Goal: Task Accomplishment & Management: Use online tool/utility

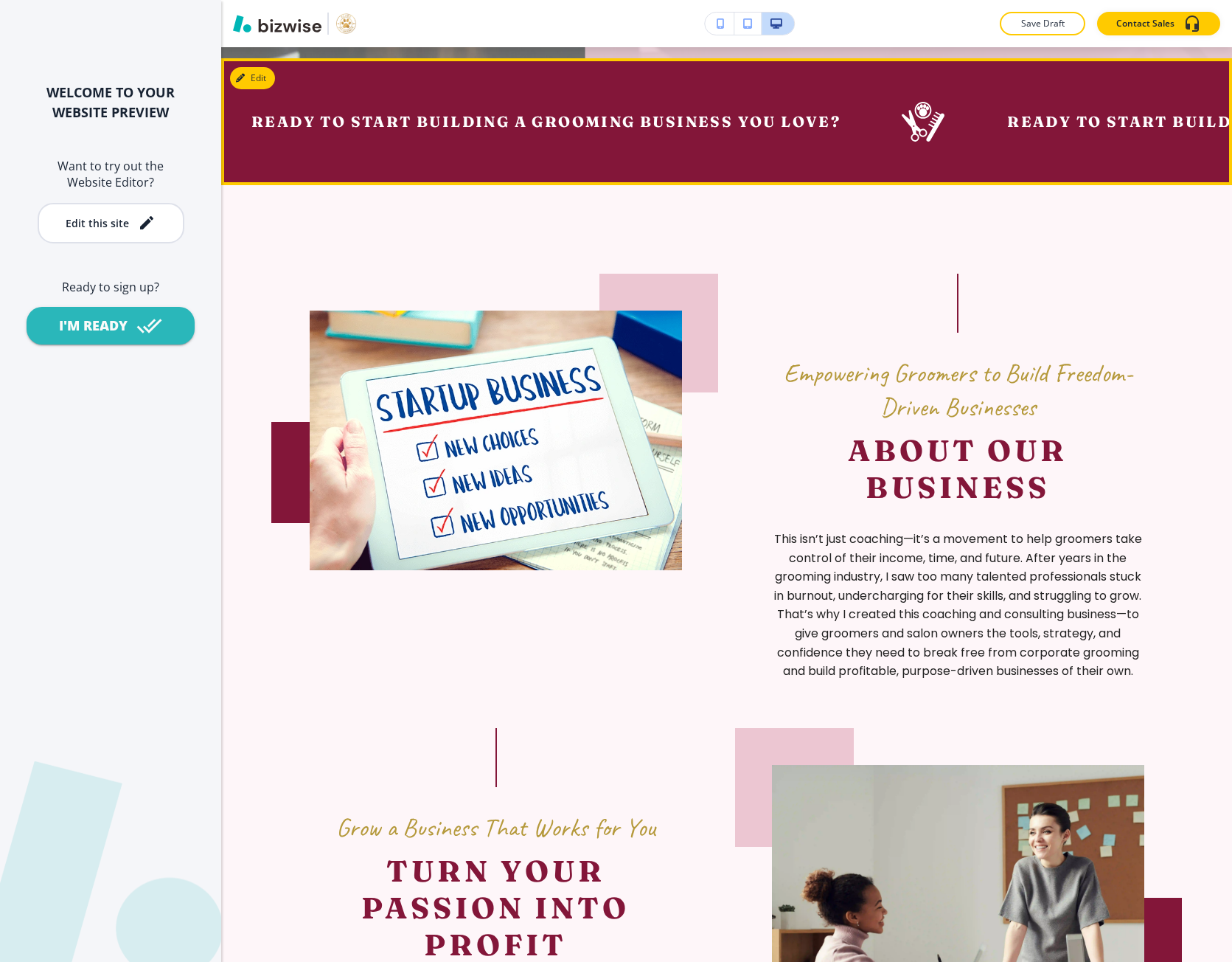
scroll to position [811, 0]
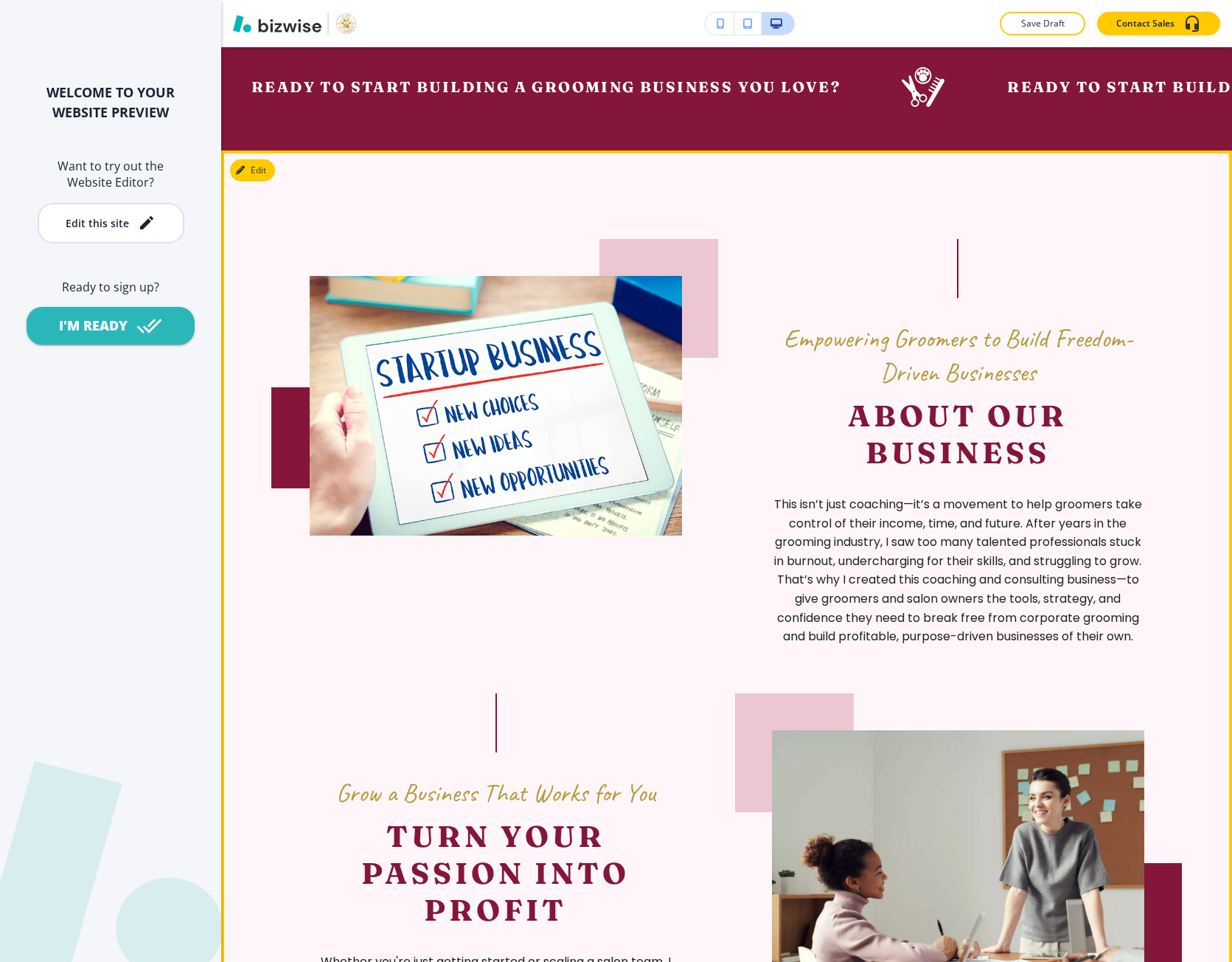
click at [788, 359] on span "Empowering Groomers to Build Freedom-Driven Businesses" at bounding box center [958, 355] width 349 height 67
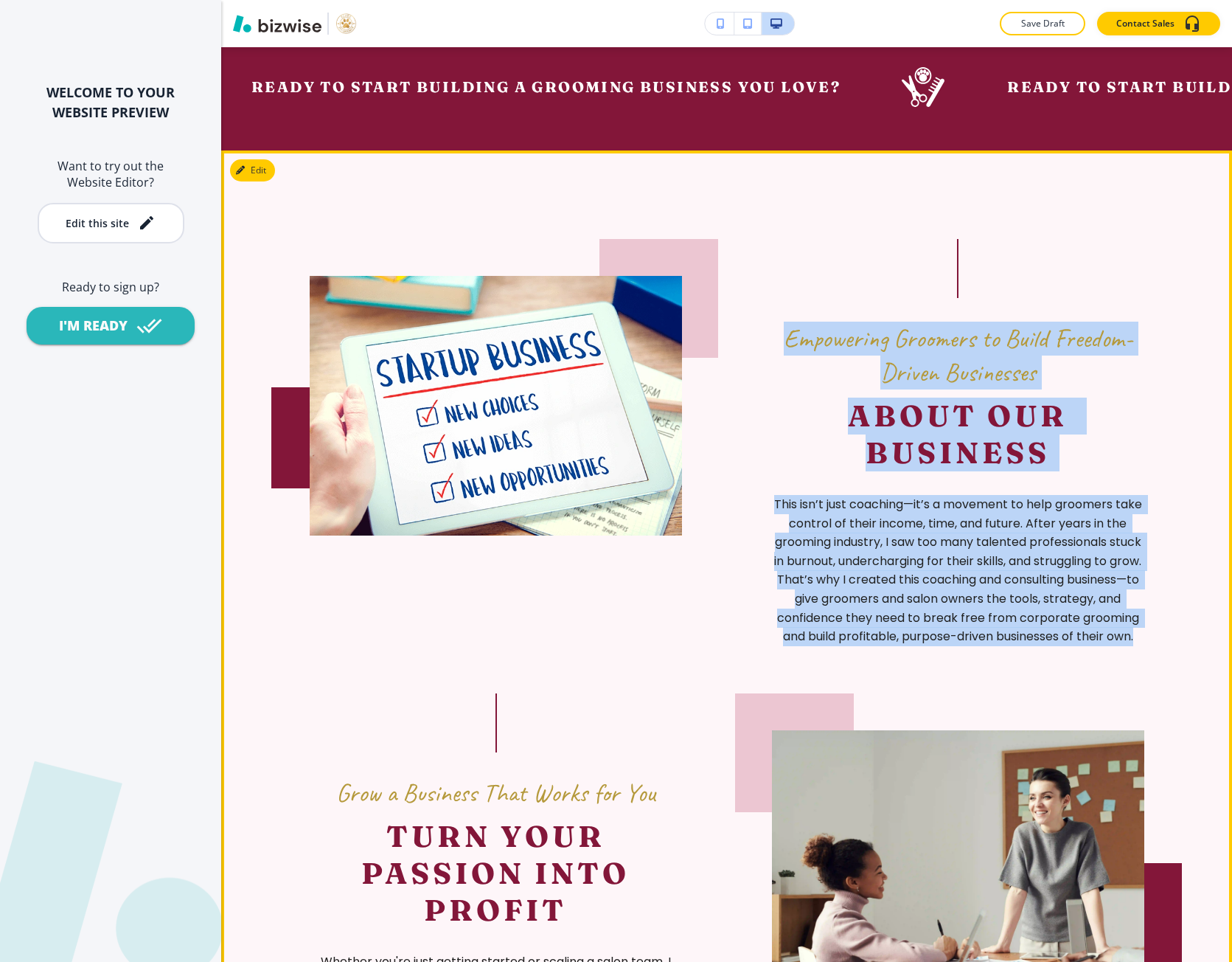
drag, startPoint x: 788, startPoint y: 359, endPoint x: 1015, endPoint y: 682, distance: 394.8
click at [1015, 646] on div "Empowering Groomers to Build Freedom-Driven Businesses About Our Business This …" at bounding box center [958, 442] width 372 height 407
copy div "Empowering Groomers to Build Freedom-Driven Businesses About Our Business This …"
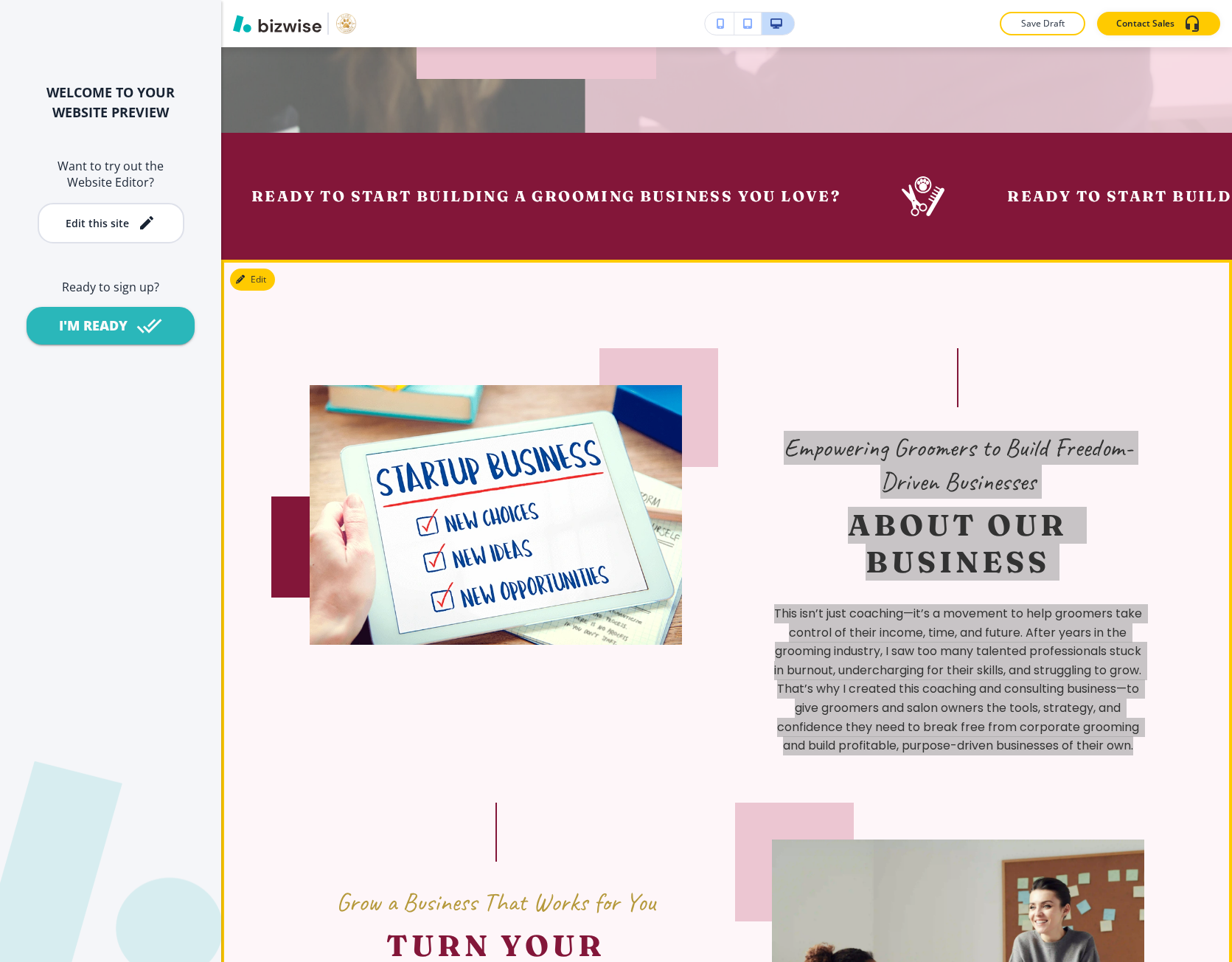
scroll to position [664, 0]
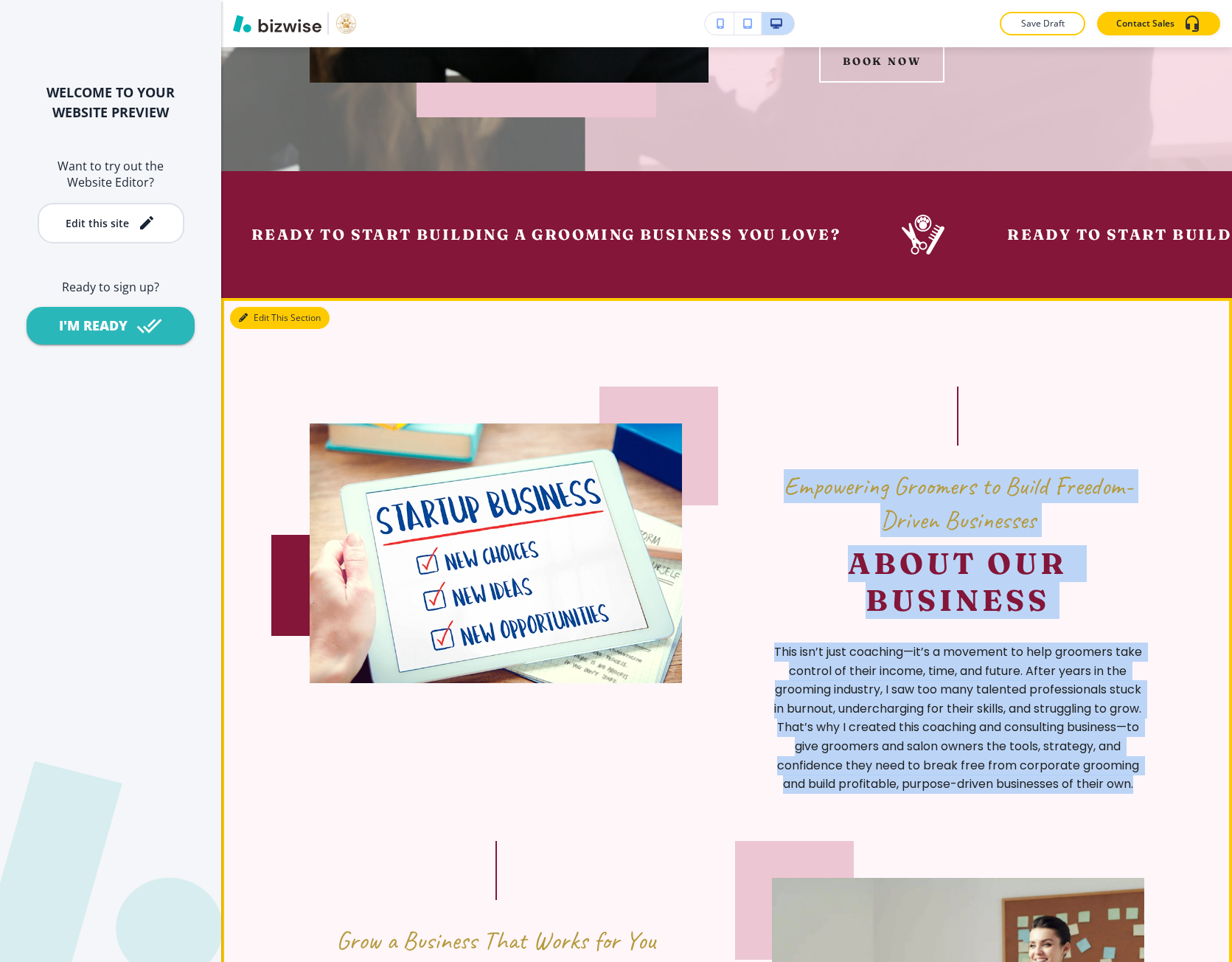
click at [250, 329] on button "Edit This Section" at bounding box center [280, 318] width 100 height 22
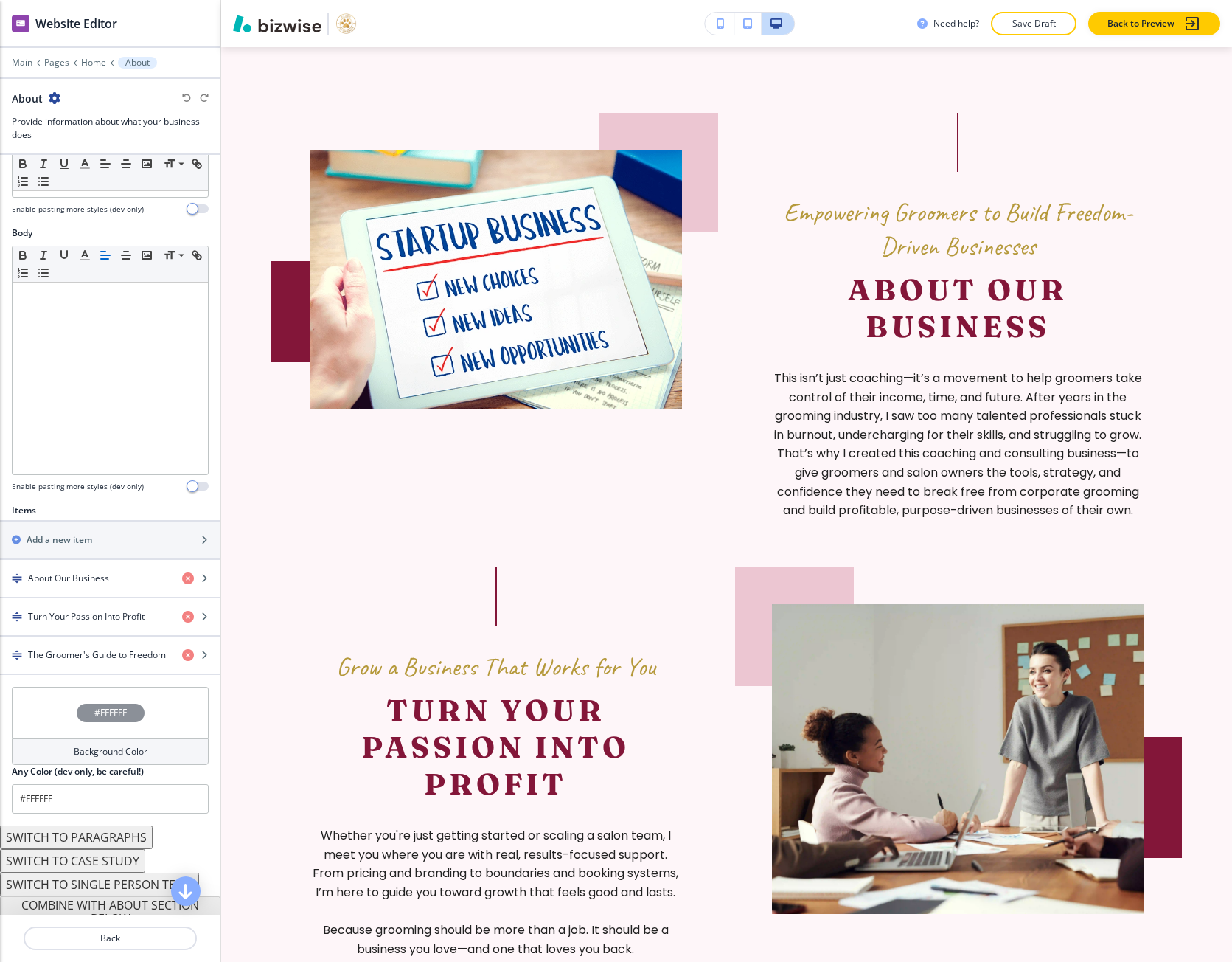
scroll to position [190, 0]
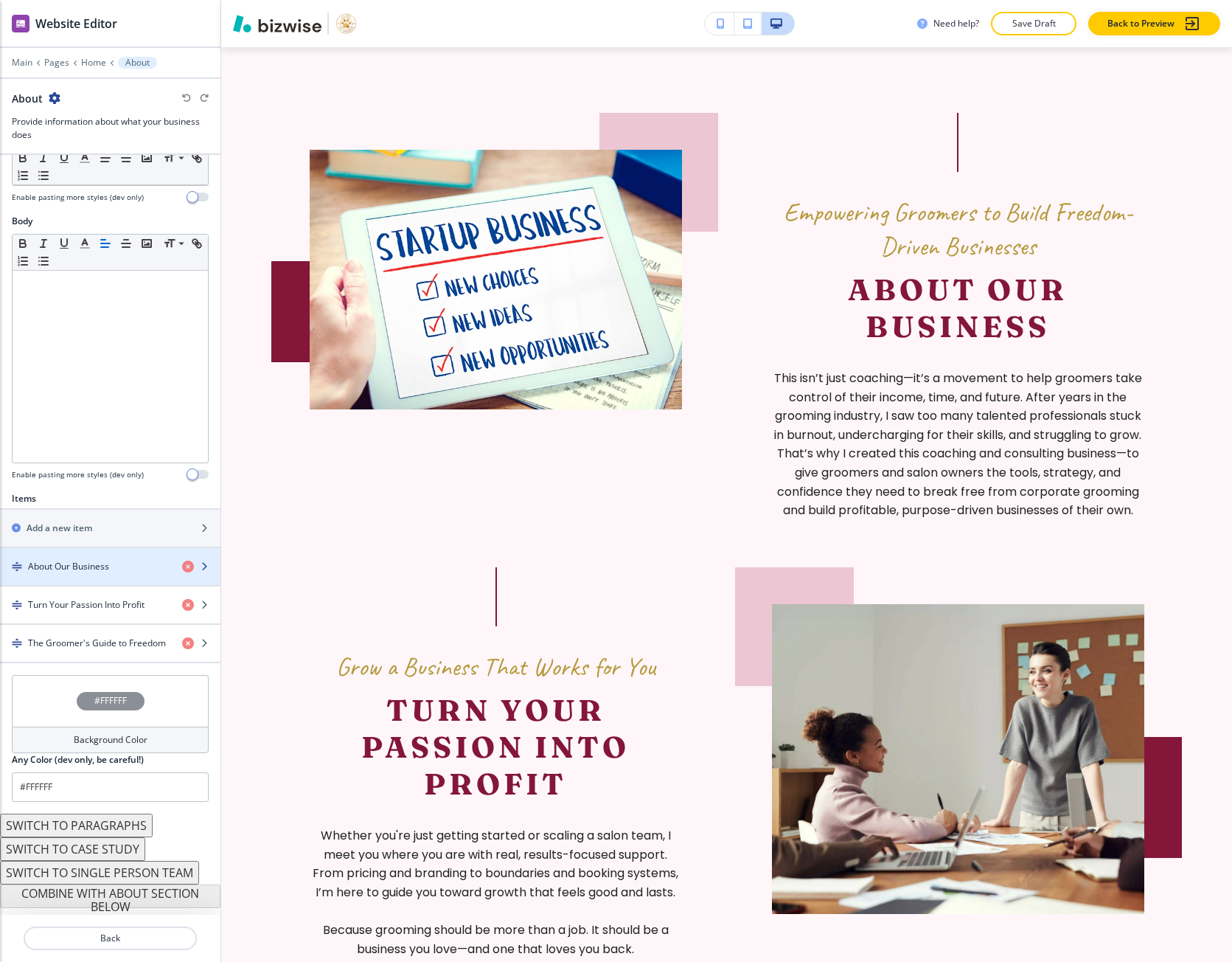
click at [85, 562] on h4 "About Our Business" at bounding box center [68, 567] width 81 height 13
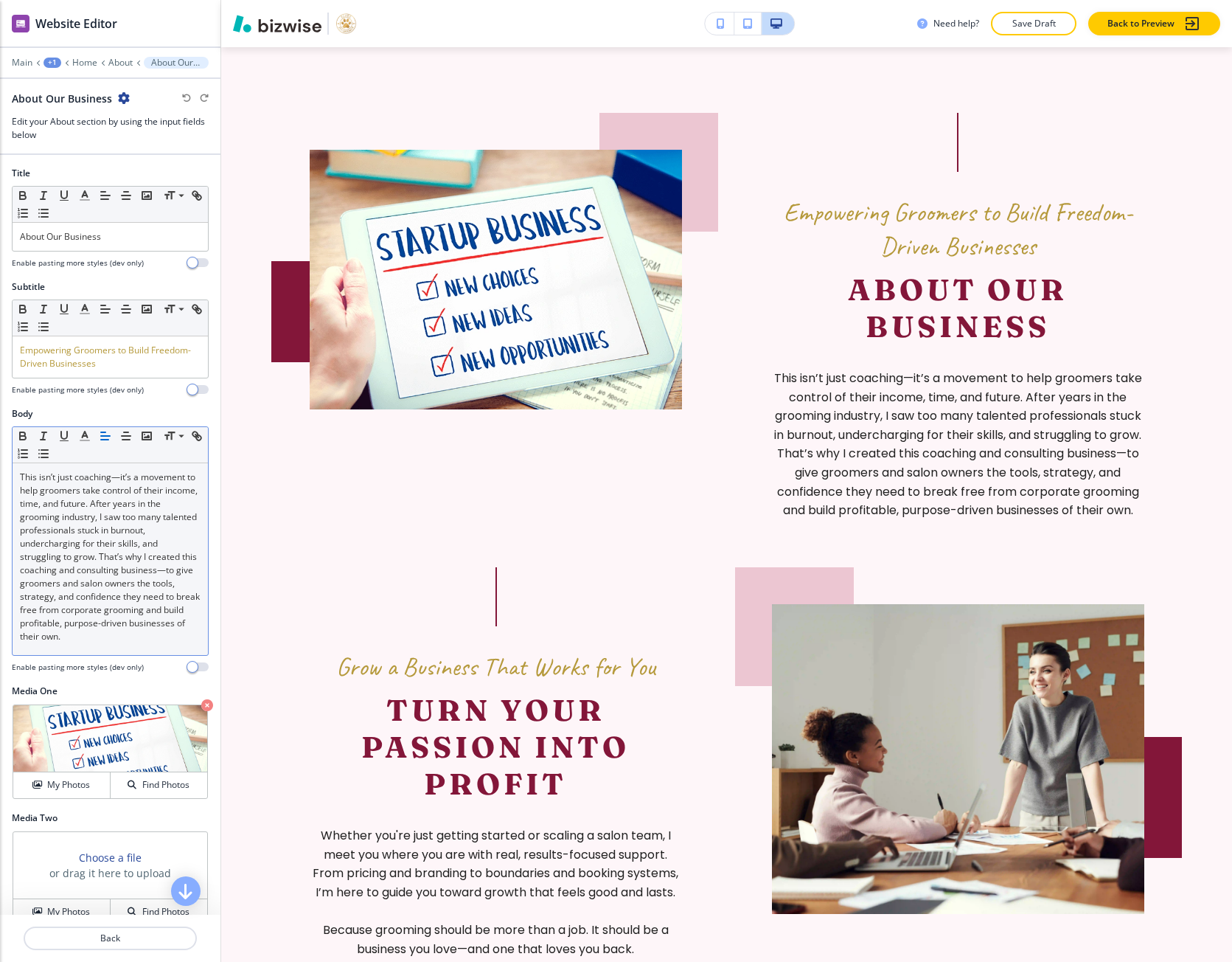
click at [133, 609] on p "This isn’t just coaching—it’s a movement to help groomers take control of their…" at bounding box center [110, 557] width 181 height 173
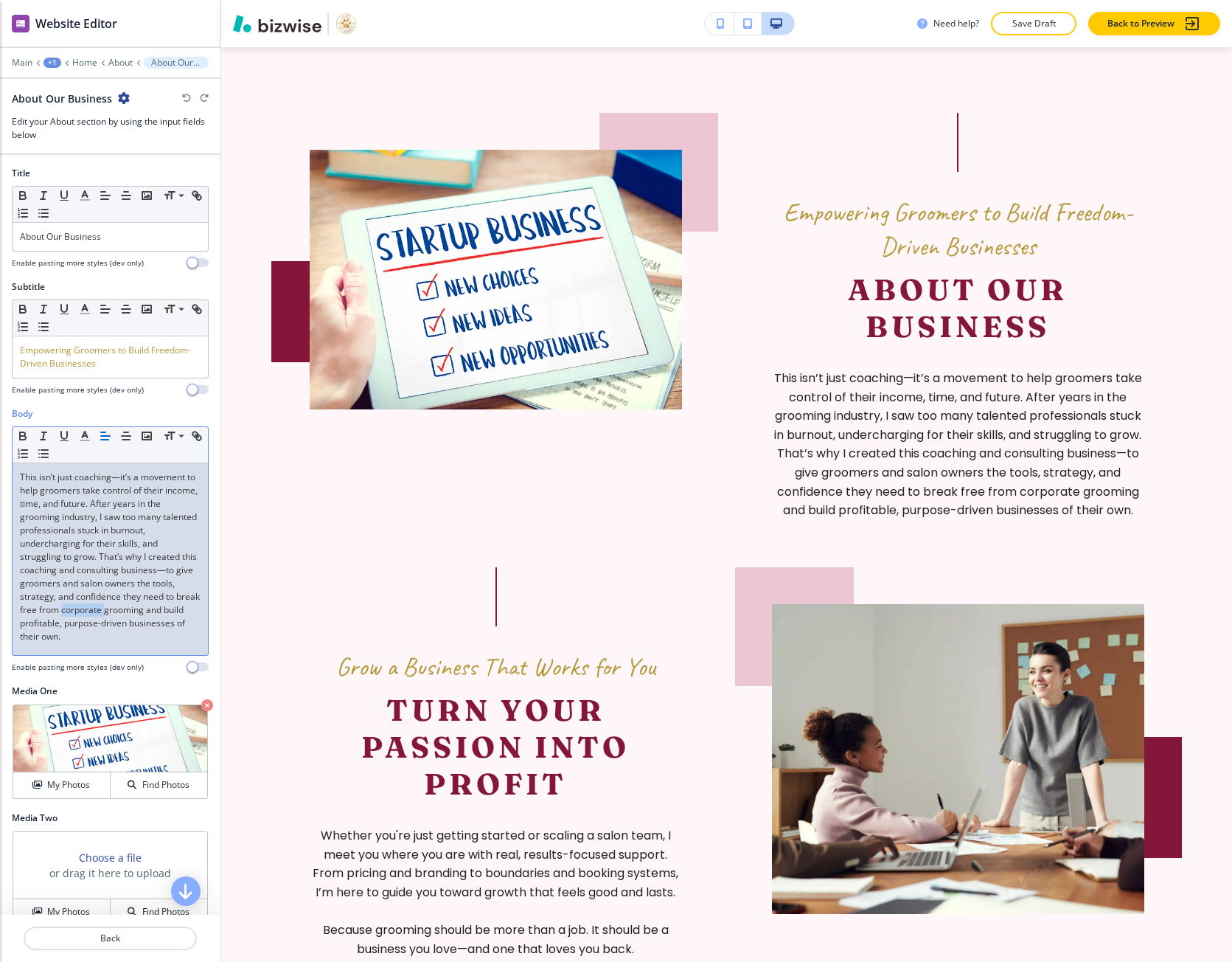
click at [133, 609] on p "This isn’t just coaching—it’s a movement to help groomers take control of their…" at bounding box center [110, 557] width 181 height 173
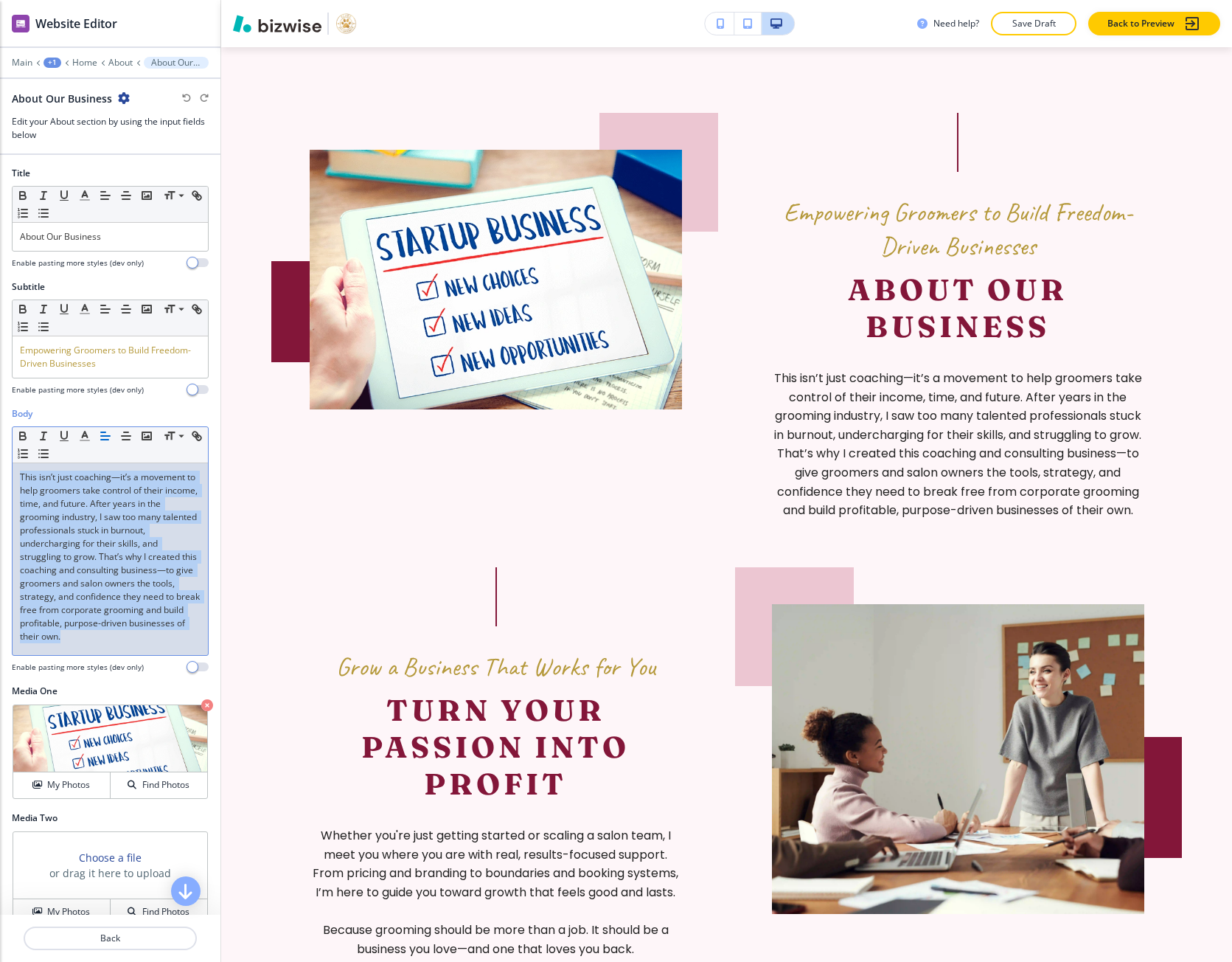
click at [133, 609] on p "This isn’t just coaching—it’s a movement to help groomers take control of their…" at bounding box center [110, 557] width 181 height 173
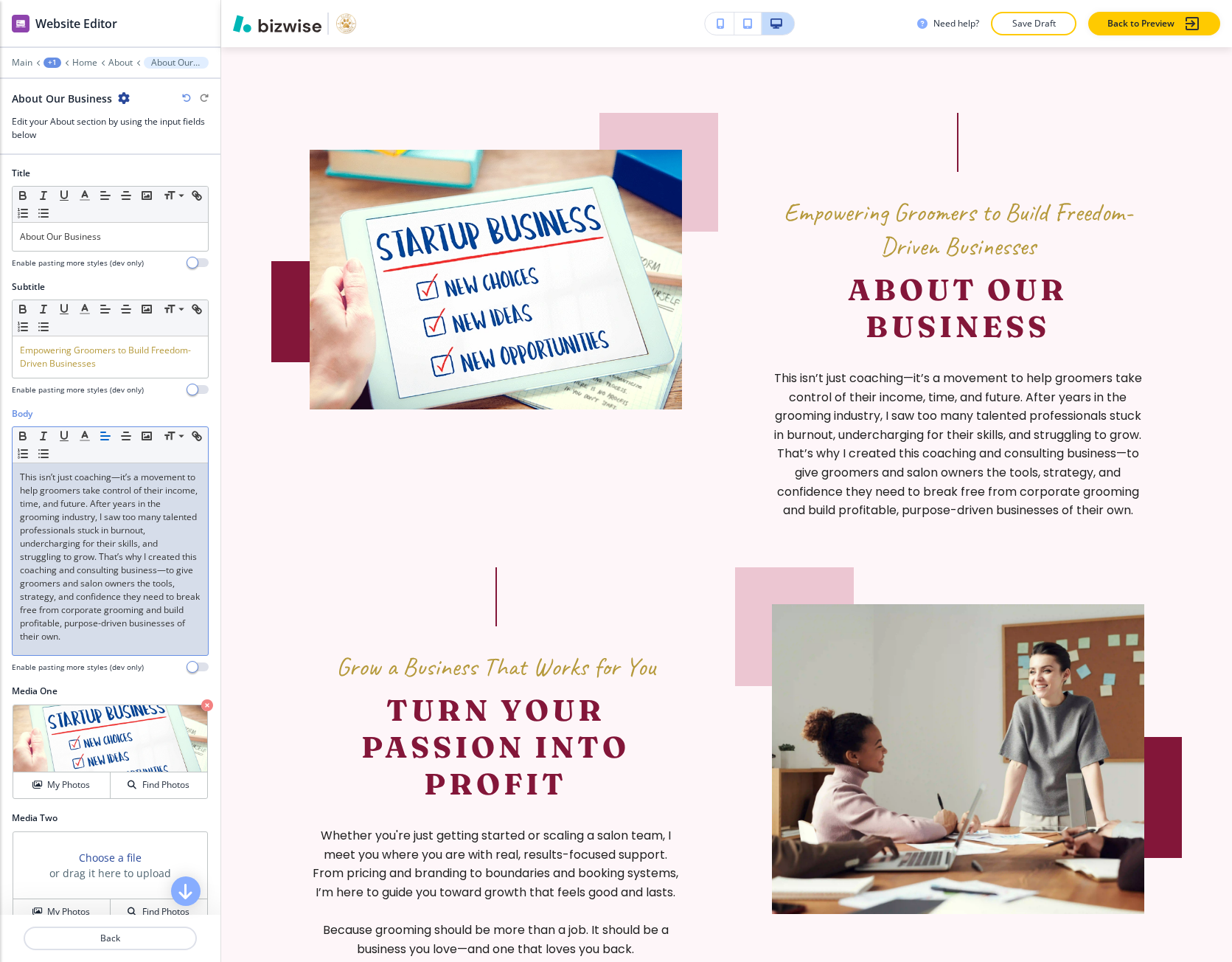
scroll to position [0, 0]
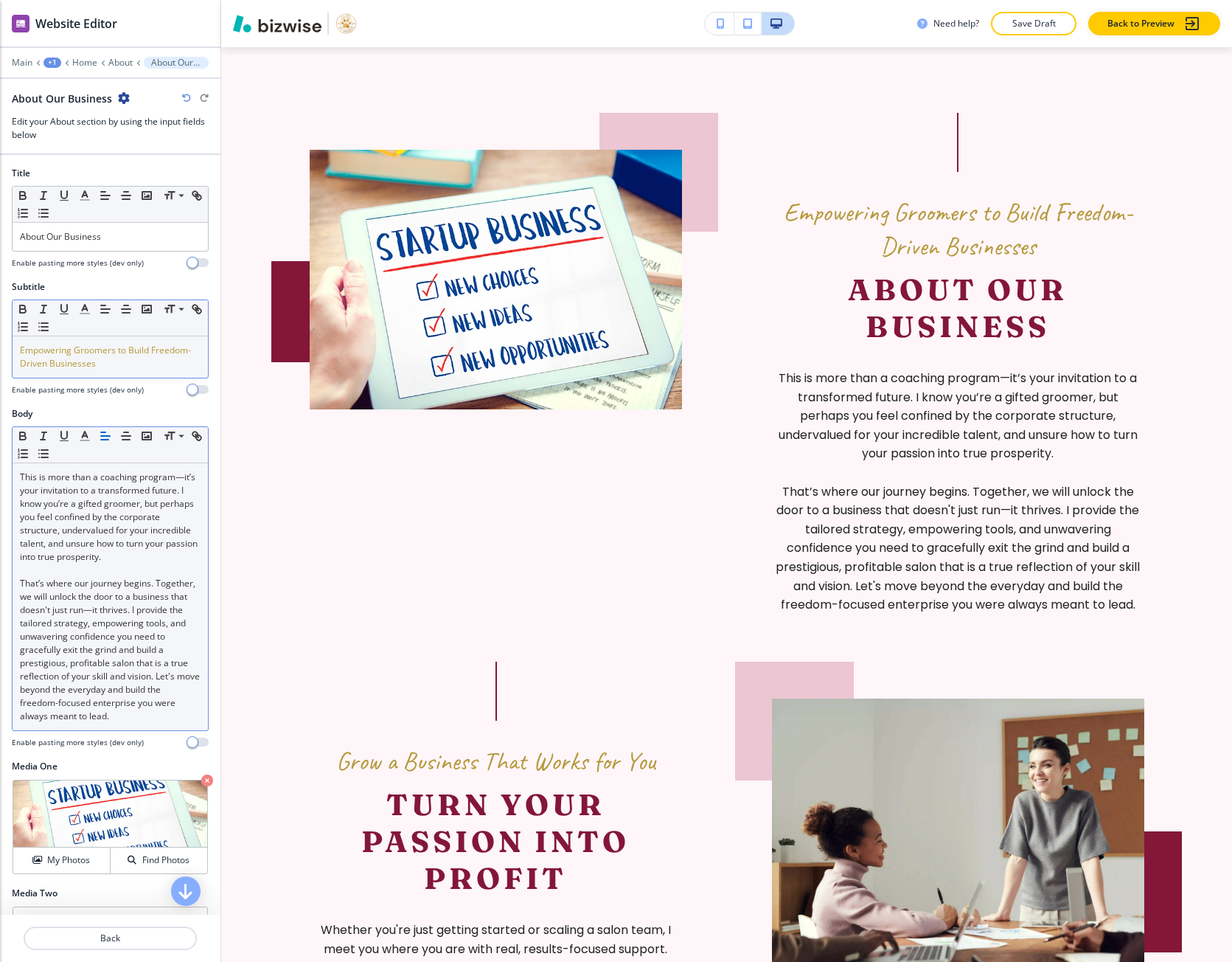
click at [63, 368] on span "Empowering Groomers to Build Freedom-Driven Businesses" at bounding box center [105, 357] width 171 height 26
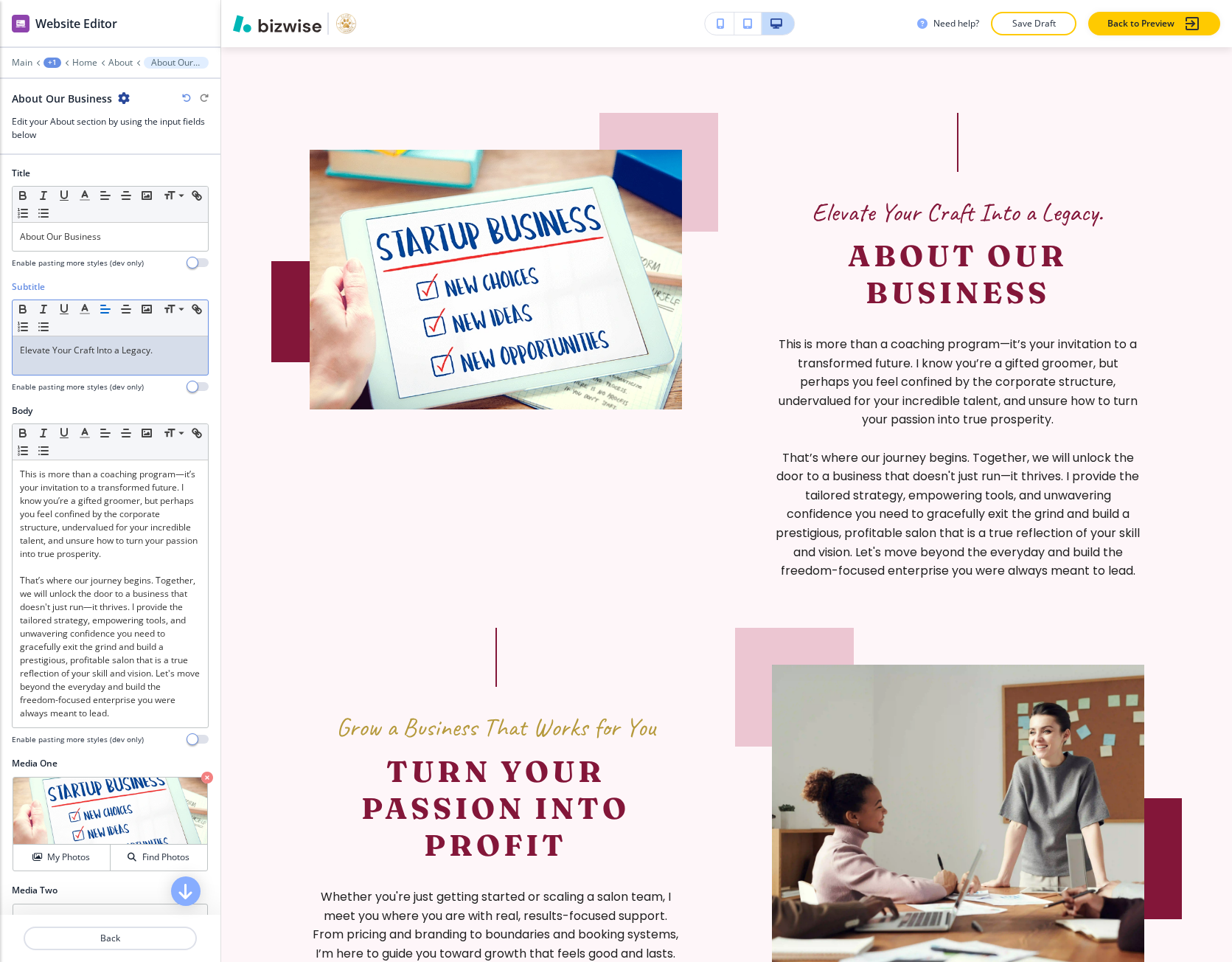
click at [78, 345] on p "Elevate Your Craft Into a Legacy." at bounding box center [110, 350] width 181 height 13
click at [79, 302] on icon "button" at bounding box center [84, 309] width 13 height 13
click at [44, 349] on p "Elevate Your Craft Into a Legacy." at bounding box center [110, 350] width 181 height 13
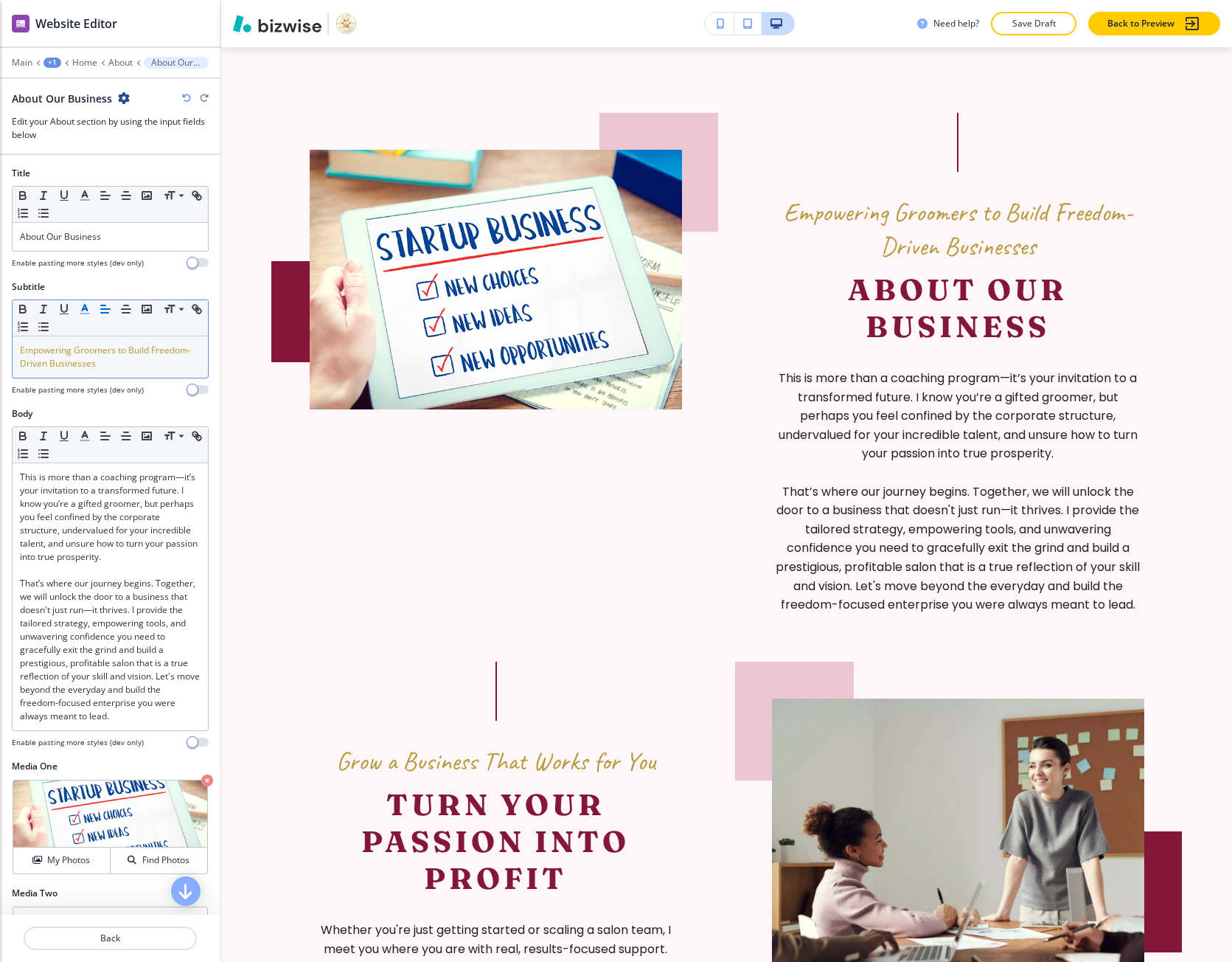
click at [86, 301] on button "button" at bounding box center [84, 309] width 20 height 18
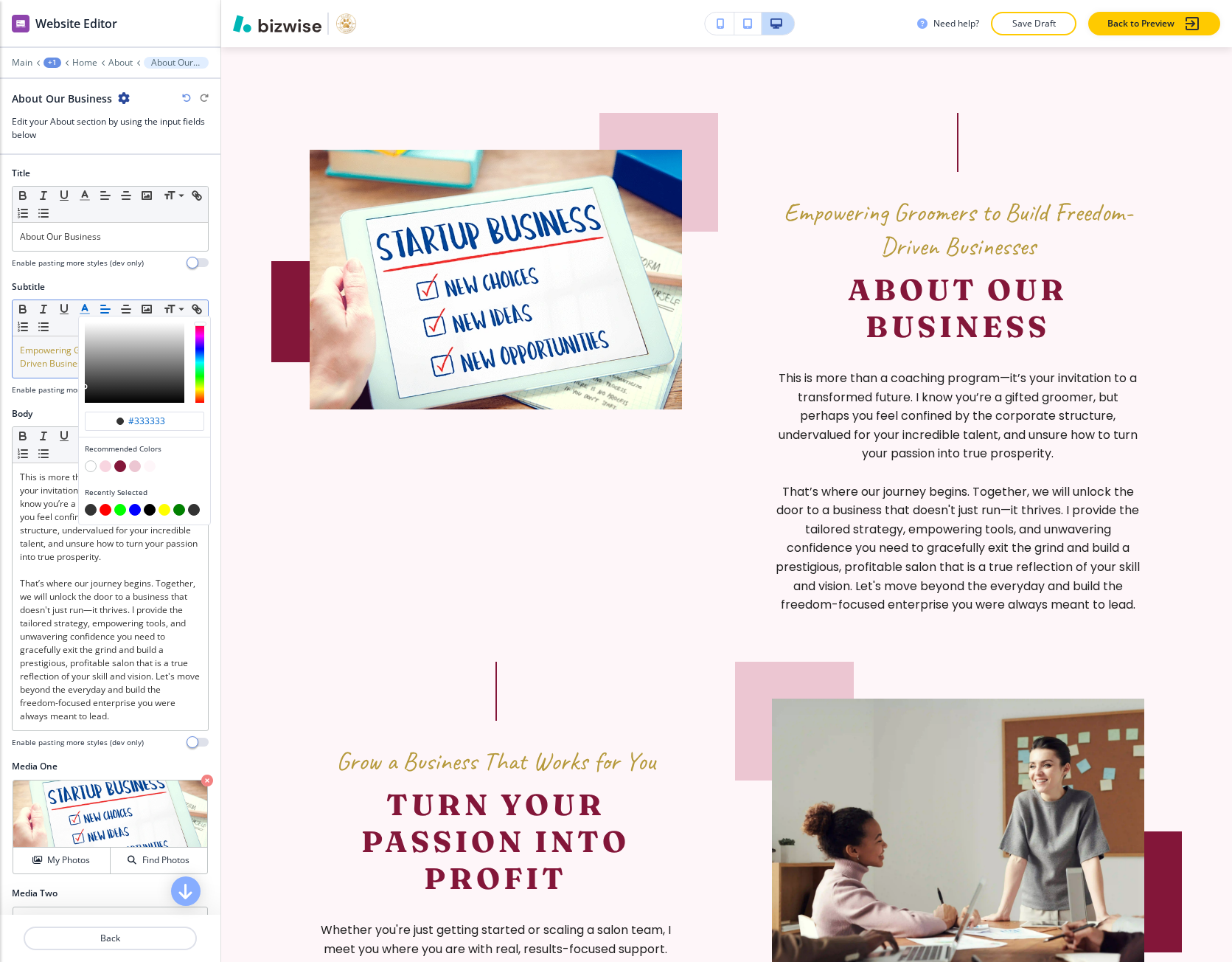
click at [86, 301] on button "#333333 Recommended Colors Recently Selected" at bounding box center [84, 309] width 20 height 18
click at [60, 348] on span "Empowering Groomers to Build Freedom-Driven Businesses" at bounding box center [105, 357] width 171 height 26
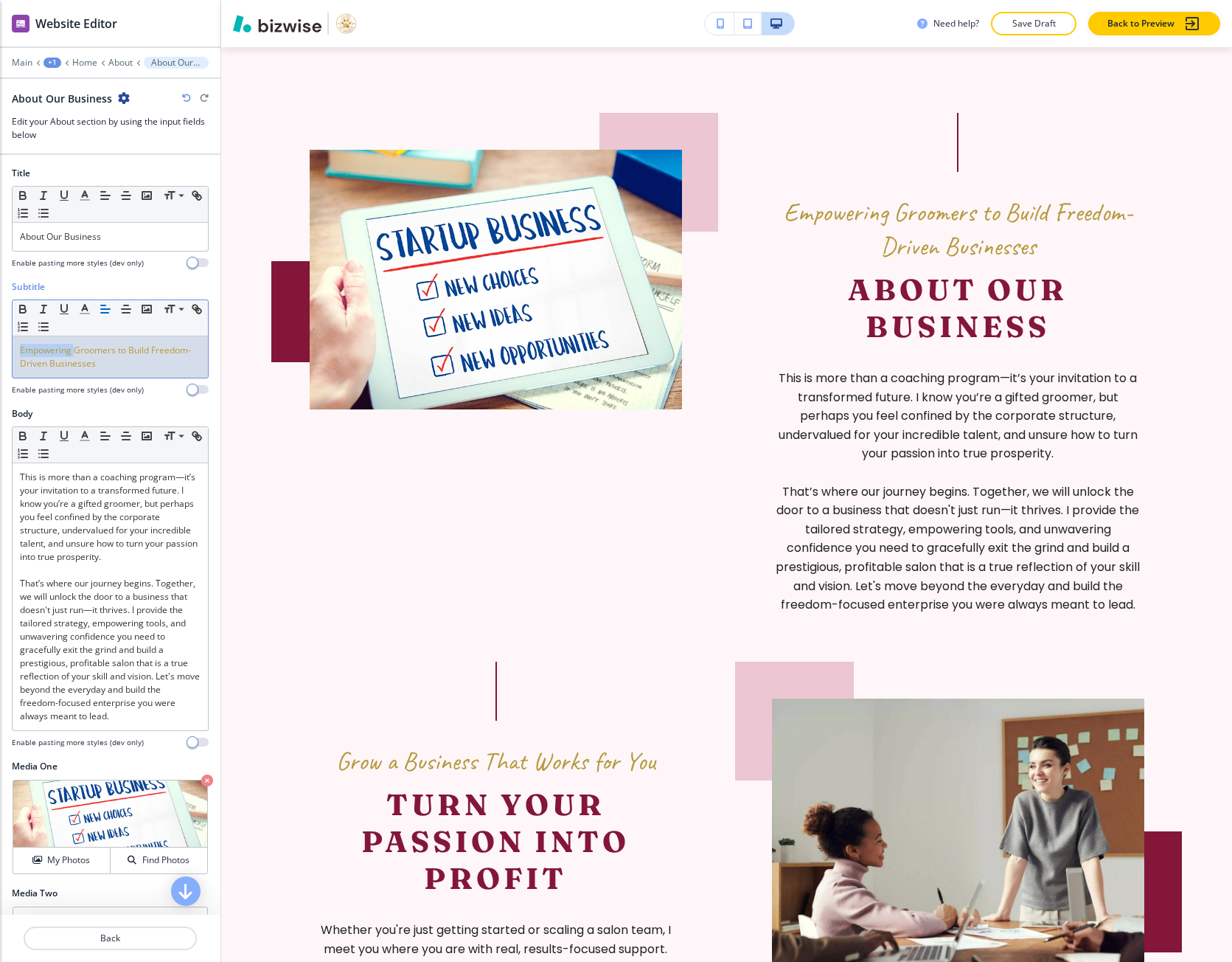
click at [60, 348] on span "Empowering Groomers to Build Freedom-Driven Businesses" at bounding box center [105, 357] width 171 height 26
click at [80, 313] on icon "button" at bounding box center [84, 309] width 13 height 13
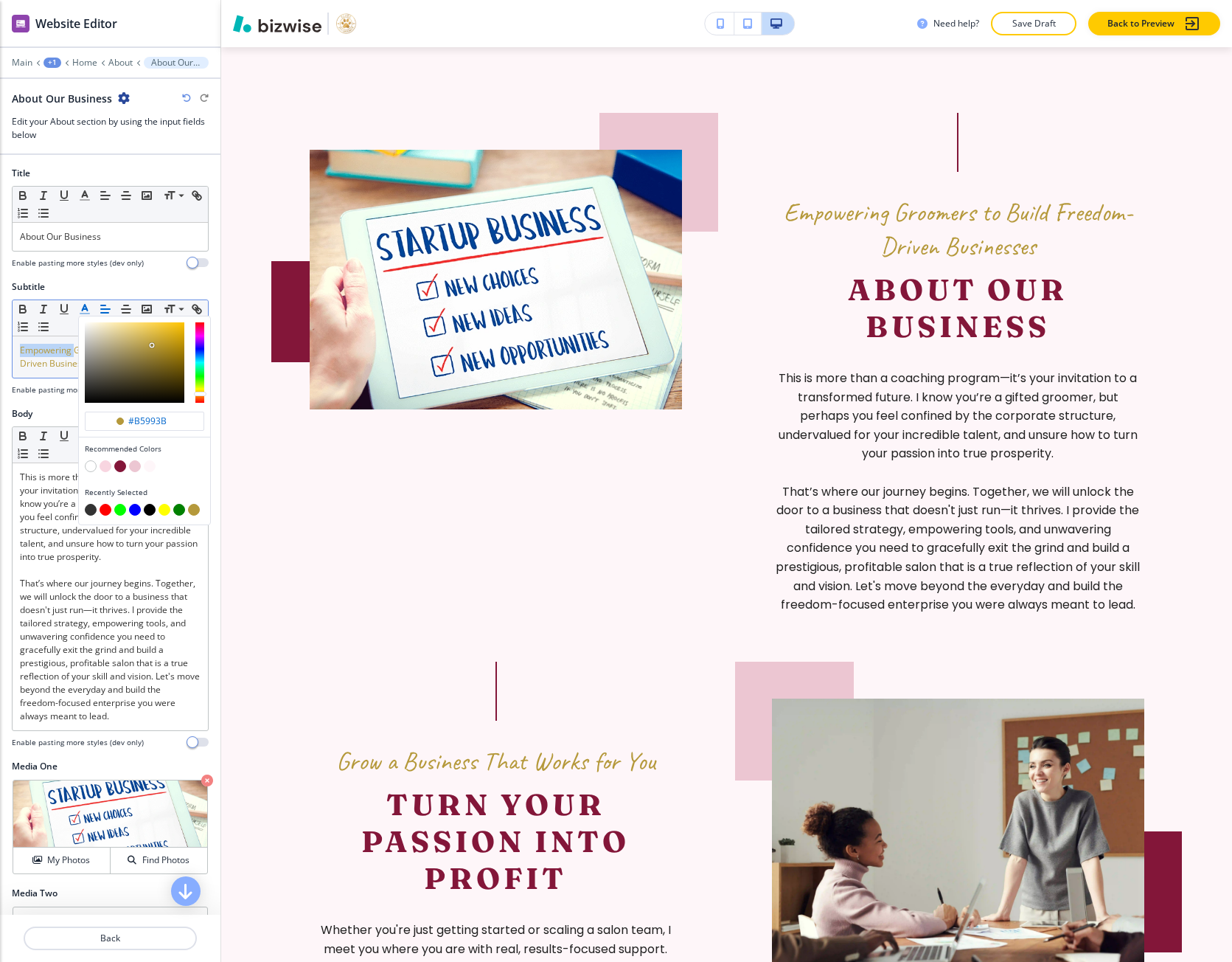
click at [80, 314] on line "button" at bounding box center [84, 314] width 9 height 0
click at [58, 355] on span "Empowering Groomers to Build Freedom-Driven Businesses" at bounding box center [105, 357] width 171 height 26
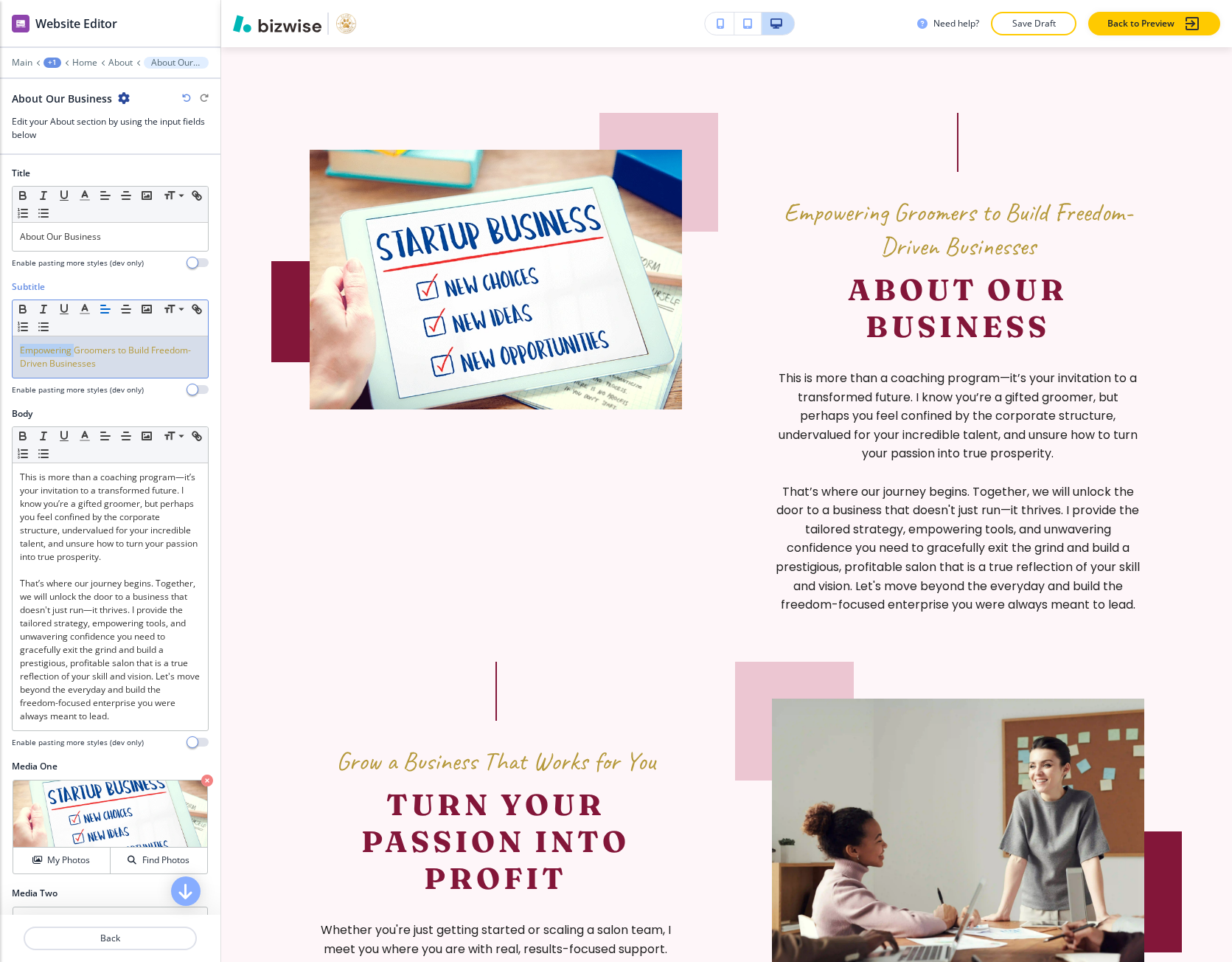
click at [58, 355] on span "Empowering Groomers to Build Freedom-Driven Businesses" at bounding box center [105, 357] width 171 height 26
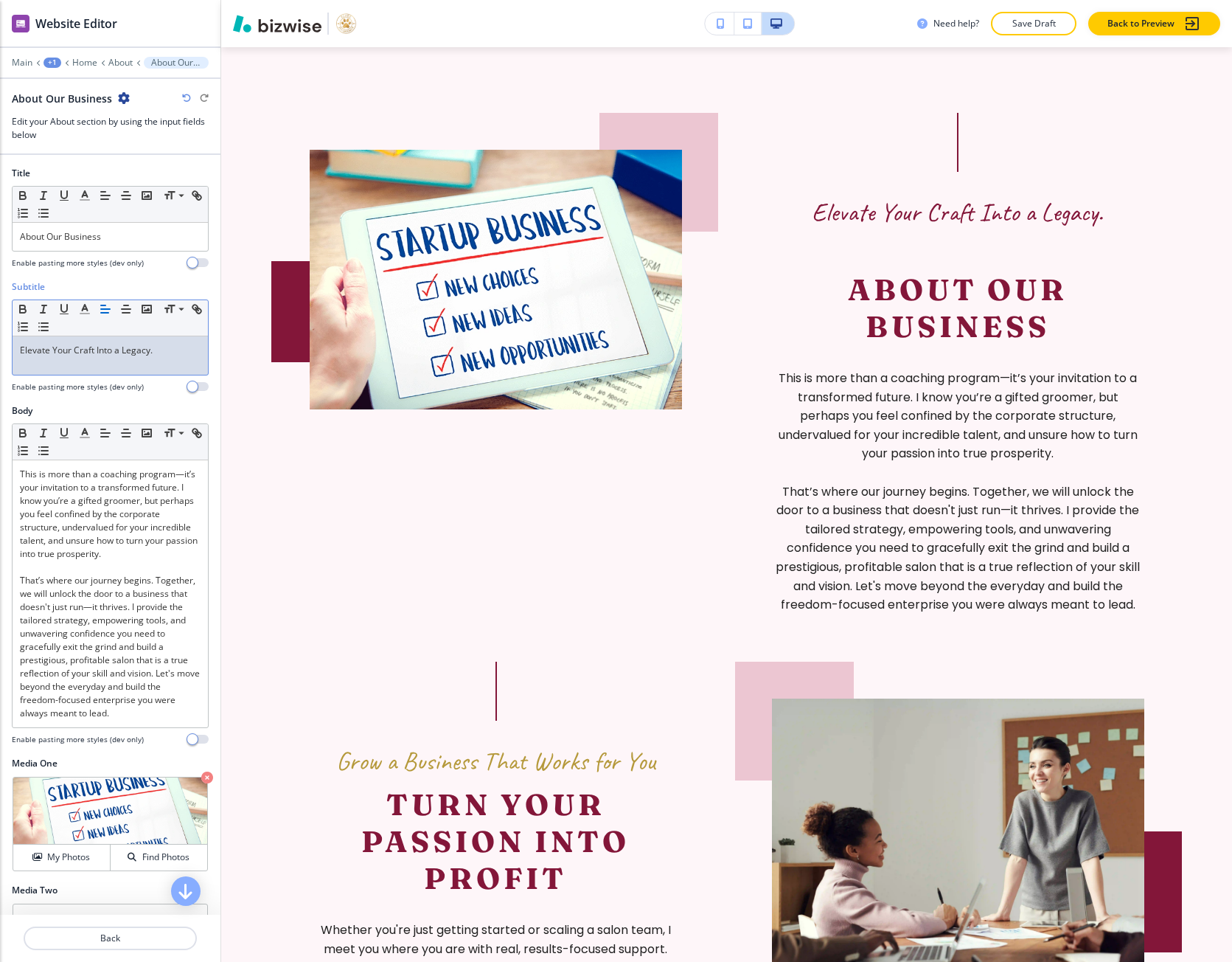
click at [57, 356] on p "Elevate Your Craft Into a Legacy." at bounding box center [110, 350] width 181 height 13
click at [80, 311] on icon "button" at bounding box center [84, 309] width 13 height 13
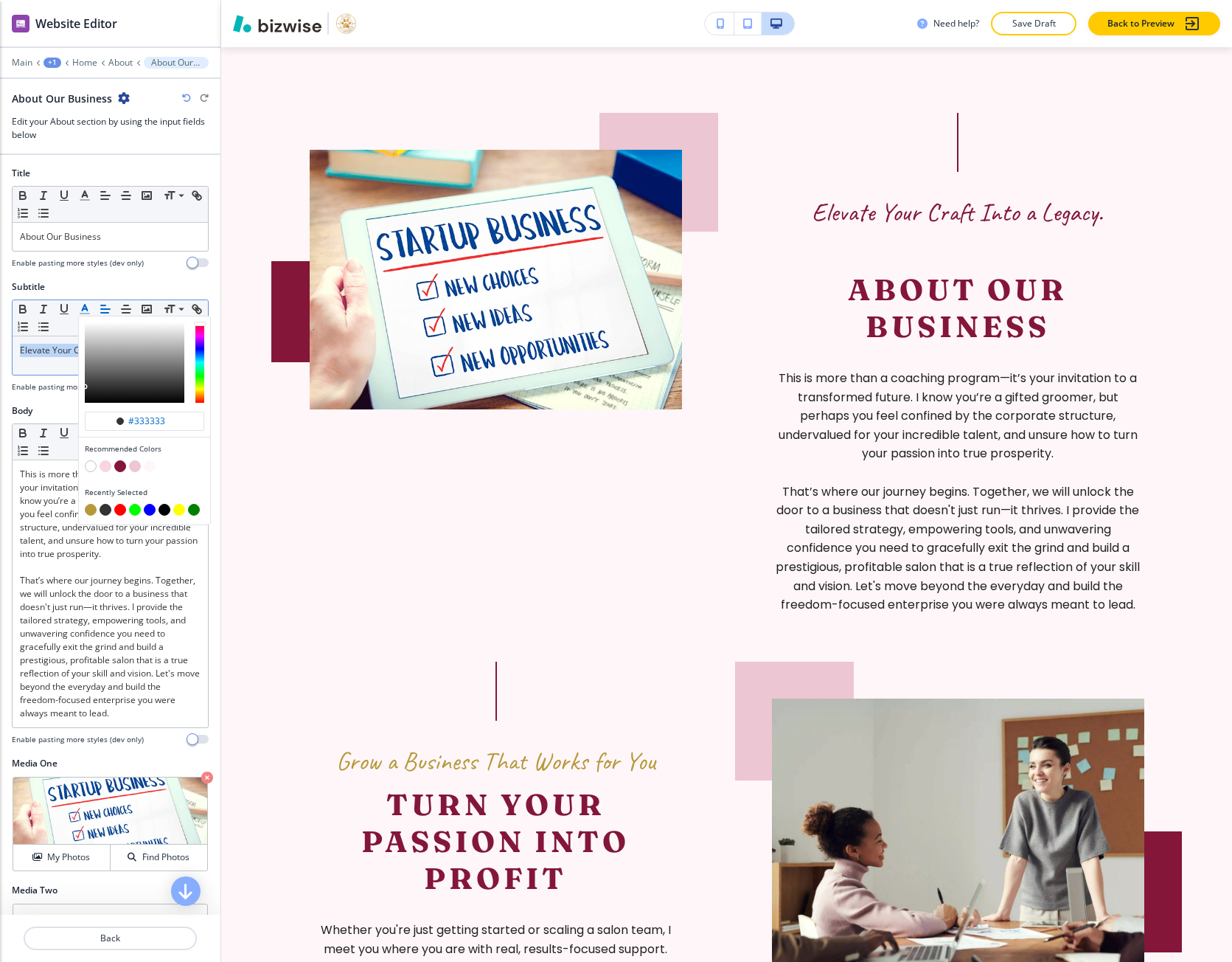
click at [93, 511] on button "button" at bounding box center [91, 509] width 11 height 11
type input "#b5993b"
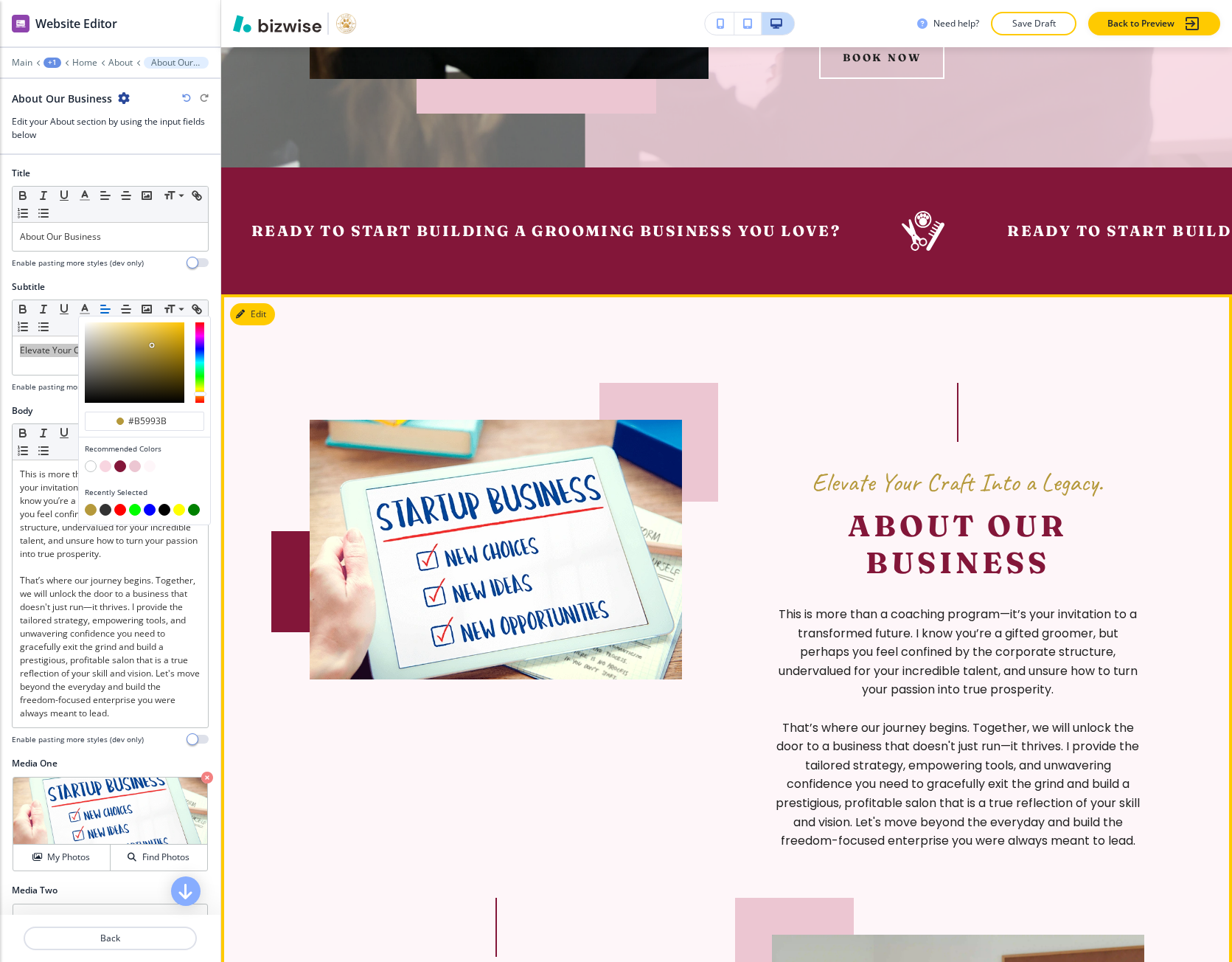
scroll to position [495, 0]
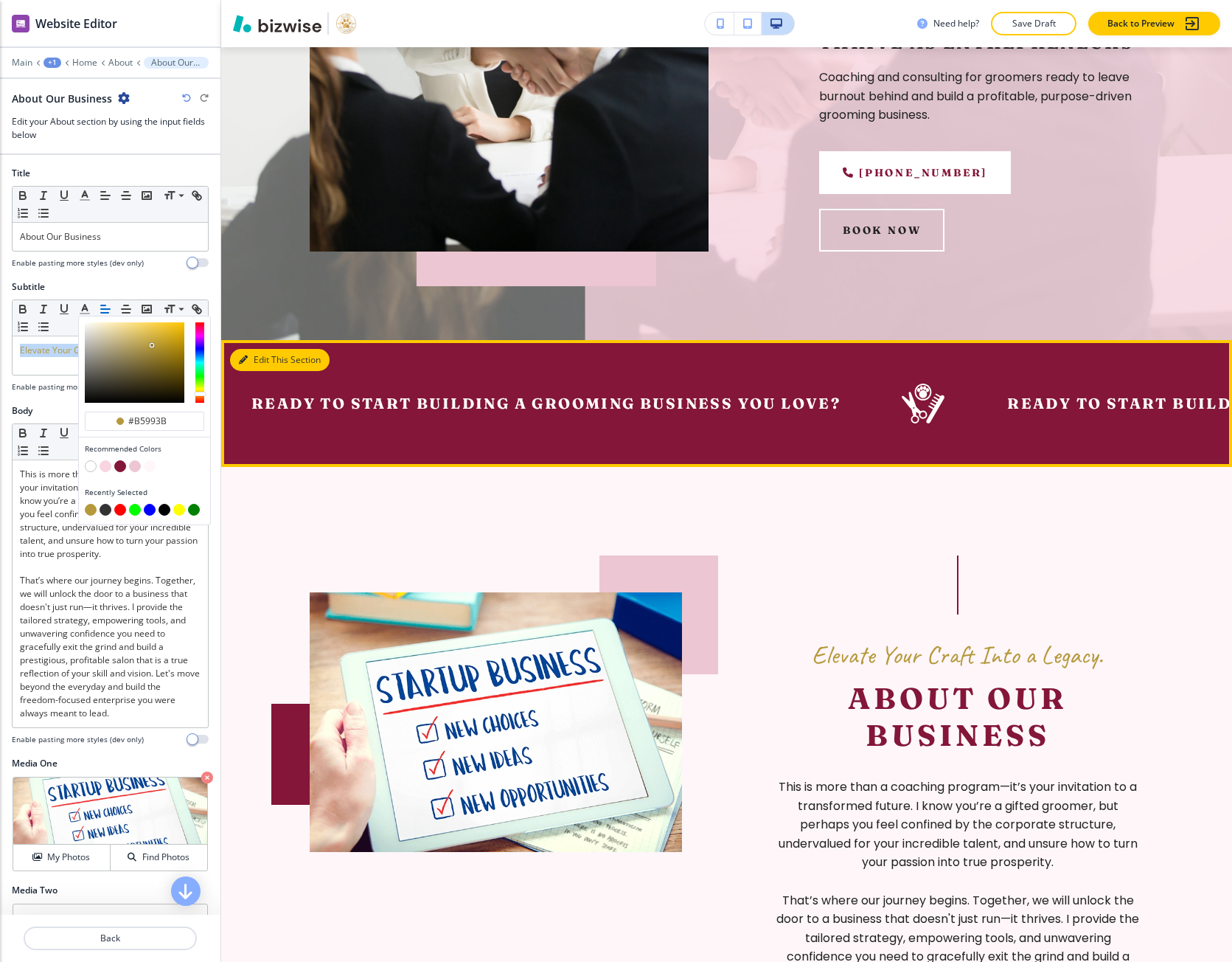
click at [242, 371] on button "Edit This Section" at bounding box center [280, 359] width 100 height 22
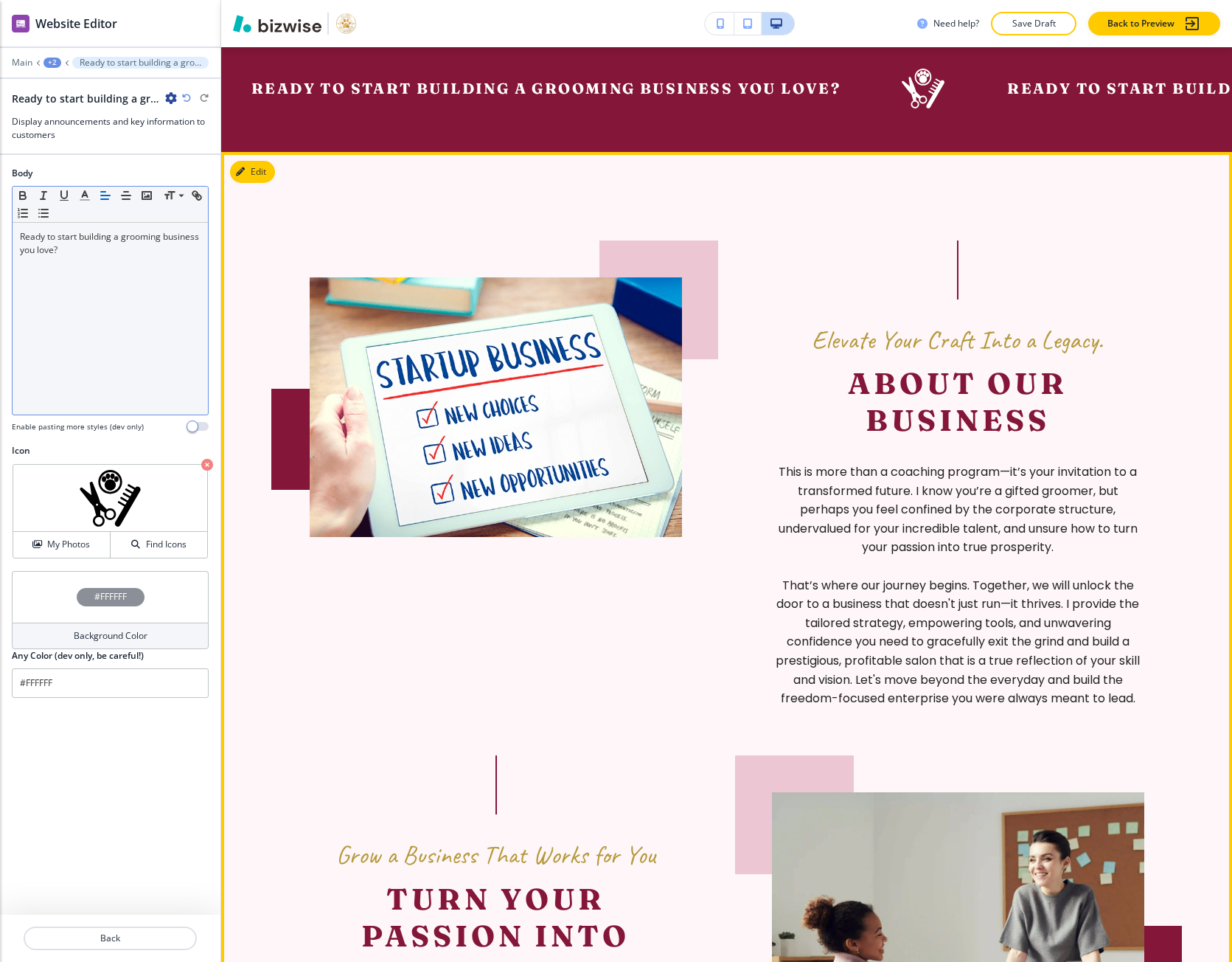
scroll to position [811, 0]
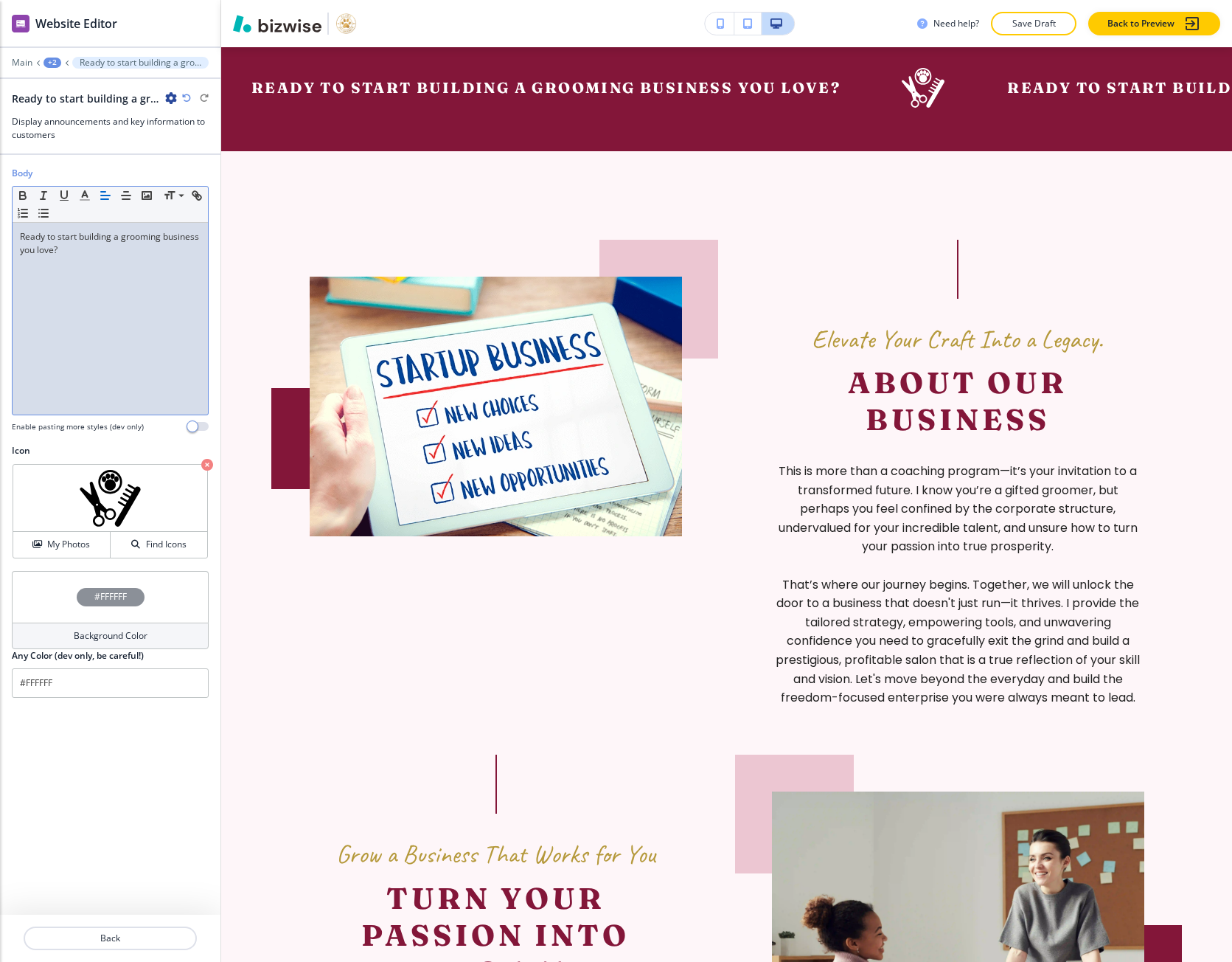
click at [100, 290] on div "Ready to start building a grooming business you love?" at bounding box center [110, 318] width 196 height 192
copy p "Ready to start building a grooming business you love?"
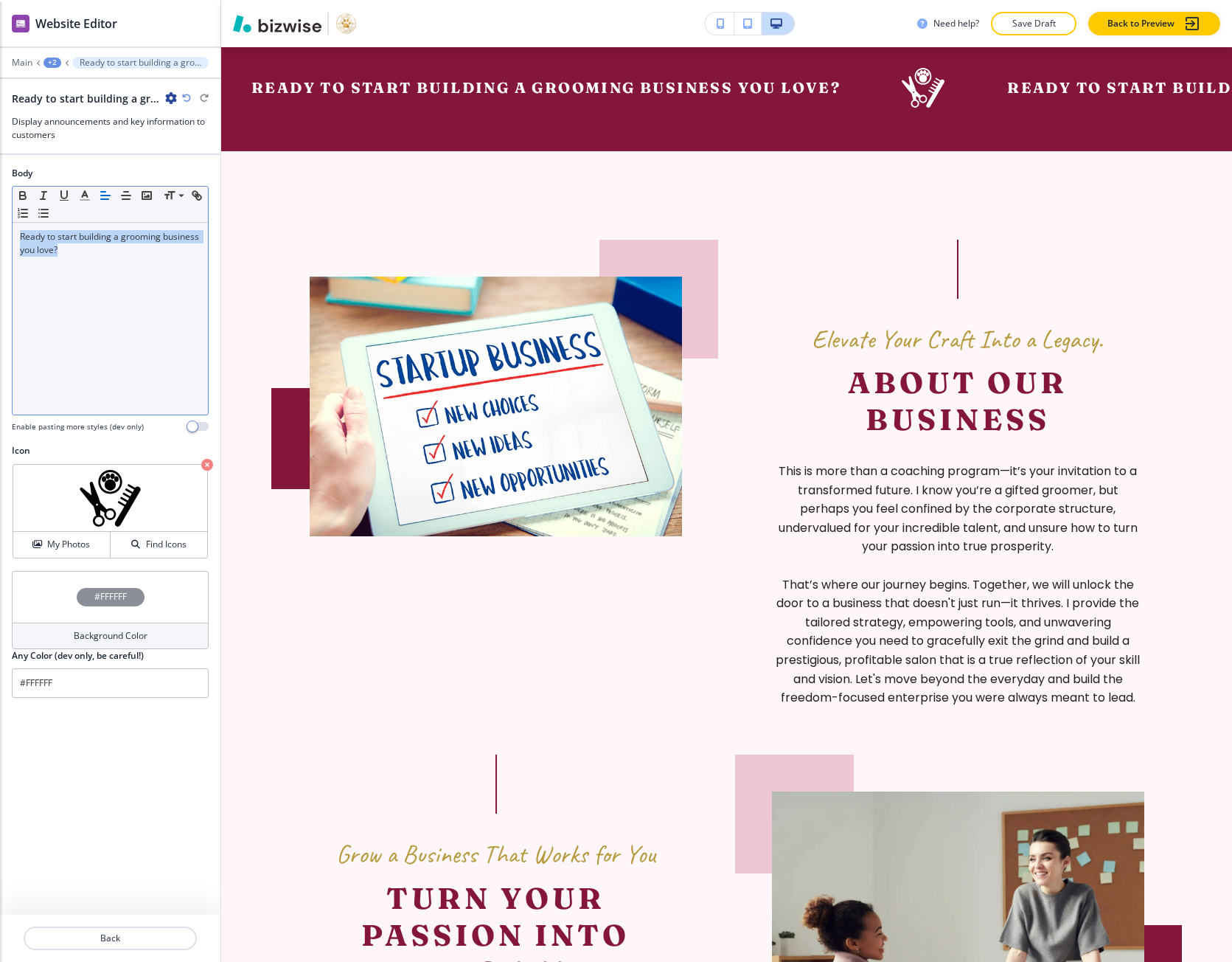
click at [43, 332] on div "Ready to start building a grooming business you love?" at bounding box center [110, 318] width 196 height 192
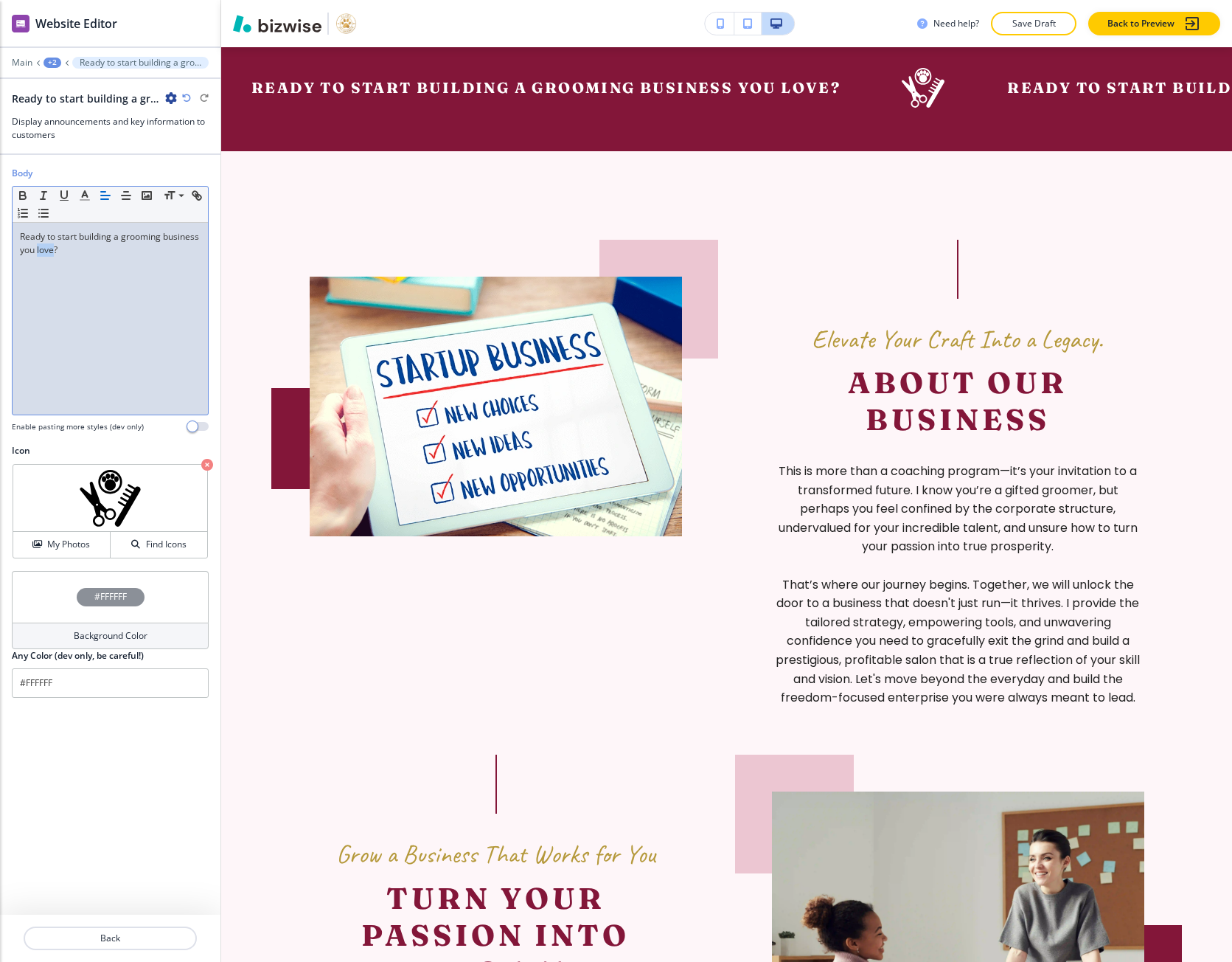
click at [43, 332] on div "Ready to start building a grooming business you love?" at bounding box center [110, 318] width 196 height 192
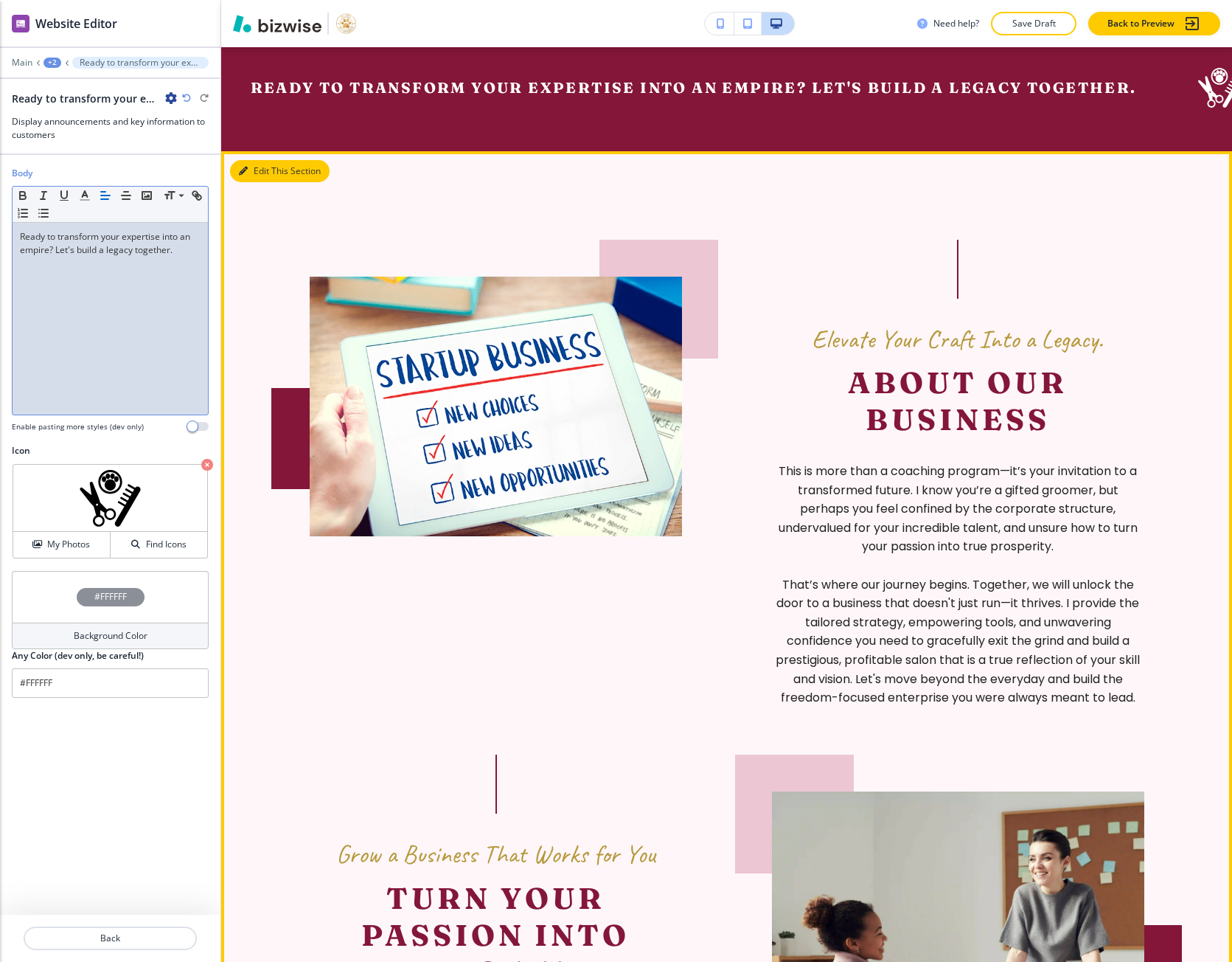
click at [240, 175] on icon "button" at bounding box center [243, 171] width 9 height 9
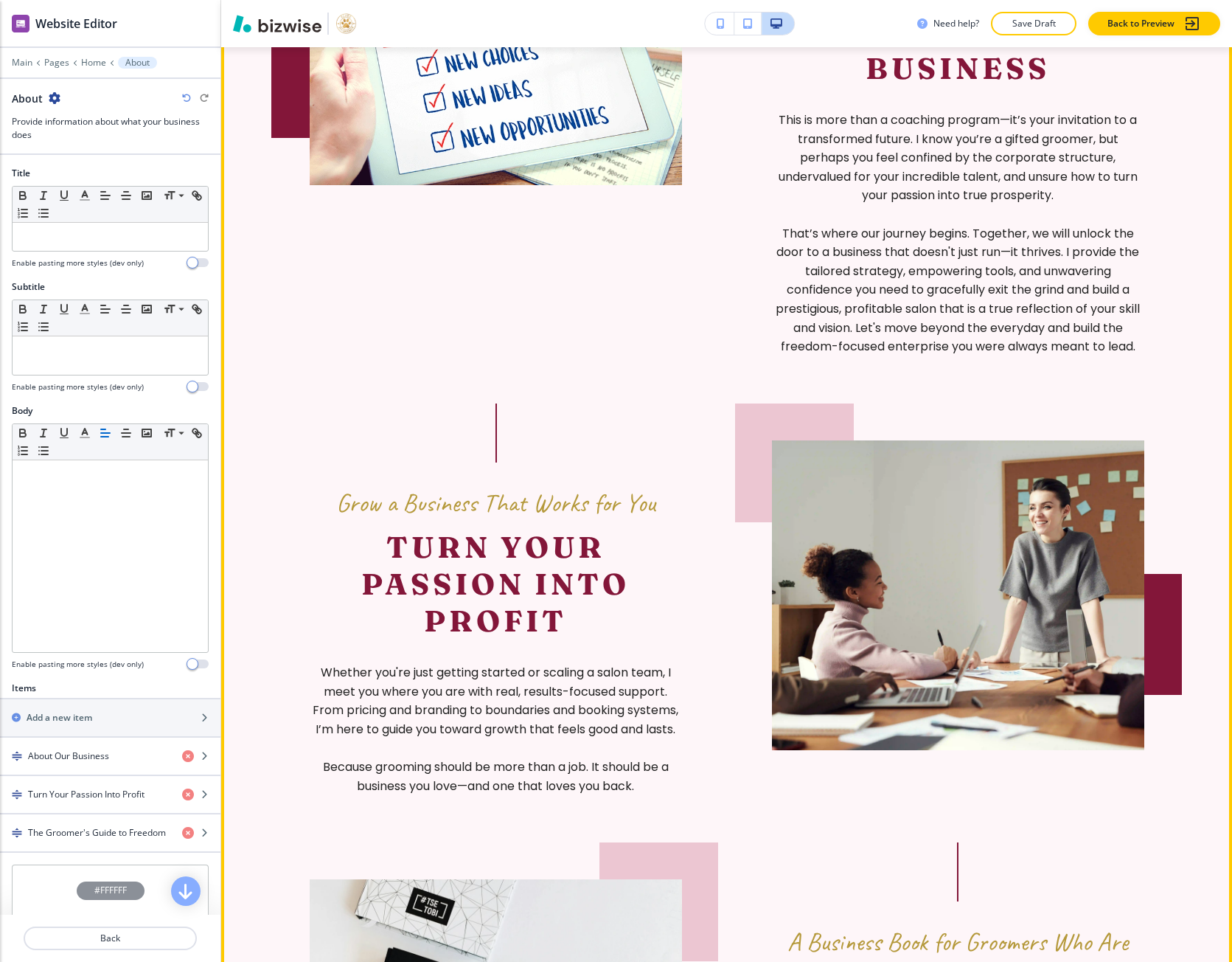
scroll to position [1307, 0]
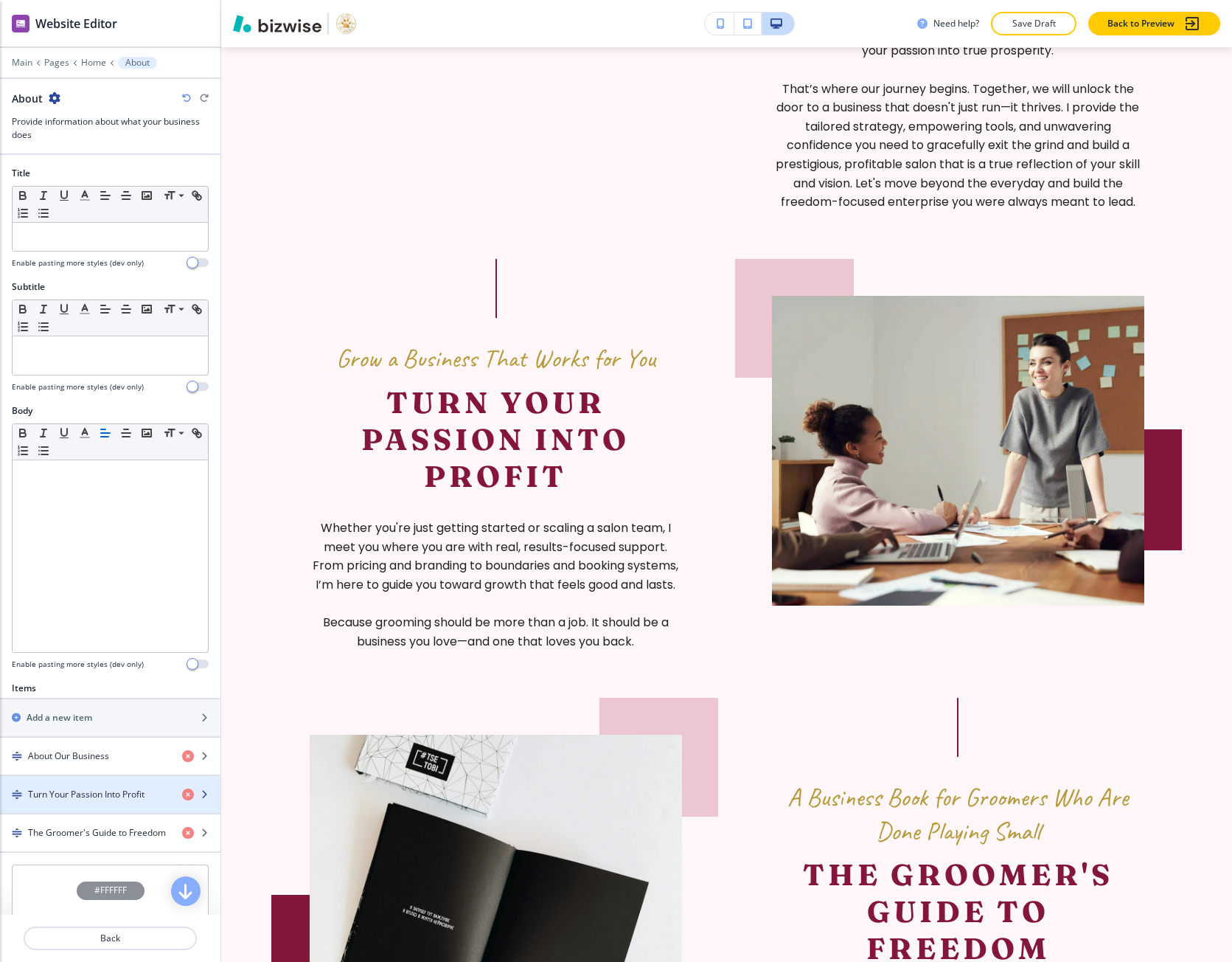
click at [102, 782] on div "button" at bounding box center [110, 782] width 220 height 11
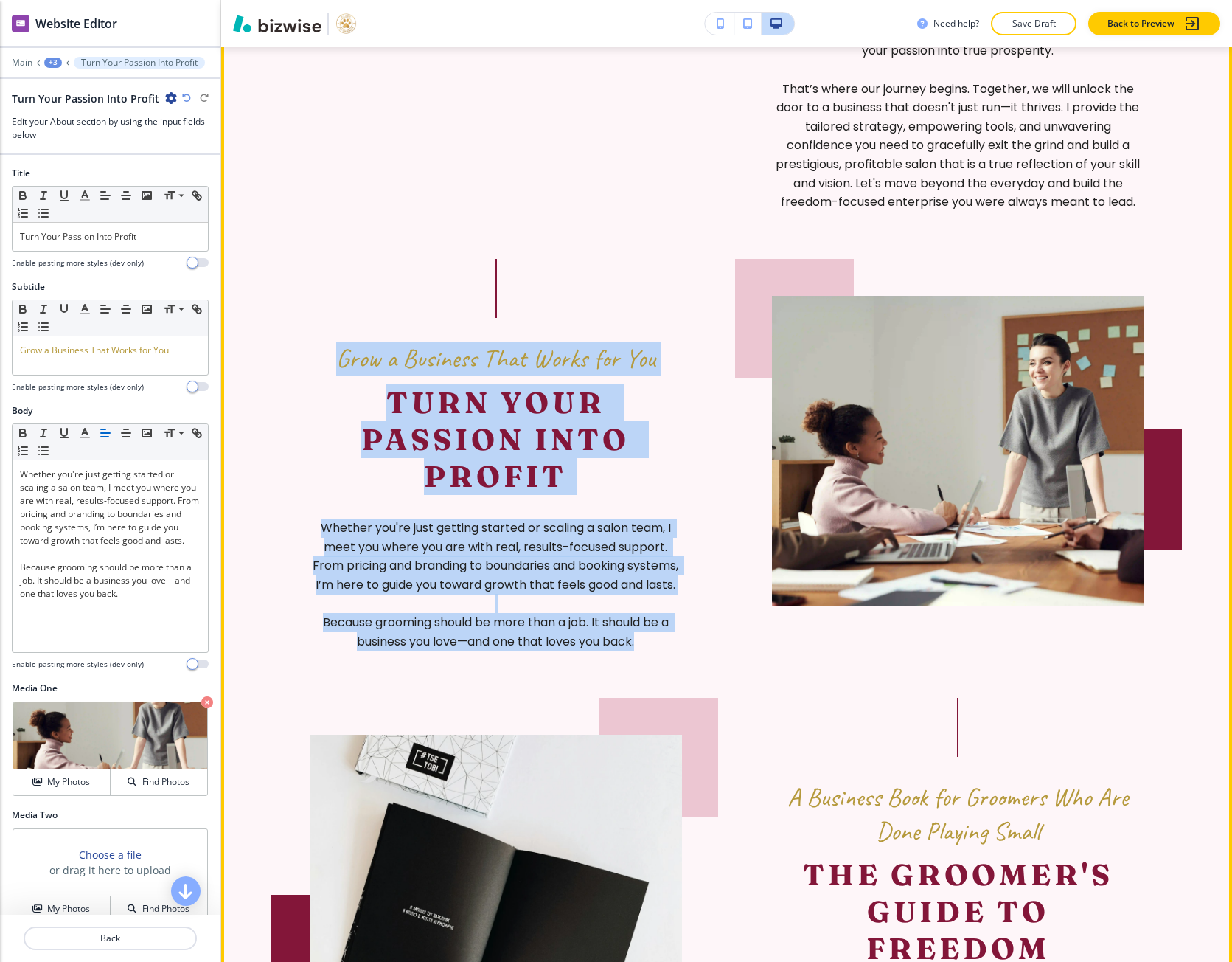
drag, startPoint x: 332, startPoint y: 386, endPoint x: 642, endPoint y: 694, distance: 437.0
click at [648, 700] on div "Elevate Your Craft Into a Legacy. About Our Business This is more than a coachi…" at bounding box center [726, 459] width 834 height 1432
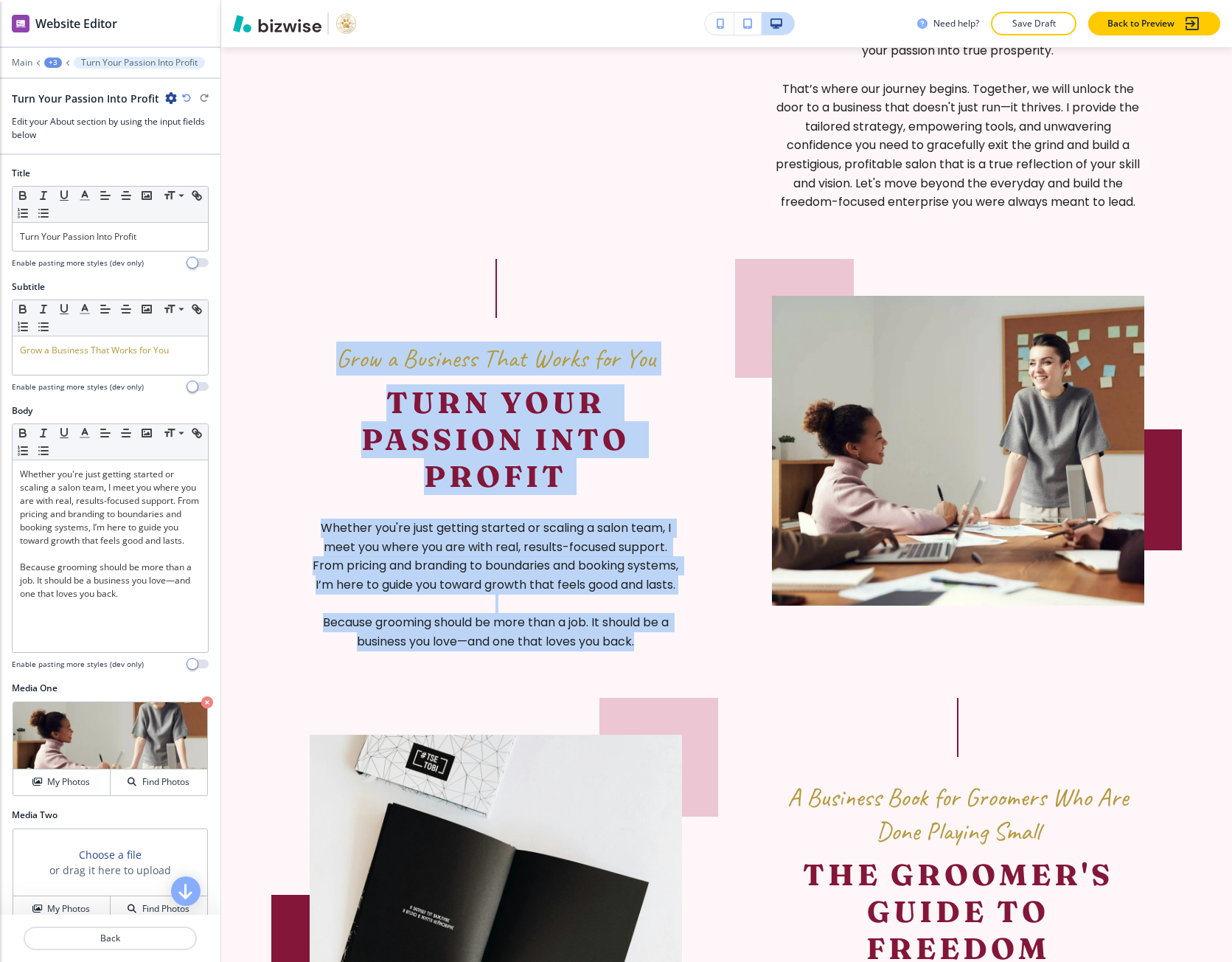
copy div "Grow a Business That Works for You Turn Your Passion Into Profit Whether you're…"
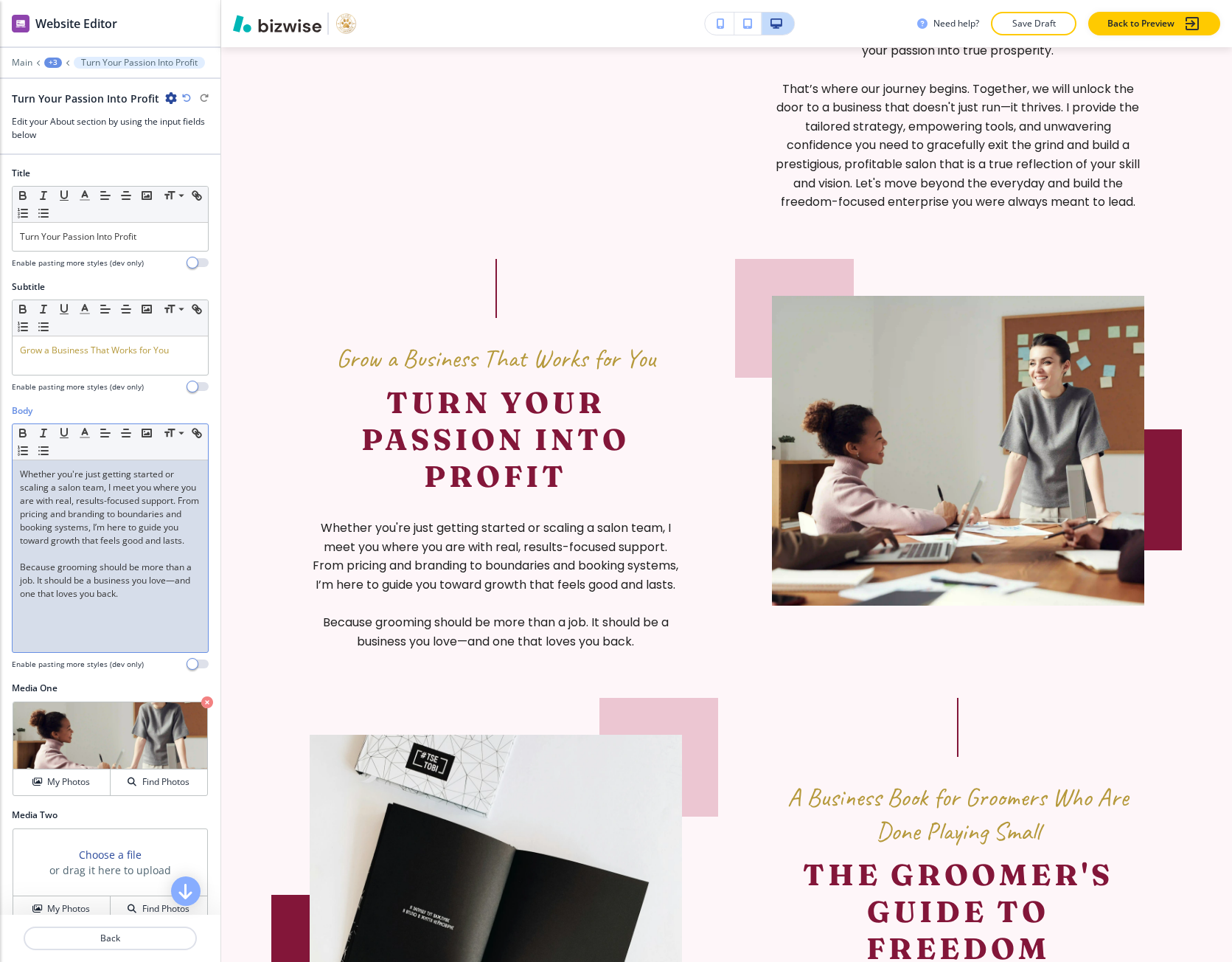
click at [153, 526] on p "Whether you're just getting started or scaling a salon team, I meet you where y…" at bounding box center [110, 507] width 181 height 79
click at [153, 527] on p "Whether you're just getting started or scaling a salon team, I meet you where y…" at bounding box center [110, 507] width 181 height 79
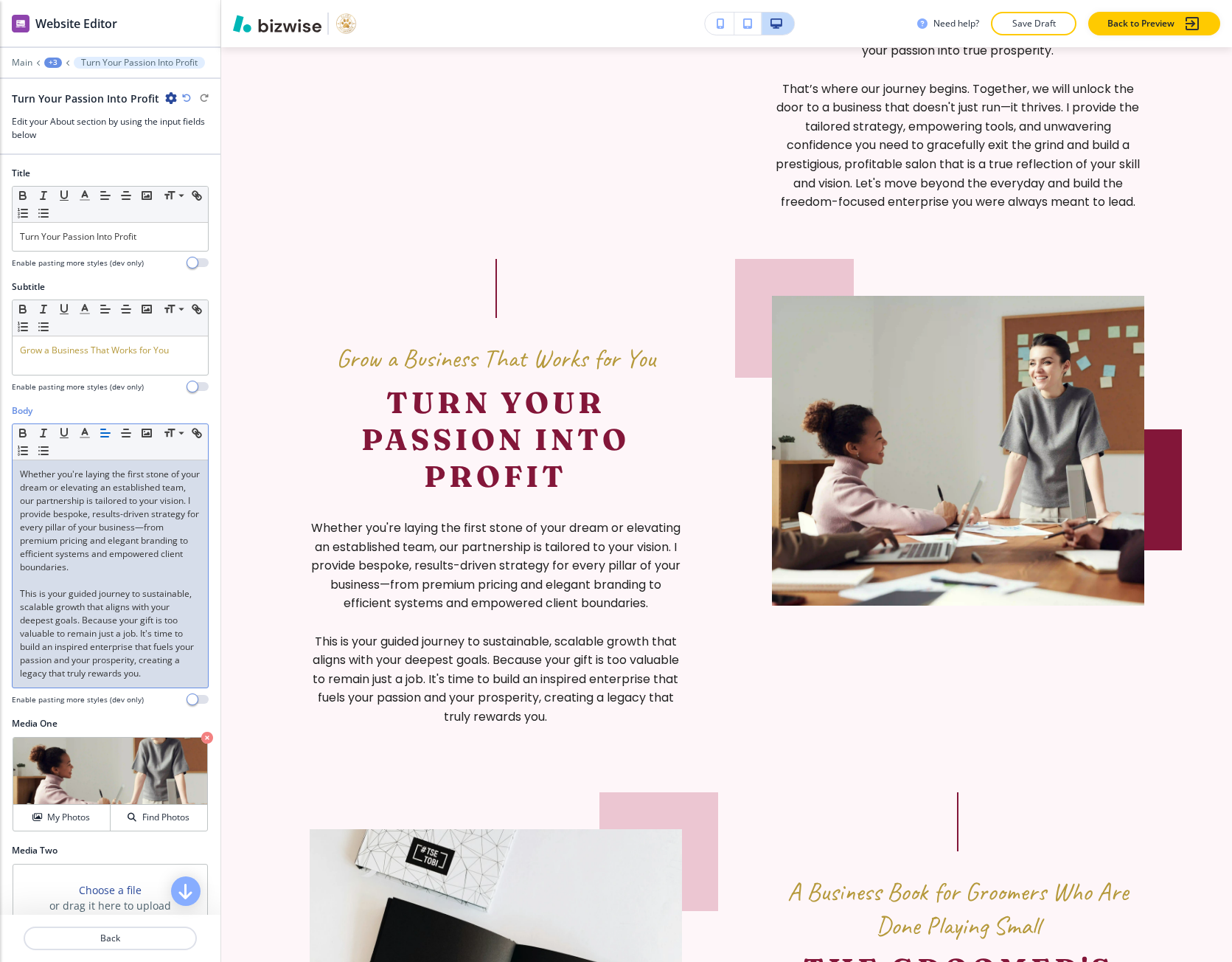
scroll to position [0, 0]
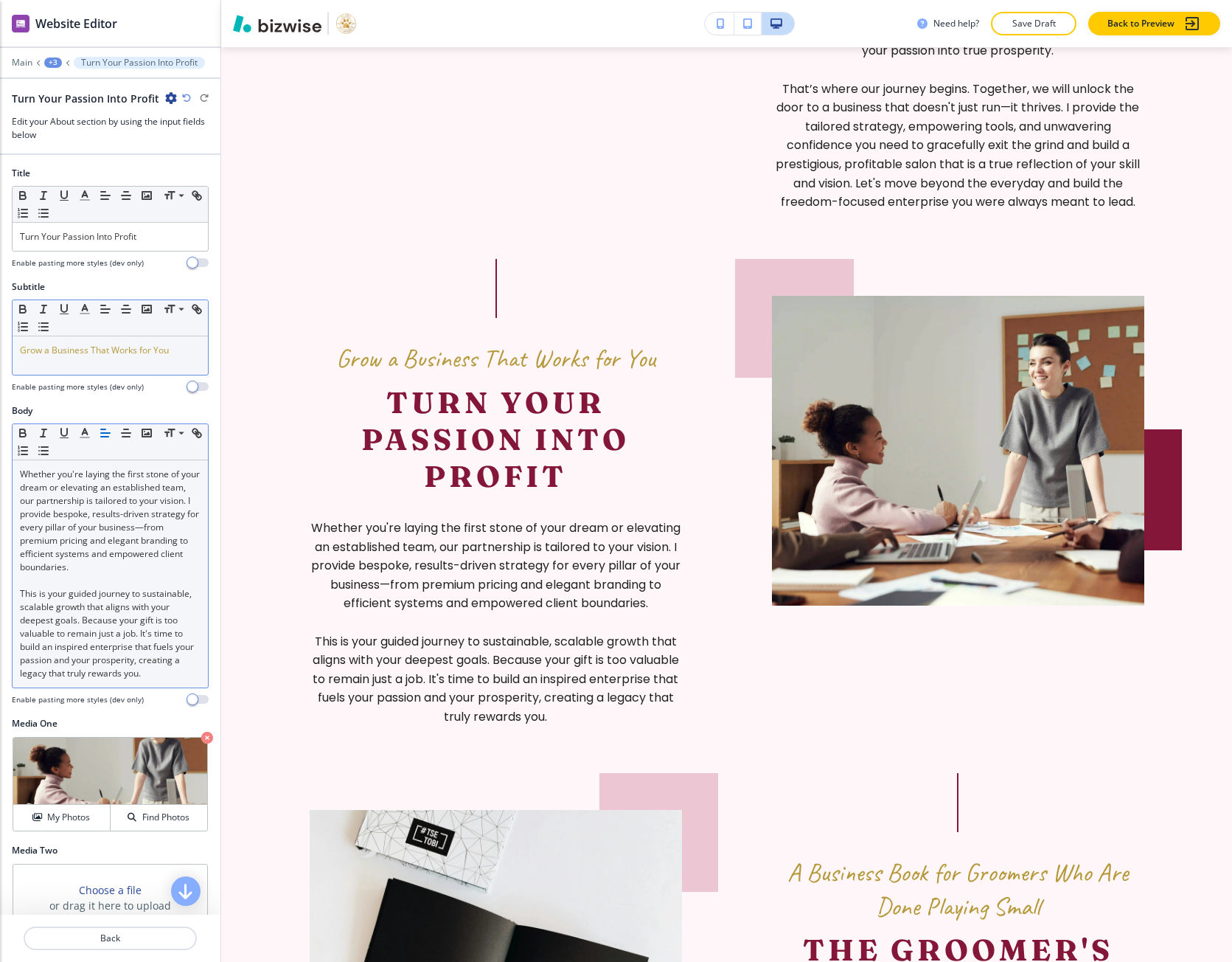
click at [90, 350] on span "Grow a Business That Works for You" at bounding box center [94, 350] width 149 height 12
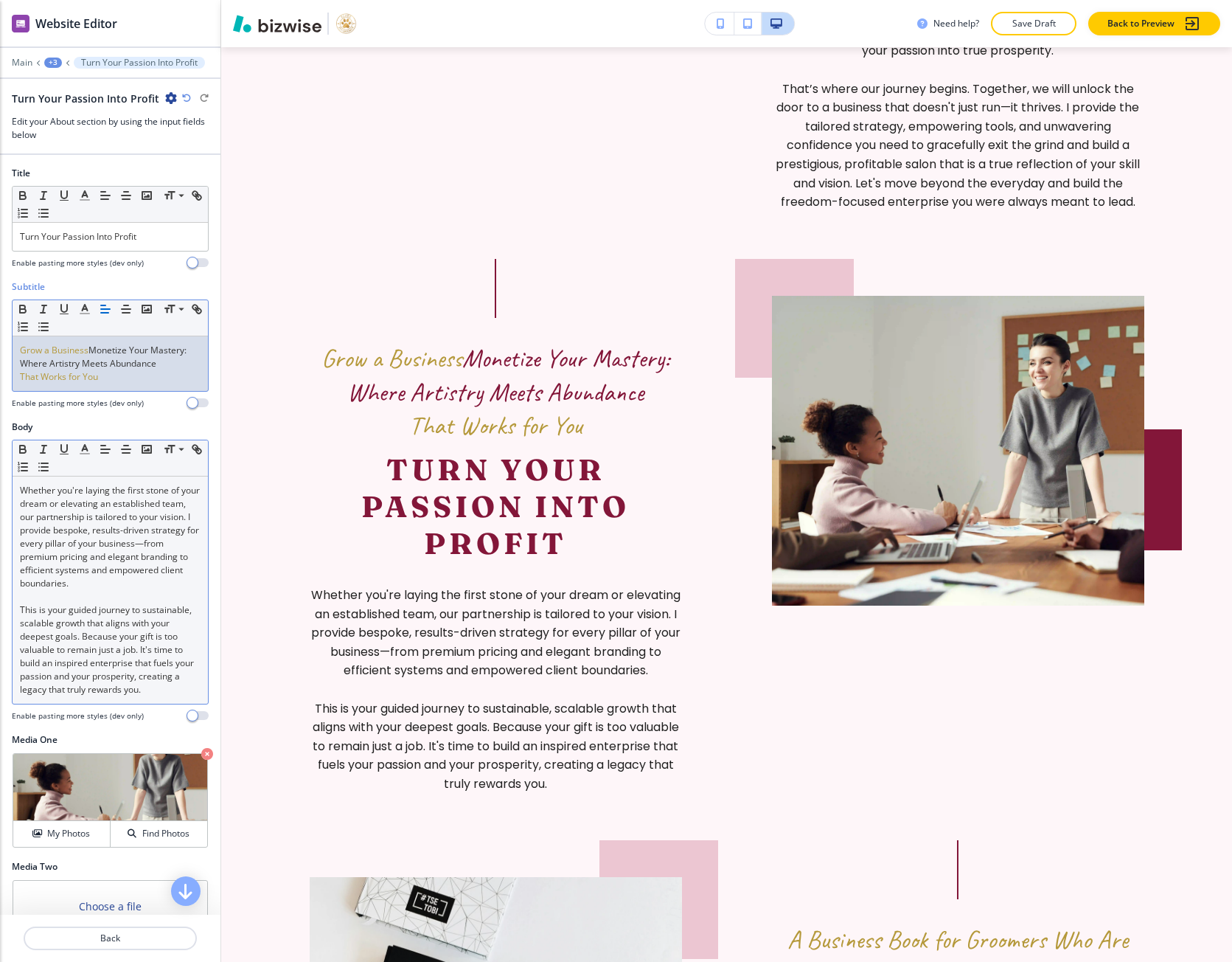
click at [94, 350] on p "Grow a Business Monetize Your Mastery: Where Artistry Meets Abundance" at bounding box center [110, 357] width 181 height 26
drag, startPoint x: 94, startPoint y: 350, endPoint x: 133, endPoint y: 368, distance: 43.0
click at [133, 368] on p "Grow a Business Monetize Your Mastery: Where Artistry Meets Abundance" at bounding box center [110, 357] width 181 height 26
click at [85, 302] on icon "button" at bounding box center [84, 309] width 13 height 13
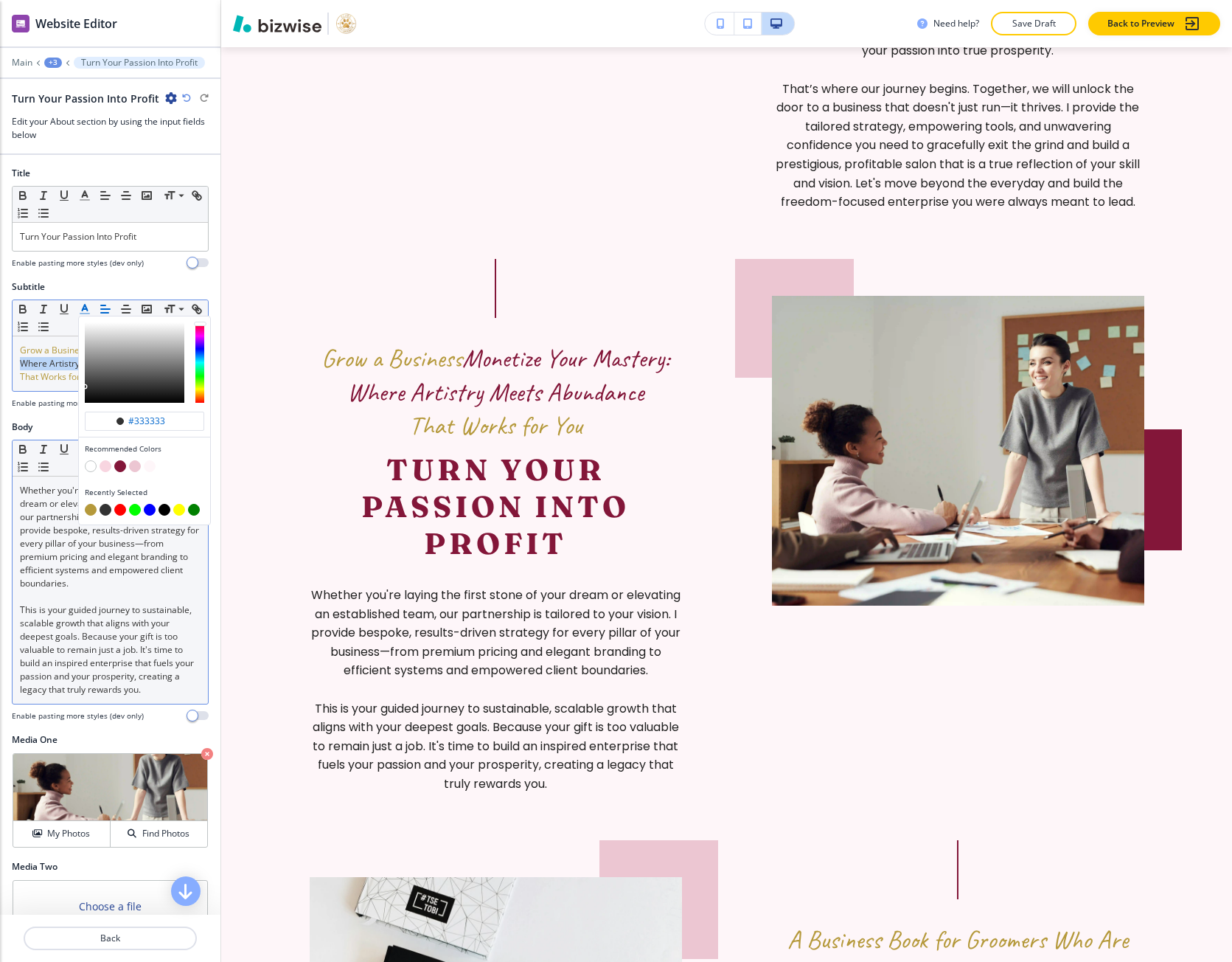
click at [86, 516] on div "button" at bounding box center [145, 511] width 120 height 15
click at [84, 513] on div "Recently Selected" at bounding box center [144, 502] width 131 height 43
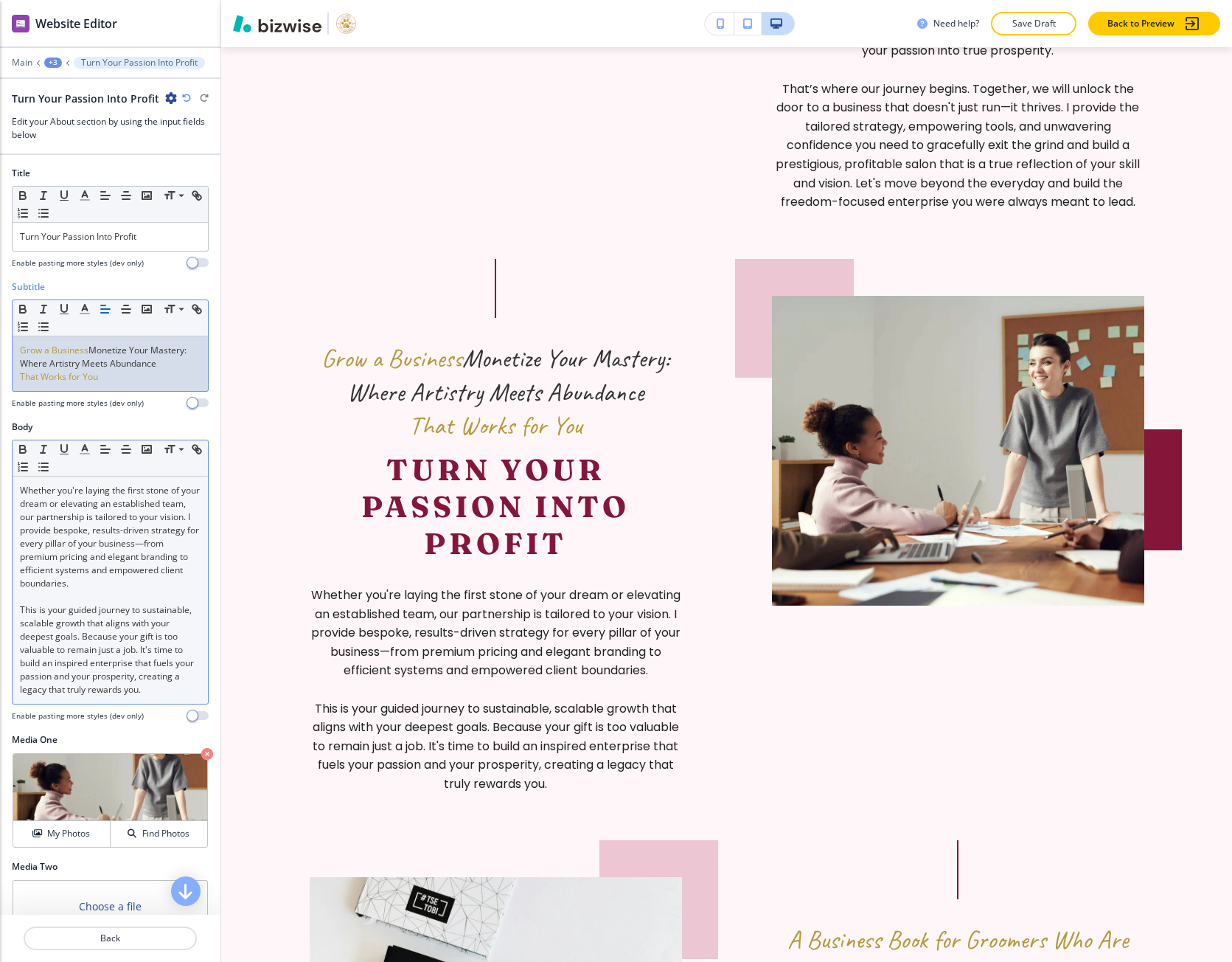
click at [52, 373] on span "That Works for You" at bounding box center [58, 376] width 78 height 12
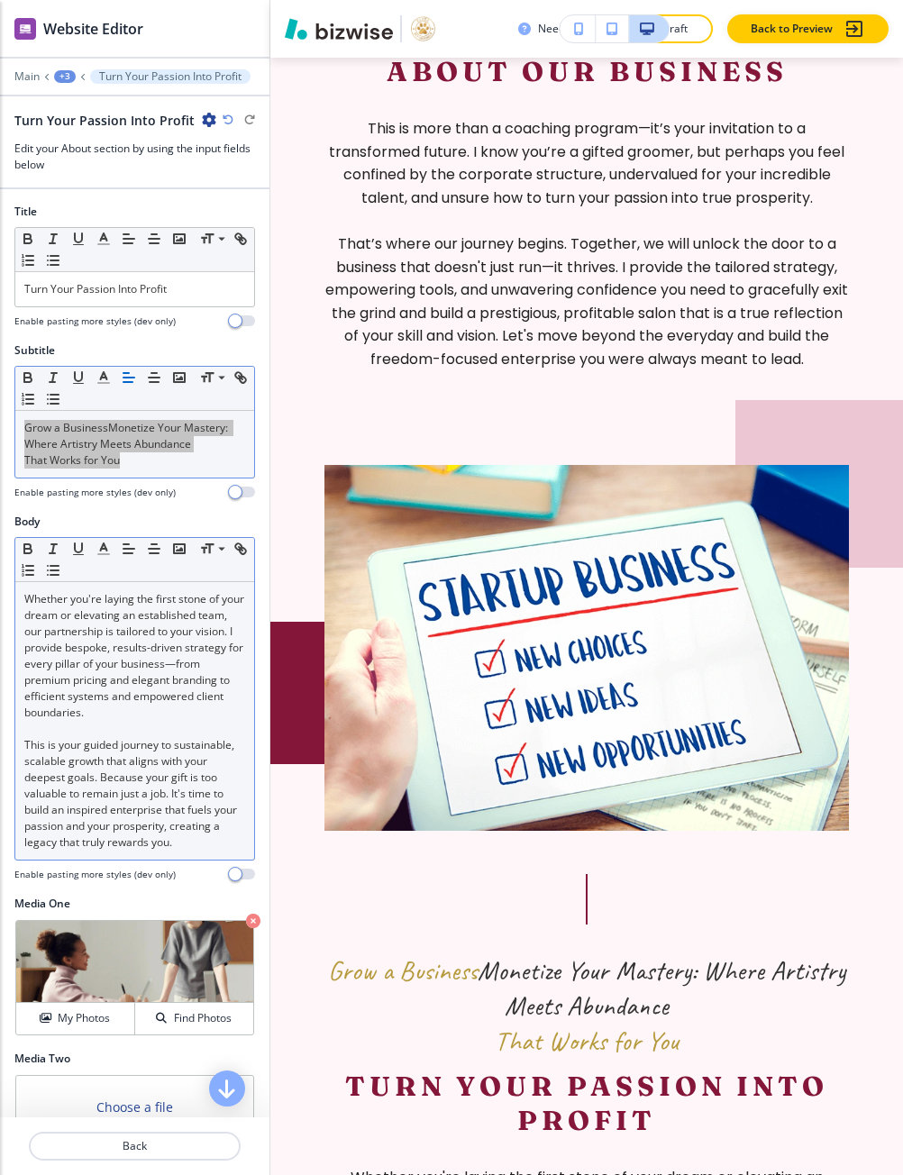
scroll to position [1839, 0]
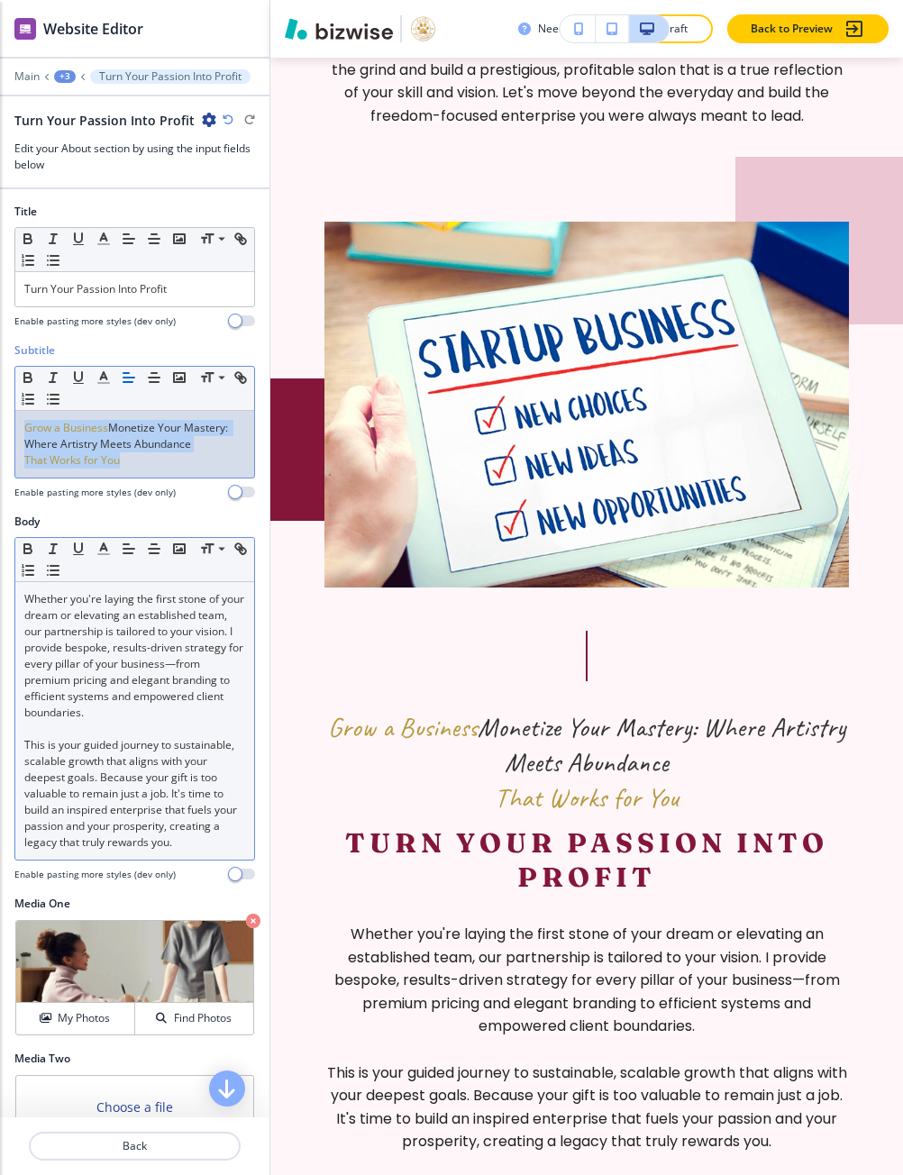
click at [52, 441] on span "Monetize Your Mastery: Where Artistry Meets Abundance" at bounding box center [127, 436] width 206 height 32
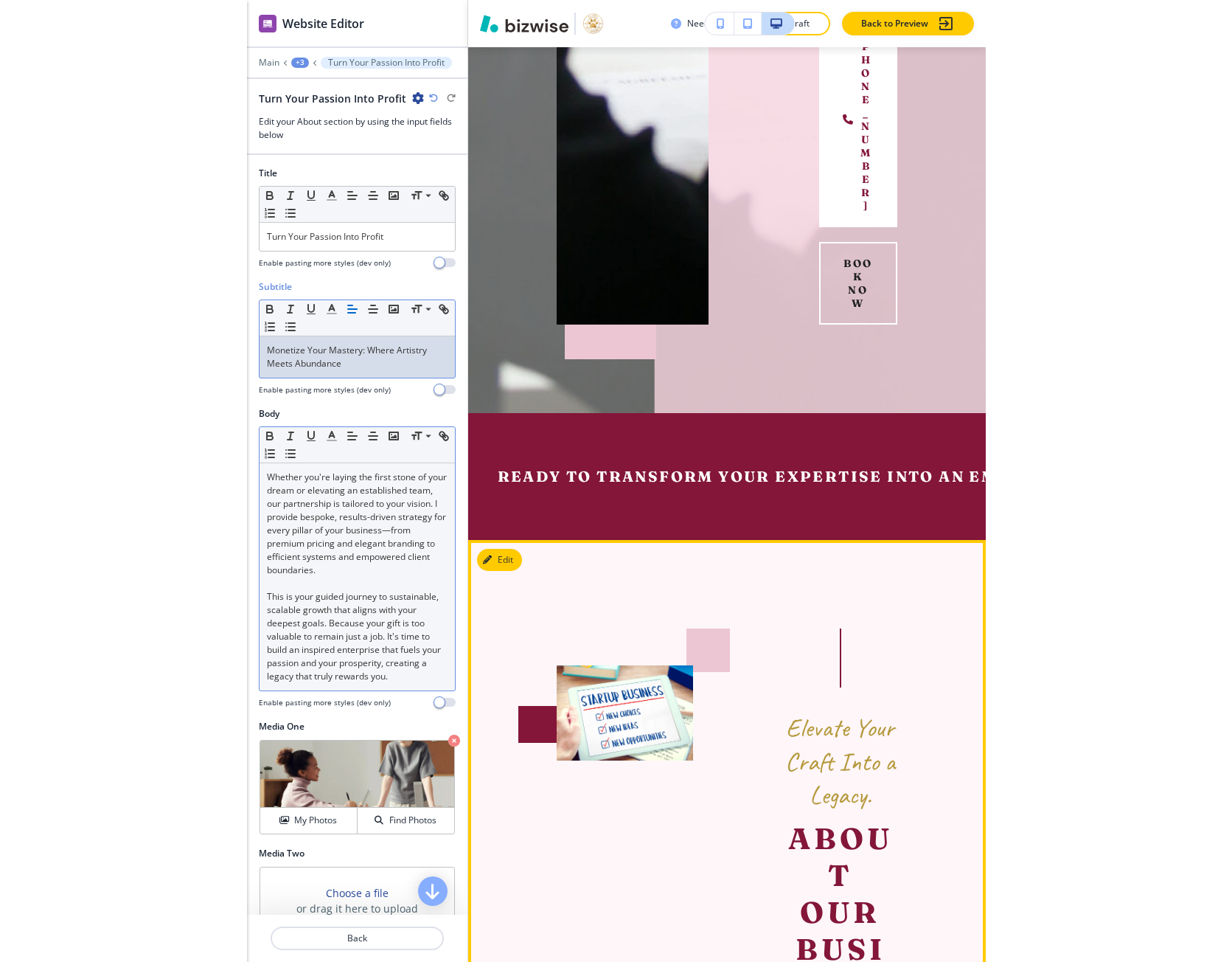
scroll to position [1307, 0]
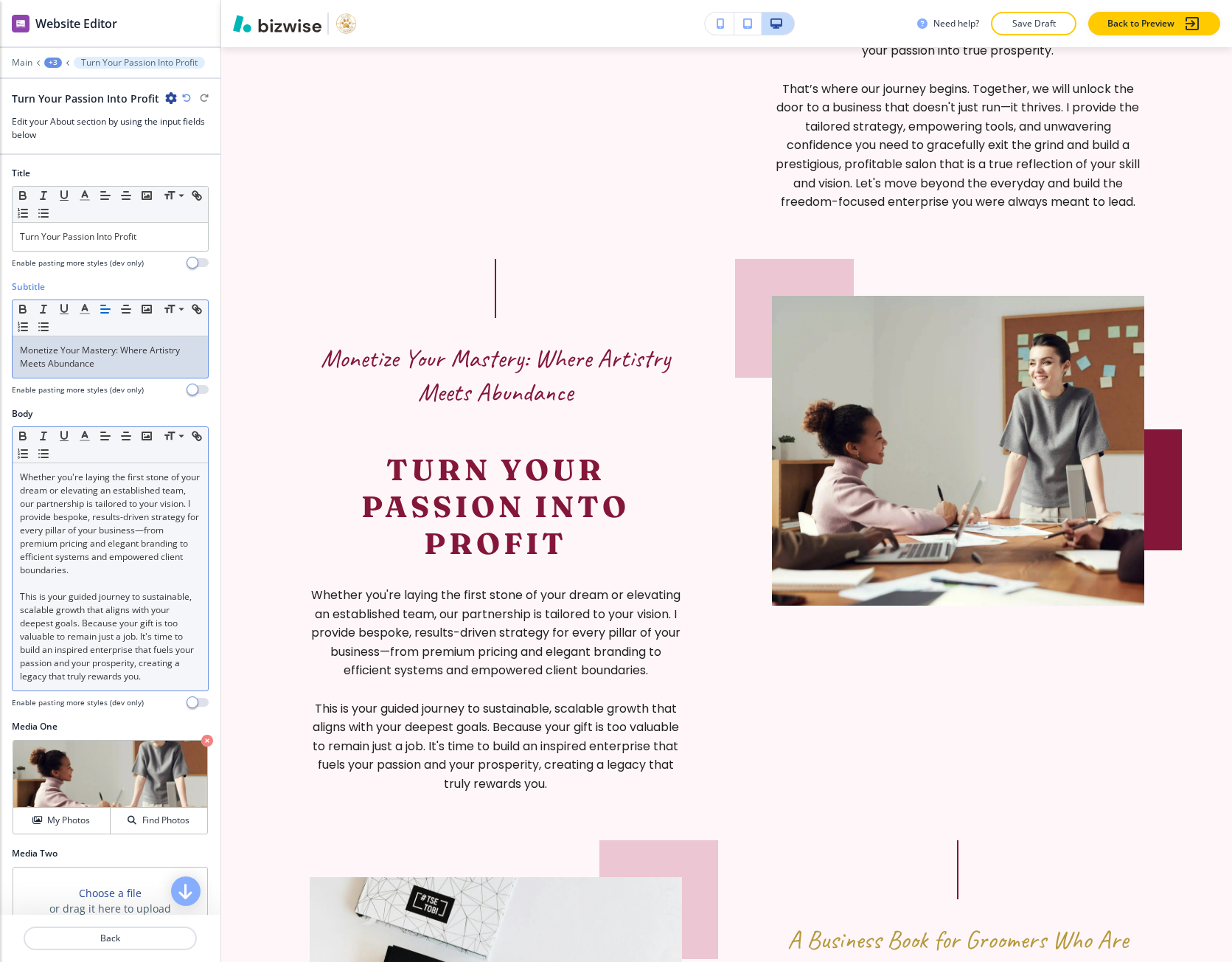
click at [90, 359] on p "Monetize Your Mastery: Where Artistry Meets Abundance" at bounding box center [110, 357] width 181 height 26
click at [92, 316] on button "button" at bounding box center [84, 309] width 20 height 18
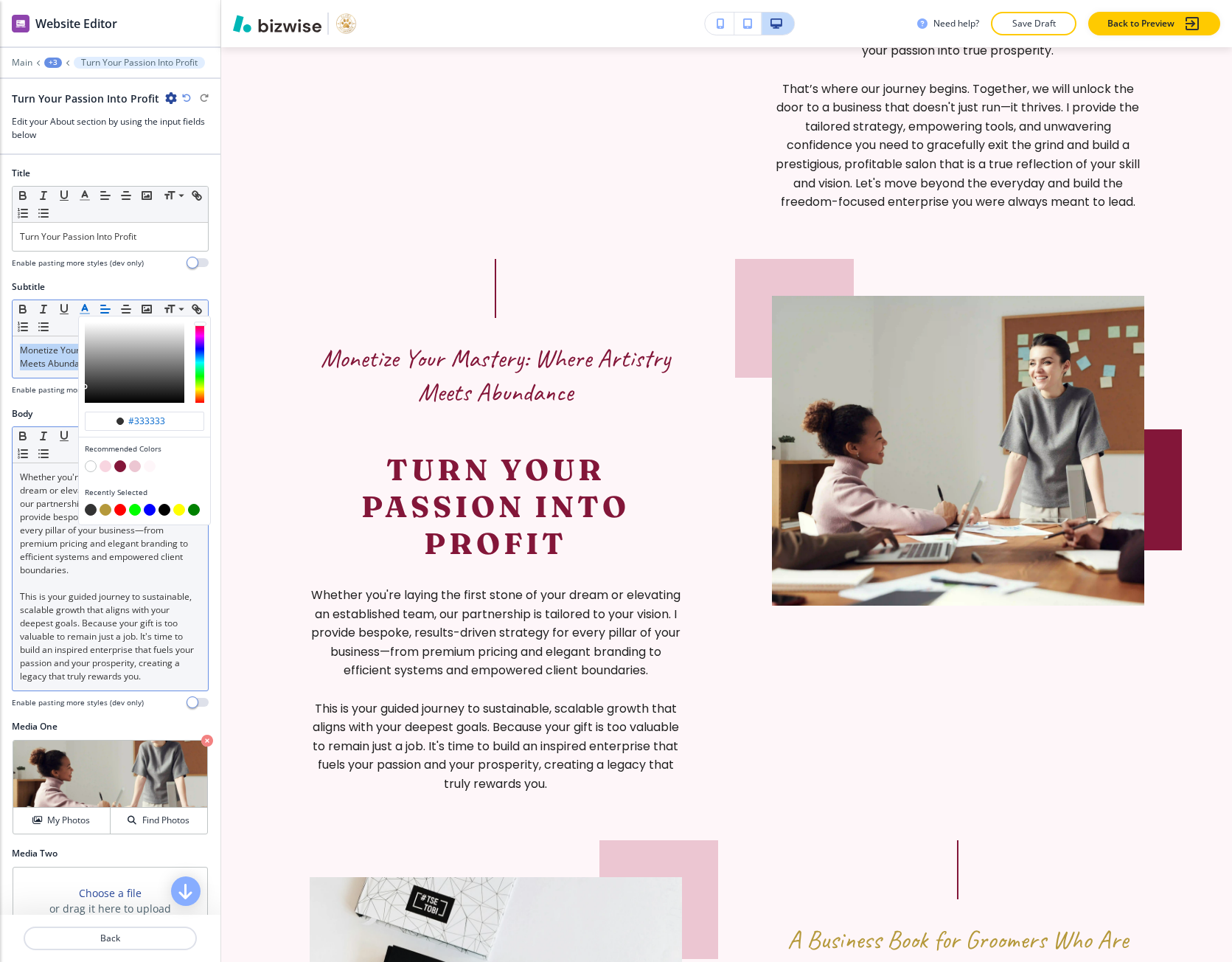
click at [106, 507] on button "button" at bounding box center [106, 509] width 11 height 11
type input "#b5993b"
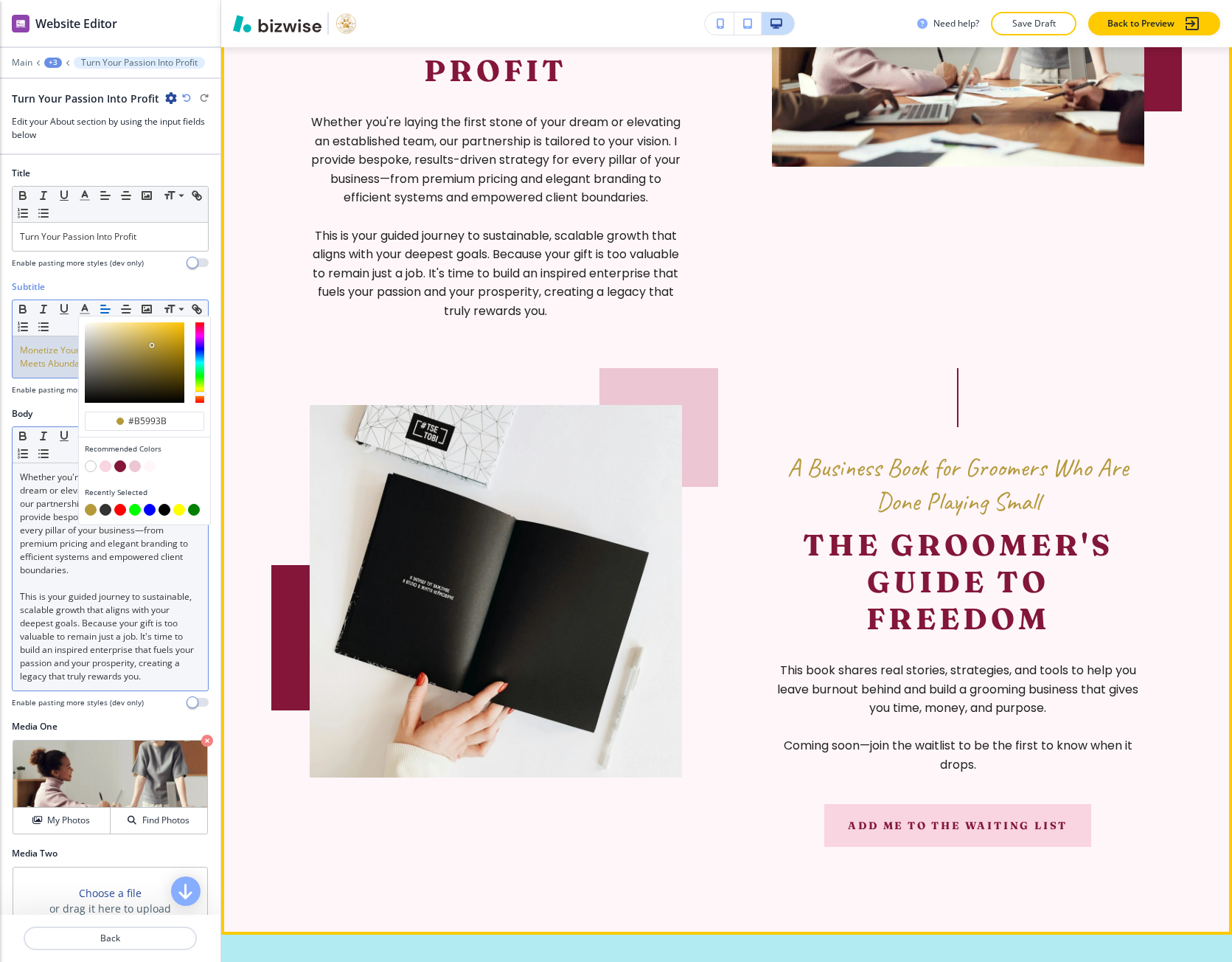
scroll to position [1749, 0]
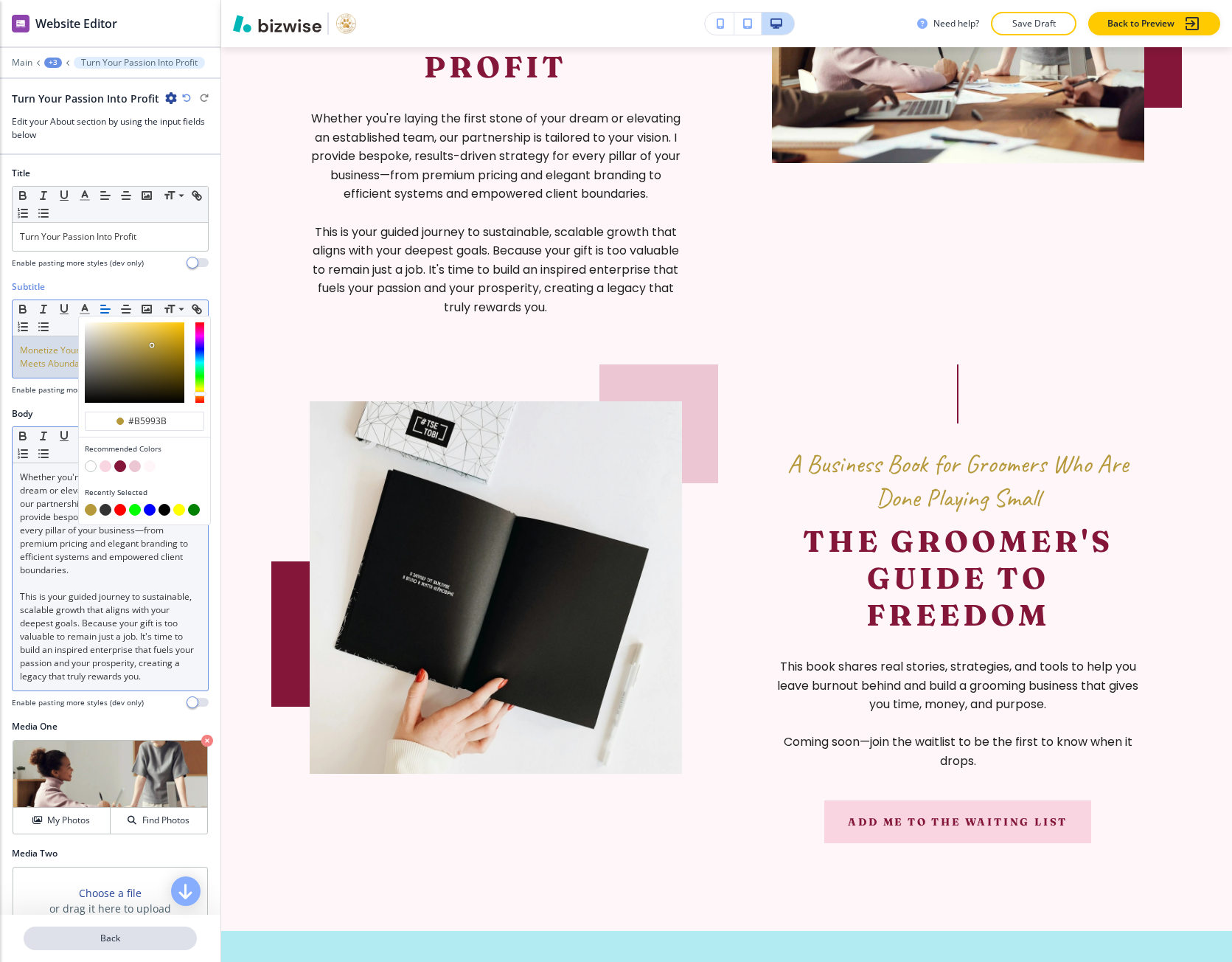
click at [115, 934] on p "Back" at bounding box center [111, 938] width 170 height 13
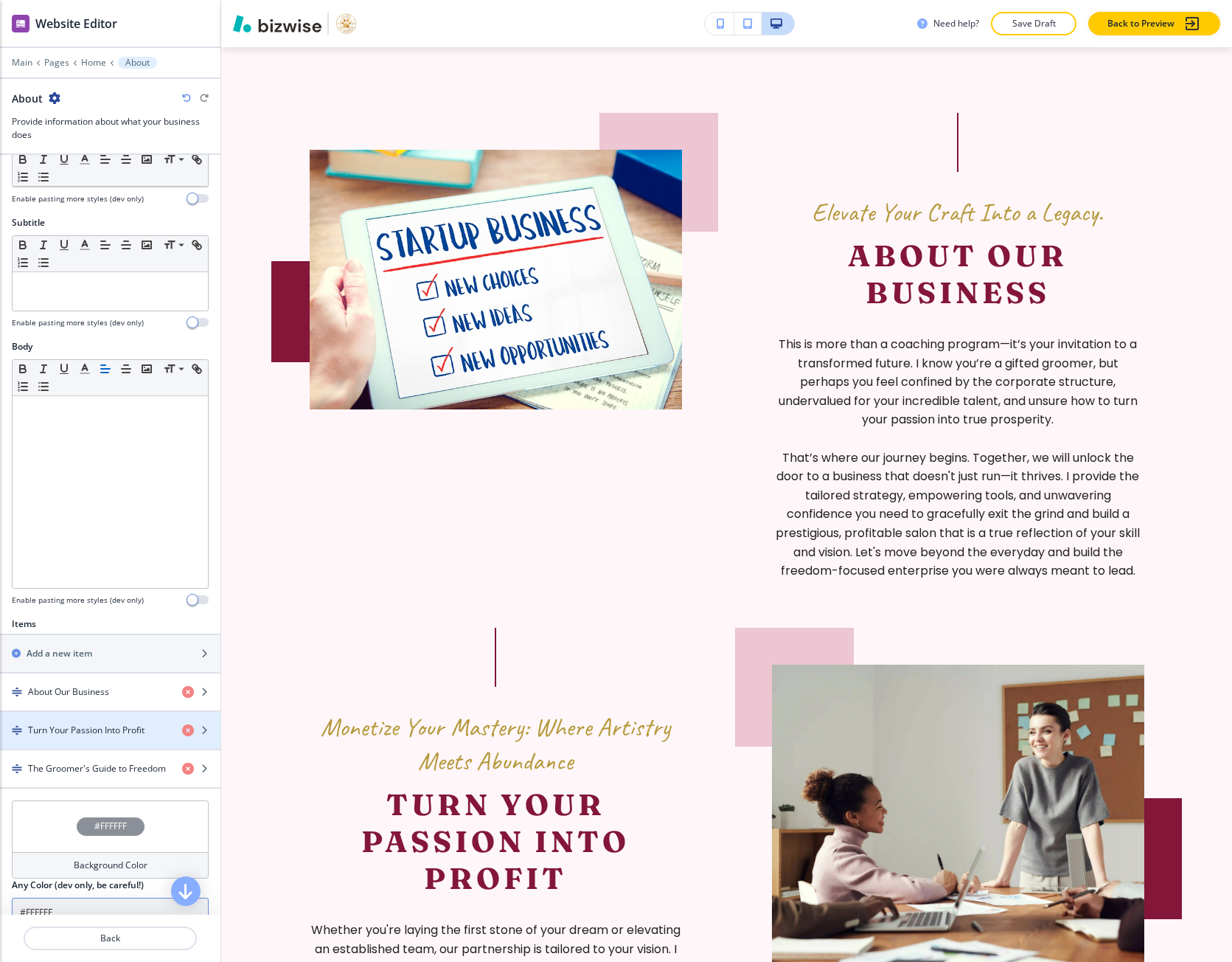
scroll to position [190, 0]
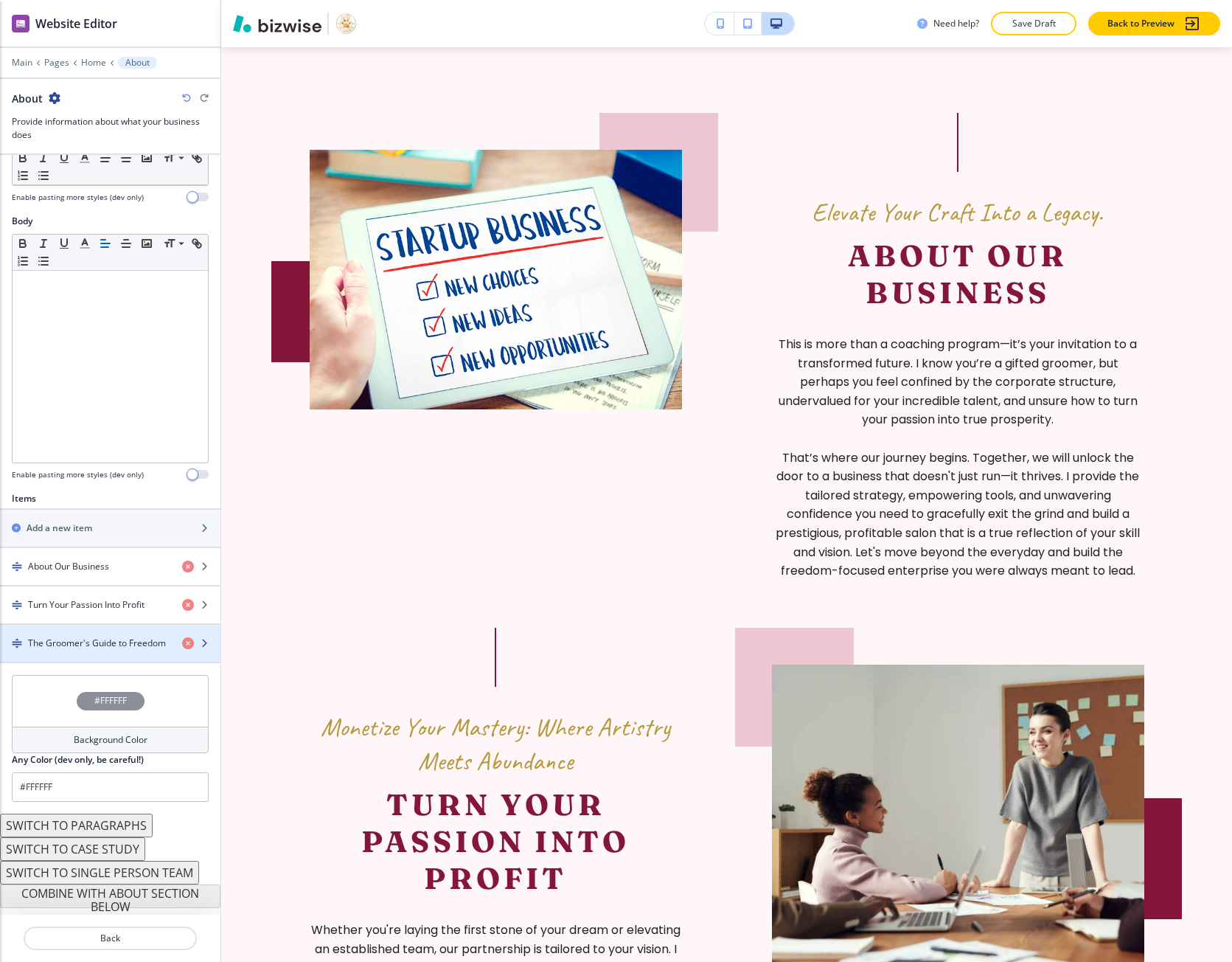
click at [59, 651] on div "button" at bounding box center [110, 656] width 220 height 11
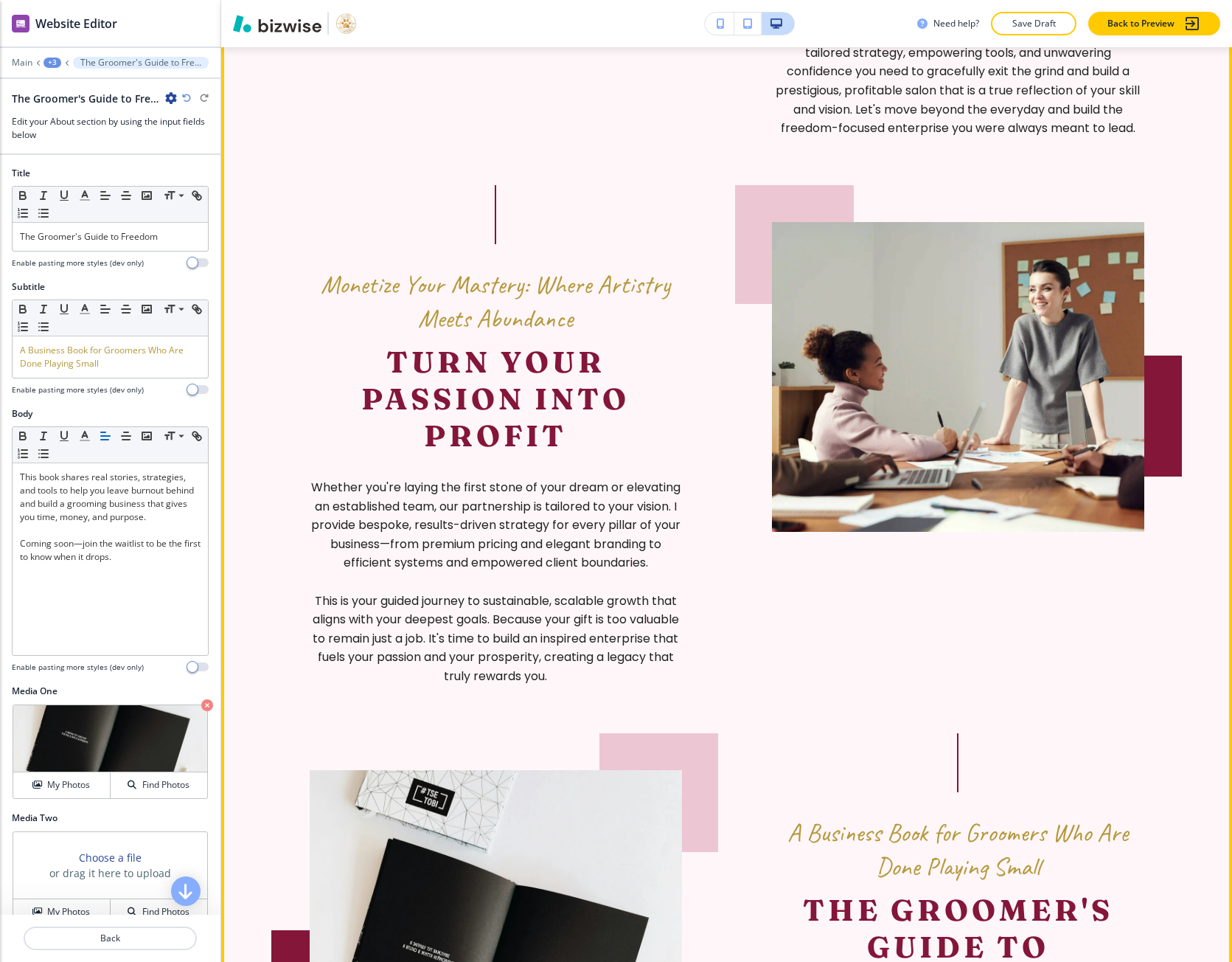
scroll to position [1749, 0]
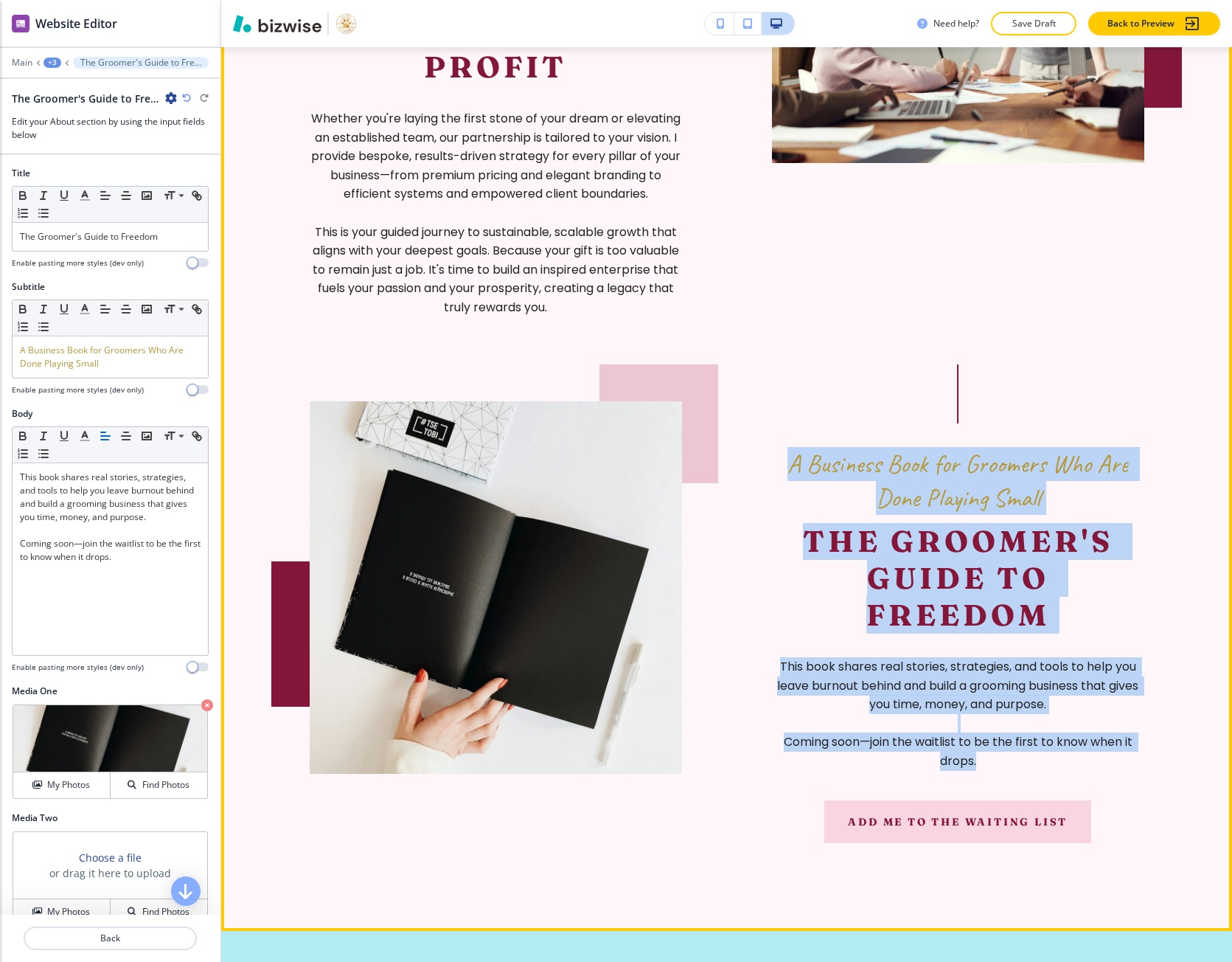
drag, startPoint x: 990, startPoint y: 805, endPoint x: 783, endPoint y: 502, distance: 367.0
click at [783, 502] on div "A Business Book for Groomers Who Are Done Playing Small The Groomer's Guide to …" at bounding box center [958, 603] width 372 height 479
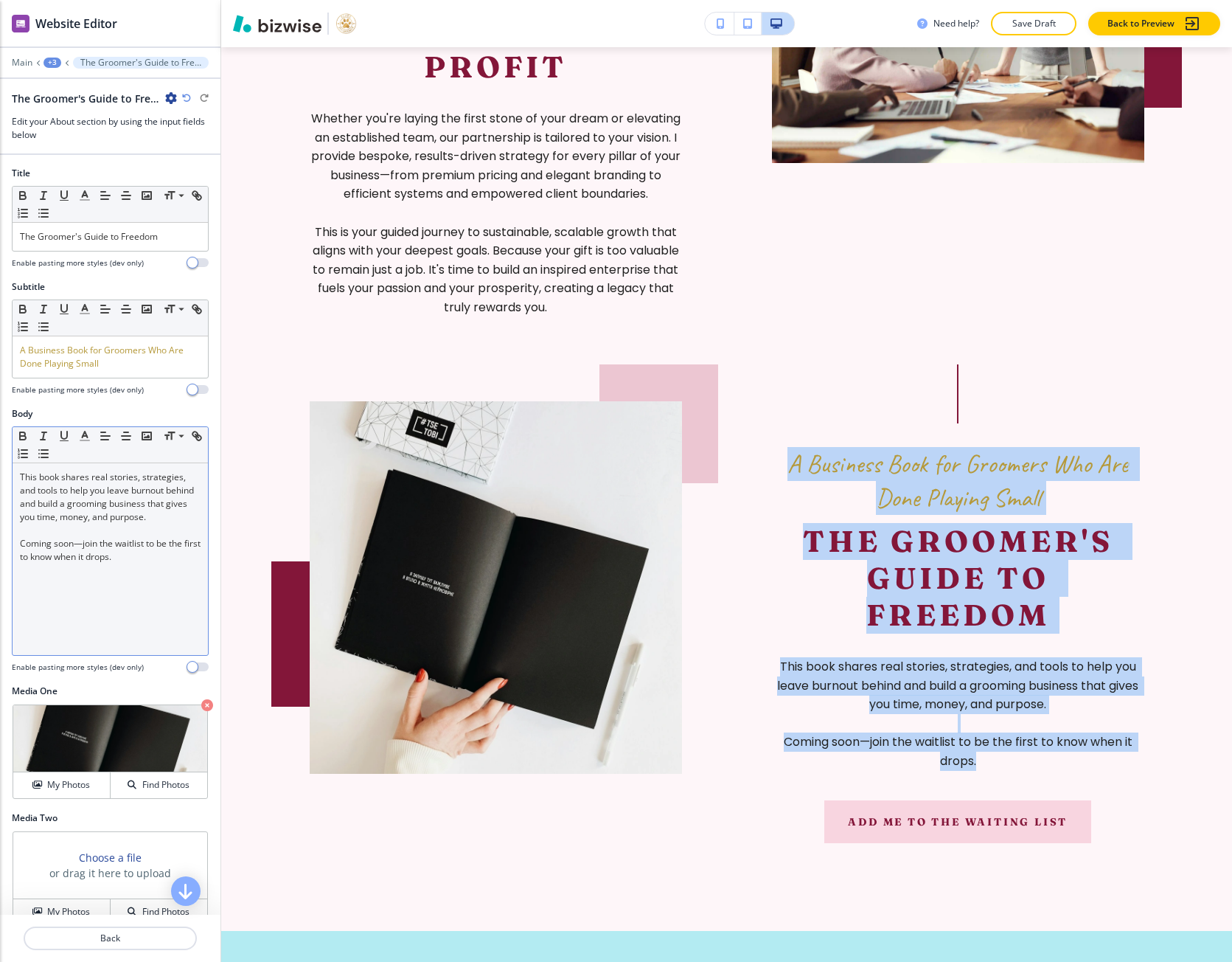
copy div "A Business Book for Groomers Who Are Done Playing Small The Groomer's Guide to …"
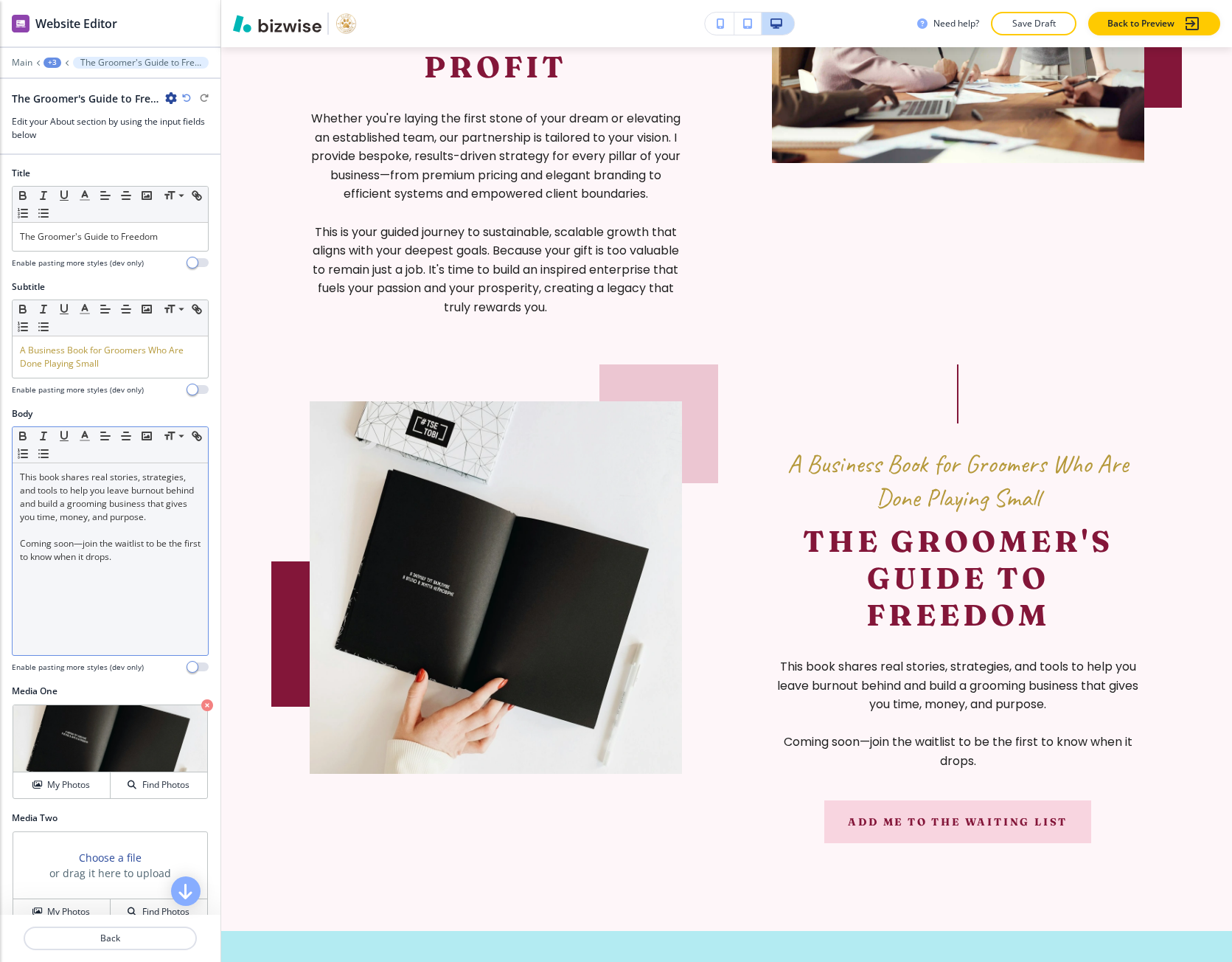
click at [142, 524] on p "This book shares real stories, strategies, and tools to help you leave burnout …" at bounding box center [110, 497] width 181 height 53
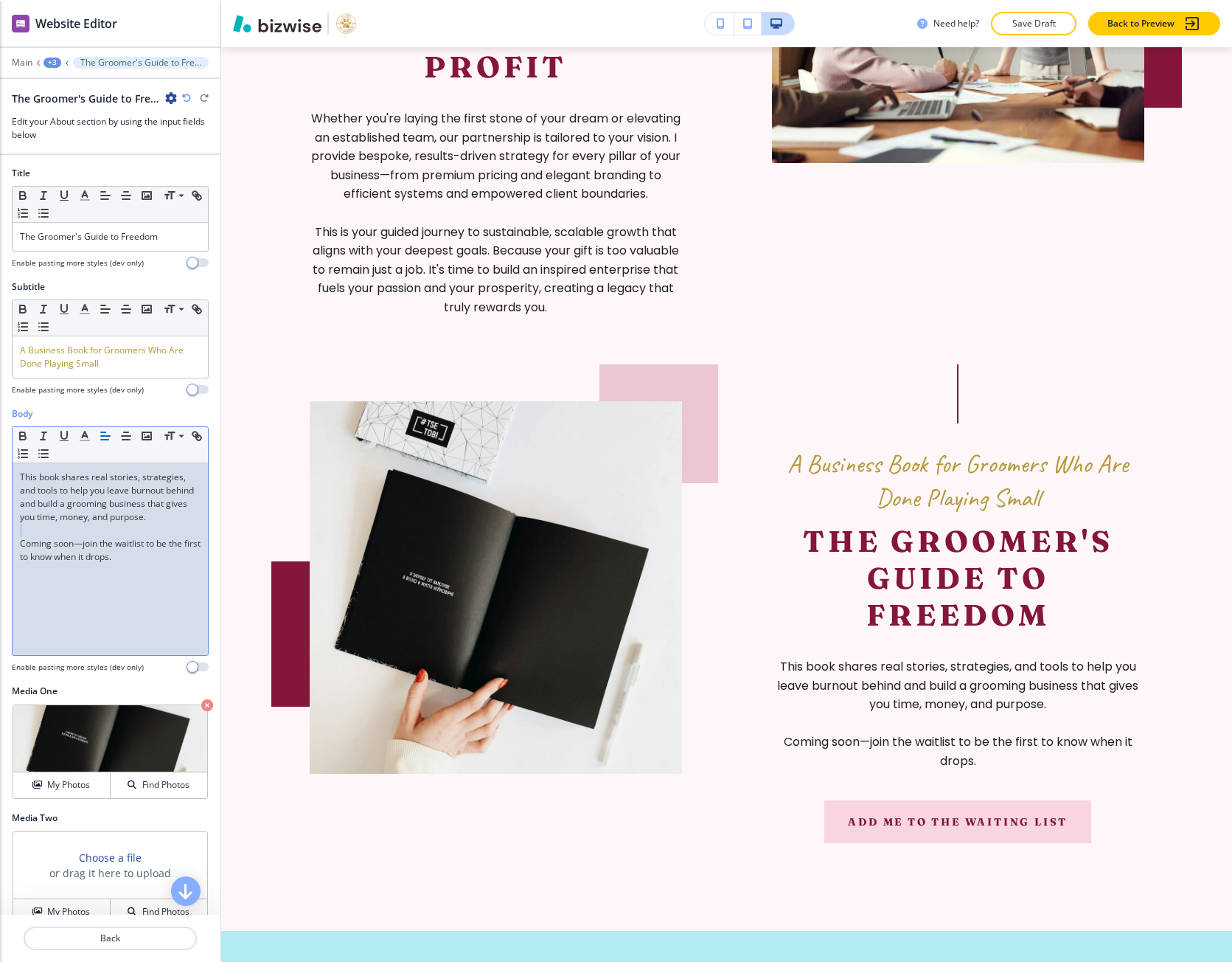
click at [142, 524] on p "This book shares real stories, strategies, and tools to help you leave burnout …" at bounding box center [110, 497] width 181 height 53
click at [65, 509] on p "This book shares real stories, strategies, and tools to help you leave burnout …" at bounding box center [110, 497] width 181 height 53
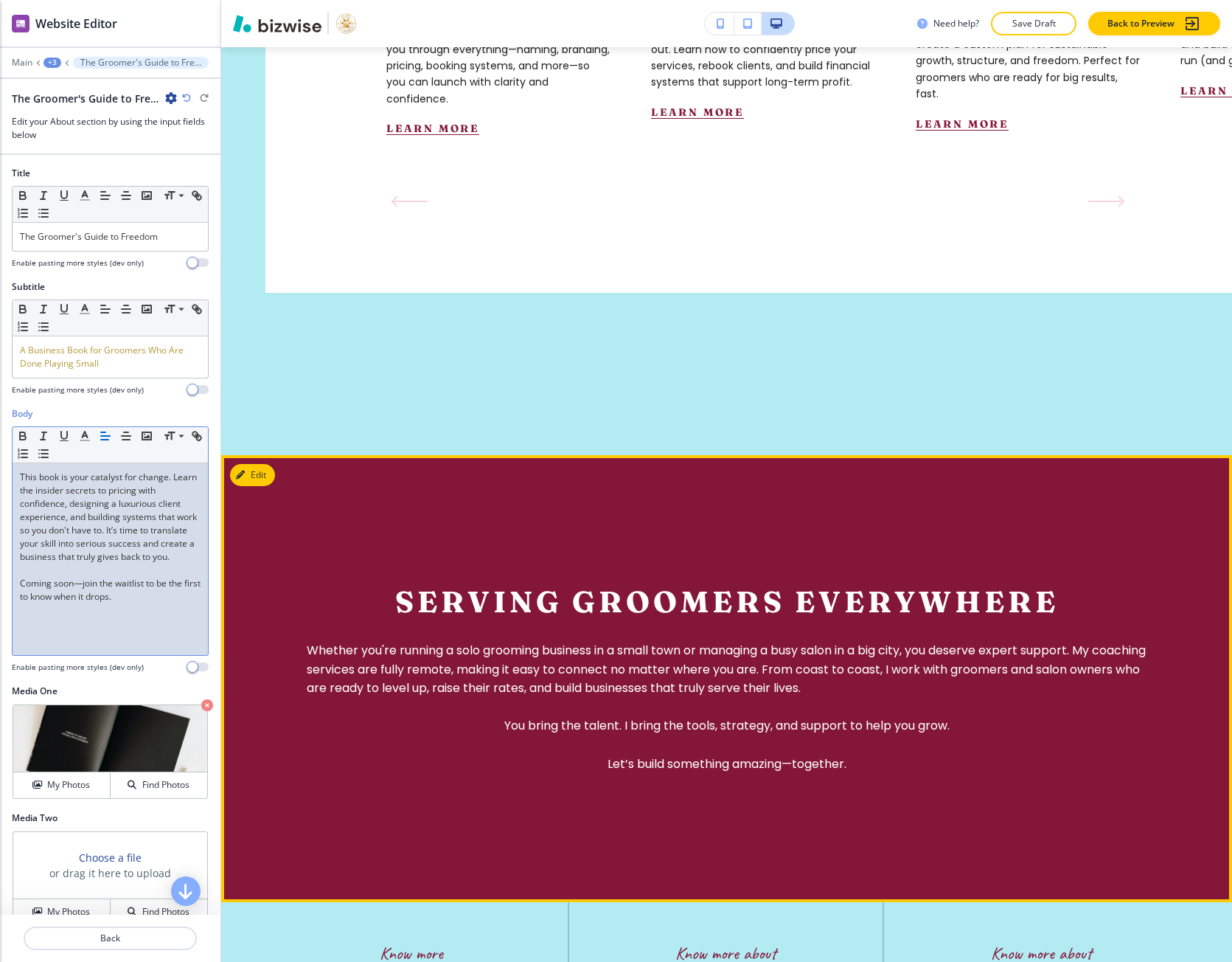
scroll to position [3667, 0]
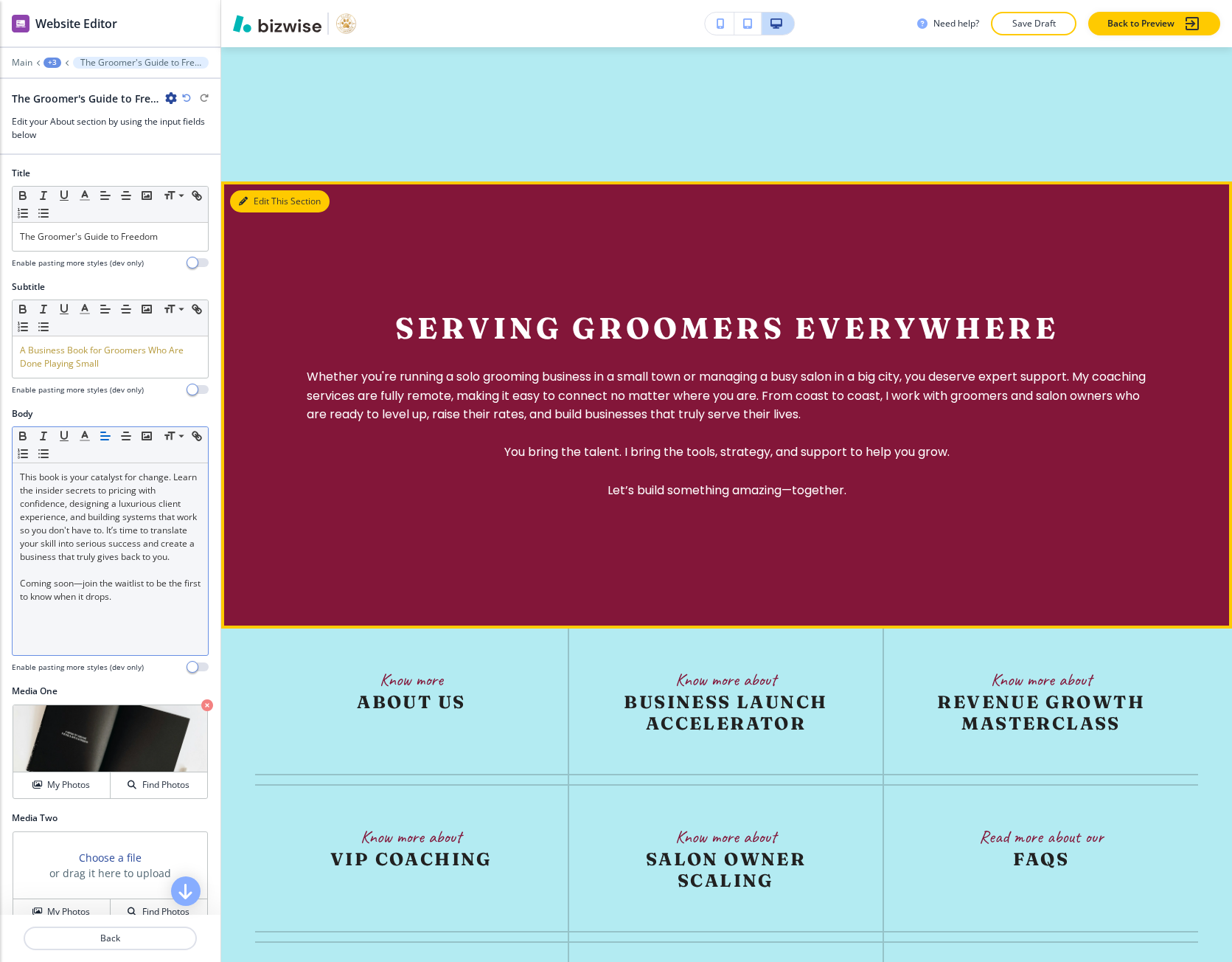
click at [242, 205] on icon "button" at bounding box center [243, 201] width 9 height 9
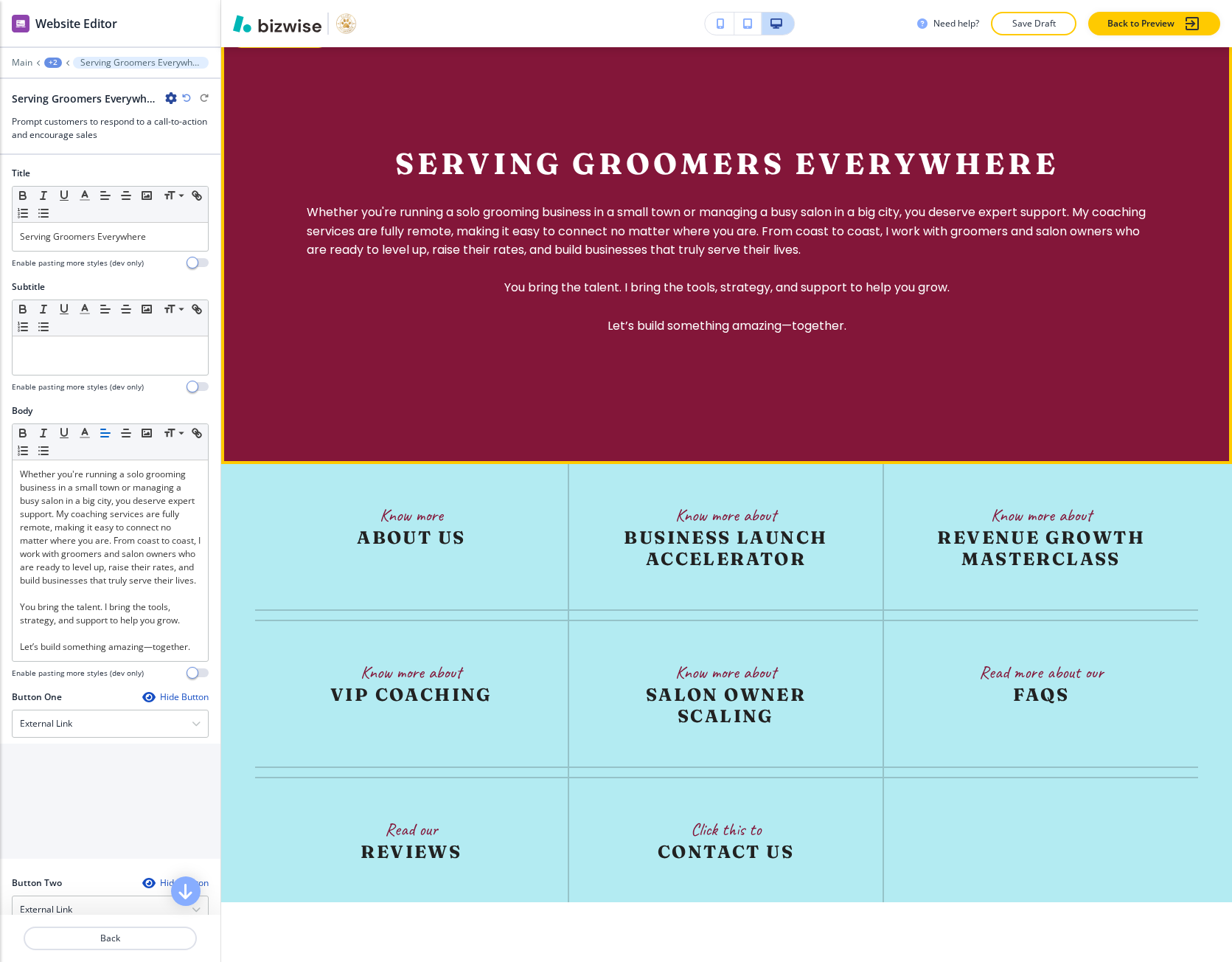
scroll to position [3843, 0]
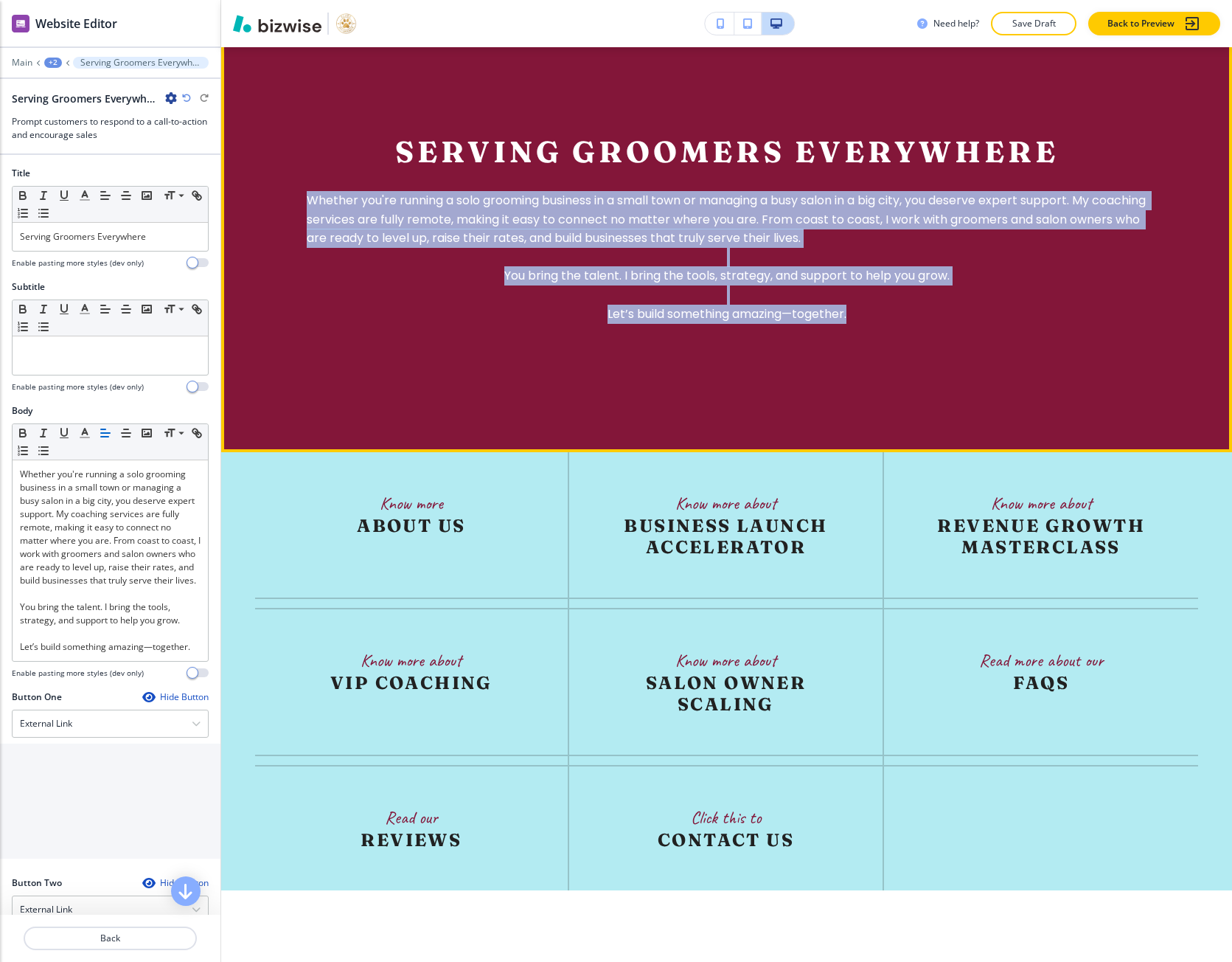
drag, startPoint x: 851, startPoint y: 355, endPoint x: 291, endPoint y: 235, distance: 572.7
click at [291, 235] on div "Serving Groomers Everywhere Whether you're running a solo grooming business in …" at bounding box center [727, 228] width 944 height 446
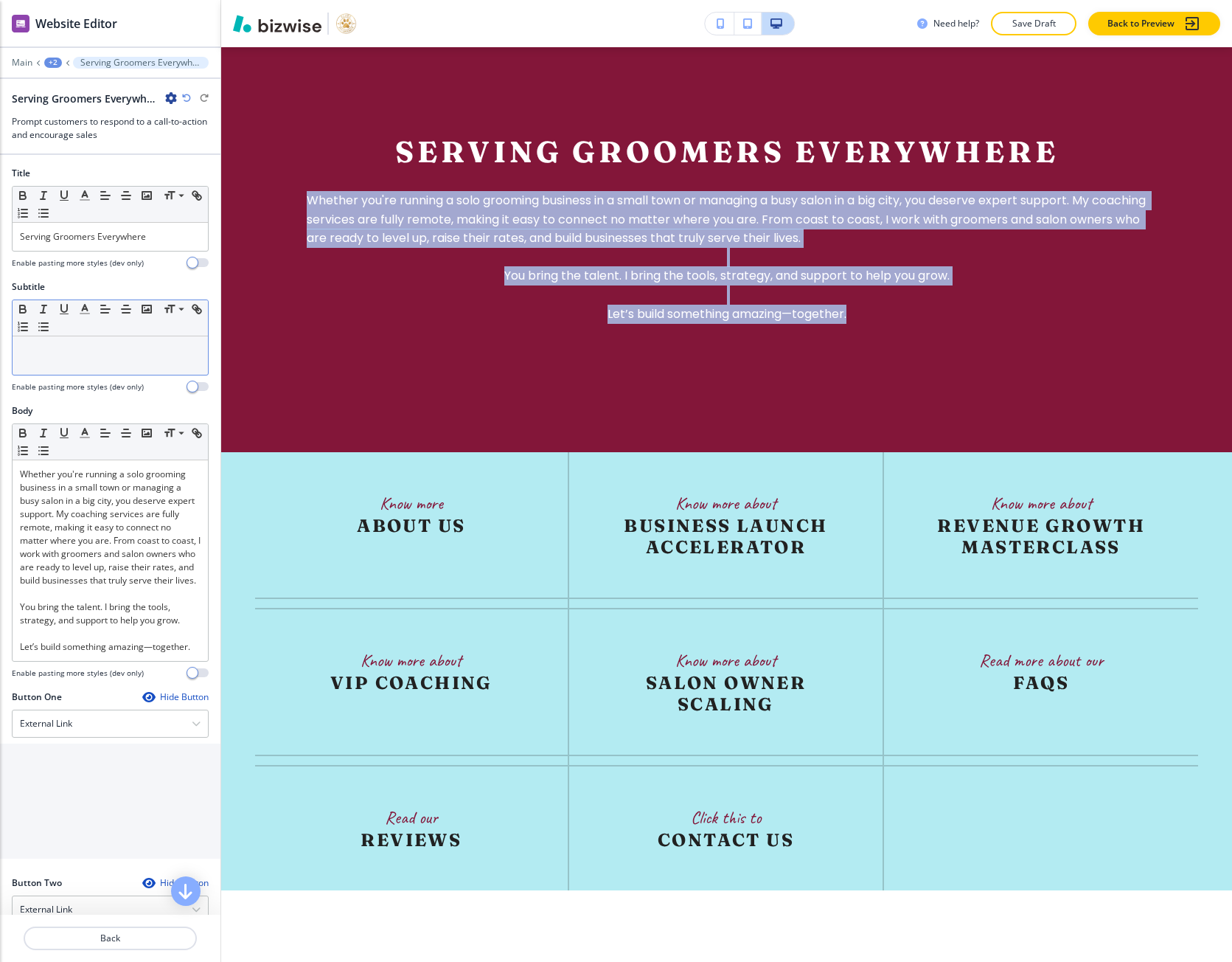
copy p "Whether you're running a solo grooming business in a small town or managing a b…"
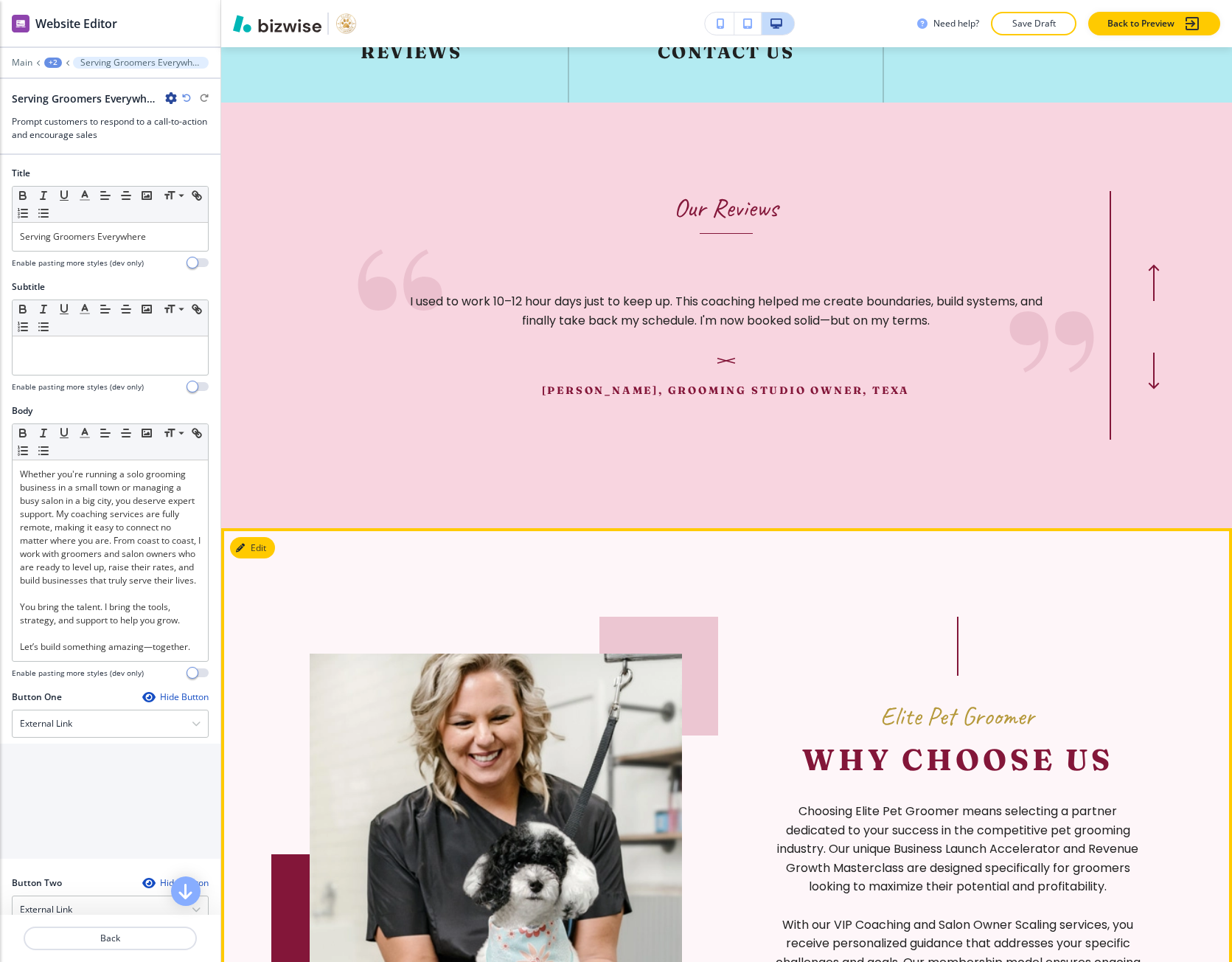
scroll to position [4654, 0]
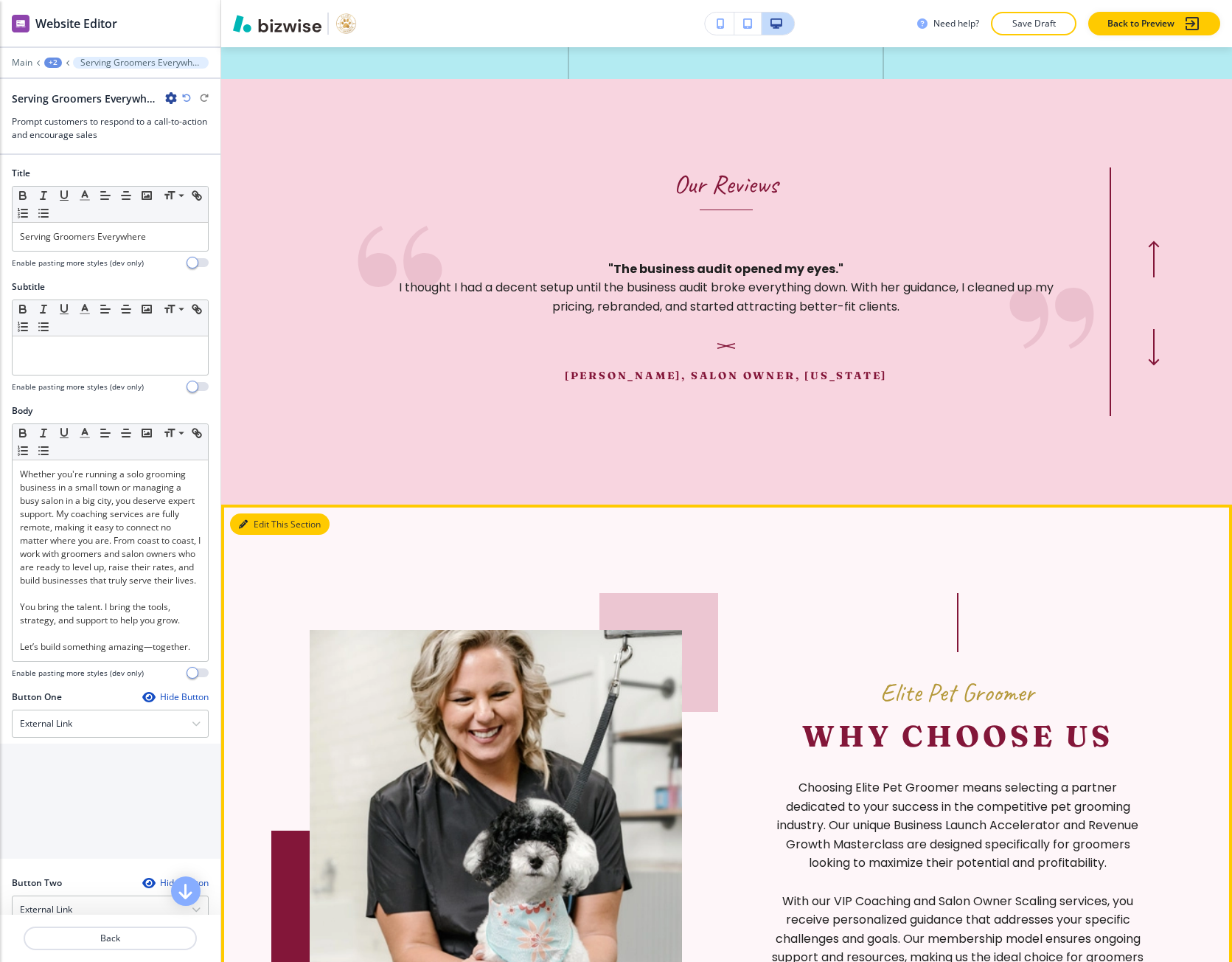
click at [246, 529] on icon "button" at bounding box center [243, 524] width 9 height 9
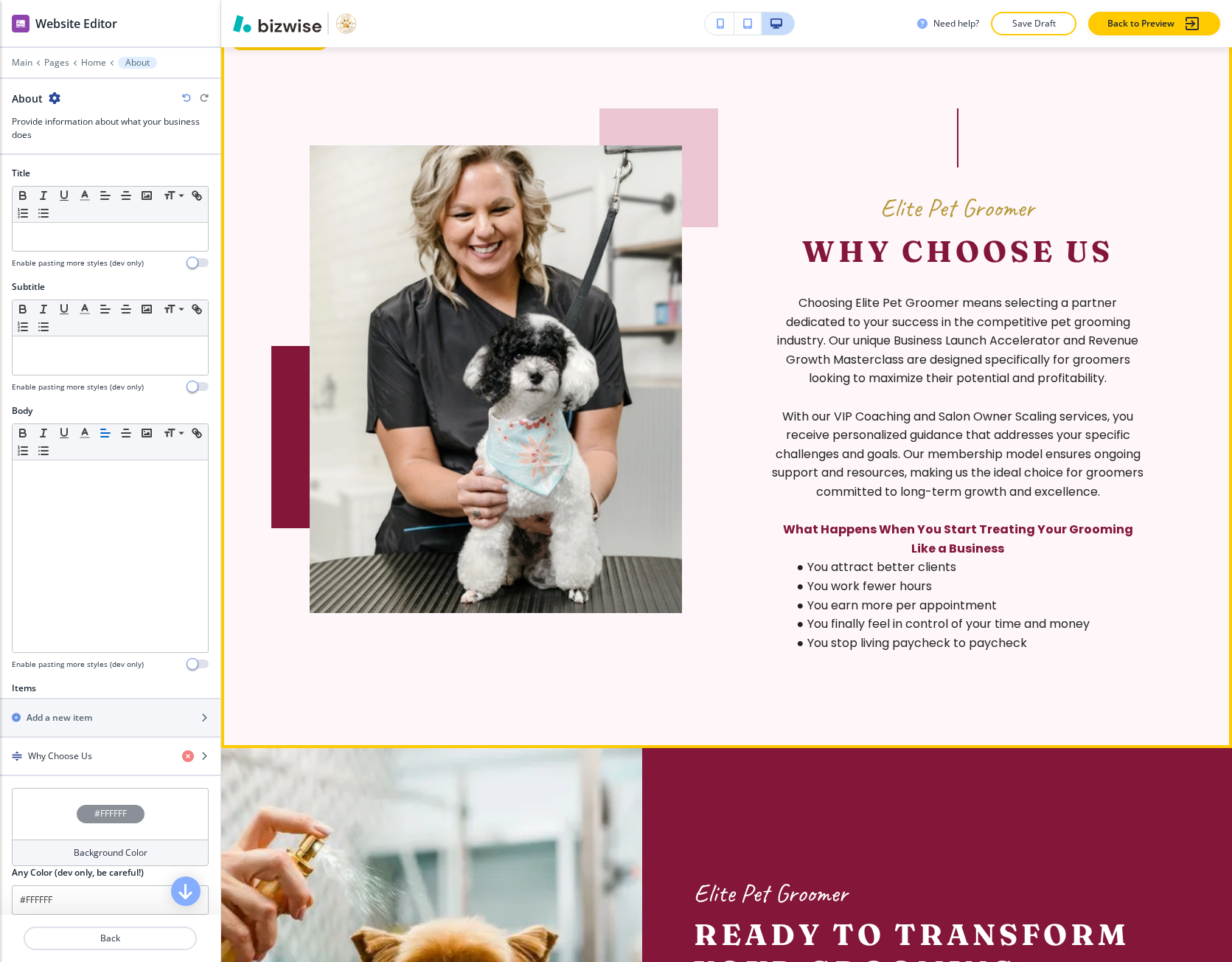
scroll to position [5153, 0]
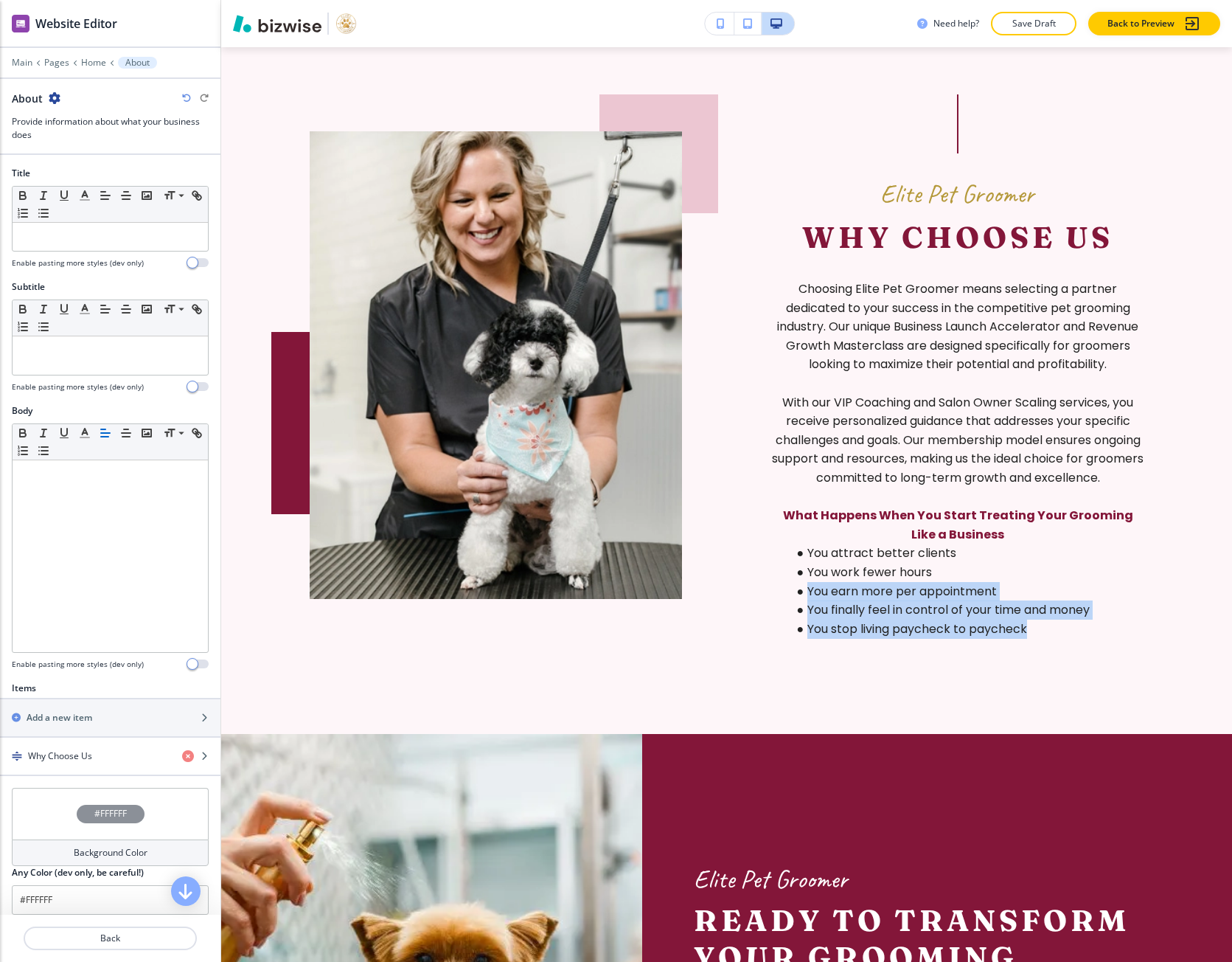
drag, startPoint x: 1054, startPoint y: 685, endPoint x: 1006, endPoint y: 618, distance: 82.4
click at [1010, 629] on ul "You attract better clients You work fewer hours You earn more per appointment Y…" at bounding box center [958, 590] width 372 height 94
click at [995, 543] on strong "What Happens When You Start Treating Your Grooming Like a Business" at bounding box center [959, 525] width 353 height 36
drag, startPoint x: 1137, startPoint y: 522, endPoint x: 782, endPoint y: 285, distance: 426.8
click at [782, 285] on section "Elite Pet Groomer Why Choose Us Choosing Elite Pet Groomer means selecting a pa…" at bounding box center [726, 370] width 1011 height 729
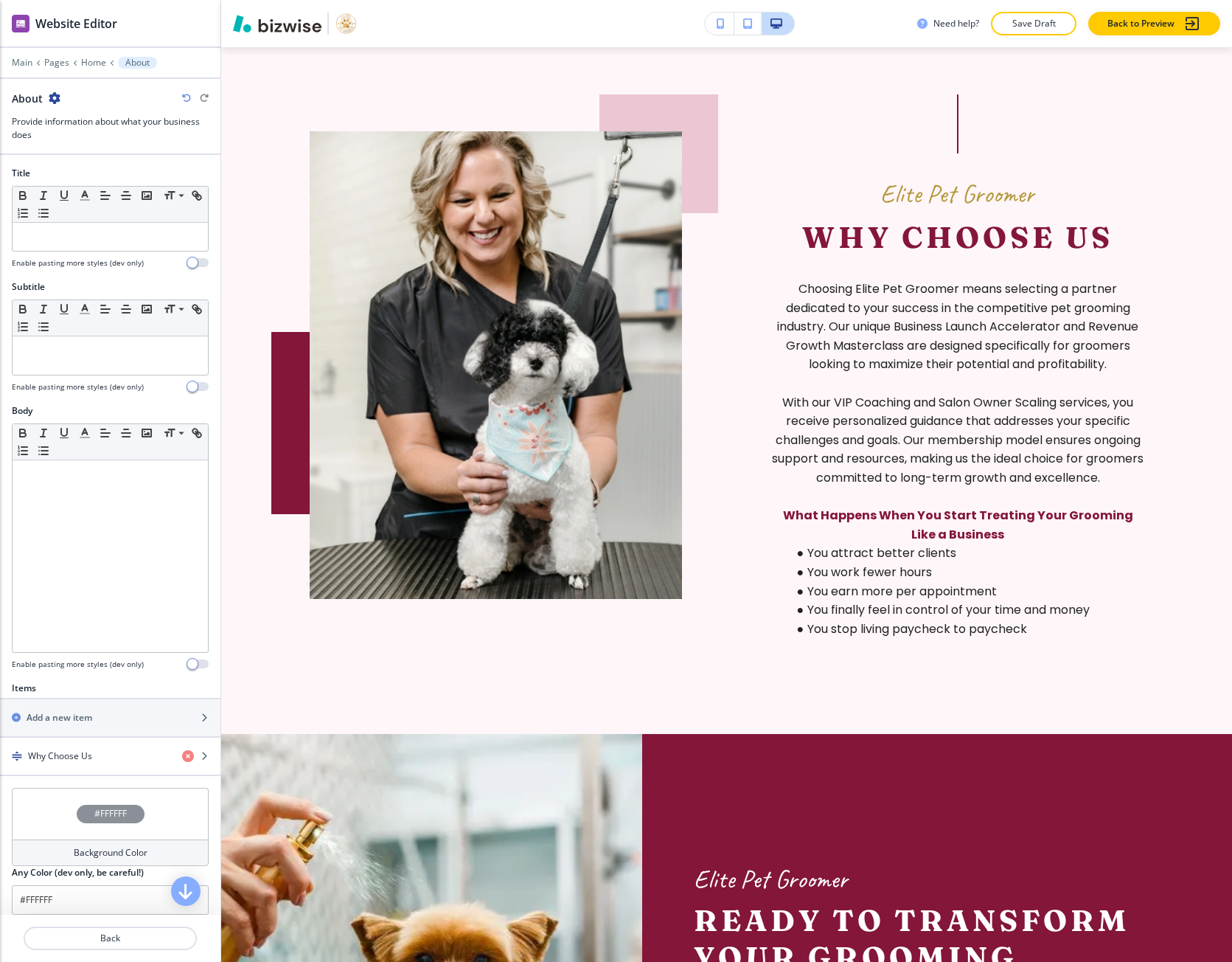
copy div "Why Choose Us Choosing Elite Pet Groomer means selecting a partner dedicated to…"
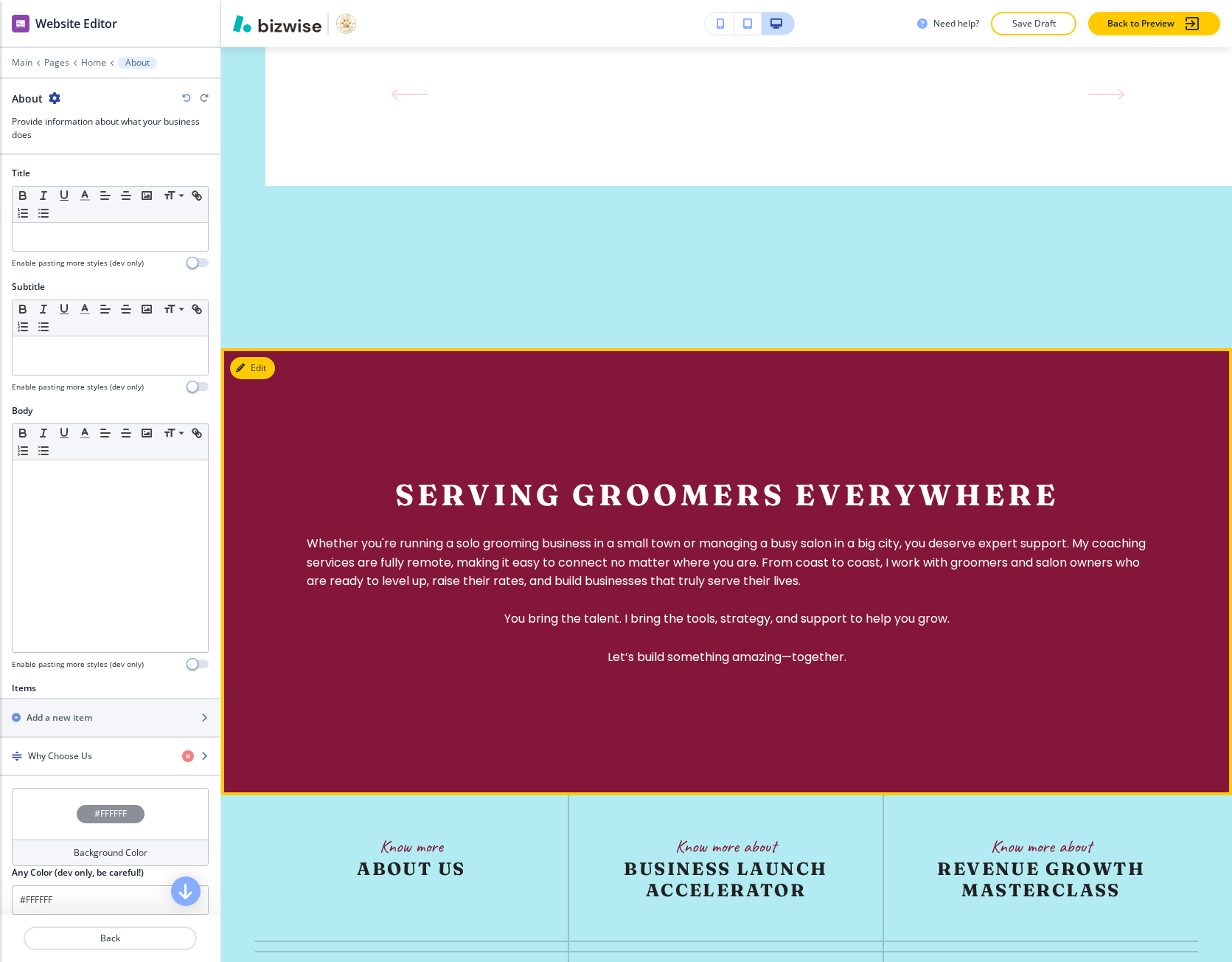
scroll to position [3457, 0]
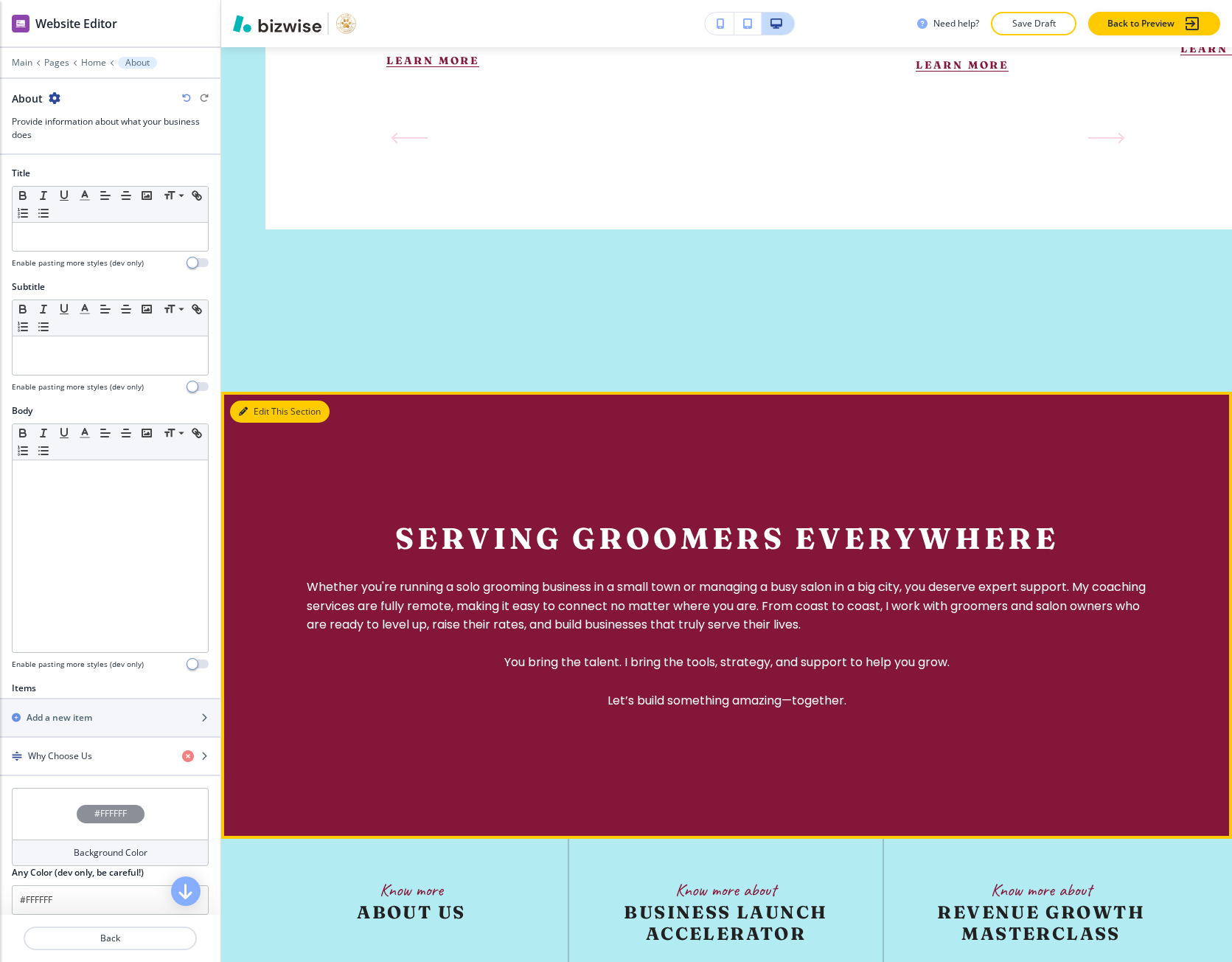
click at [257, 422] on button "Edit This Section" at bounding box center [280, 411] width 100 height 22
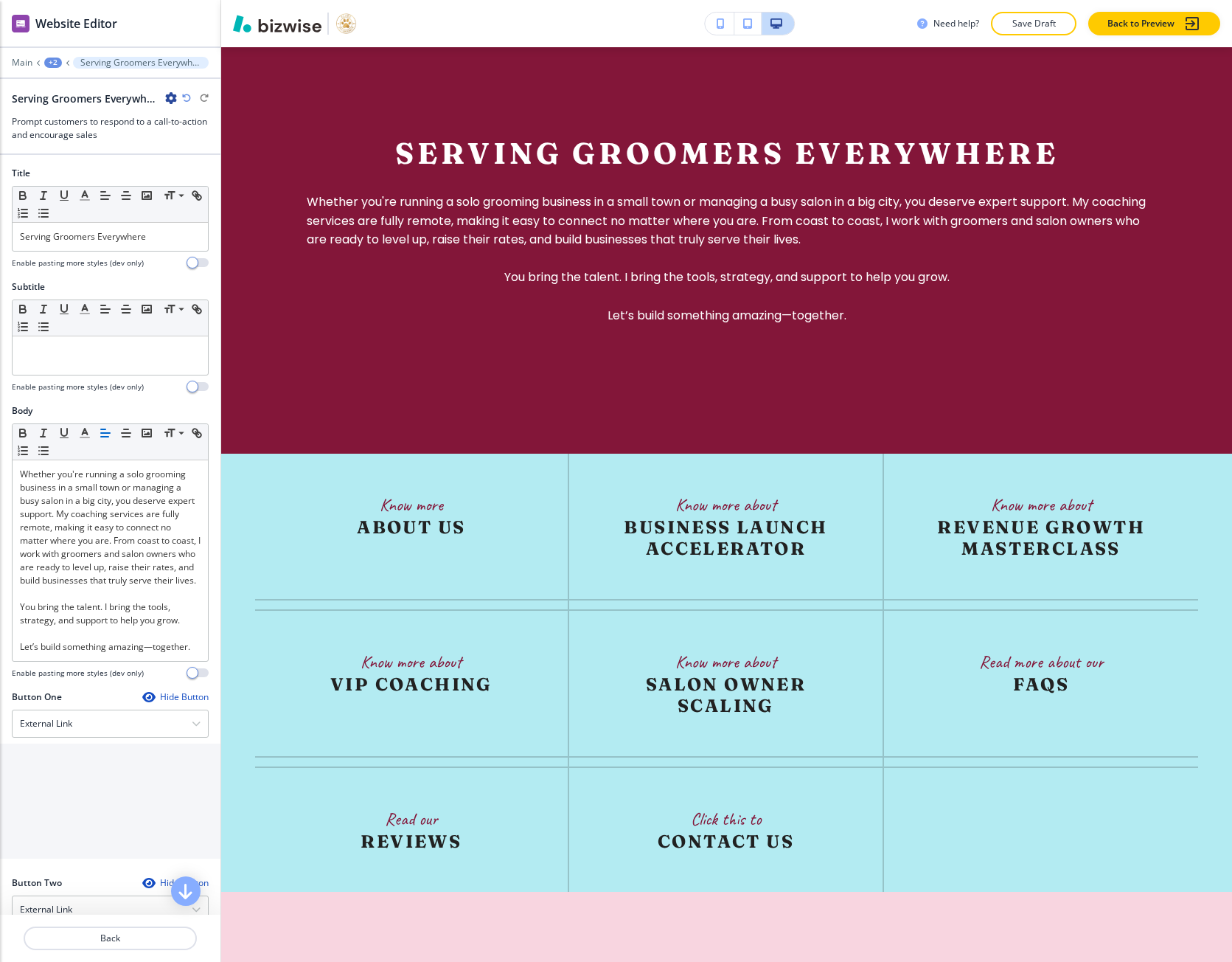
scroll to position [3843, 0]
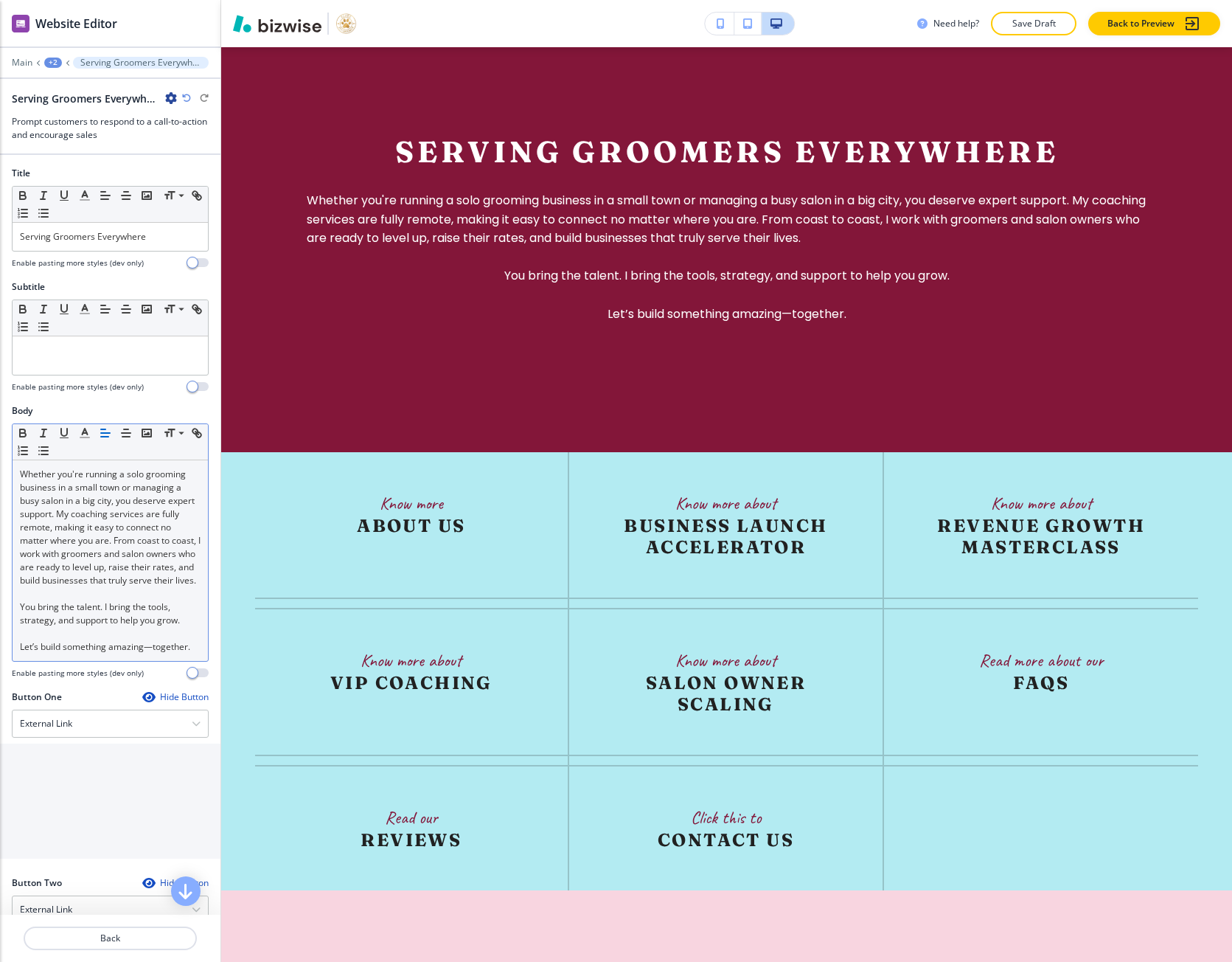
click at [86, 600] on p at bounding box center [110, 594] width 181 height 13
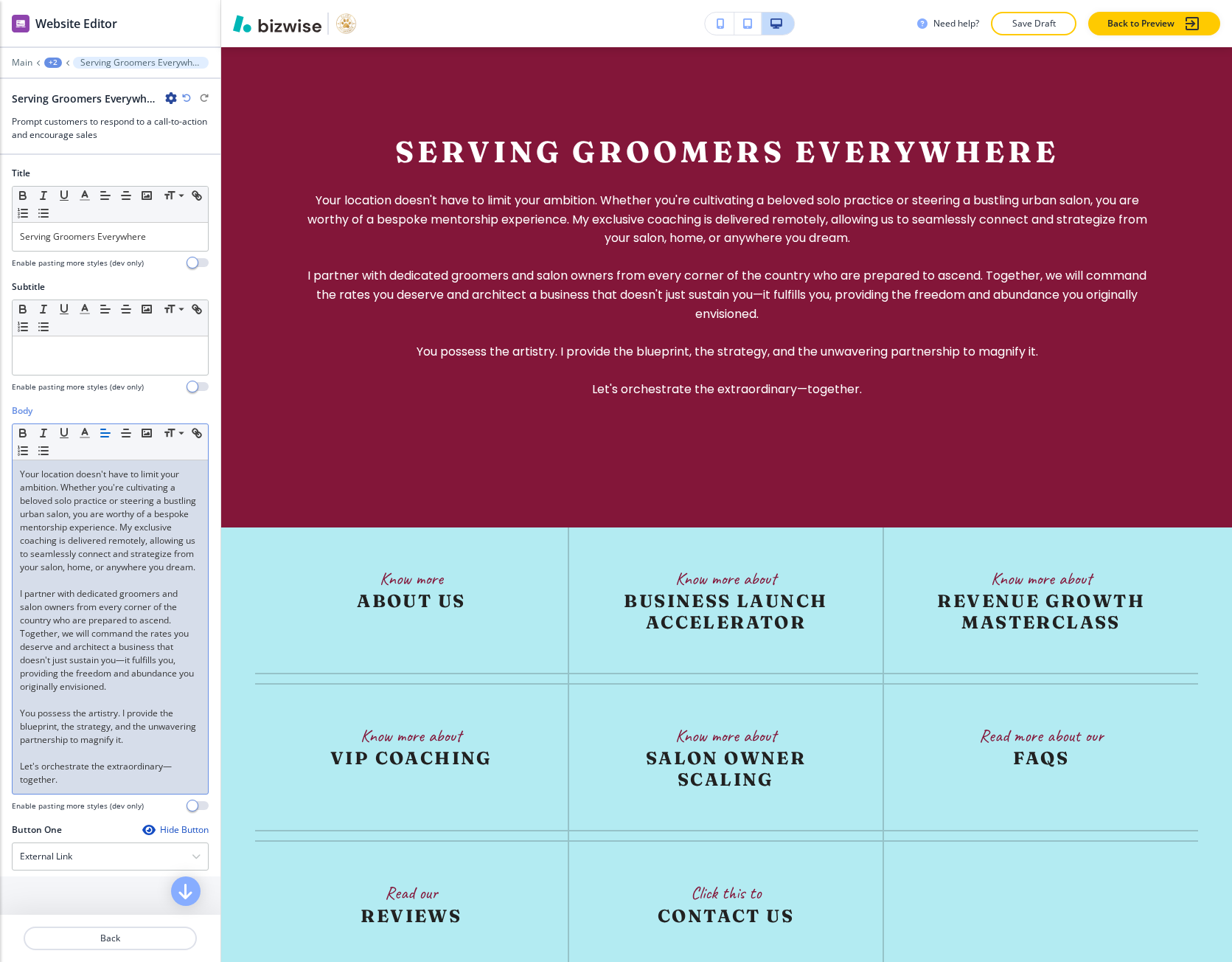
scroll to position [0, 0]
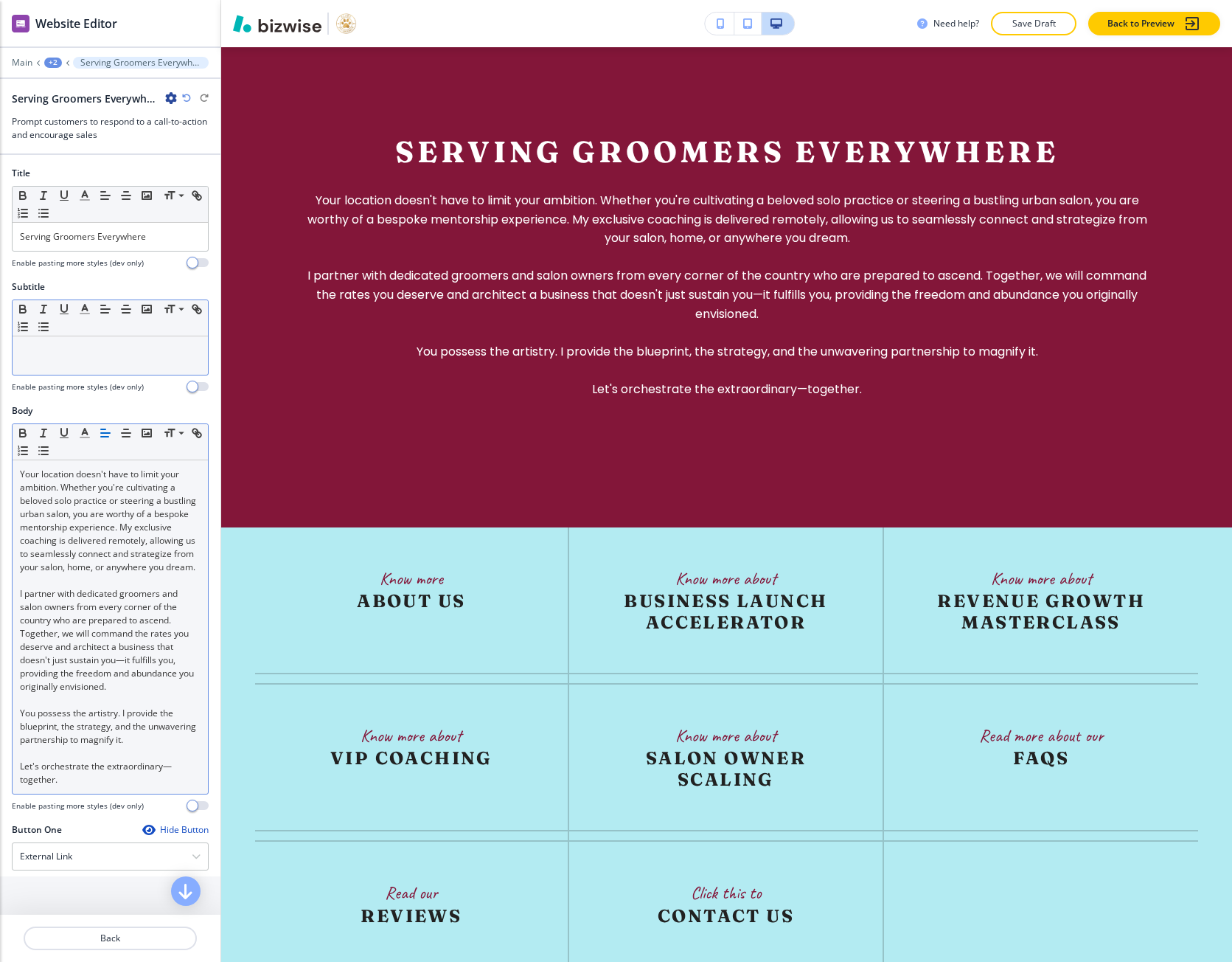
click at [64, 339] on div at bounding box center [110, 355] width 196 height 38
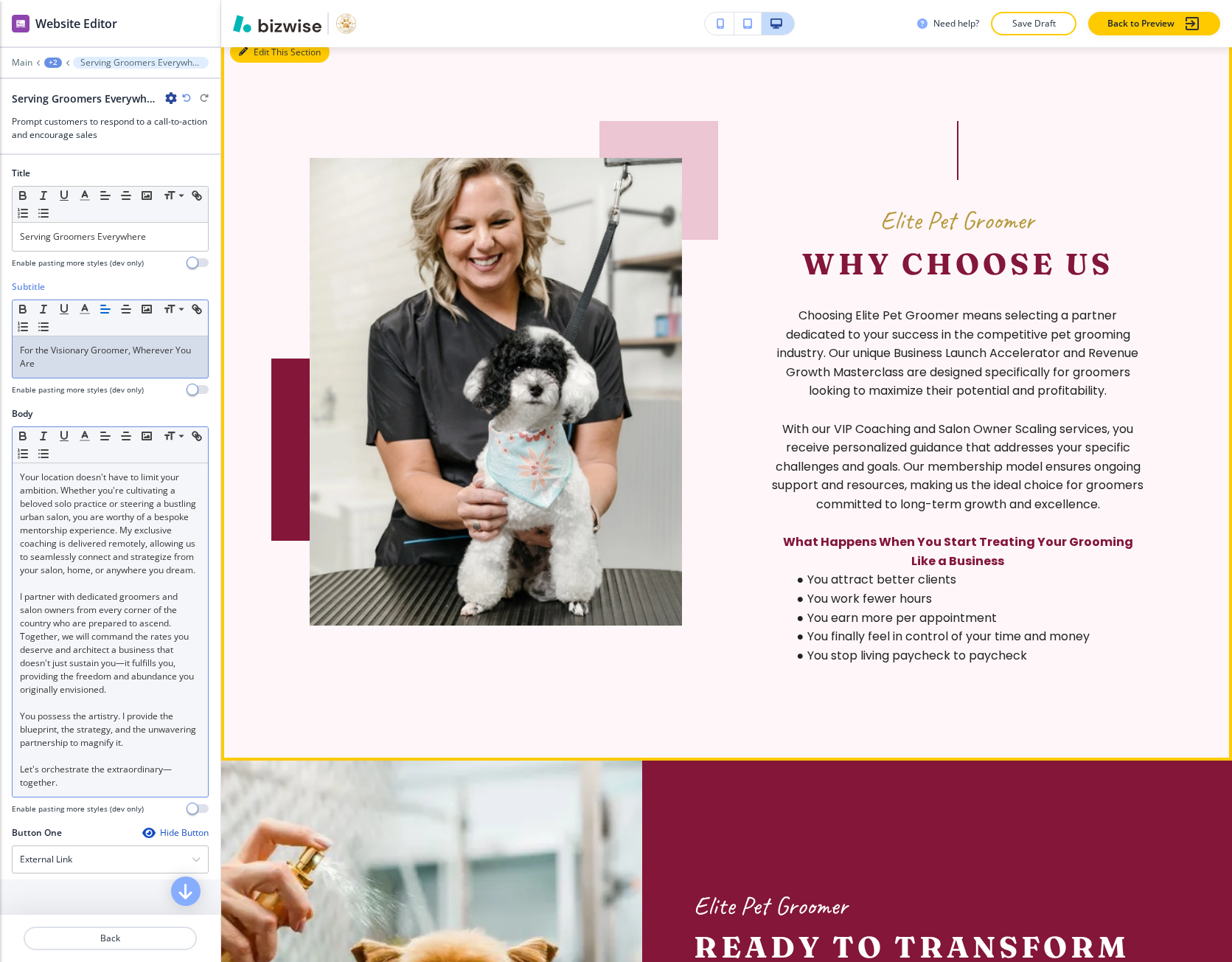
click at [253, 63] on button "Edit This Section" at bounding box center [280, 52] width 100 height 22
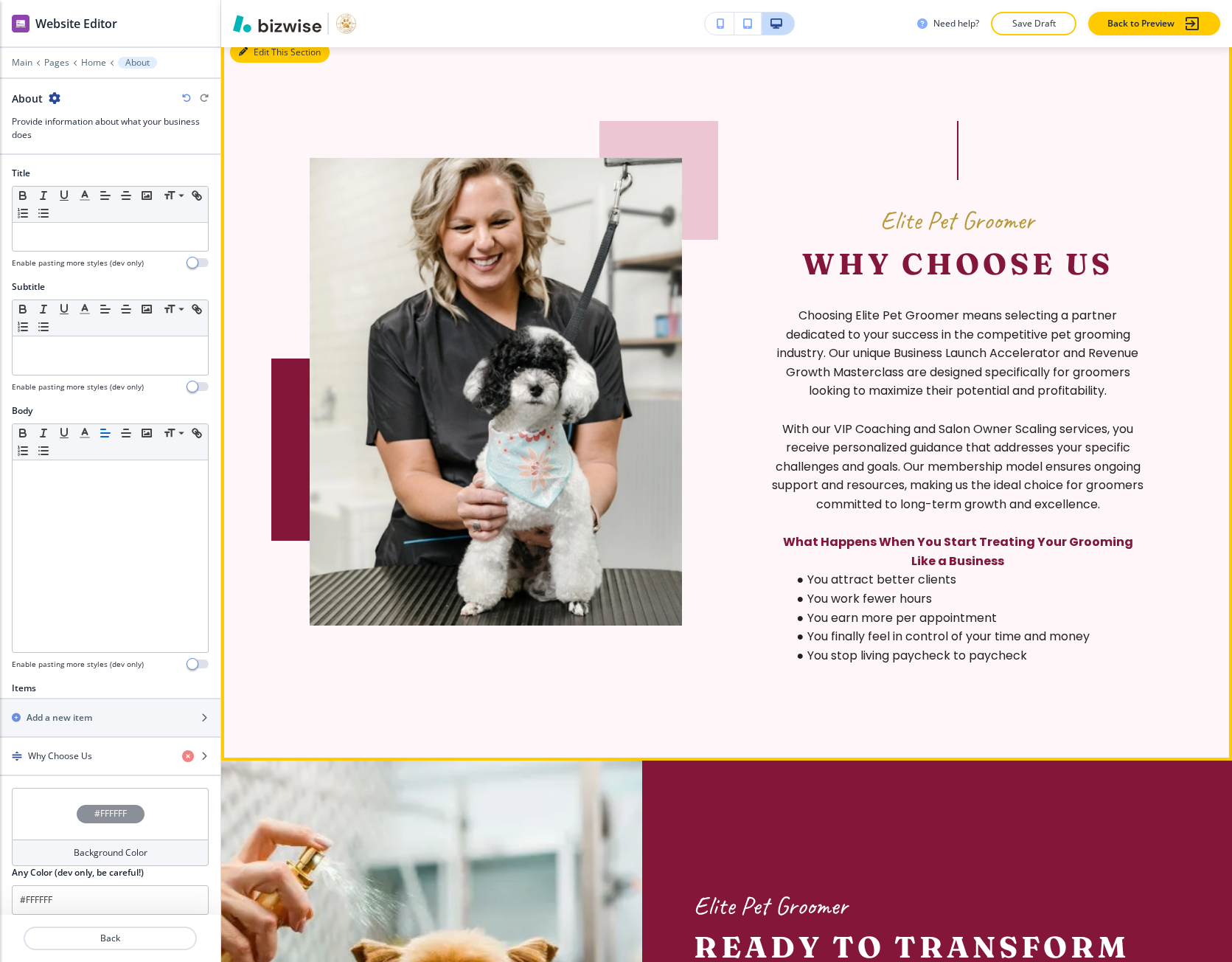
scroll to position [5271, 0]
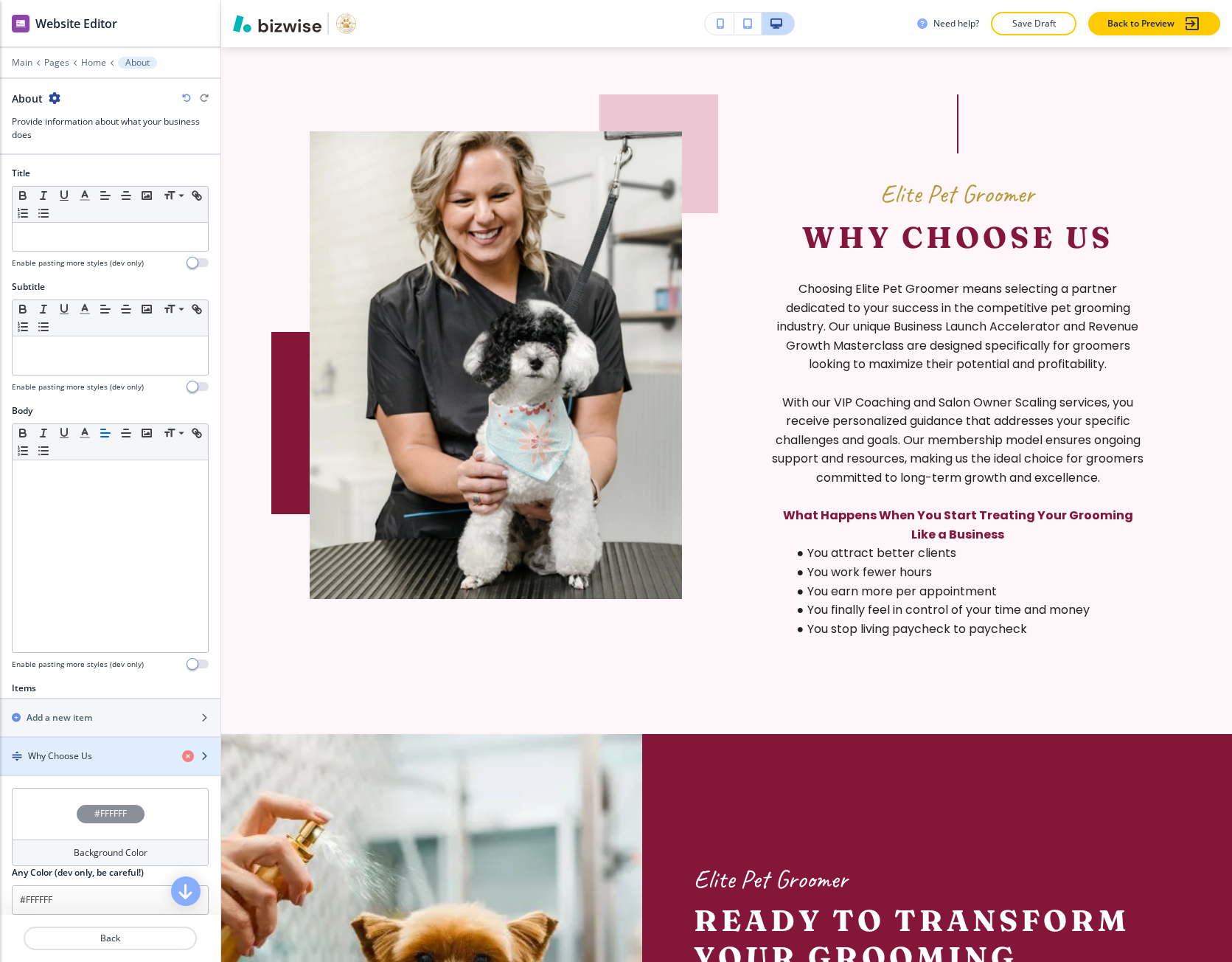
click at [83, 743] on div "button" at bounding box center [110, 743] width 220 height 11
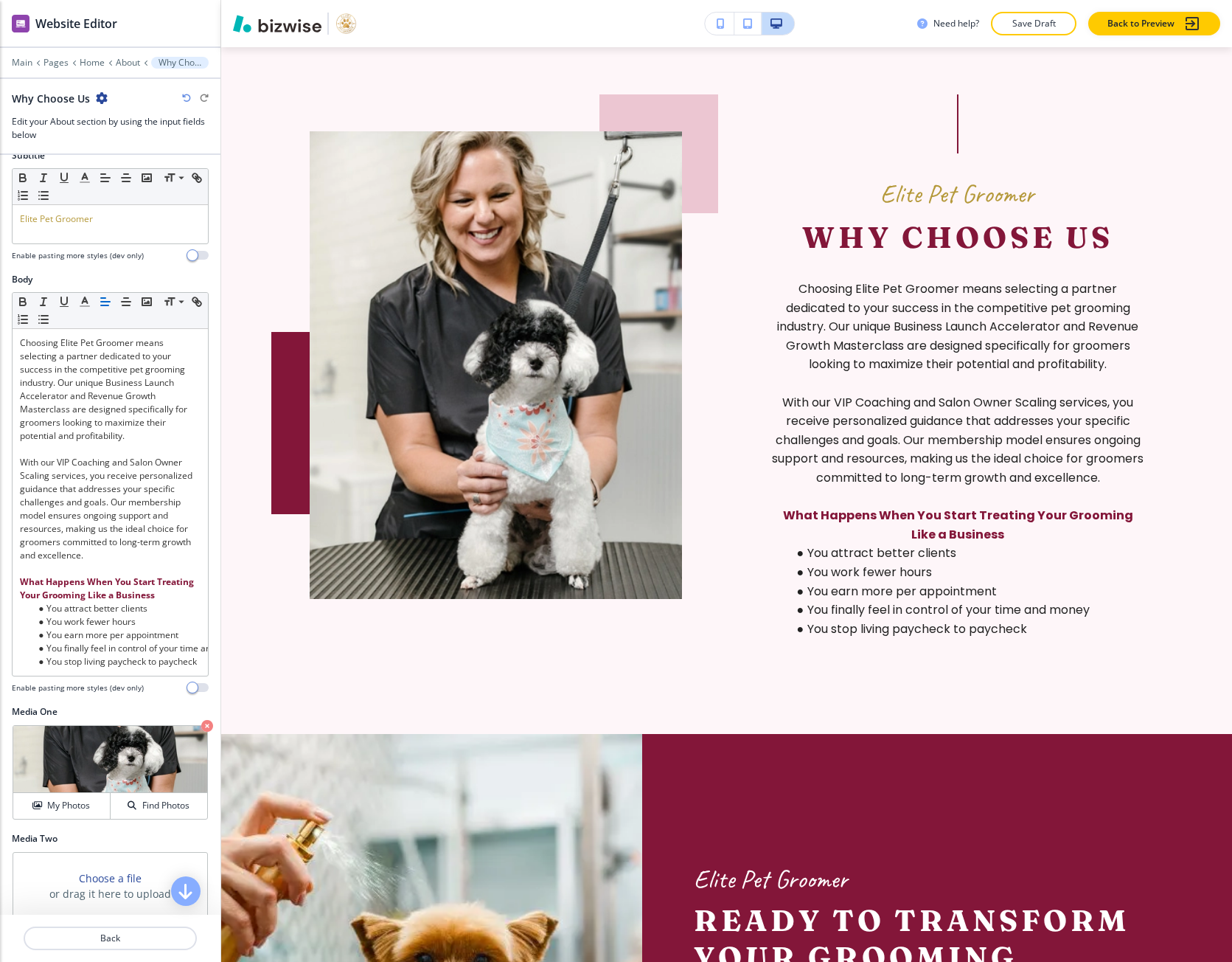
scroll to position [147, 0]
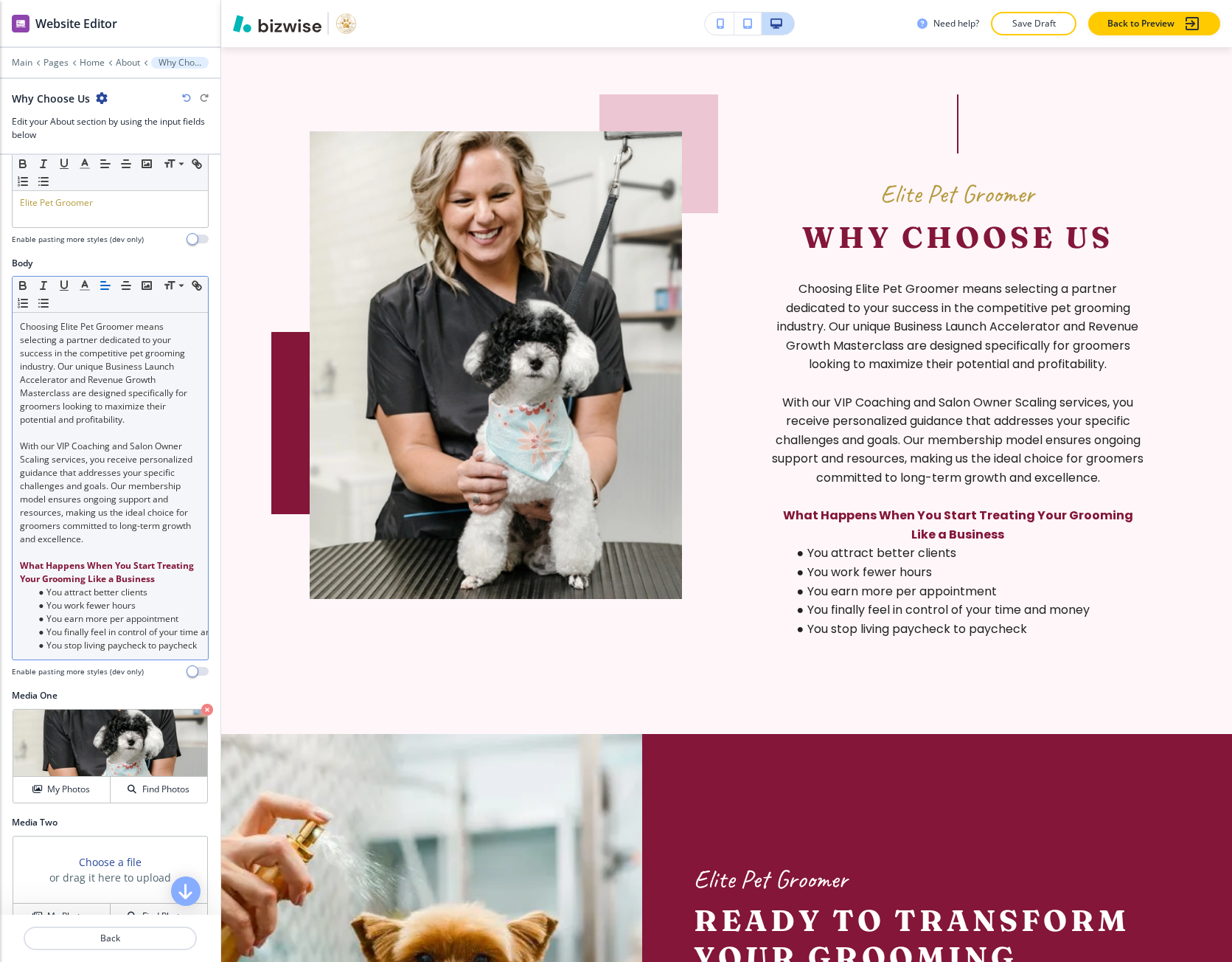
click at [124, 537] on p "With our VIP Coaching and Salon Owner Scaling services, you receive personalize…" at bounding box center [110, 493] width 181 height 106
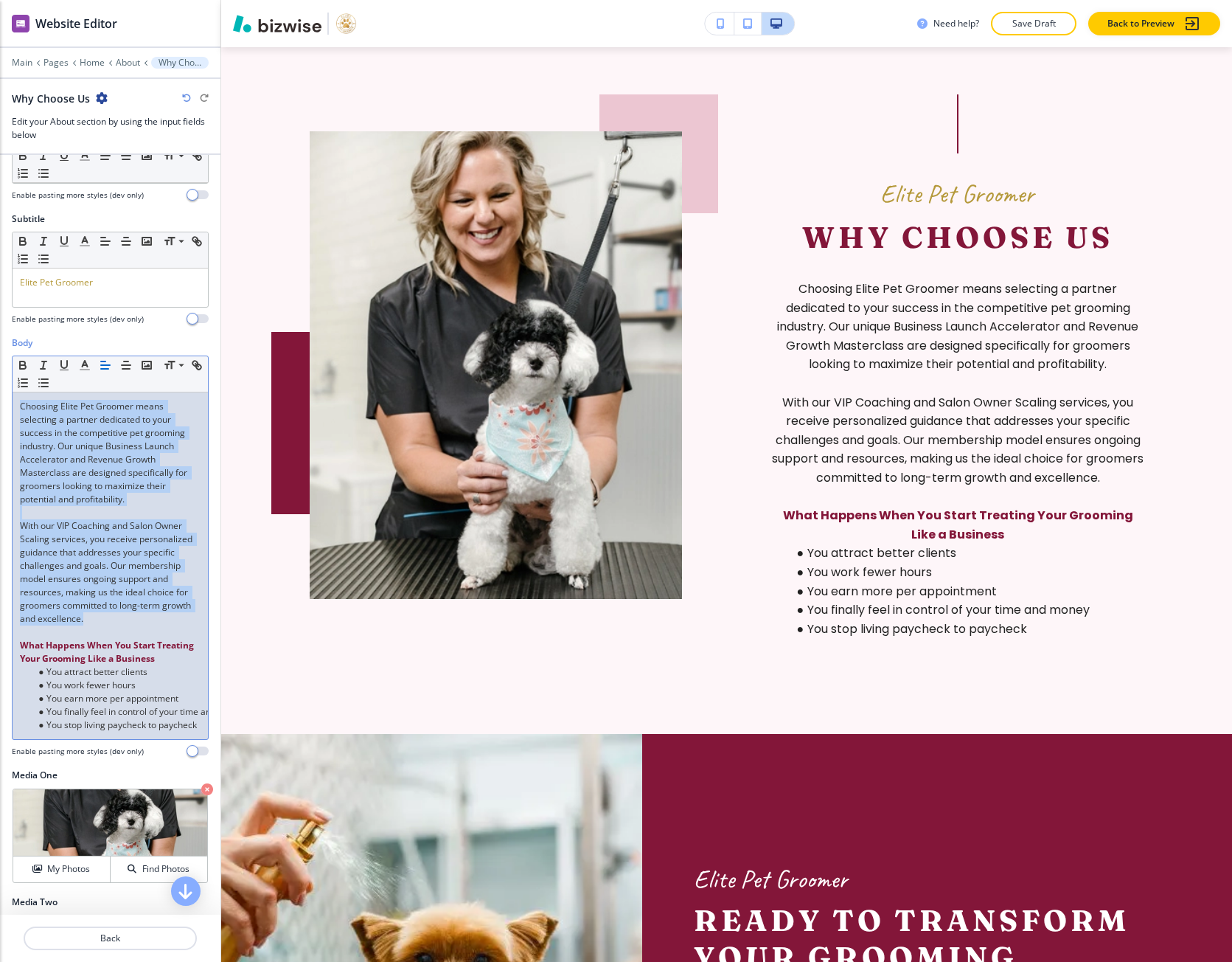
scroll to position [0, 0]
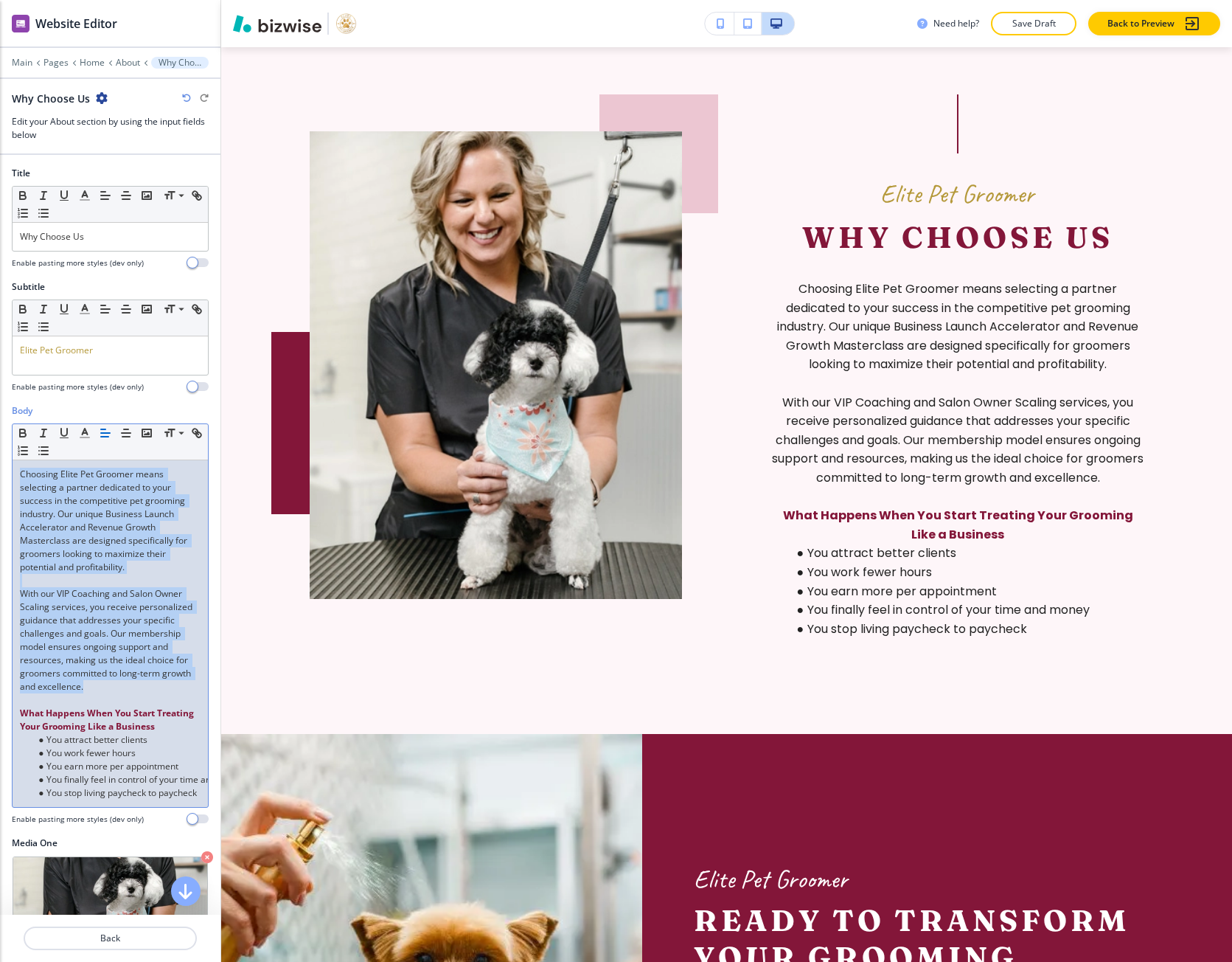
drag, startPoint x: 124, startPoint y: 537, endPoint x: 25, endPoint y: 463, distance: 123.6
click at [25, 463] on div "Choosing Elite Pet Groomer means selecting a partner dedicated to your success …" at bounding box center [110, 633] width 196 height 346
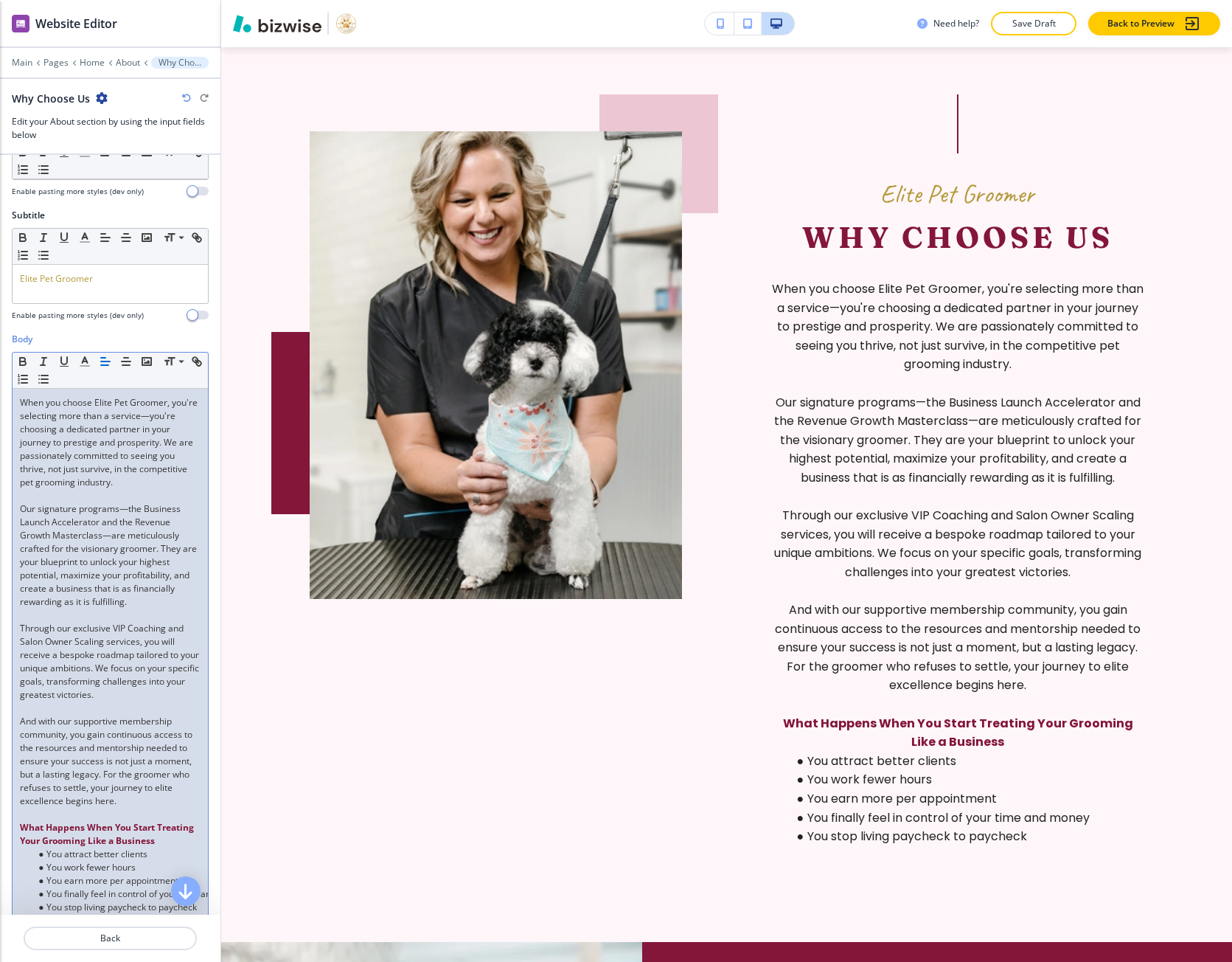
scroll to position [74, 0]
click at [123, 644] on p "Through our exclusive VIP Coaching and Salon Owner Scaling services, you will r…" at bounding box center [110, 659] width 181 height 79
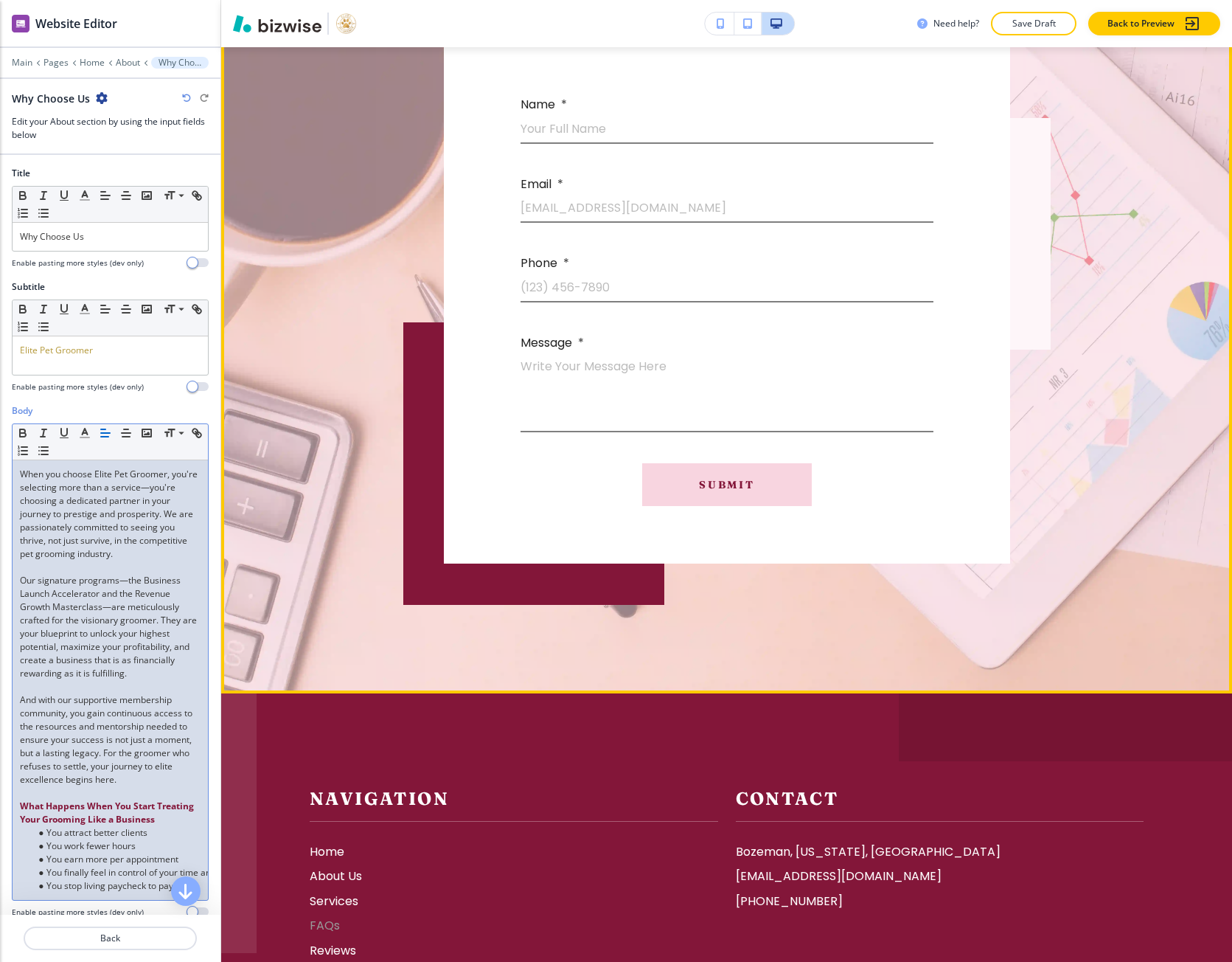
scroll to position [7147, 0]
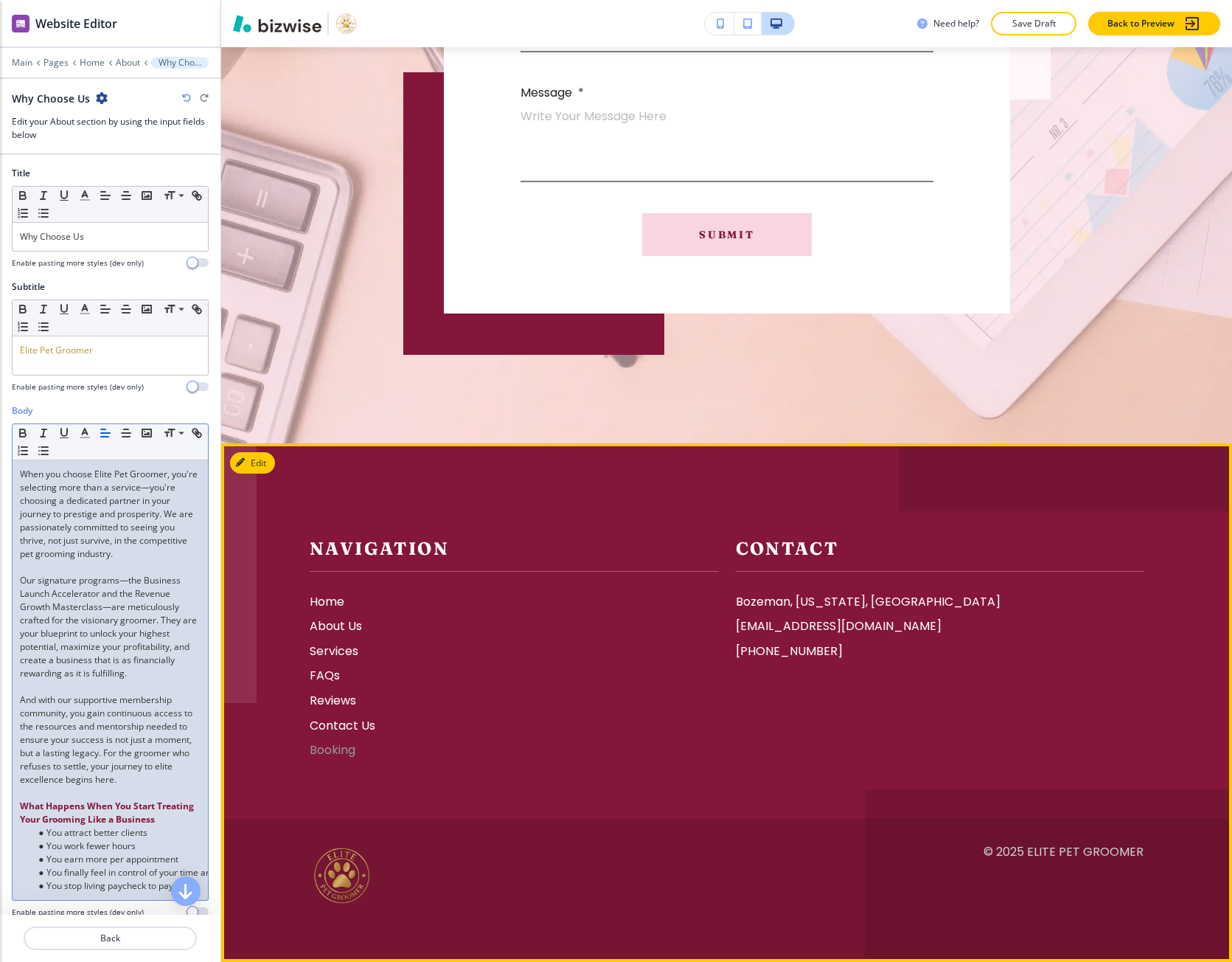
click at [350, 749] on p "Booking" at bounding box center [513, 750] width 408 height 19
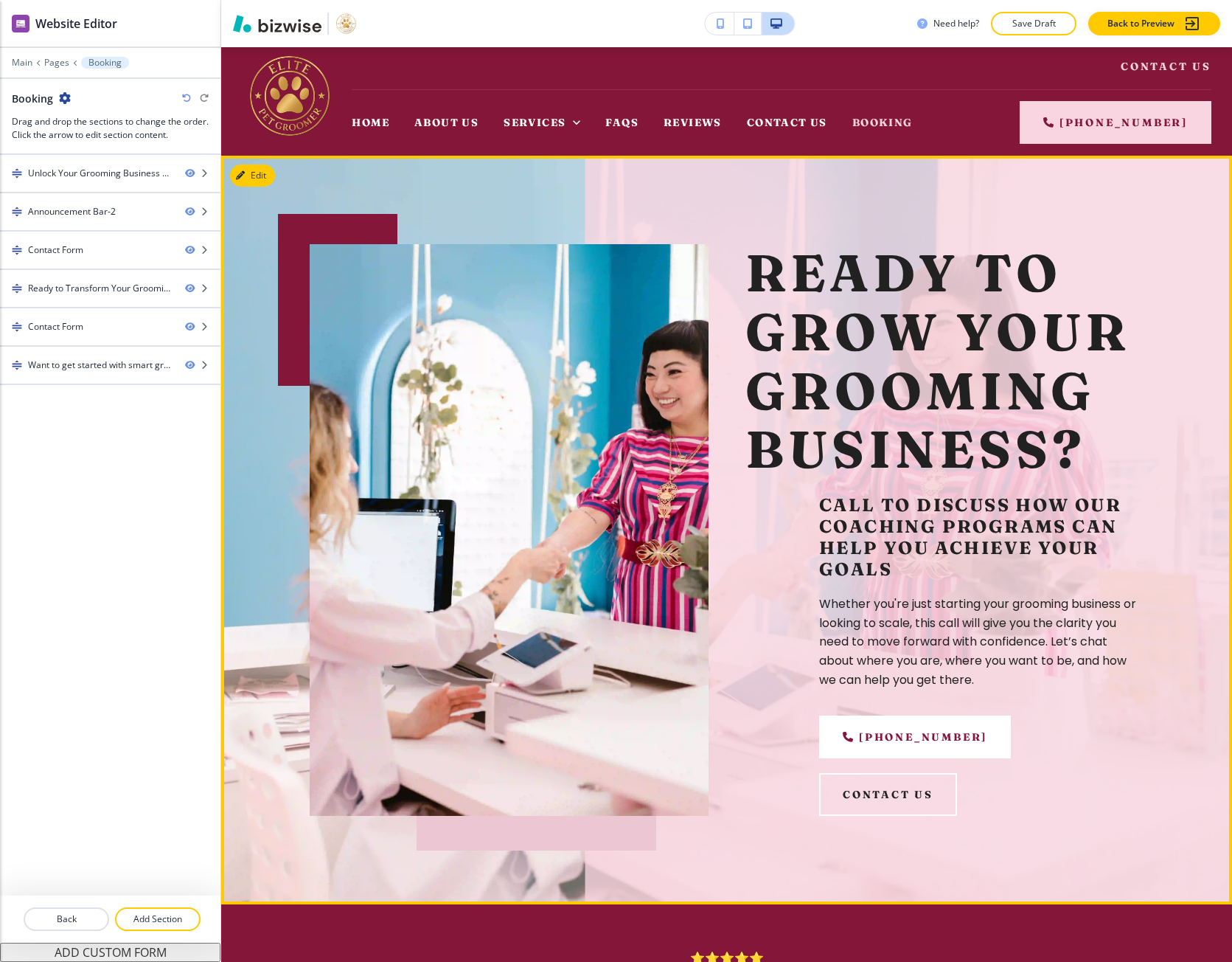
scroll to position [0, 0]
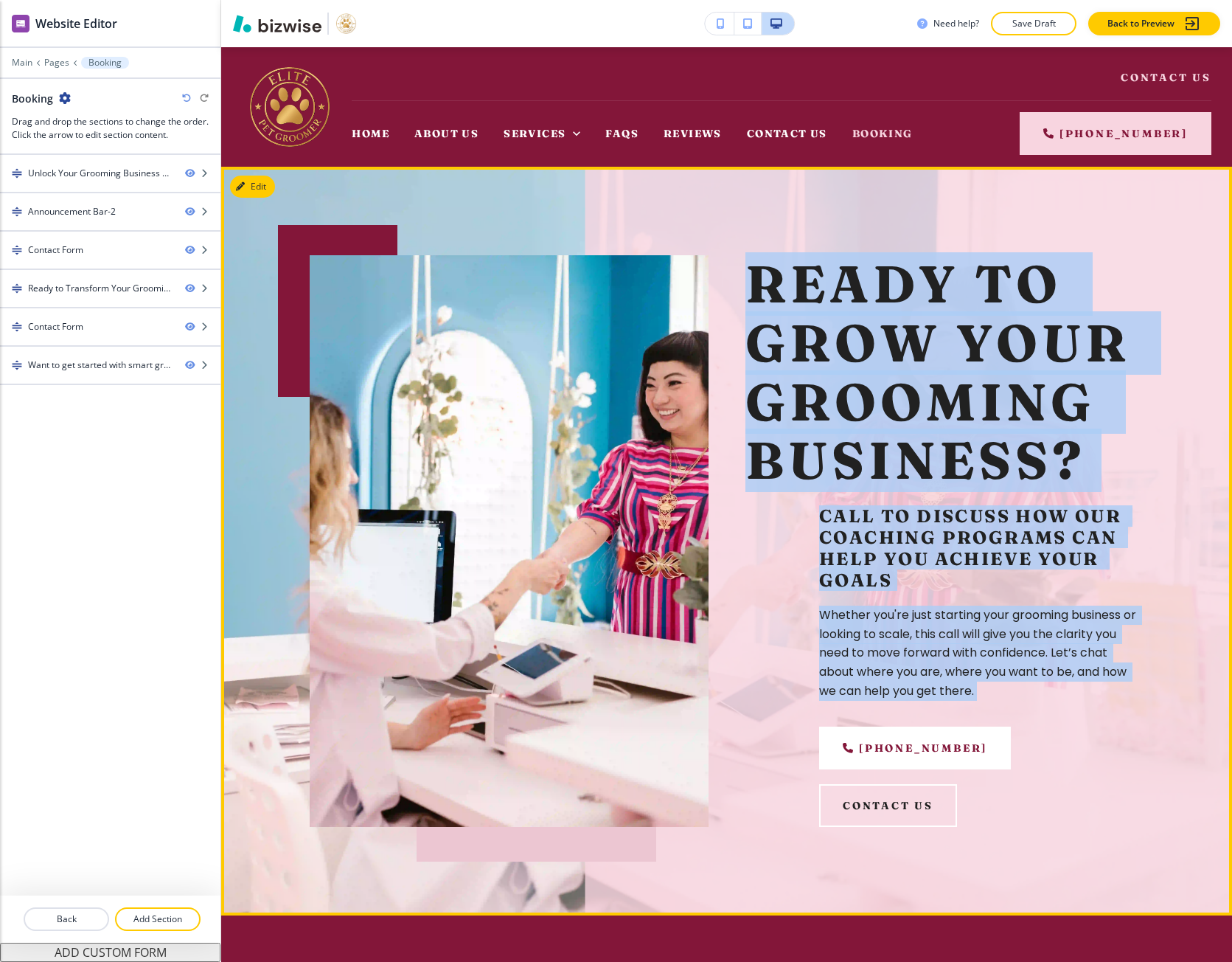
drag, startPoint x: 751, startPoint y: 282, endPoint x: 979, endPoint y: 711, distance: 485.8
click at [979, 711] on div "Ready to Grow Your Grooming Business? call to discuss how our coaching programs…" at bounding box center [945, 541] width 399 height 571
copy div "Ready to Grow Your Grooming Business? call to discuss how our coaching programs…"
click at [264, 194] on button "Edit This Section" at bounding box center [280, 186] width 100 height 22
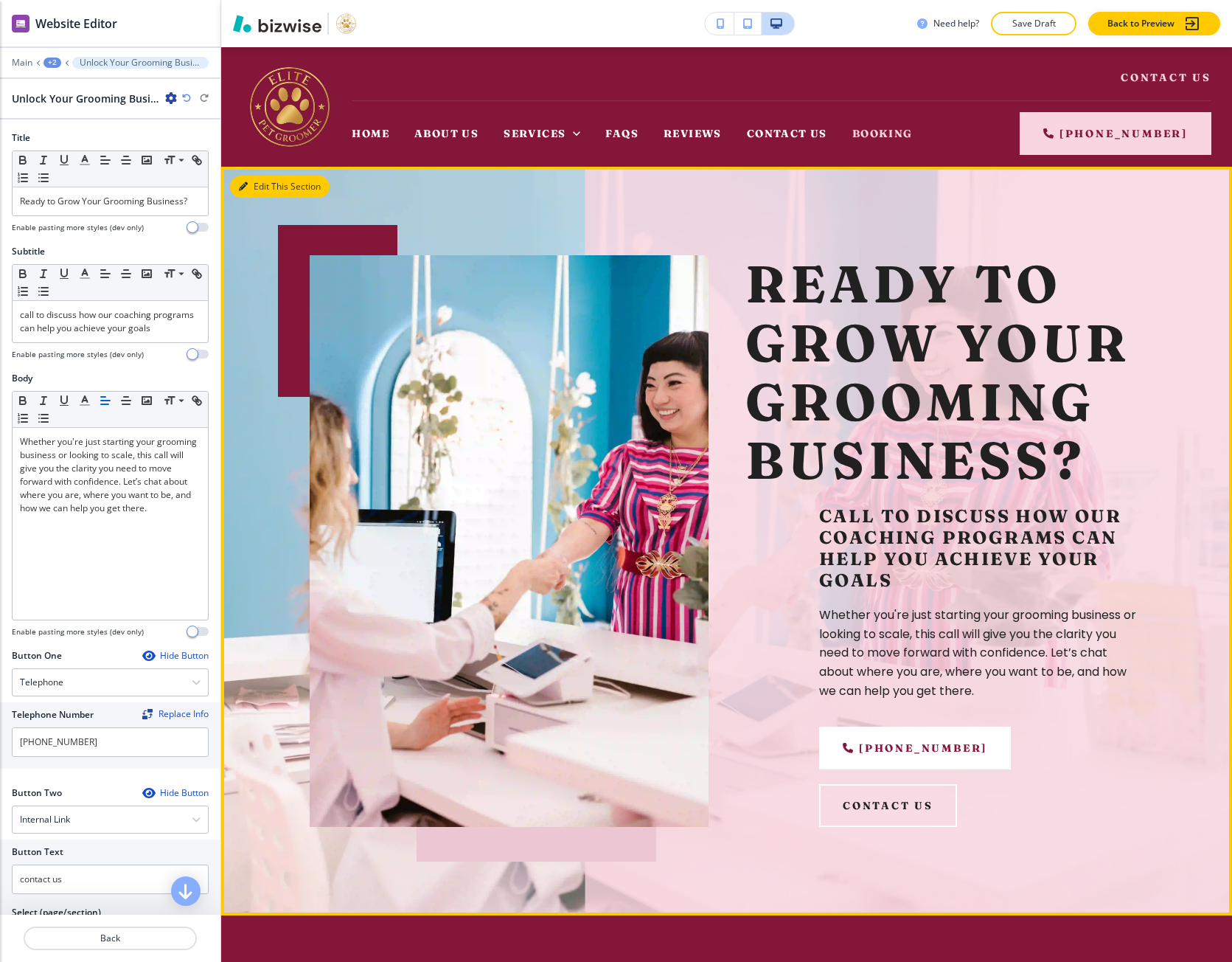
scroll to position [120, 0]
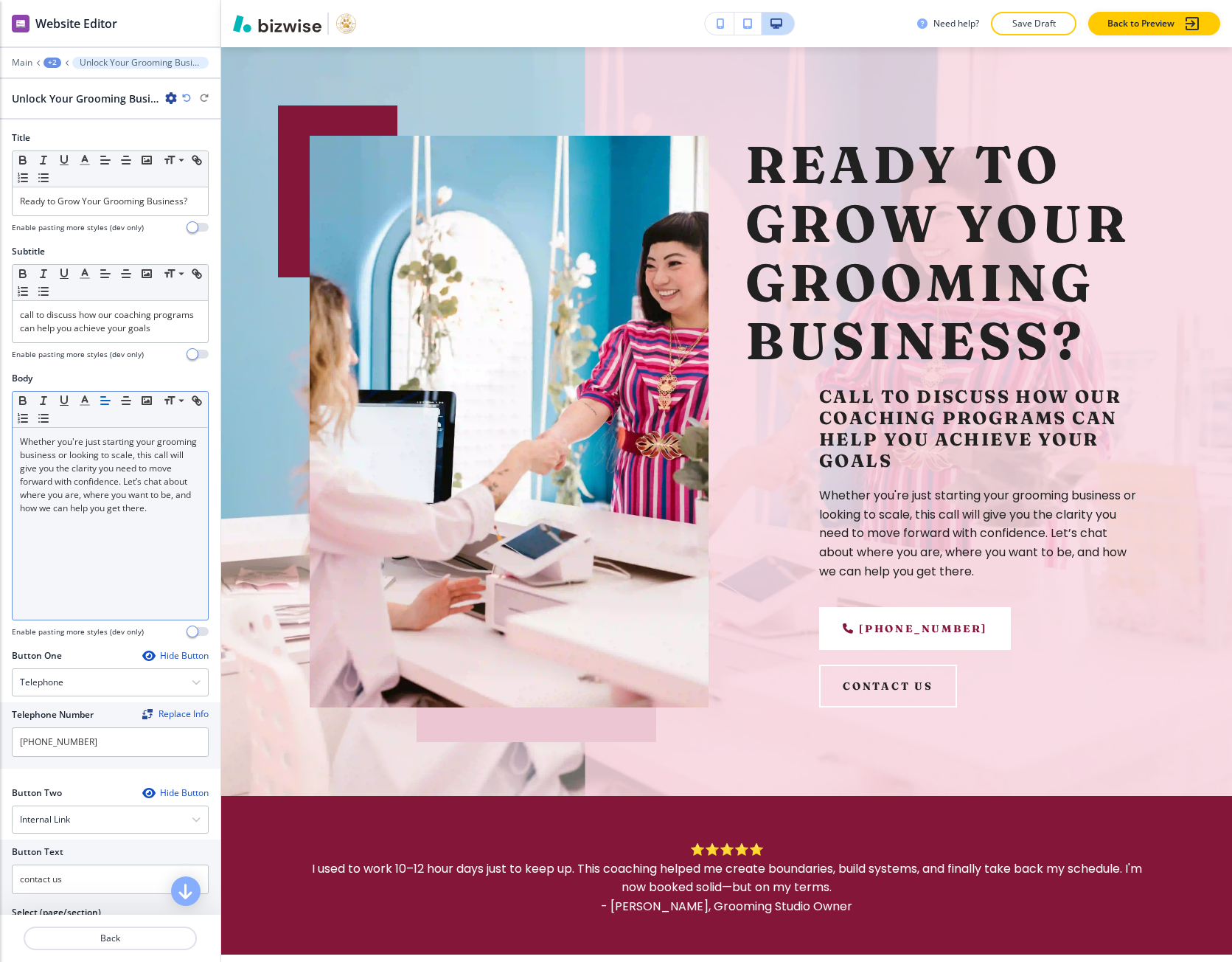
click at [65, 562] on div "Whether you're just starting your grooming business or looking to scale, this c…" at bounding box center [110, 524] width 196 height 192
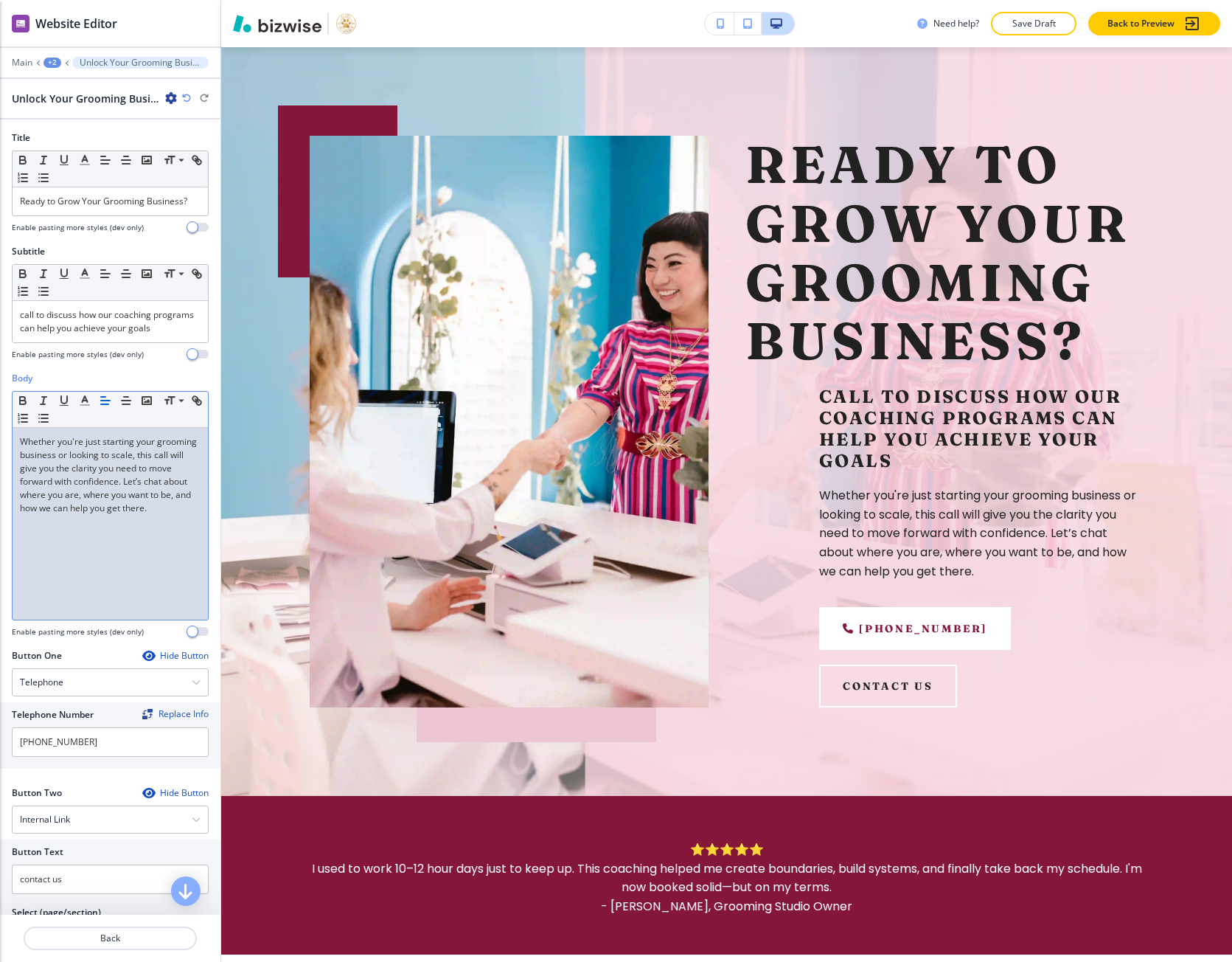
click at [65, 562] on div "Whether you're just starting your grooming business or looking to scale, this c…" at bounding box center [110, 524] width 196 height 192
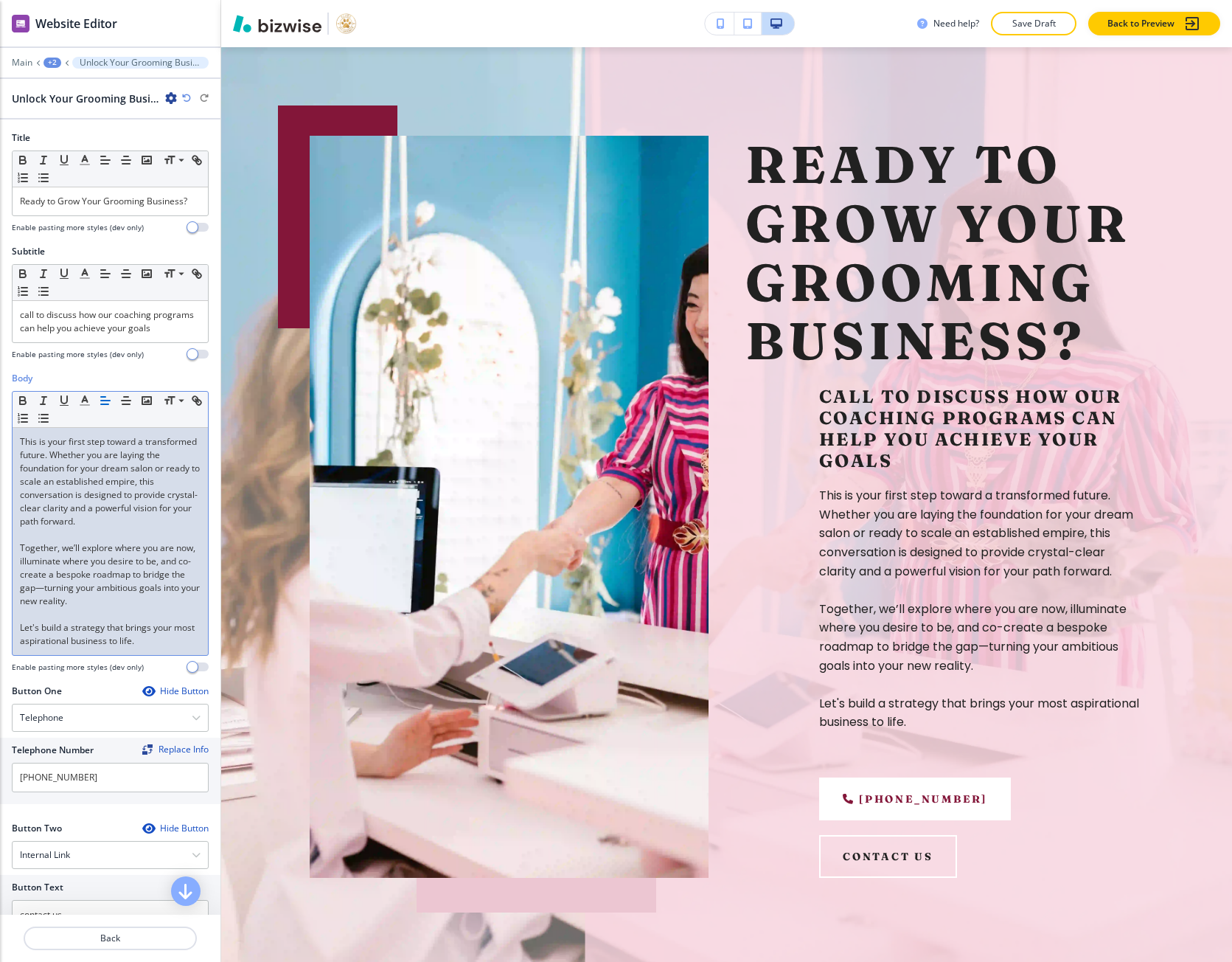
scroll to position [0, 0]
click at [48, 621] on p at bounding box center [110, 614] width 181 height 13
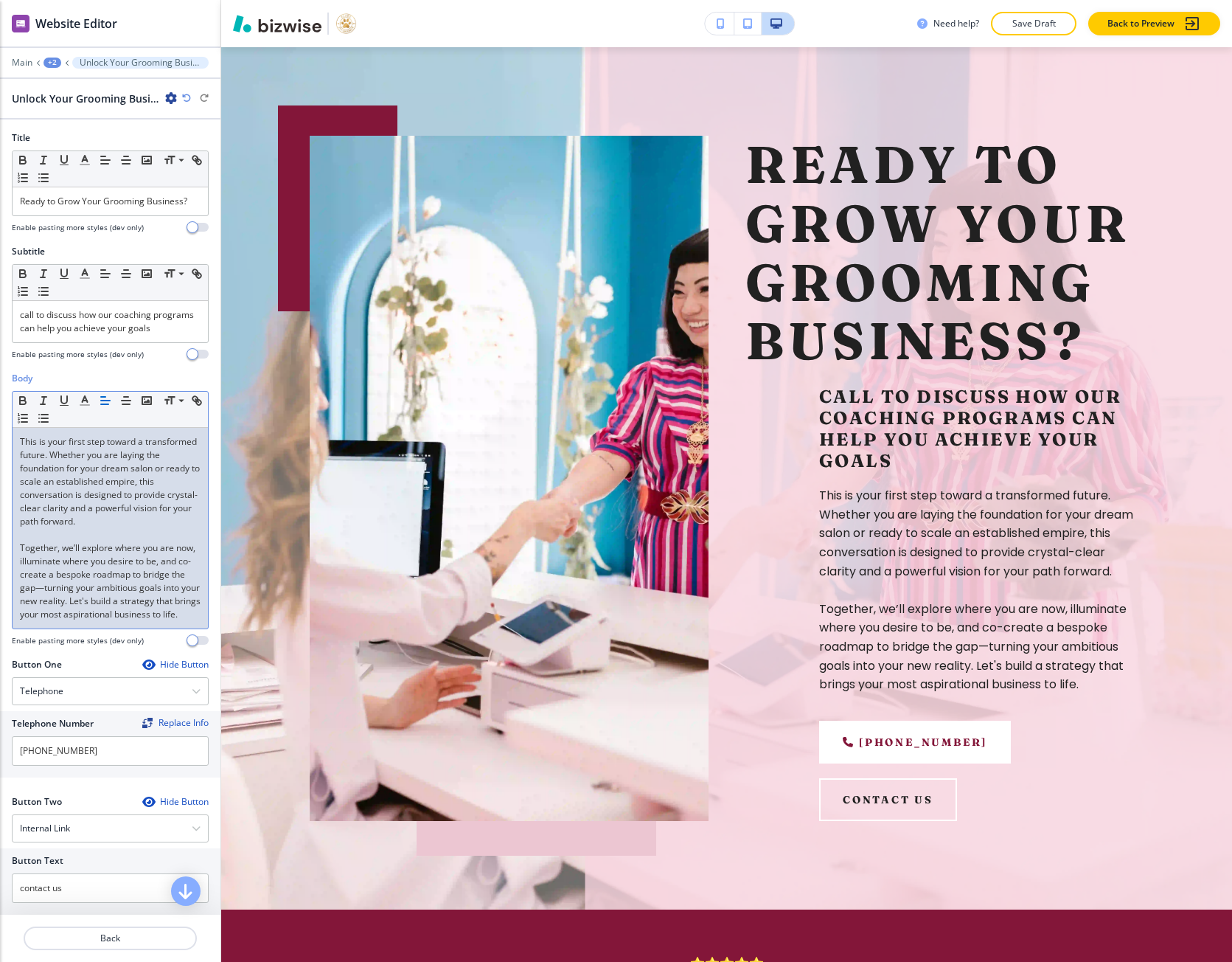
click at [47, 541] on p at bounding box center [110, 535] width 181 height 13
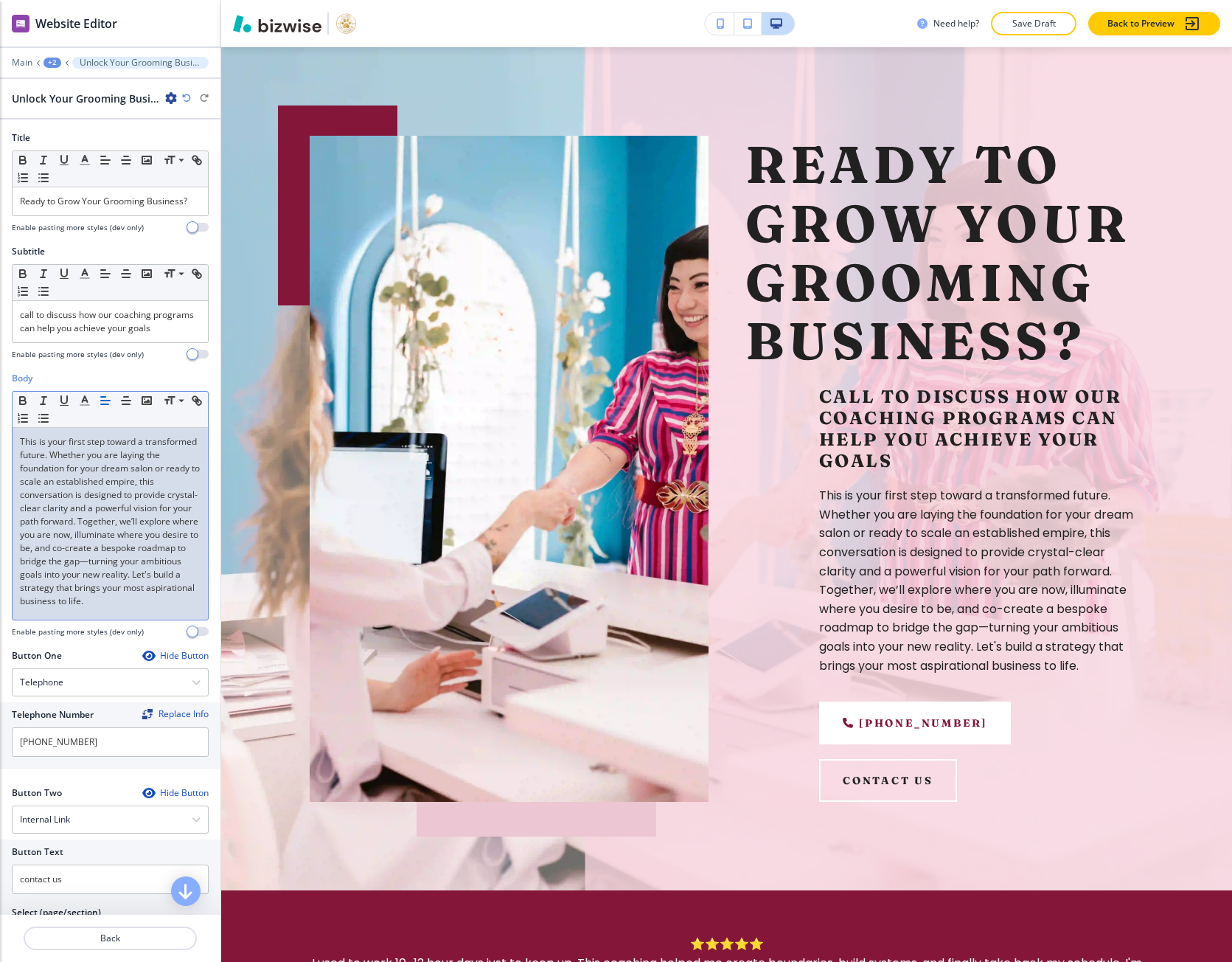
click at [107, 471] on p "This is your first step toward a transformed future. Whether you are laying the…" at bounding box center [110, 522] width 181 height 173
drag, startPoint x: 107, startPoint y: 471, endPoint x: 175, endPoint y: 529, distance: 89.4
click at [175, 529] on p "This is your first step toward a transformed future. Whether you are laying the…" at bounding box center [110, 522] width 181 height 173
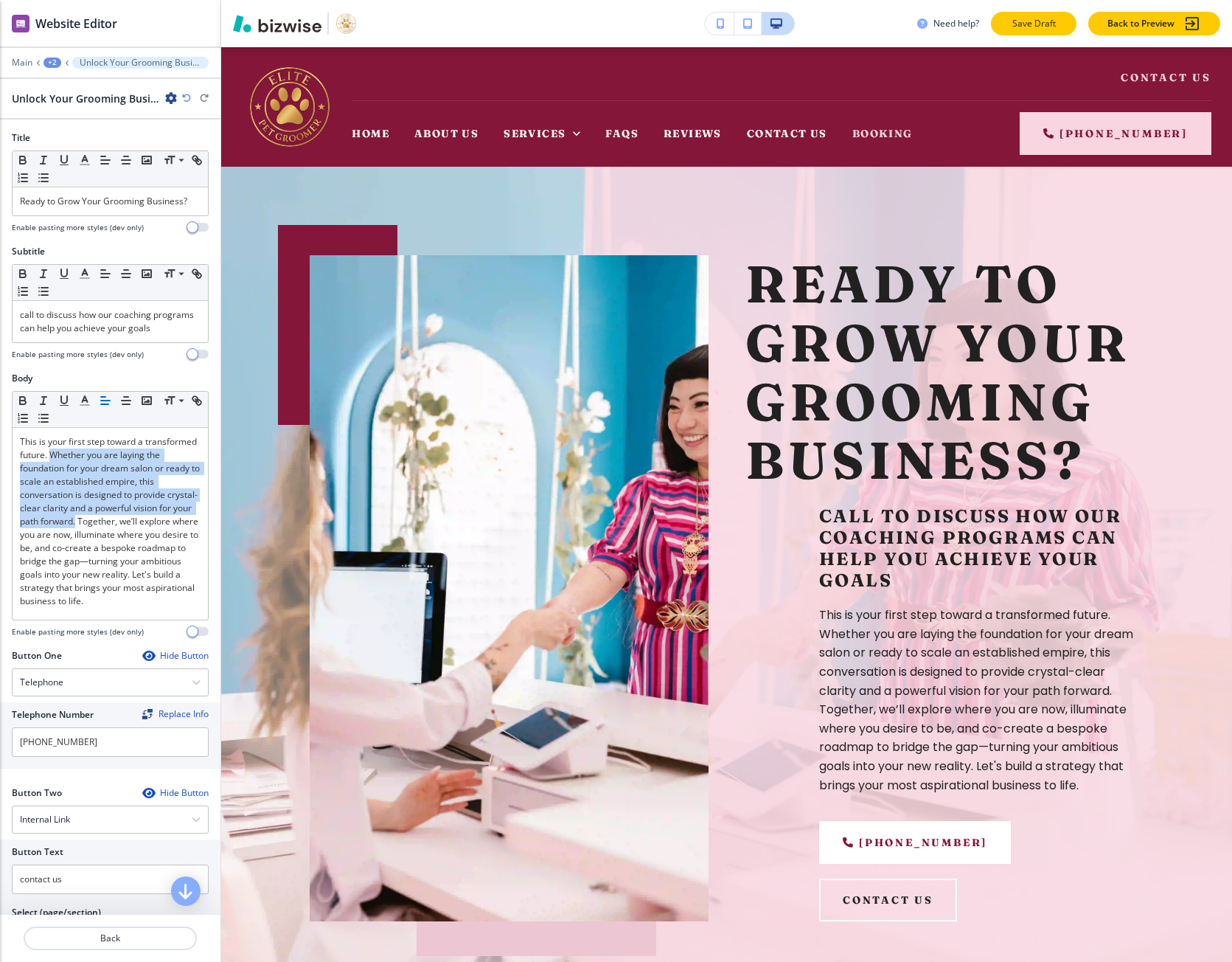
click at [1006, 33] on button "Save Draft" at bounding box center [1034, 23] width 86 height 24
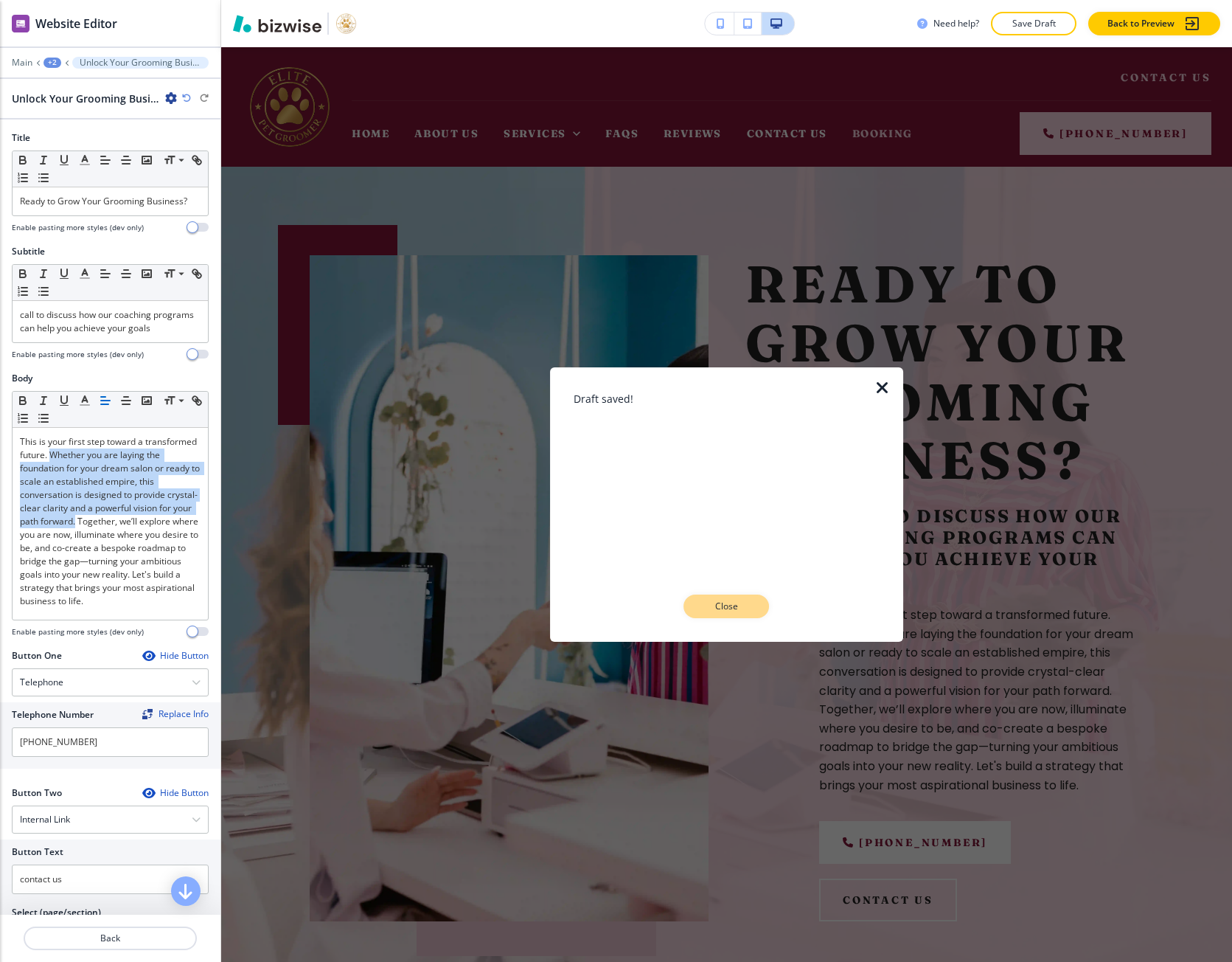
click at [703, 610] on button "Close" at bounding box center [727, 606] width 86 height 24
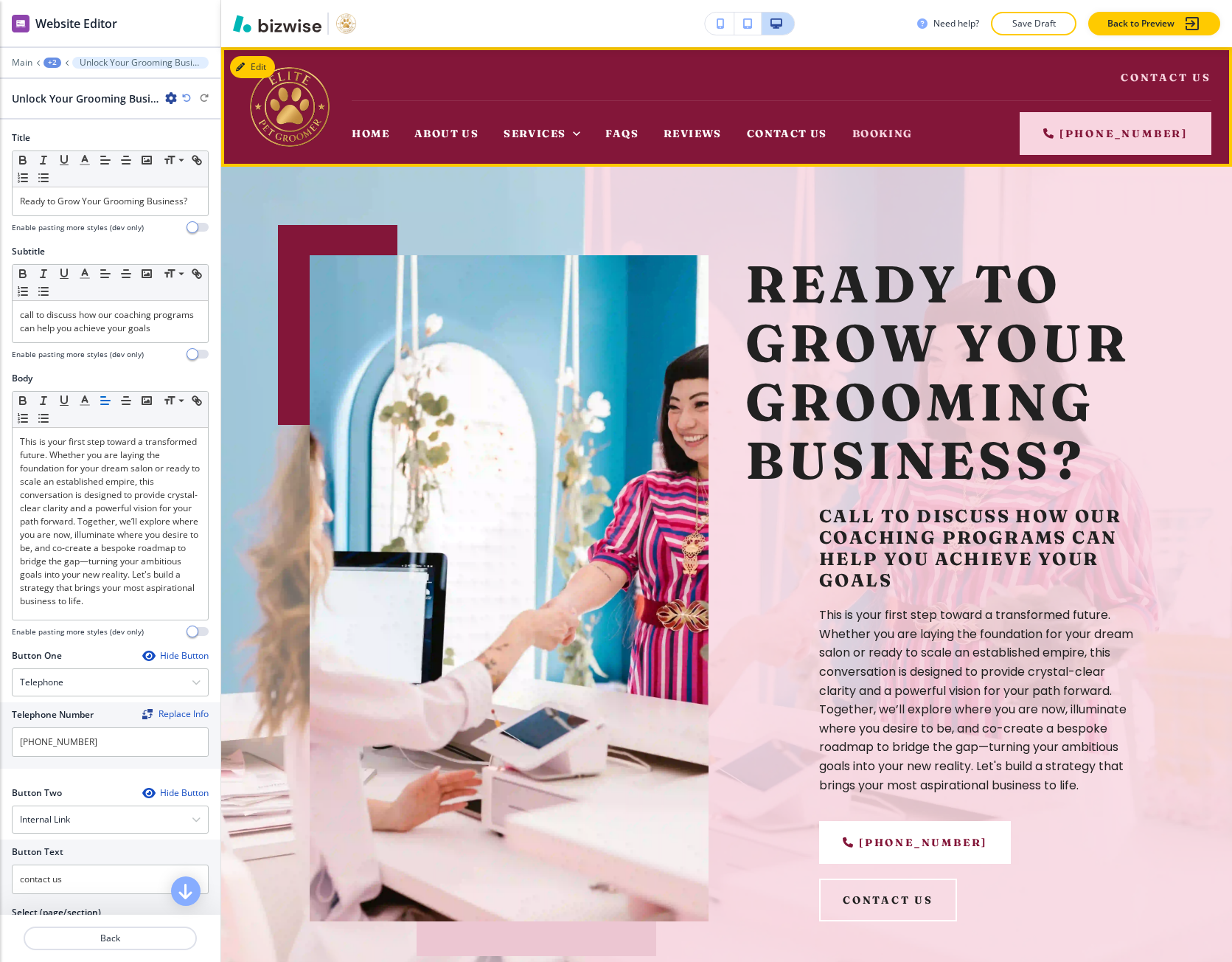
click at [420, 123] on div "About Us" at bounding box center [446, 133] width 89 height 59
click at [429, 132] on span "About Us" at bounding box center [446, 133] width 64 height 13
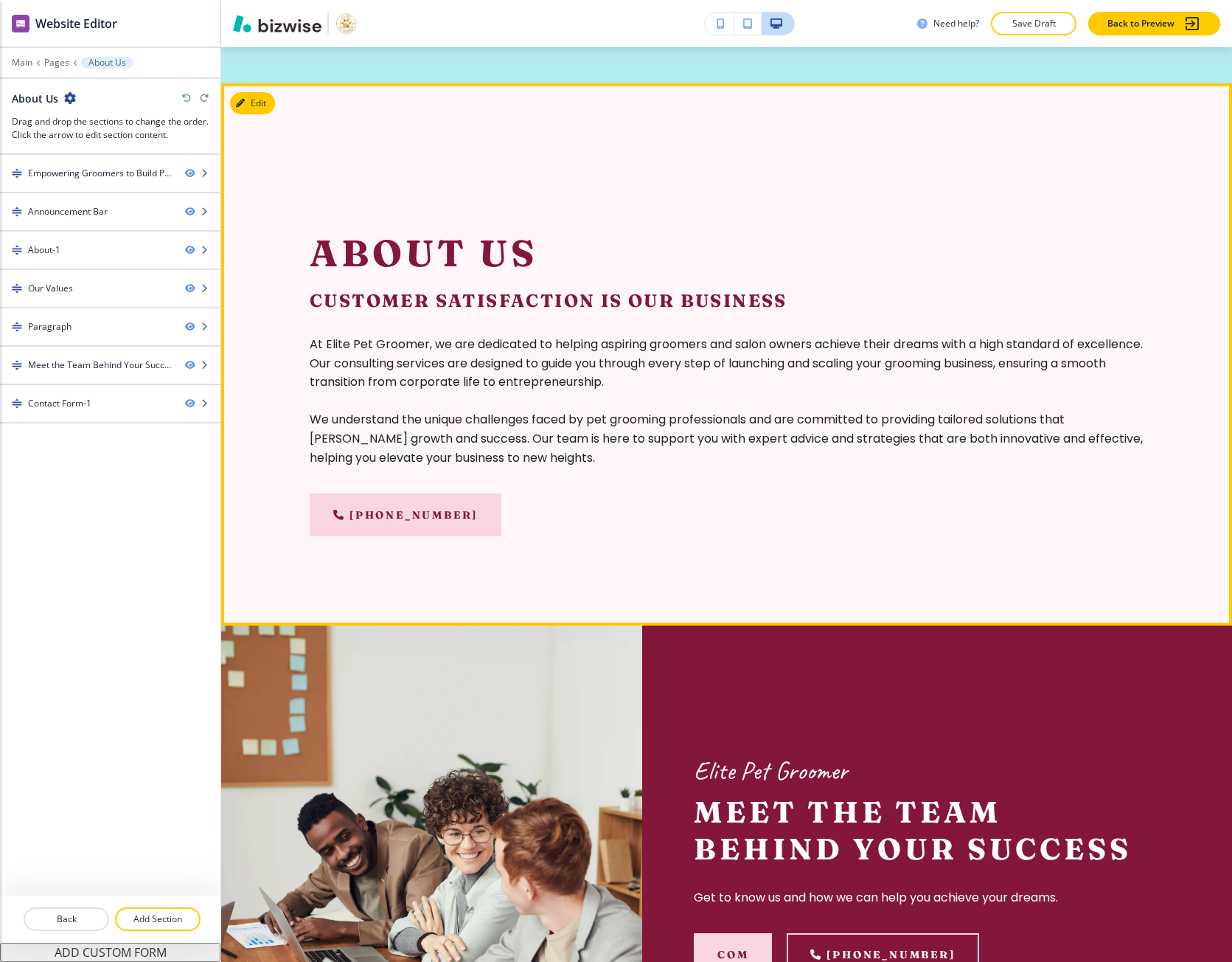
scroll to position [2729, 0]
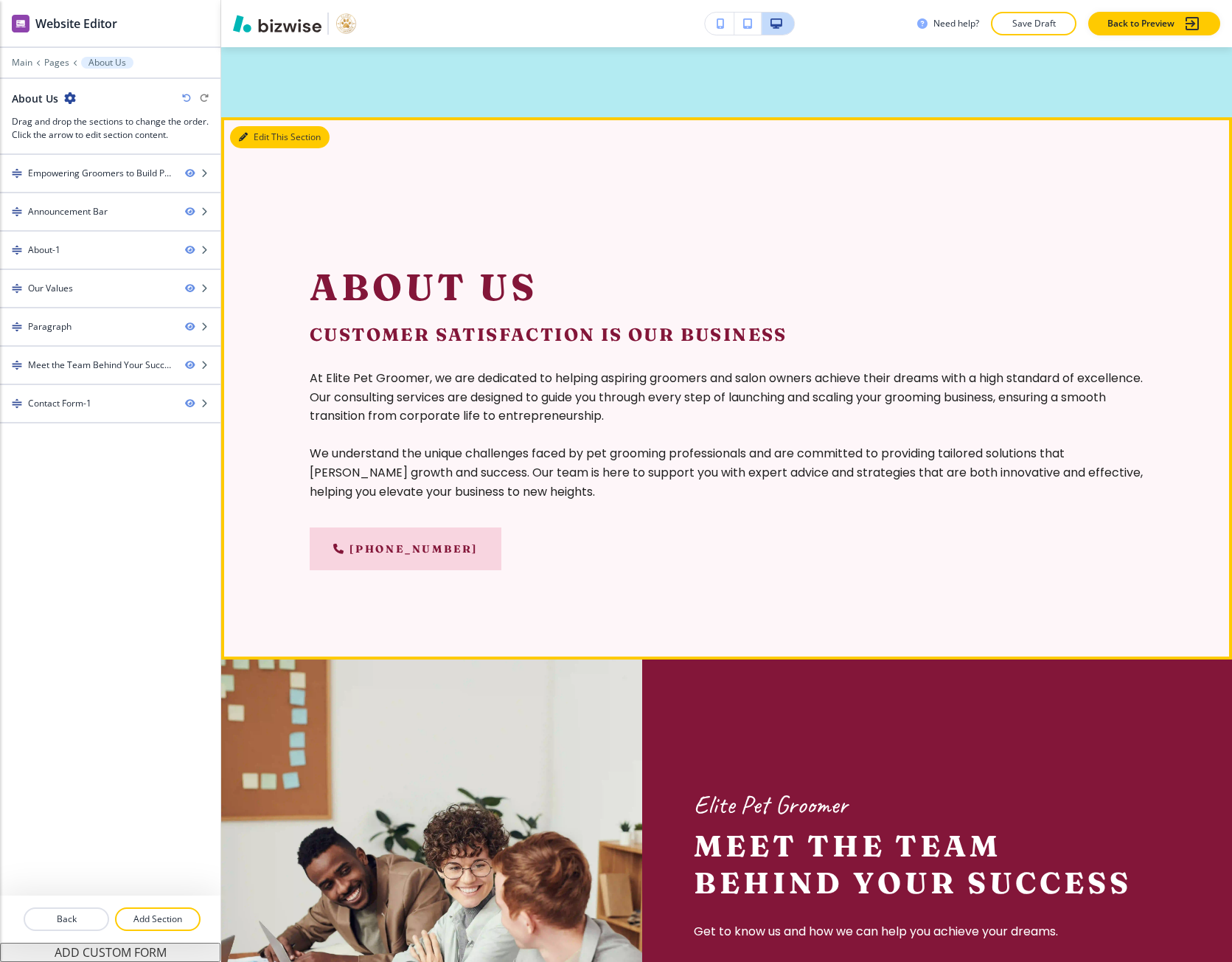
click at [255, 148] on button "Edit This Section" at bounding box center [280, 137] width 100 height 22
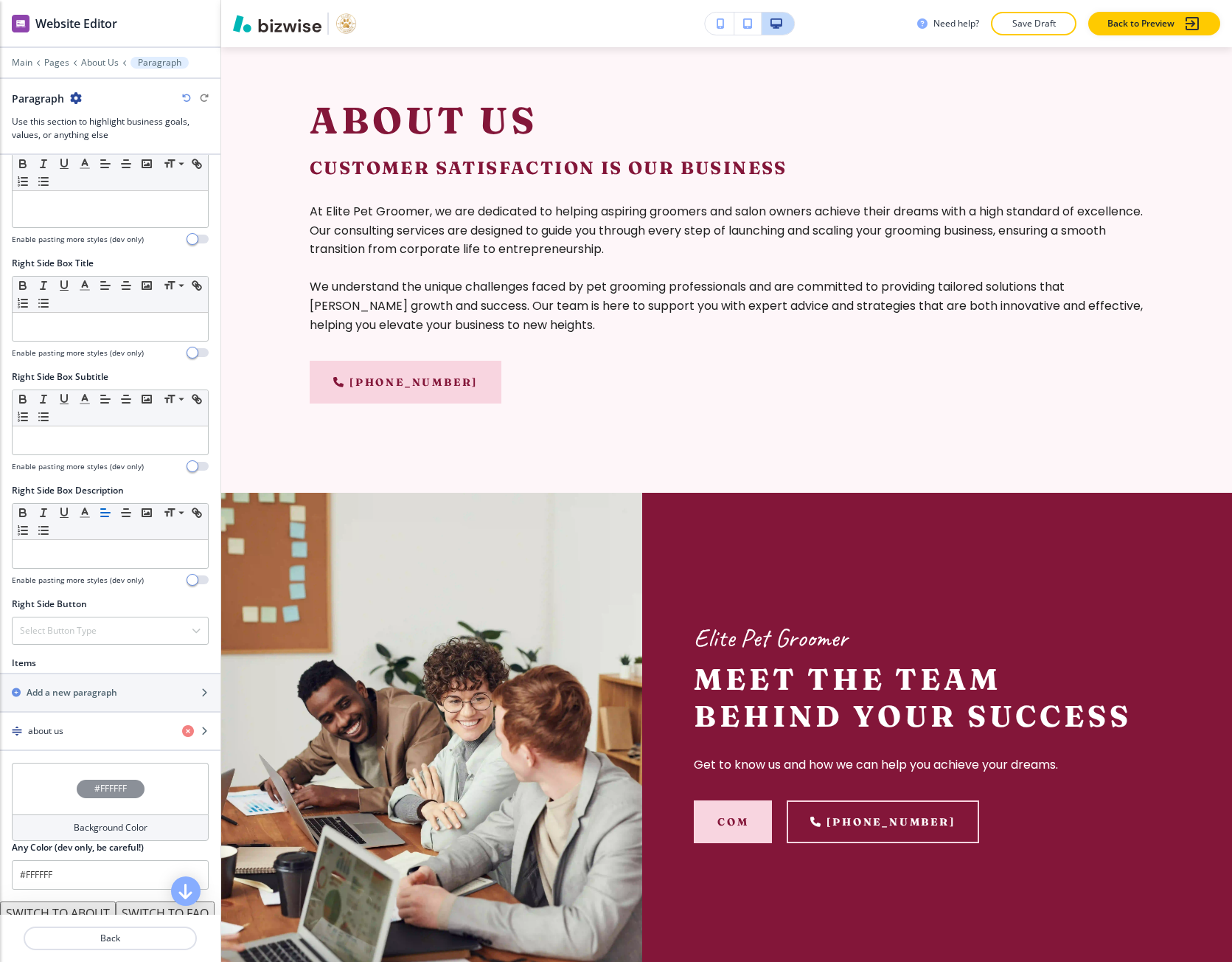
scroll to position [443, 0]
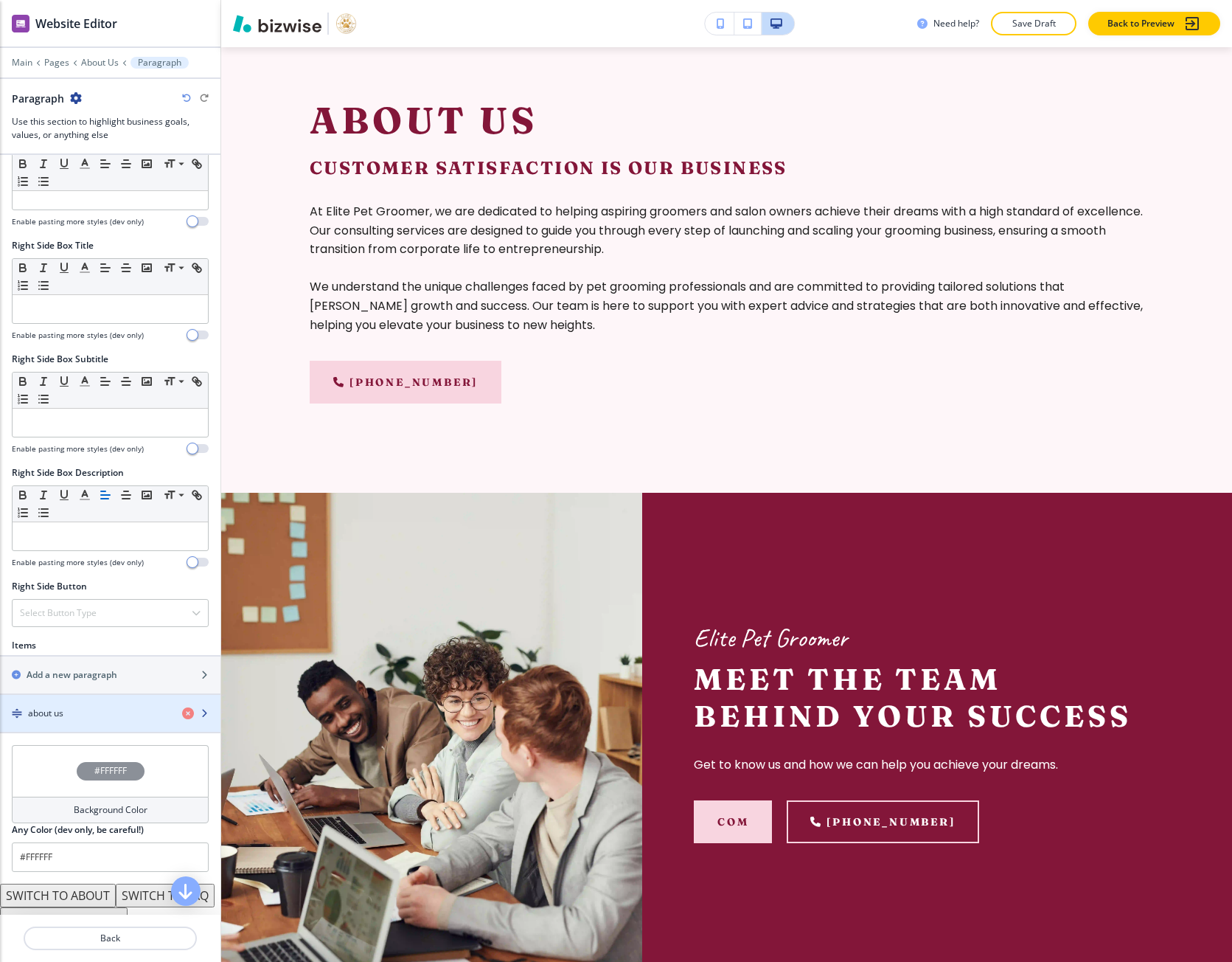
click at [78, 707] on div "about us" at bounding box center [85, 713] width 170 height 13
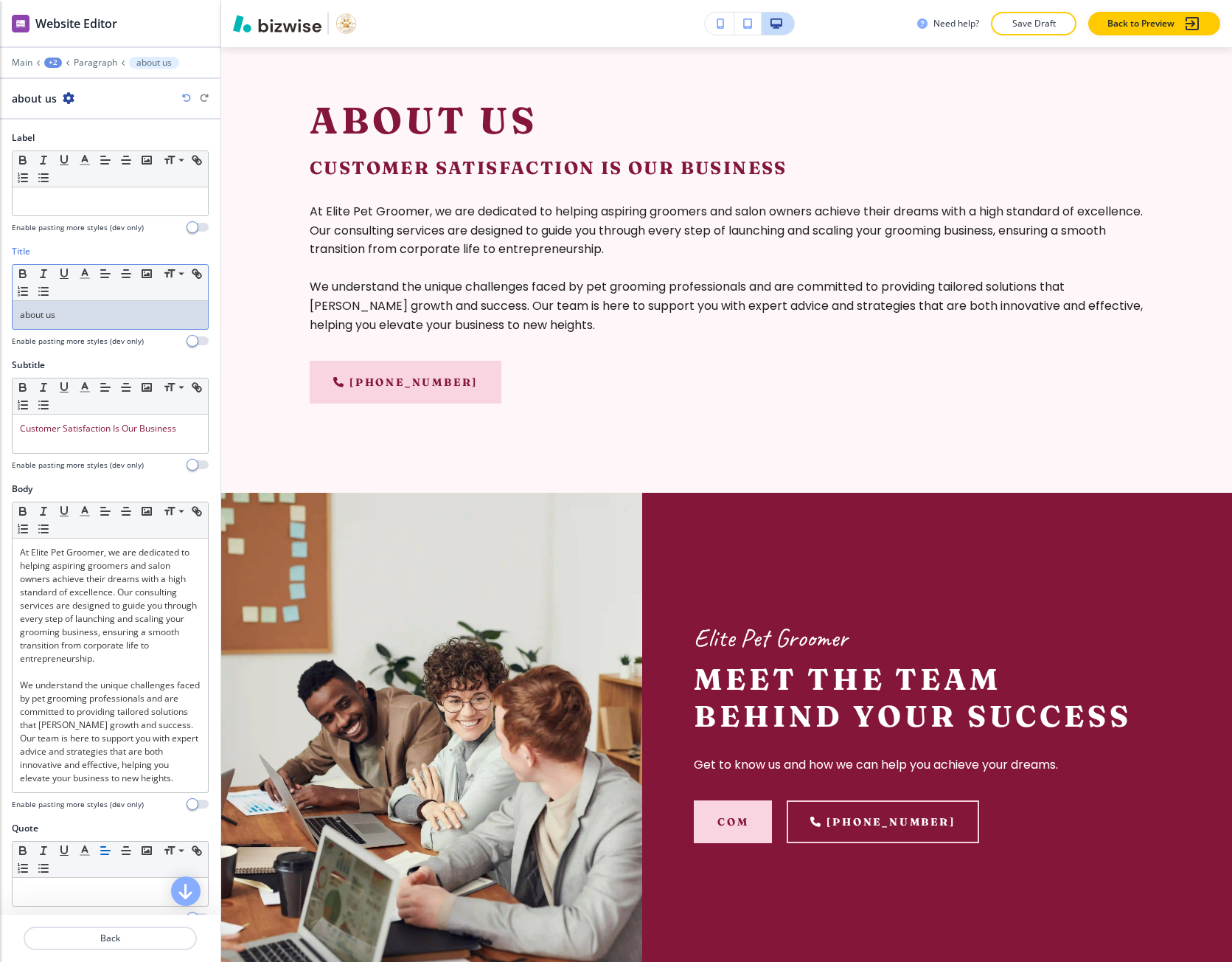
click at [20, 318] on p "about us" at bounding box center [110, 315] width 181 height 13
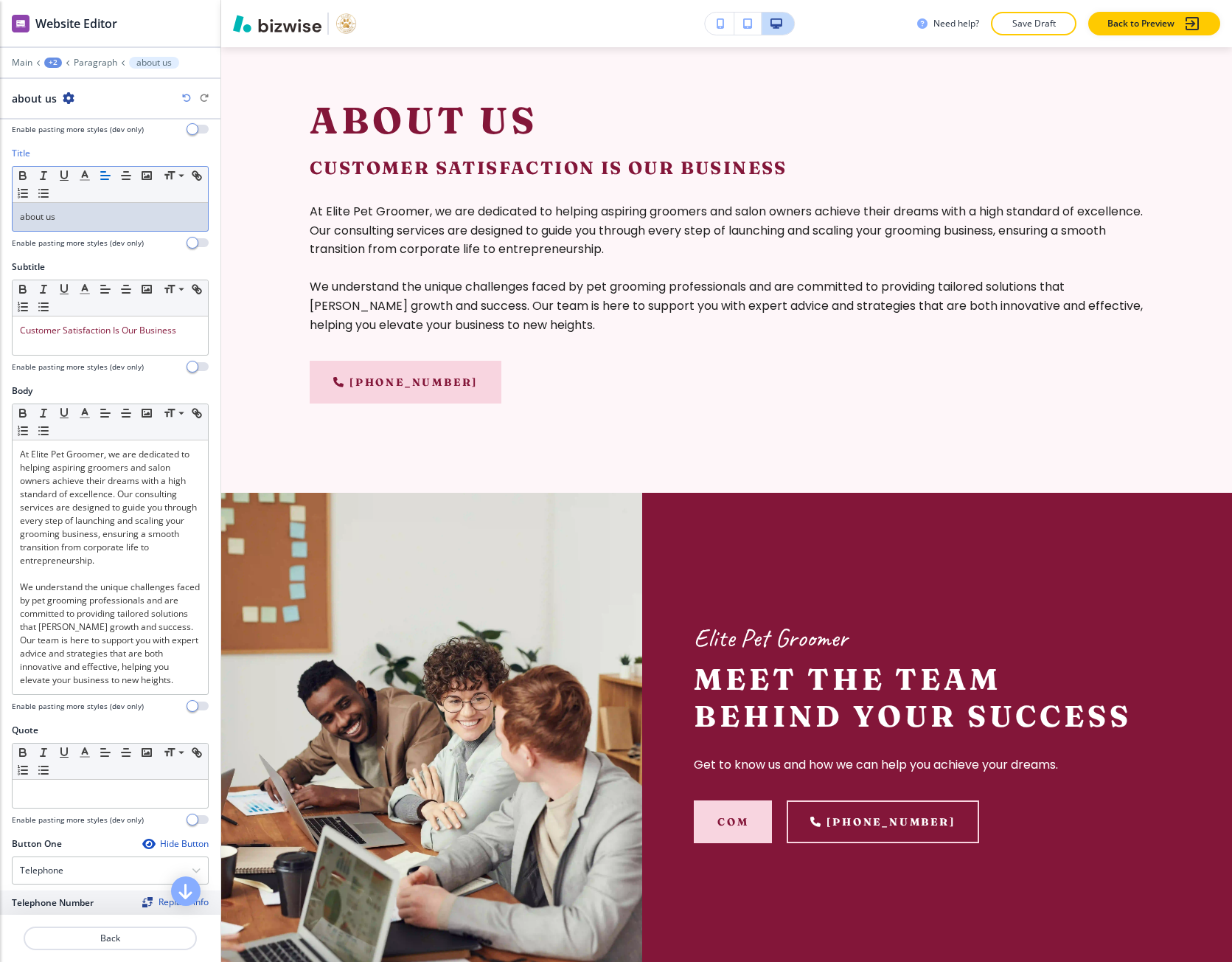
scroll to position [147, 0]
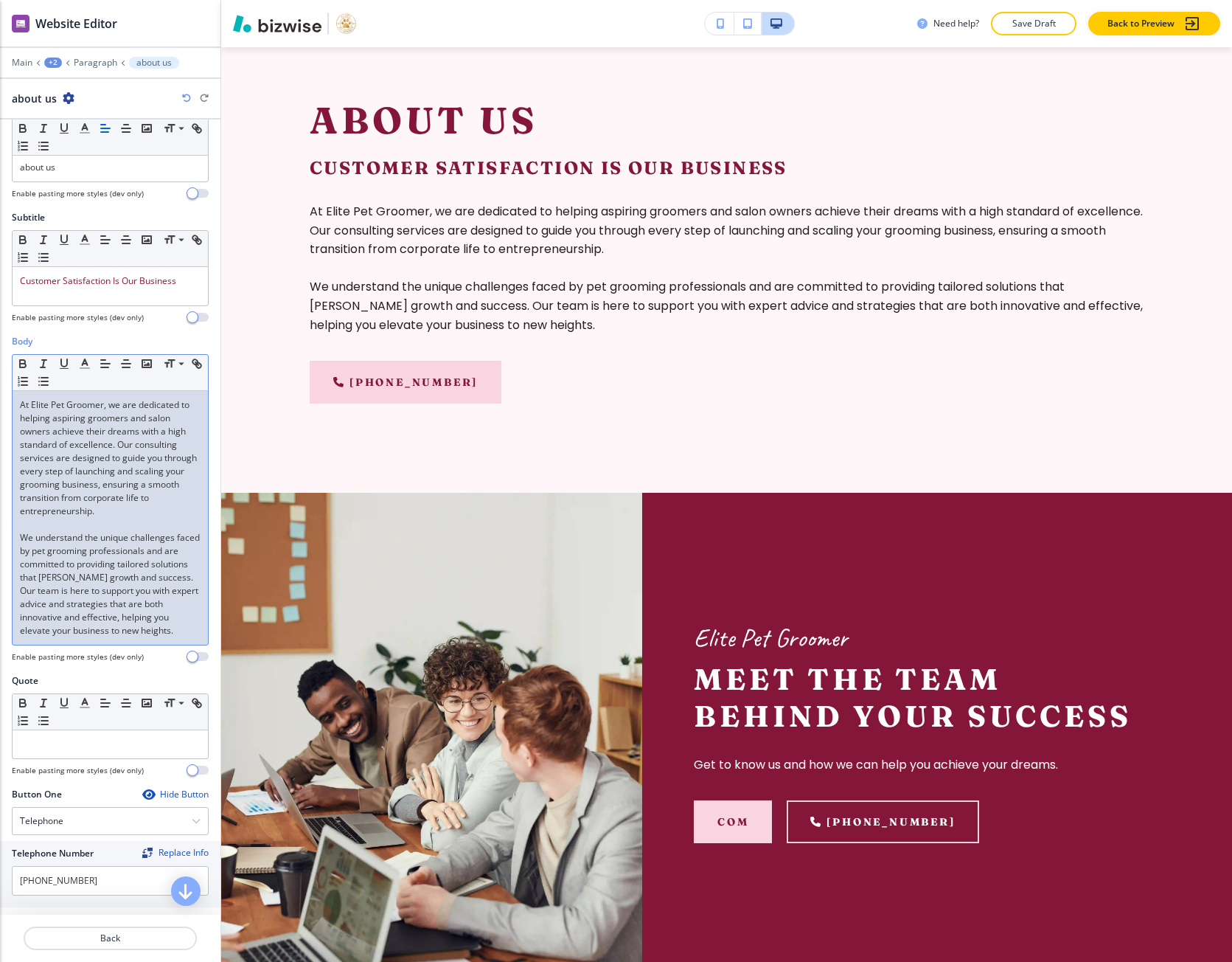
click at [92, 499] on p "At Elite Pet Groomer, we are dedicated to helping aspiring groomers and salon o…" at bounding box center [110, 458] width 181 height 120
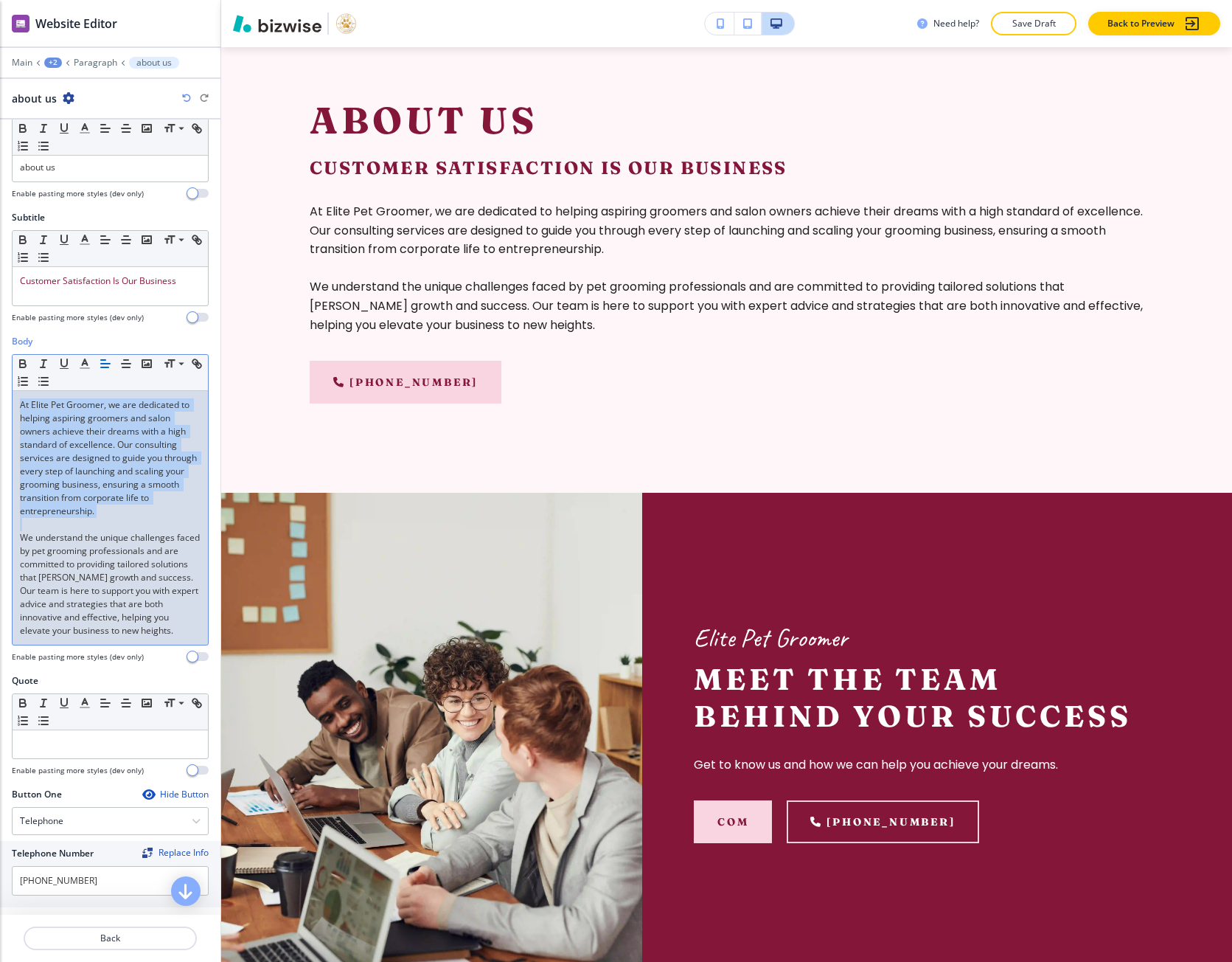
click at [92, 499] on p "At Elite Pet Groomer, we are dedicated to helping aspiring groomers and salon o…" at bounding box center [110, 458] width 181 height 120
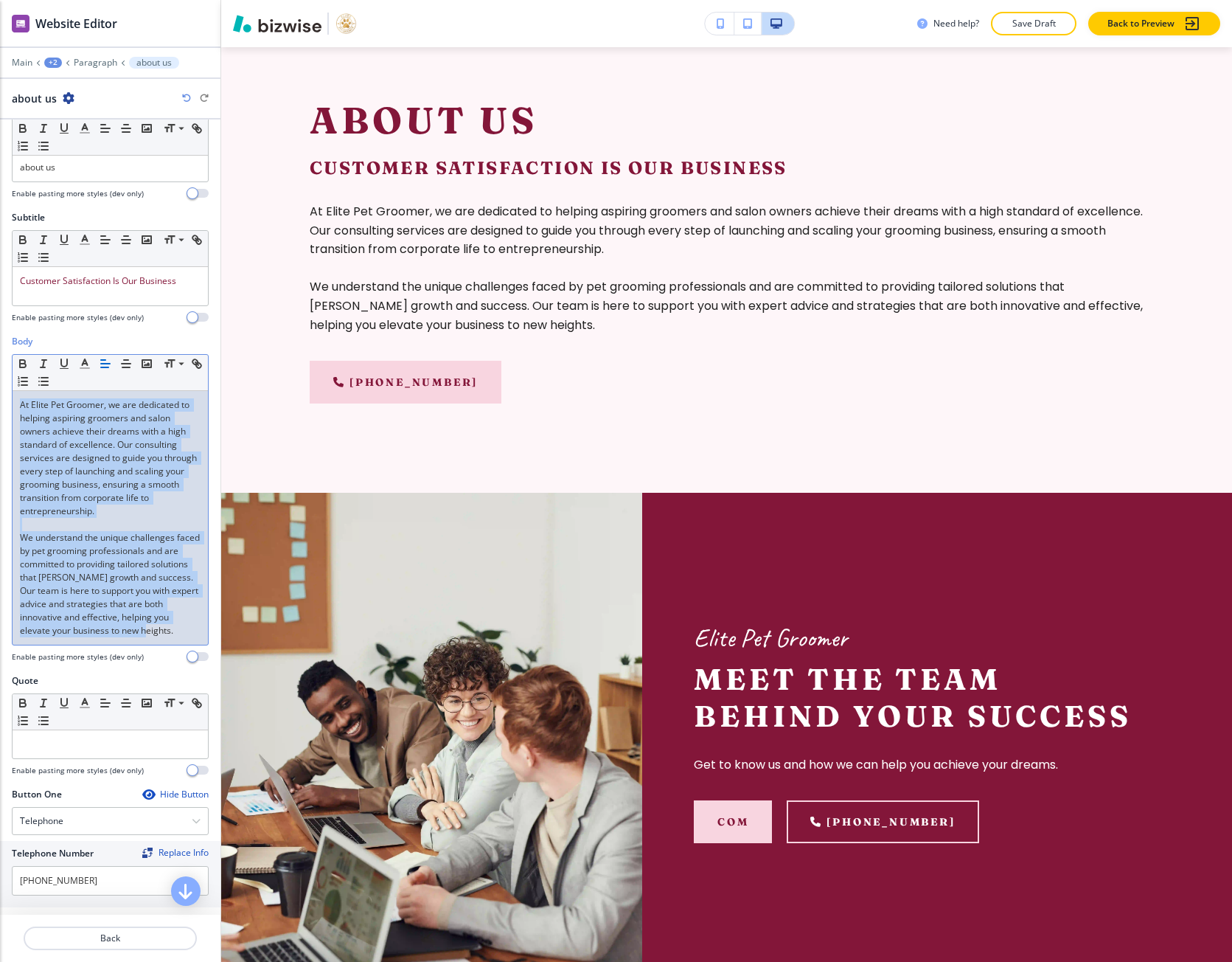
copy div "At Elite Pet Groomer, we are dedicated to helping aspiring groomers and salon o…"
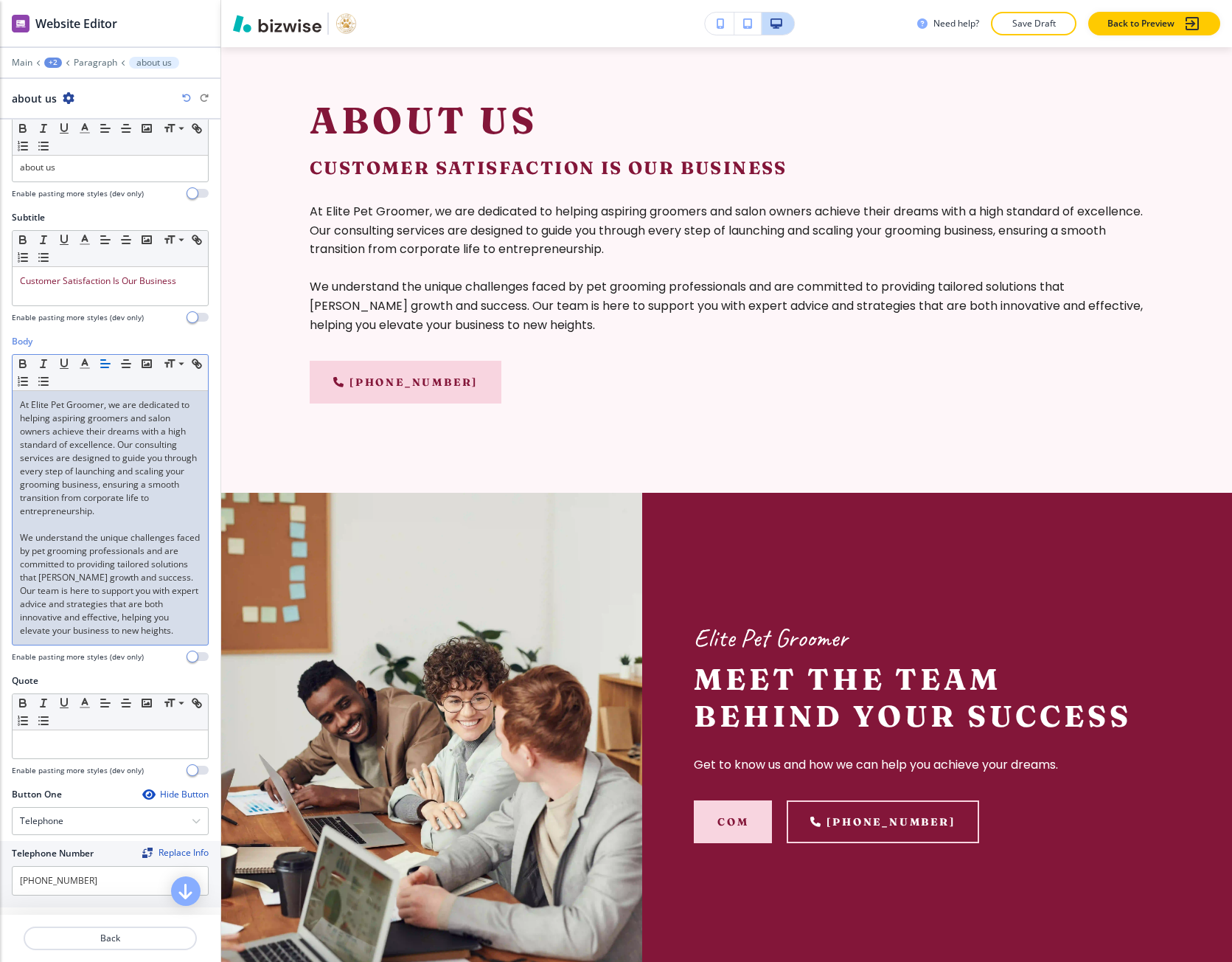
click at [121, 634] on p "We understand the unique challenges faced by pet grooming professionals and are…" at bounding box center [110, 585] width 181 height 106
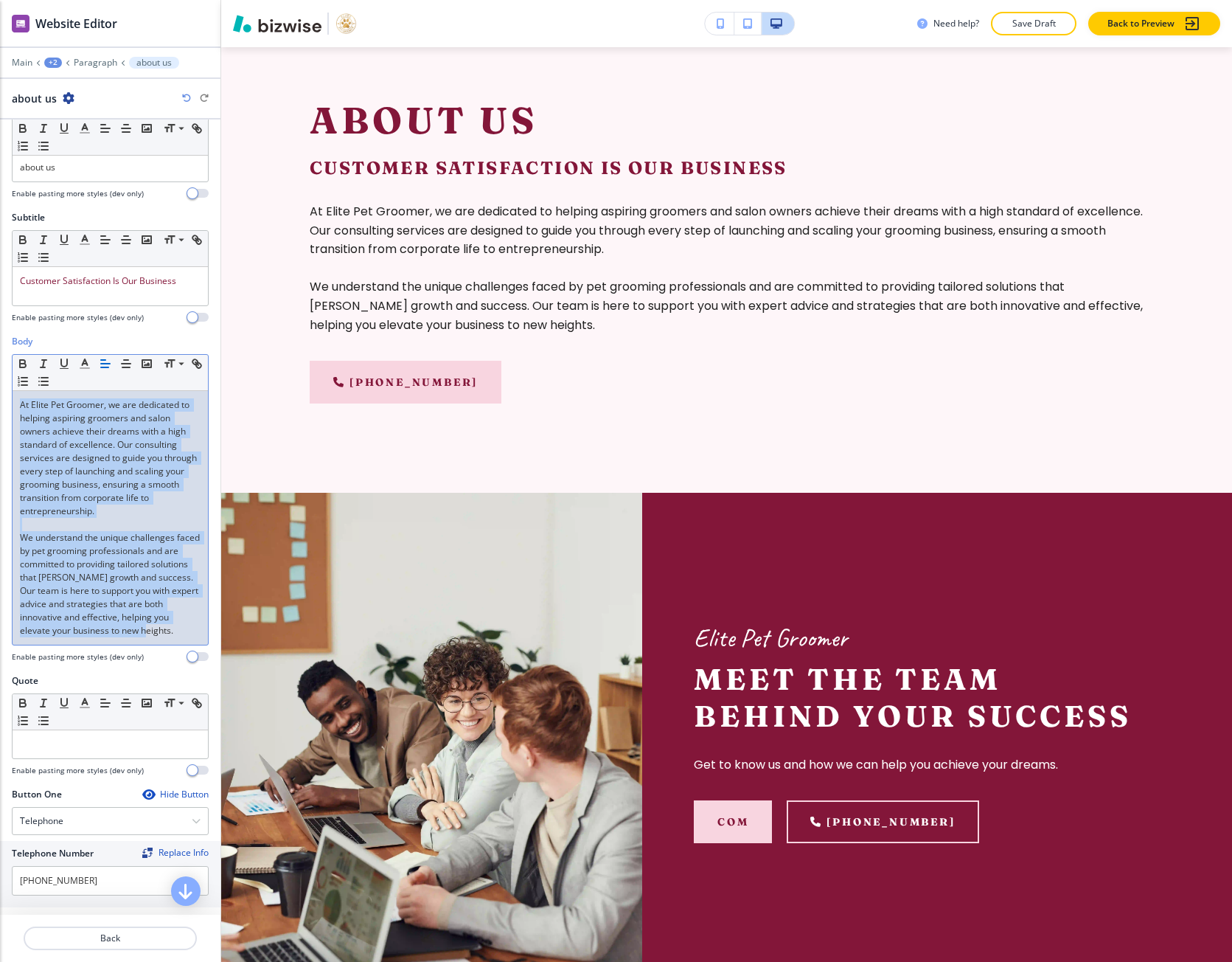
scroll to position [0, 0]
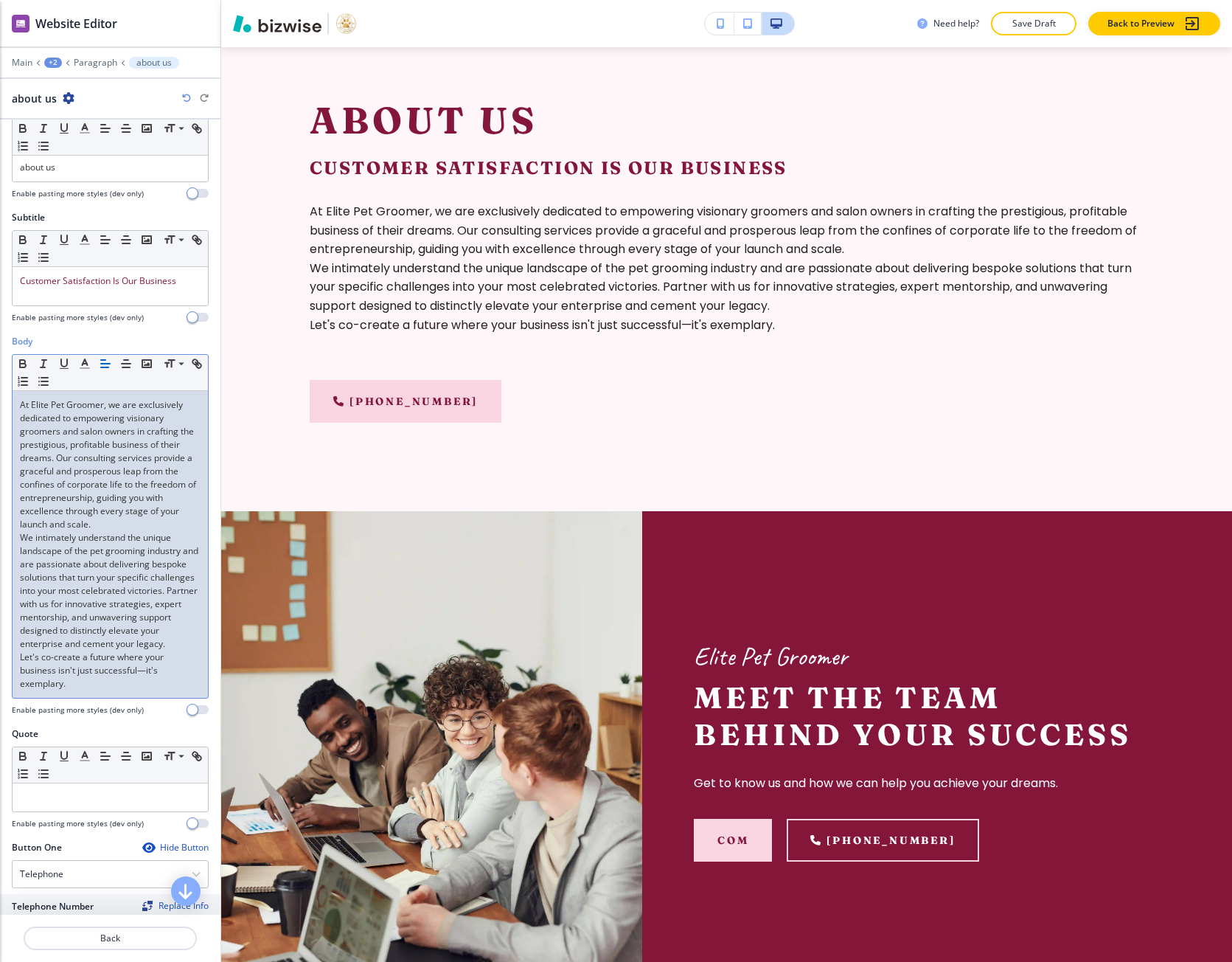
click at [116, 651] on p "We intimately understand the unique landscape of the pet grooming industry and …" at bounding box center [110, 591] width 181 height 120
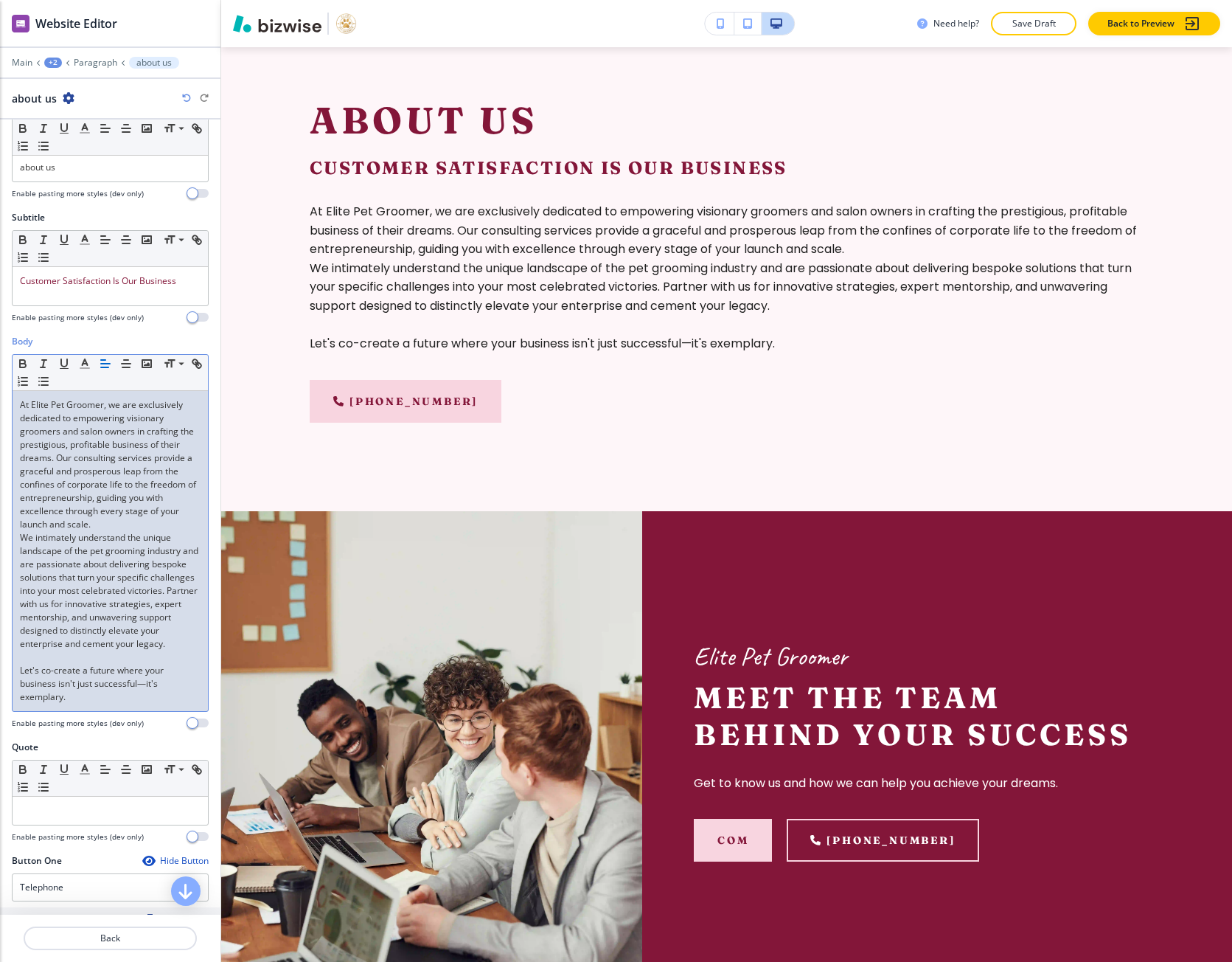
click at [91, 711] on div "At Elite Pet Groomer, we are exclusively dedicated to empowering visionary groo…" at bounding box center [110, 550] width 196 height 320
click at [129, 526] on p "At Elite Pet Groomer, we are exclusively dedicated to empowering visionary groo…" at bounding box center [110, 465] width 181 height 133
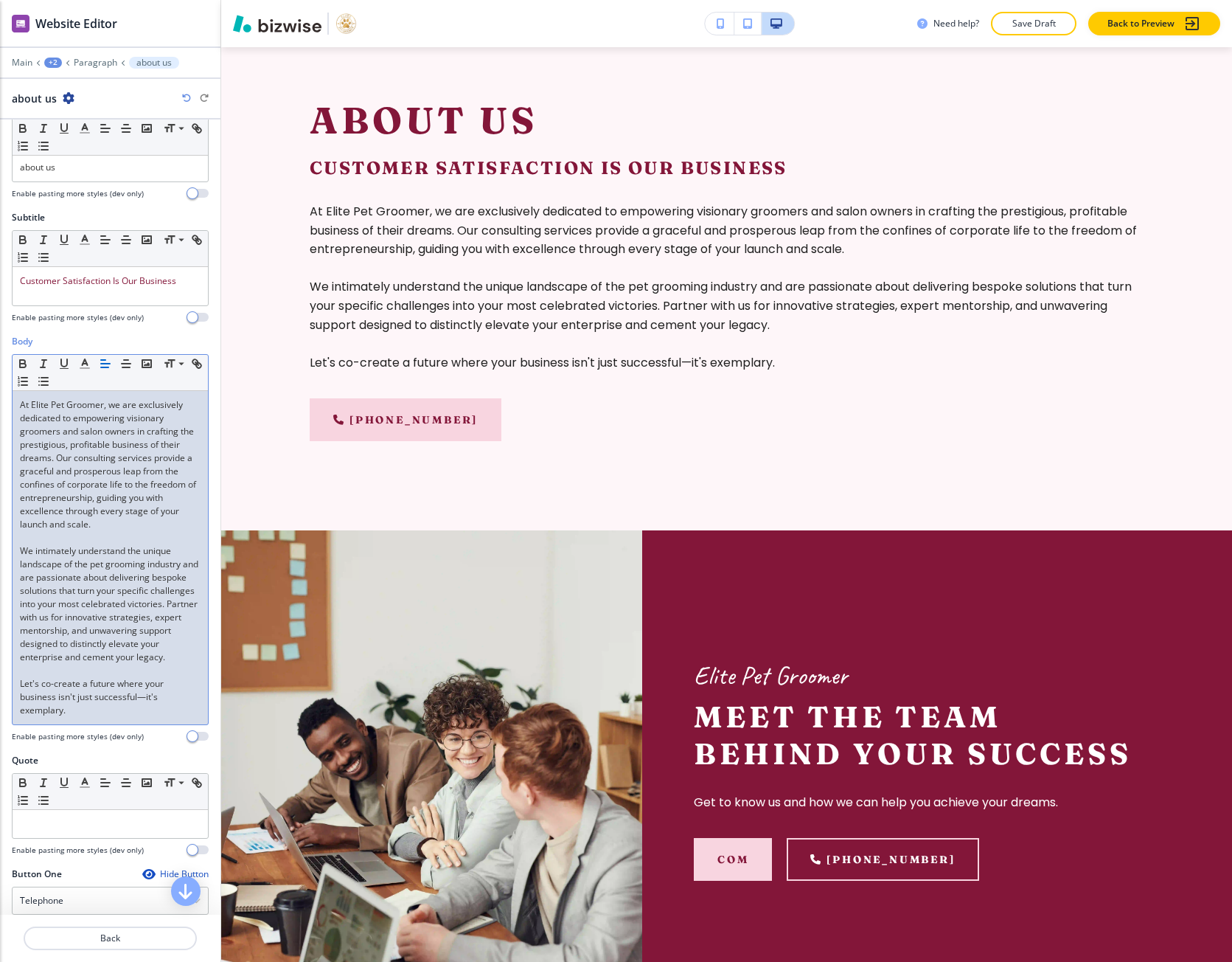
click at [51, 715] on p "Let's co-create a future where your business isn't just successful—it's exempla…" at bounding box center [110, 697] width 181 height 40
click at [51, 716] on p "Let's co-create a future where your business isn't just successful—it's exempla…" at bounding box center [110, 697] width 181 height 40
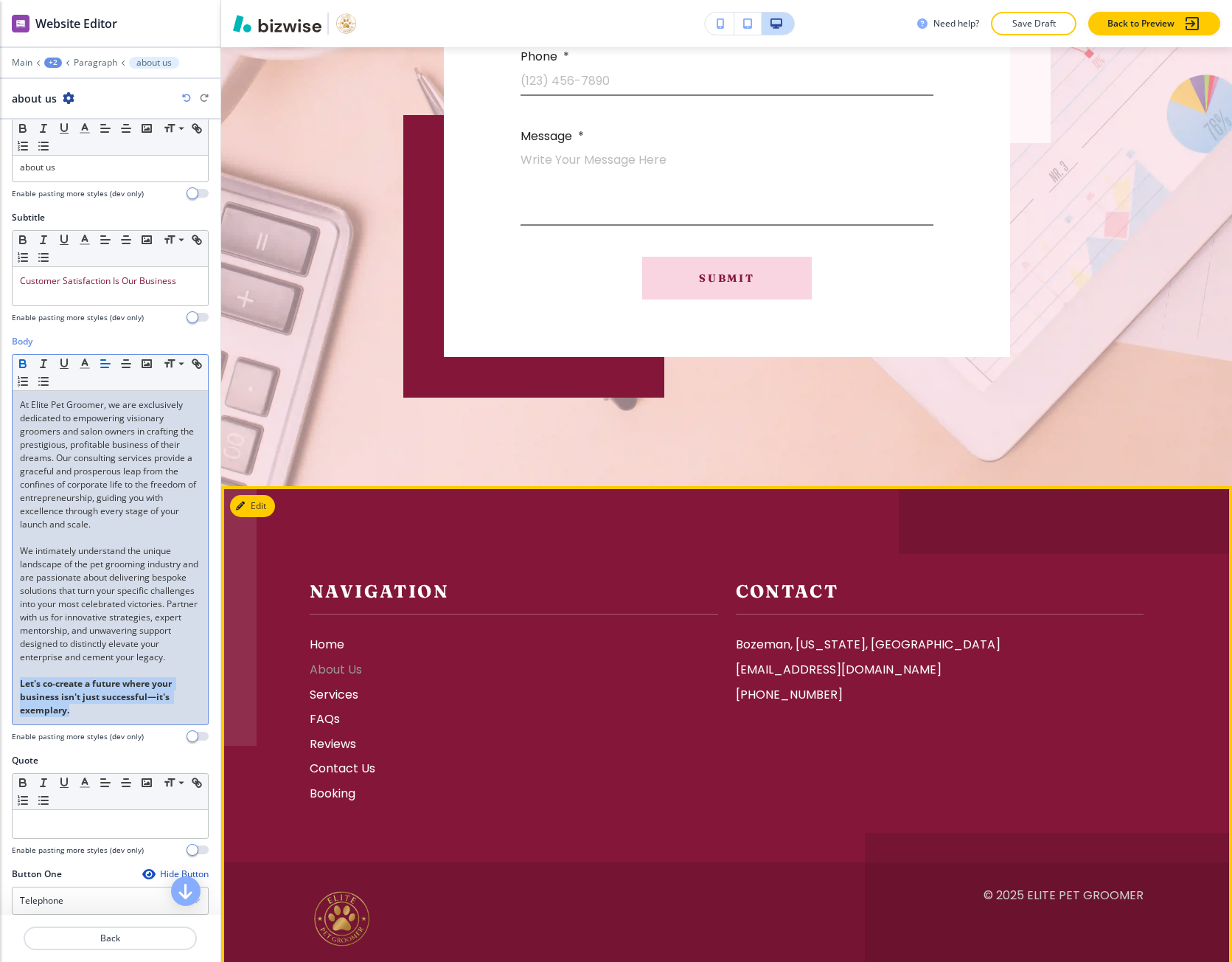
scroll to position [4437, 0]
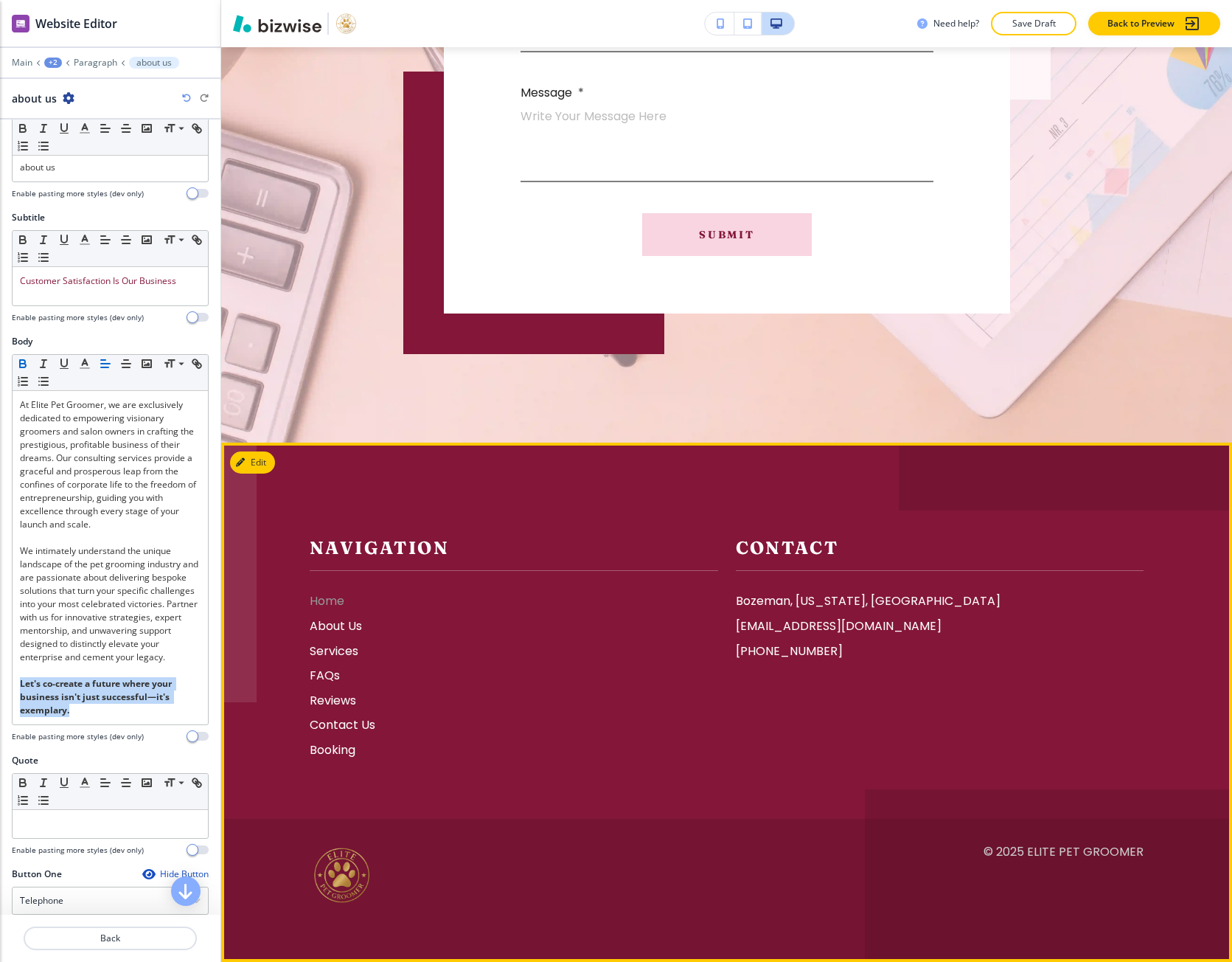
click at [317, 593] on p "Home" at bounding box center [513, 601] width 408 height 19
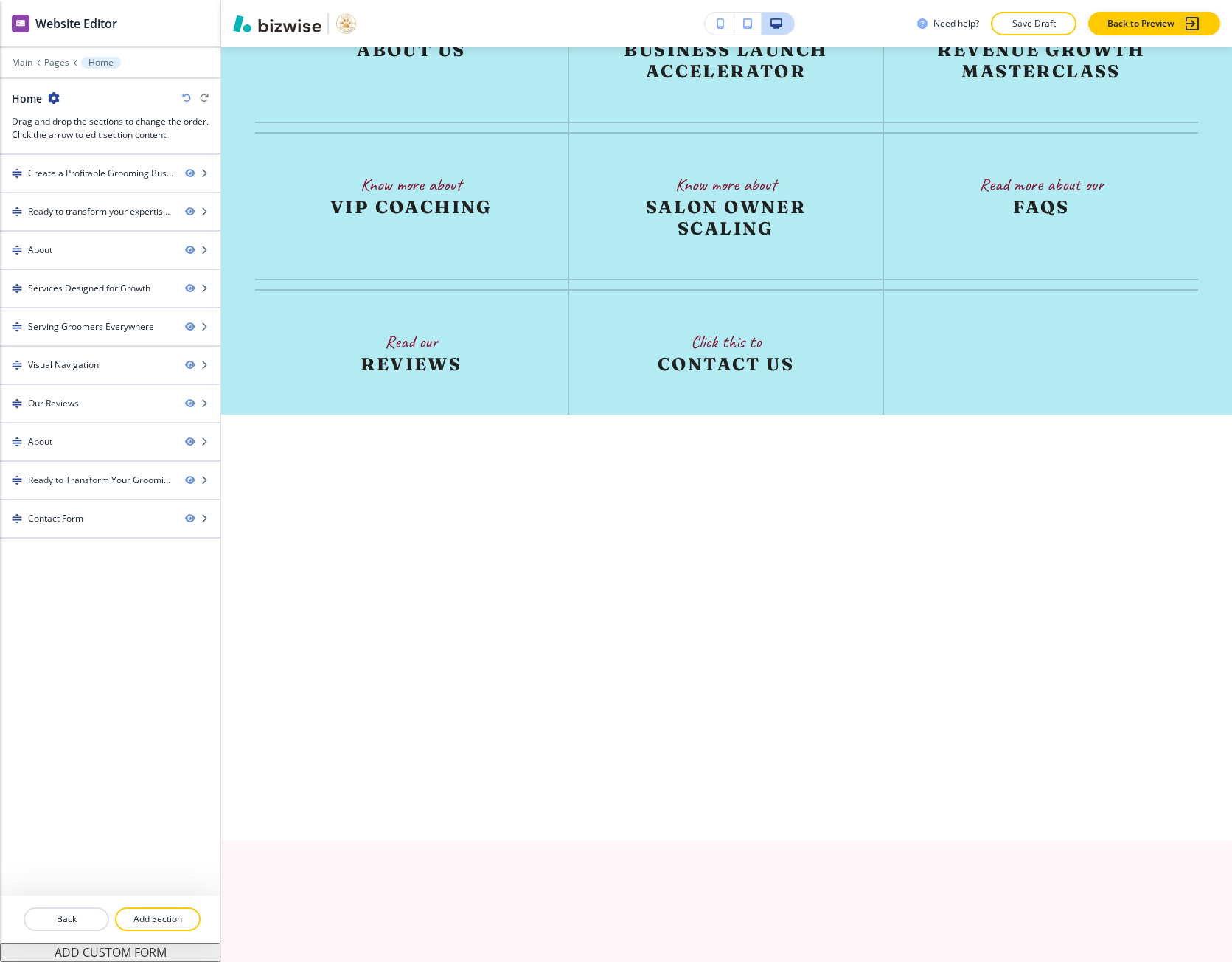
scroll to position [0, 0]
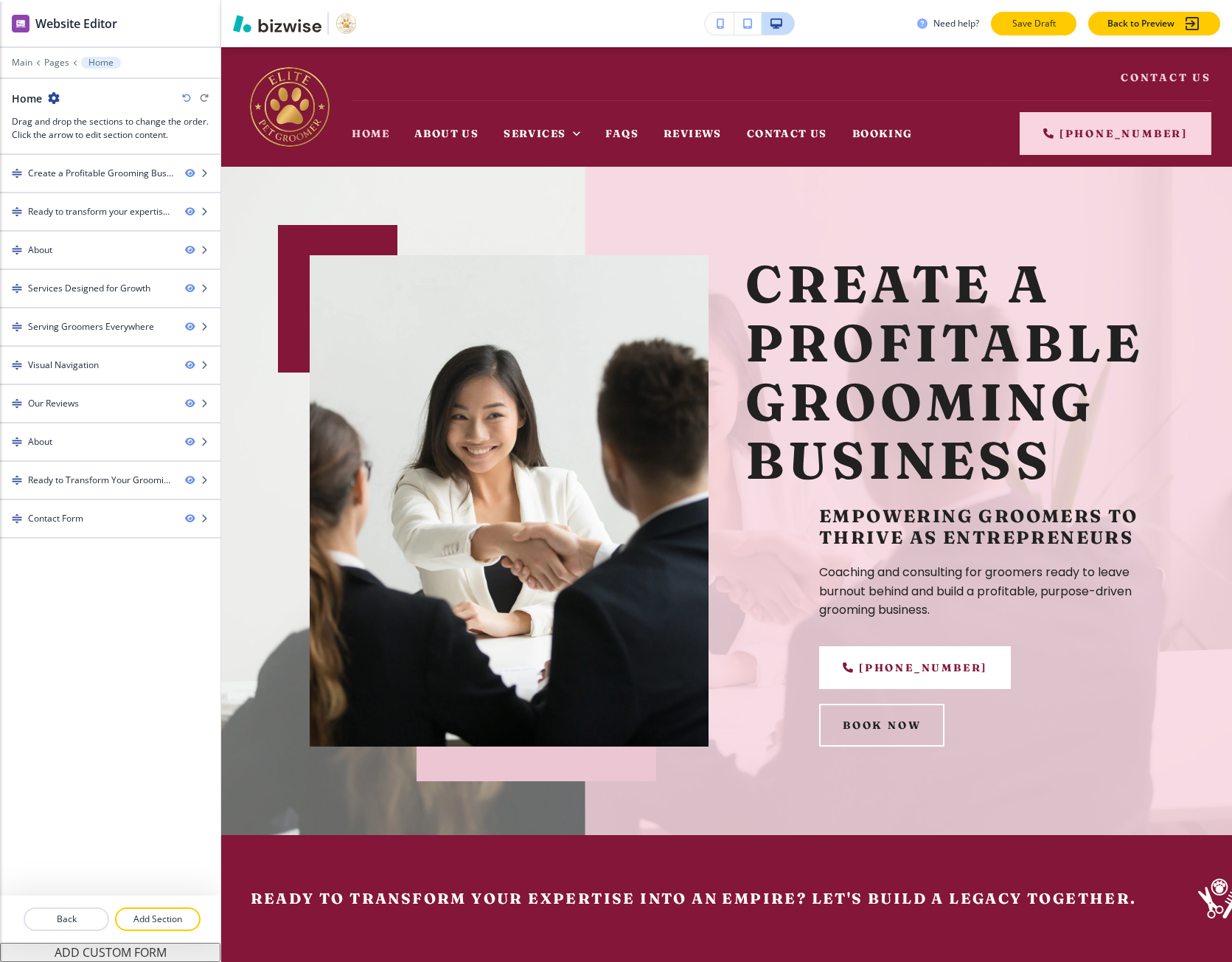
click at [1011, 25] on p "Save Draft" at bounding box center [1034, 24] width 47 height 13
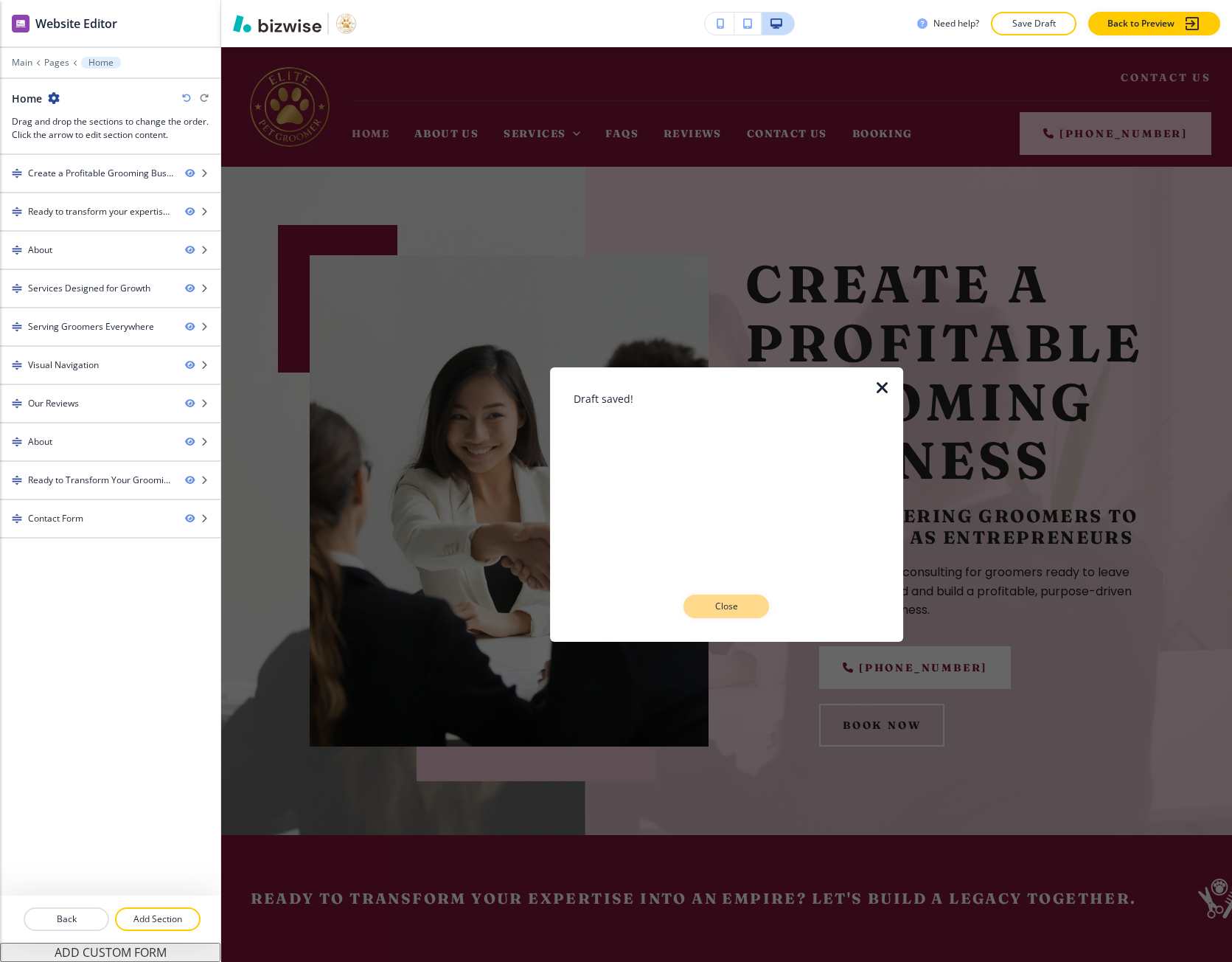
click at [713, 604] on p "Close" at bounding box center [727, 606] width 47 height 13
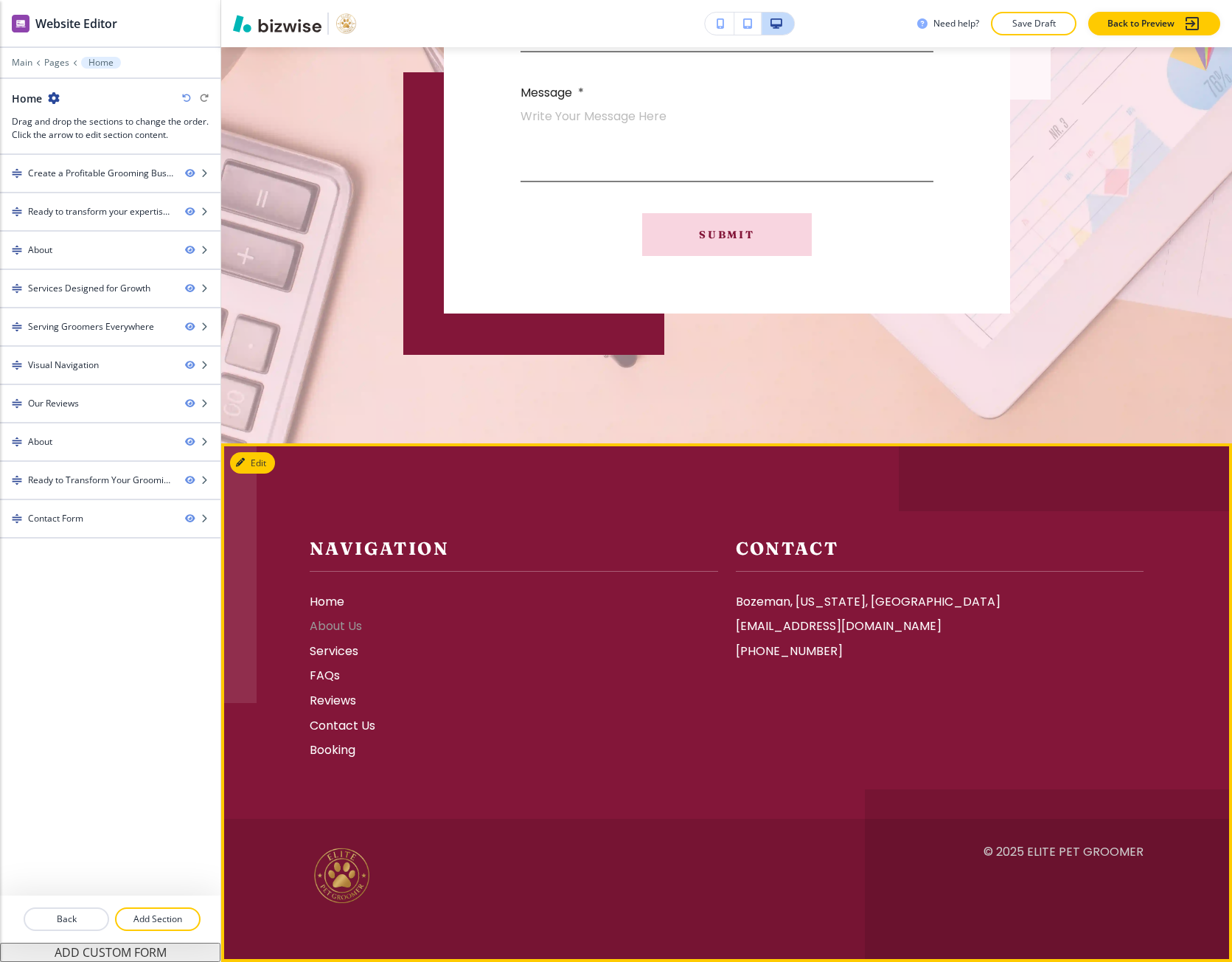
scroll to position [7147, 0]
click at [323, 628] on p "About Us" at bounding box center [513, 626] width 408 height 19
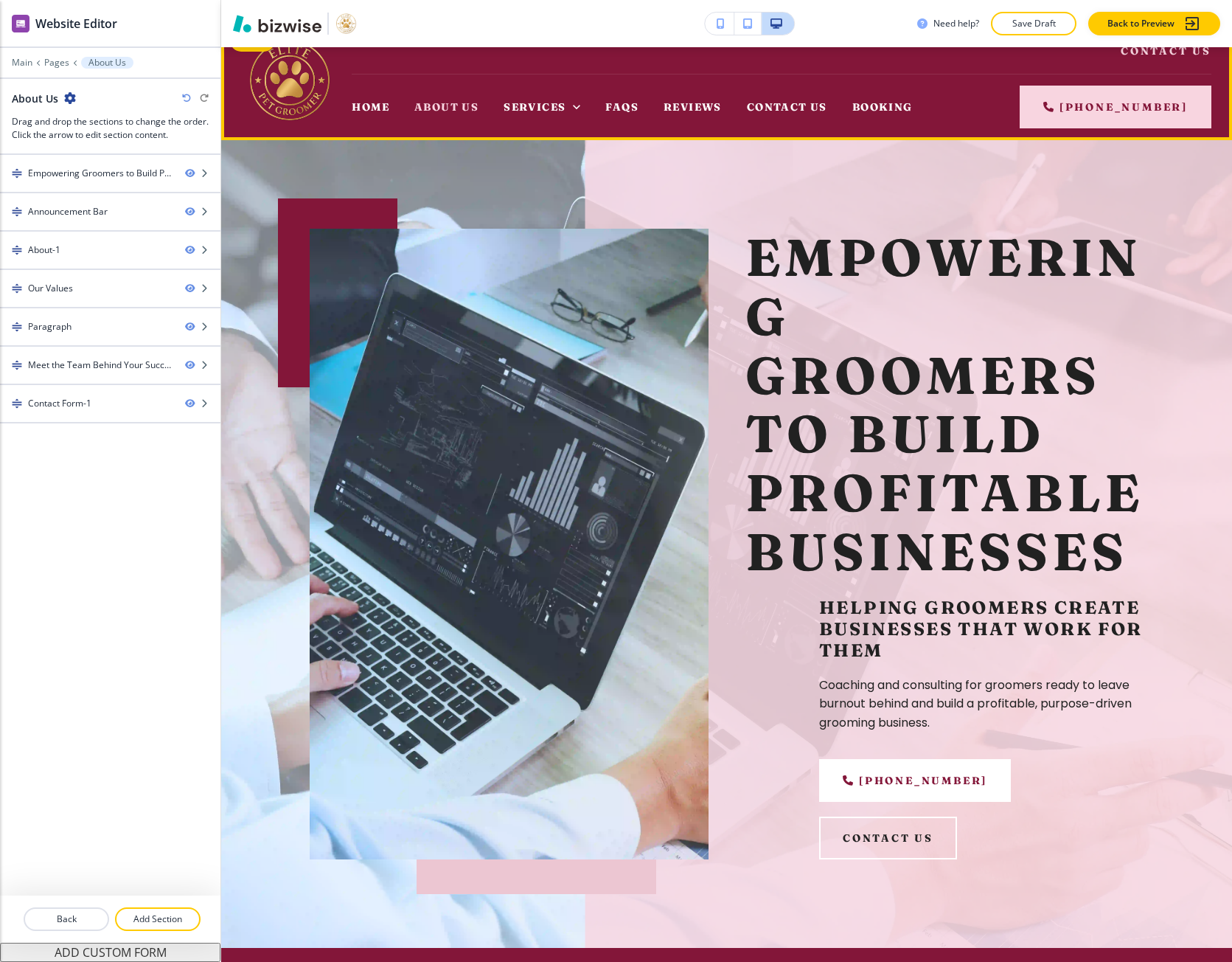
scroll to position [0, 0]
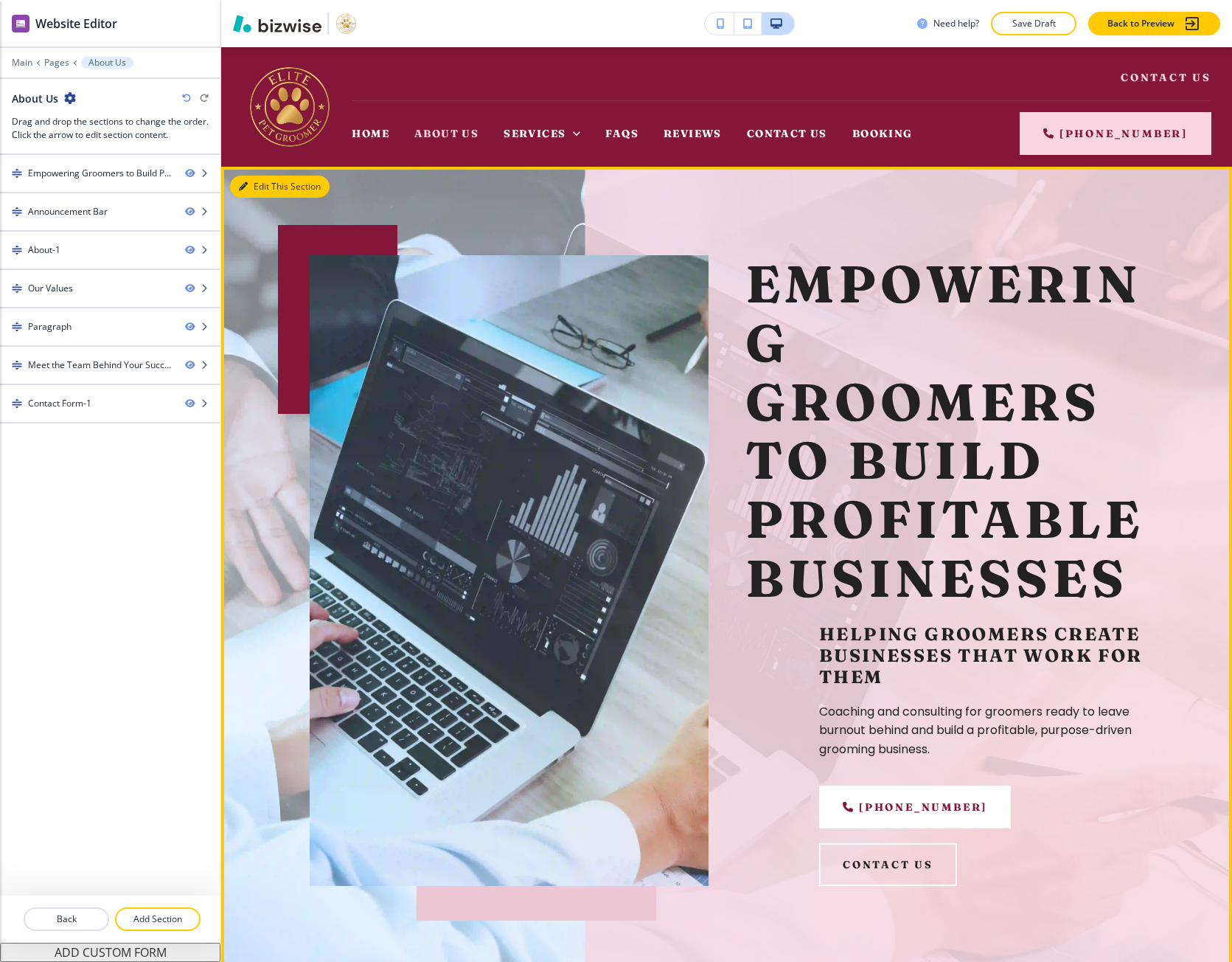
click at [241, 178] on button "Edit This Section" at bounding box center [280, 186] width 100 height 22
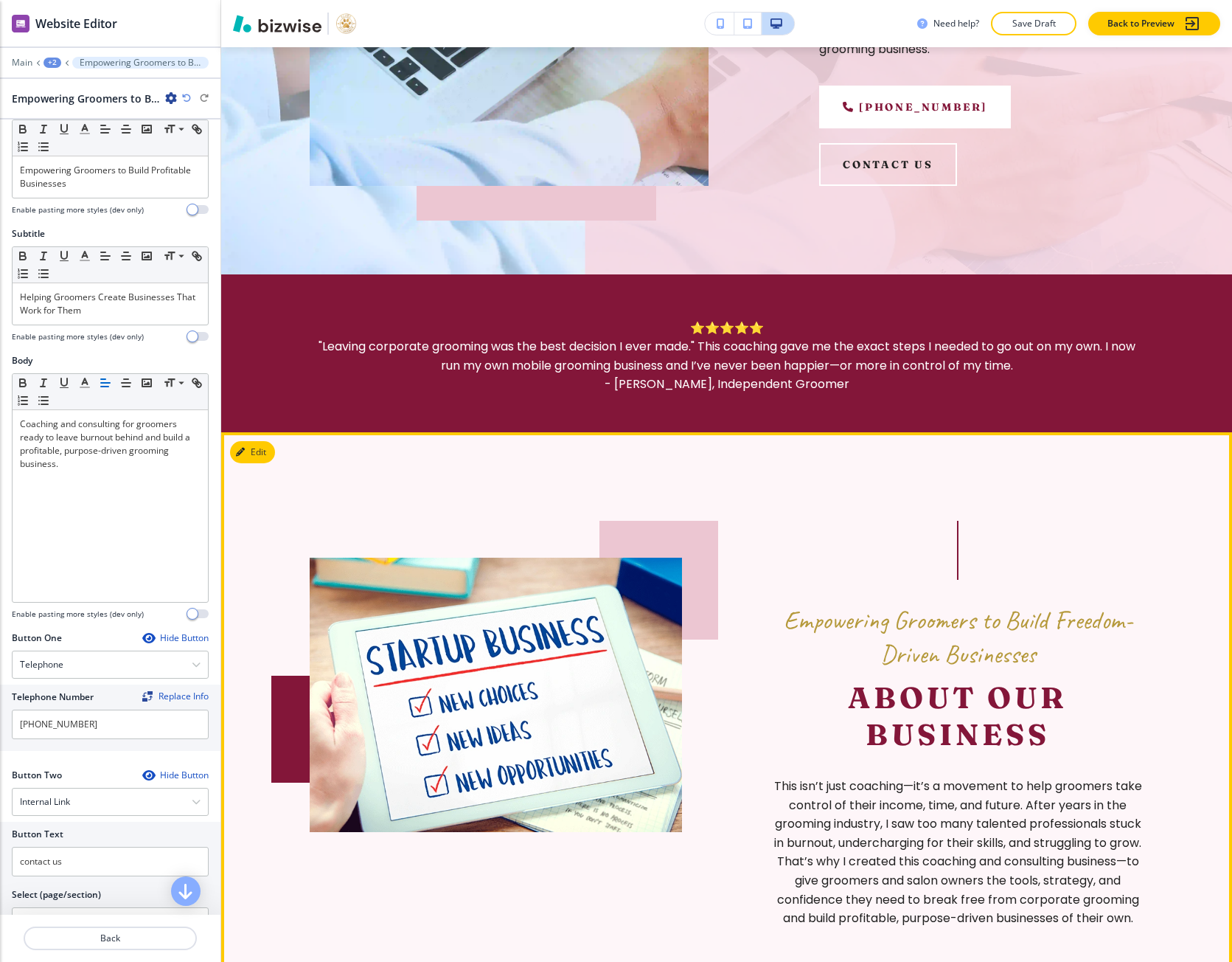
scroll to position [784, 0]
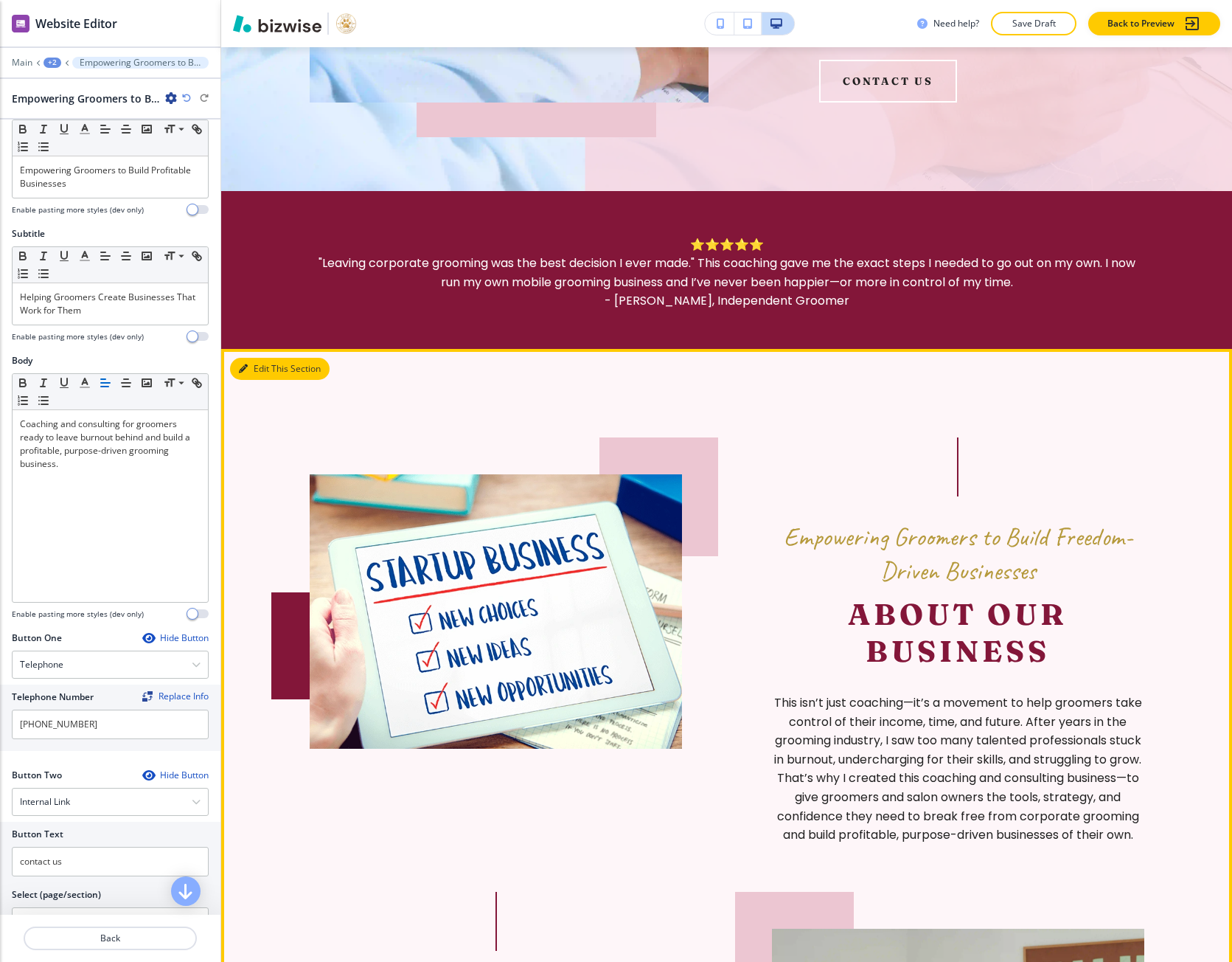
click at [250, 380] on button "Edit This Section" at bounding box center [280, 368] width 100 height 22
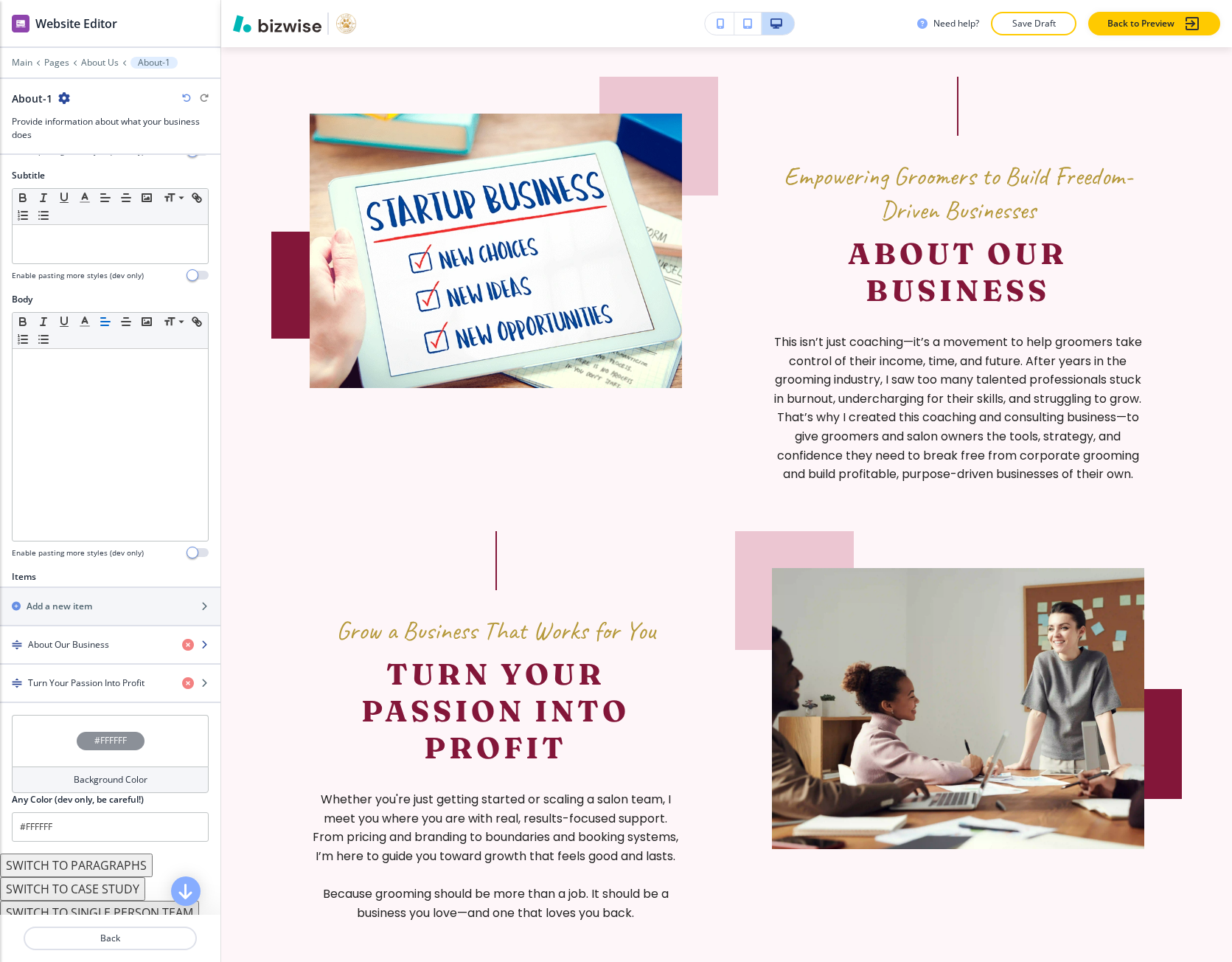
scroll to position [151, 0]
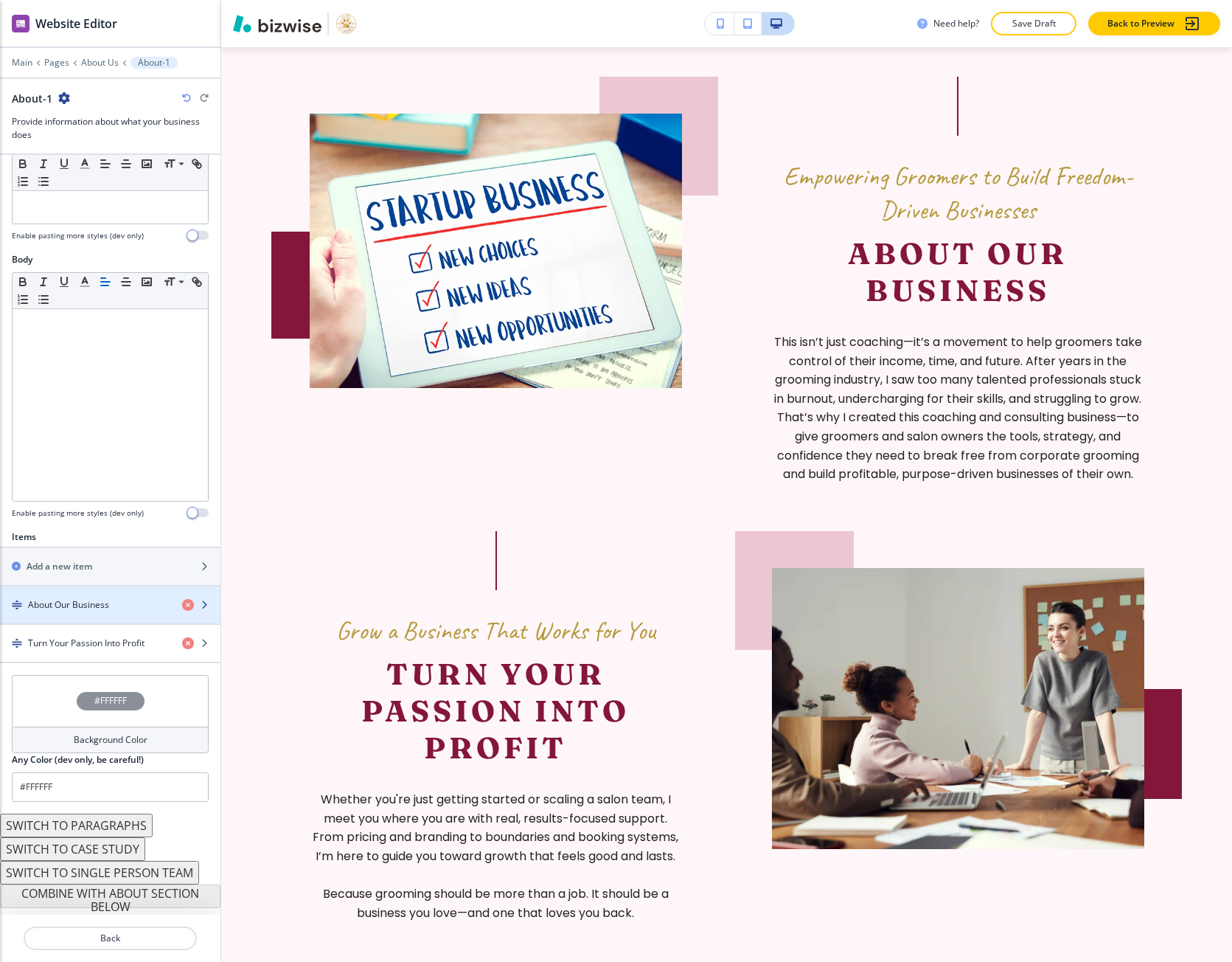
click at [56, 610] on h4 "About Our Business" at bounding box center [68, 605] width 81 height 13
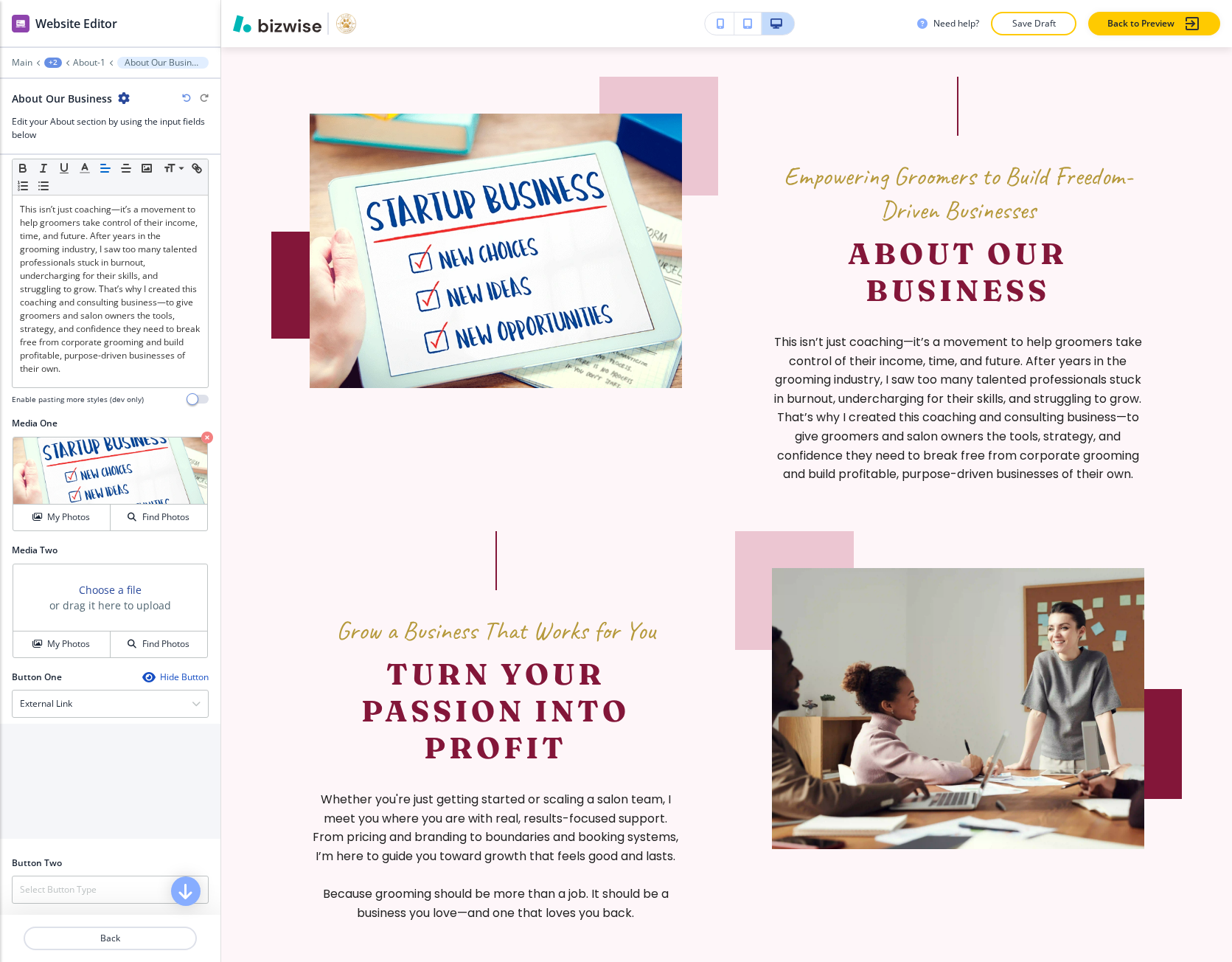
scroll to position [269, 0]
click at [70, 664] on div "Media Two Choose a file or drag it here to upload My Photos Find Photos" at bounding box center [110, 606] width 220 height 127
click at [70, 652] on button "My Photos" at bounding box center [61, 644] width 97 height 26
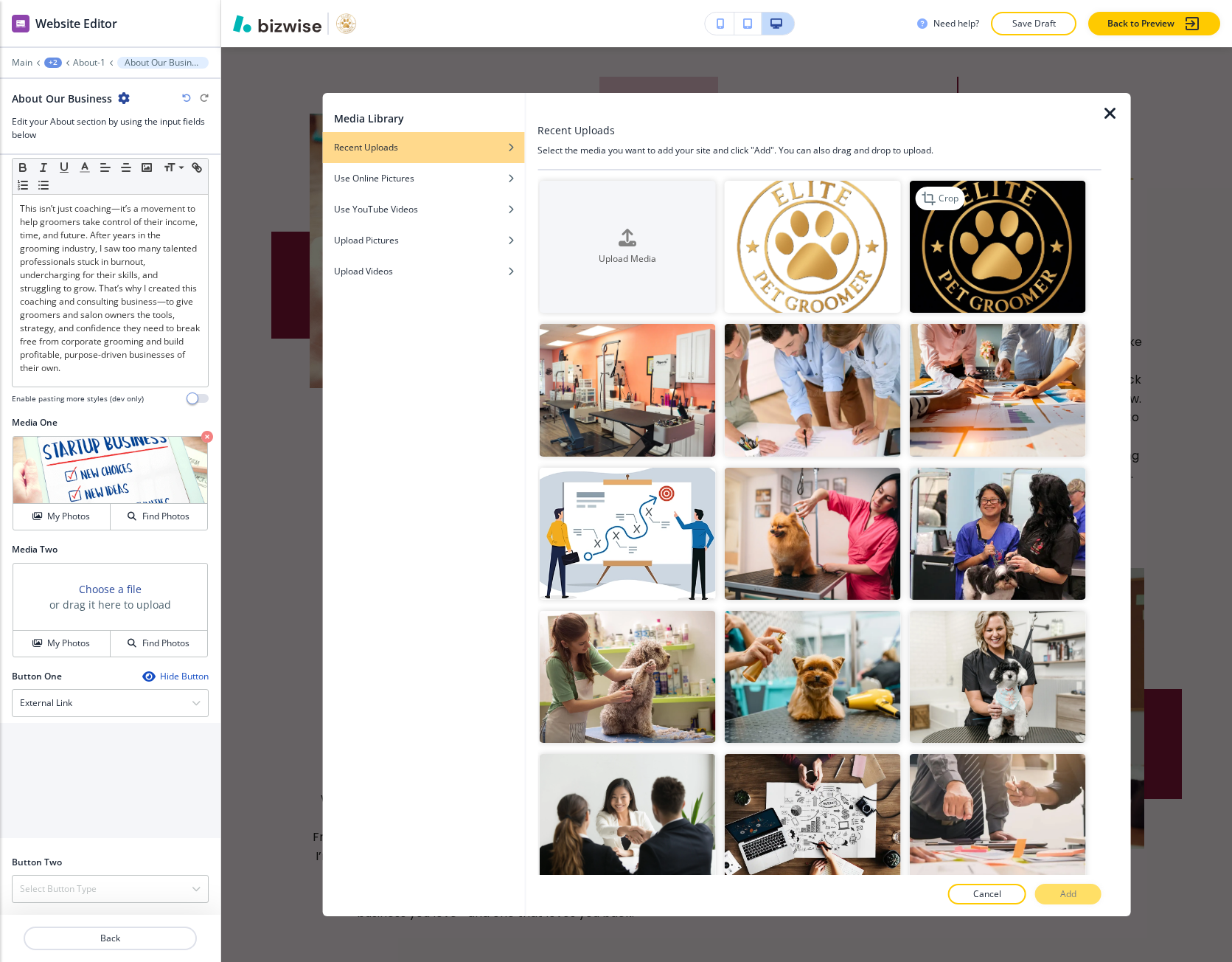
click at [924, 261] on img "button" at bounding box center [997, 246] width 176 height 132
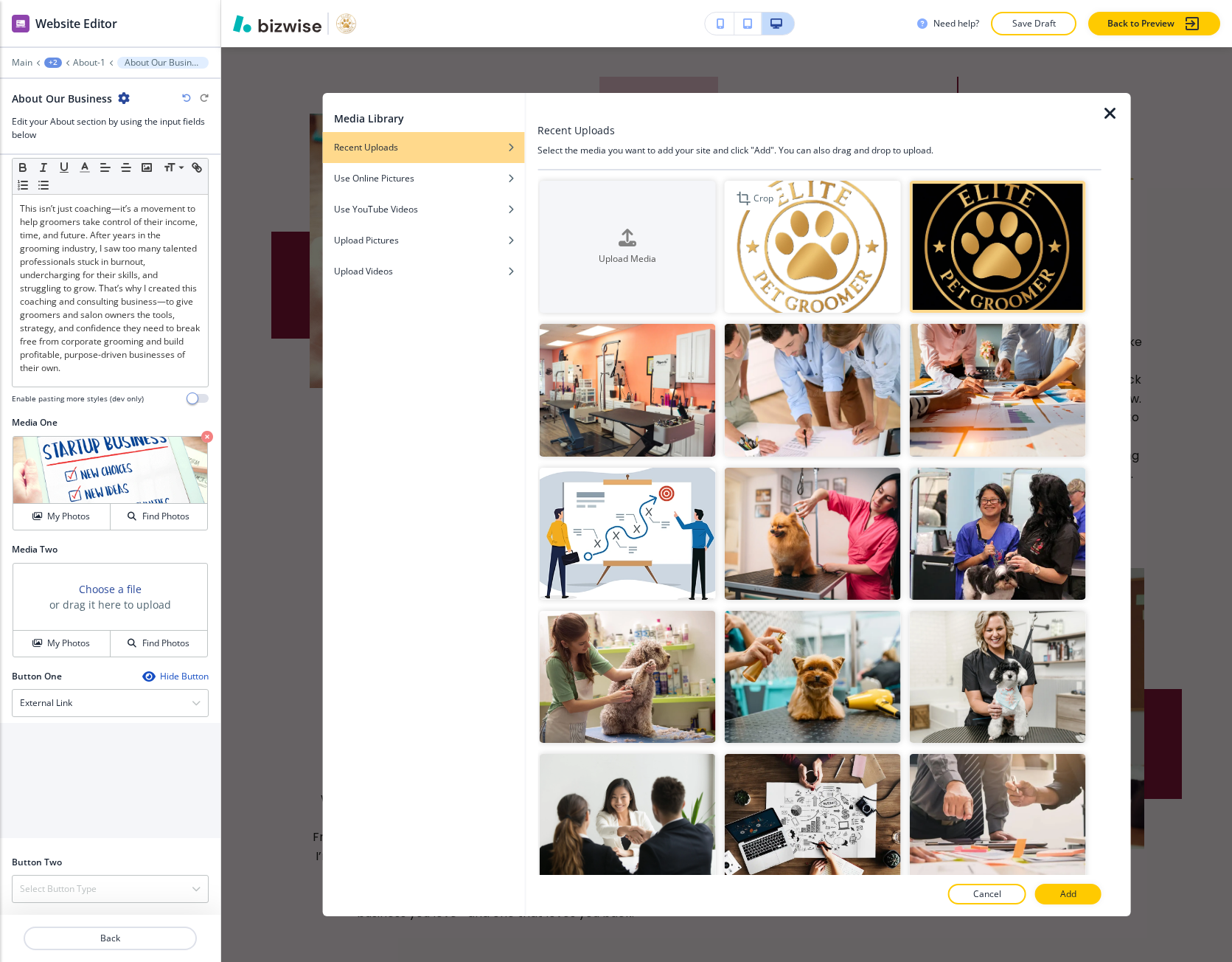
click at [738, 269] on img "button" at bounding box center [812, 246] width 176 height 132
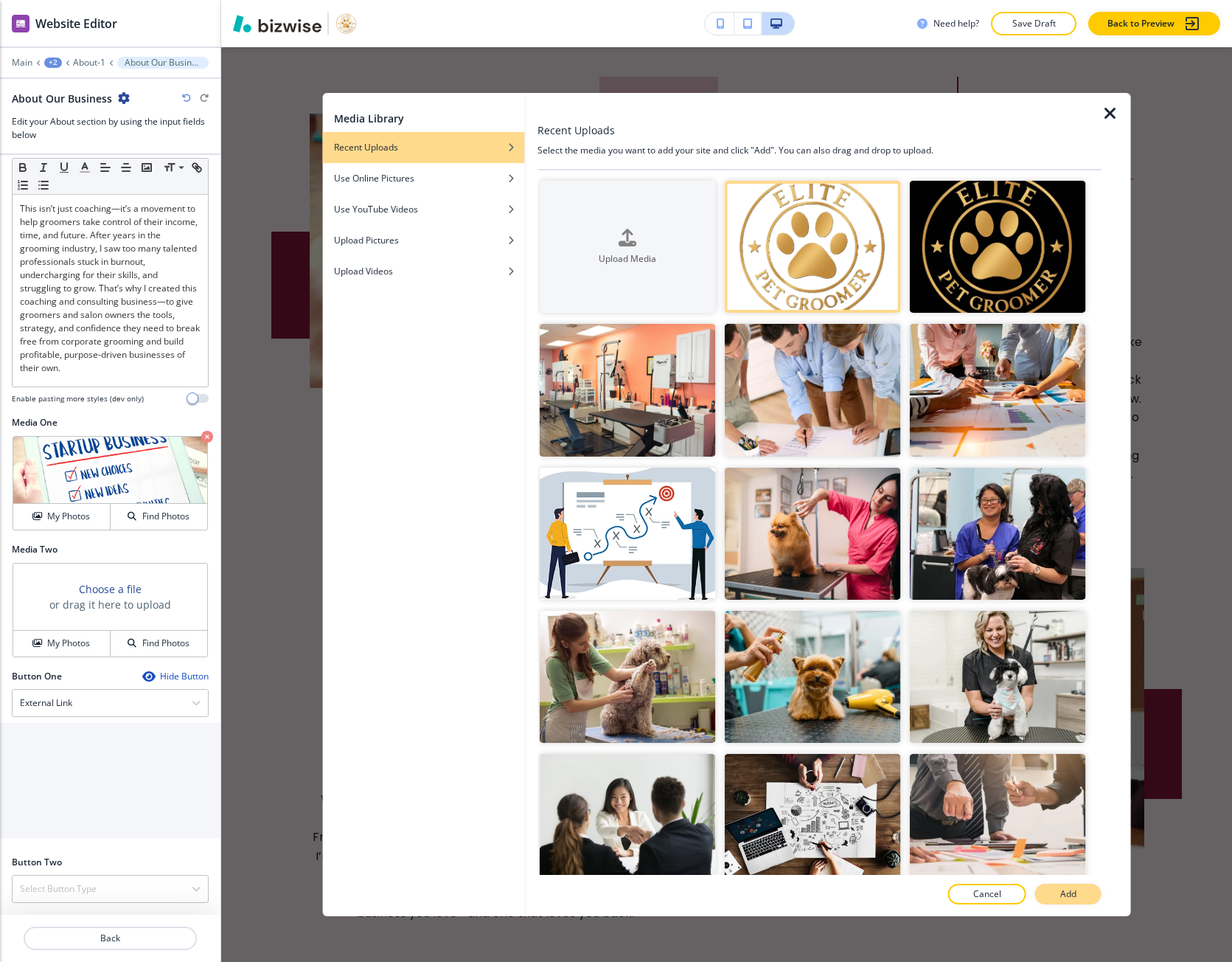
click at [1078, 897] on button "Add" at bounding box center [1068, 893] width 66 height 20
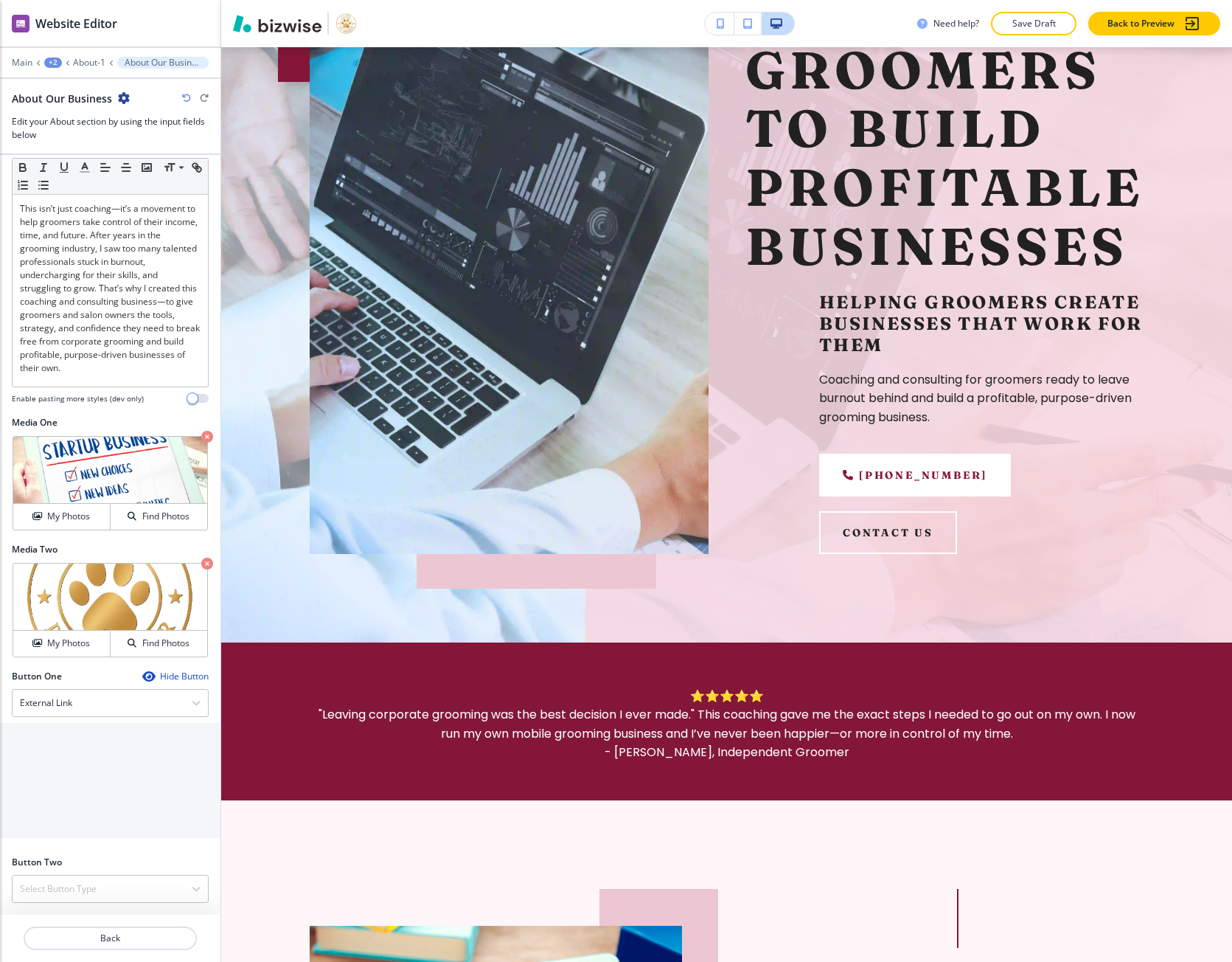
scroll to position [111, 0]
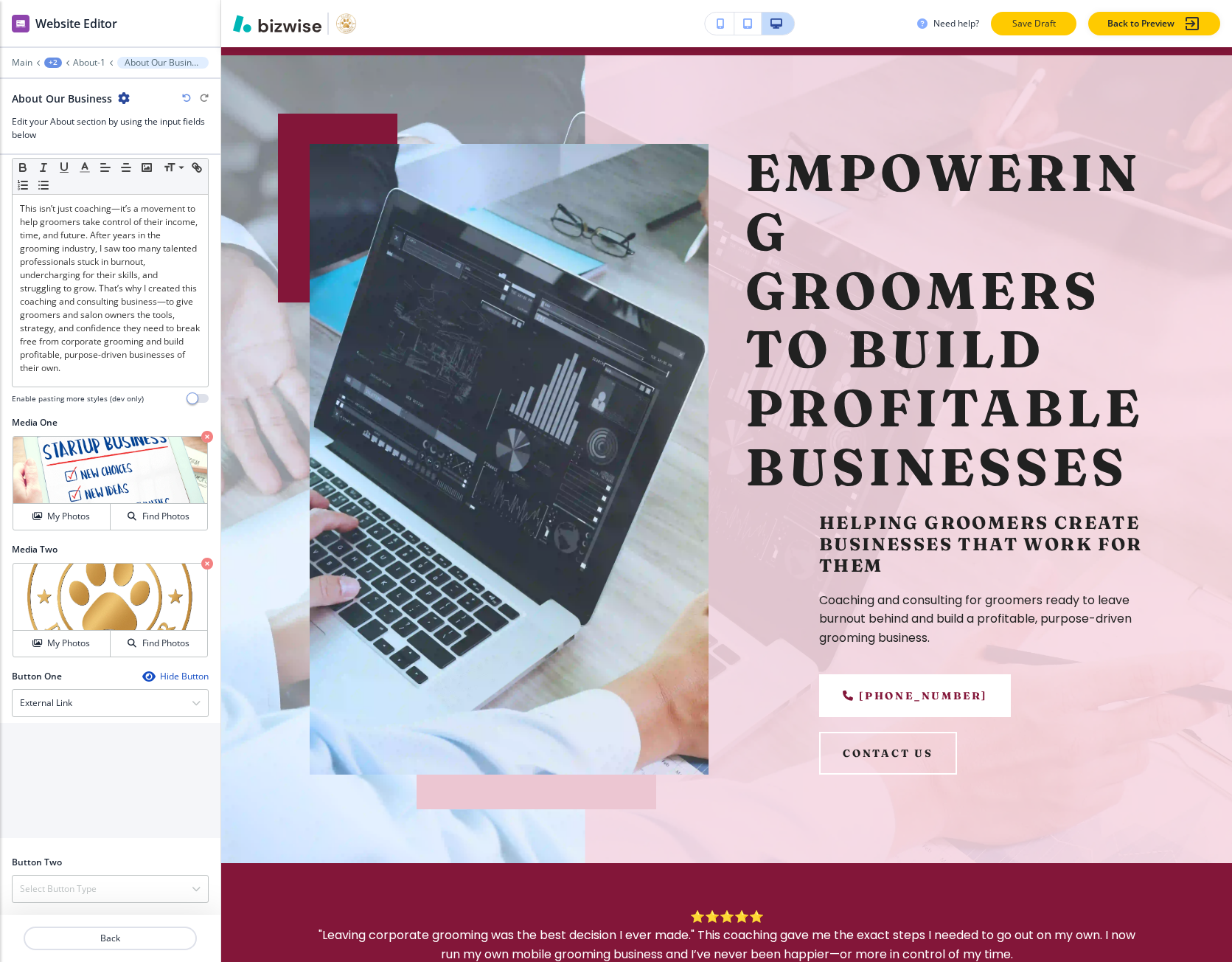
click at [1031, 20] on p "Save Draft" at bounding box center [1034, 24] width 47 height 13
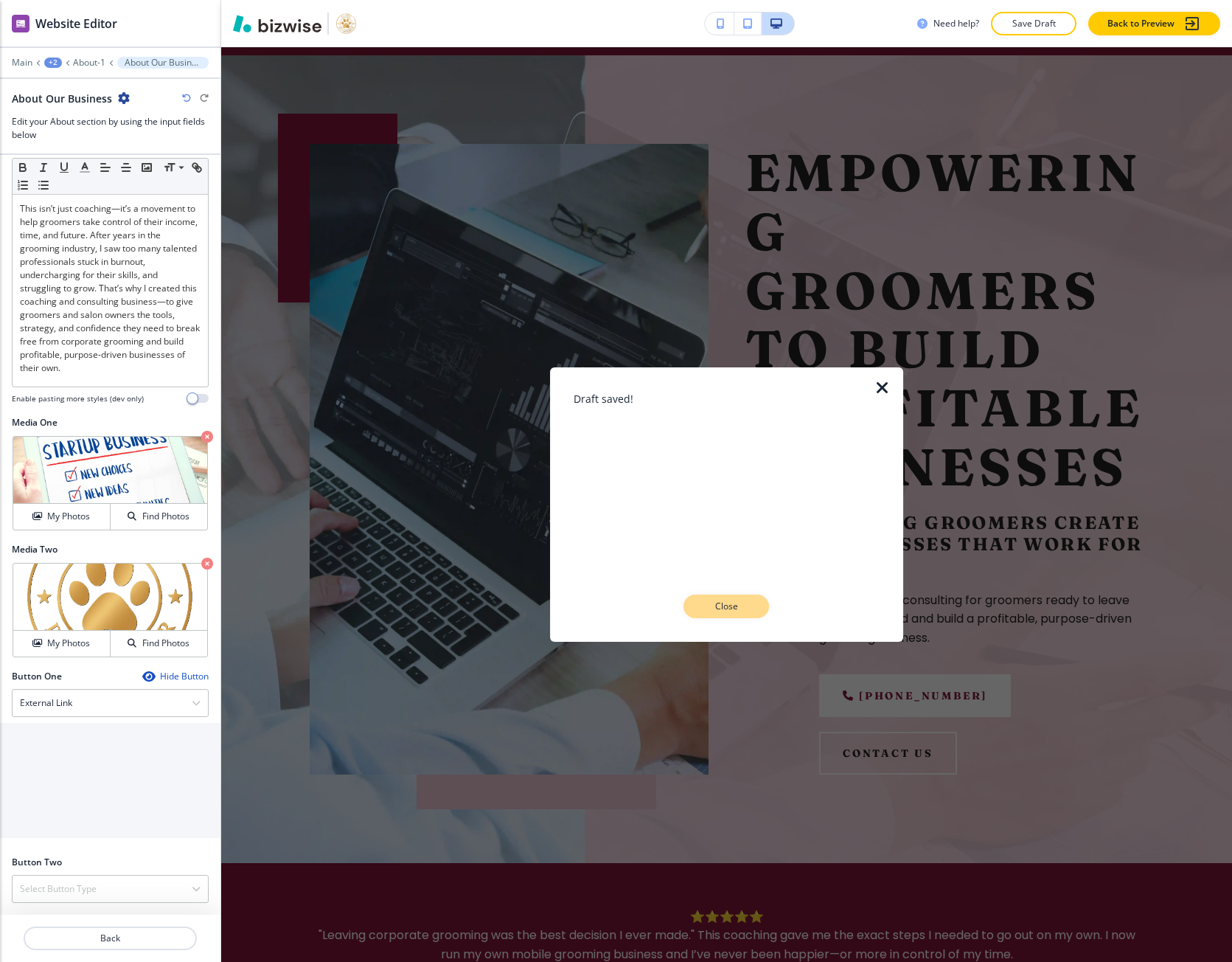
click at [726, 607] on p "Close" at bounding box center [727, 606] width 47 height 13
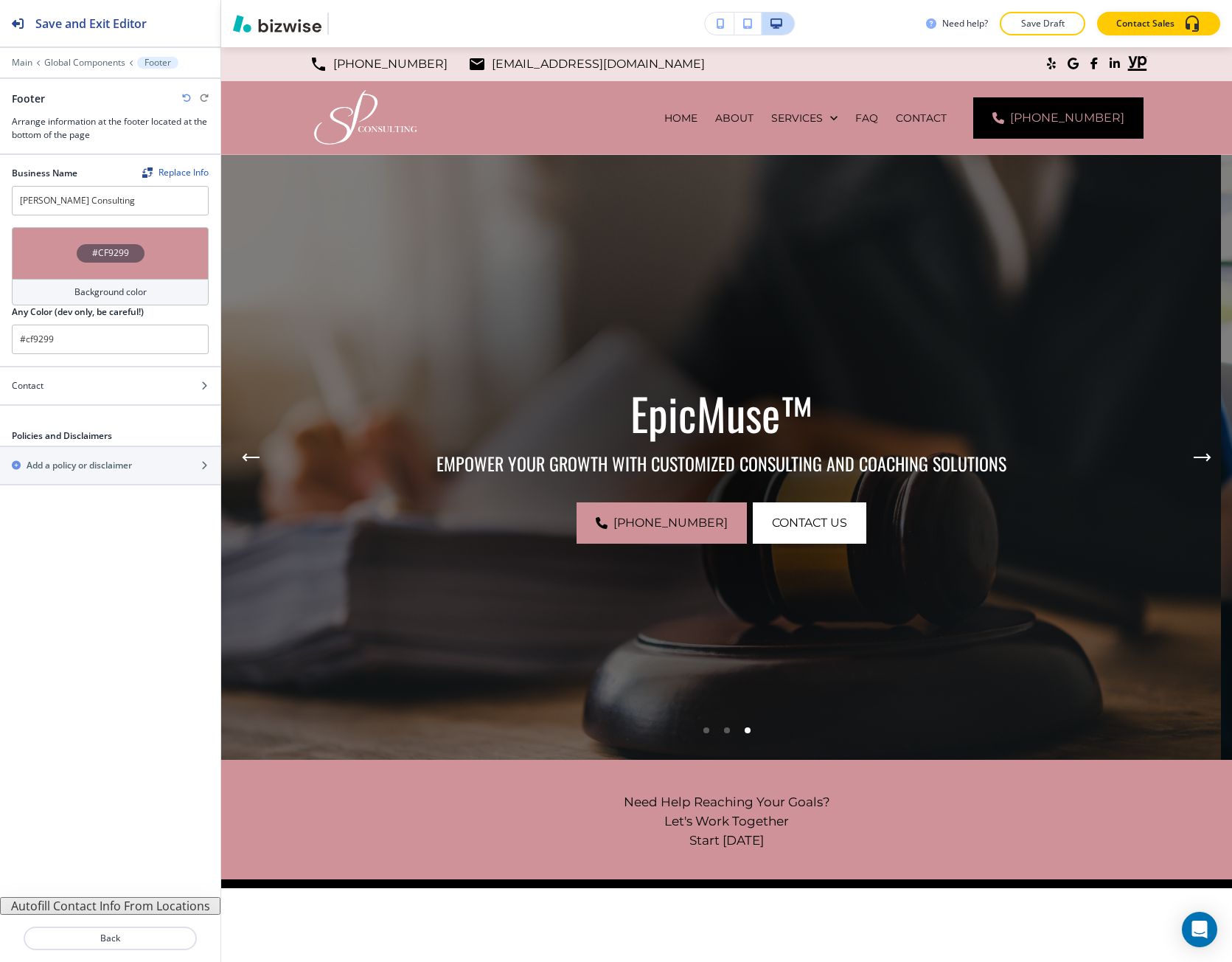
scroll to position [7204, 0]
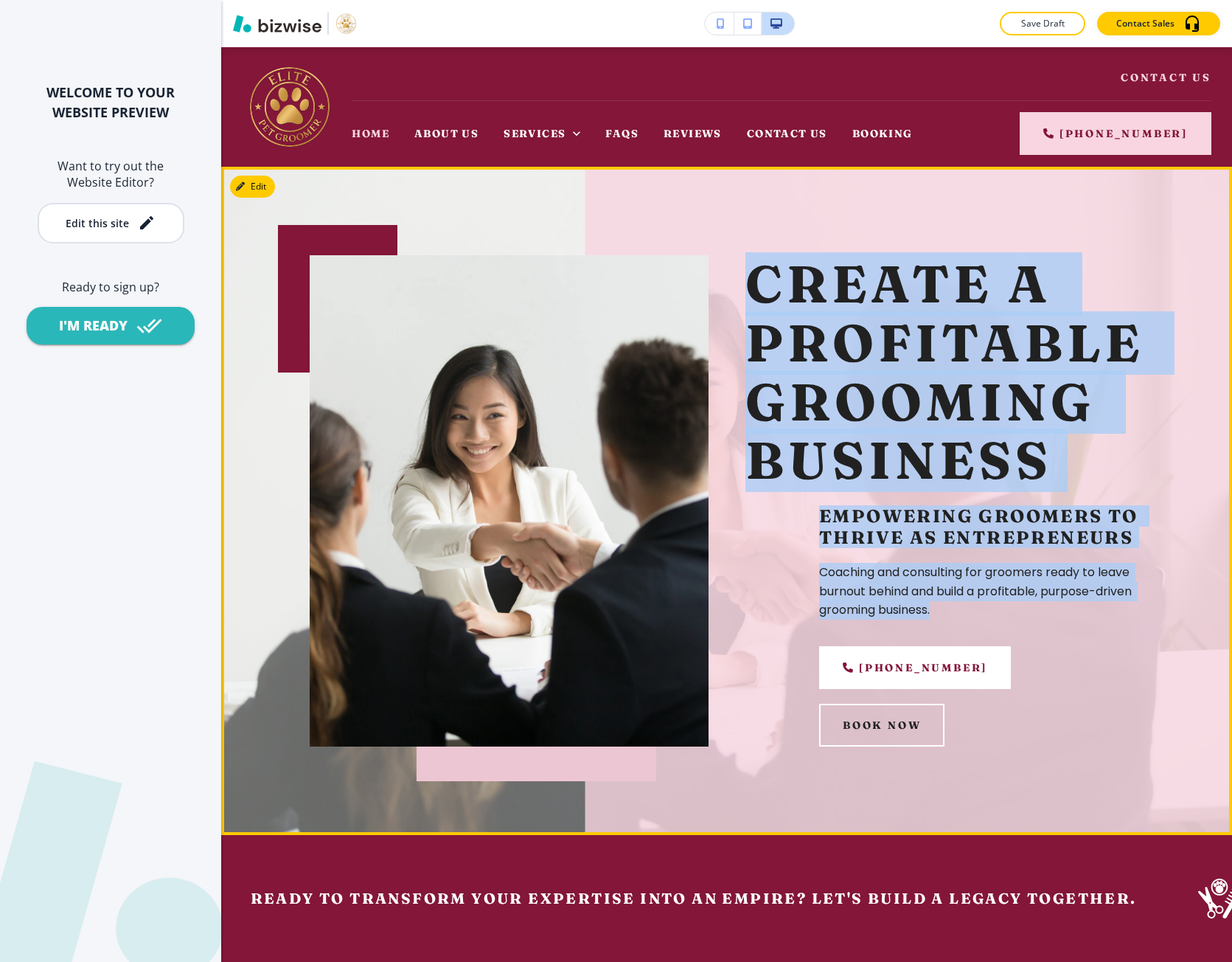
drag, startPoint x: 973, startPoint y: 693, endPoint x: 750, endPoint y: 291, distance: 459.7
click at [750, 291] on div "Create a Profitable Grooming Business Empowering Groomers to Thrive as Entrepre…" at bounding box center [945, 501] width 399 height 491
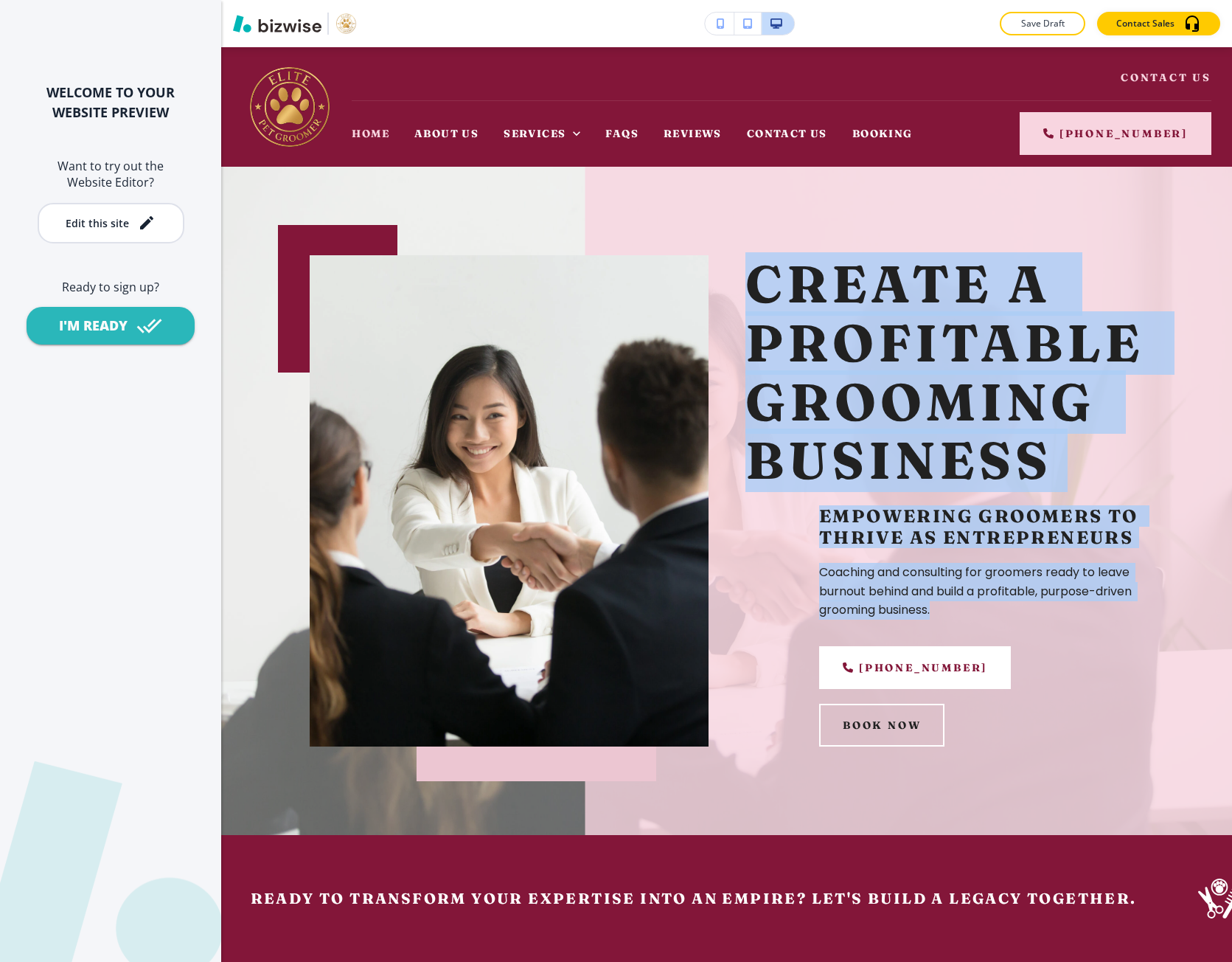
copy div "Create a Profitable Grooming Business Empowering Groomers to Thrive as Entrepre…"
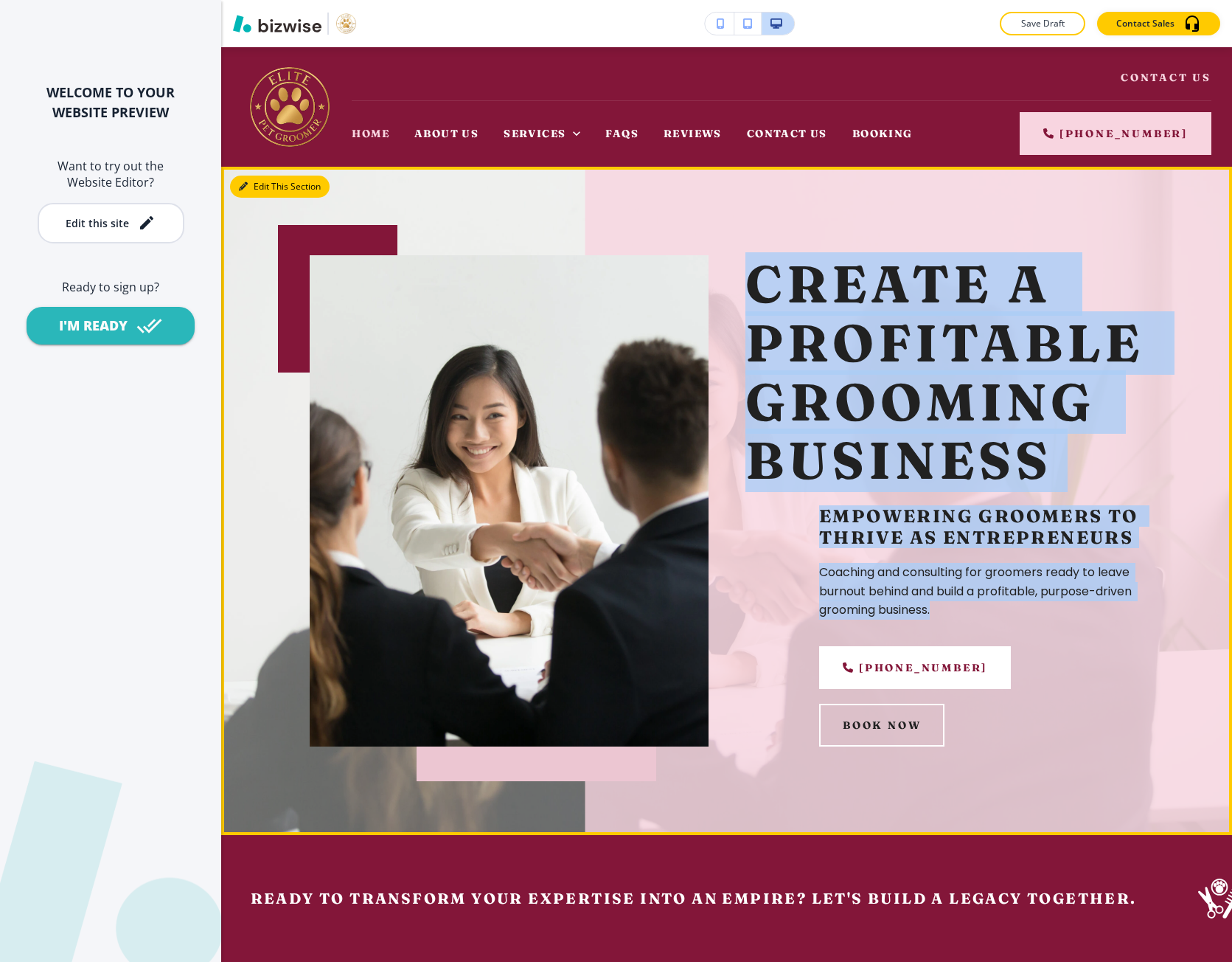
click at [255, 196] on button "Edit This Section" at bounding box center [280, 186] width 100 height 22
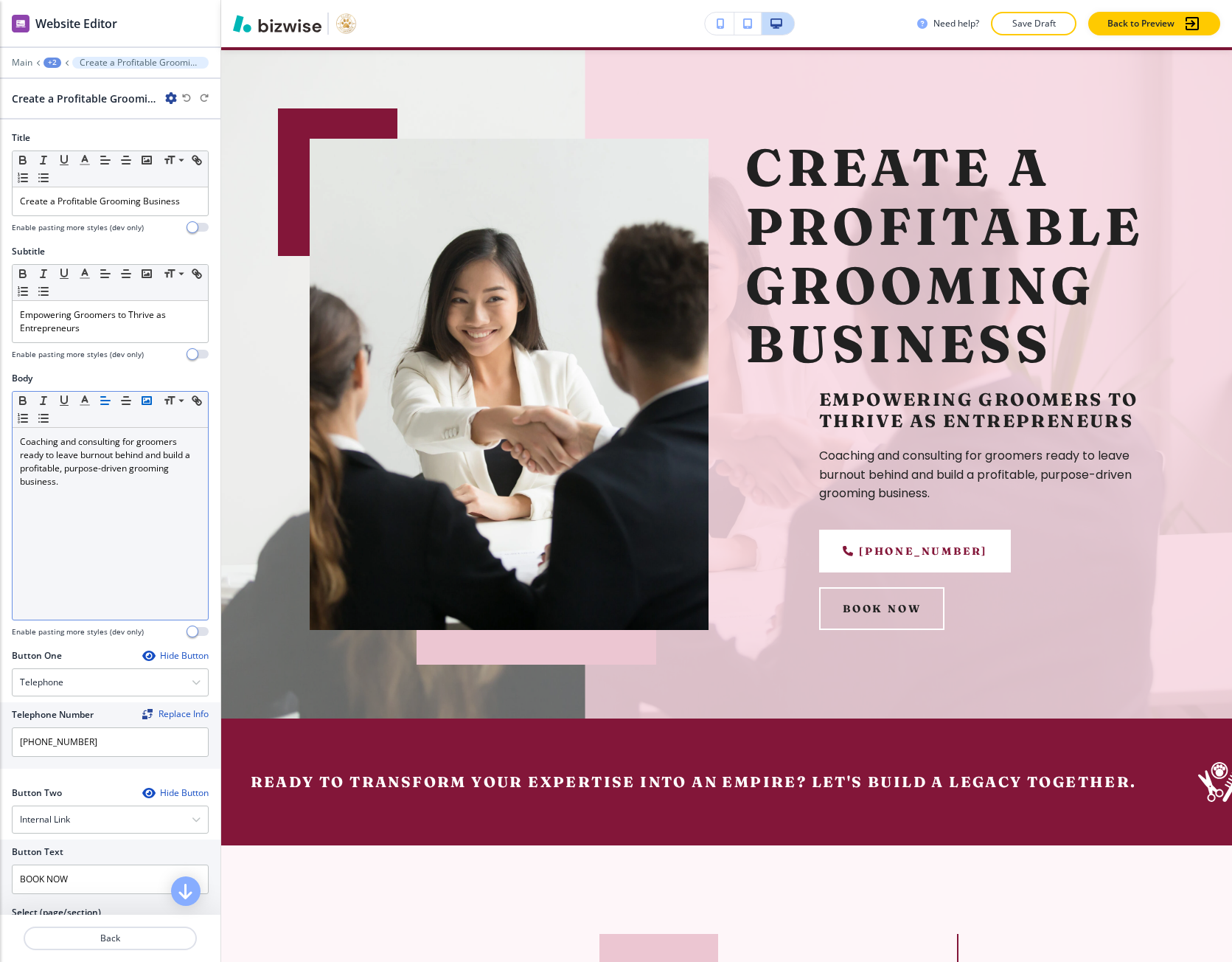
scroll to position [120, 0]
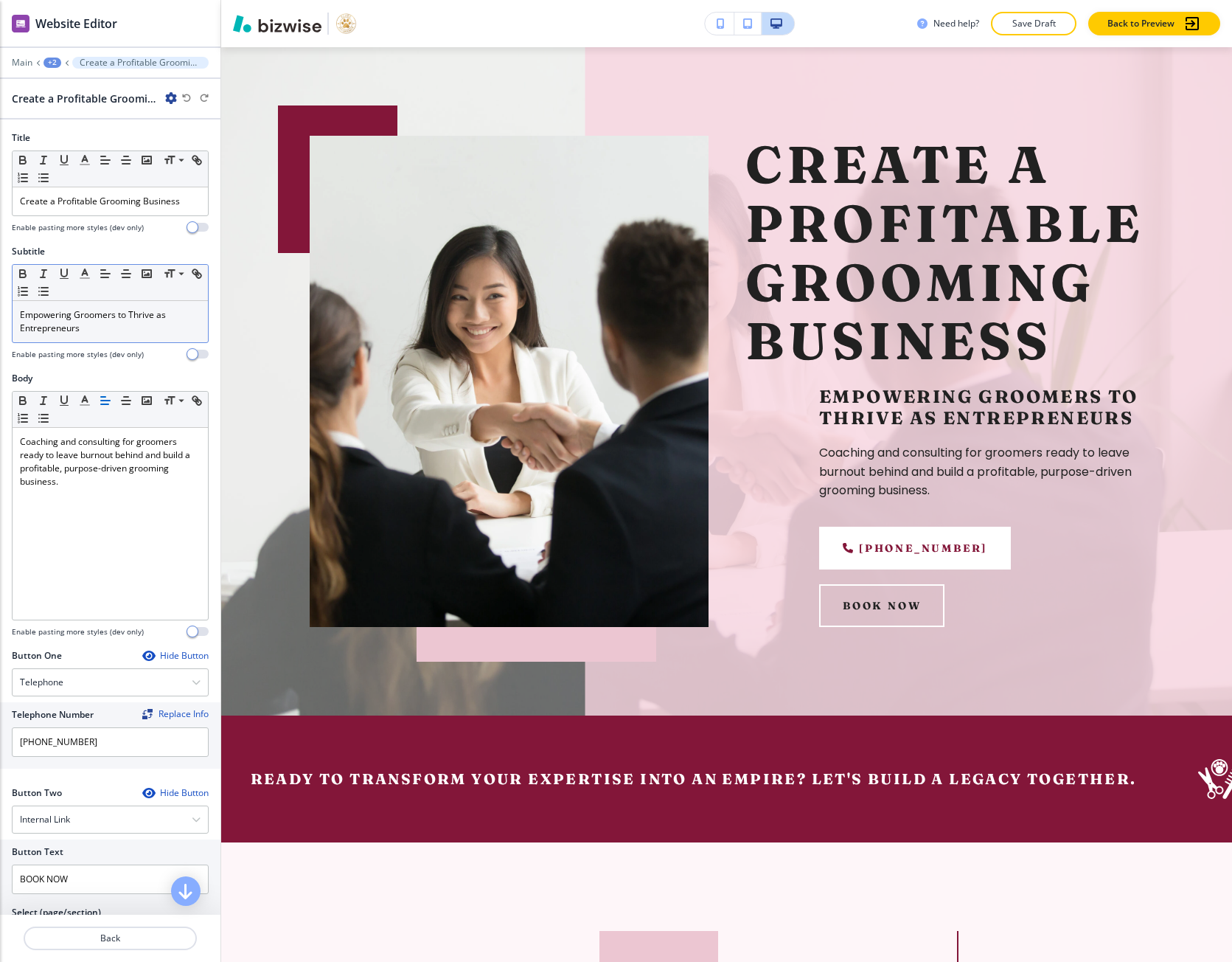
click at [70, 329] on p "Empowering Groomers to Thrive as Entrepreneurs" at bounding box center [110, 322] width 181 height 26
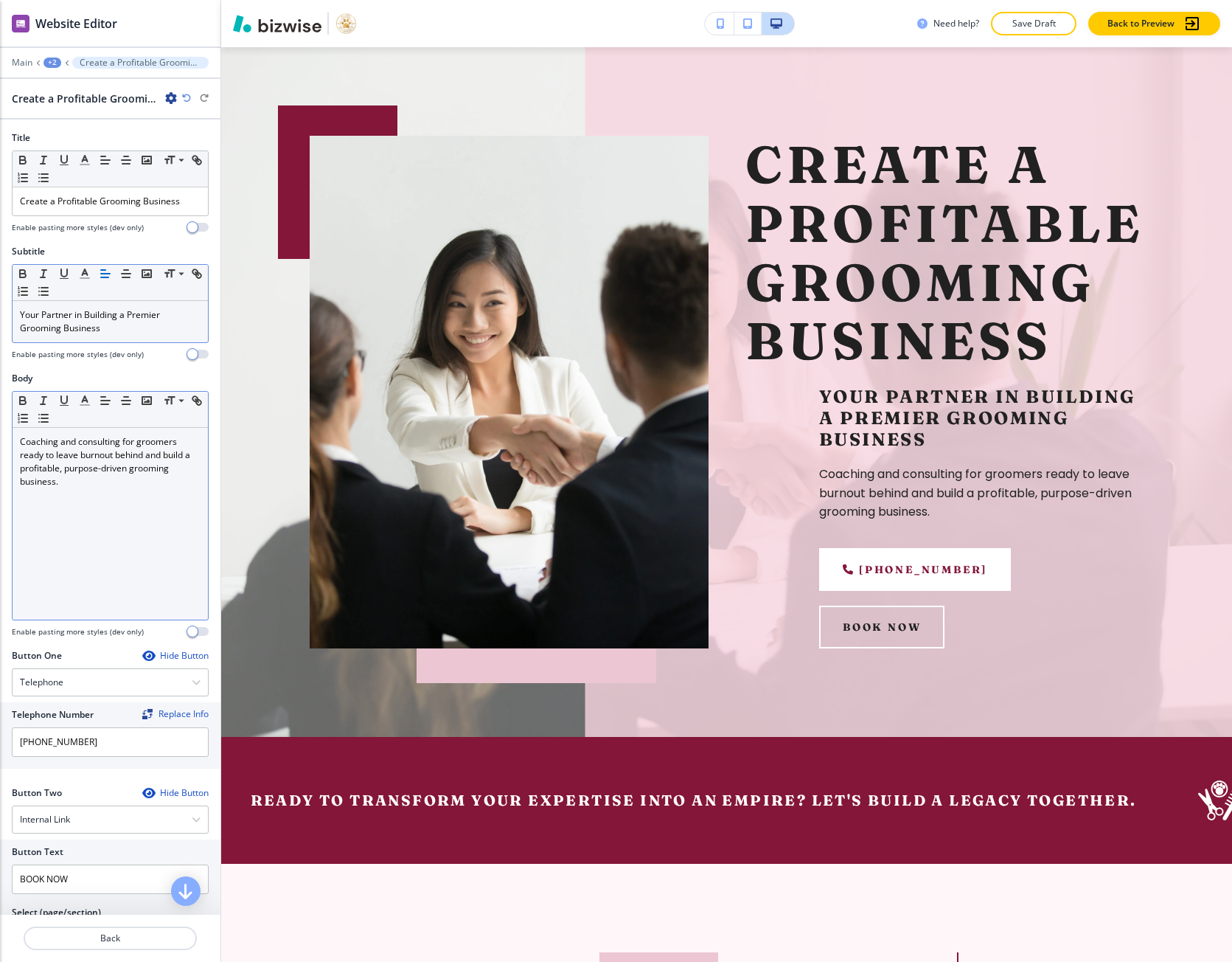
click at [78, 549] on div "Coaching and consulting for groomers ready to leave burnout behind and build a …" at bounding box center [110, 524] width 196 height 192
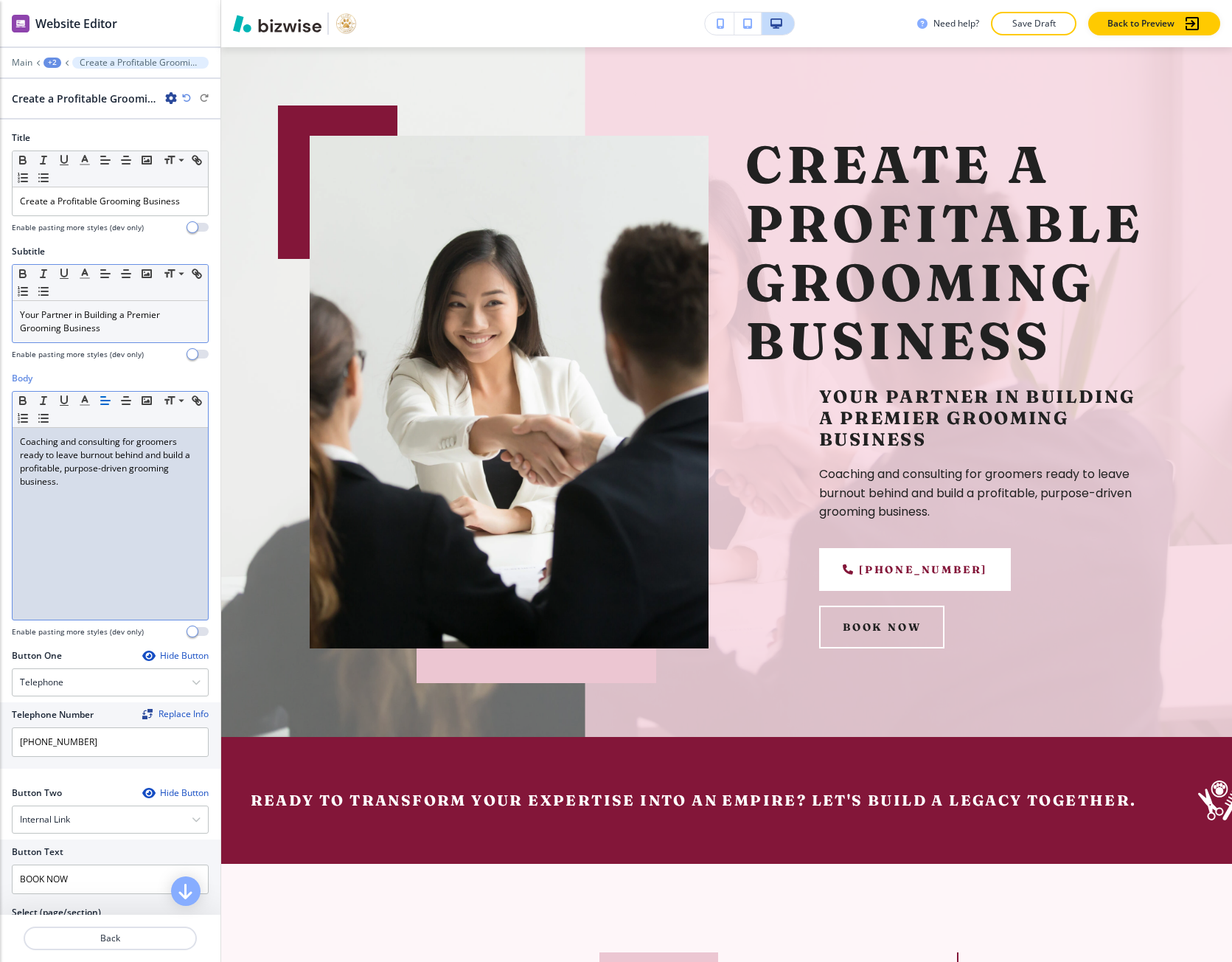
click at [78, 549] on div "Coaching and consulting for groomers ready to leave burnout behind and build a …" at bounding box center [110, 524] width 196 height 192
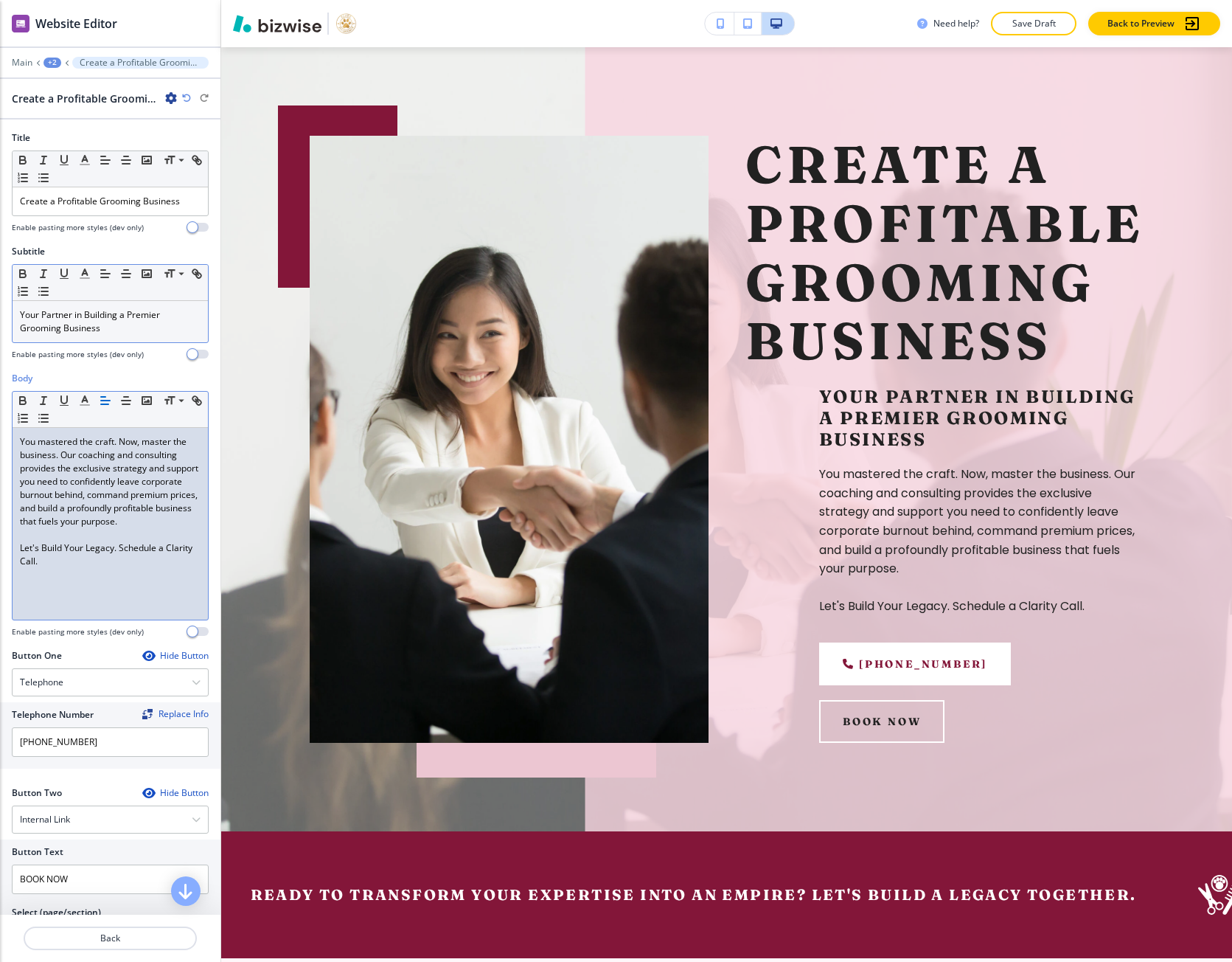
click at [124, 565] on p "Let's Build Your Legacy. Schedule a Clarity Call." at bounding box center [110, 554] width 181 height 26
drag, startPoint x: 124, startPoint y: 565, endPoint x: 123, endPoint y: 585, distance: 20.0
click at [123, 585] on div "You mastered the craft. Now, master the business. Our coaching and consulting p…" at bounding box center [110, 524] width 196 height 192
click at [88, 555] on p "Let's Build Your Legacy." at bounding box center [110, 548] width 181 height 13
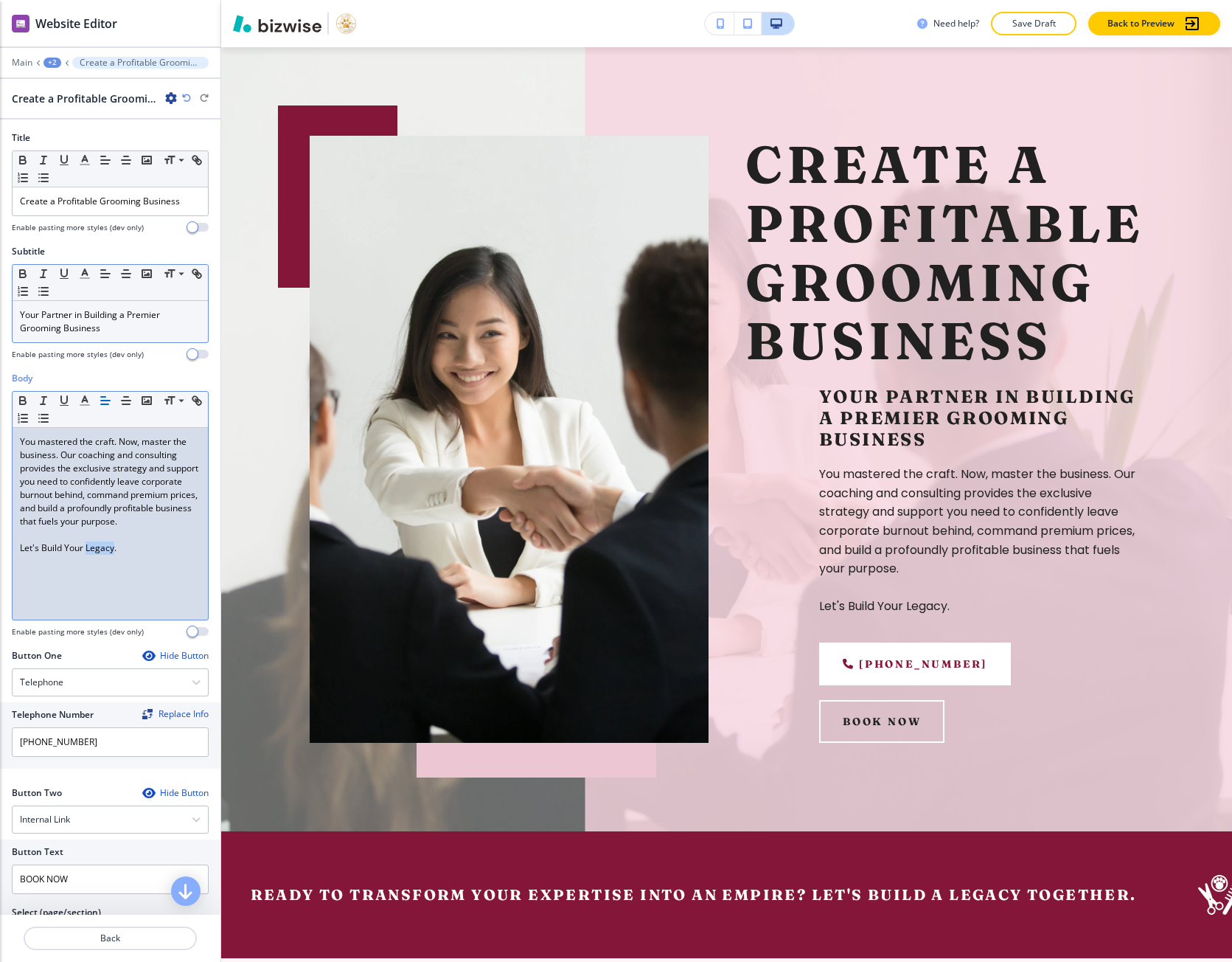
click at [88, 555] on p "Let's Build Your Legacy." at bounding box center [110, 548] width 181 height 13
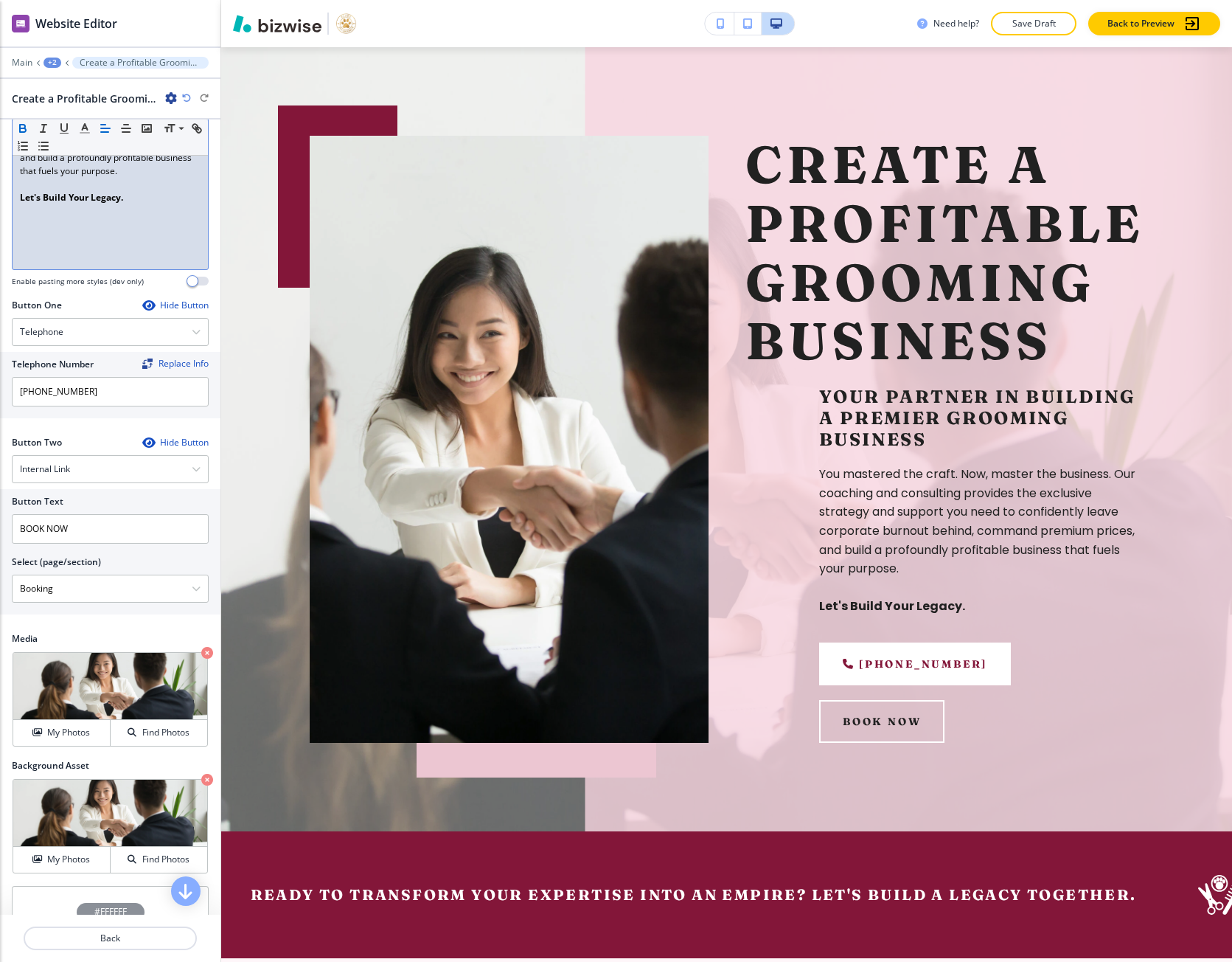
scroll to position [368, 0]
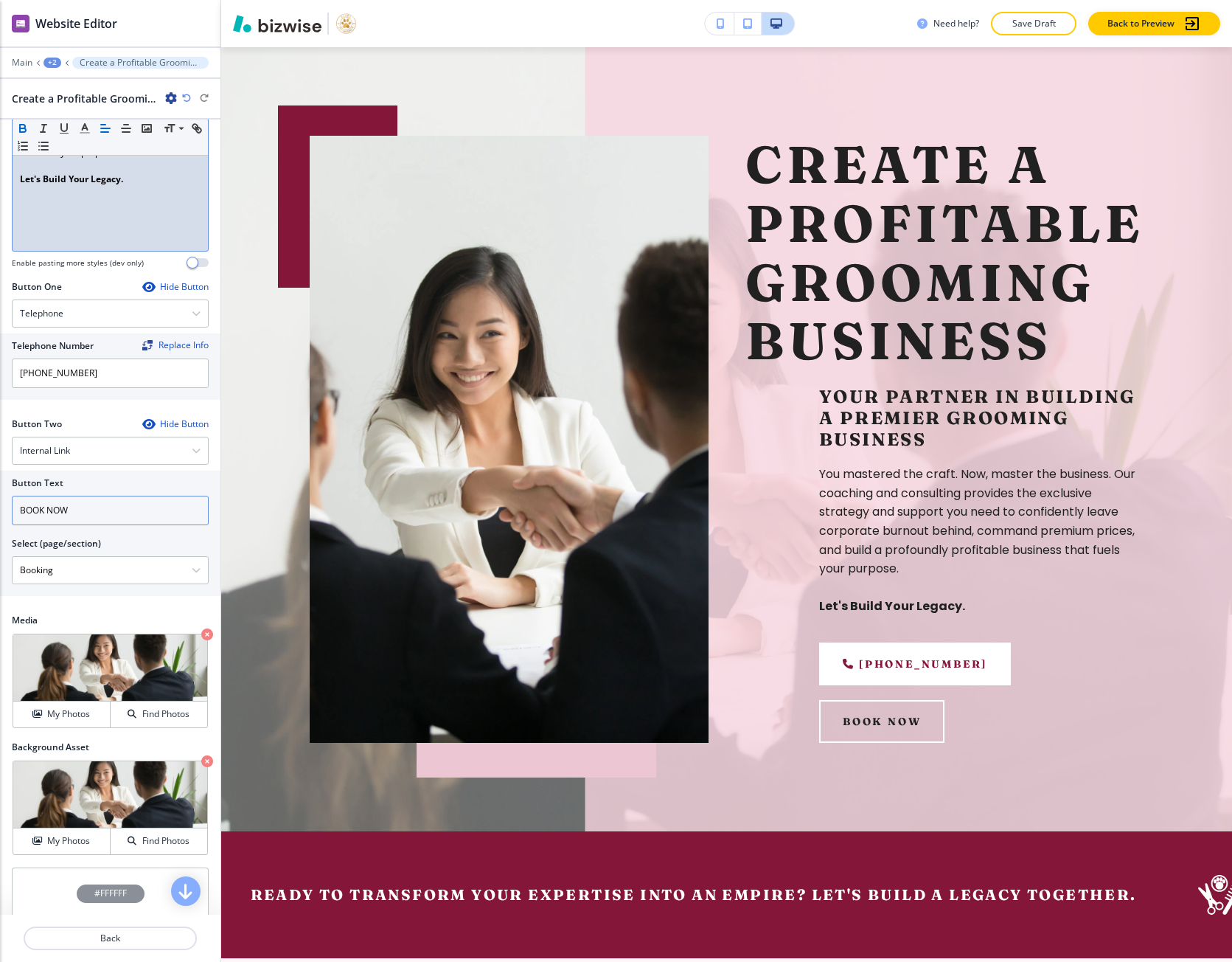
click at [61, 520] on input "BOOK NOW" at bounding box center [110, 510] width 197 height 29
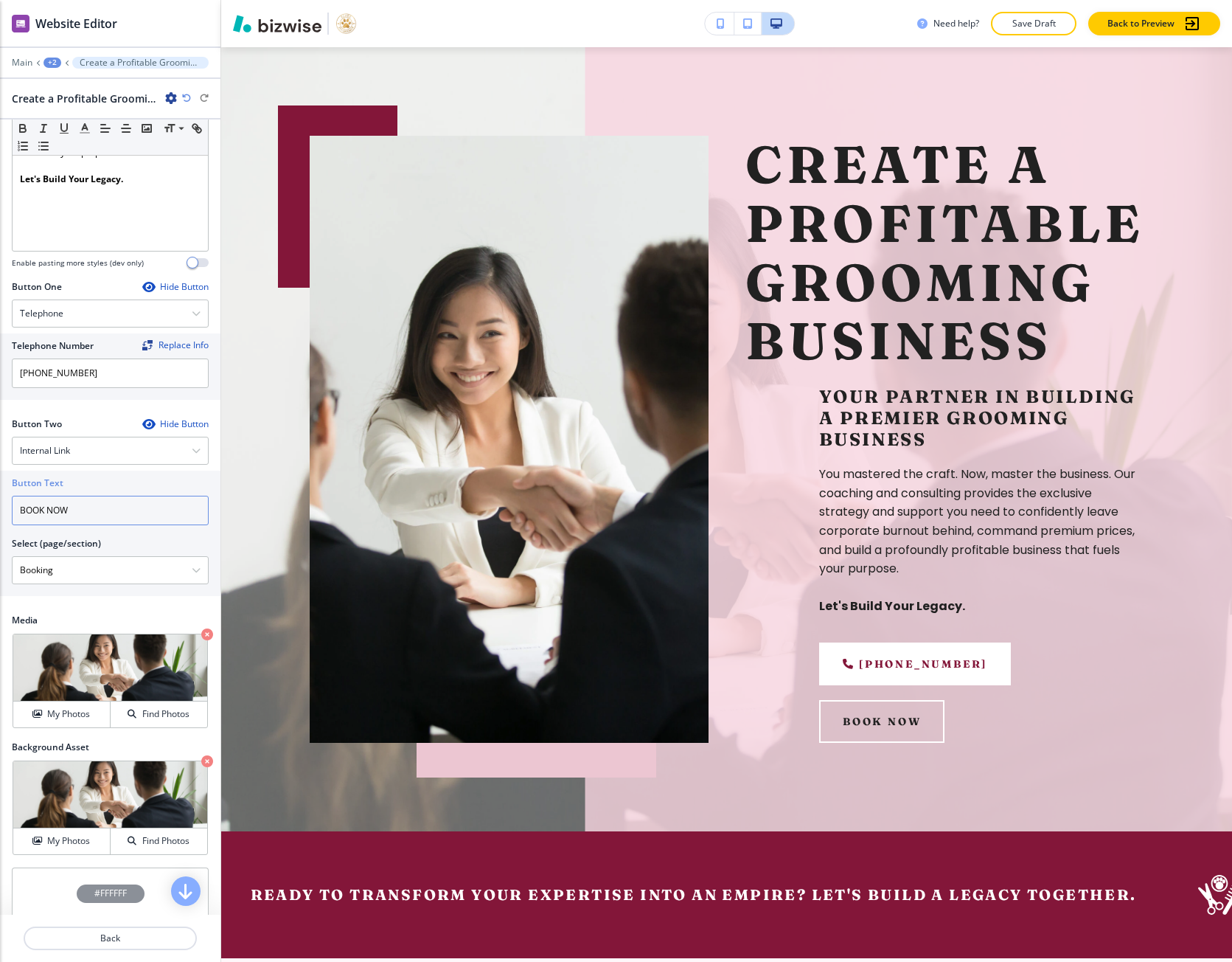
click at [61, 520] on input "BOOK NOW" at bounding box center [110, 510] width 197 height 29
paste input "Schedule a Clarity Call."
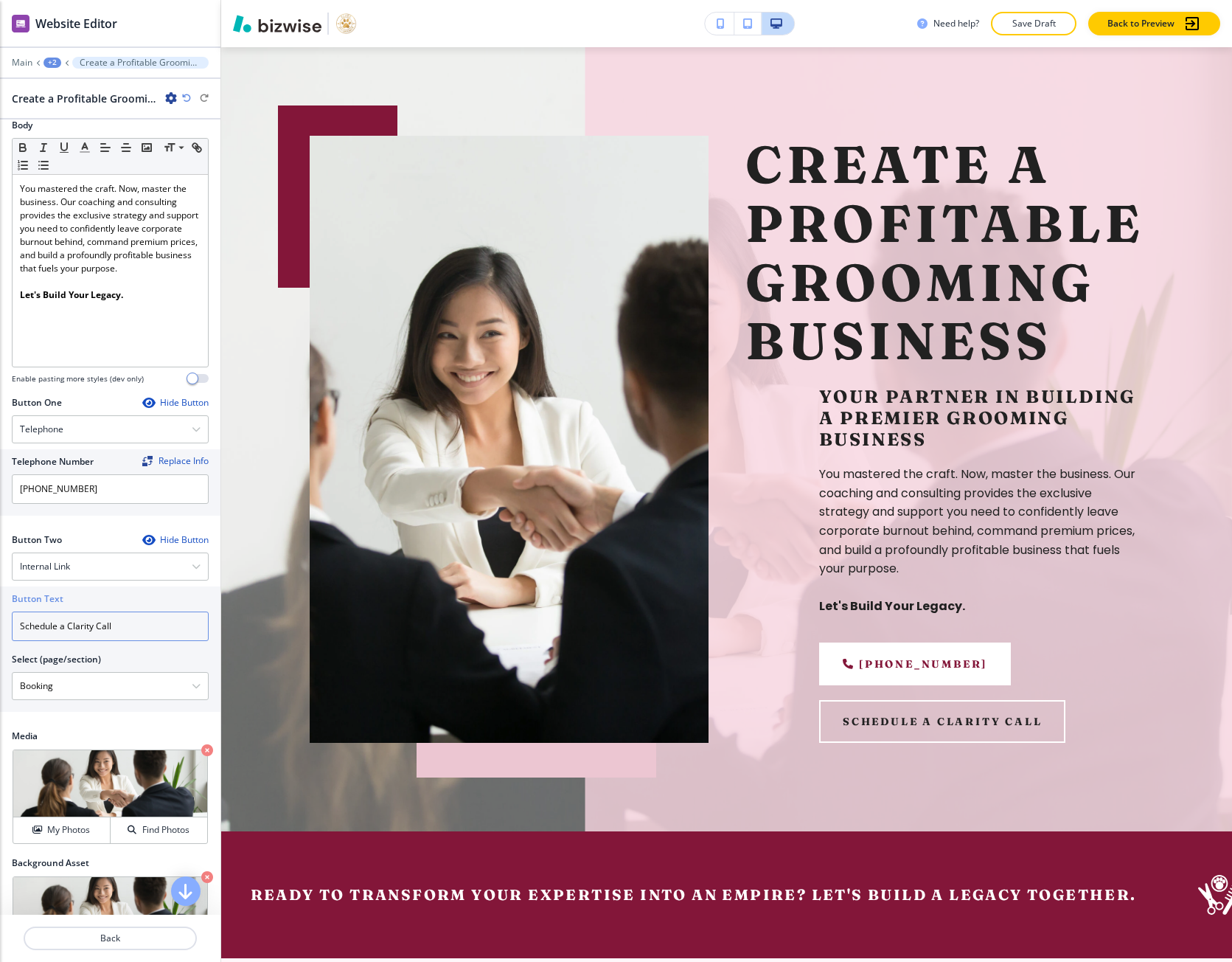
scroll to position [221, 0]
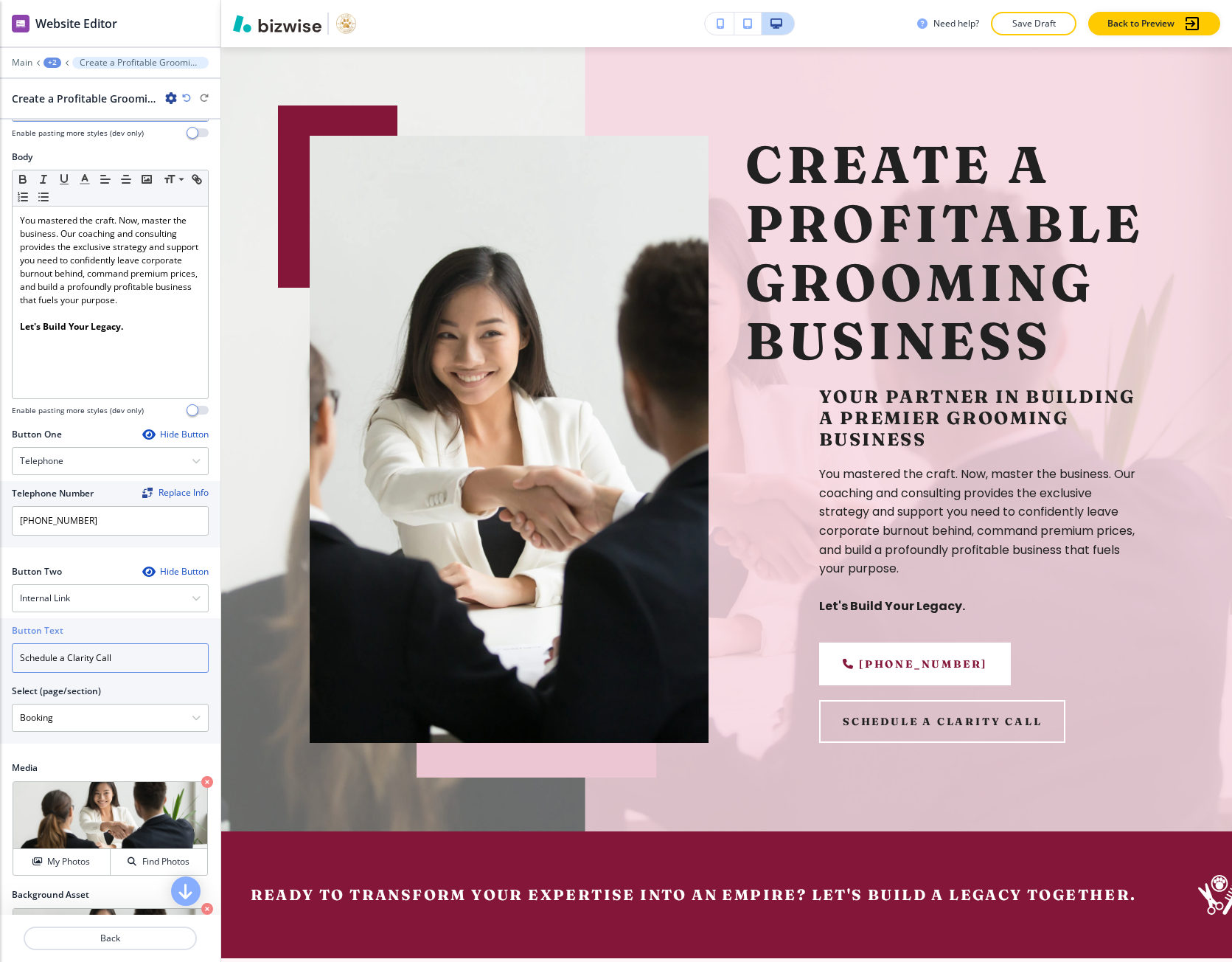
type input "Schedule a Clarity Call"
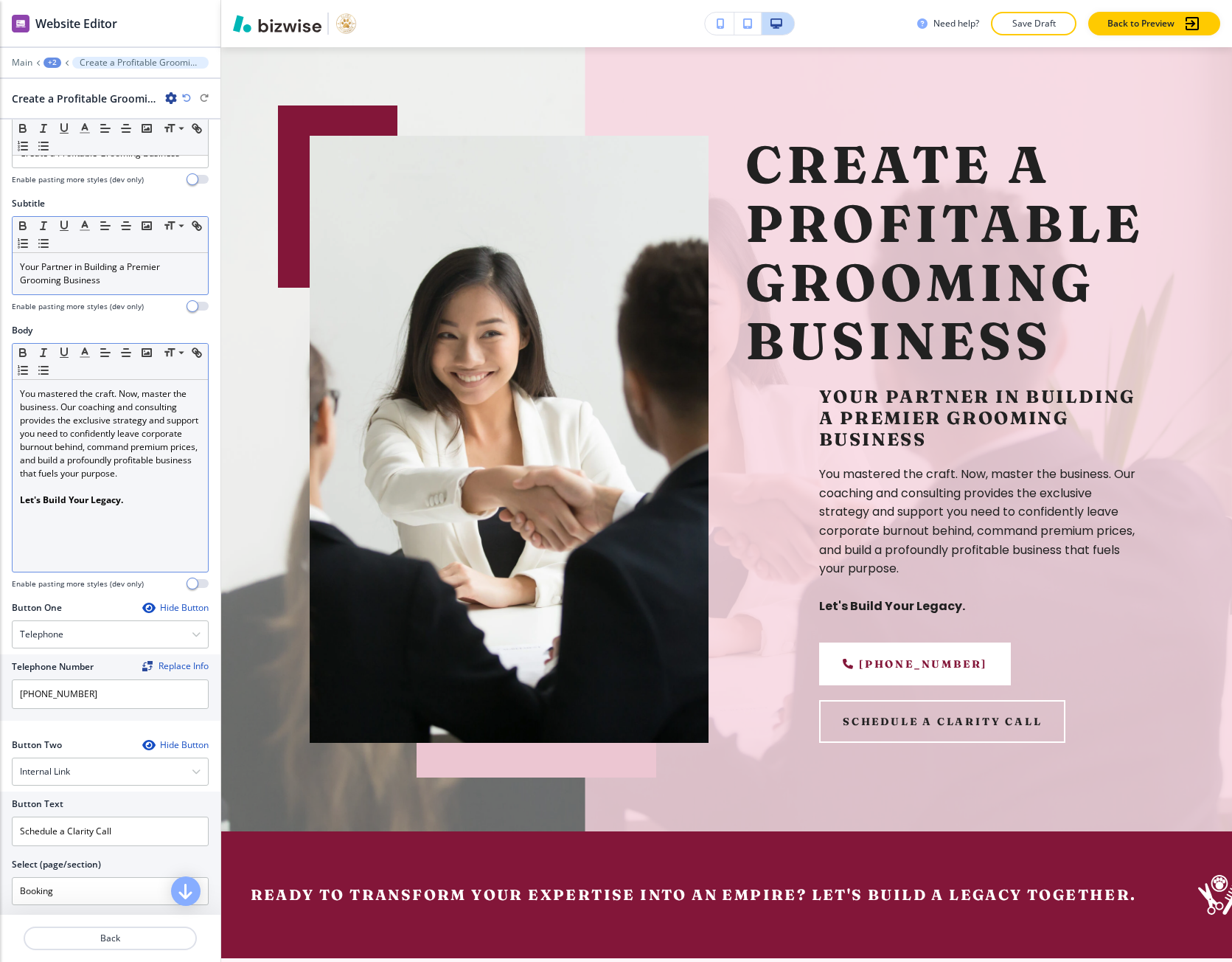
scroll to position [0, 0]
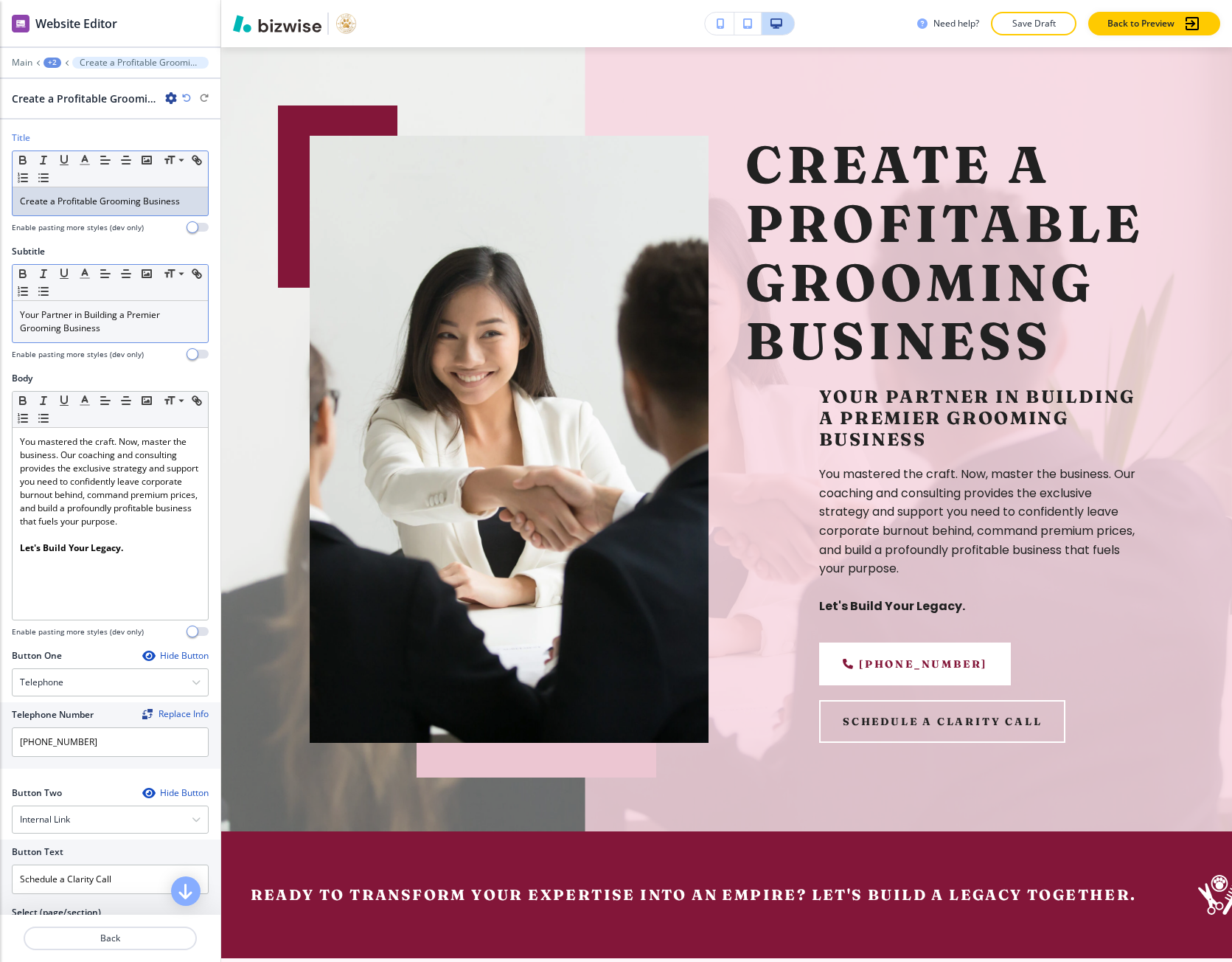
click at [78, 213] on div "Create a Profitable Grooming Business" at bounding box center [110, 201] width 196 height 28
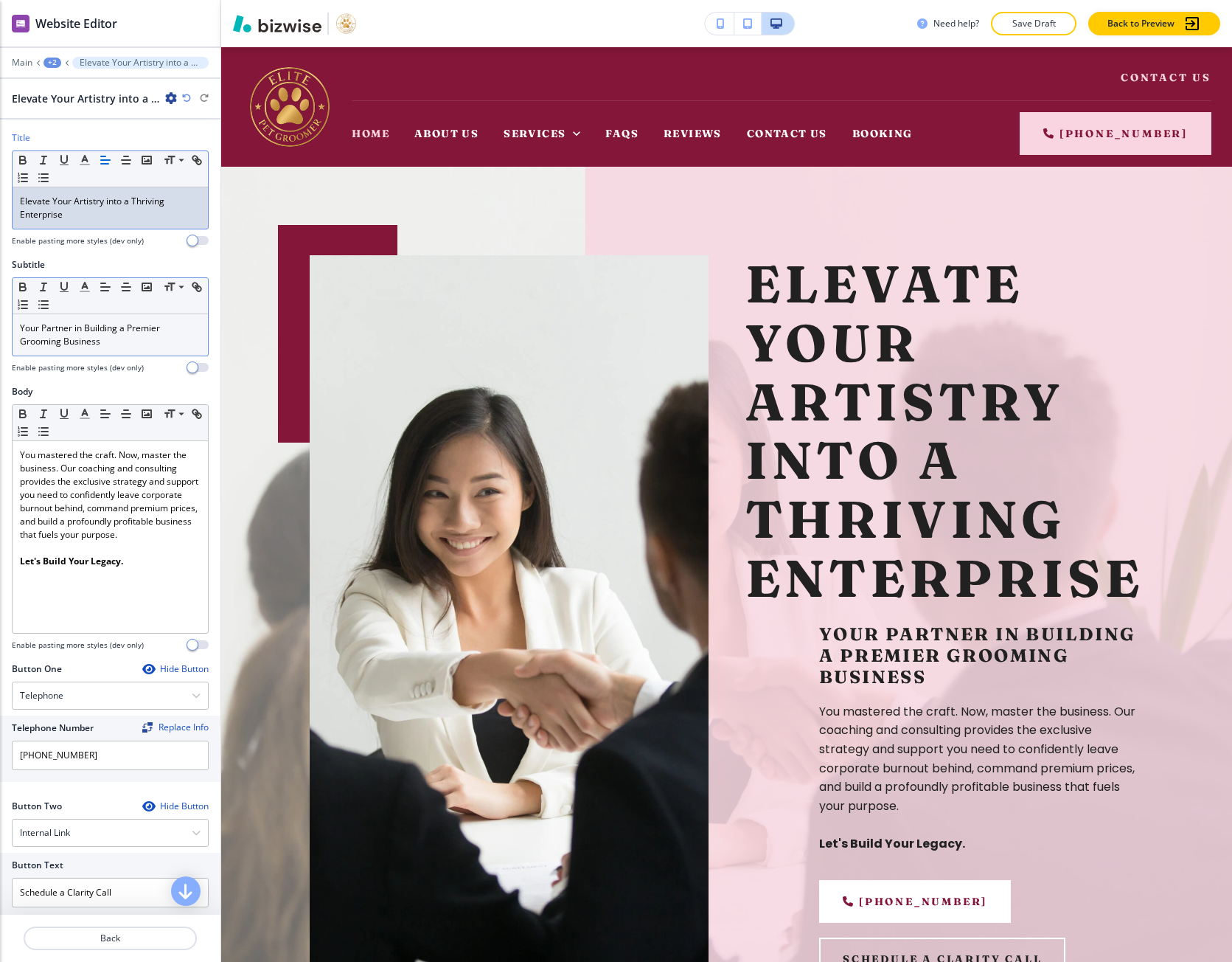
click at [185, 103] on div "Elevate Your Artistry into a Thriving Enterprise" at bounding box center [110, 98] width 197 height 16
click at [185, 94] on icon "button" at bounding box center [187, 97] width 9 height 9
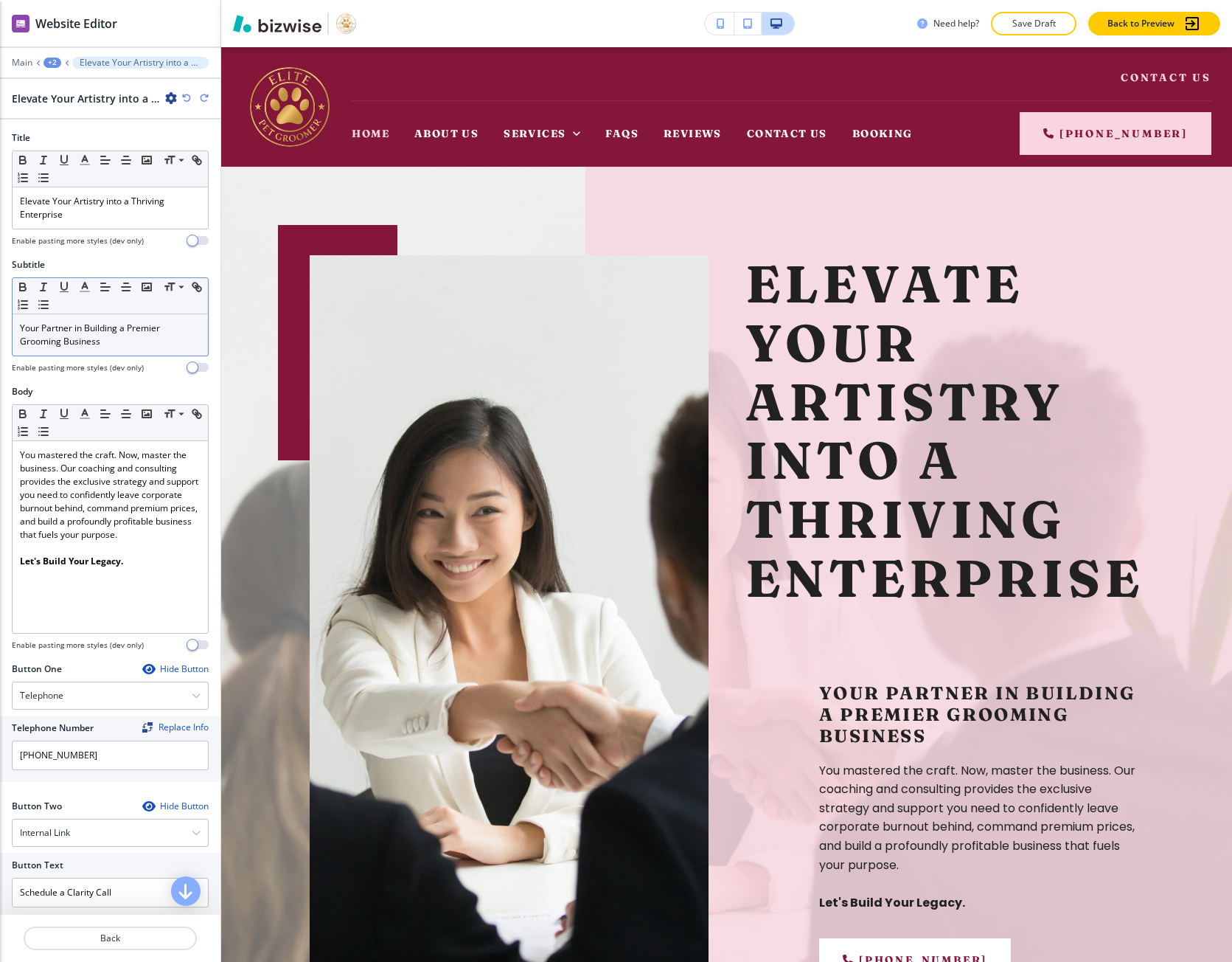
click at [185, 94] on icon "button" at bounding box center [187, 97] width 9 height 9
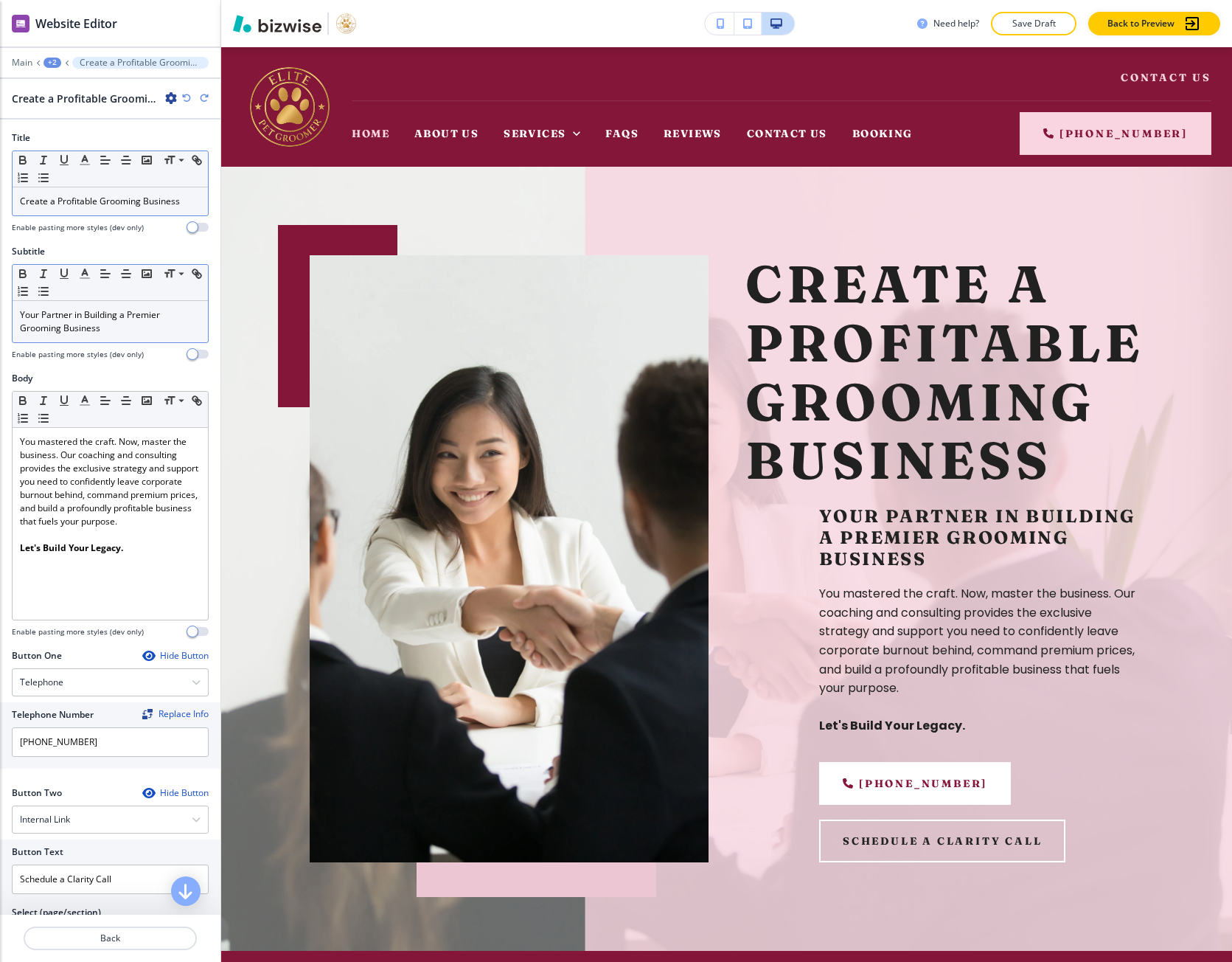
click at [96, 199] on p "Create a Profitable Grooming Business" at bounding box center [110, 201] width 181 height 13
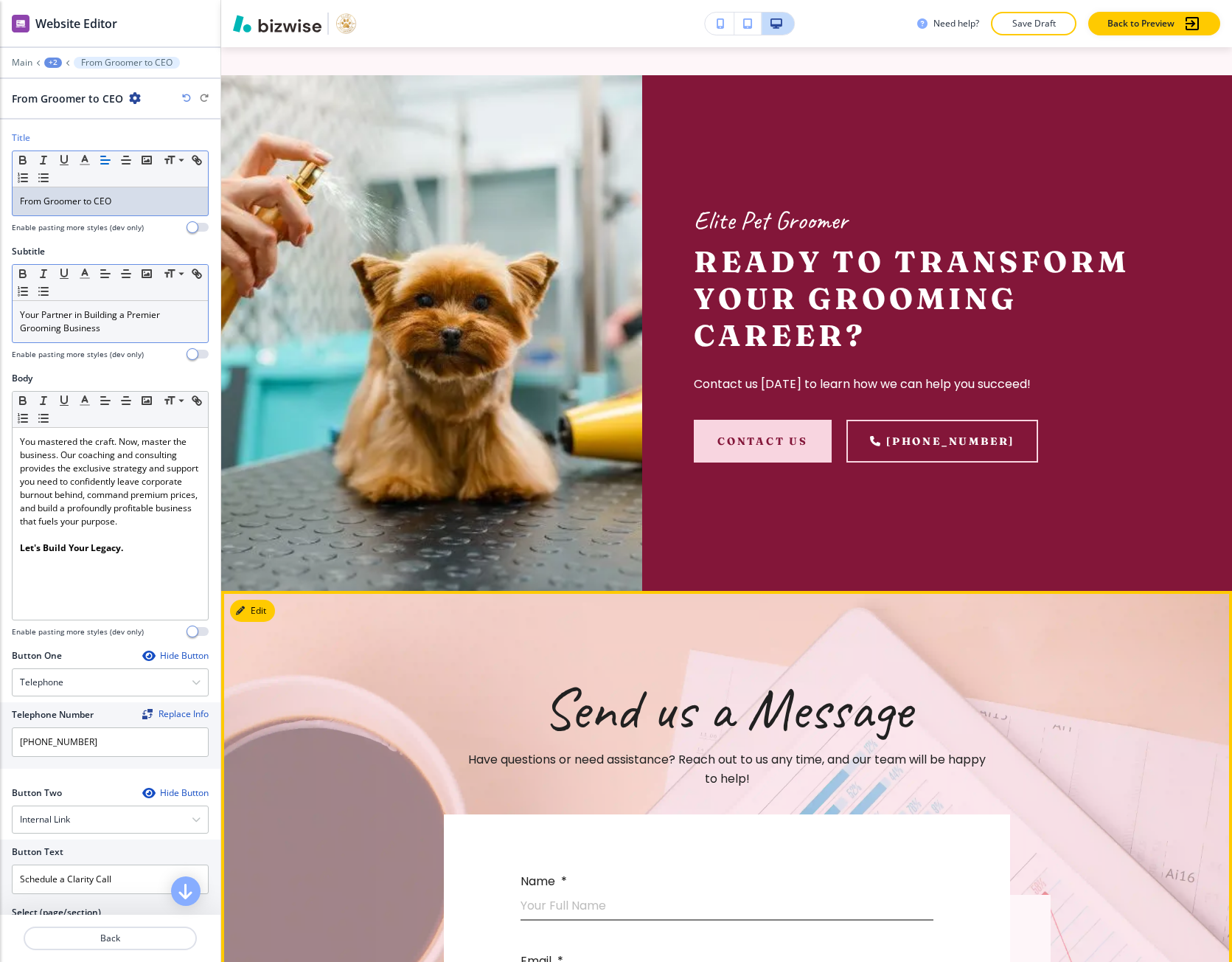
scroll to position [6049, 0]
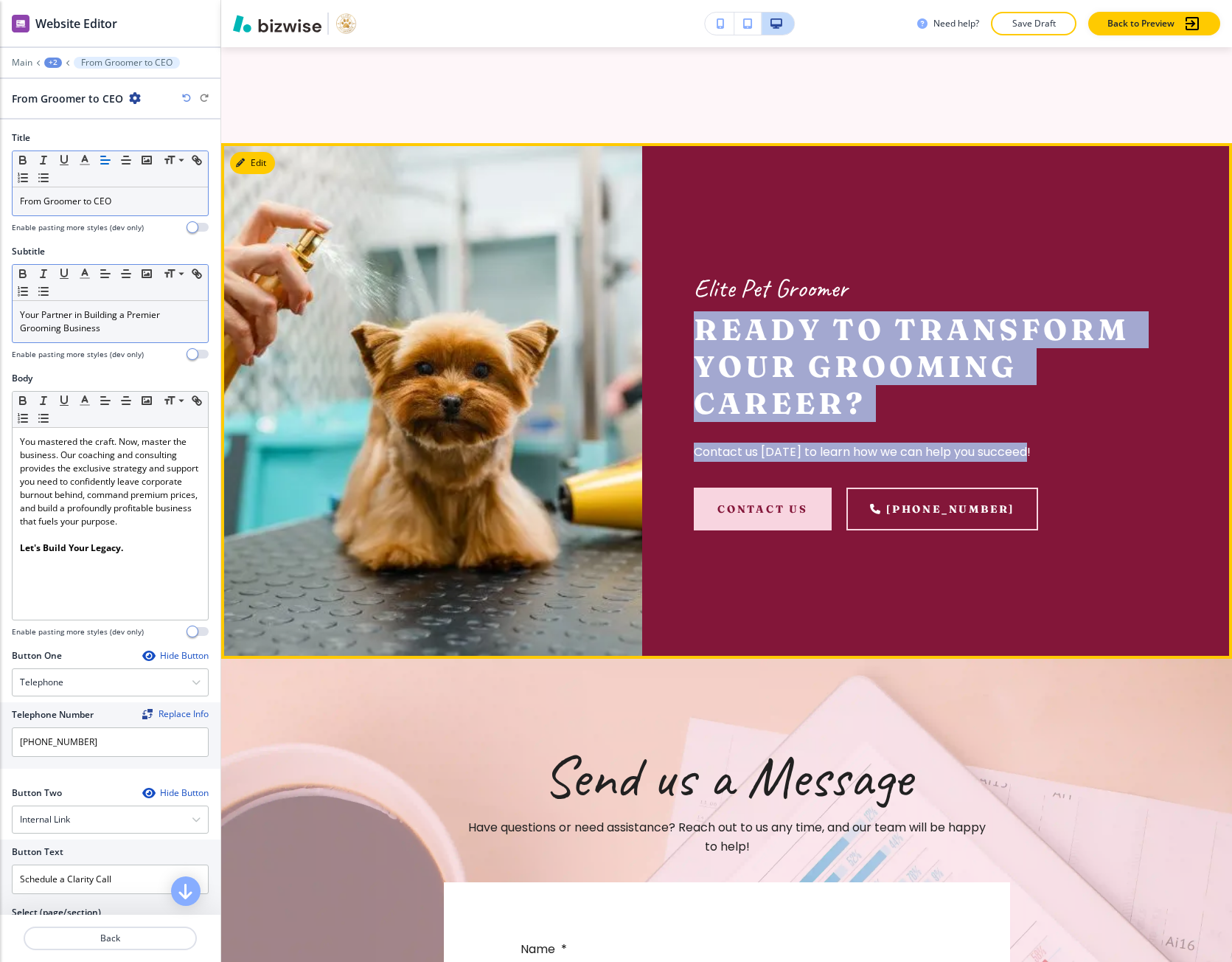
drag, startPoint x: 696, startPoint y: 364, endPoint x: 1054, endPoint y: 492, distance: 380.2
click at [1054, 461] on div "Elite Pet Groomer Ready to Transform Your Grooming Career? Contact us today to …" at bounding box center [919, 367] width 450 height 190
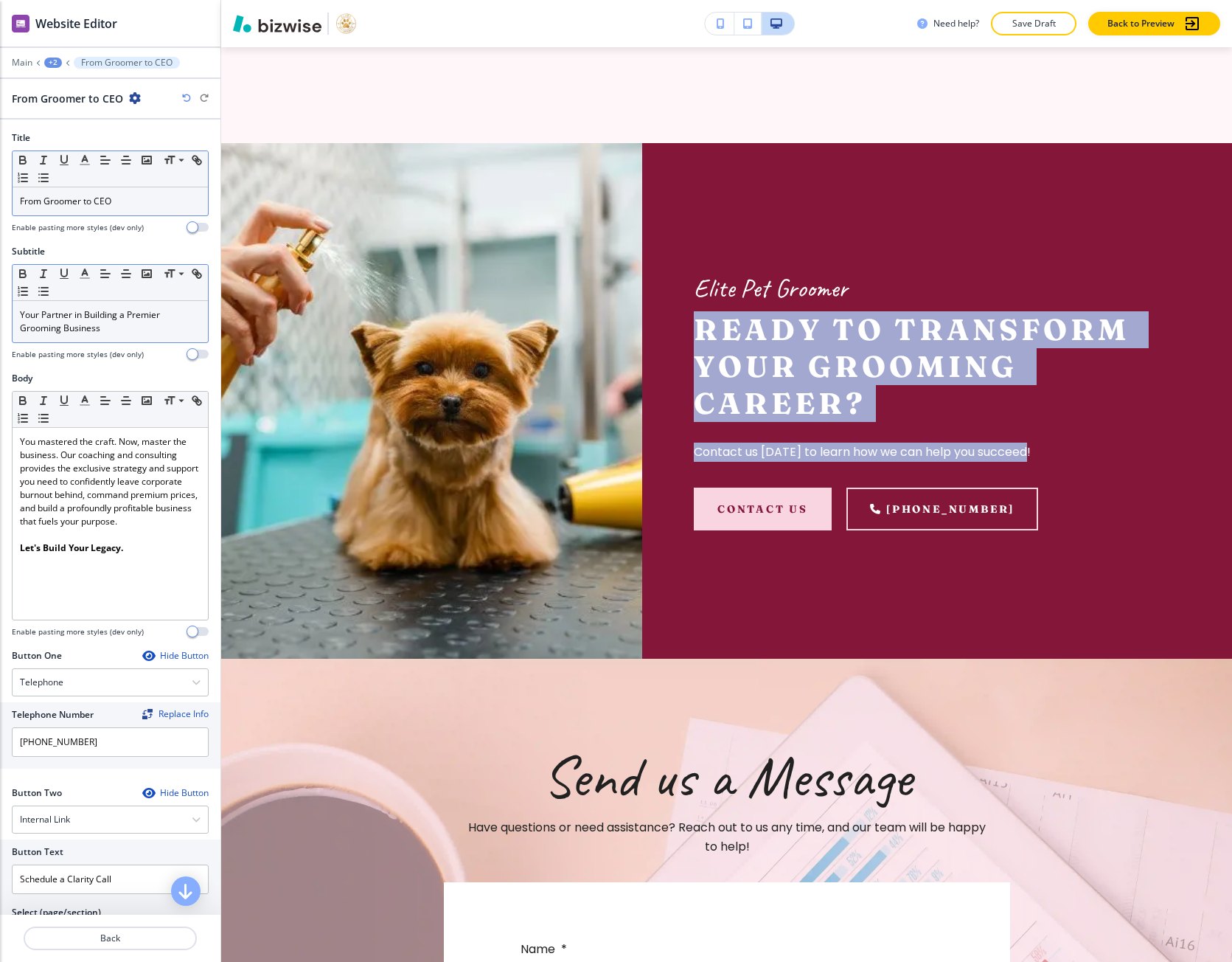
copy div "Ready to Transform Your Grooming Career? Contact us today to learn how we can h…"
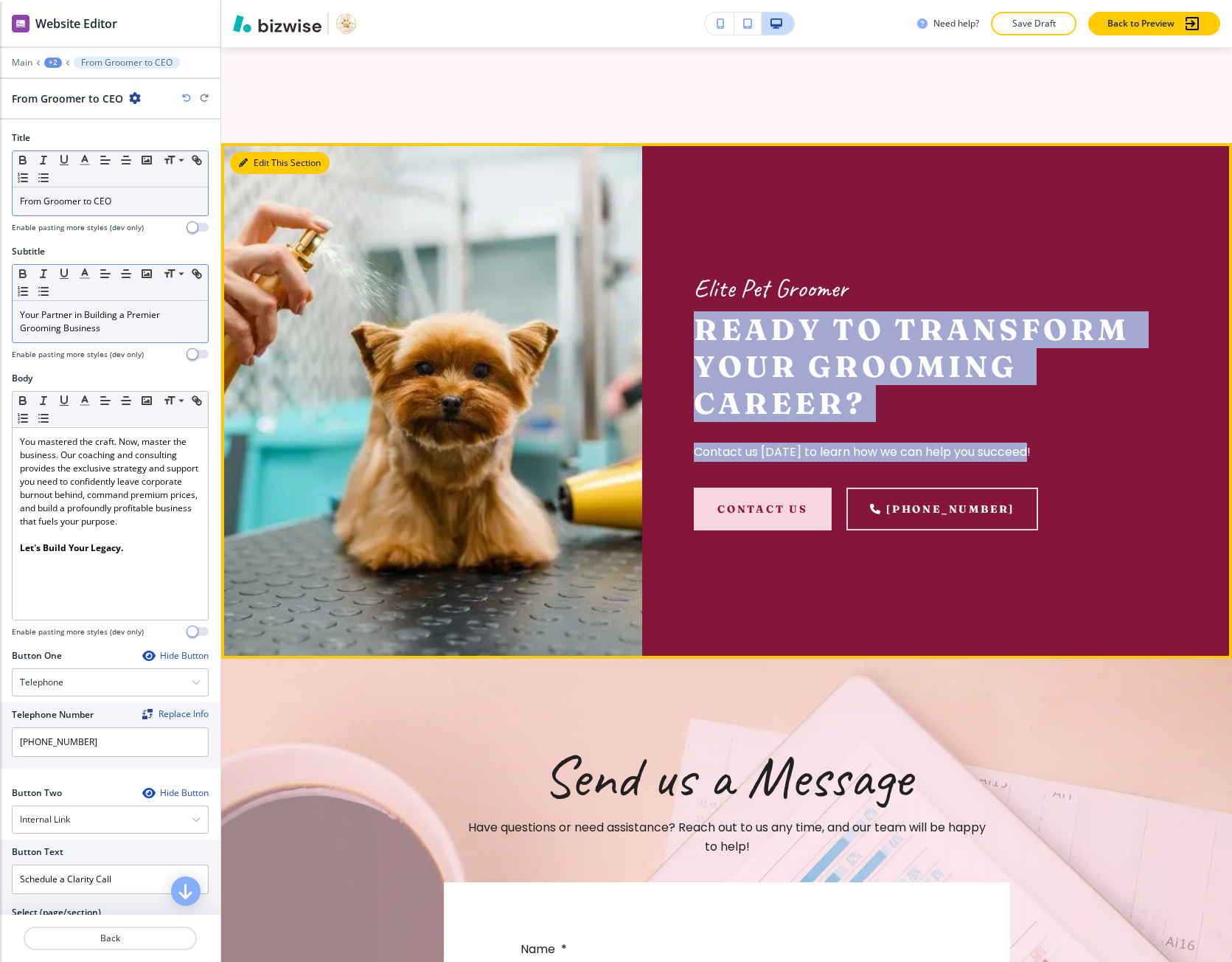
click at [282, 174] on button "Edit This Section" at bounding box center [280, 163] width 100 height 22
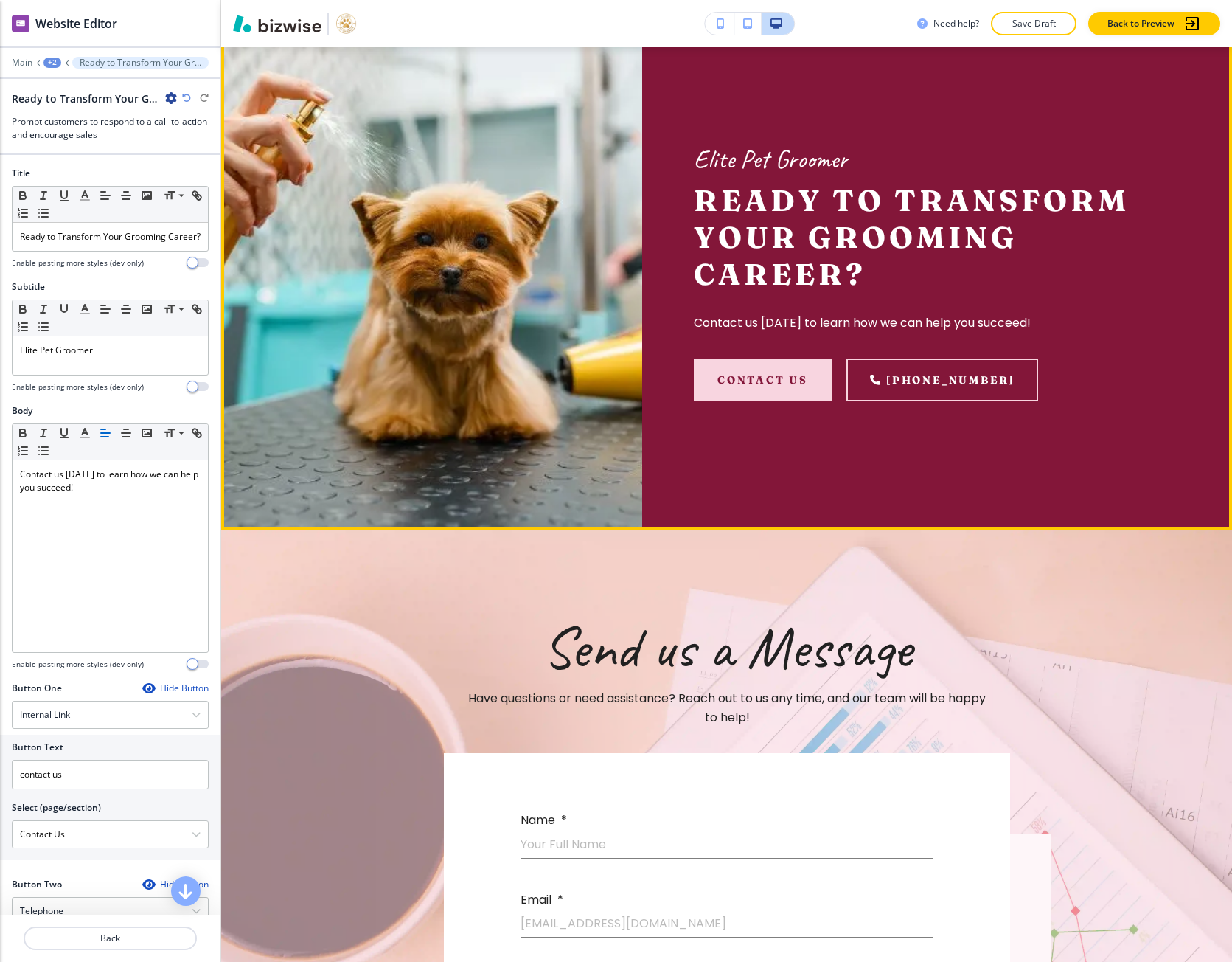
scroll to position [6182, 0]
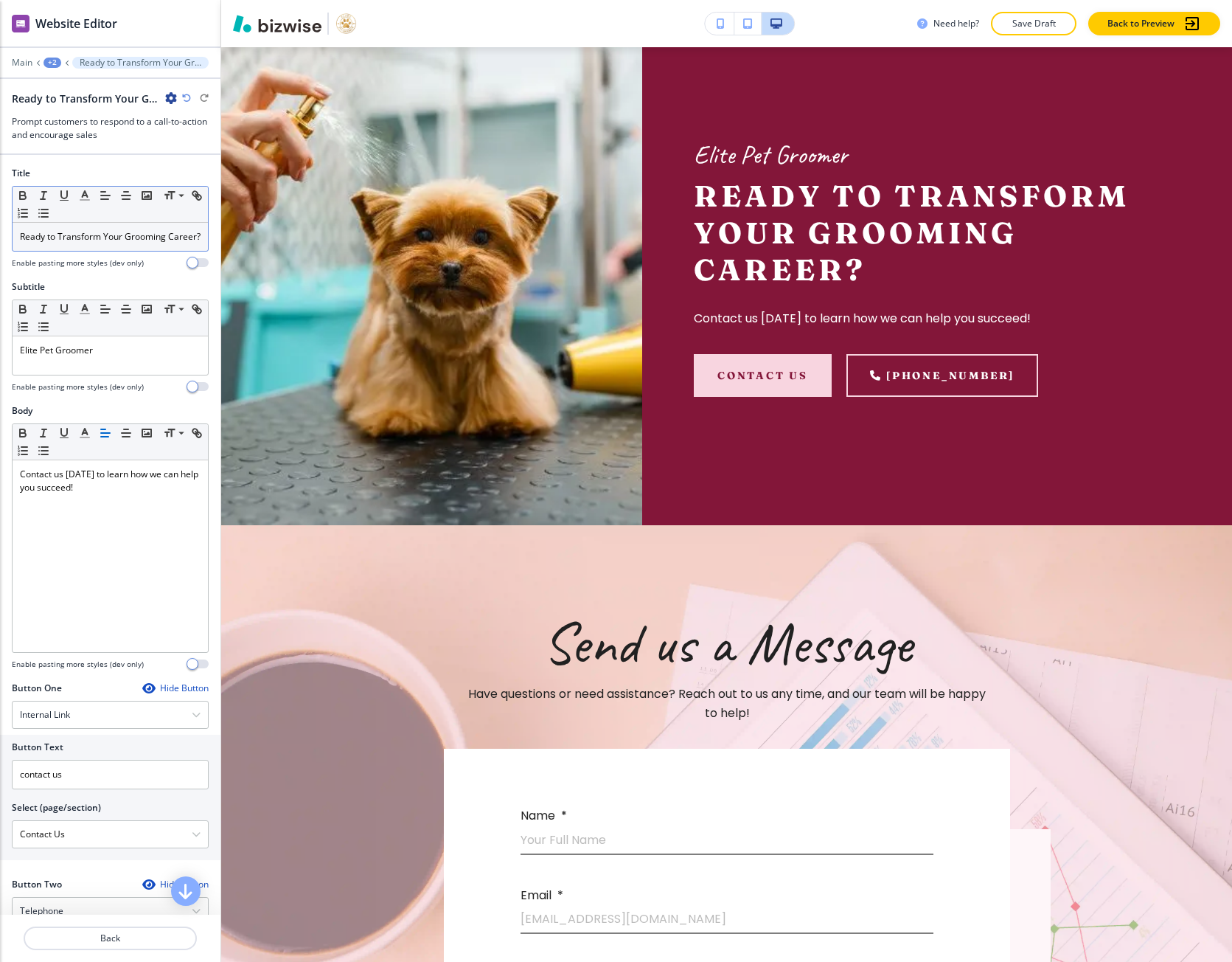
click at [122, 243] on p "Ready to Transform Your Grooming Career?" at bounding box center [110, 237] width 181 height 13
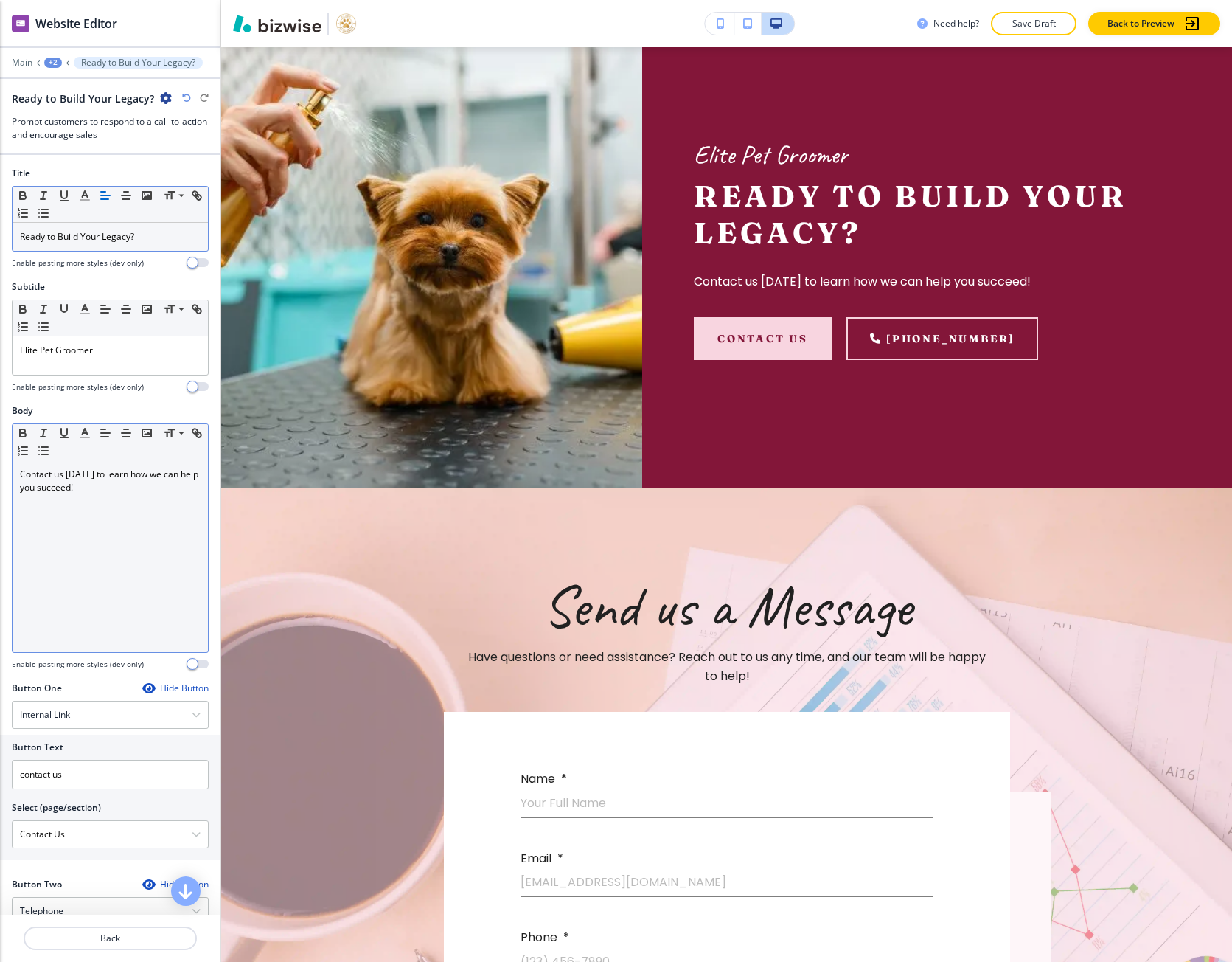
click at [62, 542] on div "Contact us today to learn how we can help you succeed!" at bounding box center [110, 556] width 196 height 192
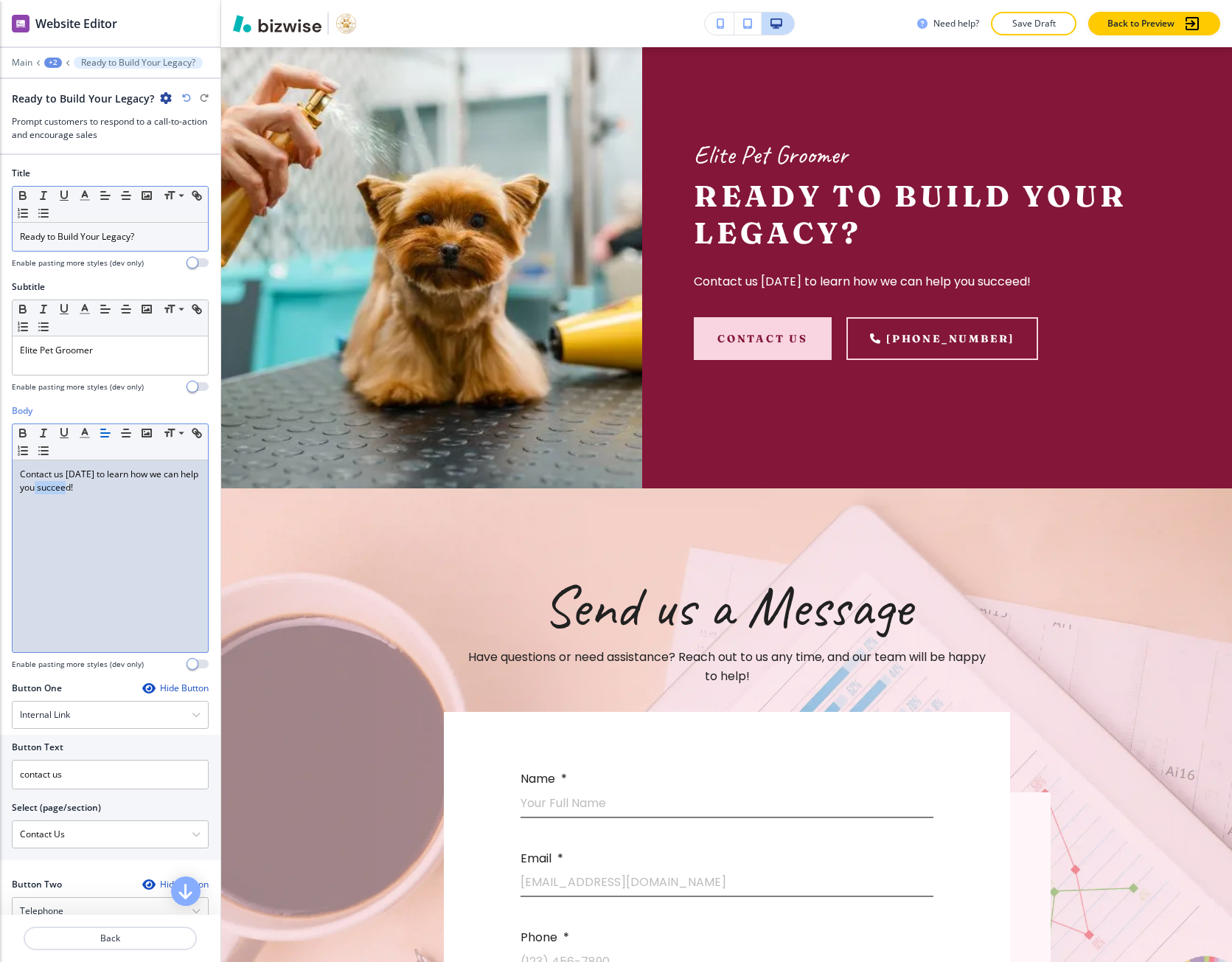
click at [62, 542] on div "Contact us today to learn how we can help you succeed!" at bounding box center [110, 556] width 196 height 192
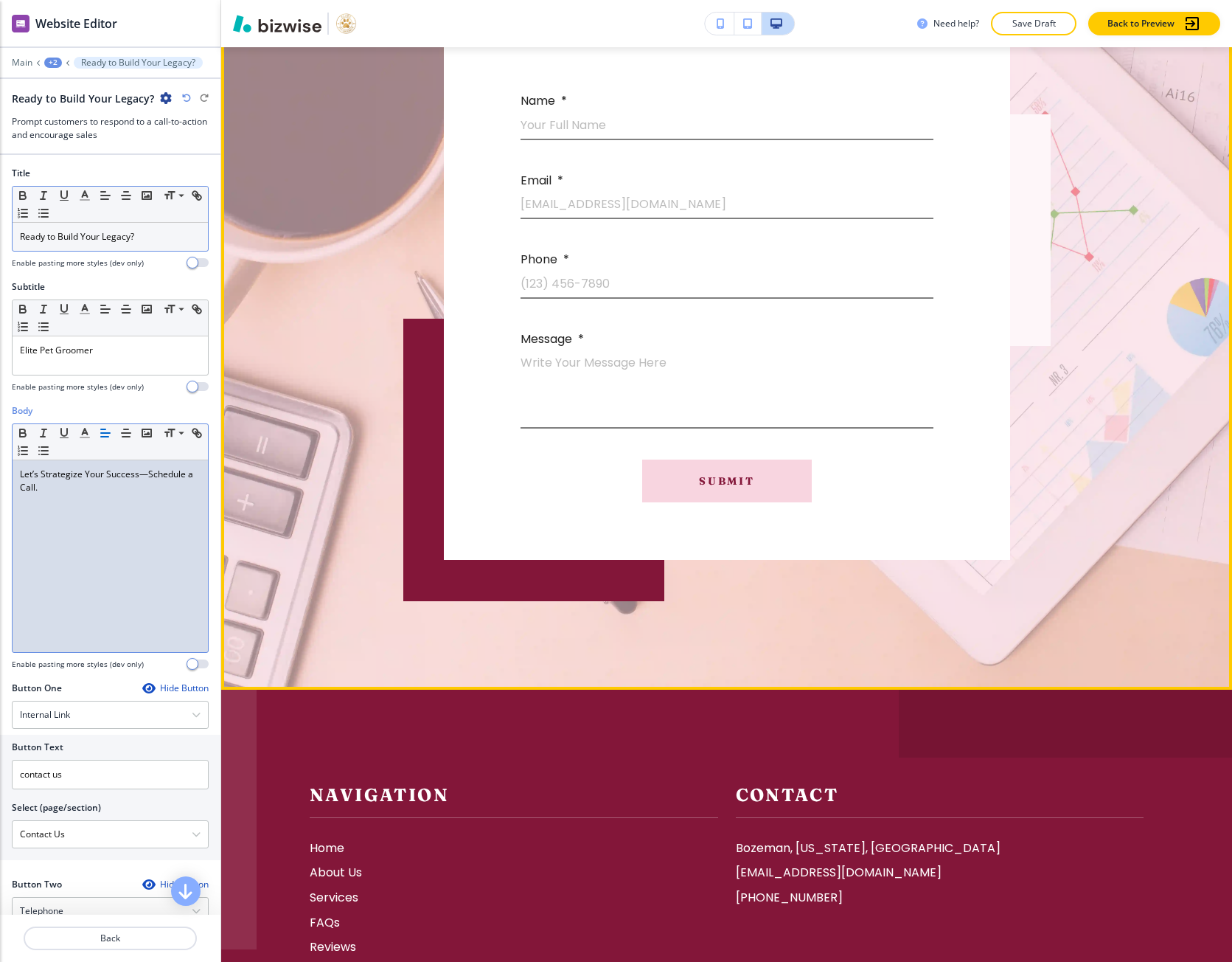
scroll to position [7141, 0]
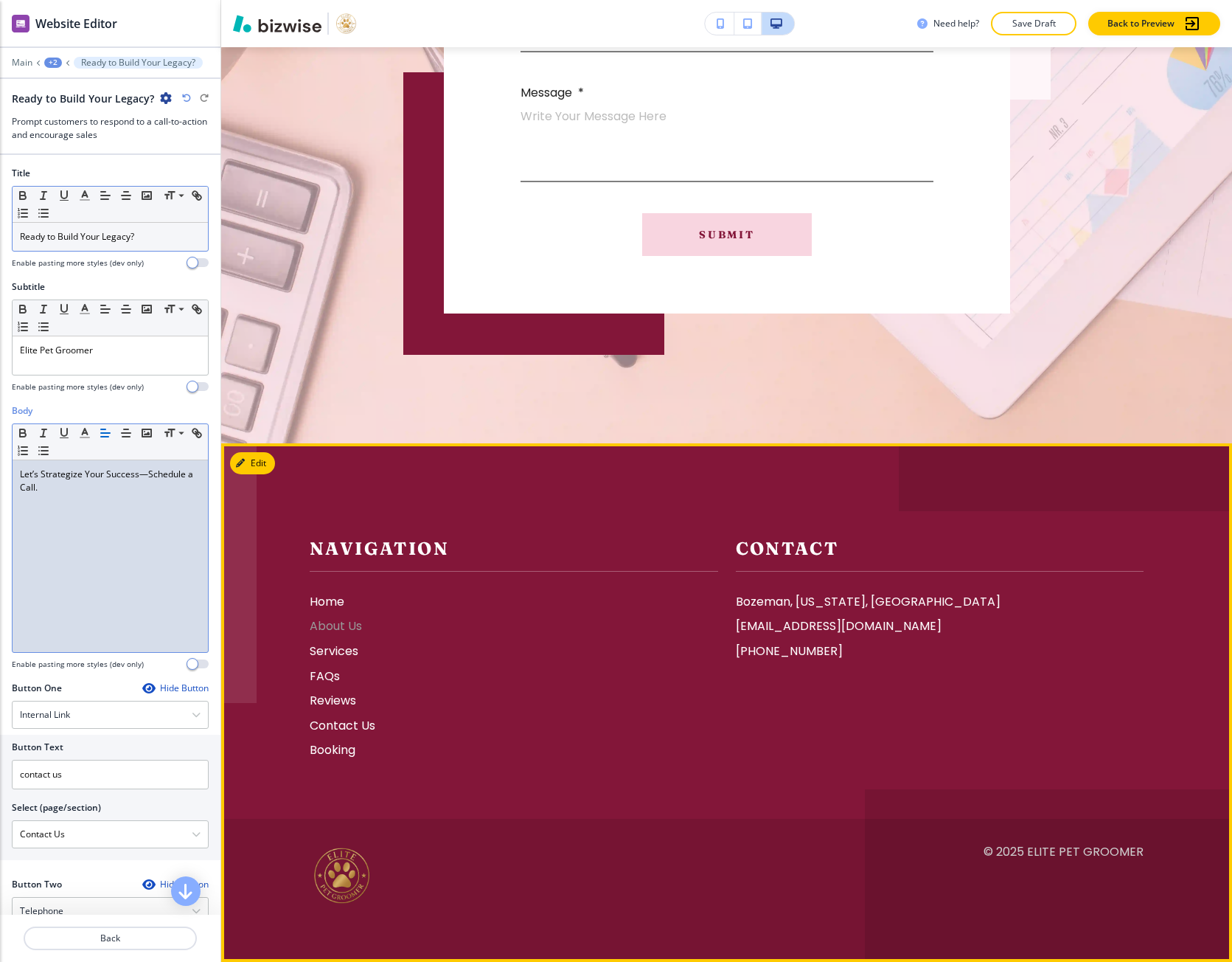
click at [347, 629] on p "About Us" at bounding box center [513, 626] width 408 height 19
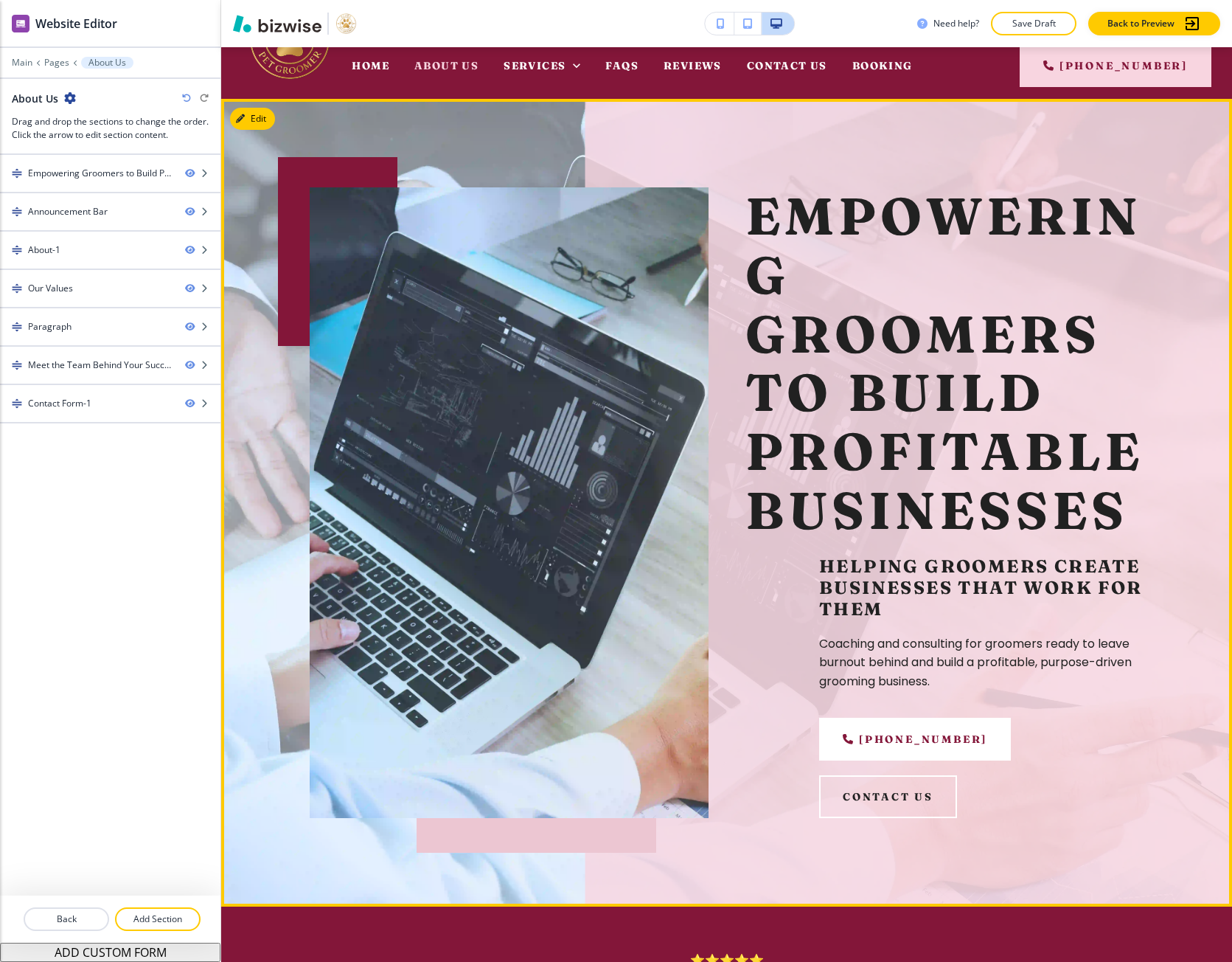
scroll to position [74, 0]
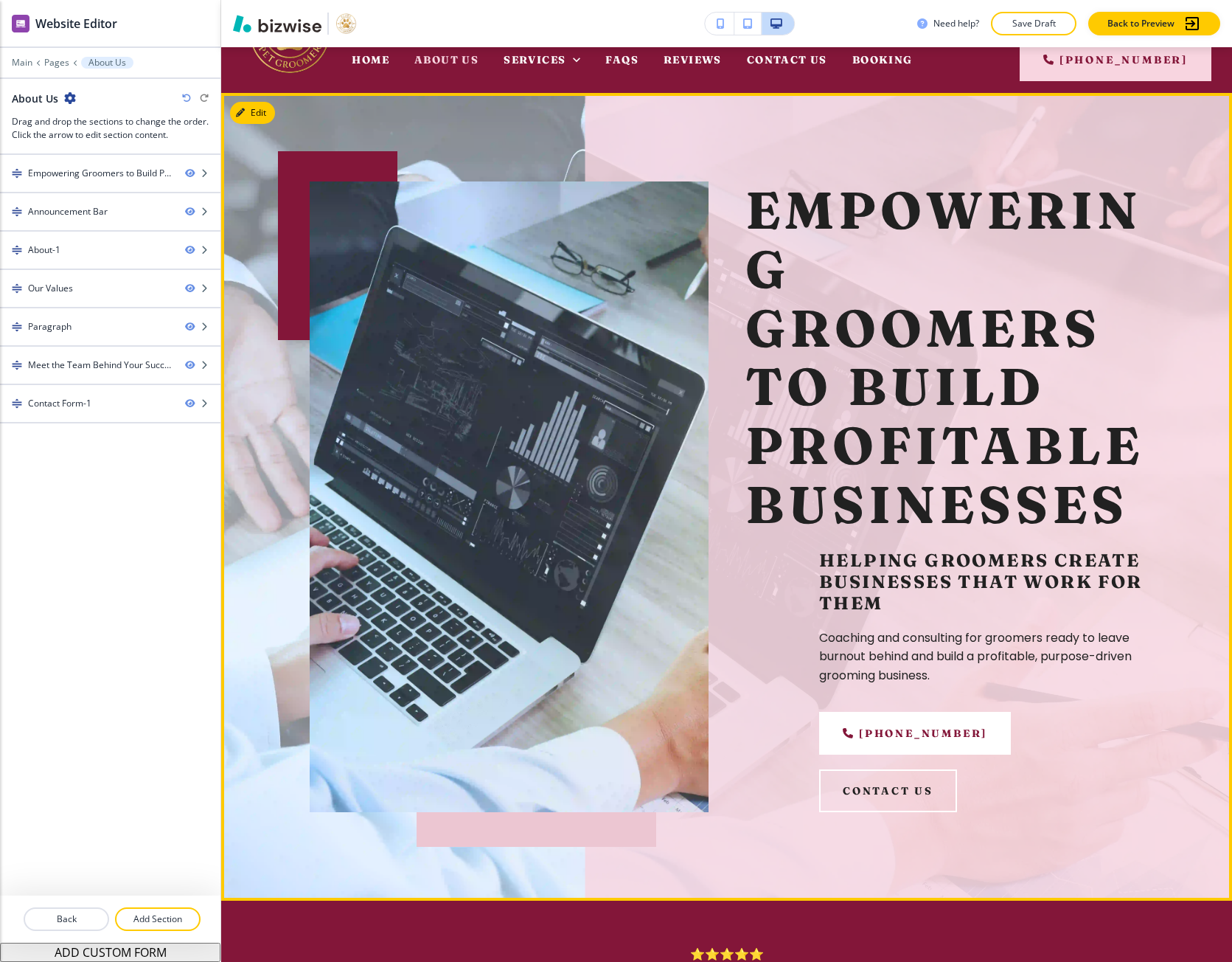
drag, startPoint x: 741, startPoint y: 217, endPoint x: 992, endPoint y: 730, distance: 571.1
click at [992, 730] on div "Empowering Groomers to Build Profitable Businesses Helping Groomers Create Busi…" at bounding box center [945, 497] width 399 height 630
copy div "Empowering Groomers to Build Profitable Businesses Helping Groomers Create Busi…"
click at [248, 111] on button "Edit This Section" at bounding box center [280, 112] width 100 height 22
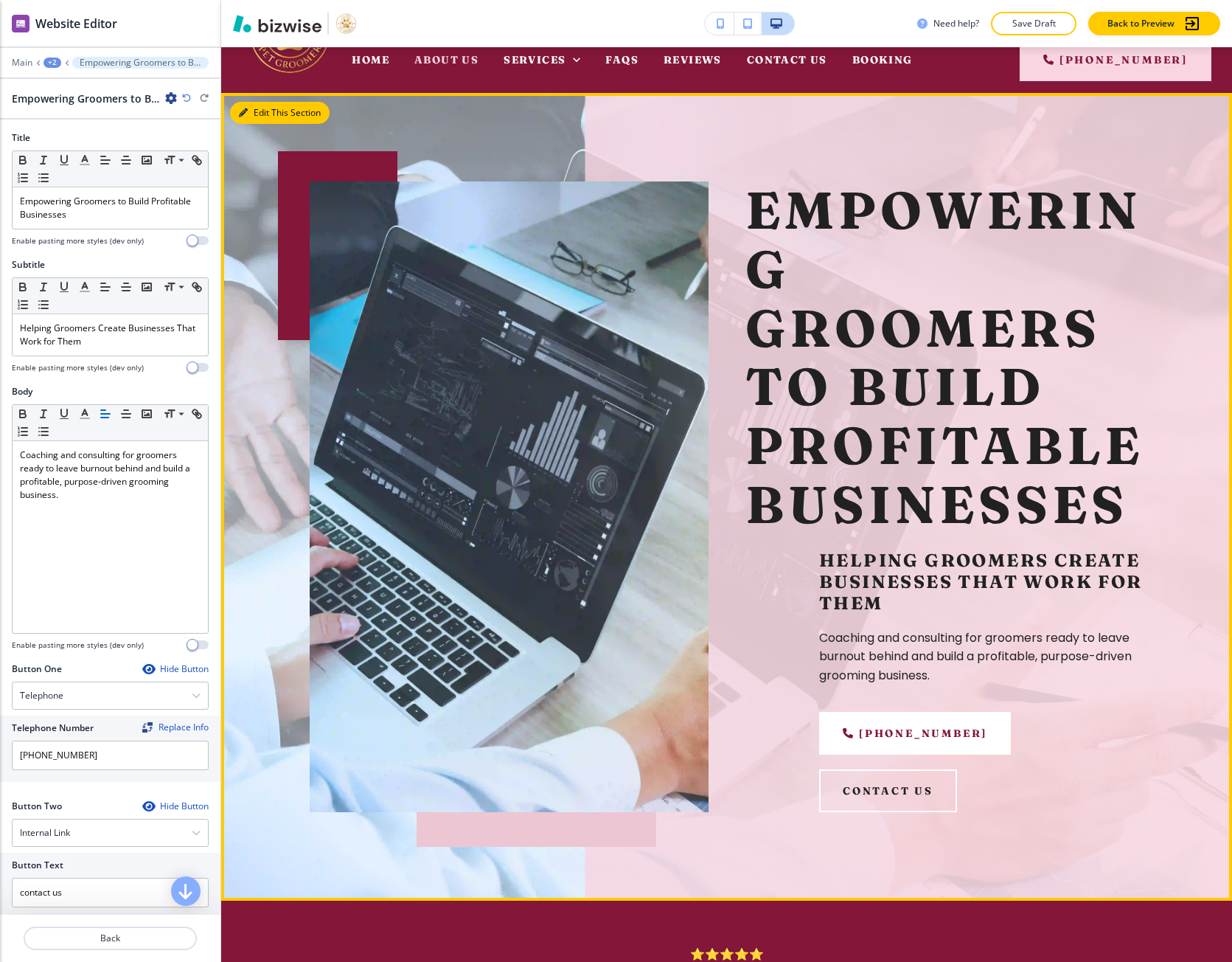
scroll to position [120, 0]
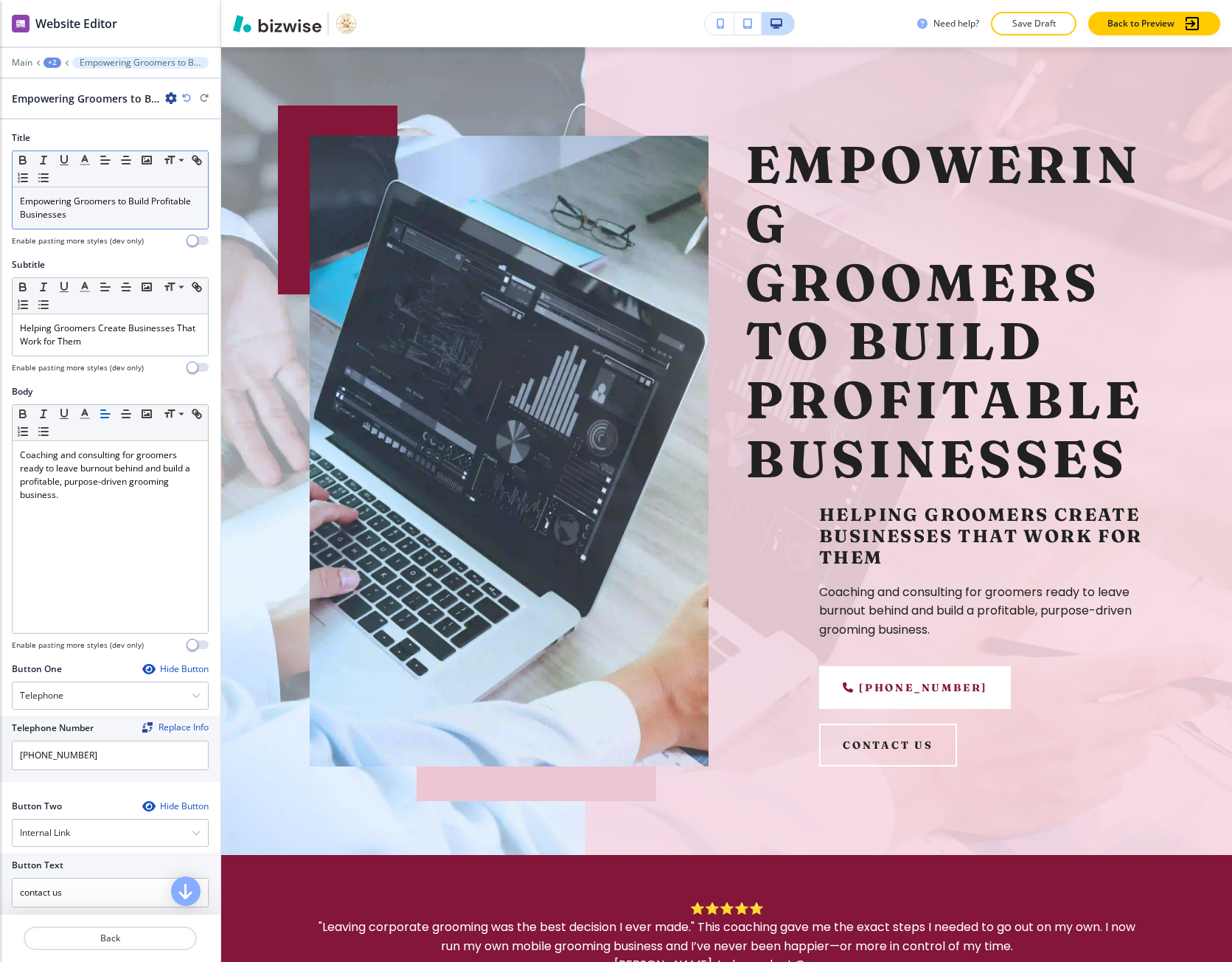
click at [88, 223] on div "Empowering Groomers to Build Profitable Businesses" at bounding box center [110, 208] width 196 height 41
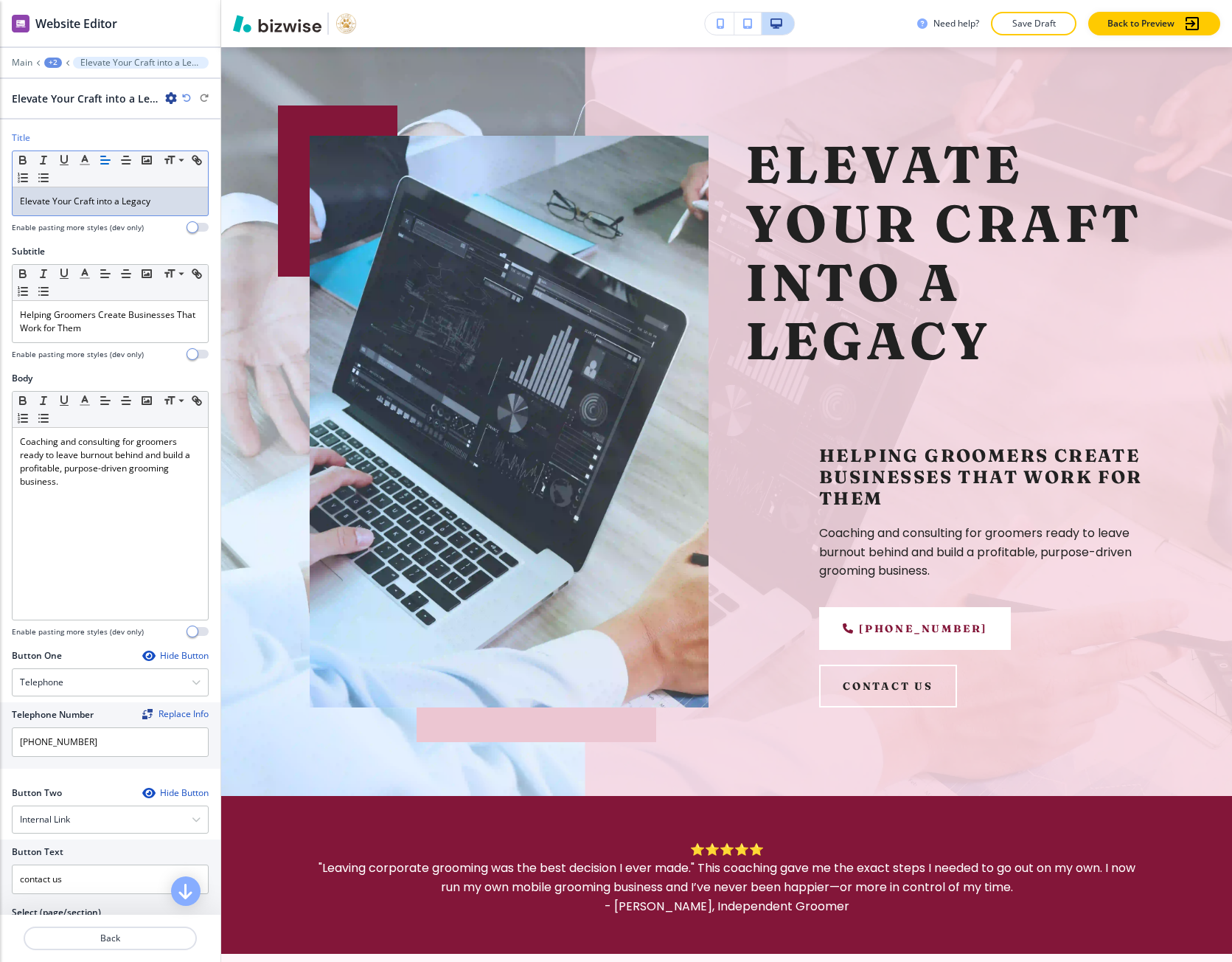
scroll to position [0, 0]
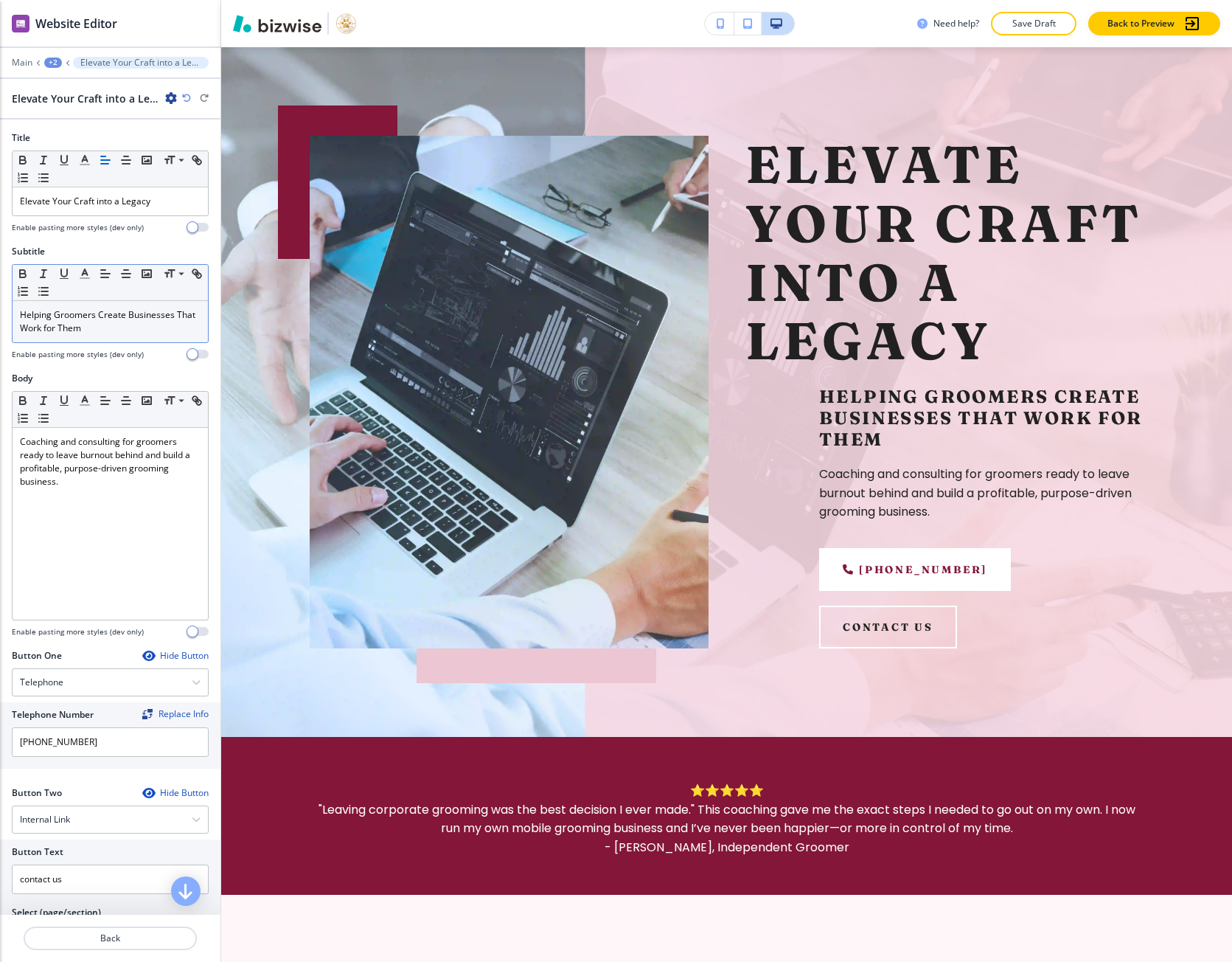
click at [83, 328] on p "Helping Groomers Create Businesses That Work for Them" at bounding box center [110, 322] width 181 height 26
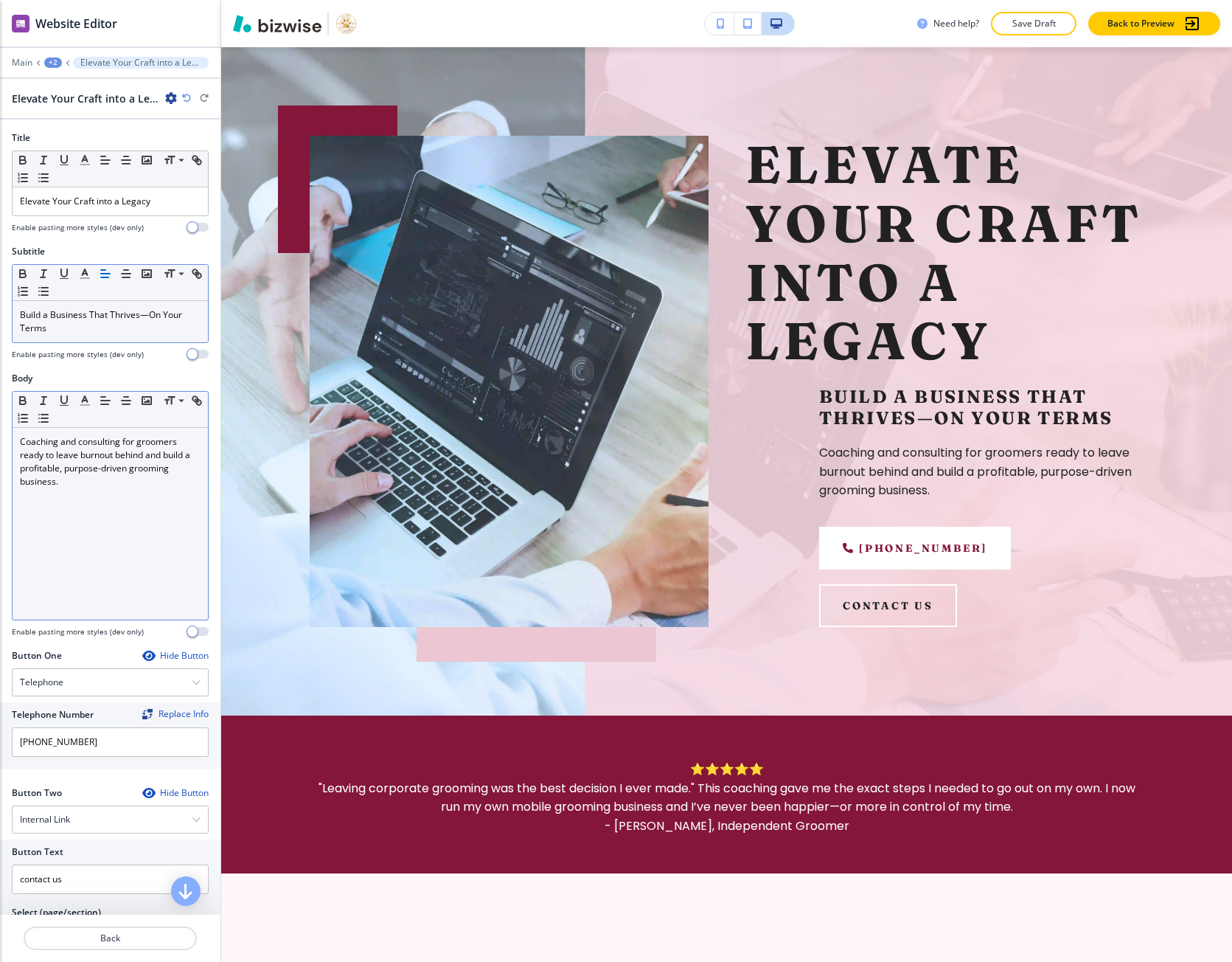
click at [61, 516] on div "Coaching and consulting for groomers ready to leave burnout behind and build a …" at bounding box center [110, 524] width 196 height 192
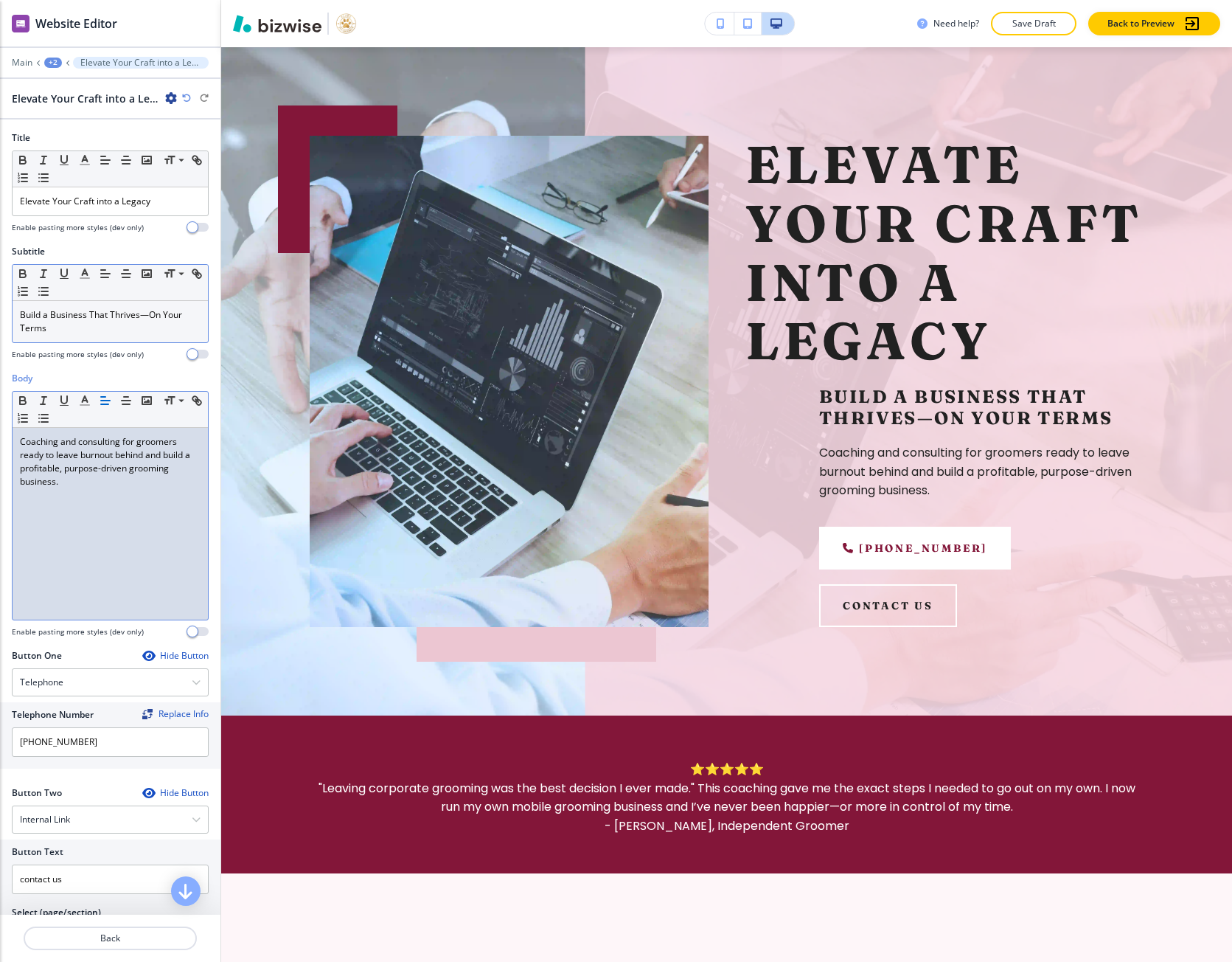
click at [61, 516] on div "Coaching and consulting for groomers ready to leave burnout behind and build a …" at bounding box center [110, 524] width 196 height 192
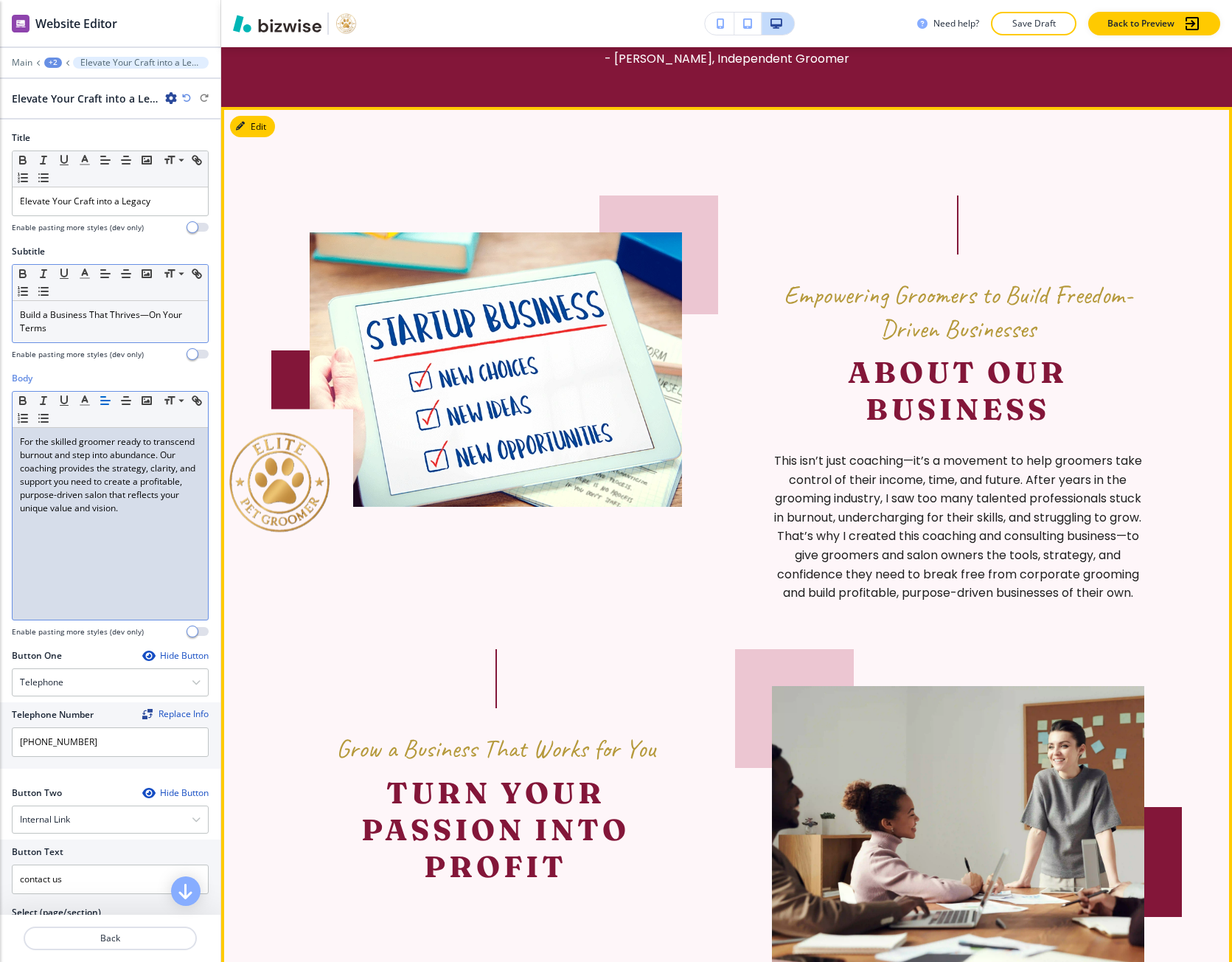
scroll to position [931, 0]
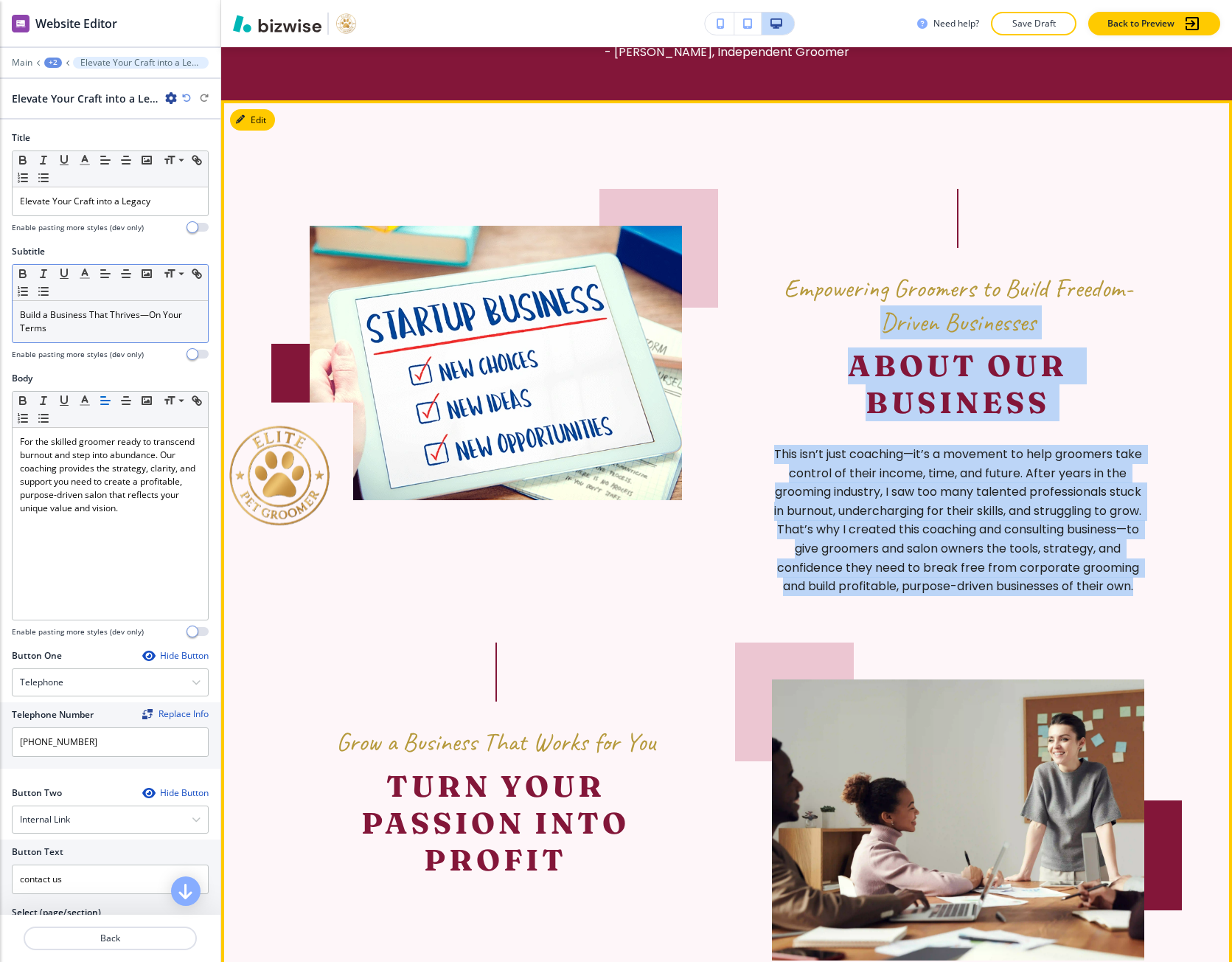
drag, startPoint x: 1028, startPoint y: 600, endPoint x: 802, endPoint y: 312, distance: 366.1
click at [802, 312] on div "Empowering Groomers to Build Freedom-Driven Businesses About Our Business This …" at bounding box center [958, 392] width 372 height 407
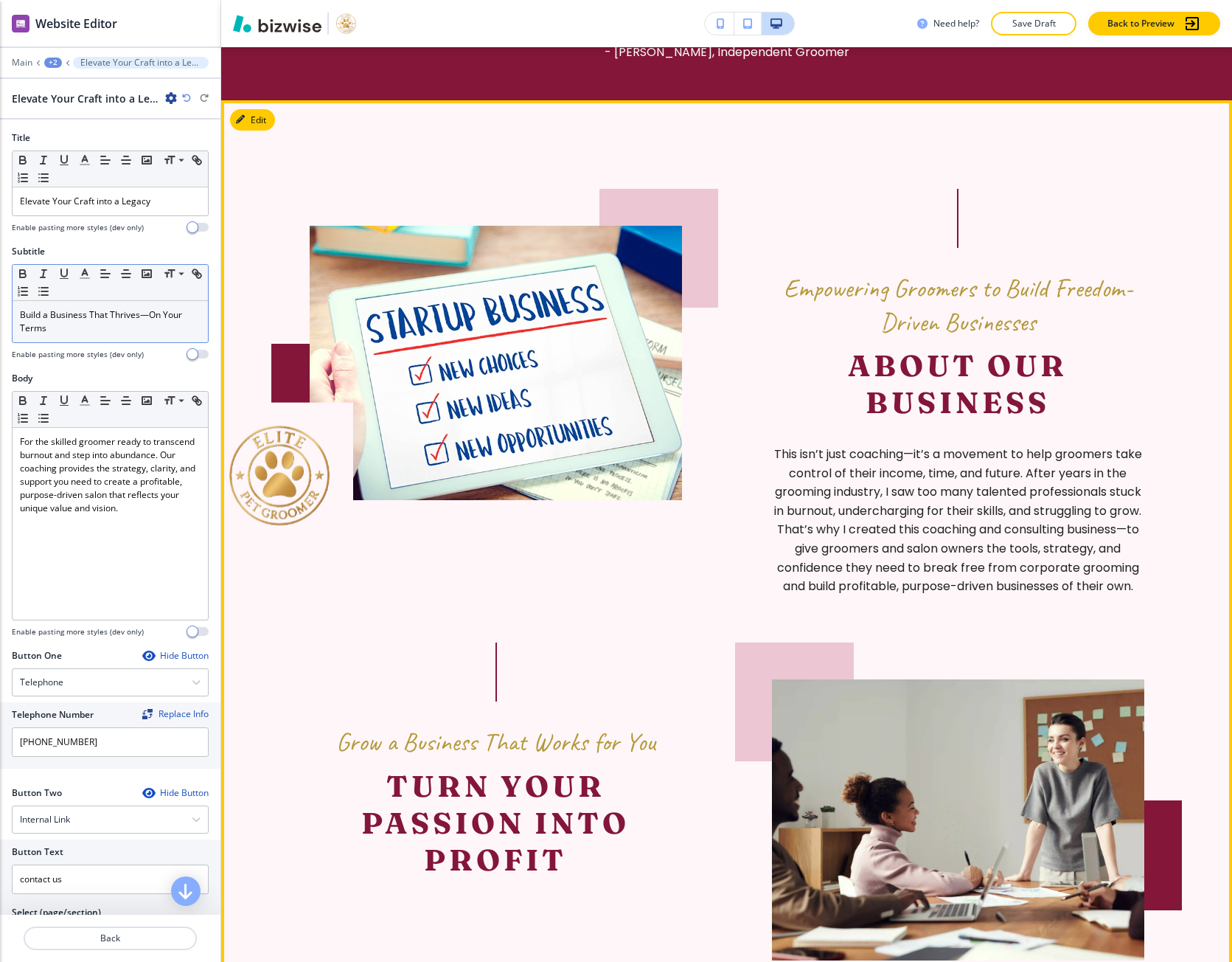
click at [787, 301] on span "Empowering Groomers to Build Freedom-Driven Businesses" at bounding box center [958, 305] width 349 height 67
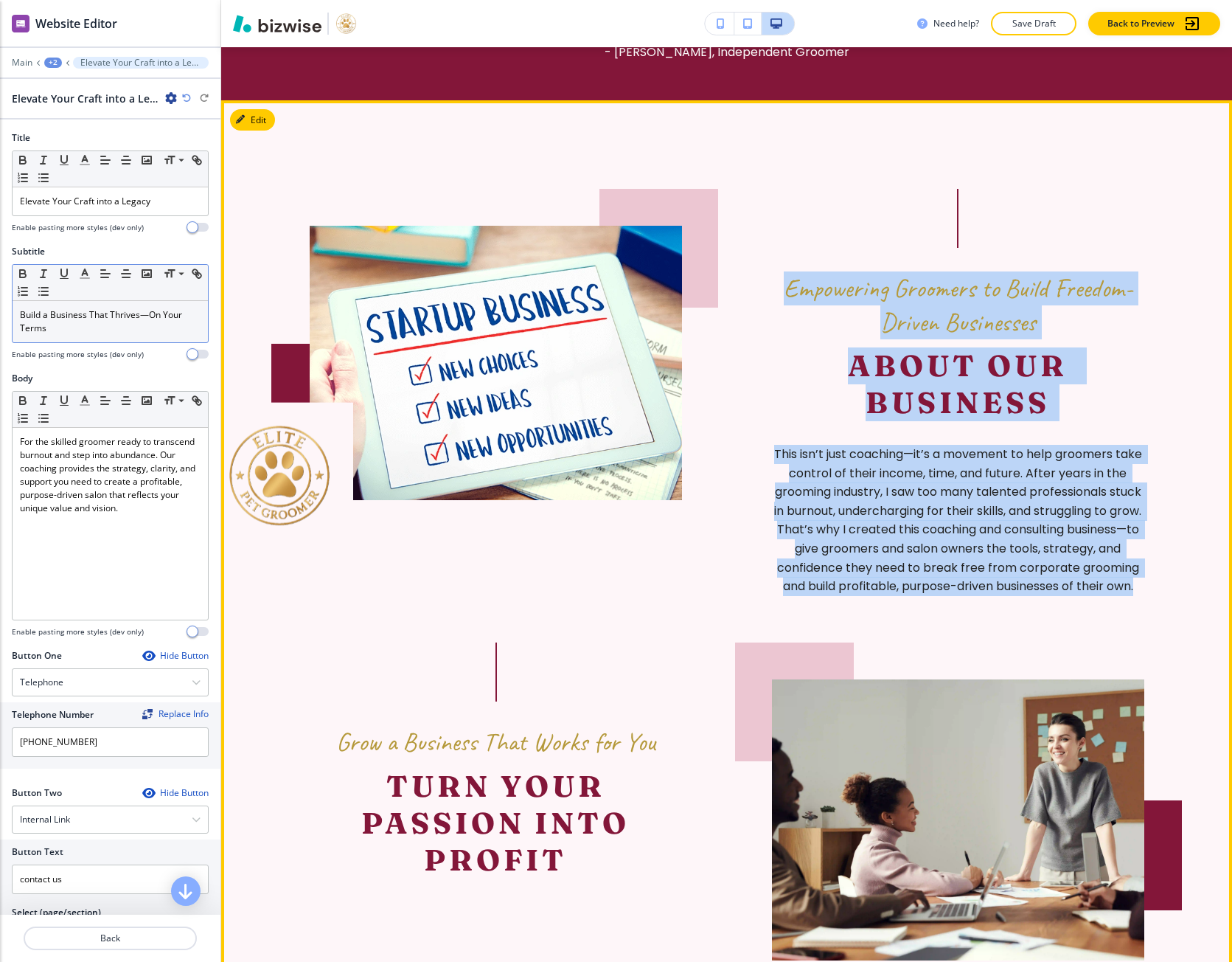
drag, startPoint x: 778, startPoint y: 291, endPoint x: 1045, endPoint y: 602, distance: 409.9
click at [1045, 596] on div "Empowering Groomers to Build Freedom-Driven Businesses About Our Business This …" at bounding box center [958, 392] width 372 height 407
copy div "Empowering Groomers to Build Freedom-Driven Businesses About Our Business This …"
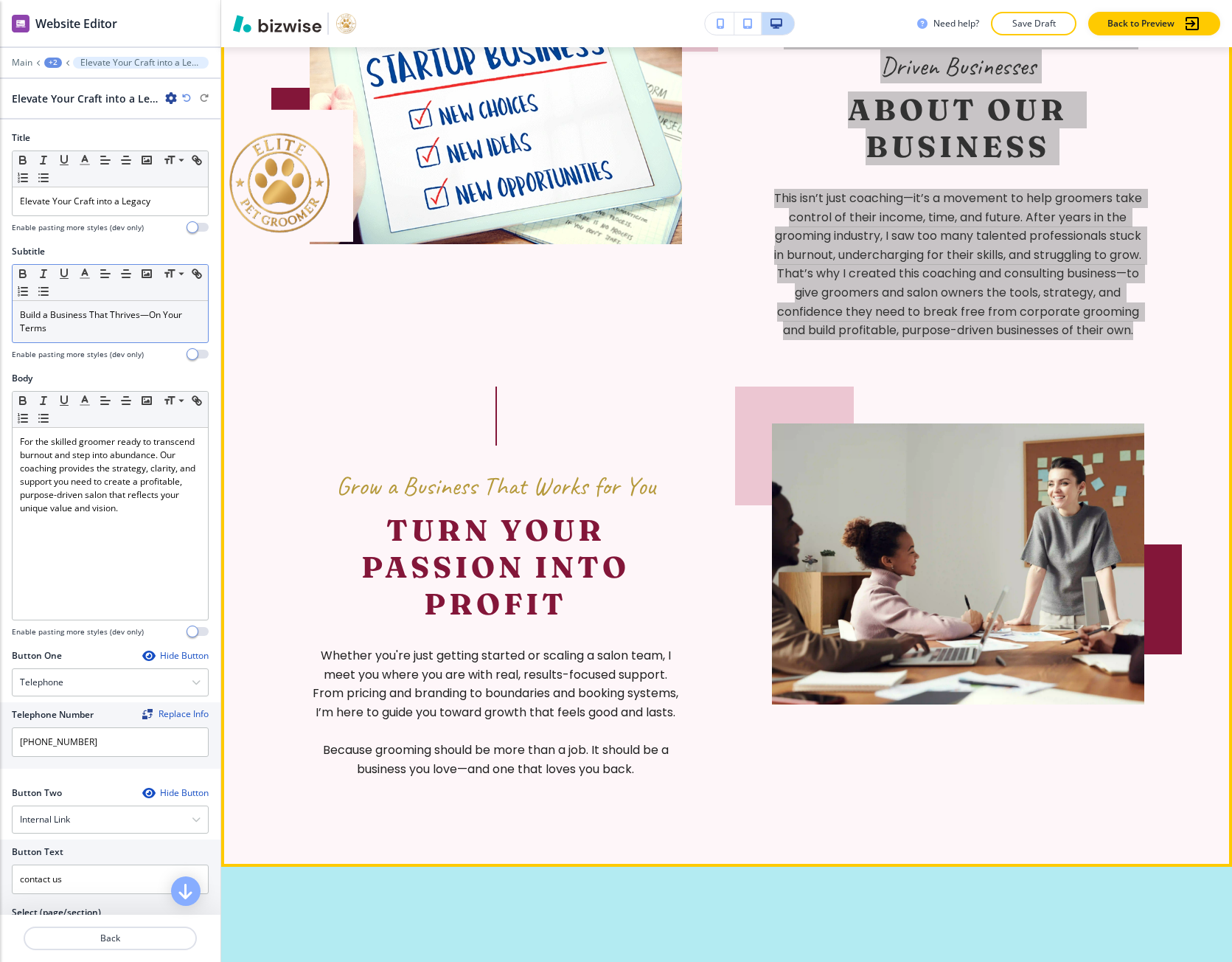
scroll to position [1152, 0]
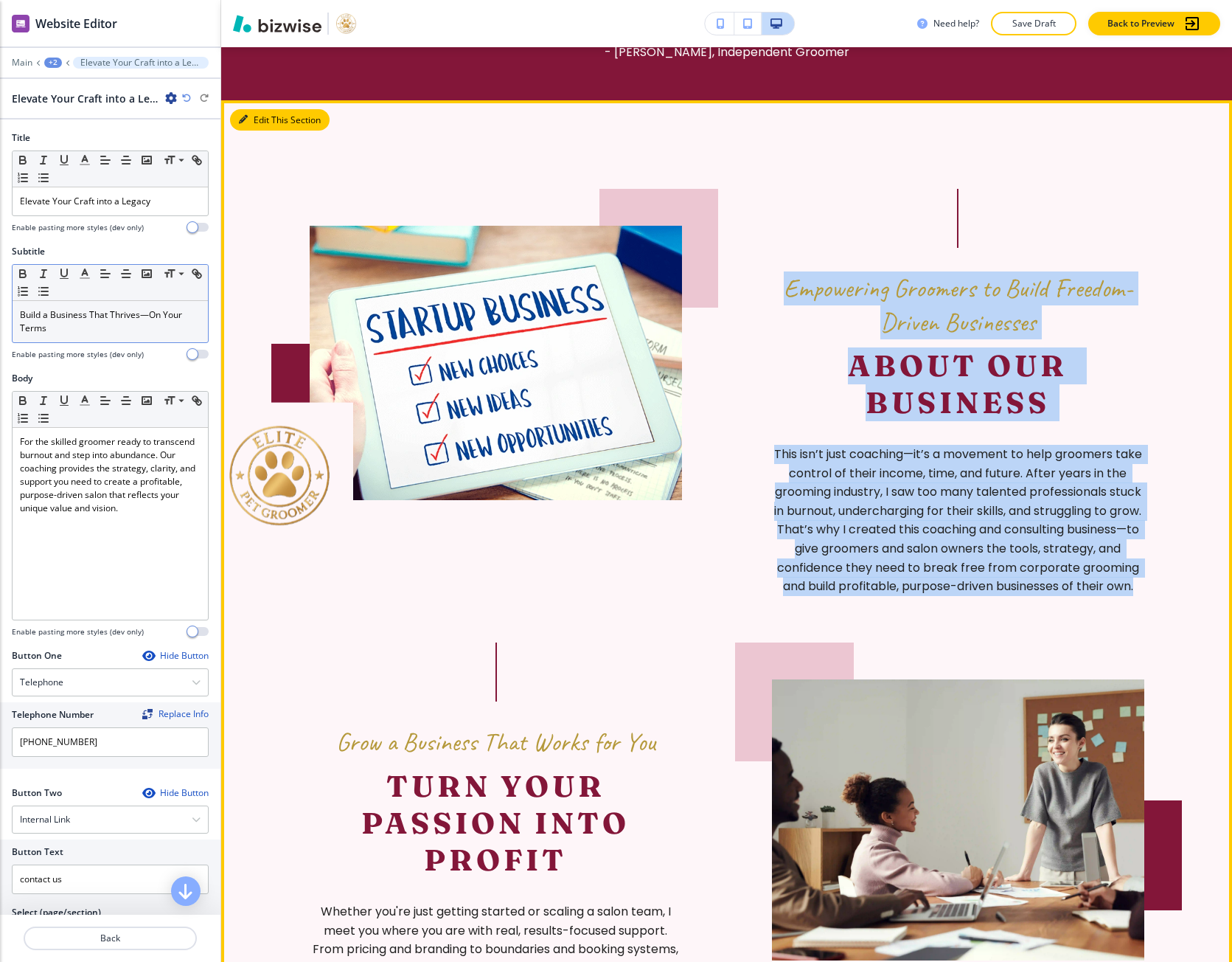
click at [260, 125] on button "Edit This Section" at bounding box center [280, 120] width 100 height 22
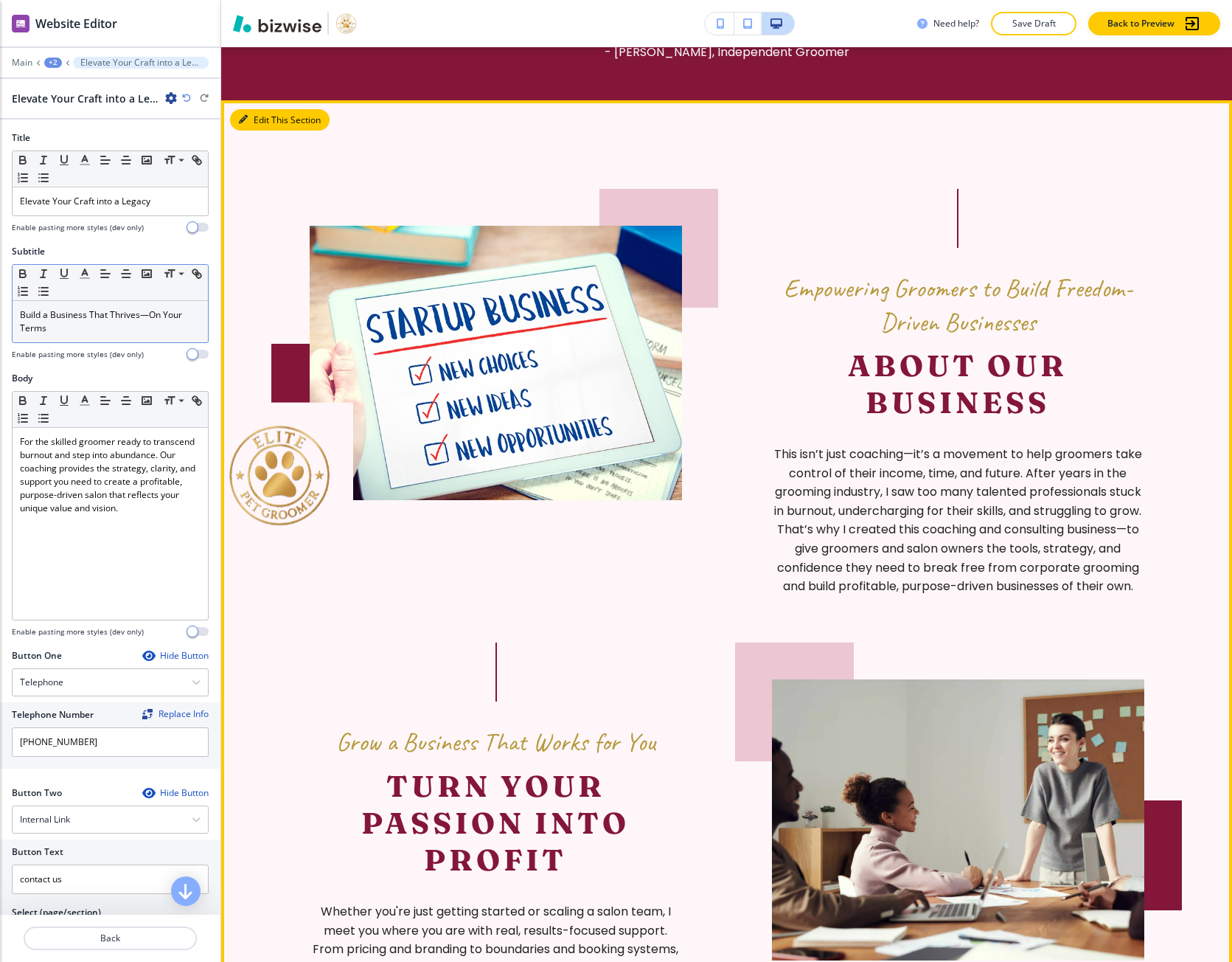
scroll to position [984, 0]
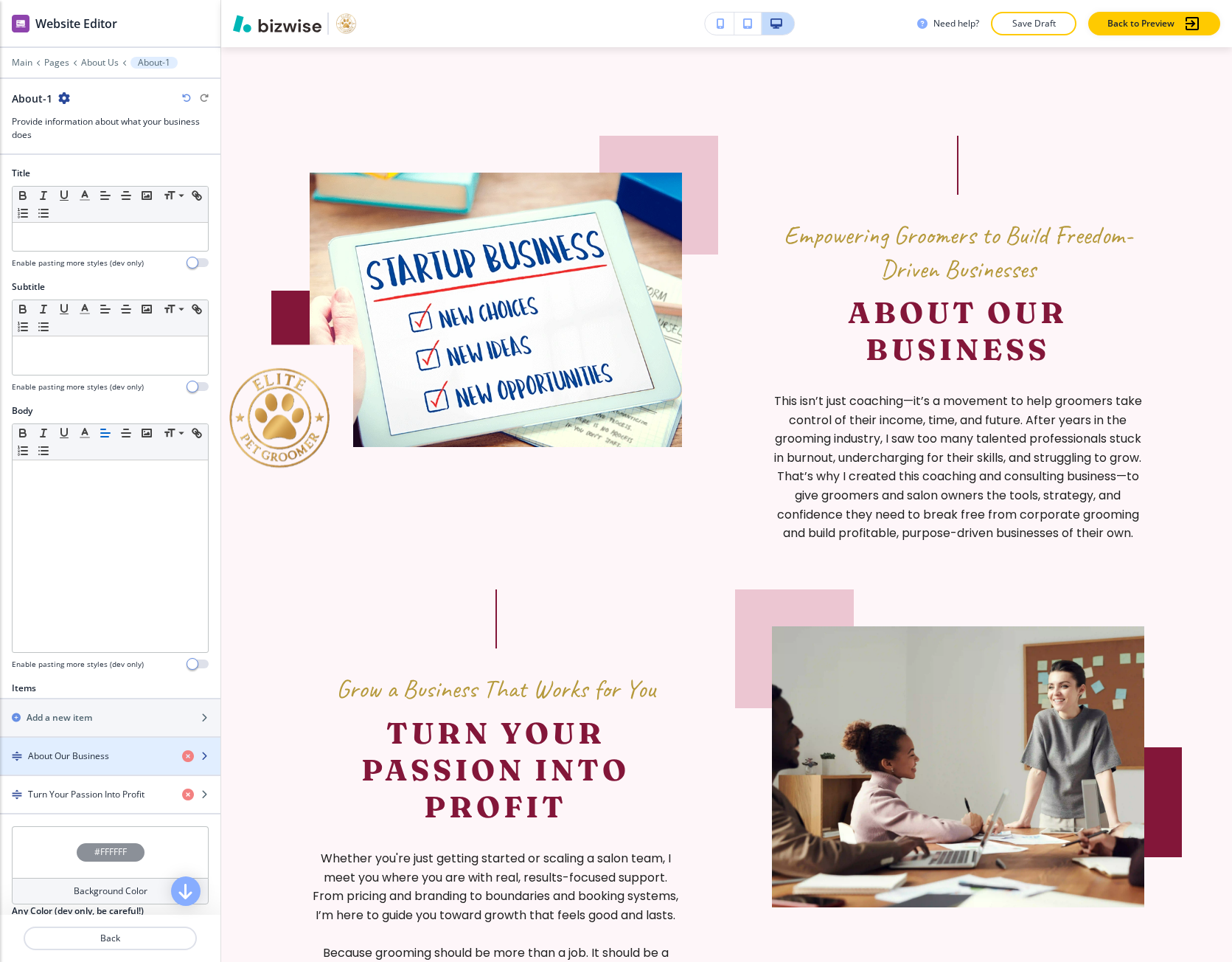
click at [108, 758] on h4 "About Our Business" at bounding box center [68, 756] width 81 height 13
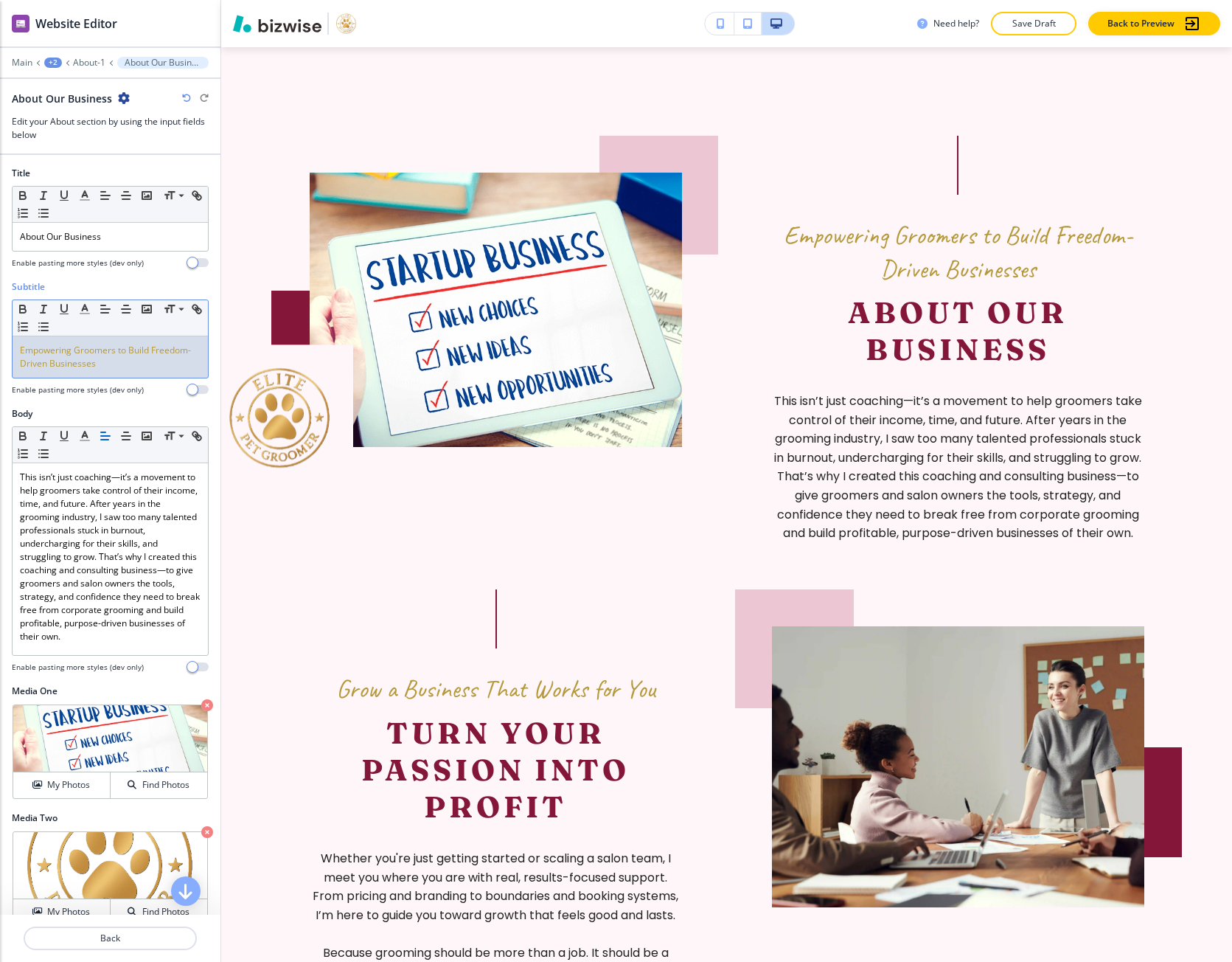
click at [69, 354] on span "Empowering Groomers to Build Freedom-Driven Businesses" at bounding box center [105, 357] width 171 height 26
click at [93, 357] on span "Empowering Groomers to Build Freedom-Driven Businesses" at bounding box center [105, 357] width 171 height 26
click at [85, 314] on line "button" at bounding box center [84, 314] width 9 height 0
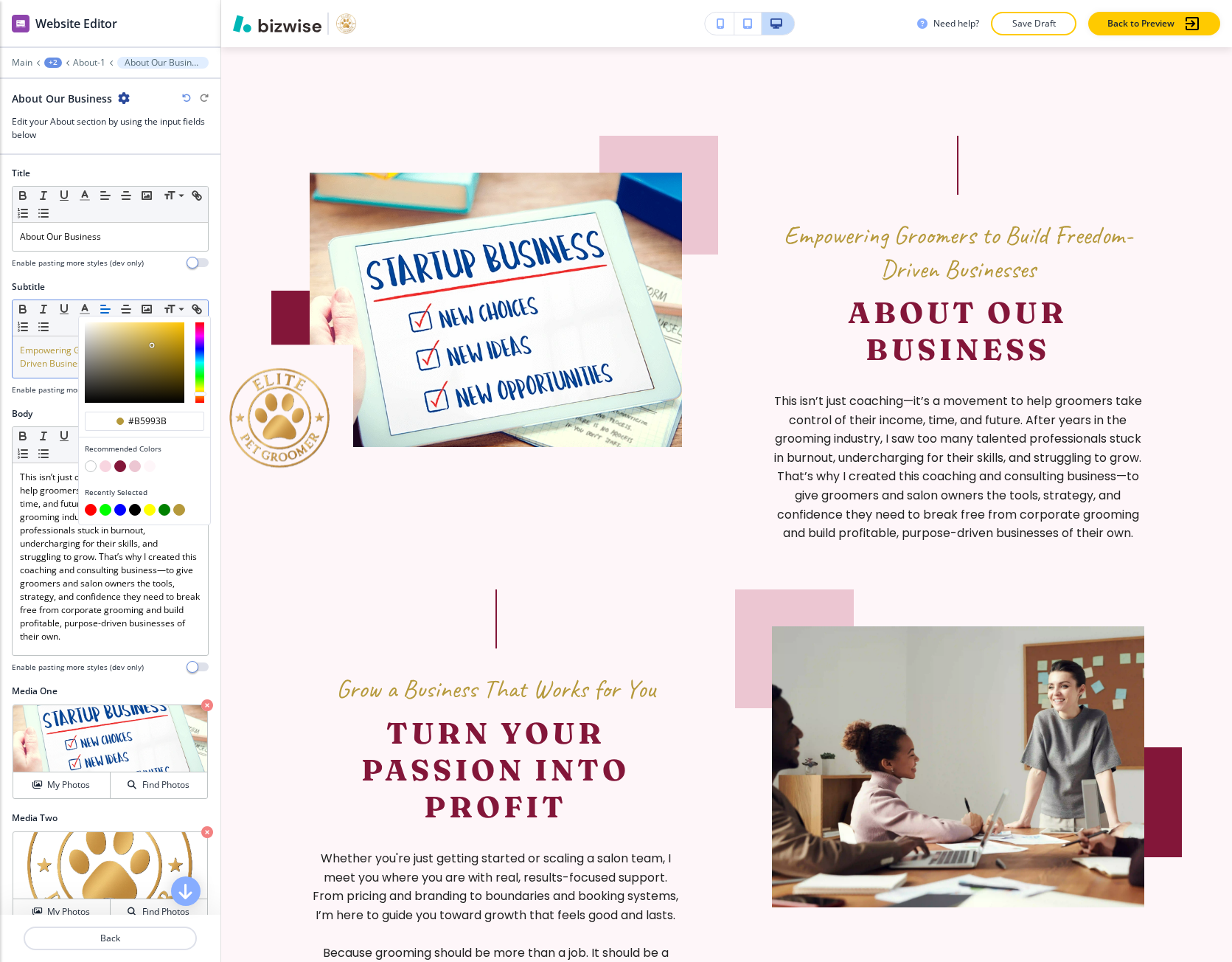
click at [61, 355] on span "Empowering Groomers to Build Freedom-Driven Businesses" at bounding box center [105, 357] width 171 height 26
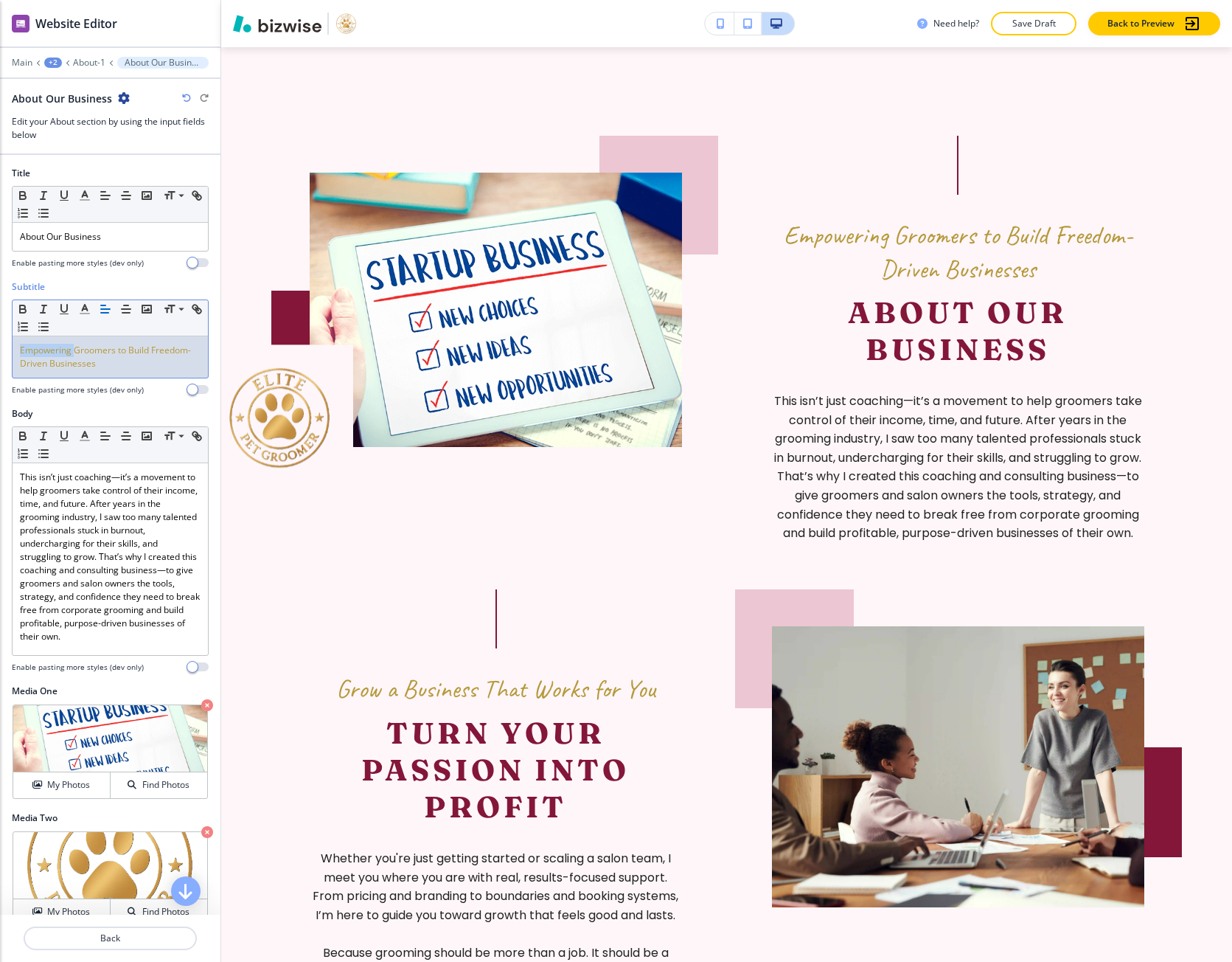
click at [61, 355] on span "Empowering Groomers to Build Freedom-Driven Businesses" at bounding box center [105, 357] width 171 height 26
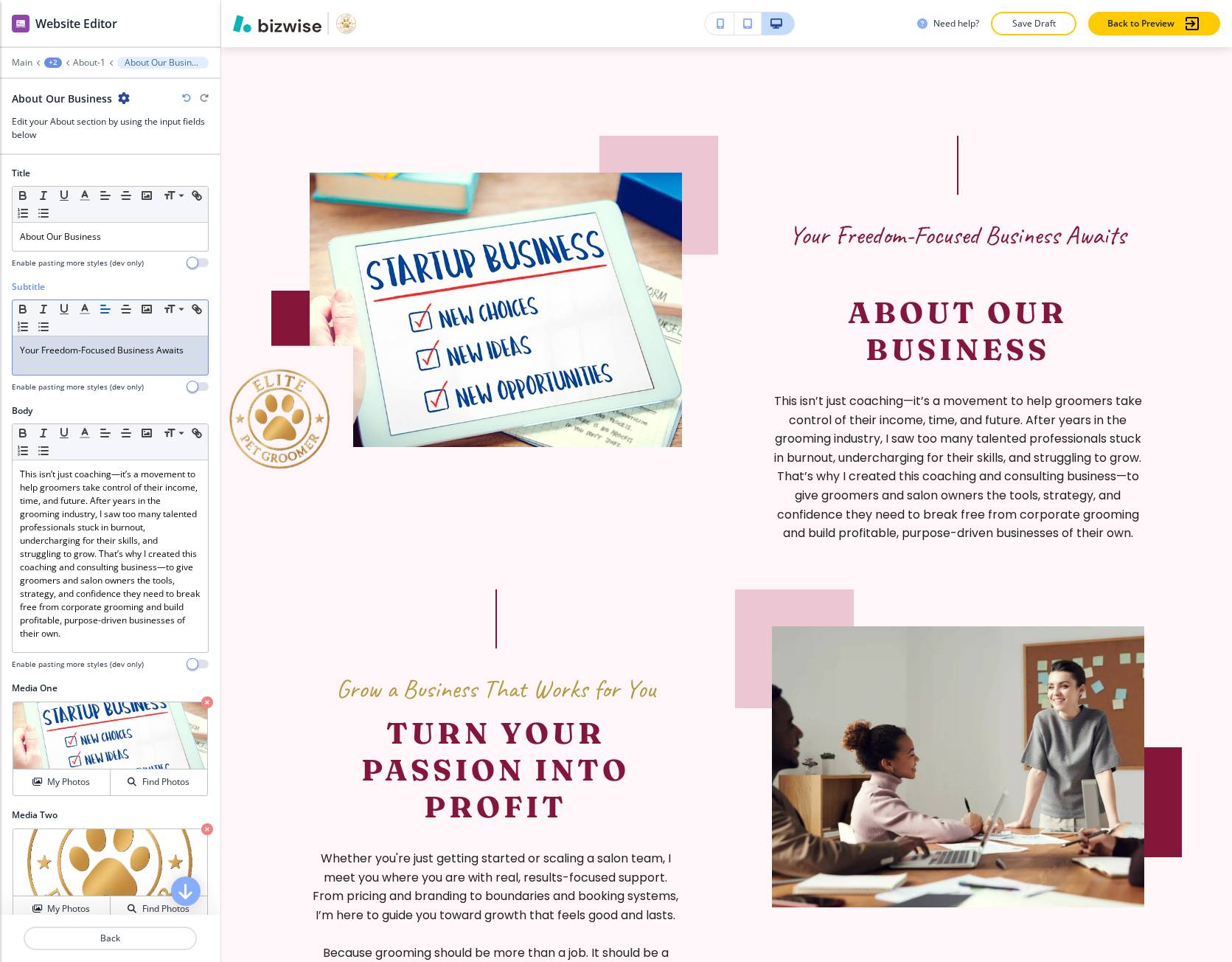
scroll to position [0, 0]
click at [79, 311] on icon "button" at bounding box center [84, 309] width 13 height 13
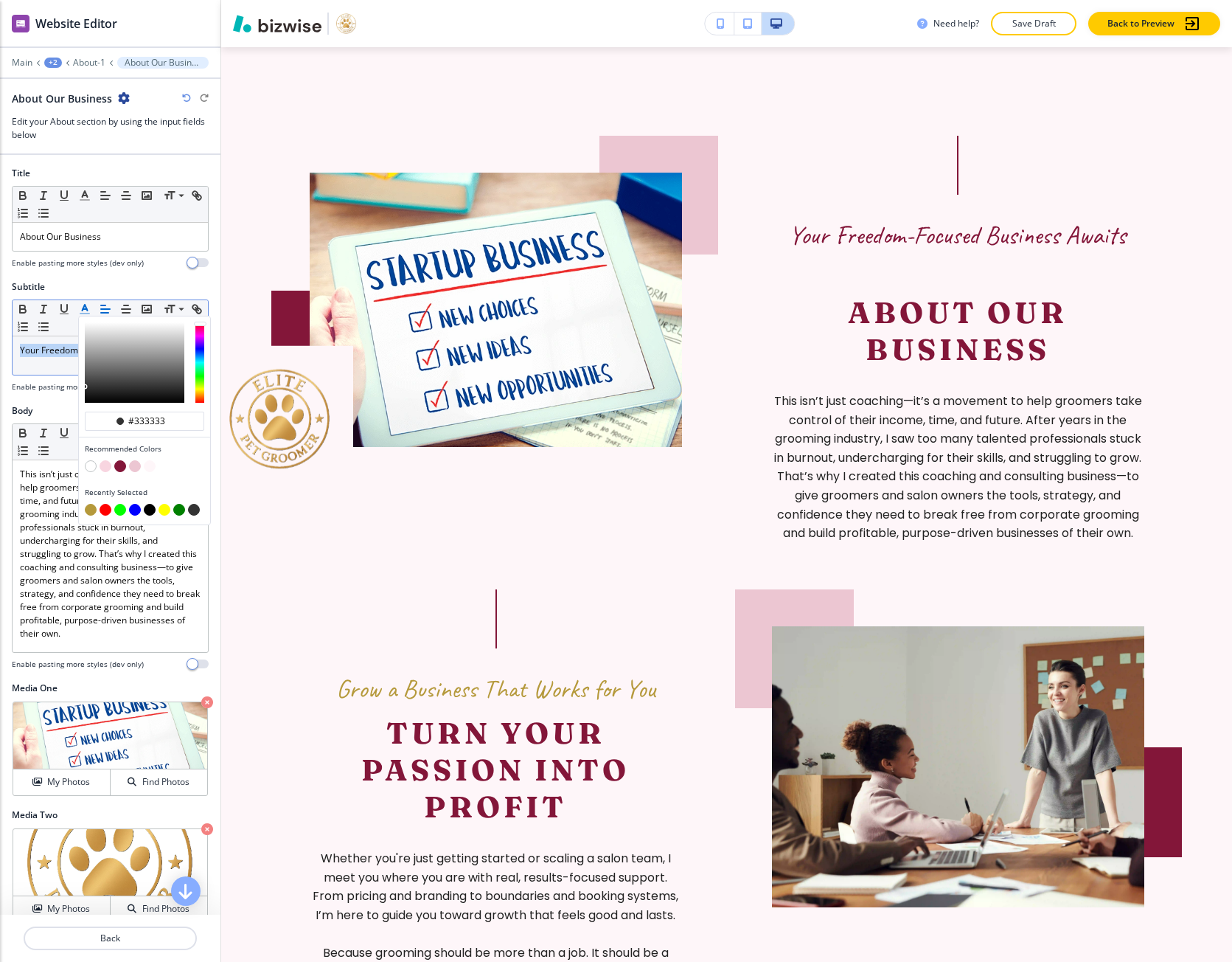
click at [92, 508] on button "button" at bounding box center [91, 509] width 11 height 11
type input "#b5993b"
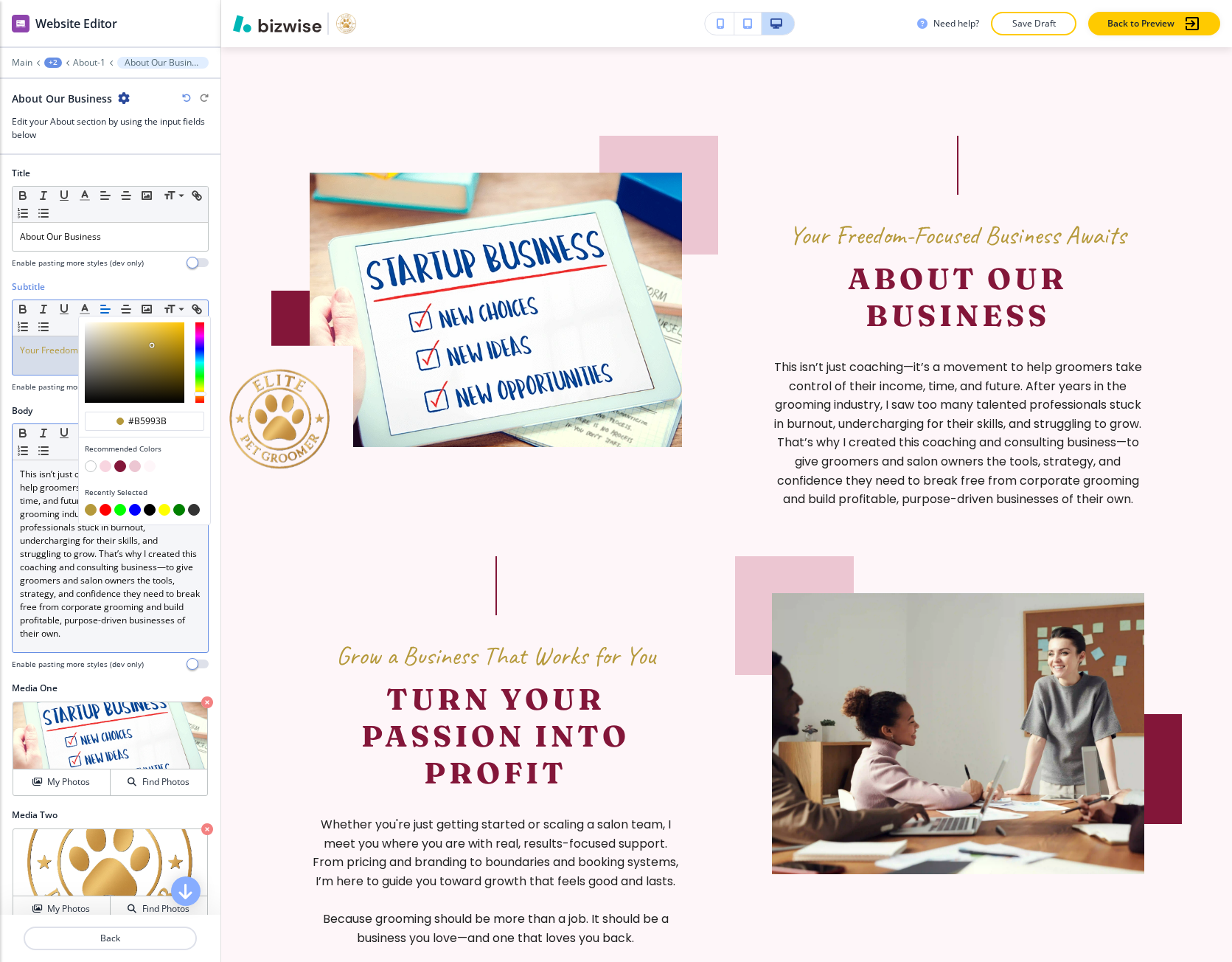
click at [70, 549] on p "This isn’t just coaching—it’s a movement to help groomers take control of their…" at bounding box center [110, 553] width 181 height 173
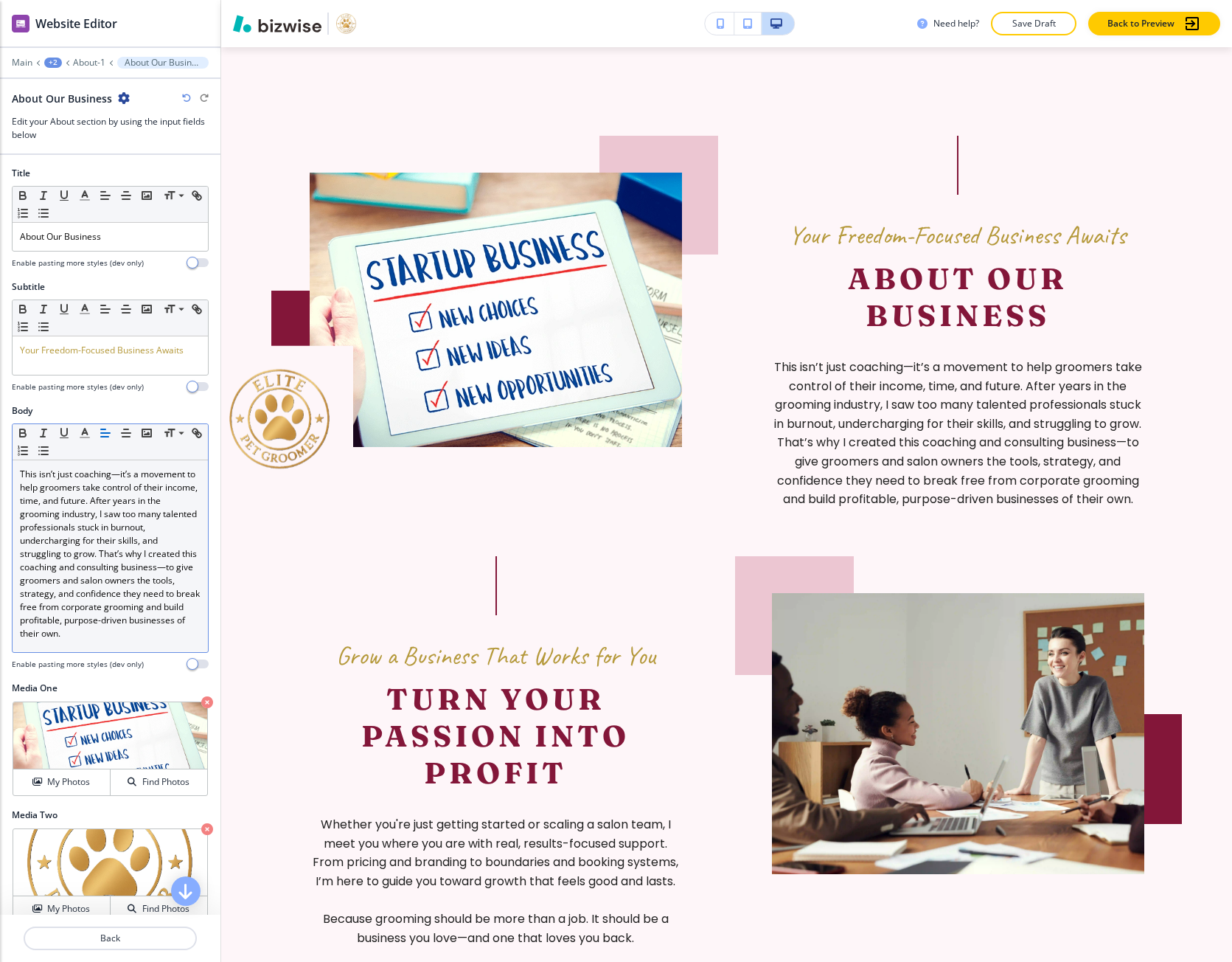
click at [130, 529] on p "This isn’t just coaching—it’s a movement to help groomers take control of their…" at bounding box center [110, 553] width 181 height 173
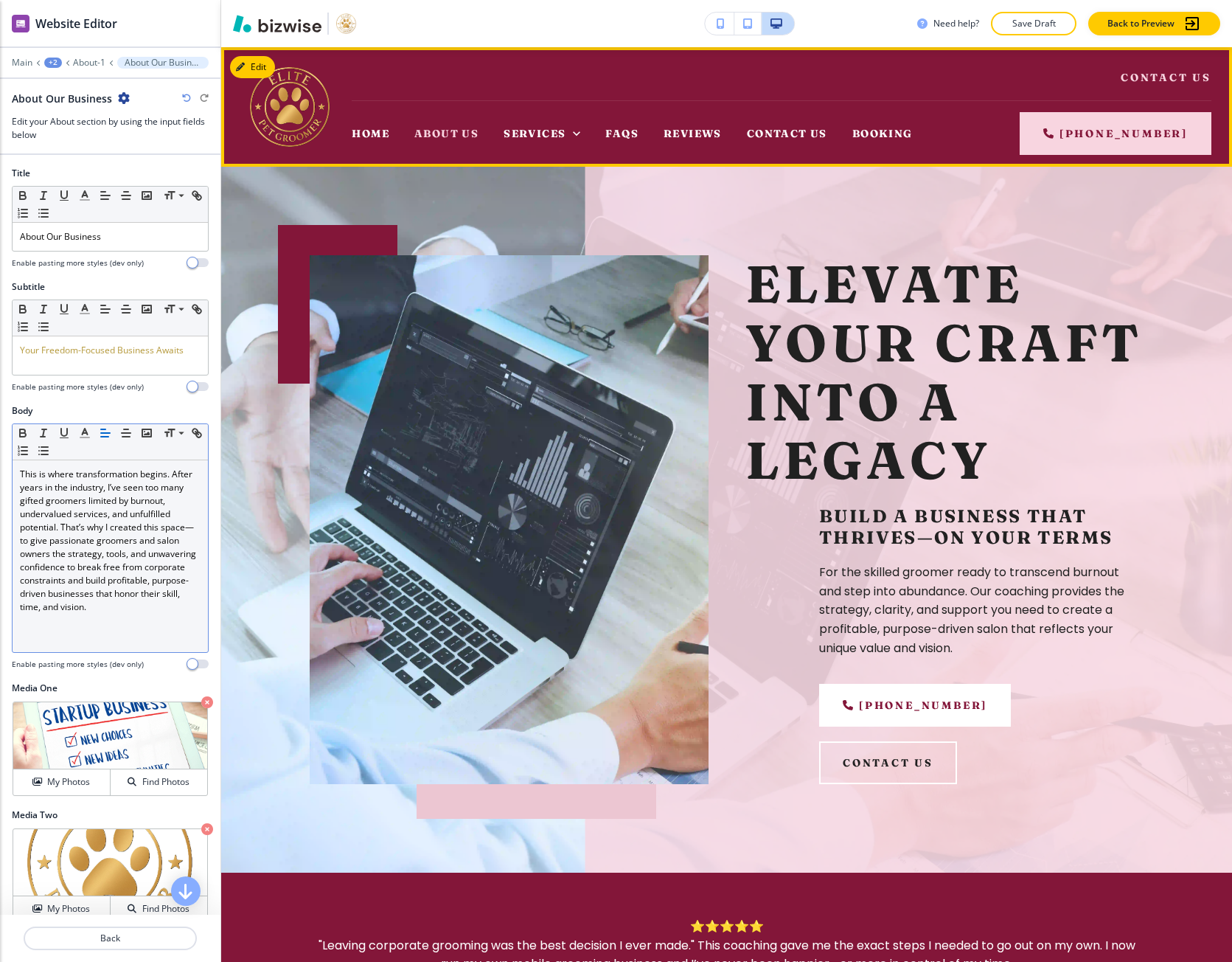
click at [378, 147] on div "Home" at bounding box center [377, 133] width 50 height 59
click at [373, 137] on span "Home" at bounding box center [371, 133] width 38 height 13
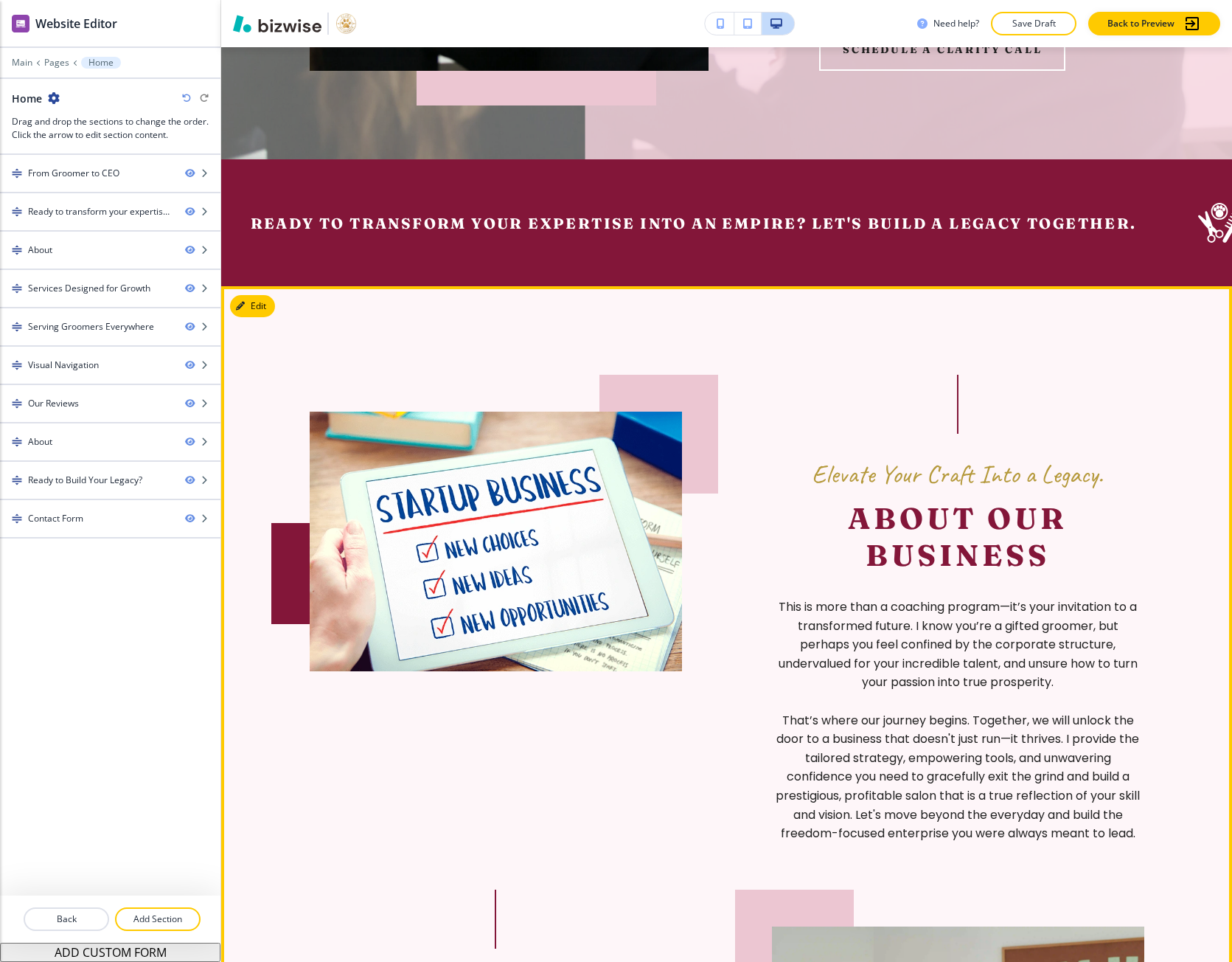
scroll to position [811, 0]
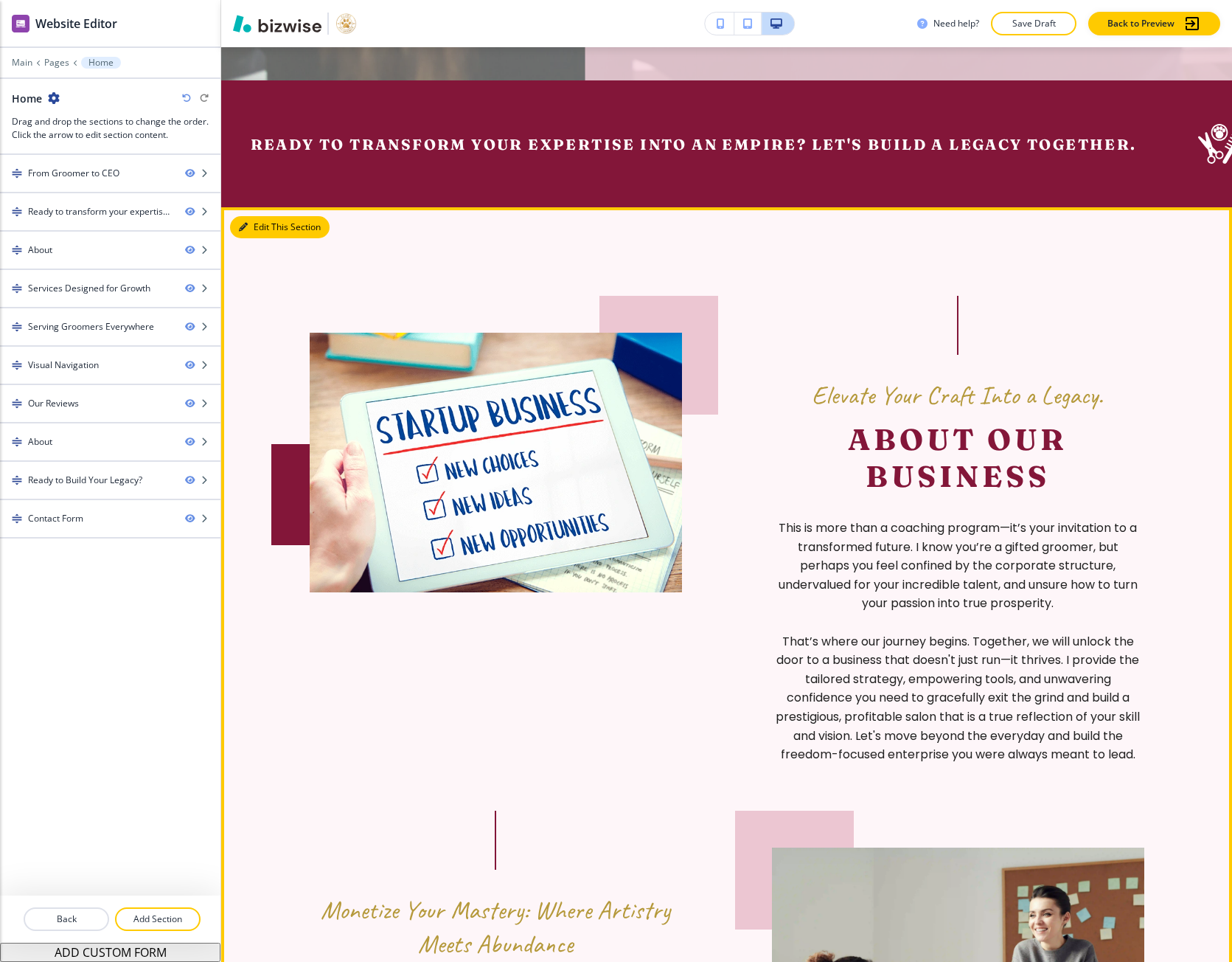
click at [242, 230] on icon "button" at bounding box center [243, 227] width 9 height 9
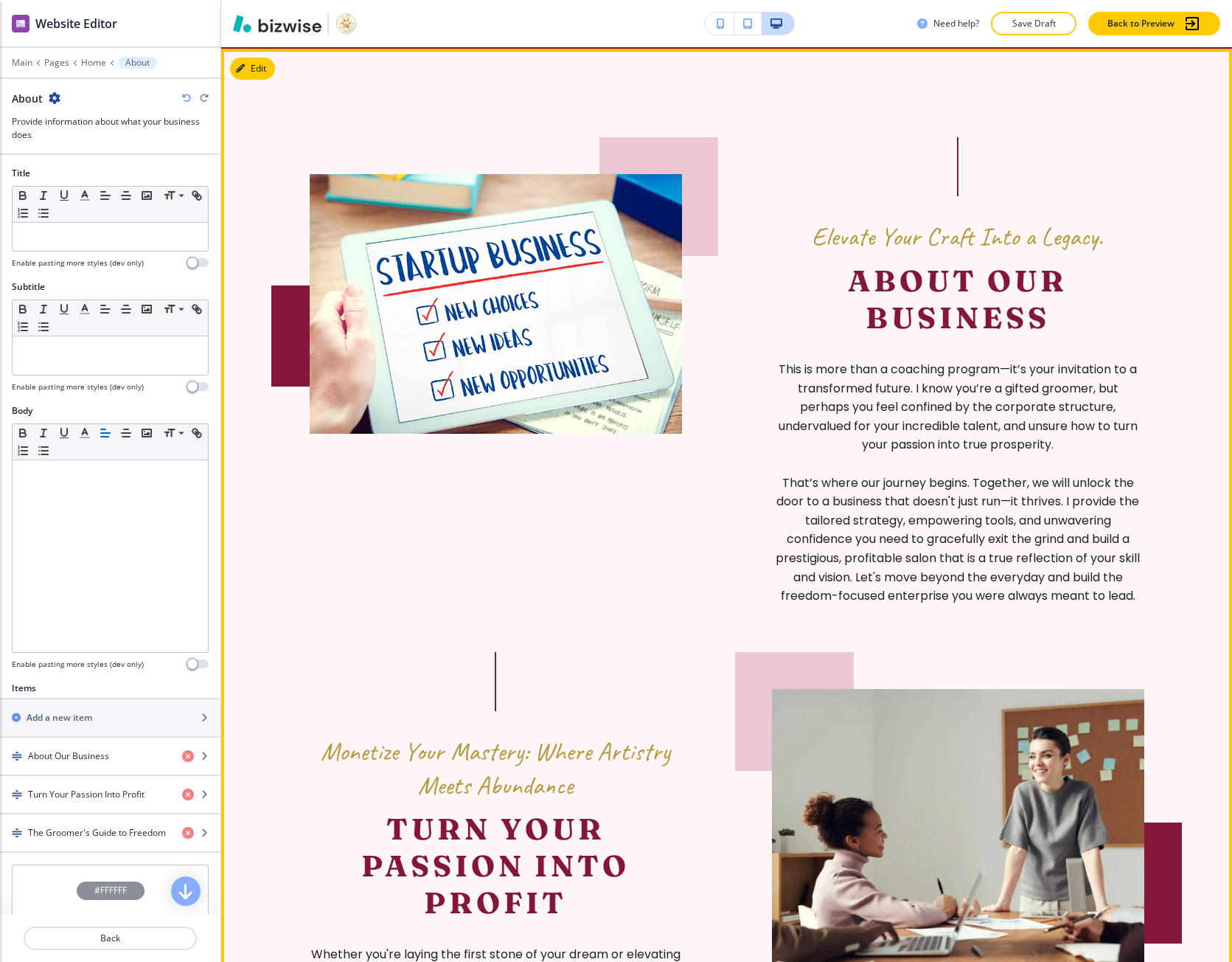
scroll to position [972, 0]
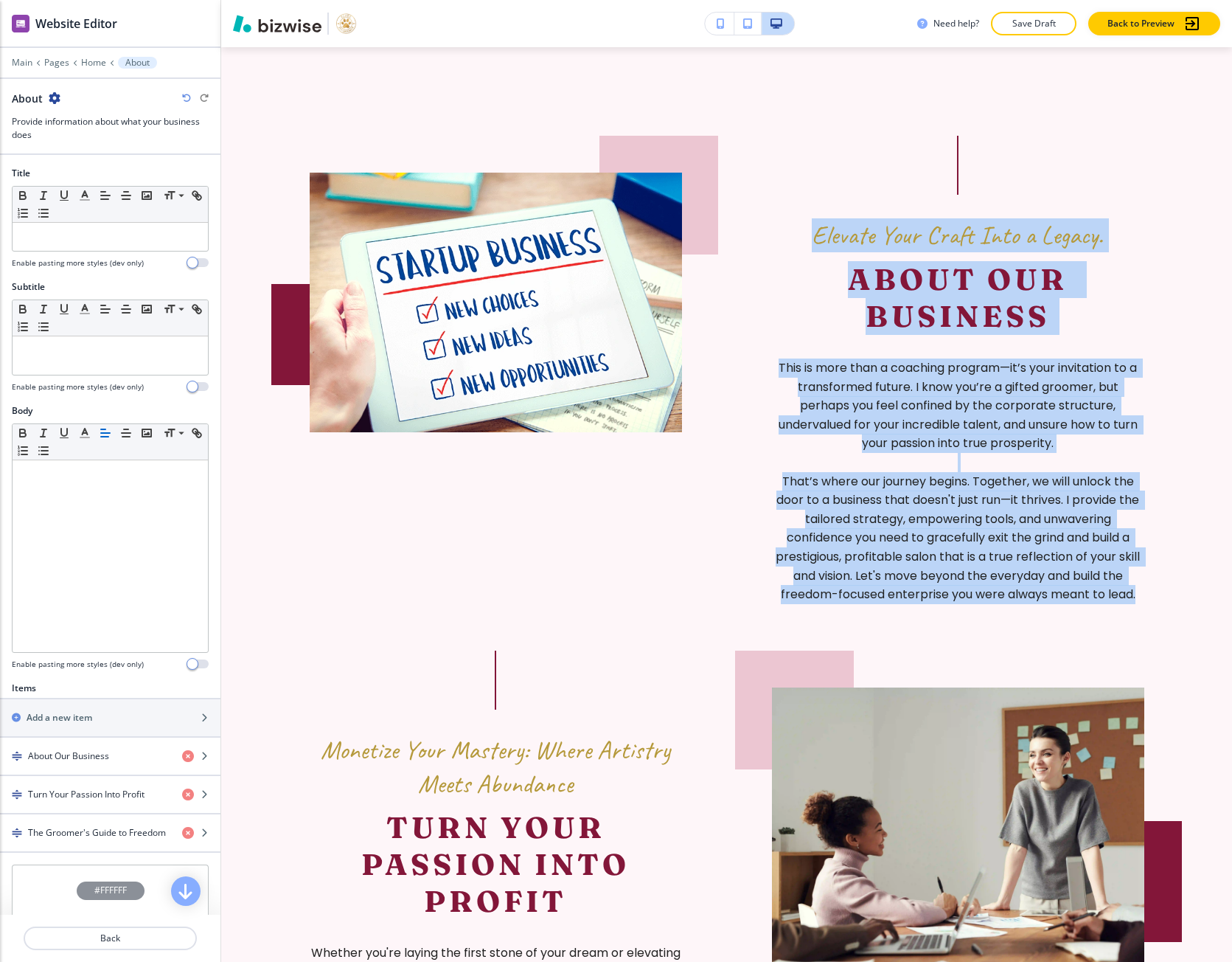
drag, startPoint x: 1135, startPoint y: 599, endPoint x: 787, endPoint y: 229, distance: 507.9
click at [787, 229] on section "Elevate Your Craft Into a Legacy. About Our Business This is more than a coachi…" at bounding box center [726, 925] width 1011 height 1756
copy div "Elevate Your Craft Into a Legacy. About Our Business This is more than a coachi…"
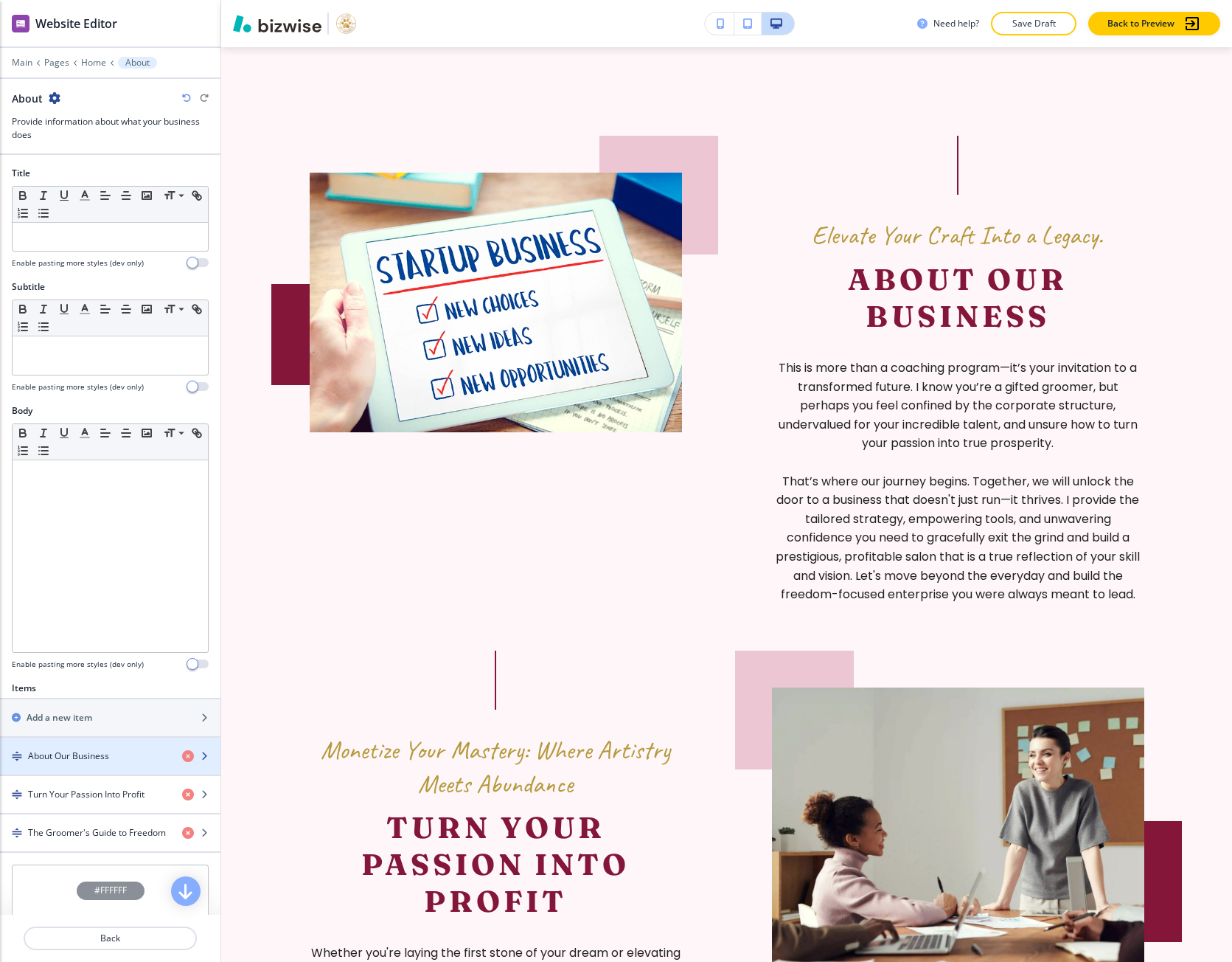
click at [98, 748] on div "button" at bounding box center [110, 743] width 220 height 11
click at [98, 752] on h4 "About Our Business" at bounding box center [68, 756] width 81 height 13
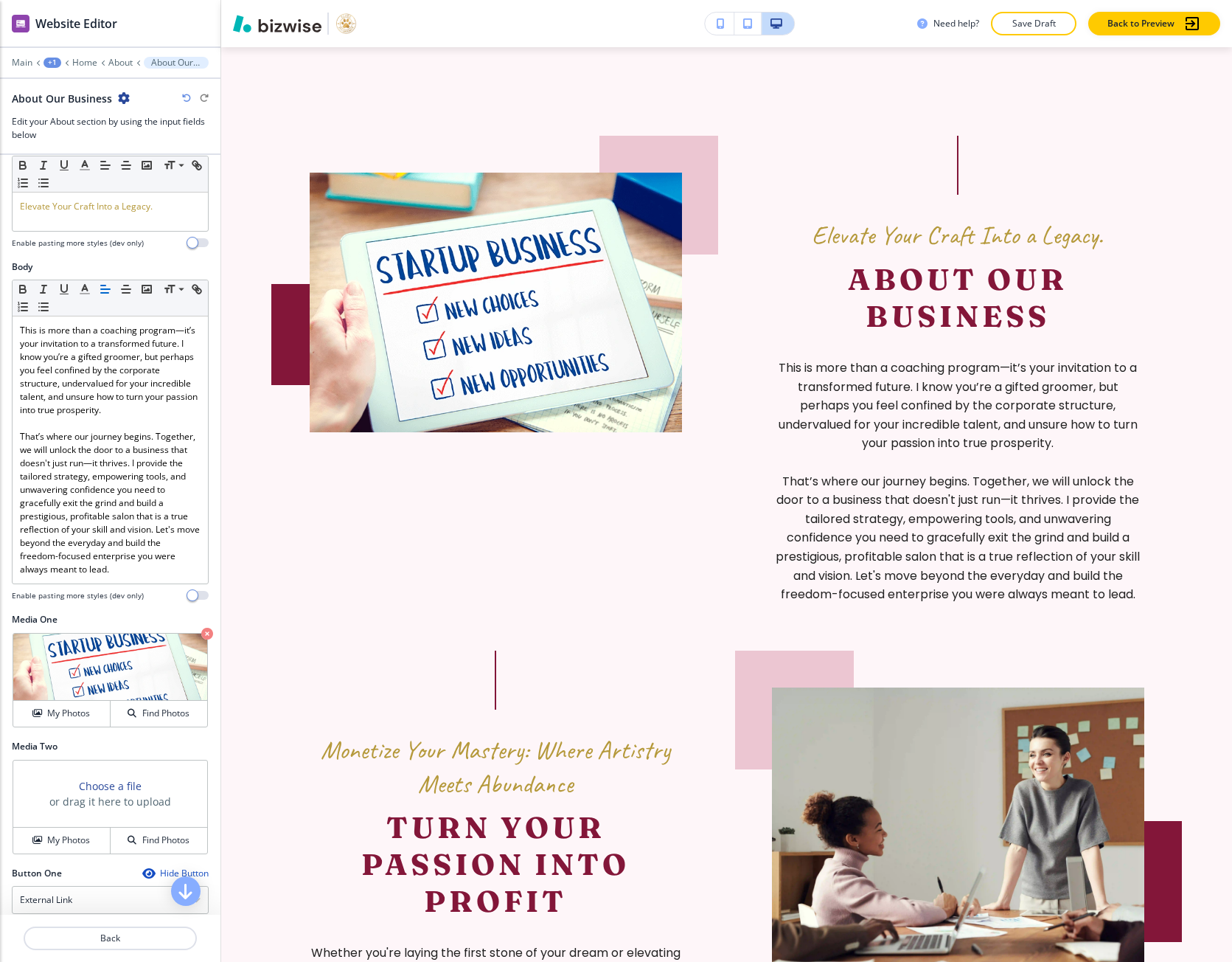
scroll to position [221, 0]
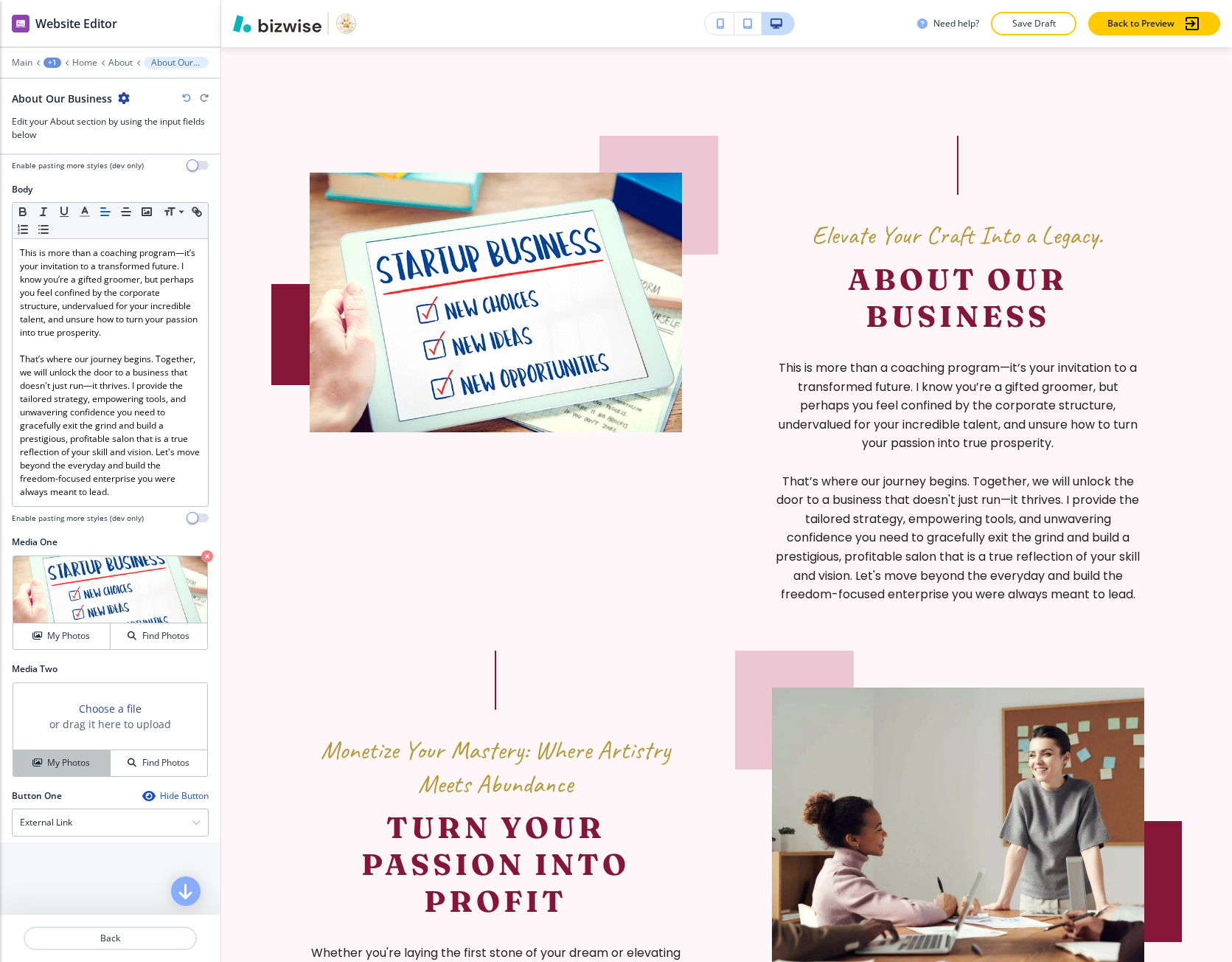
click at [65, 770] on h4 "My Photos" at bounding box center [69, 762] width 43 height 13
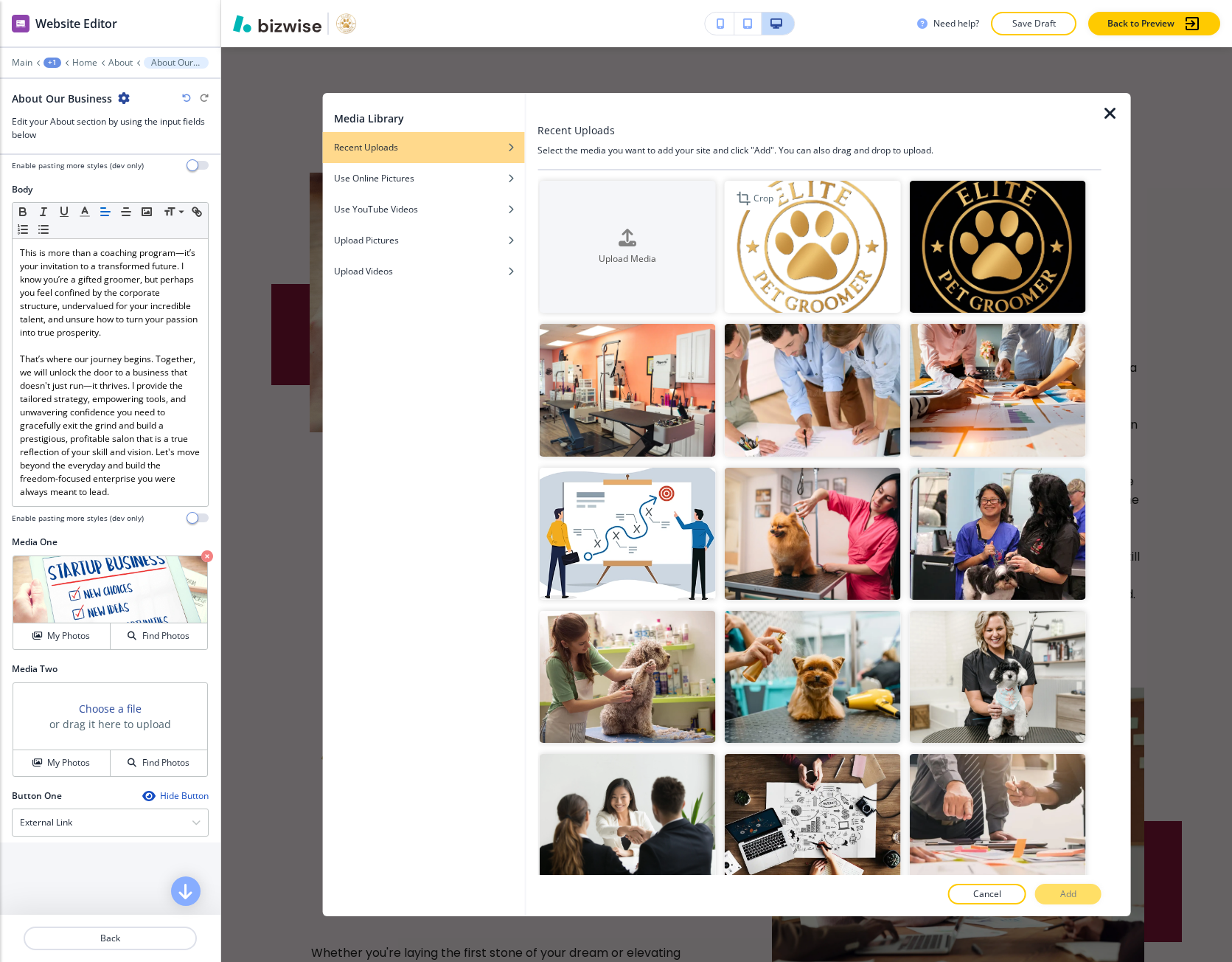
click at [872, 249] on img "button" at bounding box center [812, 246] width 176 height 132
click at [1040, 892] on button "Add" at bounding box center [1068, 893] width 66 height 20
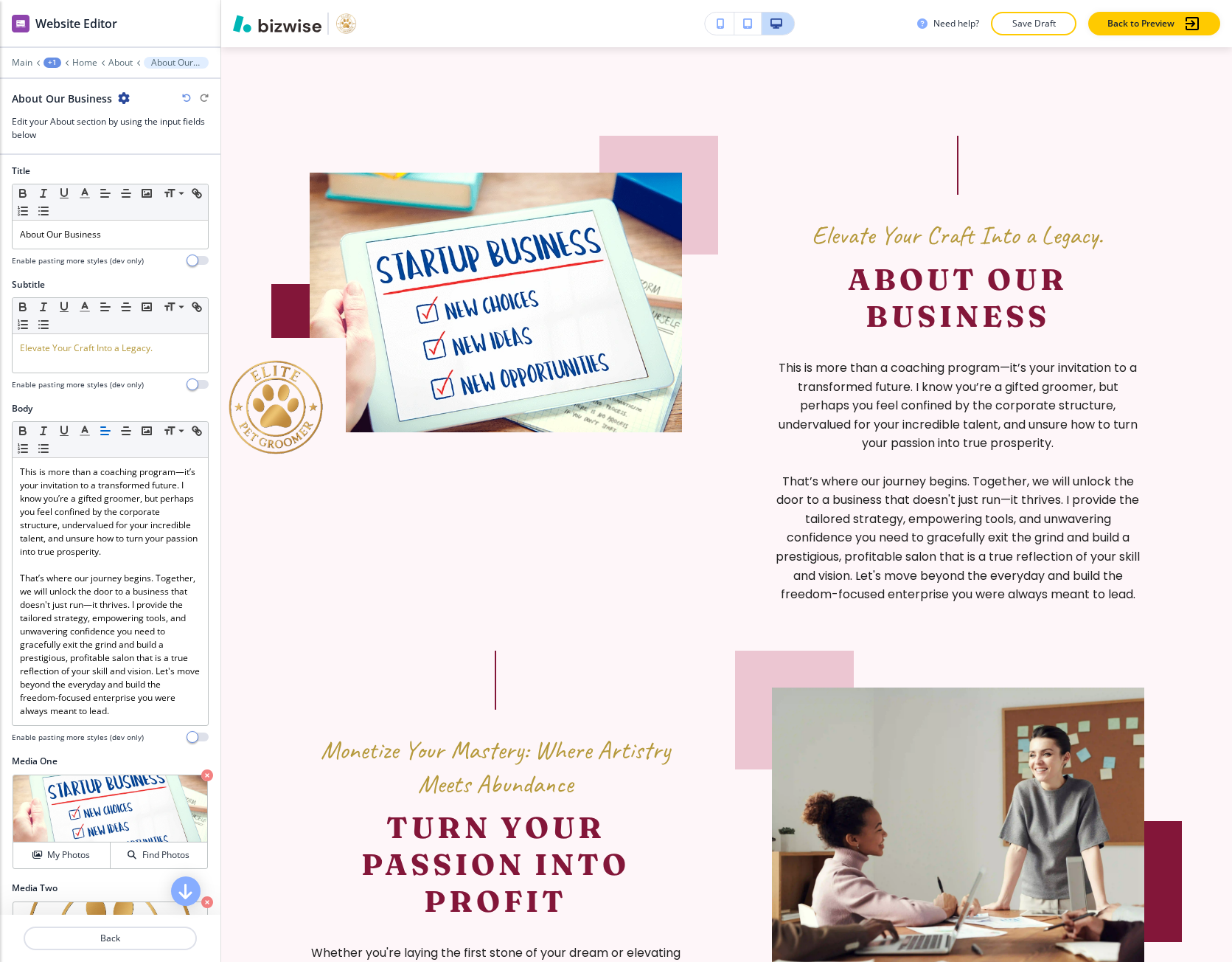
scroll to position [0, 0]
click at [75, 342] on div "Elevate Your Craft Into a Legacy." at bounding box center [110, 355] width 196 height 38
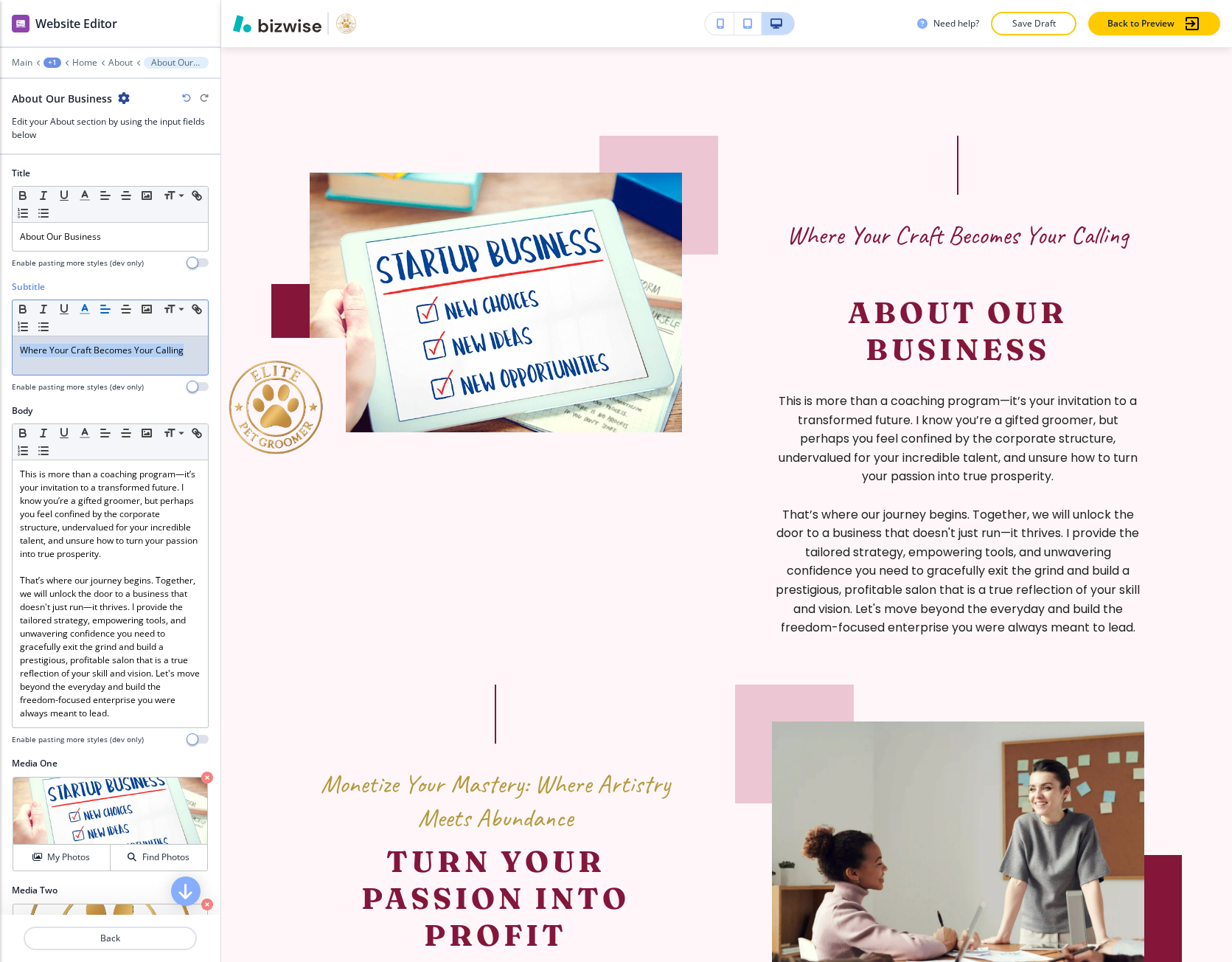
click at [83, 317] on button "button" at bounding box center [84, 309] width 20 height 18
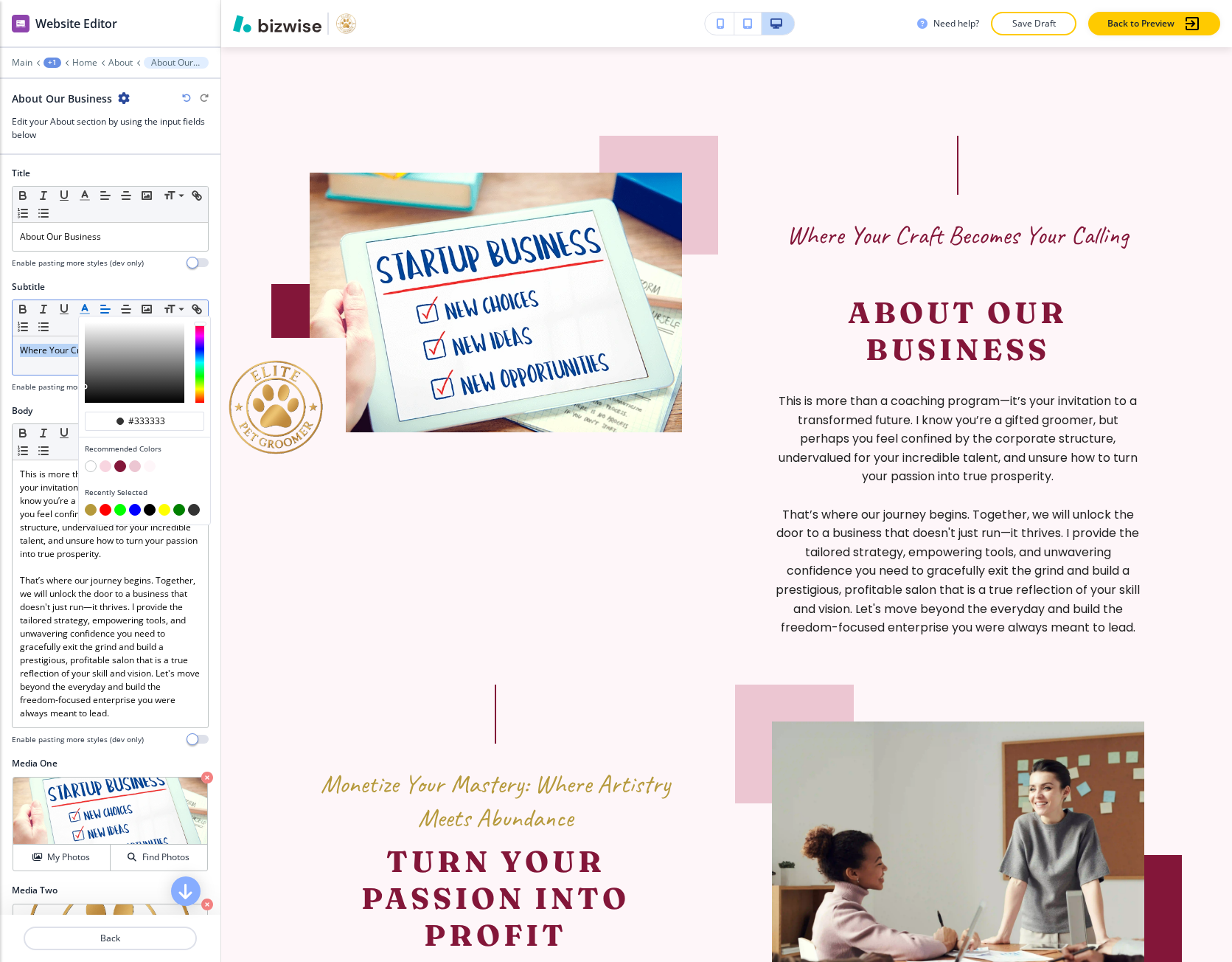
click at [87, 510] on button "button" at bounding box center [91, 509] width 11 height 11
type input "#b5993b"
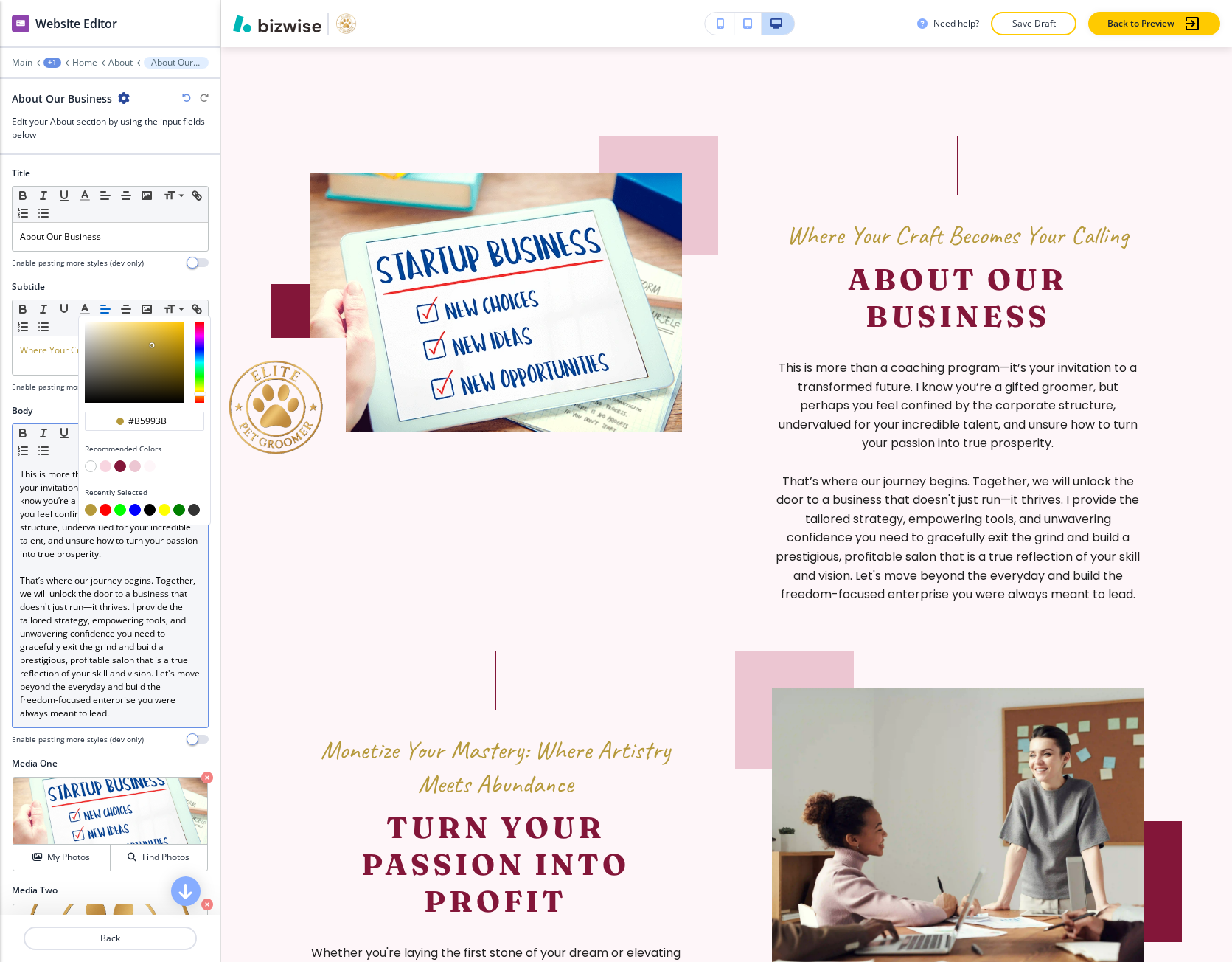
click at [77, 594] on p "That’s where our journey begins. Together, we will unlock the door to a busines…" at bounding box center [110, 647] width 181 height 146
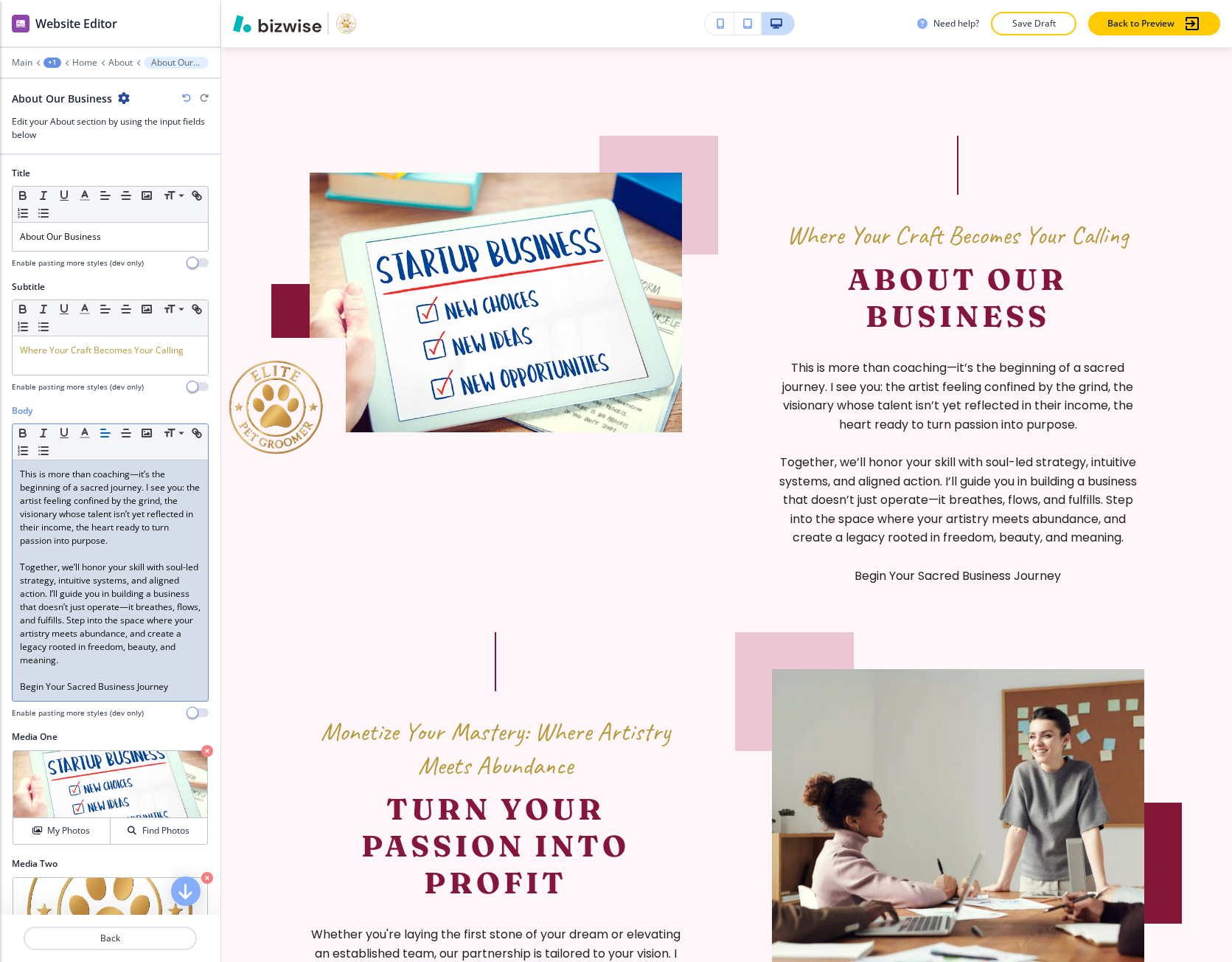
click at [101, 689] on p "Begin Your Sacred Business Journey" at bounding box center [110, 687] width 181 height 13
click at [186, 689] on p "Begin Your Sacred Business Journey" at bounding box center [110, 687] width 181 height 13
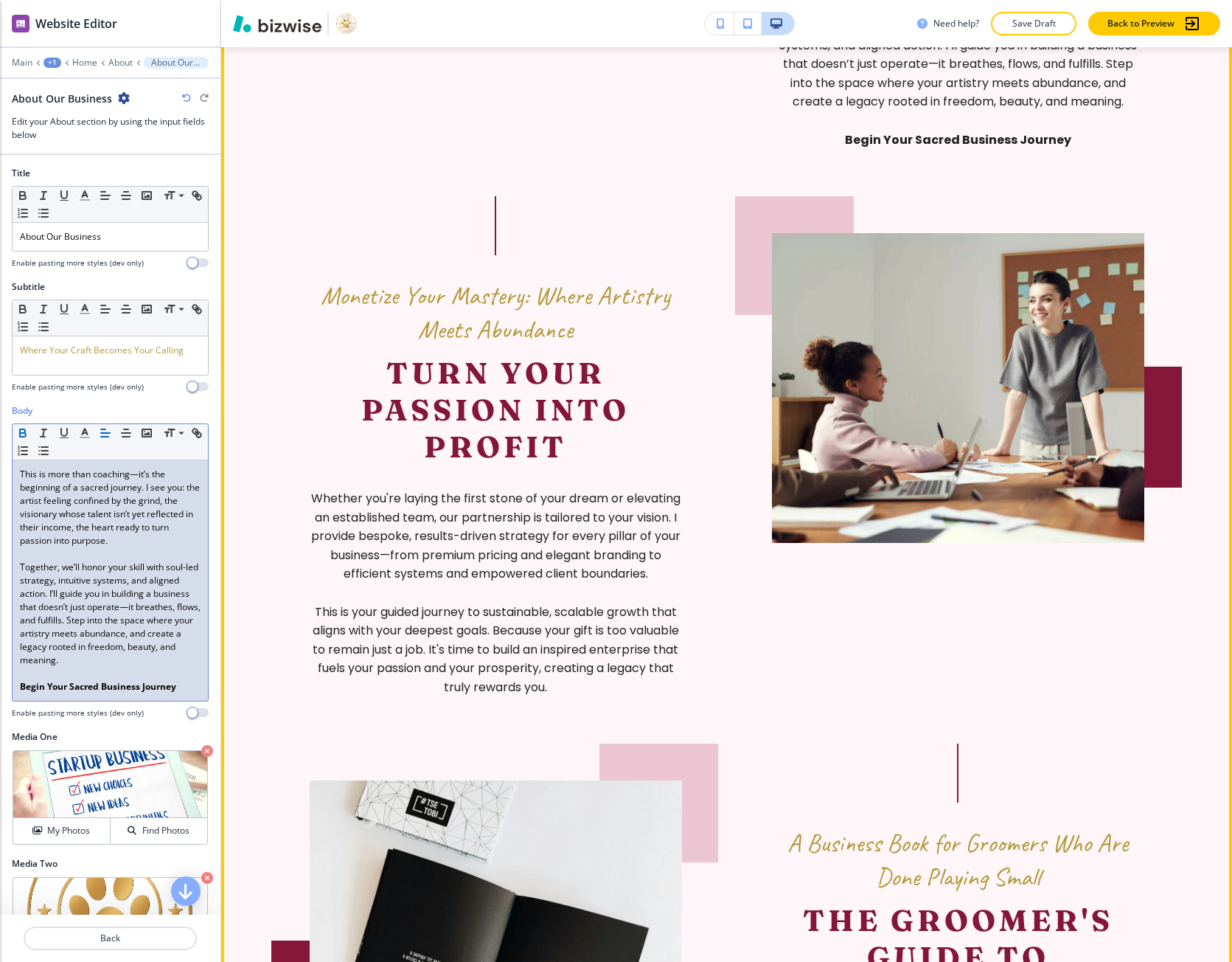
scroll to position [1414, 0]
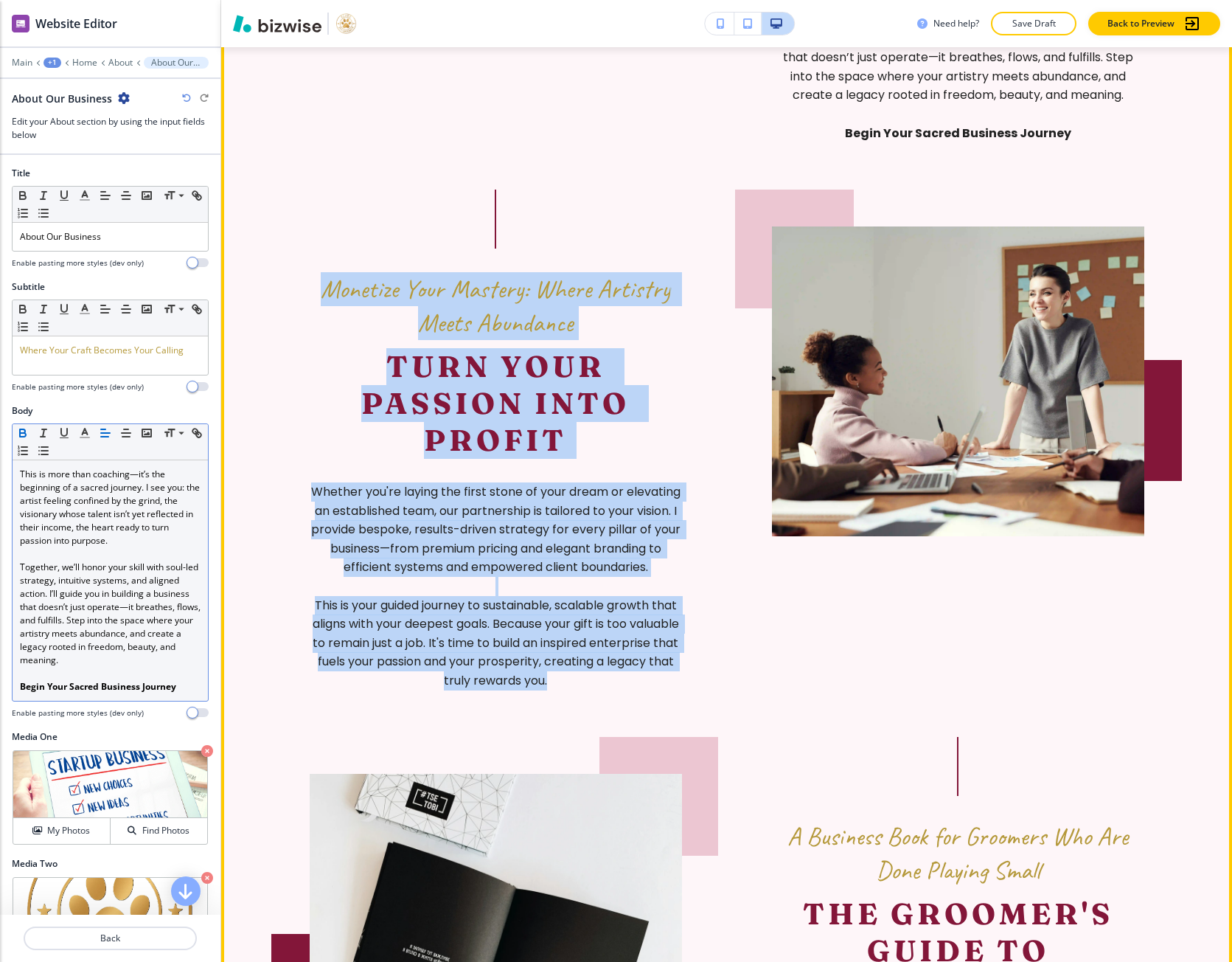
drag, startPoint x: 616, startPoint y: 720, endPoint x: 308, endPoint y: 309, distance: 513.6
click at [308, 309] on section "Where Your Craft Becomes Your Calling About Our Business This is more than coac…" at bounding box center [726, 473] width 1011 height 1737
copy div "Monetize Your Mastery: Where Artistry Meets Abundance Turn Your Passion Into Pr…"
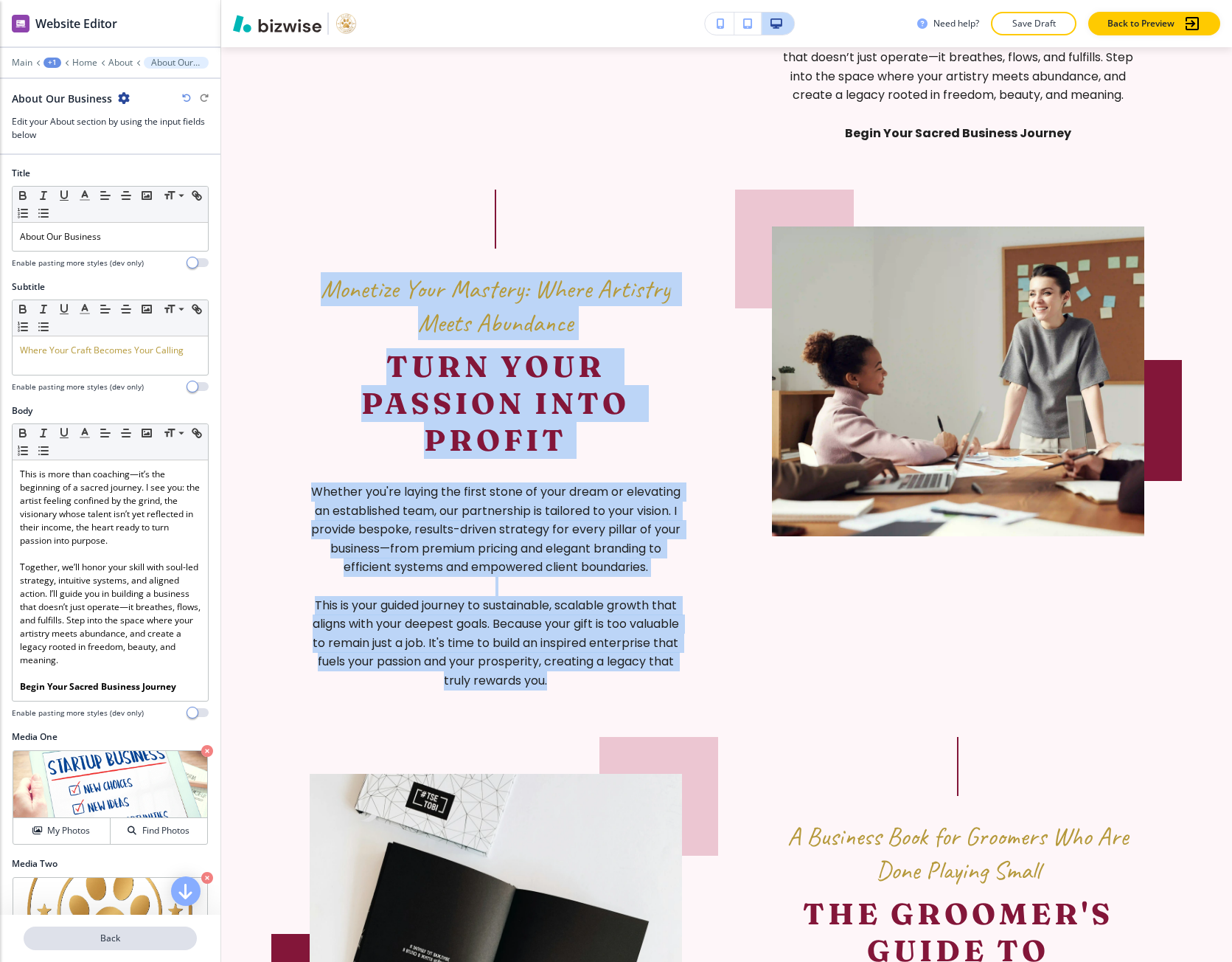
click at [93, 934] on p "Back" at bounding box center [111, 938] width 170 height 13
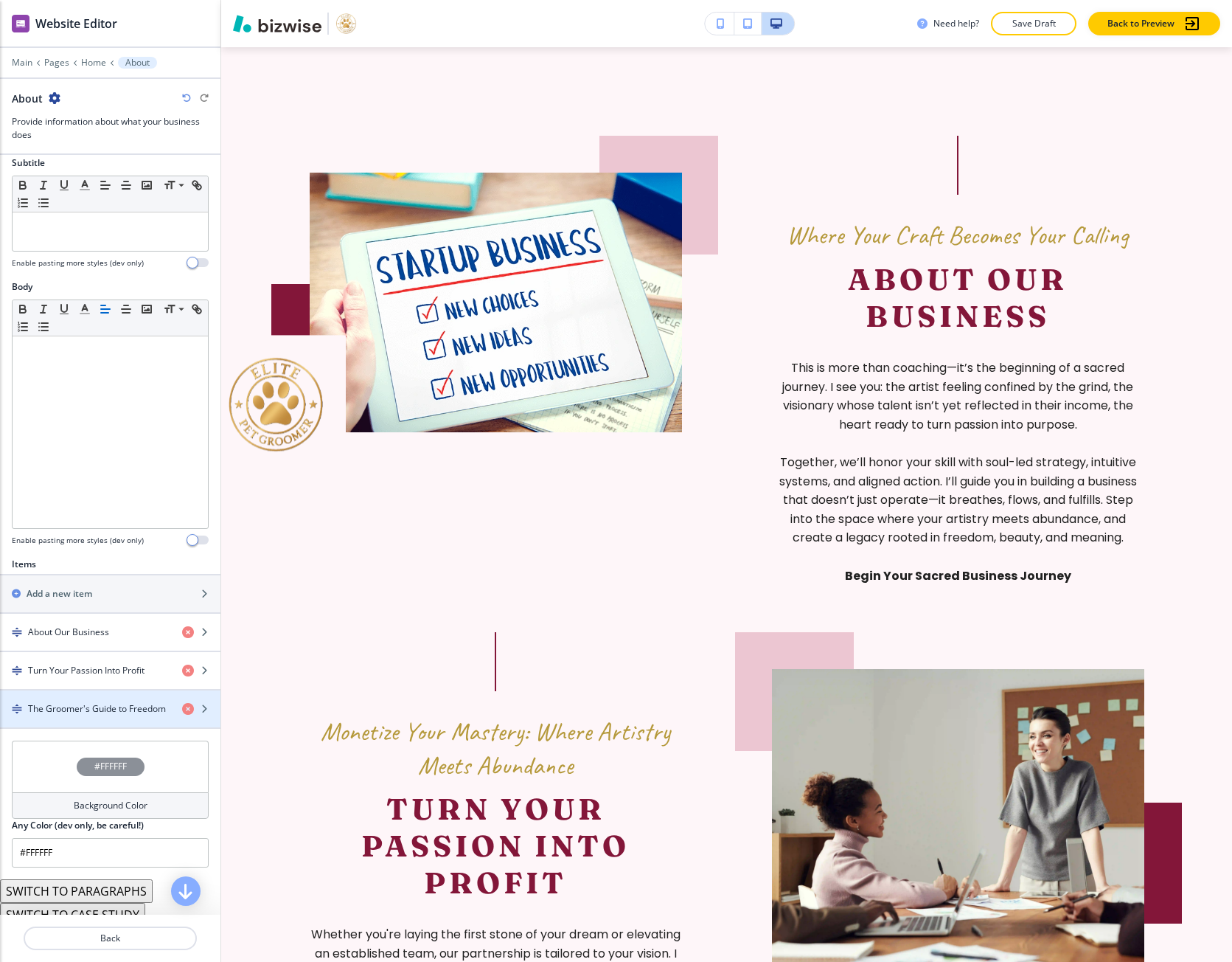
scroll to position [147, 0]
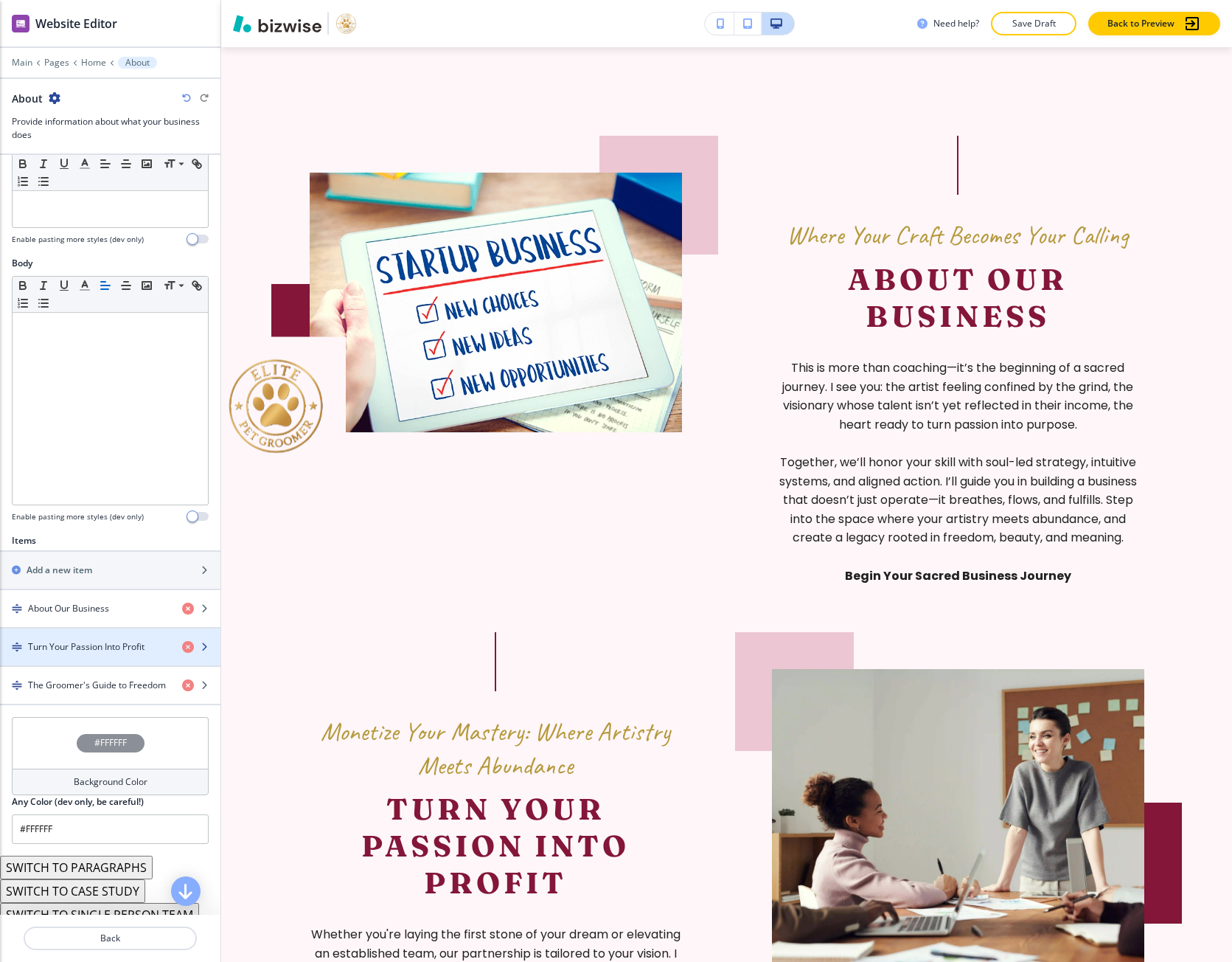
click at [77, 648] on h4 "Turn Your Passion Into Profit" at bounding box center [86, 647] width 116 height 13
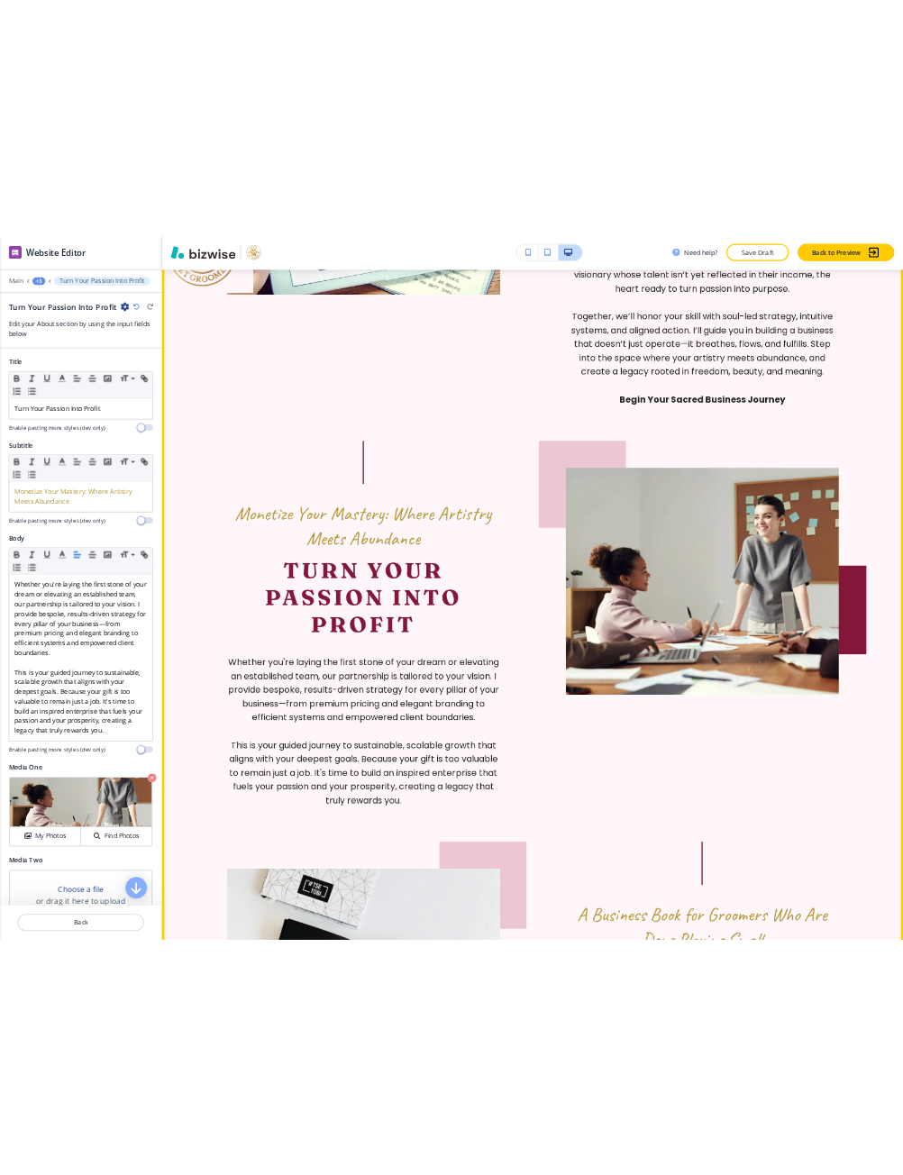
scroll to position [1637, 0]
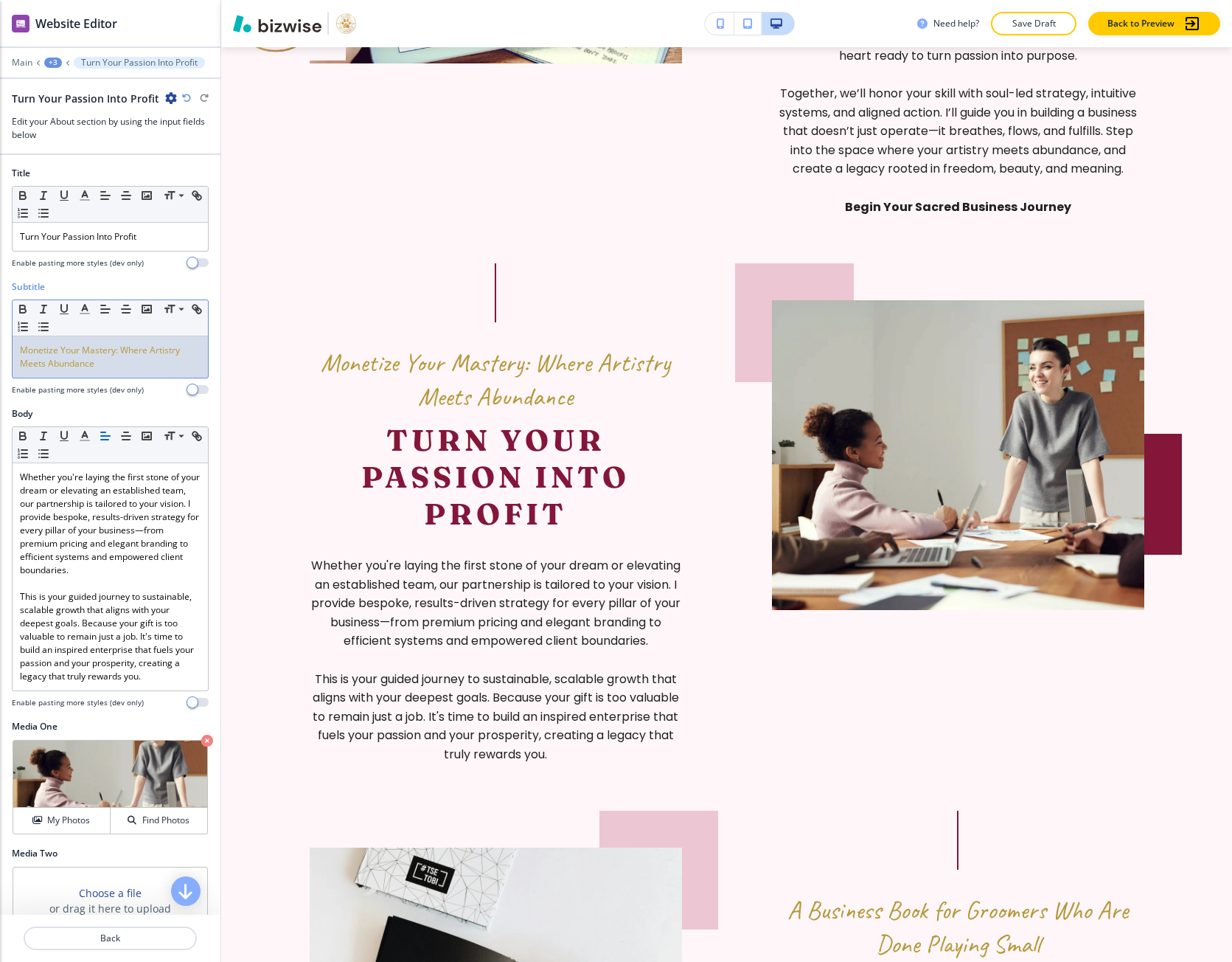
click at [86, 346] on span "Monetize Your Mastery: Where Artistry Meets Abundance" at bounding box center [101, 357] width 162 height 26
click at [151, 359] on p "Monetize Your Mastery: Where Artistry Meets Abundance" at bounding box center [110, 357] width 181 height 26
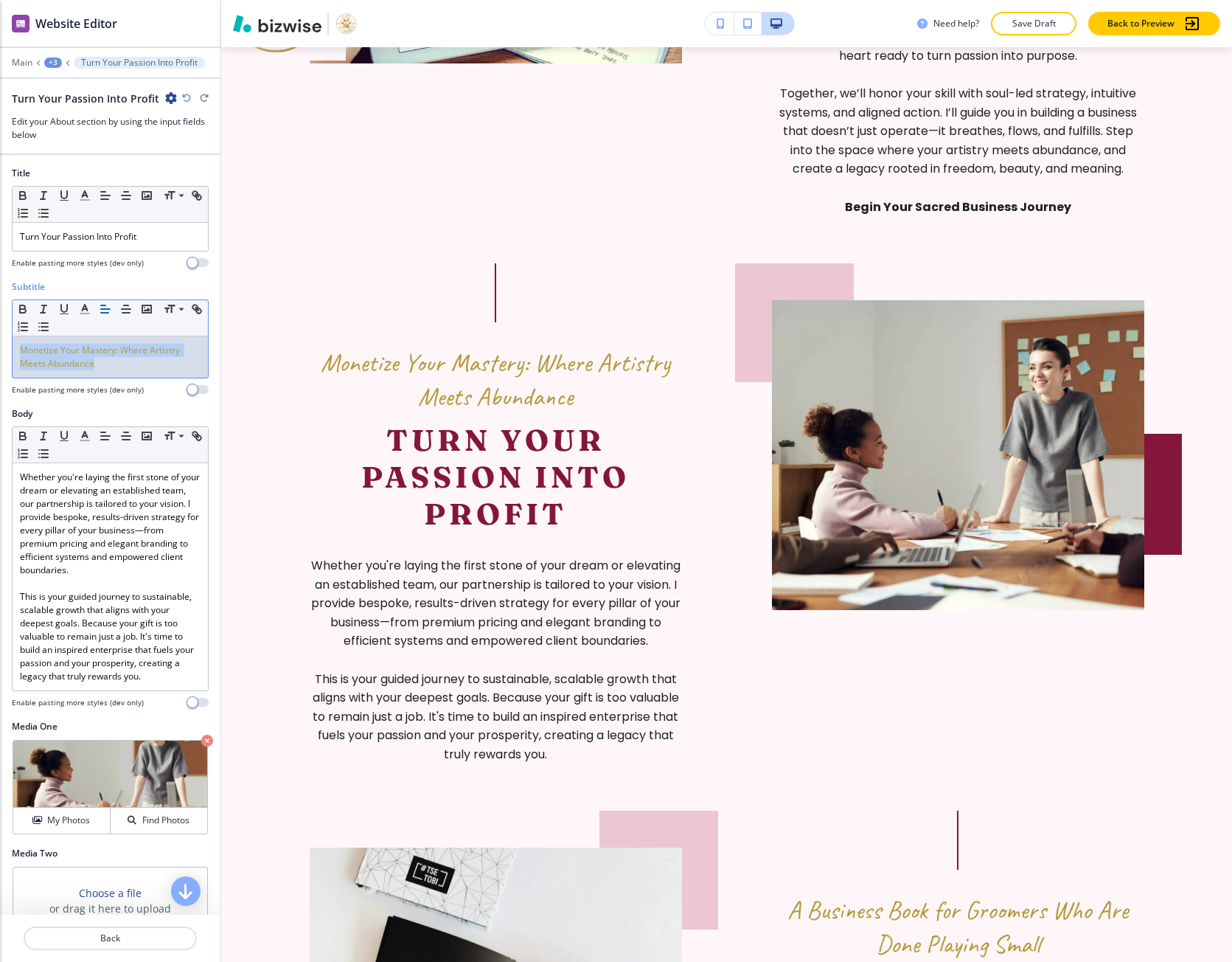
click at [151, 359] on p "Monetize Your Mastery: Where Artistry Meets Abundance" at bounding box center [110, 357] width 181 height 26
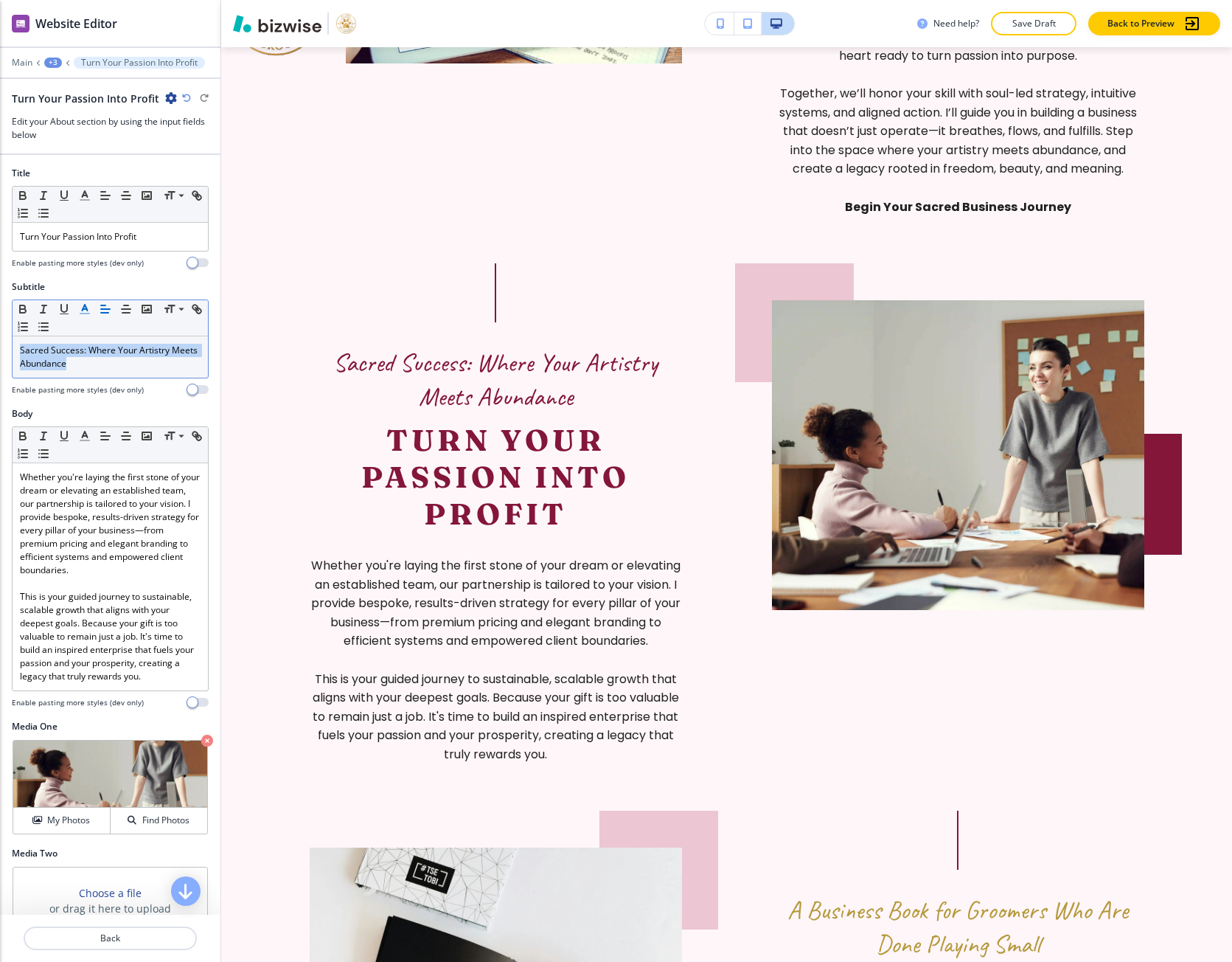
click at [88, 309] on polyline "button" at bounding box center [85, 307] width 5 height 6
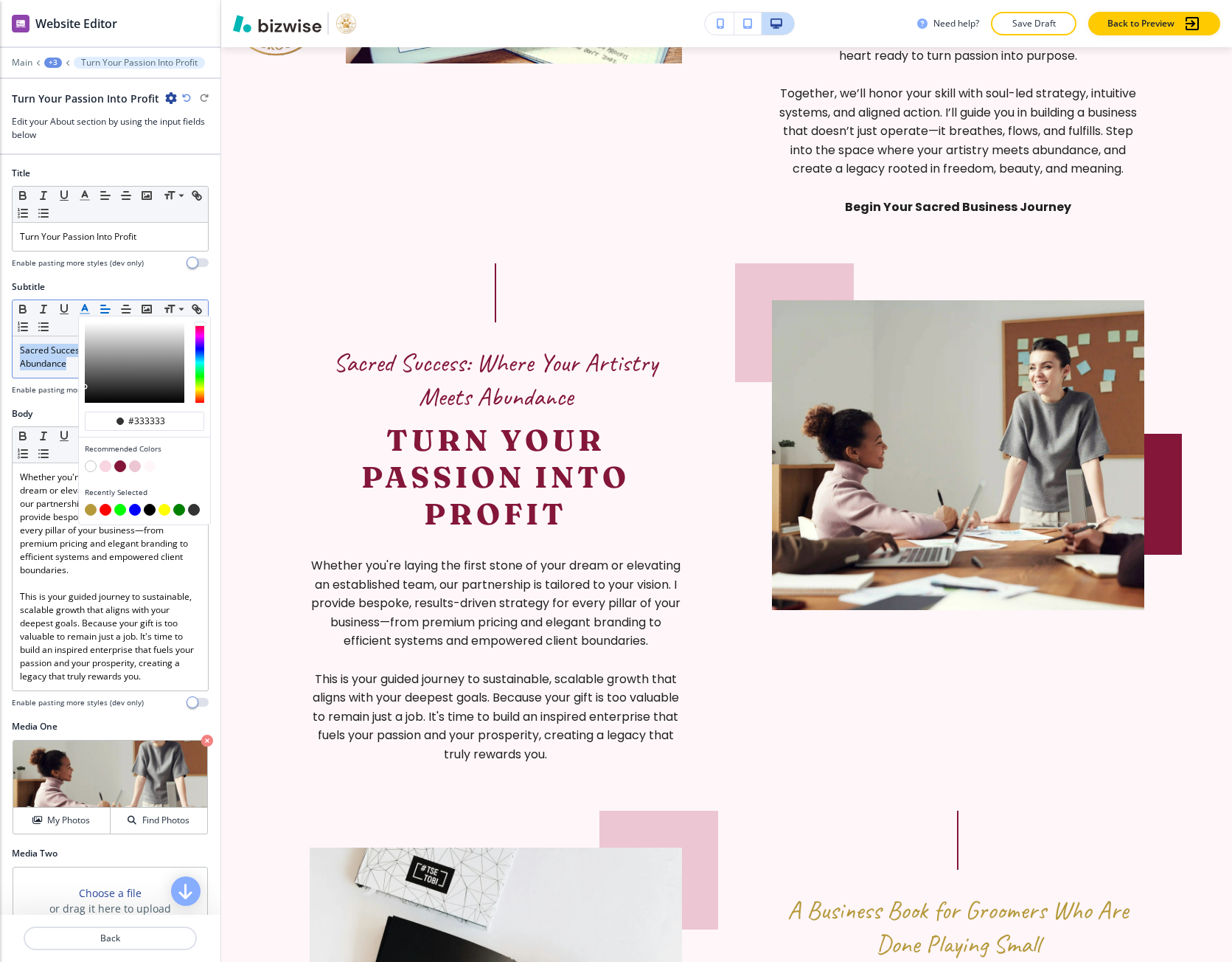
click at [91, 513] on button "button" at bounding box center [91, 509] width 11 height 11
type input "#b5993b"
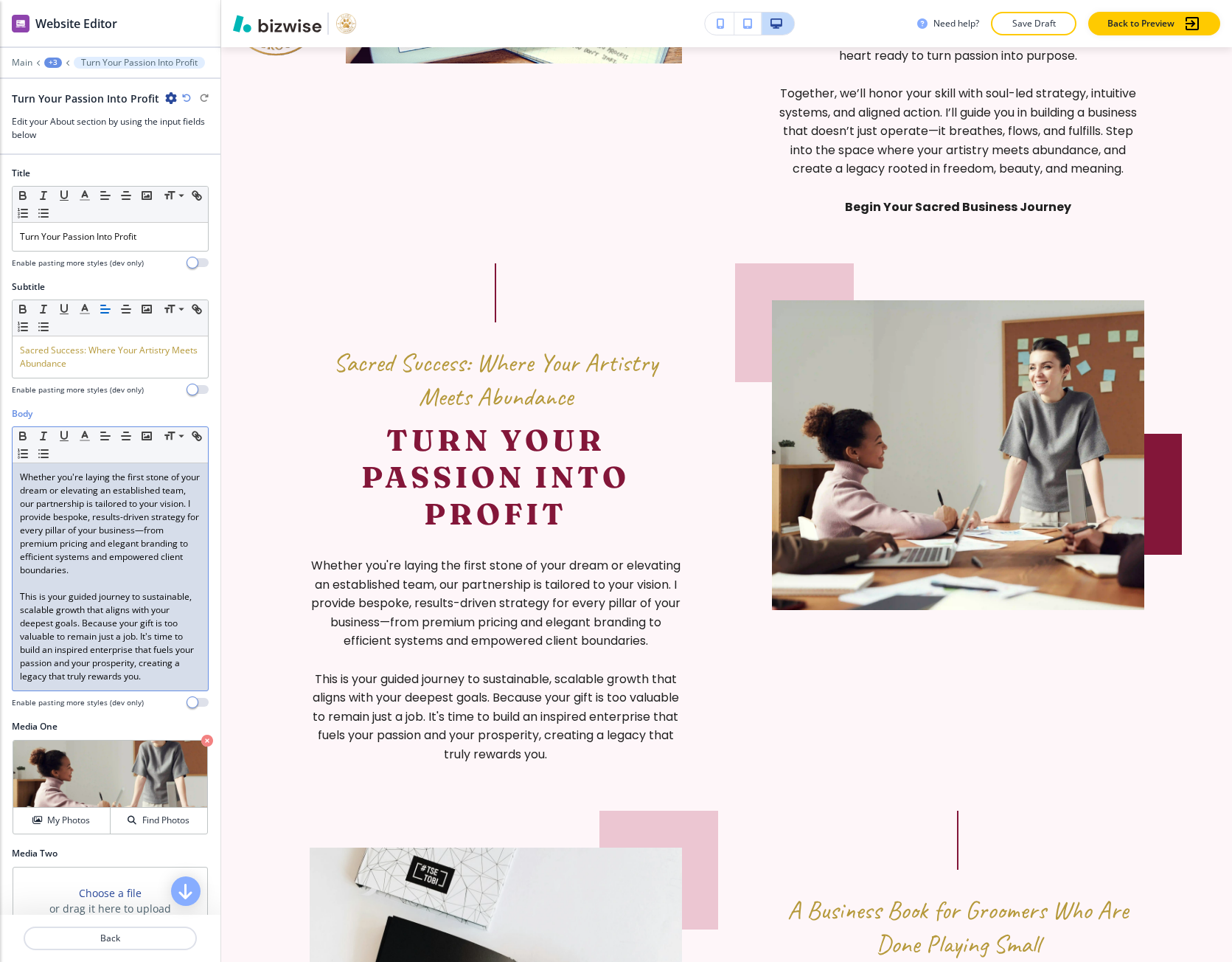
click at [65, 607] on p "This is your guided journey to sustainable, scalable growth that aligns with yo…" at bounding box center [110, 637] width 181 height 93
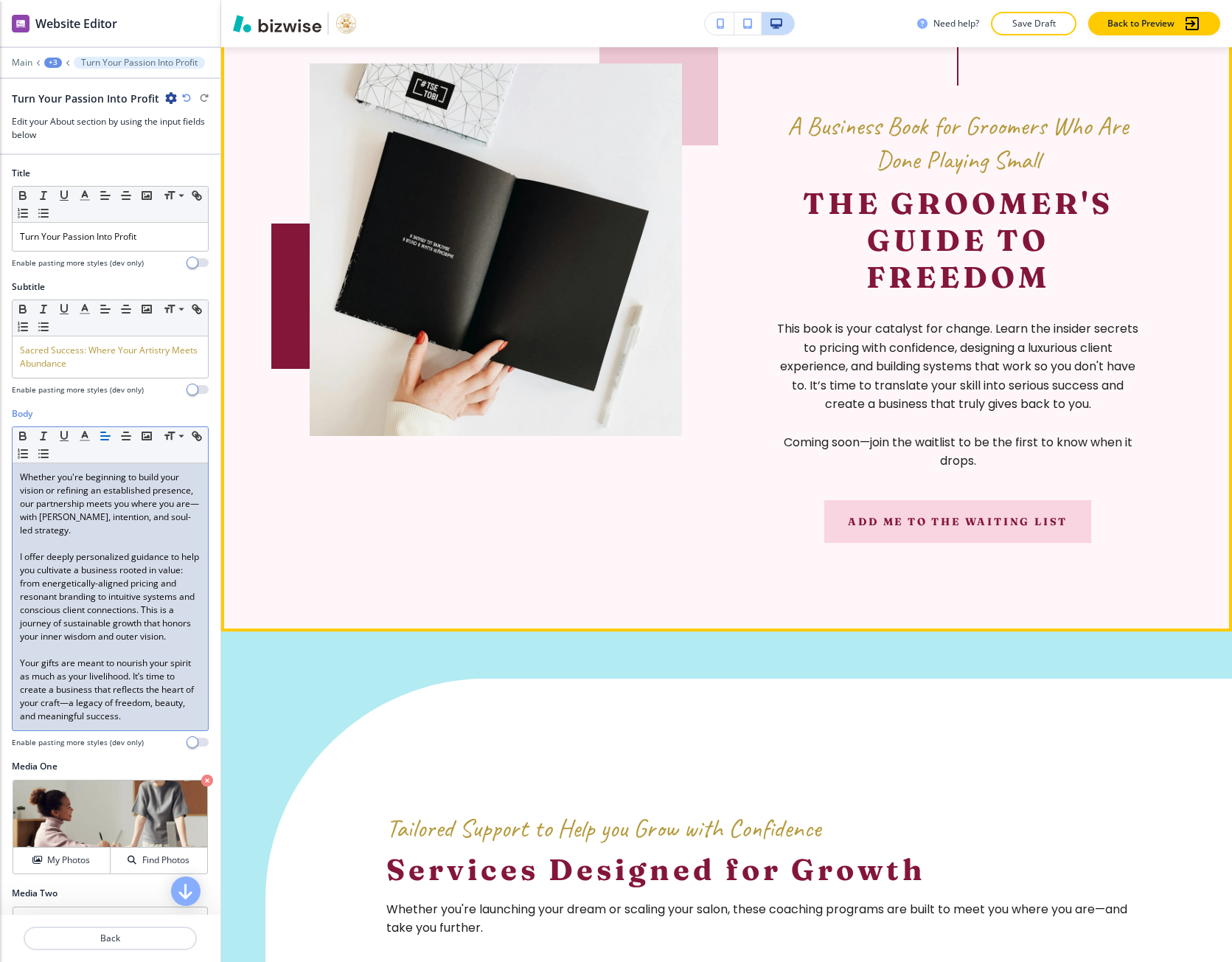
scroll to position [2225, 0]
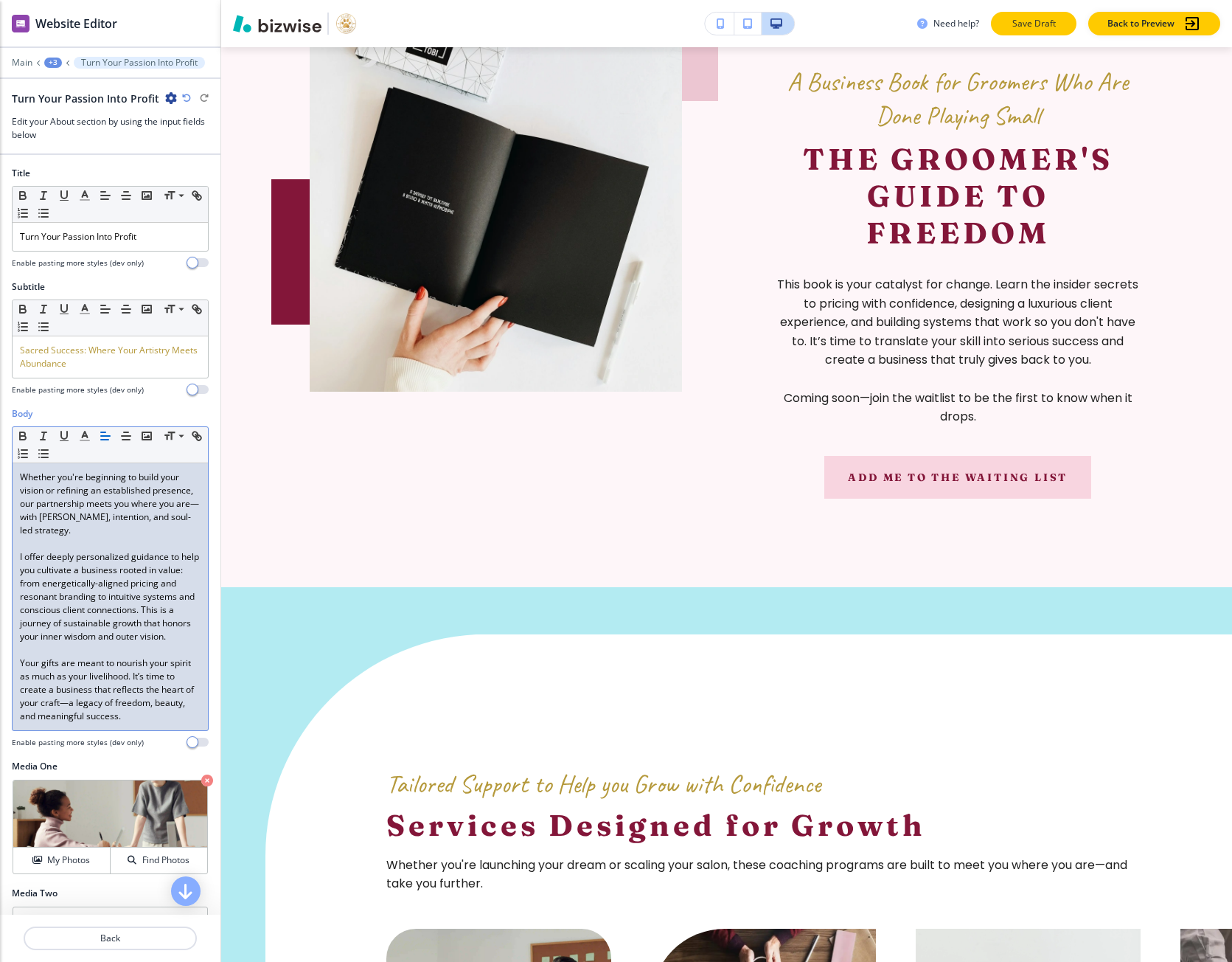
click at [1030, 26] on p "Save Draft" at bounding box center [1034, 24] width 47 height 13
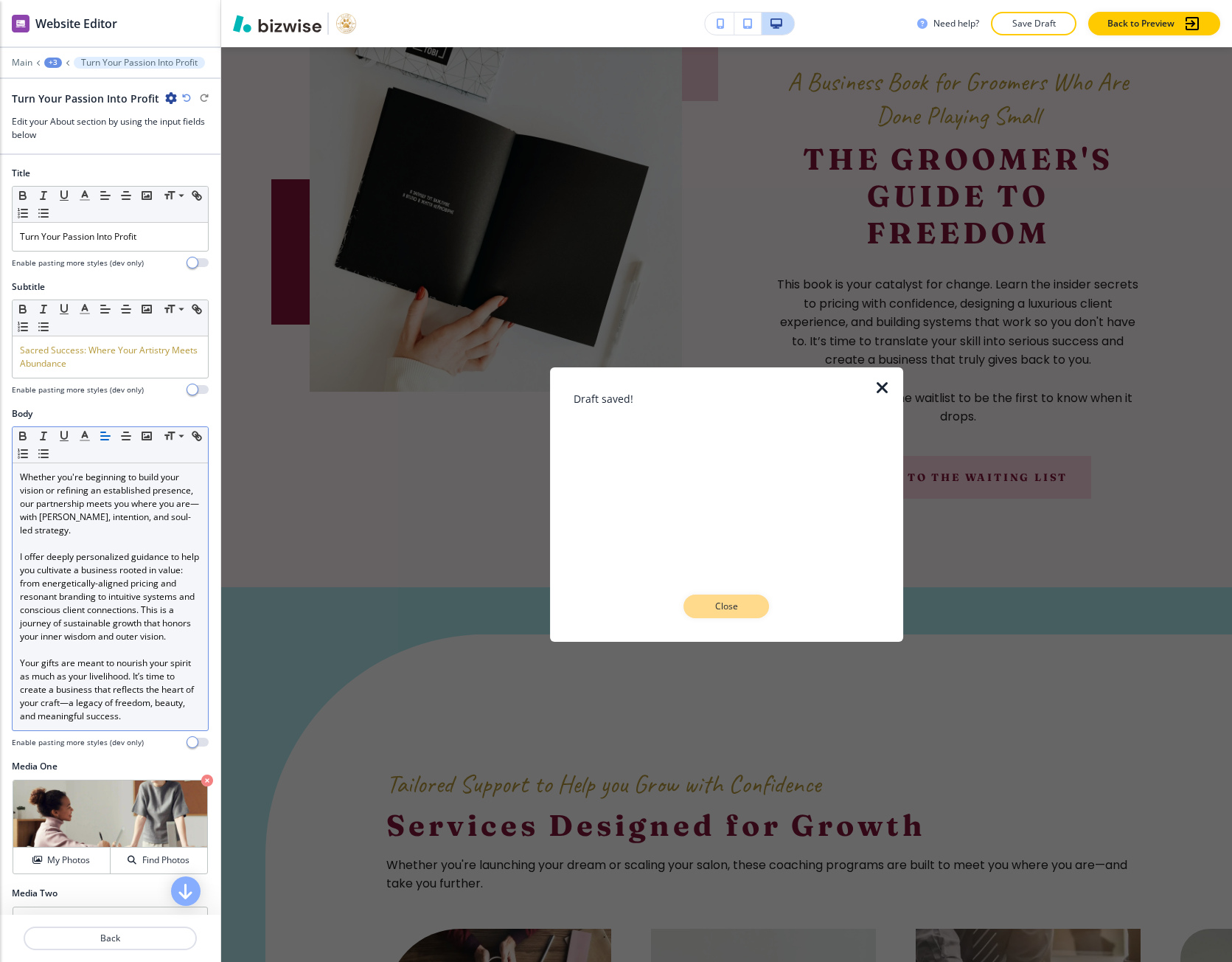
drag, startPoint x: 706, startPoint y: 607, endPoint x: 629, endPoint y: 458, distance: 167.7
click at [705, 607] on p "Close" at bounding box center [727, 606] width 47 height 13
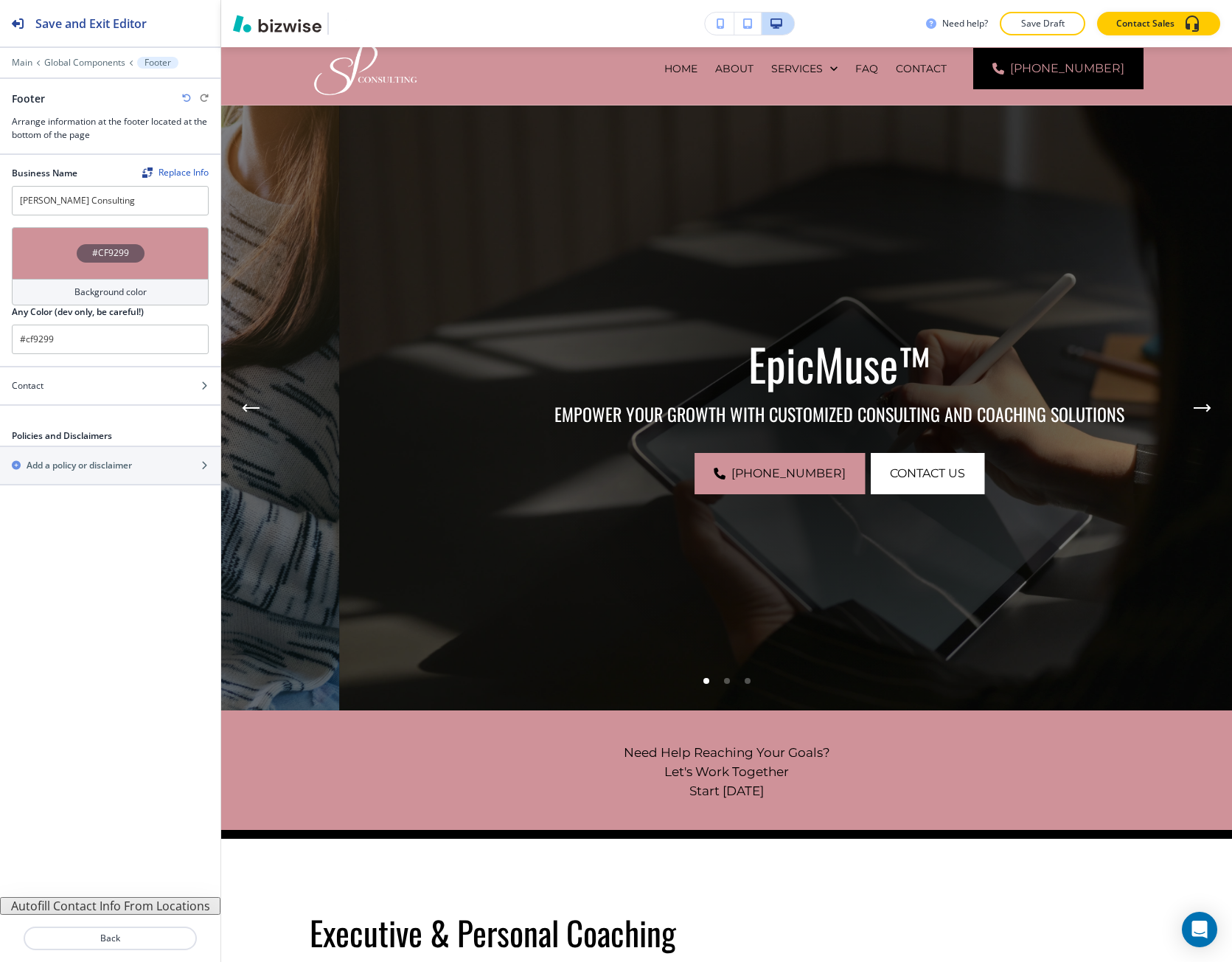
scroll to position [27, 0]
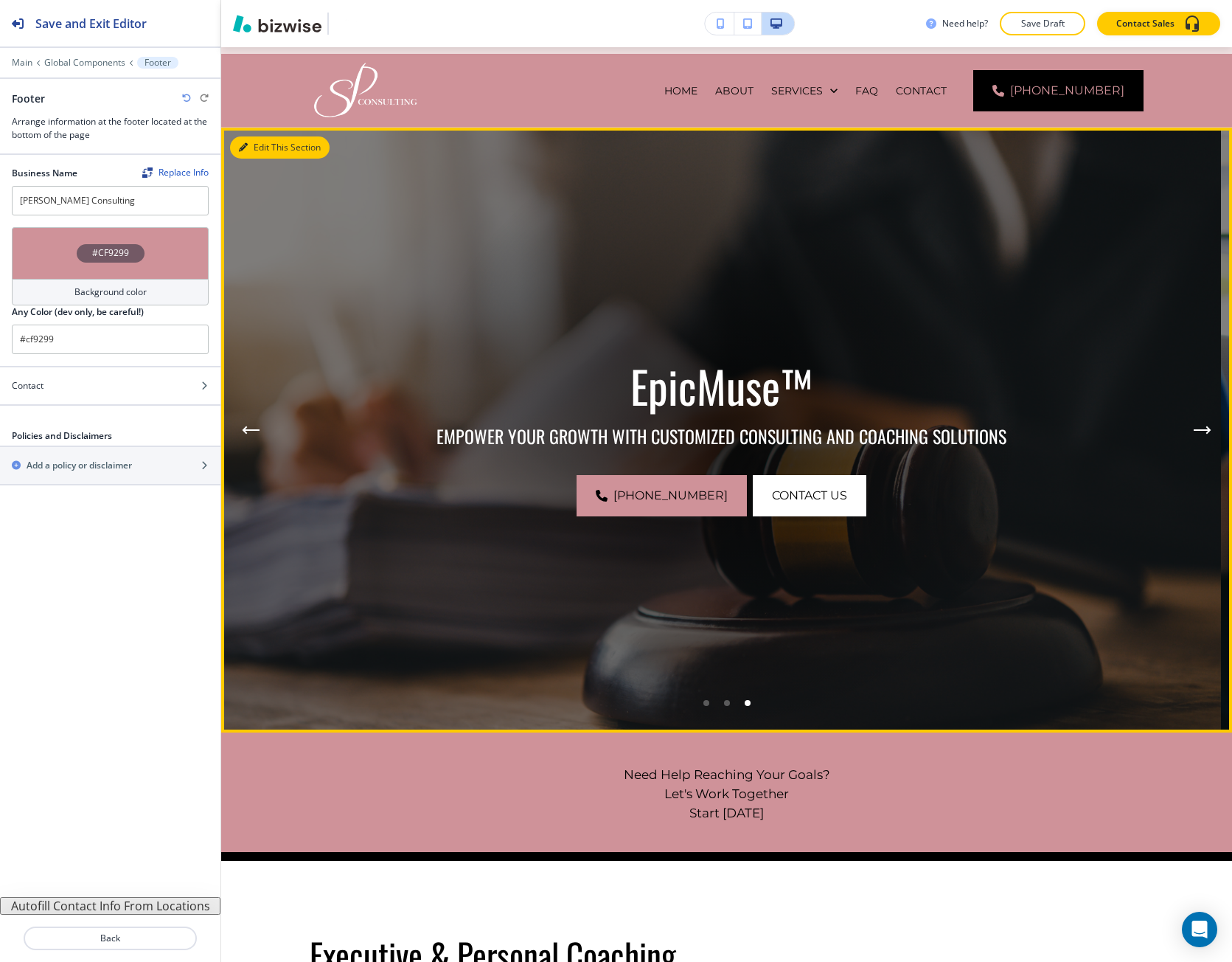
click at [250, 152] on button "Edit This Section" at bounding box center [280, 147] width 100 height 22
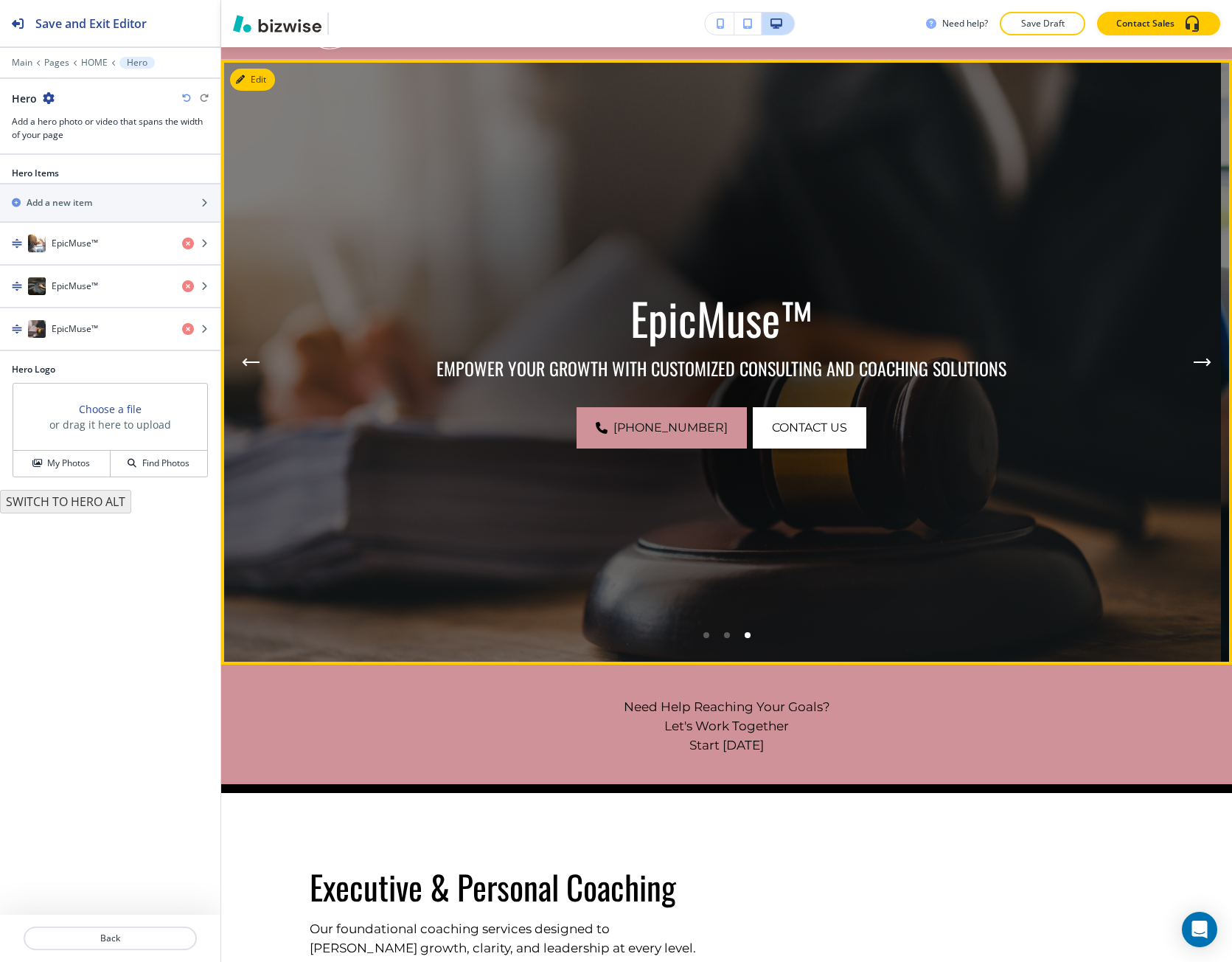
scroll to position [108, 0]
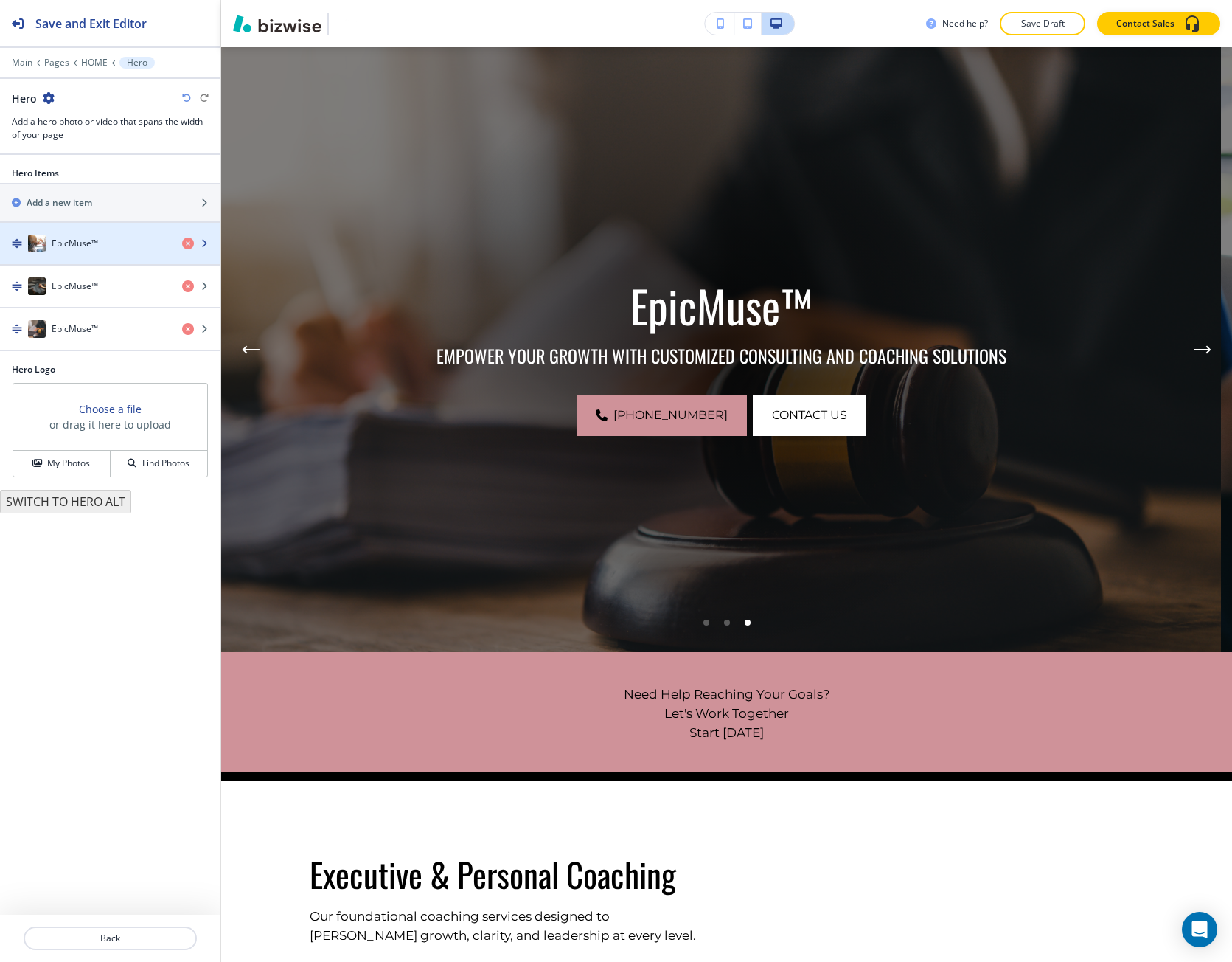
click at [106, 256] on div "button" at bounding box center [110, 258] width 220 height 11
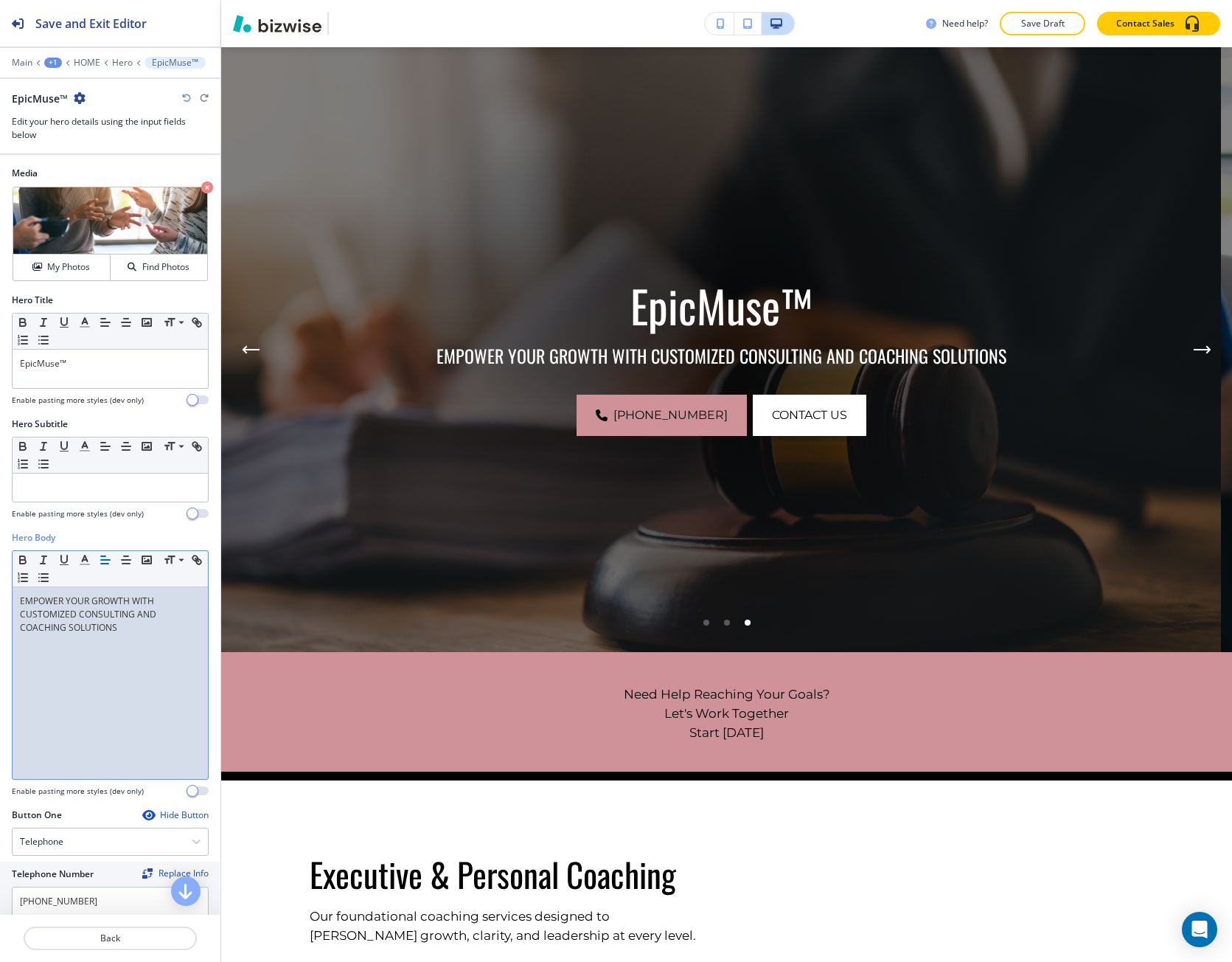
click at [102, 616] on p "EMPOWER YOUR GROWTH WITH CUSTOMIZED CONSULTING AND COACHING SOLUTIONS" at bounding box center [110, 614] width 181 height 40
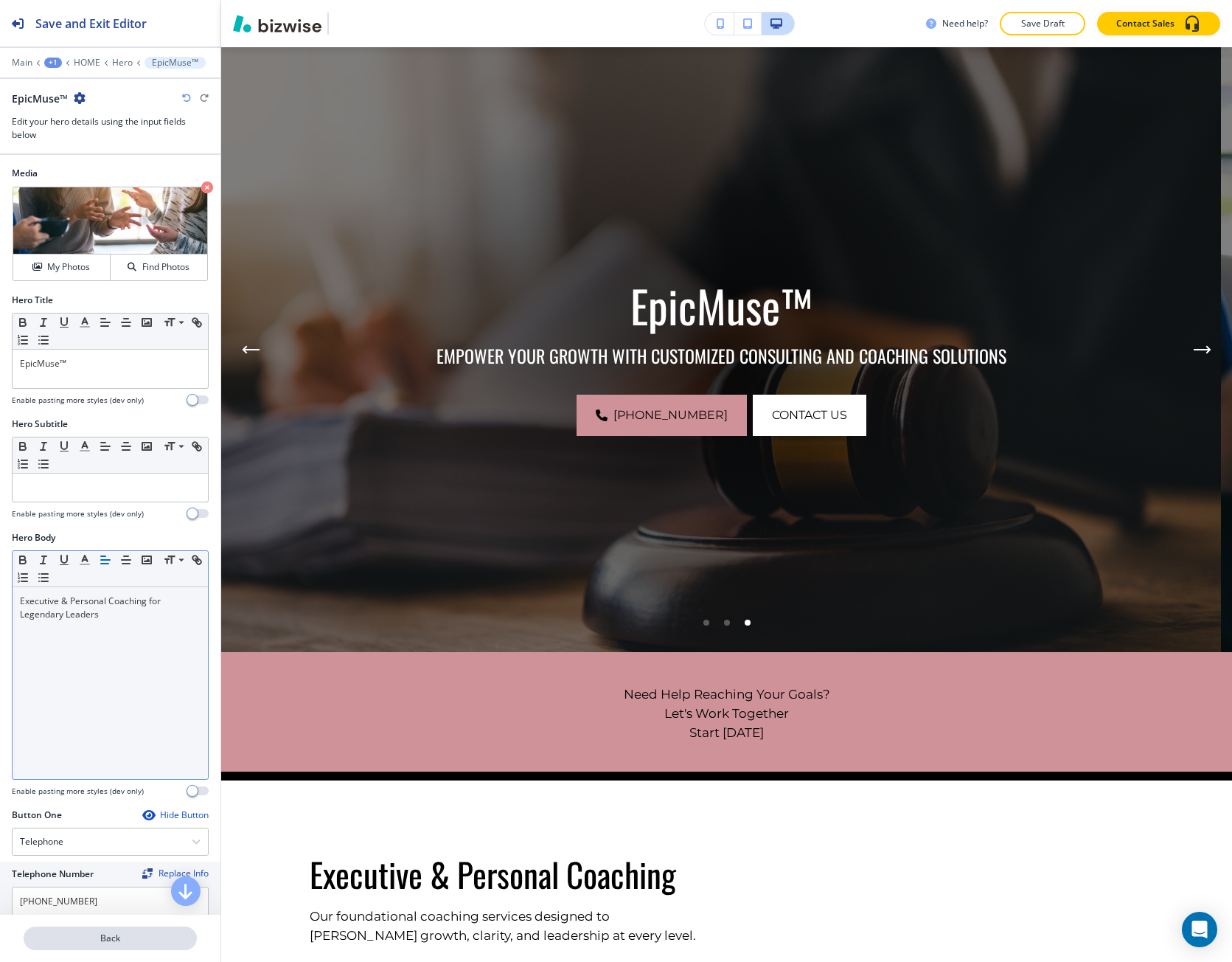
click at [48, 947] on button "Back" at bounding box center [111, 938] width 174 height 24
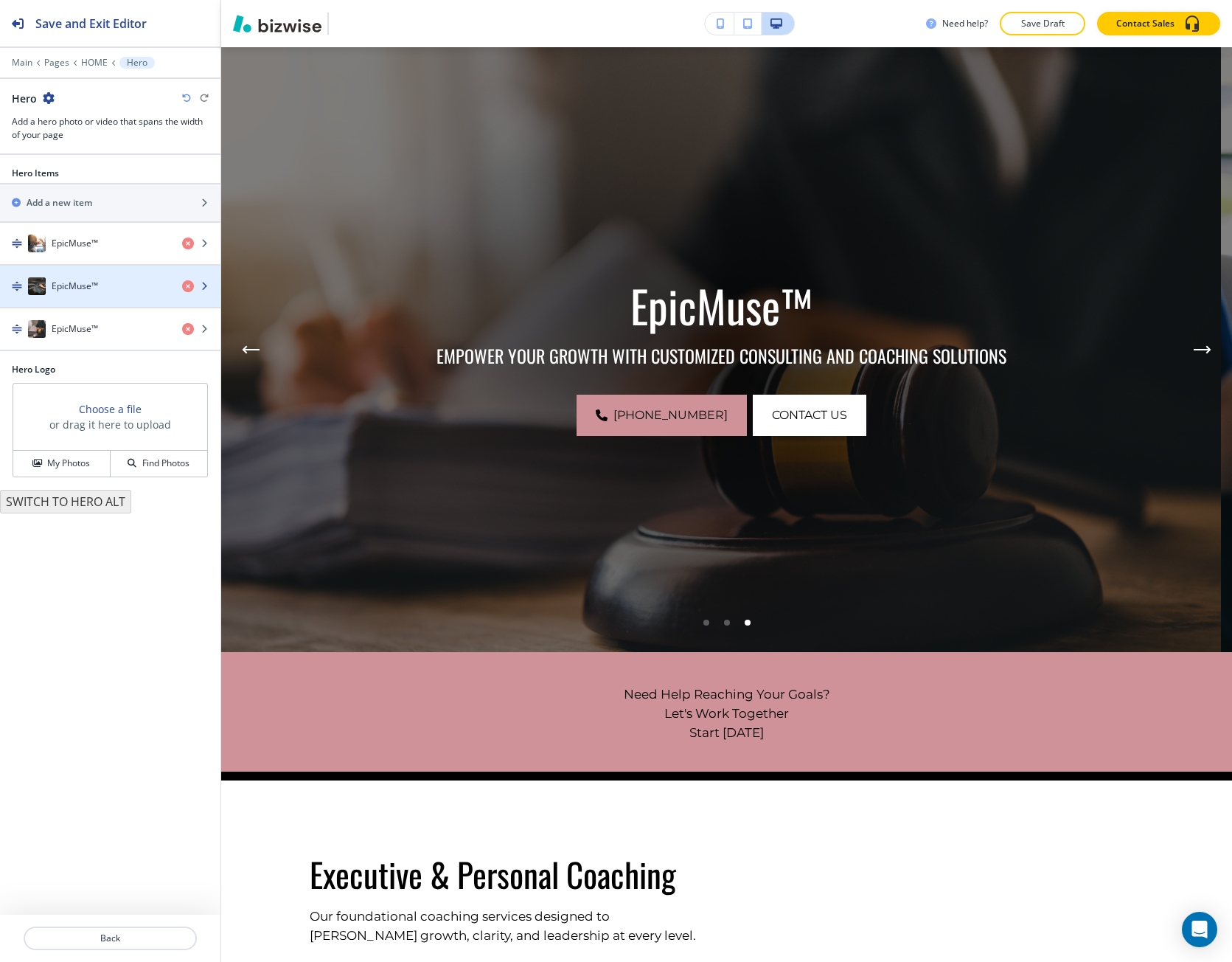
click at [68, 282] on h4 "EpicMuse™" at bounding box center [74, 286] width 47 height 13
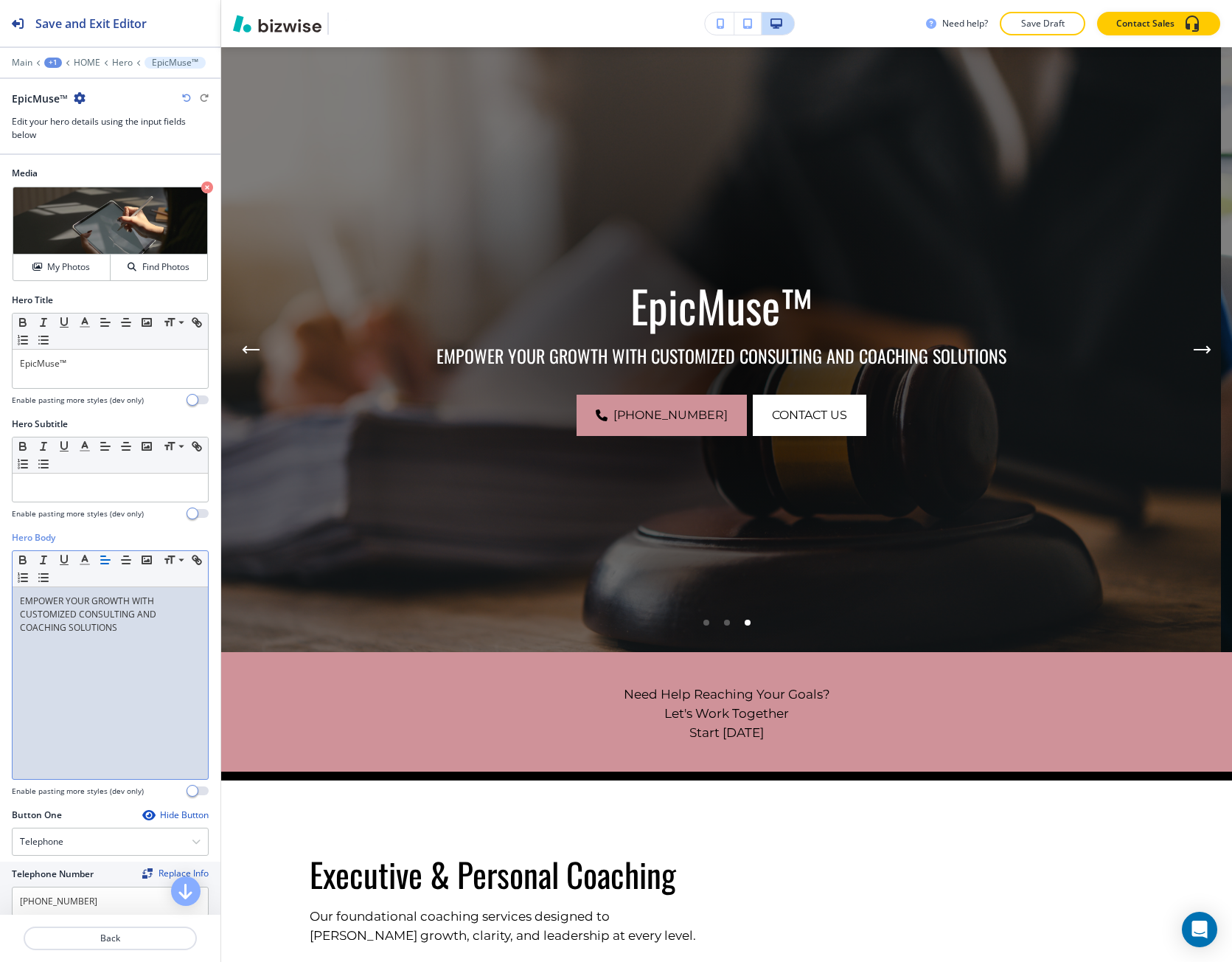
click at [85, 614] on p "EMPOWER YOUR GROWTH WITH CUSTOMIZED CONSULTING AND COACHING SOLUTIONS" at bounding box center [110, 614] width 181 height 40
click at [85, 615] on p "EMPOWER YOUR GROWTH WITH CUSTOMIZED CONSULTING AND COACHING SOLUTIONS" at bounding box center [110, 614] width 181 height 40
click at [117, 947] on button "Back" at bounding box center [111, 938] width 174 height 24
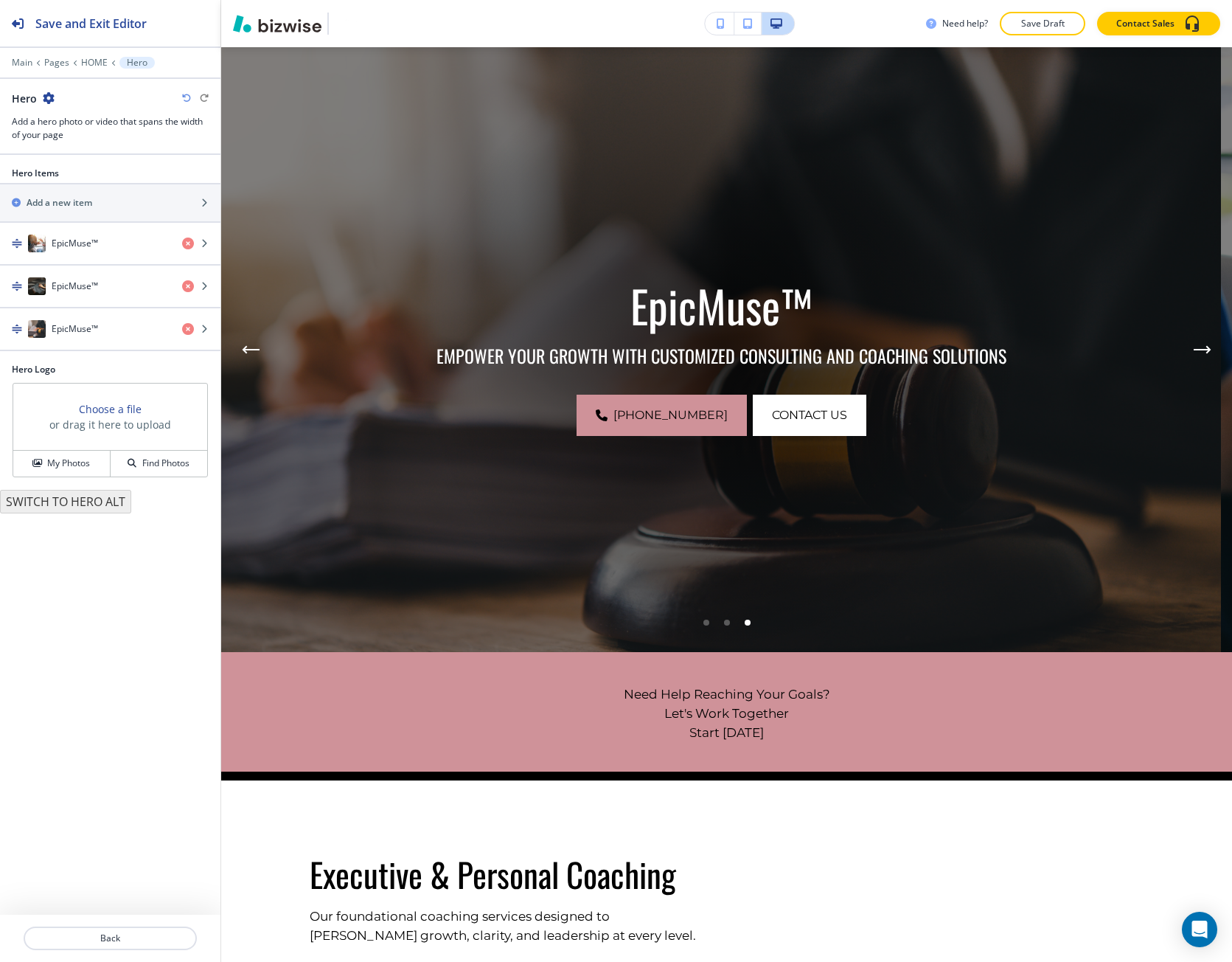
click at [98, 350] on div "button" at bounding box center [110, 350] width 220 height 2
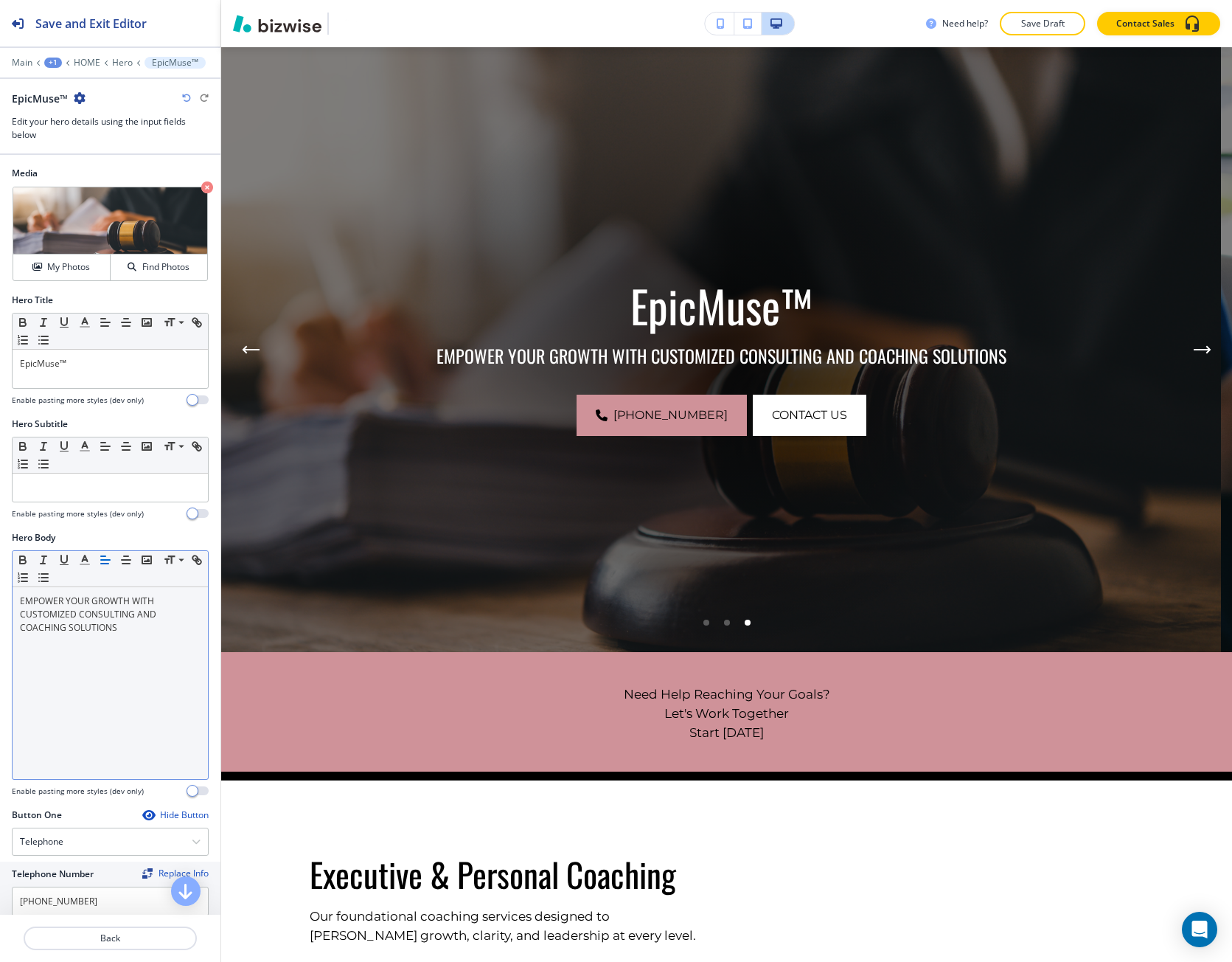
click at [106, 622] on p "EMPOWER YOUR GROWTH WITH CUSTOMIZED CONSULTING AND COACHING SOLUTIONS" at bounding box center [110, 614] width 181 height 40
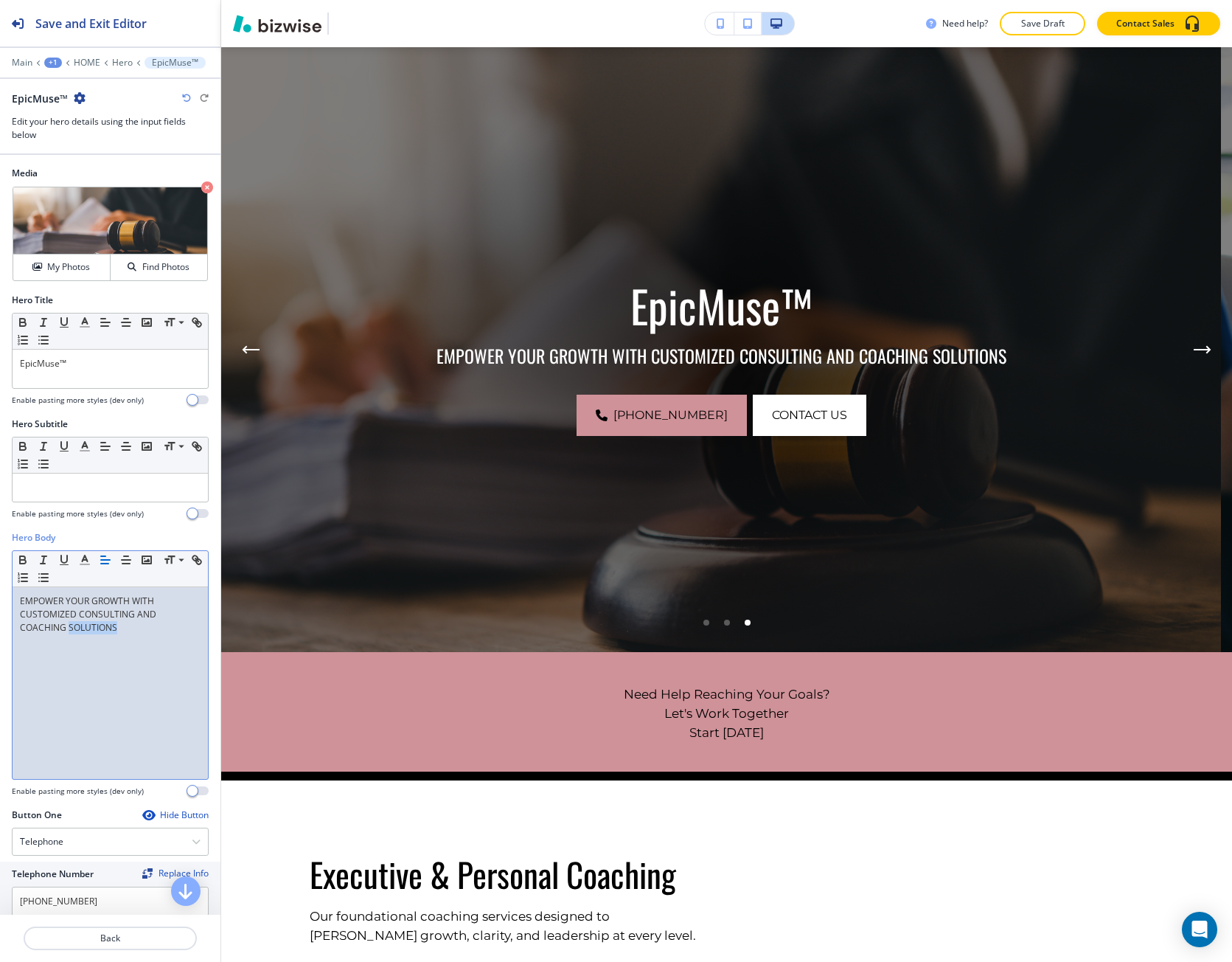
click at [106, 622] on p "EMPOWER YOUR GROWTH WITH CUSTOMIZED CONSULTING AND COACHING SOLUTIONS" at bounding box center [110, 614] width 181 height 40
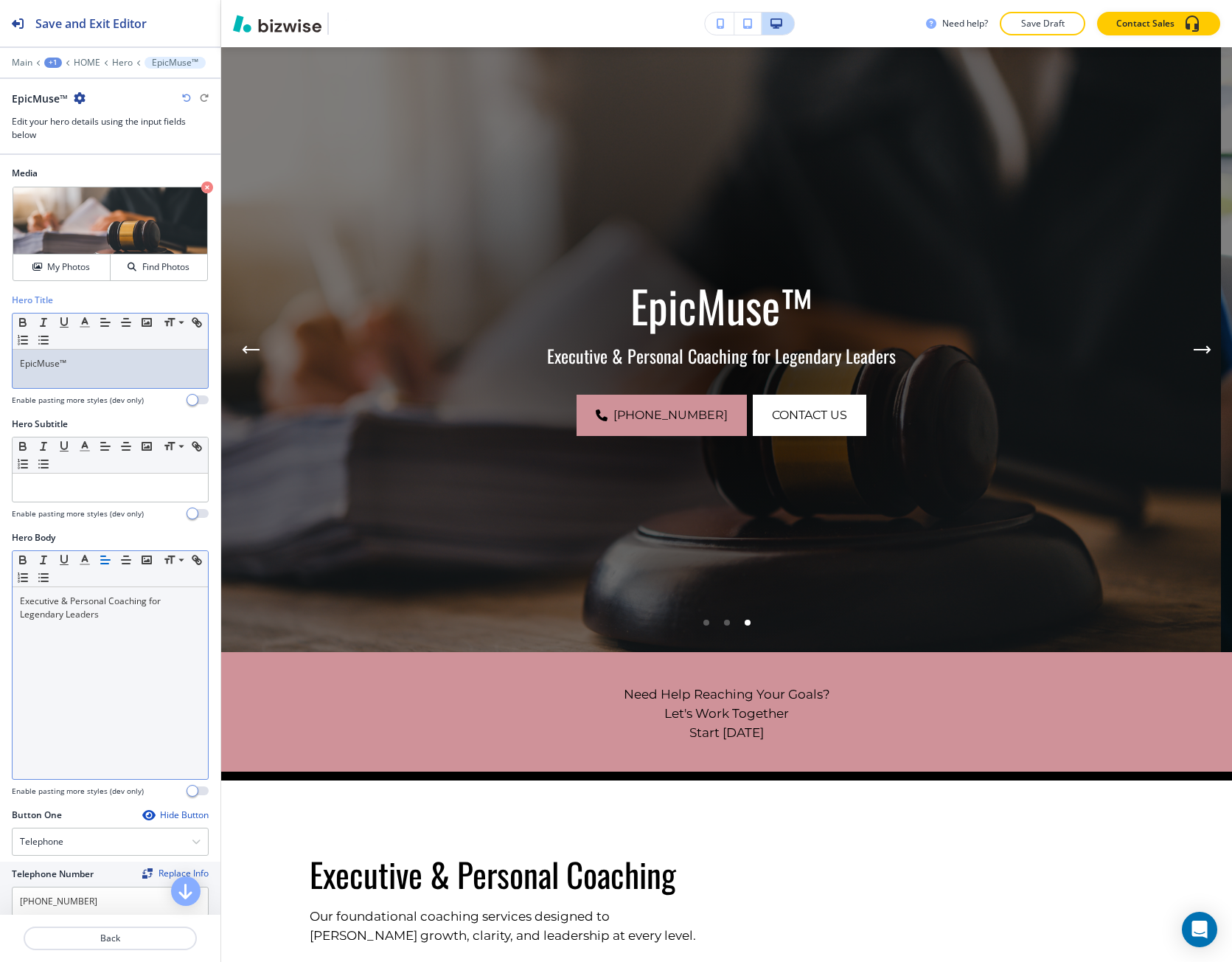
click at [20, 365] on p "EpicMuse™" at bounding box center [110, 364] width 181 height 13
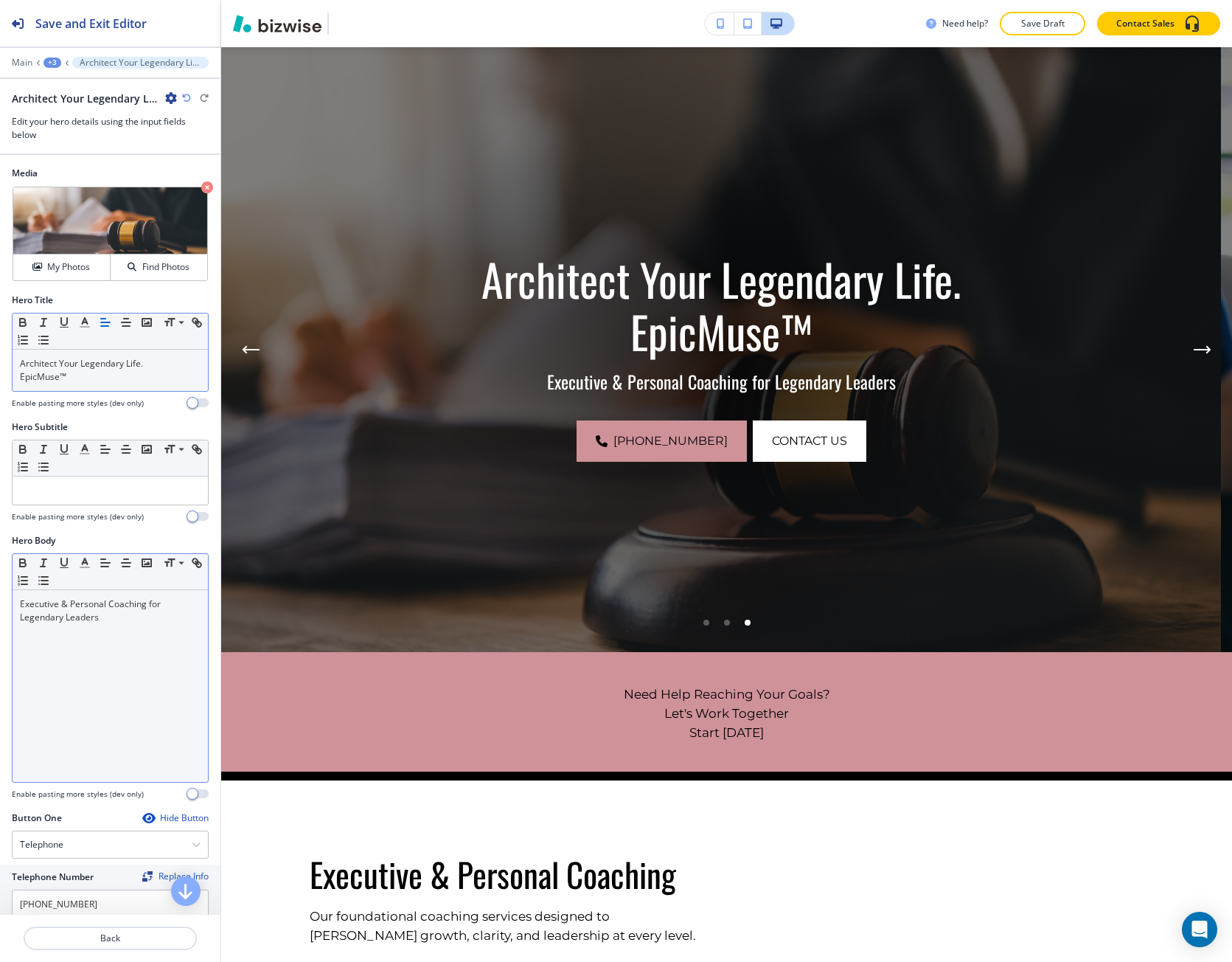
click at [91, 647] on div "Executive & Personal Coaching for Legendary Leaders" at bounding box center [110, 686] width 196 height 192
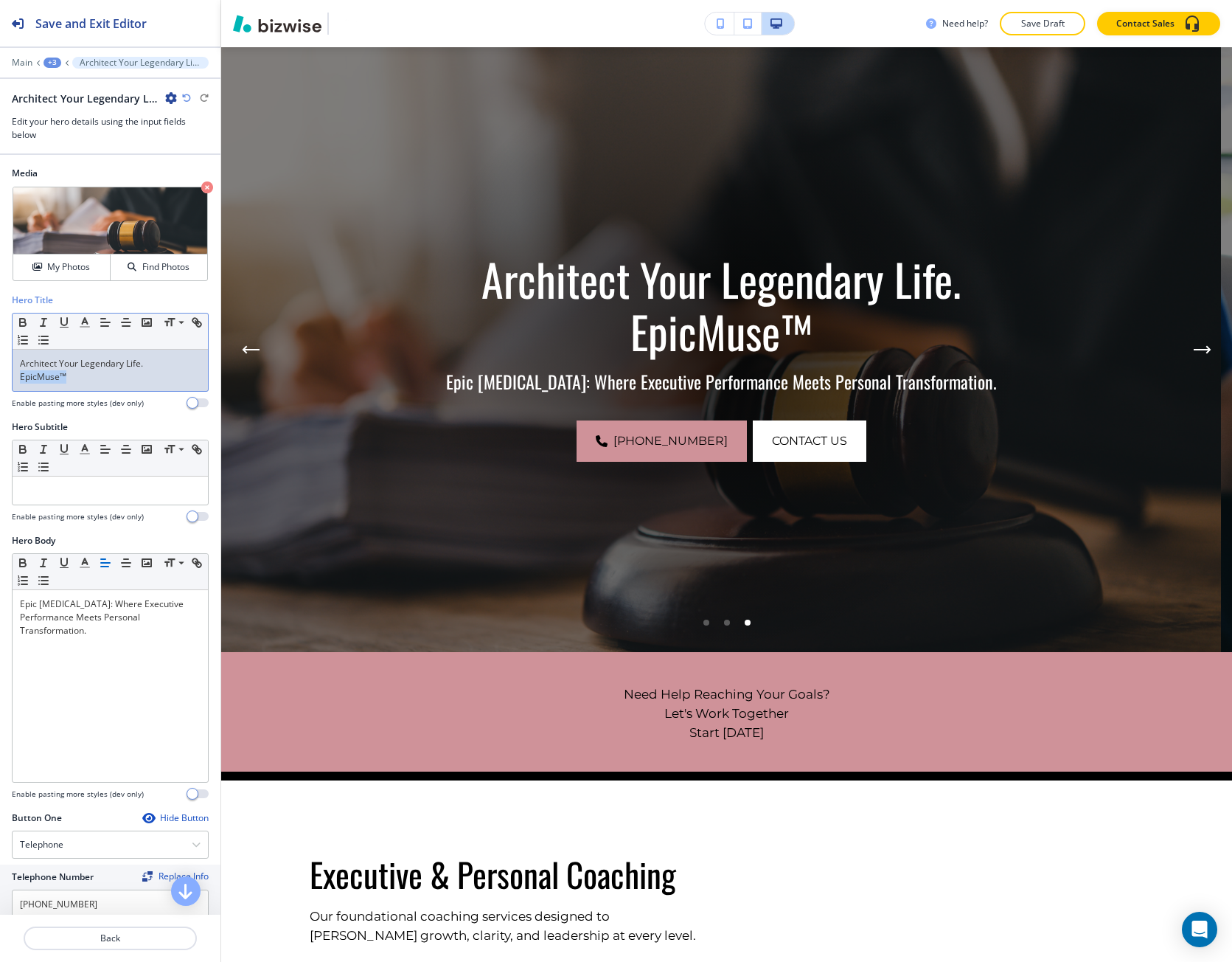
drag, startPoint x: 68, startPoint y: 383, endPoint x: 8, endPoint y: 376, distance: 60.4
click at [8, 376] on div "Hero Title Small Normal Large Huge Architect Your Legendary Life. EpicMuse™ Ena…" at bounding box center [110, 357] width 220 height 127
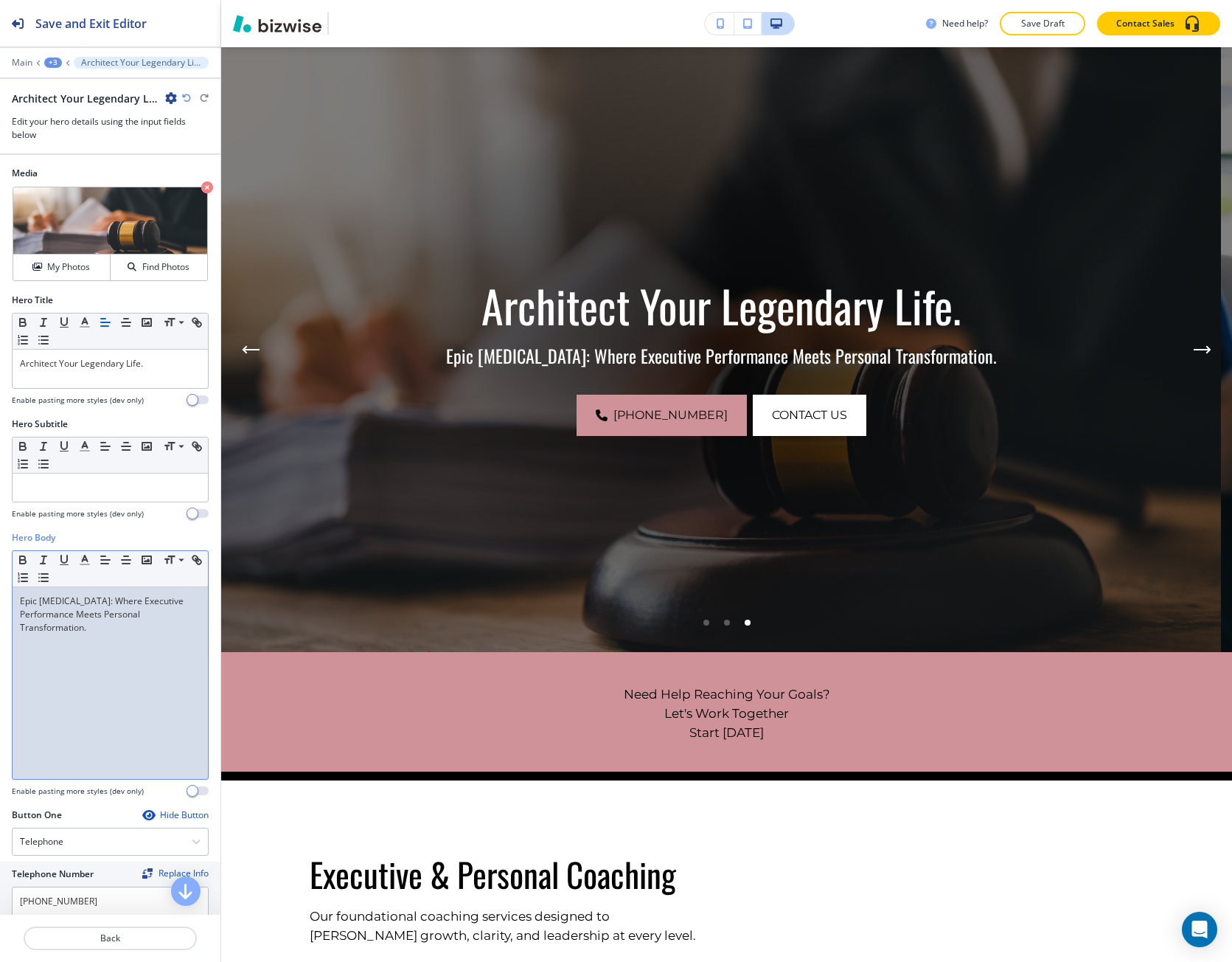
click at [50, 602] on p "Epic Muse: Where Executive Performance Meets Personal Transformation." at bounding box center [110, 614] width 181 height 40
drag, startPoint x: 50, startPoint y: 602, endPoint x: 26, endPoint y: 605, distance: 24.2
click at [26, 605] on p "Epic Muse: Where Executive Performance Meets Personal Transformation." at bounding box center [110, 614] width 181 height 40
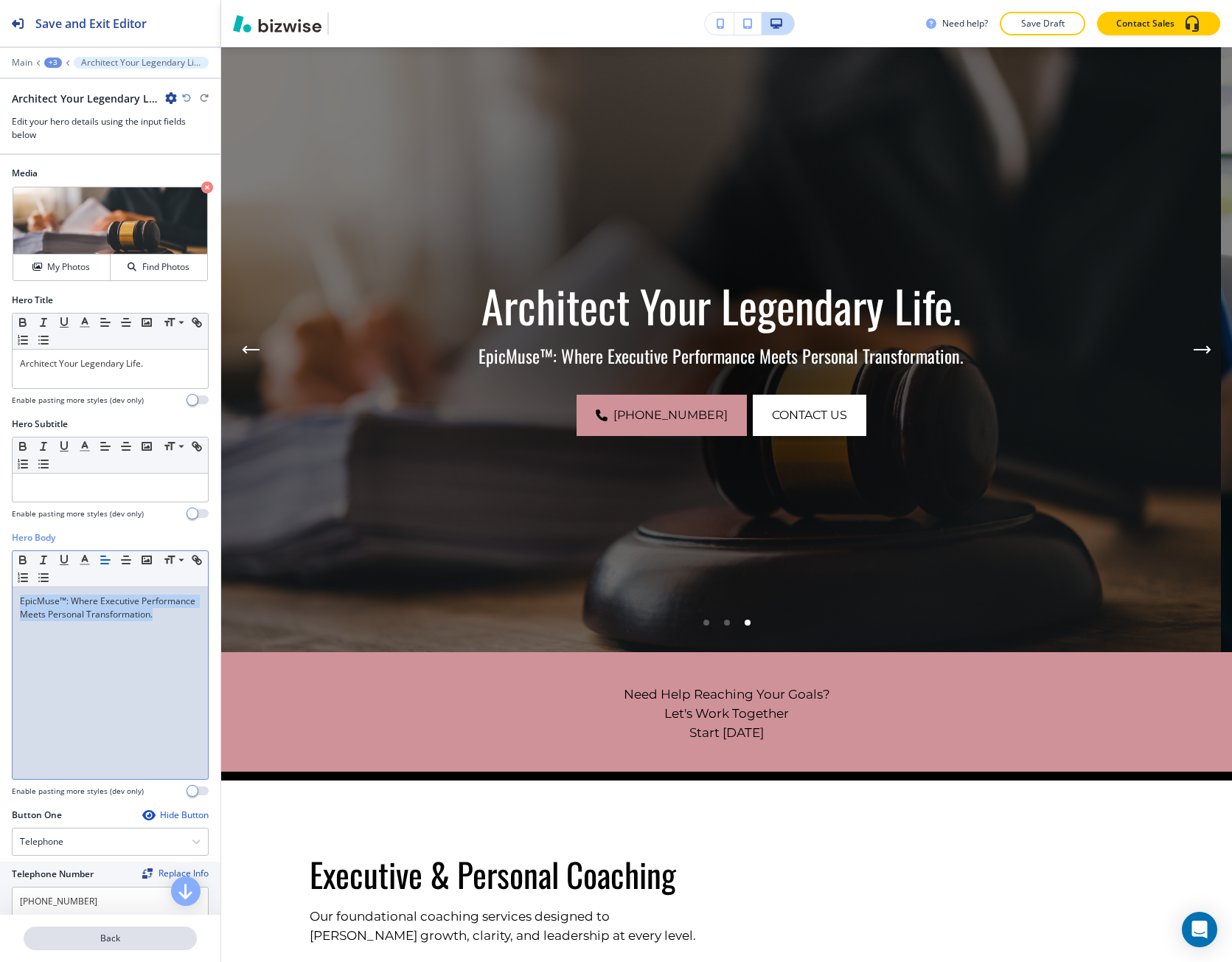
click at [83, 941] on p "Back" at bounding box center [111, 938] width 170 height 13
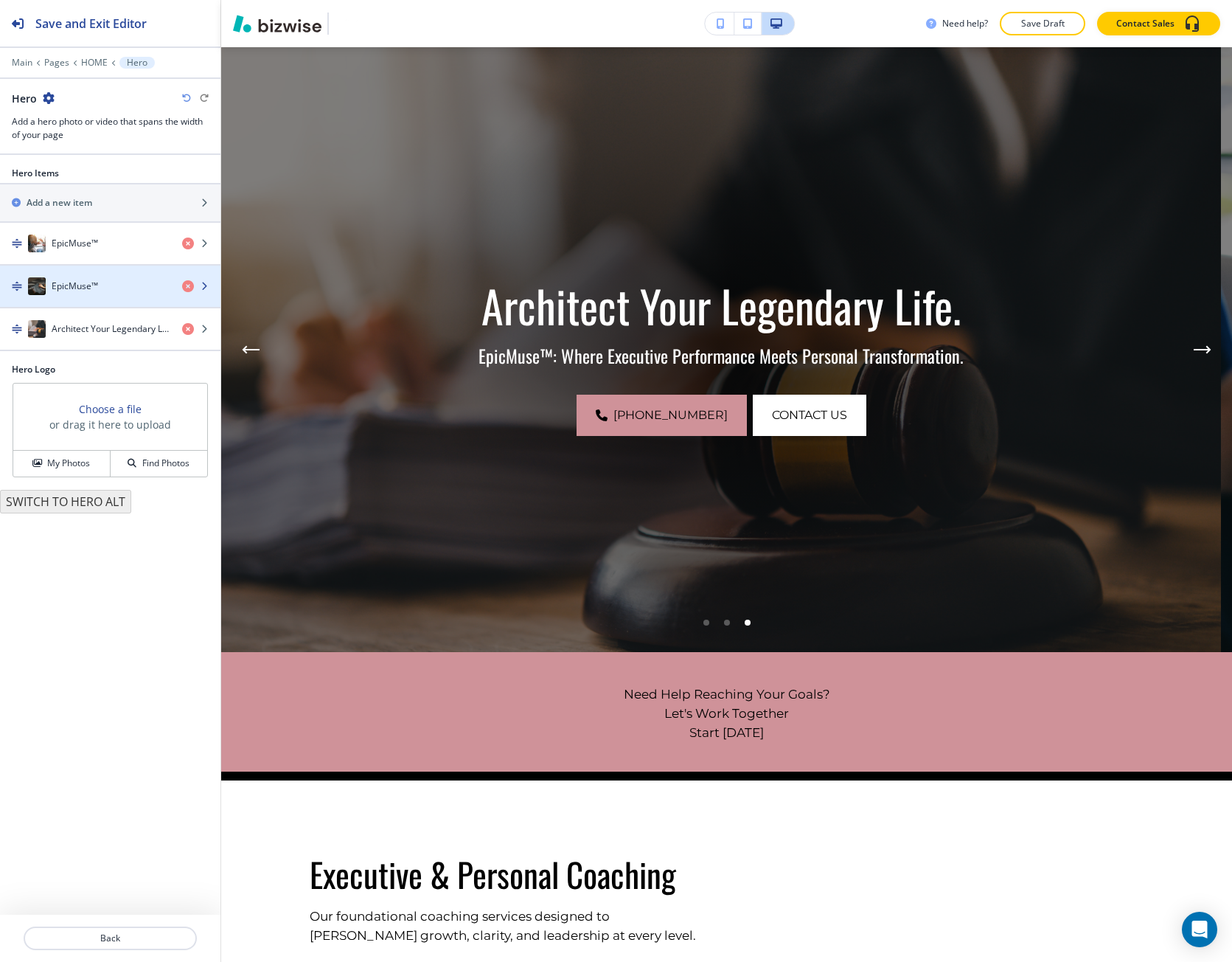
click at [74, 292] on h4 "EpicMuse™" at bounding box center [74, 286] width 47 height 13
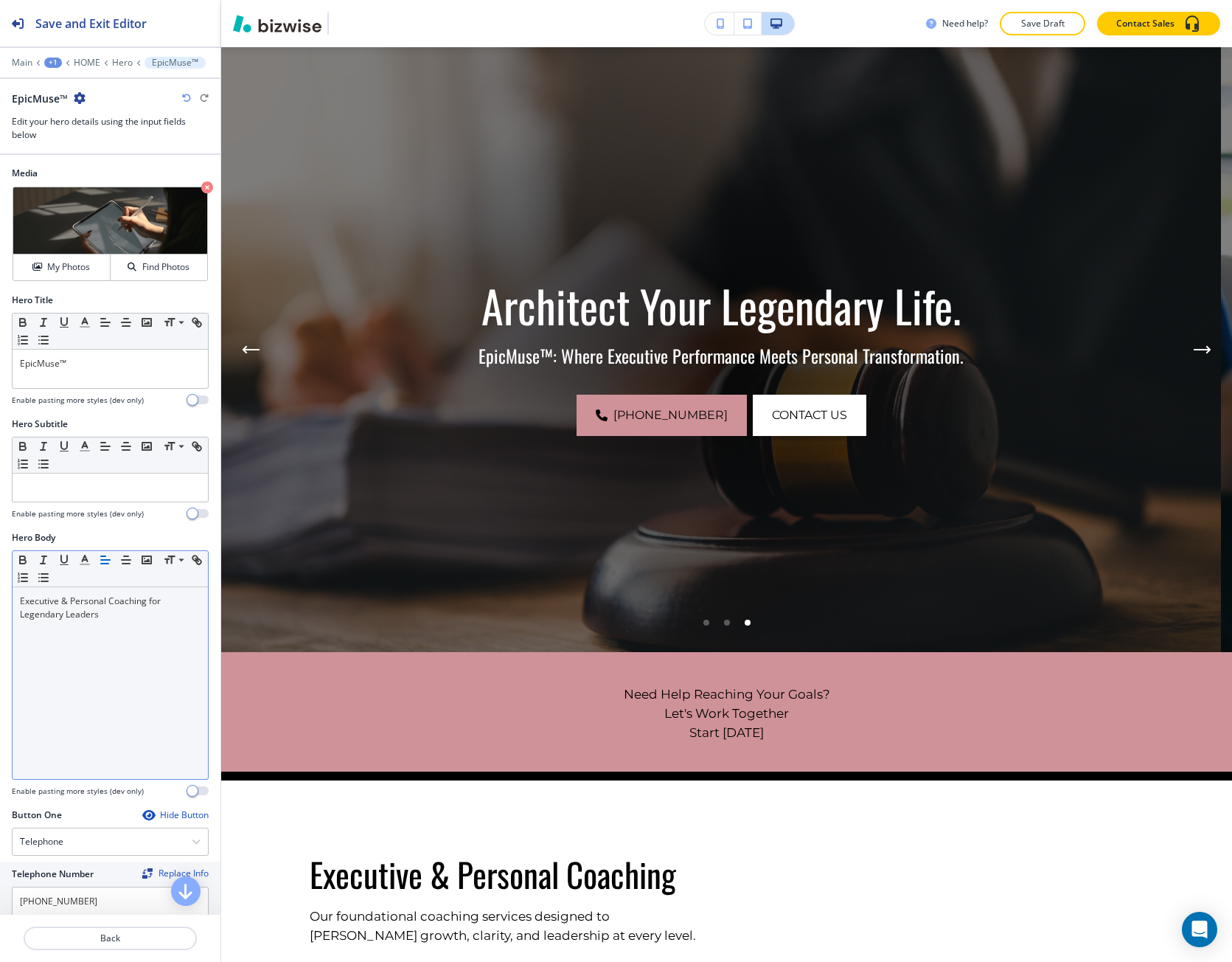
click at [86, 617] on p "Executive & Personal Coaching for Legendary Leaders" at bounding box center [110, 607] width 181 height 26
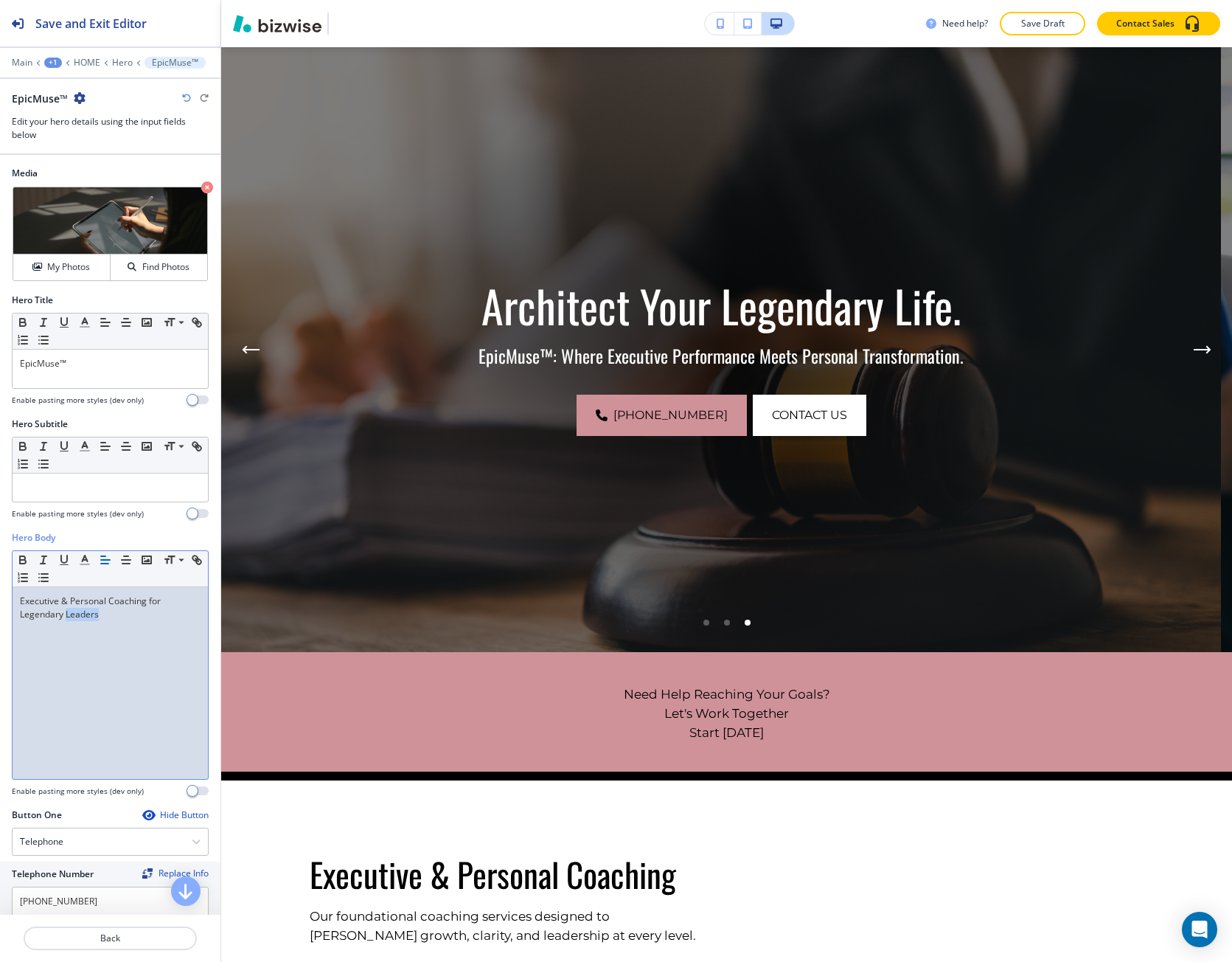
click at [86, 617] on p "Executive & Personal Coaching for Legendary Leaders" at bounding box center [110, 607] width 181 height 26
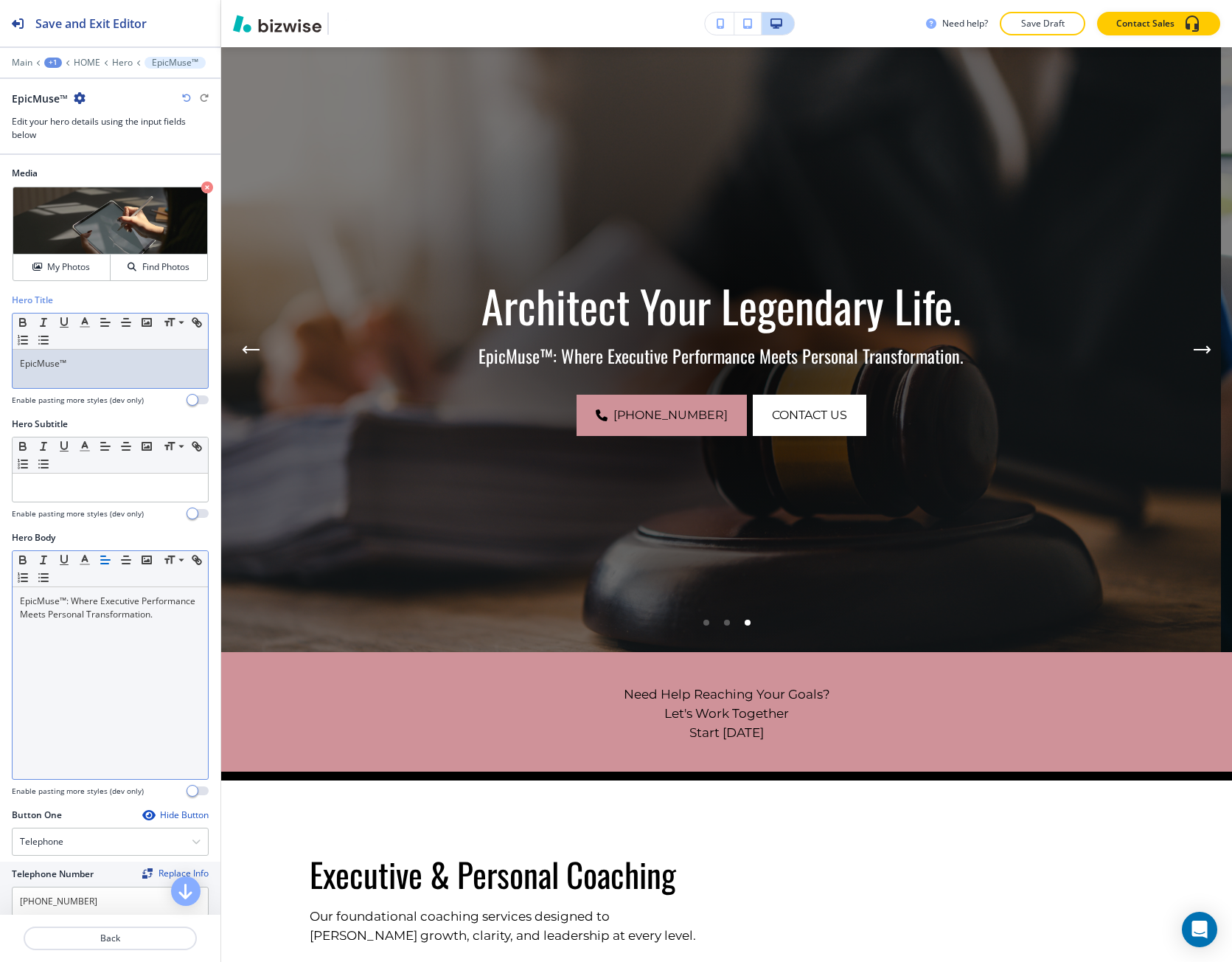
click at [101, 381] on div "EpicMuse™" at bounding box center [110, 368] width 196 height 38
paste div
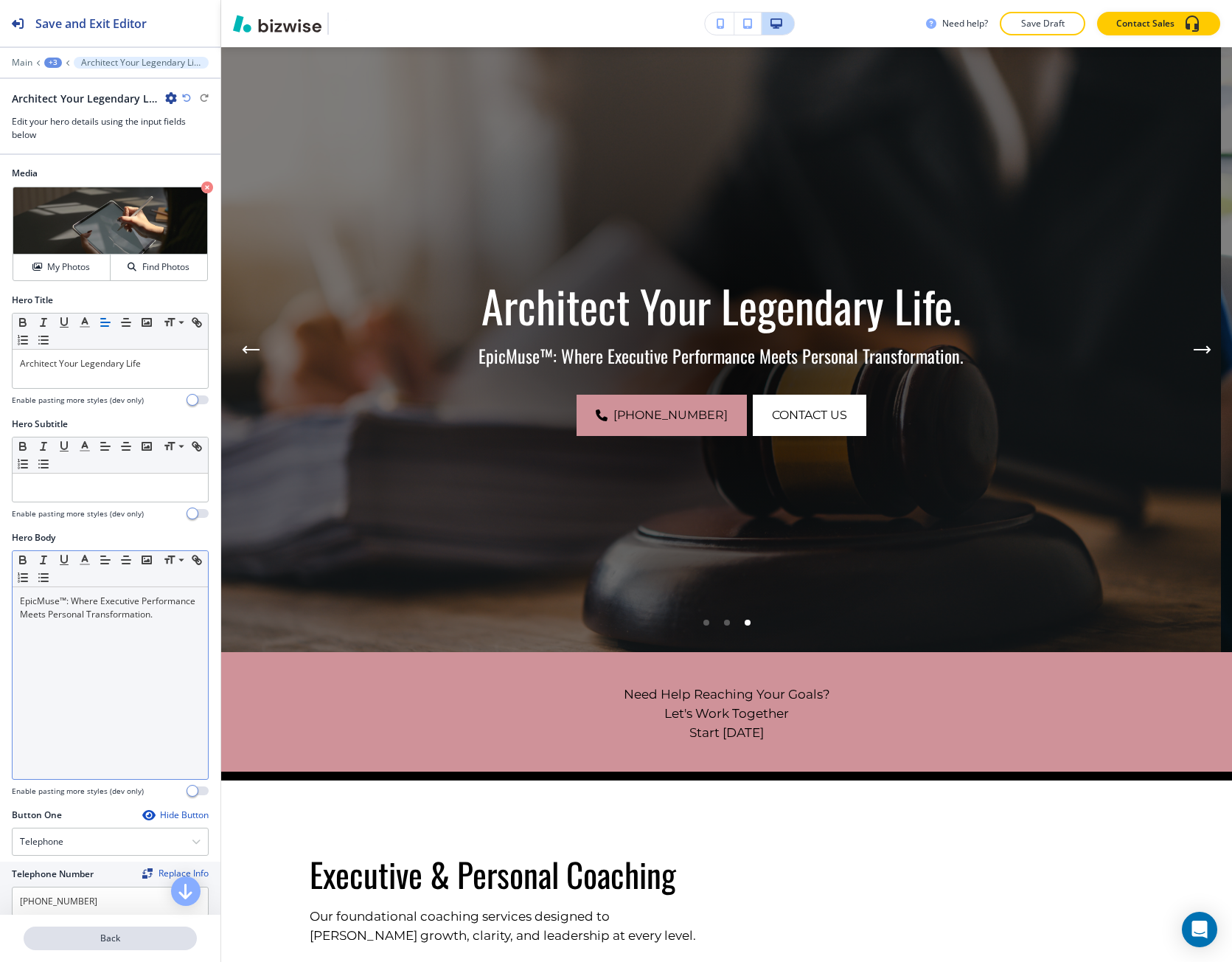
click at [101, 943] on p "Back" at bounding box center [111, 938] width 170 height 13
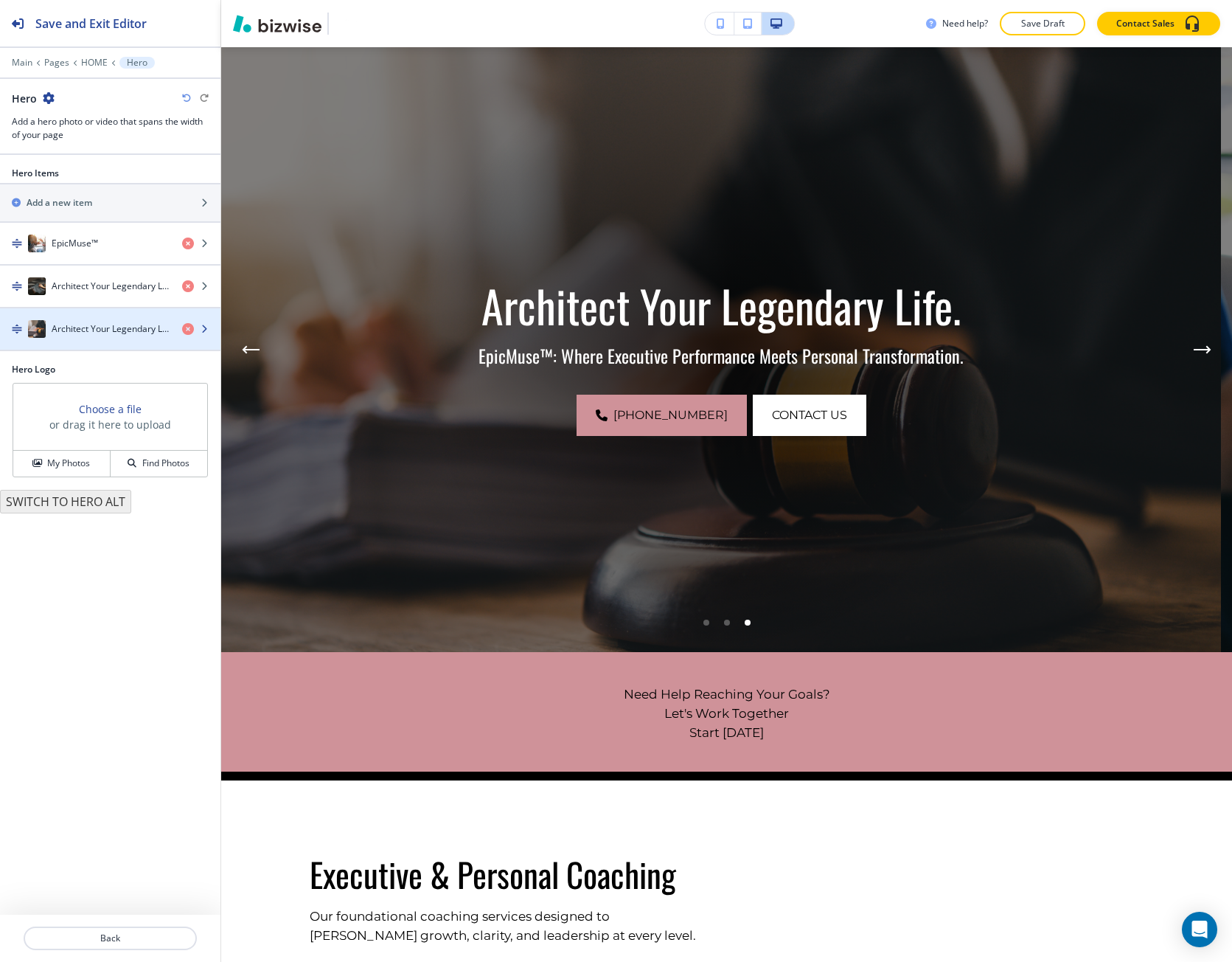
click at [75, 326] on h4 "Architect Your Legendary Life." at bounding box center [111, 329] width 119 height 13
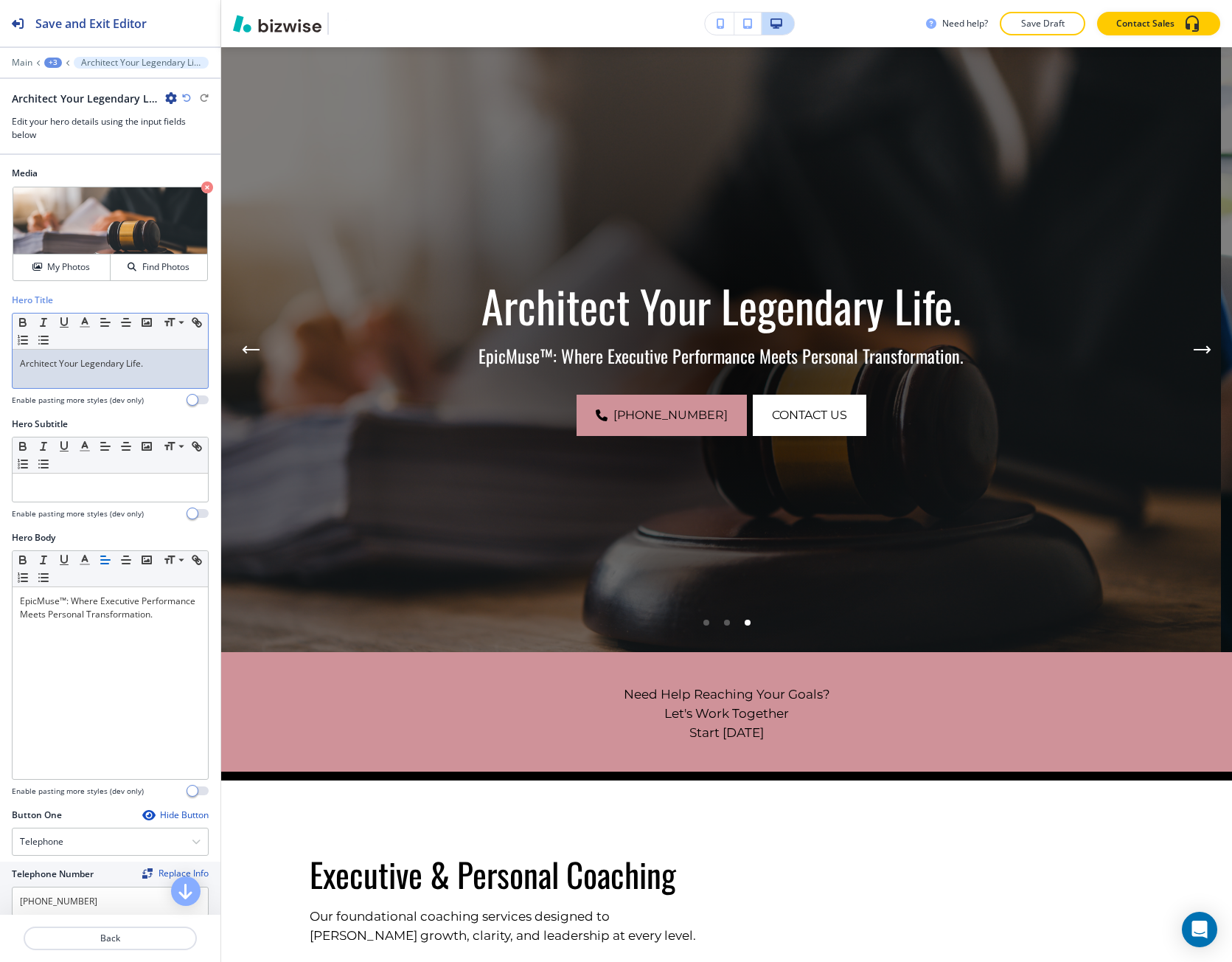
click at [142, 374] on div "Architect Your Legendary Life." at bounding box center [110, 368] width 196 height 38
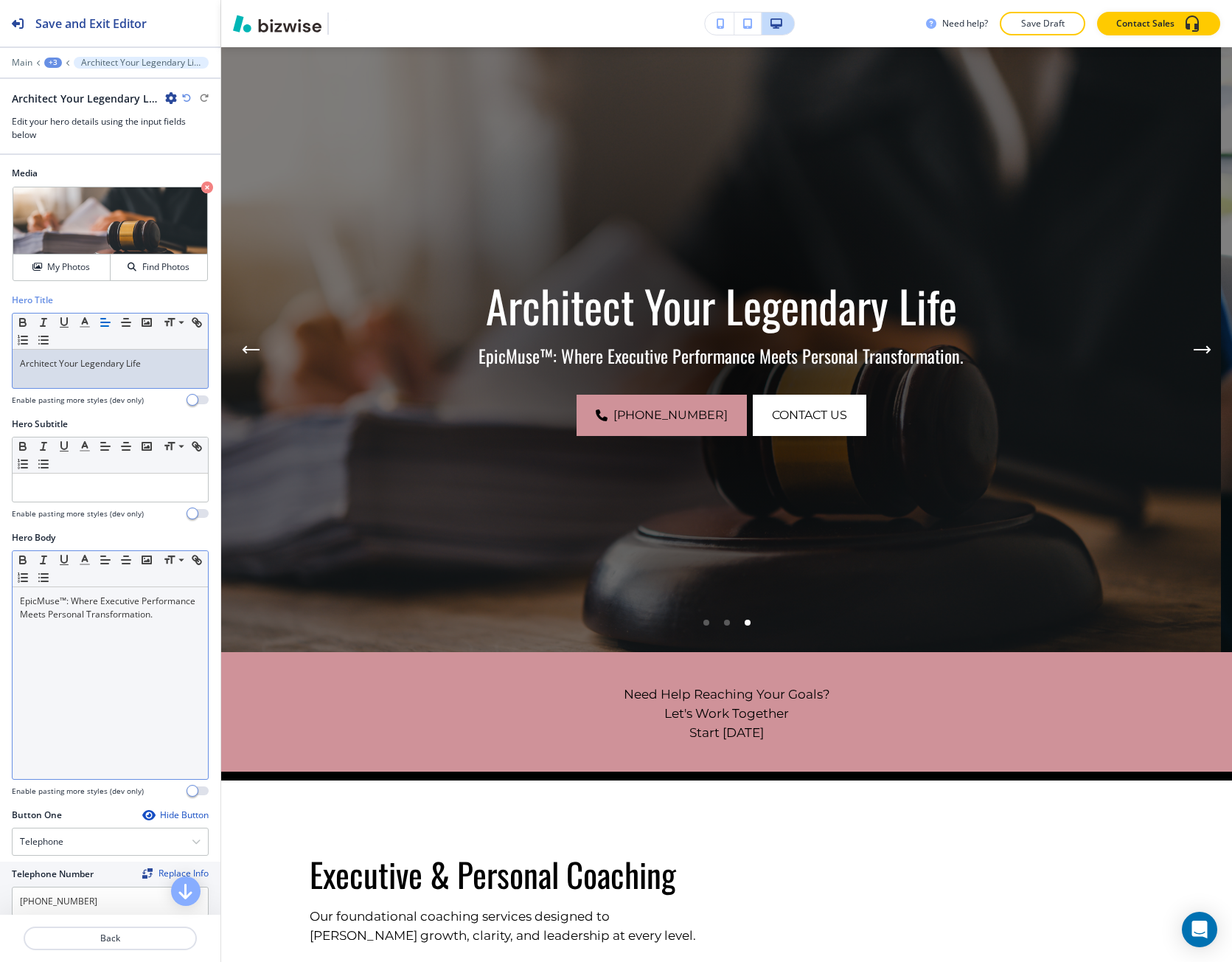
click at [65, 606] on p "EpicMuse™: Where Executive Performance Meets Personal Transformation." at bounding box center [110, 607] width 181 height 26
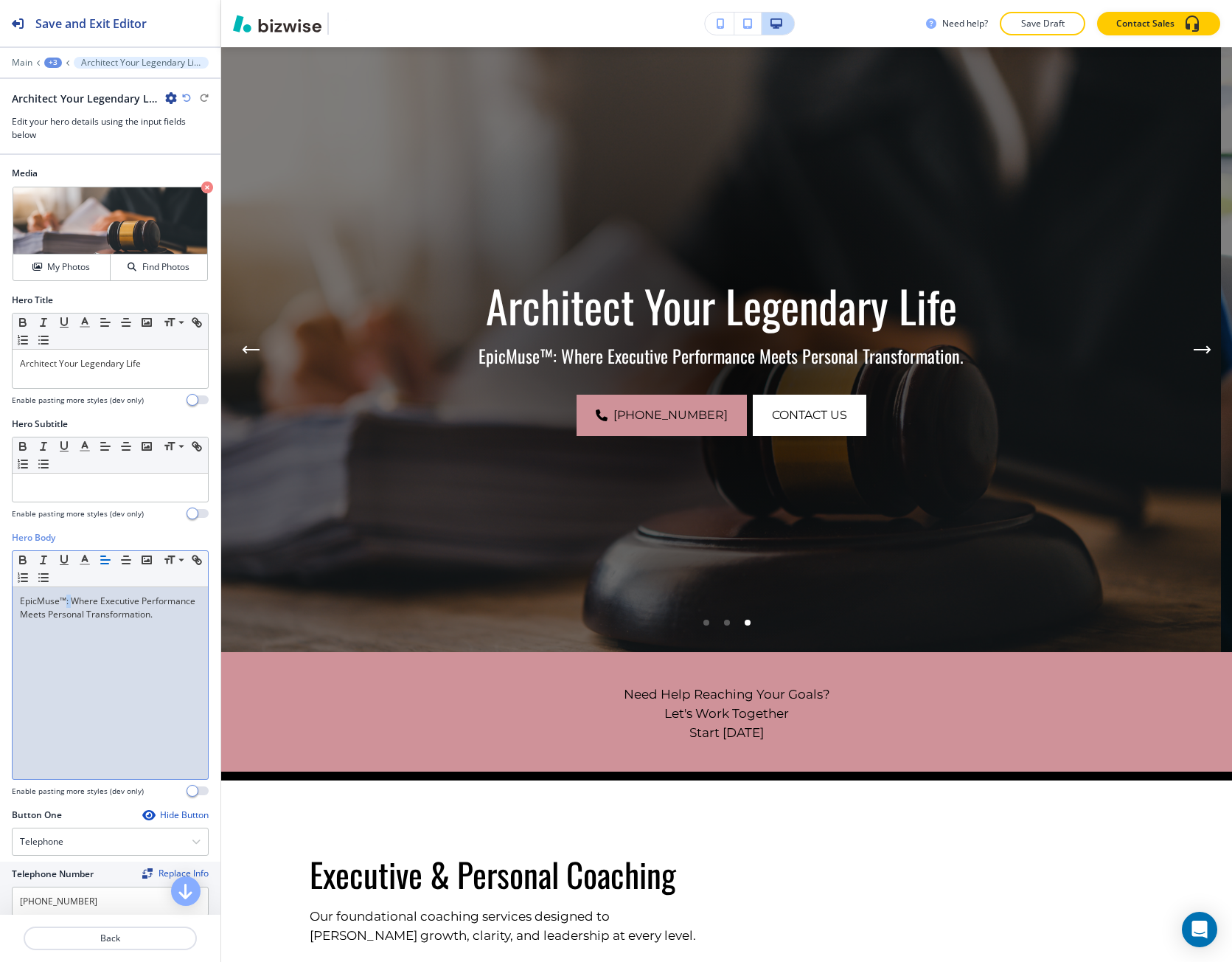
click at [65, 606] on p "EpicMuse™: Where Executive Performance Meets Personal Transformation." at bounding box center [110, 607] width 181 height 26
copy p "EpicMuse™: Where Executive Performance Meets Personal Transformation."
click at [86, 931] on button "Back" at bounding box center [111, 938] width 174 height 24
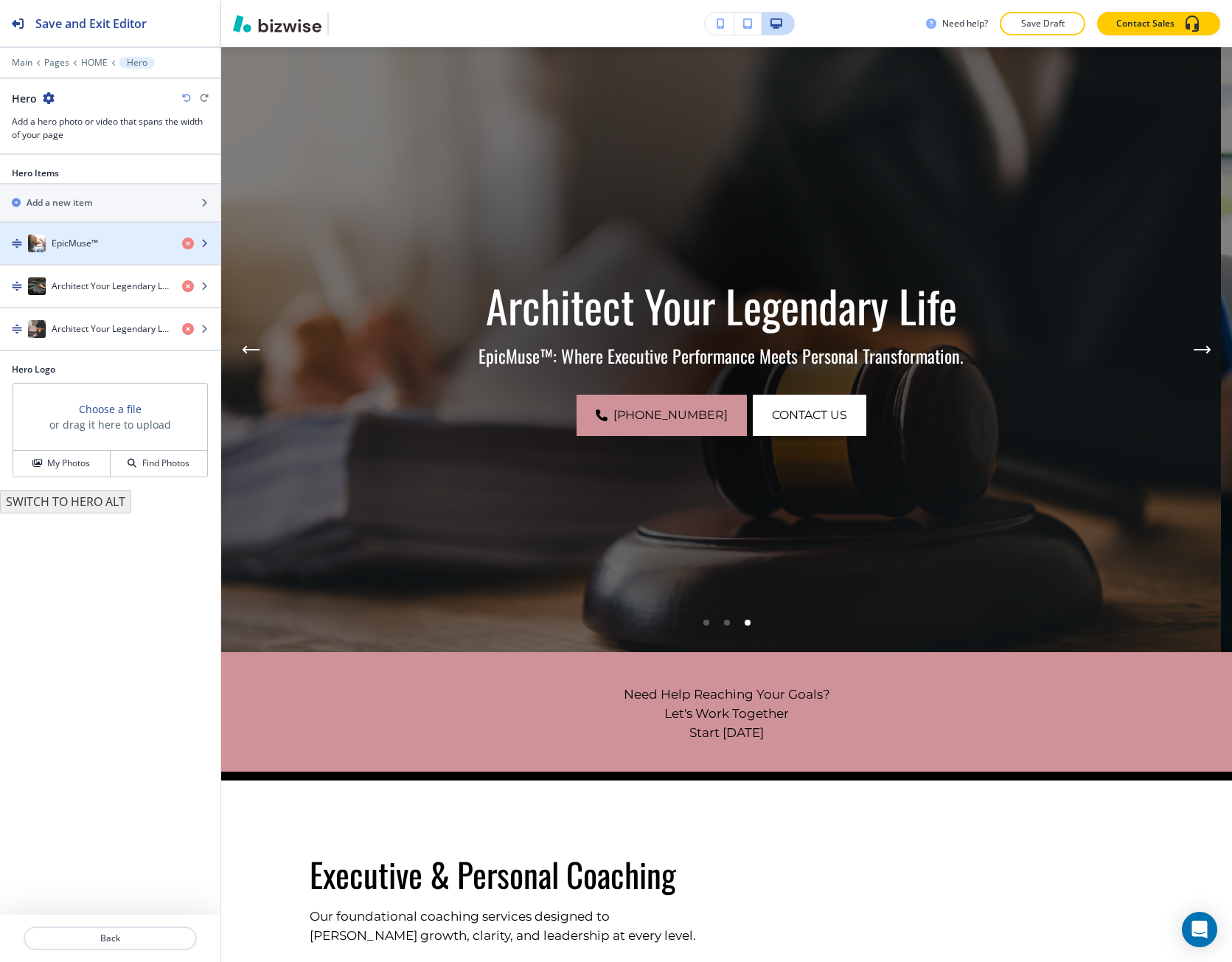
click at [81, 251] on div "EpicMuse™" at bounding box center [85, 243] width 170 height 18
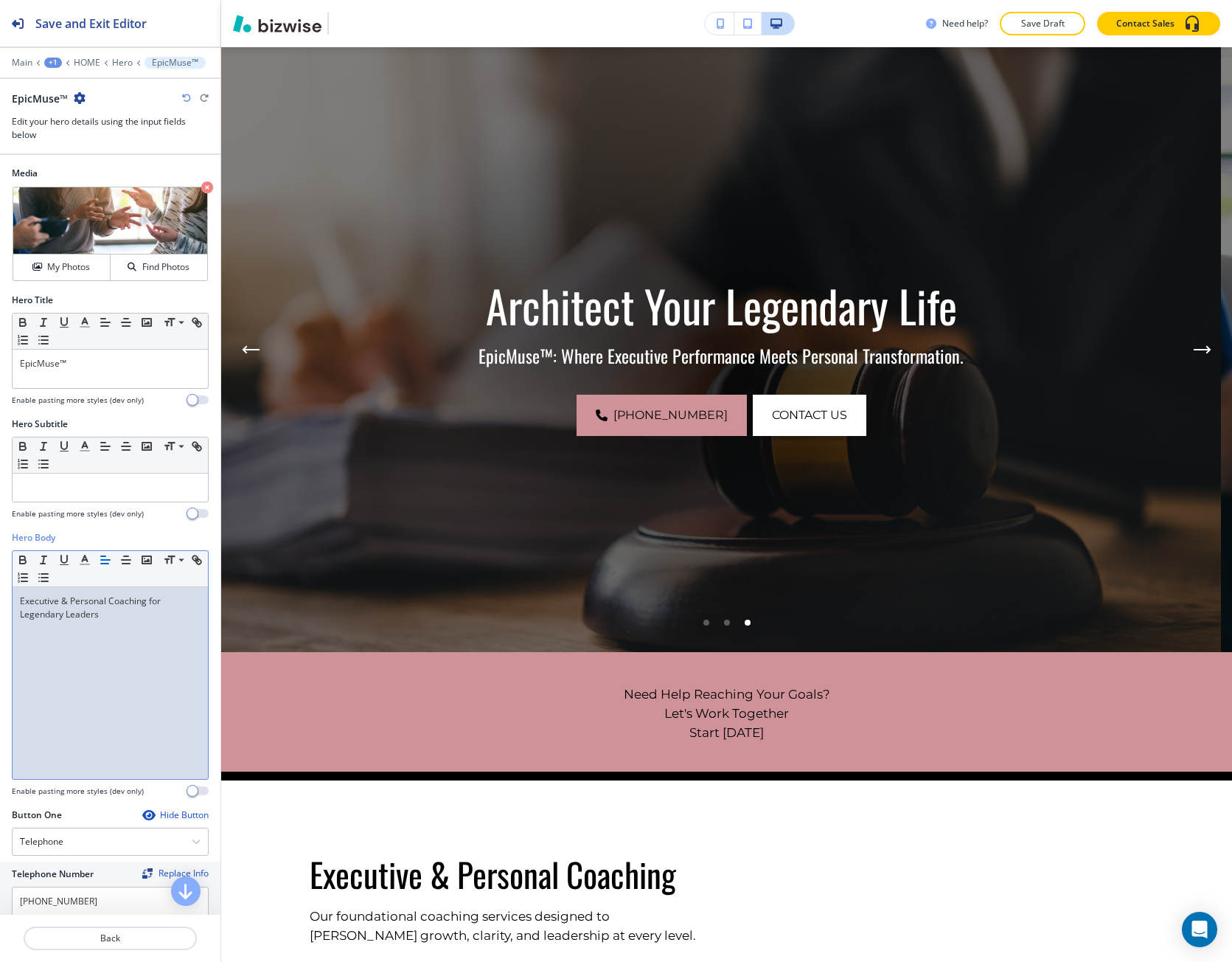
click at [74, 594] on p "Executive & Personal Coaching for Legendary Leaders" at bounding box center [110, 607] width 181 height 26
click at [78, 607] on p "Executive & Personal Coaching for Legendary Leaders" at bounding box center [110, 607] width 181 height 26
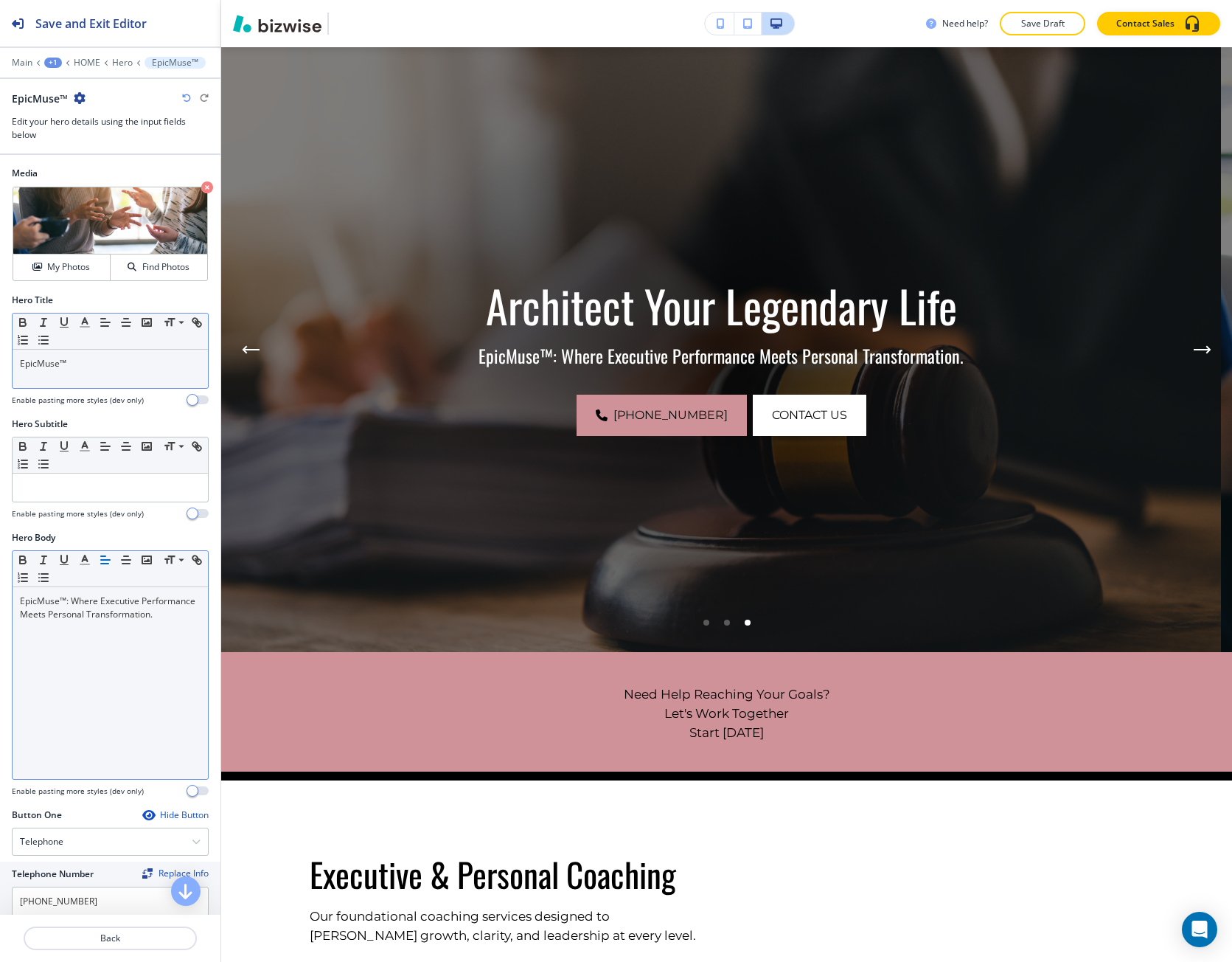
click at [52, 379] on div "EpicMuse™" at bounding box center [110, 368] width 196 height 38
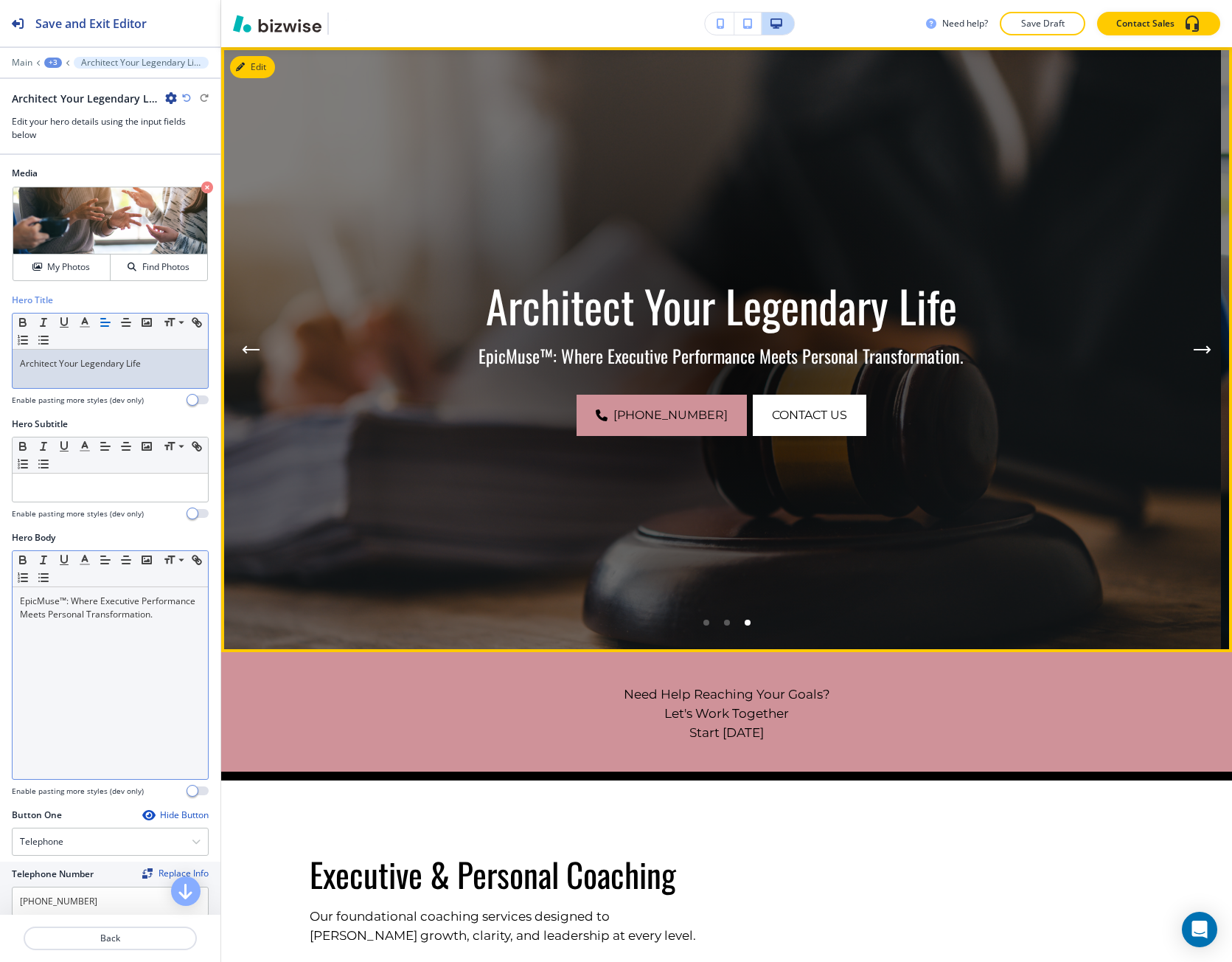
click at [253, 358] on button "Previous Hero Image" at bounding box center [250, 350] width 29 height 29
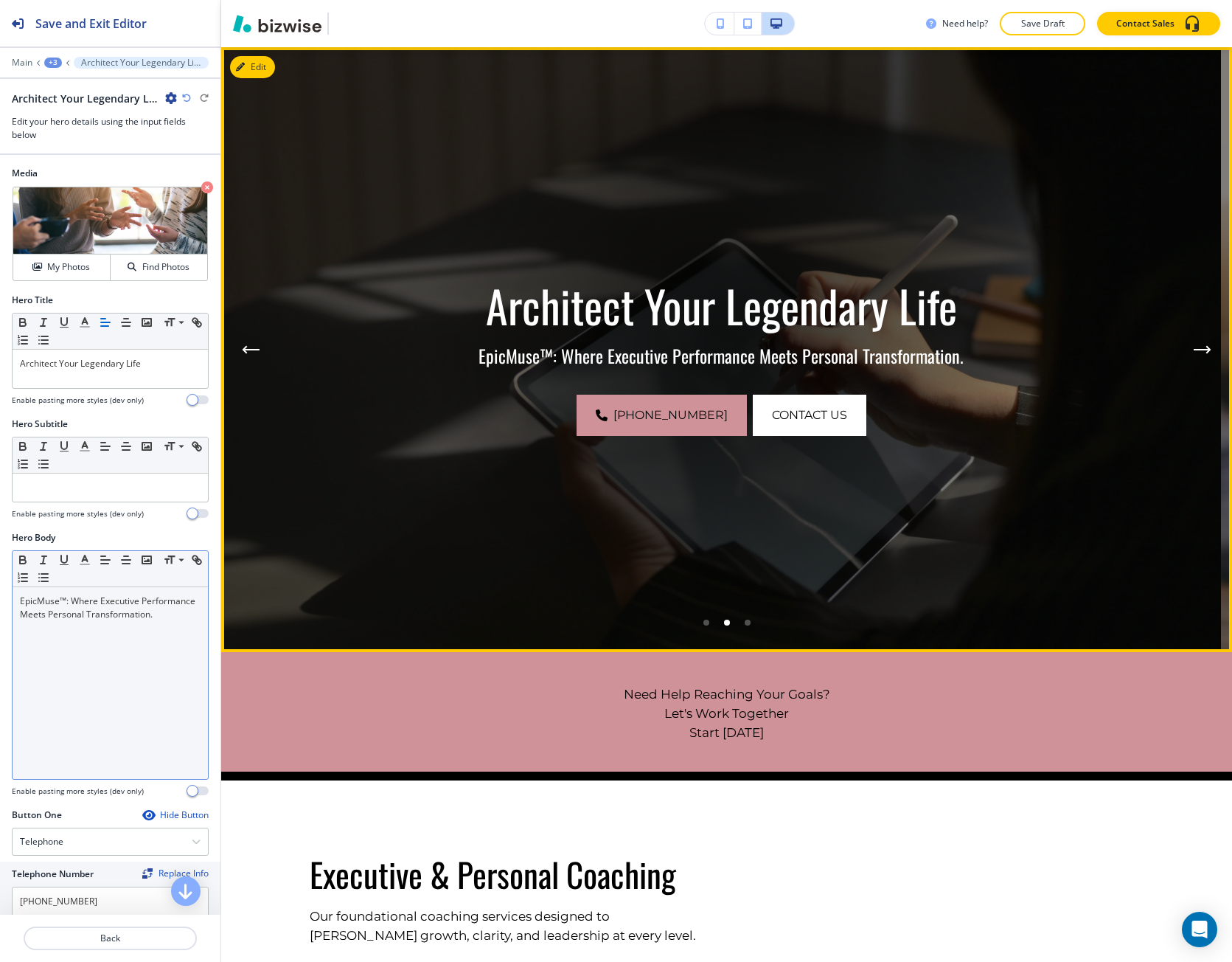
click at [253, 358] on button "Previous Hero Image" at bounding box center [250, 350] width 29 height 29
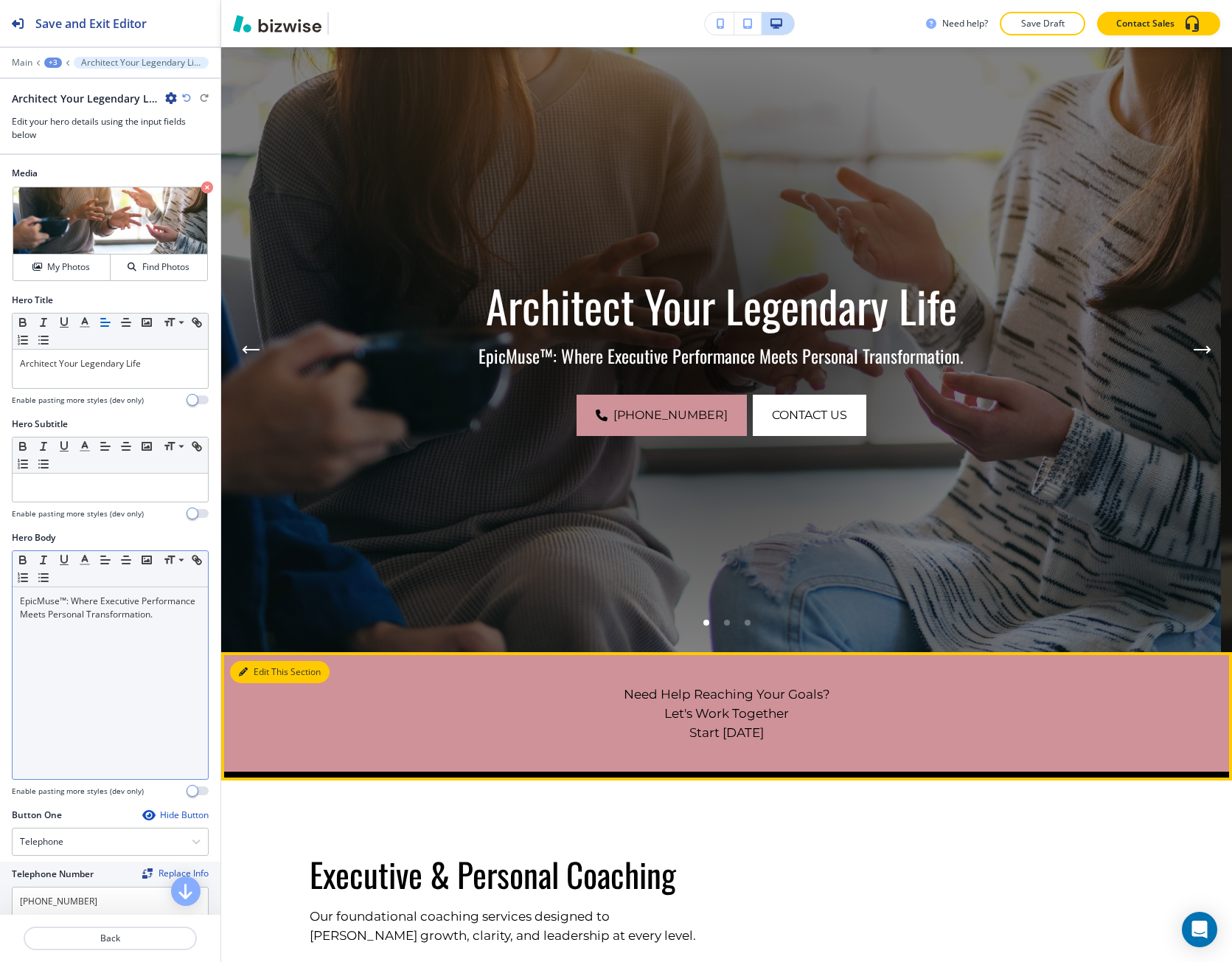
click at [246, 668] on icon "button" at bounding box center [243, 671] width 9 height 9
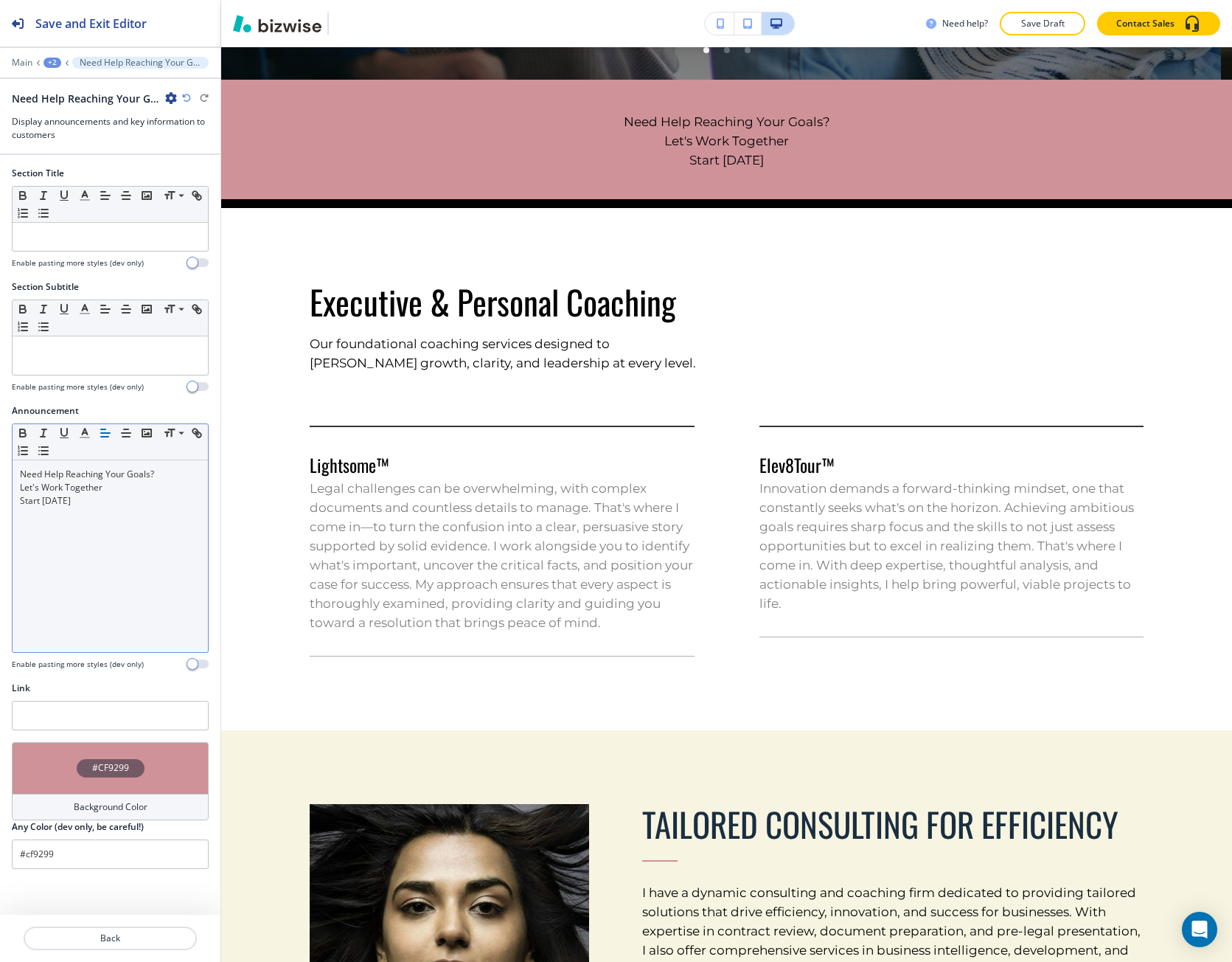
scroll to position [712, 0]
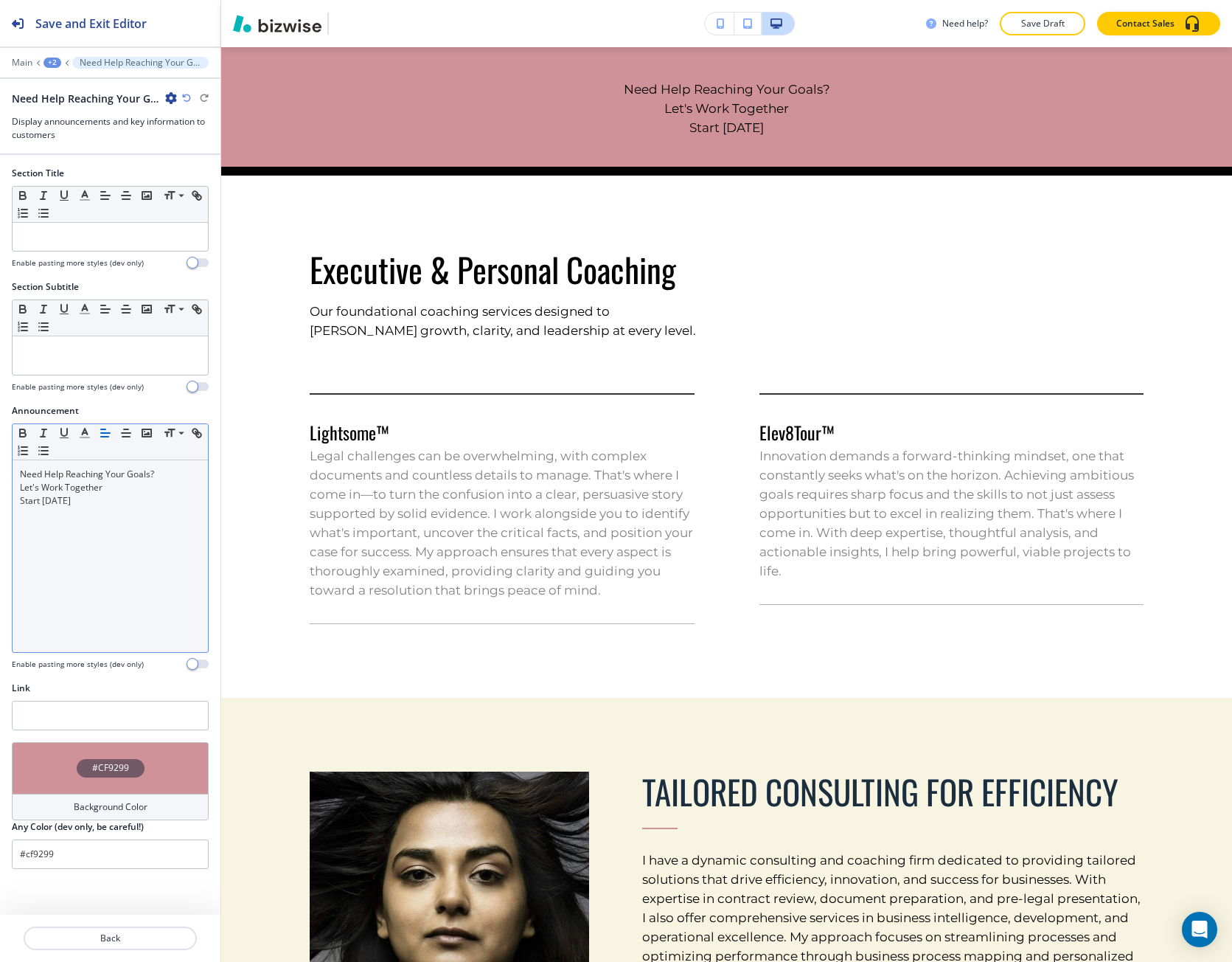
click at [92, 488] on p "Let's Work Together" at bounding box center [110, 487] width 181 height 13
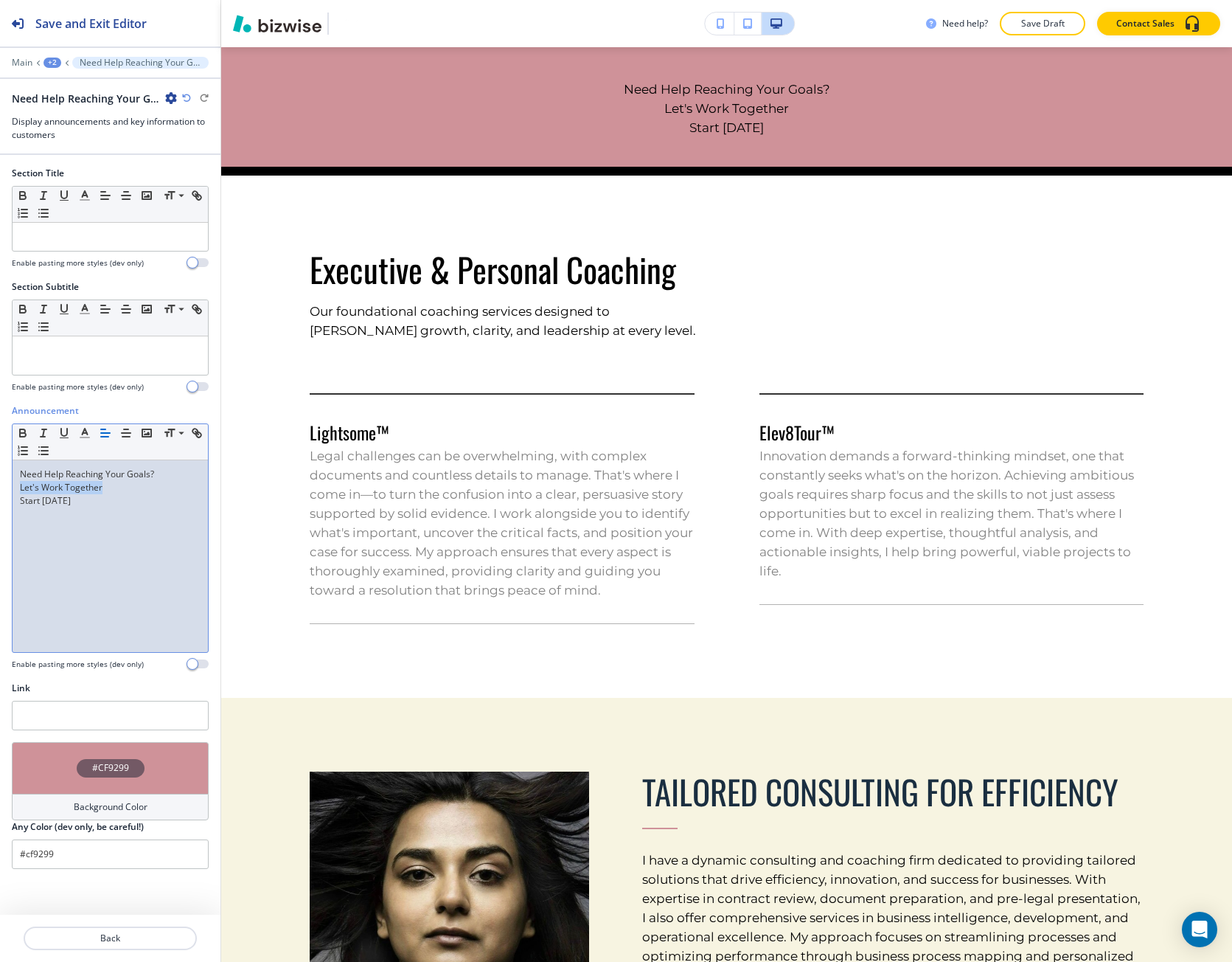
drag, startPoint x: 92, startPoint y: 488, endPoint x: 27, endPoint y: 488, distance: 65.0
click at [27, 488] on p "Let's Work Together" at bounding box center [110, 487] width 181 height 13
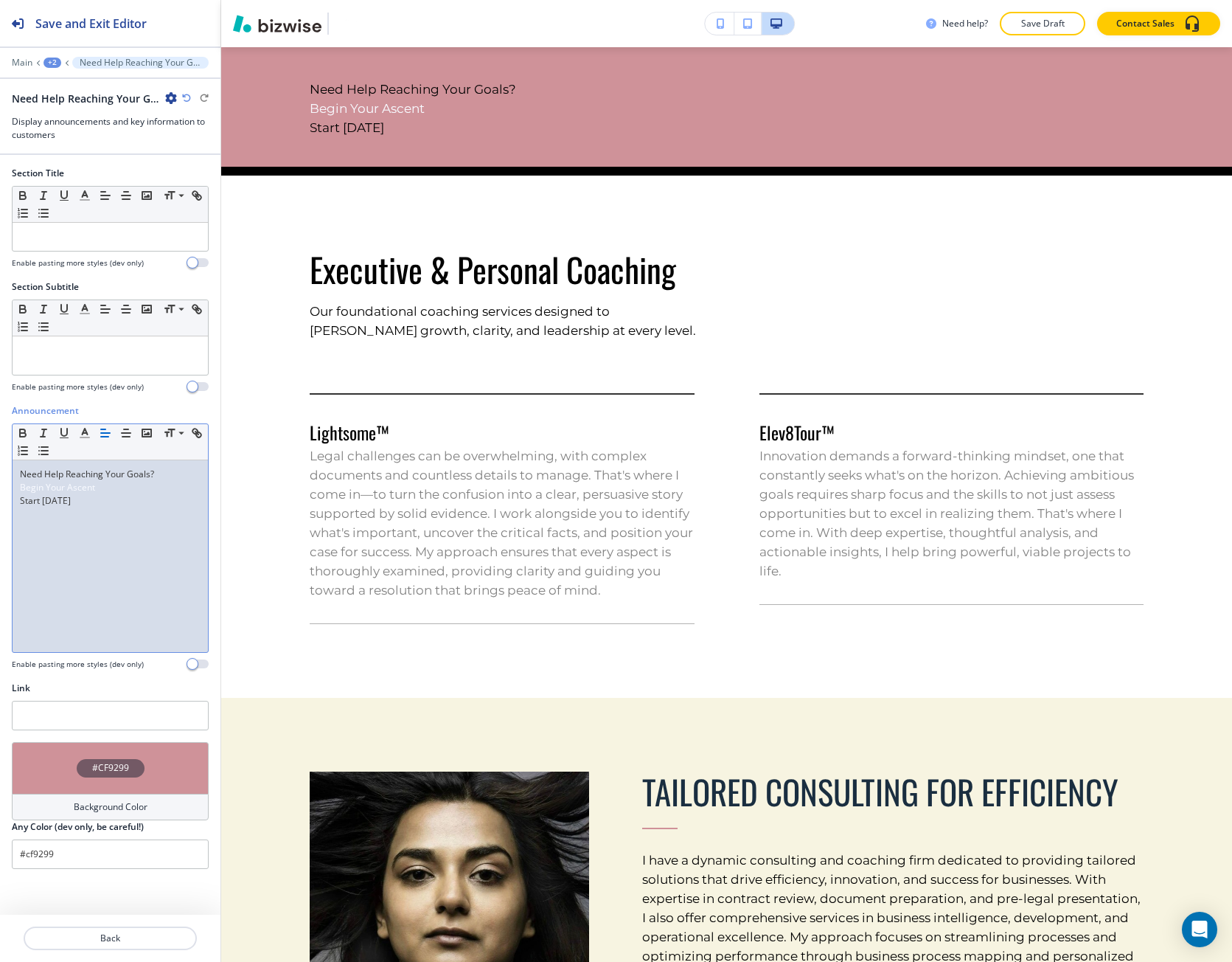
click at [43, 490] on span "Begin Your Ascent" at bounding box center [57, 486] width 75 height 12
click at [43, 490] on span "Begin Your Ascent" at bounding box center [57, 486] width 75 height 12
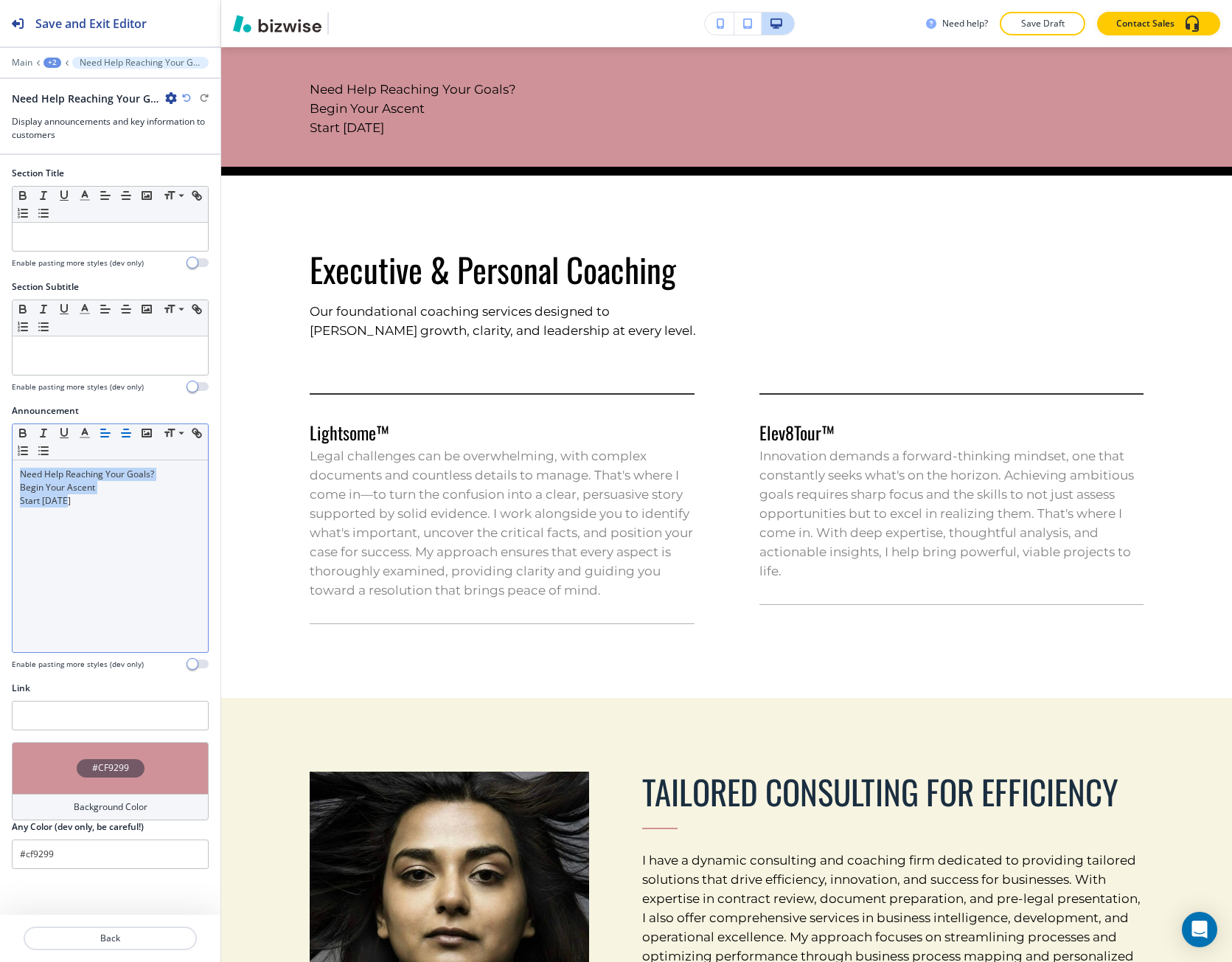
click at [129, 439] on icon "button" at bounding box center [126, 433] width 13 height 13
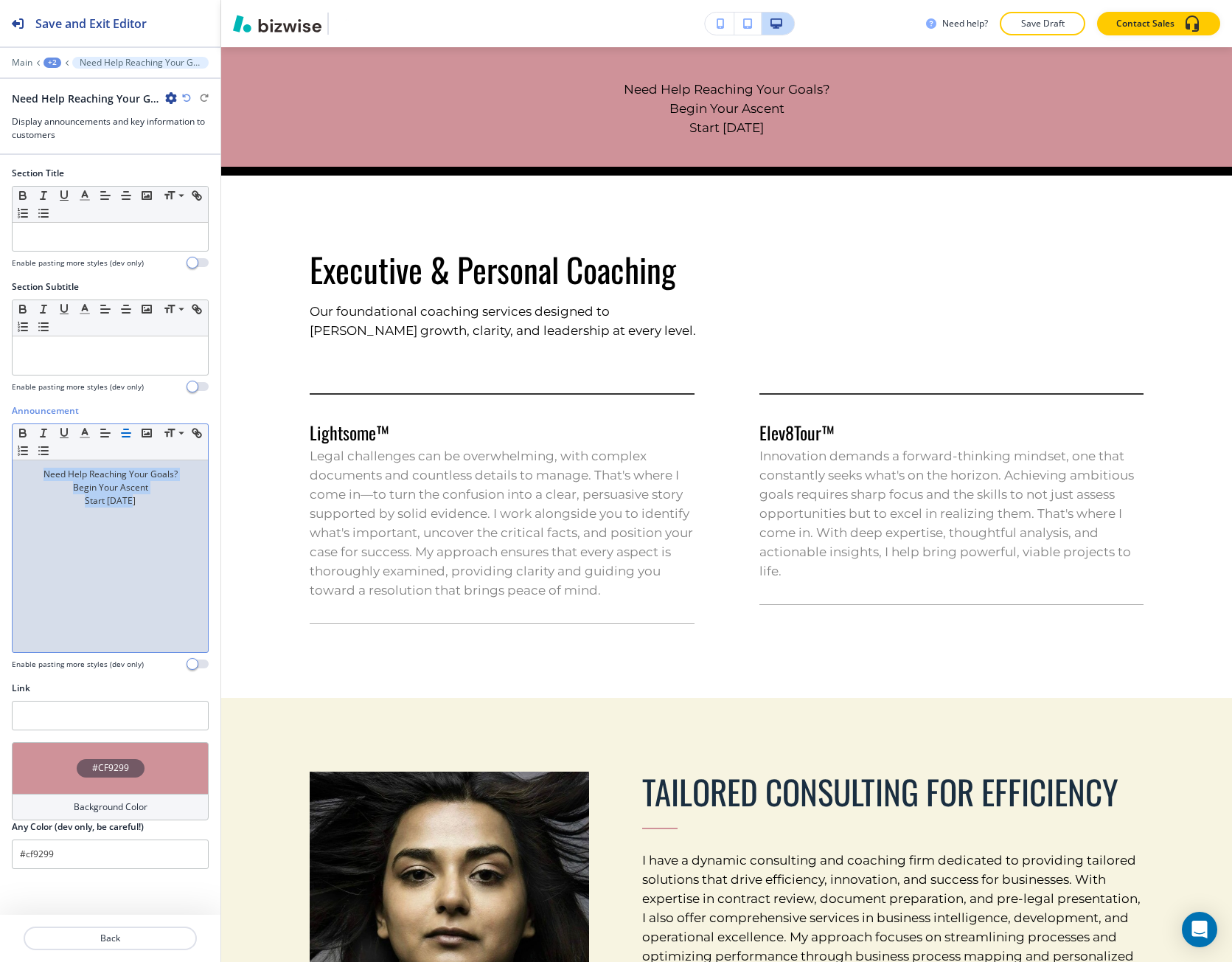
click at [94, 505] on p "Start [DATE]" at bounding box center [110, 501] width 181 height 13
drag, startPoint x: 94, startPoint y: 505, endPoint x: 115, endPoint y: 504, distance: 21.0
click at [115, 504] on p "Start [DATE]" at bounding box center [110, 501] width 181 height 13
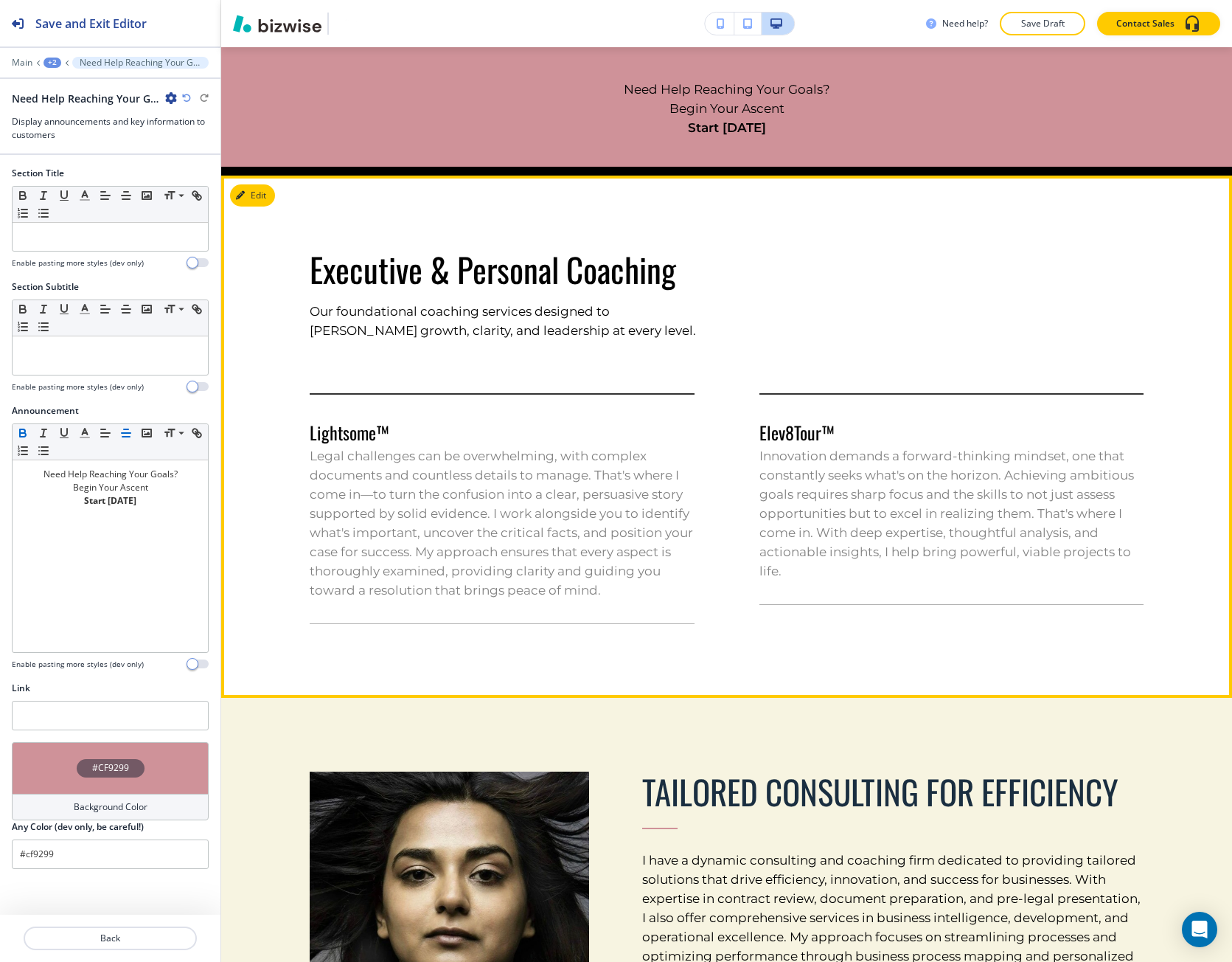
click at [423, 488] on p "Legal challenges can be overwhelming, with complex documents and countless deta…" at bounding box center [502, 522] width 385 height 153
click at [248, 195] on button "Edit This Section" at bounding box center [280, 195] width 100 height 22
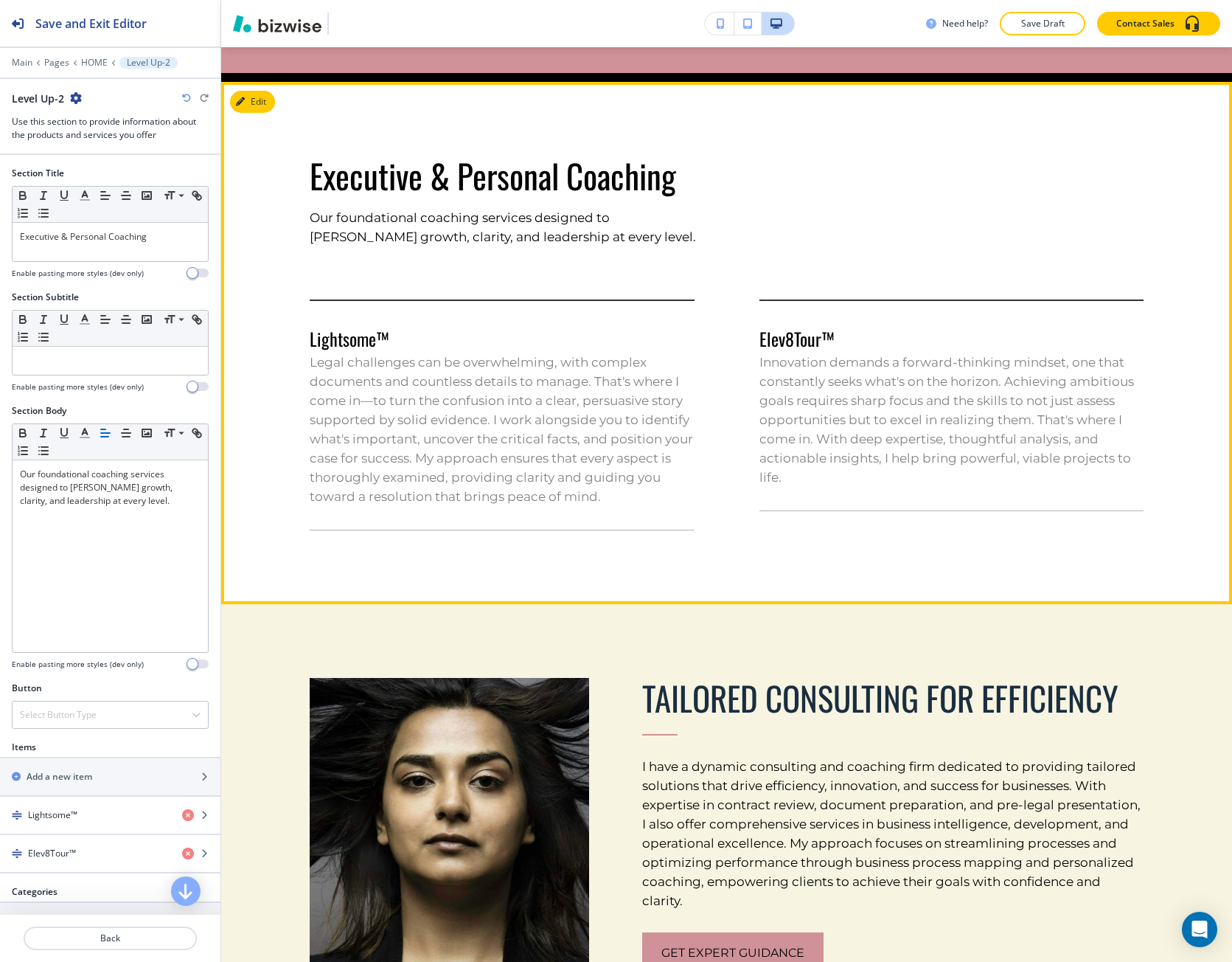
scroll to position [841, 0]
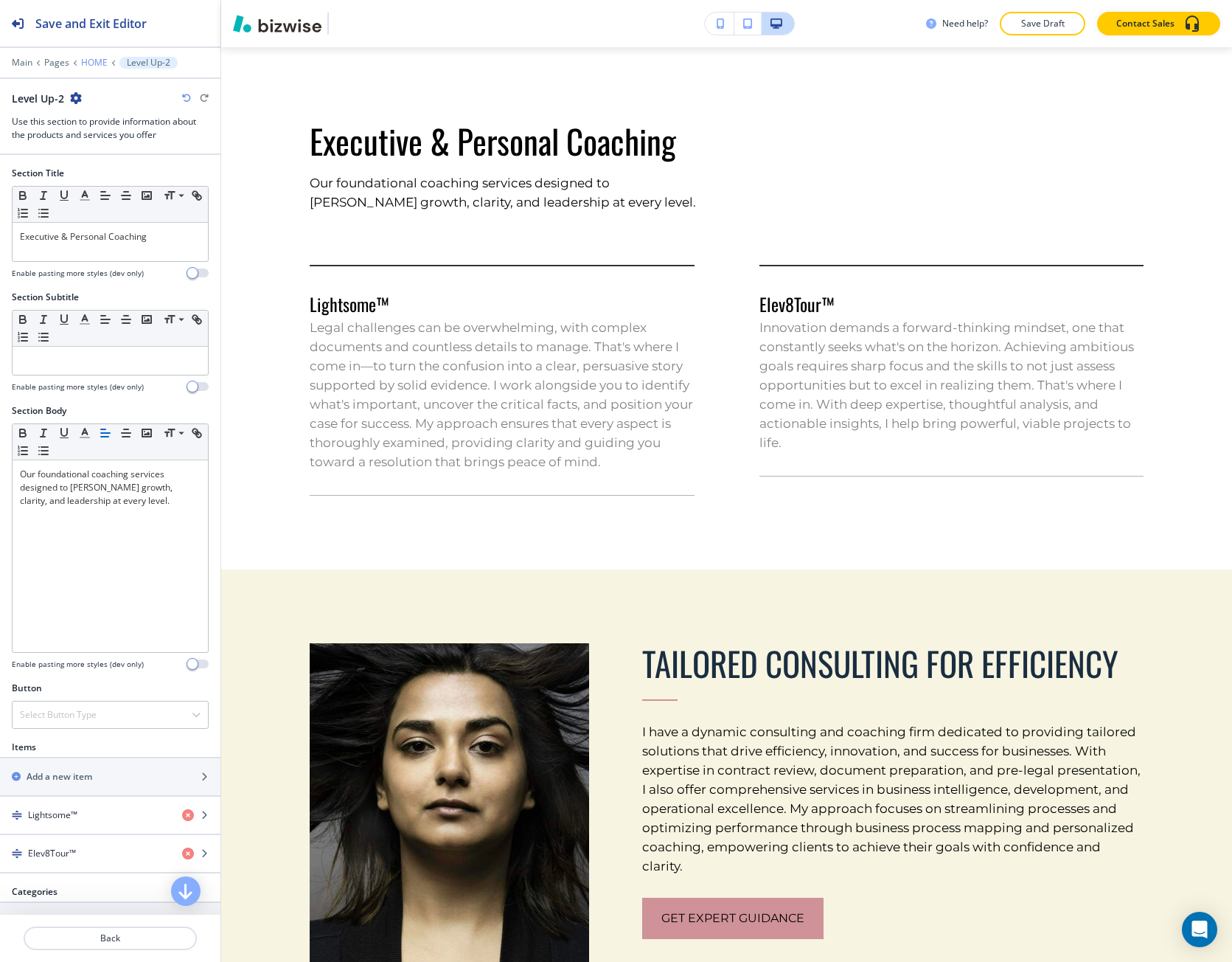
click at [91, 61] on p "HOME" at bounding box center [94, 62] width 26 height 11
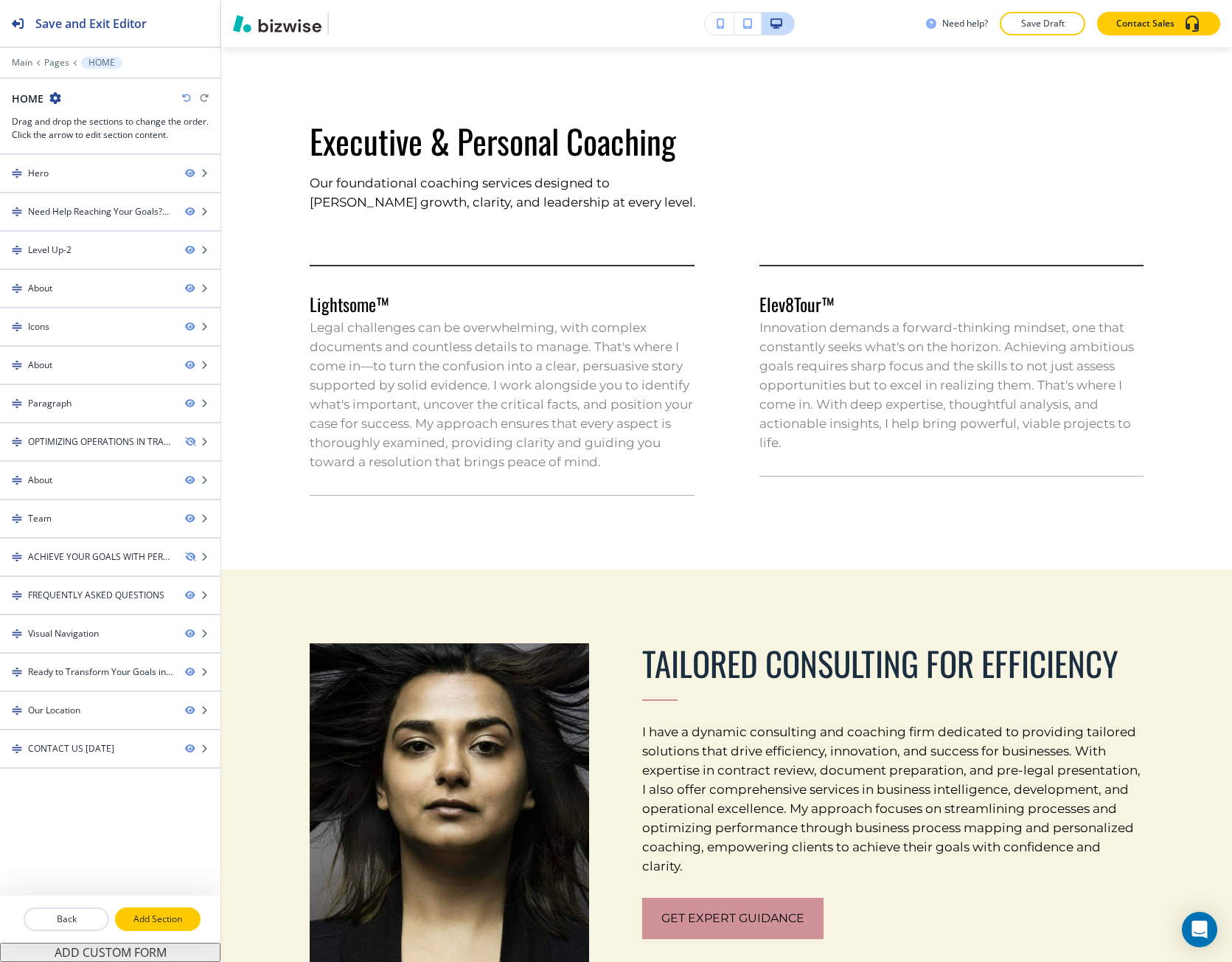
click at [164, 910] on button "Add Section" at bounding box center [158, 919] width 86 height 24
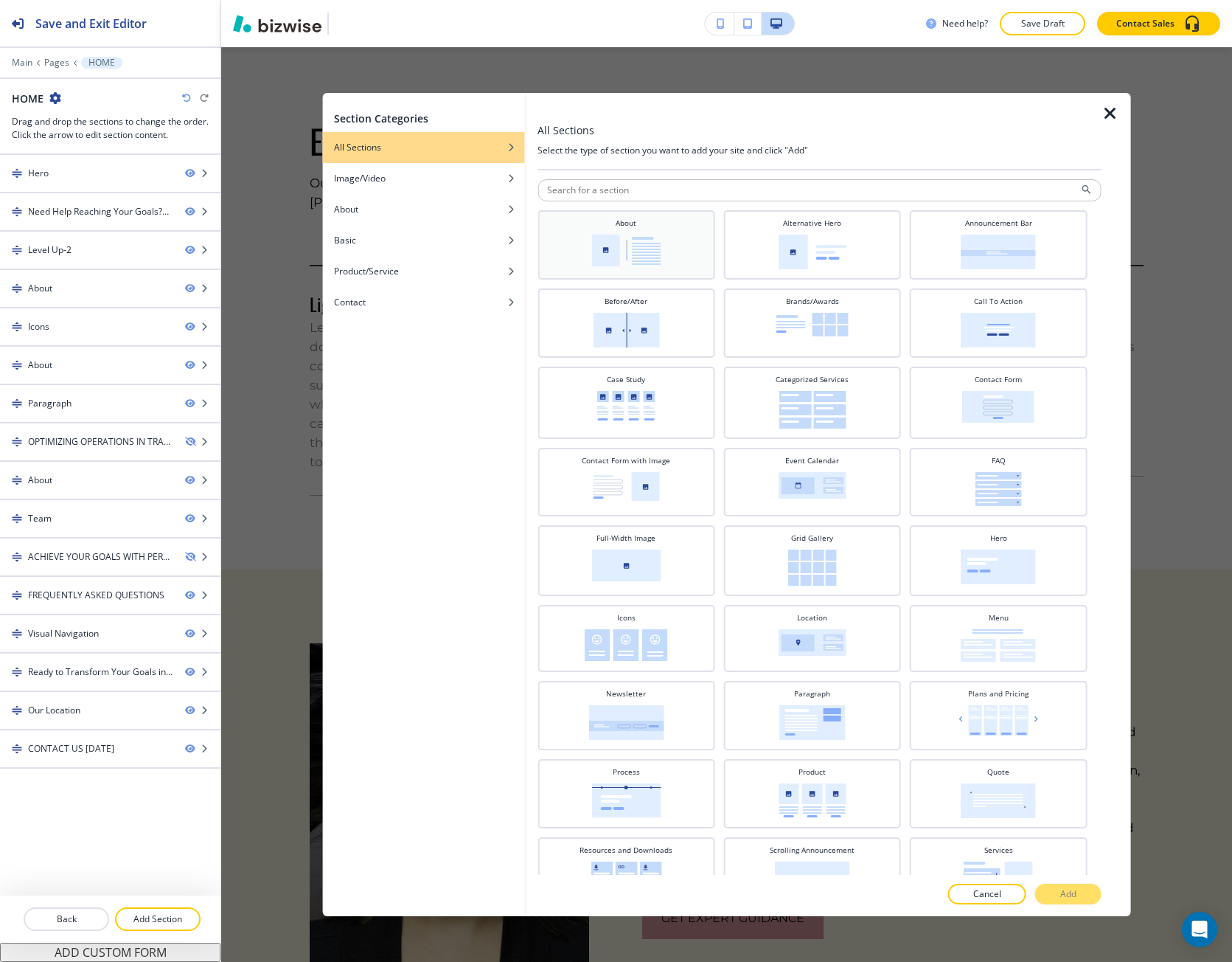
click at [702, 264] on div "About" at bounding box center [626, 243] width 162 height 52
click at [1078, 906] on div at bounding box center [819, 910] width 564 height 11
click at [1073, 900] on p "Add" at bounding box center [1069, 894] width 16 height 13
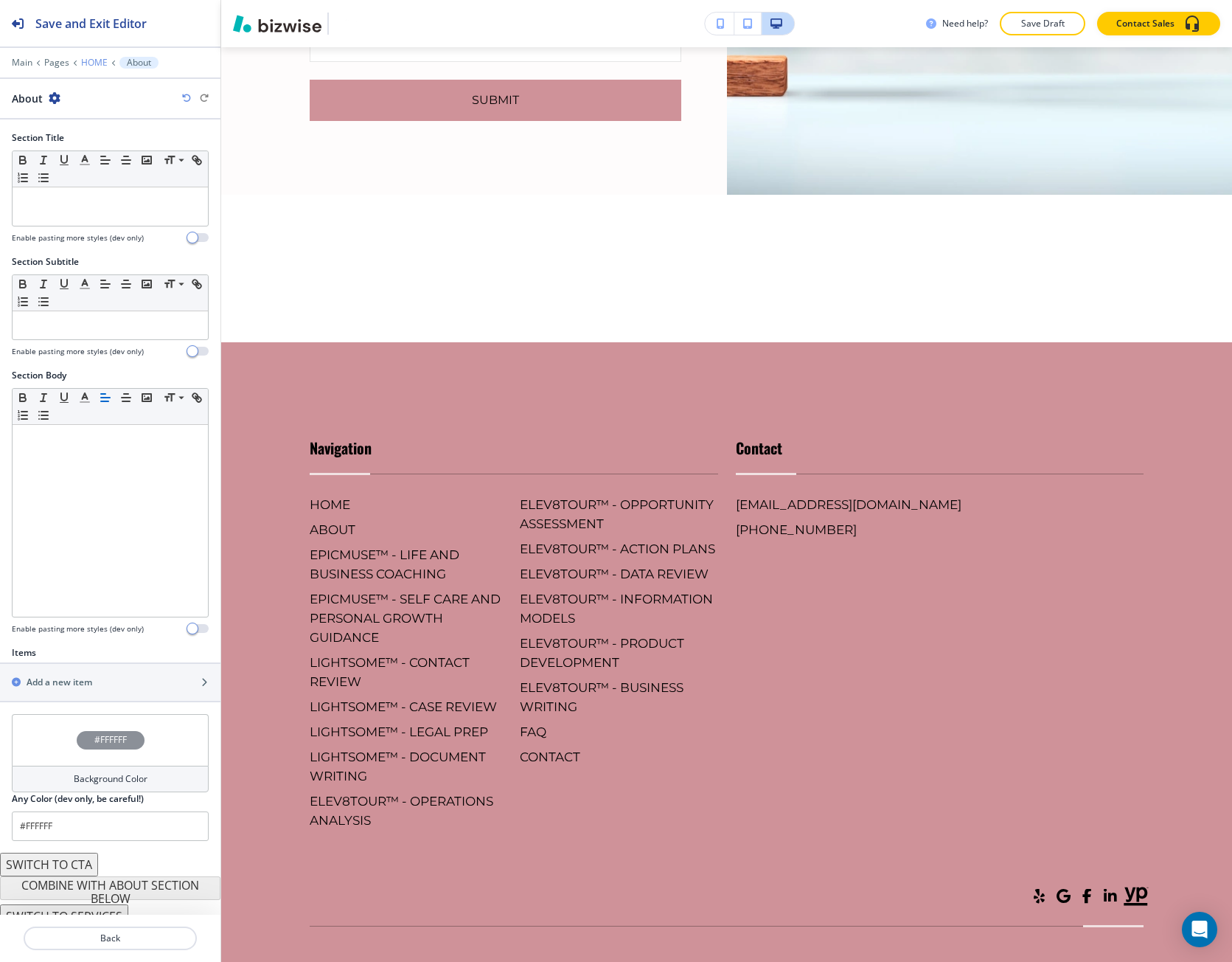
click at [83, 60] on p "HOME" at bounding box center [94, 62] width 26 height 11
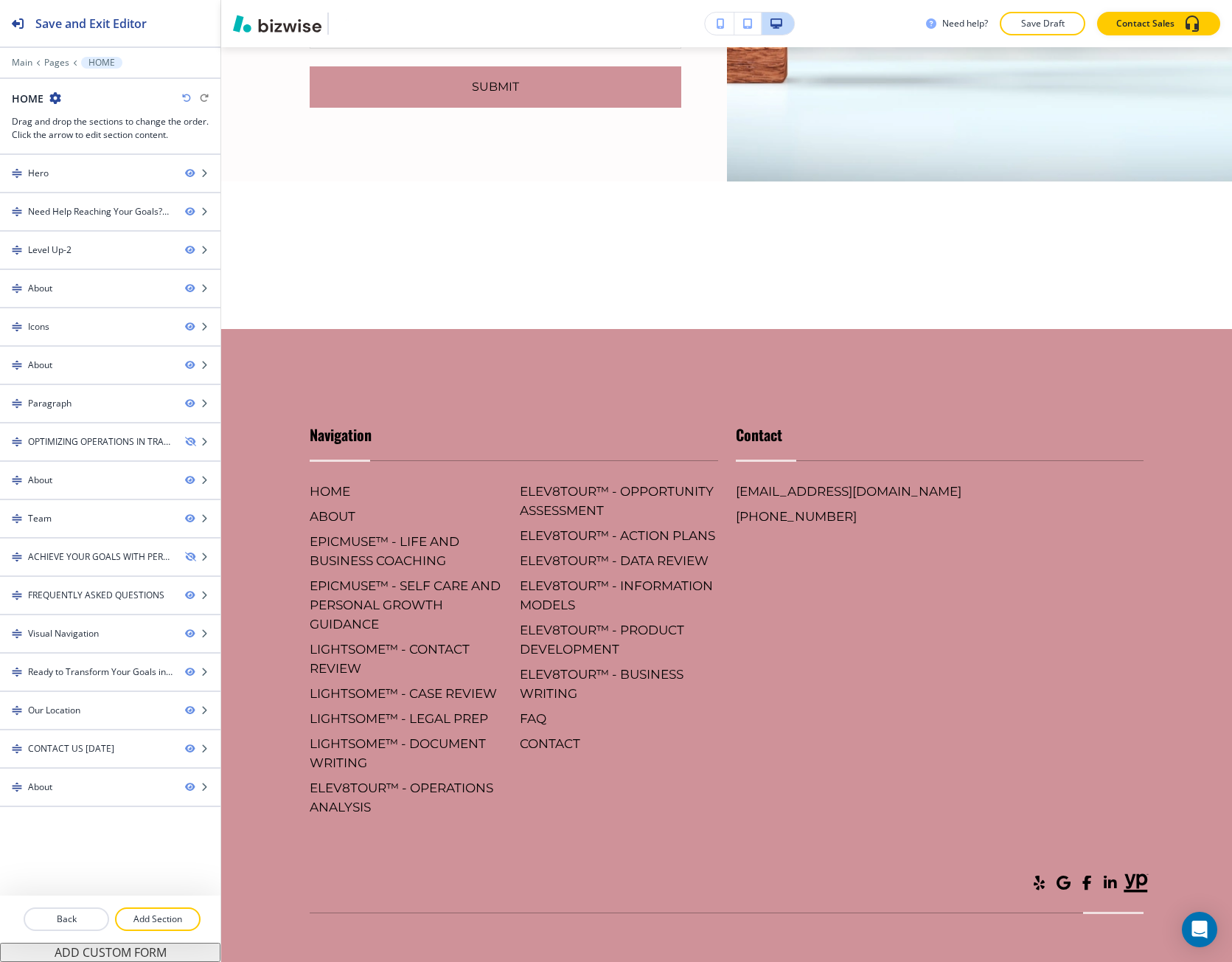
scroll to position [8058, 0]
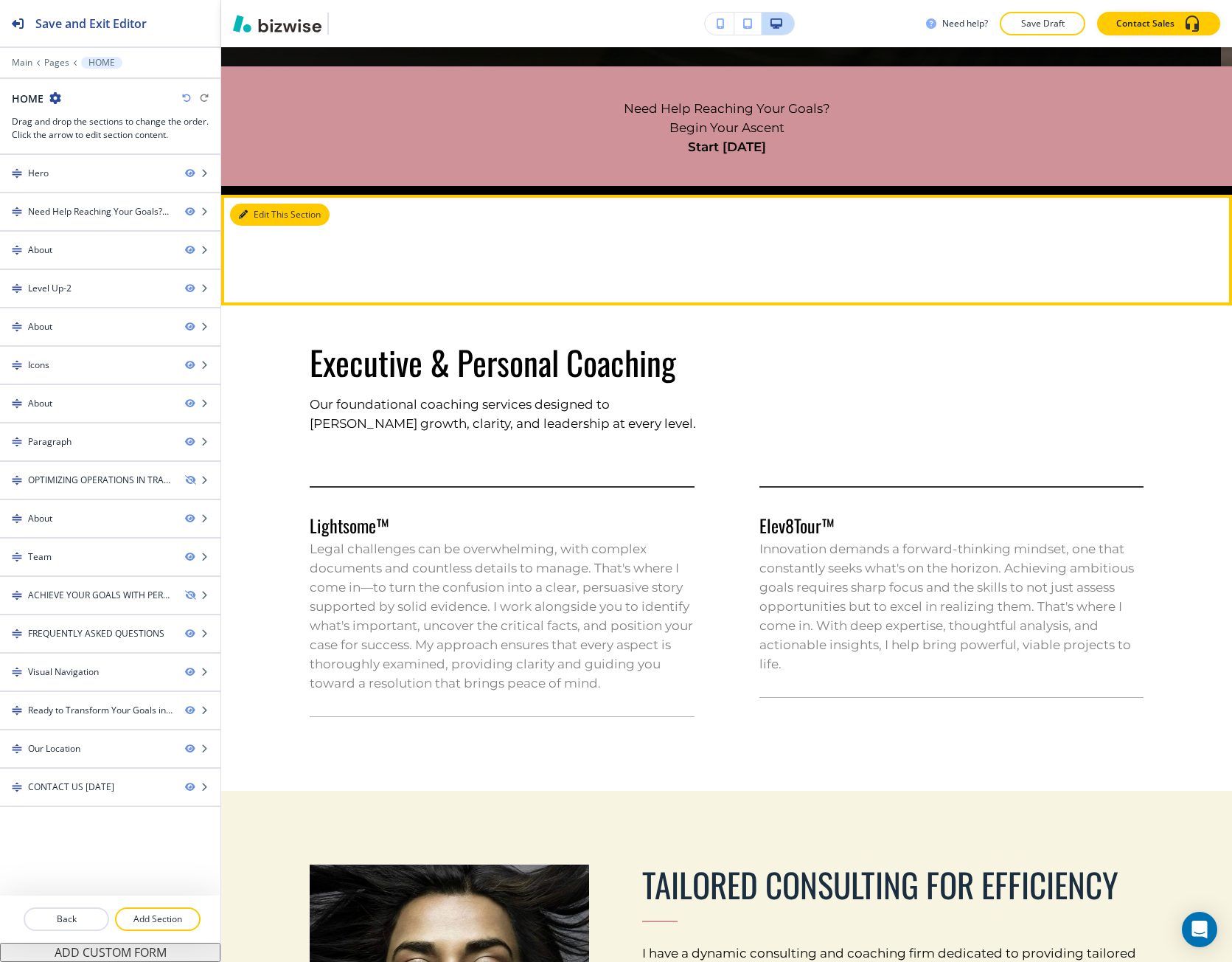
click at [257, 222] on button "Edit This Section" at bounding box center [280, 215] width 100 height 22
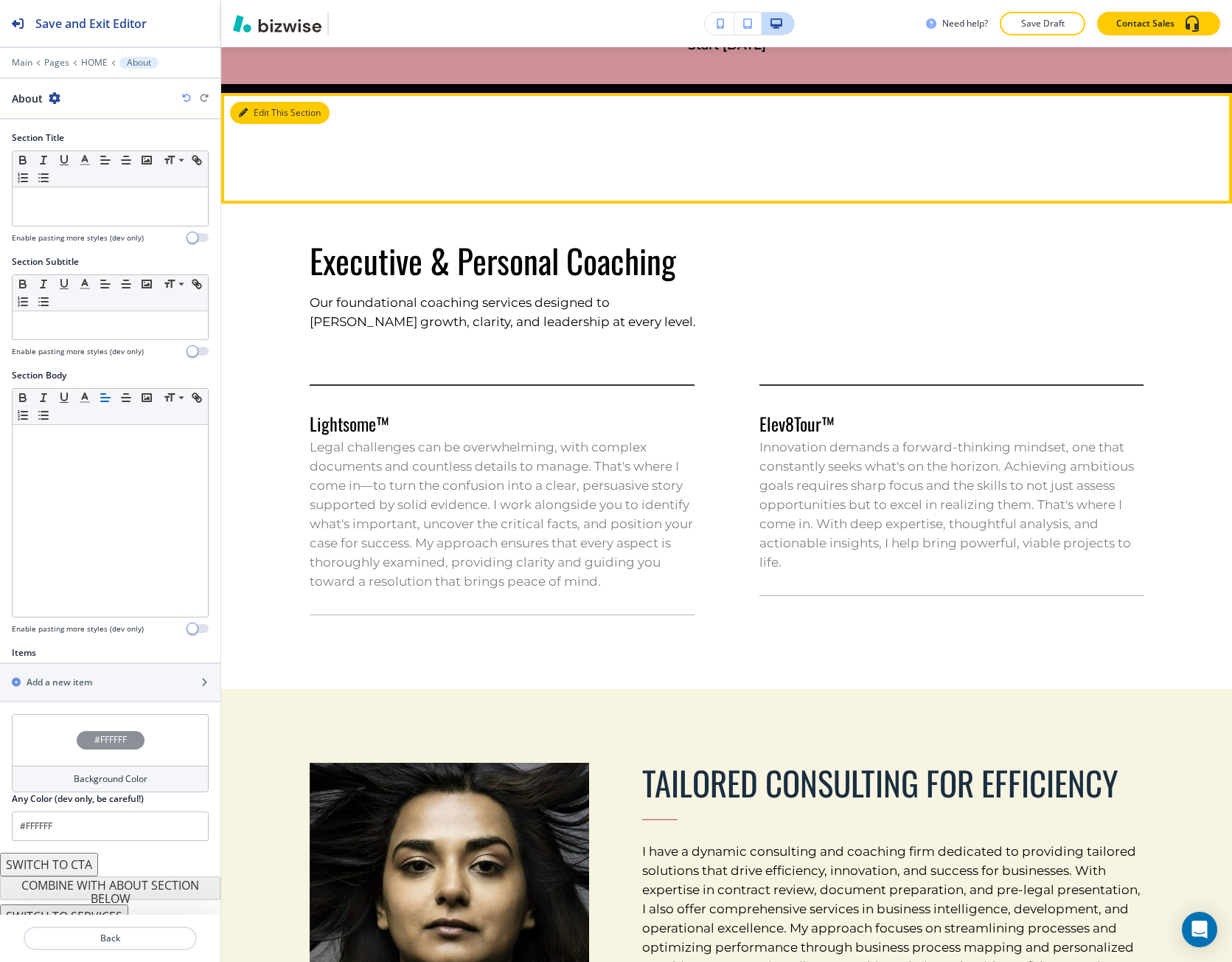
scroll to position [841, 0]
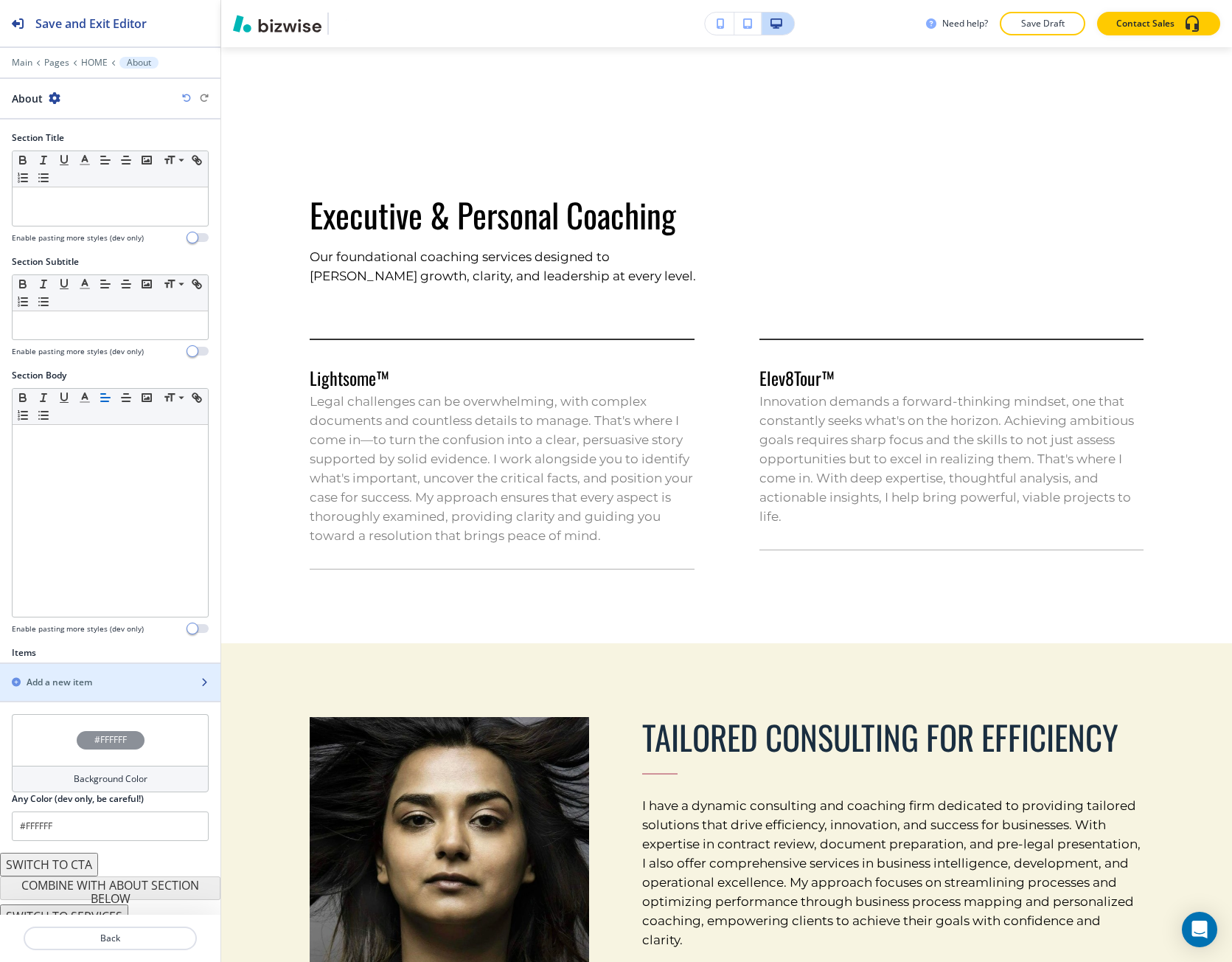
click at [38, 679] on h2 "Add a new item" at bounding box center [59, 682] width 65 height 13
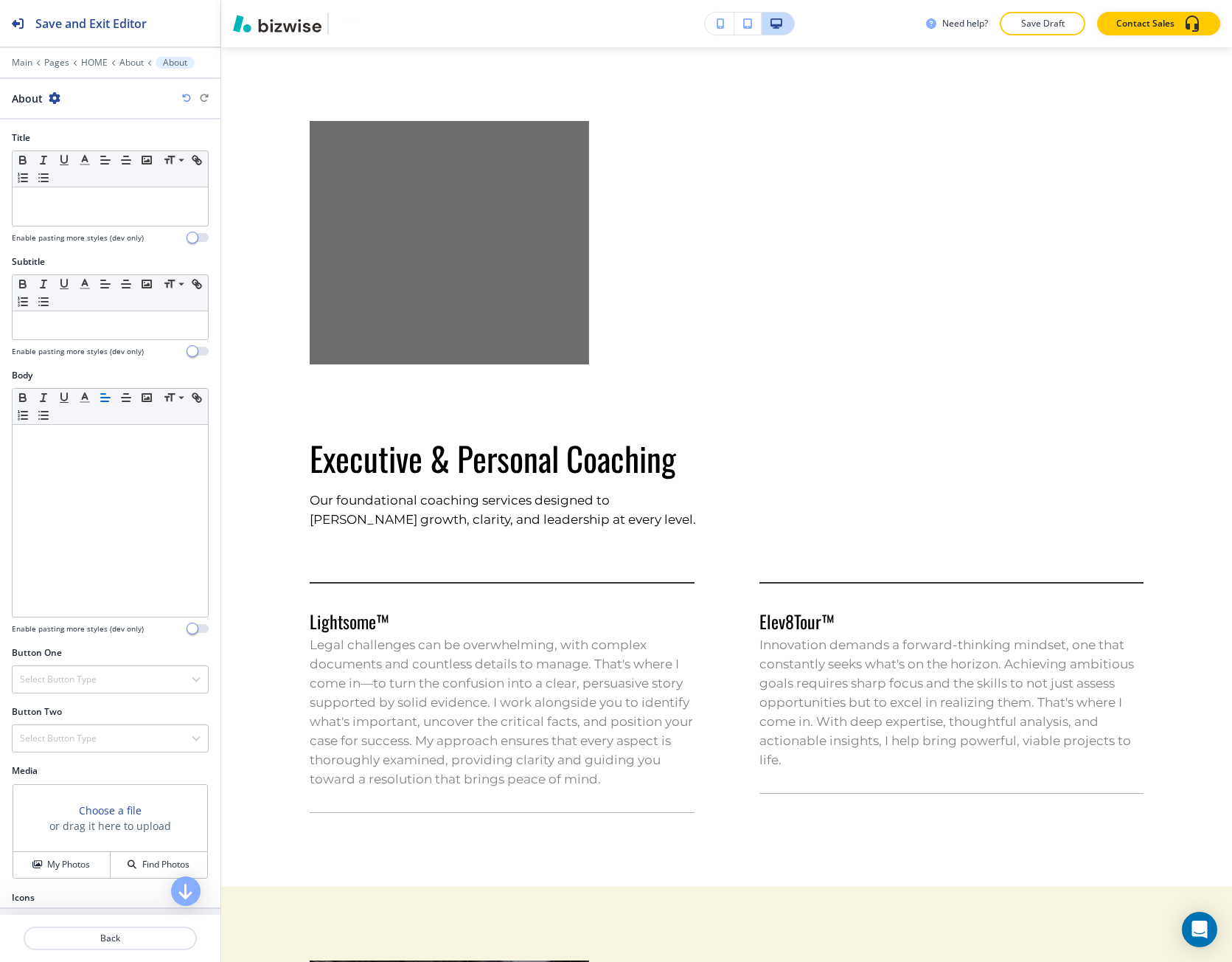
click at [87, 813] on h3 "Choose a file" at bounding box center [110, 810] width 63 height 16
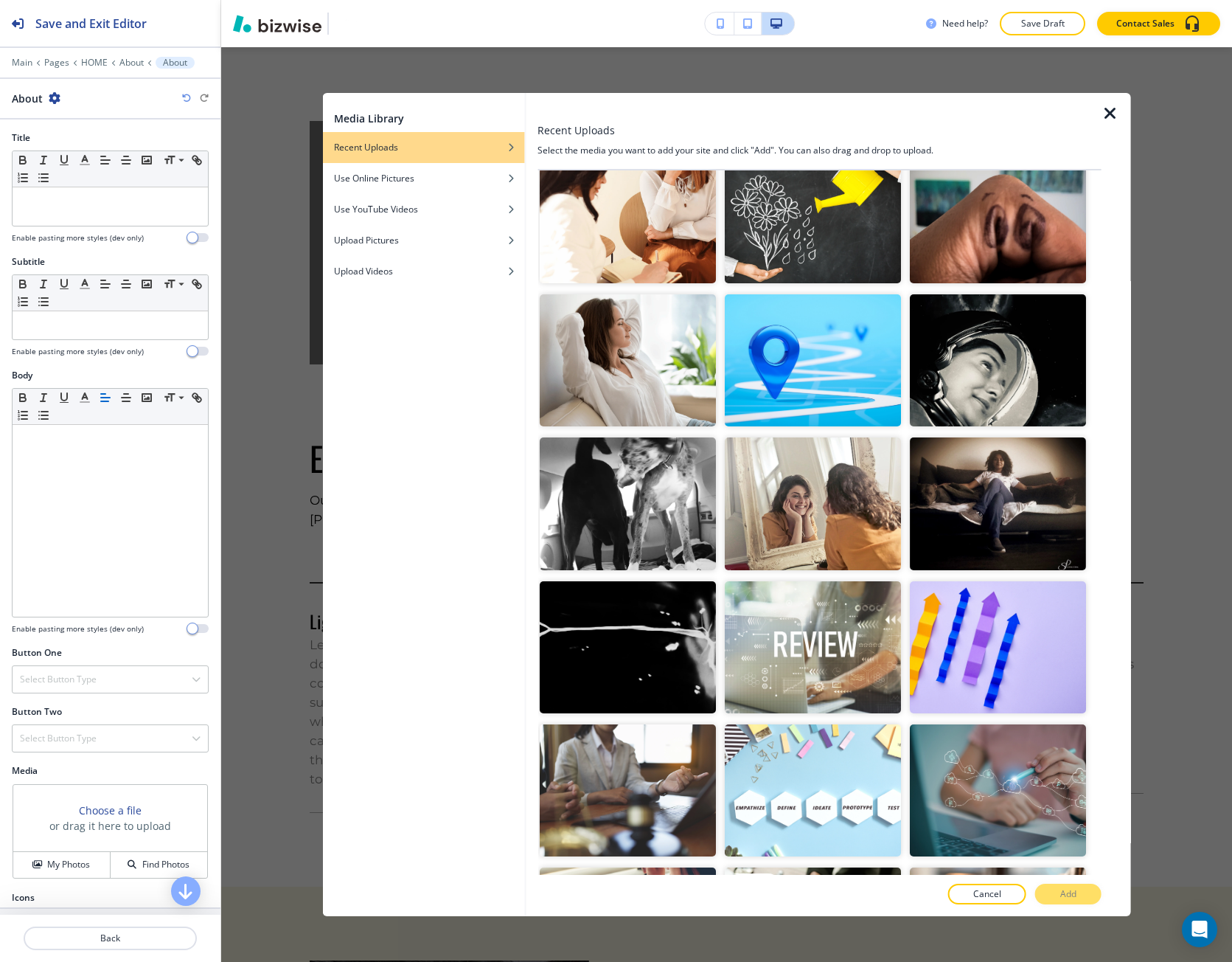
scroll to position [1402, 0]
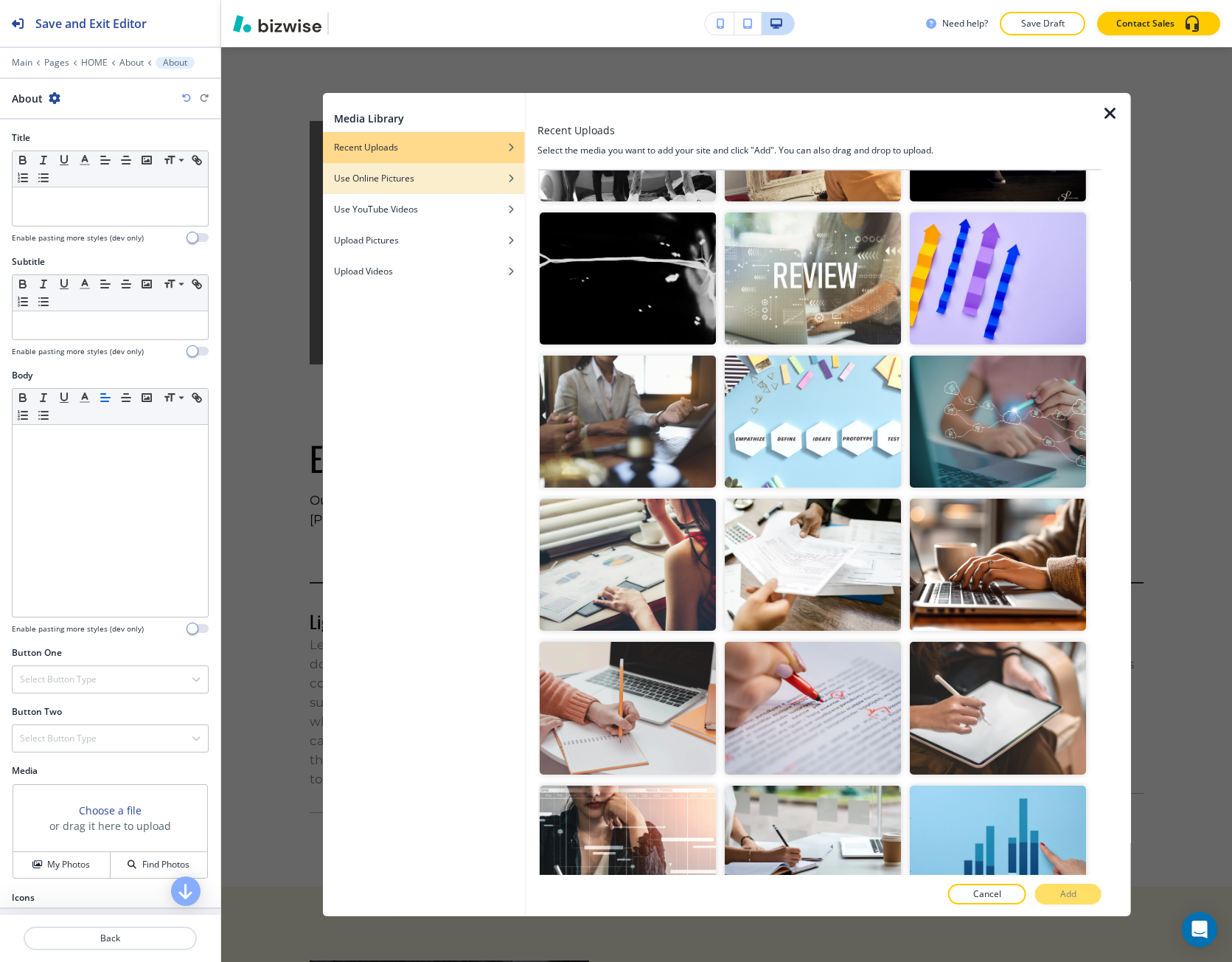
click at [428, 185] on div "button" at bounding box center [423, 189] width 202 height 9
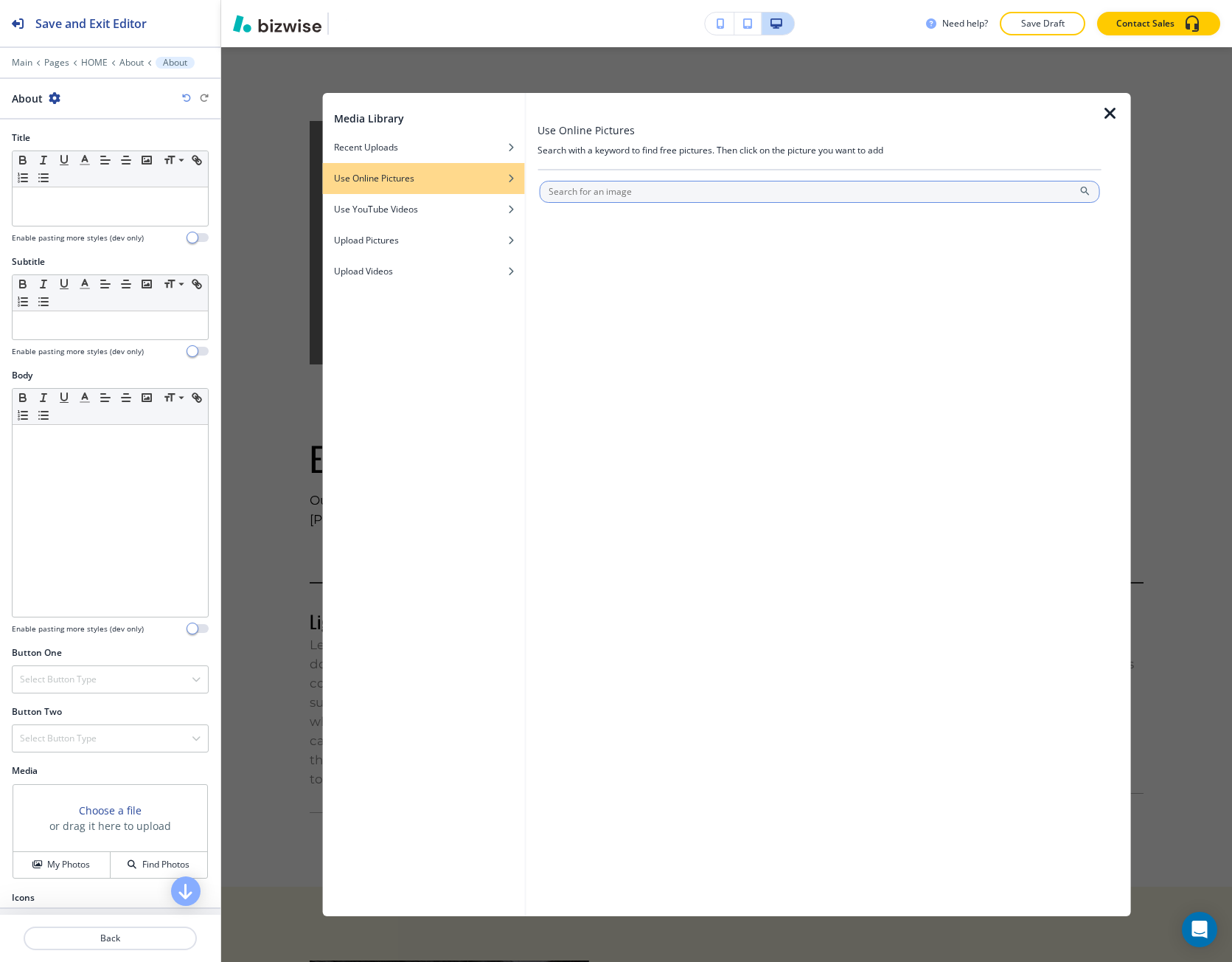
click at [644, 192] on input "text" at bounding box center [820, 192] width 562 height 22
type input "o"
type input "consulting"
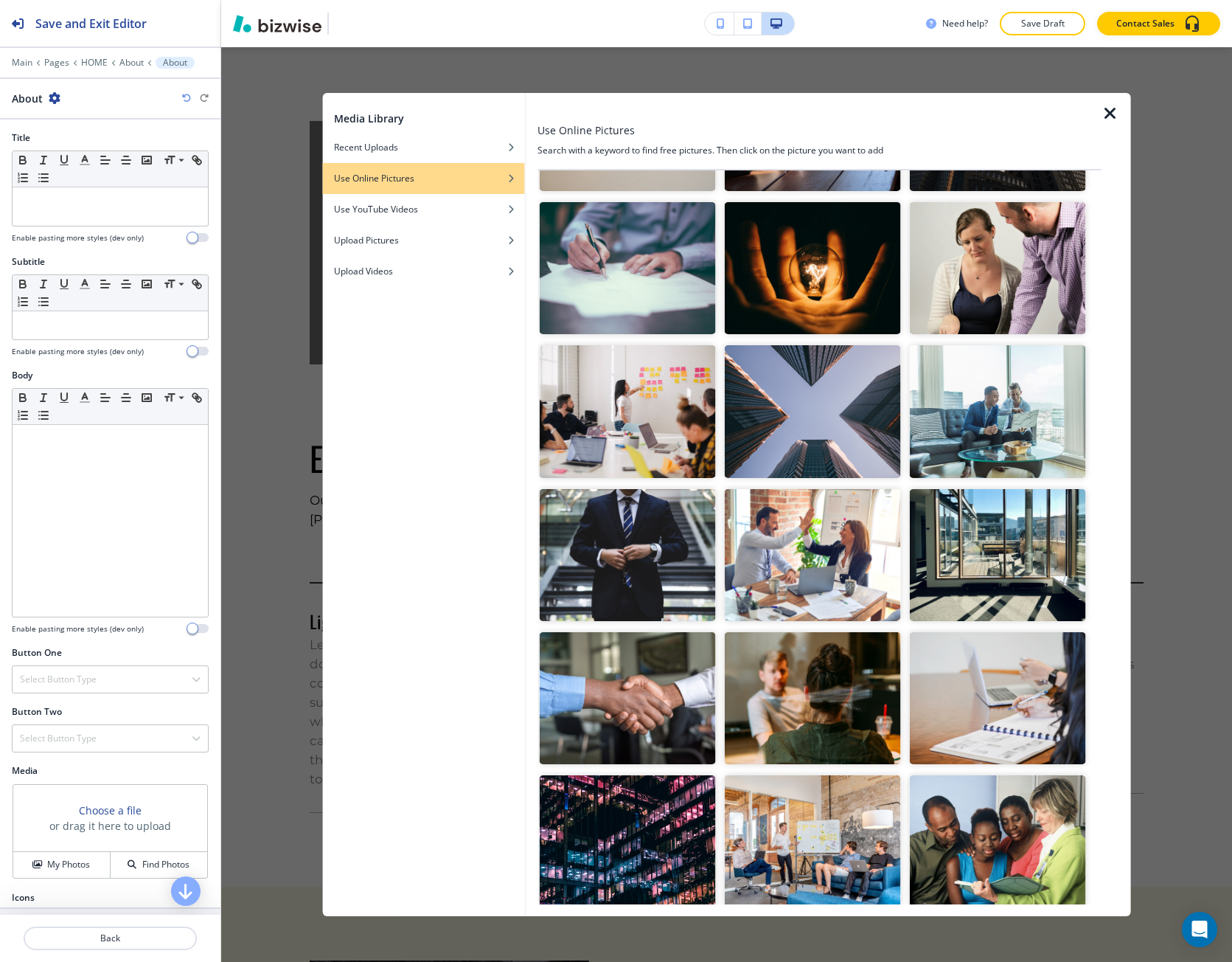
scroll to position [590, 0]
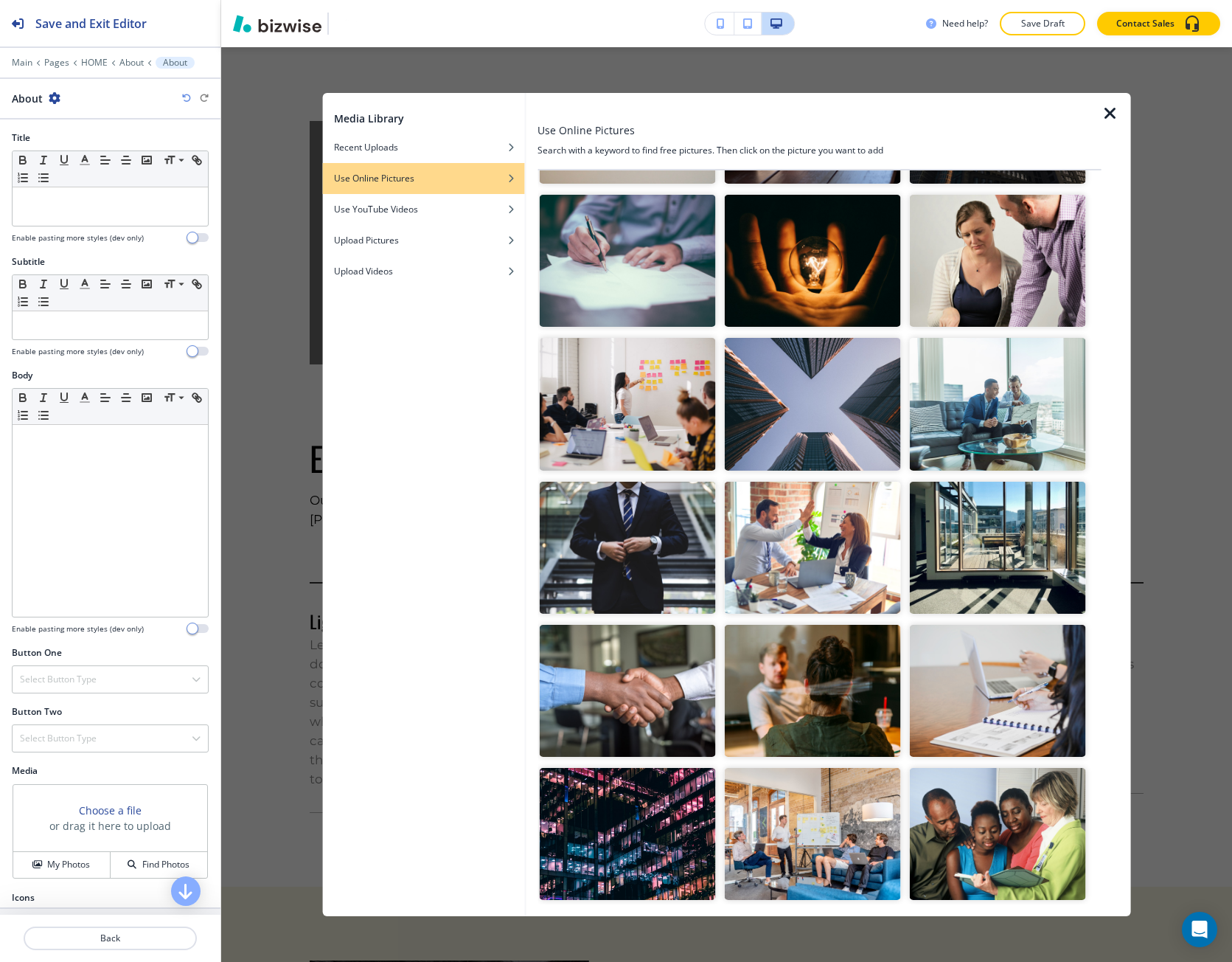
click at [883, 625] on img "button" at bounding box center [812, 690] width 176 height 132
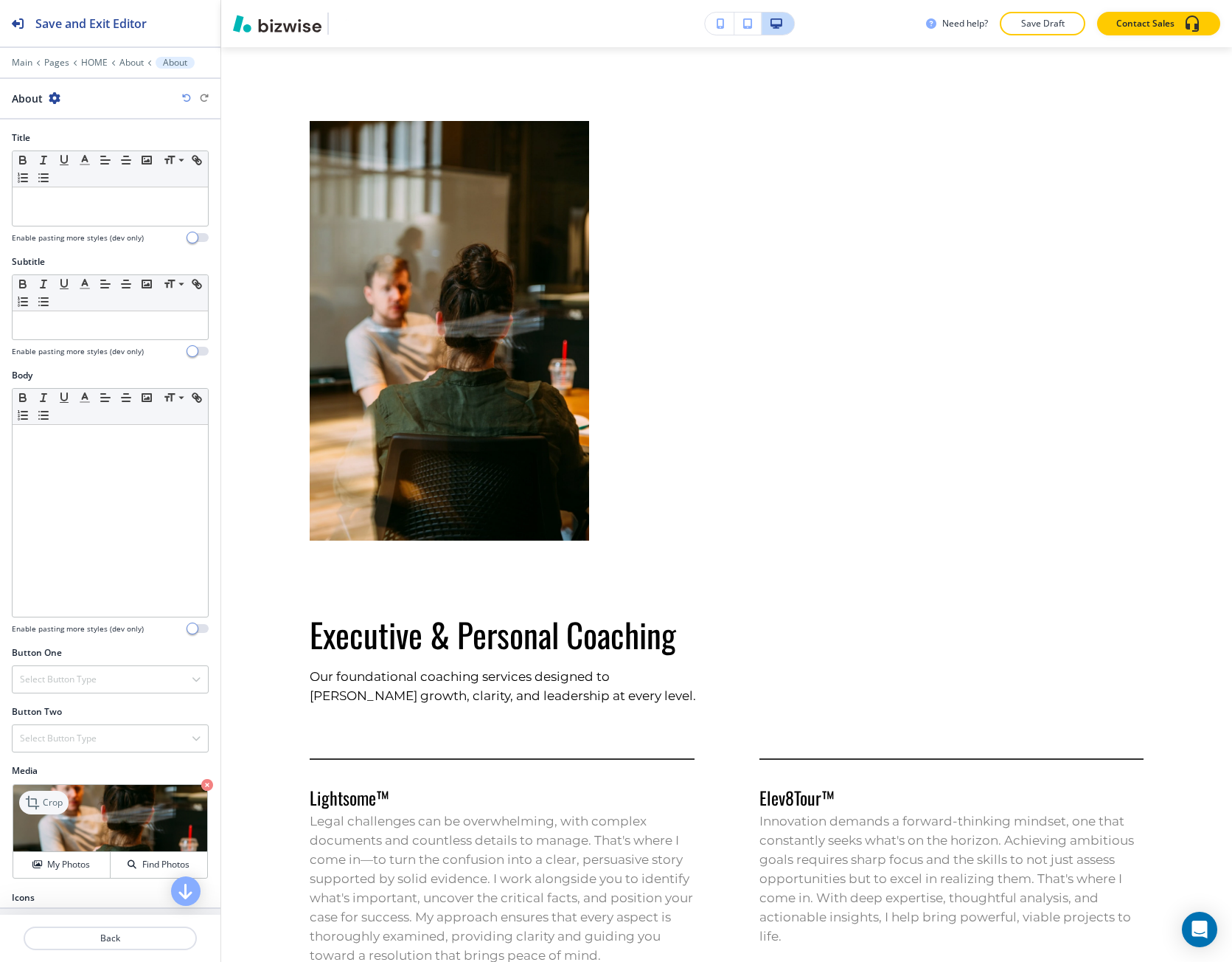
click at [56, 802] on p "Crop" at bounding box center [52, 802] width 20 height 13
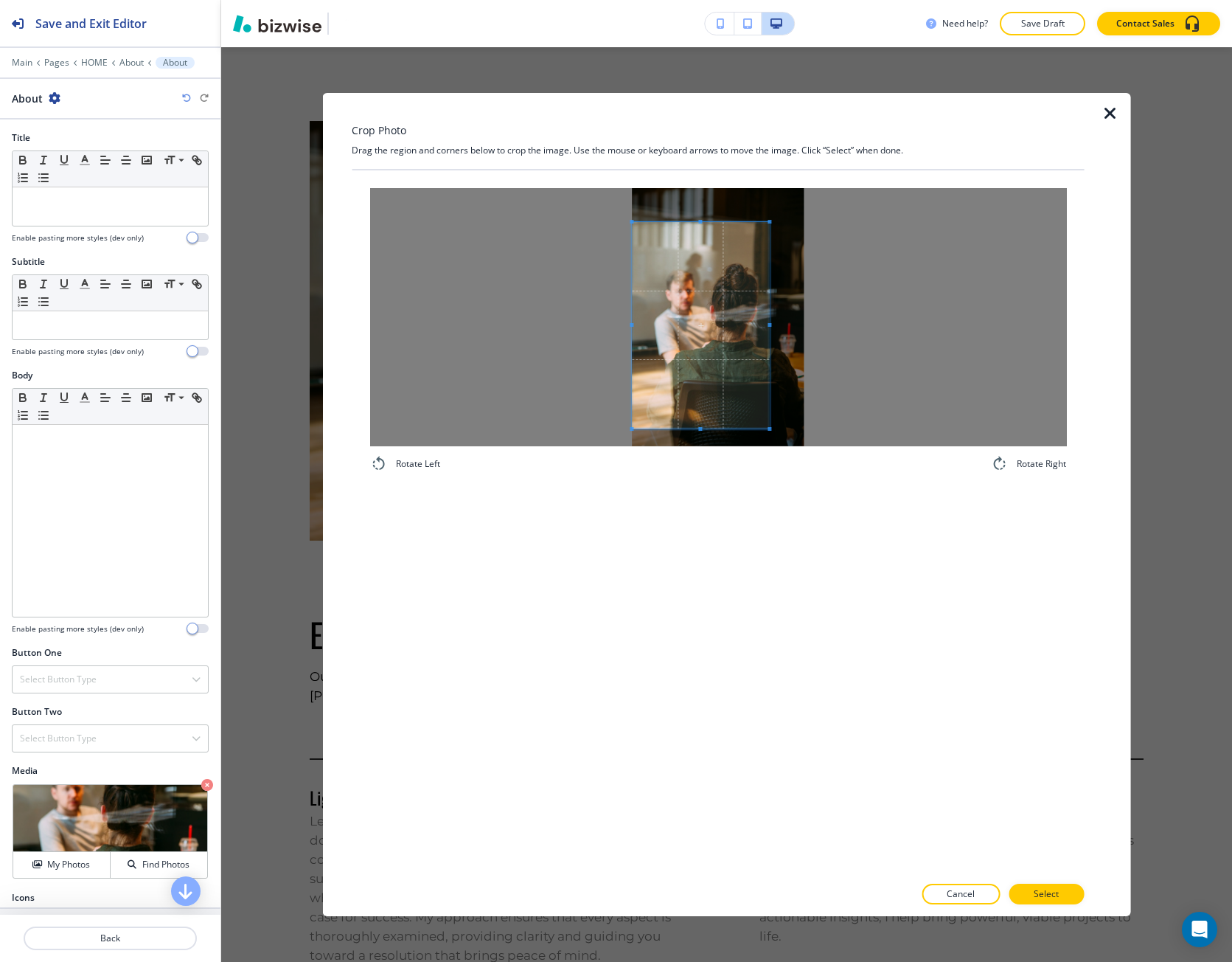
click at [682, 335] on span at bounding box center [701, 325] width 138 height 206
click at [849, 317] on div at bounding box center [717, 317] width 697 height 258
click at [711, 248] on div at bounding box center [718, 336] width 172 height 187
click at [729, 391] on span at bounding box center [718, 329] width 172 height 181
click at [725, 306] on span at bounding box center [718, 336] width 172 height 181
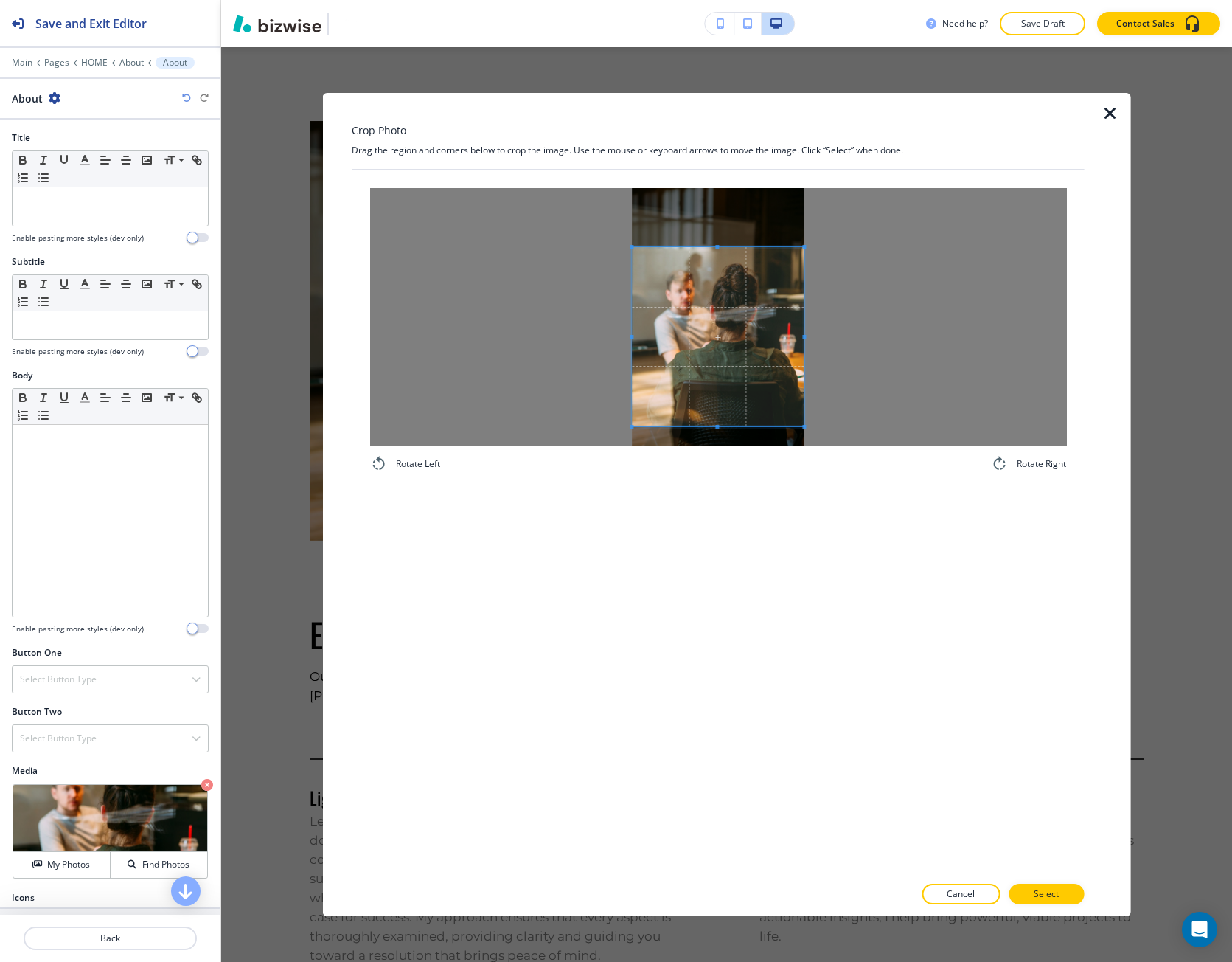
click at [711, 252] on div at bounding box center [718, 336] width 172 height 179
click at [742, 299] on span at bounding box center [718, 332] width 172 height 174
click at [1049, 898] on p "Select" at bounding box center [1046, 894] width 25 height 13
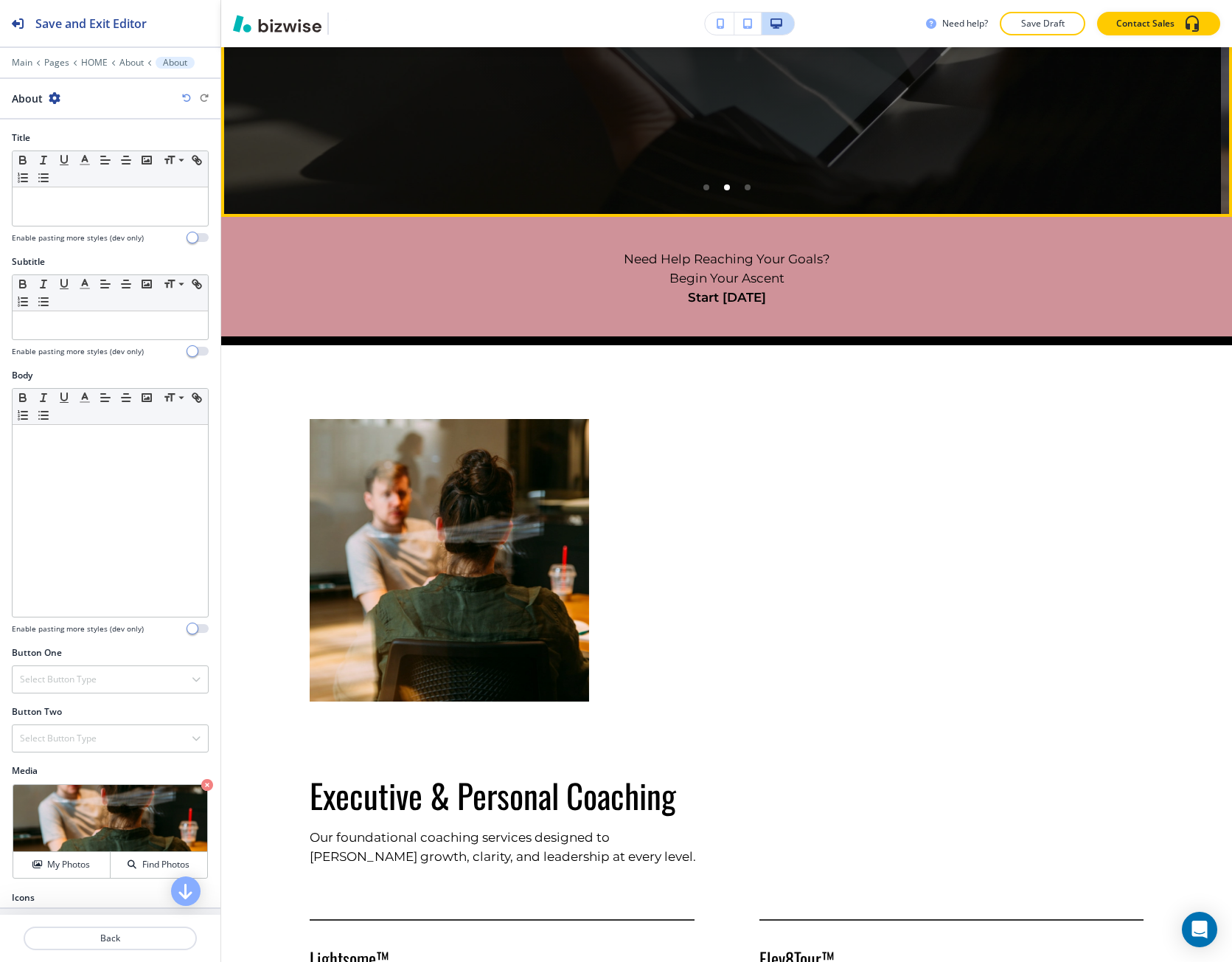
scroll to position [546, 0]
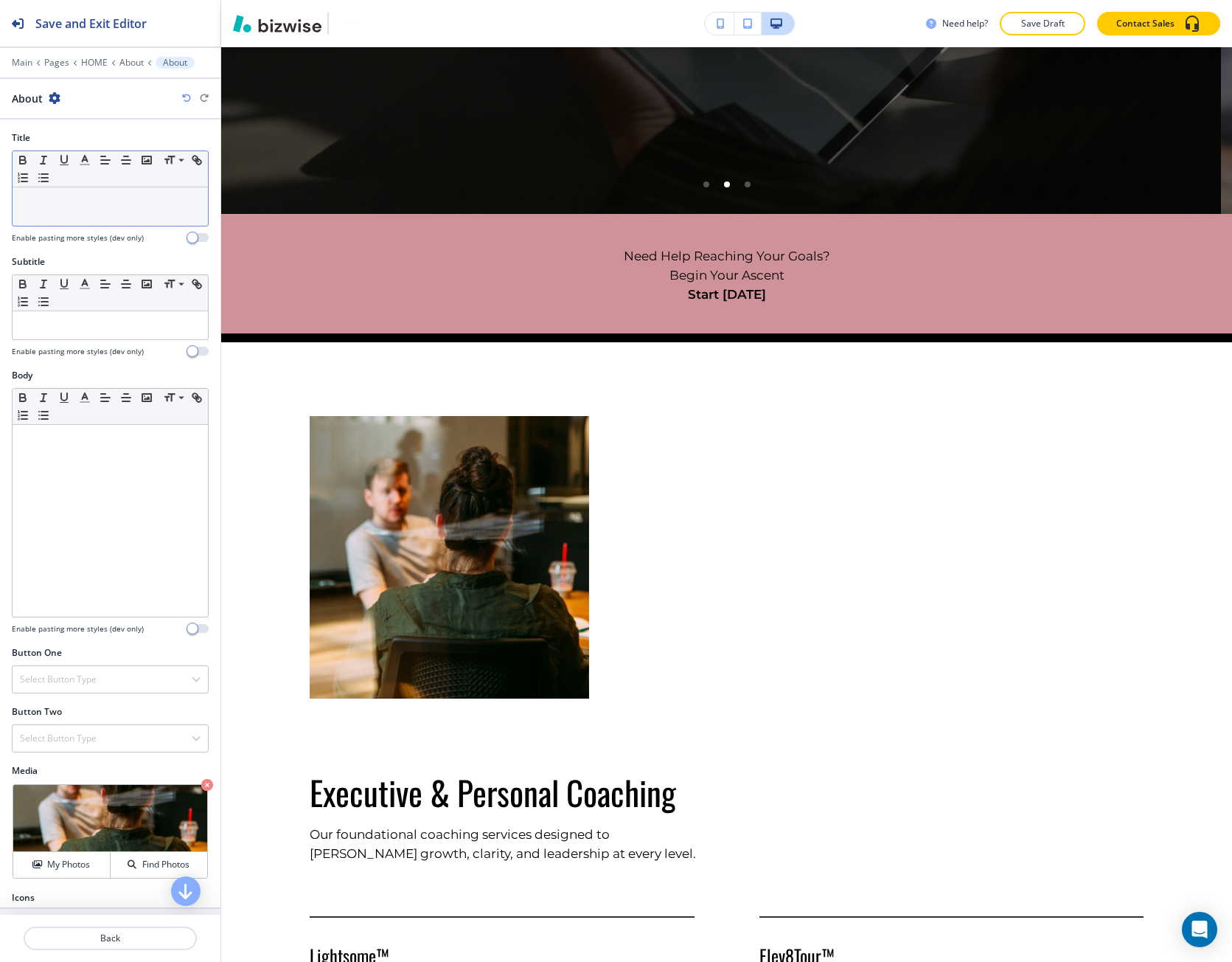
click at [63, 218] on div at bounding box center [110, 206] width 196 height 38
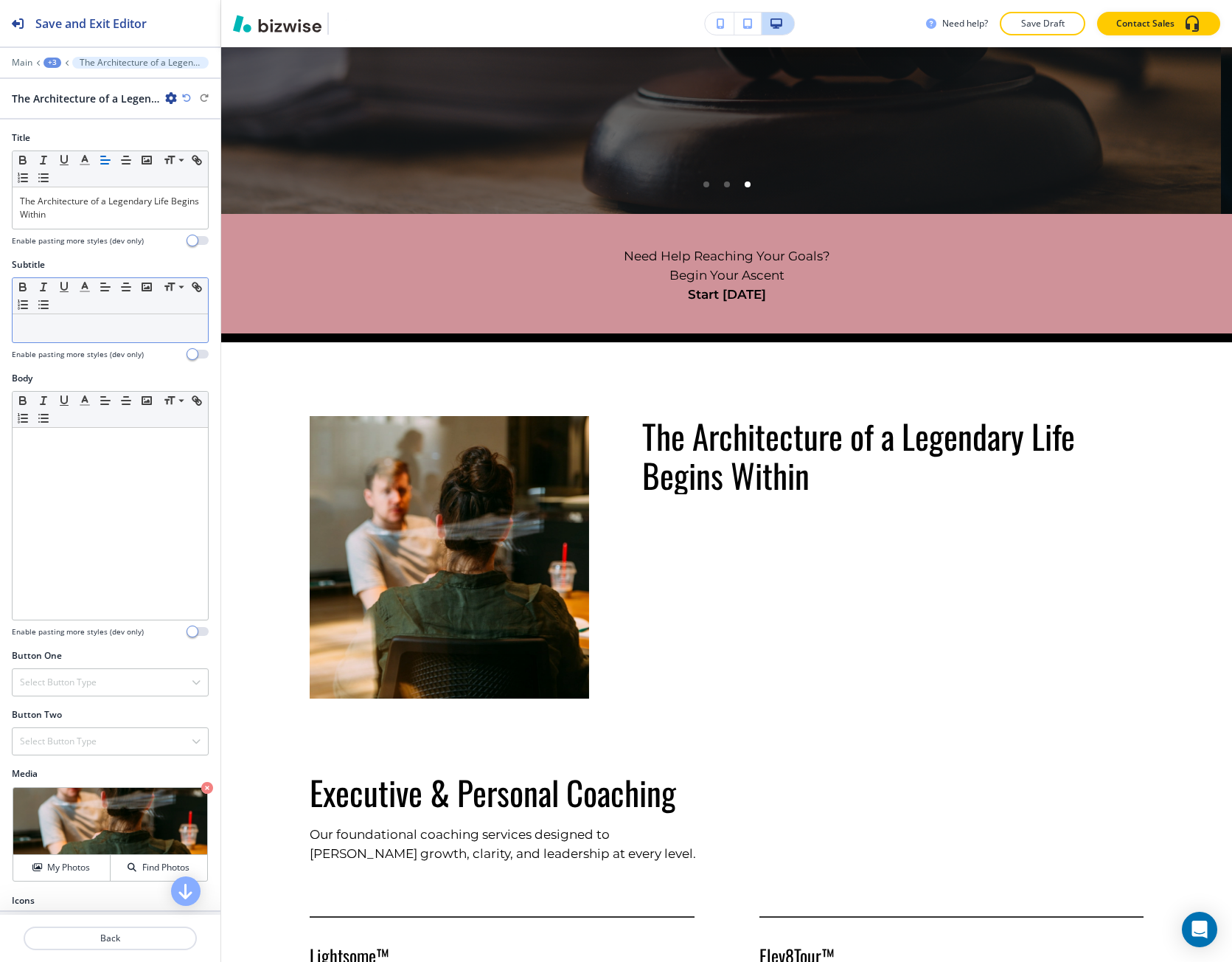
click at [93, 330] on p at bounding box center [110, 328] width 181 height 13
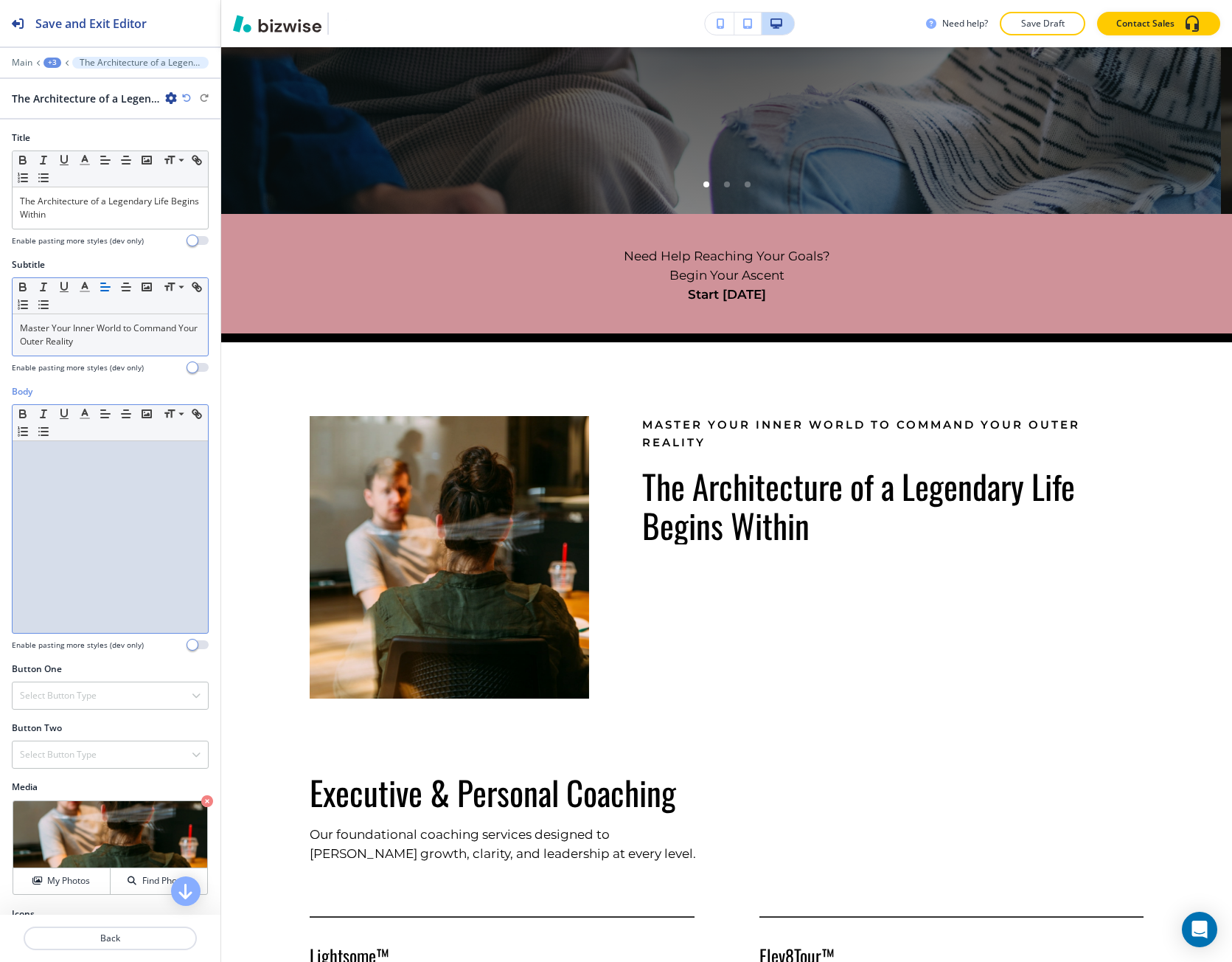
click at [45, 544] on div at bounding box center [110, 537] width 196 height 192
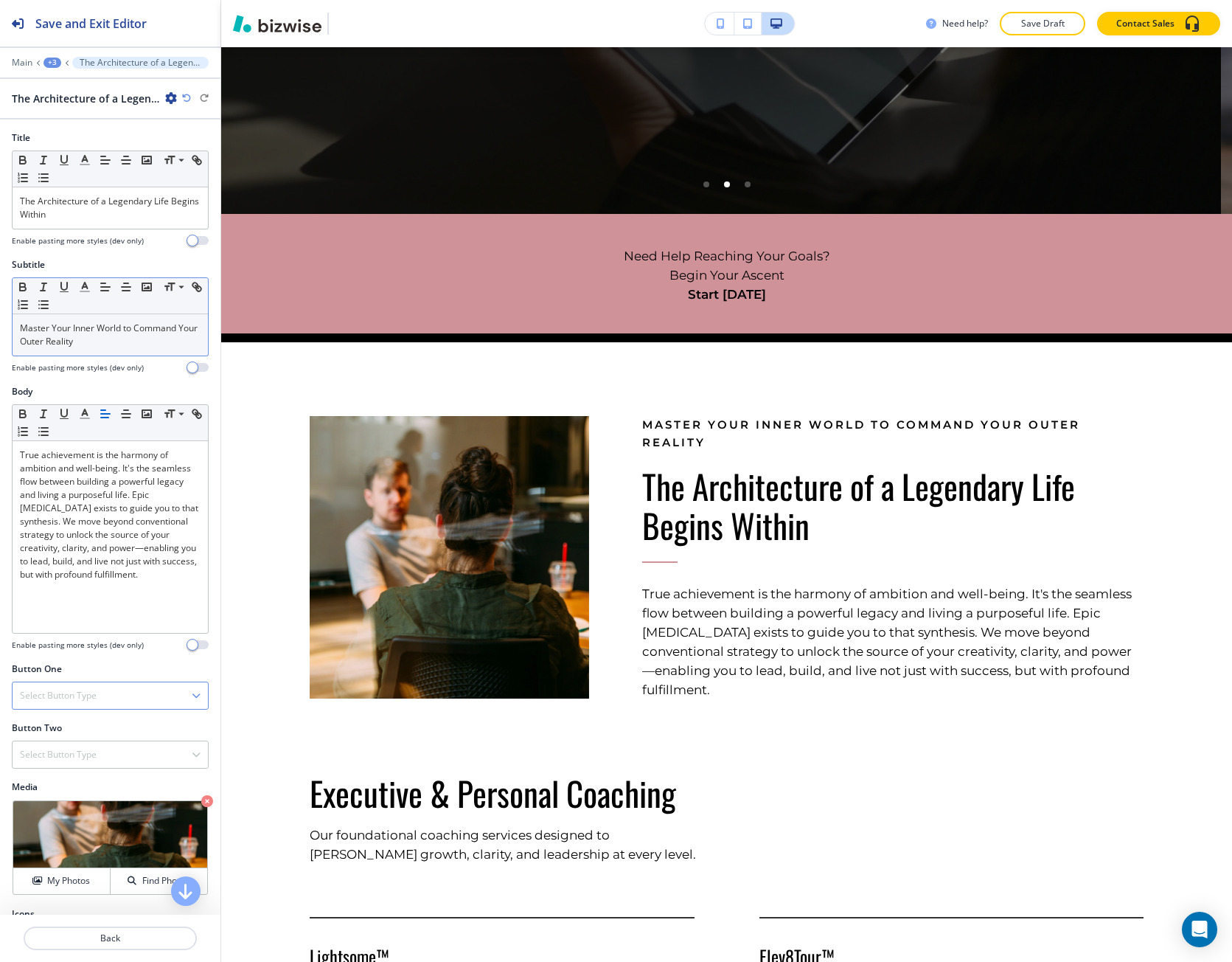
click at [76, 689] on h4 "Select Button Type" at bounding box center [58, 695] width 77 height 13
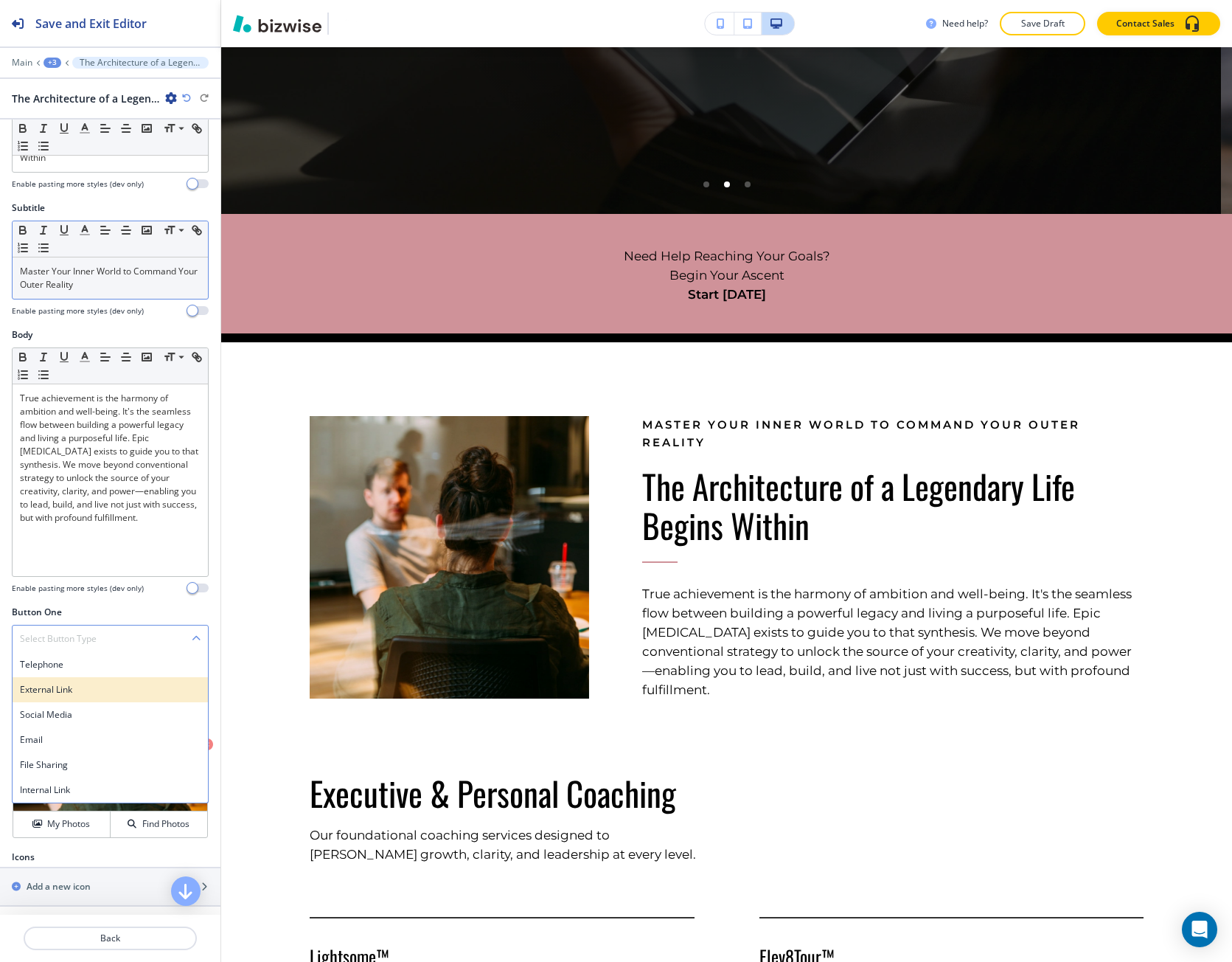
scroll to position [61, 0]
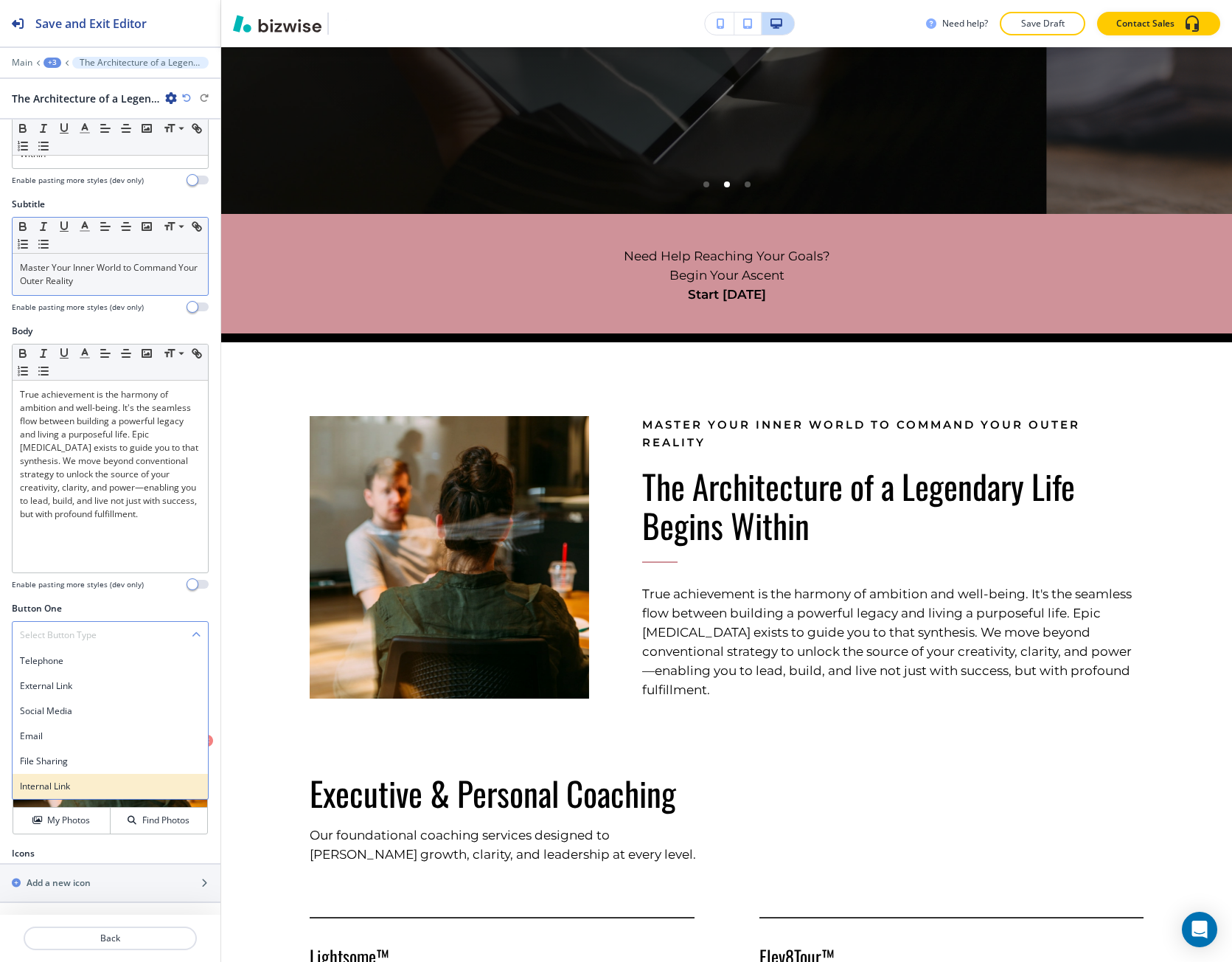
click at [74, 782] on h4 "Internal Link" at bounding box center [110, 786] width 181 height 13
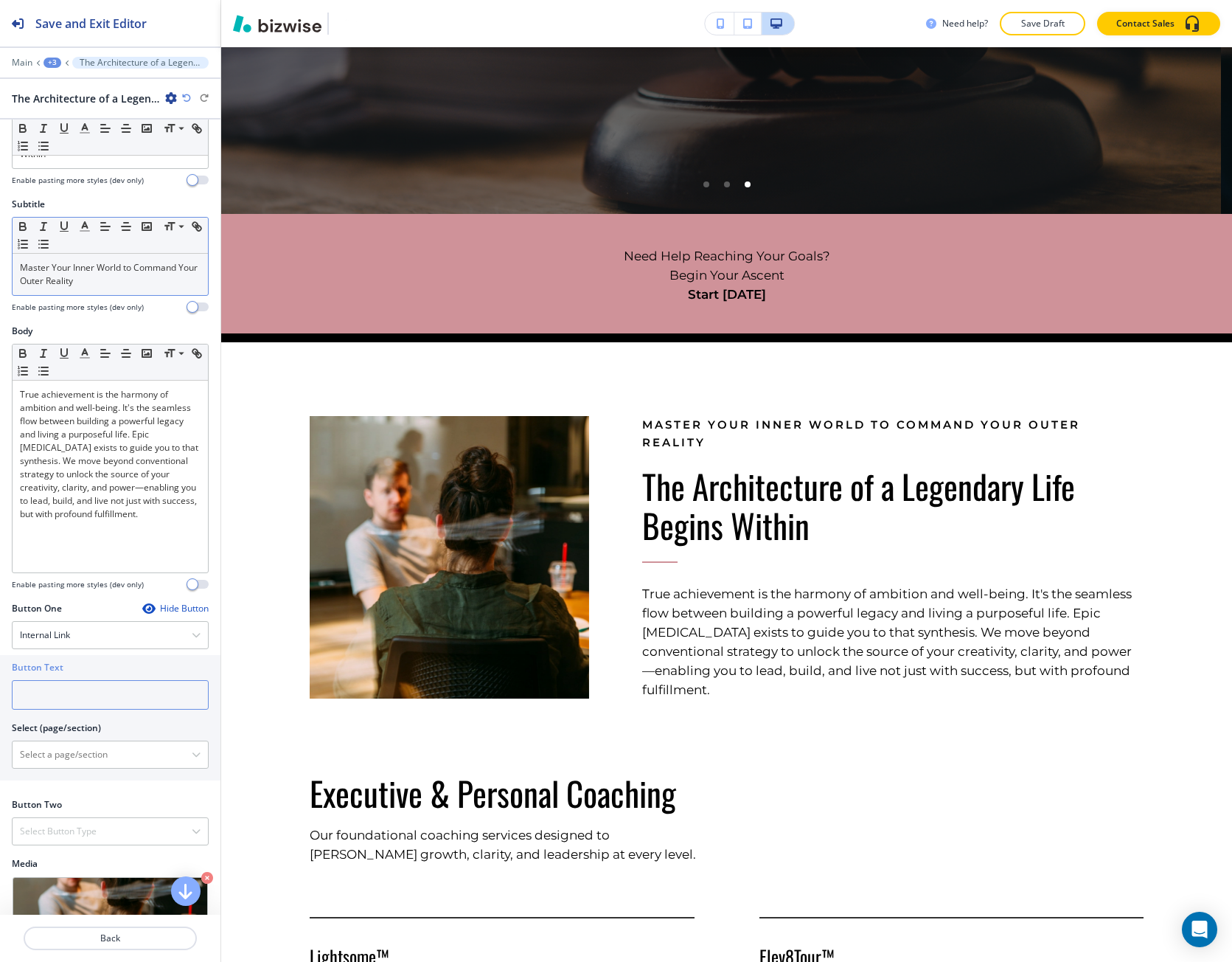
click at [56, 702] on input "text" at bounding box center [110, 695] width 197 height 29
paste input "The Philosophy Behind the Muse"
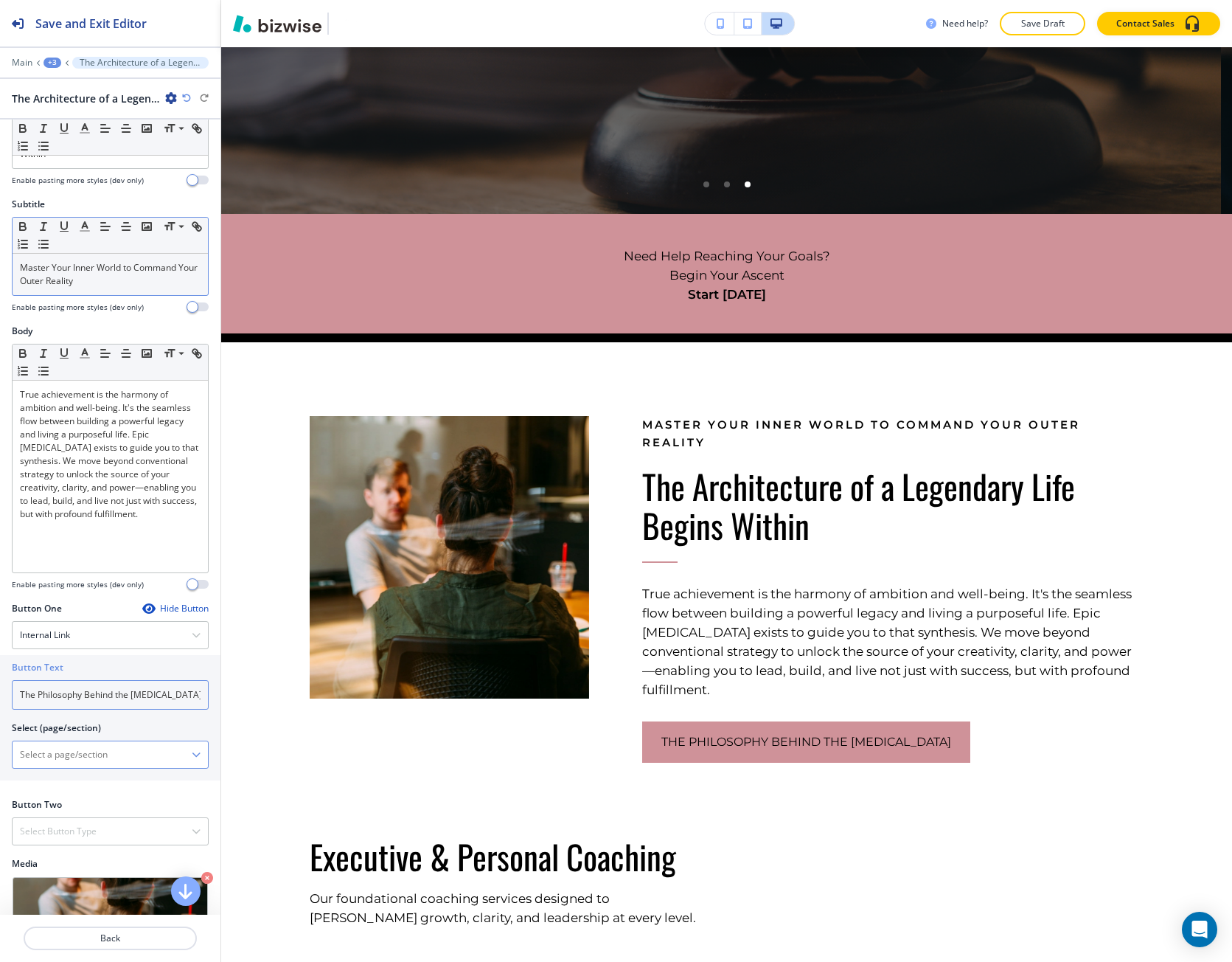
type input "The Philosophy Behind the Muse"
click at [99, 756] on \(page\/section\) "Manual Input" at bounding box center [102, 754] width 179 height 25
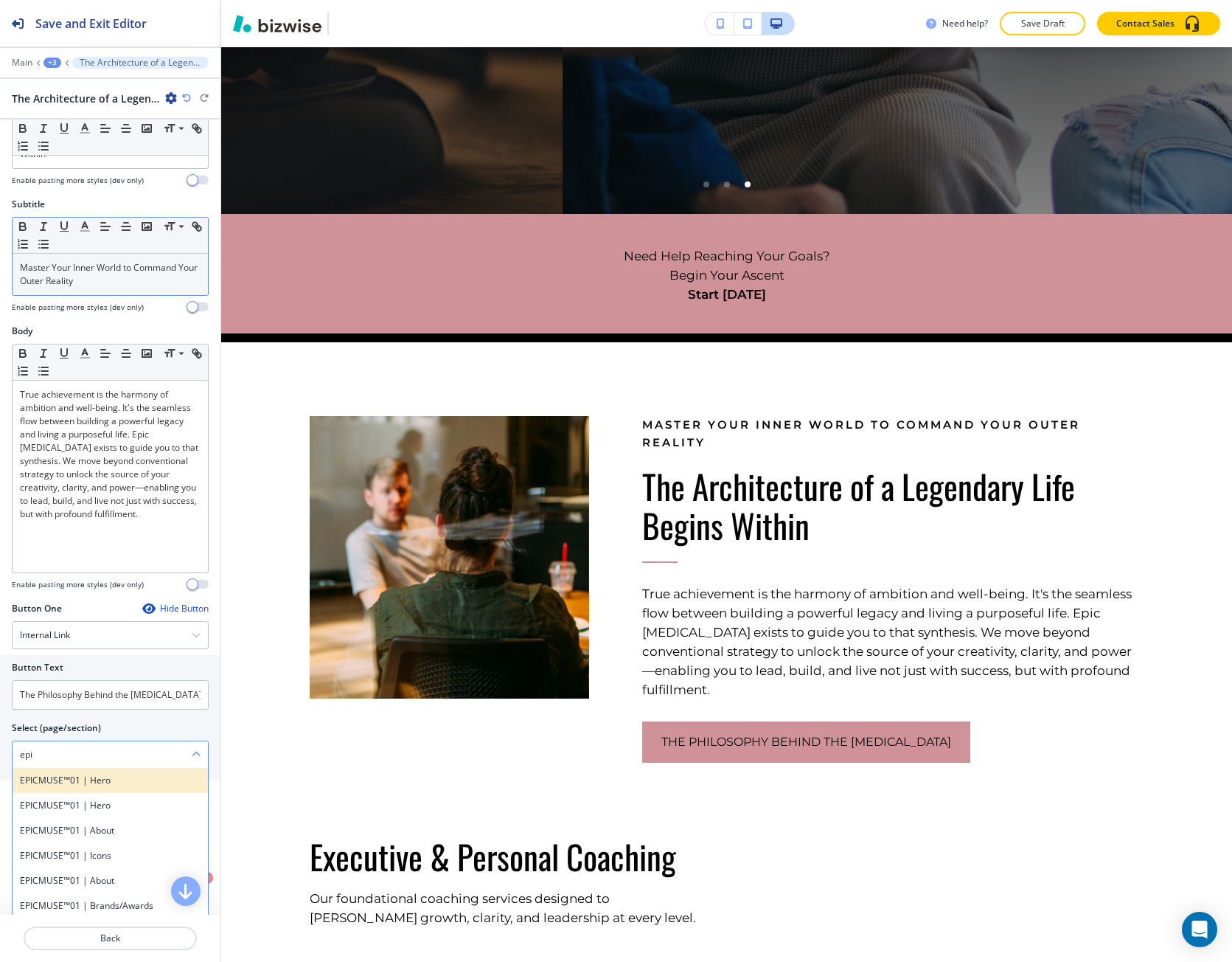
click at [99, 774] on h4 "EPICMUSE™01 | Hero" at bounding box center [110, 780] width 181 height 13
type \(page\/section\) "EPICMUSE™01 | Hero"
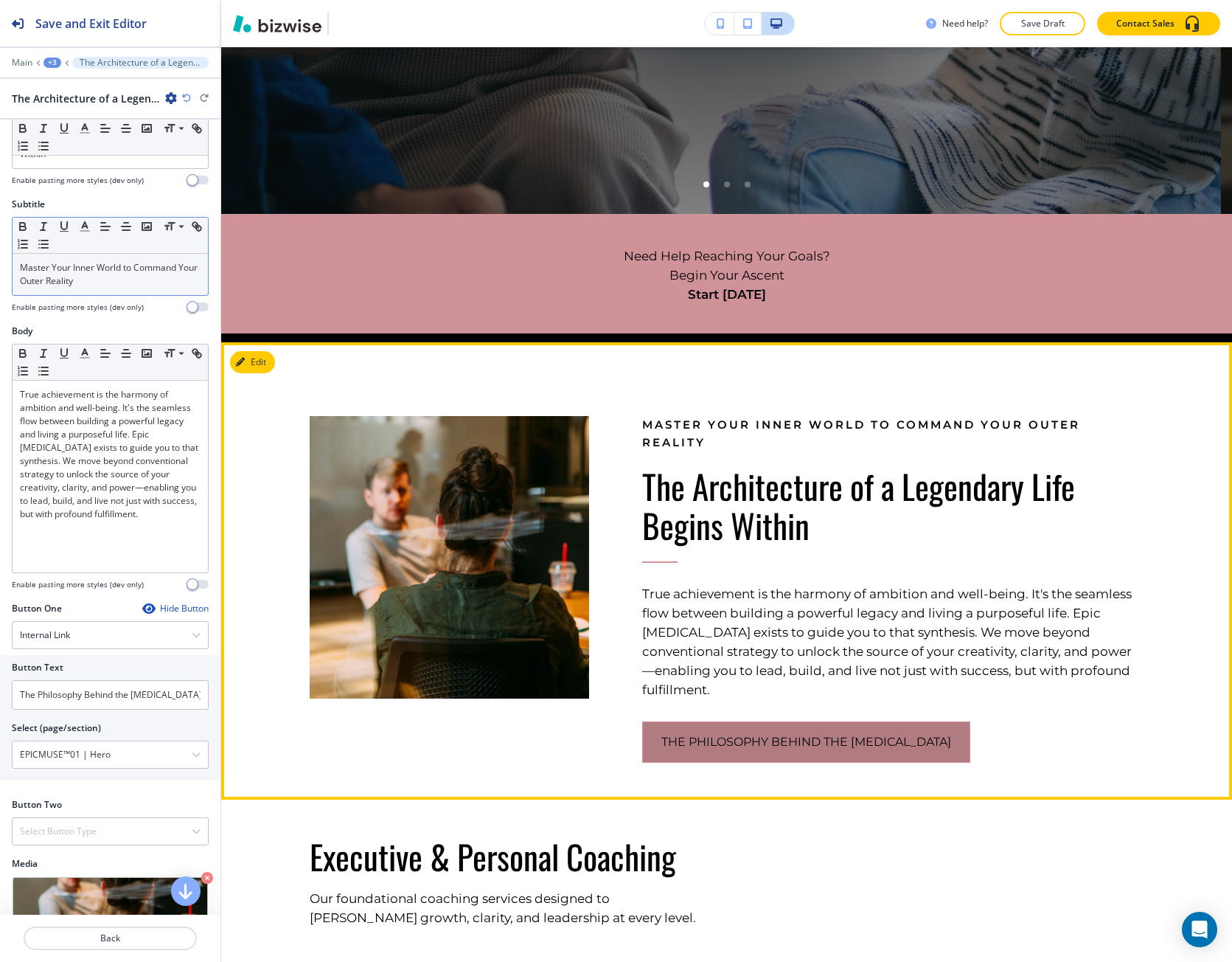
click at [713, 741] on button "The Philosophy Behind the Muse" at bounding box center [806, 742] width 328 height 41
click at [711, 721] on button "The Philosophy Behind the Muse" at bounding box center [806, 742] width 328 height 41
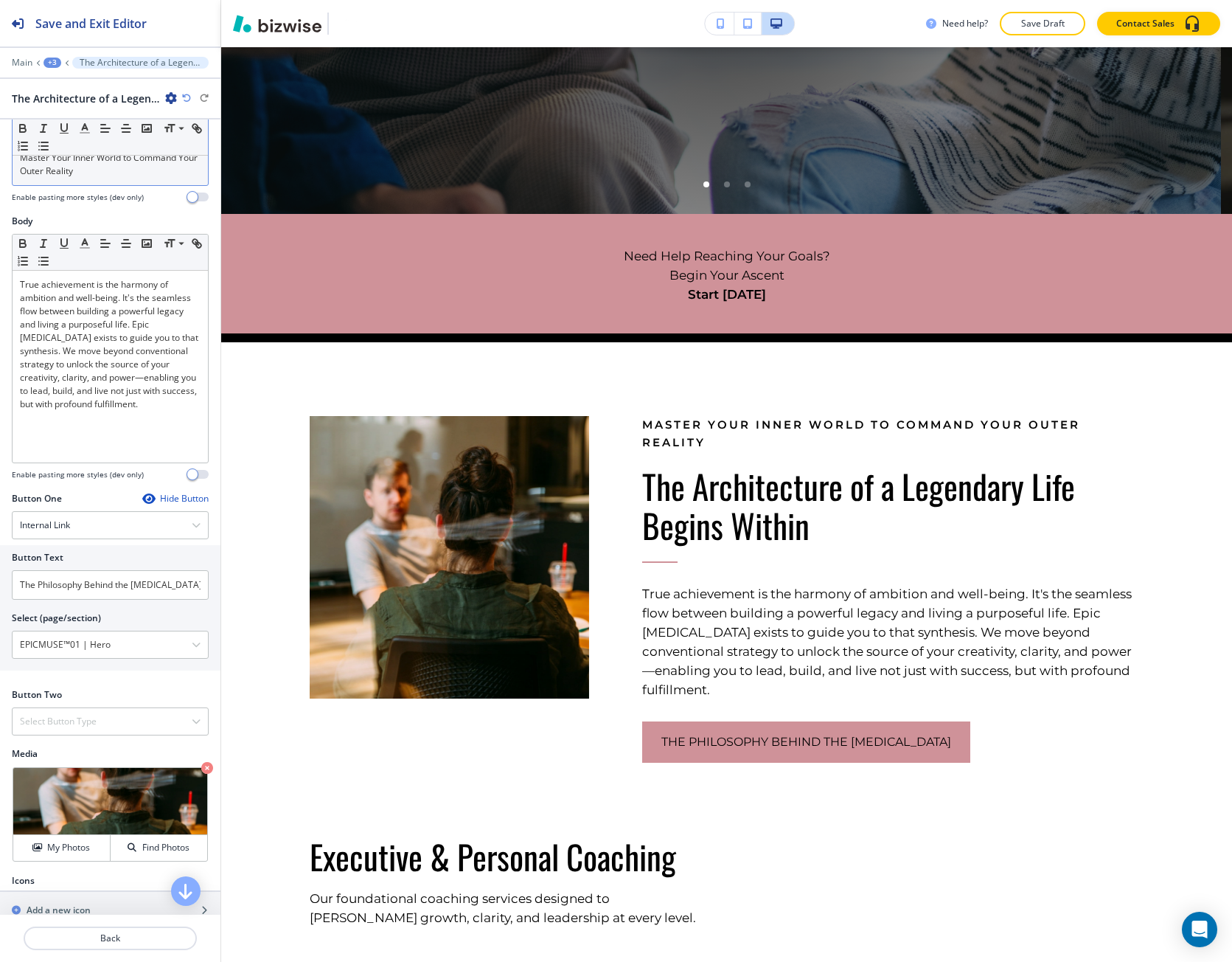
scroll to position [197, 0]
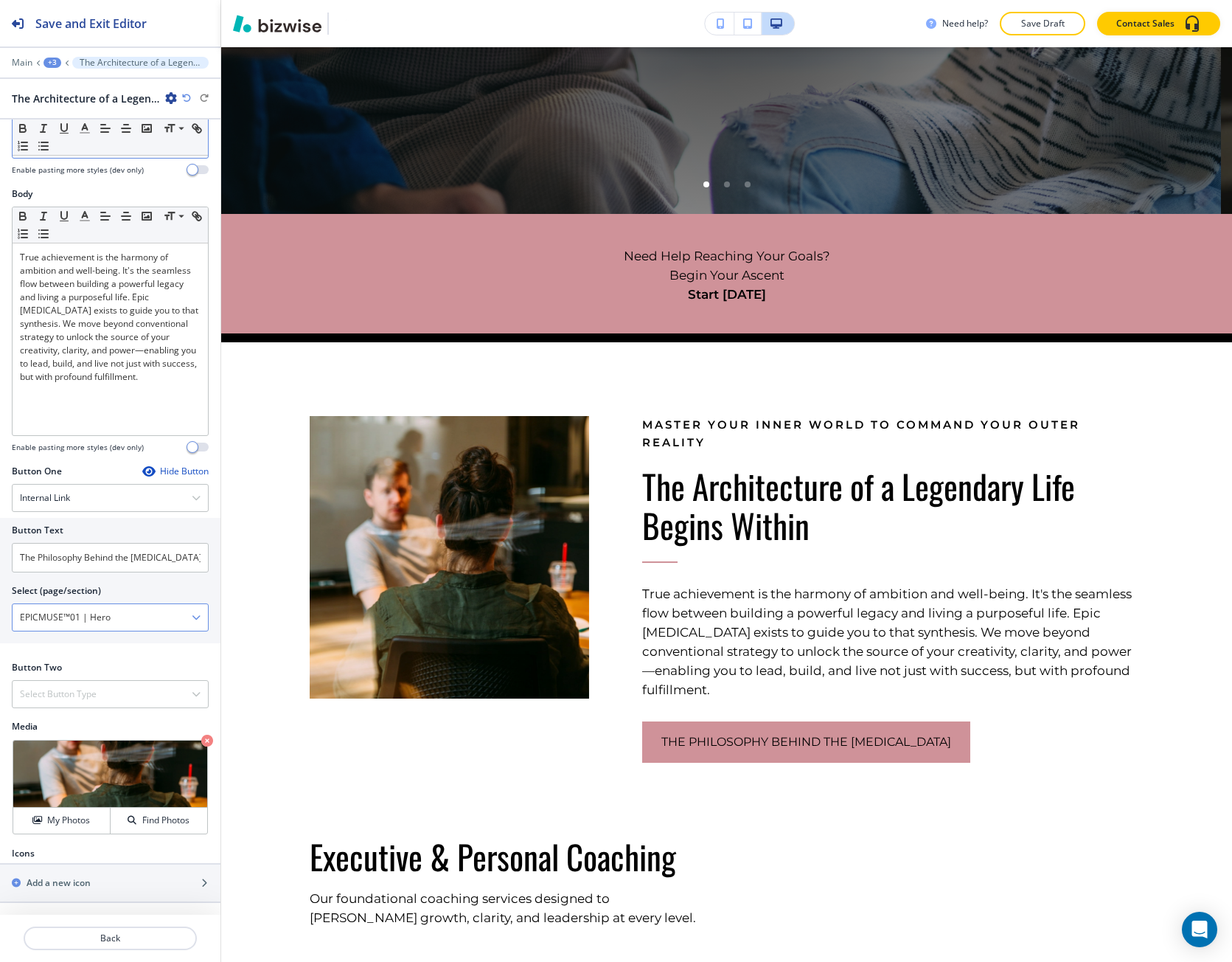
click at [187, 623] on div "EPICMUSE™01 | Hero" at bounding box center [110, 617] width 196 height 26
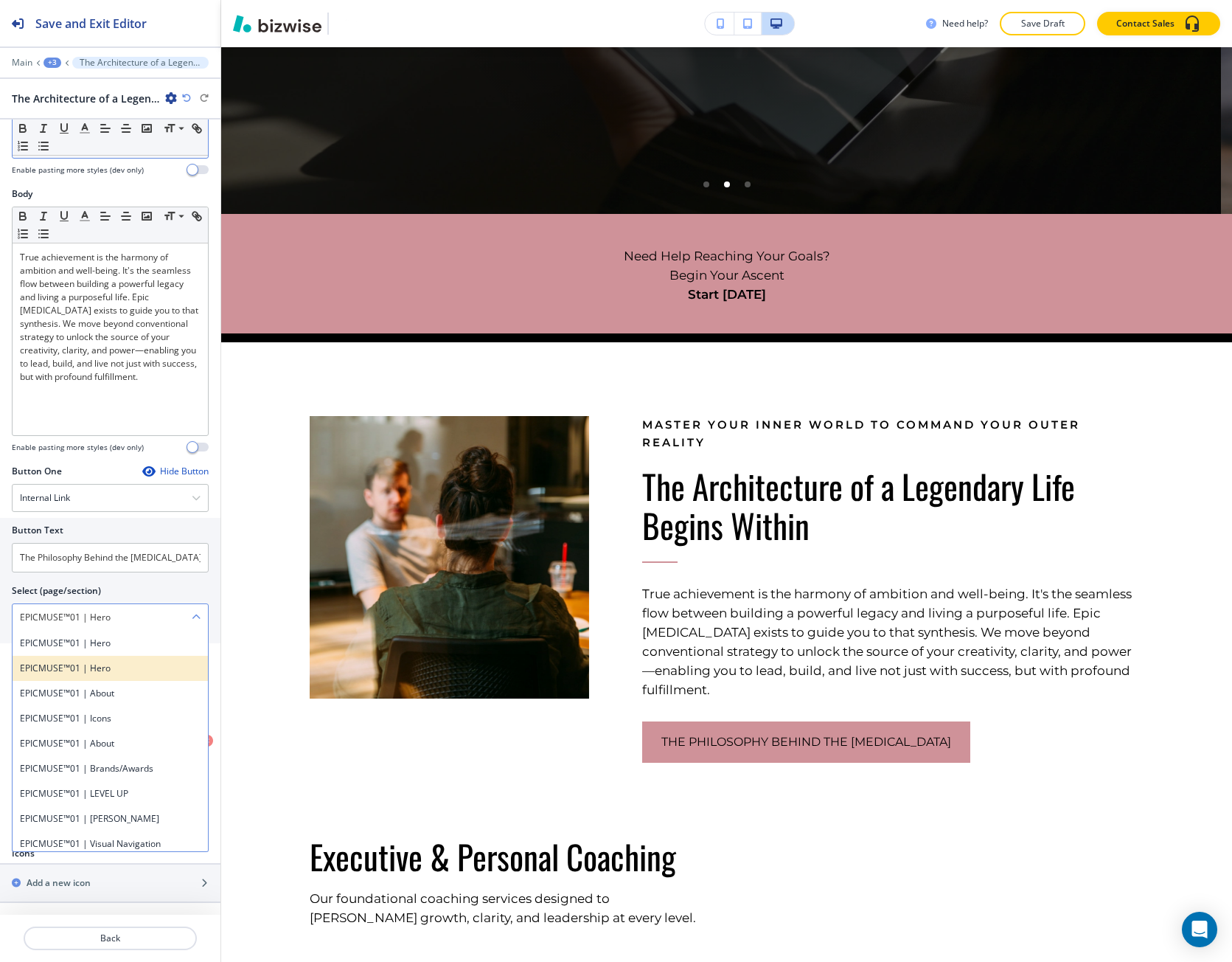
click at [133, 674] on h4 "EPICMUSE™01 | Hero" at bounding box center [110, 668] width 181 height 13
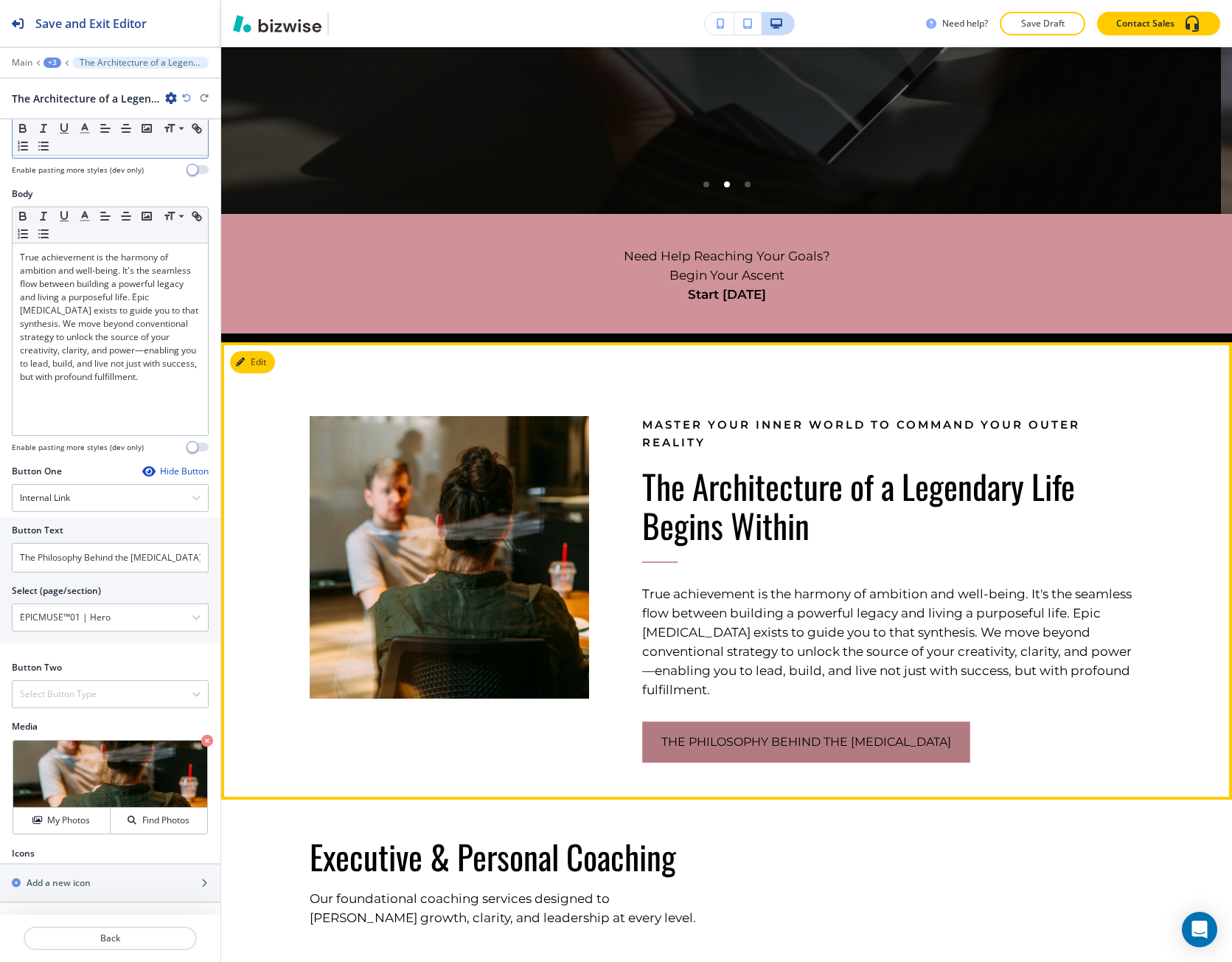
click at [652, 721] on button "The Philosophy Behind the Muse" at bounding box center [806, 742] width 328 height 41
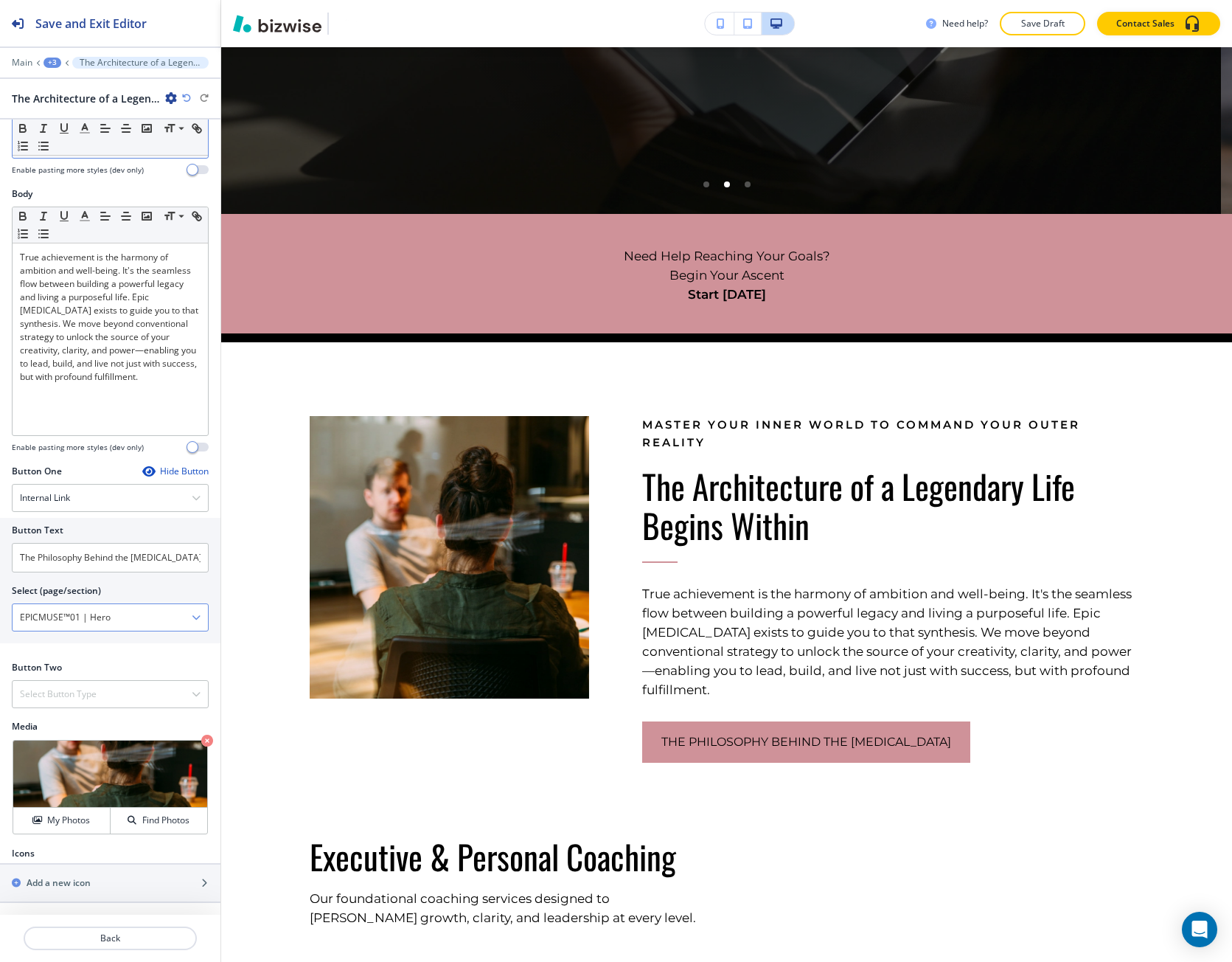
click at [183, 622] on div "EPICMUSE™01 | Hero" at bounding box center [110, 617] width 196 height 26
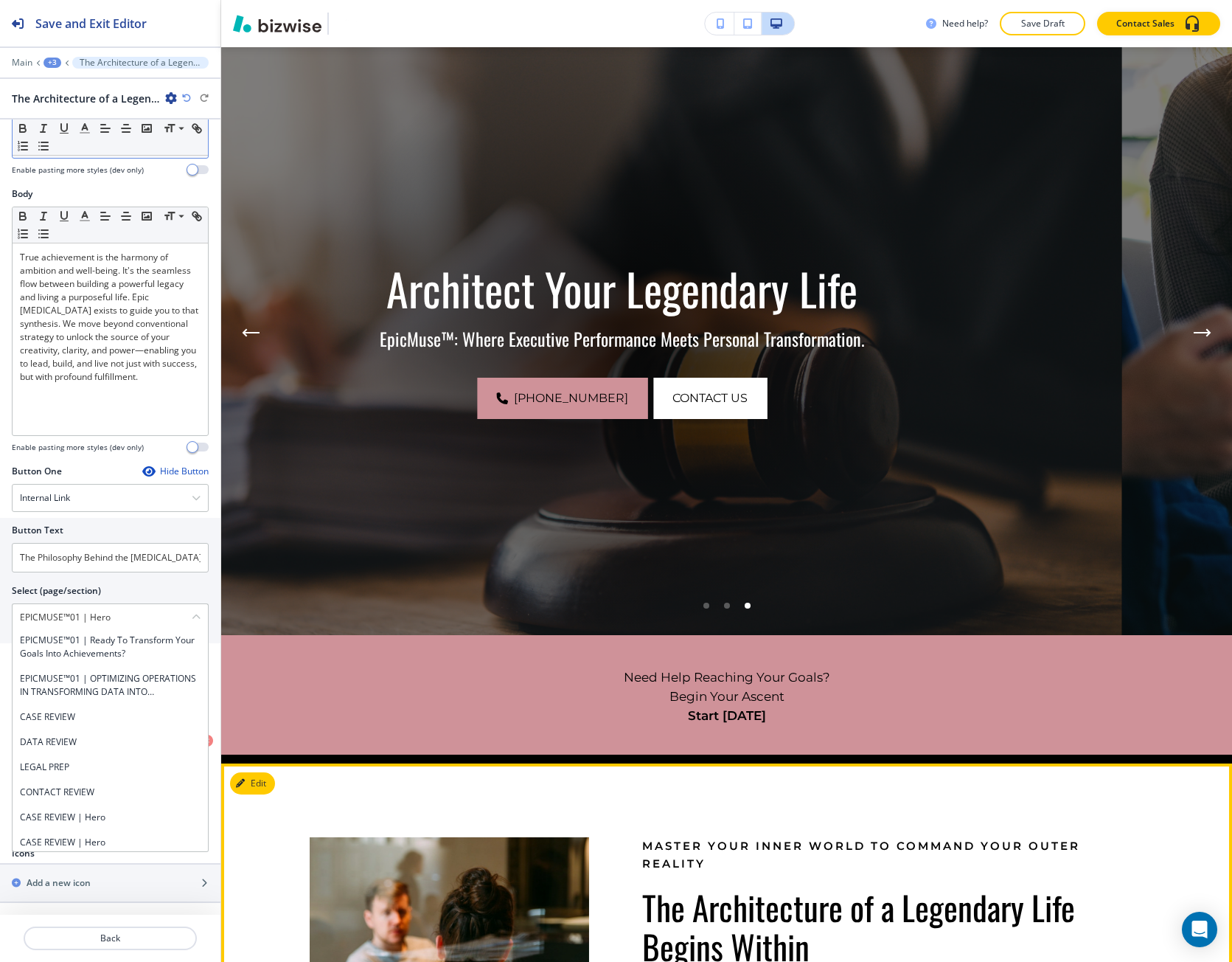
scroll to position [0, 0]
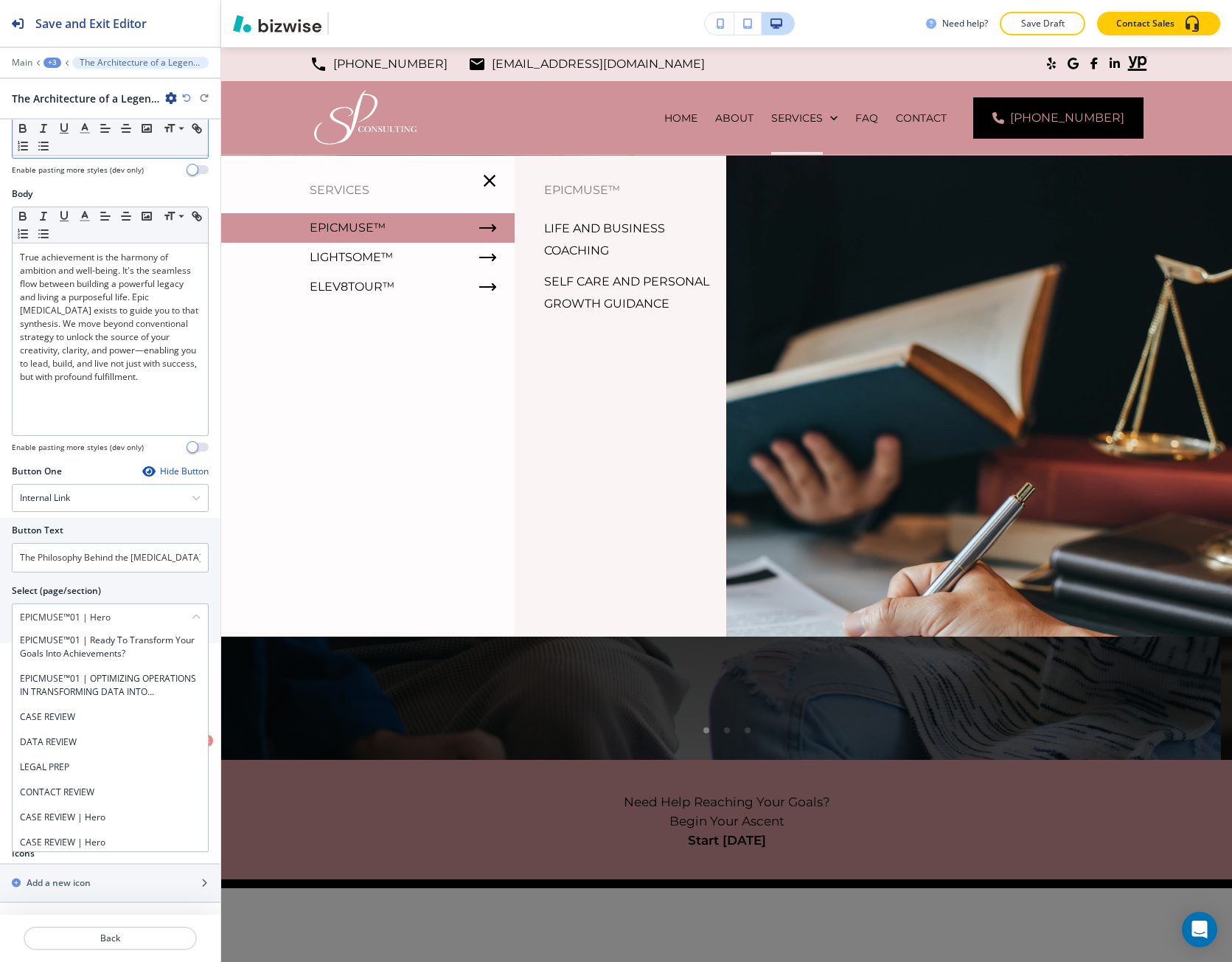
click at [570, 229] on p "LIFE AND BUSINESS COACHING" at bounding box center [630, 240] width 171 height 44
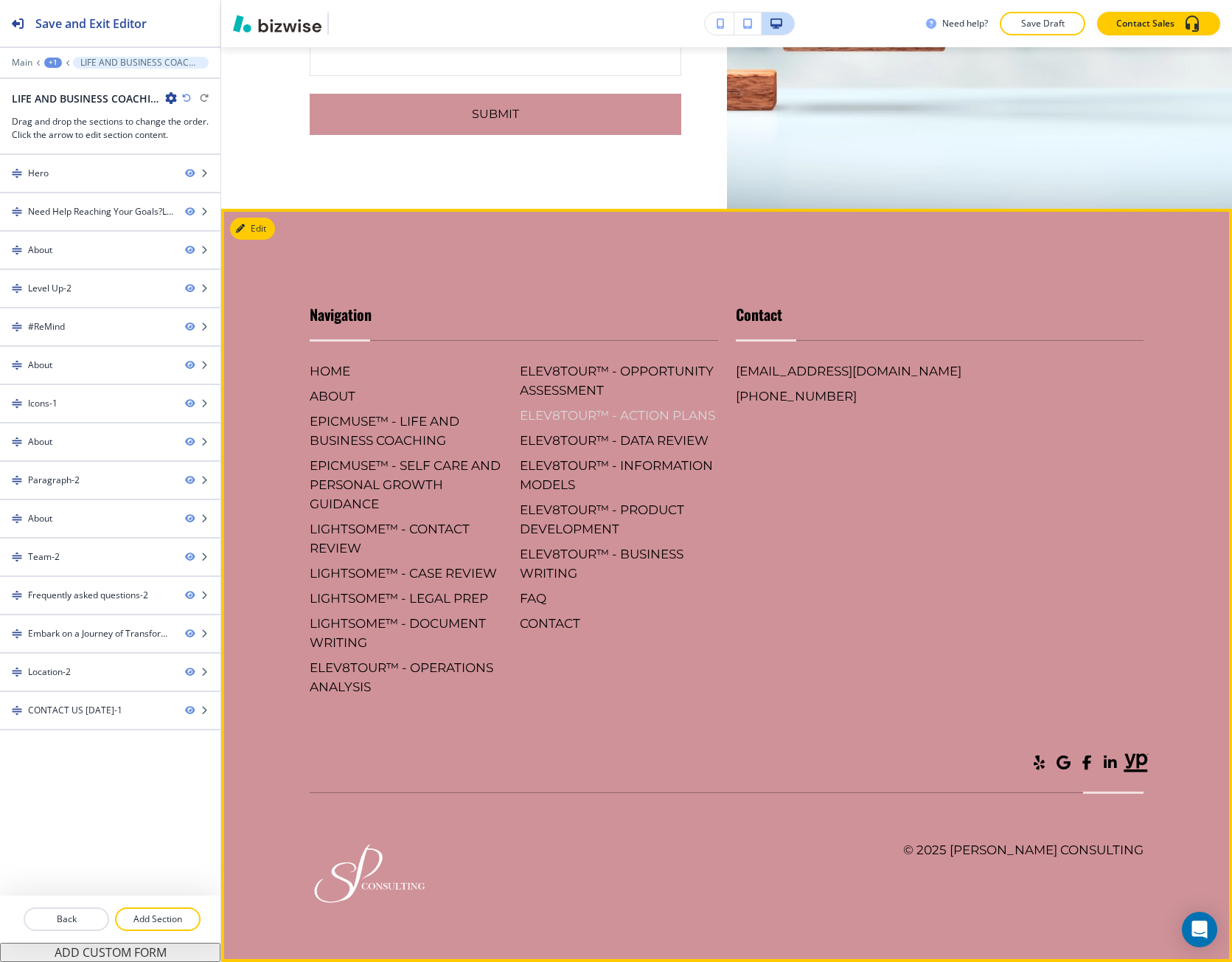
scroll to position [9294, 0]
click at [362, 513] on h6 "EPICMUSE™ - SELF CARE AND PERSONAL GROWTH GUIDANCE" at bounding box center [408, 485] width 198 height 57
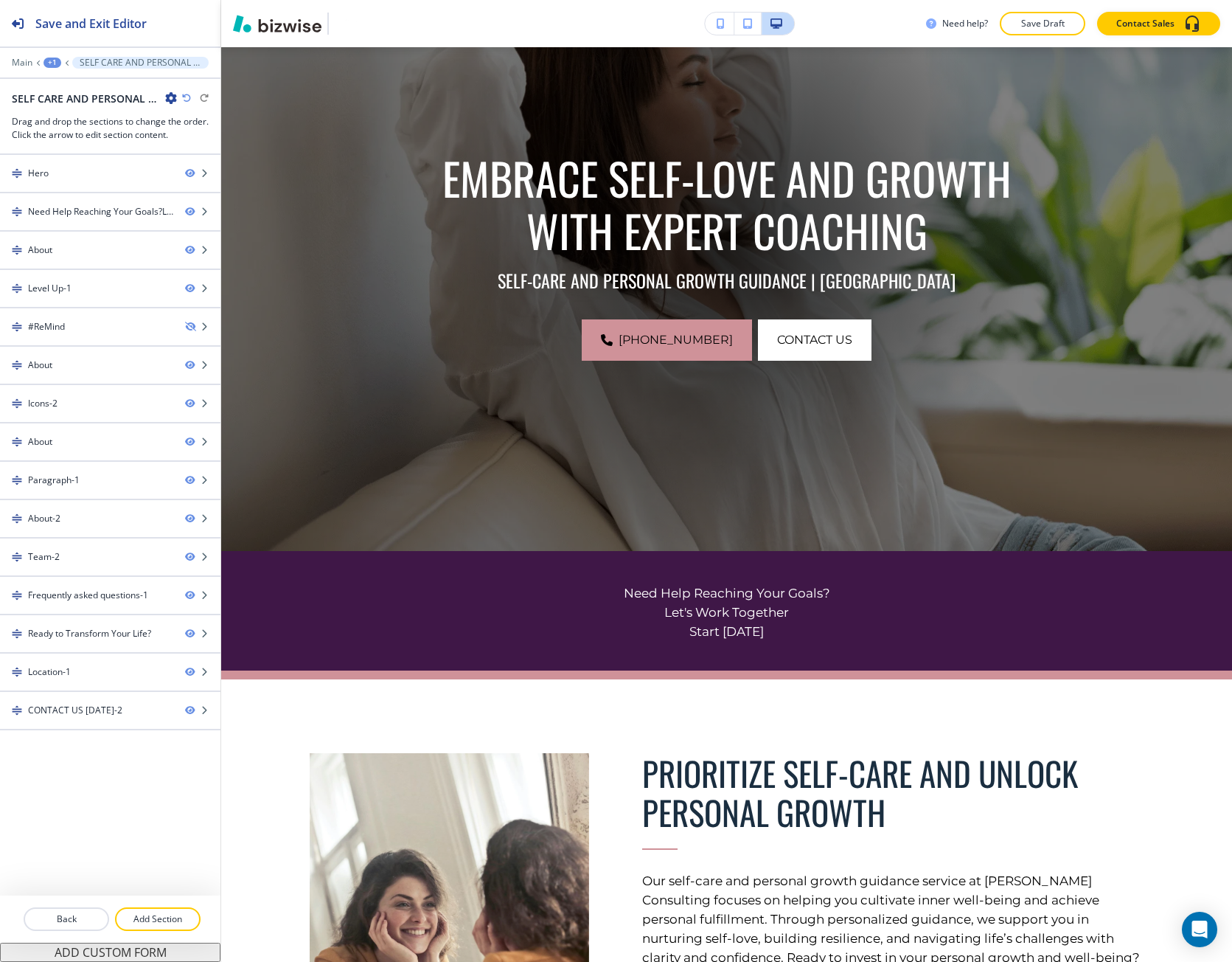
scroll to position [0, 0]
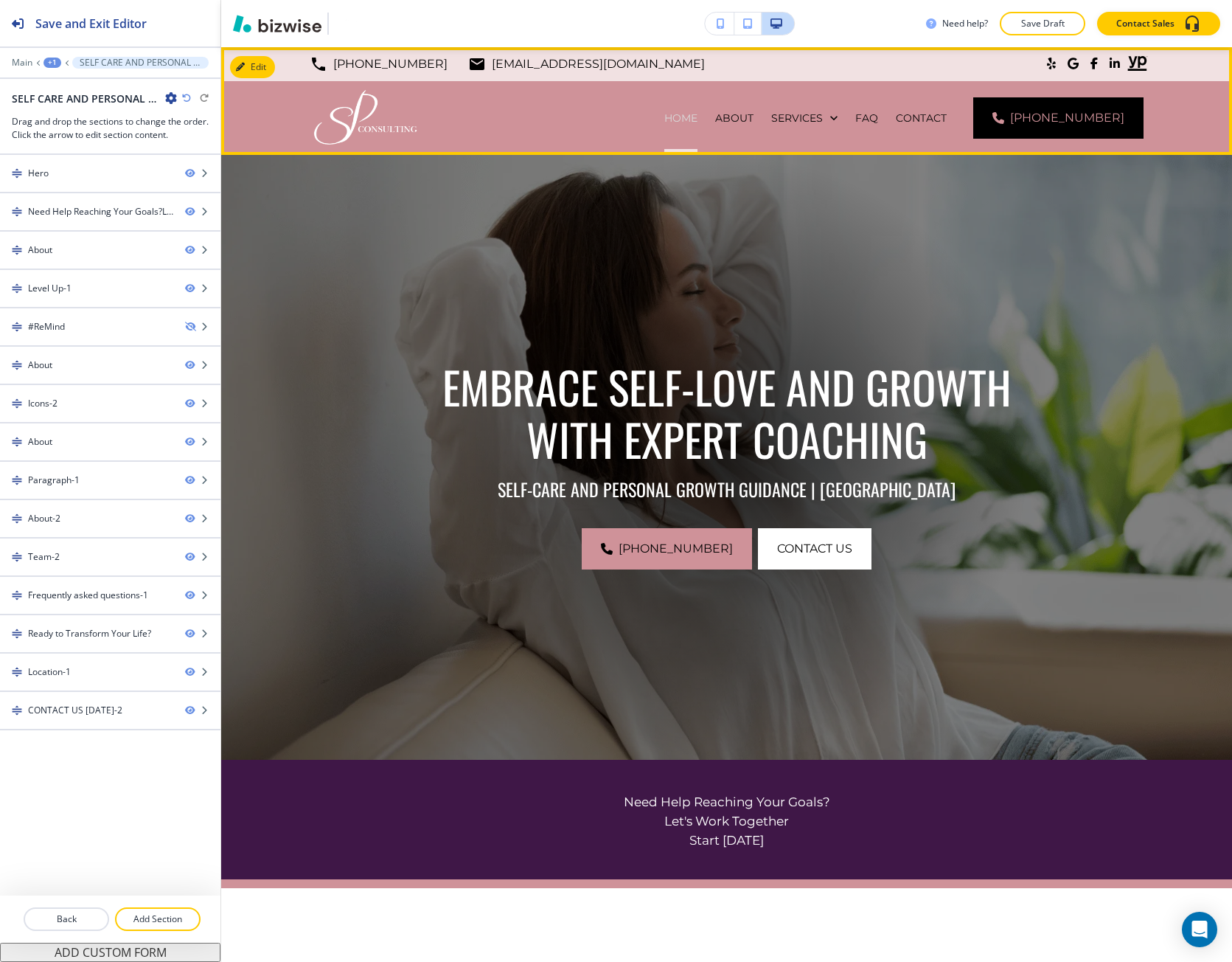
click at [697, 118] on p "HOME" at bounding box center [681, 118] width 34 height 15
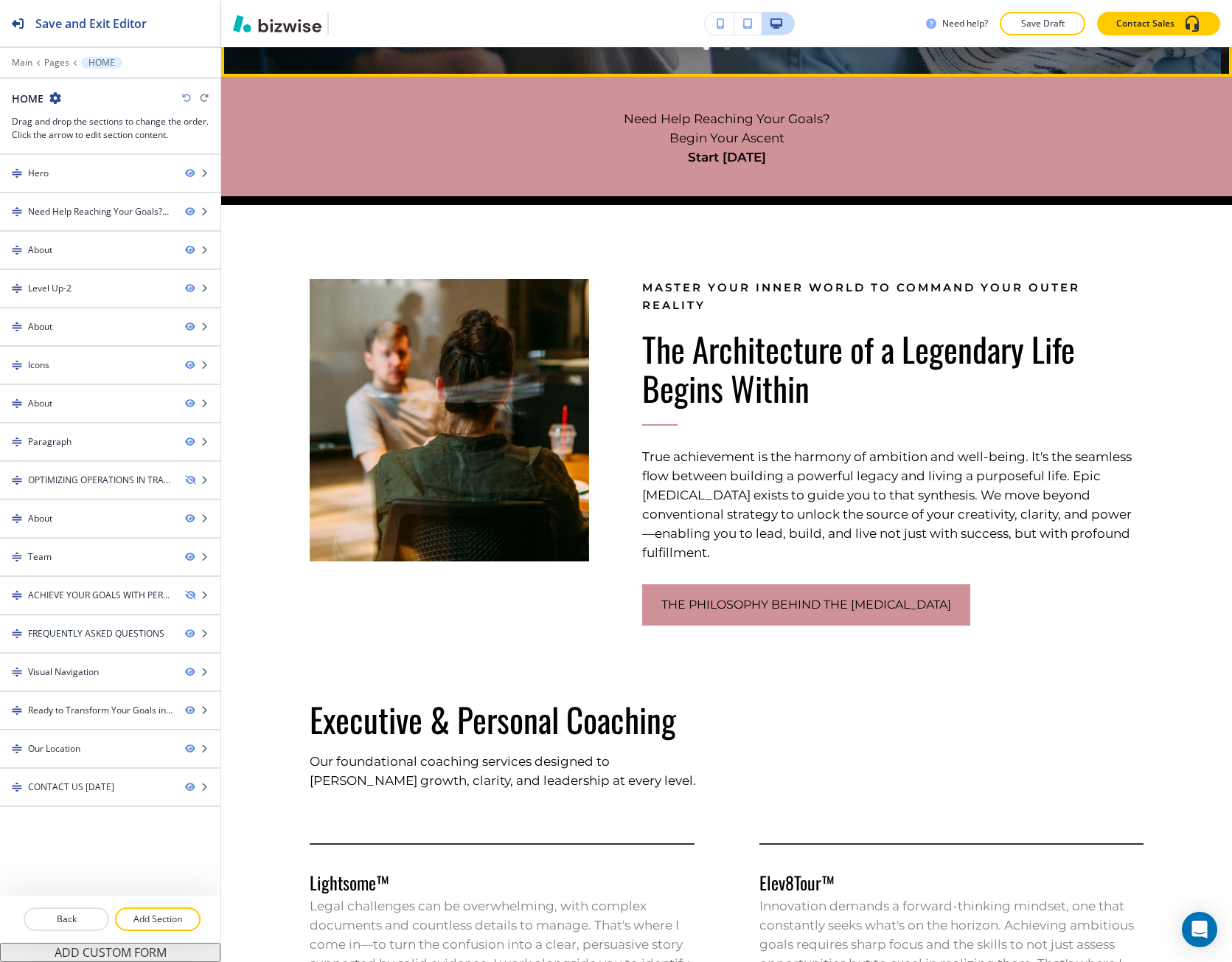
scroll to position [738, 0]
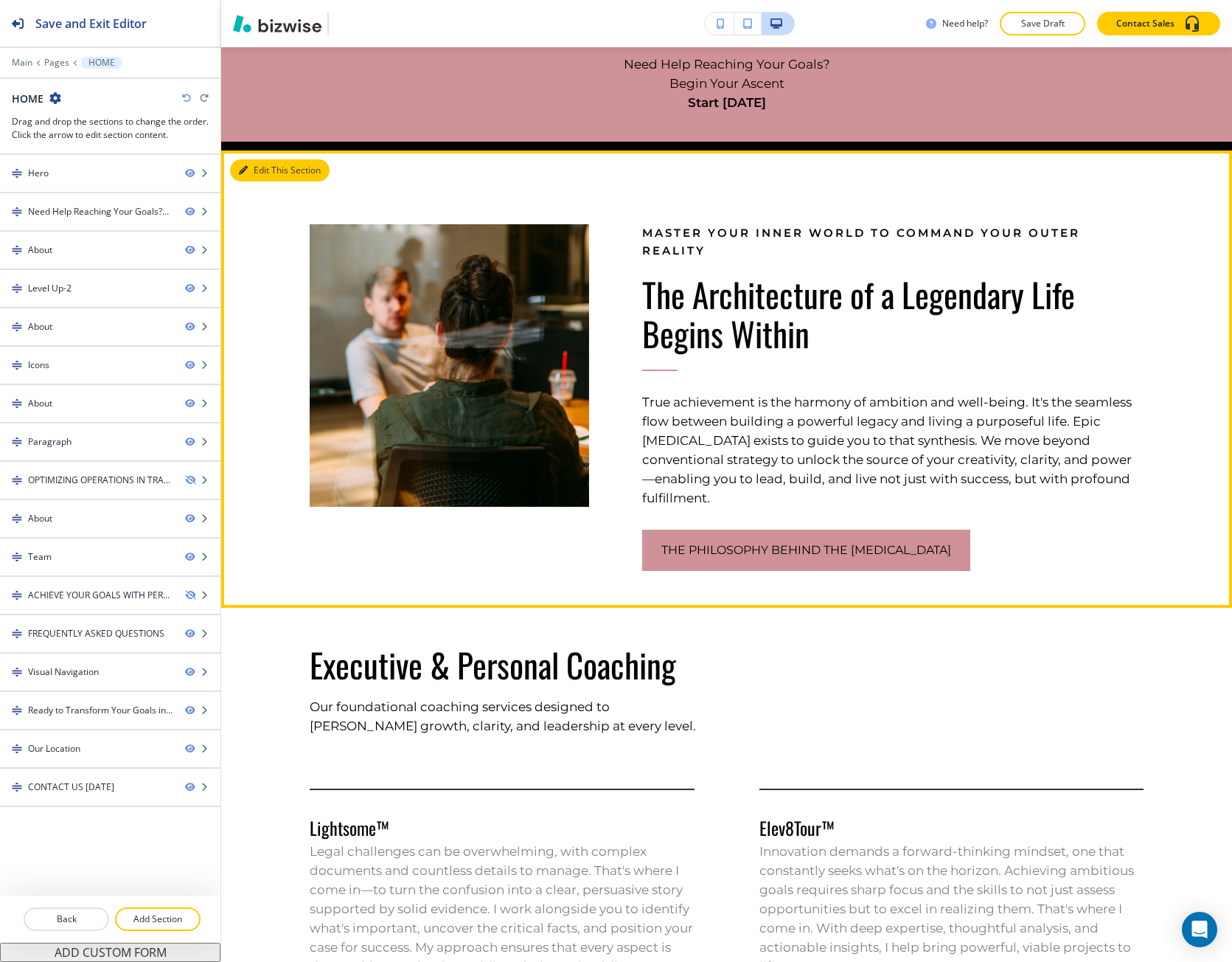
click at [261, 168] on button "Edit This Section" at bounding box center [280, 170] width 100 height 22
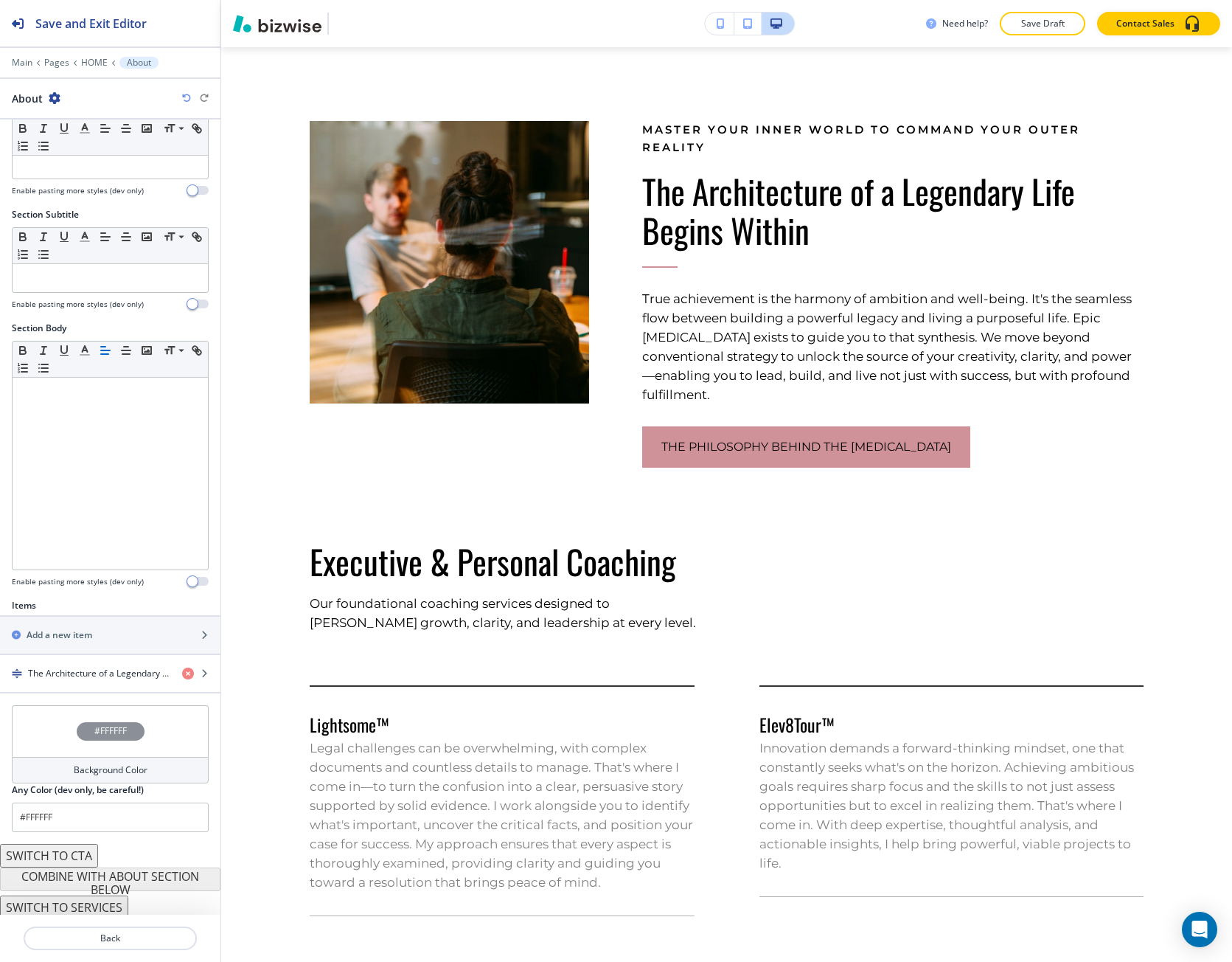
scroll to position [52, 0]
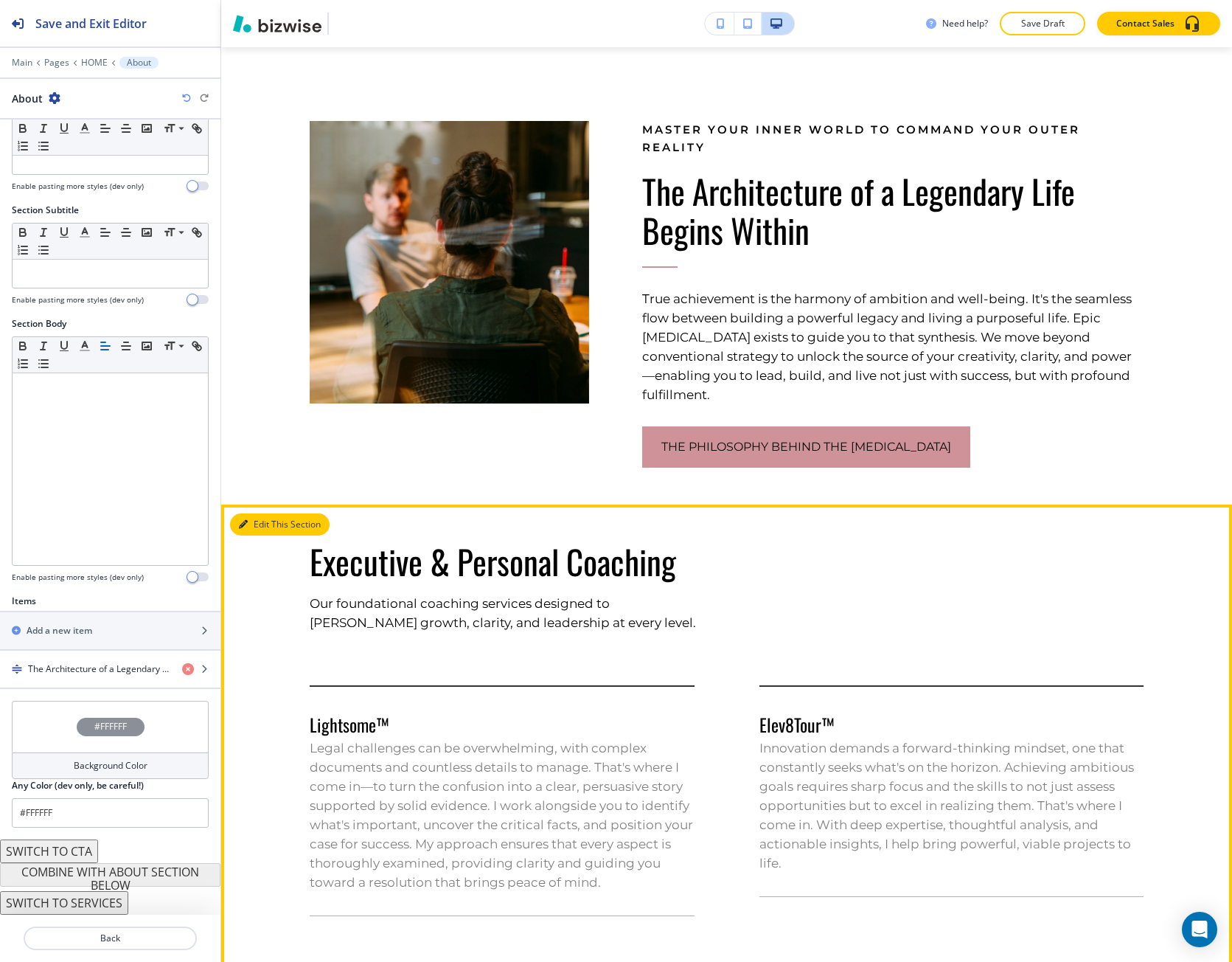
click at [264, 513] on button "Edit This Section" at bounding box center [280, 524] width 100 height 22
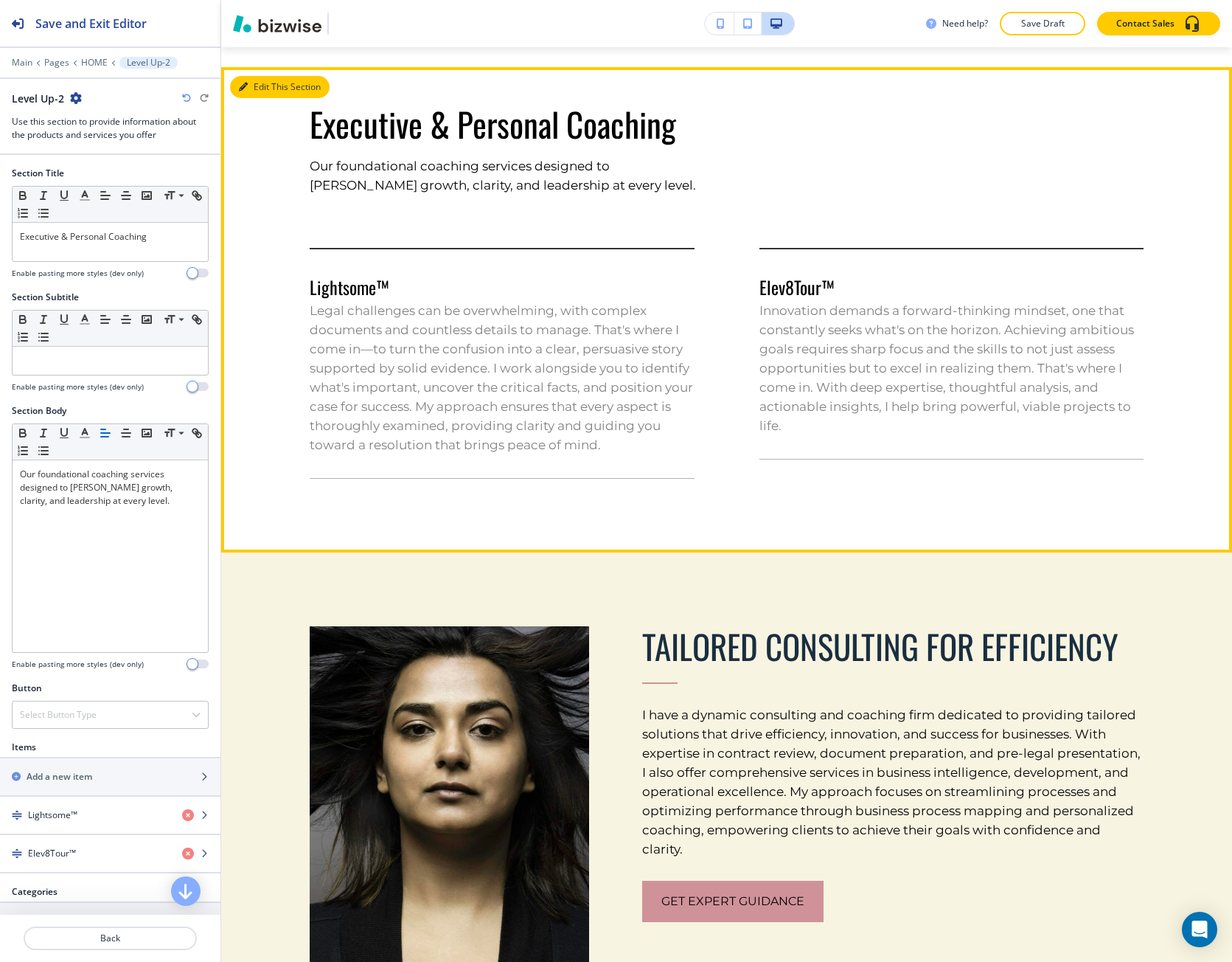
scroll to position [1279, 0]
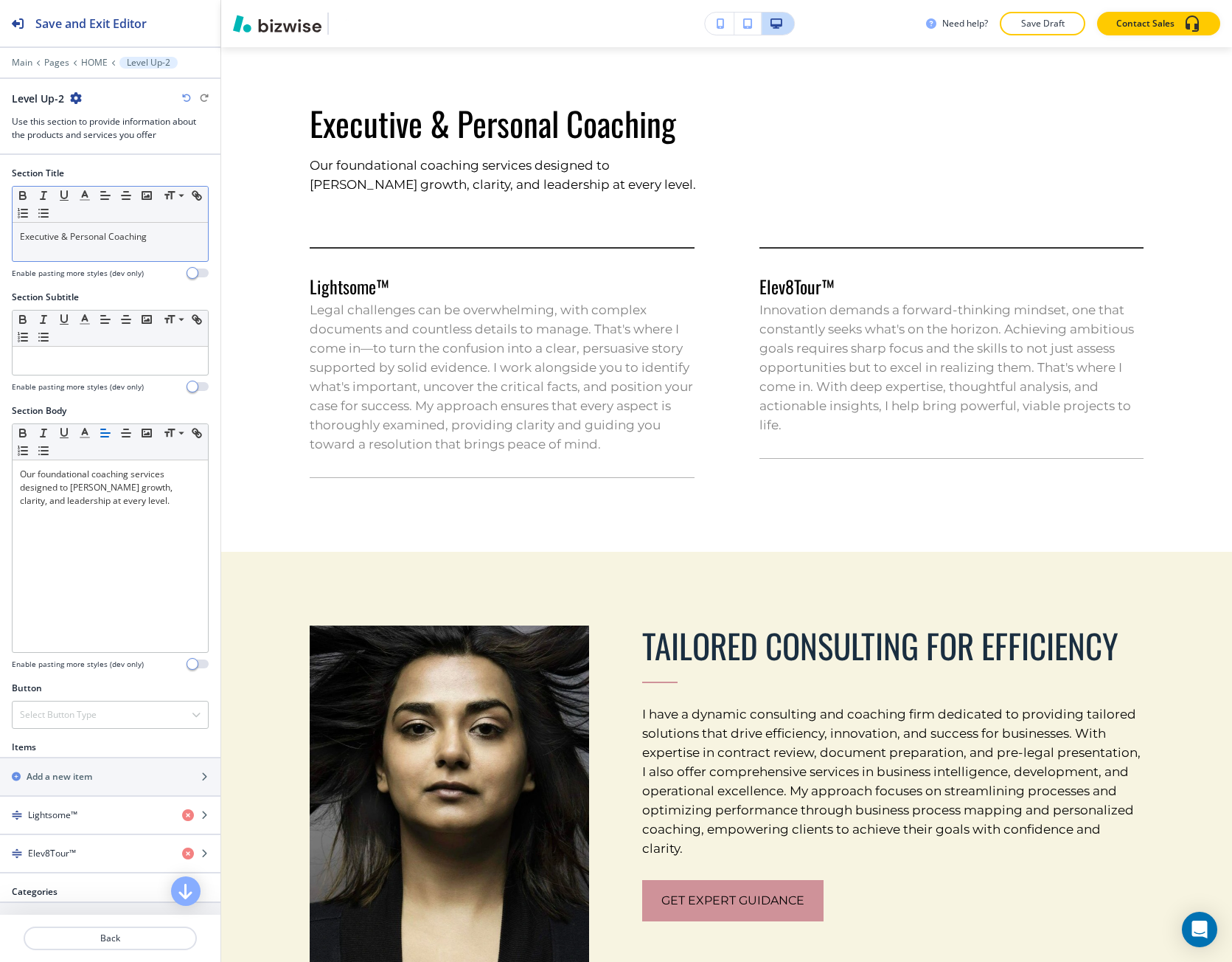
click at [60, 256] on div "Executive & Personal Coaching" at bounding box center [110, 242] width 196 height 38
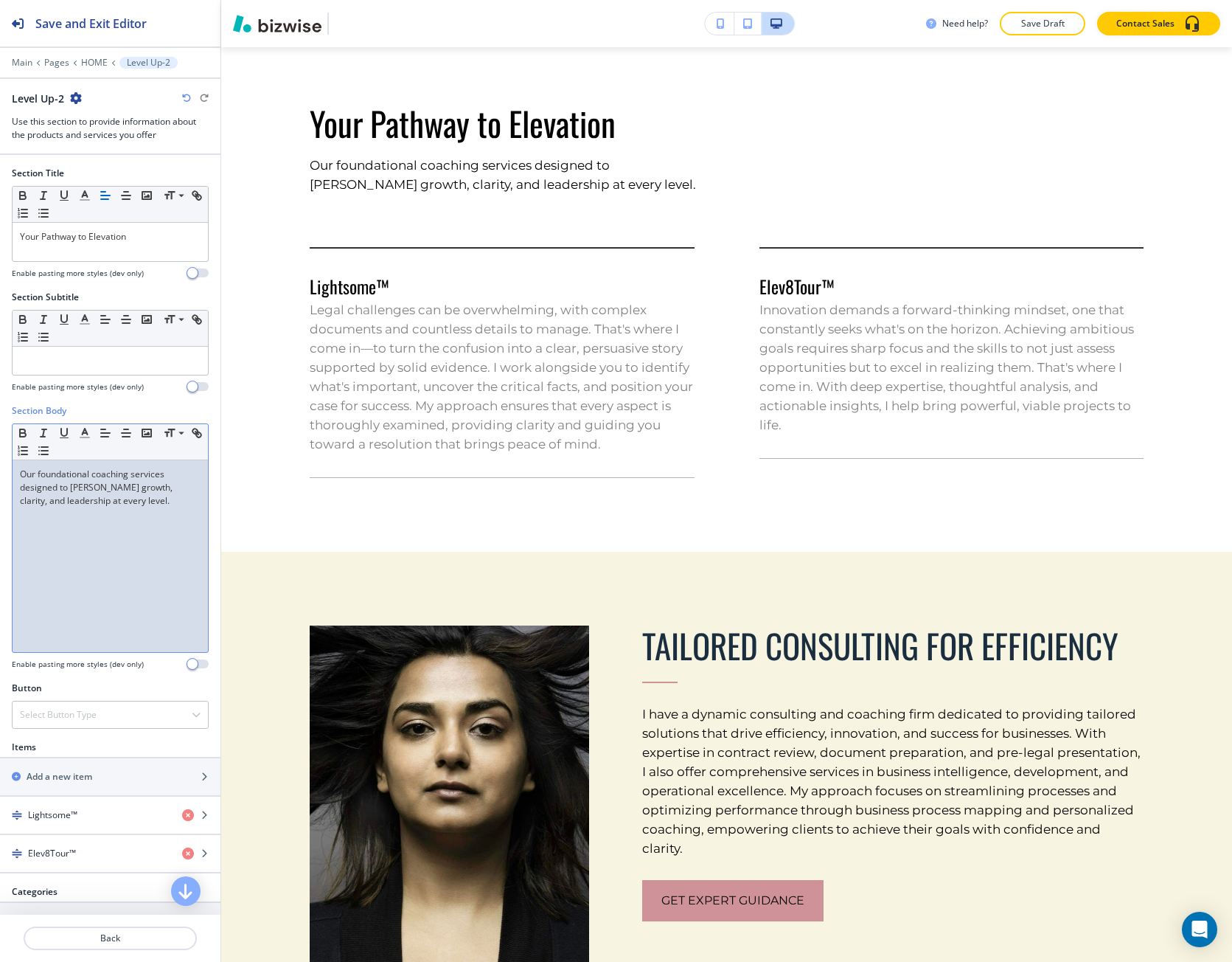
click at [120, 580] on div "Our foundational coaching services designed to foster growth, clarity, and lead…" at bounding box center [110, 556] width 196 height 192
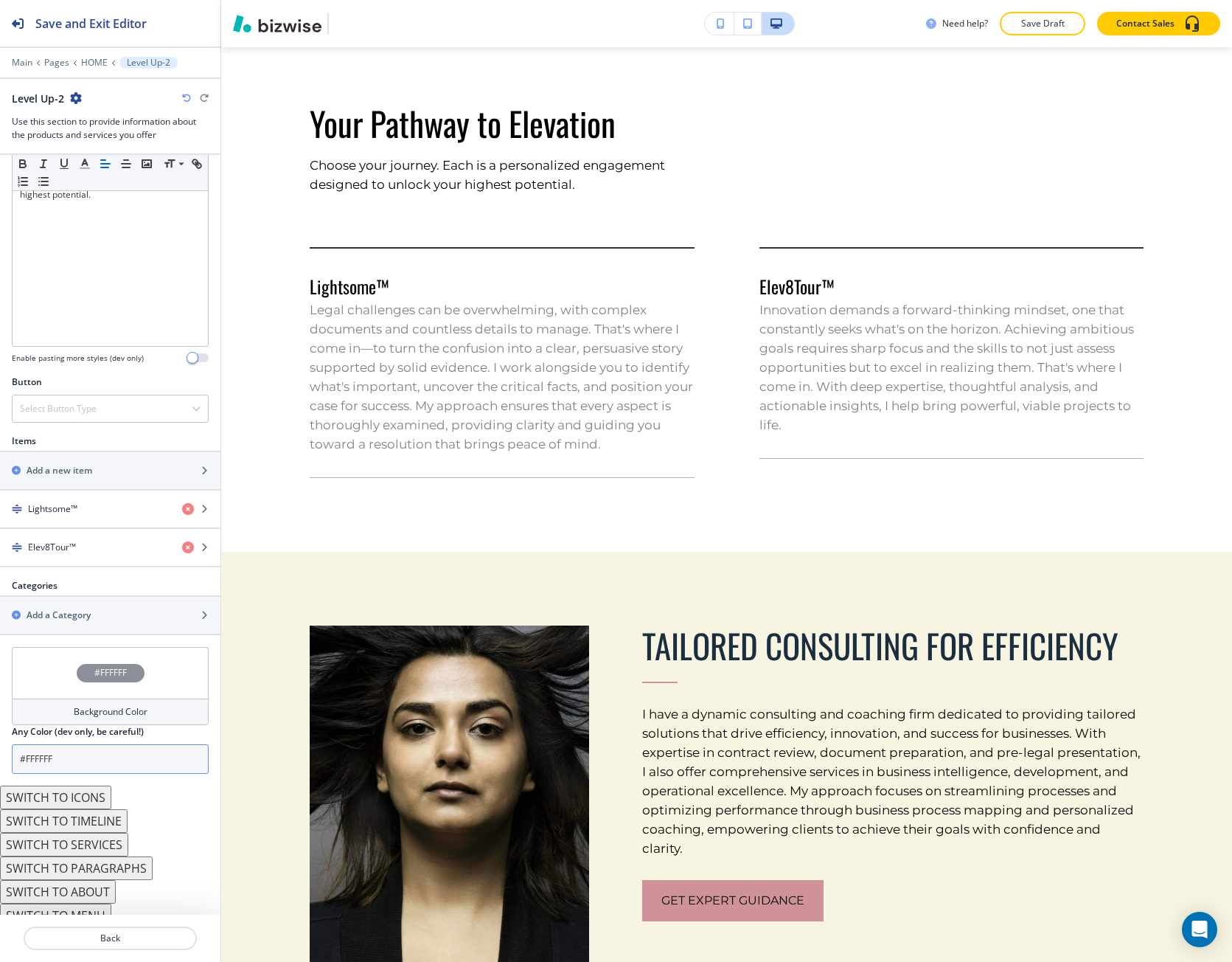
scroll to position [318, 0]
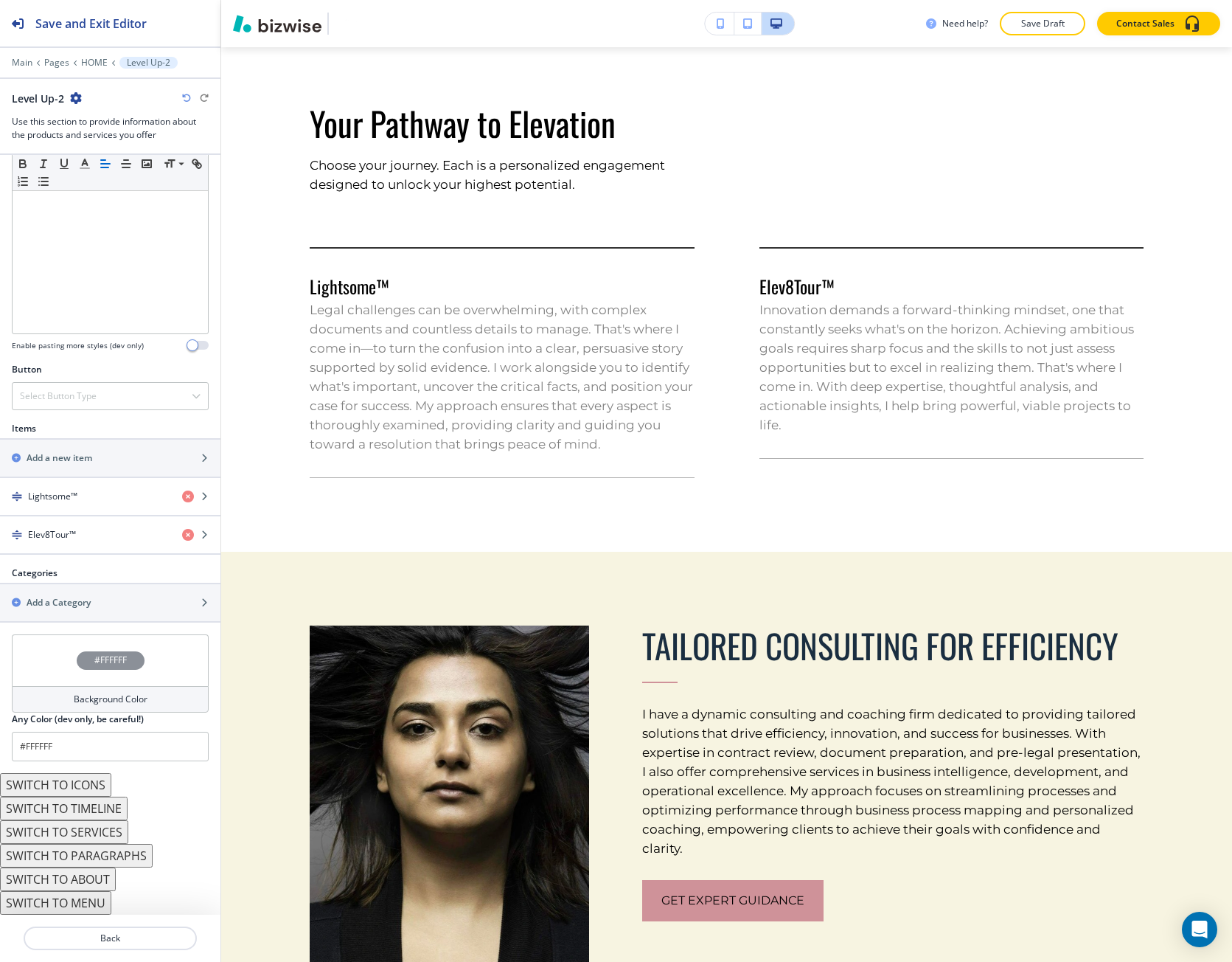
click at [97, 797] on button "SWITCH TO TIMELINE" at bounding box center [64, 808] width 128 height 24
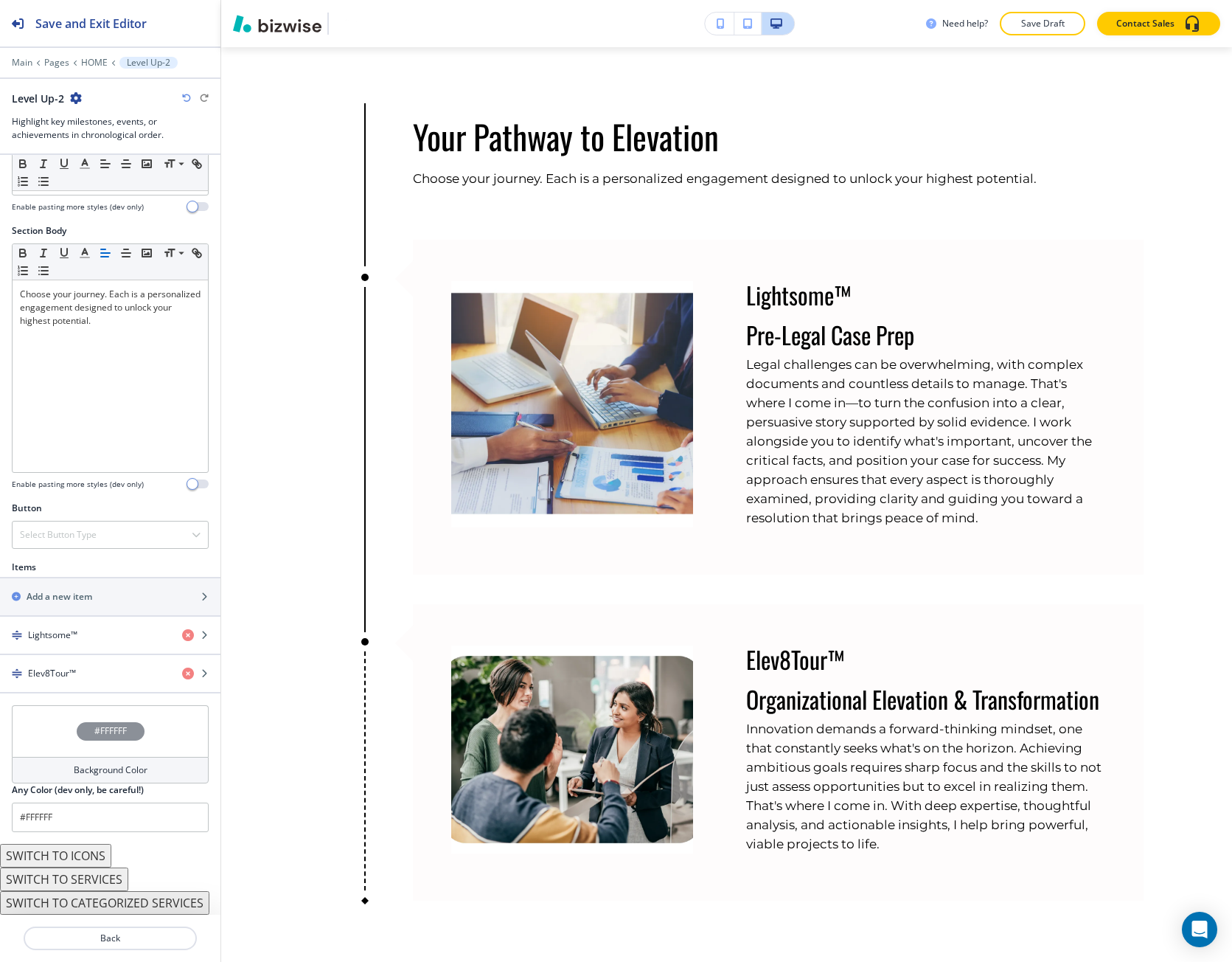
click at [101, 855] on button "SWITCH TO ICONS" at bounding box center [56, 856] width 111 height 24
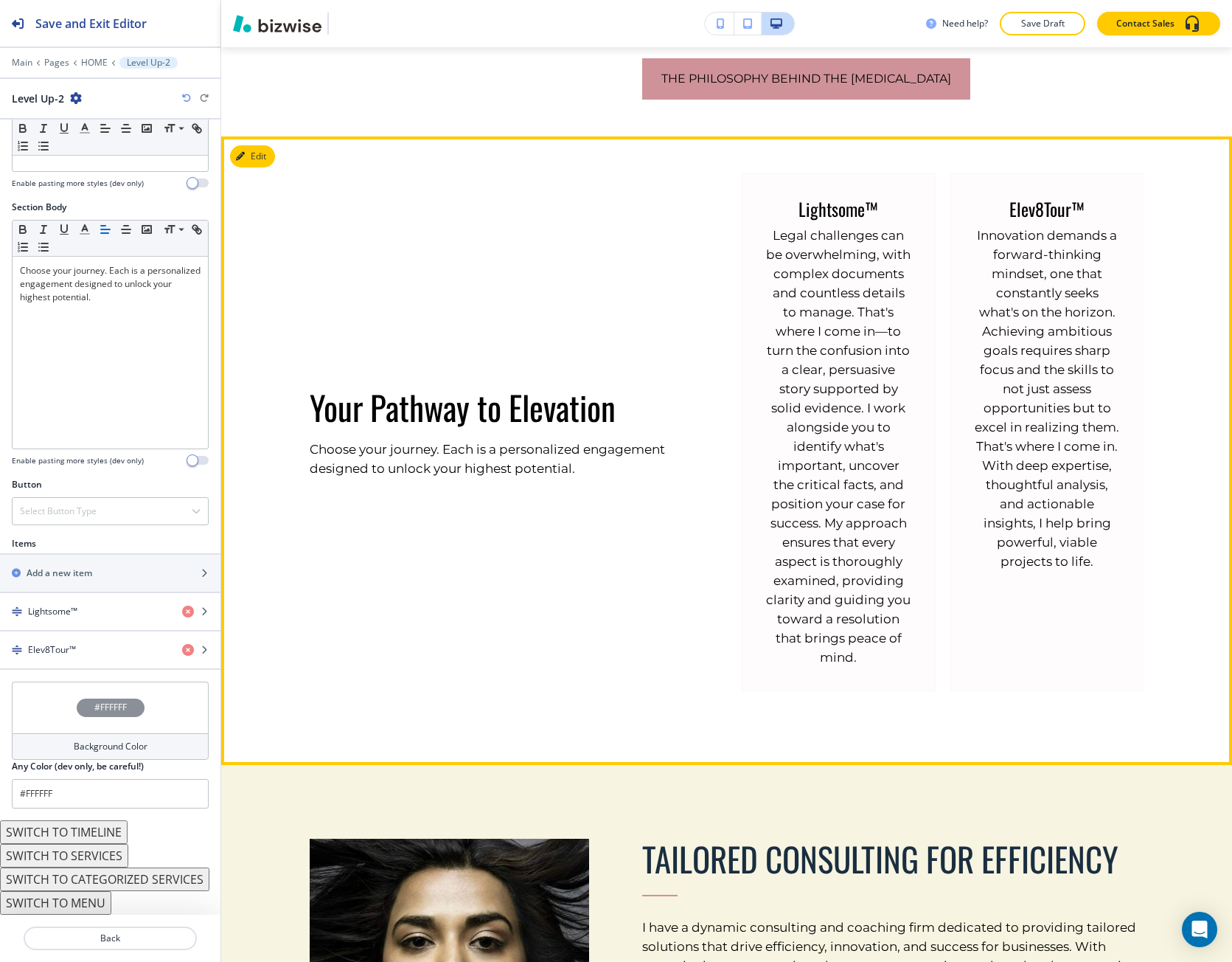
scroll to position [1205, 0]
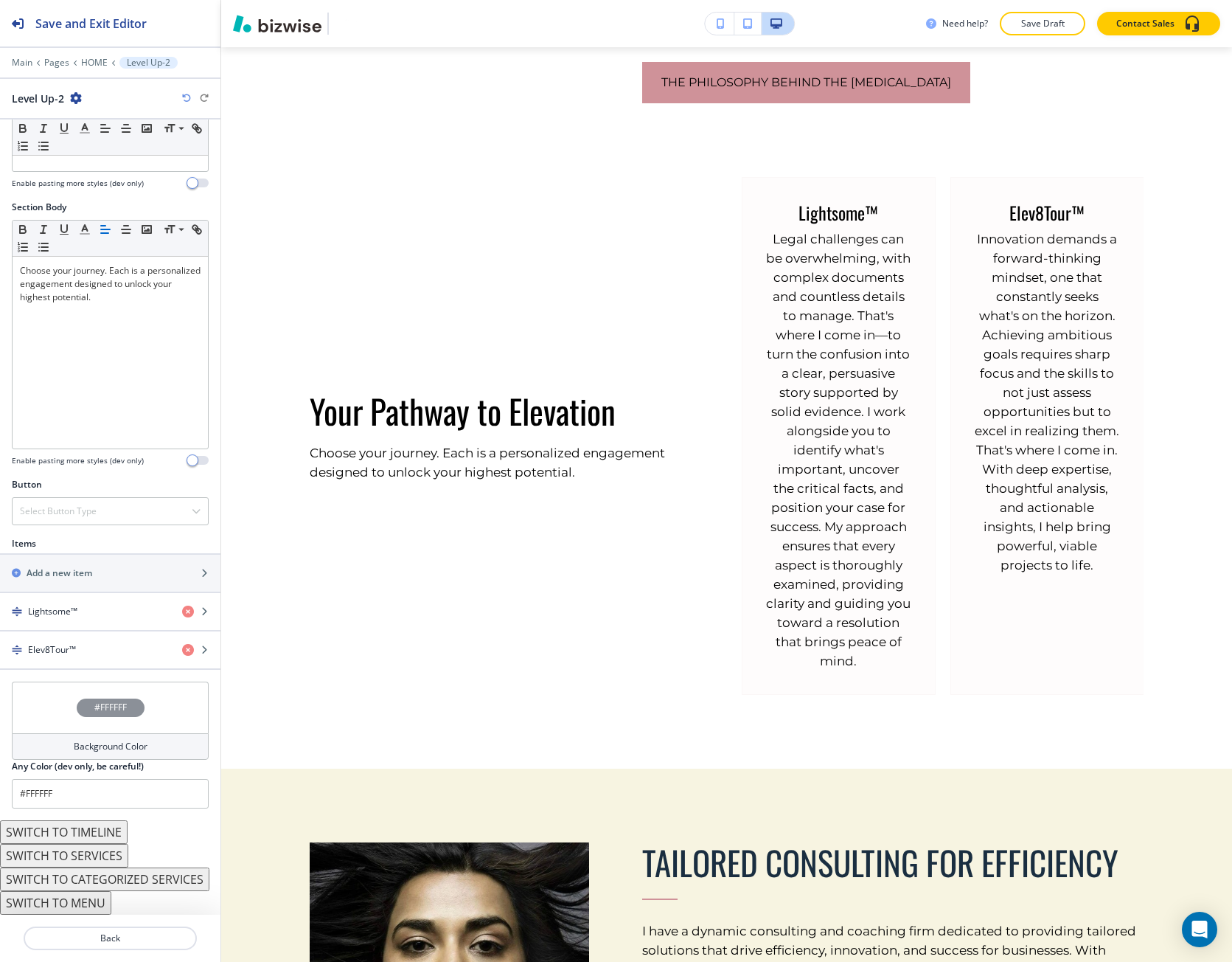
click at [713, 24] on button "button" at bounding box center [720, 23] width 29 height 22
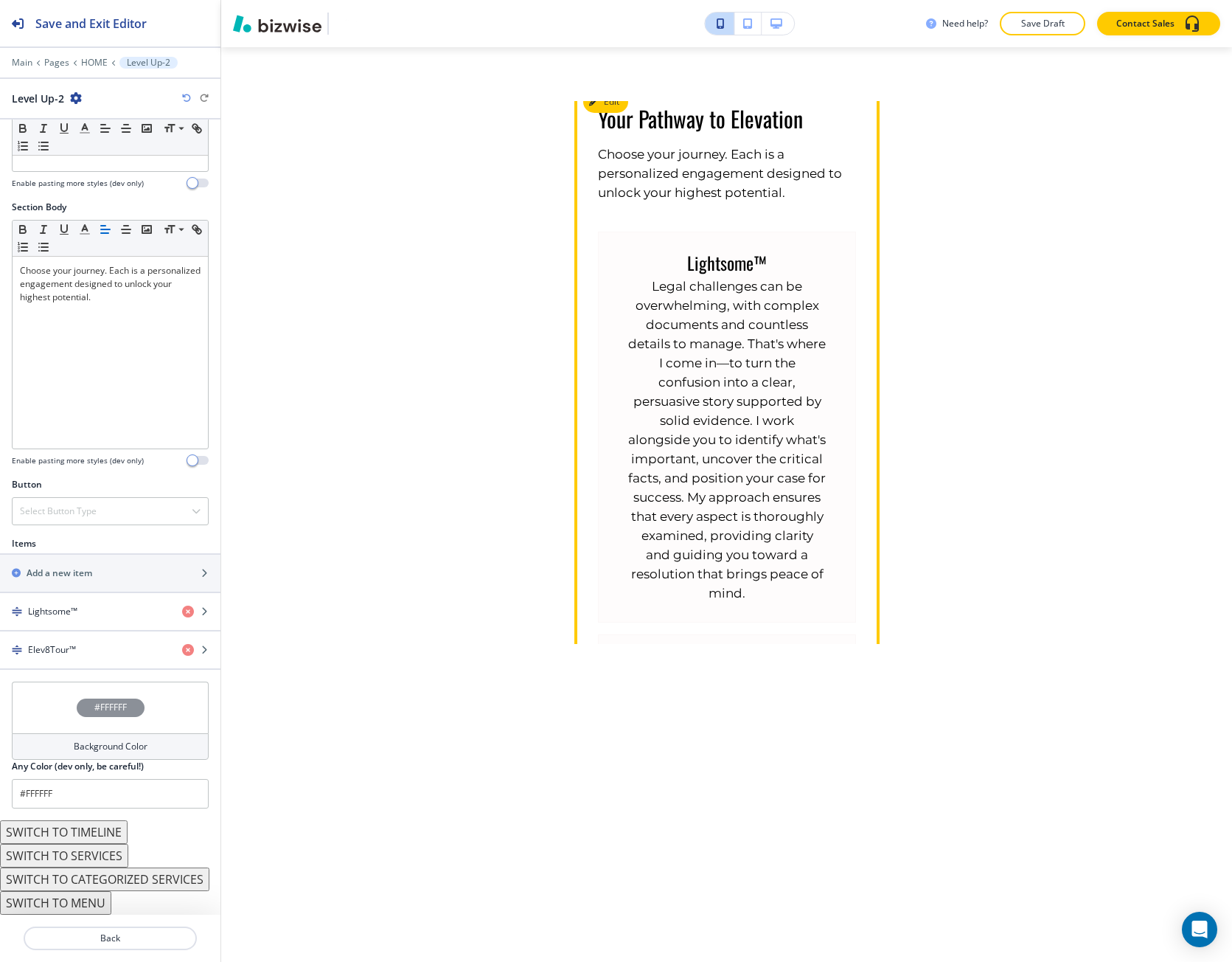
scroll to position [1317, 0]
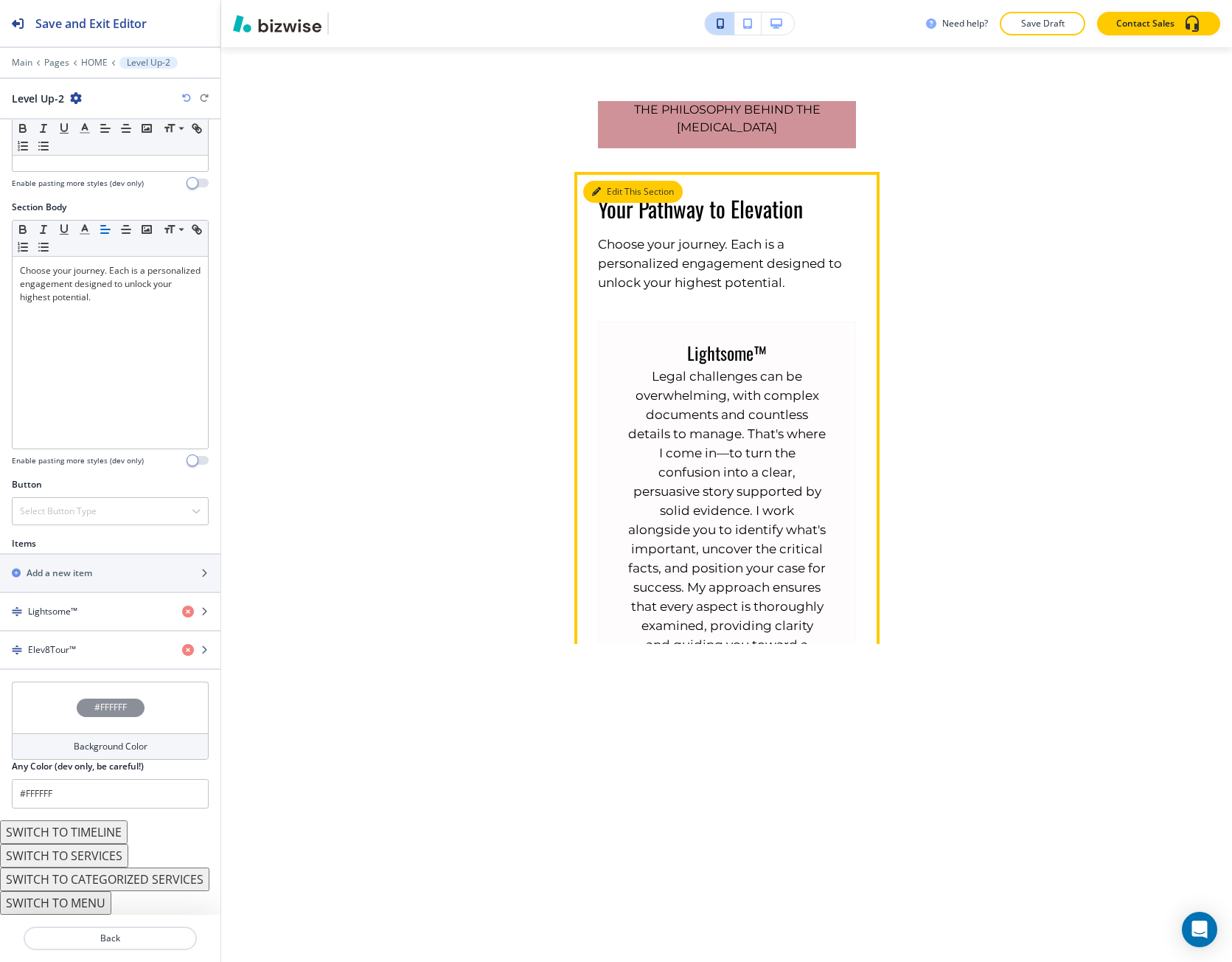
click at [621, 191] on button "Edit This Section" at bounding box center [634, 192] width 100 height 22
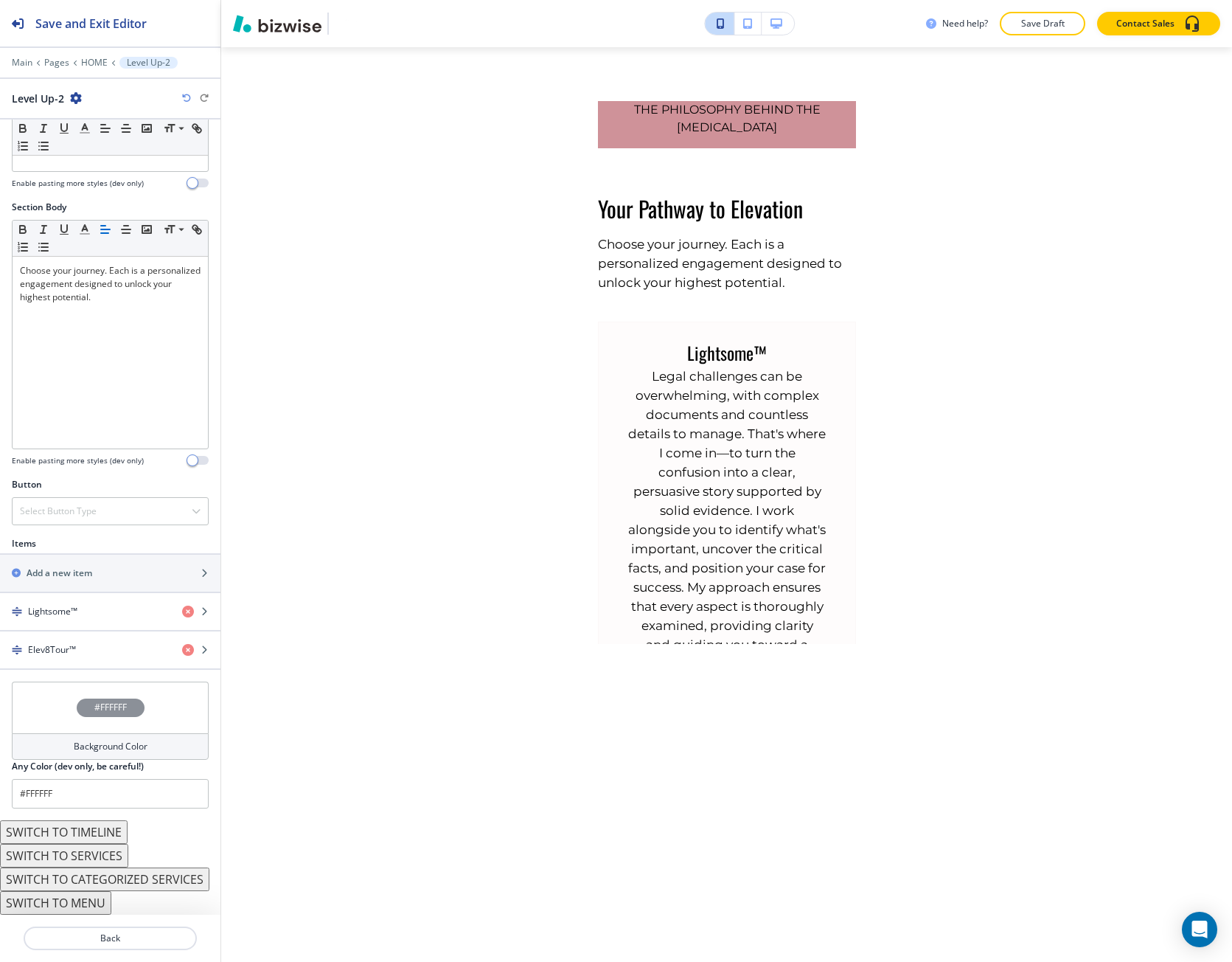
click at [765, 29] on button "button" at bounding box center [778, 23] width 33 height 22
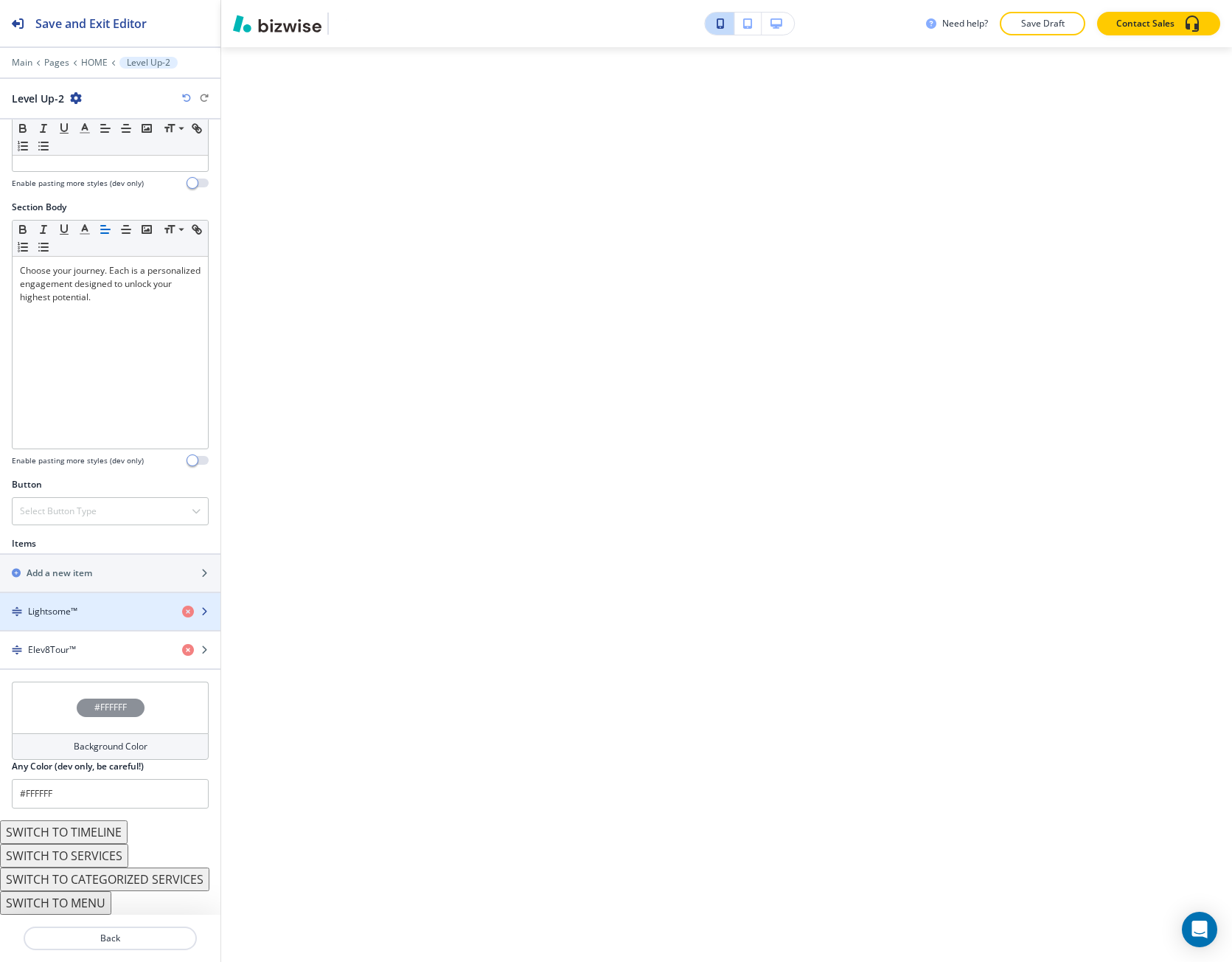
click at [70, 618] on div "button" at bounding box center [110, 624] width 220 height 11
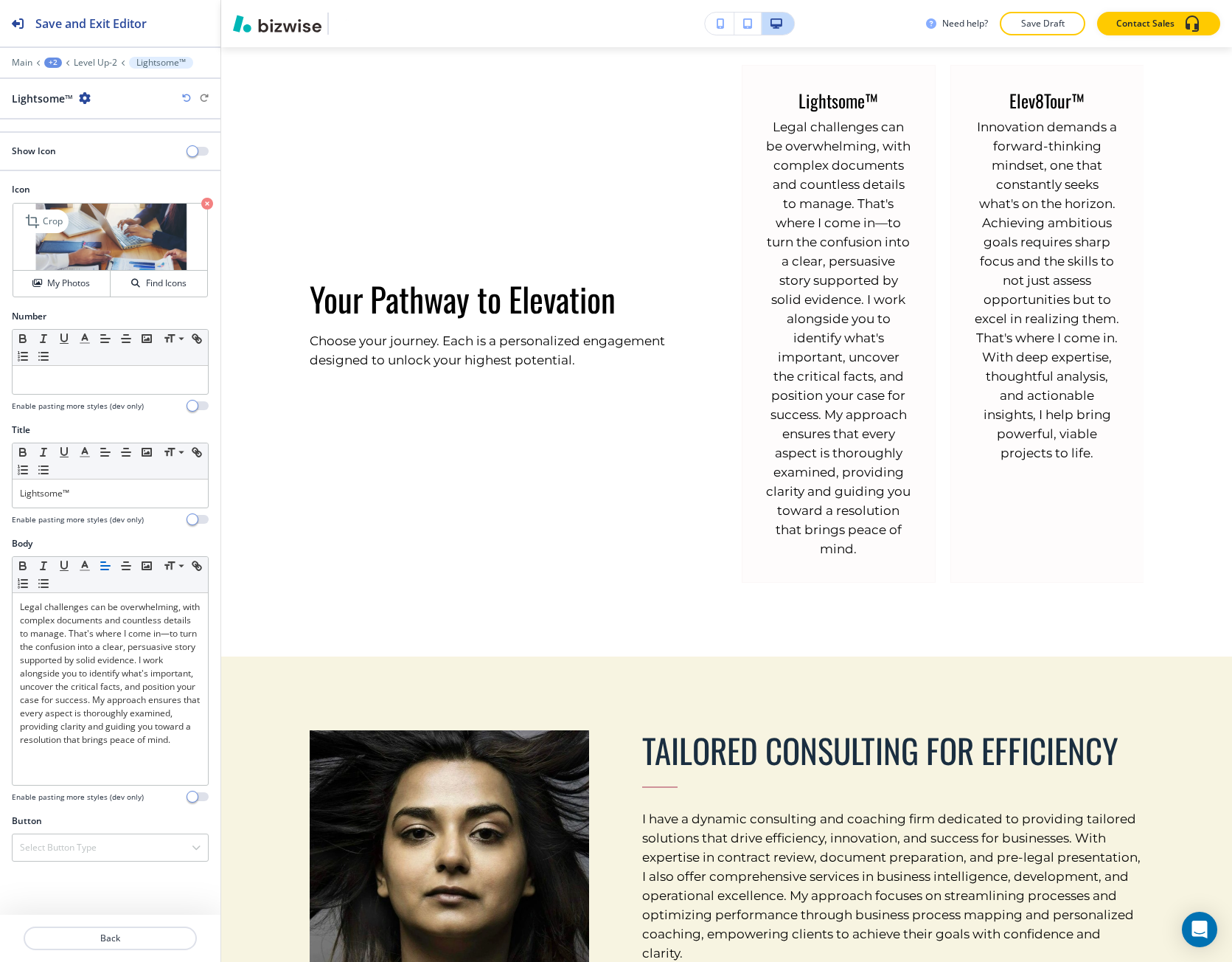
scroll to position [1536, 0]
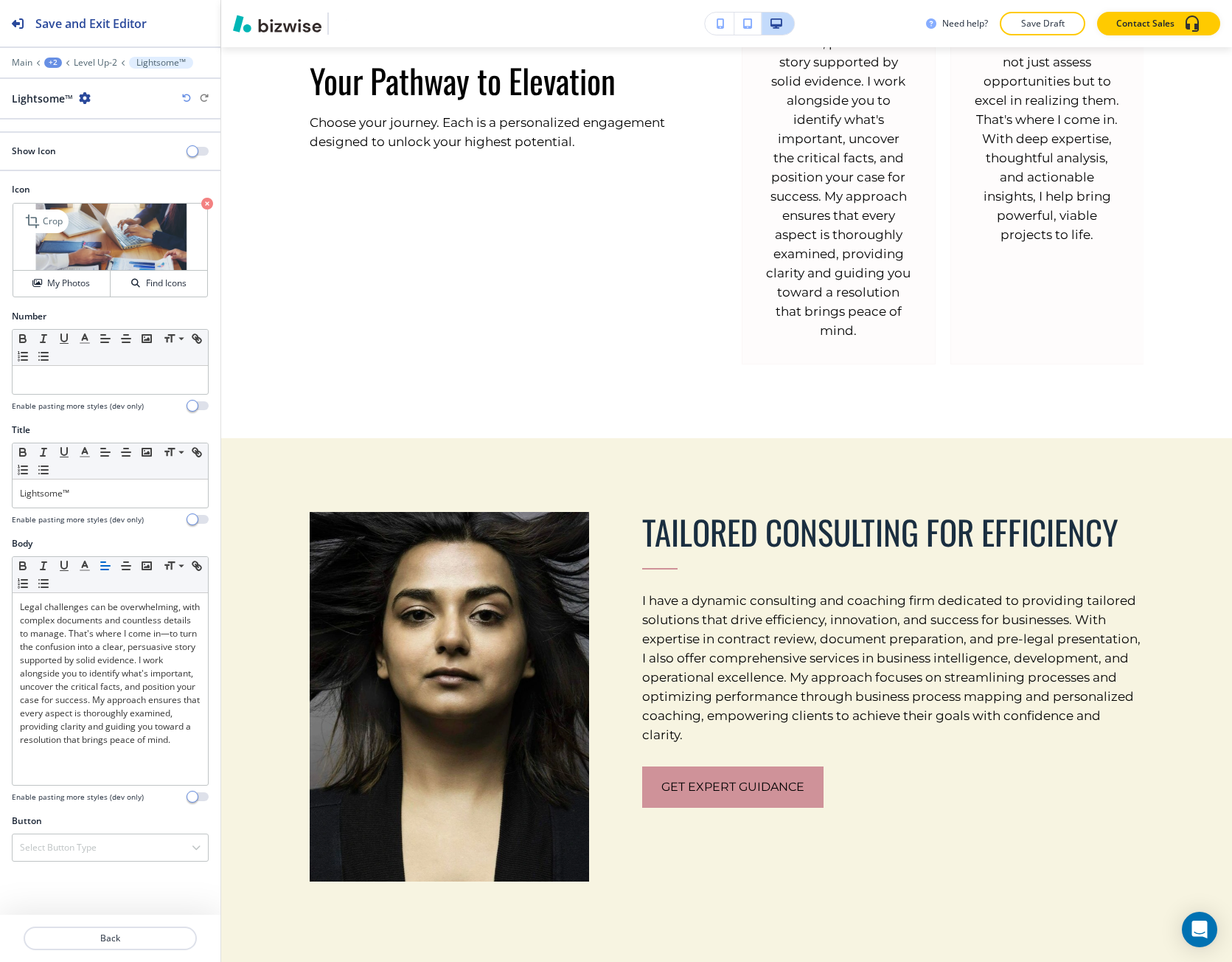
click at [211, 205] on icon "button" at bounding box center [207, 203] width 11 height 11
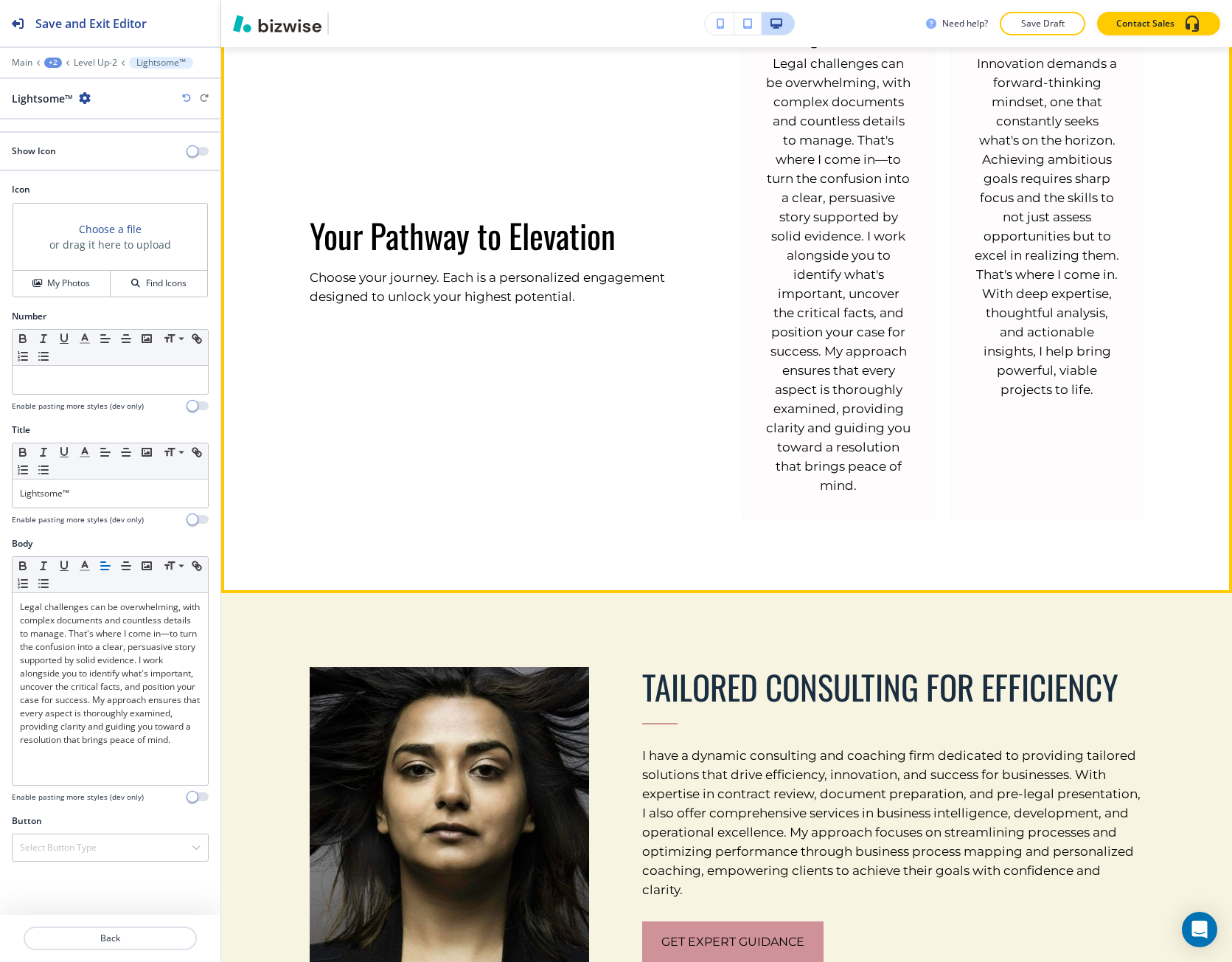
scroll to position [1314, 0]
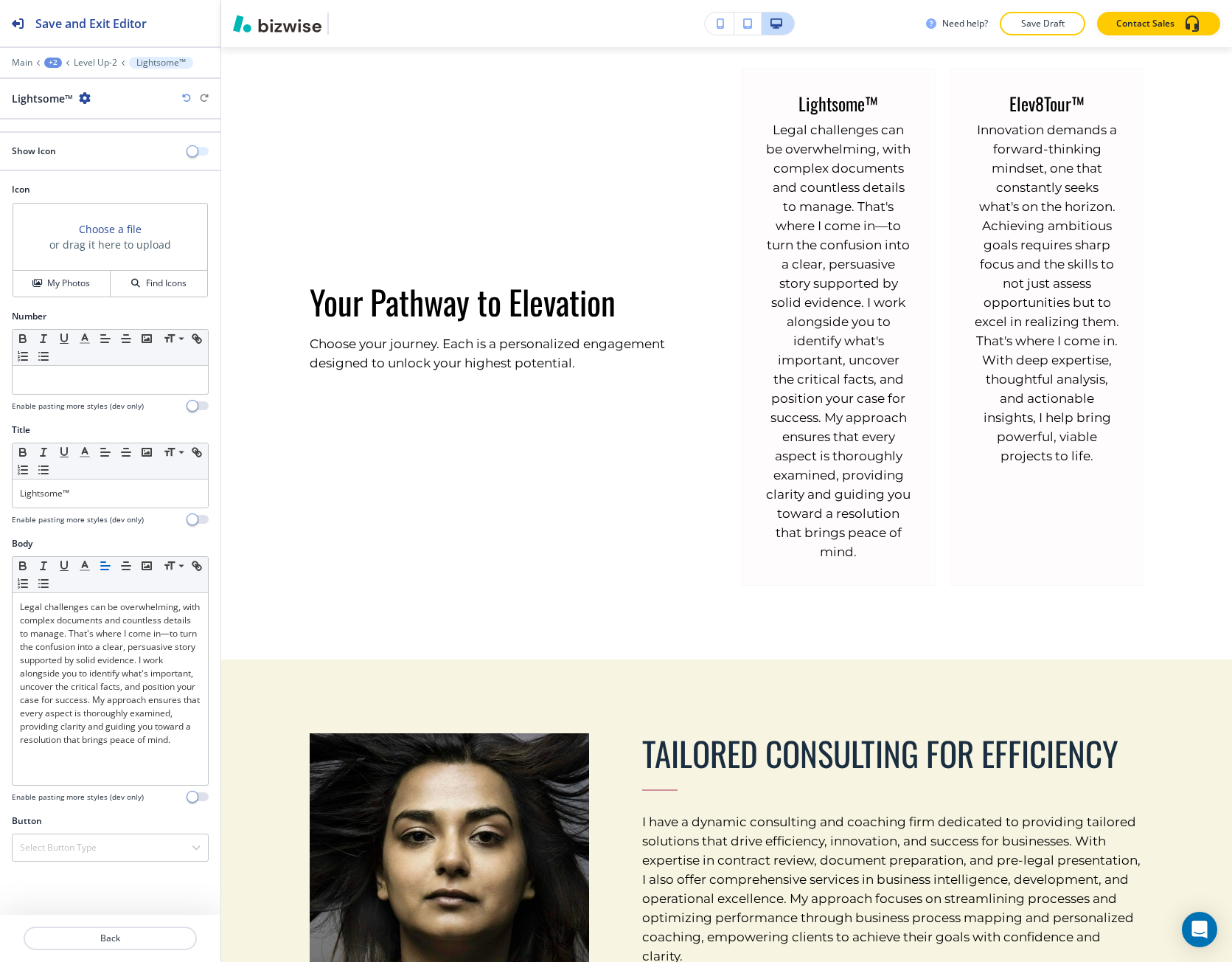
click at [194, 156] on span "button" at bounding box center [192, 151] width 11 height 11
click at [129, 228] on h3 "Choose a file" at bounding box center [110, 228] width 63 height 16
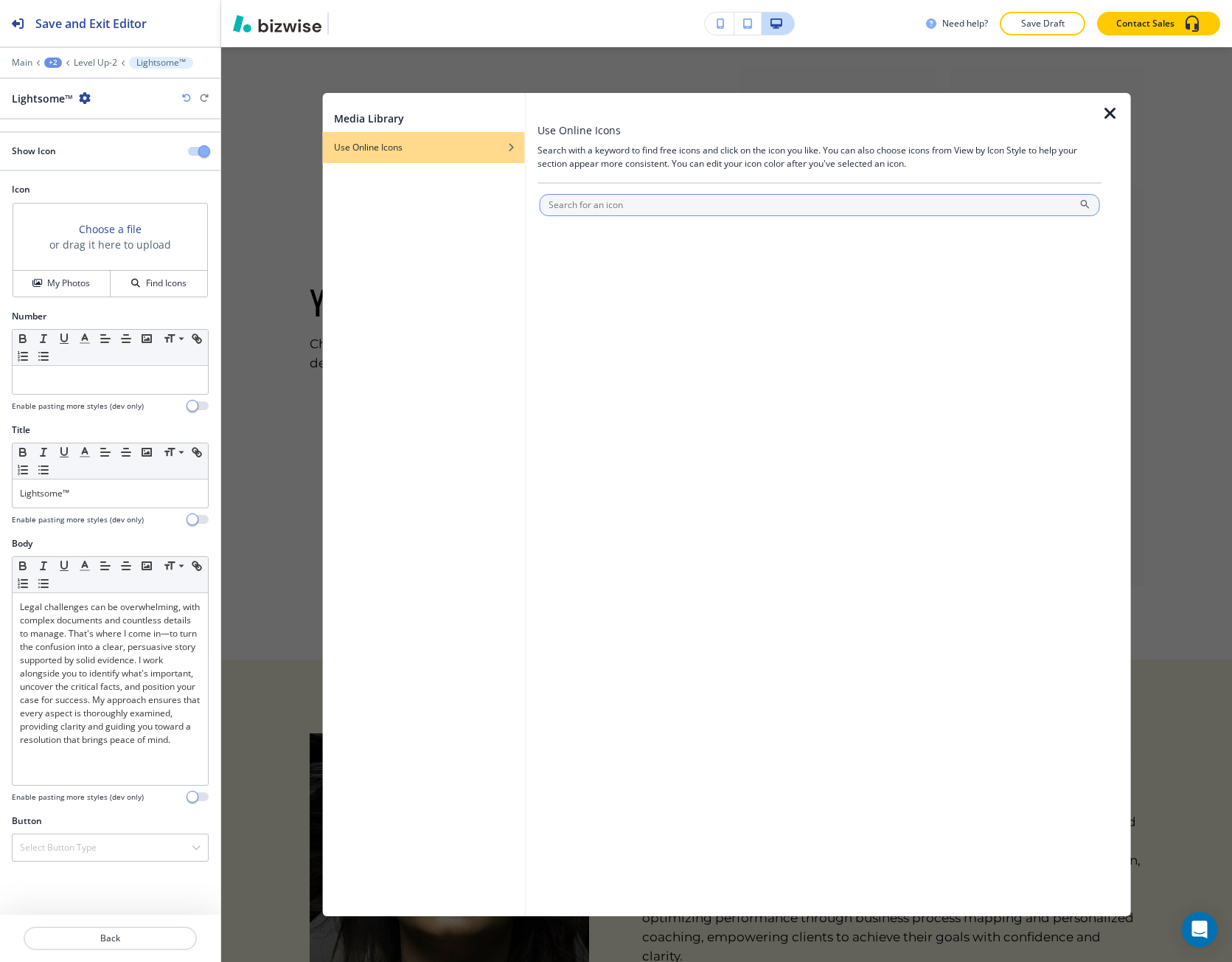
click at [580, 208] on input "text" at bounding box center [820, 205] width 562 height 22
type input "peak"
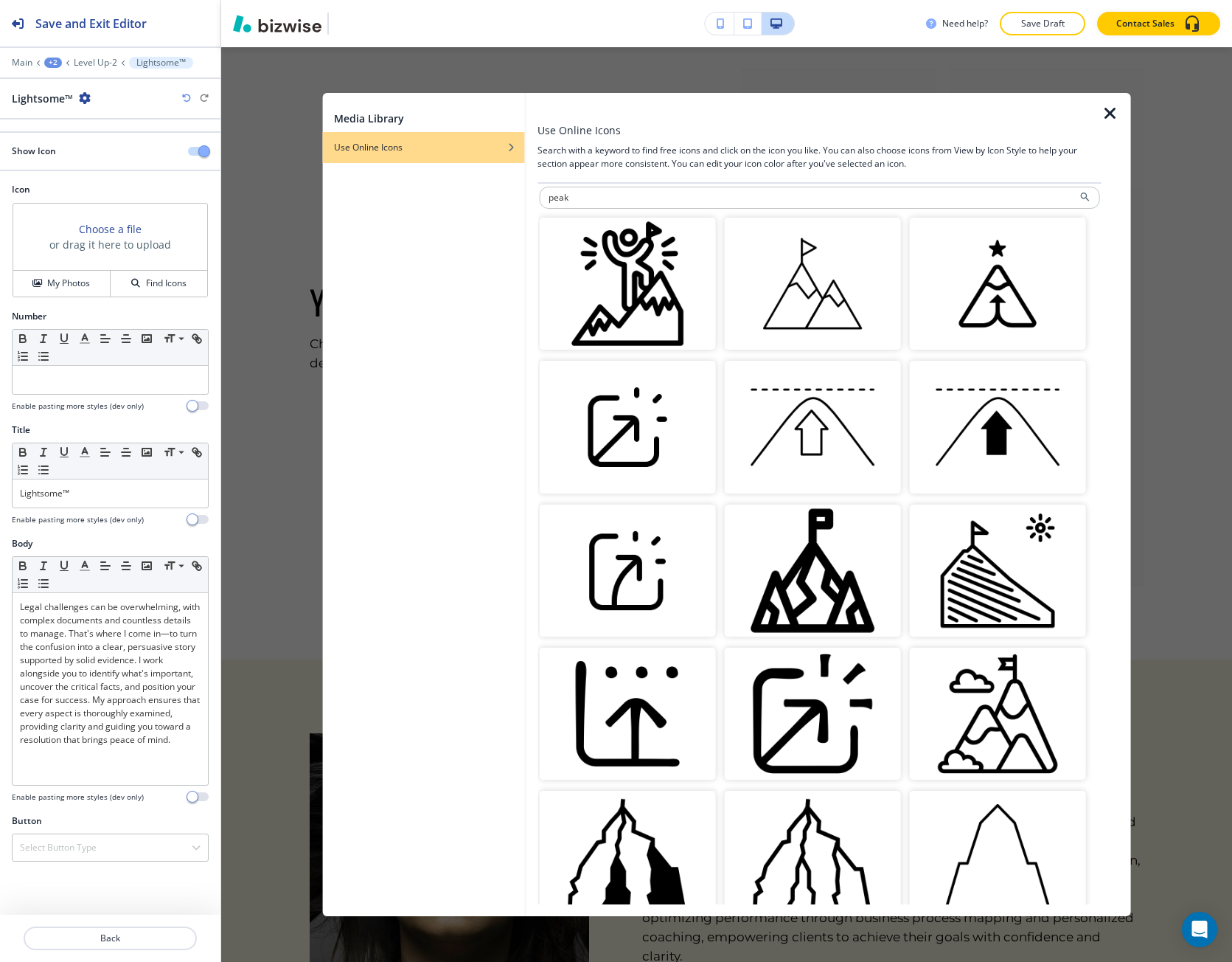
scroll to position [0, 0]
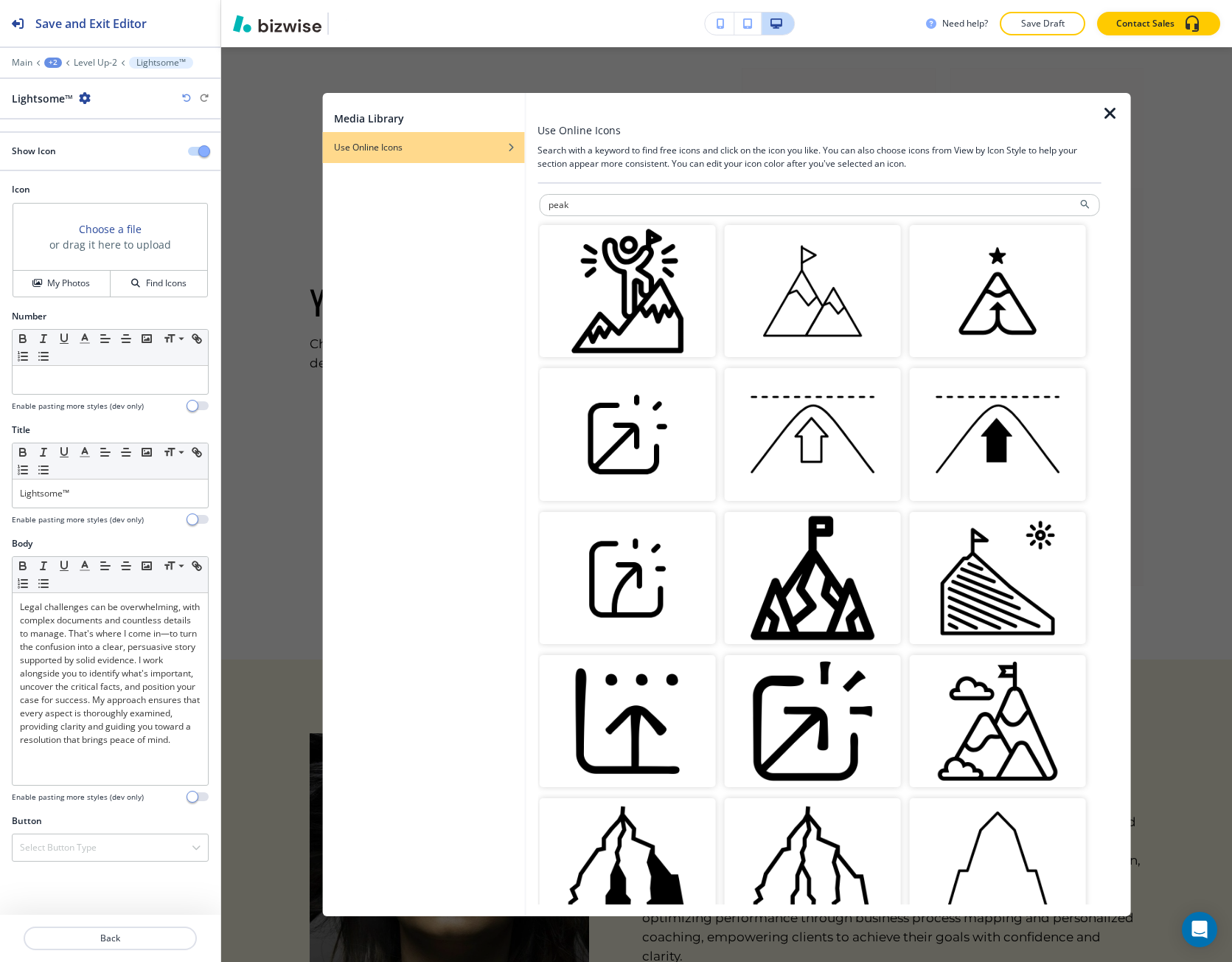
click at [847, 301] on img "button" at bounding box center [812, 291] width 176 height 132
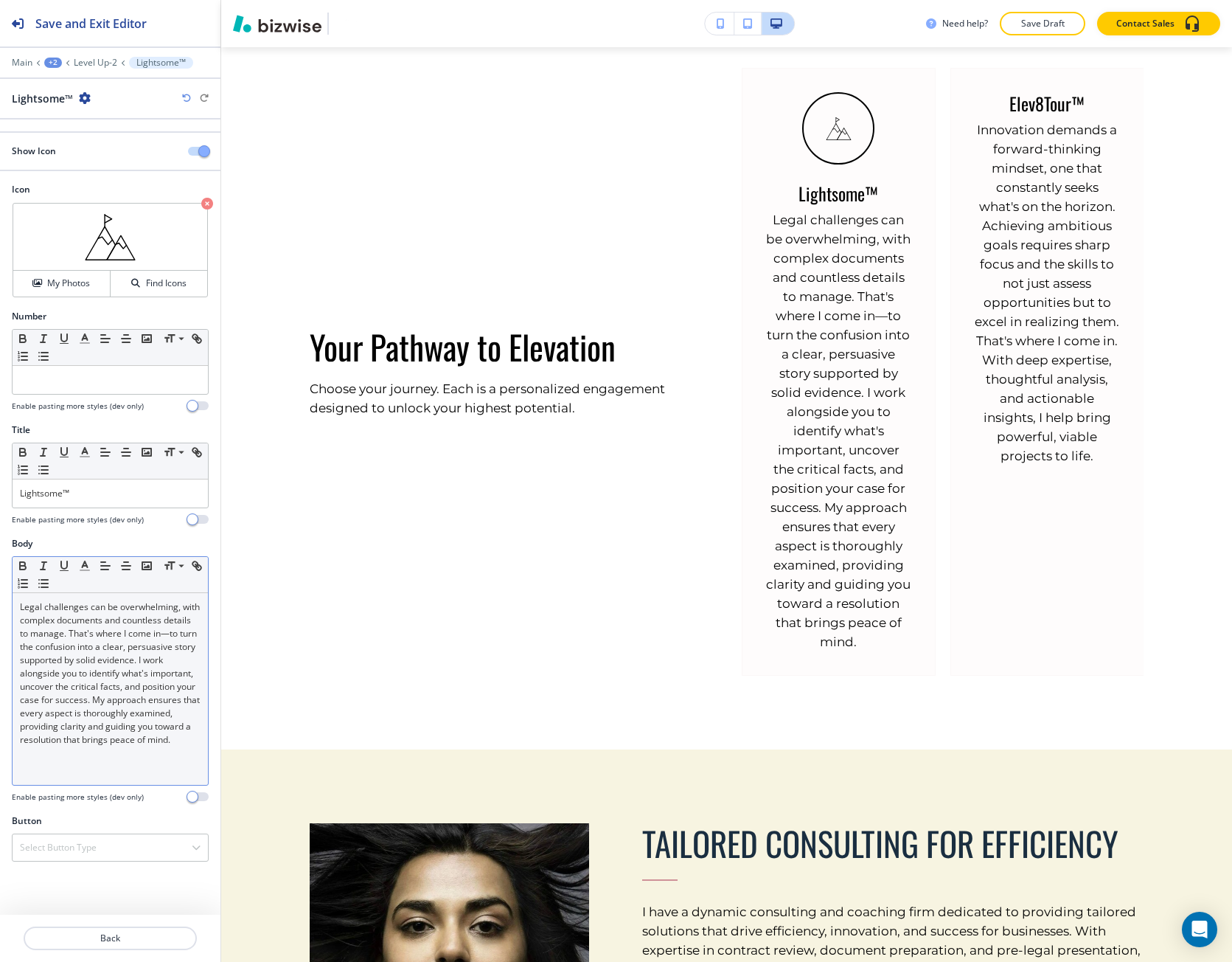
click at [86, 665] on p "Legal challenges can be overwhelming, with complex documents and countless deta…" at bounding box center [110, 673] width 181 height 146
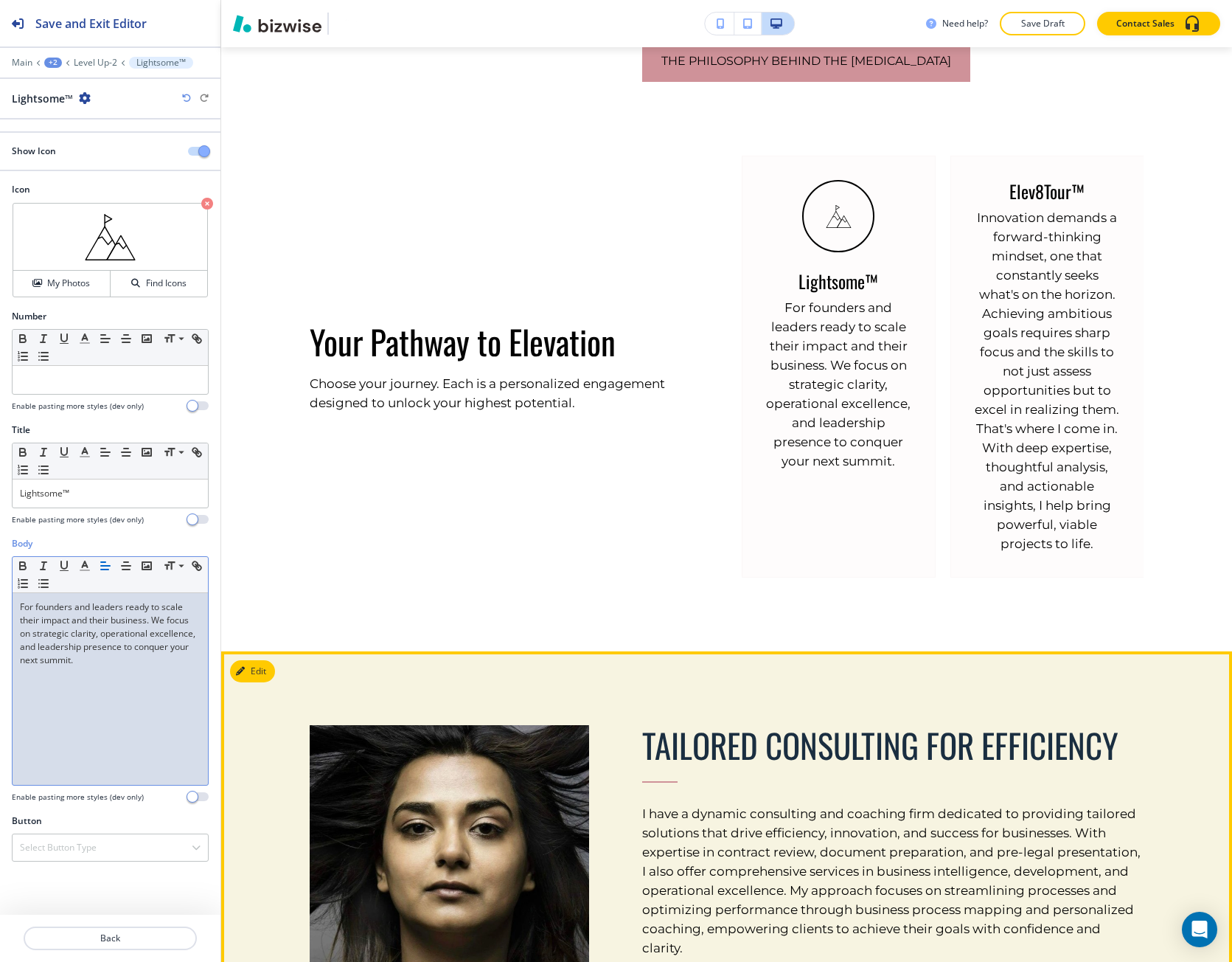
scroll to position [1167, 0]
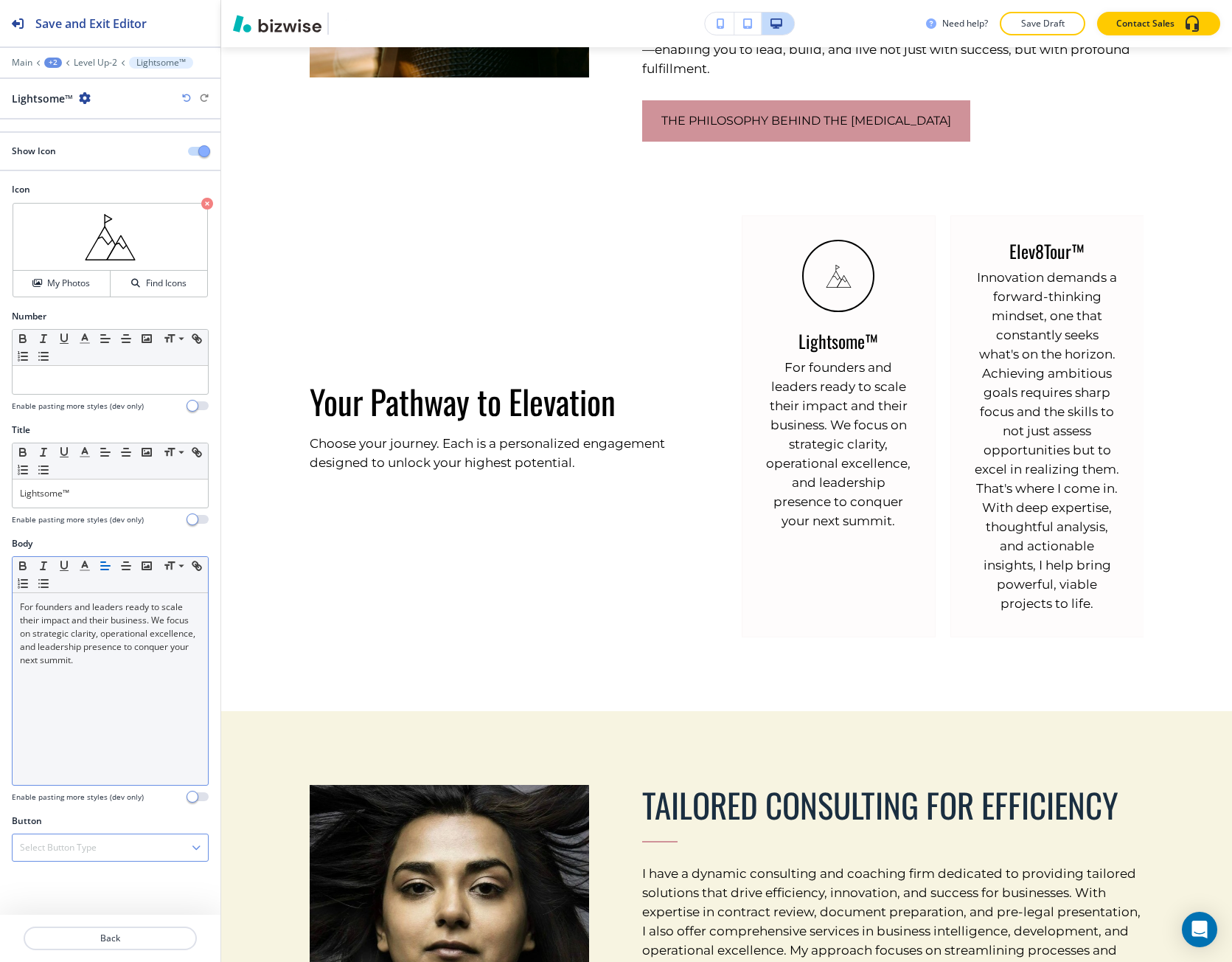
click at [98, 840] on div "Select Button Type" at bounding box center [110, 847] width 196 height 26
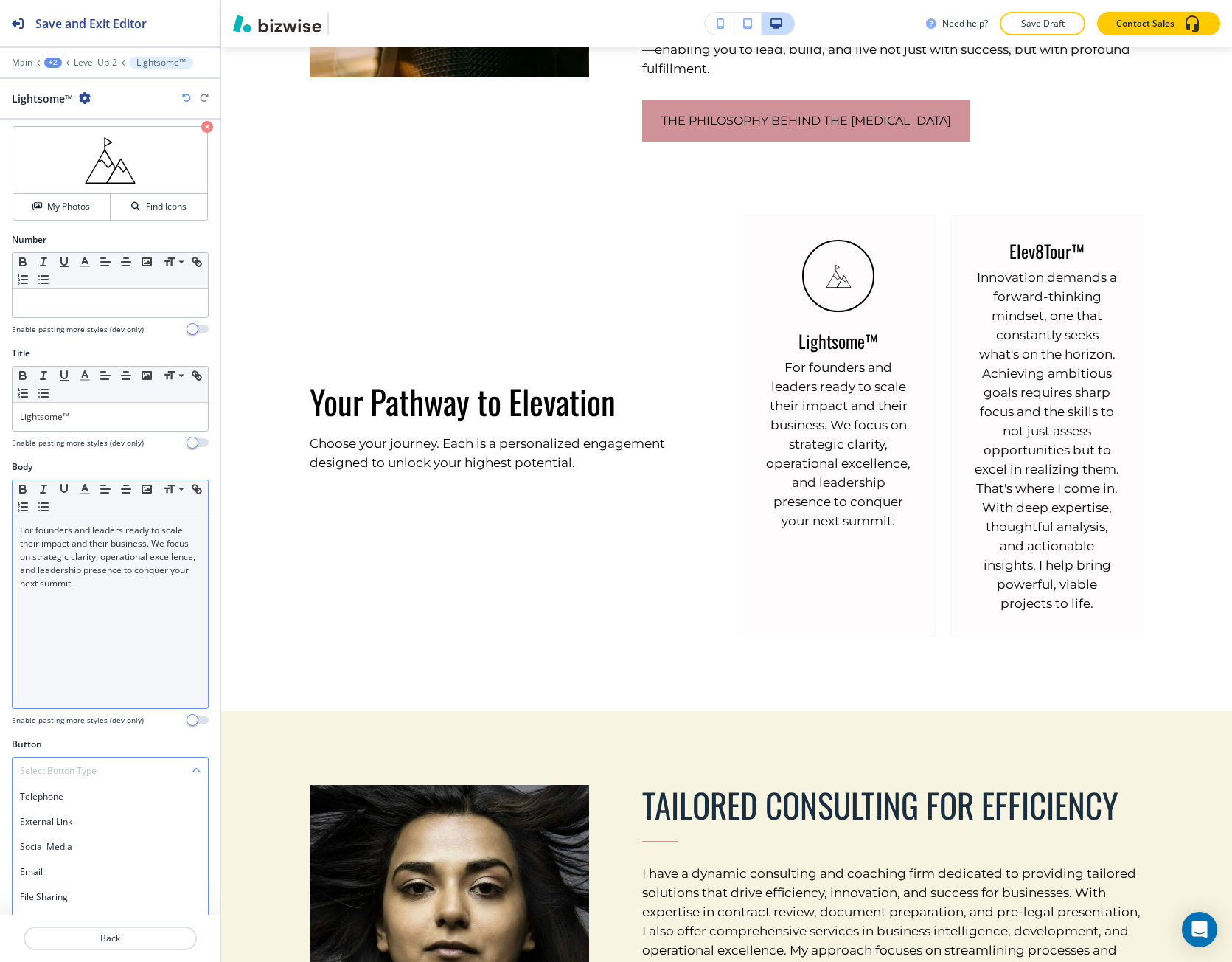
scroll to position [97, 0]
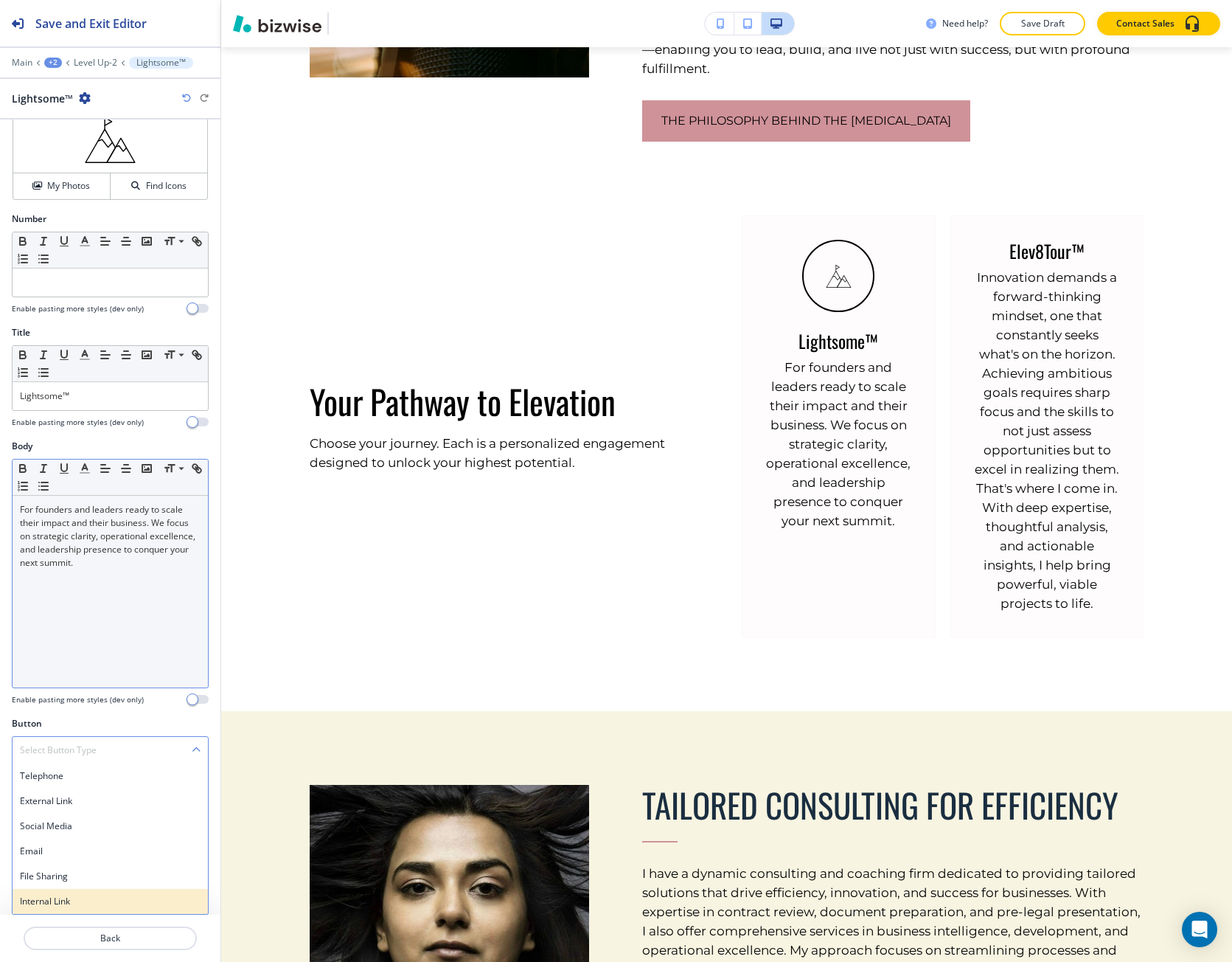
click at [68, 895] on h4 "Internal Link" at bounding box center [110, 901] width 181 height 13
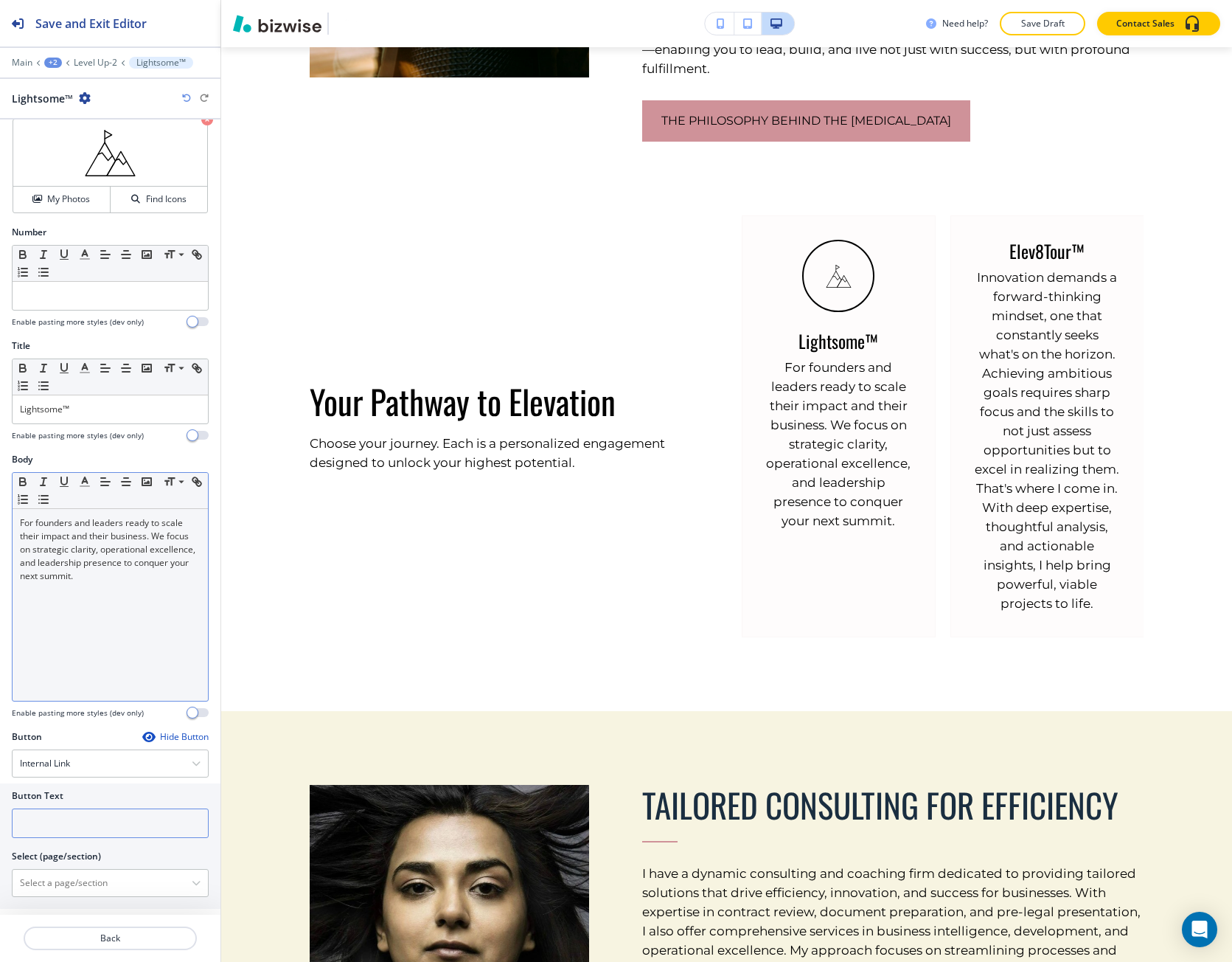
click at [50, 831] on input "text" at bounding box center [110, 823] width 197 height 29
paste input "Learn More"
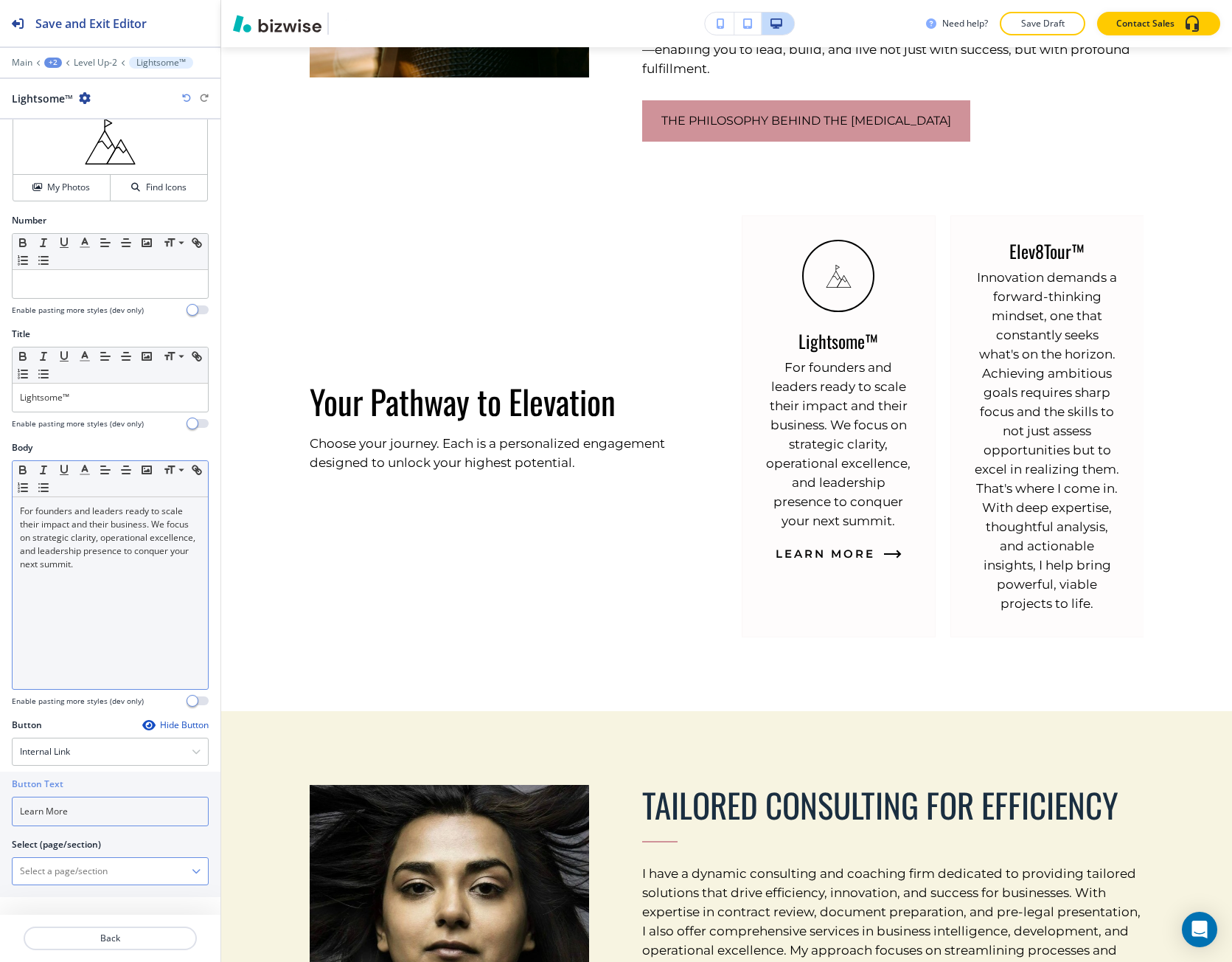
type input "Learn More"
click at [151, 864] on \(page\/section\) "Manual Input" at bounding box center [102, 871] width 179 height 25
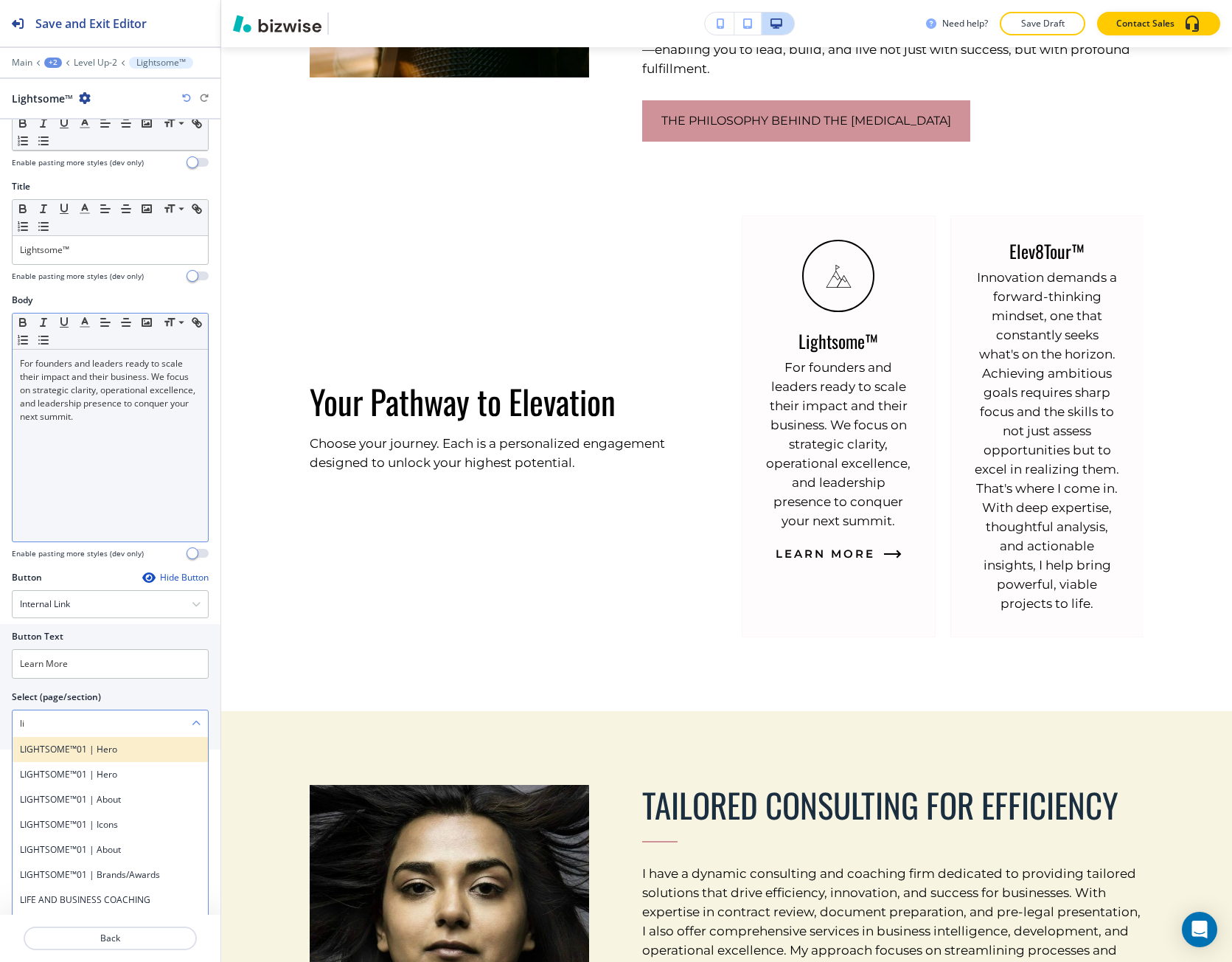
click at [114, 754] on h4 "LIGHTSOME™01 | Hero" at bounding box center [110, 749] width 181 height 13
type \(page\/section\) "LIGHTSOME™01 | Hero"
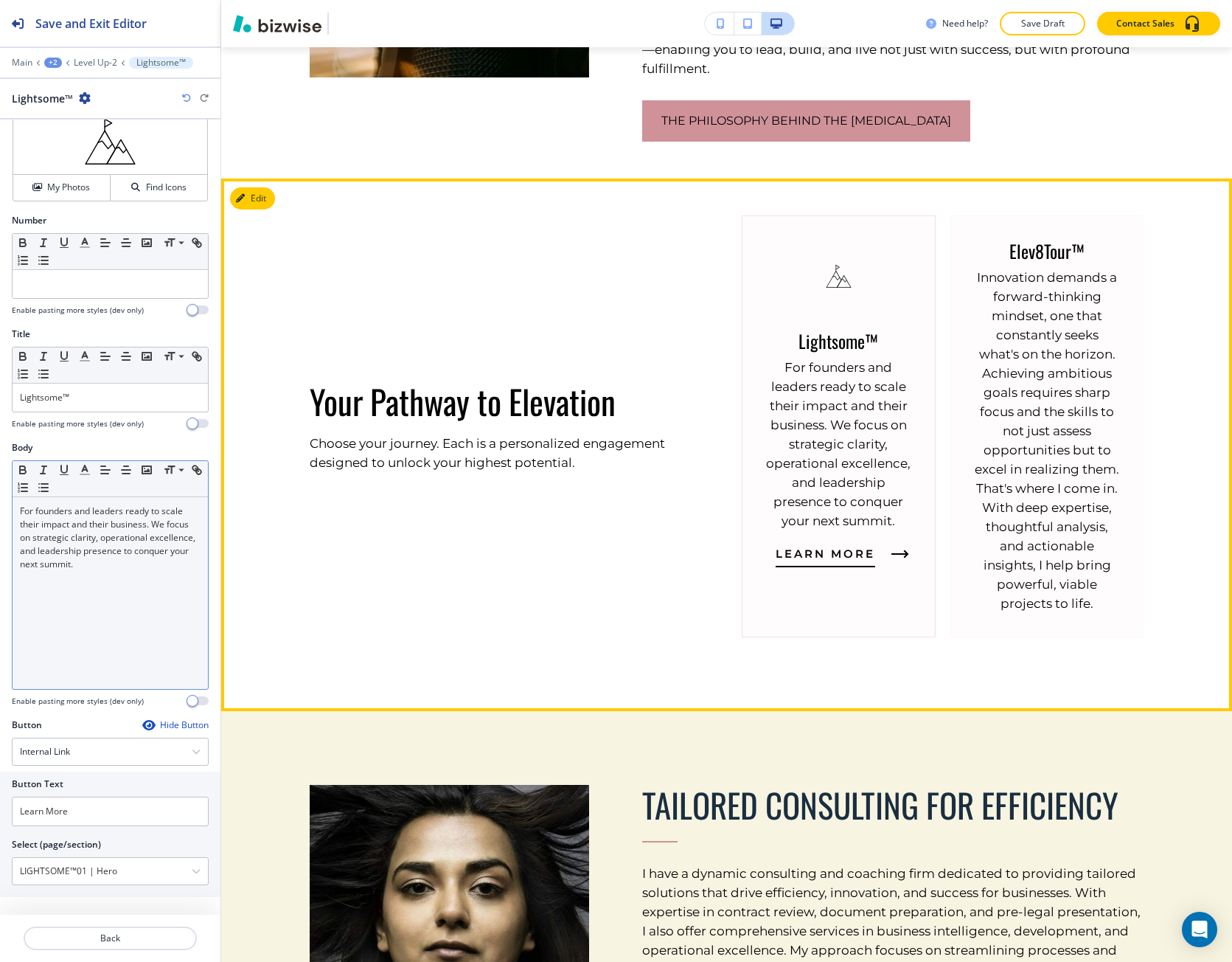
click at [815, 564] on div "Lightsome™ For founders and leaders ready to scale their impact and their busin…" at bounding box center [838, 426] width 194 height 422
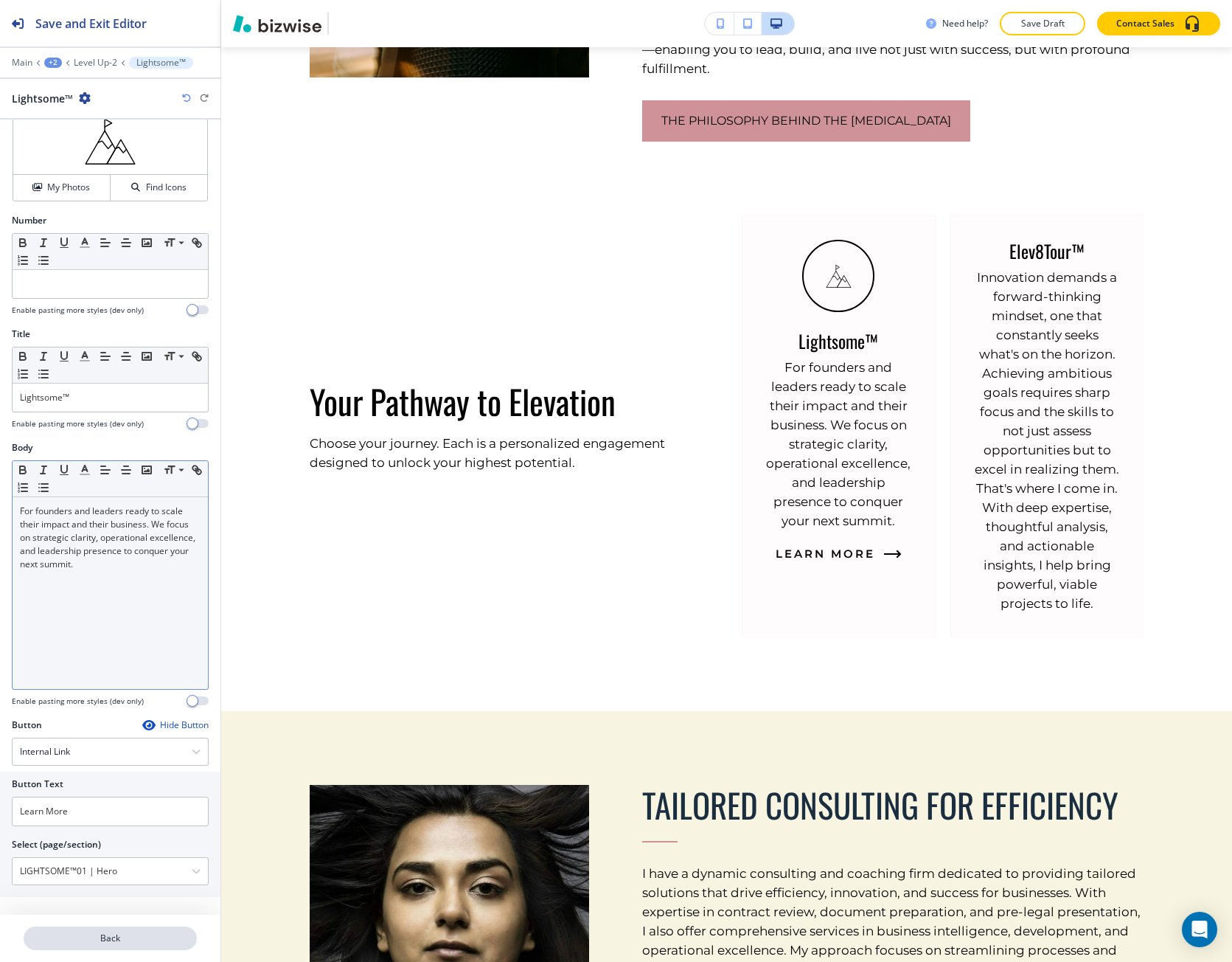
click at [108, 935] on p "Back" at bounding box center [111, 938] width 170 height 13
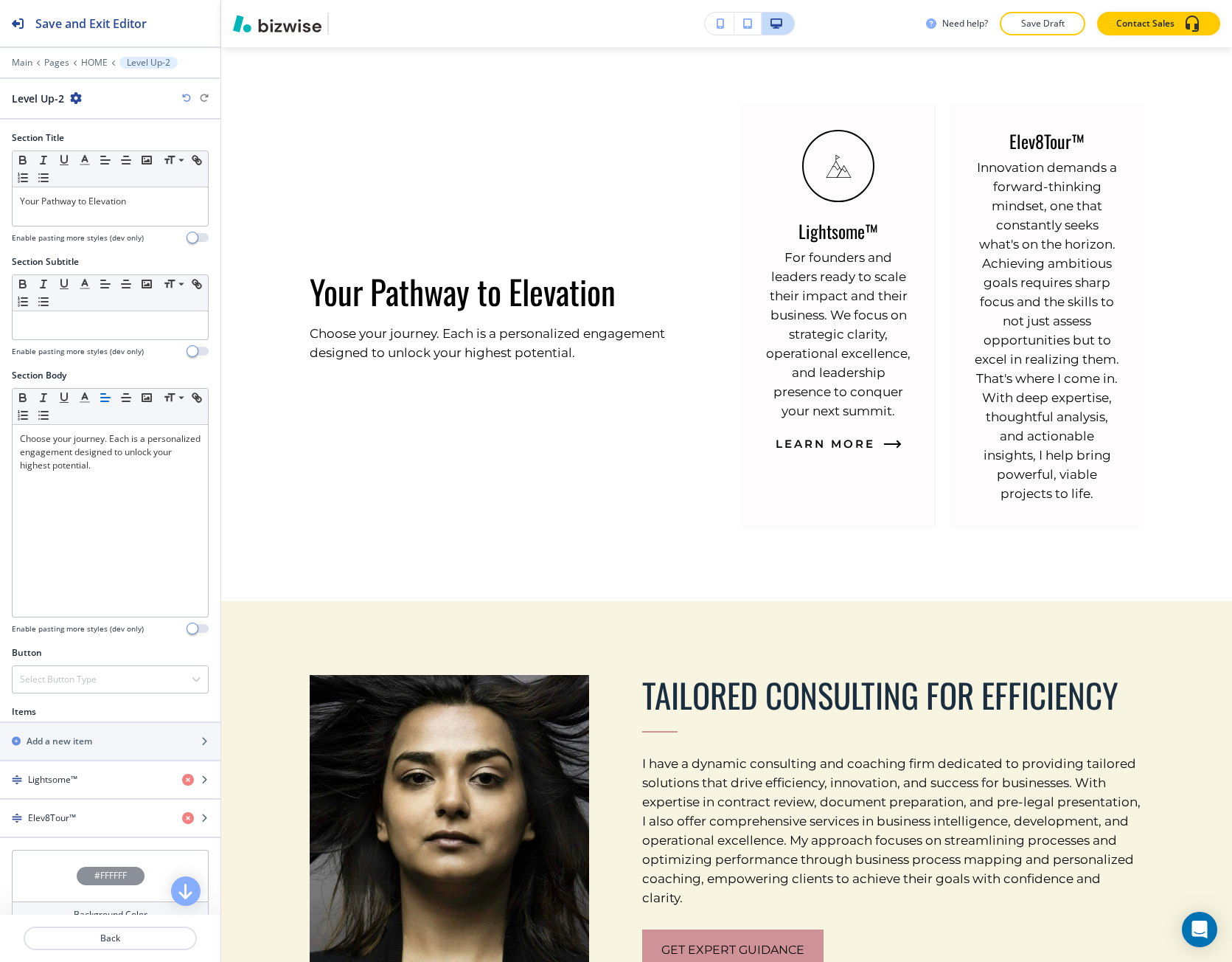
scroll to position [1279, 0]
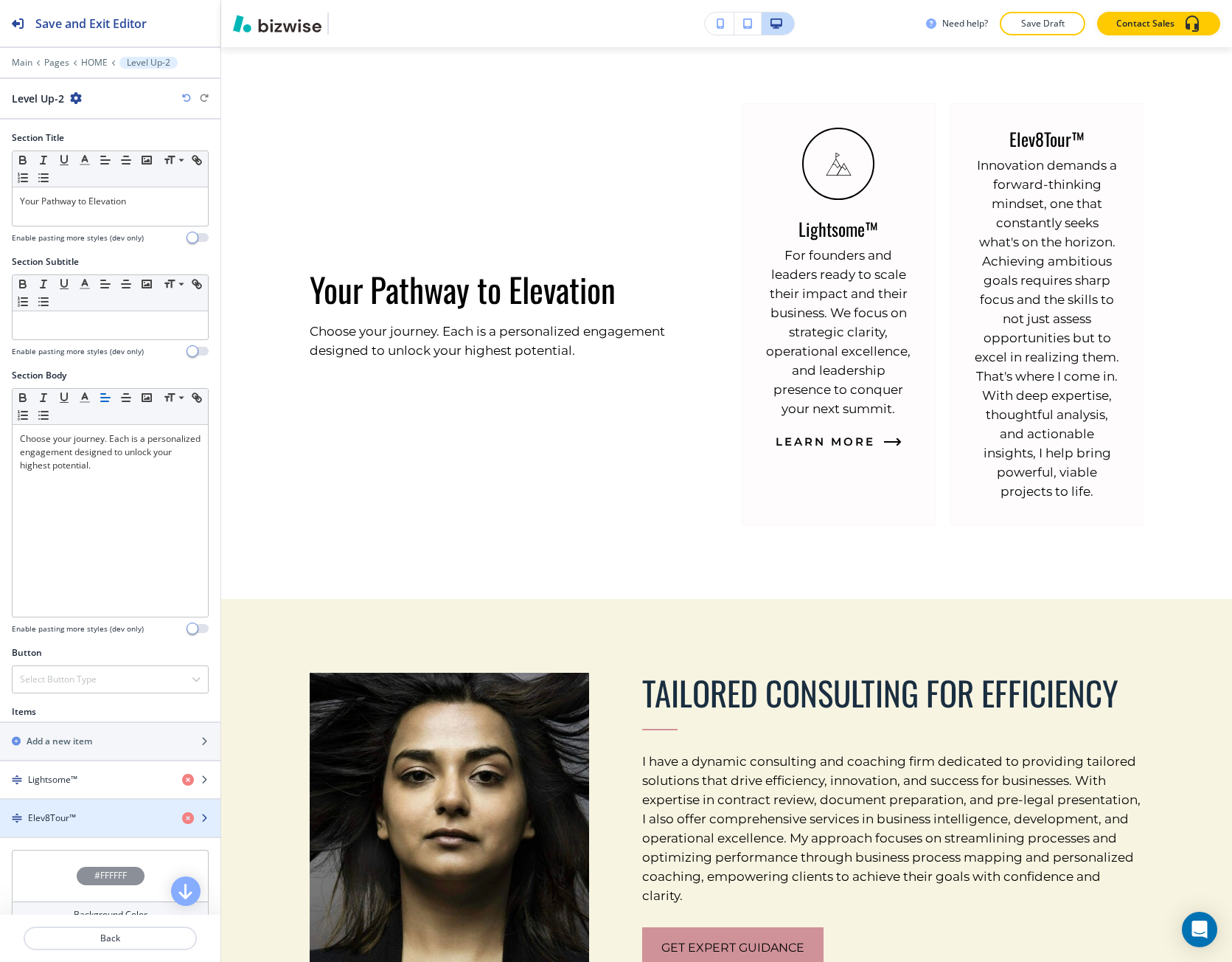
click at [100, 808] on div "button" at bounding box center [110, 806] width 220 height 11
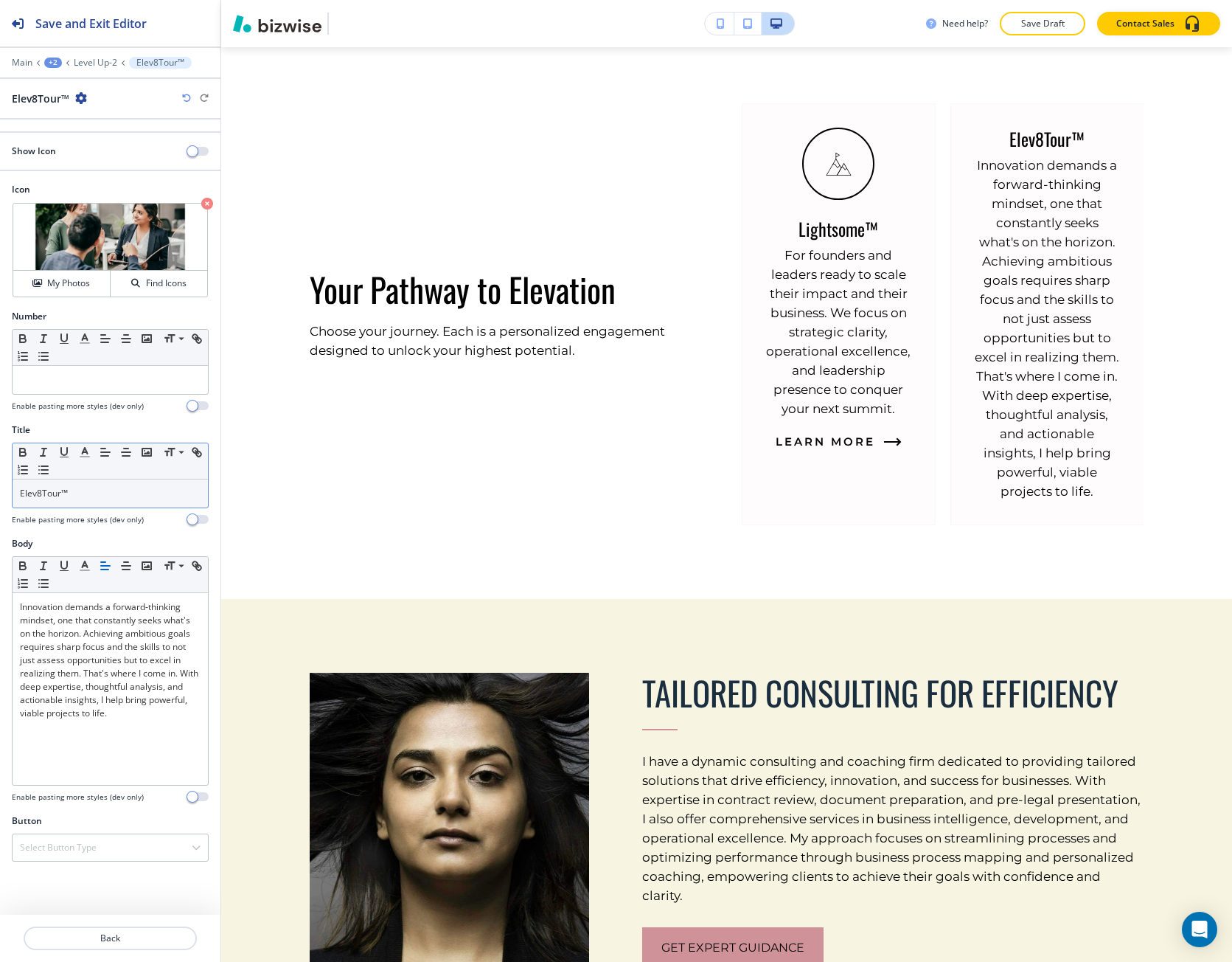
click at [82, 497] on p "Elev8Tour™" at bounding box center [110, 494] width 181 height 13
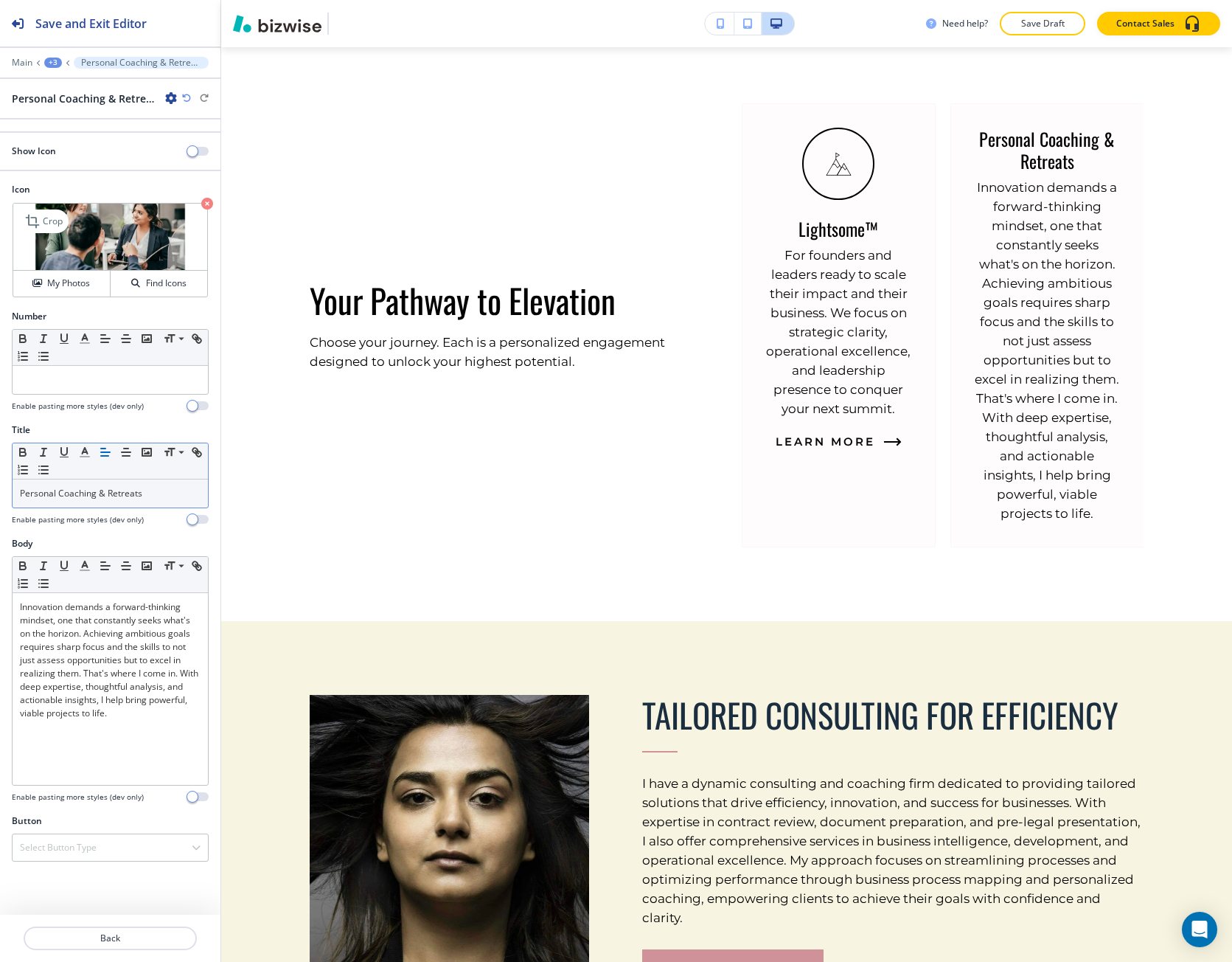
click at [205, 209] on icon "button" at bounding box center [207, 203] width 11 height 11
click at [196, 145] on div "Show Icon" at bounding box center [110, 151] width 220 height 13
click at [192, 147] on span "button" at bounding box center [192, 151] width 11 height 11
click at [119, 233] on h3 "Choose a file" at bounding box center [110, 228] width 63 height 16
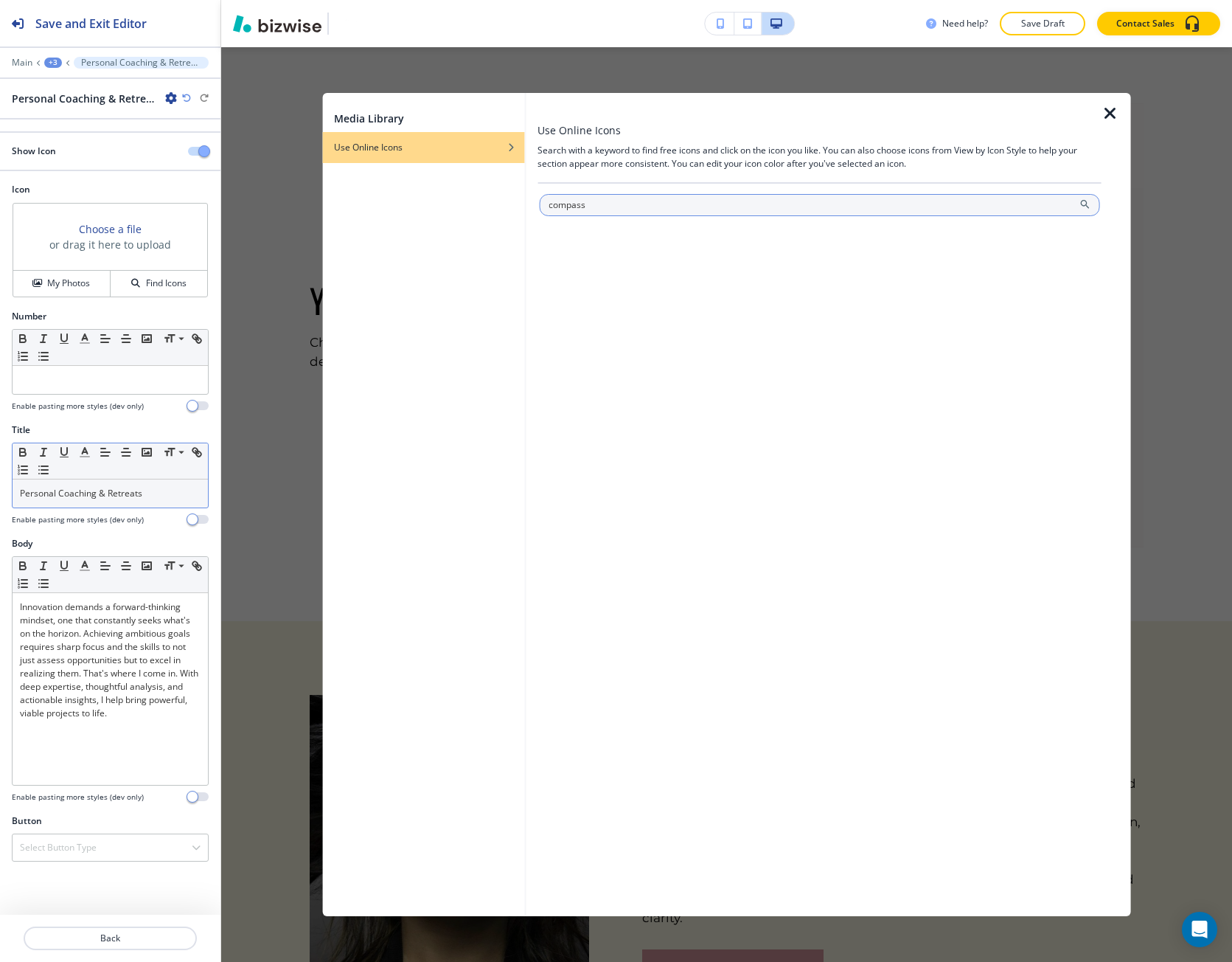
type input "compass"
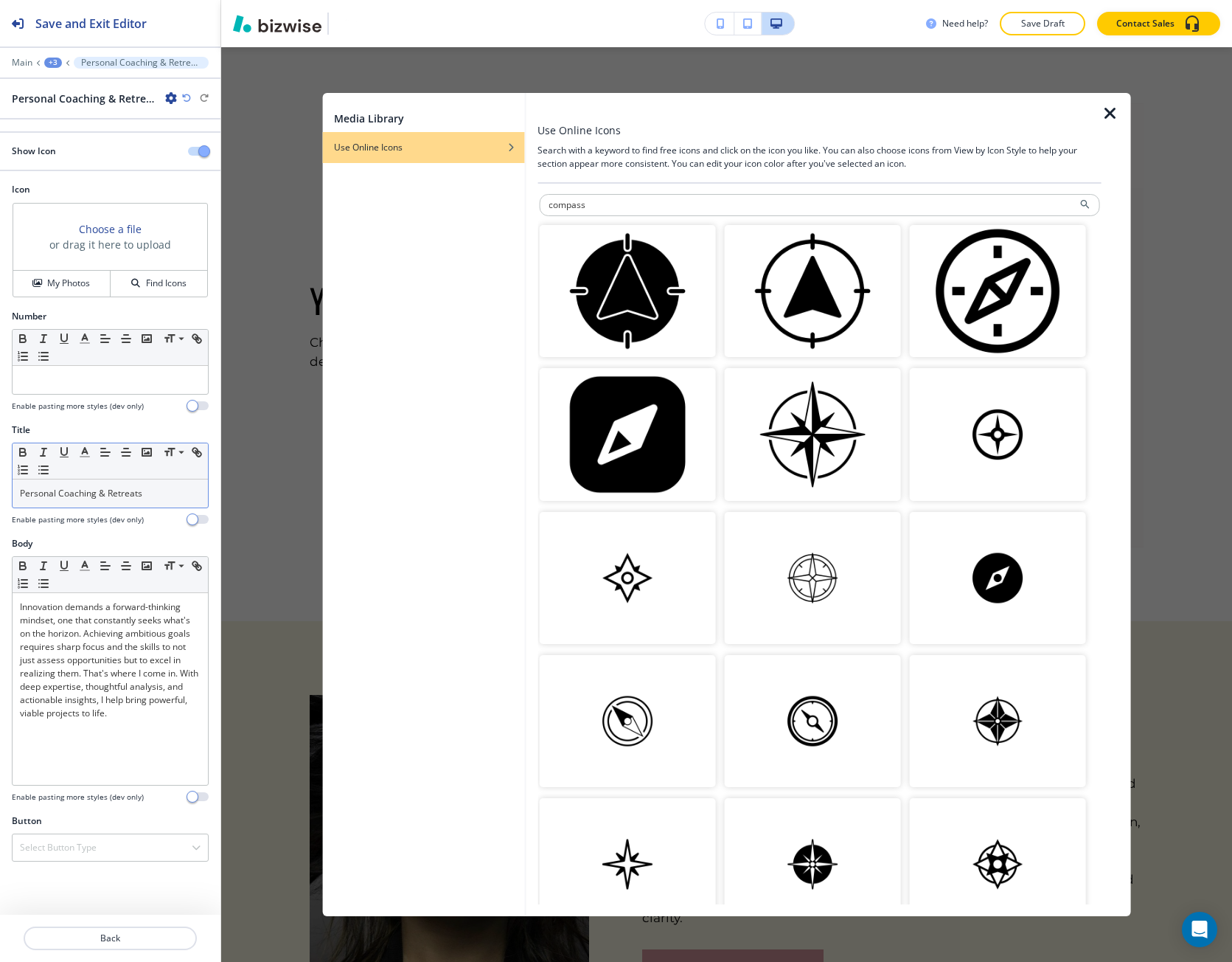
click at [665, 719] on img "button" at bounding box center [627, 720] width 176 height 132
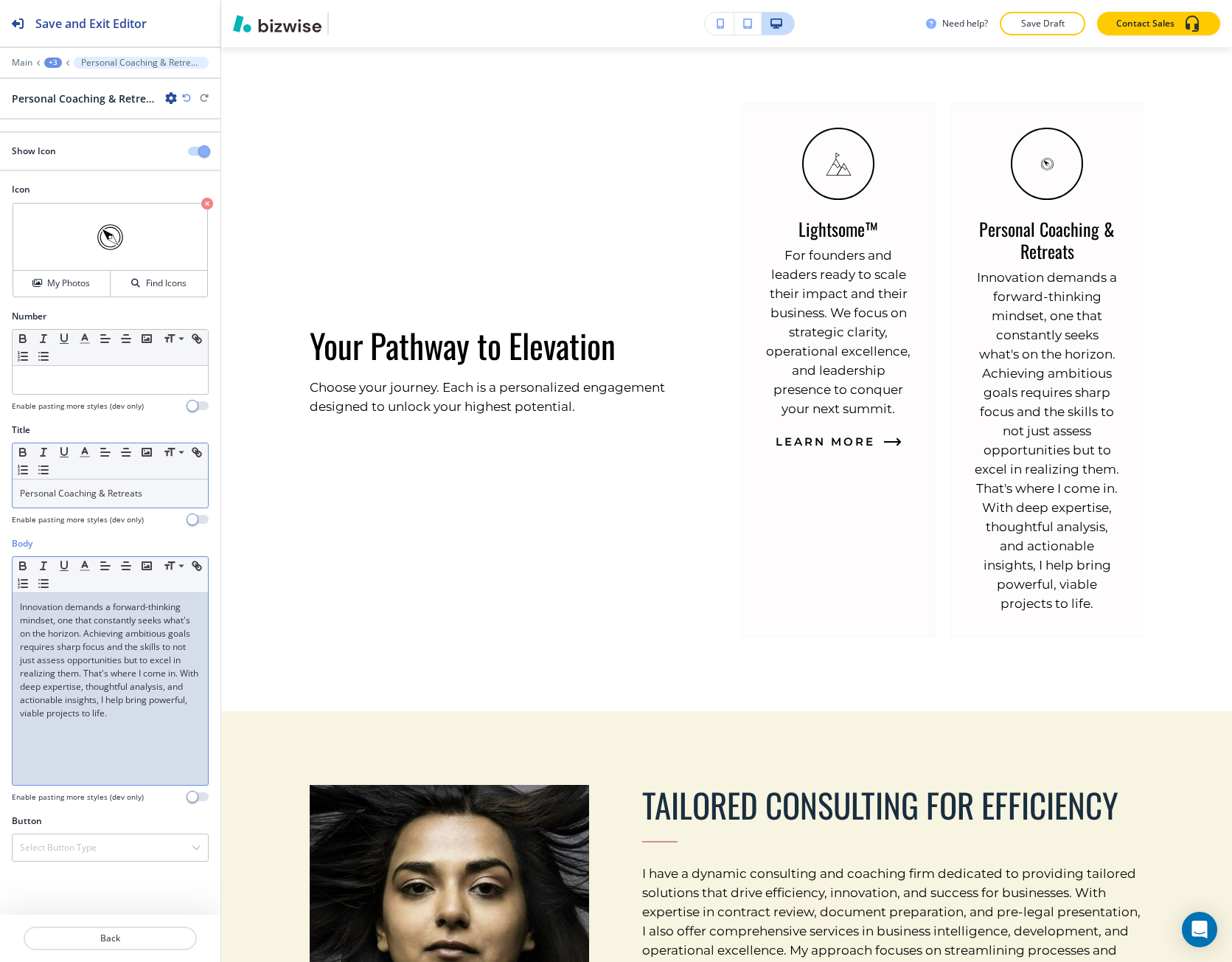
click at [97, 653] on p "Innovation demands a forward-thinking mindset, one that constantly seeks what's…" at bounding box center [110, 660] width 181 height 120
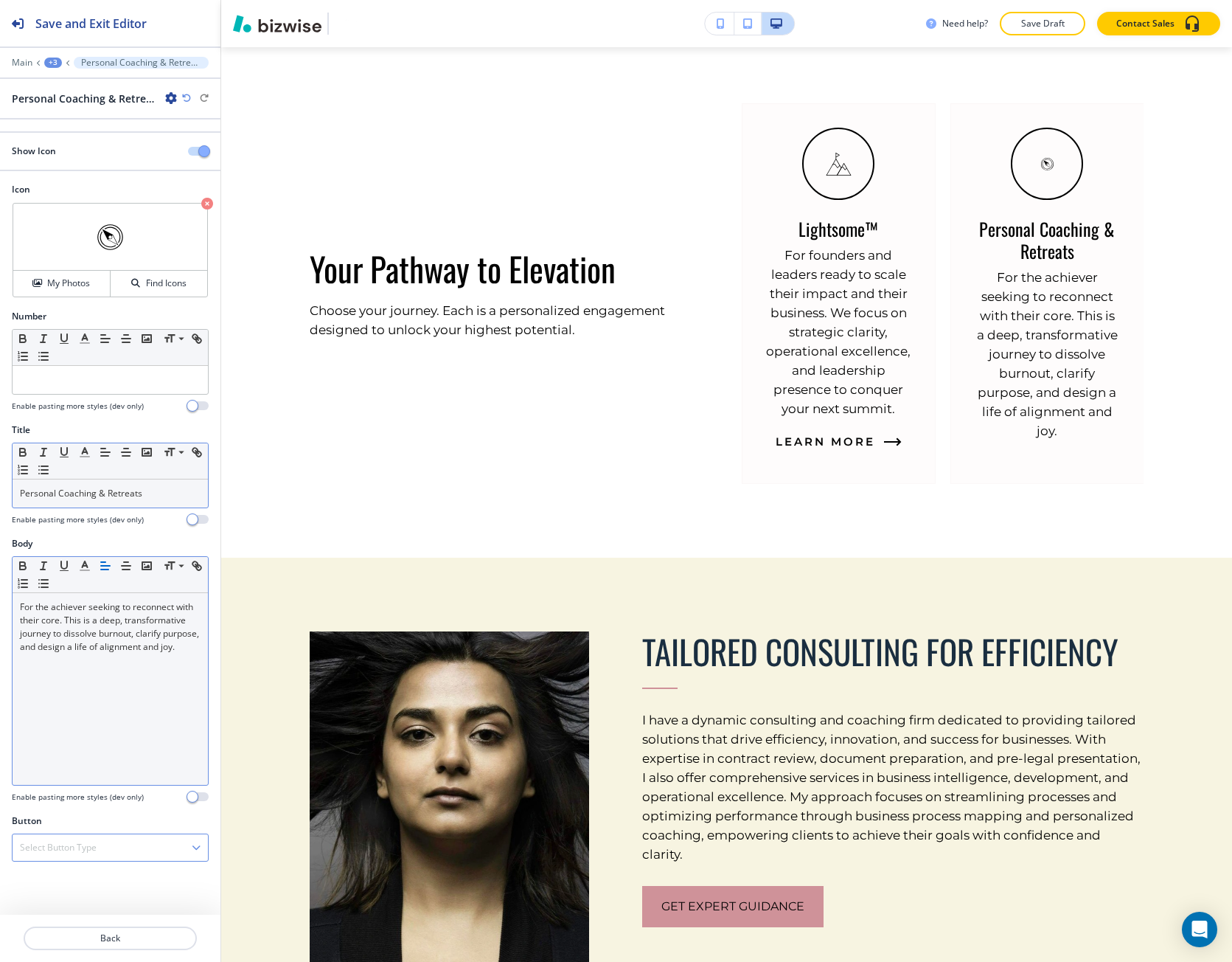
click at [70, 845] on h4 "Select Button Type" at bounding box center [58, 847] width 77 height 13
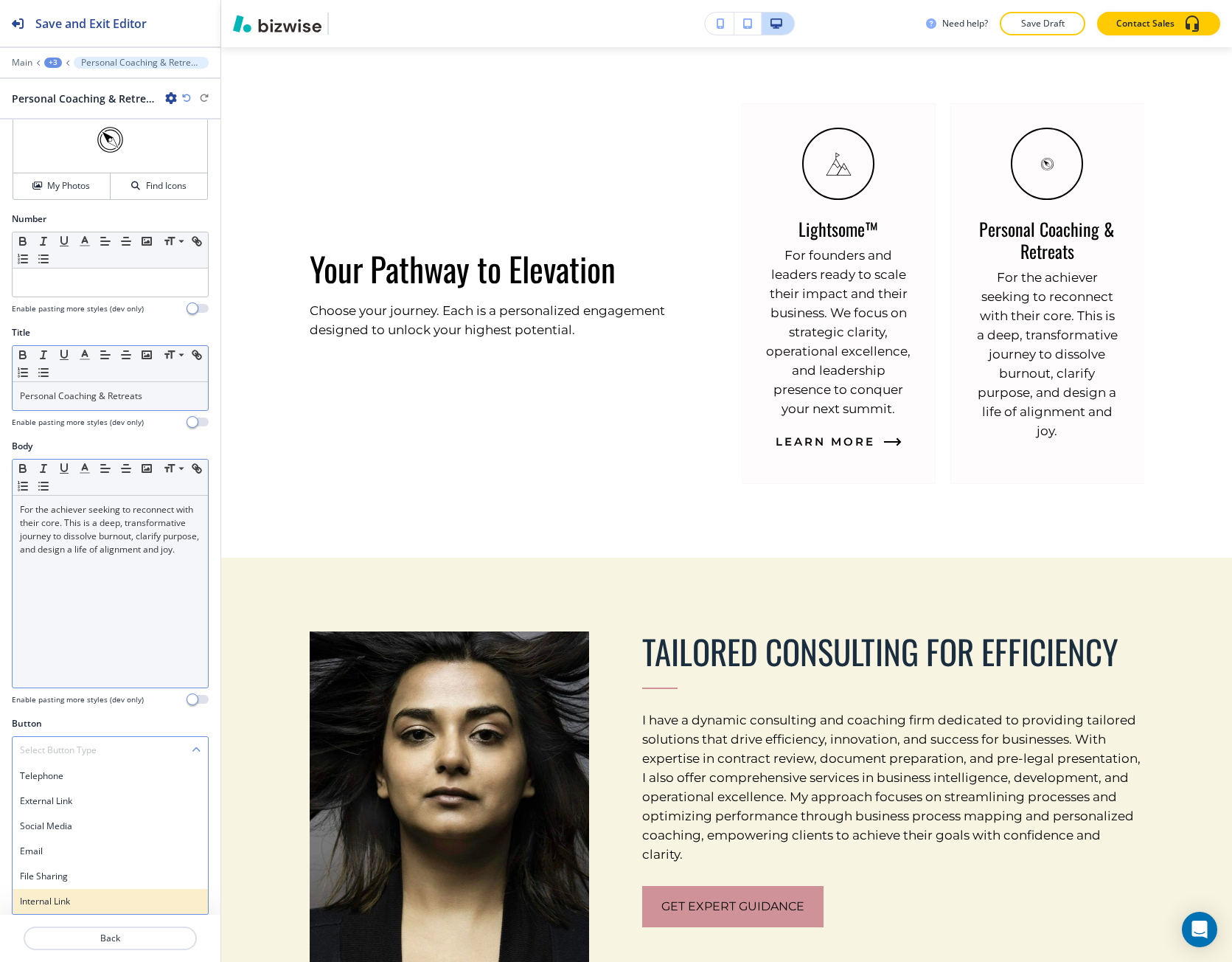
click at [69, 895] on h4 "Internal Link" at bounding box center [110, 901] width 181 height 13
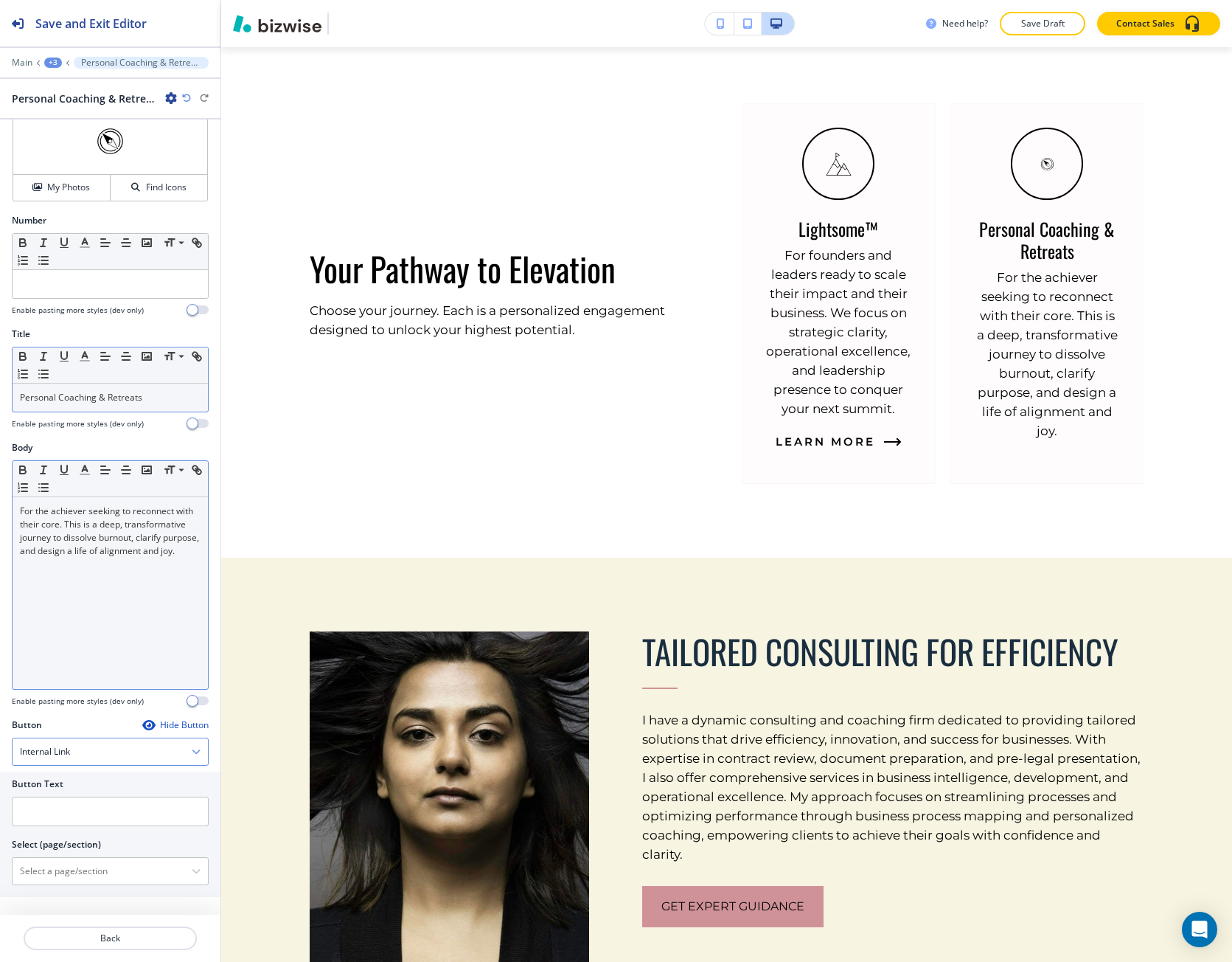
scroll to position [84, 0]
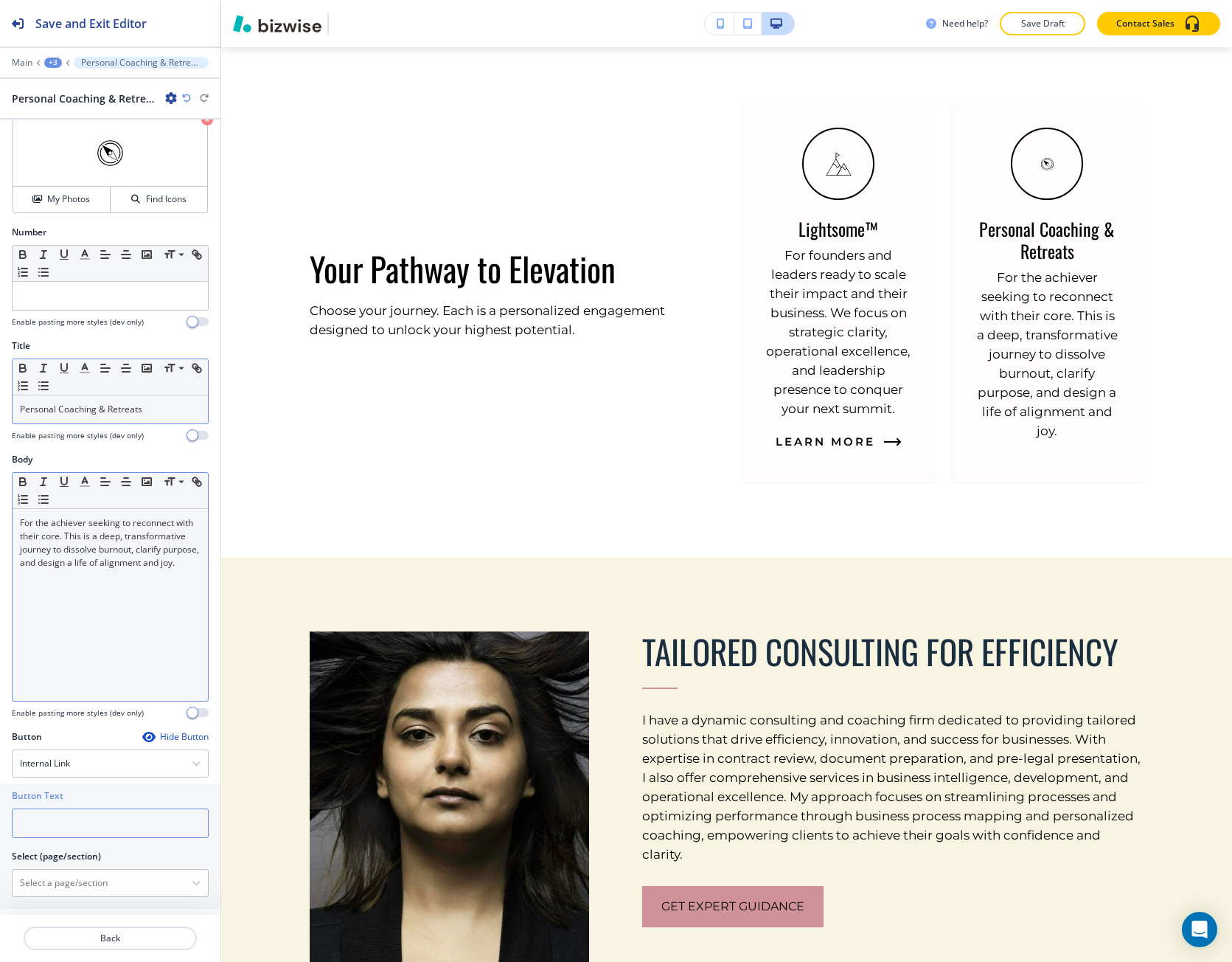
click at [38, 827] on input "text" at bounding box center [110, 823] width 197 height 29
paste input "Learn More"
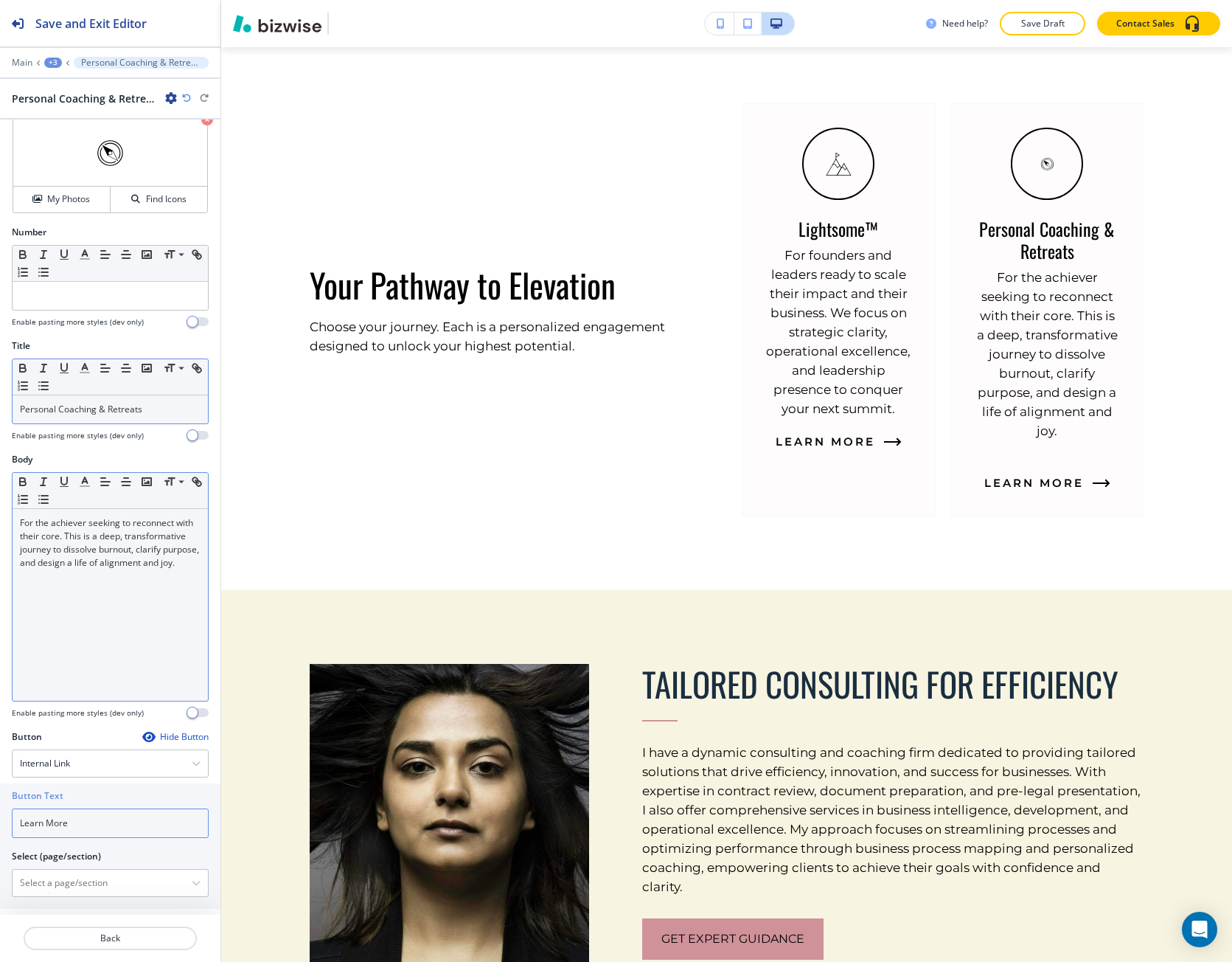
type input "Learn More"
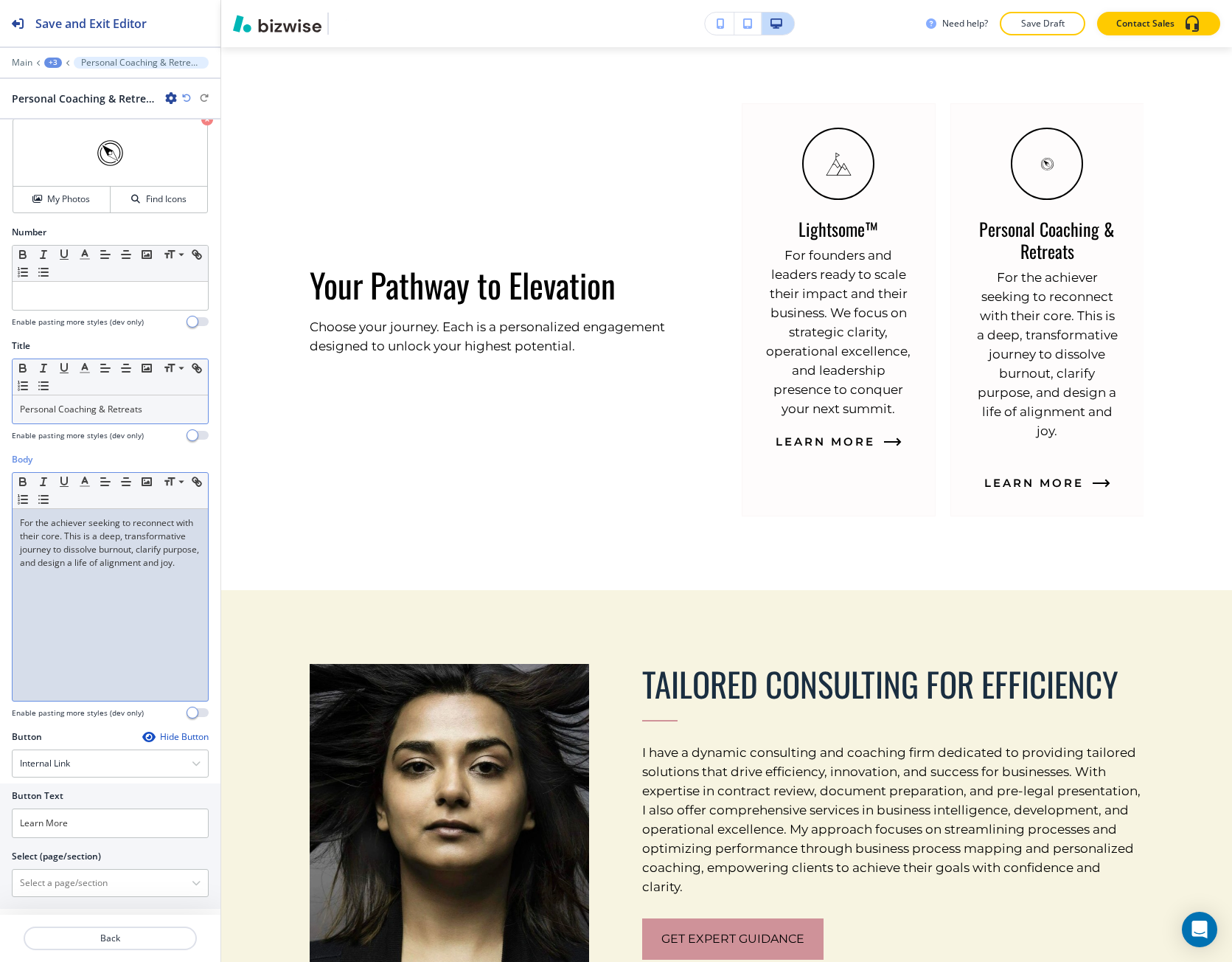
click at [141, 613] on div "For the achiever seeking to reconnect with their core. This is a deep, transfor…" at bounding box center [110, 605] width 196 height 192
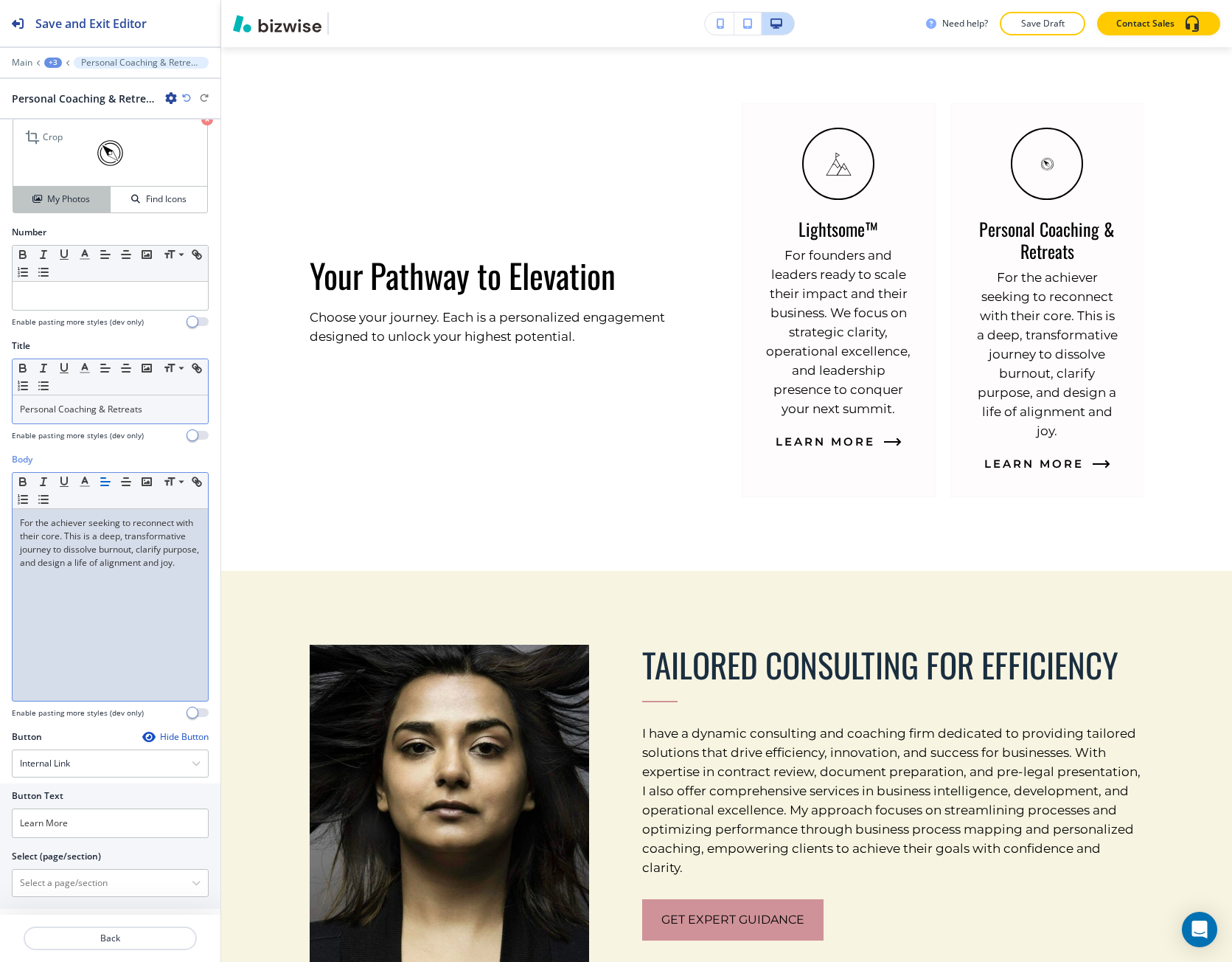
click at [95, 207] on button "My Photos" at bounding box center [61, 200] width 97 height 26
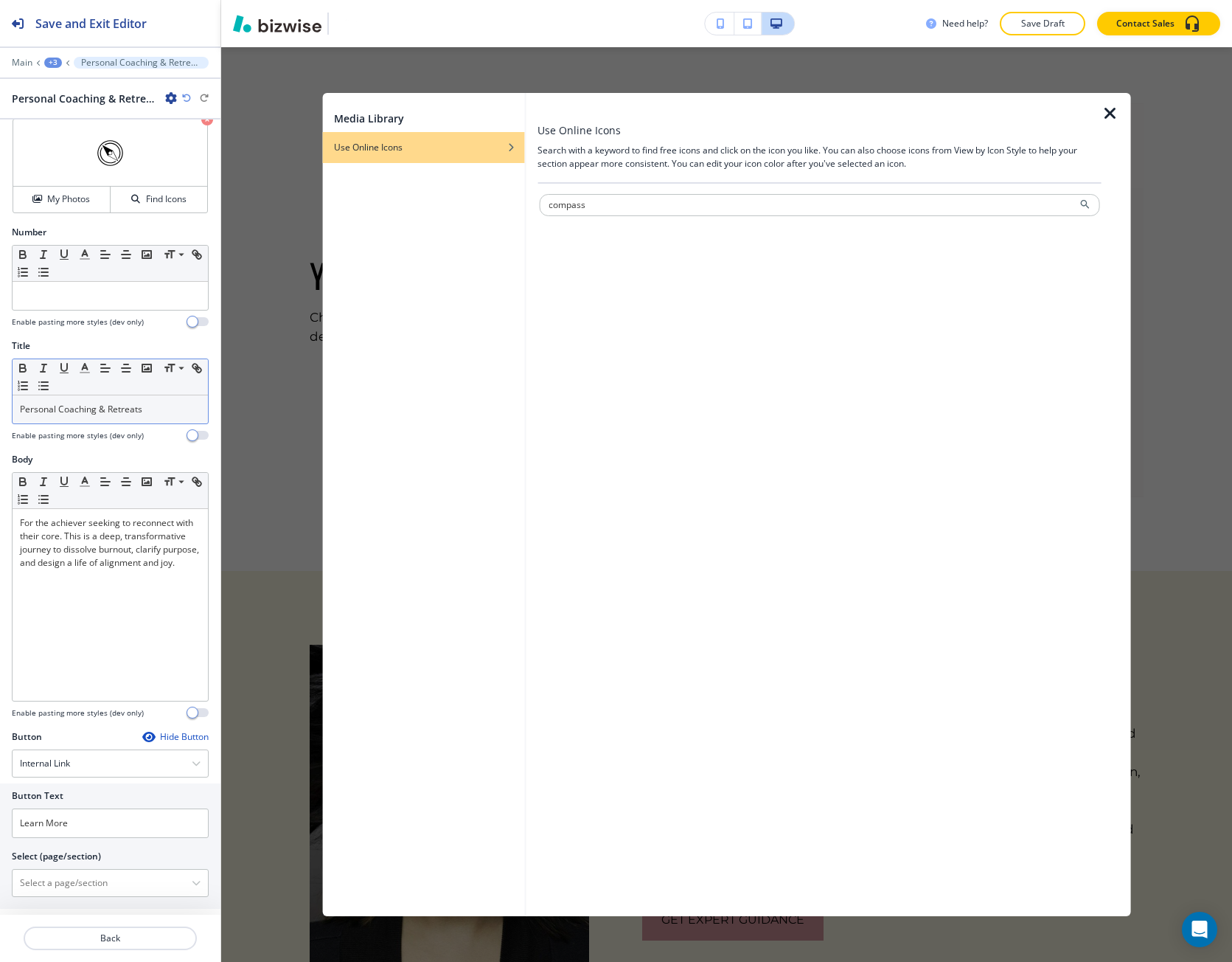
type input "compass"
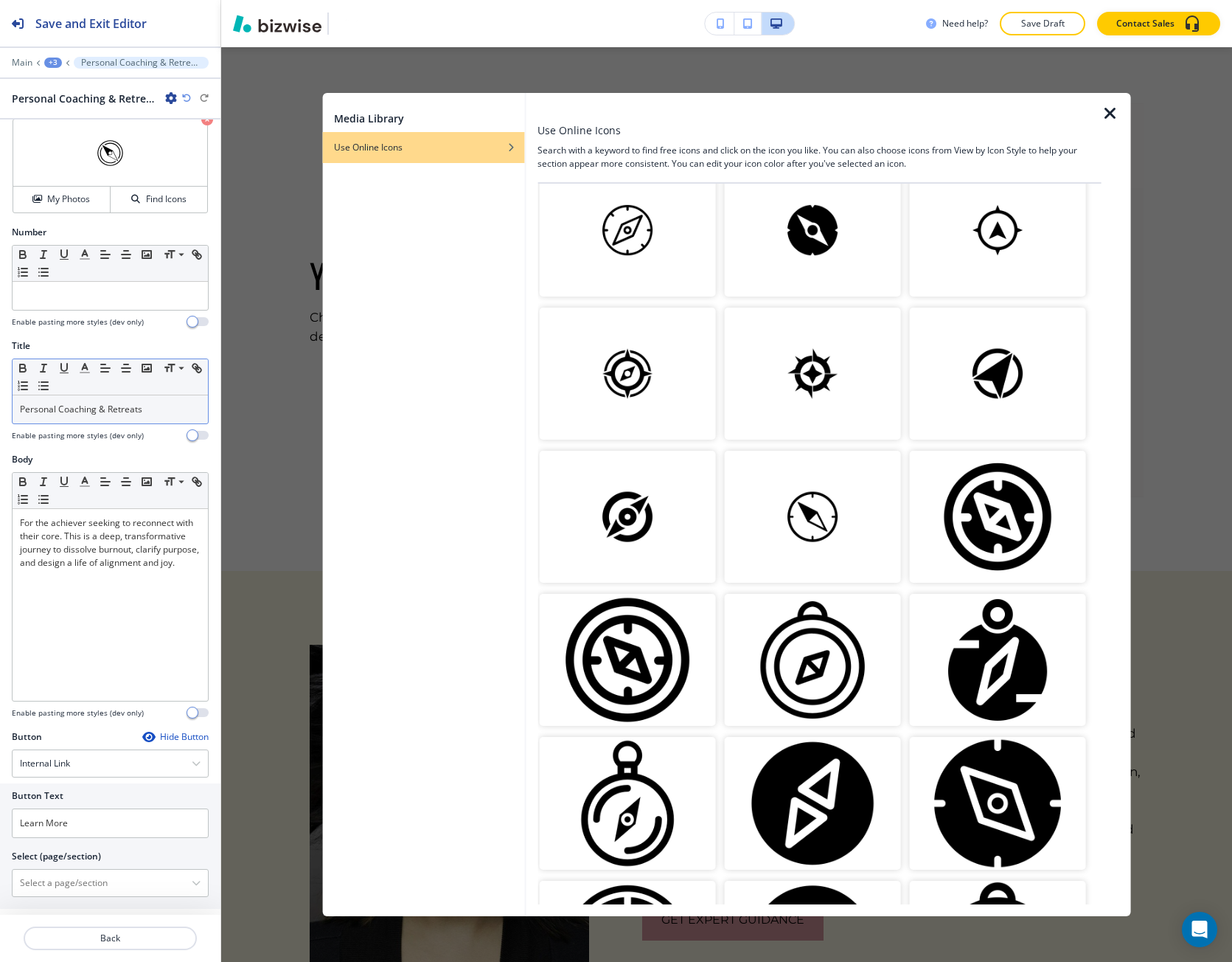
scroll to position [1402, 0]
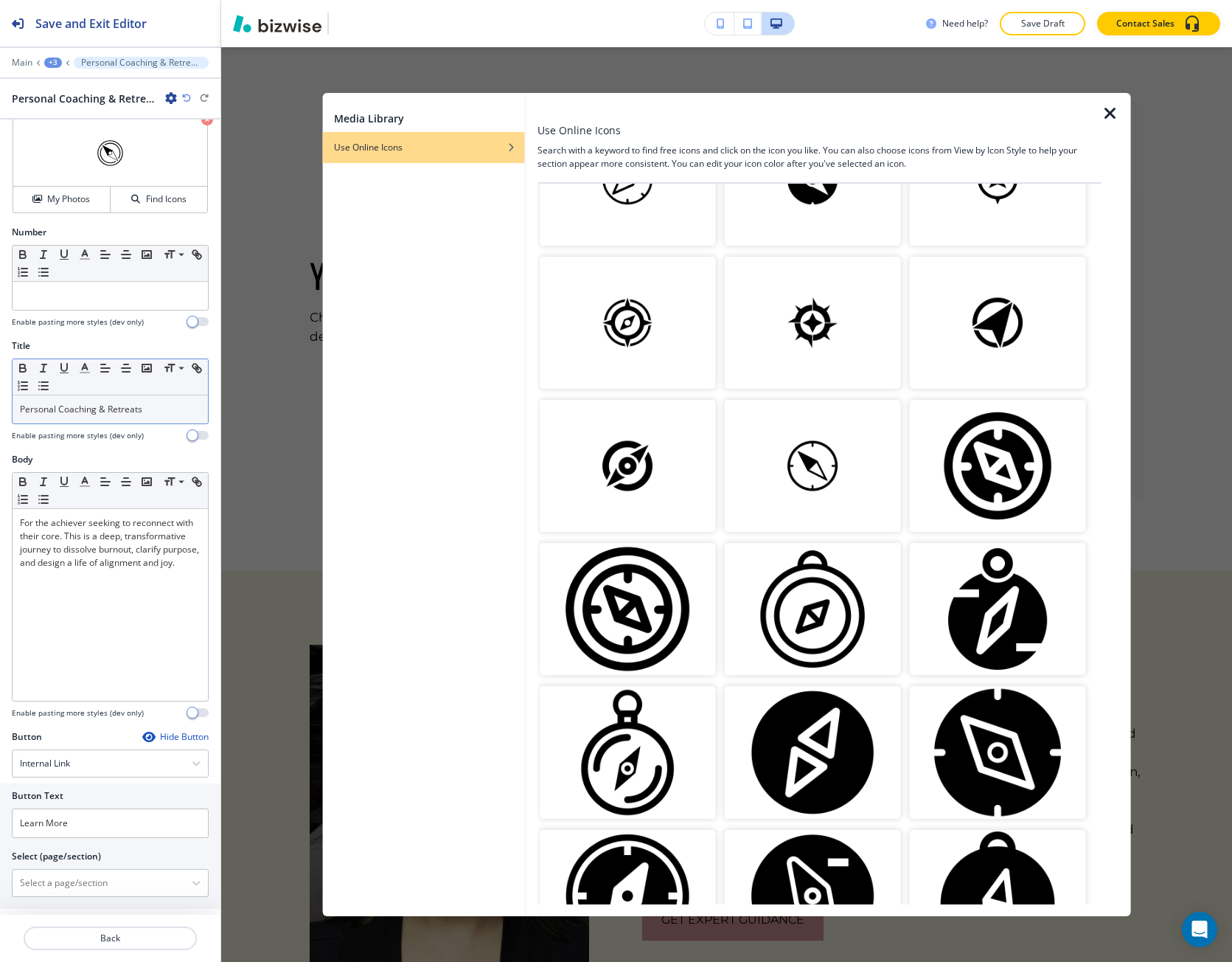
click at [833, 582] on img "button" at bounding box center [812, 608] width 176 height 132
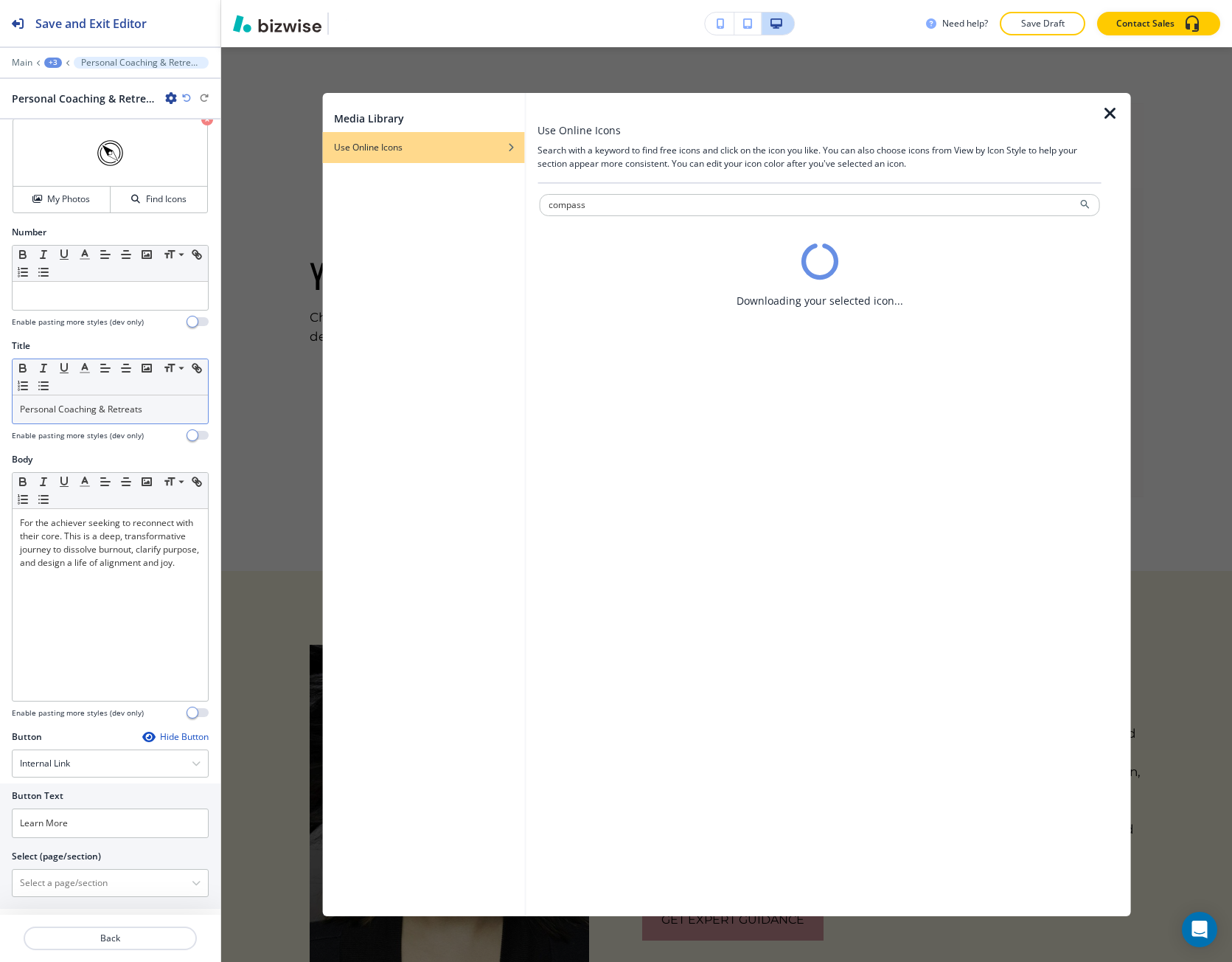
scroll to position [0, 0]
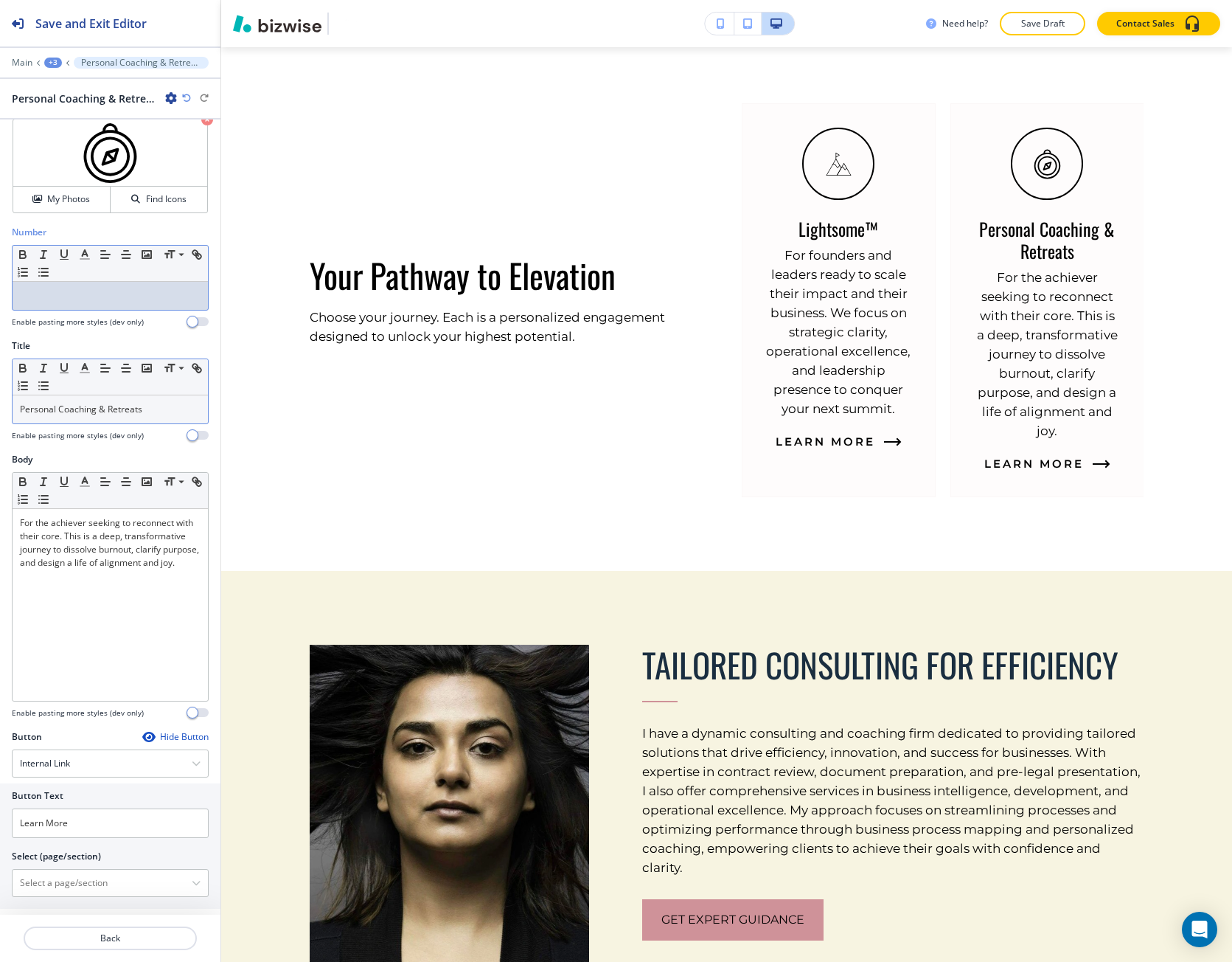
click at [78, 304] on div at bounding box center [110, 296] width 196 height 28
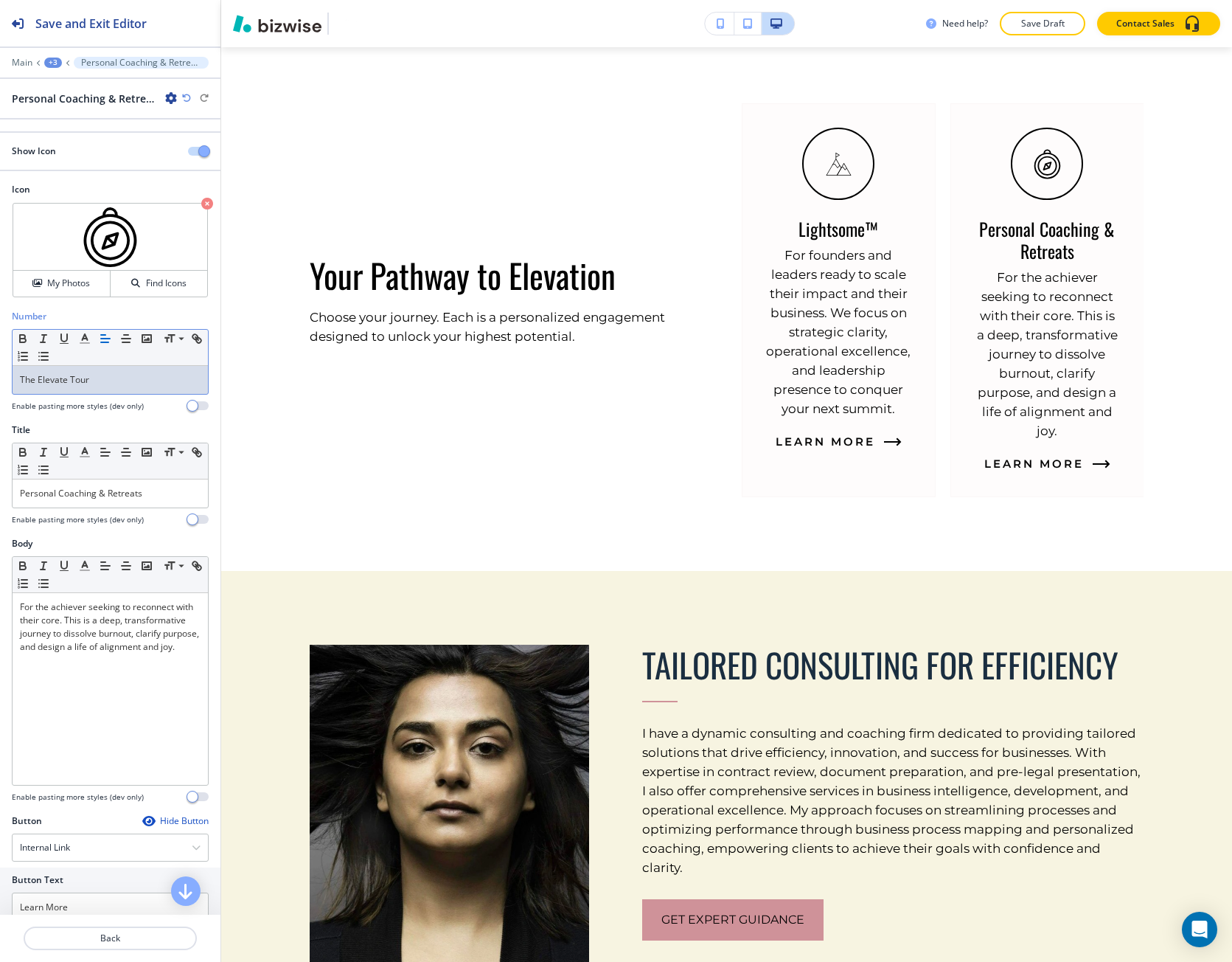
click at [198, 156] on span "button" at bounding box center [204, 151] width 11 height 11
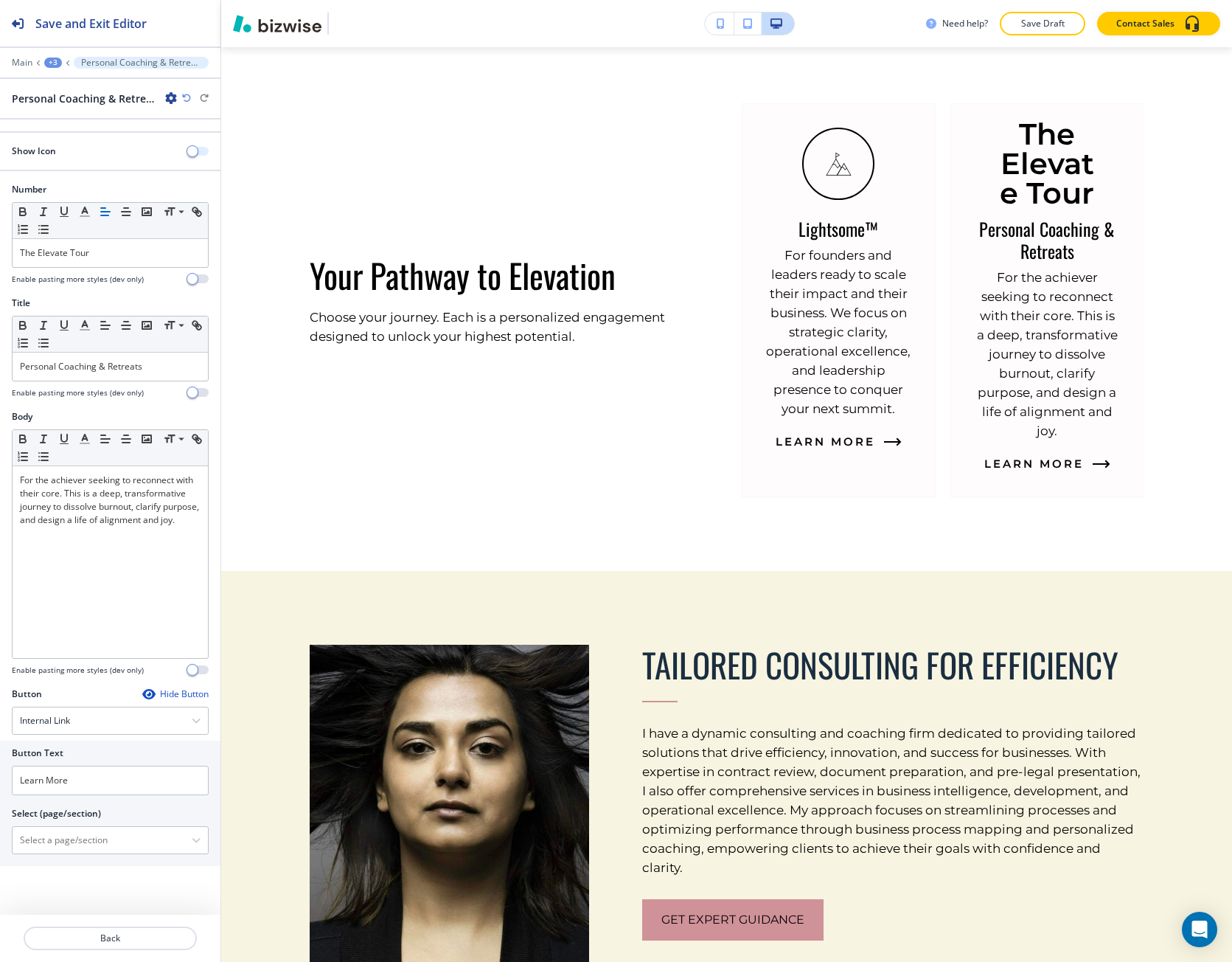
click at [190, 156] on span "button" at bounding box center [192, 151] width 11 height 11
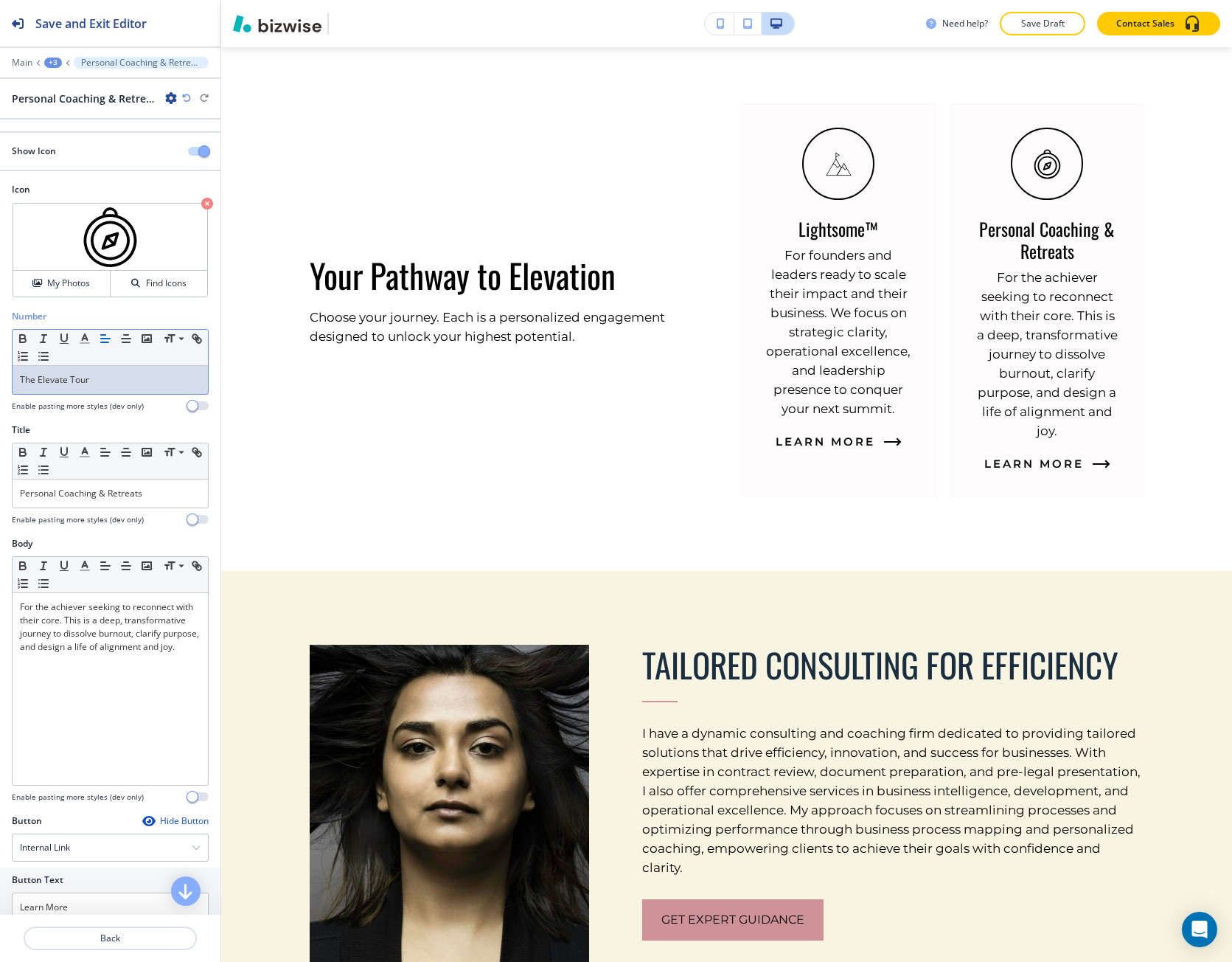
click at [90, 390] on div "The Elevate Tour" at bounding box center [110, 380] width 196 height 28
click at [78, 946] on button "Back" at bounding box center [111, 938] width 174 height 24
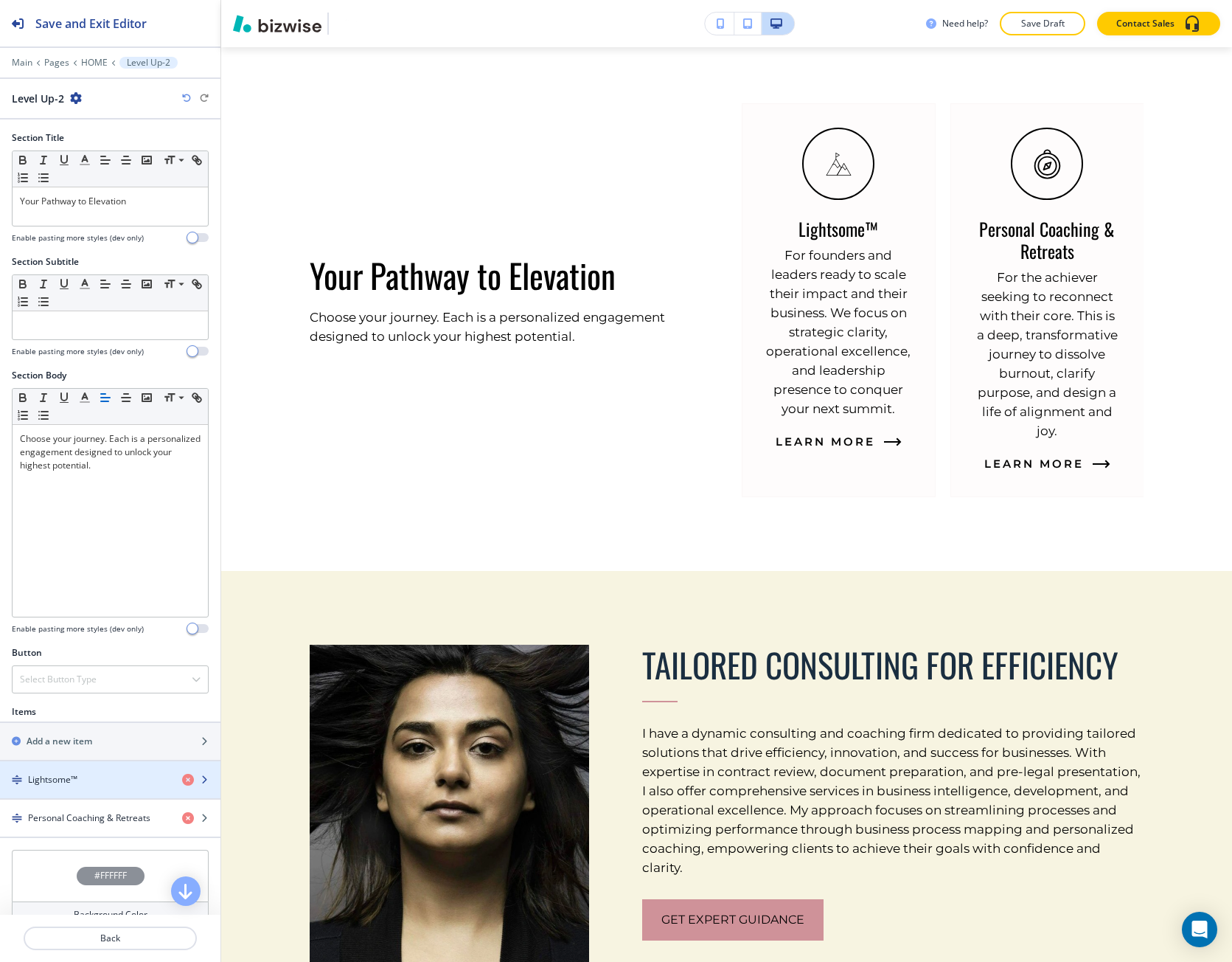
click at [71, 787] on div "button" at bounding box center [110, 792] width 220 height 11
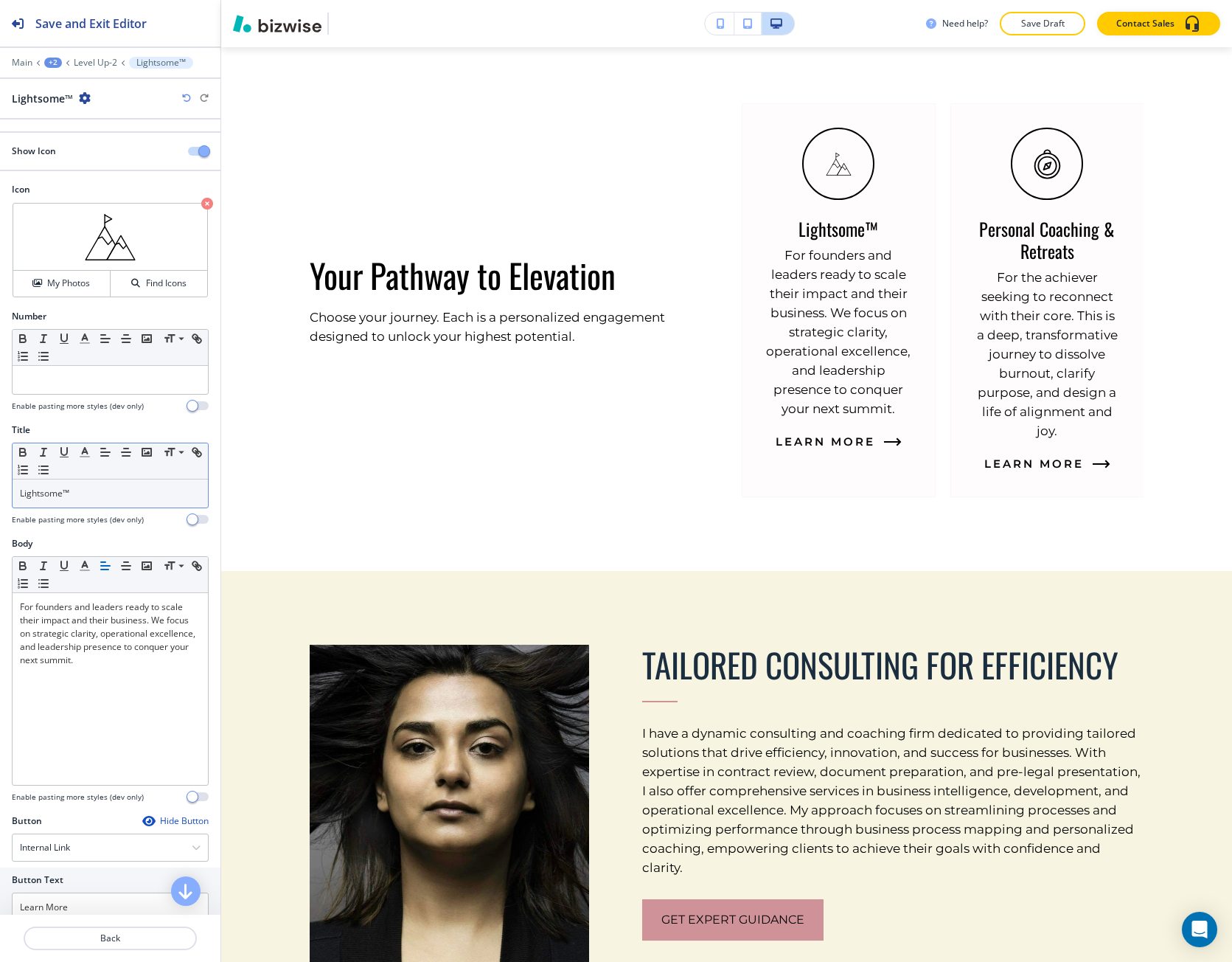
click at [79, 496] on p "Lightsome™" at bounding box center [110, 494] width 181 height 13
click at [79, 495] on p "Lightsome™" at bounding box center [110, 494] width 181 height 13
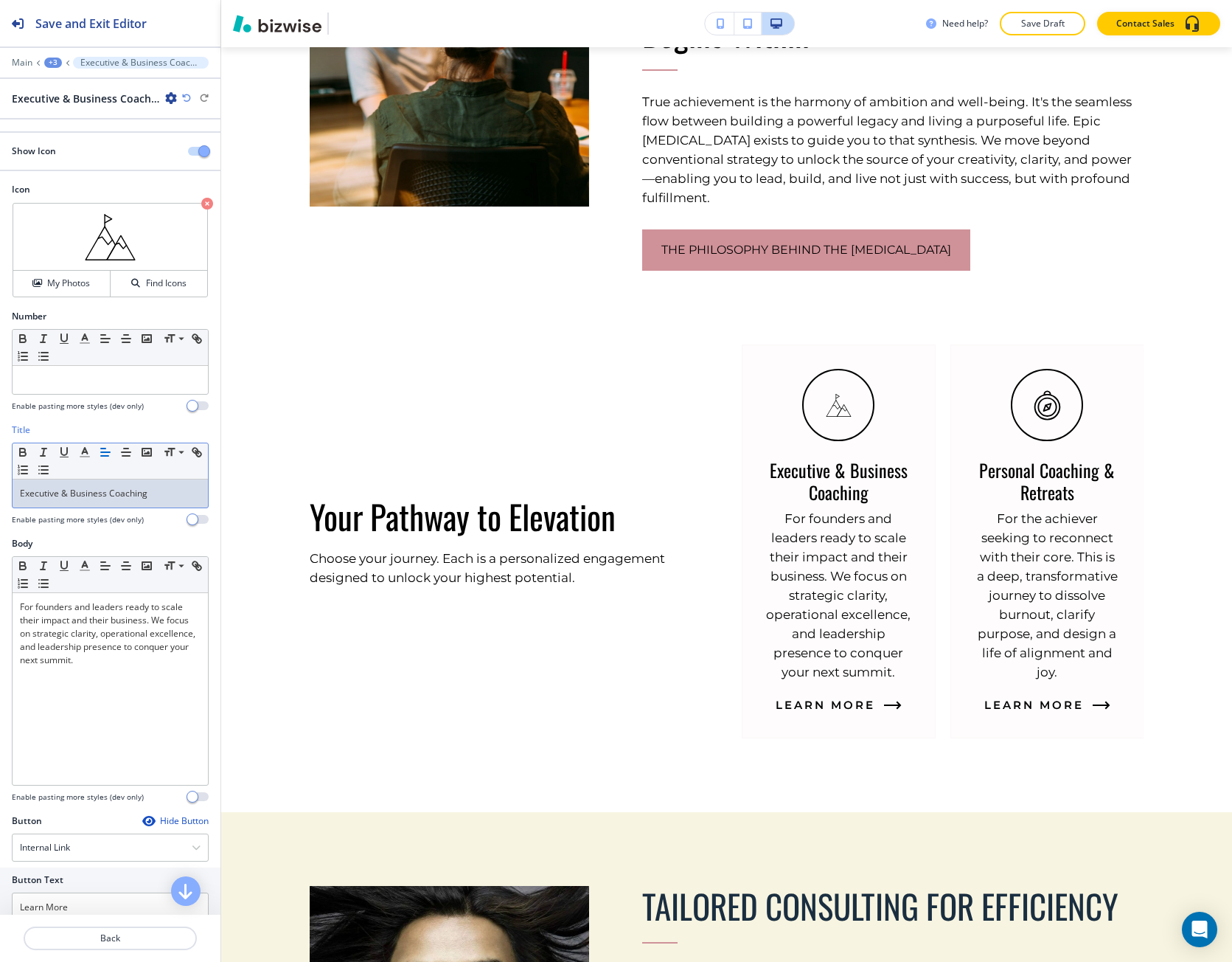
scroll to position [984, 0]
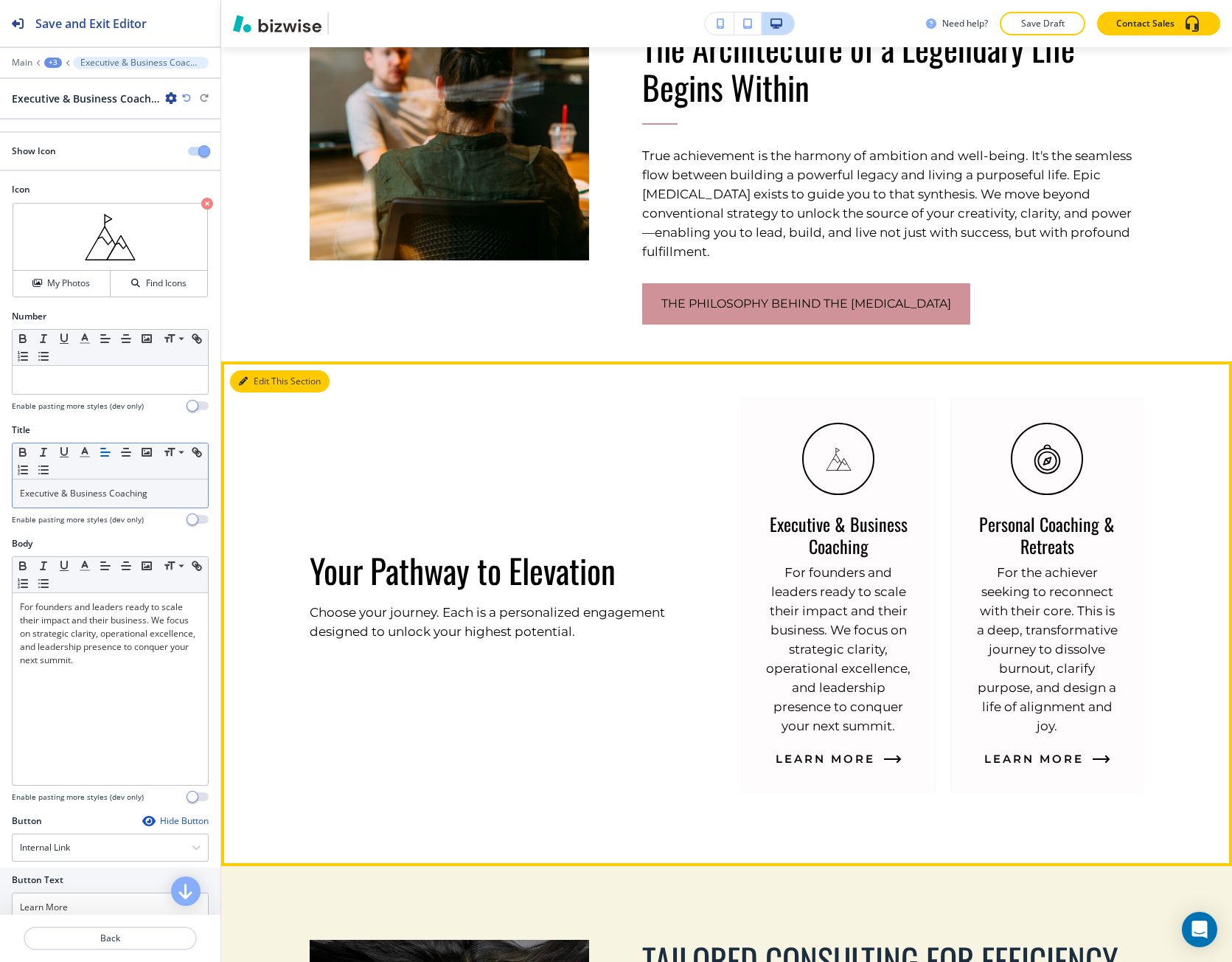
click at [270, 370] on button "Edit This Section" at bounding box center [280, 381] width 100 height 22
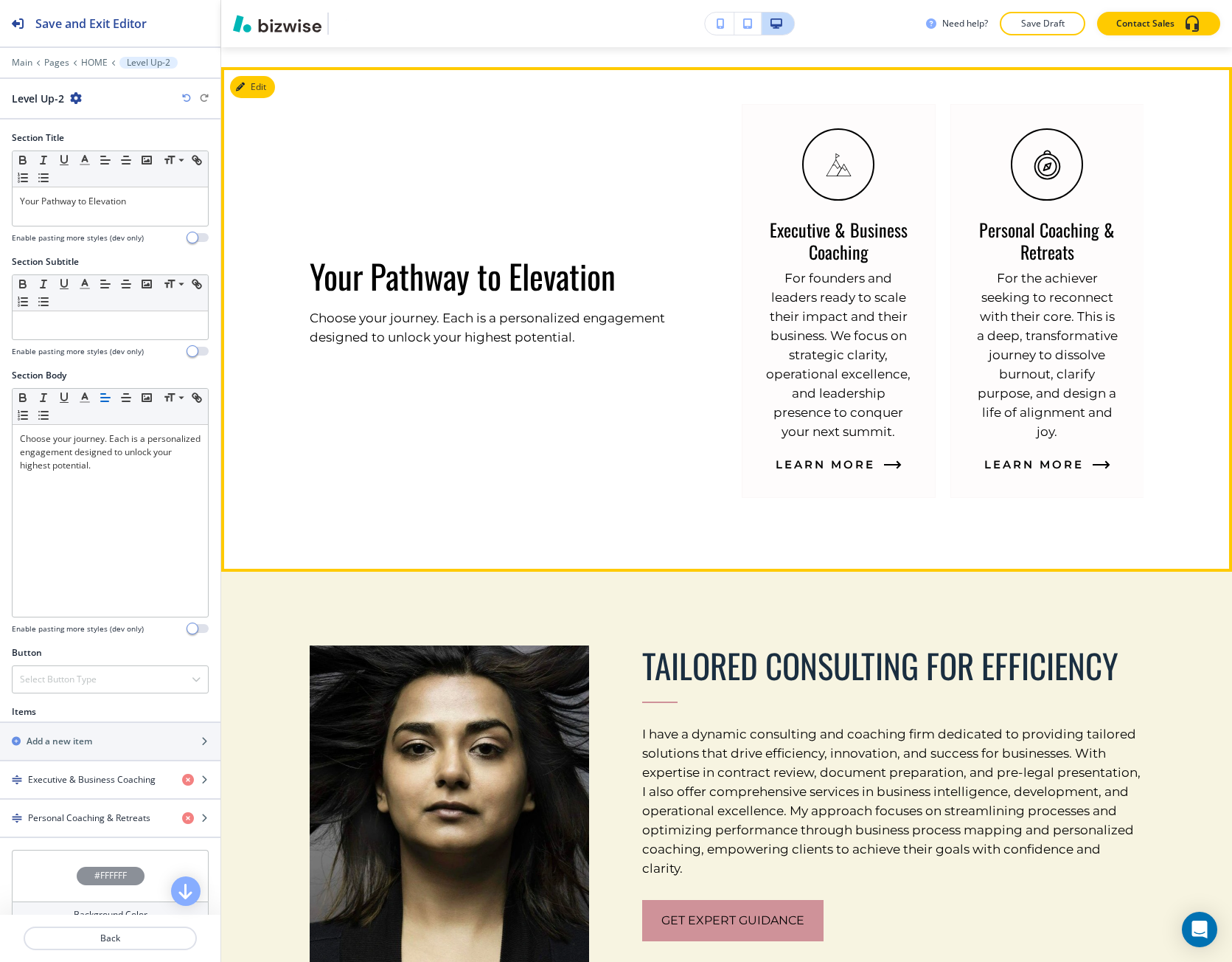
scroll to position [1279, 0]
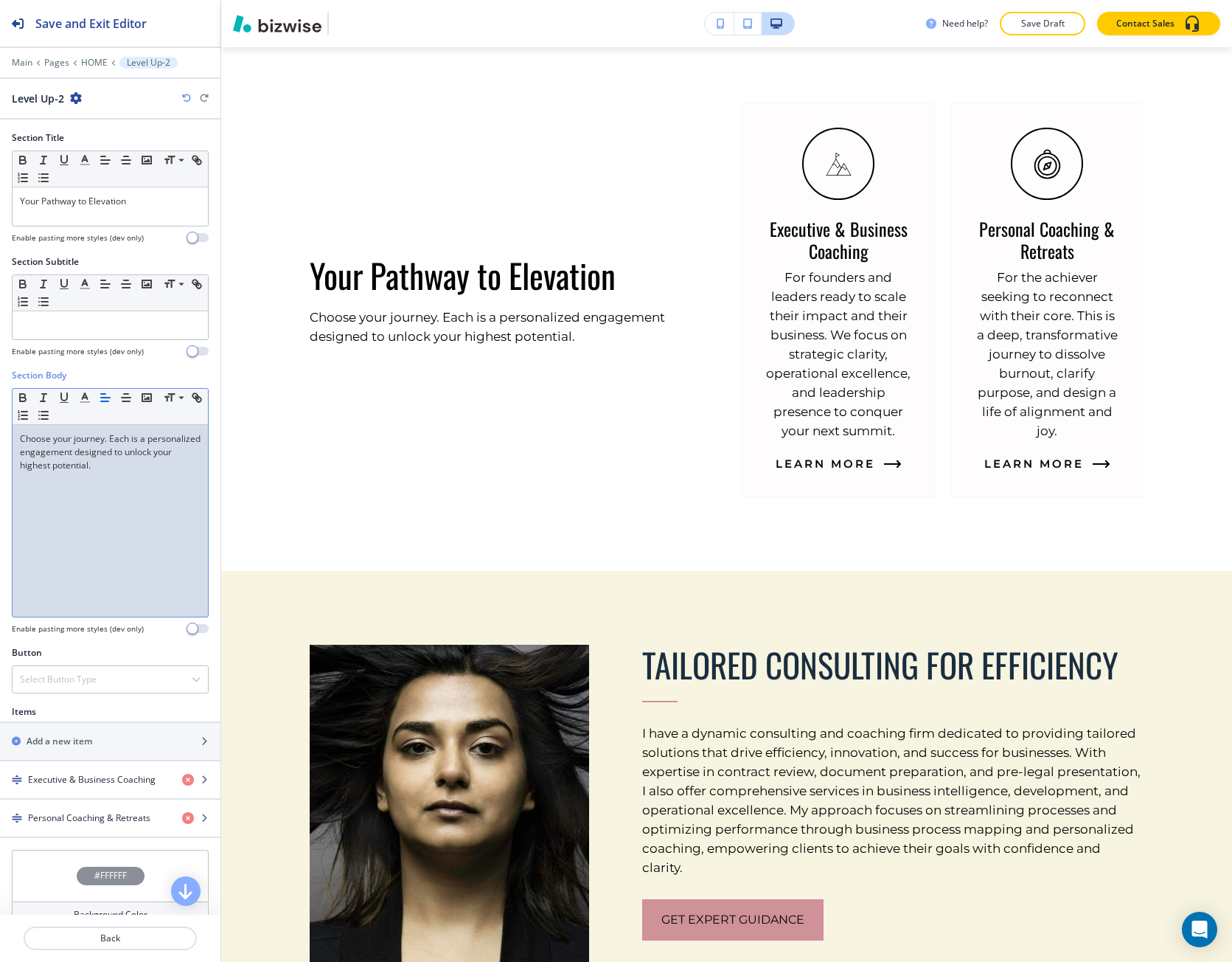
click at [138, 461] on p "Choose your journey. Each is a personalized engagement designed to unlock your …" at bounding box center [110, 452] width 181 height 40
click at [138, 462] on p "Choose your journey. Each is a personalized engagement designed to unlock your …" at bounding box center [110, 452] width 181 height 40
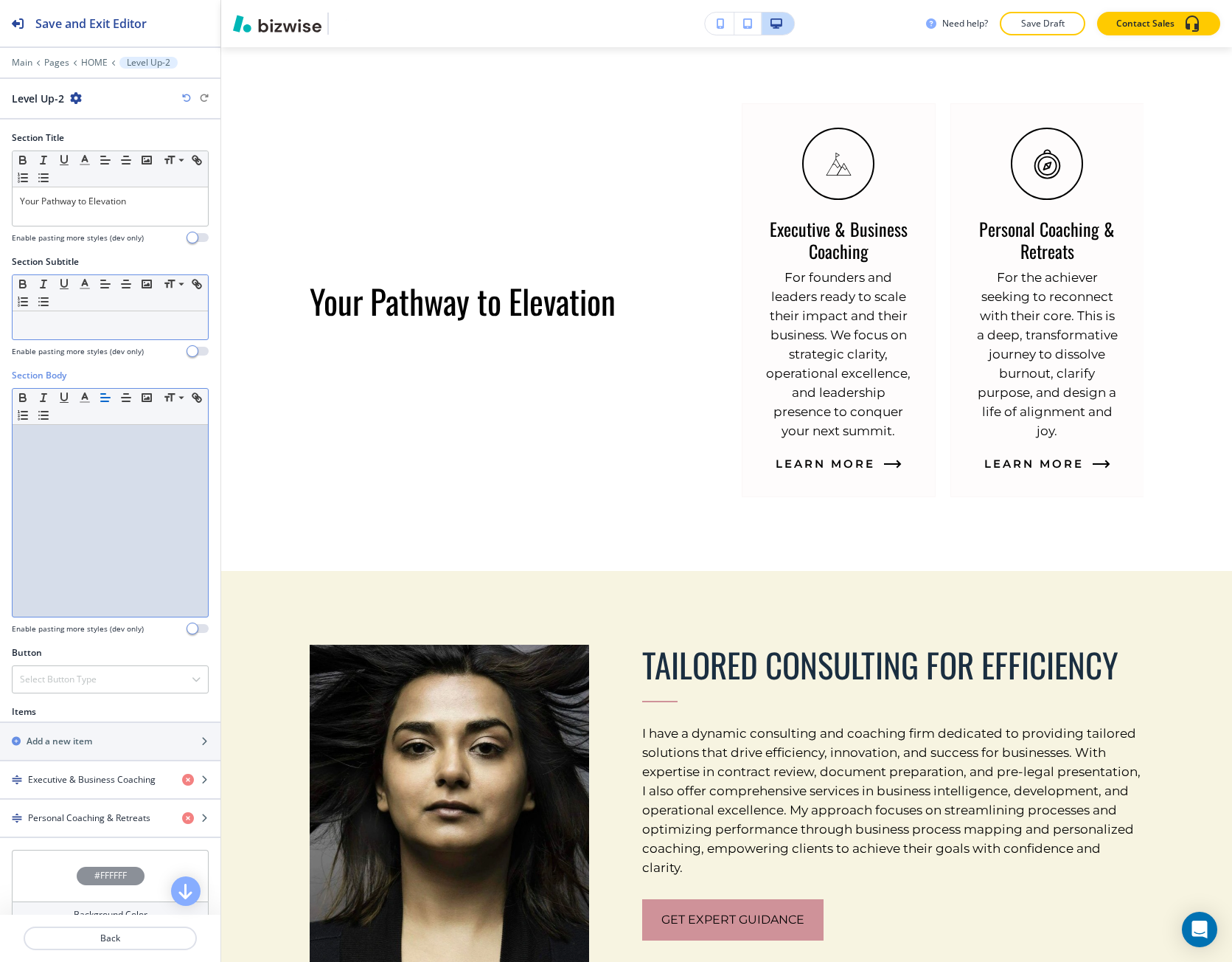
click at [93, 330] on p at bounding box center [110, 325] width 181 height 13
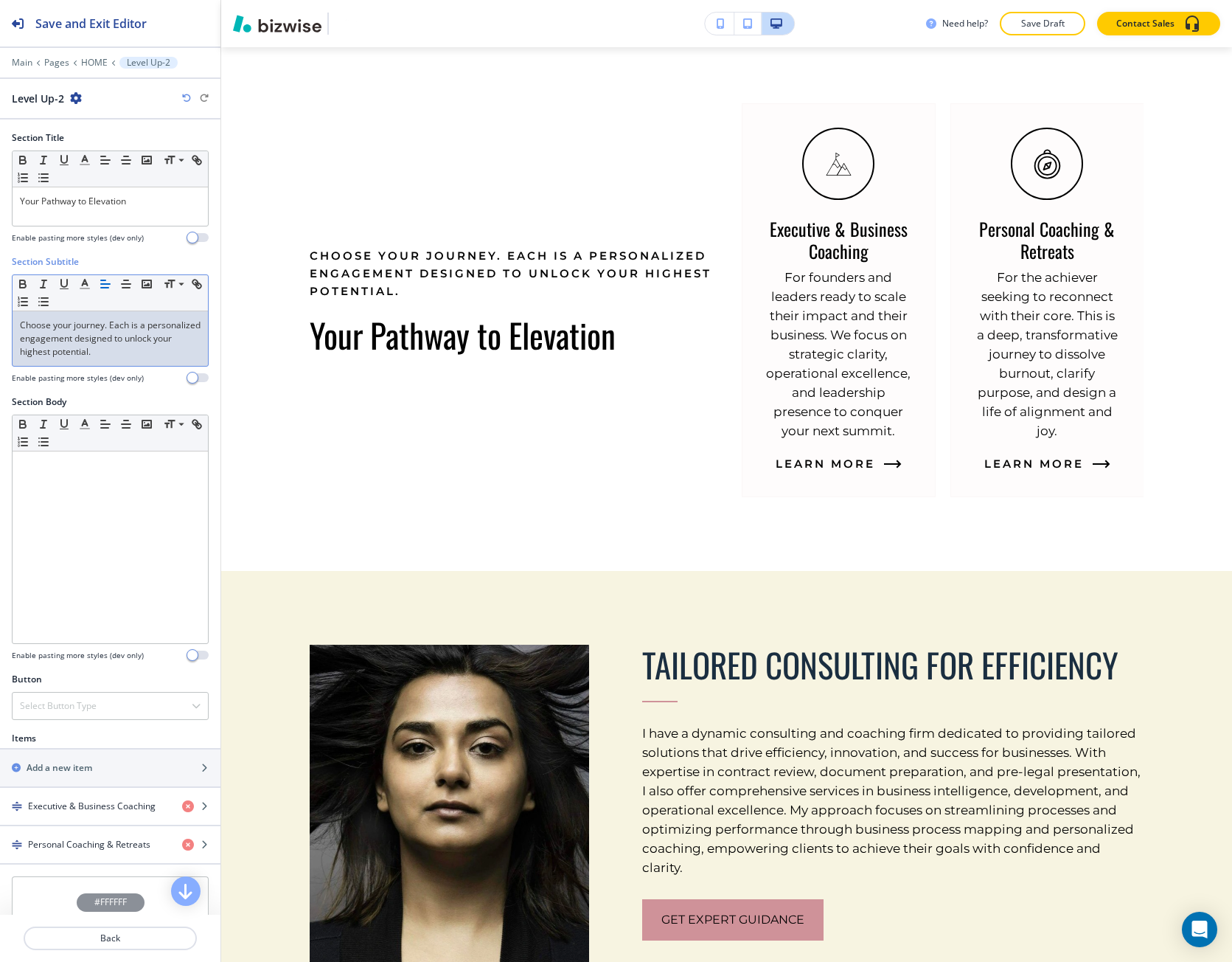
click at [93, 330] on p "Choose your journey. Each is a personalized engagement designed to unlock your …" at bounding box center [110, 338] width 181 height 40
click at [183, 98] on icon "button" at bounding box center [187, 97] width 9 height 9
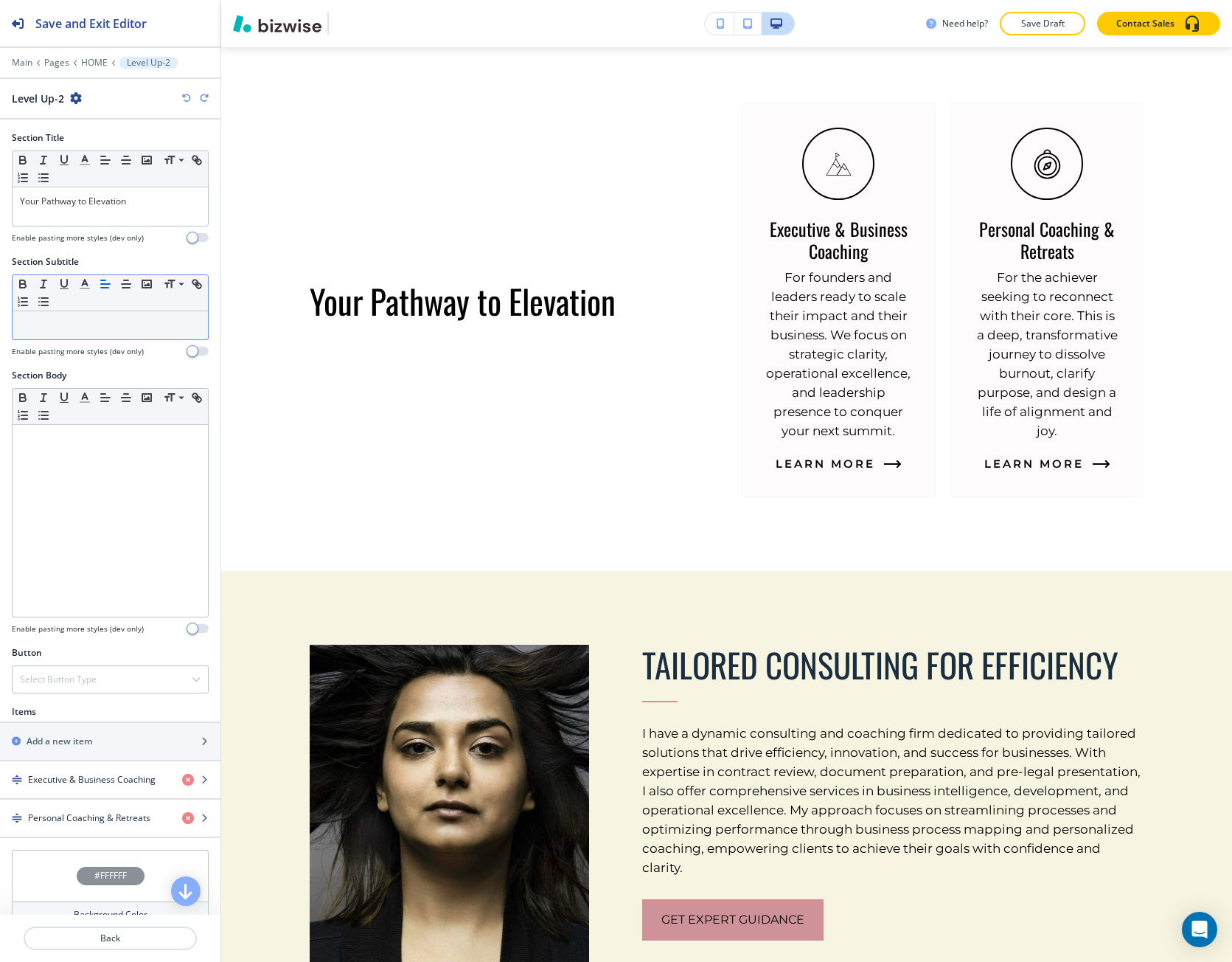
click at [183, 98] on icon "button" at bounding box center [187, 97] width 9 height 9
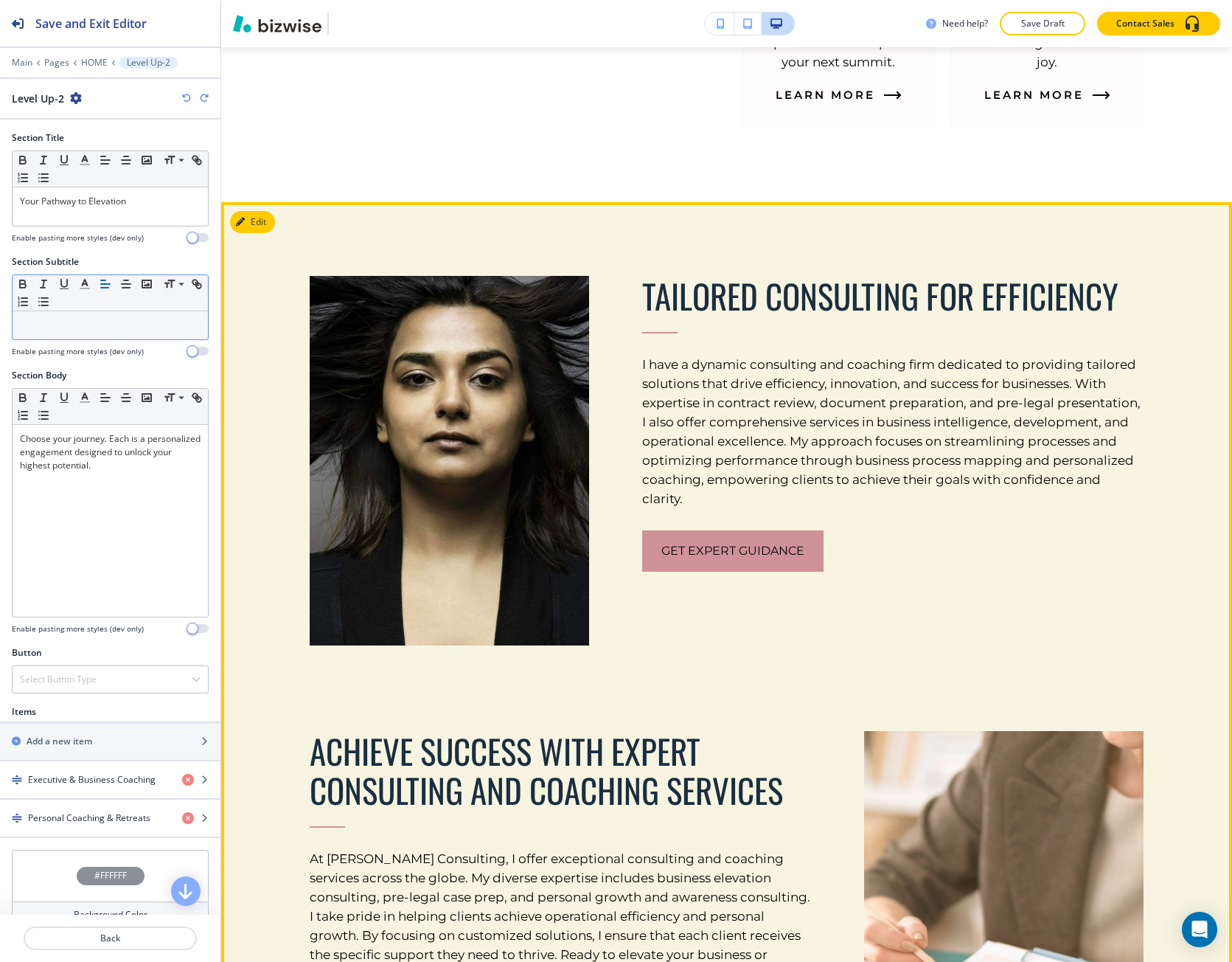
scroll to position [2090, 0]
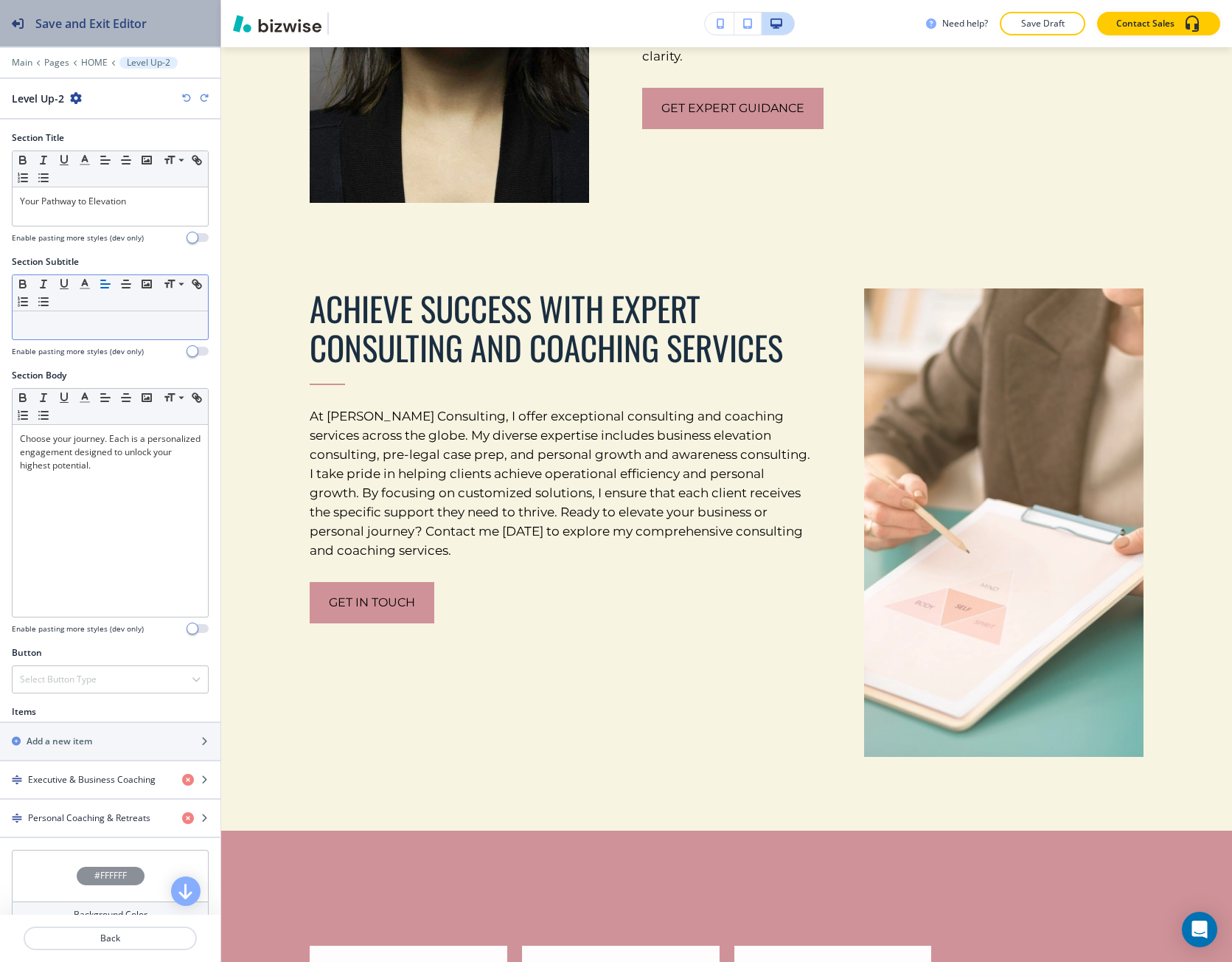
click at [183, 41] on button "Save and Exit Editor" at bounding box center [110, 23] width 220 height 47
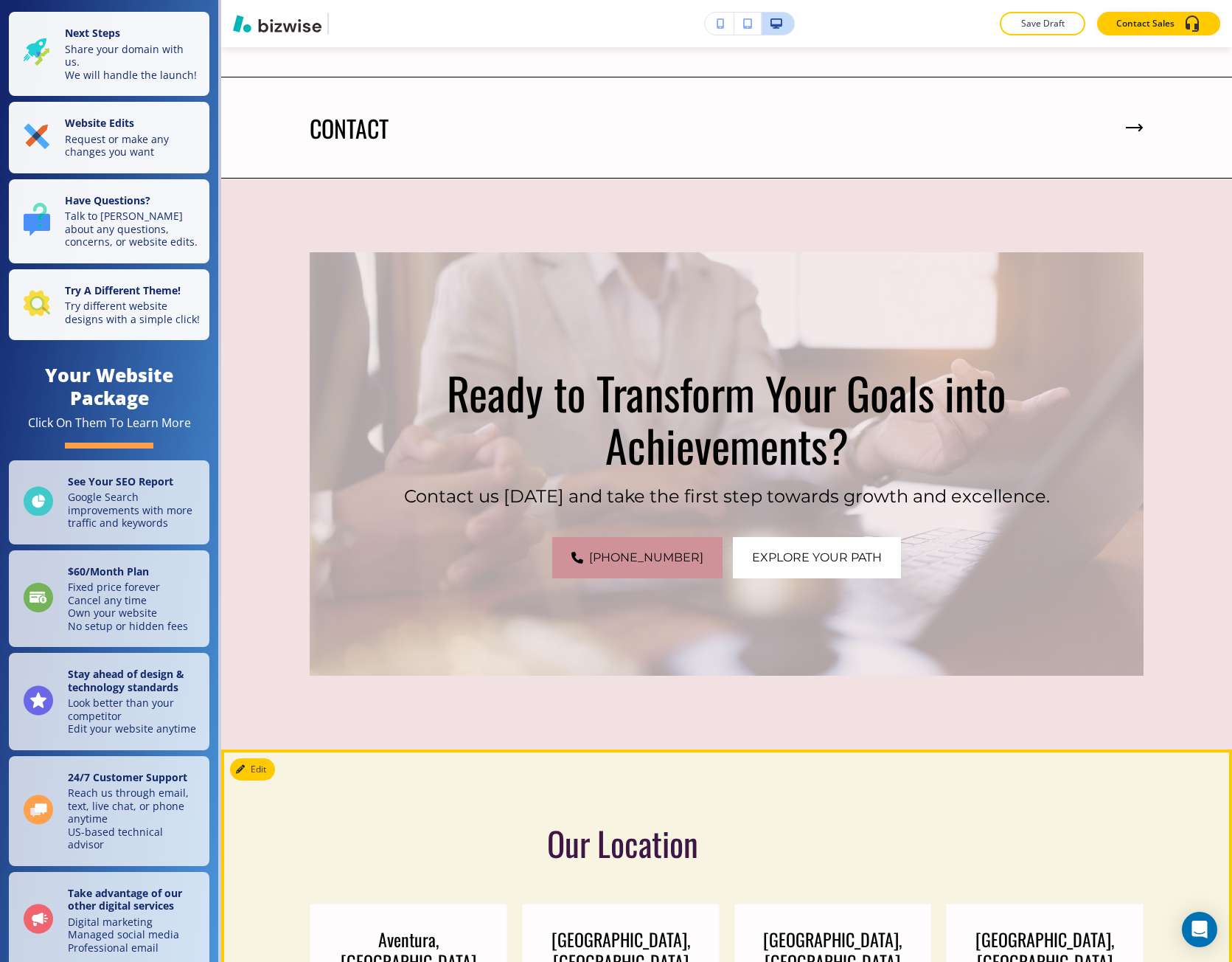
scroll to position [6516, 0]
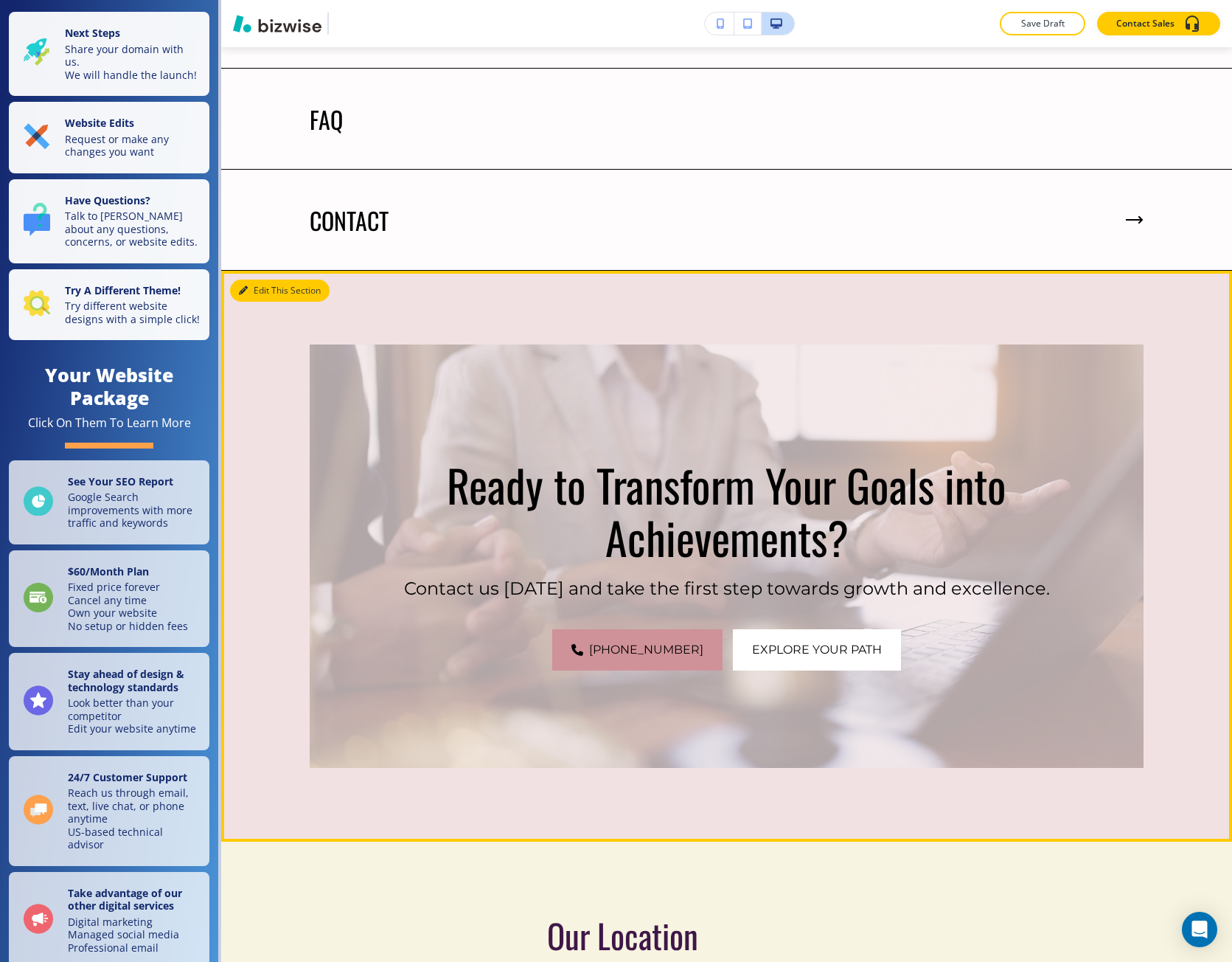
click at [255, 279] on button "Edit This Section" at bounding box center [280, 290] width 100 height 22
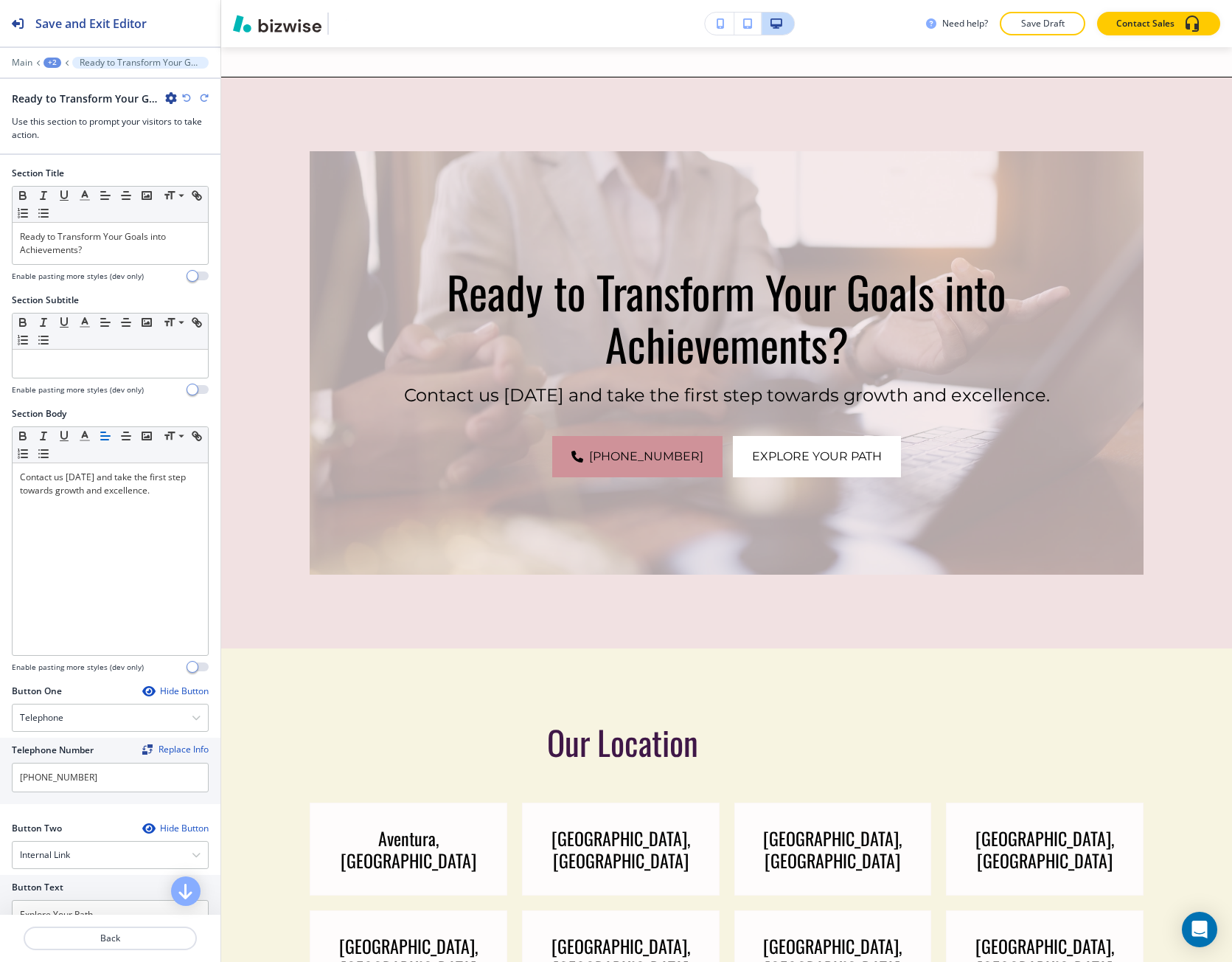
scroll to position [6710, 0]
click at [89, 262] on div "Ready to Transform Your Goals into Achievements?" at bounding box center [110, 243] width 196 height 41
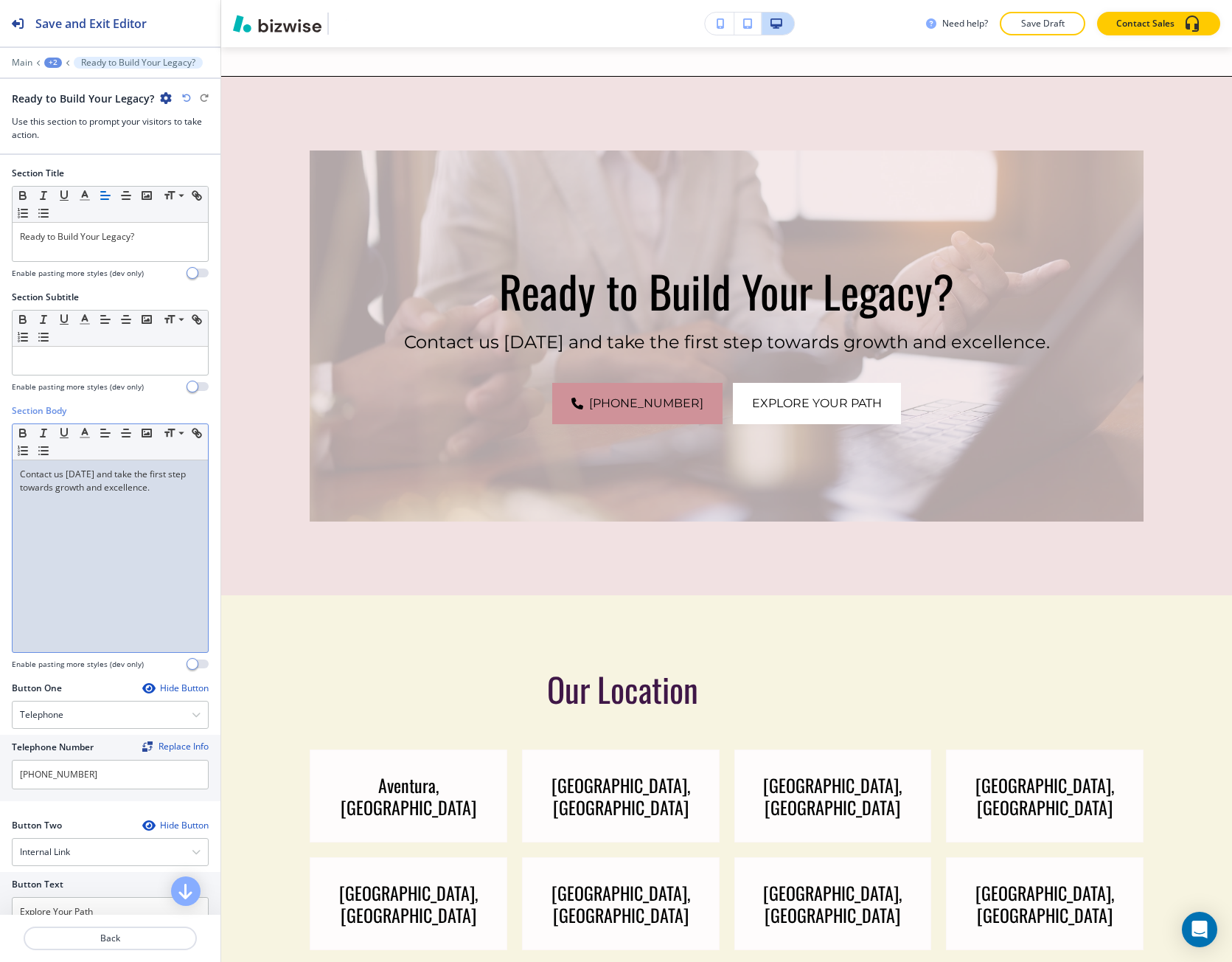
click at [65, 490] on p "Contact us today and take the first step towards growth and excellence." at bounding box center [110, 481] width 181 height 26
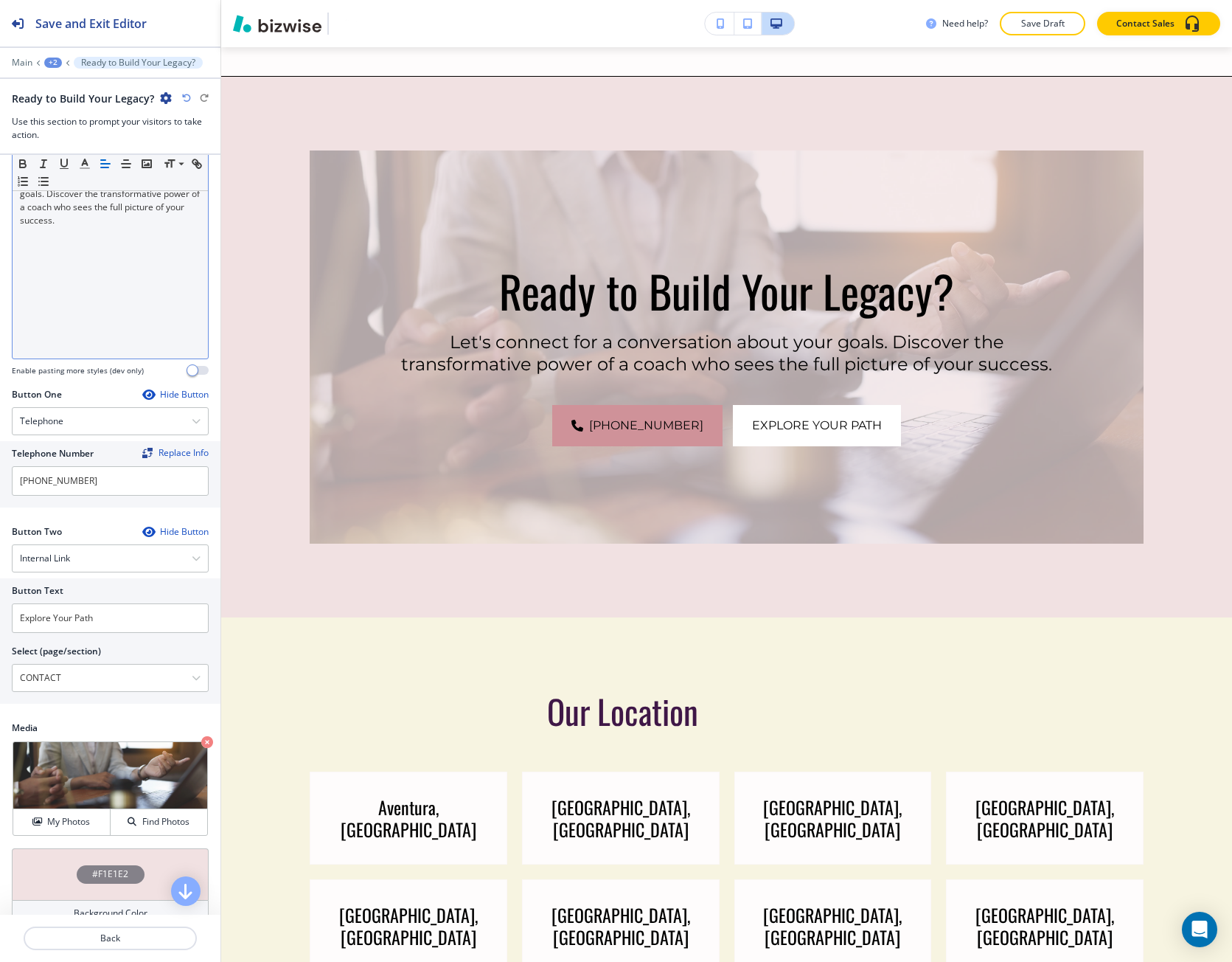
scroll to position [295, 0]
click at [70, 619] on input "Explore Your Path" at bounding box center [110, 616] width 197 height 29
paste input "Schedule Your Discovery Call"
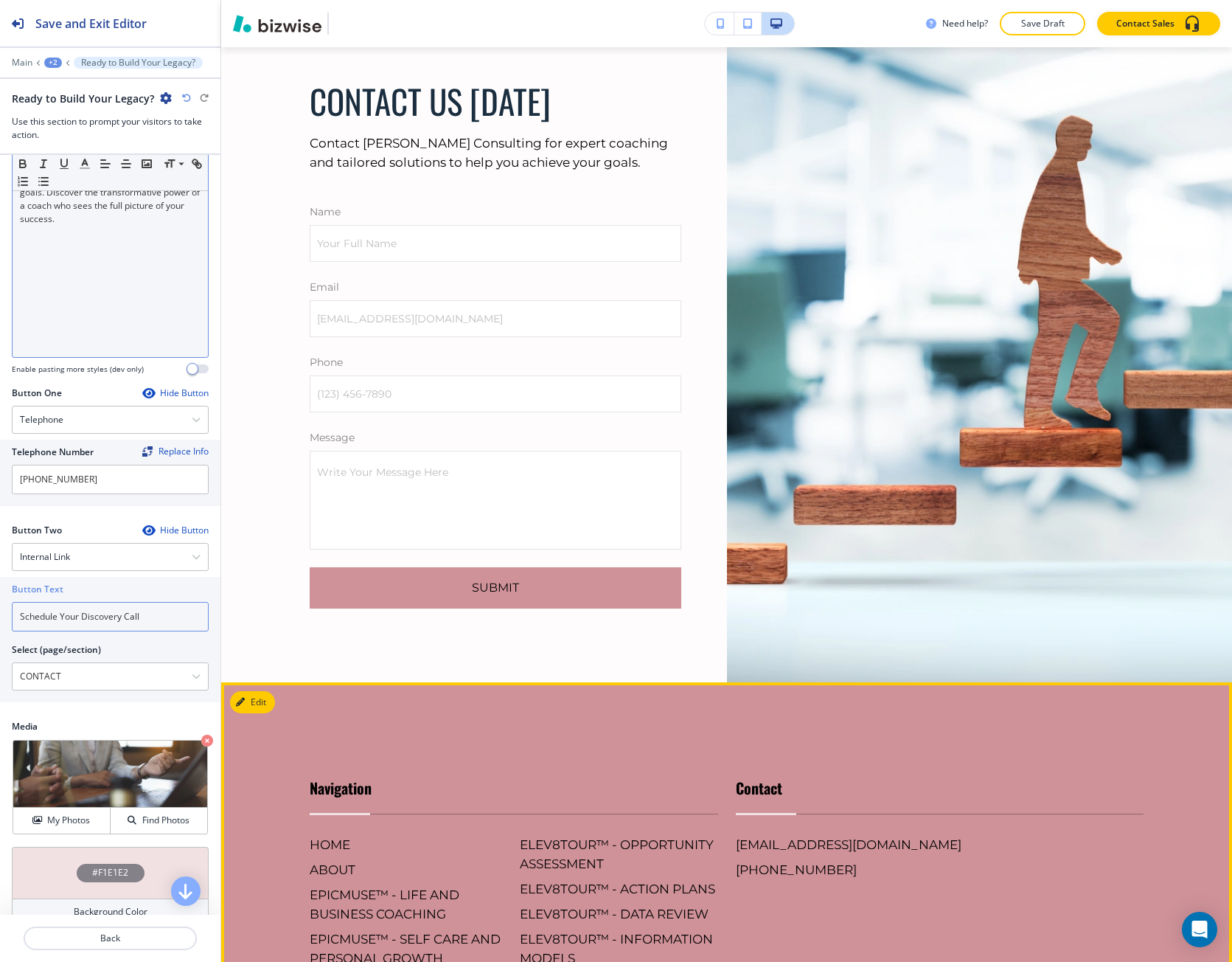
scroll to position [8320, 0]
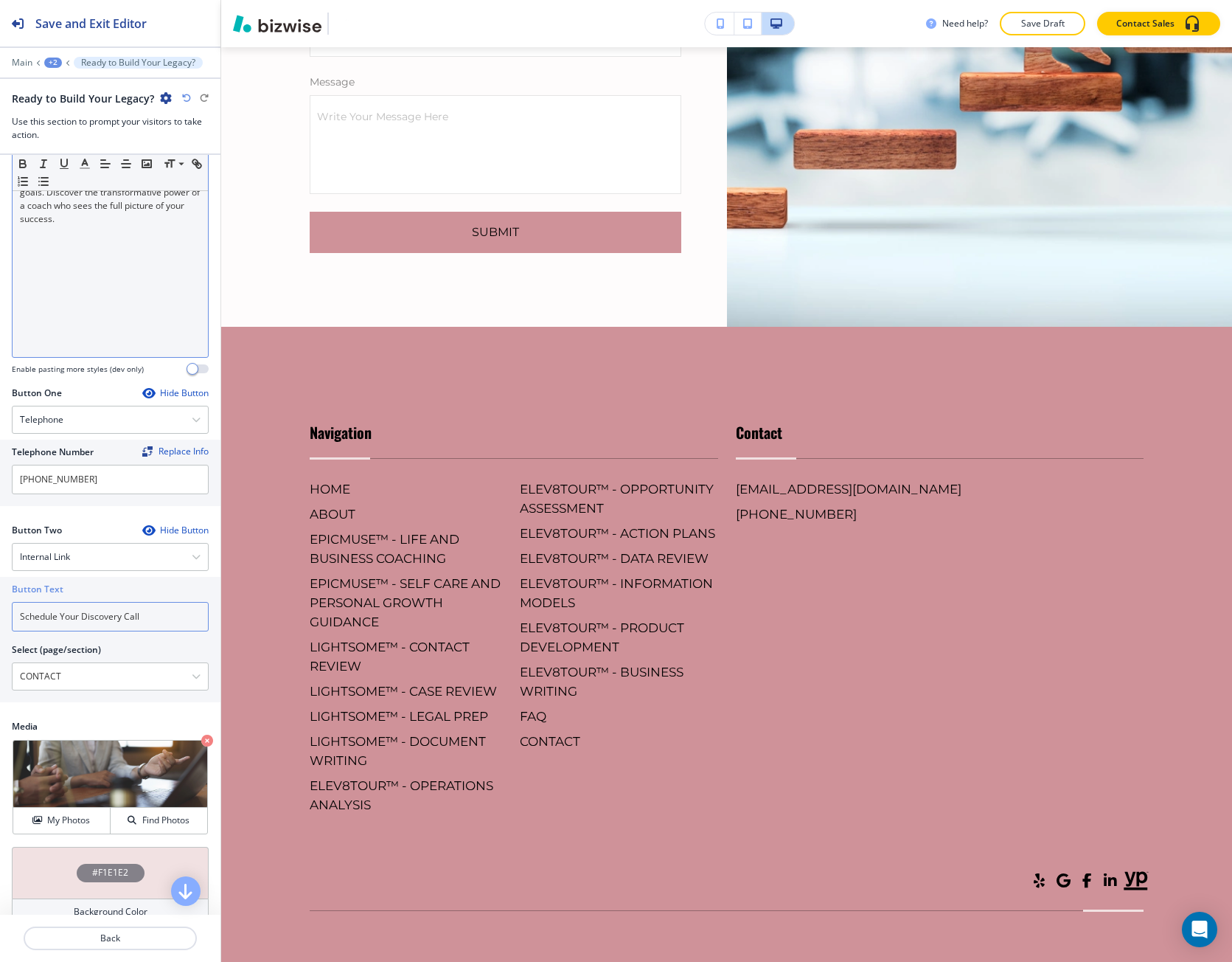
type input "Schedule Your Discovery Call"
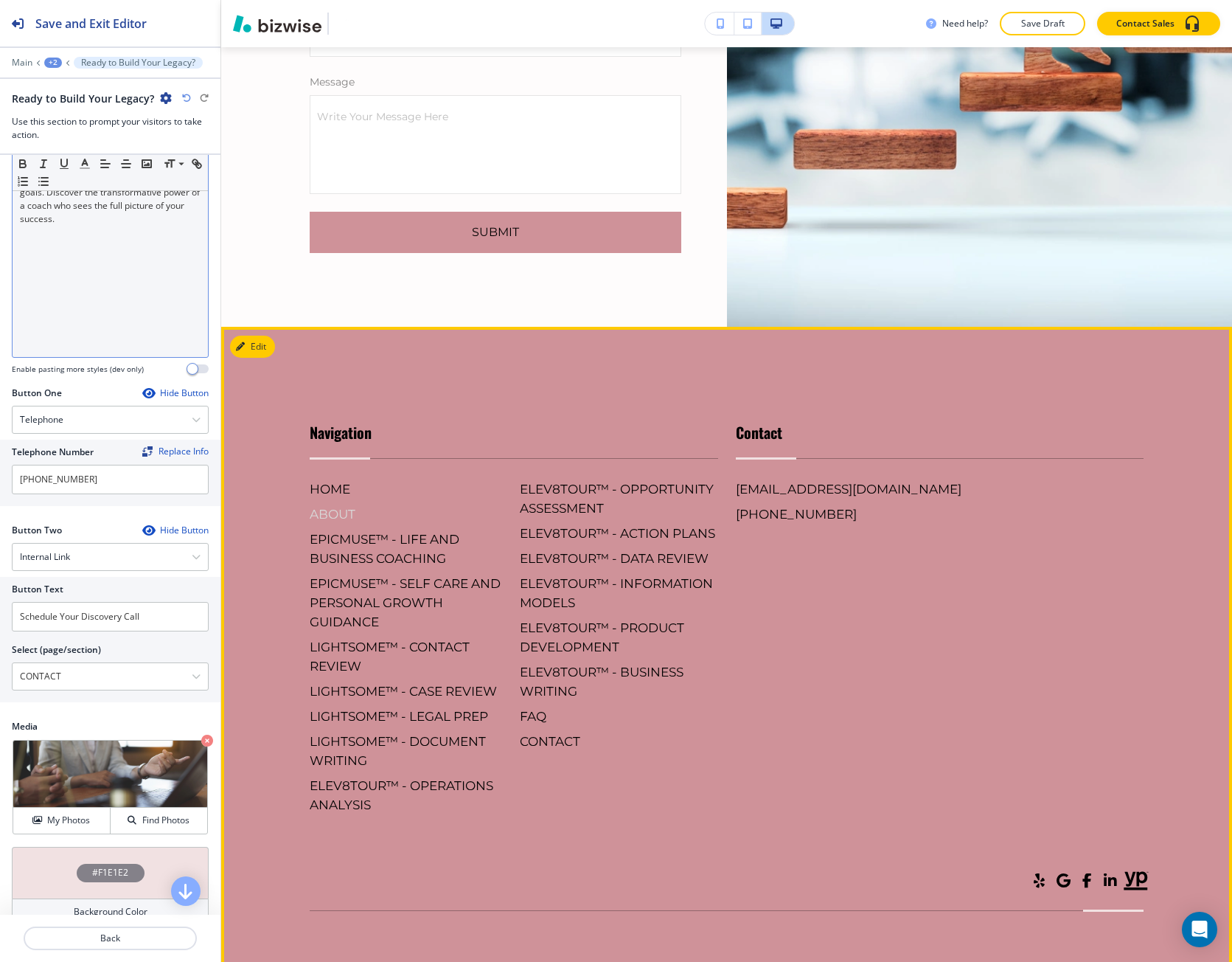
click at [322, 504] on h6 "ABOUT" at bounding box center [408, 513] width 198 height 19
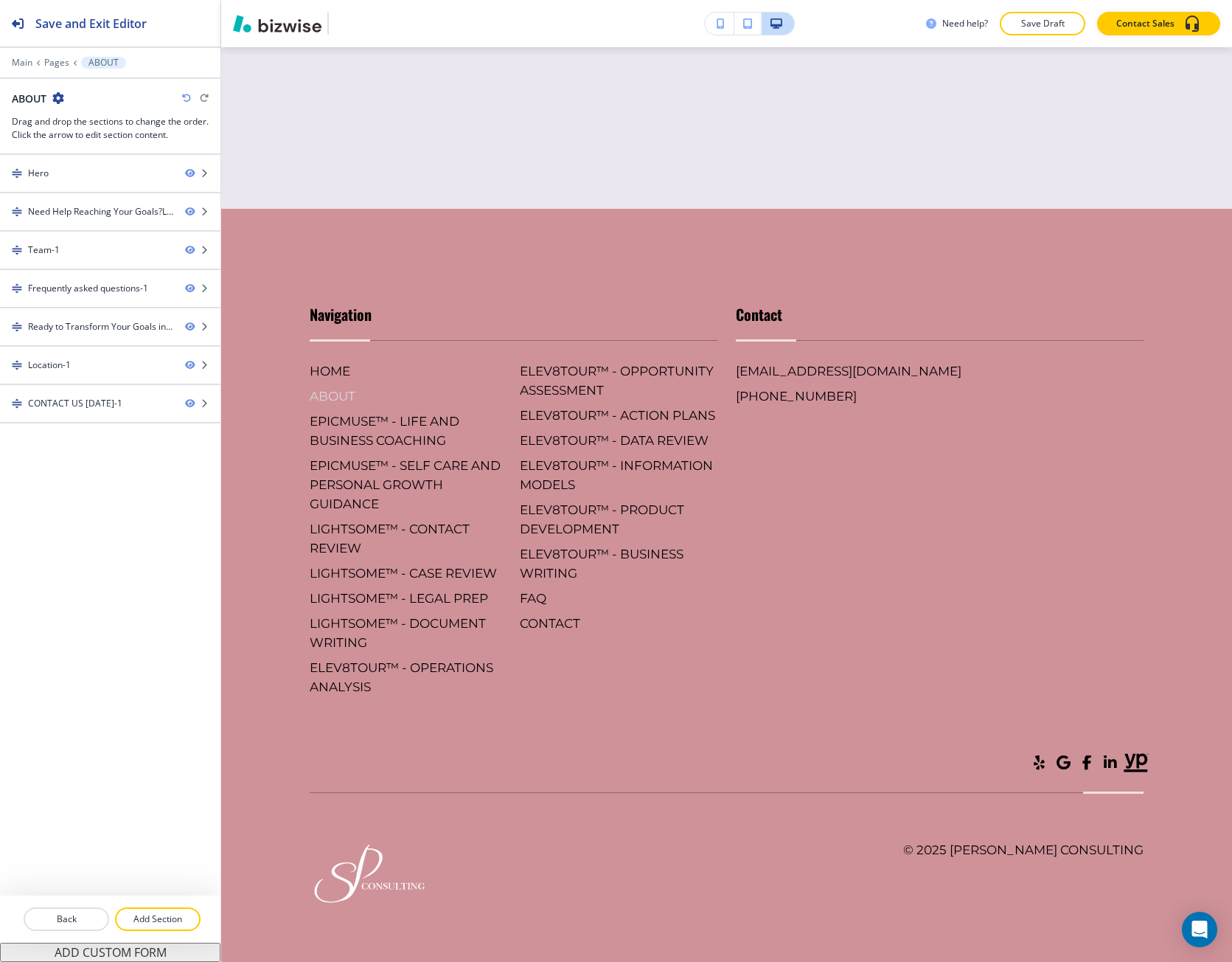
scroll to position [0, 0]
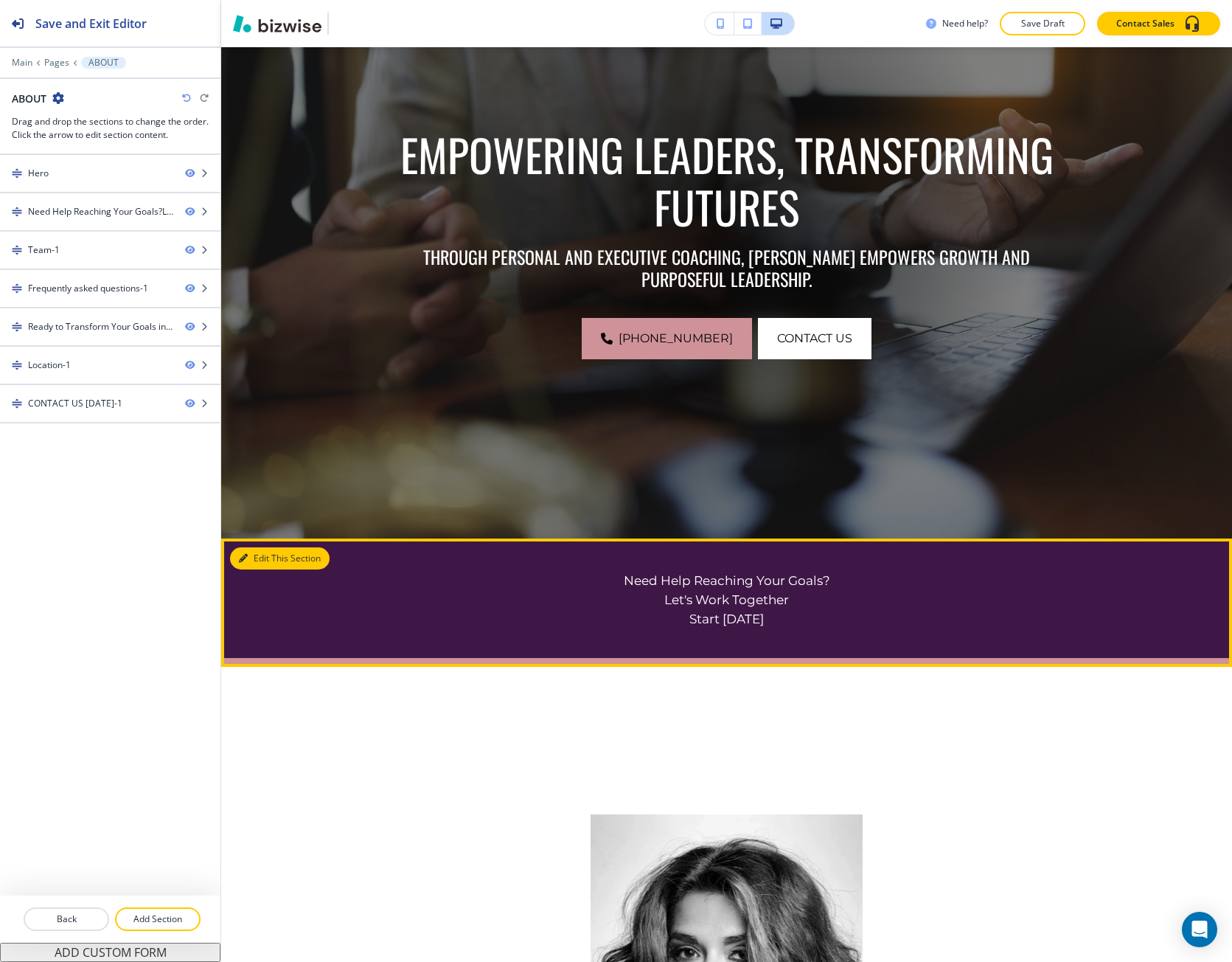
click at [271, 562] on button "Edit This Section" at bounding box center [280, 558] width 100 height 22
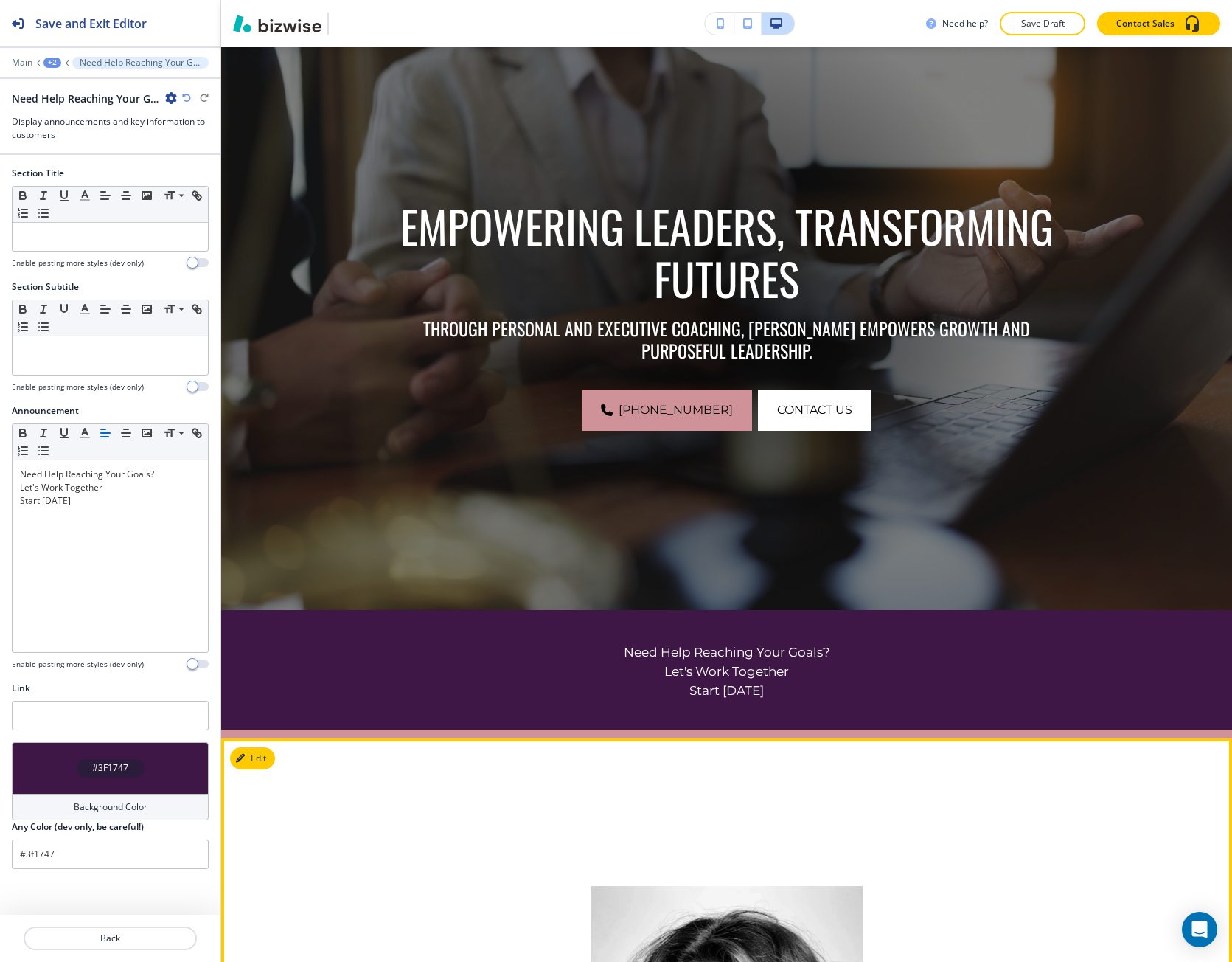
scroll to position [123, 0]
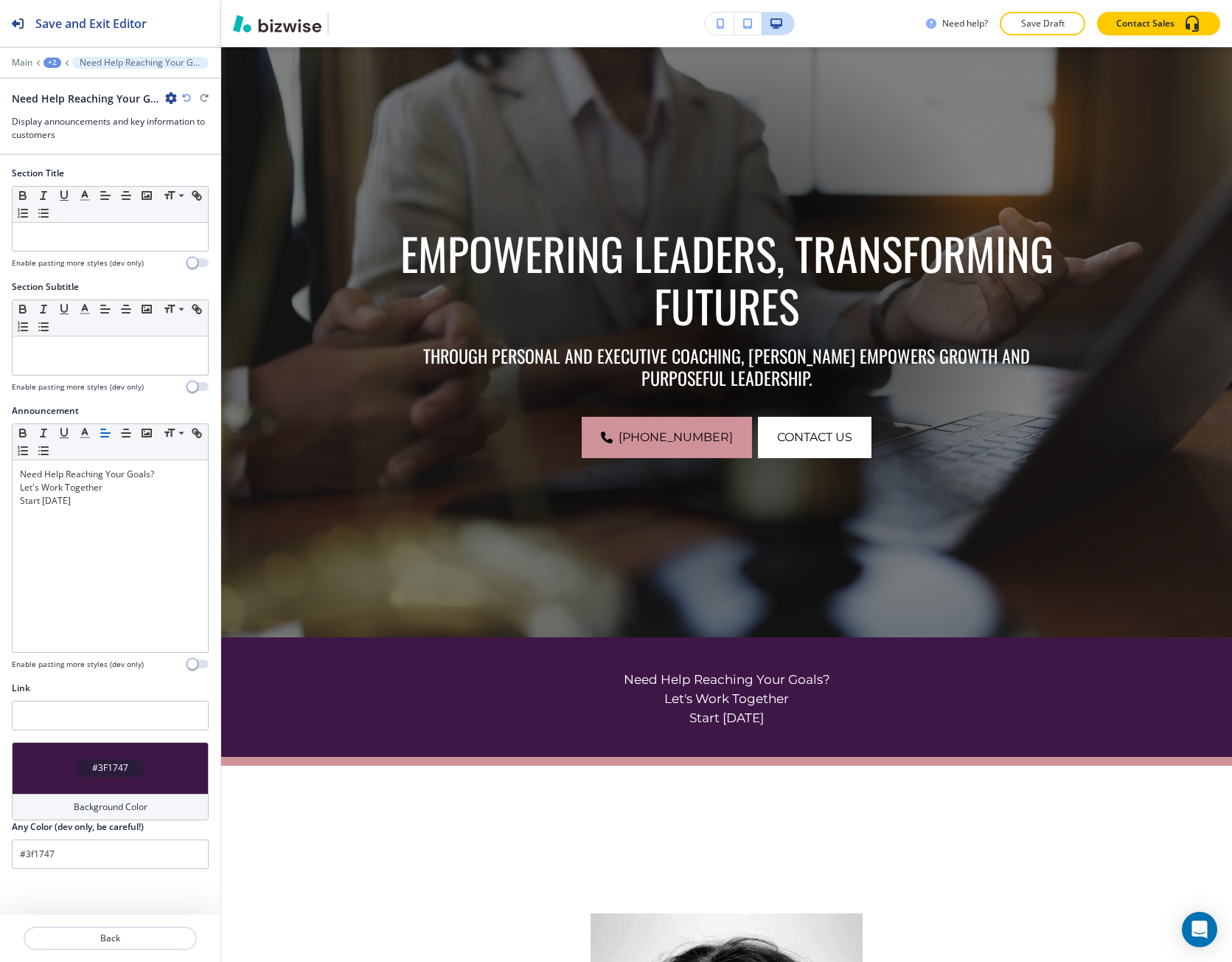
click at [177, 760] on div "#3F1747" at bounding box center [110, 767] width 197 height 52
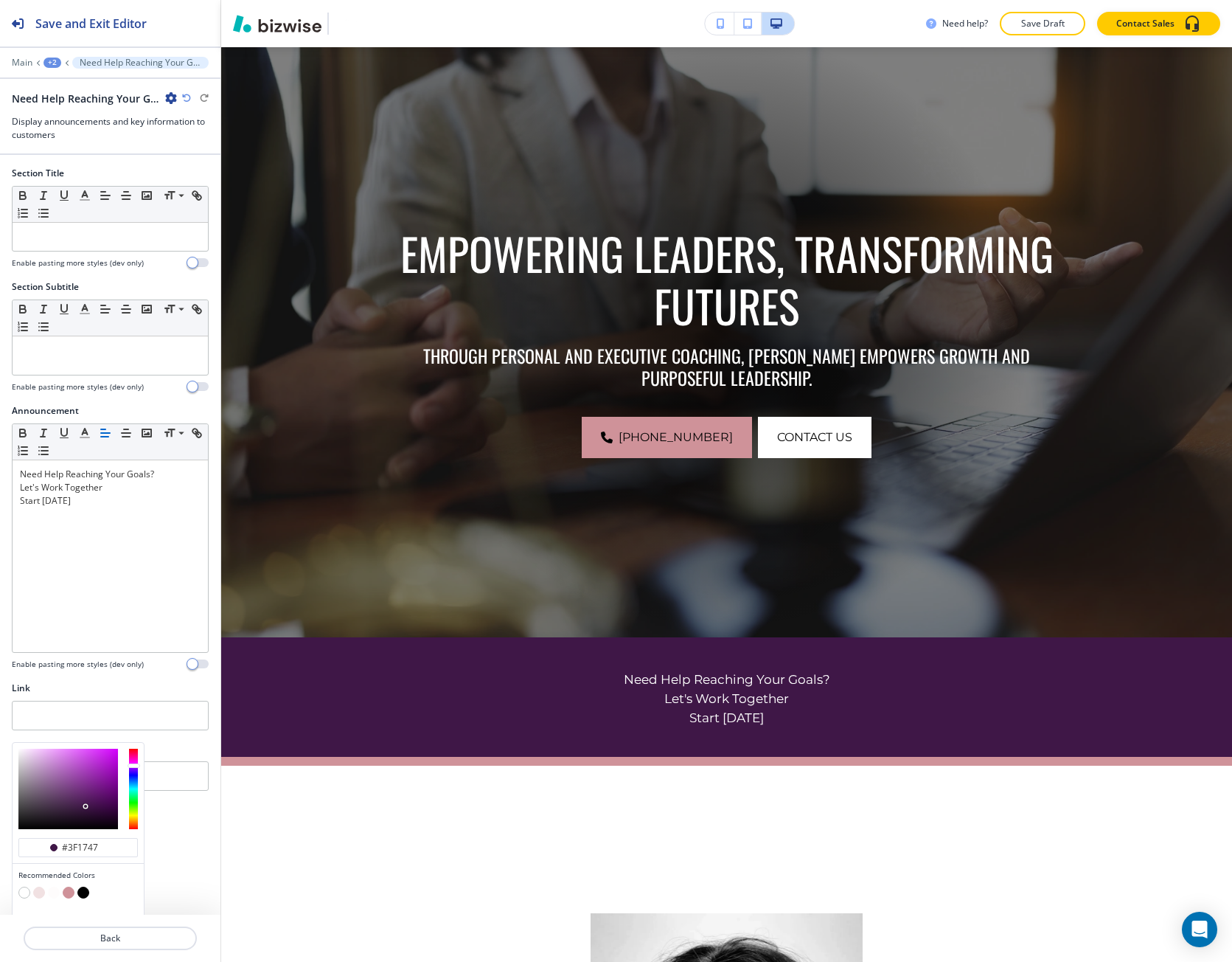
click at [66, 890] on button "button" at bounding box center [69, 892] width 11 height 11
type input "#cf9299"
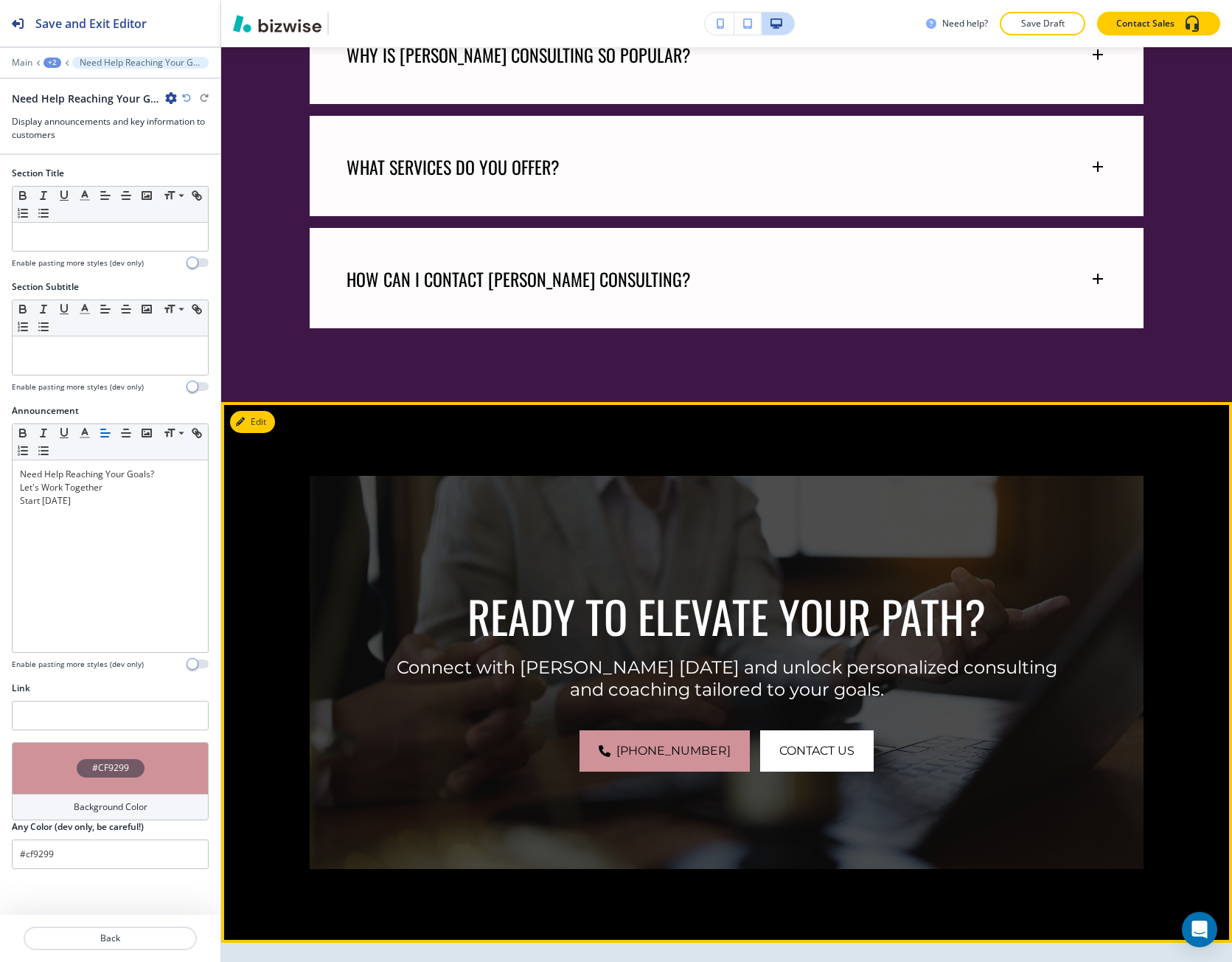
scroll to position [1819, 0]
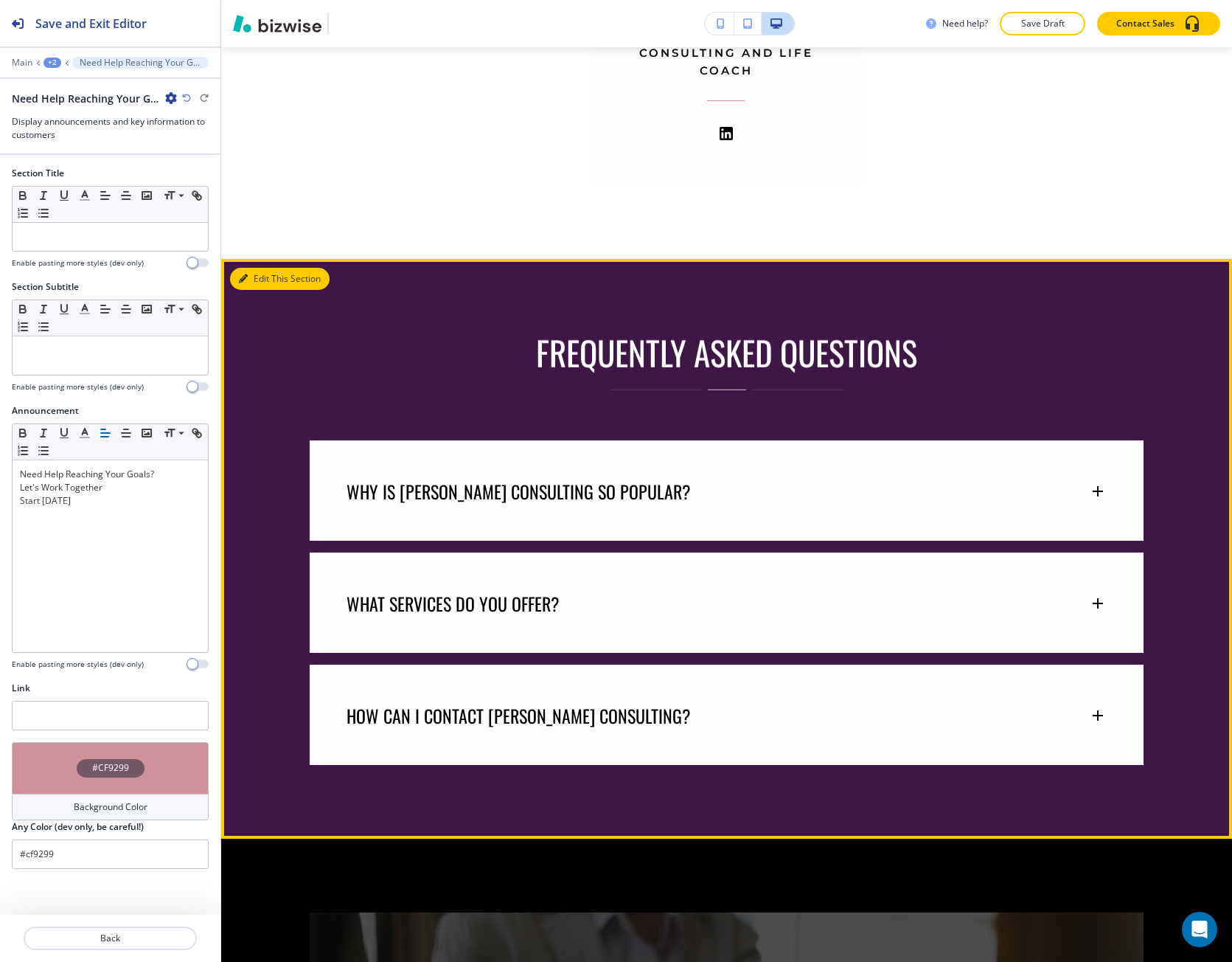
click at [250, 285] on button "Edit This Section" at bounding box center [280, 278] width 100 height 22
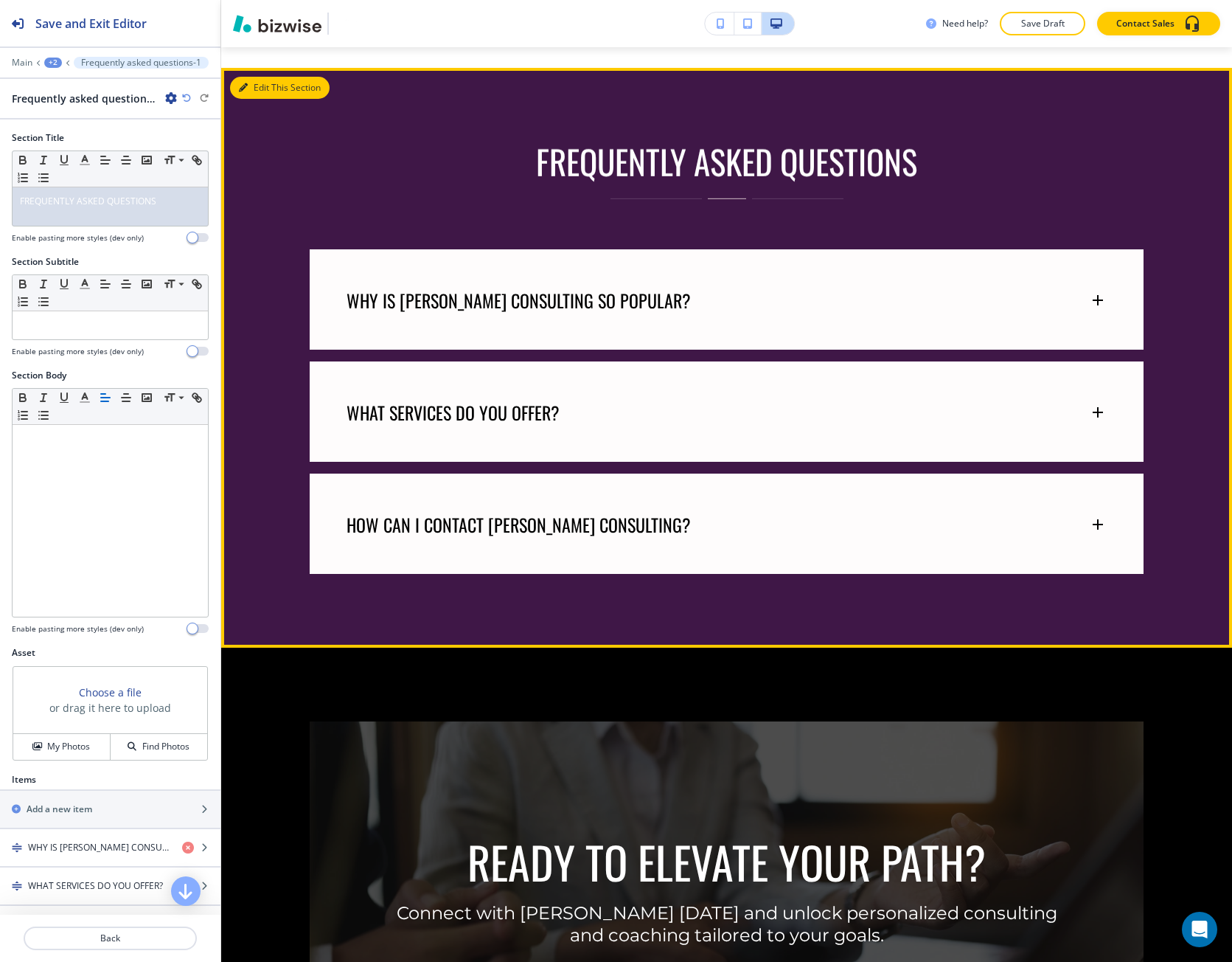
scroll to position [1583, 0]
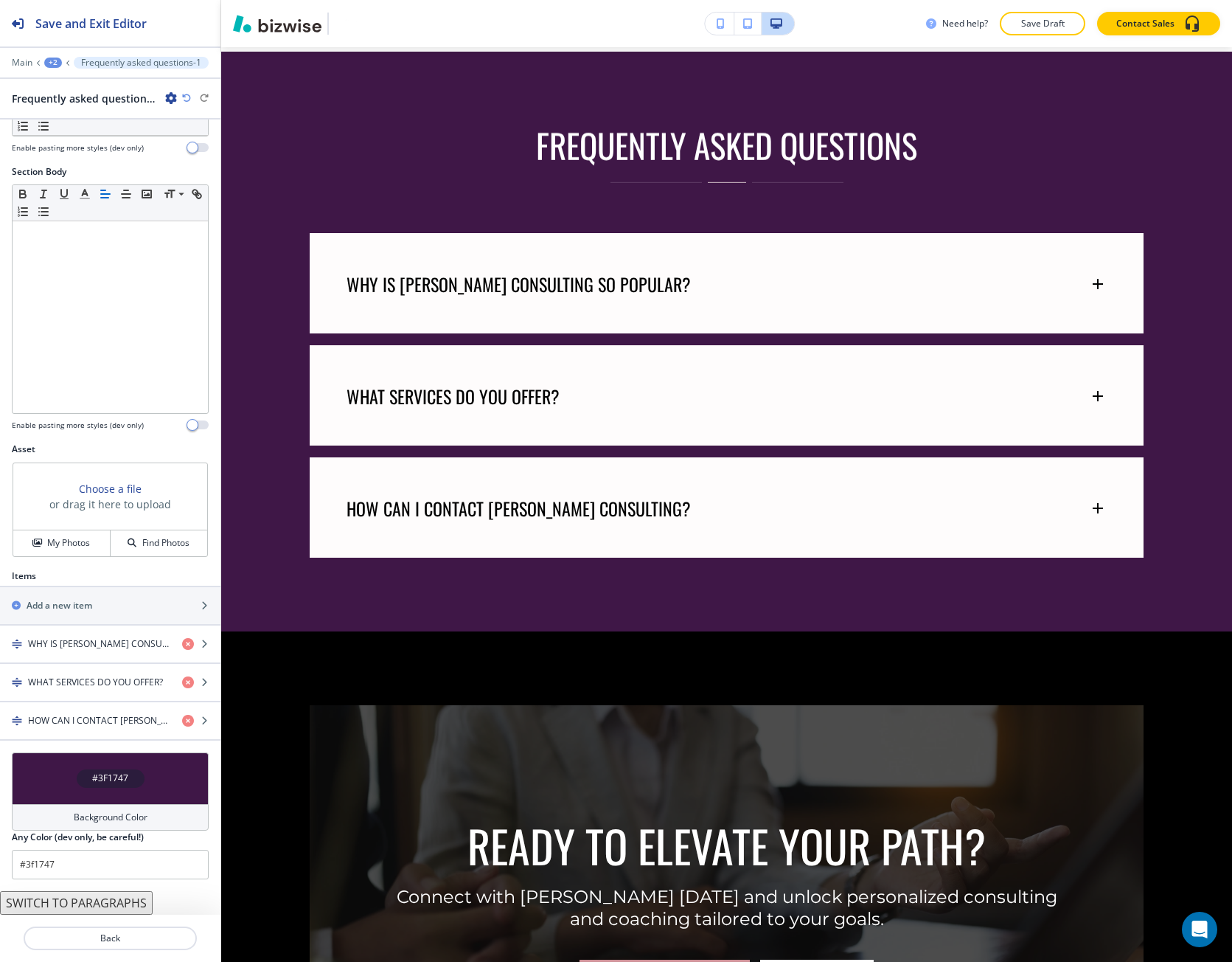
click at [107, 781] on h4 "#3F1747" at bounding box center [111, 778] width 36 height 13
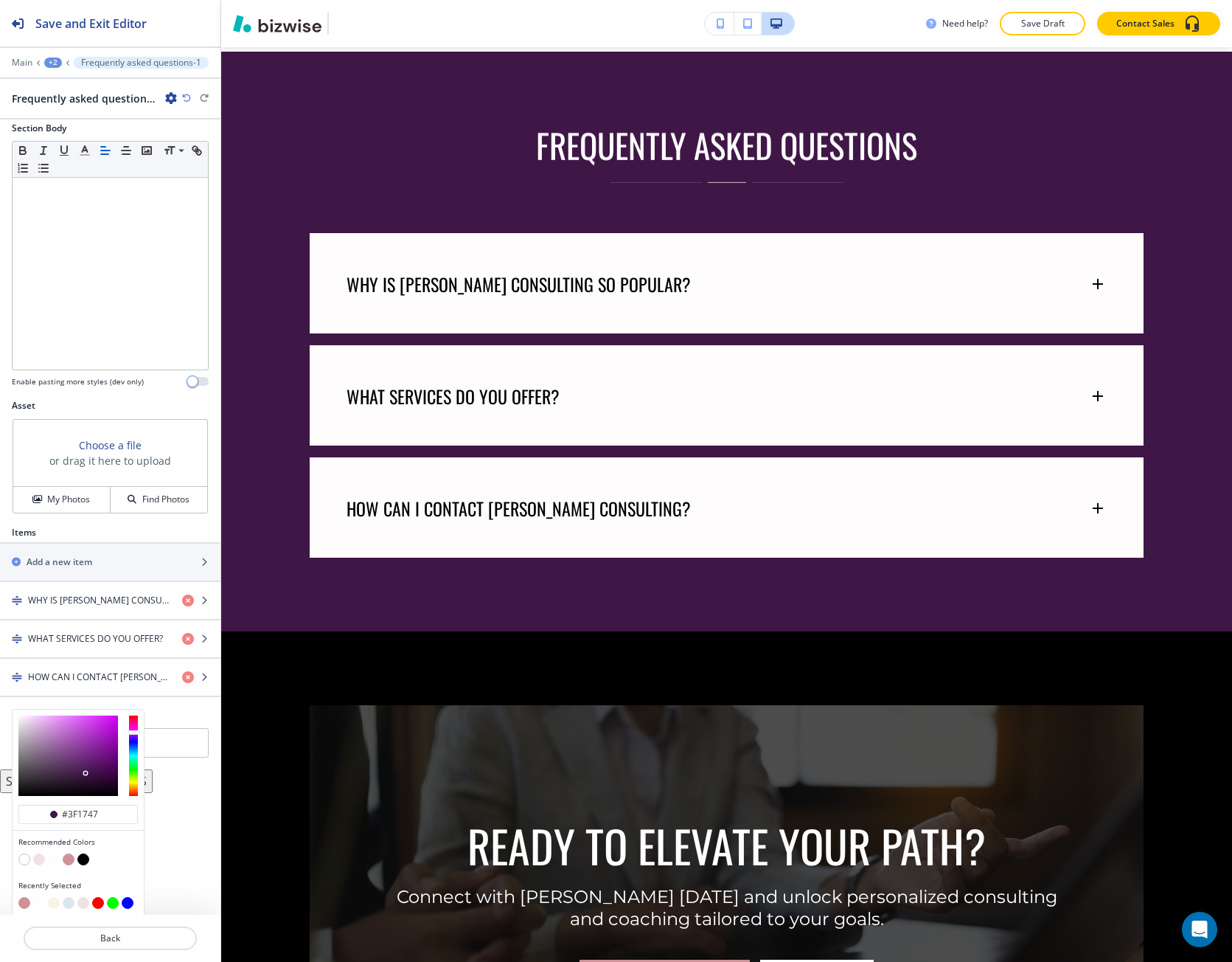
scroll to position [251, 0]
click at [72, 859] on button "button" at bounding box center [69, 856] width 11 height 11
type input "#cf9299"
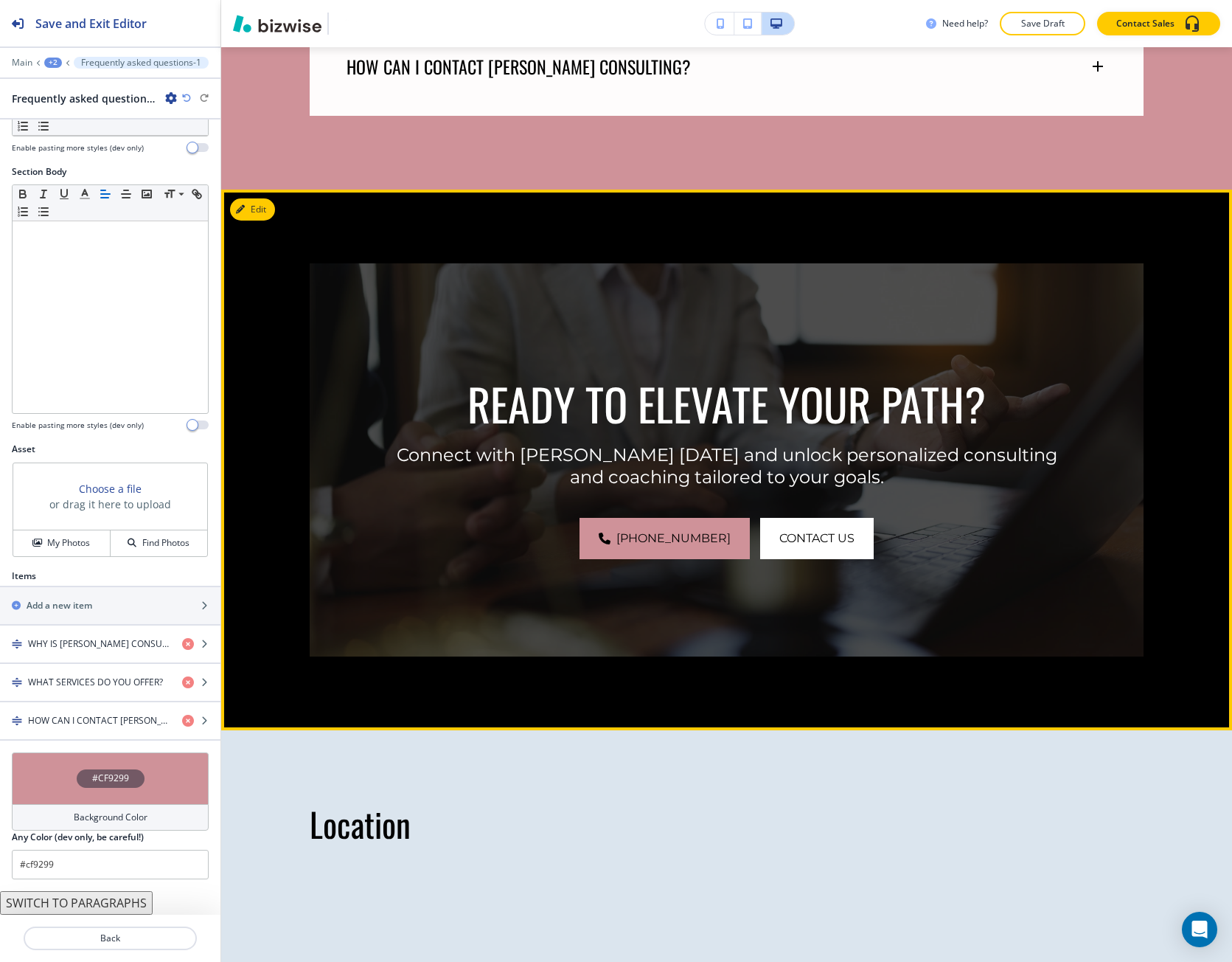
scroll to position [2026, 0]
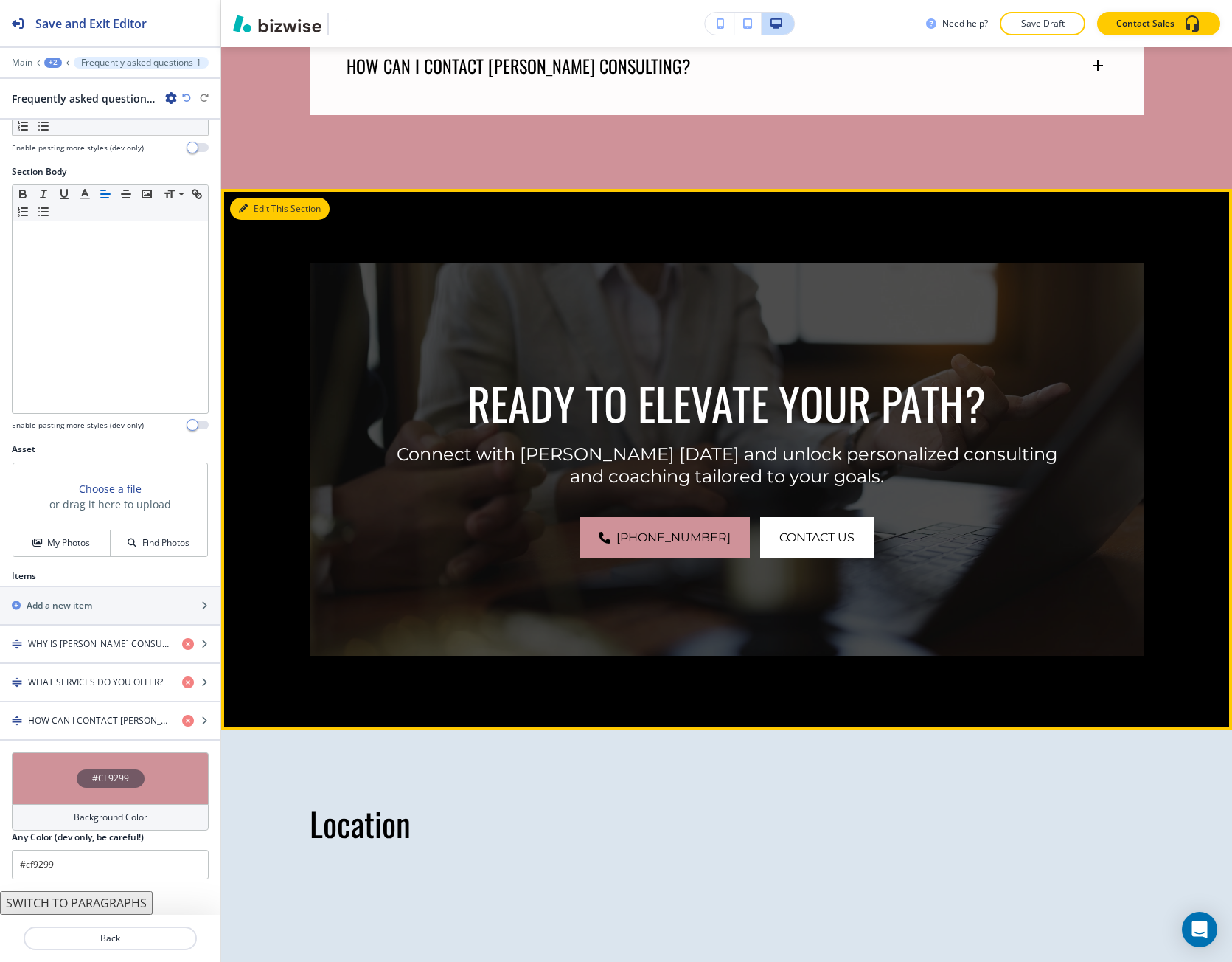
click at [258, 214] on button "Edit This Section" at bounding box center [280, 208] width 100 height 22
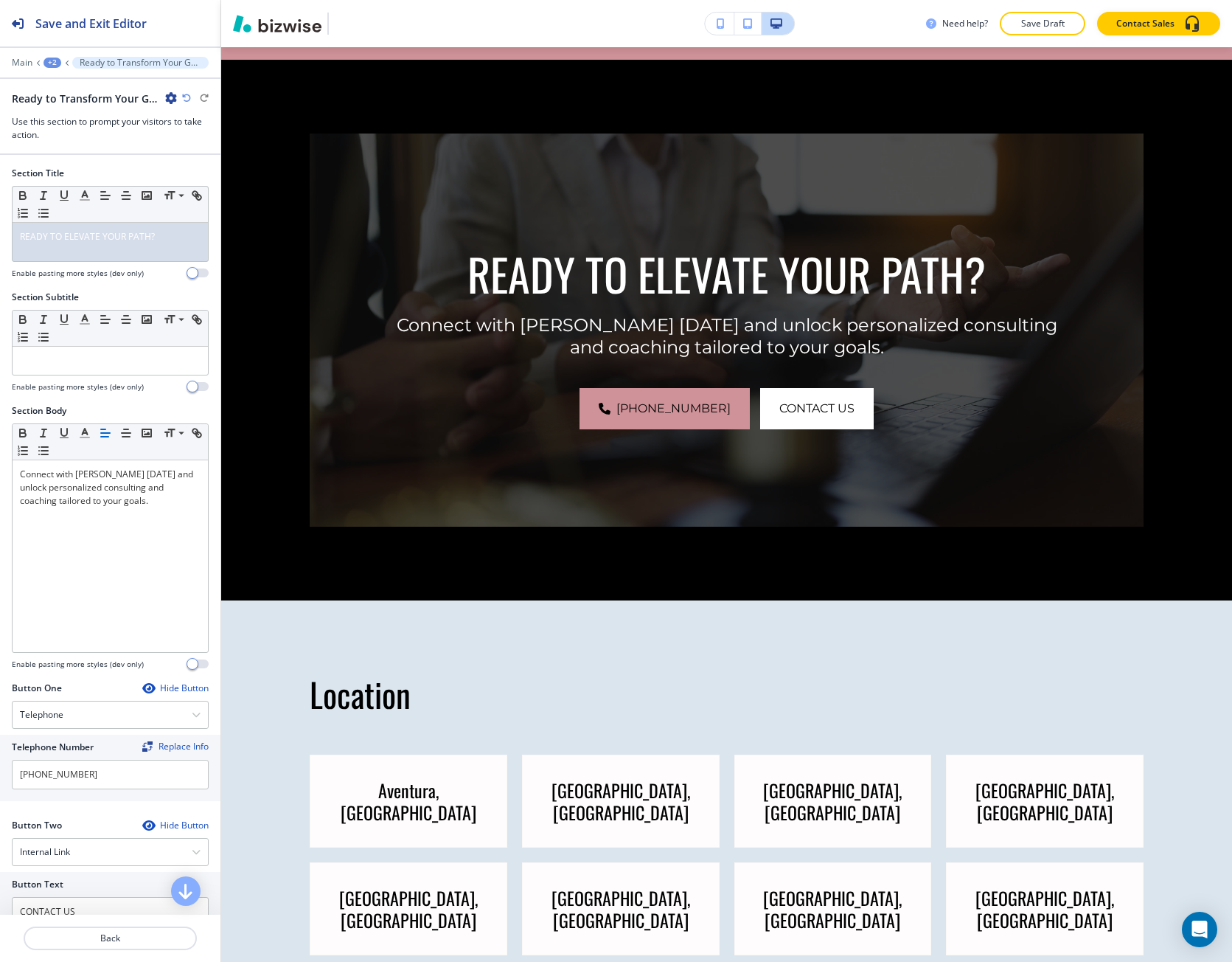
scroll to position [2163, 0]
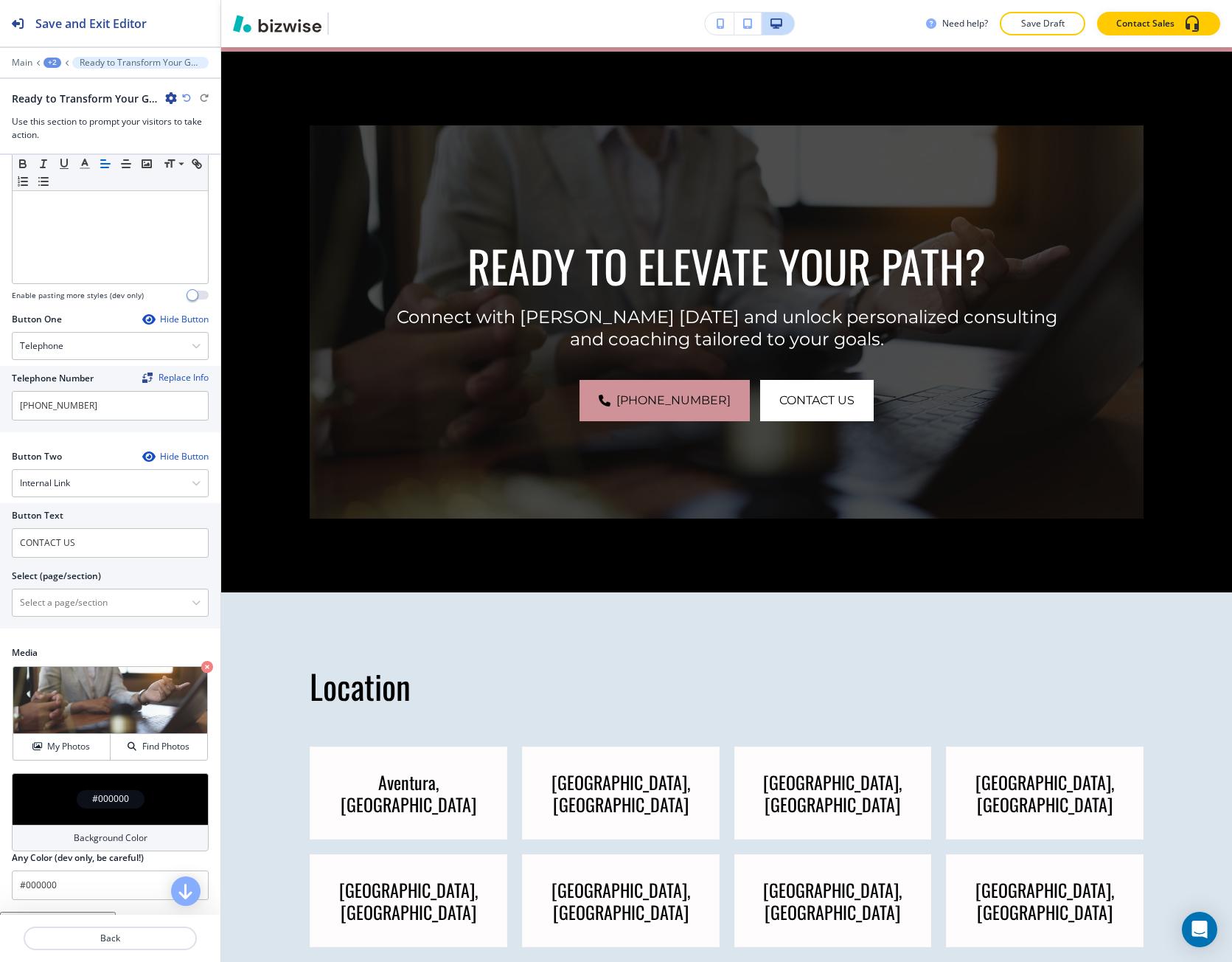
click at [72, 806] on div "#000000" at bounding box center [110, 798] width 197 height 52
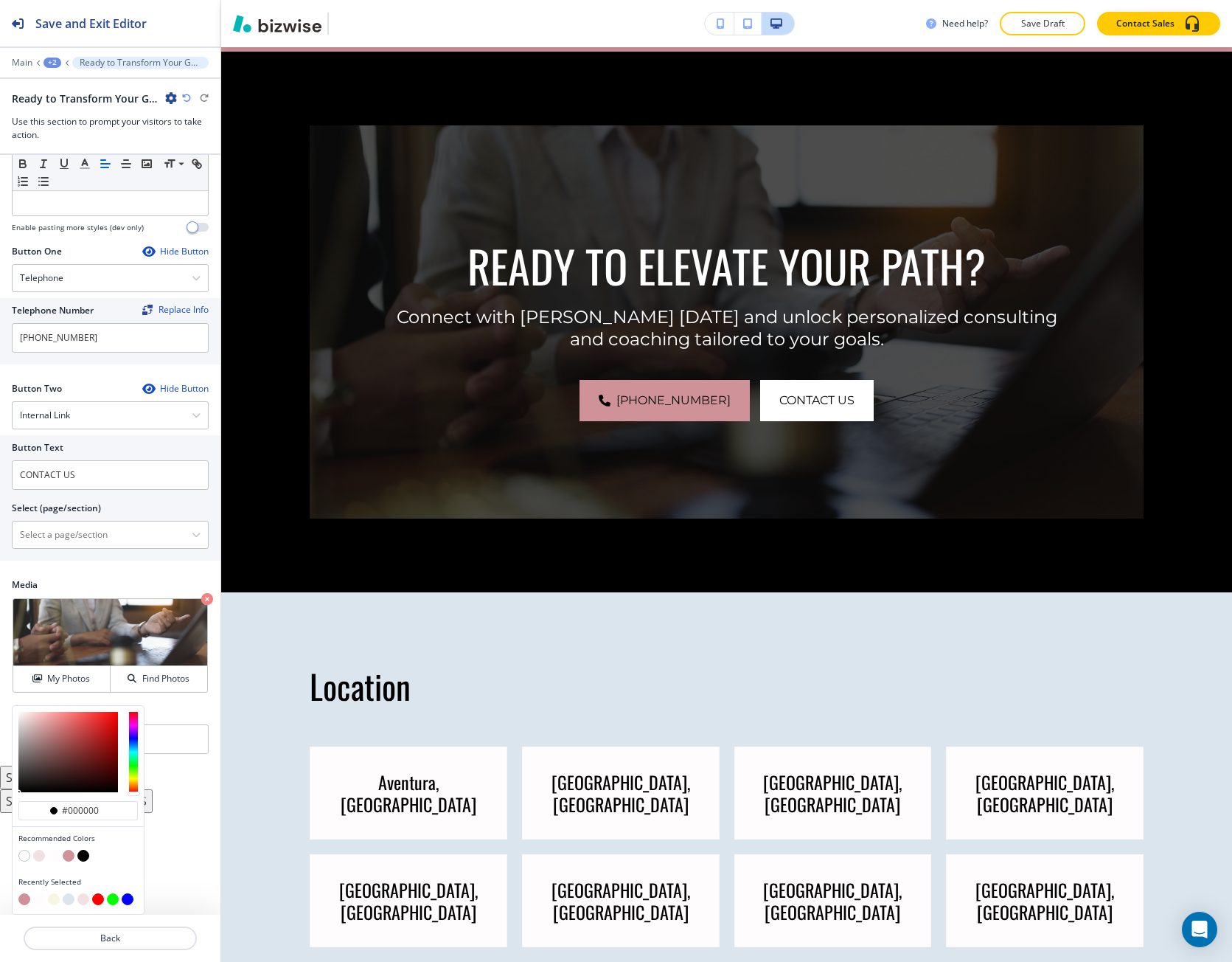
click at [51, 854] on button "button" at bounding box center [54, 856] width 11 height 11
type input "#fefcfc"
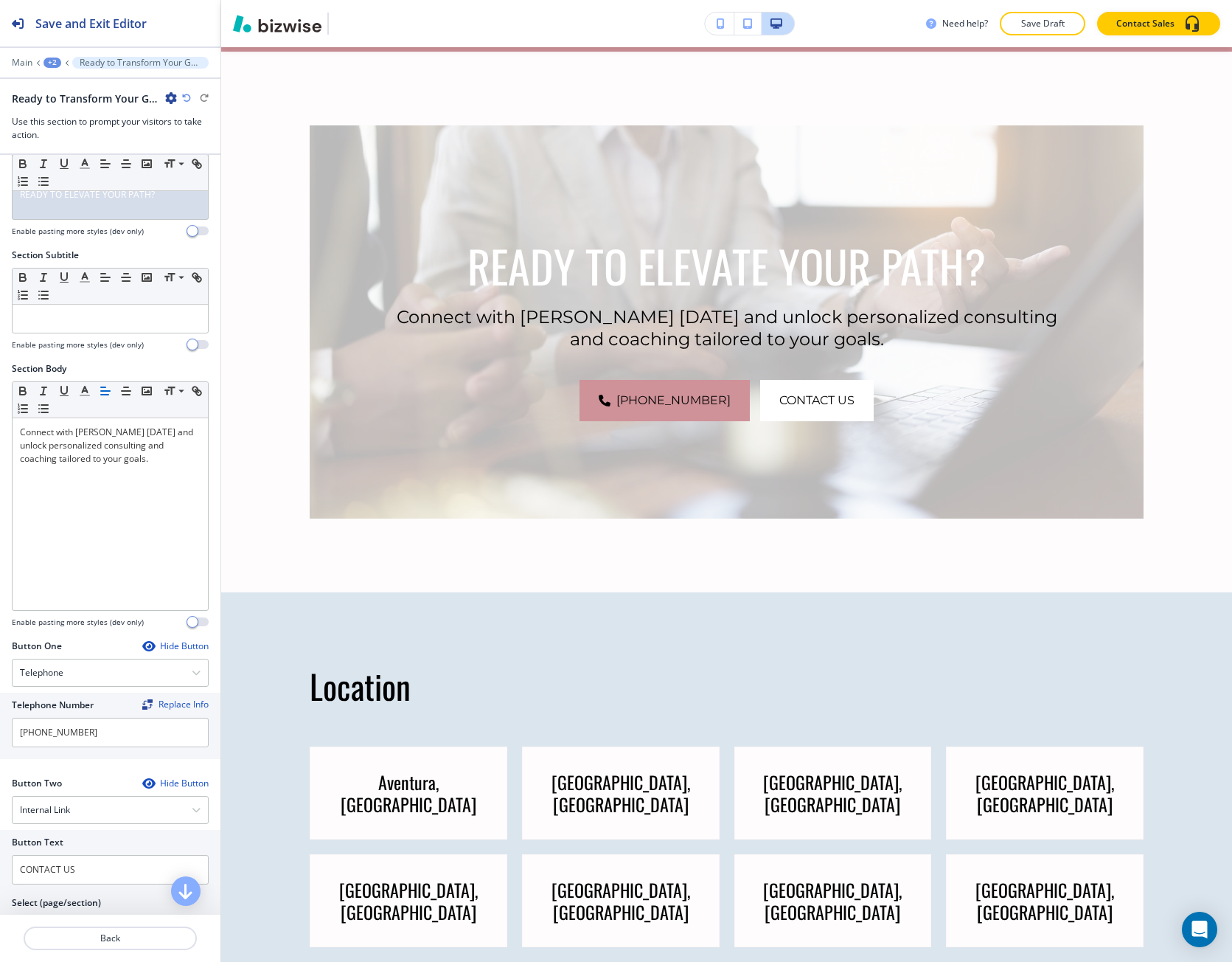
scroll to position [0, 0]
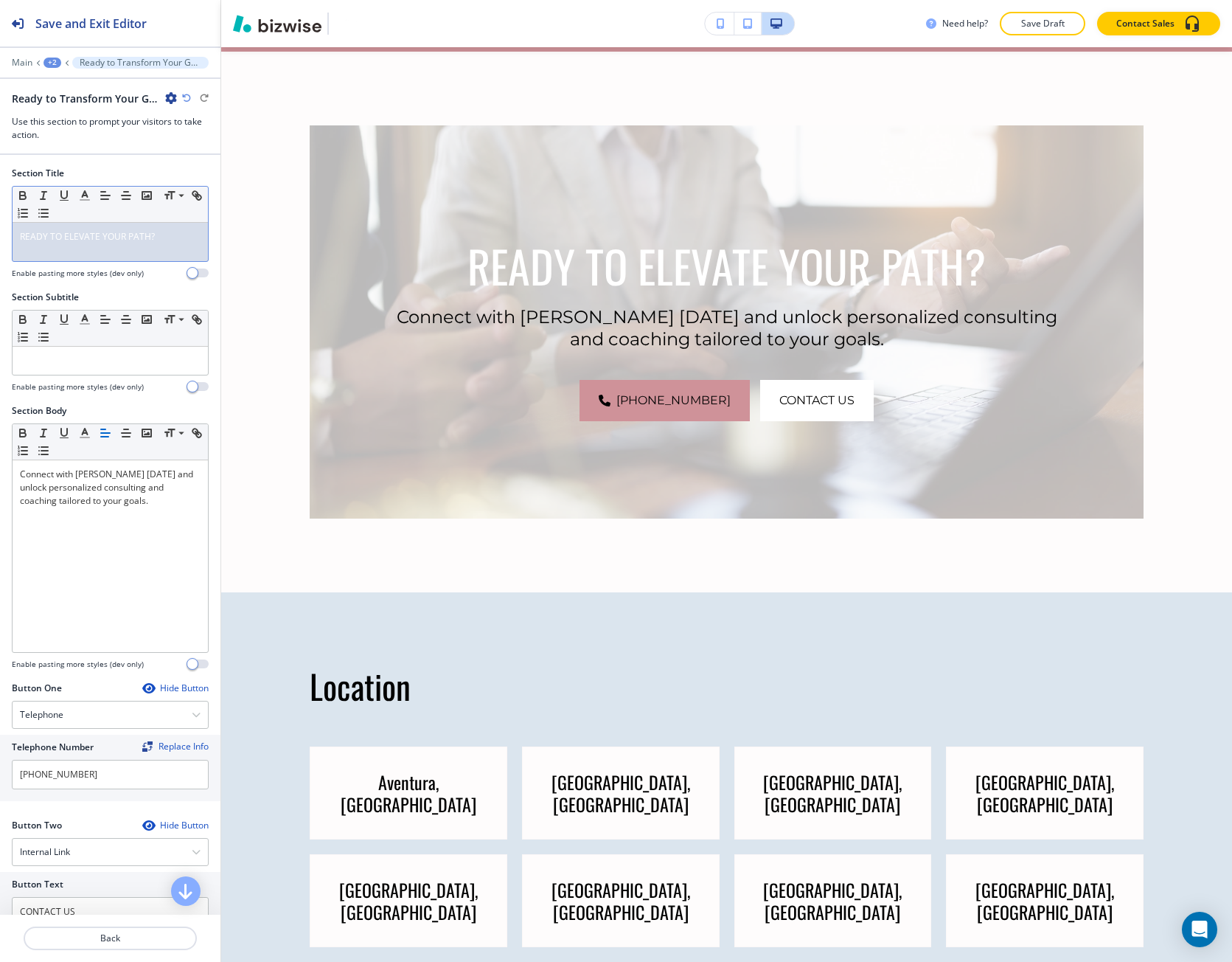
click at [88, 240] on span "READY TO ELEVATE YOUR PATH?" at bounding box center [87, 236] width 135 height 12
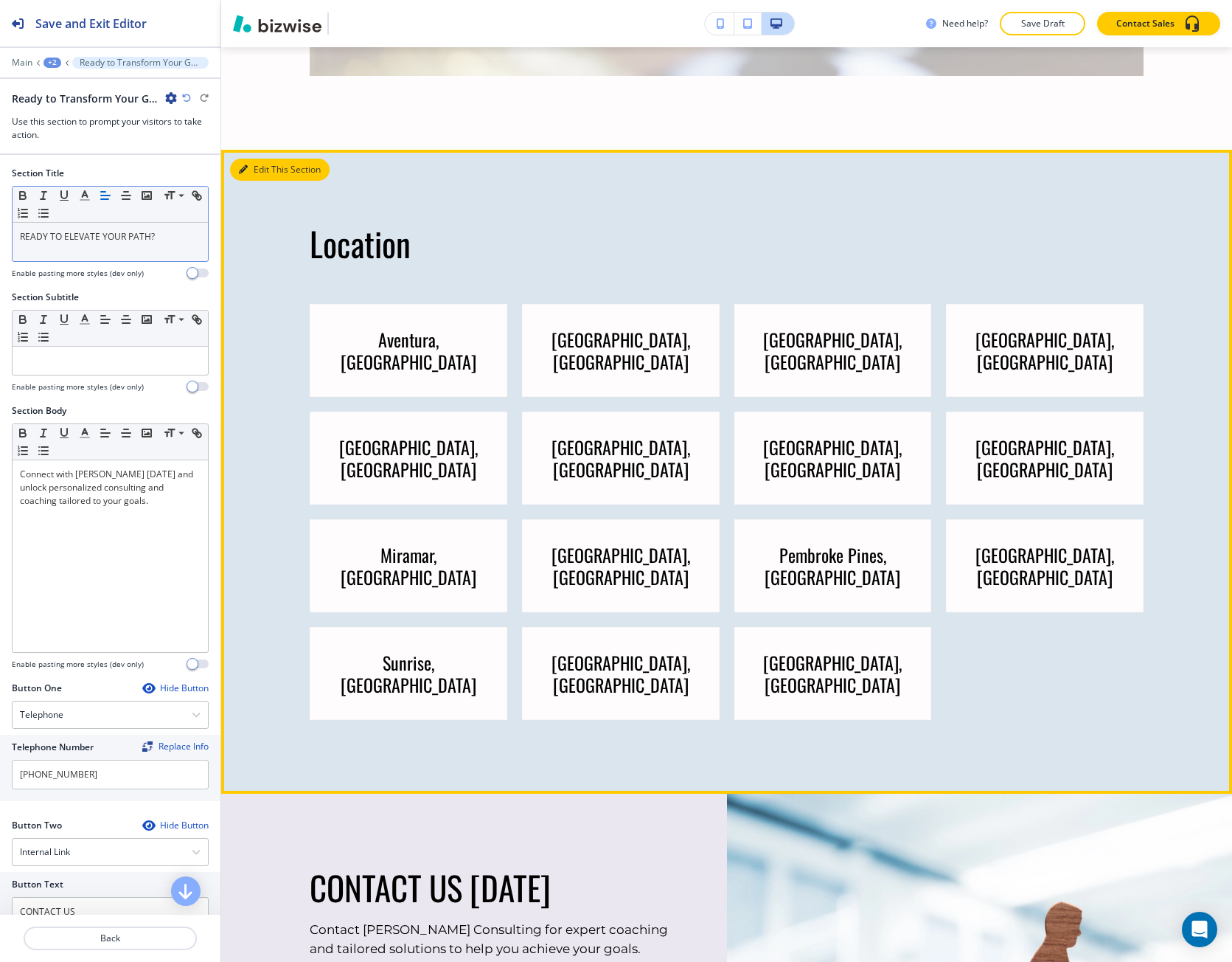
click at [258, 170] on button "Edit This Section" at bounding box center [280, 169] width 100 height 22
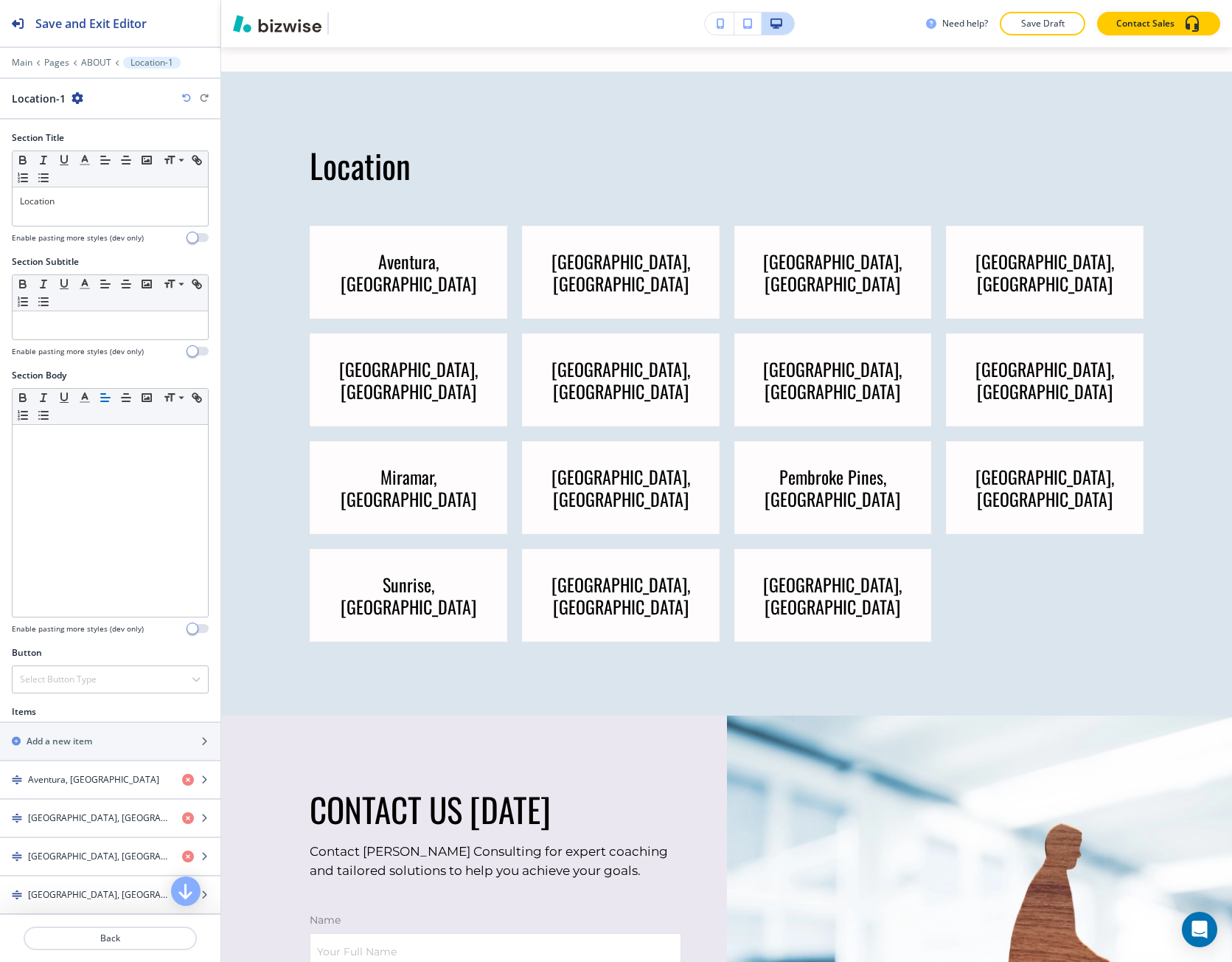
scroll to position [2704, 0]
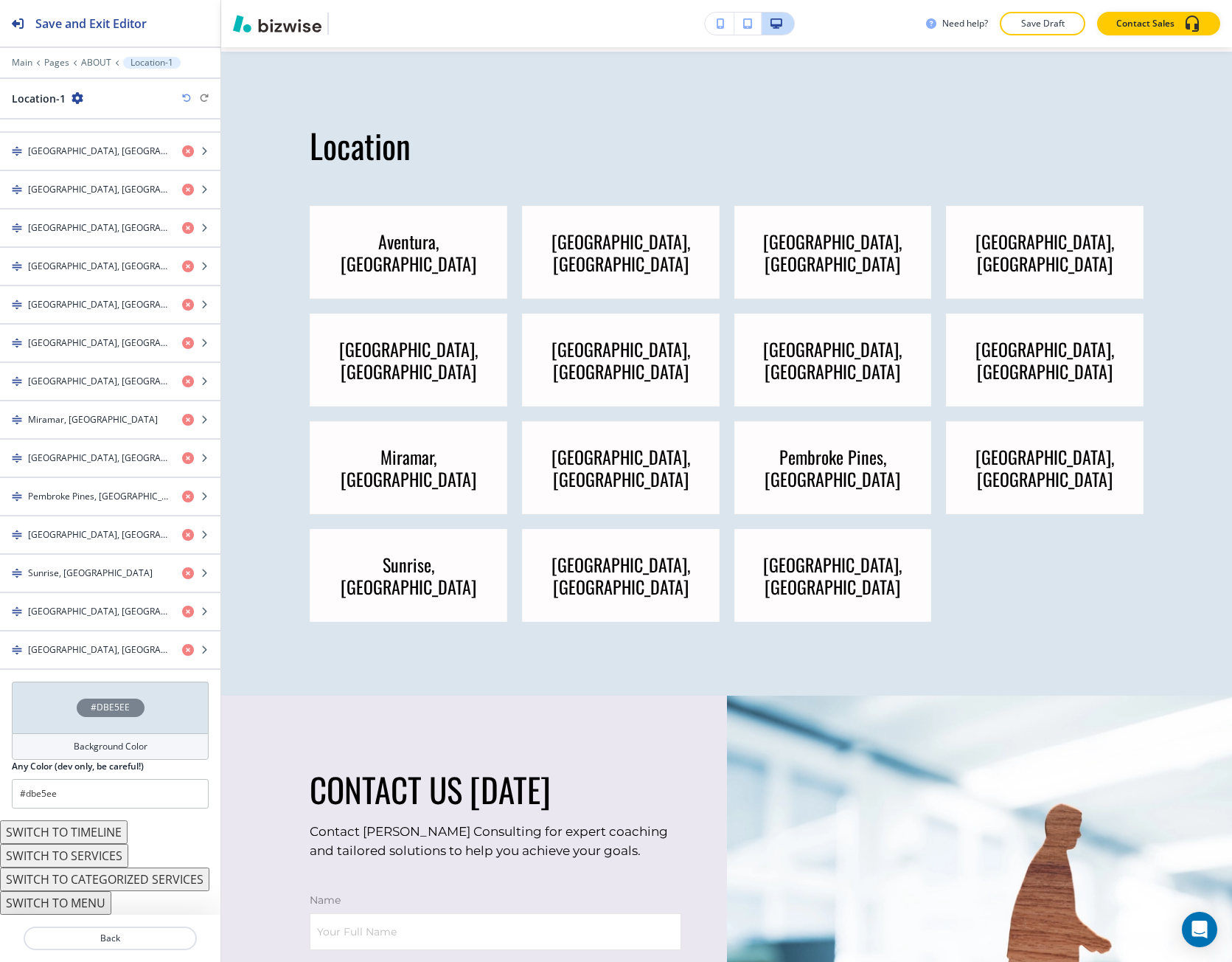
click at [104, 694] on div "#DBE5EE" at bounding box center [110, 707] width 197 height 52
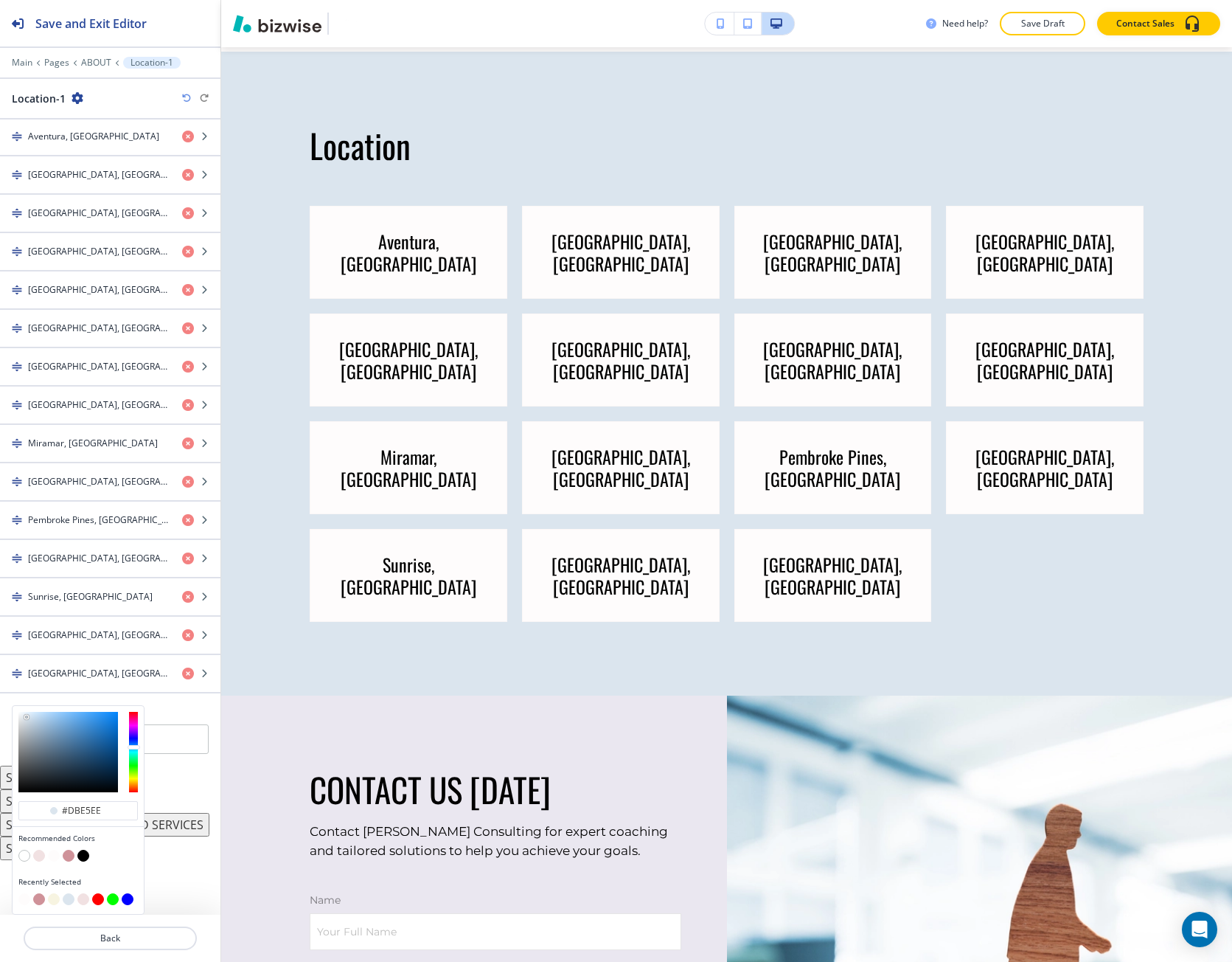
click at [55, 895] on button "button" at bounding box center [54, 899] width 11 height 11
type input "#f7f4e1"
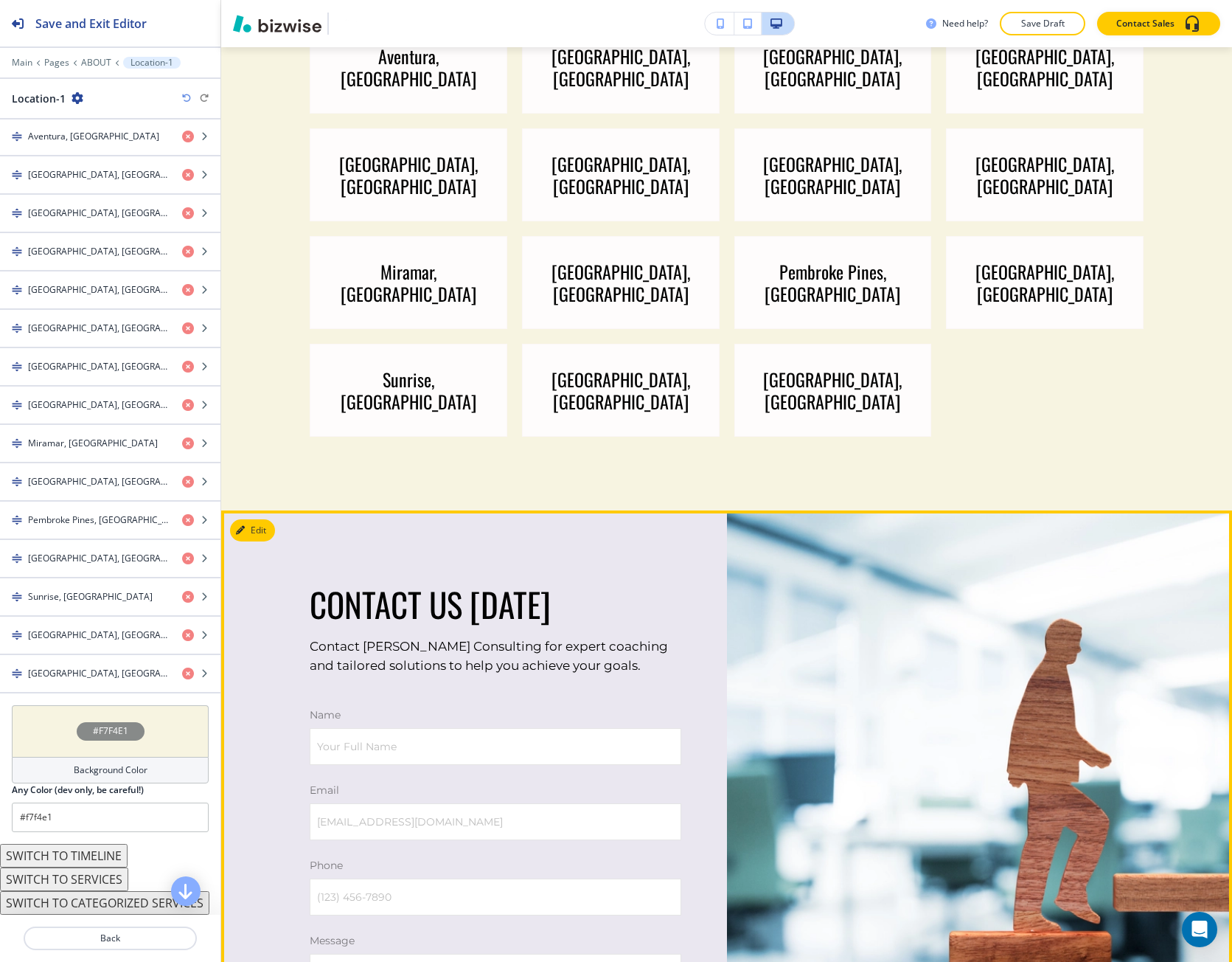
scroll to position [2925, 0]
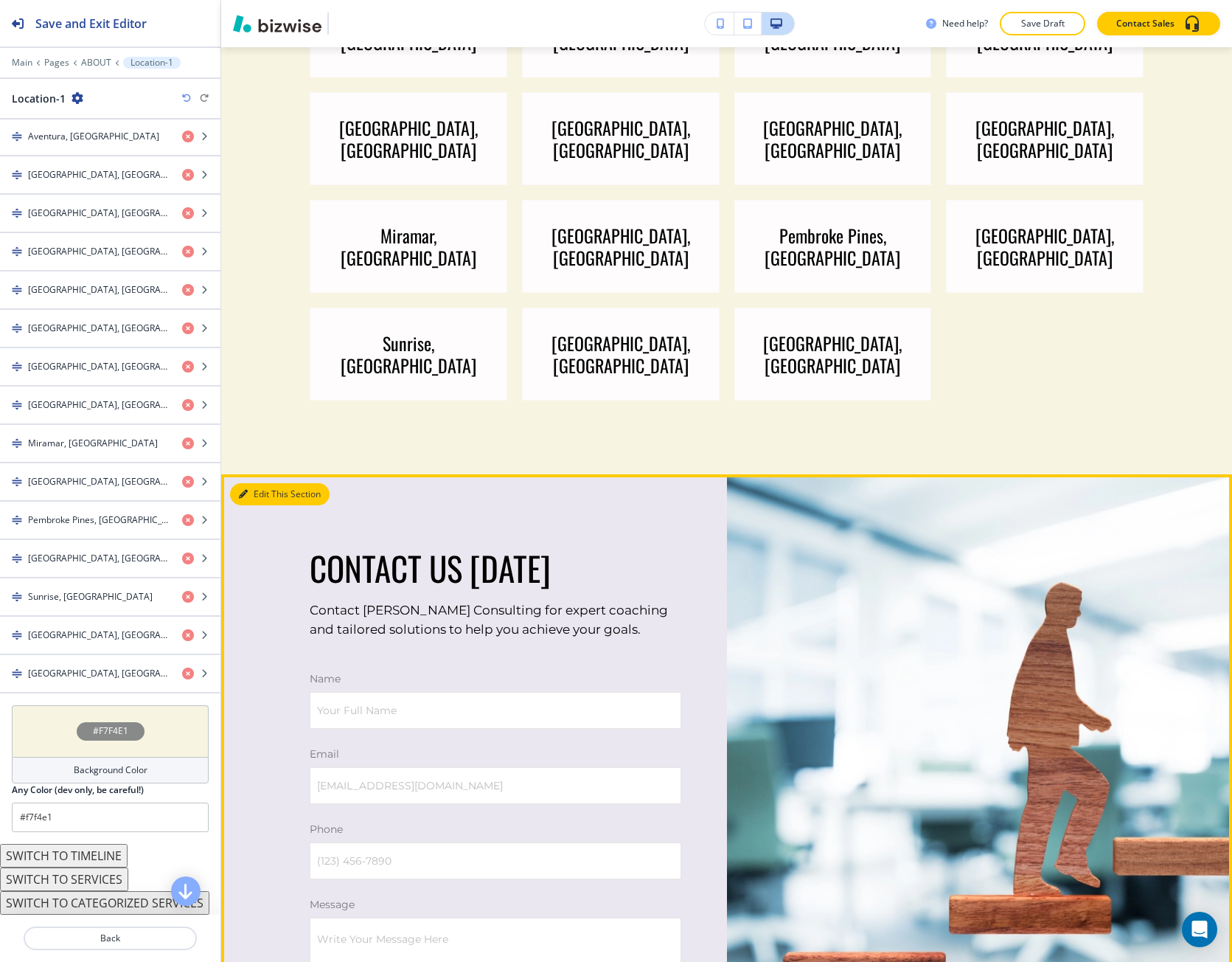
click at [255, 483] on button "Edit This Section" at bounding box center [280, 494] width 100 height 22
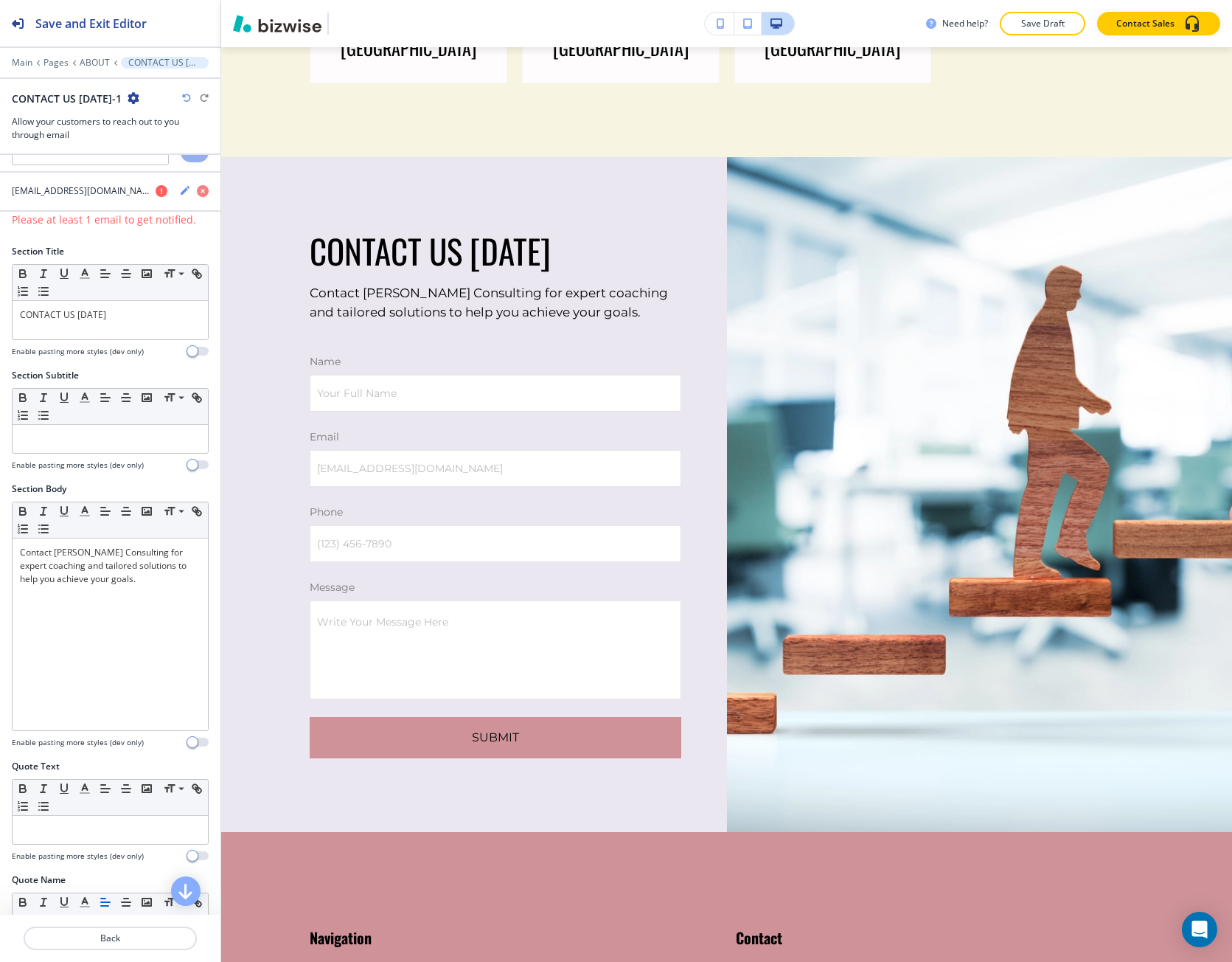
scroll to position [3259, 0]
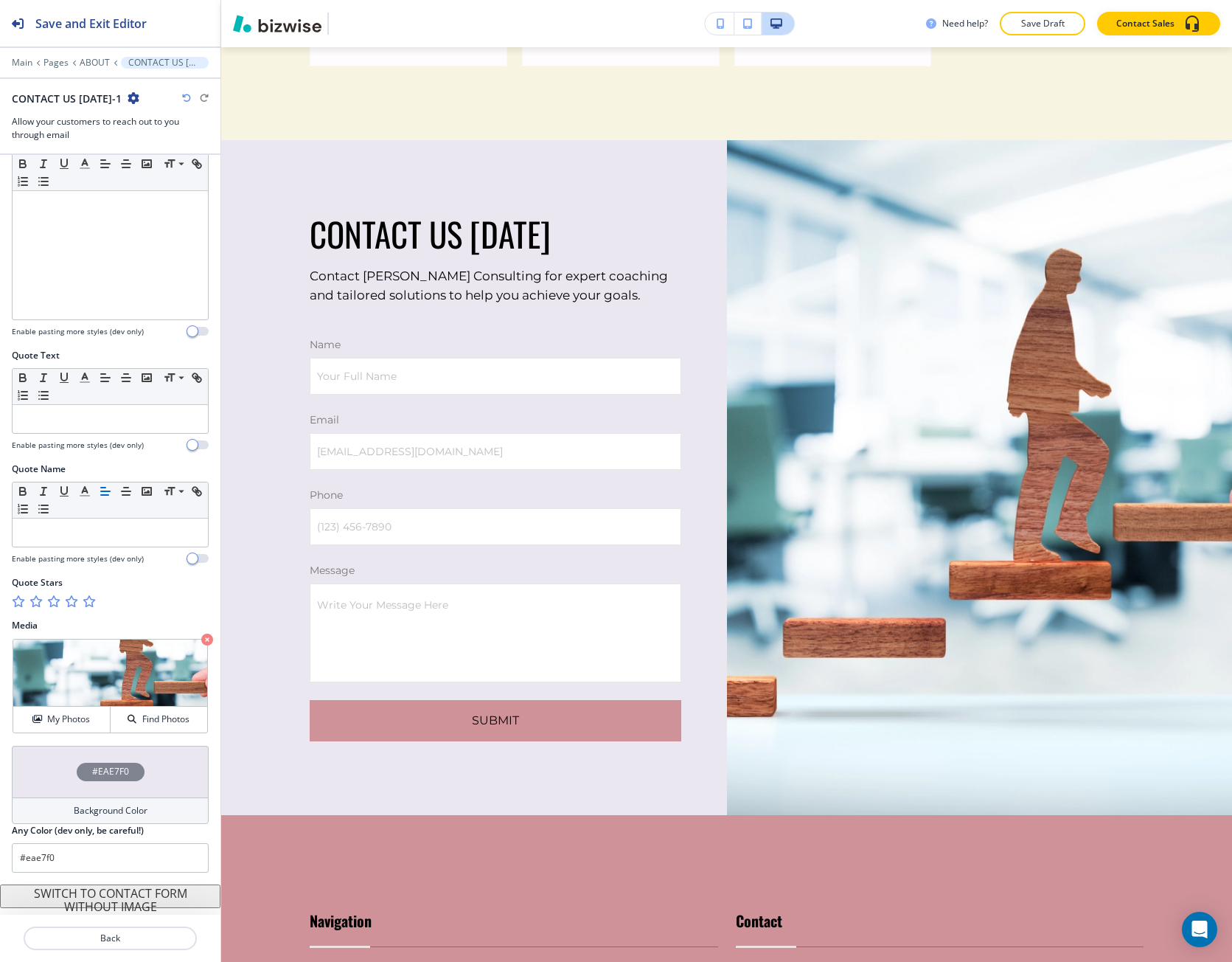
click at [79, 764] on div "#EAE7F0" at bounding box center [111, 772] width 68 height 19
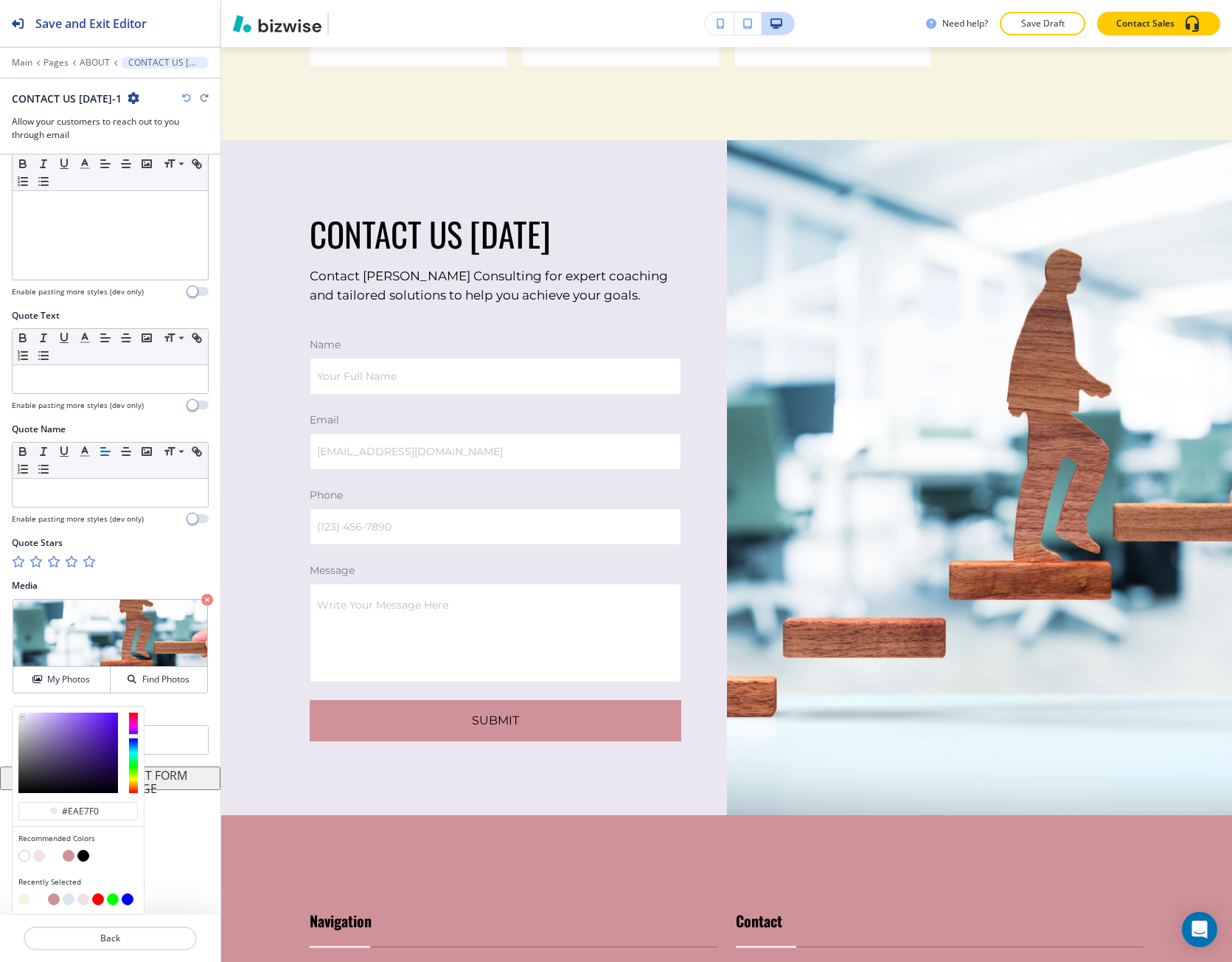
click at [38, 856] on button "button" at bounding box center [39, 856] width 11 height 11
type input "#f1e1e2"
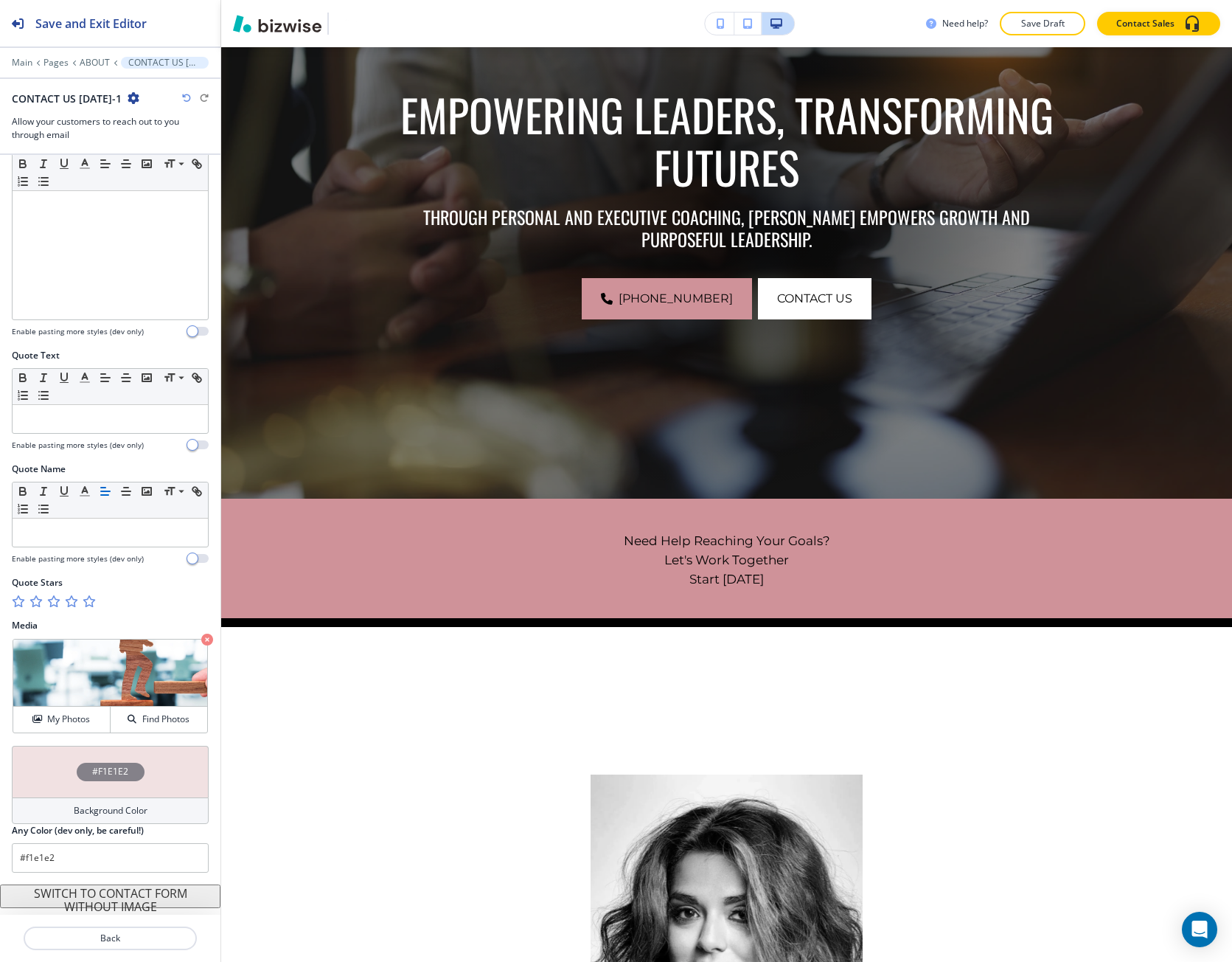
scroll to position [0, 0]
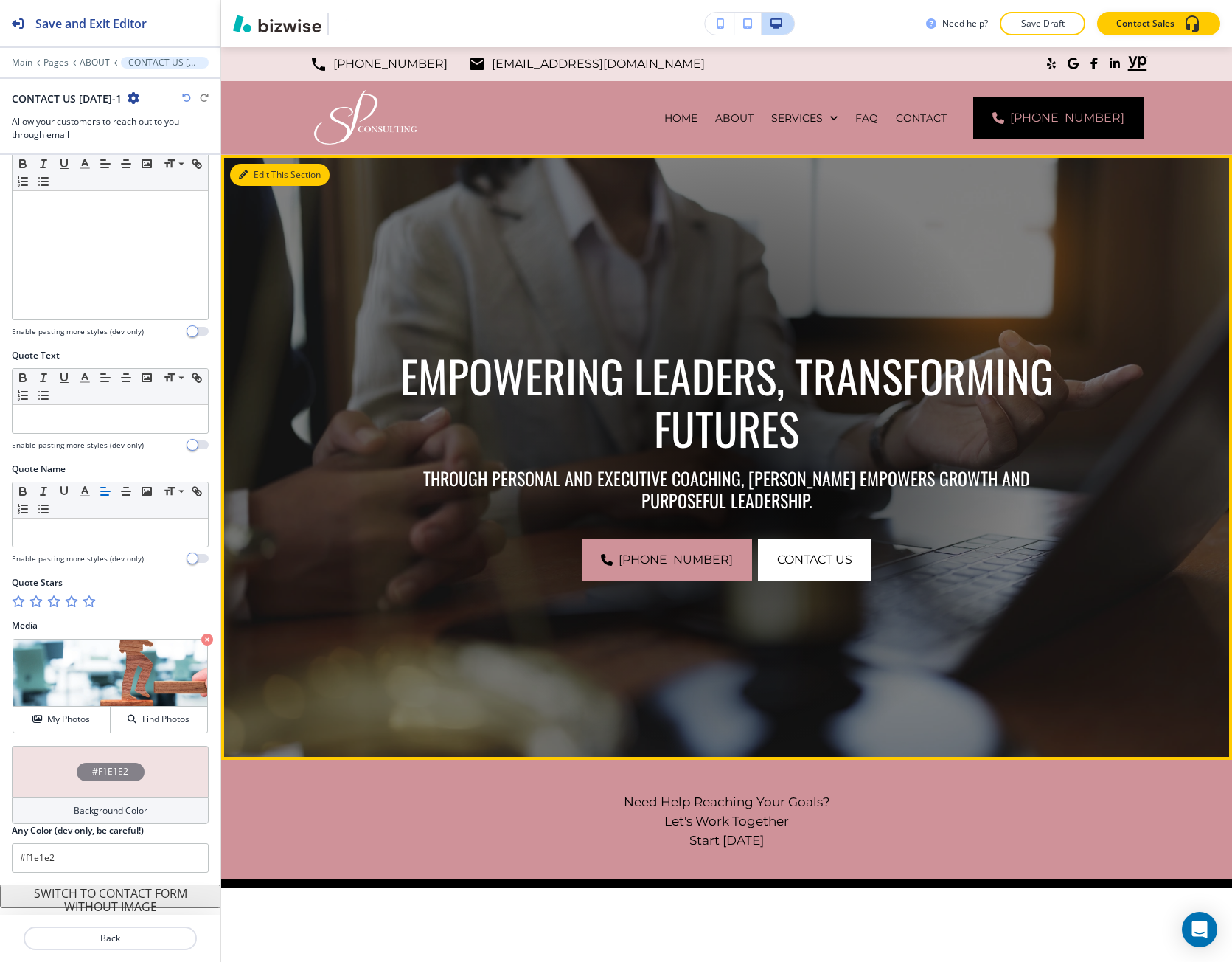
click at [267, 170] on button "Edit This Section" at bounding box center [280, 174] width 100 height 22
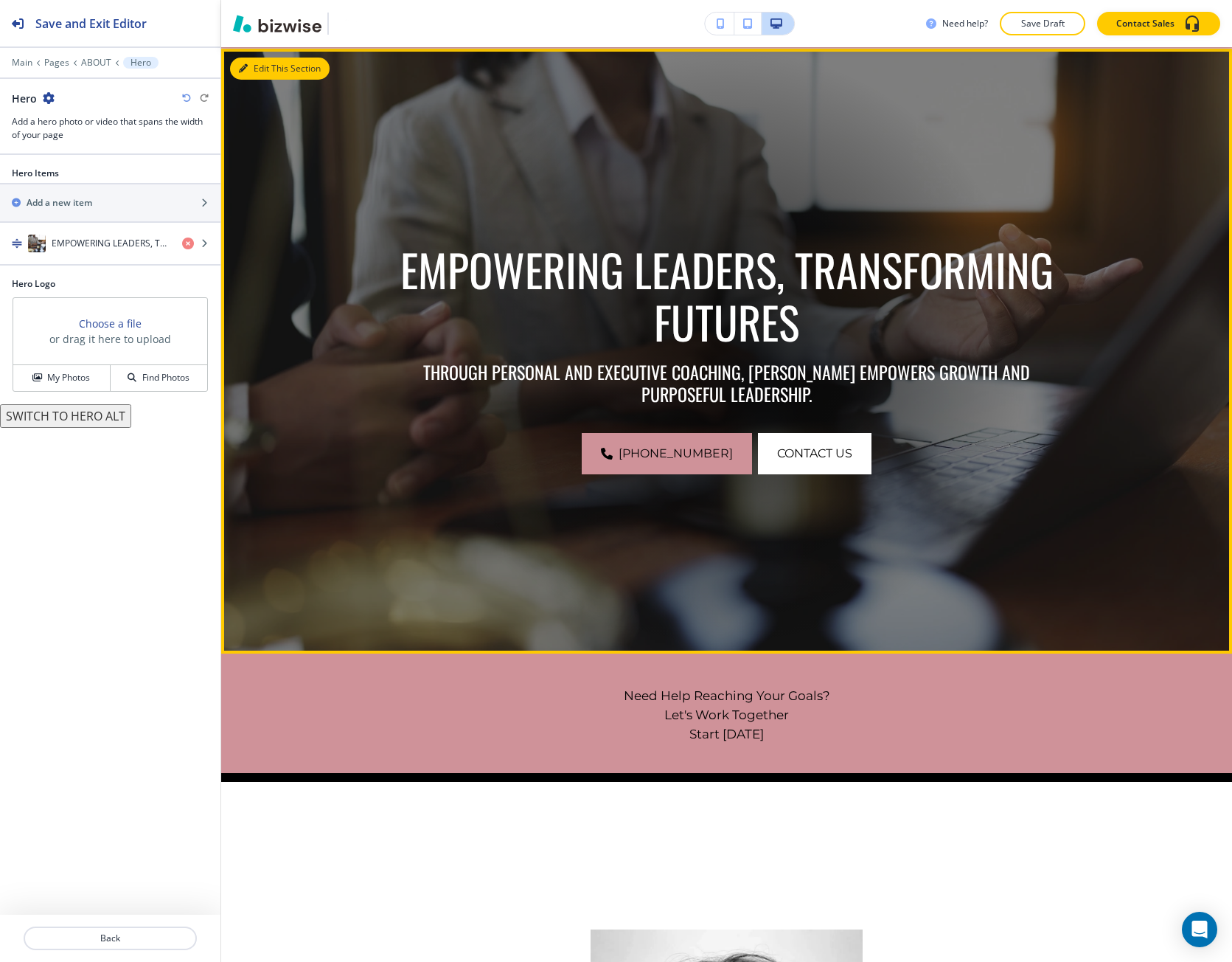
scroll to position [108, 0]
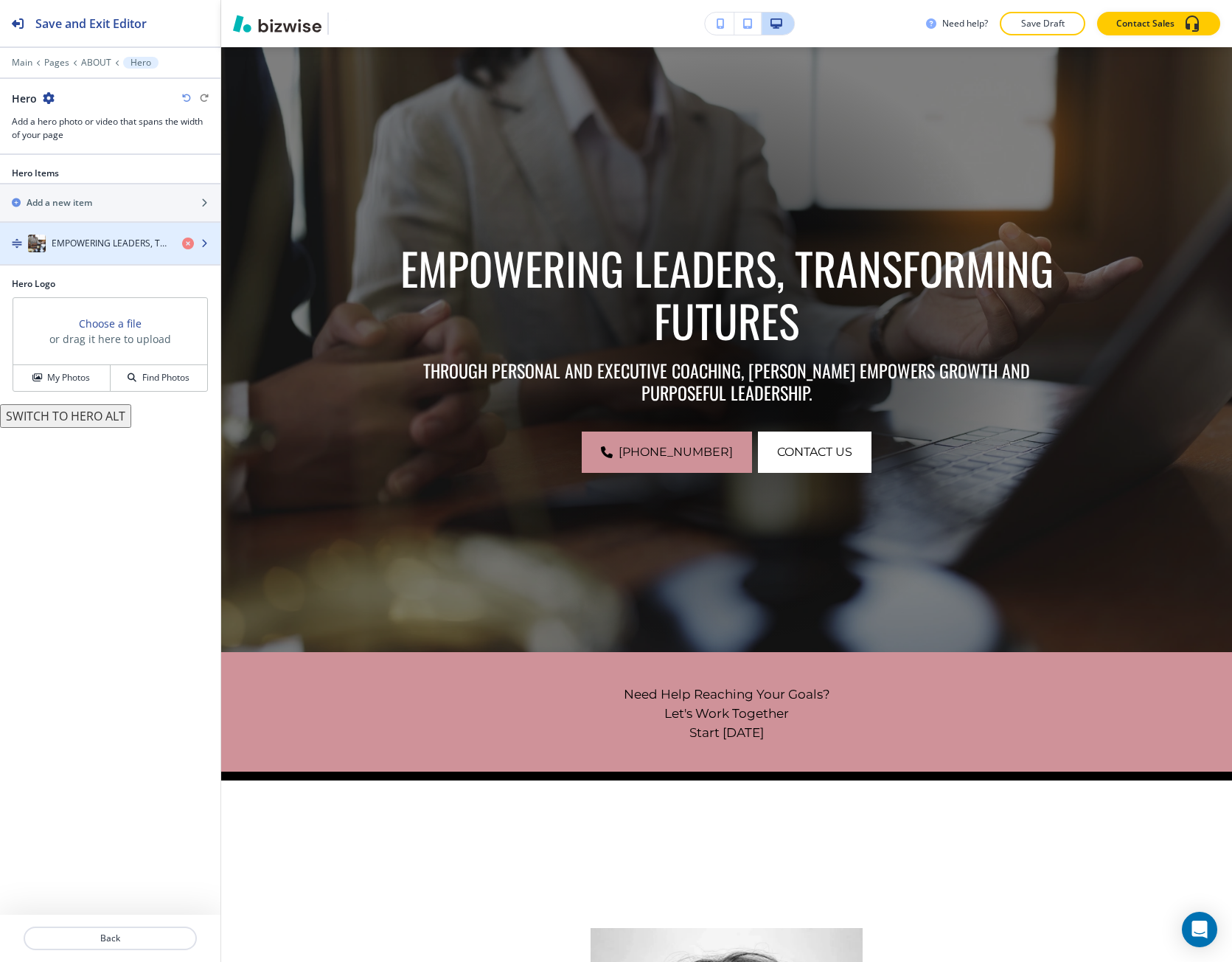
click at [91, 246] on h4 "EMPOWERING LEADERS, TRANSFORMING FUTURES" at bounding box center [111, 243] width 119 height 13
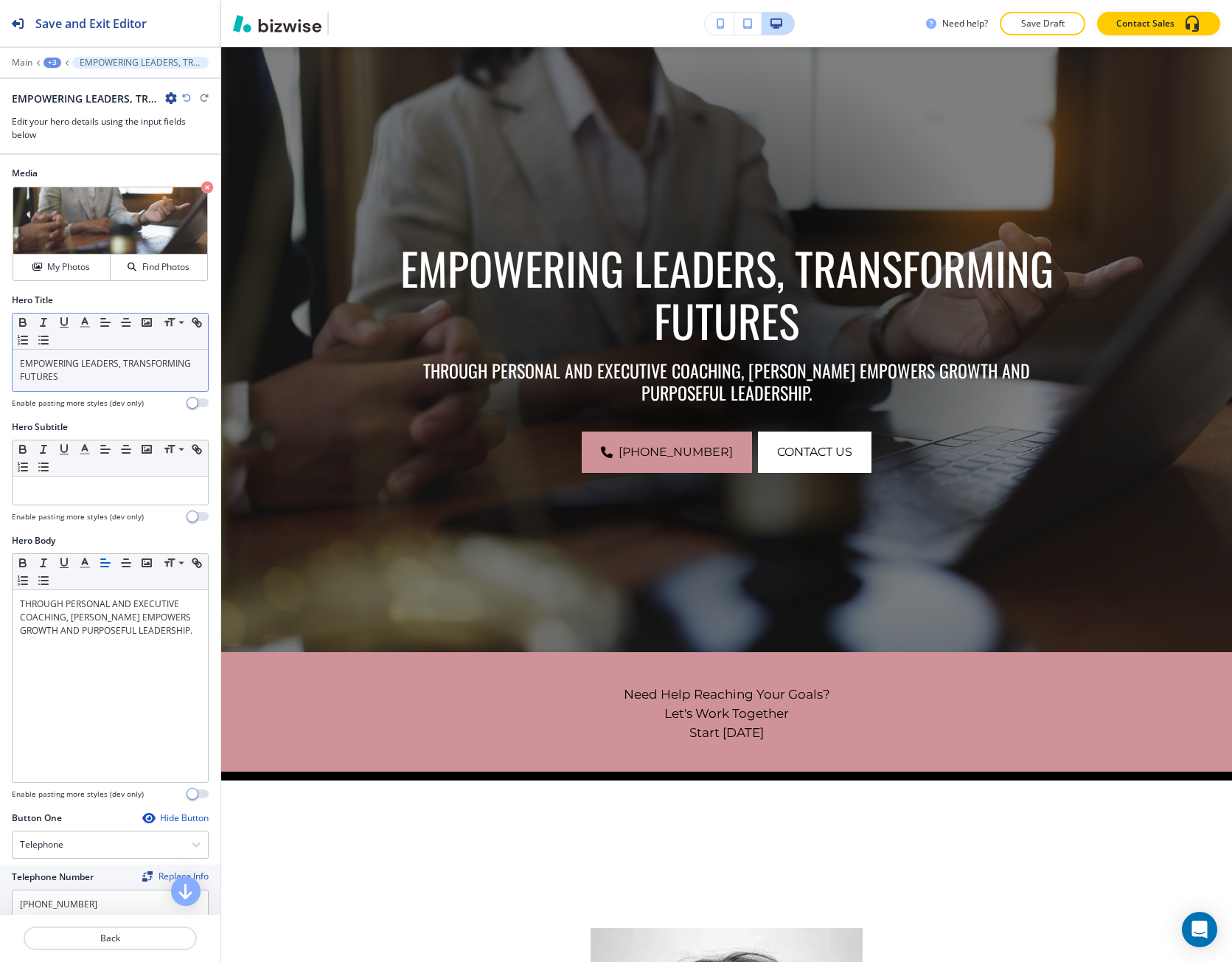
click at [76, 382] on p "EMPOWERING LEADERS, TRANSFORMING FUTURES" at bounding box center [110, 370] width 181 height 26
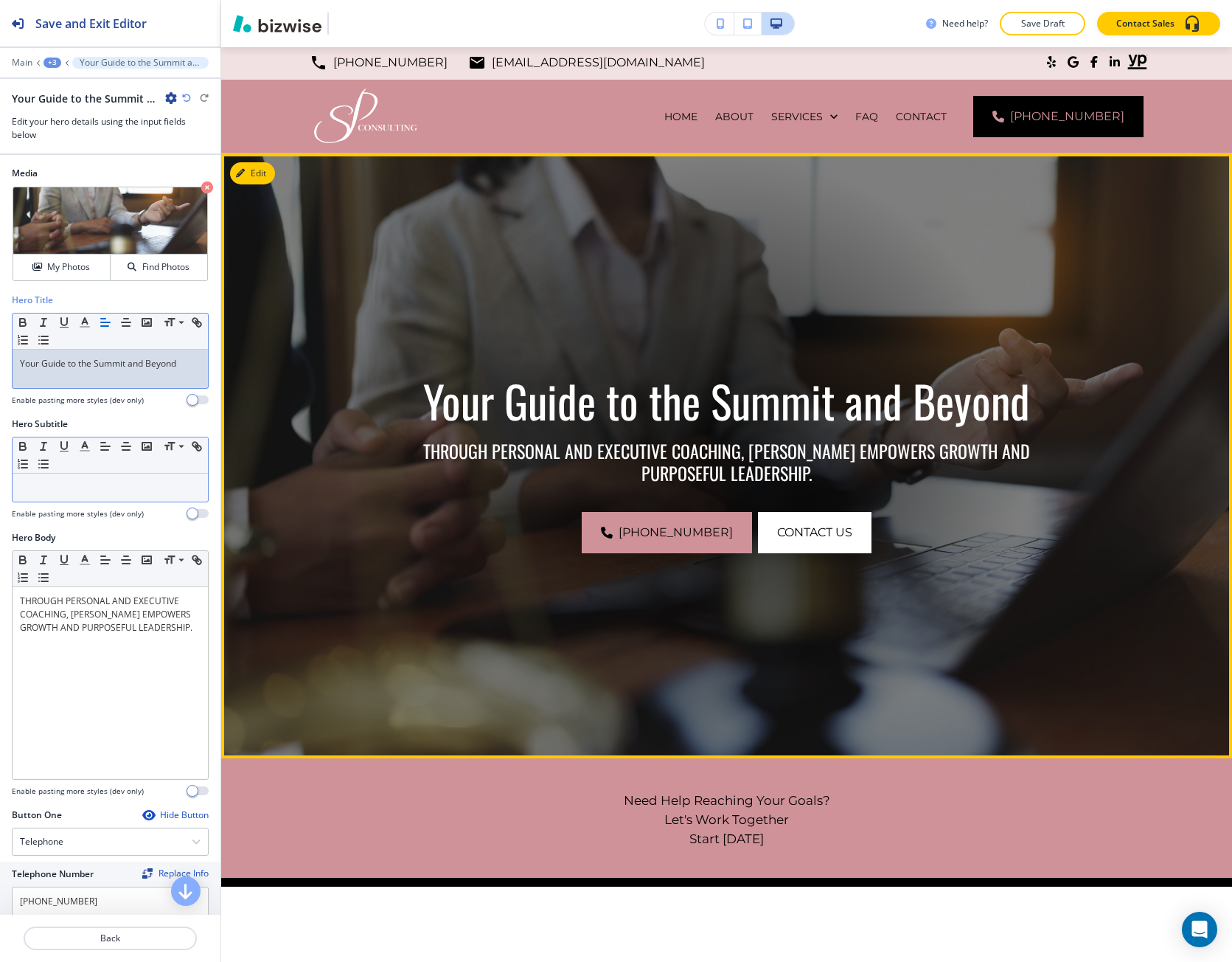
scroll to position [0, 0]
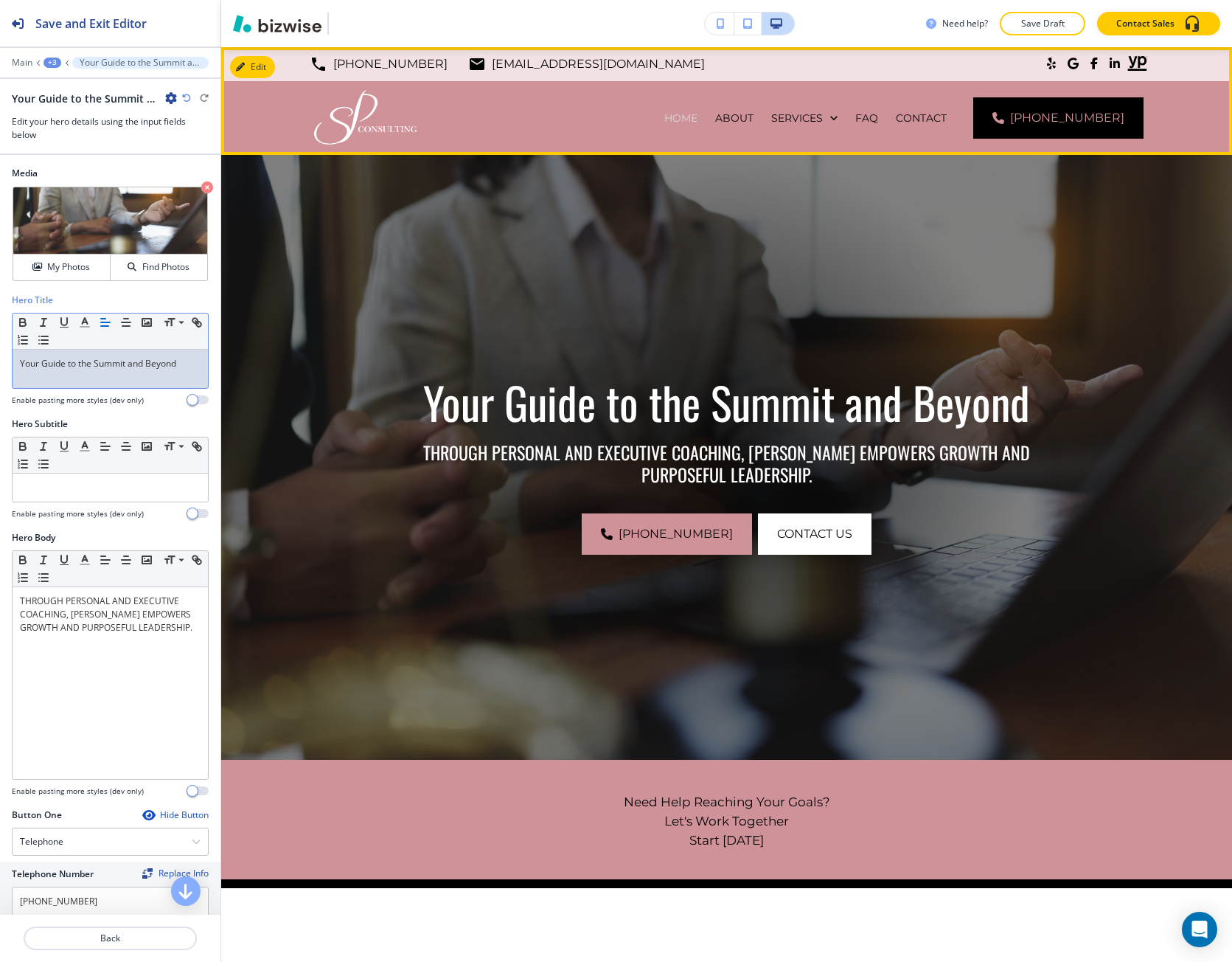
drag, startPoint x: 701, startPoint y: 110, endPoint x: 708, endPoint y: 112, distance: 7.3
click at [705, 111] on div "HOME" at bounding box center [681, 118] width 51 height 74
click at [697, 118] on p "HOME" at bounding box center [681, 118] width 34 height 15
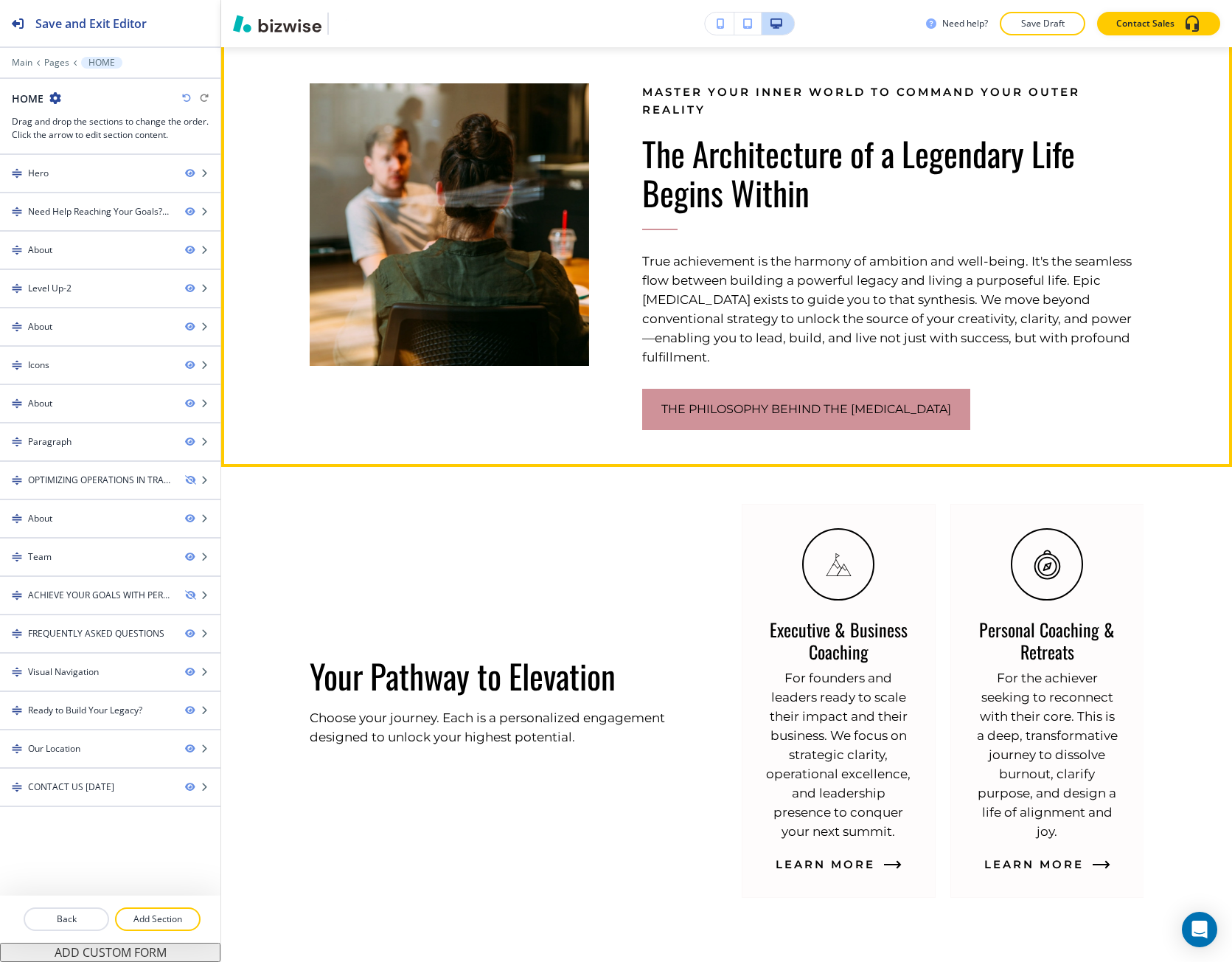
scroll to position [885, 0]
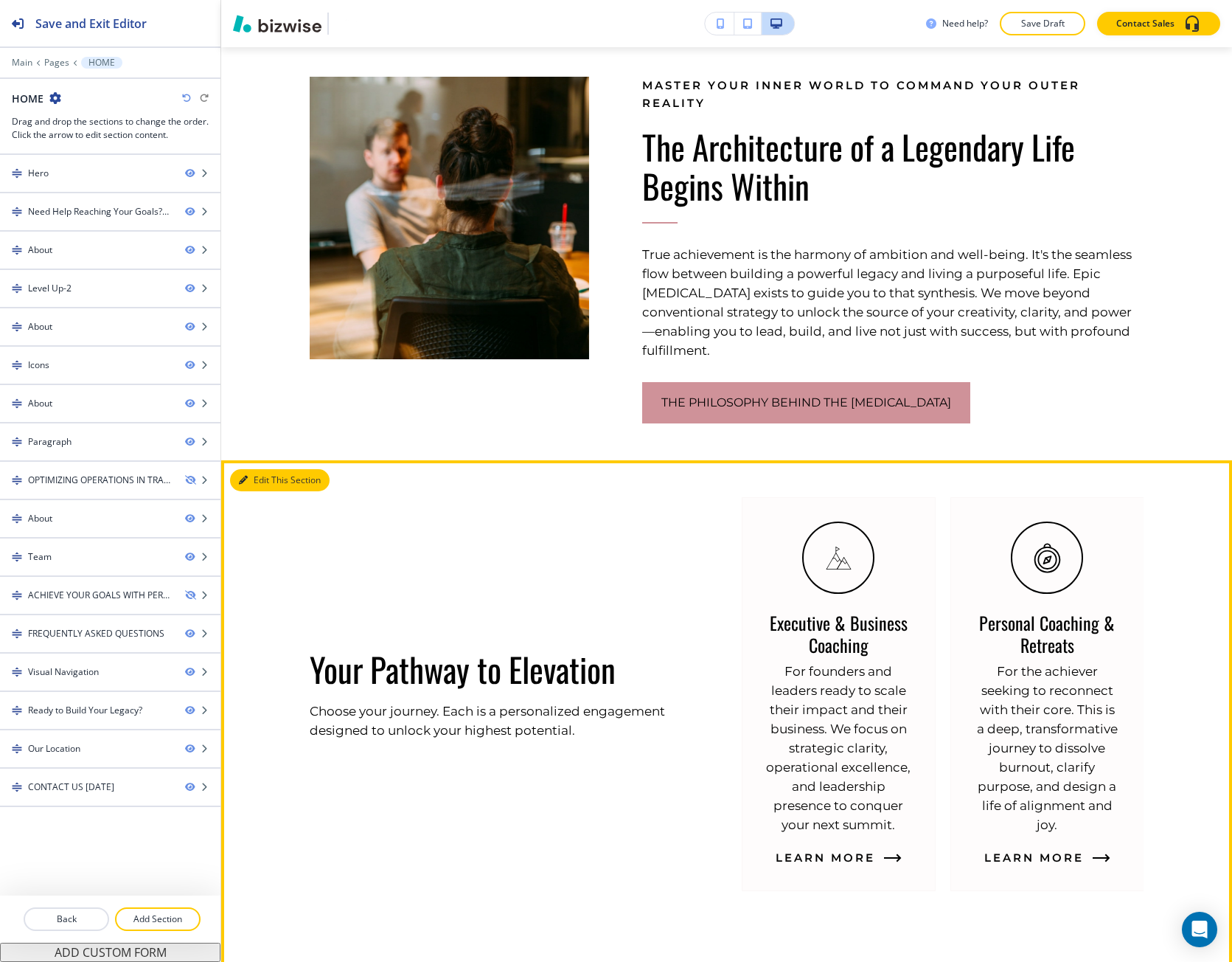
click at [264, 469] on button "Edit This Section" at bounding box center [280, 480] width 100 height 22
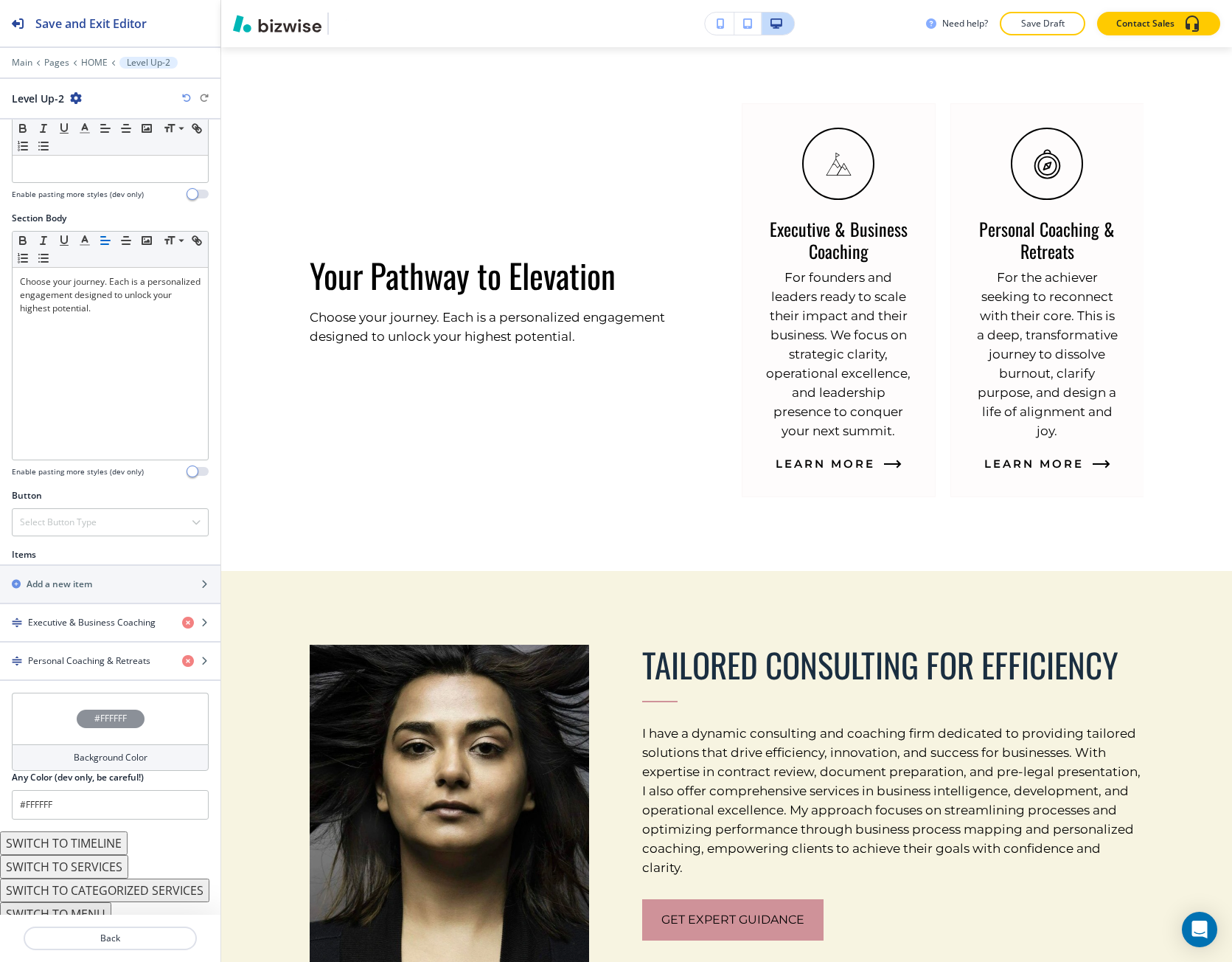
scroll to position [168, 0]
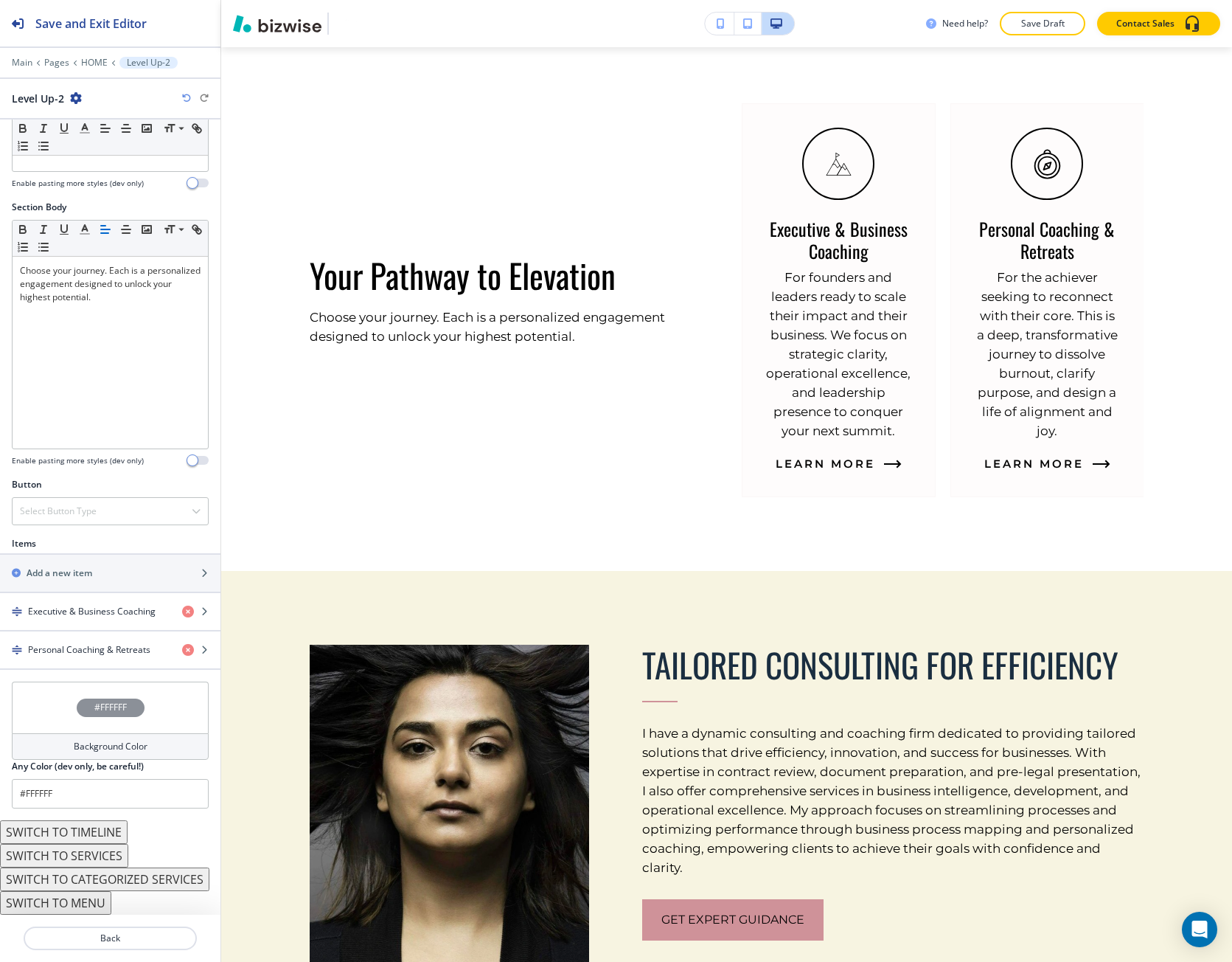
click at [58, 853] on button "SWITCH TO SERVICES" at bounding box center [64, 856] width 129 height 24
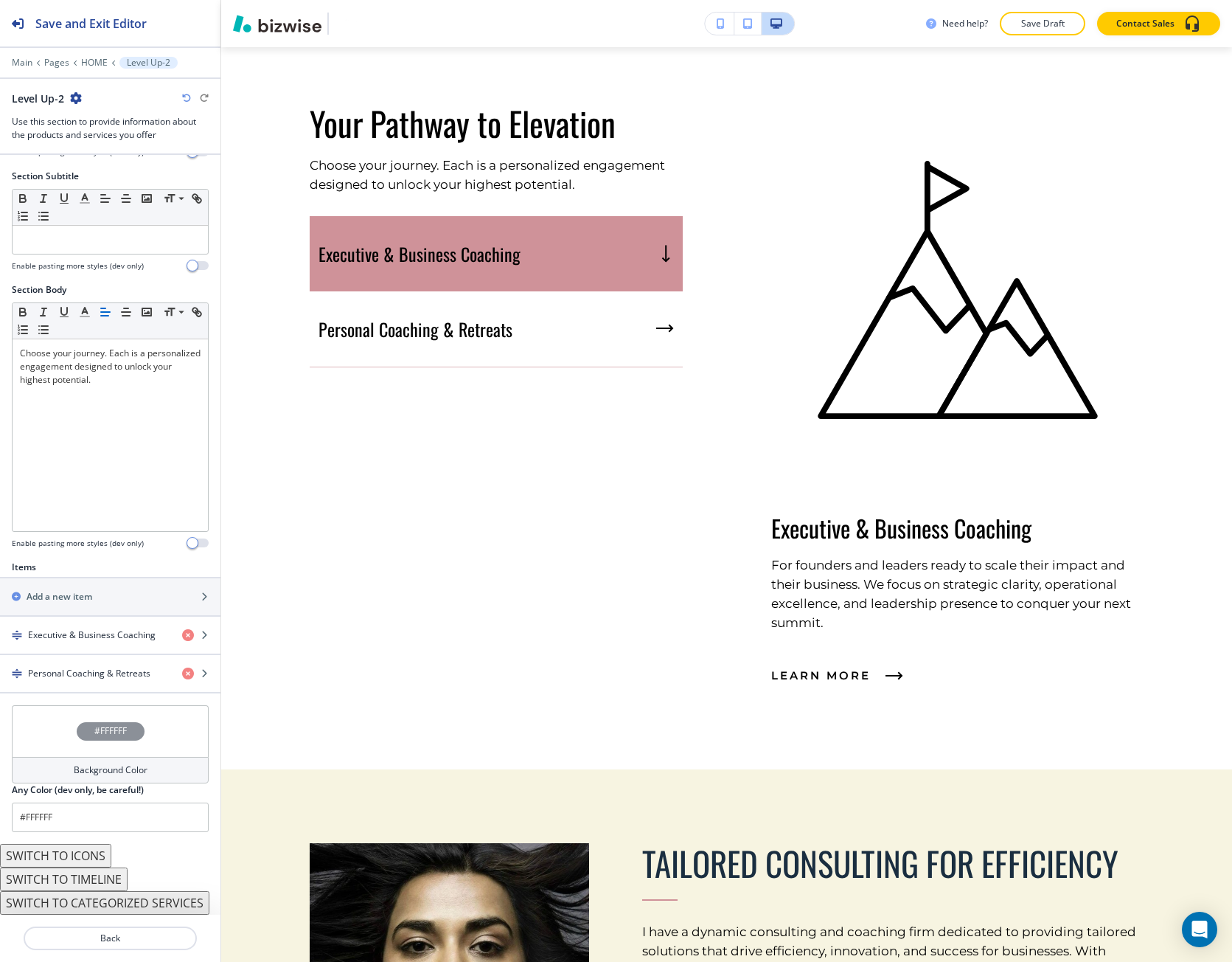
scroll to position [121, 0]
click at [76, 896] on button "SWITCH TO CATEGORIZED SERVICES" at bounding box center [105, 902] width 210 height 24
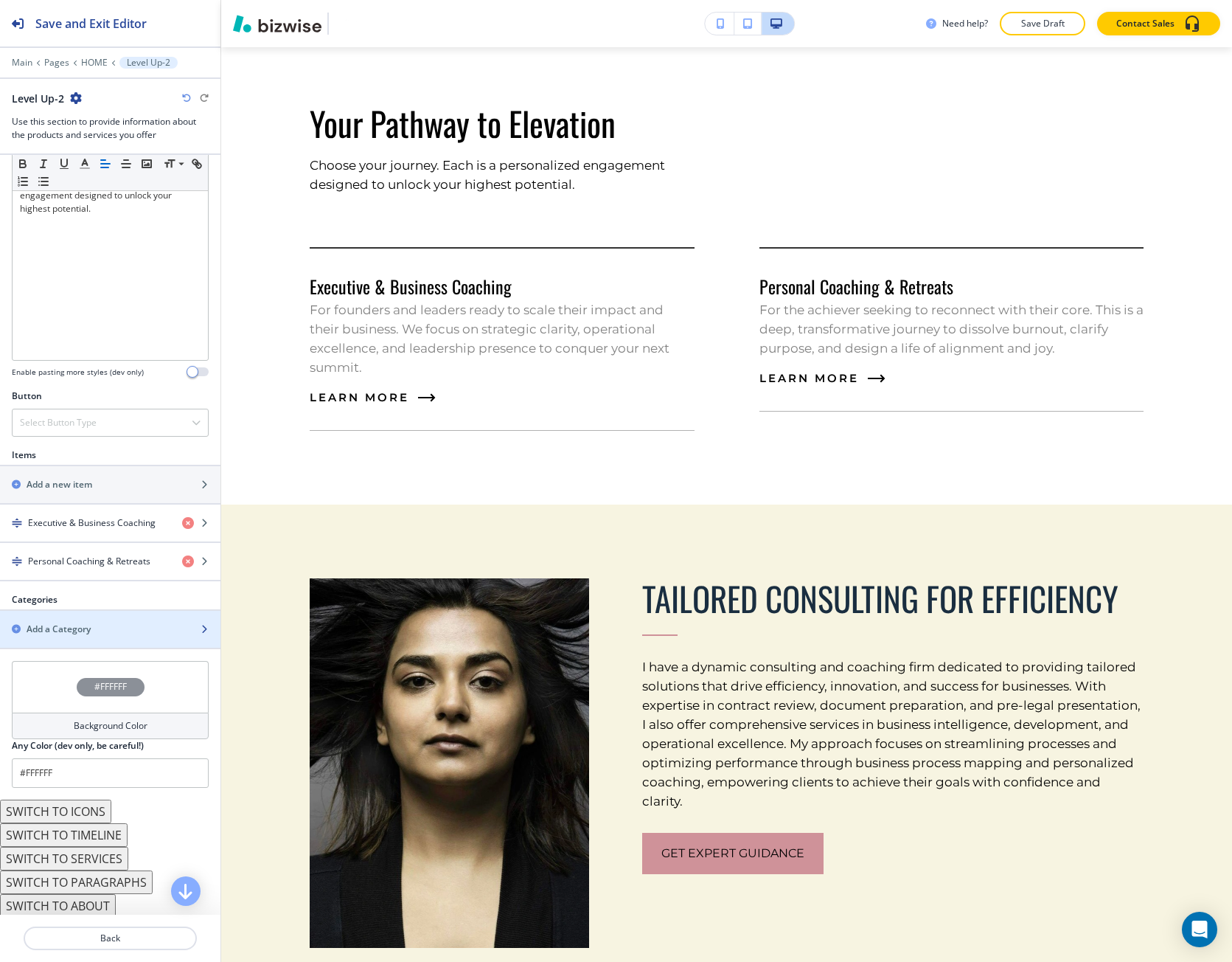
scroll to position [318, 0]
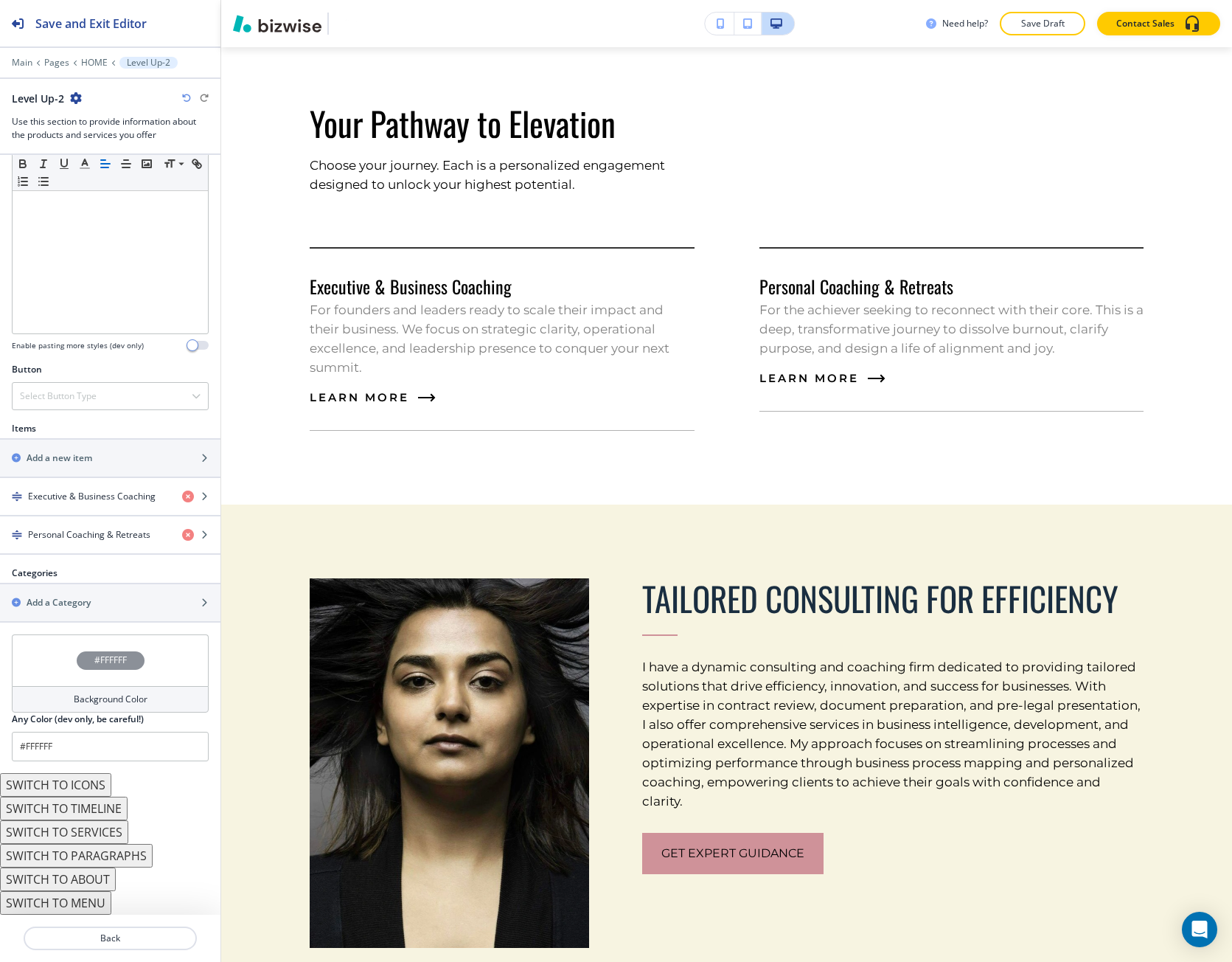
click at [92, 897] on button "SWITCH TO MENU" at bounding box center [56, 902] width 111 height 24
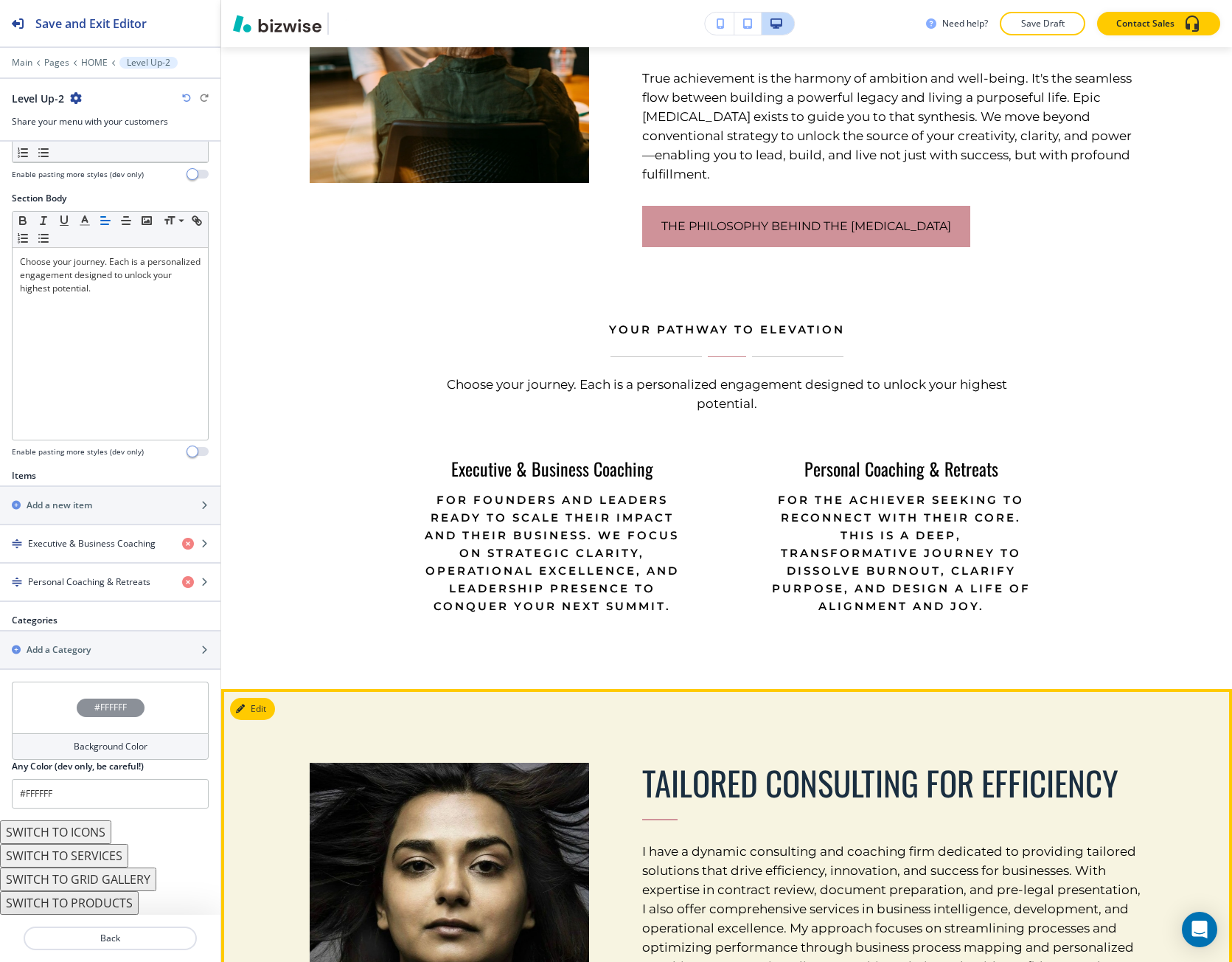
scroll to position [1058, 0]
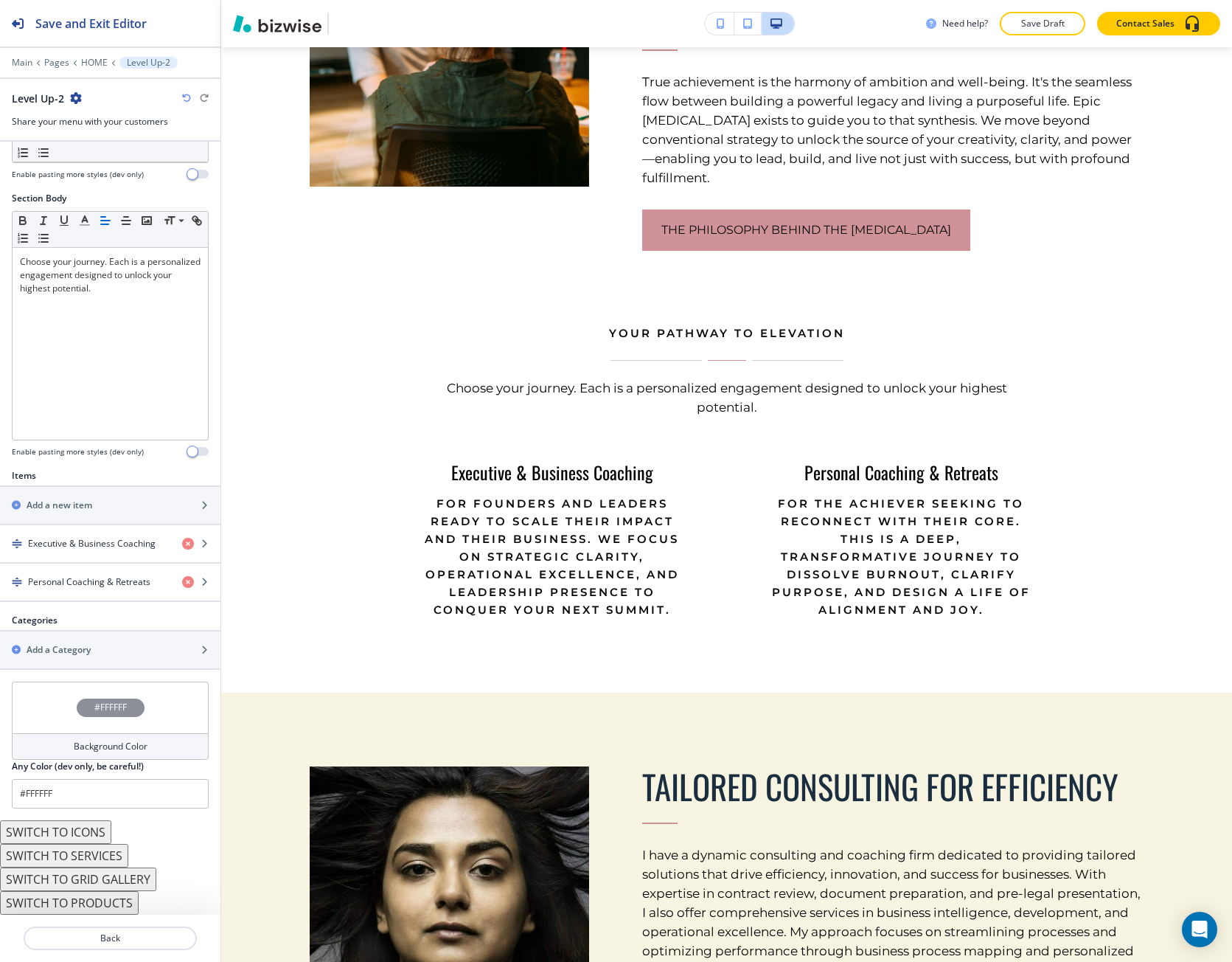
click at [79, 864] on button "SWITCH TO SERVICES" at bounding box center [64, 856] width 129 height 24
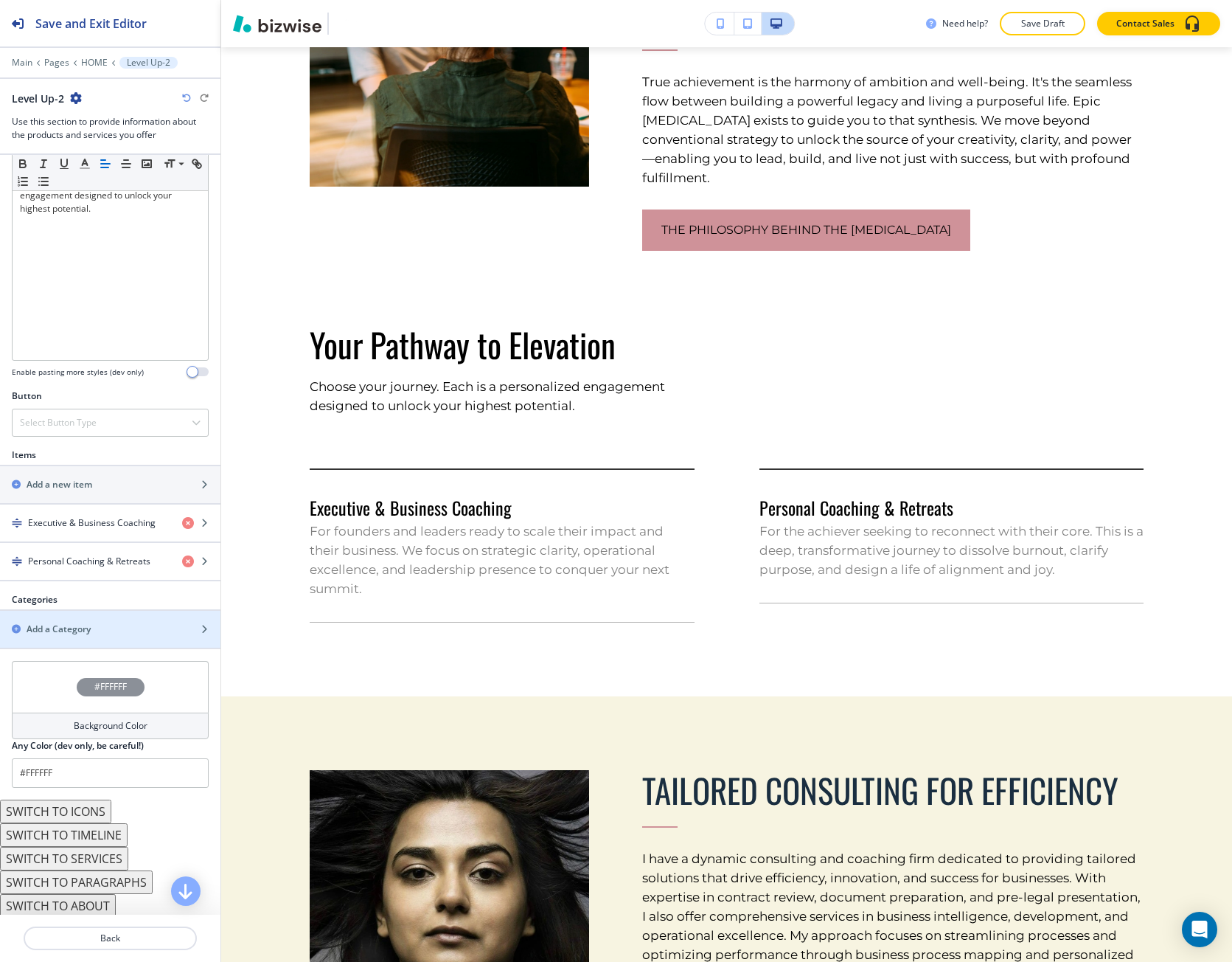
scroll to position [318, 0]
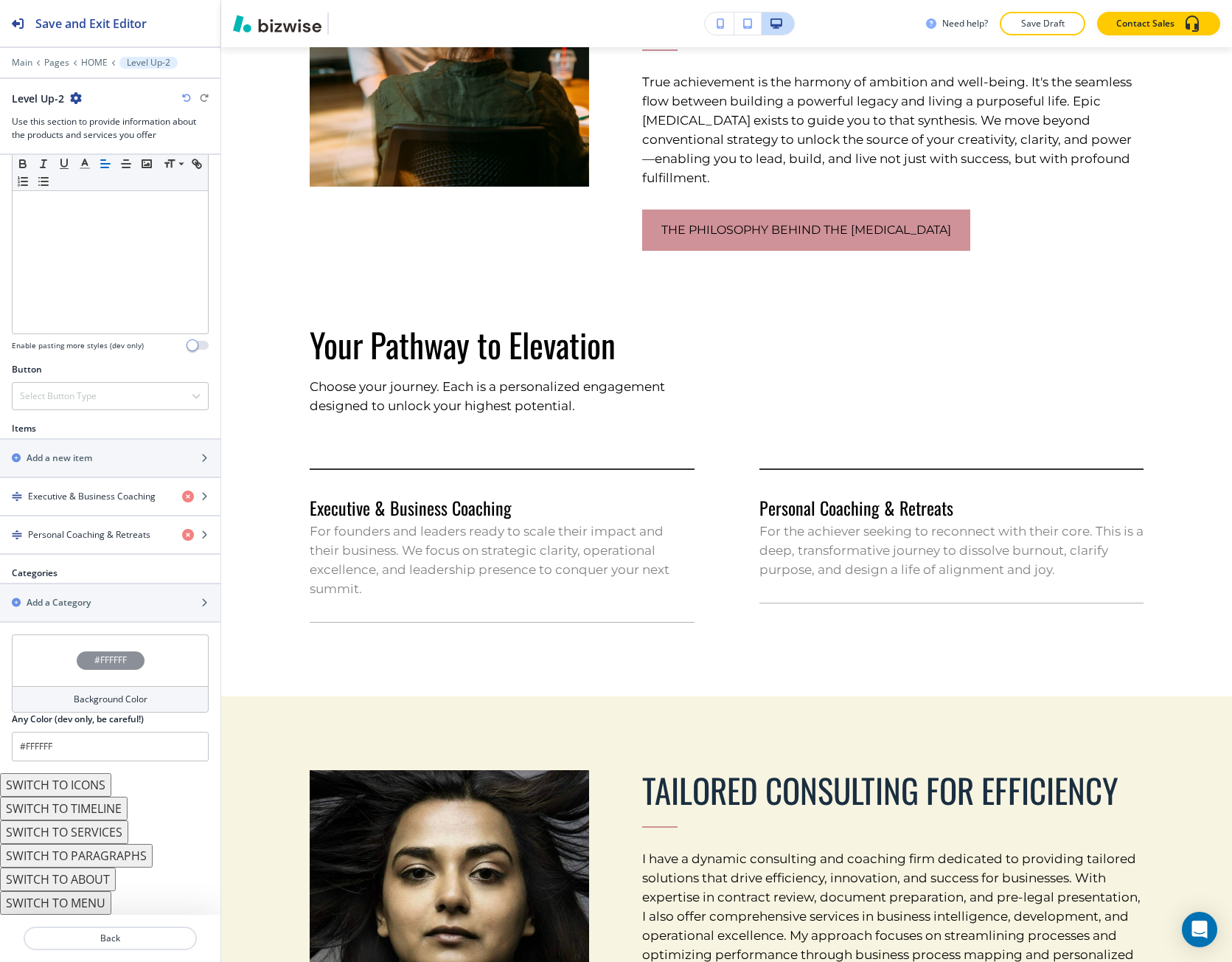
click at [189, 101] on icon "button" at bounding box center [187, 97] width 9 height 9
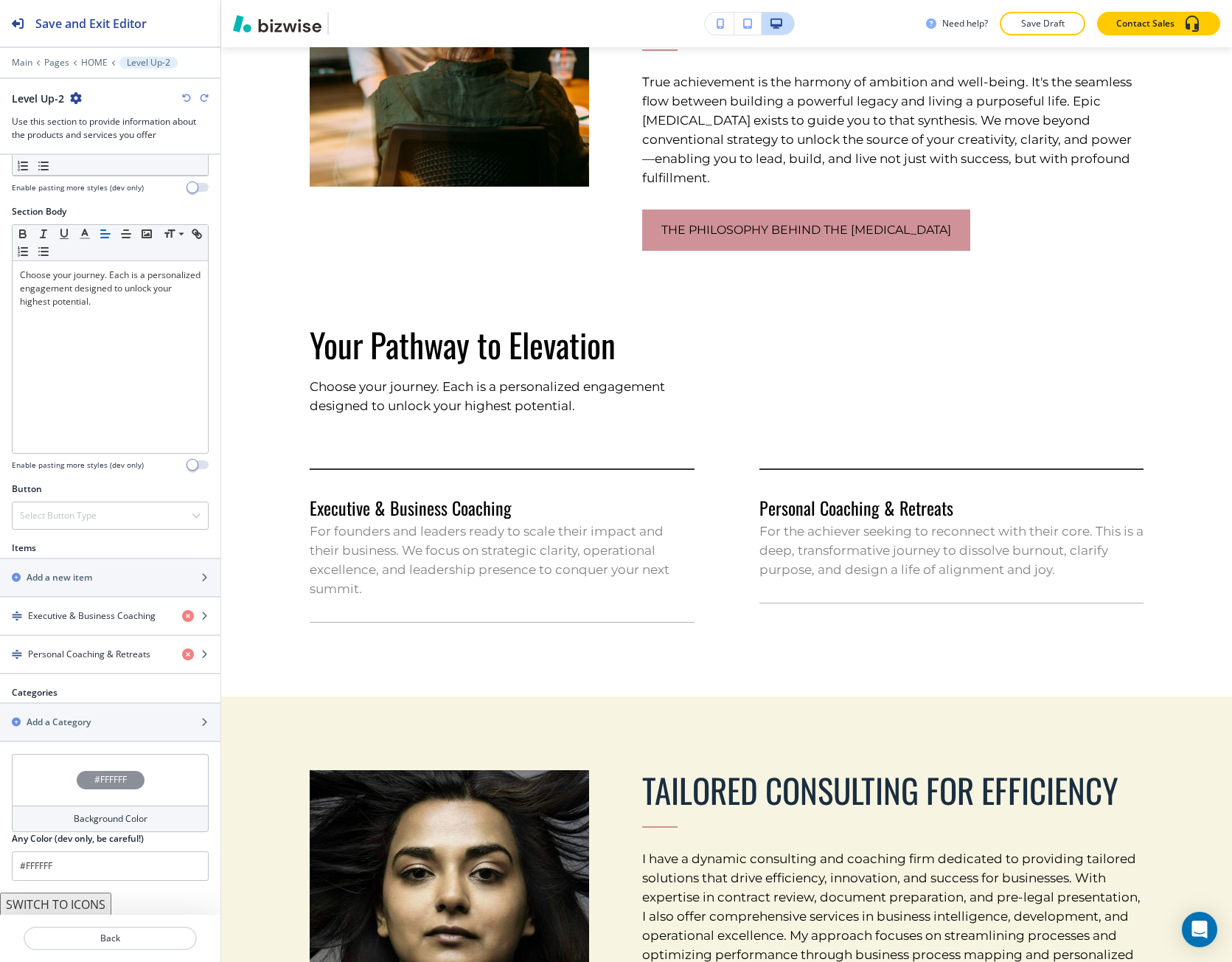
click at [189, 101] on icon "button" at bounding box center [187, 97] width 9 height 9
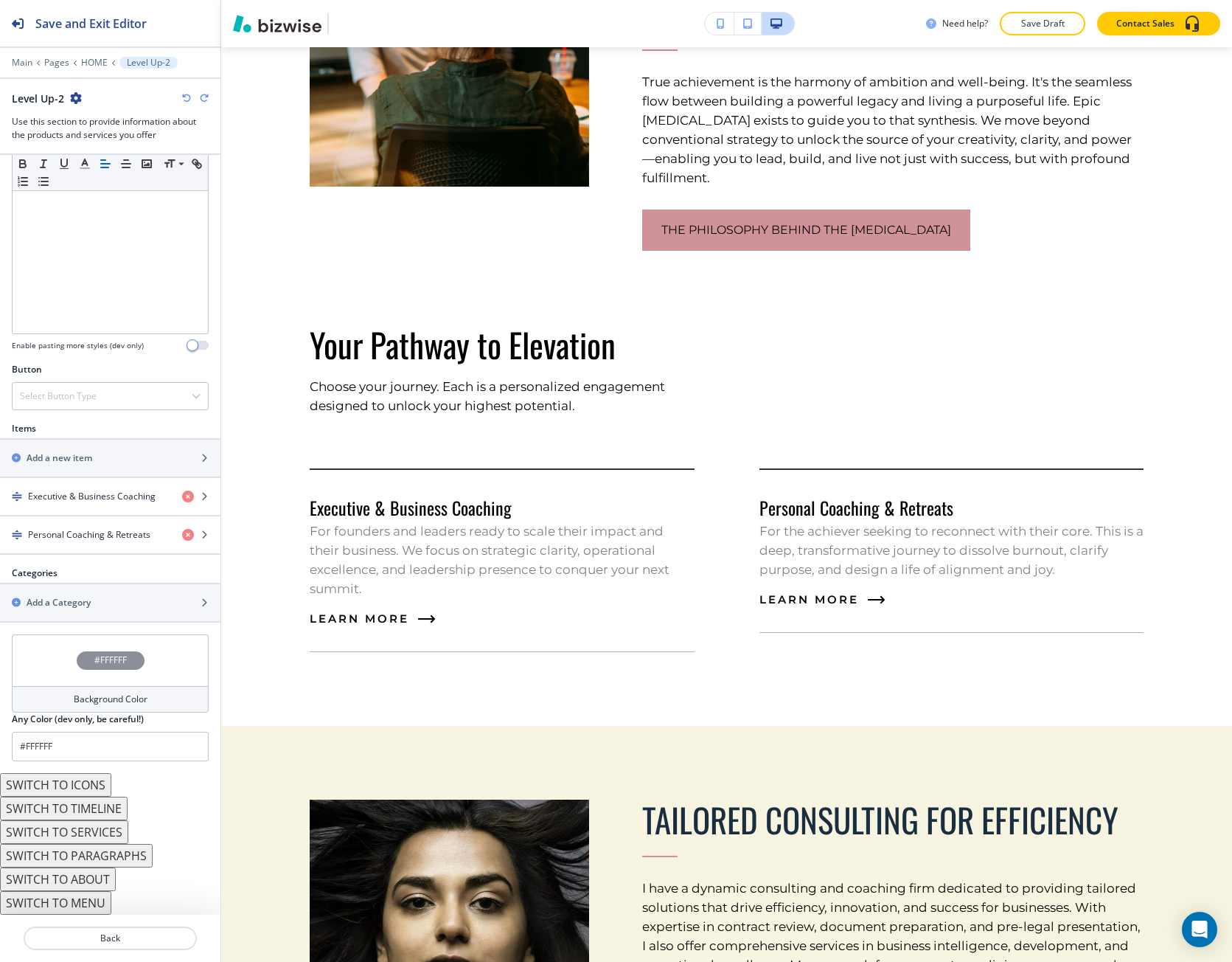
click at [189, 101] on icon "button" at bounding box center [187, 97] width 9 height 9
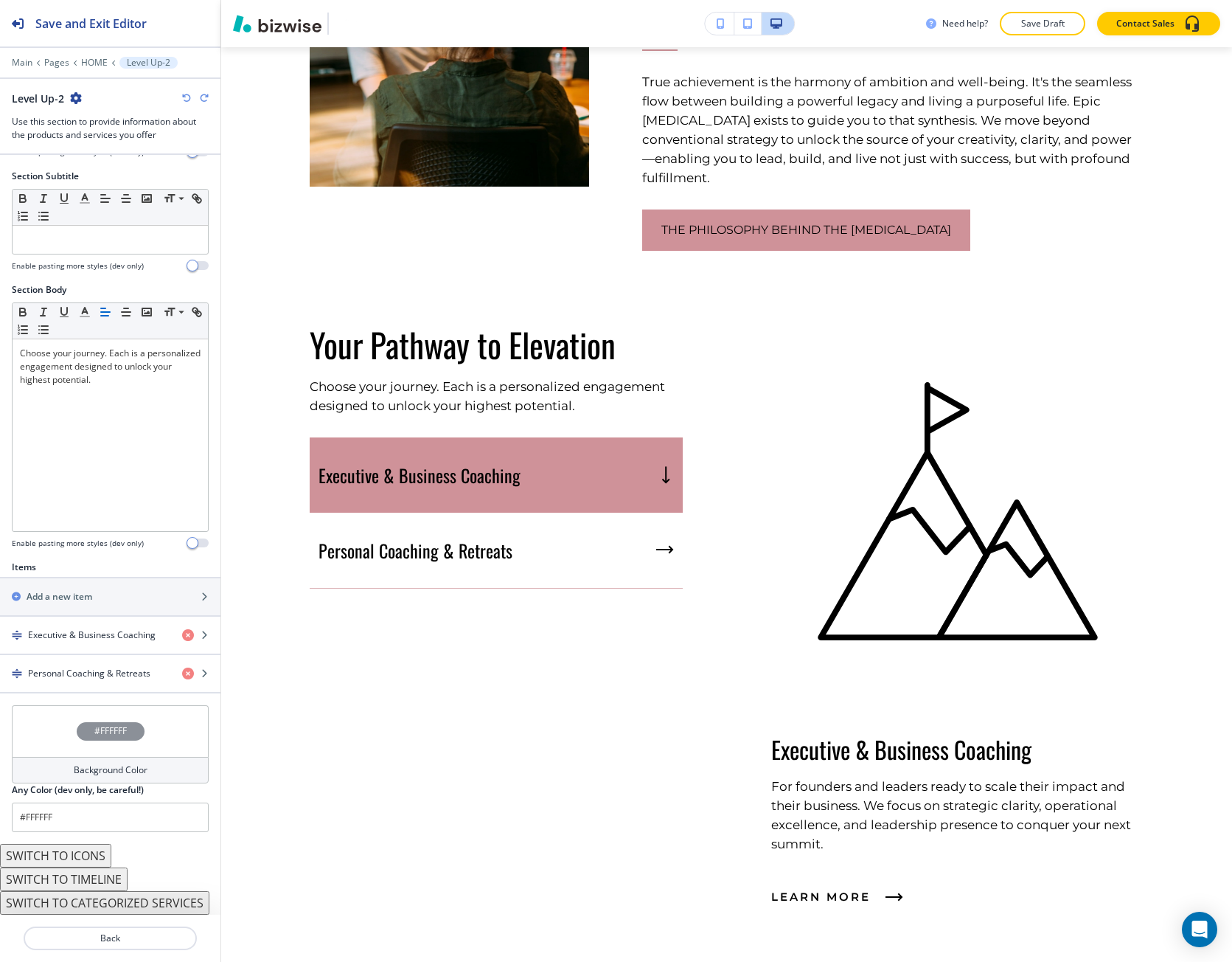
click at [189, 101] on icon "button" at bounding box center [187, 97] width 9 height 9
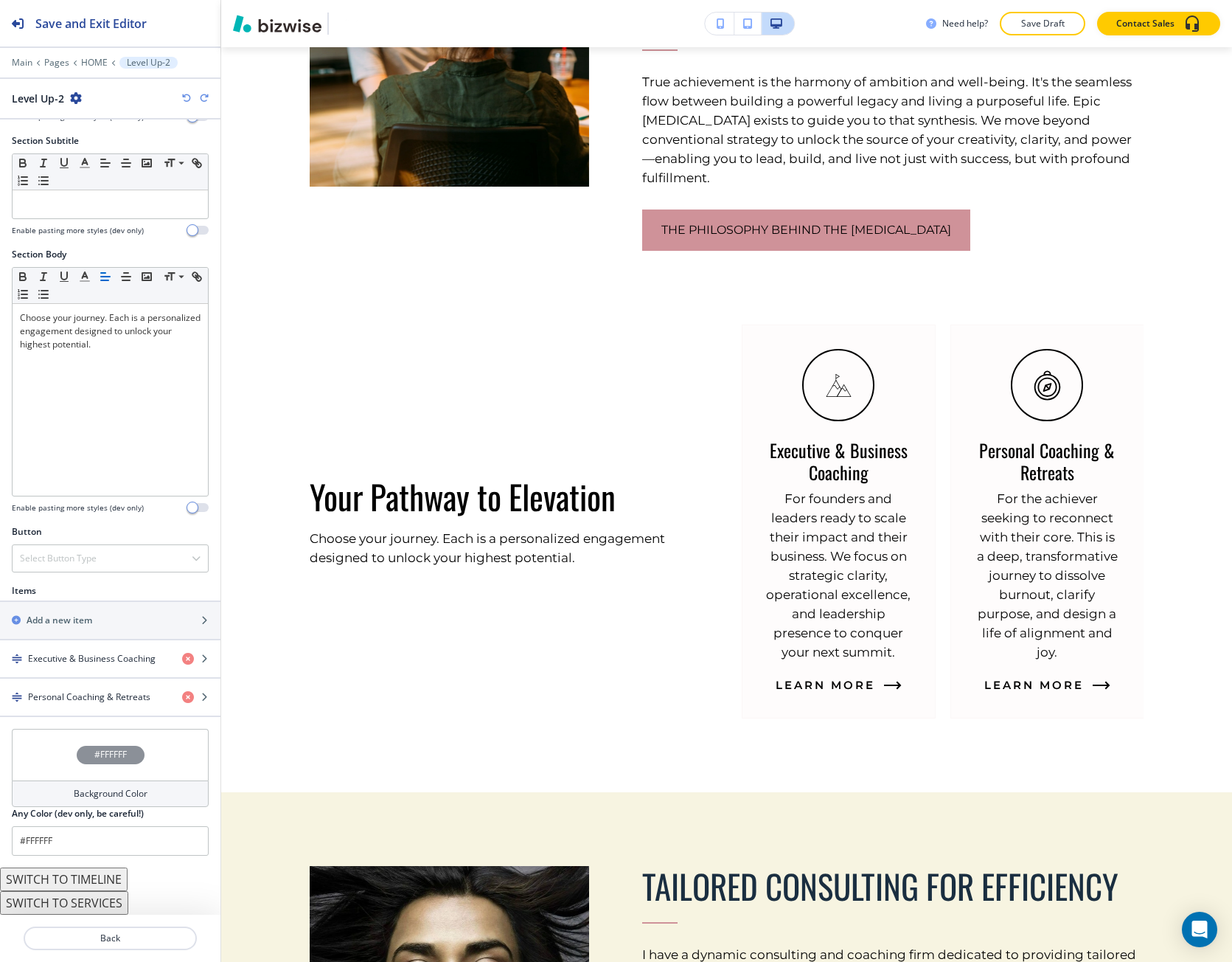
scroll to position [168, 0]
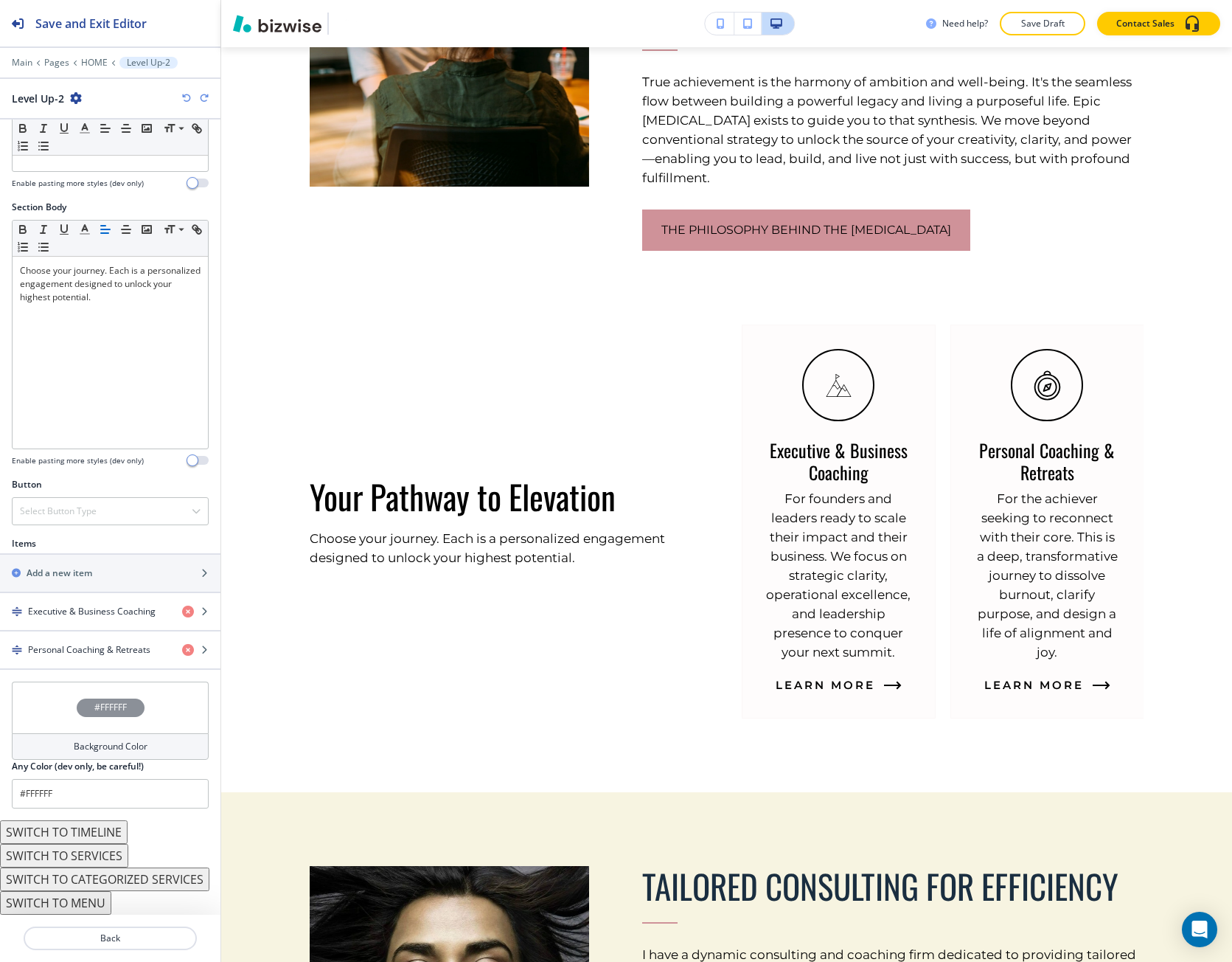
click at [189, 101] on icon "button" at bounding box center [187, 97] width 9 height 9
click at [207, 93] on icon "button" at bounding box center [204, 97] width 9 height 9
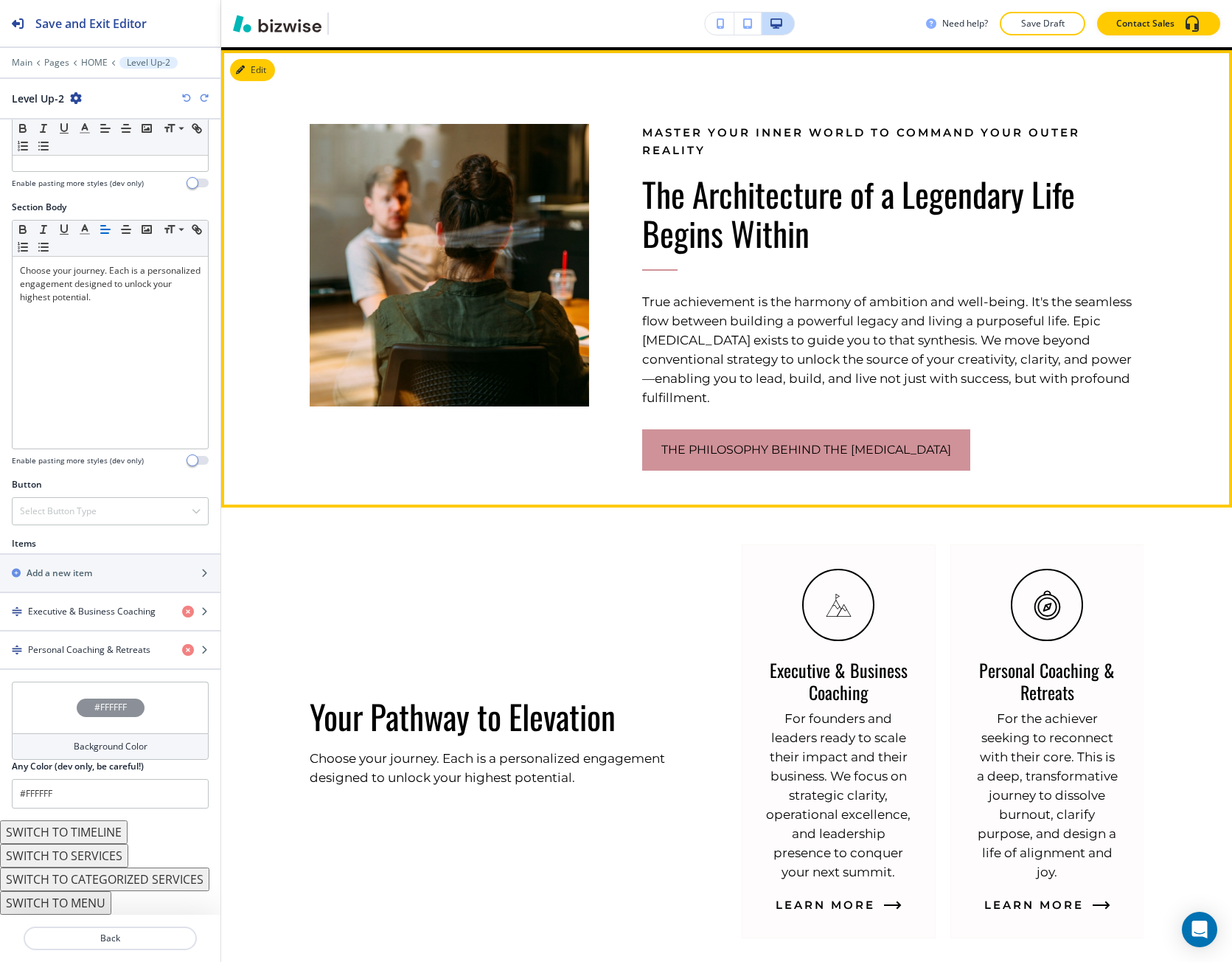
scroll to position [837, 0]
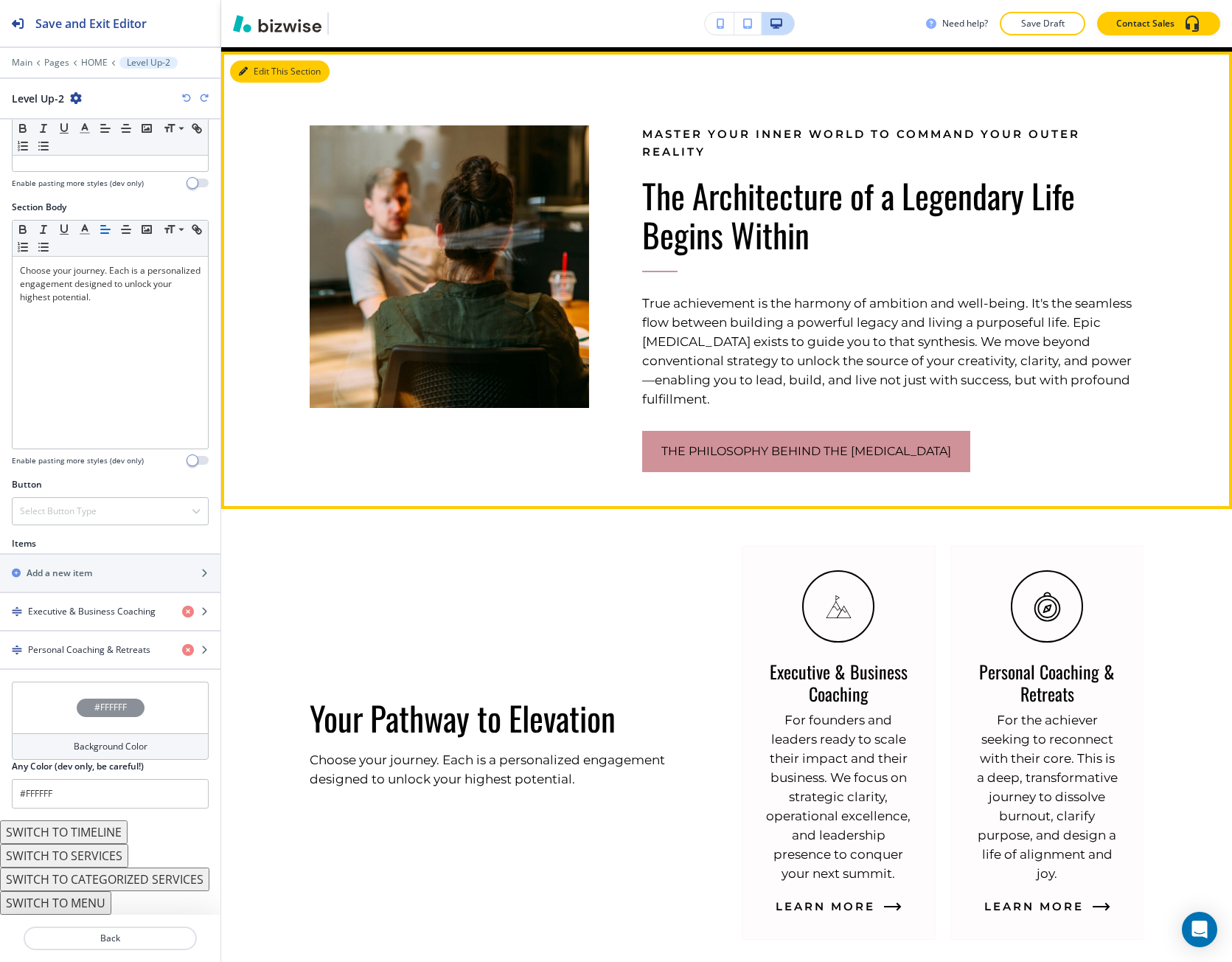
click at [238, 70] on button "Edit This Section" at bounding box center [280, 71] width 100 height 22
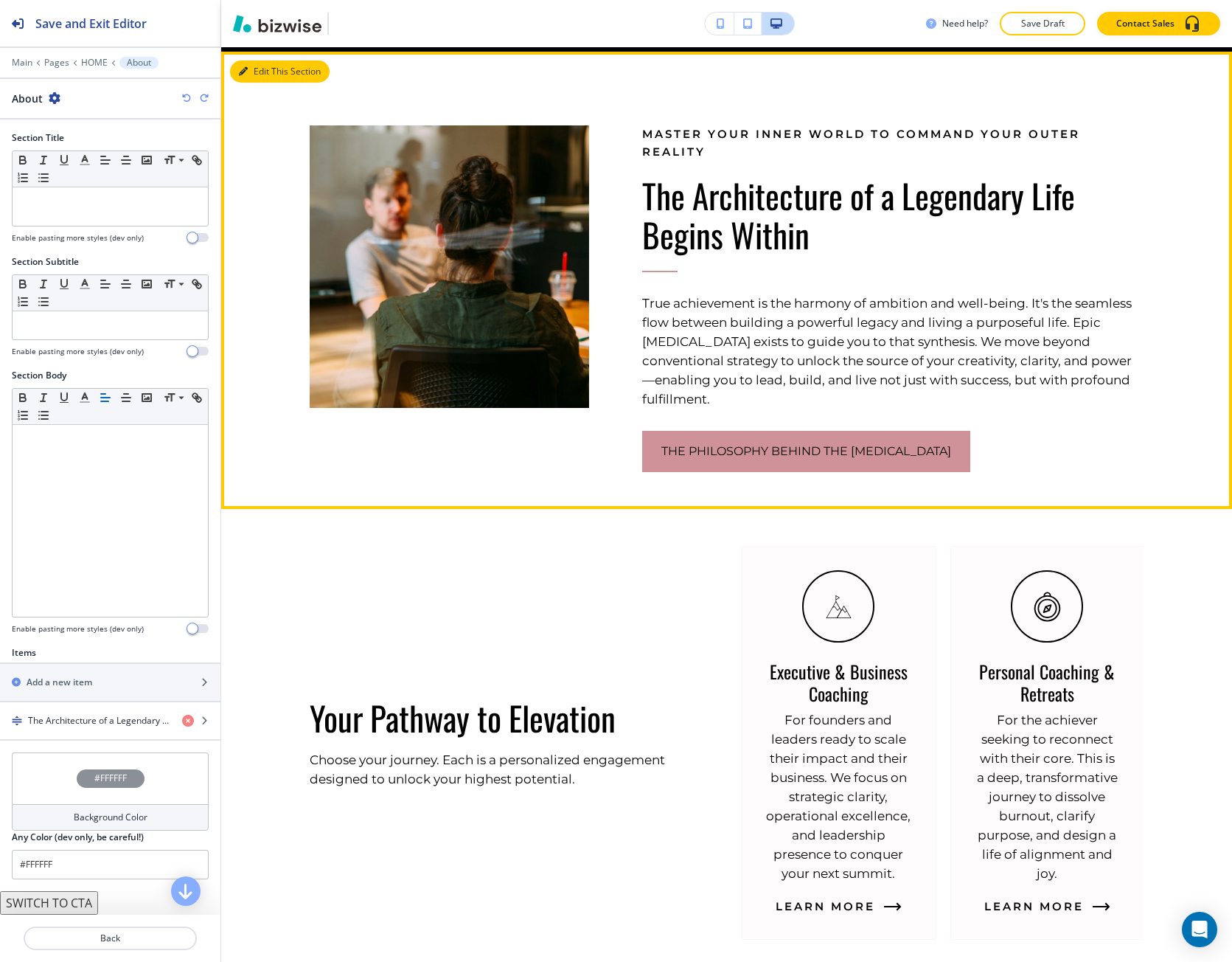
scroll to position [841, 0]
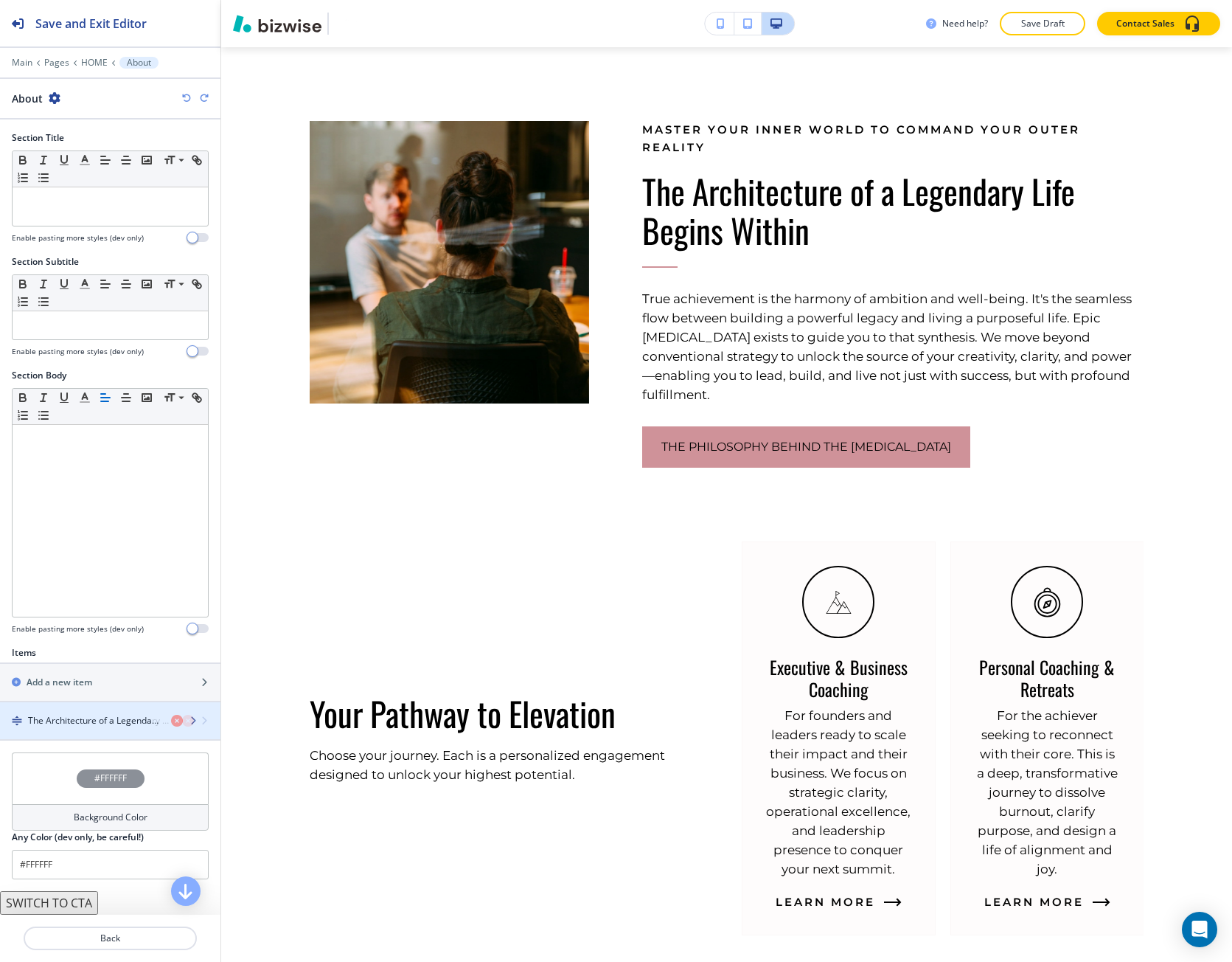
click at [95, 722] on h4 "The Architecture of a Legendary Life Begins Within" at bounding box center [99, 720] width 142 height 13
click at [91, 718] on h4 "The Architecture of a Legendary Life Begins Within" at bounding box center [99, 720] width 142 height 13
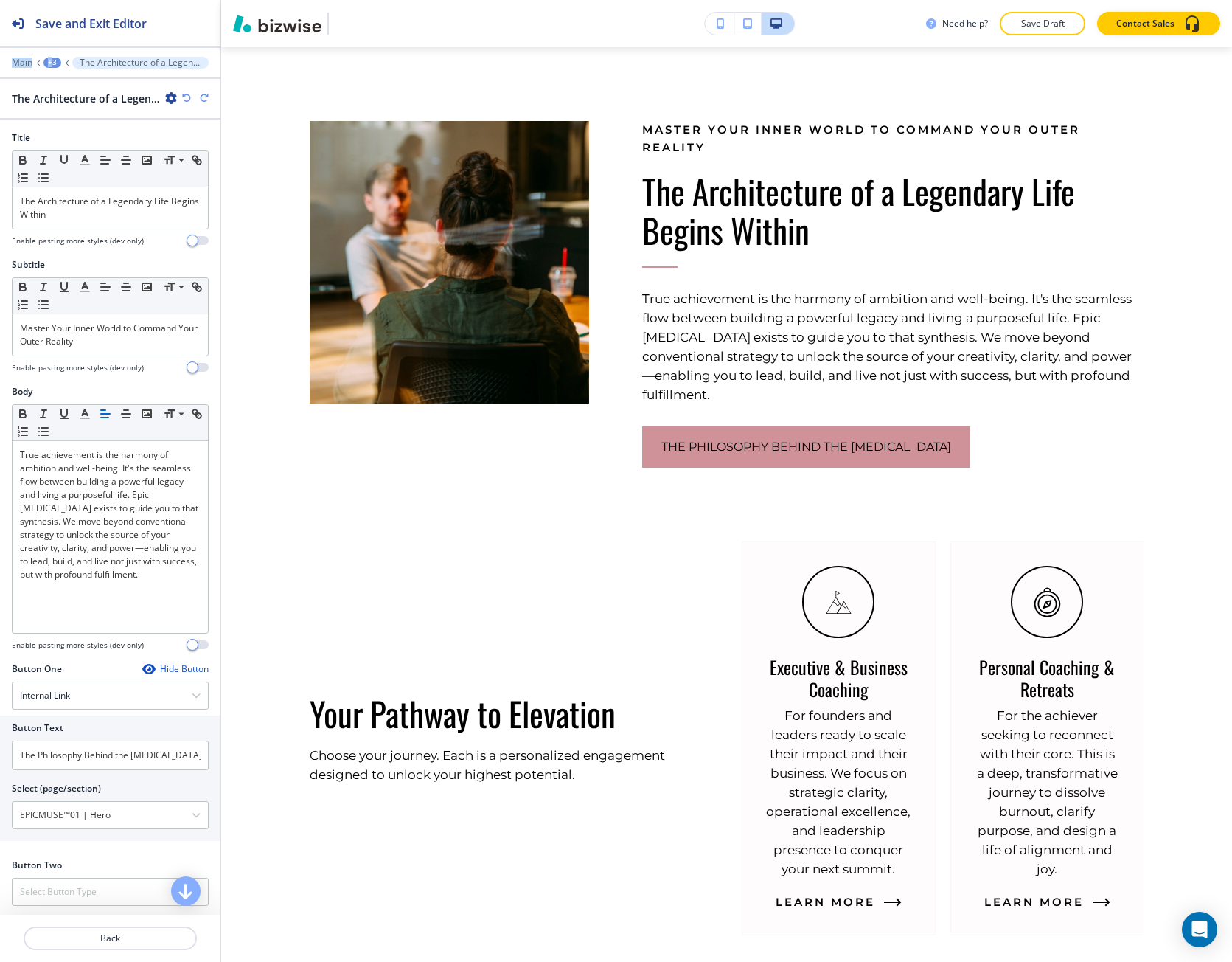
click at [54, 64] on div "Save and Exit Editor Main +3 The Architecture of a Legendary Life Begins Within…" at bounding box center [110, 60] width 220 height 120
click at [56, 60] on div "+3" at bounding box center [52, 62] width 18 height 11
click at [83, 106] on p "HOME" at bounding box center [91, 113] width 75 height 13
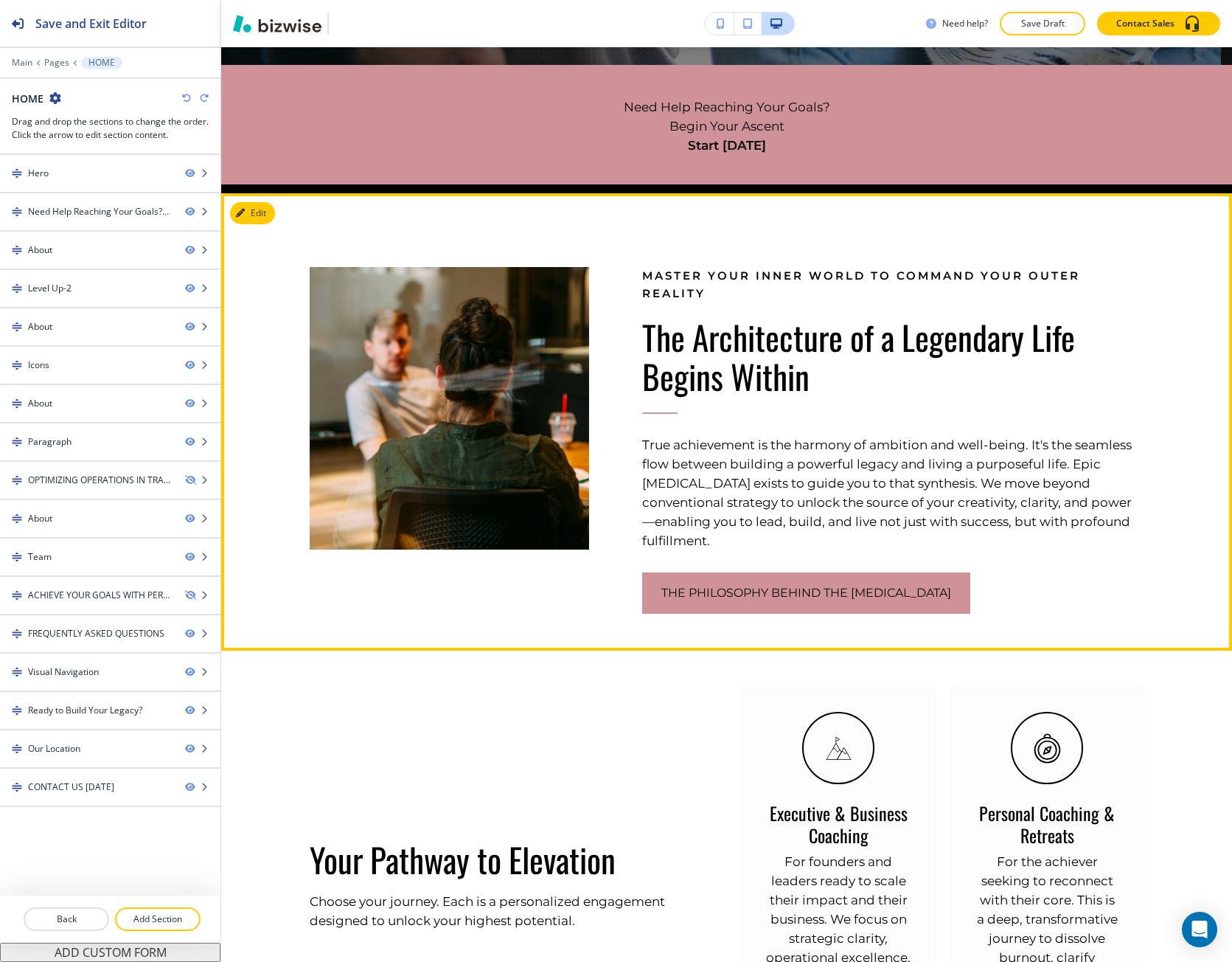
scroll to position [693, 0]
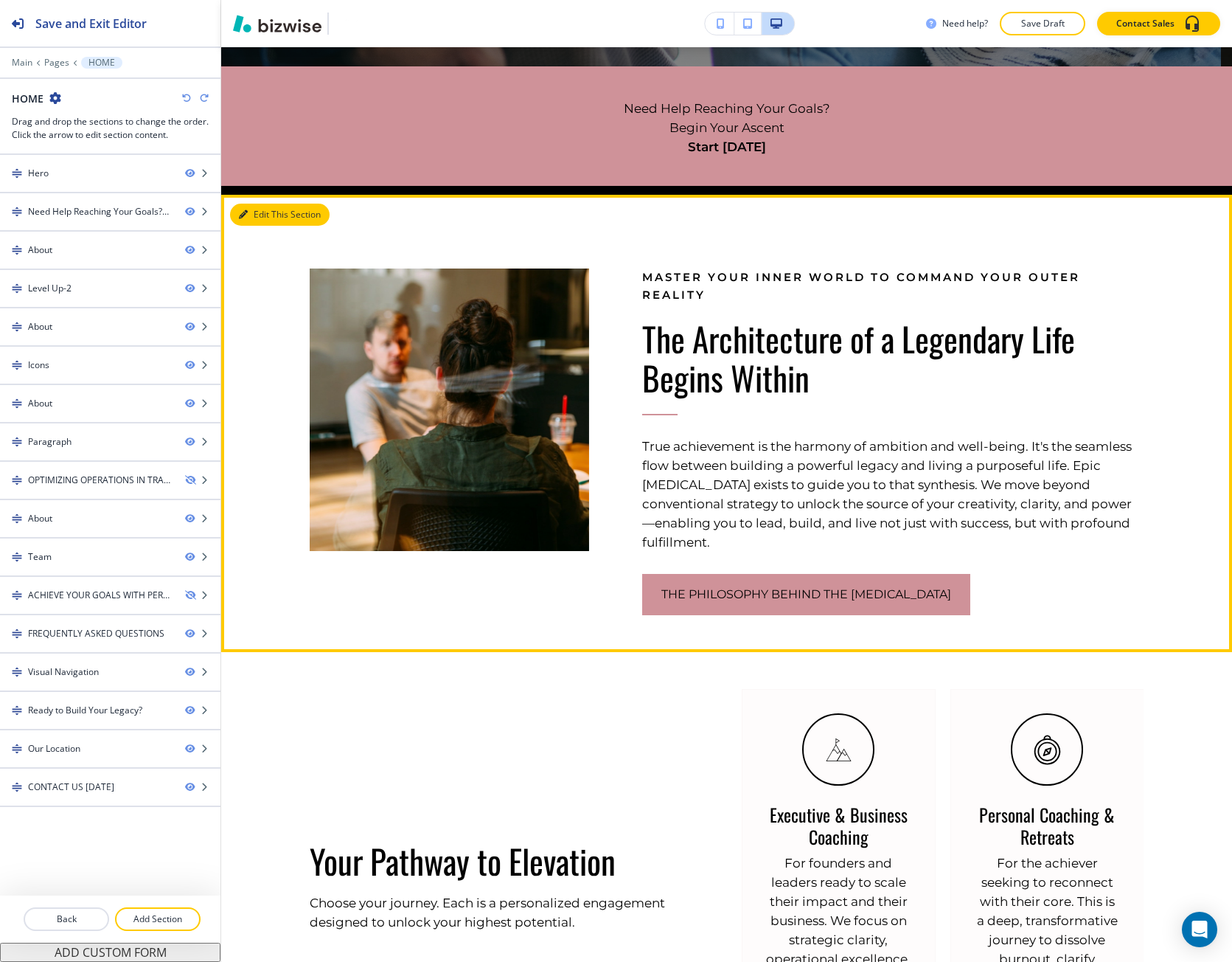
click at [264, 212] on button "Edit This Section" at bounding box center [280, 215] width 100 height 22
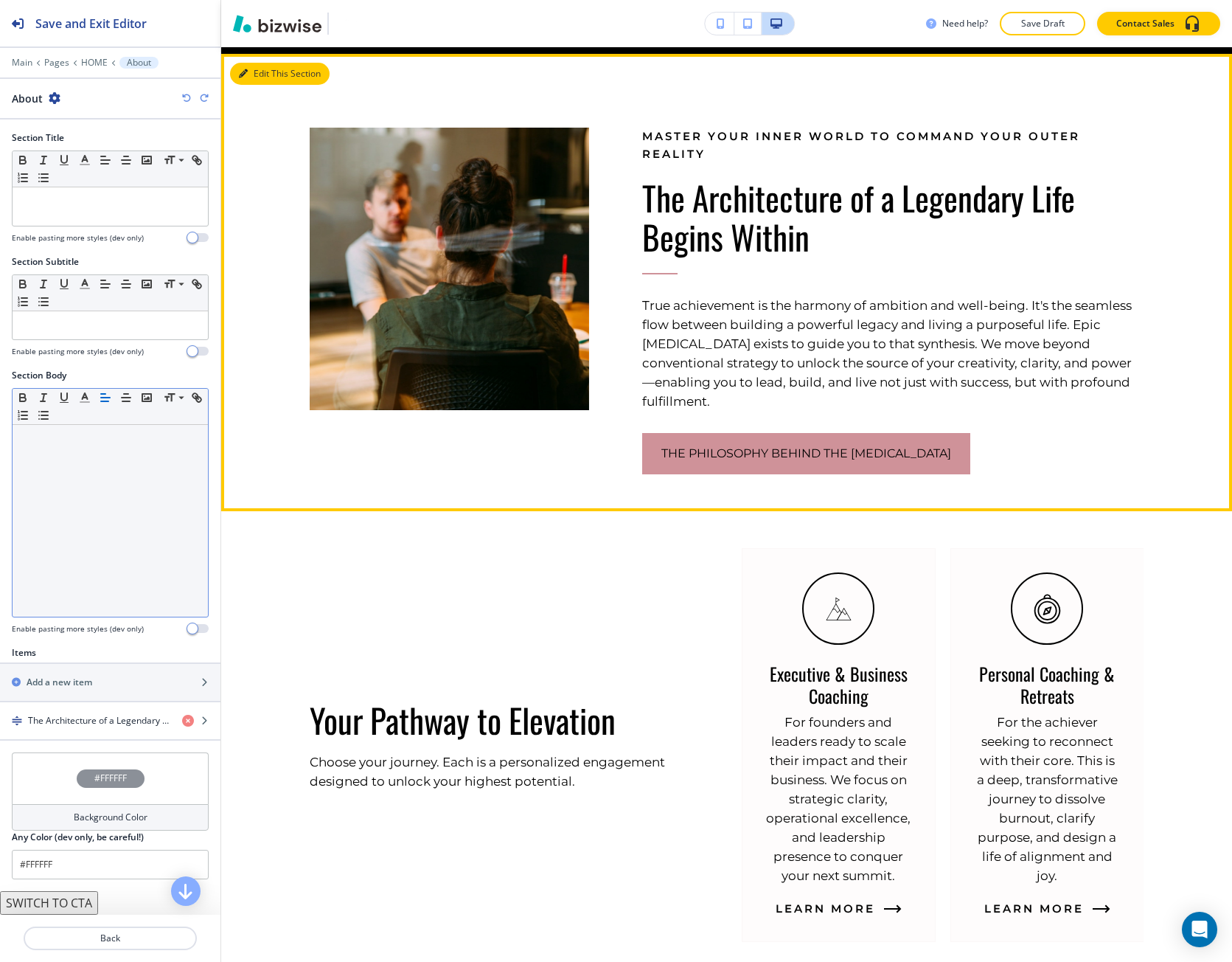
scroll to position [841, 0]
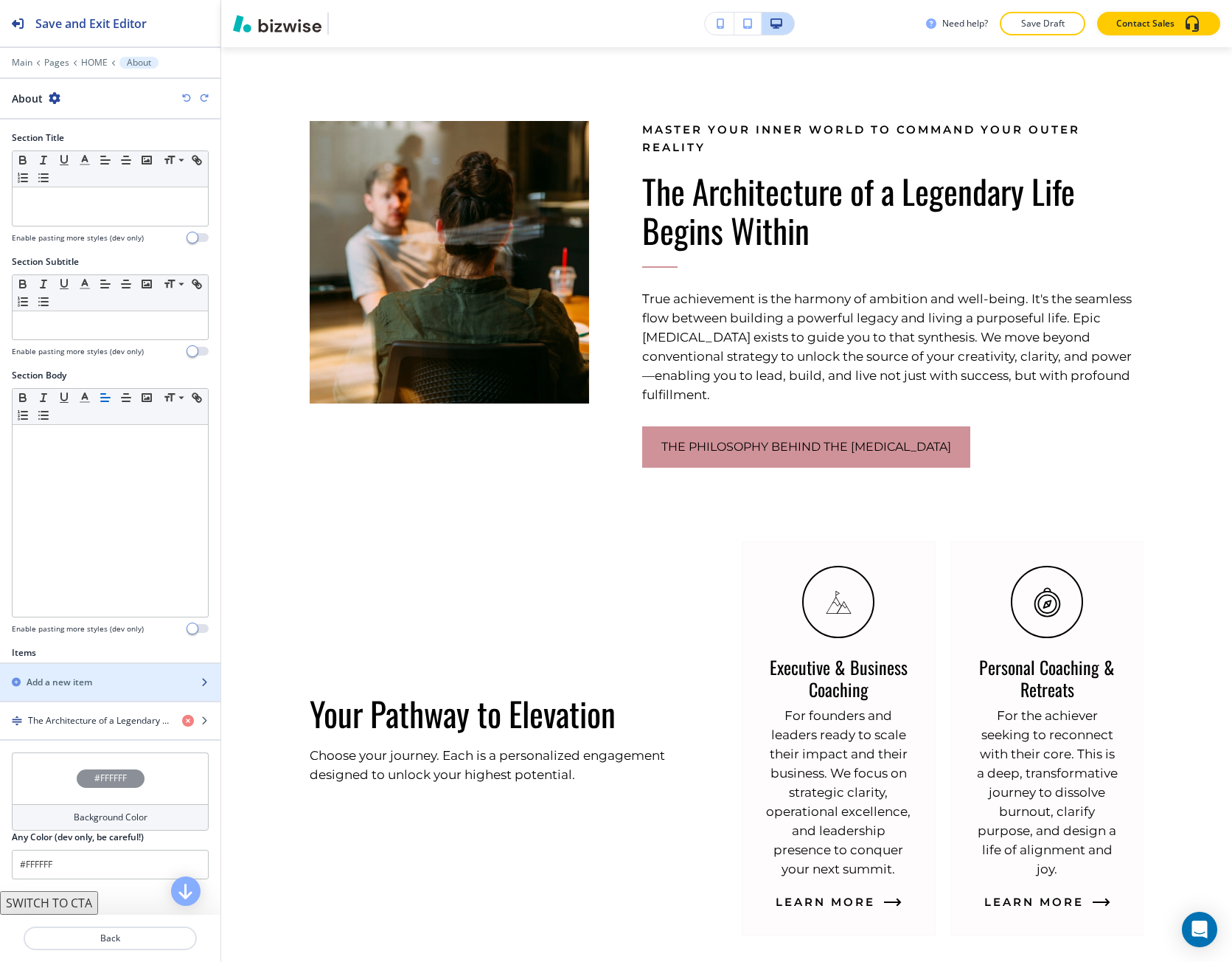
click at [79, 689] on div "button" at bounding box center [110, 694] width 220 height 11
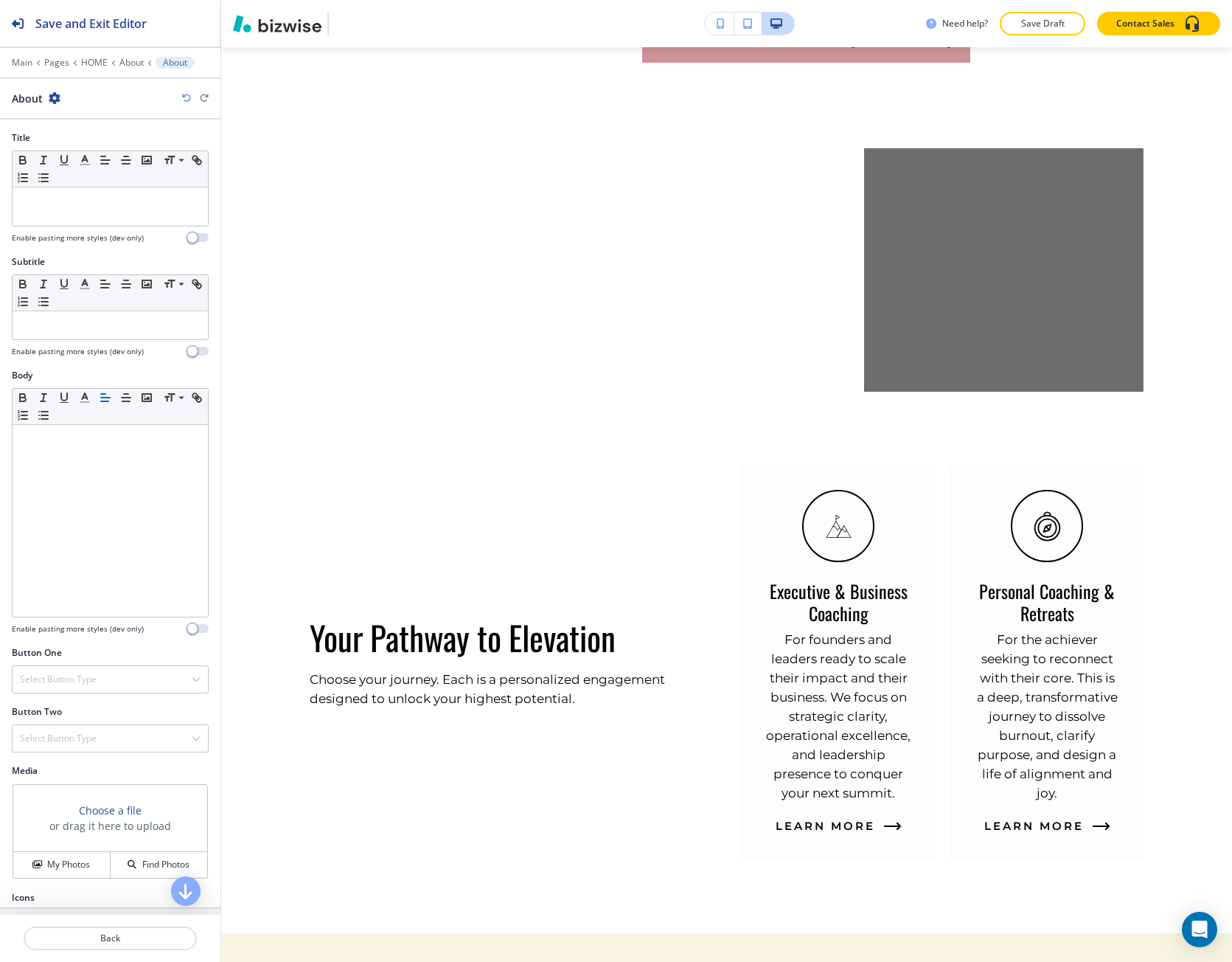
scroll to position [1254, 0]
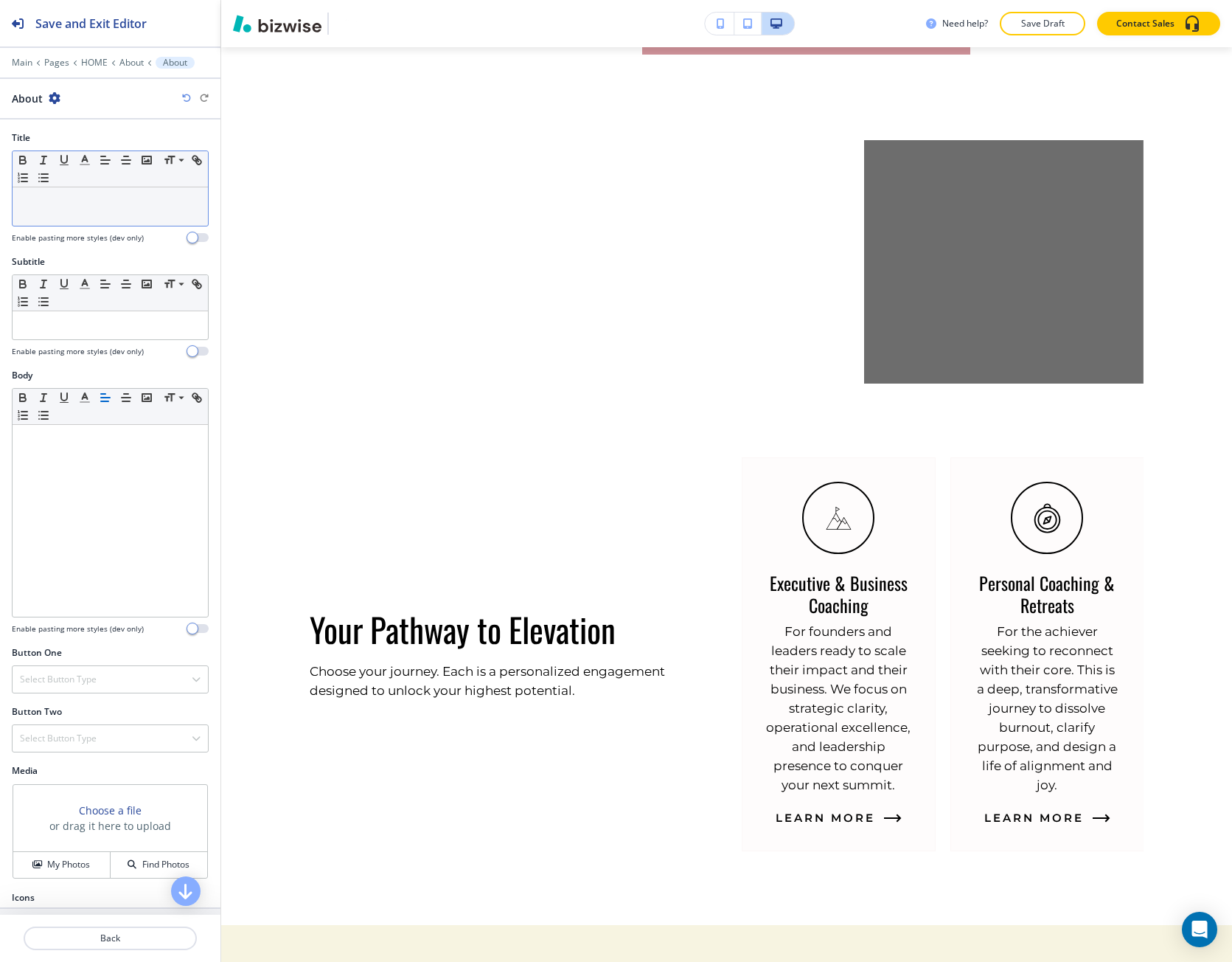
click at [71, 209] on div at bounding box center [110, 206] width 196 height 38
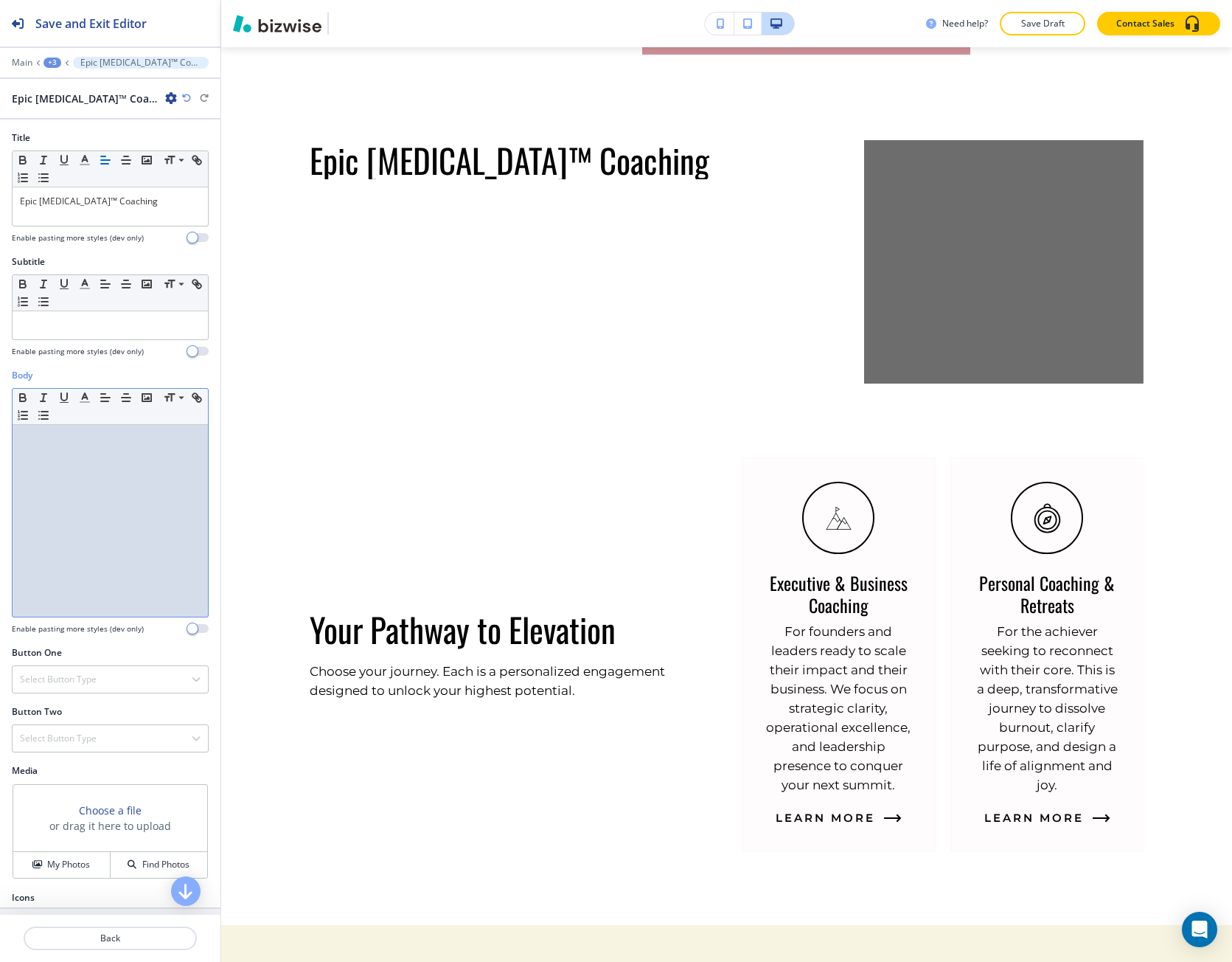
click at [91, 472] on div at bounding box center [110, 521] width 196 height 192
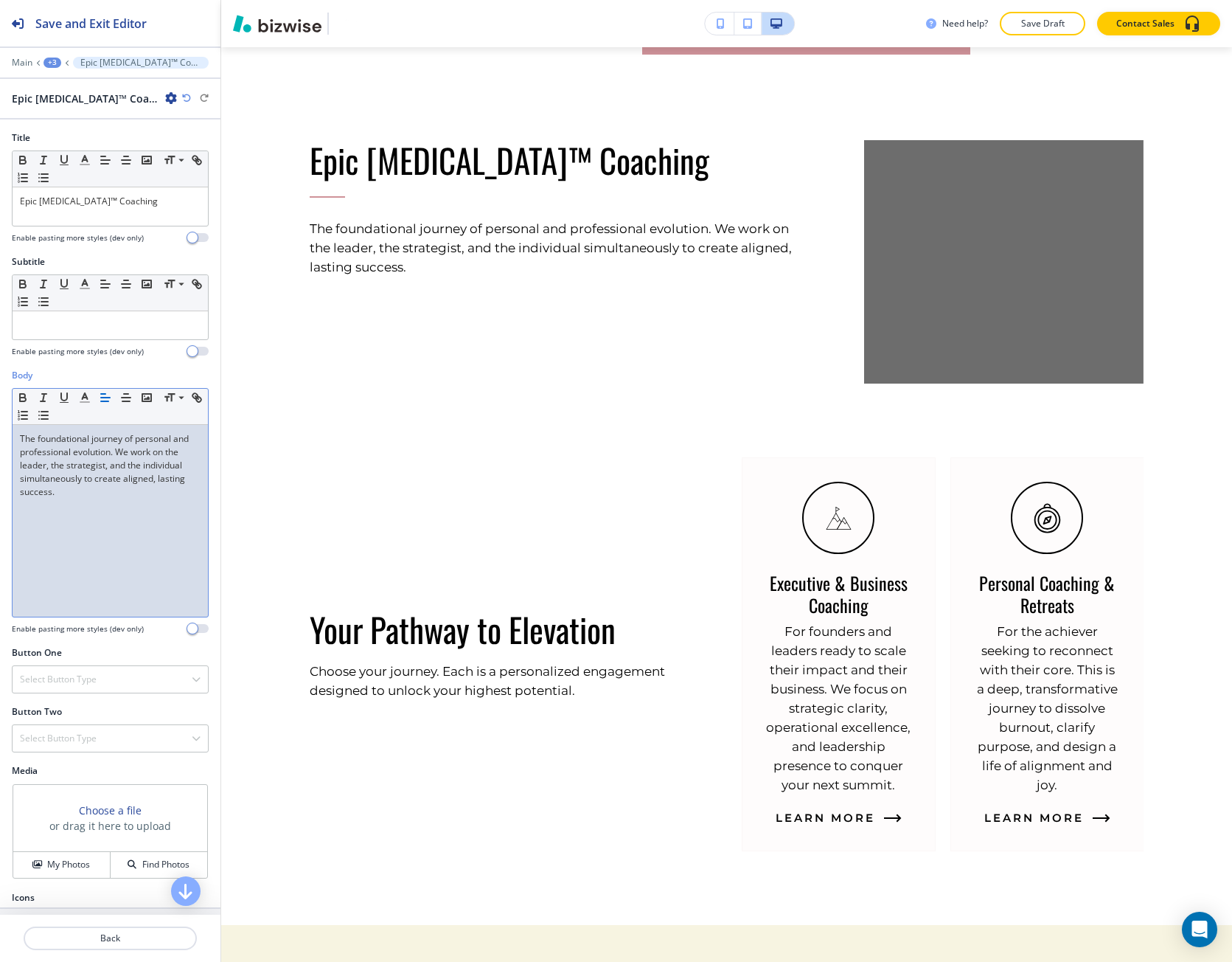
scroll to position [0, 0]
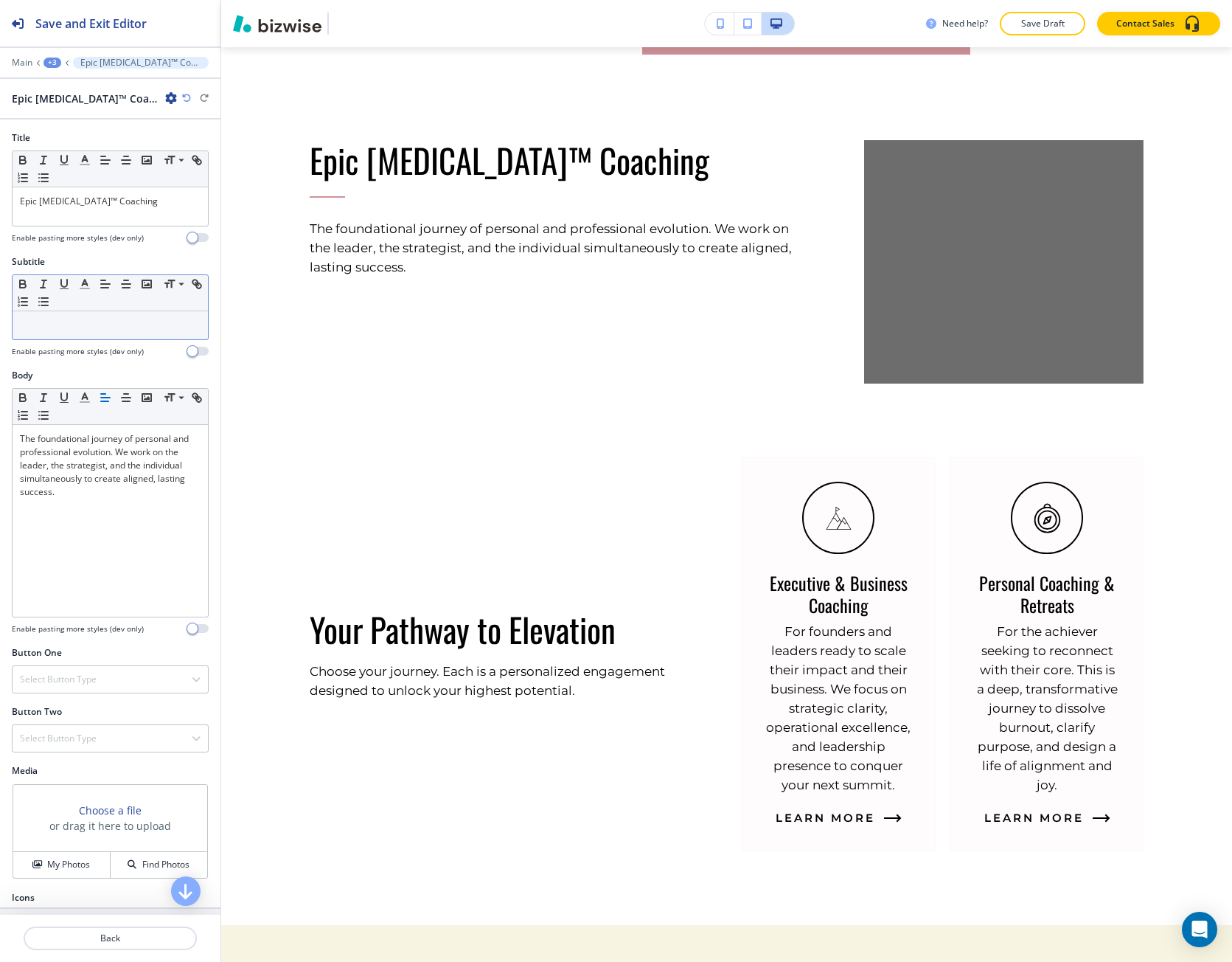
click at [118, 317] on div at bounding box center [110, 325] width 196 height 28
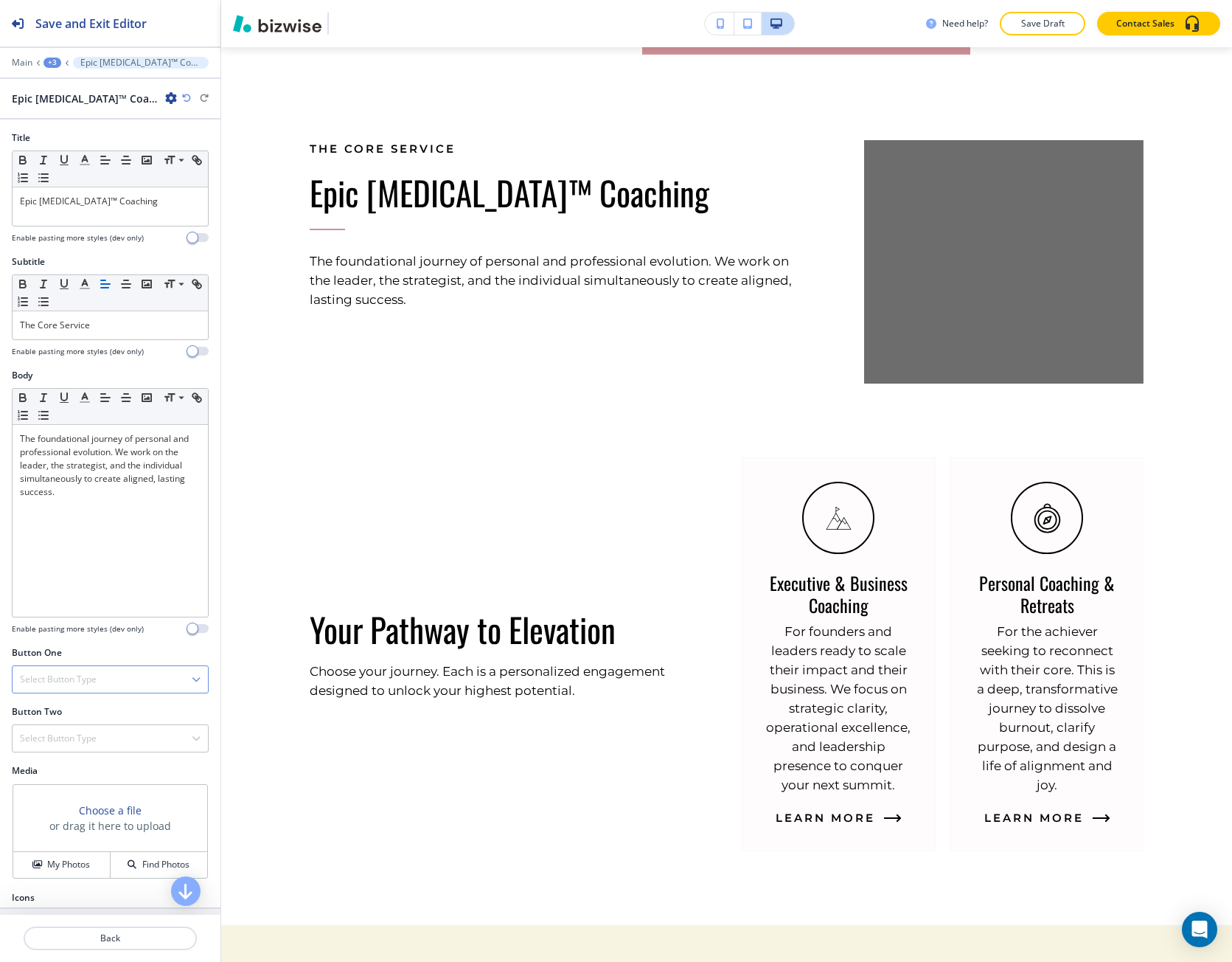
click at [83, 684] on h4 "Select Button Type" at bounding box center [58, 680] width 77 height 13
click at [86, 702] on h4 "Telephone" at bounding box center [110, 705] width 181 height 13
click at [75, 681] on div "Telephone" at bounding box center [110, 680] width 196 height 26
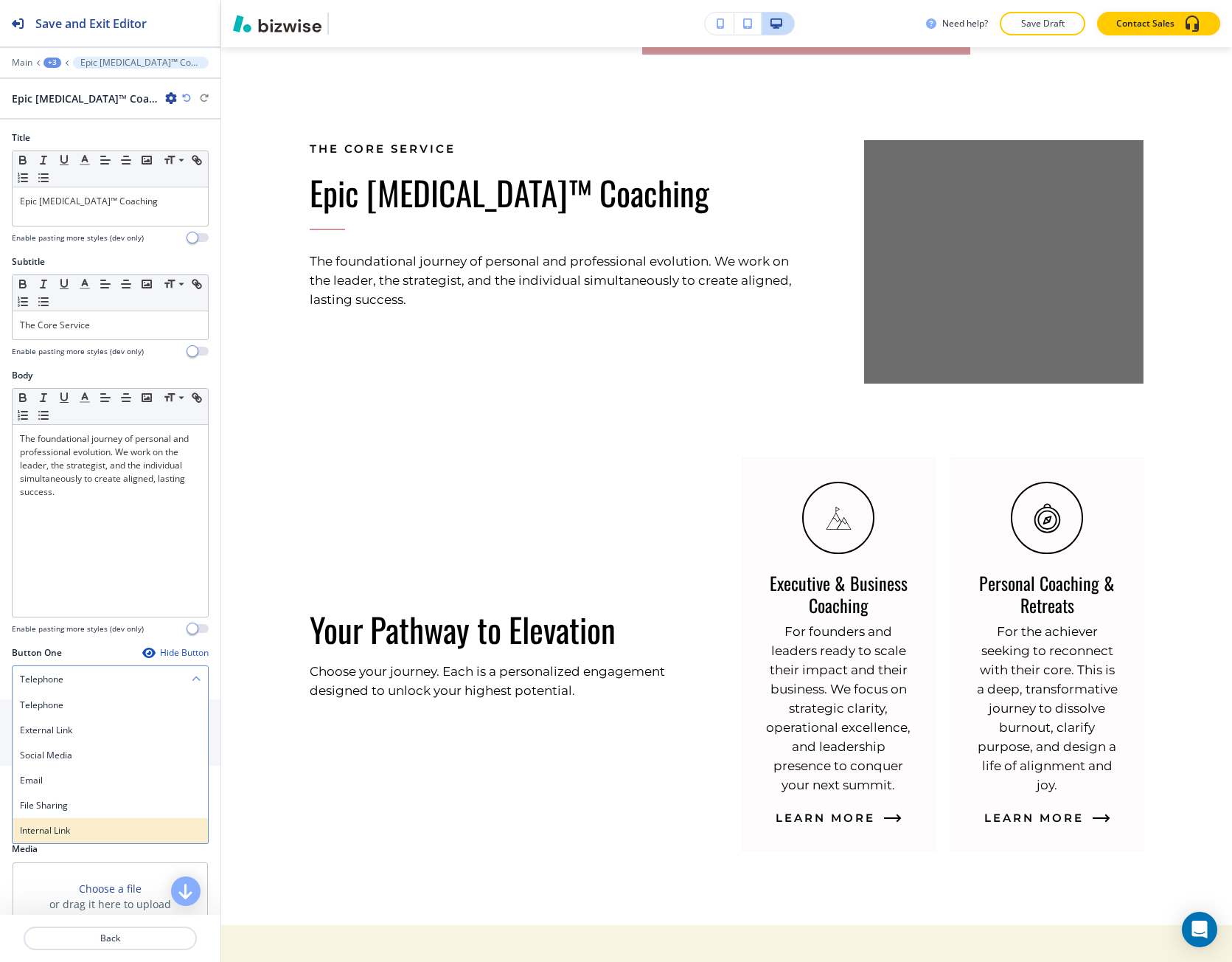
click at [83, 830] on h4 "Internal Link" at bounding box center [110, 830] width 181 height 13
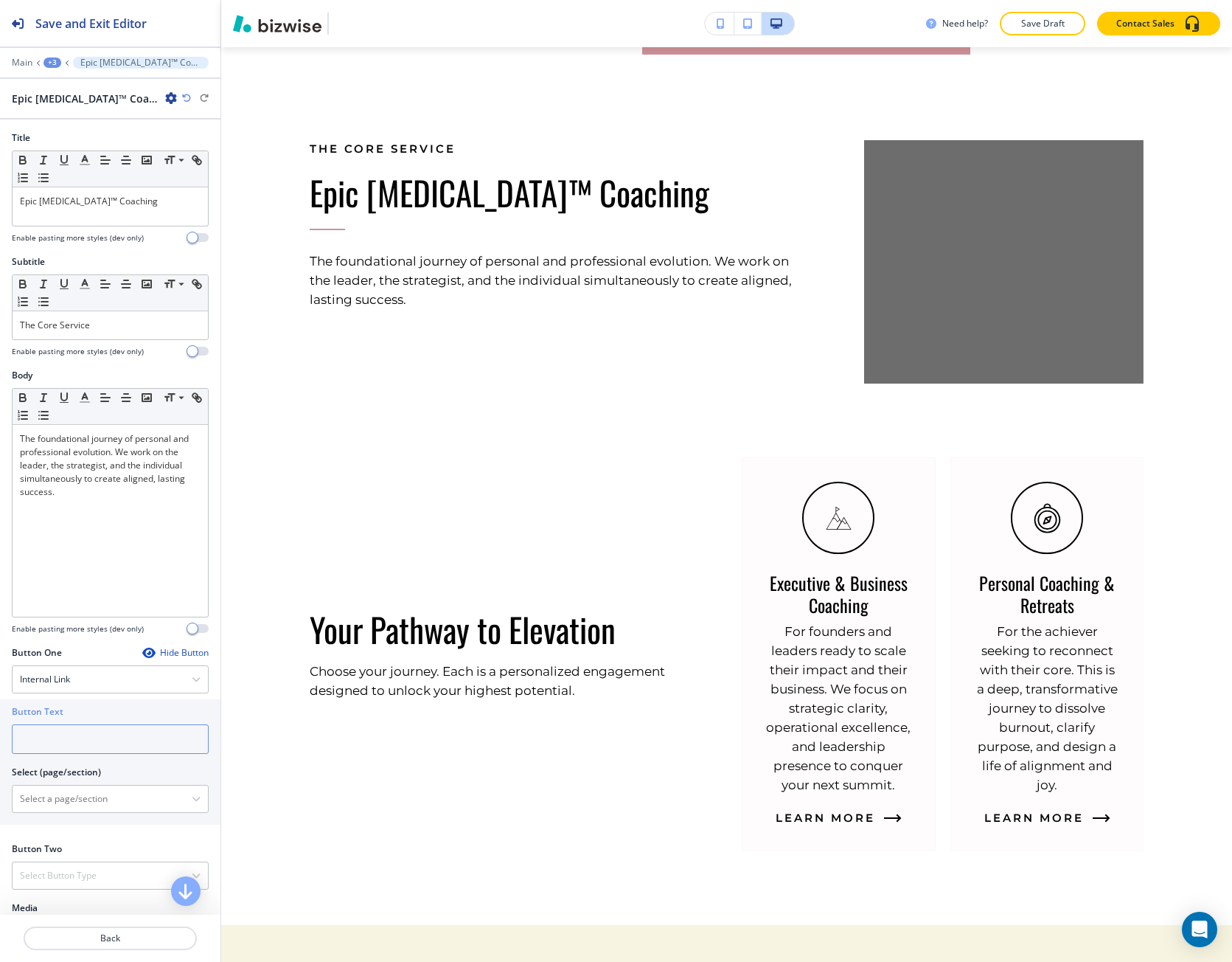
click at [61, 742] on input "text" at bounding box center [110, 739] width 197 height 29
paste input "Explore Epic [MEDICAL_DATA] Coaching"
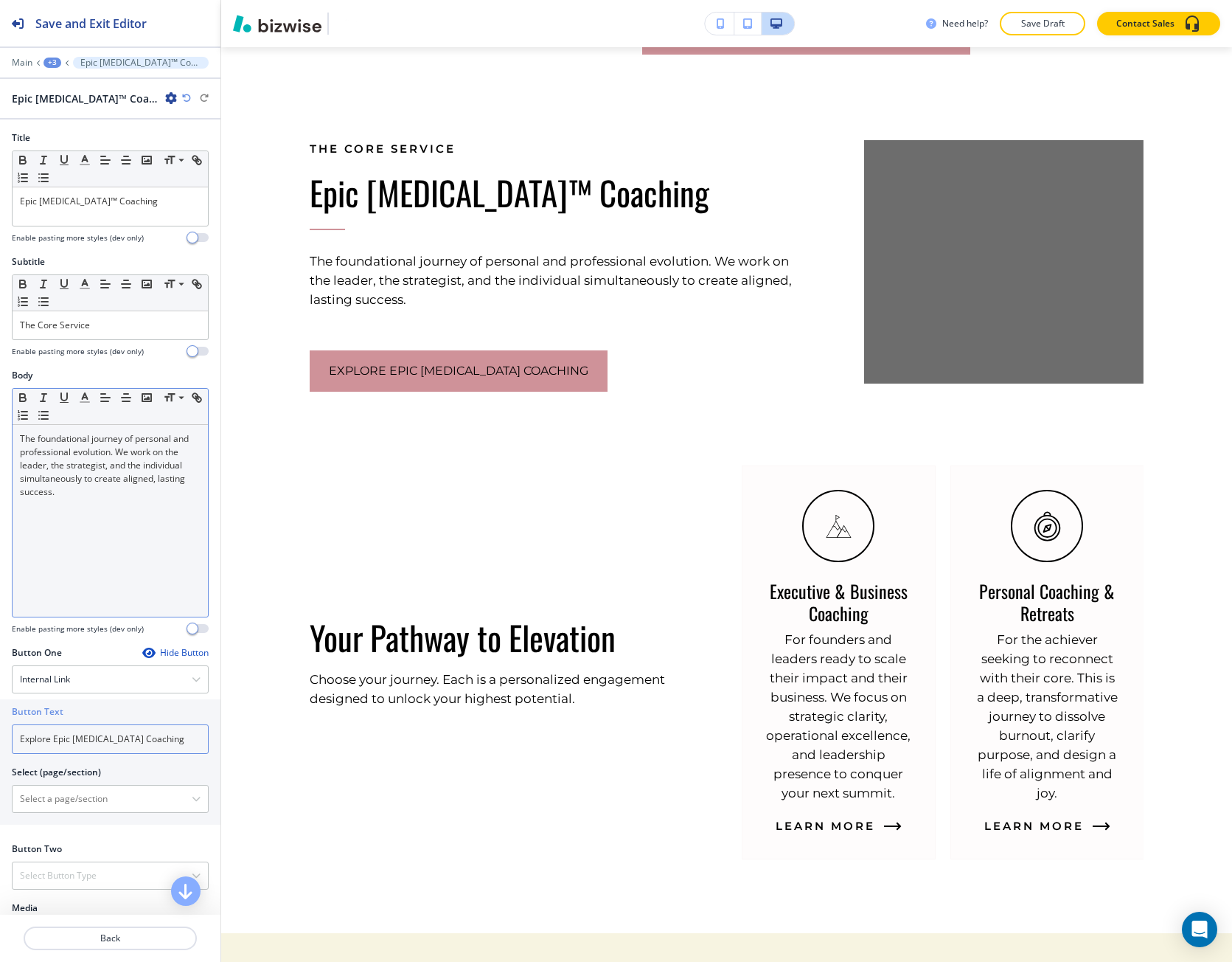
type input "Explore Epic [MEDICAL_DATA] Coaching"
click at [139, 514] on div "The foundational journey of personal and professional evolution. We work on the…" at bounding box center [110, 521] width 196 height 192
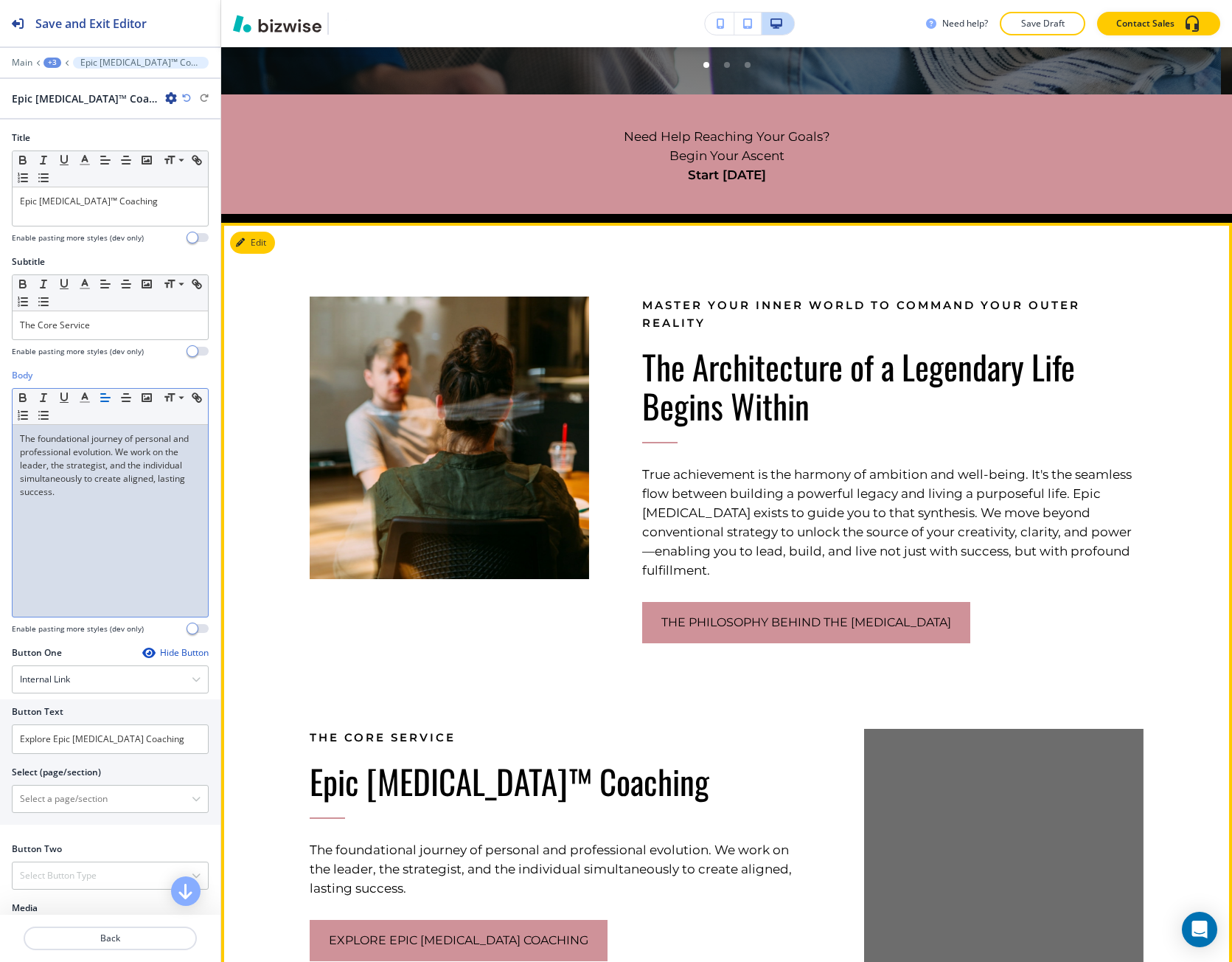
scroll to position [664, 0]
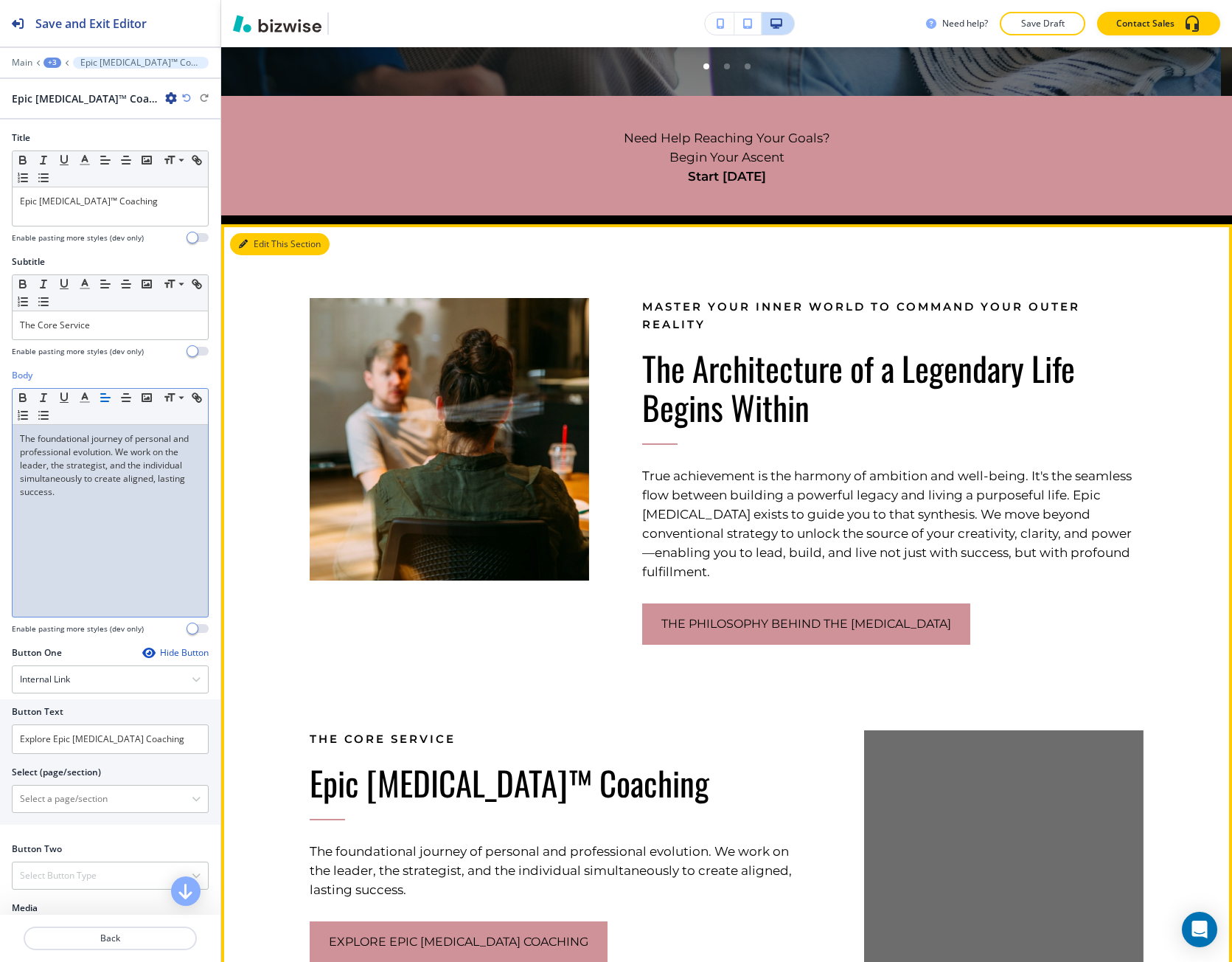
click at [244, 244] on icon "button" at bounding box center [243, 244] width 9 height 9
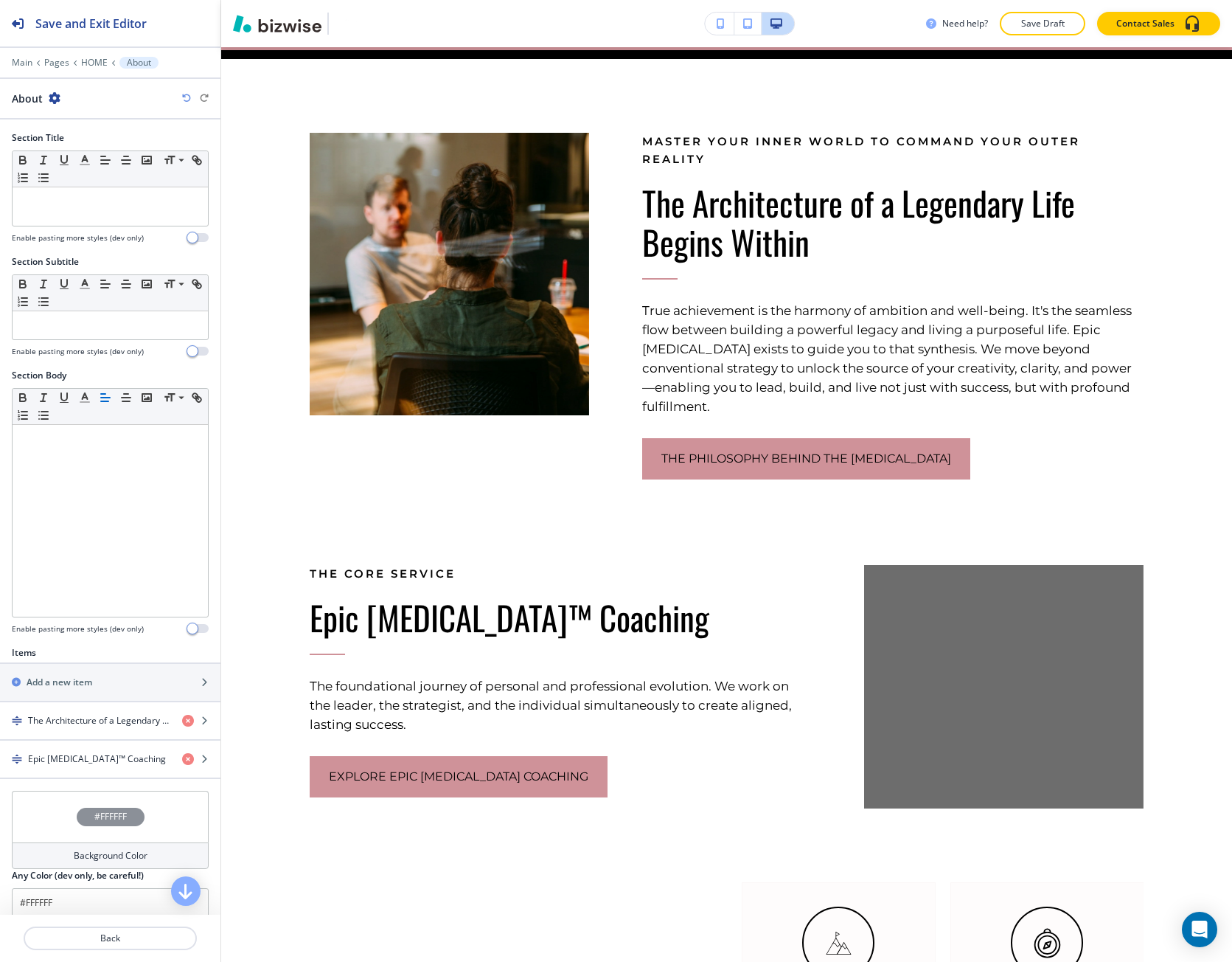
scroll to position [841, 0]
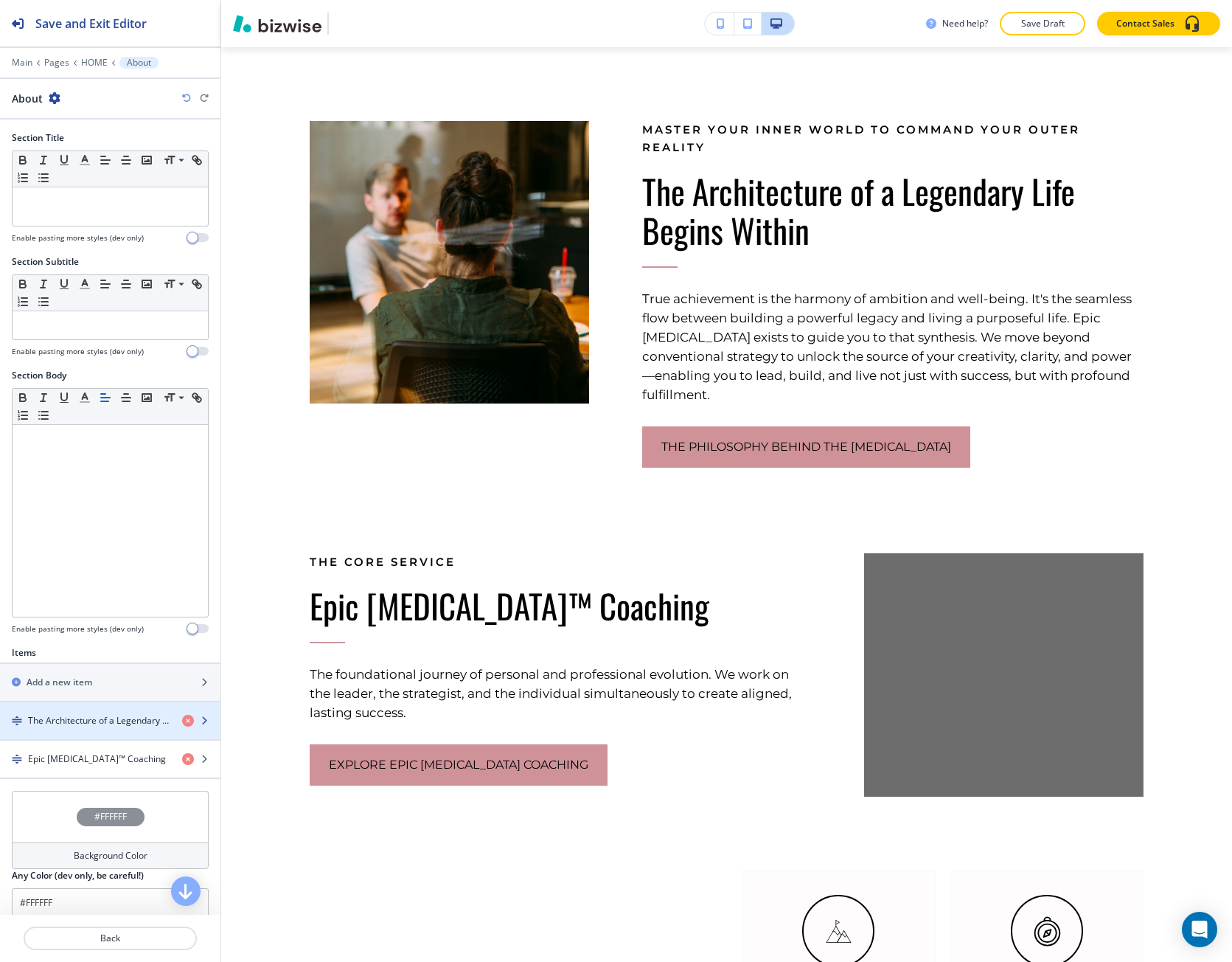
click at [74, 731] on div "button" at bounding box center [110, 733] width 220 height 11
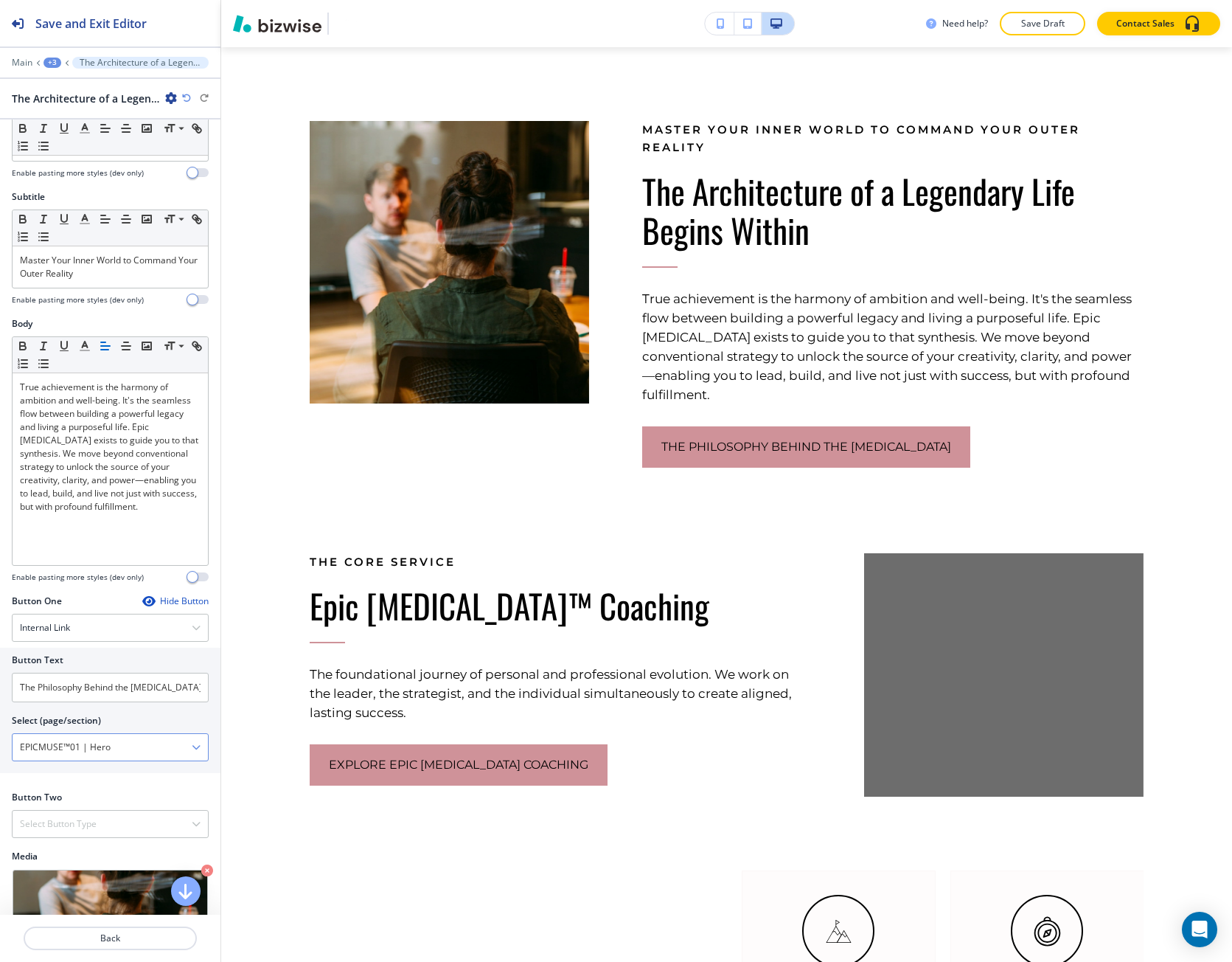
scroll to position [74, 0]
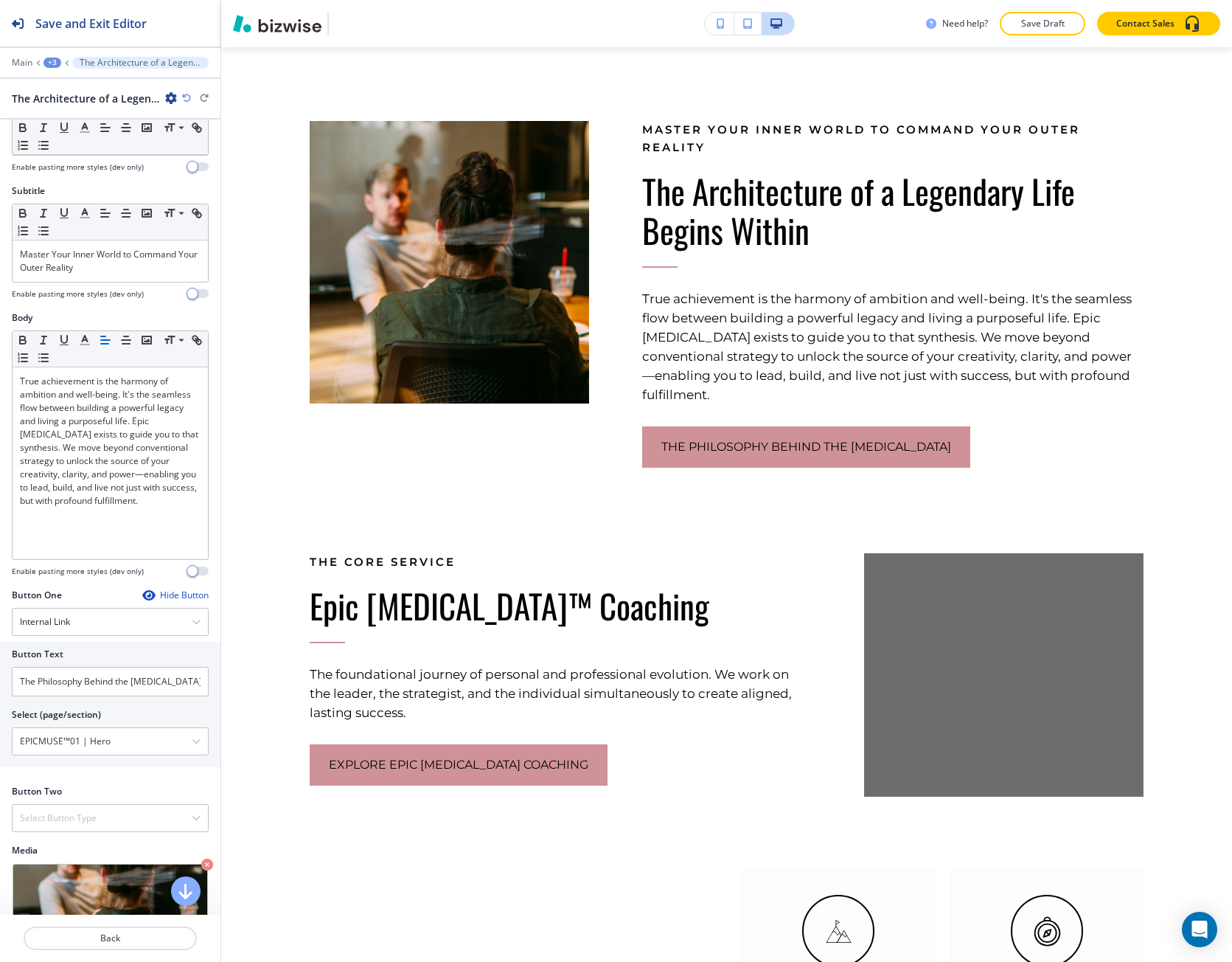
click at [172, 600] on div "Hide Button" at bounding box center [175, 595] width 66 height 11
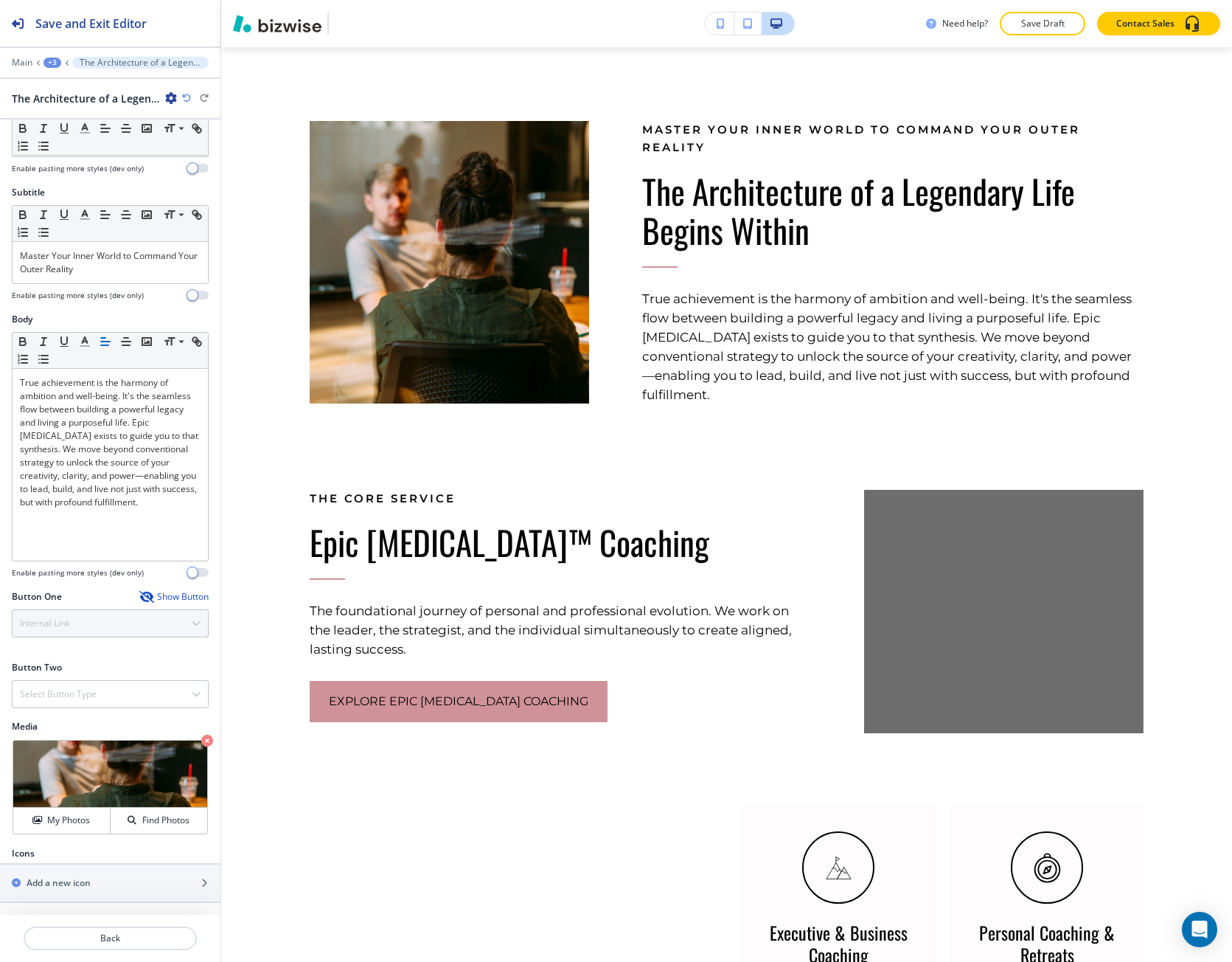
scroll to position [72, 0]
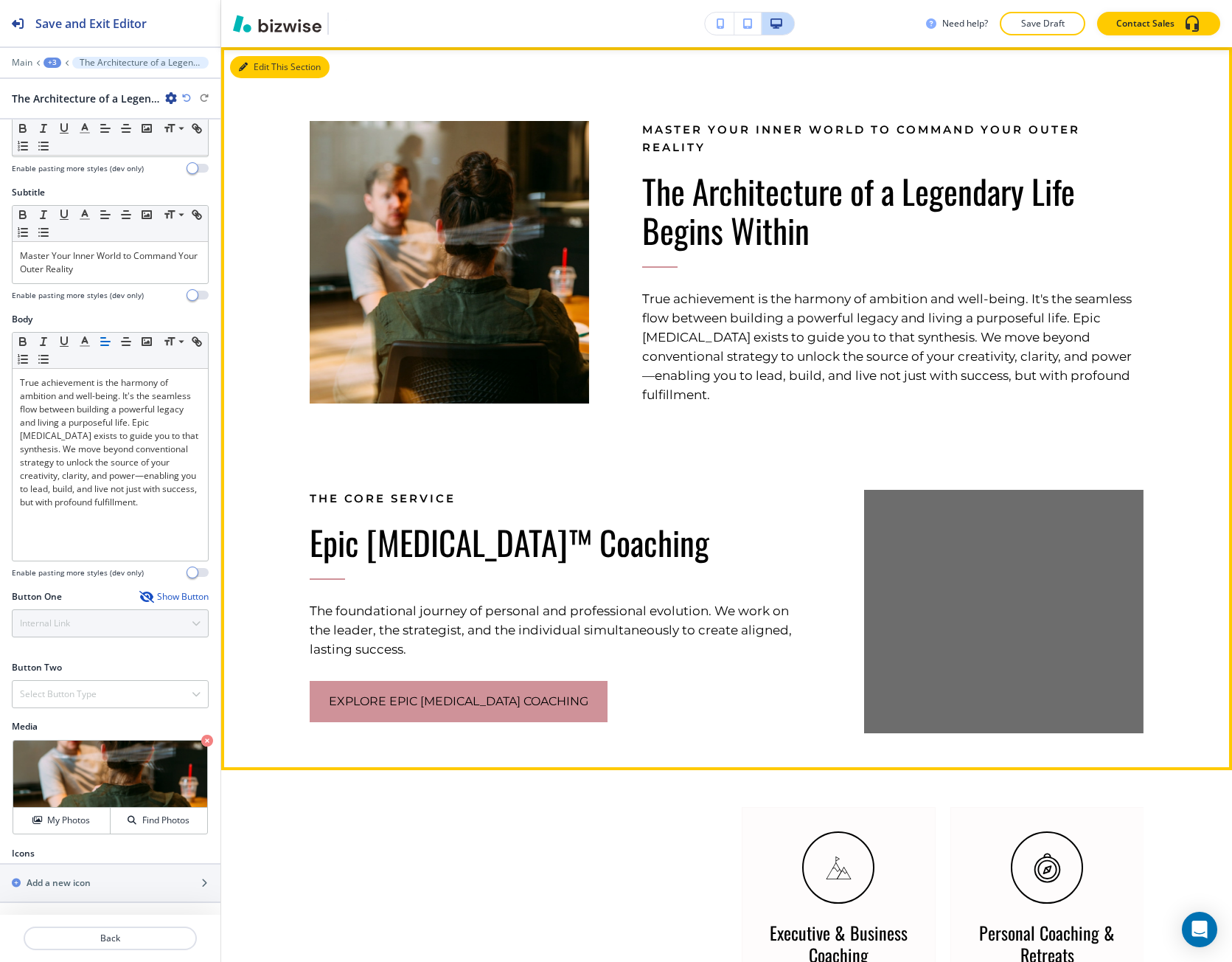
click at [261, 78] on button "Edit This Section" at bounding box center [280, 66] width 100 height 22
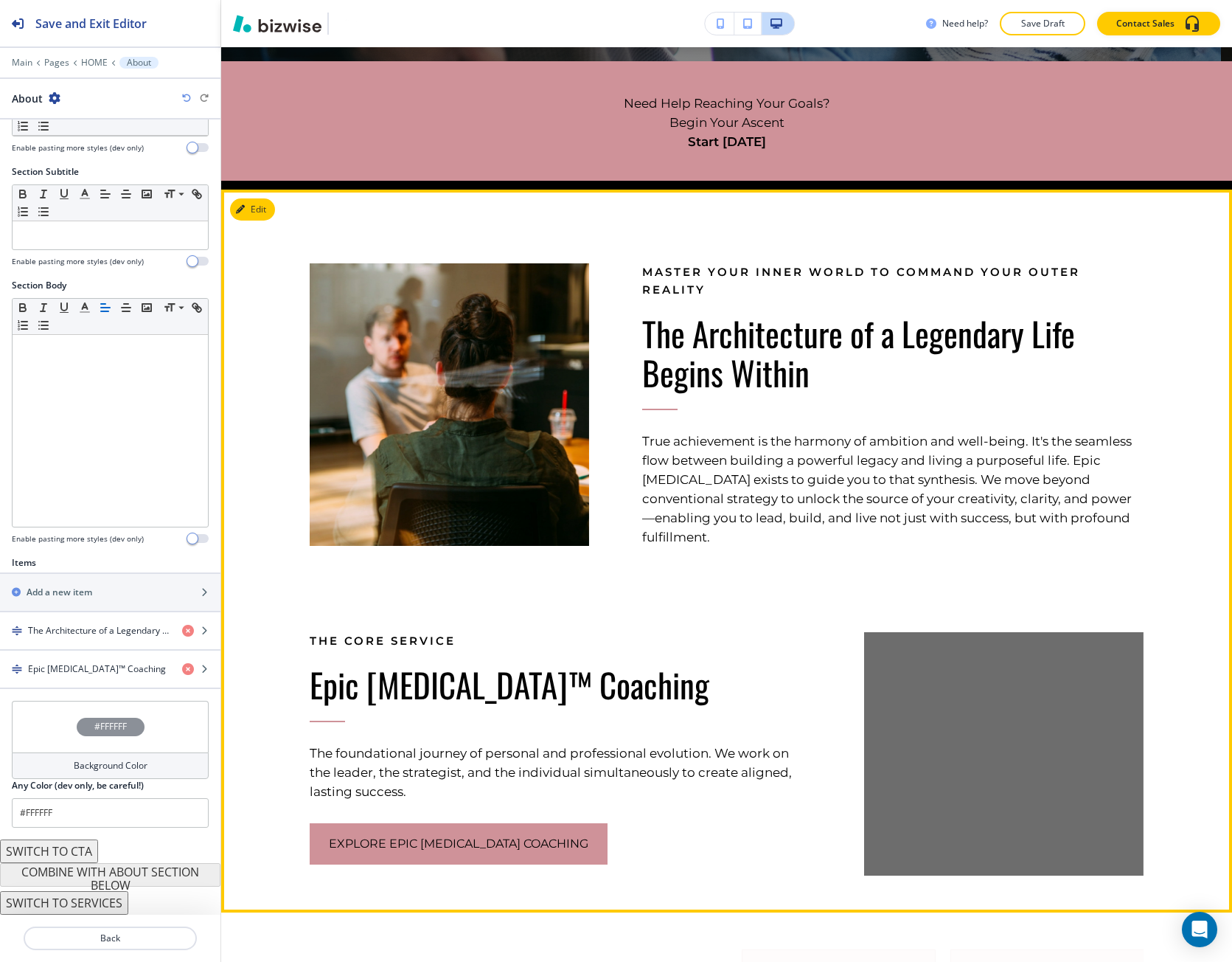
scroll to position [693, 0]
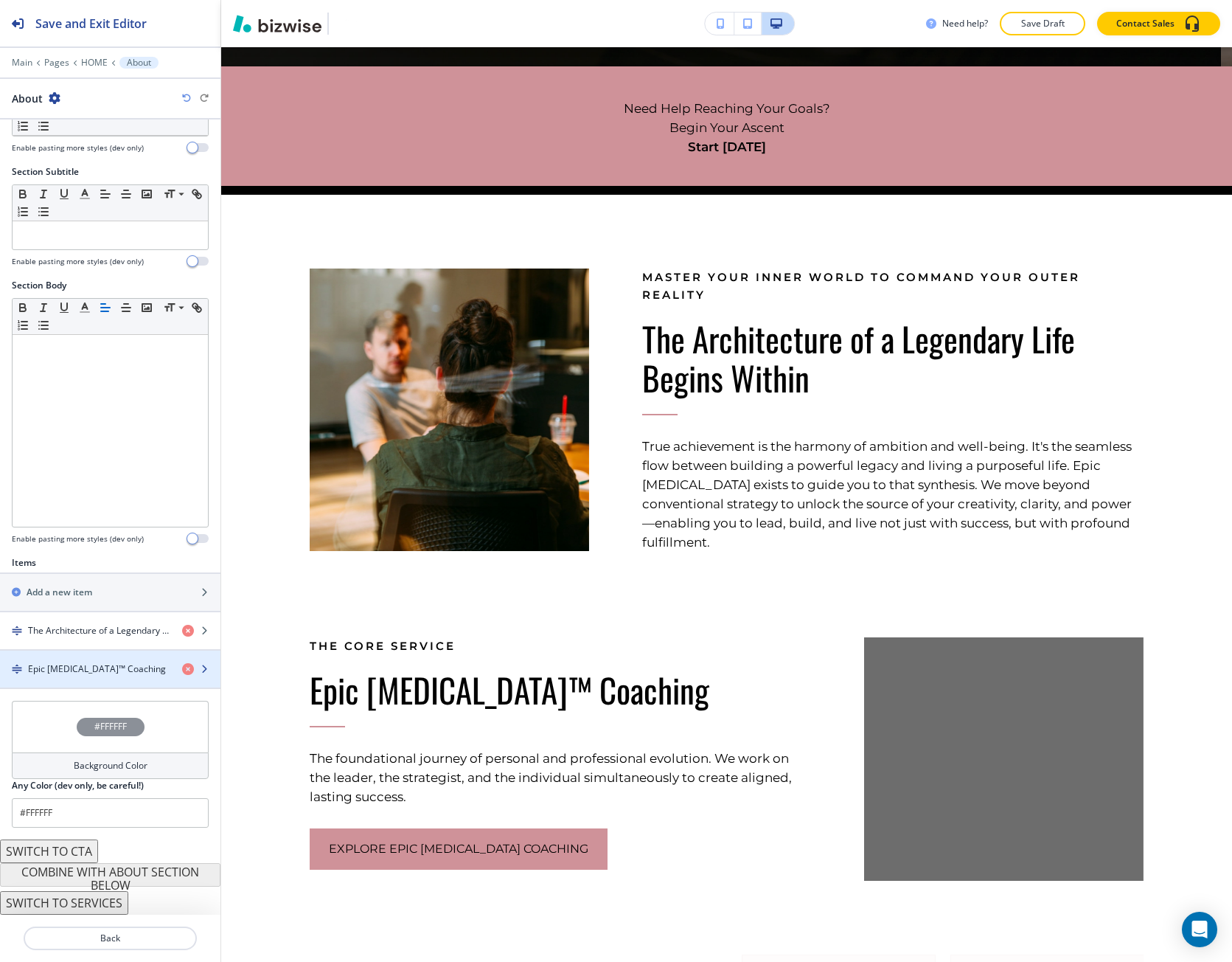
click at [79, 674] on h4 "Epic [MEDICAL_DATA]™ Coaching" at bounding box center [97, 669] width 138 height 13
click at [79, 665] on h4 "Epic [MEDICAL_DATA]™ Coaching" at bounding box center [97, 669] width 138 height 13
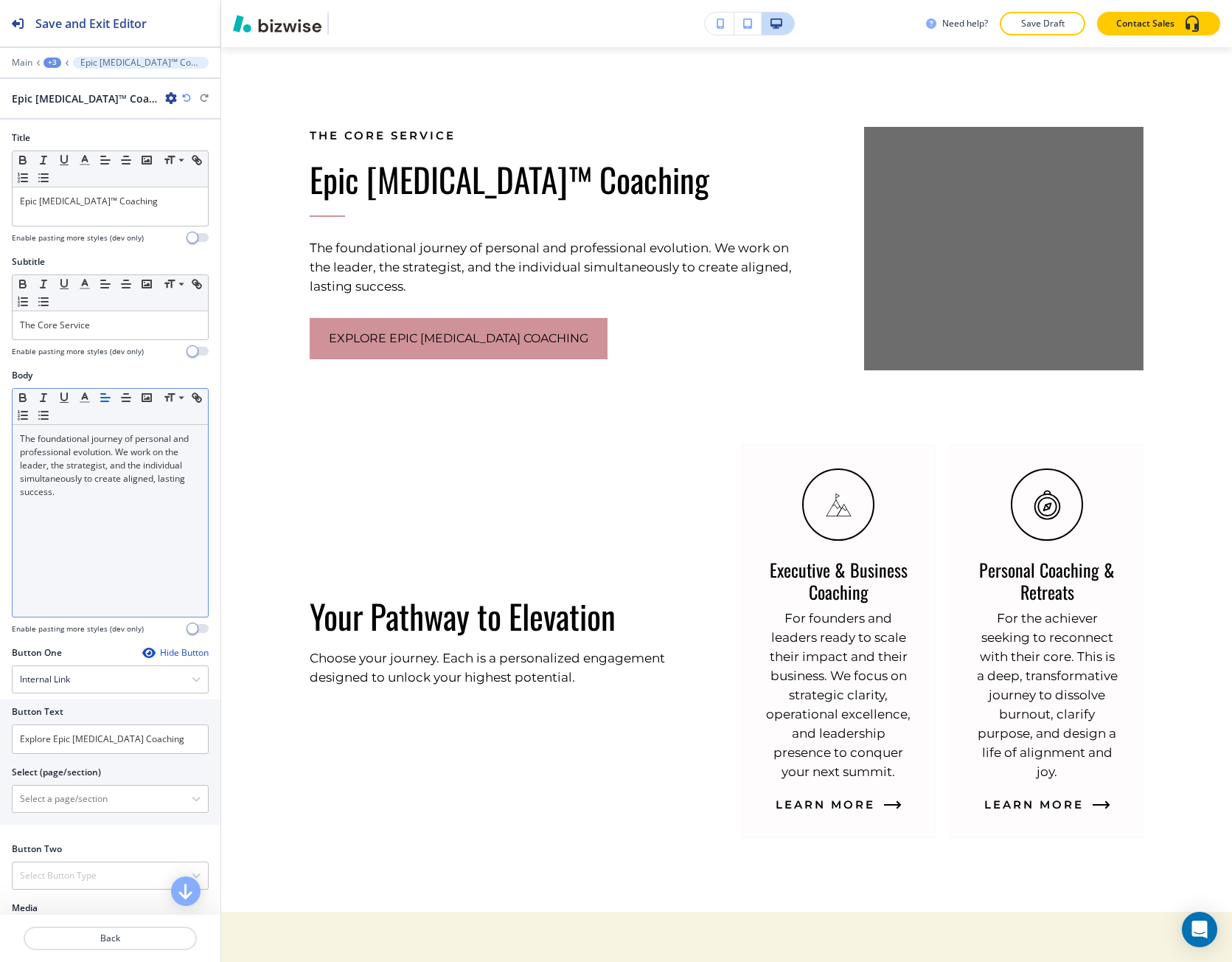
scroll to position [1205, 0]
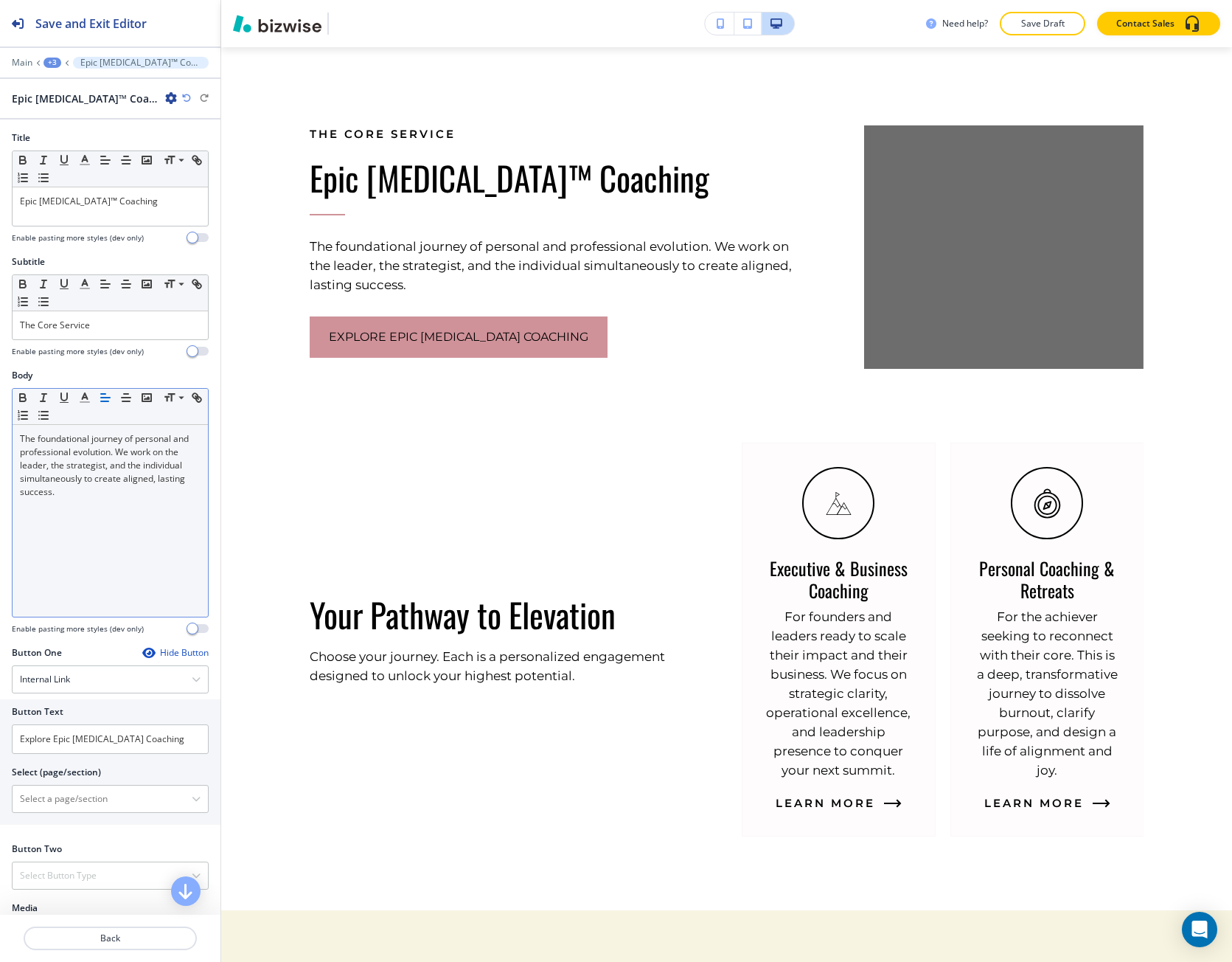
click at [141, 513] on div "The foundational journey of personal and professional evolution. We work on the…" at bounding box center [110, 521] width 196 height 192
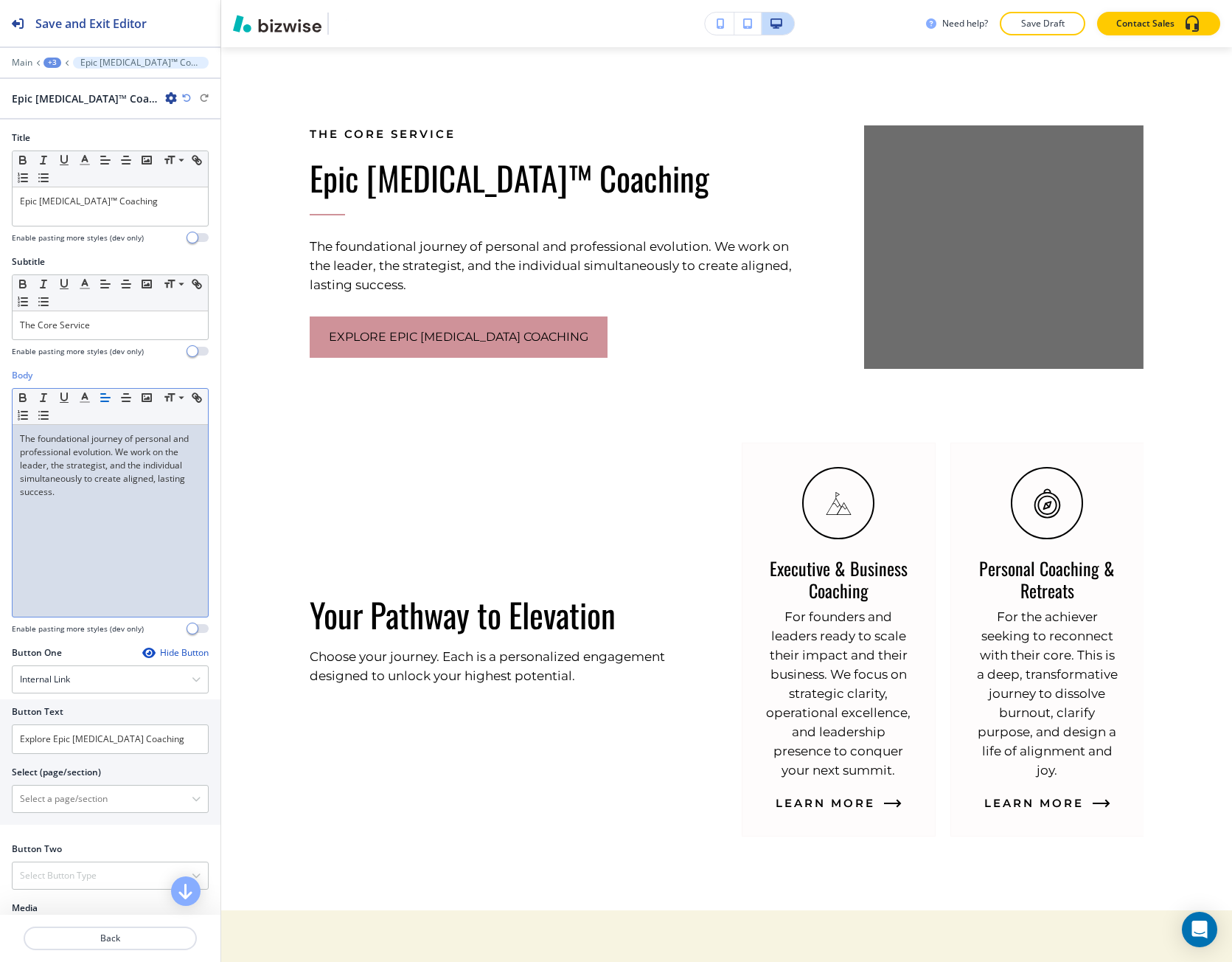
scroll to position [0, 0]
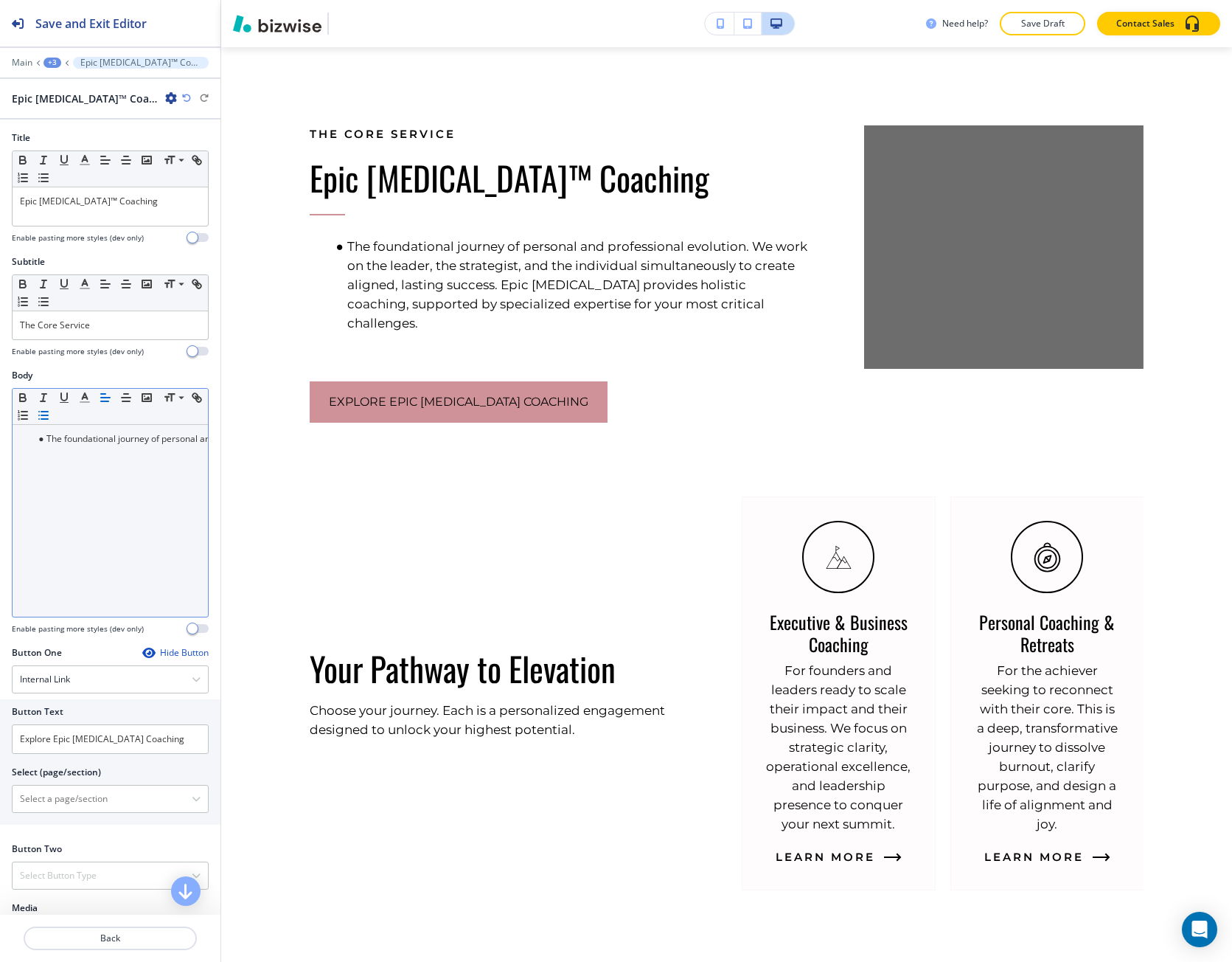
click at [48, 412] on line "button" at bounding box center [44, 412] width 7 height 0
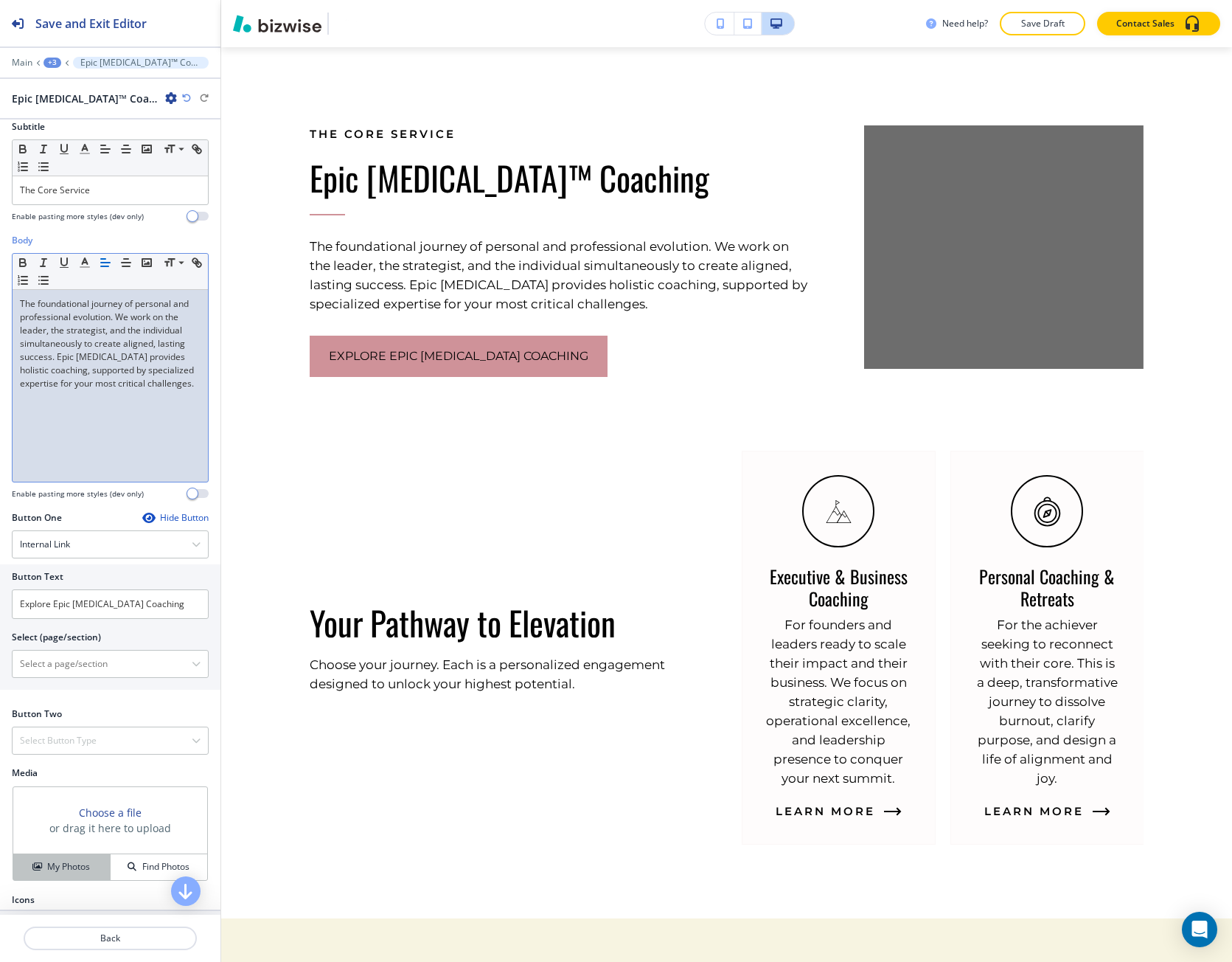
scroll to position [182, 0]
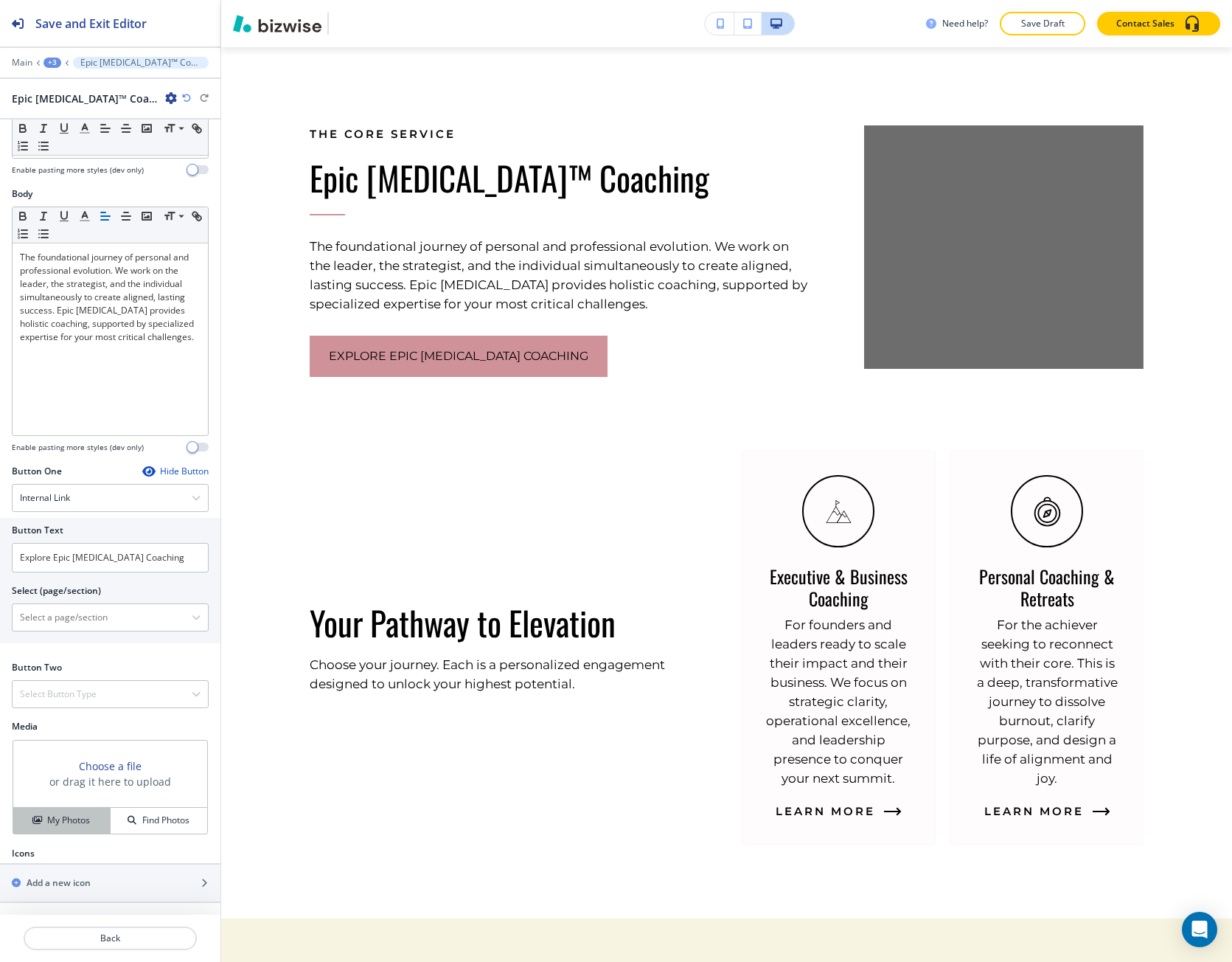
click at [86, 832] on button "My Photos" at bounding box center [61, 821] width 97 height 26
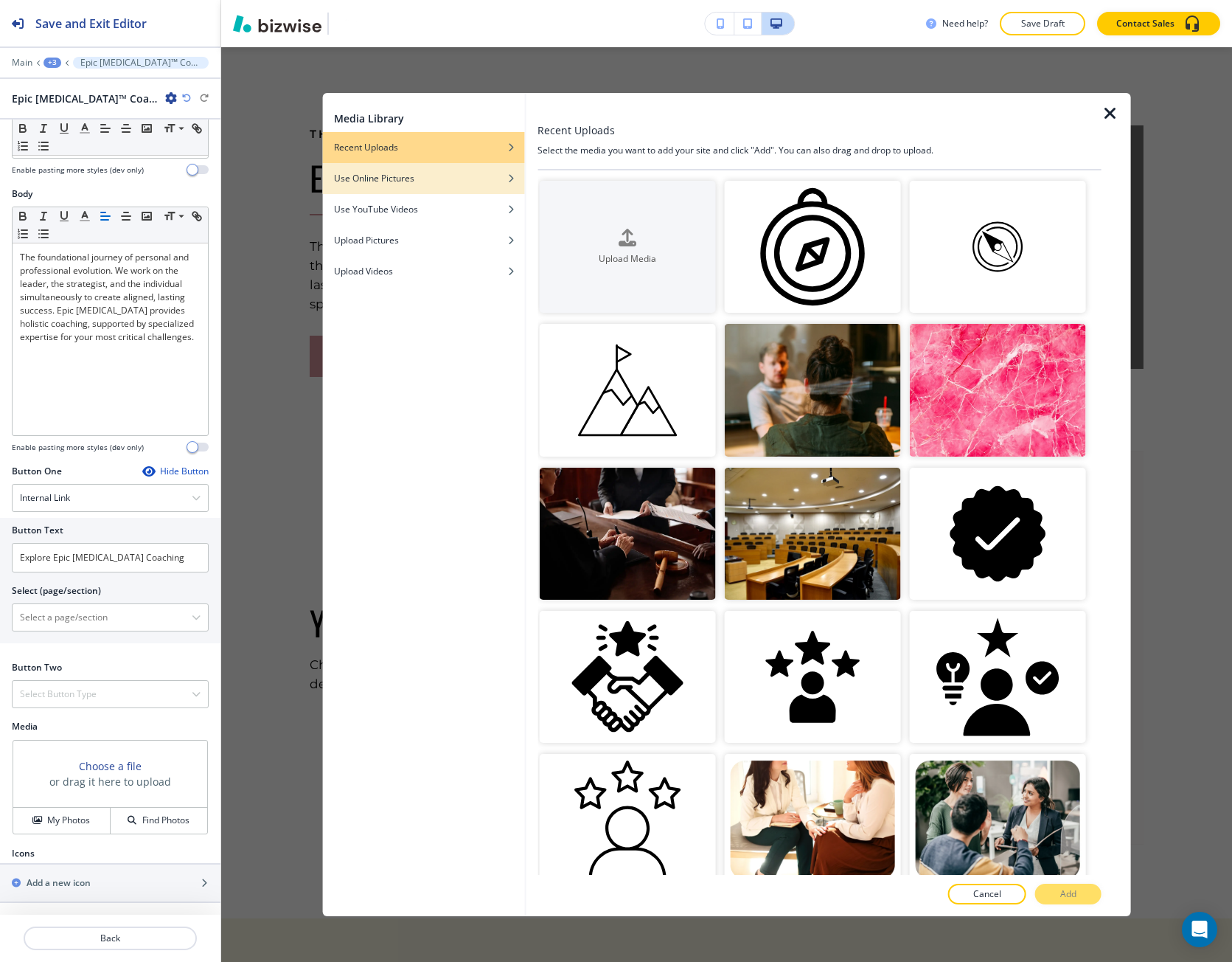
click at [487, 192] on div "button" at bounding box center [423, 189] width 202 height 9
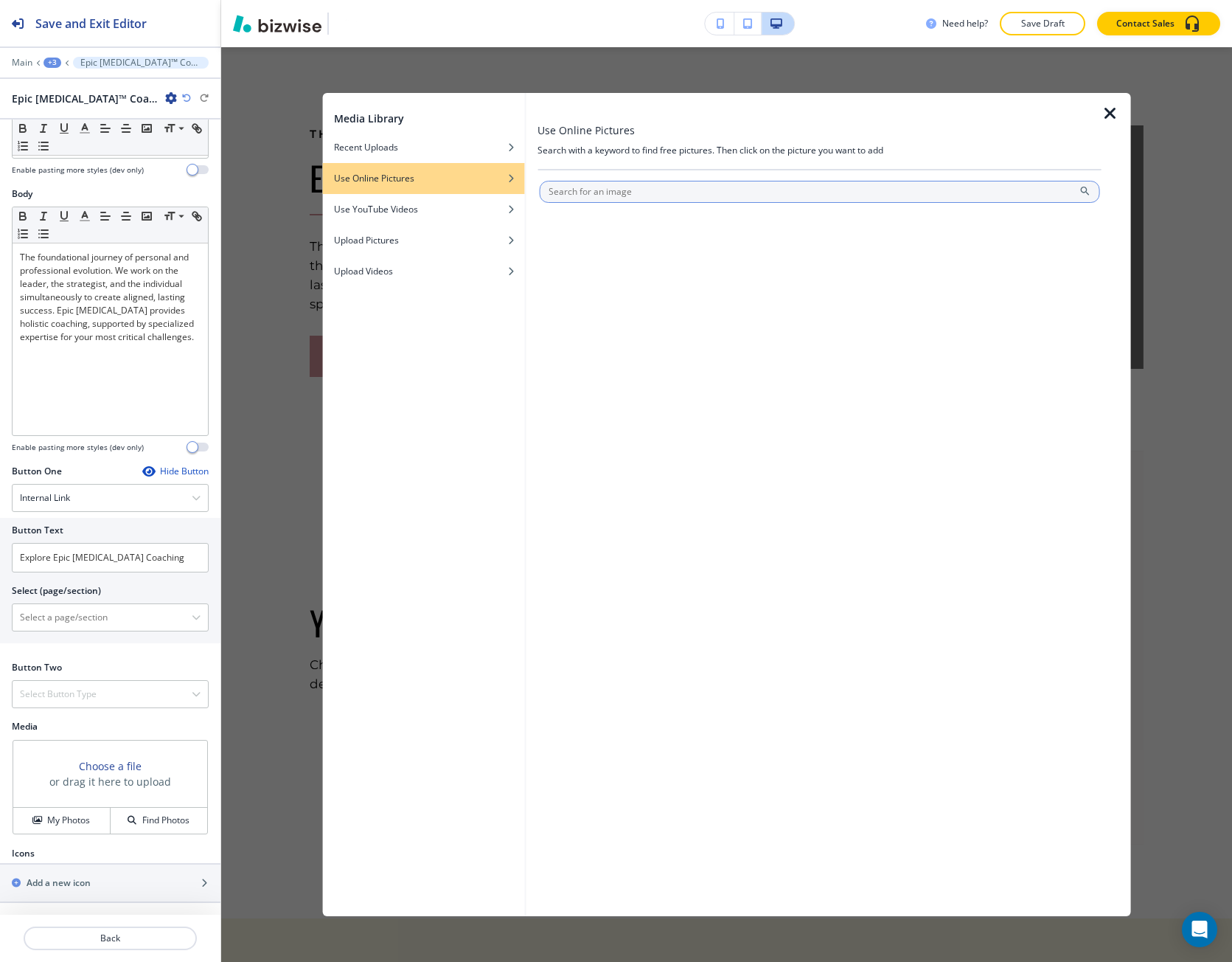
click at [571, 199] on input "text" at bounding box center [820, 192] width 562 height 22
type input "coaching"
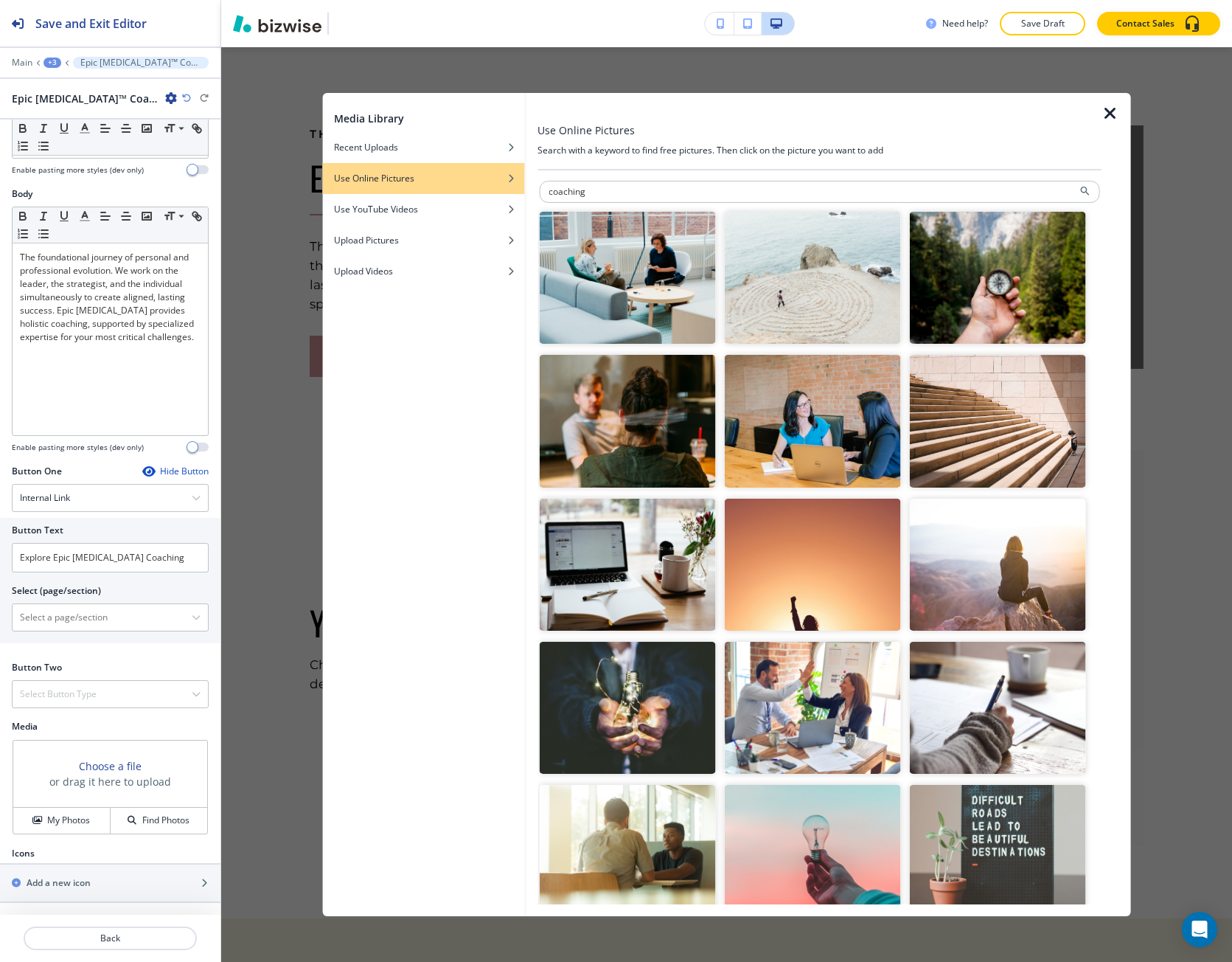
click at [931, 291] on img "button" at bounding box center [997, 278] width 176 height 132
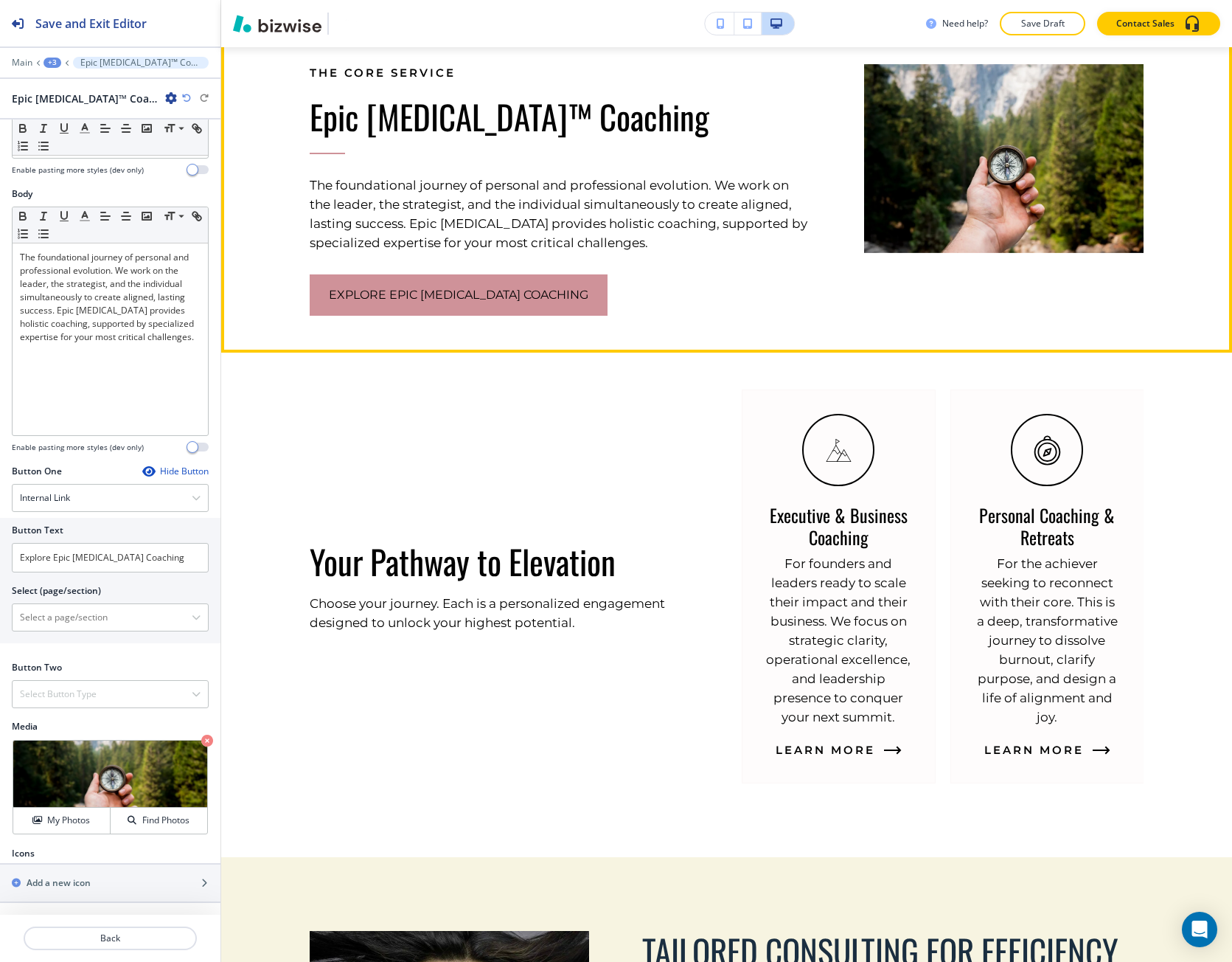
scroll to position [1279, 0]
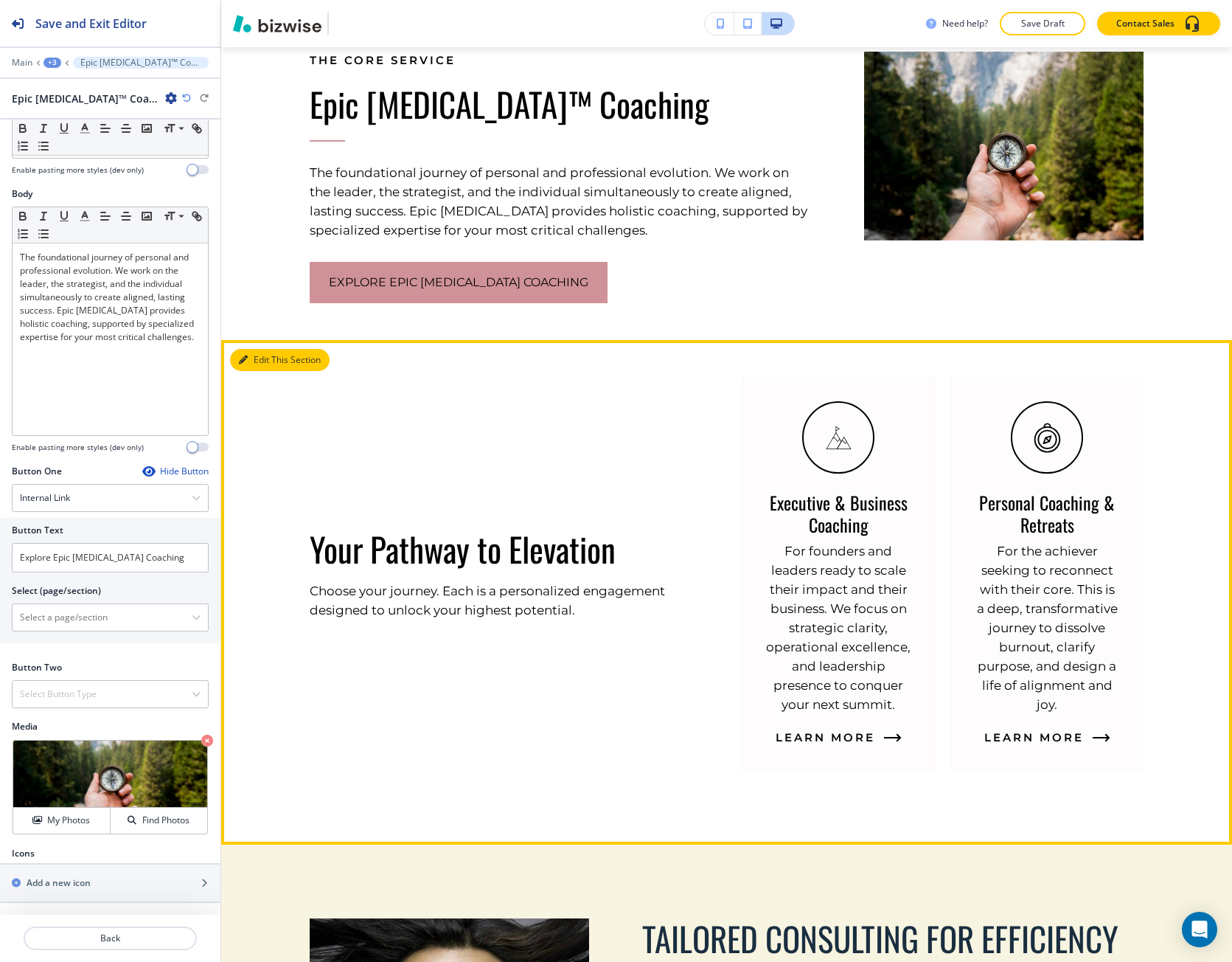
click at [242, 357] on icon "button" at bounding box center [243, 359] width 9 height 9
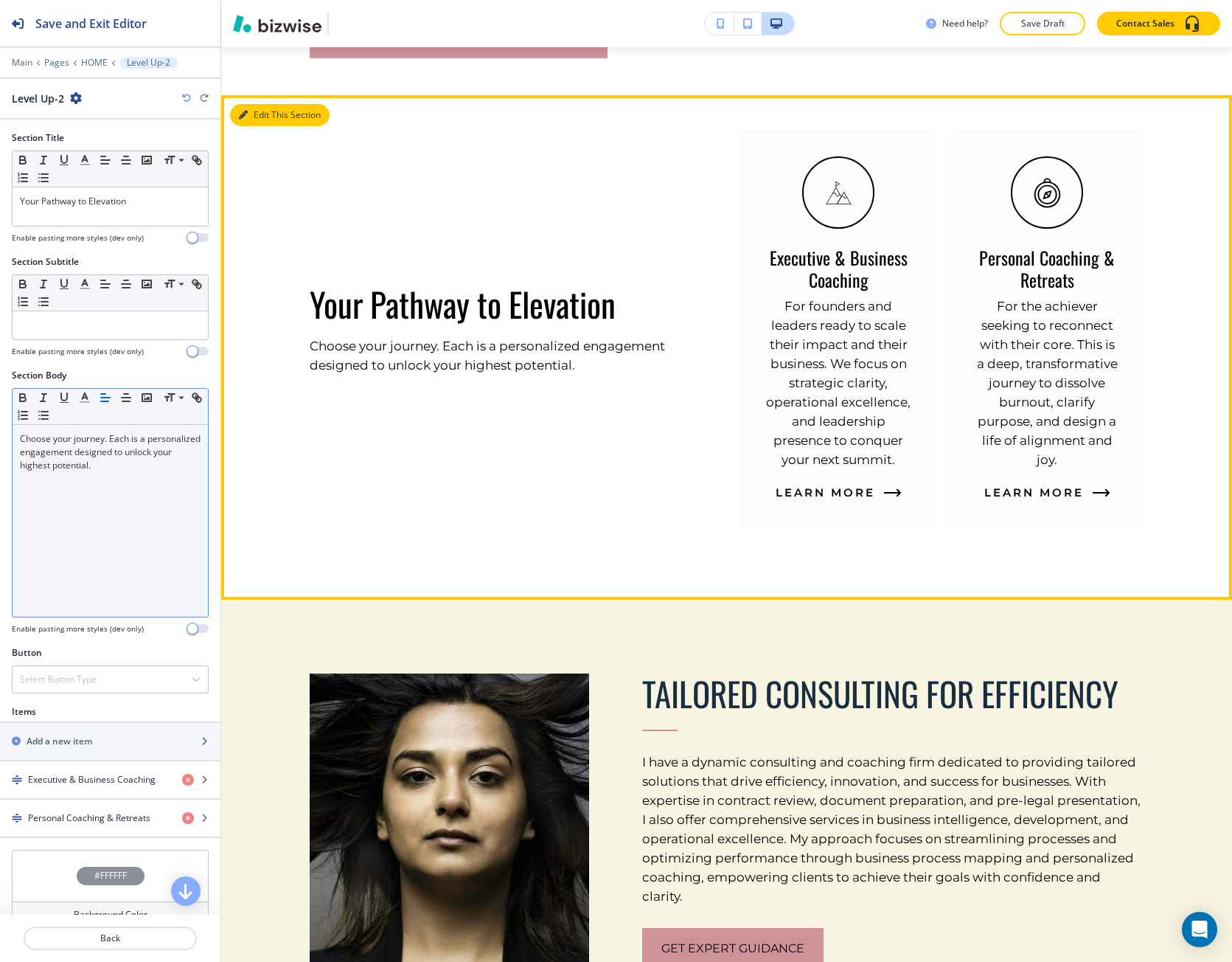
scroll to position [1567, 0]
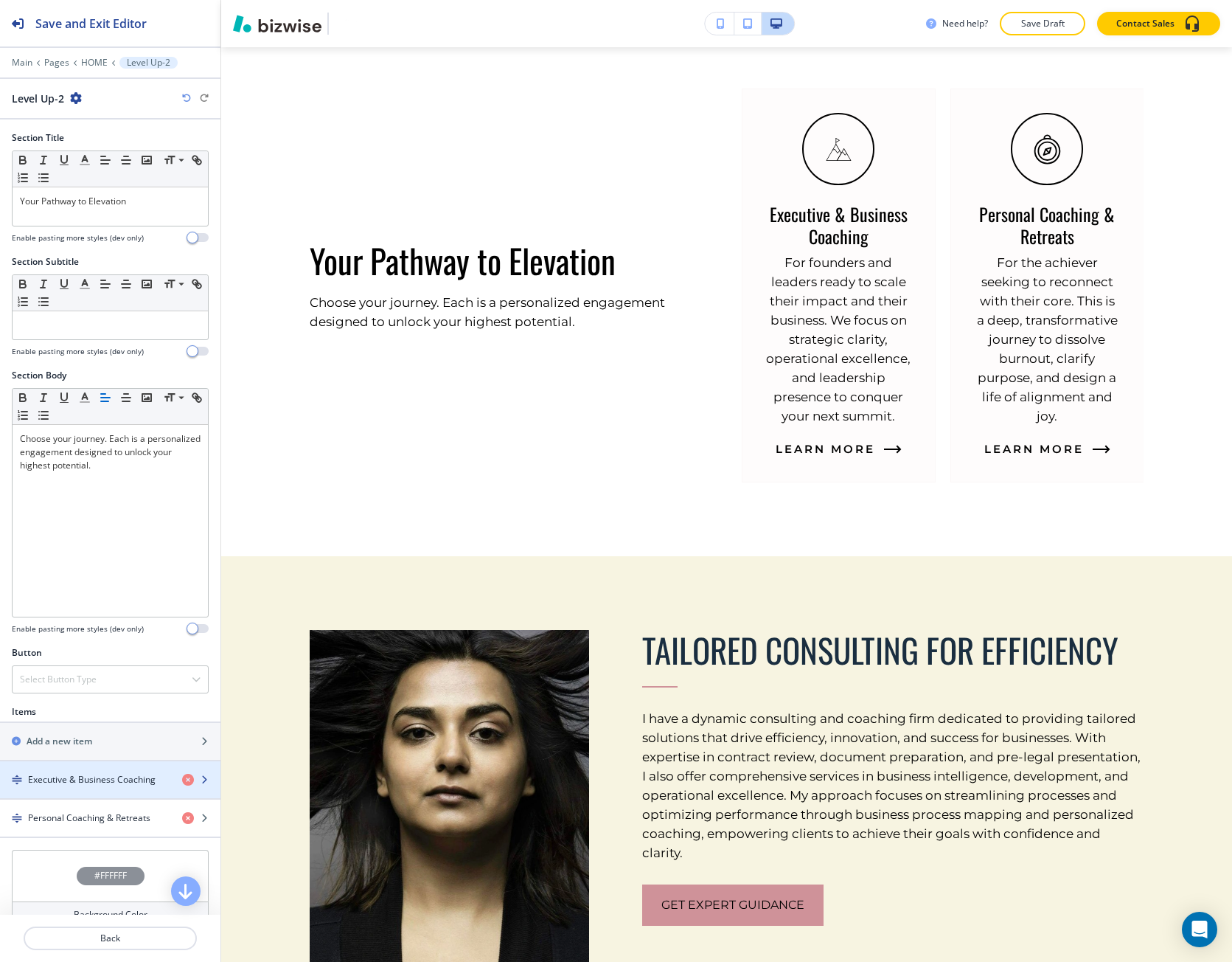
click at [92, 770] on div "button" at bounding box center [110, 767] width 220 height 11
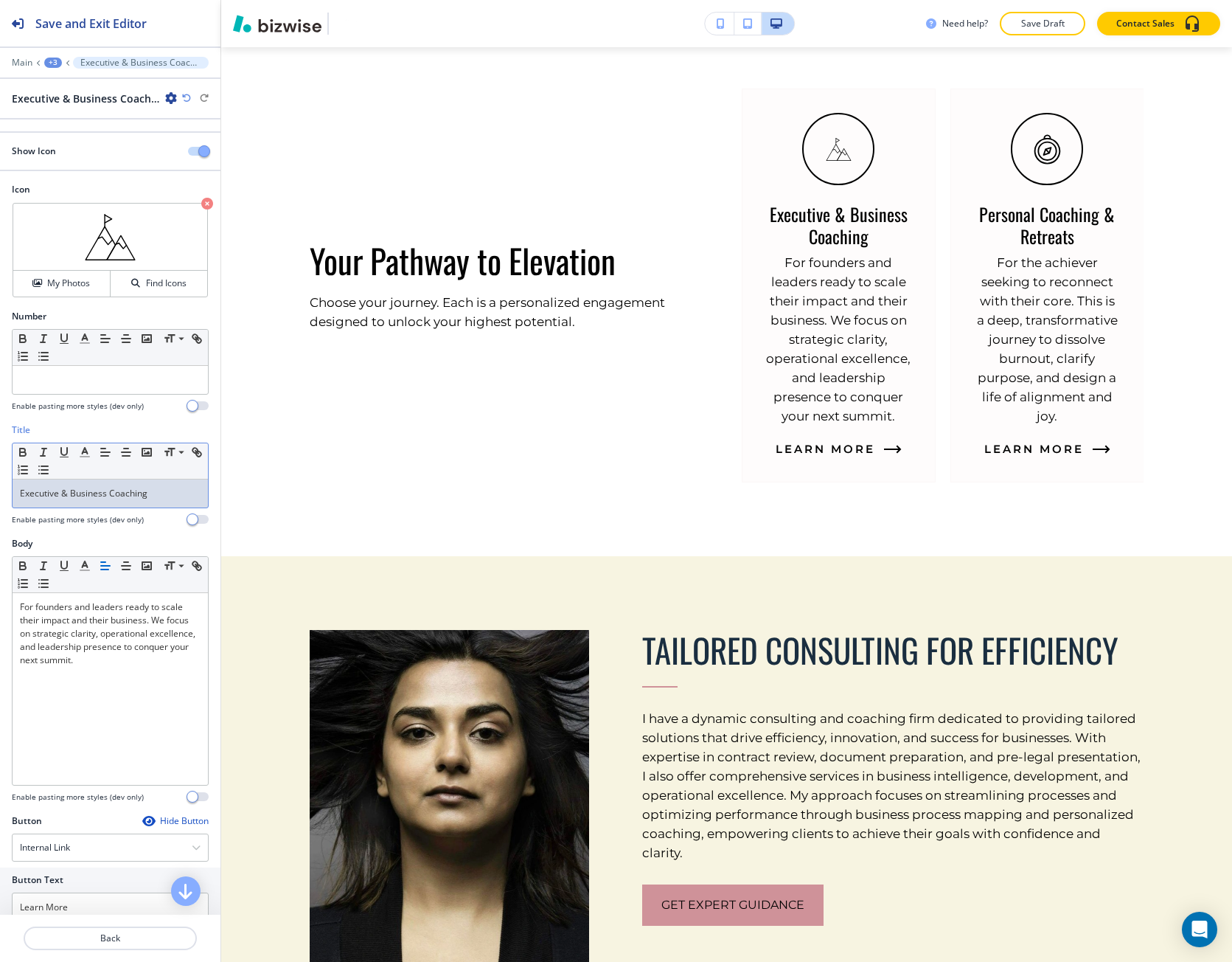
click at [90, 487] on p "Executive & Business Coaching" at bounding box center [110, 494] width 181 height 13
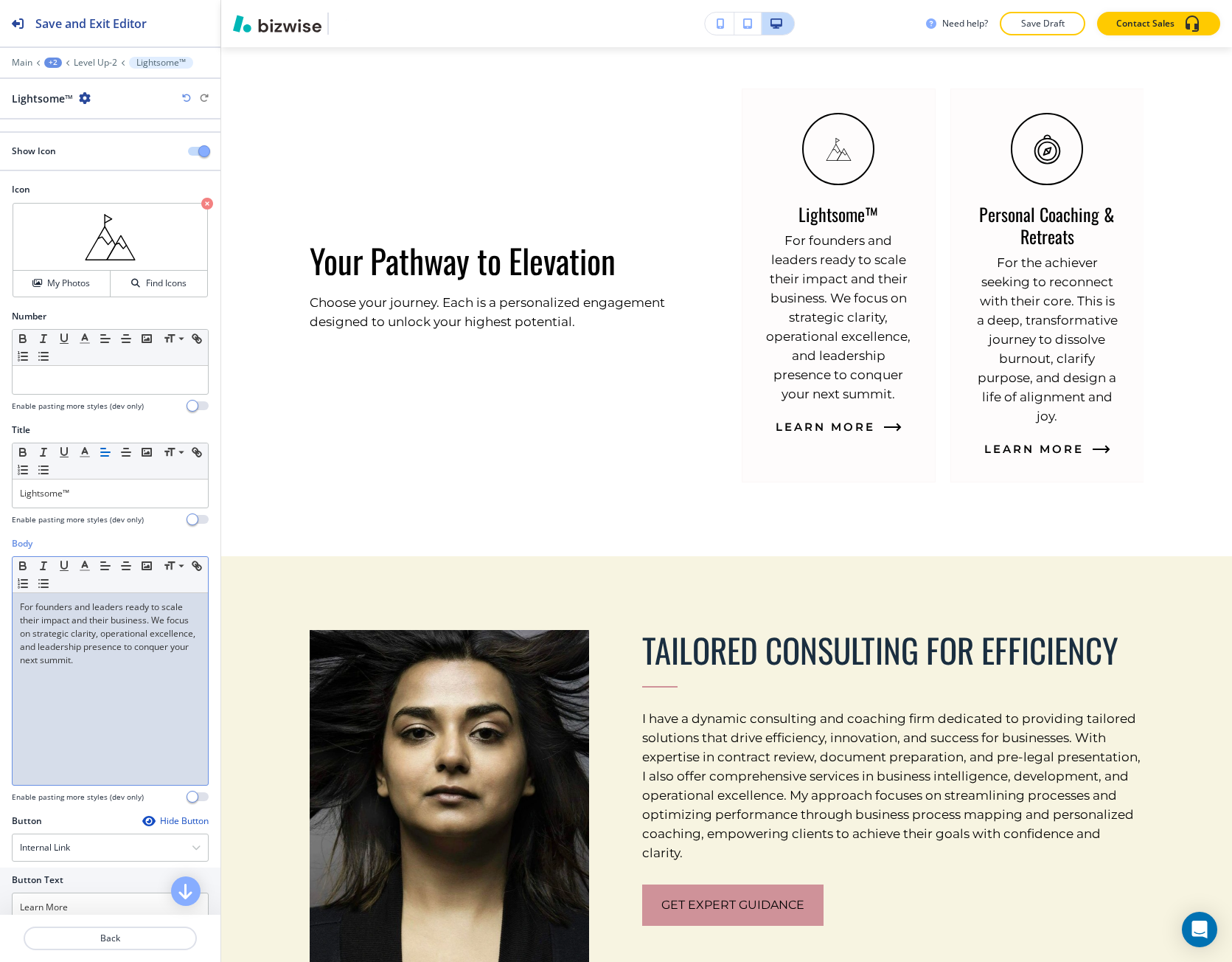
click at [113, 657] on p "For founders and leaders ready to scale their impact and their business. We foc…" at bounding box center [110, 633] width 181 height 66
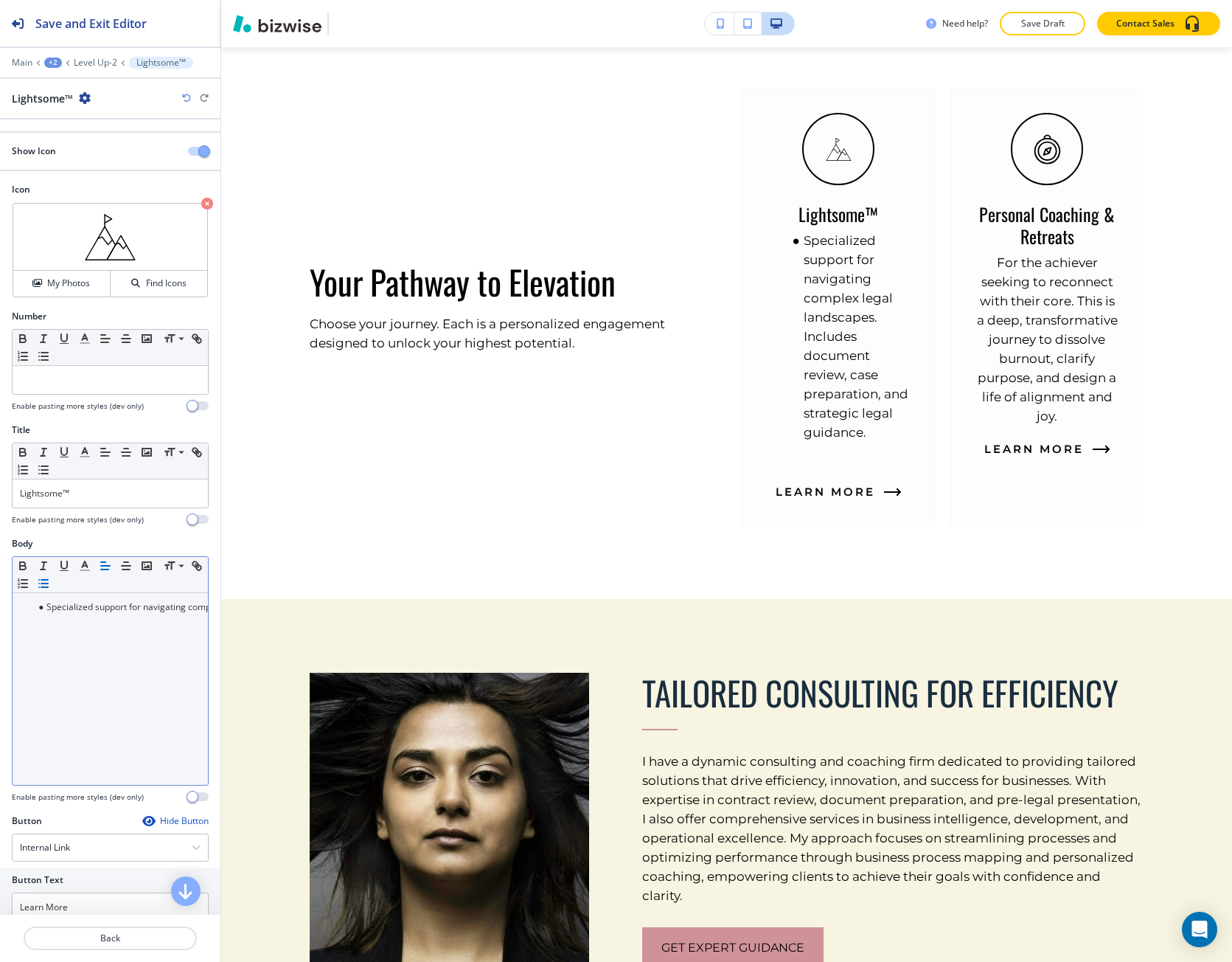
click at [50, 581] on icon "button" at bounding box center [43, 584] width 13 height 13
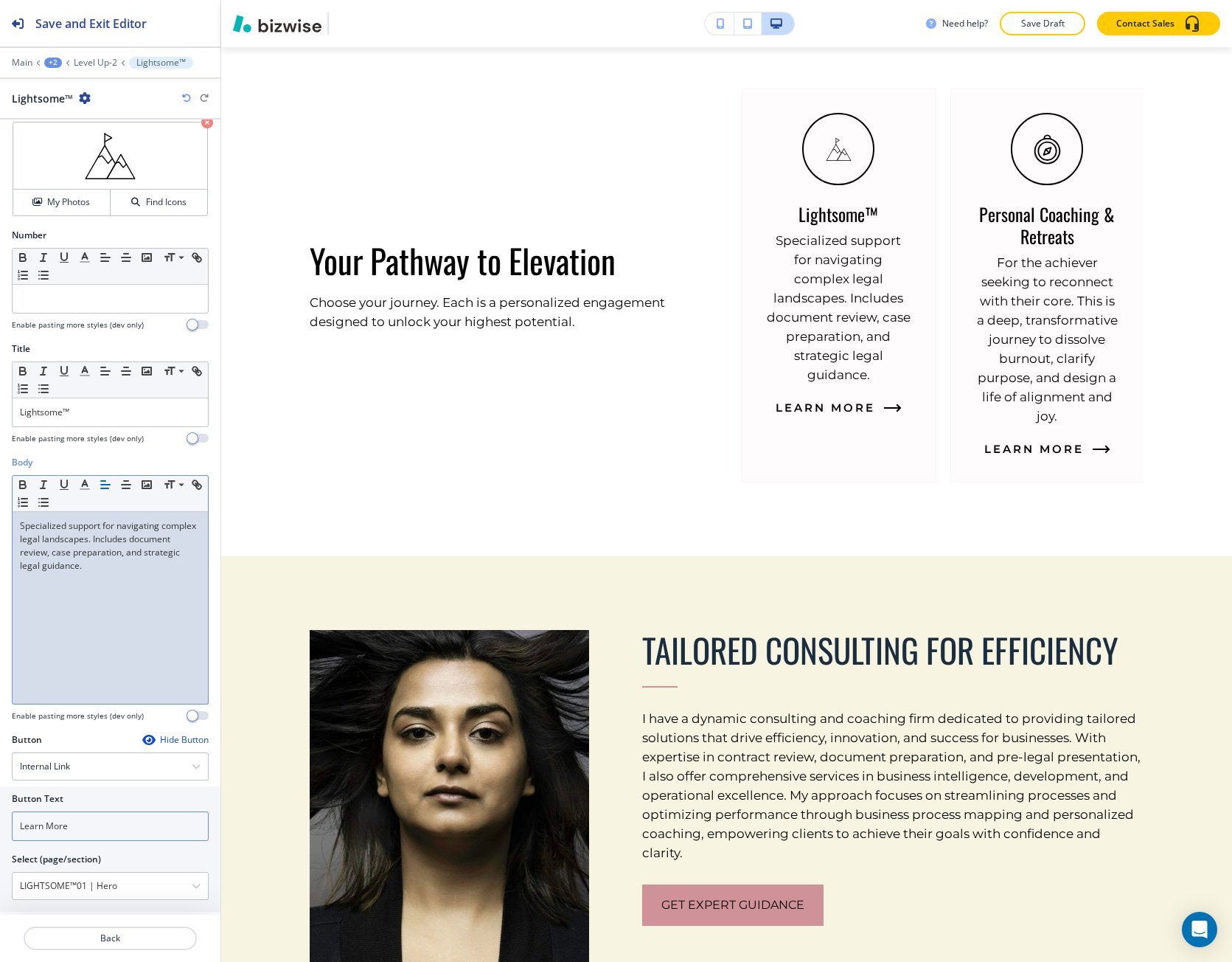
scroll to position [96, 0]
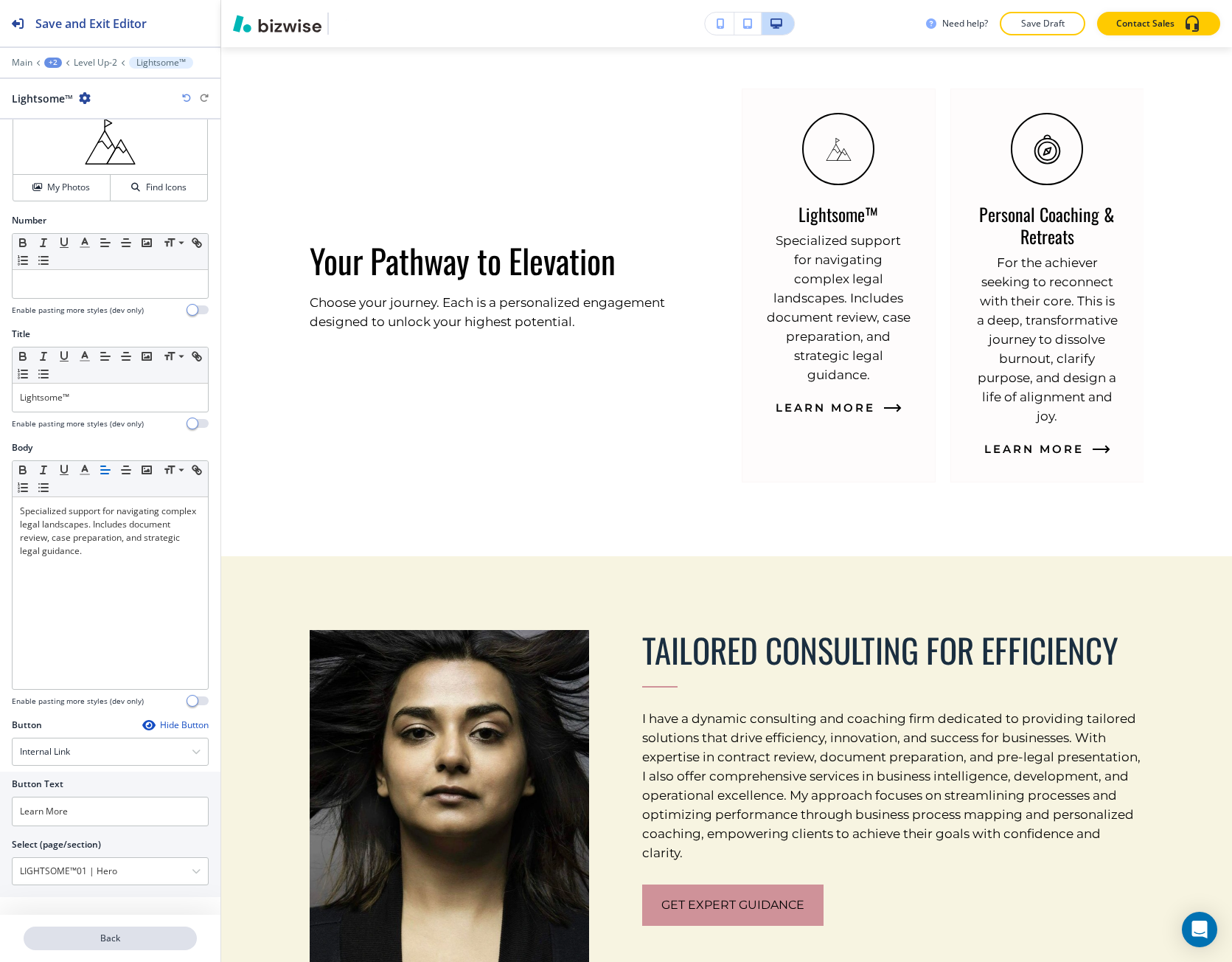
click at [44, 939] on p "Back" at bounding box center [111, 938] width 170 height 13
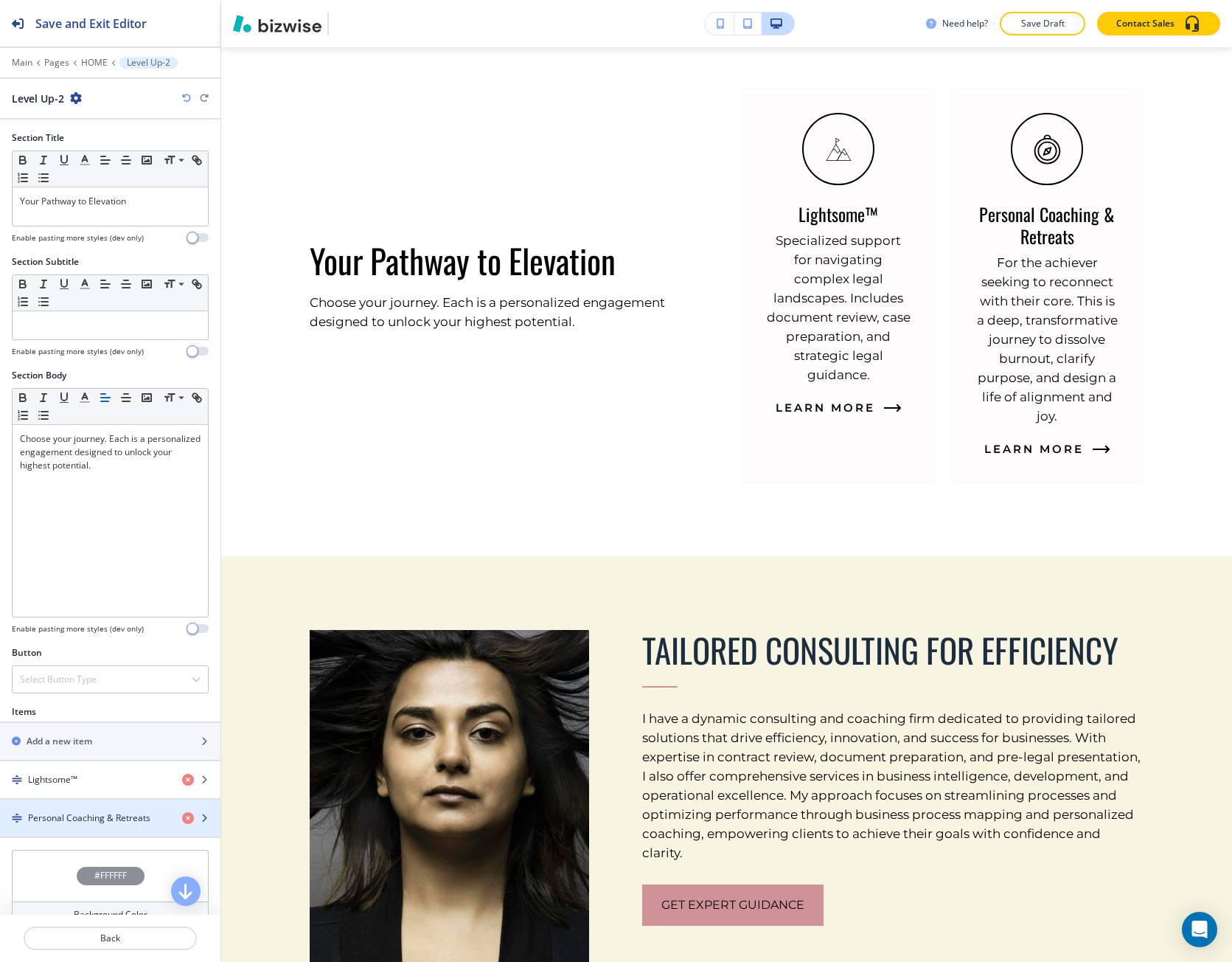
click at [65, 821] on h4 "Personal Coaching & Retreats" at bounding box center [89, 818] width 123 height 13
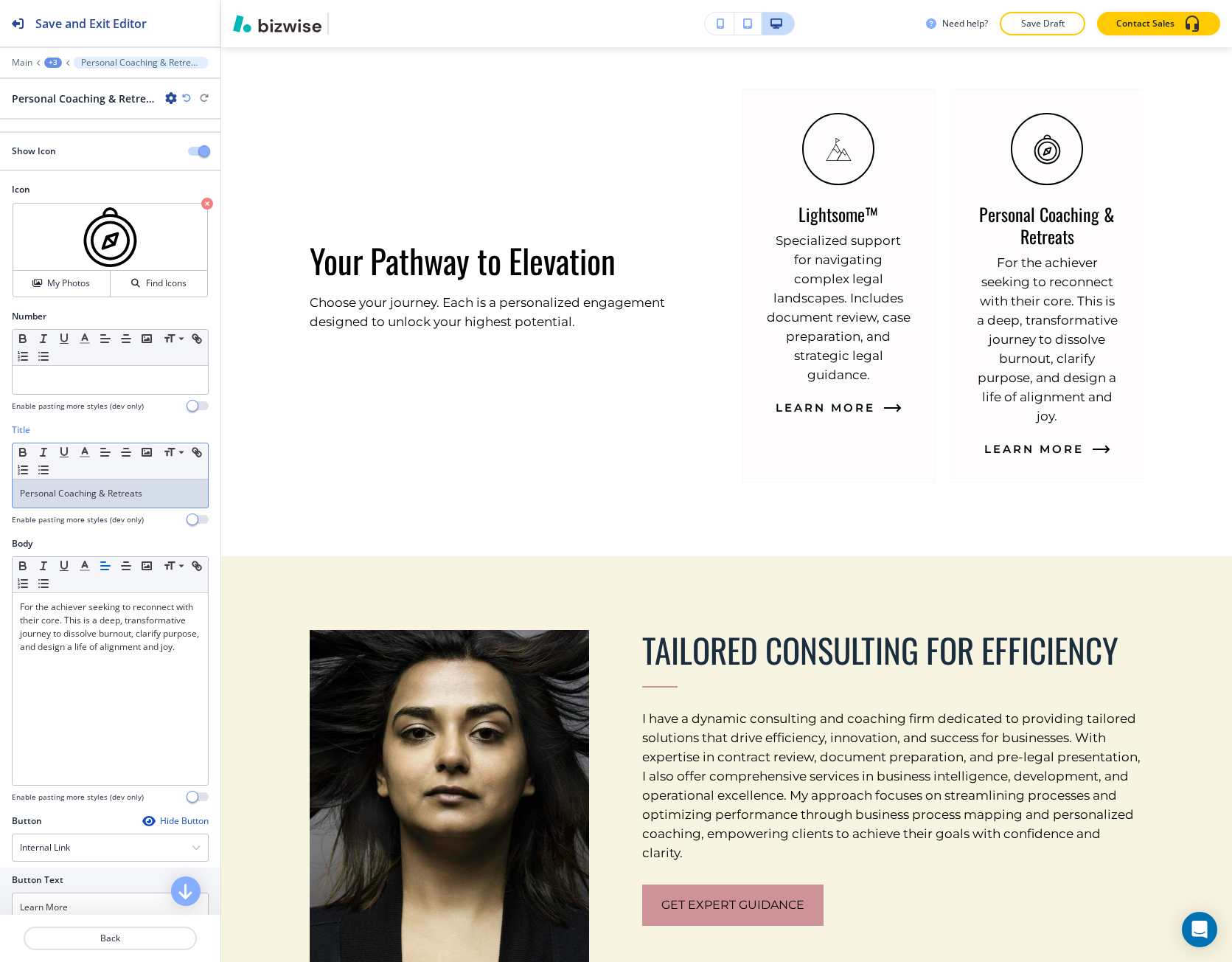
click at [42, 499] on p "Personal Coaching & Retreats" at bounding box center [110, 494] width 181 height 13
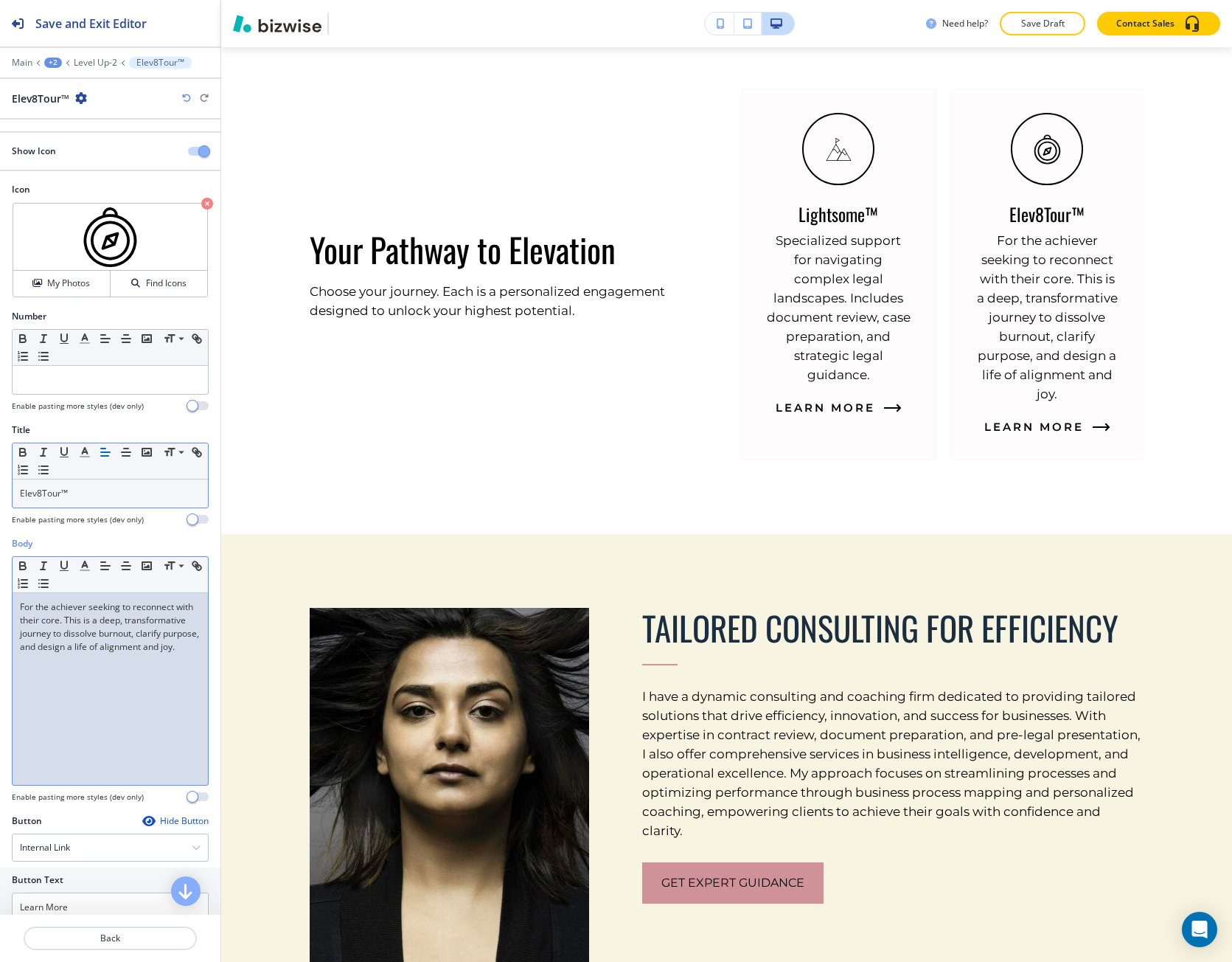
click at [115, 689] on div "For the achiever seeking to reconnect with their core. This is a deep, transfor…" at bounding box center [110, 689] width 196 height 192
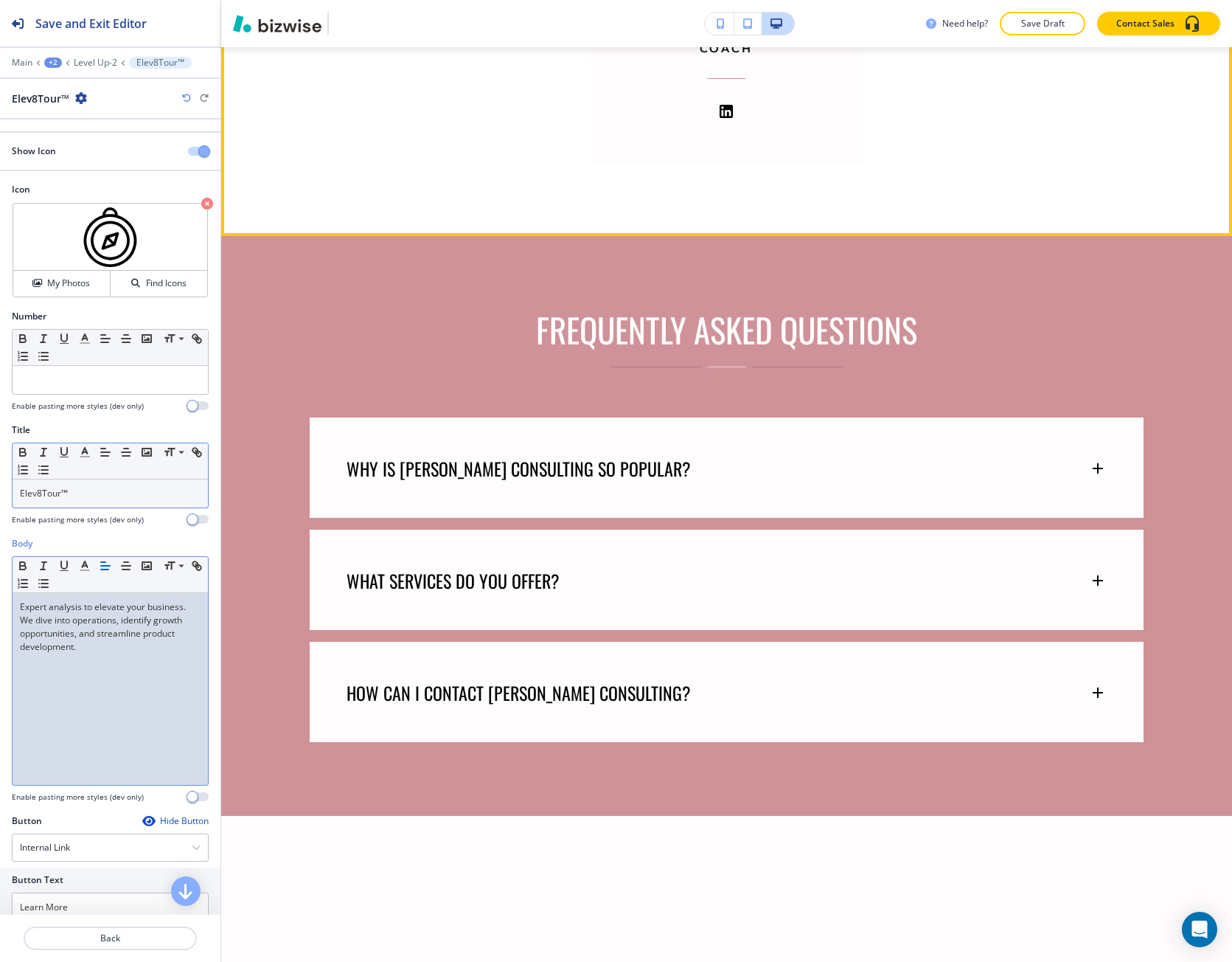
scroll to position [5846, 0]
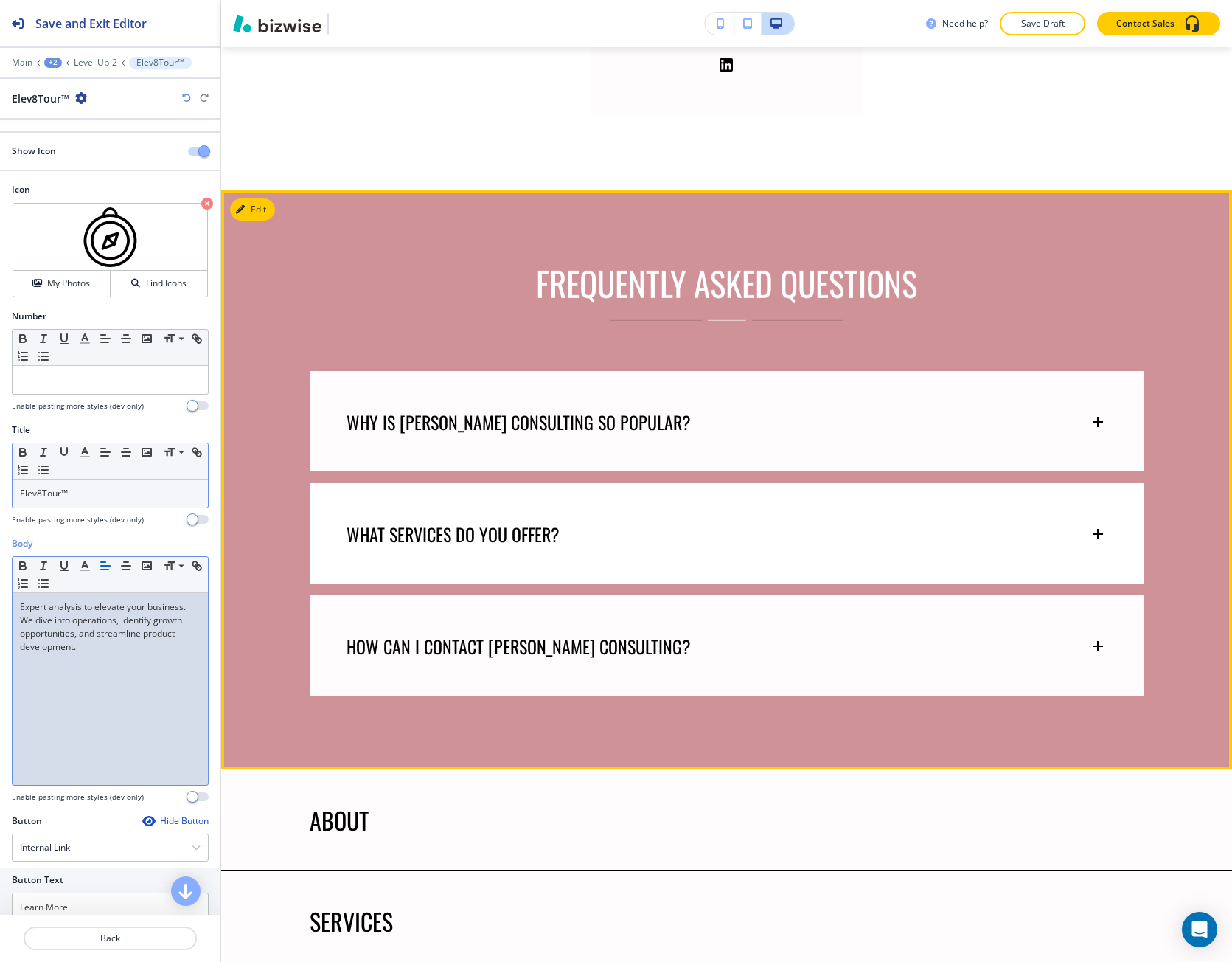
click at [408, 523] on p "WHAT SERVICES DO YOU OFFER?" at bounding box center [453, 534] width 213 height 22
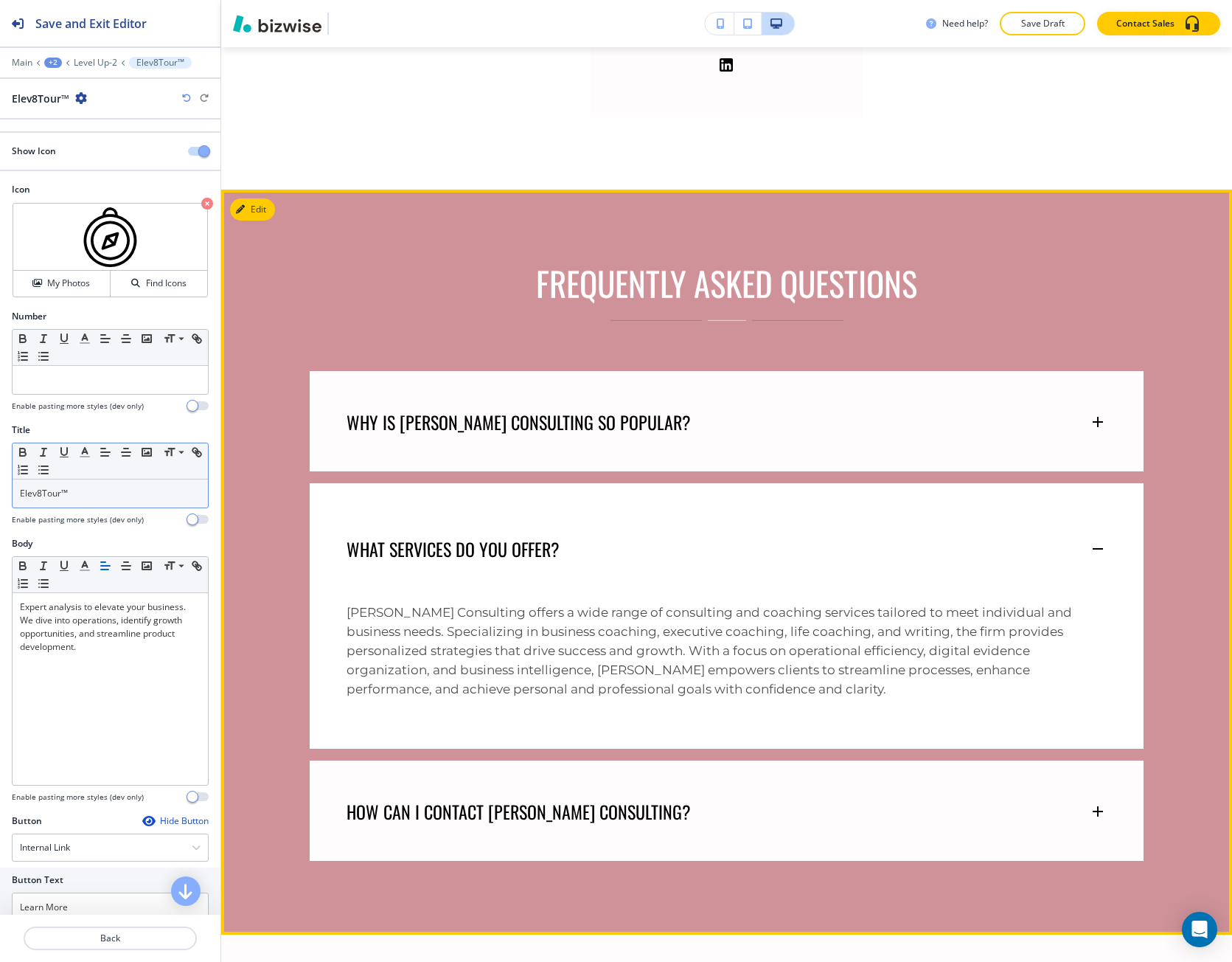
click at [408, 538] on p "WHAT SERVICES DO YOU OFFER?" at bounding box center [453, 549] width 213 height 22
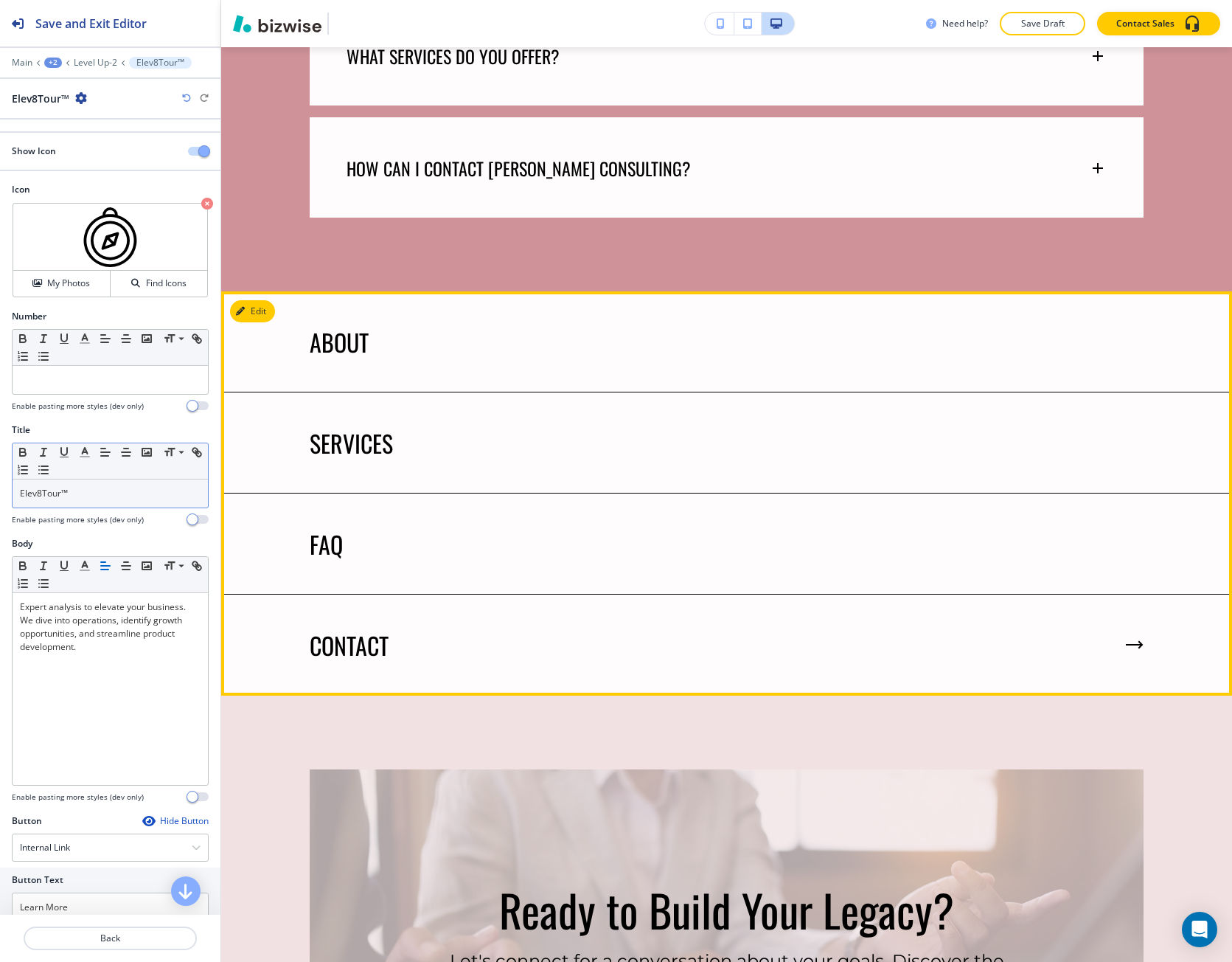
scroll to position [6362, 0]
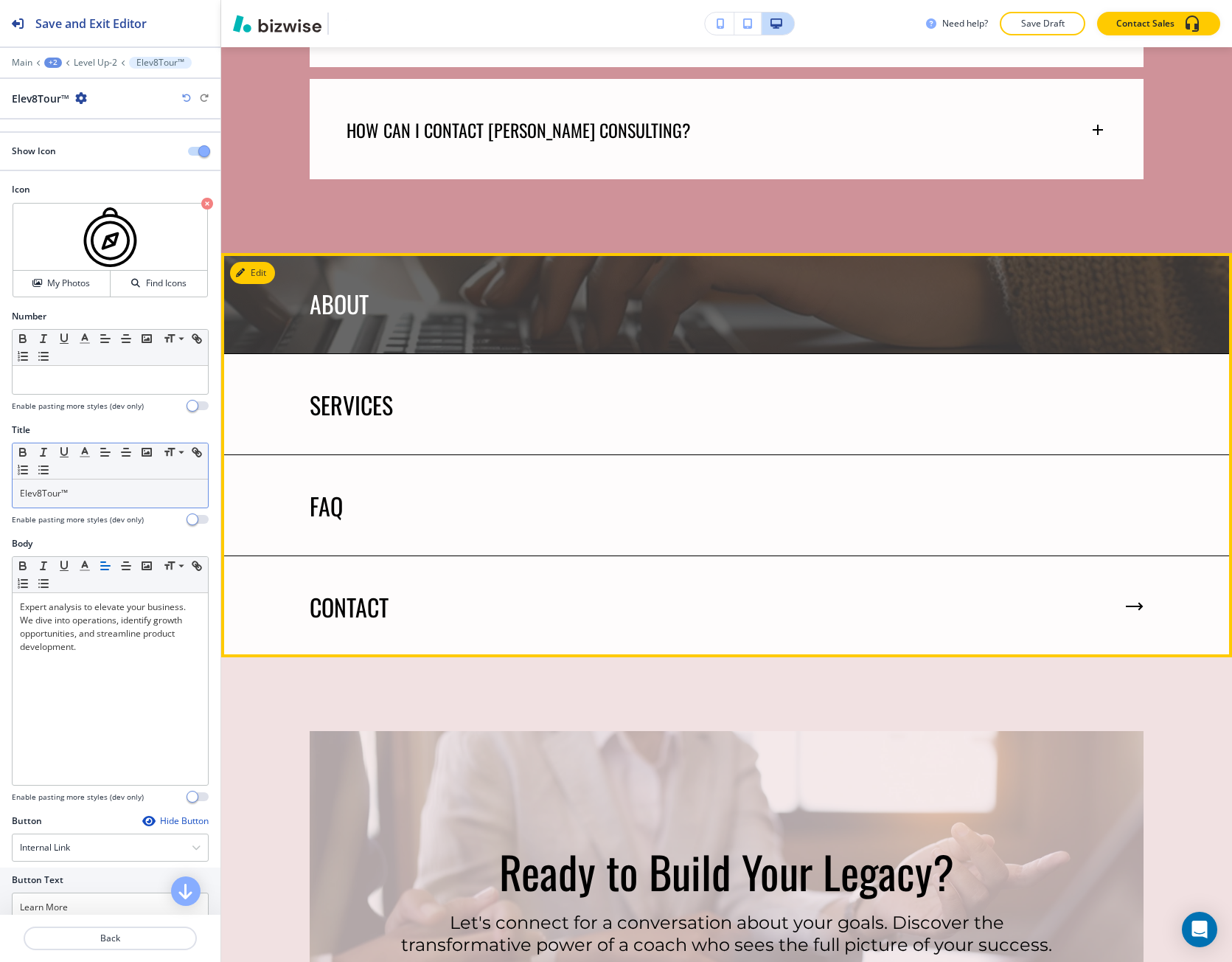
click at [343, 291] on img at bounding box center [726, 303] width 1011 height 101
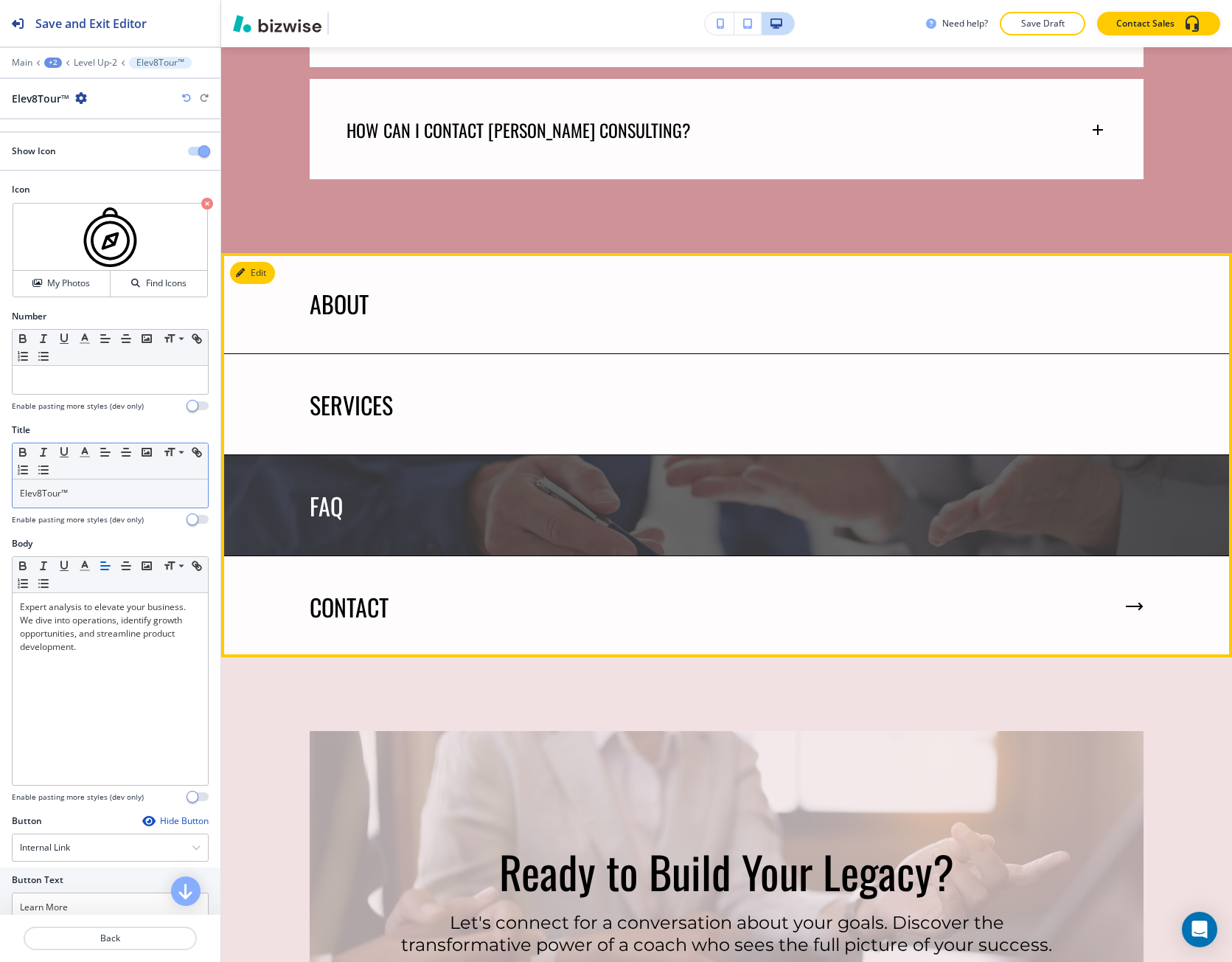
click at [401, 491] on img at bounding box center [726, 505] width 1011 height 101
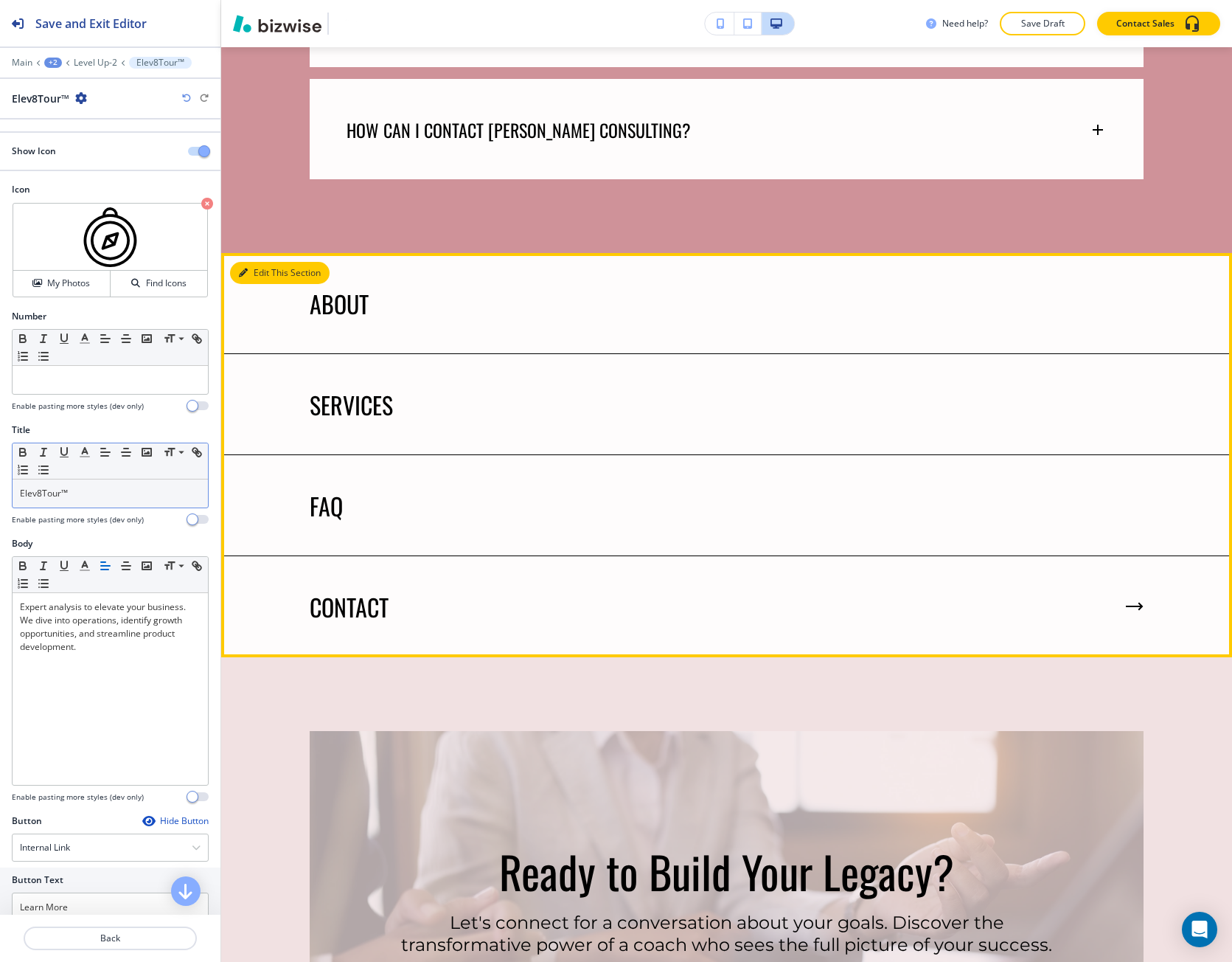
click at [259, 262] on button "Edit This Section" at bounding box center [280, 273] width 100 height 22
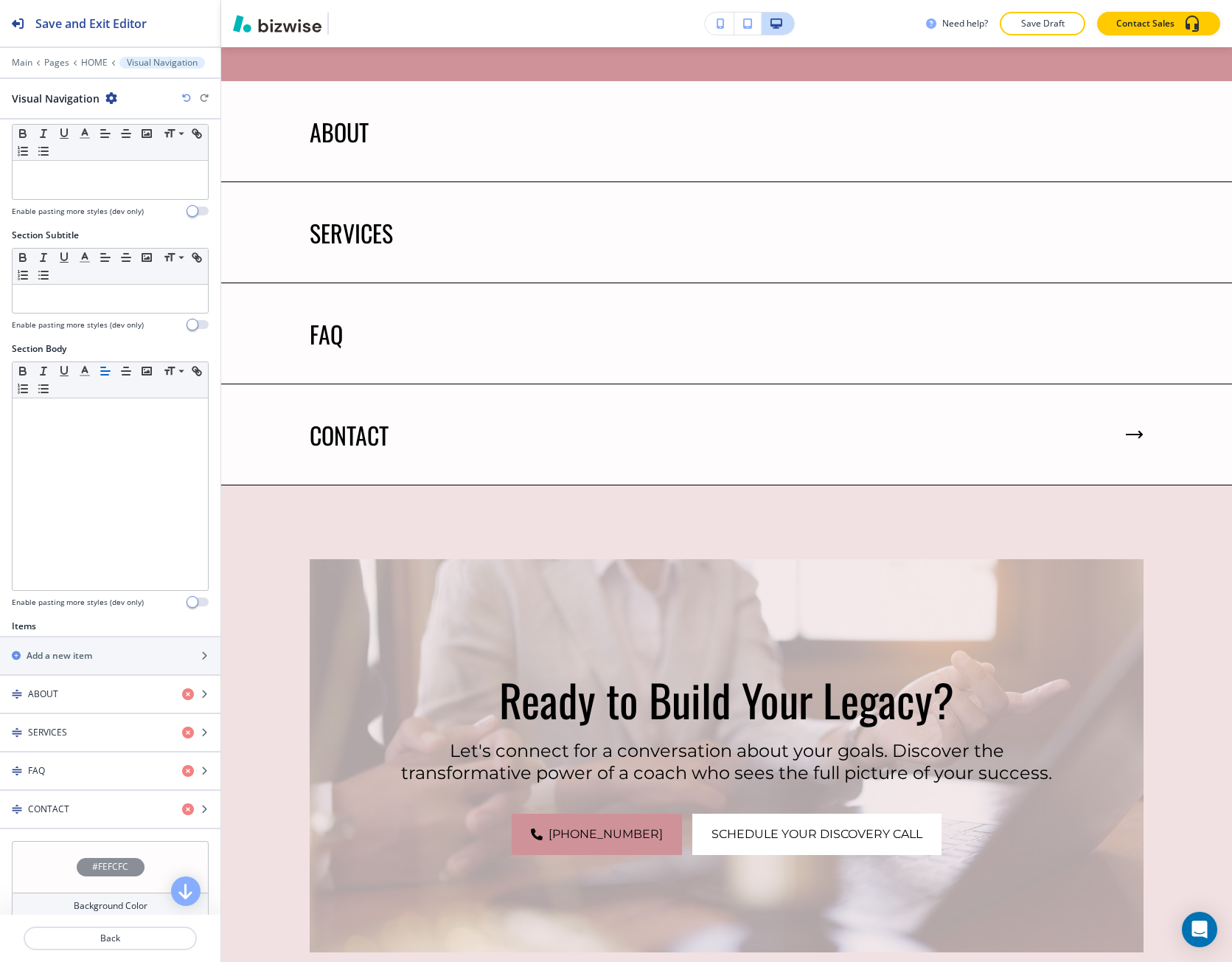
scroll to position [133, 0]
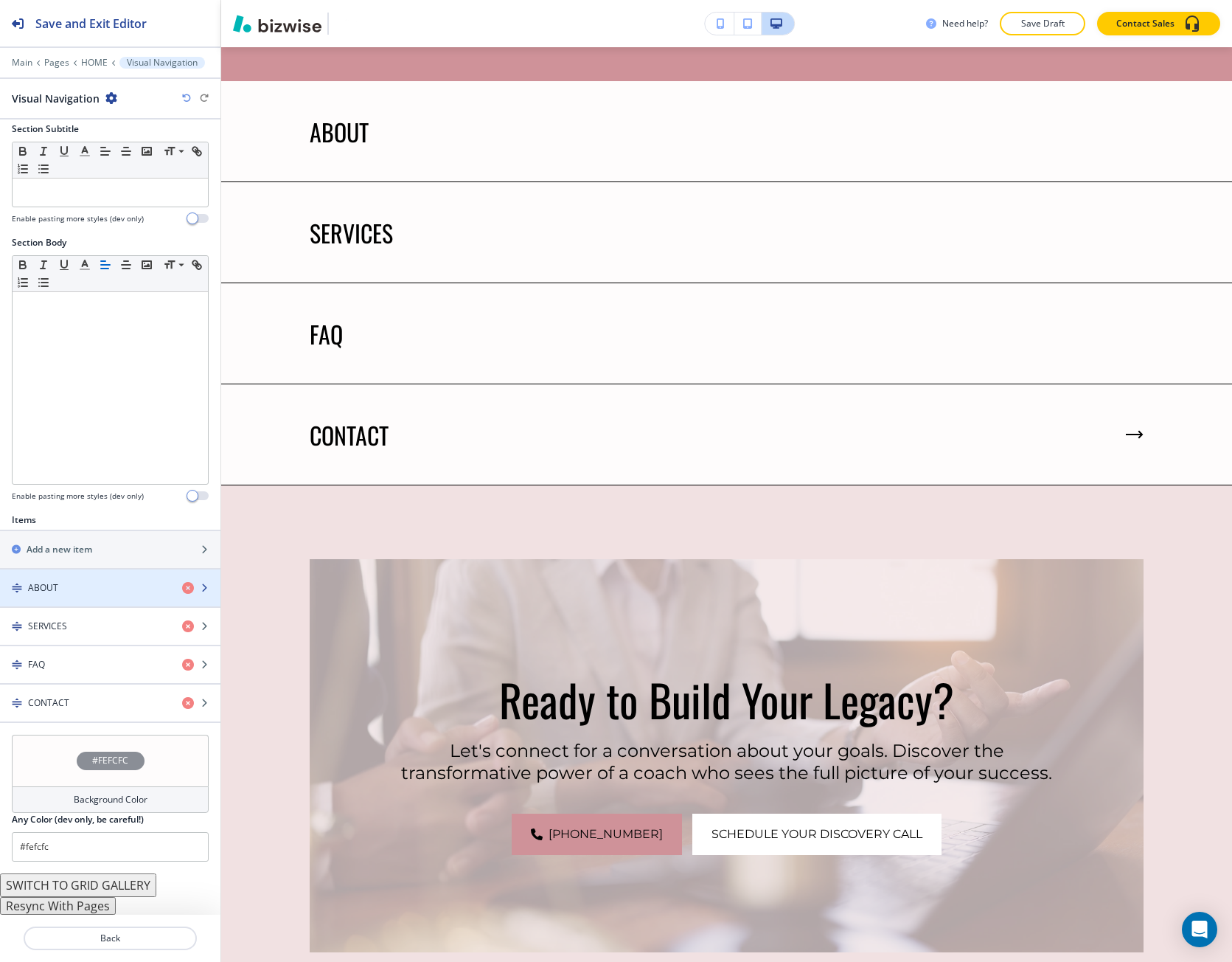
click at [111, 590] on div "ABOUT" at bounding box center [85, 588] width 170 height 13
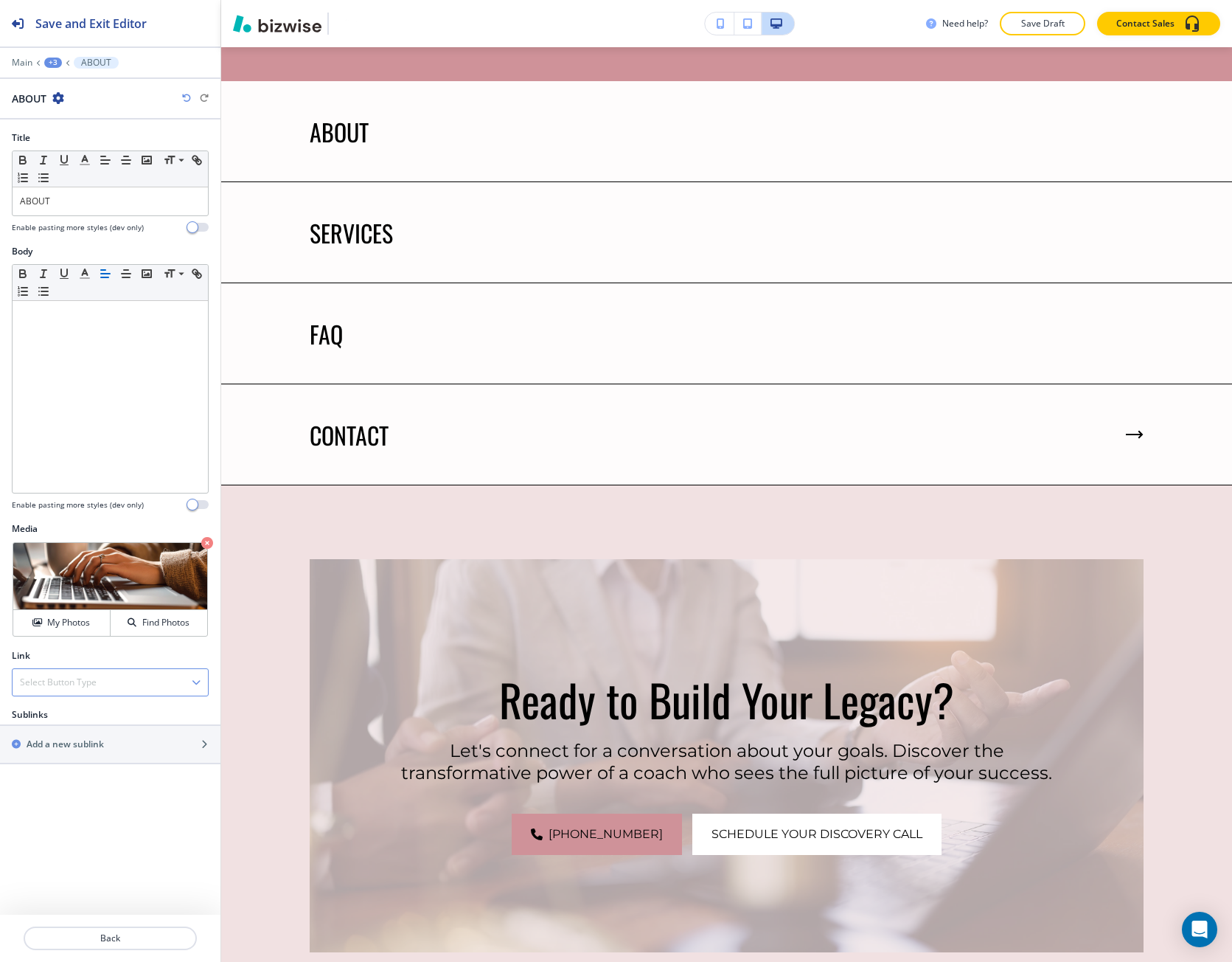
click at [114, 675] on div "Select Button Type" at bounding box center [110, 682] width 196 height 26
click at [91, 723] on div "Internal Link" at bounding box center [110, 733] width 196 height 25
click at [194, 741] on icon "button" at bounding box center [196, 741] width 9 height 9
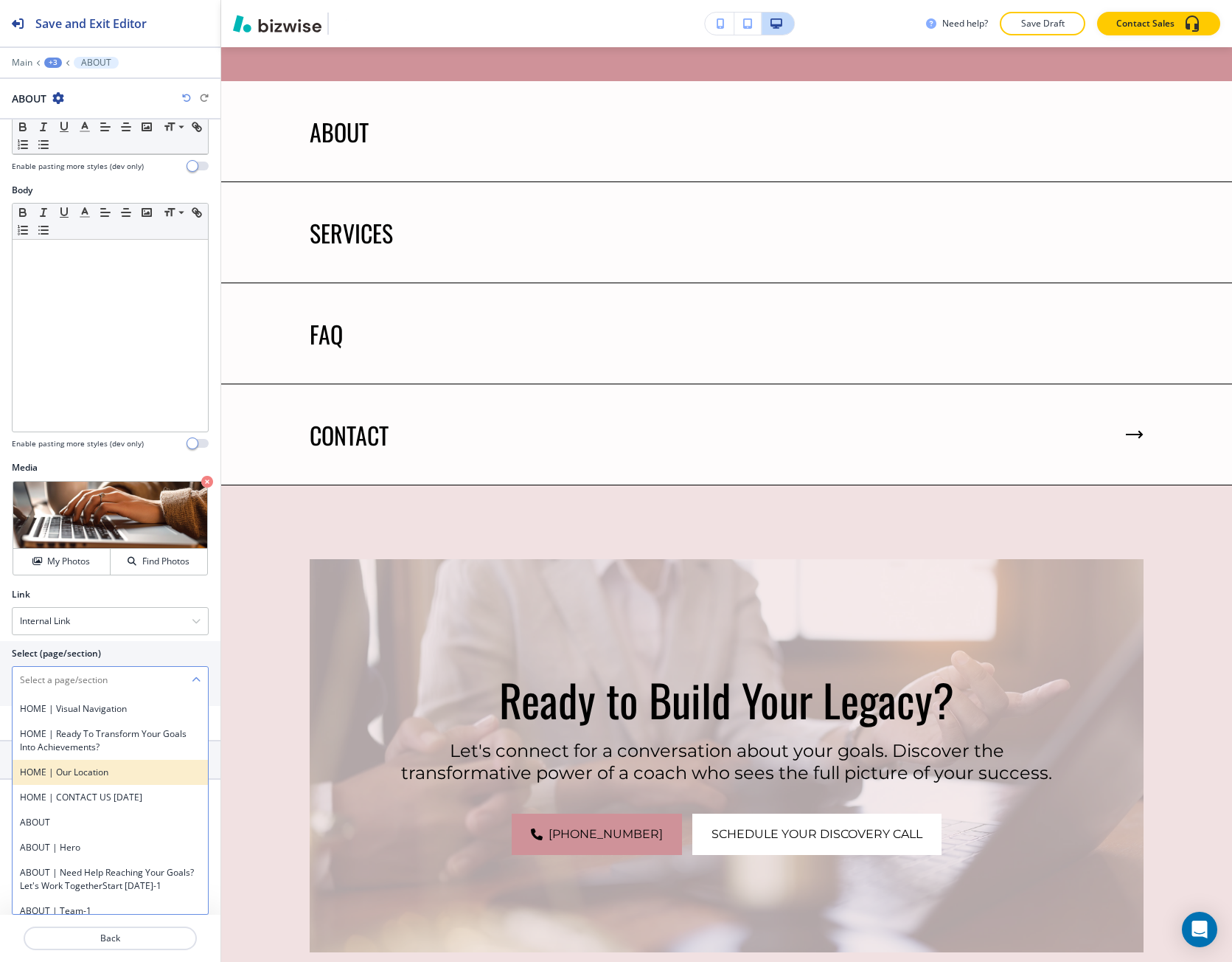
scroll to position [368, 0]
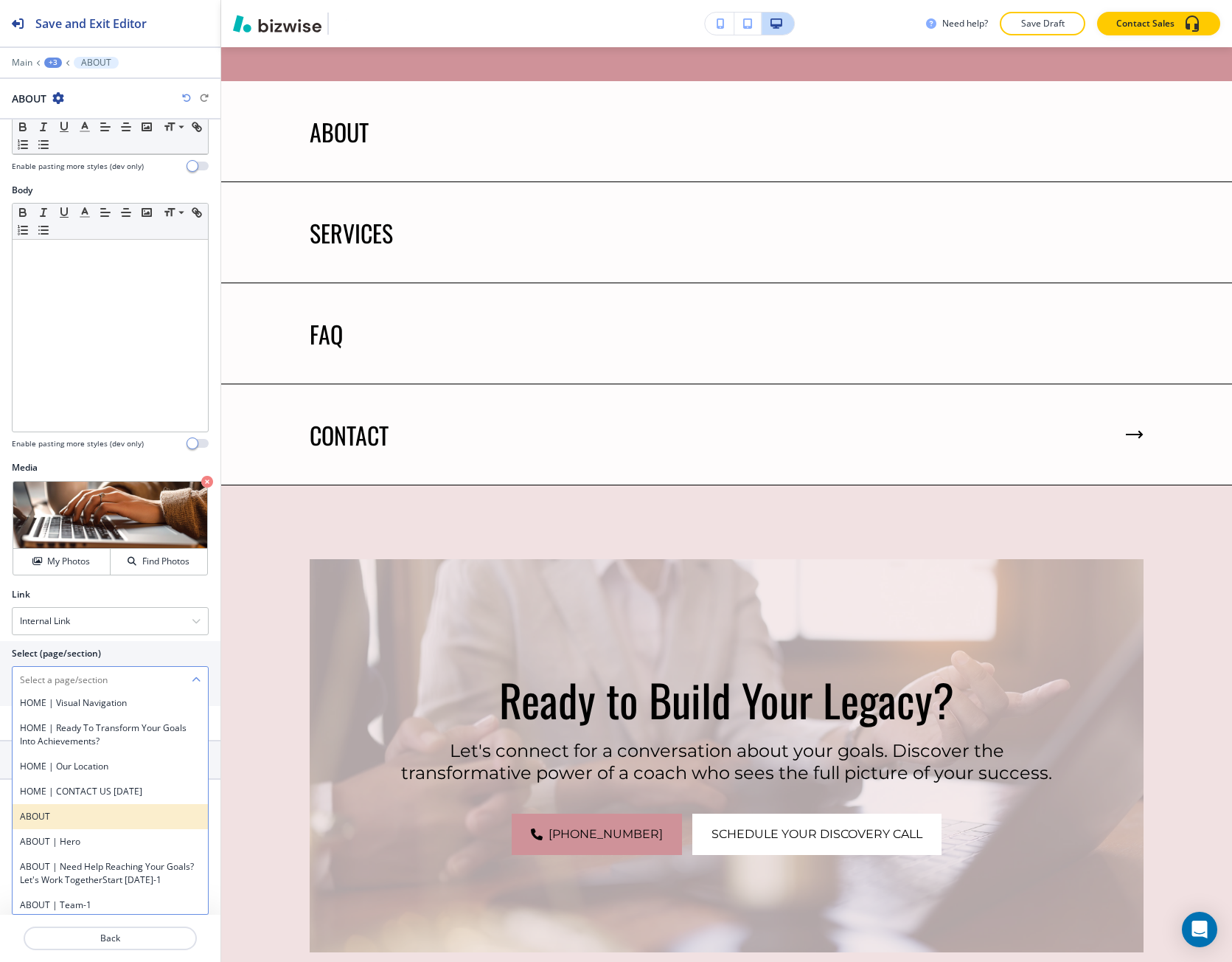
click at [122, 823] on h4 "ABOUT" at bounding box center [110, 816] width 181 height 13
type \(page\/section\) "ABOUT"
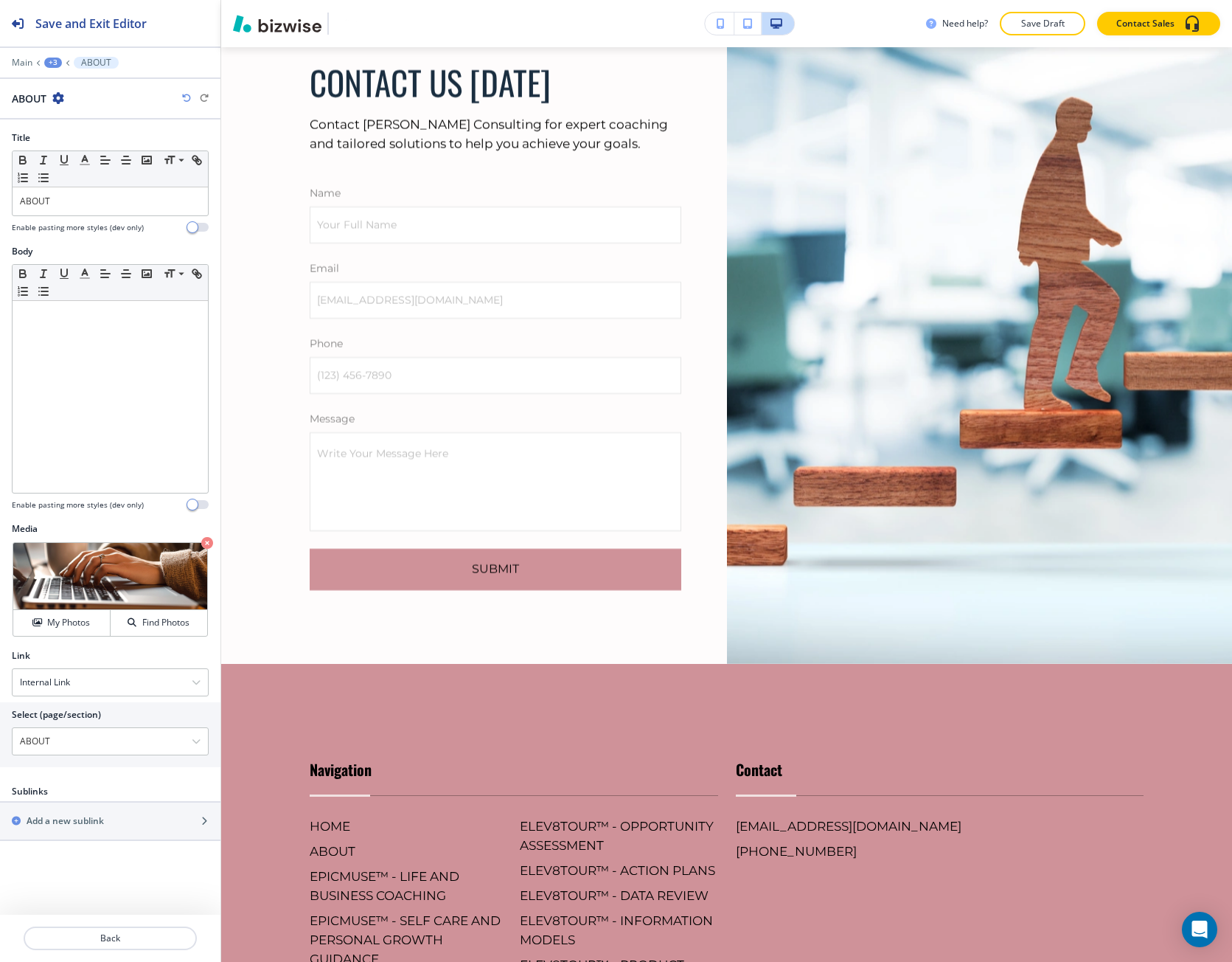
scroll to position [8525, 0]
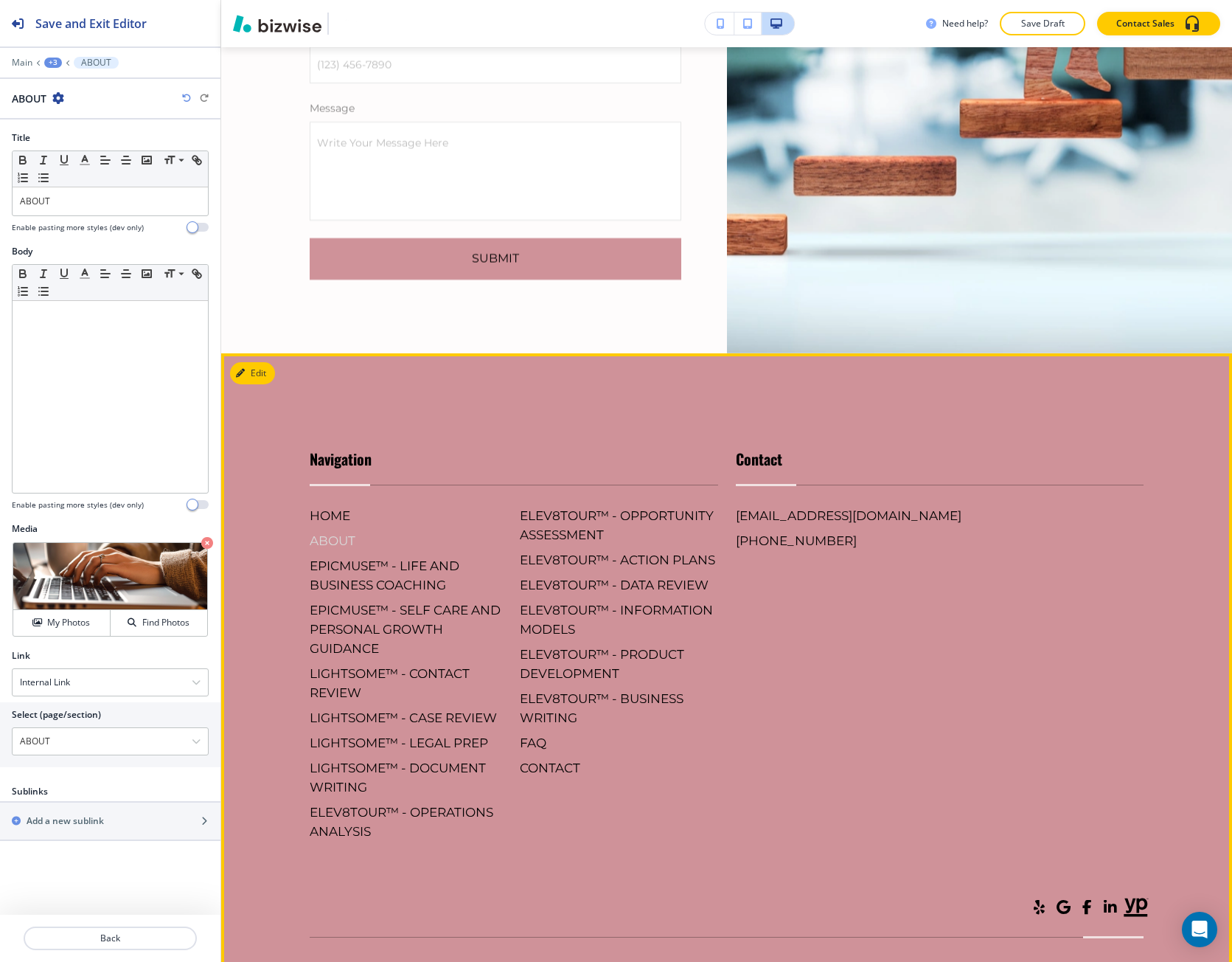
click at [348, 531] on h6 "ABOUT" at bounding box center [408, 540] width 198 height 19
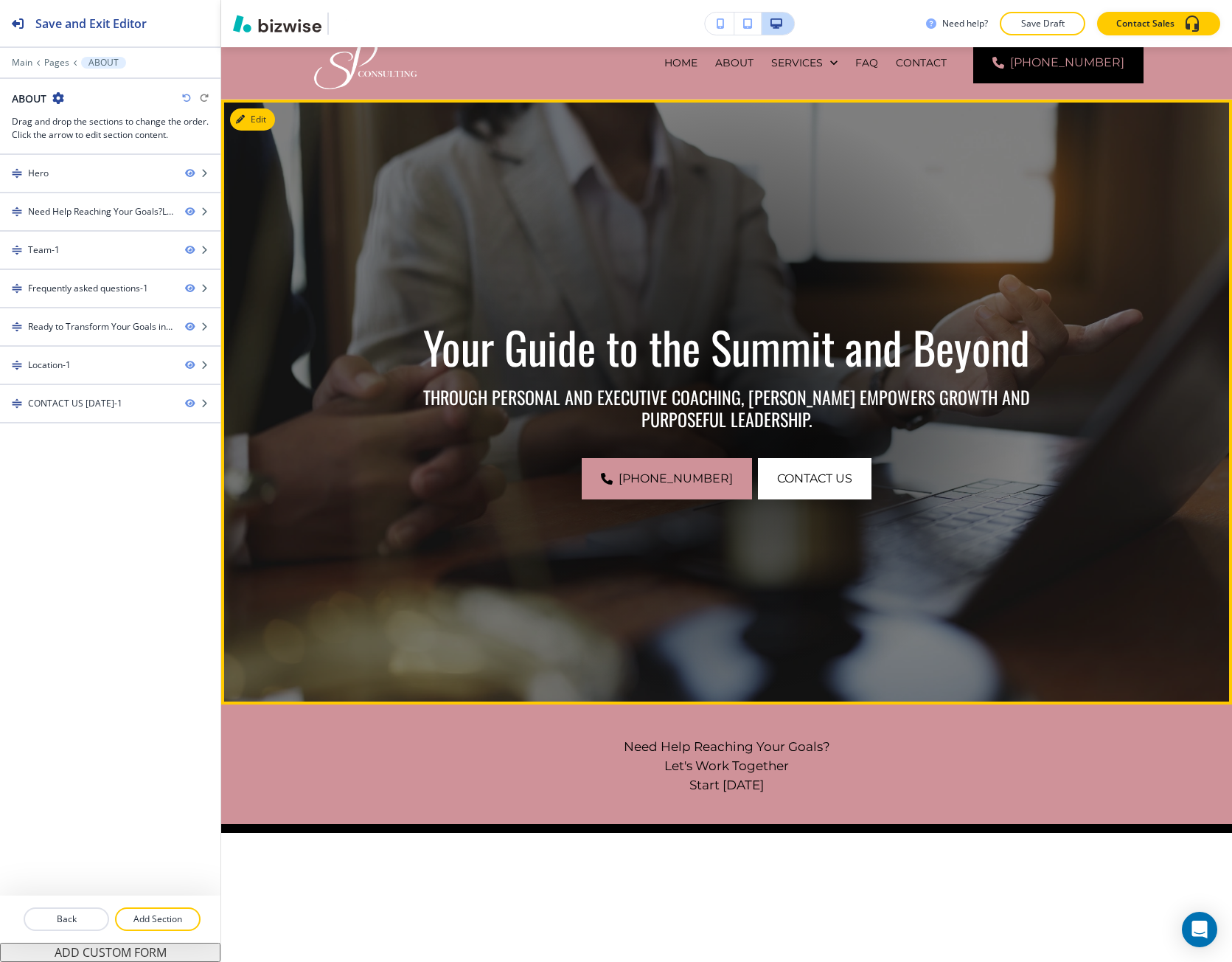
scroll to position [0, 0]
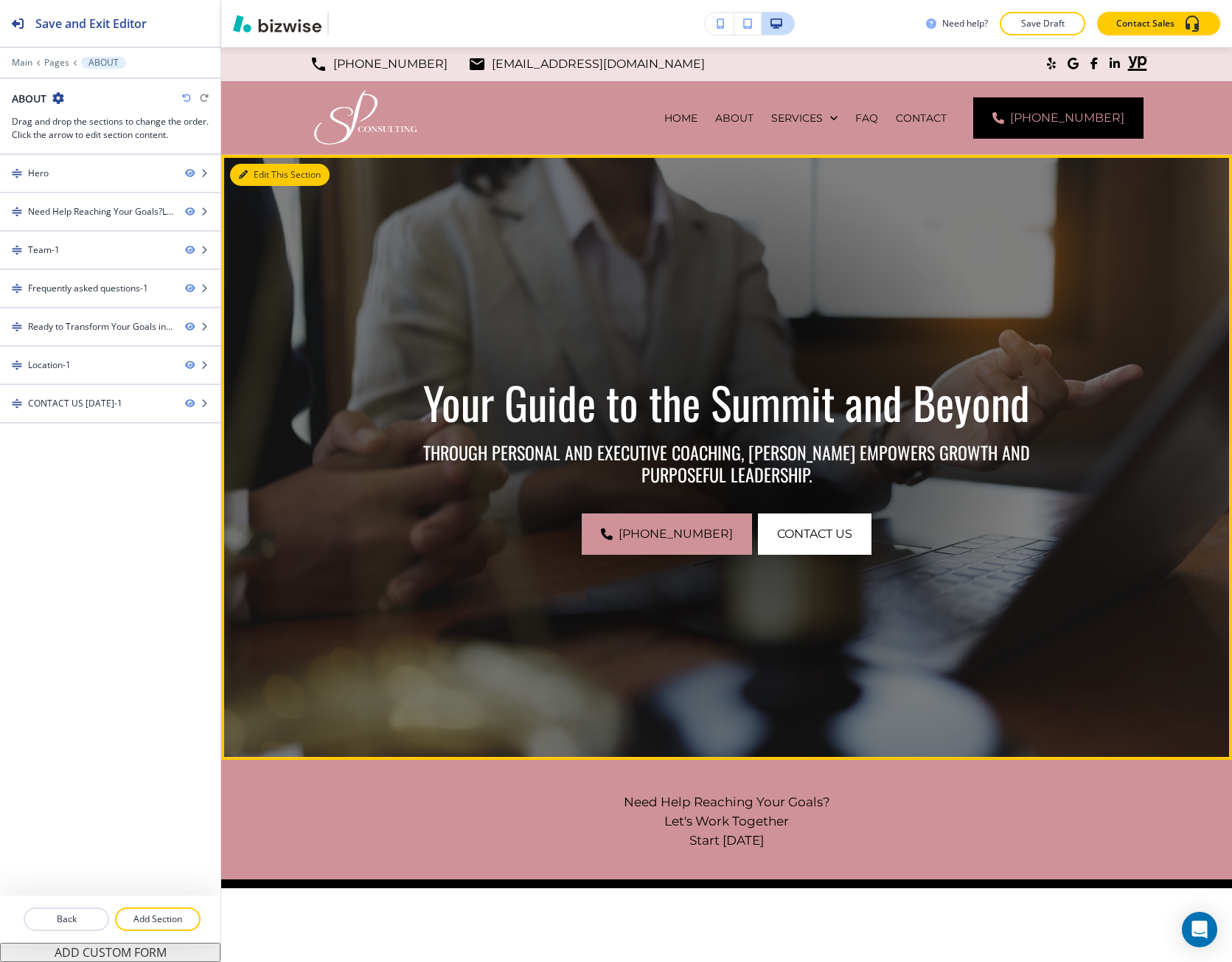
click at [261, 175] on button "Edit This Section" at bounding box center [280, 174] width 100 height 22
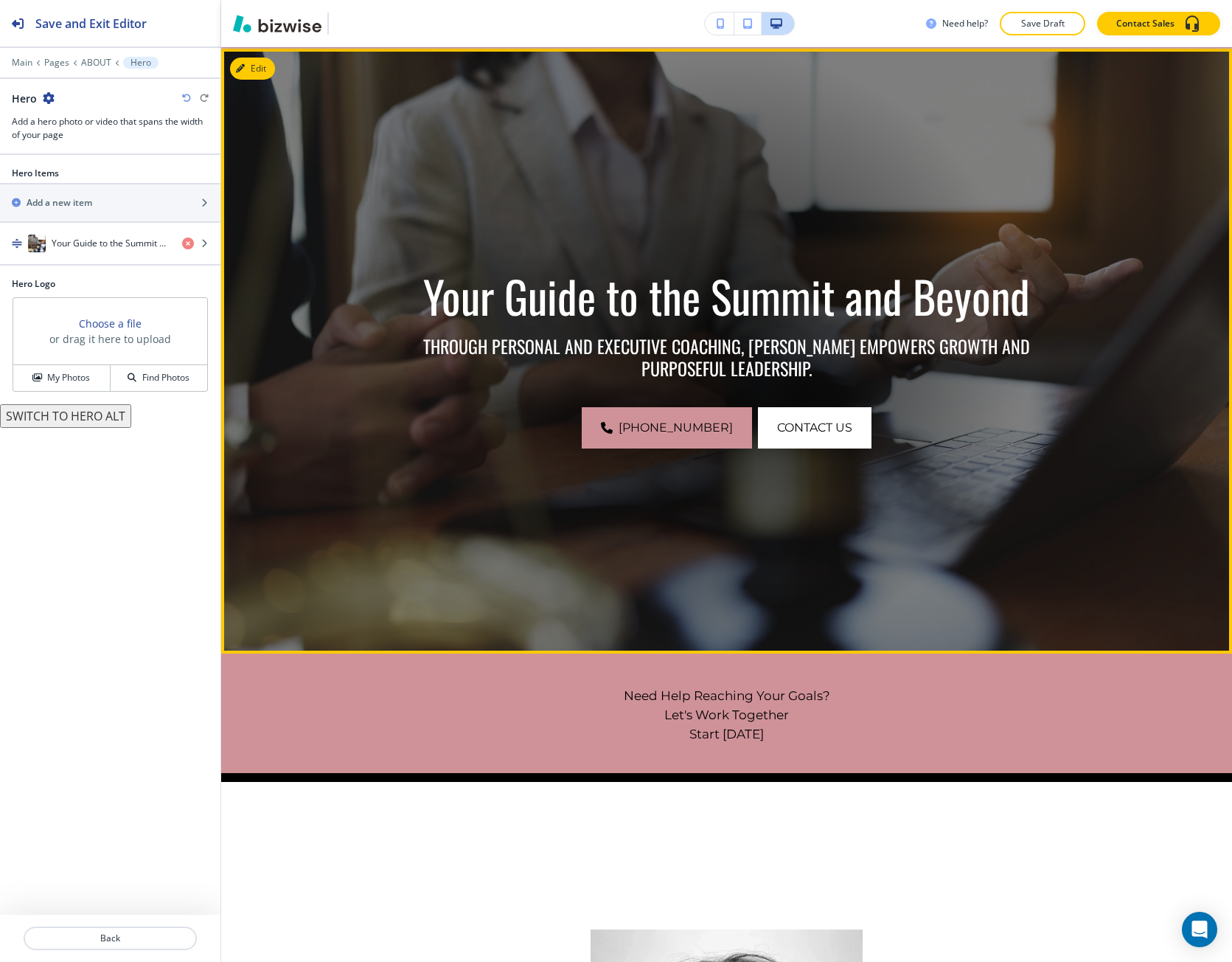
scroll to position [108, 0]
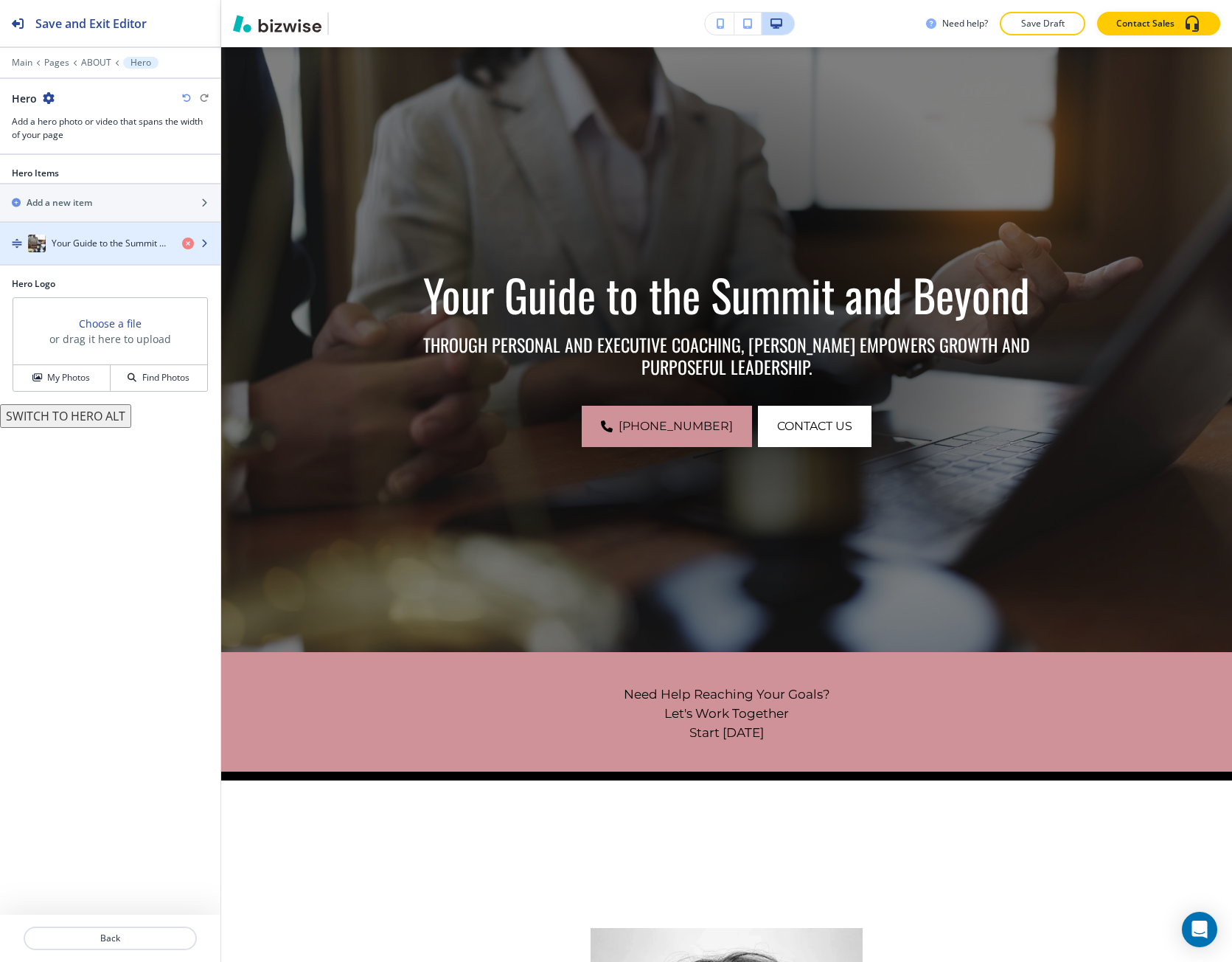
click at [111, 244] on h4 "Your Guide to the Summit and Beyond" at bounding box center [111, 243] width 119 height 13
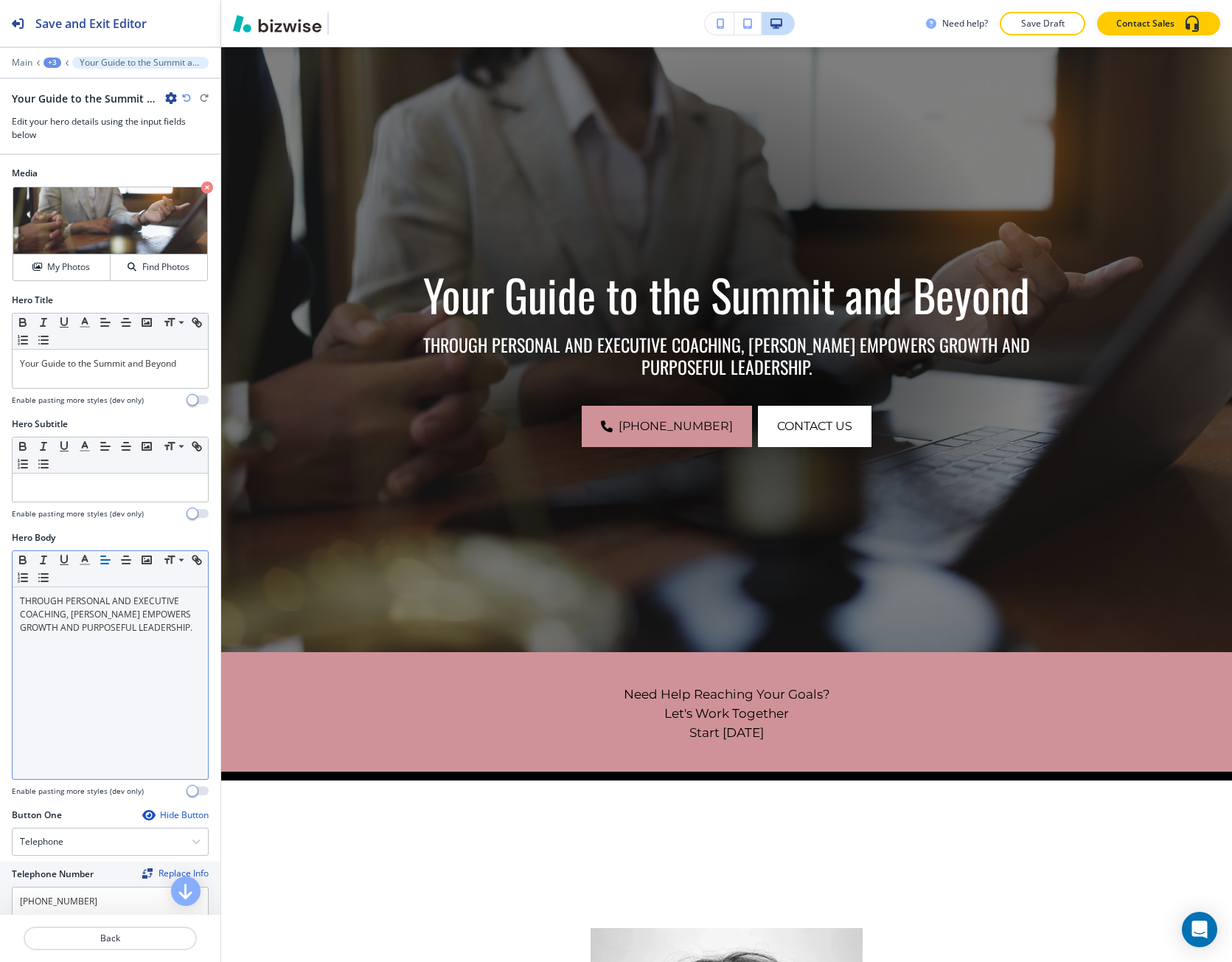
click at [109, 616] on p "THROUGH PERSONAL AND EXECUTIVE COACHING, SUMITA PRADHAN EMPOWERS GROWTH AND PUR…" at bounding box center [110, 614] width 181 height 40
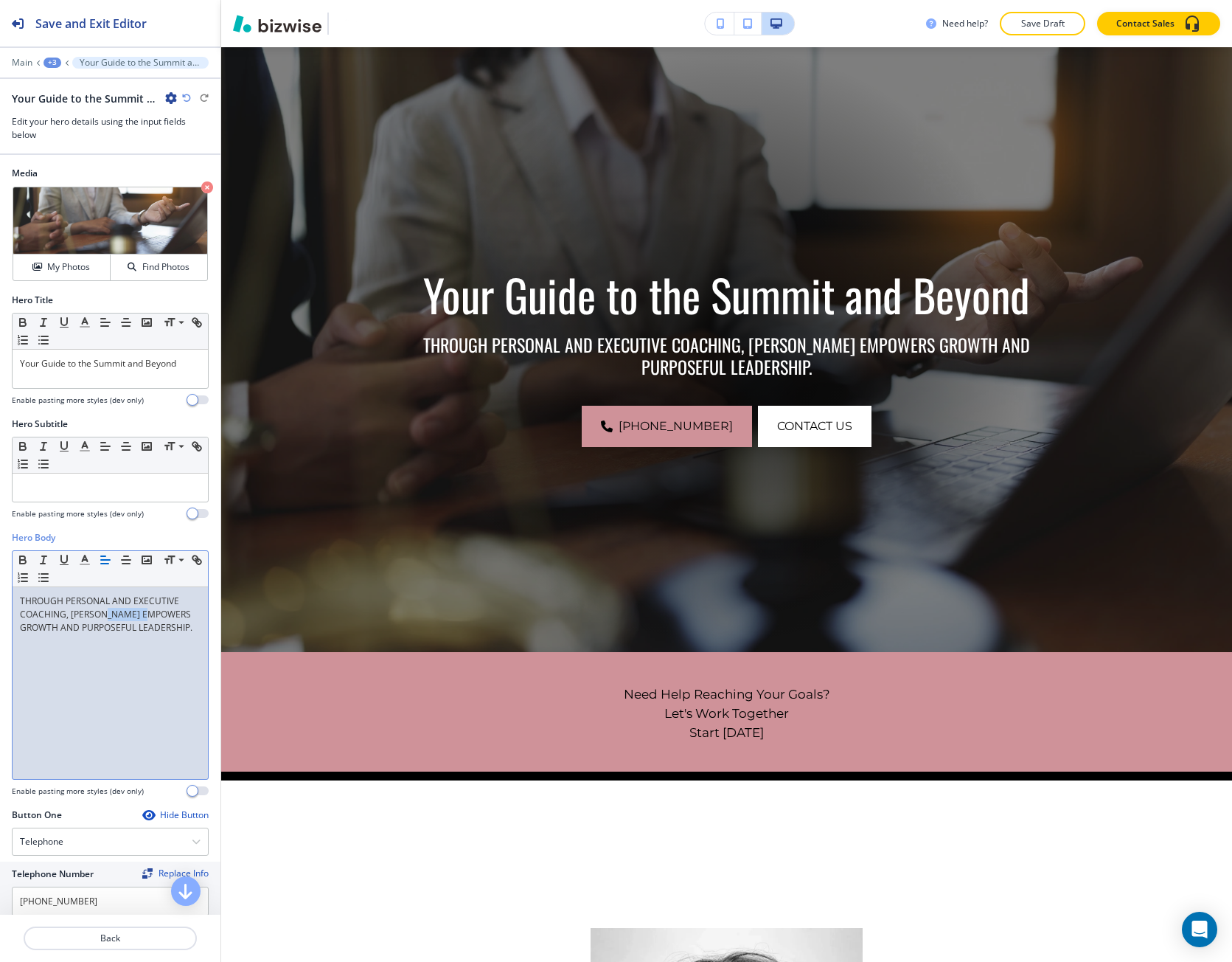
click at [109, 616] on p "THROUGH PERSONAL AND EXECUTIVE COACHING, SUMITA PRADHAN EMPOWERS GROWTH AND PUR…" at bounding box center [110, 614] width 181 height 40
click at [108, 616] on p "THROUGH PERSONAL AND EXECUTIVE COACHING, SUMITA PRADHAN EMPOWERS GROWTH AND PUR…" at bounding box center [110, 614] width 181 height 40
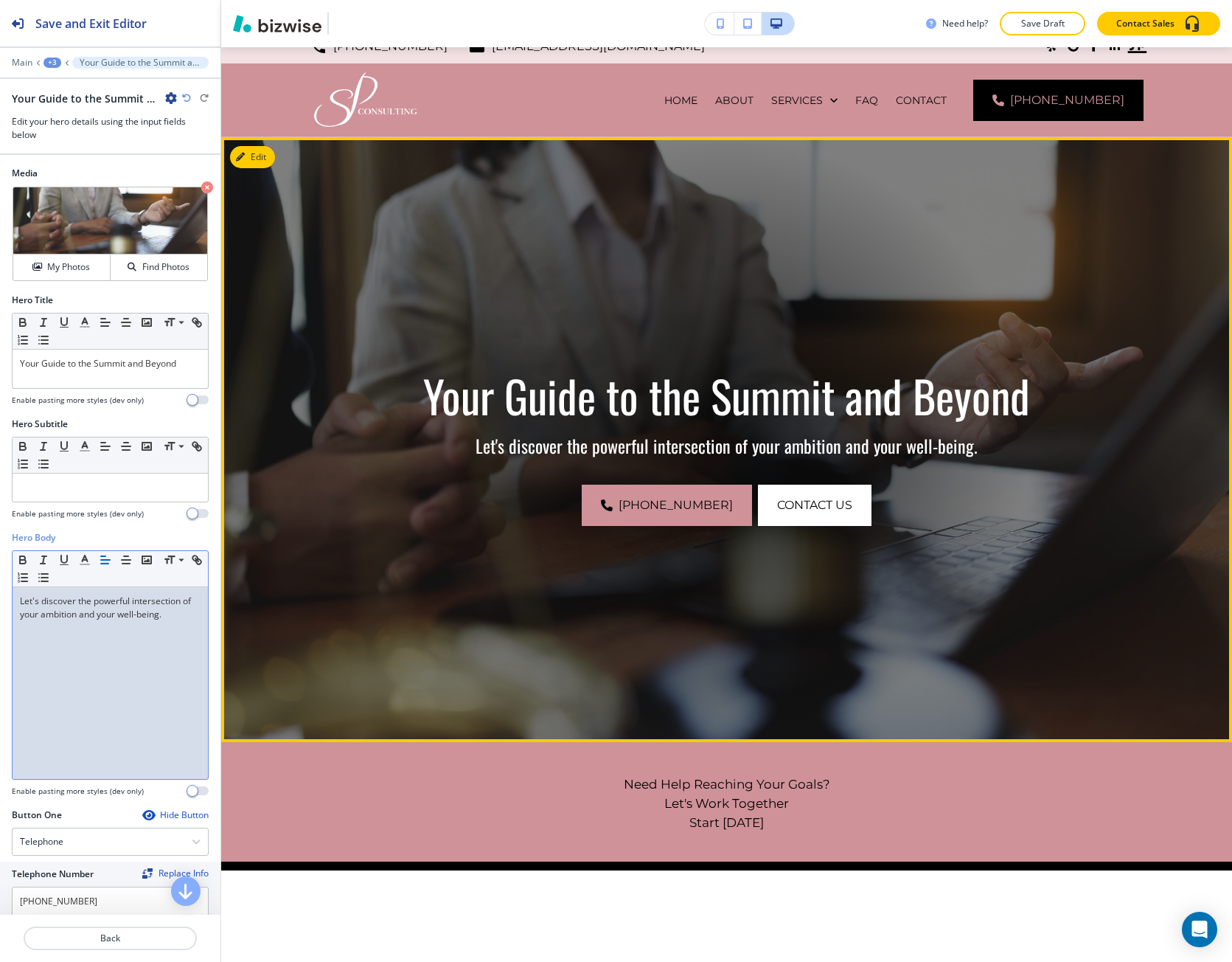
scroll to position [0, 0]
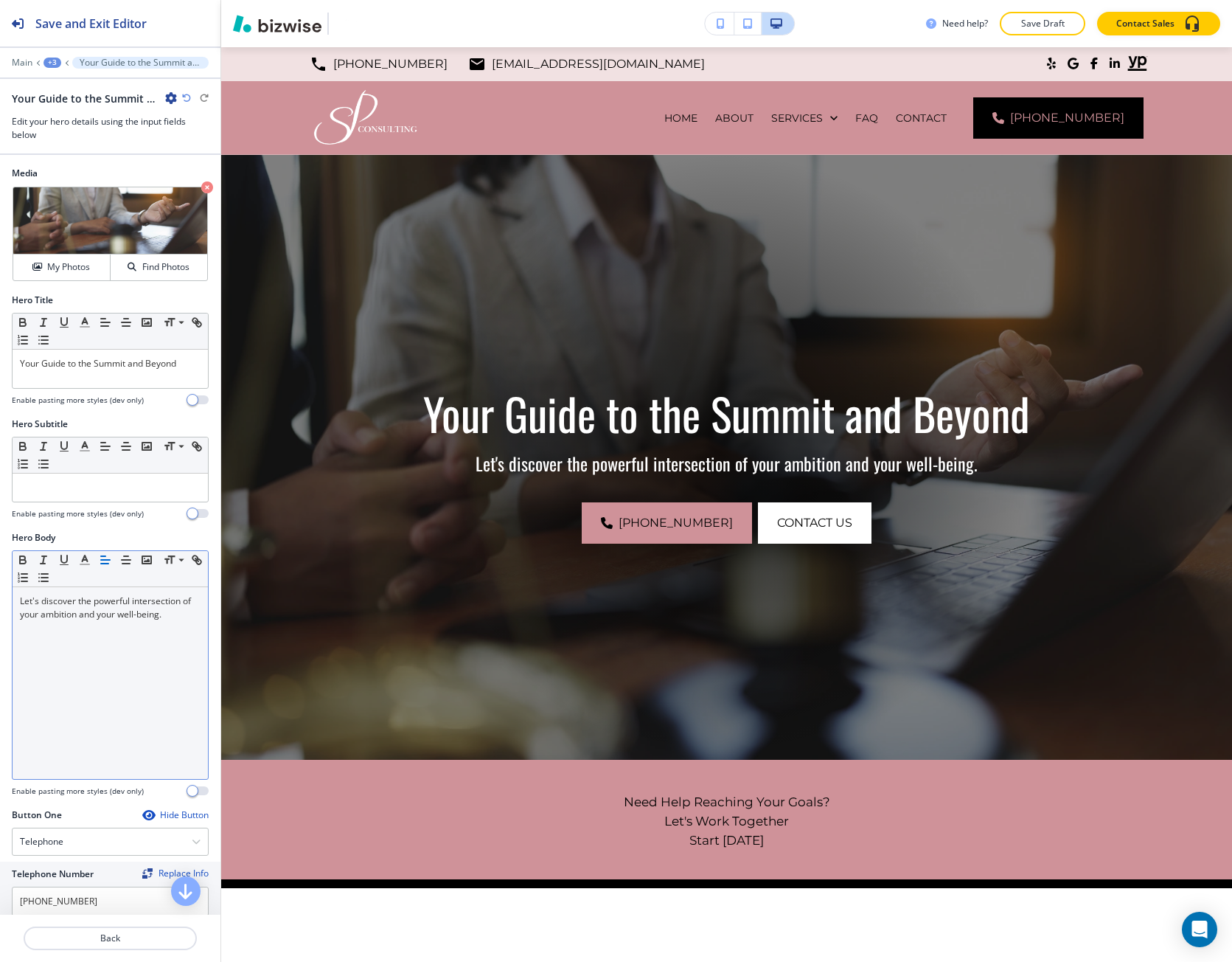
click at [19, 56] on div at bounding box center [110, 52] width 220 height 9
click at [23, 60] on p "Main" at bounding box center [21, 62] width 20 height 11
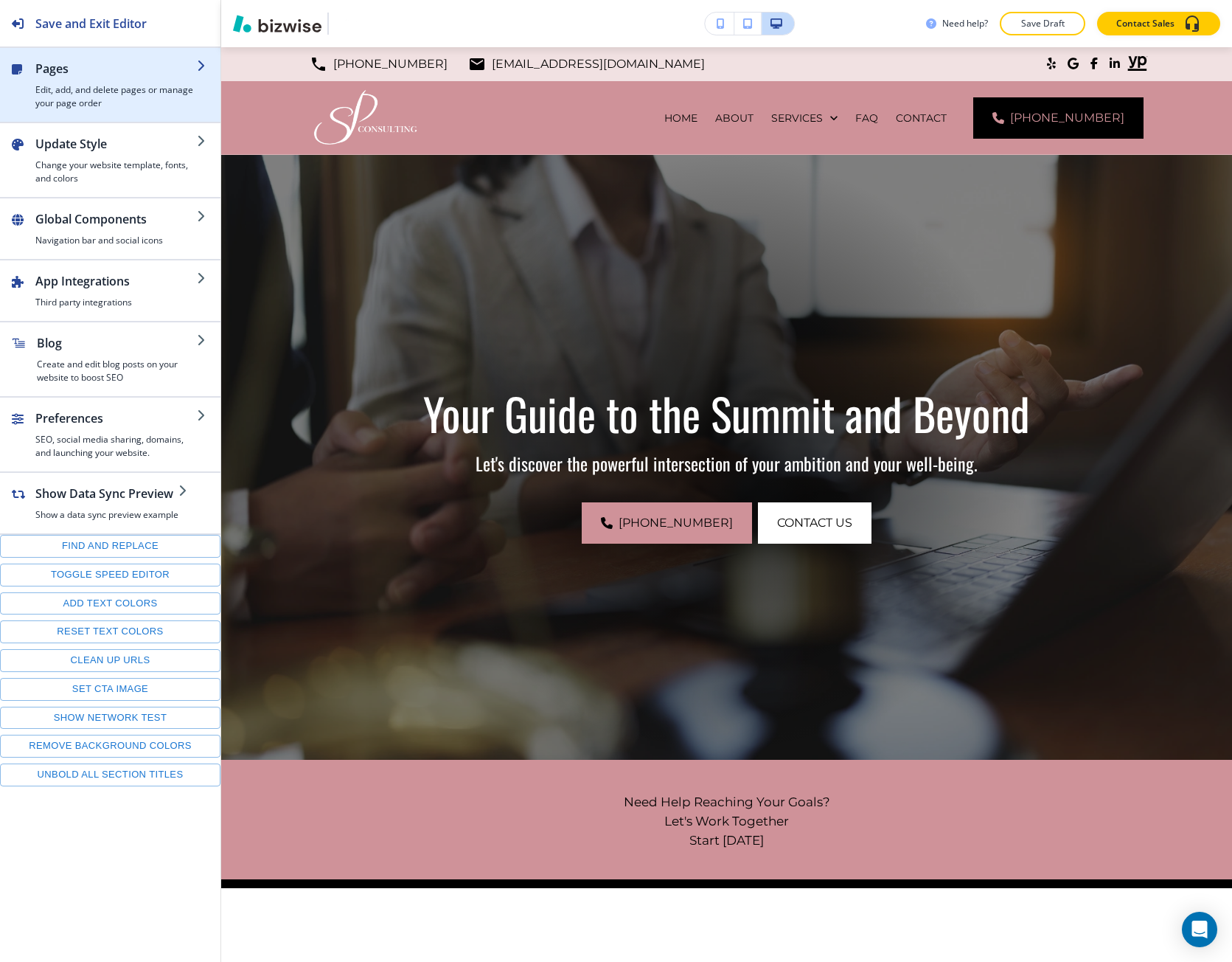
click at [66, 84] on h4 "Edit, add, and delete pages or manage your page order" at bounding box center [115, 97] width 161 height 26
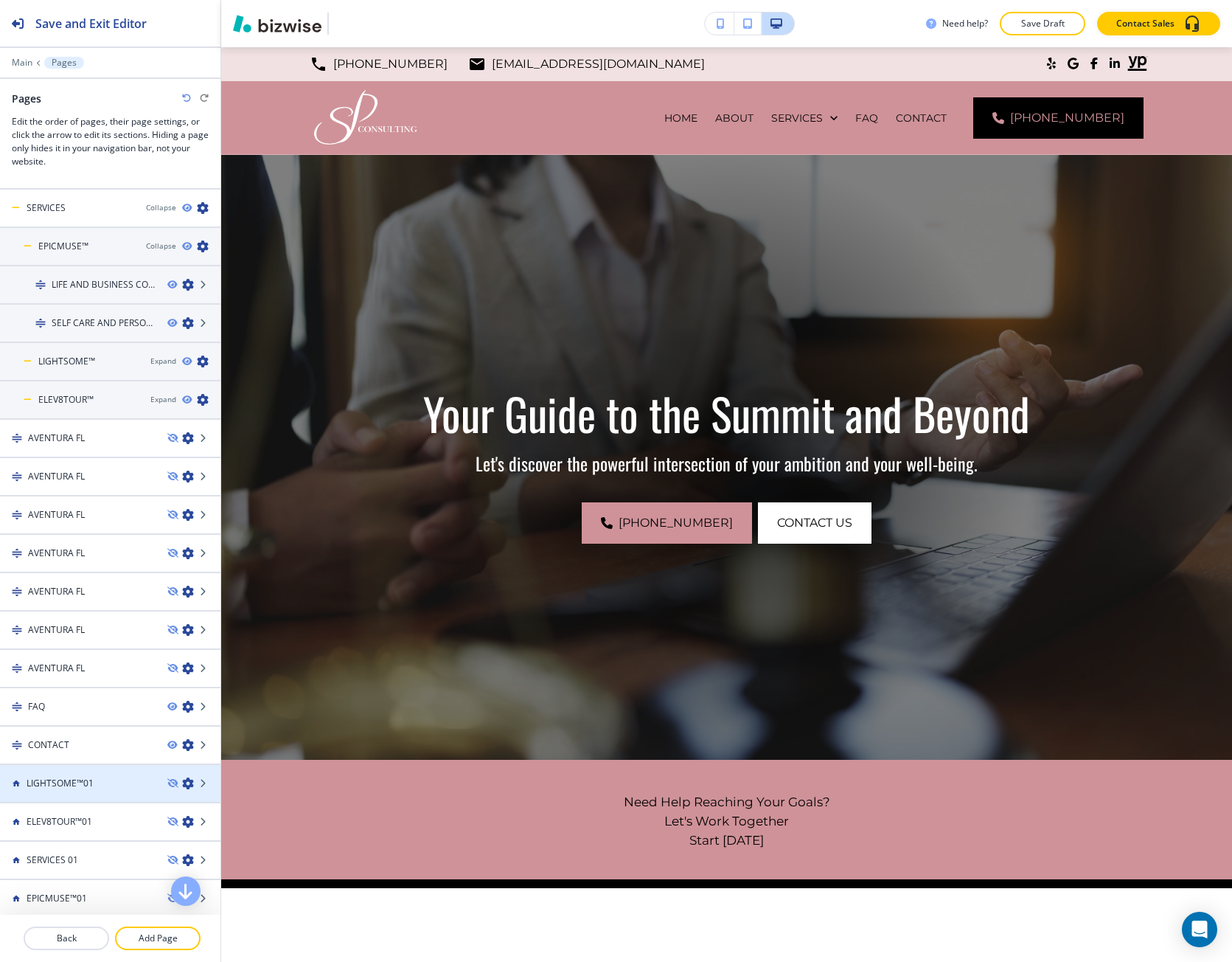
scroll to position [72, 0]
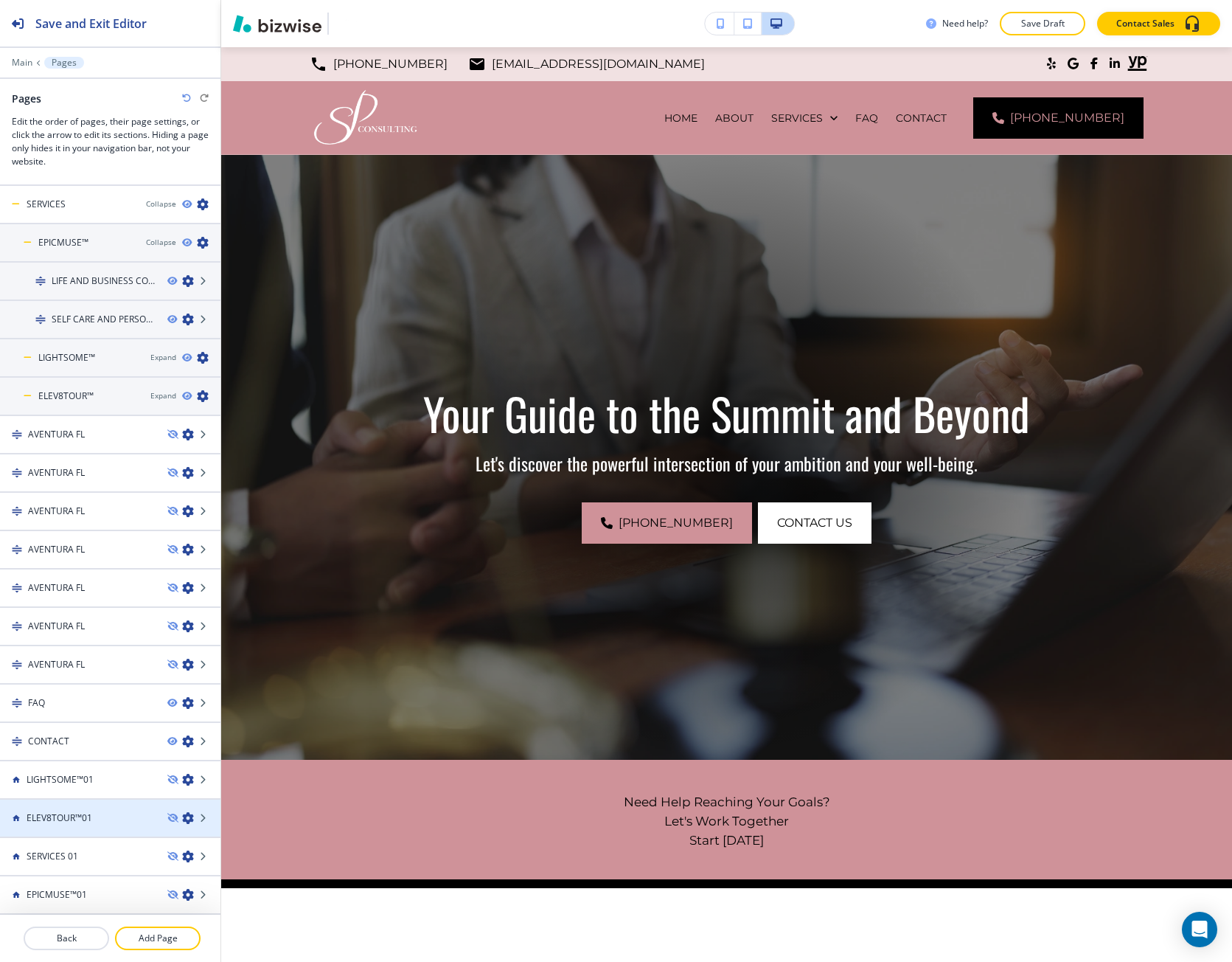
click at [105, 822] on div "ELEV8TOUR™01" at bounding box center [78, 818] width 156 height 13
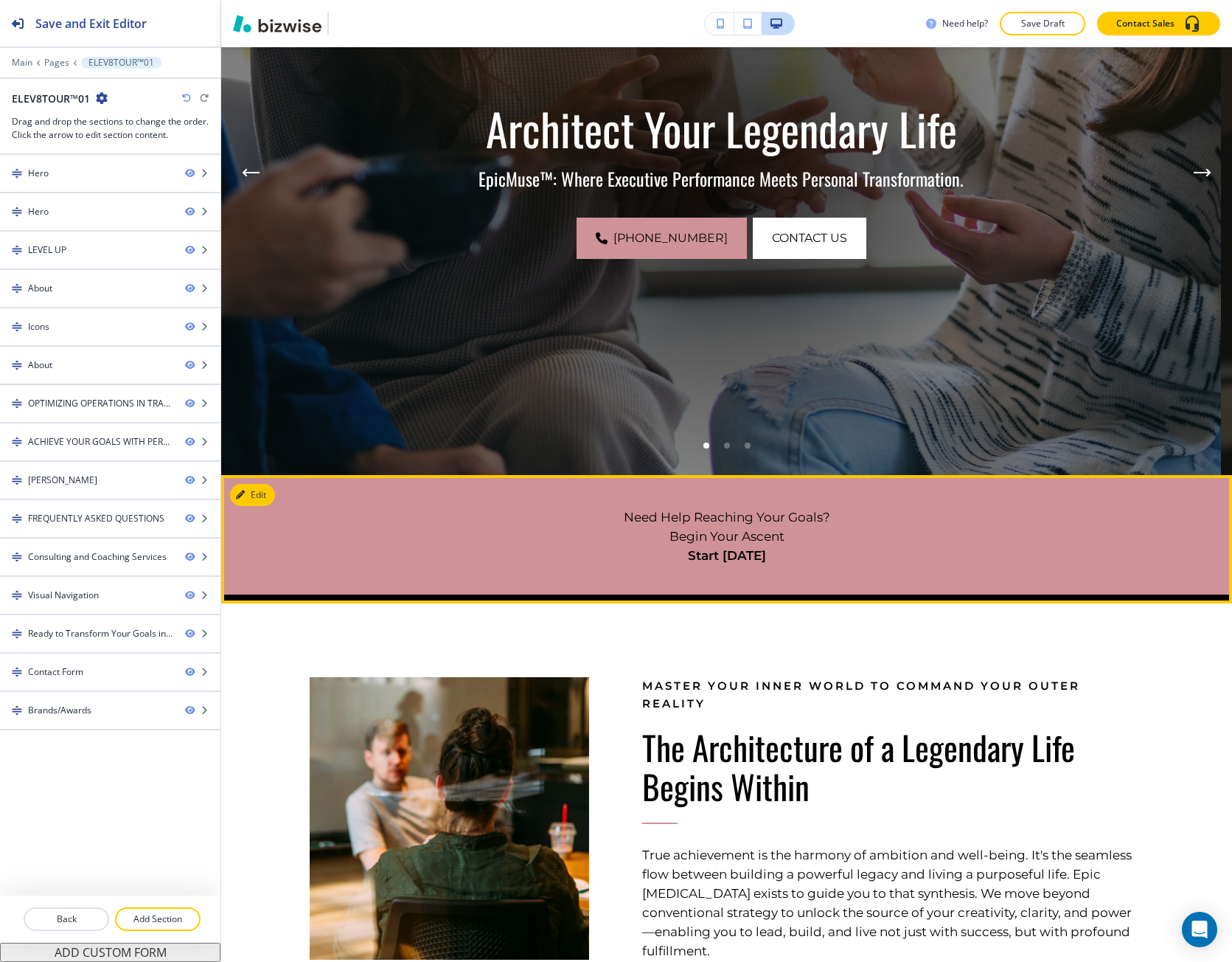
scroll to position [443, 0]
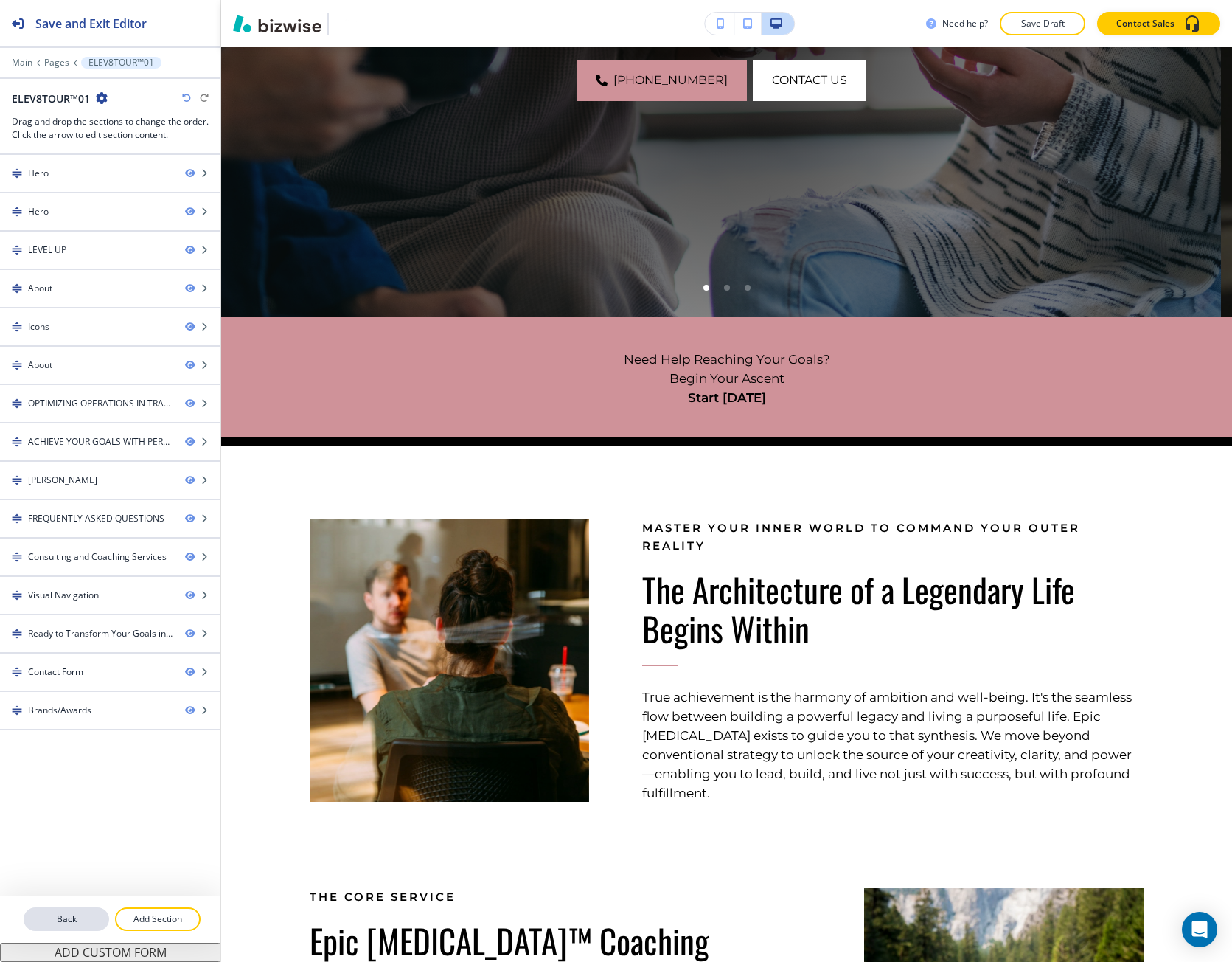
click at [74, 925] on p "Back" at bounding box center [66, 919] width 83 height 13
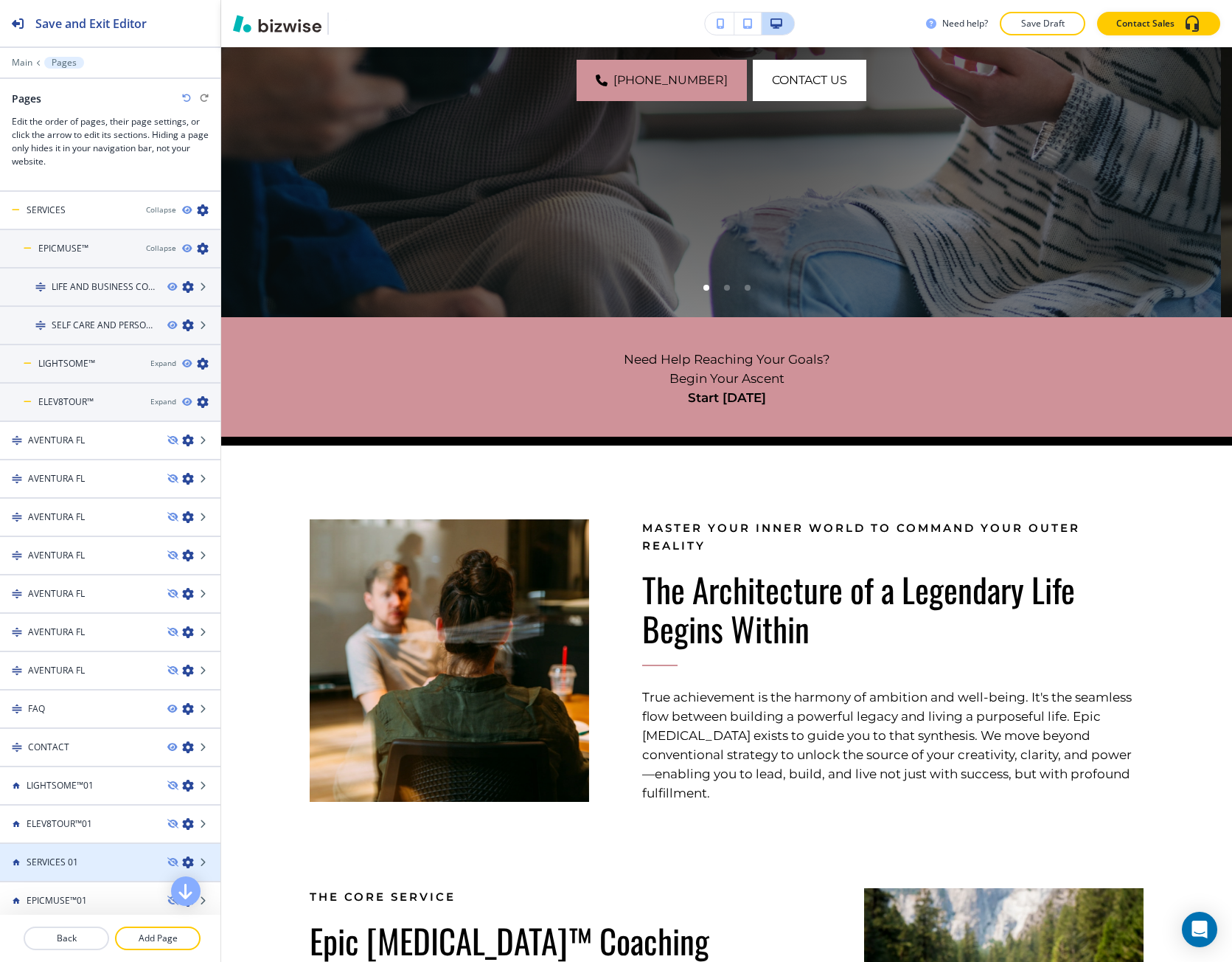
scroll to position [72, 0]
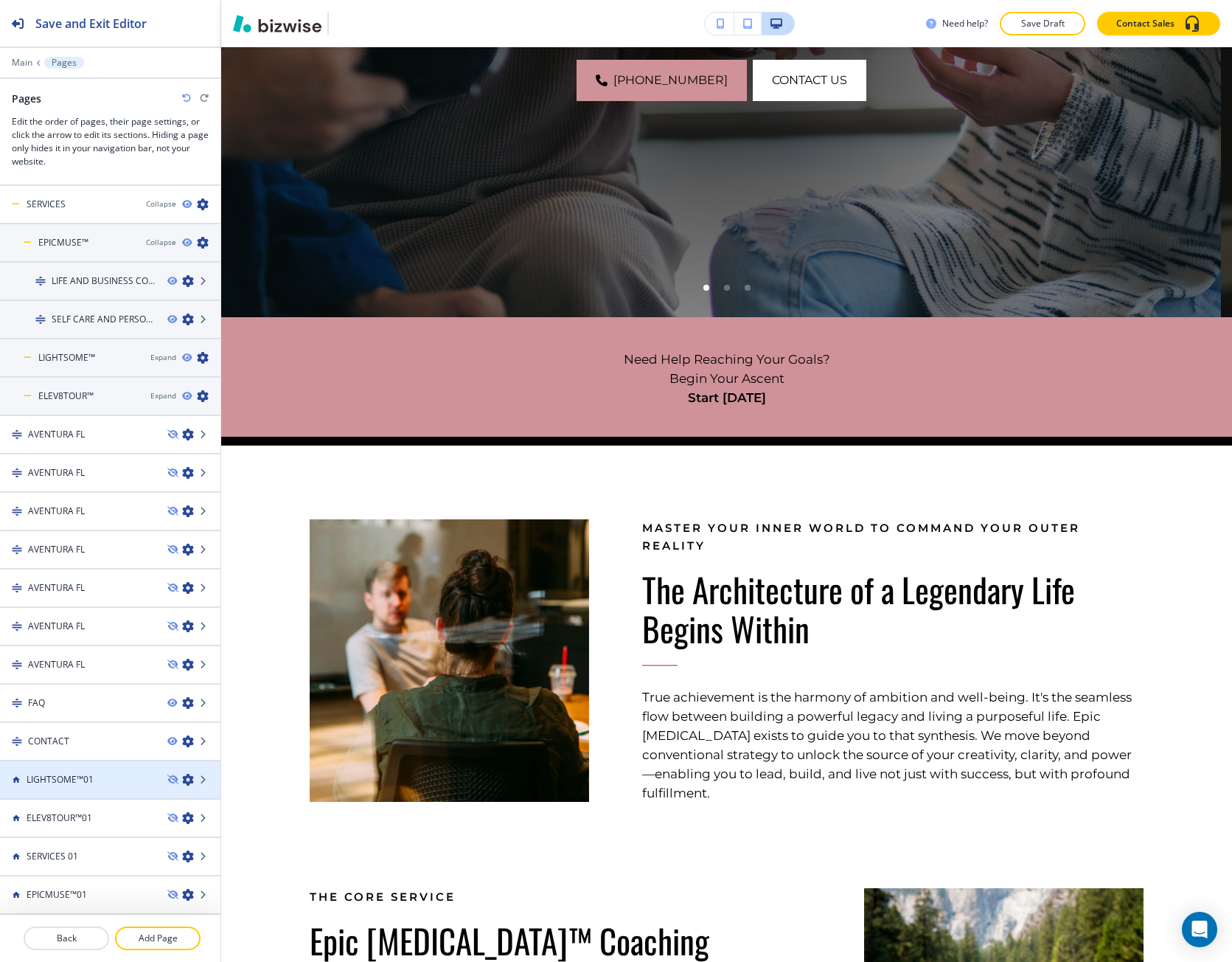
click at [183, 779] on icon "button" at bounding box center [188, 779] width 11 height 11
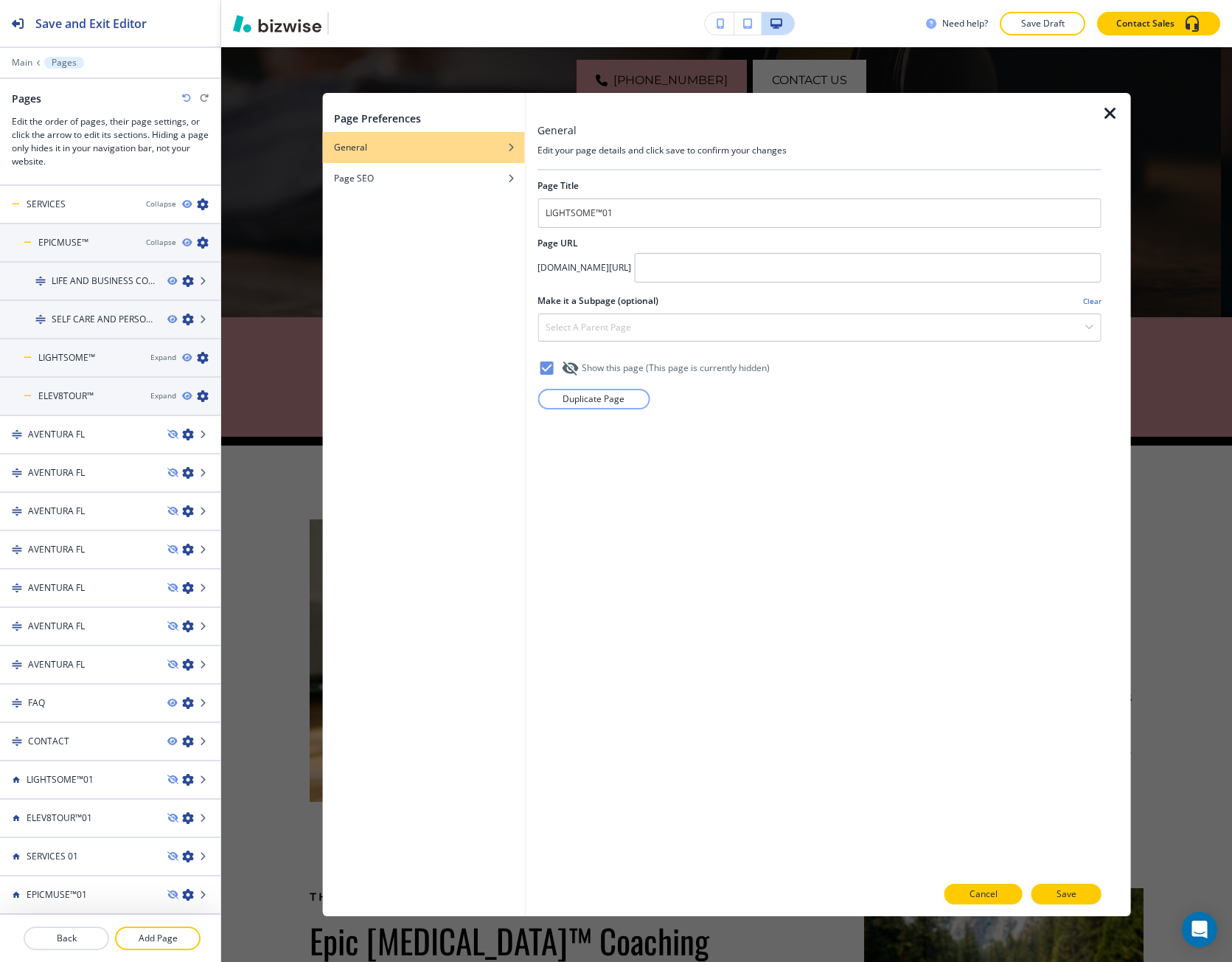
click at [972, 897] on p "Cancel" at bounding box center [984, 894] width 28 height 13
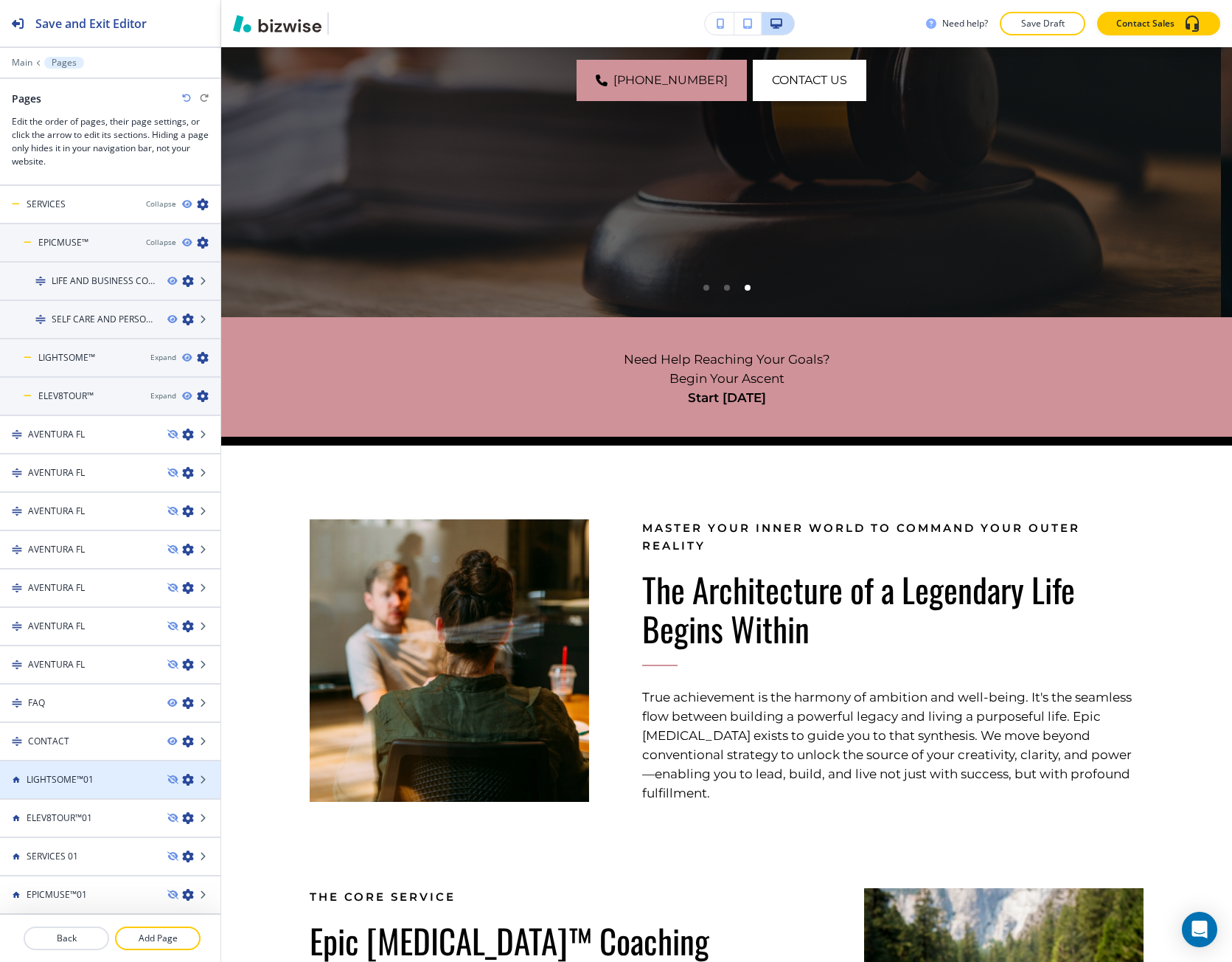
click at [183, 780] on icon "button" at bounding box center [188, 779] width 11 height 11
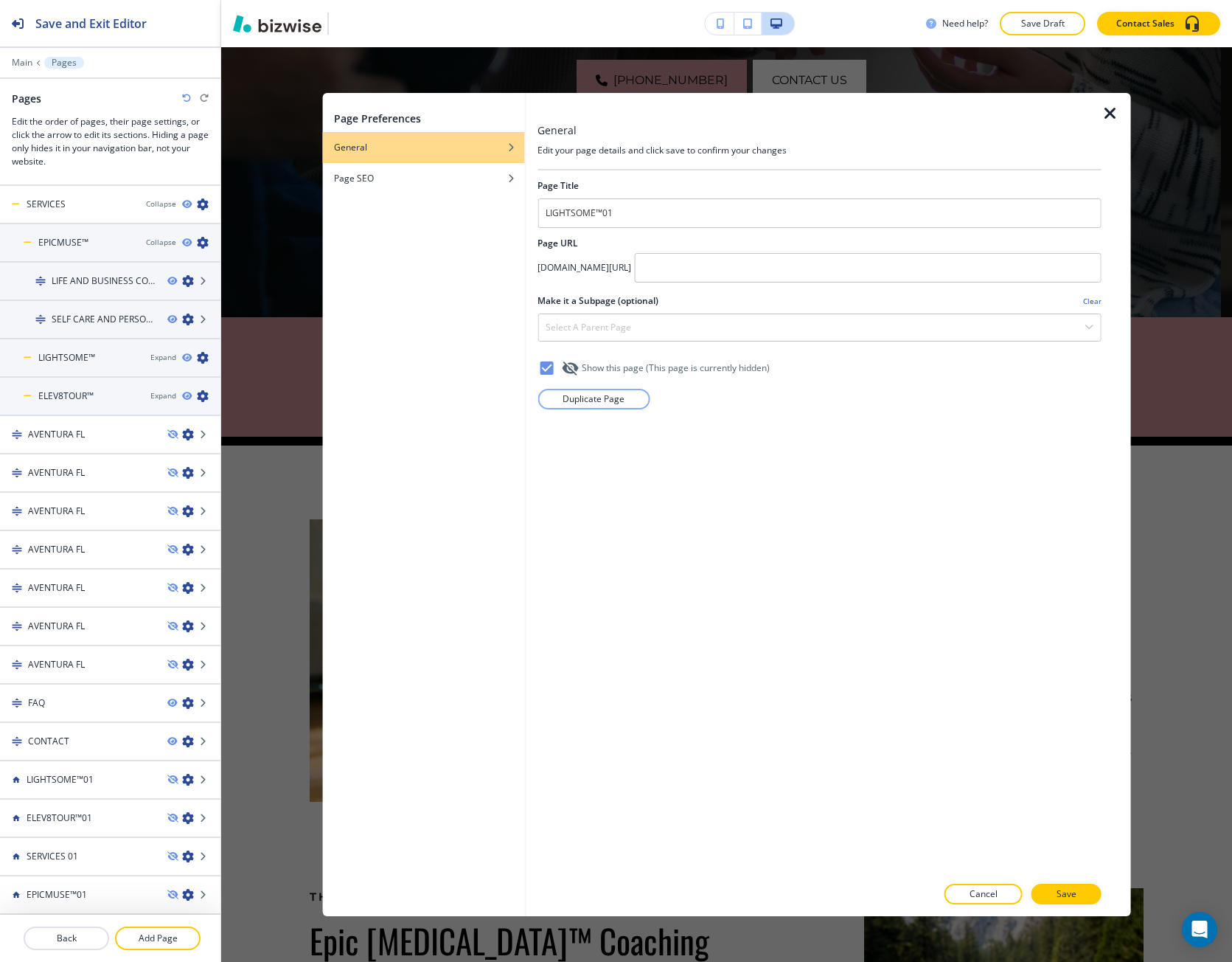
click at [1118, 115] on icon "button" at bounding box center [1111, 114] width 18 height 18
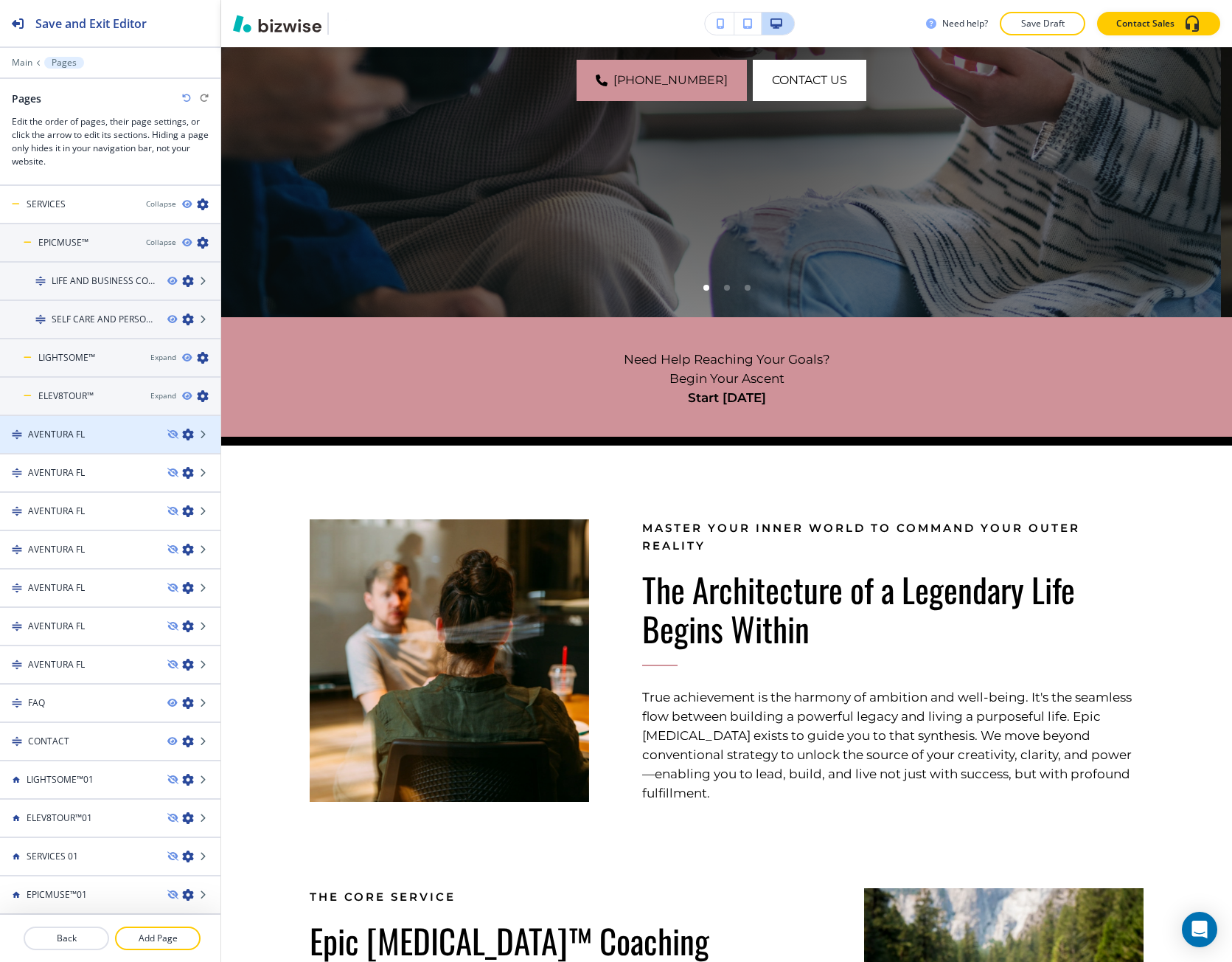
click at [81, 431] on h4 "AVENTURA FL" at bounding box center [56, 435] width 56 height 13
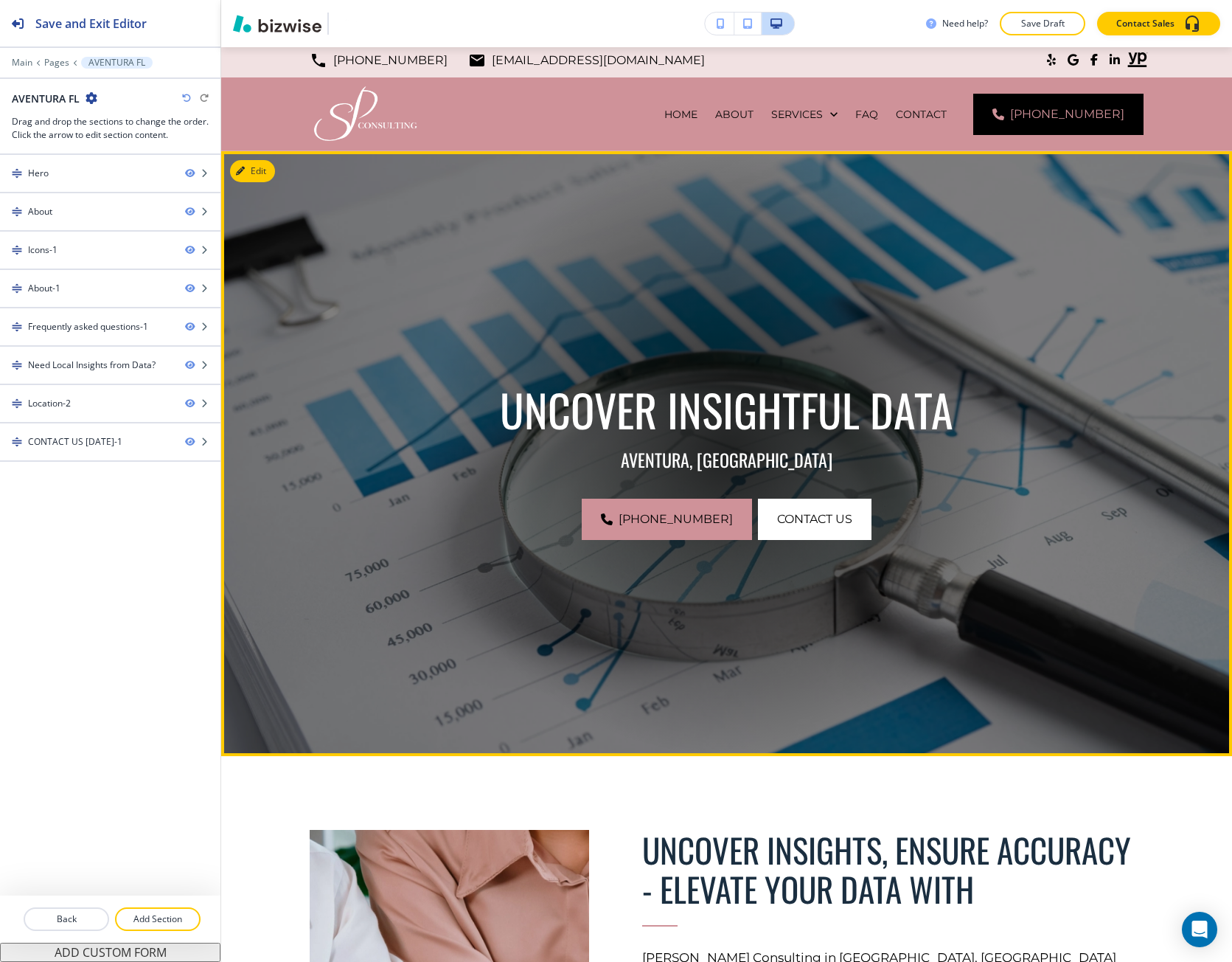
scroll to position [0, 0]
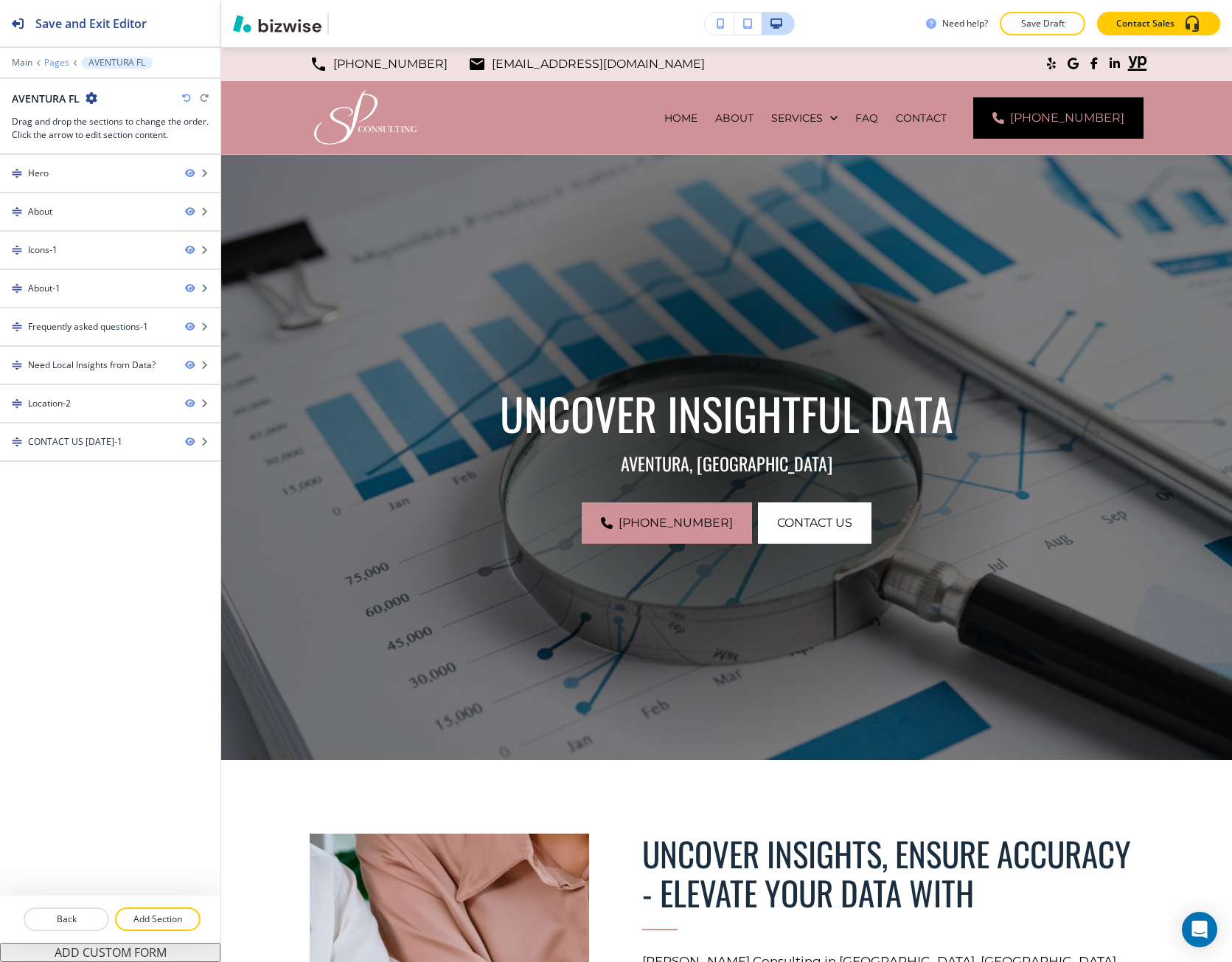
click at [55, 63] on p "Pages" at bounding box center [56, 62] width 25 height 11
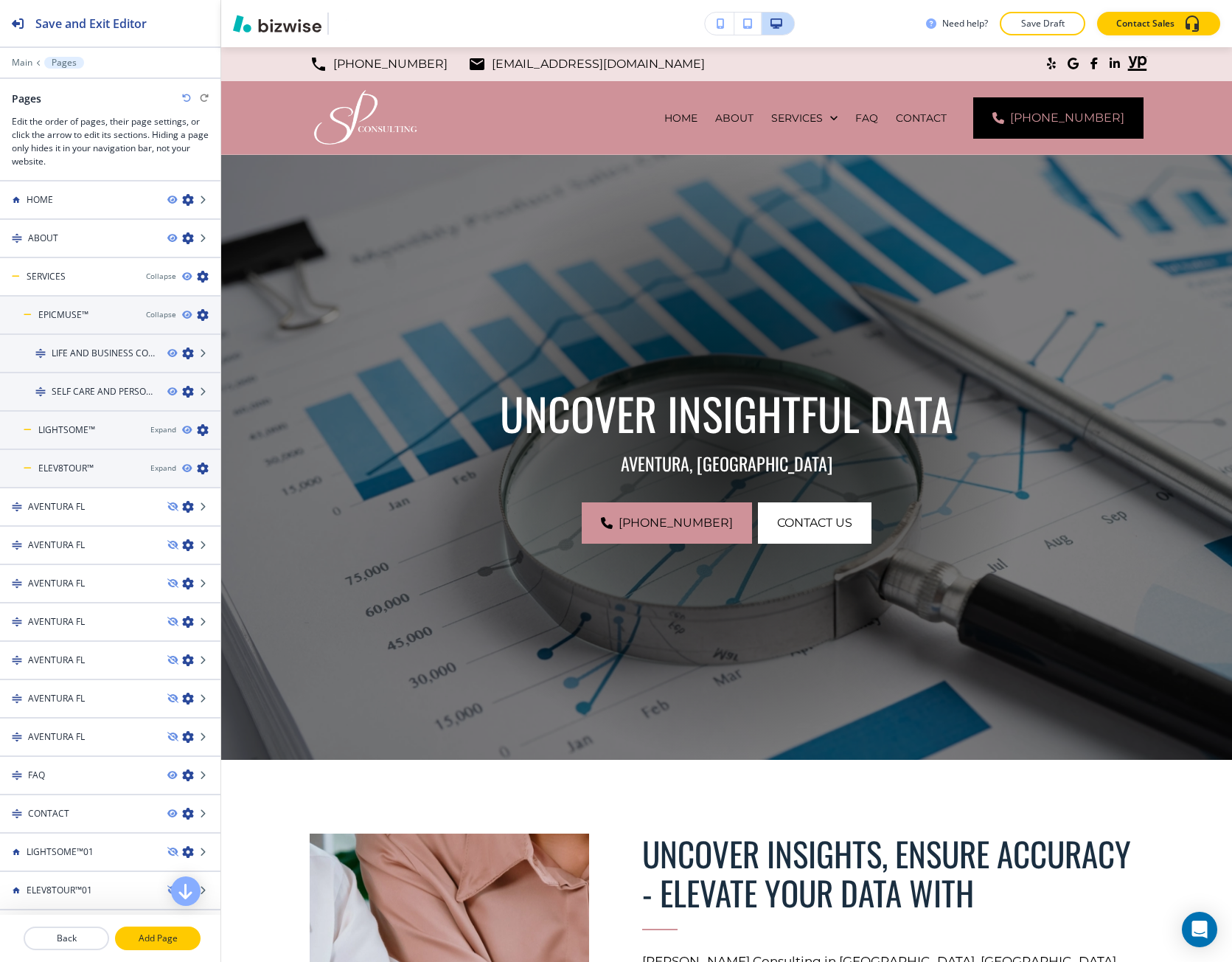
click at [147, 928] on button "Add Page" at bounding box center [158, 938] width 86 height 24
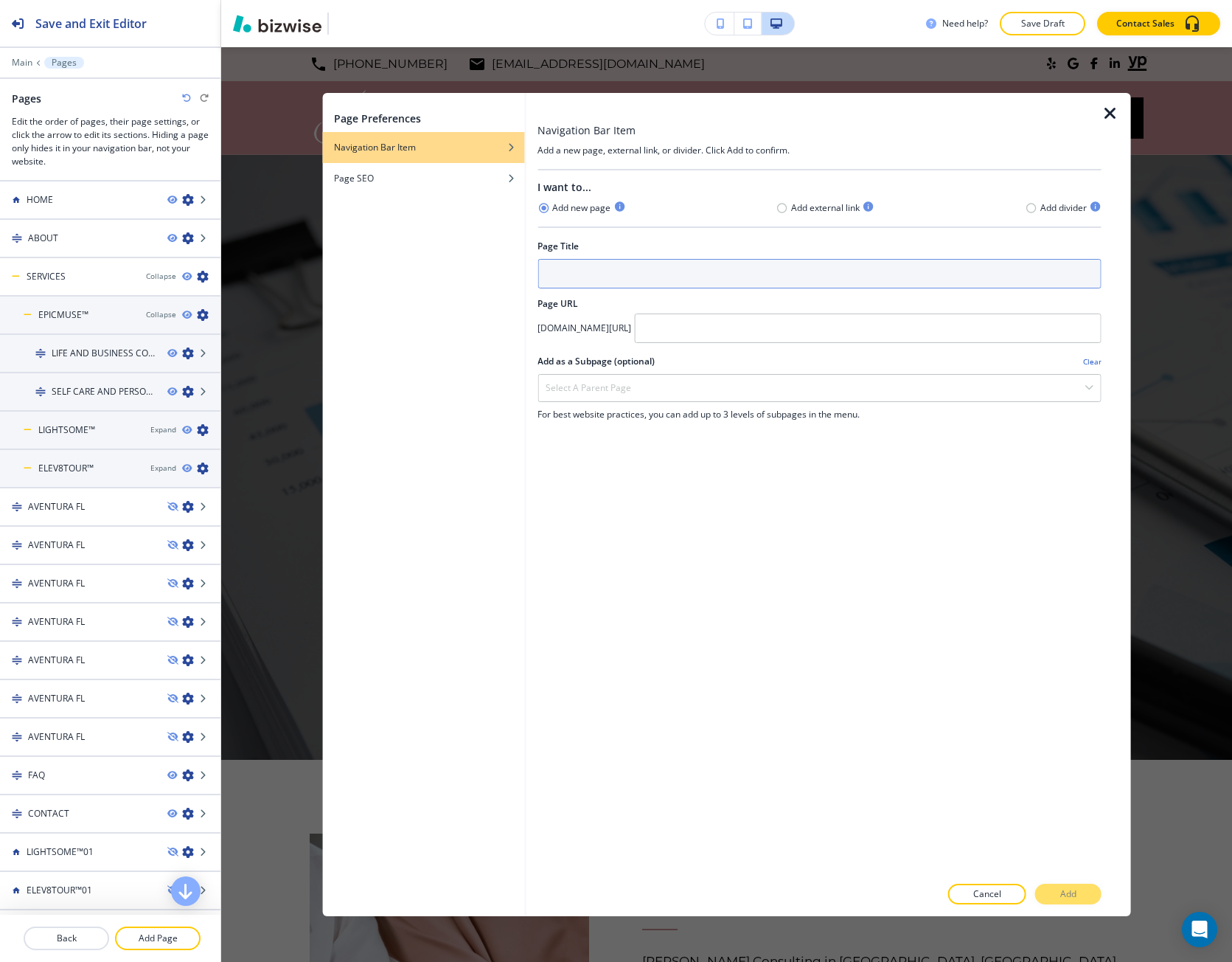
click at [562, 263] on input "text" at bounding box center [819, 273] width 564 height 29
click at [633, 277] on input "text" at bounding box center [819, 273] width 564 height 29
paste input "Epic [MEDICAL_DATA]™"
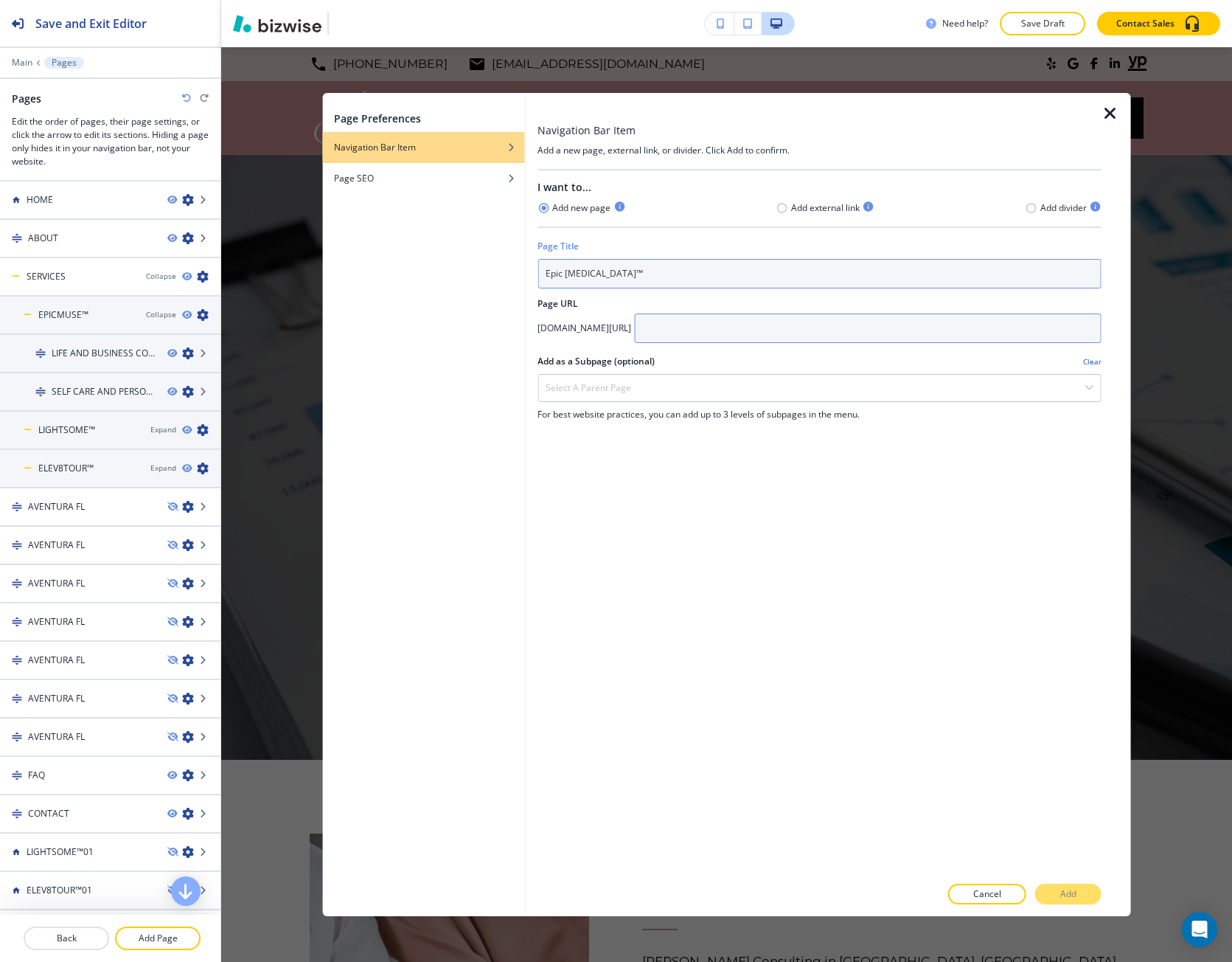
type input "Epic [MEDICAL_DATA]™"
click at [742, 328] on input "text" at bounding box center [868, 328] width 467 height 29
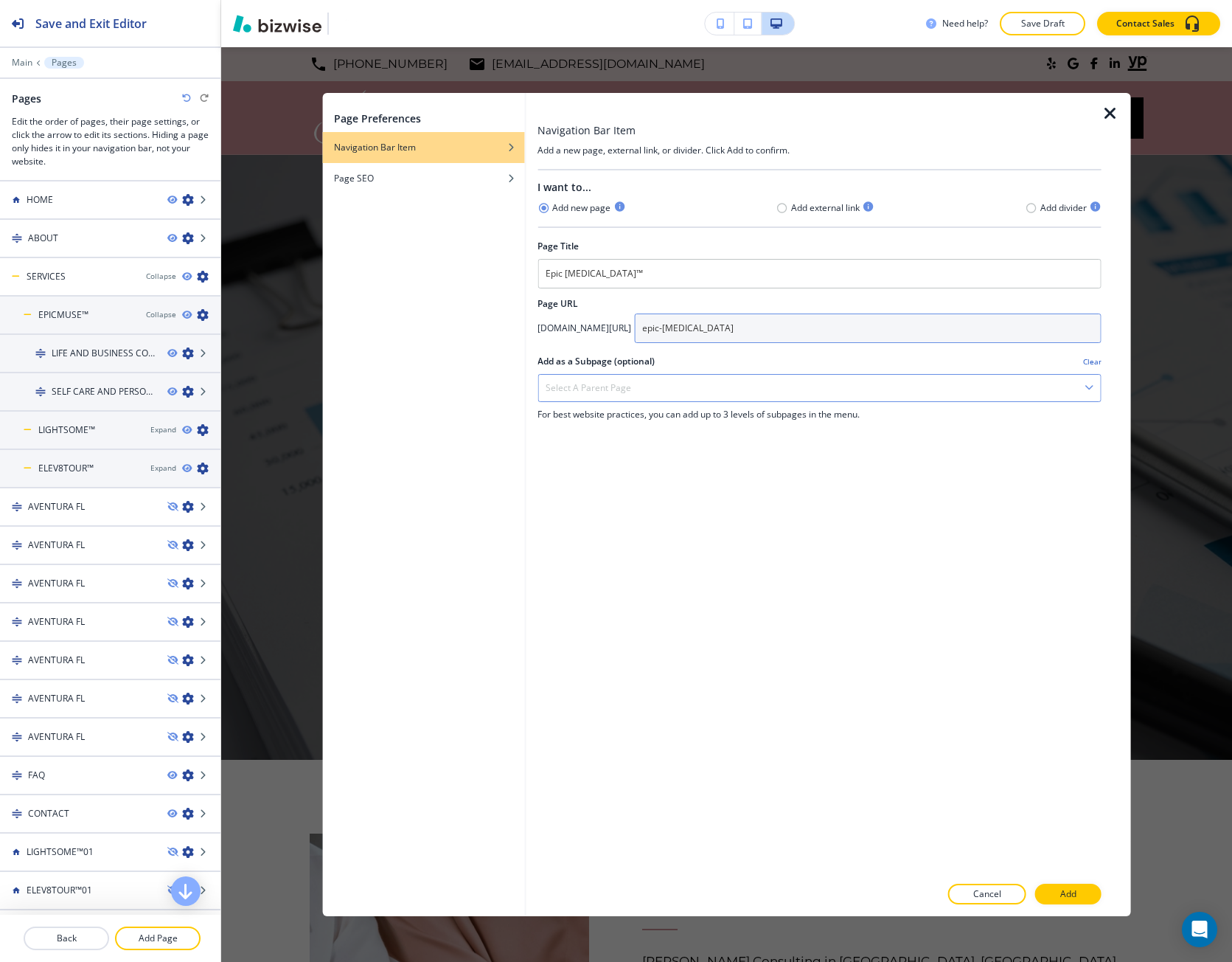
type input "epic-[MEDICAL_DATA]"
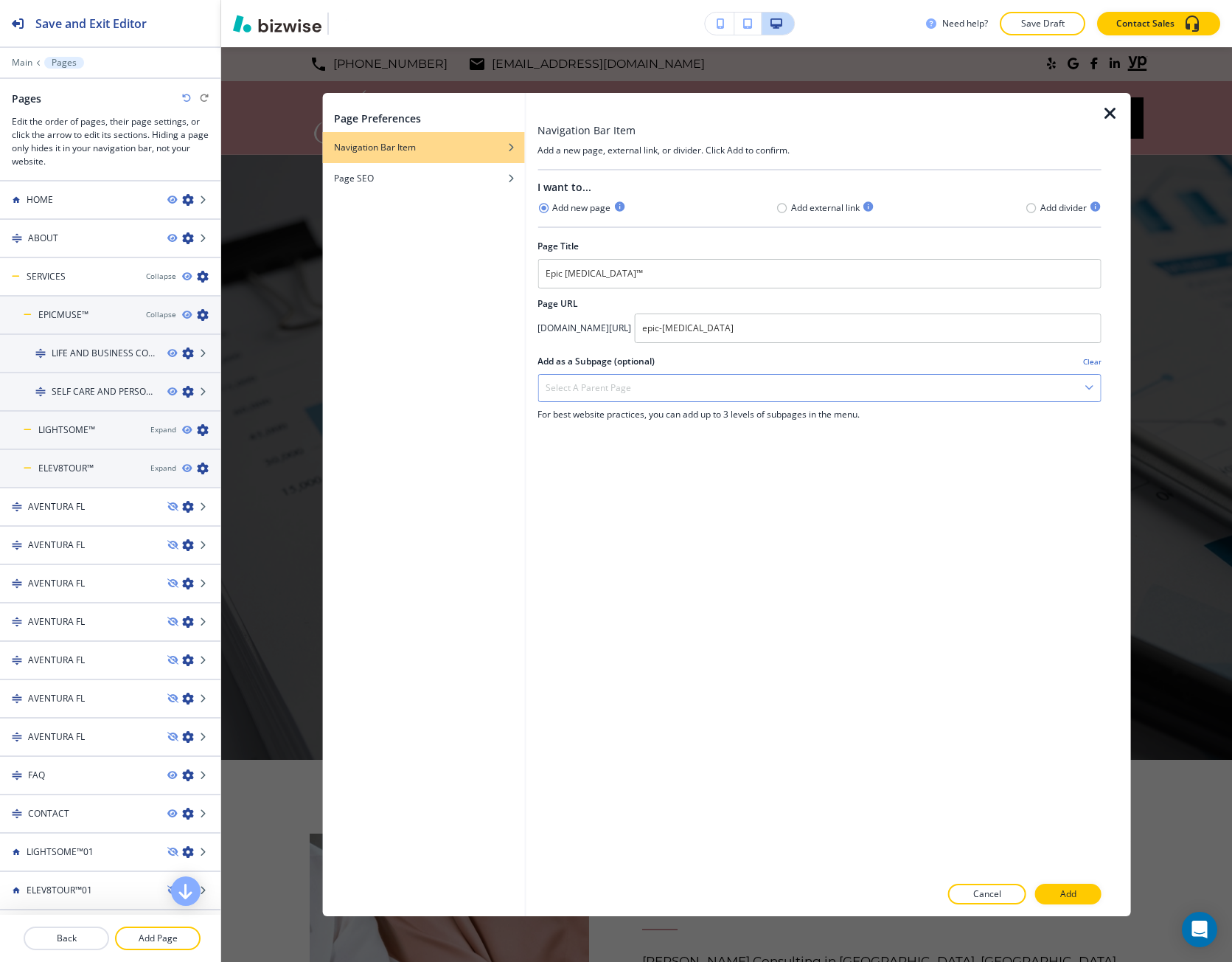
click at [631, 384] on div "Select a parent page" at bounding box center [819, 388] width 562 height 26
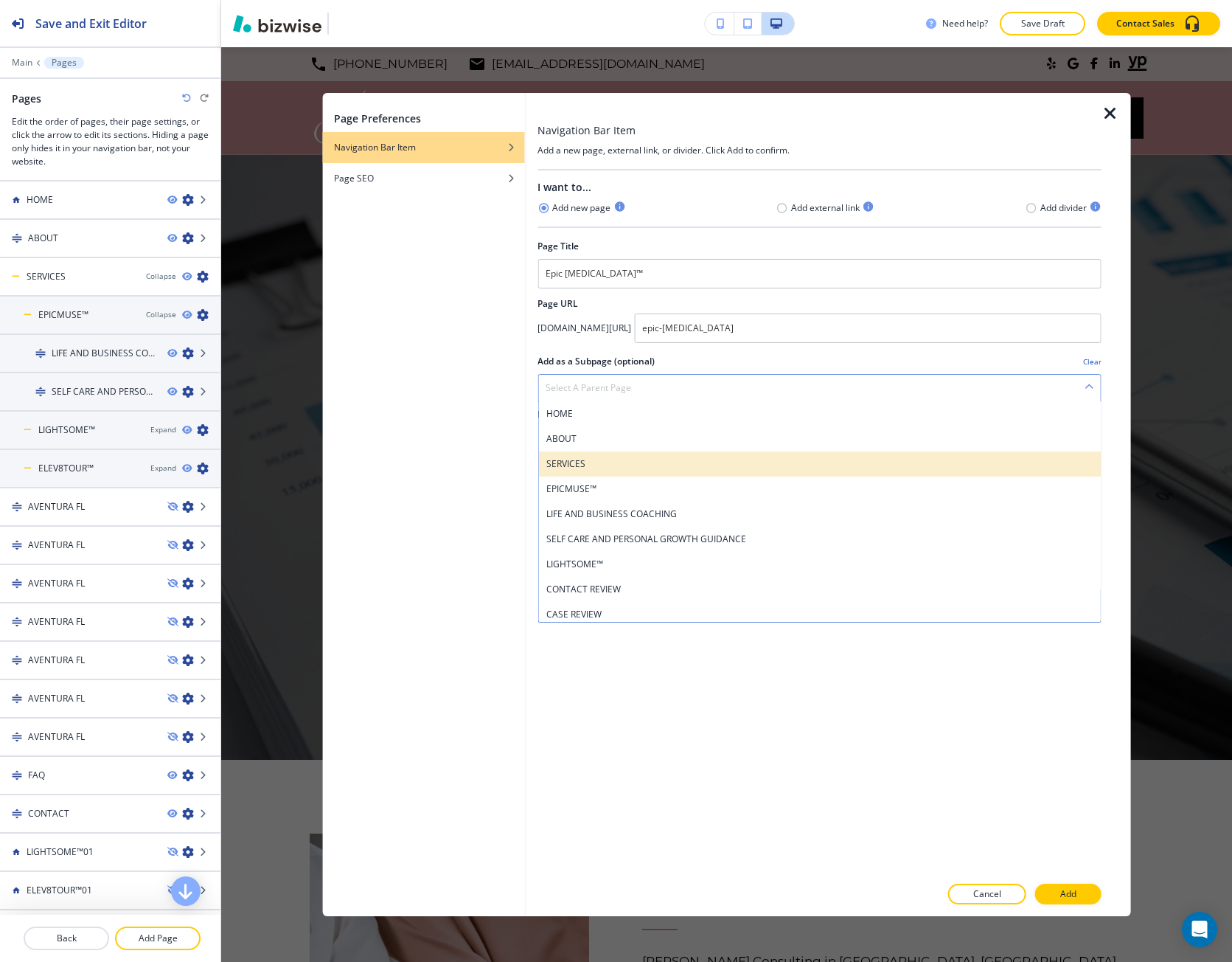
click at [616, 458] on h4 "SERVICES" at bounding box center [819, 464] width 548 height 13
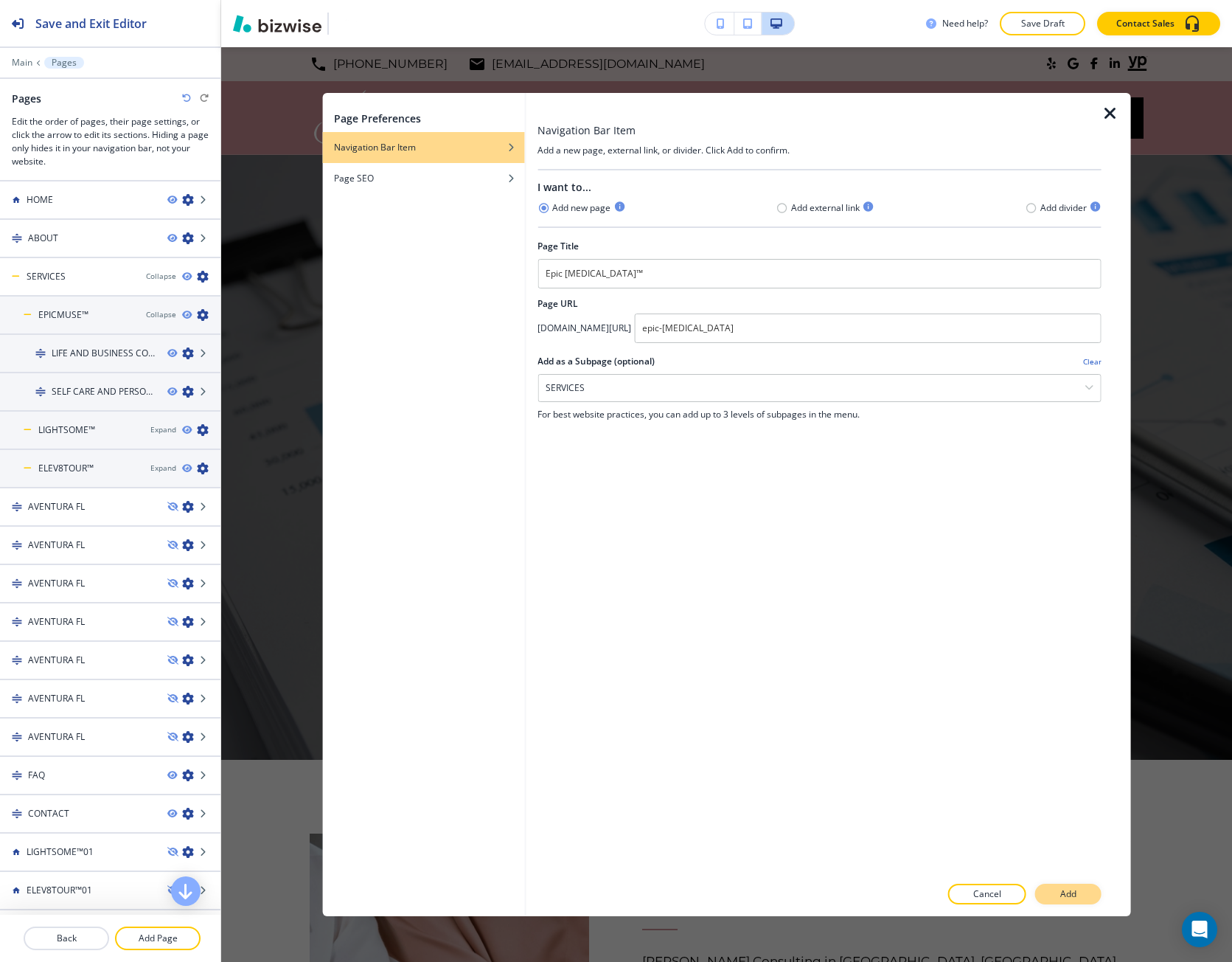
click at [1050, 891] on button "Add" at bounding box center [1068, 893] width 66 height 20
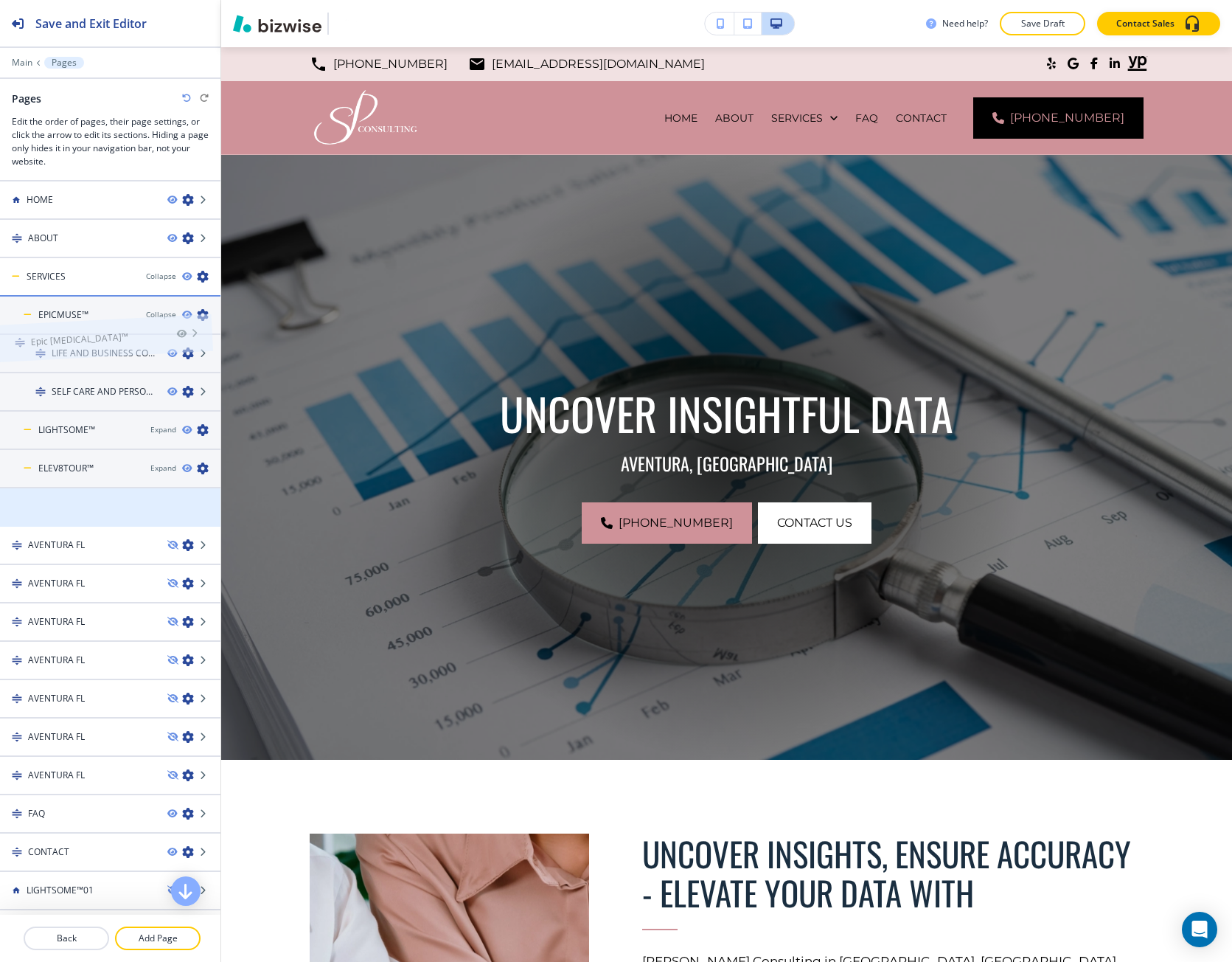
drag, startPoint x: 101, startPoint y: 503, endPoint x: 92, endPoint y: 305, distance: 198.2
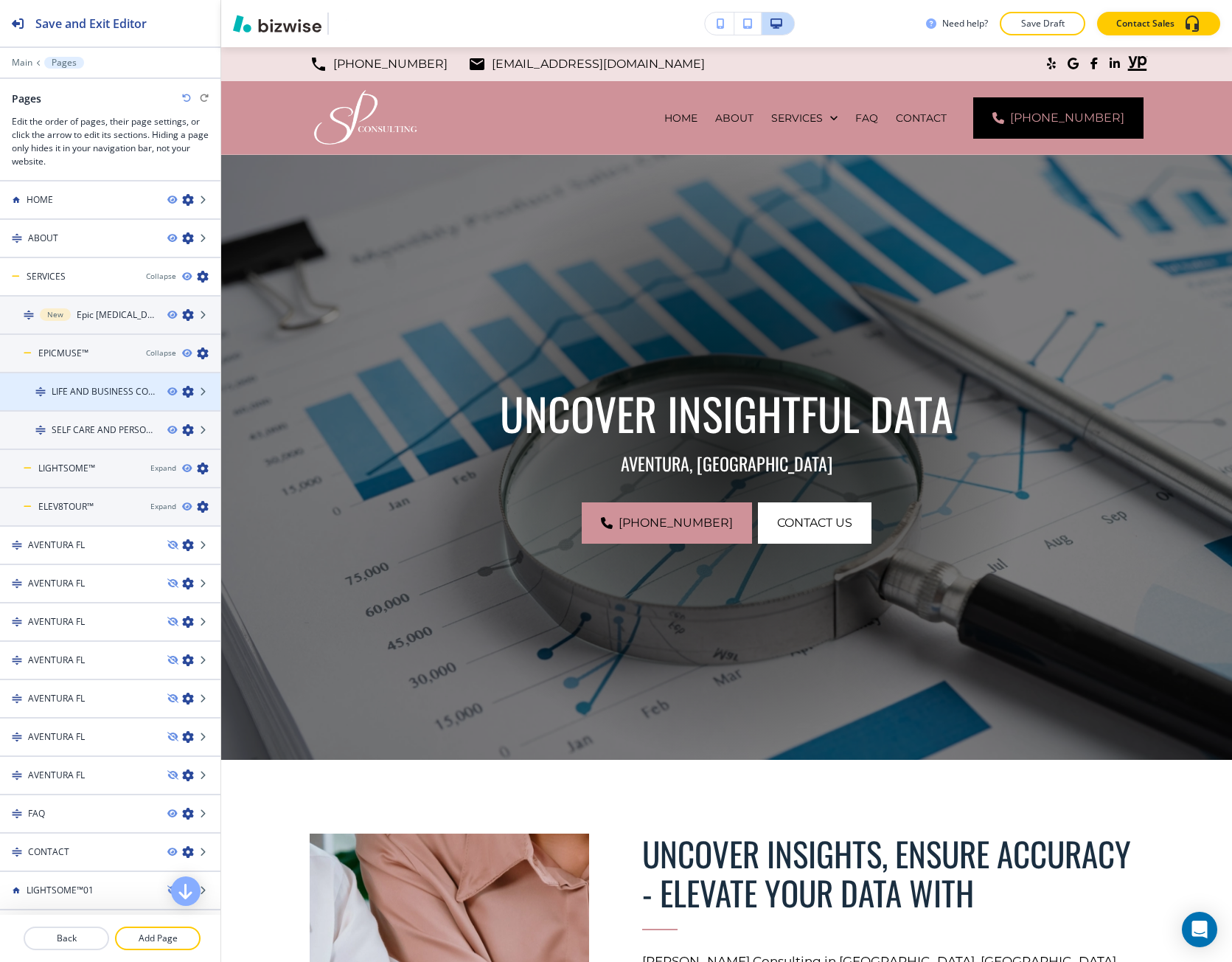
click at [97, 397] on h4 "LIFE AND BUSINESS COACHING" at bounding box center [103, 391] width 104 height 13
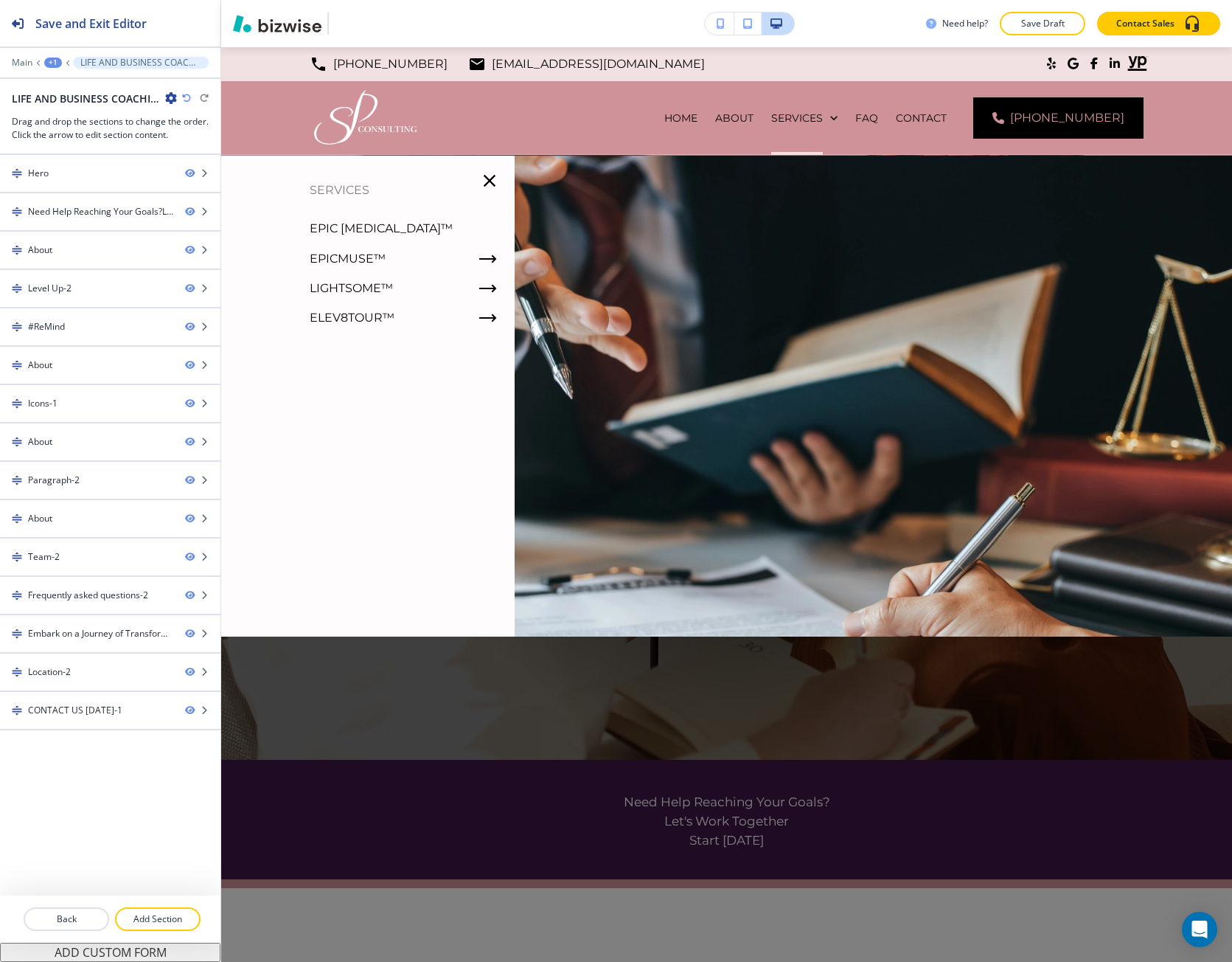
click at [321, 233] on p "Epic [MEDICAL_DATA]™" at bounding box center [381, 228] width 143 height 22
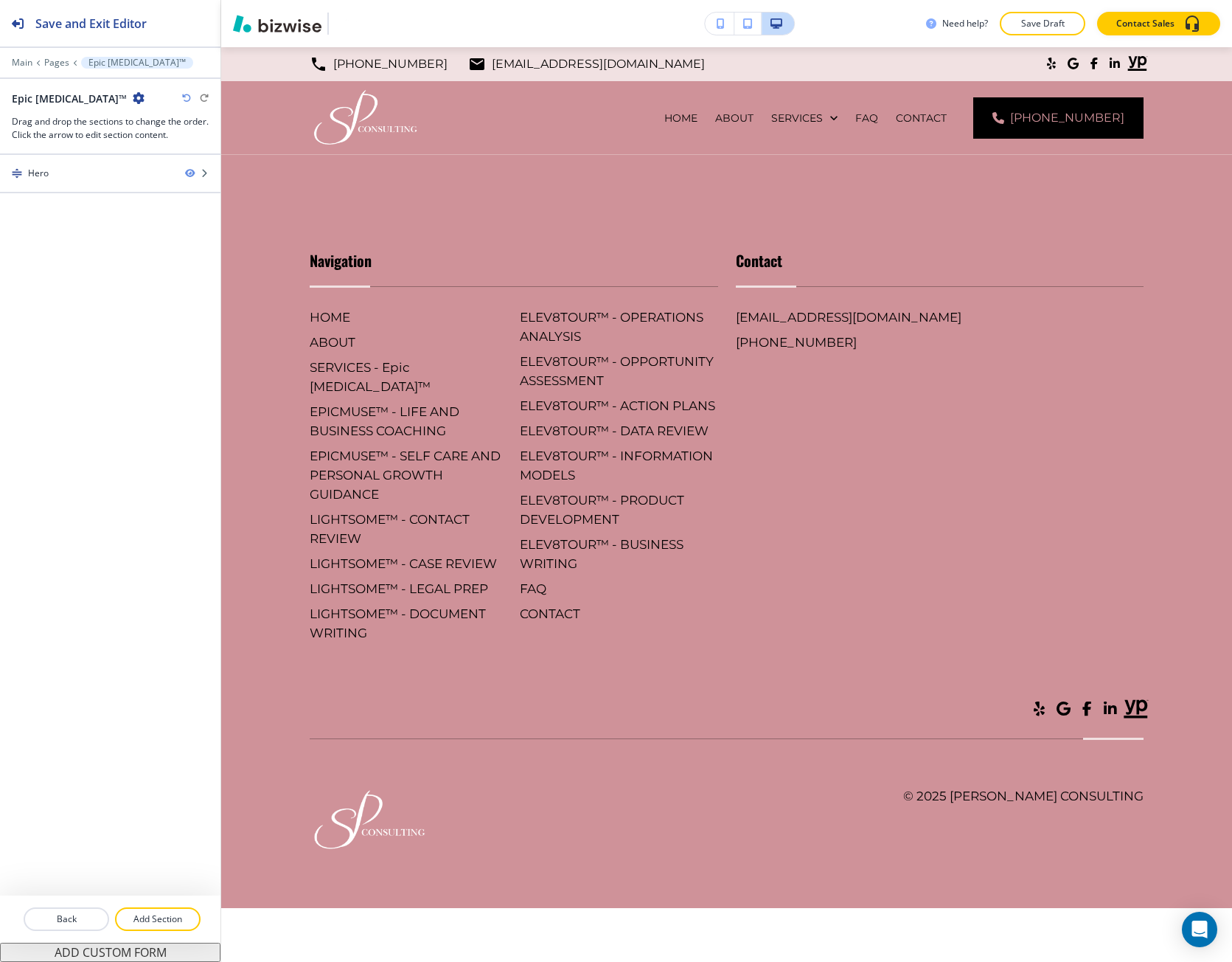
click at [133, 99] on icon "button" at bounding box center [138, 98] width 11 height 11
click at [102, 121] on p "Edit Page Settings" at bounding box center [123, 124] width 75 height 13
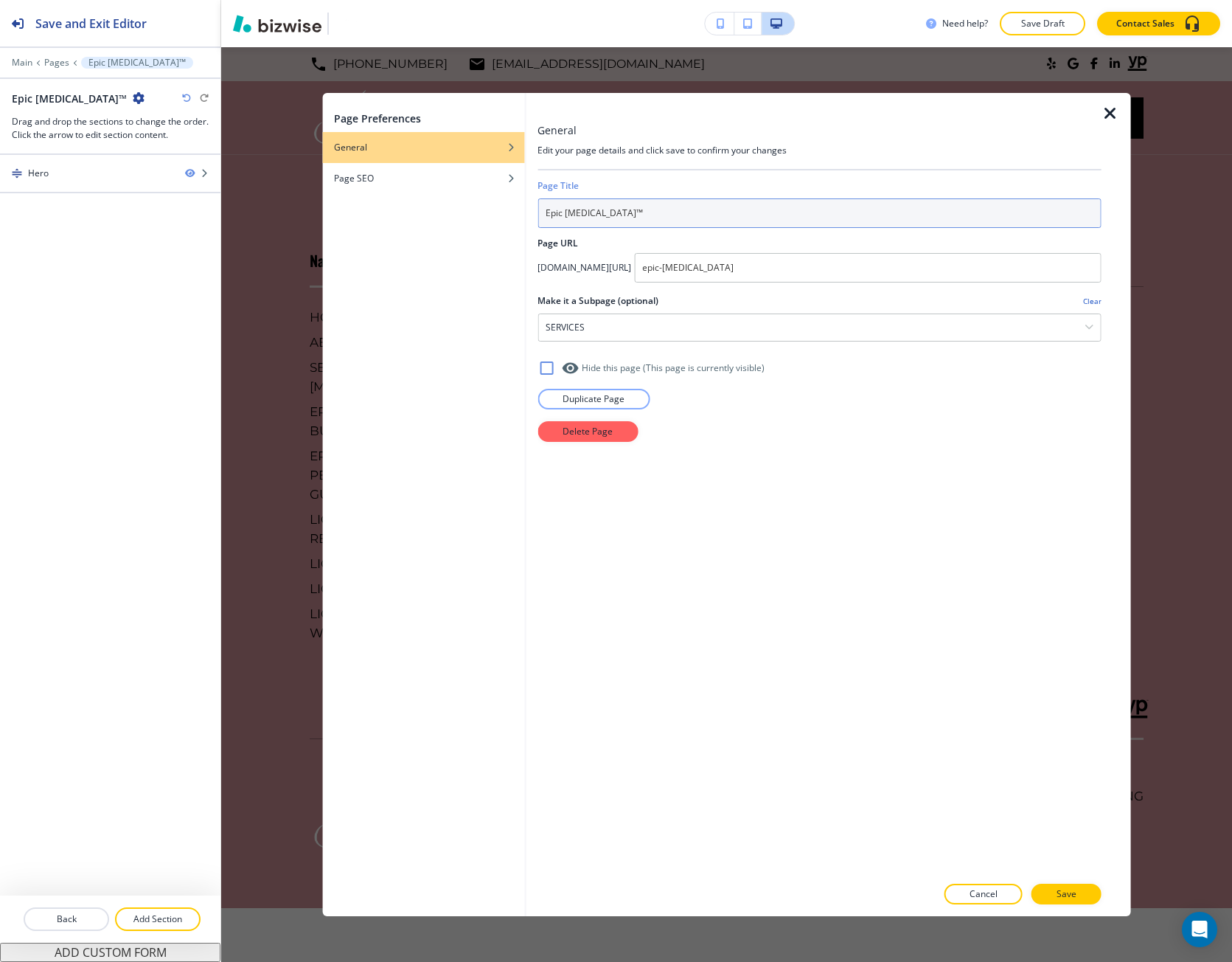
click at [568, 217] on input "Epic [MEDICAL_DATA]™" at bounding box center [819, 213] width 564 height 29
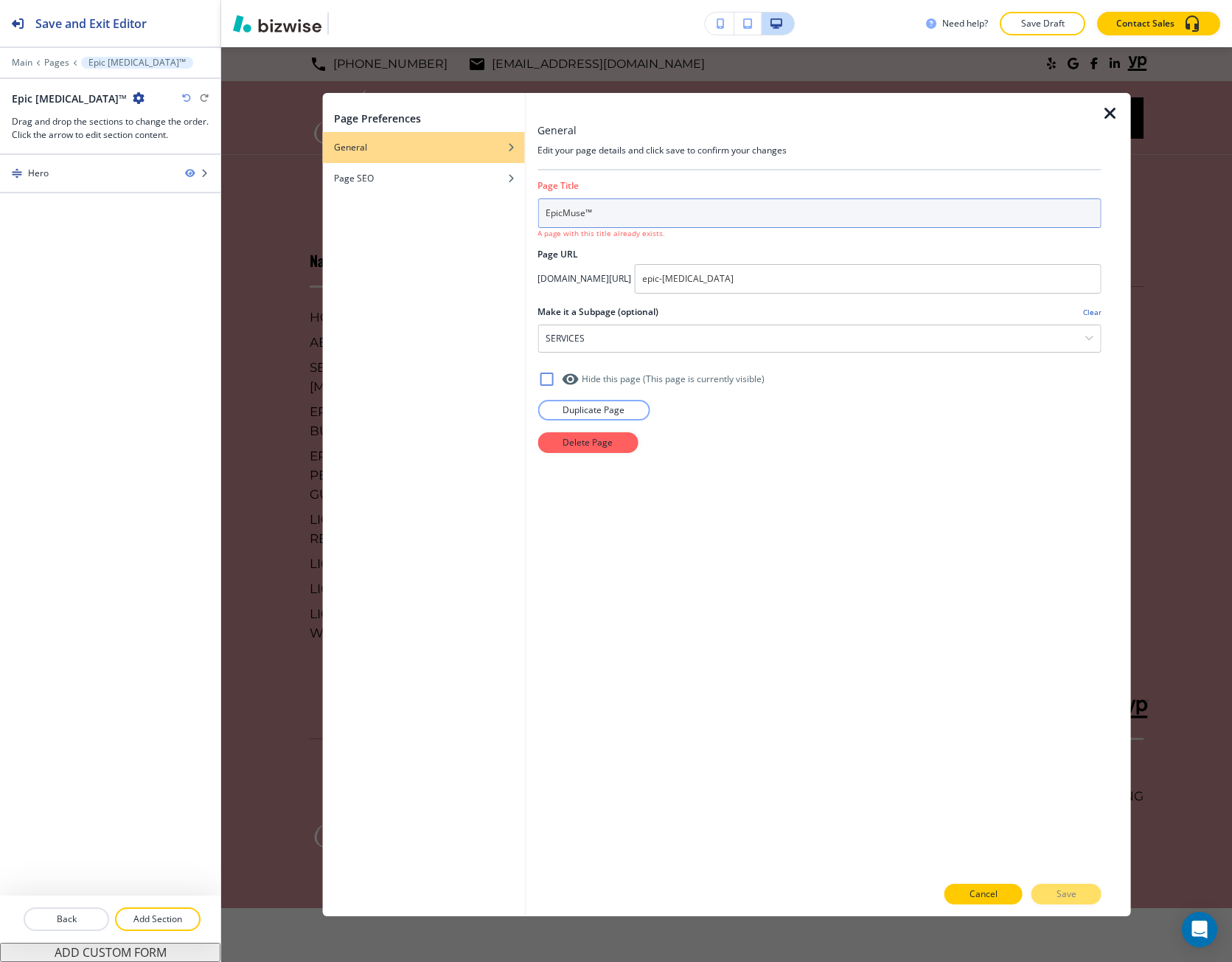
type input "EpicMuse™"
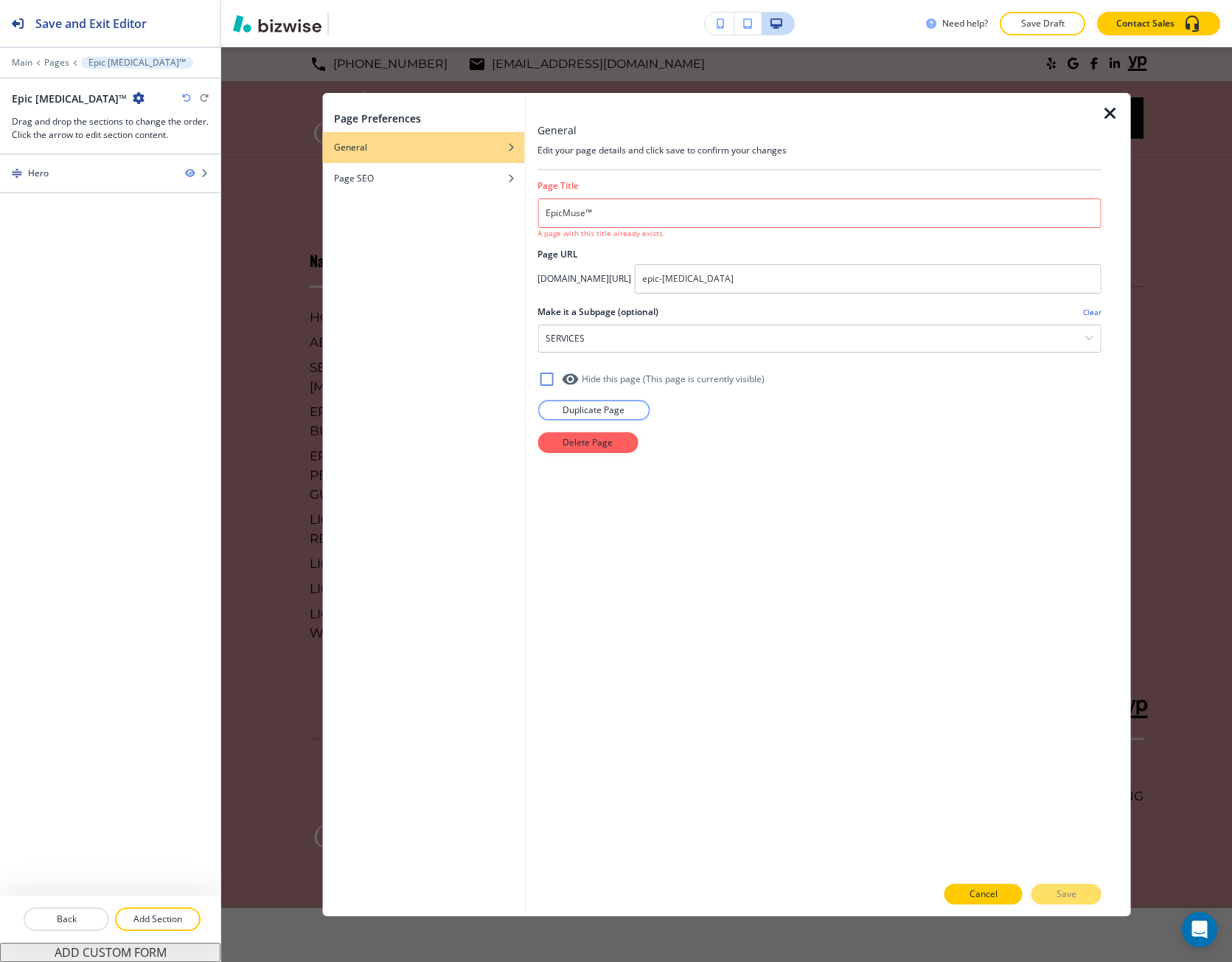
click at [988, 896] on p "Cancel" at bounding box center [984, 894] width 28 height 13
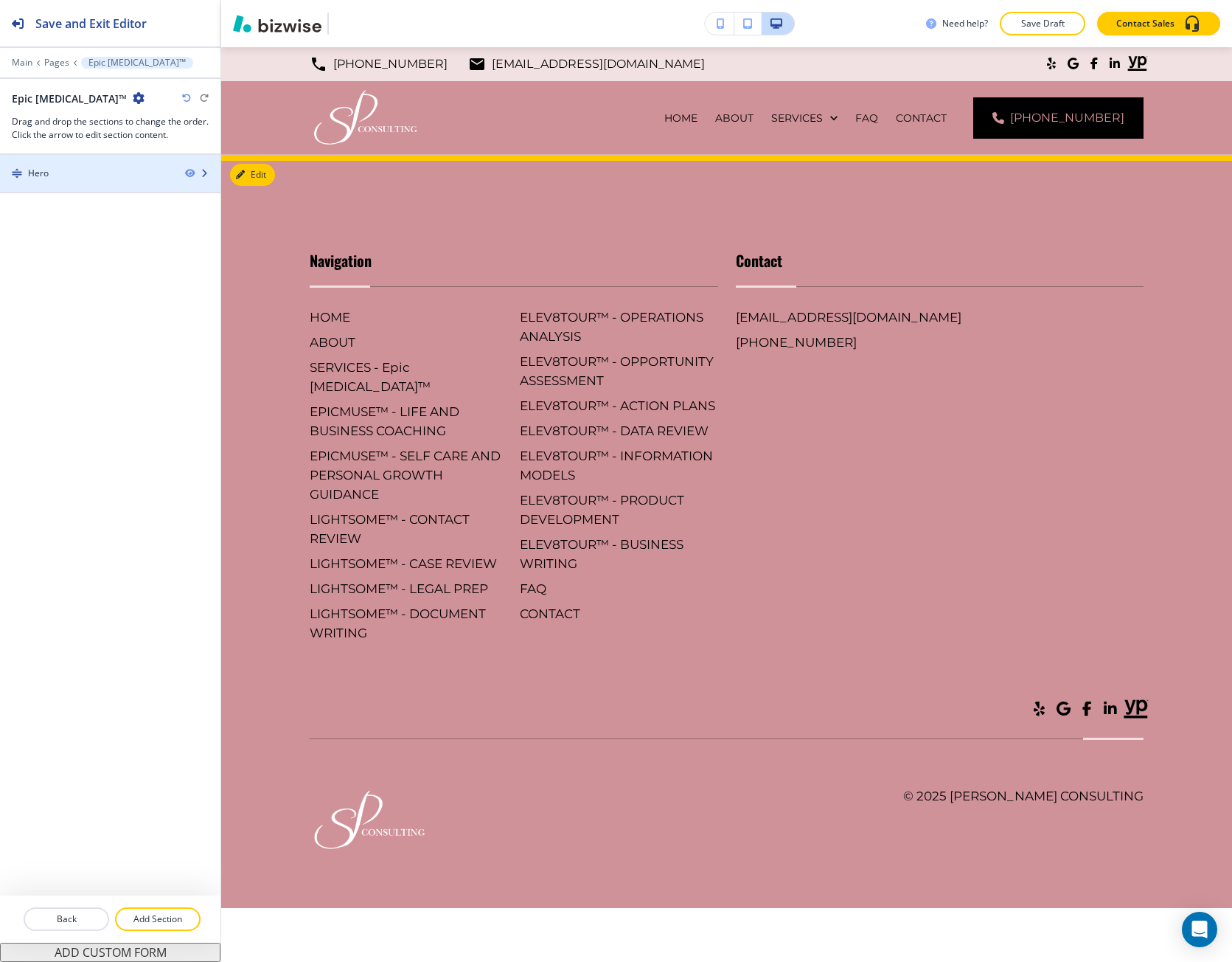
click at [123, 174] on div "Hero" at bounding box center [87, 174] width 174 height 13
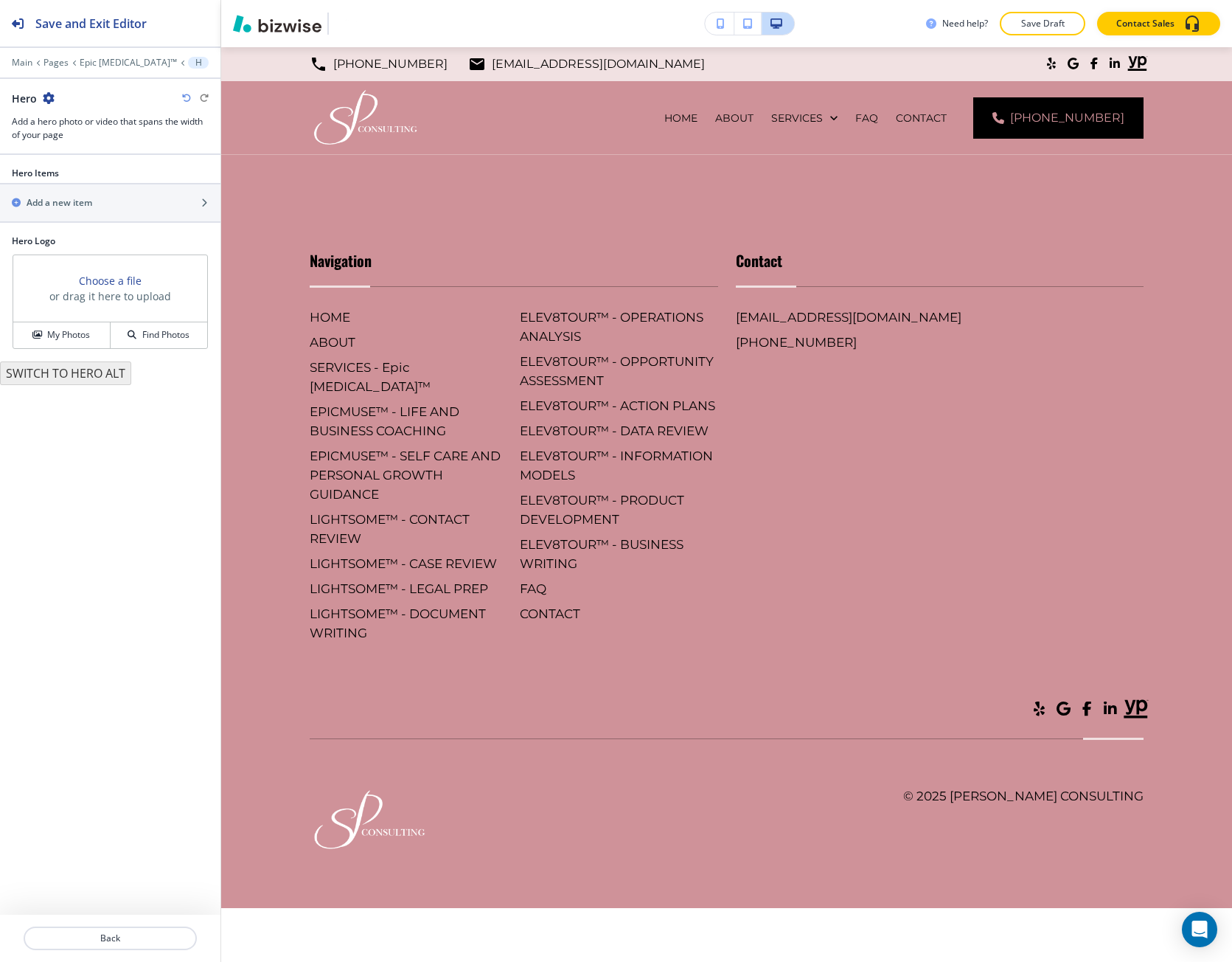
drag, startPoint x: 90, startPoint y: 280, endPoint x: 96, endPoint y: 226, distance: 54.3
click at [96, 231] on div "Hero Items Add a new item Hero Logo Choose a file or drag it here to upload My …" at bounding box center [110, 535] width 220 height 760
click at [96, 199] on div "Add a new item" at bounding box center [94, 203] width 188 height 13
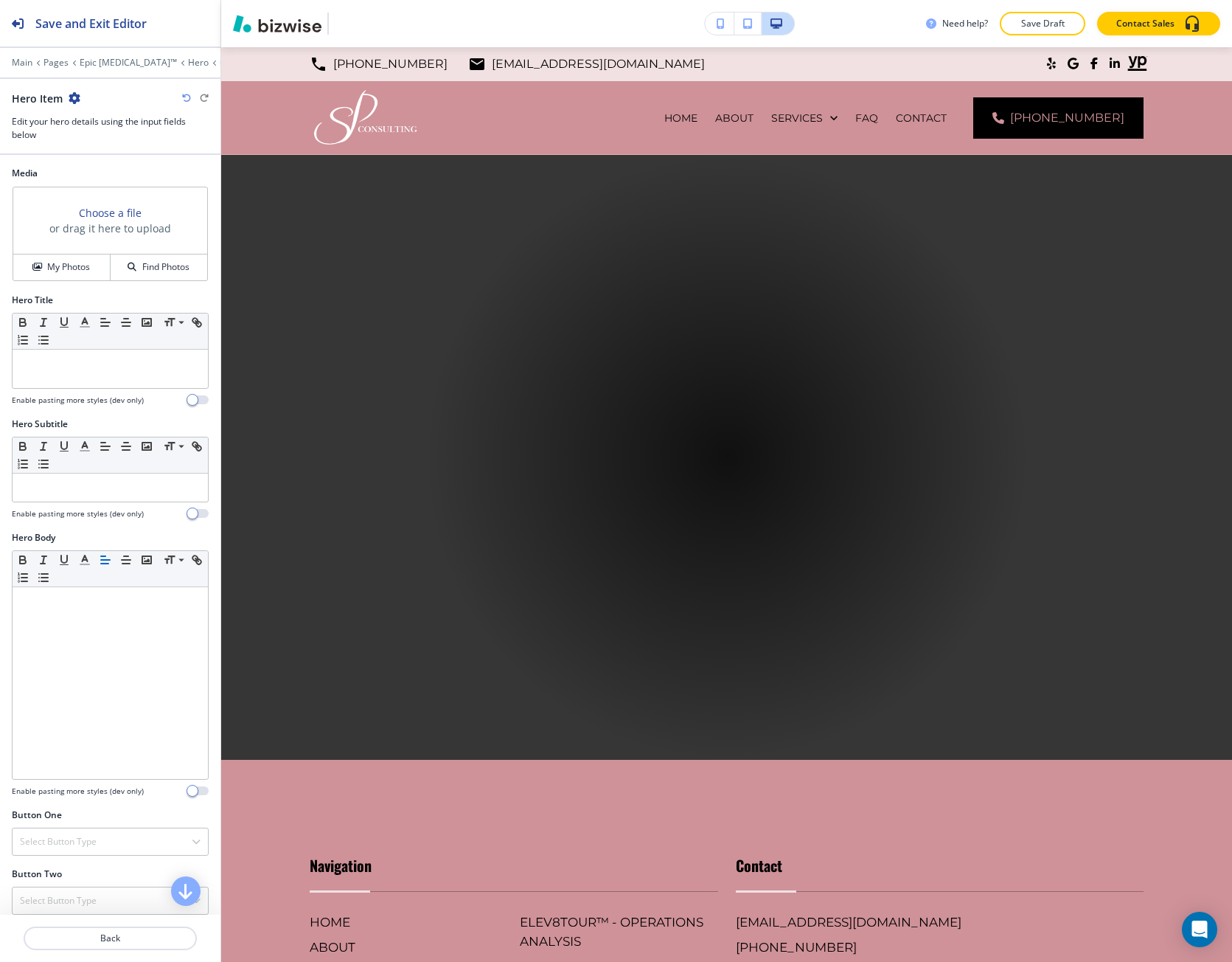
click at [127, 212] on h3 "Choose a file" at bounding box center [110, 212] width 63 height 16
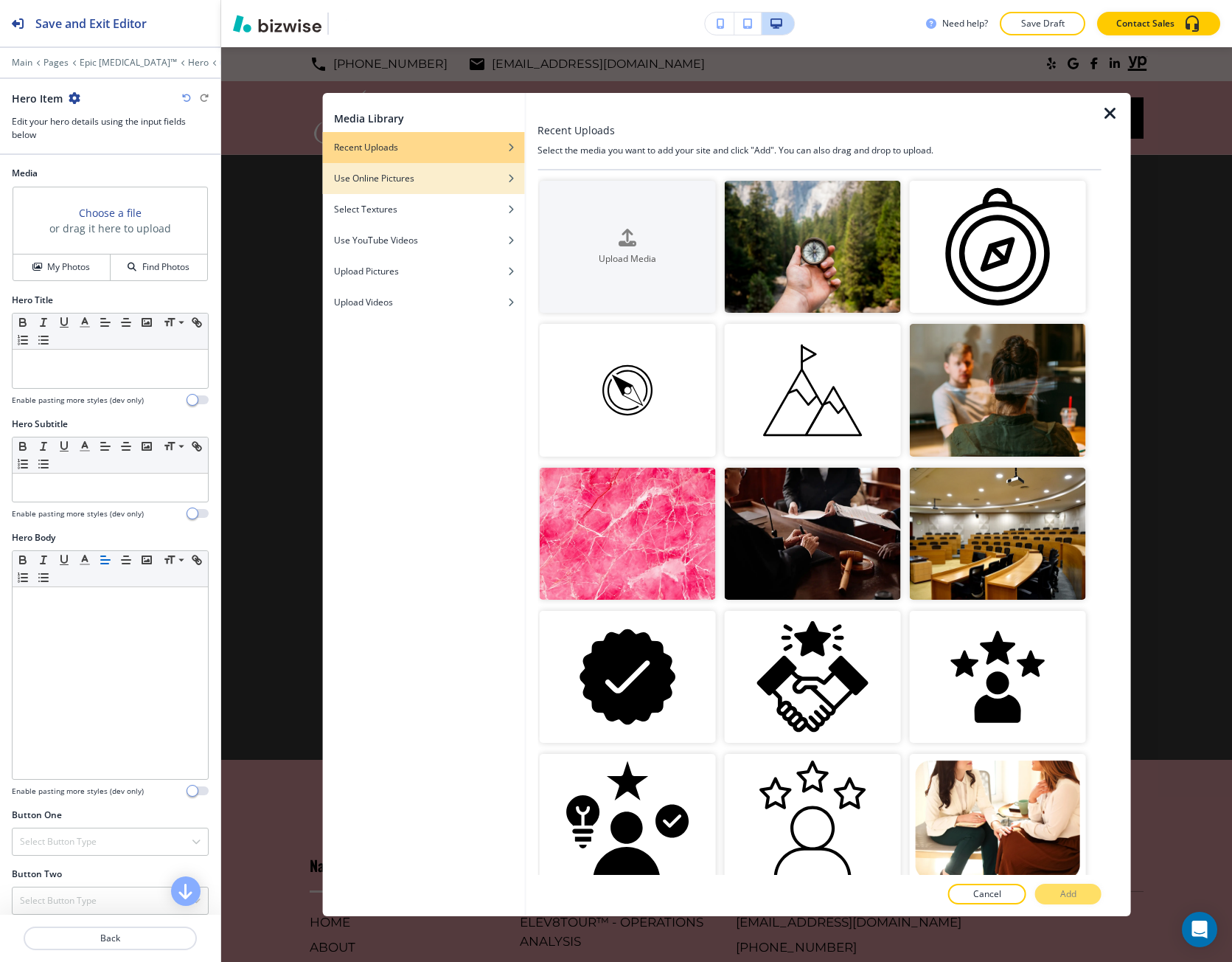
click at [475, 175] on div "Use Online Pictures" at bounding box center [423, 178] width 202 height 13
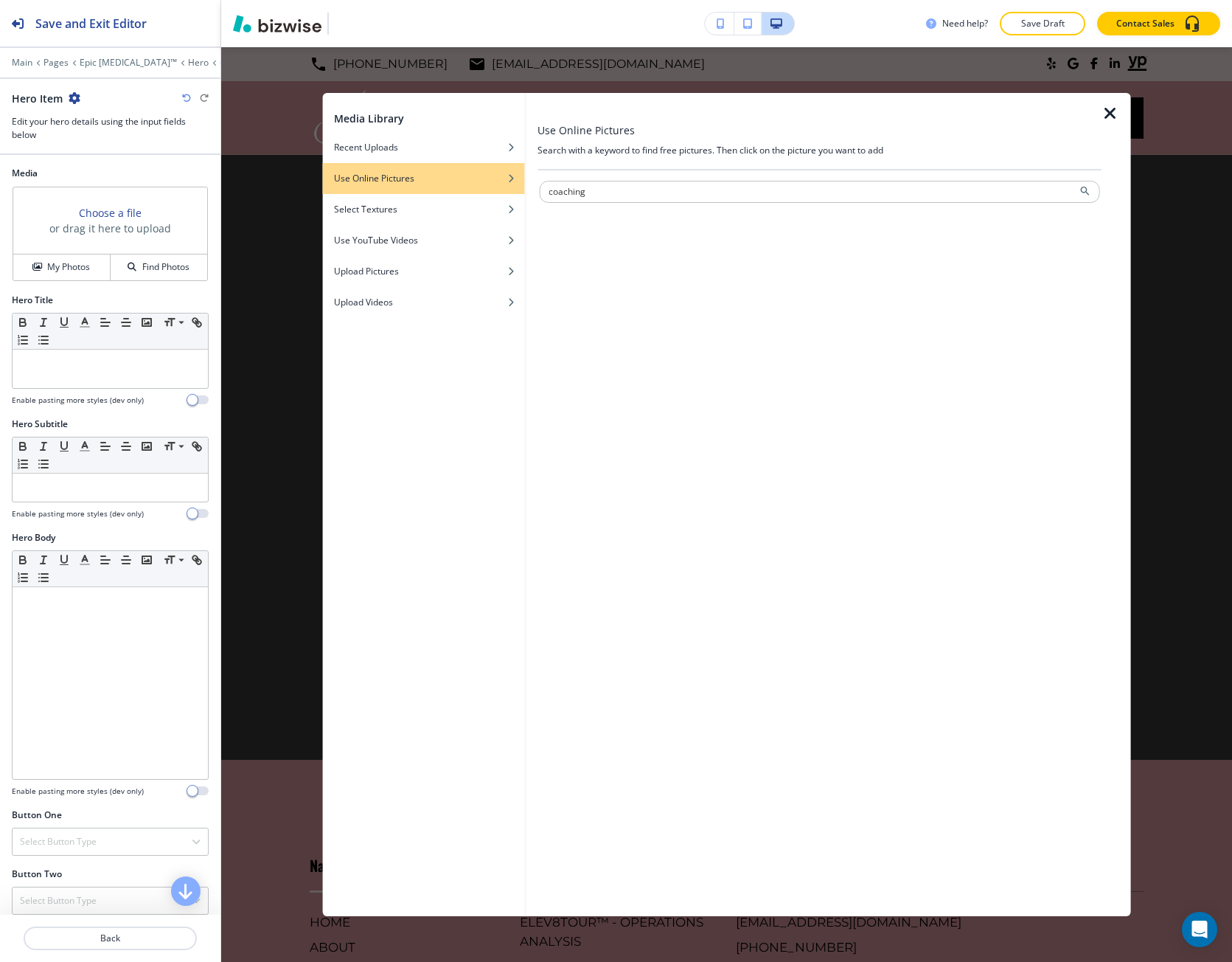
type input "coaching"
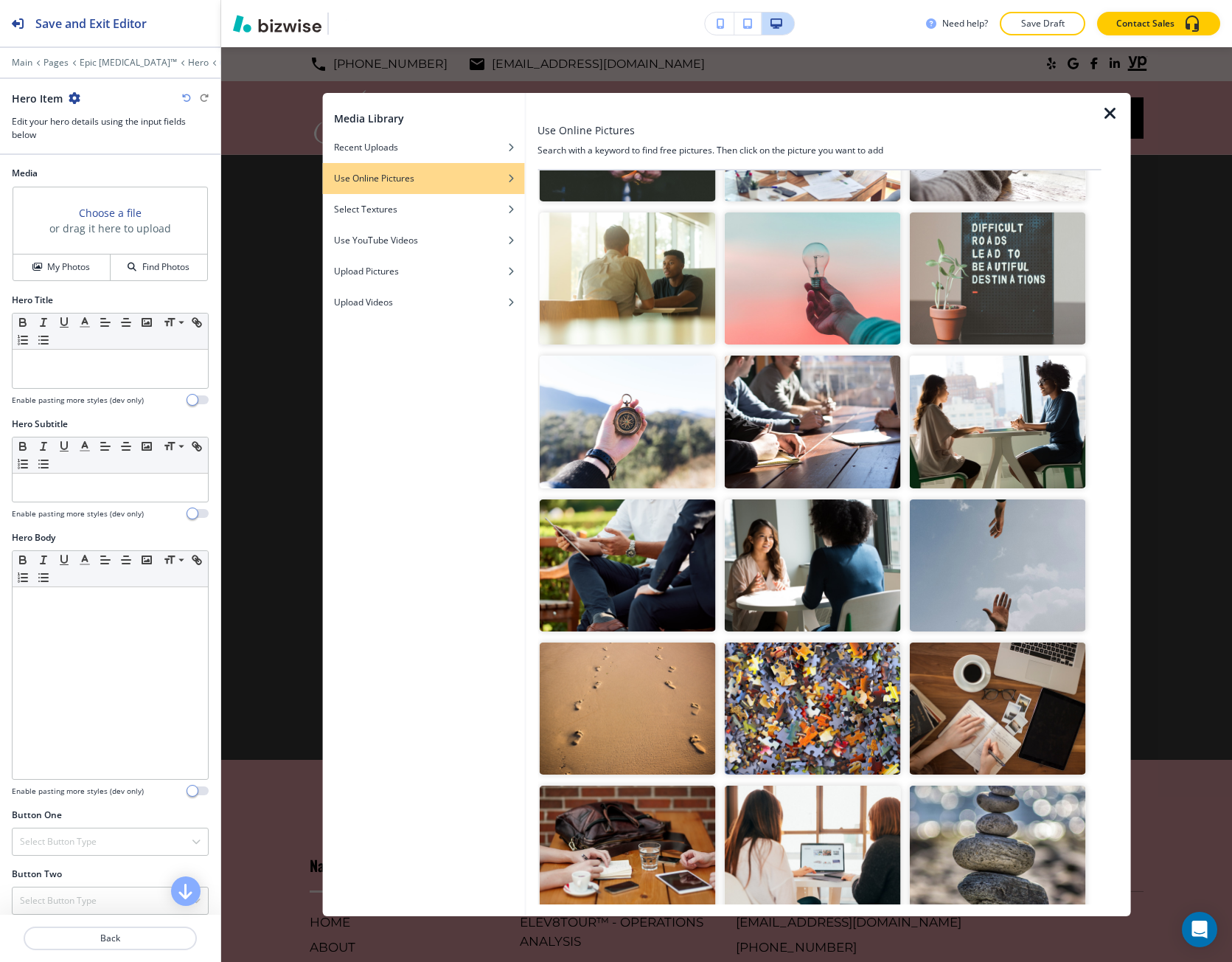
scroll to position [664, 0]
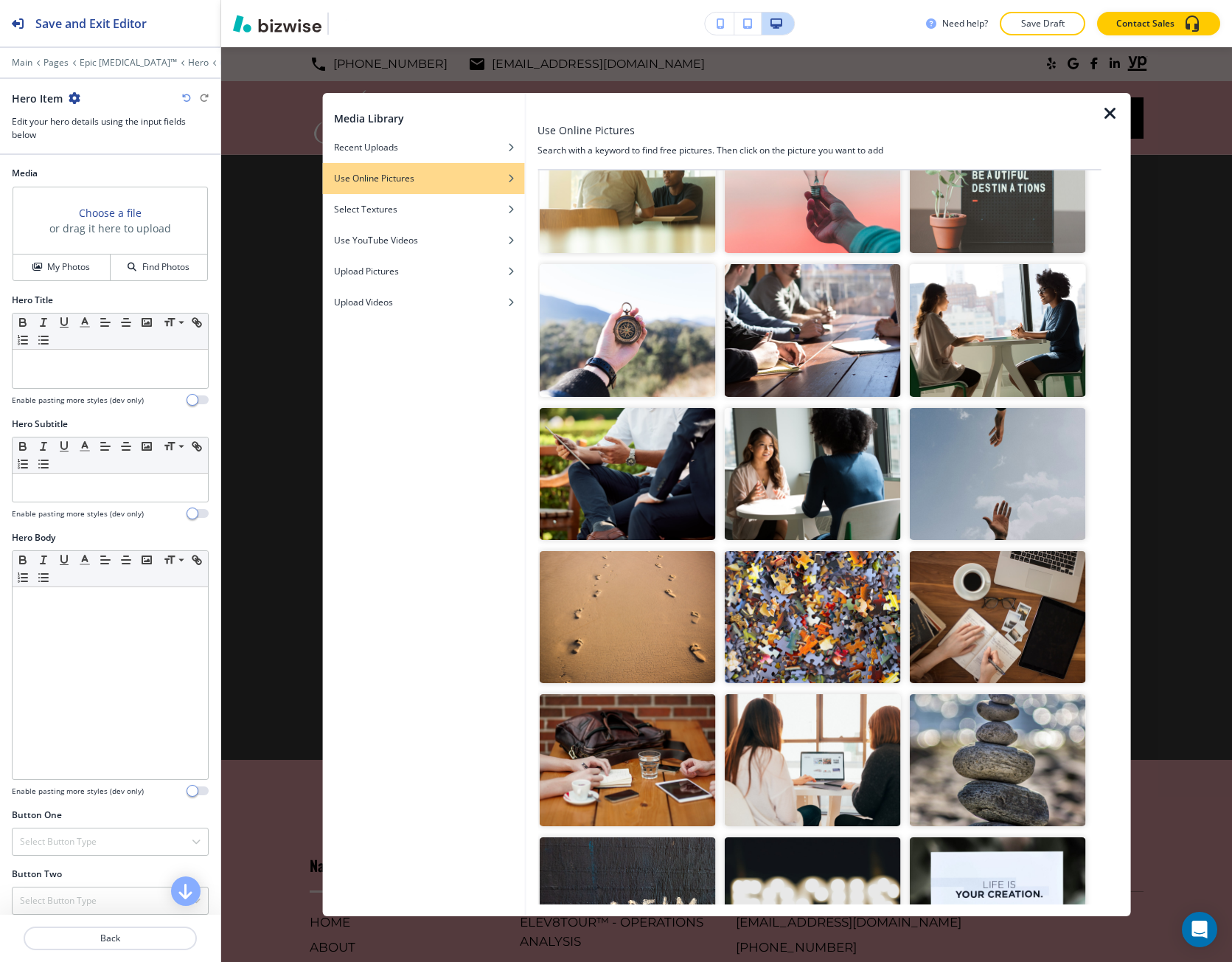
click at [815, 452] on img "button" at bounding box center [812, 473] width 176 height 132
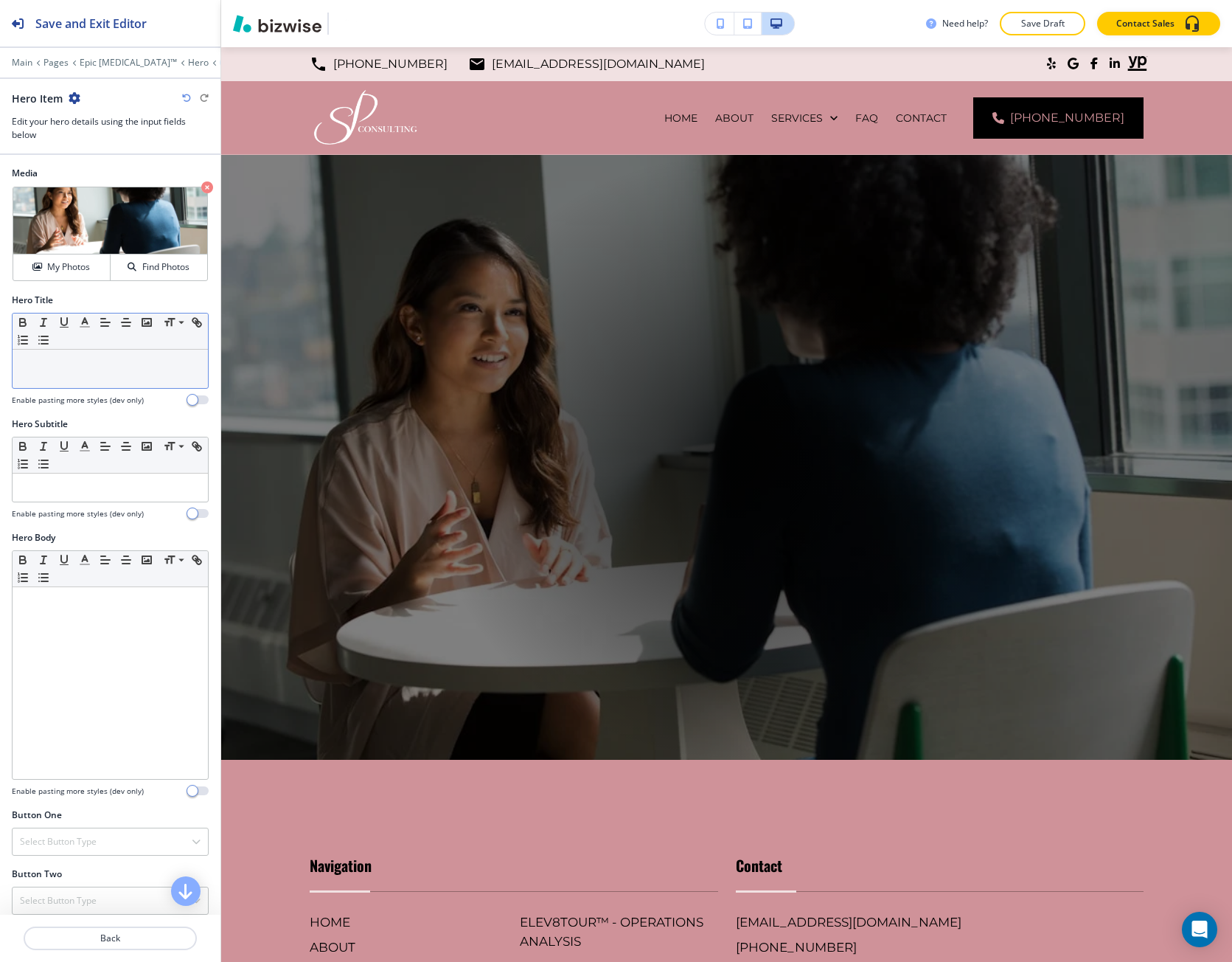
click at [53, 379] on div at bounding box center [110, 368] width 196 height 38
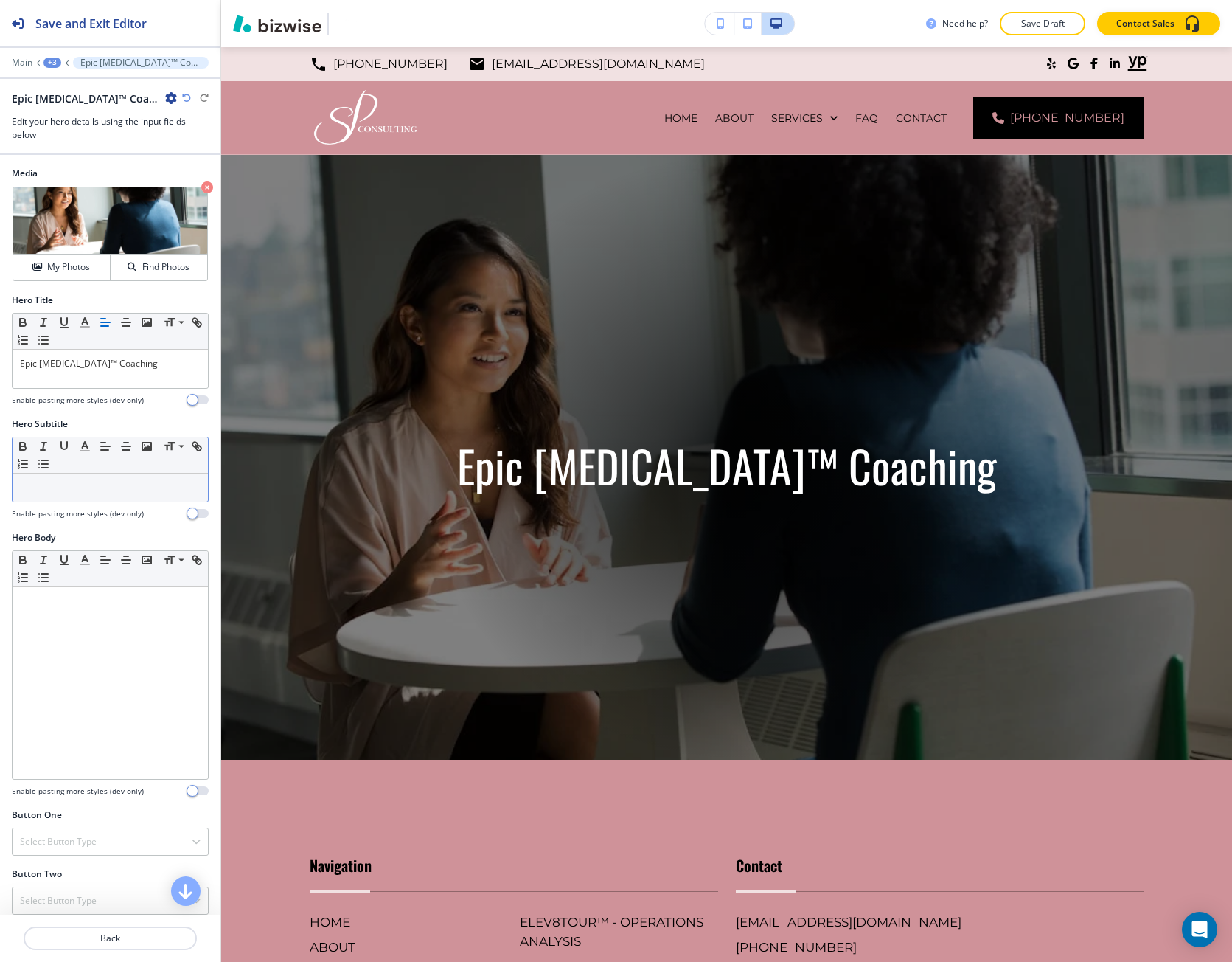
click at [28, 500] on div "Hero Subtitle Small Normal Large Huge Enable pasting more styles (dev only)" at bounding box center [110, 468] width 197 height 102
click at [40, 490] on p at bounding box center [110, 487] width 181 height 13
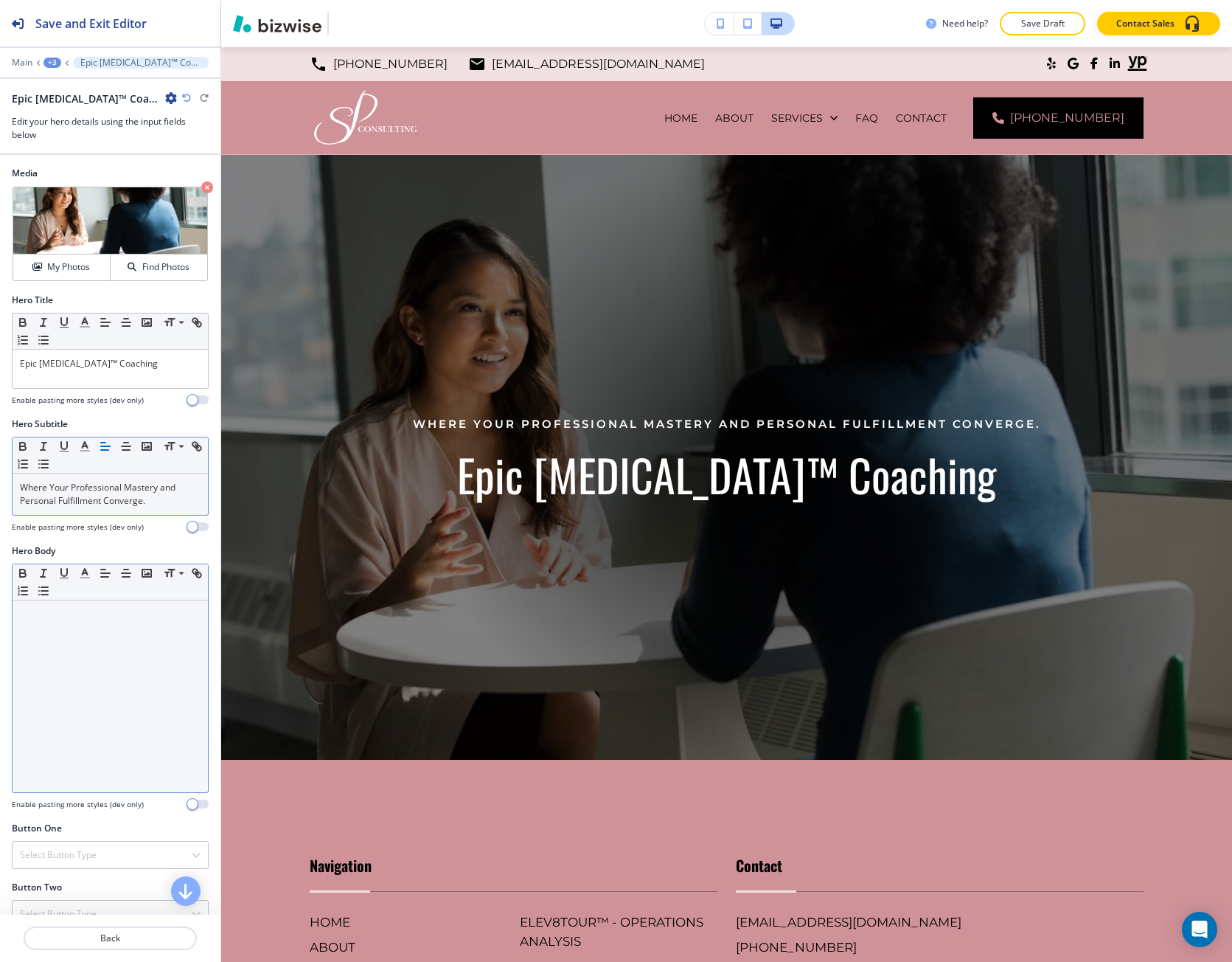
click at [89, 689] on div at bounding box center [110, 696] width 196 height 192
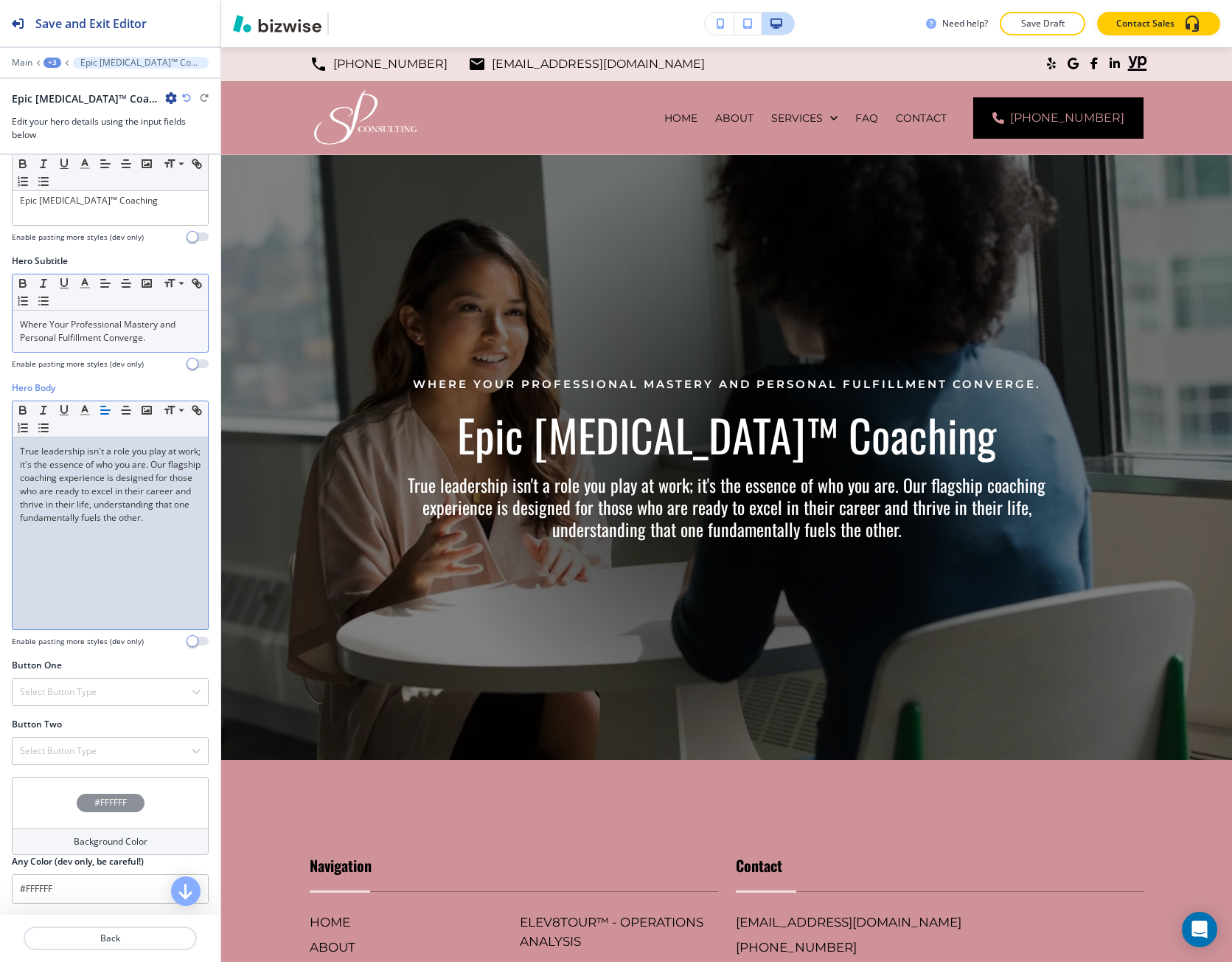
scroll to position [164, 0]
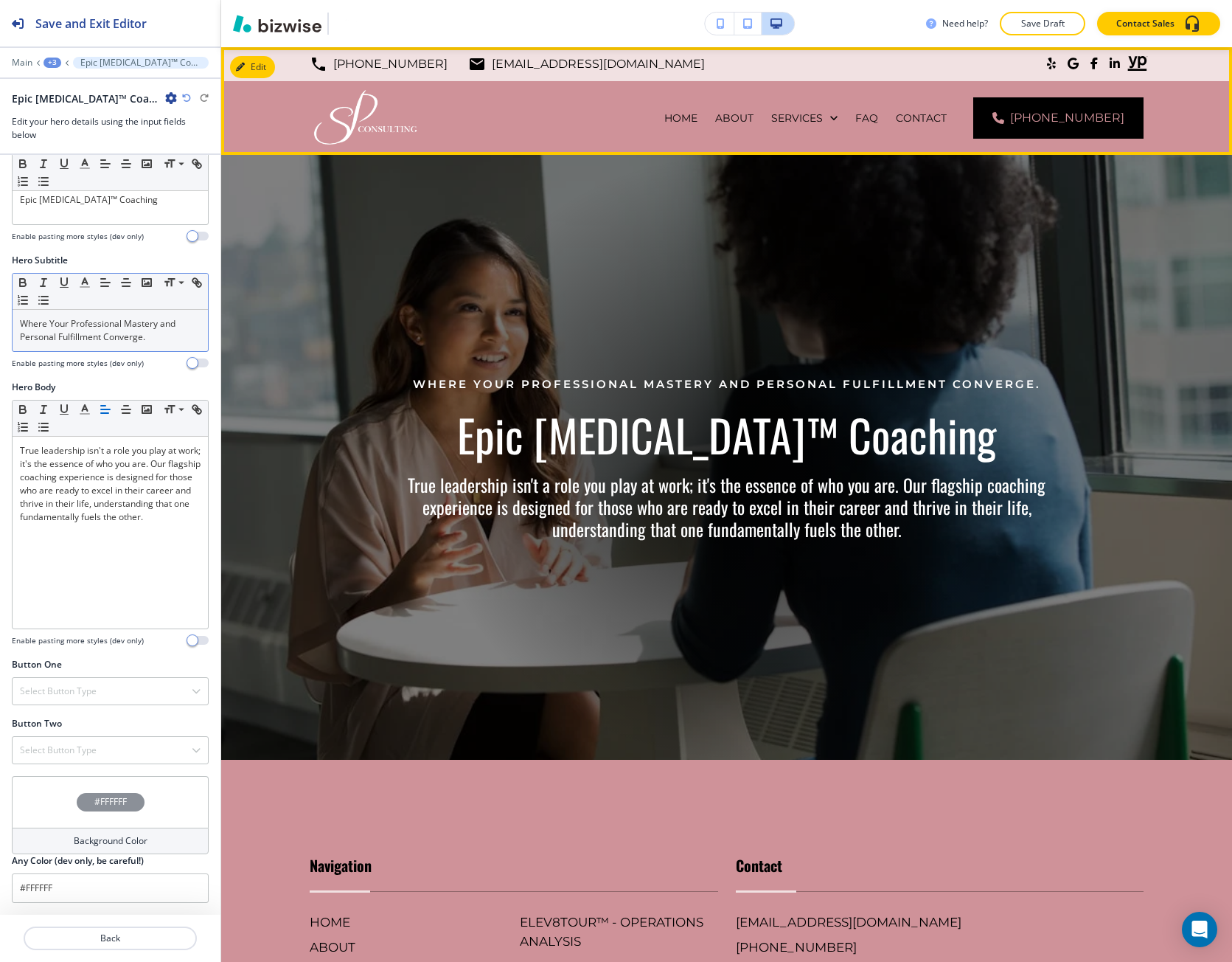
drag, startPoint x: 1120, startPoint y: 111, endPoint x: 652, endPoint y: 571, distance: 656.2
click at [652, 571] on div at bounding box center [727, 457] width 605 height 605
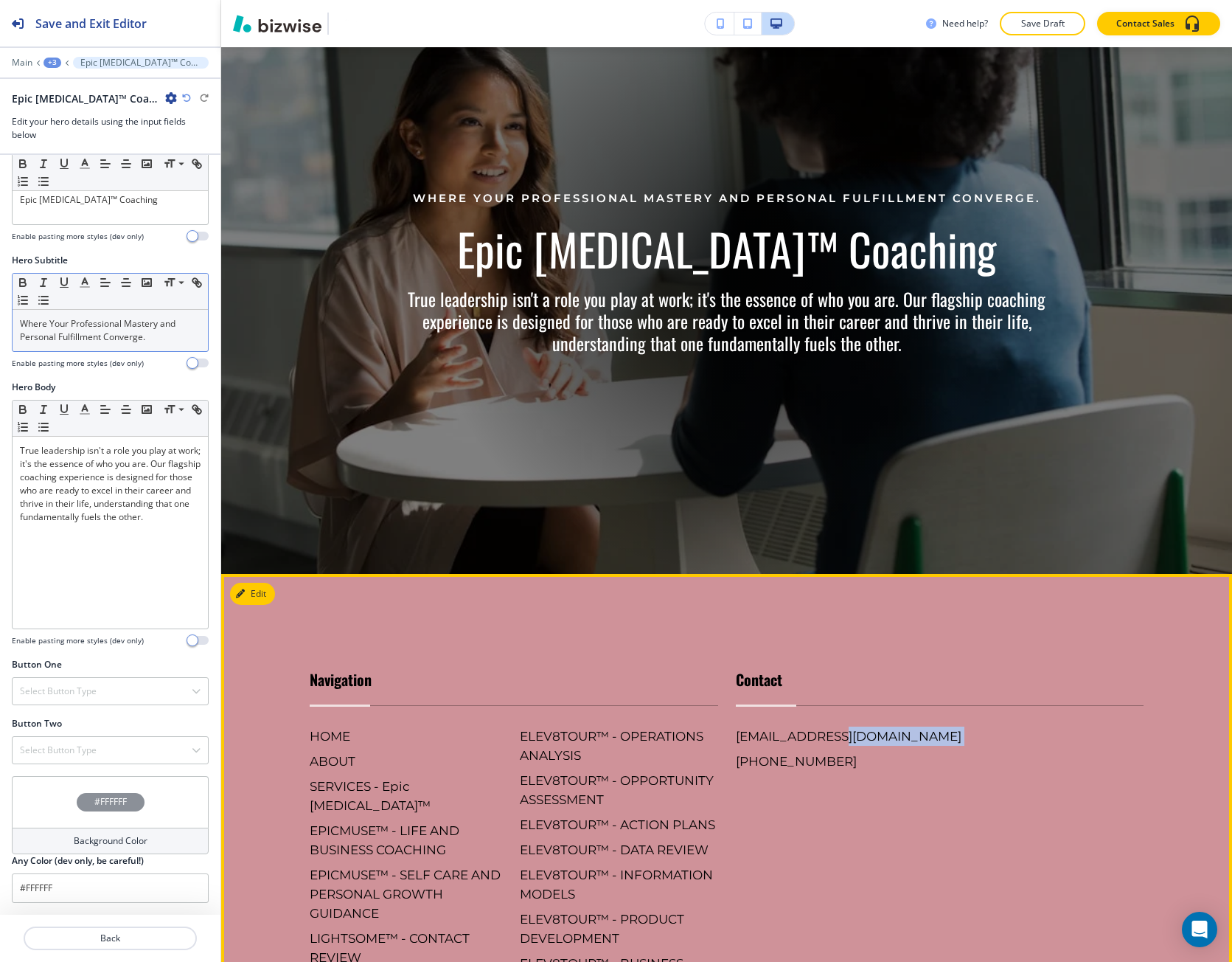
scroll to position [206, 0]
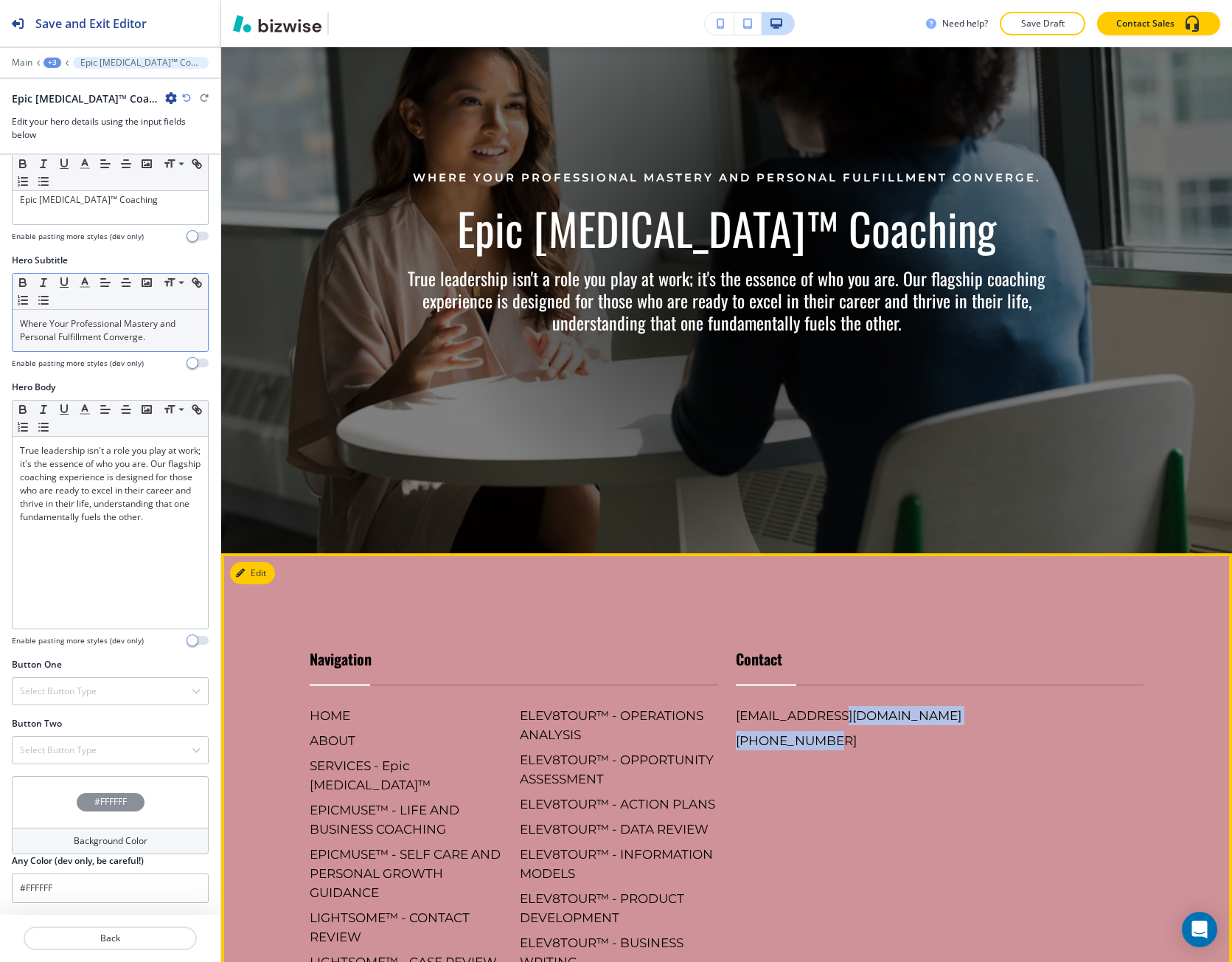
drag, startPoint x: 834, startPoint y: 951, endPoint x: 817, endPoint y: 799, distance: 152.9
click at [802, 804] on div "Contact [EMAIL_ADDRESS][DOMAIN_NAME] [PHONE_NUMBER]" at bounding box center [932, 829] width 426 height 422
click at [837, 783] on div "Contact [EMAIL_ADDRESS][DOMAIN_NAME] [PHONE_NUMBER]" at bounding box center [932, 829] width 426 height 422
drag, startPoint x: 829, startPoint y: 753, endPoint x: 715, endPoint y: 743, distance: 114.4
click at [719, 743] on div "Contact [EMAIL_ADDRESS][DOMAIN_NAME] [PHONE_NUMBER]" at bounding box center [932, 829] width 426 height 422
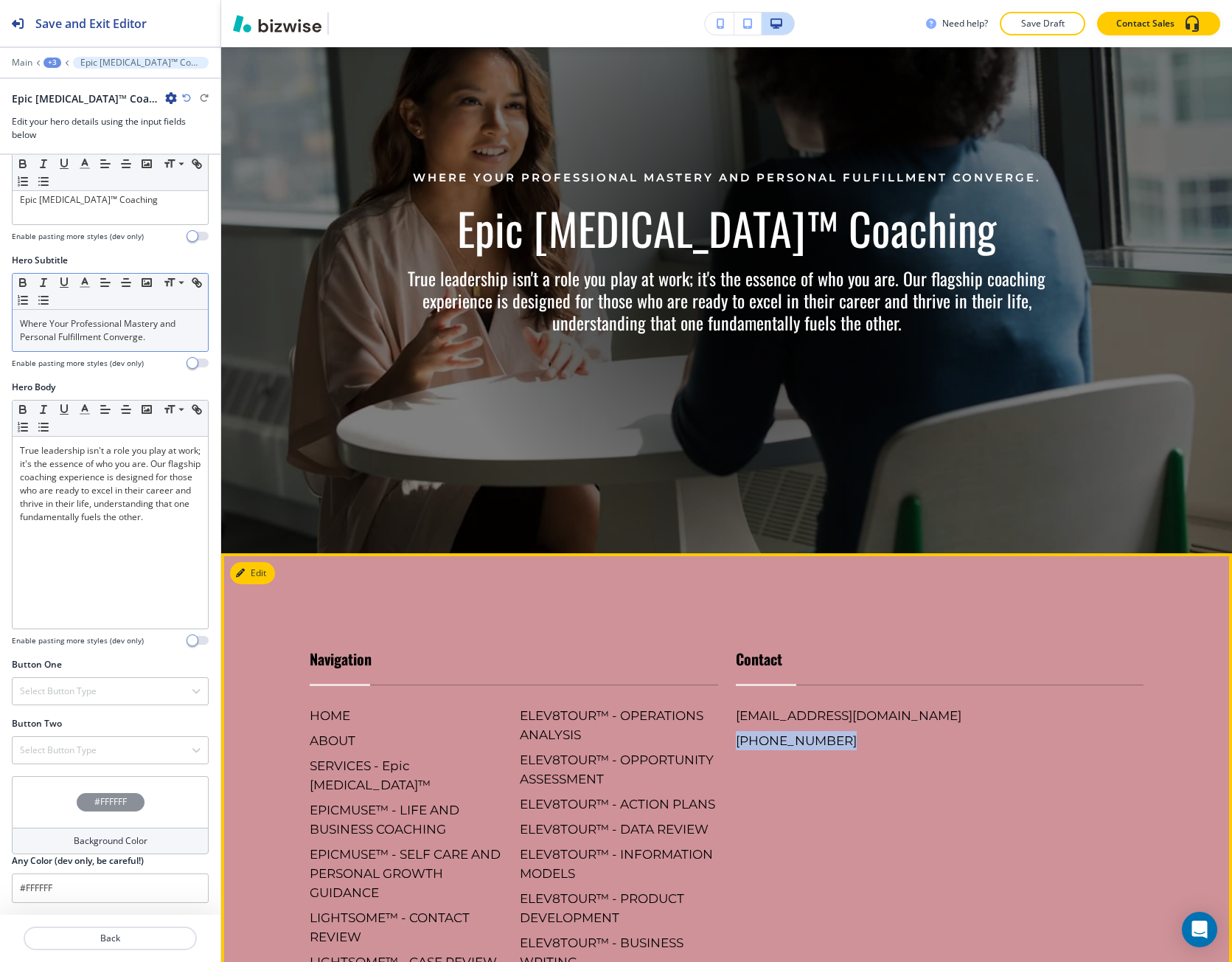
copy h6 "[PHONE_NUMBER]"
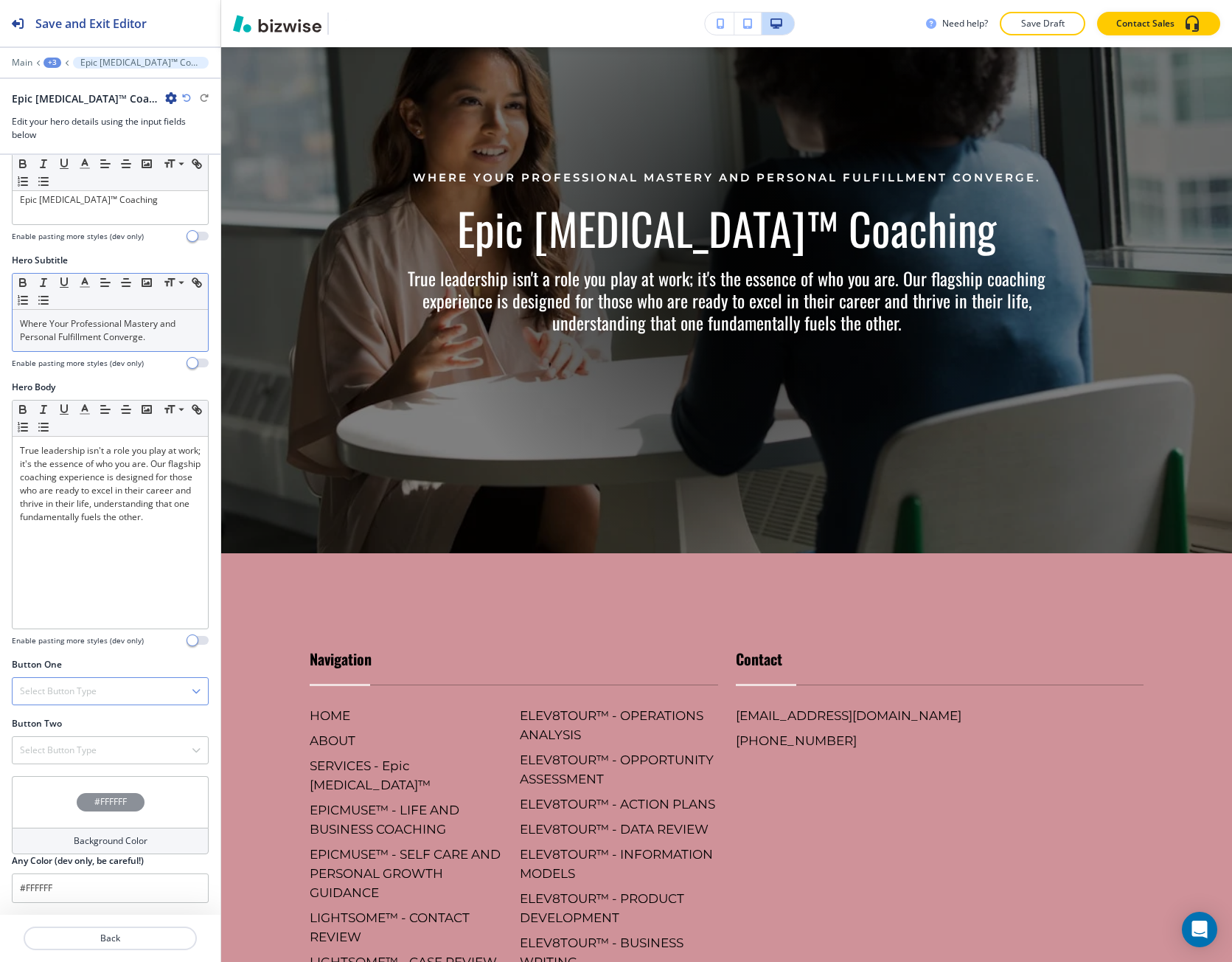
click at [89, 699] on div "Select Button Type" at bounding box center [110, 691] width 196 height 26
click at [79, 728] on div "Telephone" at bounding box center [110, 716] width 196 height 25
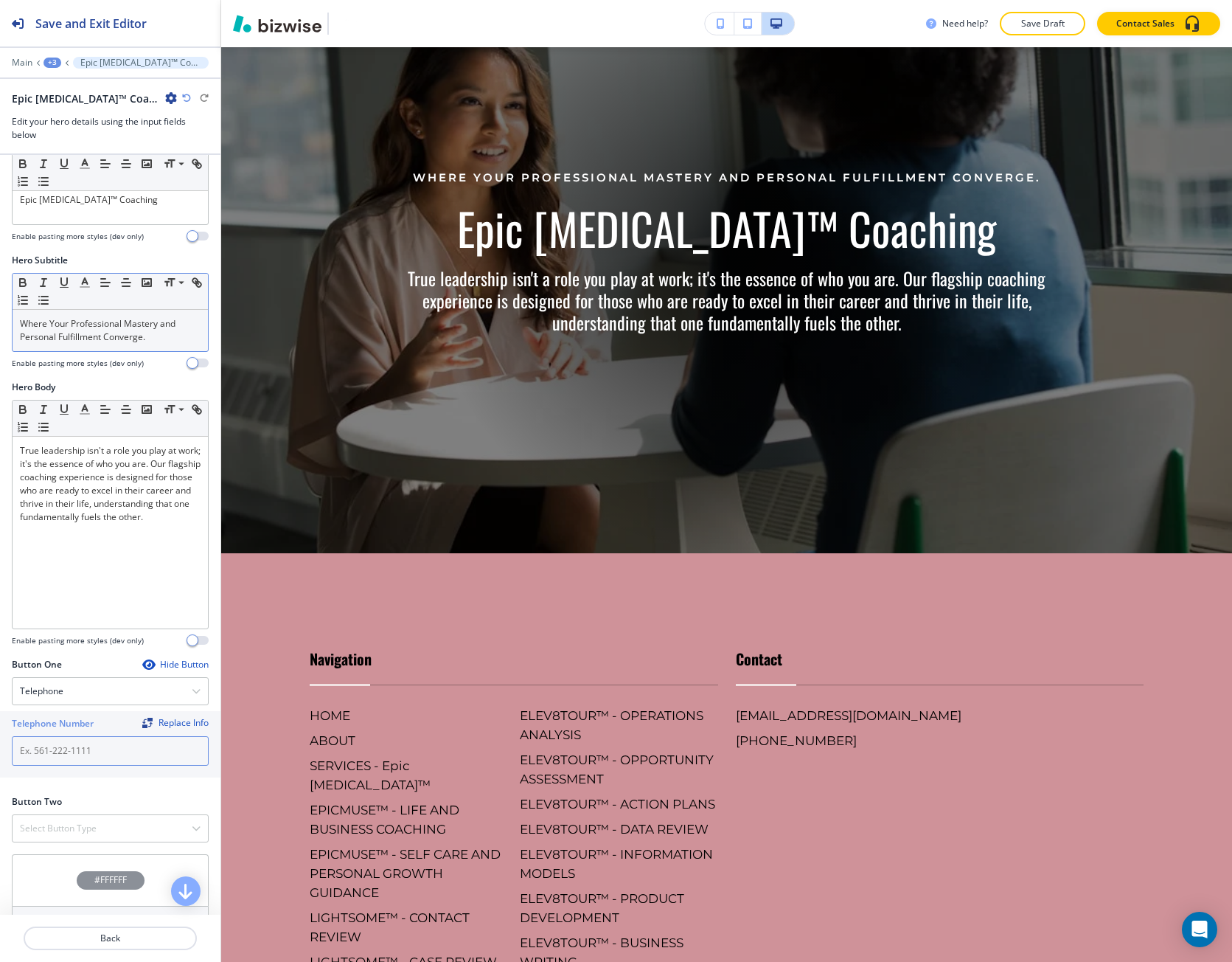
click at [68, 757] on input "text" at bounding box center [110, 751] width 197 height 29
paste input "[PHONE_NUMBER]"
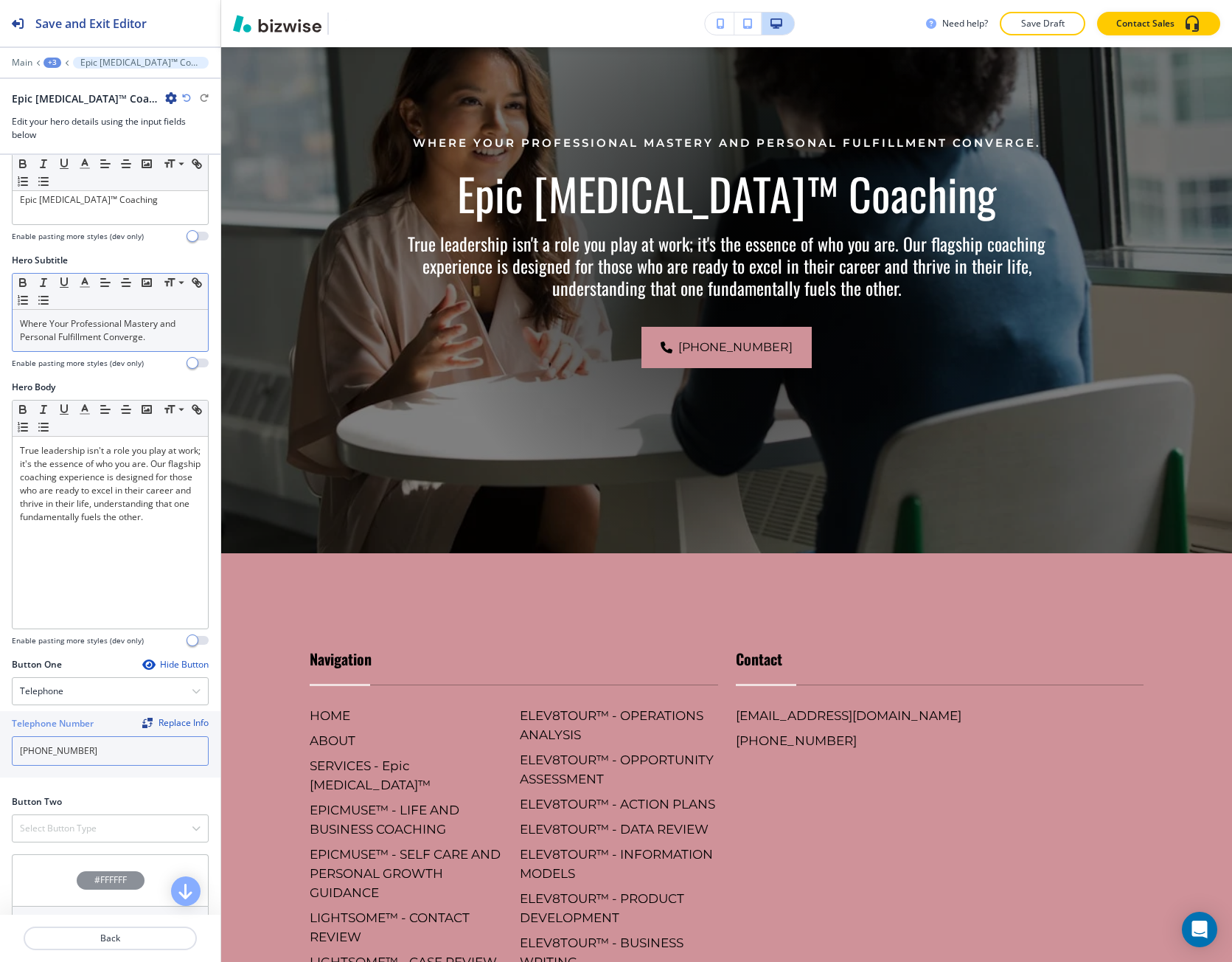
type input "[PHONE_NUMBER]"
click at [96, 811] on div at bounding box center [110, 811] width 197 height 6
click at [94, 825] on h4 "Select Button Type" at bounding box center [58, 829] width 77 height 13
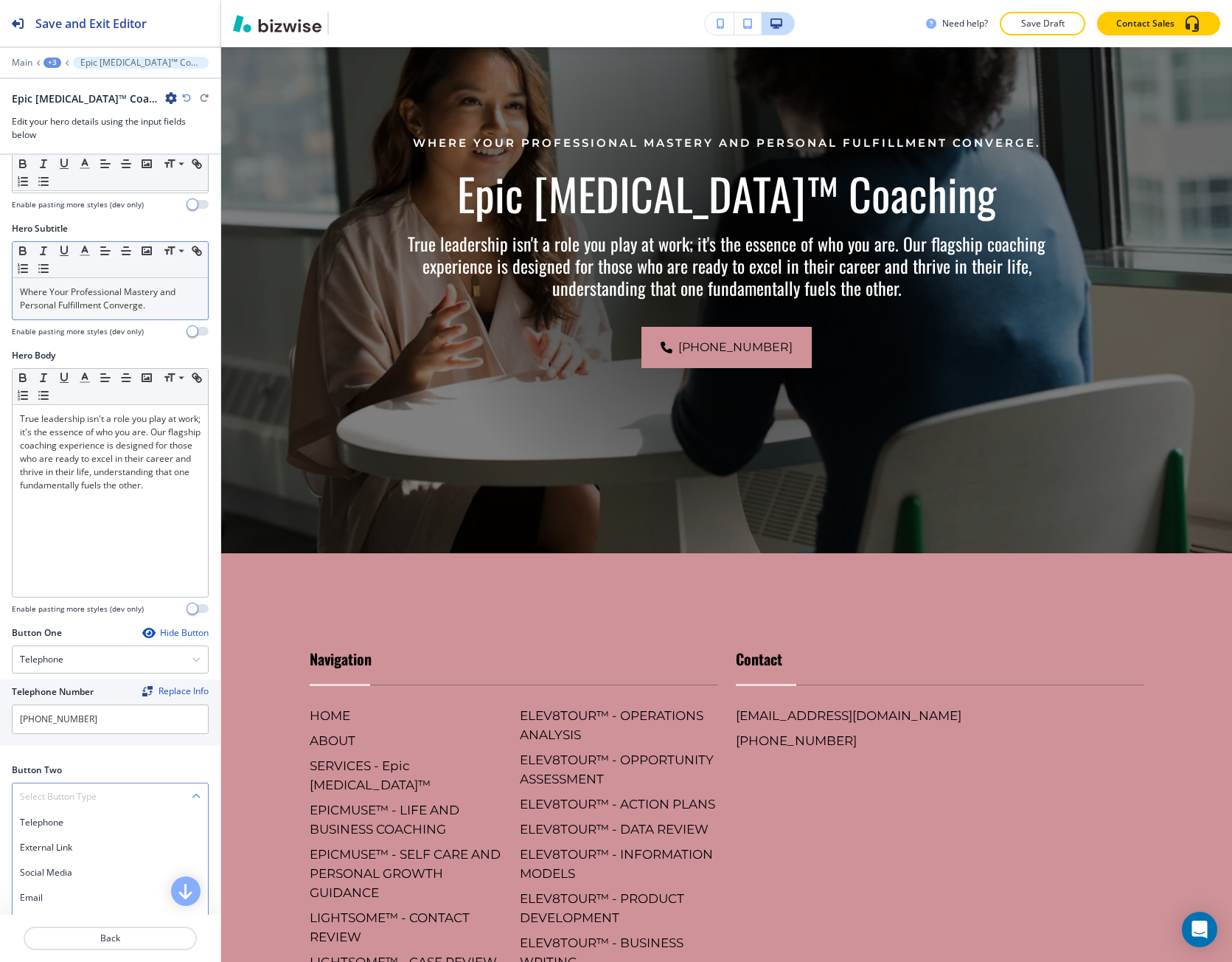
scroll to position [242, 0]
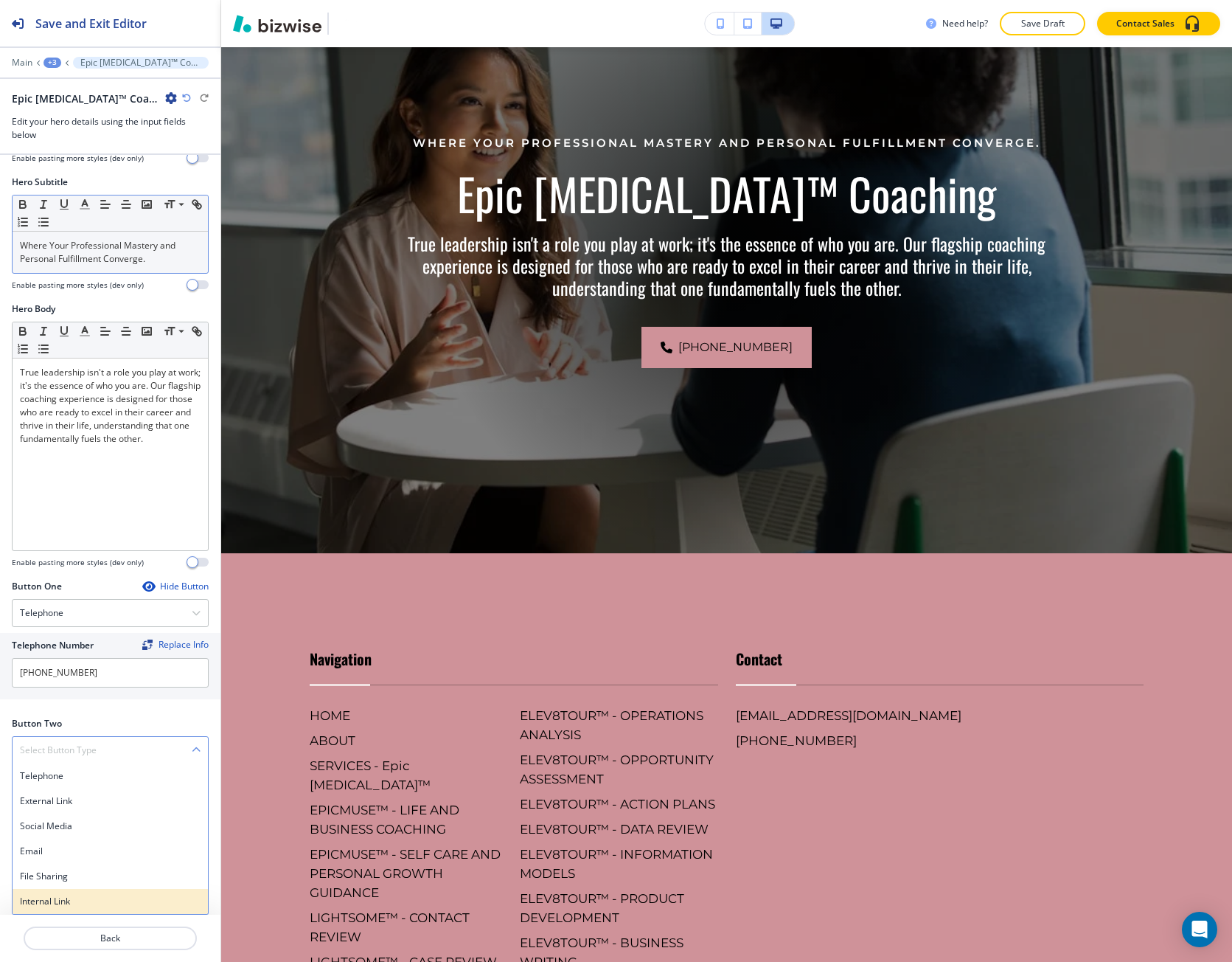
click at [61, 893] on div "Internal Link" at bounding box center [110, 901] width 196 height 25
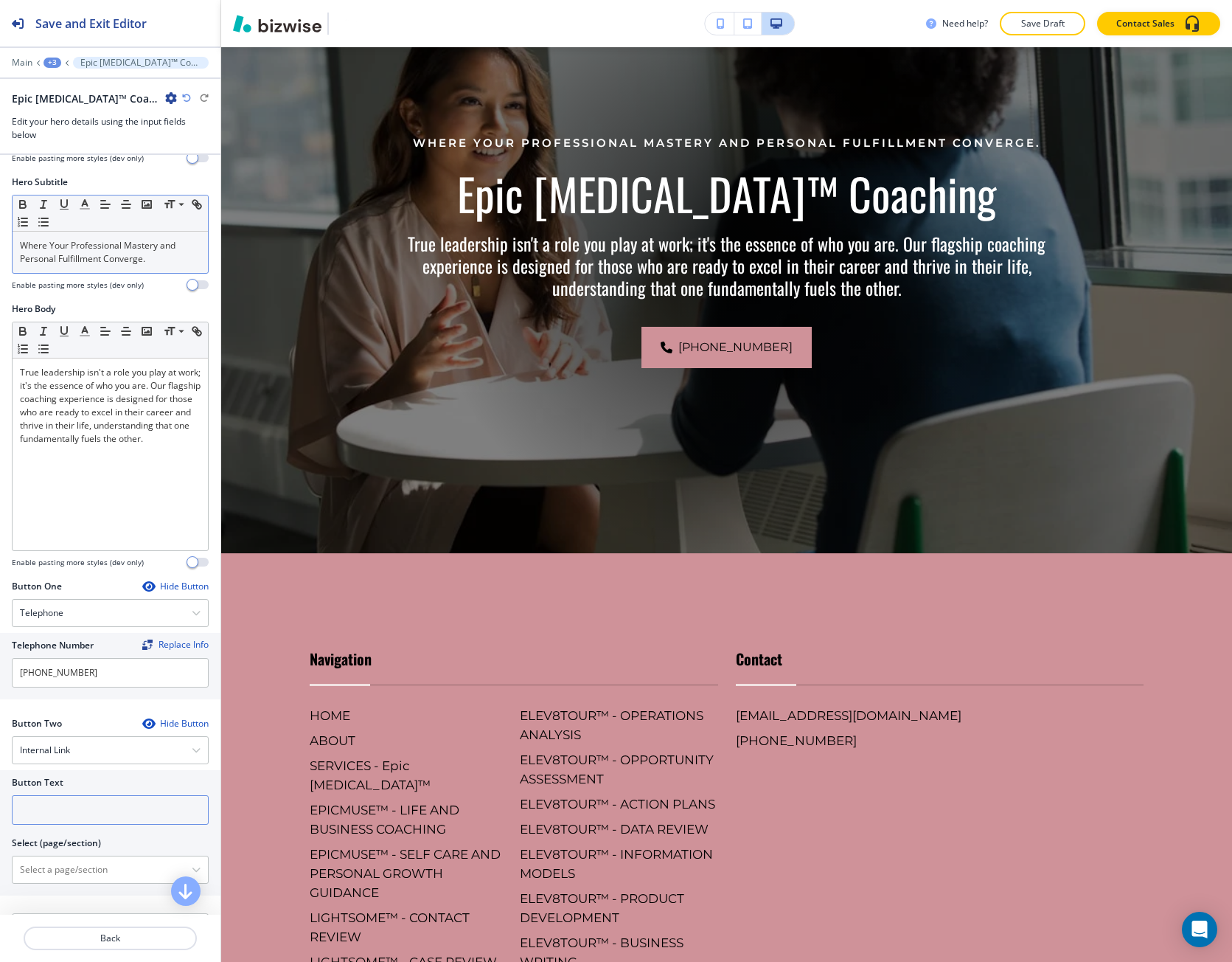
click at [57, 810] on input "text" at bounding box center [110, 810] width 197 height 29
type input "contact us"
click at [65, 868] on \(page\/section\) "Manual Input" at bounding box center [102, 869] width 179 height 25
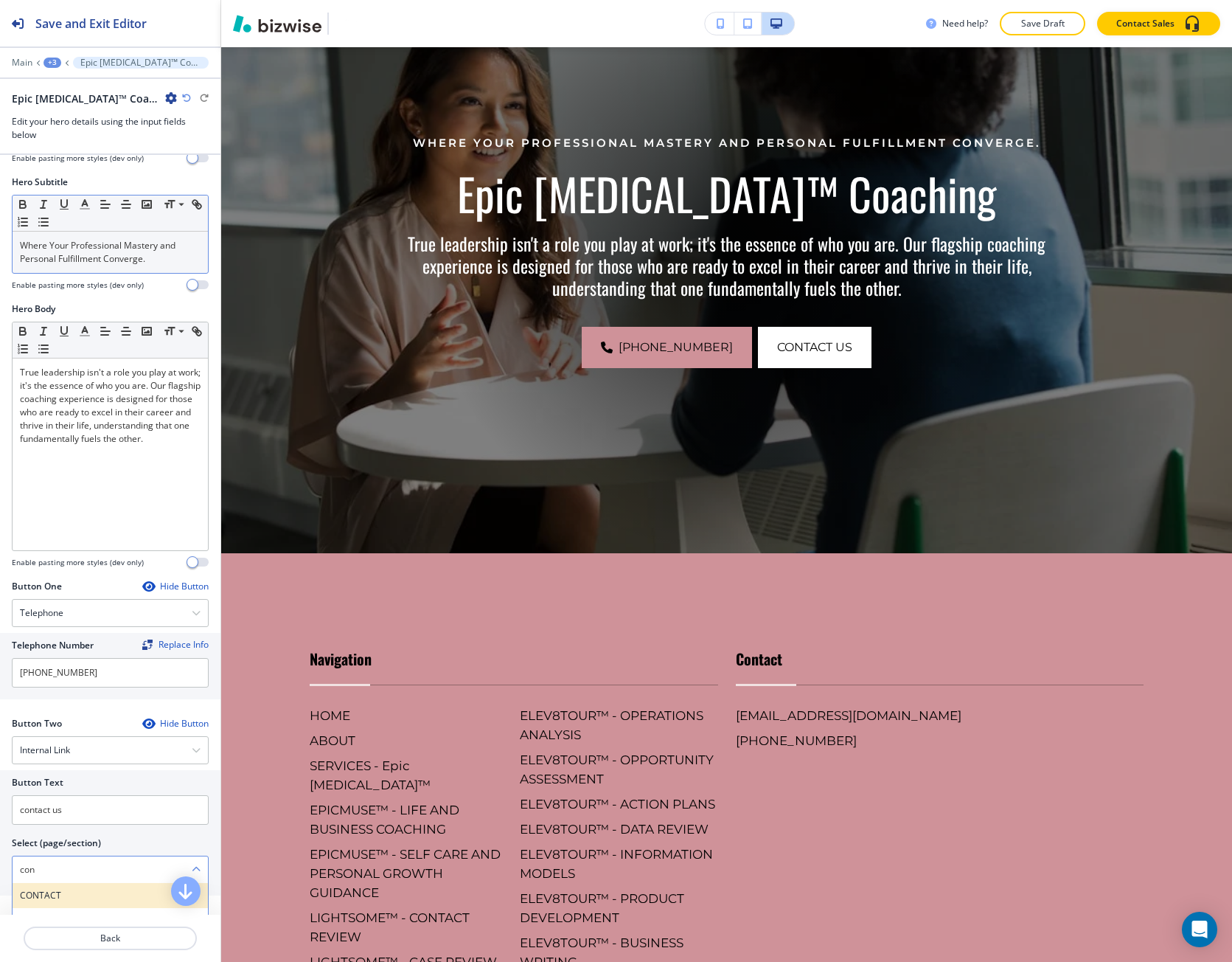
click at [55, 905] on div "CONTACT" at bounding box center [110, 895] width 196 height 25
type \(page\/section\) "CONTACT"
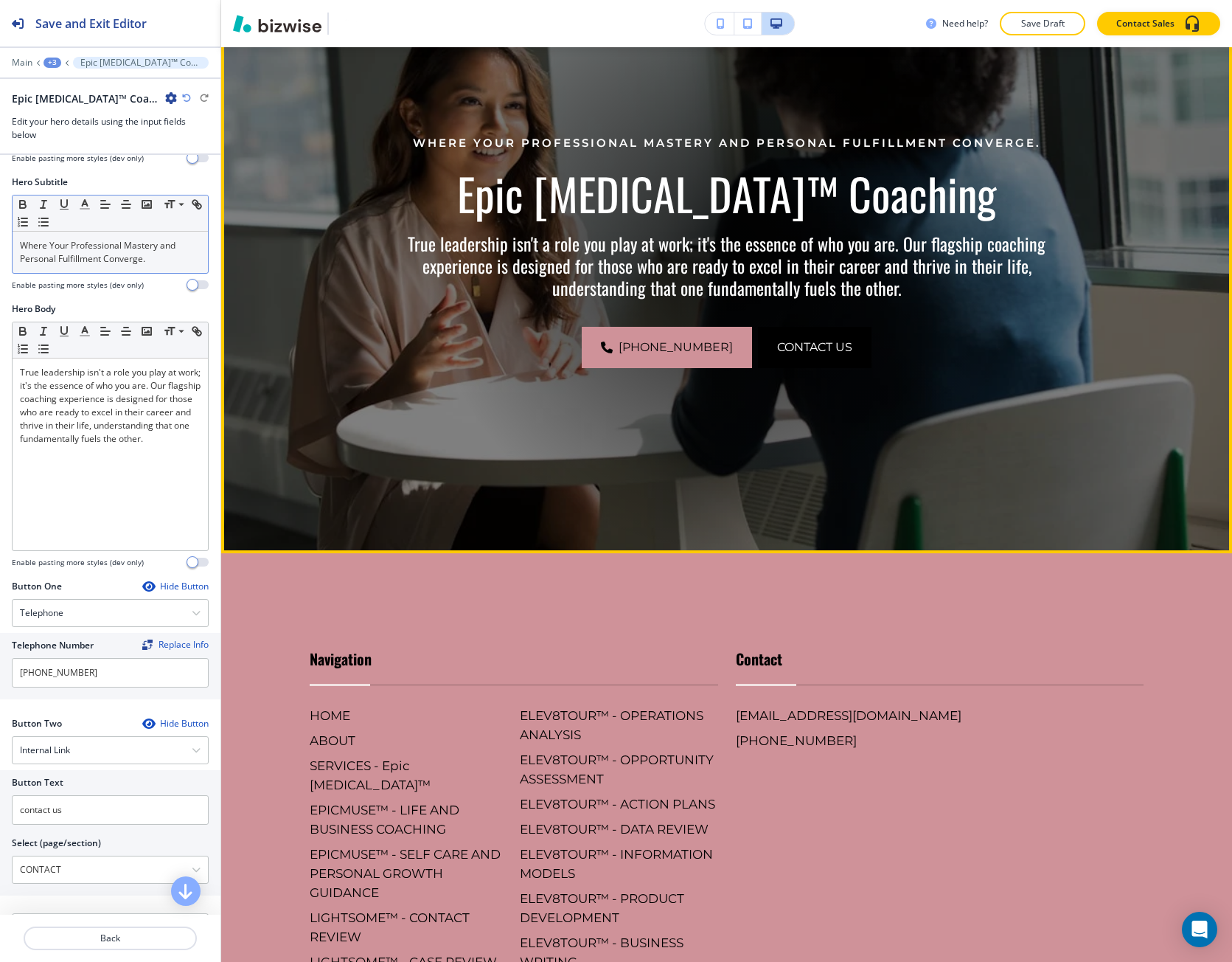
click at [758, 330] on button "contact us" at bounding box center [815, 347] width 114 height 41
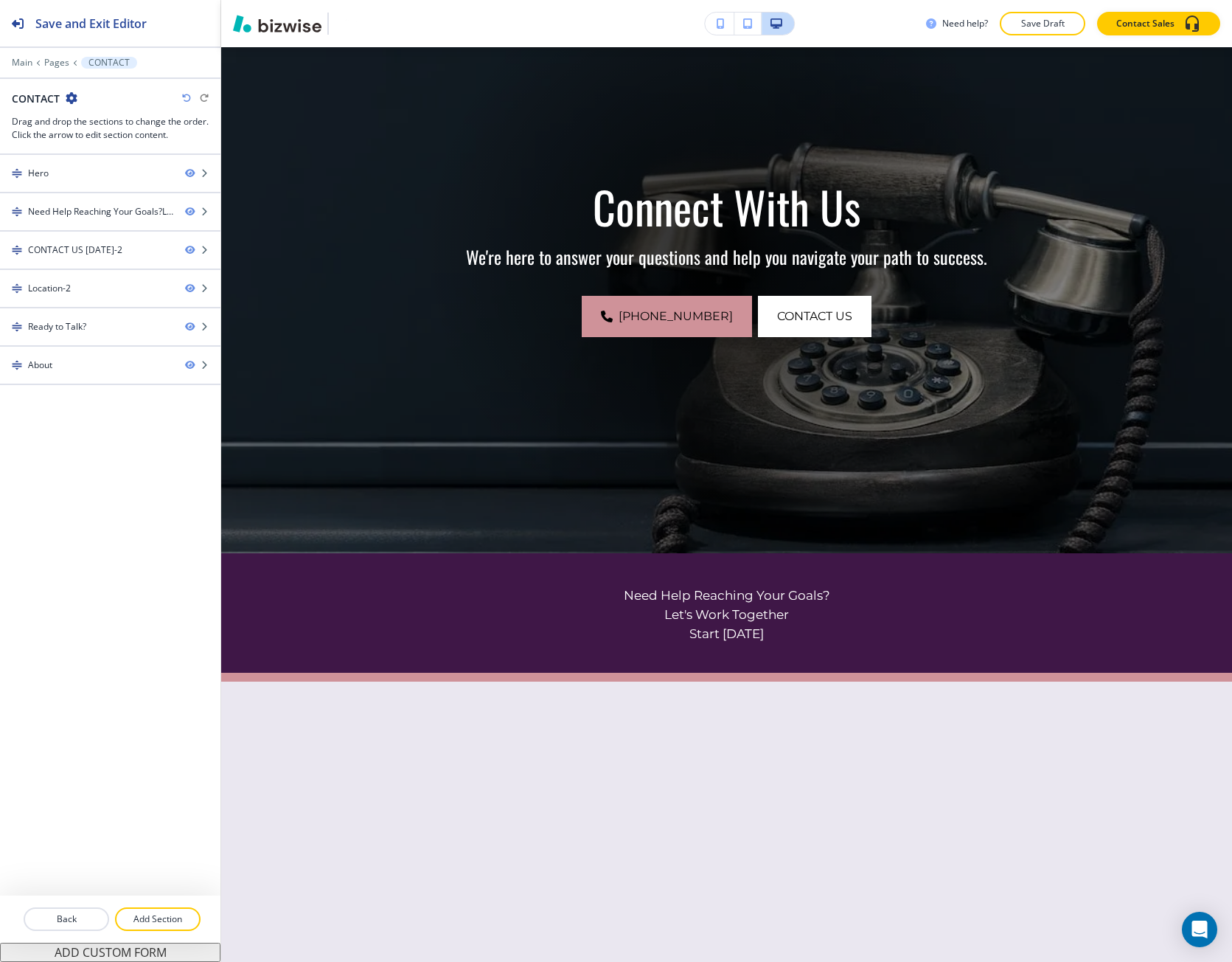
scroll to position [0, 0]
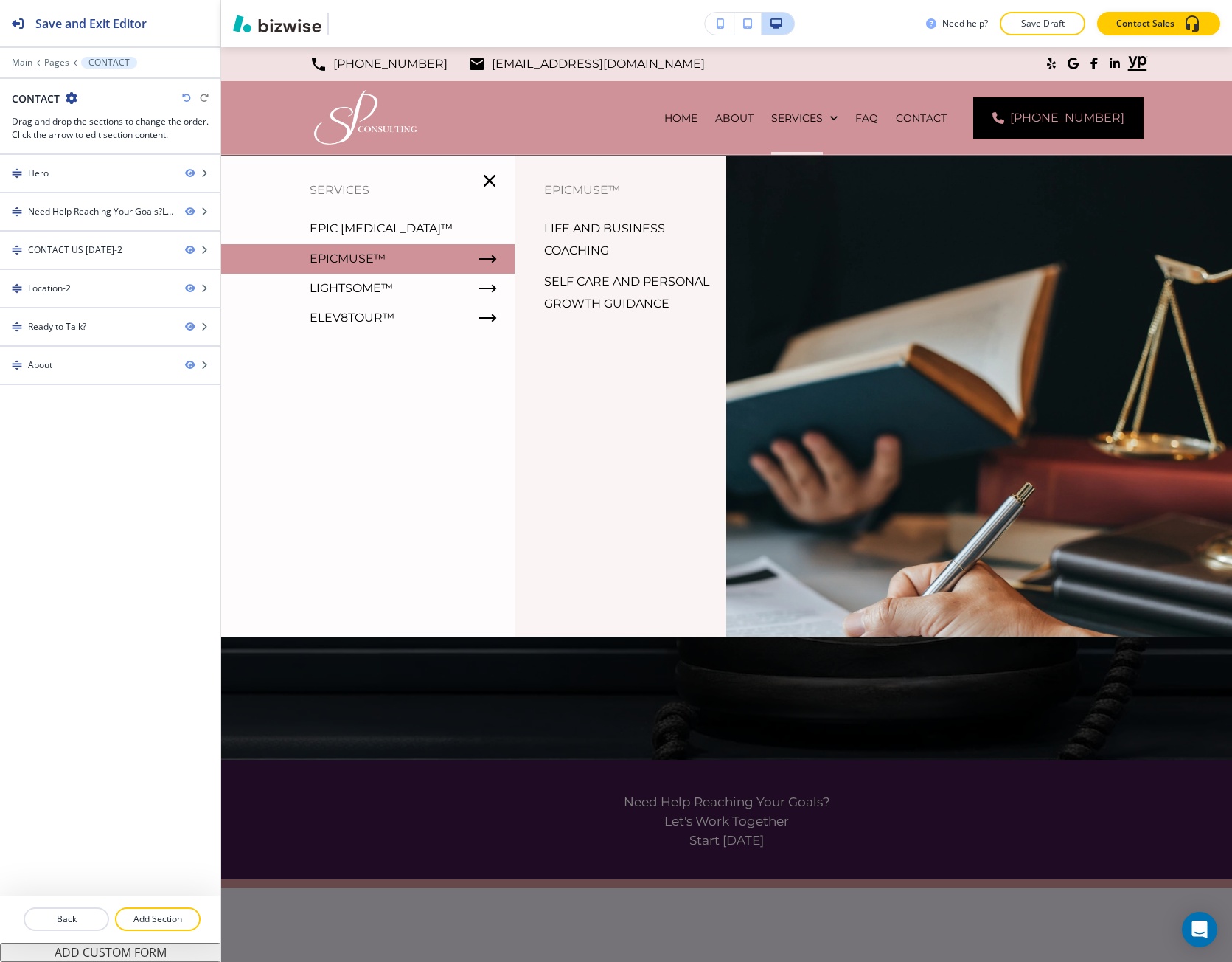
click at [377, 227] on p "Epic [MEDICAL_DATA]™" at bounding box center [381, 228] width 143 height 22
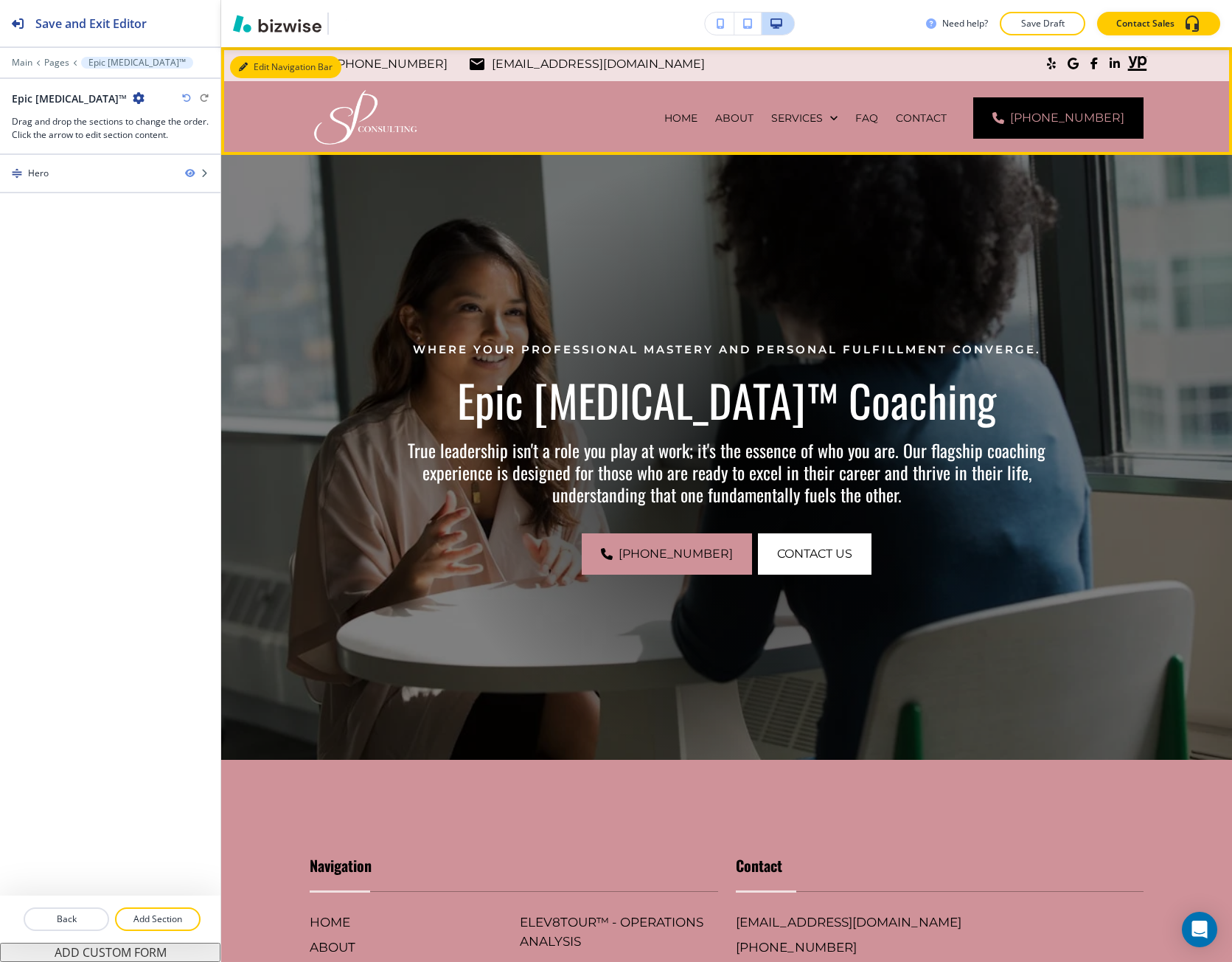
click at [252, 59] on button "Edit Navigation Bar" at bounding box center [286, 66] width 111 height 22
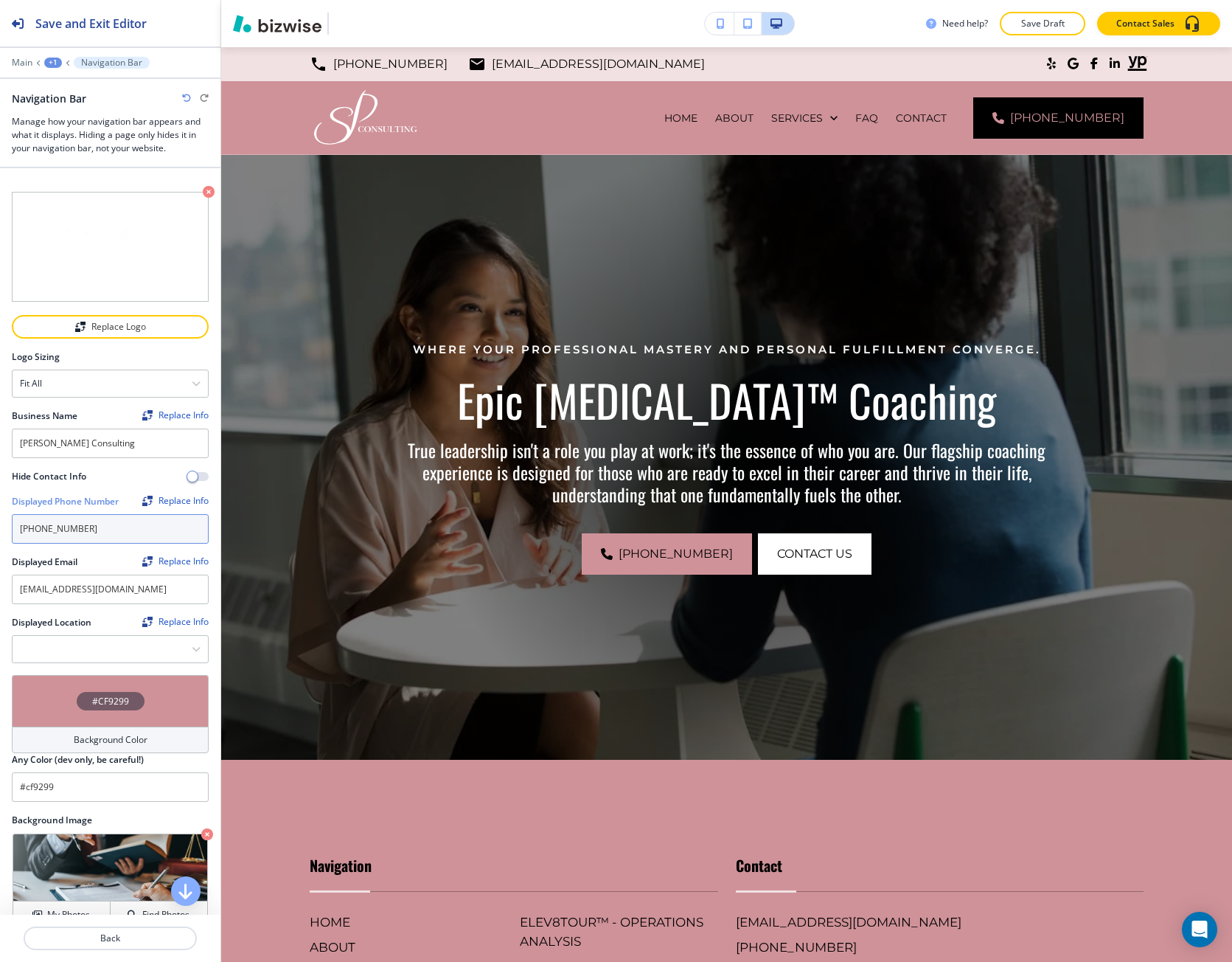
click at [80, 528] on input "[PHONE_NUMBER]" at bounding box center [110, 529] width 197 height 29
paste input "(615)"
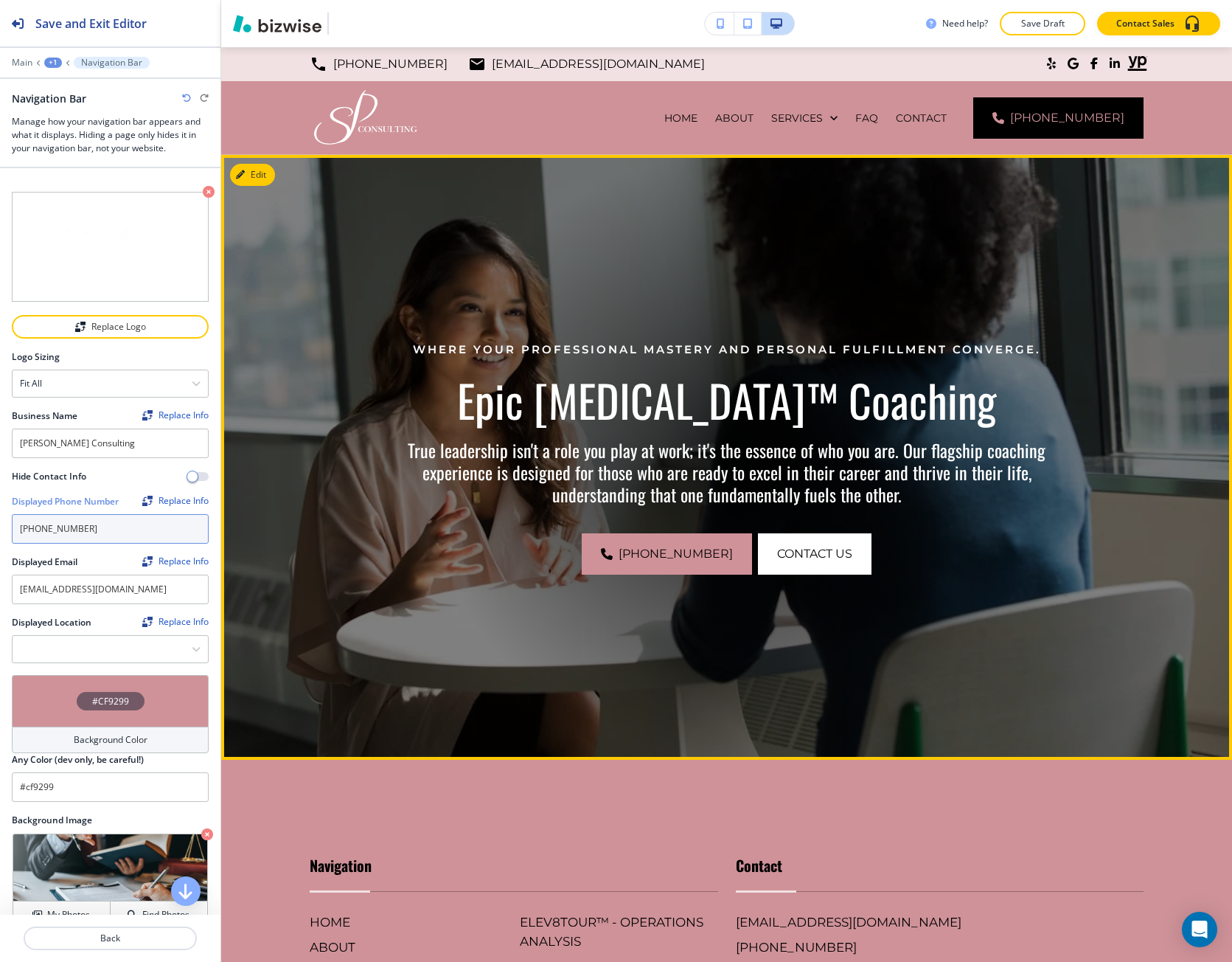
type input "[PHONE_NUMBER]"
click at [264, 495] on img at bounding box center [726, 457] width 1011 height 605
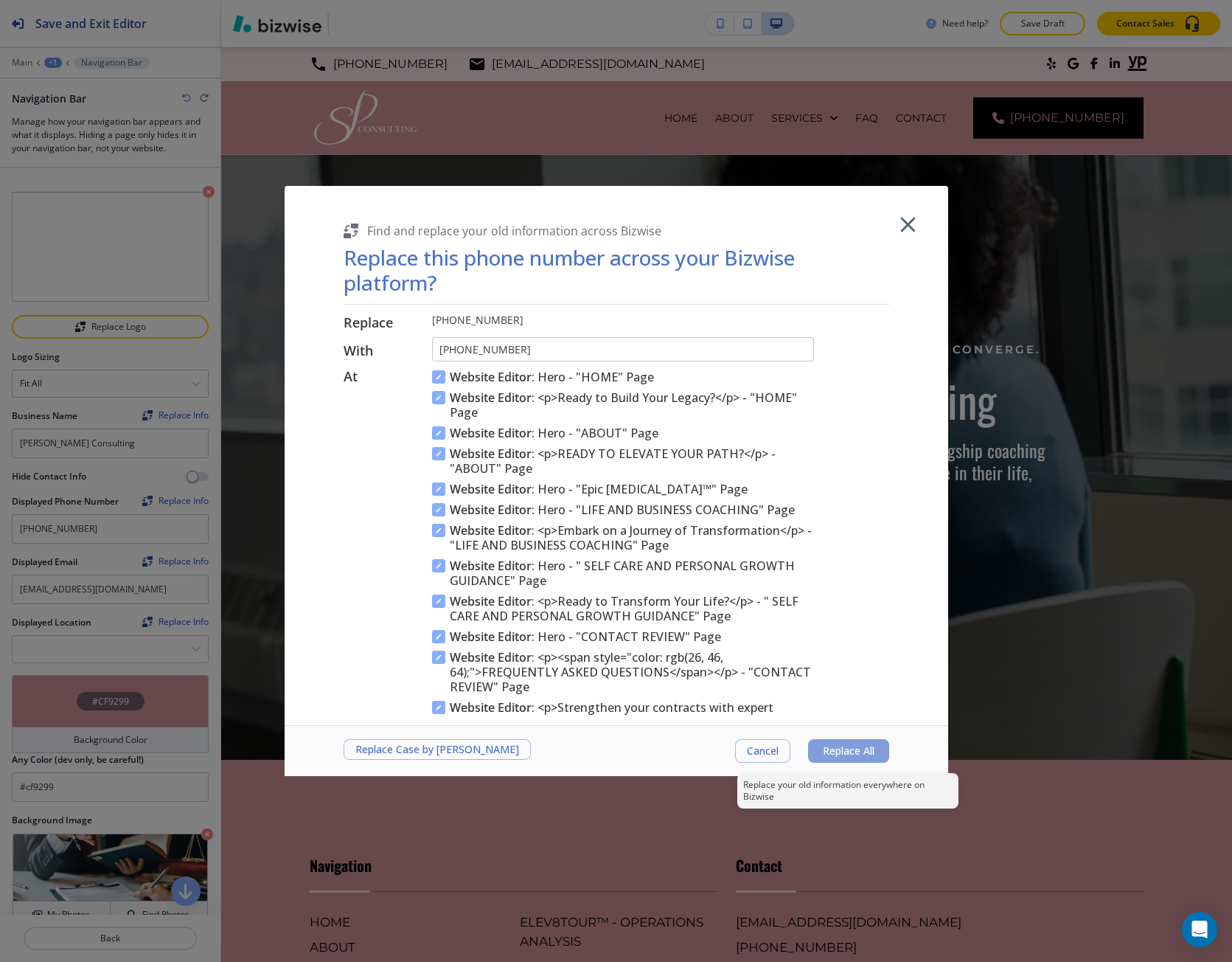
click at [829, 755] on span "Replace All" at bounding box center [848, 751] width 52 height 11
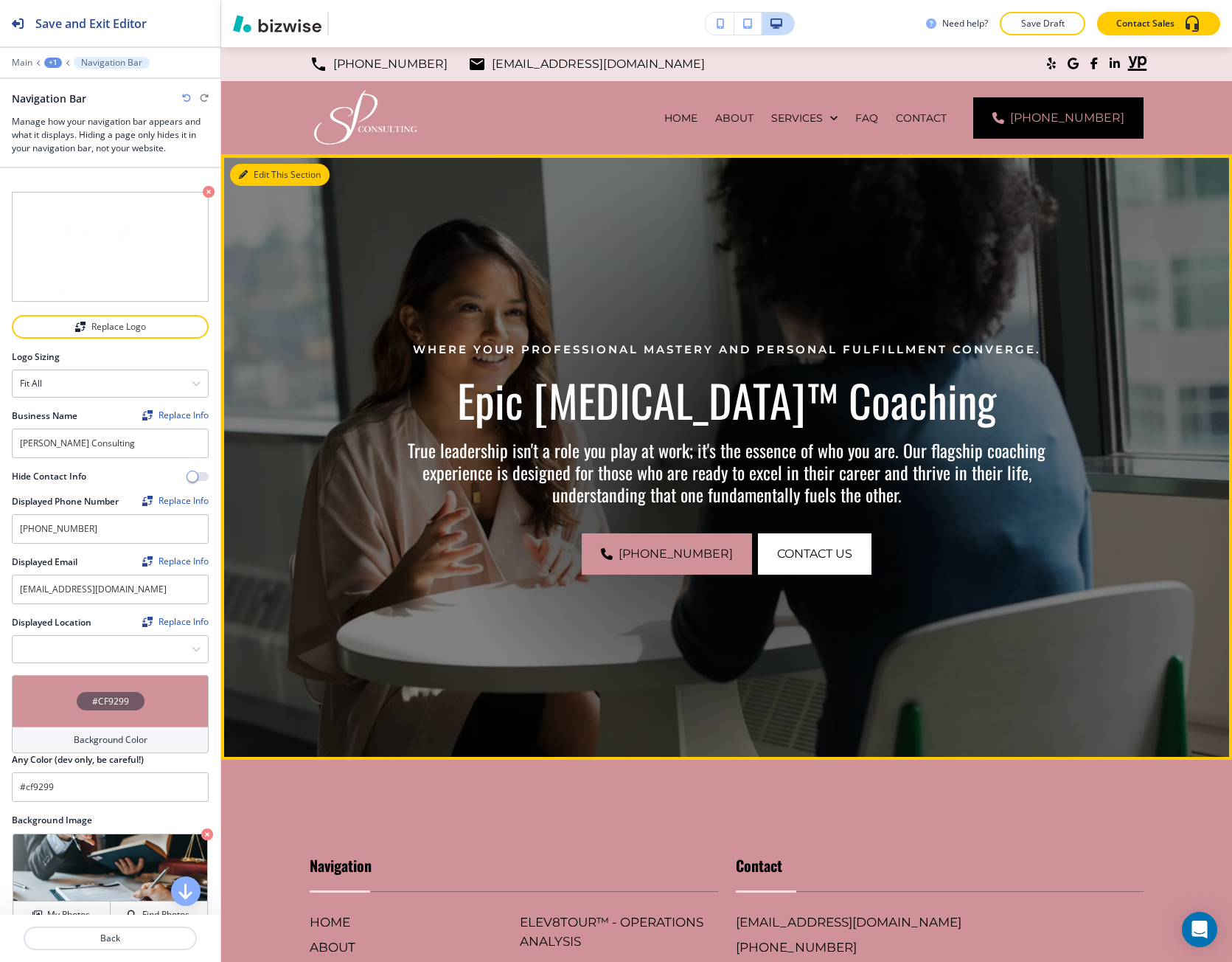
click at [260, 183] on button "Edit This Section" at bounding box center [280, 174] width 100 height 22
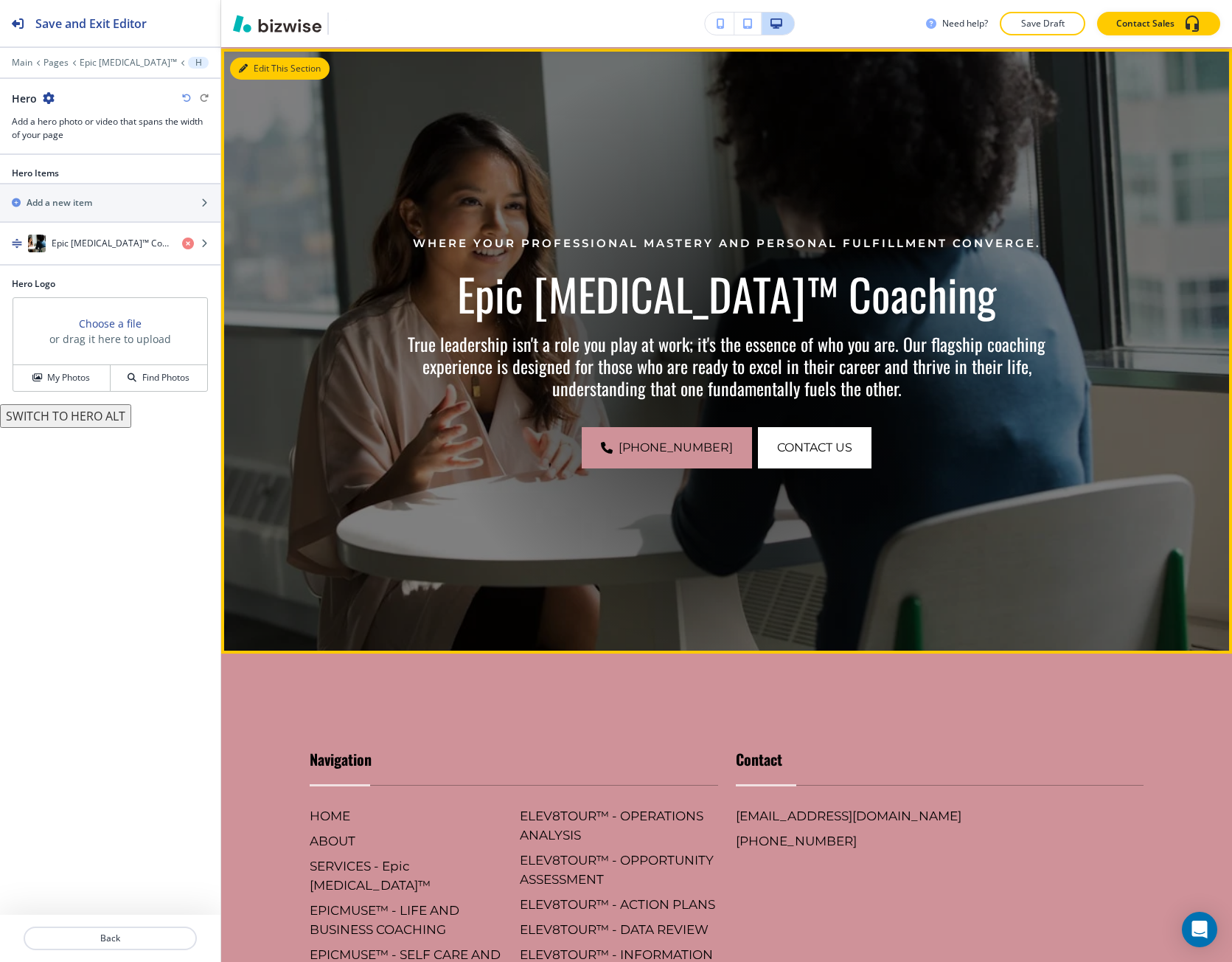
scroll to position [108, 0]
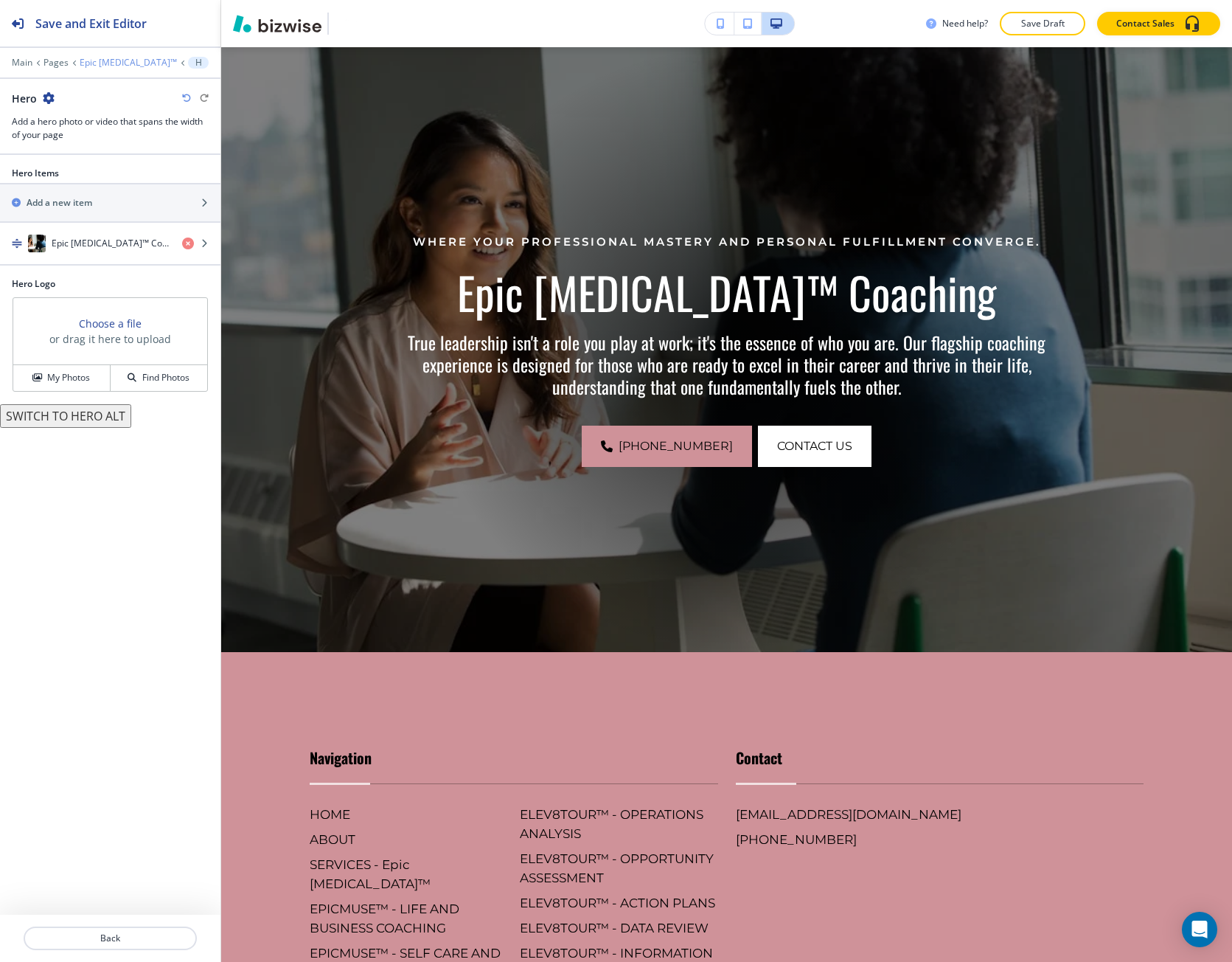
click at [108, 63] on p "Epic [MEDICAL_DATA]™" at bounding box center [128, 62] width 97 height 11
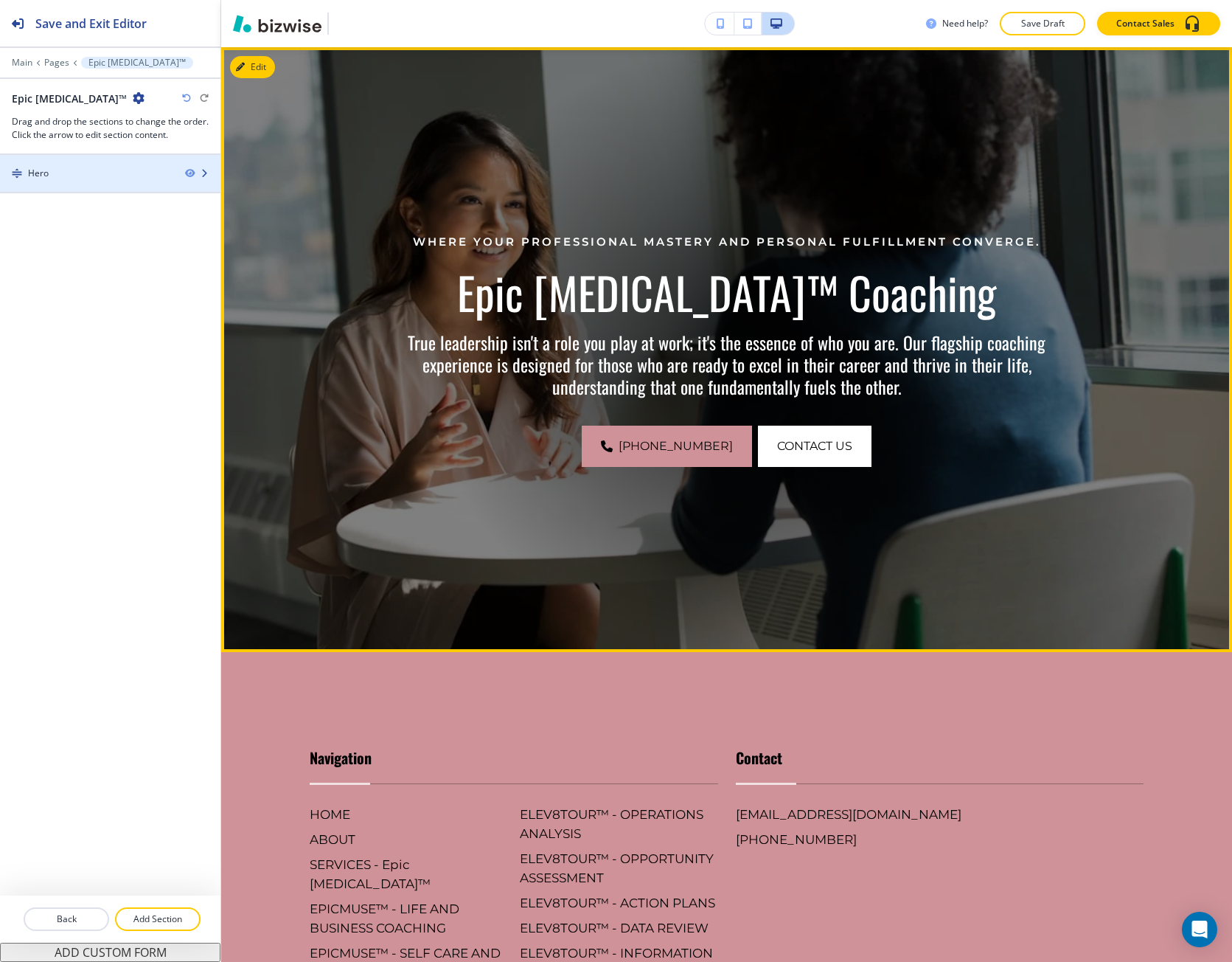
click at [77, 176] on div "Hero" at bounding box center [87, 174] width 174 height 13
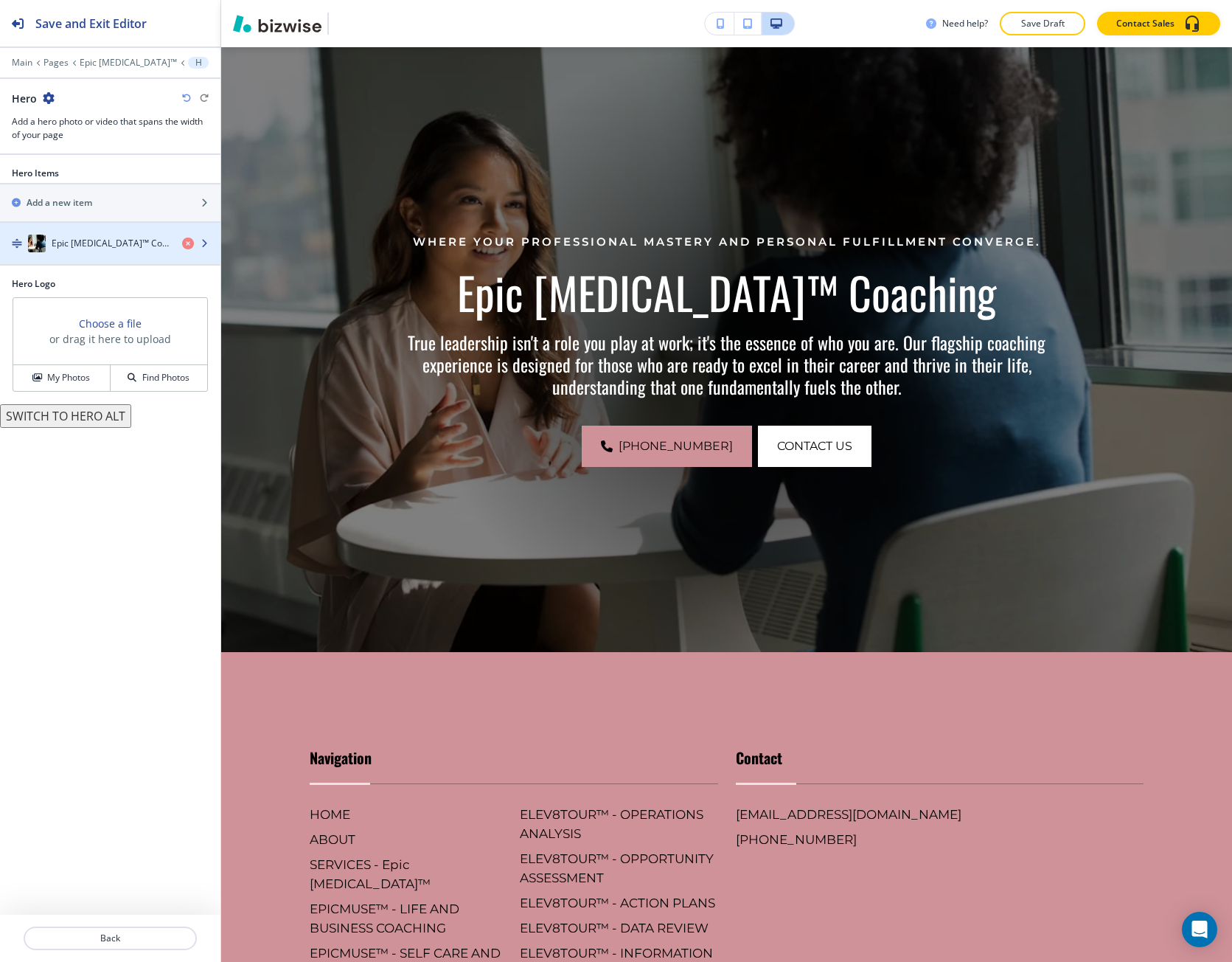
click at [76, 235] on div "Epic [MEDICAL_DATA]™ Coaching" at bounding box center [85, 243] width 170 height 18
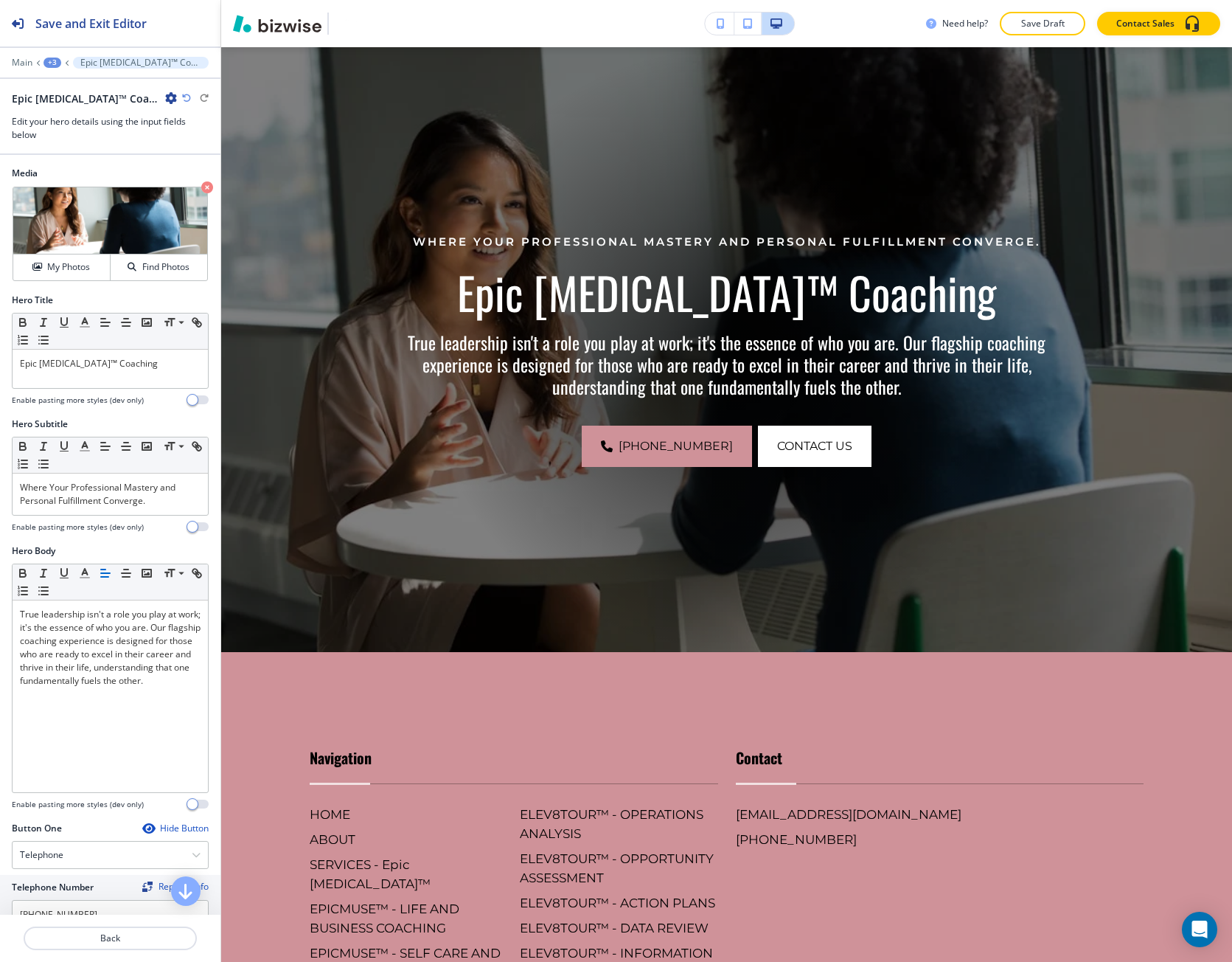
click at [165, 104] on button "button" at bounding box center [171, 98] width 11 height 12
click at [136, 141] on button "Duplicate Epic Muse™ Coaching" at bounding box center [170, 150] width 94 height 26
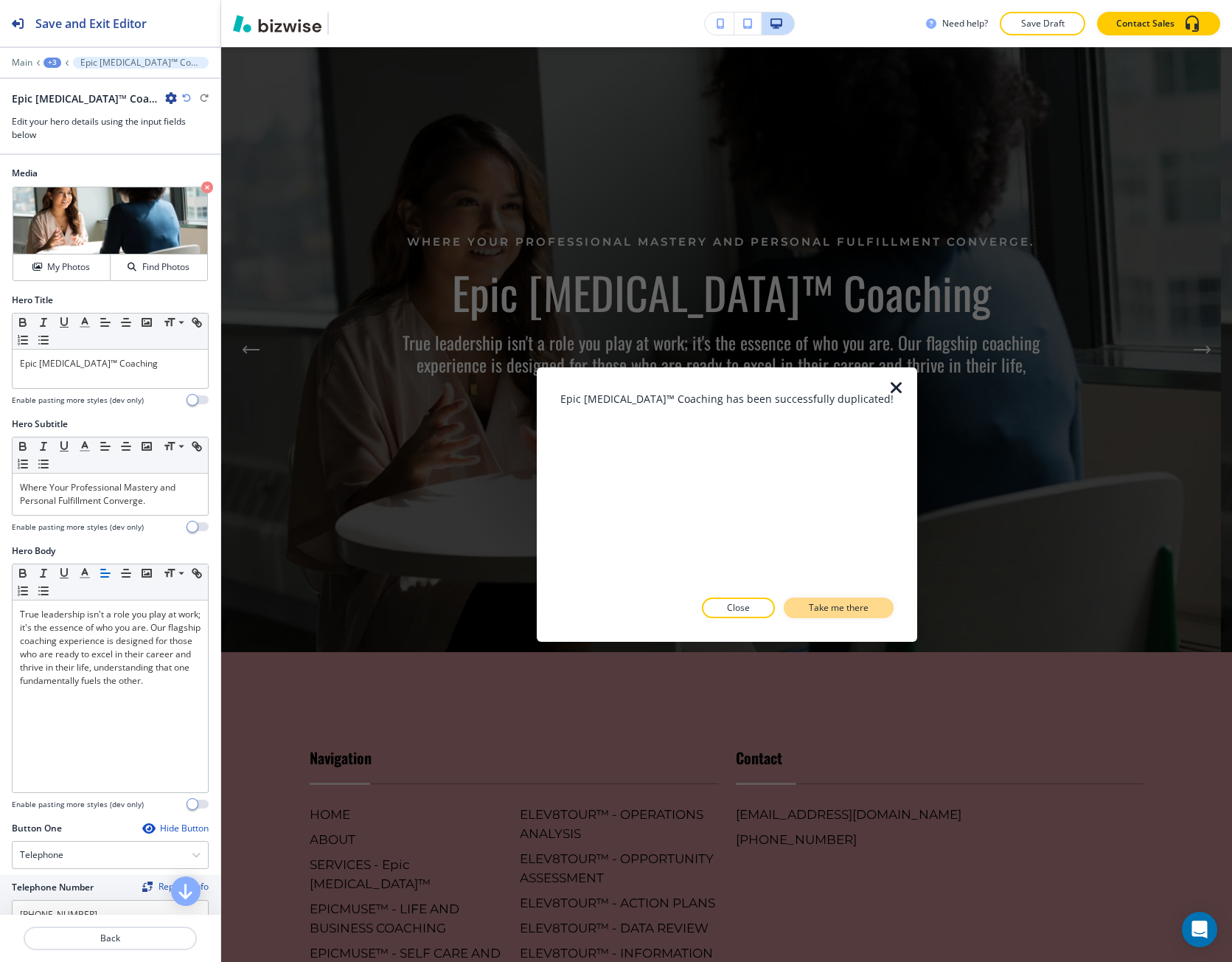
click at [821, 599] on button "Take me there" at bounding box center [839, 607] width 110 height 20
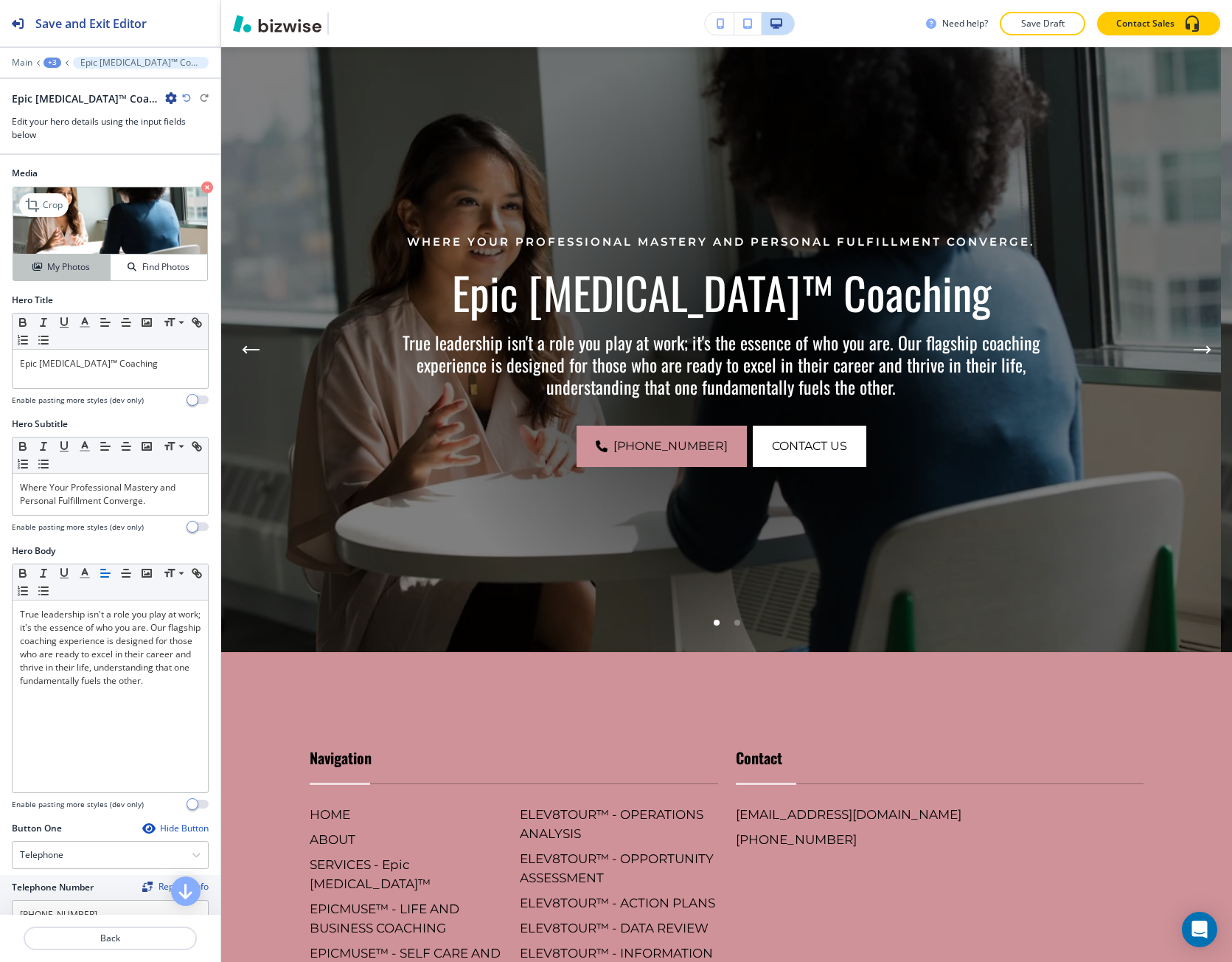
click at [88, 274] on button "My Photos" at bounding box center [61, 268] width 97 height 26
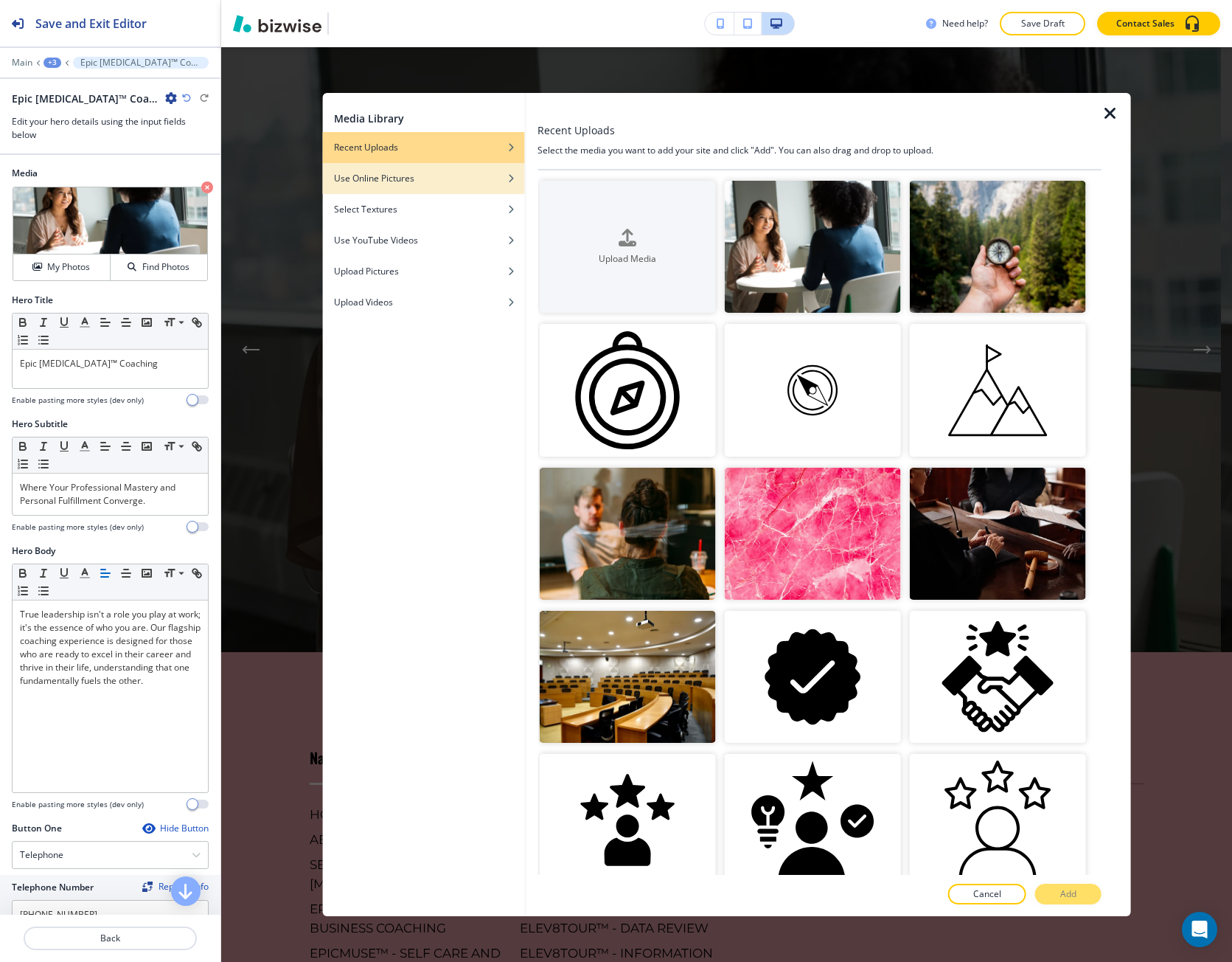
click at [396, 183] on h4 "Use Online Pictures" at bounding box center [374, 178] width 80 height 13
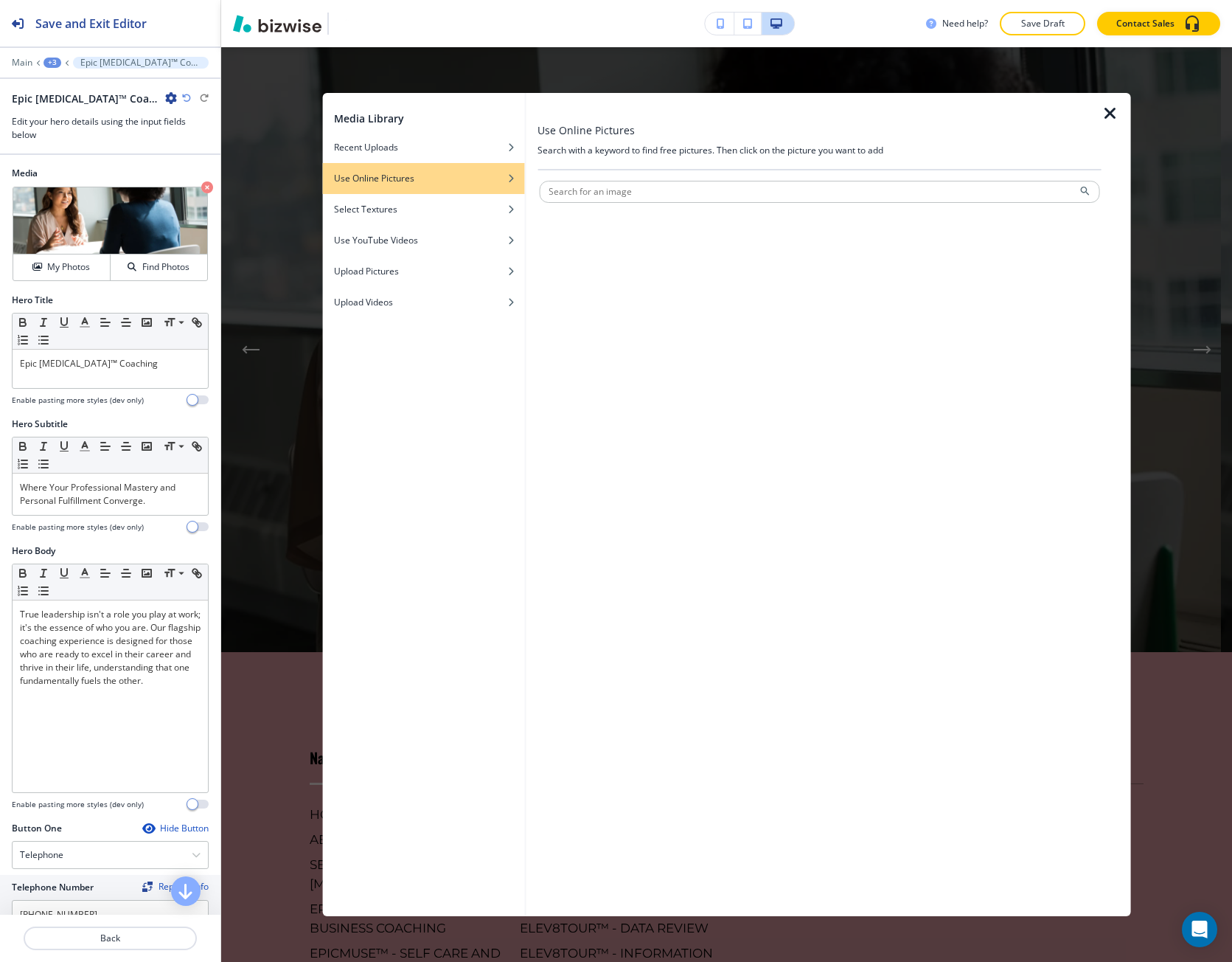
click at [583, 194] on input "text" at bounding box center [820, 192] width 562 height 22
type input "coaching"
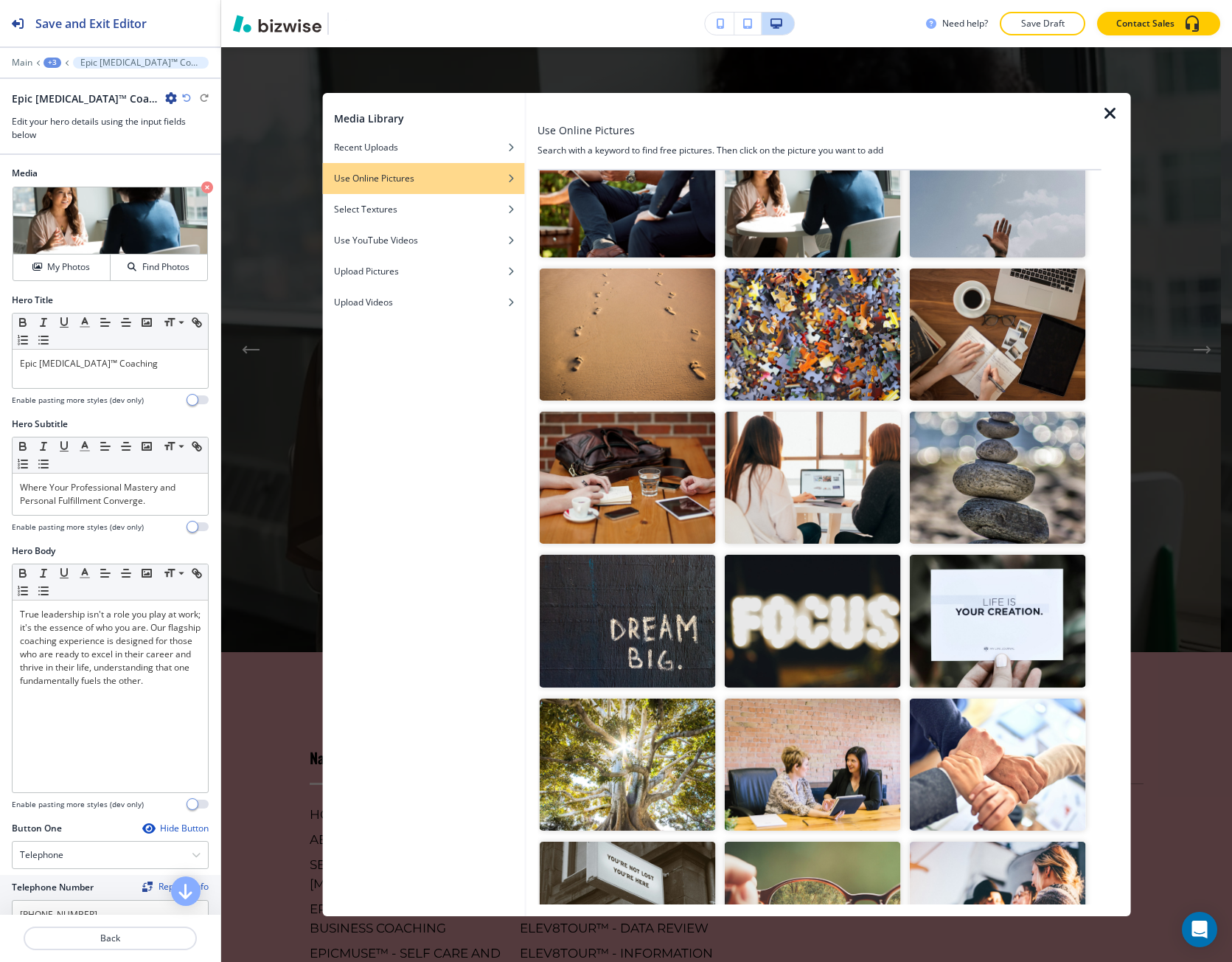
scroll to position [1106, 0]
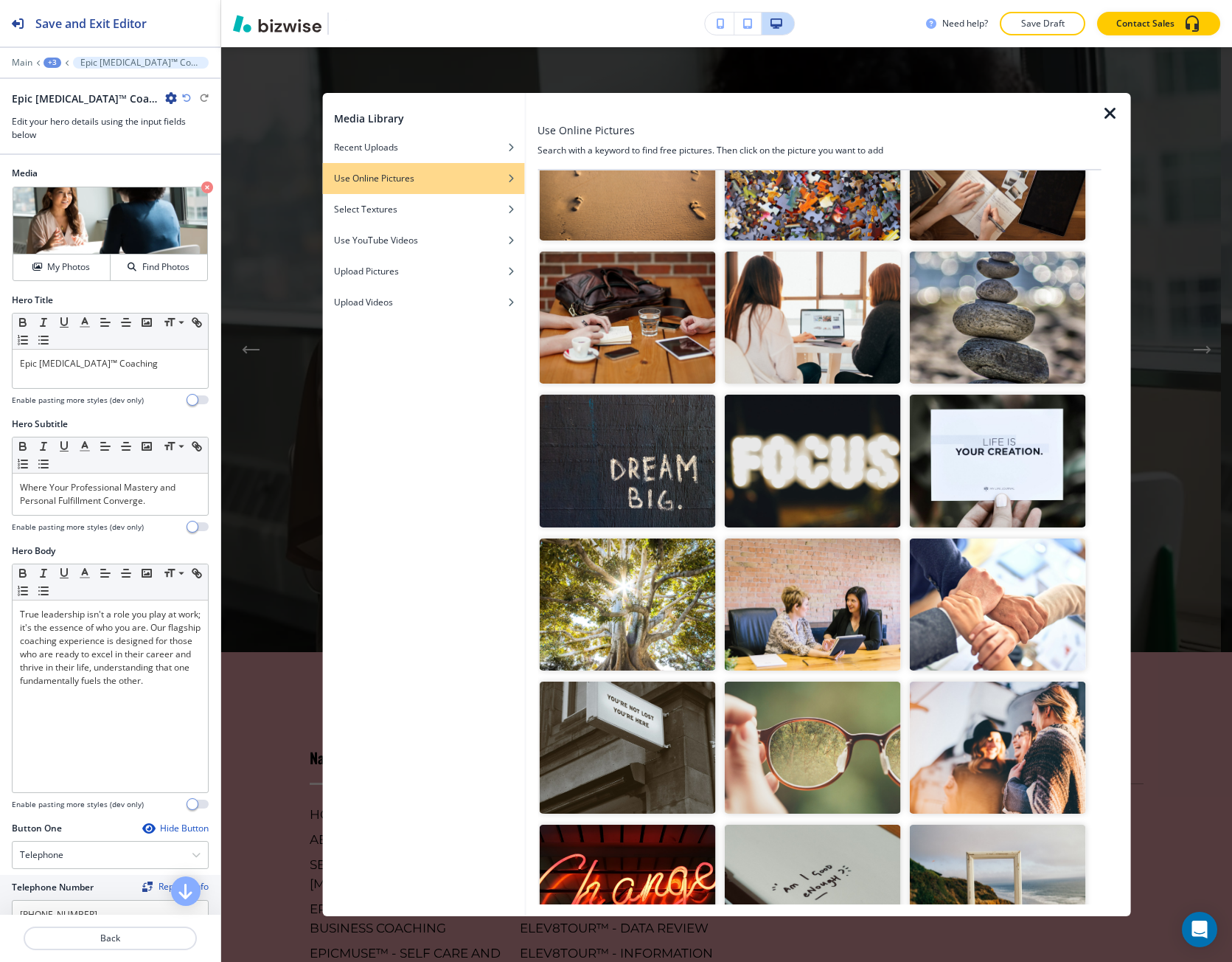
click at [840, 603] on img "button" at bounding box center [812, 604] width 176 height 132
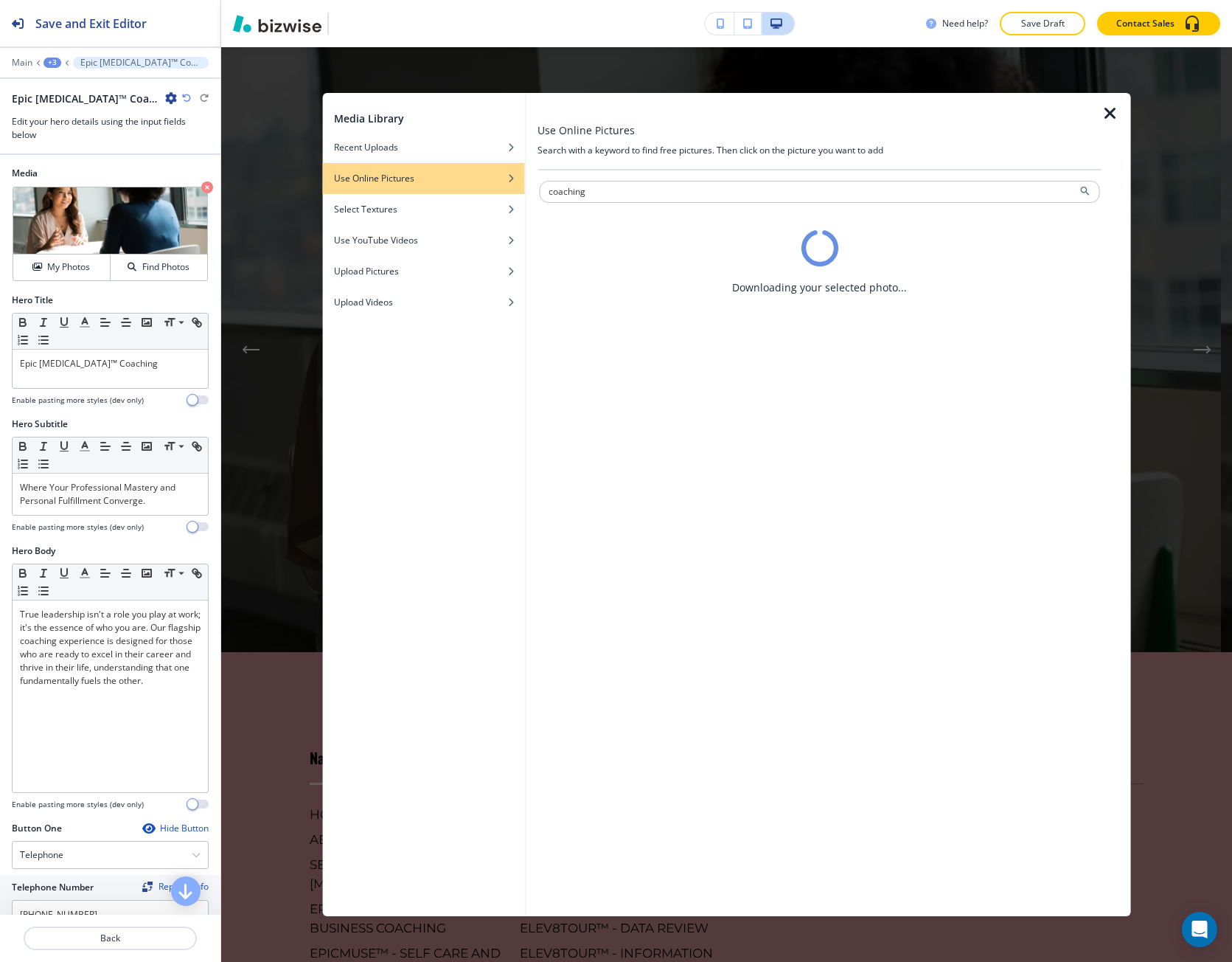
scroll to position [0, 0]
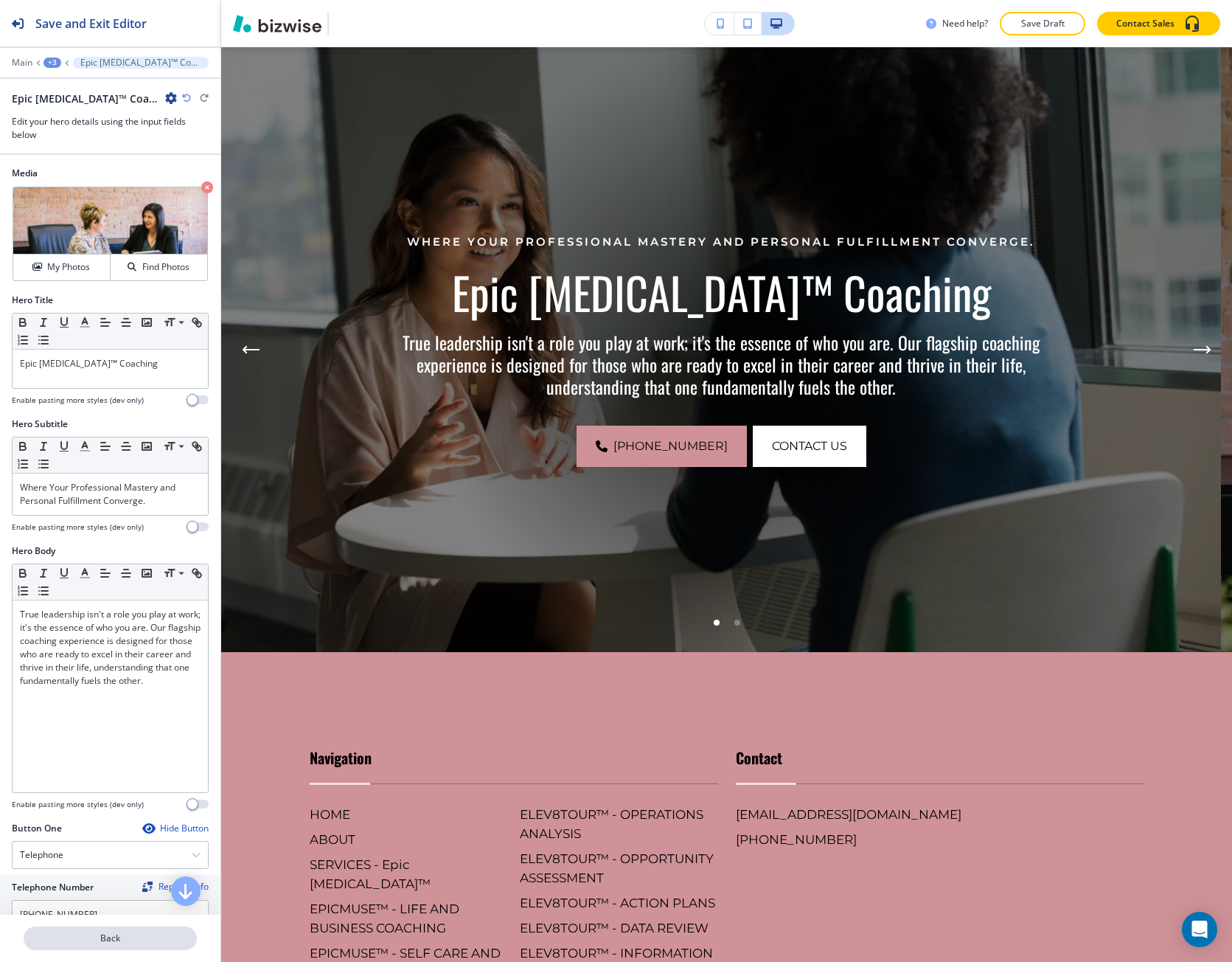
click at [84, 933] on p "Back" at bounding box center [111, 938] width 170 height 13
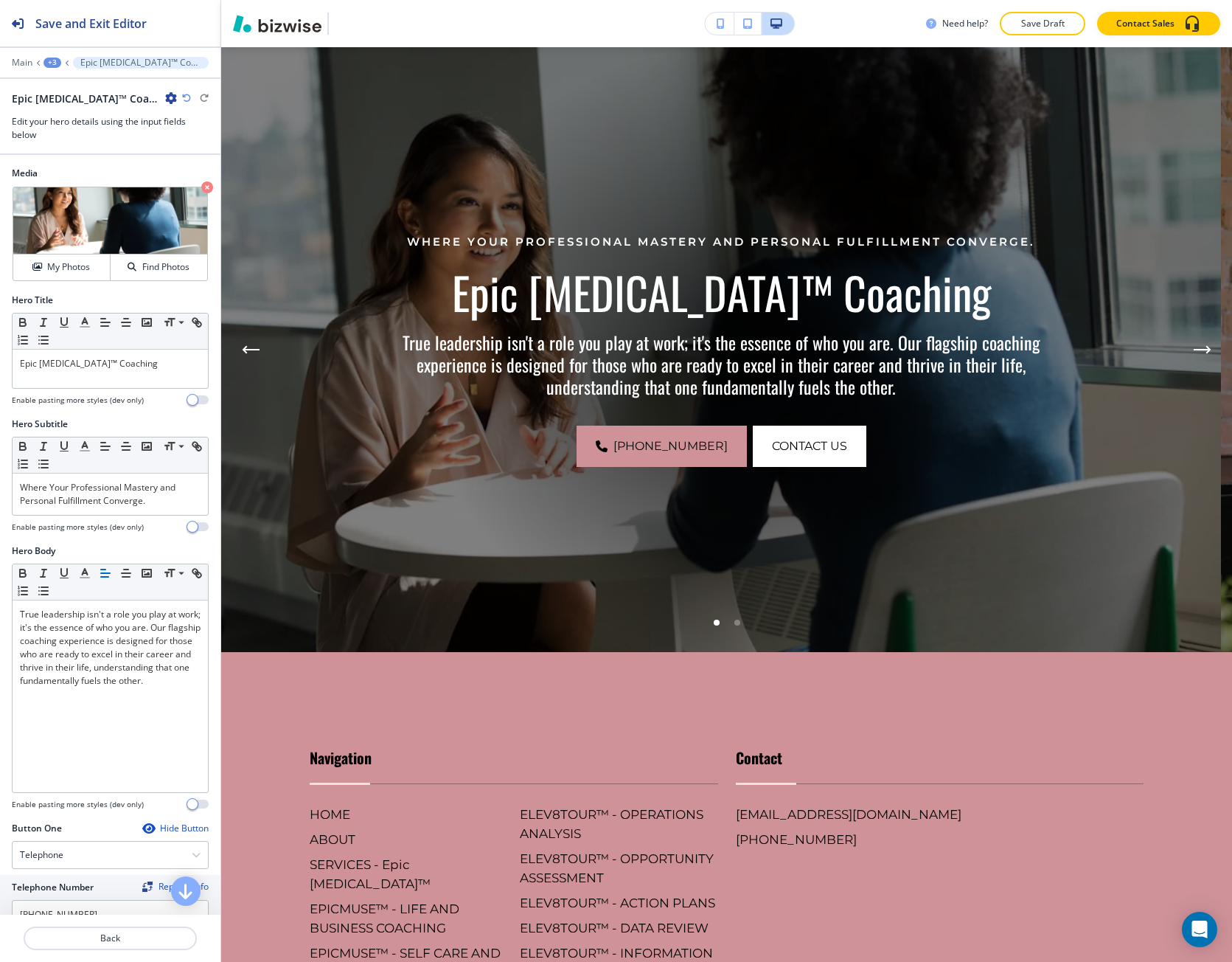
click at [84, 933] on p "Back" at bounding box center [111, 938] width 170 height 13
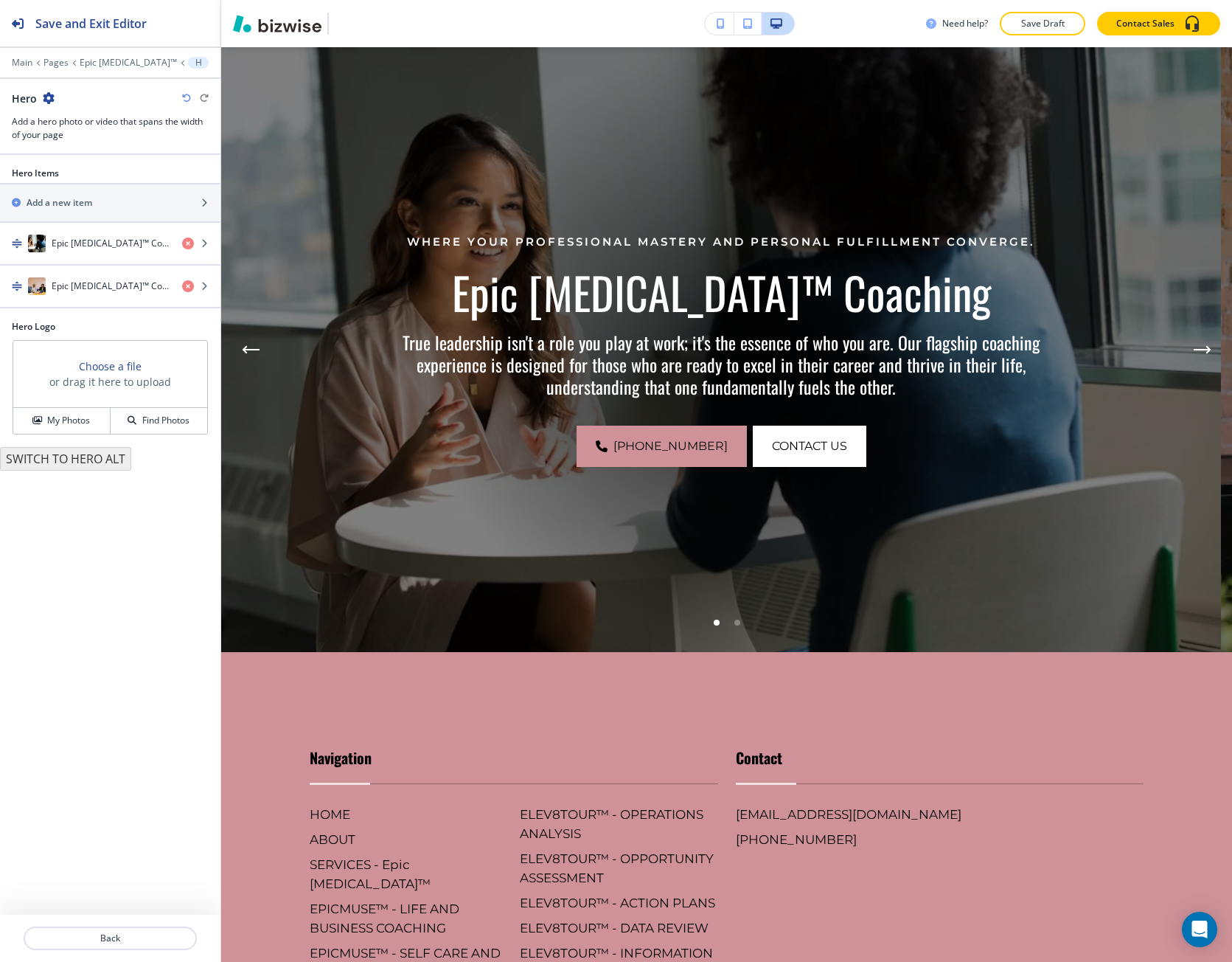
click at [99, 68] on div "Main Pages Epic Muse™ Hero" at bounding box center [110, 62] width 197 height 11
click at [104, 62] on p "Epic [MEDICAL_DATA]™" at bounding box center [128, 62] width 97 height 11
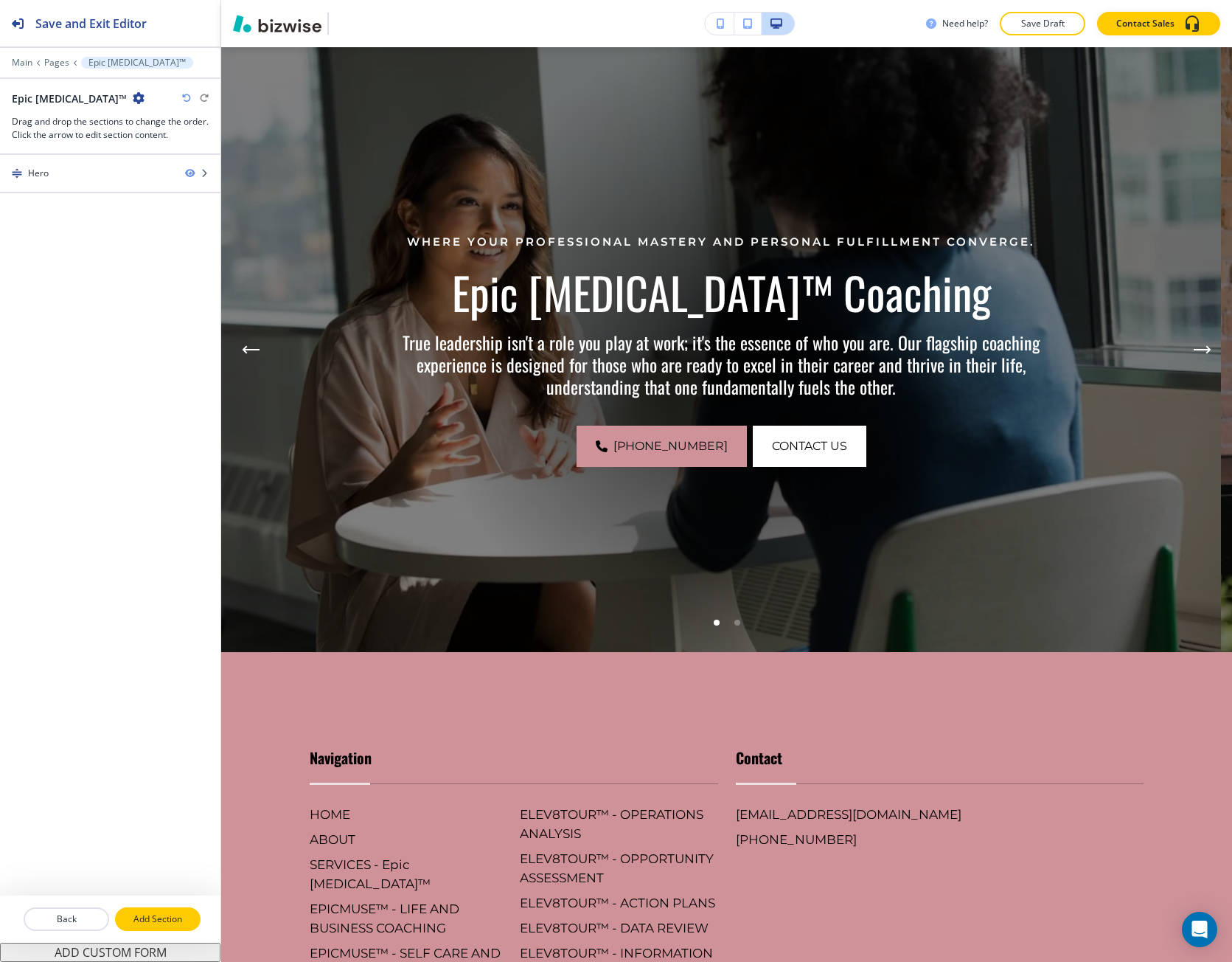
click at [178, 919] on p "Add Section" at bounding box center [157, 919] width 83 height 13
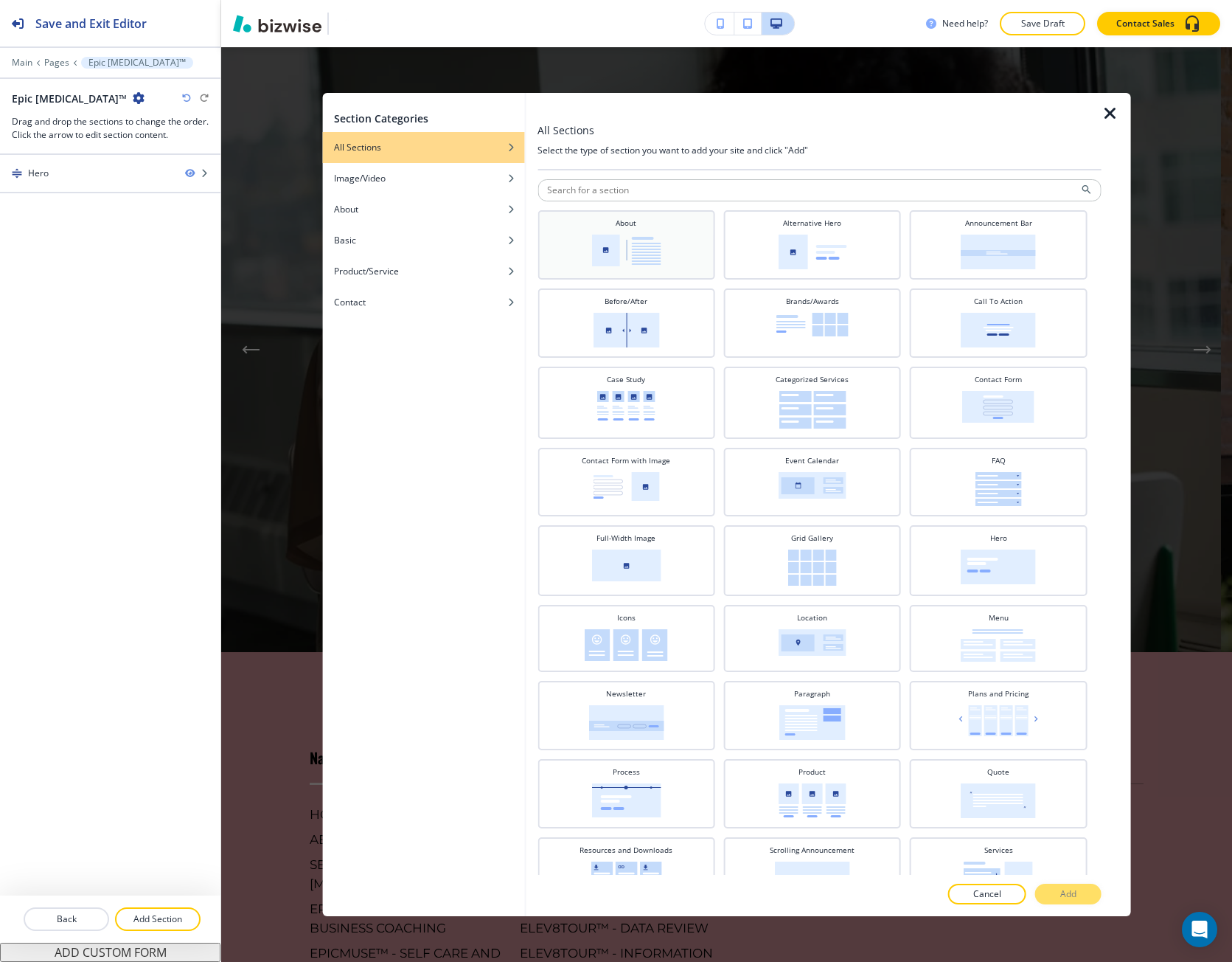
click at [697, 237] on div "About" at bounding box center [626, 243] width 162 height 52
click at [1058, 901] on button "Add" at bounding box center [1068, 893] width 66 height 20
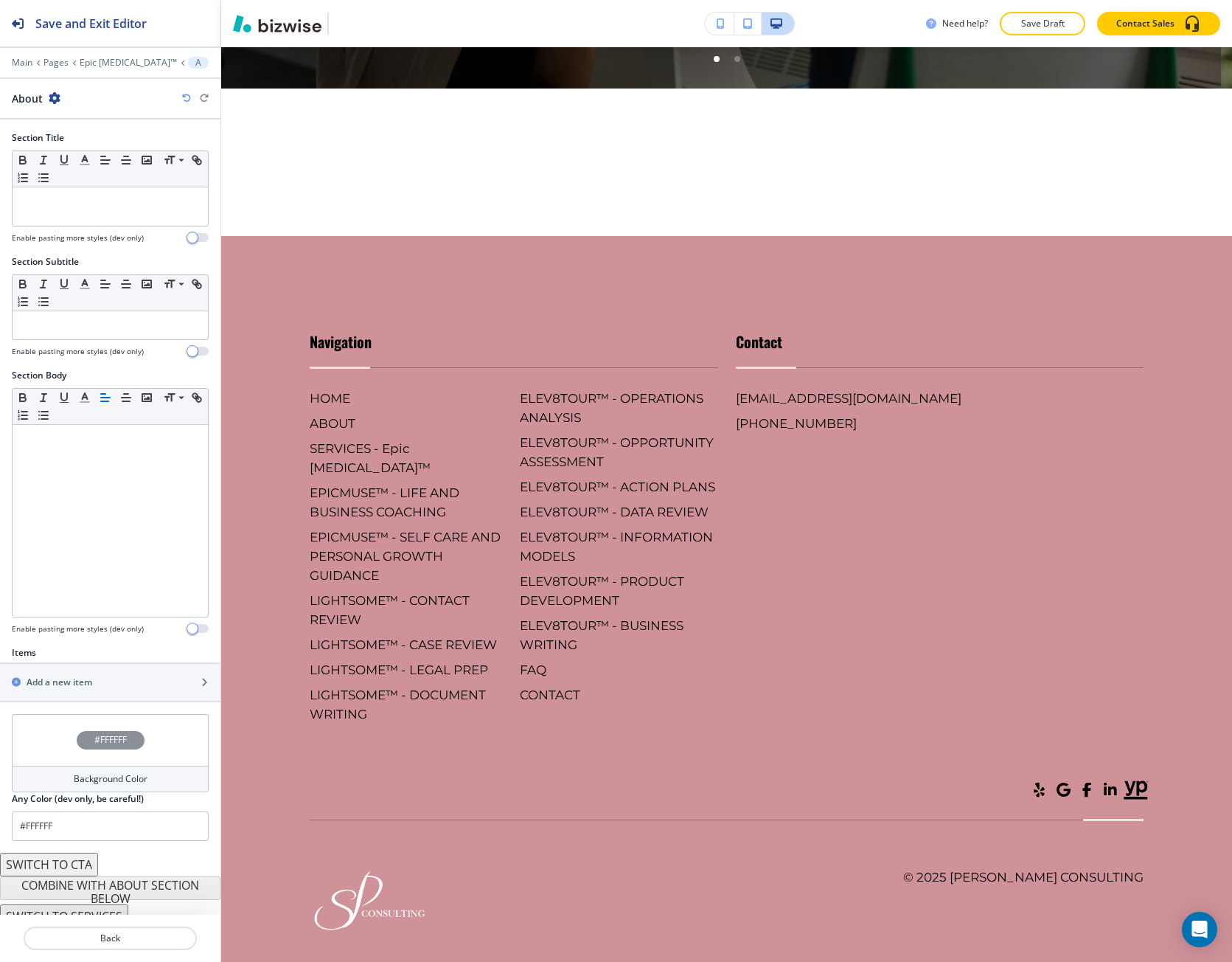
scroll to position [698, 0]
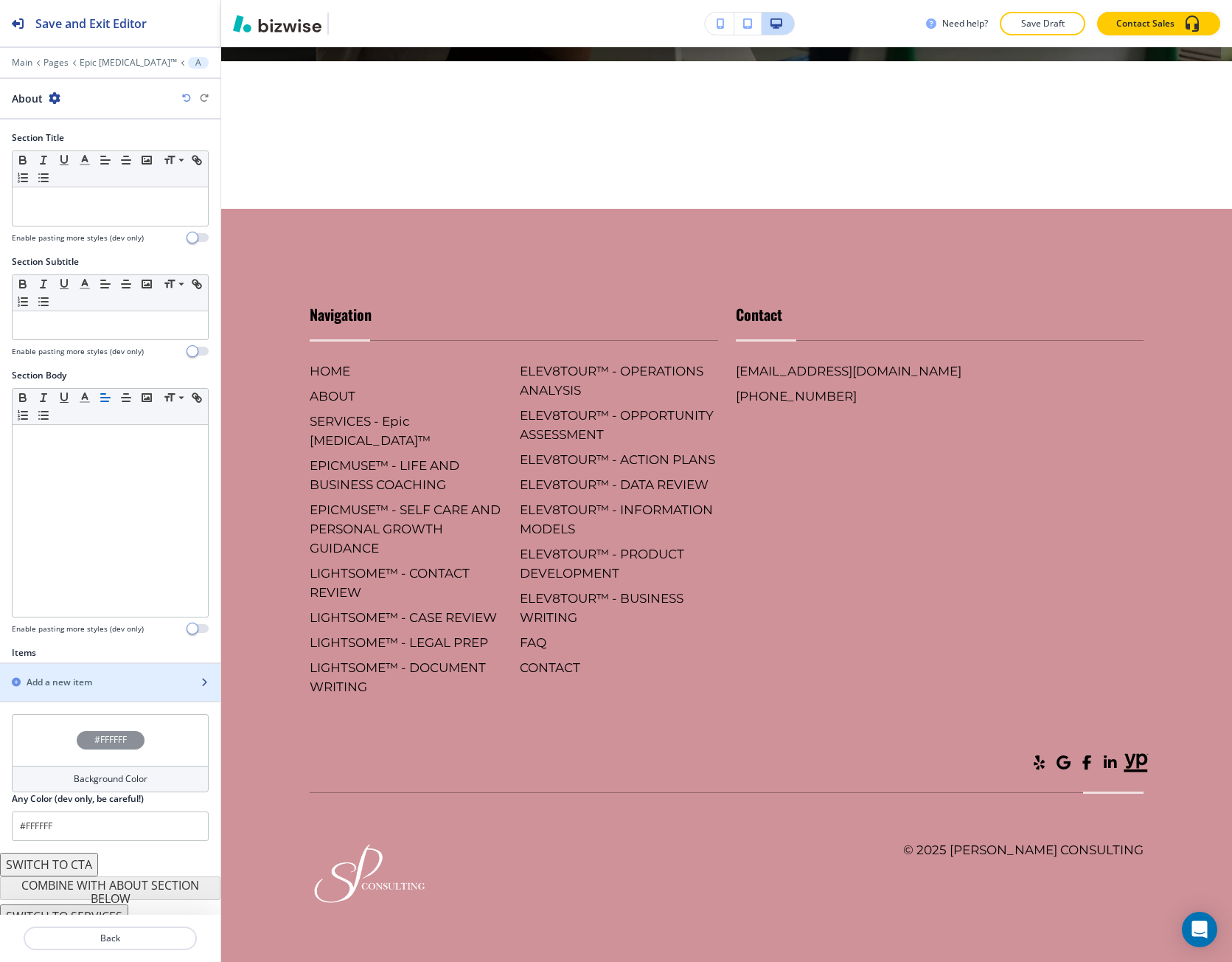
click at [52, 678] on h2 "Add a new item" at bounding box center [59, 682] width 65 height 13
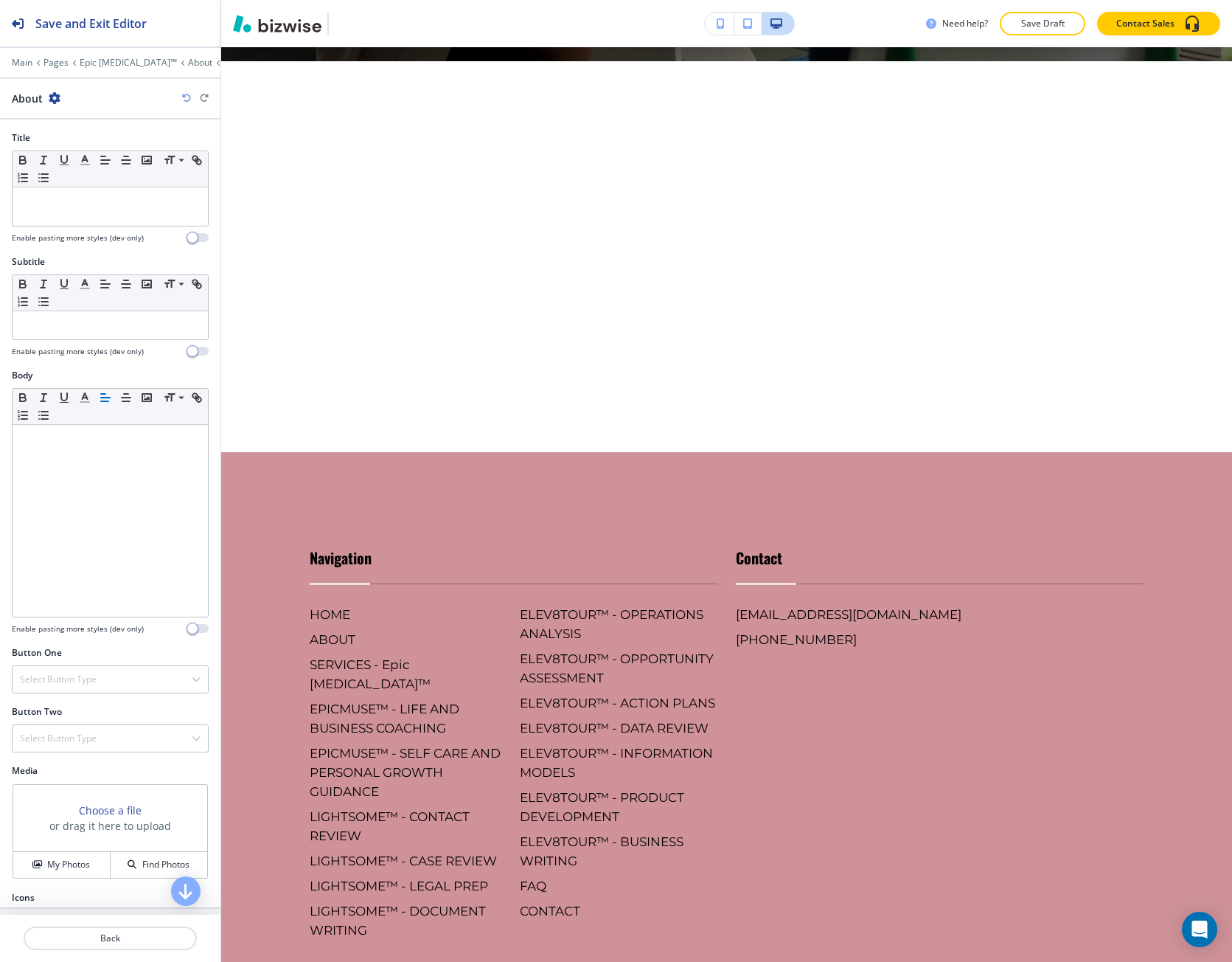
scroll to position [712, 0]
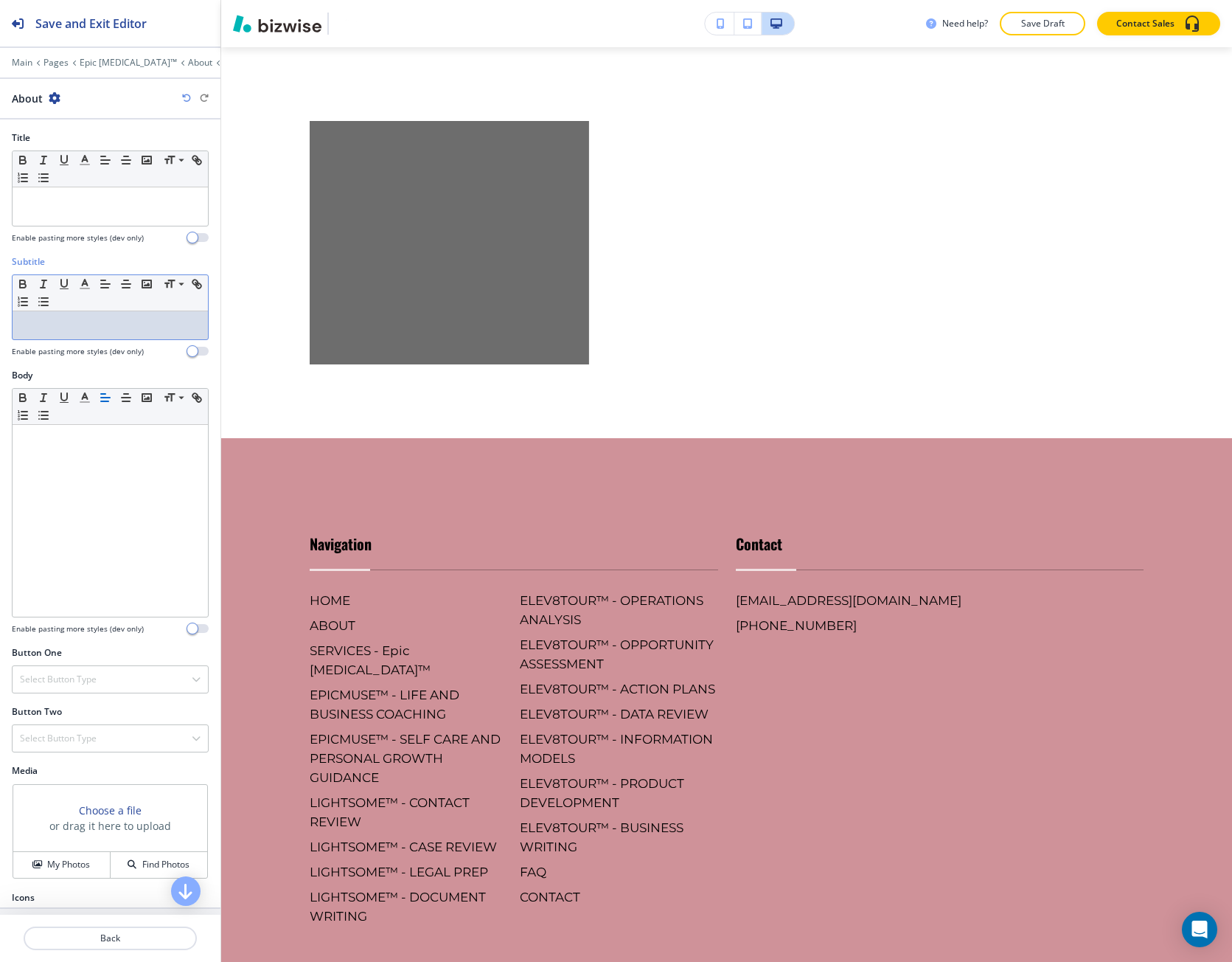
click at [90, 322] on p at bounding box center [110, 325] width 181 height 13
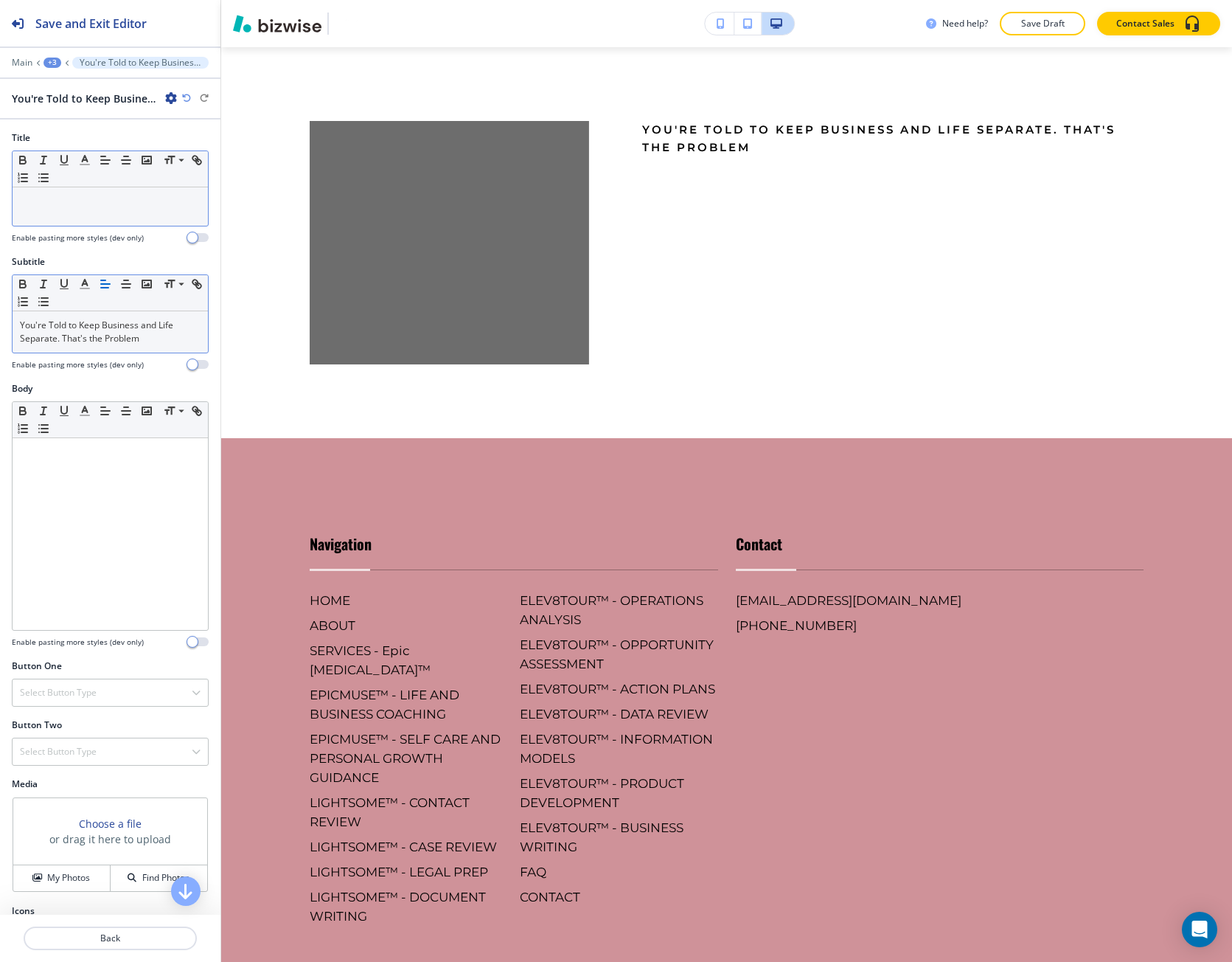
click at [34, 205] on p at bounding box center [110, 201] width 181 height 13
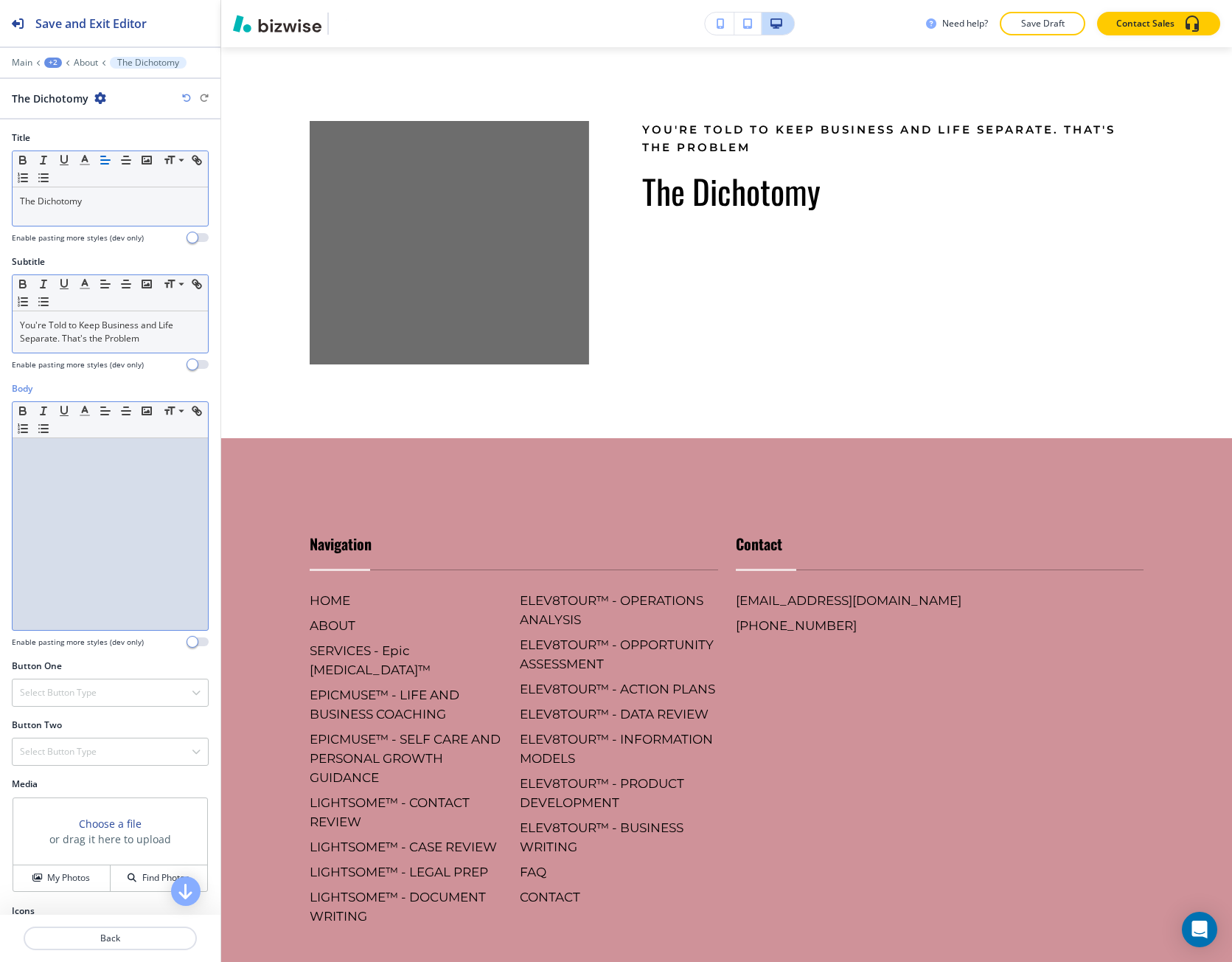
click at [86, 500] on div at bounding box center [110, 534] width 196 height 192
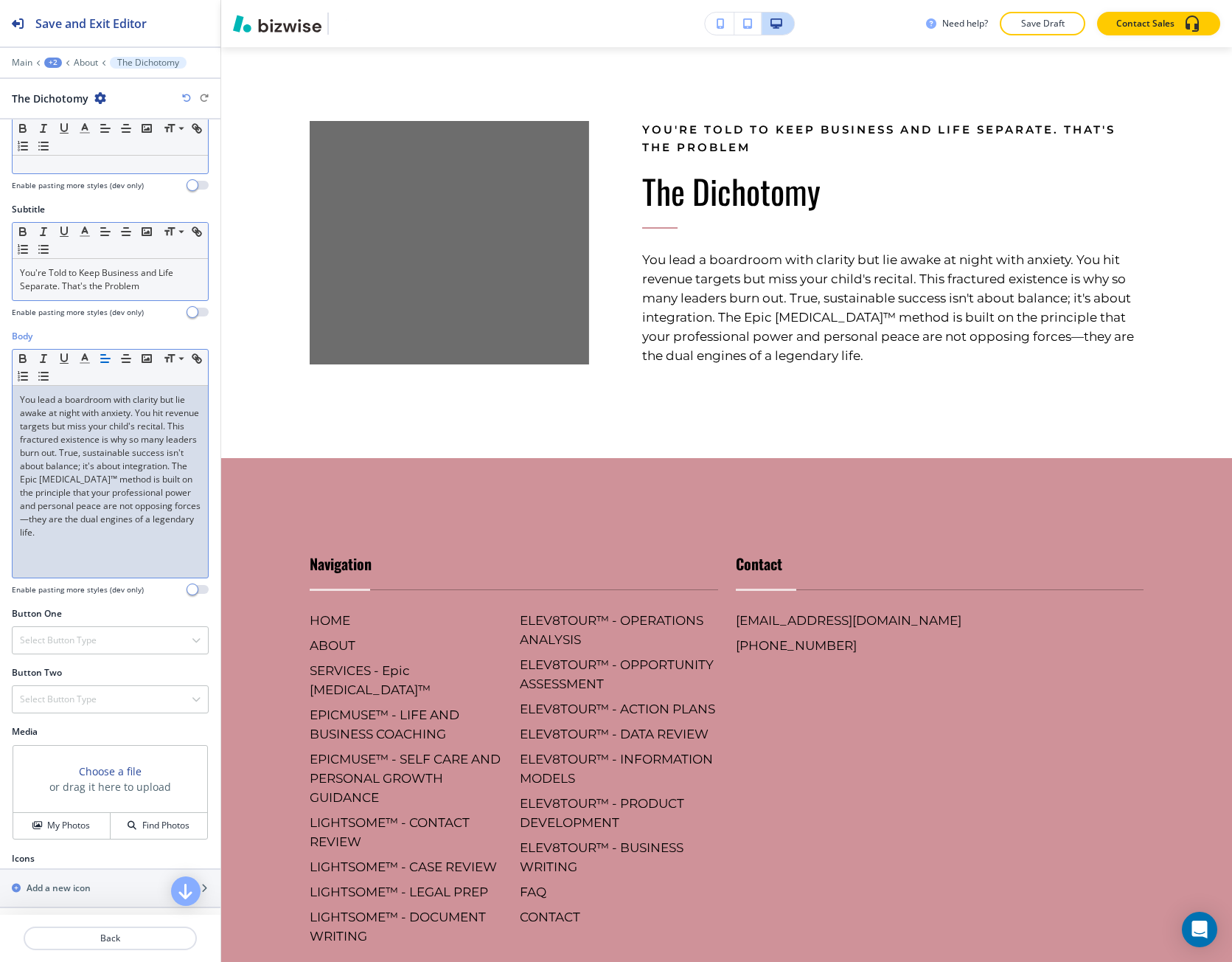
scroll to position [57, 0]
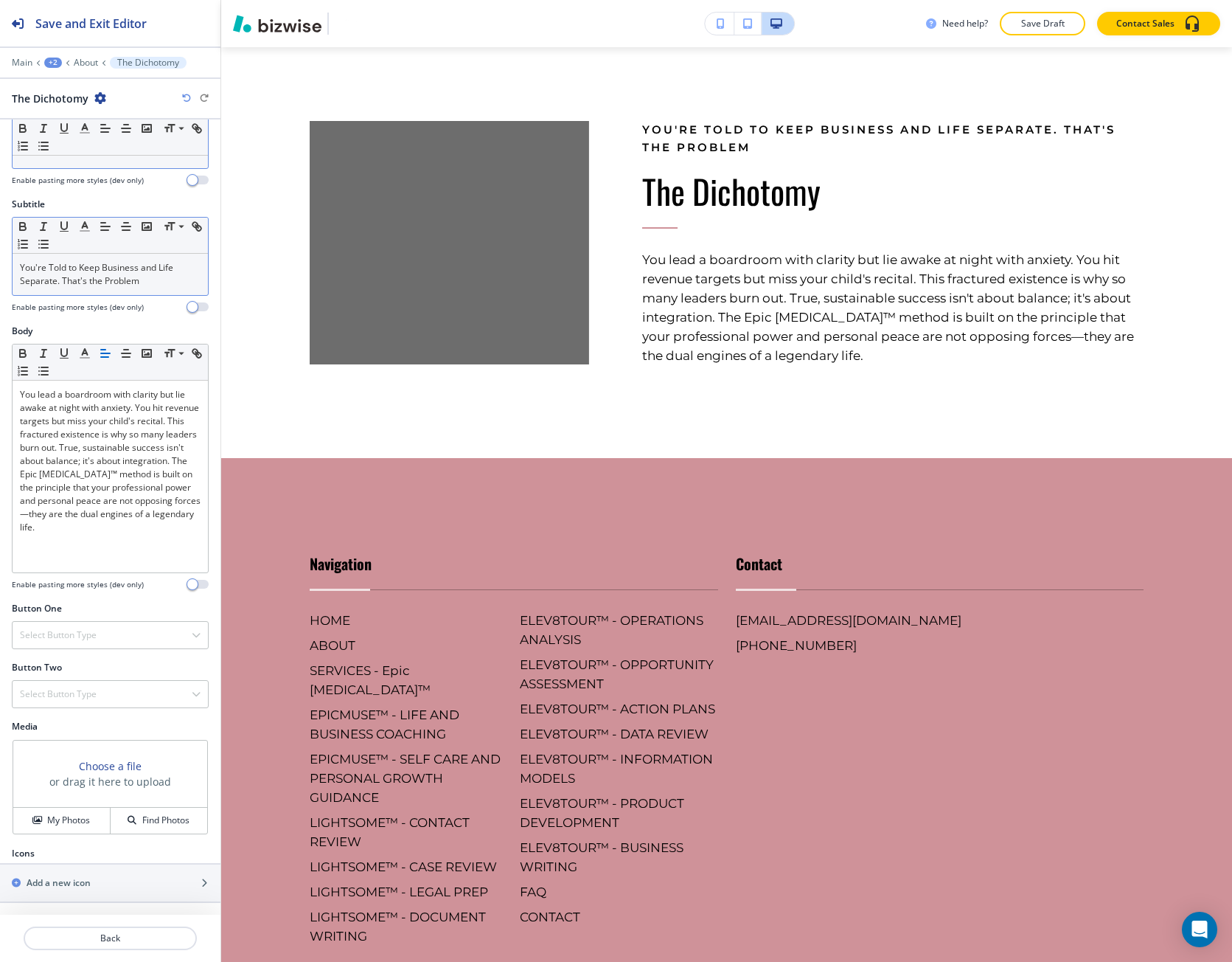
click at [84, 768] on h3 "Choose a file" at bounding box center [110, 766] width 63 height 16
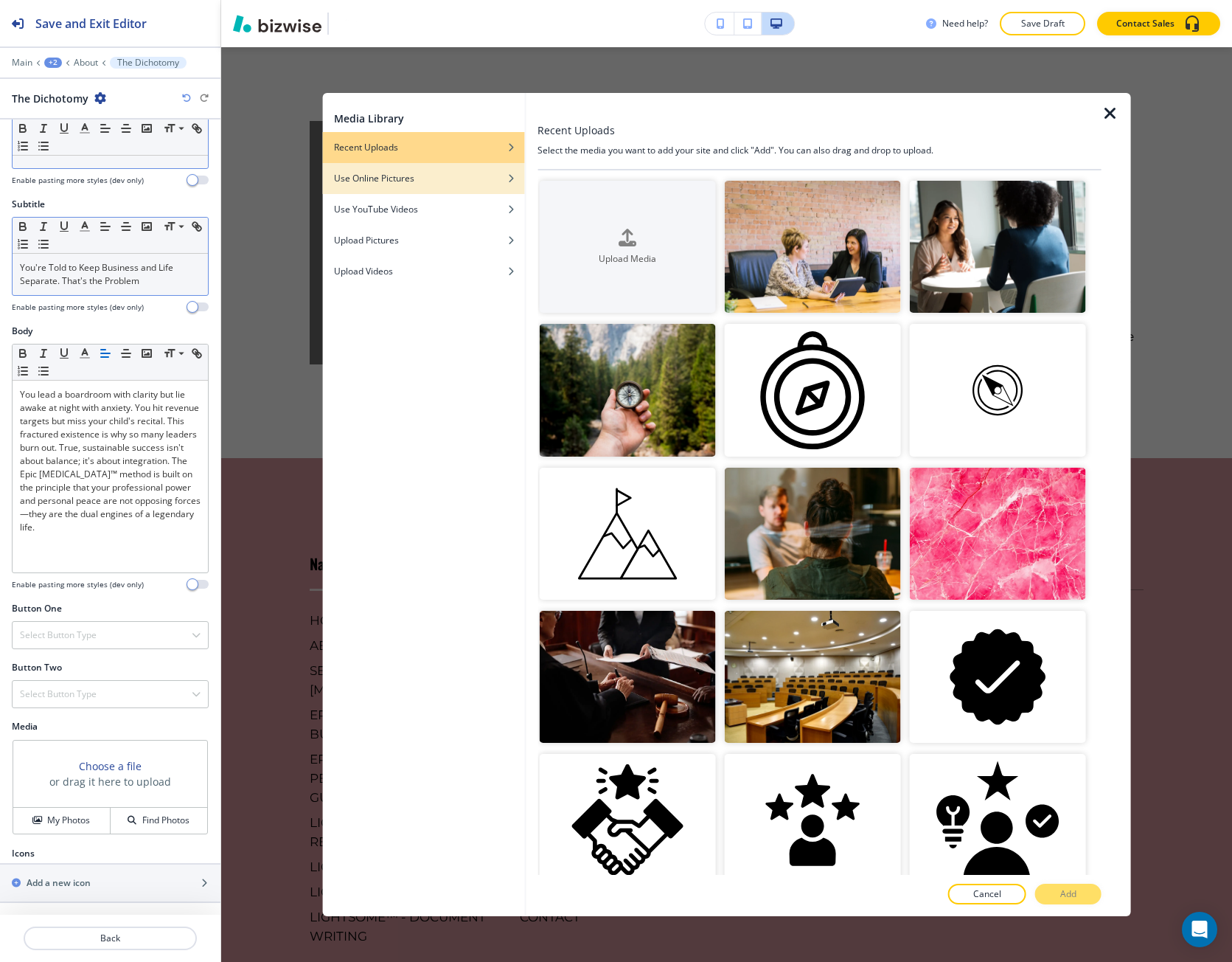
click at [445, 183] on div "Use Online Pictures" at bounding box center [423, 178] width 202 height 13
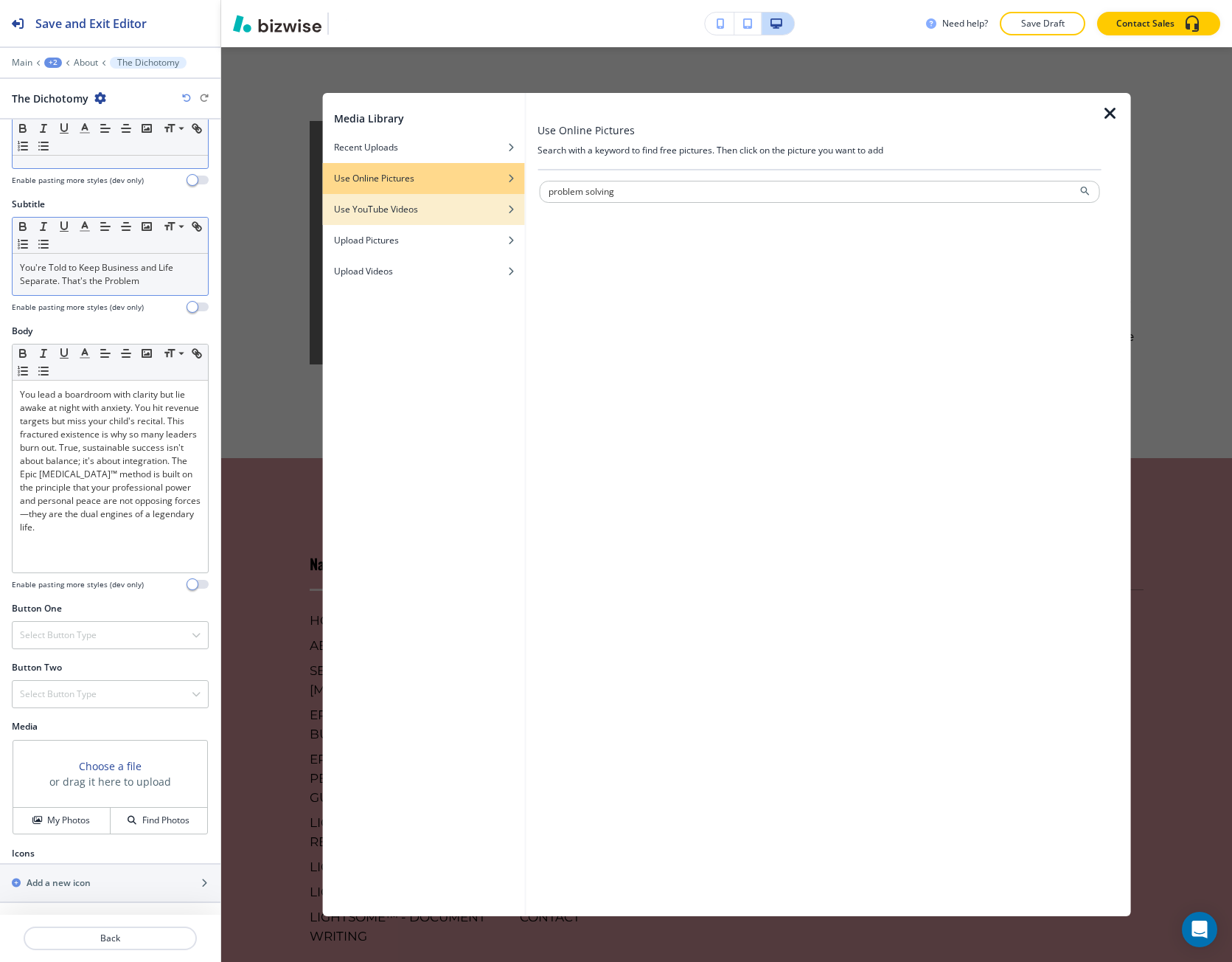
type input "problem solving"
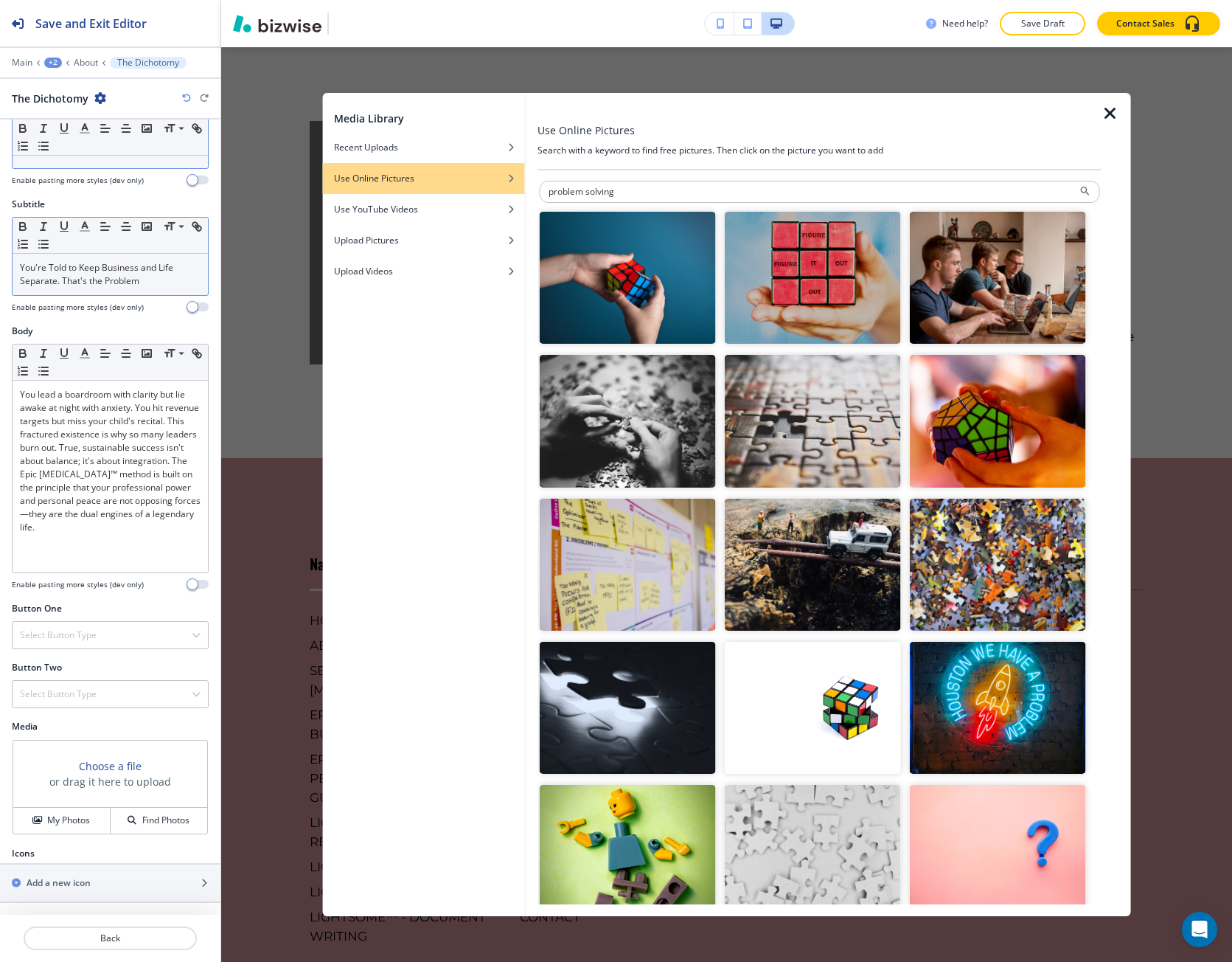
click at [878, 418] on img "button" at bounding box center [812, 420] width 176 height 132
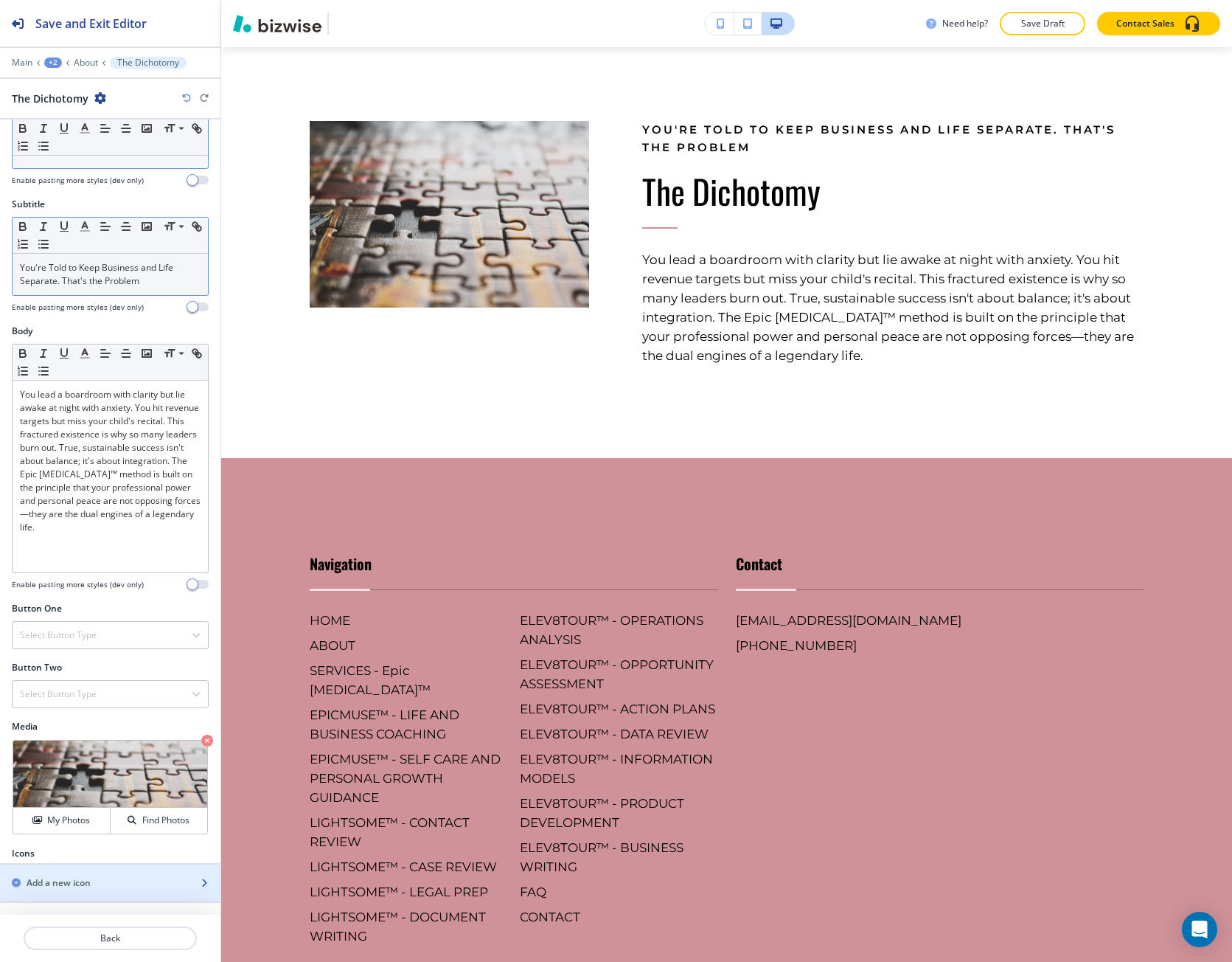
click at [175, 888] on div "Add a new icon" at bounding box center [94, 883] width 188 height 13
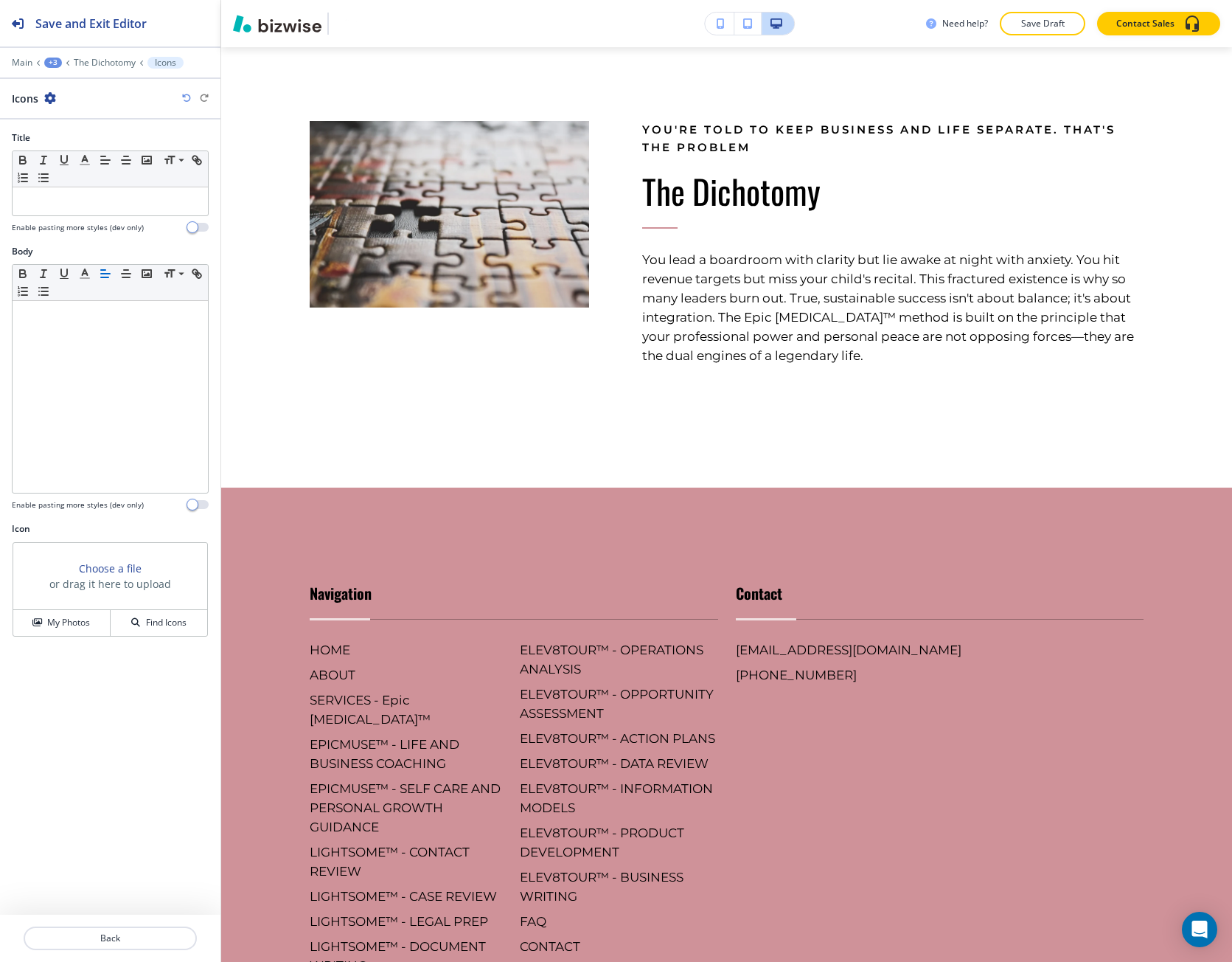
click at [97, 572] on h3 "Choose a file" at bounding box center [110, 568] width 63 height 16
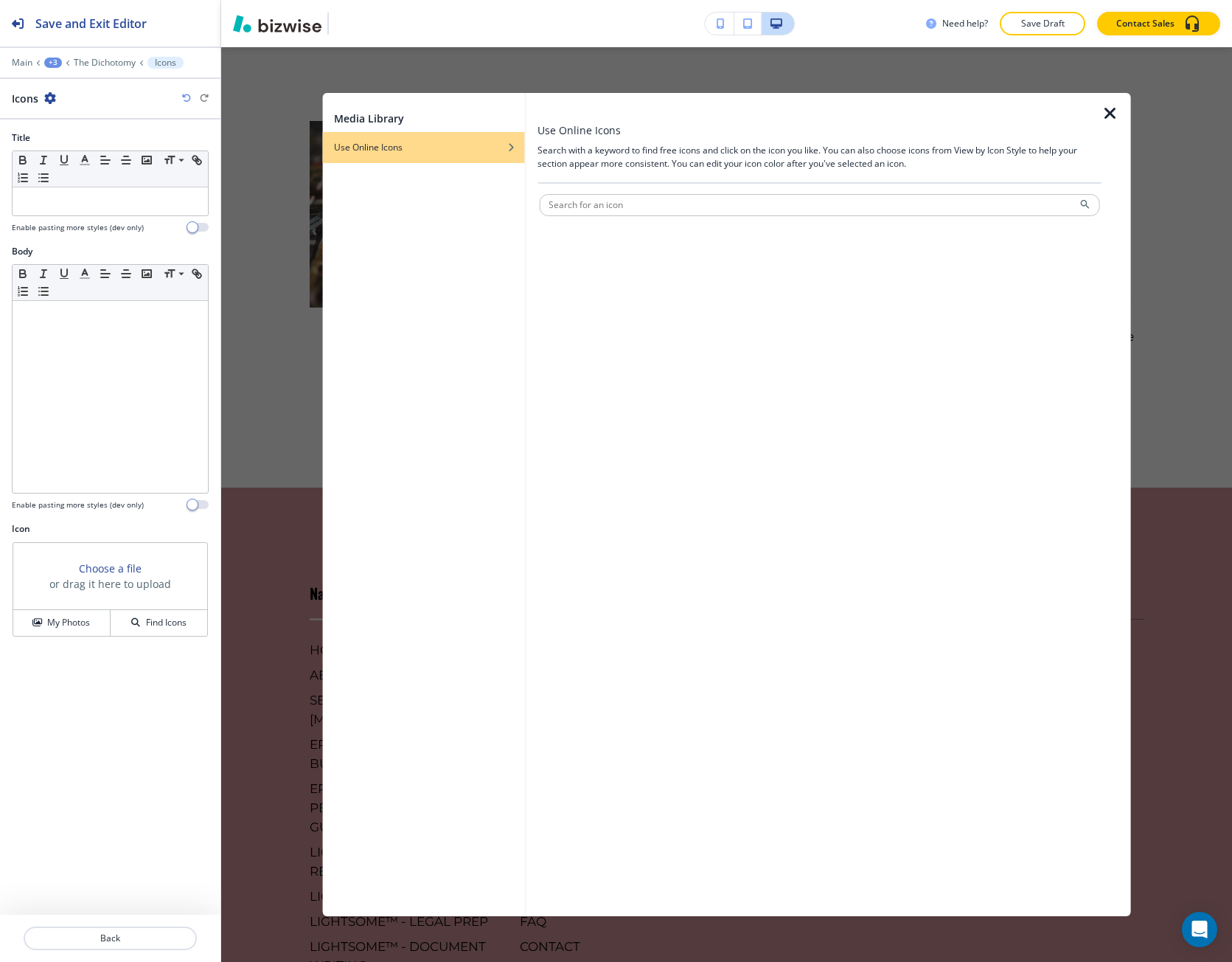
click at [1111, 115] on icon "button" at bounding box center [1111, 114] width 18 height 18
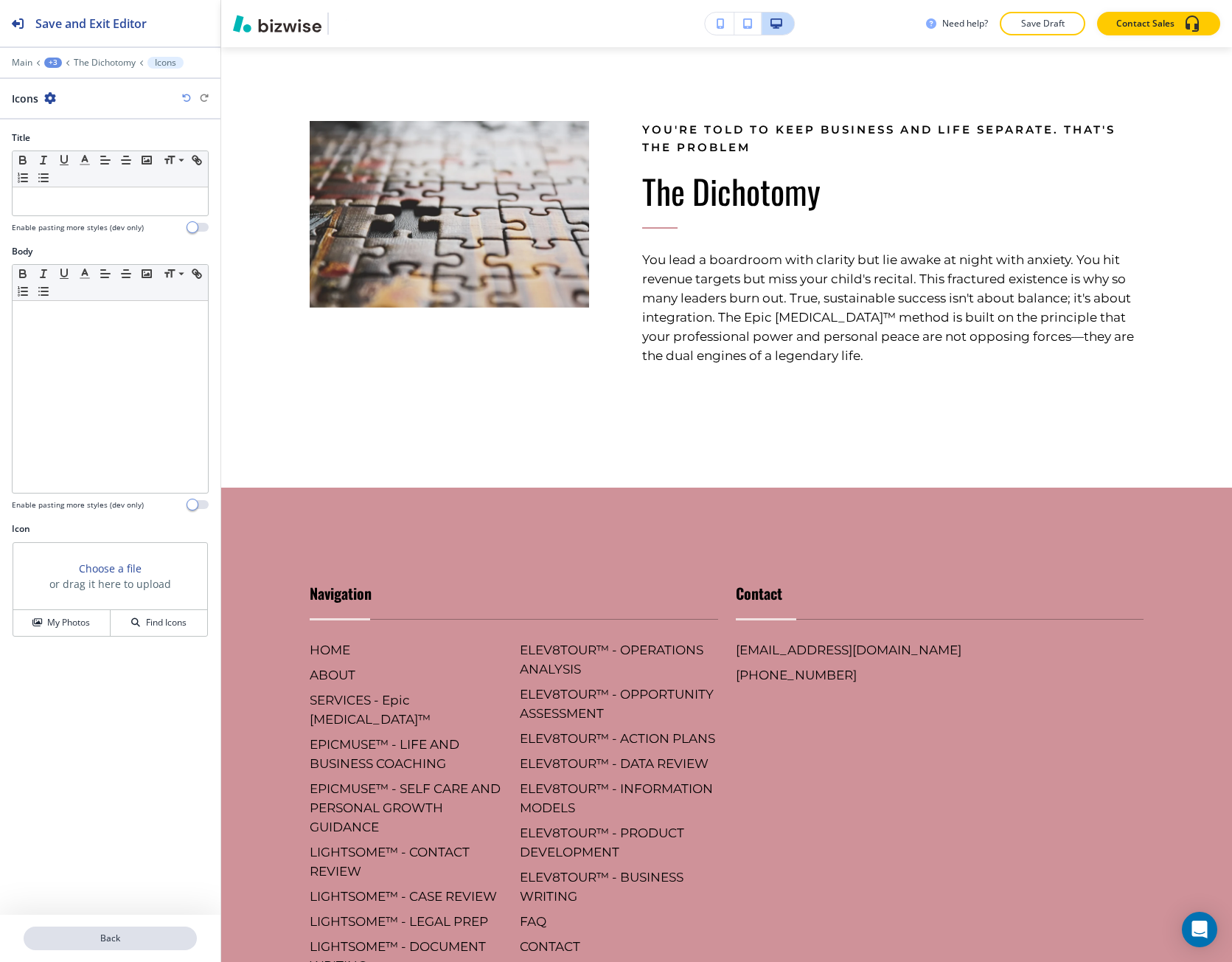
click at [68, 934] on p "Back" at bounding box center [111, 938] width 170 height 13
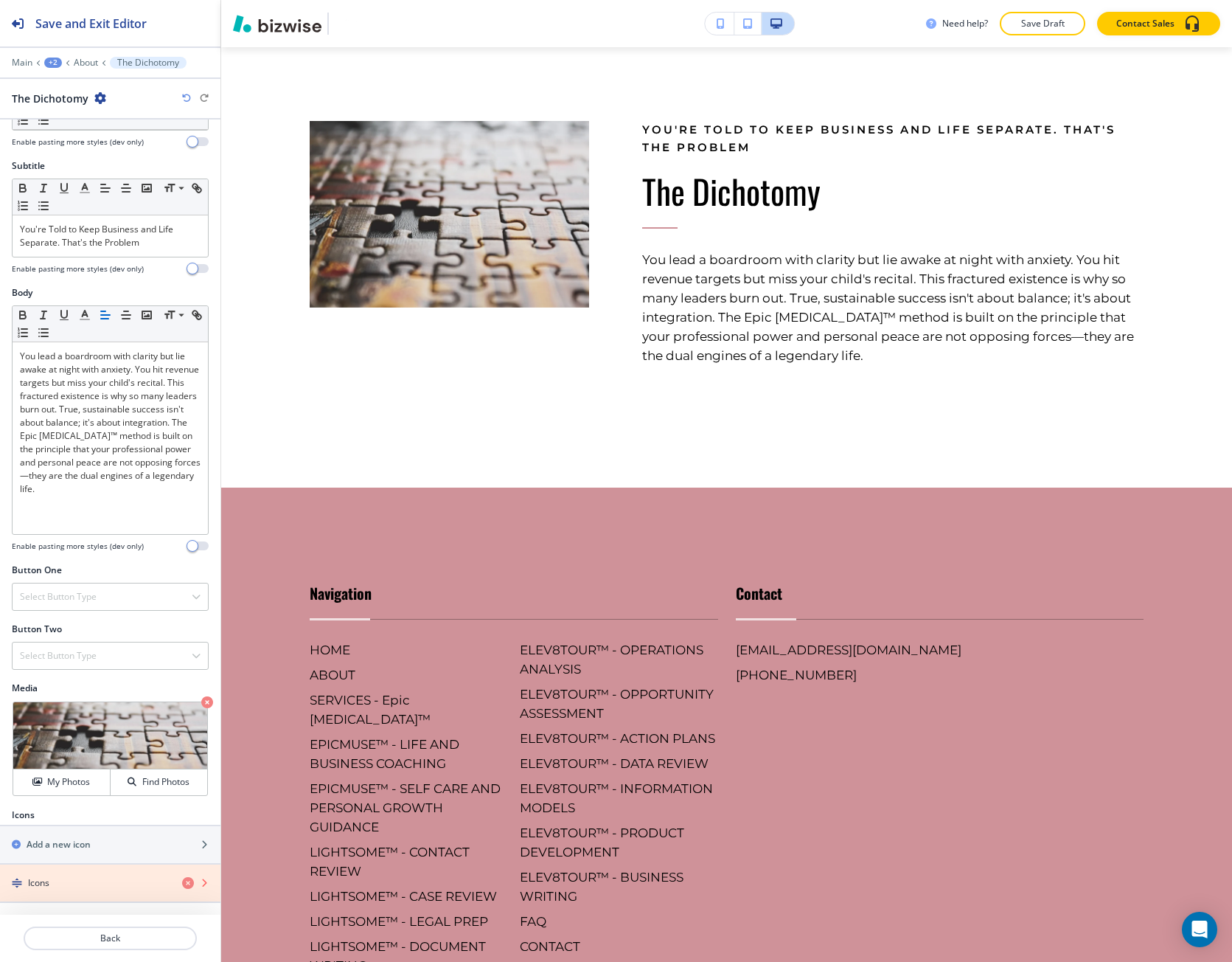
click at [183, 884] on icon "button" at bounding box center [188, 883] width 11 height 11
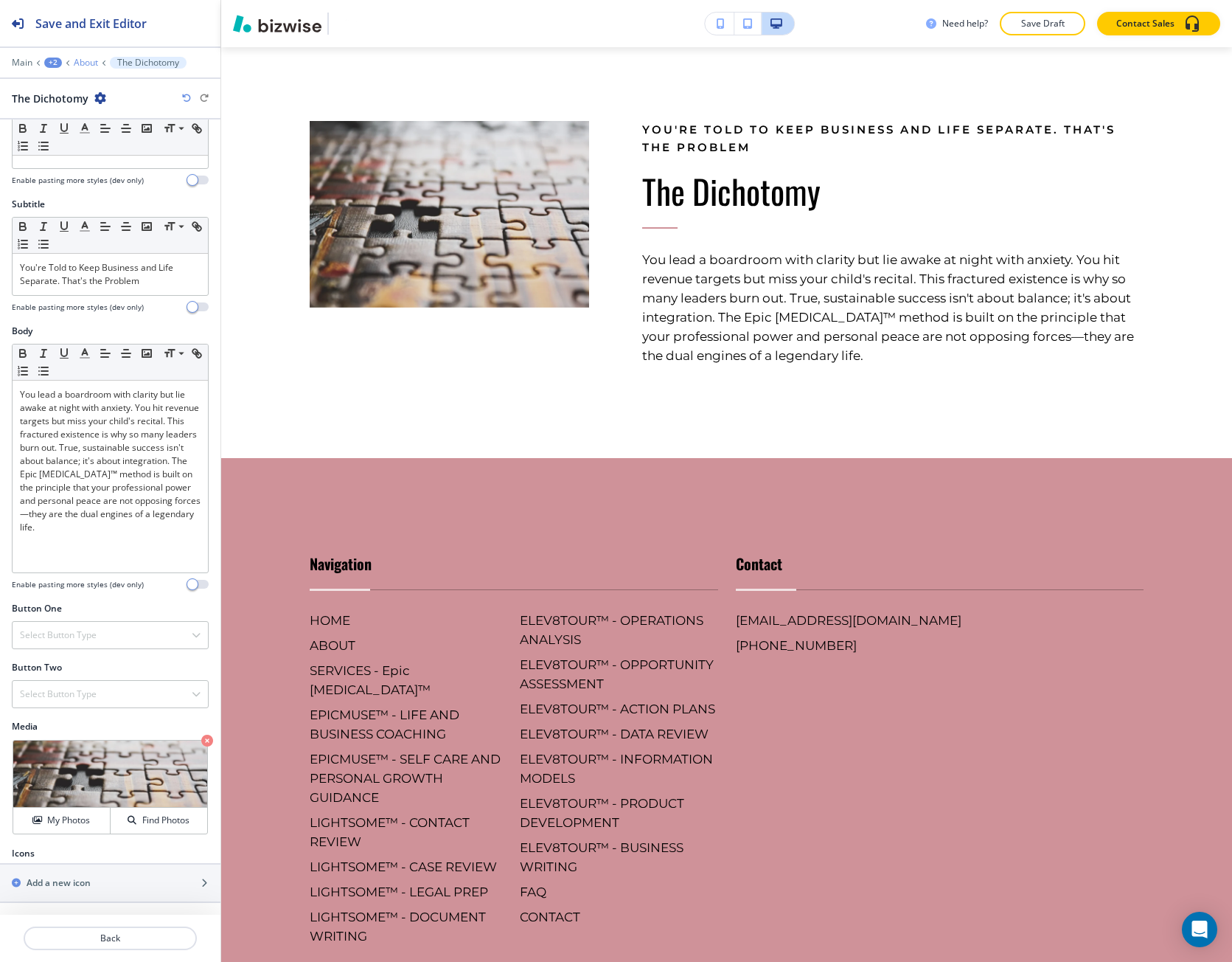
click at [82, 63] on p "About" at bounding box center [86, 62] width 25 height 11
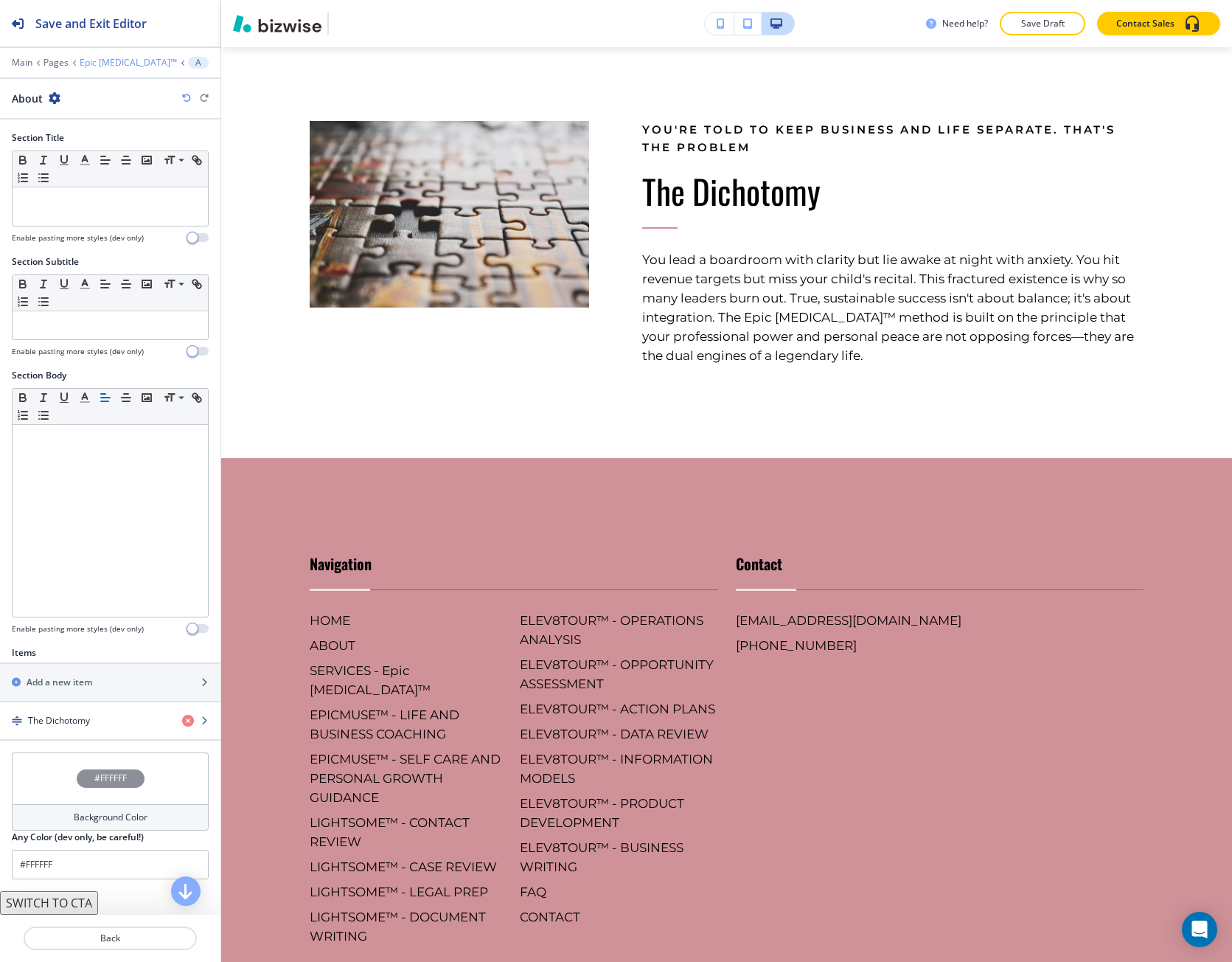
click at [95, 63] on p "Epic [MEDICAL_DATA]™" at bounding box center [128, 62] width 97 height 11
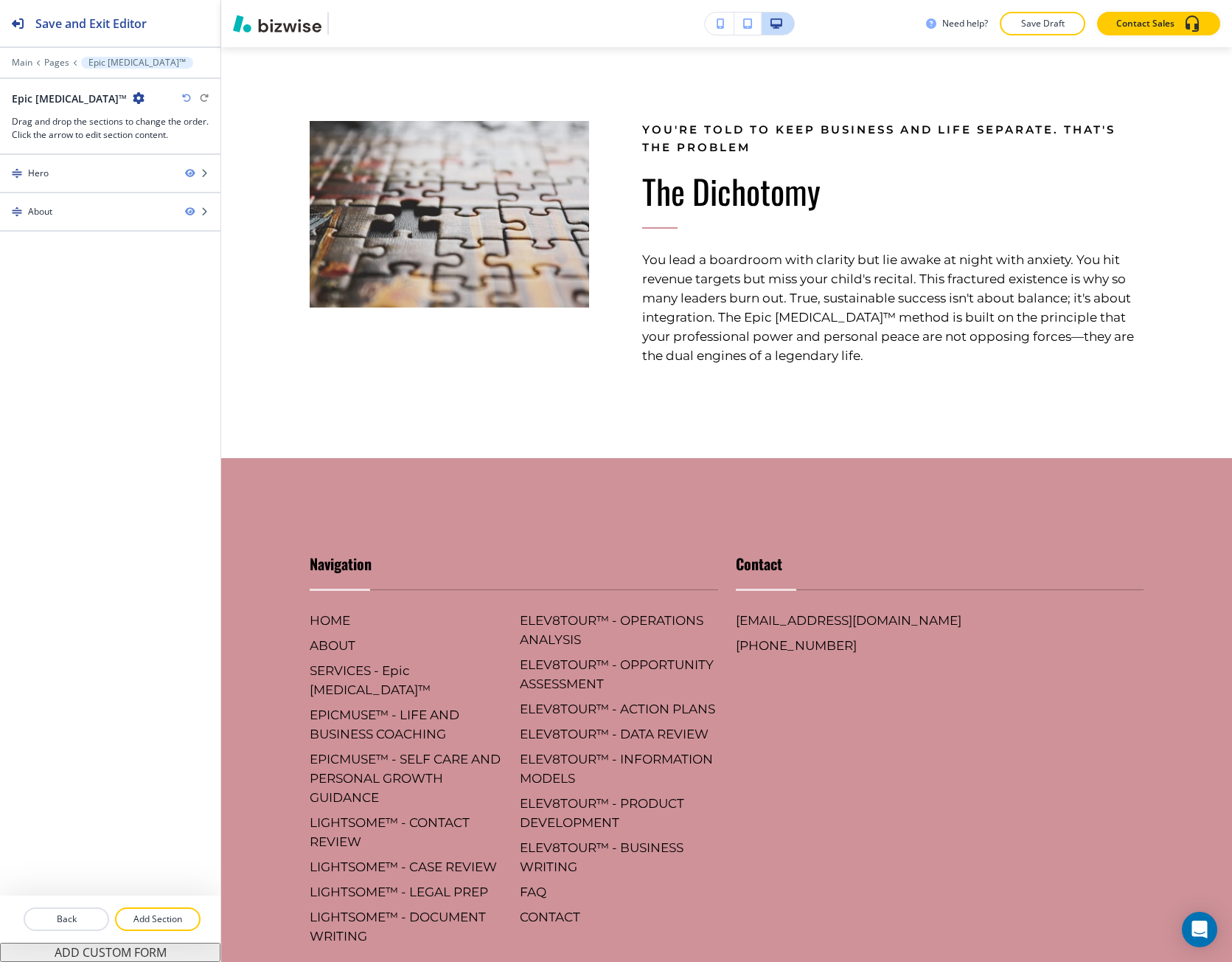
drag, startPoint x: 132, startPoint y: 915, endPoint x: 143, endPoint y: 874, distance: 42.4
click at [132, 909] on button "Add Section" at bounding box center [158, 919] width 86 height 24
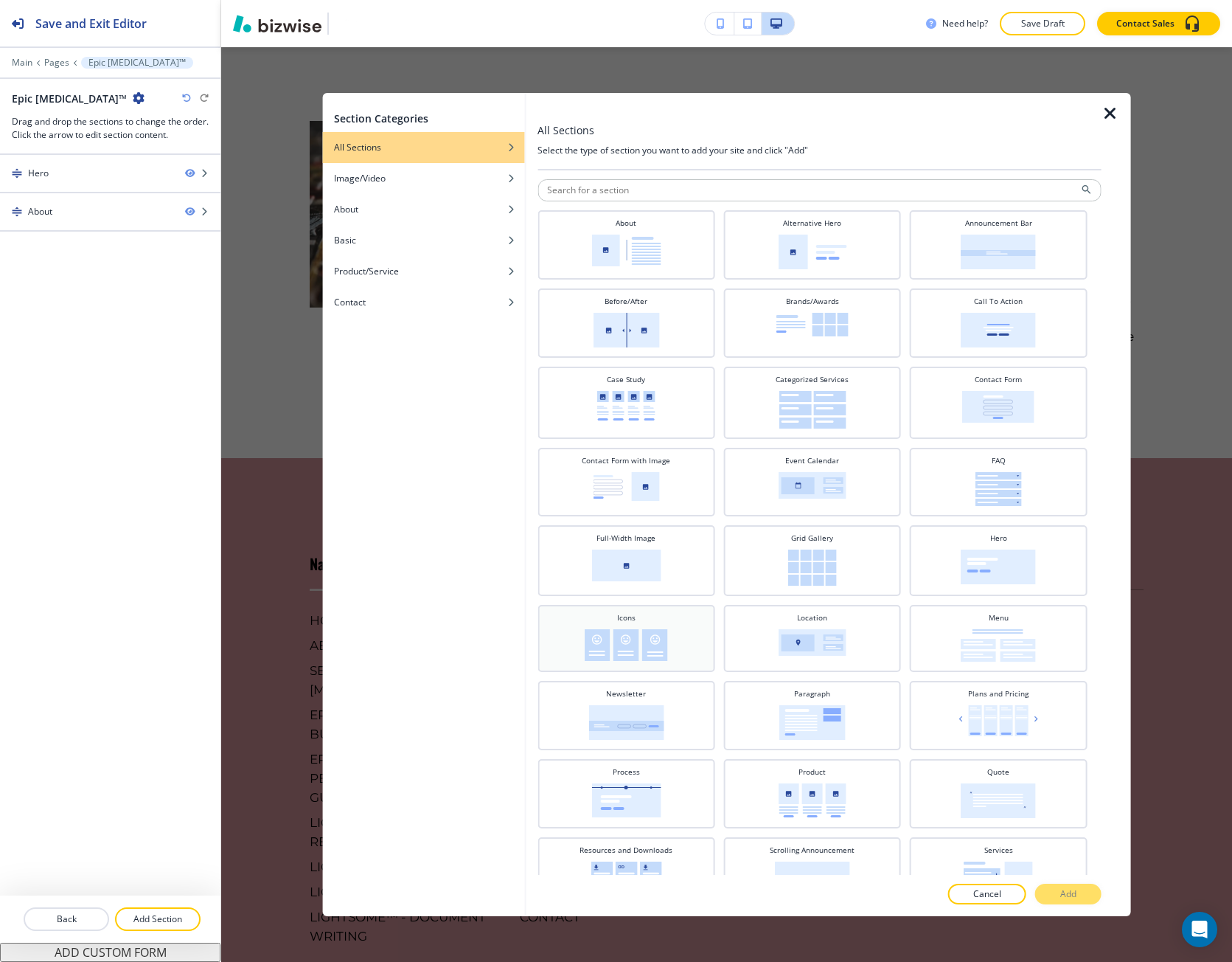
click at [608, 645] on img at bounding box center [626, 644] width 83 height 32
click at [1062, 894] on p "Add" at bounding box center [1069, 894] width 16 height 13
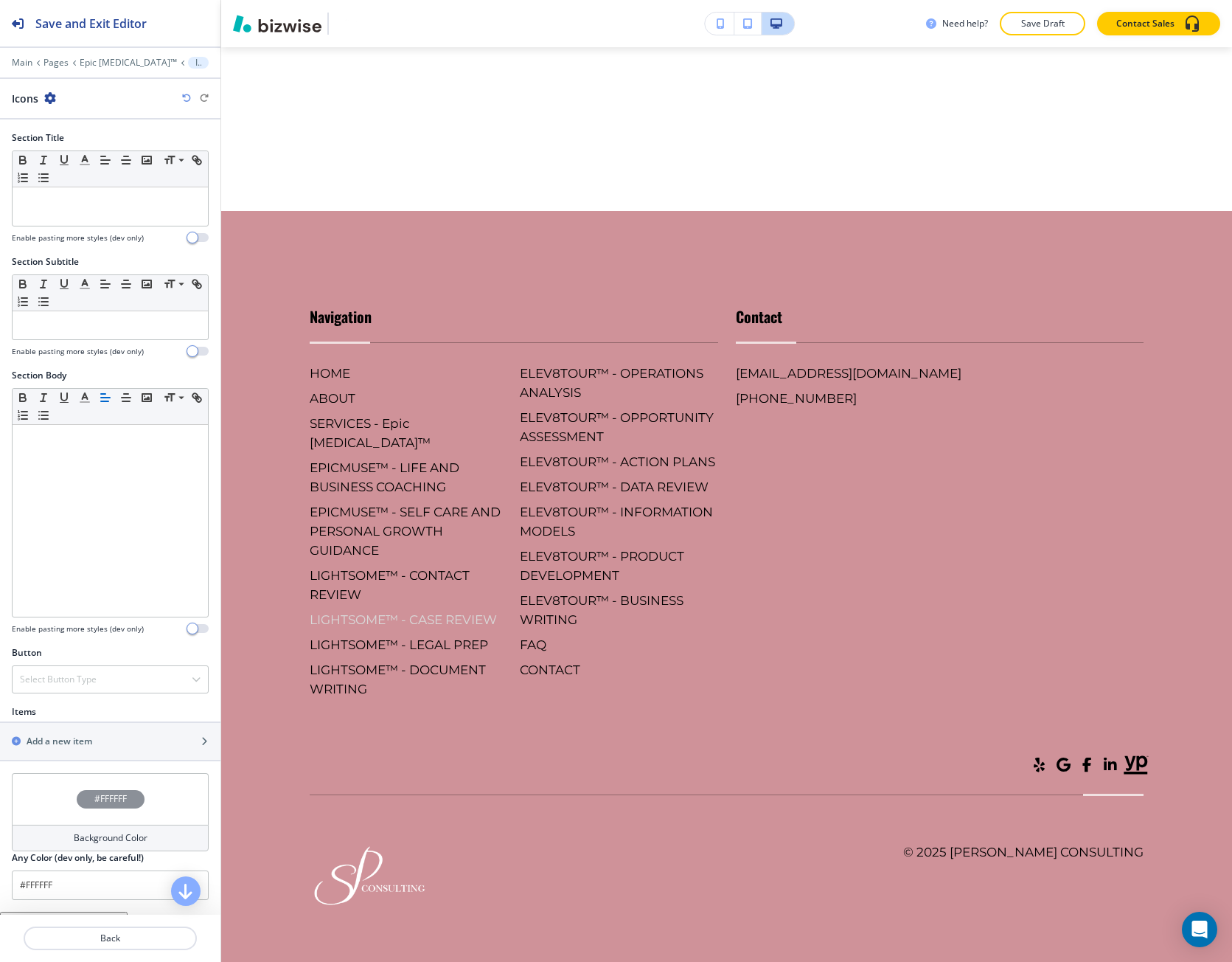
scroll to position [1036, 0]
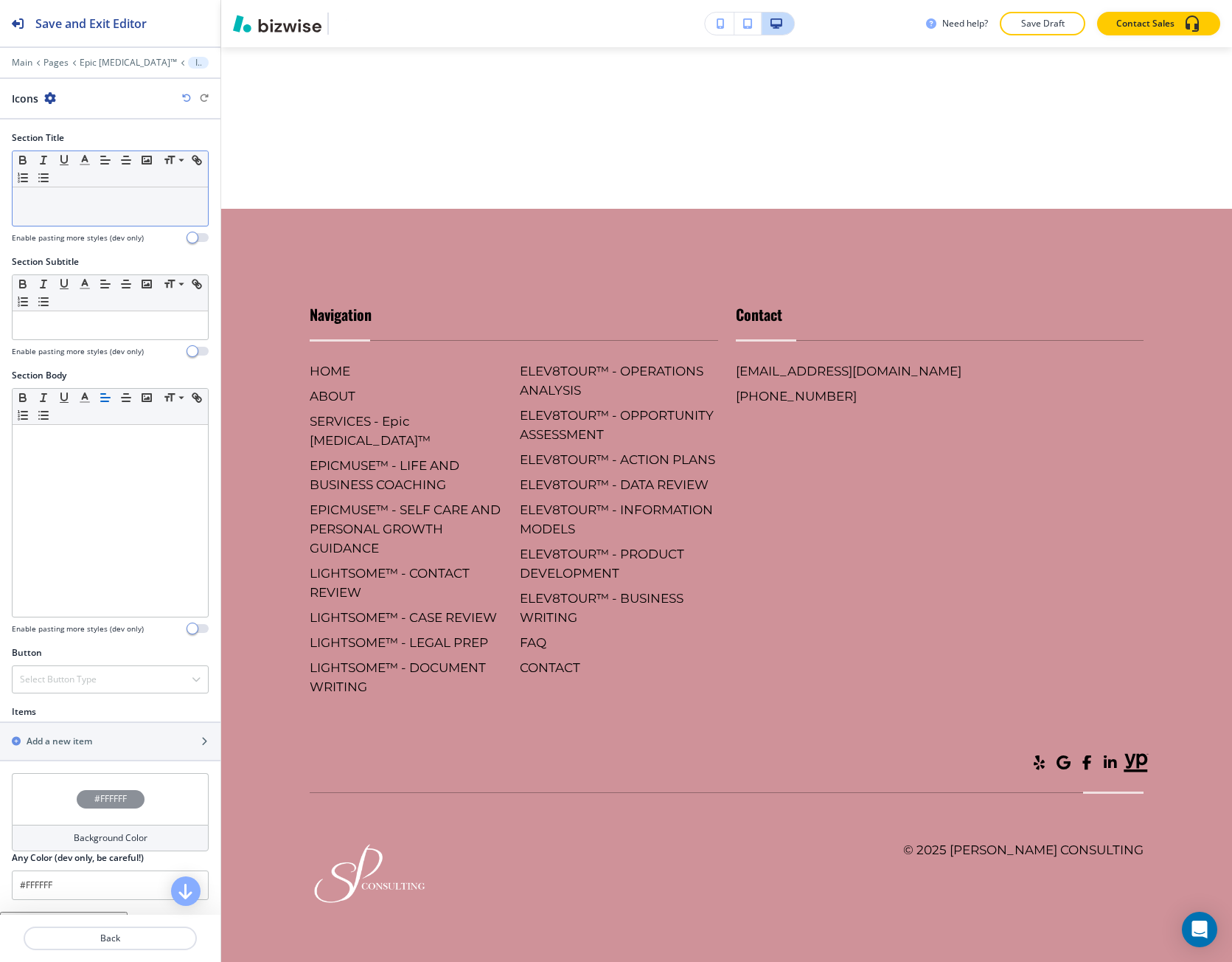
click at [86, 210] on div at bounding box center [110, 206] width 196 height 38
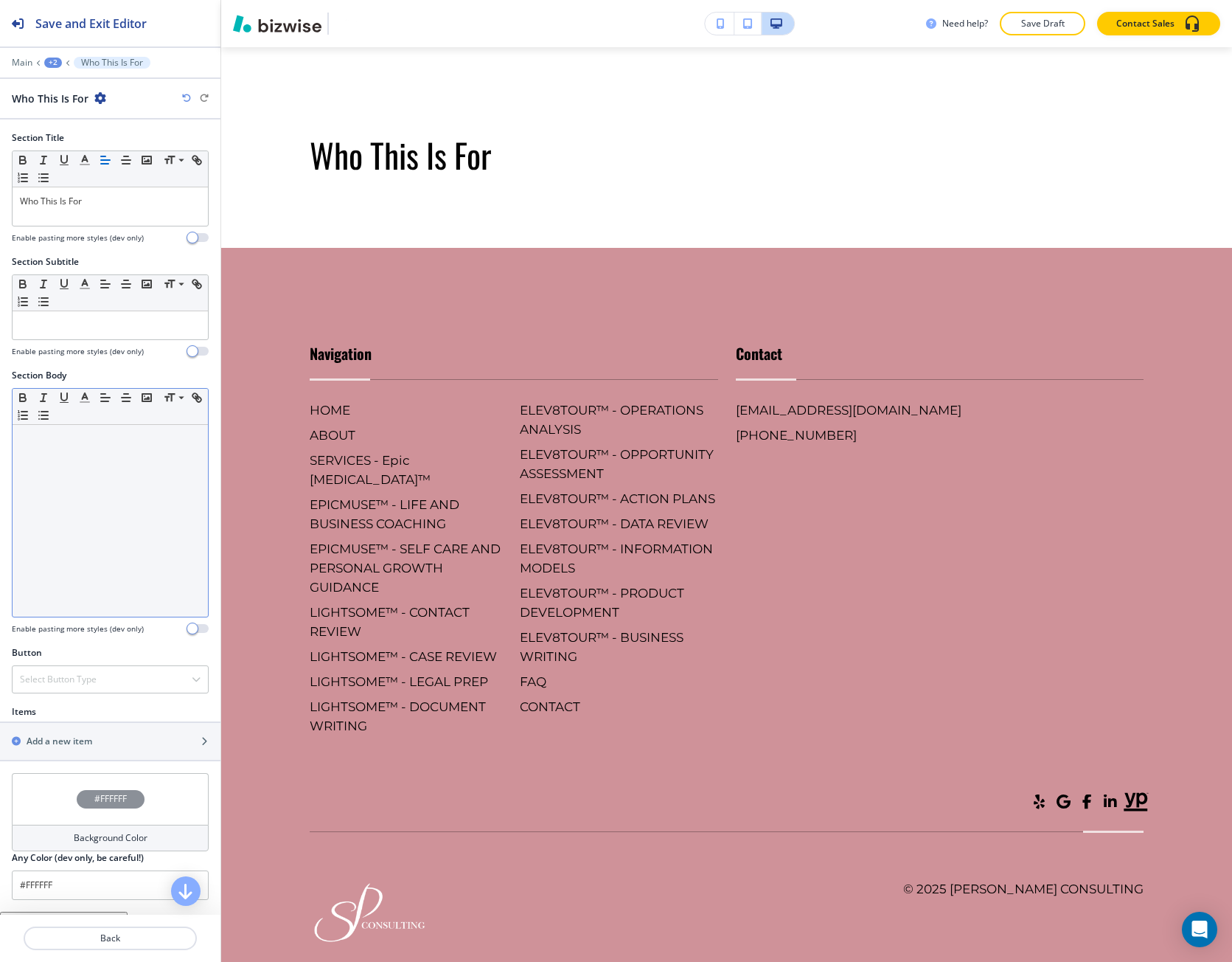
click at [48, 463] on div at bounding box center [110, 521] width 196 height 192
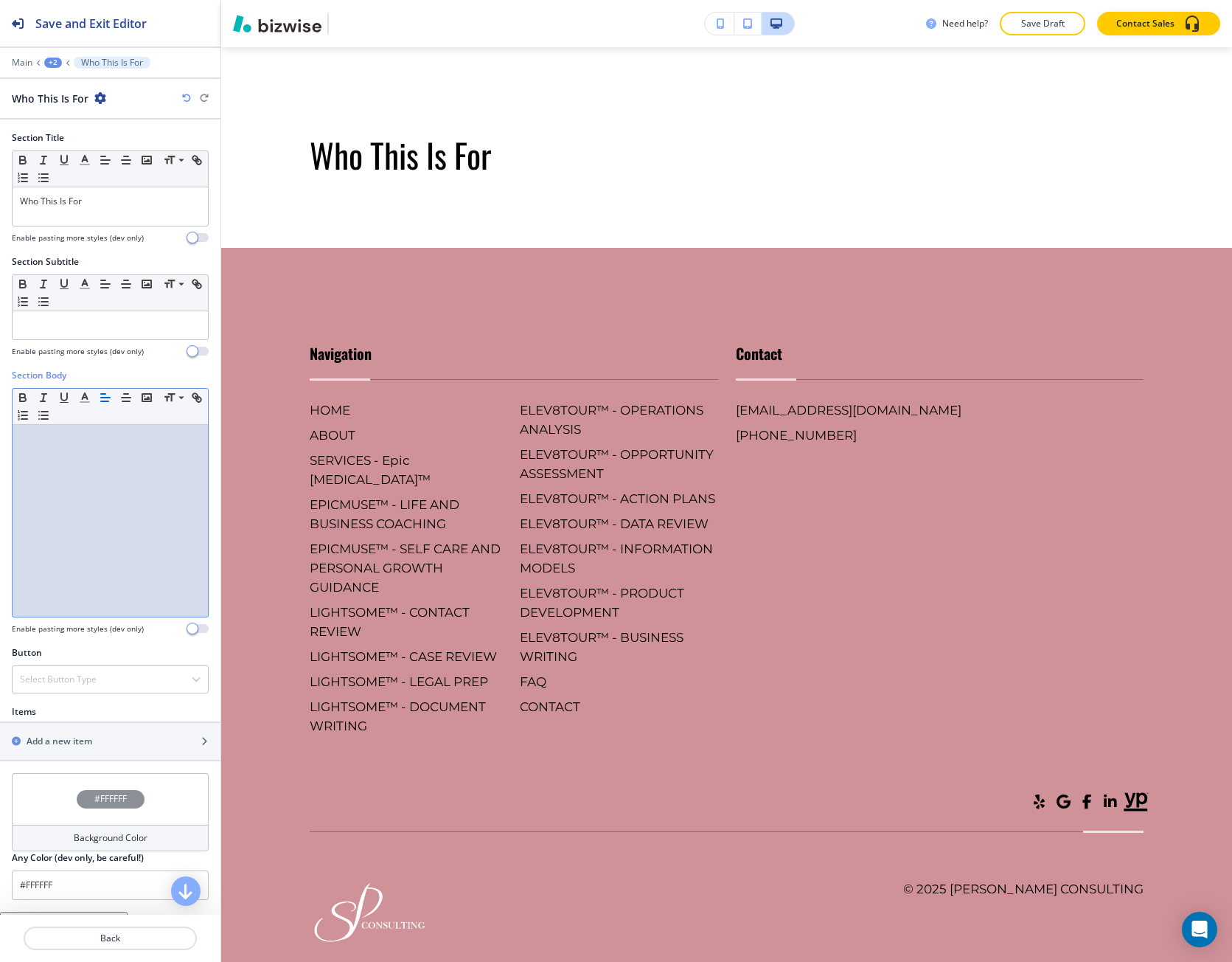
scroll to position [0, 0]
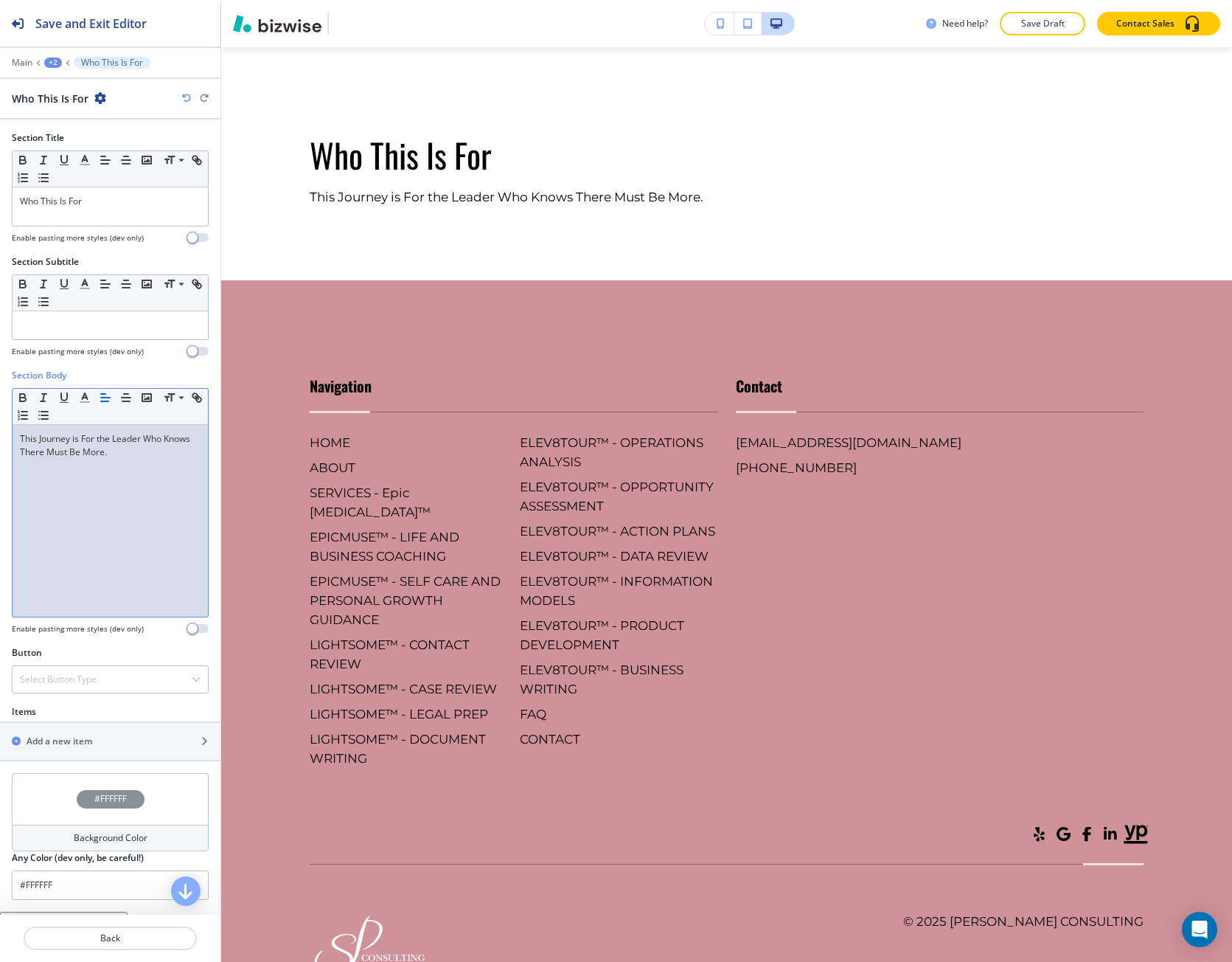
click at [47, 449] on p "This Journey is For the Leader Who Knows There Must Be More." at bounding box center [110, 445] width 181 height 26
click at [93, 517] on div "This Journey is For the Leader Who Knows There Must Be More." at bounding box center [110, 521] width 196 height 192
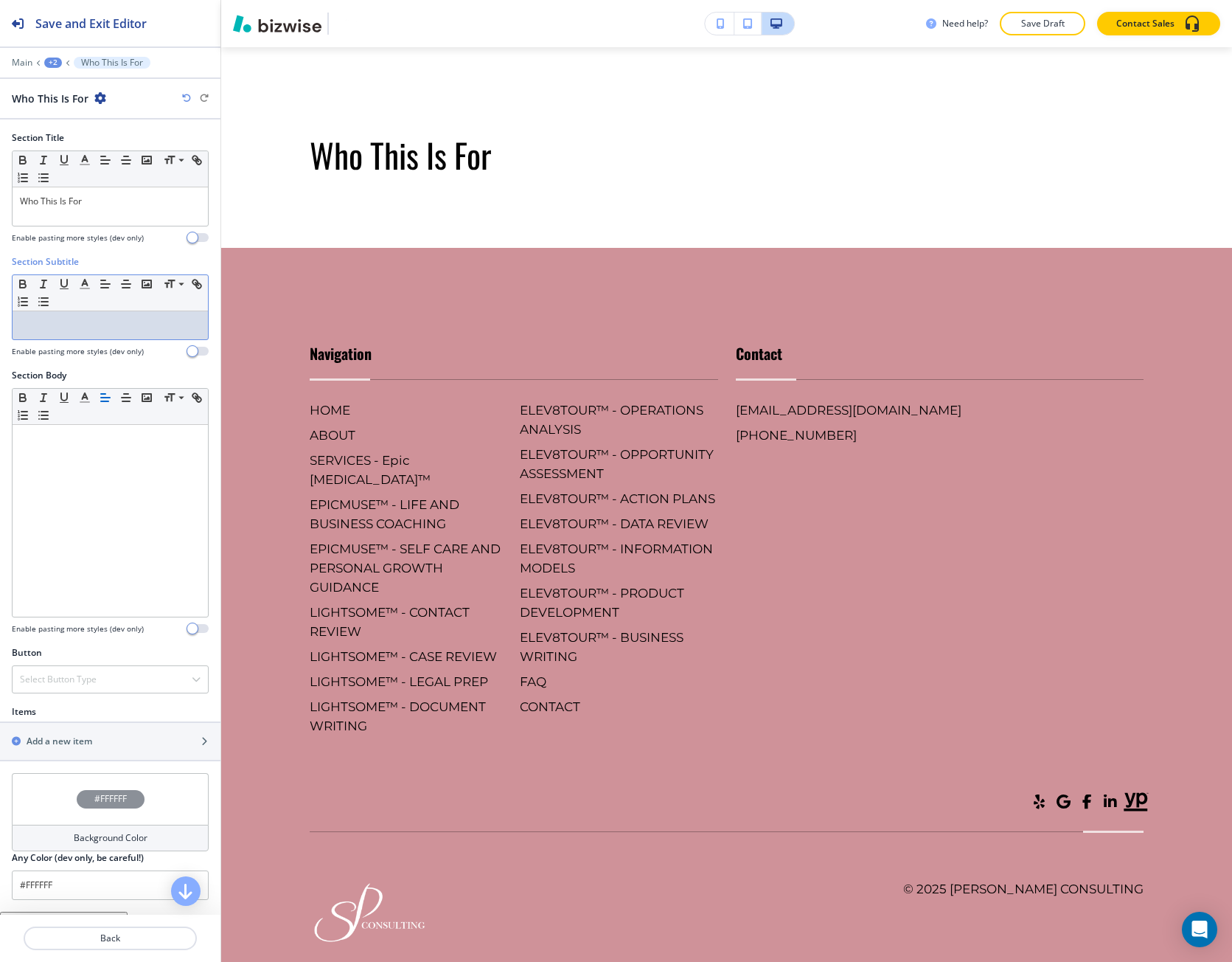
click at [70, 324] on p at bounding box center [110, 325] width 181 height 13
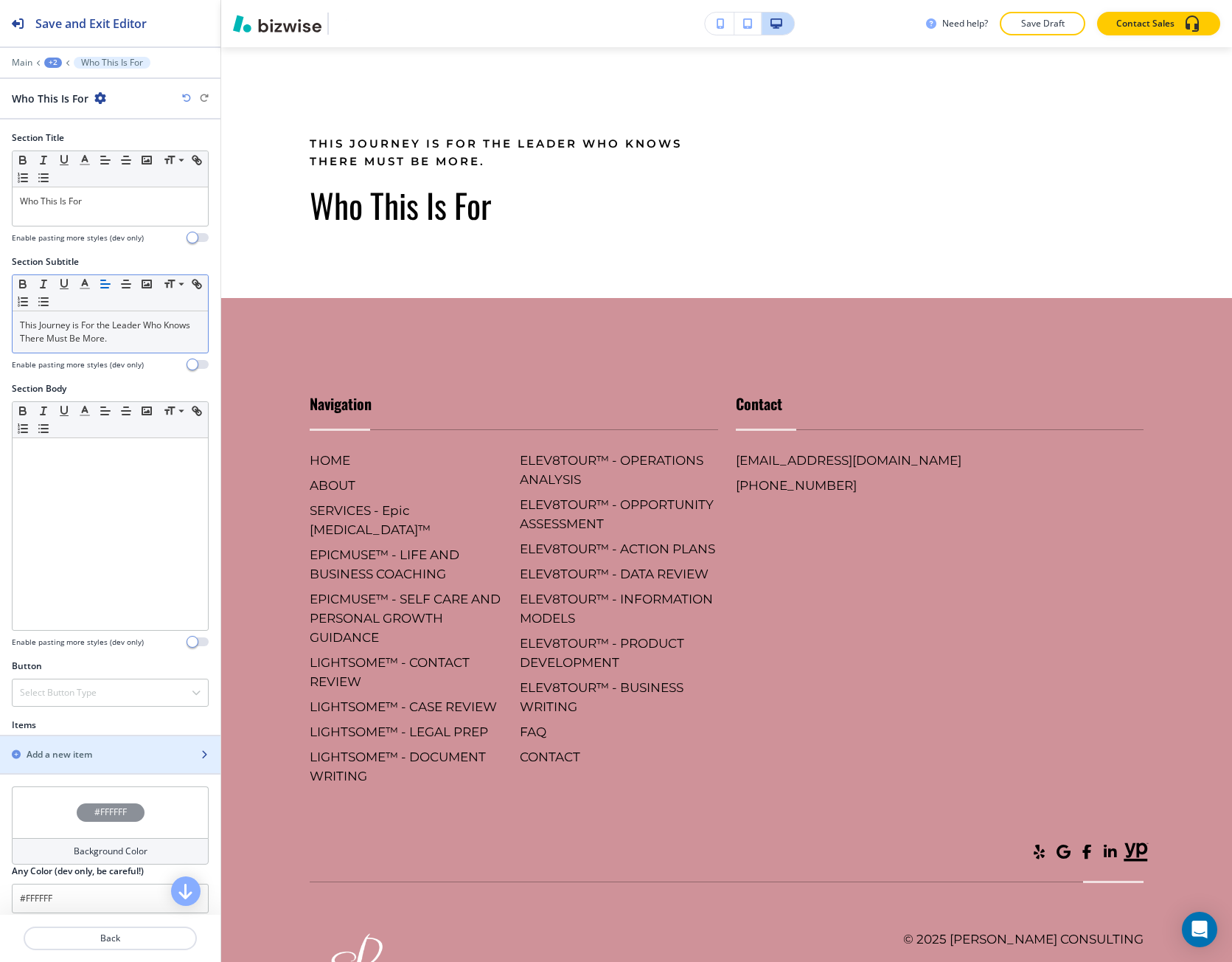
click at [53, 758] on h2 "Add a new item" at bounding box center [59, 755] width 65 height 13
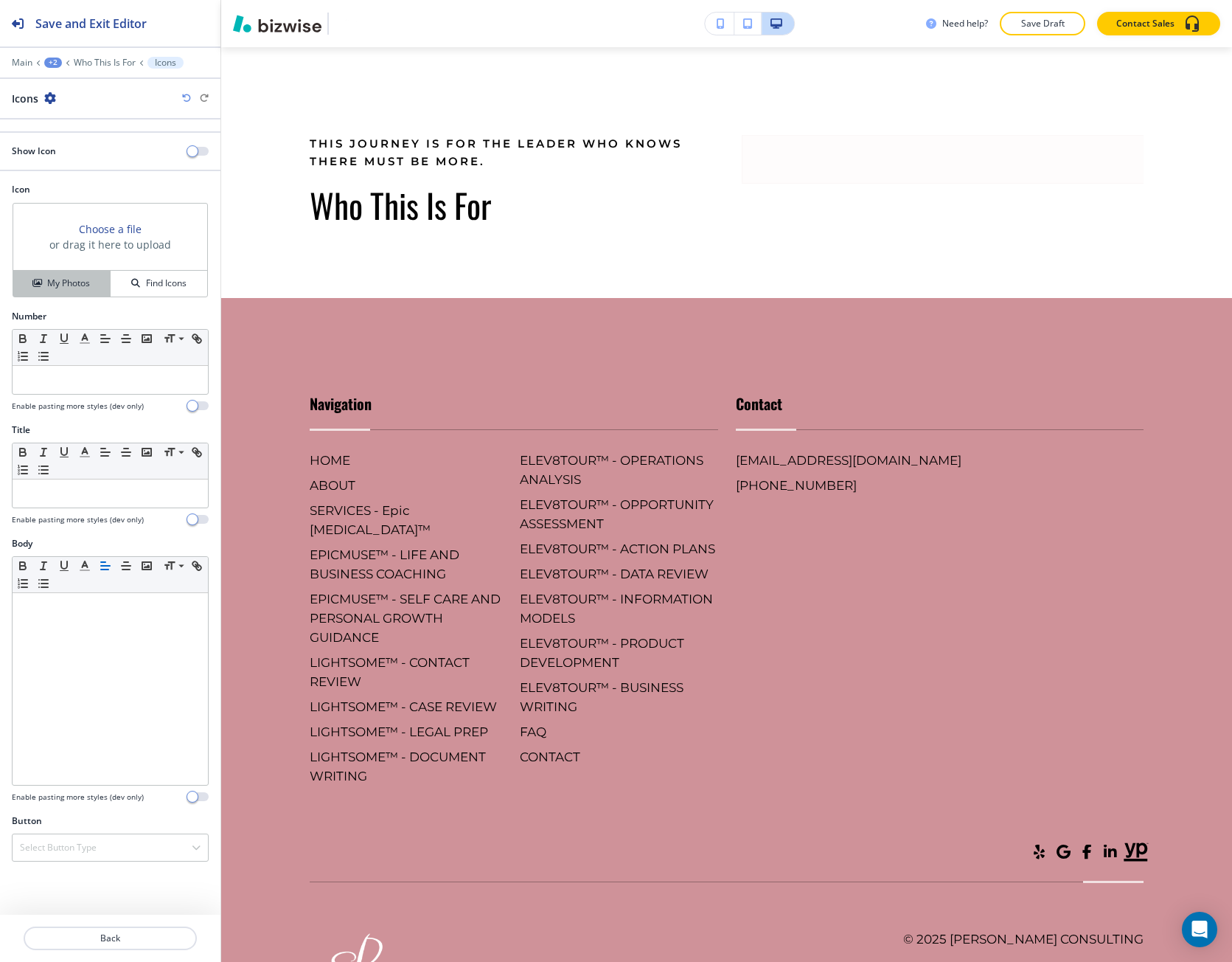
click at [83, 282] on h4 "My Photos" at bounding box center [69, 283] width 43 height 13
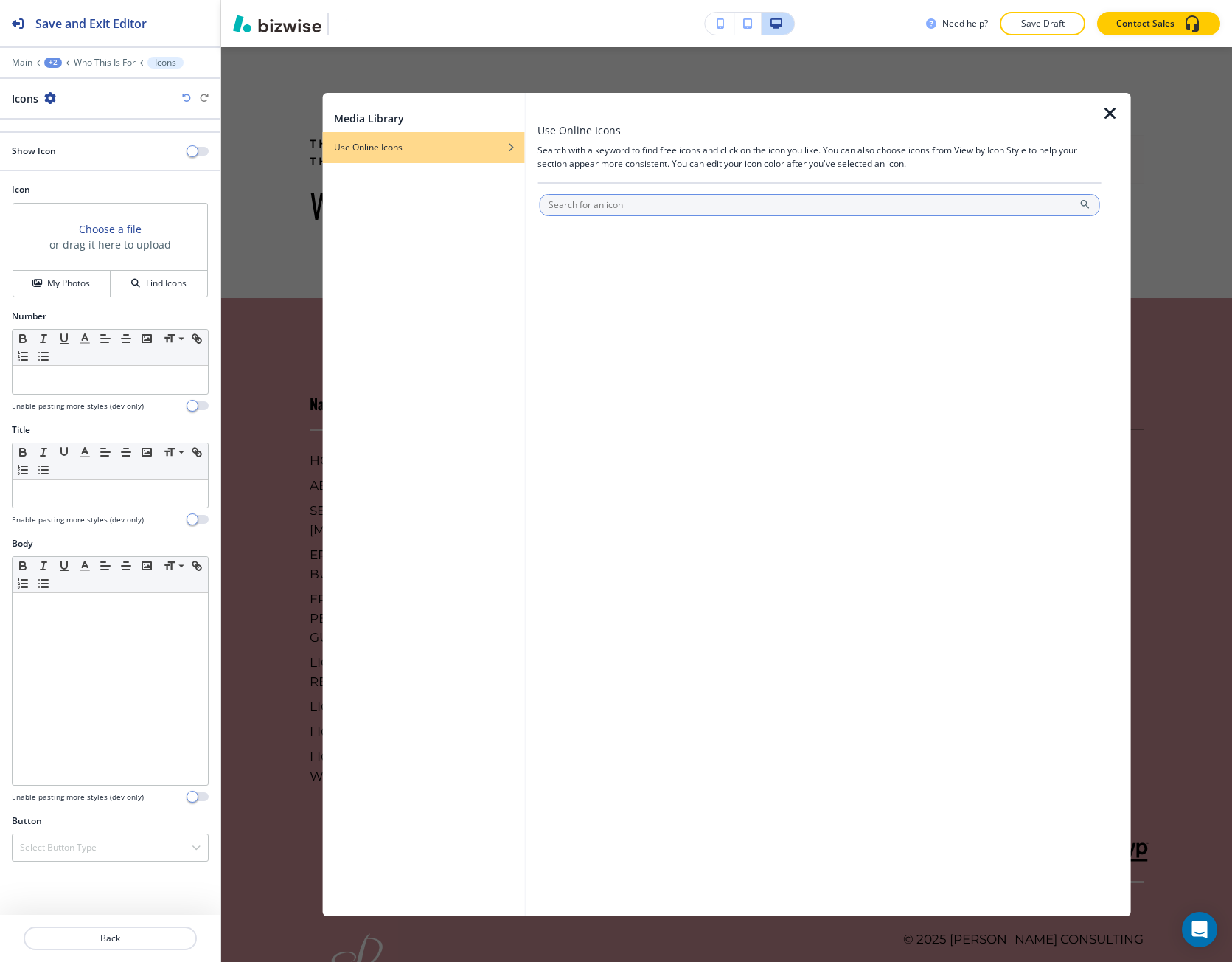
click at [543, 205] on input "text" at bounding box center [820, 205] width 562 height 22
type input "bulls eye"
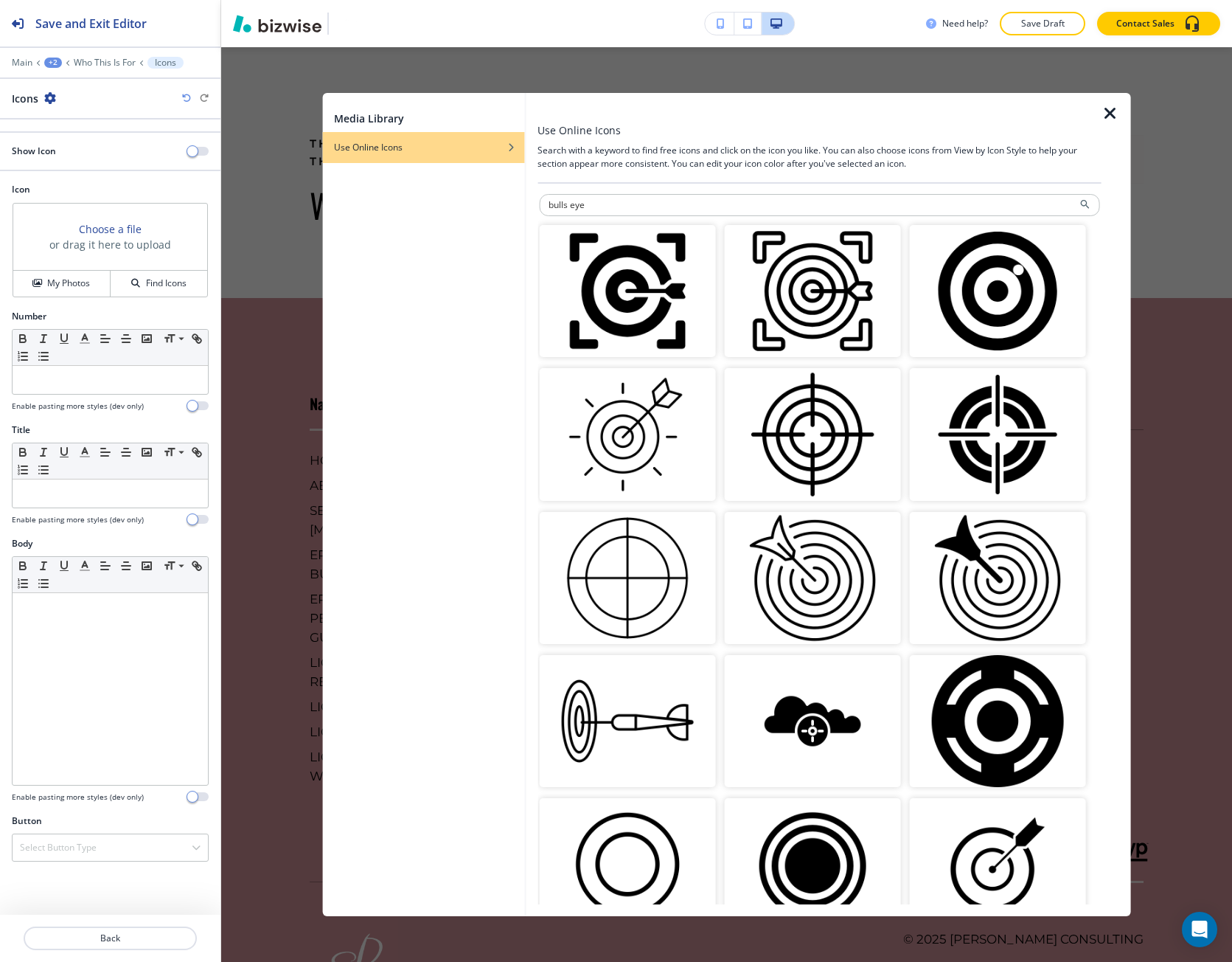
click at [805, 301] on img "button" at bounding box center [812, 291] width 176 height 132
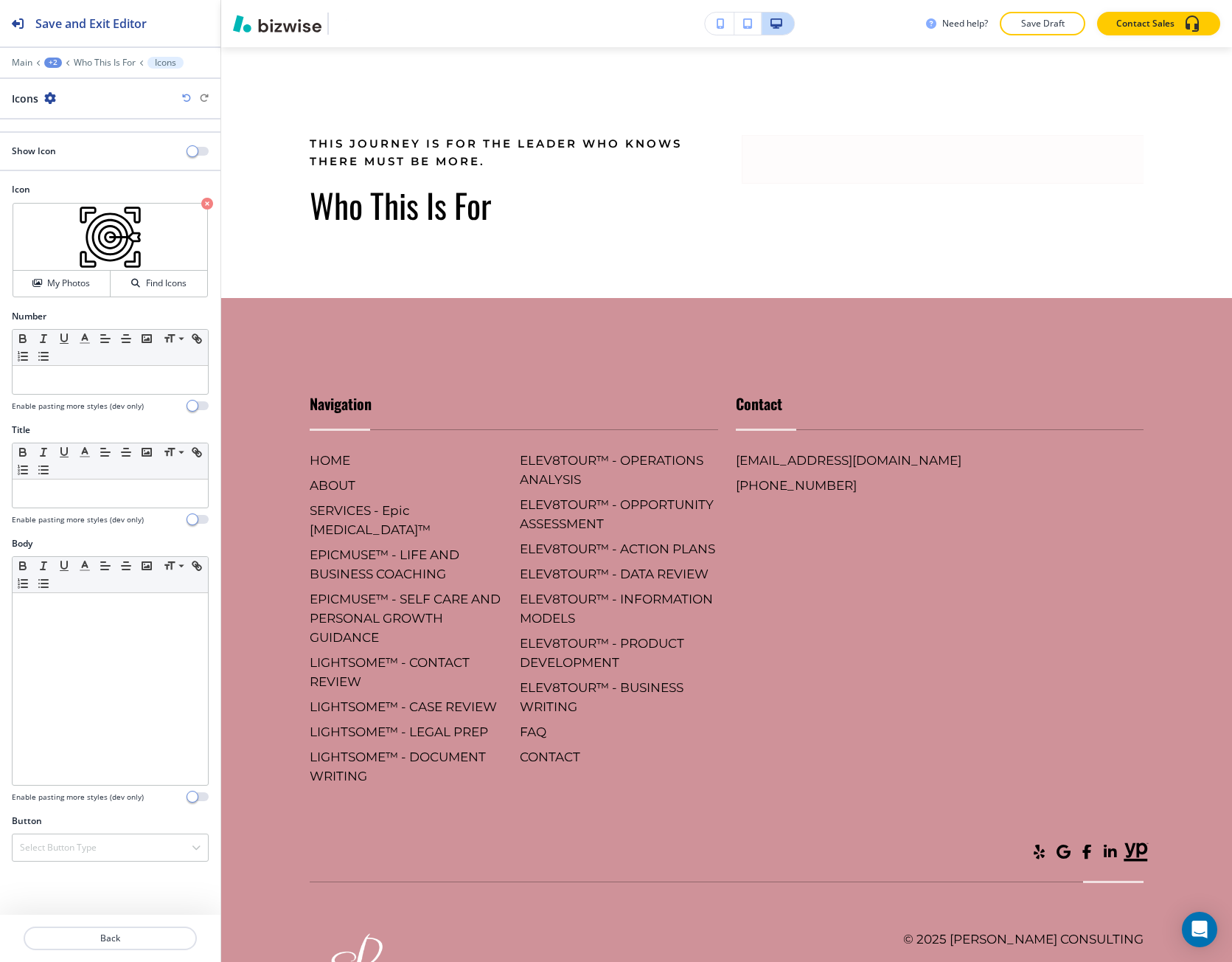
click at [191, 145] on div "Show Icon" at bounding box center [110, 151] width 220 height 13
click at [191, 148] on span "button" at bounding box center [192, 151] width 11 height 11
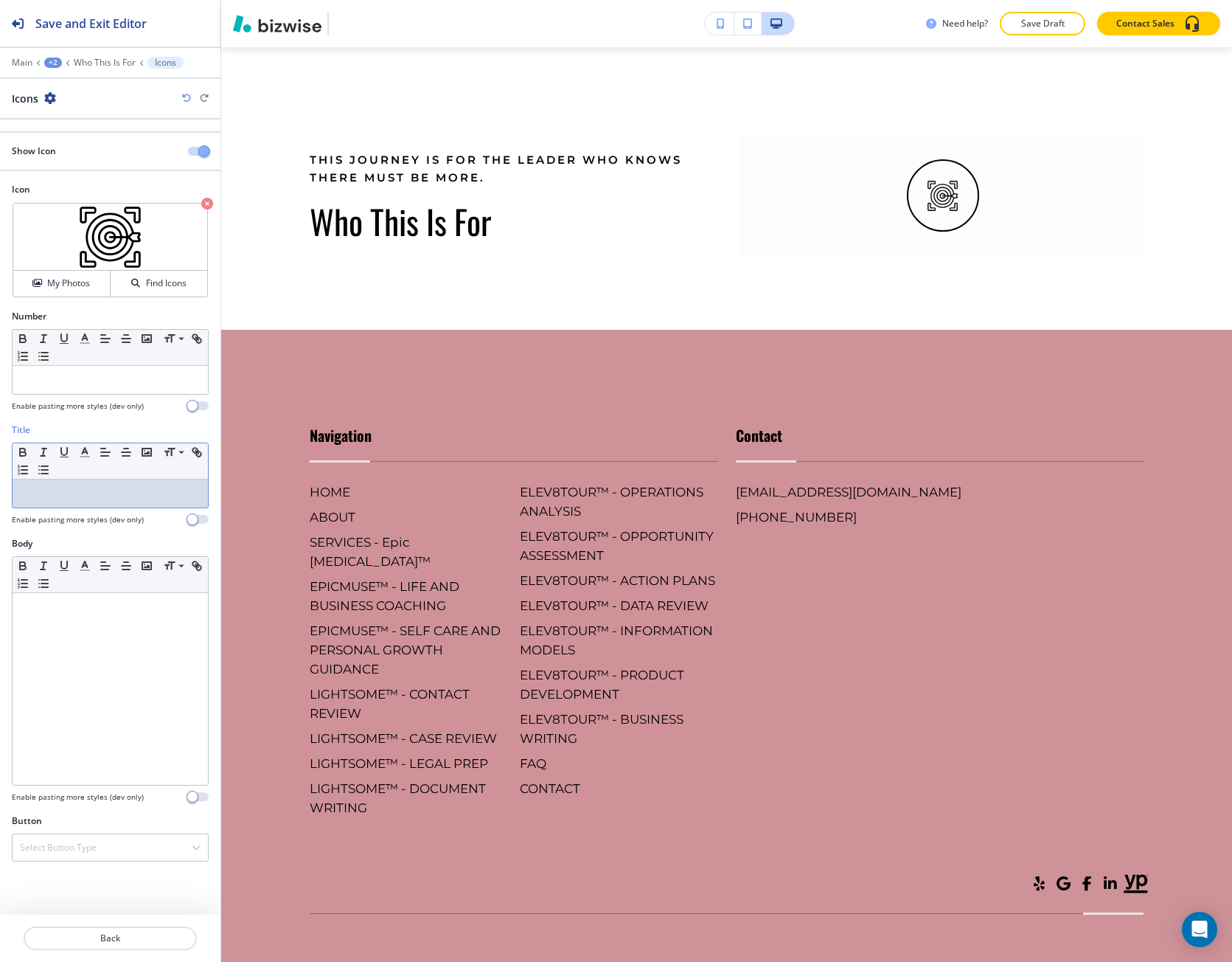
click at [55, 506] on div at bounding box center [110, 494] width 196 height 28
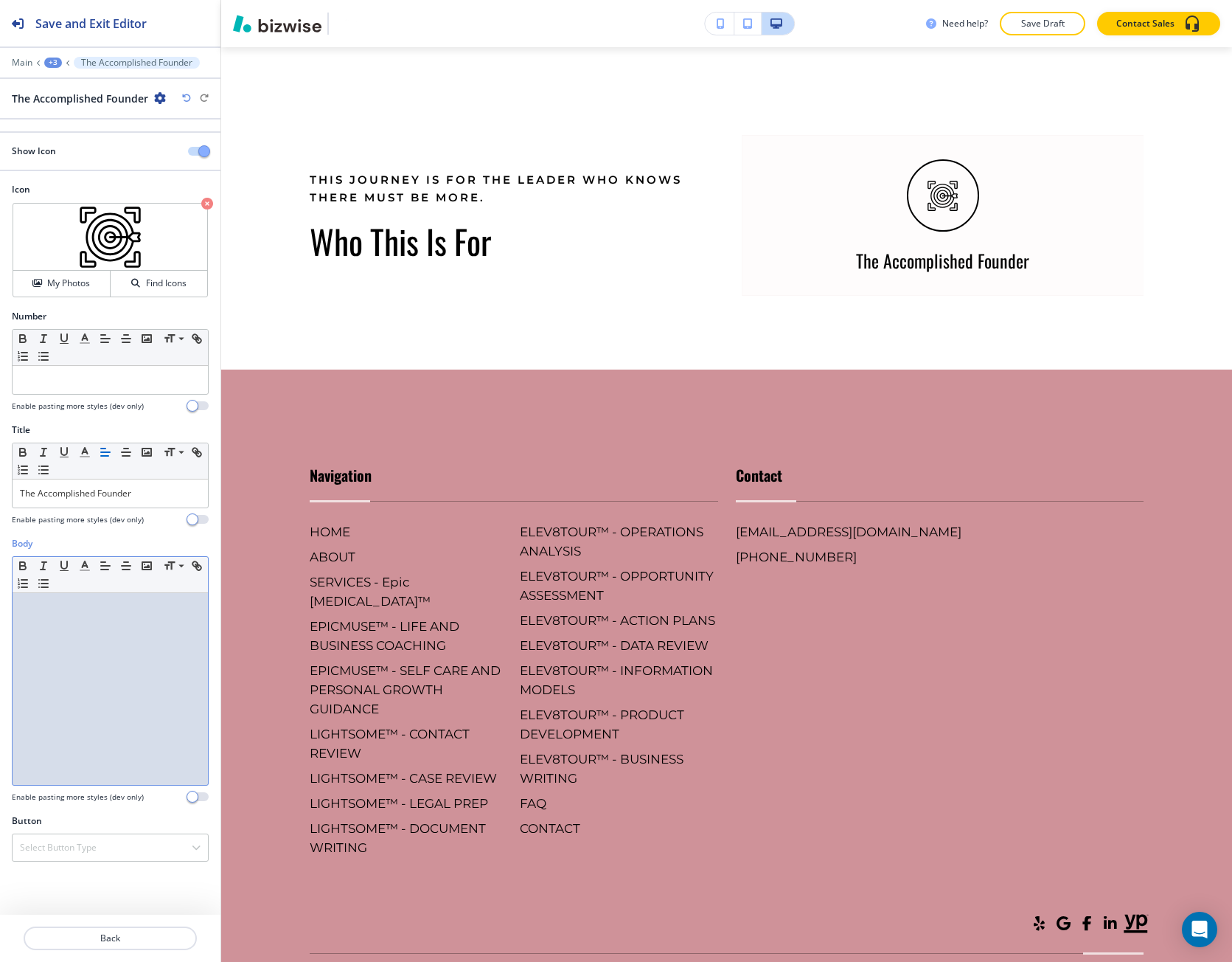
click at [107, 639] on div at bounding box center [110, 689] width 196 height 192
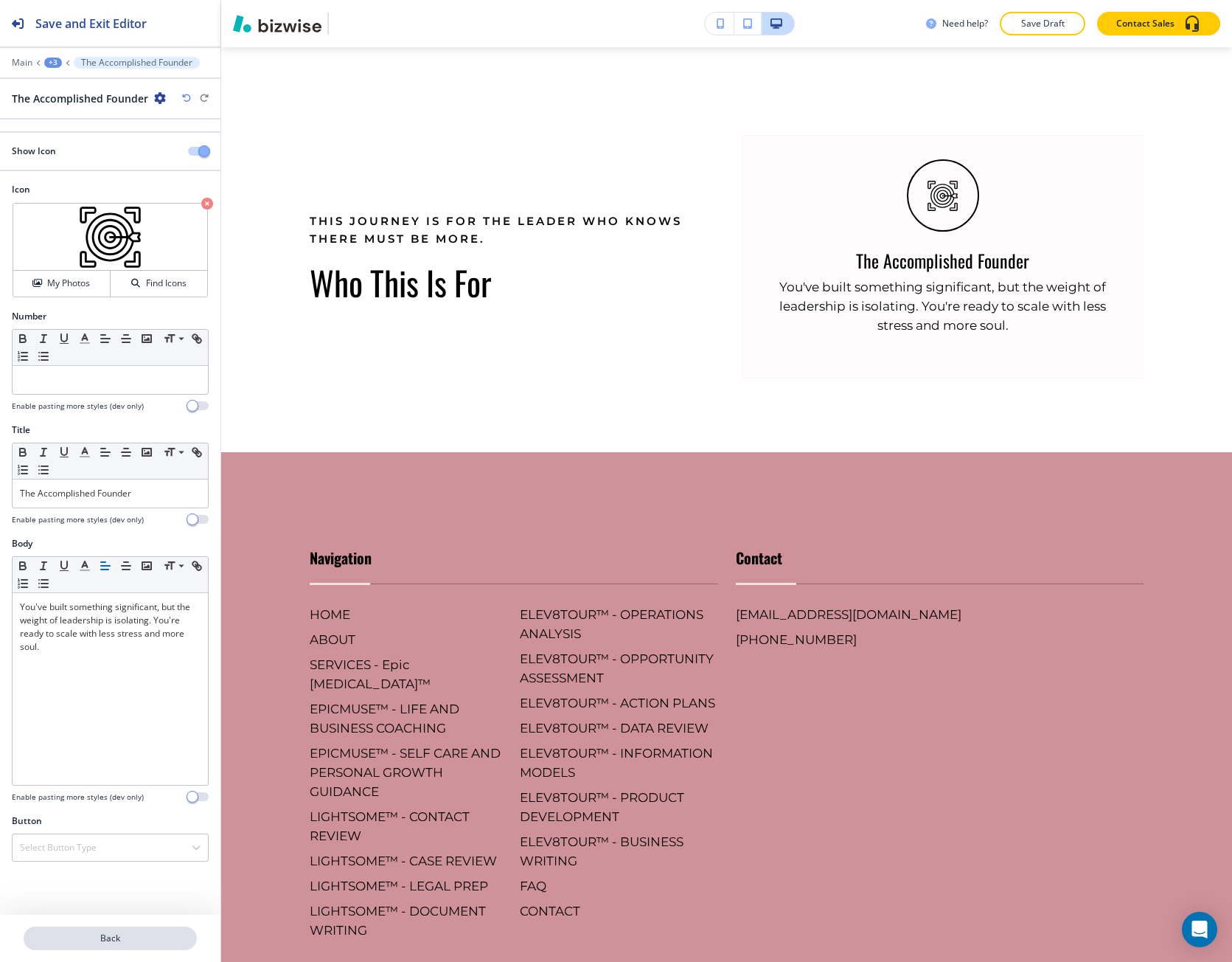
click at [78, 939] on p "Back" at bounding box center [111, 938] width 170 height 13
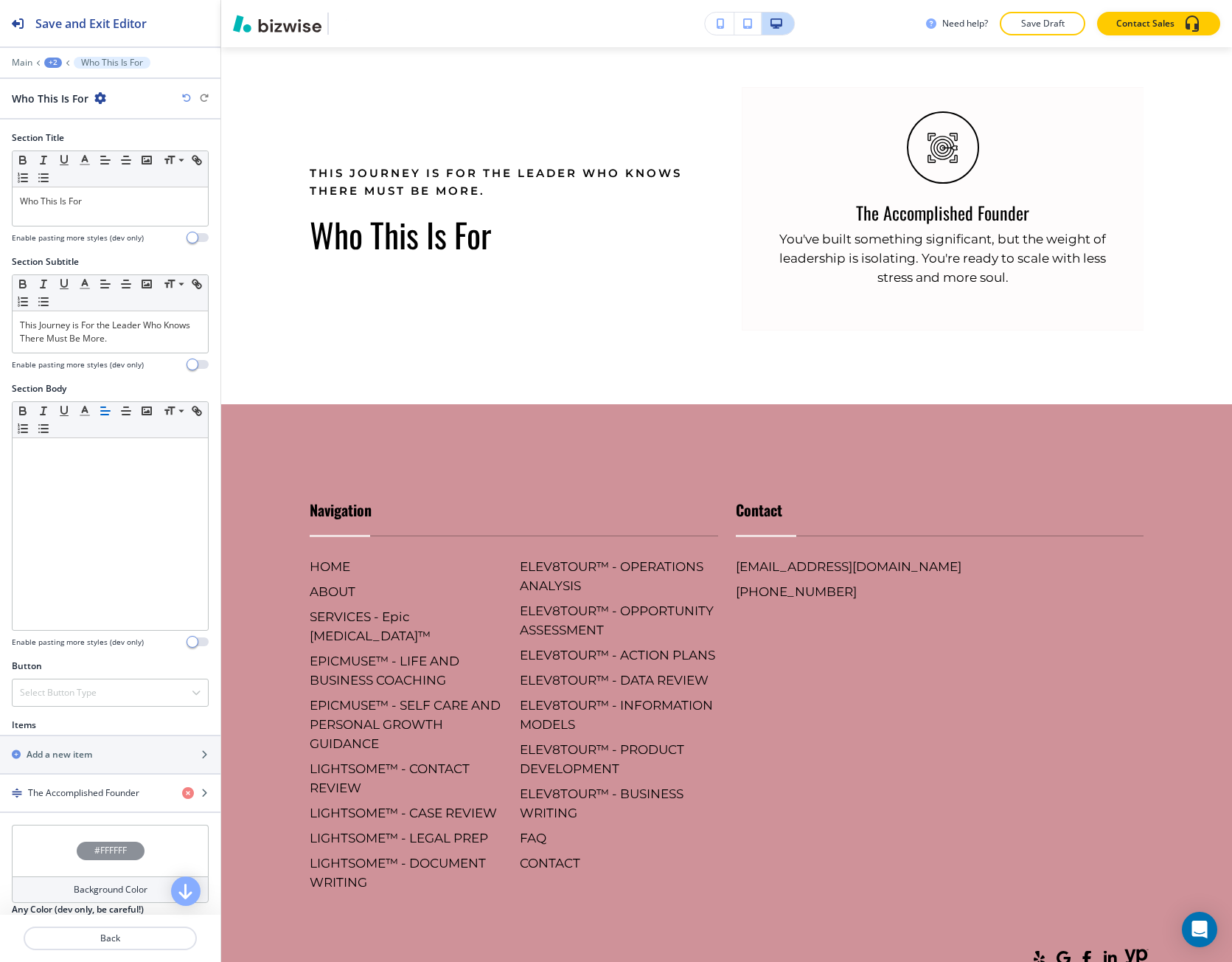
scroll to position [1086, 0]
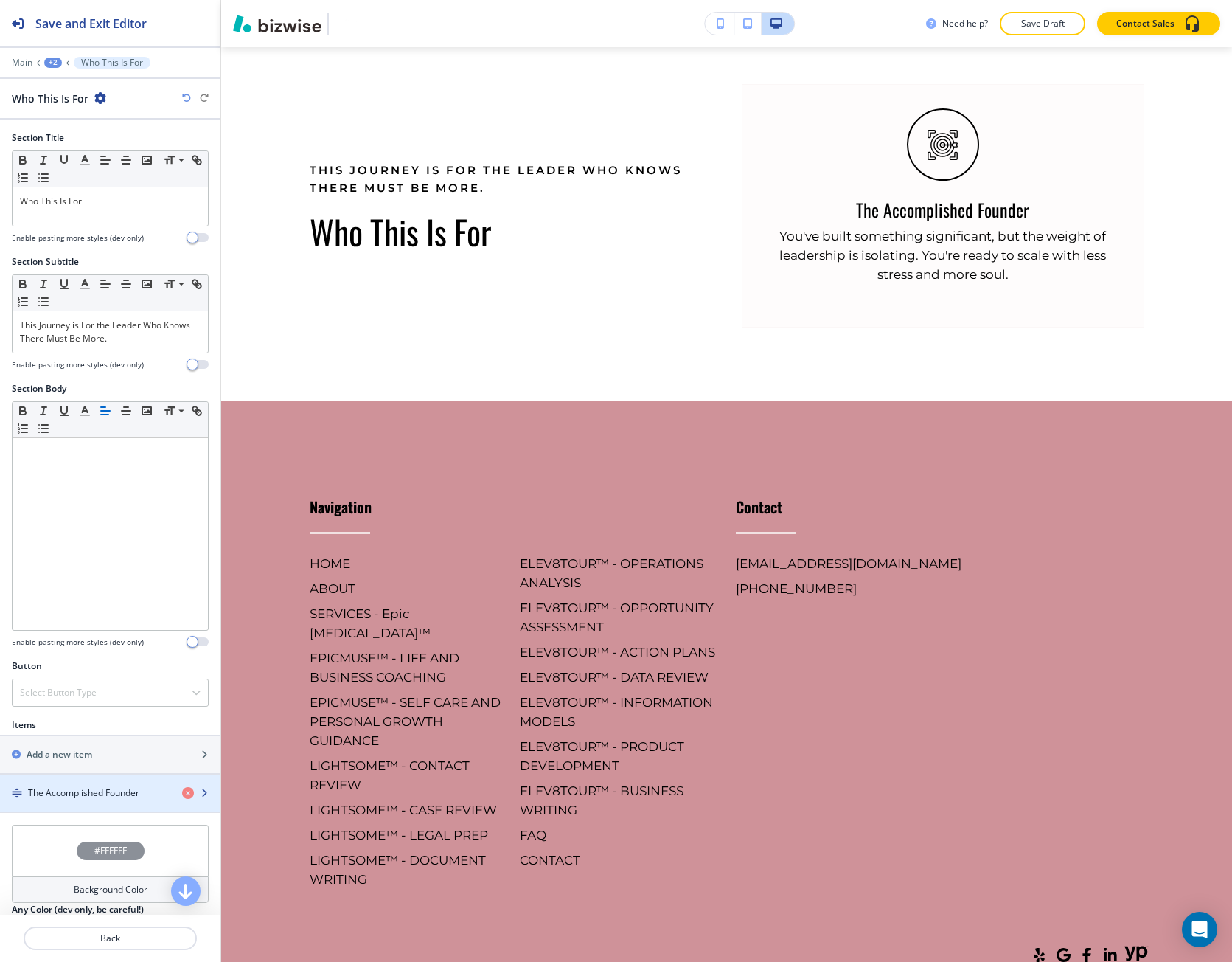
click at [78, 792] on h4 "The Accomplished Founder" at bounding box center [83, 793] width 111 height 13
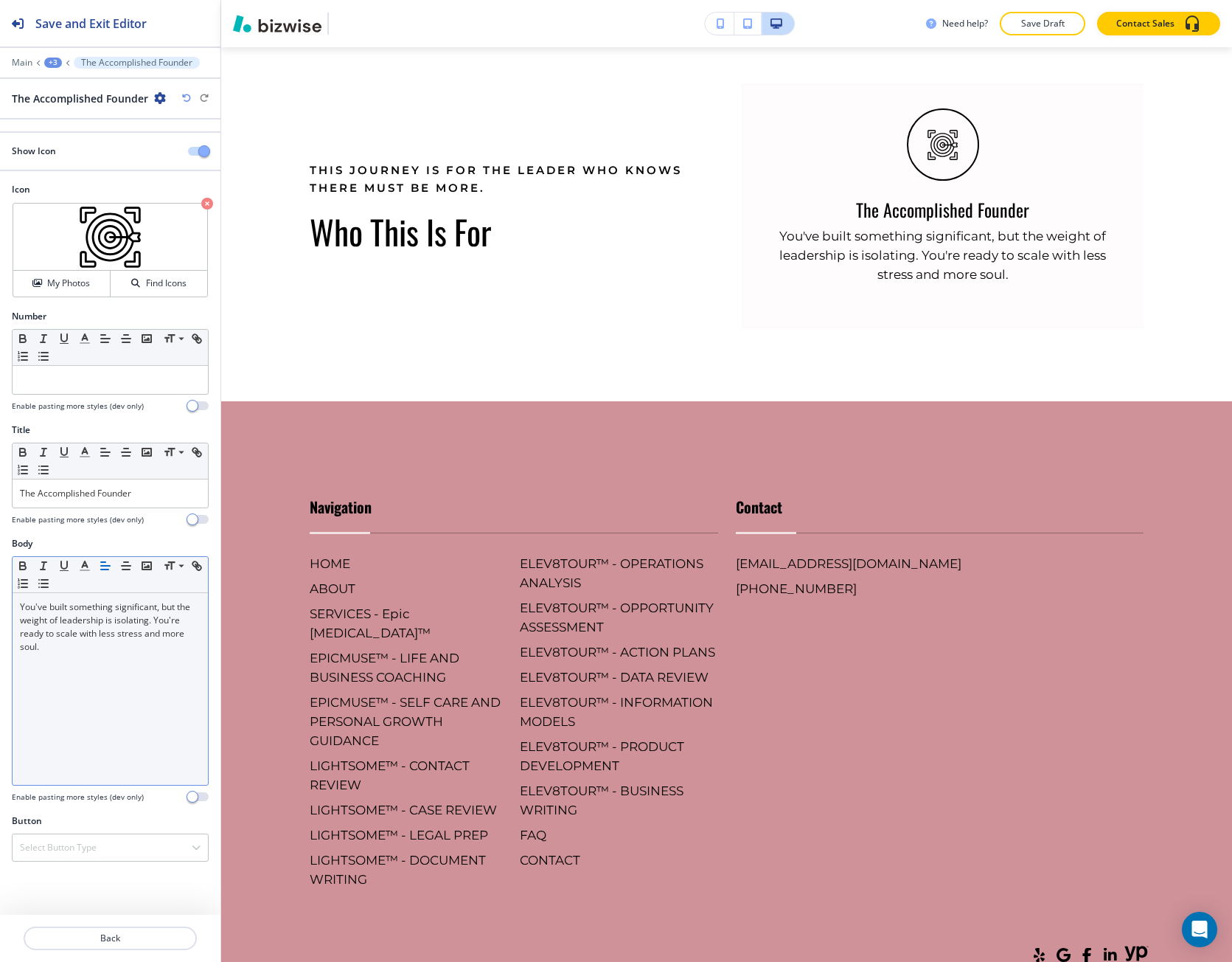
click at [111, 662] on div "You've built something significant, but the weight of leadership is isolating. …" at bounding box center [110, 689] width 196 height 192
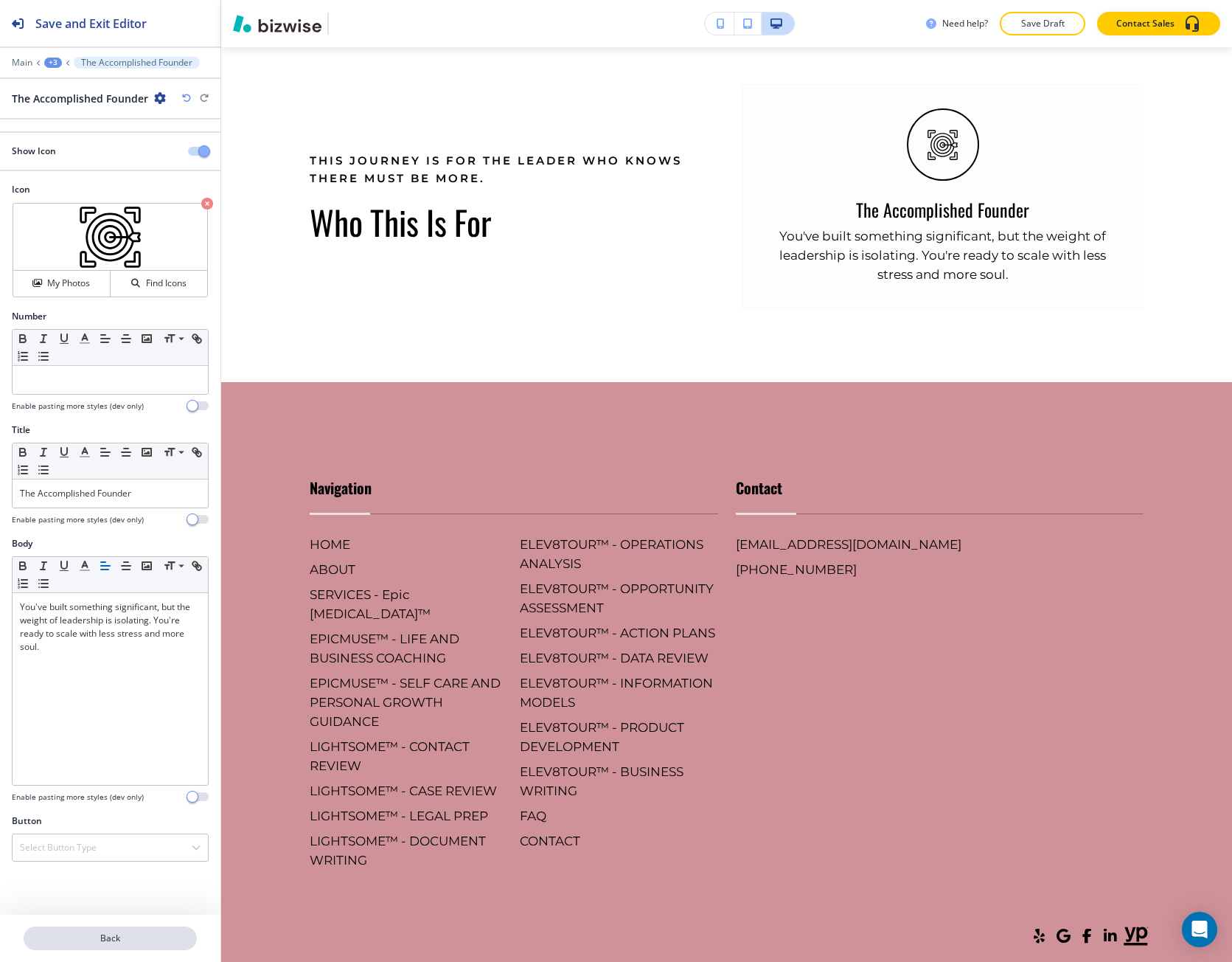
click at [129, 933] on p "Back" at bounding box center [111, 938] width 170 height 13
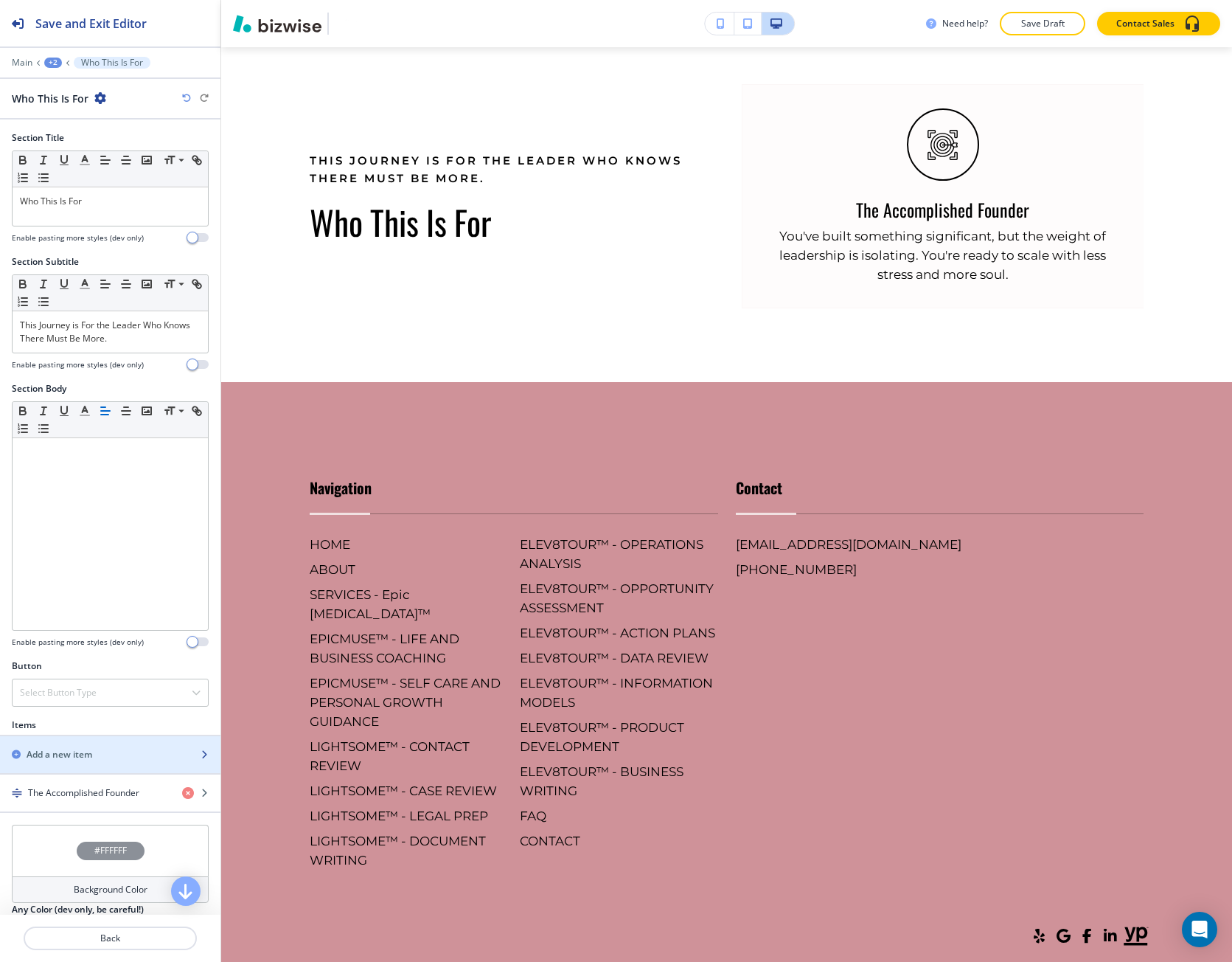
click at [103, 756] on div "Add a new item" at bounding box center [94, 755] width 188 height 13
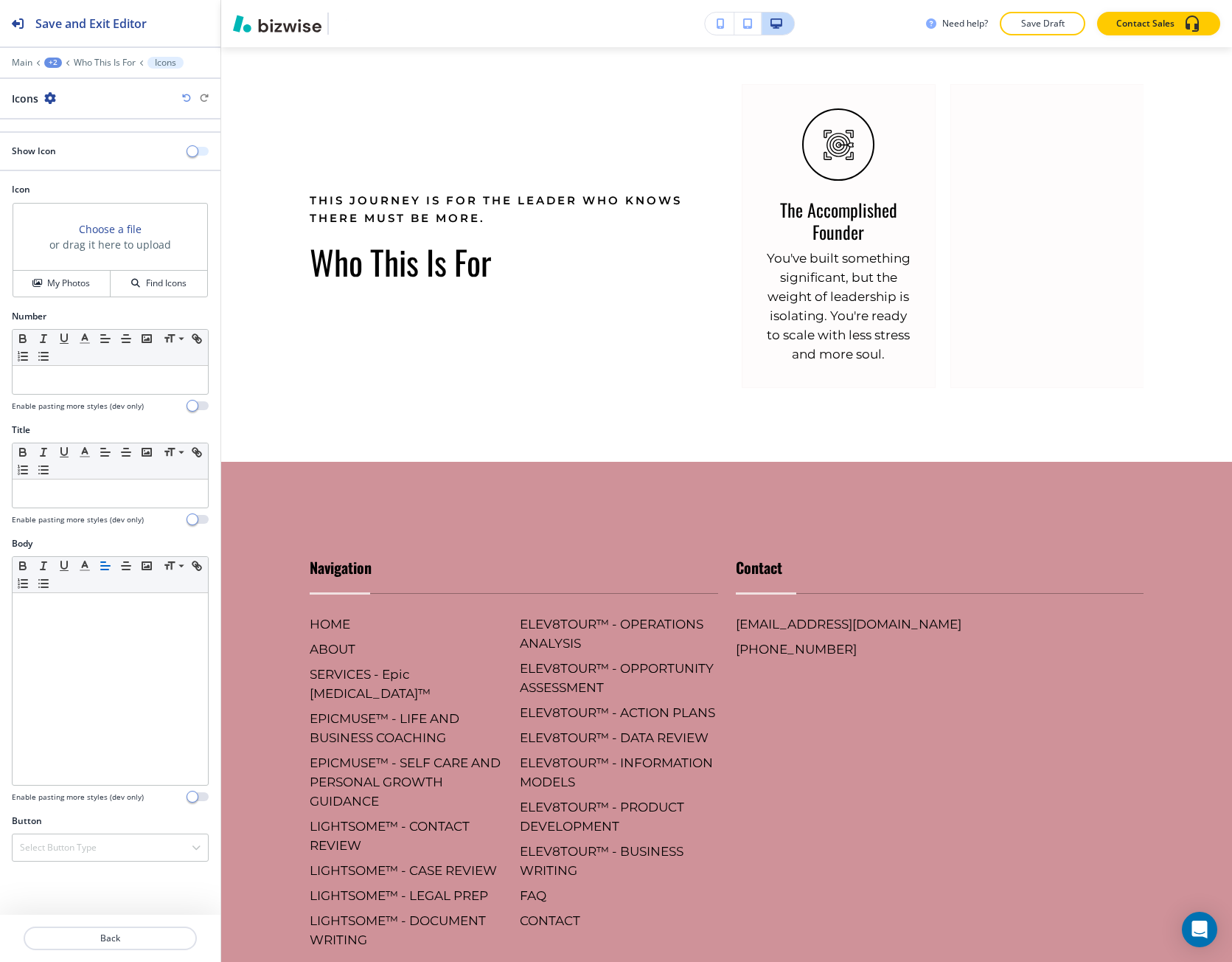
click at [198, 154] on button "button" at bounding box center [198, 151] width 20 height 9
click at [121, 224] on h3 "Choose a file" at bounding box center [110, 228] width 63 height 16
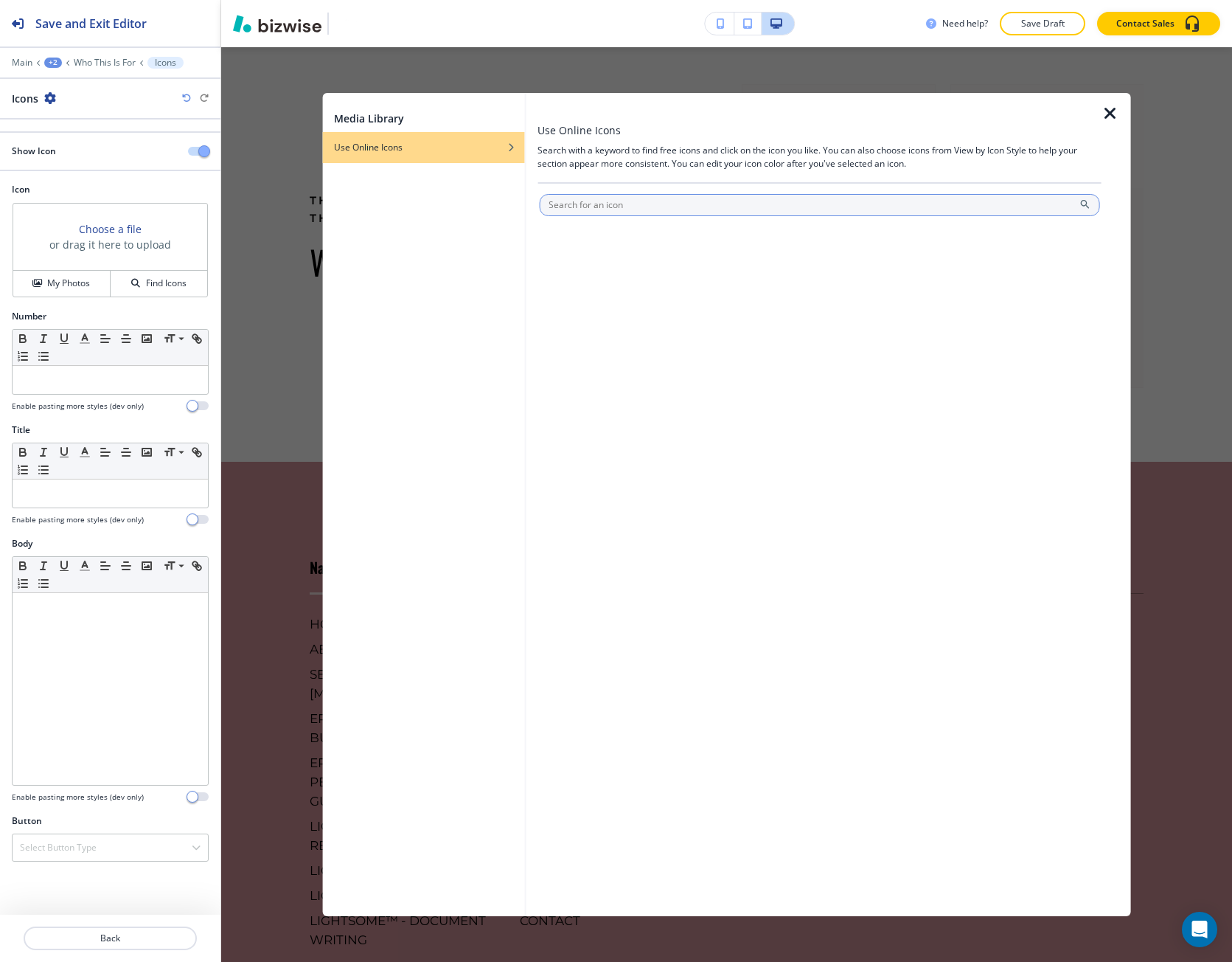
click at [610, 198] on input "text" at bounding box center [820, 205] width 562 height 22
type input "chess"
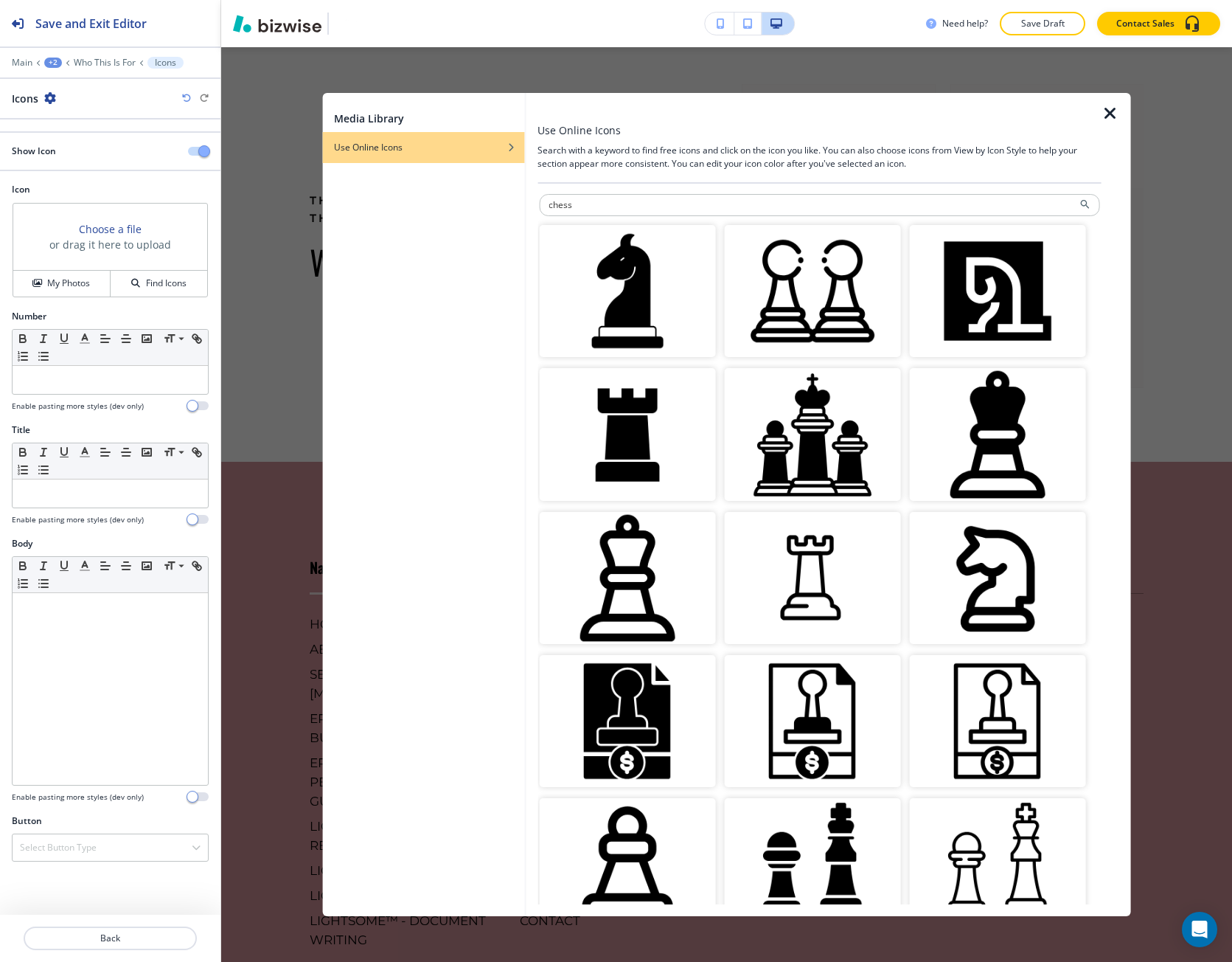
click at [680, 555] on img "button" at bounding box center [627, 577] width 176 height 132
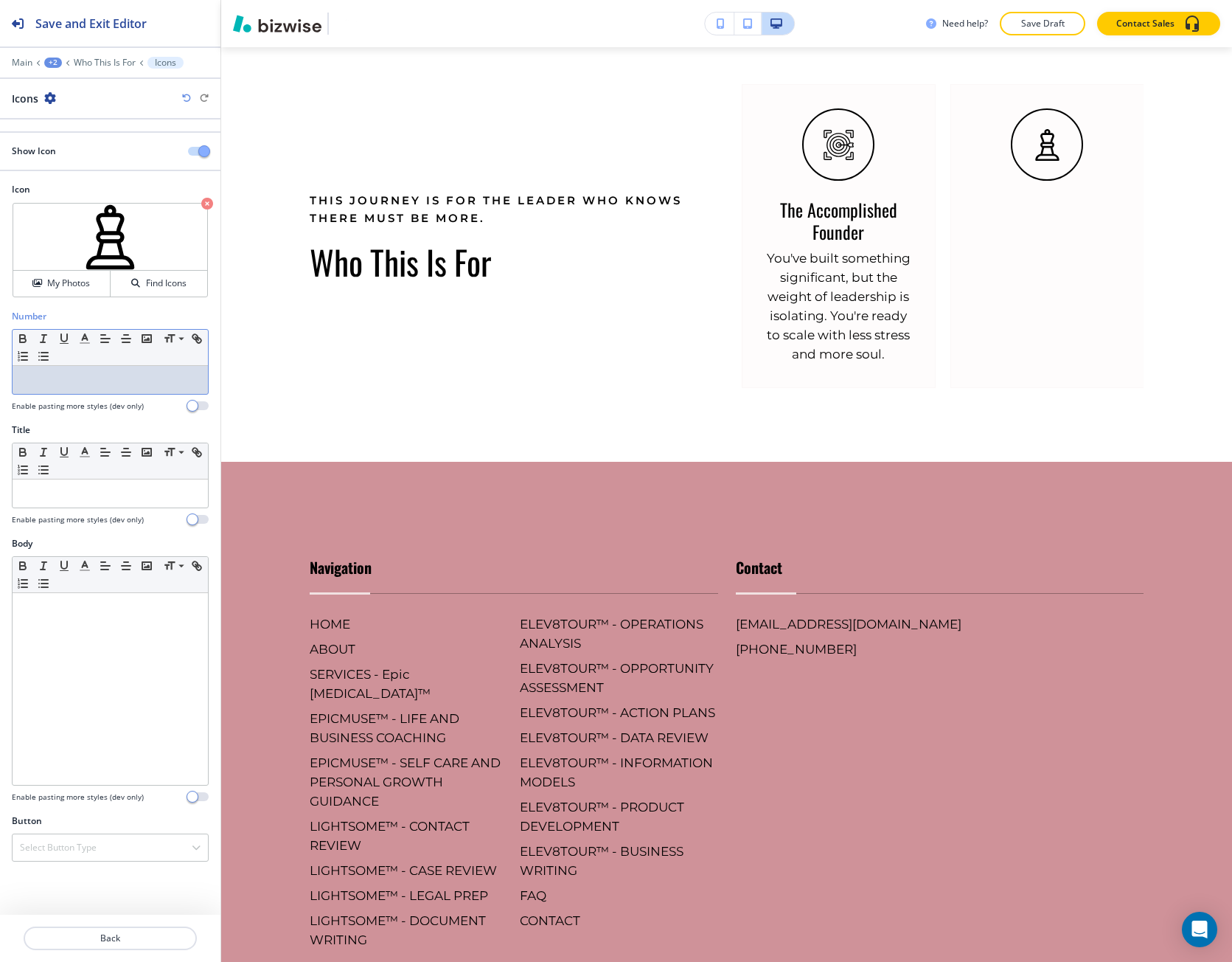
click at [114, 378] on p at bounding box center [110, 380] width 181 height 13
click at [78, 484] on div at bounding box center [110, 494] width 196 height 28
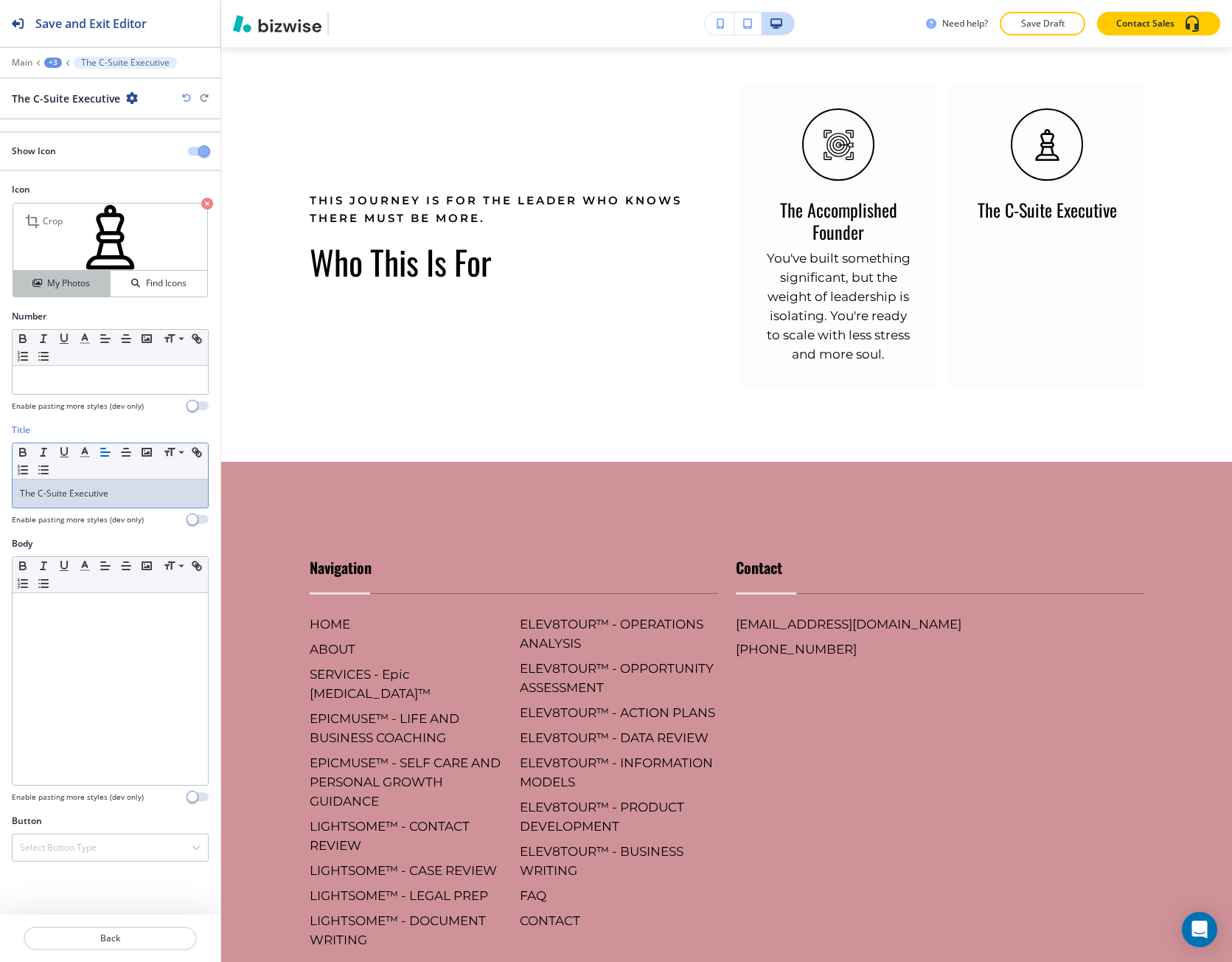
click at [92, 283] on div "My Photos" at bounding box center [61, 283] width 97 height 13
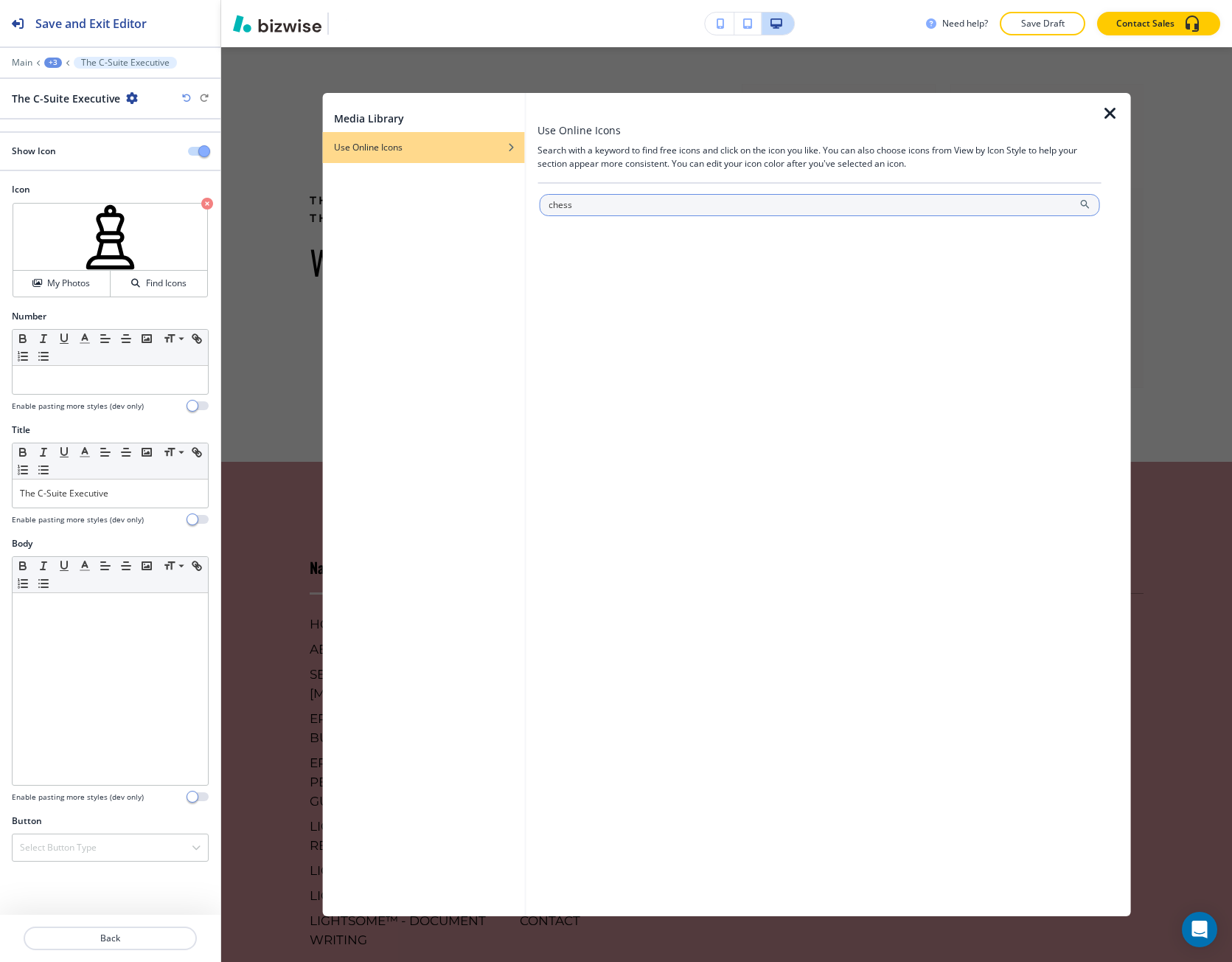
type input "chess"
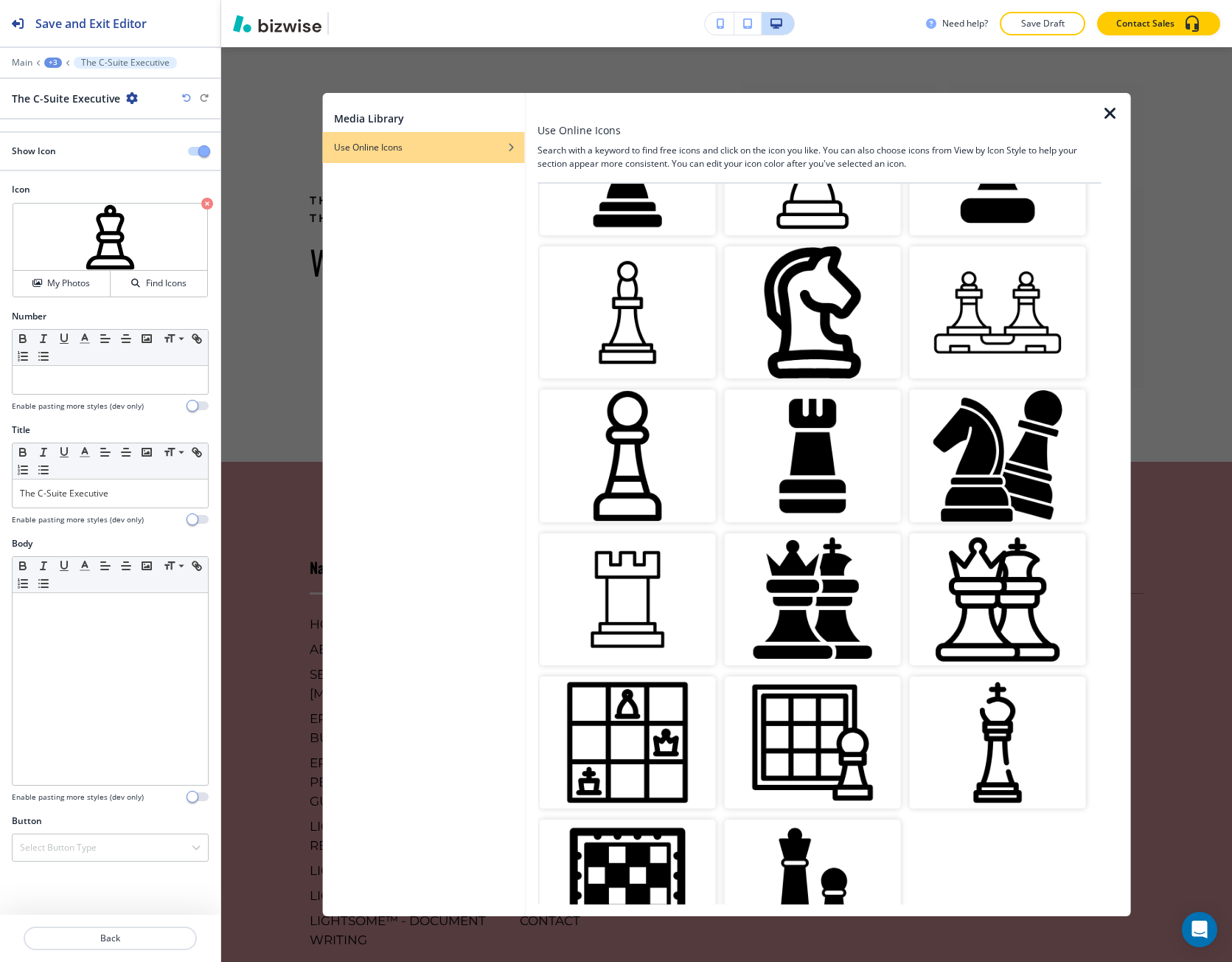
scroll to position [1711, 0]
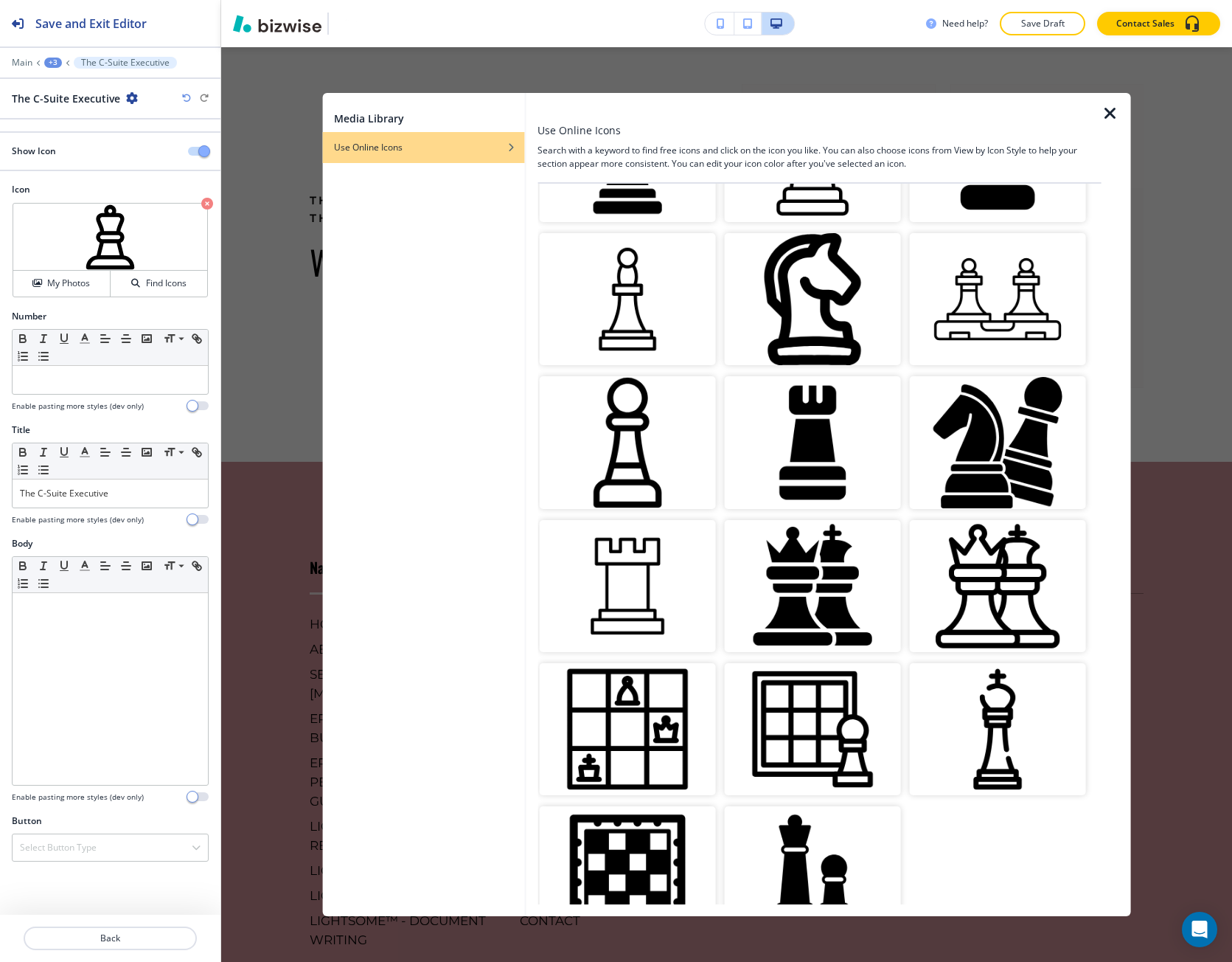
click at [1166, 613] on div "Media Library Use Online Icons Use Online Icons Search with a keyword to find f…" at bounding box center [726, 504] width 1011 height 915
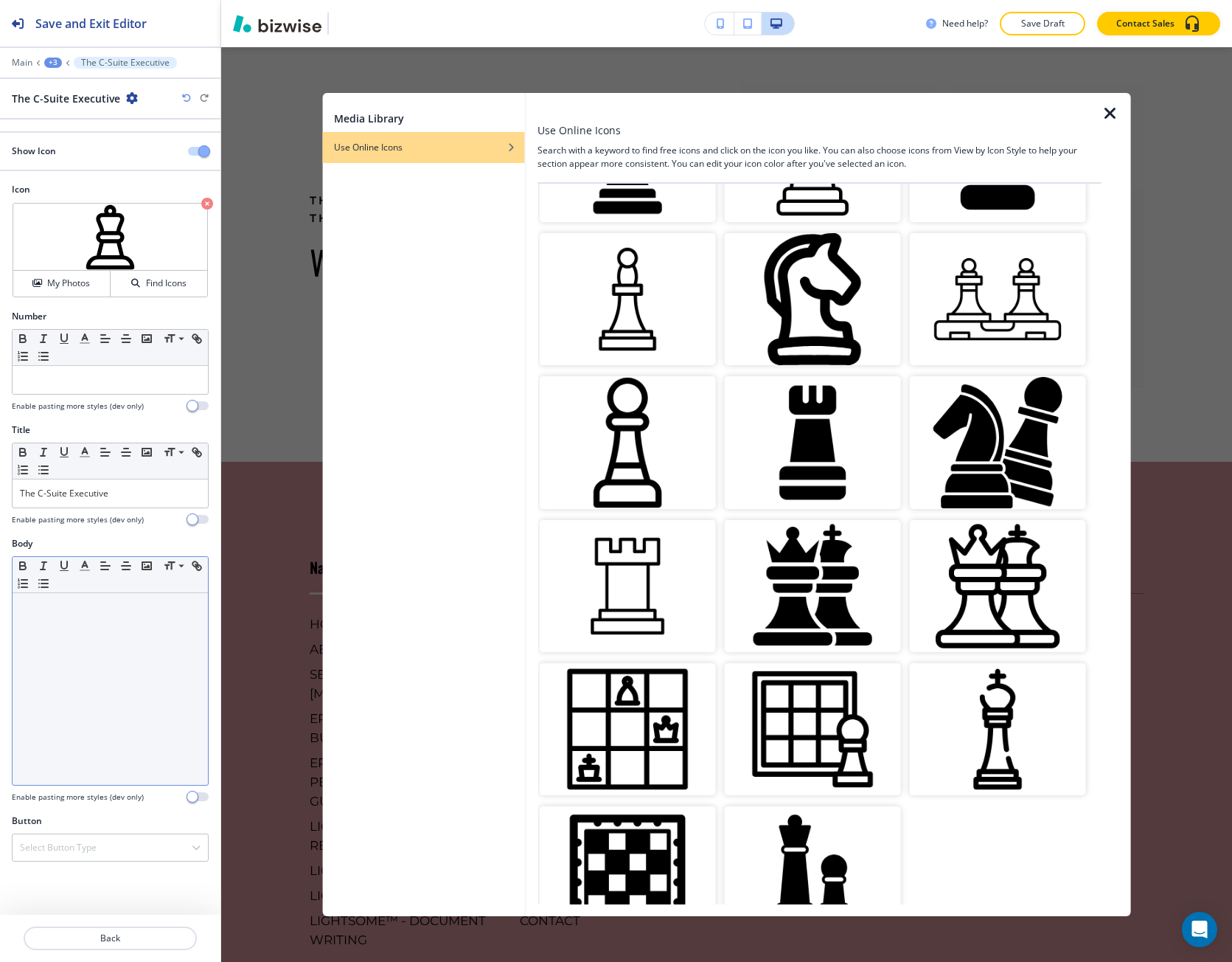
click at [146, 681] on div at bounding box center [110, 689] width 196 height 192
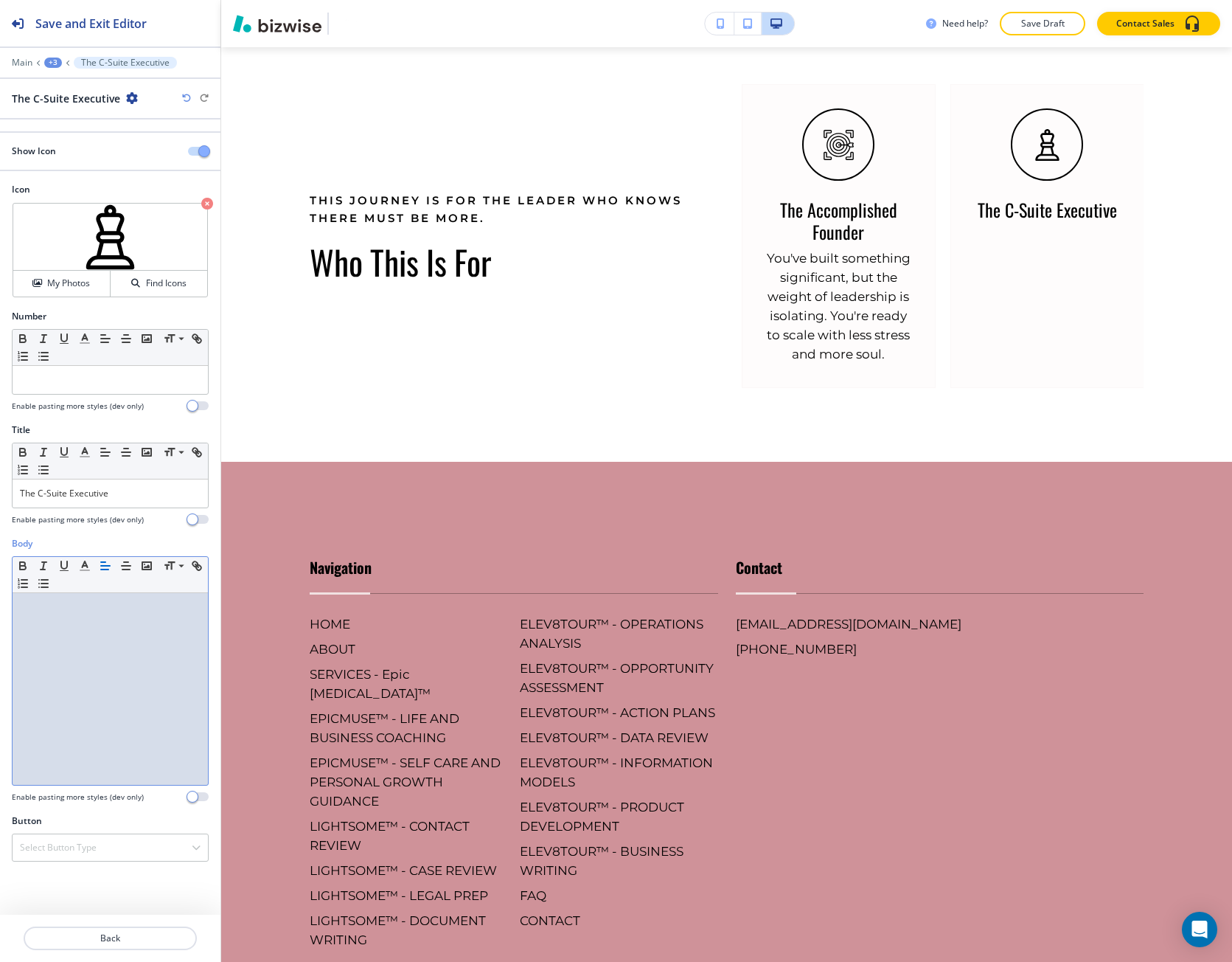
scroll to position [0, 0]
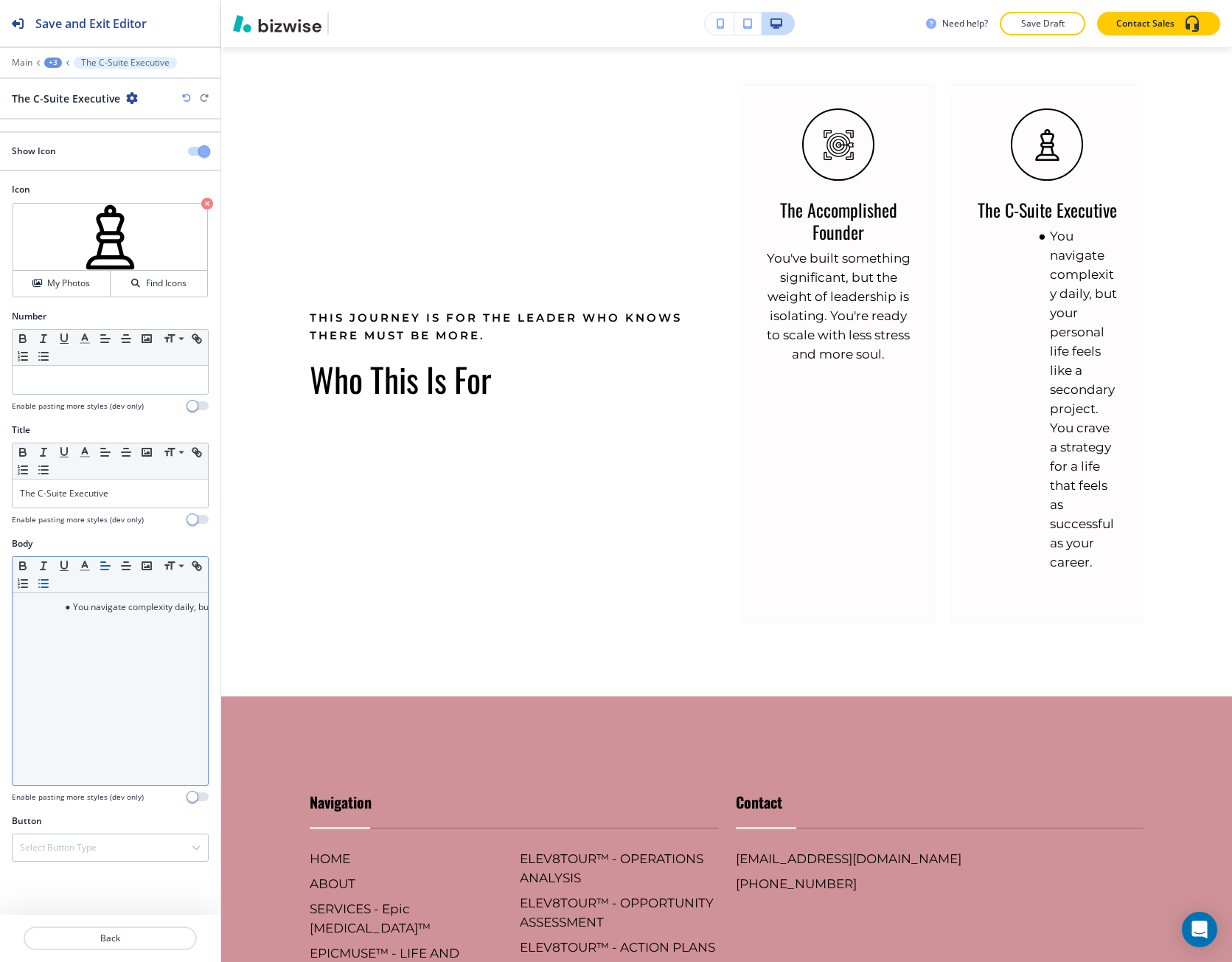
click at [45, 580] on line "button" at bounding box center [44, 580] width 7 height 0
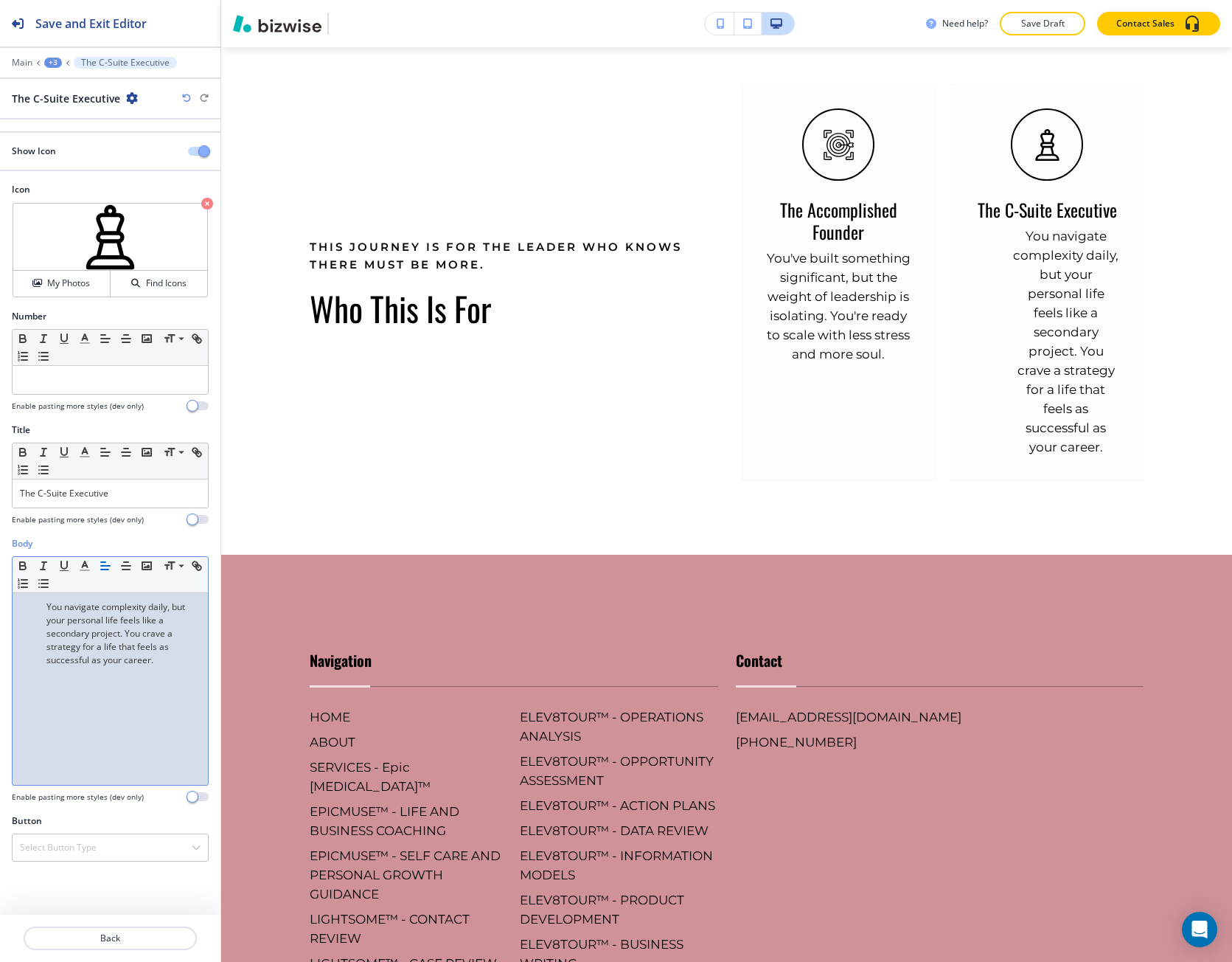
click at [48, 614] on p "You navigate complexity daily, but your personal life feels like a secondary pr…" at bounding box center [110, 633] width 181 height 66
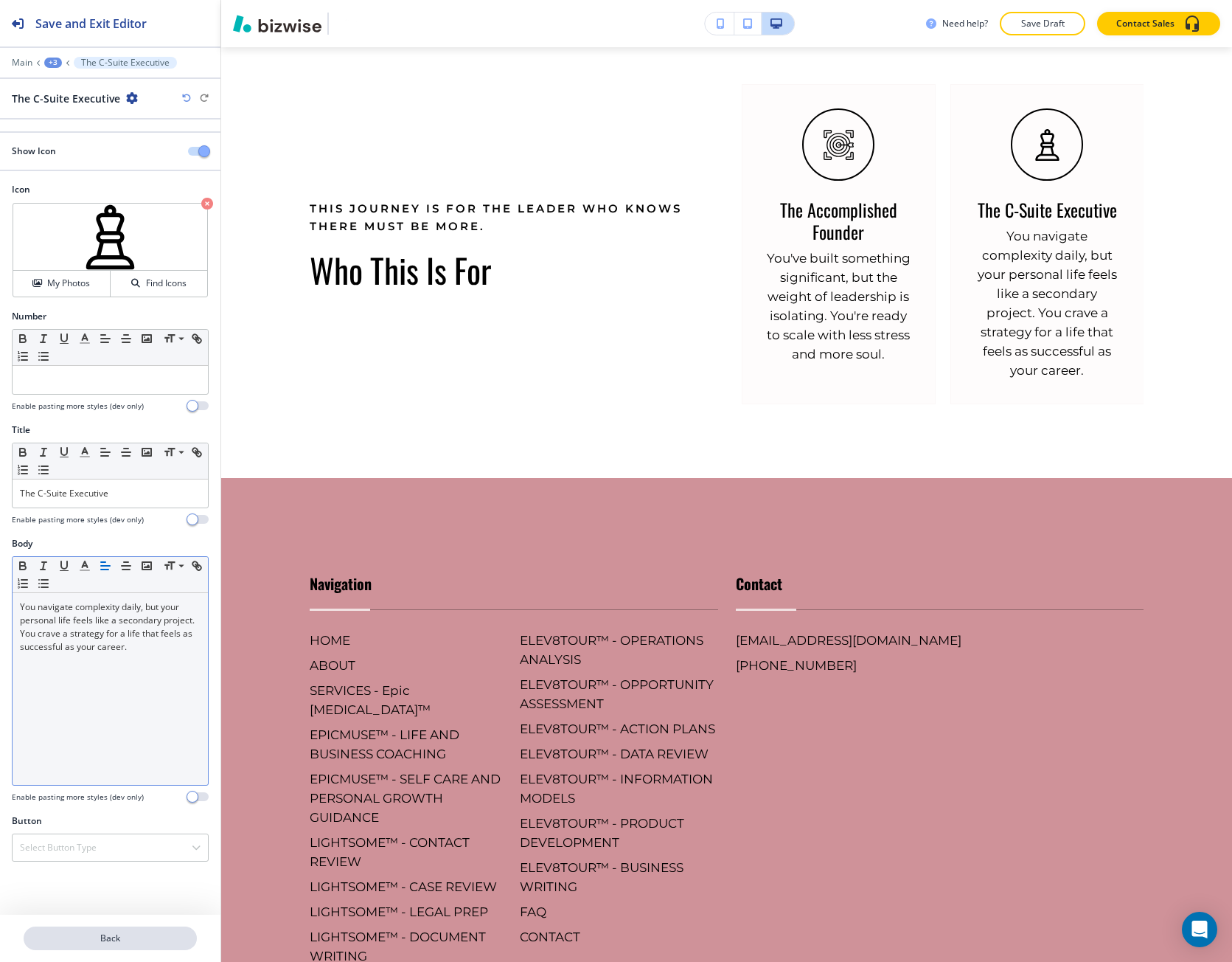
click at [115, 933] on button "Back" at bounding box center [111, 938] width 174 height 24
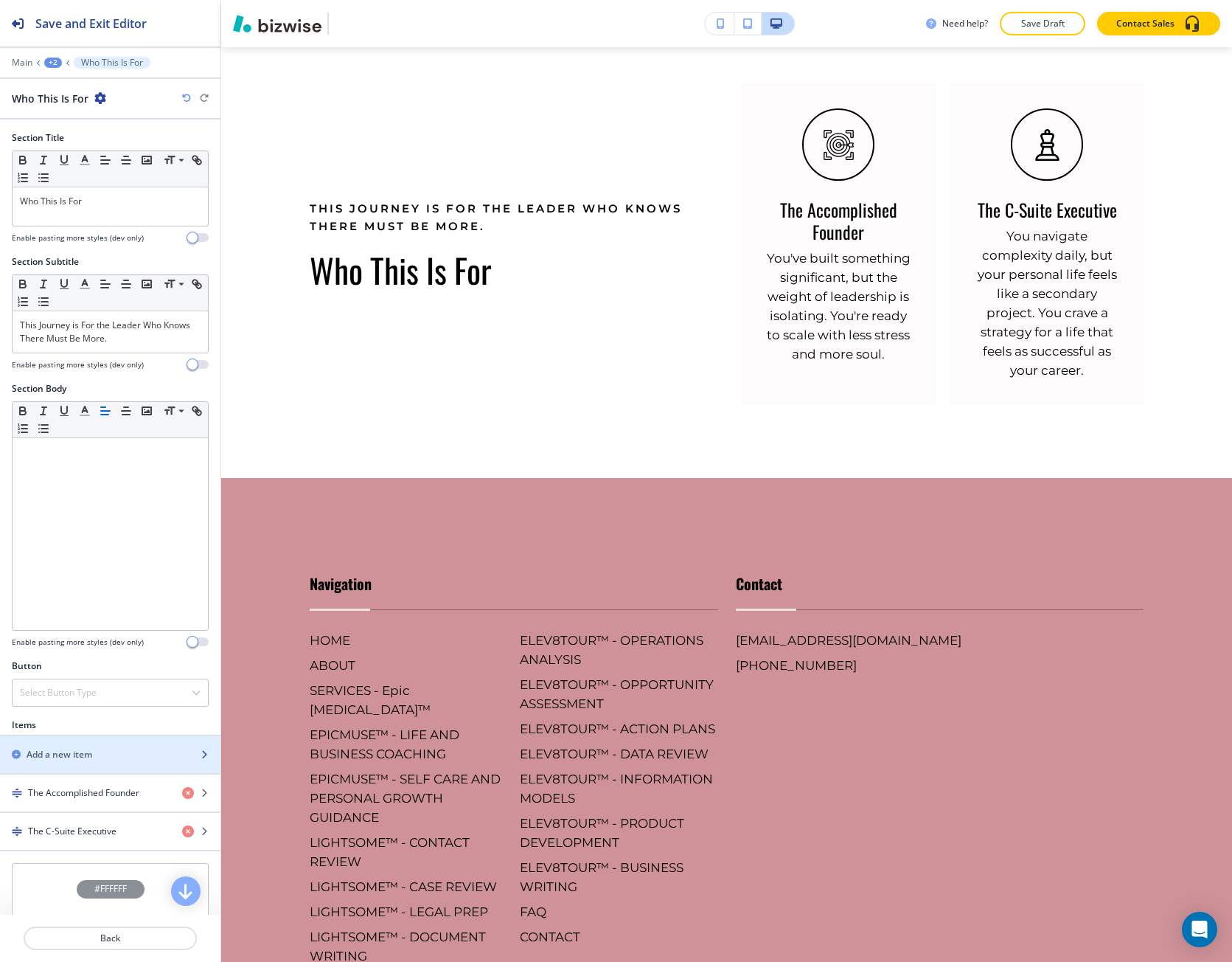
click at [74, 756] on h2 "Add a new item" at bounding box center [59, 755] width 65 height 13
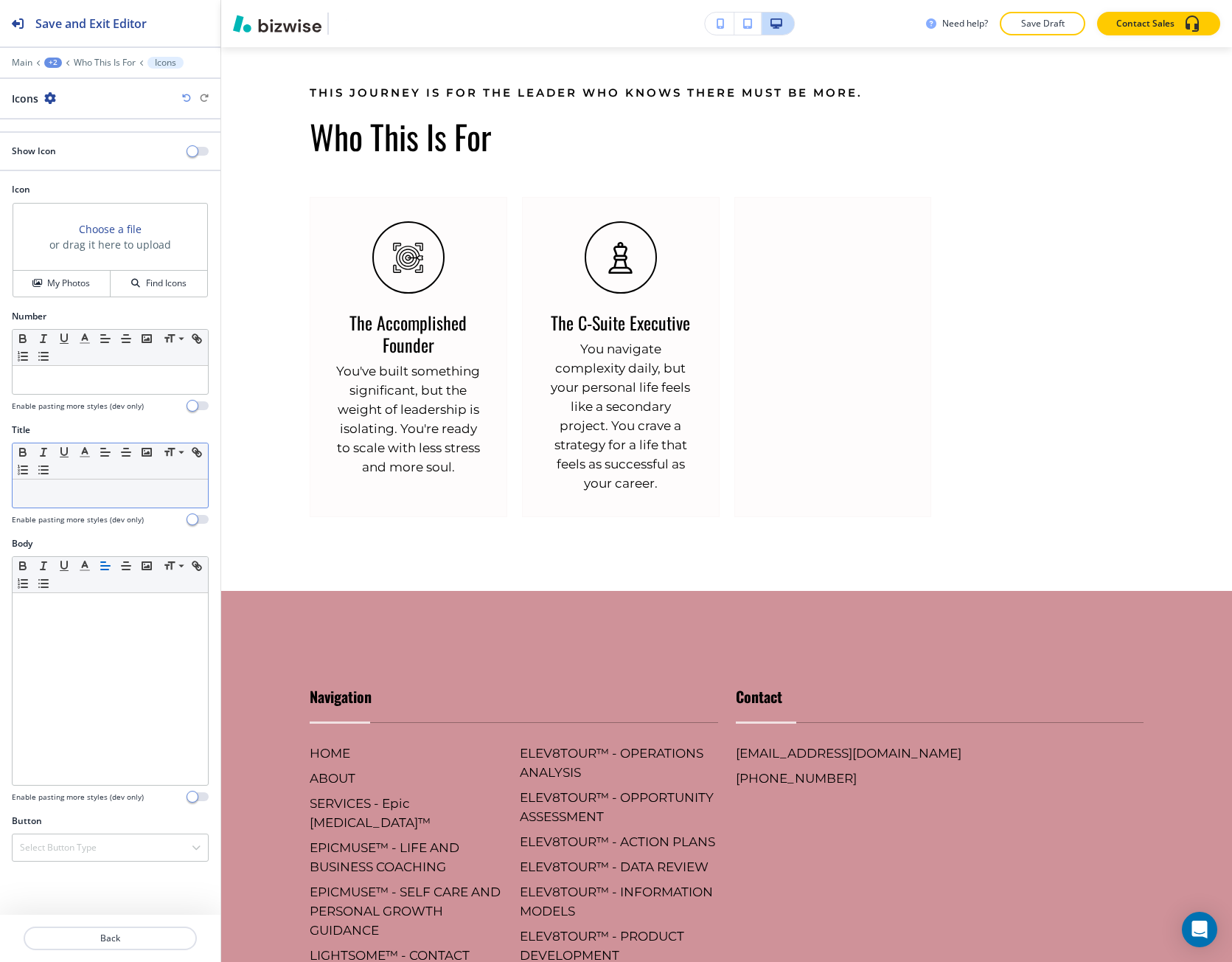
click at [30, 495] on p at bounding box center [110, 494] width 181 height 13
click at [193, 153] on span "button" at bounding box center [192, 151] width 11 height 11
click at [83, 287] on h4 "My Photos" at bounding box center [69, 283] width 43 height 13
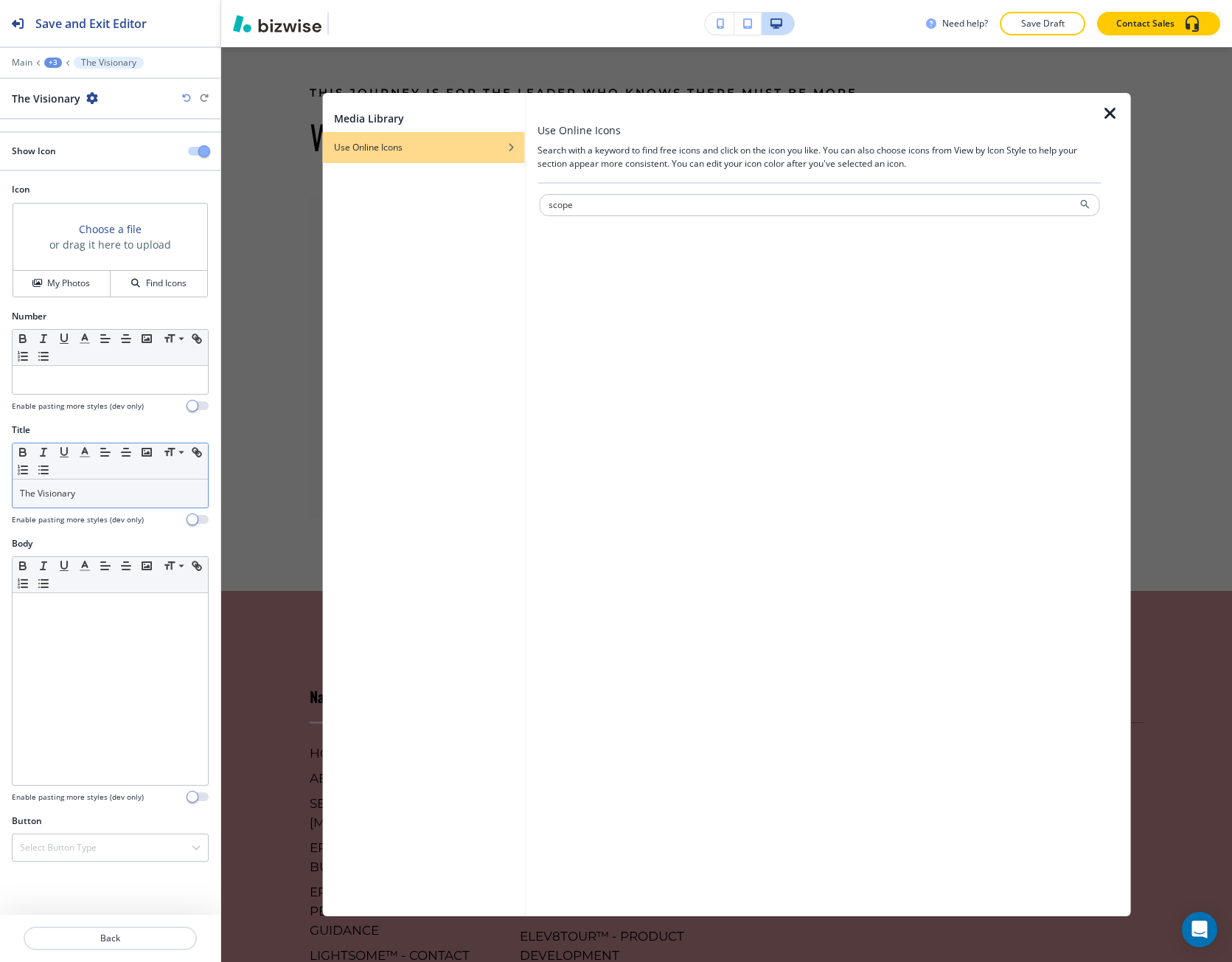
type input "scope"
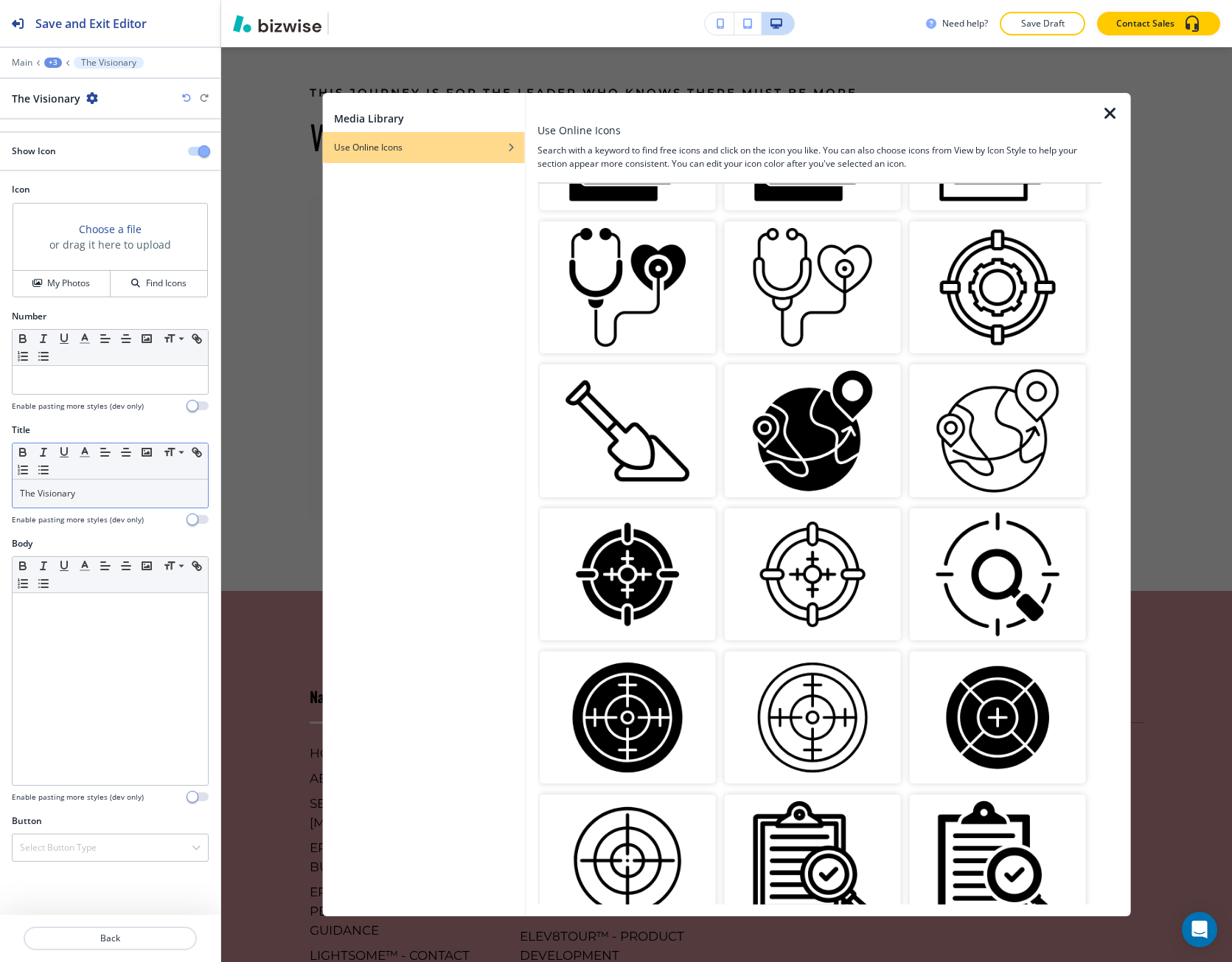
scroll to position [664, 0]
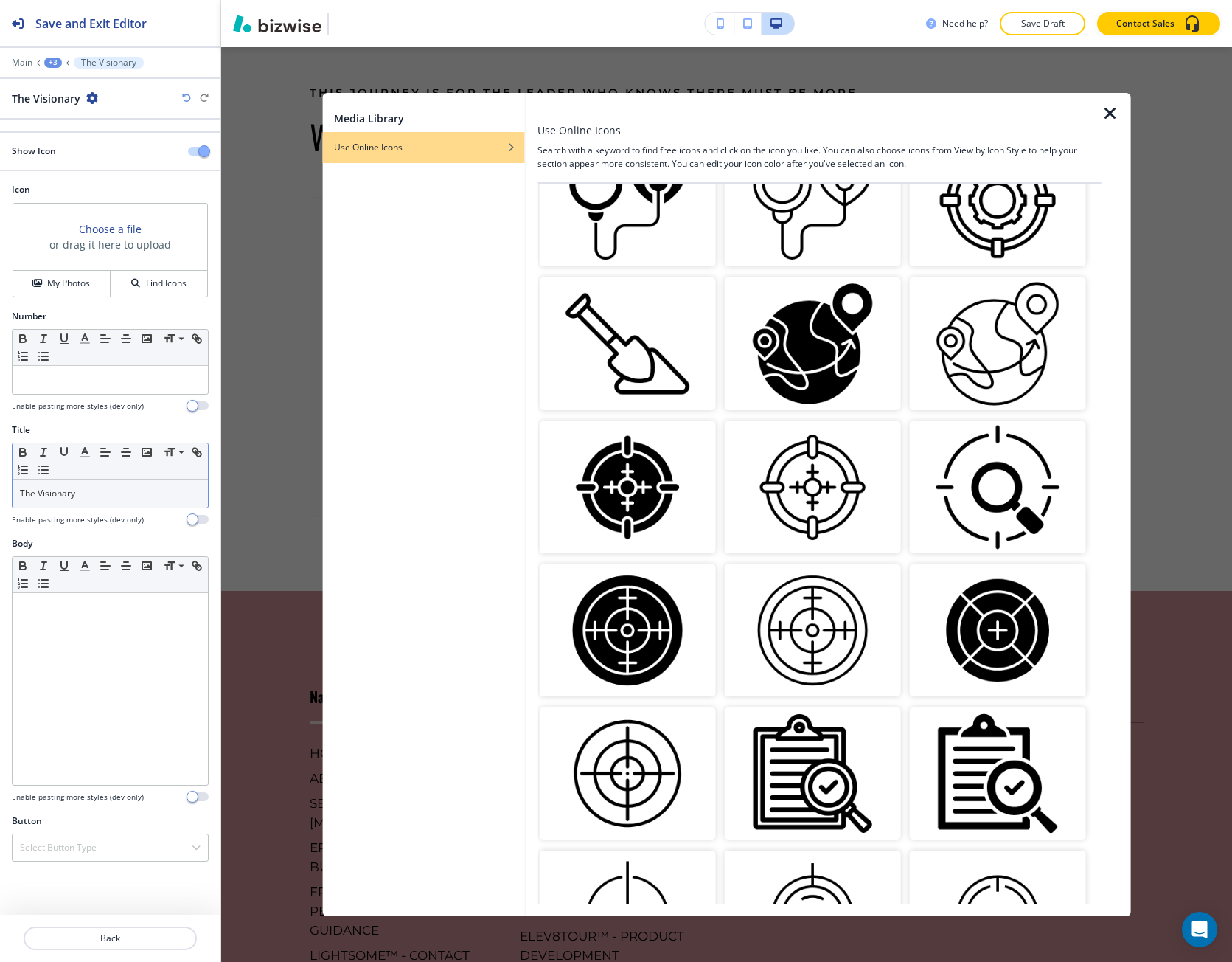
click at [806, 484] on img "button" at bounding box center [812, 486] width 176 height 132
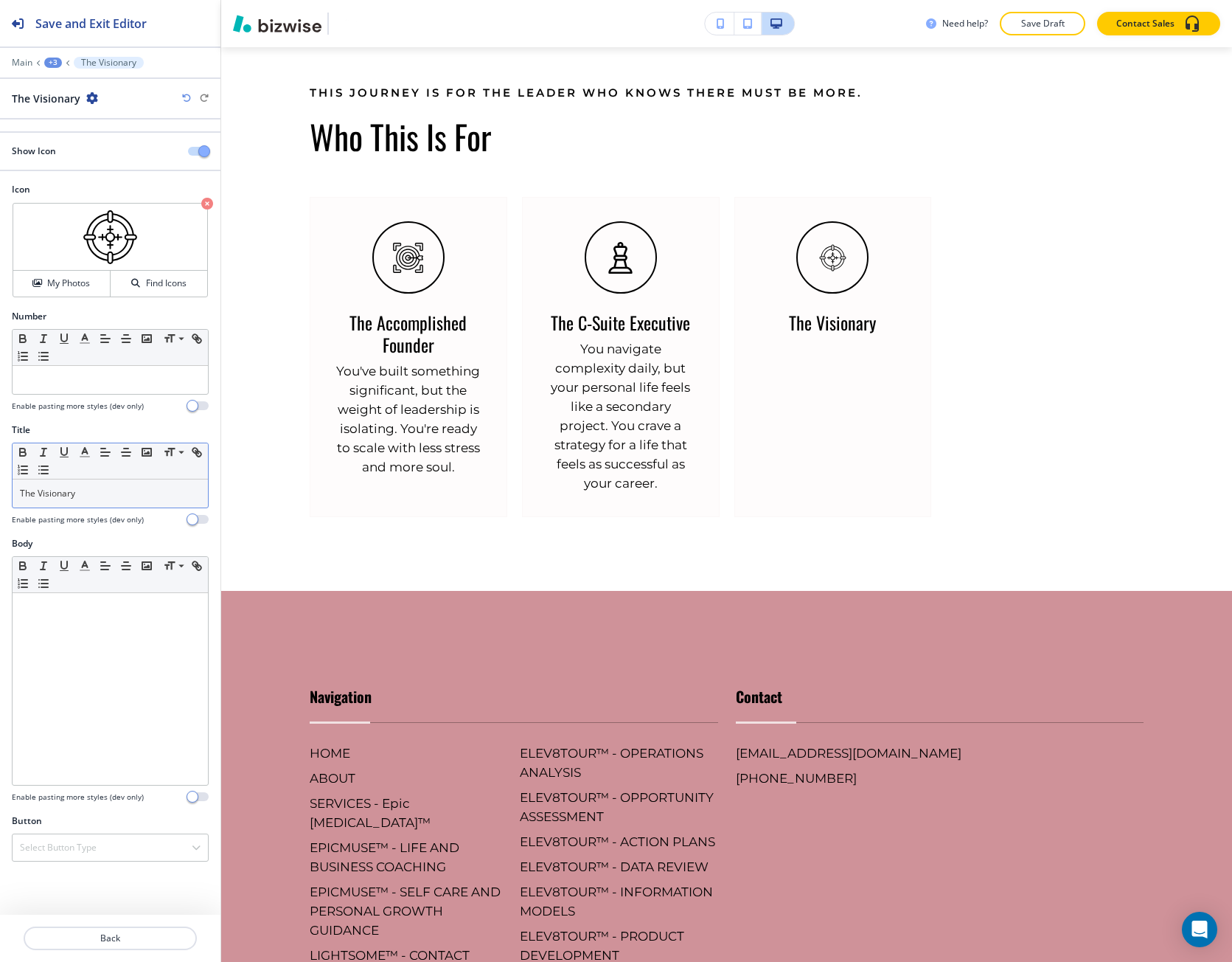
click at [90, 496] on p "The Visionary" at bounding box center [110, 494] width 181 height 13
click at [98, 283] on div "My Photos" at bounding box center [61, 283] width 97 height 13
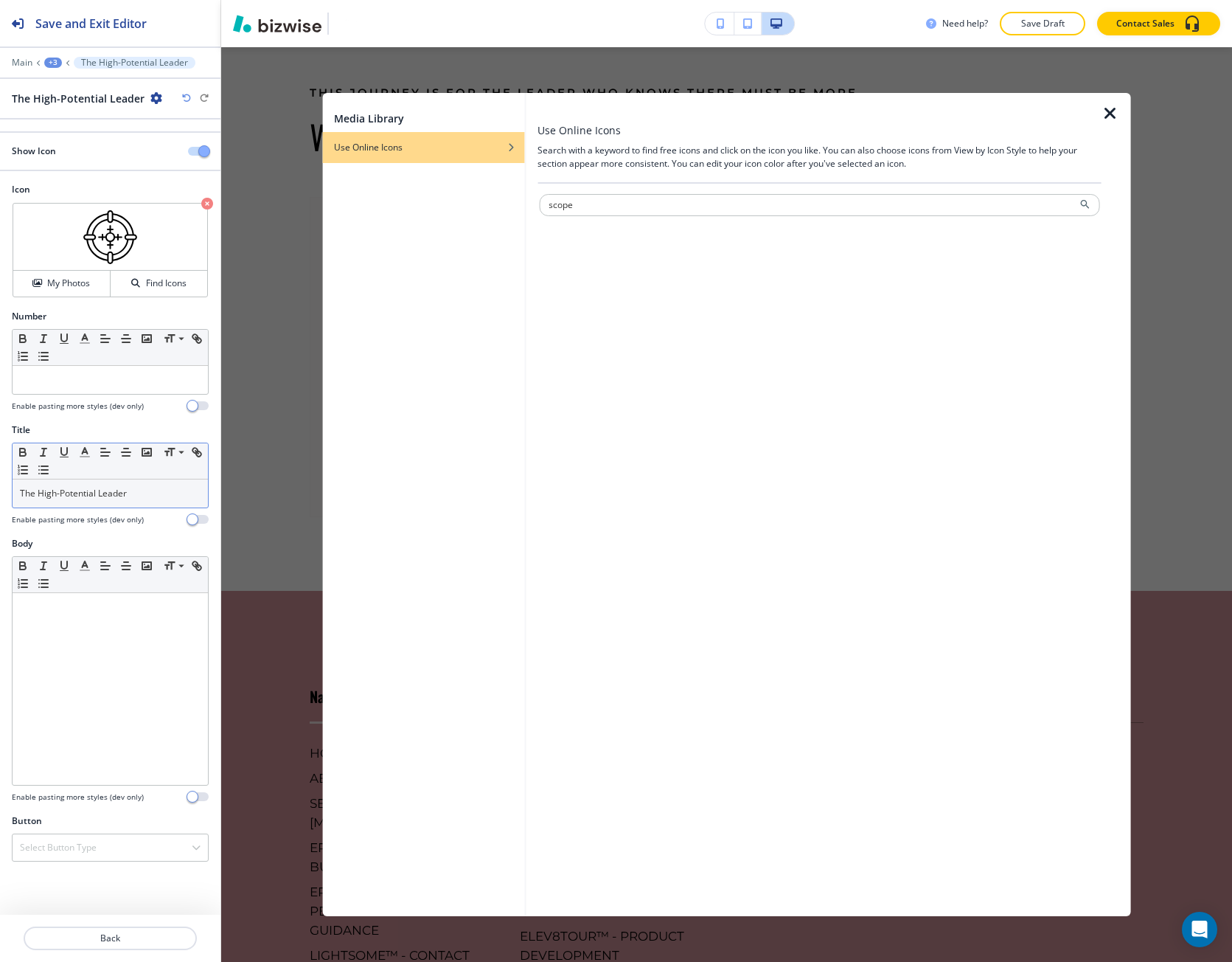
type input "scope"
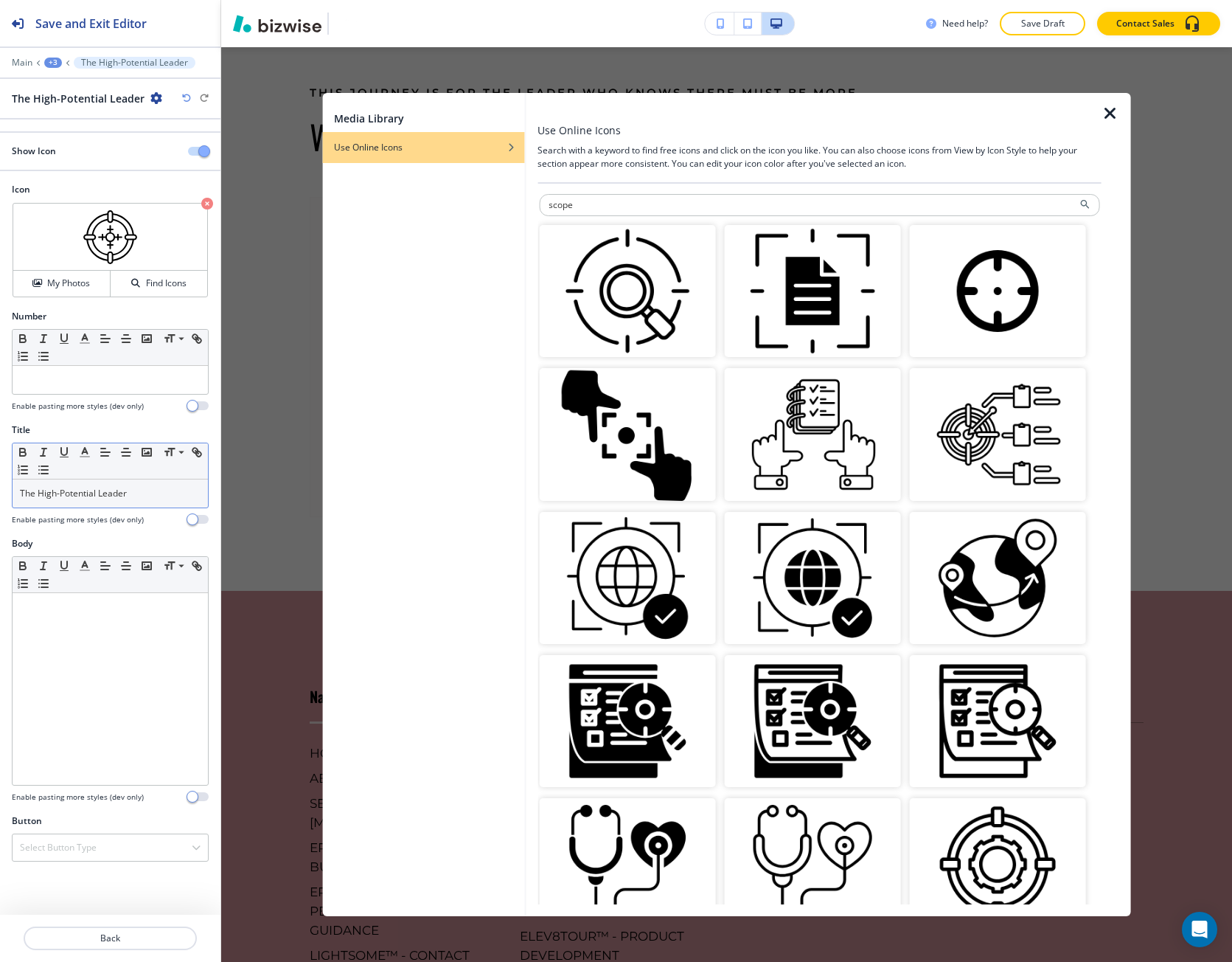
click at [652, 415] on img "button" at bounding box center [627, 434] width 176 height 132
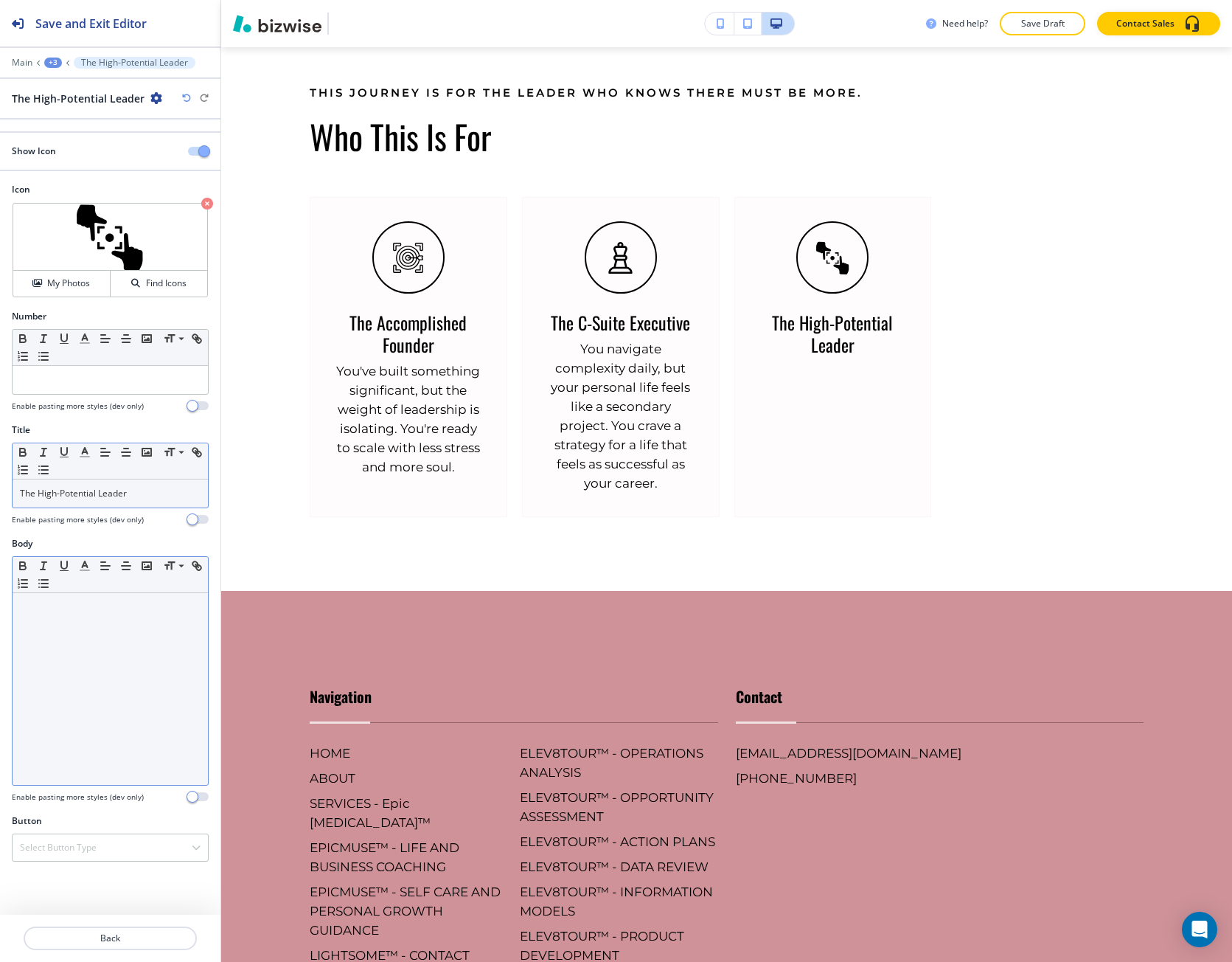
click at [61, 689] on div at bounding box center [110, 689] width 196 height 192
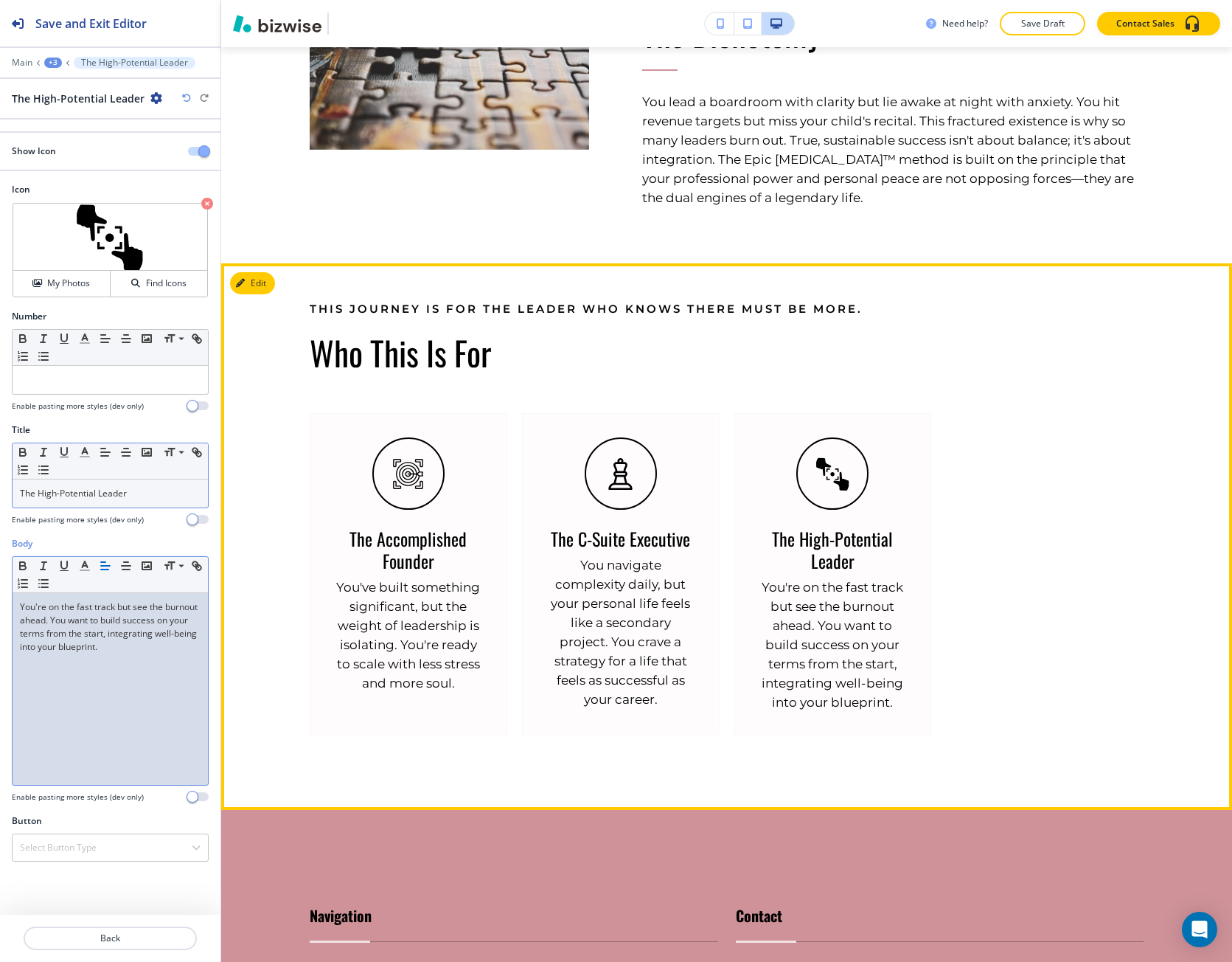
scroll to position [865, 0]
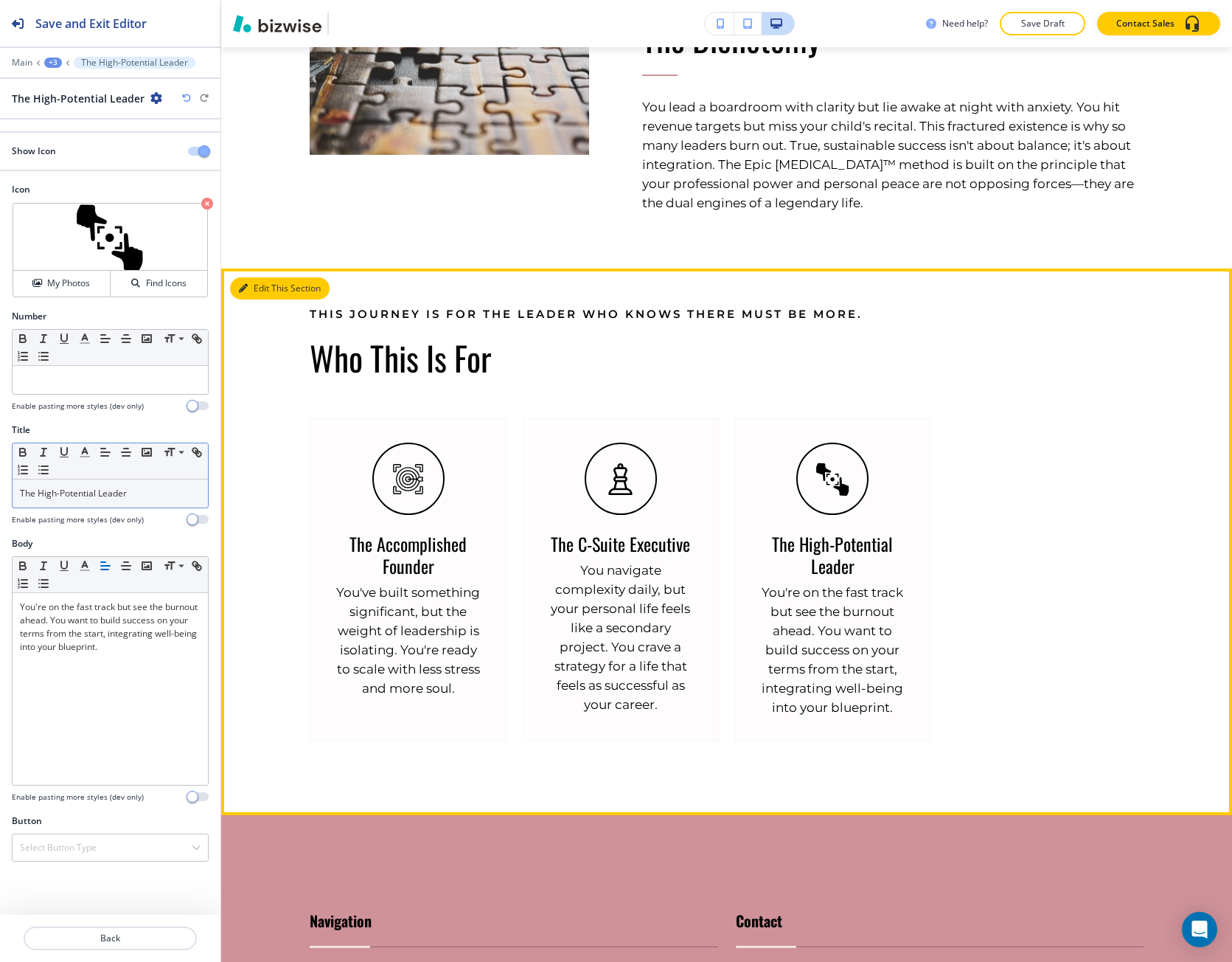
click at [245, 288] on icon "button" at bounding box center [243, 288] width 9 height 9
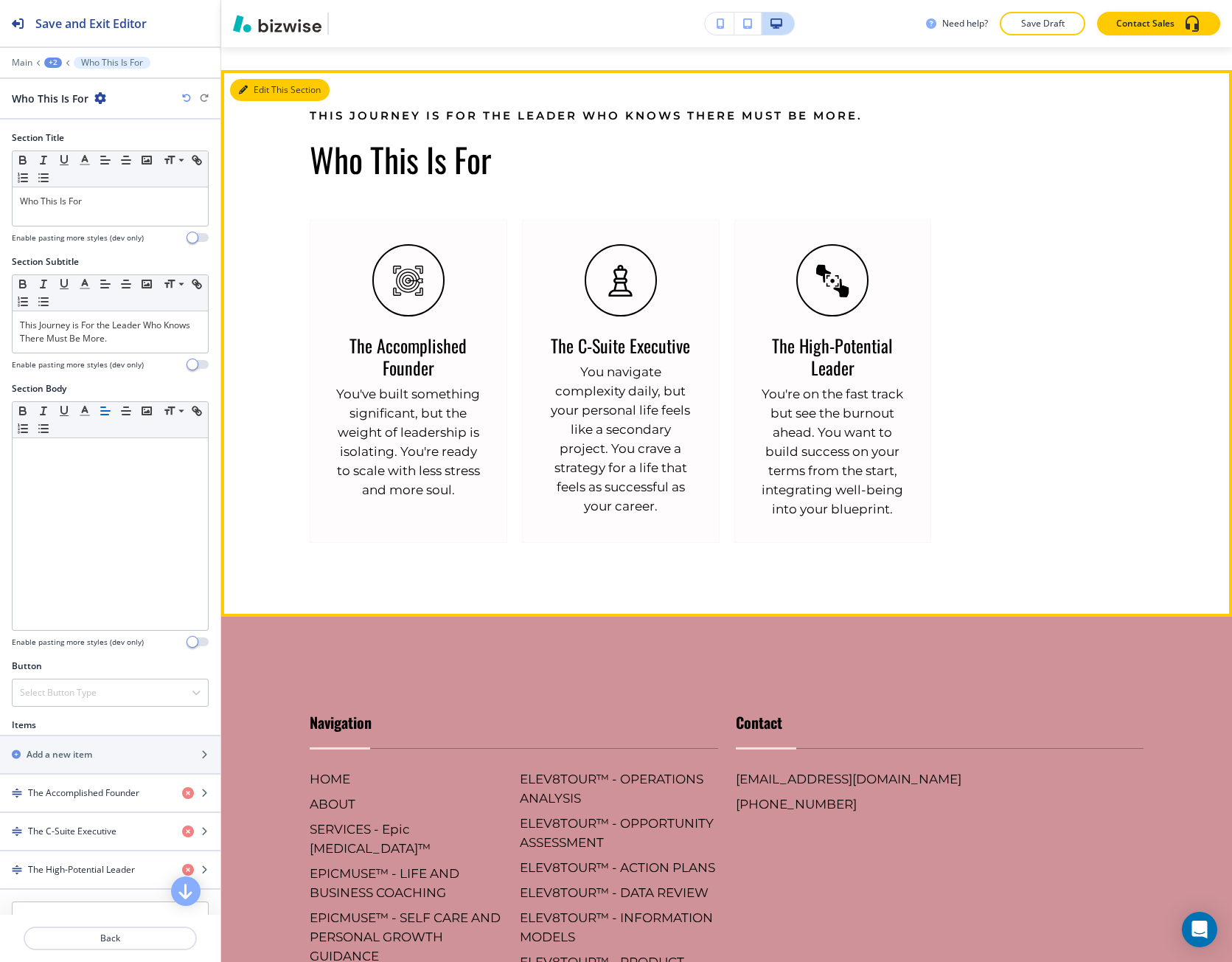
scroll to position [1086, 0]
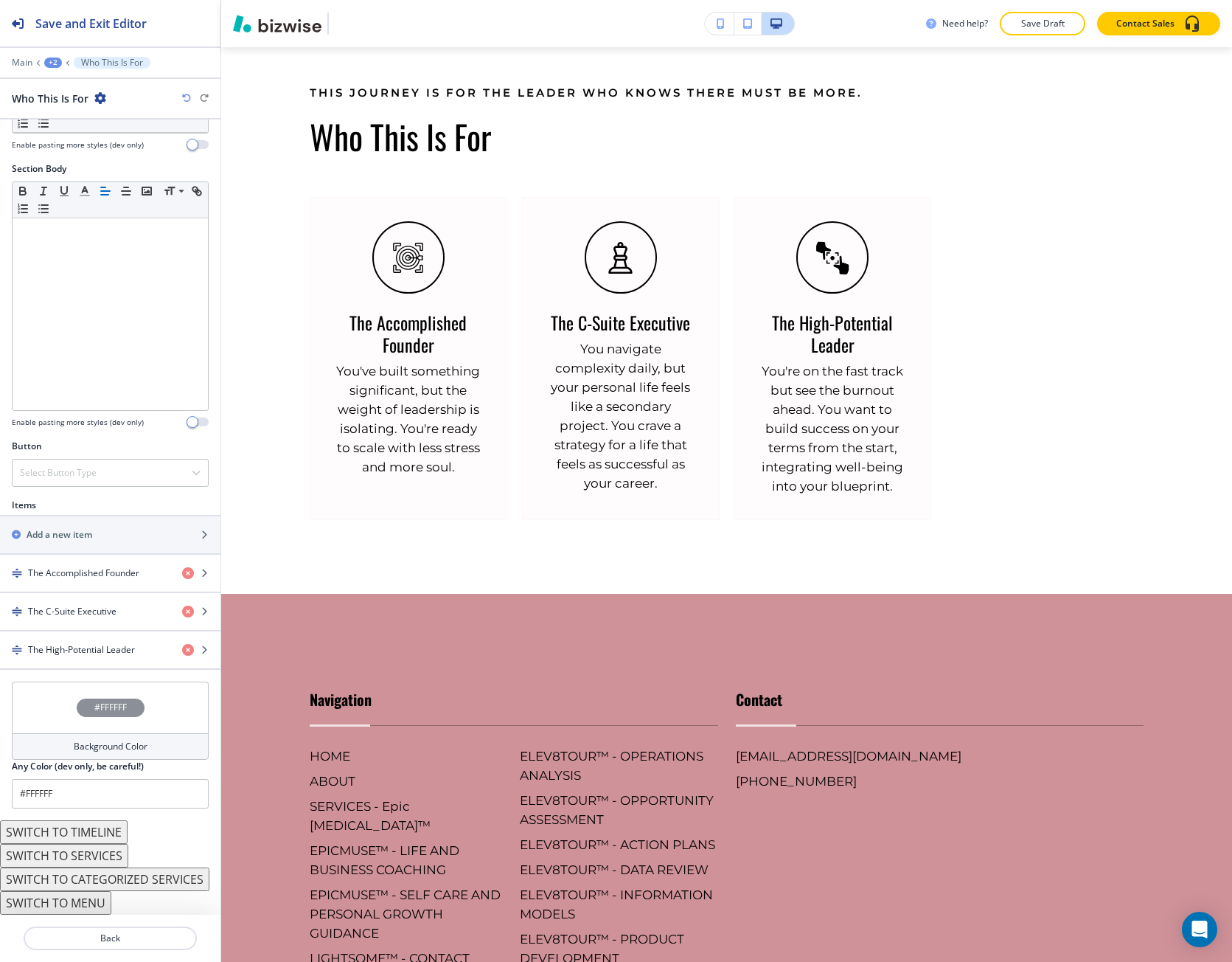
click at [77, 744] on h4 "Background Color" at bounding box center [111, 747] width 74 height 13
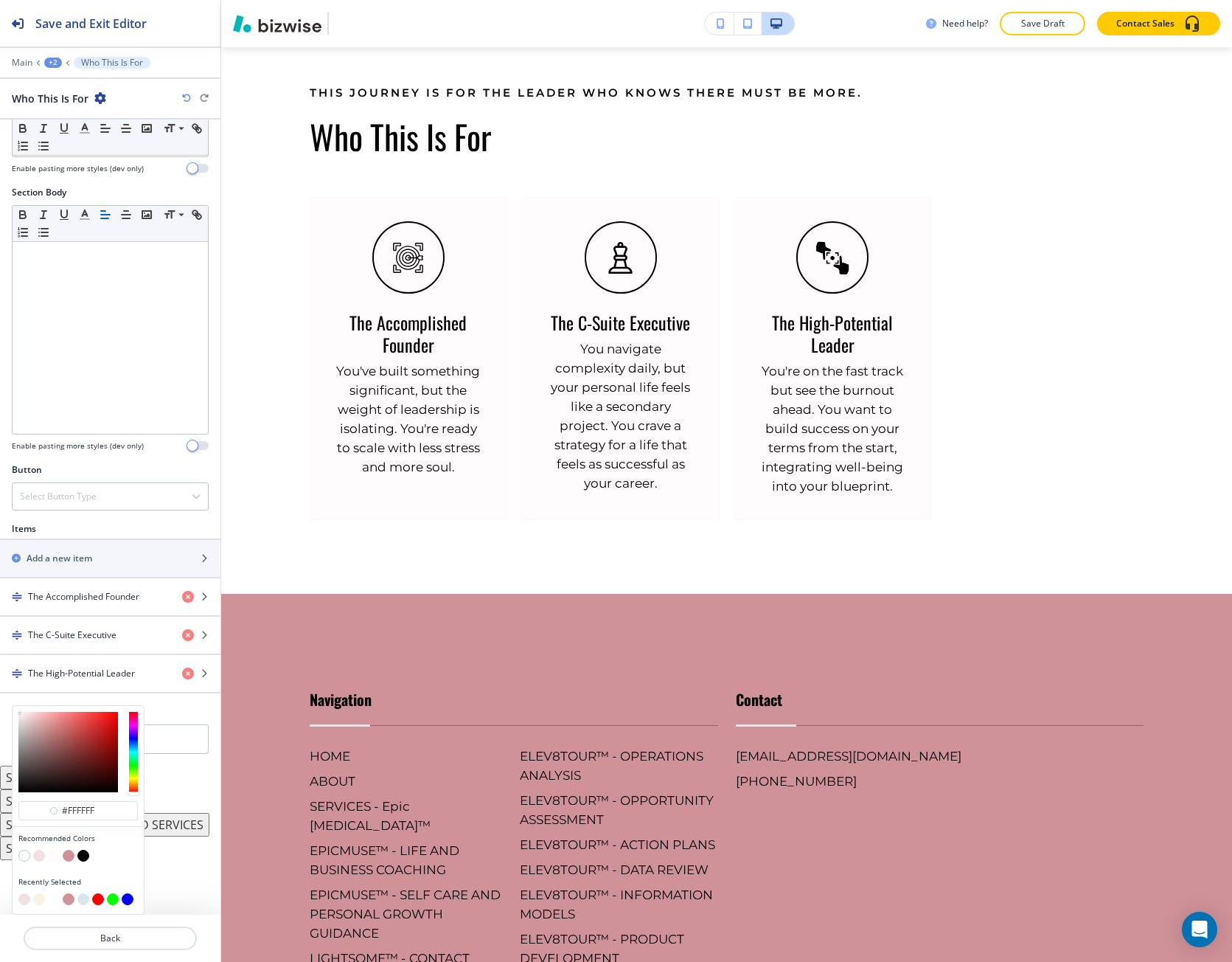
scroll to position [196, 0]
click at [71, 856] on button "button" at bounding box center [69, 856] width 11 height 11
type input "#cf9299"
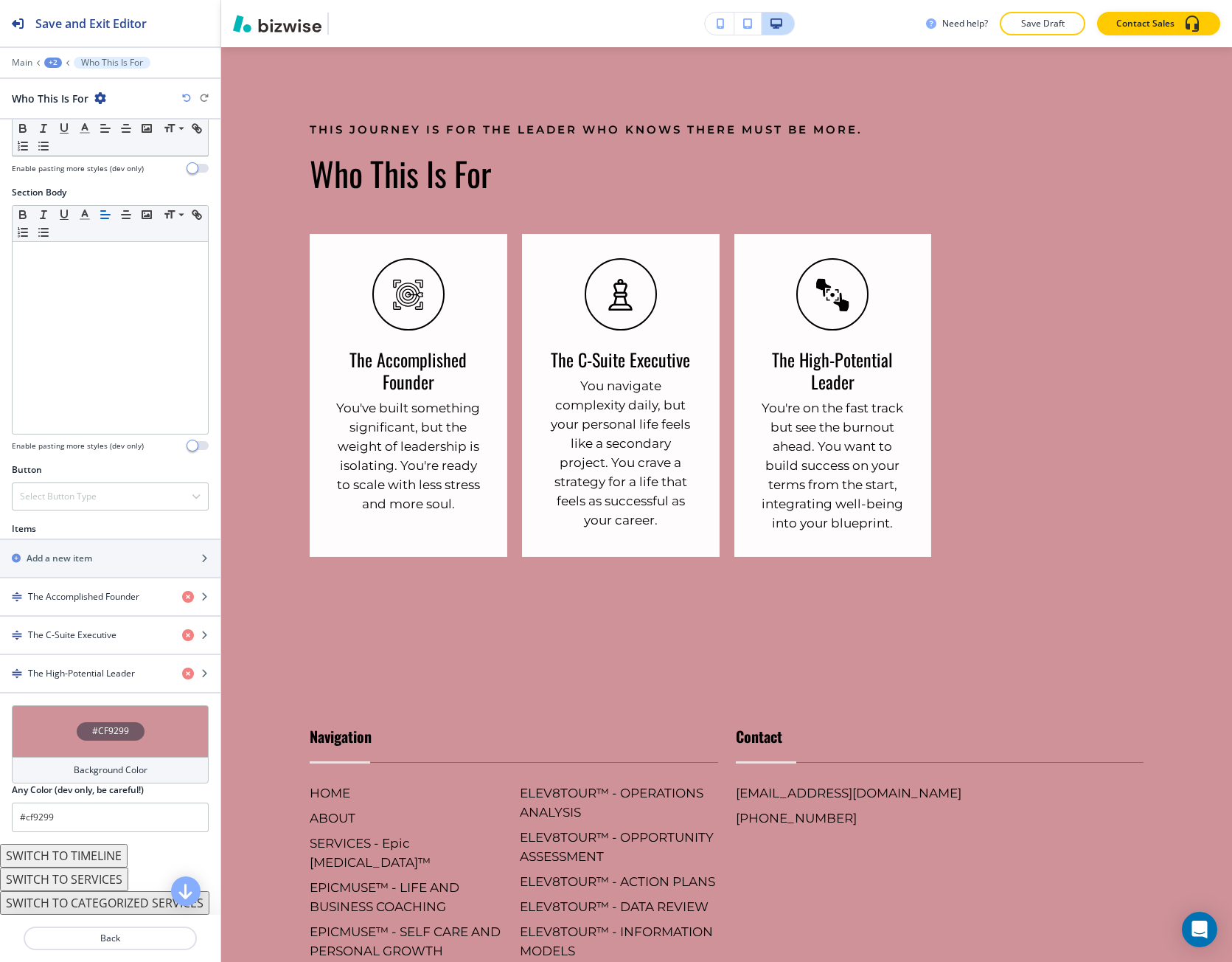
click at [49, 59] on div "+2" at bounding box center [53, 62] width 18 height 11
click at [78, 106] on p "Epic [MEDICAL_DATA]™" at bounding box center [92, 113] width 75 height 13
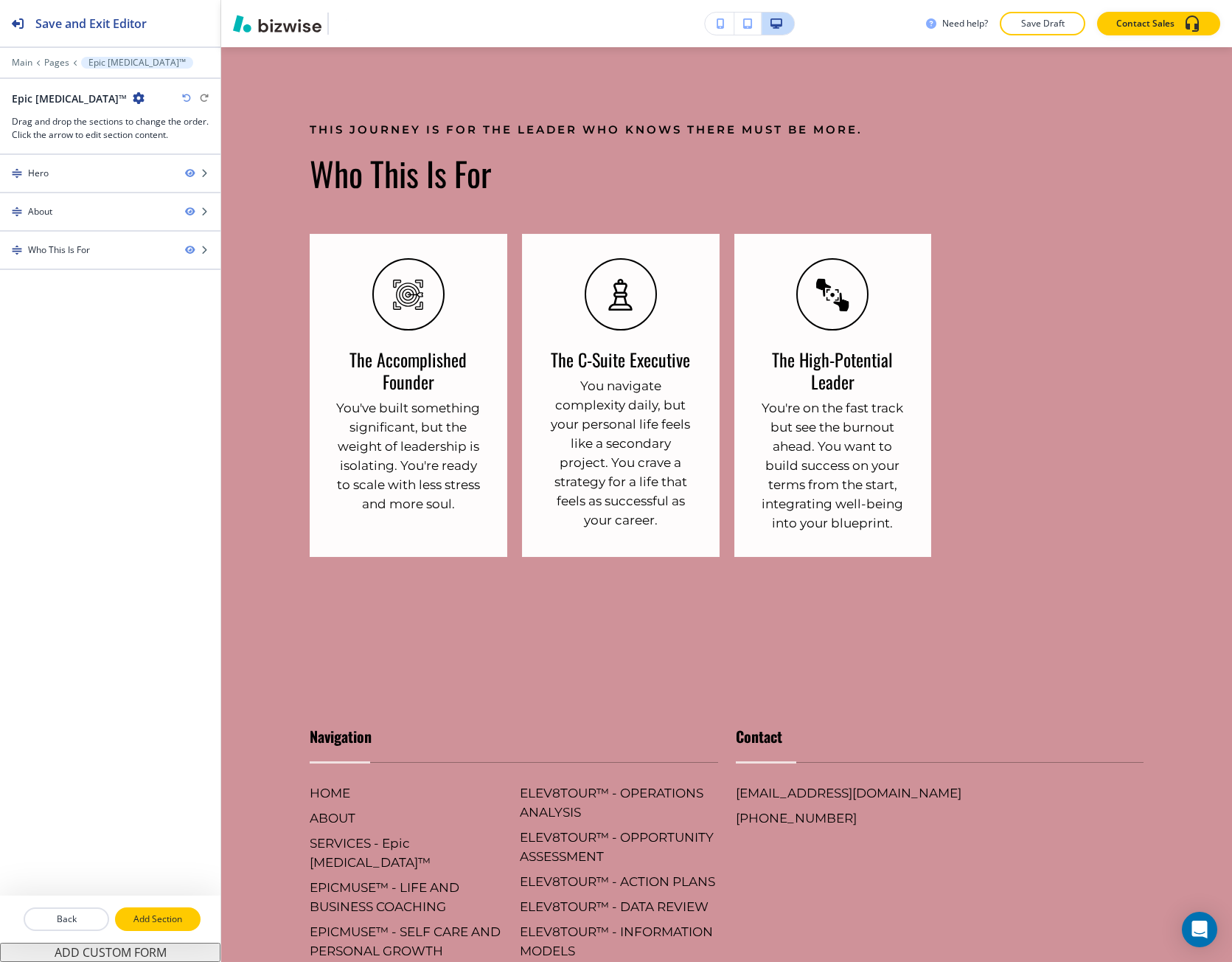
click at [191, 912] on p "Add Section" at bounding box center [157, 919] width 83 height 13
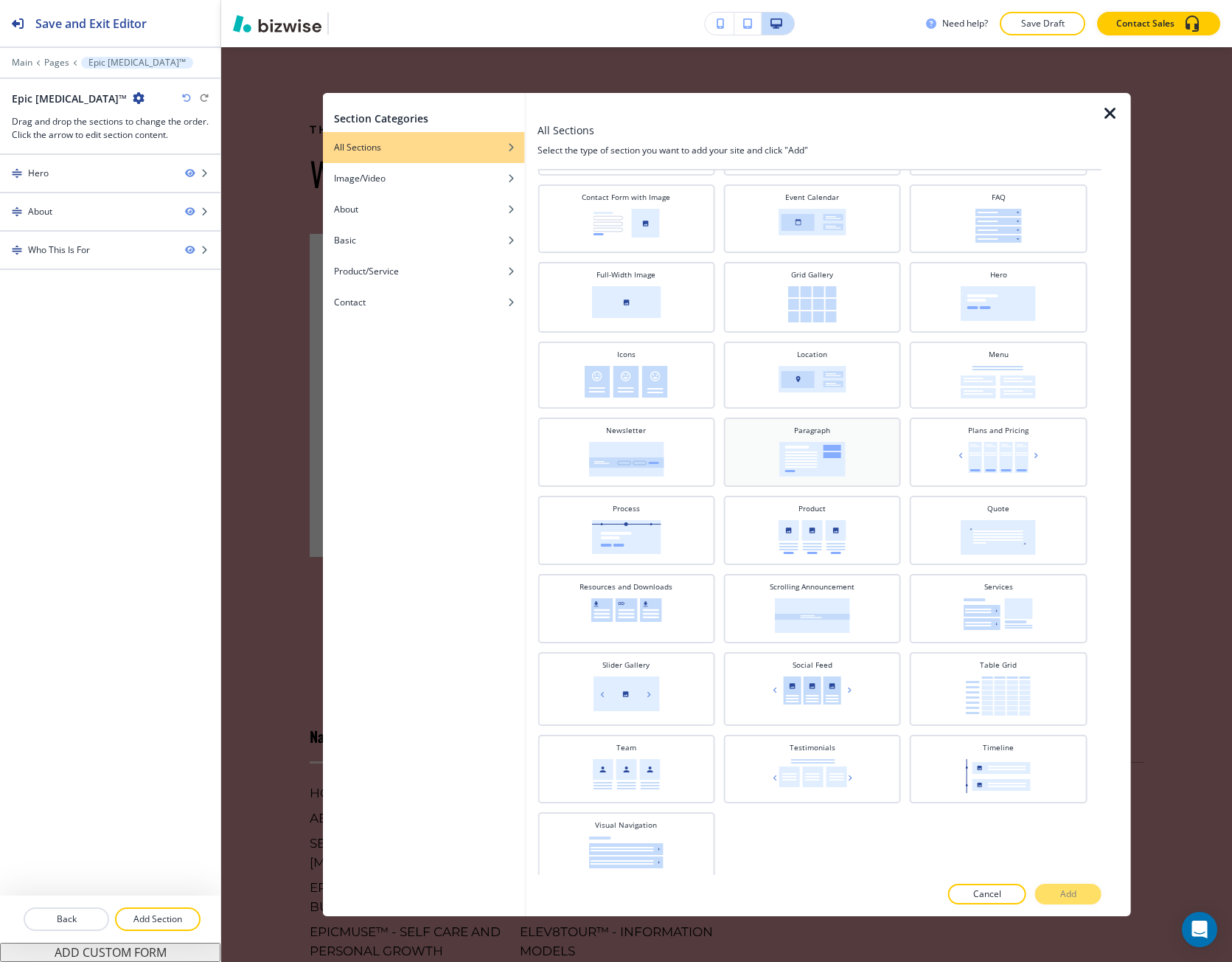
scroll to position [267, 0]
click at [925, 765] on div "Timeline" at bounding box center [999, 764] width 162 height 51
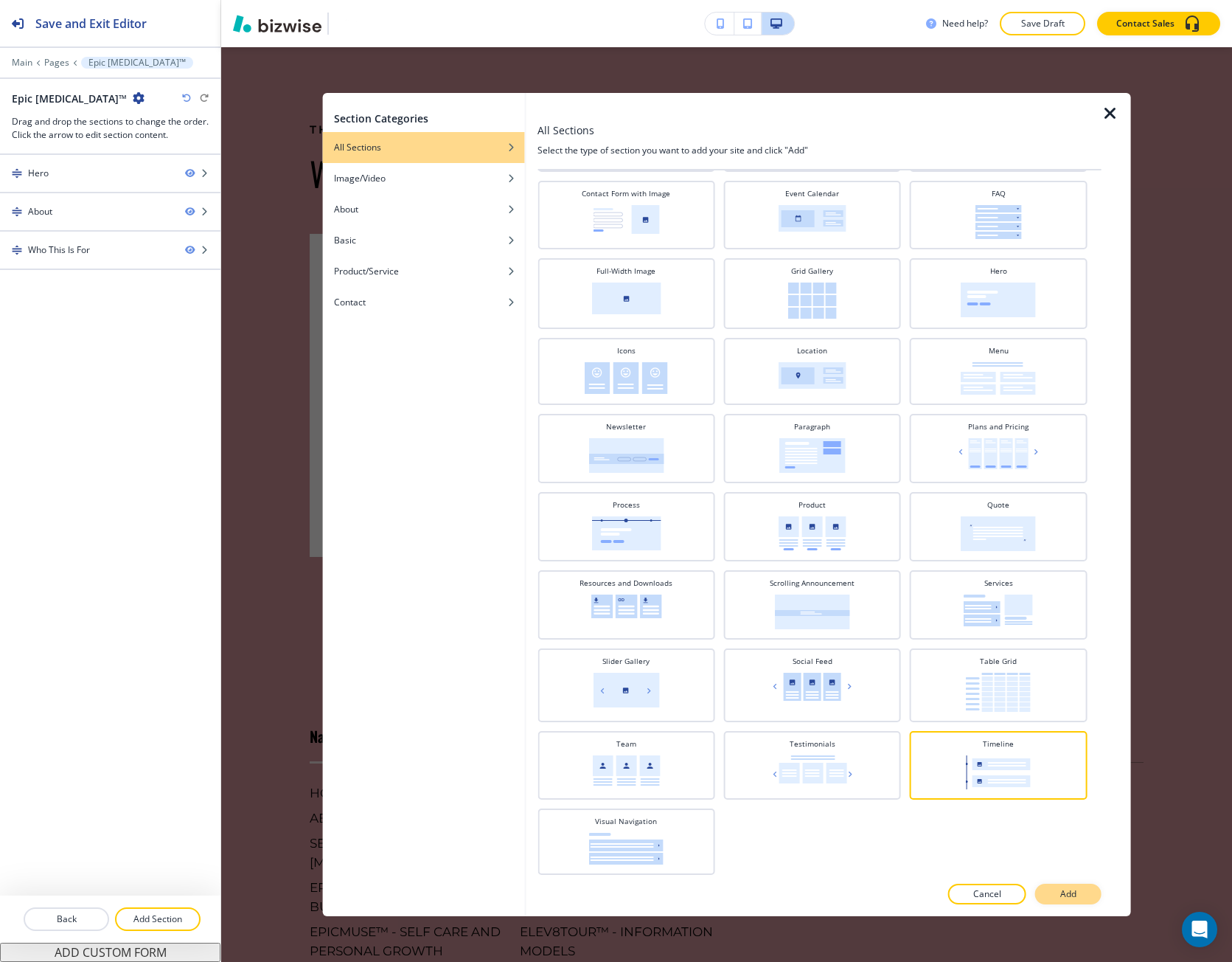
click at [1067, 895] on p "Add" at bounding box center [1069, 894] width 16 height 13
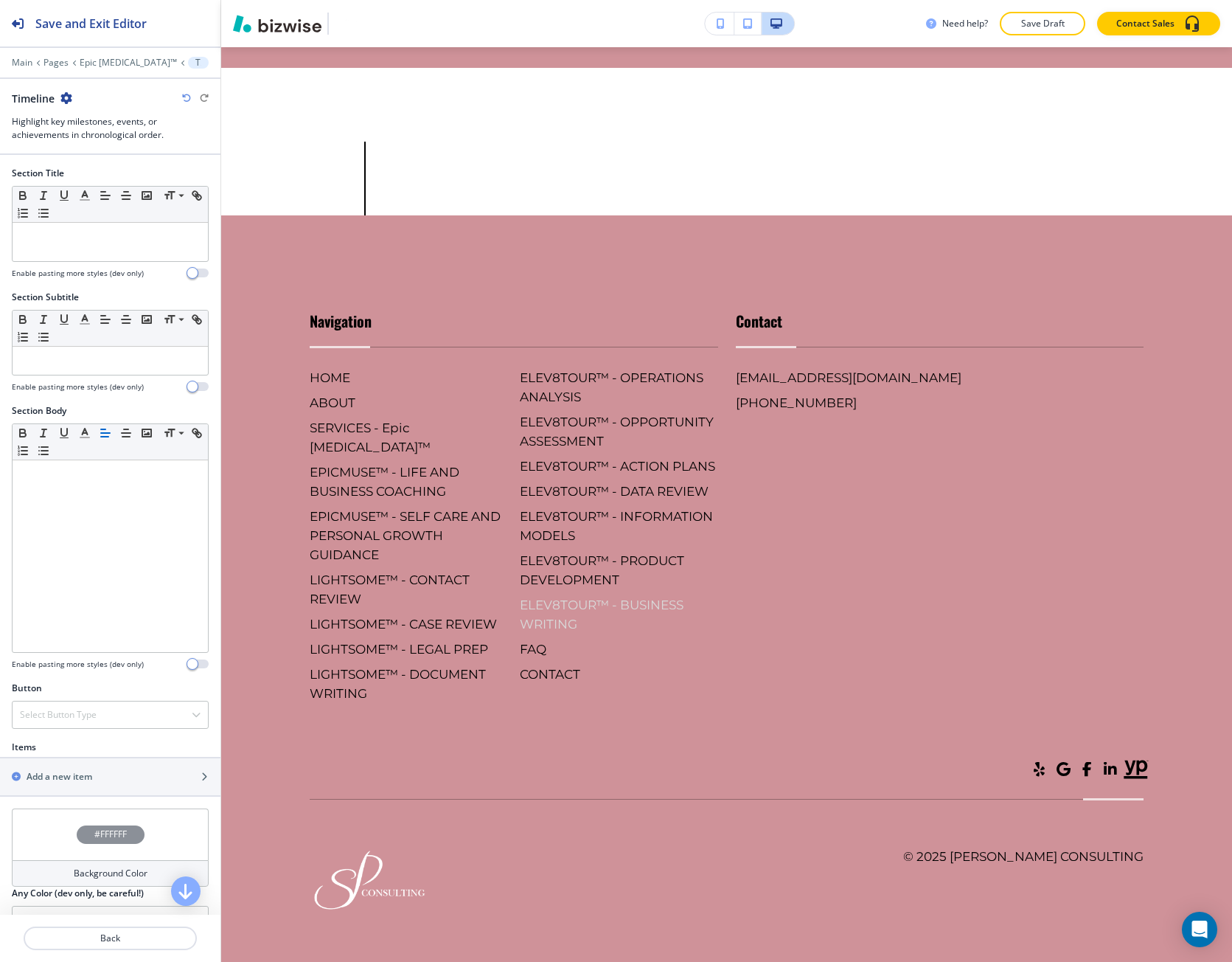
scroll to position [1693, 0]
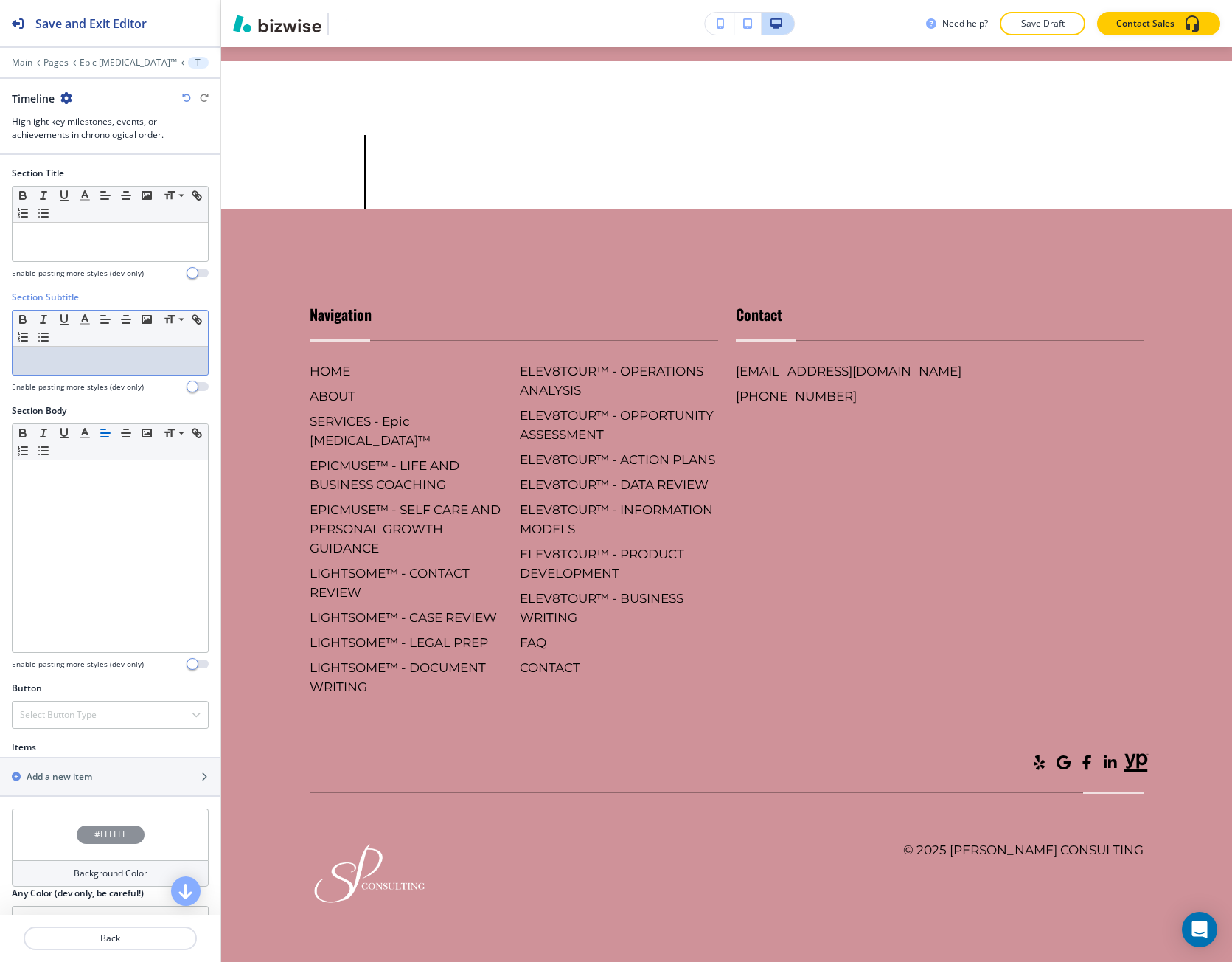
click at [61, 356] on p at bounding box center [110, 360] width 181 height 13
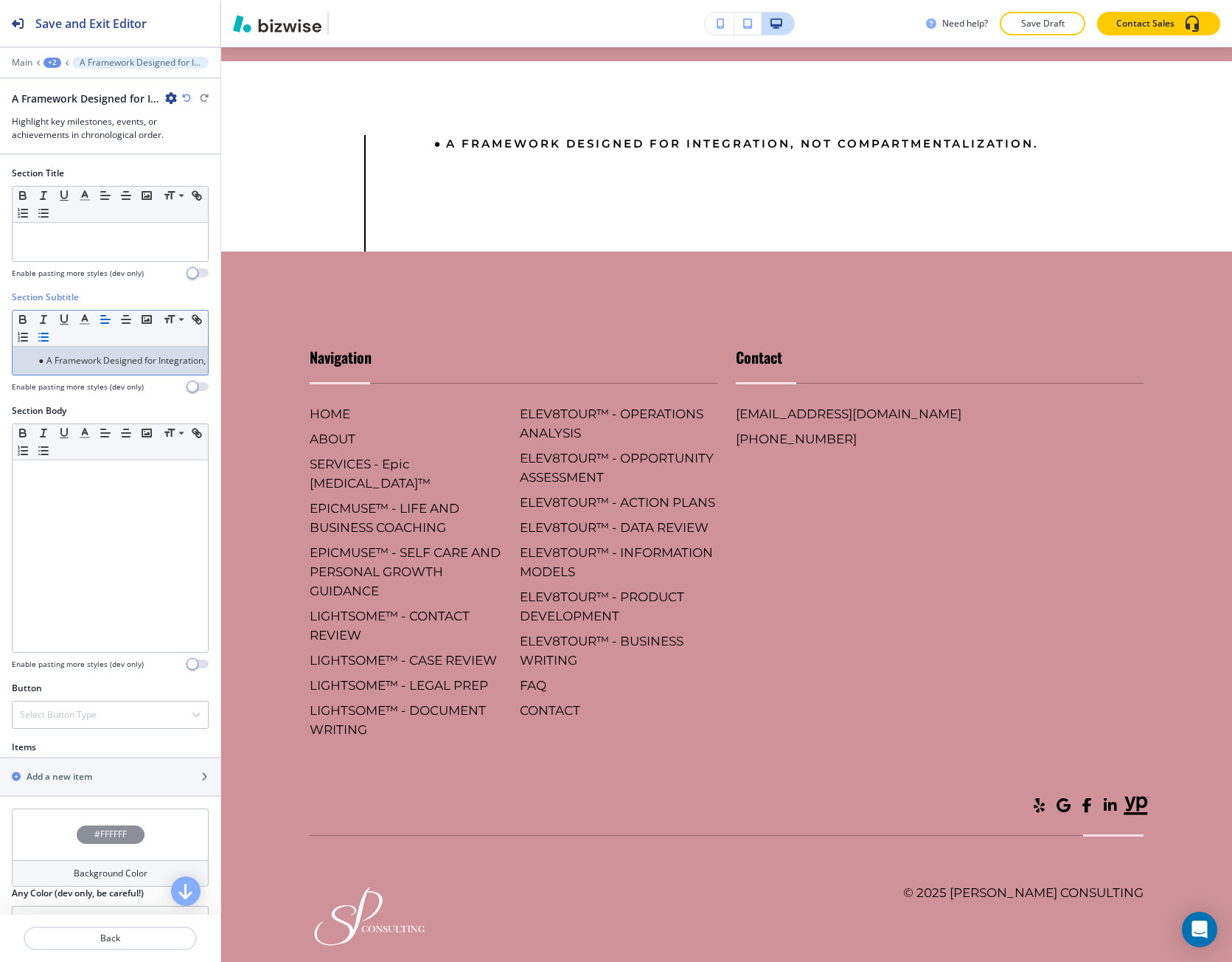
scroll to position [0, 0]
click at [48, 341] on line "button" at bounding box center [44, 341] width 7 height 0
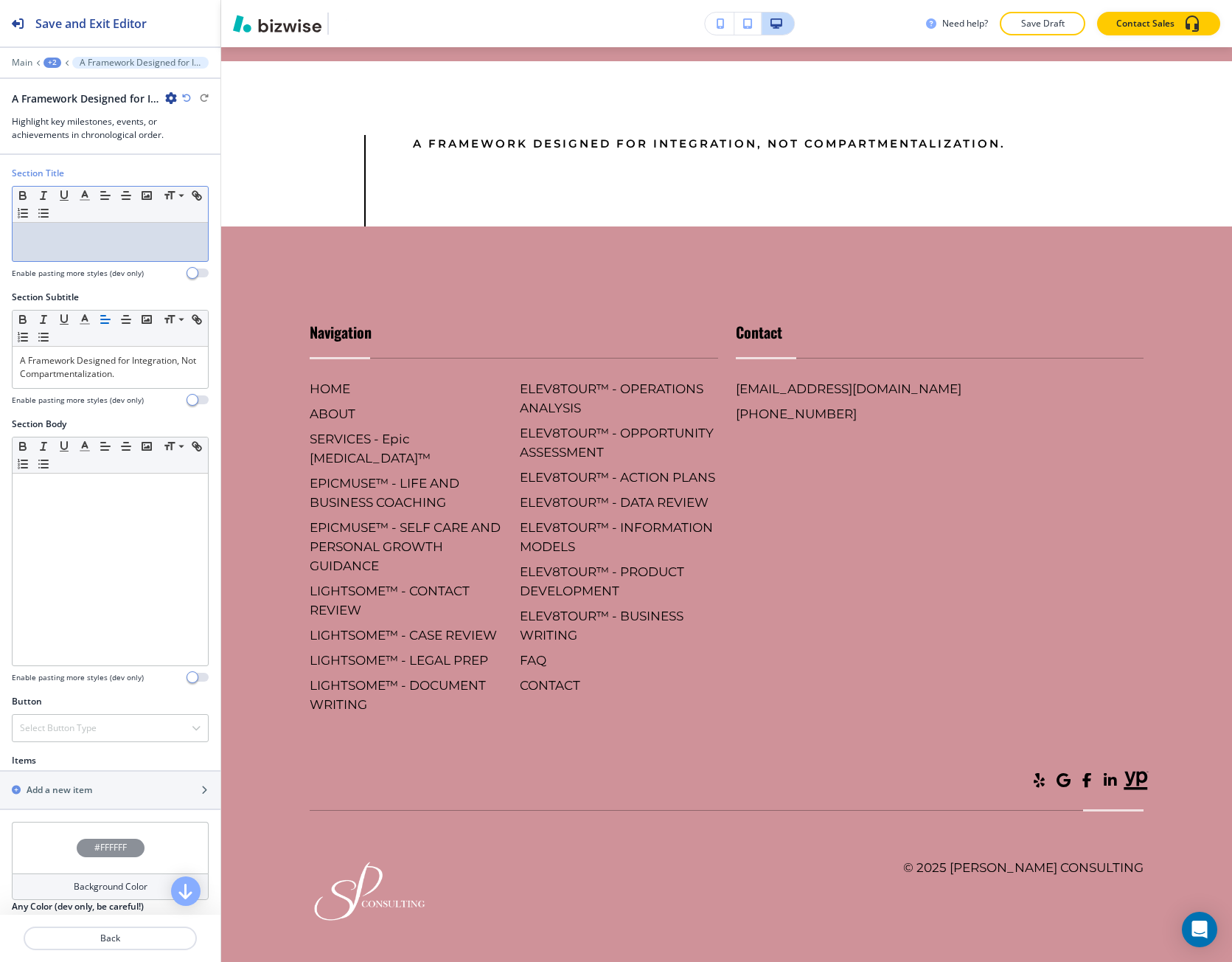
click at [39, 249] on div at bounding box center [110, 242] width 196 height 38
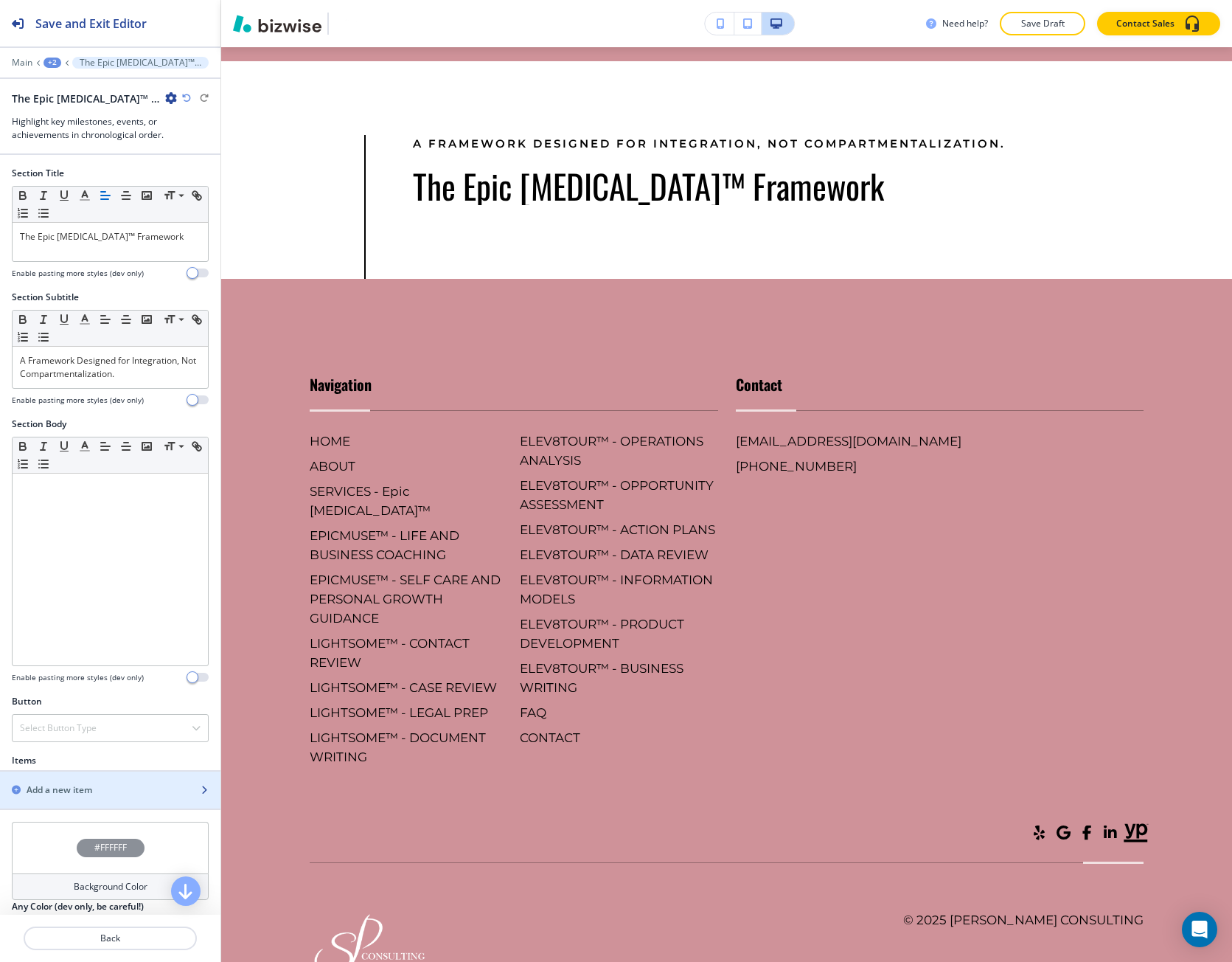
click at [108, 780] on div "button" at bounding box center [110, 777] width 220 height 11
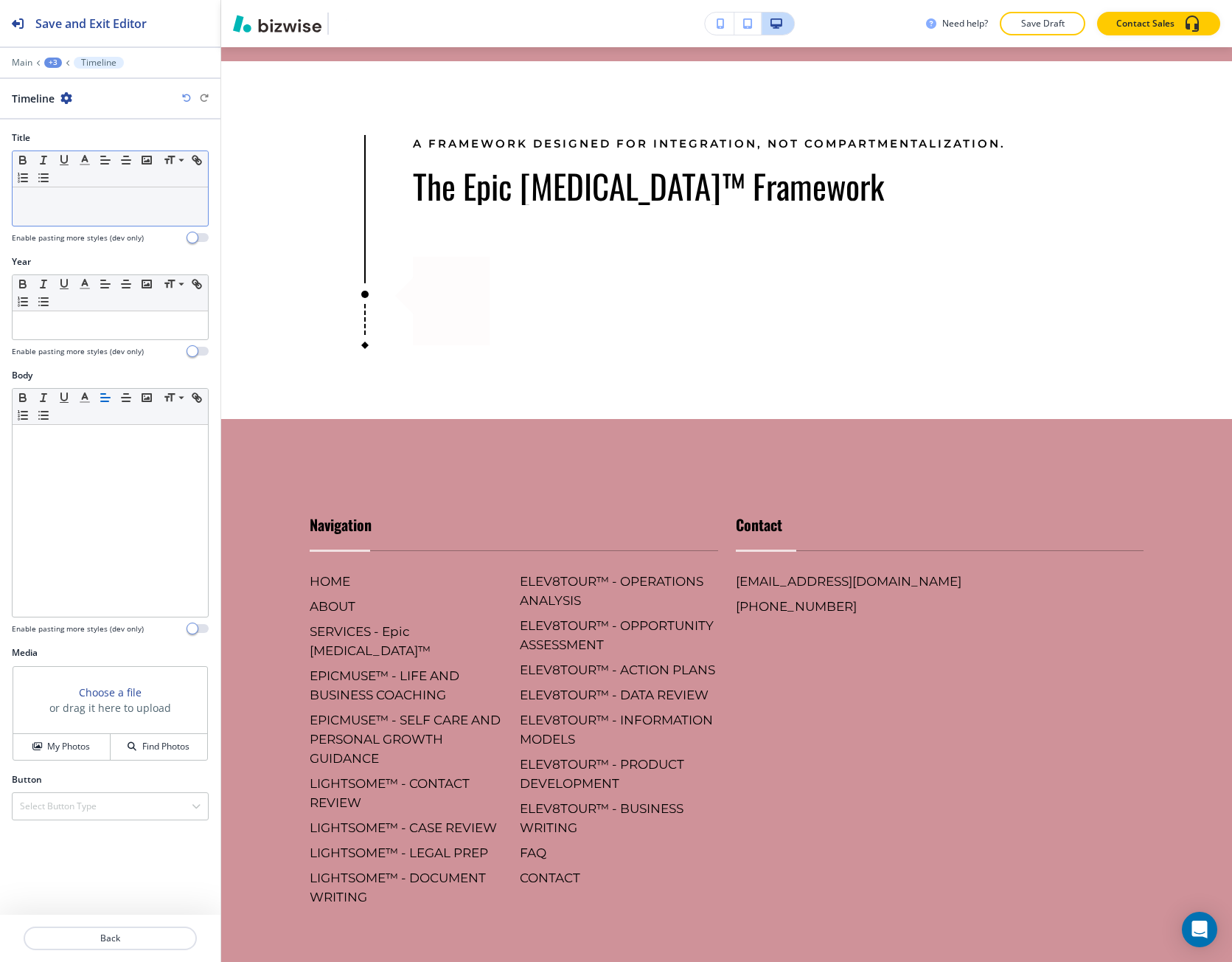
click at [63, 217] on div at bounding box center [110, 206] width 196 height 38
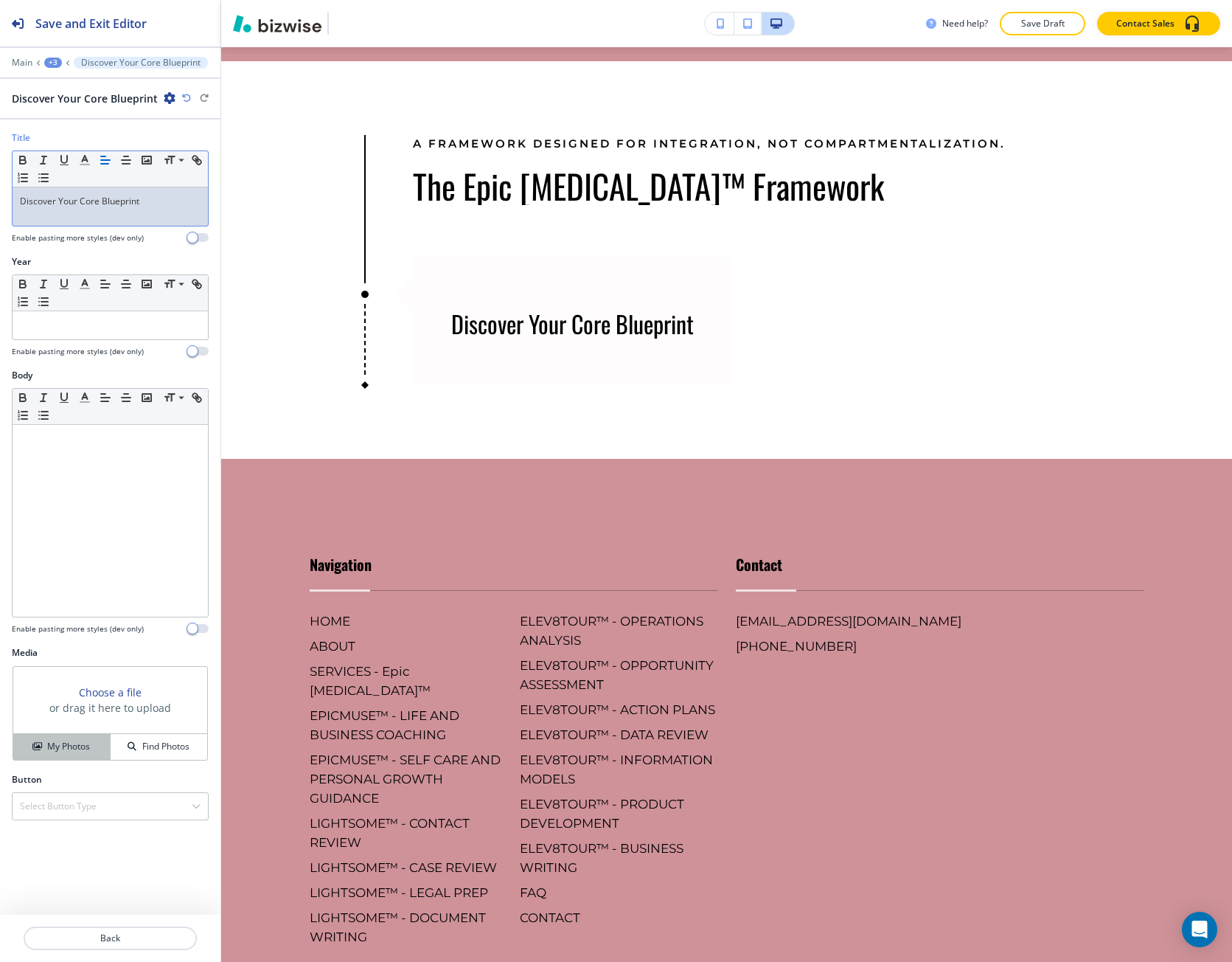
click at [58, 756] on button "My Photos" at bounding box center [61, 747] width 97 height 26
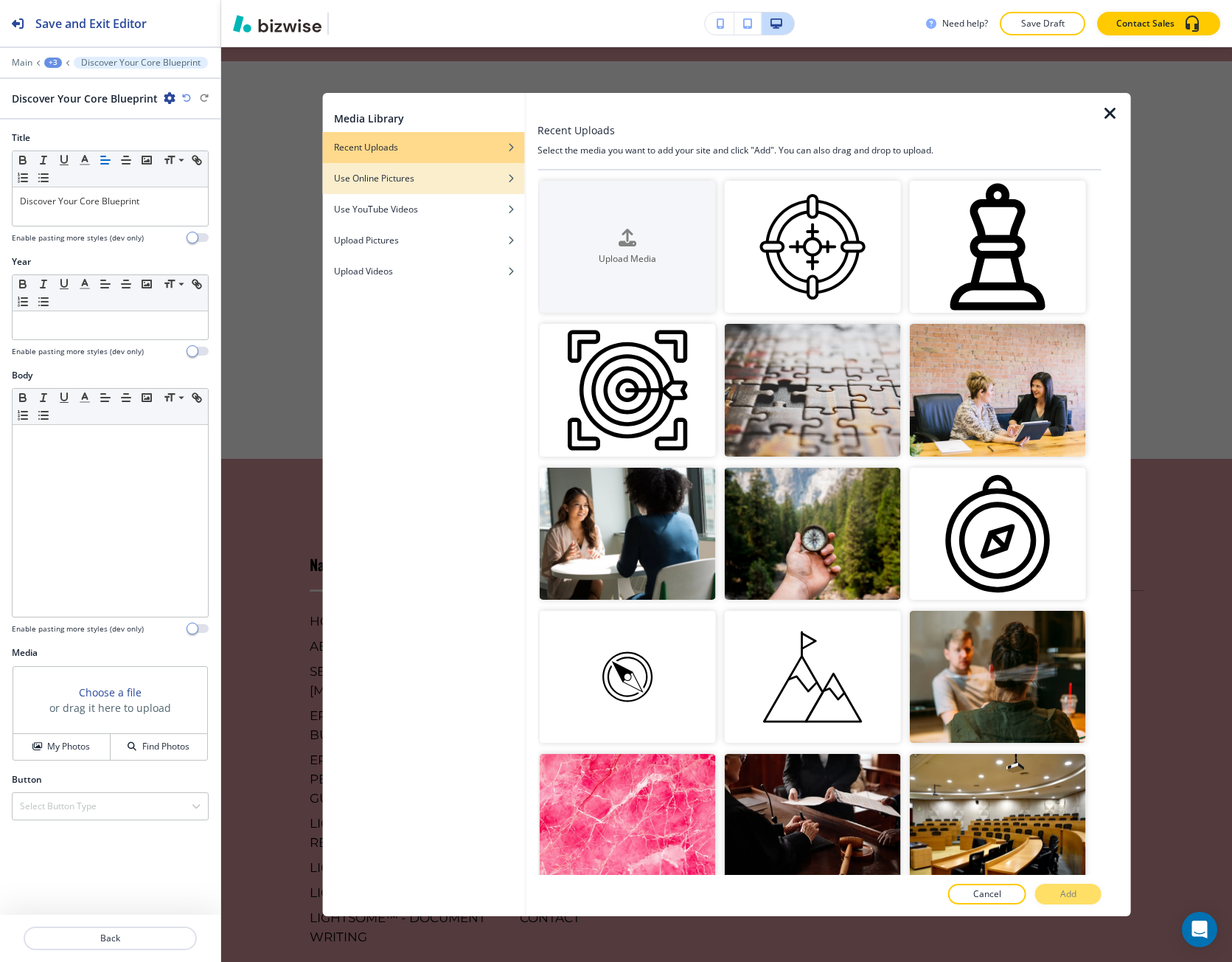
click at [404, 174] on h4 "Use Online Pictures" at bounding box center [374, 178] width 80 height 13
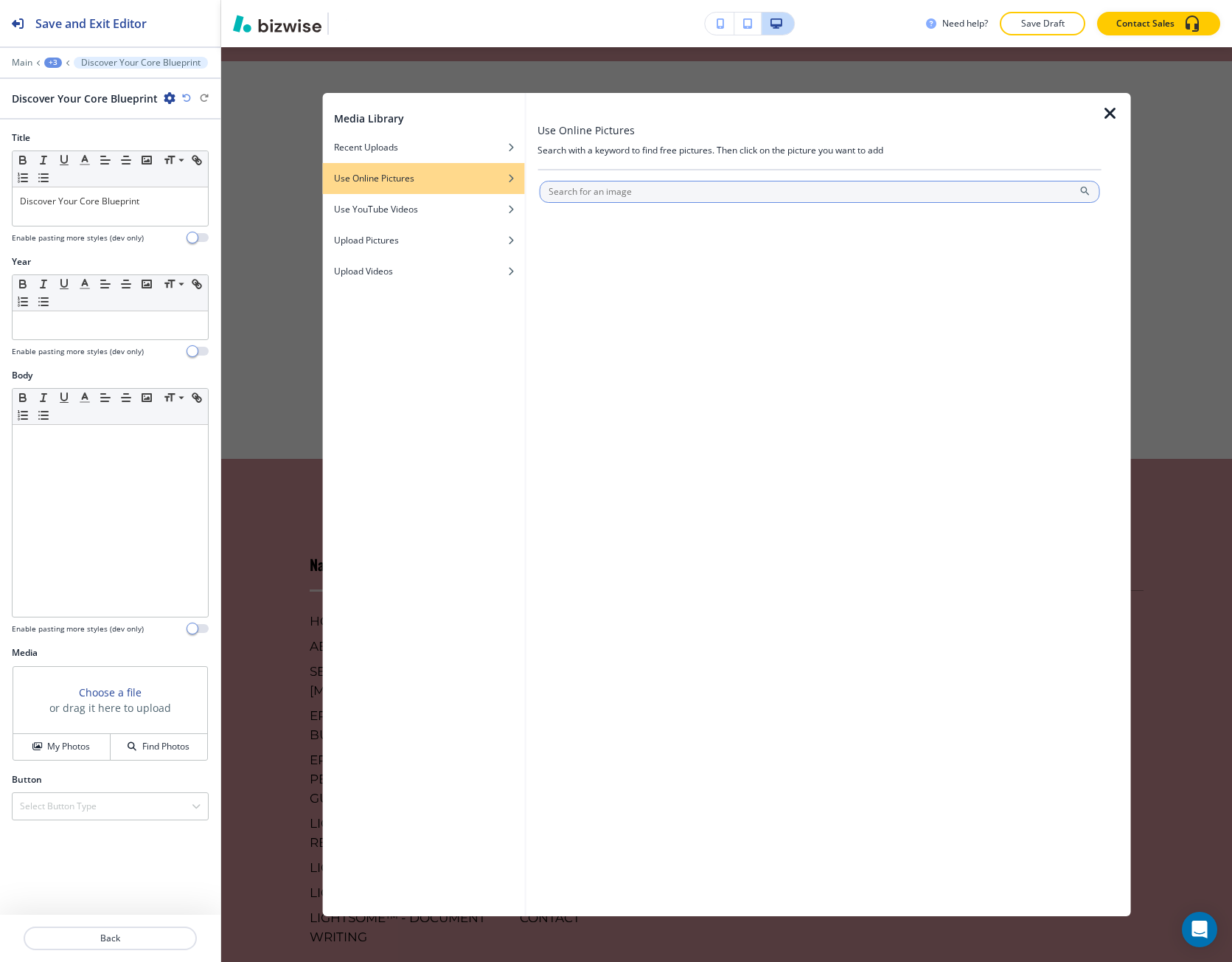
click at [587, 200] on input "text" at bounding box center [820, 192] width 562 height 22
type input "compass"
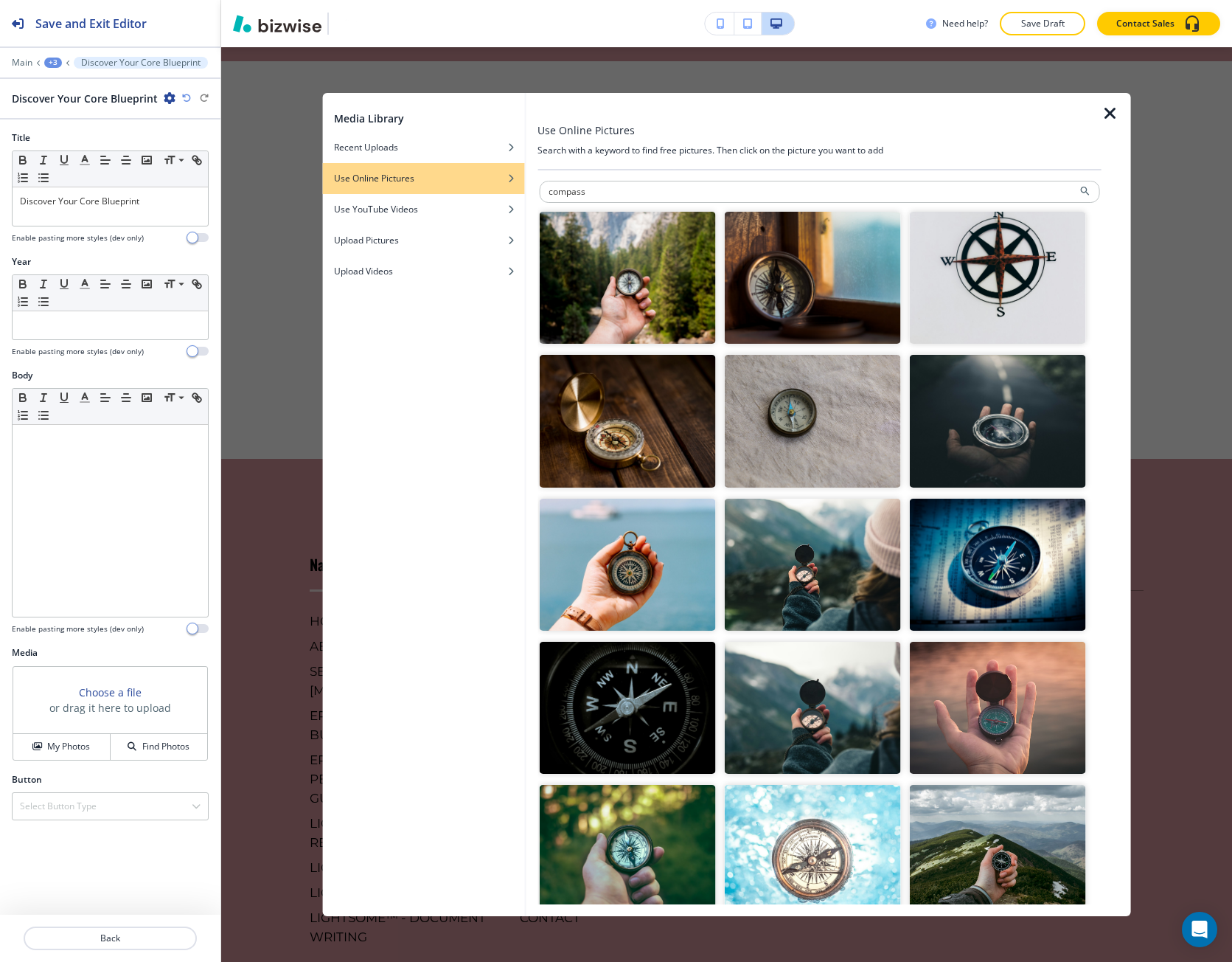
click at [666, 273] on img "button" at bounding box center [627, 278] width 176 height 132
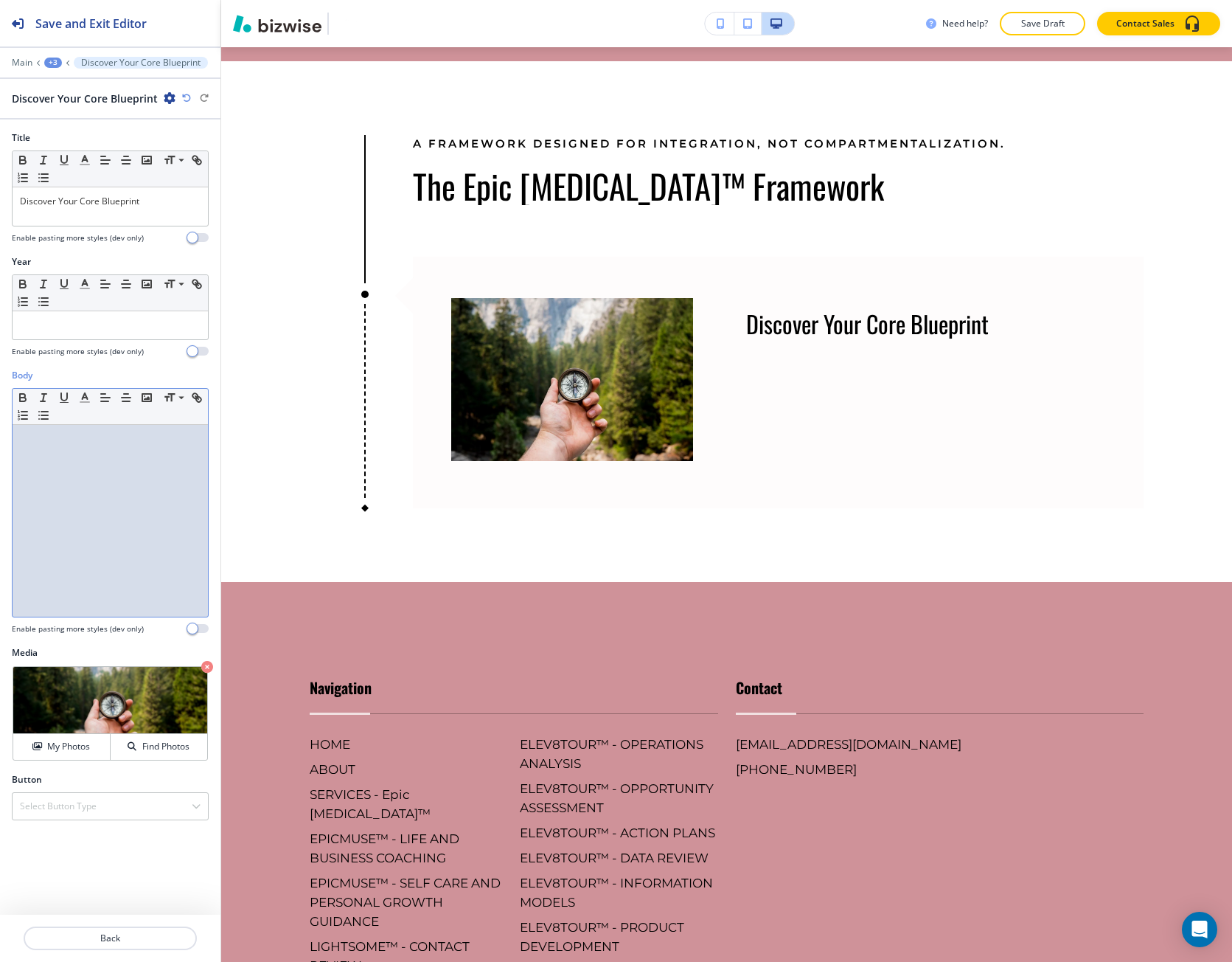
click at [123, 537] on div at bounding box center [110, 521] width 196 height 192
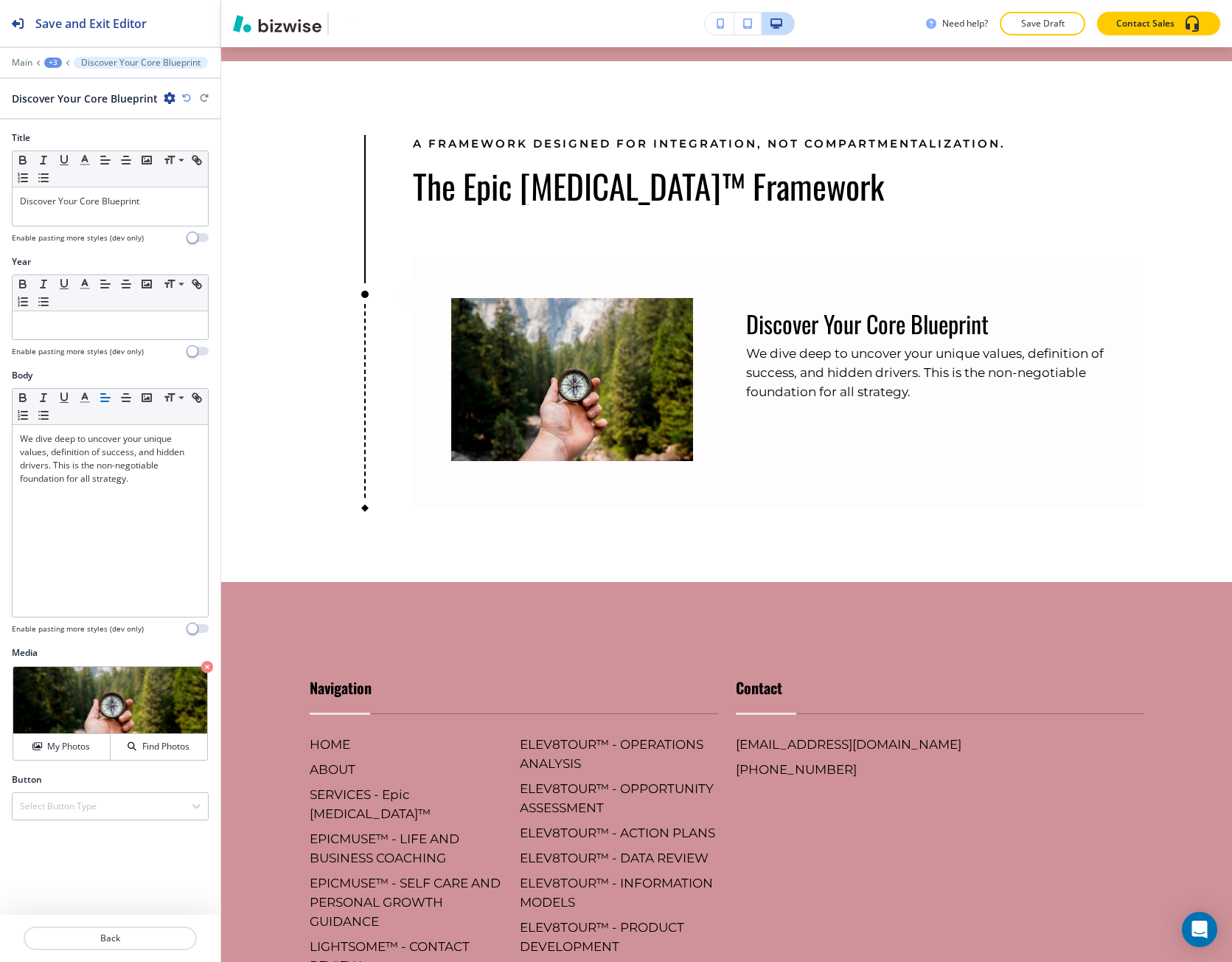
click at [86, 763] on div "Media Crop My Photos Find Photos" at bounding box center [110, 709] width 220 height 127
click at [85, 747] on h4 "My Photos" at bounding box center [69, 747] width 43 height 13
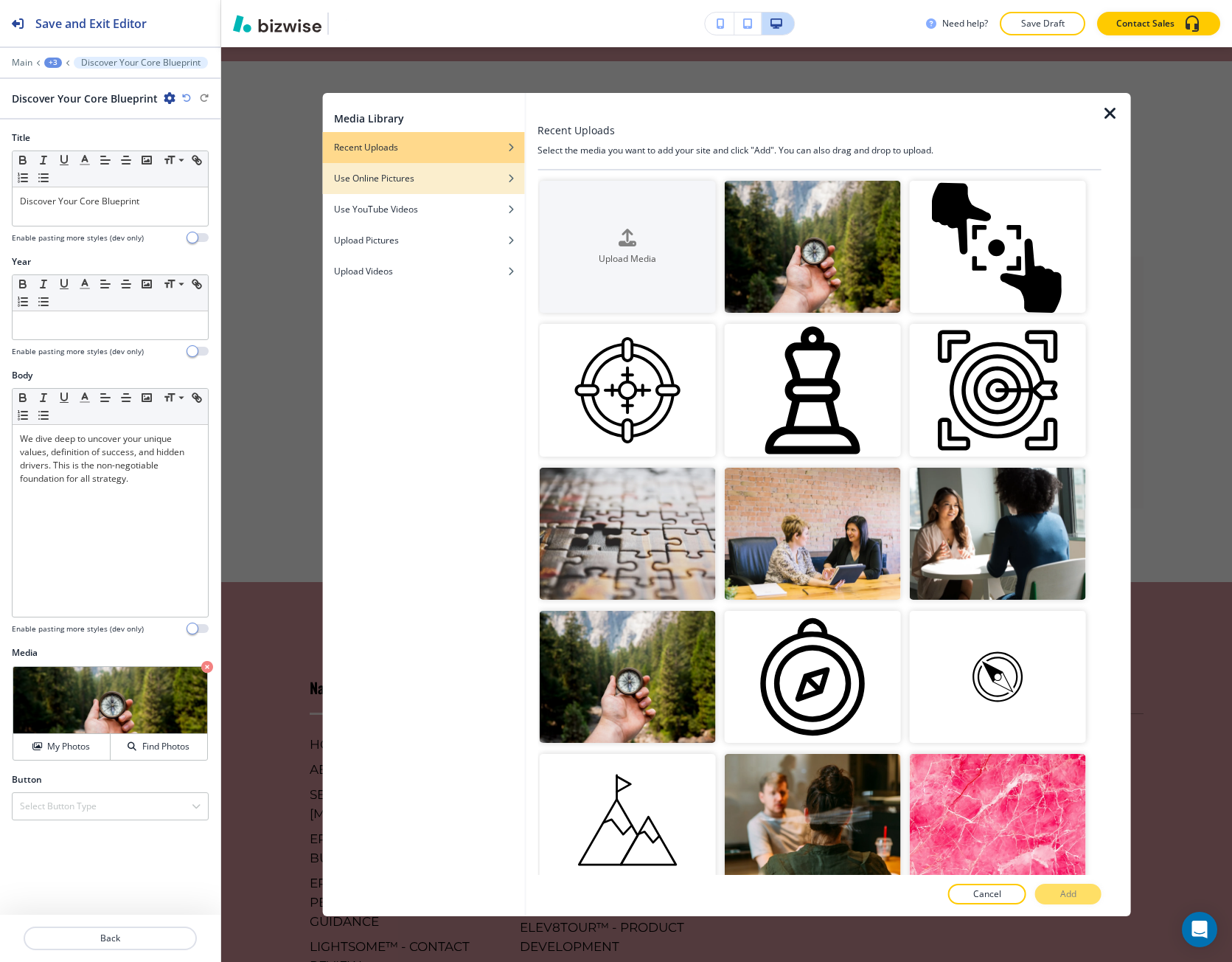
click at [393, 184] on h4 "Use Online Pictures" at bounding box center [374, 178] width 80 height 13
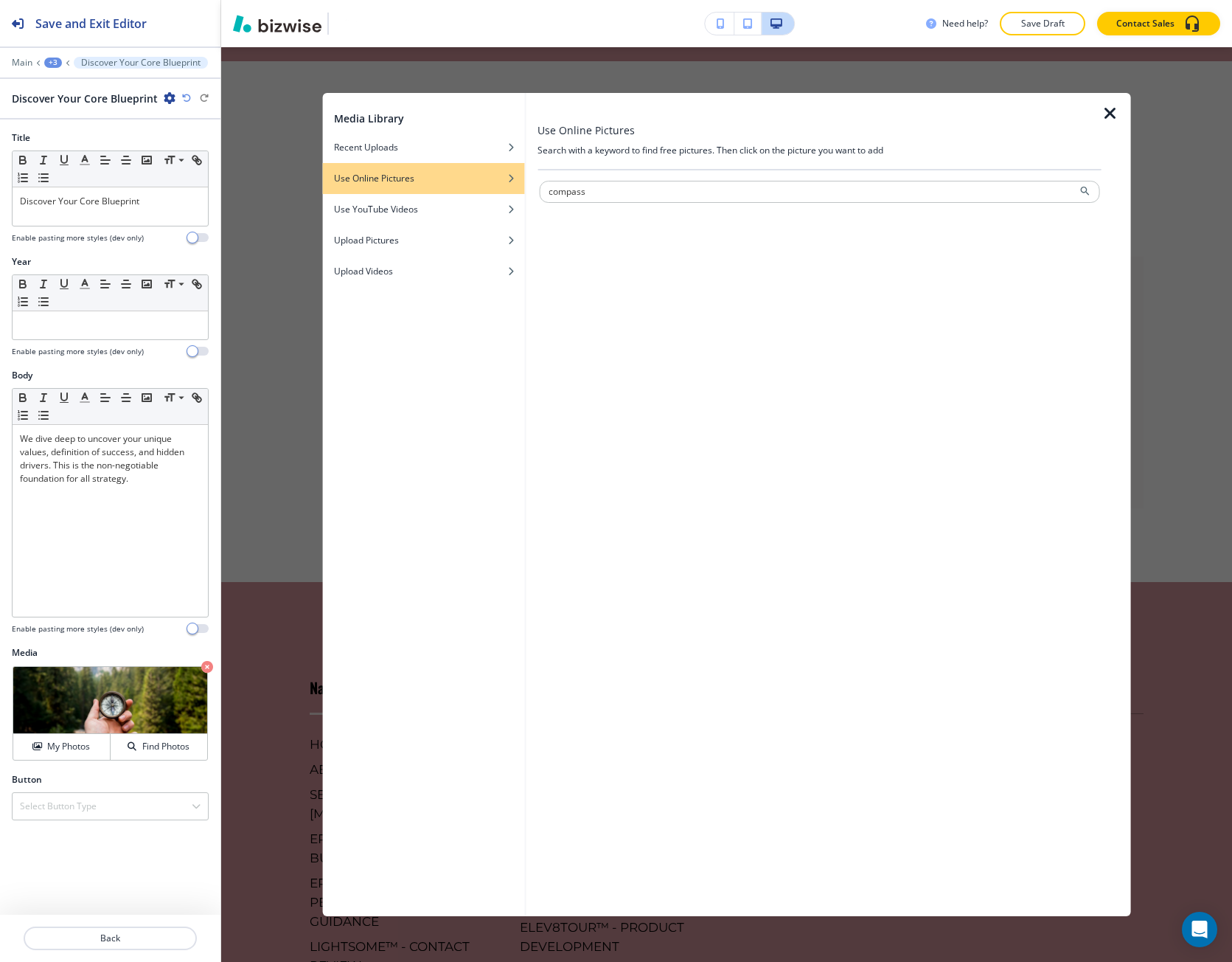
type input "compass"
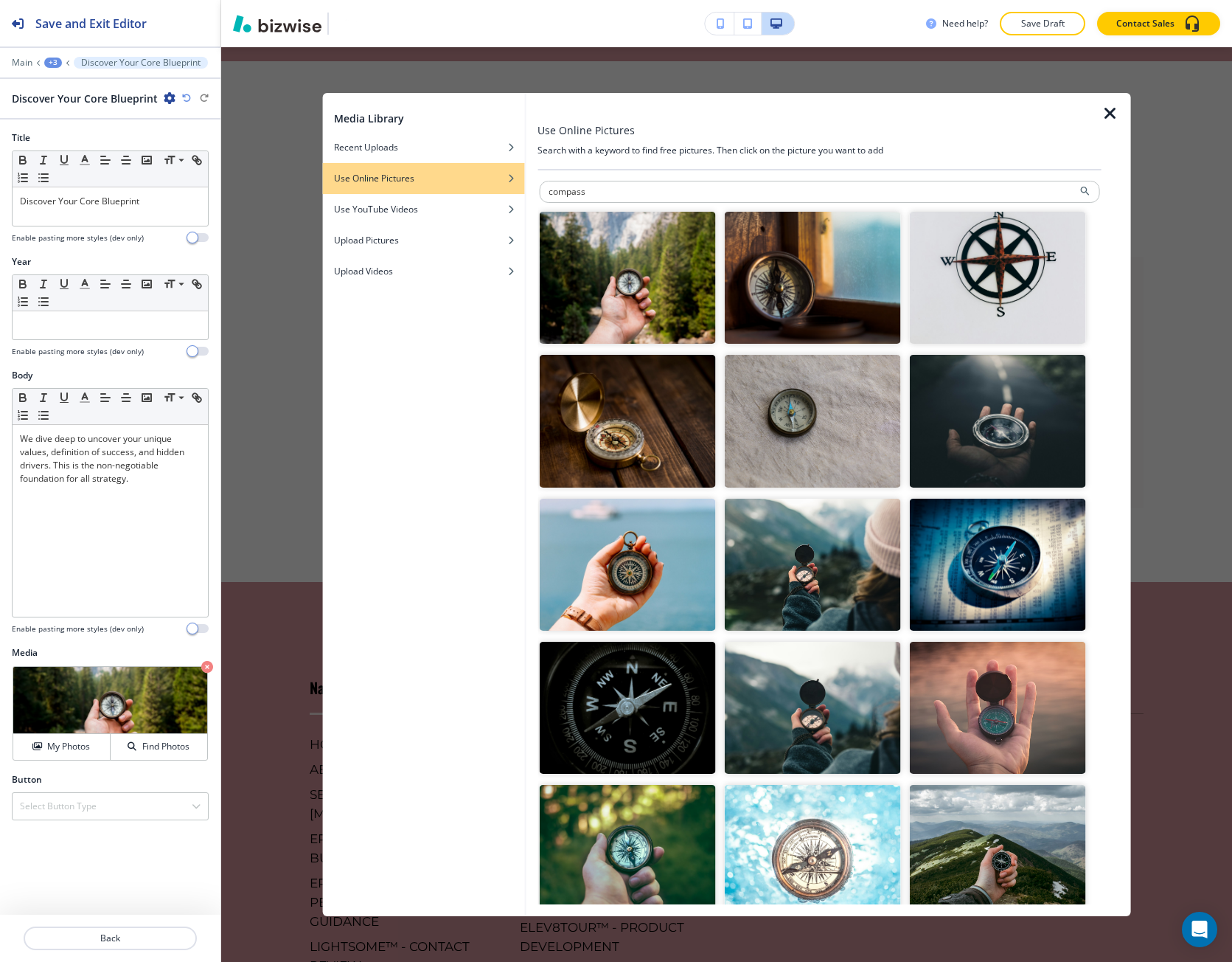
click at [608, 578] on img "button" at bounding box center [627, 564] width 176 height 132
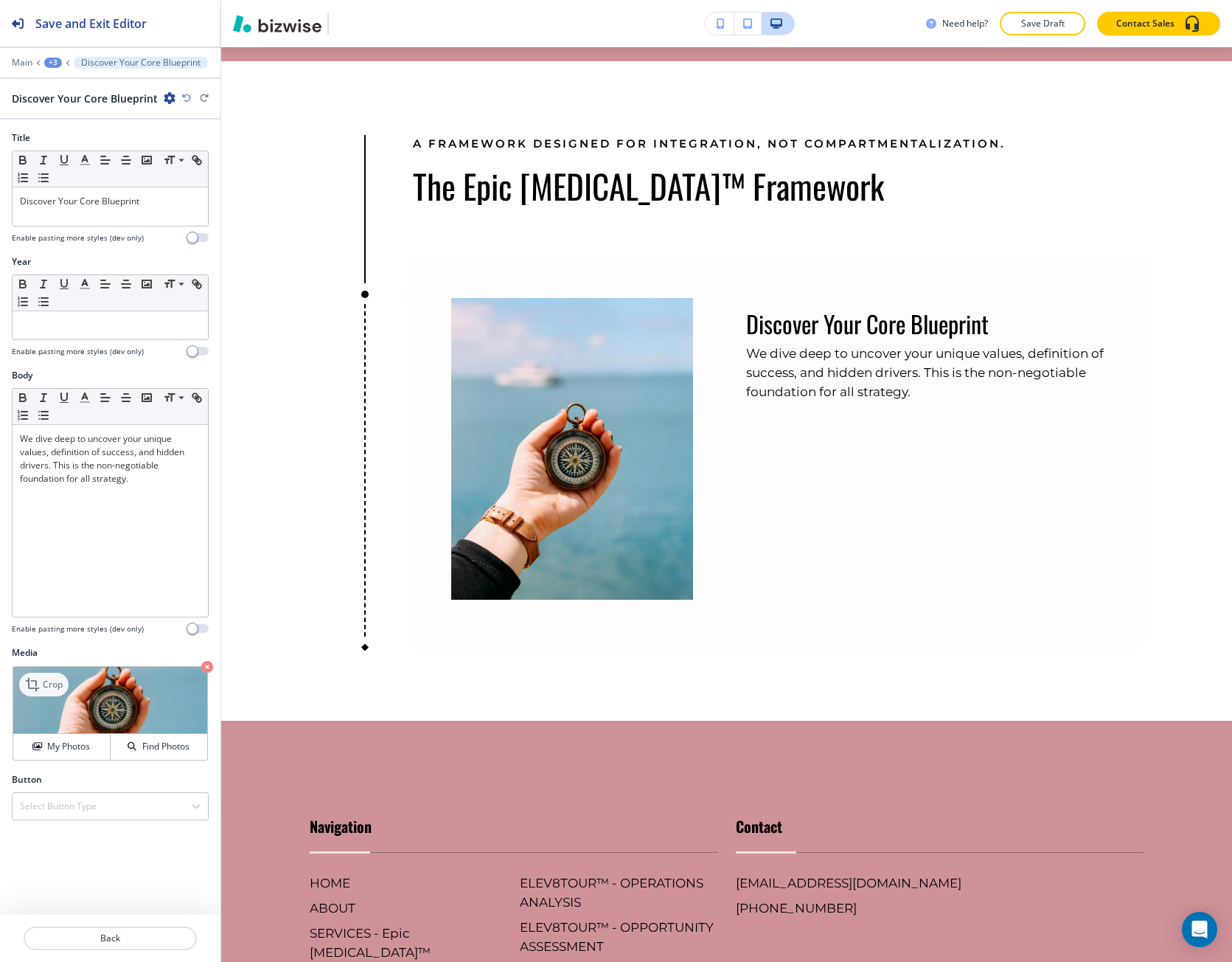
click at [61, 681] on p "Crop" at bounding box center [52, 684] width 20 height 13
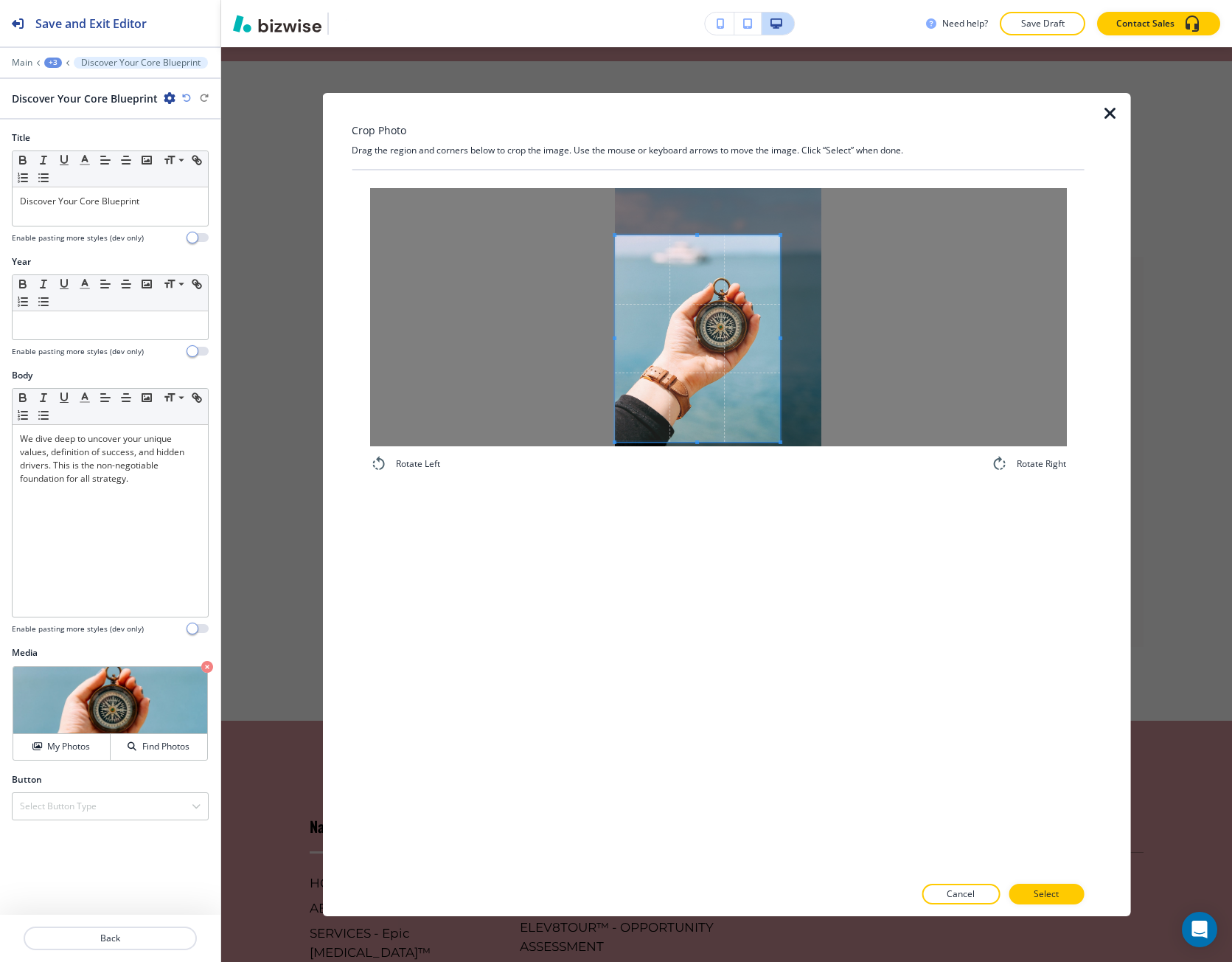
click at [683, 368] on span at bounding box center [697, 338] width 165 height 206
click at [841, 344] on div at bounding box center [717, 317] width 697 height 258
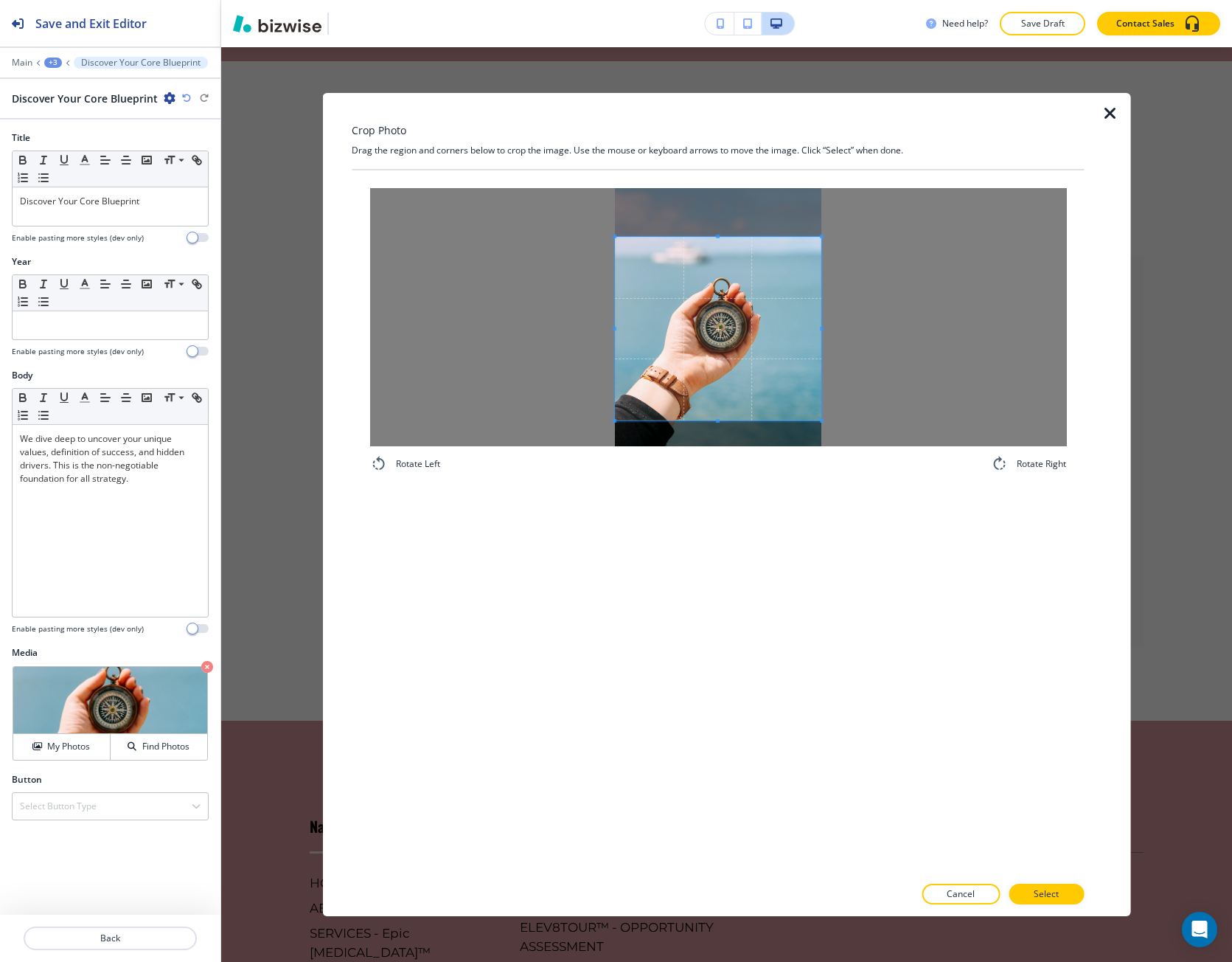
click at [739, 413] on div at bounding box center [718, 328] width 206 height 183
click at [716, 373] on span at bounding box center [718, 333] width 206 height 178
click at [723, 370] on span at bounding box center [718, 331] width 206 height 178
click at [1068, 886] on button "Select" at bounding box center [1046, 893] width 75 height 20
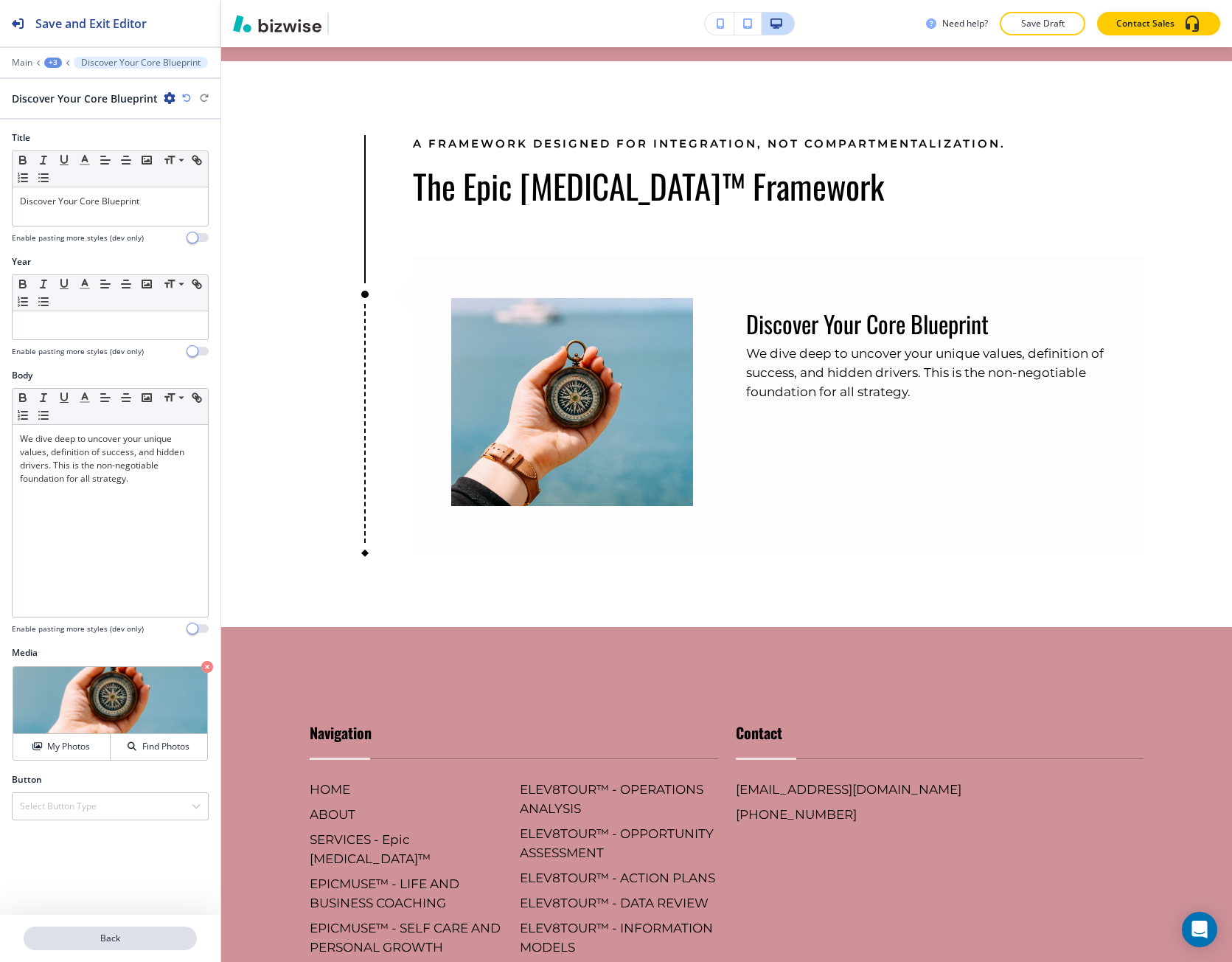
click at [89, 936] on p "Back" at bounding box center [111, 938] width 170 height 13
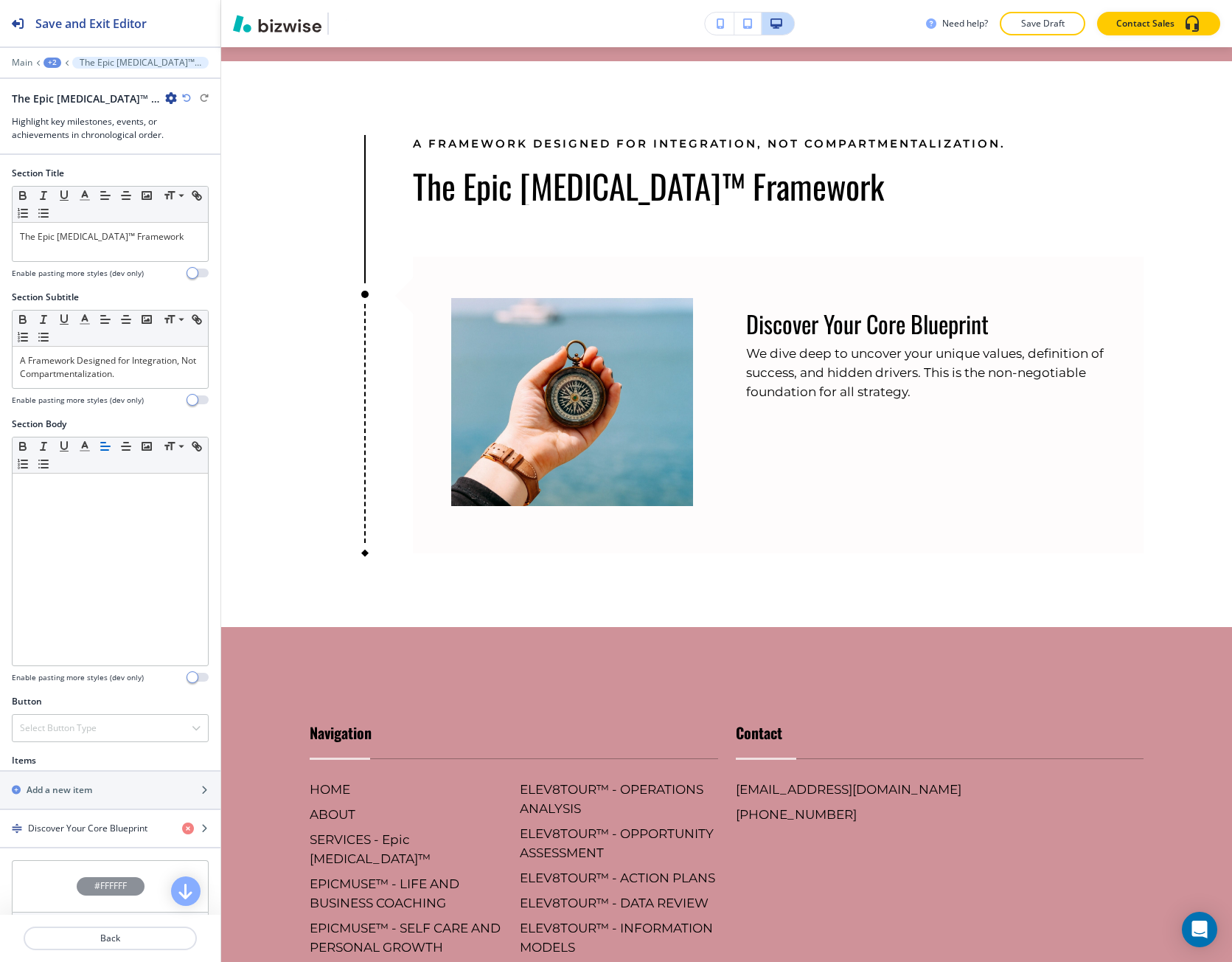
scroll to position [1707, 0]
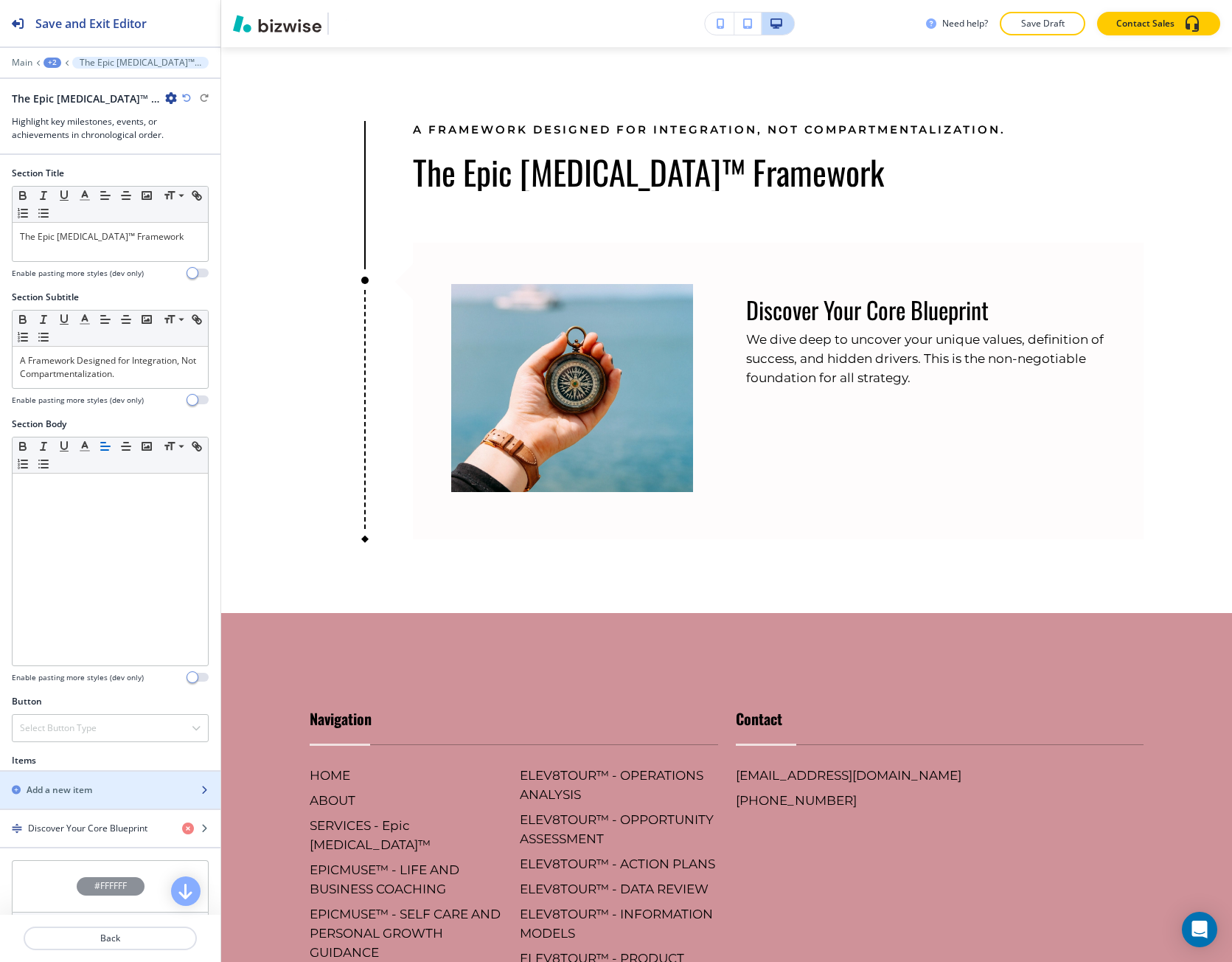
click at [88, 799] on div "button" at bounding box center [110, 802] width 220 height 11
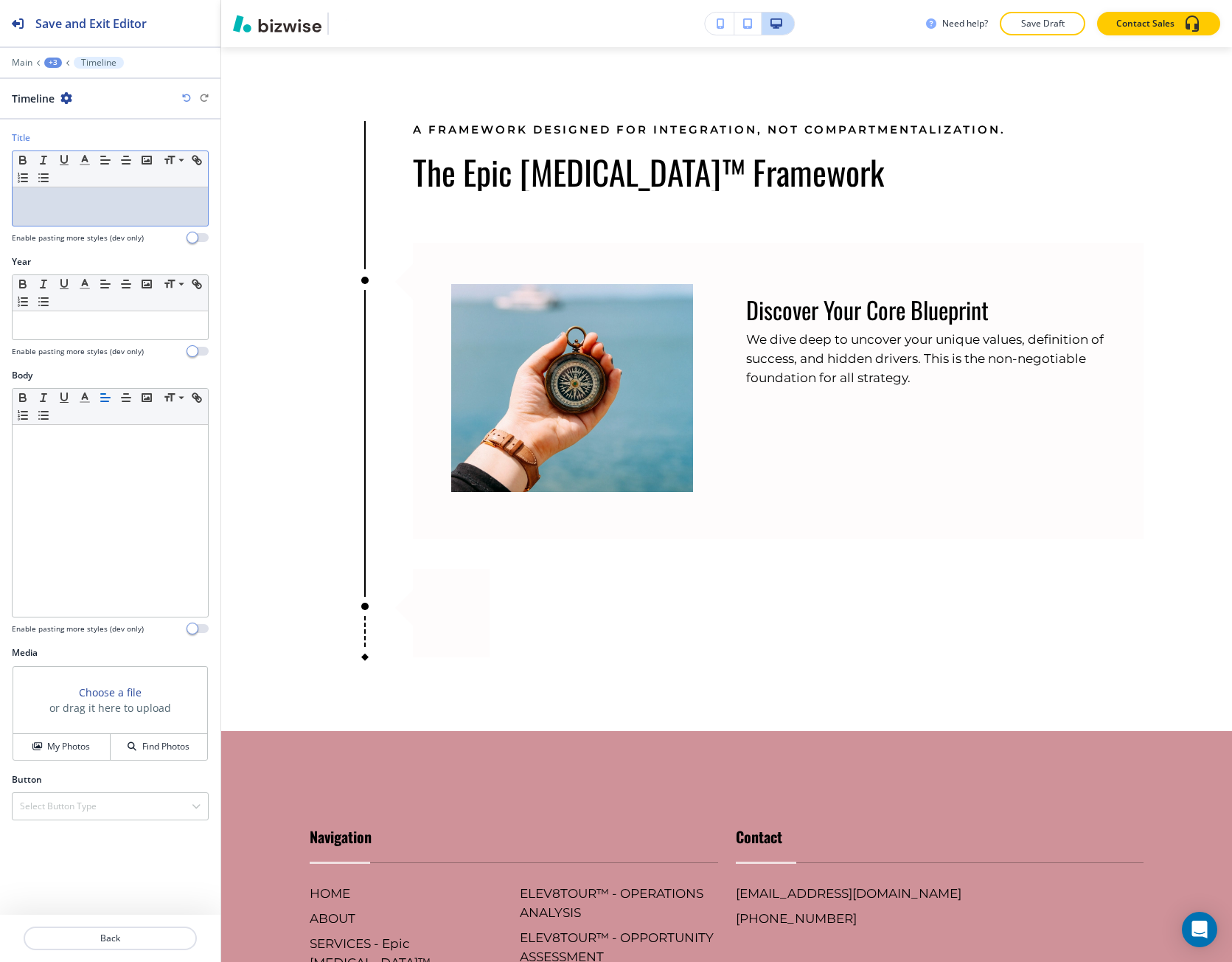
click at [73, 212] on div at bounding box center [110, 206] width 196 height 38
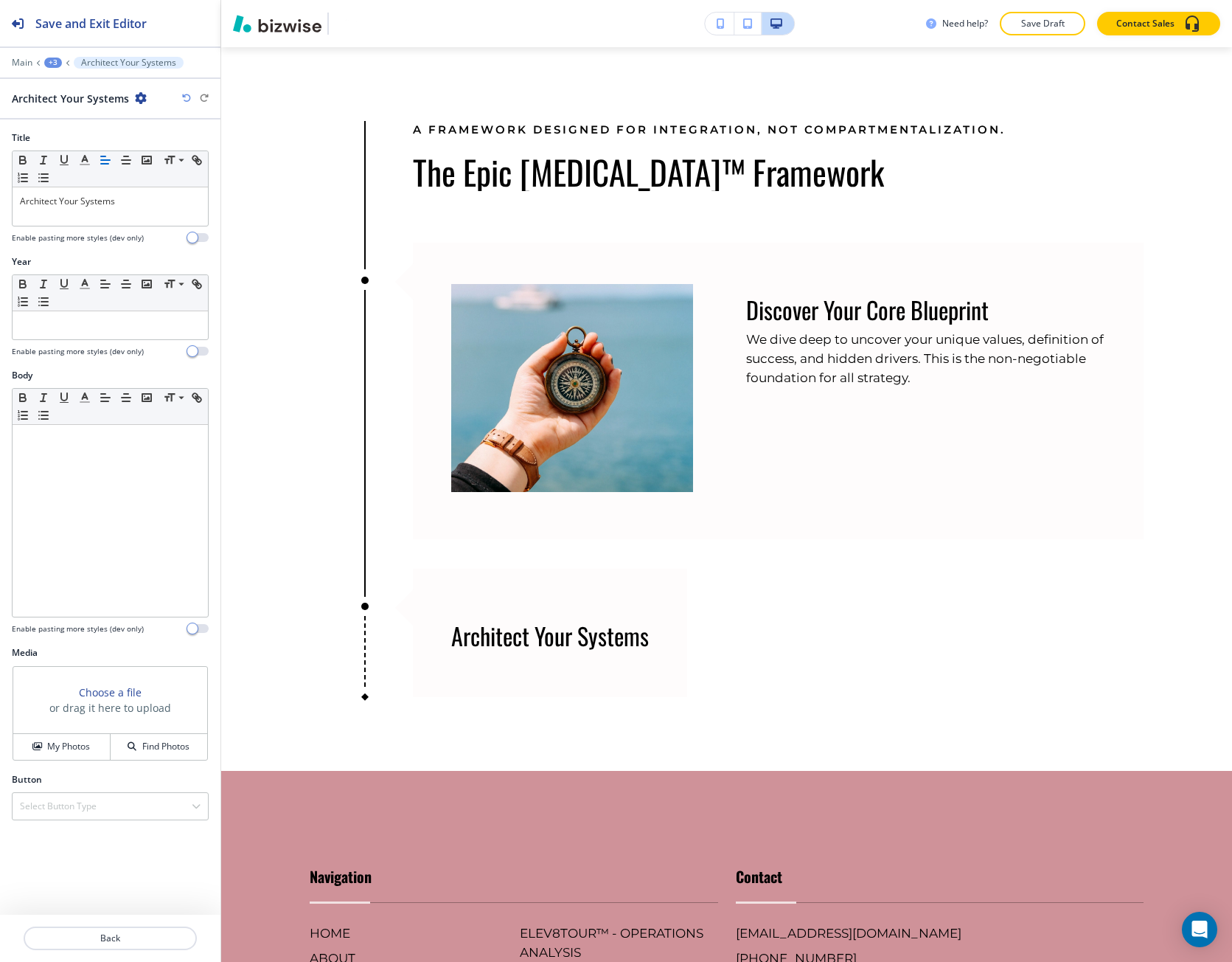
click at [102, 688] on h3 "Choose a file" at bounding box center [110, 692] width 63 height 16
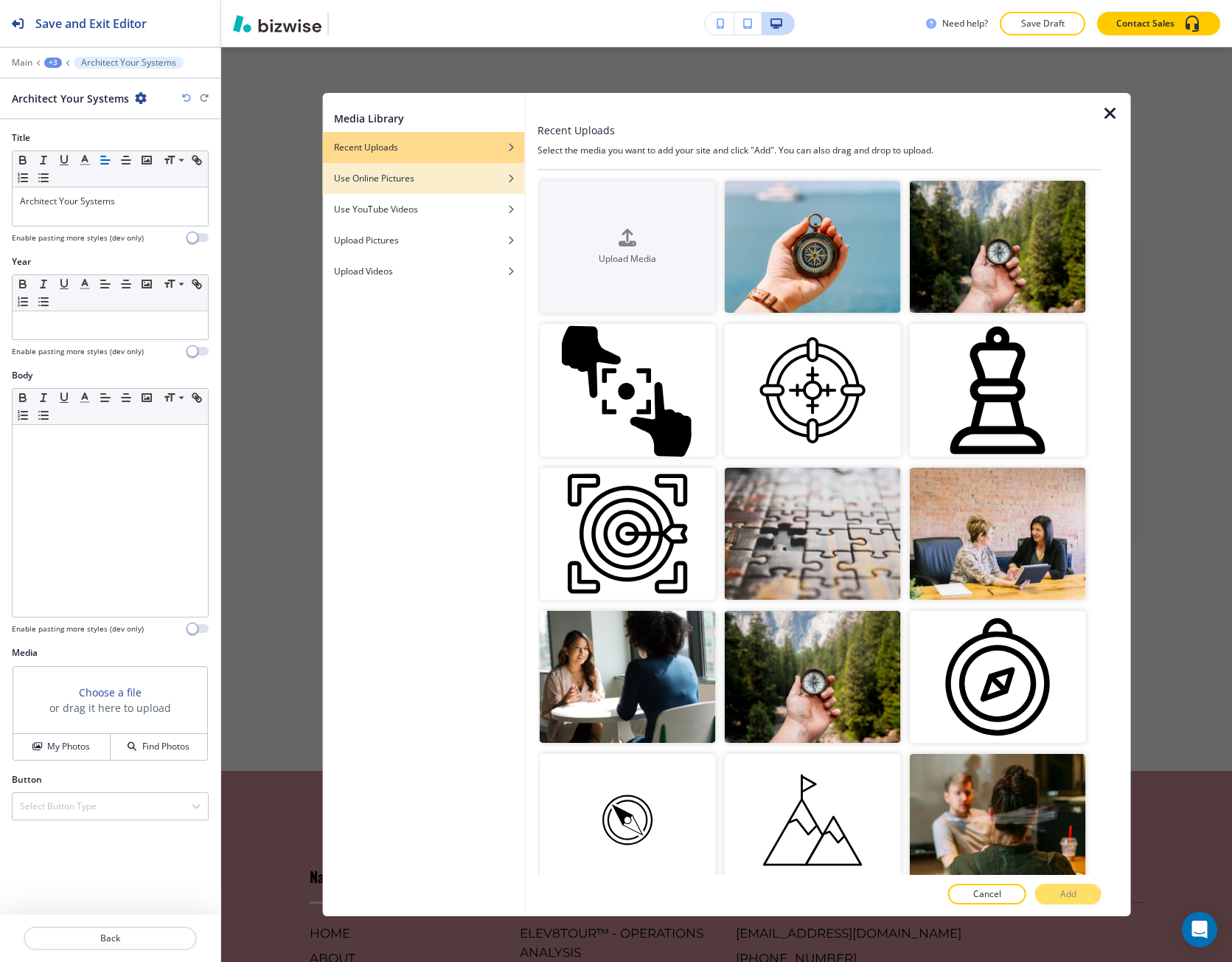
click at [463, 189] on div "button" at bounding box center [423, 189] width 202 height 9
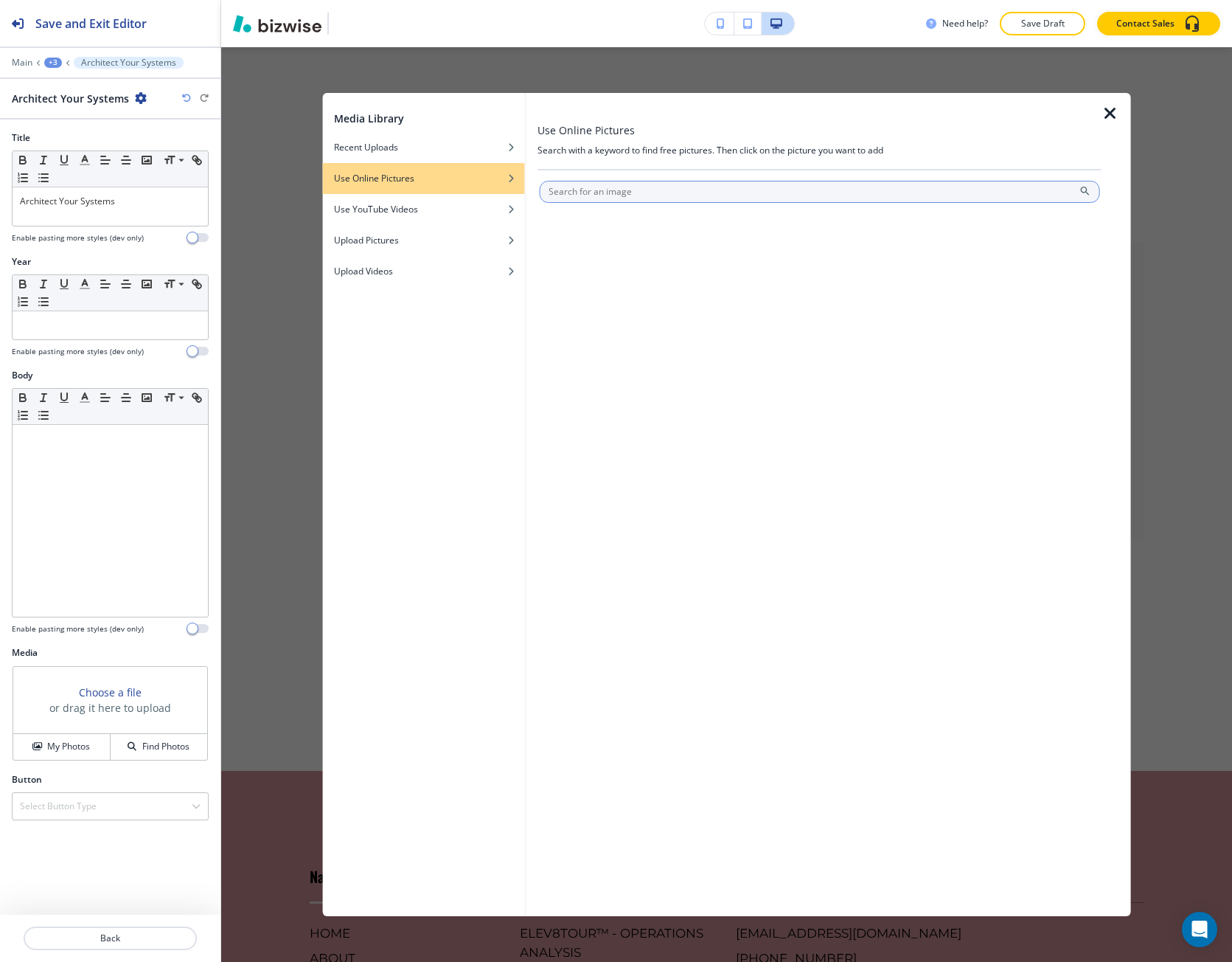
click at [575, 194] on input "text" at bounding box center [820, 192] width 562 height 22
type input "build"
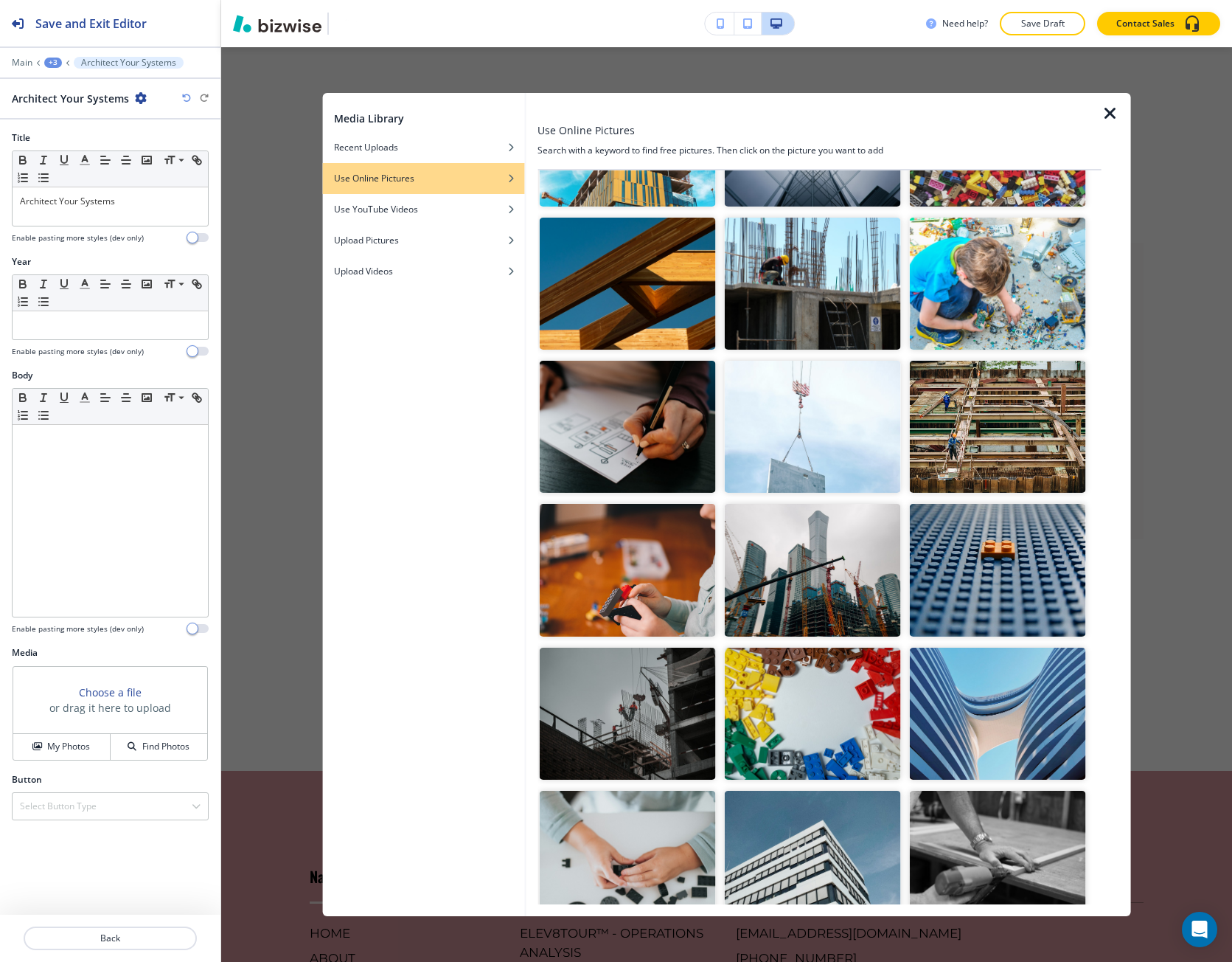
scroll to position [443, 0]
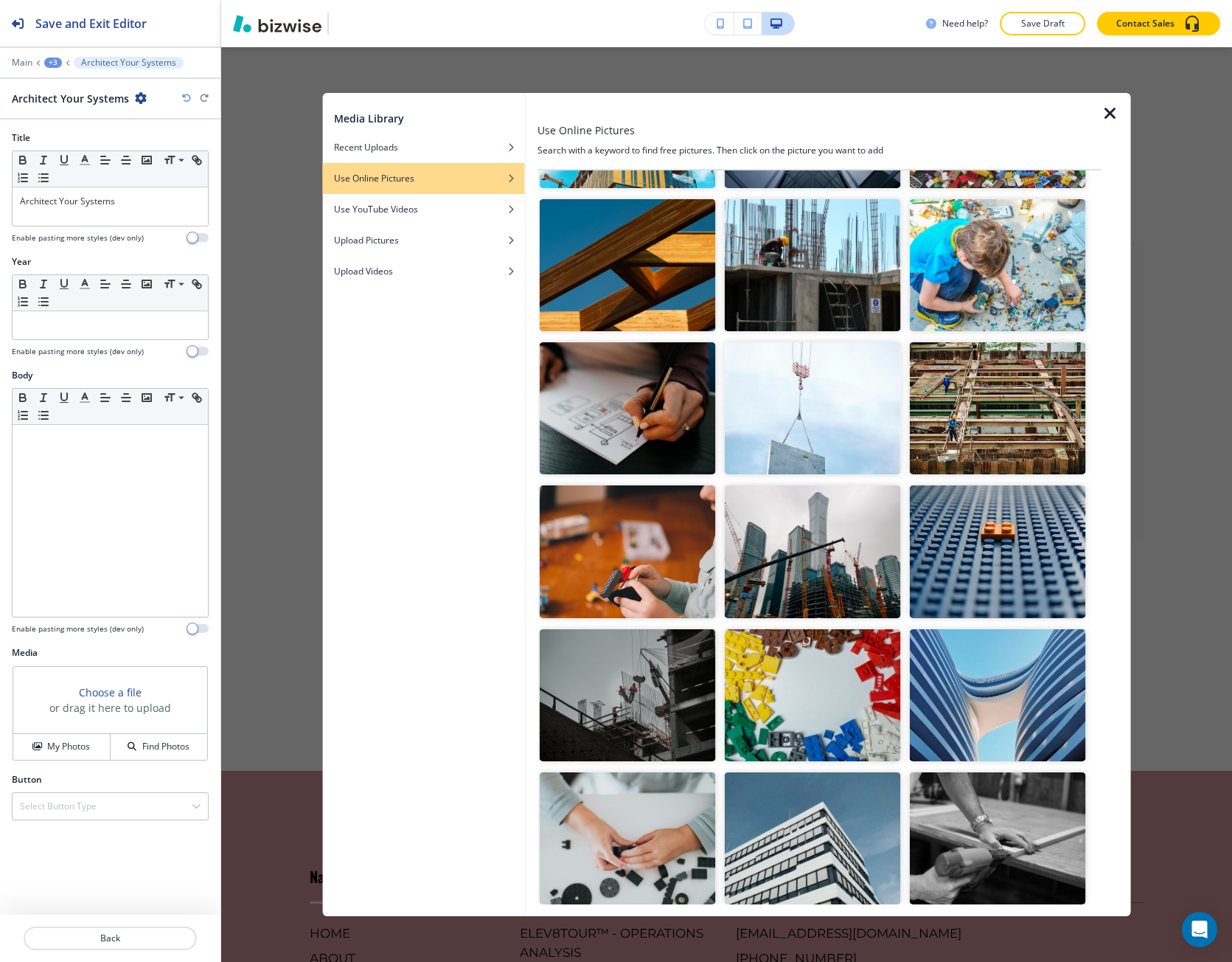
click at [934, 560] on img "button" at bounding box center [997, 551] width 176 height 132
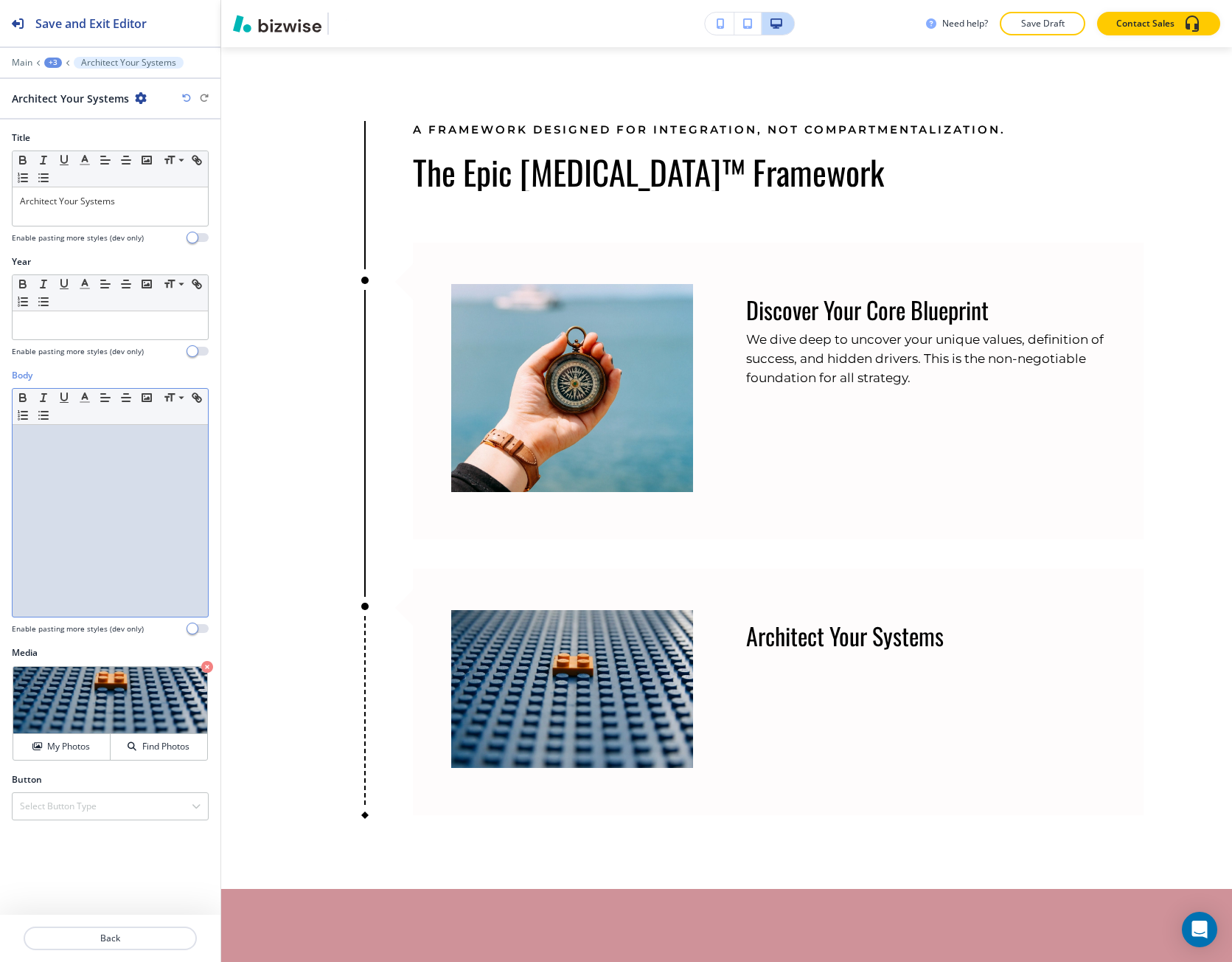
click at [114, 549] on div at bounding box center [110, 521] width 196 height 192
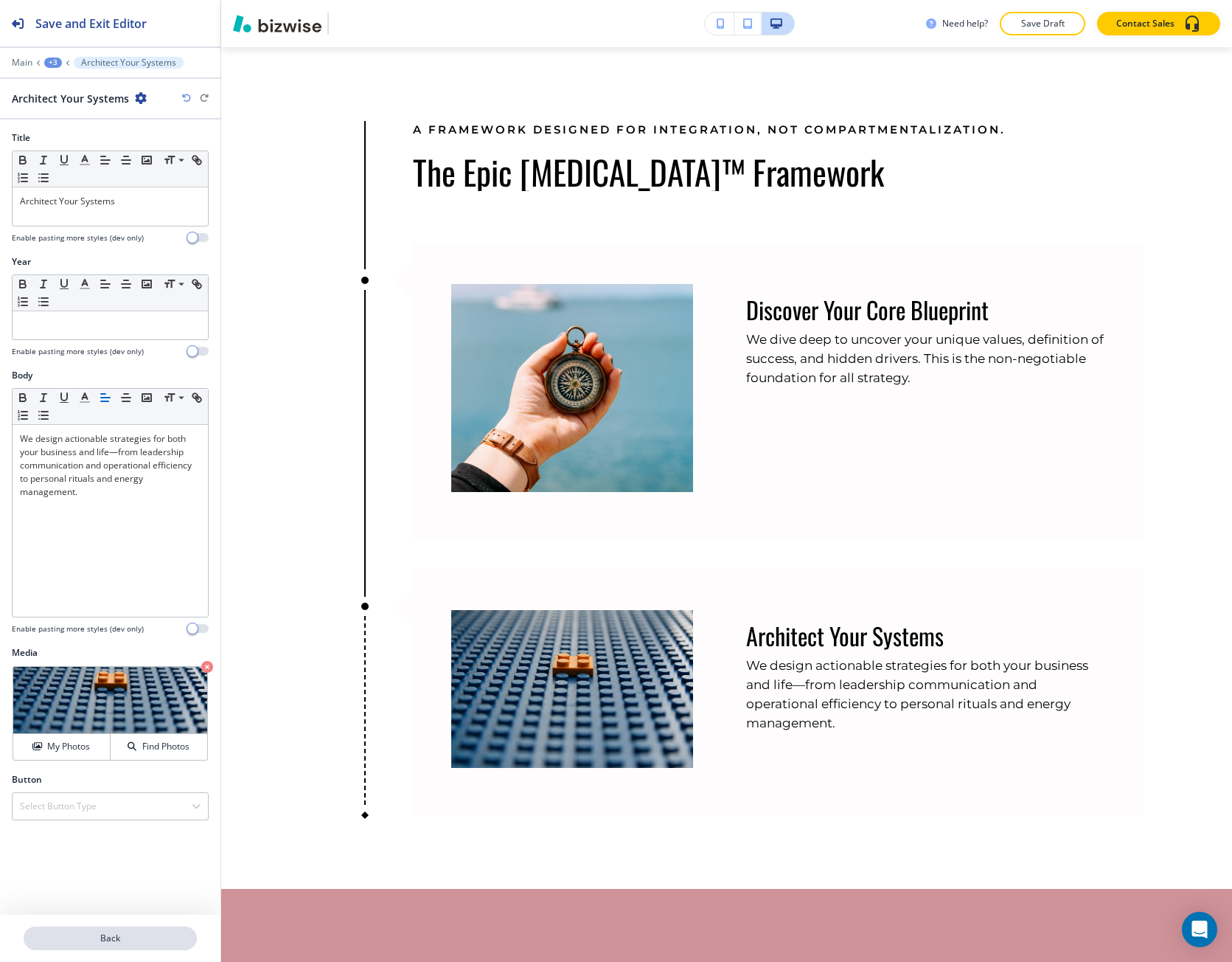
click at [100, 939] on p "Back" at bounding box center [111, 938] width 170 height 13
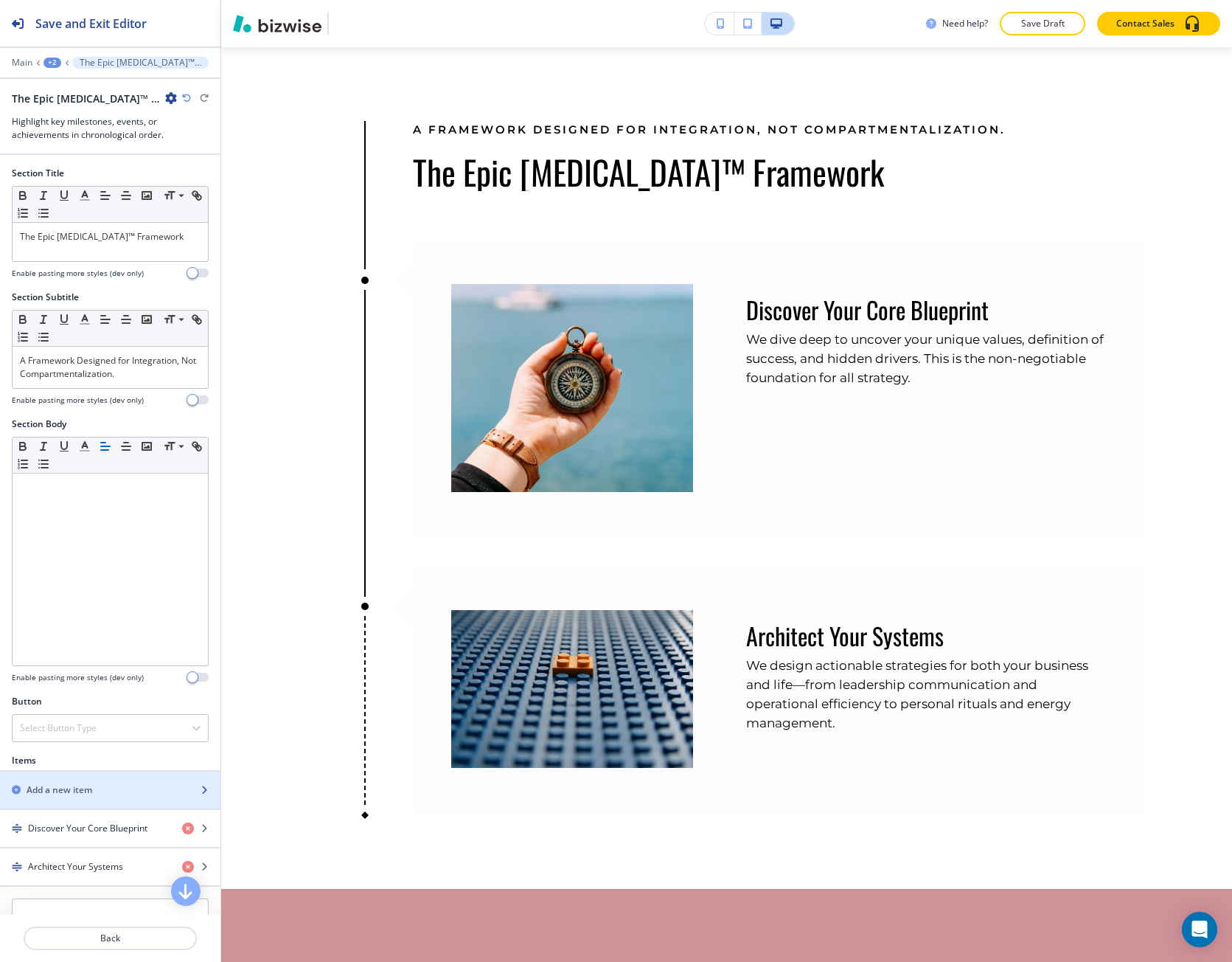
click at [69, 797] on div "button" at bounding box center [110, 802] width 220 height 11
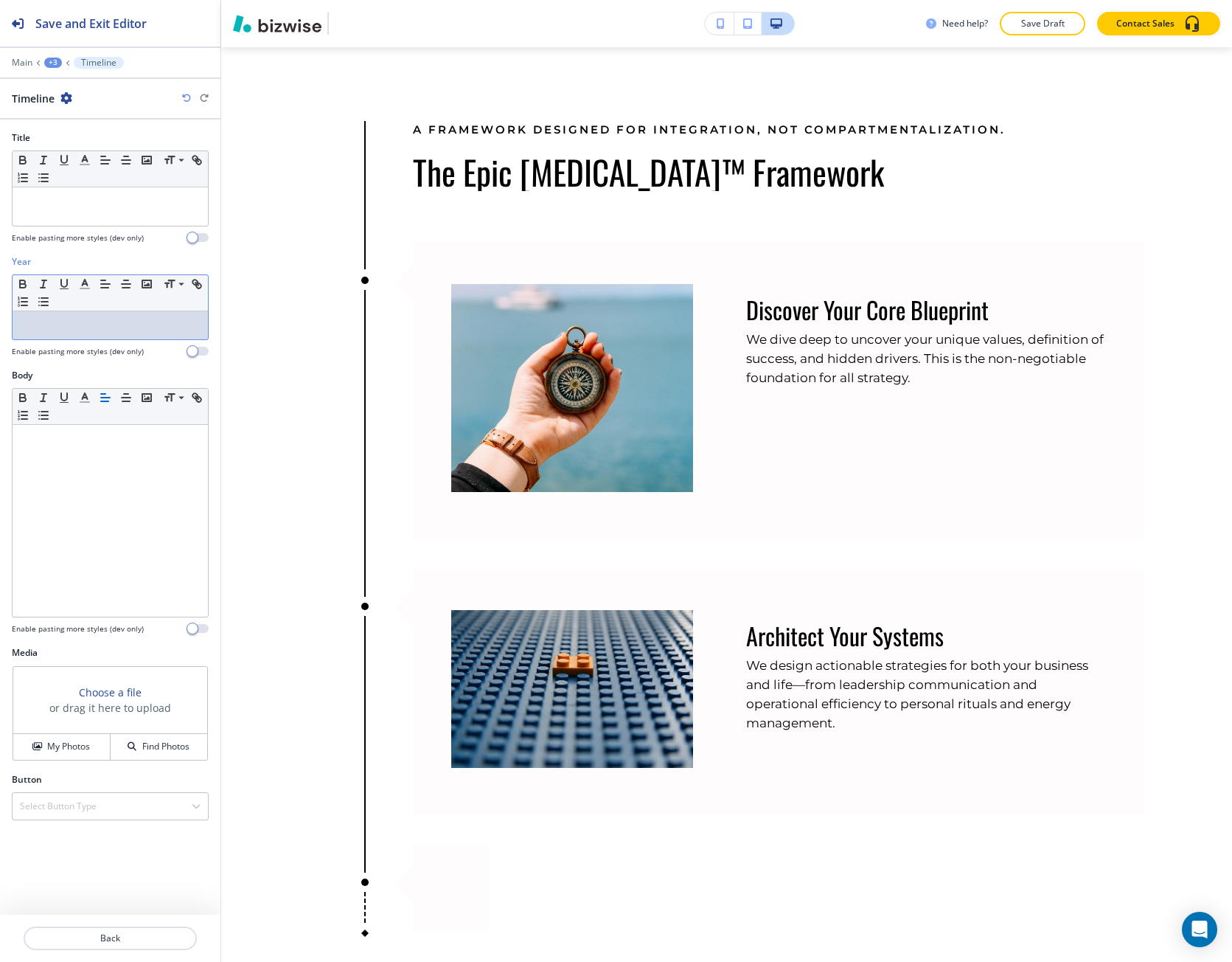
click at [82, 333] on div at bounding box center [110, 325] width 196 height 28
click at [82, 333] on div "V" at bounding box center [110, 325] width 196 height 28
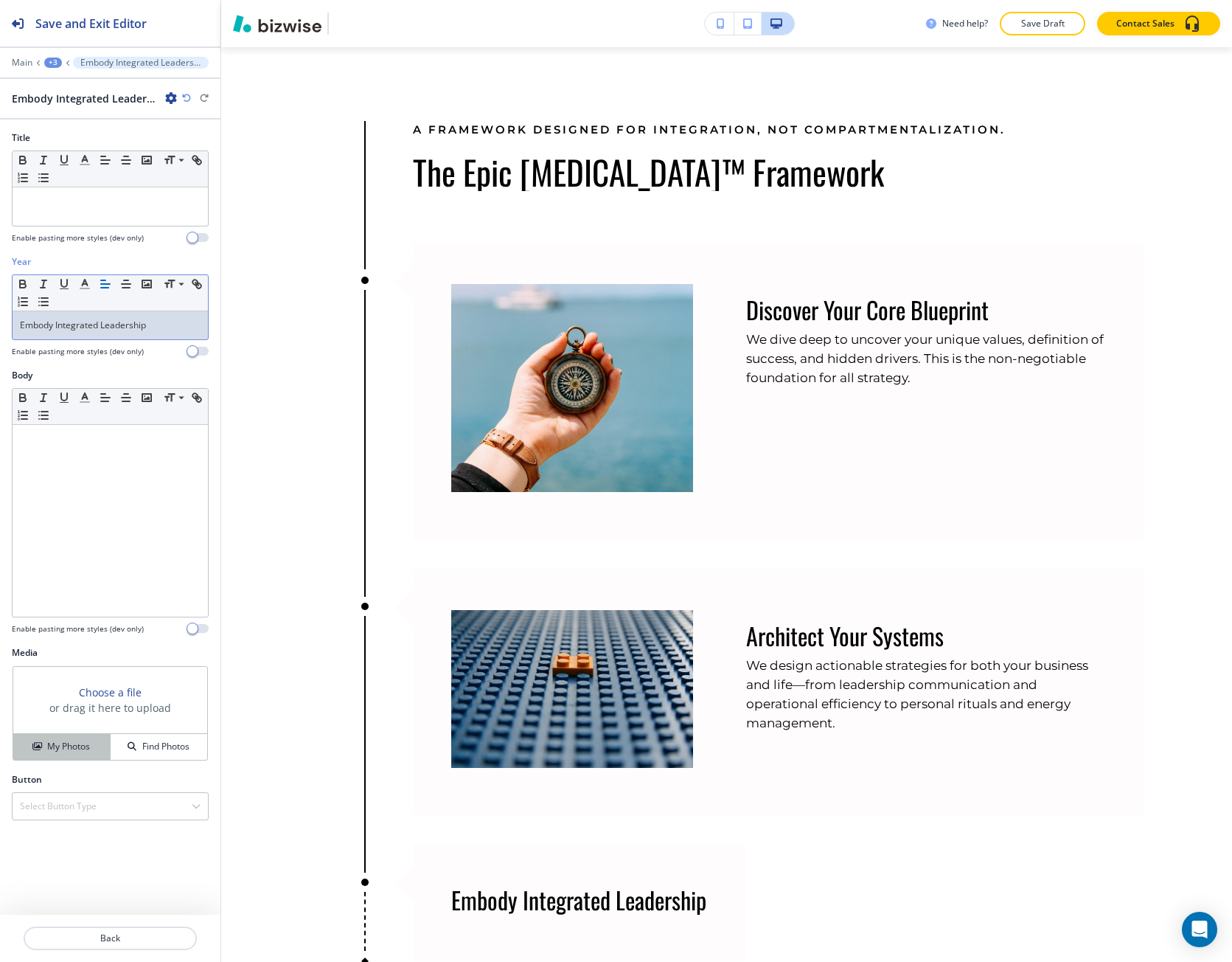
click at [65, 746] on h4 "My Photos" at bounding box center [69, 747] width 43 height 13
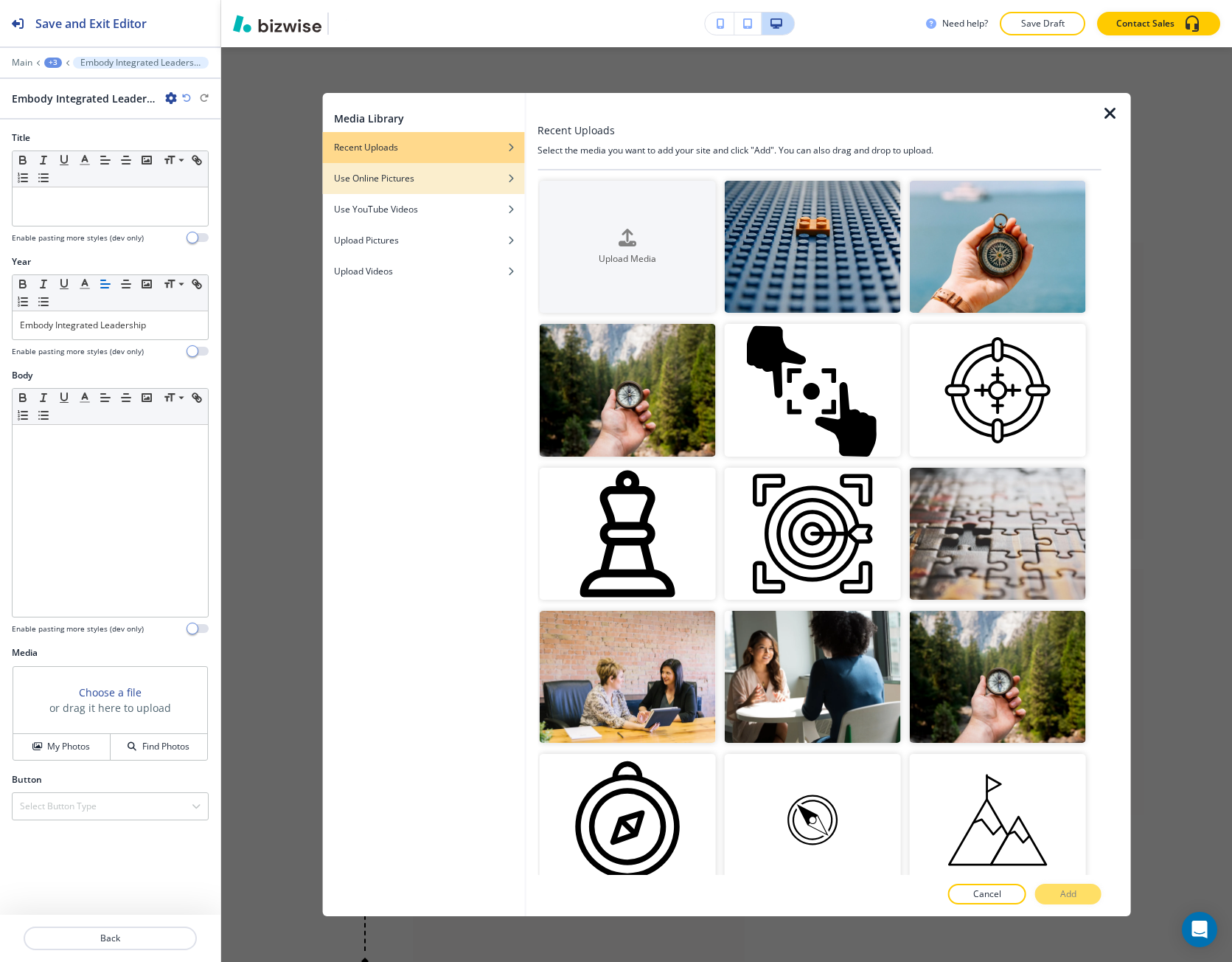
click at [471, 192] on div "button" at bounding box center [423, 189] width 202 height 9
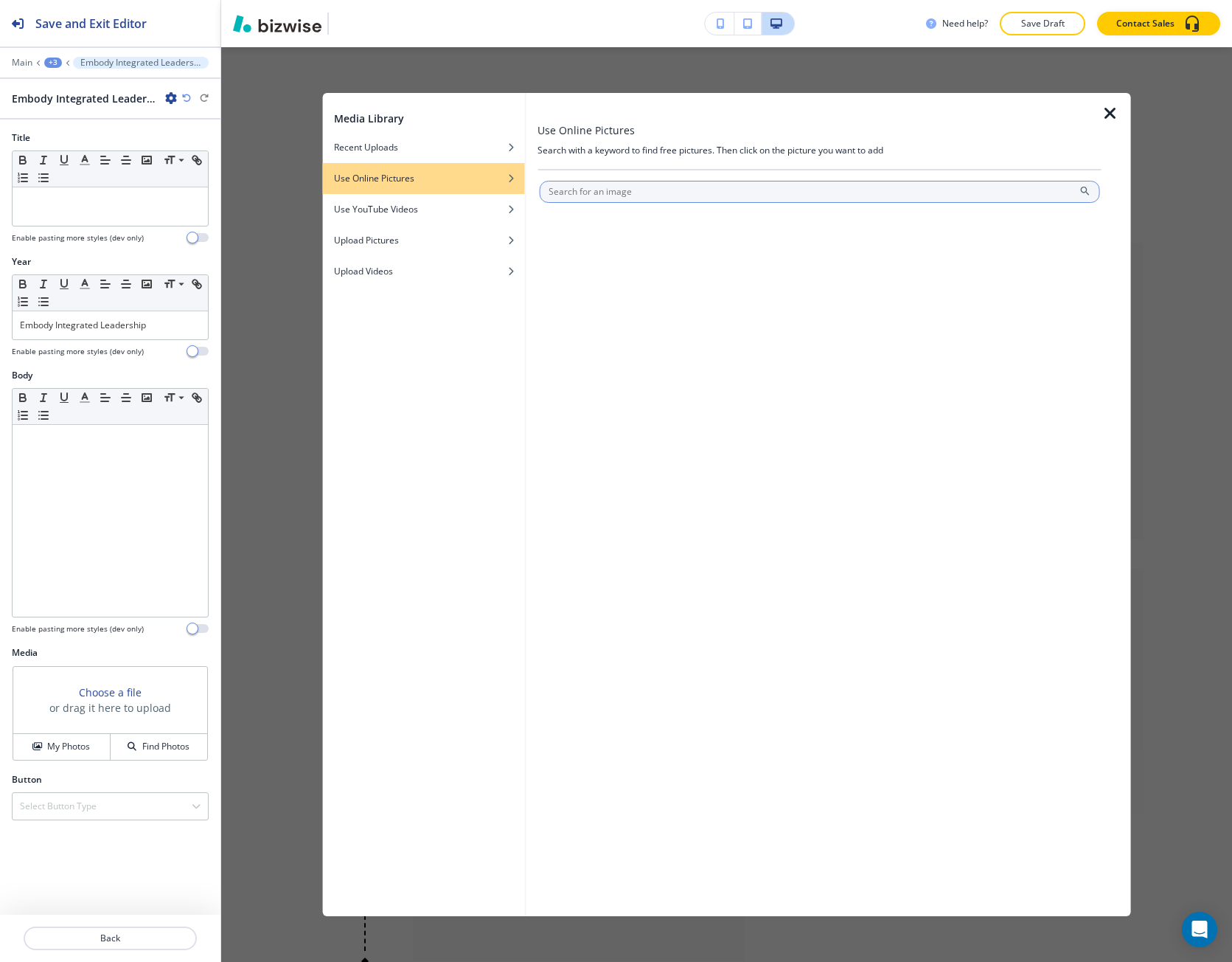
click at [569, 194] on input "text" at bounding box center [820, 192] width 562 height 22
type input "practice"
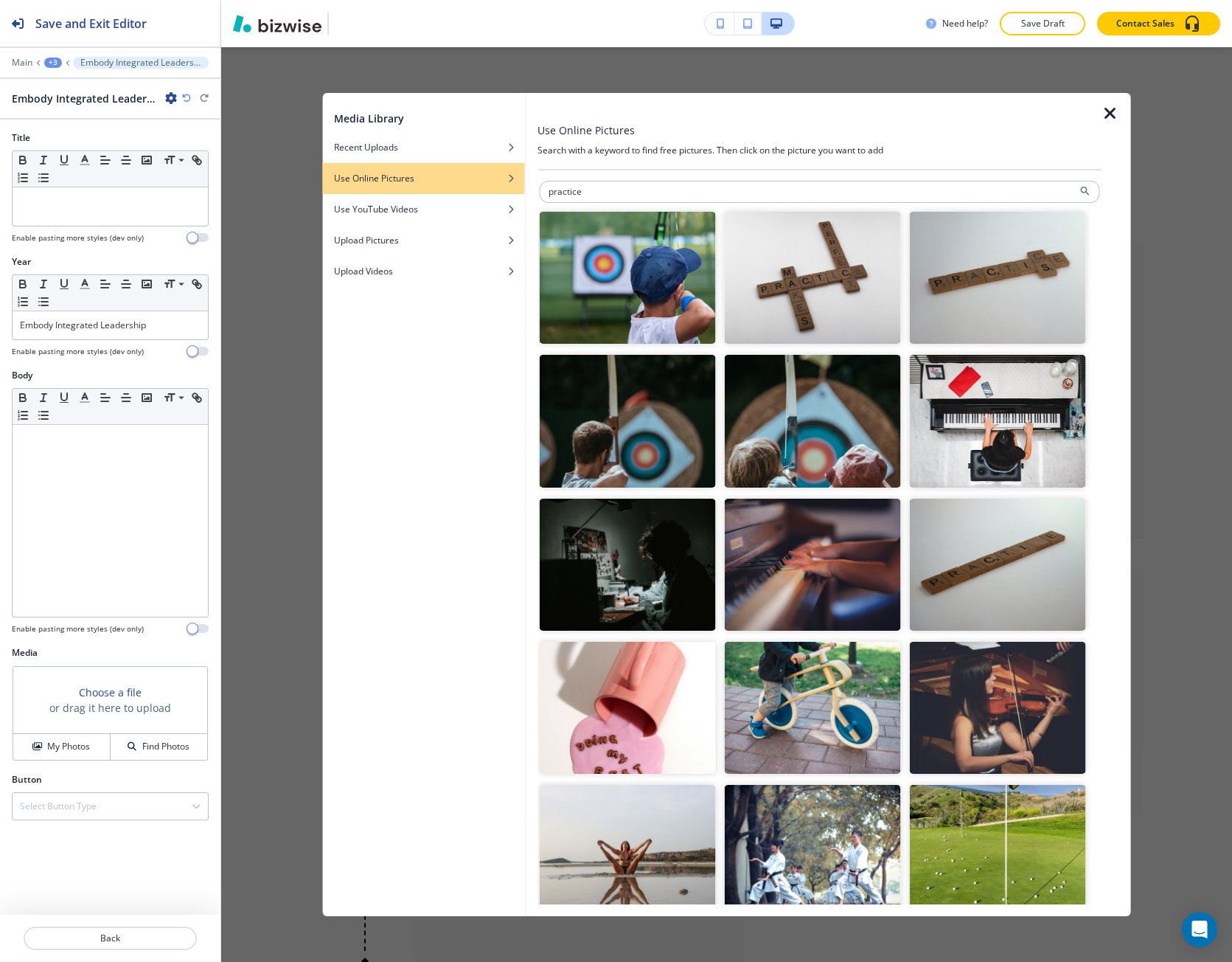
click at [690, 422] on img "button" at bounding box center [627, 420] width 176 height 132
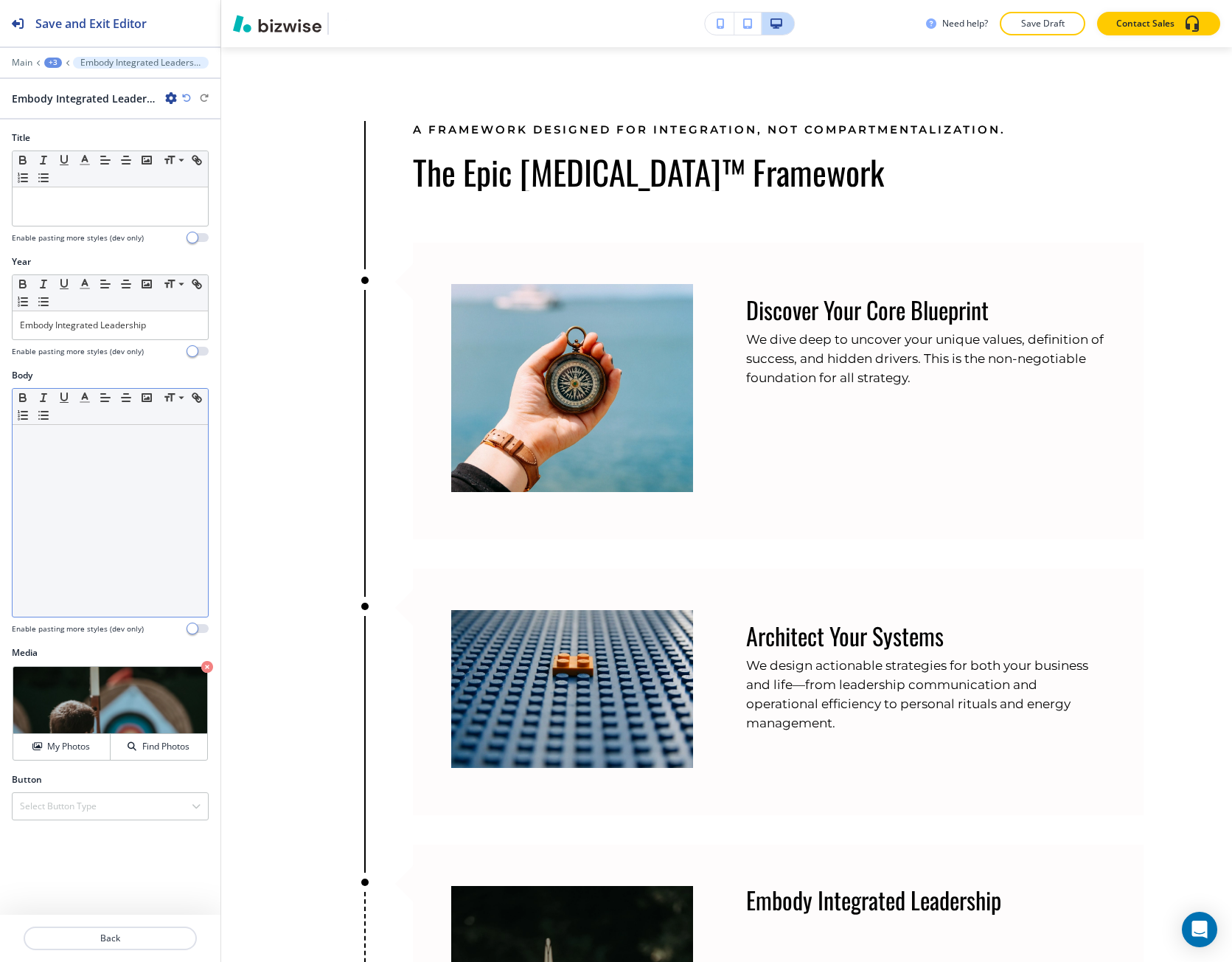
click at [149, 523] on div at bounding box center [110, 521] width 196 height 192
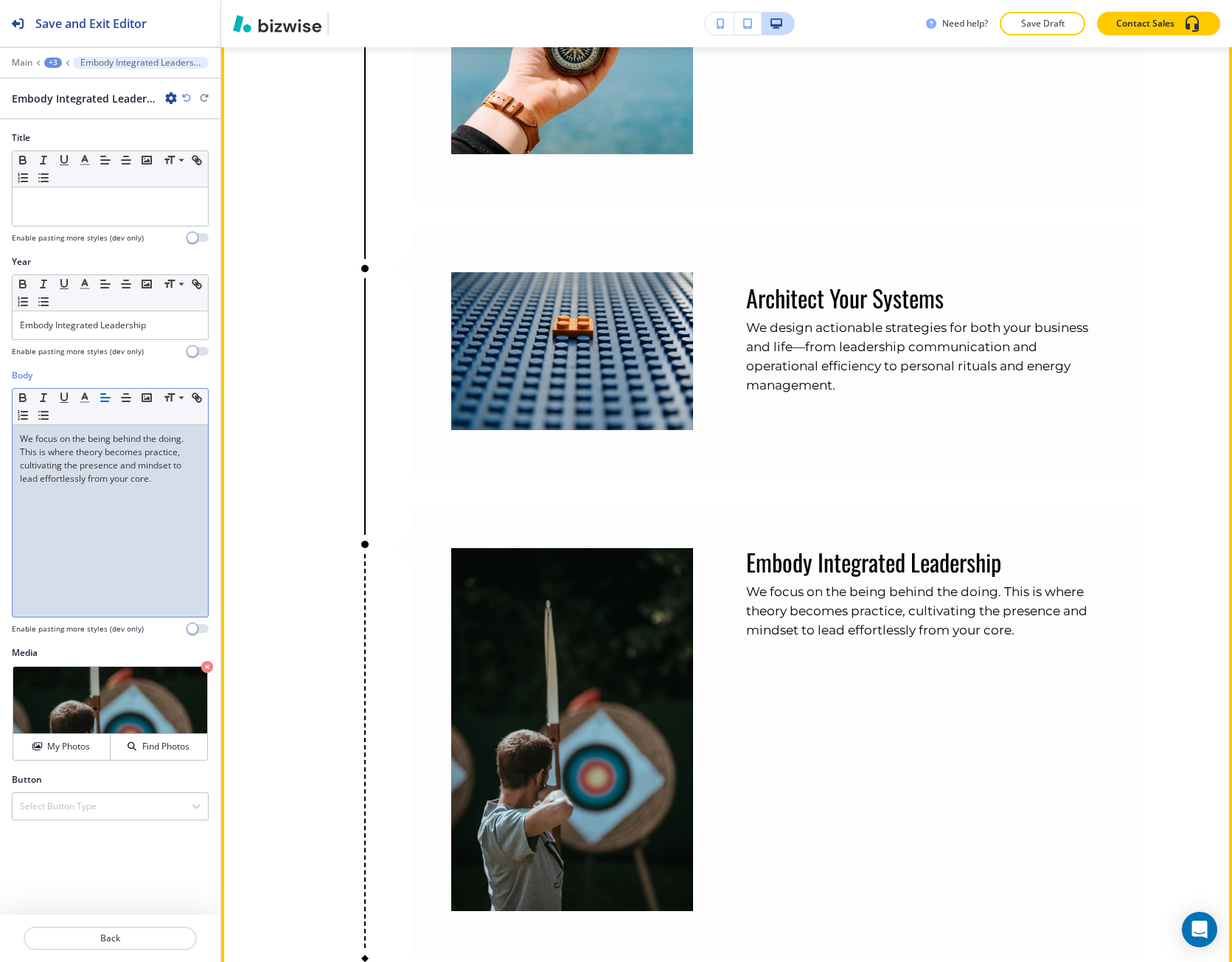
scroll to position [2075, 0]
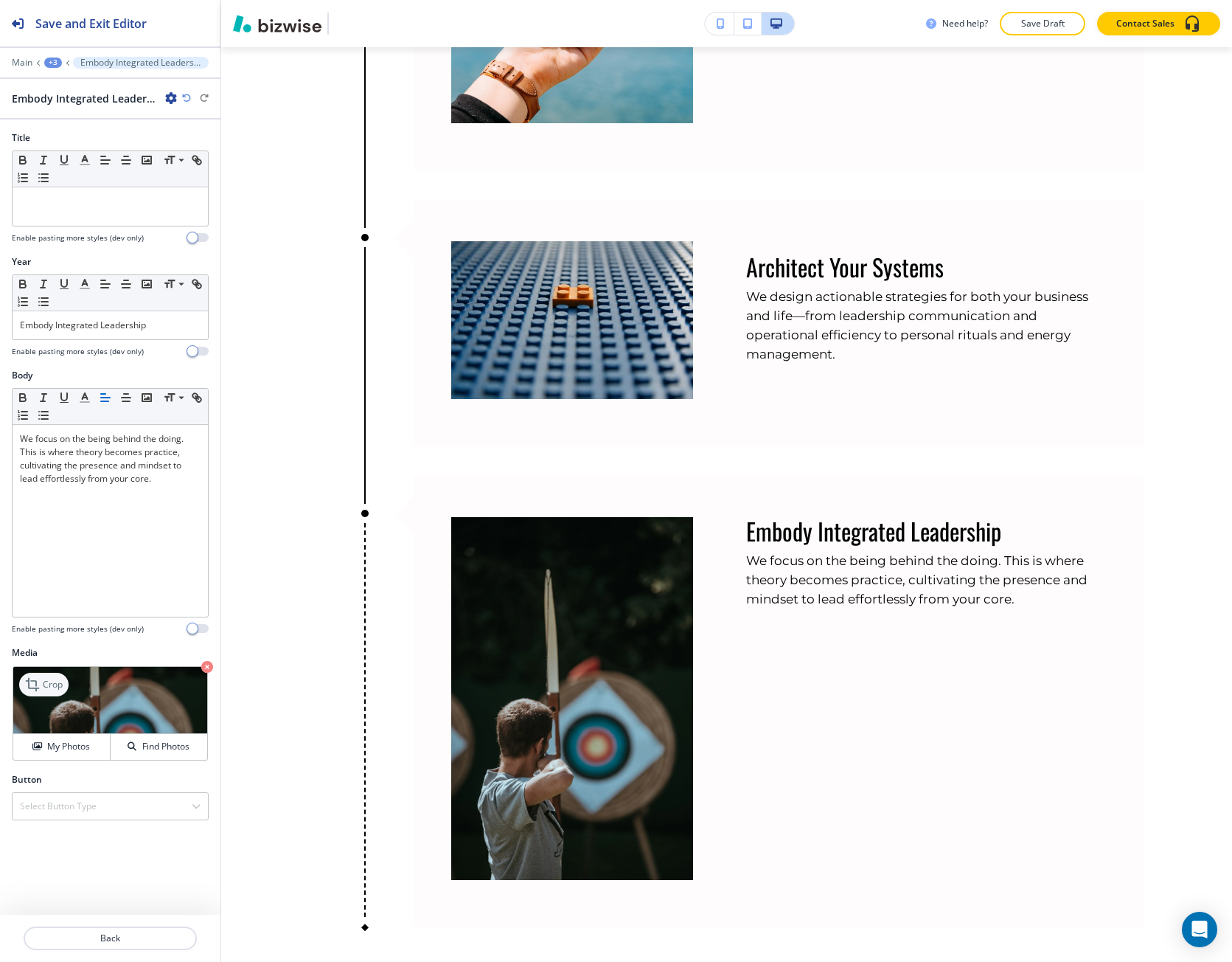
click at [55, 678] on p "Crop" at bounding box center [52, 684] width 20 height 13
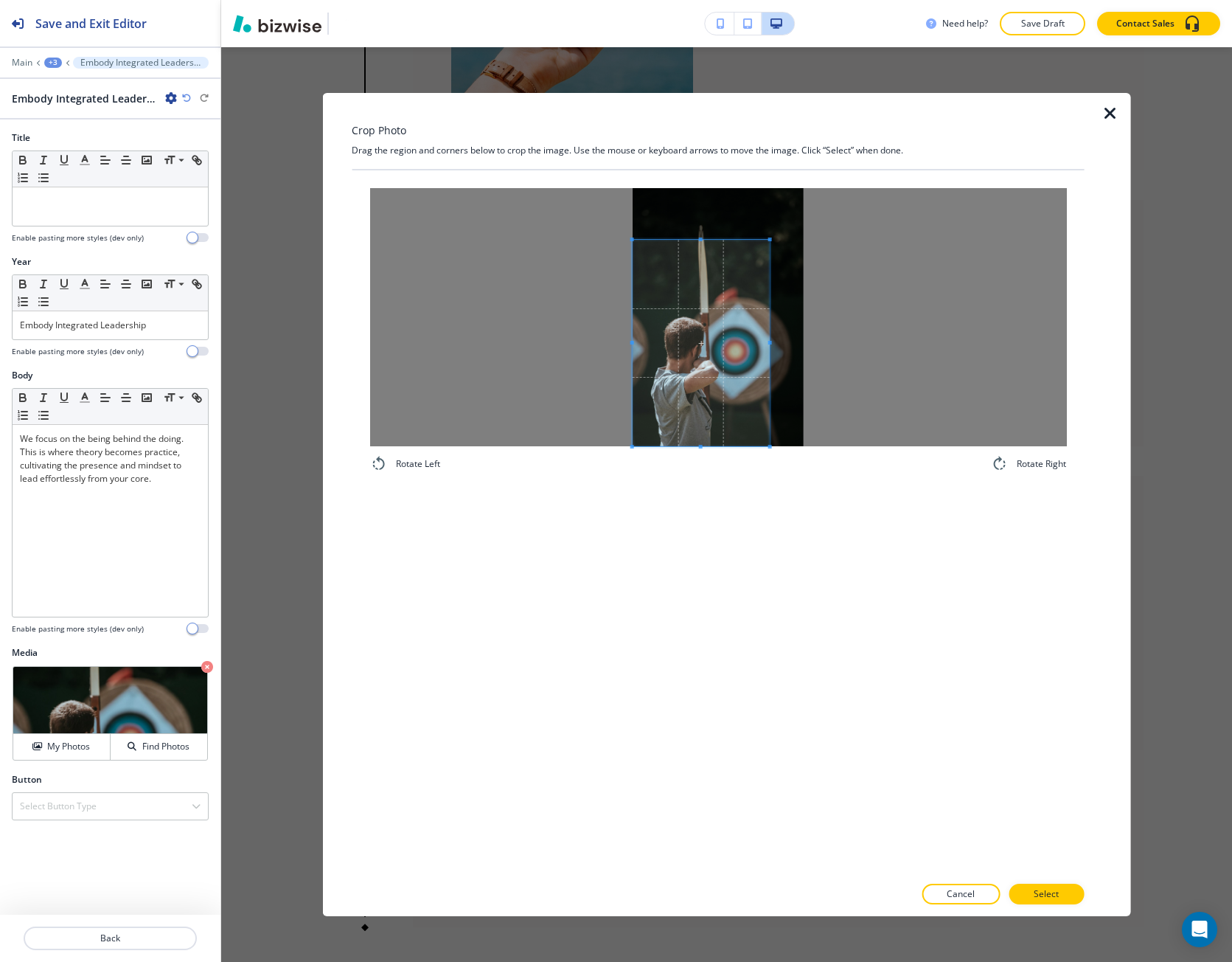
click at [708, 373] on span at bounding box center [701, 343] width 138 height 206
click at [829, 278] on div at bounding box center [717, 317] width 697 height 258
click at [716, 295] on div at bounding box center [718, 370] width 172 height 152
click at [747, 327] on span at bounding box center [718, 348] width 172 height 152
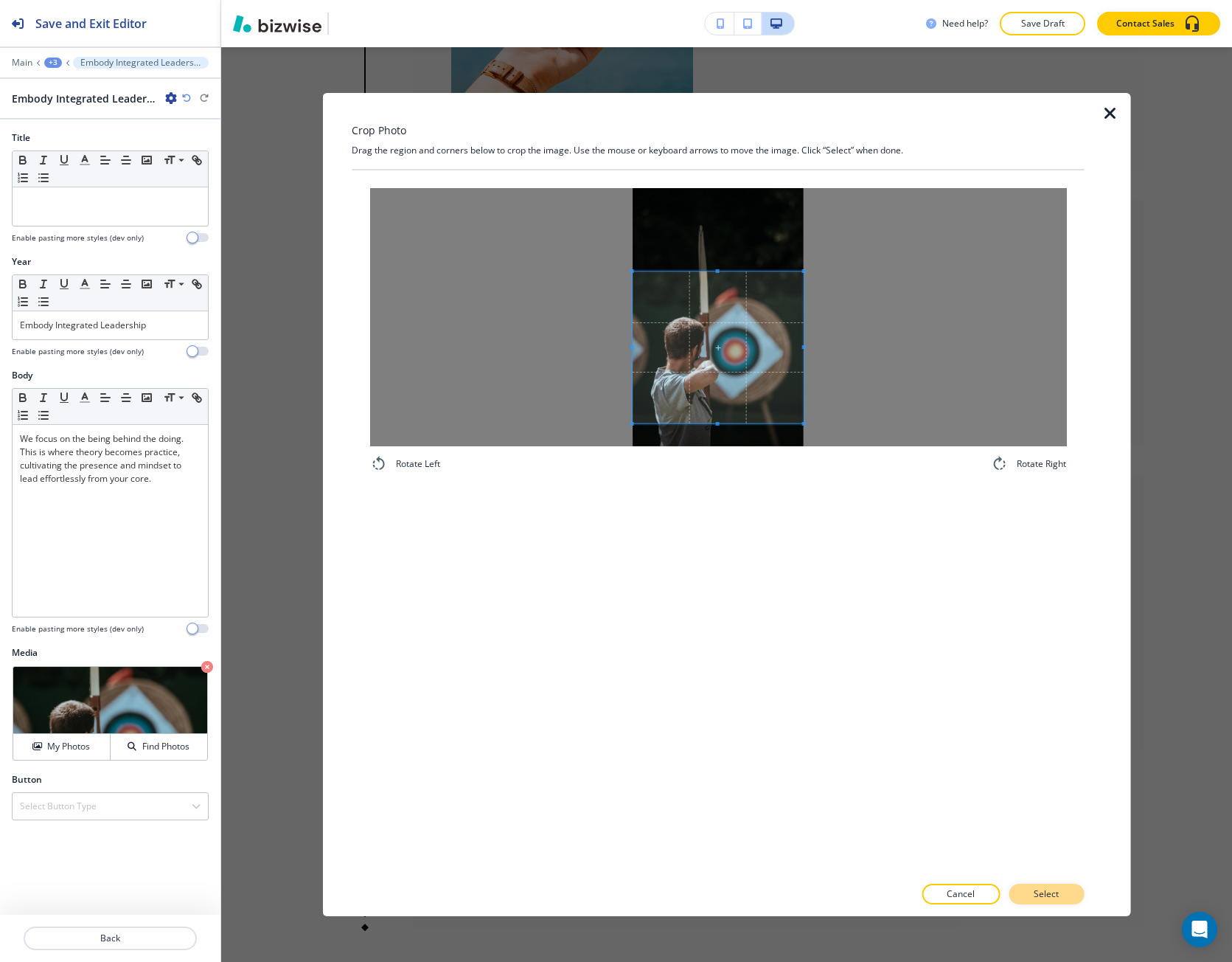
click at [1055, 898] on p "Select" at bounding box center [1046, 894] width 25 height 13
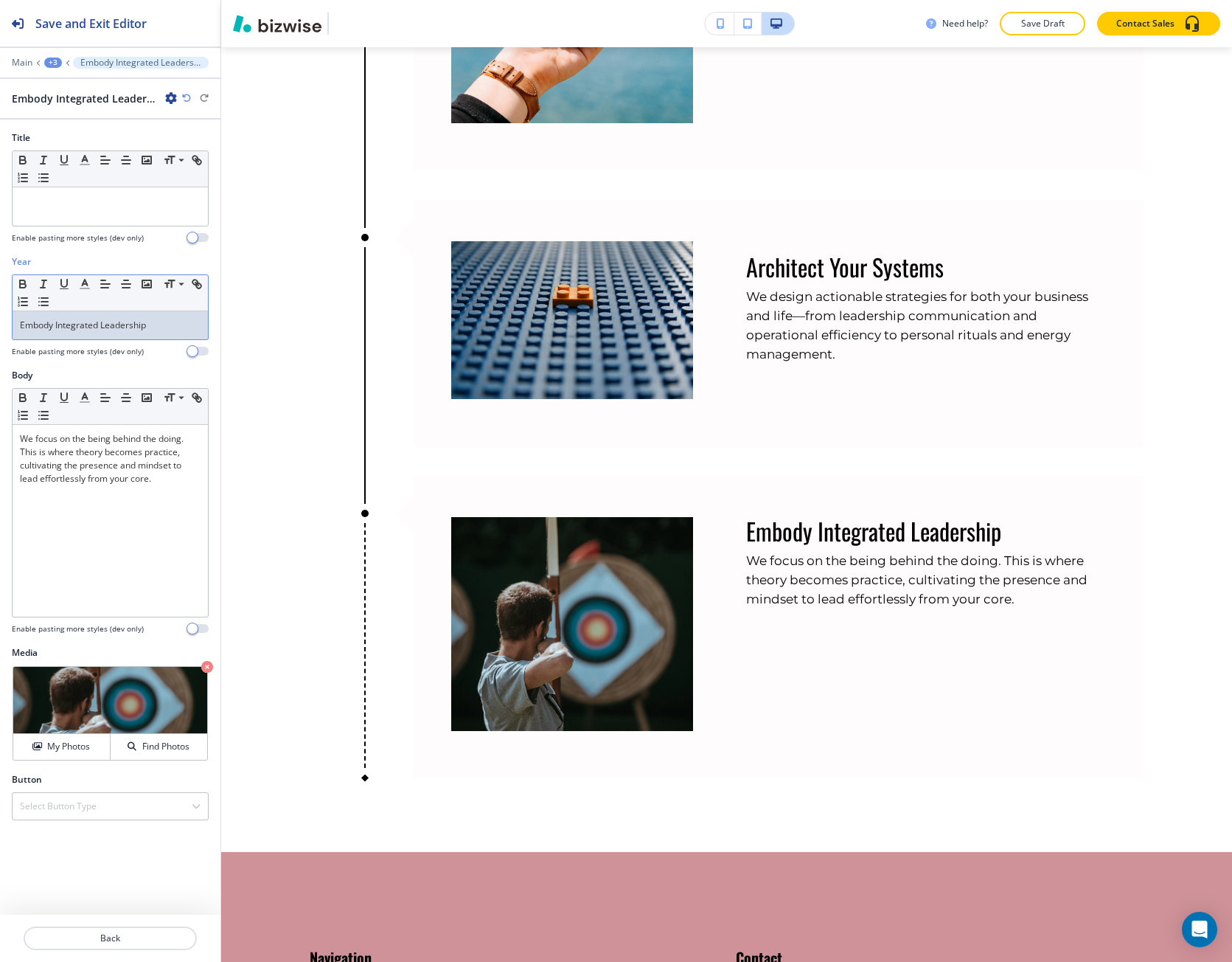
click at [52, 327] on p "Embody Integrated Leadership" at bounding box center [110, 325] width 181 height 13
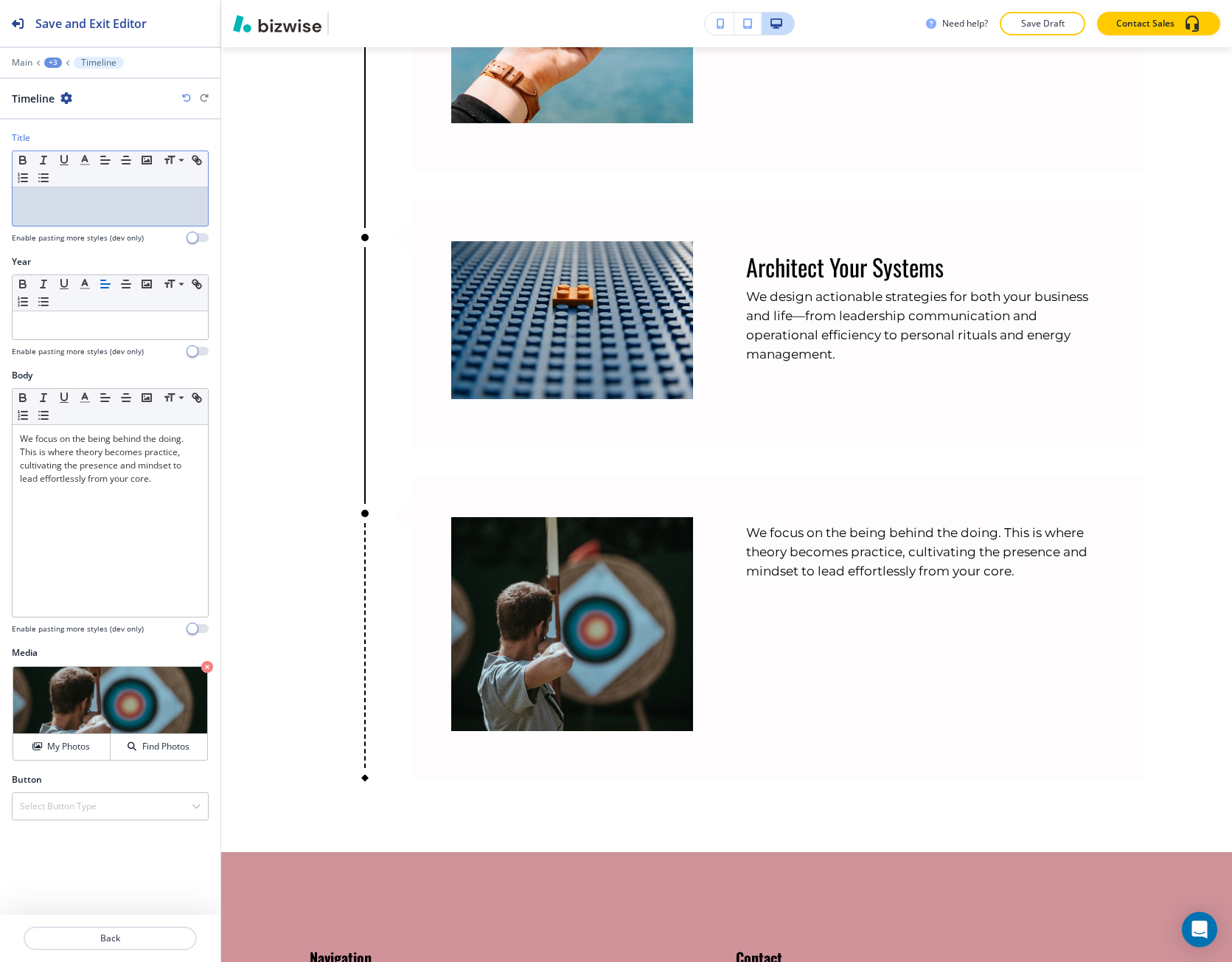
click at [65, 213] on div at bounding box center [110, 206] width 196 height 38
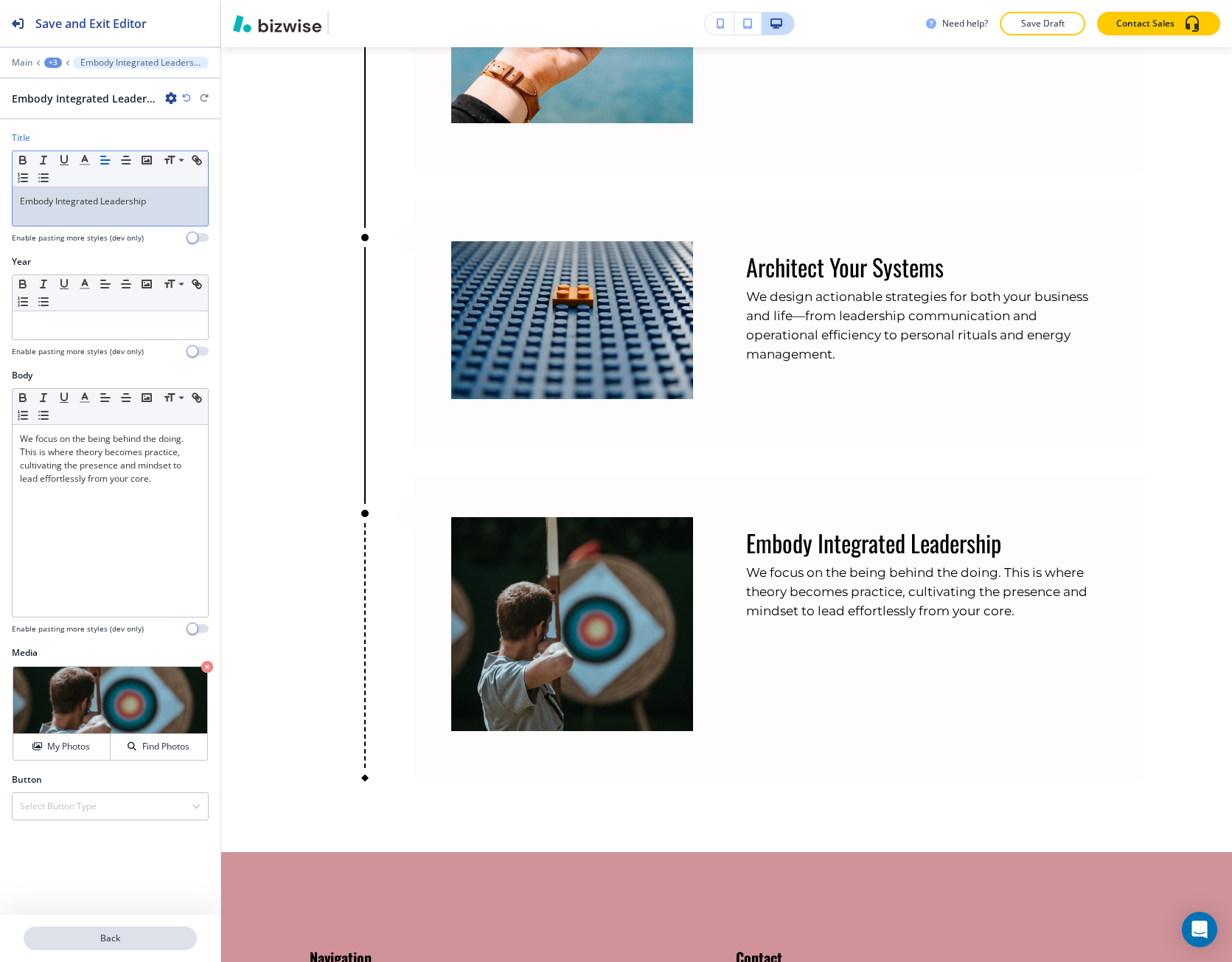
click at [141, 934] on p "Back" at bounding box center [111, 938] width 170 height 13
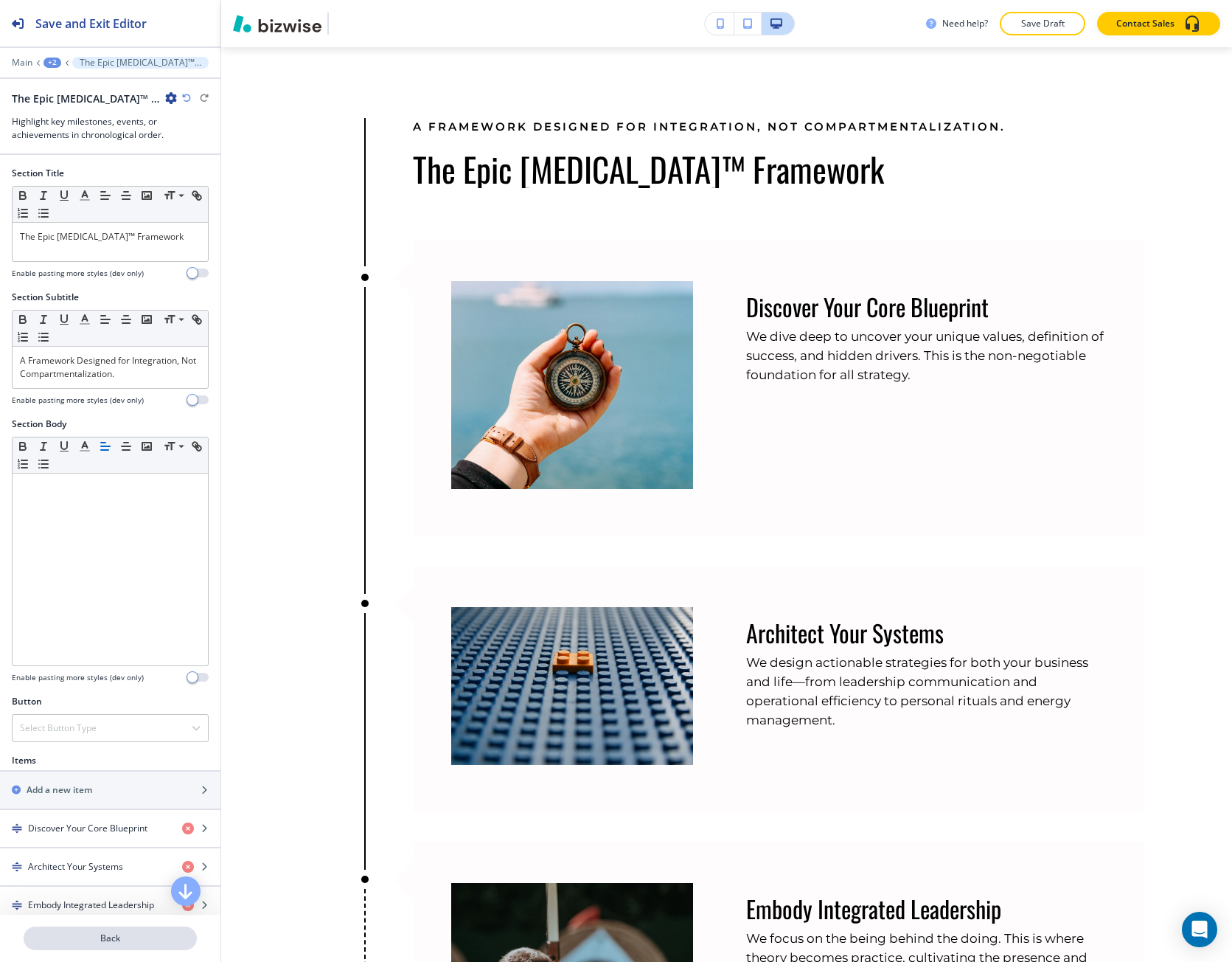
scroll to position [1707, 0]
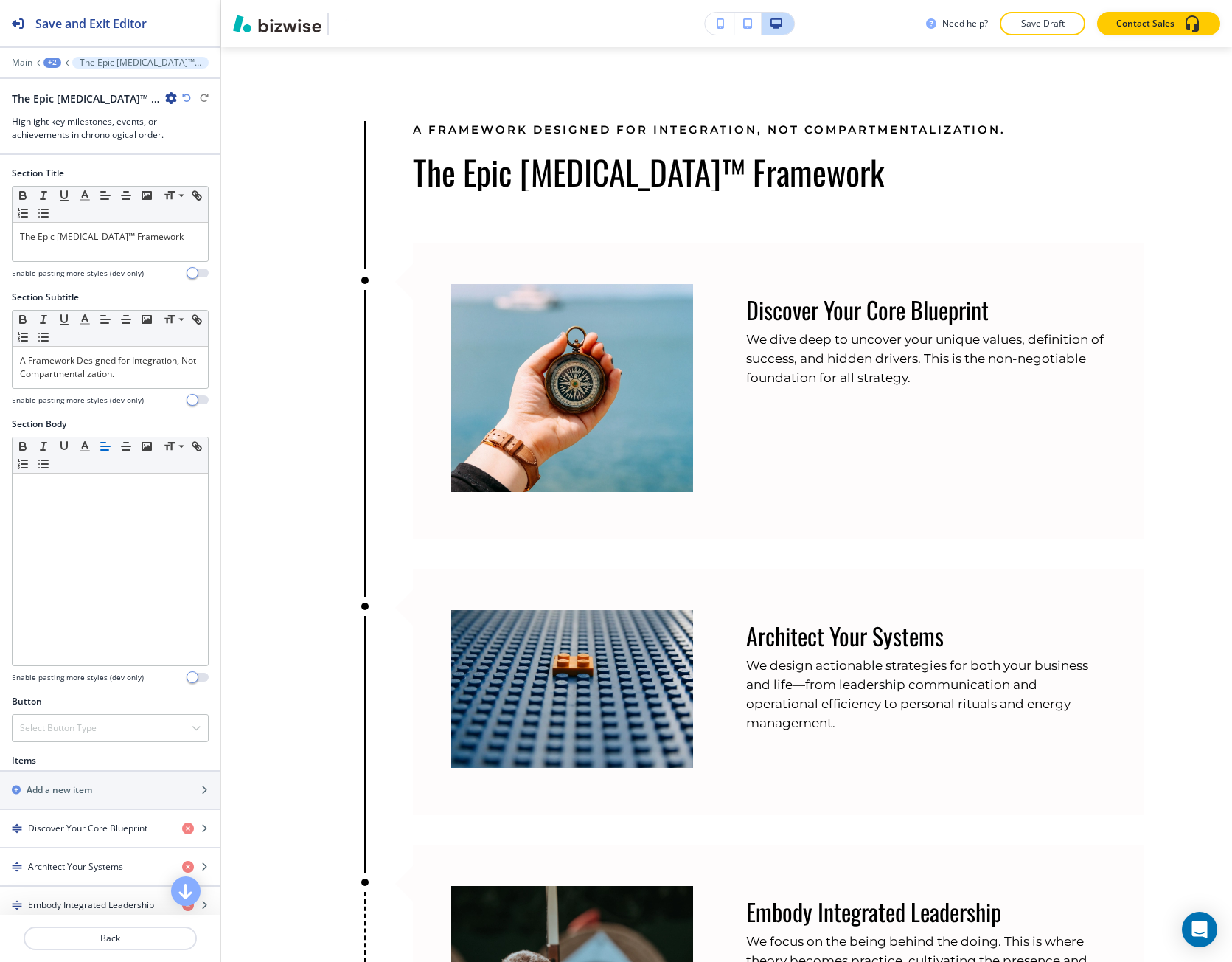
click at [52, 70] on div at bounding box center [110, 73] width 220 height 9
click at [56, 65] on div "+2" at bounding box center [52, 62] width 18 height 11
click at [74, 102] on button "Epic [MEDICAL_DATA]™" at bounding box center [91, 113] width 94 height 26
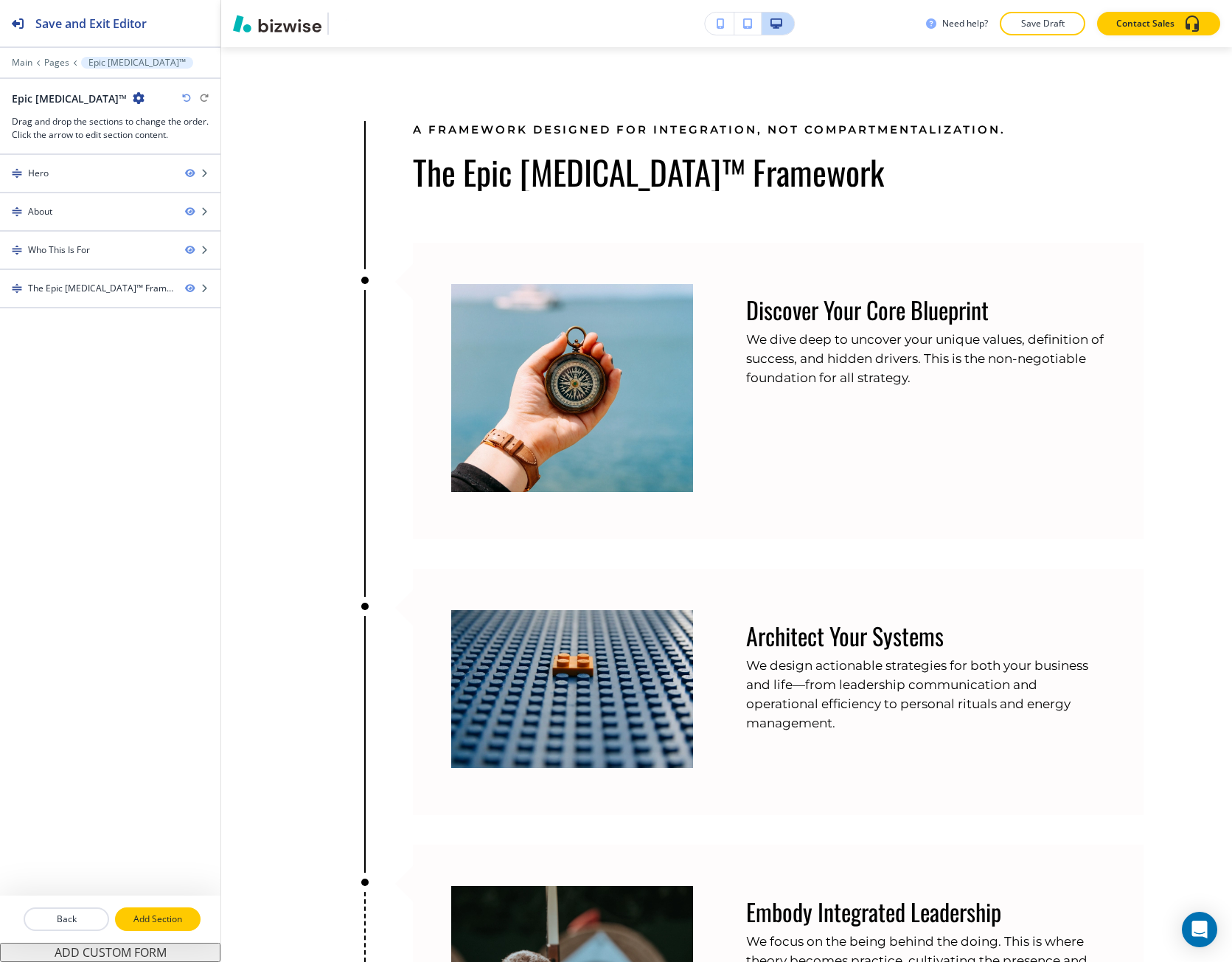
click at [138, 907] on button "Add Section" at bounding box center [158, 919] width 86 height 24
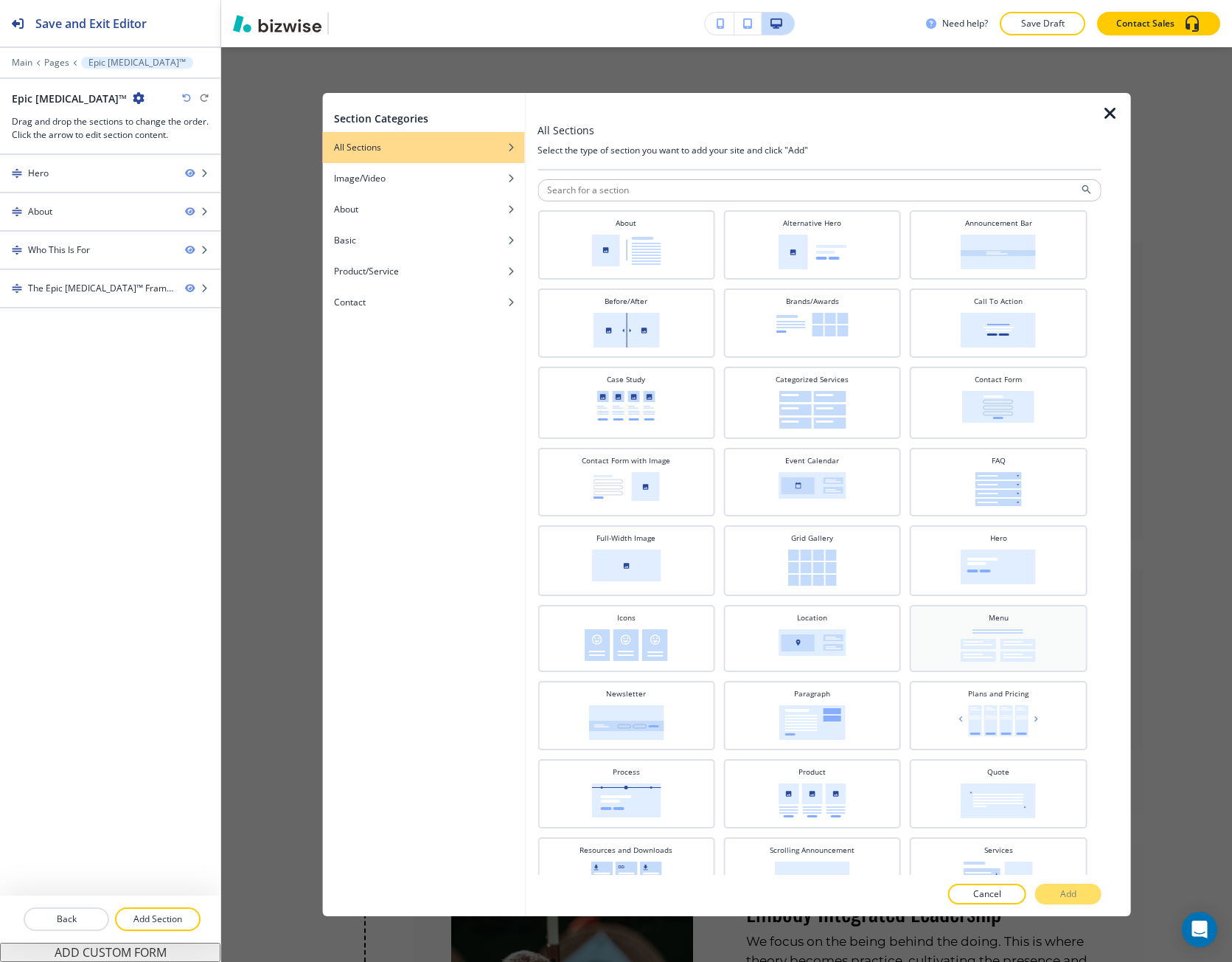
click at [976, 669] on div "Menu" at bounding box center [999, 639] width 177 height 67
click at [1049, 901] on button "Add" at bounding box center [1068, 893] width 66 height 20
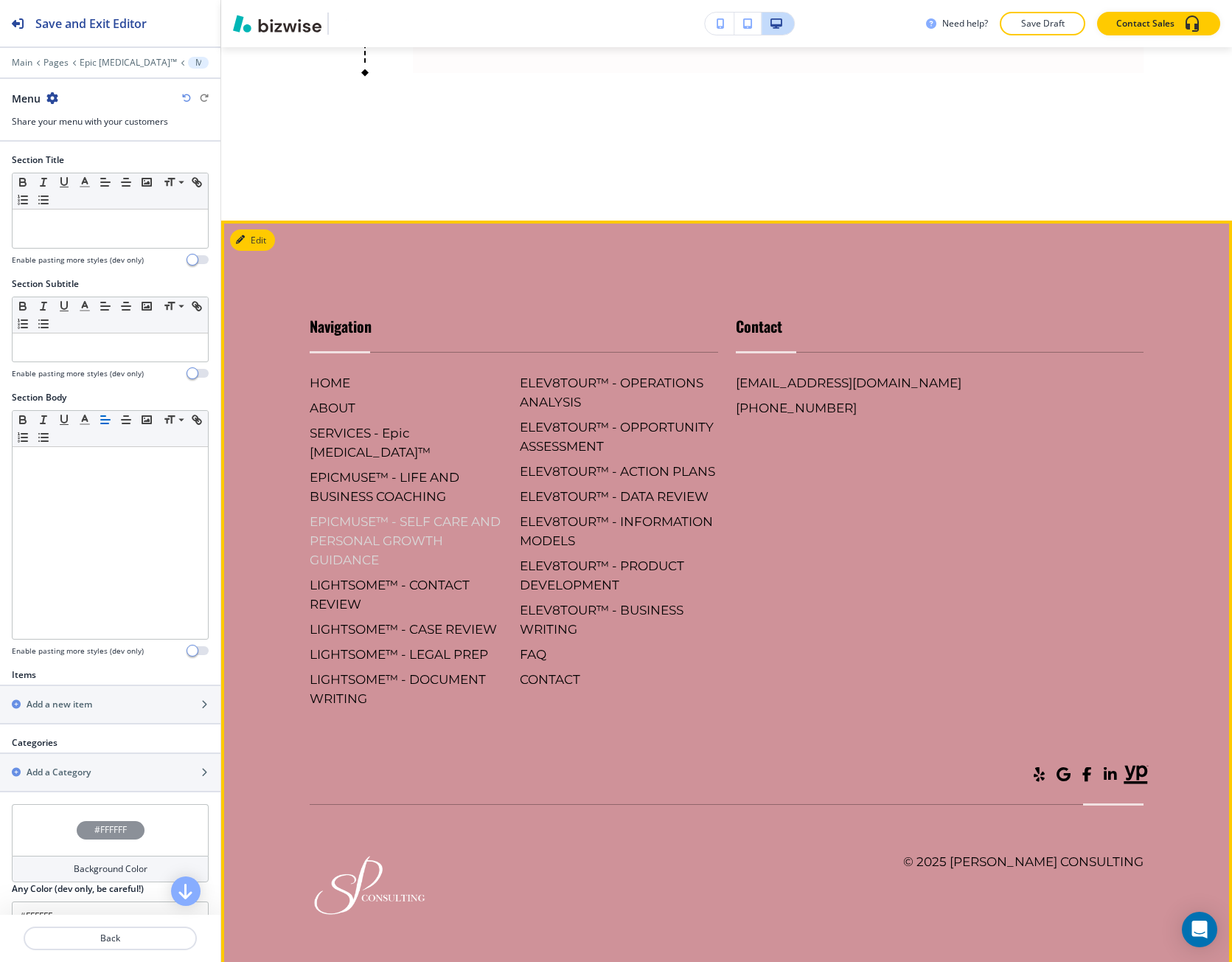
scroll to position [2781, 0]
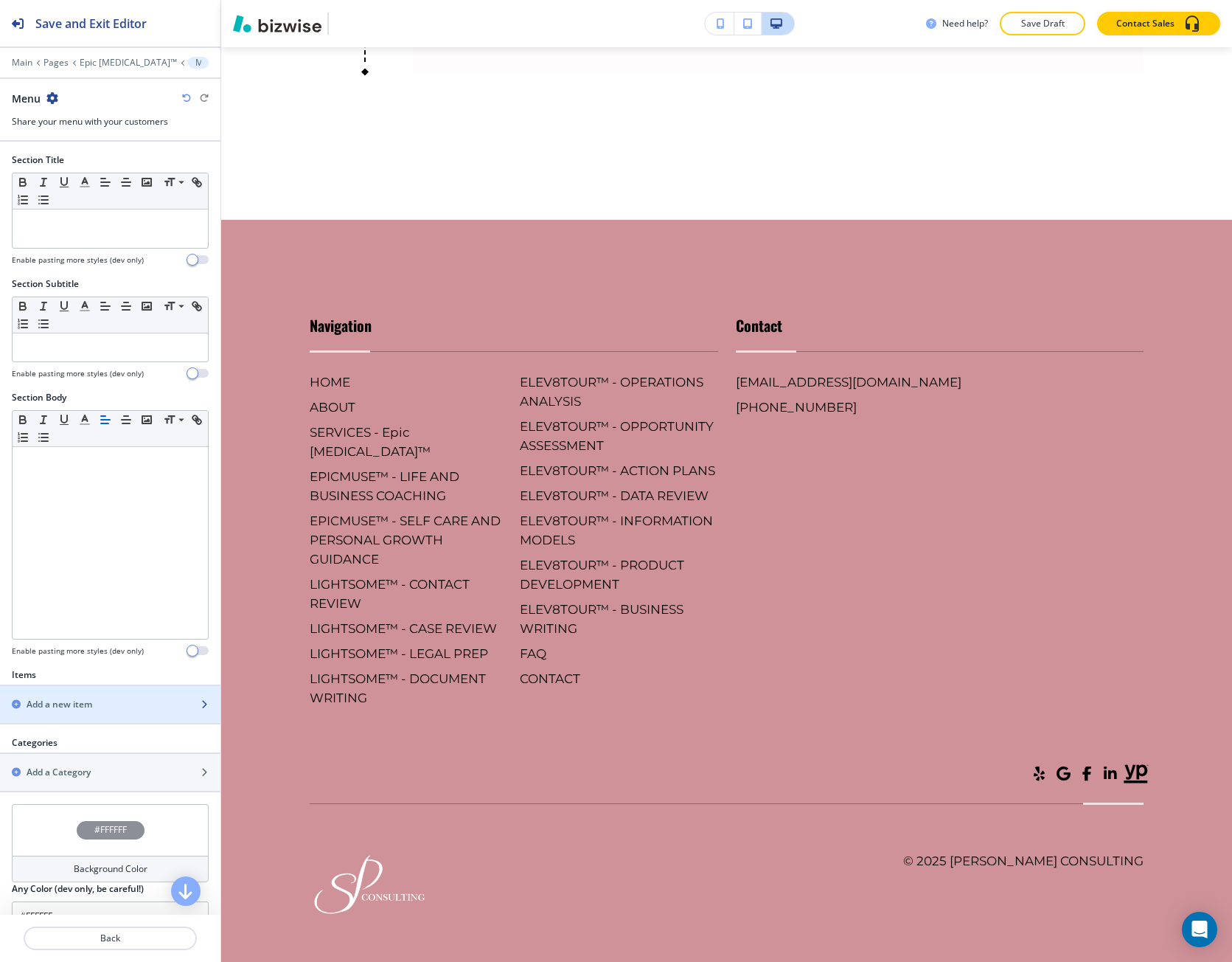
click at [80, 703] on h2 "Add a new item" at bounding box center [59, 704] width 65 height 13
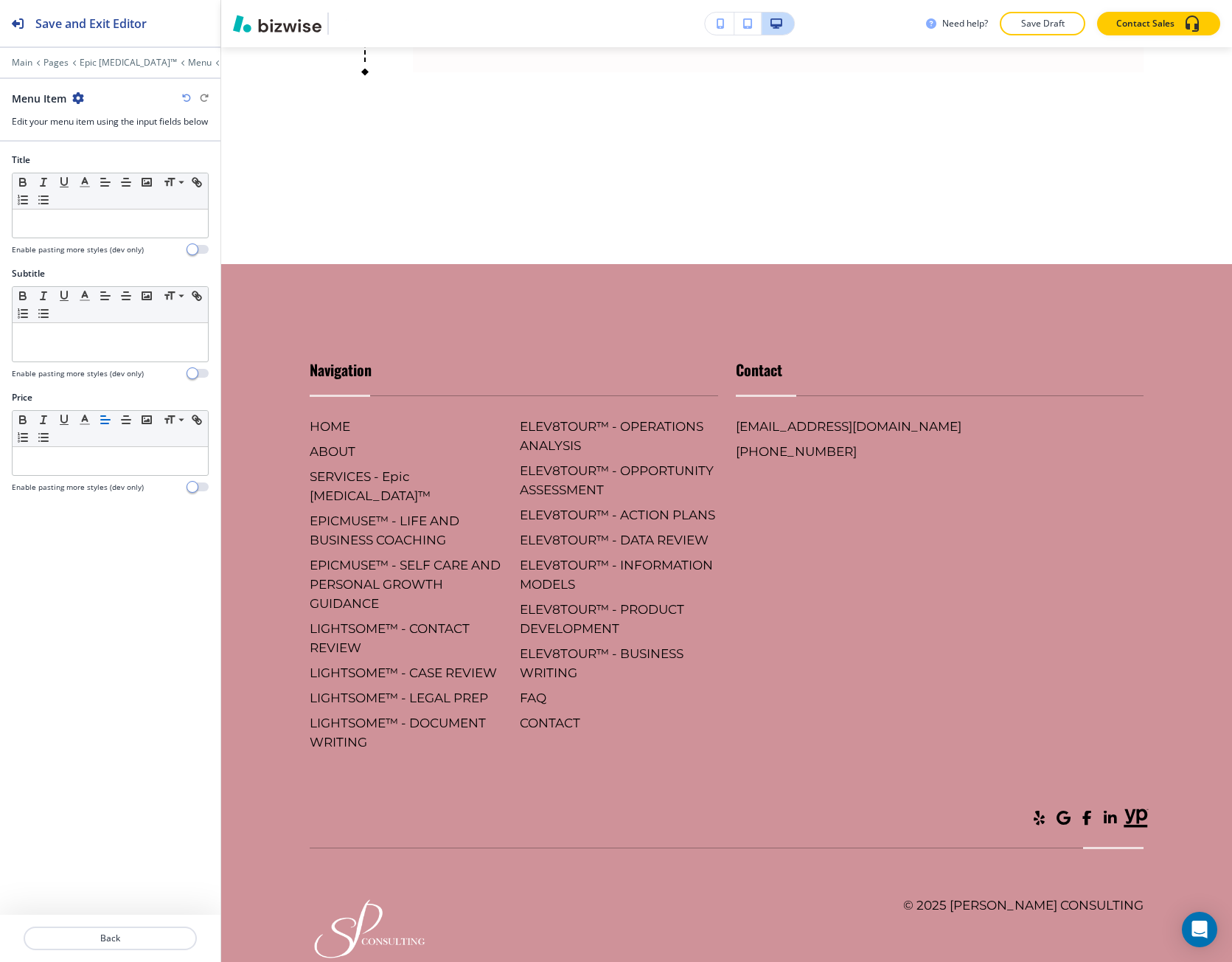
scroll to position [2825, 0]
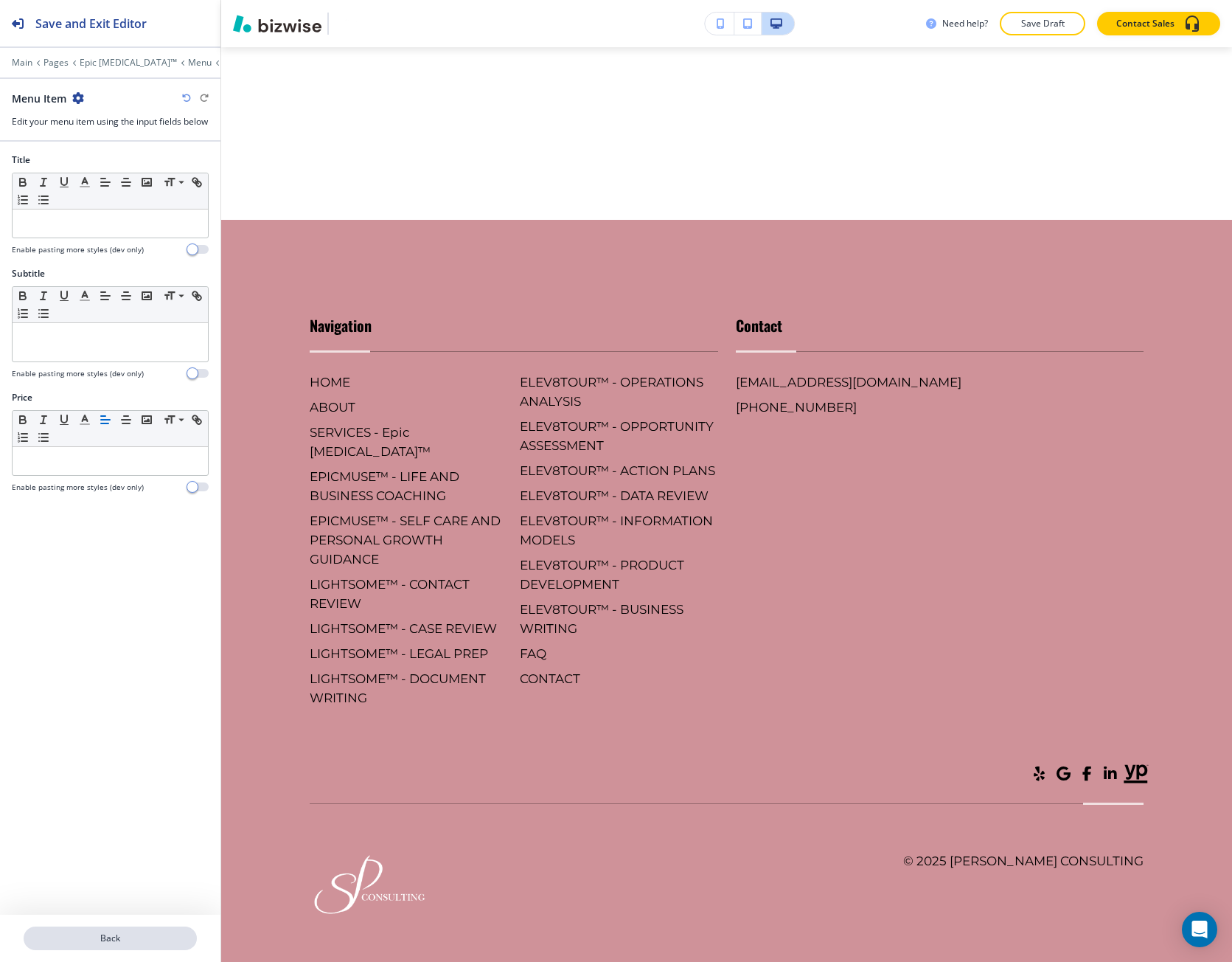
click at [124, 940] on p "Back" at bounding box center [111, 938] width 170 height 13
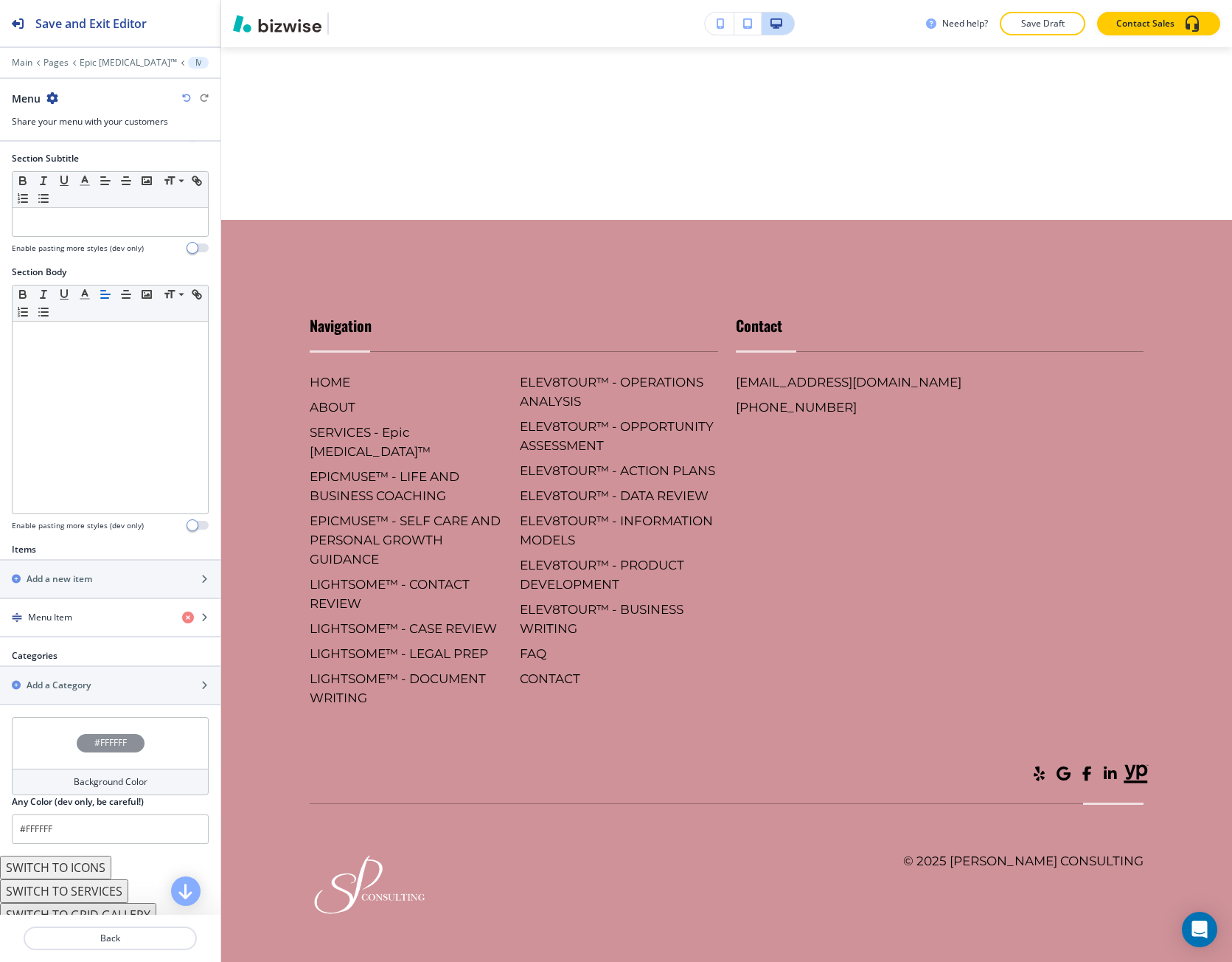
scroll to position [160, 0]
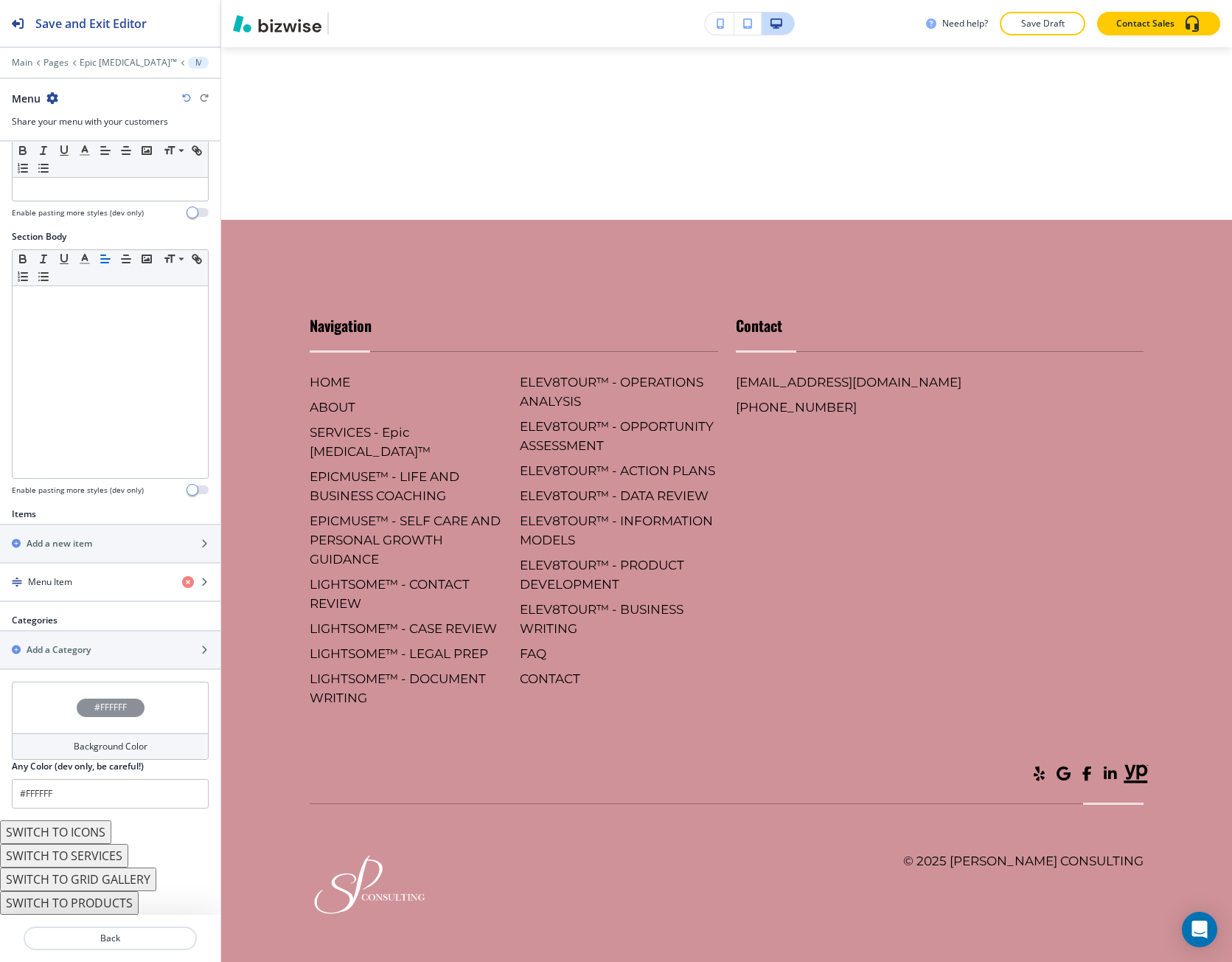
click at [80, 852] on button "SWITCH TO SERVICES" at bounding box center [64, 856] width 129 height 24
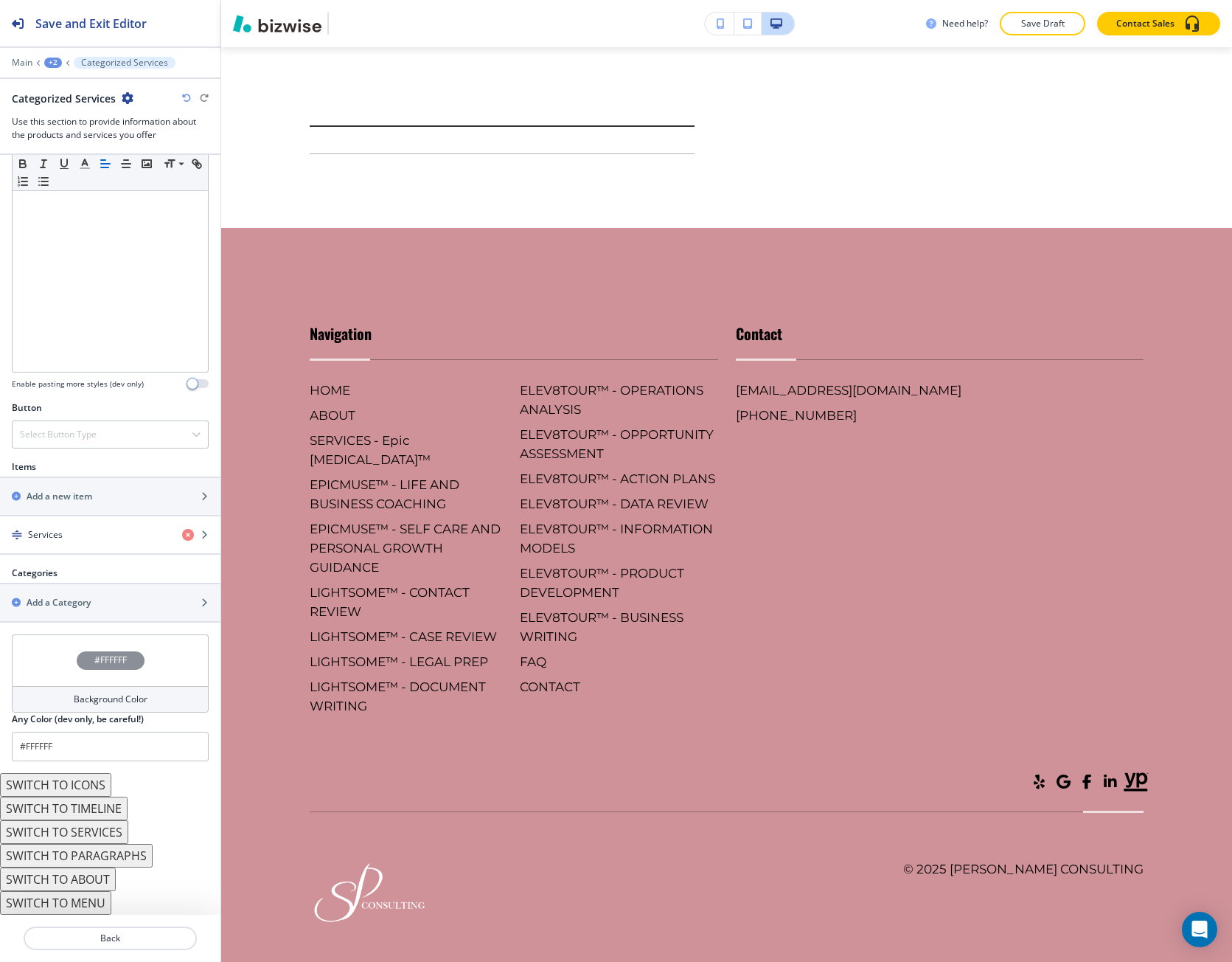
click at [83, 907] on button "SWITCH TO MENU" at bounding box center [56, 902] width 111 height 24
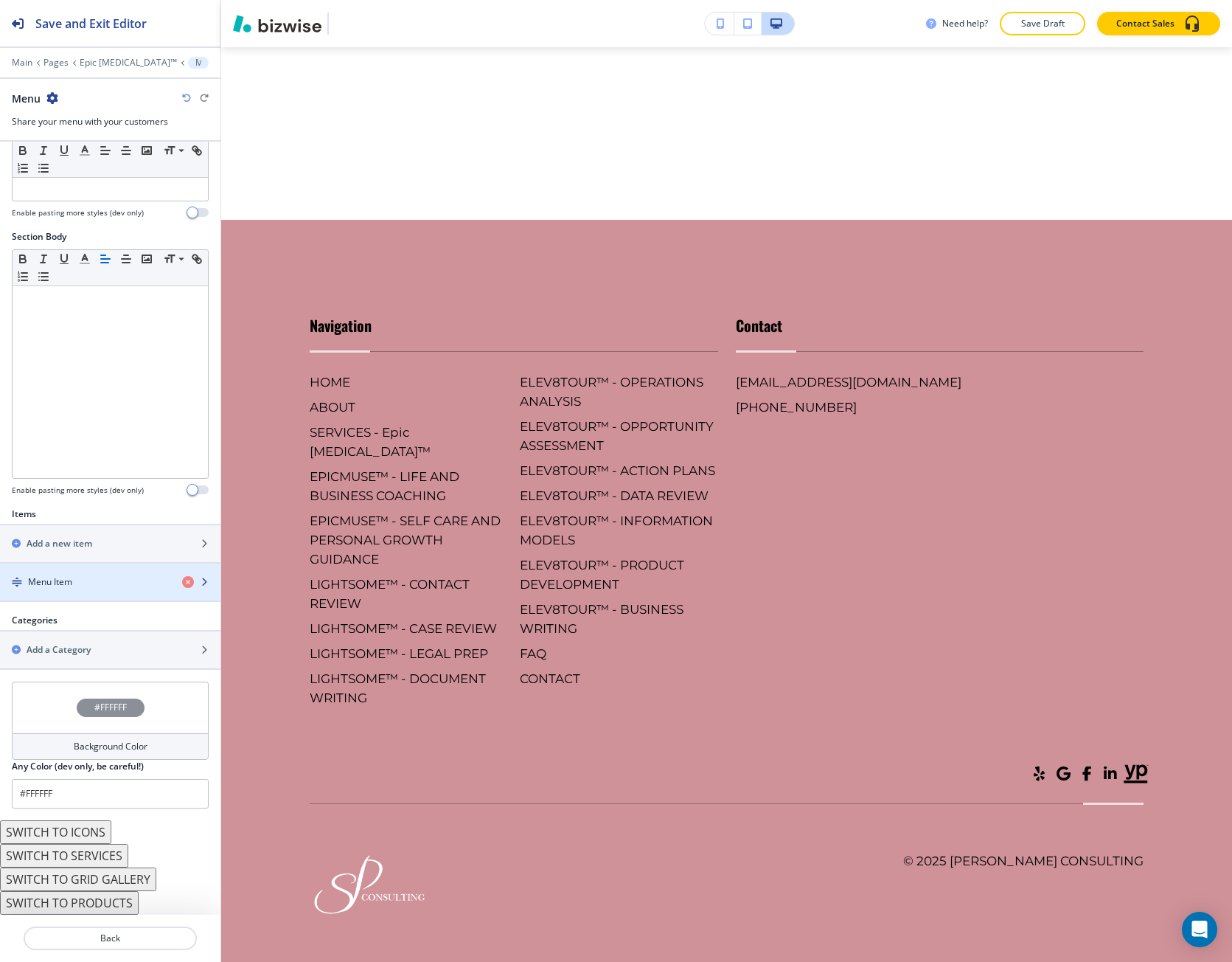
click at [48, 569] on div "button" at bounding box center [110, 569] width 220 height 11
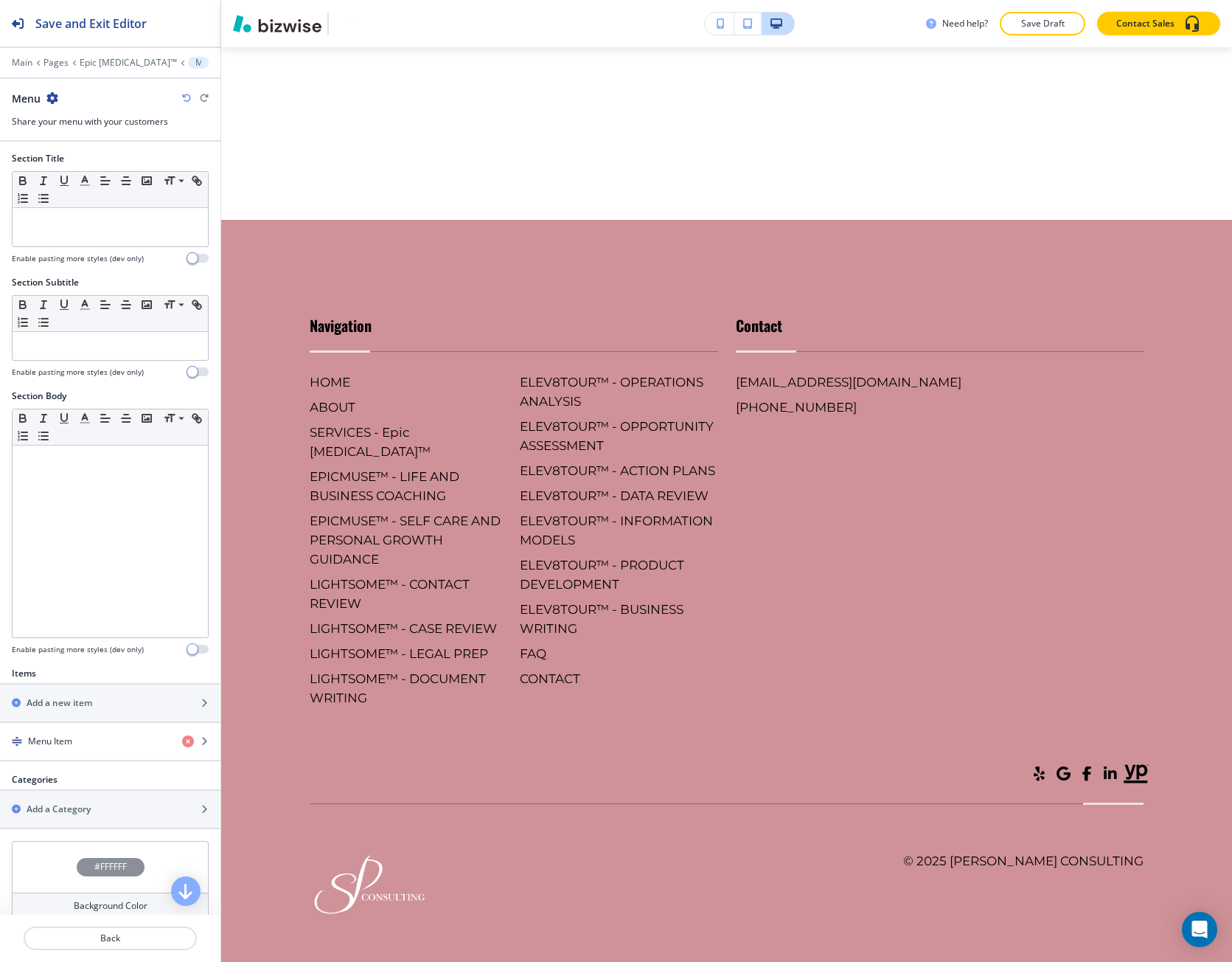
scroll to position [0, 0]
click at [80, 227] on p at bounding box center [110, 224] width 181 height 13
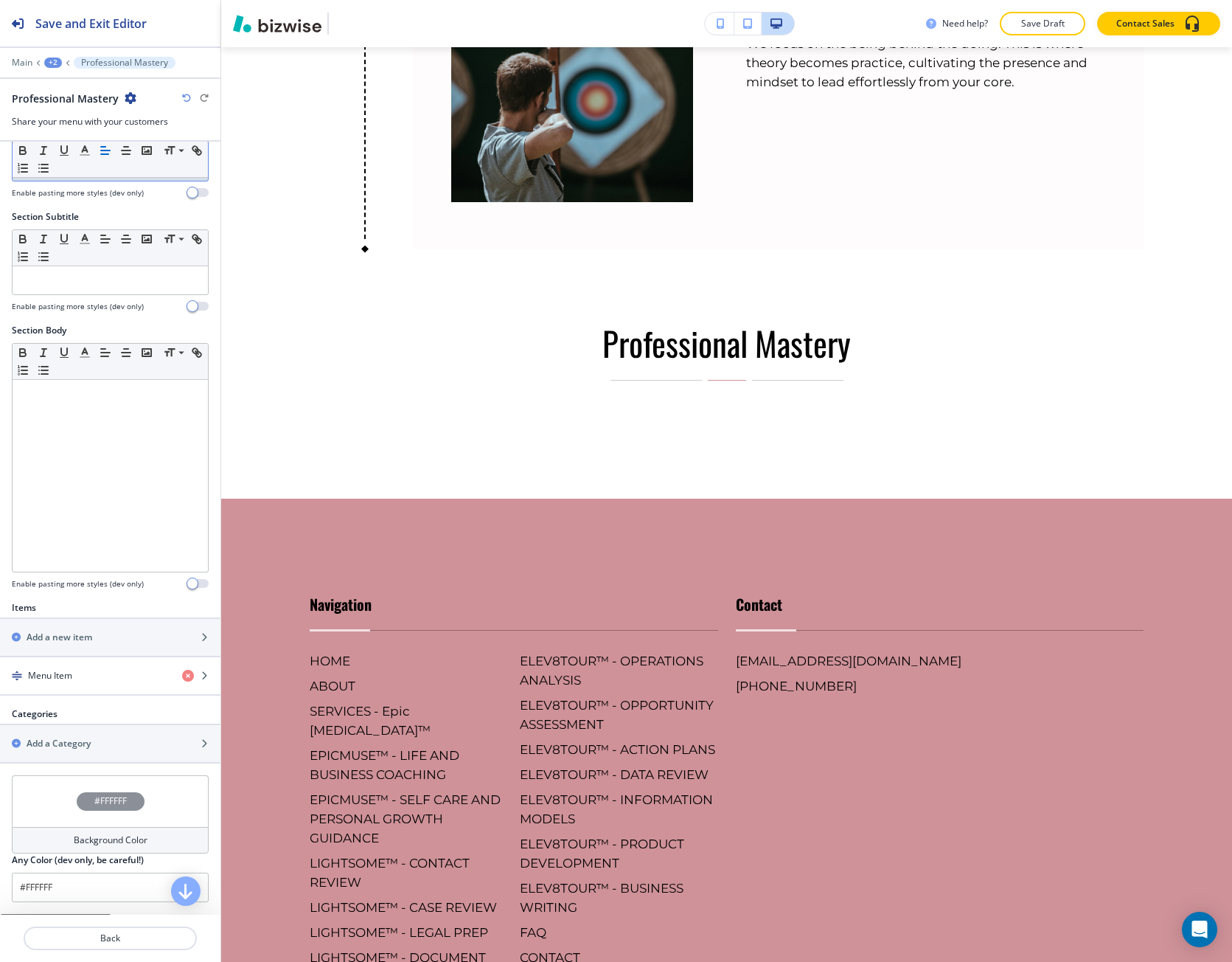
scroll to position [74, 0]
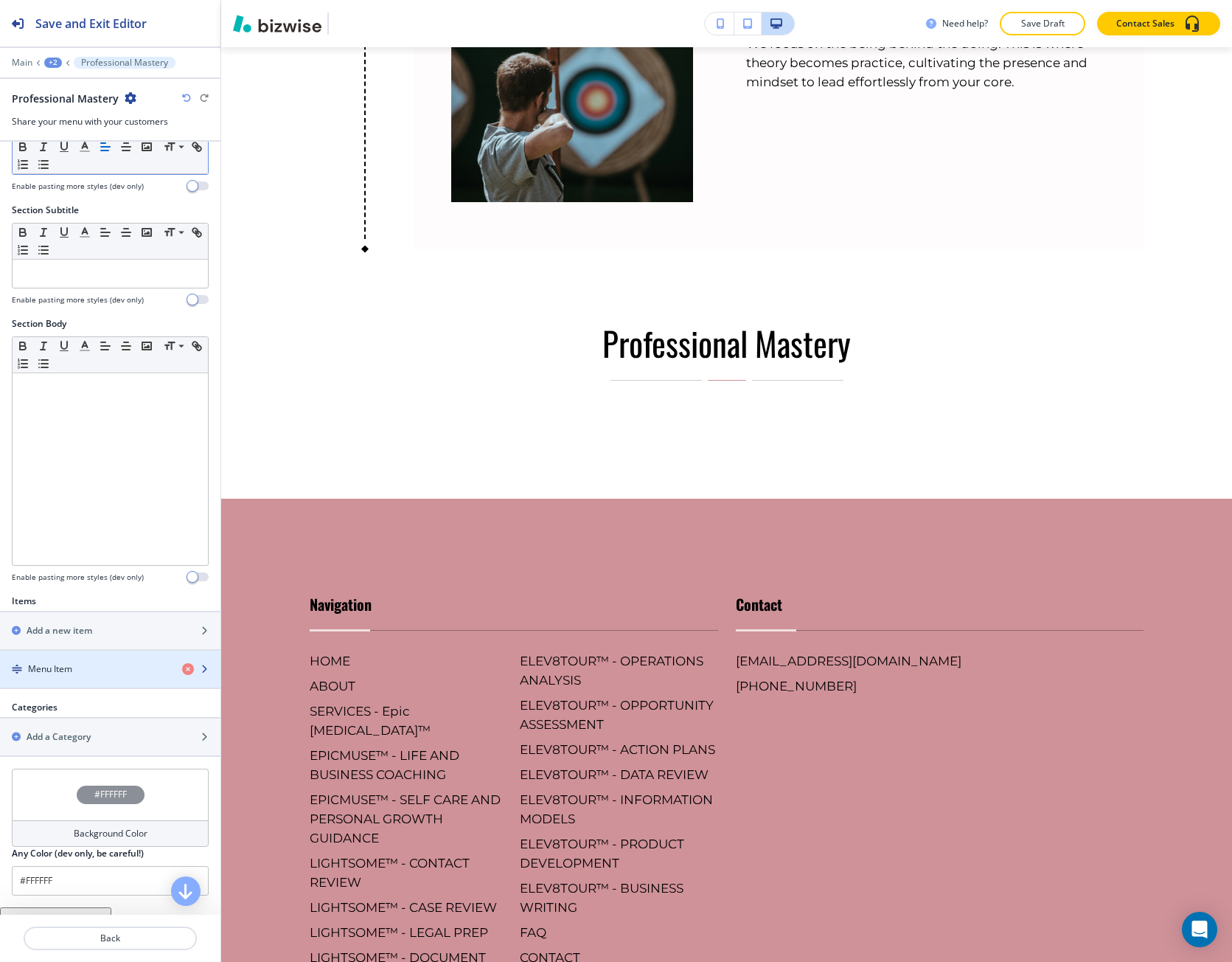
click at [99, 657] on div "button" at bounding box center [110, 657] width 220 height 11
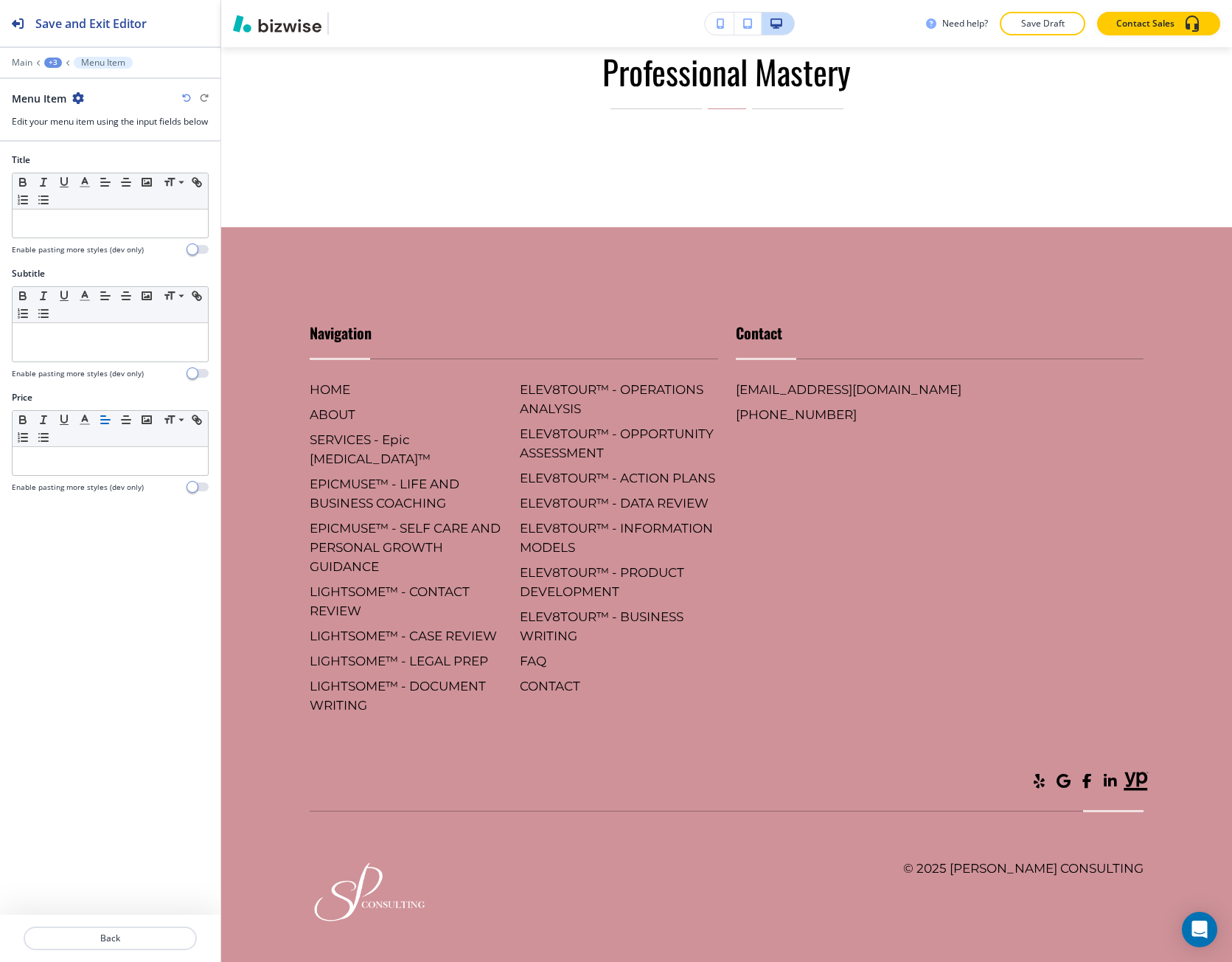
scroll to position [2884, 0]
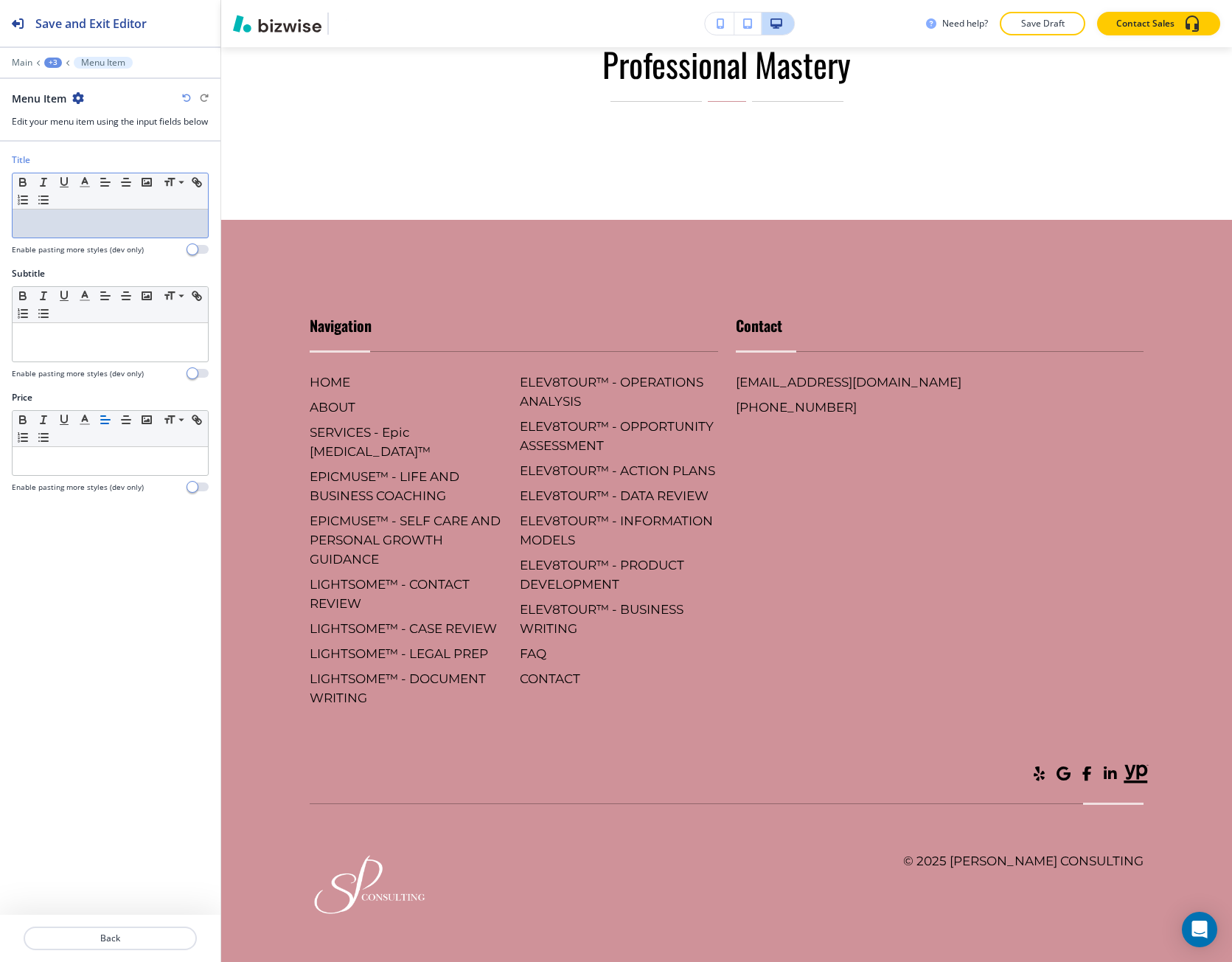
click at [64, 237] on div at bounding box center [110, 224] width 196 height 28
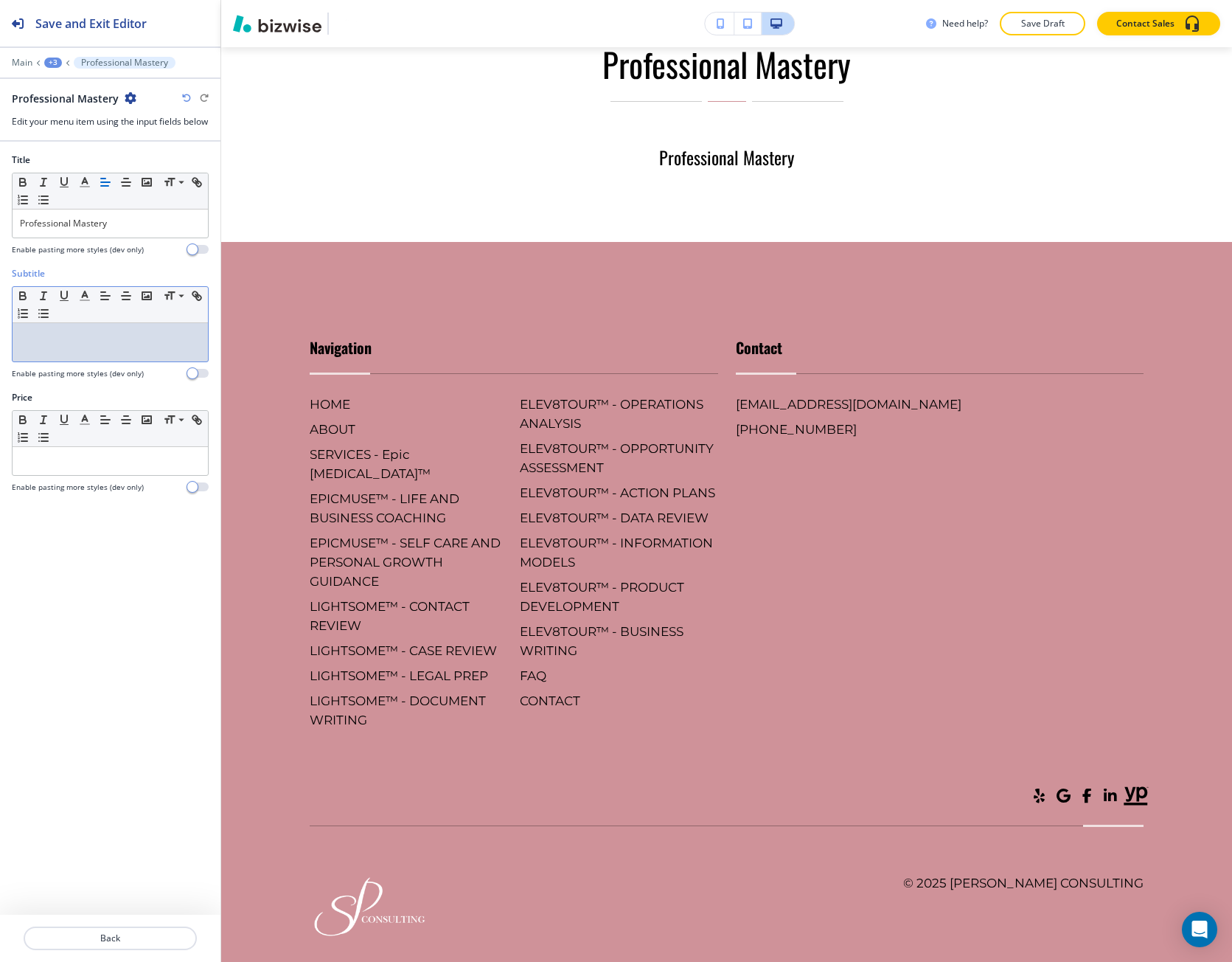
click at [60, 357] on div at bounding box center [110, 342] width 196 height 38
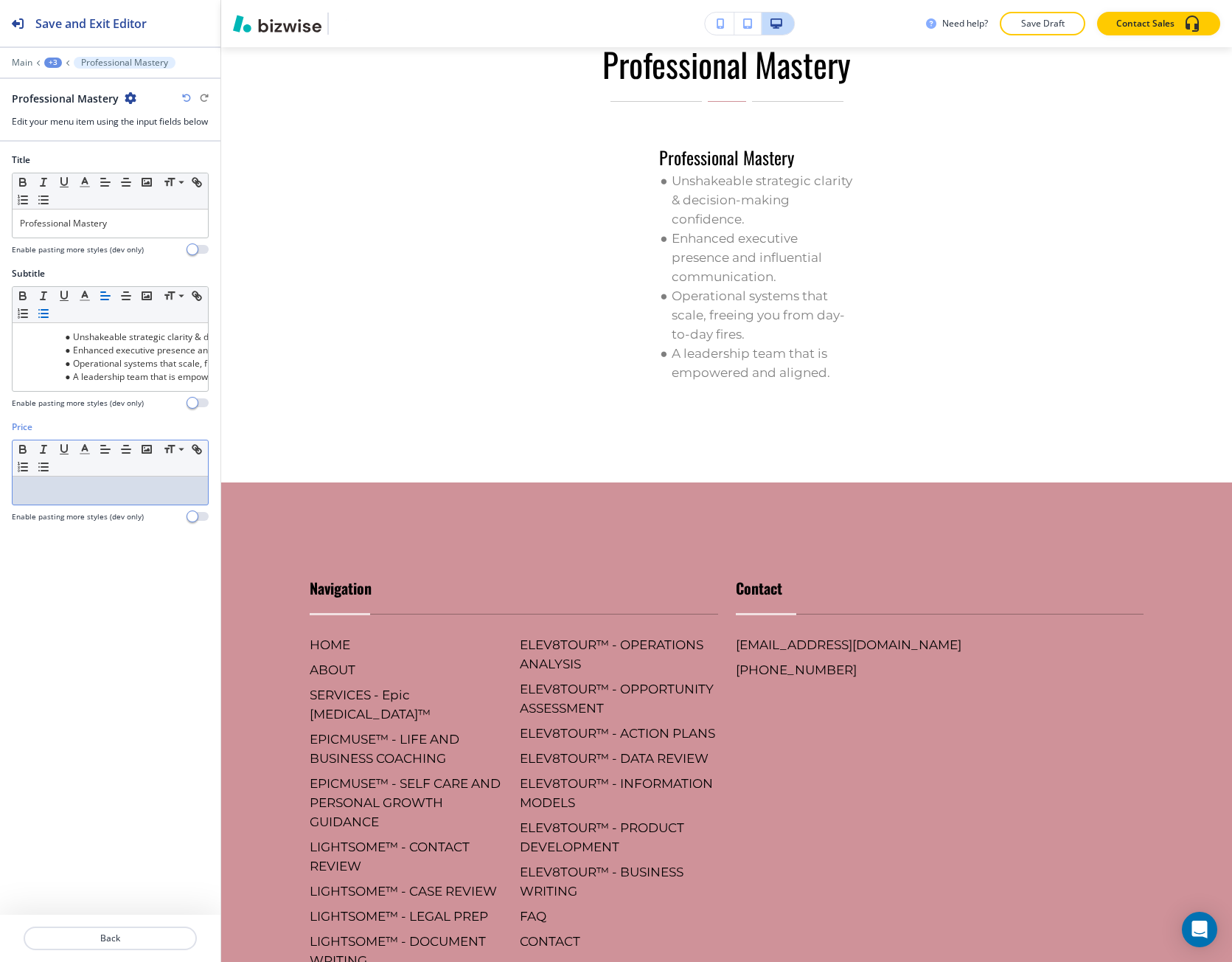
click at [88, 497] on p at bounding box center [110, 490] width 181 height 13
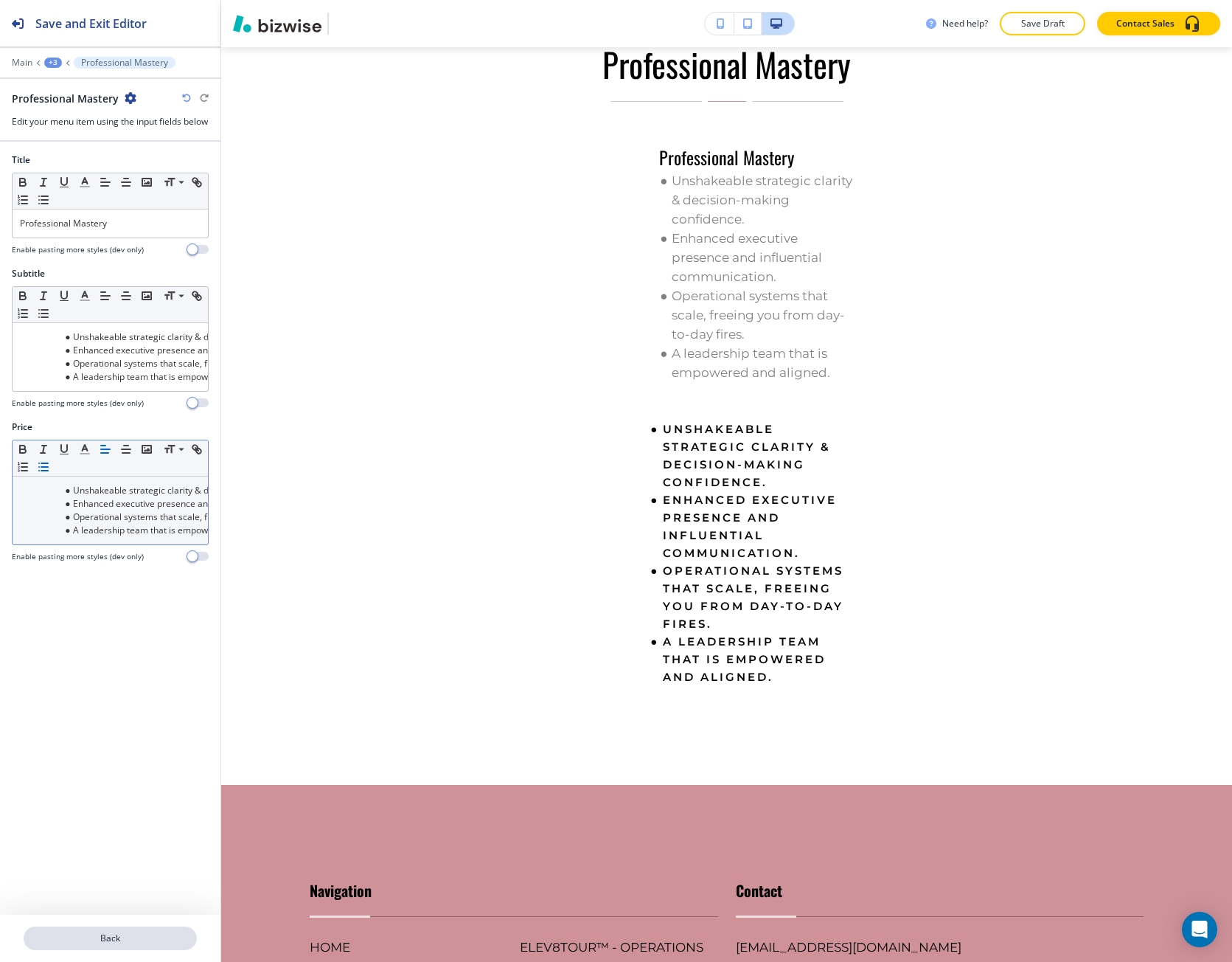
click at [70, 938] on p "Back" at bounding box center [111, 938] width 170 height 13
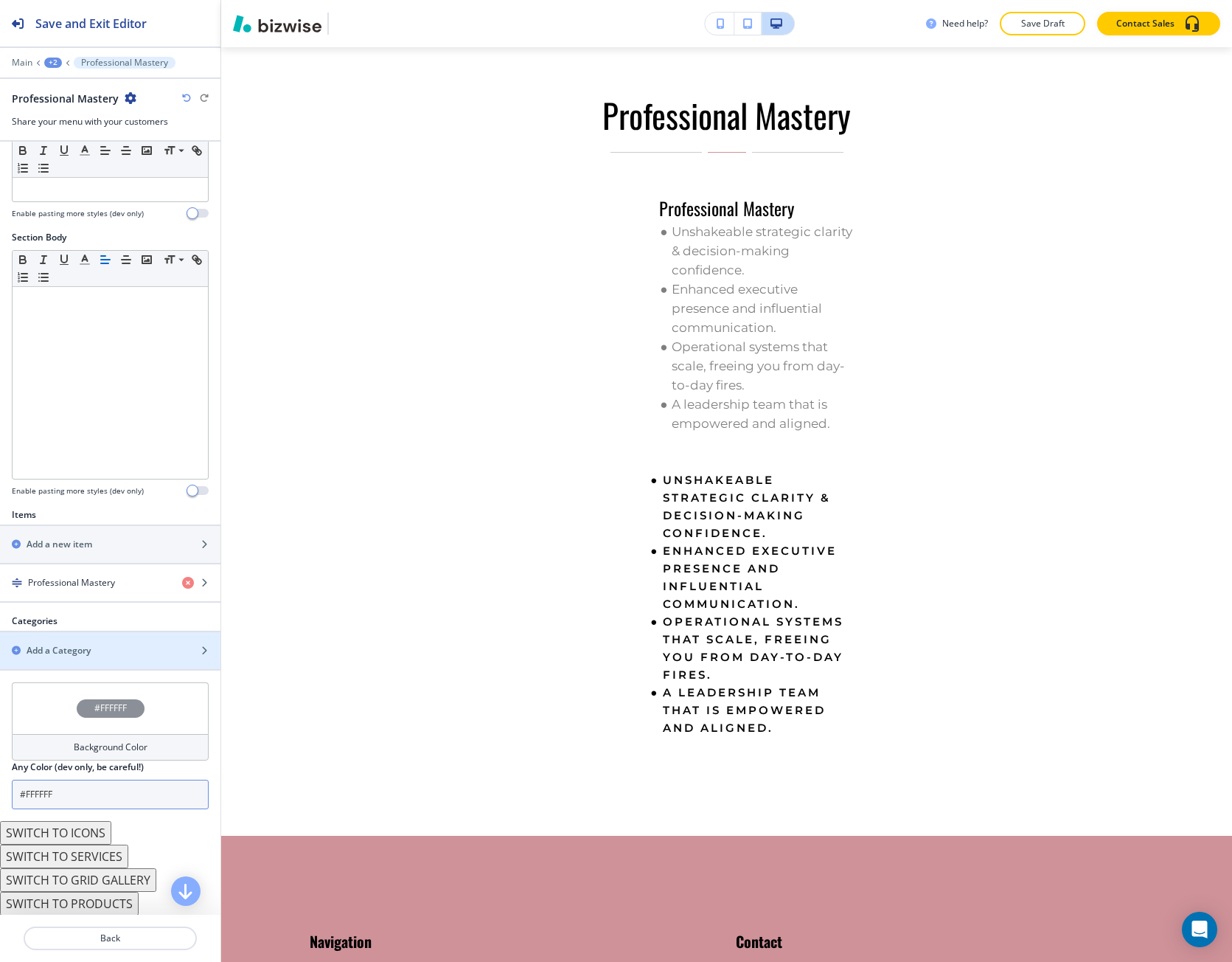
scroll to position [160, 0]
click at [80, 902] on button "SWITCH TO PRODUCTS" at bounding box center [69, 902] width 138 height 24
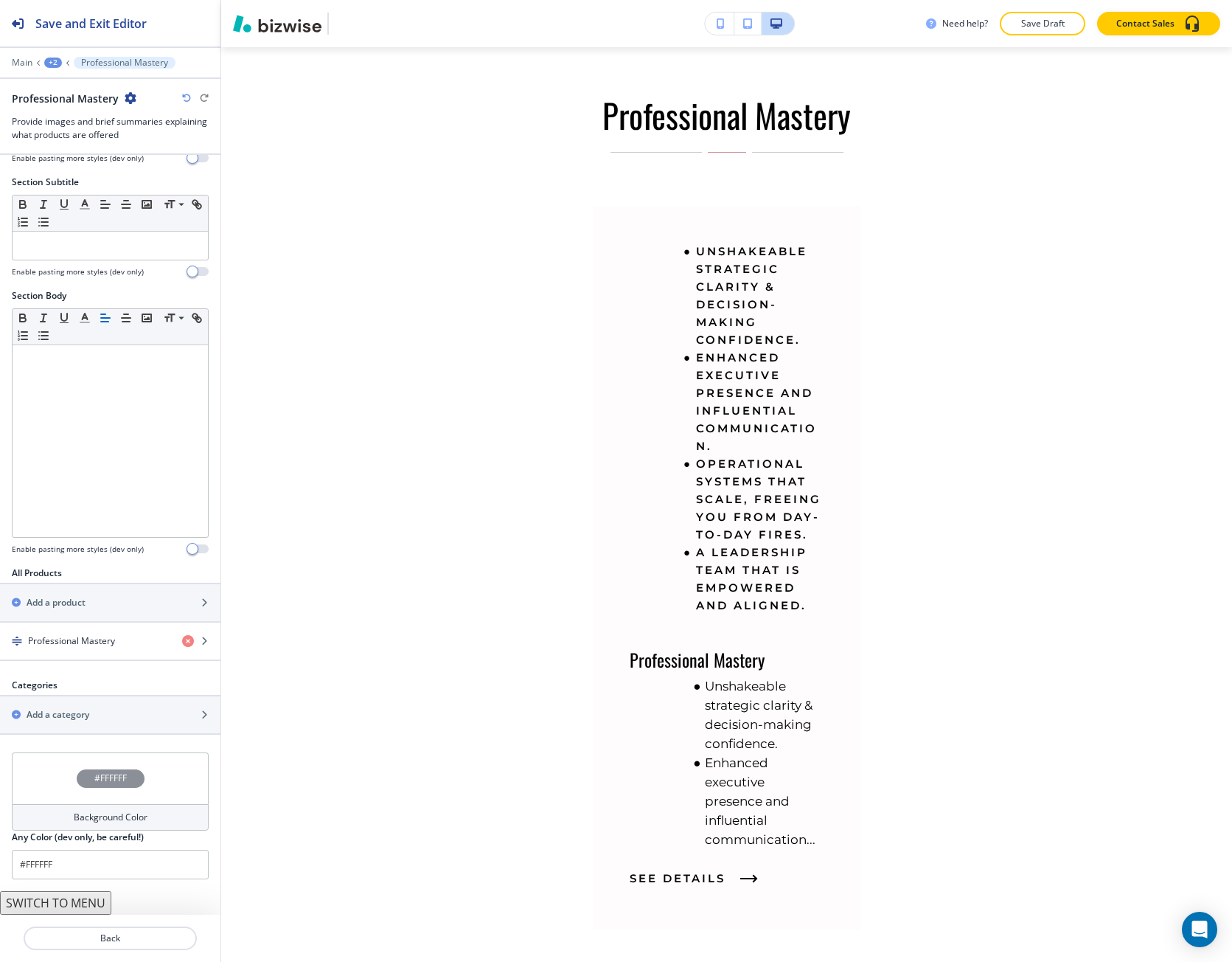
scroll to position [115, 0]
click at [79, 901] on button "SWITCH TO MENU" at bounding box center [56, 902] width 111 height 24
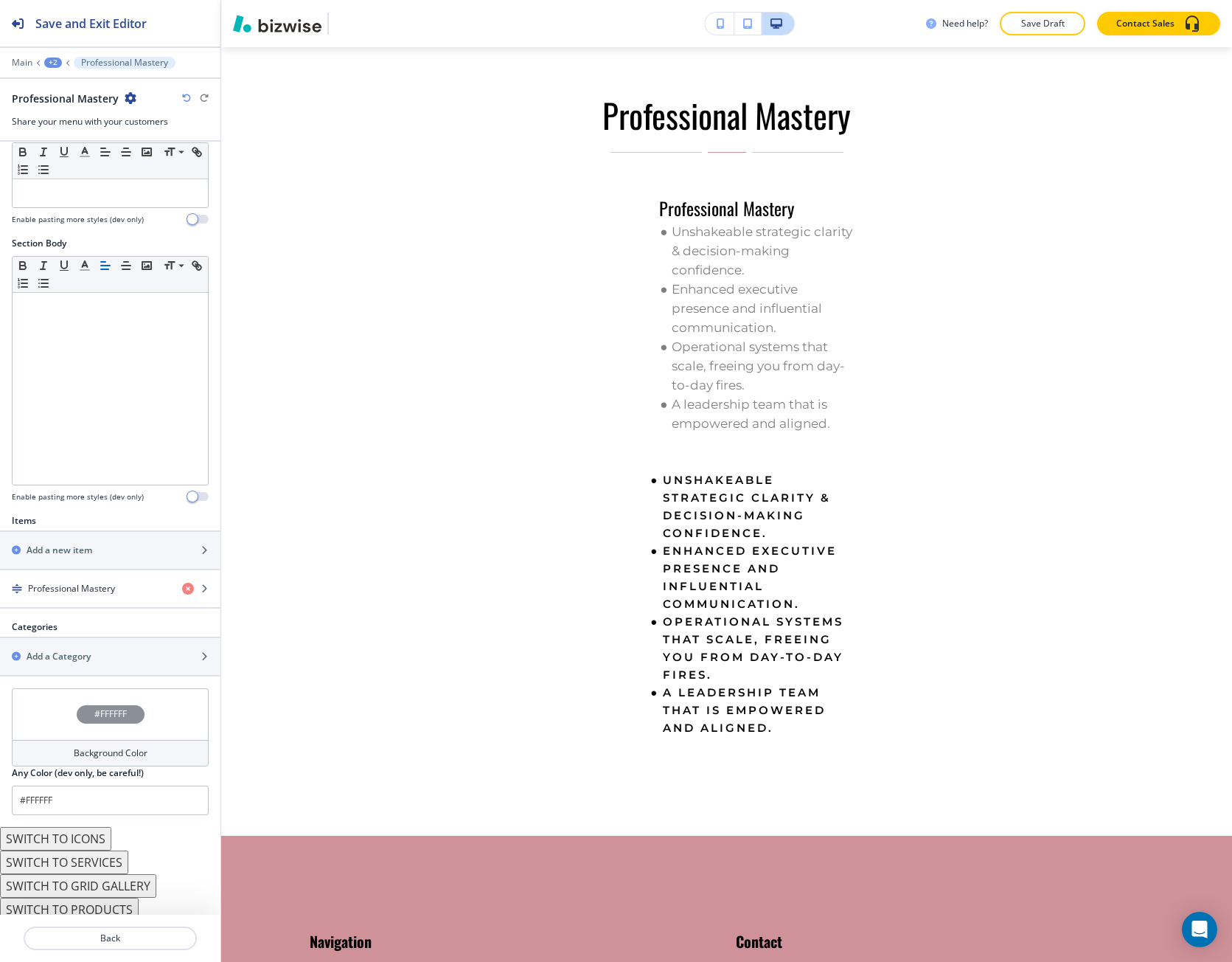
scroll to position [160, 0]
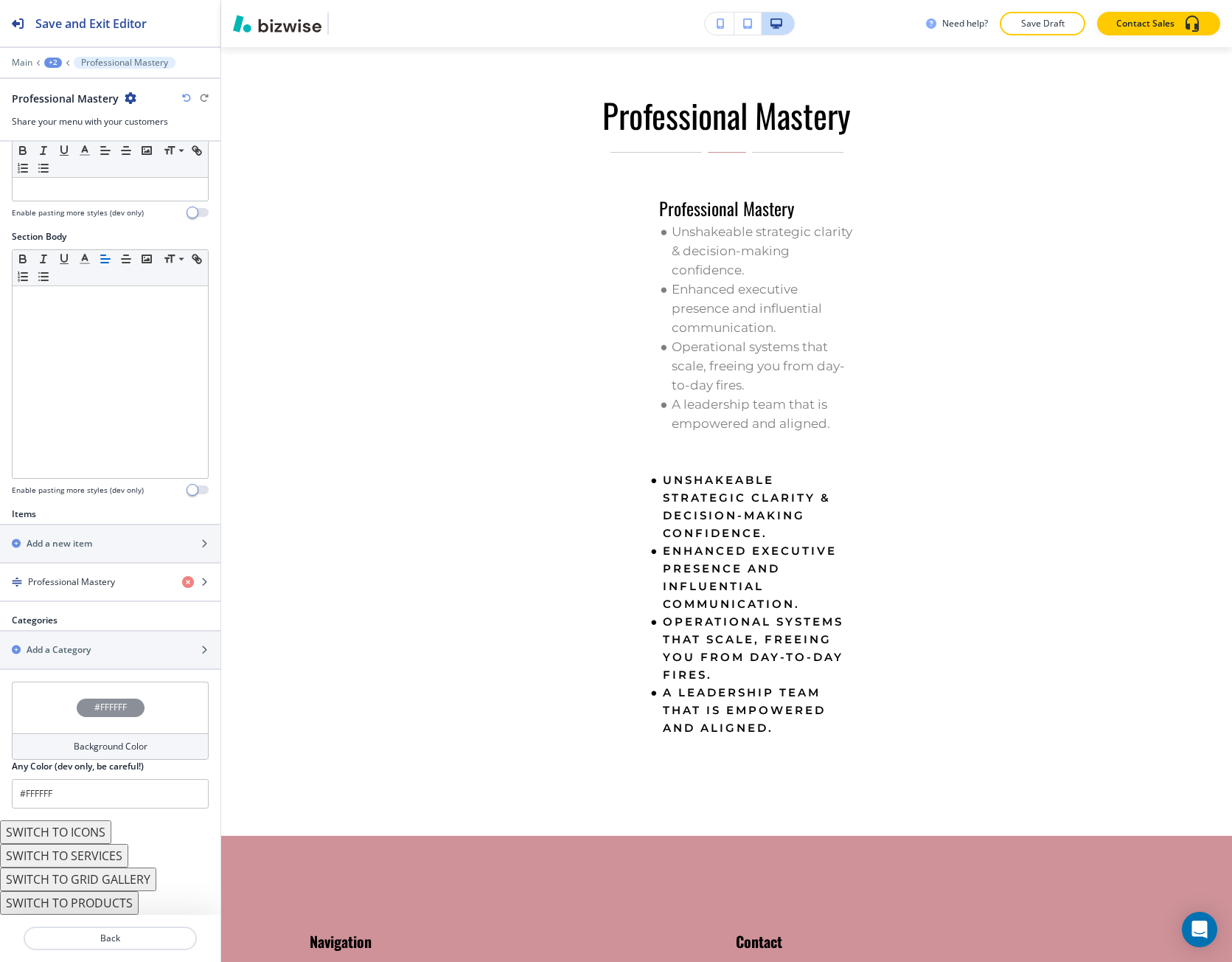
click at [81, 850] on button "SWITCH TO SERVICES" at bounding box center [64, 856] width 129 height 24
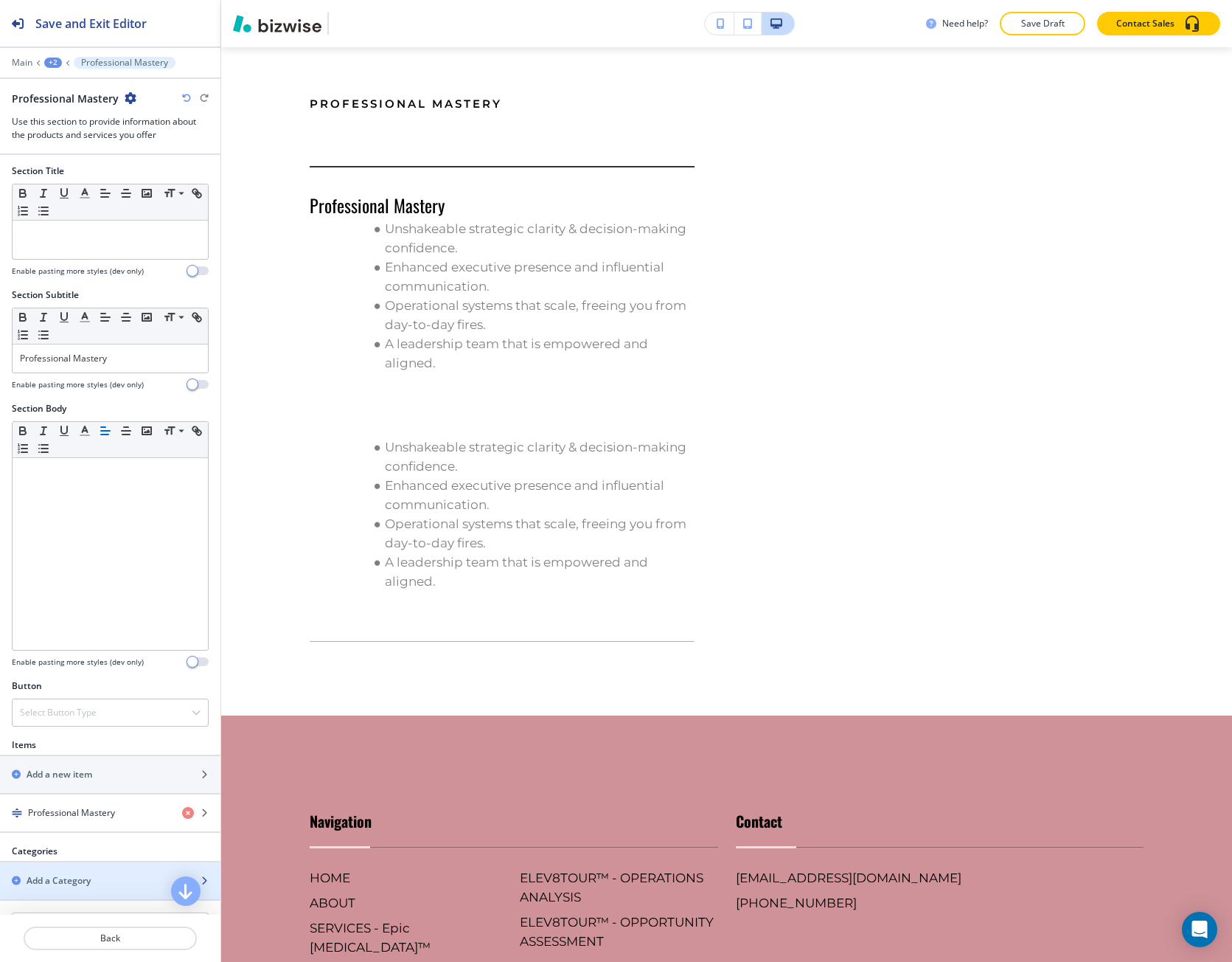
scroll to position [0, 0]
click at [61, 808] on h4 "Professional Mastery" at bounding box center [71, 815] width 87 height 13
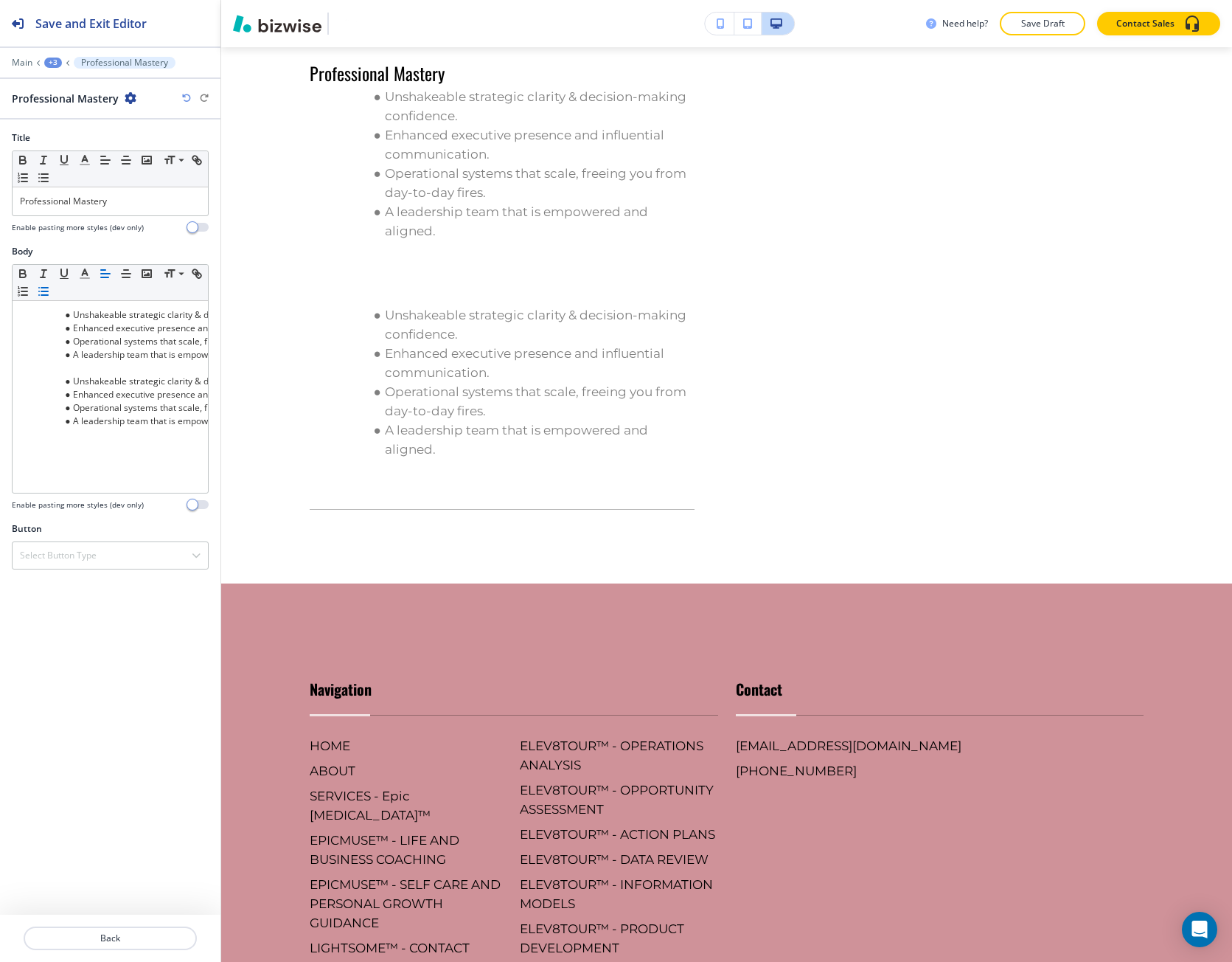
scroll to position [2968, 0]
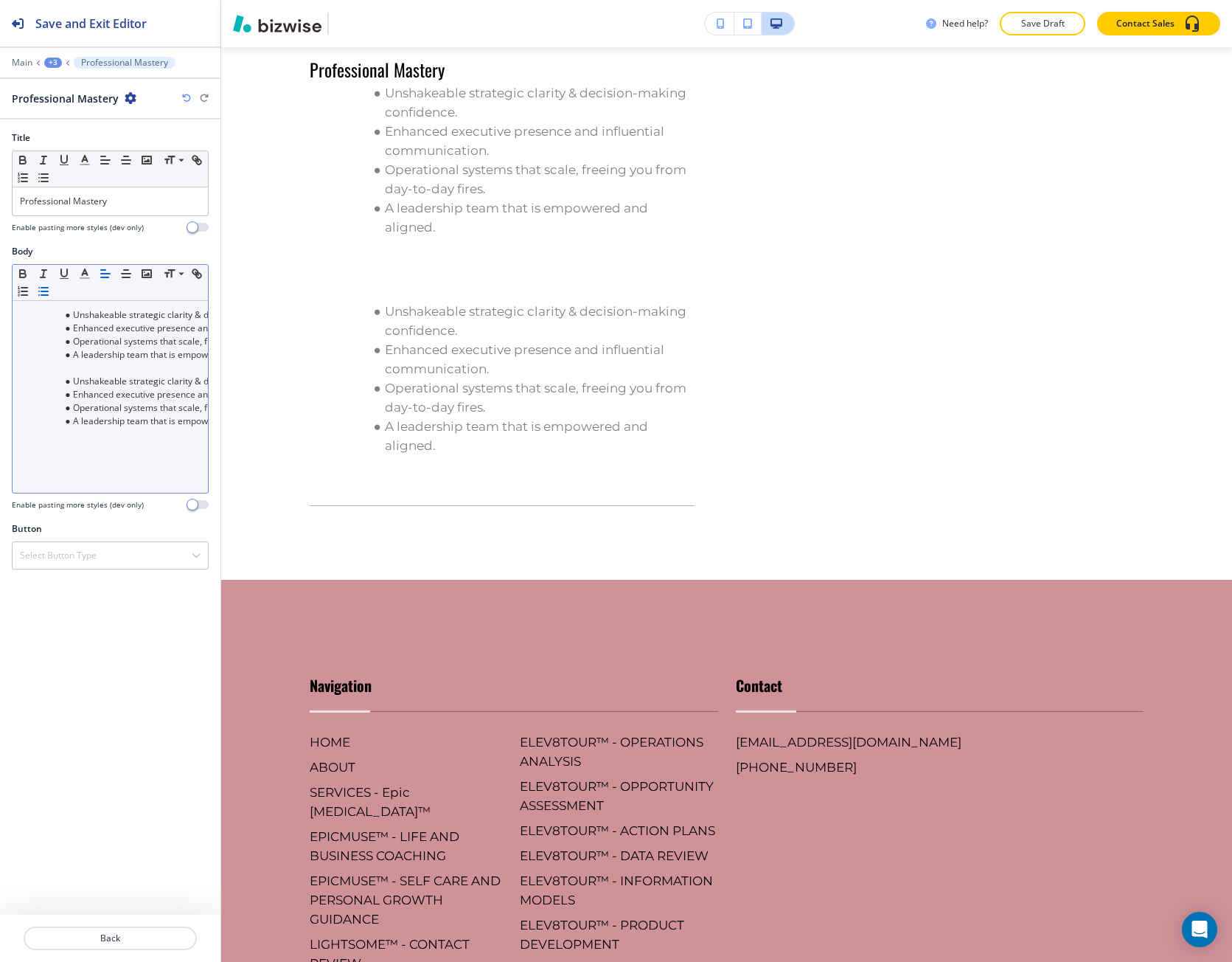
click at [74, 377] on li "Unshakeable strategic clarity & decision-making confidence." at bounding box center [117, 382] width 168 height 13
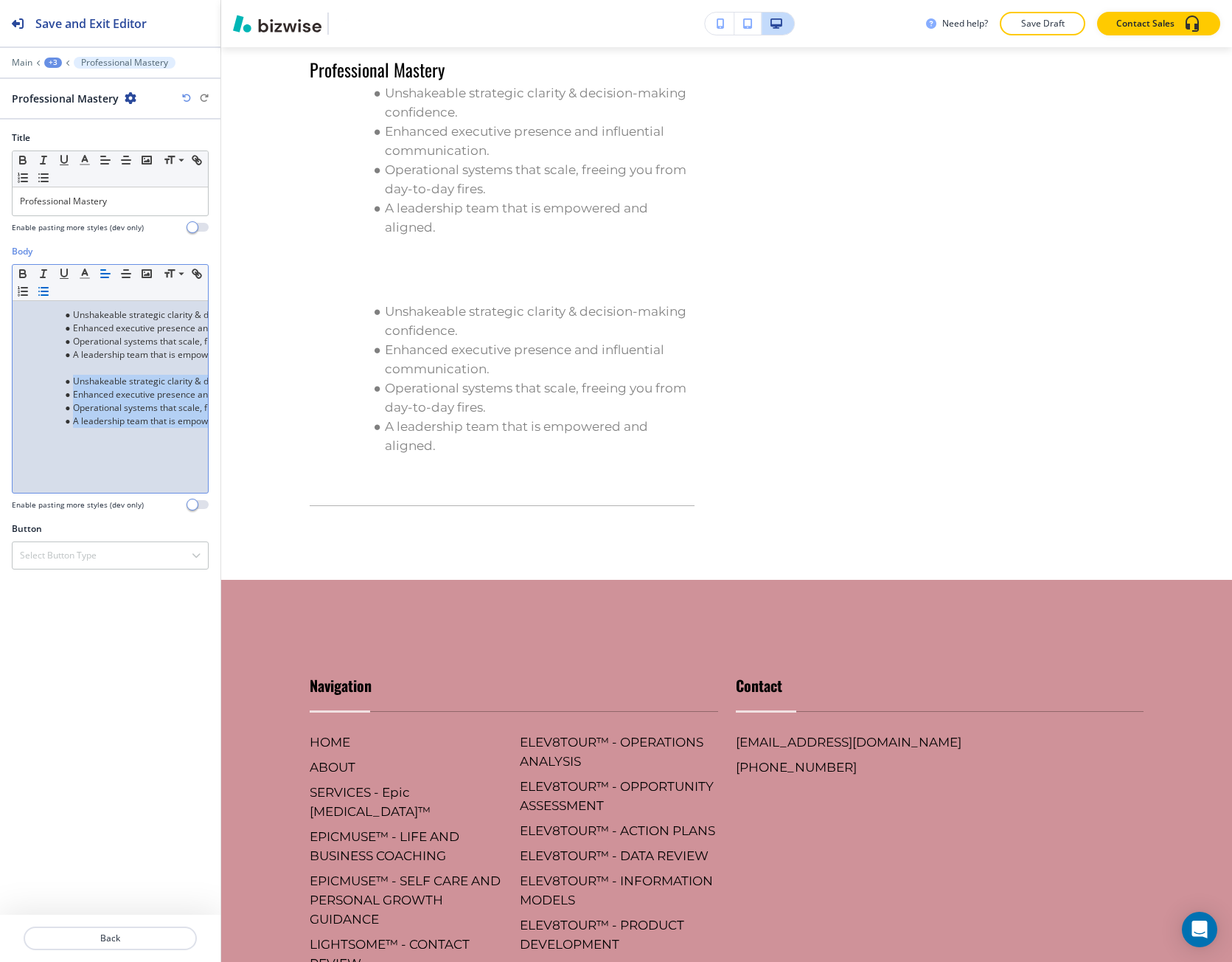
drag, startPoint x: 74, startPoint y: 377, endPoint x: 182, endPoint y: 463, distance: 138.1
click at [182, 463] on div "Unshakeable strategic clarity & decision-making confidence. Enhanced executive …" at bounding box center [110, 397] width 196 height 192
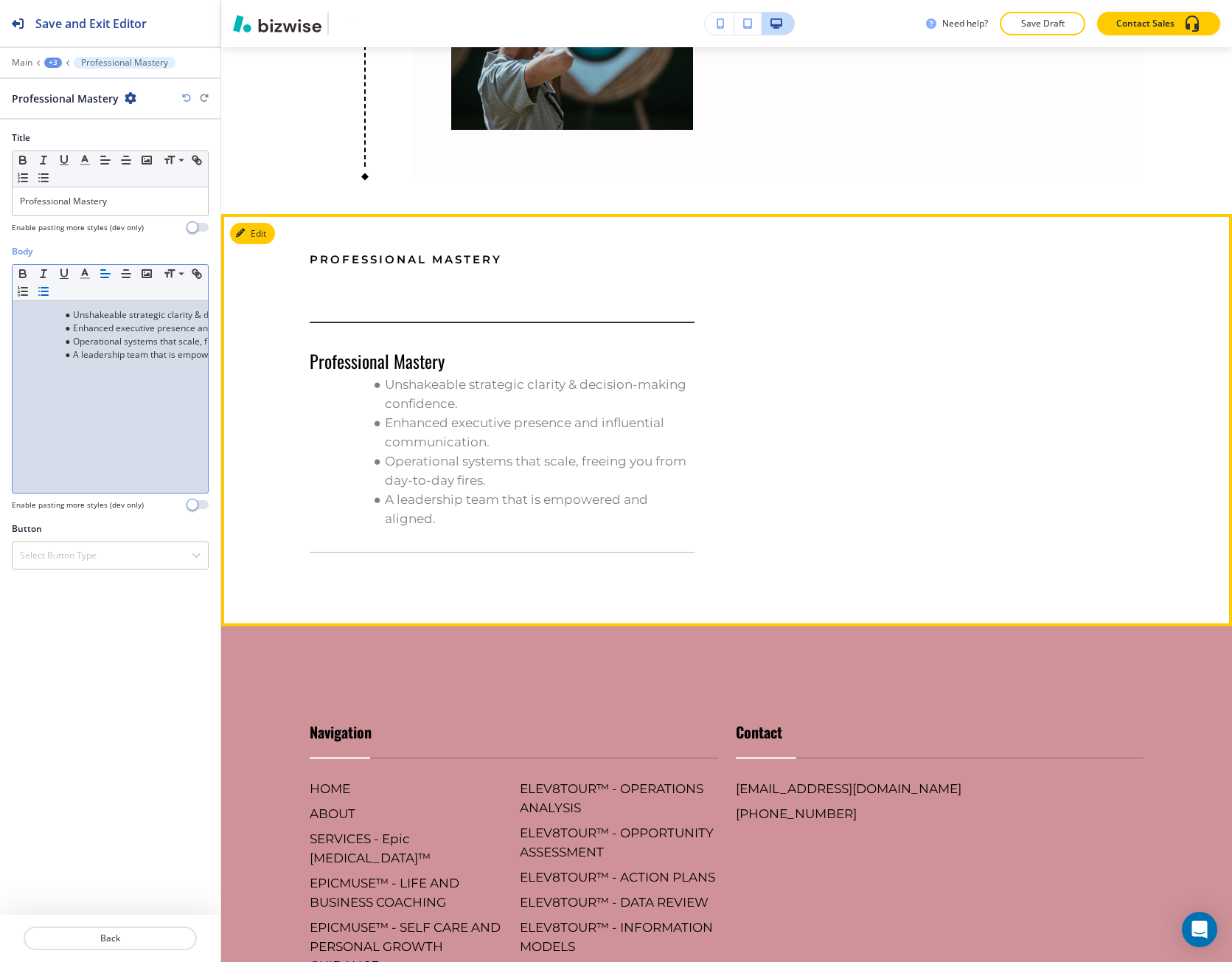
scroll to position [2673, 0]
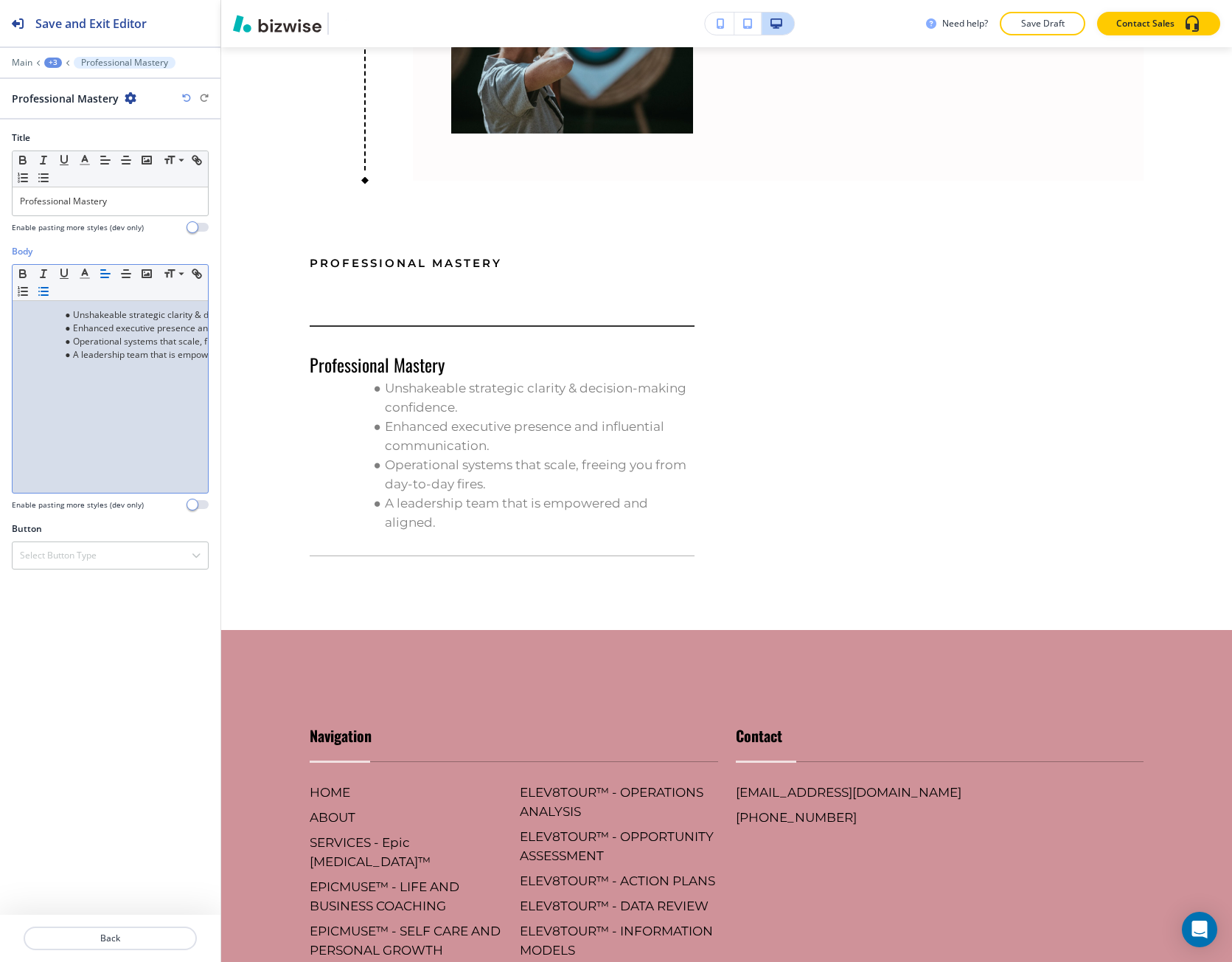
click at [71, 316] on li "Unshakeable strategic clarity & decision-making confidence." at bounding box center [117, 315] width 168 height 13
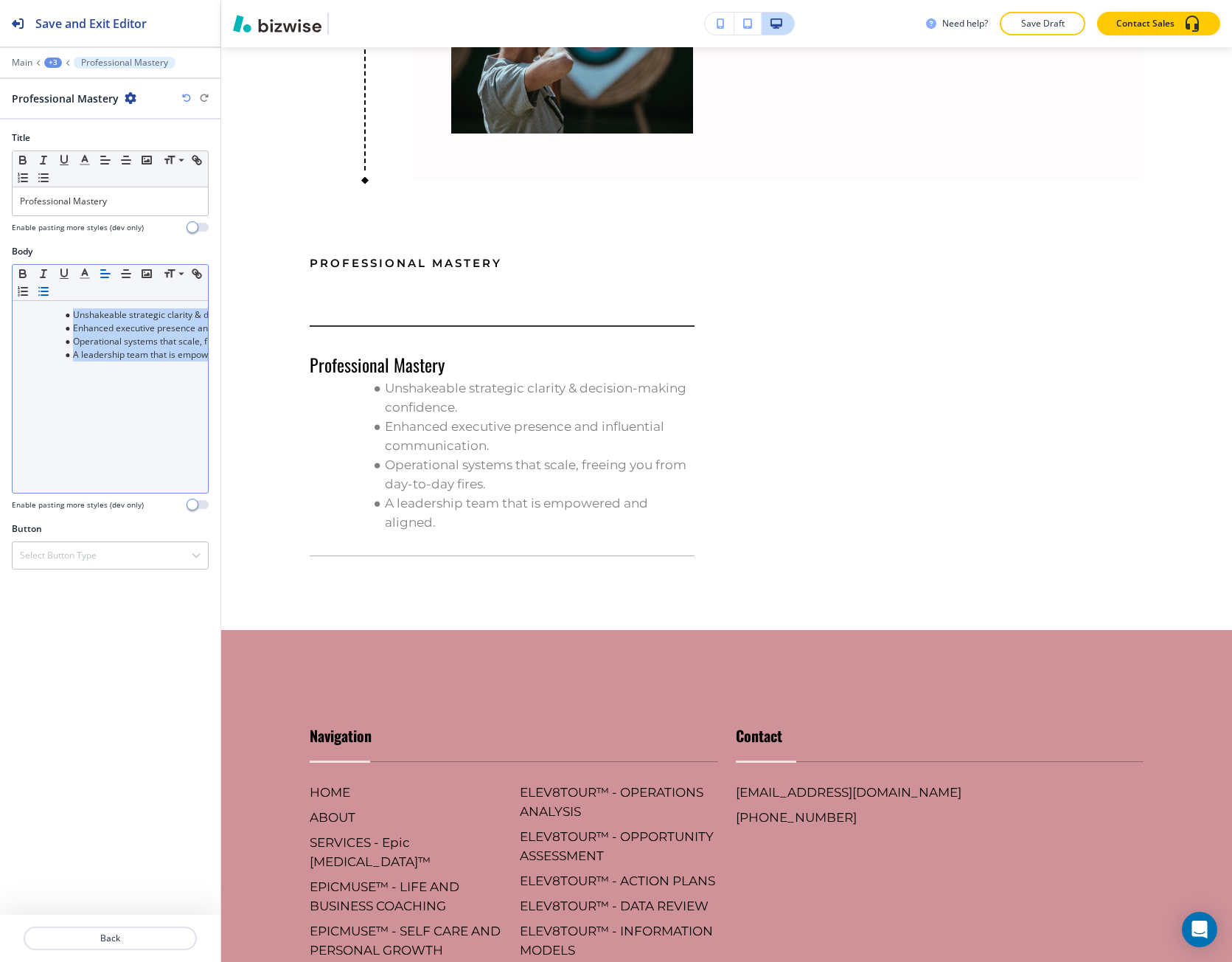
click at [45, 289] on icon "button" at bounding box center [43, 291] width 13 height 13
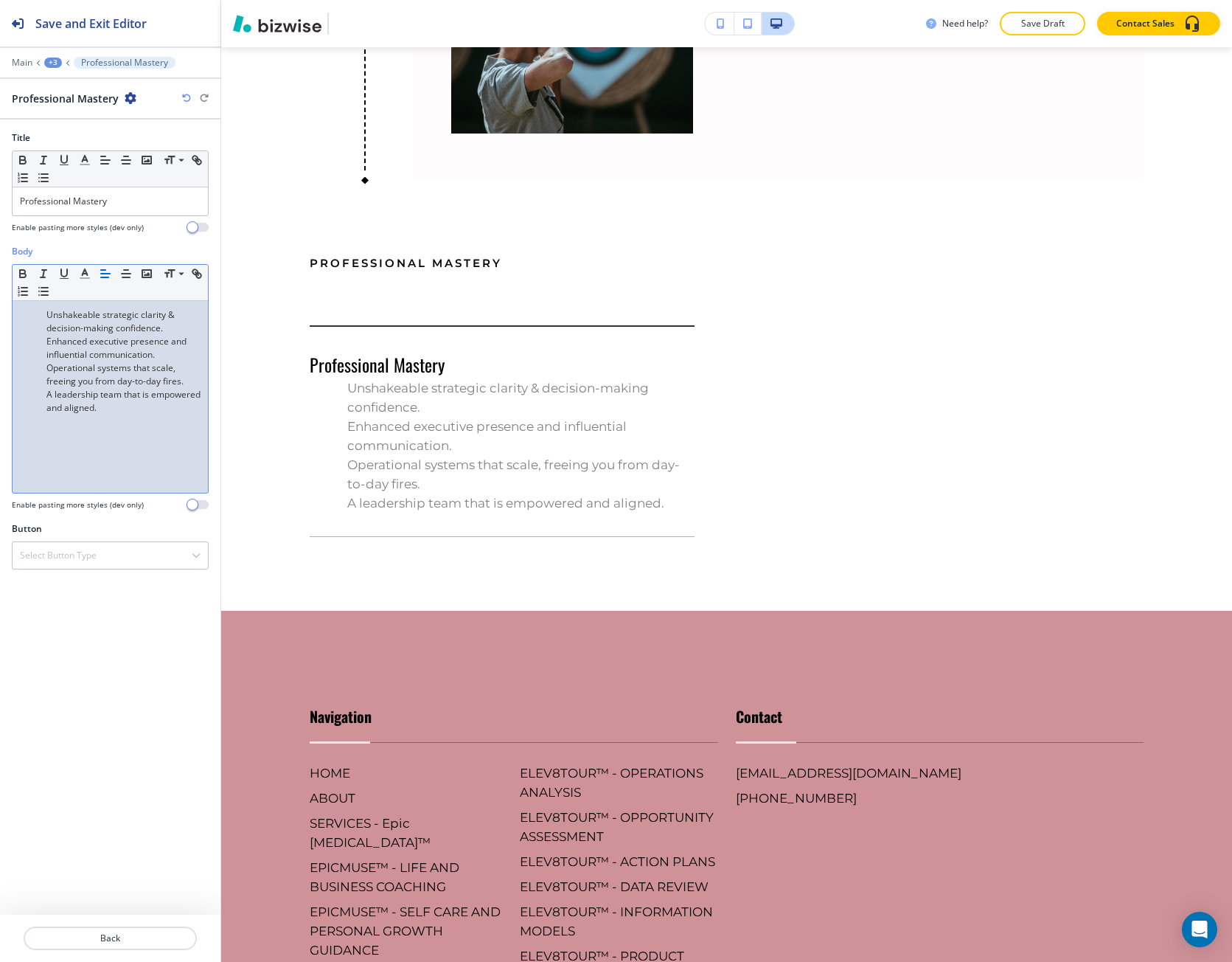
click at [47, 315] on p "Unshakeable strategic clarity & decision-making confidence." at bounding box center [110, 322] width 181 height 26
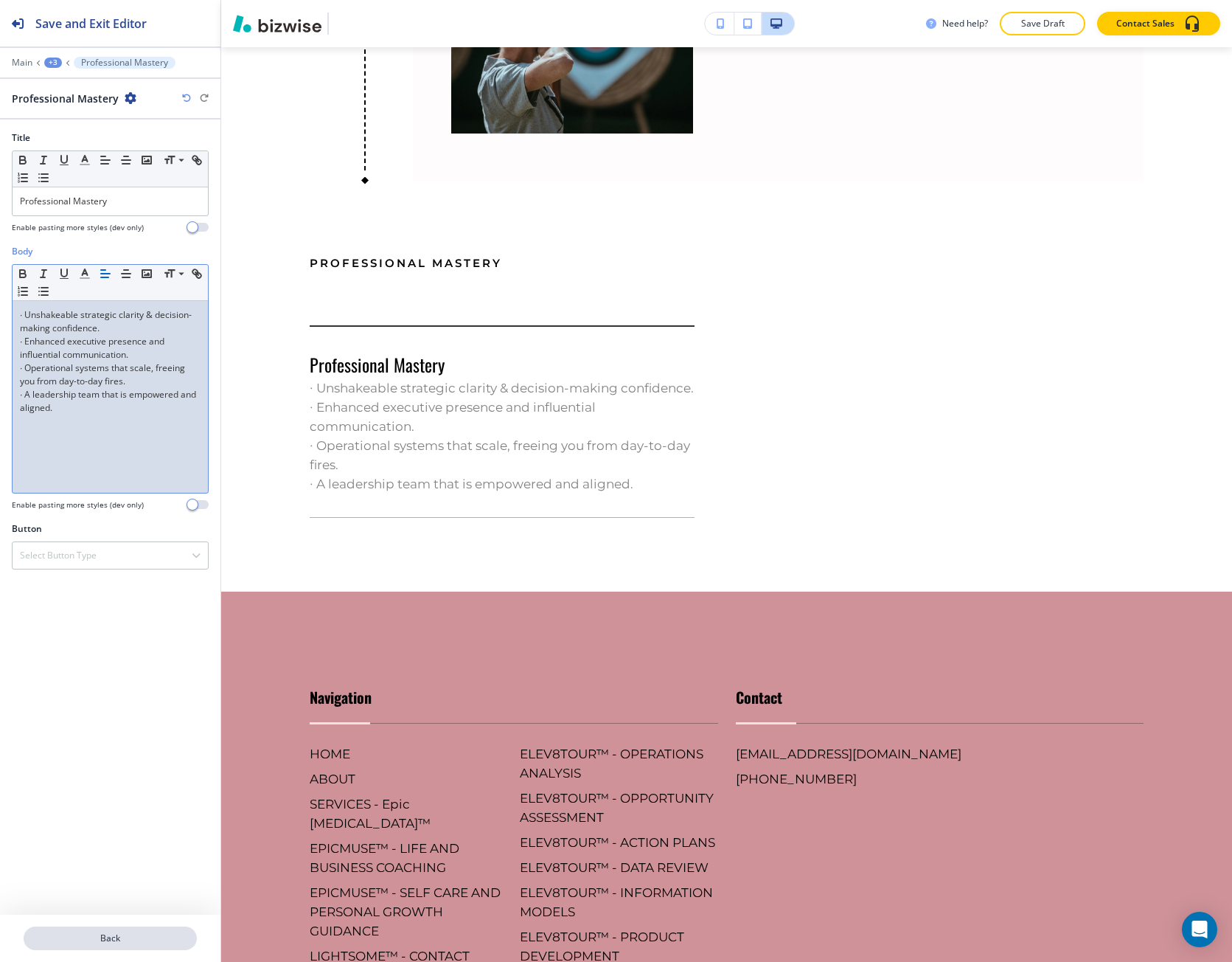
click at [119, 934] on p "Back" at bounding box center [111, 938] width 170 height 13
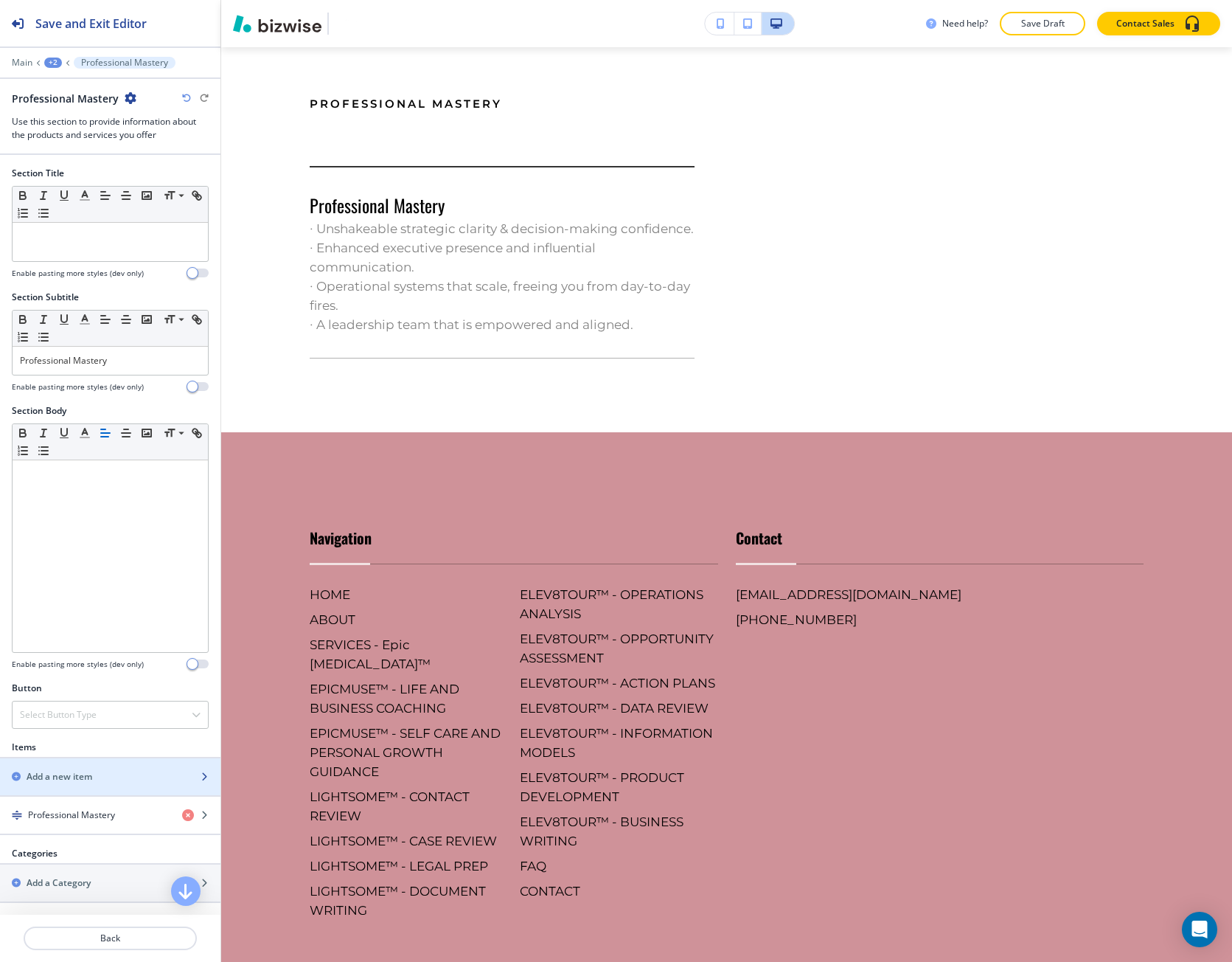
click at [93, 775] on div "Add a new item" at bounding box center [94, 777] width 188 height 13
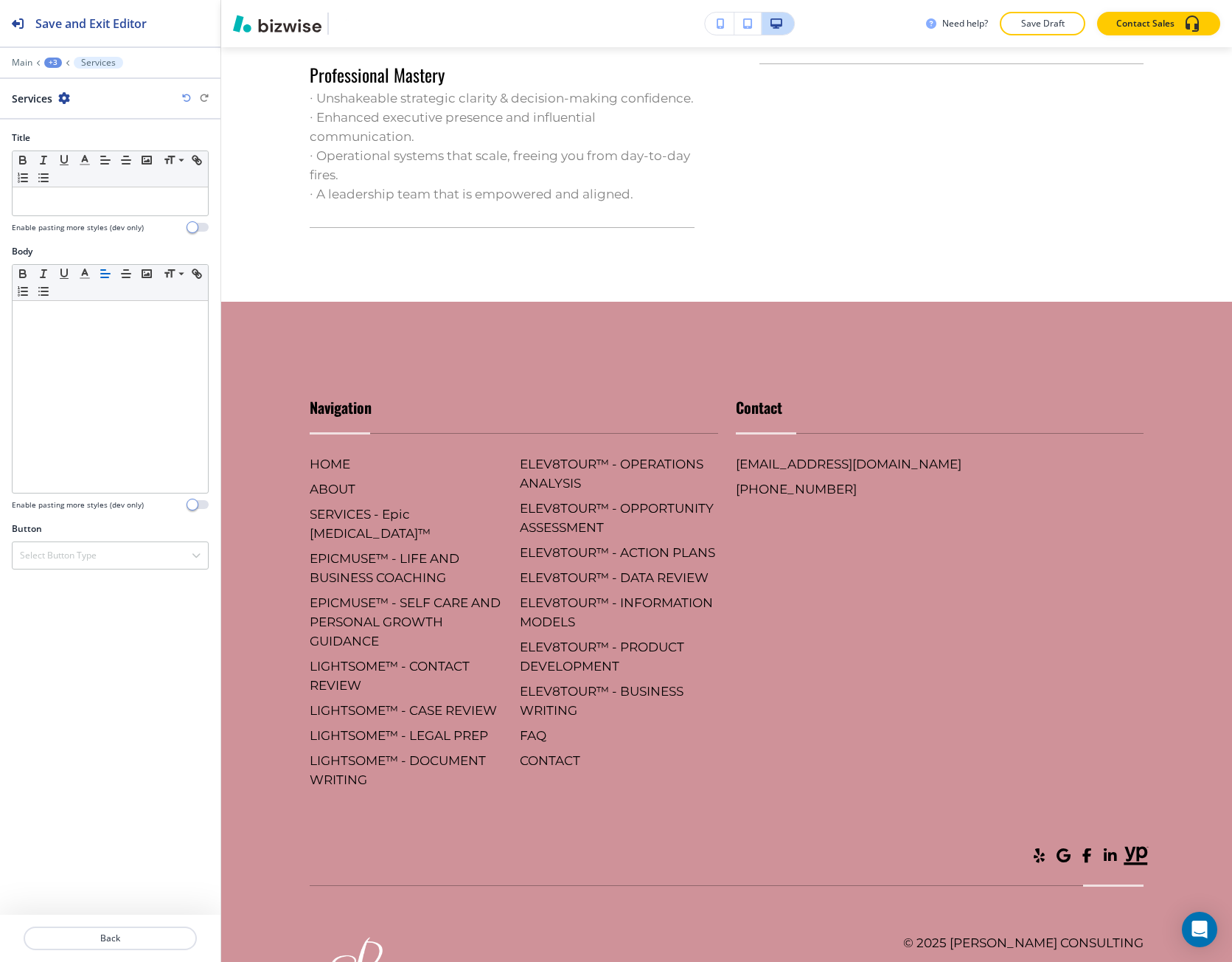
scroll to position [2968, 0]
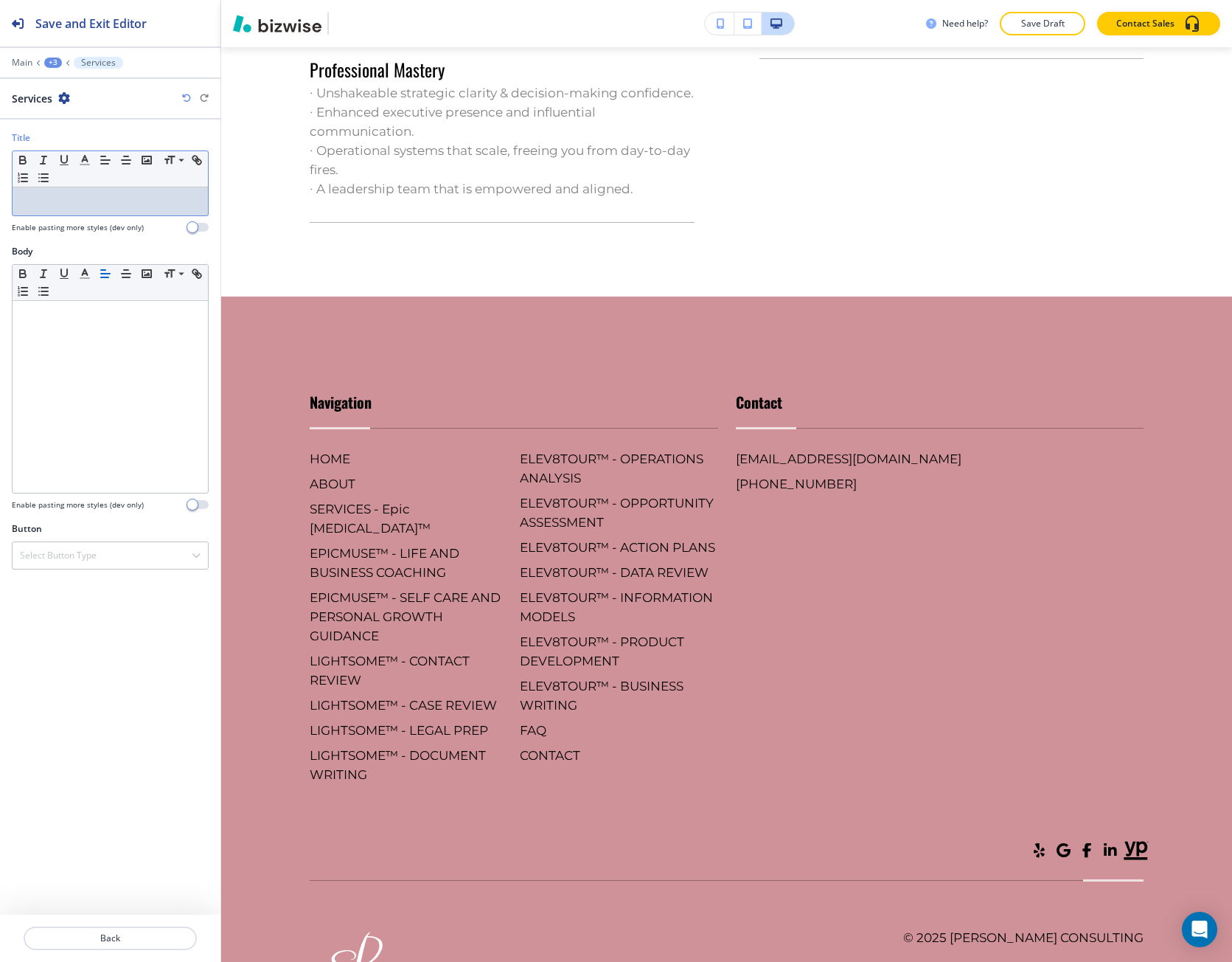
click at [97, 204] on p at bounding box center [110, 201] width 181 height 13
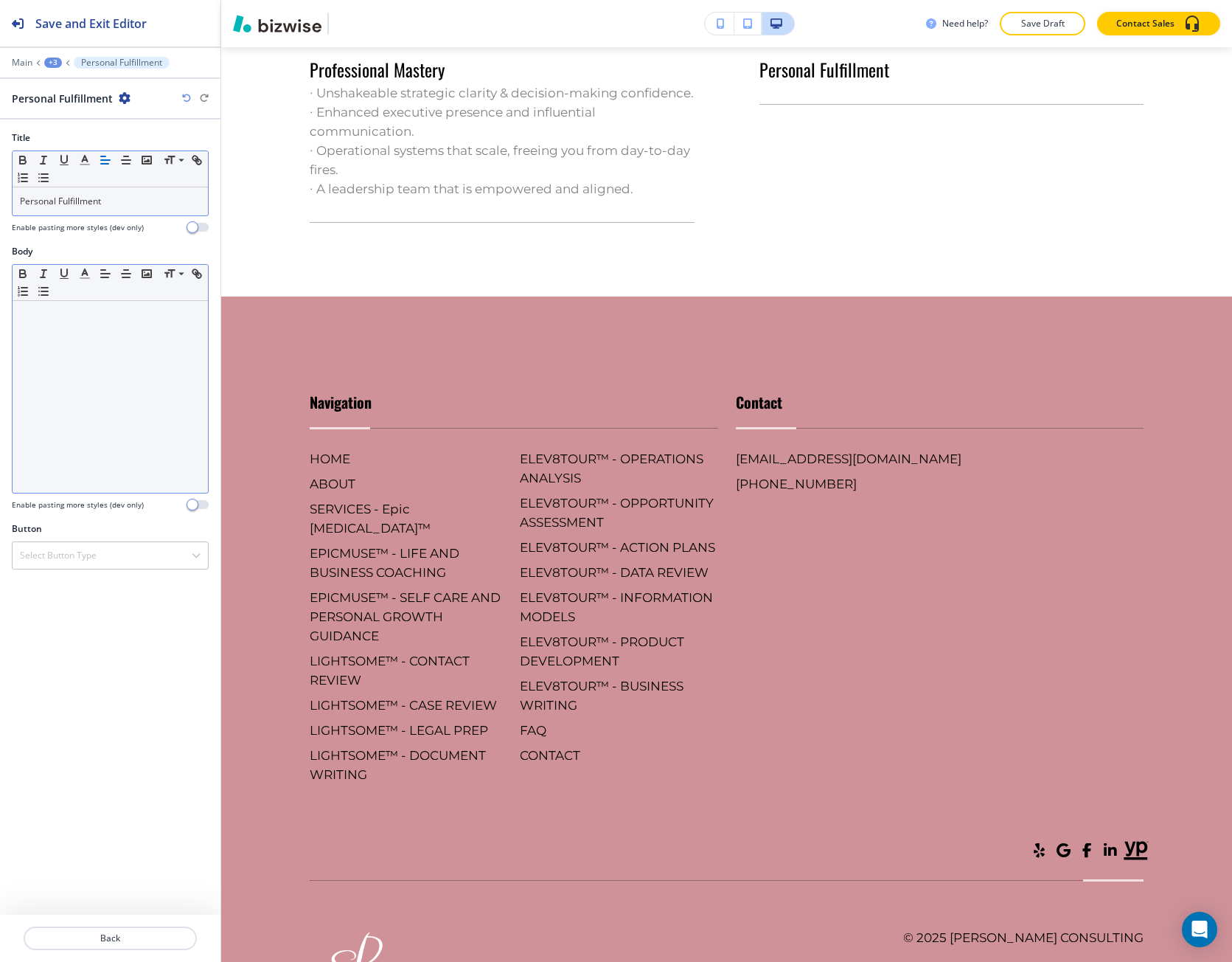
click at [175, 383] on div at bounding box center [110, 397] width 196 height 192
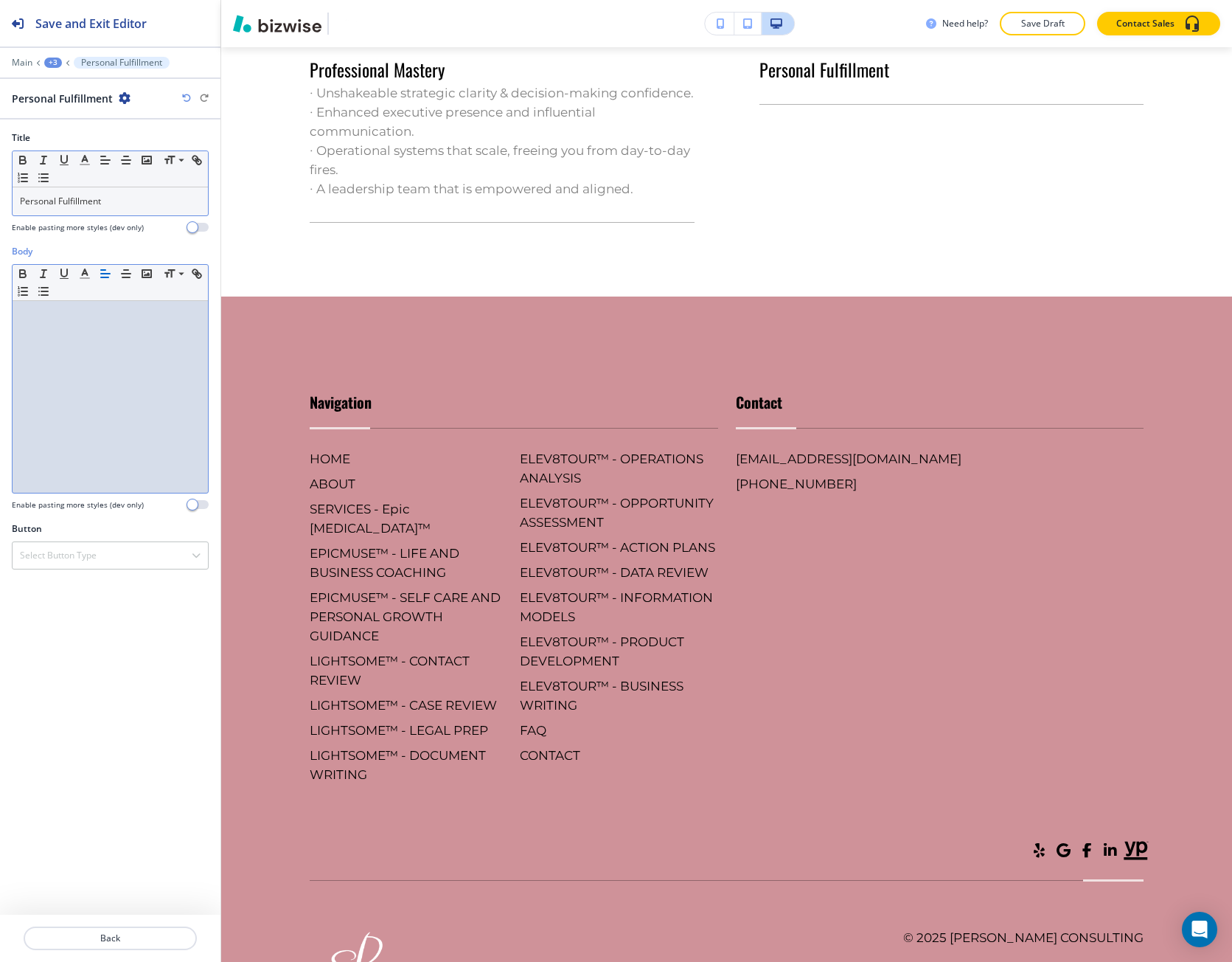
scroll to position [0, 0]
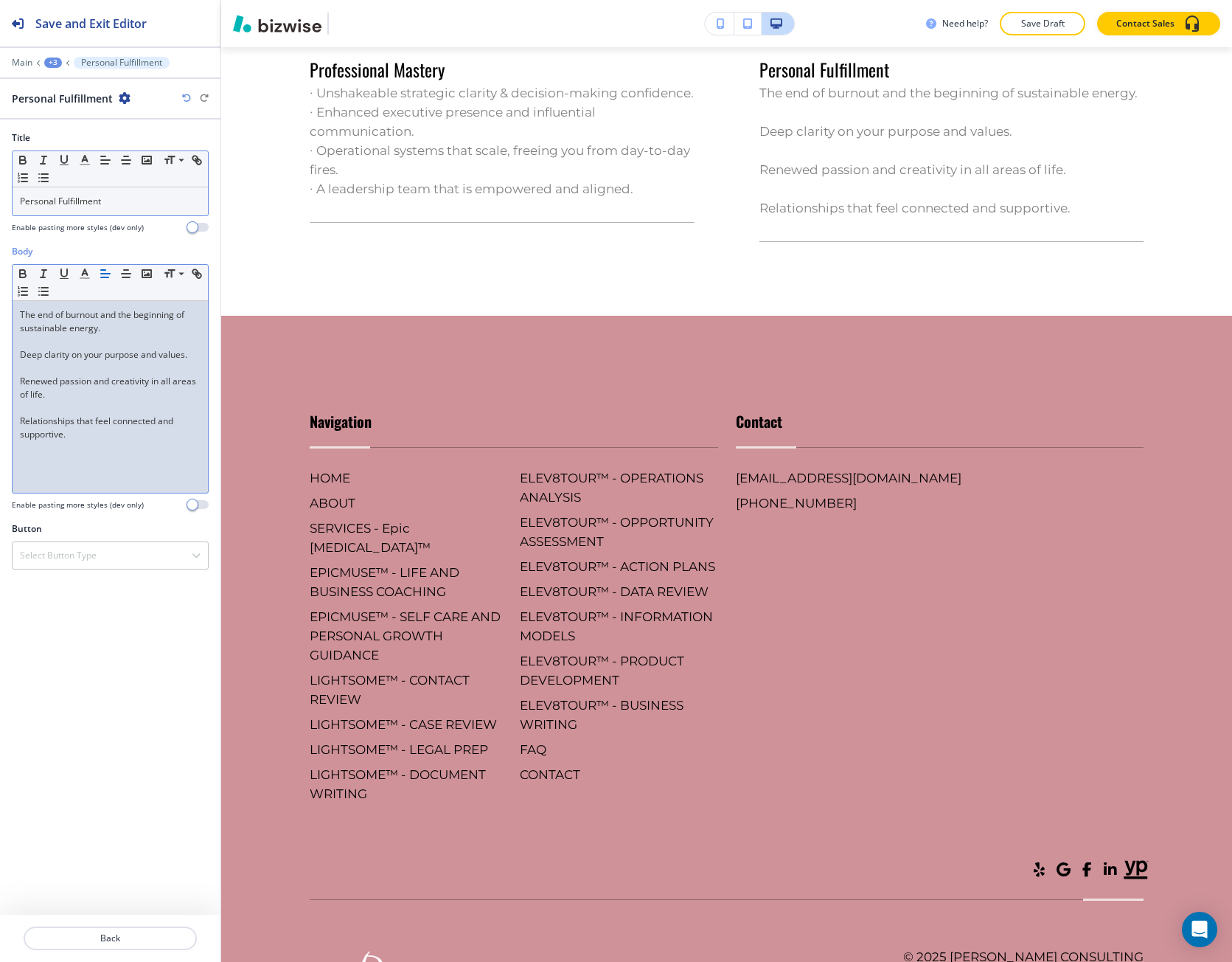
click at [39, 407] on p at bounding box center [110, 408] width 181 height 13
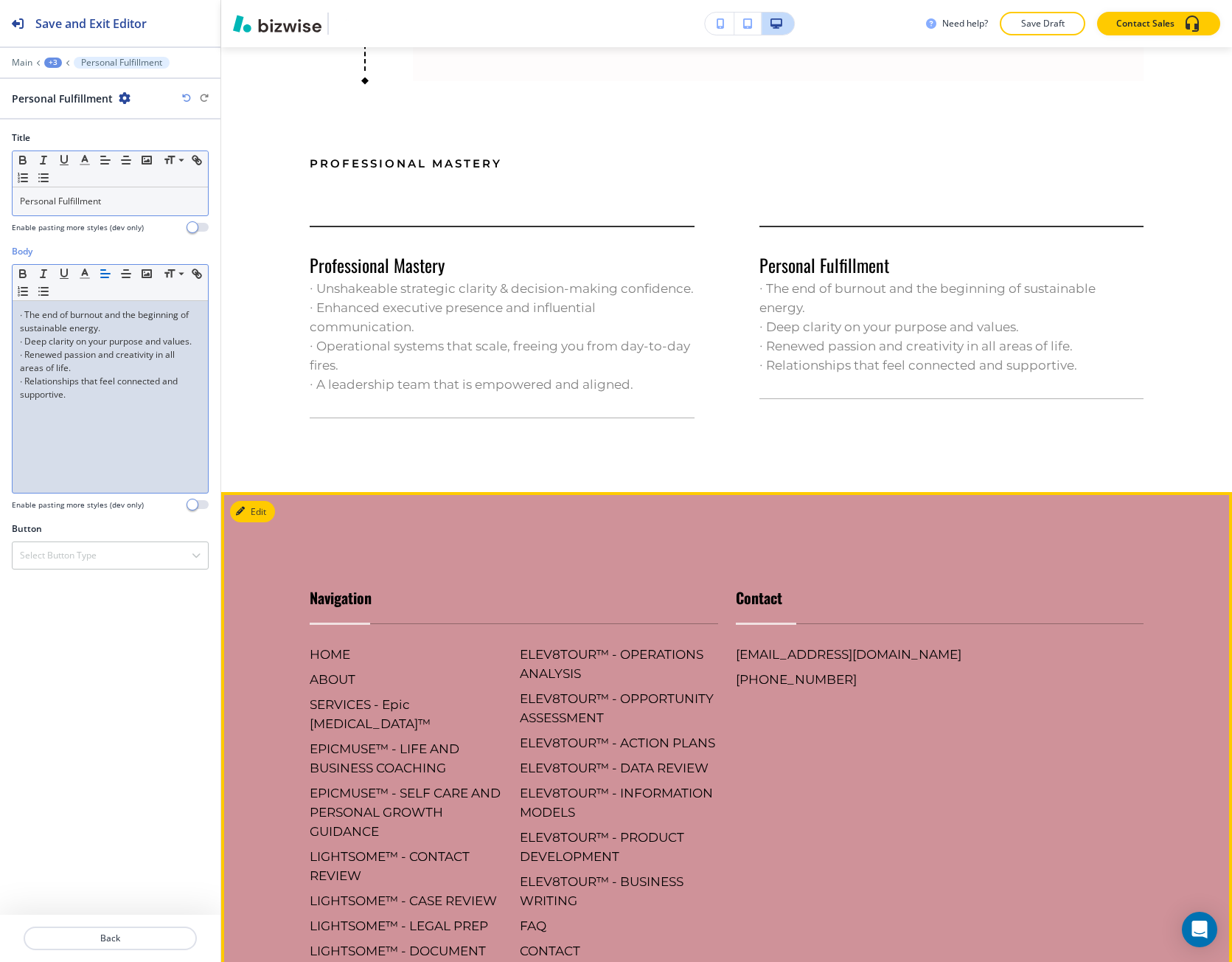
scroll to position [2747, 0]
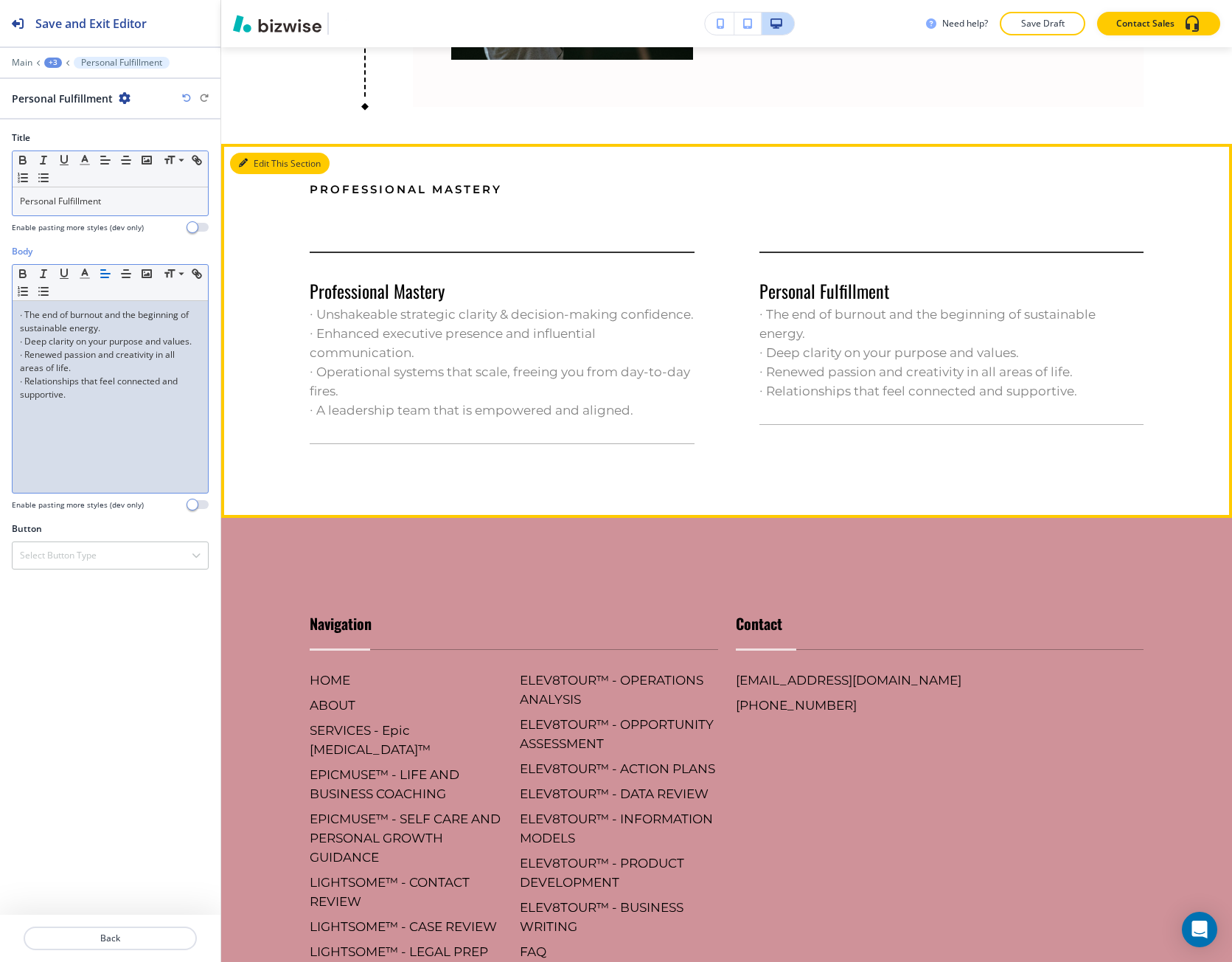
click at [261, 157] on button "Edit This Section" at bounding box center [280, 163] width 100 height 22
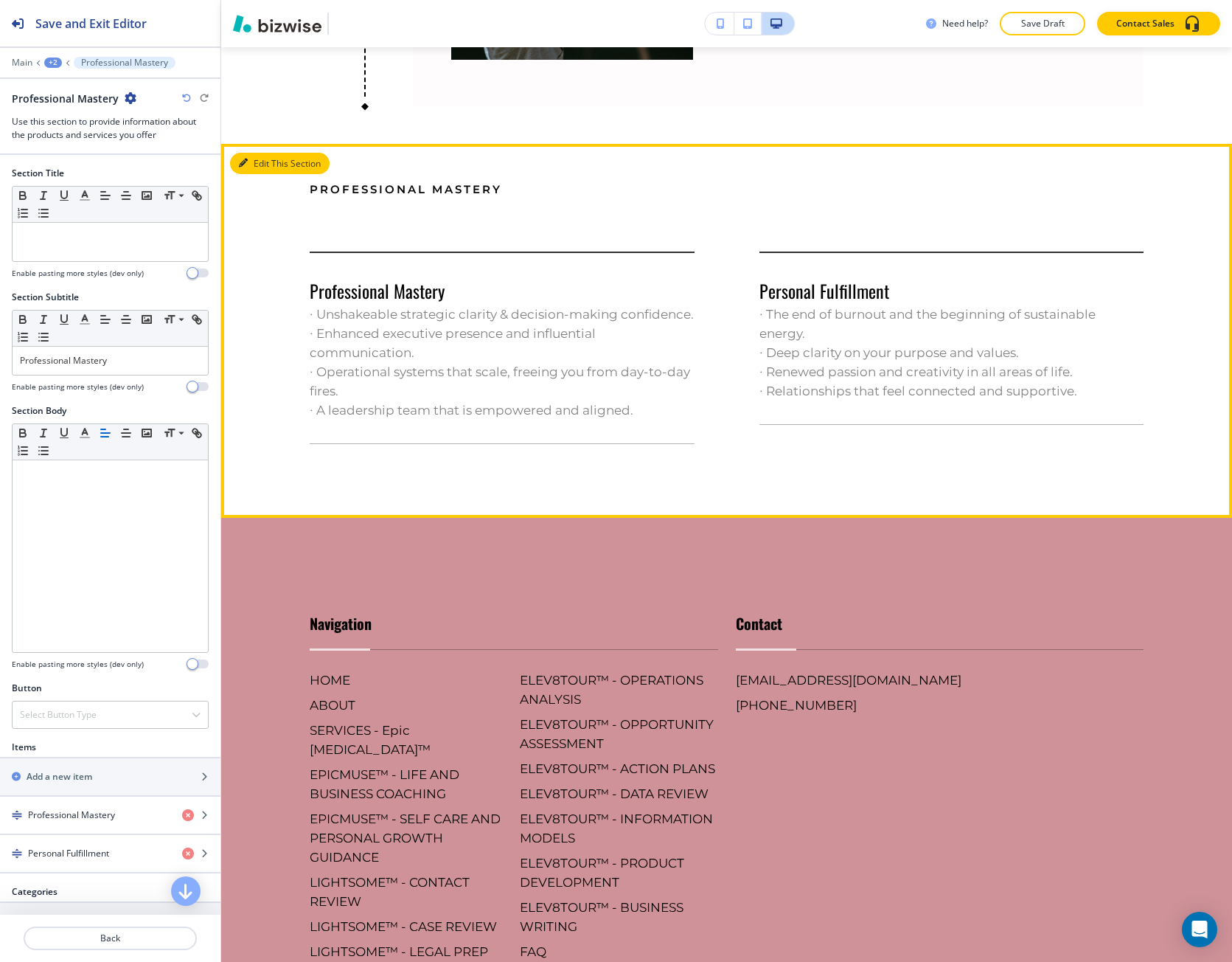
scroll to position [2833, 0]
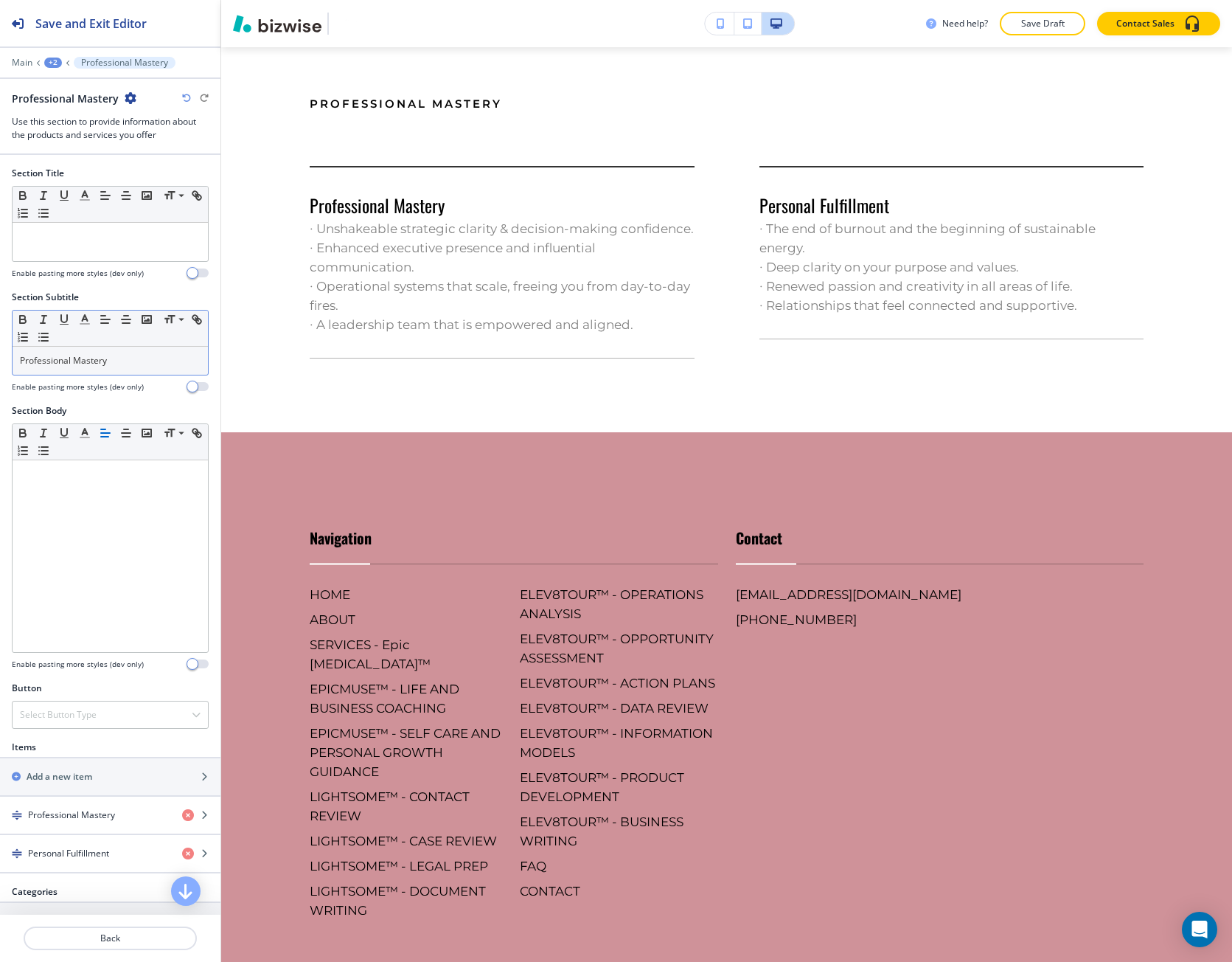
click at [82, 360] on p "Professional Mastery" at bounding box center [110, 360] width 181 height 13
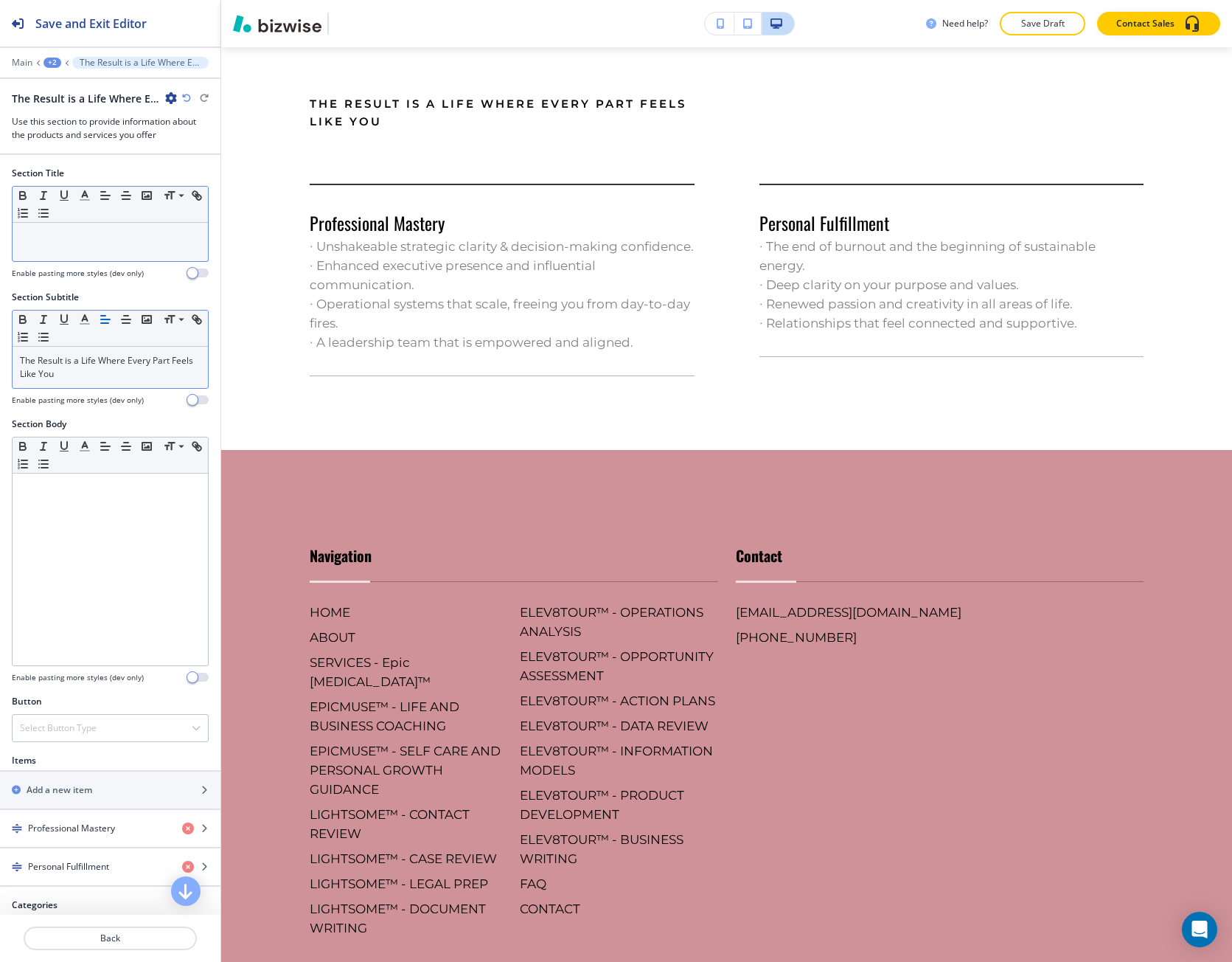
click at [48, 254] on div at bounding box center [110, 242] width 196 height 38
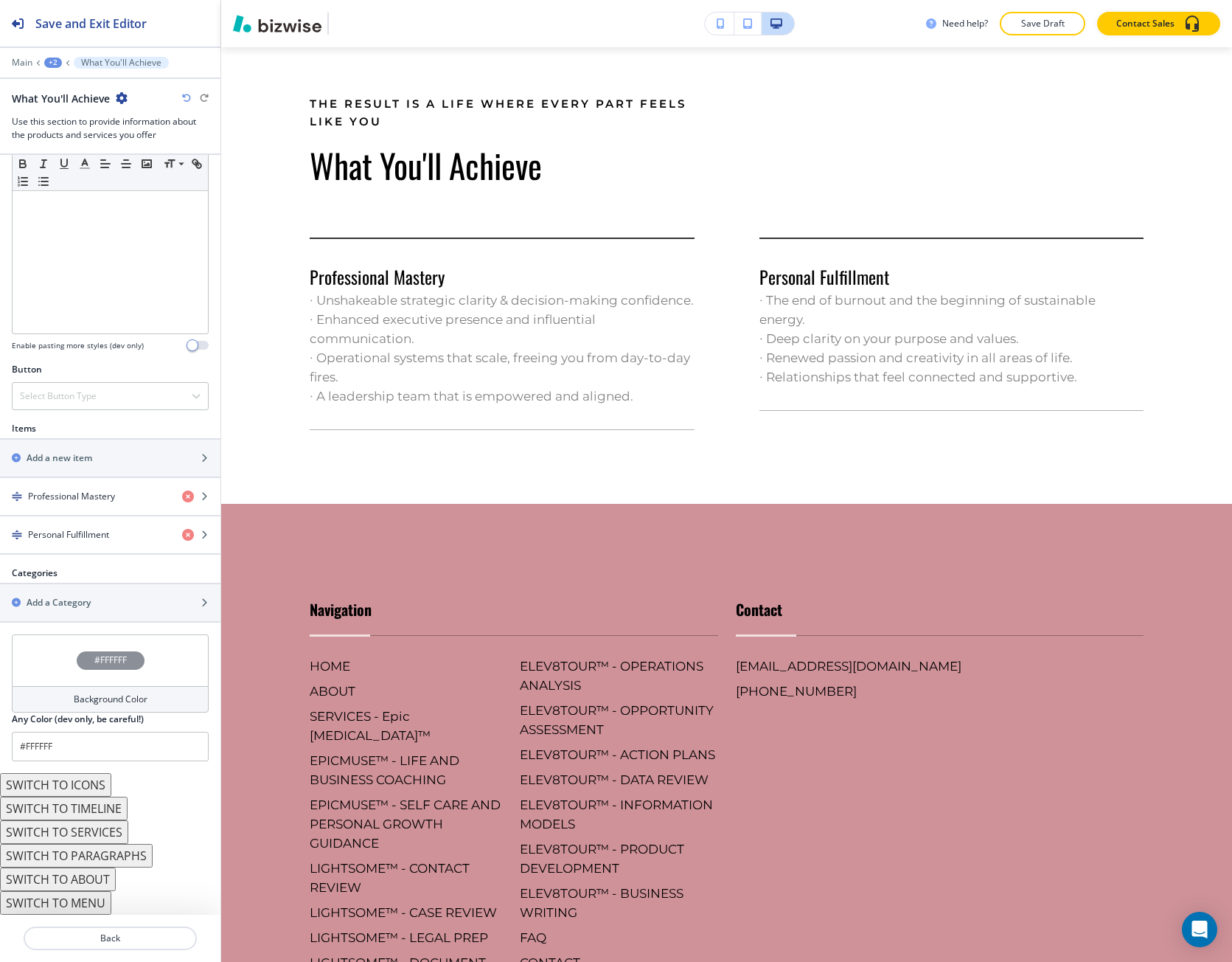
click at [84, 673] on div "#FFFFFF" at bounding box center [110, 660] width 197 height 52
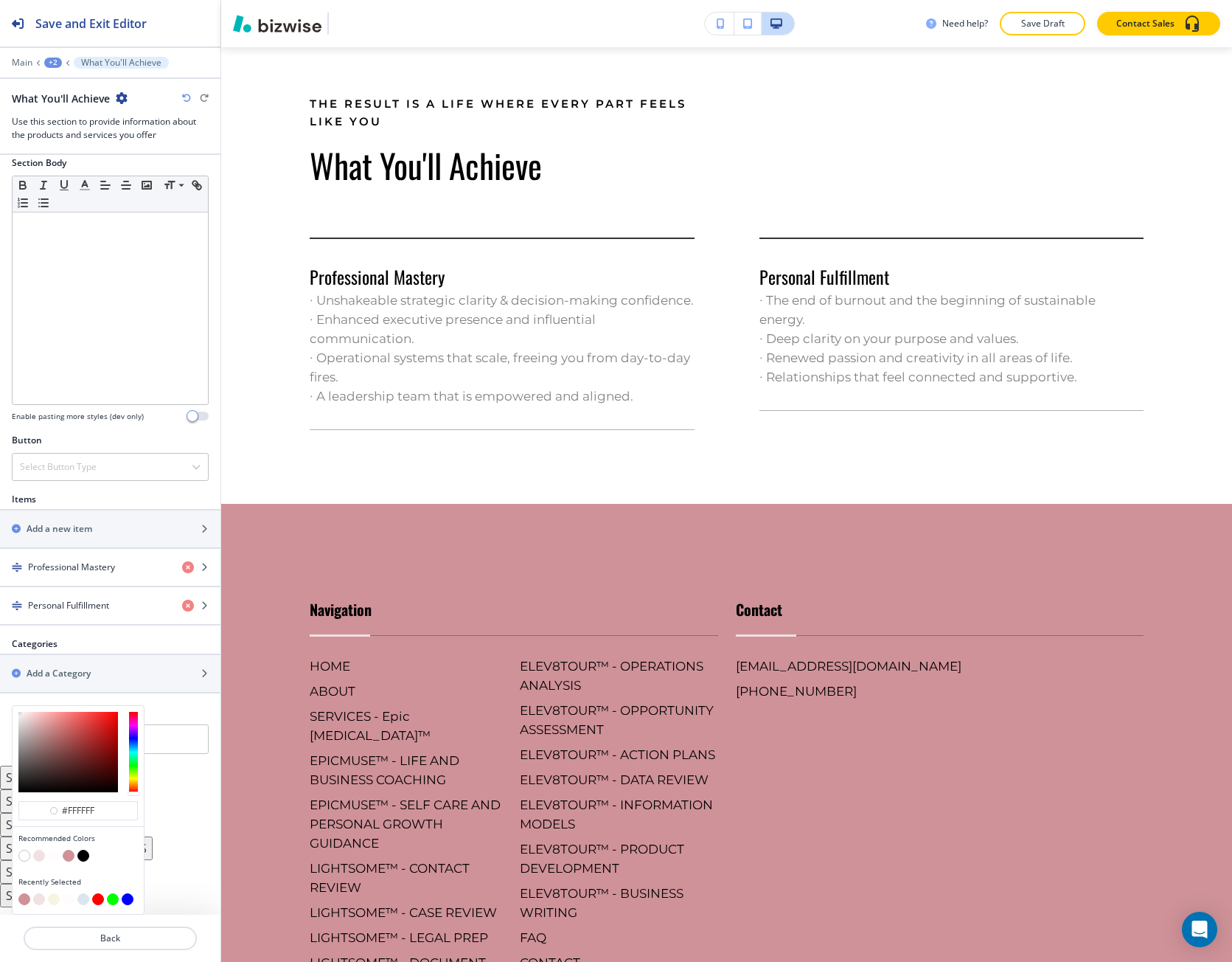
click at [38, 855] on button "button" at bounding box center [39, 856] width 11 height 11
type input "#f1e1e2"
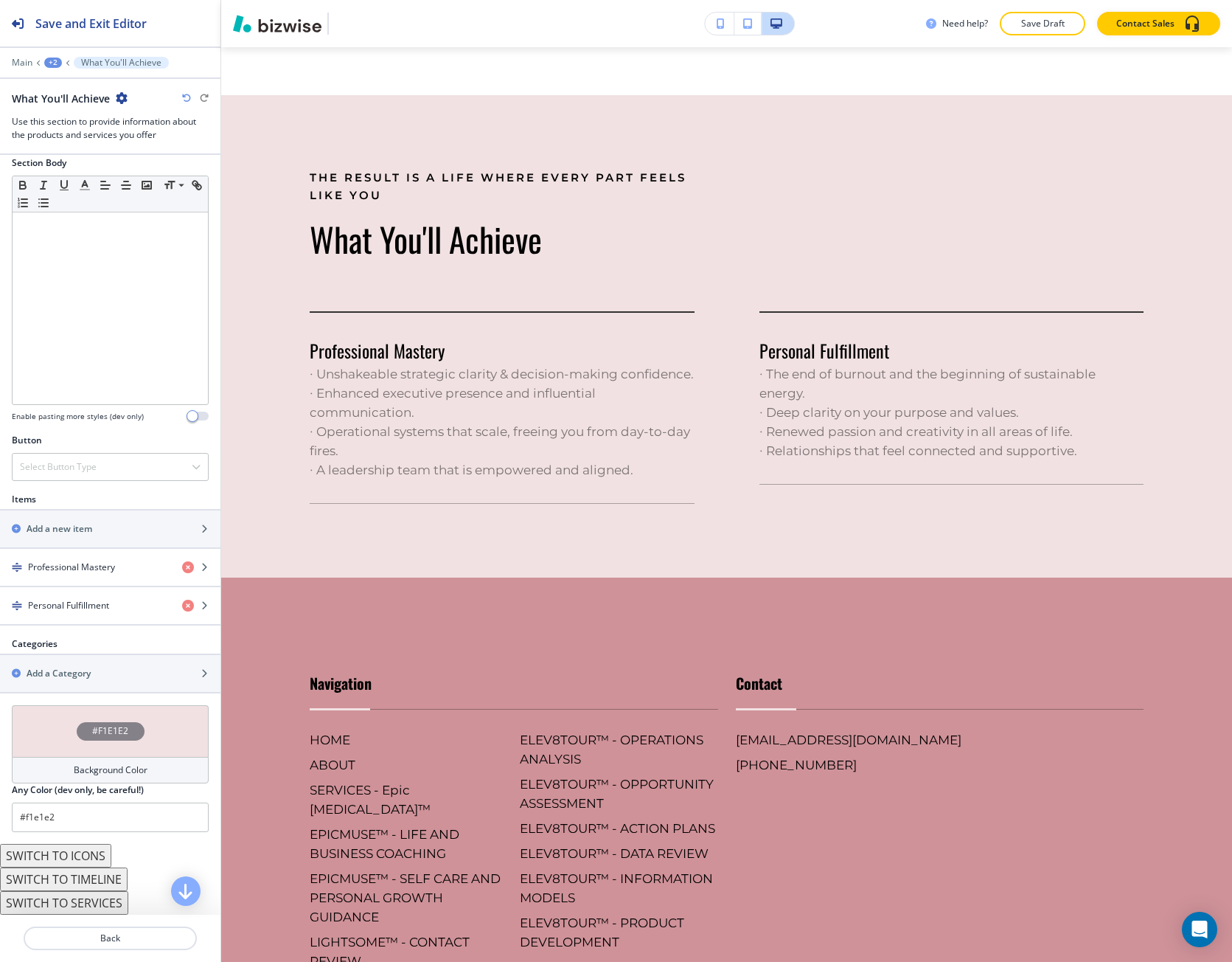
scroll to position [2870, 0]
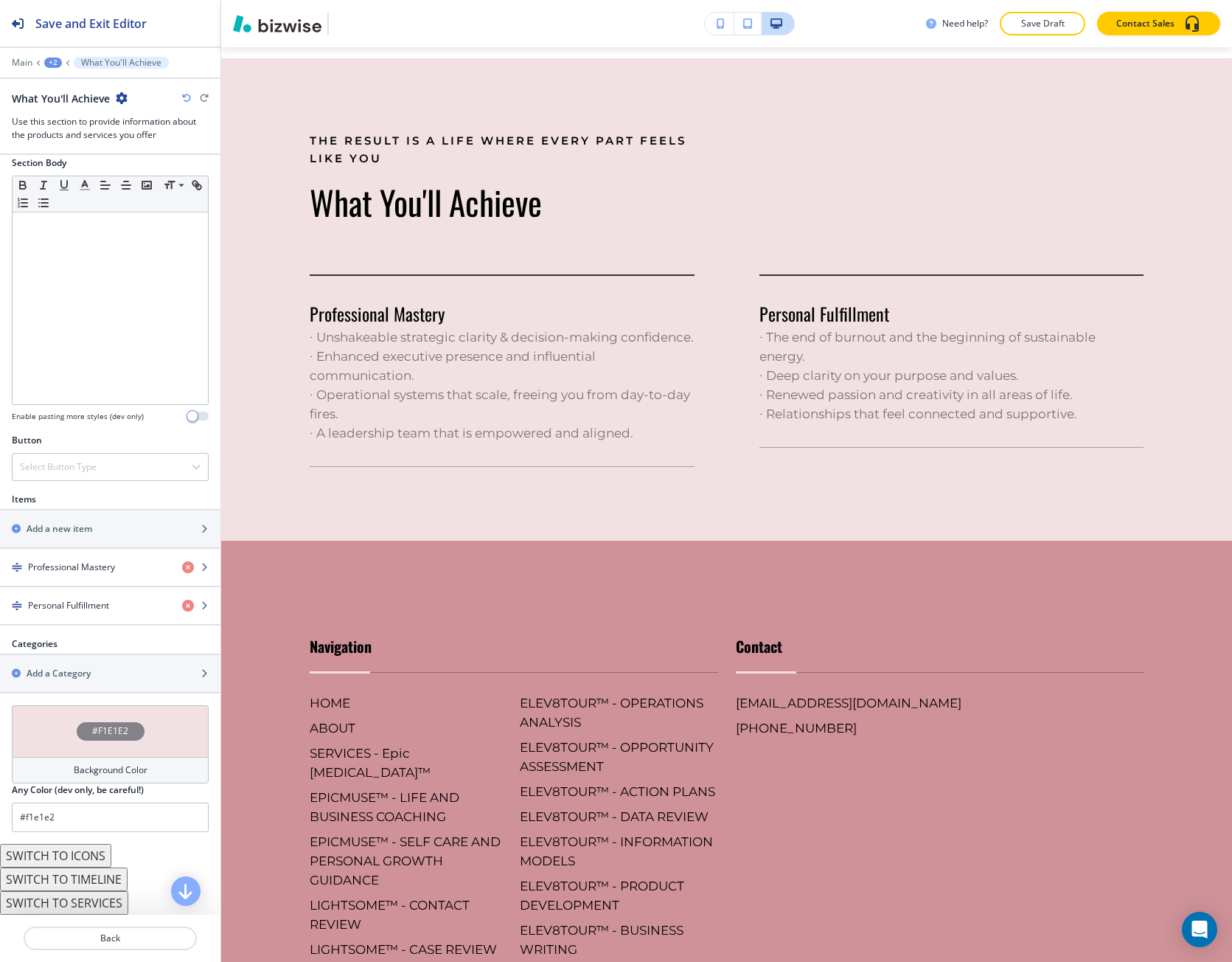
click at [55, 57] on div "+2" at bounding box center [53, 62] width 18 height 11
click at [79, 108] on p "Epic [MEDICAL_DATA]™" at bounding box center [92, 113] width 75 height 13
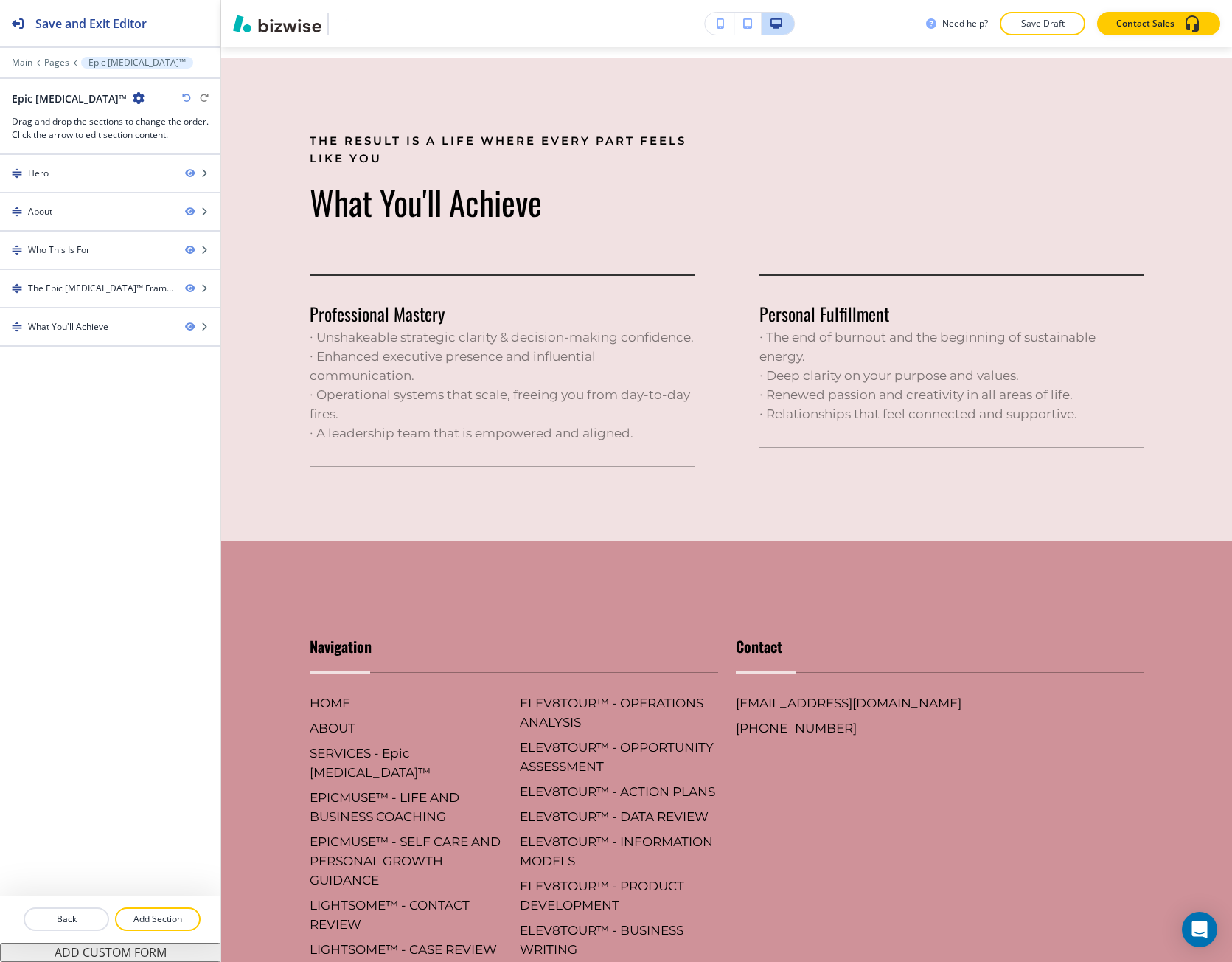
click at [151, 906] on div at bounding box center [110, 901] width 220 height 11
click at [144, 912] on p "Add Section" at bounding box center [157, 919] width 83 height 13
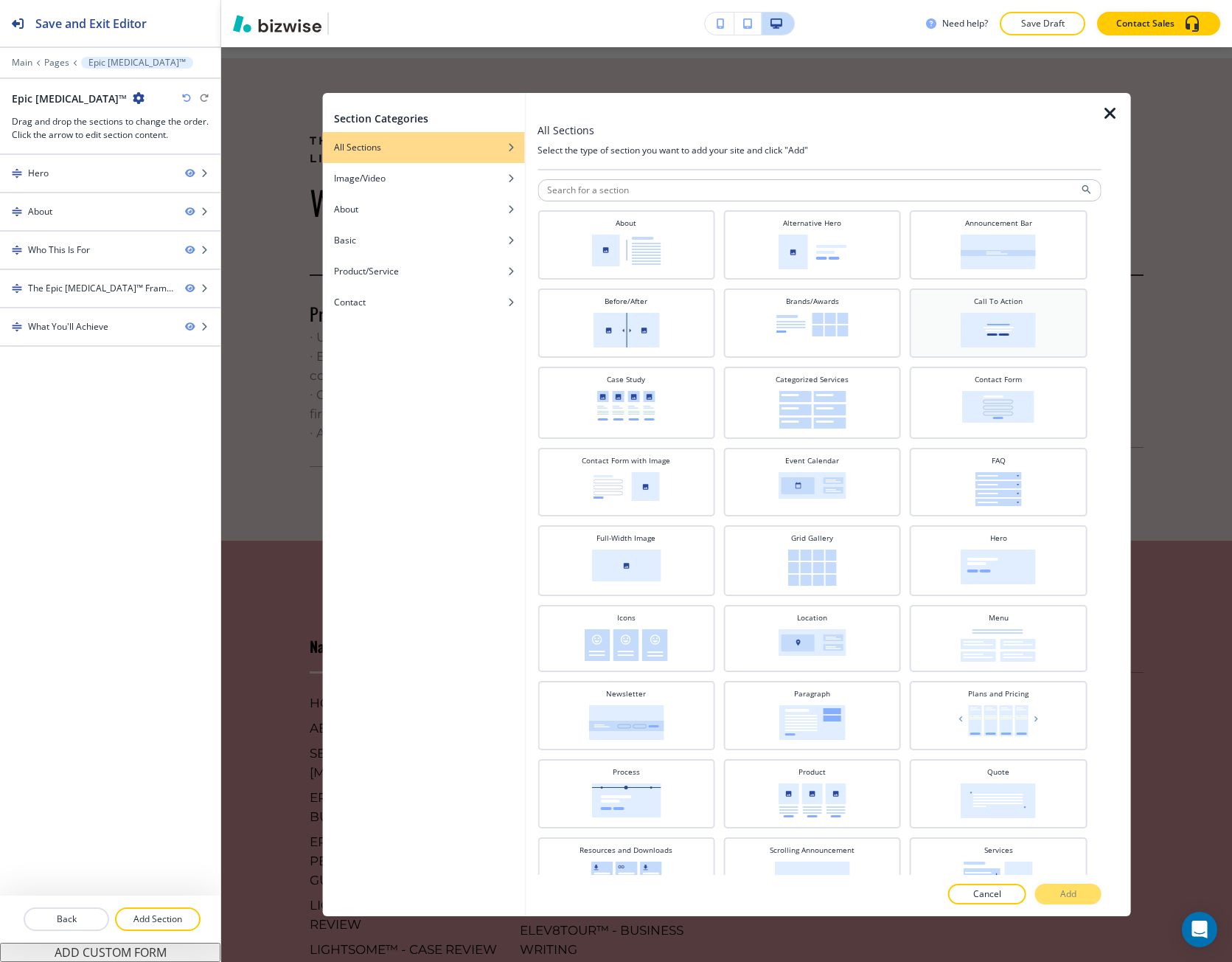
click at [918, 325] on div "Call To Action" at bounding box center [999, 321] width 162 height 52
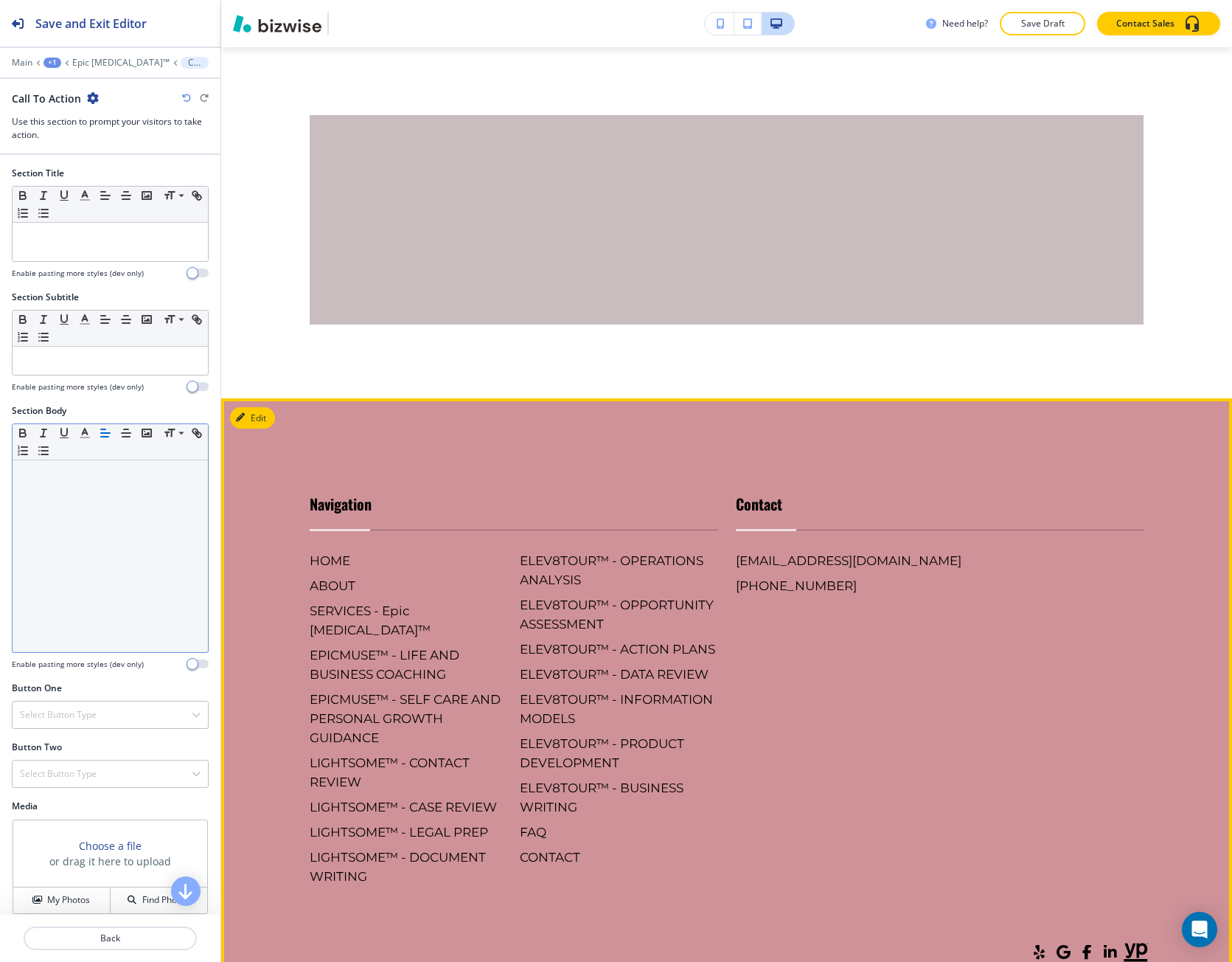
scroll to position [3371, 0]
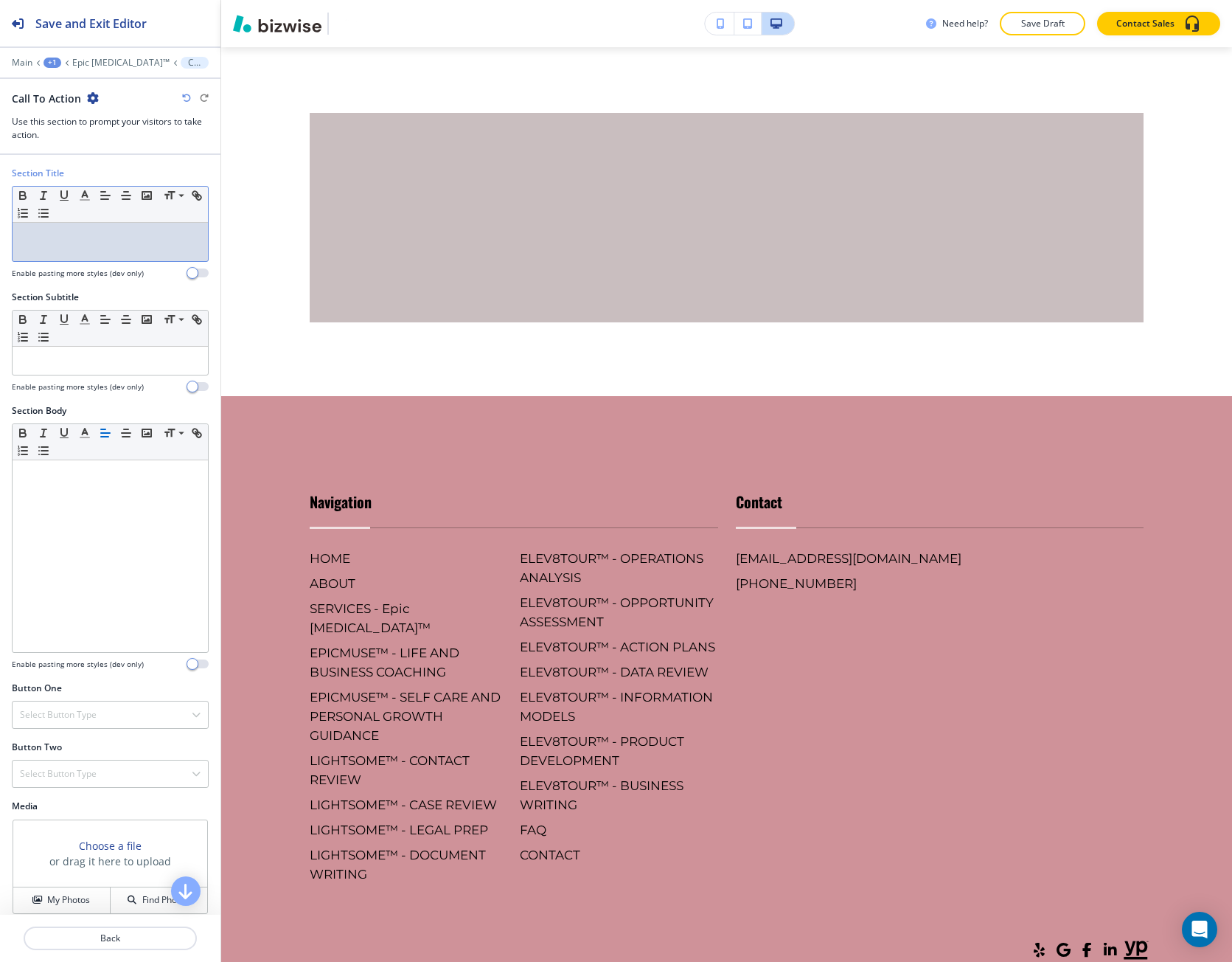
click at [50, 242] on p at bounding box center [110, 237] width 181 height 13
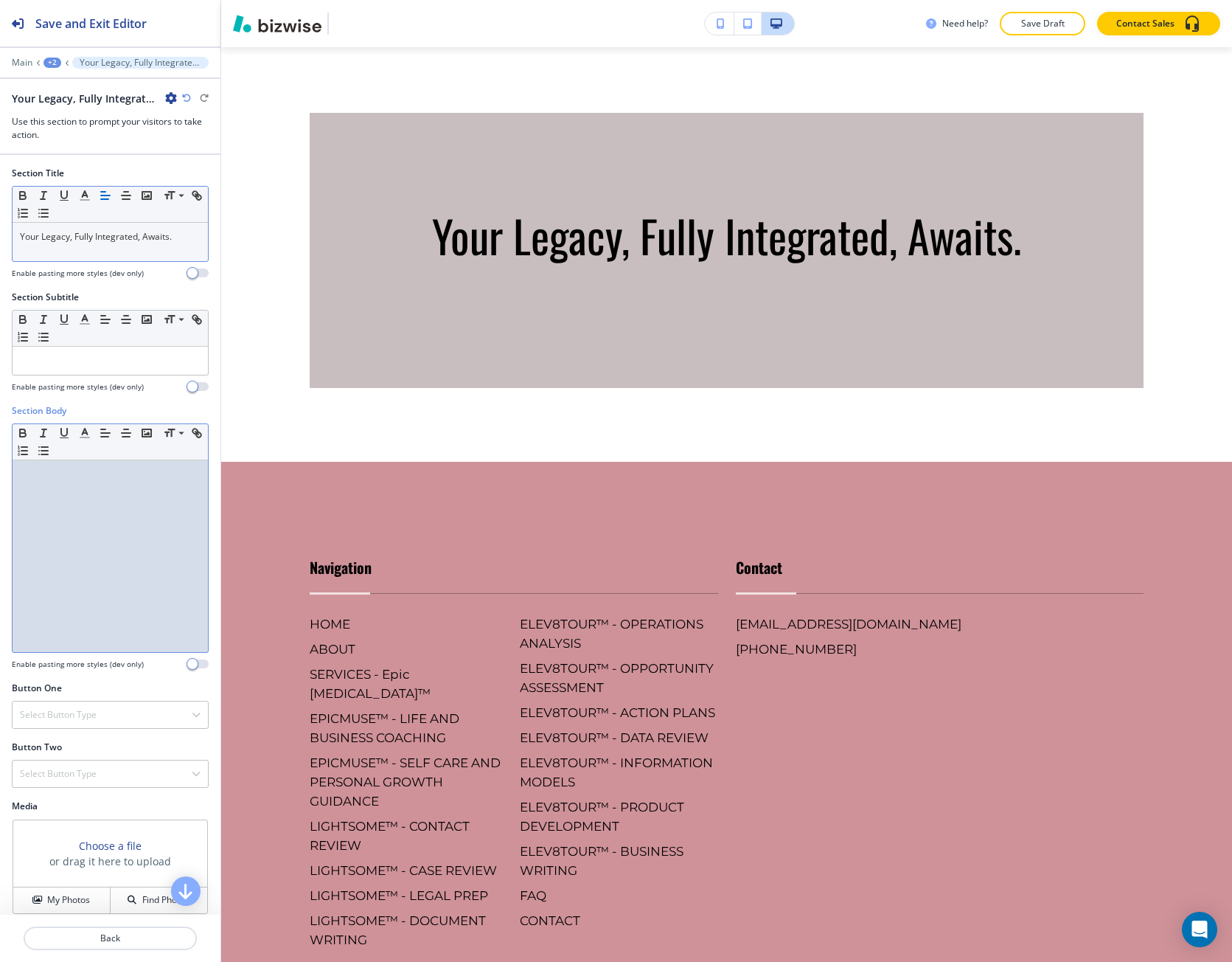
click at [29, 543] on div at bounding box center [110, 556] width 196 height 192
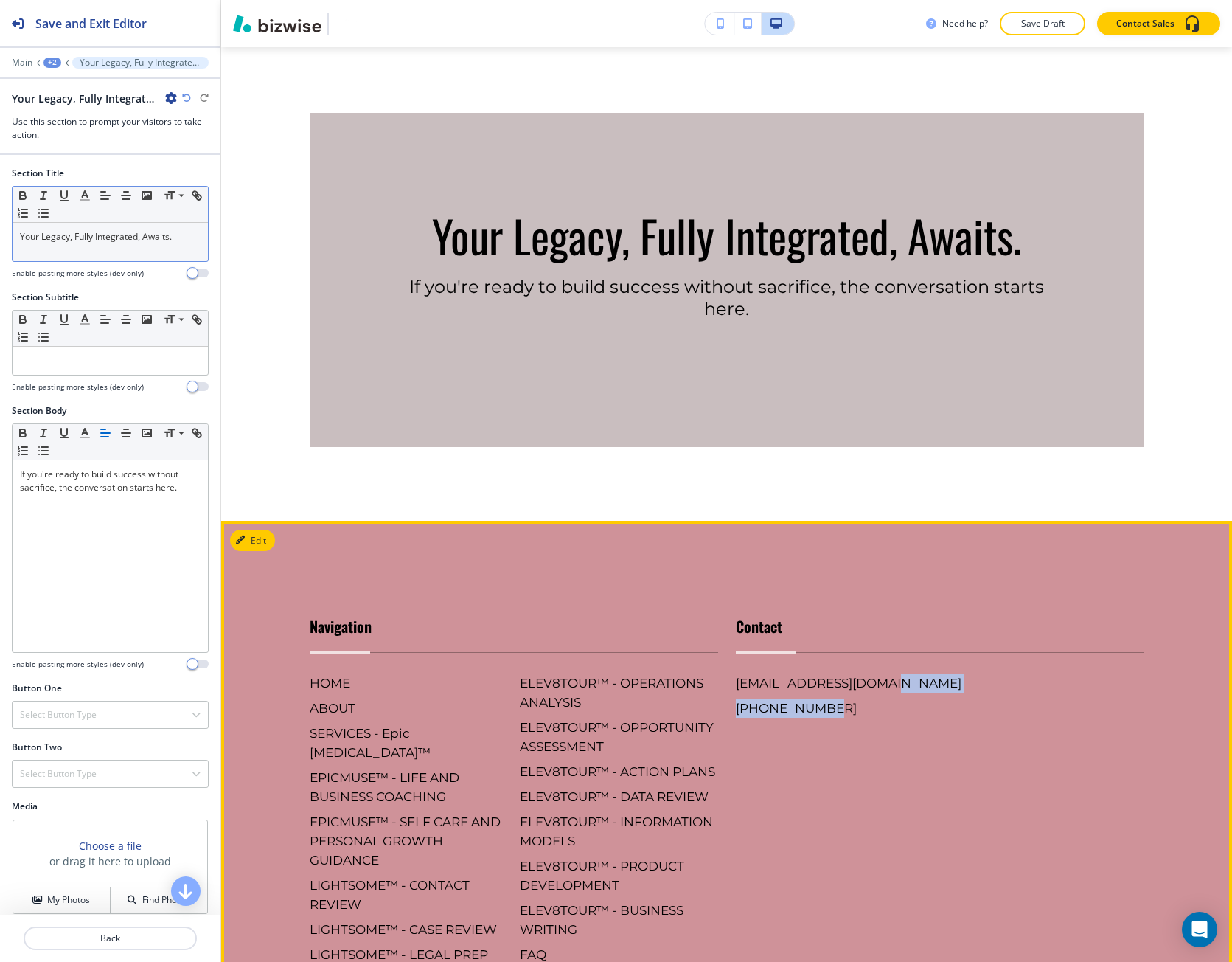
drag, startPoint x: 889, startPoint y: 734, endPoint x: 800, endPoint y: 731, distance: 89.1
click at [800, 731] on div "Contact [EMAIL_ADDRESS][DOMAIN_NAME] [PHONE_NUMBER]" at bounding box center [932, 797] width 426 height 422
drag, startPoint x: 850, startPoint y: 764, endPoint x: 828, endPoint y: 727, distance: 43.0
click at [845, 761] on div "Contact [EMAIL_ADDRESS][DOMAIN_NAME] [PHONE_NUMBER]" at bounding box center [932, 797] width 426 height 422
drag, startPoint x: 828, startPoint y: 726, endPoint x: 720, endPoint y: 724, distance: 108.0
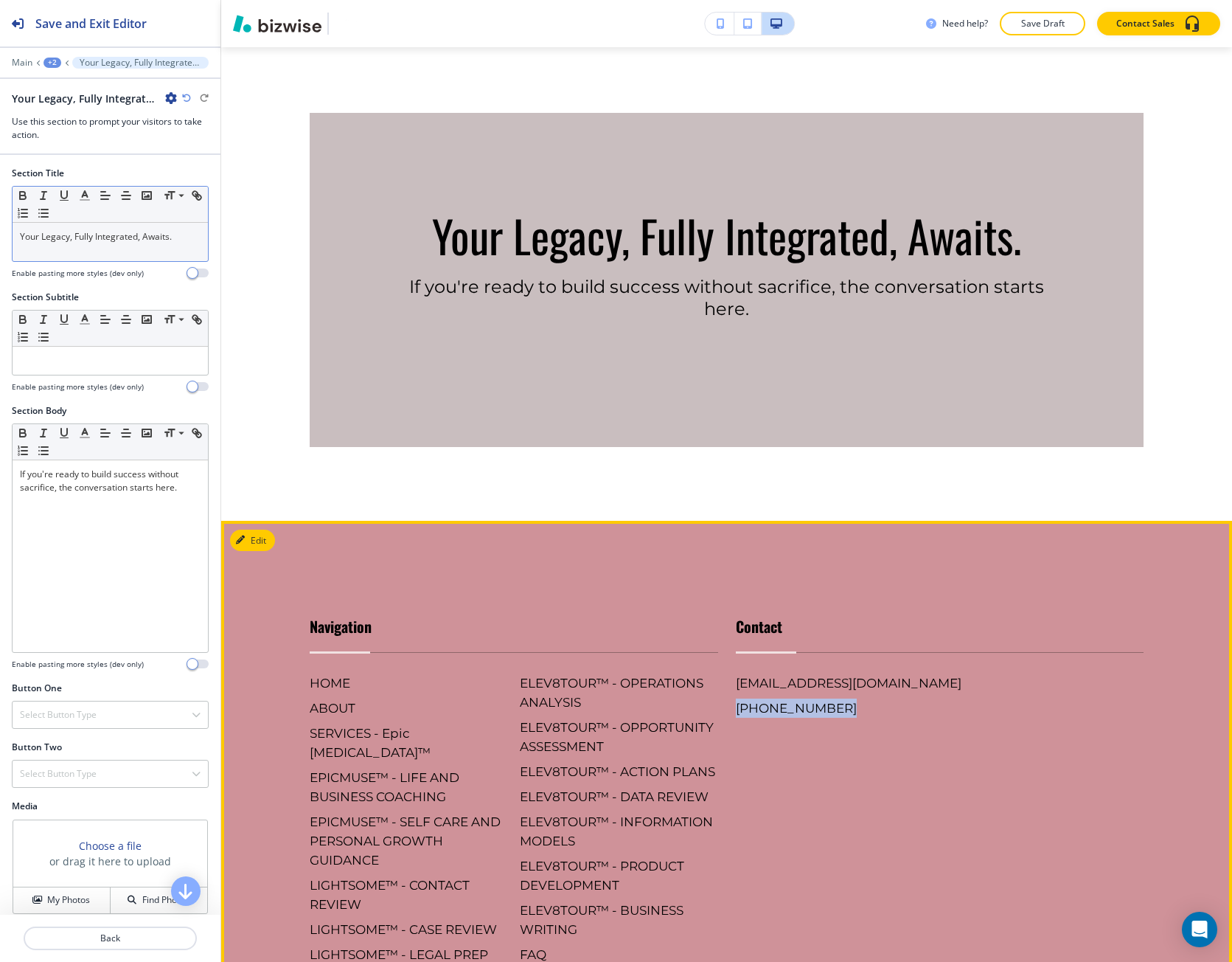
click at [720, 724] on div "Contact [EMAIL_ADDRESS][DOMAIN_NAME] [PHONE_NUMBER]" at bounding box center [932, 797] width 426 height 422
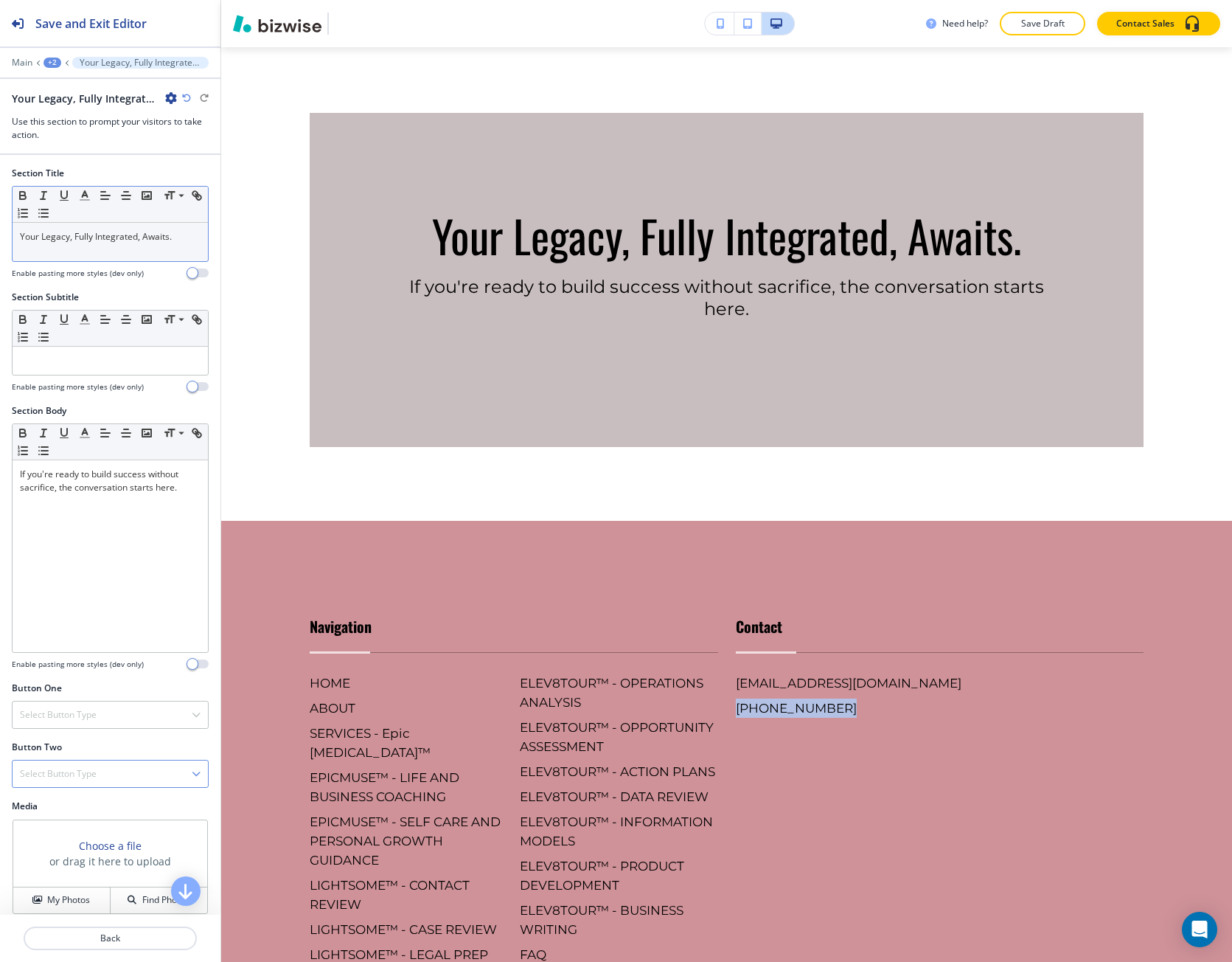
copy h6 "[PHONE_NUMBER]"
click at [46, 714] on h4 "Select Button Type" at bounding box center [58, 715] width 77 height 13
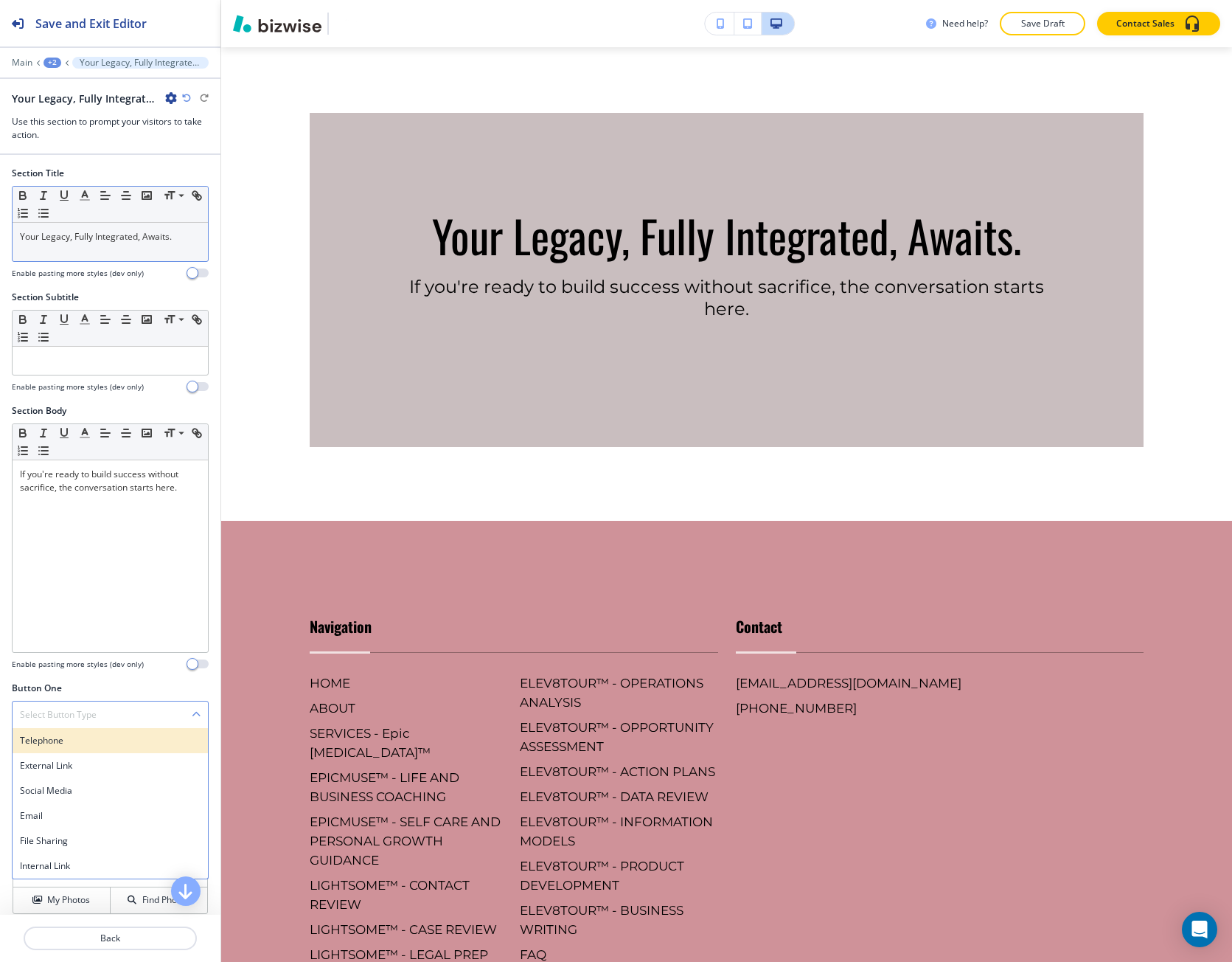
click at [45, 738] on h4 "Telephone" at bounding box center [110, 740] width 181 height 13
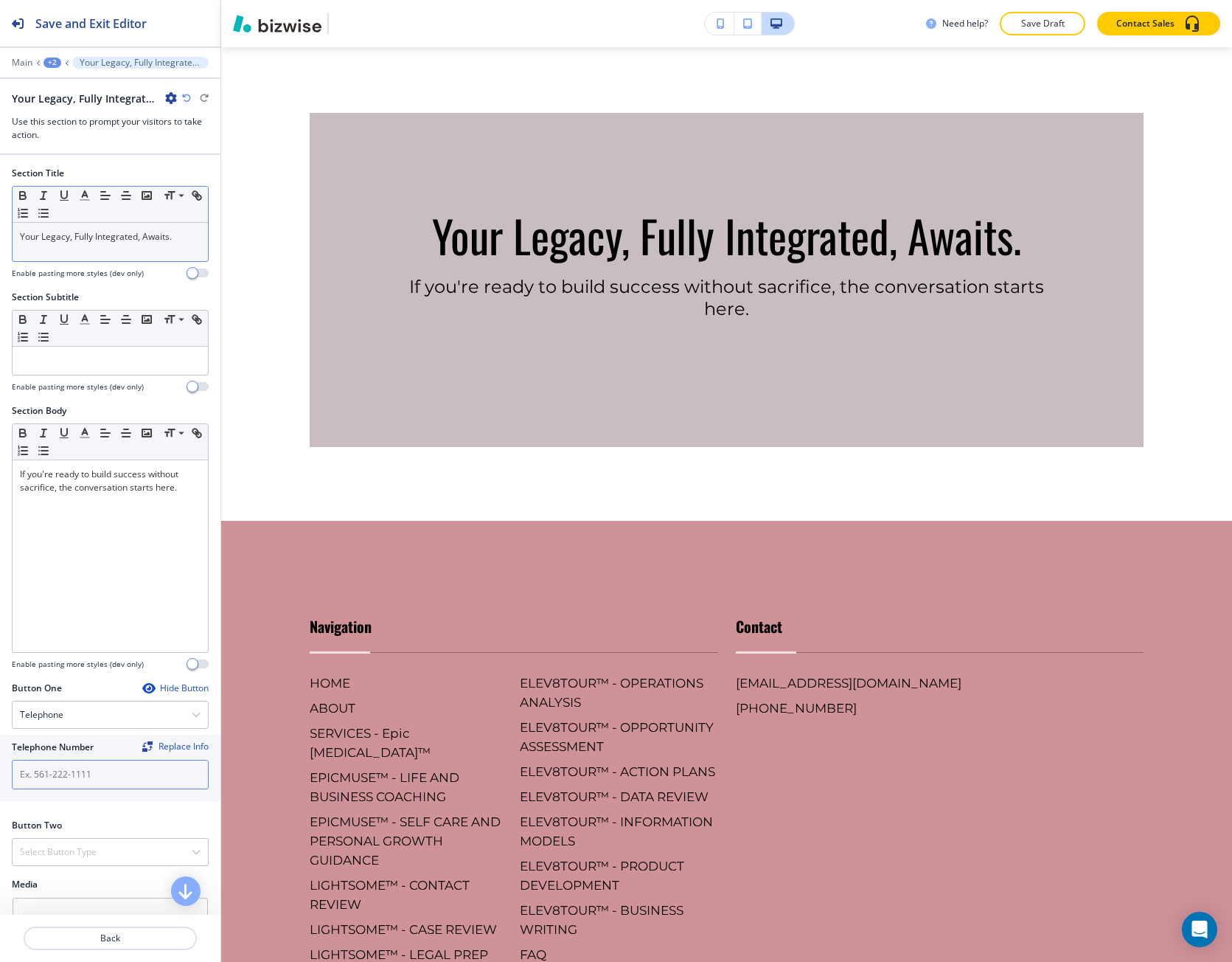
click at [50, 768] on input "text" at bounding box center [110, 775] width 197 height 29
paste input "[PHONE_NUMBER]"
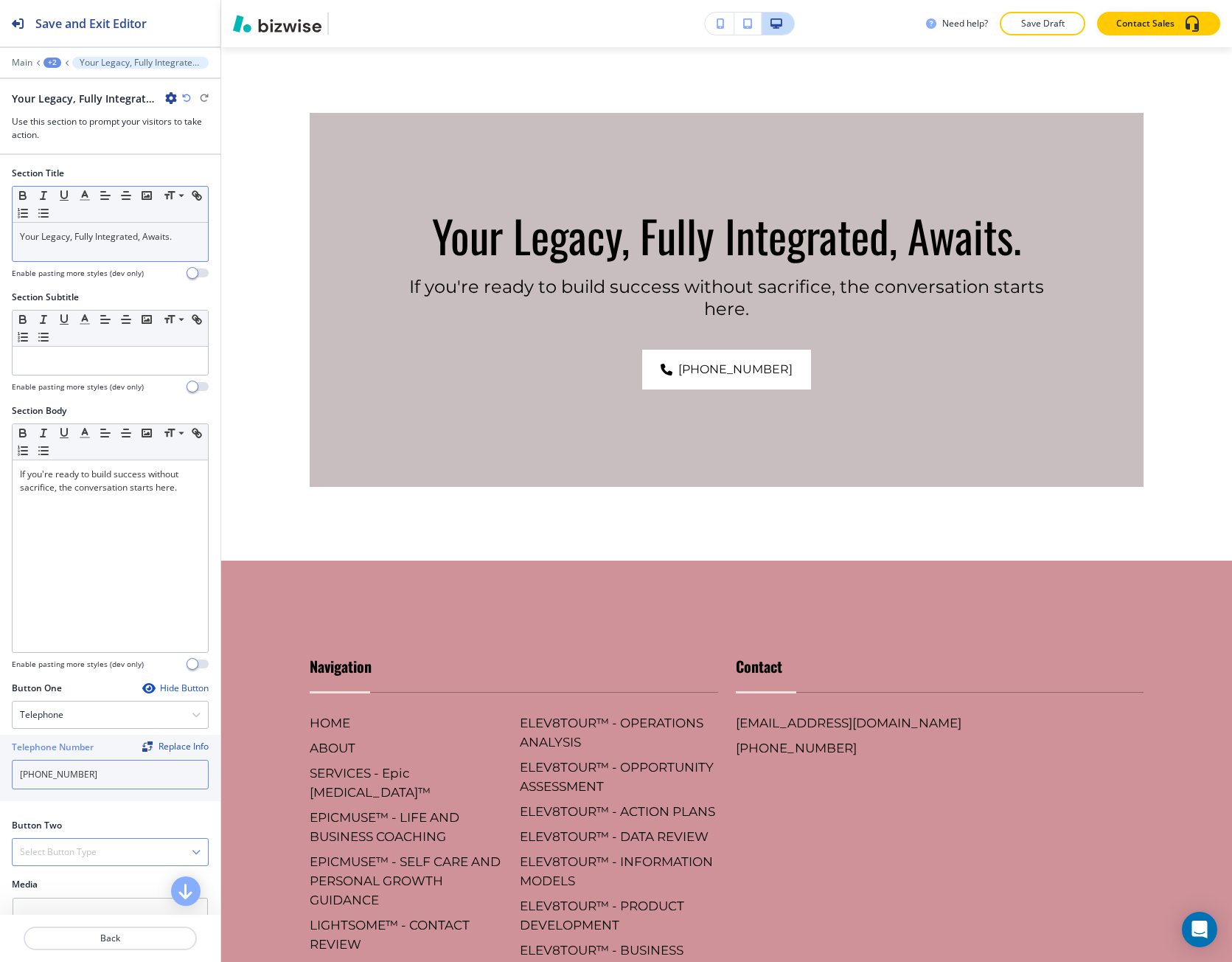
type input "[PHONE_NUMBER]"
click at [65, 841] on div "Select Button Type" at bounding box center [110, 851] width 196 height 26
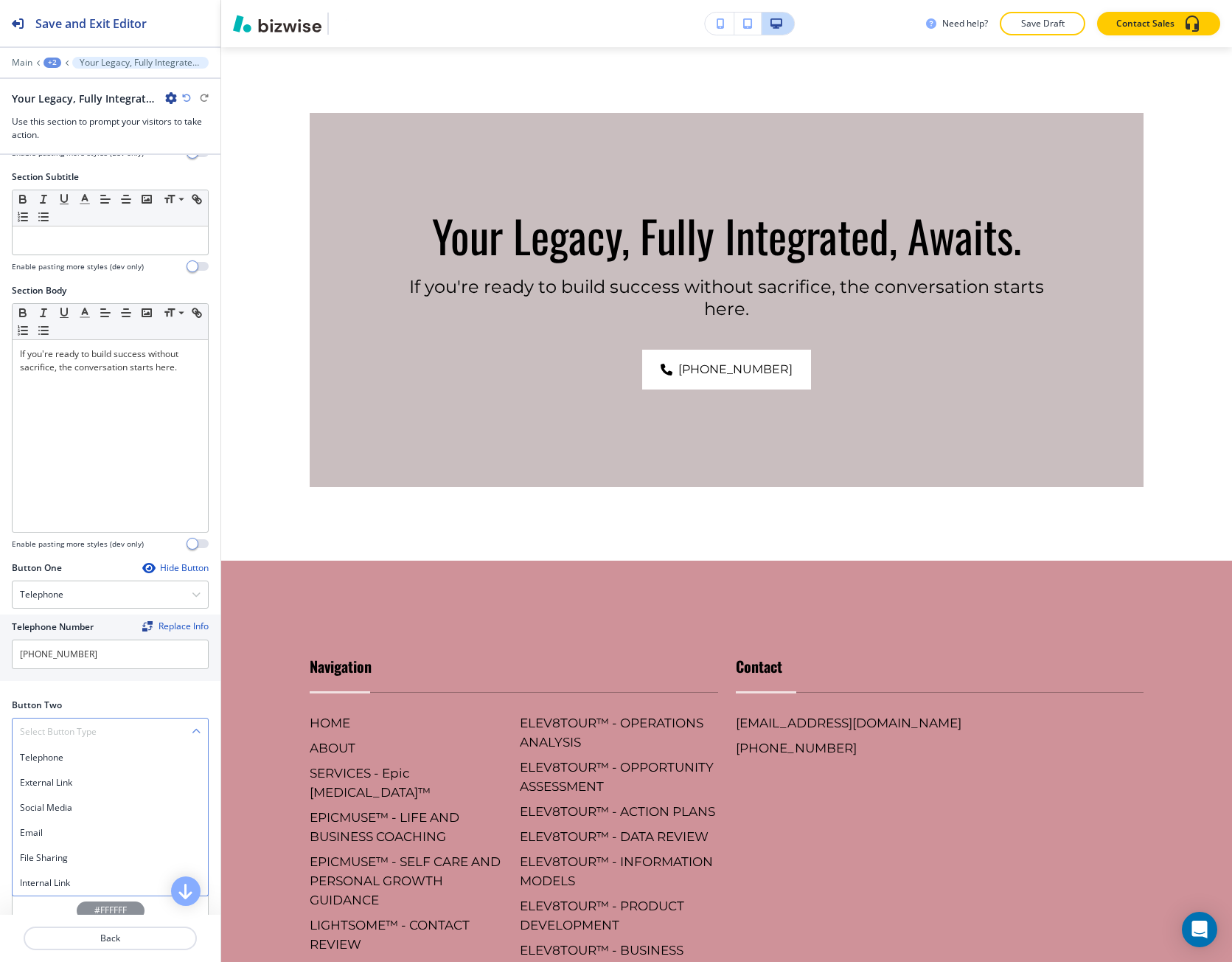
scroll to position [147, 0]
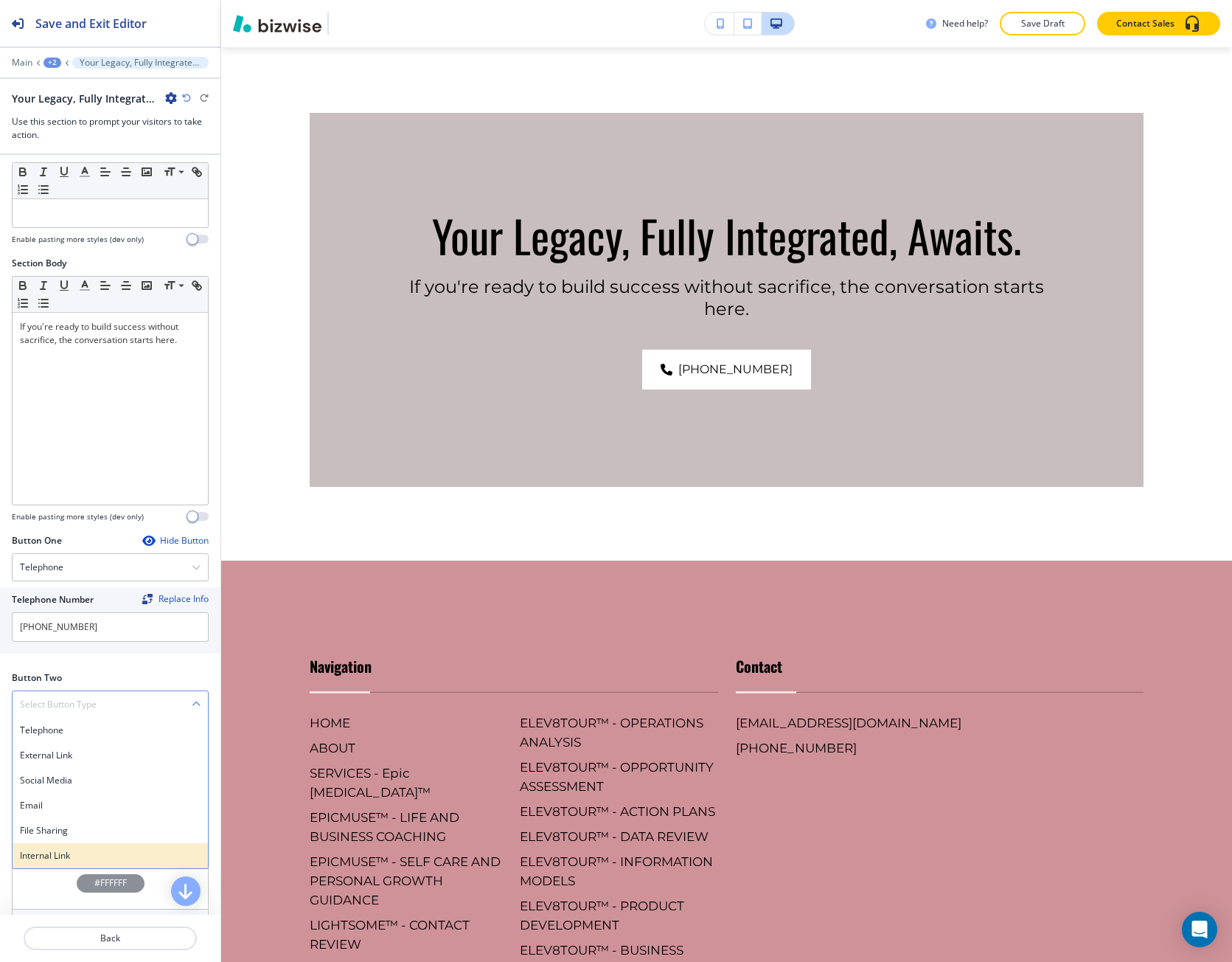
click at [69, 851] on h4 "Internal Link" at bounding box center [110, 856] width 181 height 13
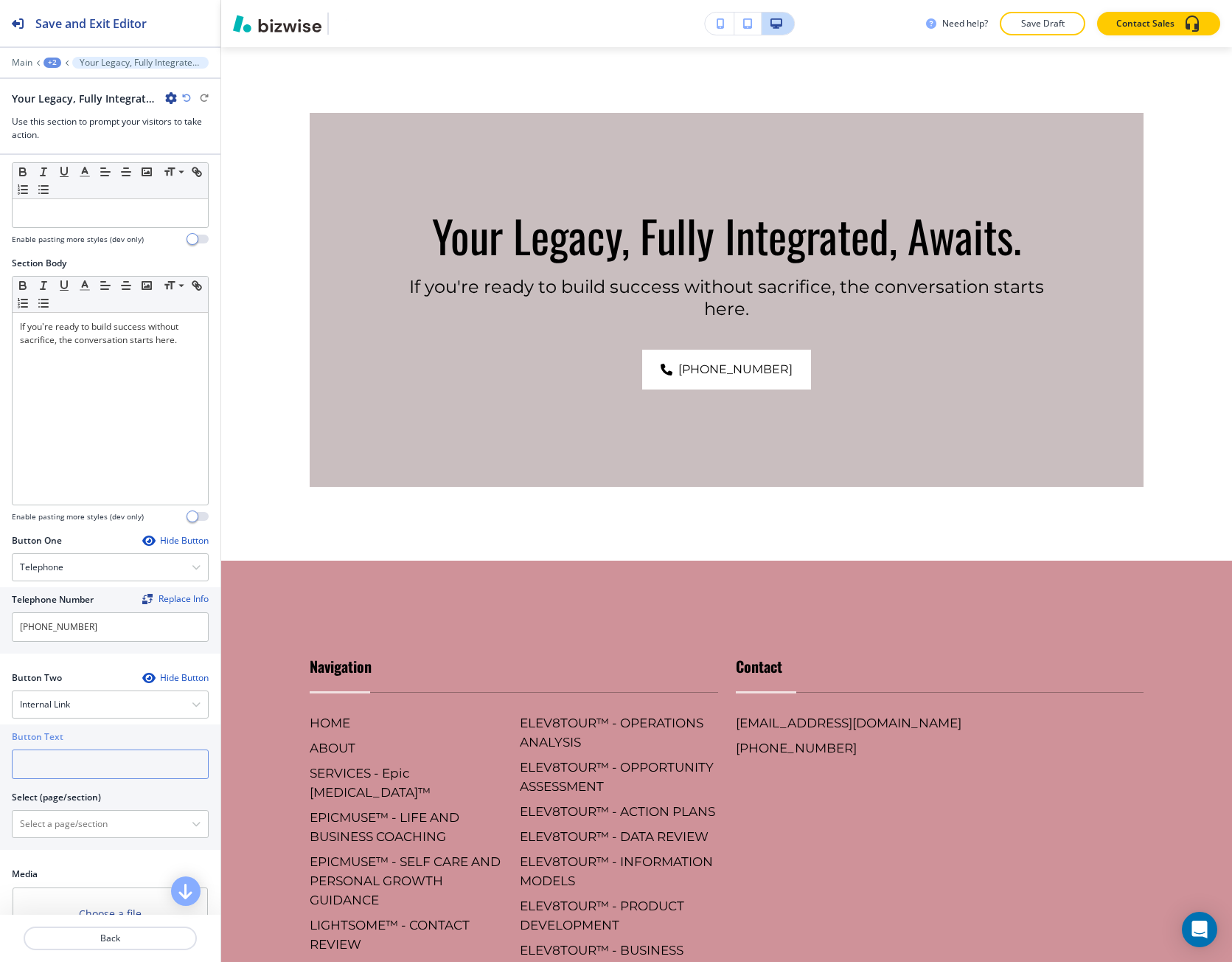
click at [70, 754] on input "text" at bounding box center [110, 764] width 197 height 29
paste input "Schedule Your Discovery Call"
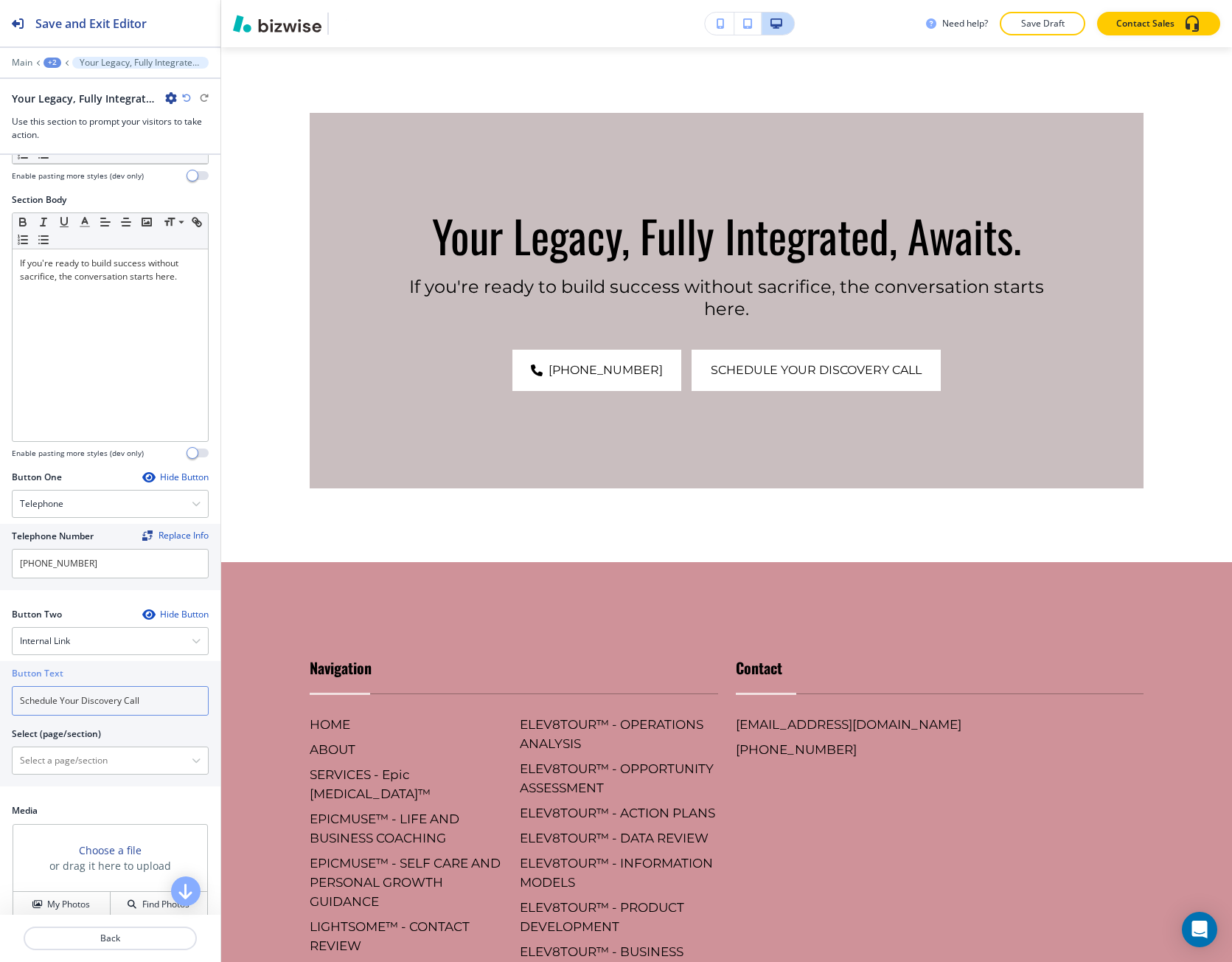
scroll to position [221, 0]
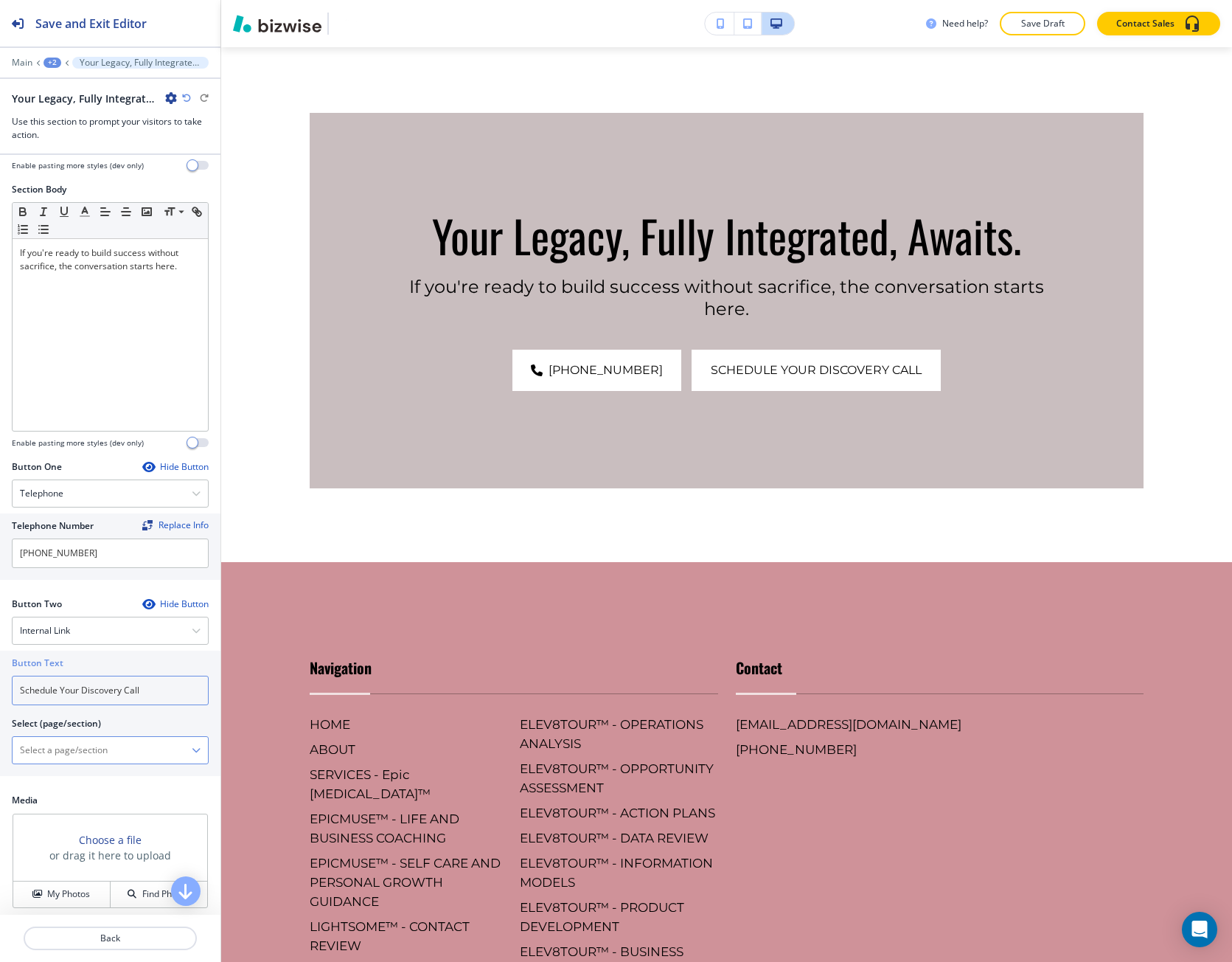
type input "Schedule Your Discovery Call"
click at [125, 748] on \(page\/section\) "Manual Input" at bounding box center [102, 750] width 179 height 25
type \(page\/section\) "CONTACT"
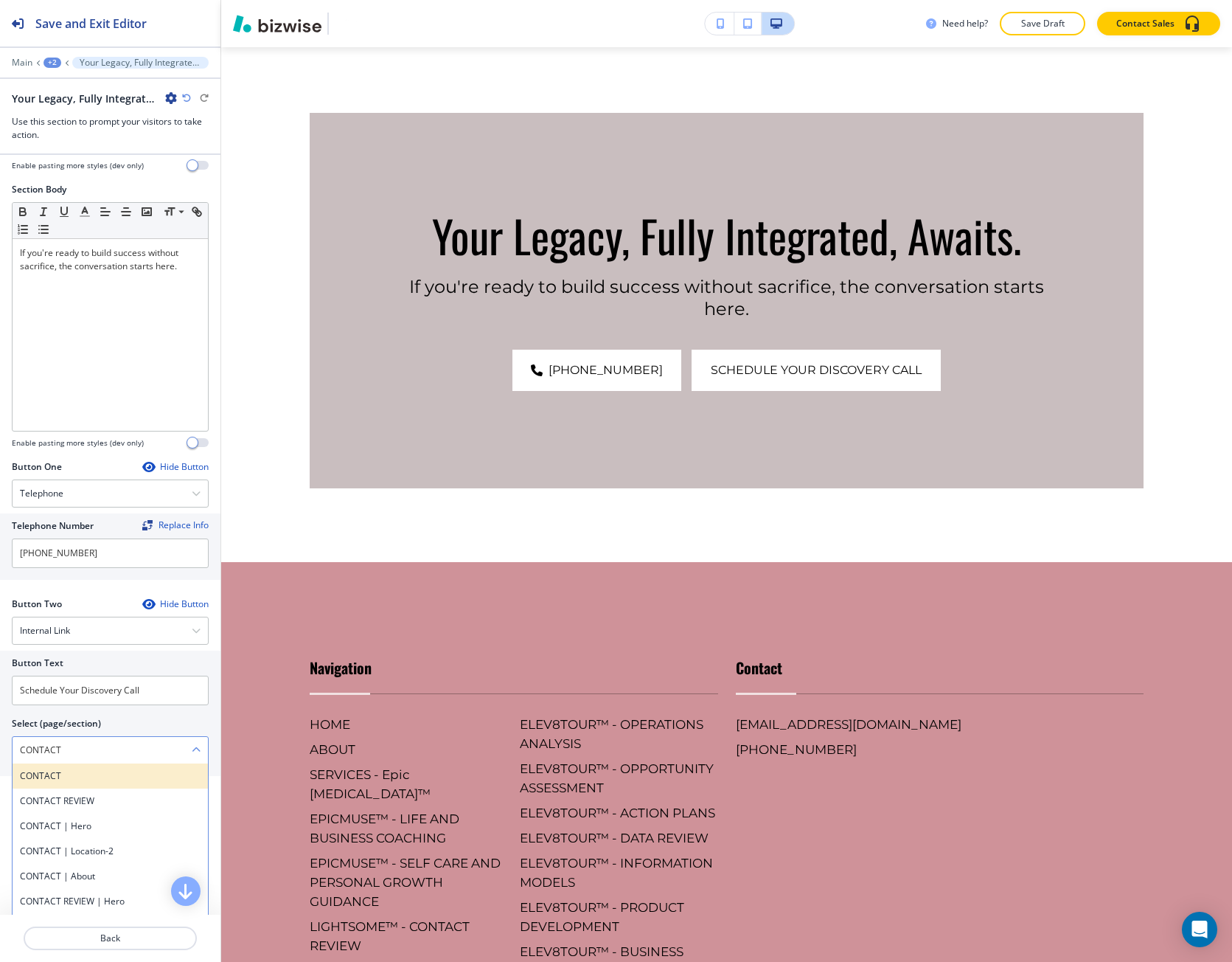
click at [84, 781] on h4 "CONTACT" at bounding box center [110, 776] width 181 height 13
click at [69, 891] on h4 "My Photos" at bounding box center [69, 894] width 43 height 13
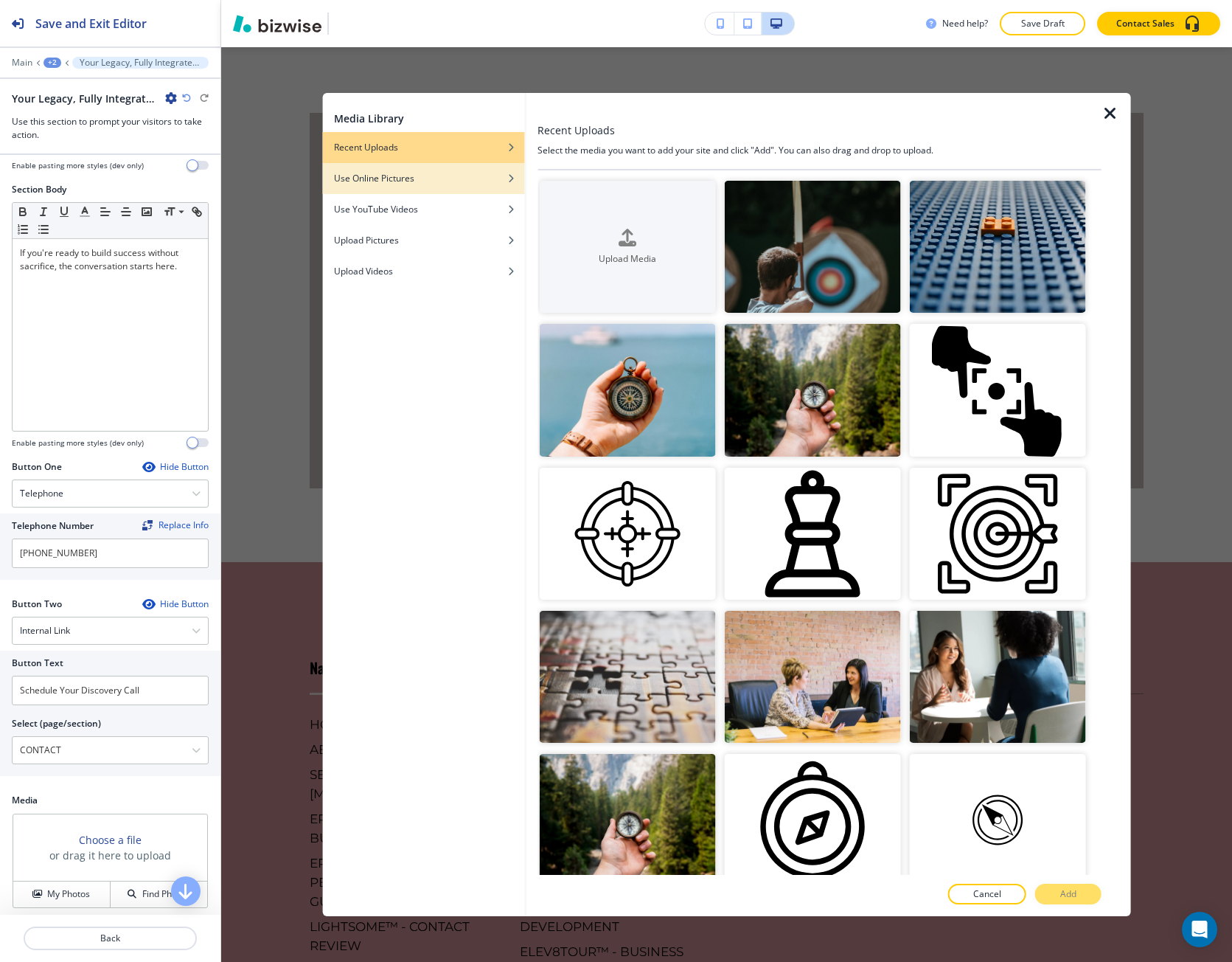
click at [495, 192] on div "button" at bounding box center [423, 189] width 202 height 9
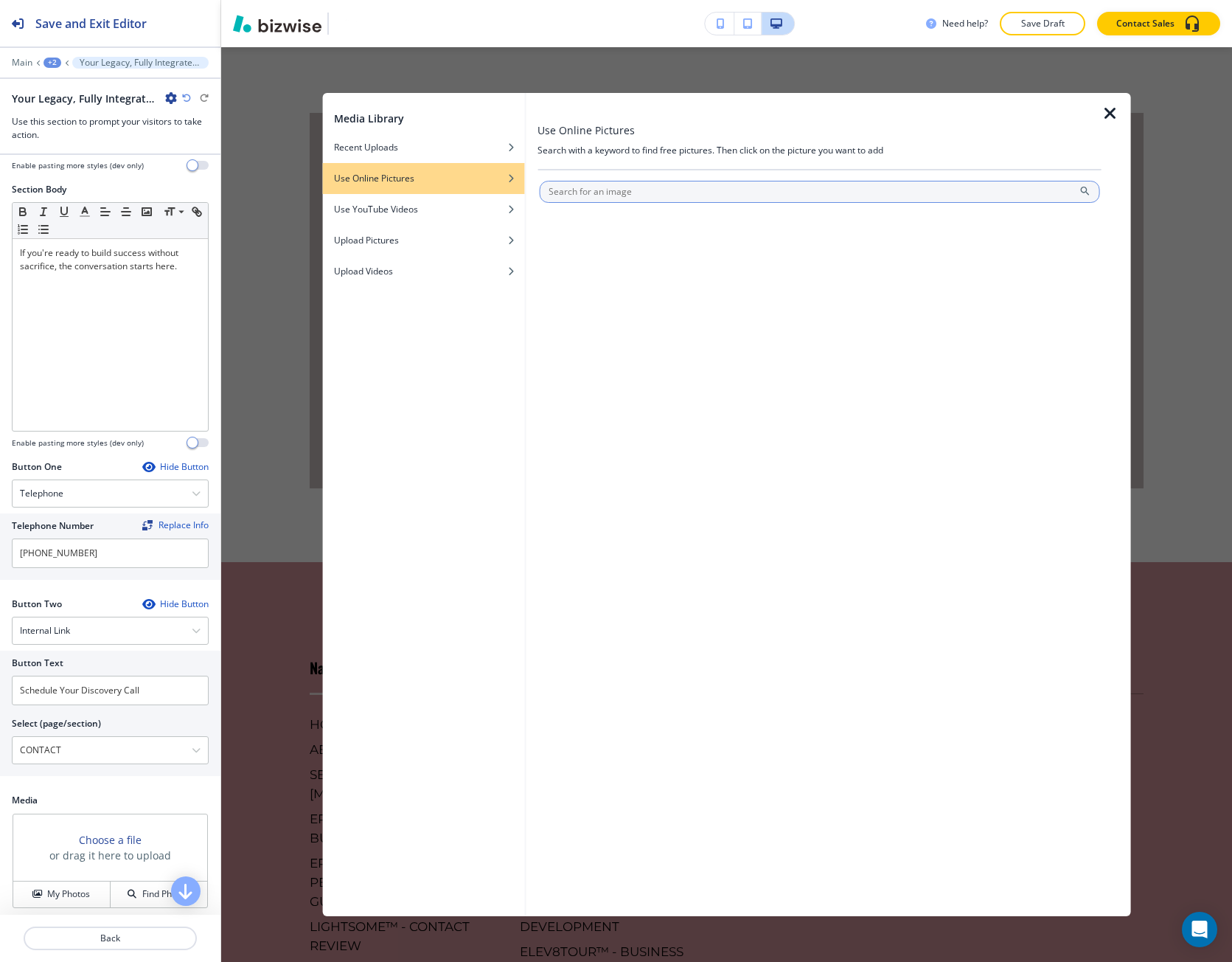
click at [583, 201] on input "text" at bounding box center [820, 192] width 562 height 22
type input "finding one self"
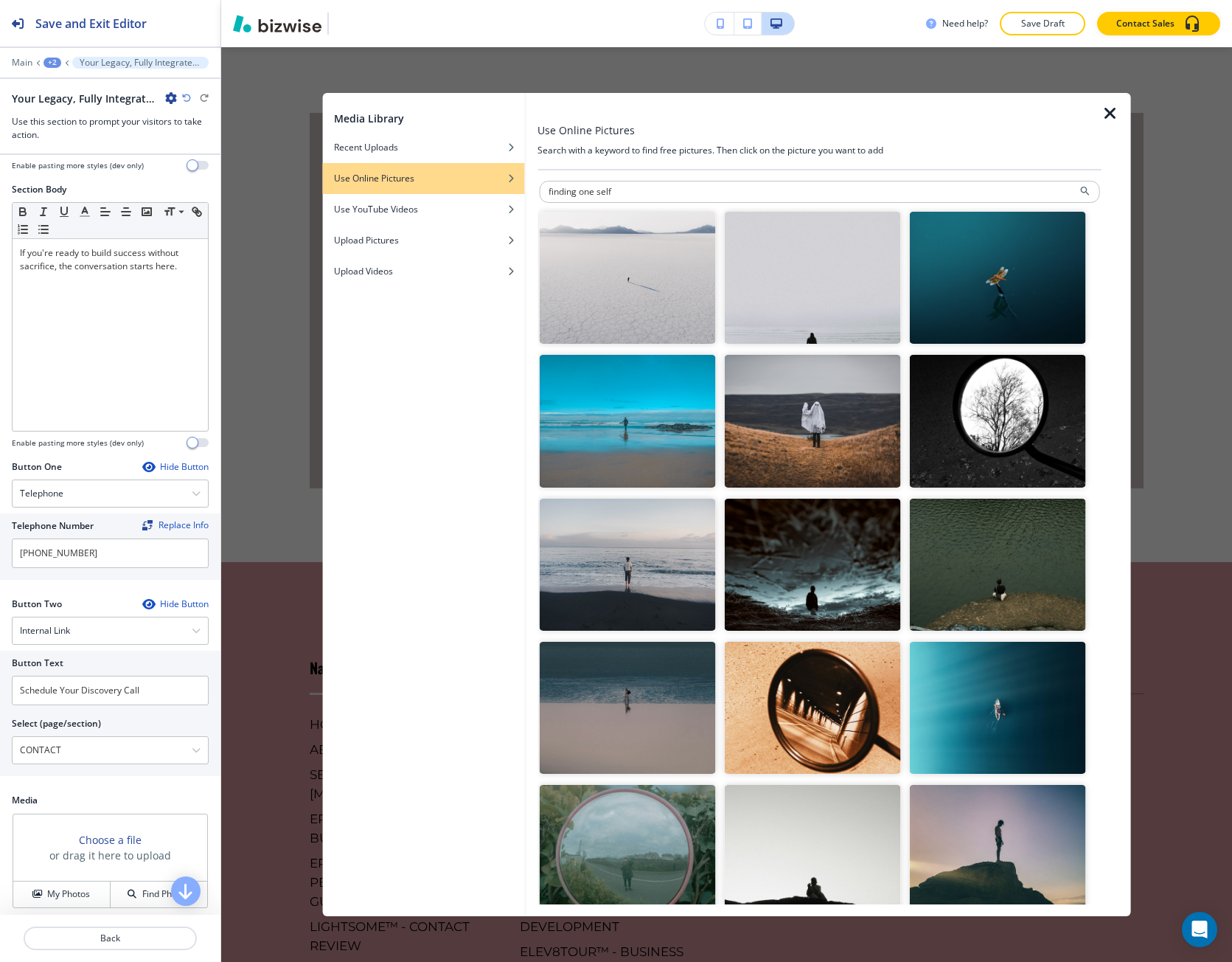
click at [639, 418] on img "button" at bounding box center [627, 420] width 176 height 132
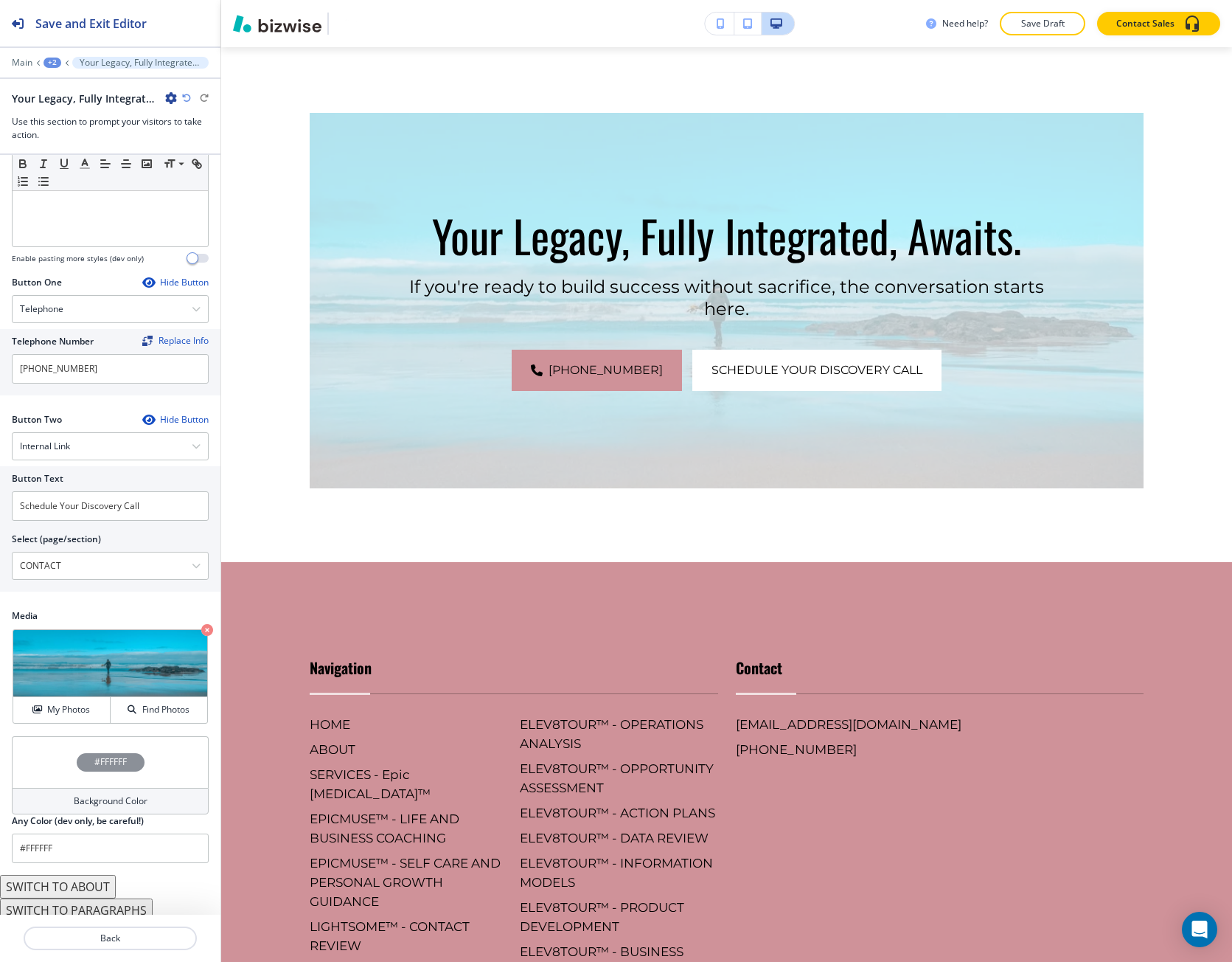
scroll to position [413, 0]
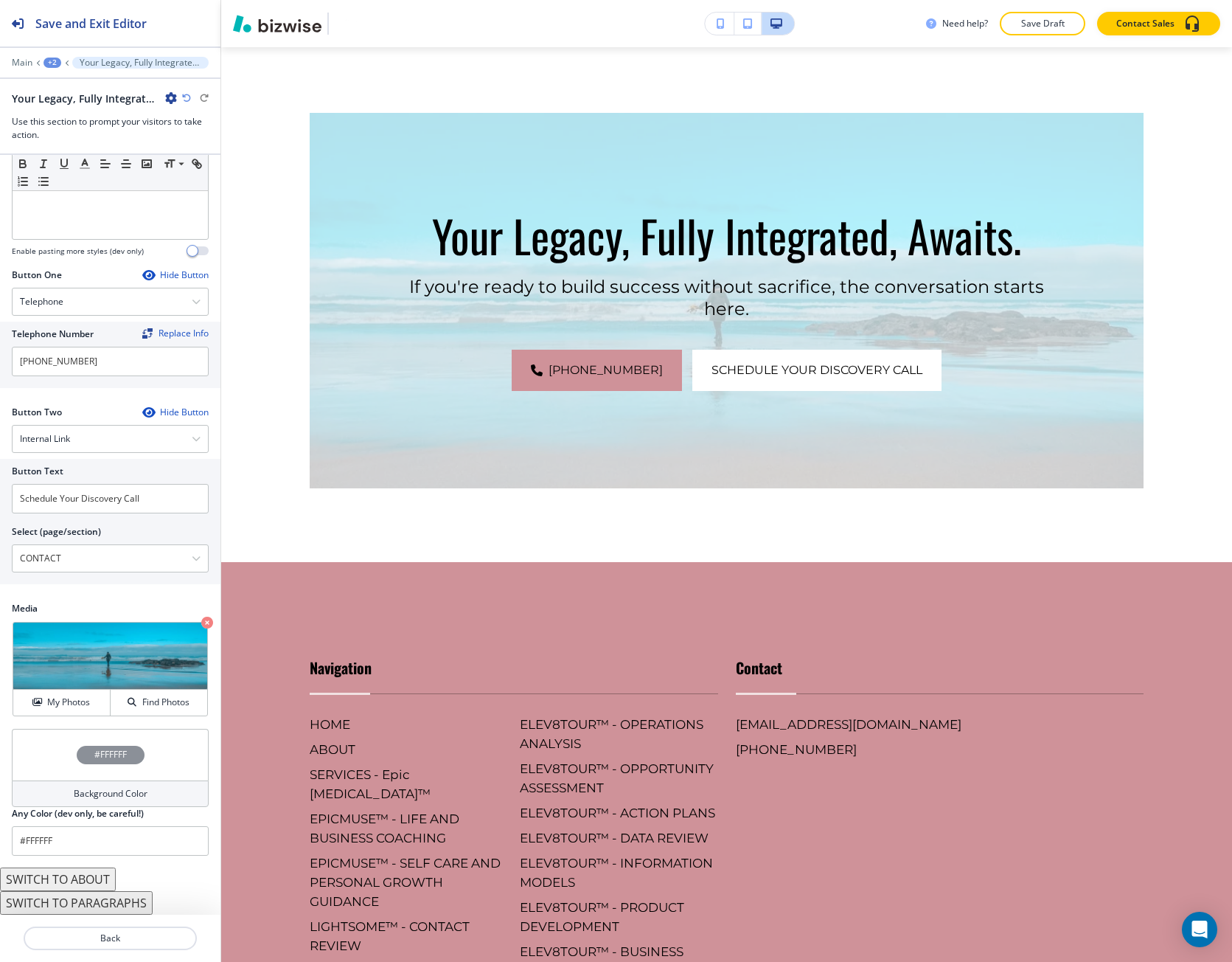
click at [62, 773] on div "#FFFFFF" at bounding box center [110, 754] width 197 height 52
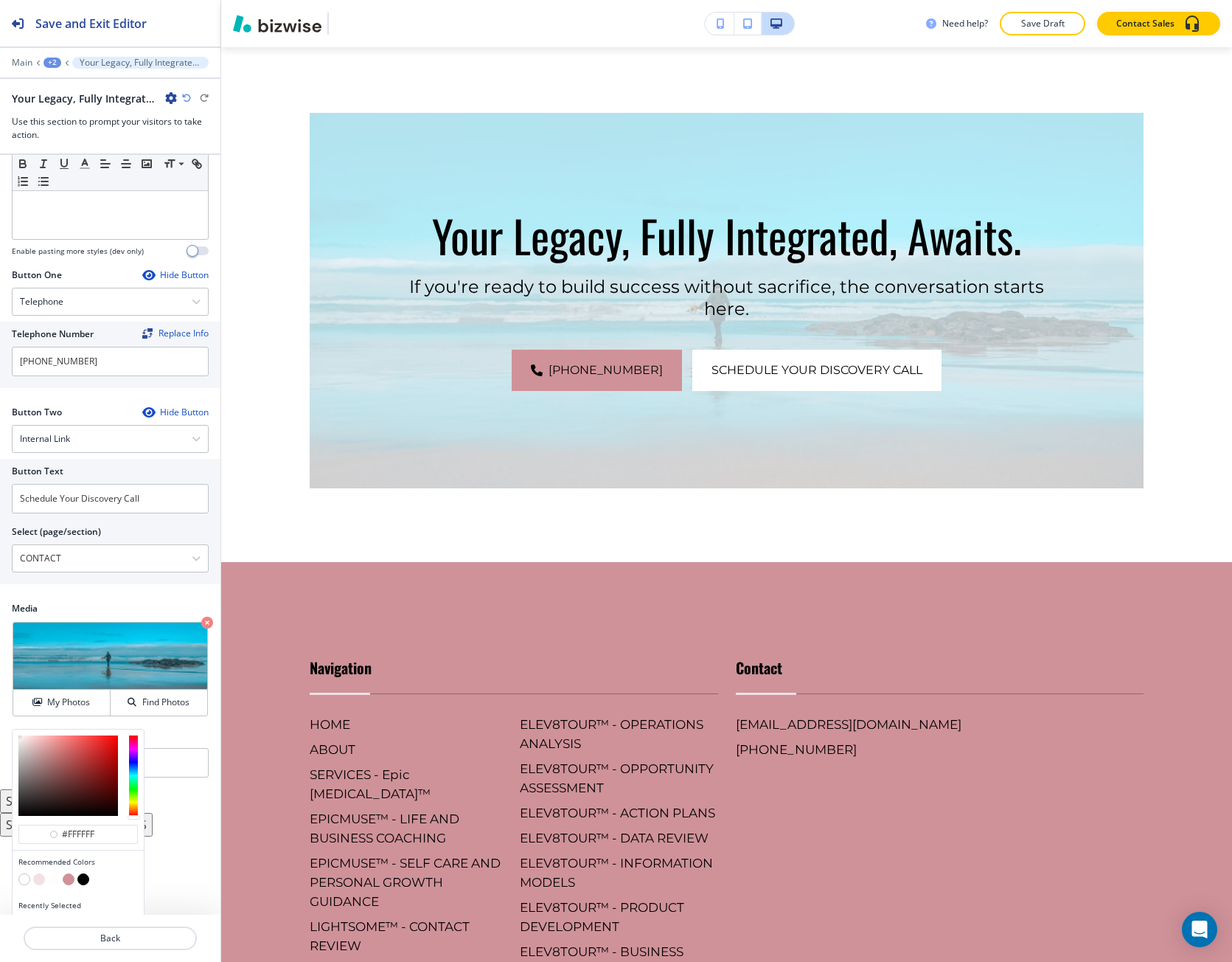
click at [69, 879] on button "button" at bounding box center [69, 879] width 11 height 11
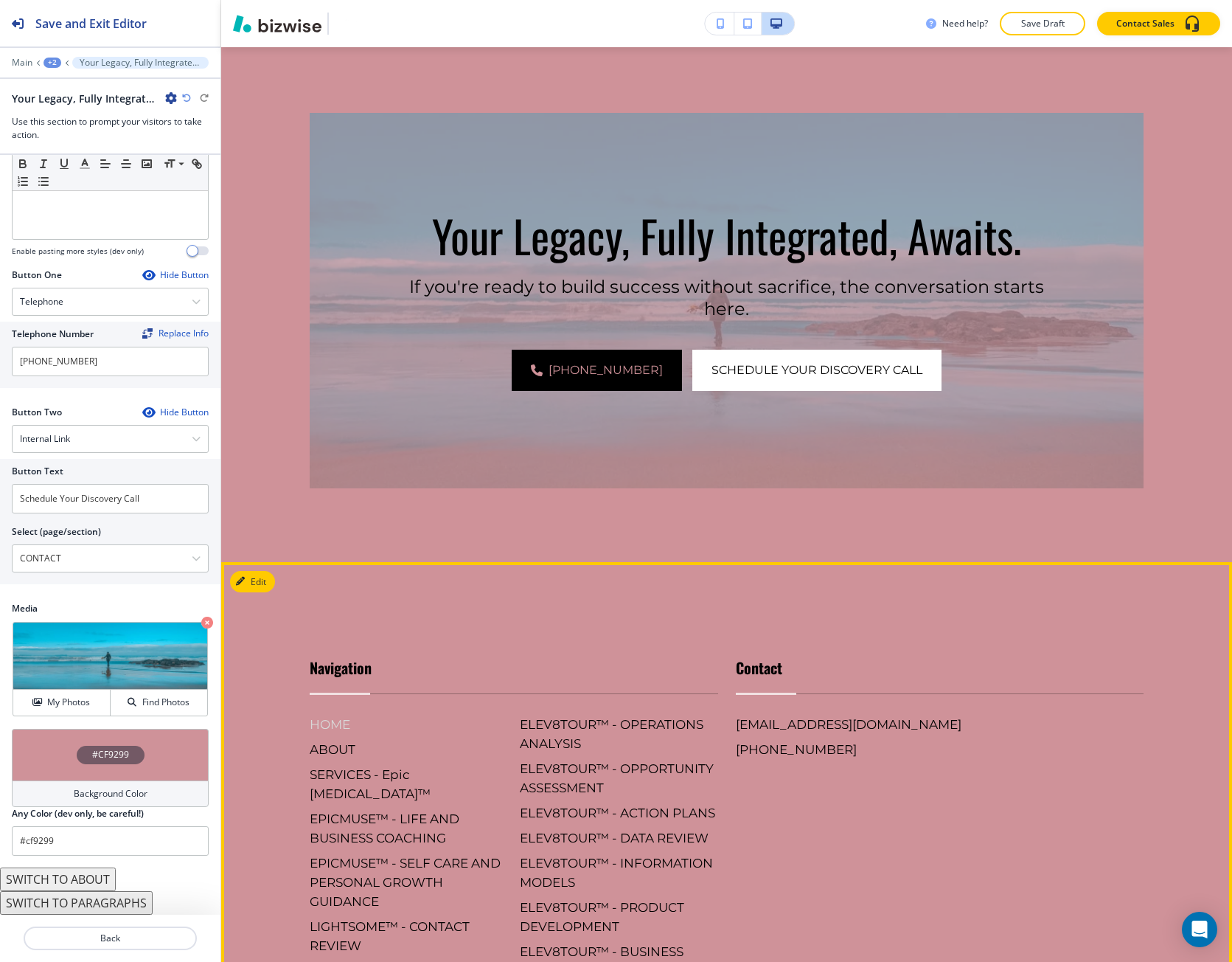
click at [342, 734] on h6 "HOME" at bounding box center [408, 724] width 198 height 19
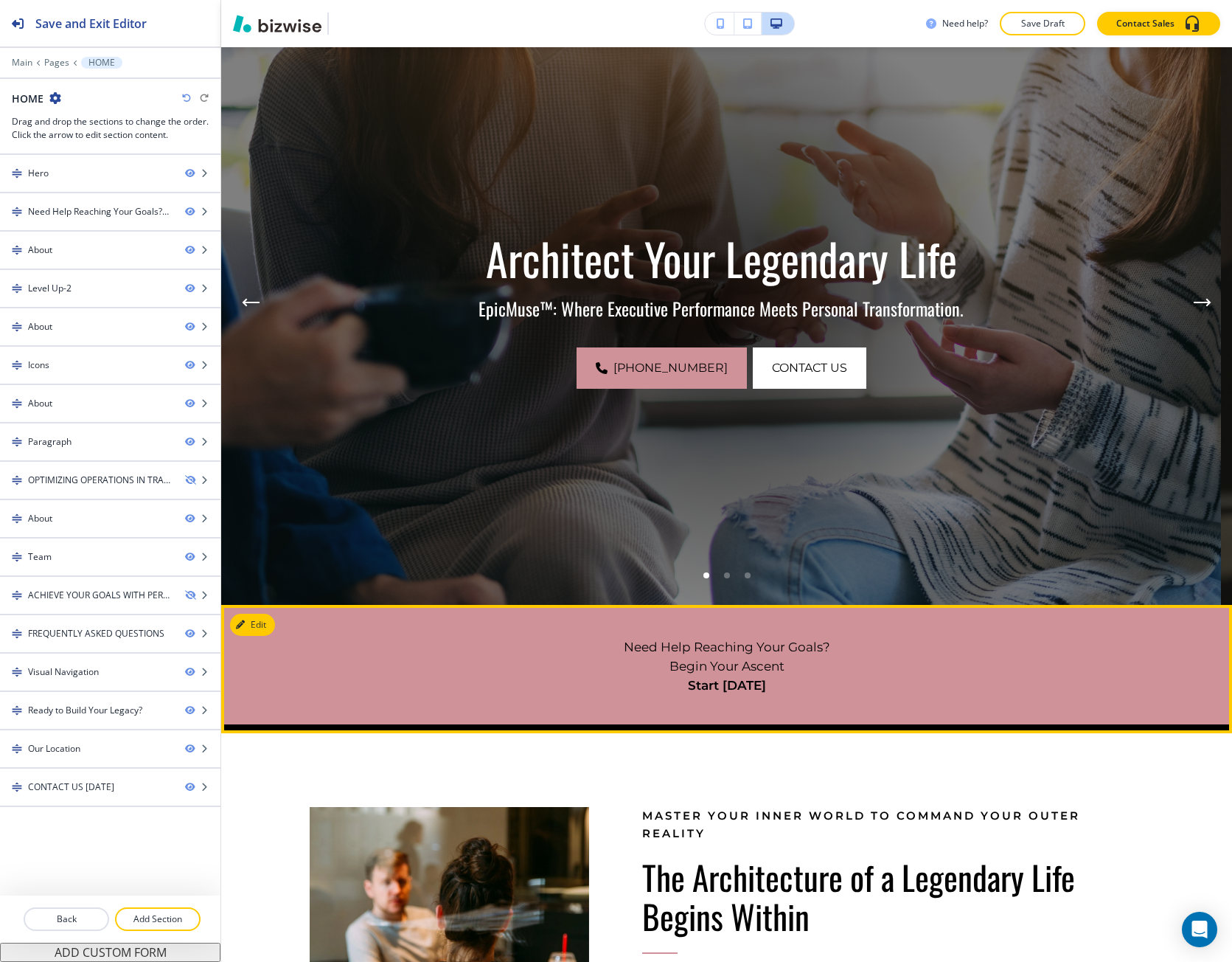
scroll to position [295, 0]
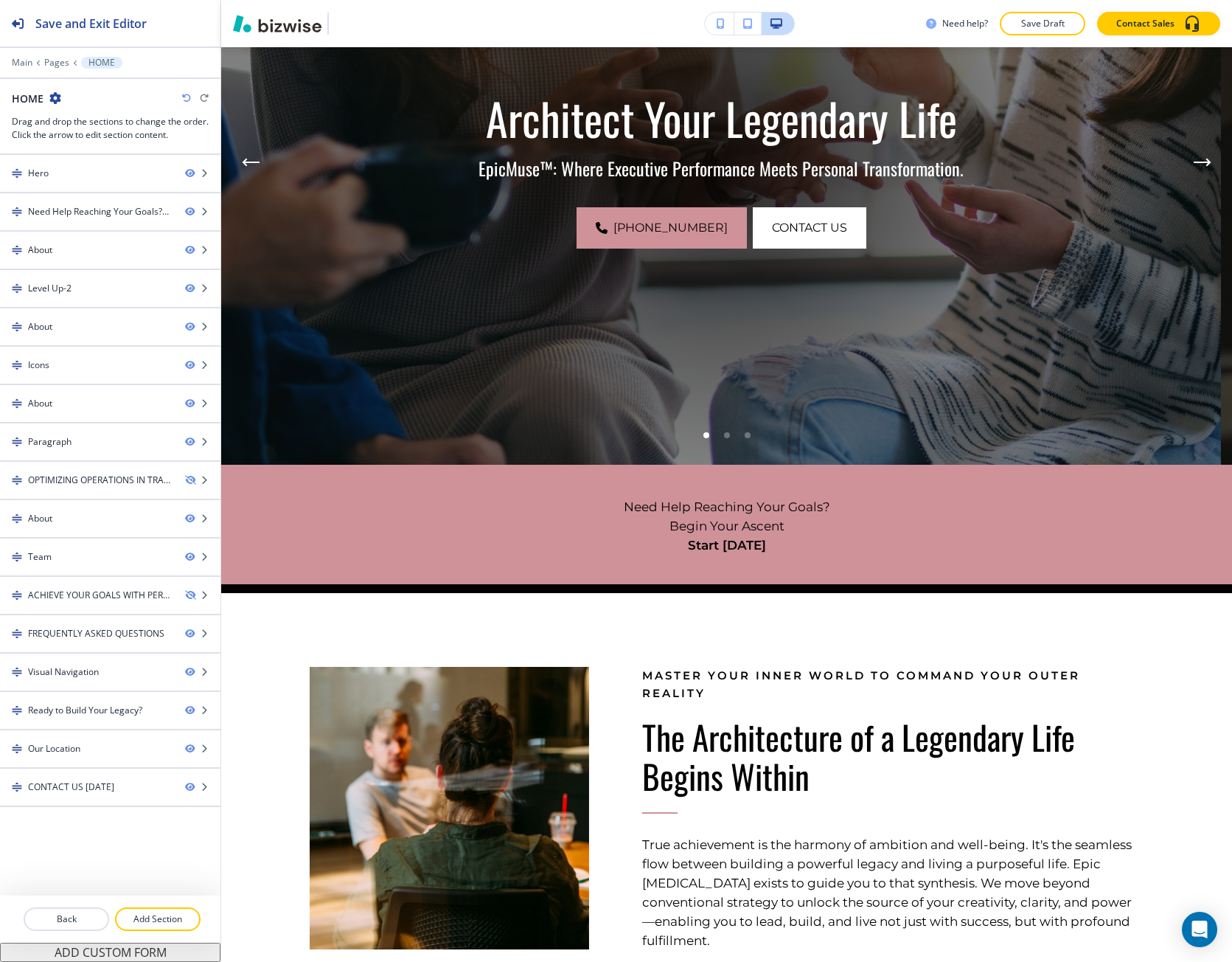
click at [11, 56] on div at bounding box center [110, 52] width 220 height 9
click at [20, 59] on p "Main" at bounding box center [21, 62] width 20 height 11
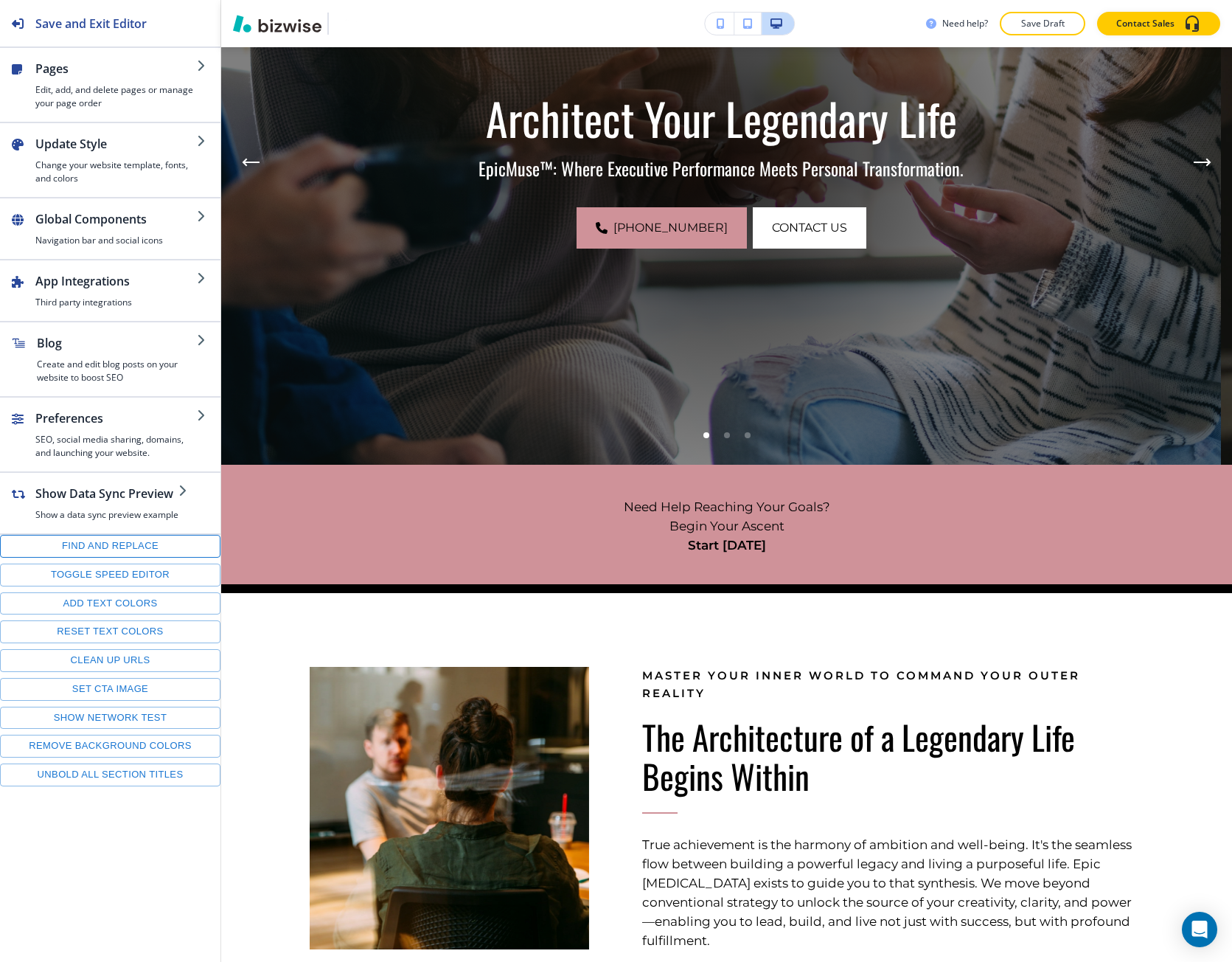
click at [94, 549] on button "Find and replace" at bounding box center [110, 546] width 220 height 23
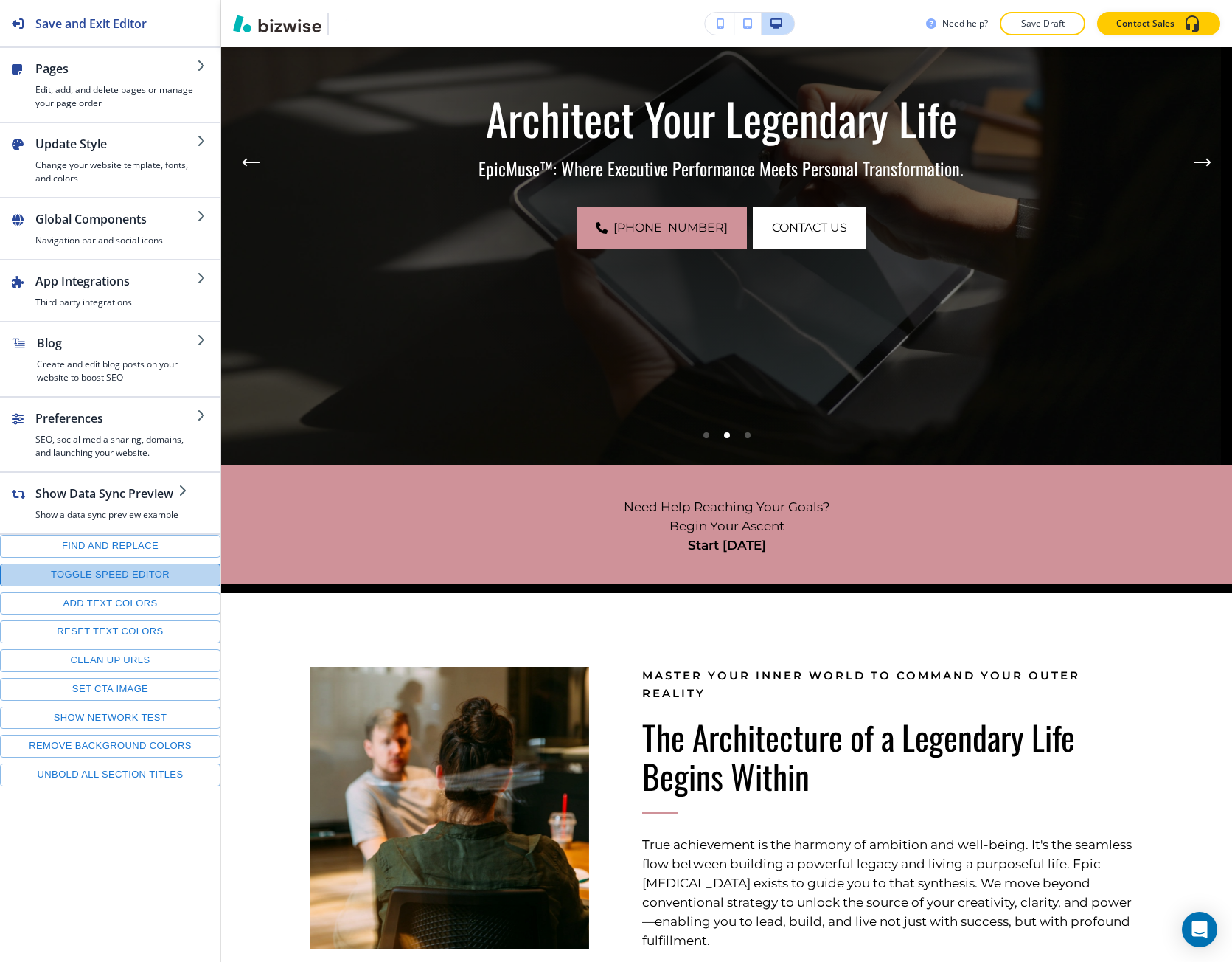
click at [93, 576] on button "Toggle speed editor" at bounding box center [110, 575] width 220 height 23
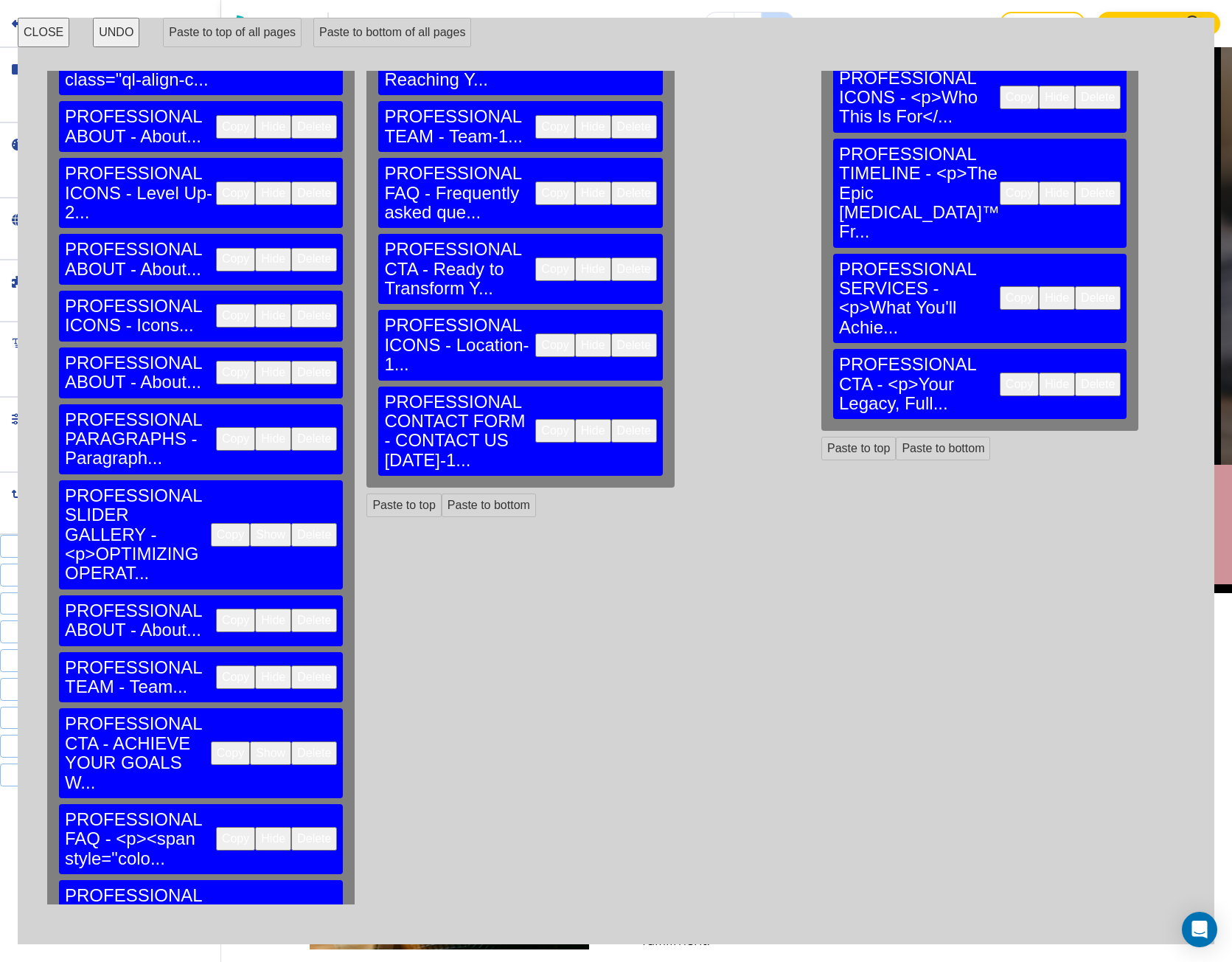
scroll to position [276, 0]
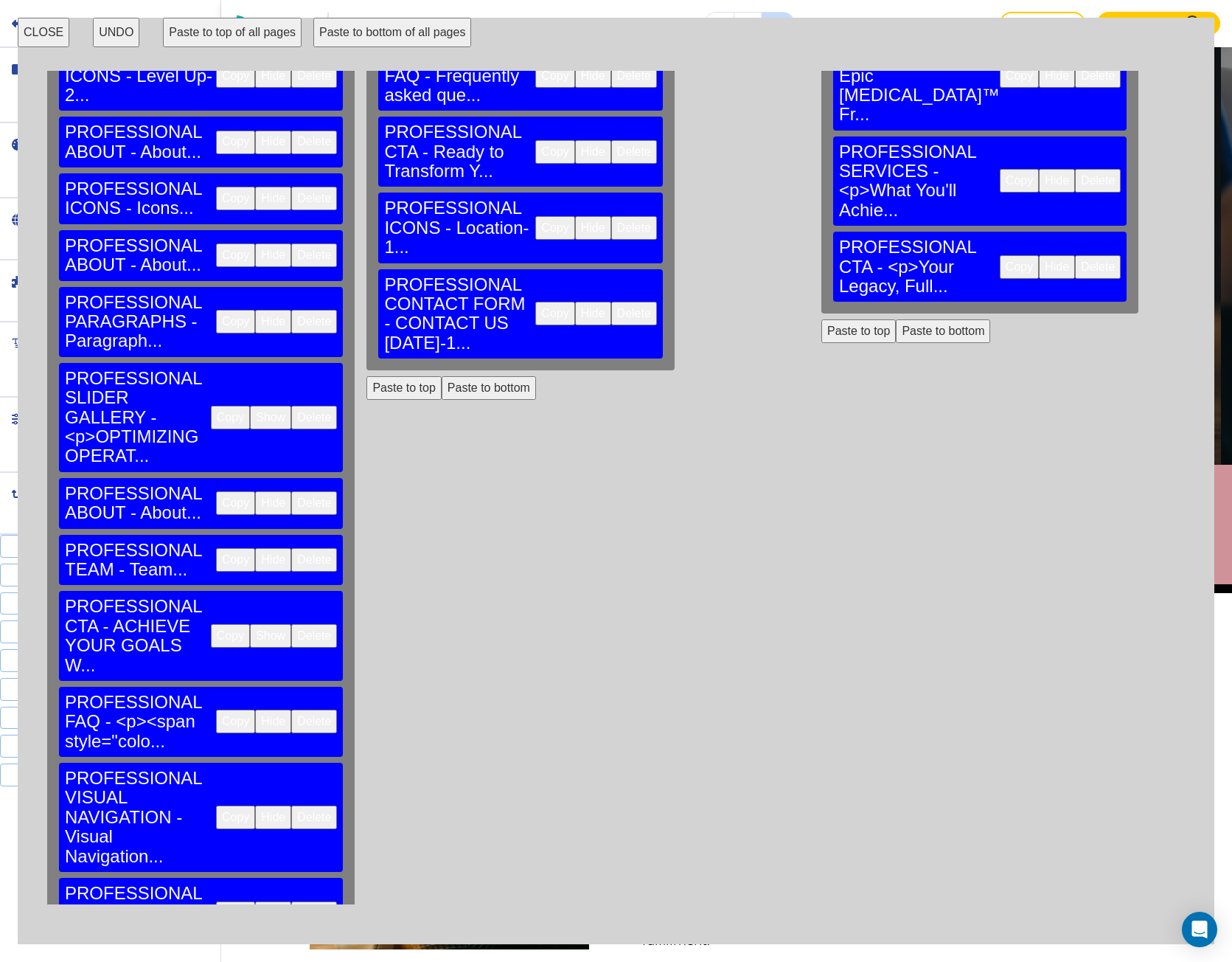
click at [442, 376] on button "Paste to bottom" at bounding box center [489, 387] width 94 height 24
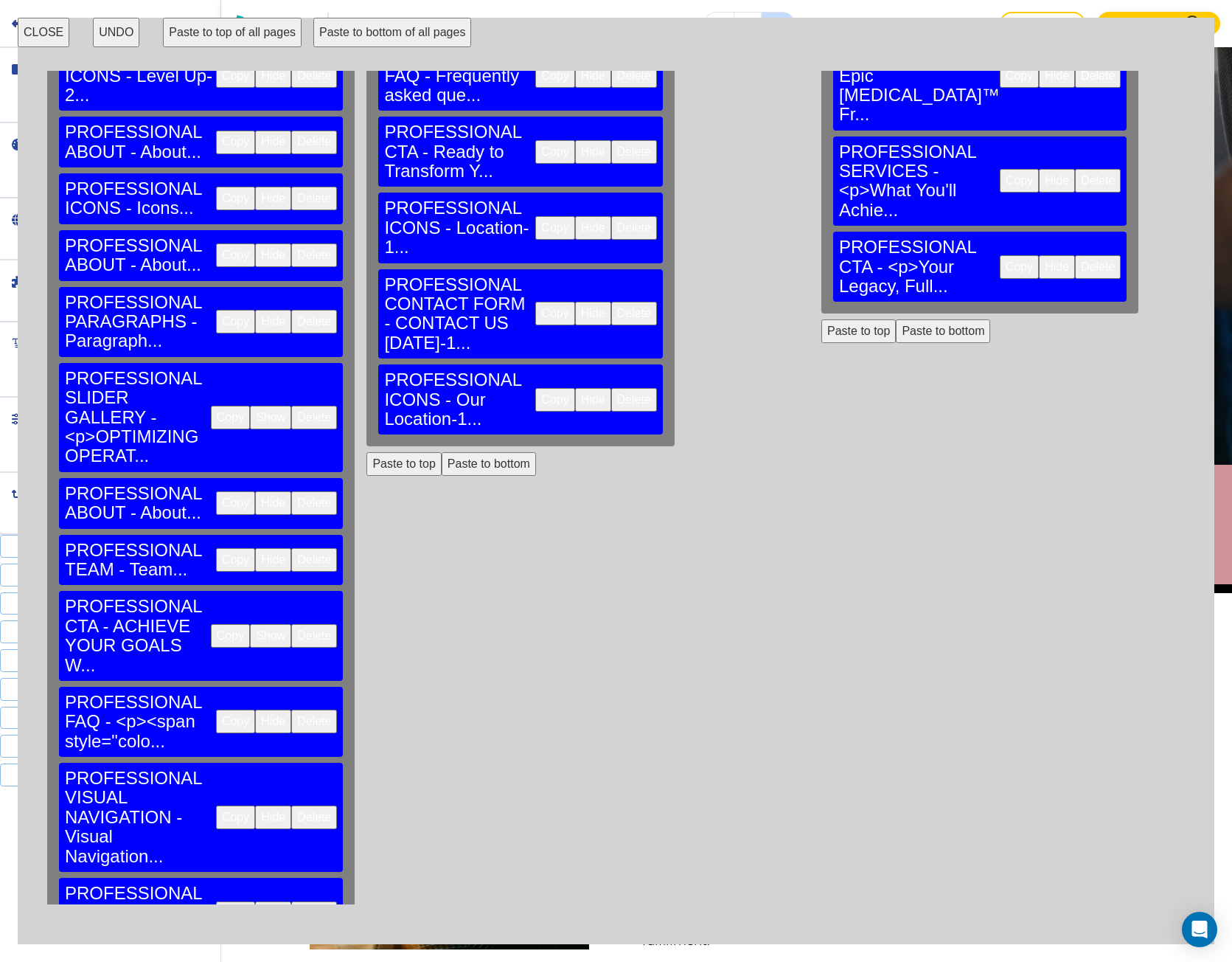
click at [611, 388] on button "Delete" at bounding box center [634, 400] width 46 height 24
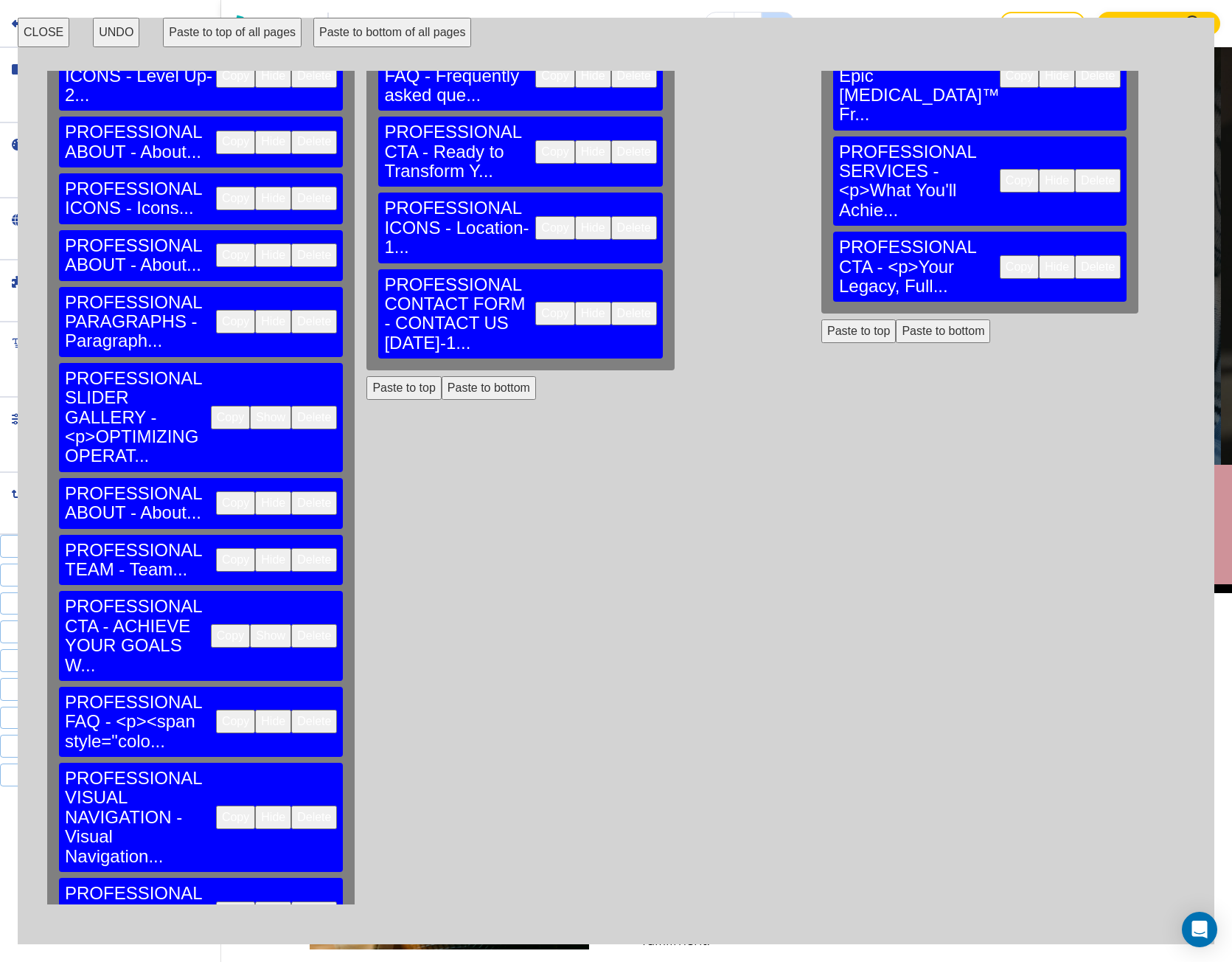
click at [896, 319] on button "Paste to bottom" at bounding box center [943, 331] width 94 height 24
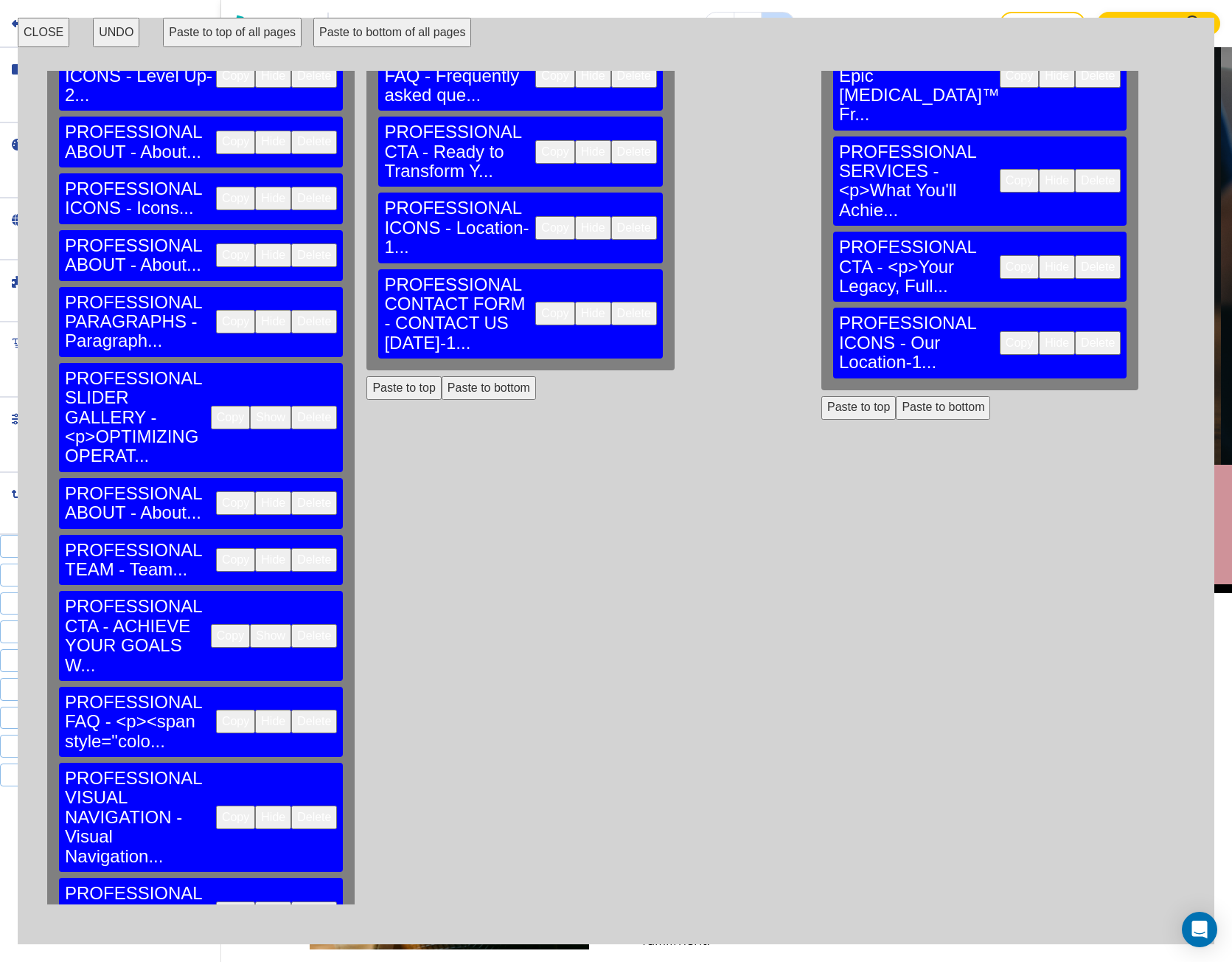
click at [896, 396] on button "Paste to bottom" at bounding box center [943, 408] width 94 height 24
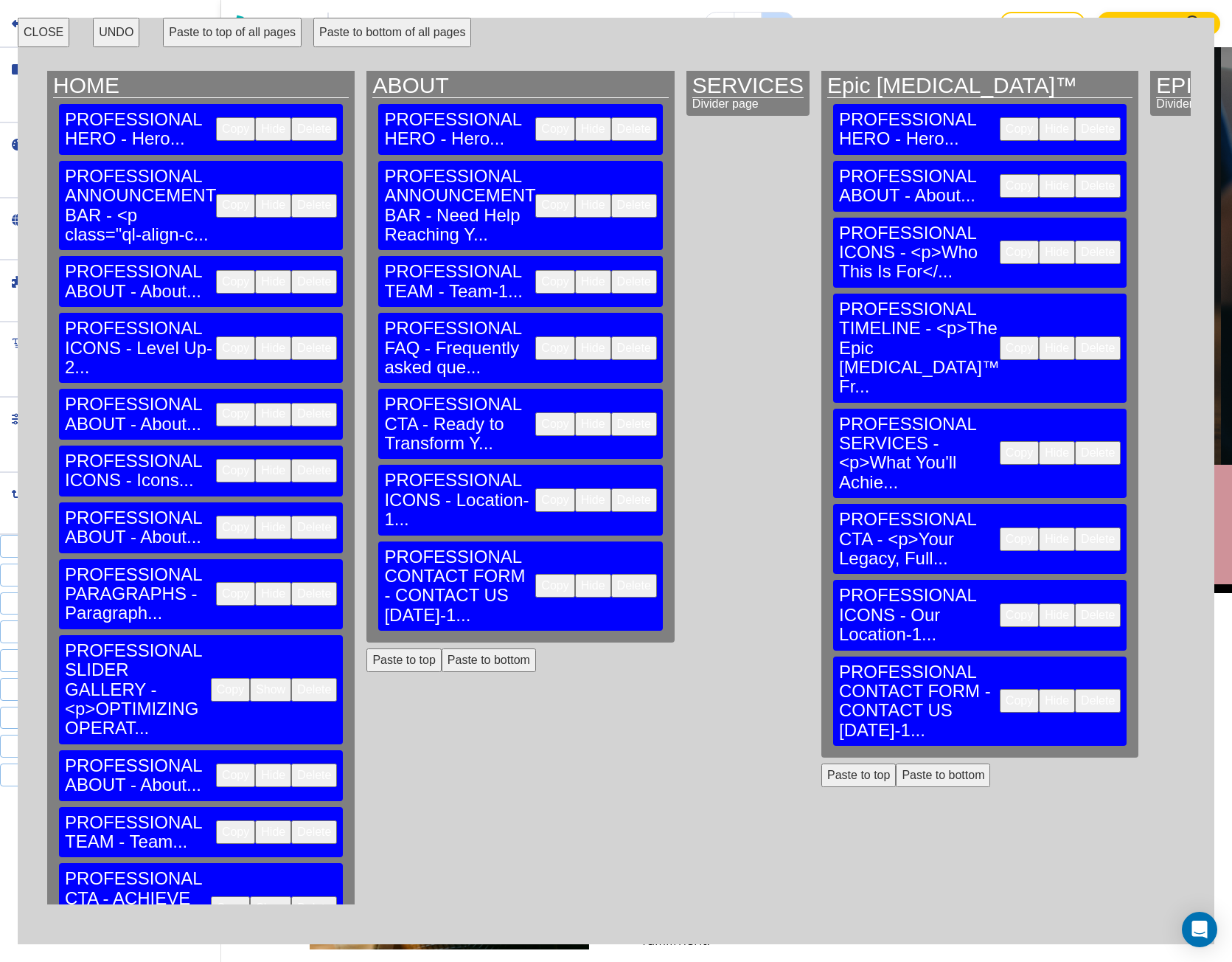
scroll to position [0, 0]
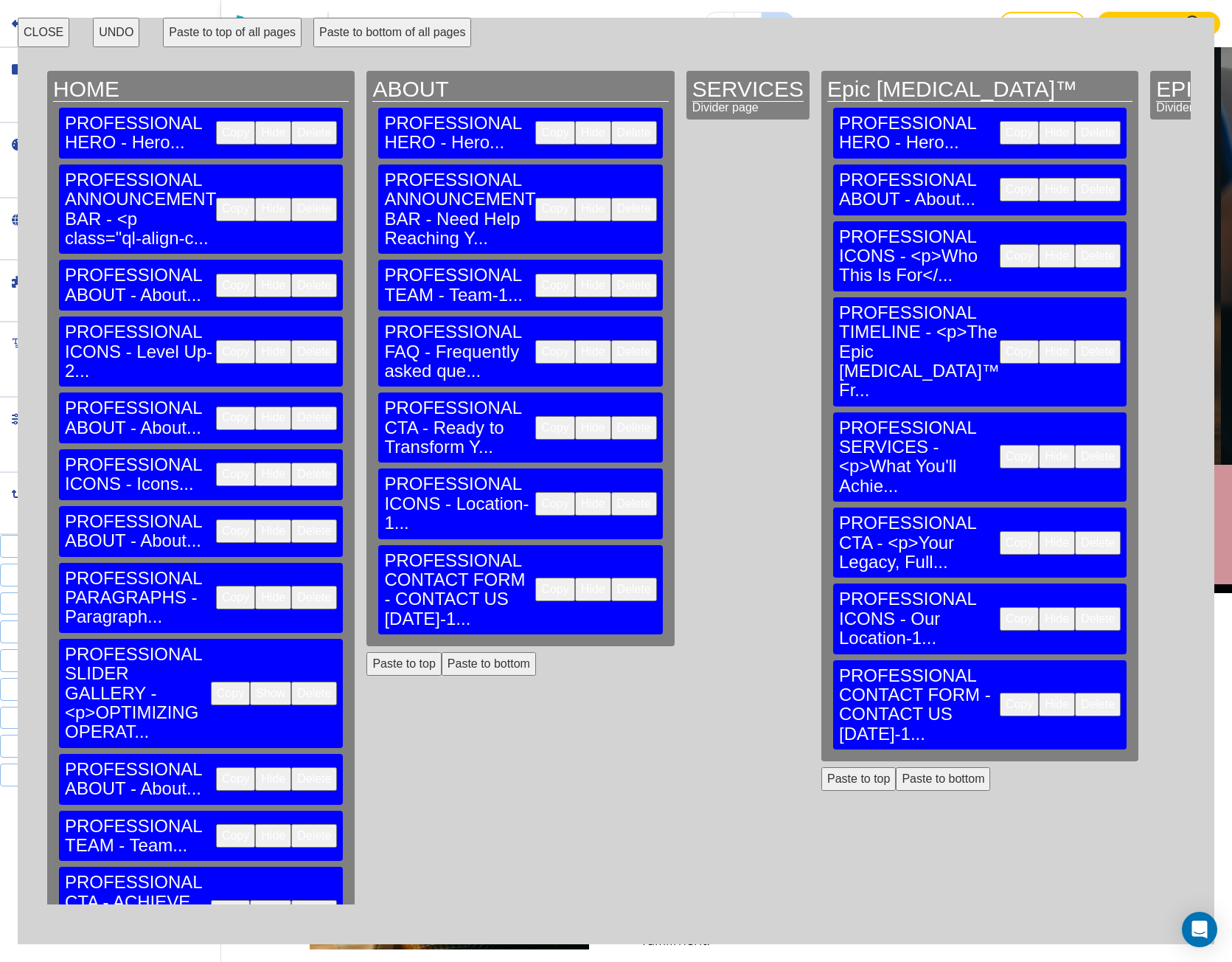
click at [48, 40] on button "CLOSE" at bounding box center [43, 33] width 52 height 29
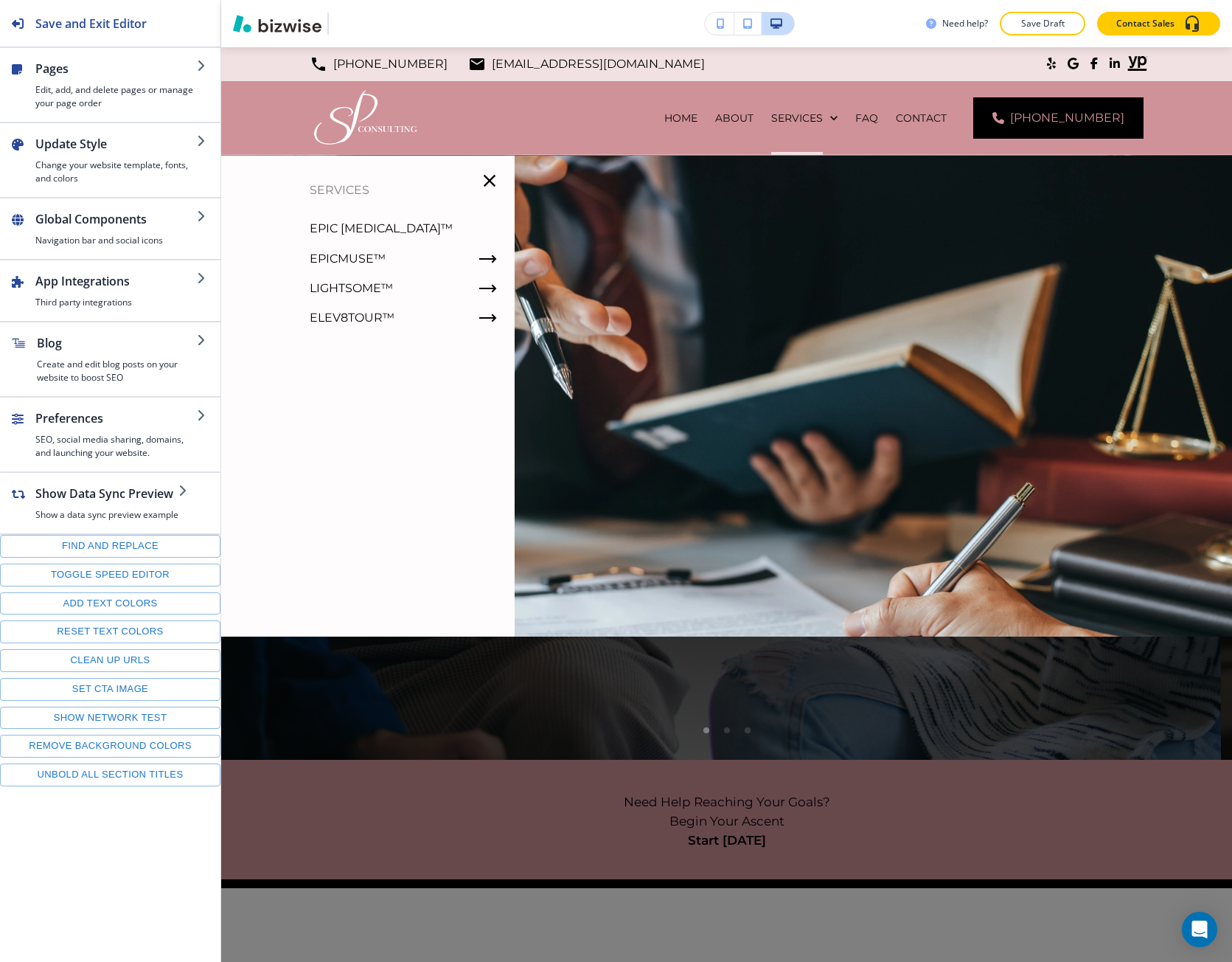
click at [335, 219] on p "Epic [MEDICAL_DATA]™" at bounding box center [381, 228] width 143 height 22
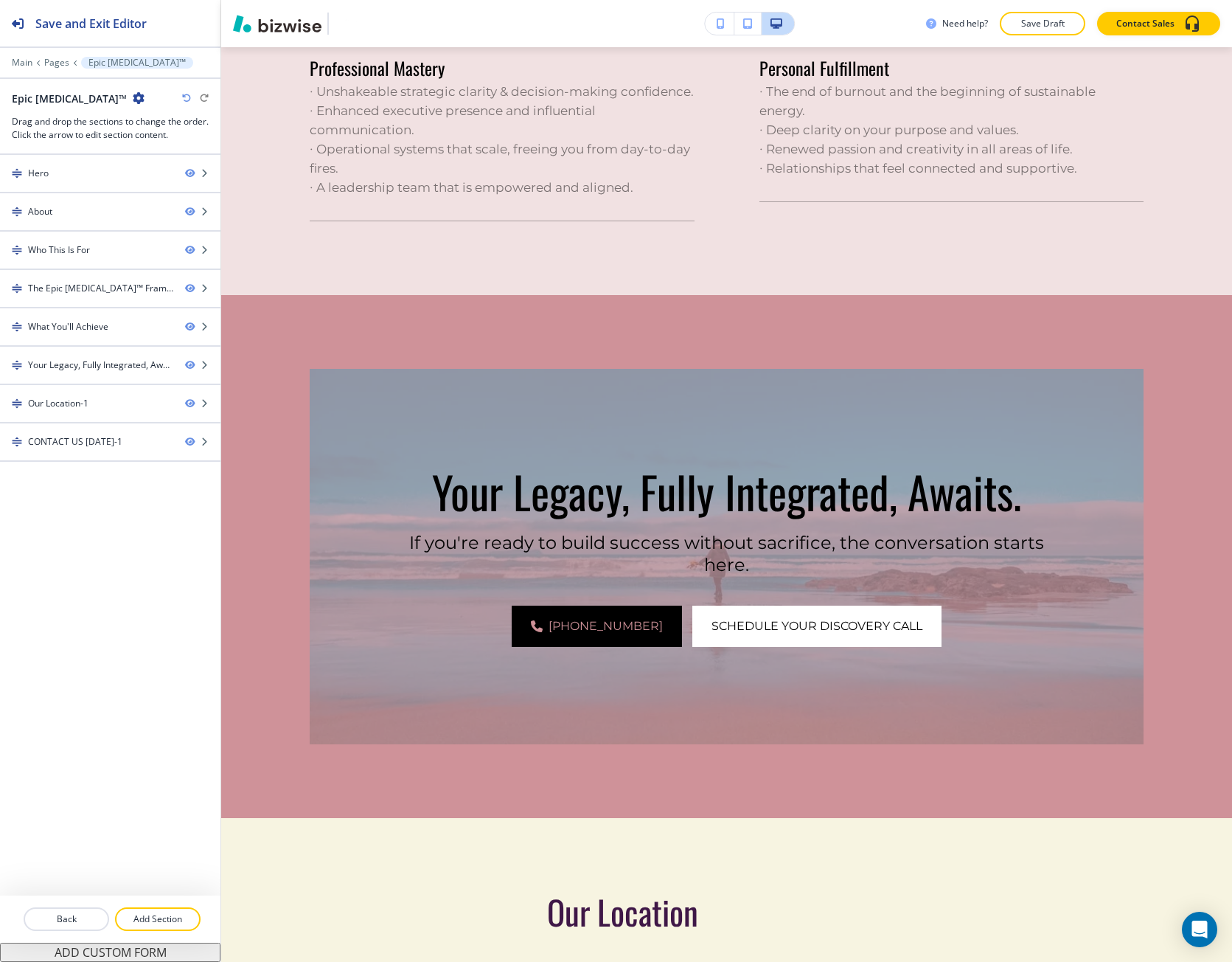
scroll to position [3098, 0]
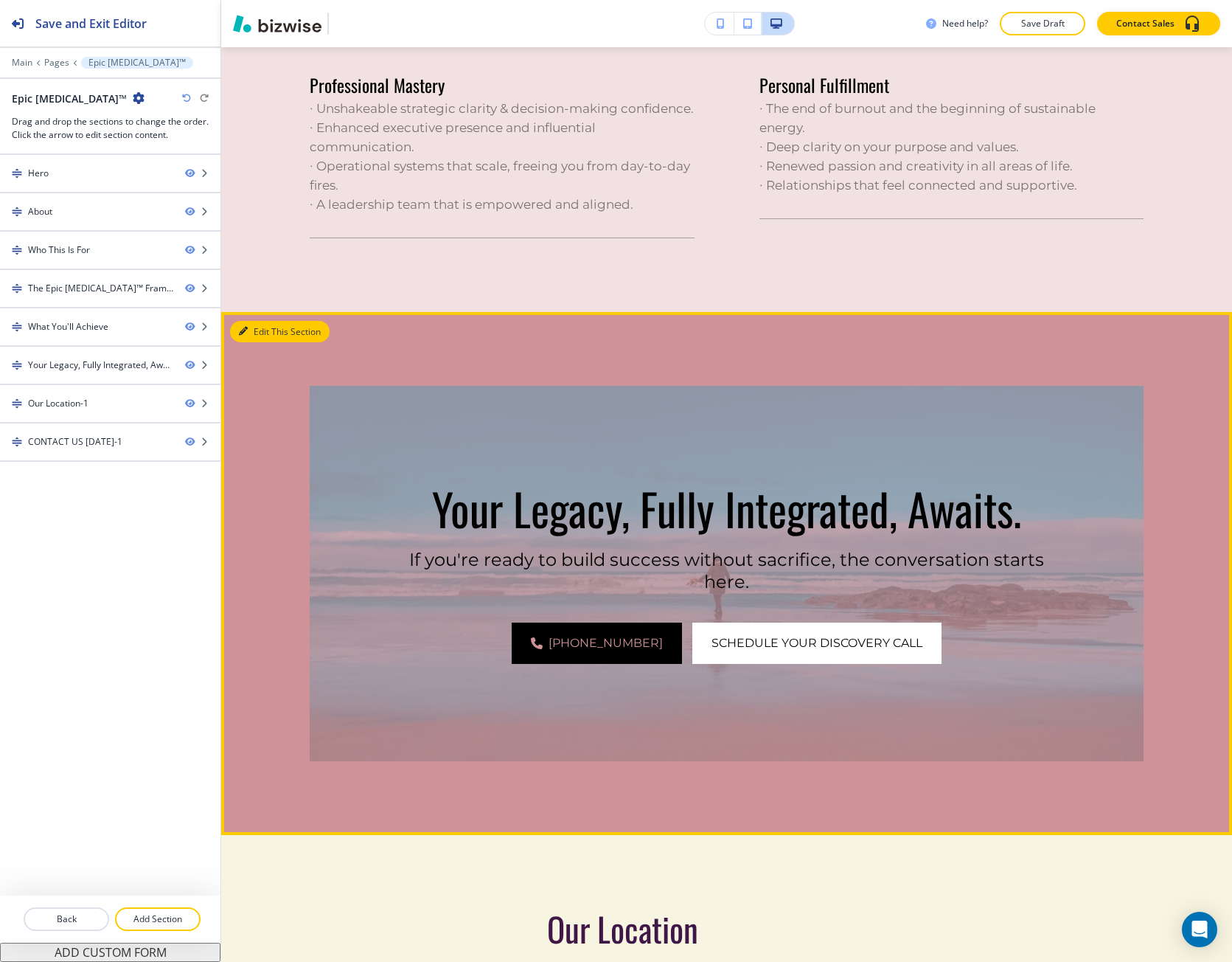
click at [255, 330] on button "Edit This Section" at bounding box center [280, 332] width 100 height 22
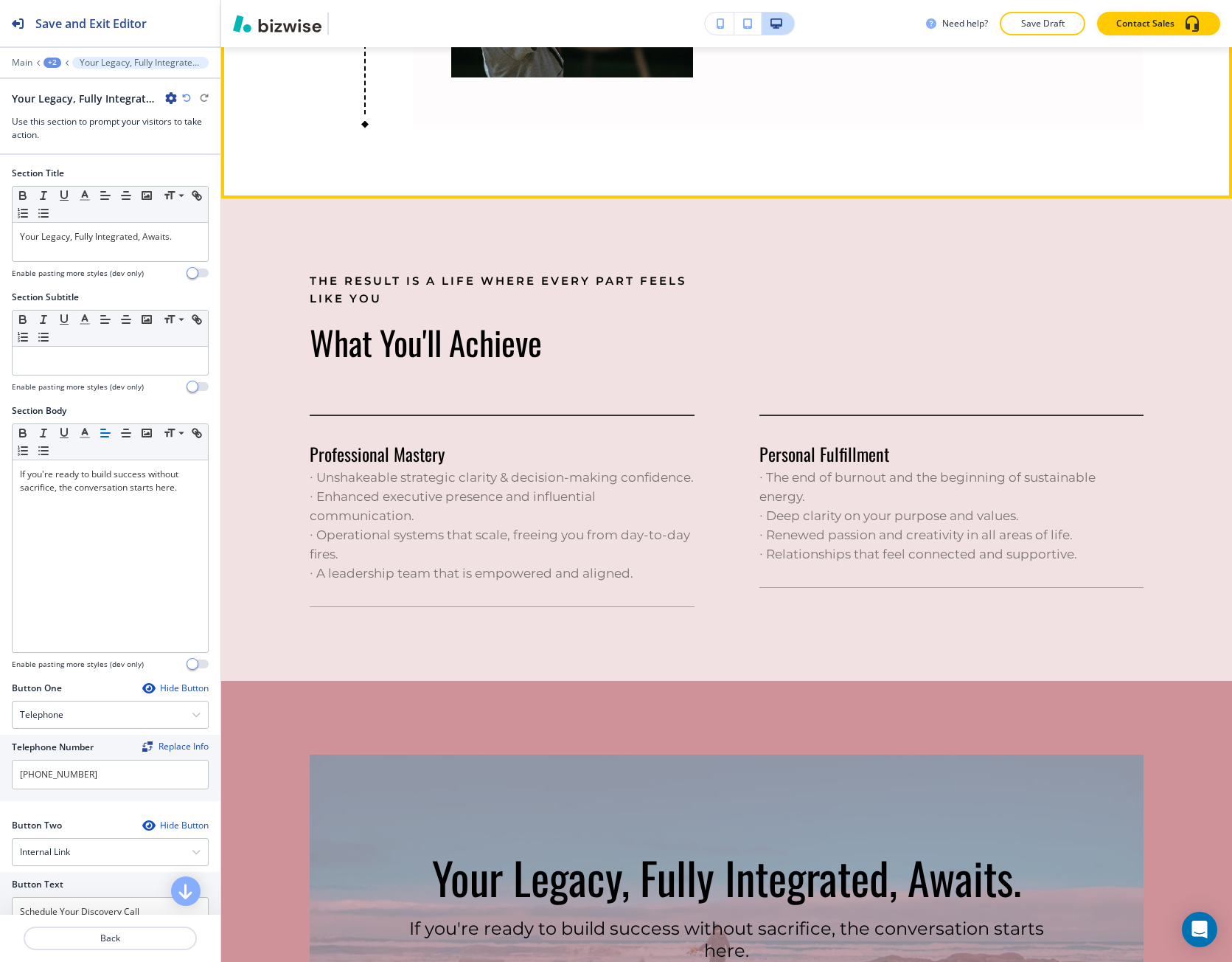
scroll to position [3172, 0]
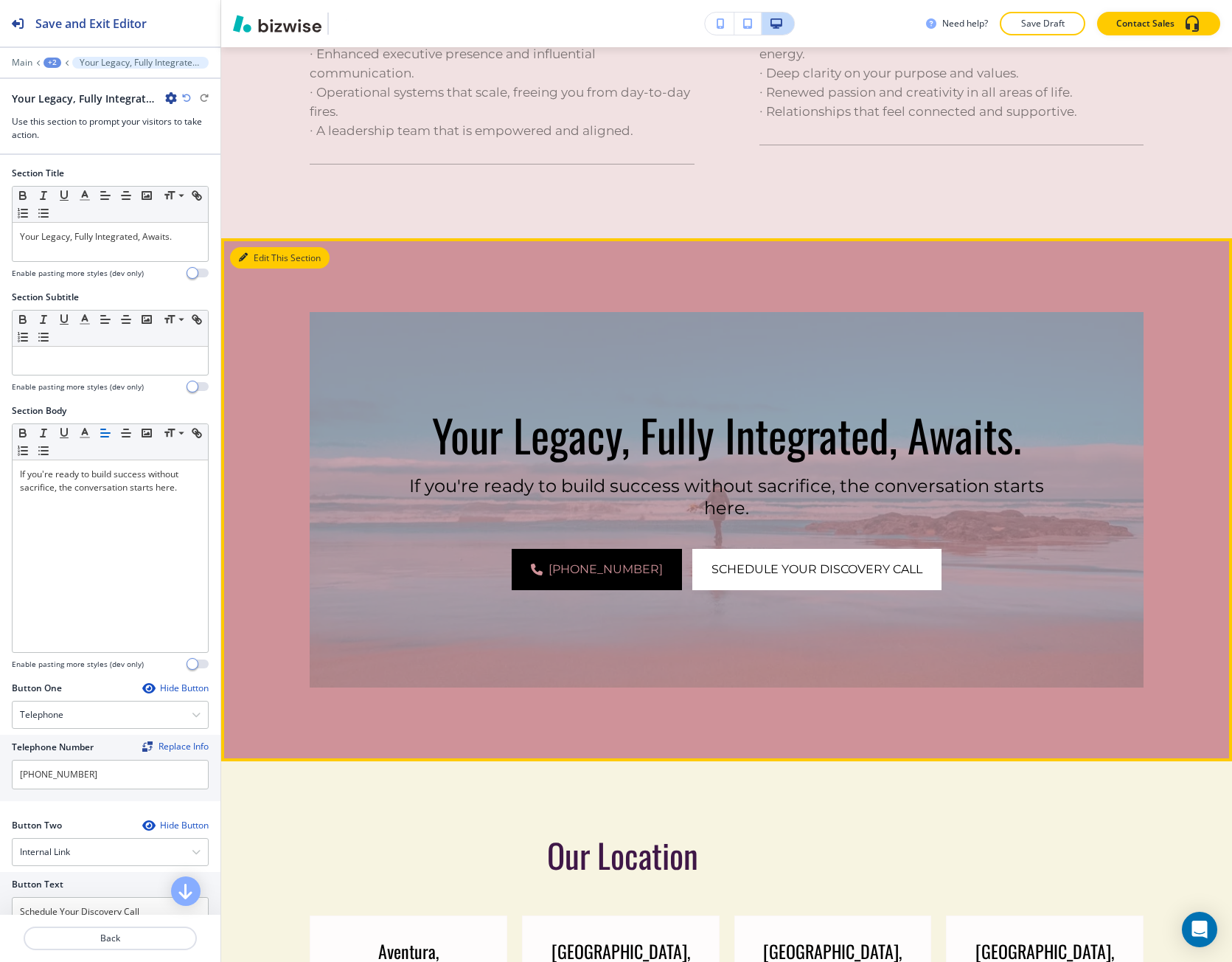
click at [241, 262] on icon "button" at bounding box center [243, 257] width 9 height 9
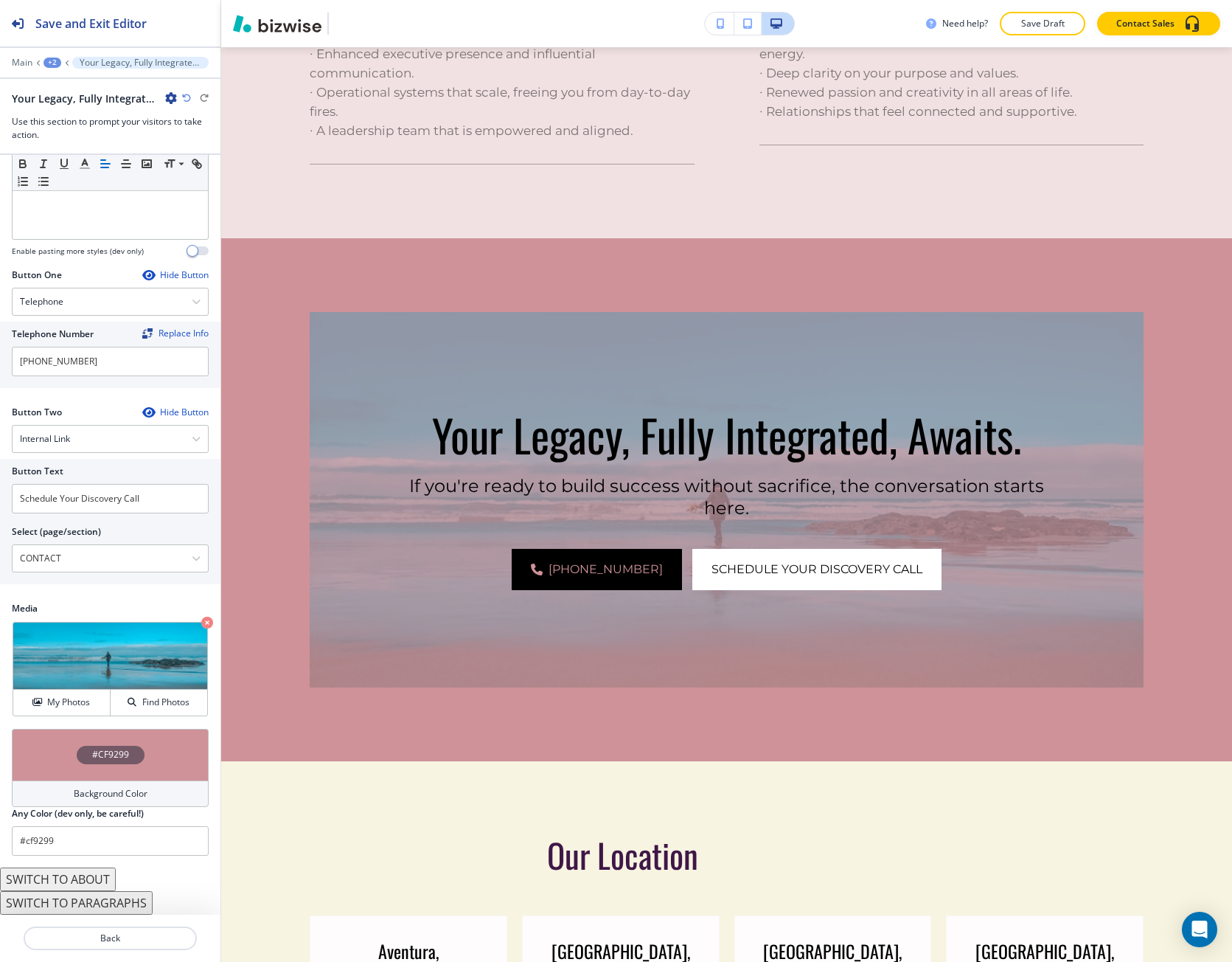
click at [64, 747] on div "#CF9299" at bounding box center [110, 754] width 197 height 52
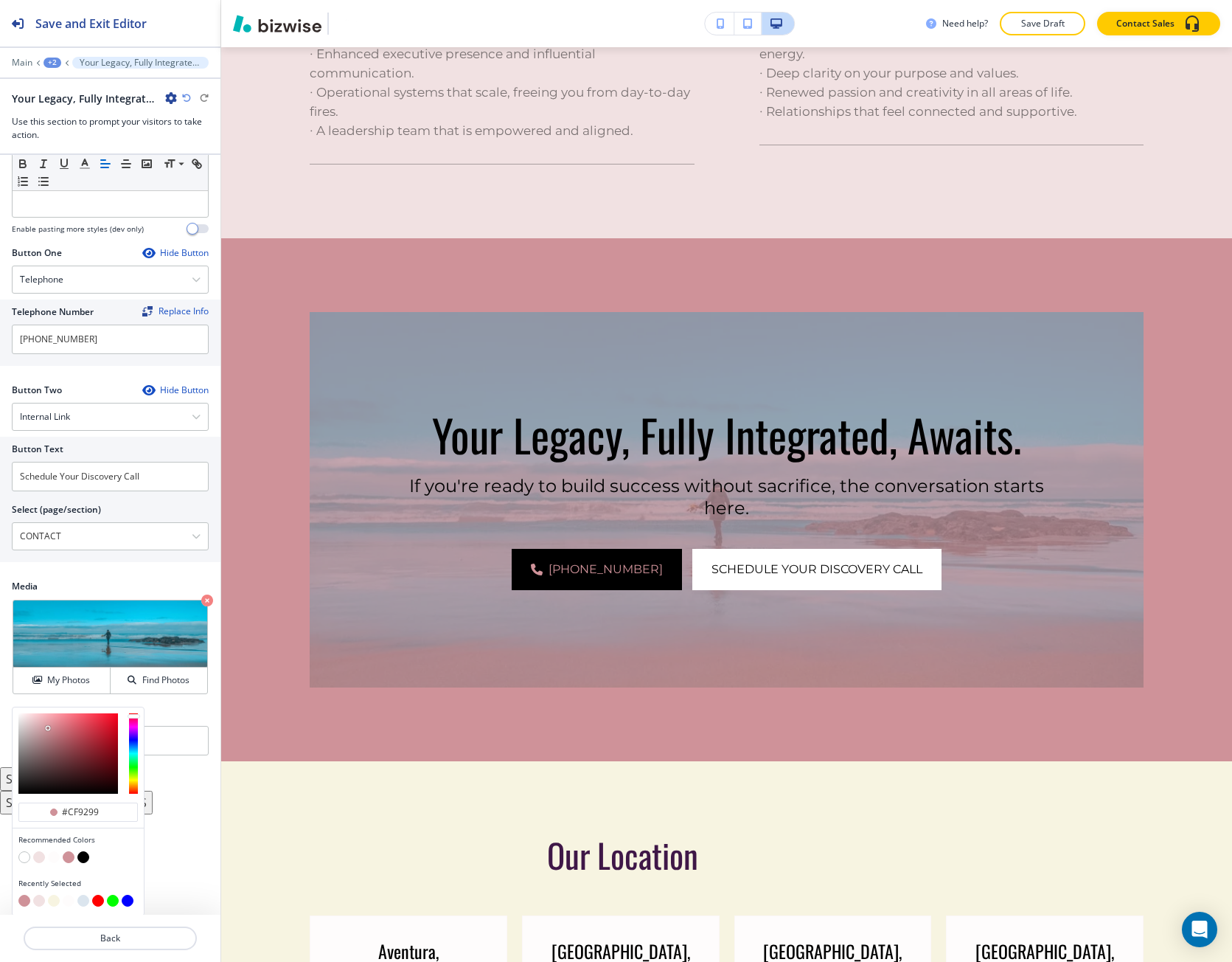
scroll to position [436, 0]
click at [55, 856] on button "button" at bounding box center [54, 856] width 11 height 11
type input "#fefcfc"
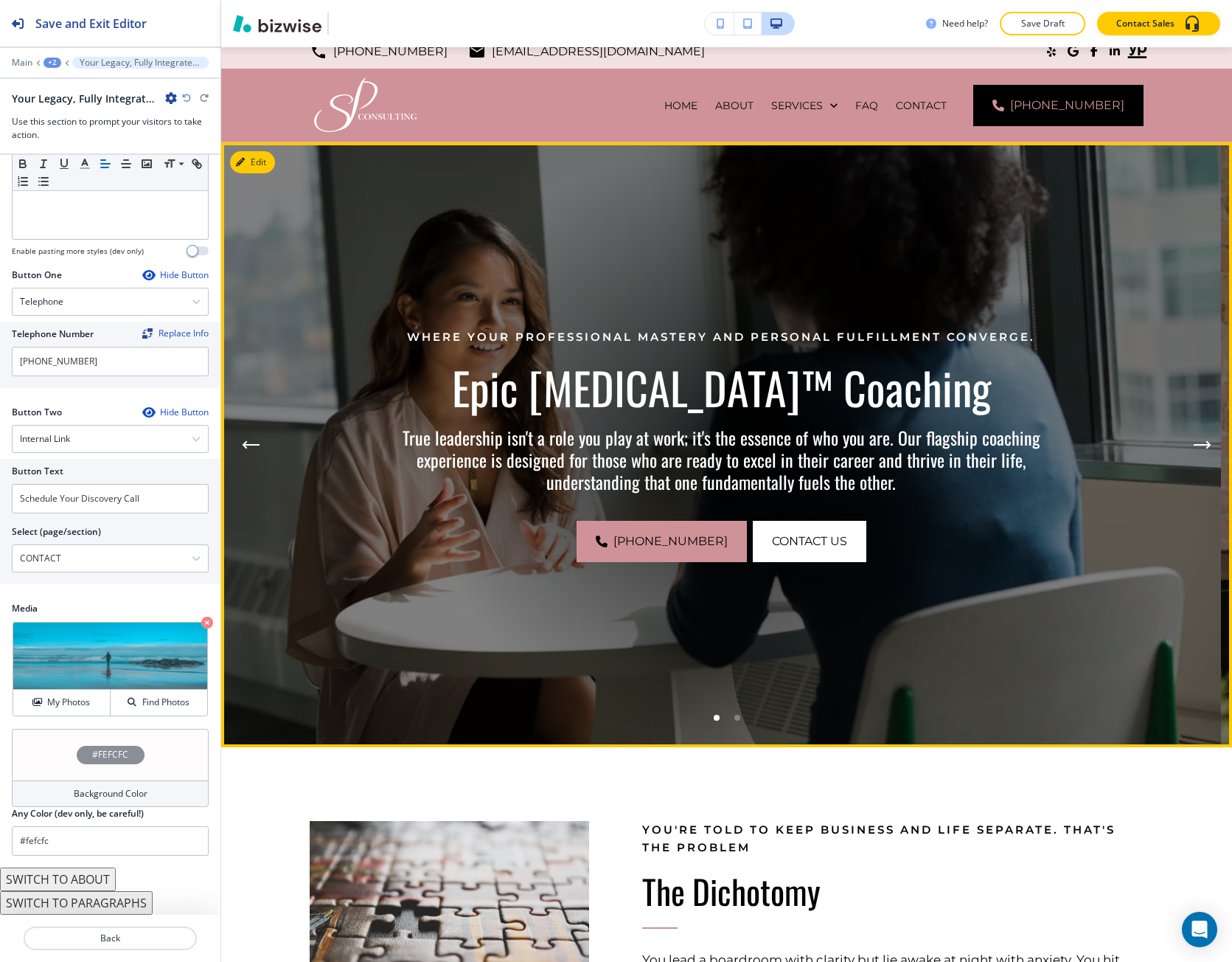
scroll to position [0, 0]
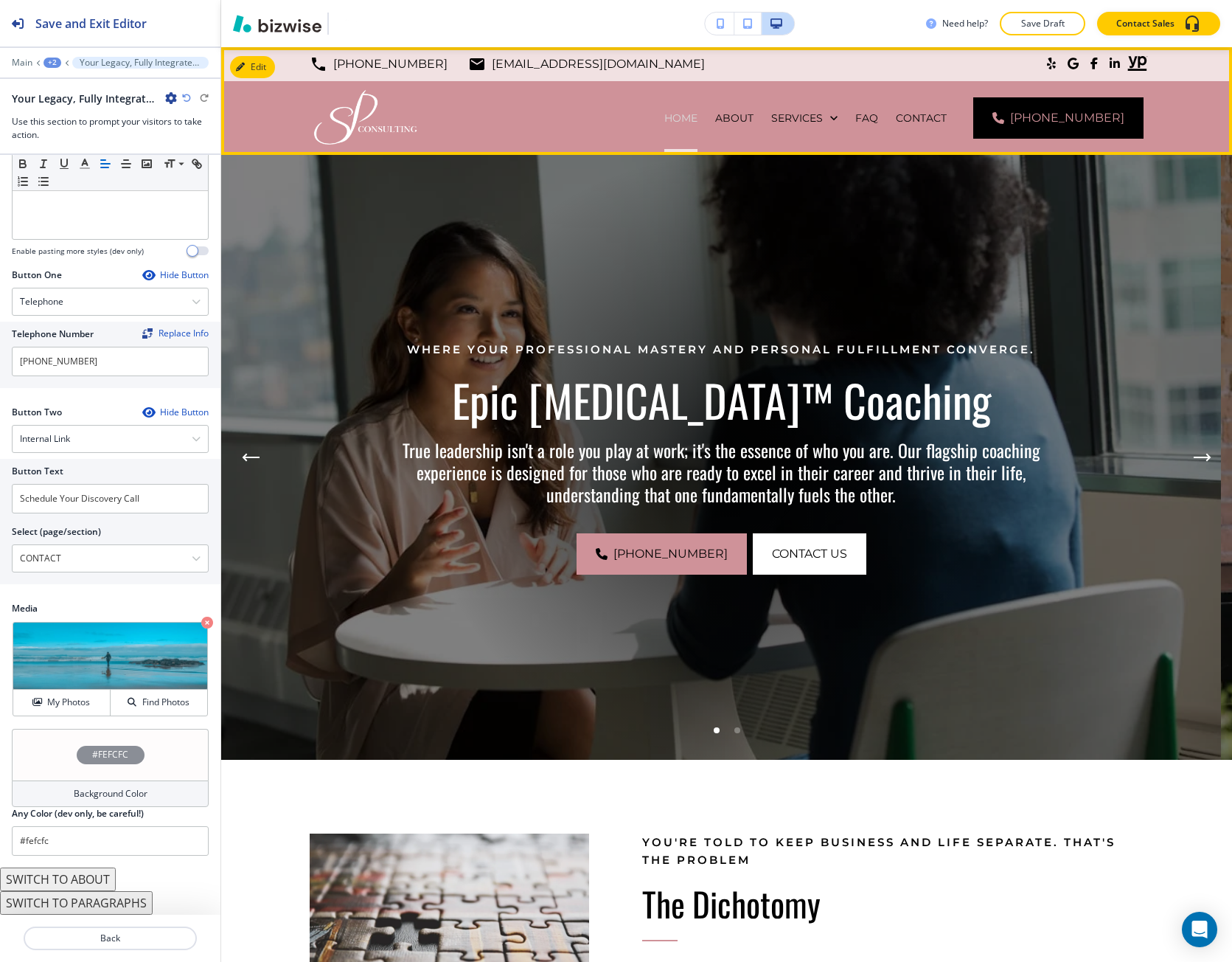
click at [697, 115] on p "HOME" at bounding box center [681, 118] width 34 height 15
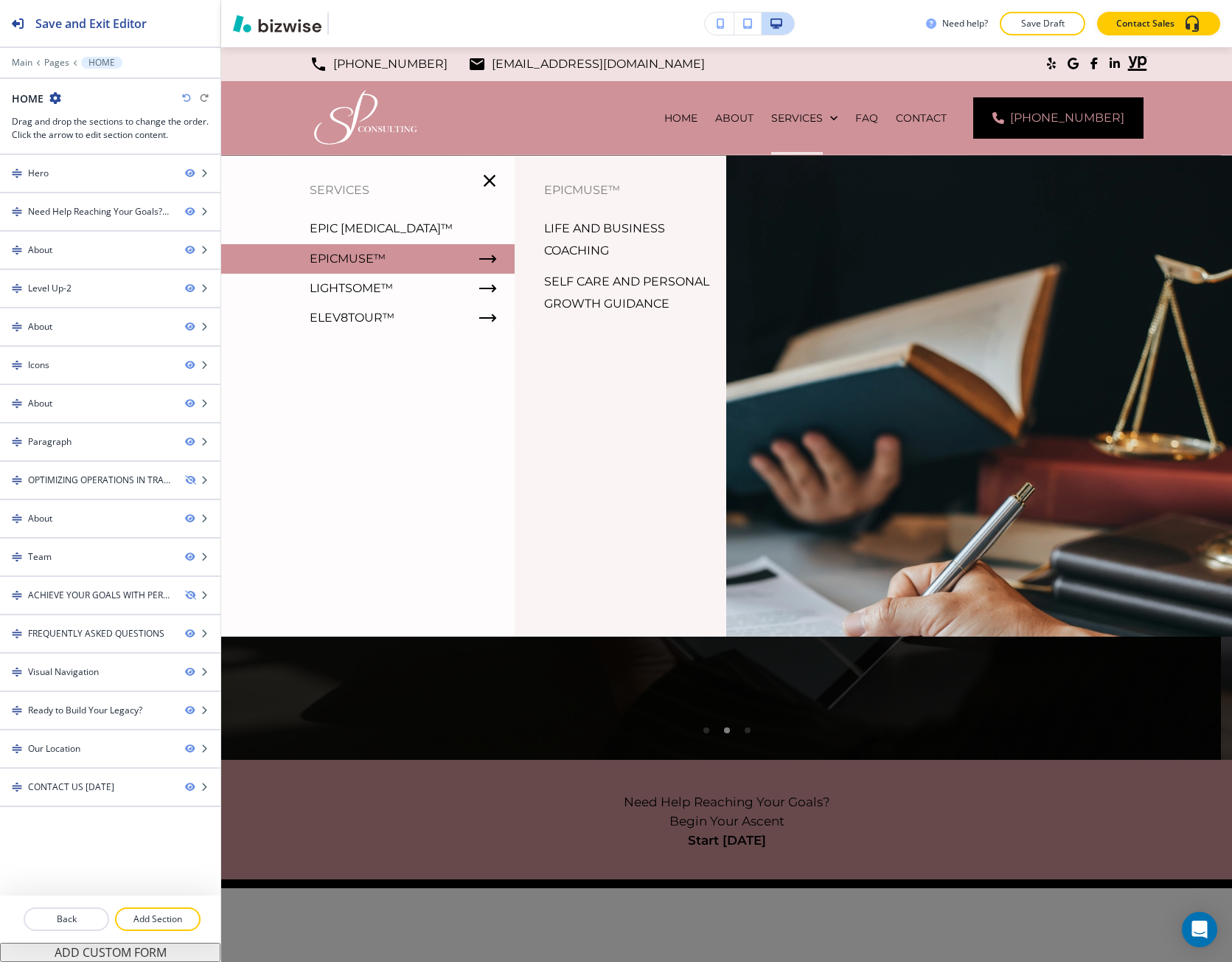
click at [599, 231] on p "LIFE AND BUSINESS COACHING" at bounding box center [630, 240] width 171 height 44
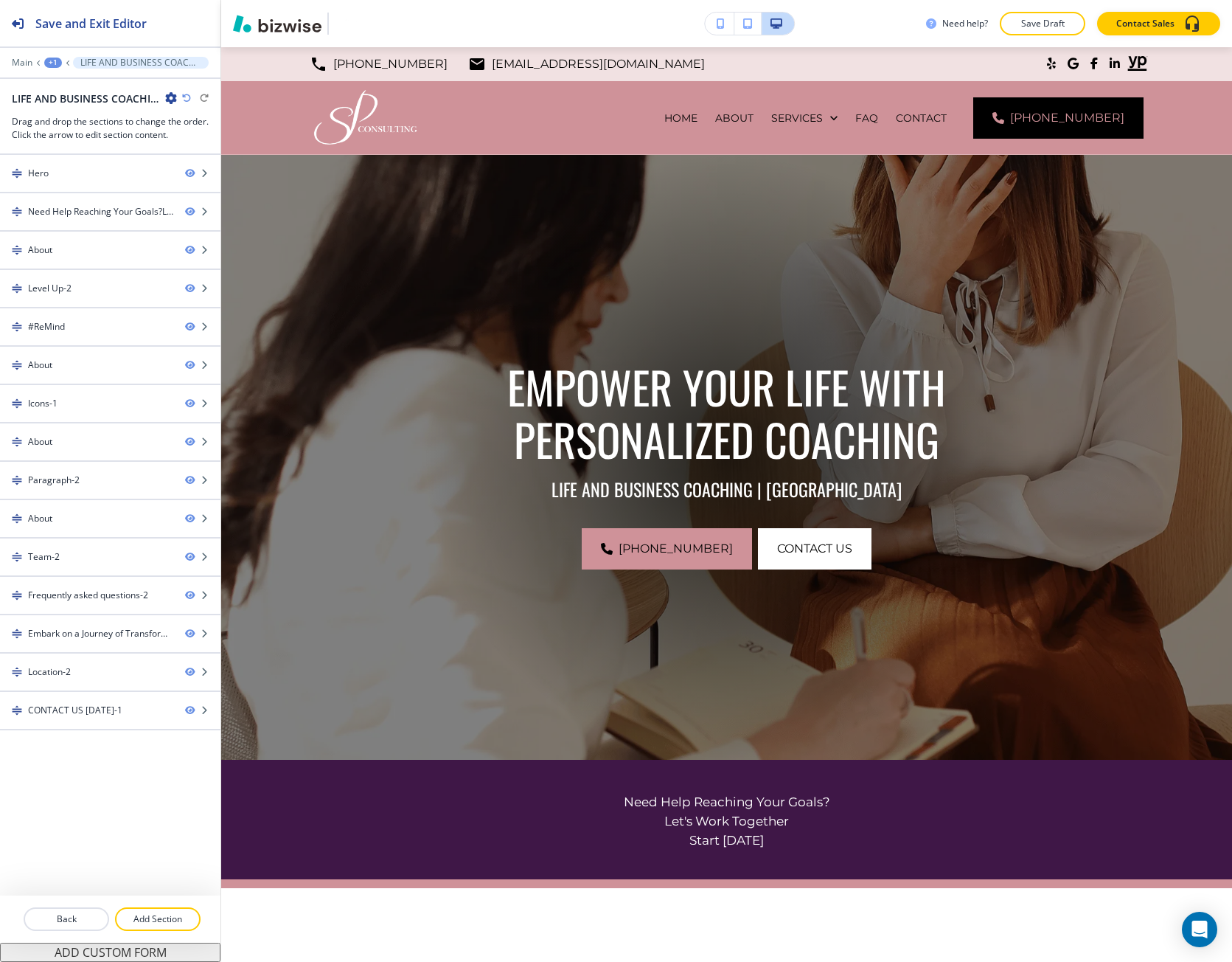
click at [52, 65] on div "+1" at bounding box center [53, 62] width 18 height 11
click at [52, 82] on button "Pages" at bounding box center [91, 87] width 94 height 26
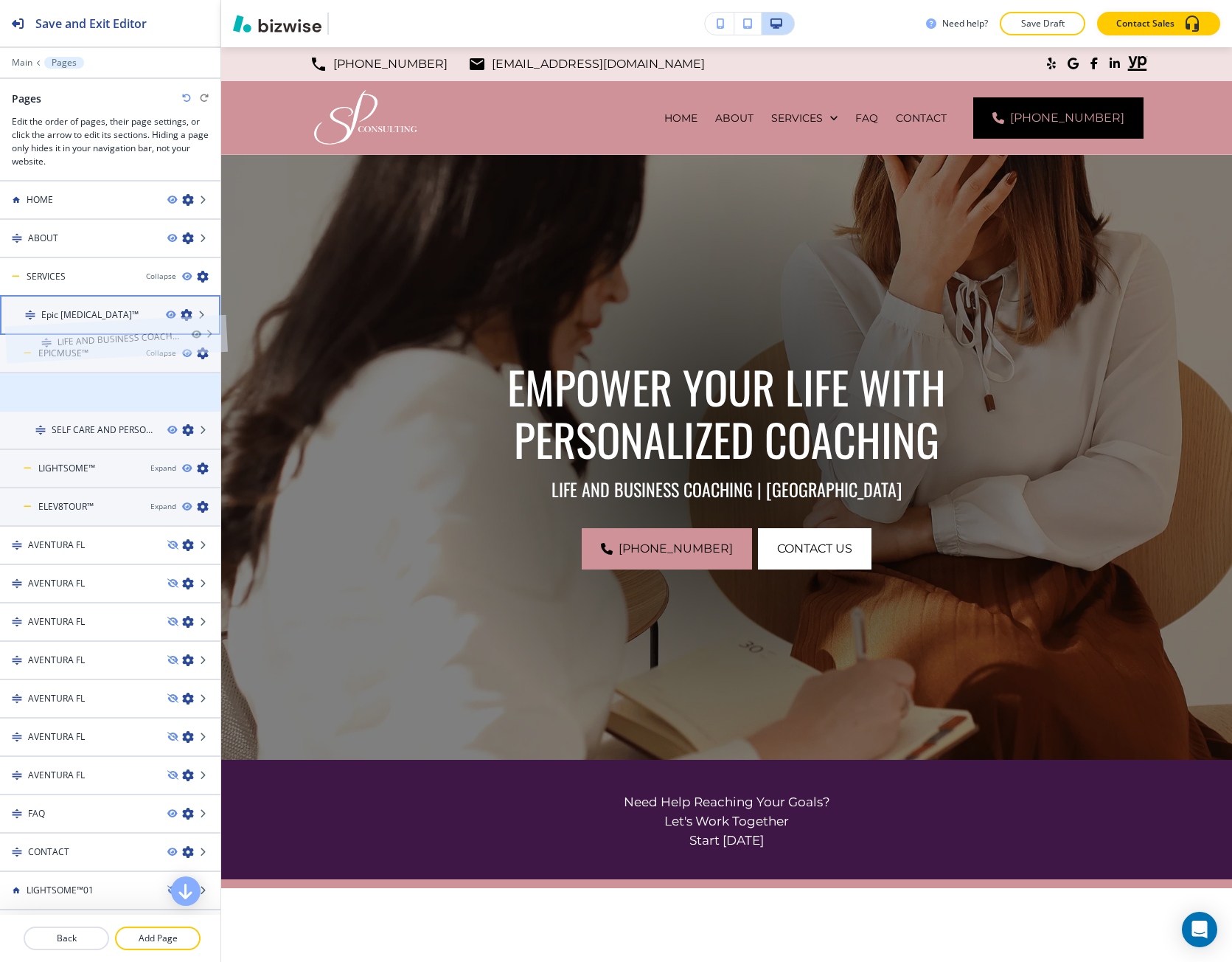
drag, startPoint x: 47, startPoint y: 396, endPoint x: 52, endPoint y: 317, distance: 79.2
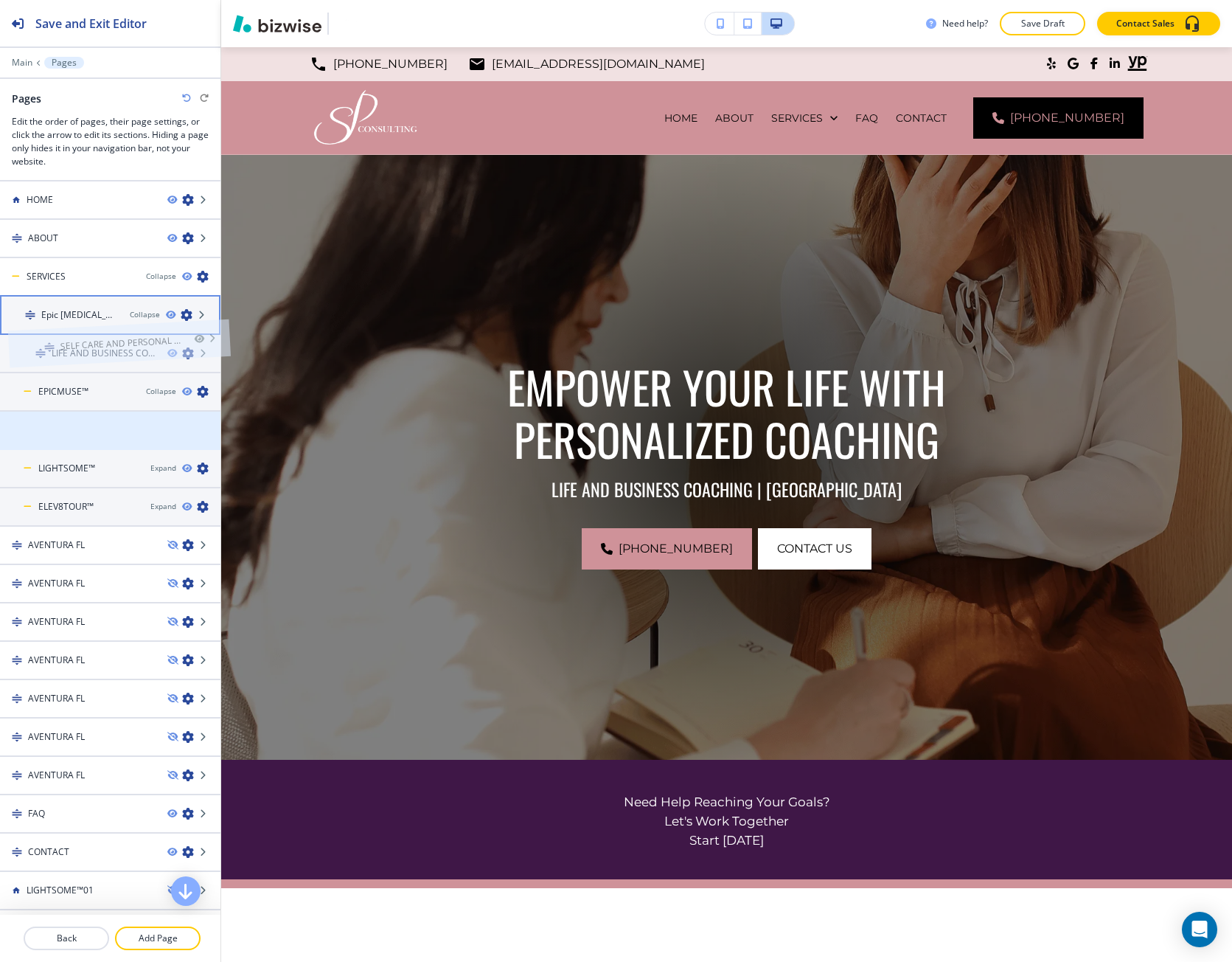
drag, startPoint x: 38, startPoint y: 435, endPoint x: 46, endPoint y: 322, distance: 113.3
click at [197, 433] on icon "button" at bounding box center [203, 430] width 11 height 11
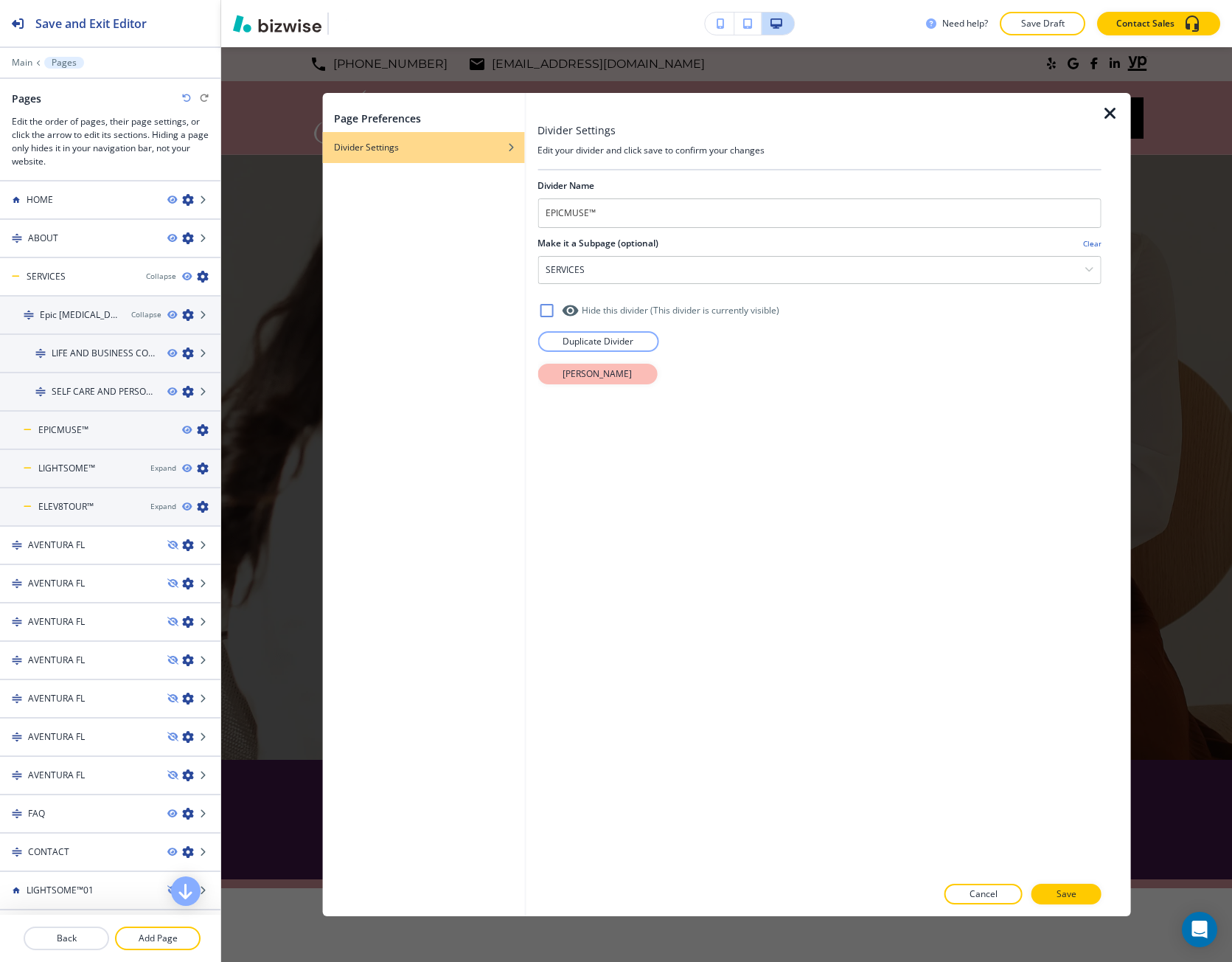
click at [604, 379] on p "[PERSON_NAME]" at bounding box center [597, 374] width 70 height 13
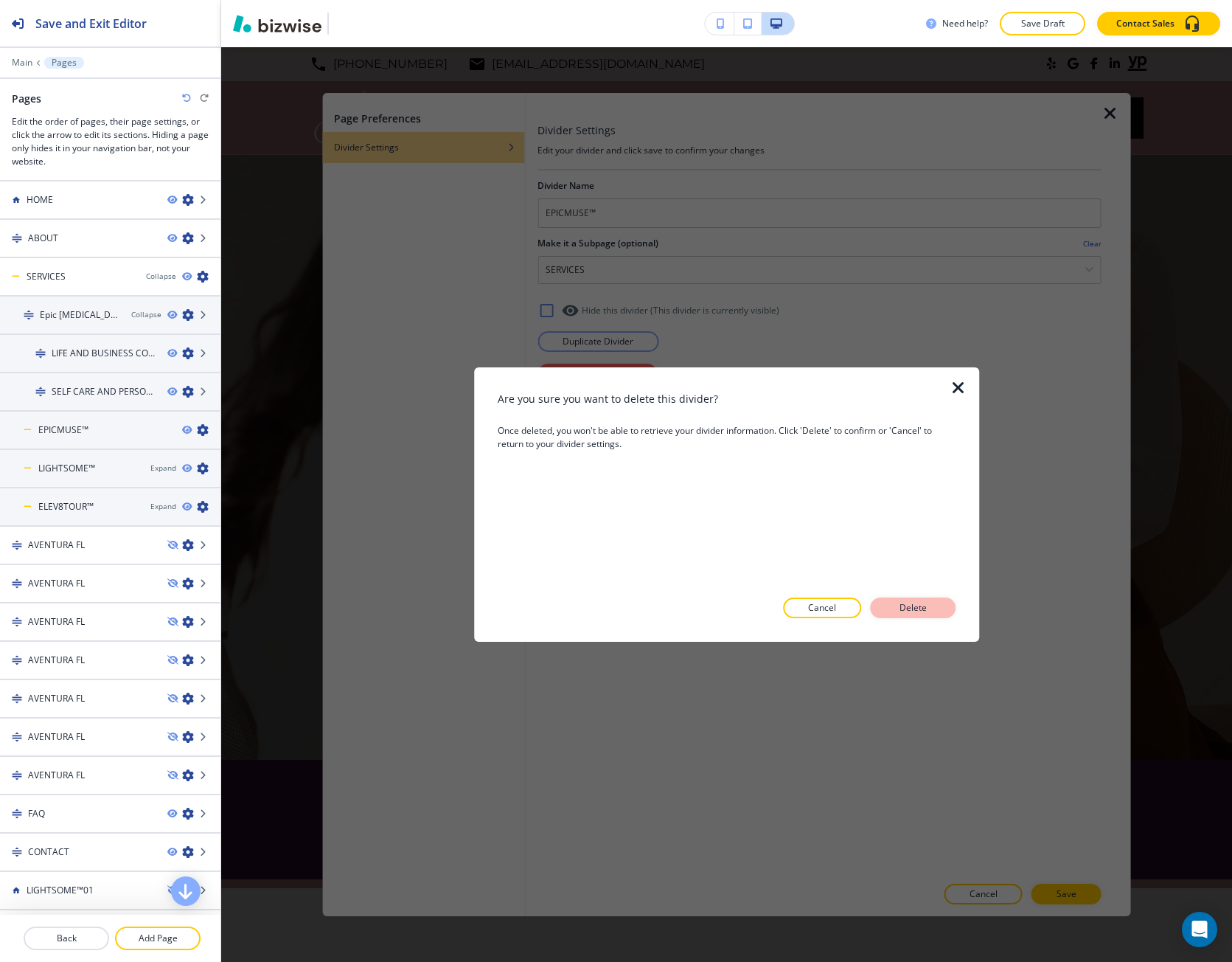
click at [905, 611] on p "Delete" at bounding box center [913, 607] width 35 height 13
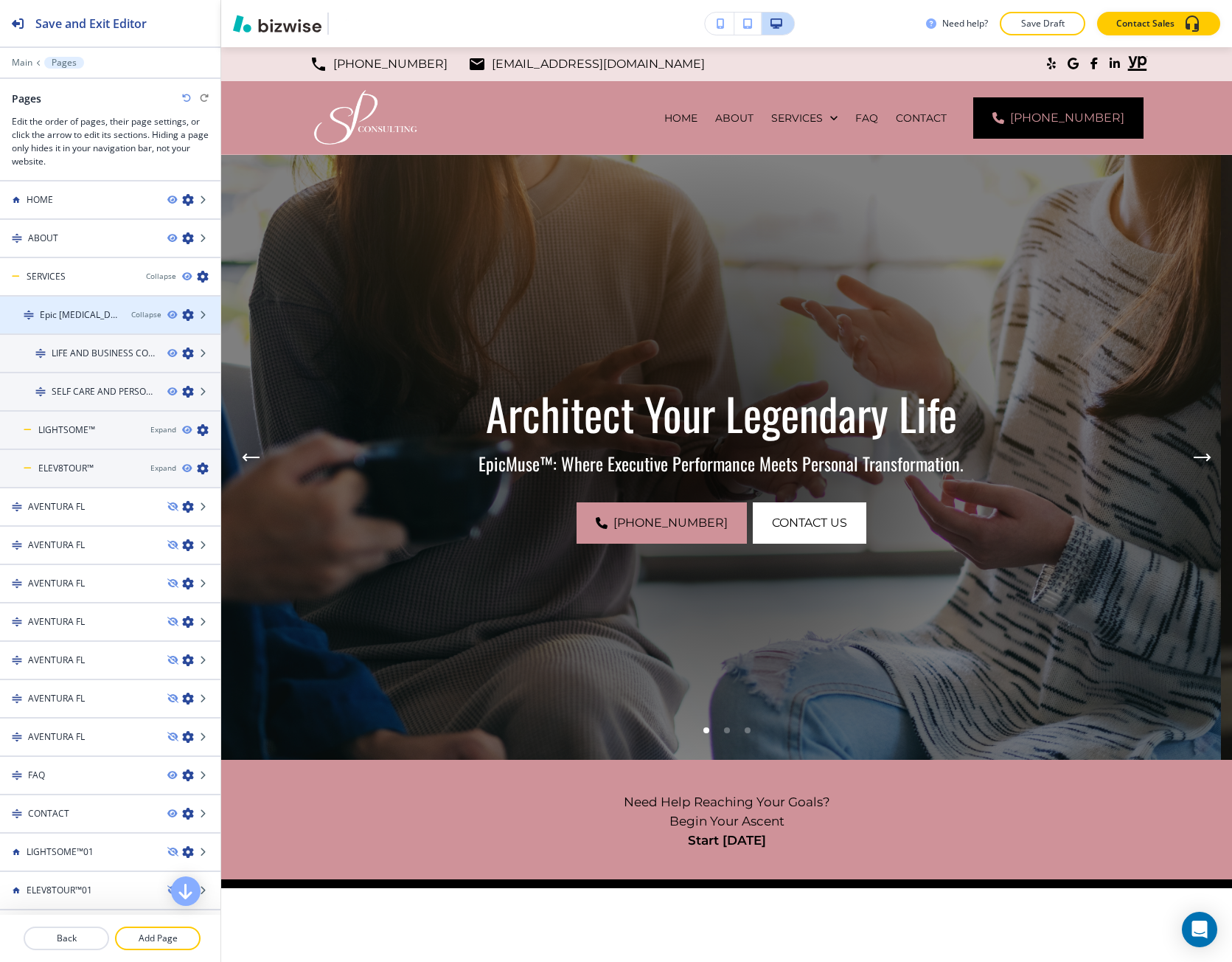
click at [183, 315] on icon "button" at bounding box center [188, 314] width 11 height 11
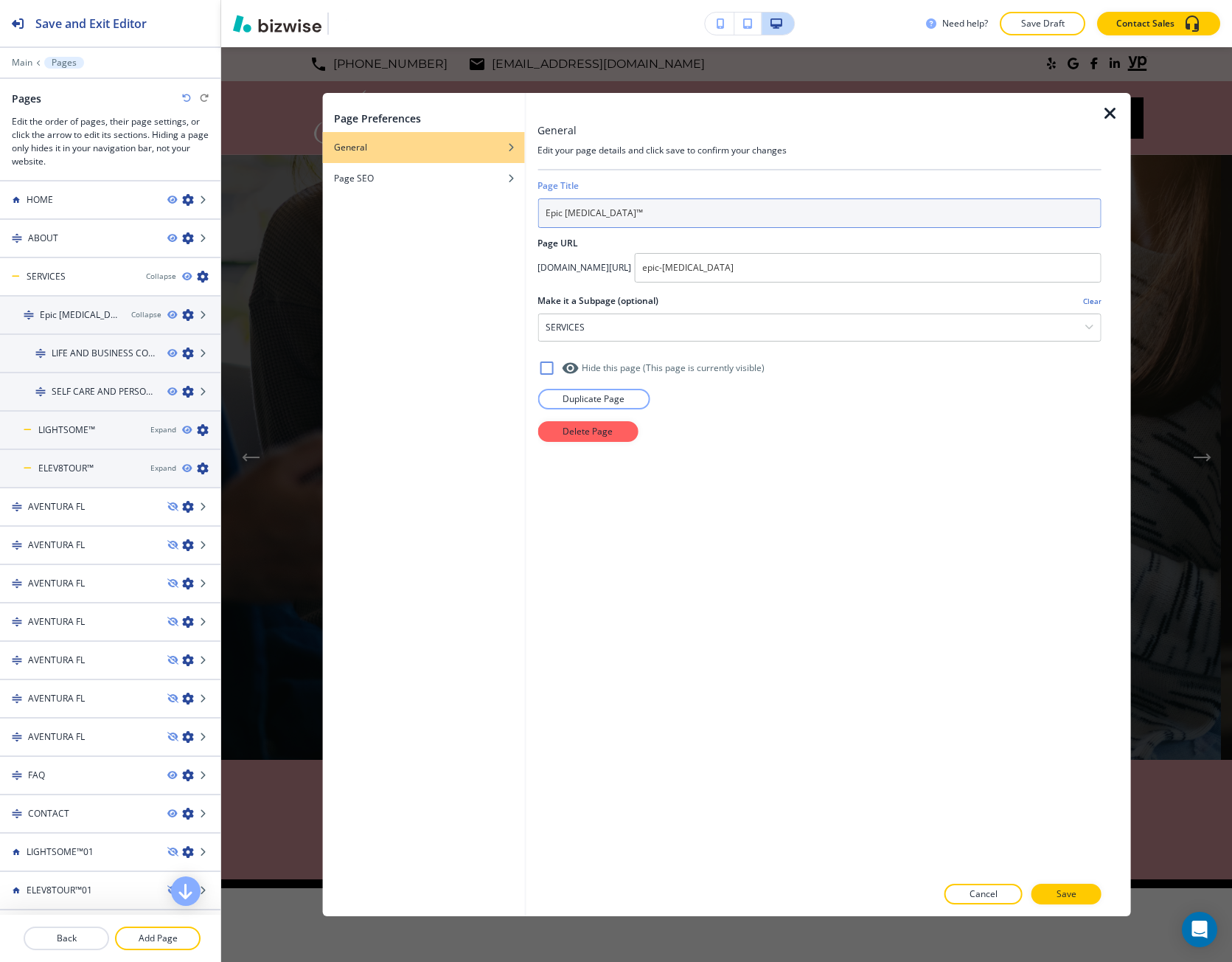
click at [566, 215] on input "Epic [MEDICAL_DATA]™" at bounding box center [819, 213] width 564 height 29
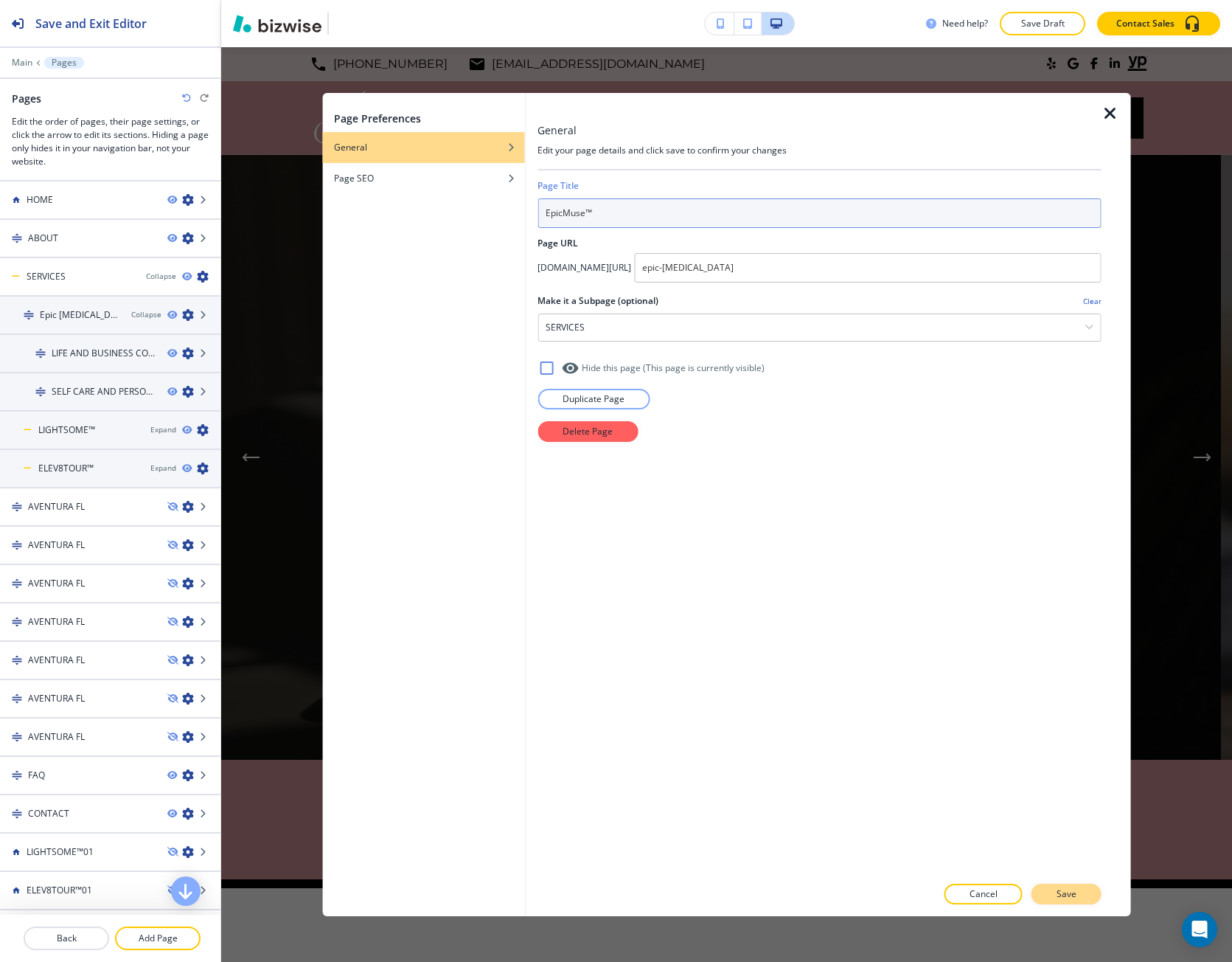
type input "EpicMuse™"
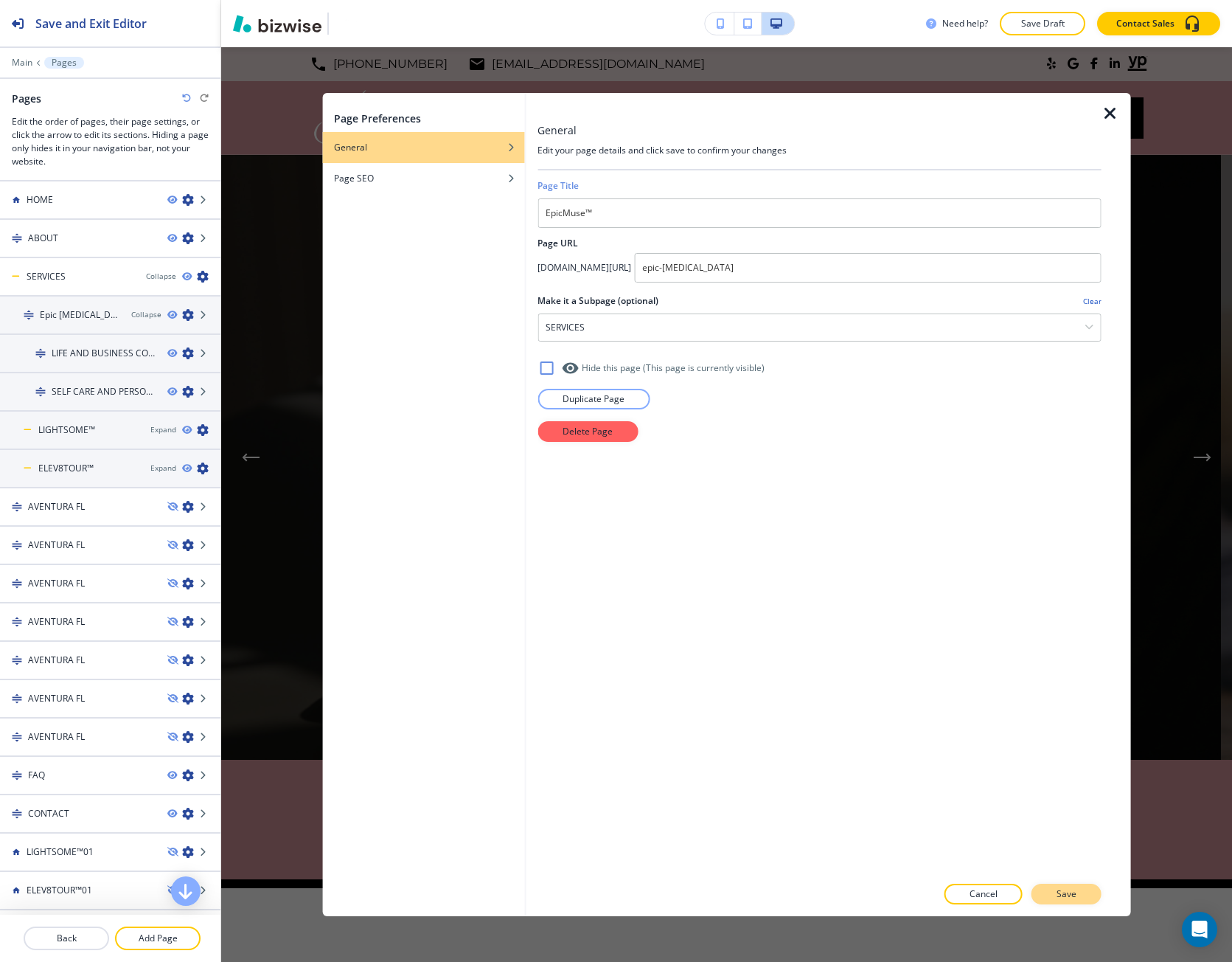
click at [1085, 897] on button "Save" at bounding box center [1067, 893] width 70 height 20
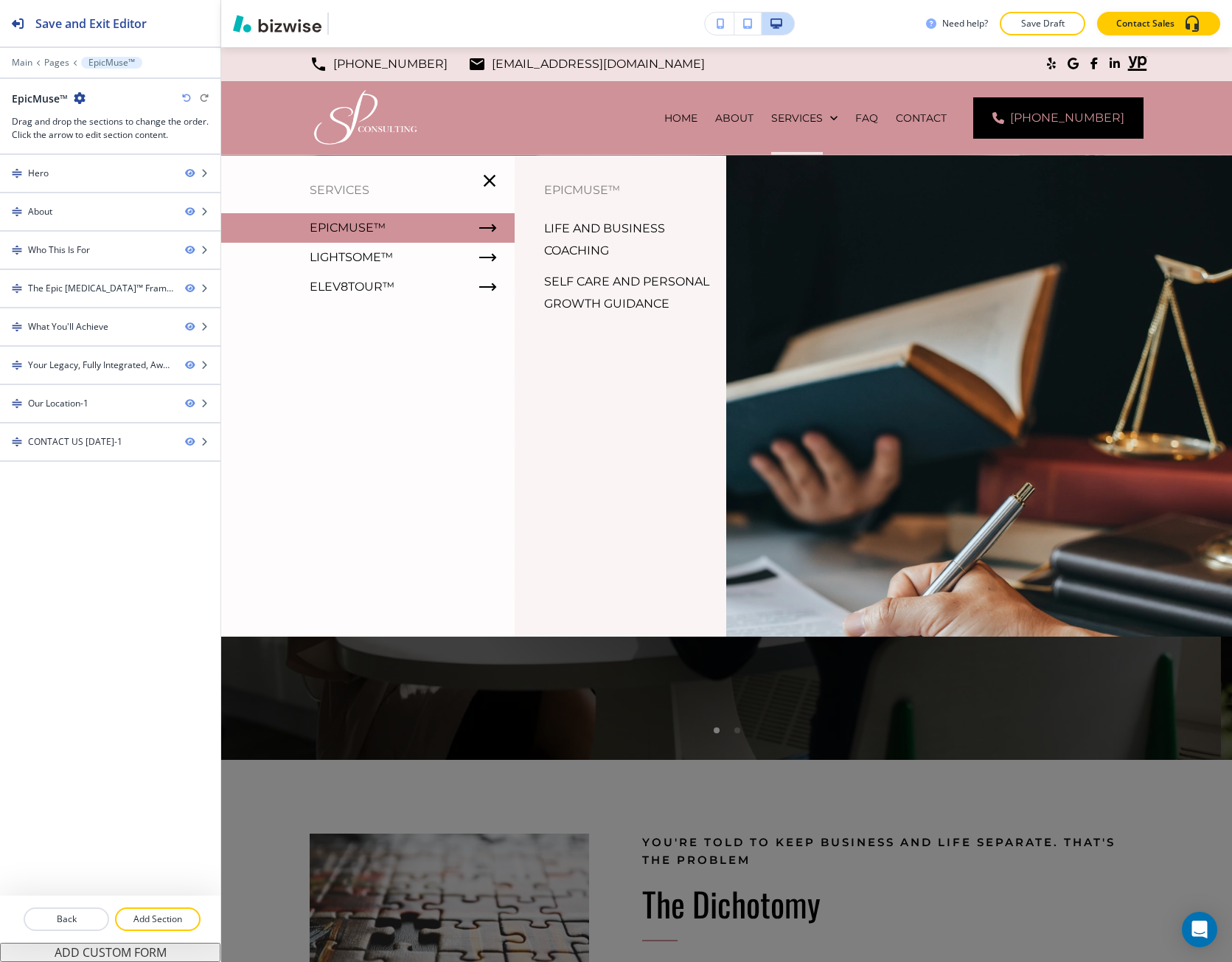
click at [550, 228] on p "LIFE AND BUSINESS COACHING" at bounding box center [630, 240] width 171 height 44
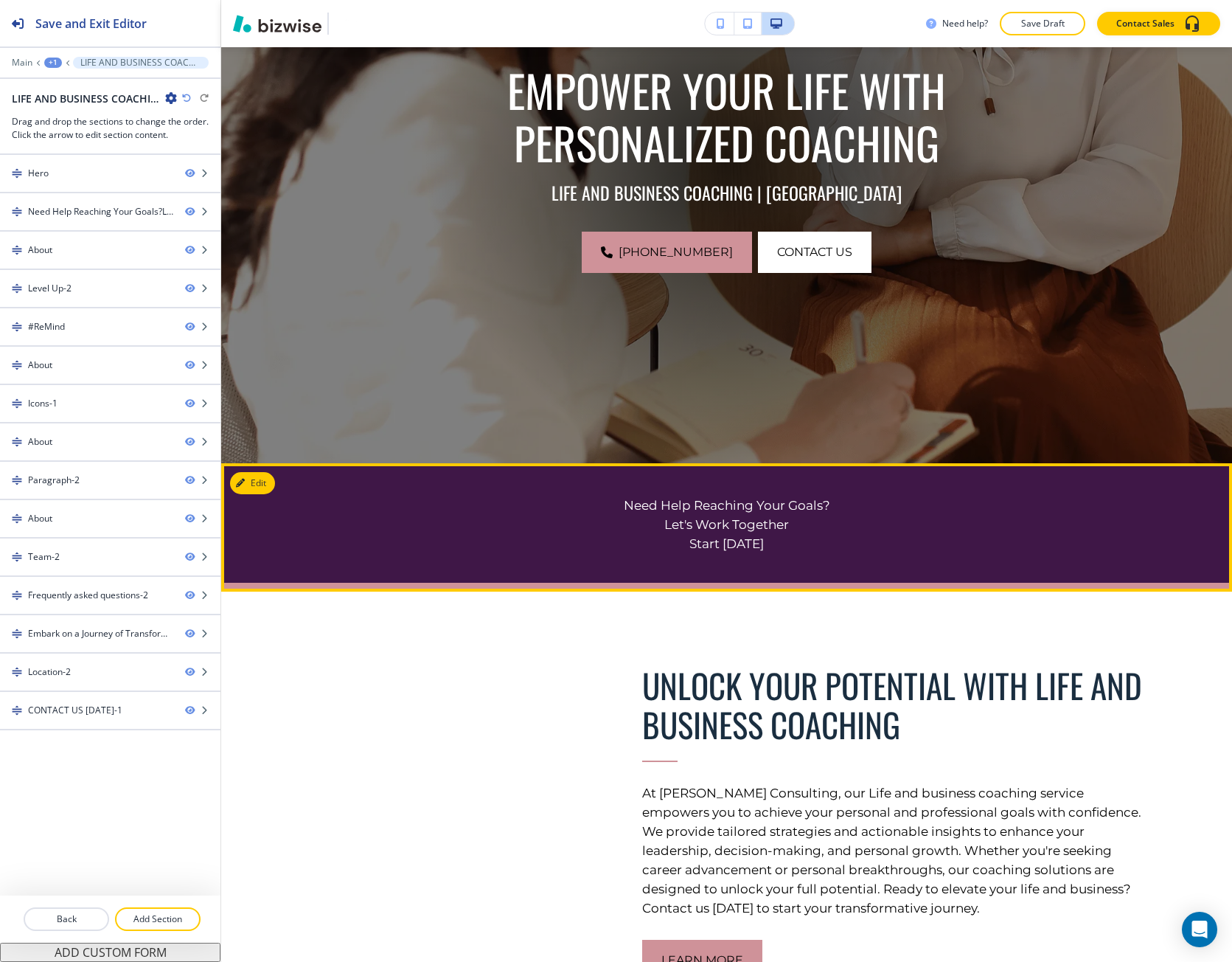
scroll to position [368, 0]
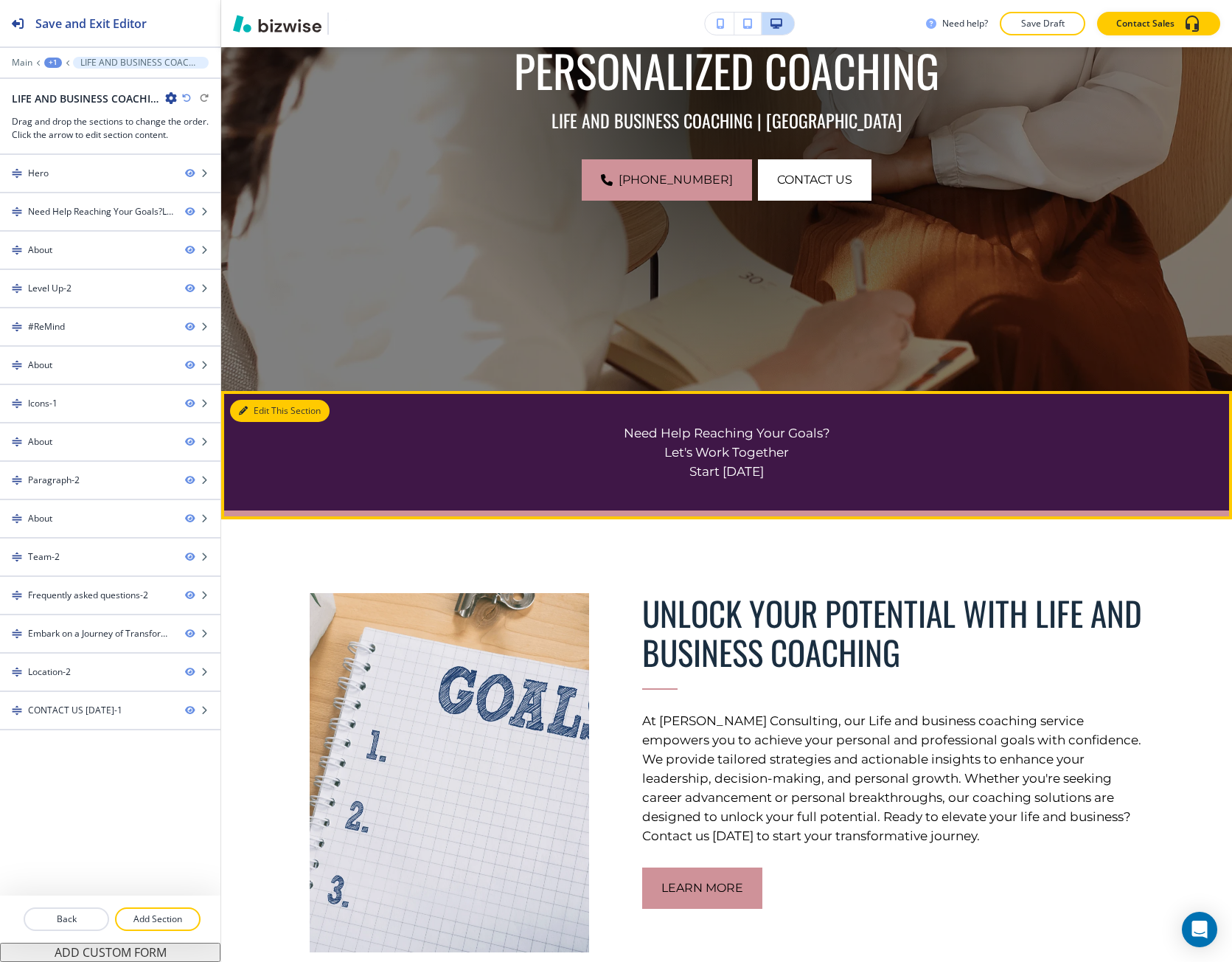
click at [250, 414] on button "Edit This Section" at bounding box center [280, 410] width 100 height 22
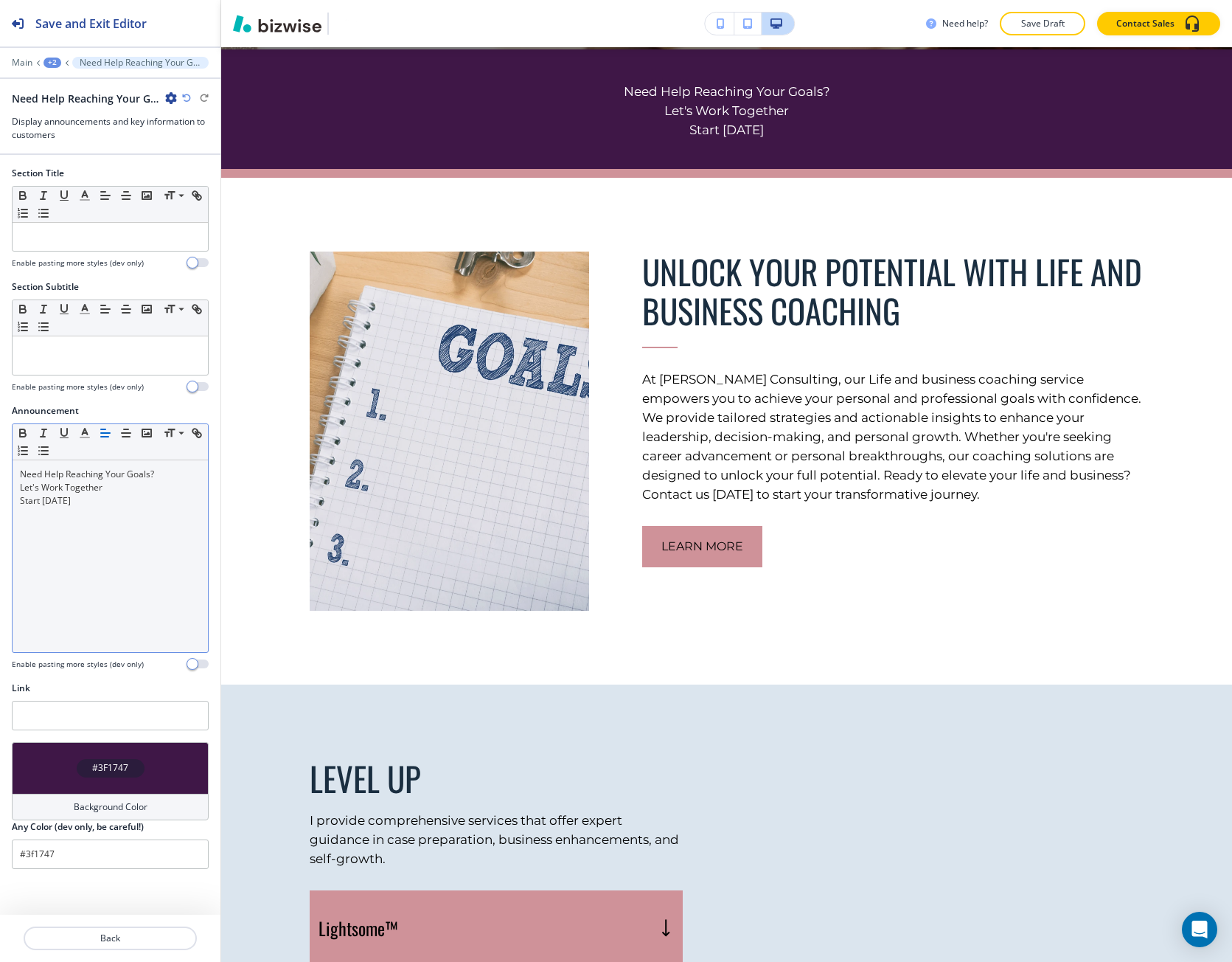
scroll to position [712, 0]
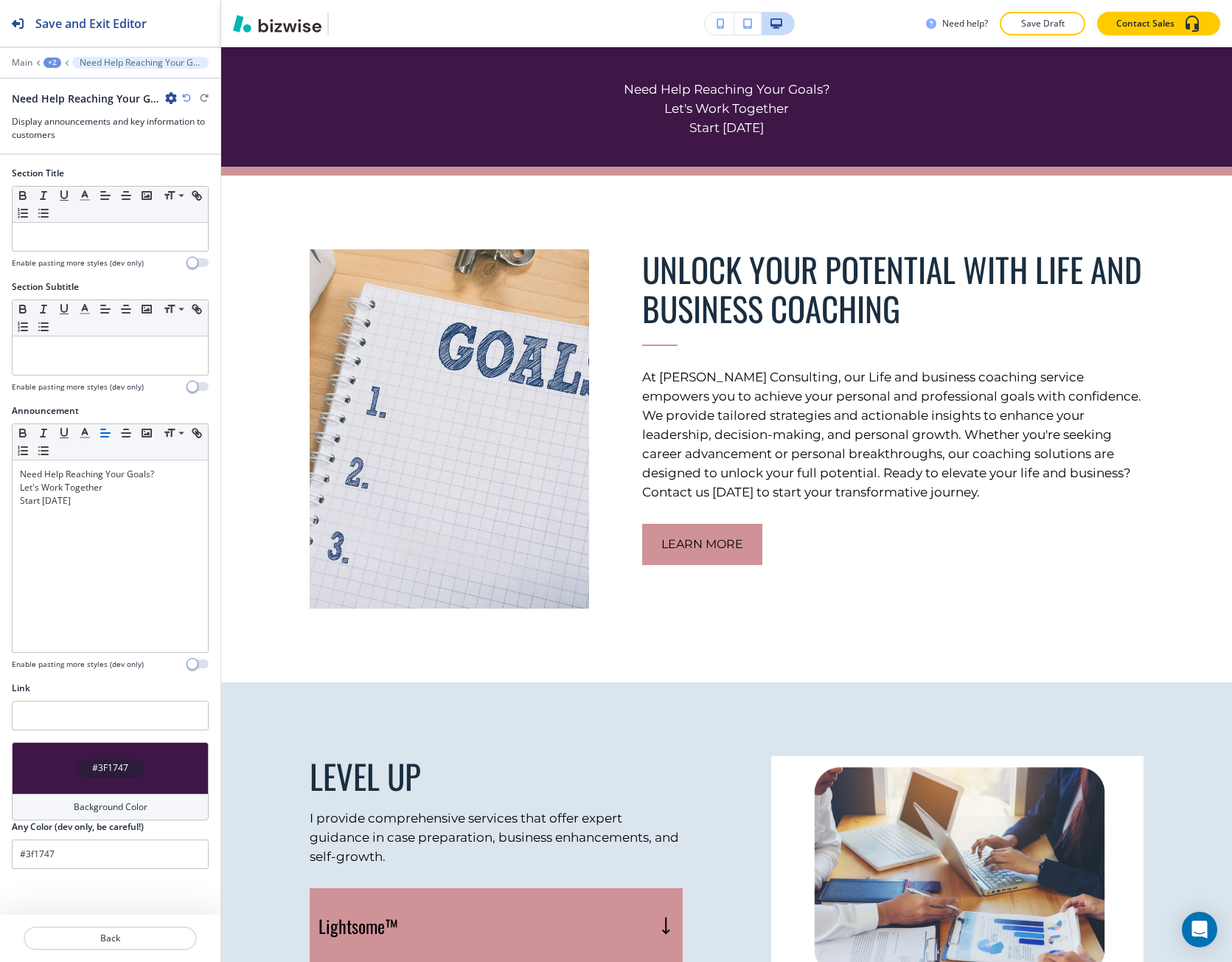
click at [152, 760] on div "#3F1747" at bounding box center [110, 767] width 197 height 52
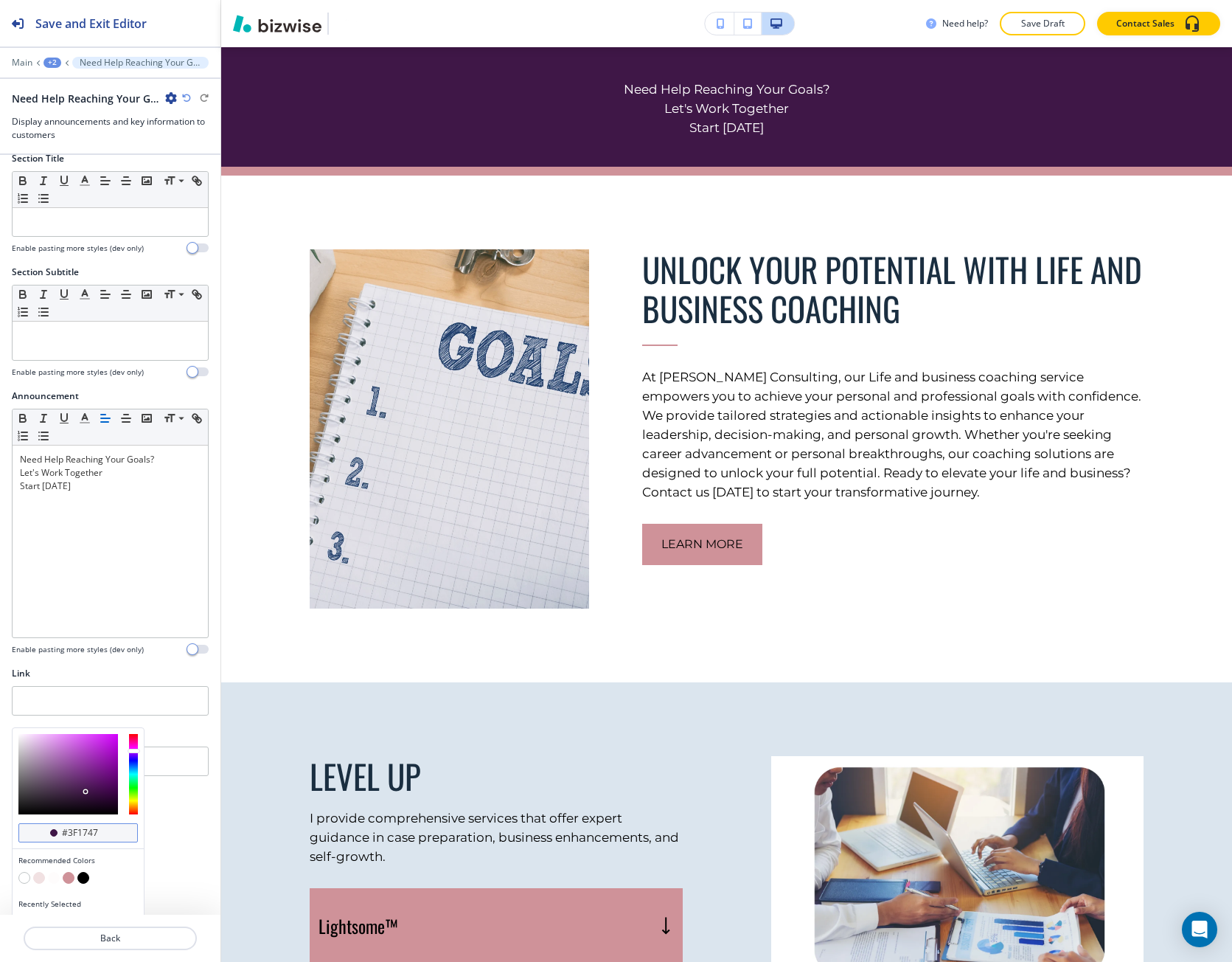
scroll to position [37, 0]
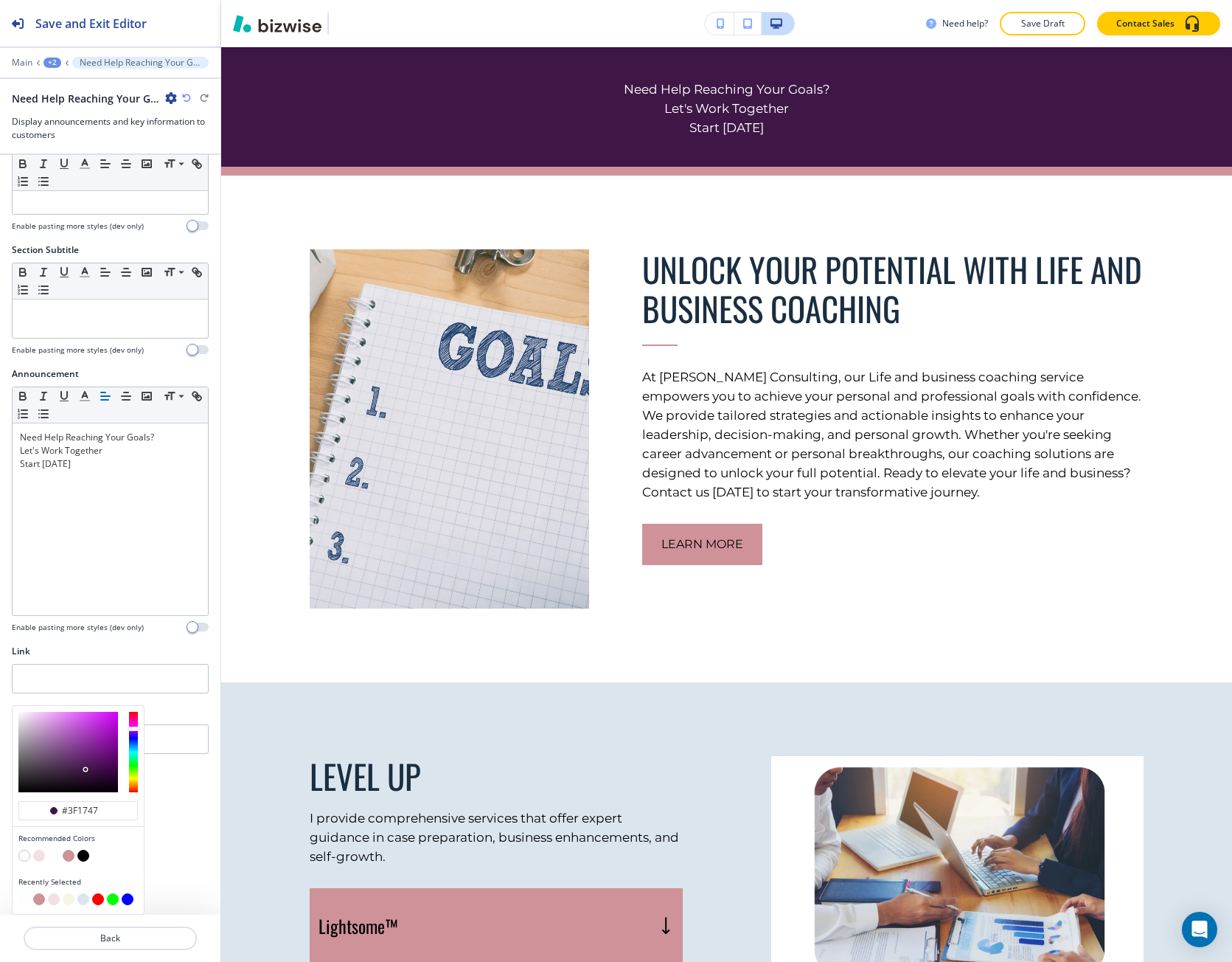
click at [66, 854] on button "button" at bounding box center [69, 856] width 11 height 11
type input "#cf9299"
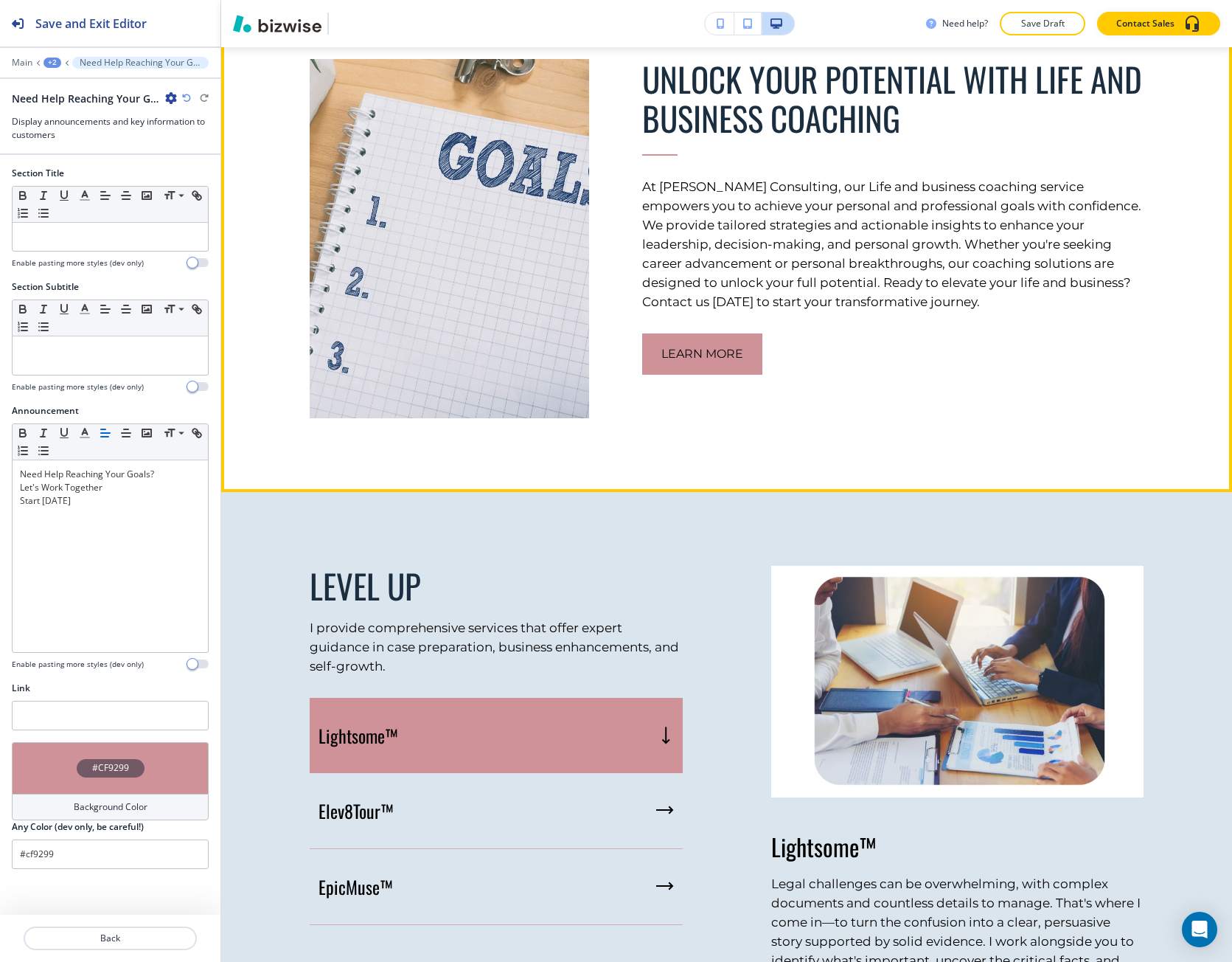
scroll to position [1008, 0]
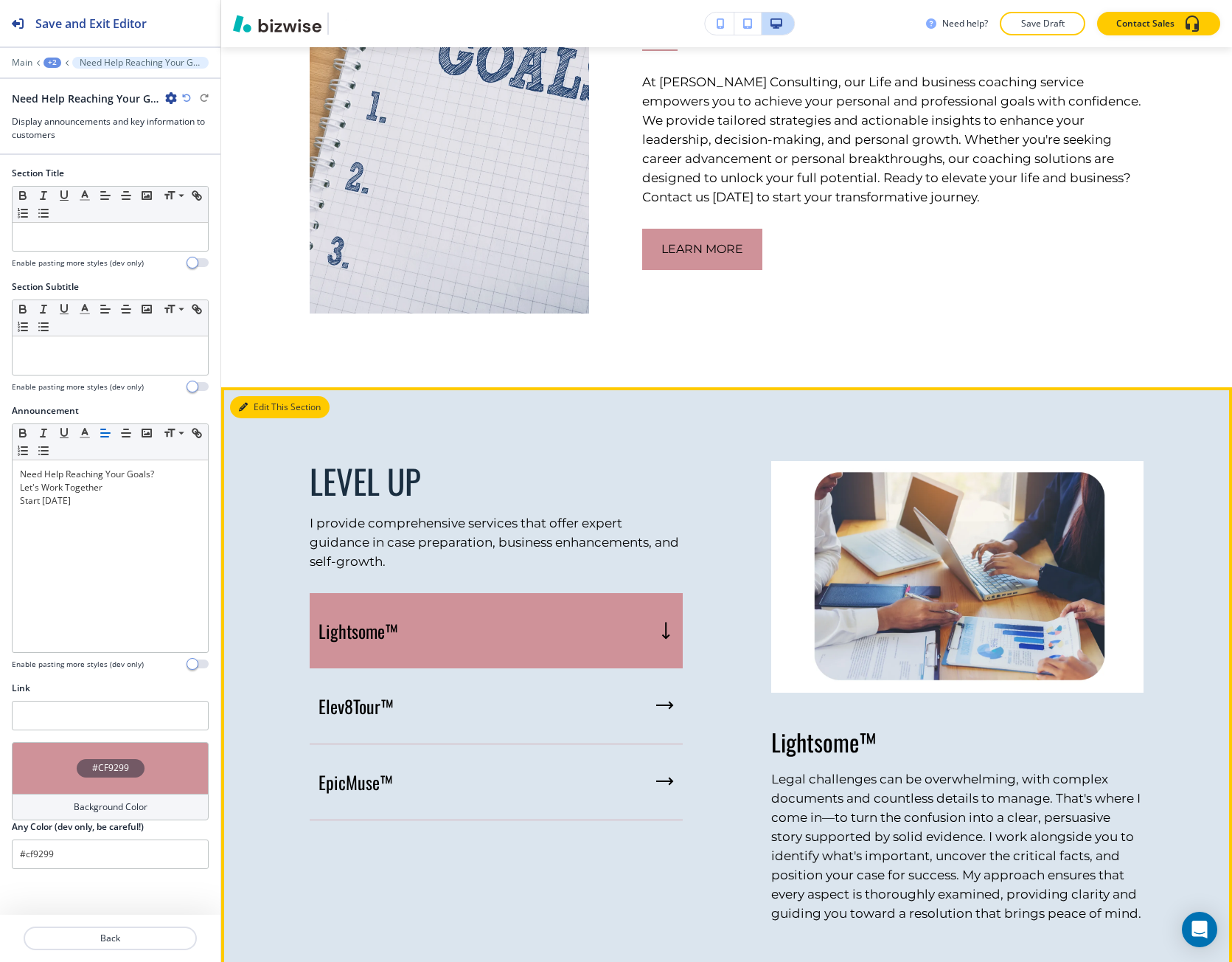
click at [265, 399] on button "Edit This Section" at bounding box center [280, 407] width 100 height 22
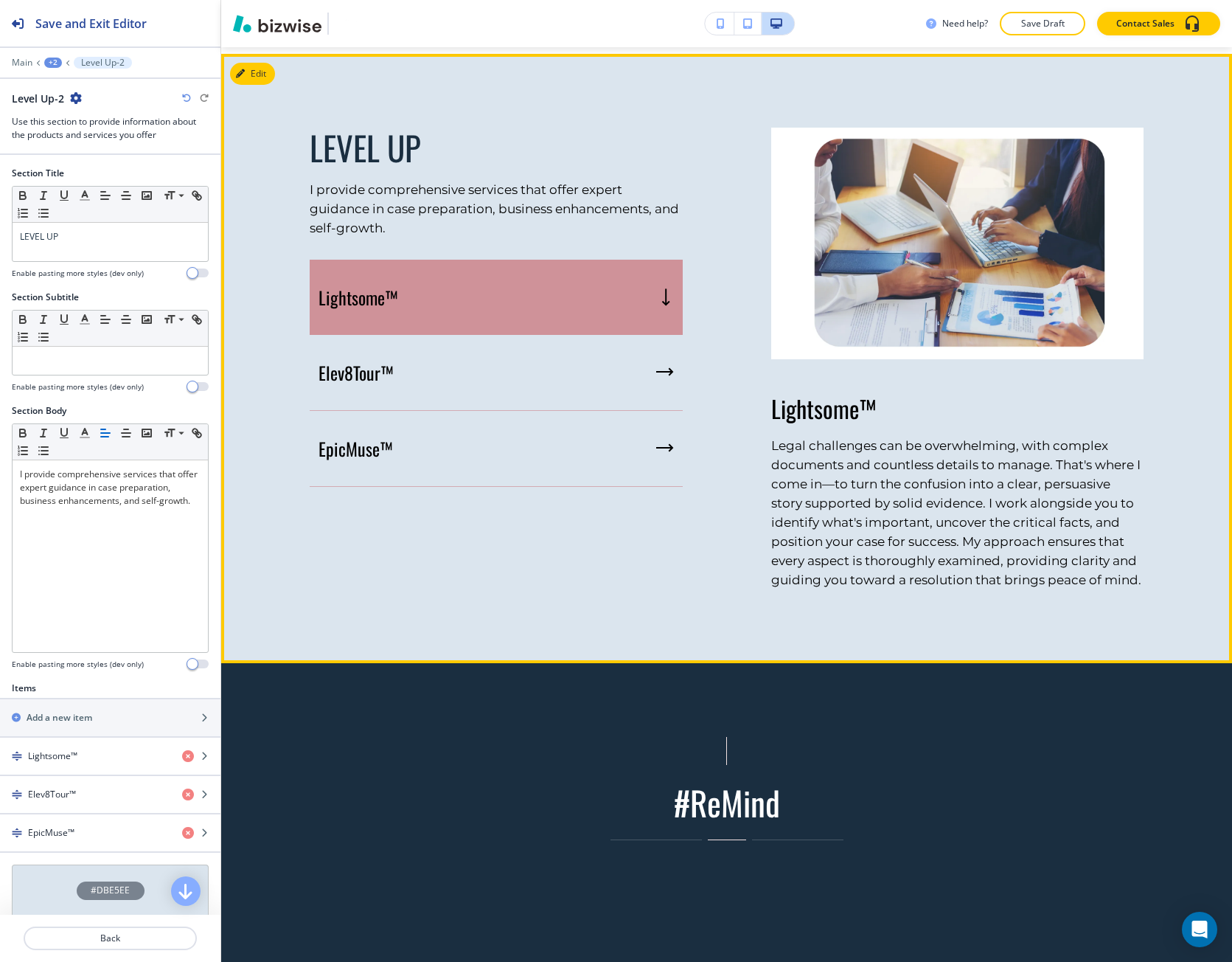
scroll to position [1343, 0]
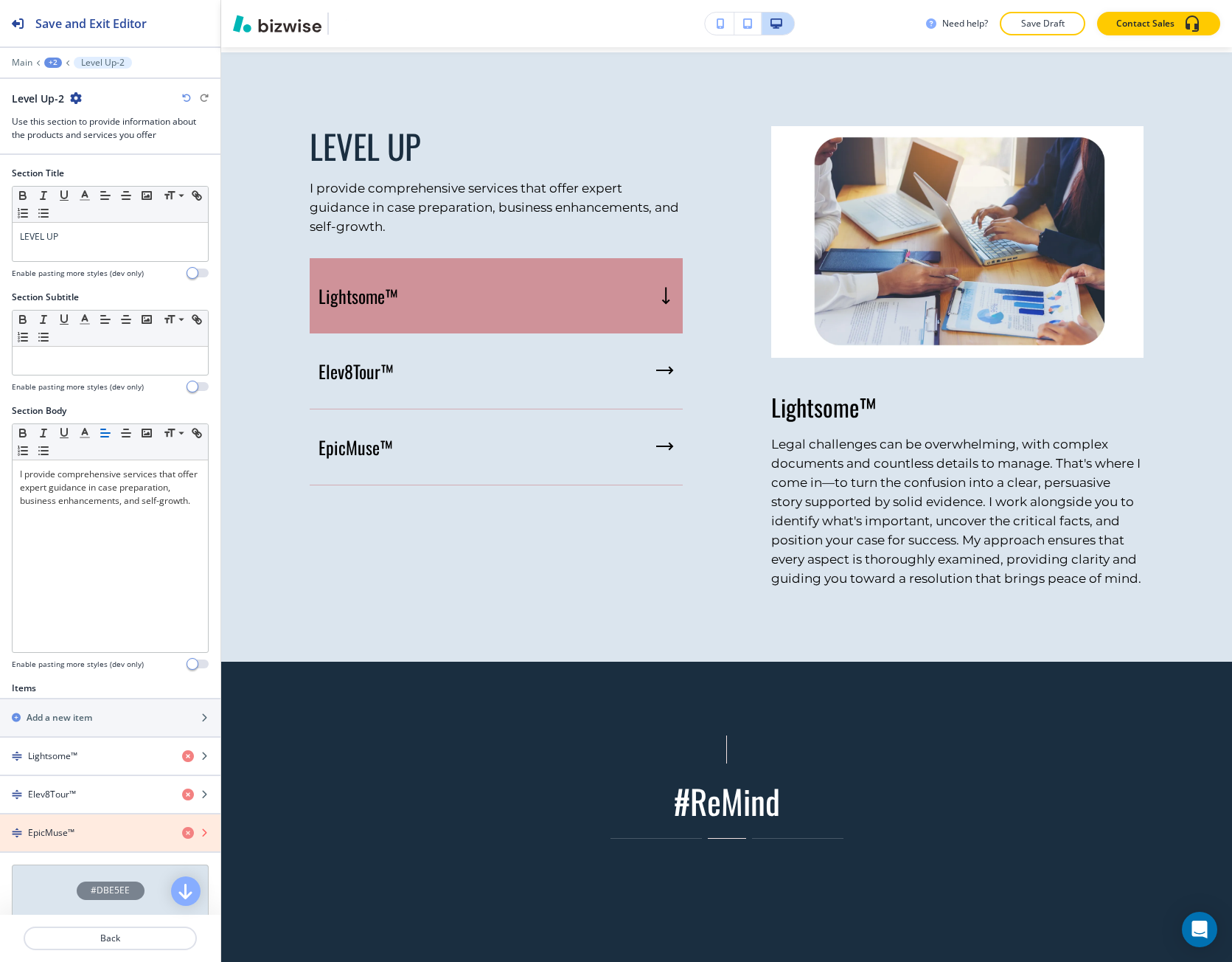
click at [183, 836] on icon "button" at bounding box center [188, 833] width 11 height 11
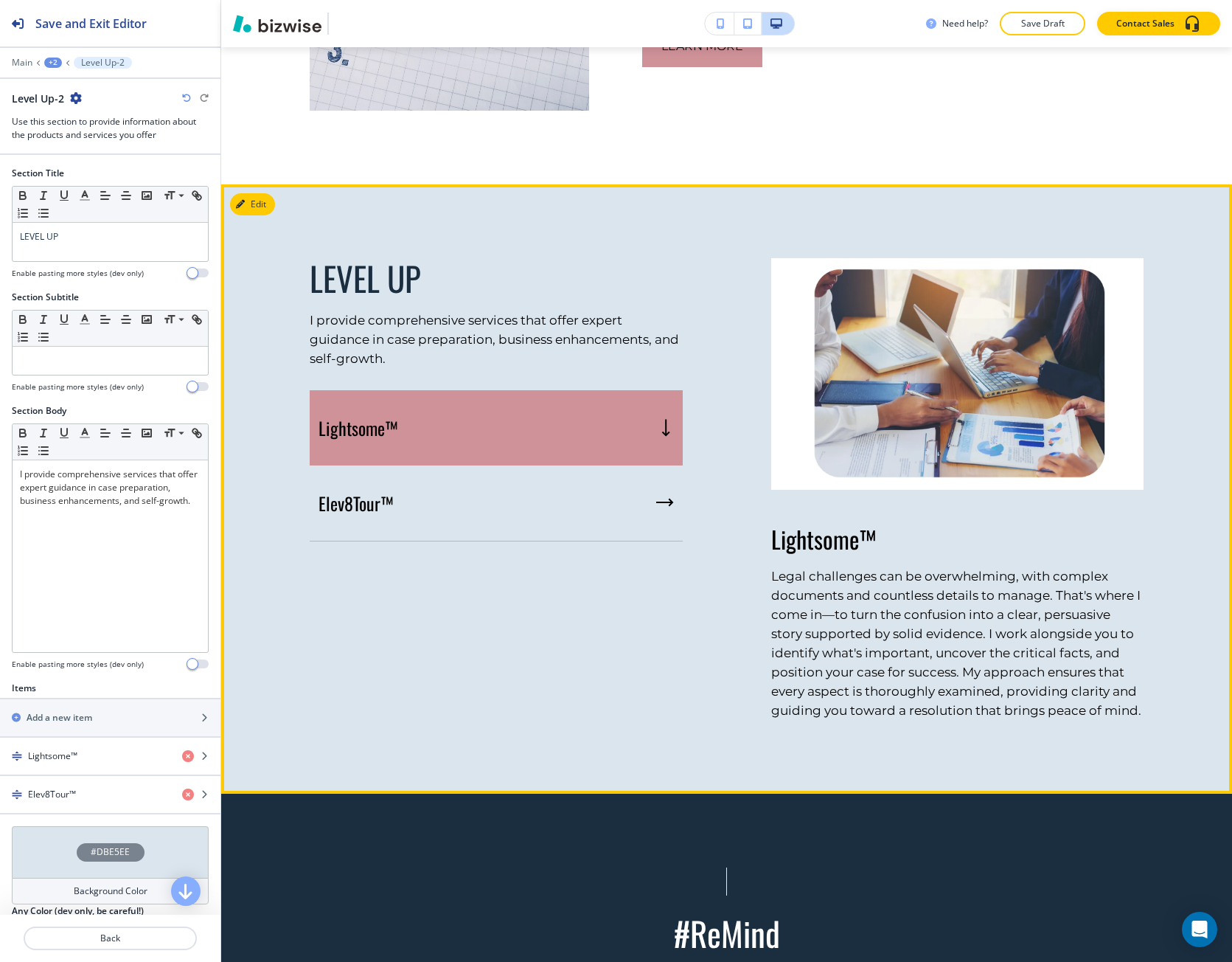
scroll to position [1195, 0]
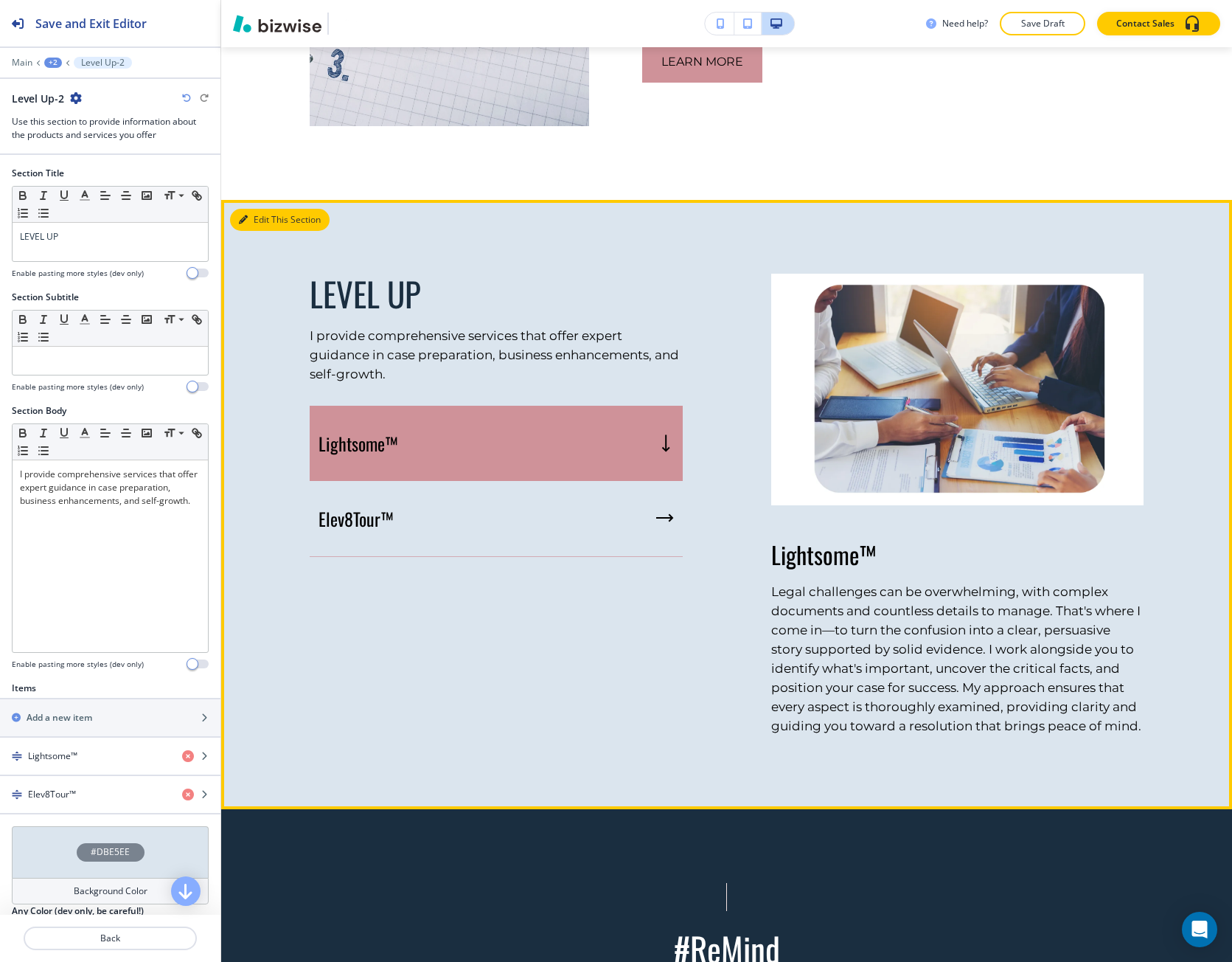
click at [261, 209] on button "Edit This Section" at bounding box center [280, 219] width 100 height 22
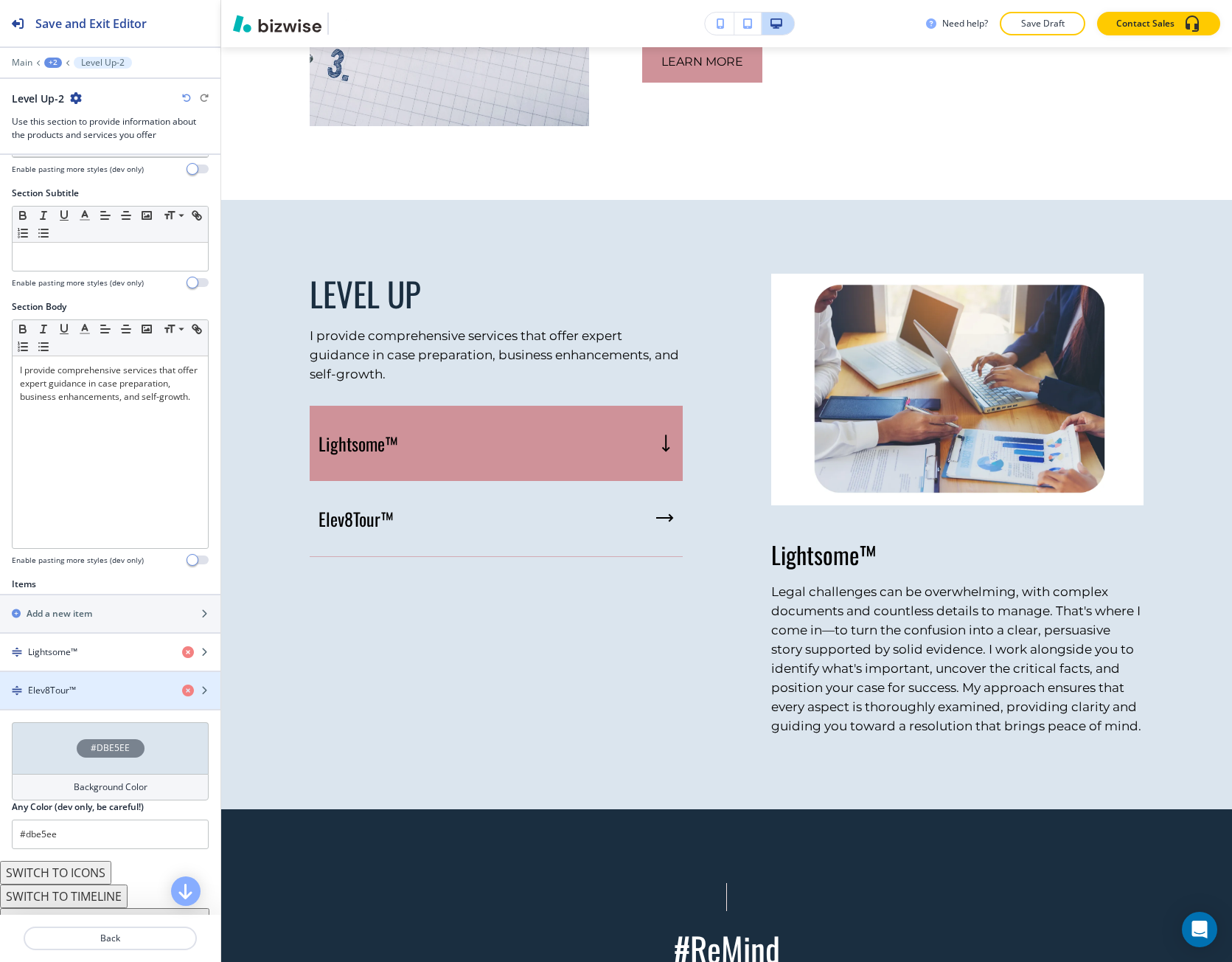
scroll to position [121, 0]
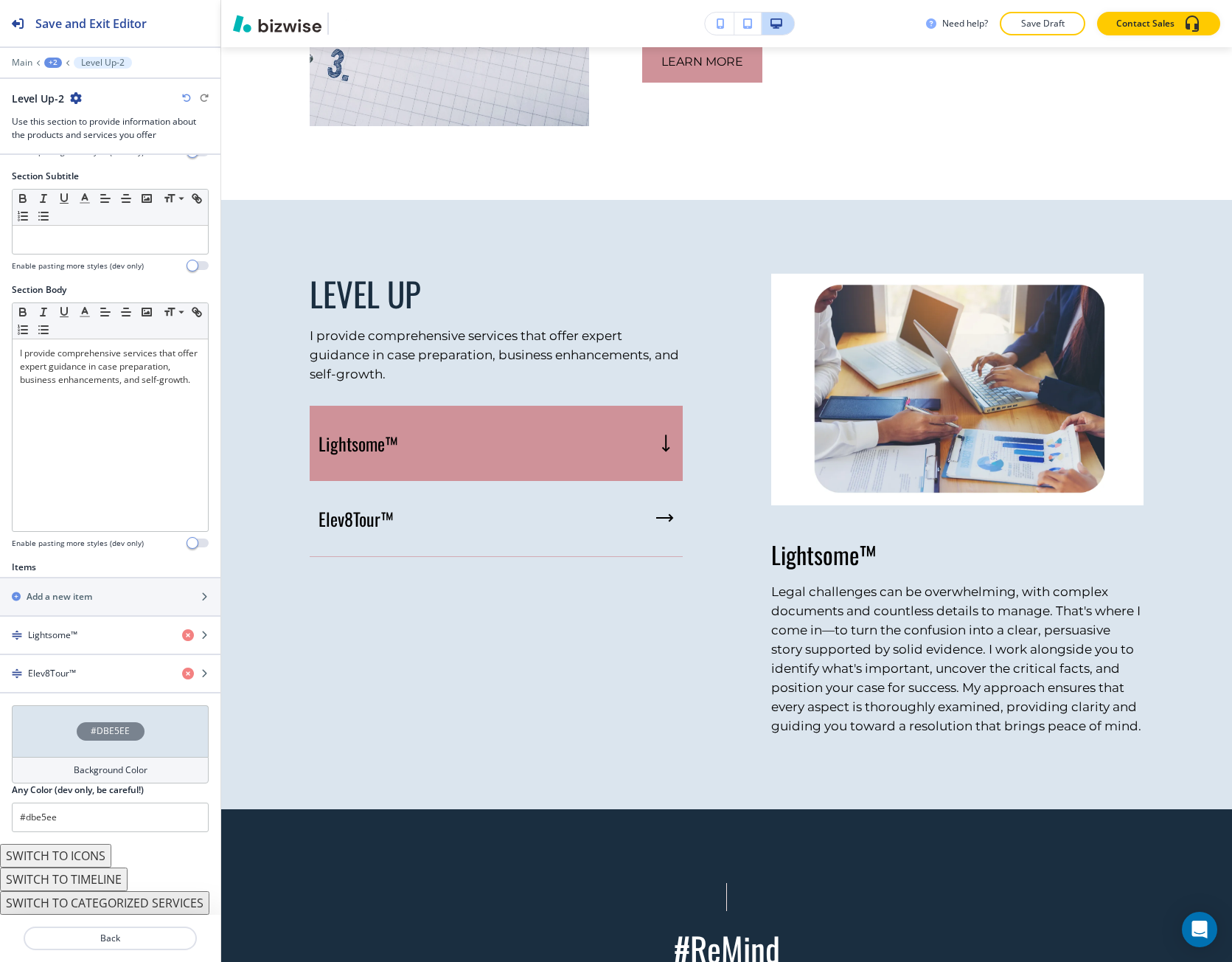
click at [53, 761] on div "Background Color" at bounding box center [110, 770] width 197 height 26
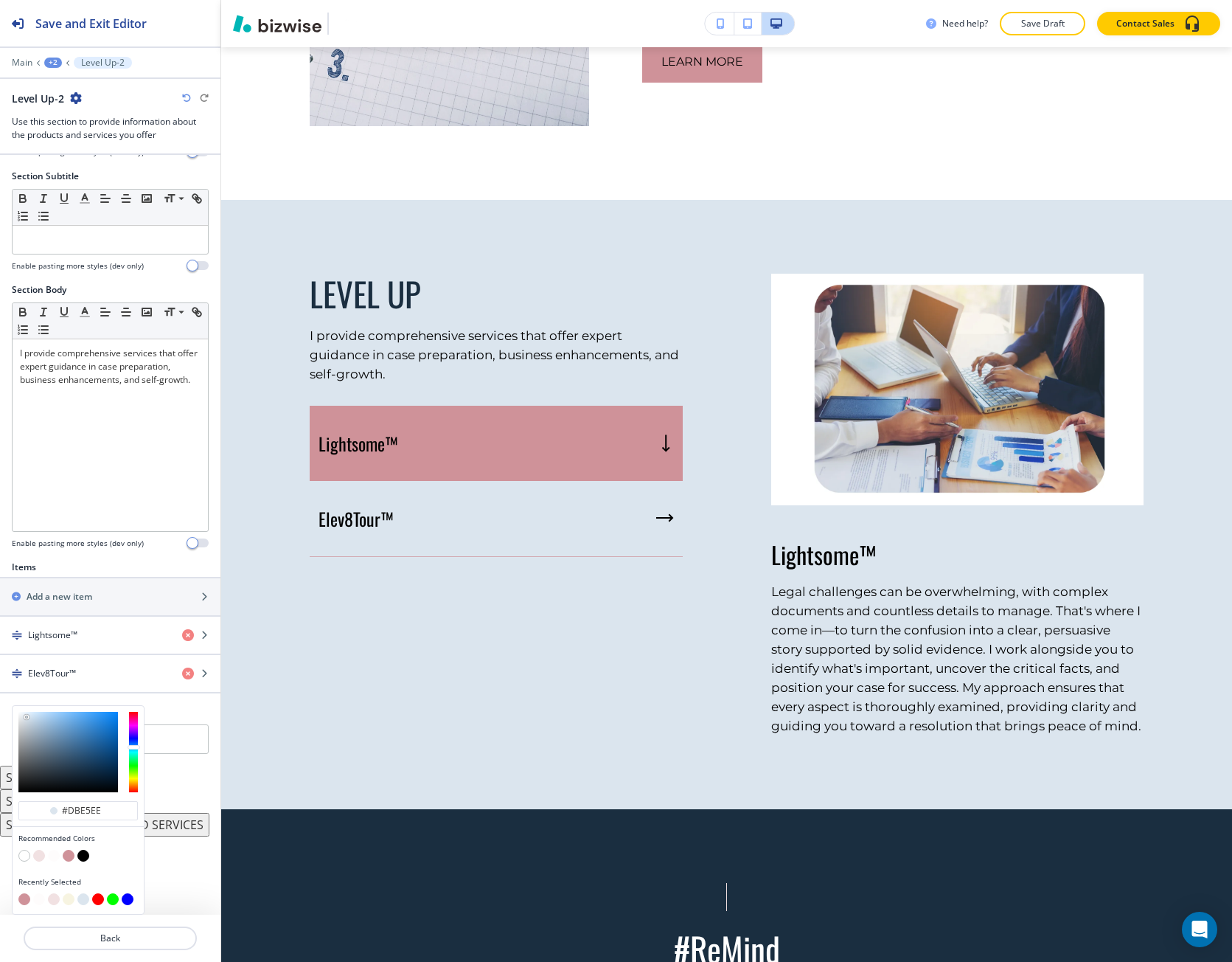
click at [65, 895] on button "button" at bounding box center [69, 899] width 11 height 11
type input "#f7f4e1"
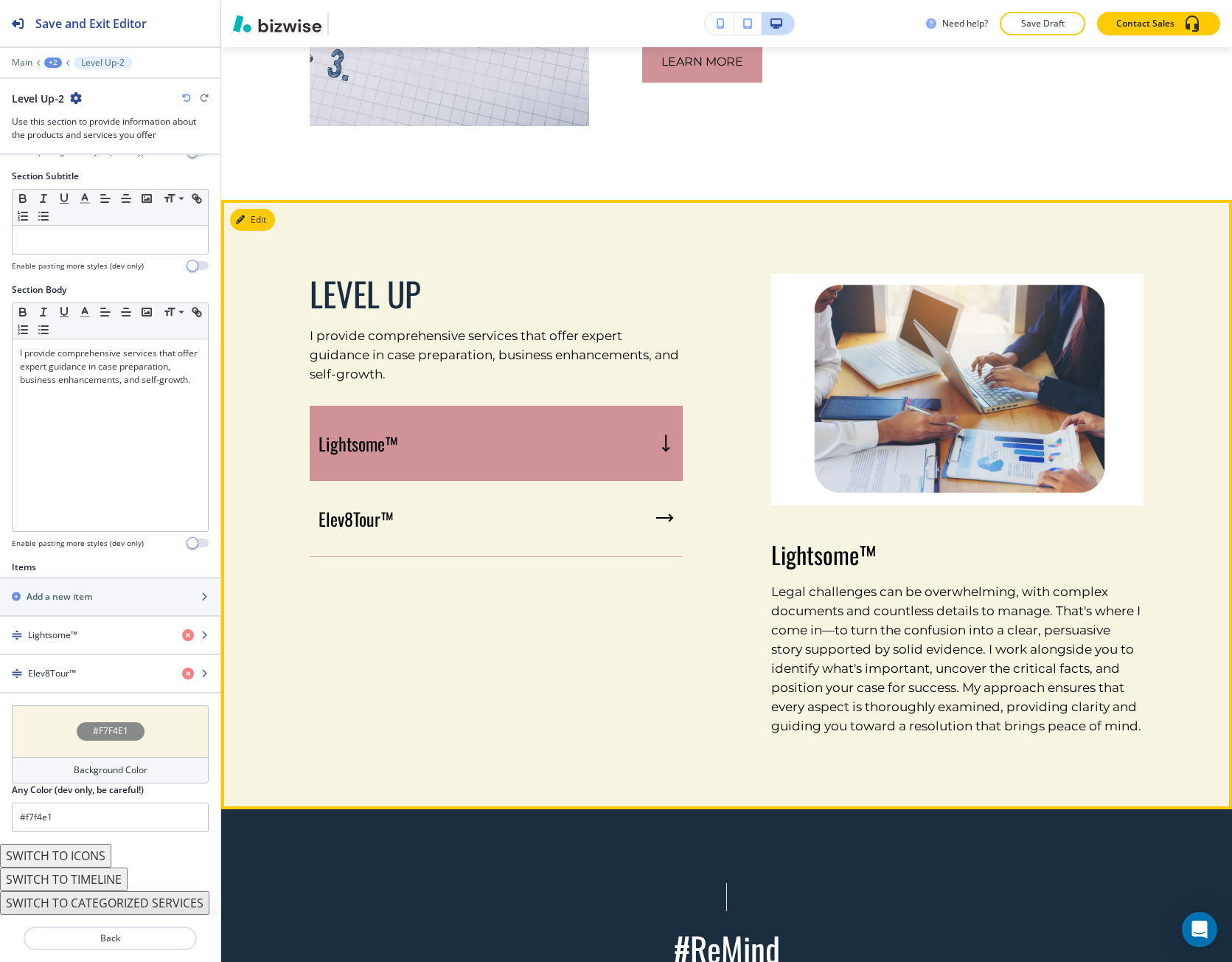
click at [438, 445] on div "Lightsome™" at bounding box center [496, 444] width 373 height 75
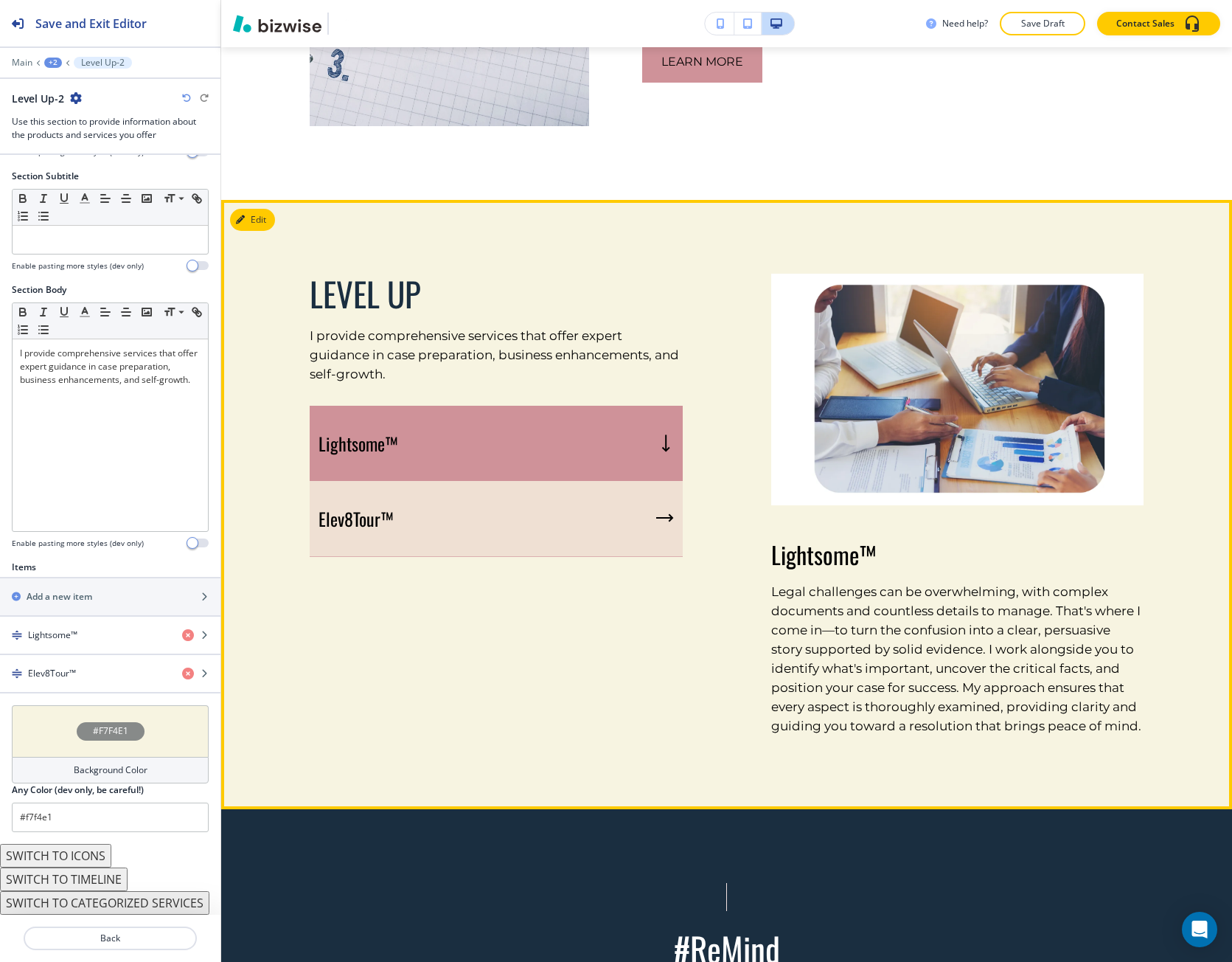
click at [431, 495] on div "Elev8Tour™" at bounding box center [496, 518] width 373 height 76
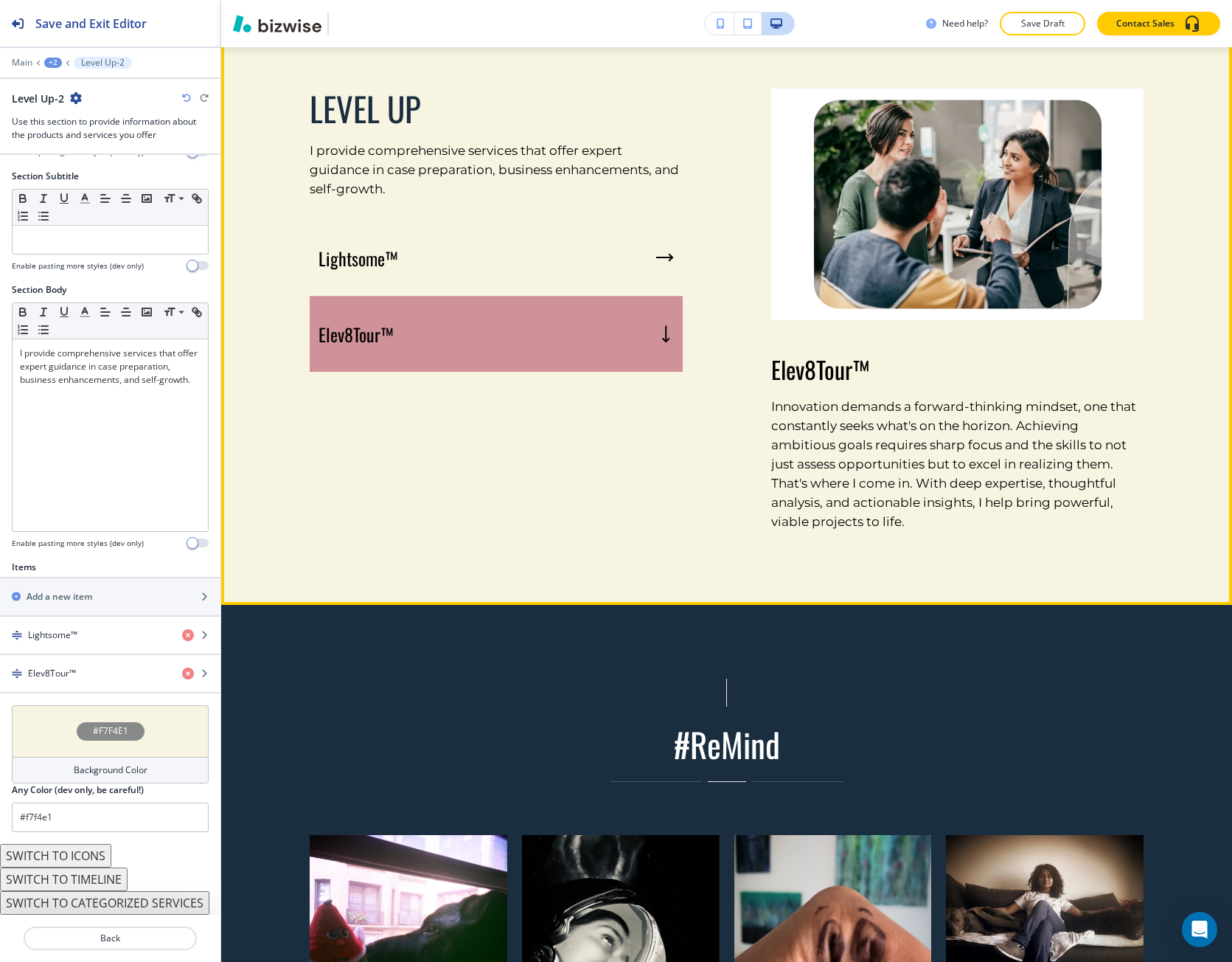
scroll to position [1637, 0]
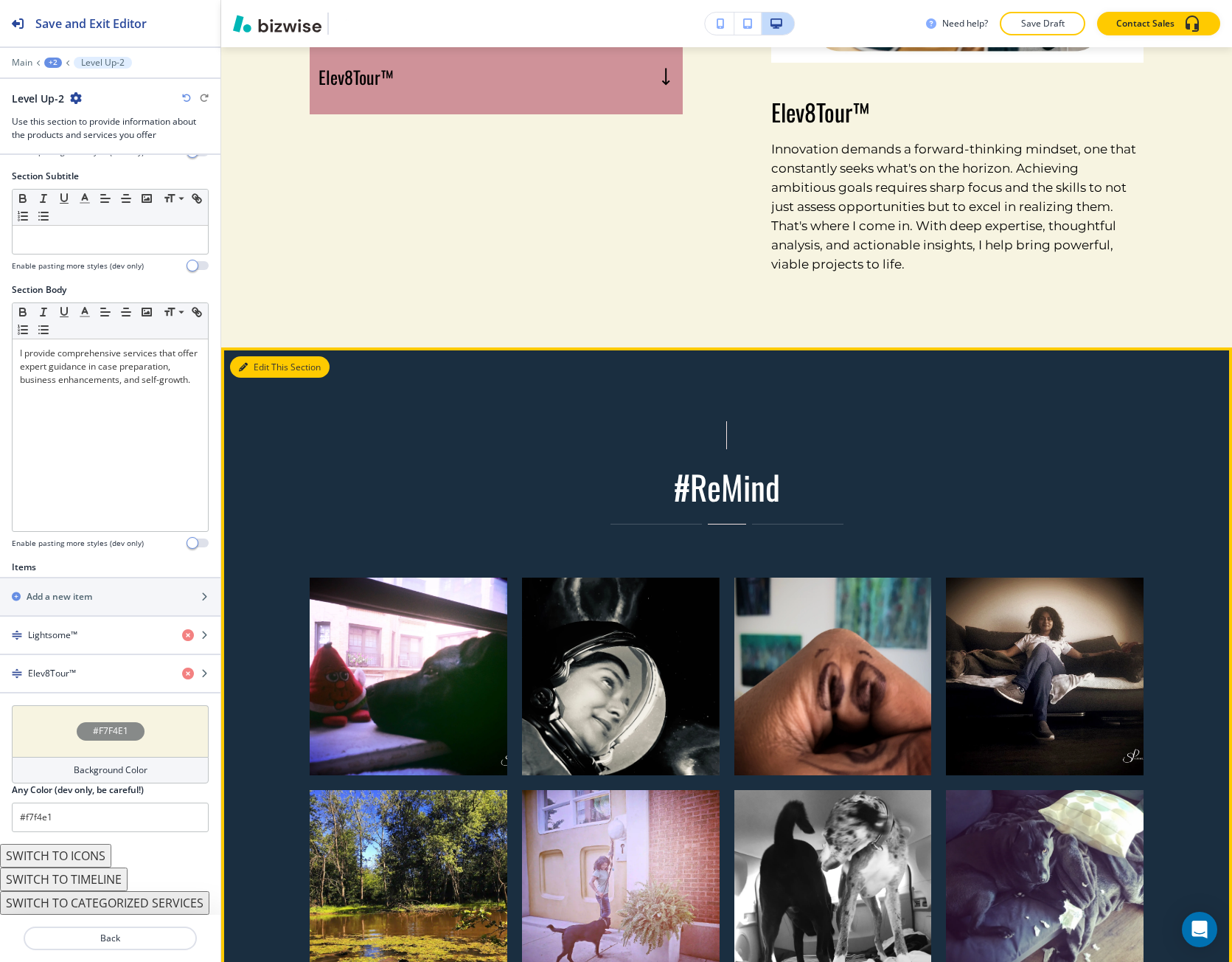
click at [253, 364] on button "Edit This Section" at bounding box center [280, 367] width 100 height 22
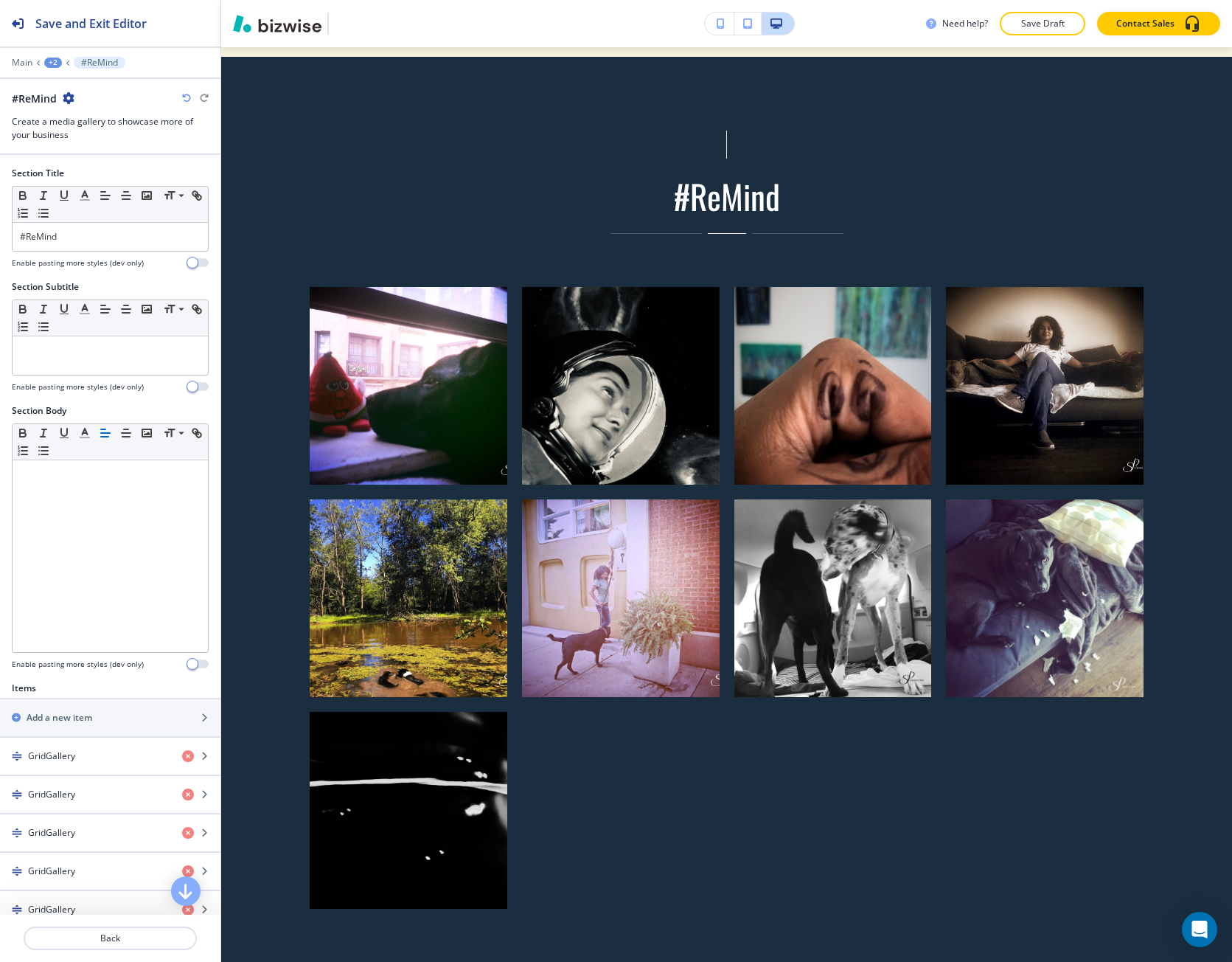
scroll to position [1929, 0]
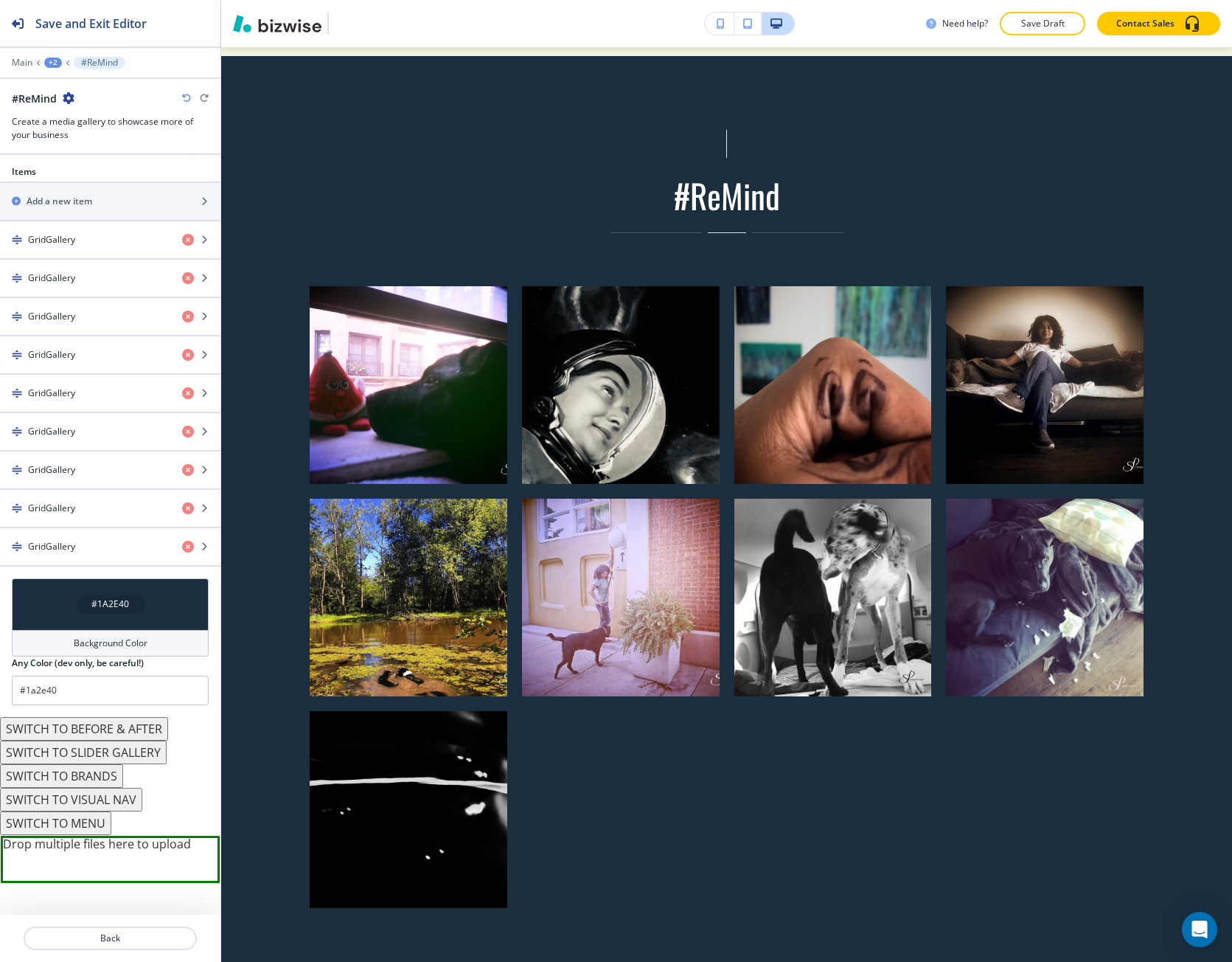
click at [73, 612] on div "#1A2E40" at bounding box center [110, 603] width 197 height 52
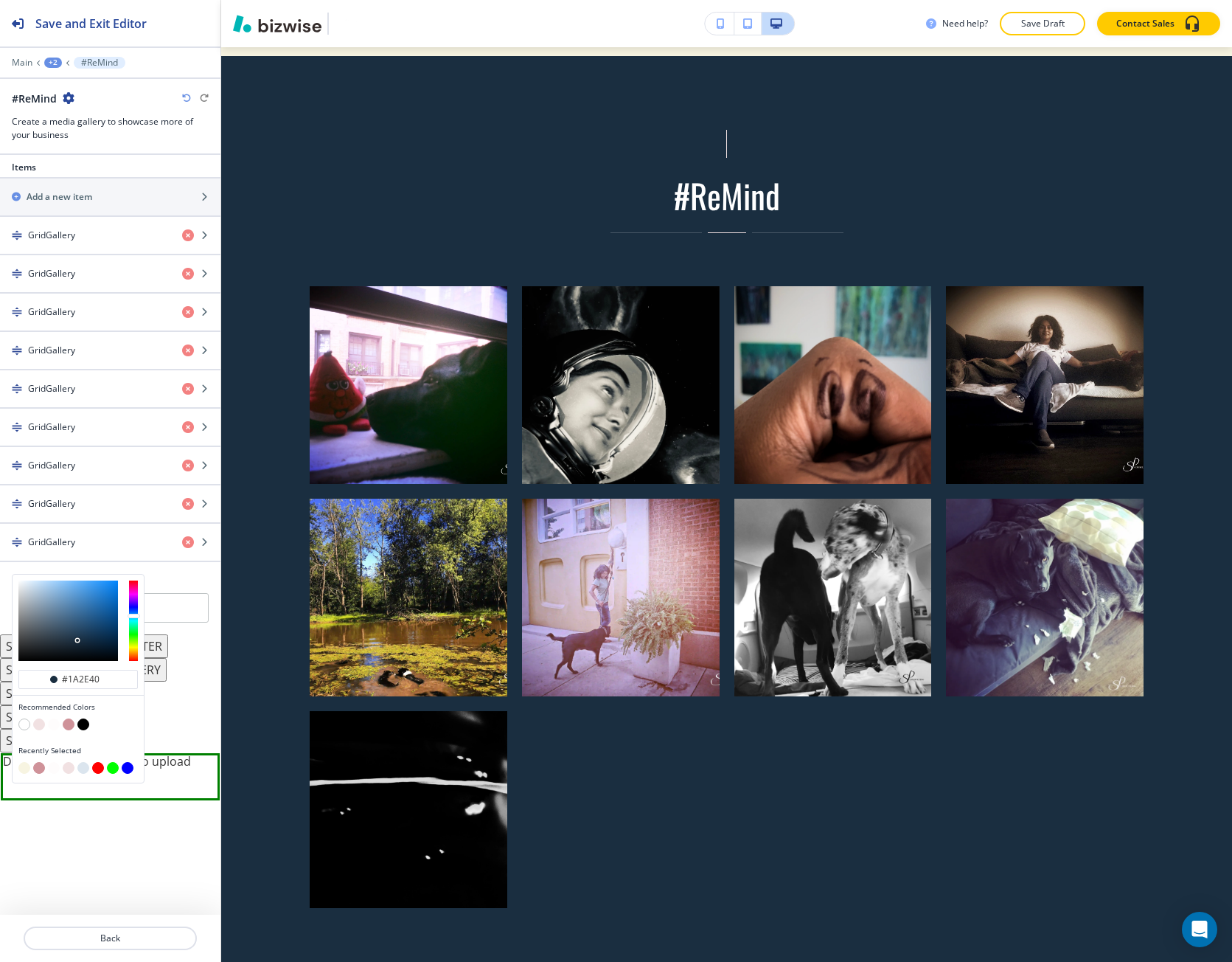
scroll to position [525, 0]
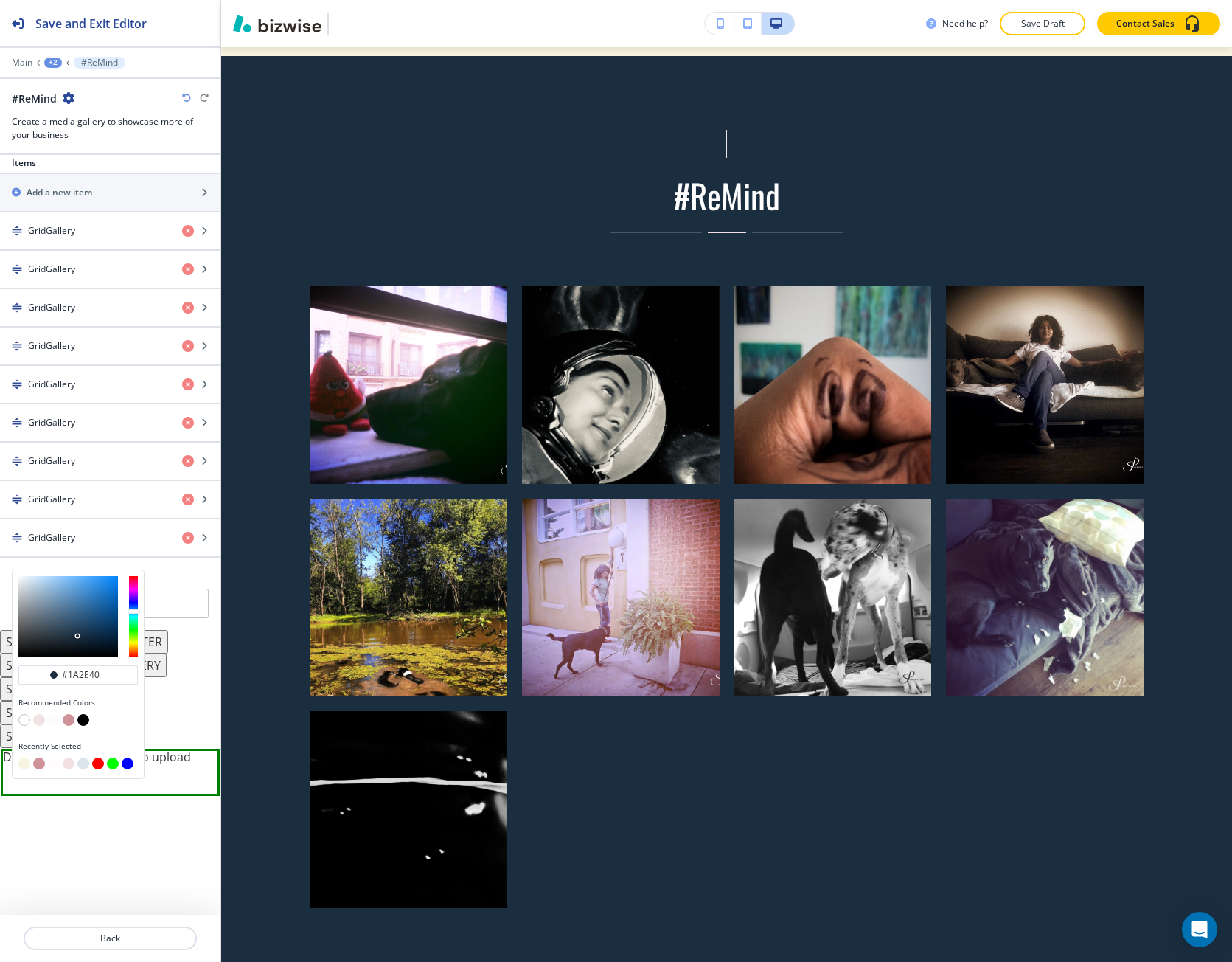
click at [68, 724] on button "button" at bounding box center [69, 720] width 11 height 11
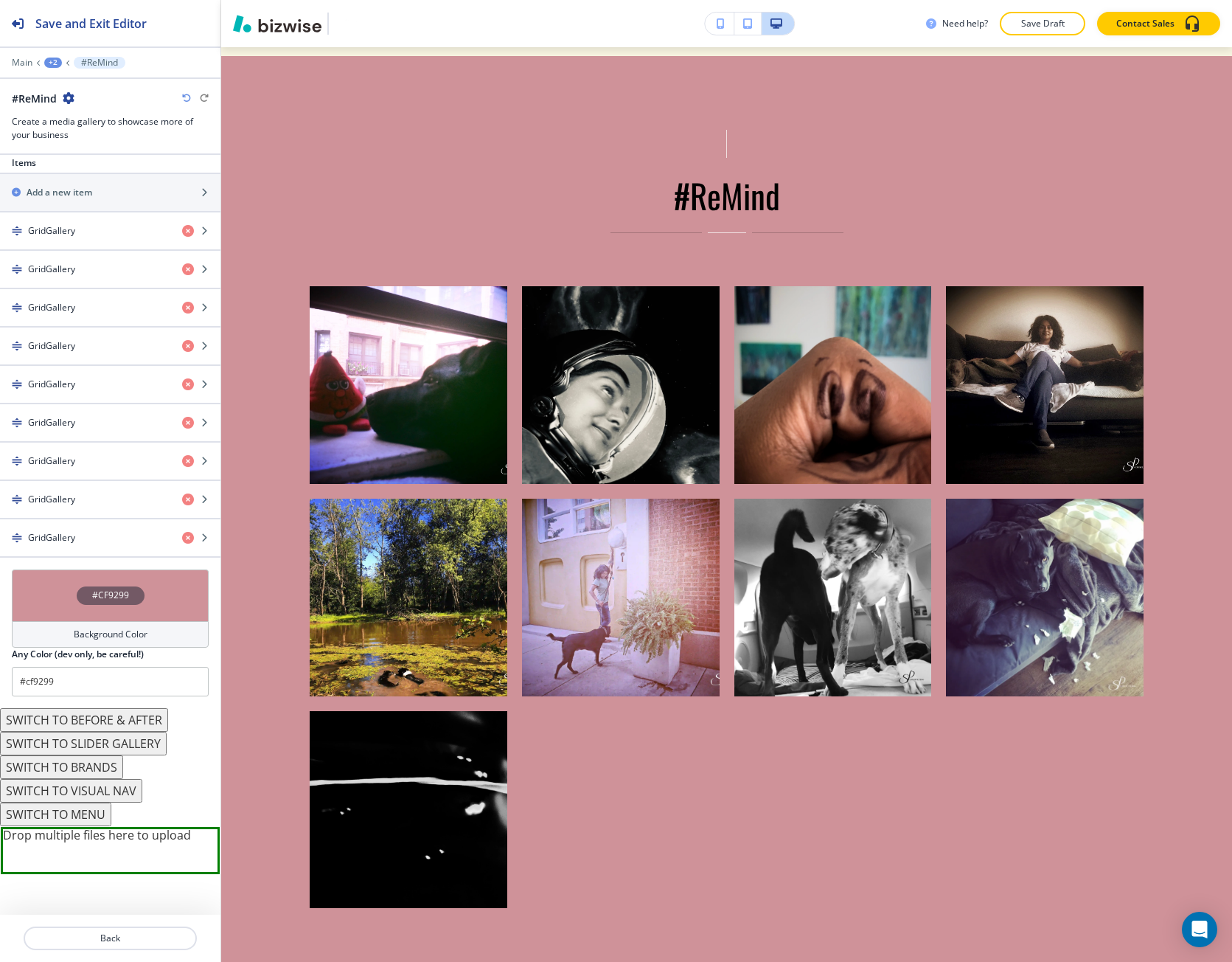
click at [66, 607] on div "#CF9299" at bounding box center [110, 595] width 197 height 52
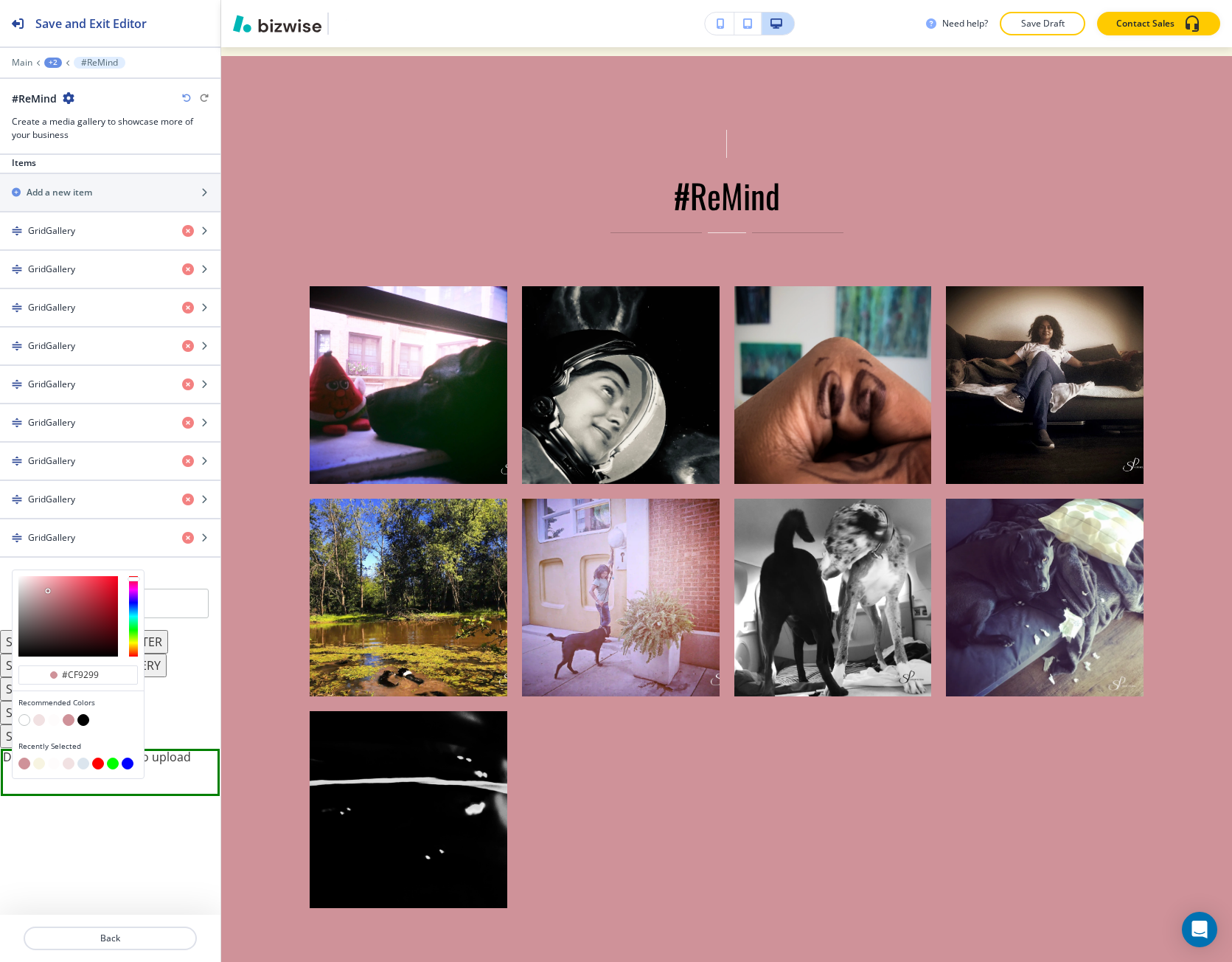
click at [38, 761] on button "button" at bounding box center [39, 763] width 11 height 11
type input "#f7f4e1"
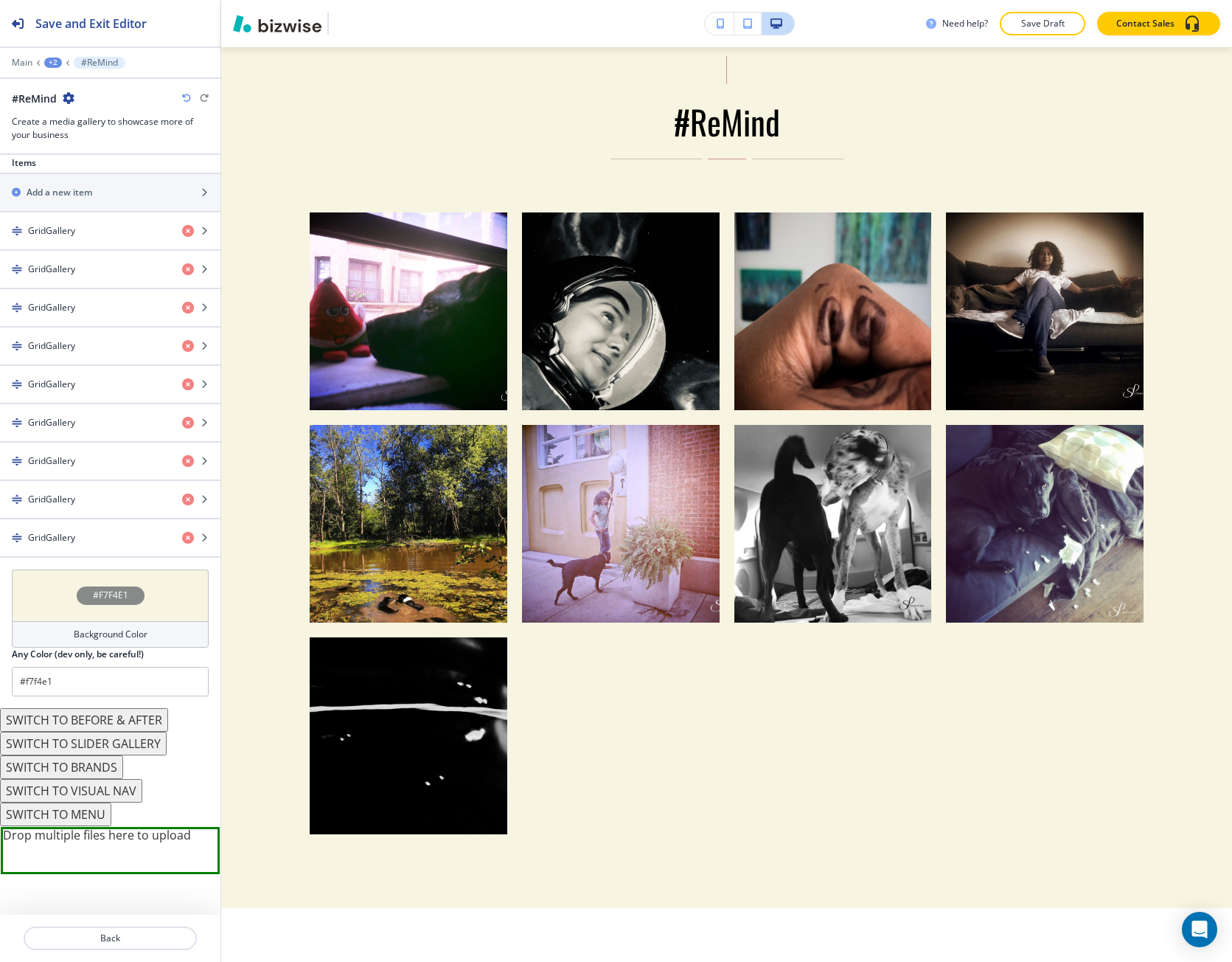
scroll to position [1892, 0]
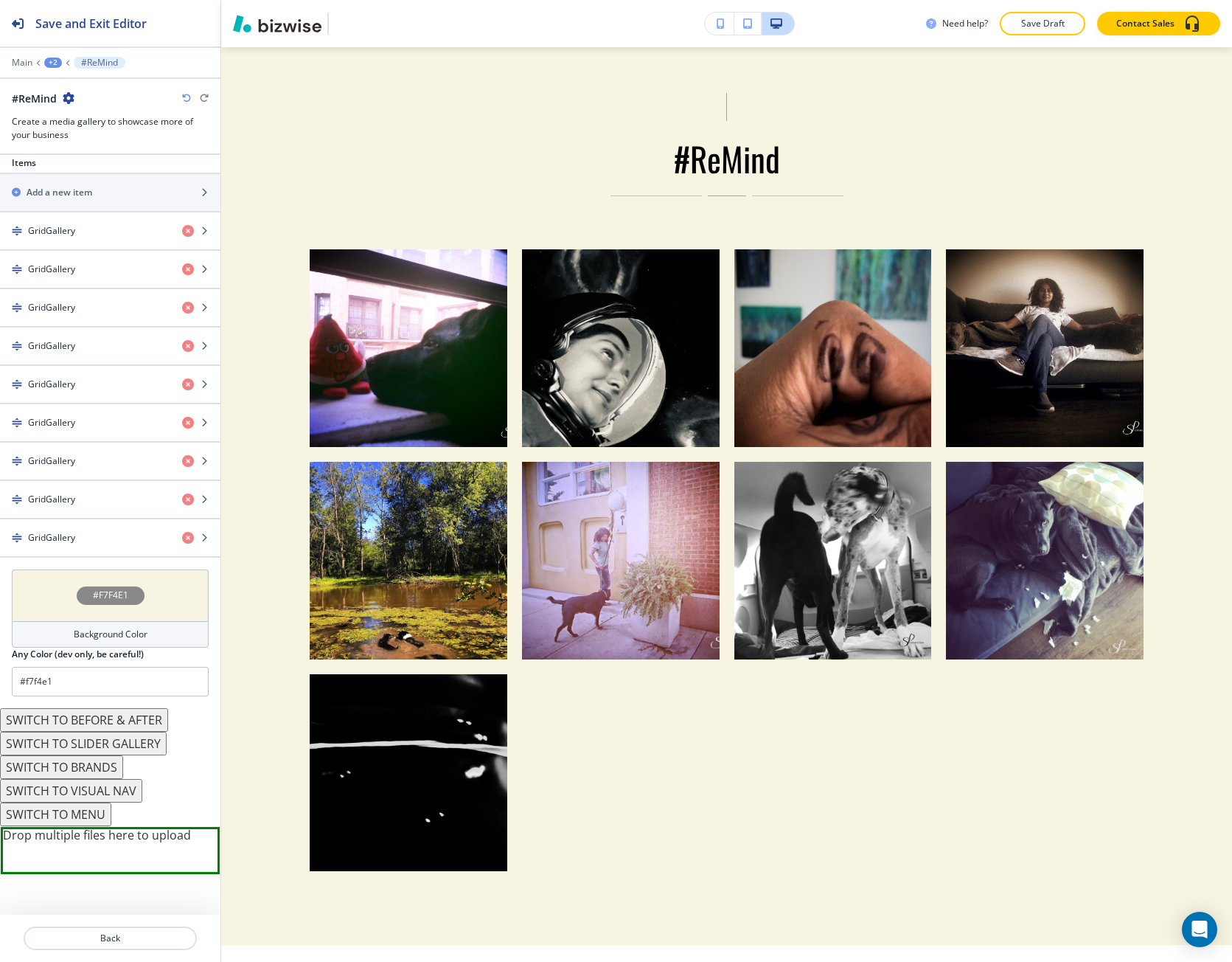
click at [77, 619] on div "#F7F4E1" at bounding box center [110, 595] width 197 height 52
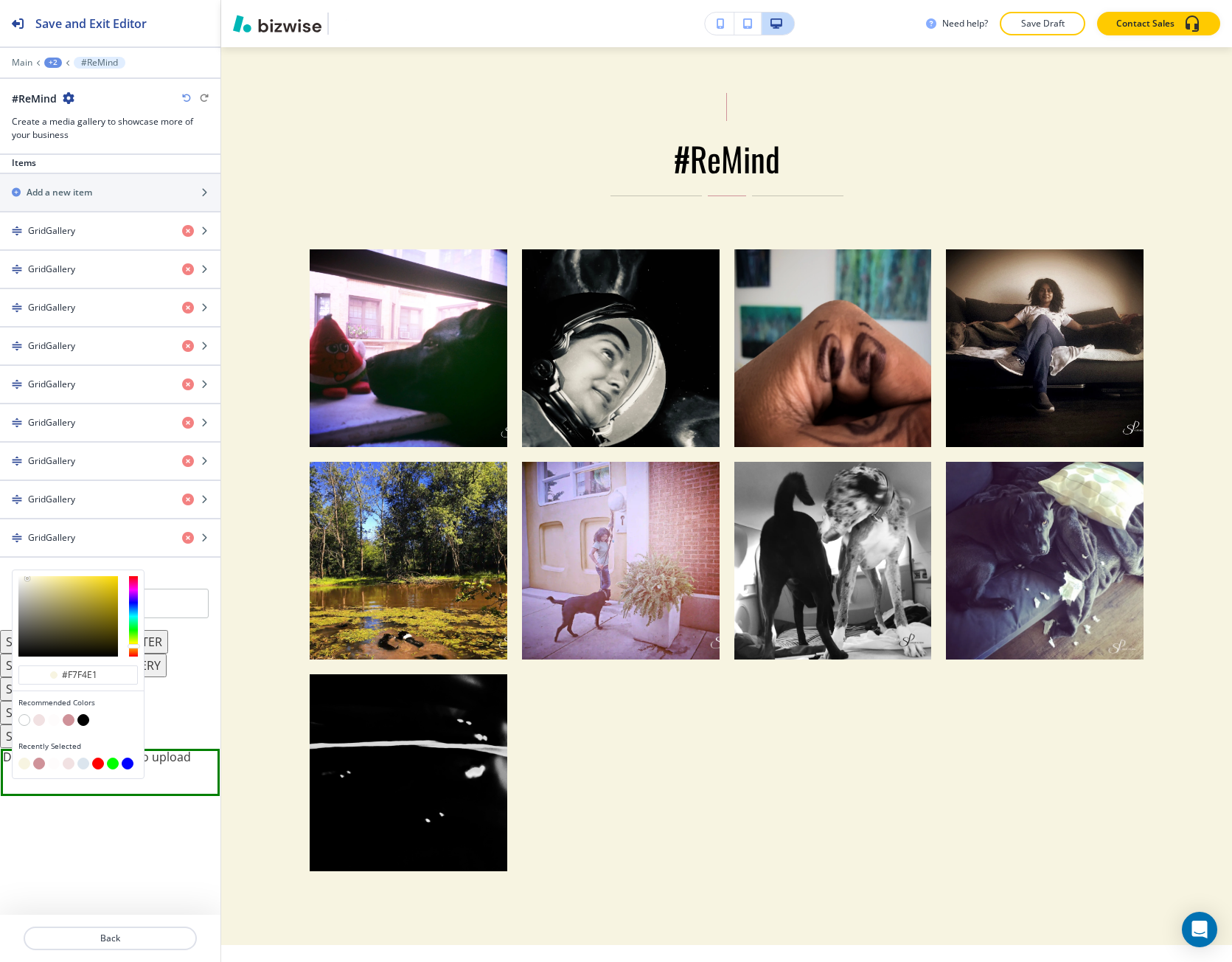
type input "#f0da4e"
click at [86, 580] on div at bounding box center [69, 616] width 100 height 80
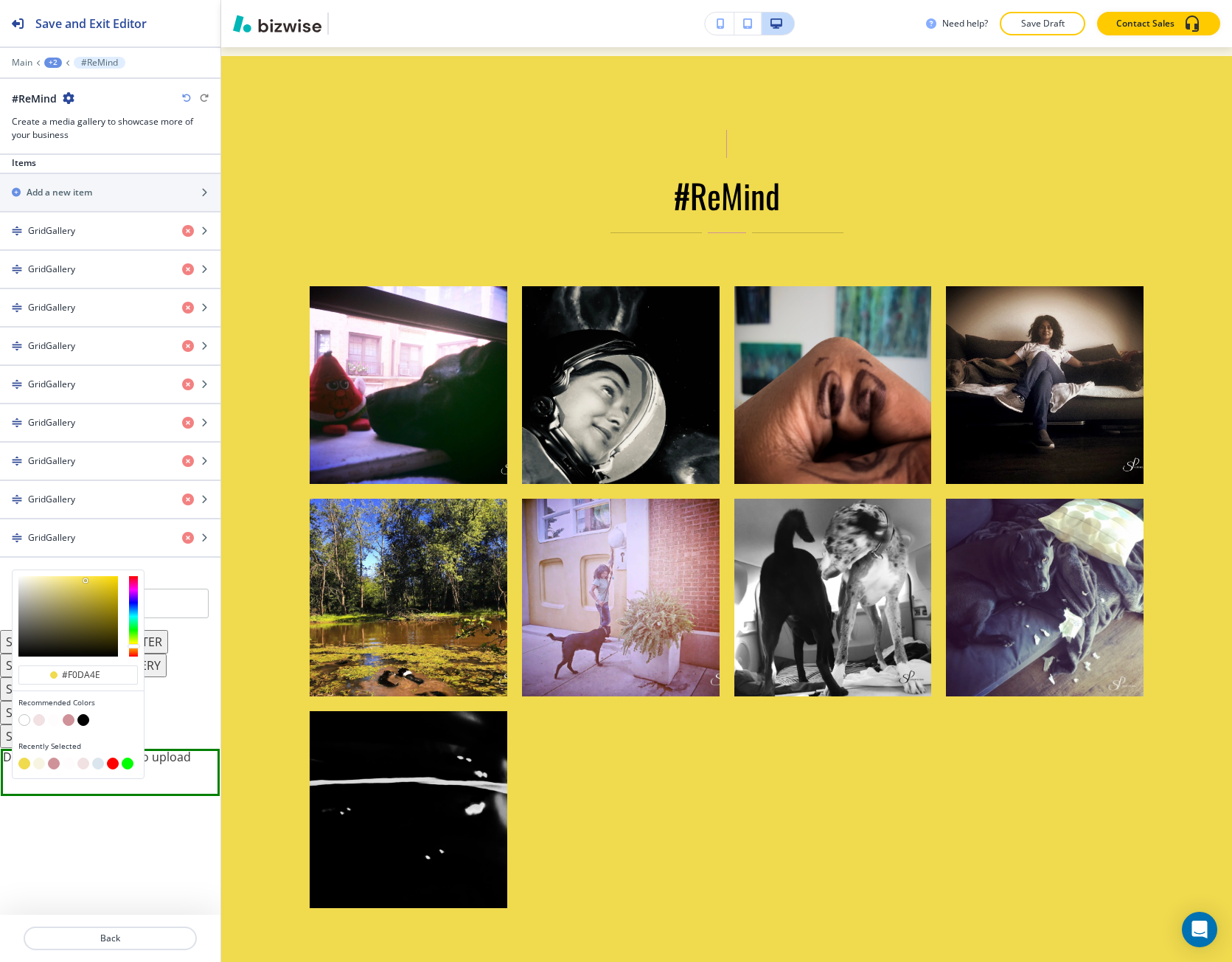
click at [96, 764] on button "button" at bounding box center [98, 763] width 11 height 11
type input "#DBE5EE"
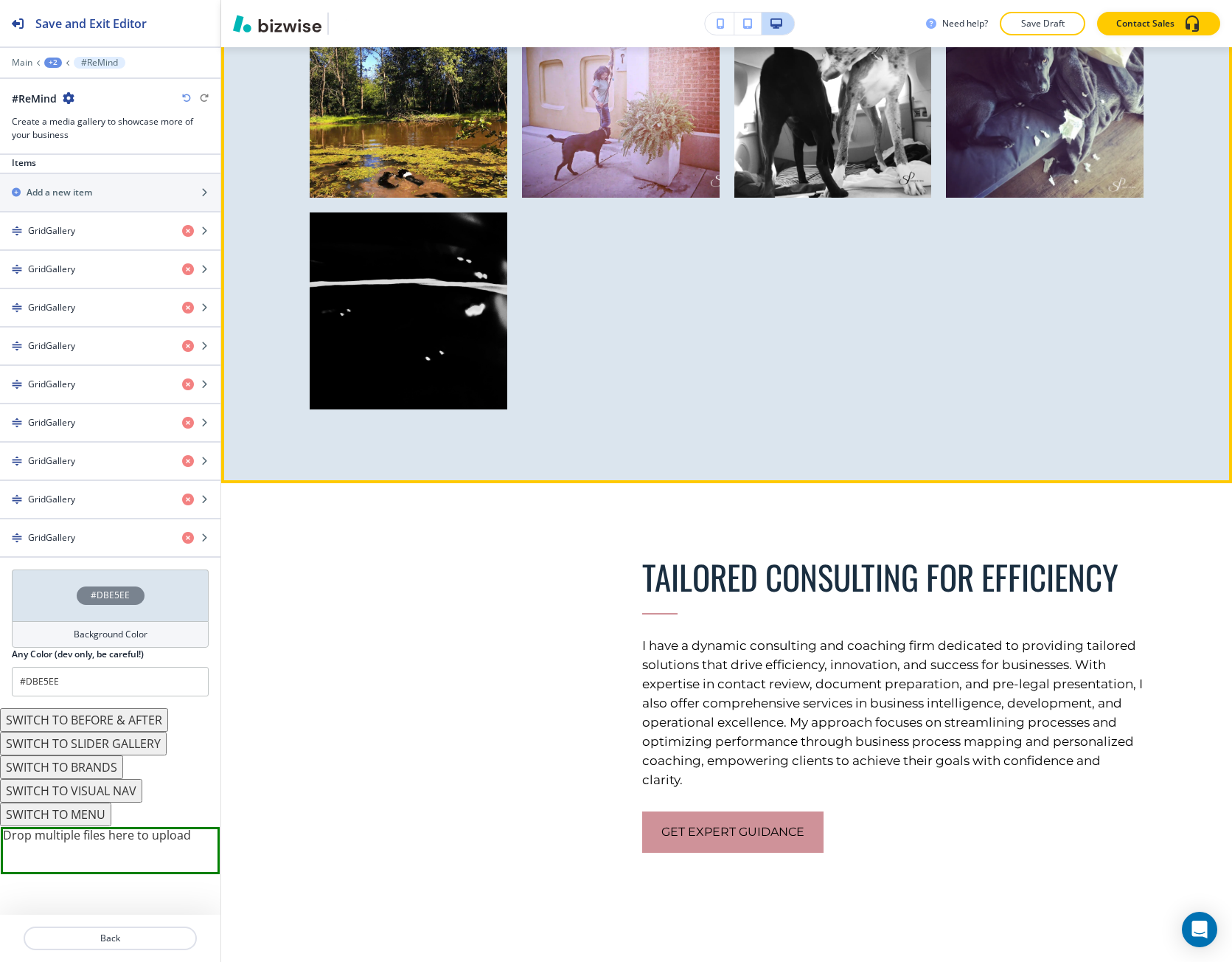
scroll to position [2446, 0]
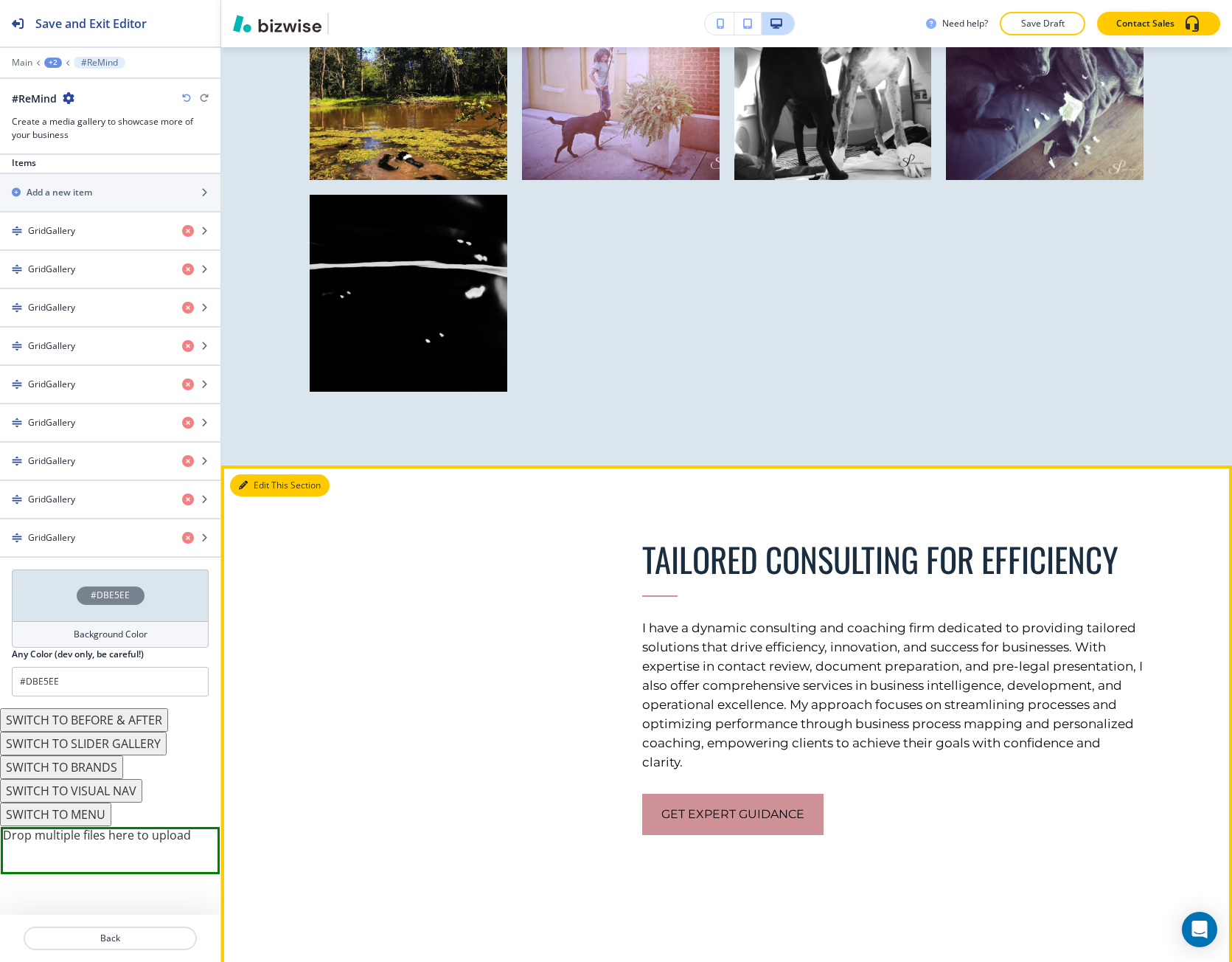
click at [246, 481] on icon "button" at bounding box center [243, 485] width 9 height 9
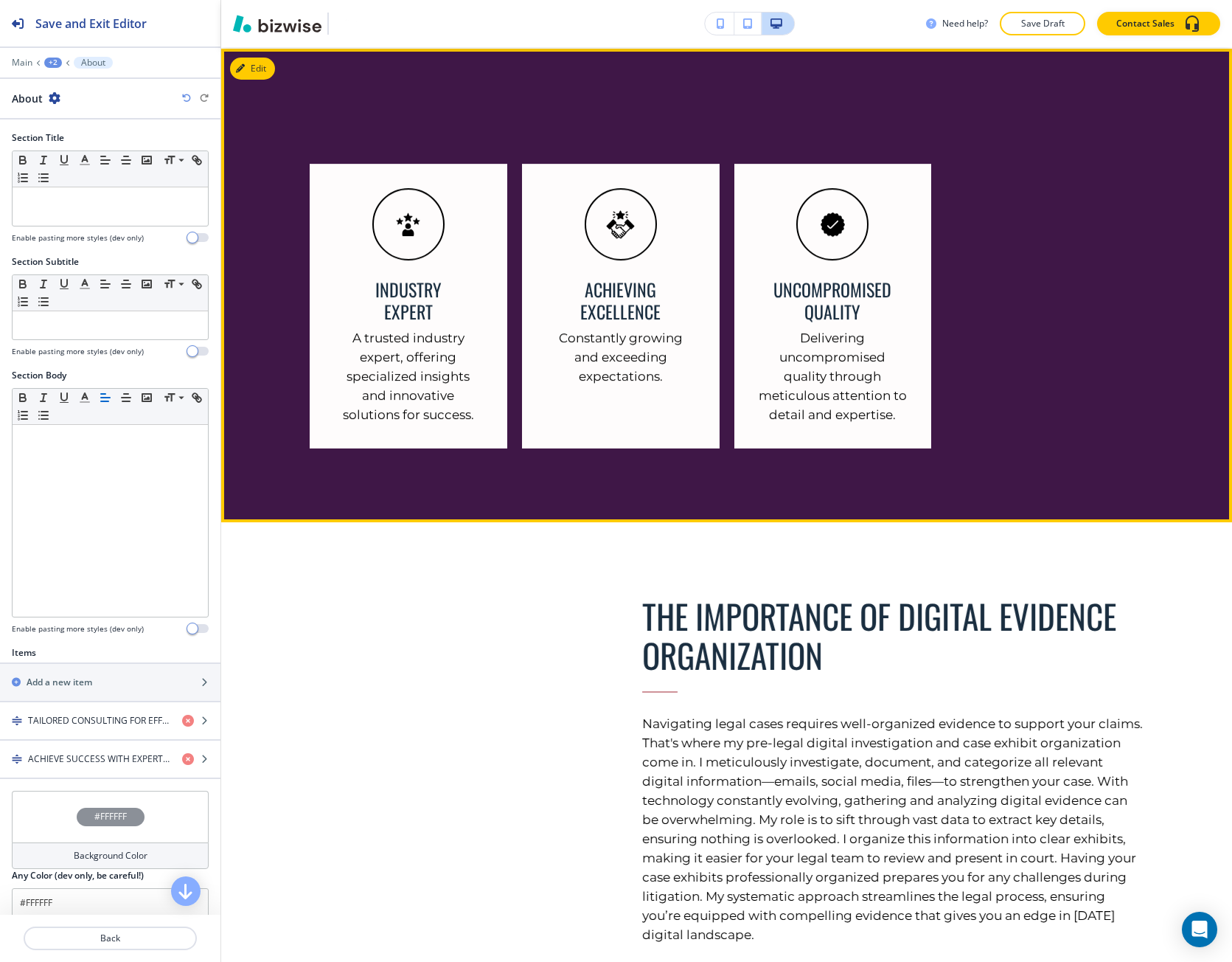
scroll to position [3732, 0]
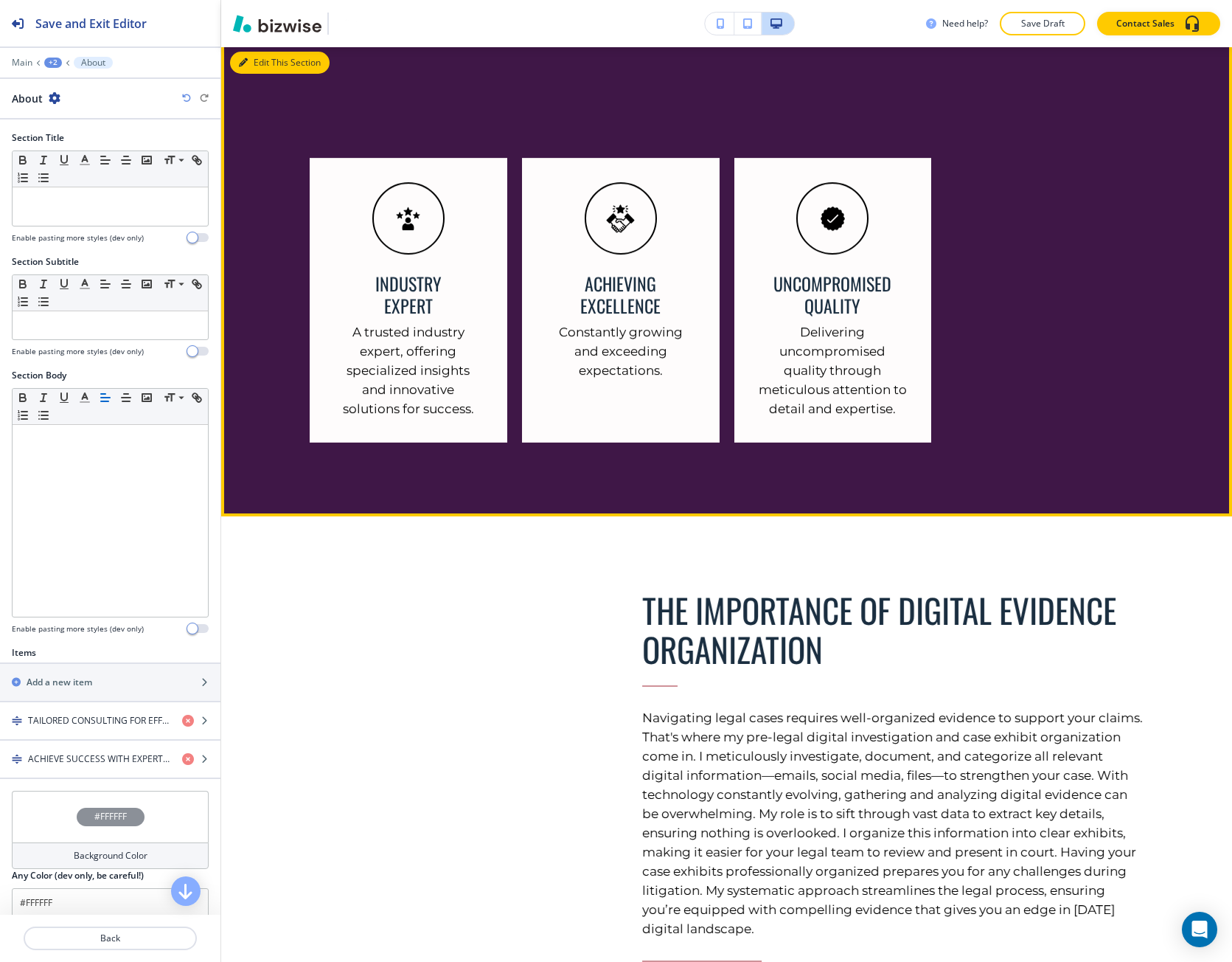
click at [241, 67] on icon "button" at bounding box center [243, 62] width 9 height 9
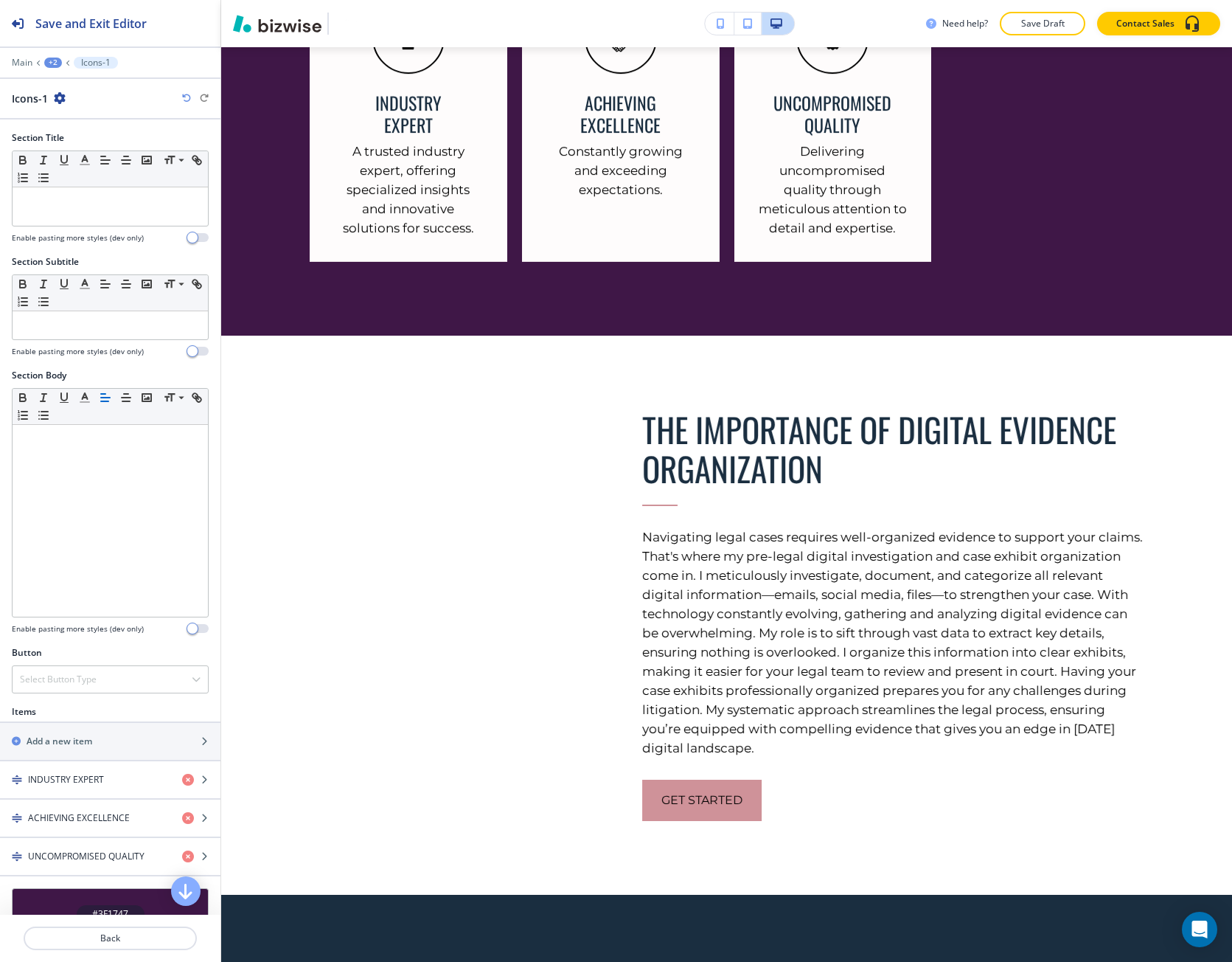
scroll to position [3929, 0]
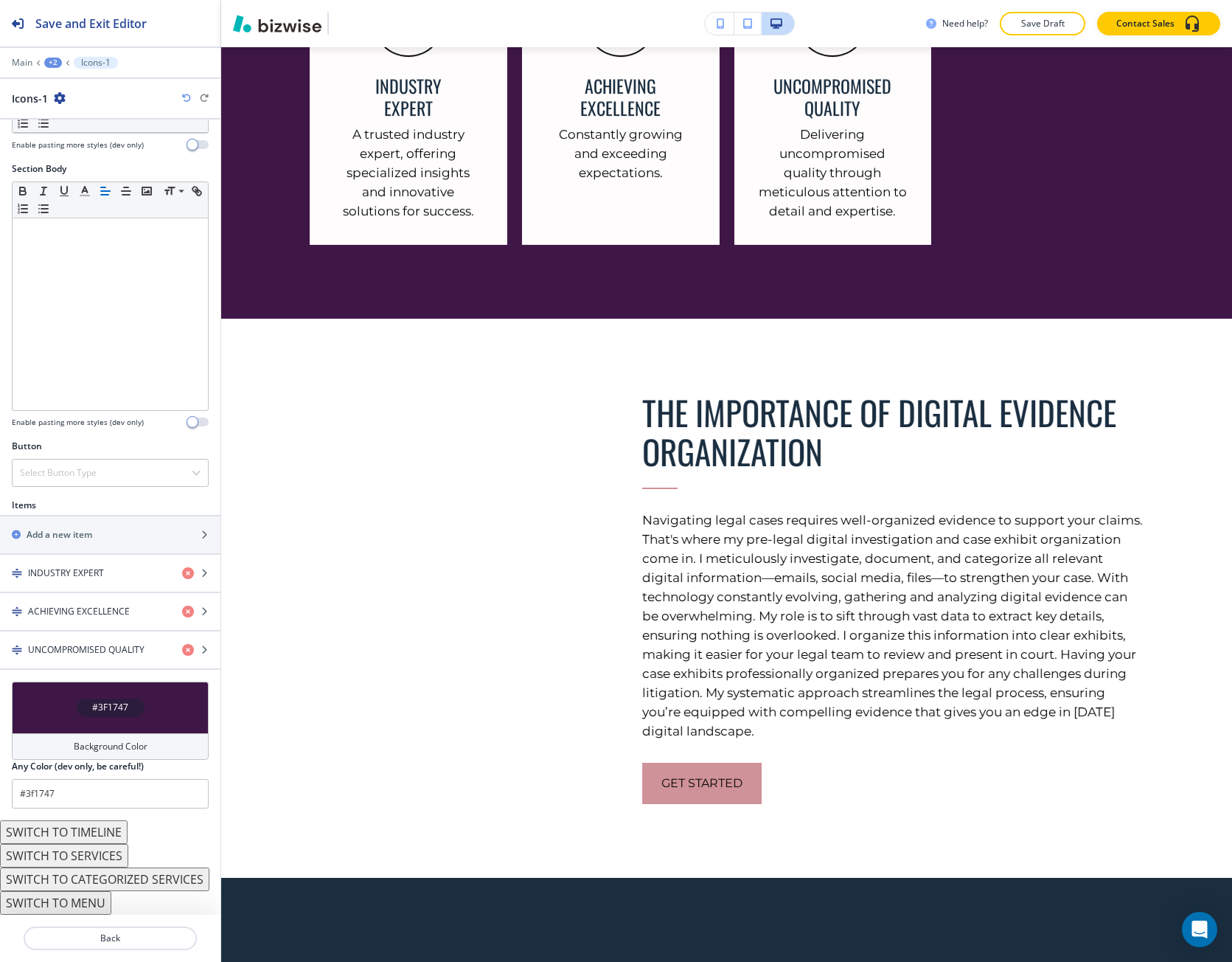
click at [77, 734] on div "Background Color" at bounding box center [110, 747] width 197 height 26
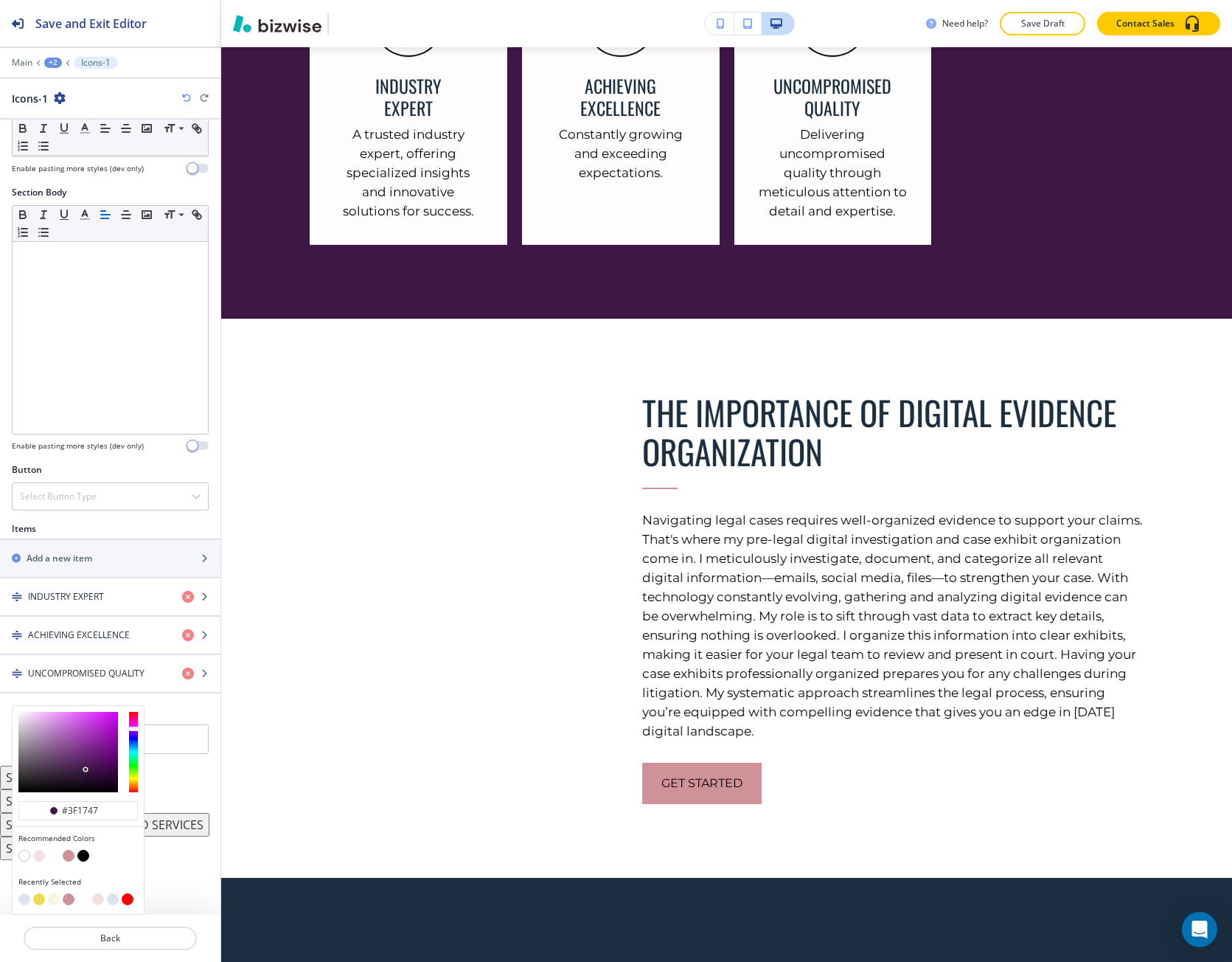
click at [69, 858] on button "button" at bounding box center [69, 856] width 11 height 11
type input "#cf9299"
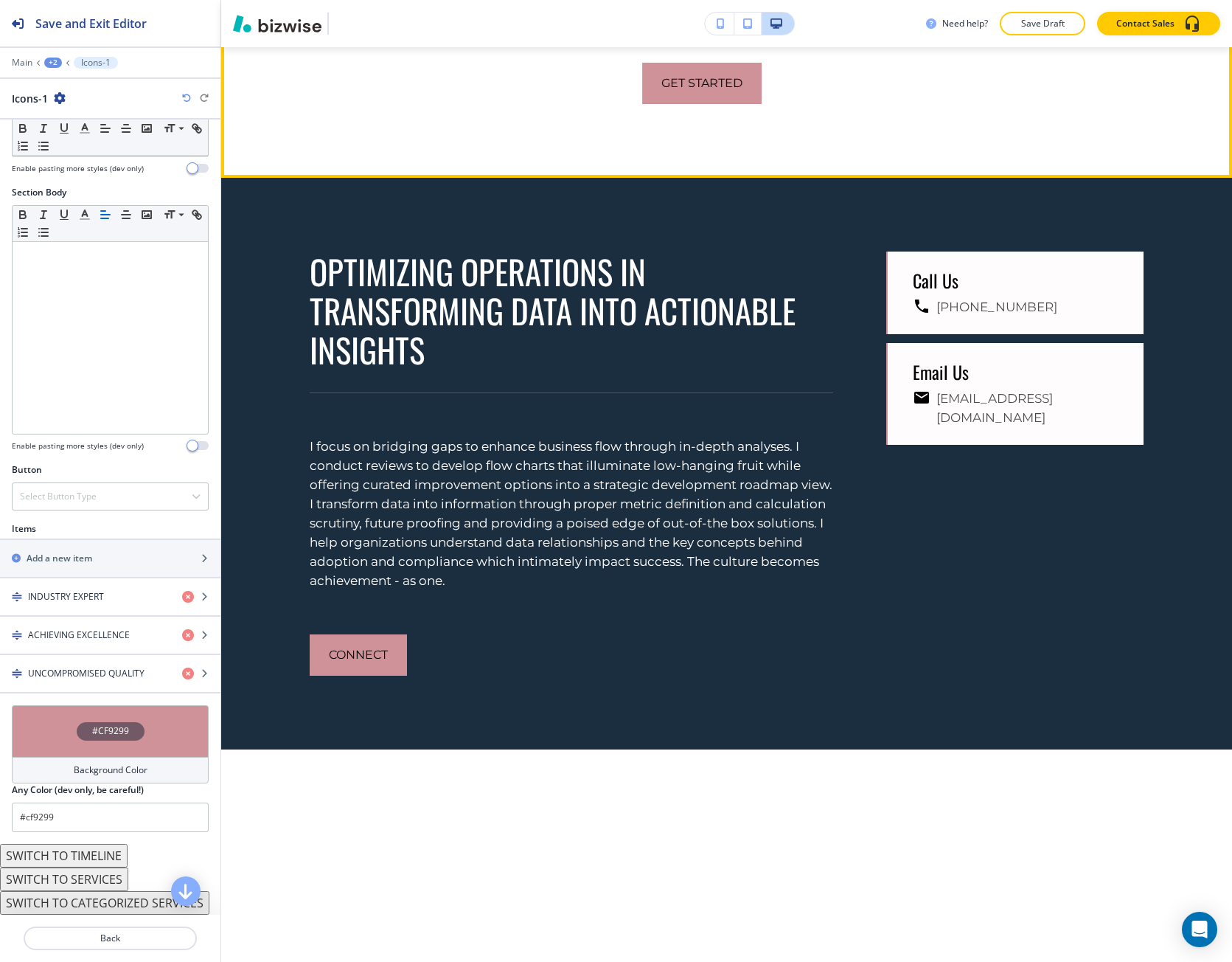
scroll to position [4740, 0]
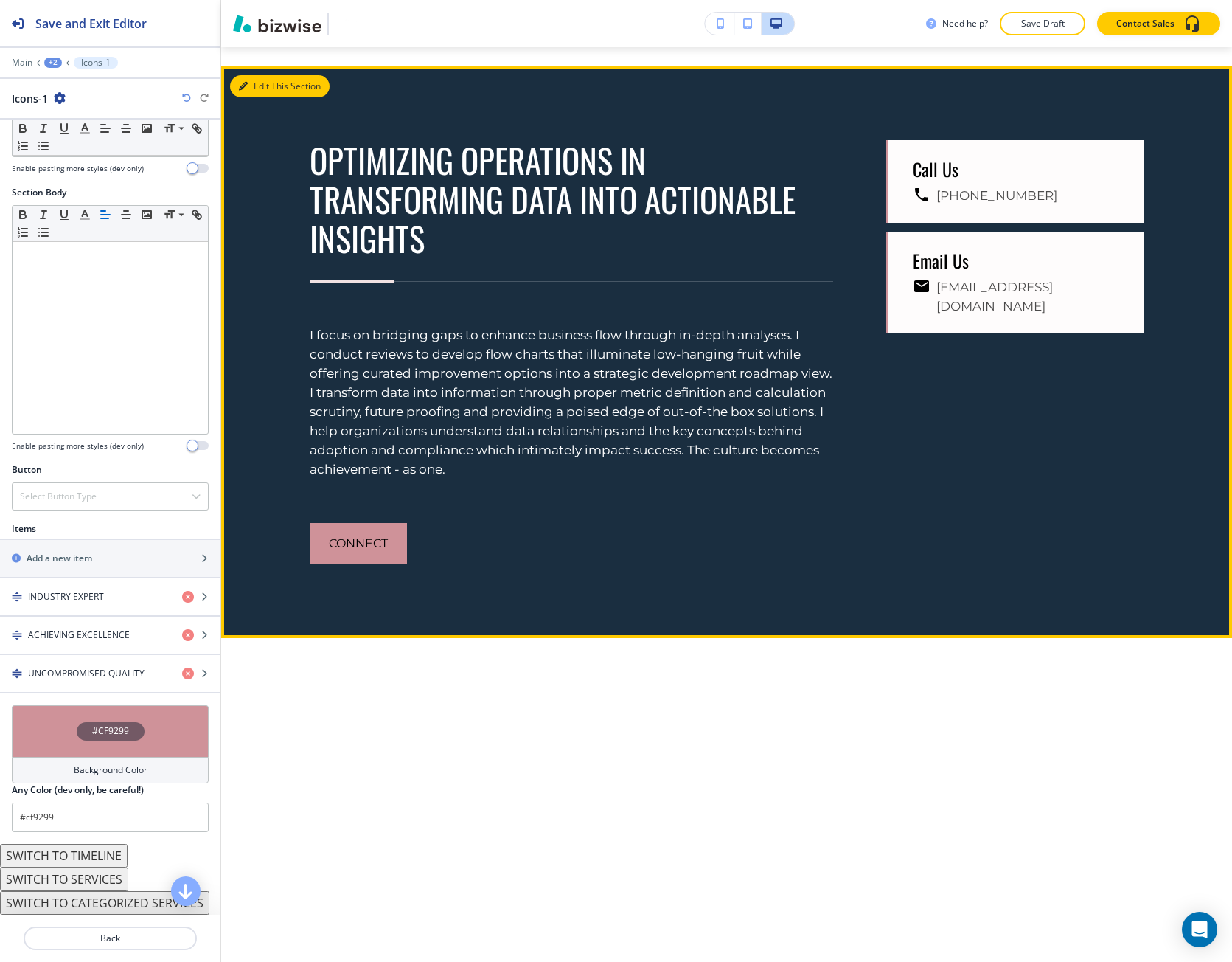
click at [256, 97] on button "Edit This Section" at bounding box center [280, 86] width 100 height 22
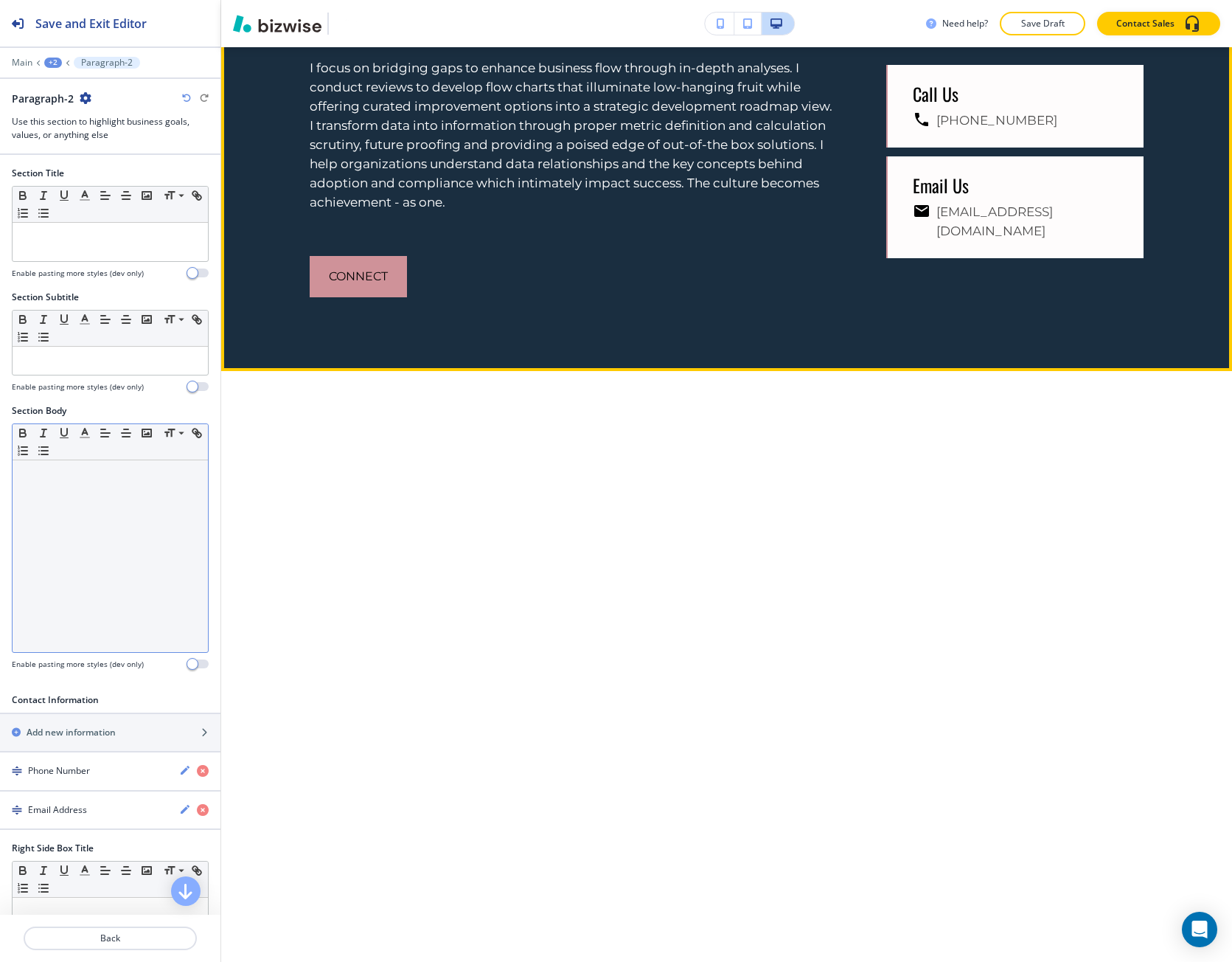
scroll to position [5017, 0]
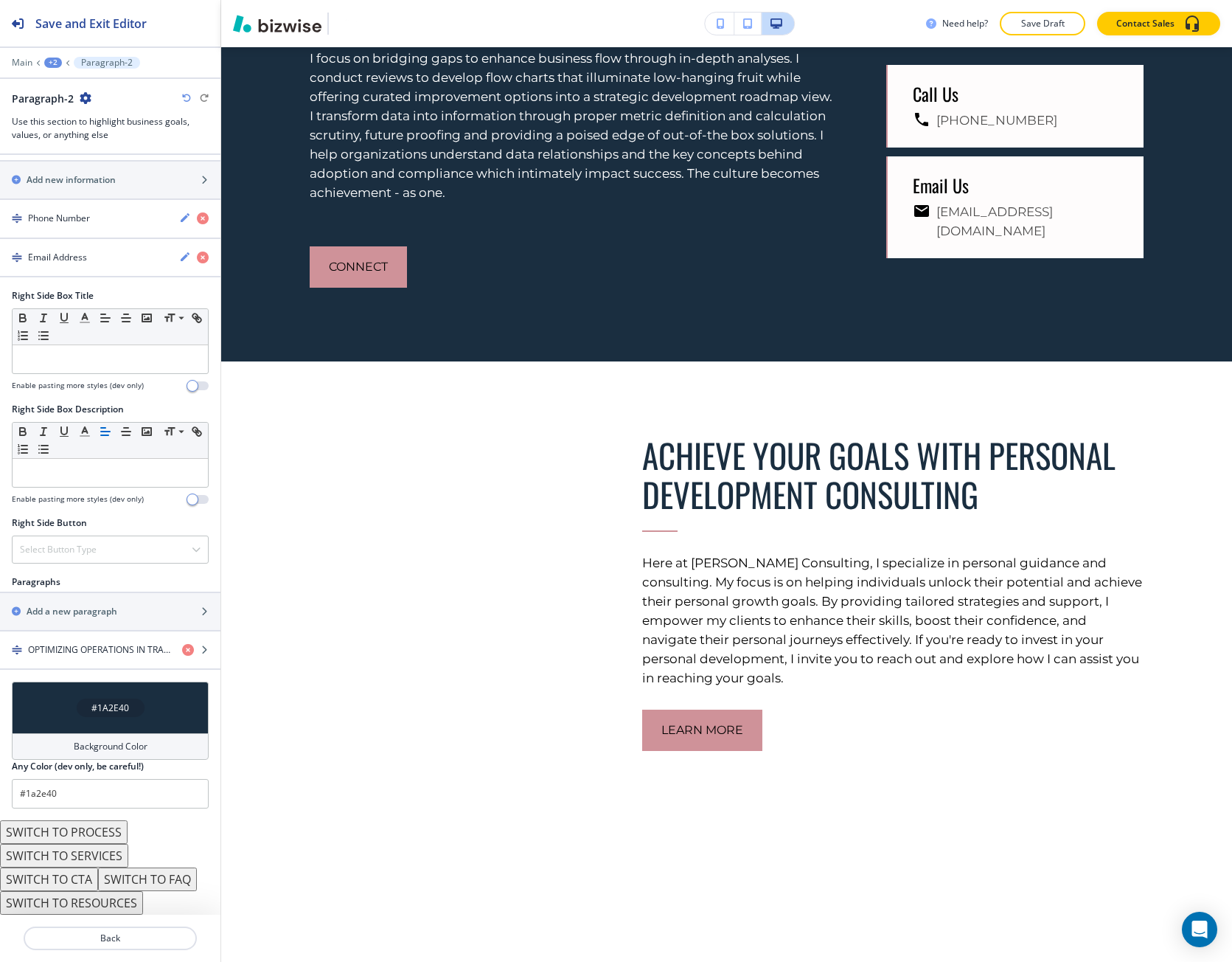
click at [79, 711] on div "#1A2E40" at bounding box center [111, 707] width 68 height 19
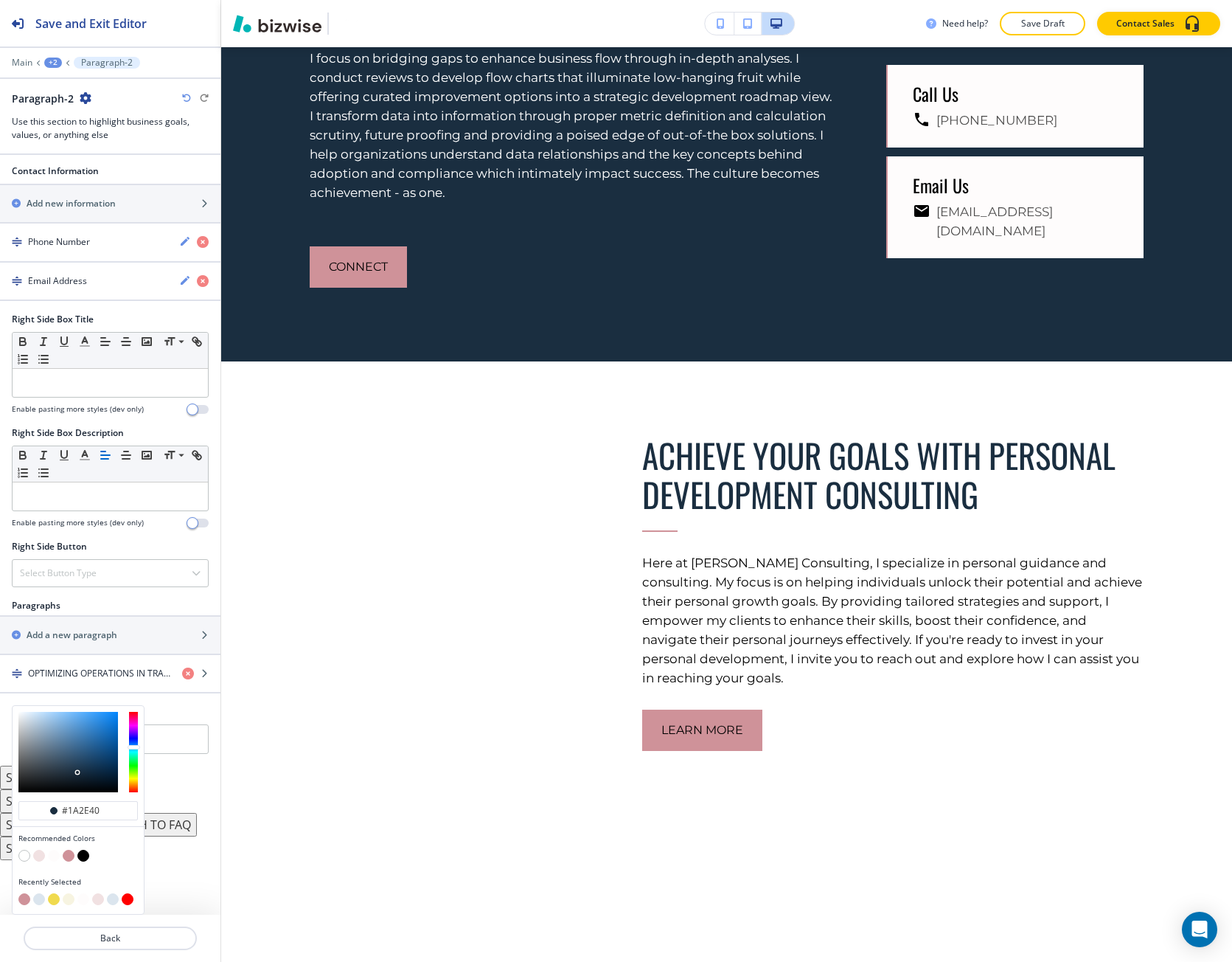
click at [39, 905] on button "button" at bounding box center [39, 899] width 11 height 11
type input "#DBE5EE"
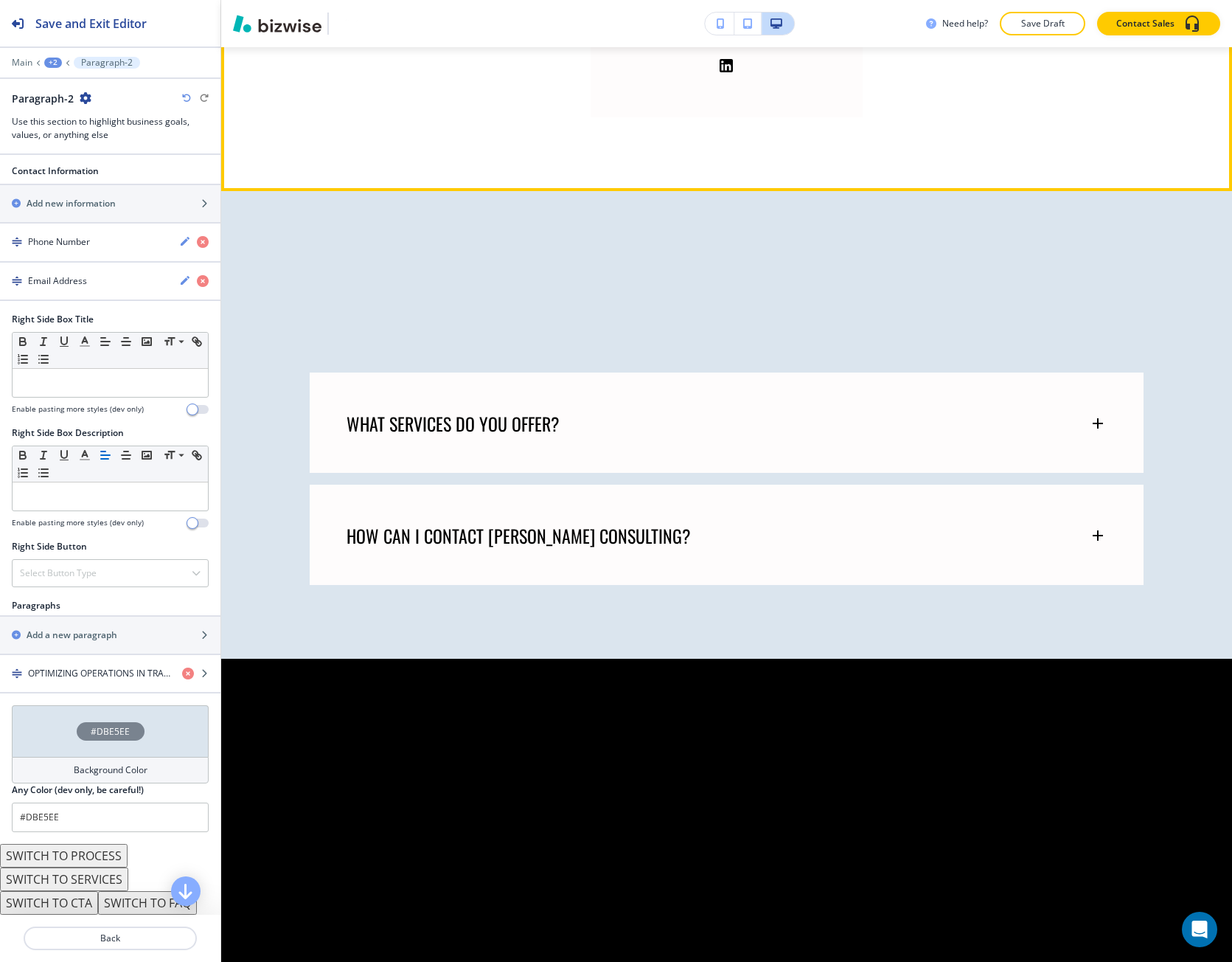
scroll to position [6787, 0]
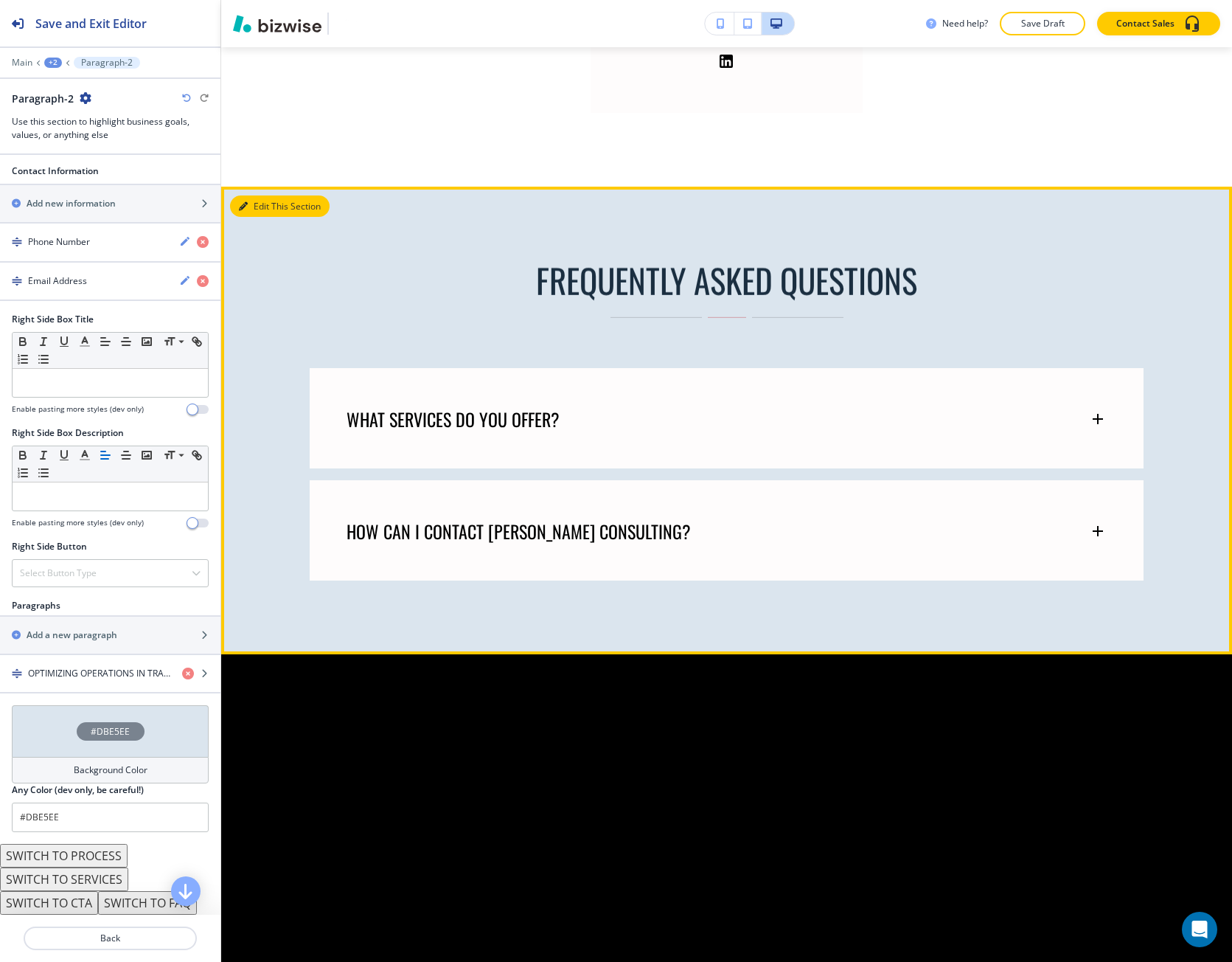
click at [244, 211] on icon "button" at bounding box center [243, 206] width 9 height 9
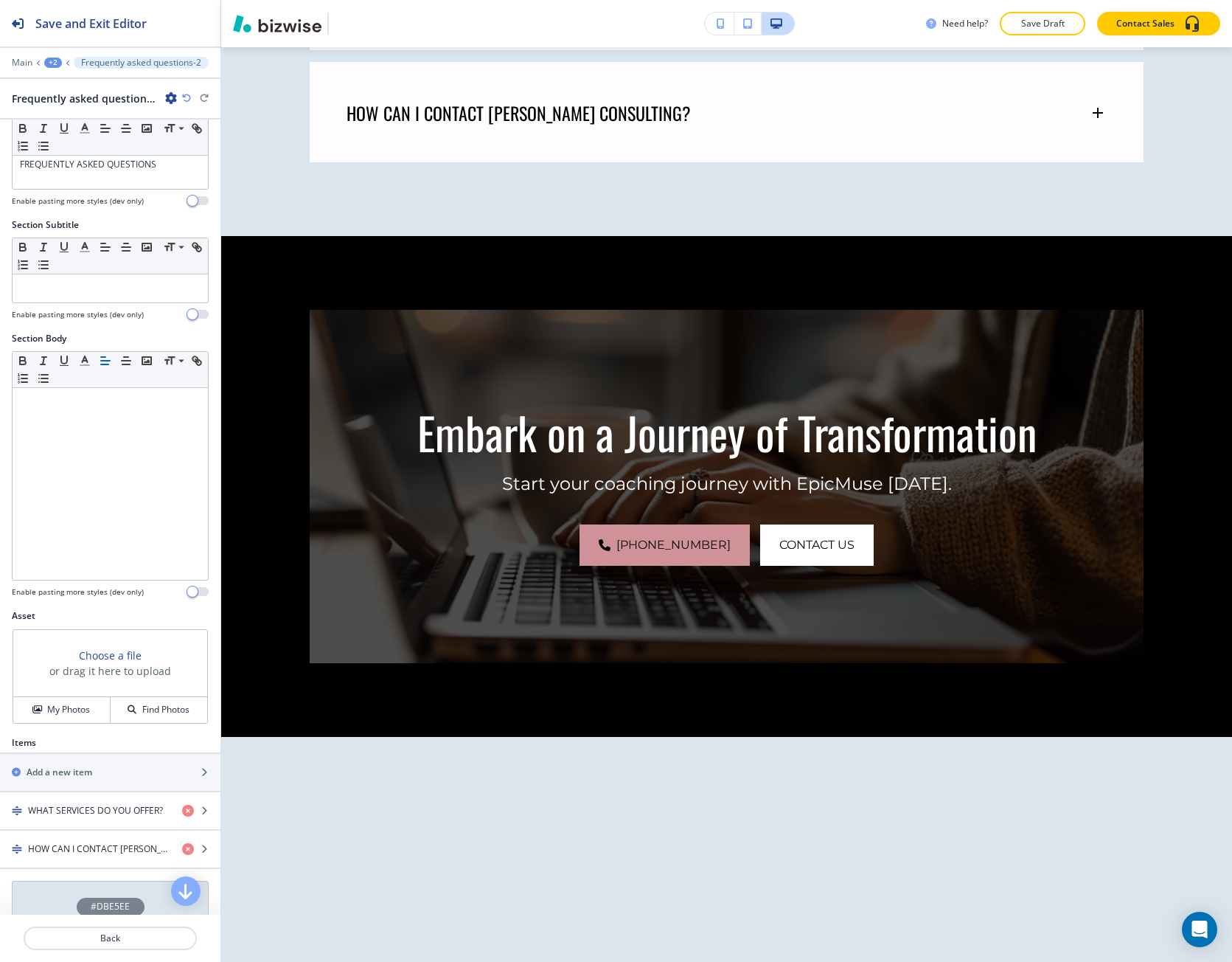
scroll to position [7244, 0]
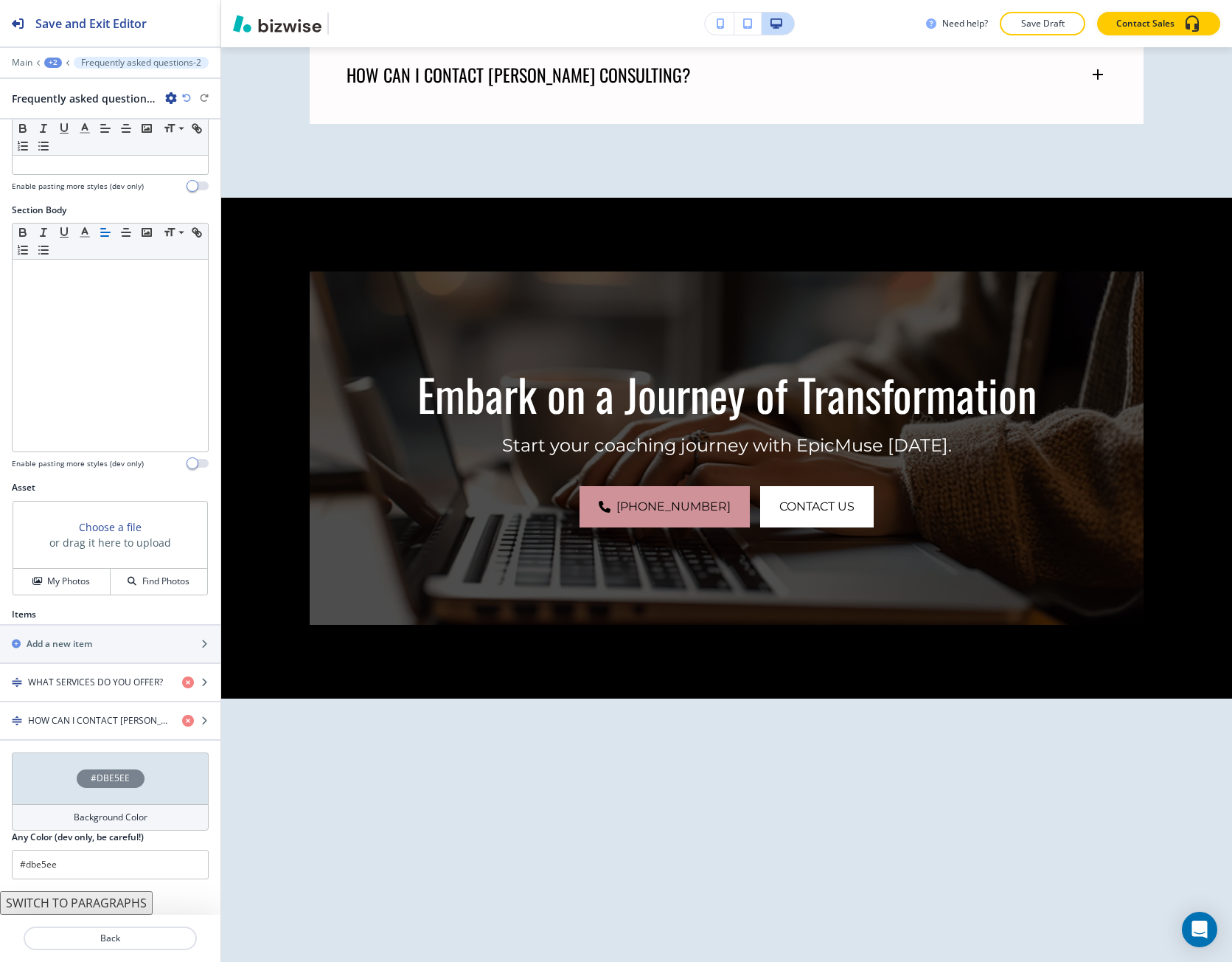
click at [70, 788] on div "#DBE5EE" at bounding box center [110, 778] width 197 height 52
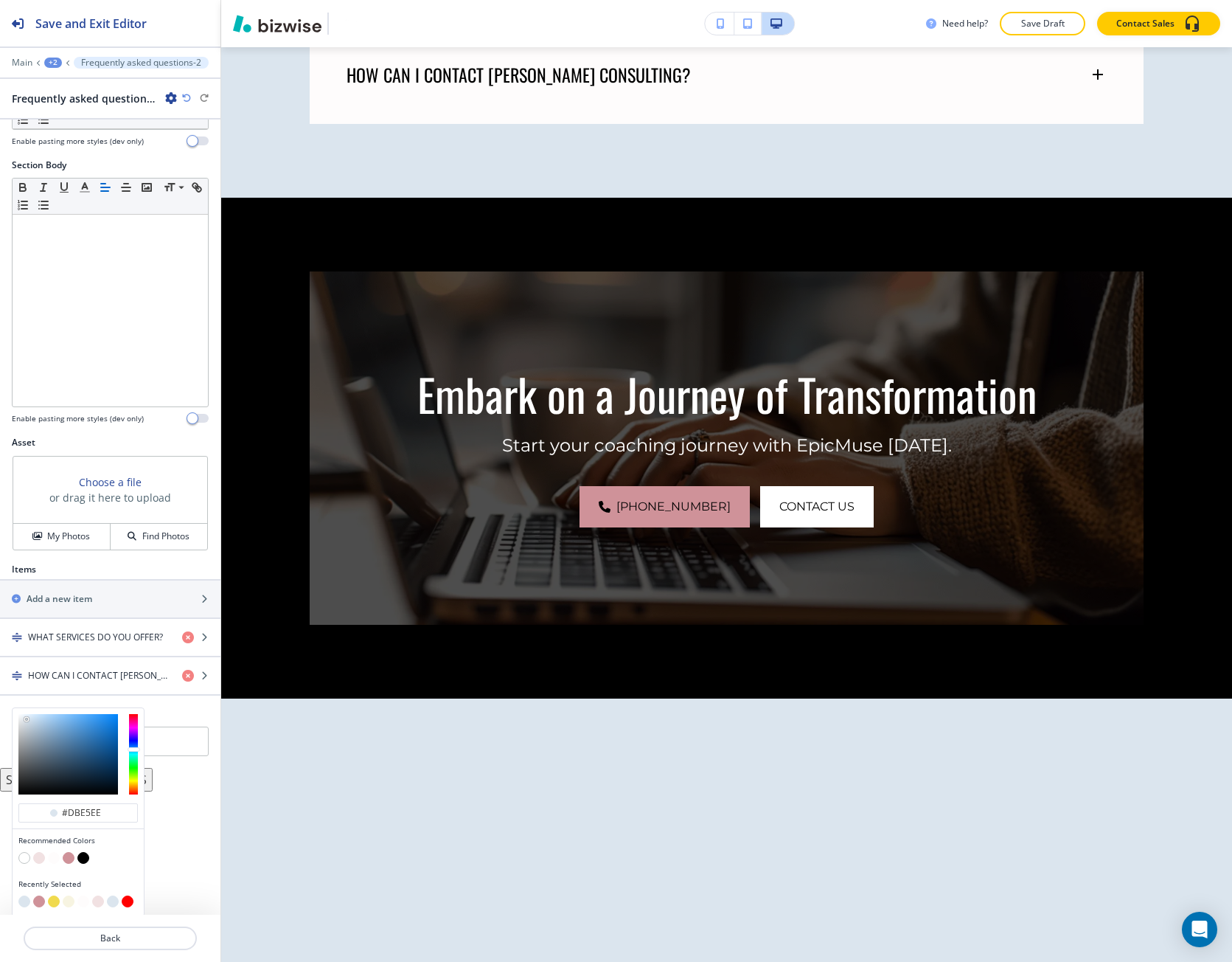
scroll to position [212, 0]
click at [67, 899] on button "button" at bounding box center [69, 899] width 11 height 11
type input "#f7f4e1"
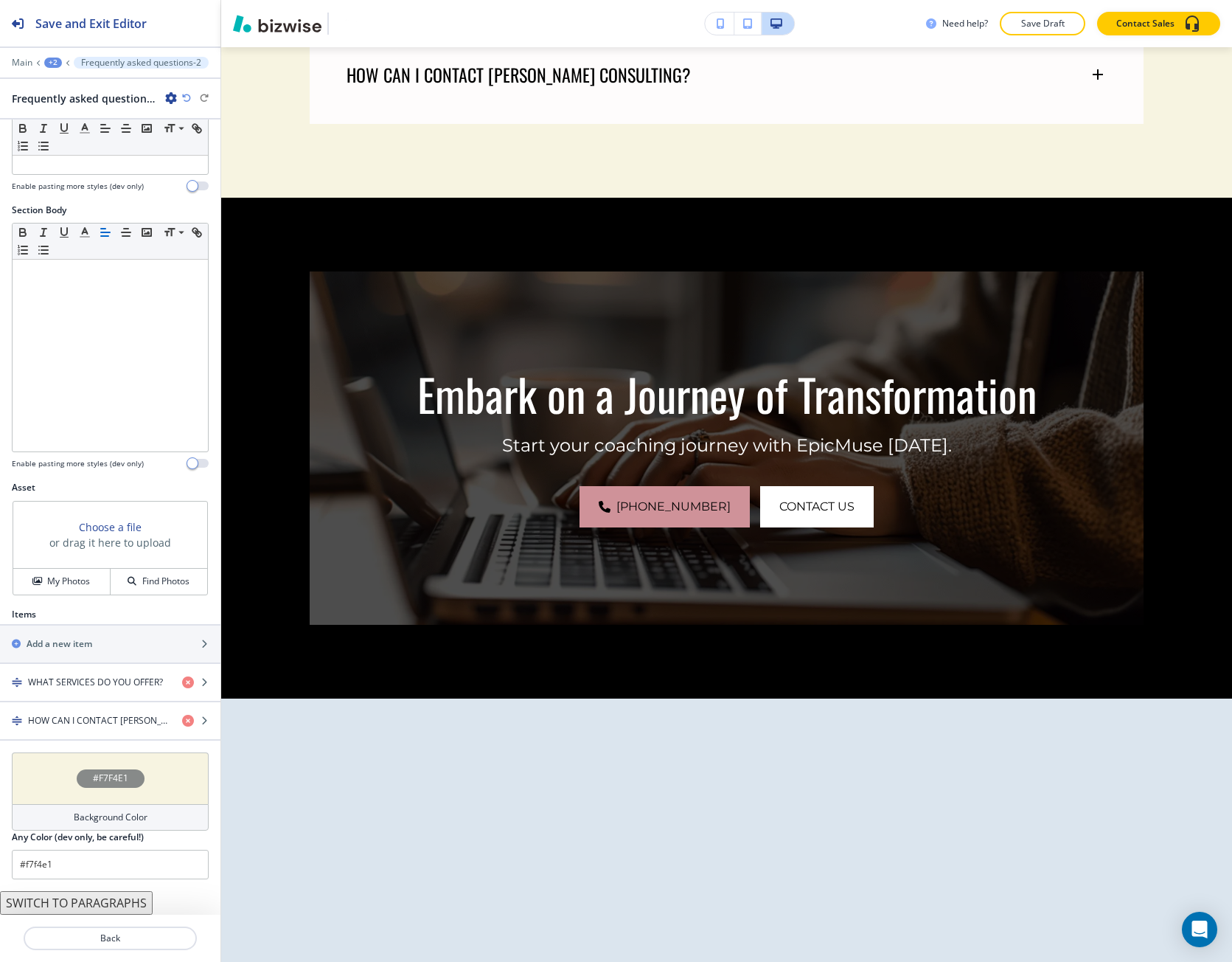
scroll to position [165, 0]
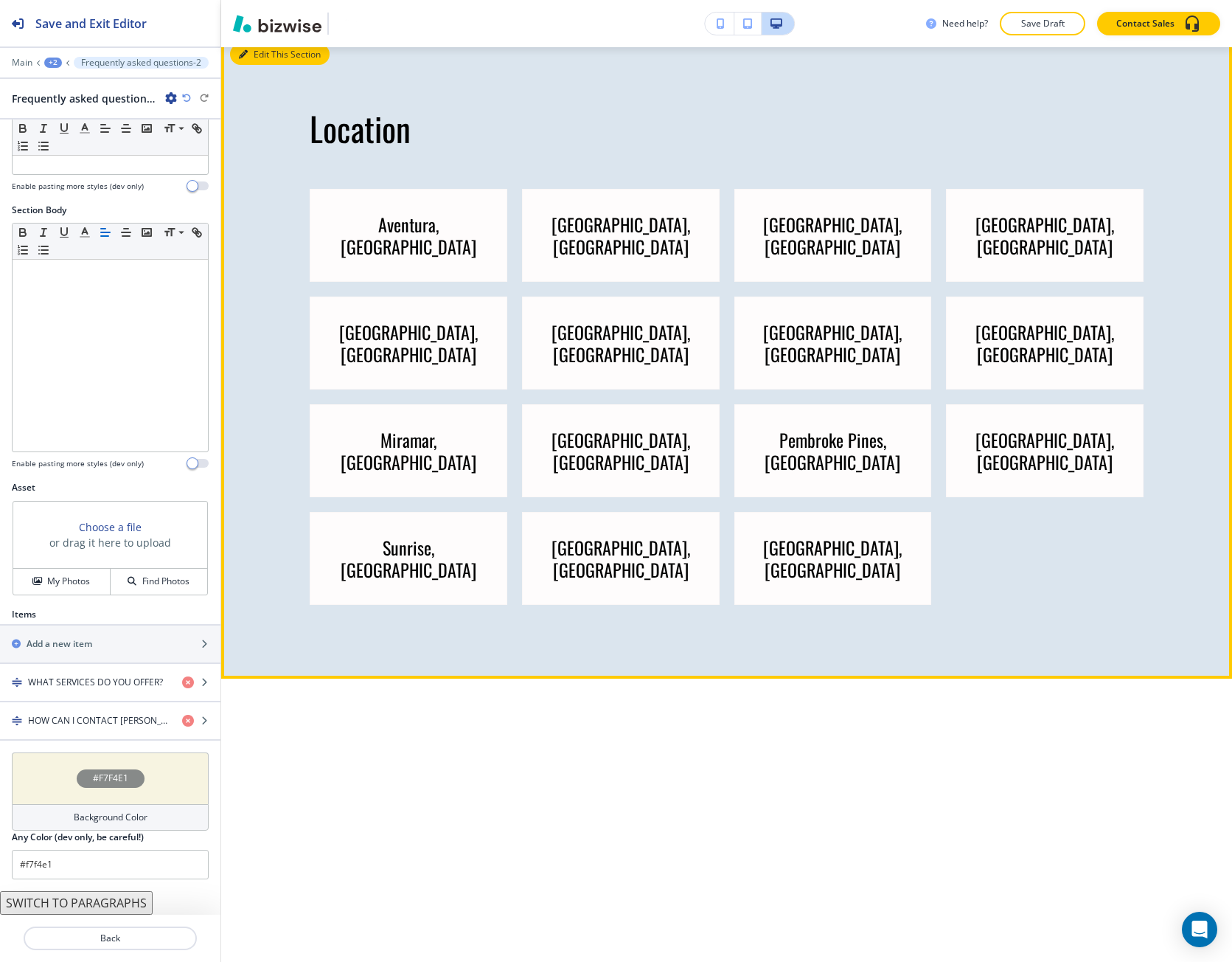
click at [247, 59] on icon "button" at bounding box center [243, 54] width 9 height 9
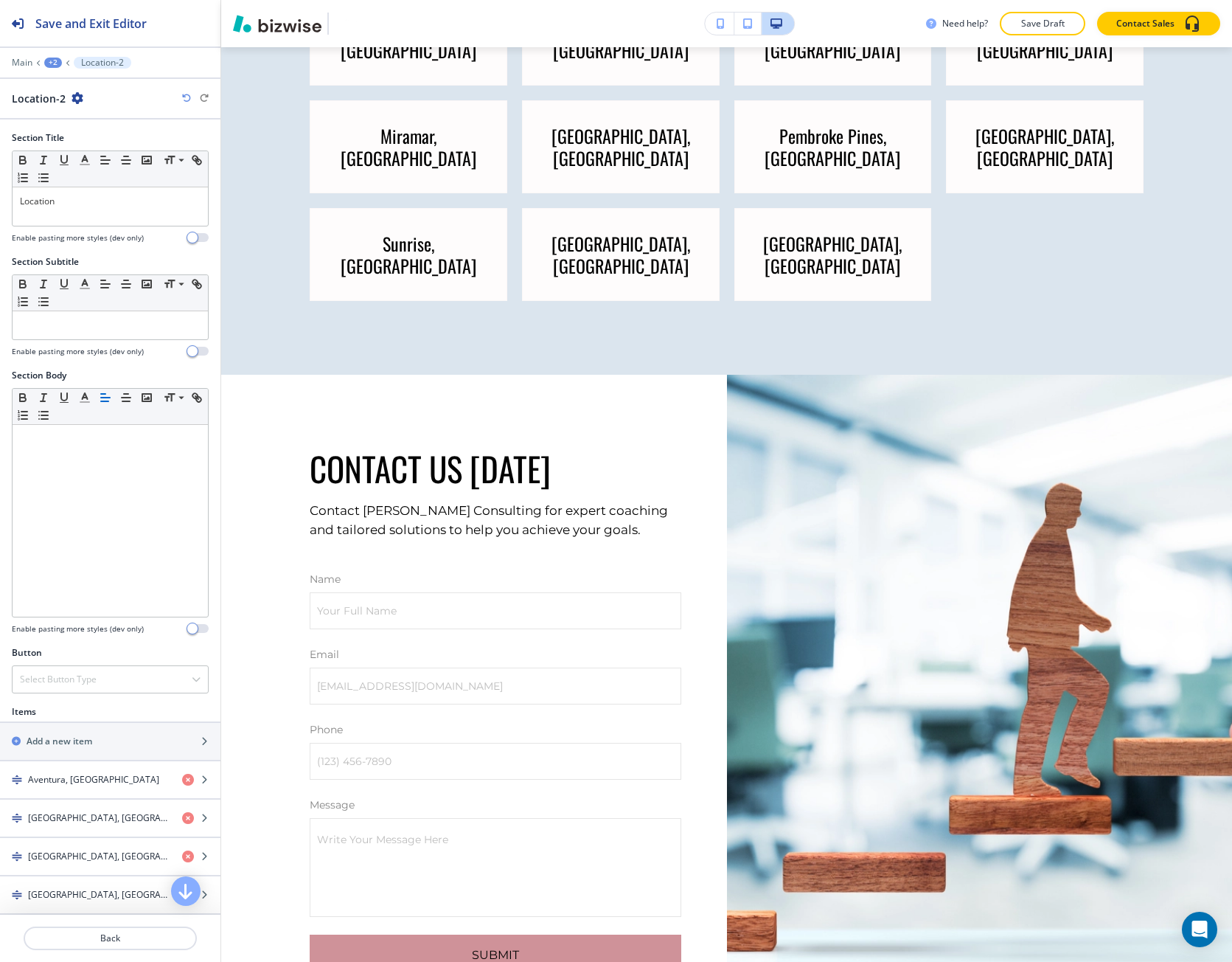
scroll to position [8213, 0]
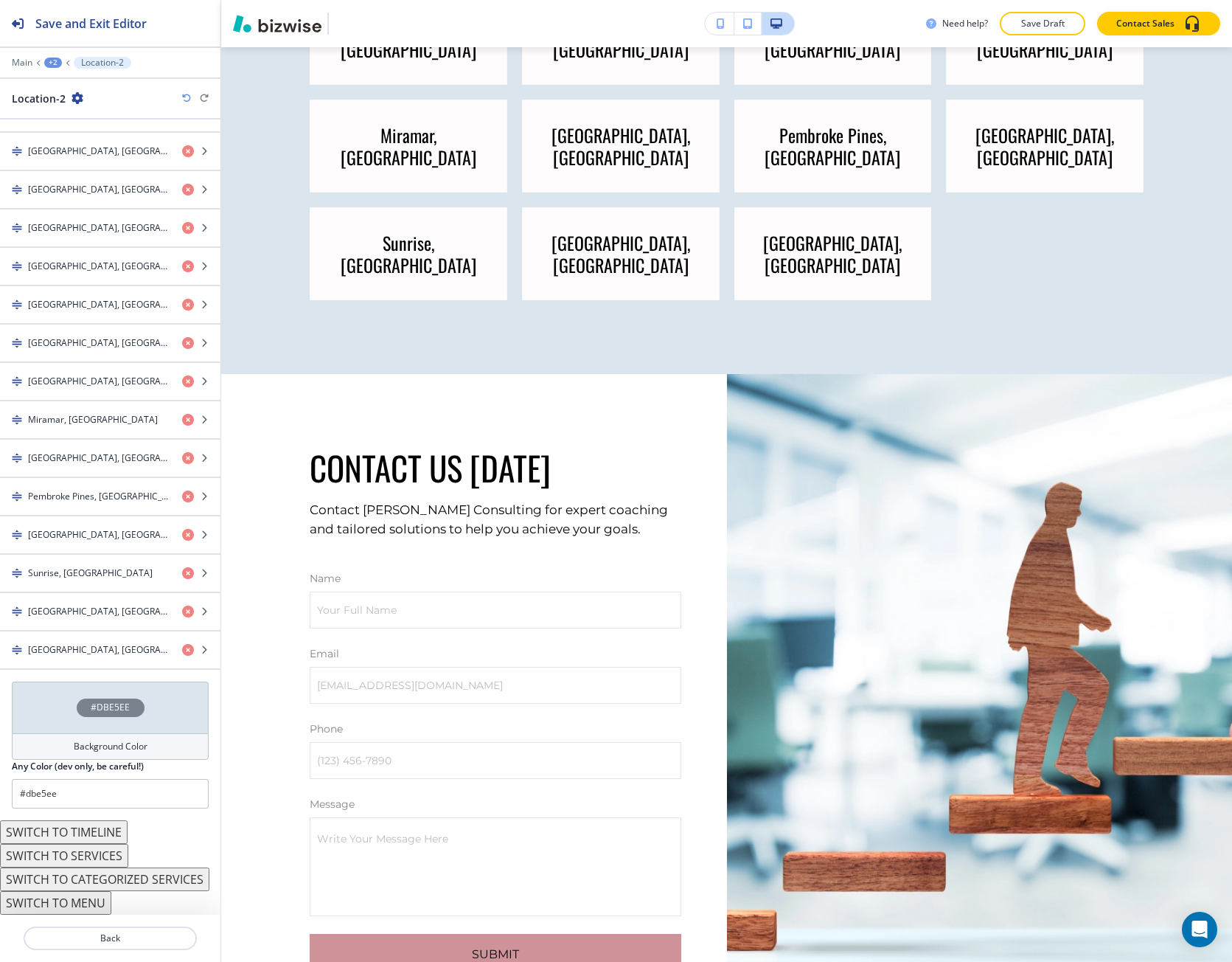
click at [93, 696] on div "#DBE5EE" at bounding box center [110, 707] width 197 height 52
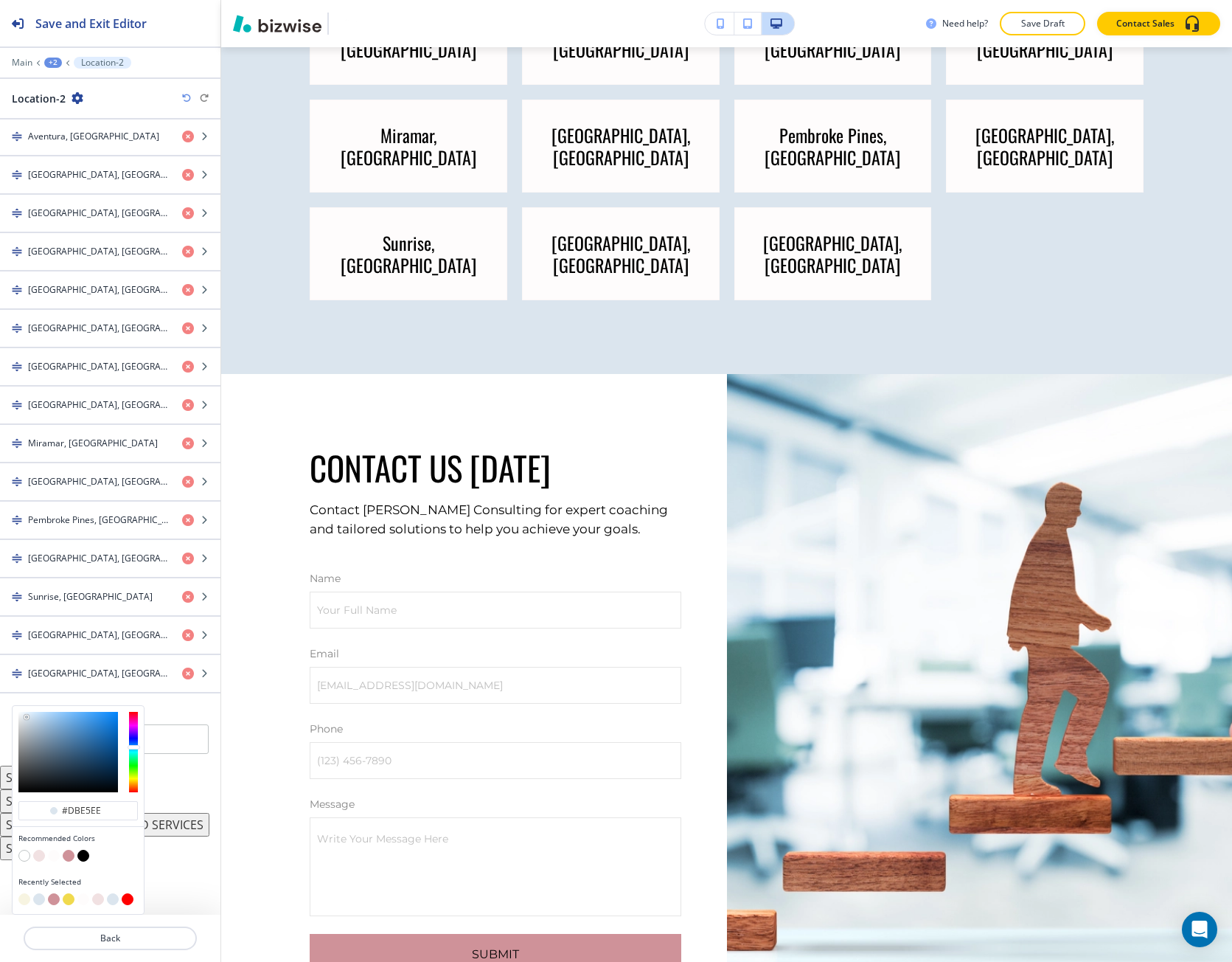
click at [35, 856] on button "button" at bounding box center [39, 856] width 11 height 11
type input "#f1e1e2"
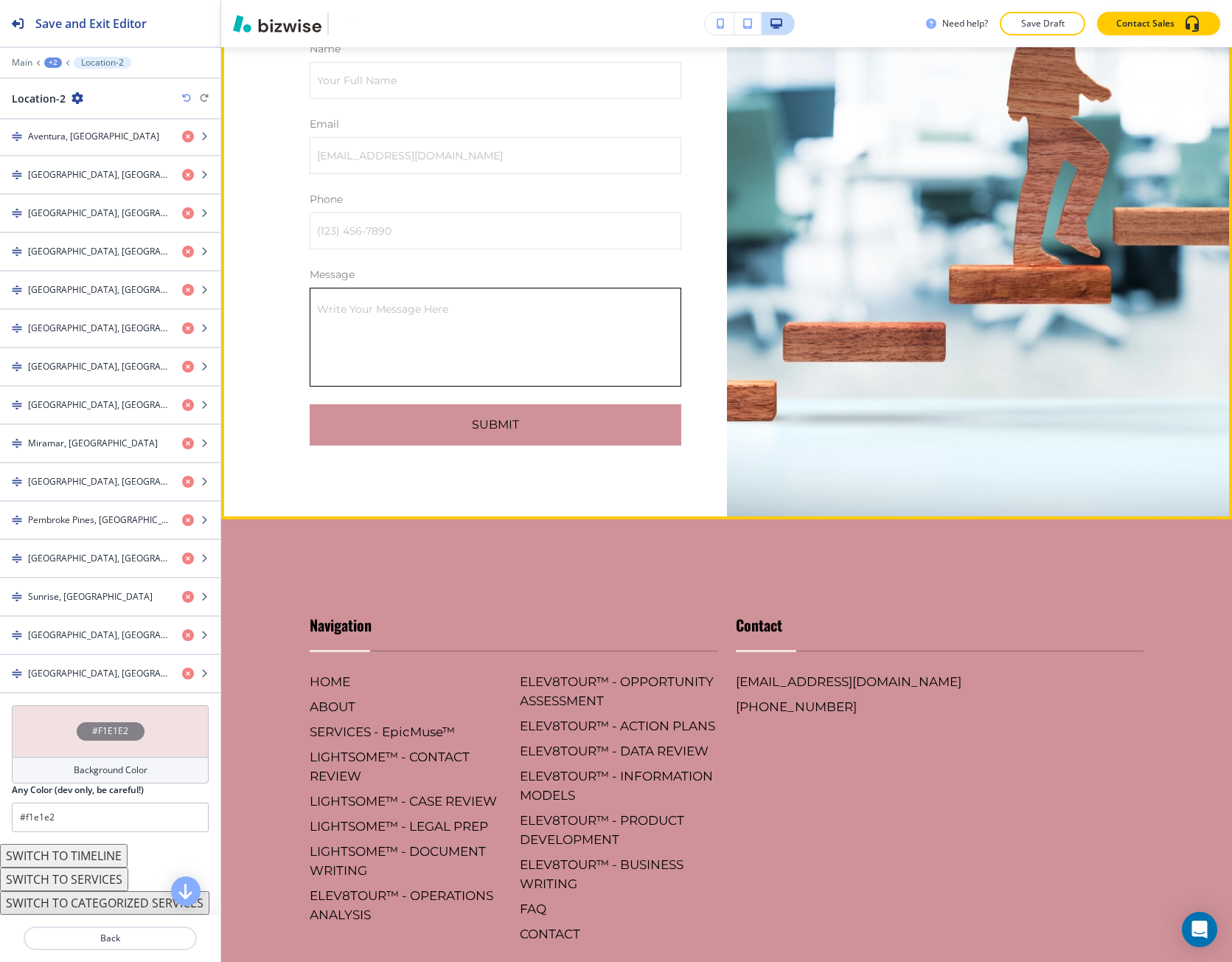
scroll to position [9024, 0]
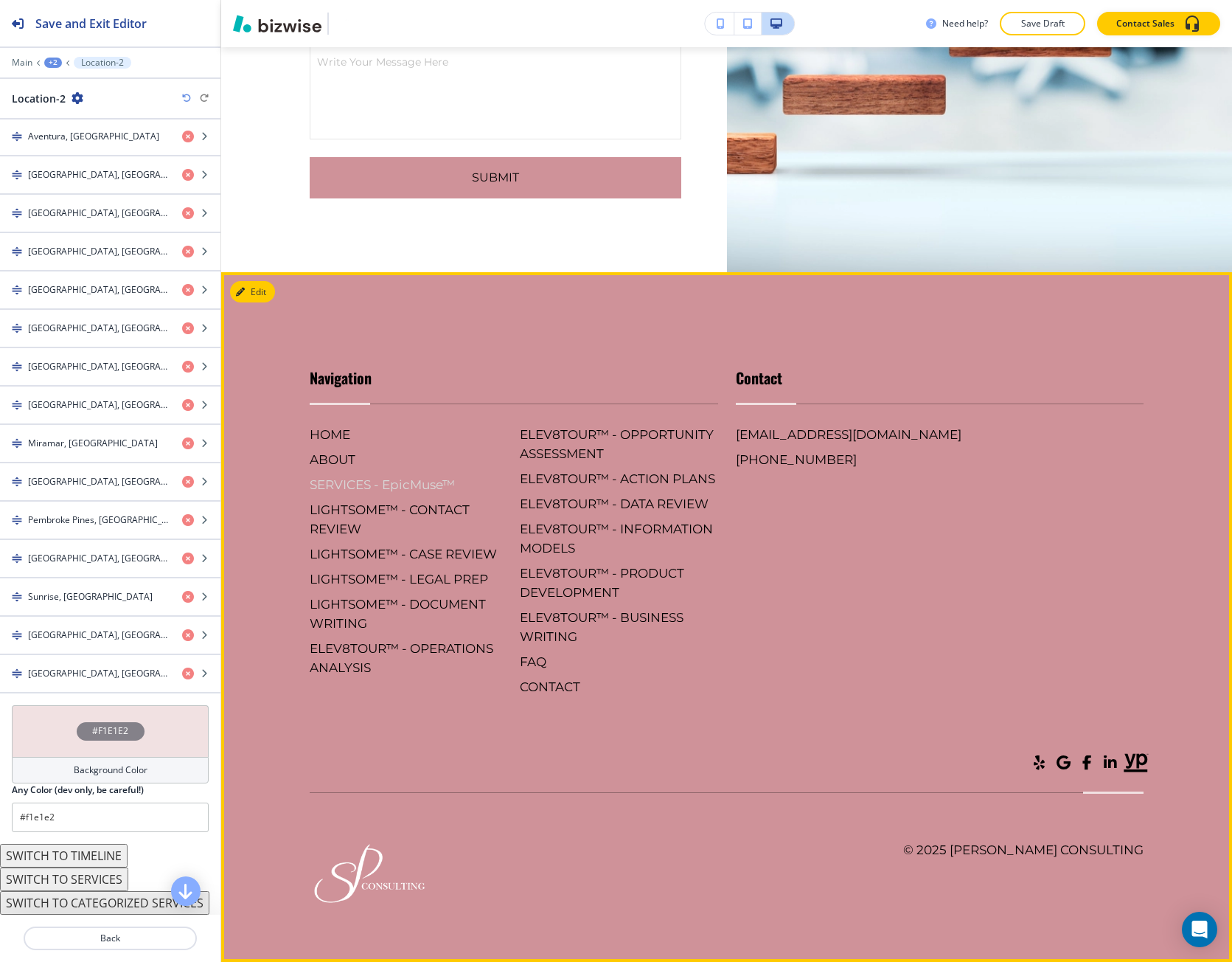
click at [378, 495] on h6 "SERVICES - EpicMuse™" at bounding box center [408, 484] width 198 height 19
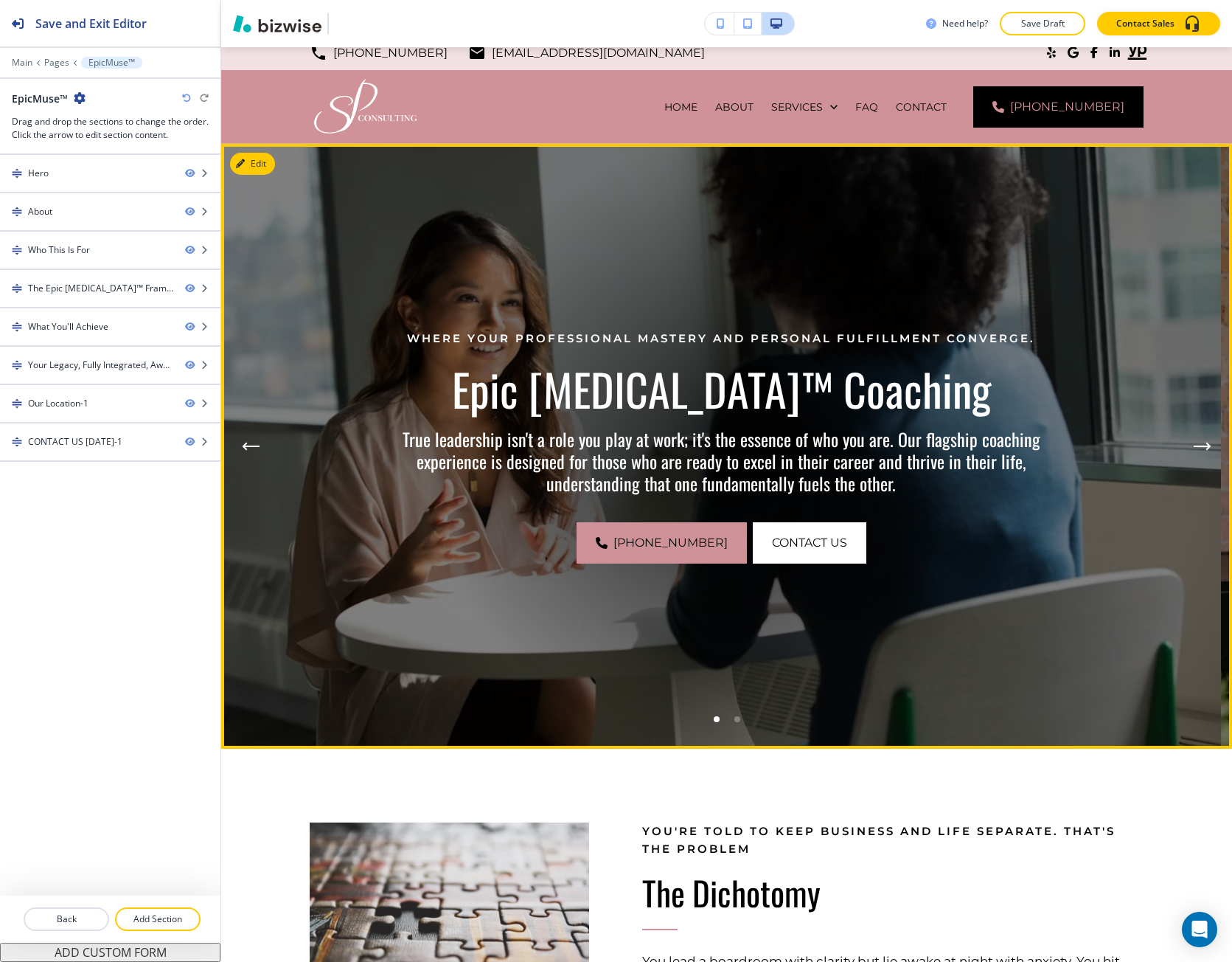
scroll to position [0, 0]
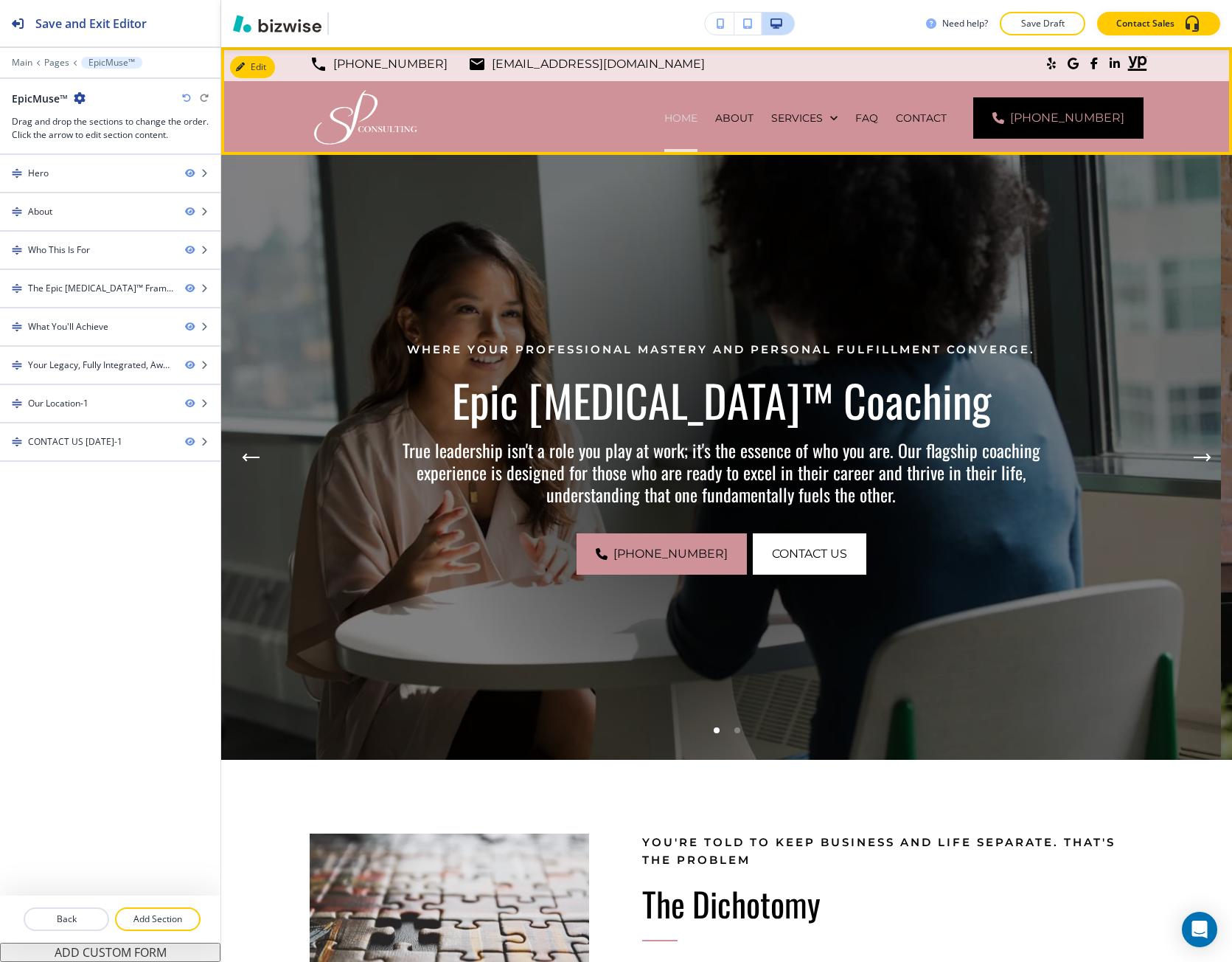
click at [697, 113] on p "HOME" at bounding box center [681, 118] width 34 height 15
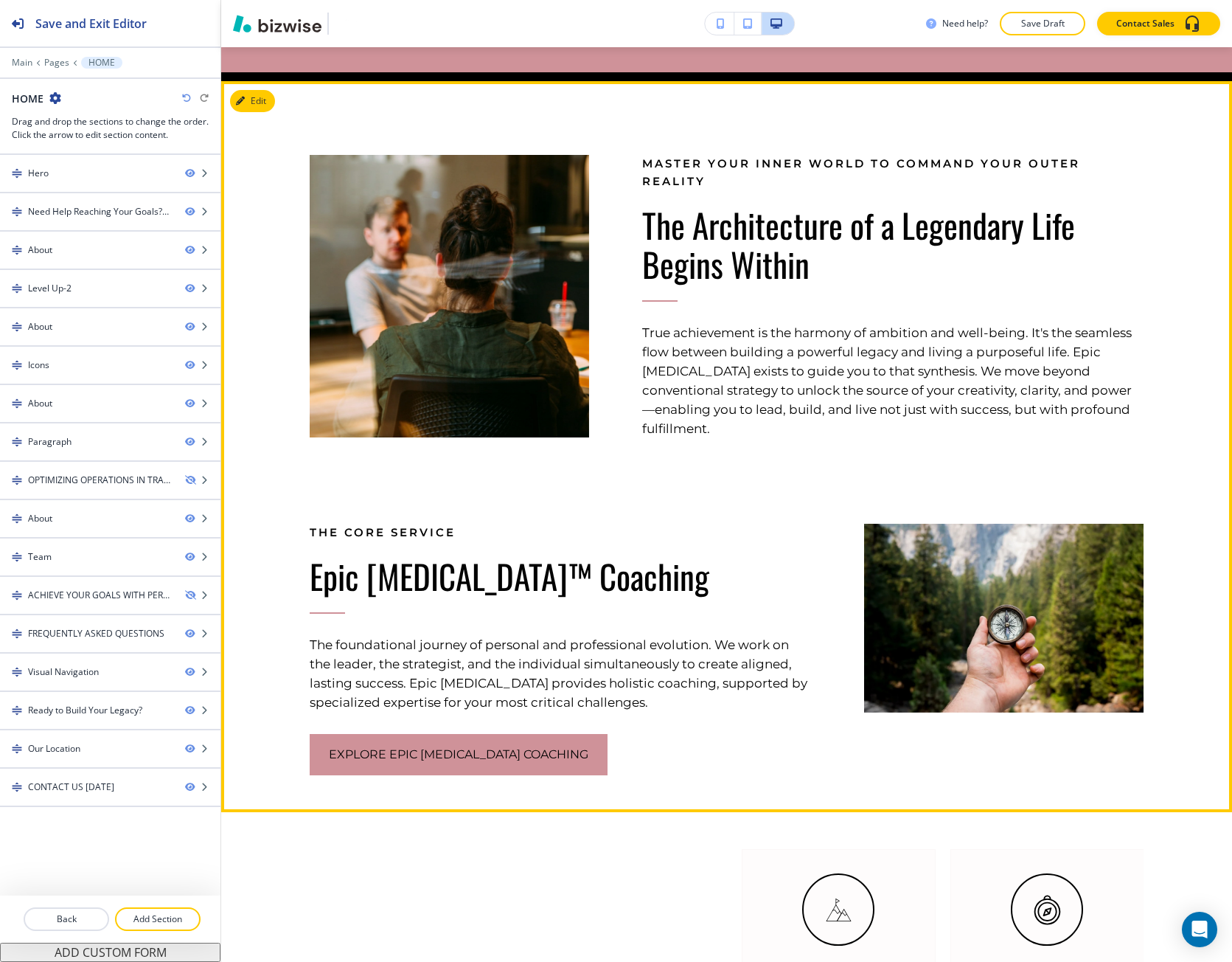
scroll to position [811, 0]
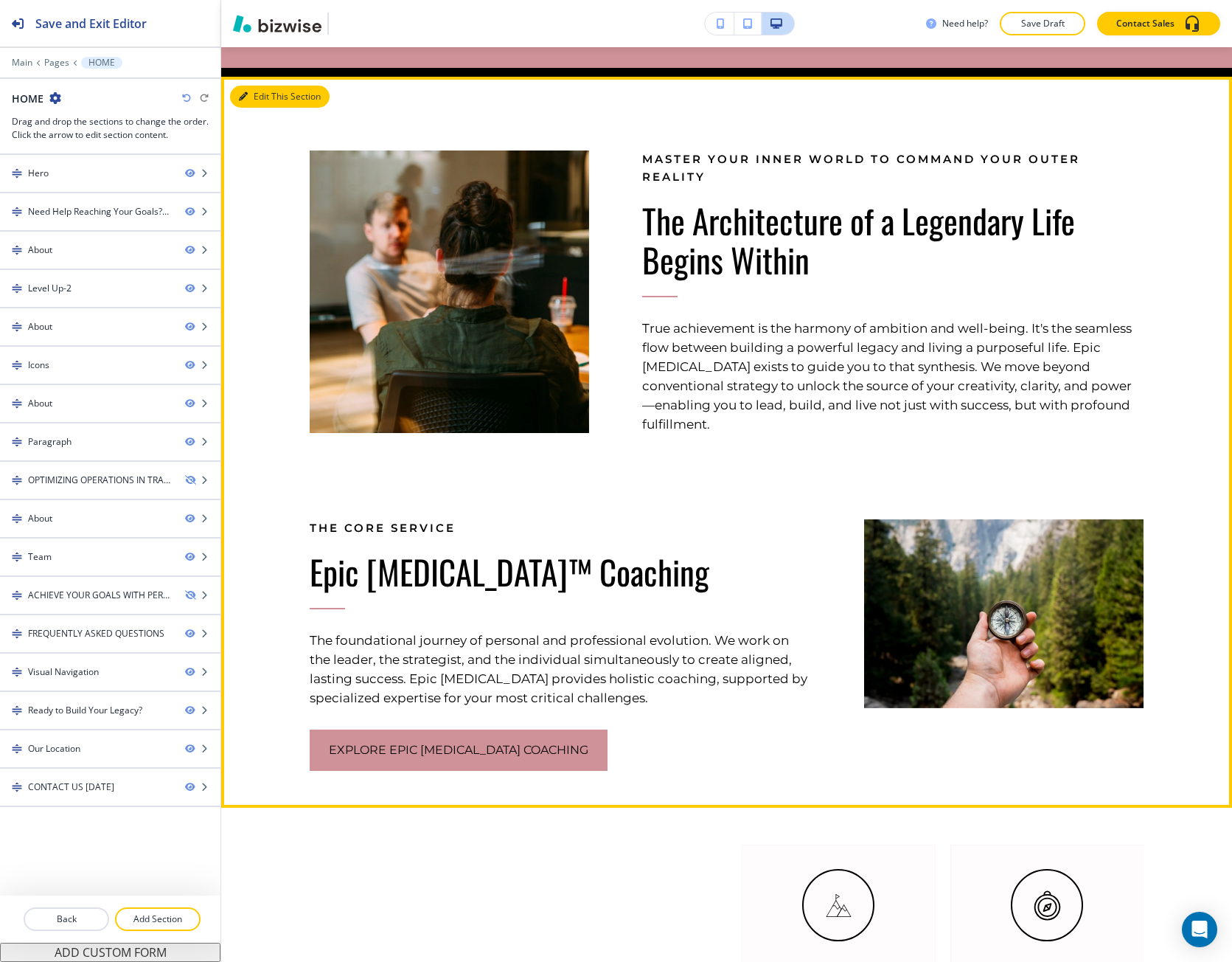
click at [257, 93] on button "Edit This Section" at bounding box center [280, 97] width 100 height 22
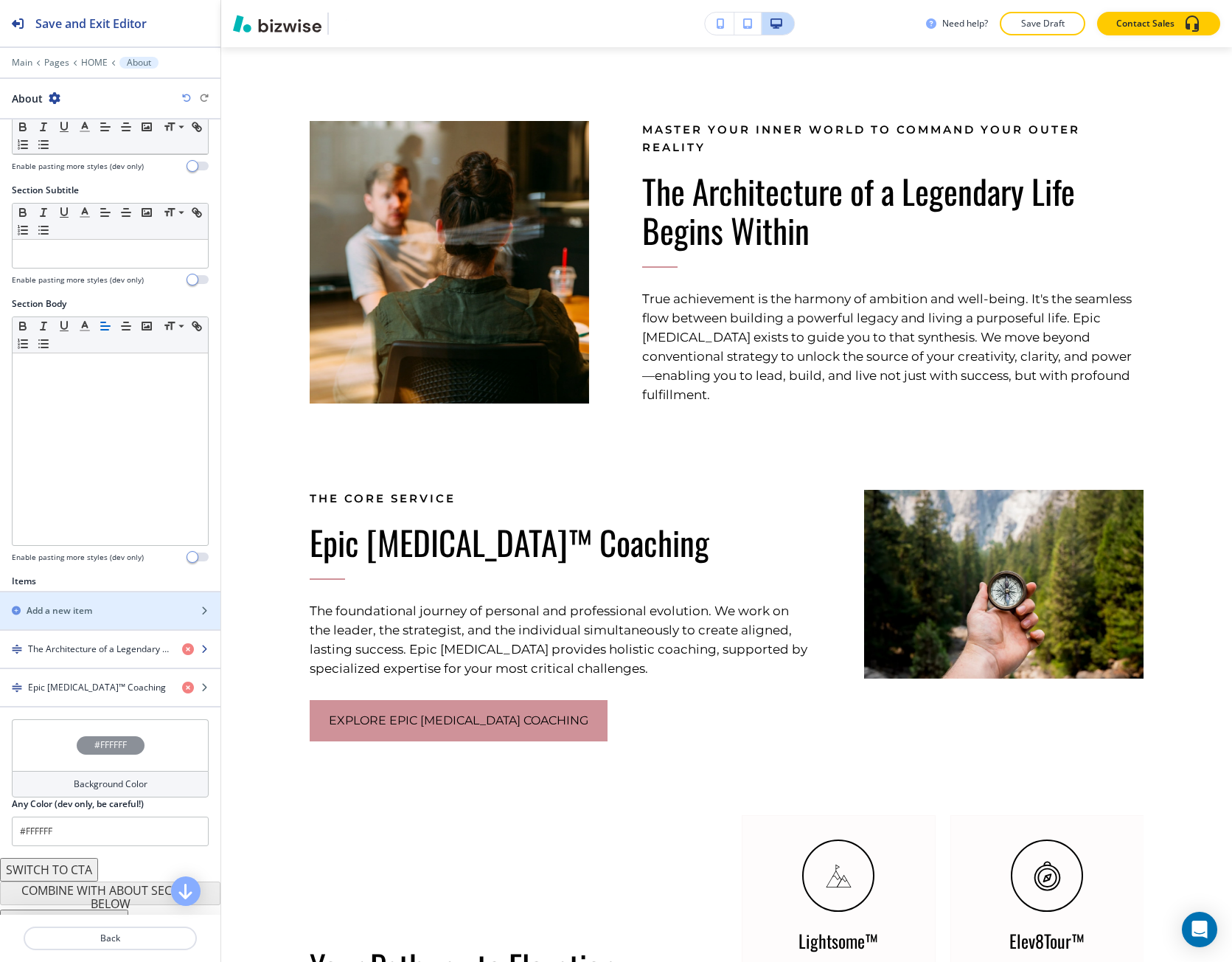
scroll to position [90, 0]
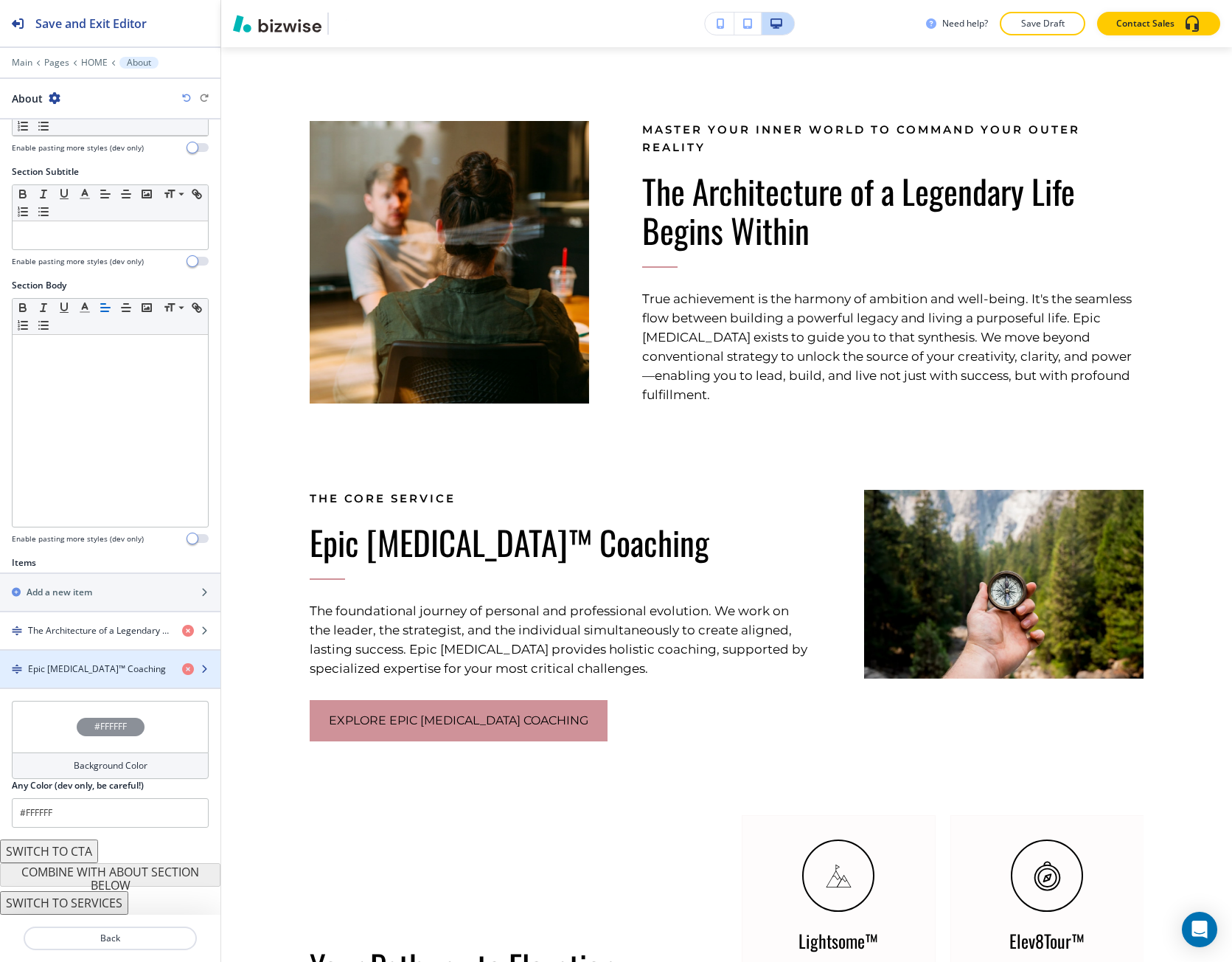
click at [100, 666] on h4 "Epic [MEDICAL_DATA]™ Coaching" at bounding box center [97, 669] width 138 height 13
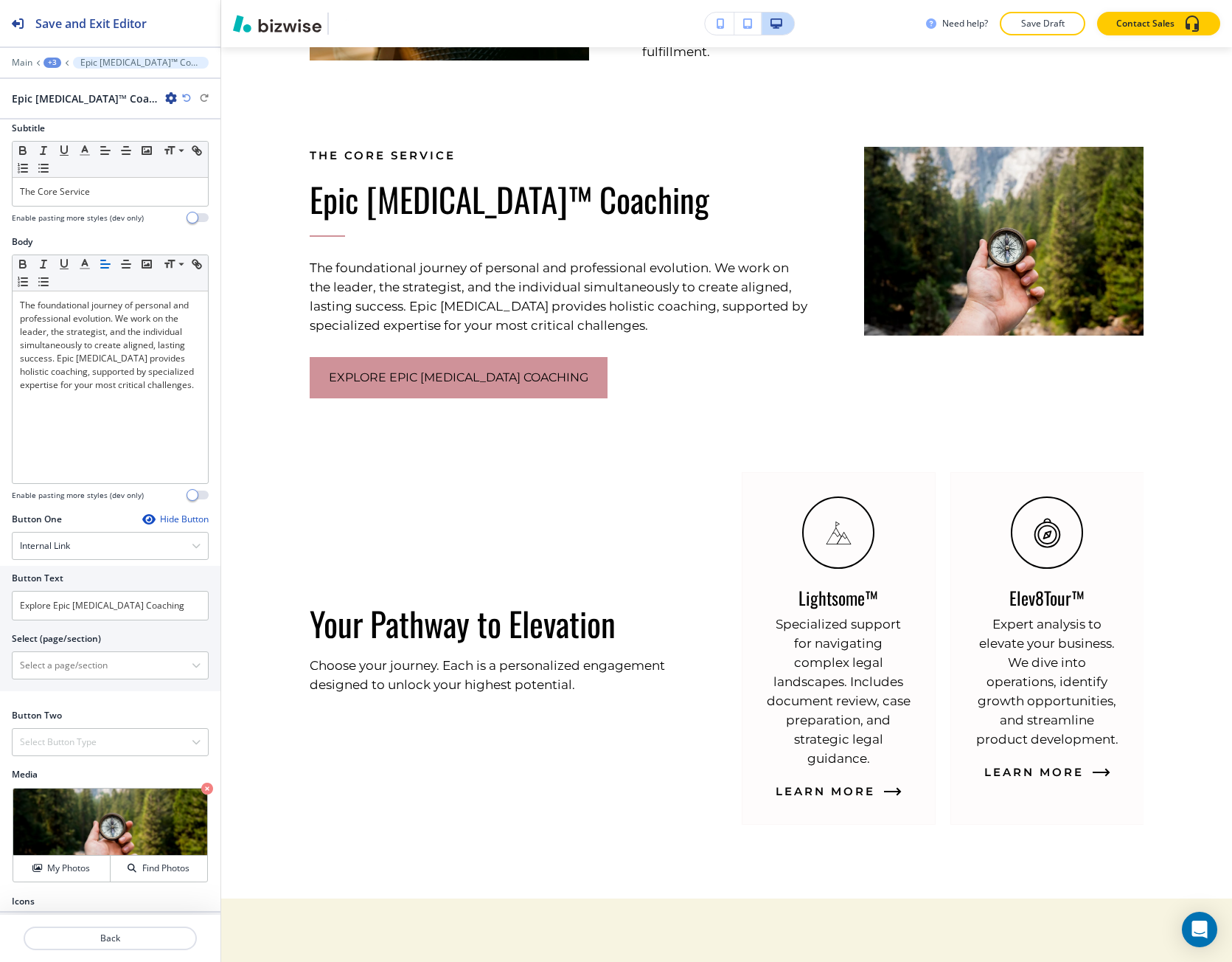
scroll to position [0, 0]
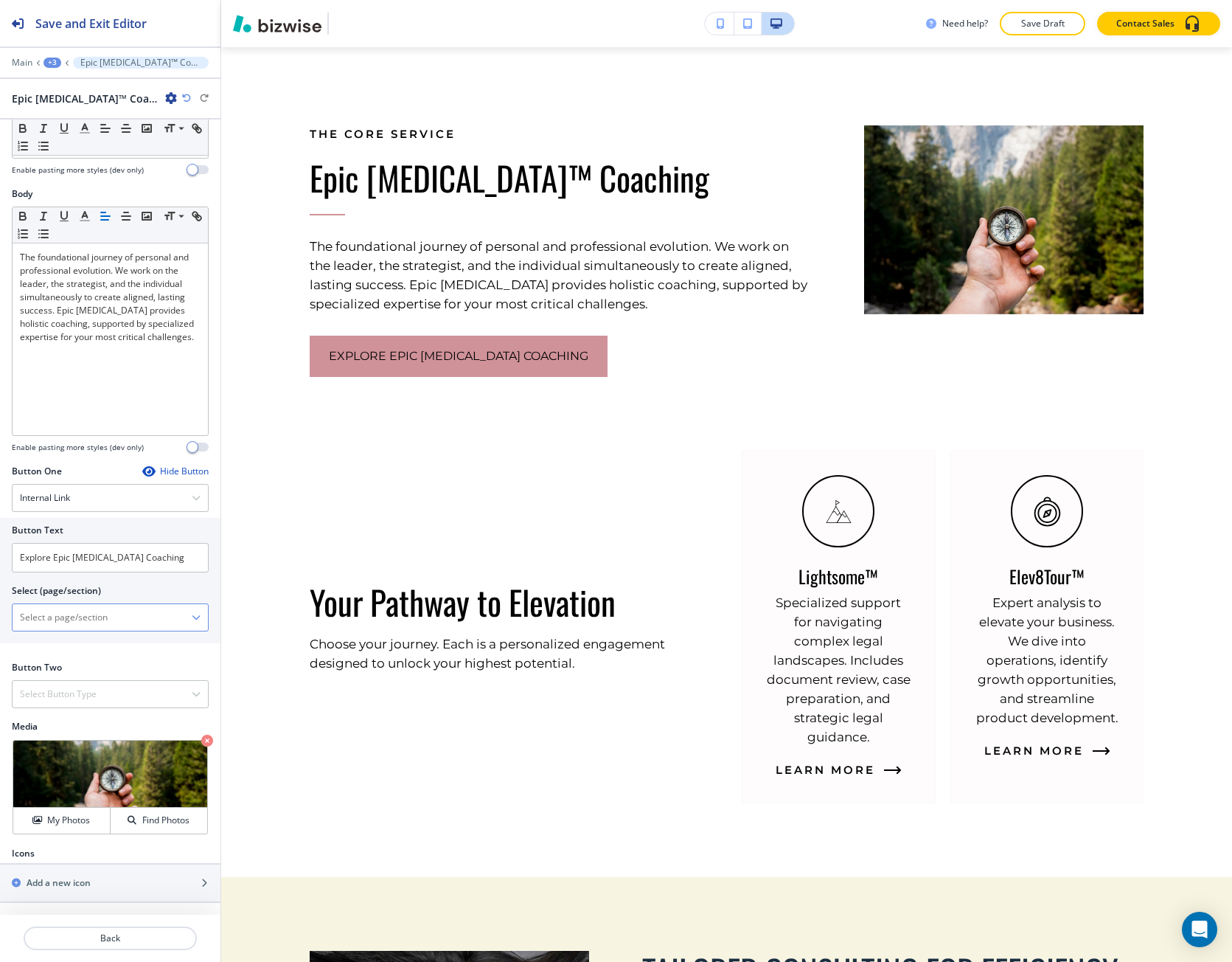
click at [128, 616] on \(page\/section\) "Manual Input" at bounding box center [102, 617] width 179 height 25
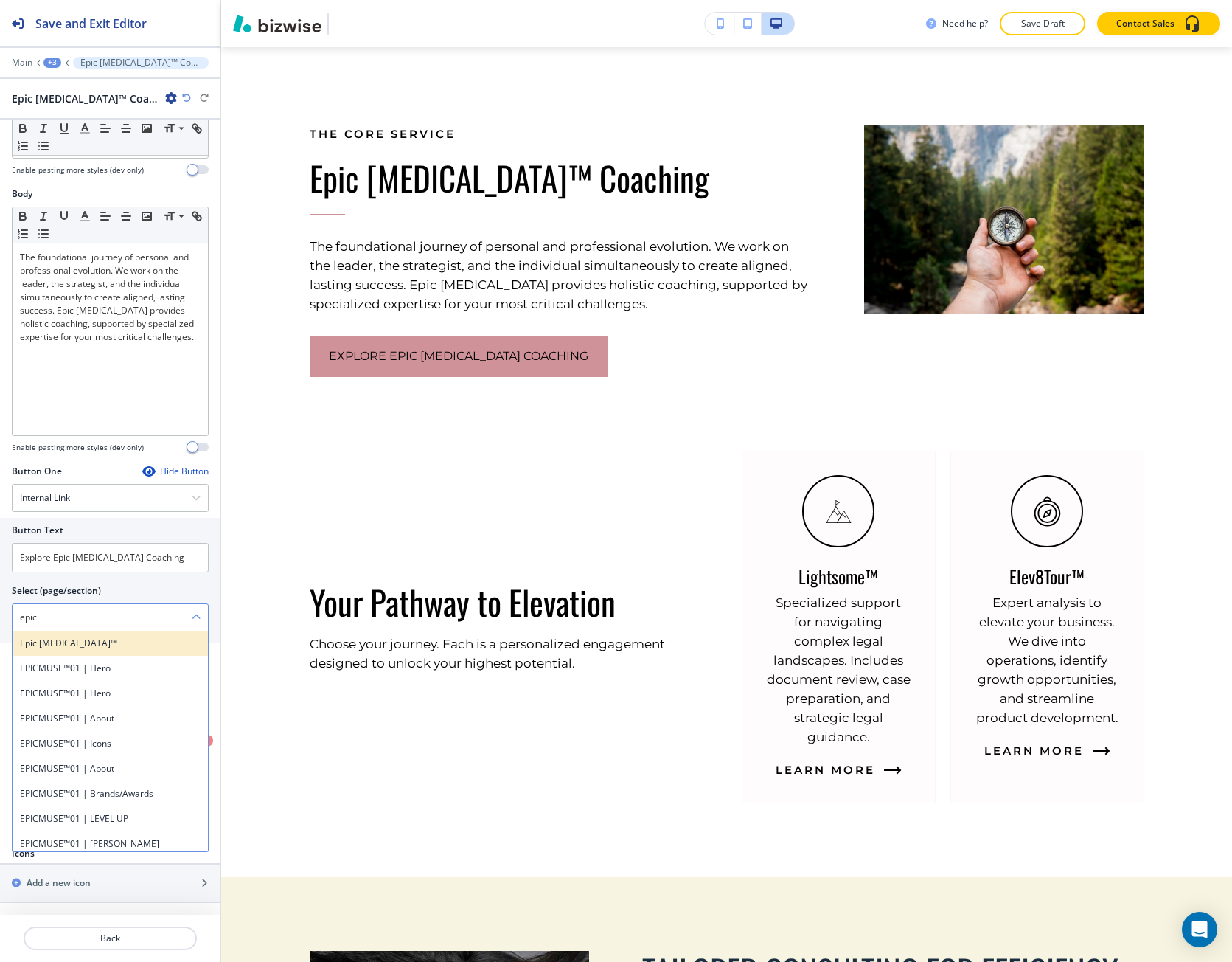
click at [64, 632] on div "Epic [MEDICAL_DATA]™" at bounding box center [110, 643] width 196 height 25
type \(page\/section\) "Epic [MEDICAL_DATA]™"
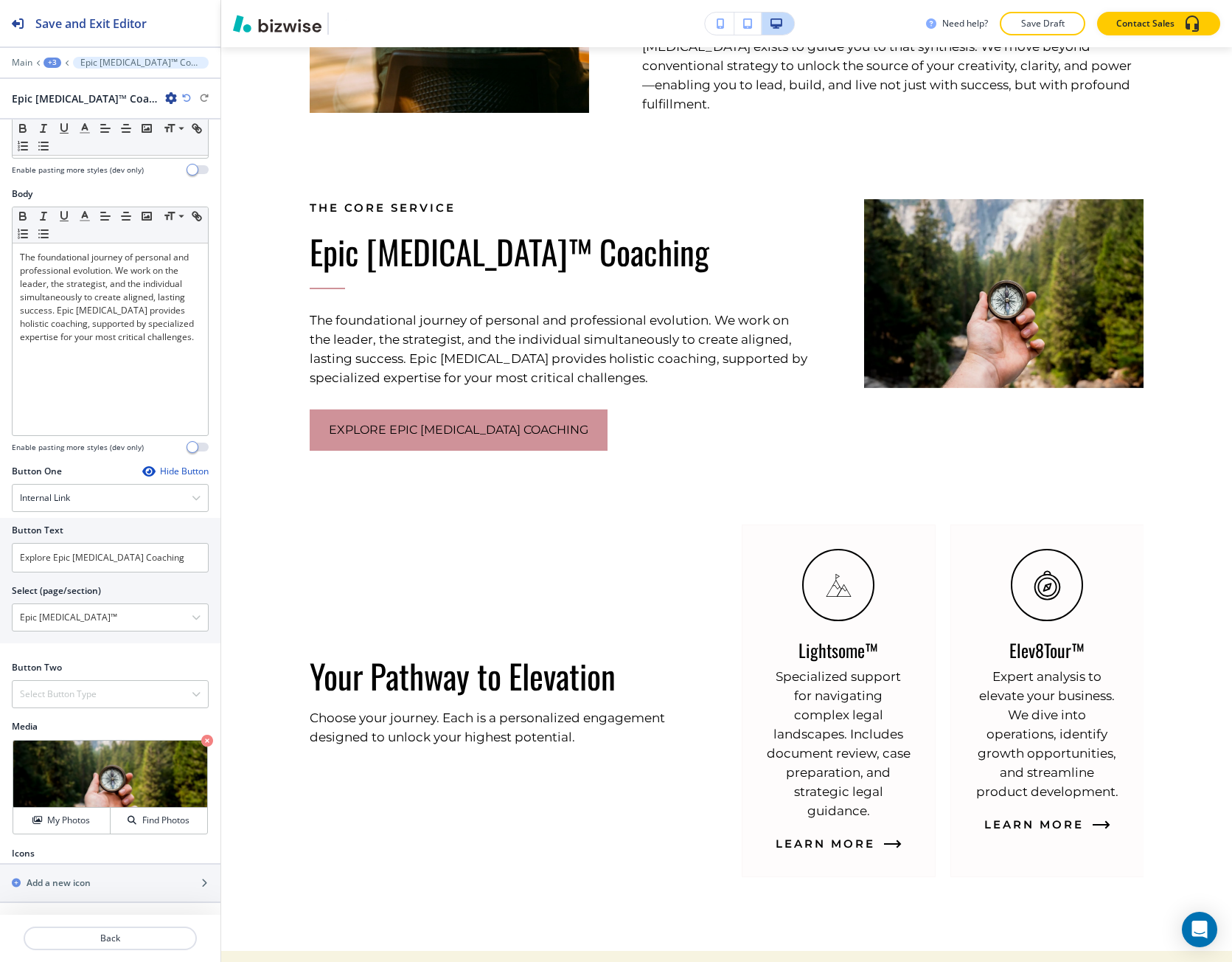
click at [52, 62] on div "+3" at bounding box center [52, 62] width 18 height 11
click at [56, 95] on button "Pages" at bounding box center [91, 87] width 94 height 26
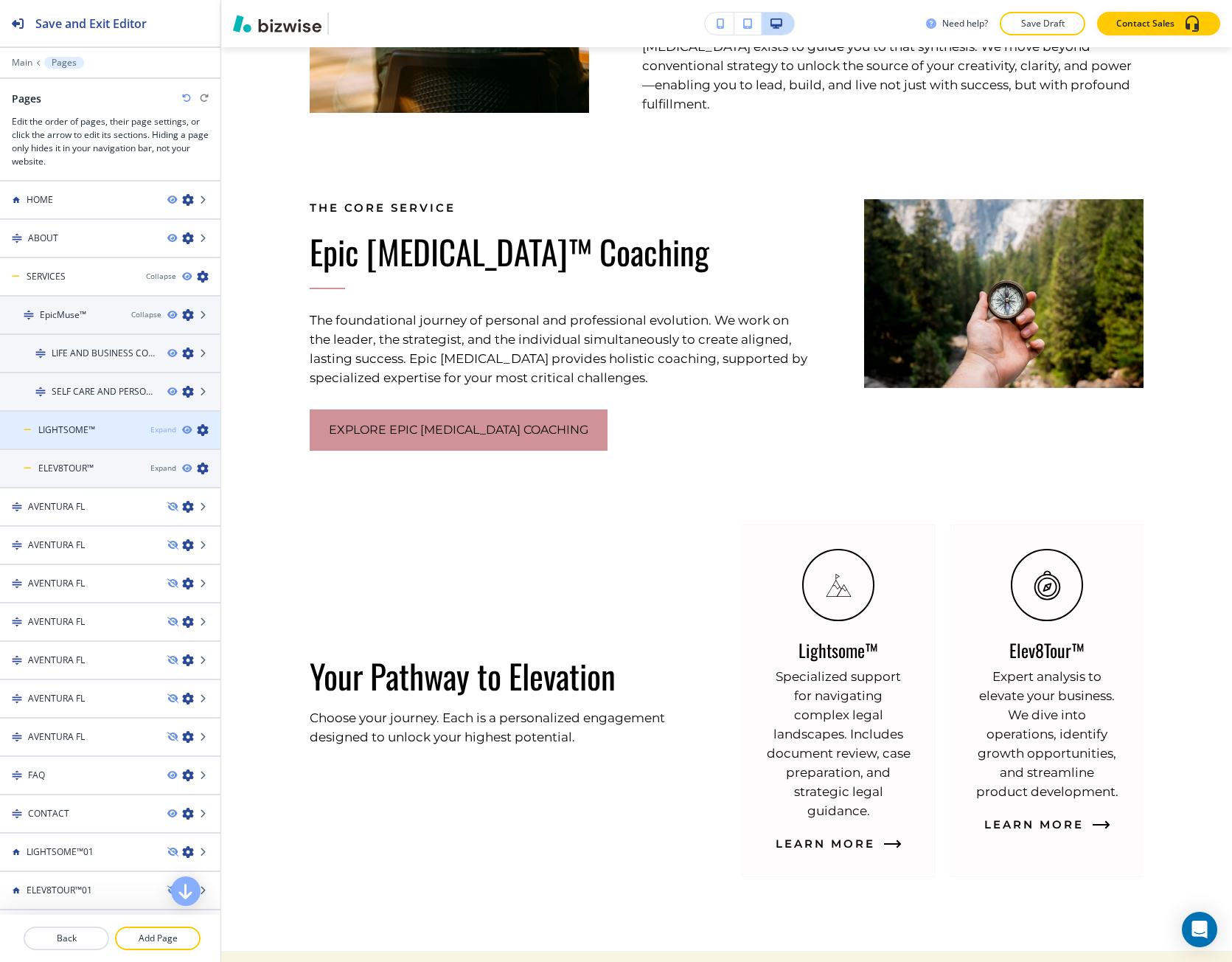
click at [160, 431] on div "Expand" at bounding box center [164, 430] width 26 height 11
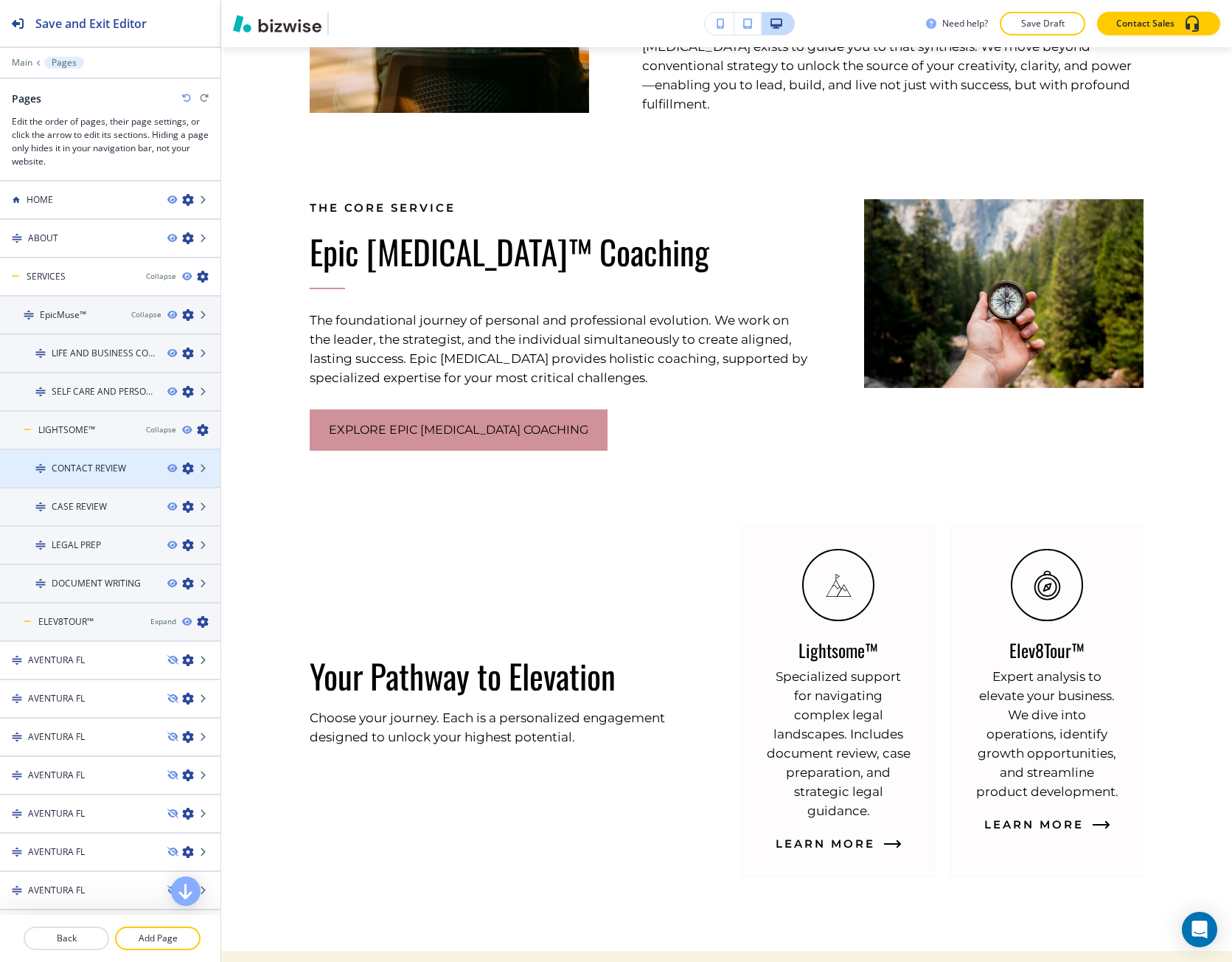
click at [84, 450] on div at bounding box center [110, 456] width 220 height 11
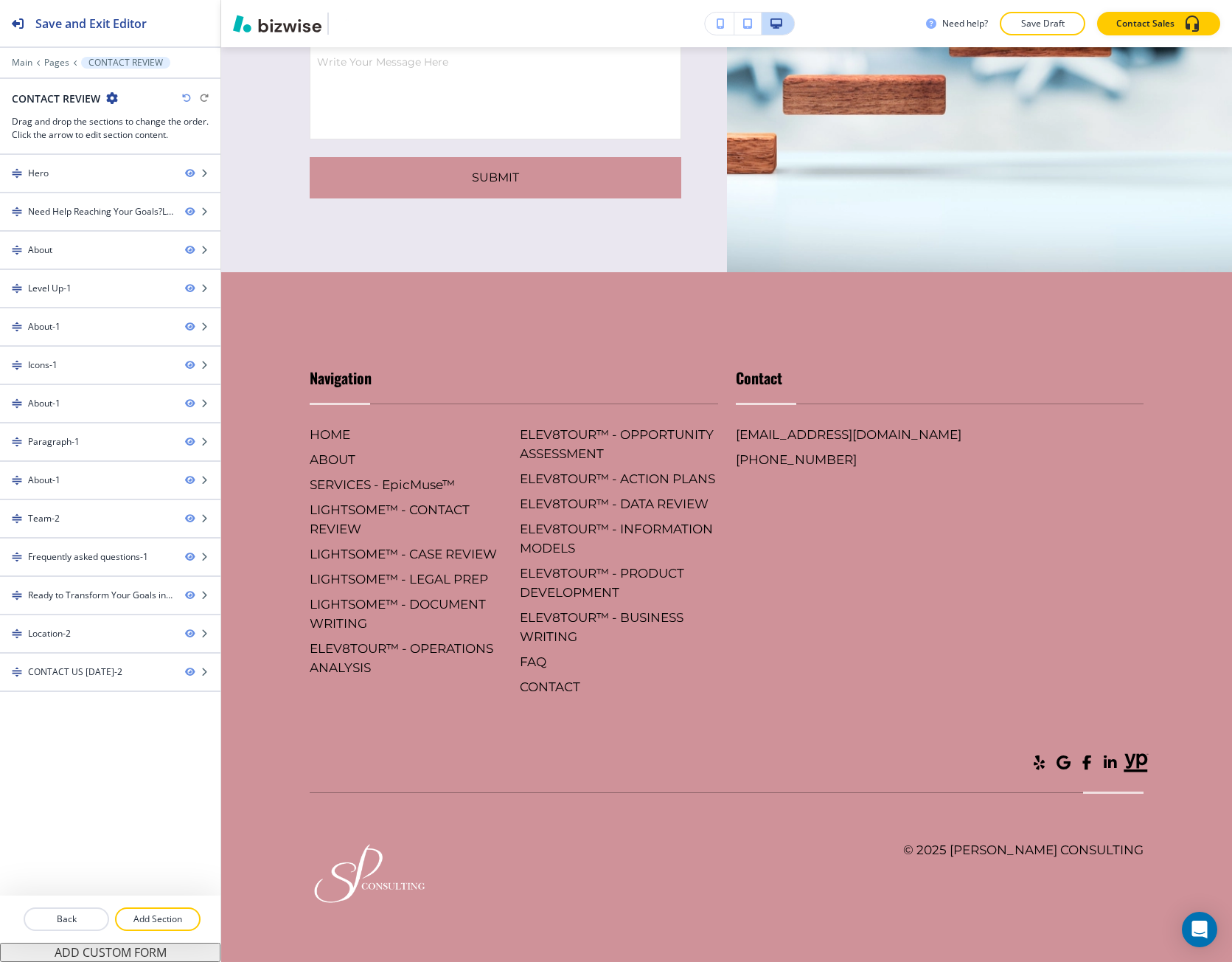
scroll to position [8514, 0]
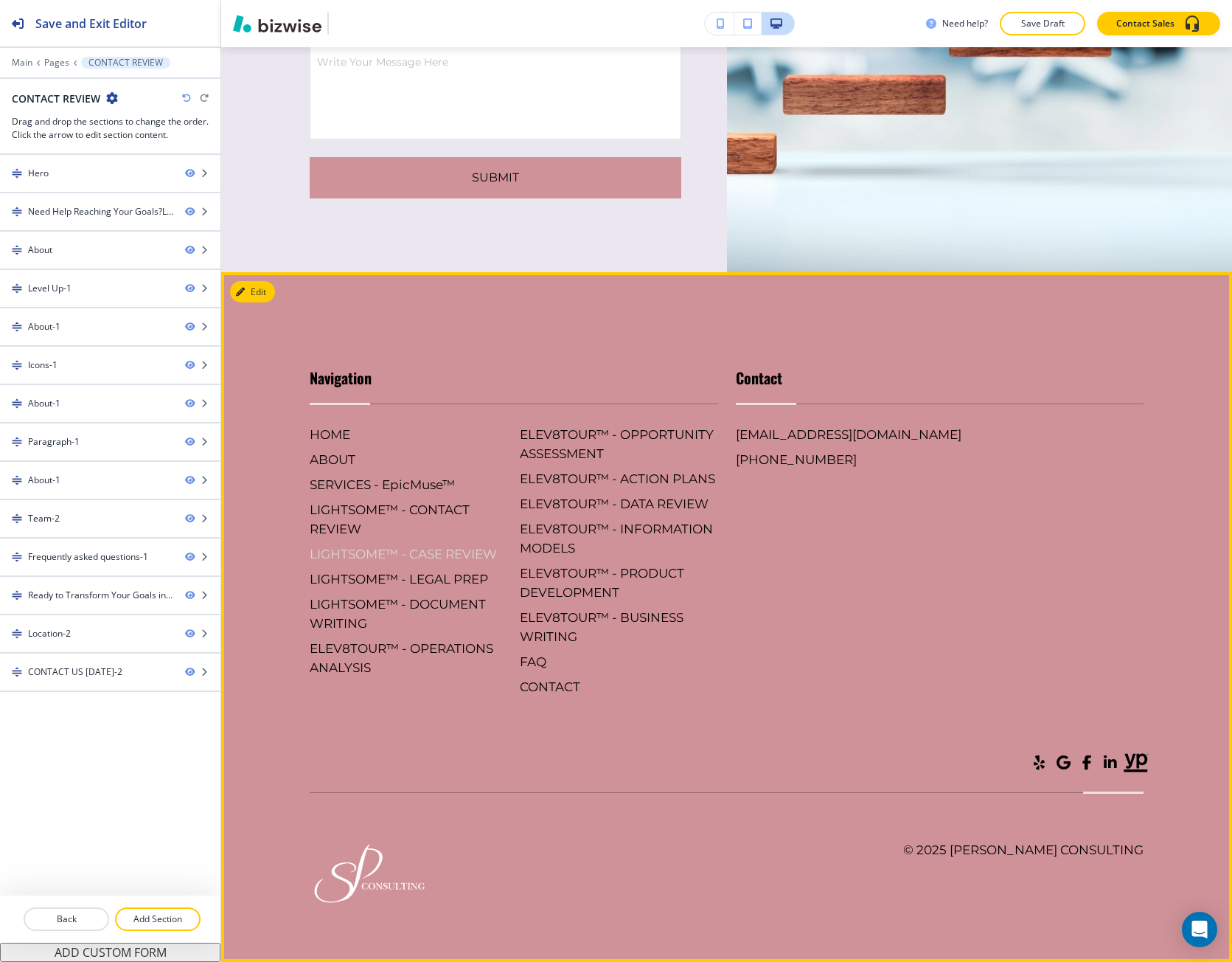
click at [413, 544] on h6 "LIGHTSOME™ - CASE REVIEW" at bounding box center [408, 553] width 198 height 19
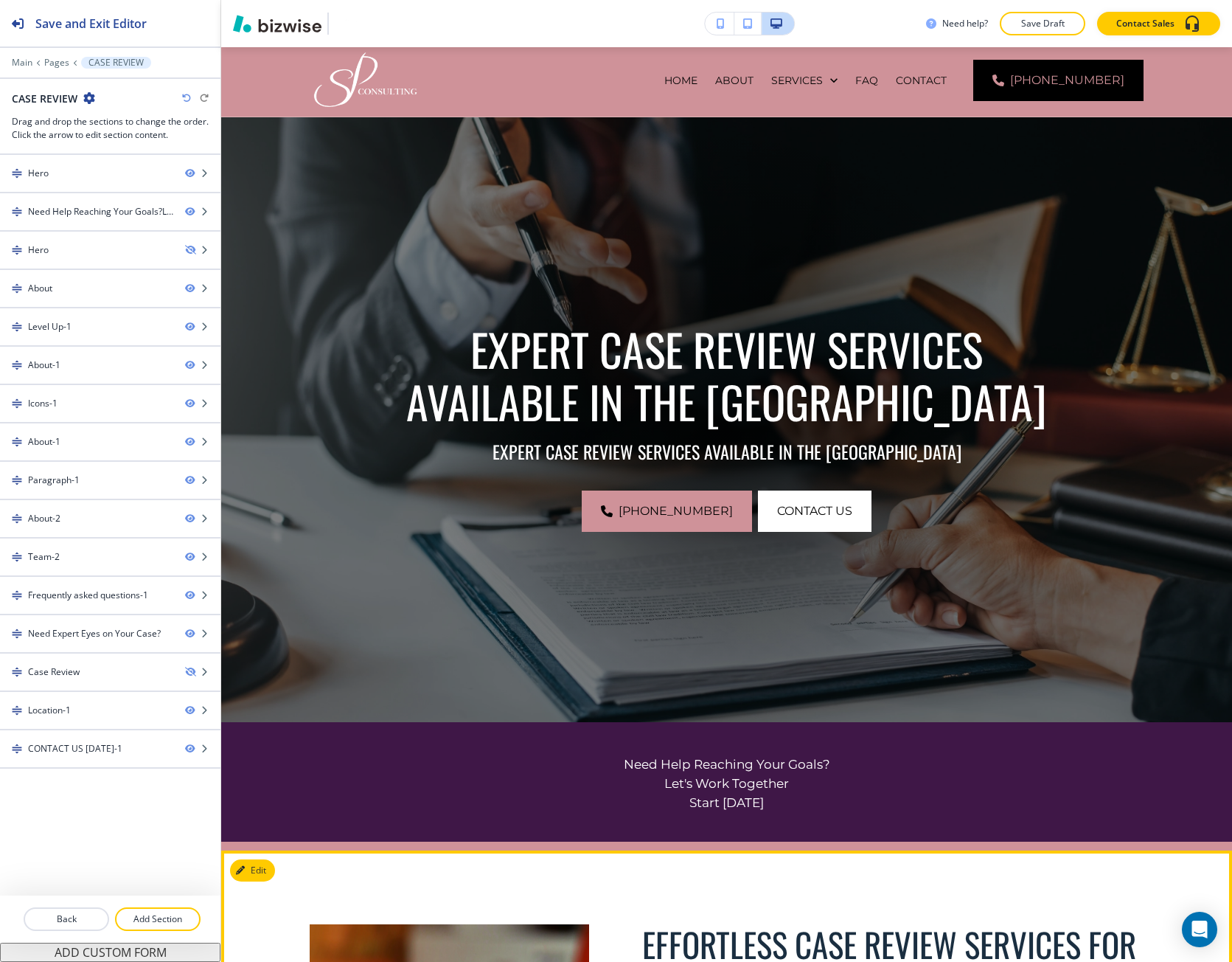
scroll to position [0, 0]
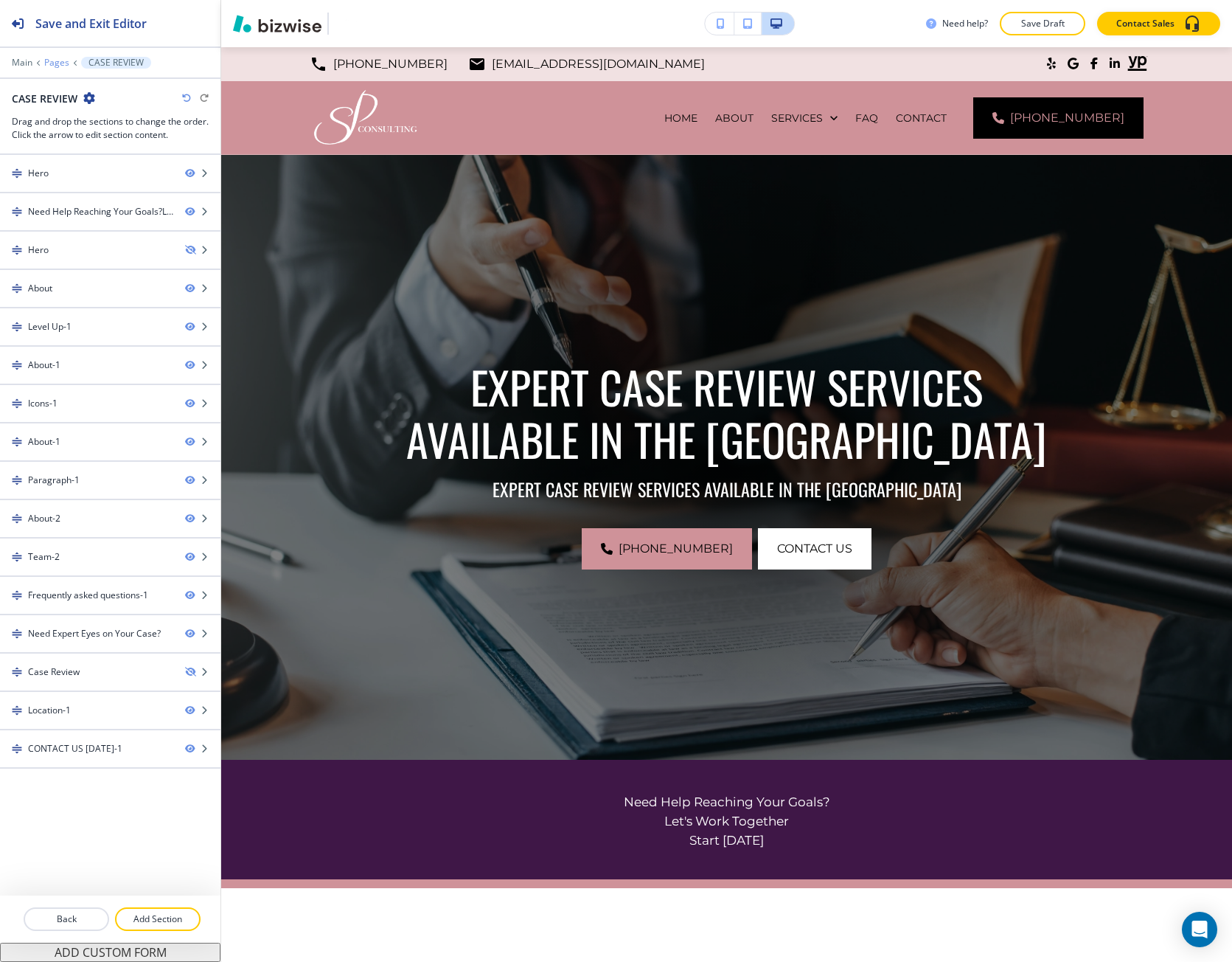
click at [51, 59] on p "Pages" at bounding box center [56, 62] width 25 height 11
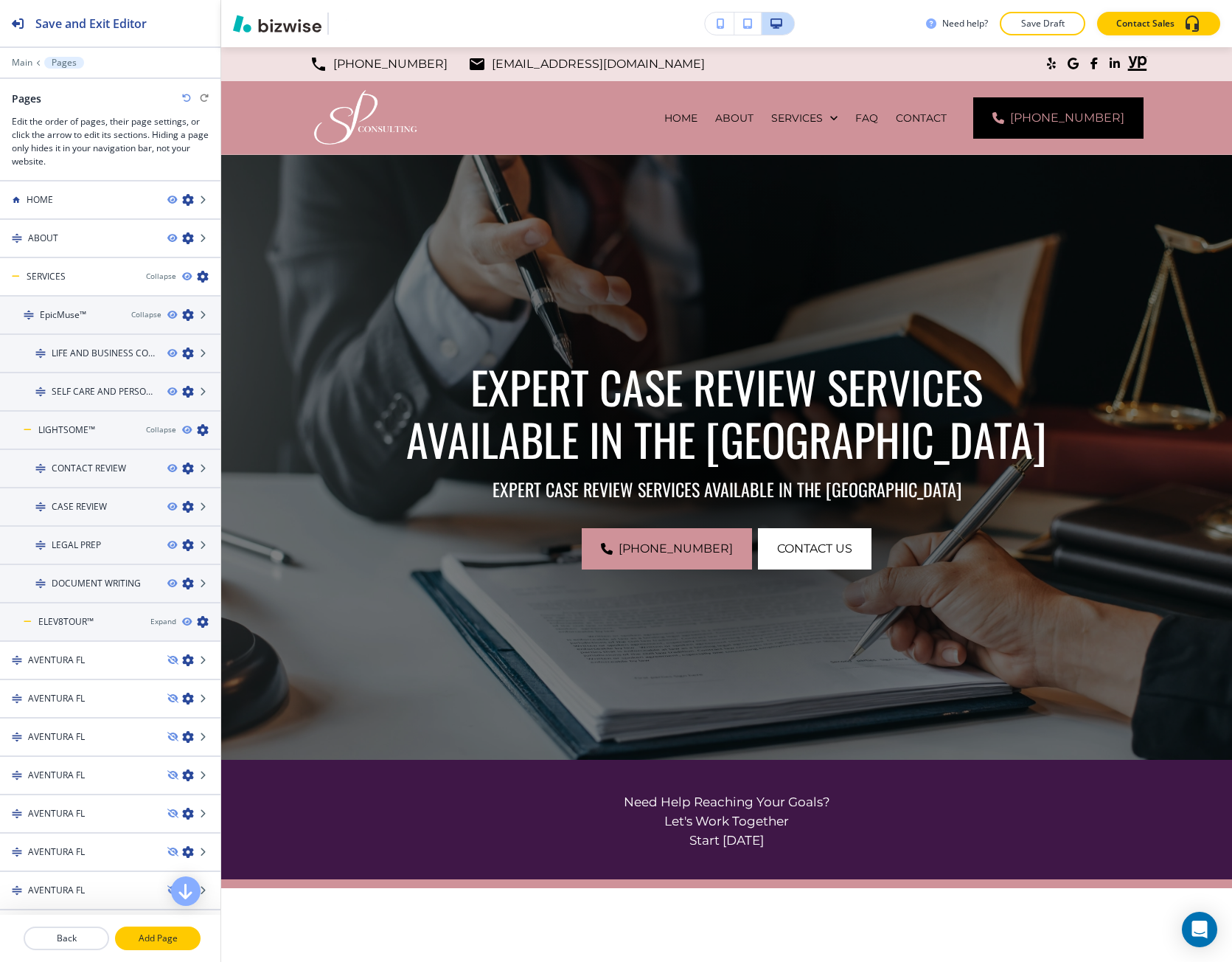
click at [160, 937] on p "Add Page" at bounding box center [157, 938] width 83 height 13
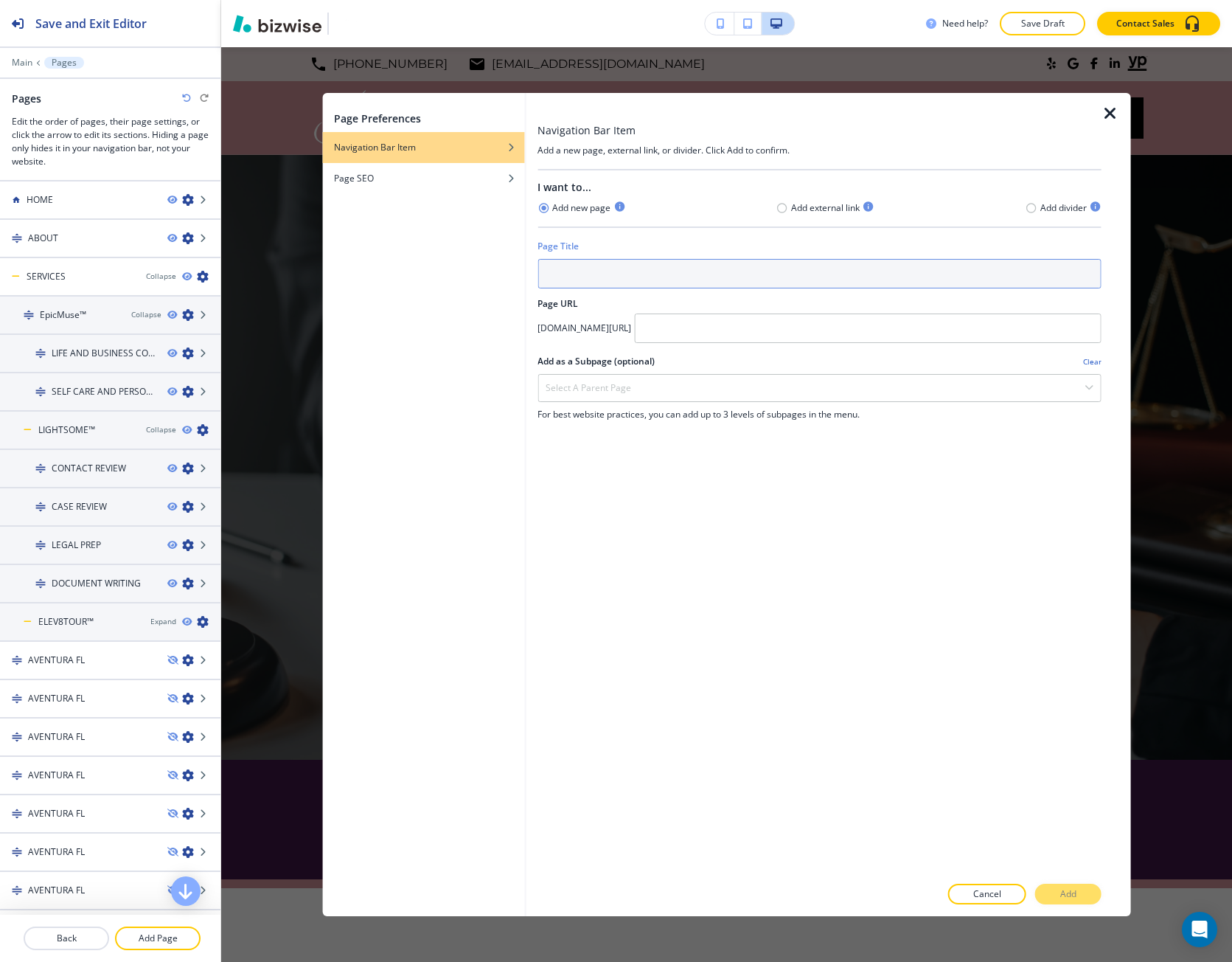
click at [645, 282] on input "text" at bounding box center [819, 273] width 564 height 29
paste input "Lightsome™"
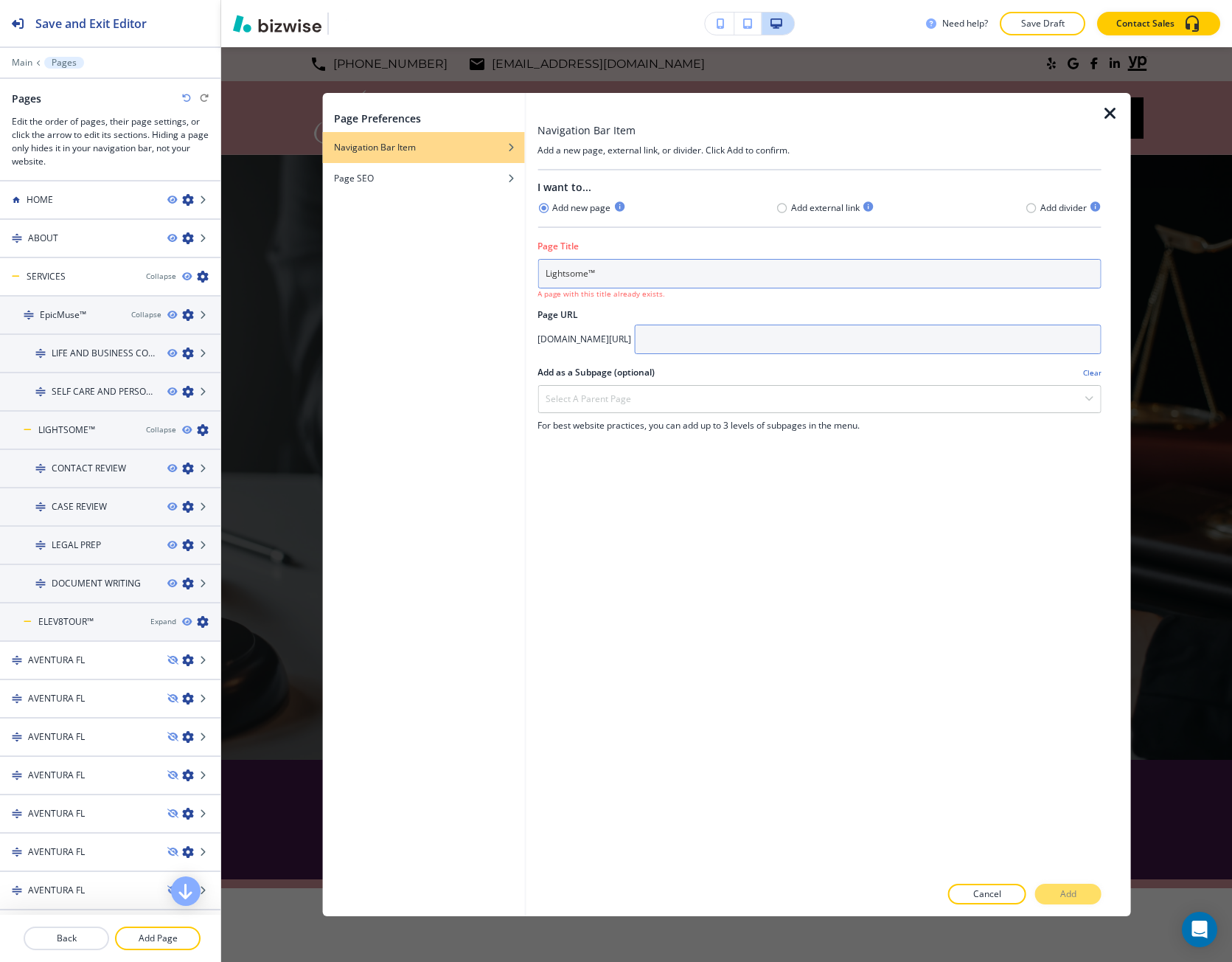
type input "Lightsome™"
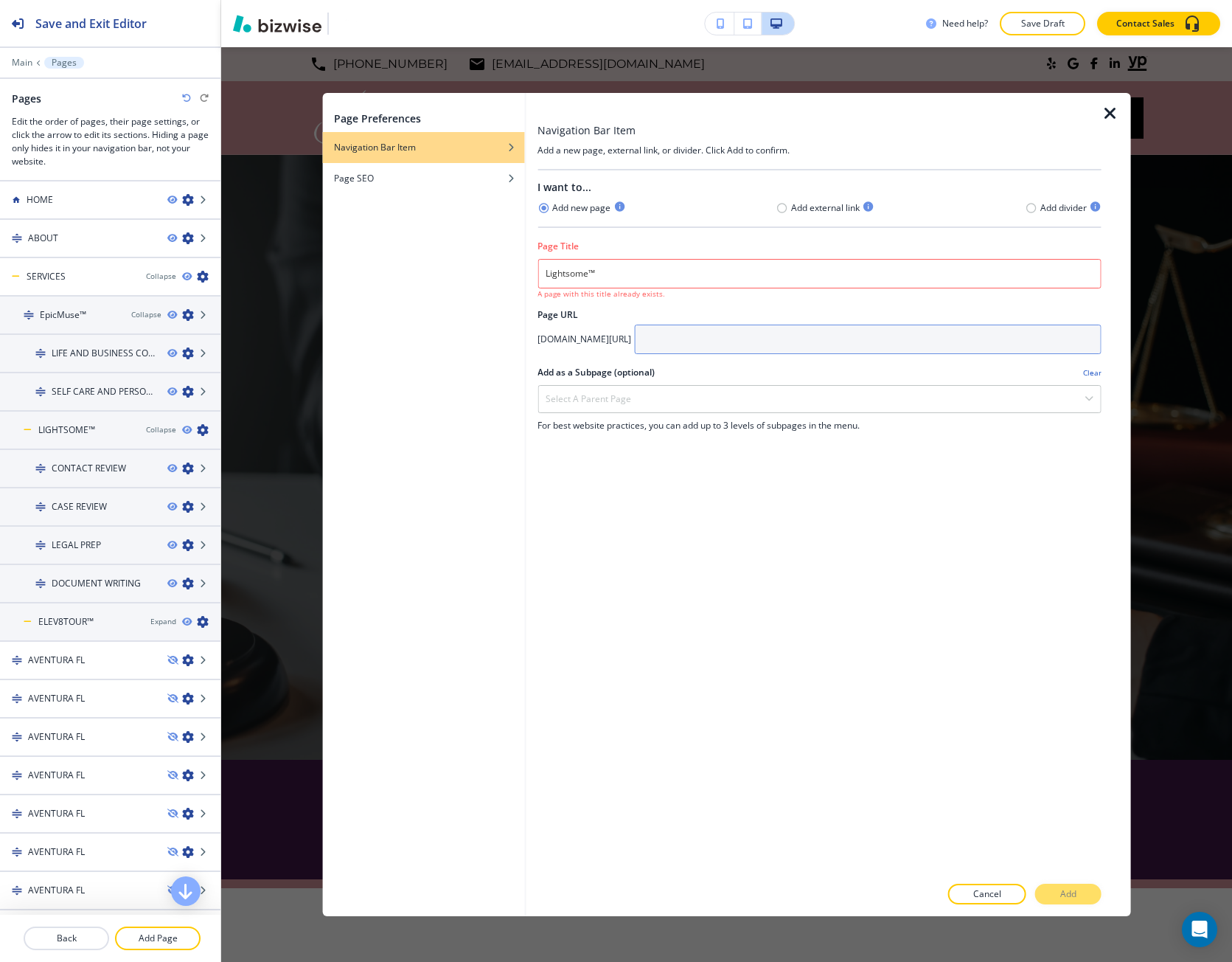
click at [734, 338] on input "text" at bounding box center [868, 339] width 467 height 29
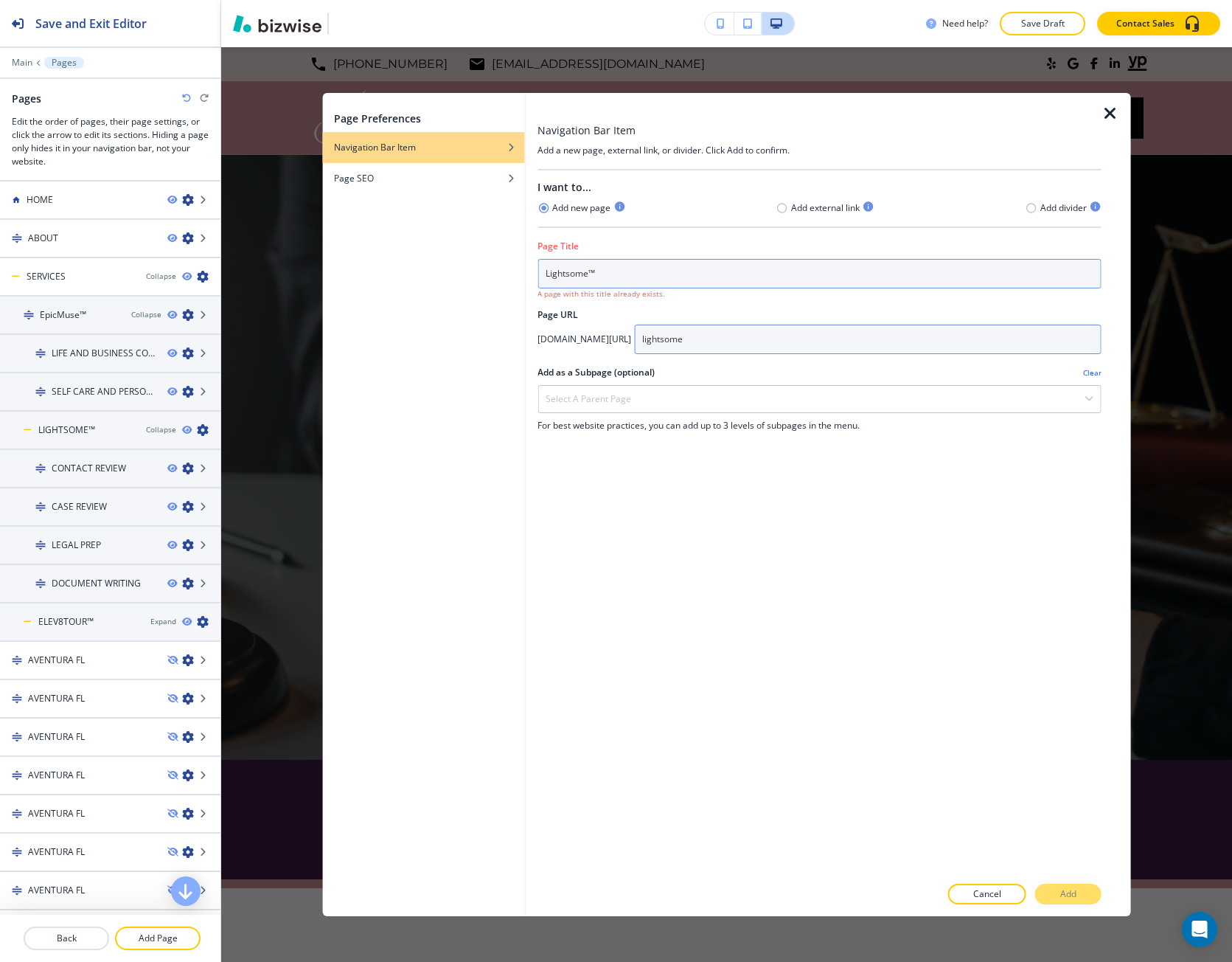
type input "lightsome"
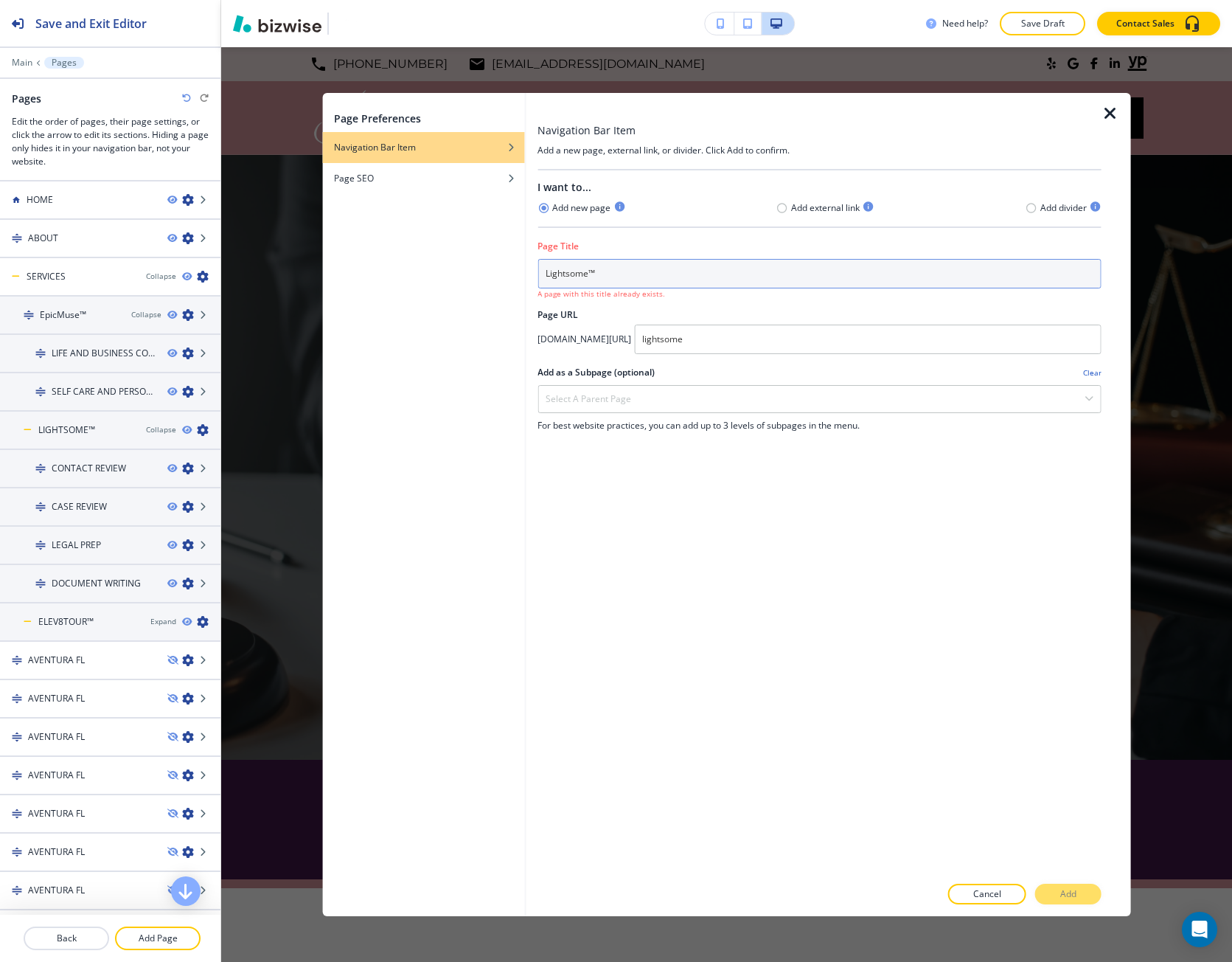
click at [566, 273] on input "Lightsome™" at bounding box center [819, 273] width 564 height 29
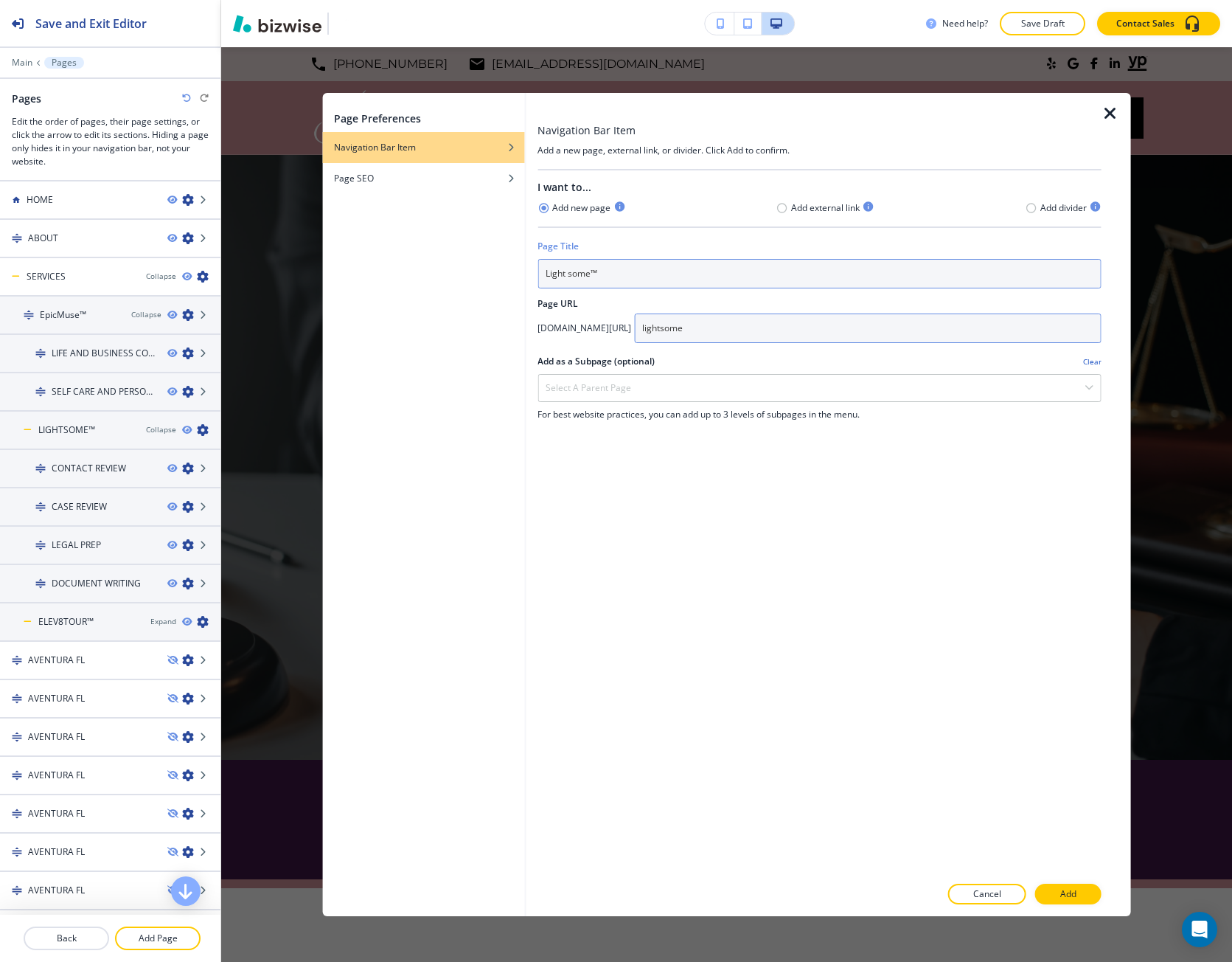
type input "Light some™"
click at [801, 332] on input "lightsome" at bounding box center [868, 328] width 467 height 29
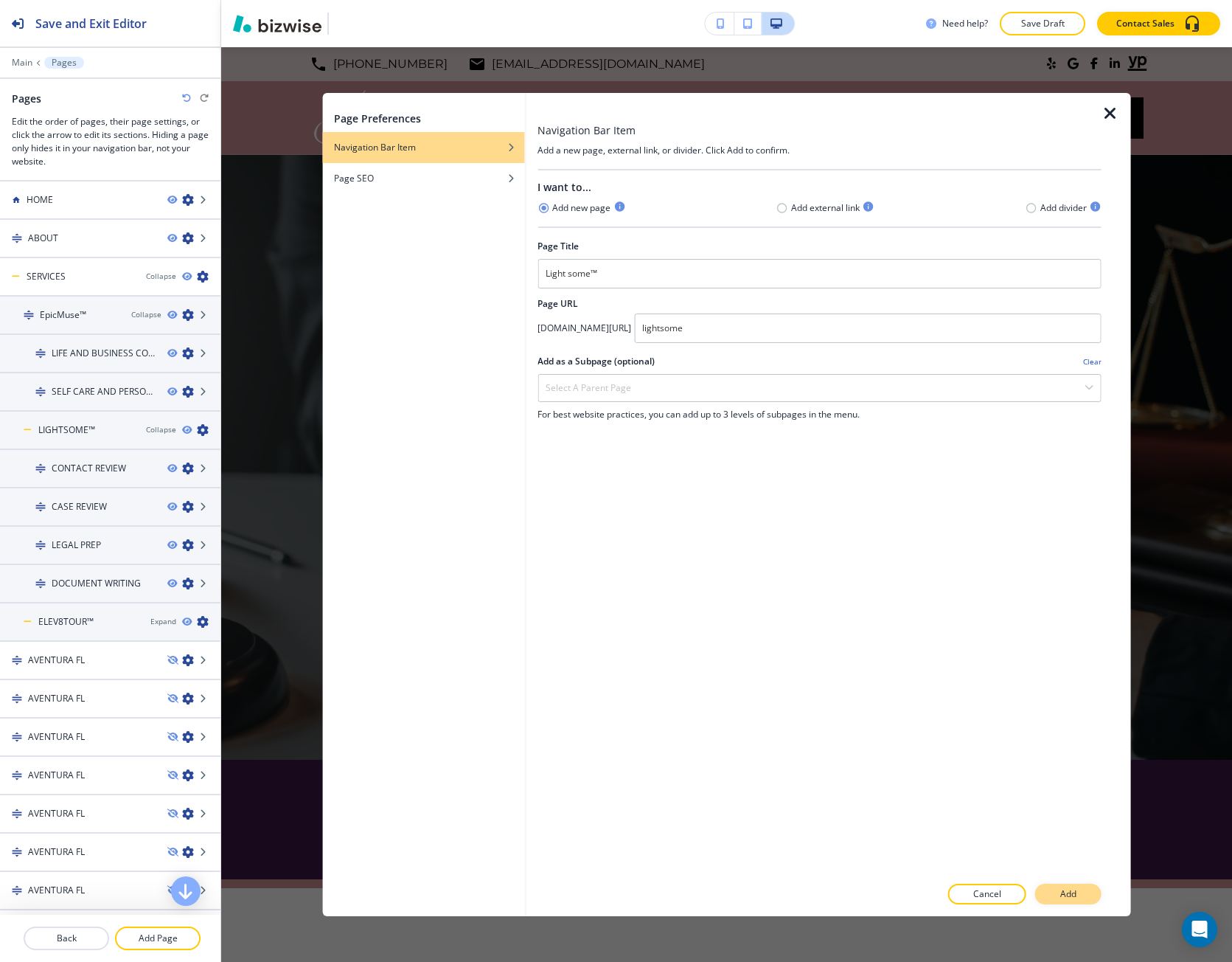
click at [1079, 884] on button "Add" at bounding box center [1068, 893] width 66 height 20
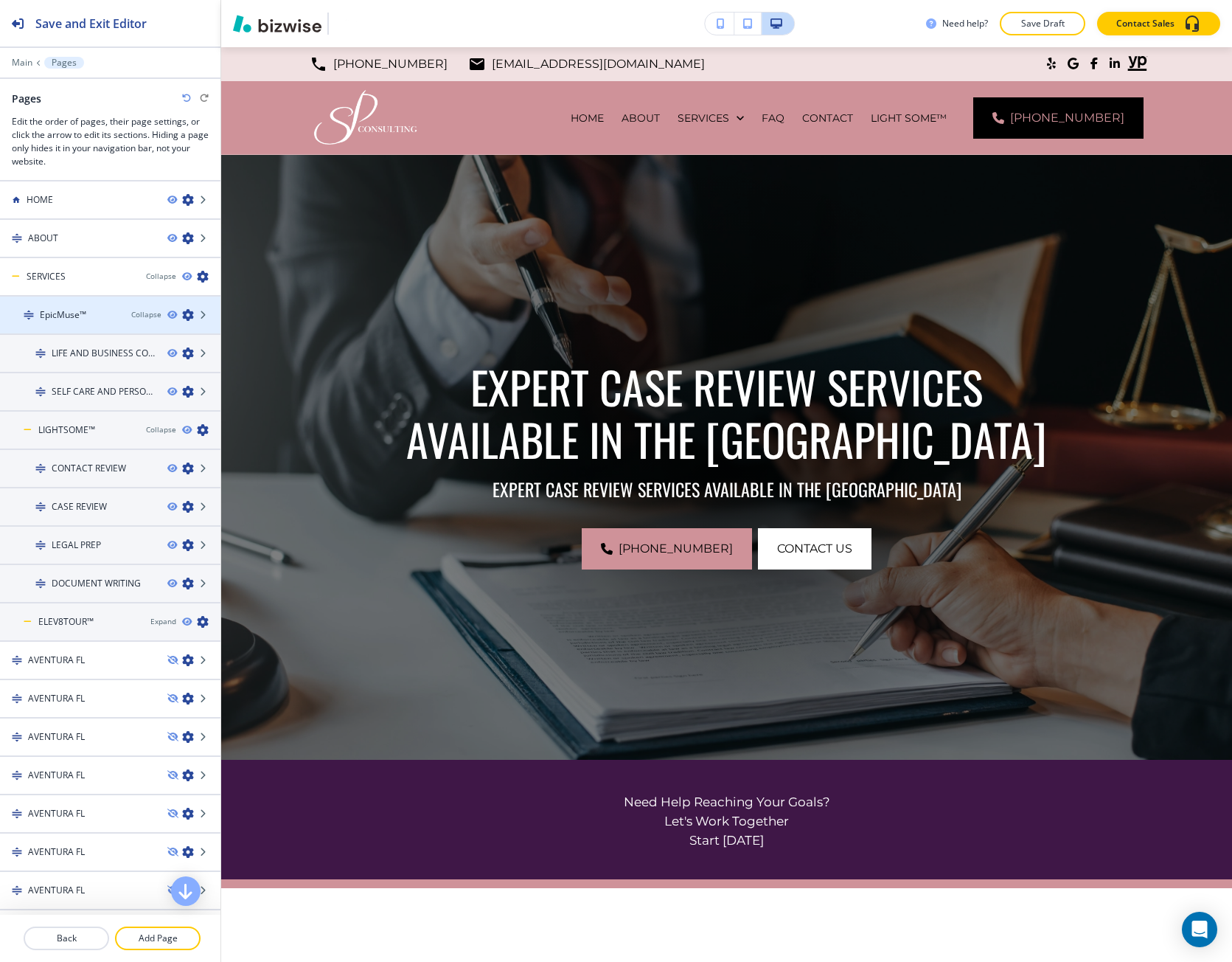
click at [183, 319] on icon "button" at bounding box center [188, 314] width 11 height 11
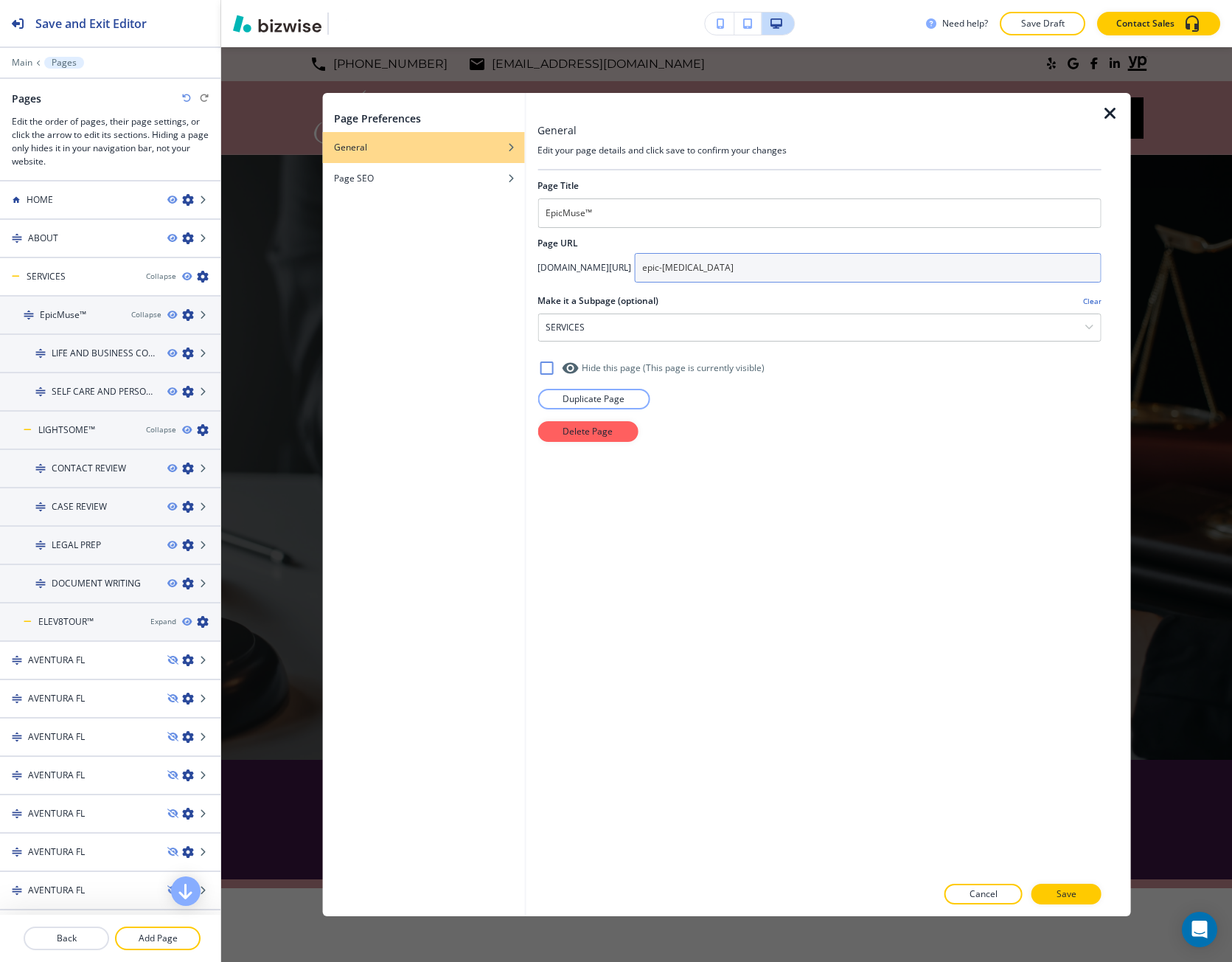
click at [753, 270] on input "epic-muse" at bounding box center [868, 268] width 467 height 29
type input "epicmuse"
click at [1059, 896] on p "Save" at bounding box center [1067, 894] width 20 height 13
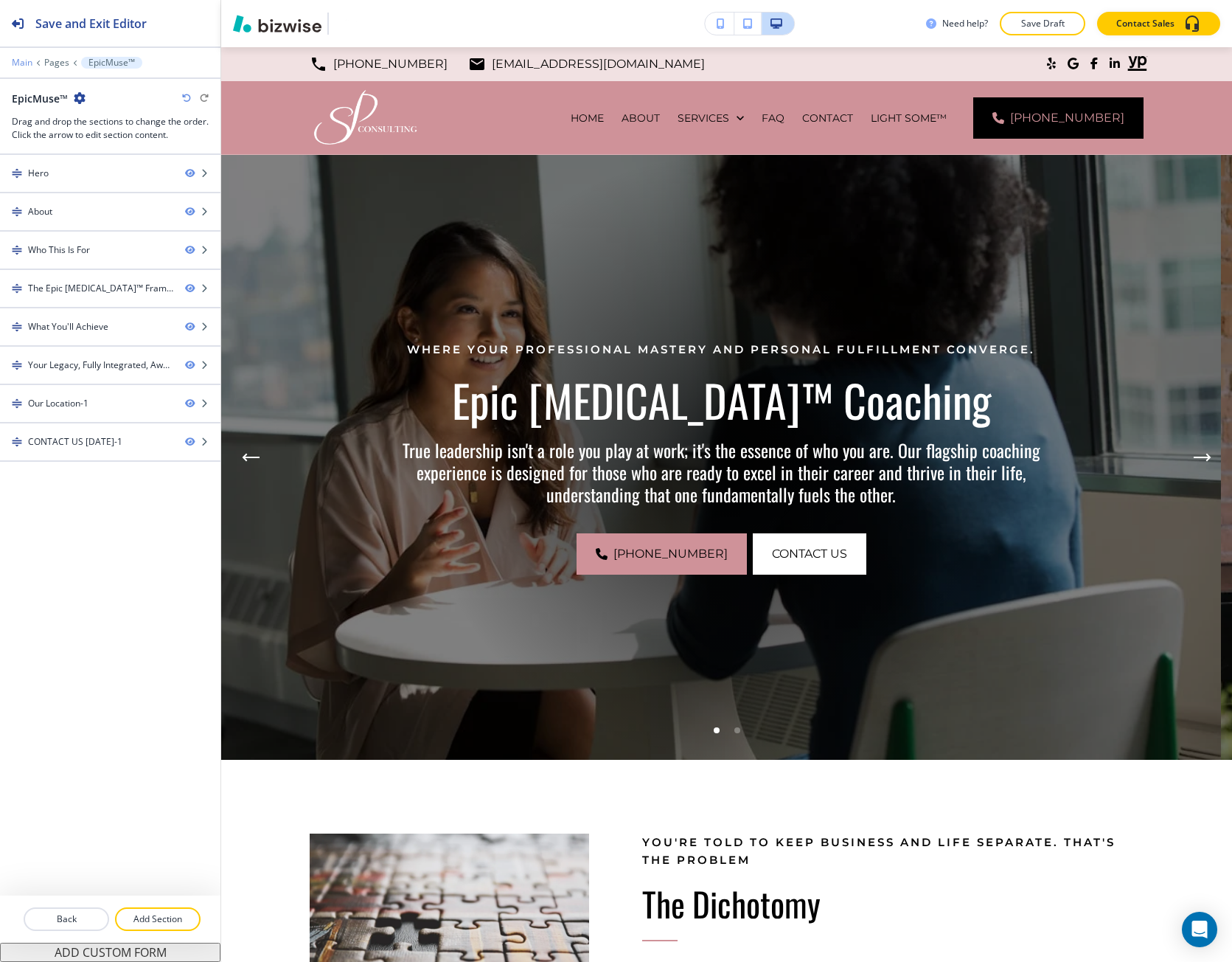
click at [24, 64] on p "Main" at bounding box center [21, 62] width 20 height 11
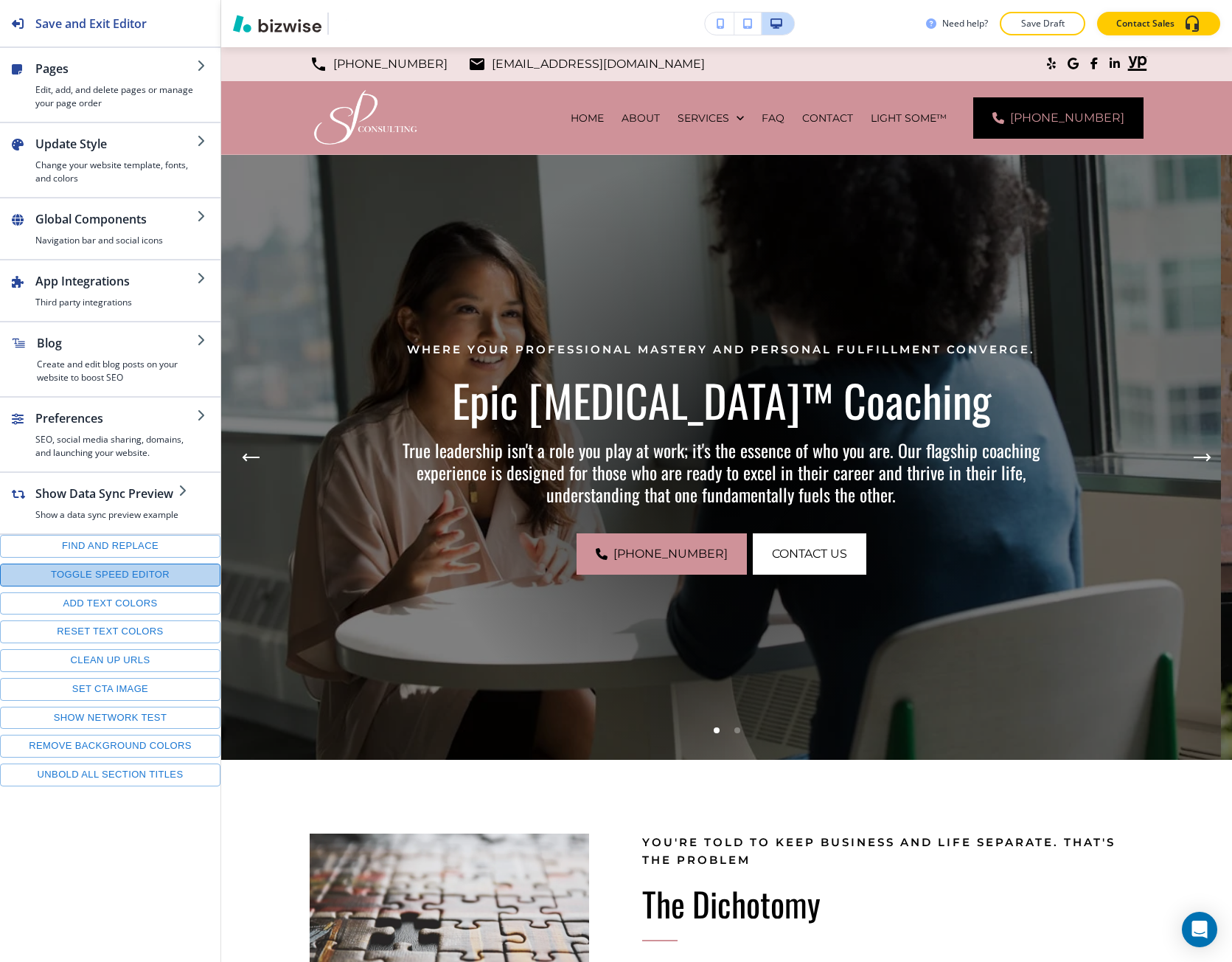
click at [117, 570] on button "Toggle speed editor" at bounding box center [110, 575] width 220 height 23
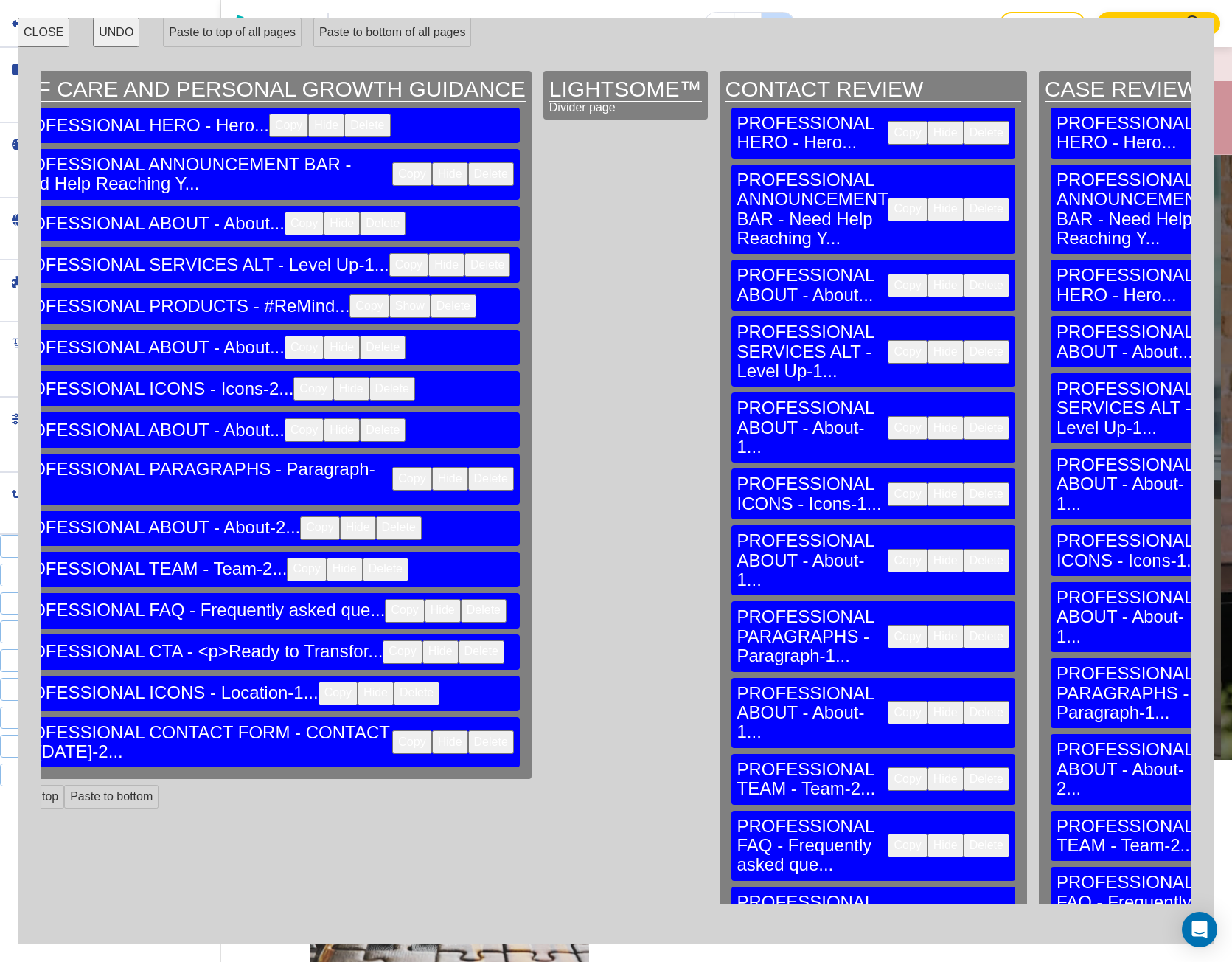
scroll to position [0, 1622]
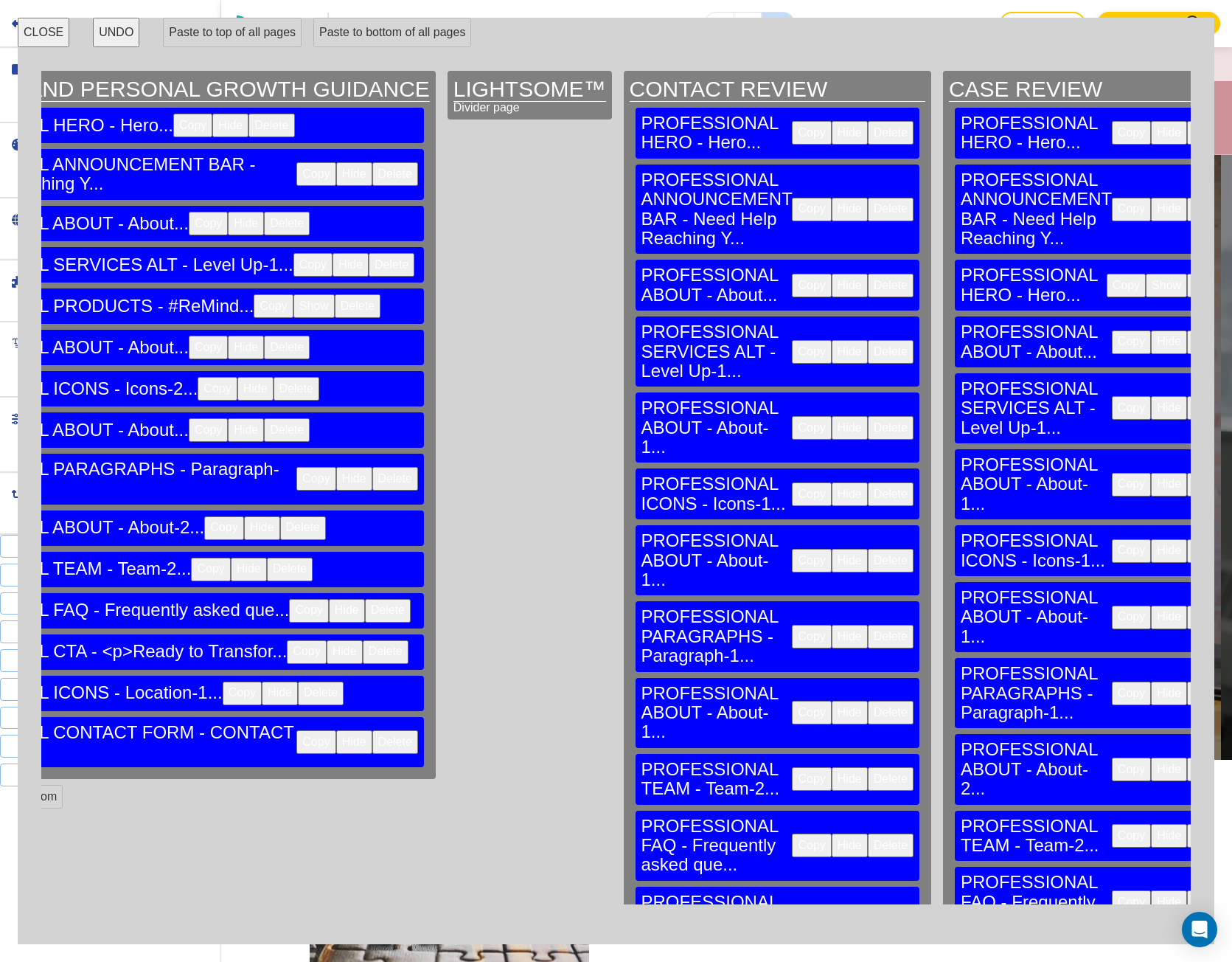
click at [792, 273] on button "Copy" at bounding box center [812, 285] width 39 height 24
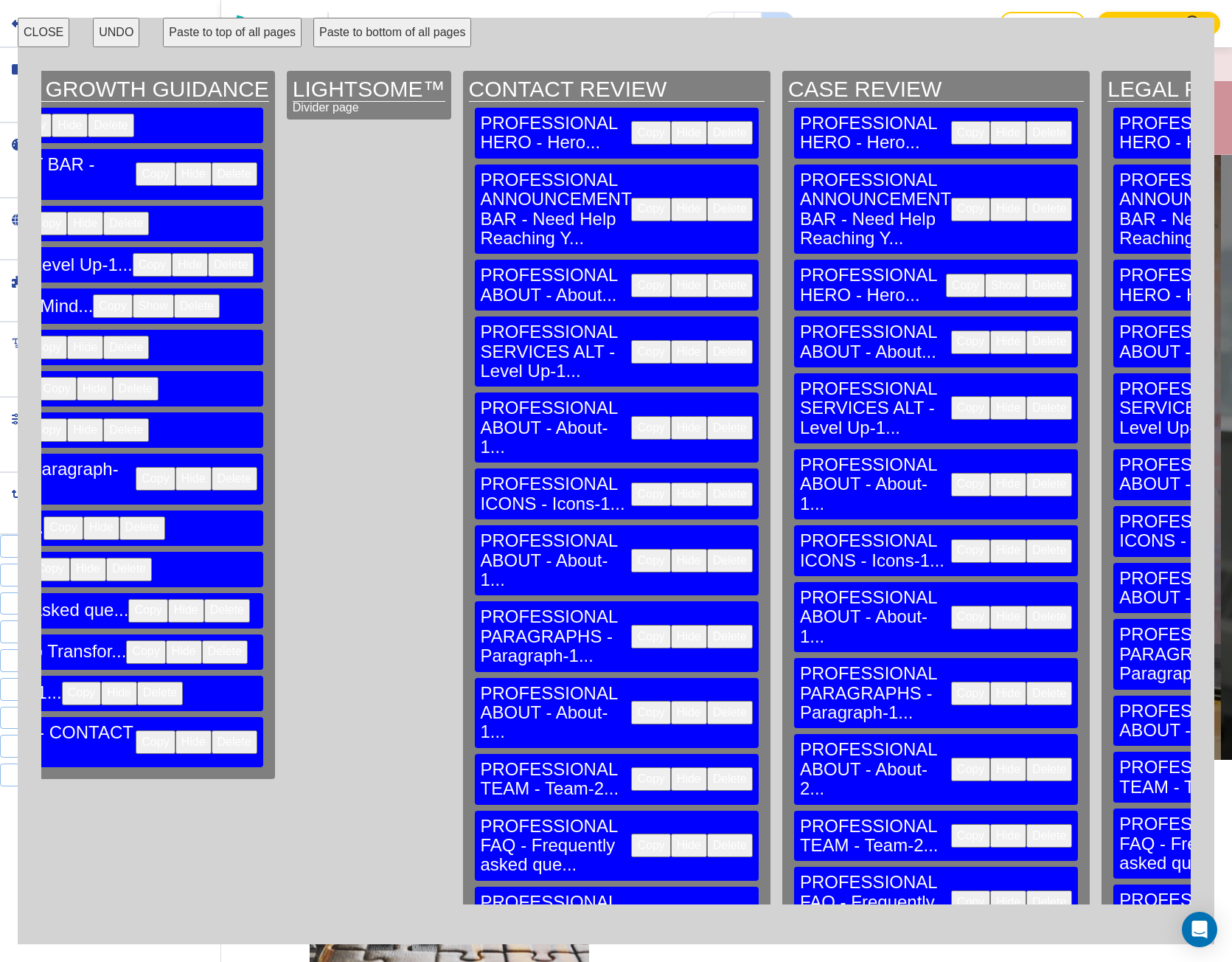
scroll to position [0, 1843]
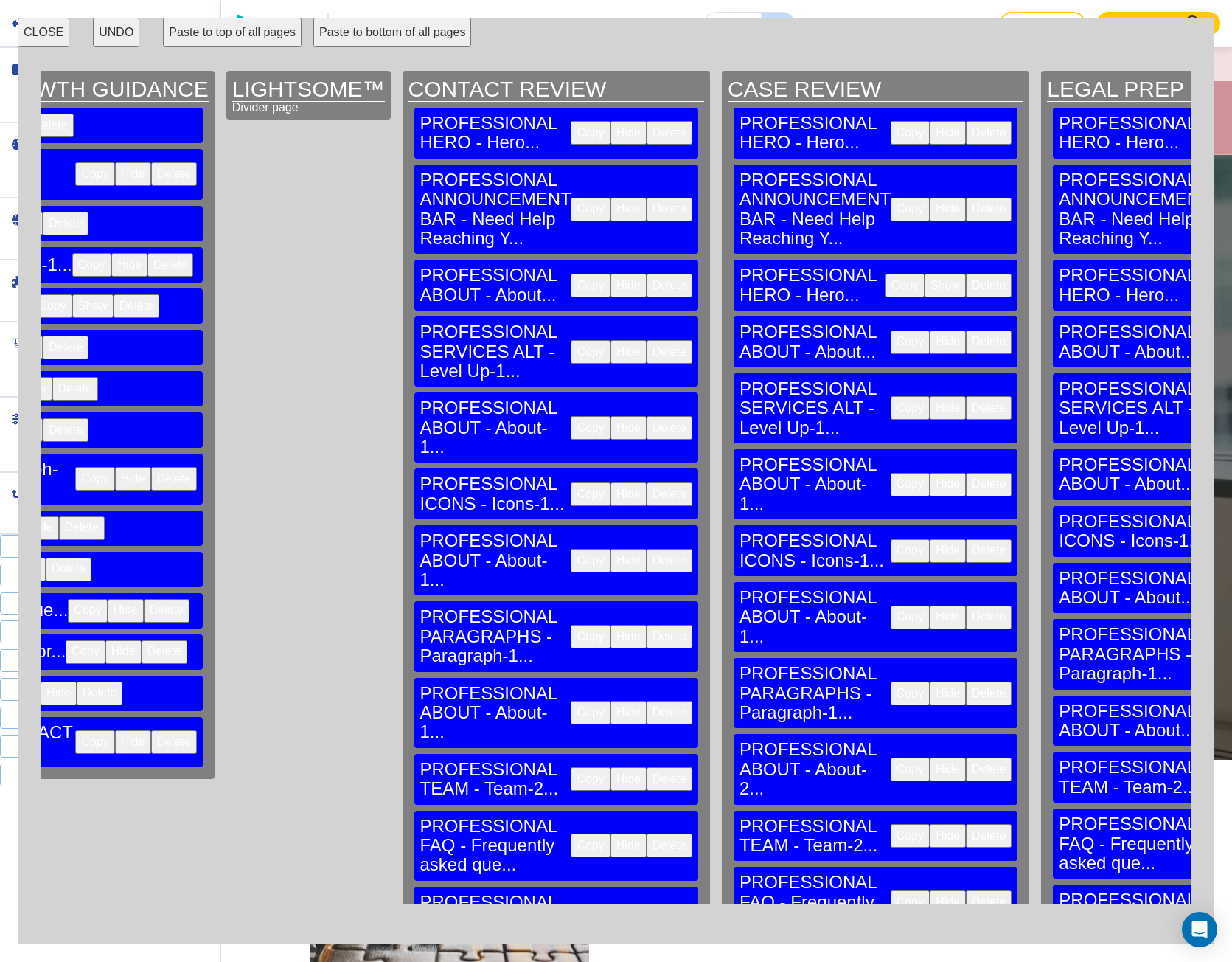
click at [48, 28] on button "CLOSE" at bounding box center [43, 33] width 52 height 29
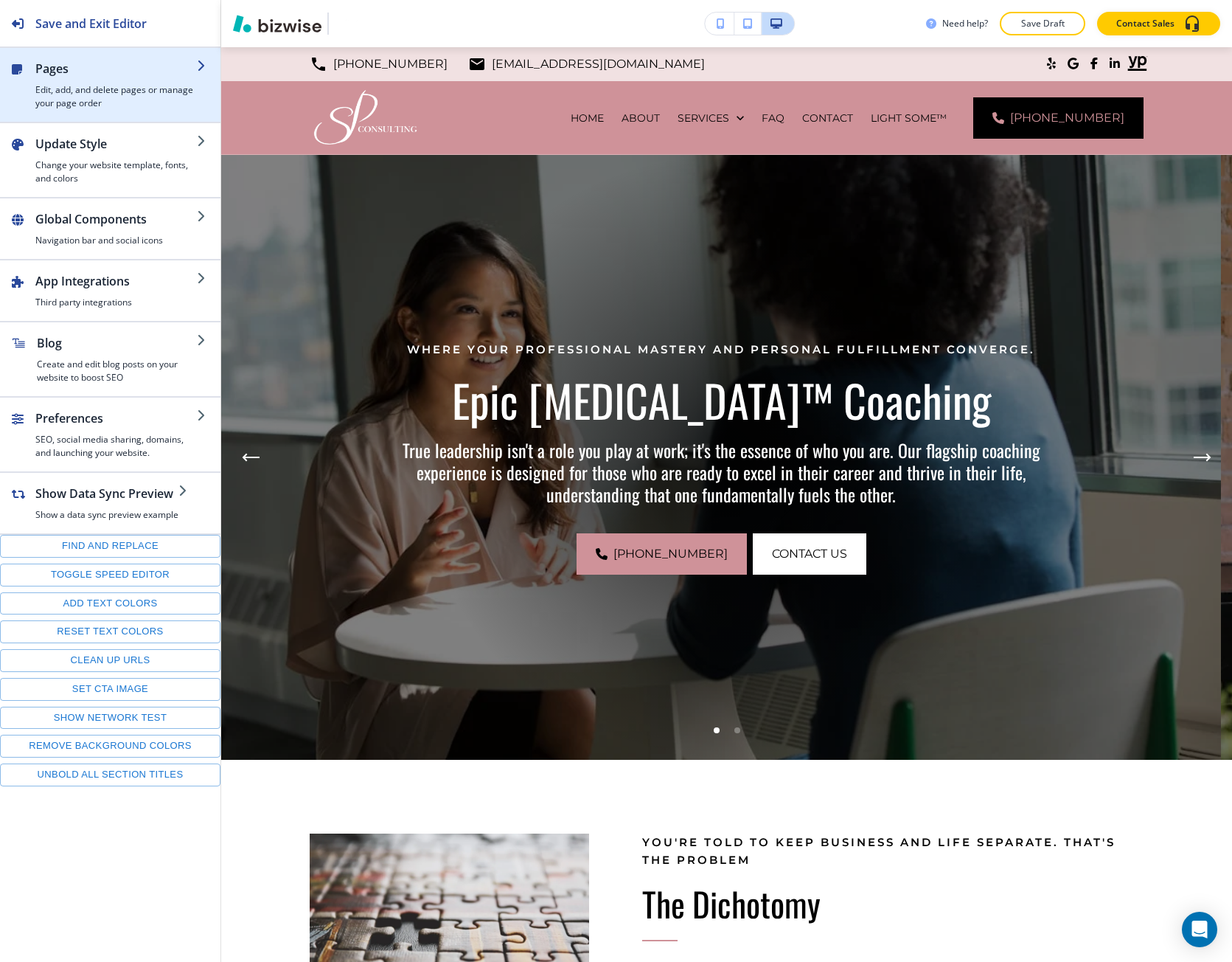
click at [74, 81] on div "button" at bounding box center [115, 80] width 161 height 6
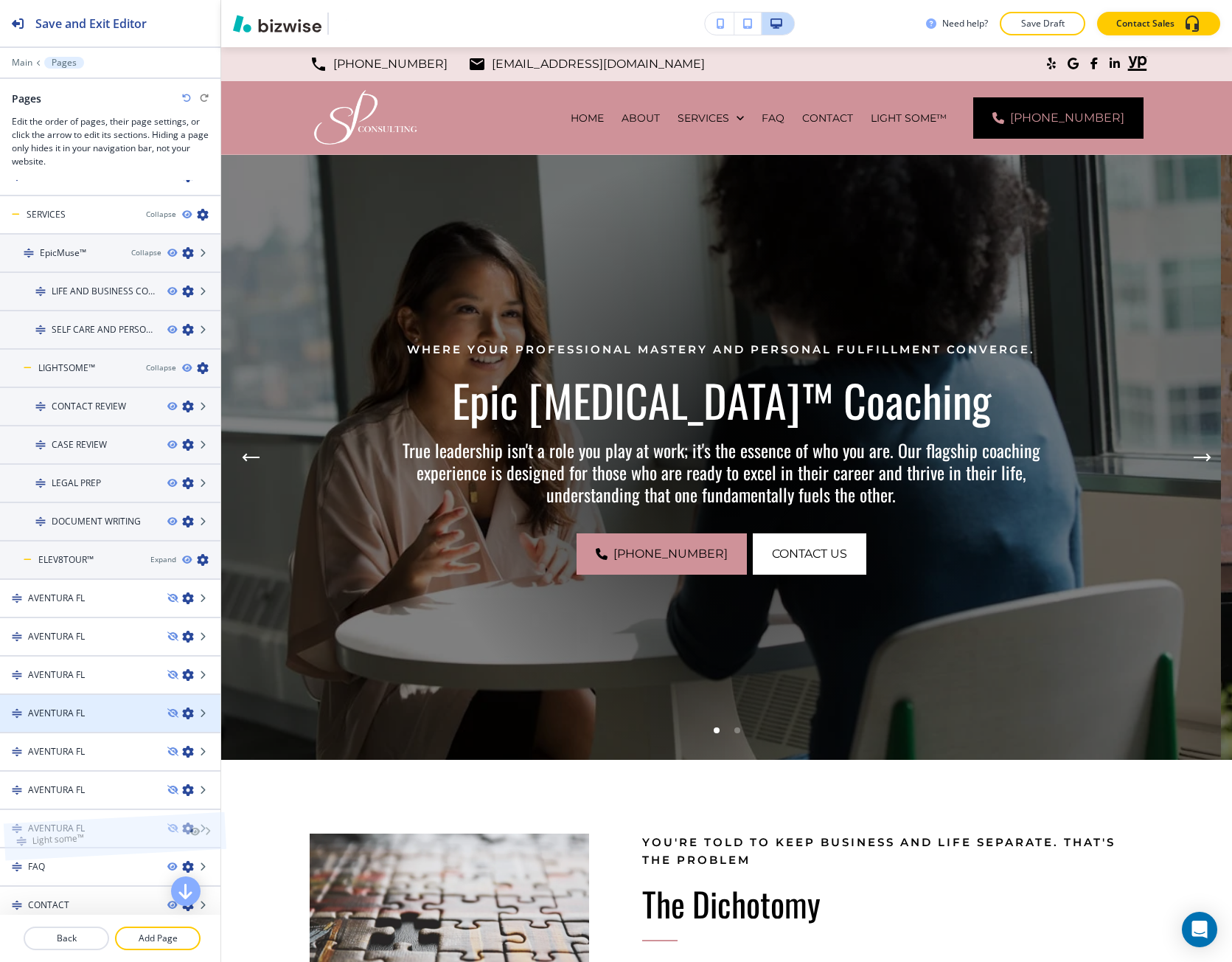
scroll to position [0, 0]
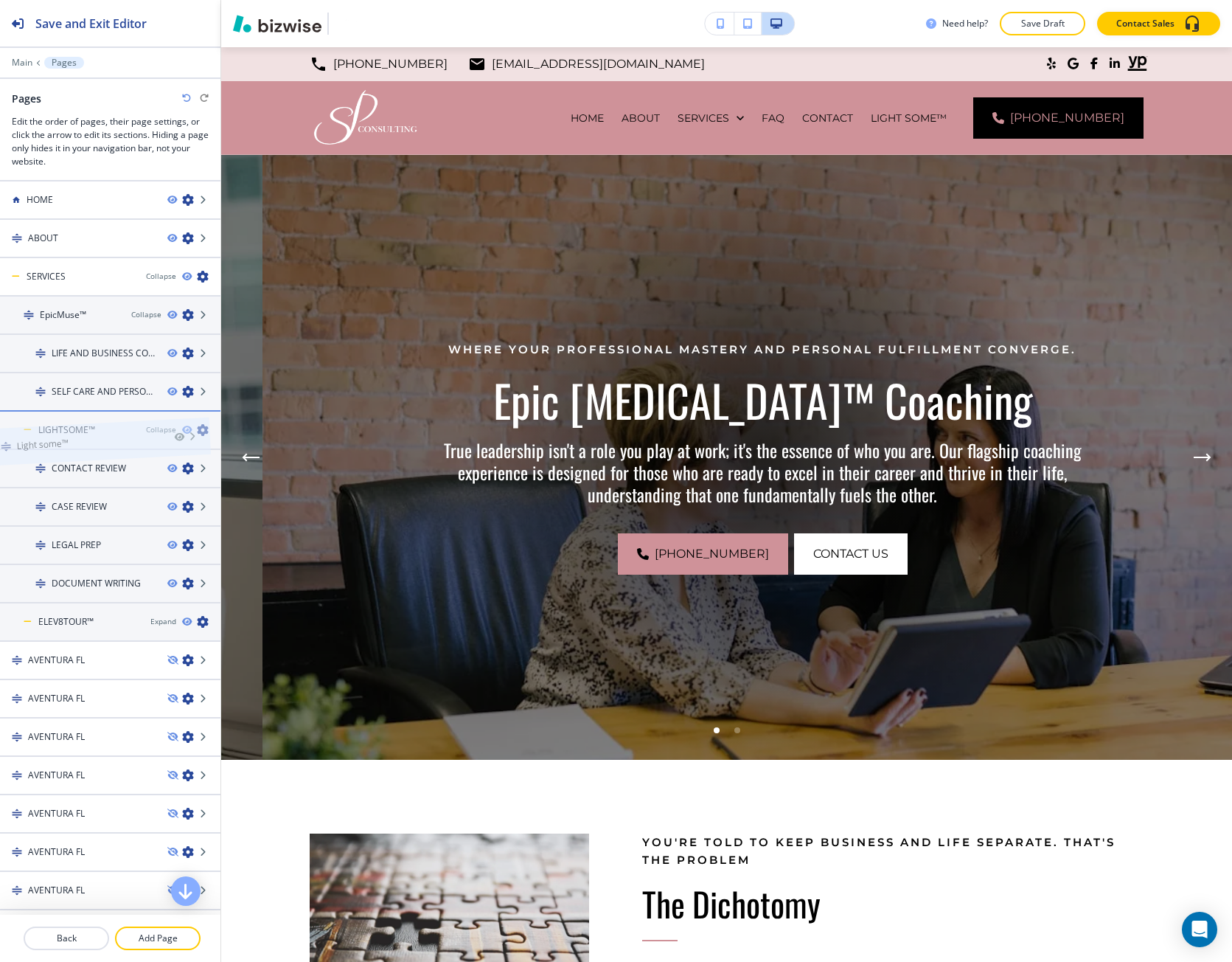
drag, startPoint x: 30, startPoint y: 889, endPoint x: 19, endPoint y: 409, distance: 480.1
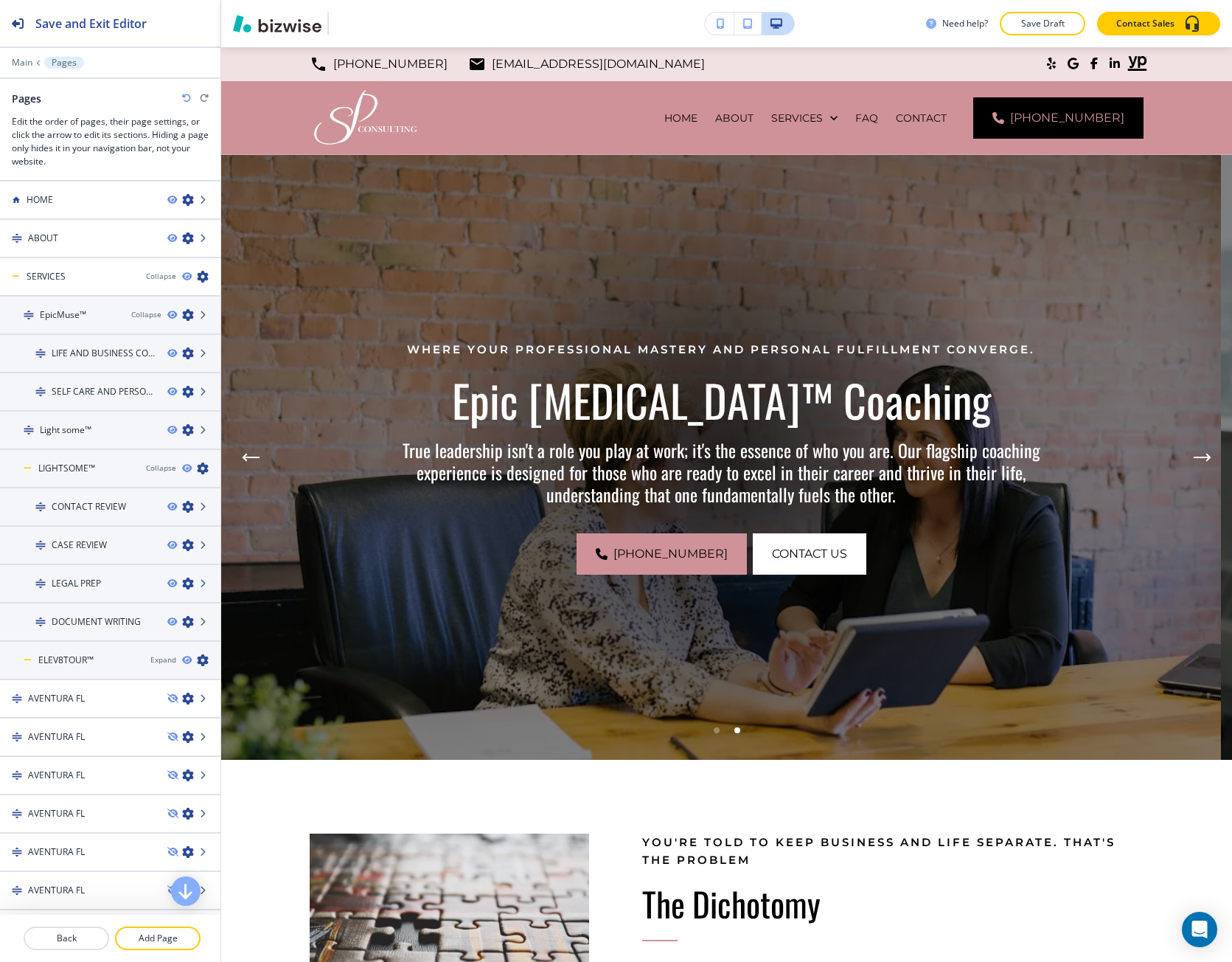
click at [18, 68] on div "Main Pages" at bounding box center [110, 62] width 197 height 11
click at [19, 63] on p "Main" at bounding box center [21, 62] width 20 height 11
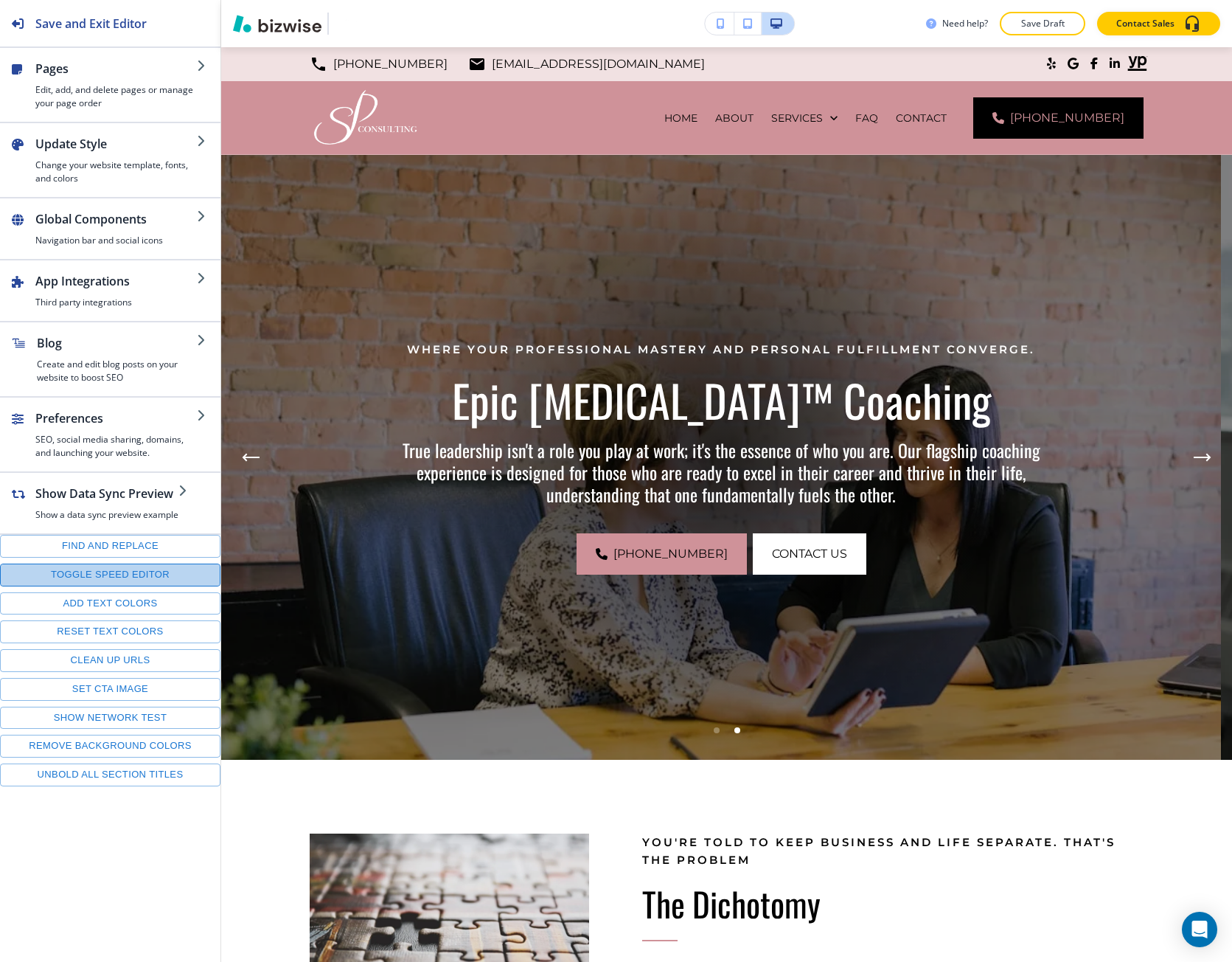
click at [129, 566] on button "Toggle speed editor" at bounding box center [110, 575] width 220 height 23
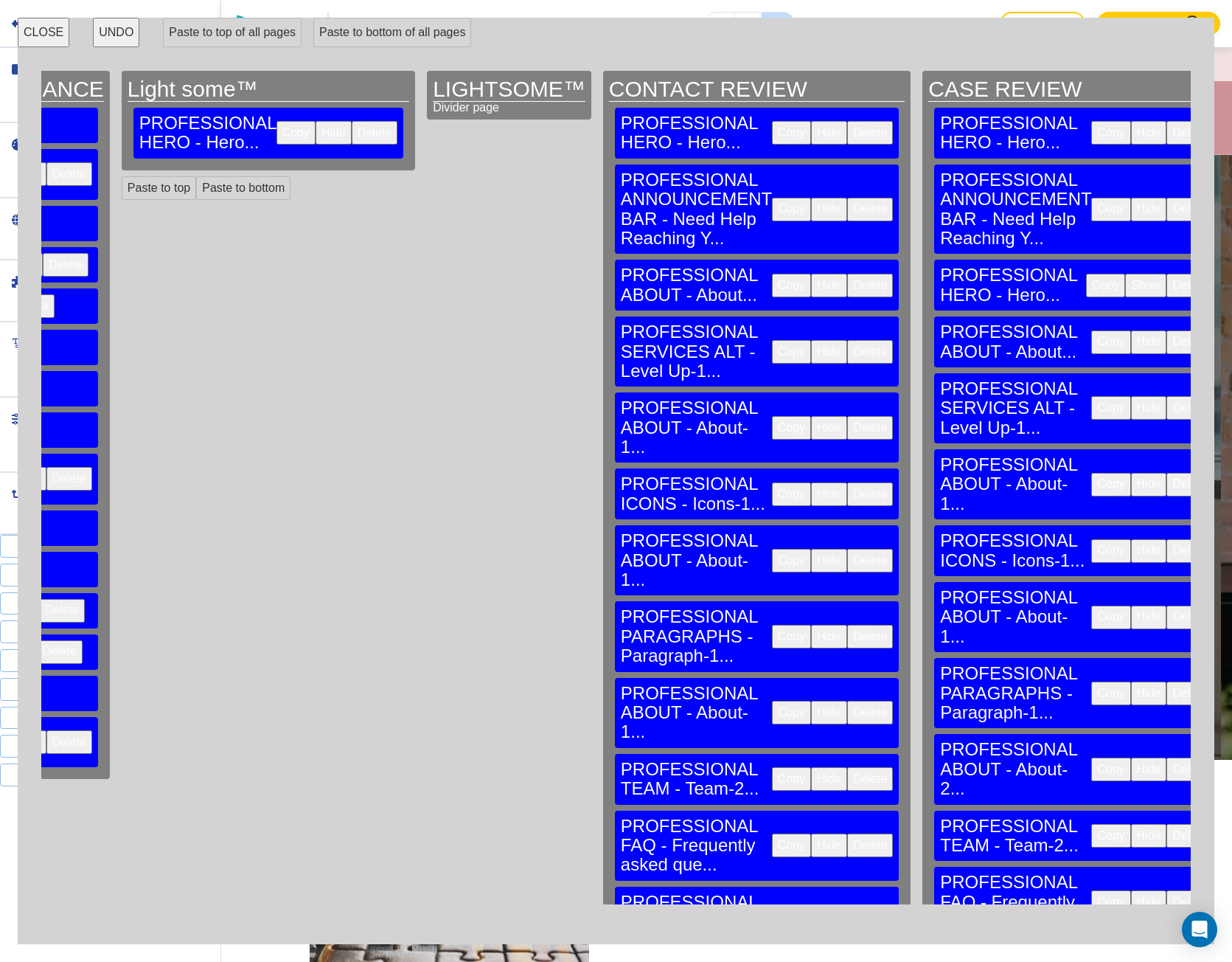
scroll to position [0, 1992]
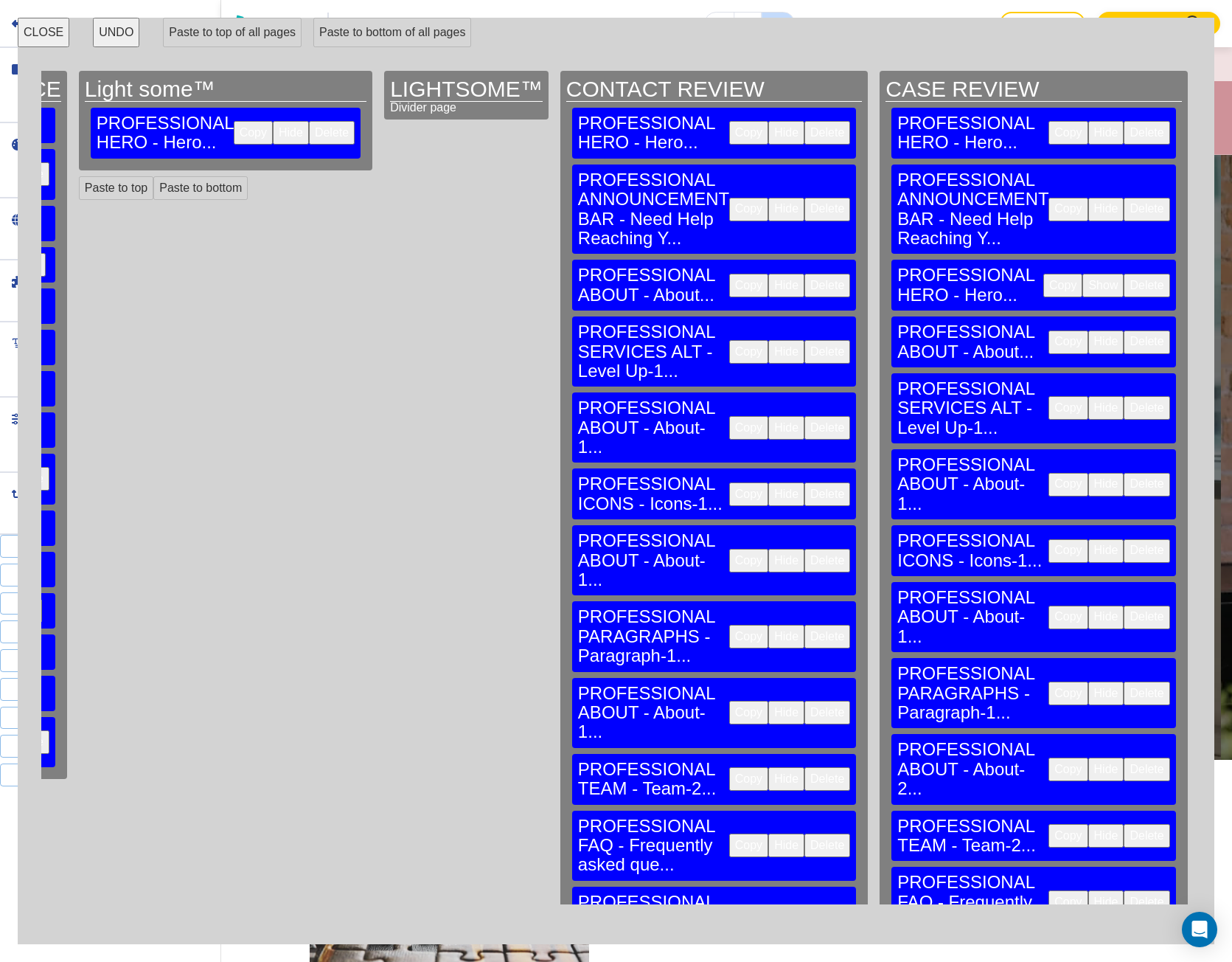
click at [729, 273] on button "Copy" at bounding box center [749, 285] width 39 height 24
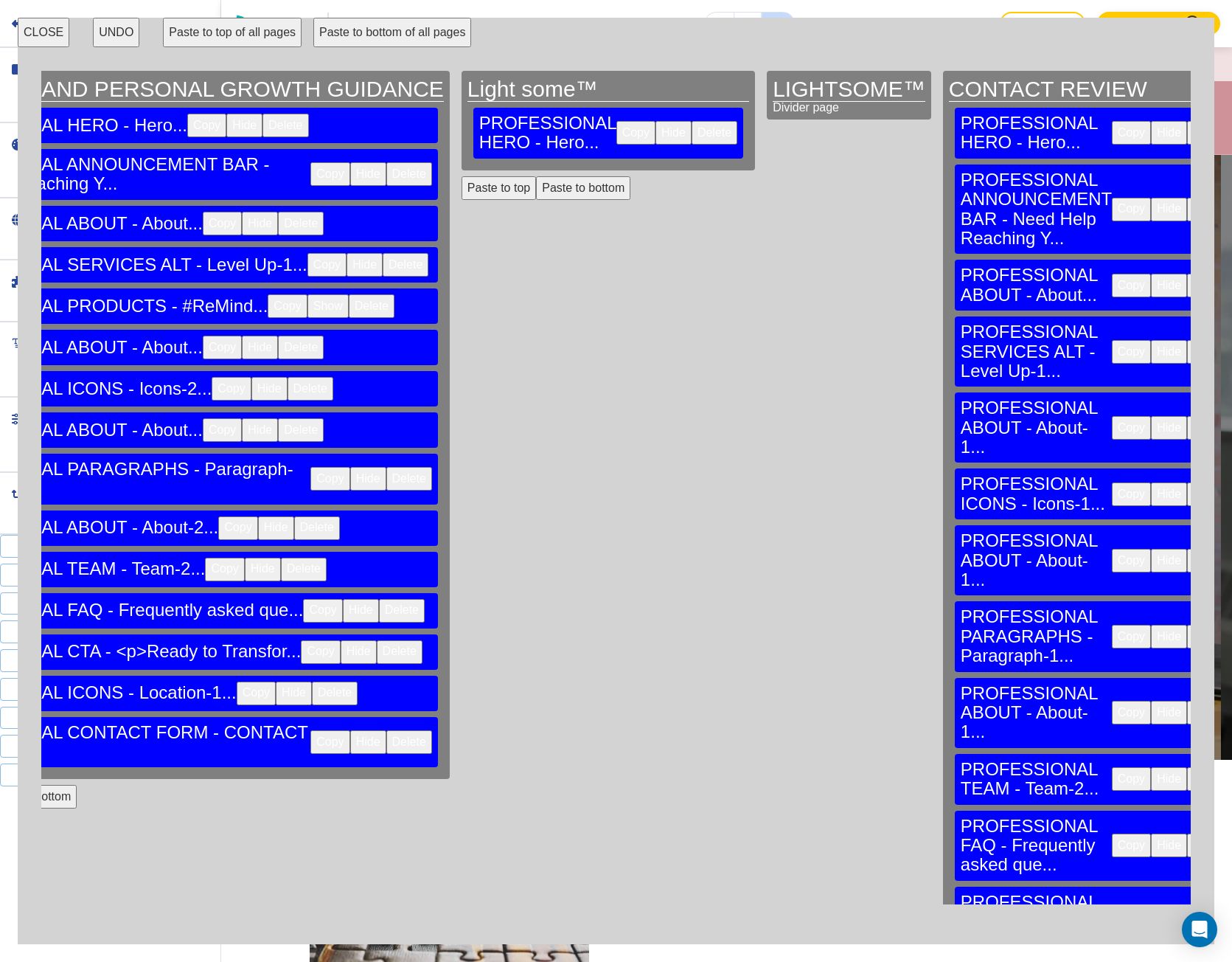
scroll to position [0, 1549]
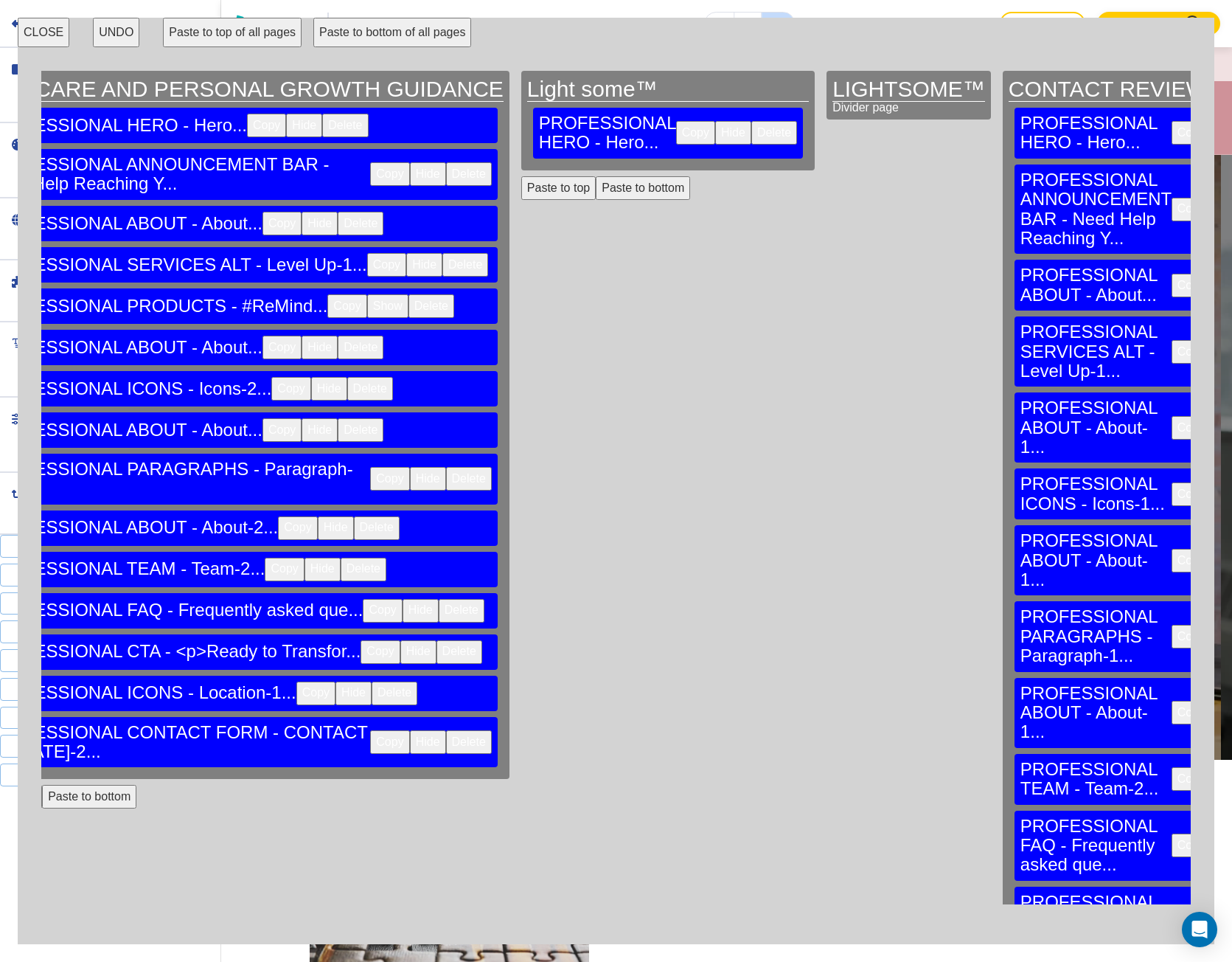
click at [596, 176] on button "Paste to bottom" at bounding box center [643, 187] width 94 height 24
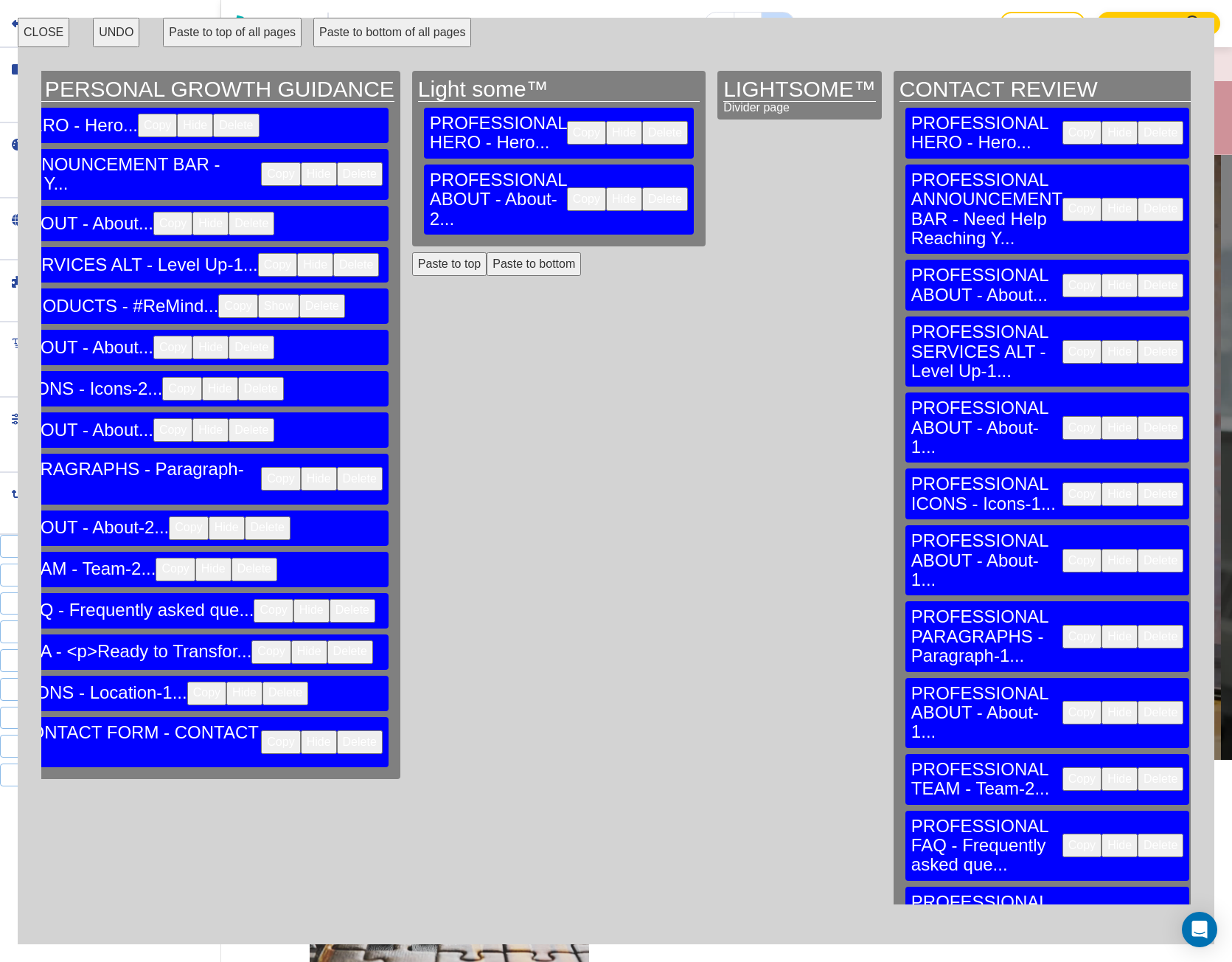
scroll to position [0, 1696]
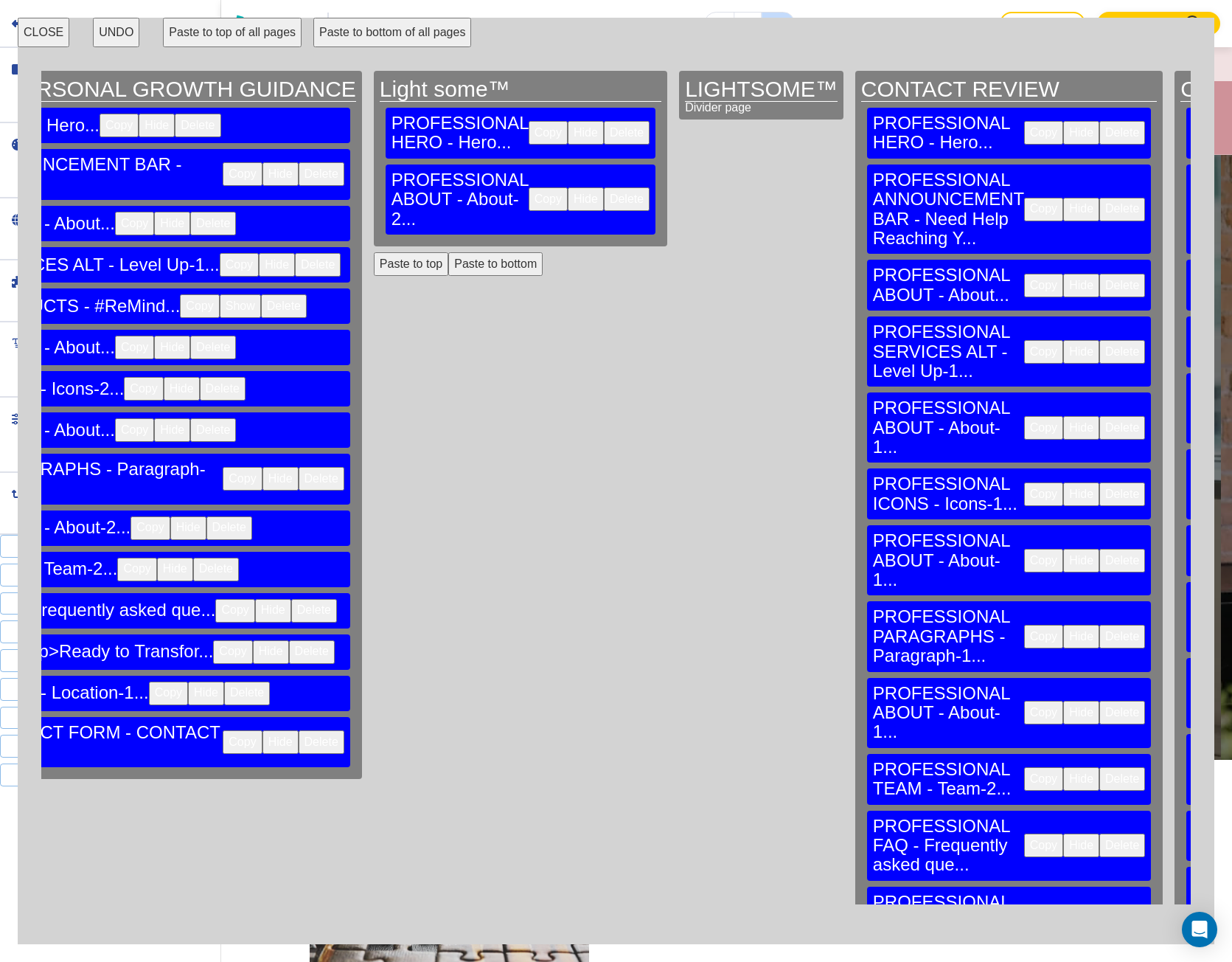
click at [449, 252] on button "Paste to bottom" at bounding box center [495, 264] width 94 height 24
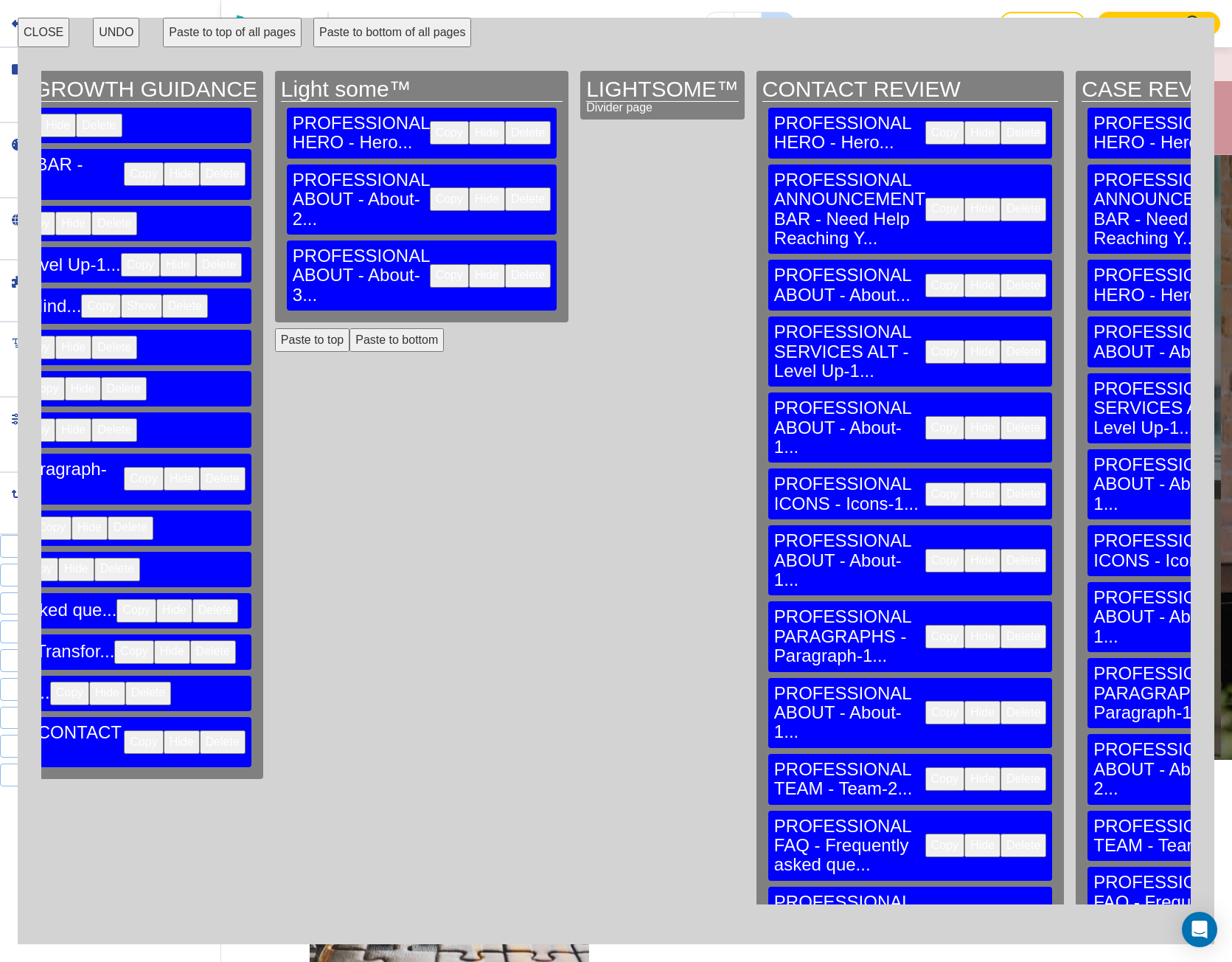
scroll to position [0, 1917]
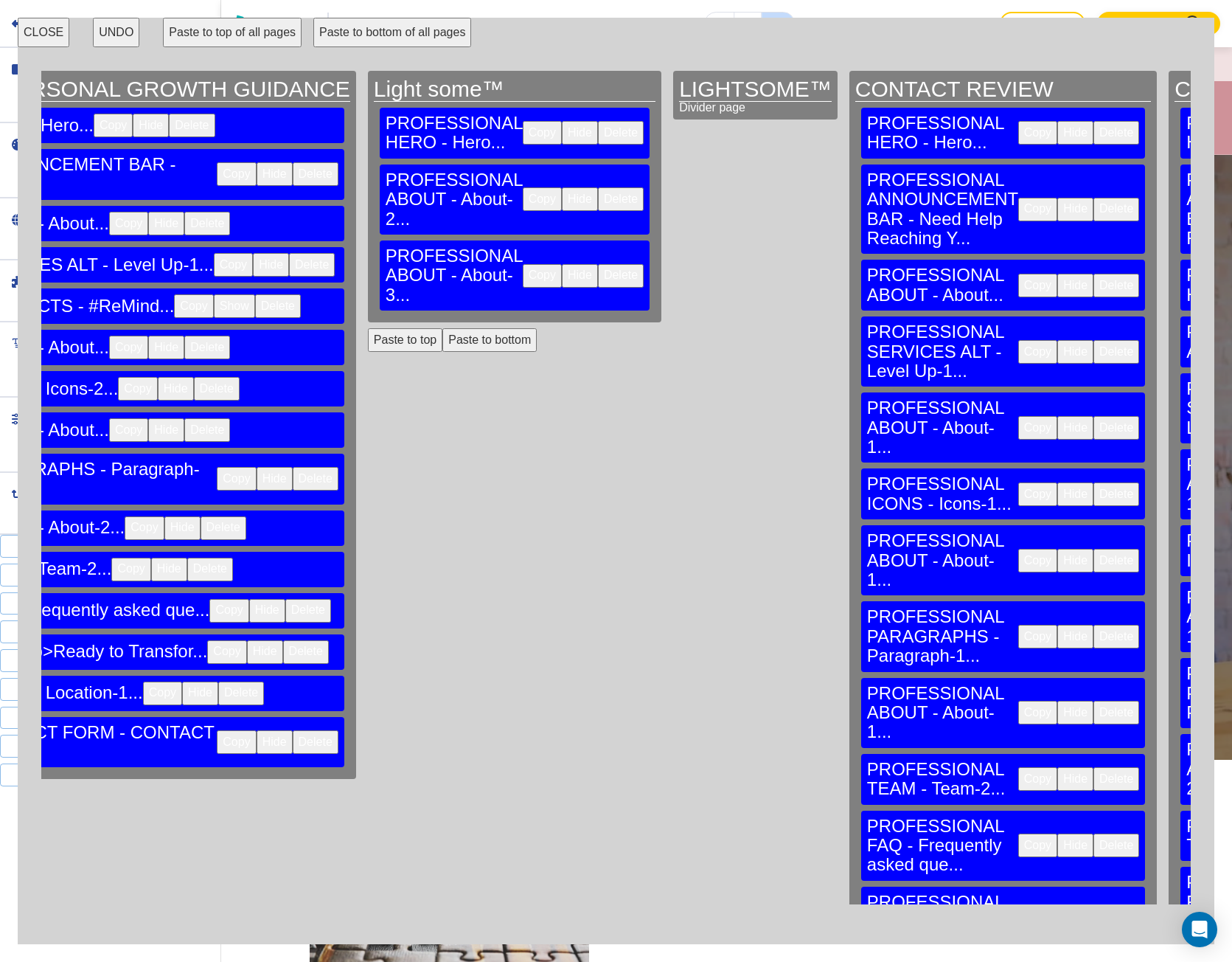
scroll to position [0, 1696]
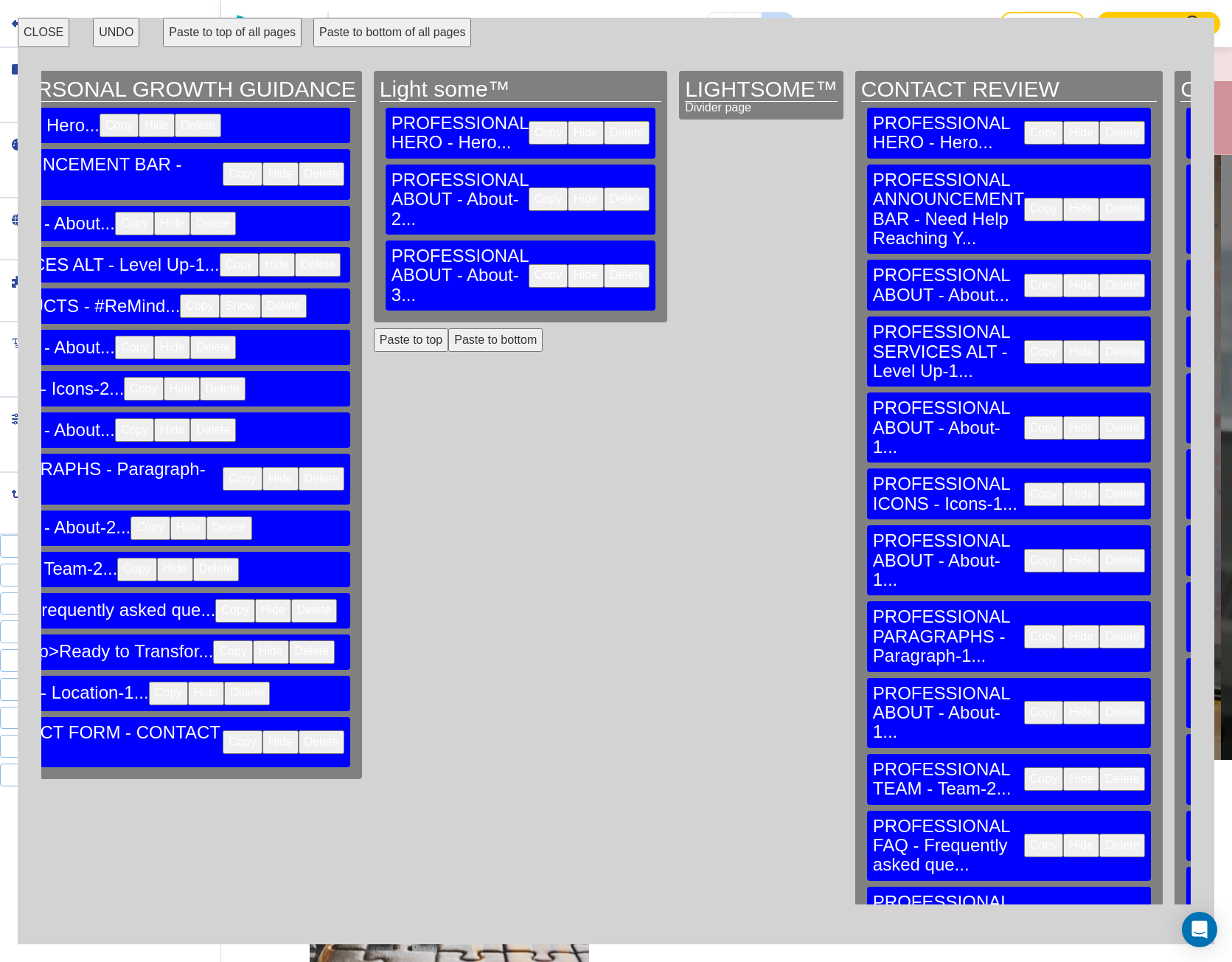
click at [449, 328] on button "Paste to bottom" at bounding box center [495, 340] width 94 height 24
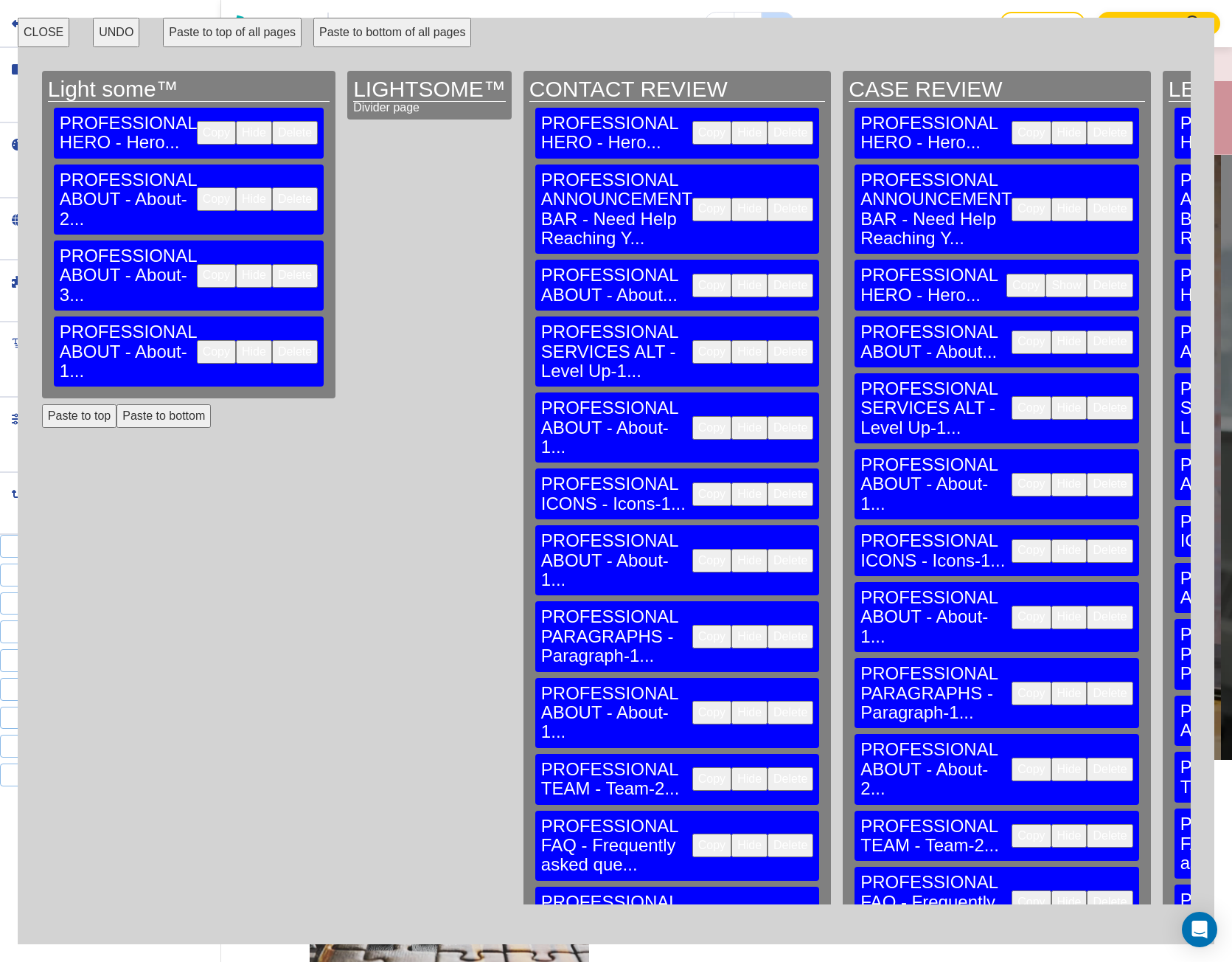
scroll to position [0, 2213]
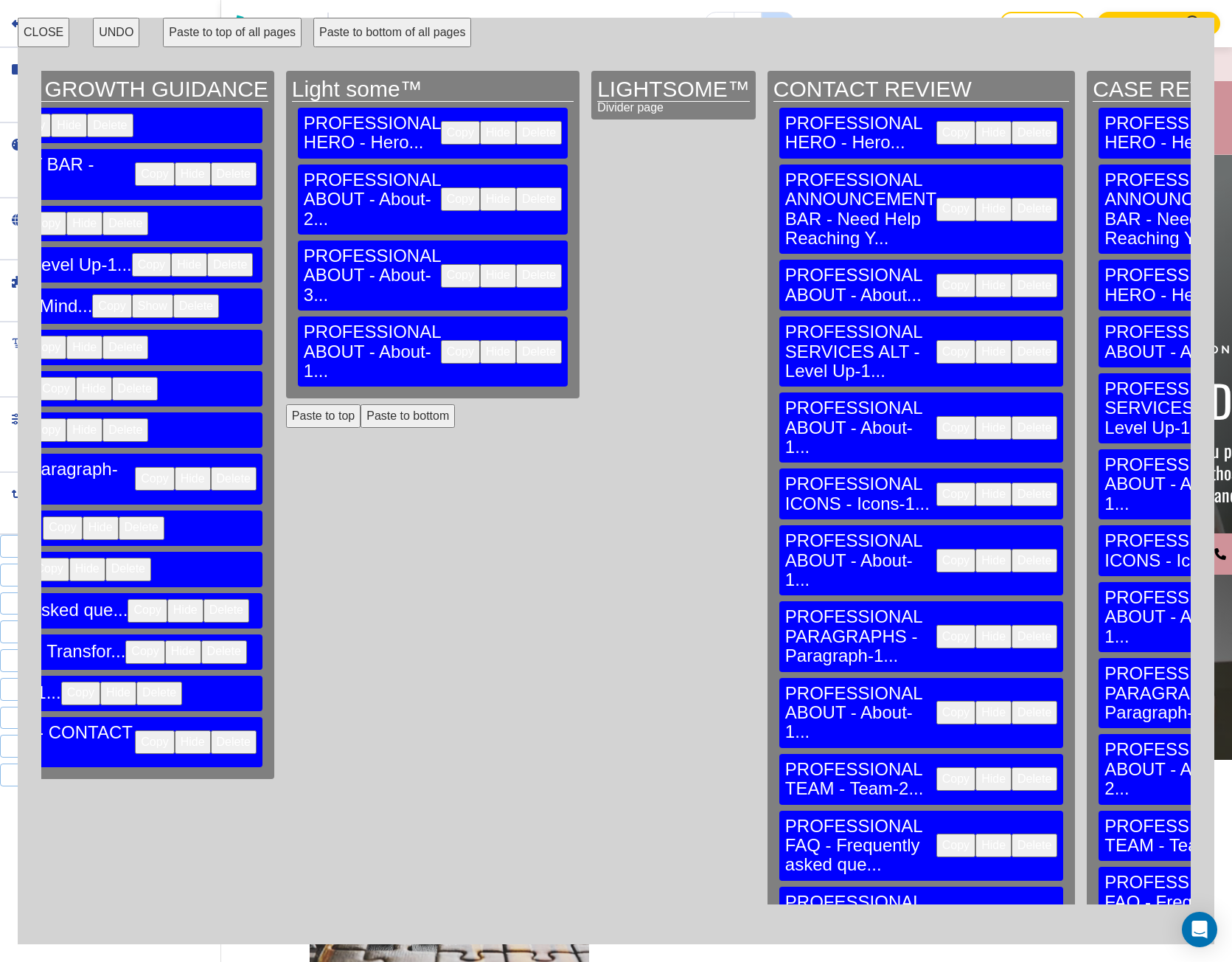
scroll to position [0, 1696]
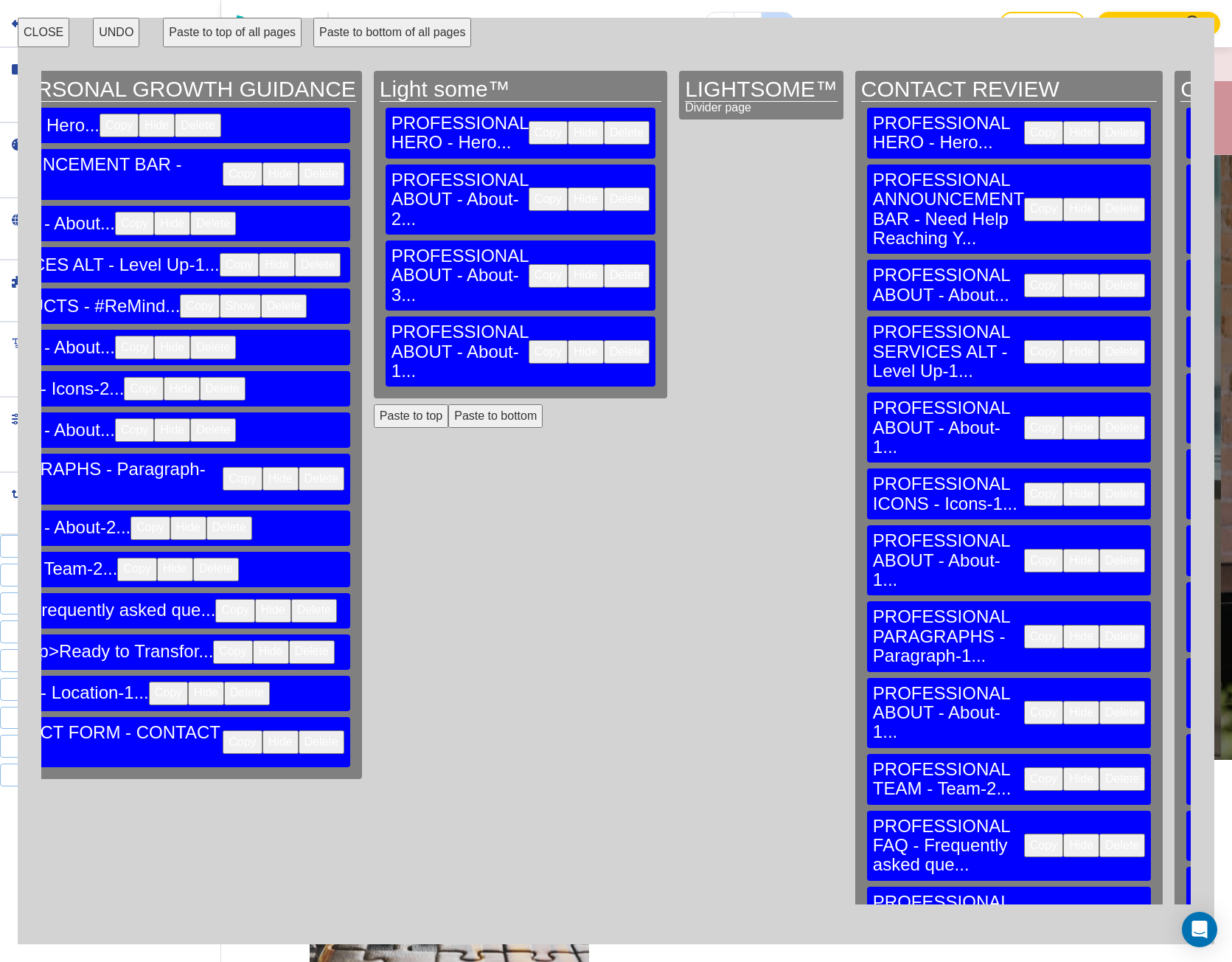
click at [449, 404] on button "Paste to bottom" at bounding box center [495, 416] width 94 height 24
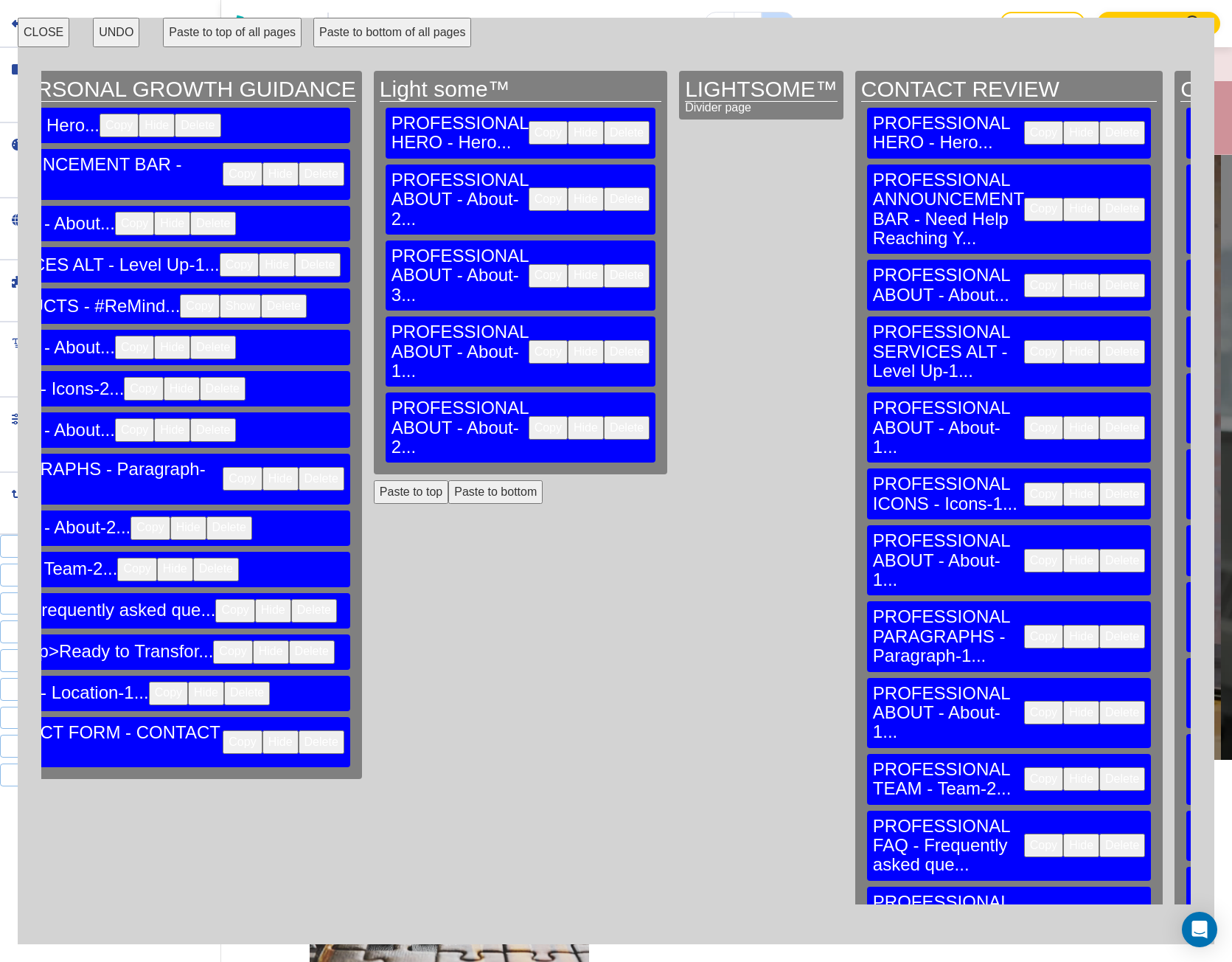
click at [38, 41] on button "CLOSE" at bounding box center [43, 33] width 52 height 29
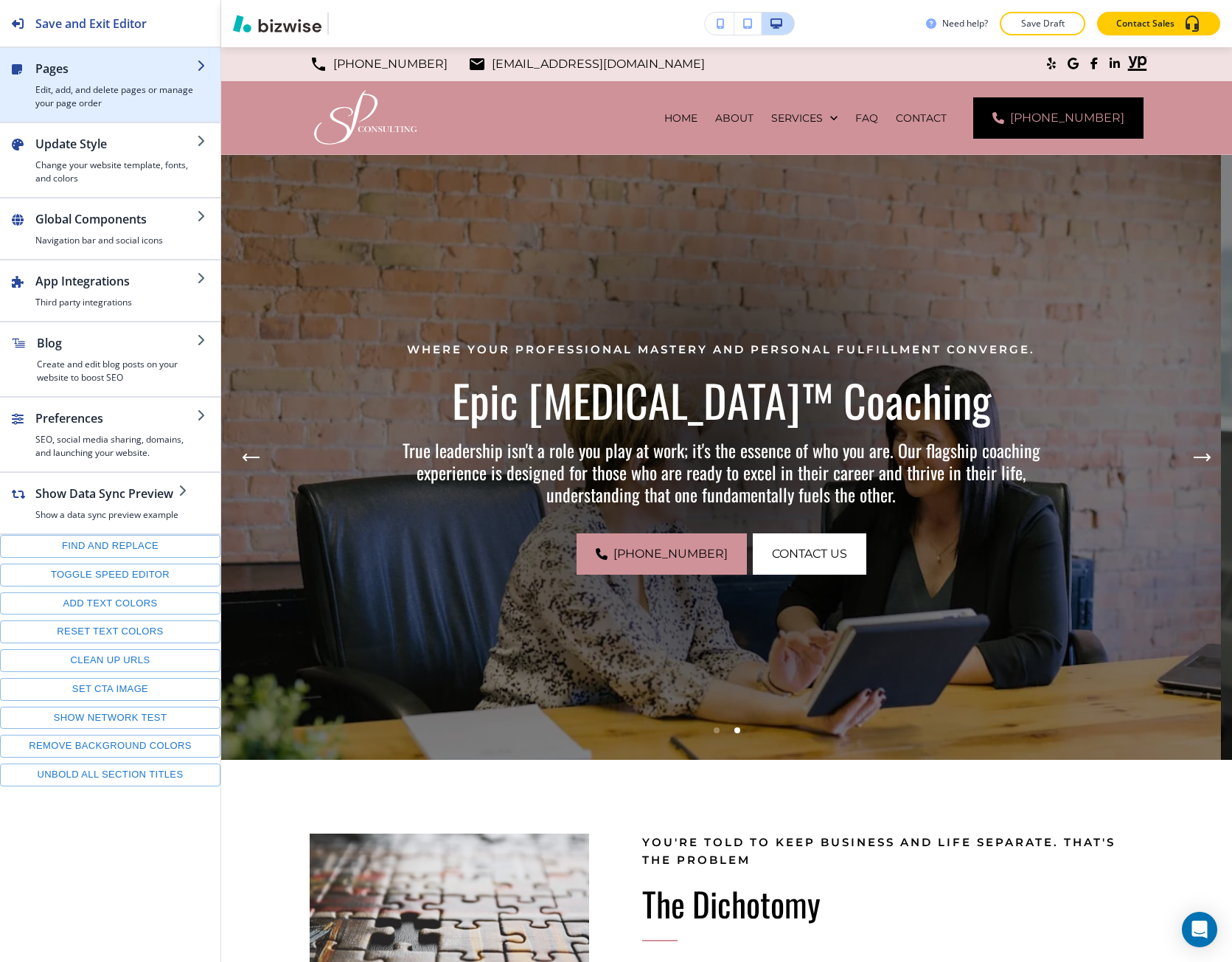
click at [111, 102] on h4 "Edit, add, and delete pages or manage your page order" at bounding box center [115, 97] width 161 height 26
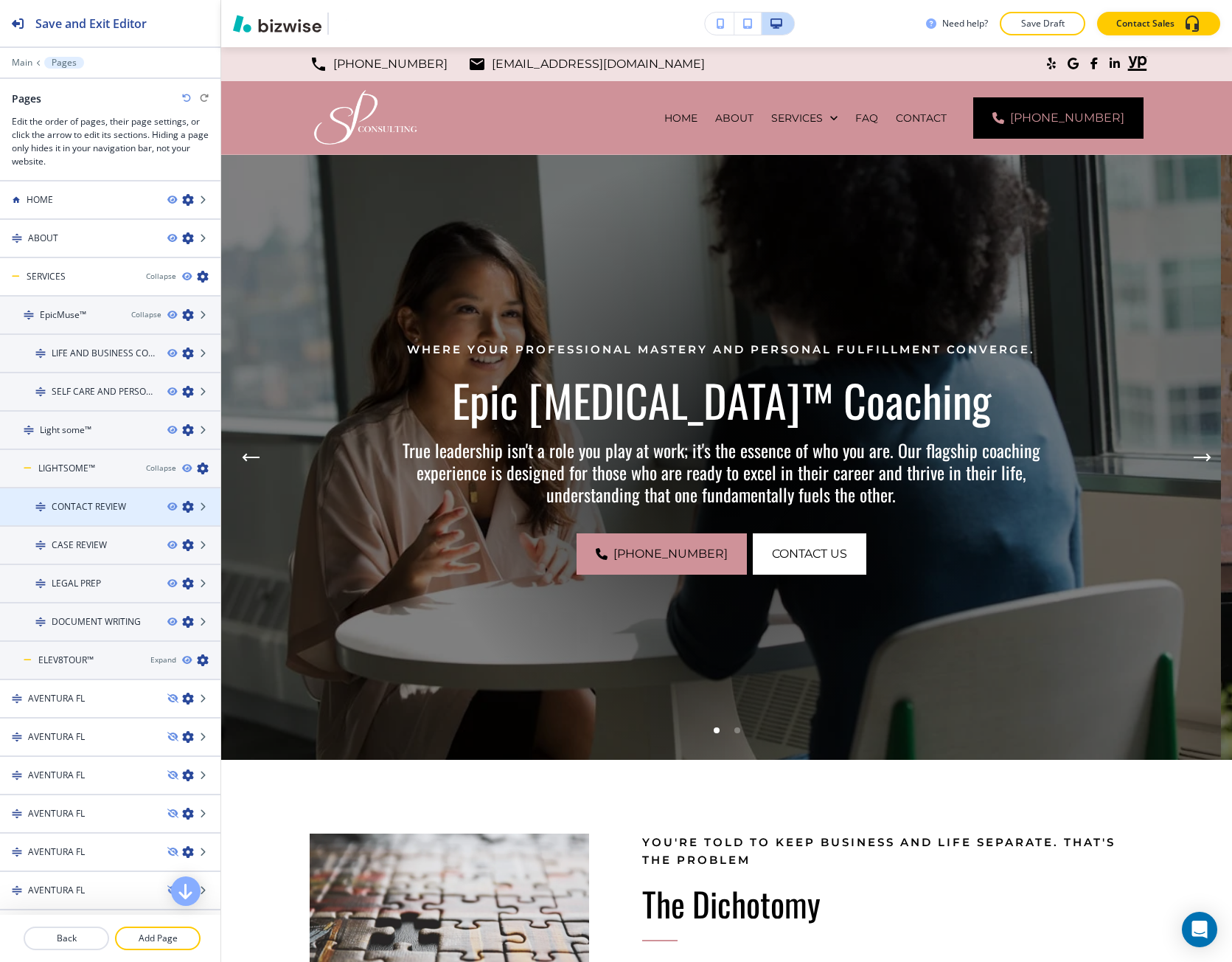
click at [106, 506] on h4 "CONTACT REVIEW" at bounding box center [88, 507] width 74 height 13
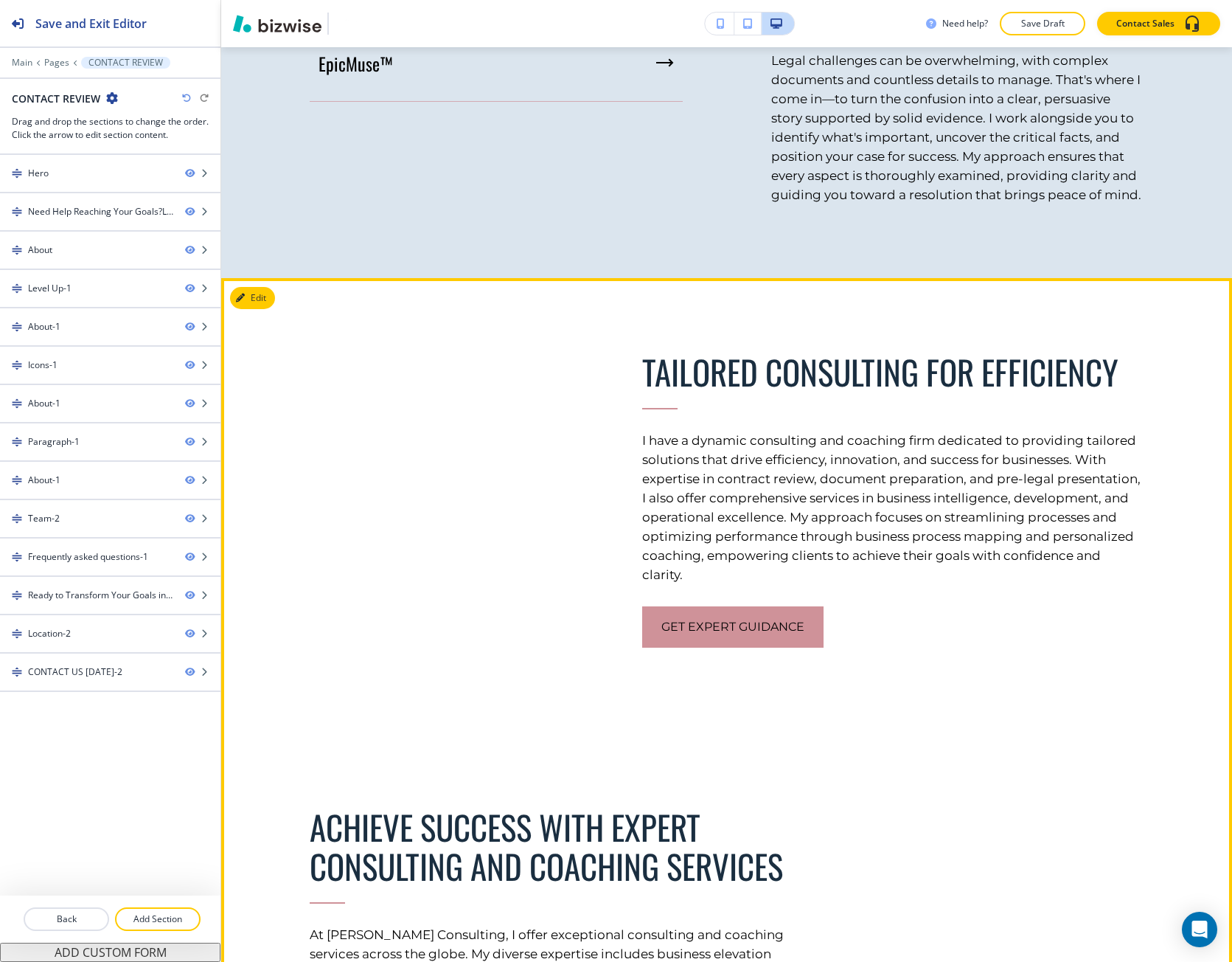
scroll to position [1770, 0]
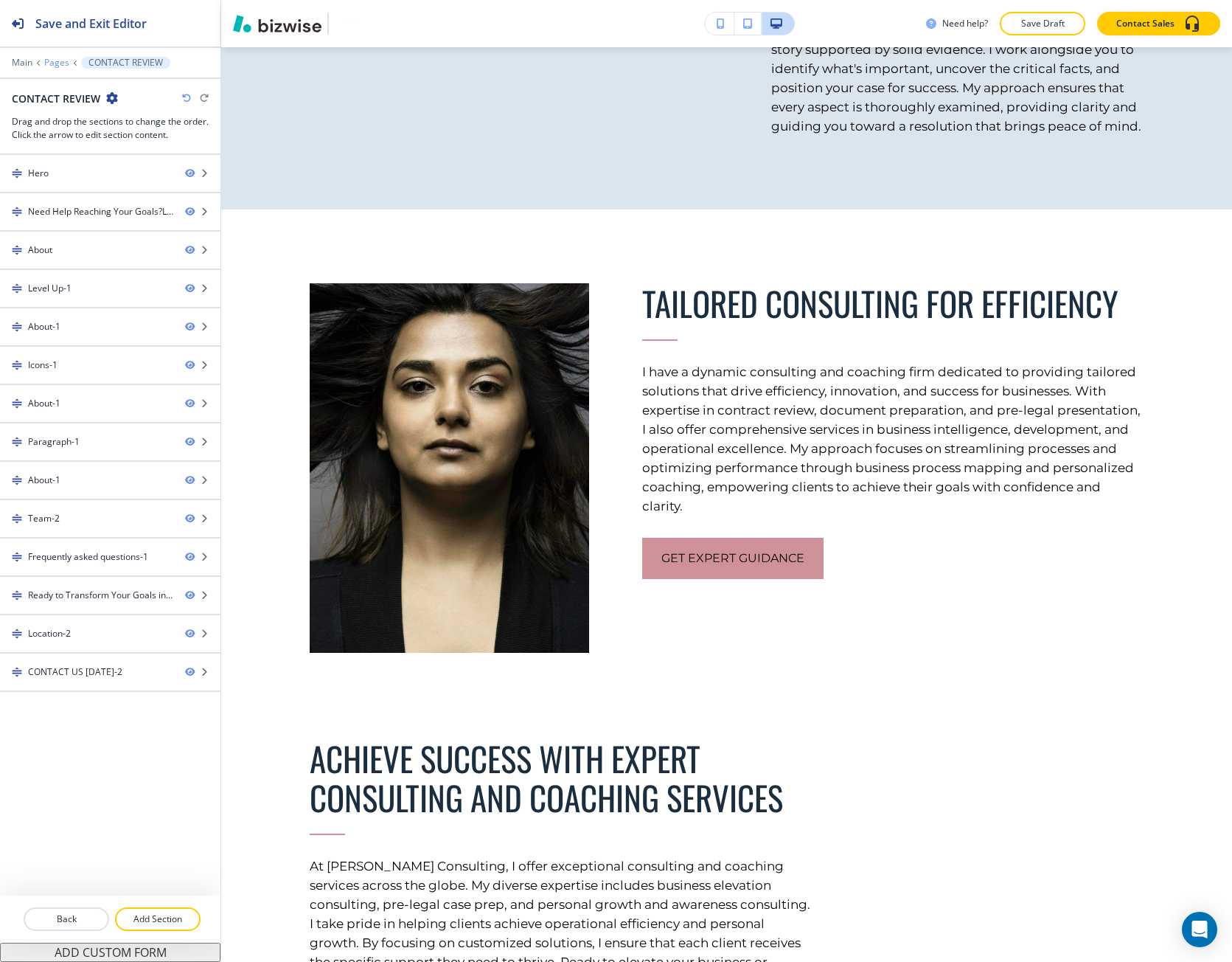
click at [49, 61] on p "Pages" at bounding box center [56, 62] width 25 height 11
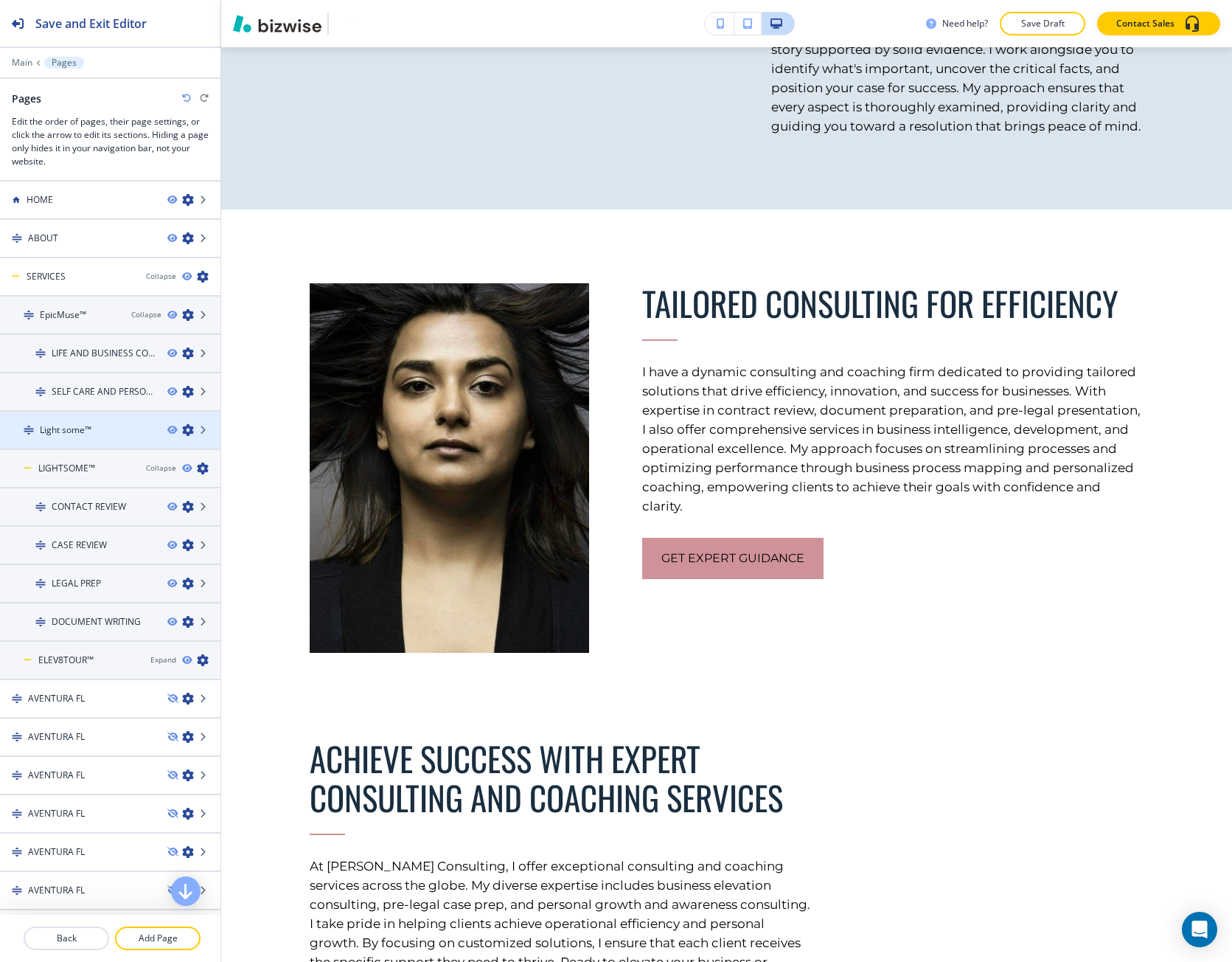
click at [94, 423] on div "Light some™" at bounding box center [78, 430] width 156 height 13
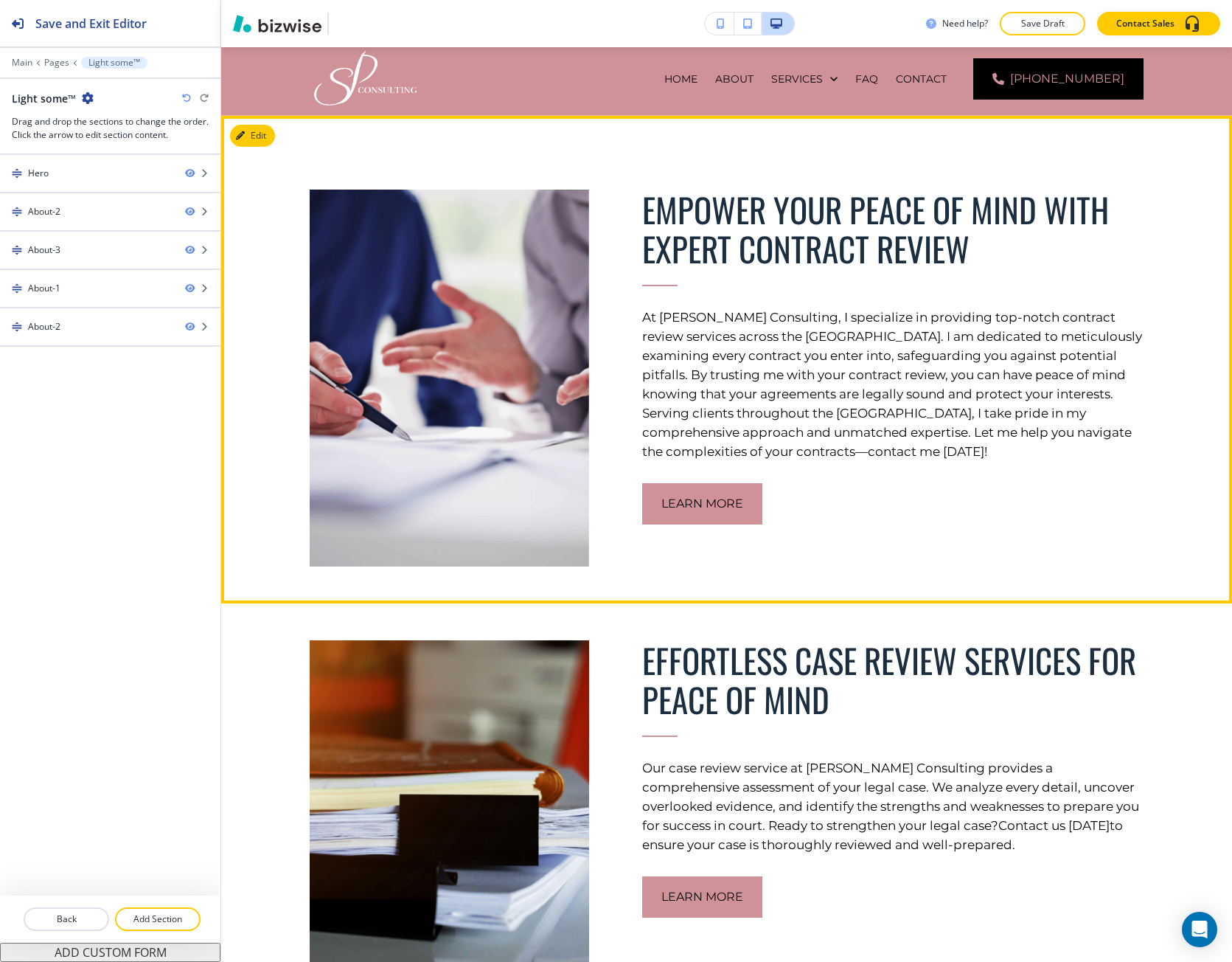
scroll to position [0, 0]
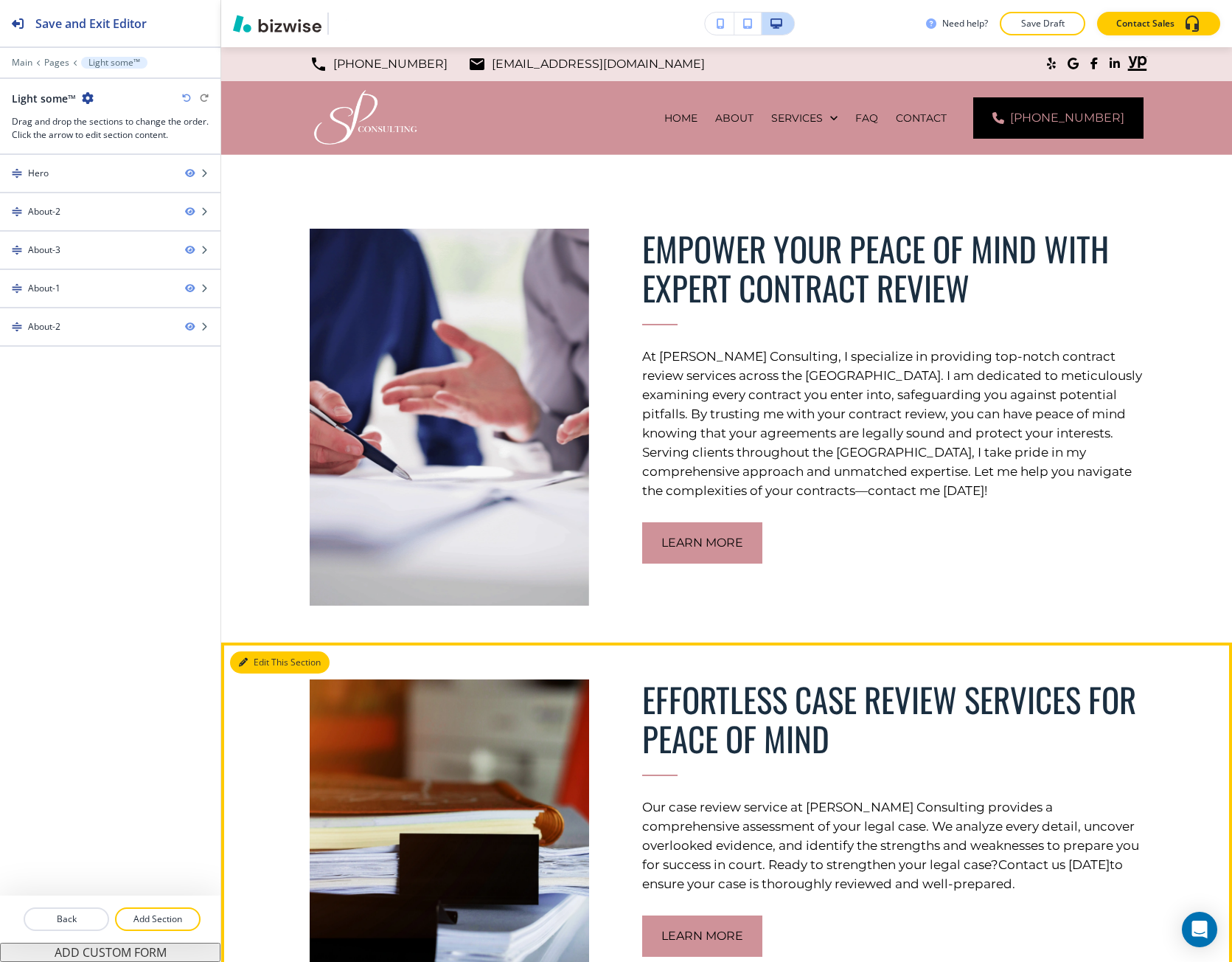
click at [269, 655] on button "Edit This Section" at bounding box center [280, 662] width 100 height 22
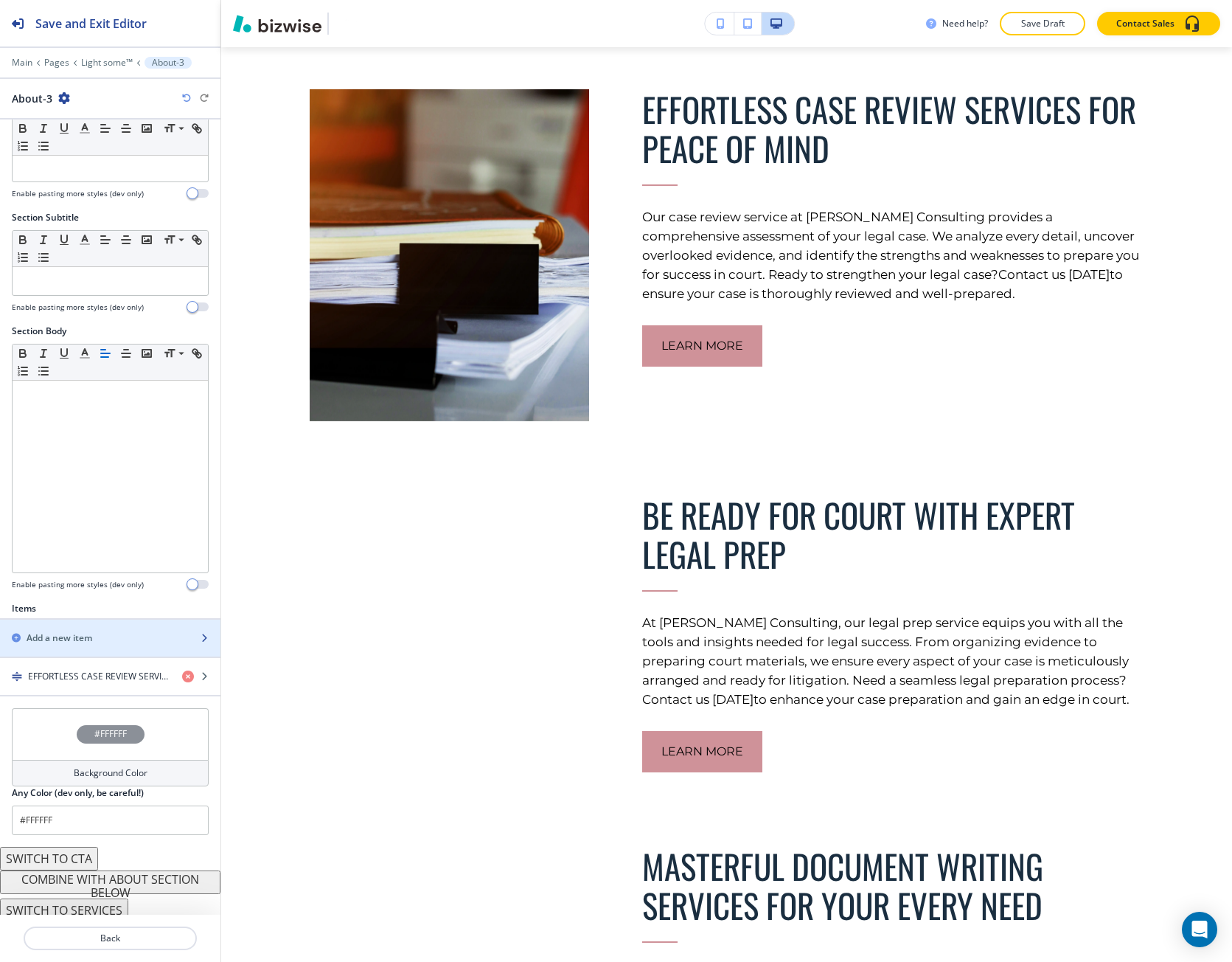
scroll to position [52, 0]
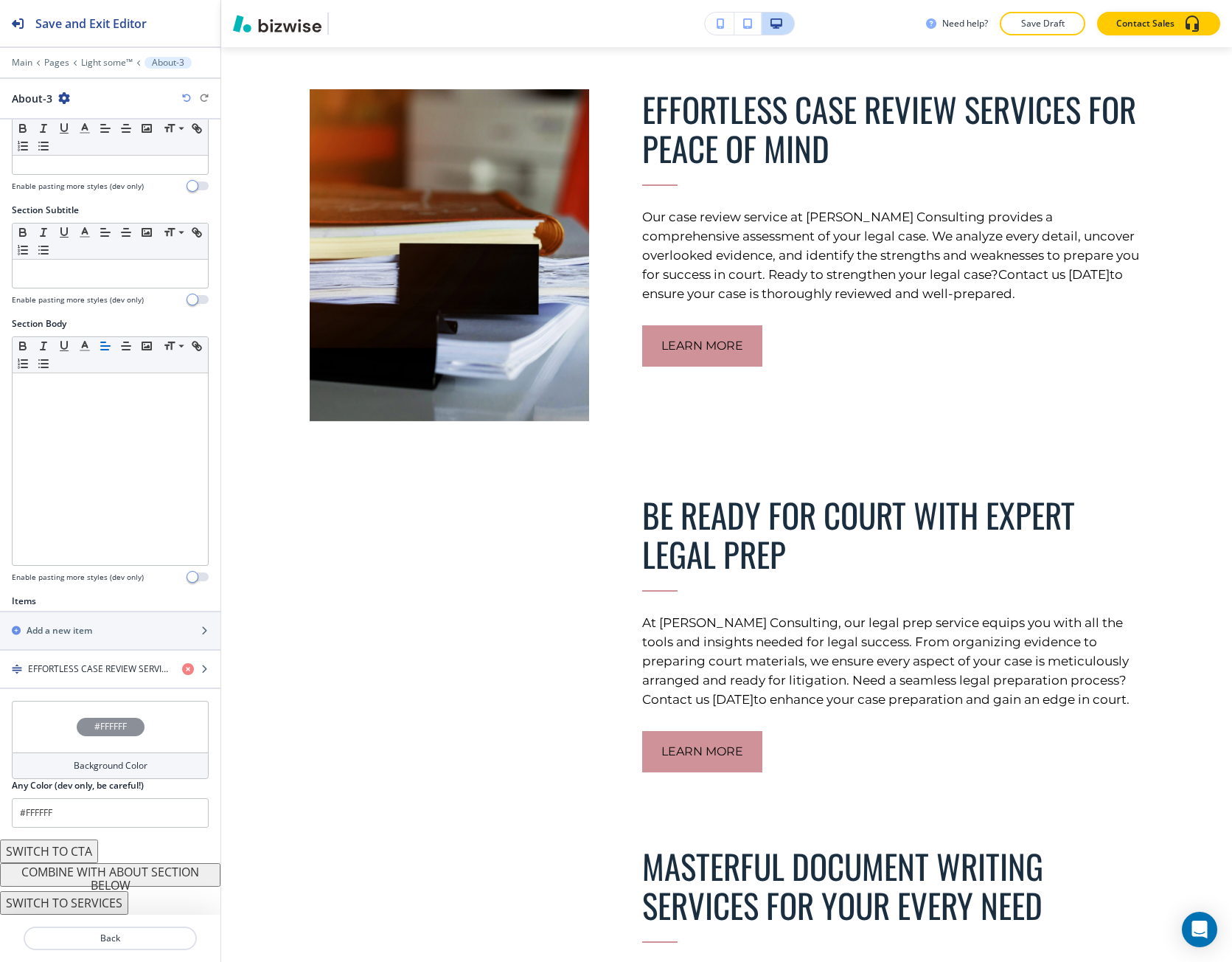
click at [158, 867] on button "COMBINE WITH ABOUT SECTION BELOW" at bounding box center [110, 874] width 220 height 24
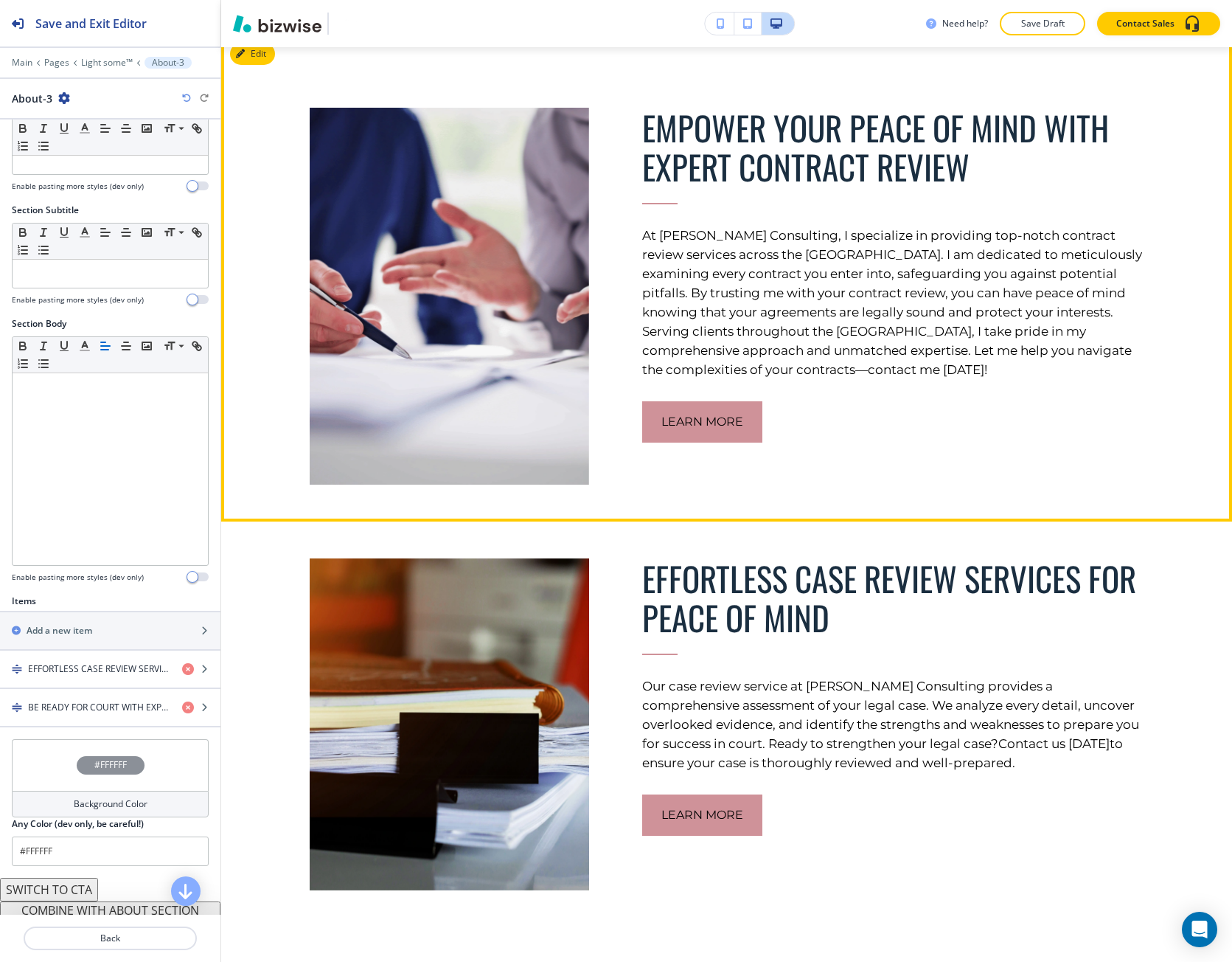
scroll to position [0, 0]
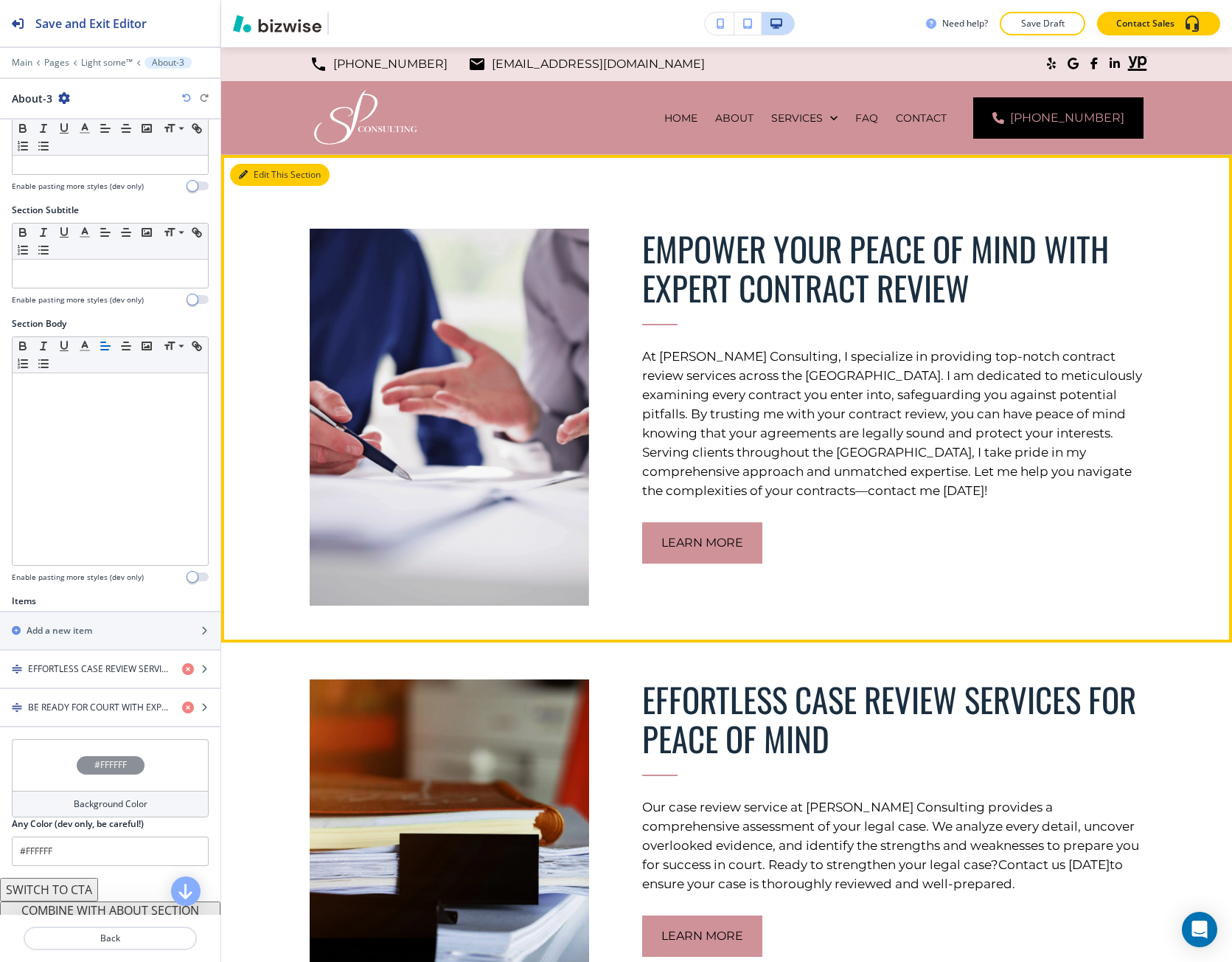
click at [254, 169] on button "Edit This Section" at bounding box center [280, 174] width 100 height 22
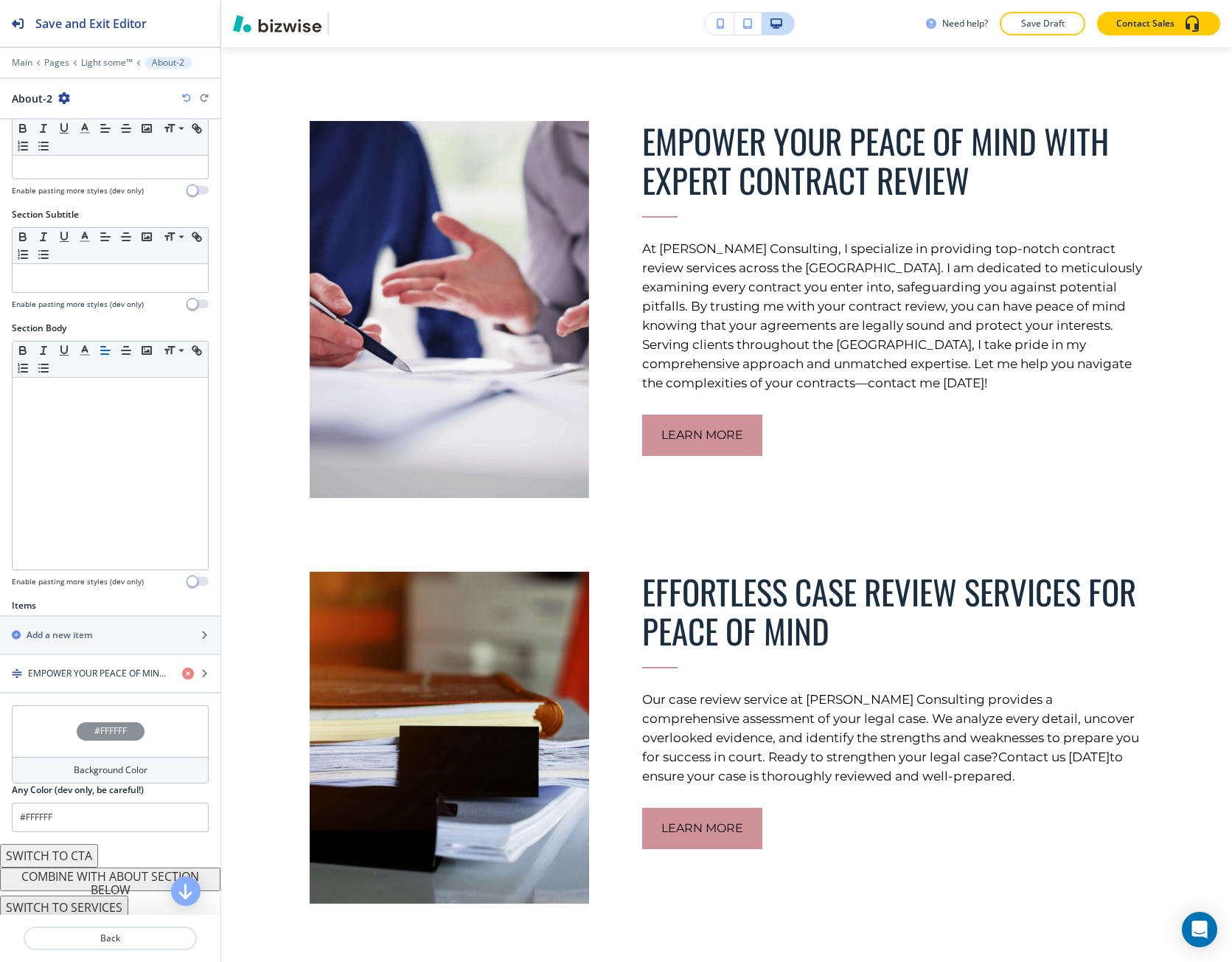
scroll to position [52, 0]
click at [111, 878] on button "COMBINE WITH ABOUT SECTION BELOW" at bounding box center [110, 874] width 220 height 24
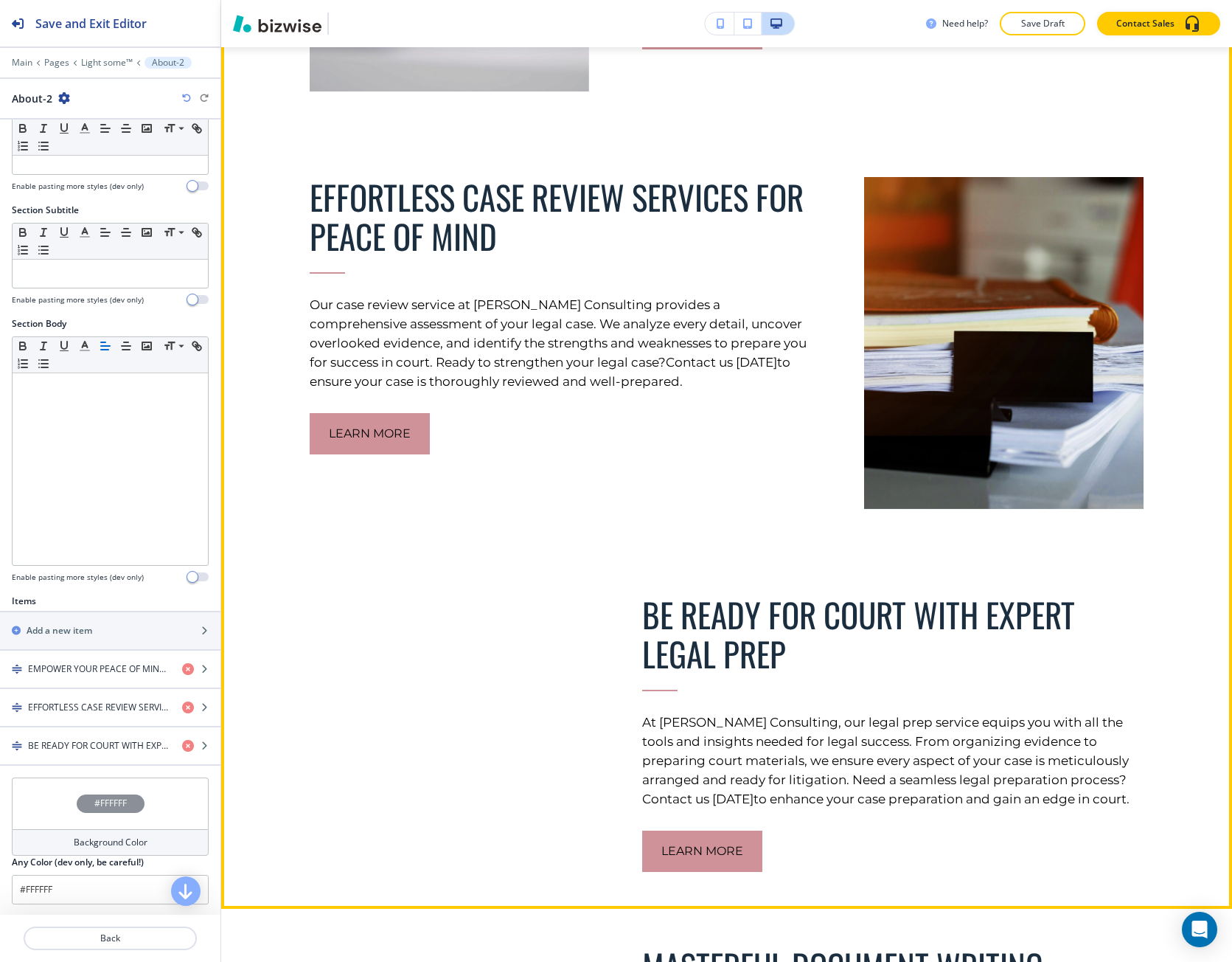
scroll to position [550, 0]
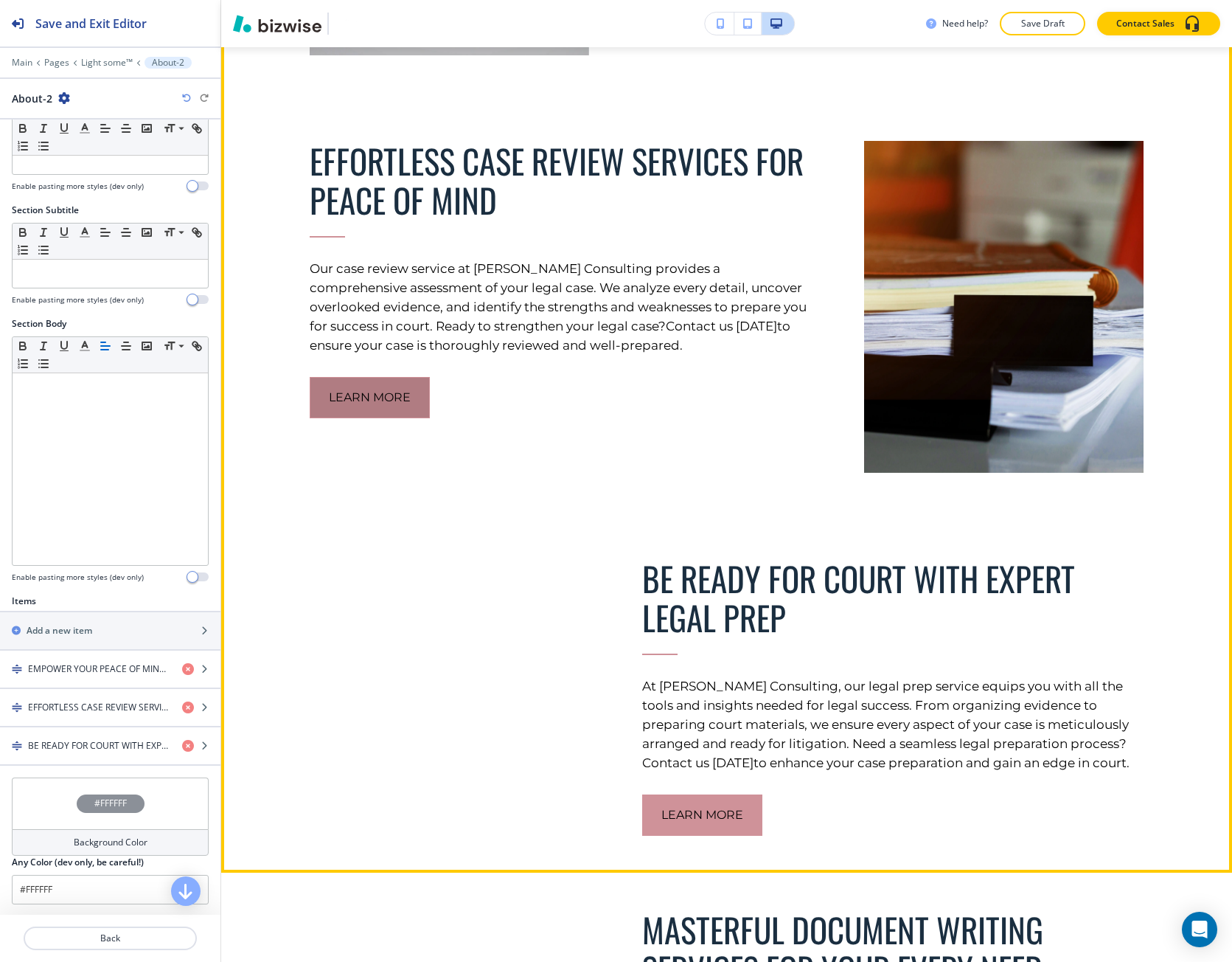
click at [379, 377] on button "Learn More" at bounding box center [369, 397] width 120 height 41
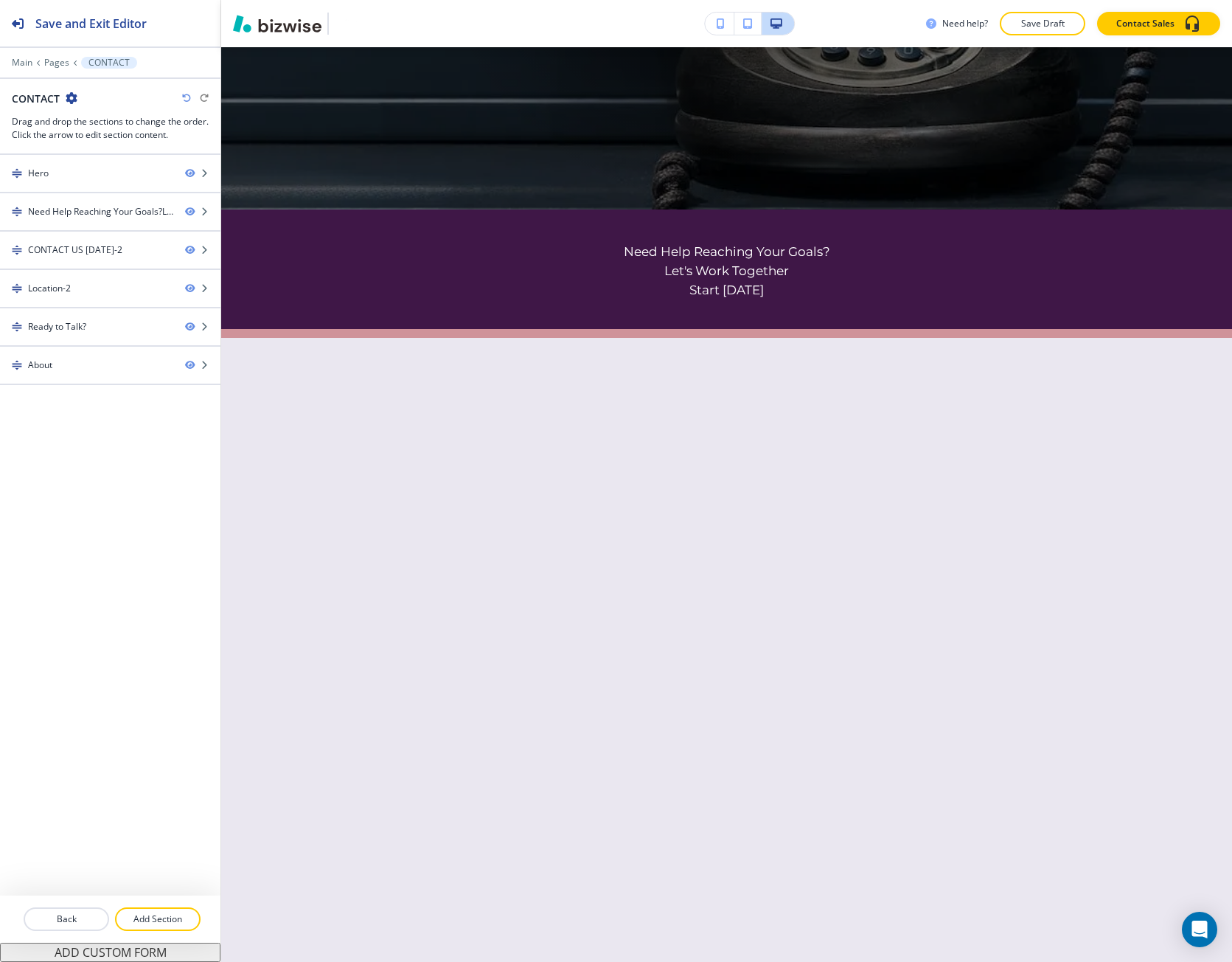
scroll to position [0, 0]
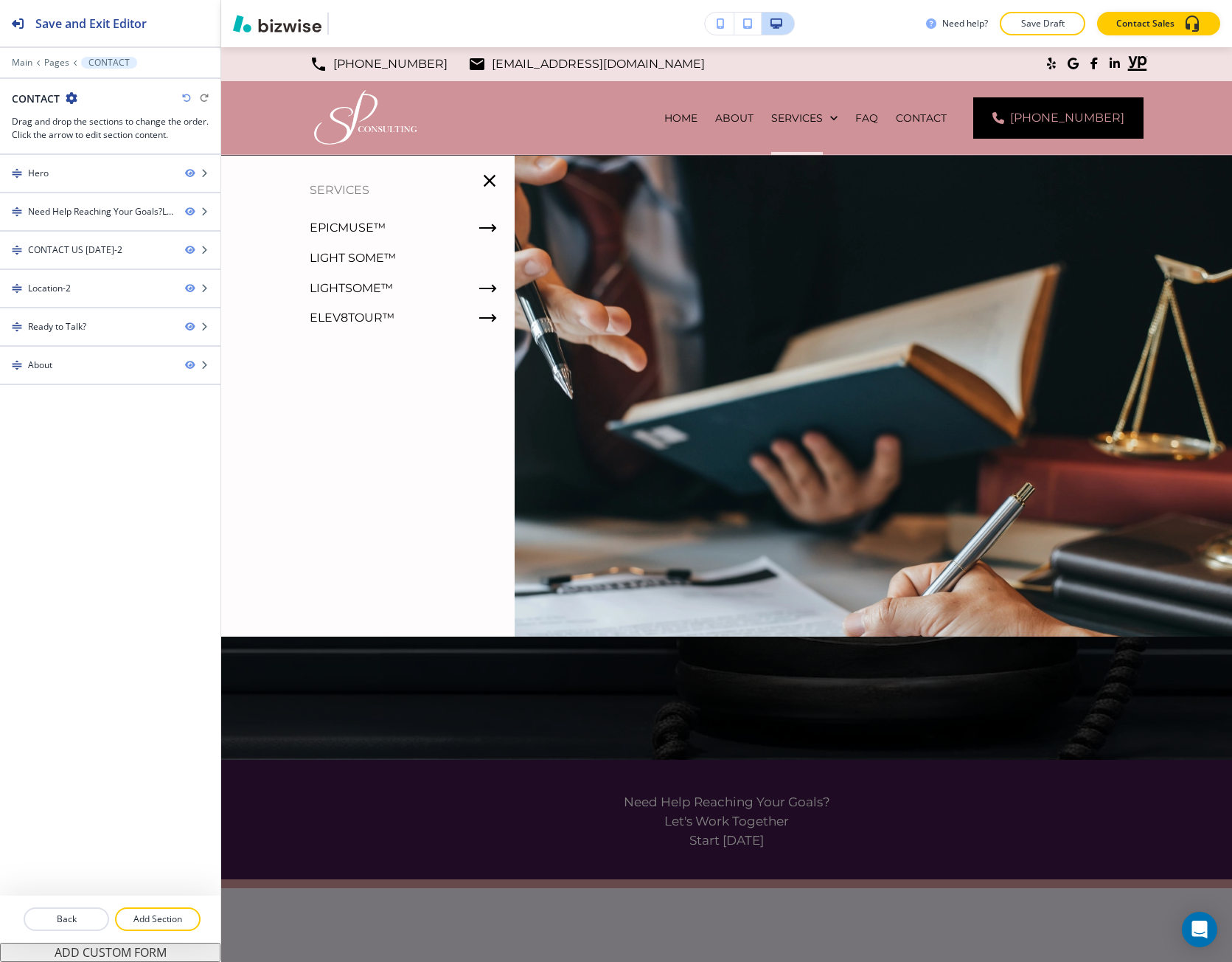
click at [358, 257] on p "Light some™" at bounding box center [352, 258] width 86 height 22
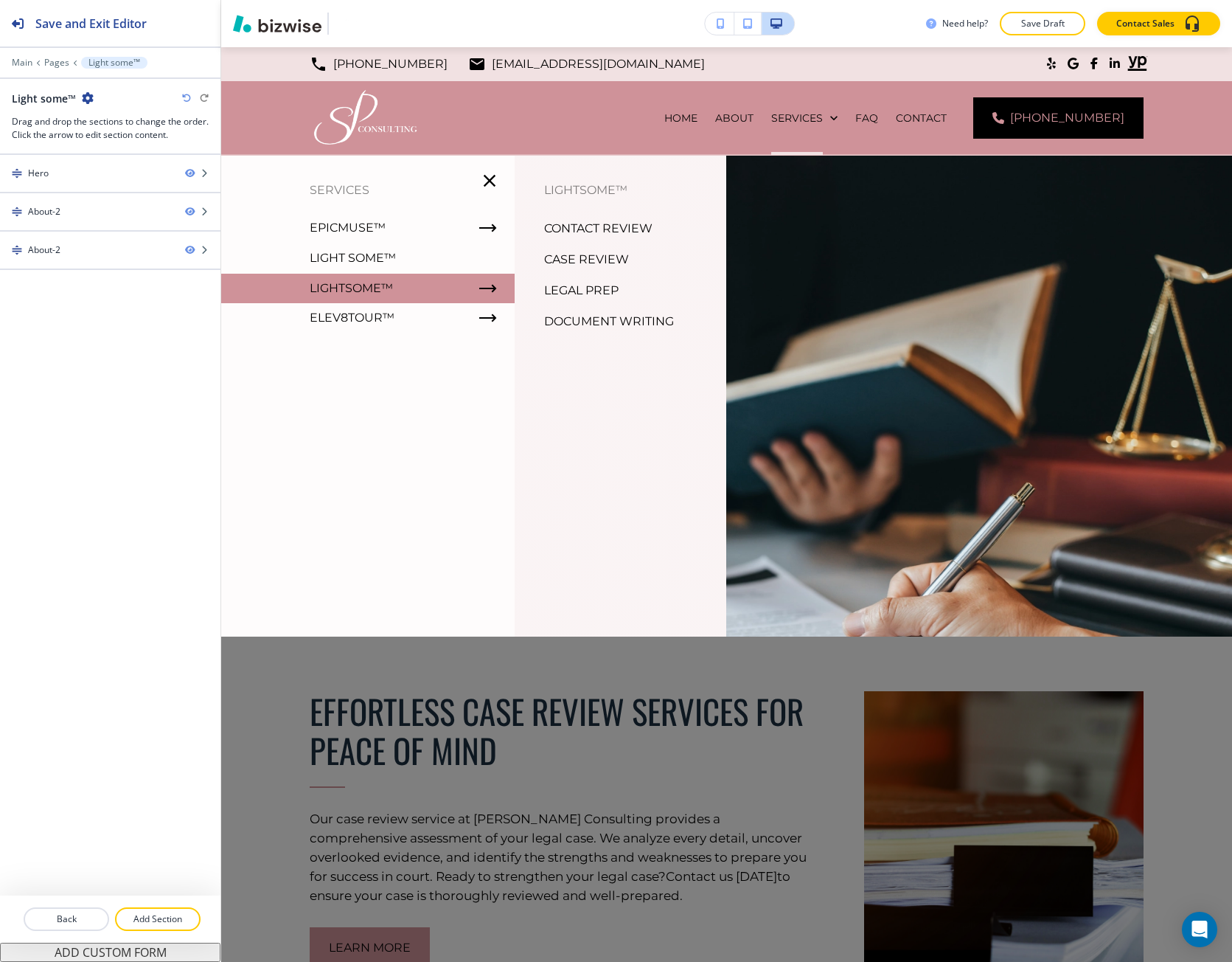
click at [335, 255] on p "Light some™" at bounding box center [352, 258] width 86 height 22
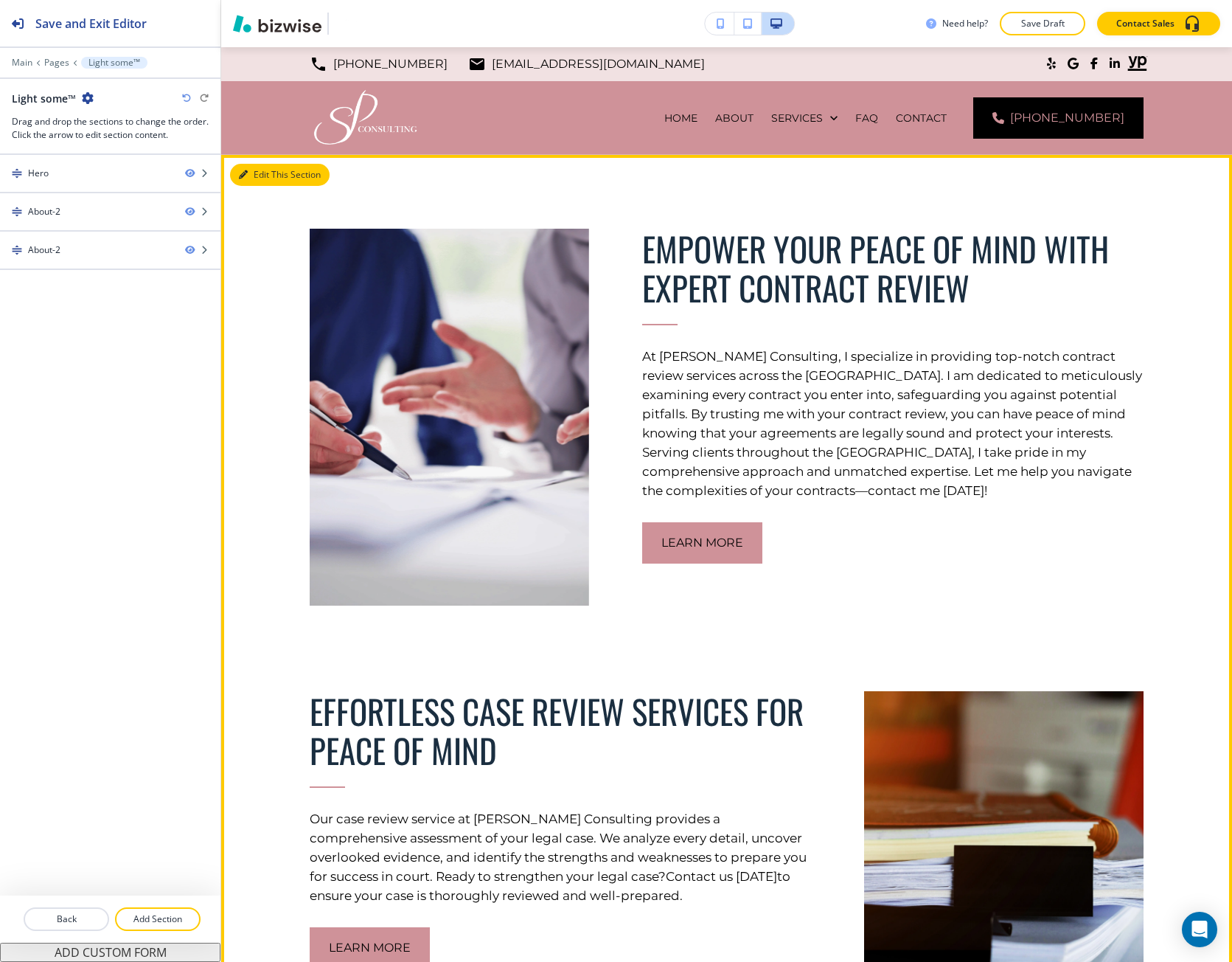
click at [271, 168] on button "Edit This Section" at bounding box center [280, 174] width 100 height 22
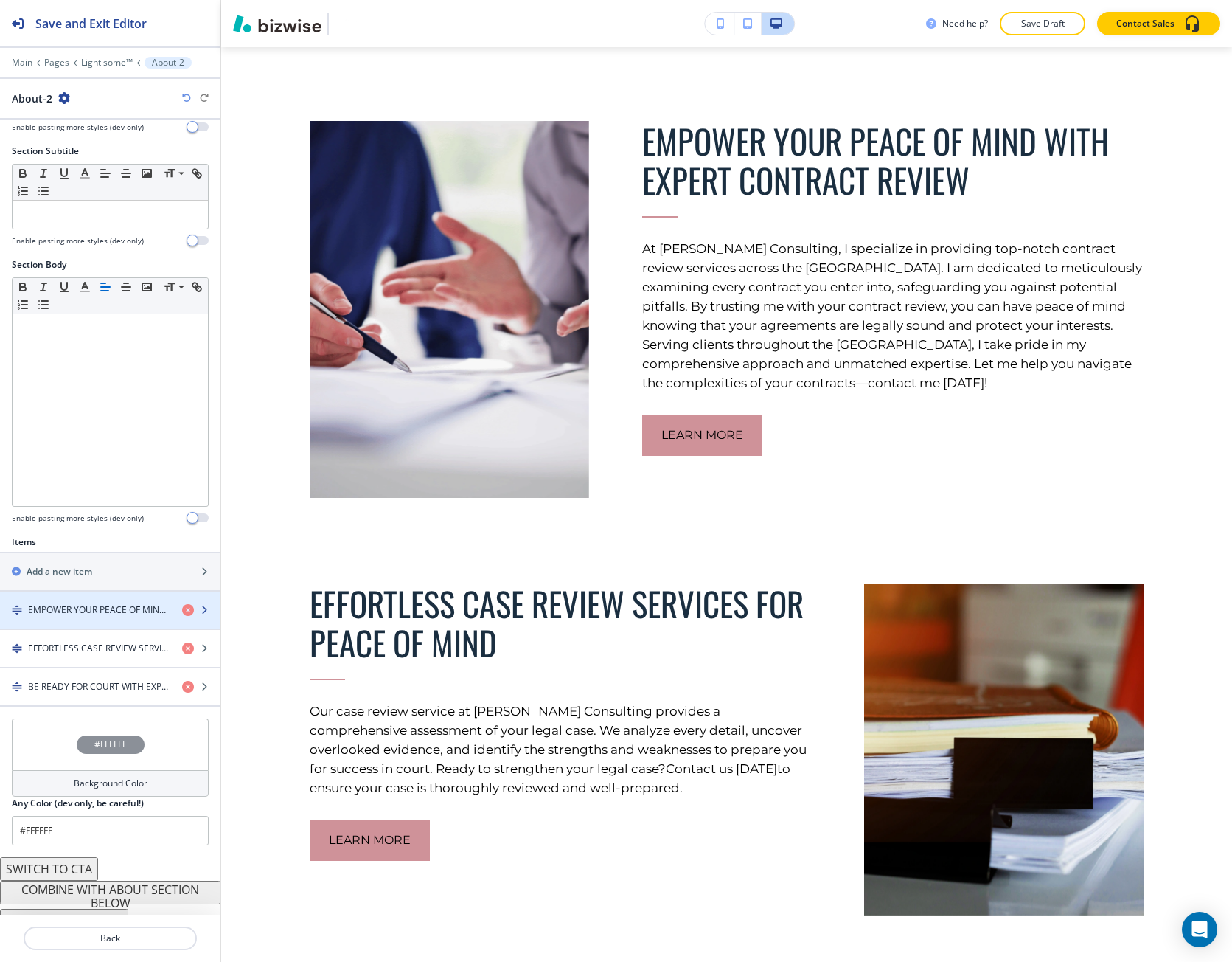
scroll to position [129, 0]
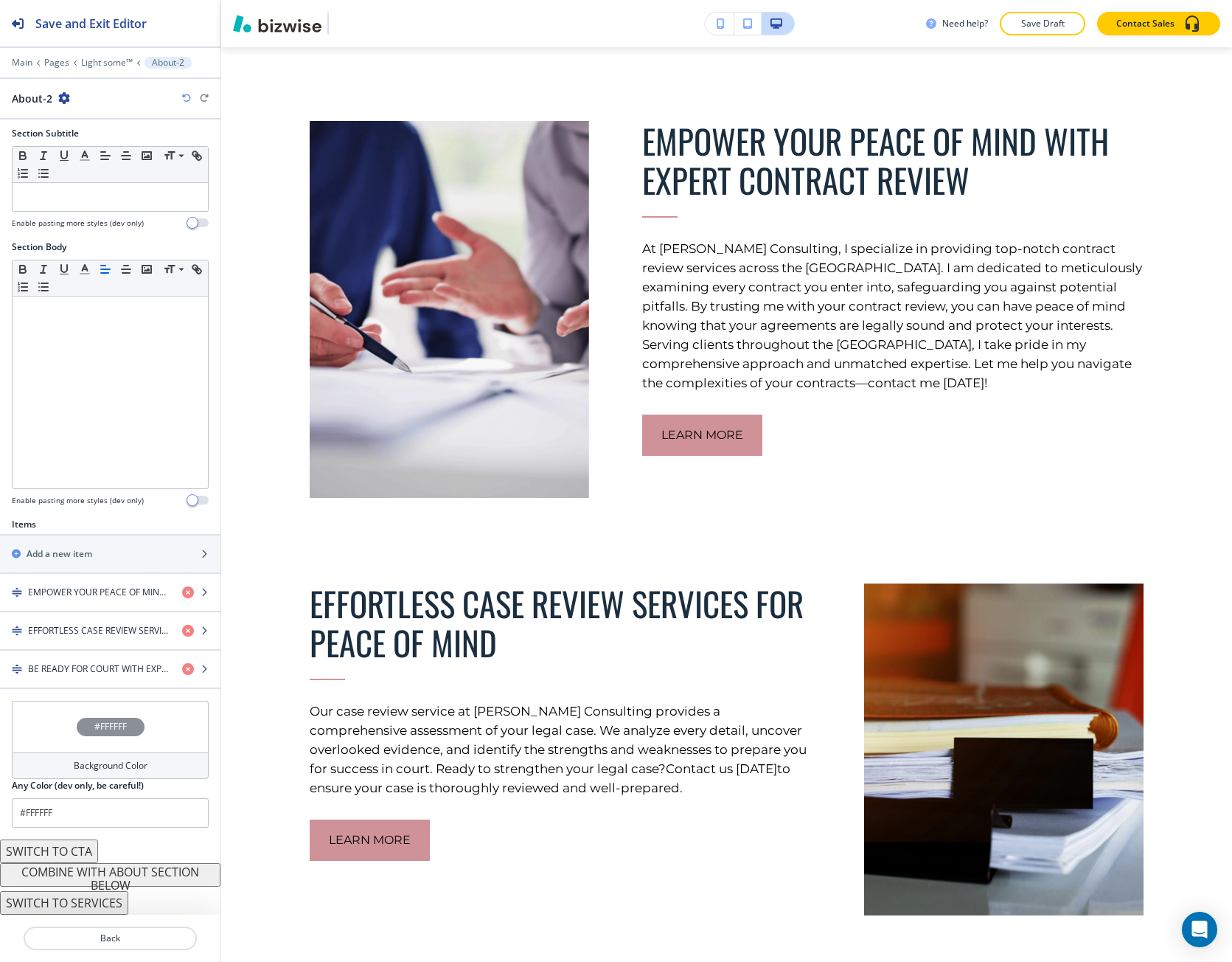
click at [120, 882] on button "COMBINE WITH ABOUT SECTION BELOW" at bounding box center [110, 874] width 220 height 24
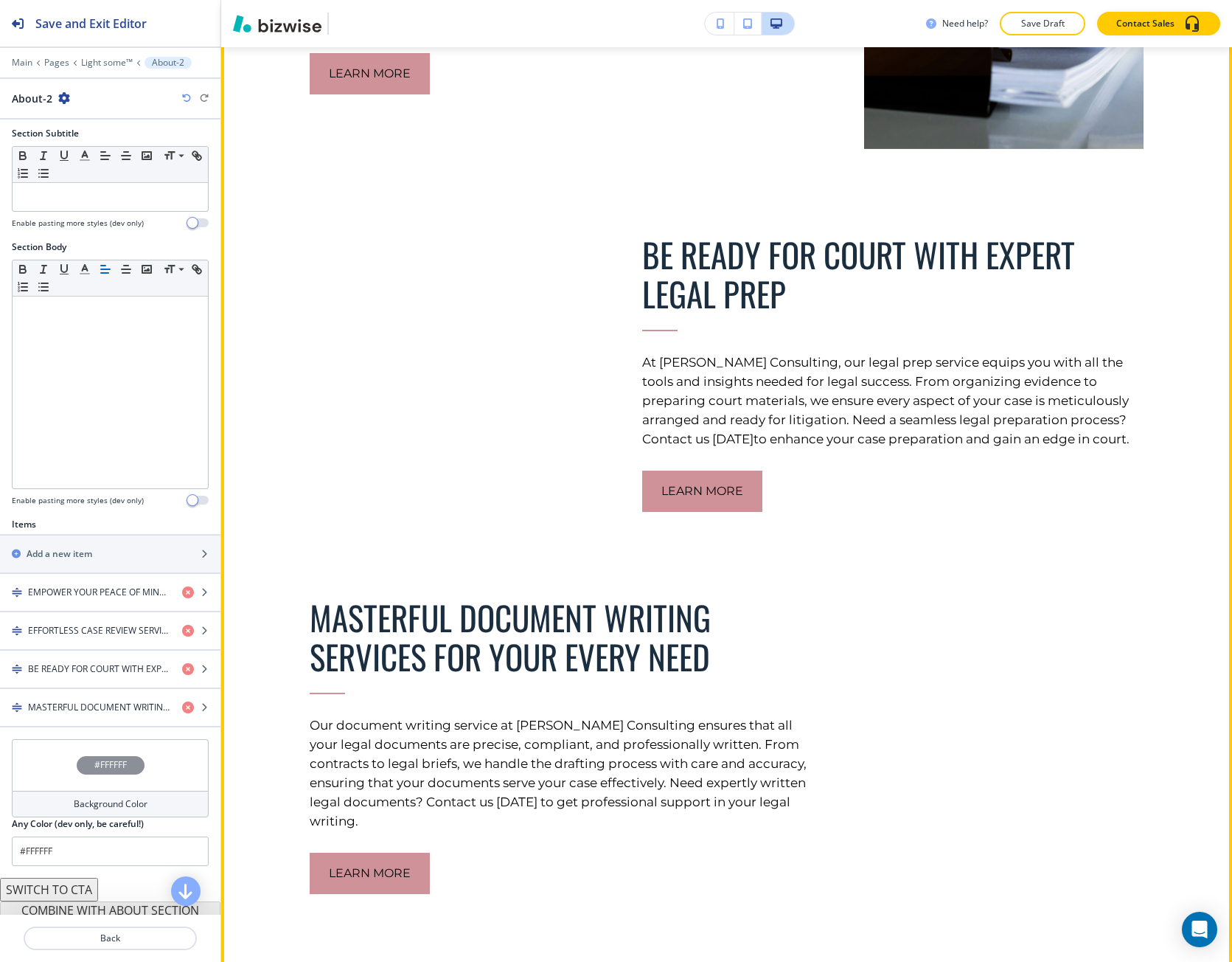
scroll to position [845, 0]
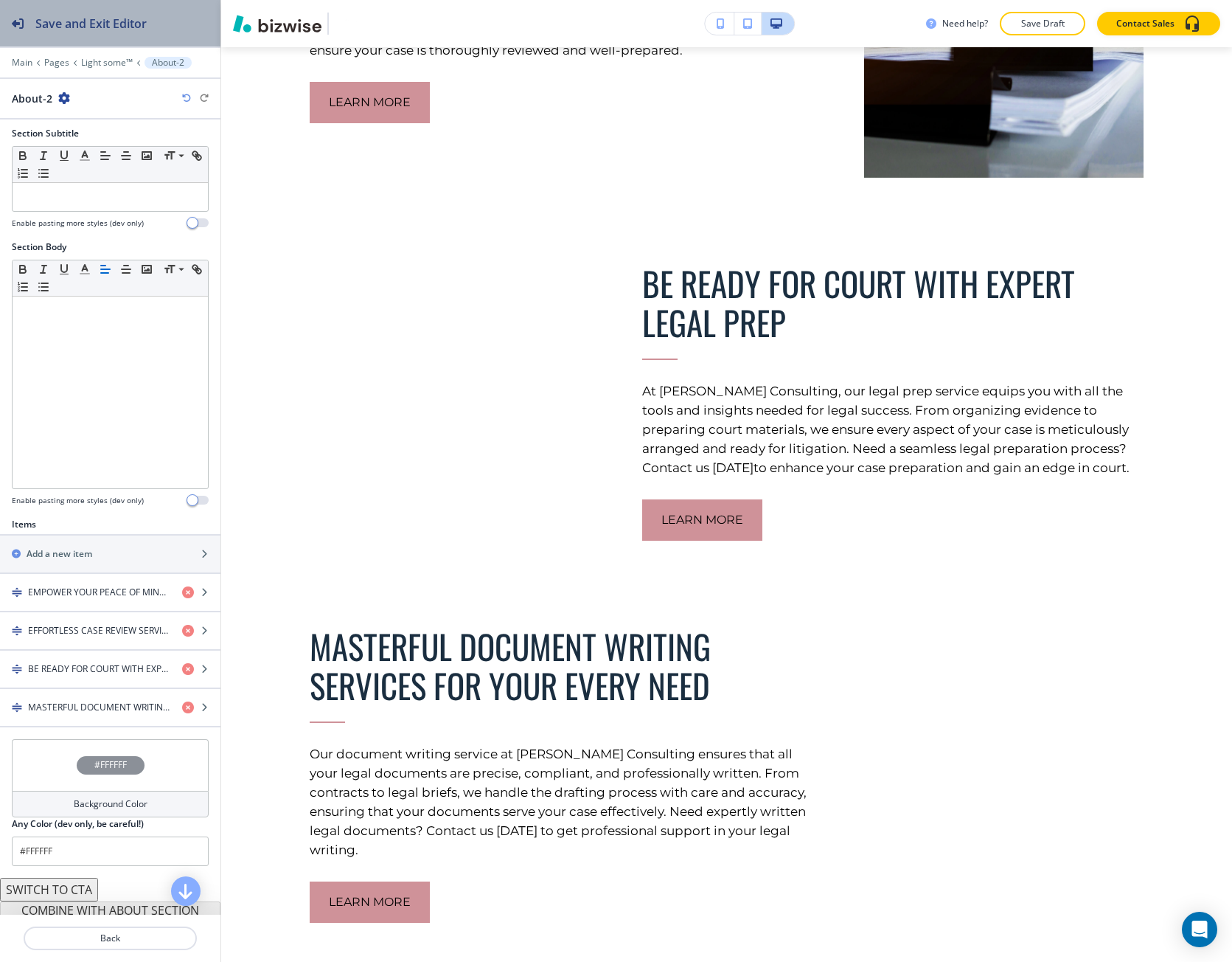
click at [55, 34] on div "Save and Exit Editor" at bounding box center [73, 23] width 147 height 47
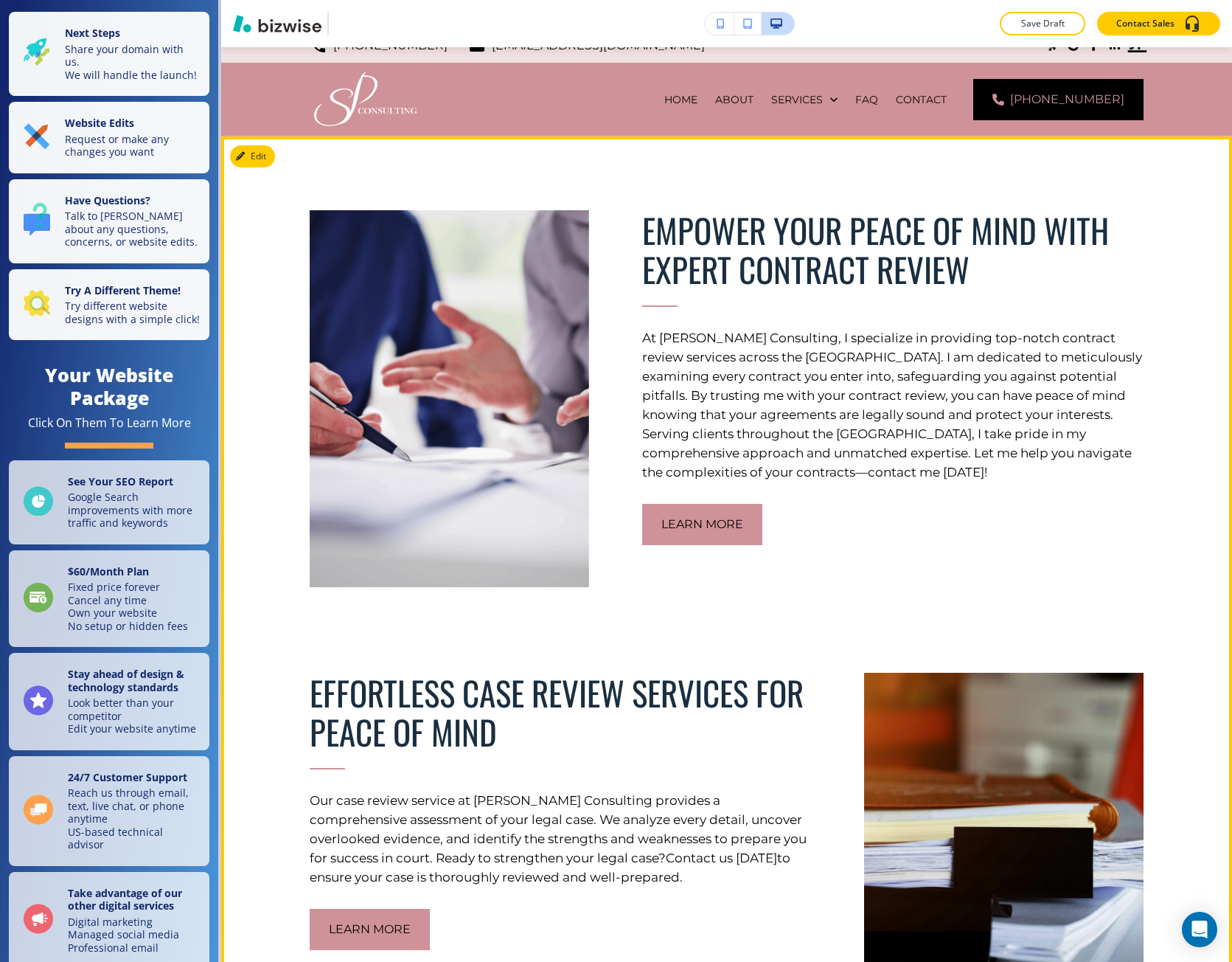
scroll to position [0, 0]
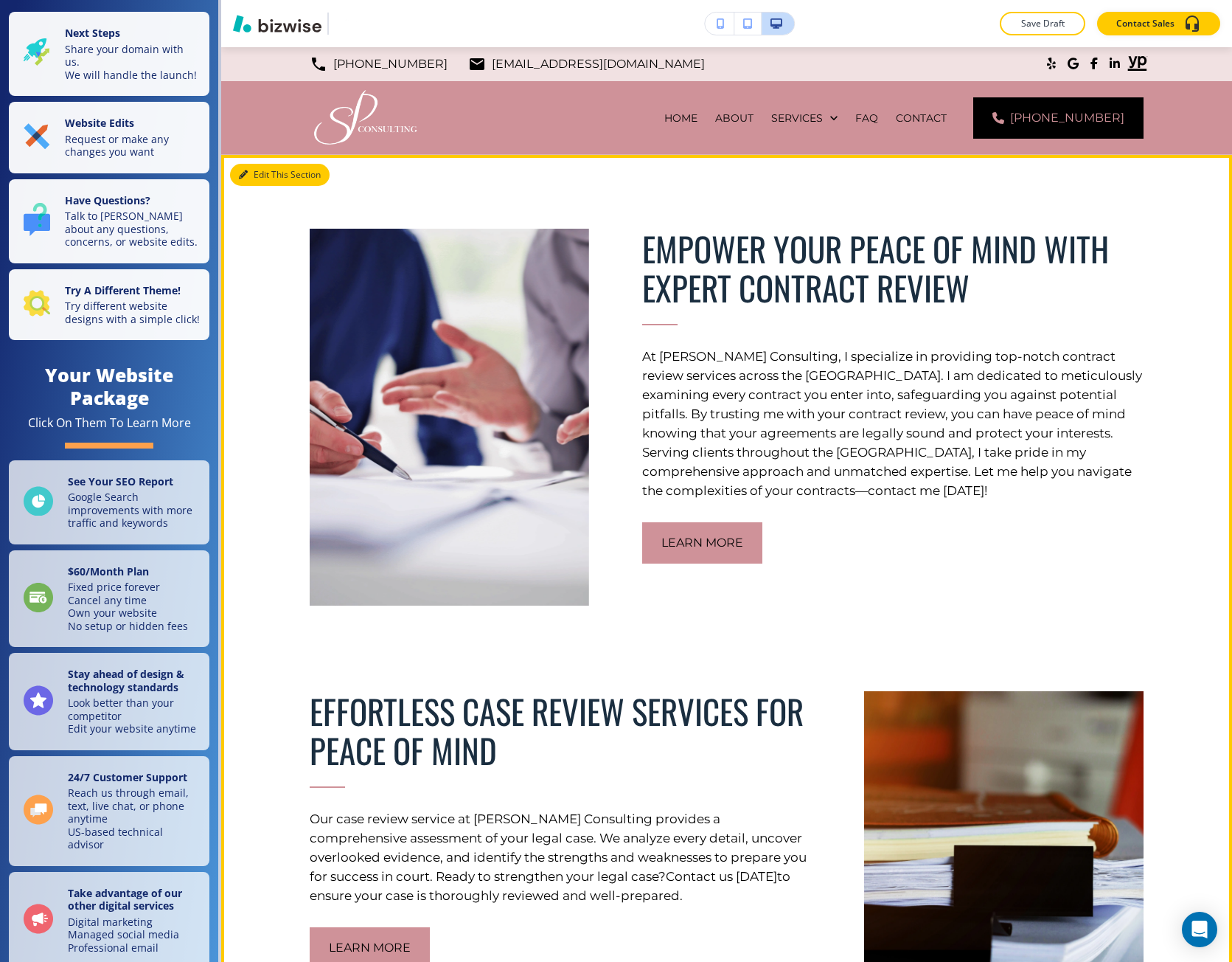
click at [255, 183] on button "Edit This Section" at bounding box center [280, 174] width 100 height 22
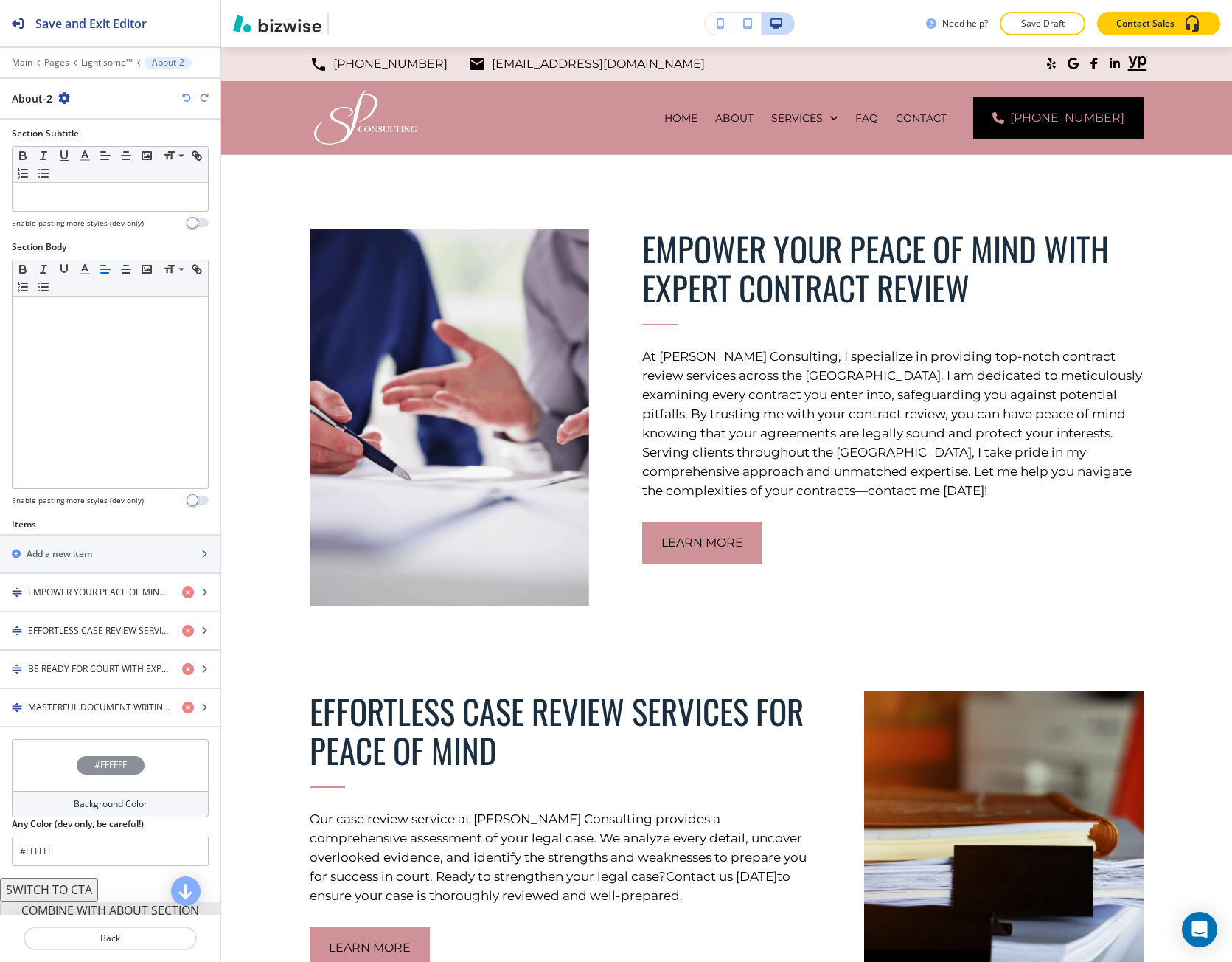
click at [999, 26] on div "Need help? Save Draft Contact Sales" at bounding box center [1080, 23] width 306 height 24
click at [1008, 24] on button "Save Draft" at bounding box center [1043, 23] width 86 height 24
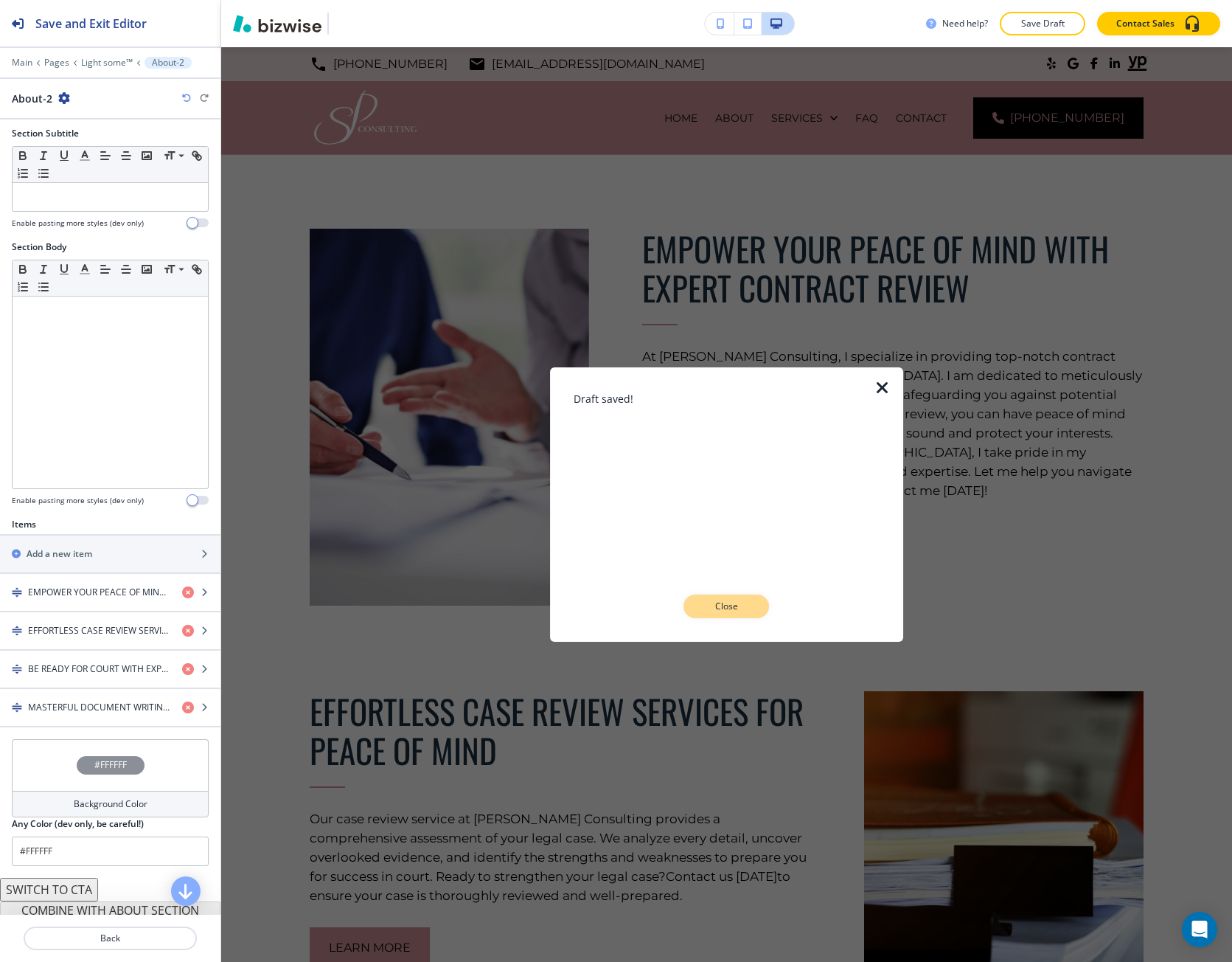
click at [697, 614] on button "Close" at bounding box center [727, 606] width 86 height 24
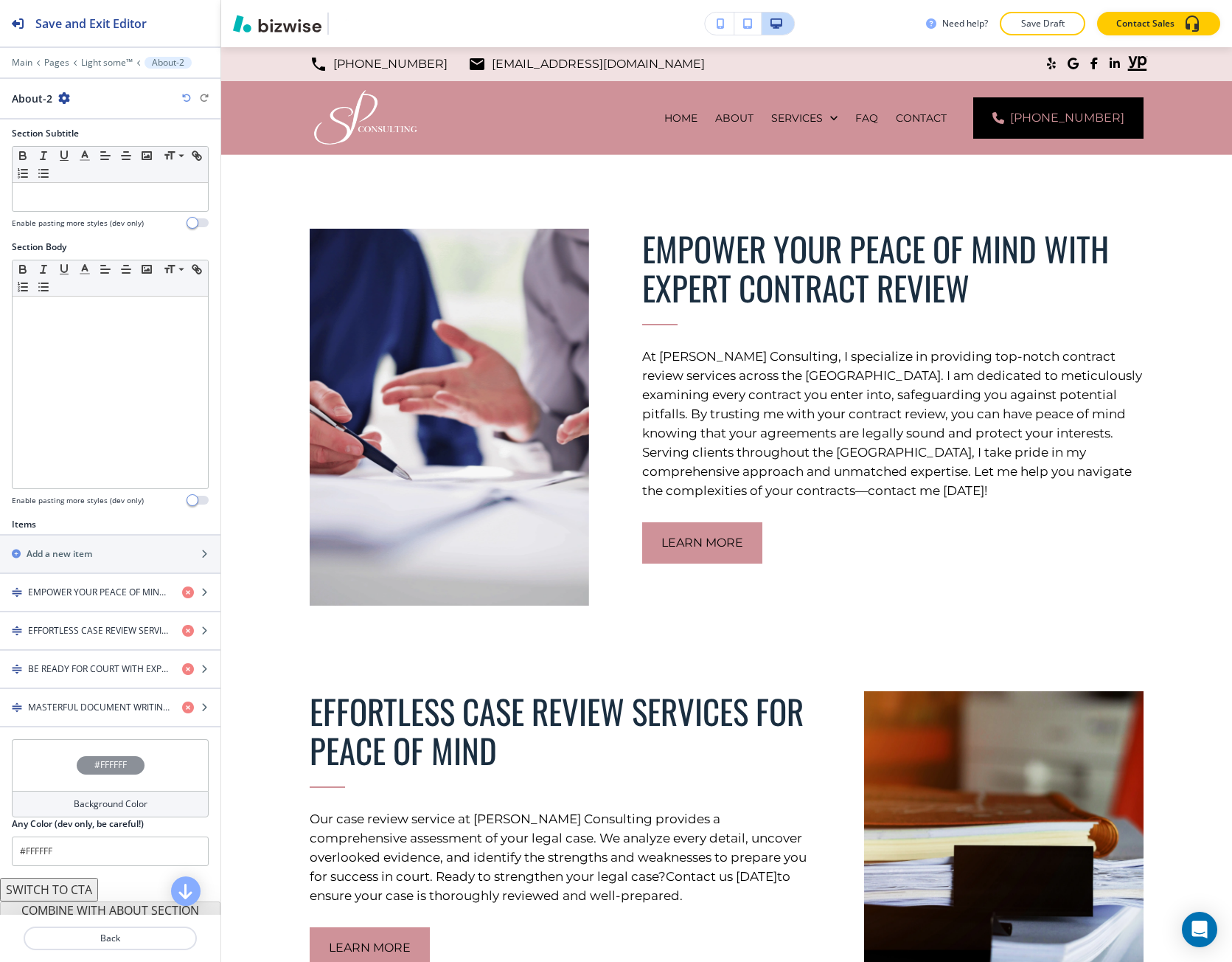
click at [114, 70] on div "Main Pages Light some™ About-2 About-2" at bounding box center [110, 81] width 220 height 49
click at [112, 70] on div at bounding box center [110, 73] width 220 height 9
click at [102, 64] on p "Light some™" at bounding box center [106, 62] width 52 height 11
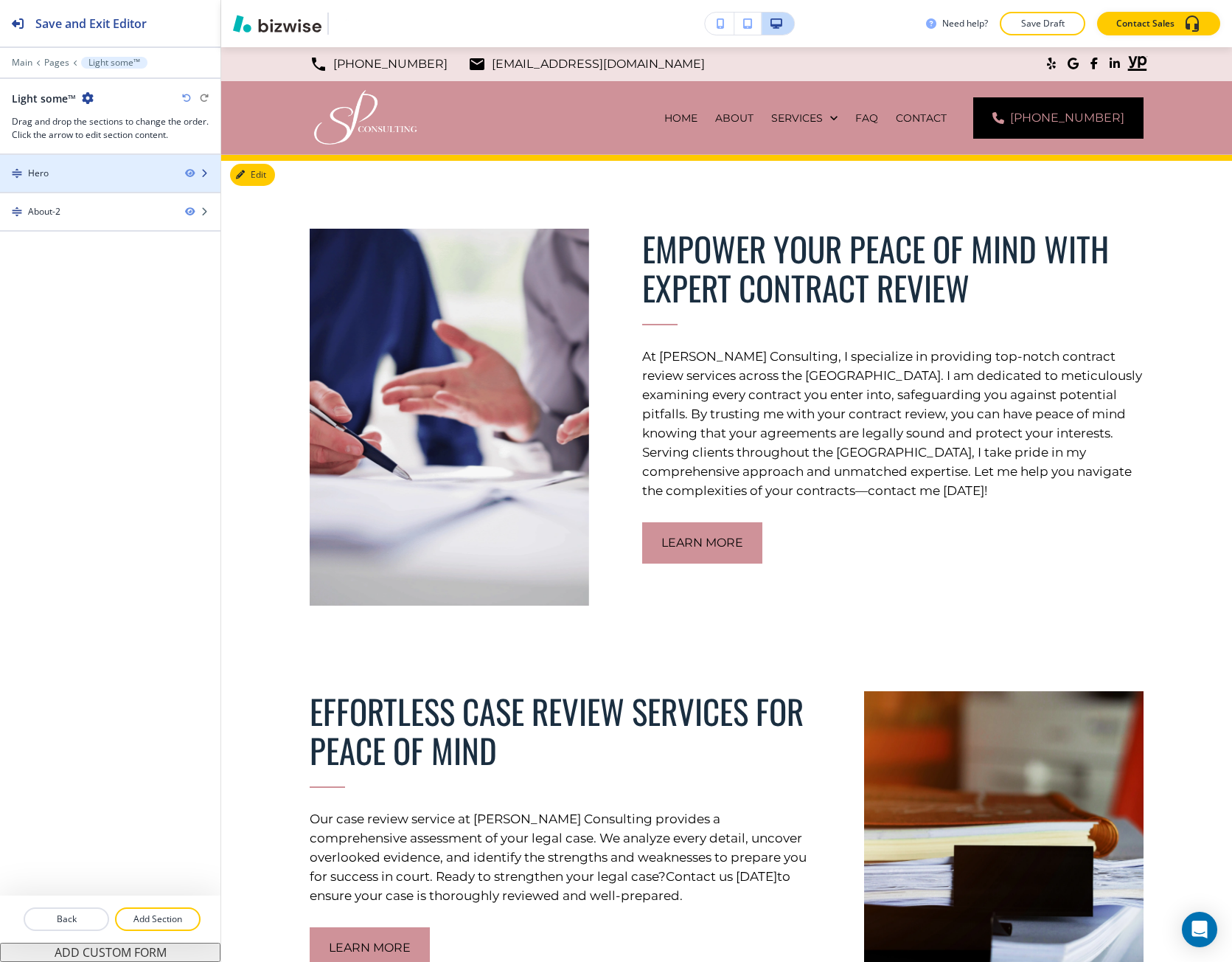
click at [102, 168] on div "Hero" at bounding box center [87, 174] width 174 height 13
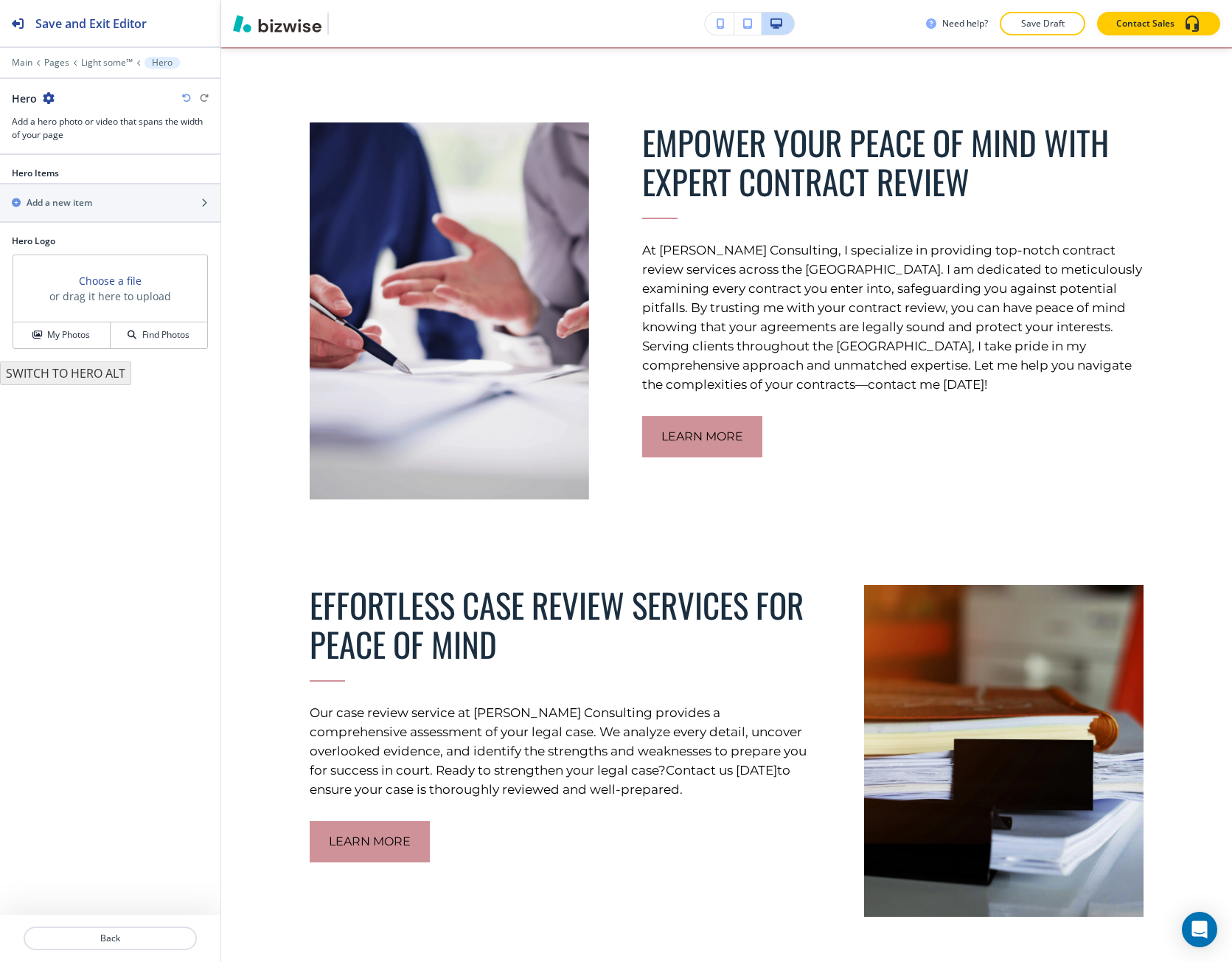
scroll to position [108, 0]
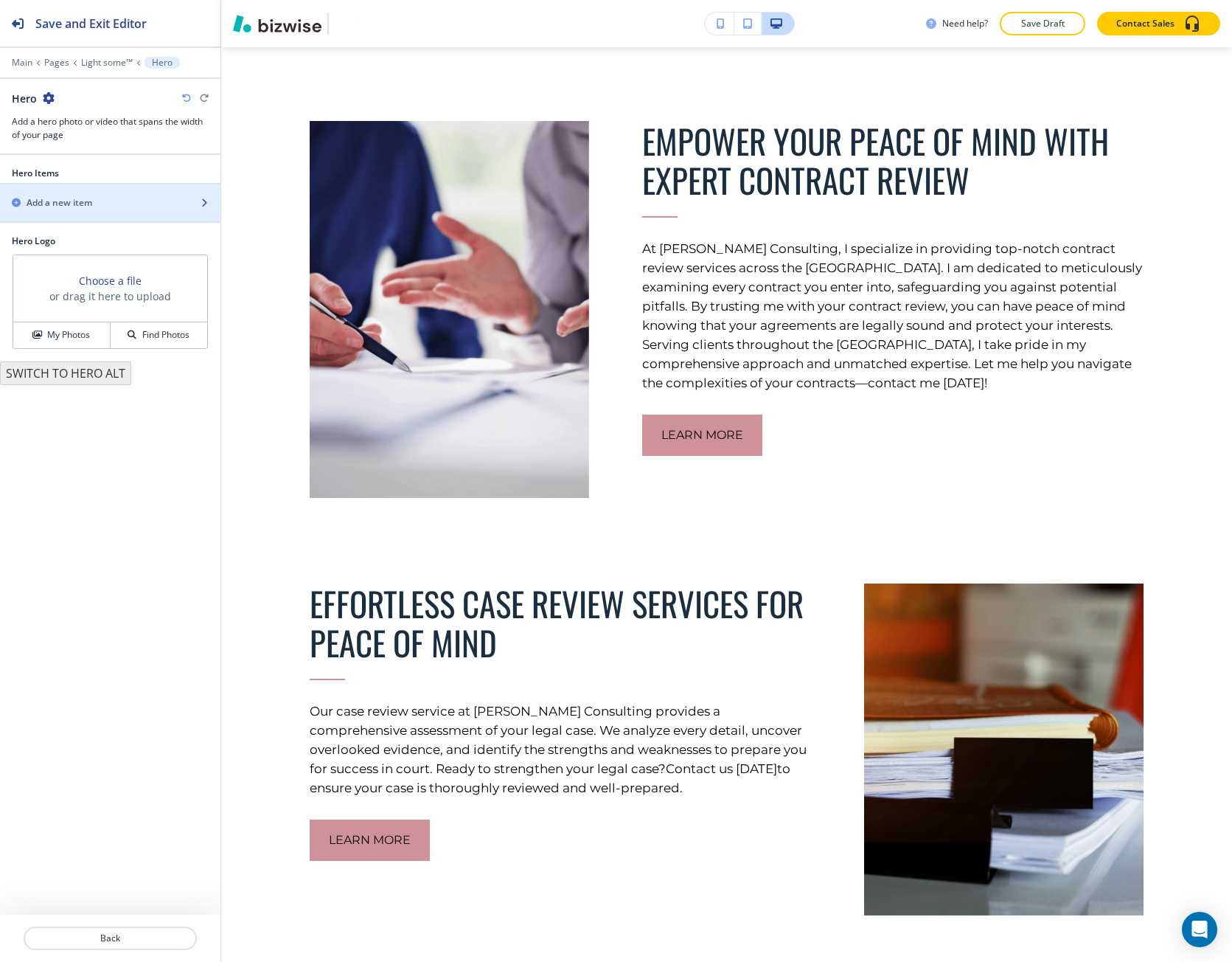
click at [74, 210] on div "button" at bounding box center [110, 215] width 220 height 11
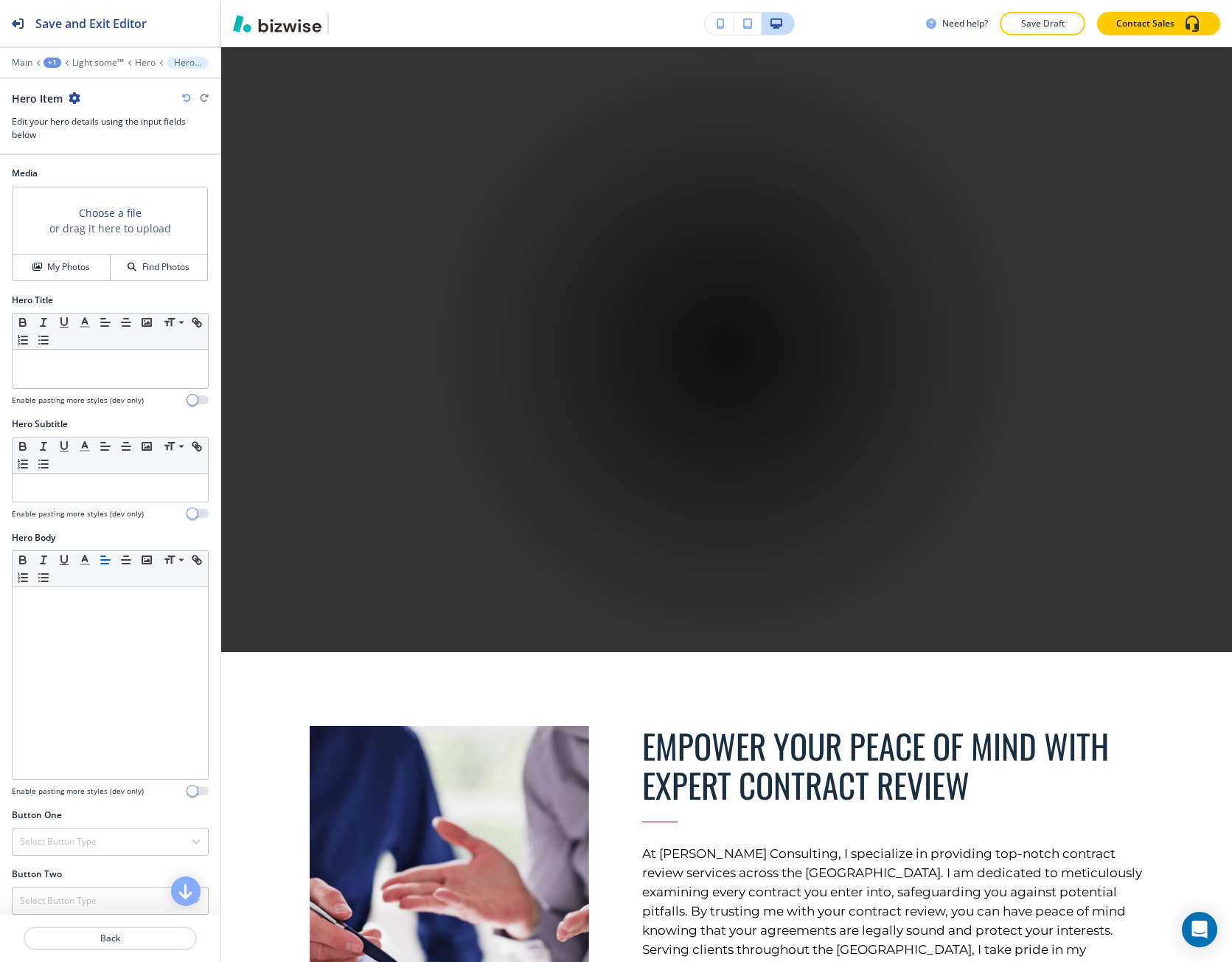
scroll to position [712, 0]
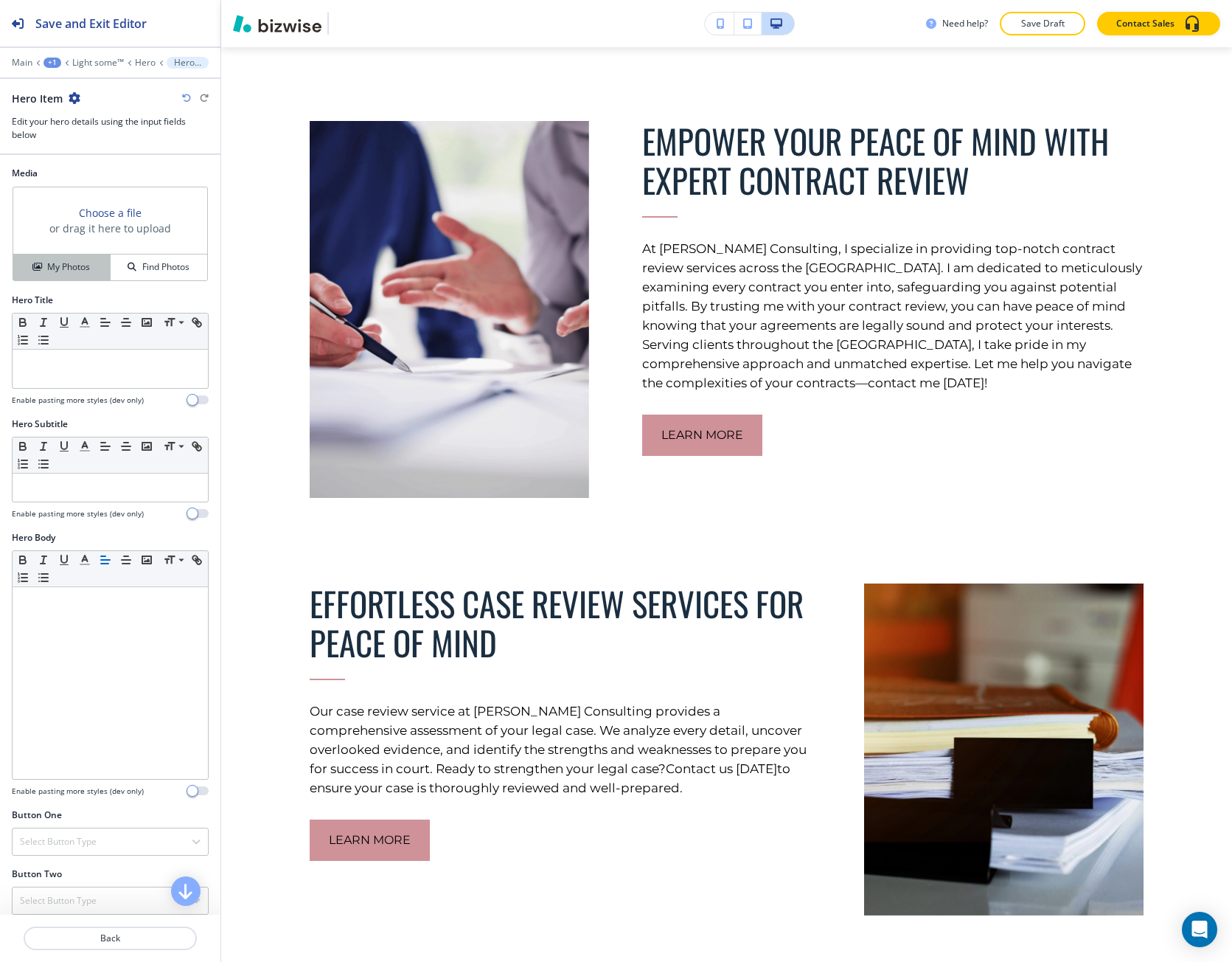
click at [84, 278] on button "My Photos" at bounding box center [61, 268] width 97 height 26
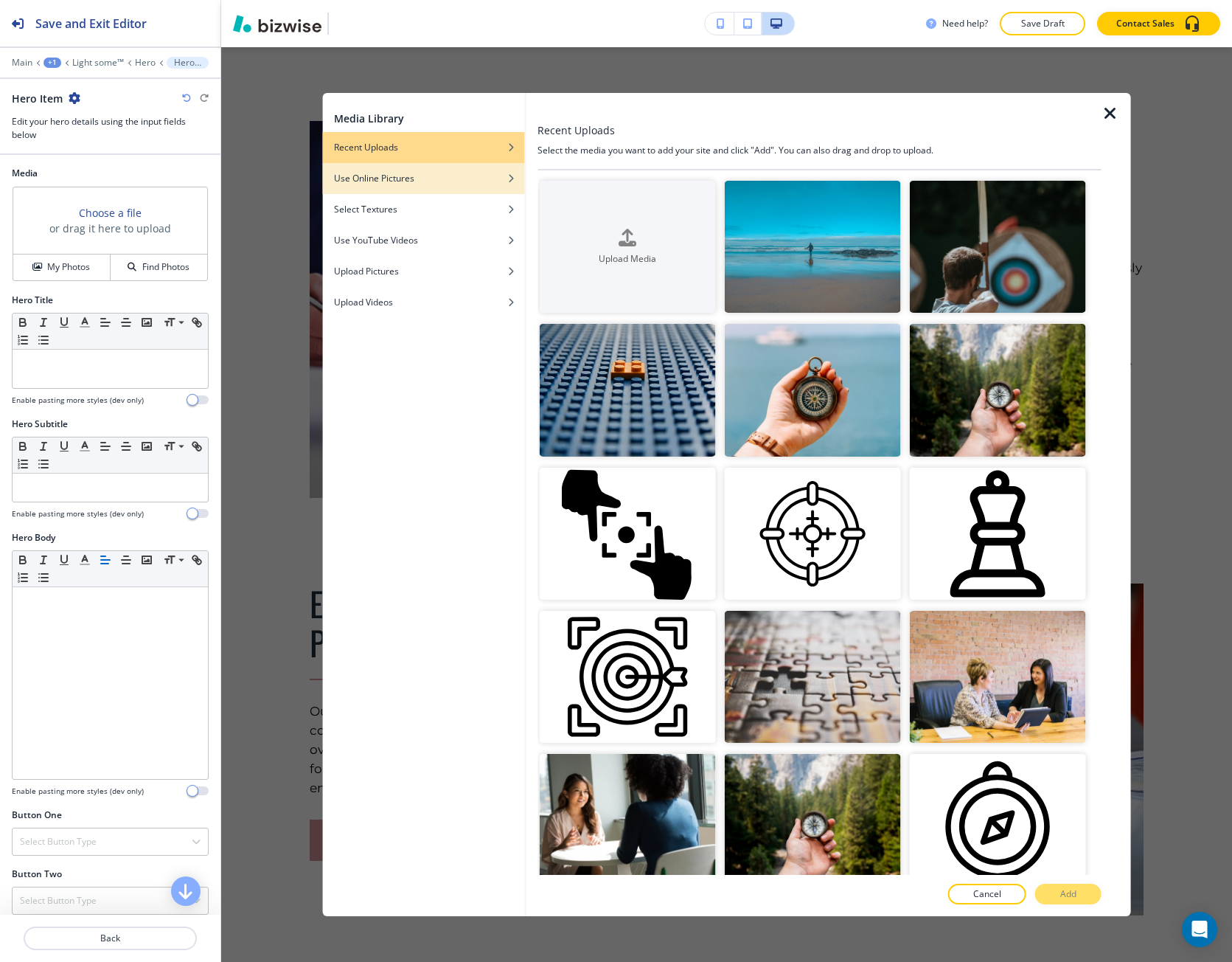
click at [458, 187] on div "button" at bounding box center [423, 189] width 202 height 9
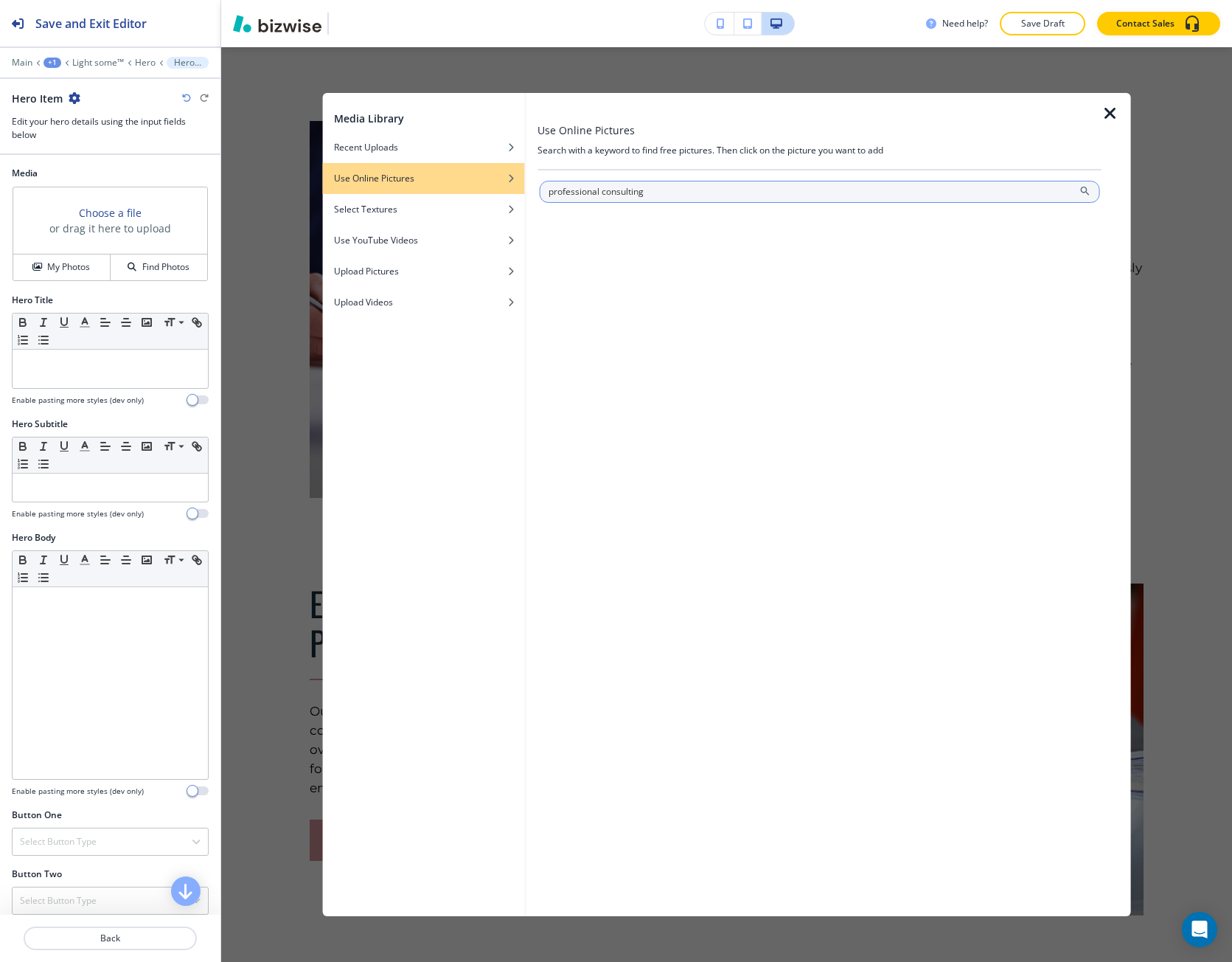
type input "professional consulting"
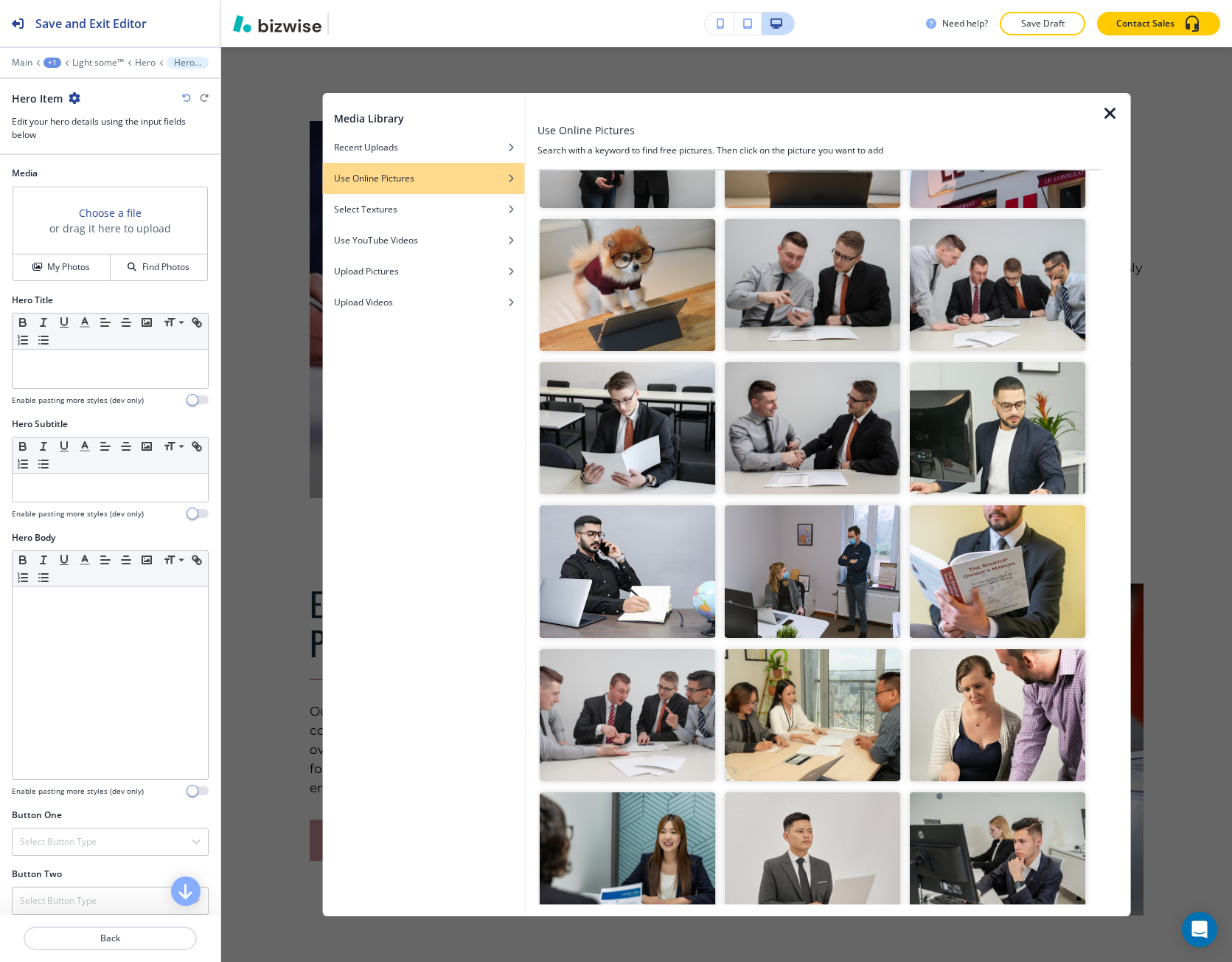
scroll to position [443, 0]
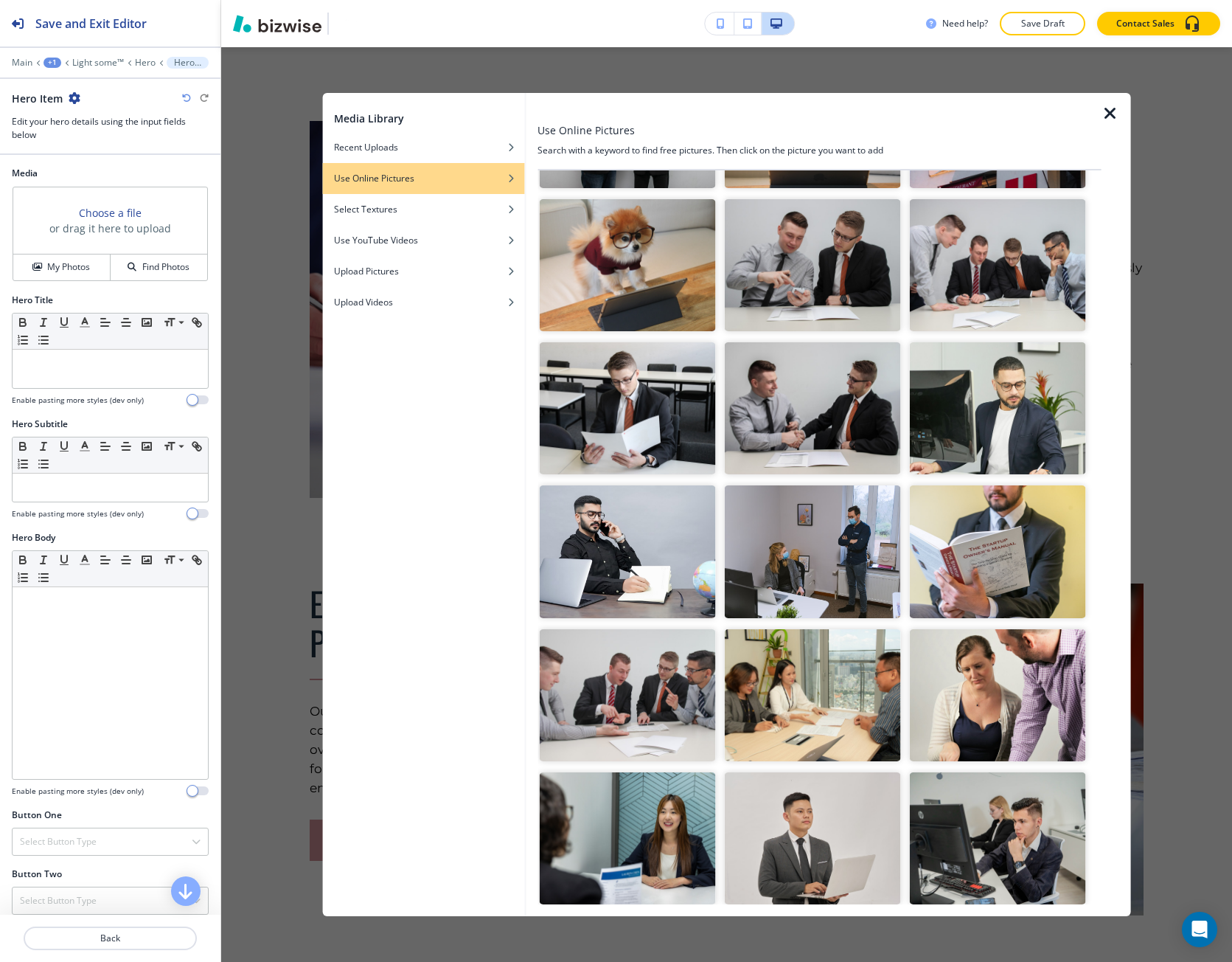
click at [681, 817] on img "button" at bounding box center [627, 838] width 176 height 132
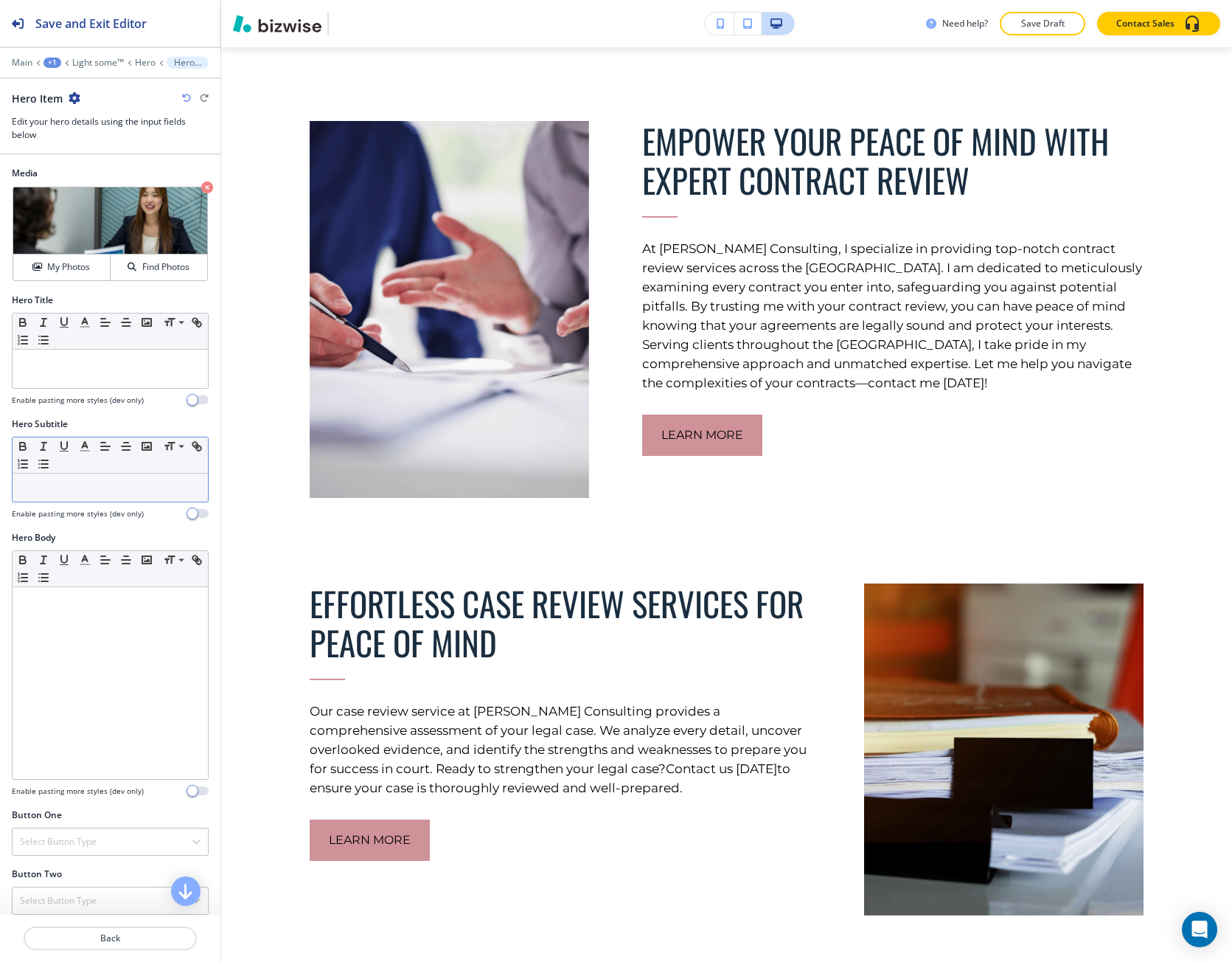
click at [73, 486] on p at bounding box center [110, 487] width 181 height 13
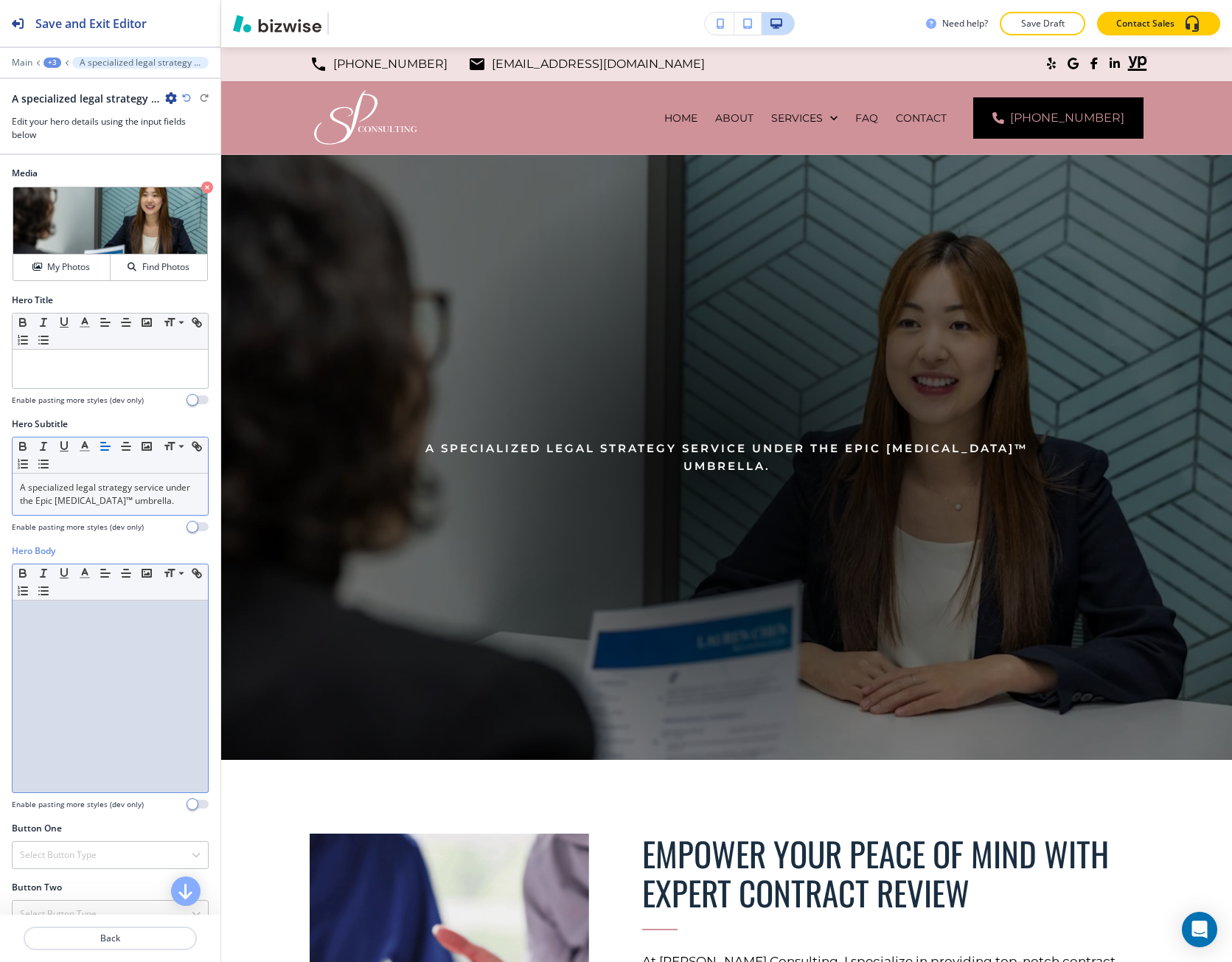
click at [115, 671] on div at bounding box center [110, 696] width 196 height 192
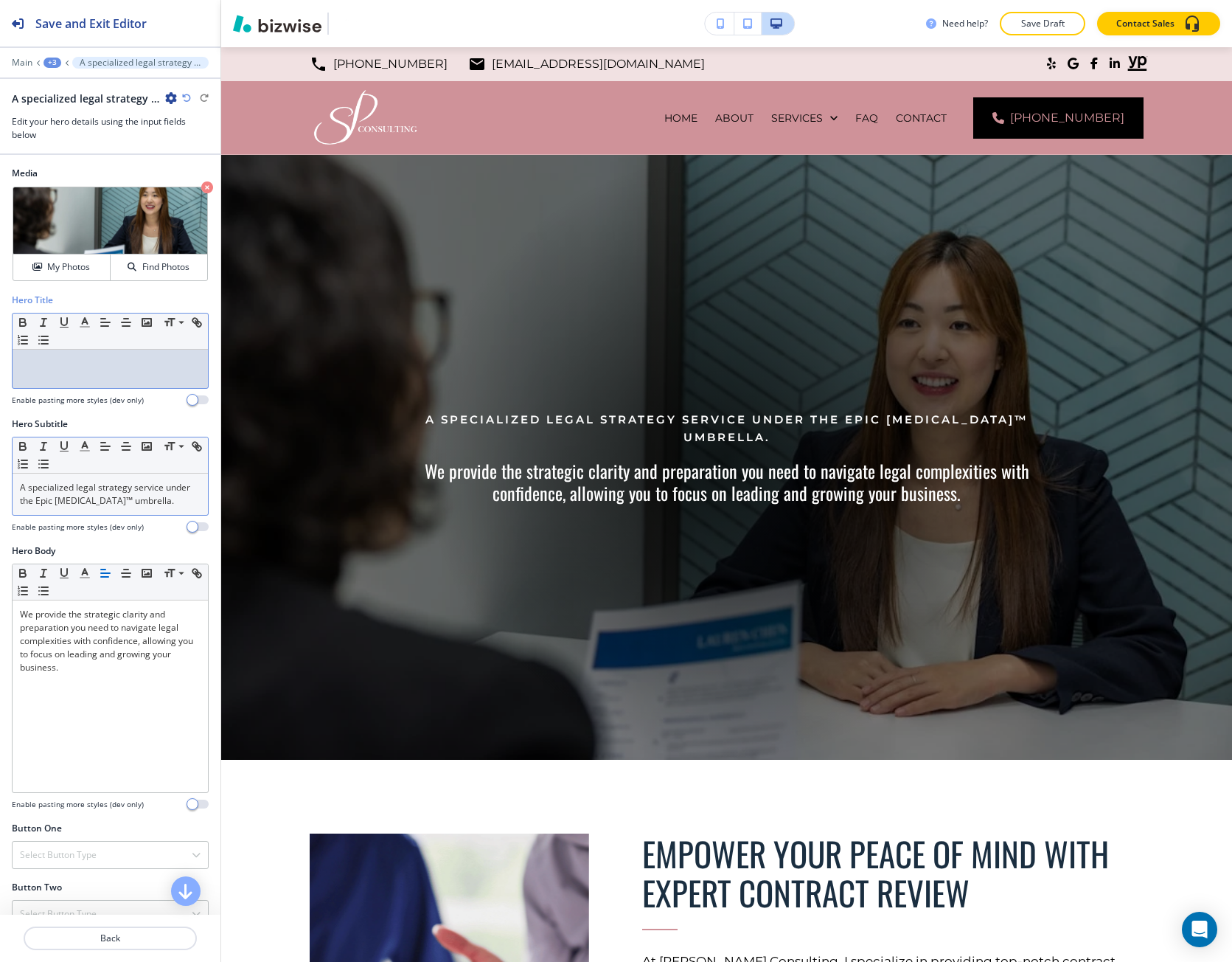
click at [63, 371] on div at bounding box center [110, 368] width 196 height 38
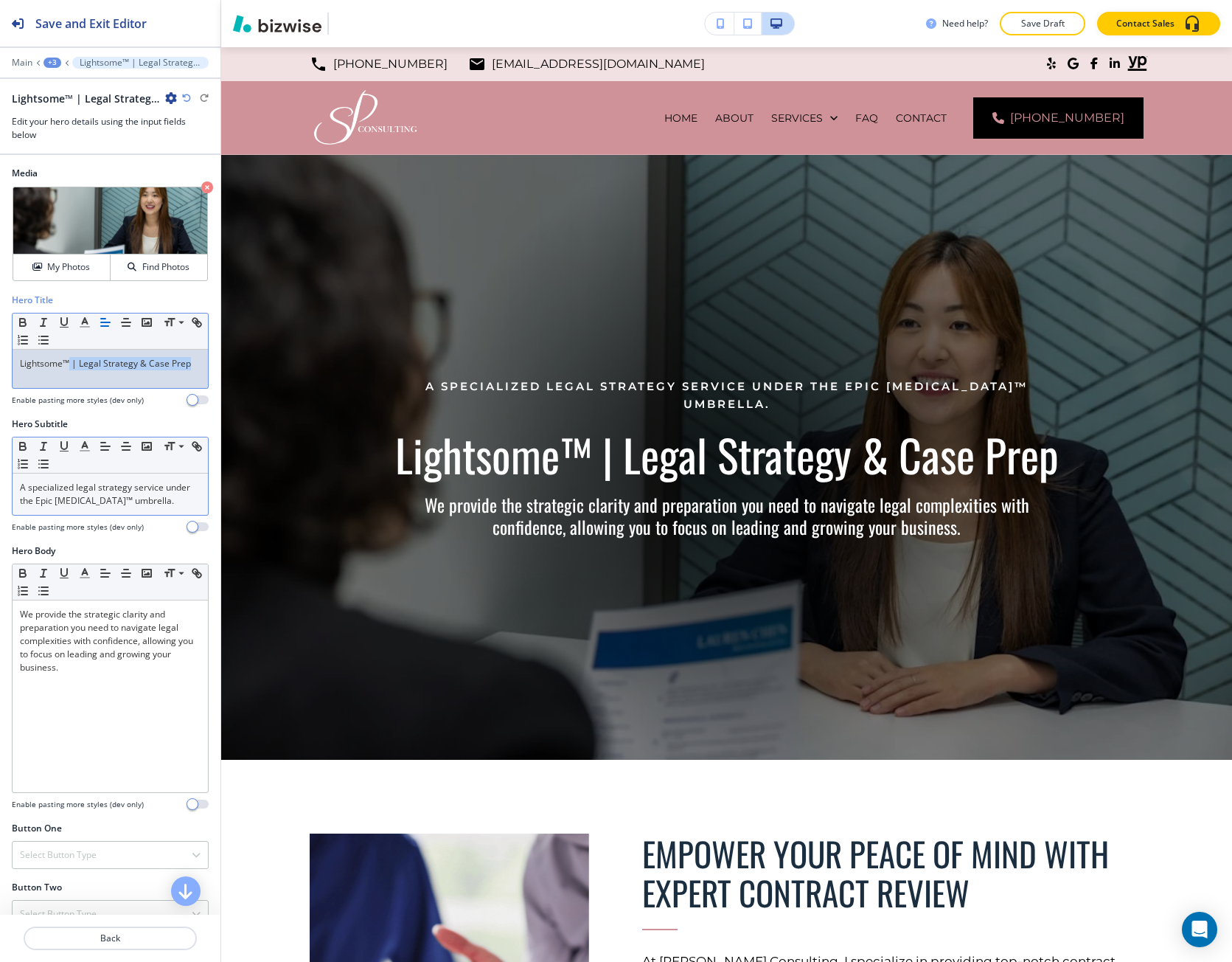
drag, startPoint x: 69, startPoint y: 366, endPoint x: 218, endPoint y: 387, distance: 150.5
click at [218, 387] on div "Media Crop My Photos Find Photos Hero Title Small Normal Large Huge Lightsome™ …" at bounding box center [110, 535] width 220 height 760
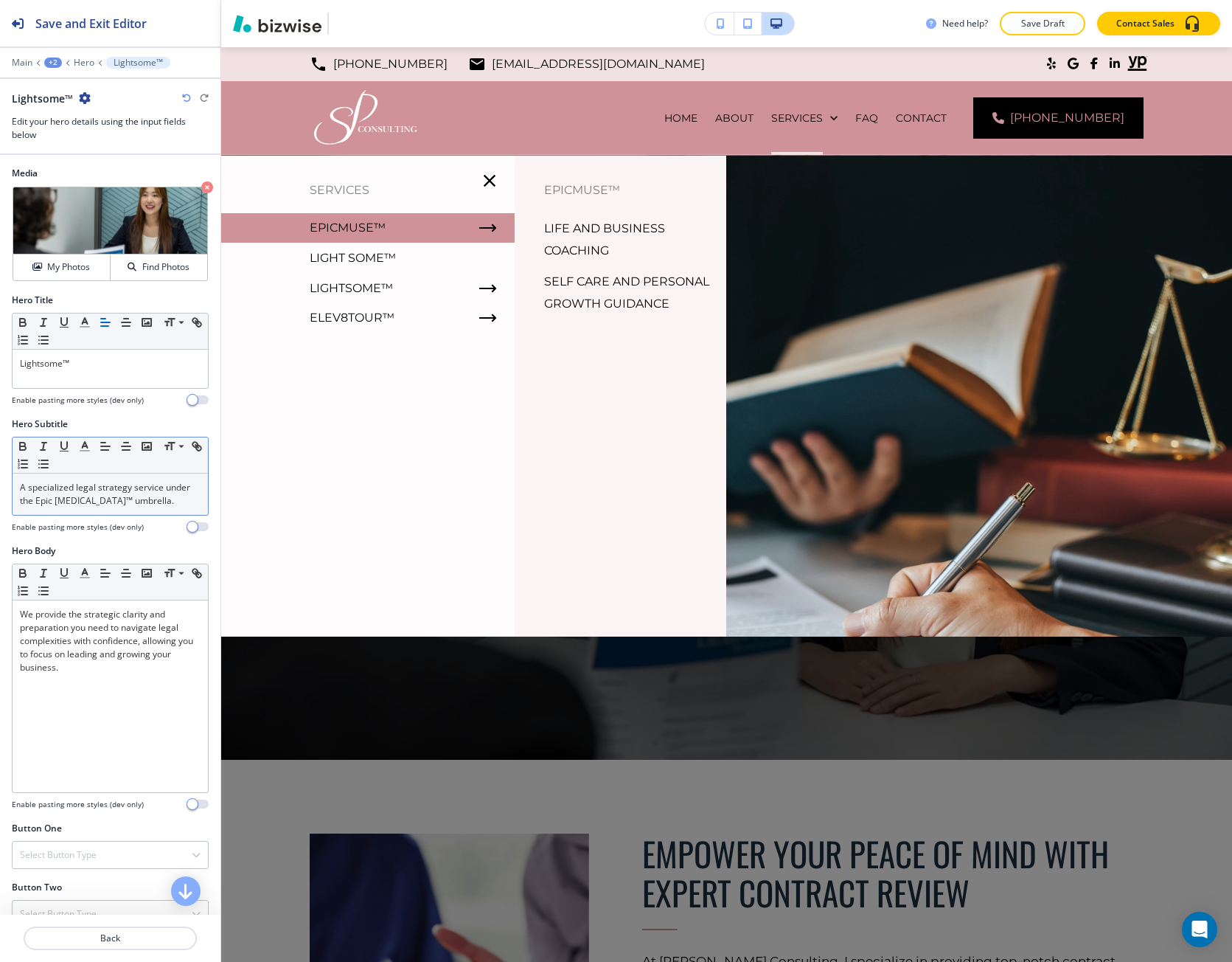
click at [346, 230] on p "EpicMuse™" at bounding box center [347, 228] width 76 height 22
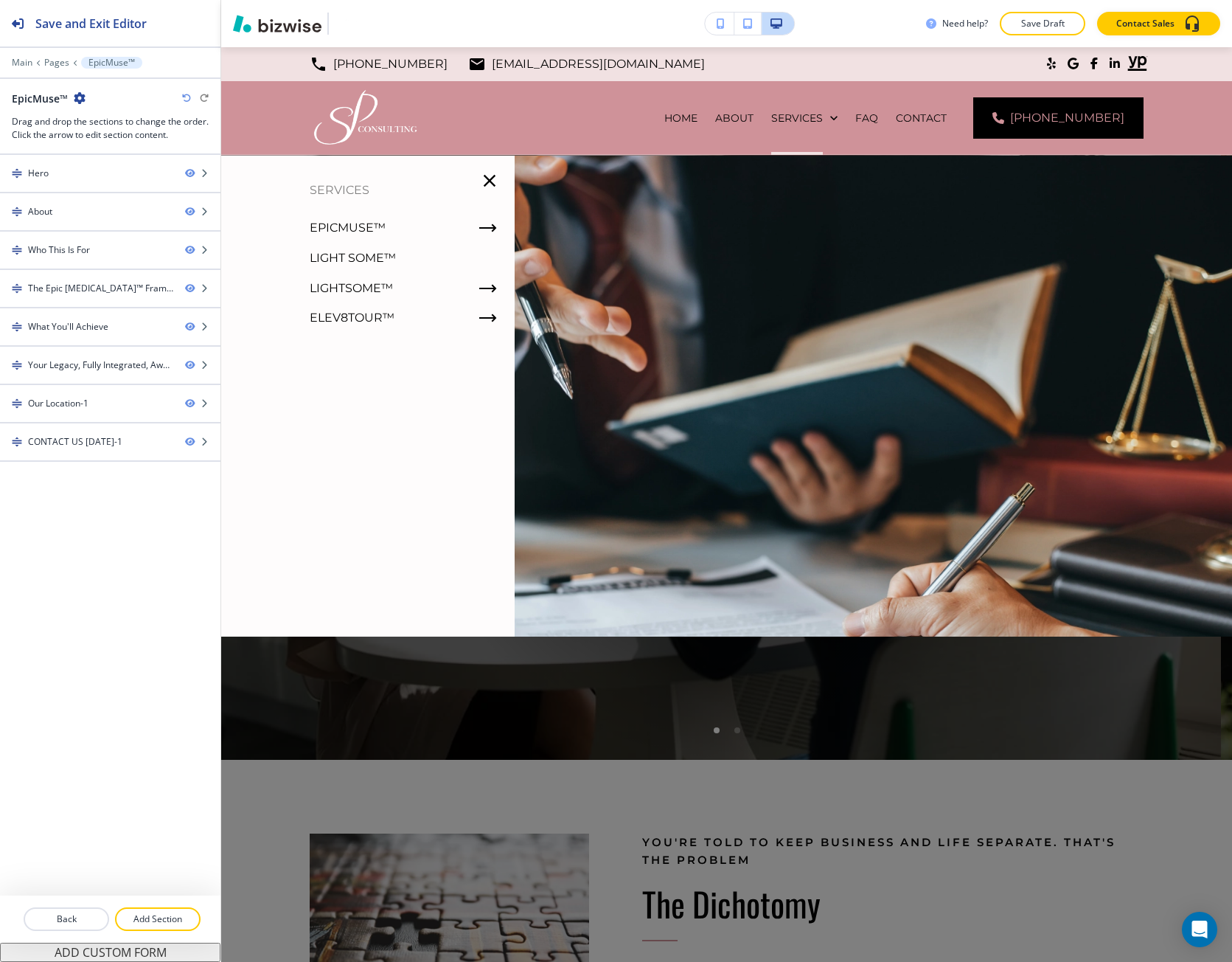
click at [374, 255] on p "Light some™" at bounding box center [352, 258] width 86 height 22
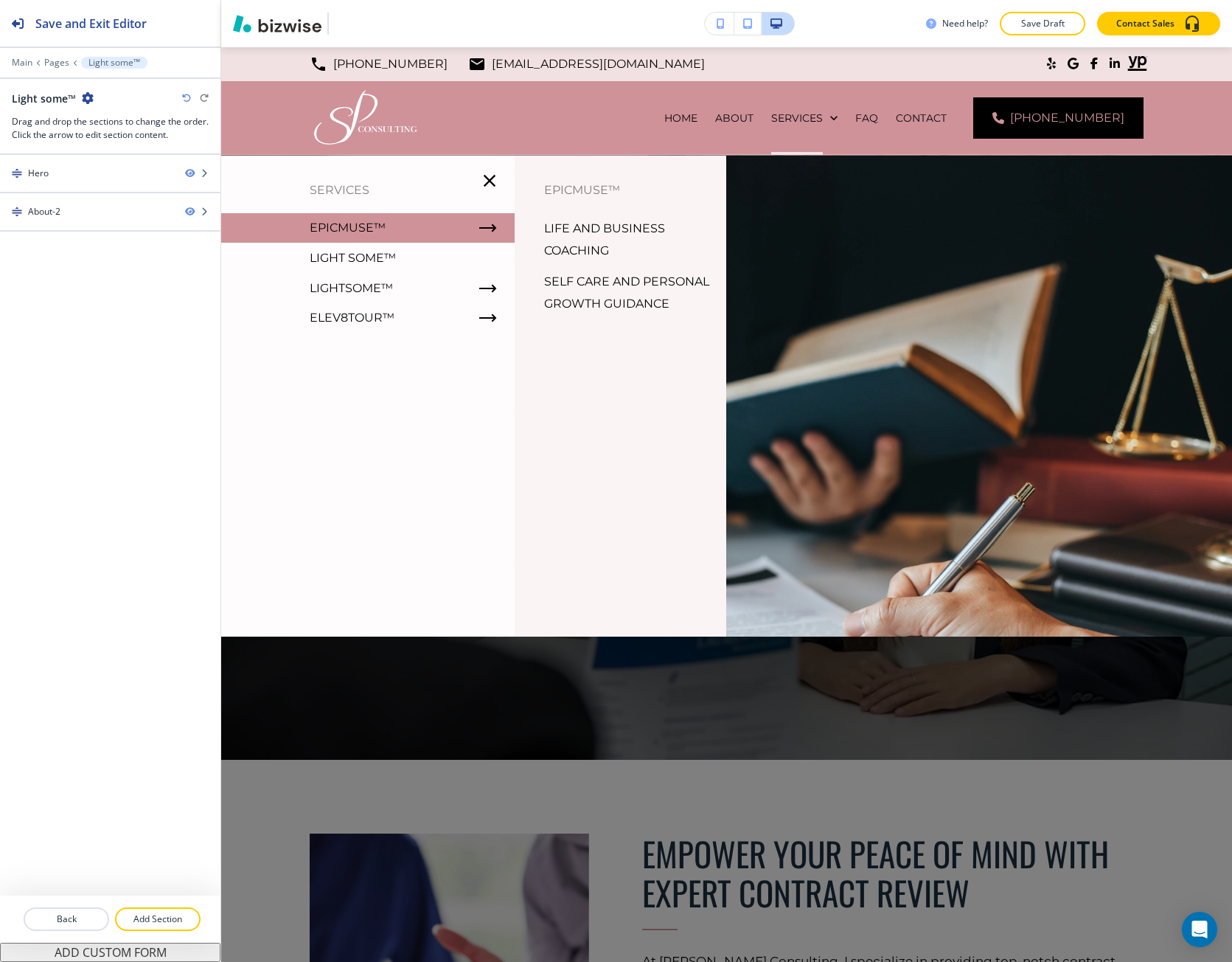
click at [323, 234] on p "EpicMuse™" at bounding box center [347, 228] width 76 height 22
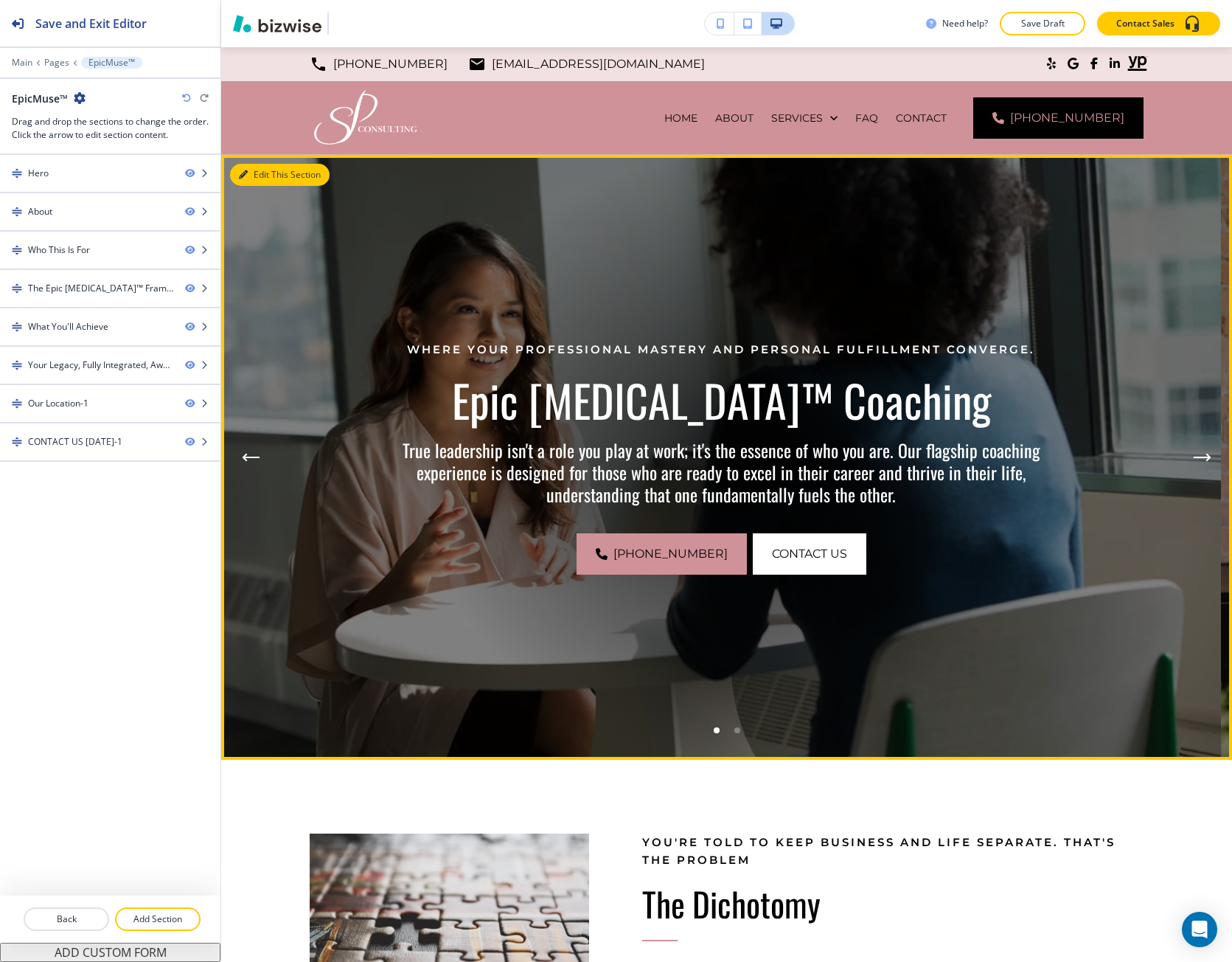
click at [240, 172] on icon "button" at bounding box center [243, 174] width 9 height 9
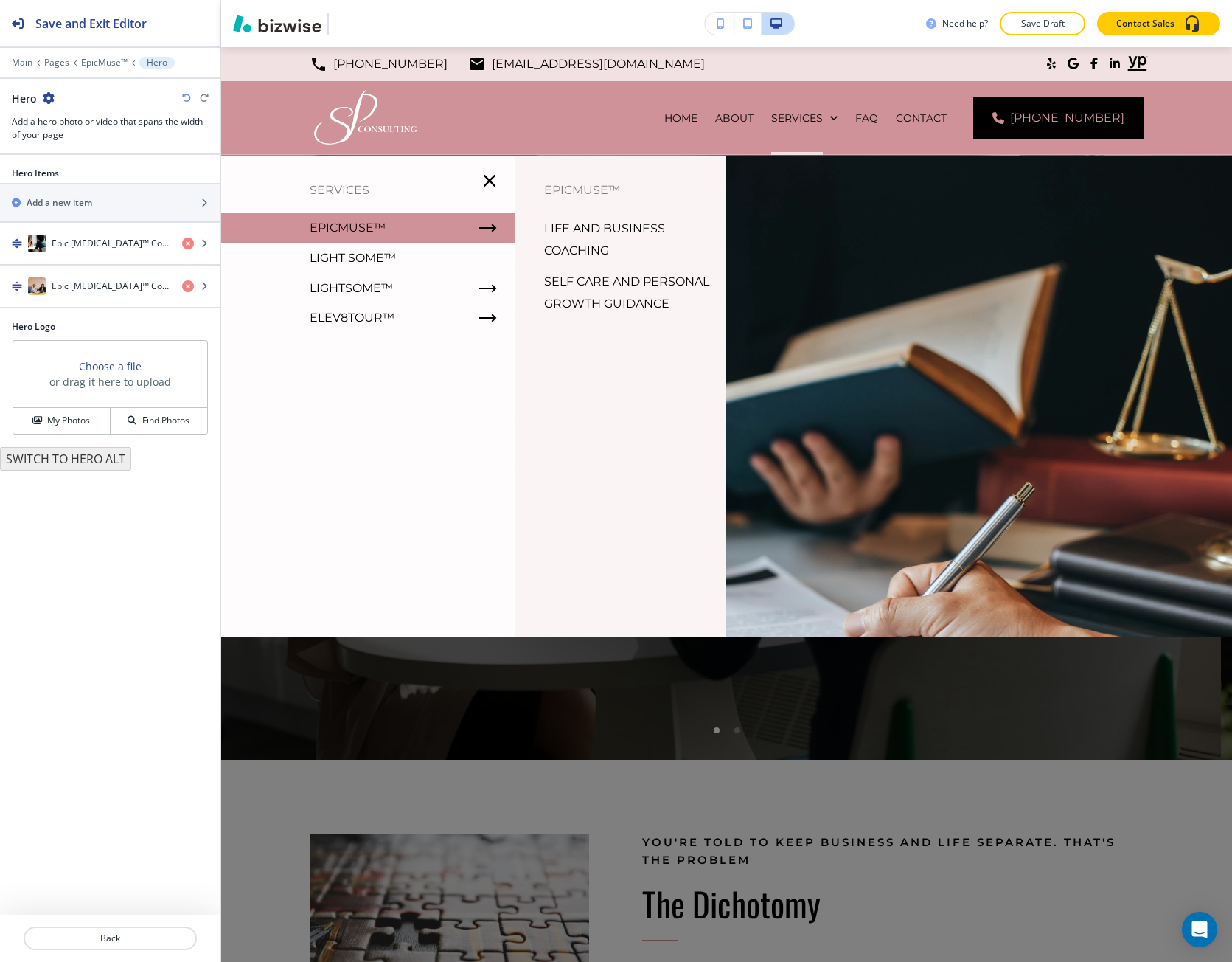
click at [366, 257] on p "Light some™" at bounding box center [352, 258] width 86 height 22
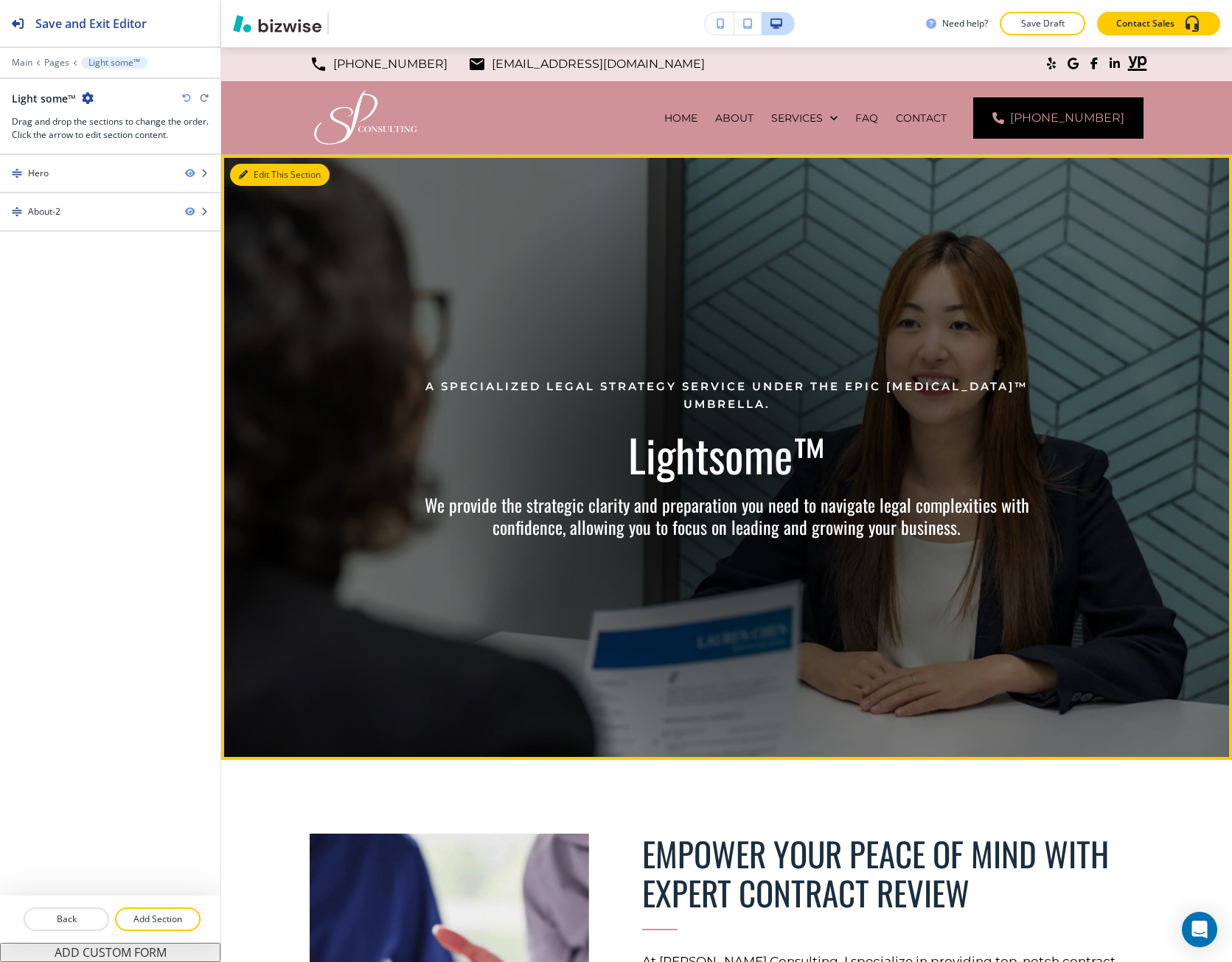
click at [255, 180] on button "Edit This Section" at bounding box center [280, 174] width 100 height 22
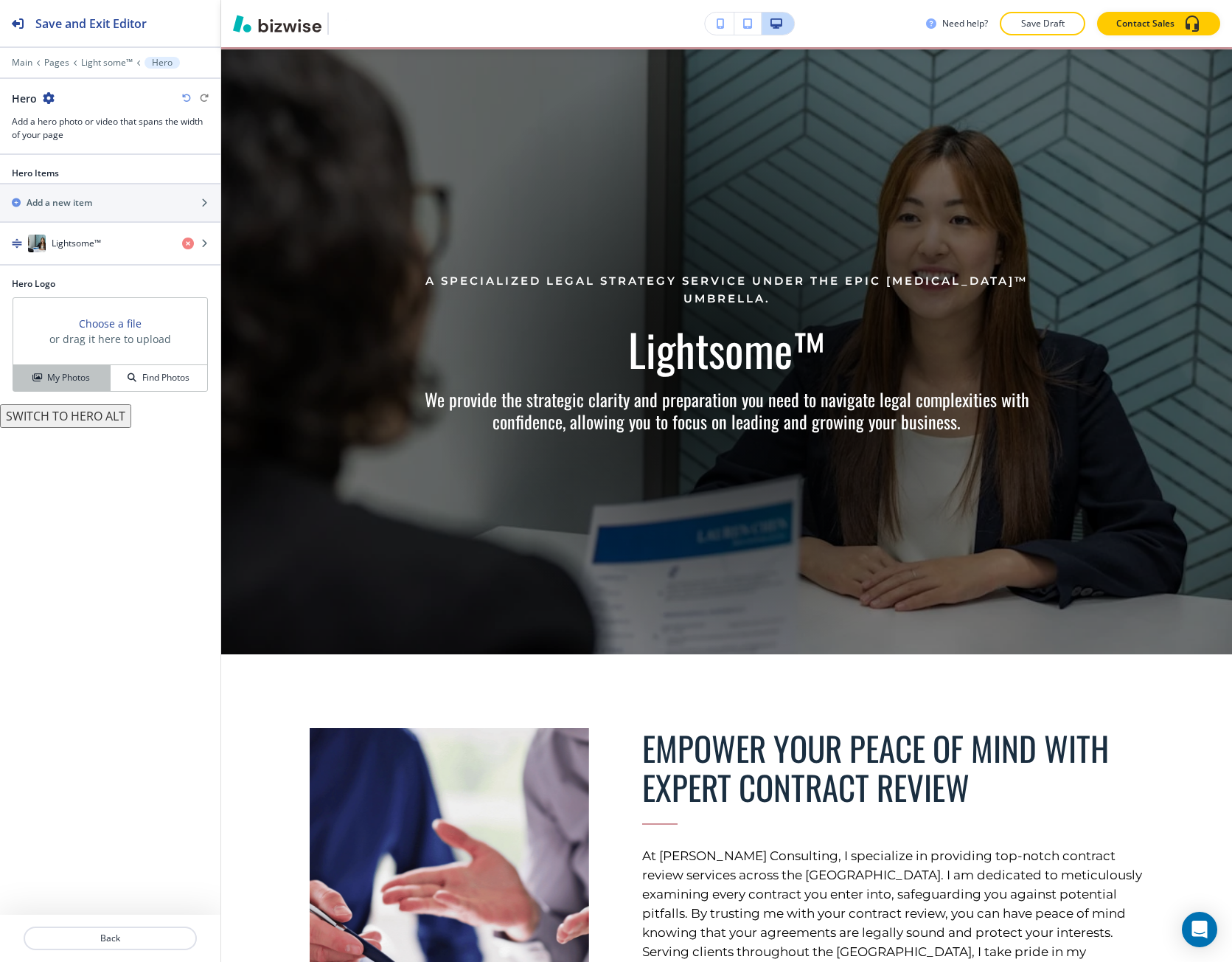
scroll to position [108, 0]
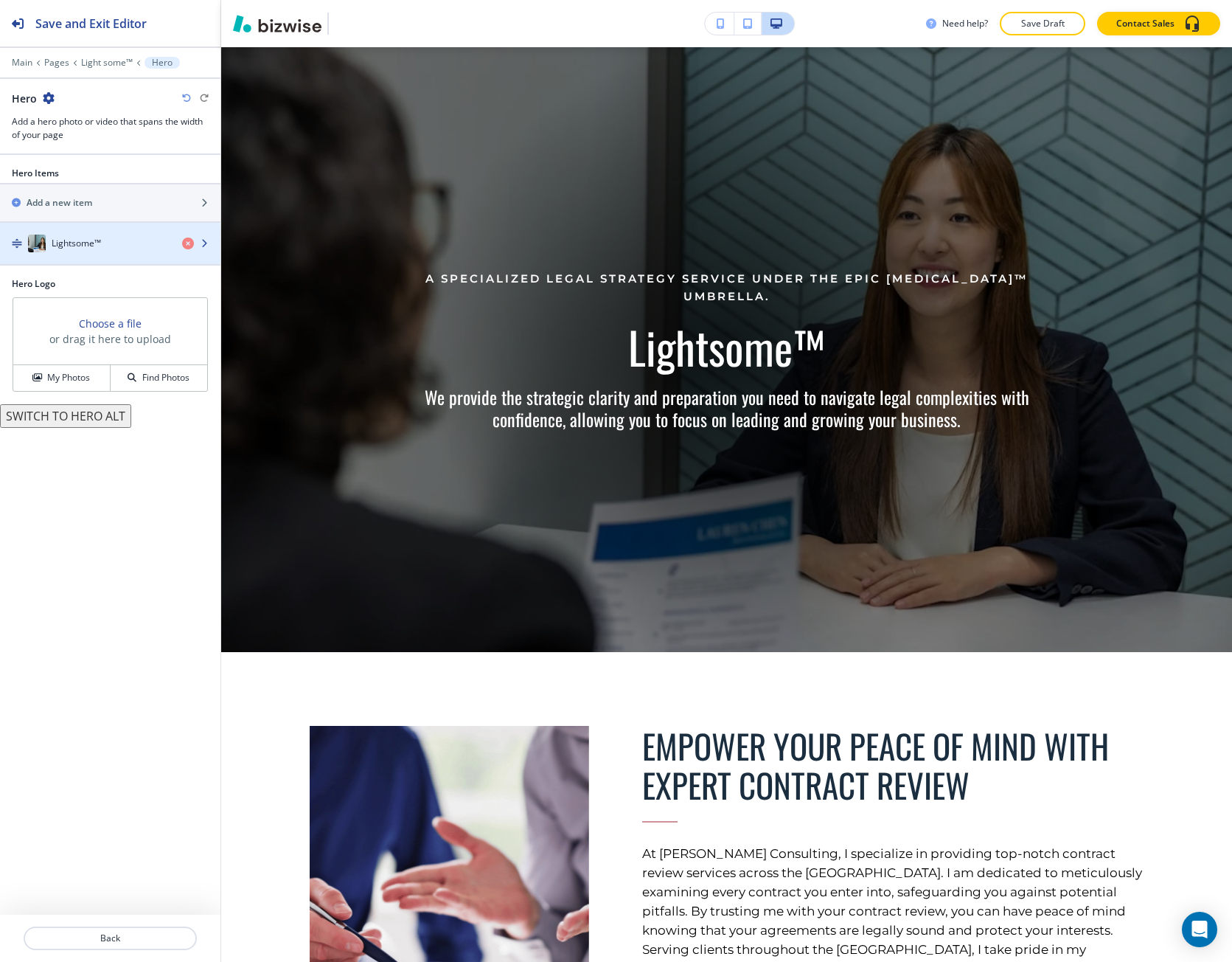
click at [70, 247] on h4 "Lightsome™" at bounding box center [76, 243] width 49 height 13
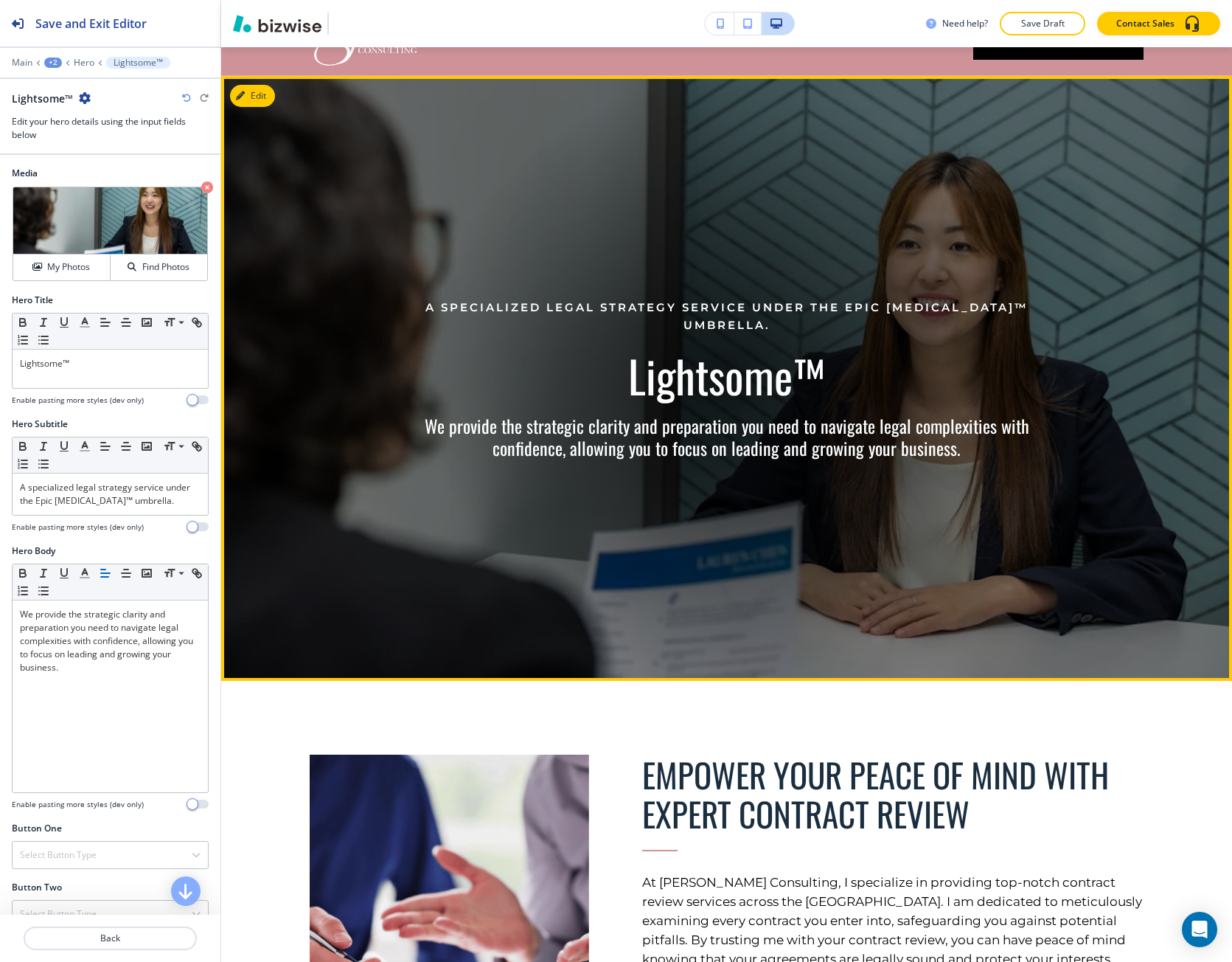
scroll to position [0, 0]
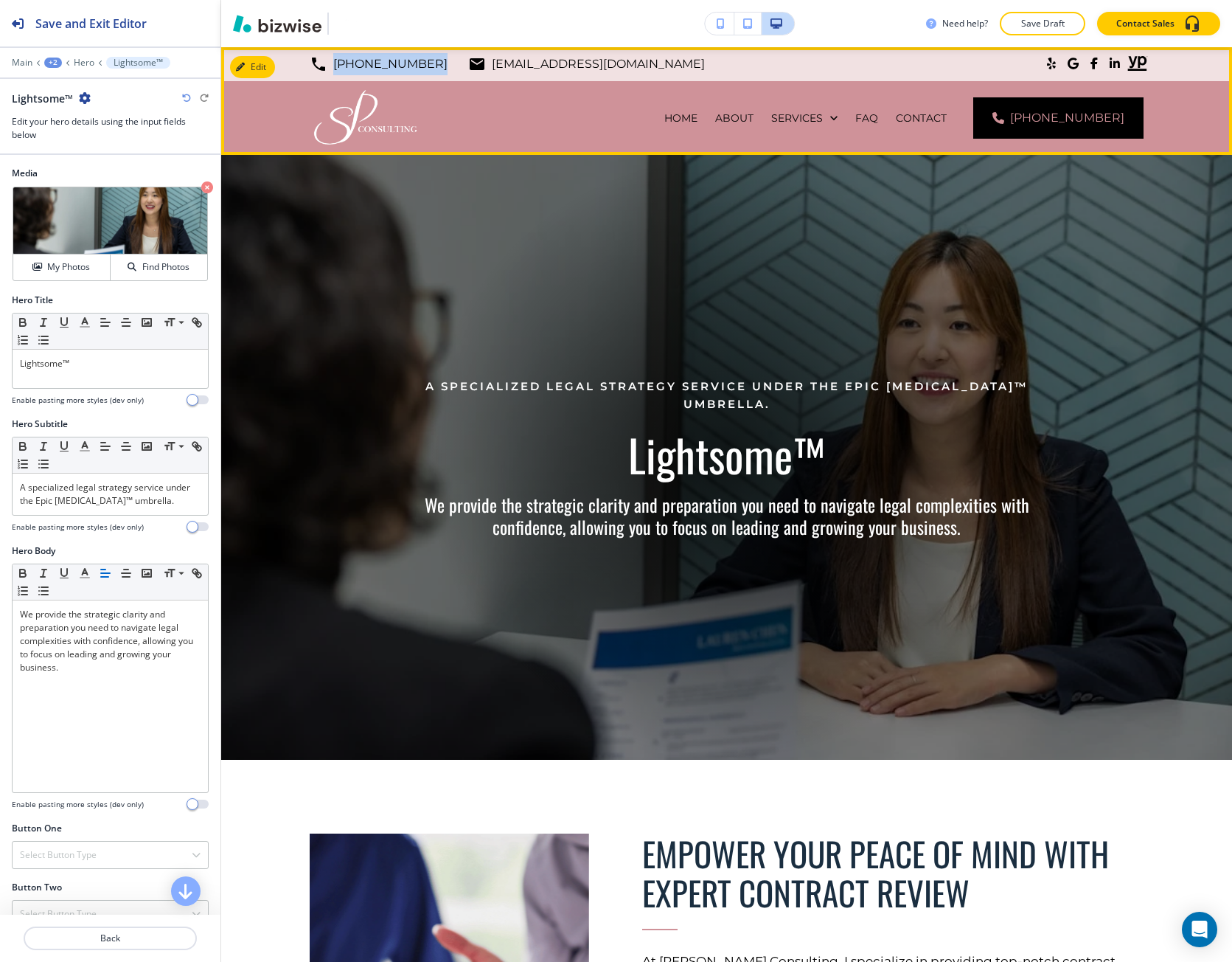
drag, startPoint x: 417, startPoint y: 69, endPoint x: 330, endPoint y: 69, distance: 87.0
click at [330, 69] on div "(615) 330-3561 connect@sumitapradhan.consulting" at bounding box center [507, 64] width 395 height 22
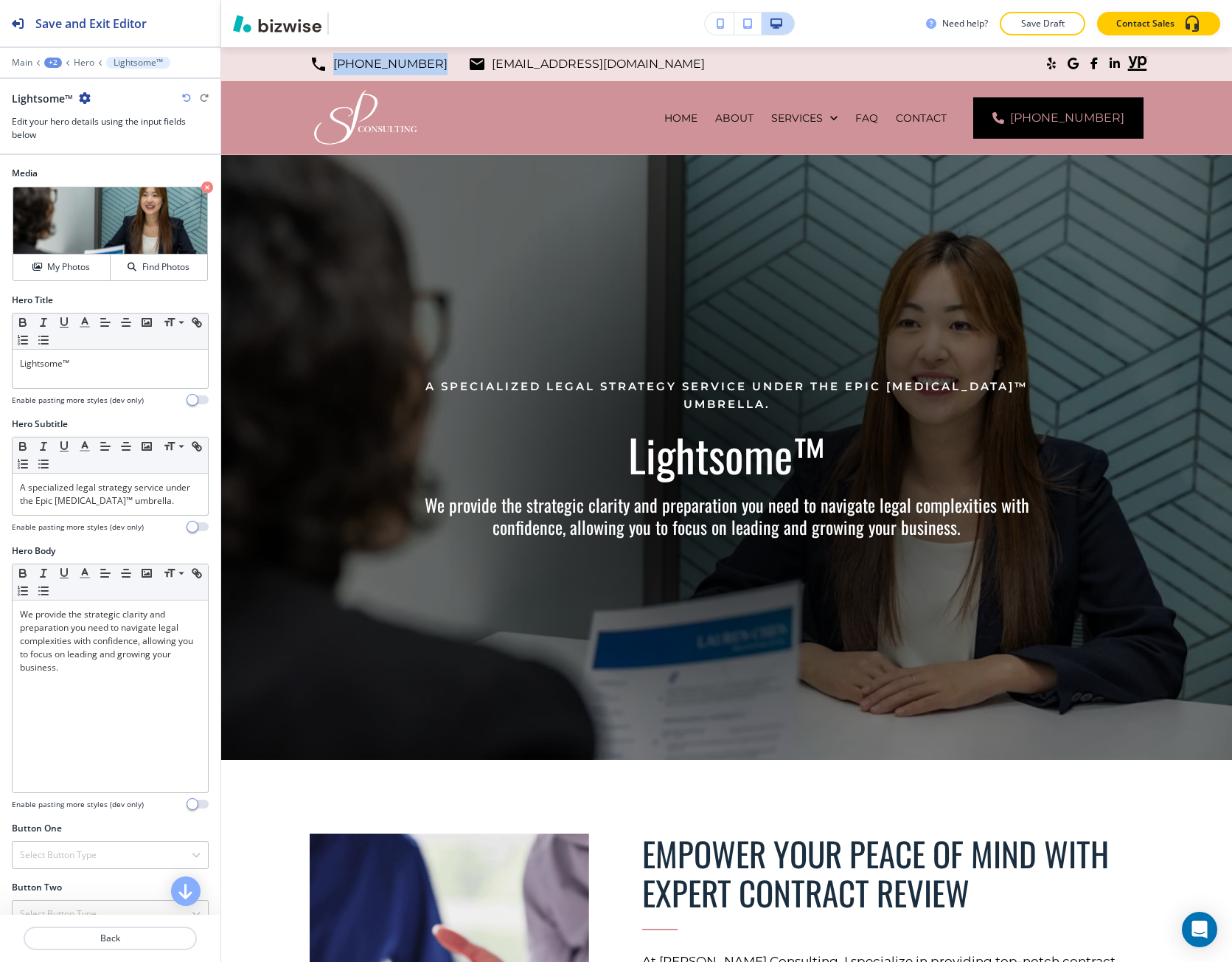
copy p "[PHONE_NUMBER]"
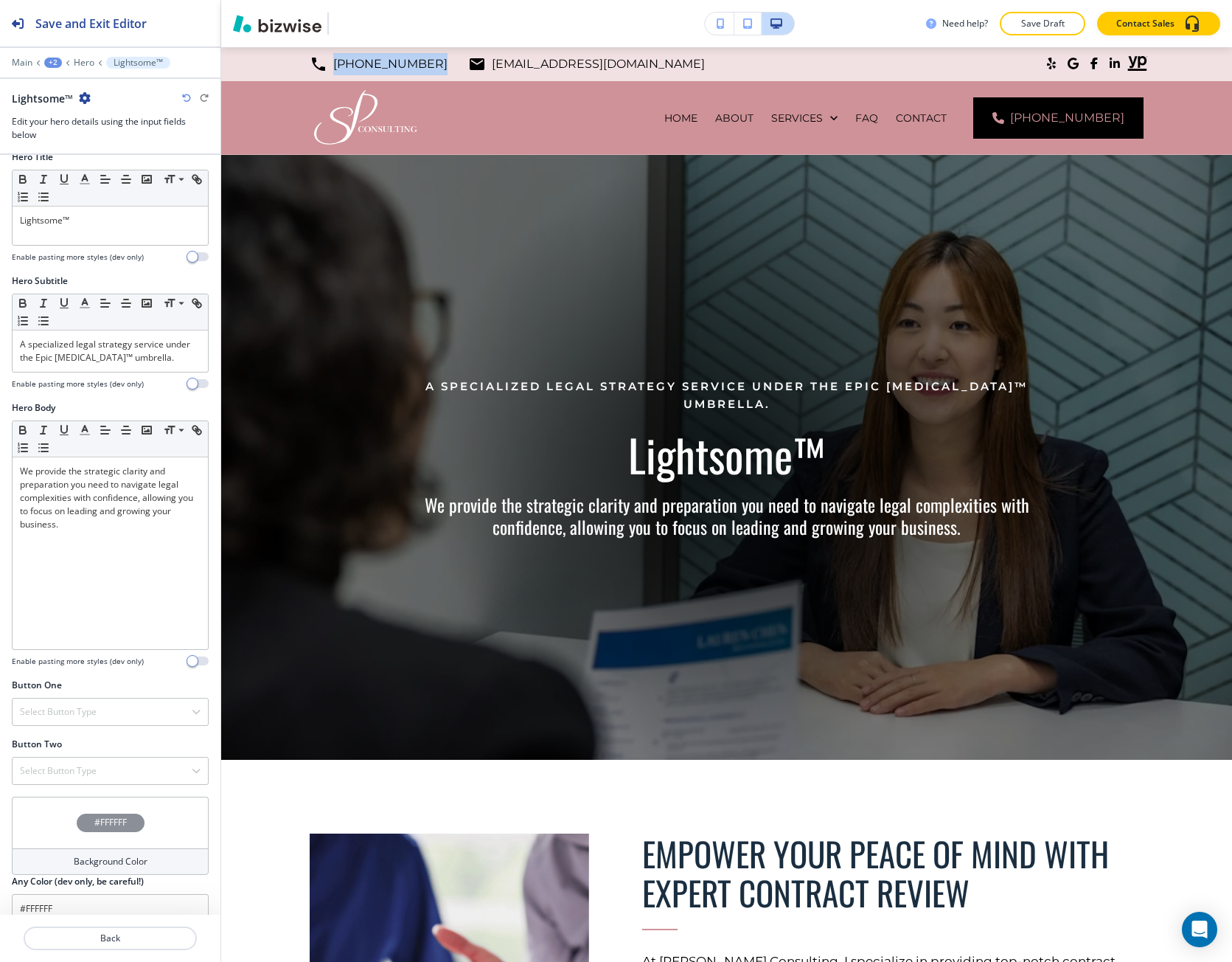
scroll to position [164, 0]
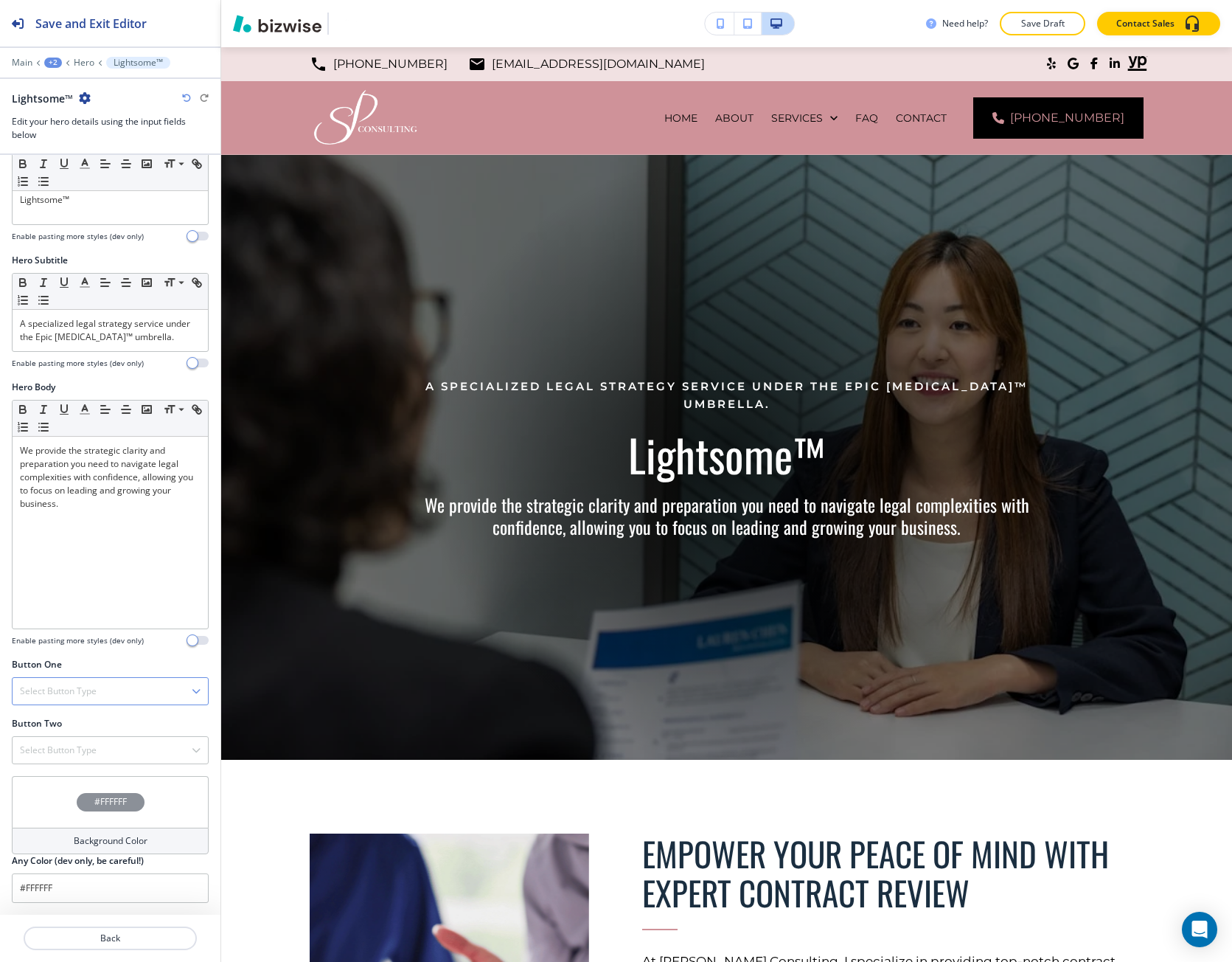
click at [53, 692] on h4 "Select Button Type" at bounding box center [58, 691] width 77 height 13
click at [65, 717] on h4 "Telephone" at bounding box center [110, 717] width 181 height 13
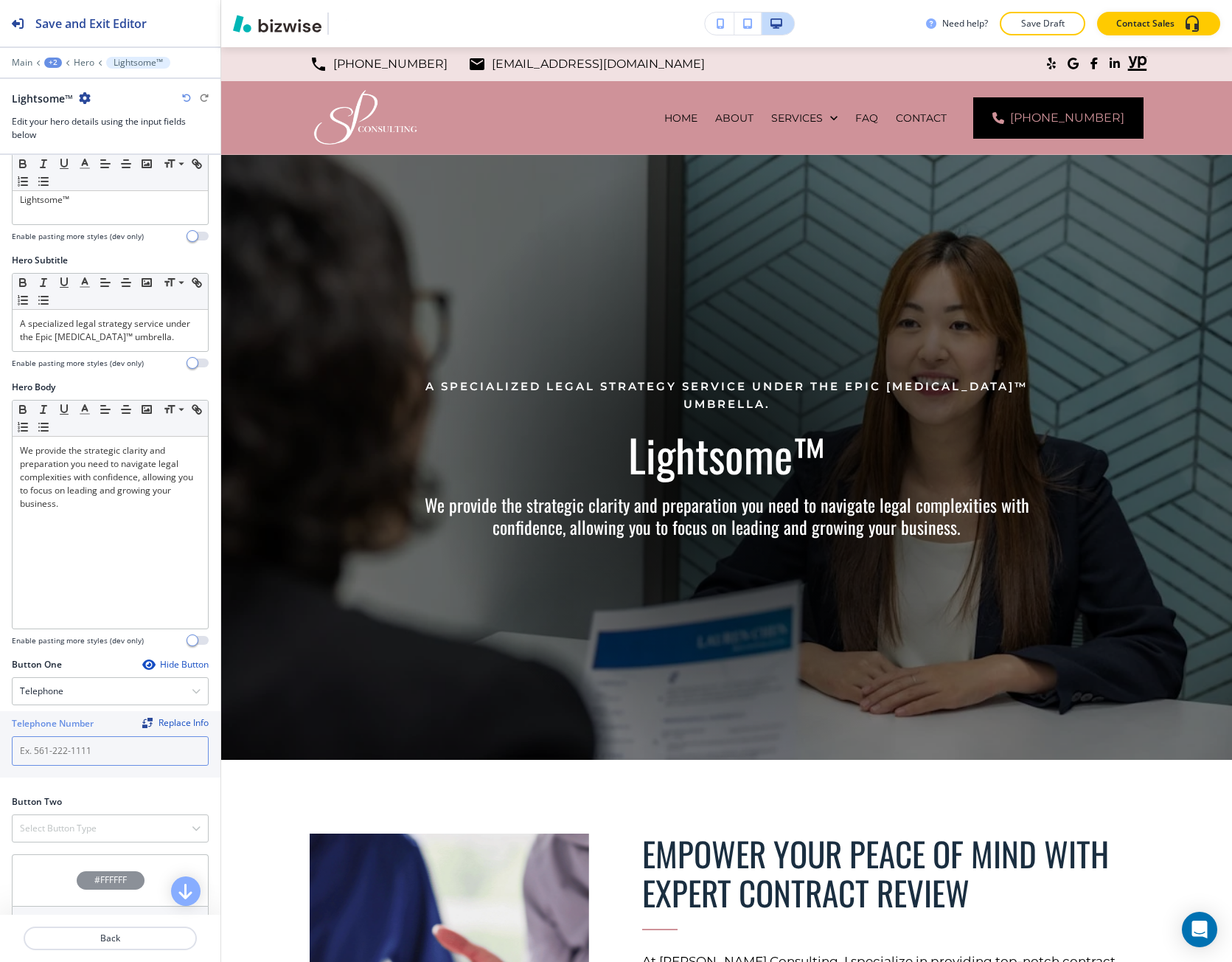
click at [70, 743] on input "text" at bounding box center [110, 751] width 197 height 29
paste input "[PHONE_NUMBER]"
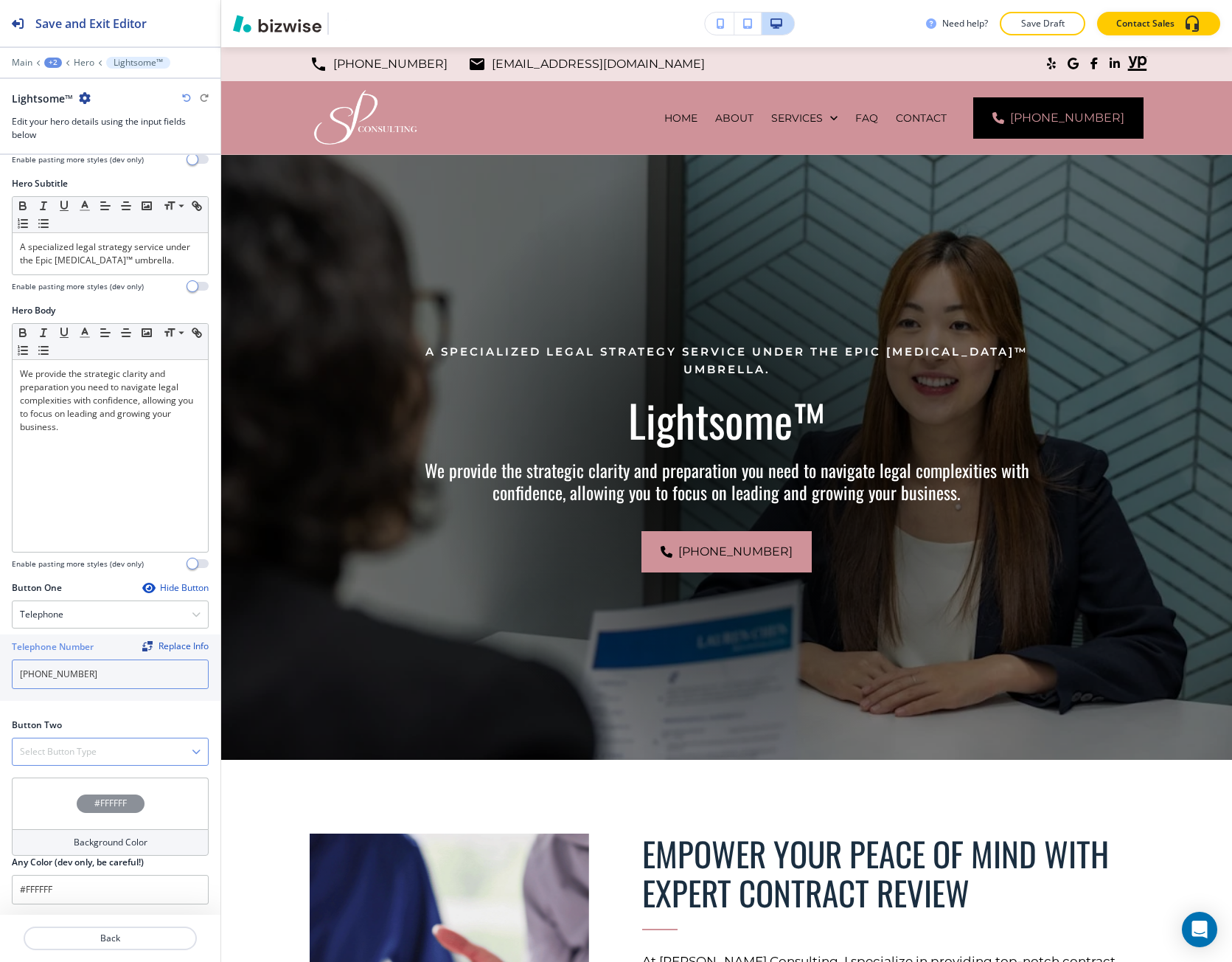
scroll to position [242, 0]
type input "[PHONE_NUMBER]"
click at [83, 747] on h4 "Select Button Type" at bounding box center [58, 750] width 77 height 13
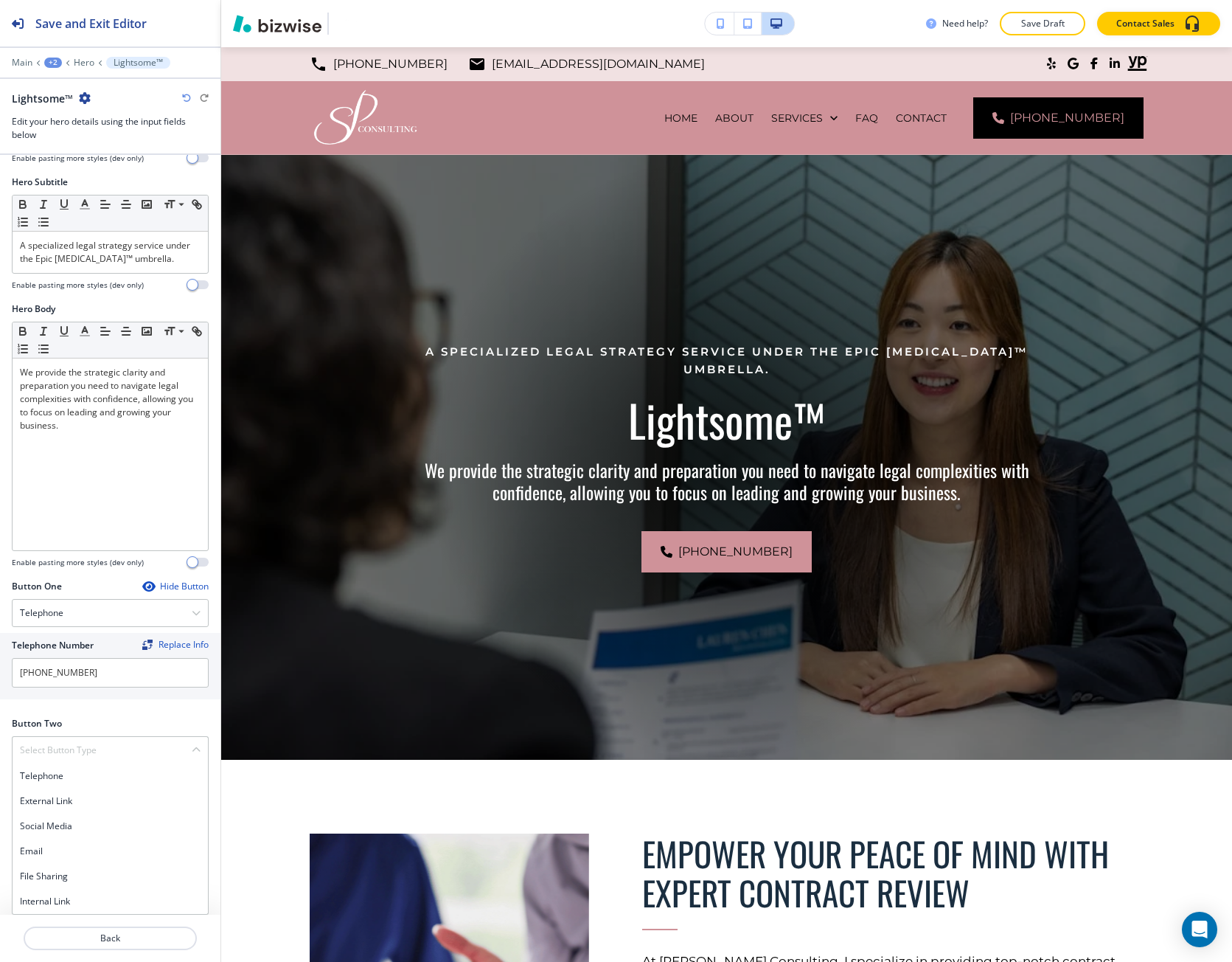
click at [56, 896] on h4 "Internal Link" at bounding box center [110, 901] width 181 height 13
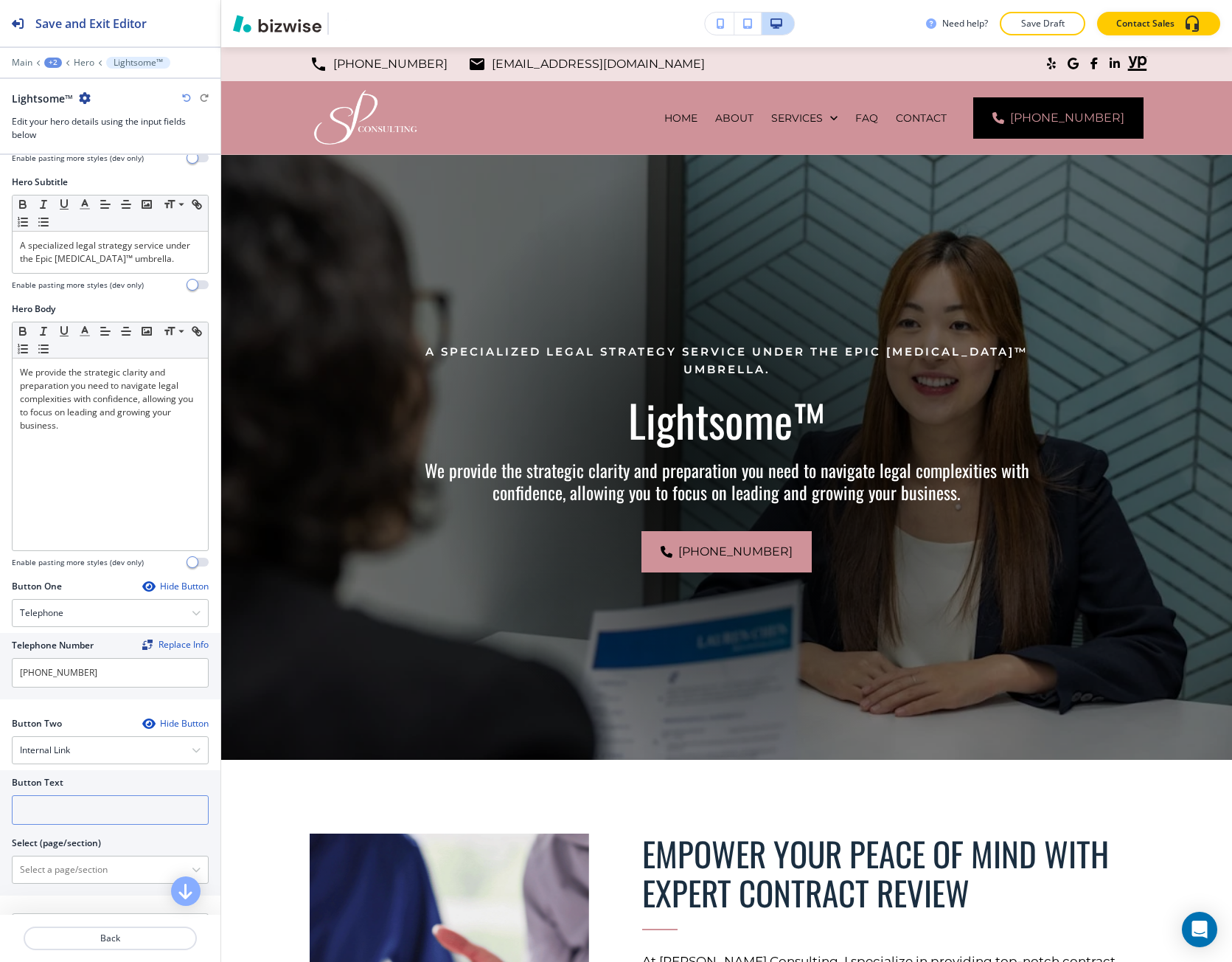
click at [42, 808] on input "text" at bounding box center [110, 810] width 197 height 29
type input "contact us"
type \(page\/section\) "CONTACT"
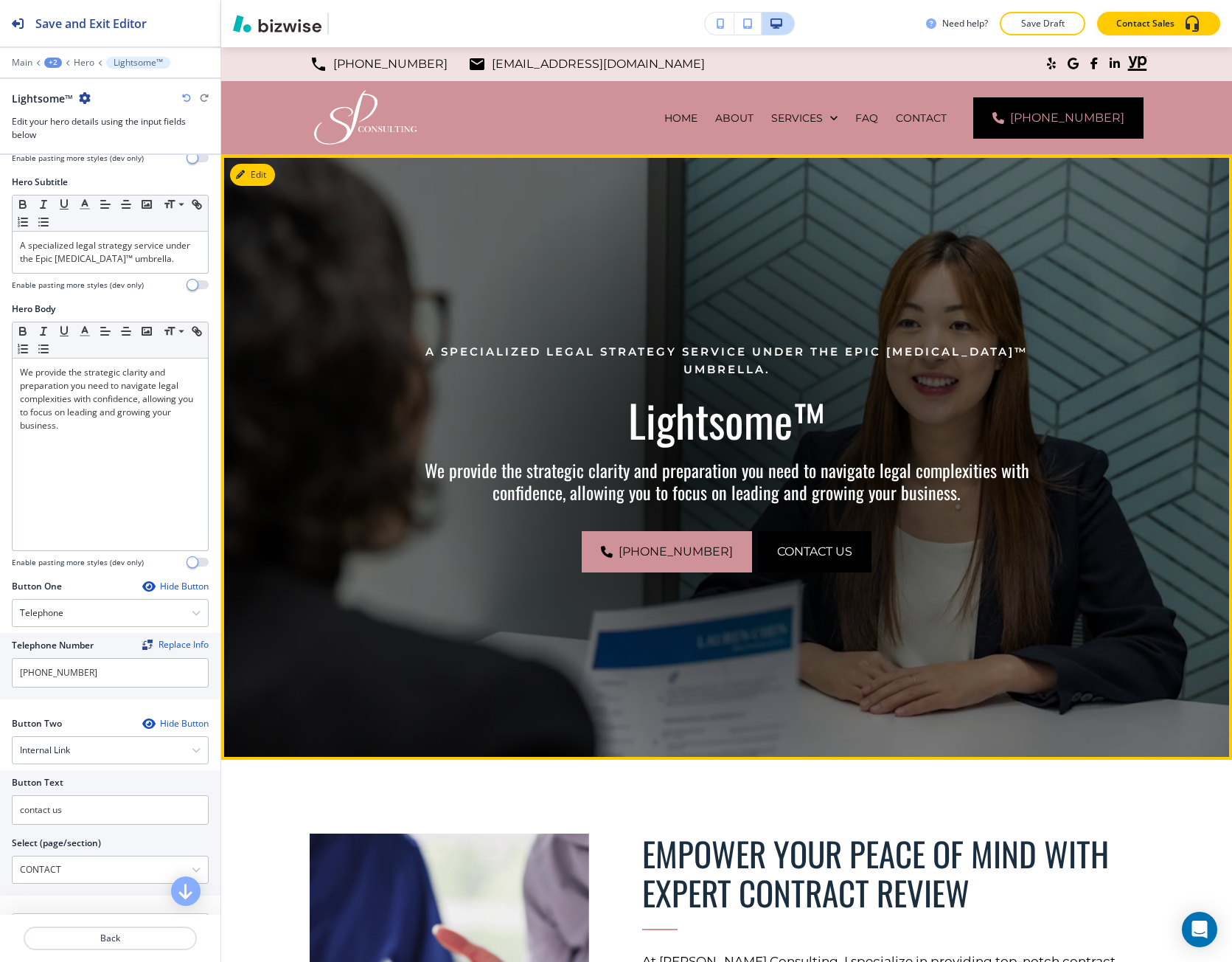
click at [761, 559] on button "contact us" at bounding box center [815, 552] width 114 height 41
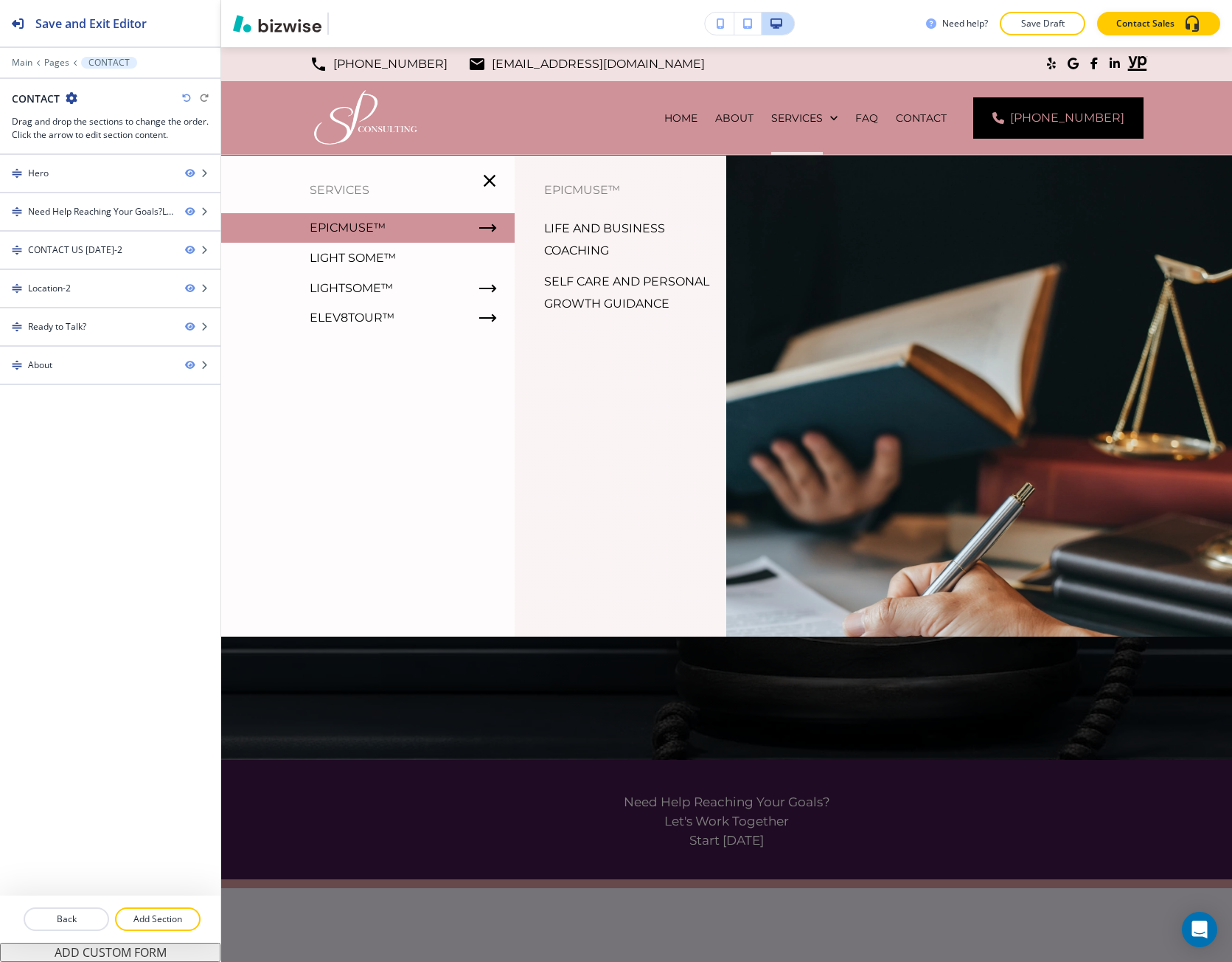
click at [330, 265] on p "Light some™" at bounding box center [352, 258] width 86 height 22
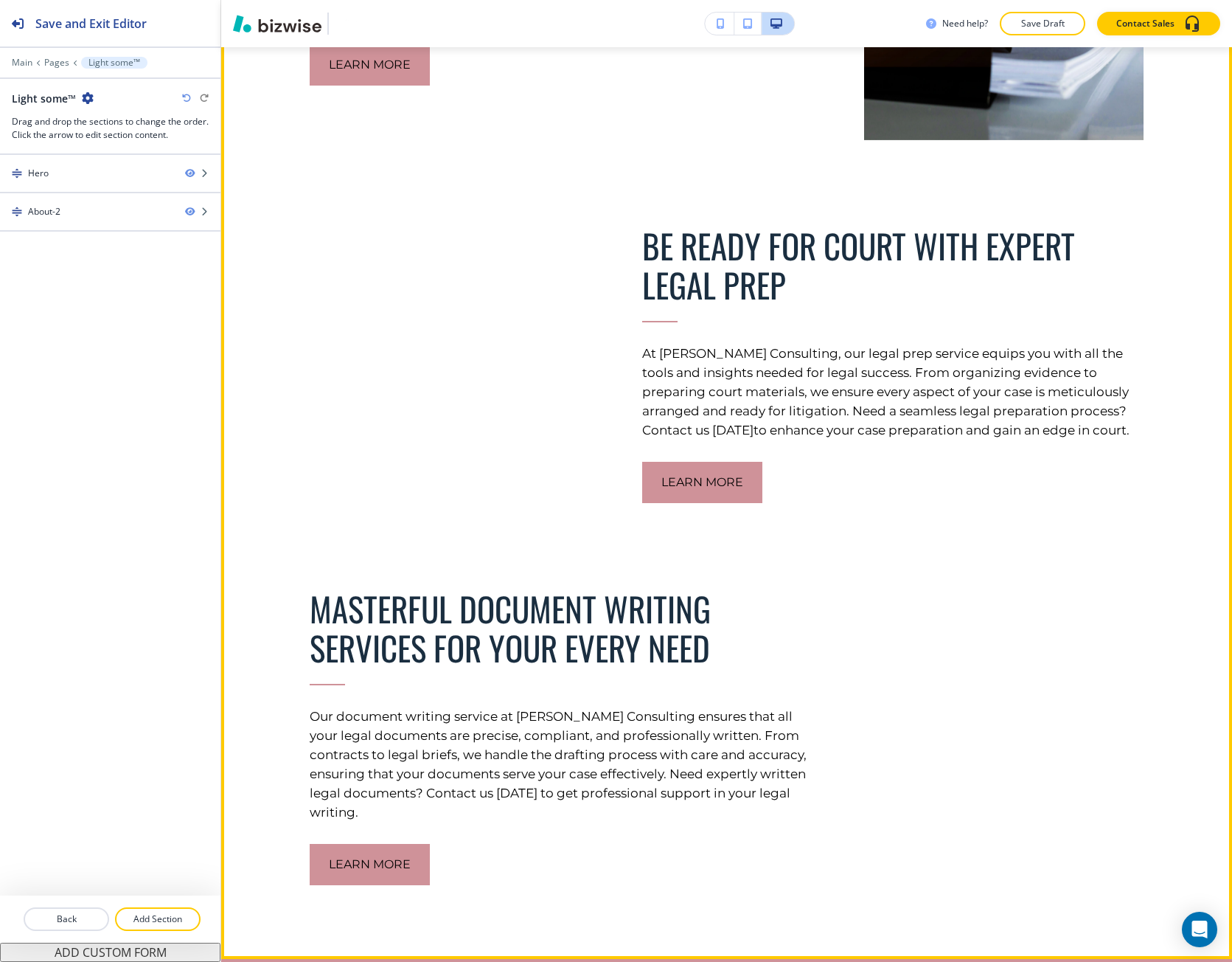
scroll to position [1549, 0]
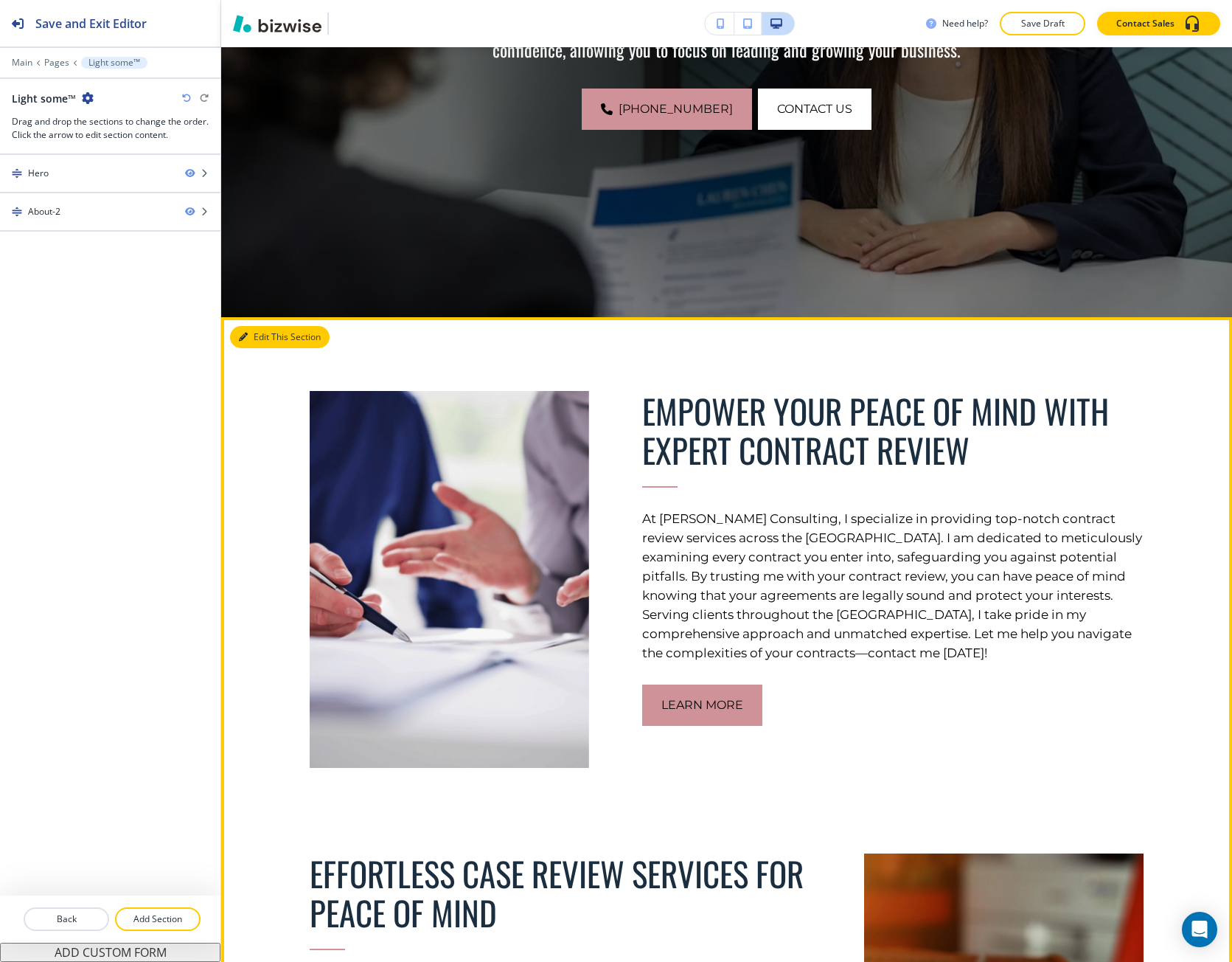
click at [259, 332] on button "Edit This Section" at bounding box center [280, 336] width 100 height 22
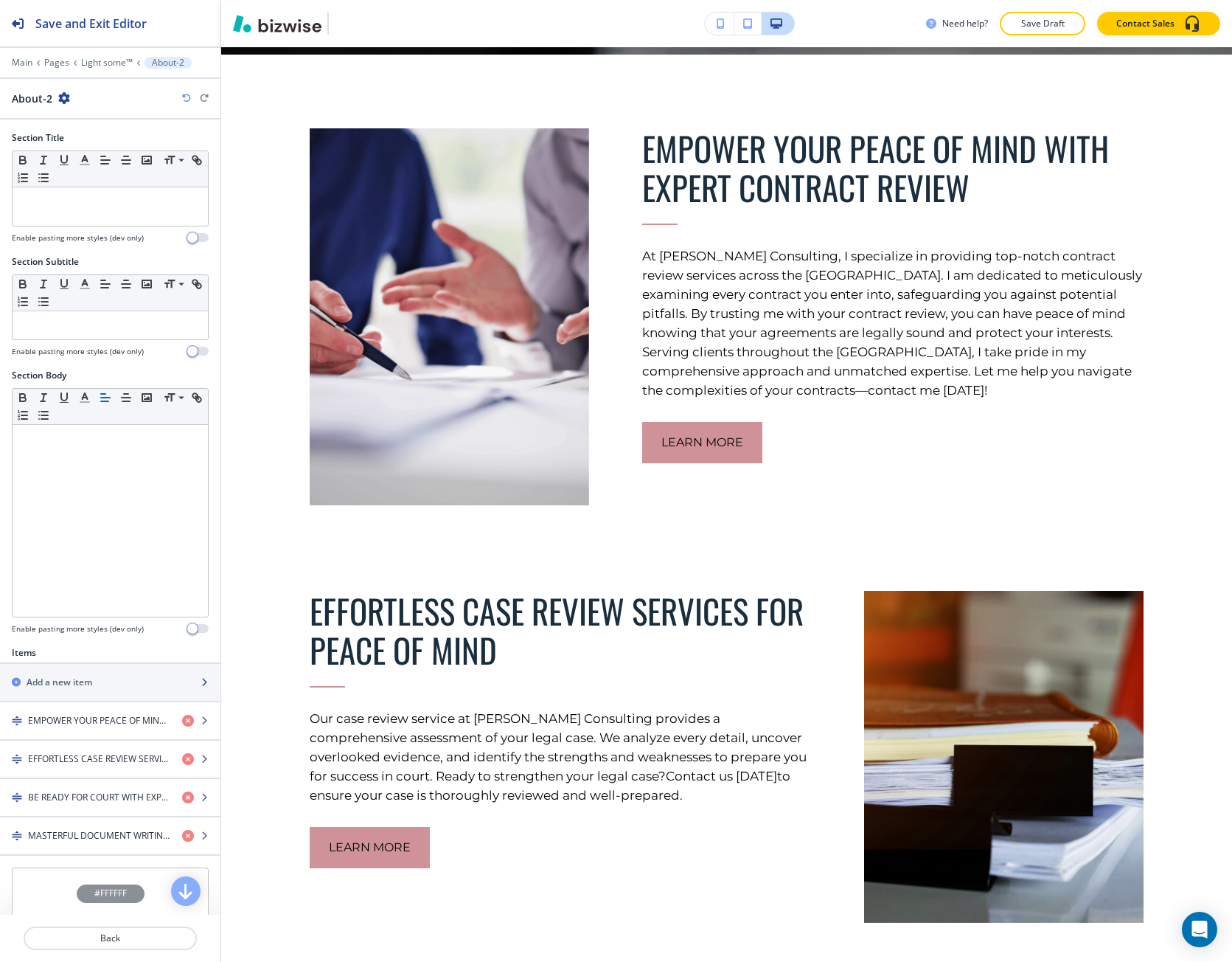
scroll to position [712, 0]
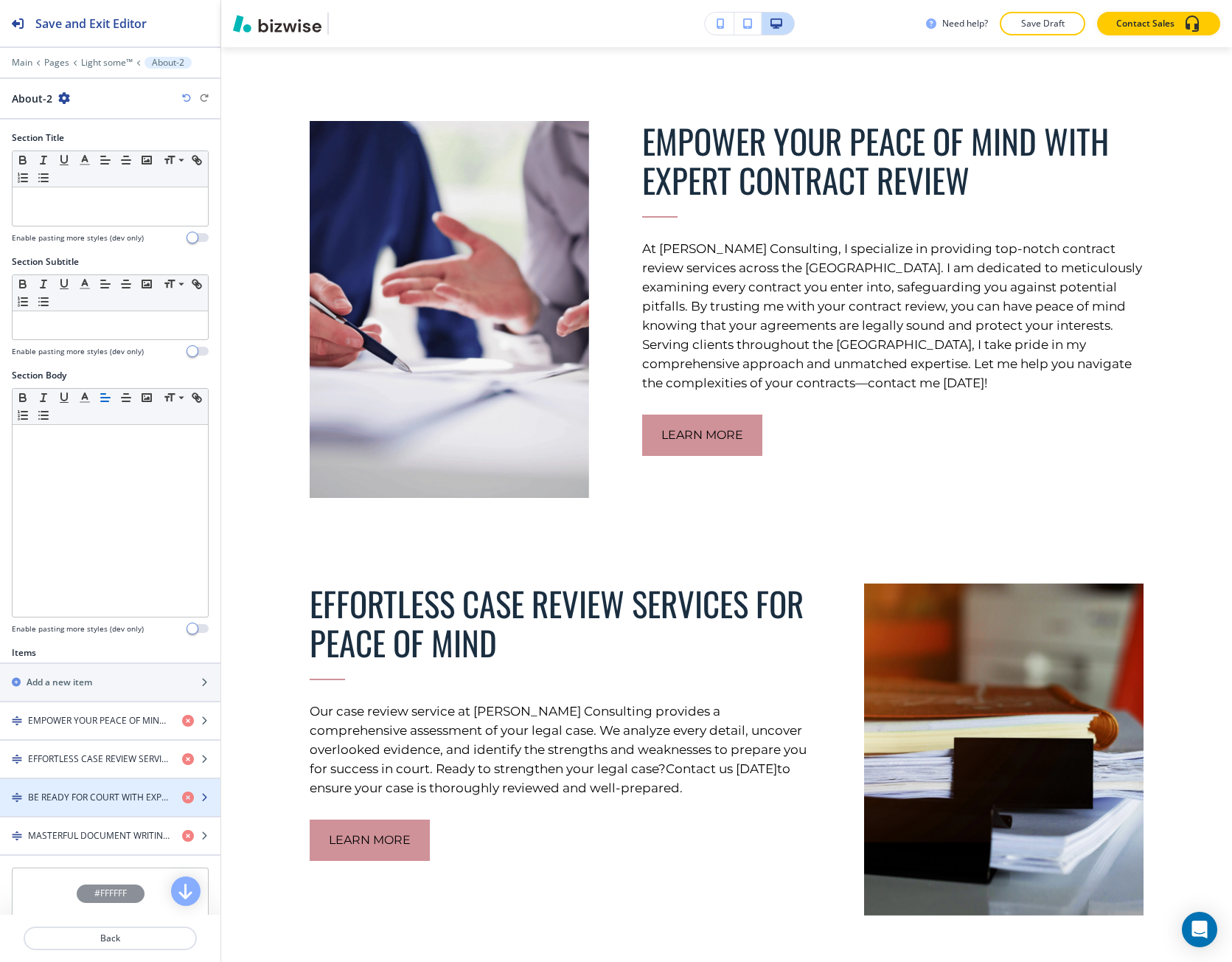
click at [80, 786] on div "button" at bounding box center [110, 784] width 220 height 11
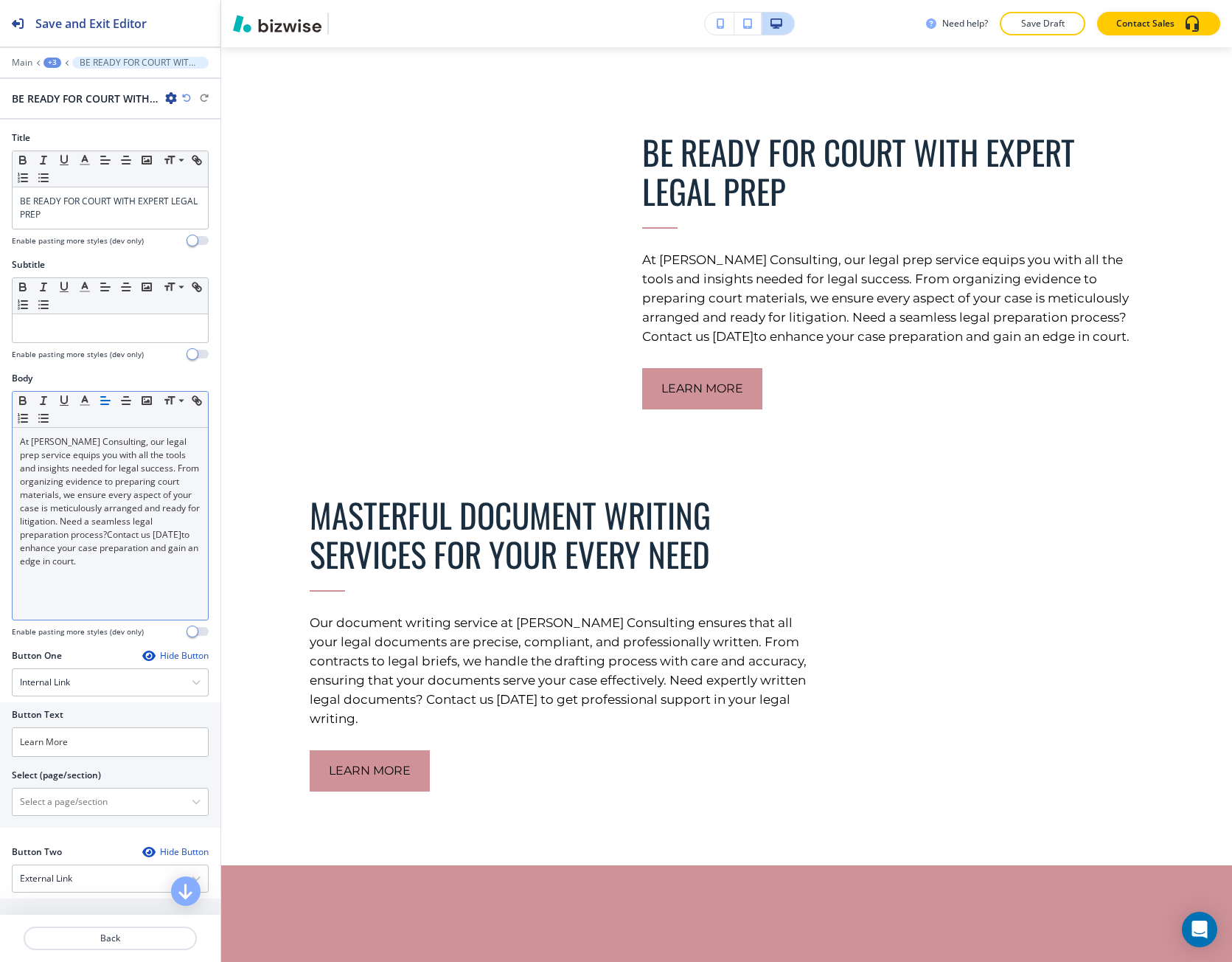
scroll to position [1583, 0]
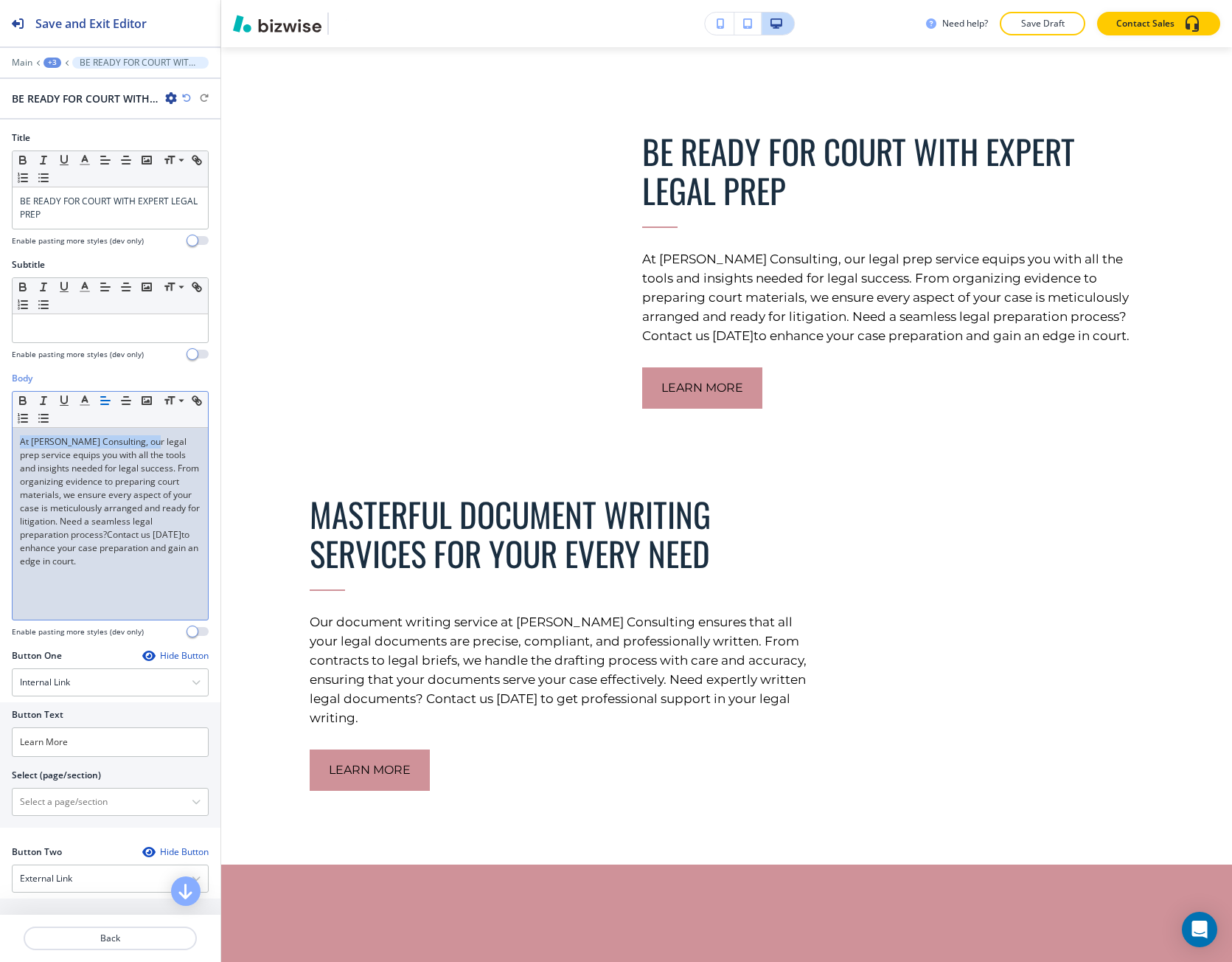
drag, startPoint x: 151, startPoint y: 447, endPoint x: 11, endPoint y: 441, distance: 140.1
click at [11, 441] on div "Small Normal Large Huge At Sumita Pradhan Consulting, our legal prep service eq…" at bounding box center [110, 505] width 197 height 229
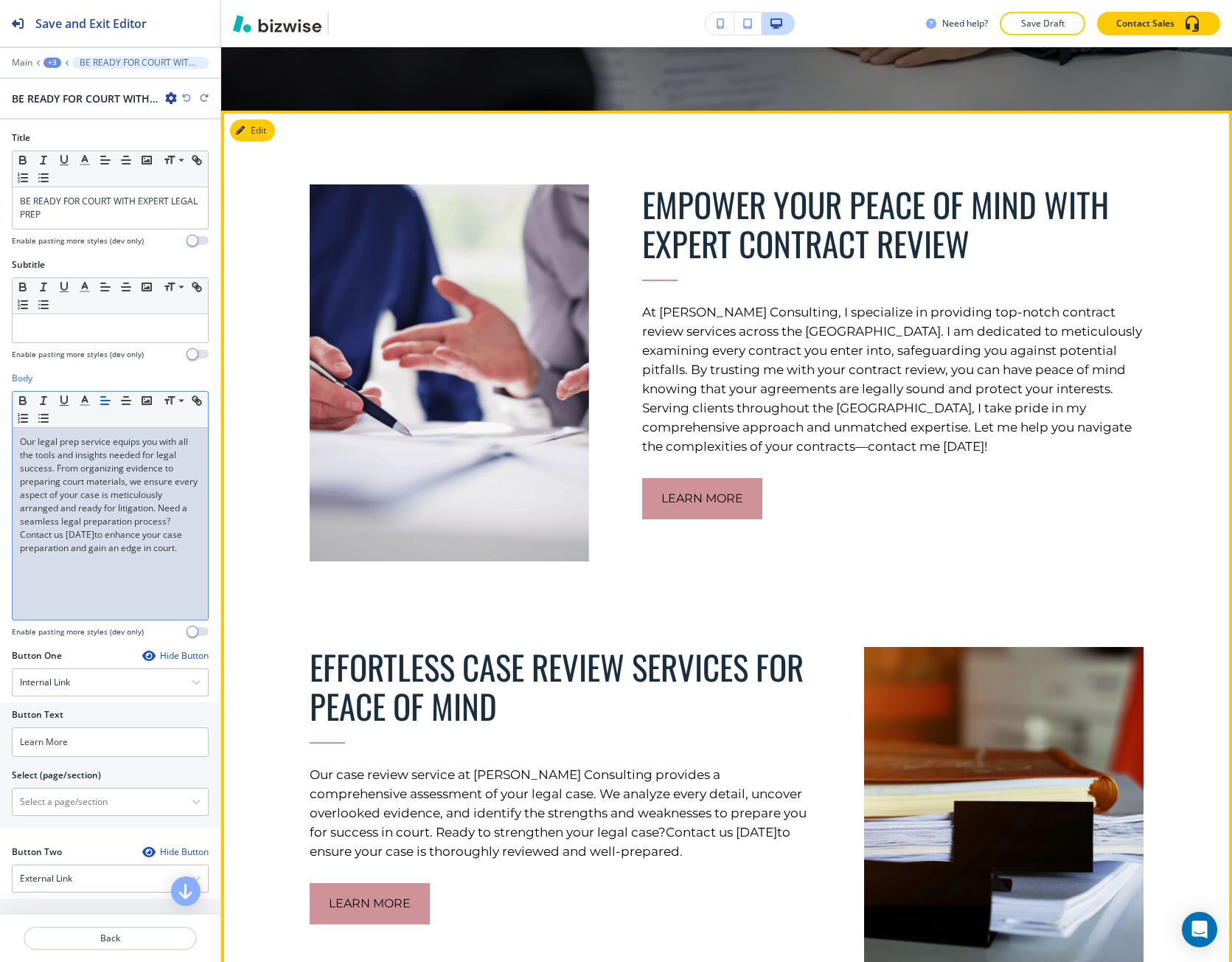
scroll to position [402, 0]
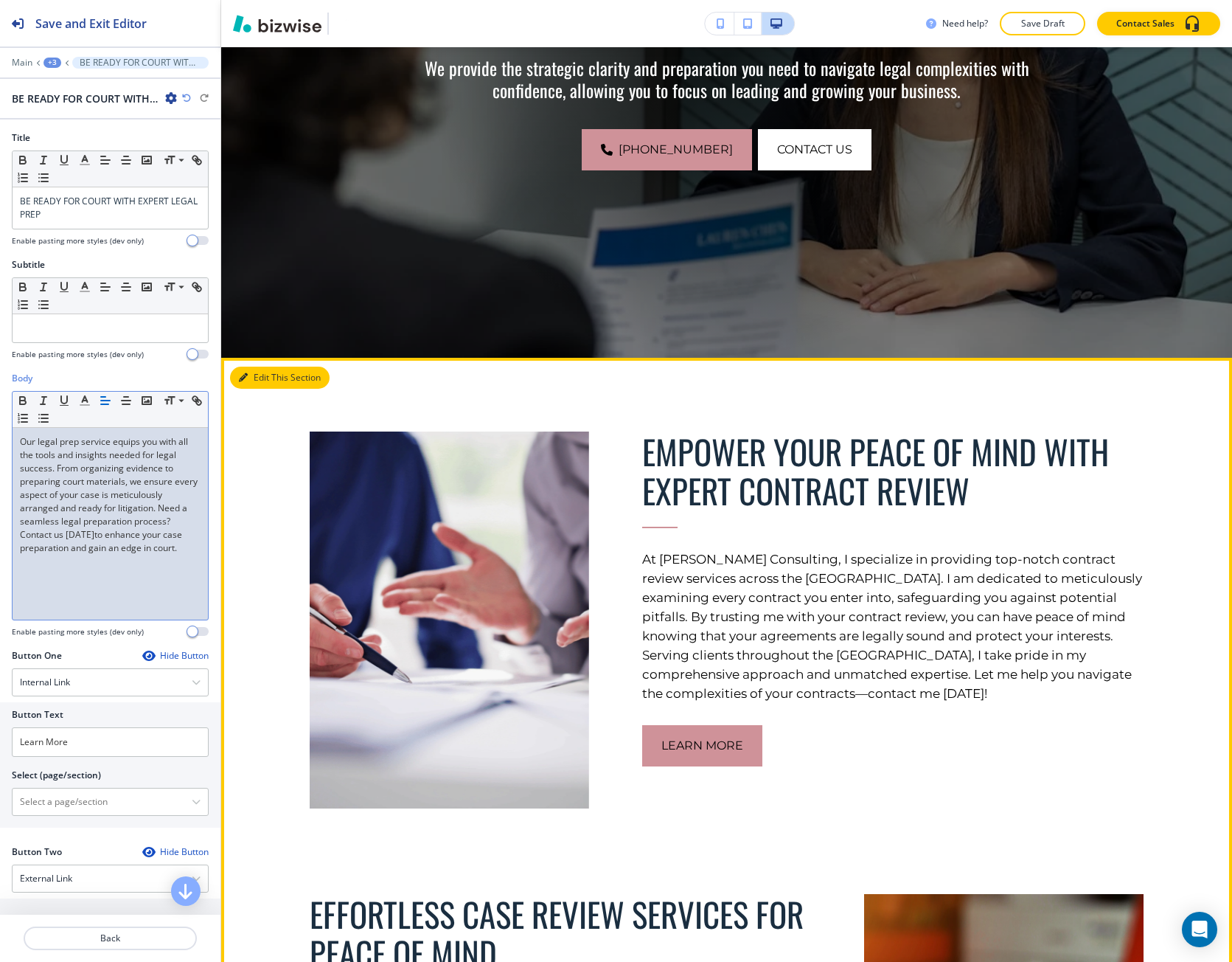
click at [242, 381] on icon "button" at bounding box center [243, 377] width 9 height 9
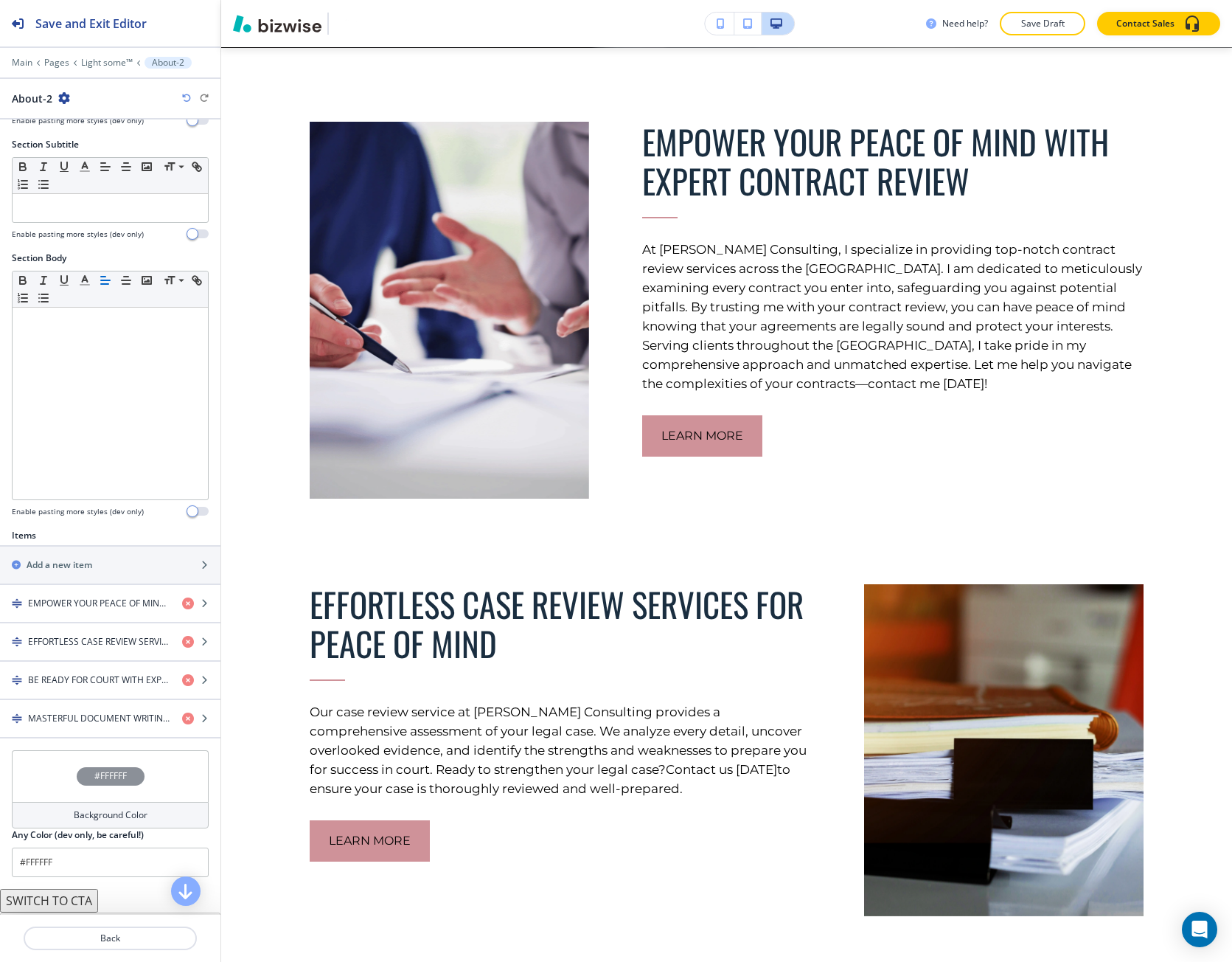
scroll to position [712, 0]
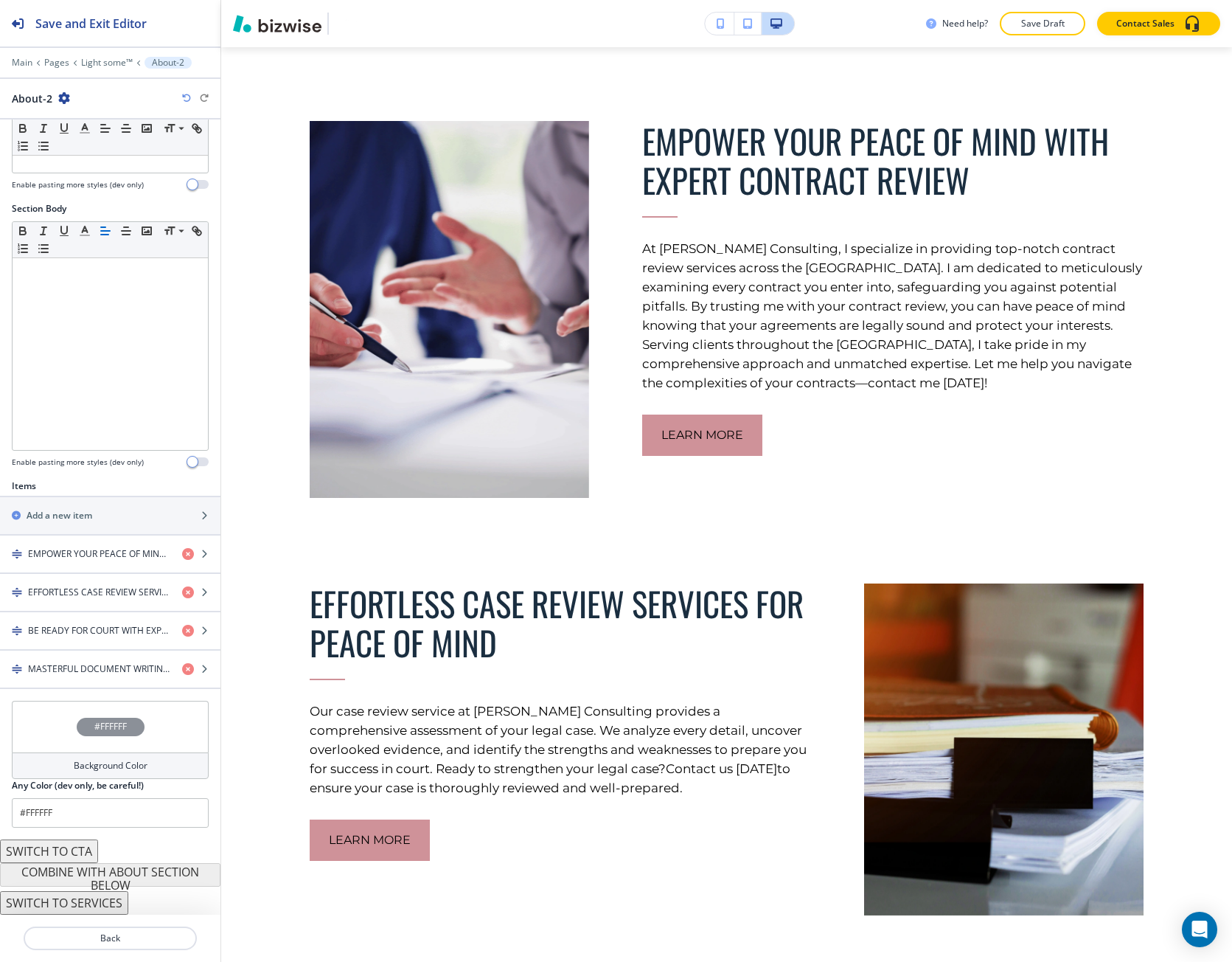
click at [106, 731] on h4 "#FFFFFF" at bounding box center [111, 726] width 33 height 13
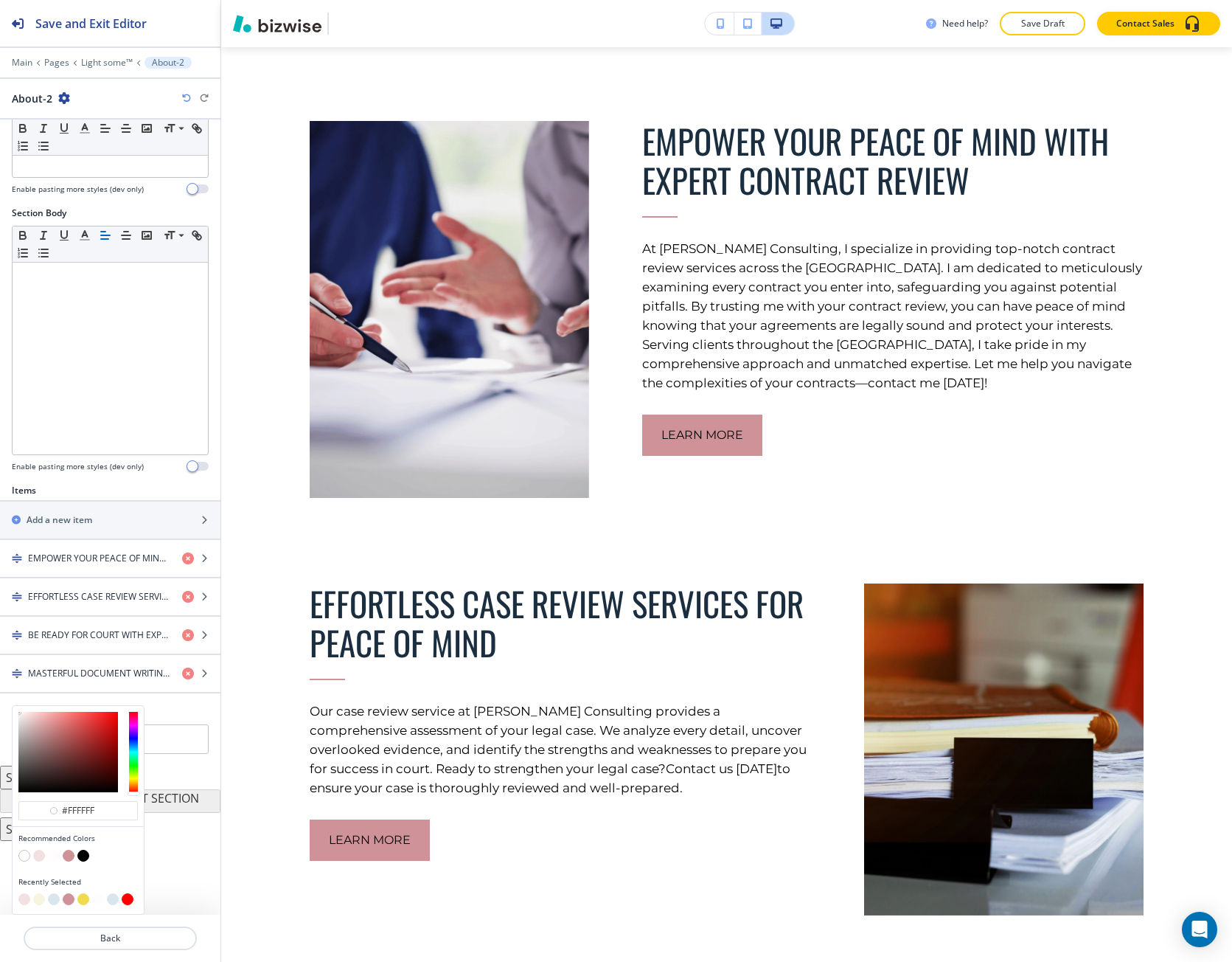
click at [53, 860] on button "button" at bounding box center [54, 856] width 11 height 11
type input "#fefcfc"
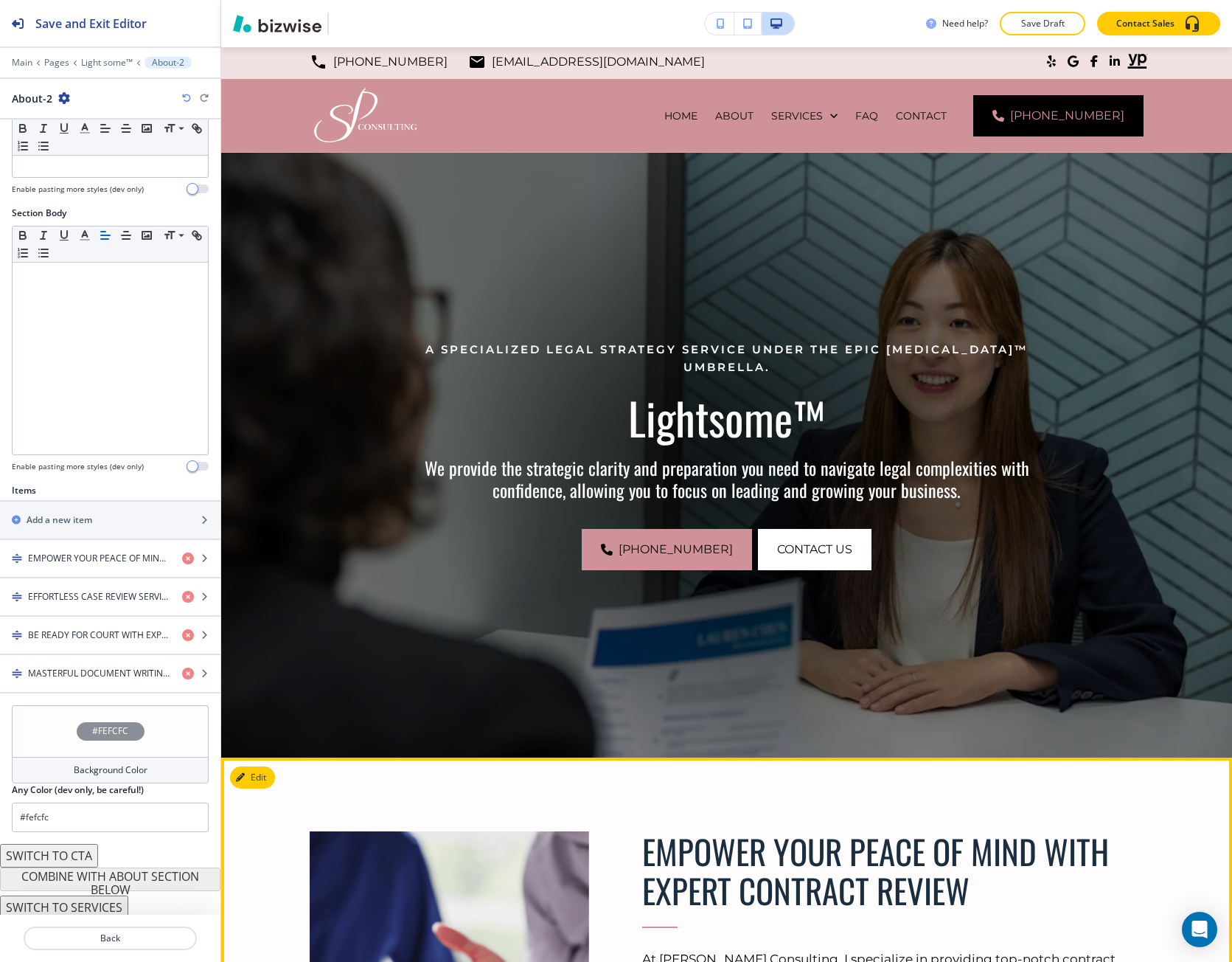
scroll to position [0, 0]
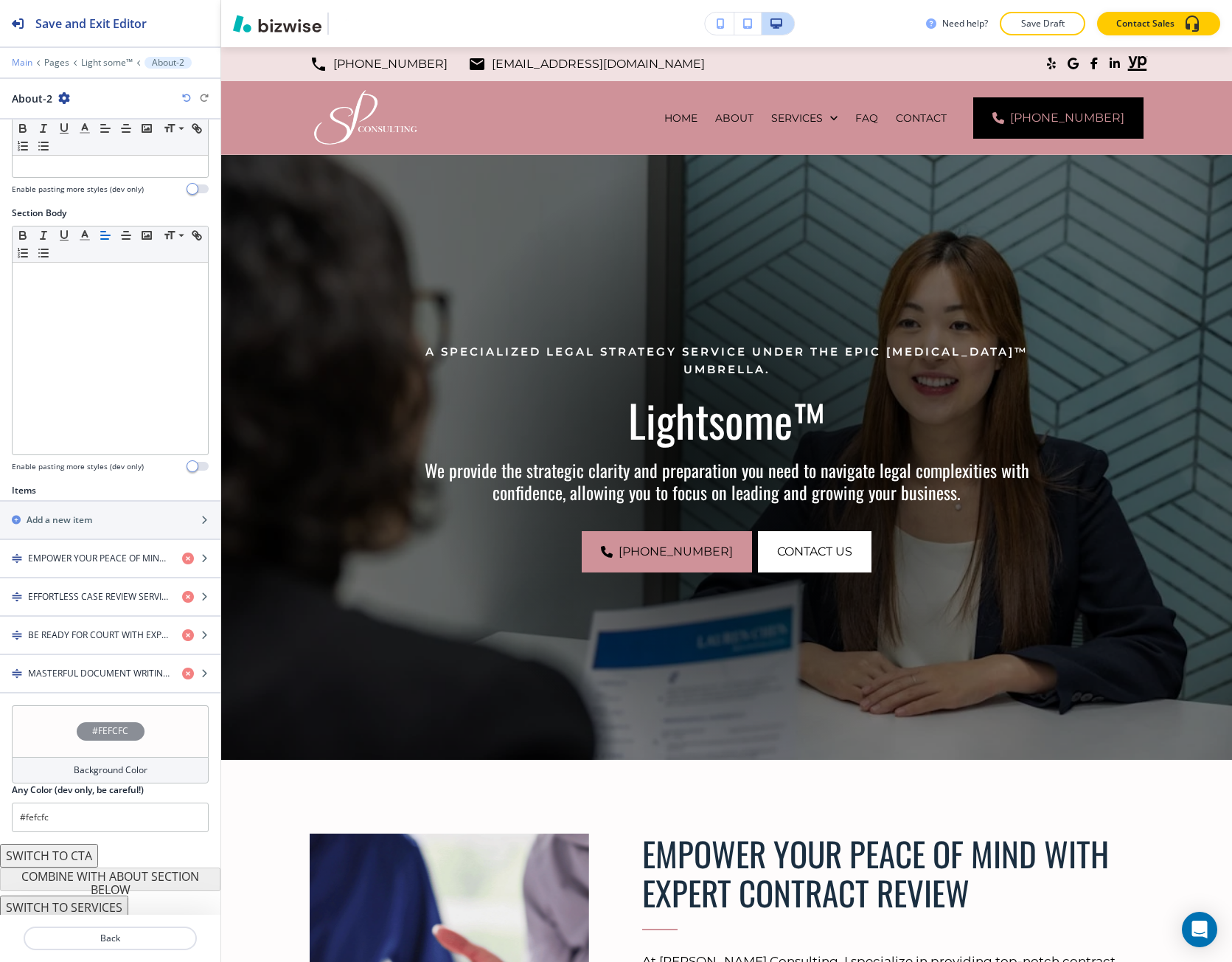
click at [24, 64] on p "Main" at bounding box center [21, 62] width 20 height 11
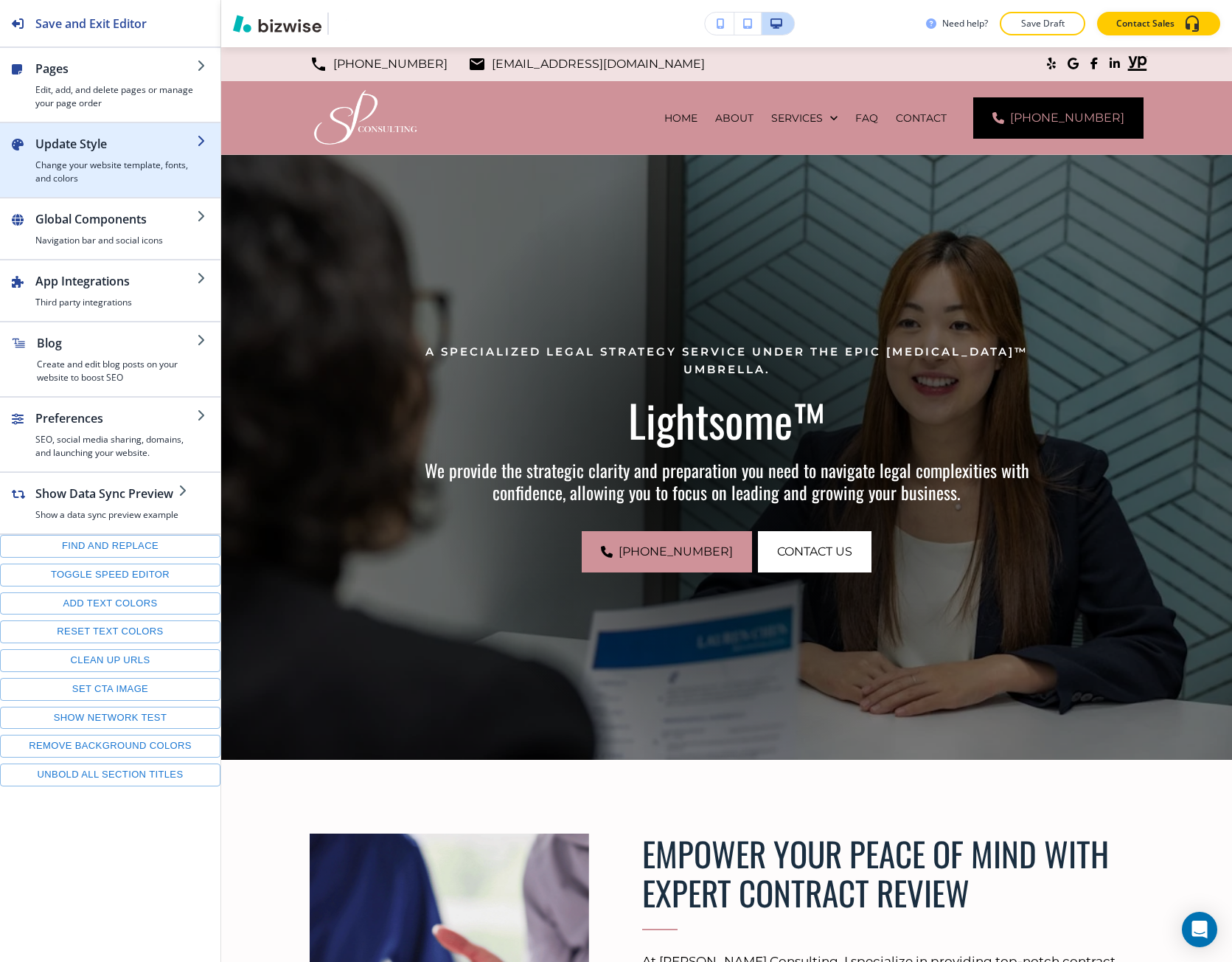
click at [101, 177] on h4 "Change your website template, fonts, and colors" at bounding box center [115, 172] width 161 height 26
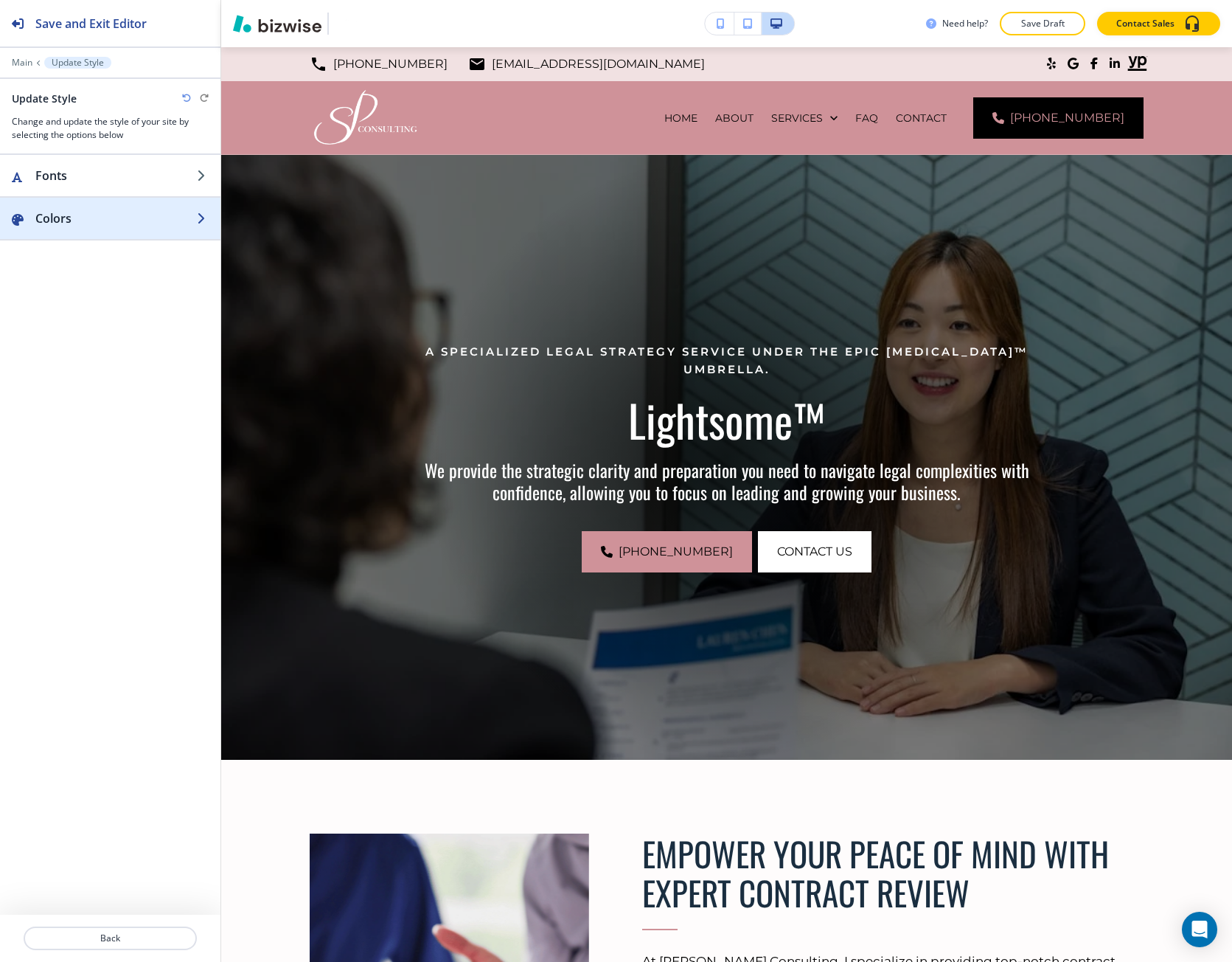
click at [86, 227] on div "button" at bounding box center [110, 233] width 220 height 11
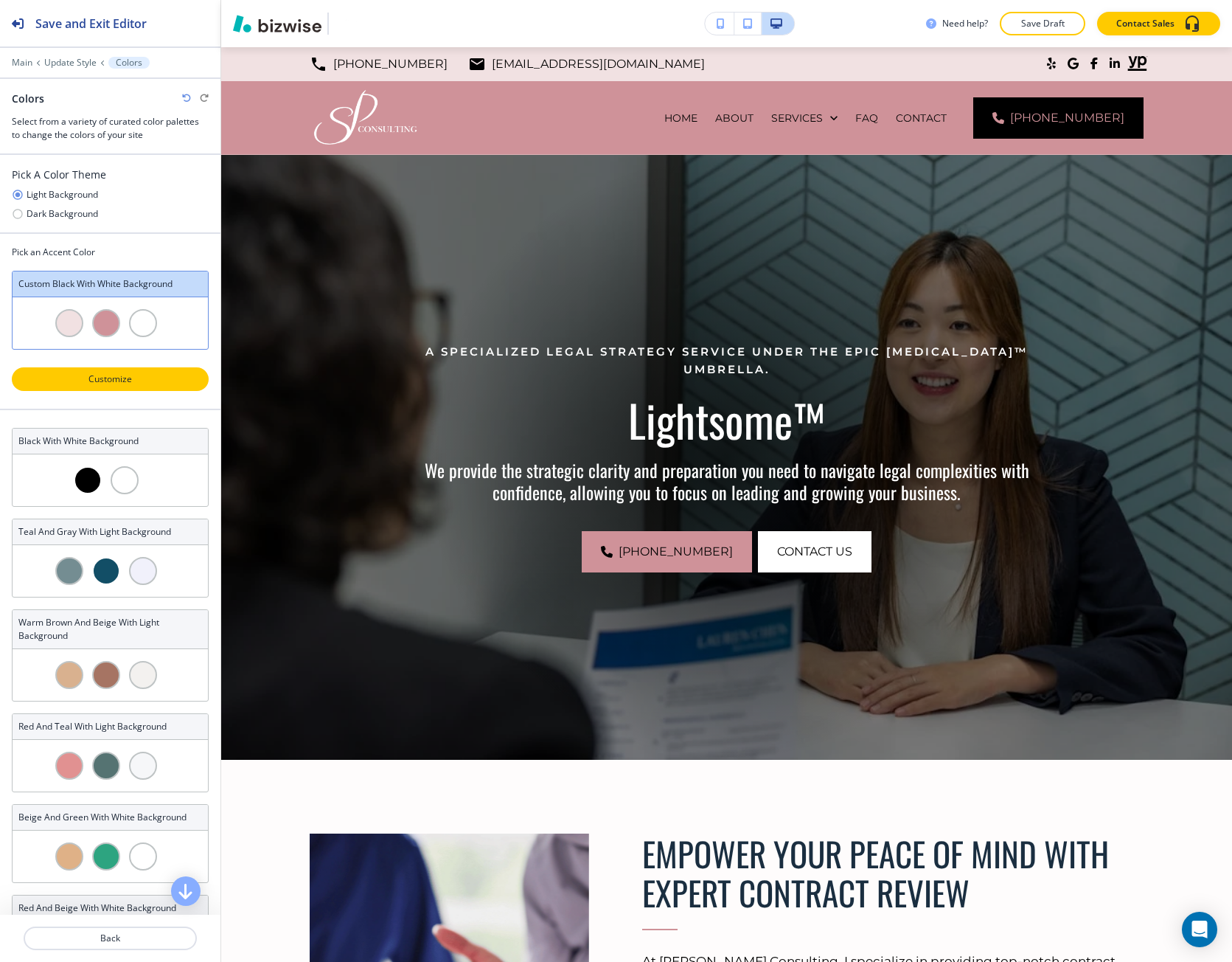
click at [101, 379] on p "Customize" at bounding box center [111, 379] width 159 height 13
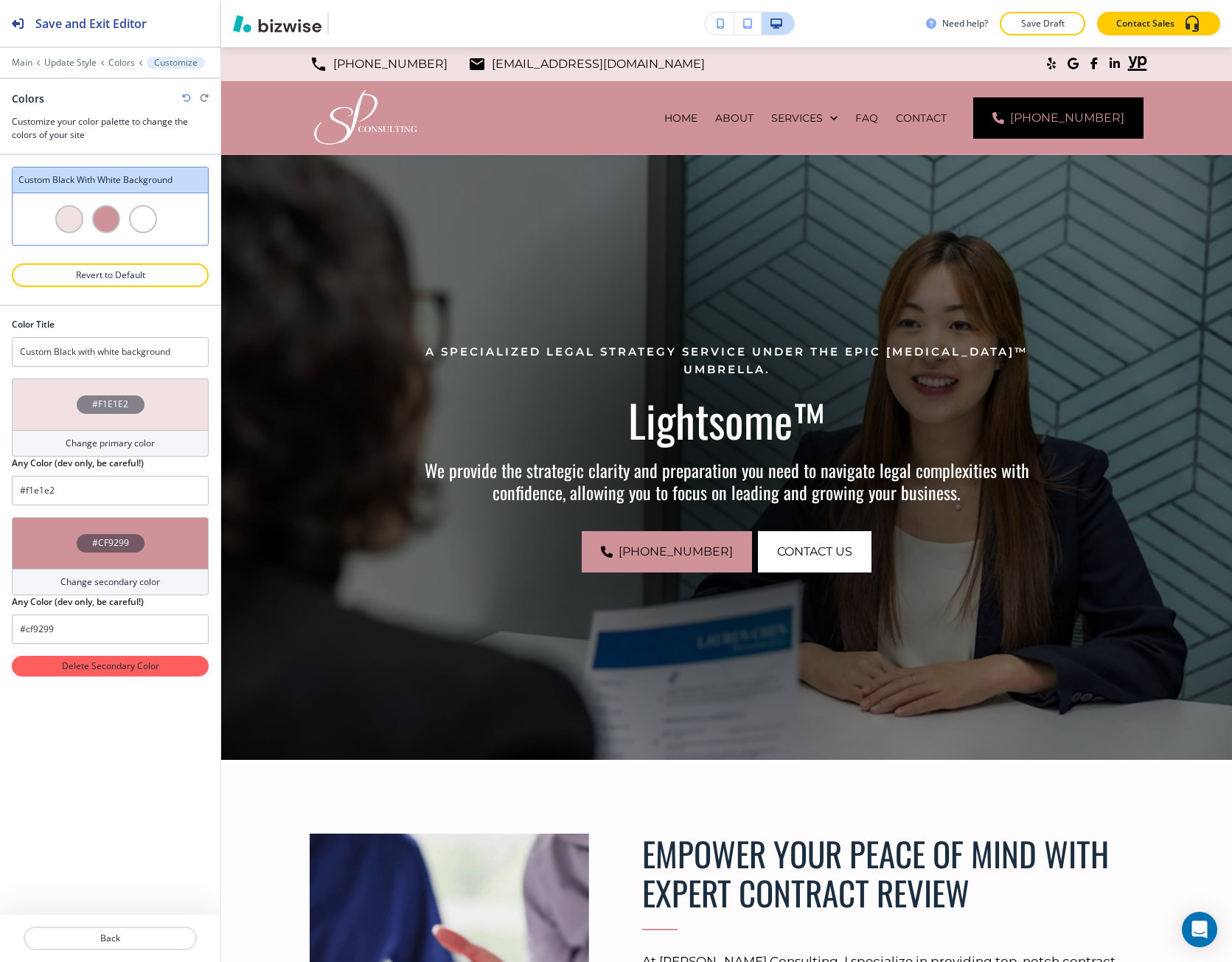
click at [88, 399] on div "#F1E1E2" at bounding box center [111, 404] width 68 height 19
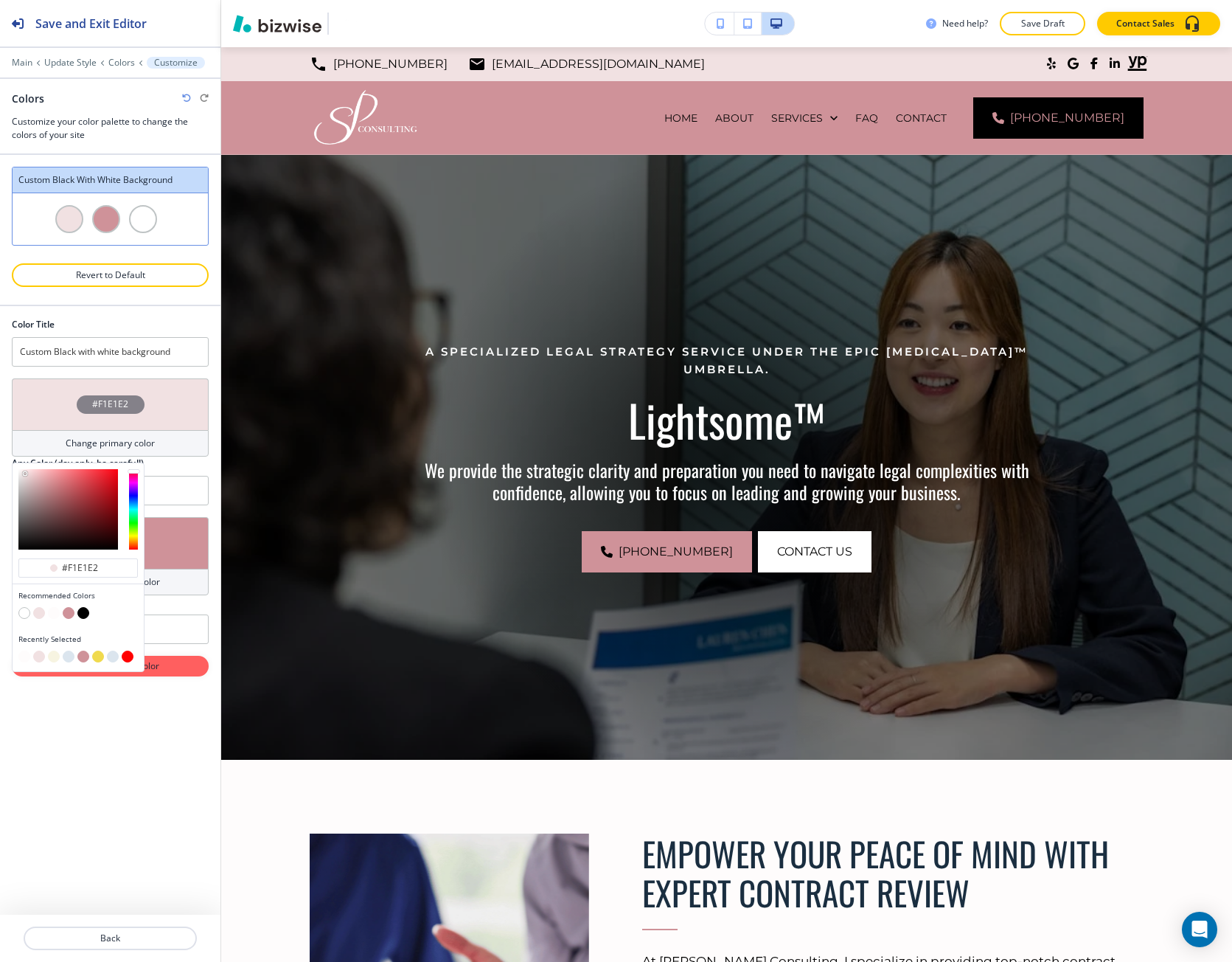
drag, startPoint x: 198, startPoint y: 779, endPoint x: 189, endPoint y: 769, distance: 13.5
click at [193, 779] on div "Color Title Custom Black with white background #F1E1E2 Change primary color #f1…" at bounding box center [110, 610] width 220 height 608
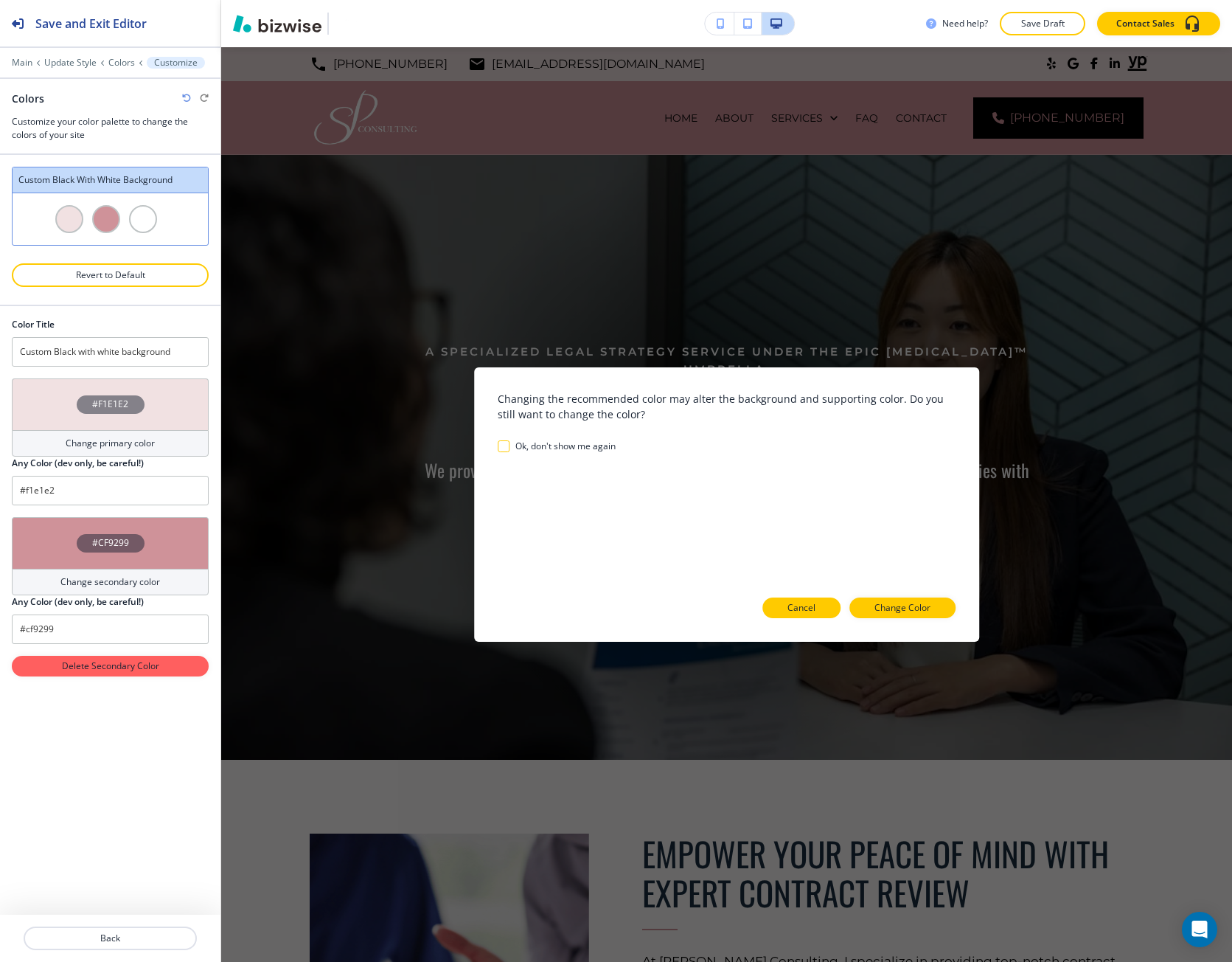
click at [793, 607] on p "Cancel" at bounding box center [801, 607] width 28 height 13
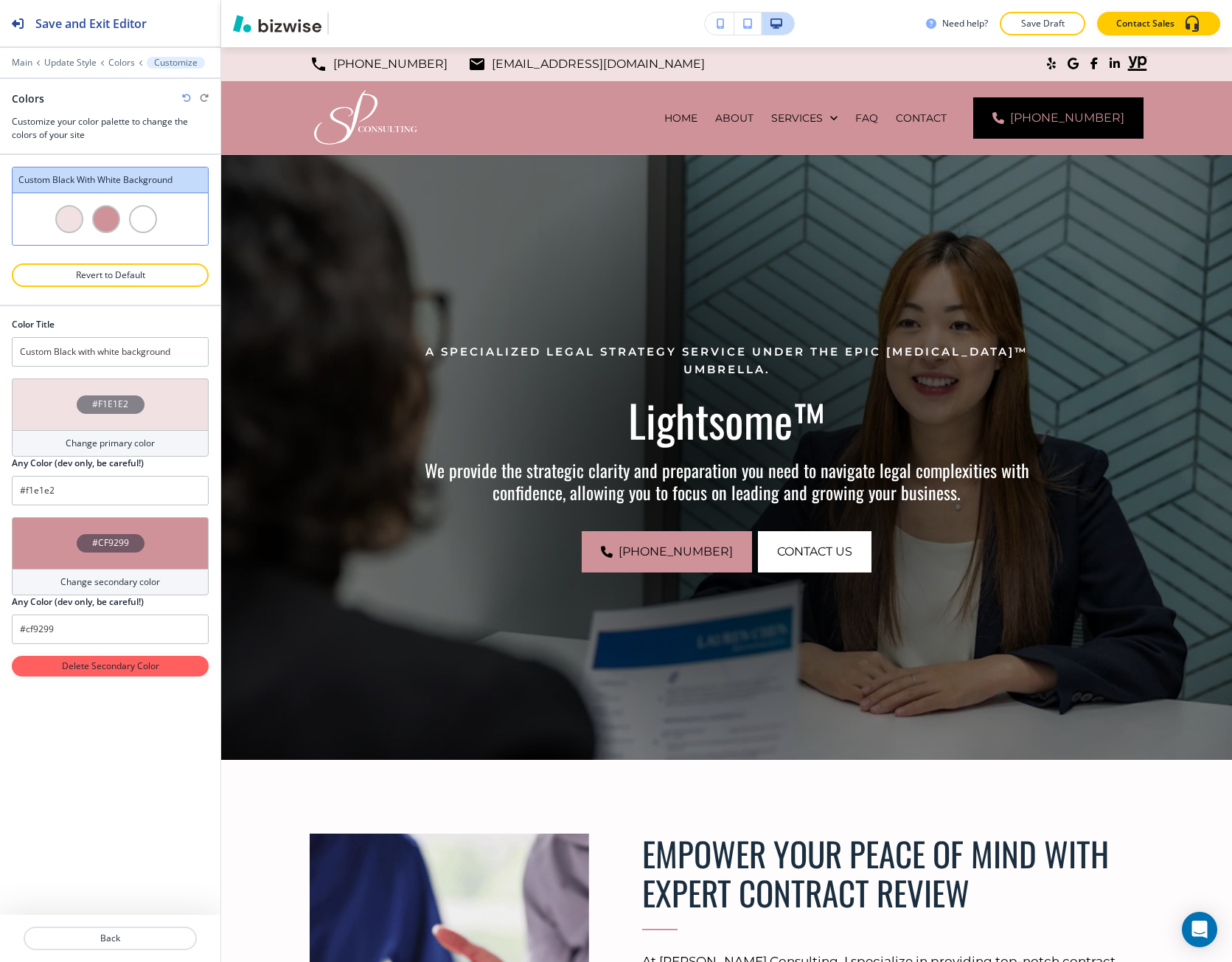
click at [108, 558] on div "#CF9299" at bounding box center [110, 543] width 197 height 52
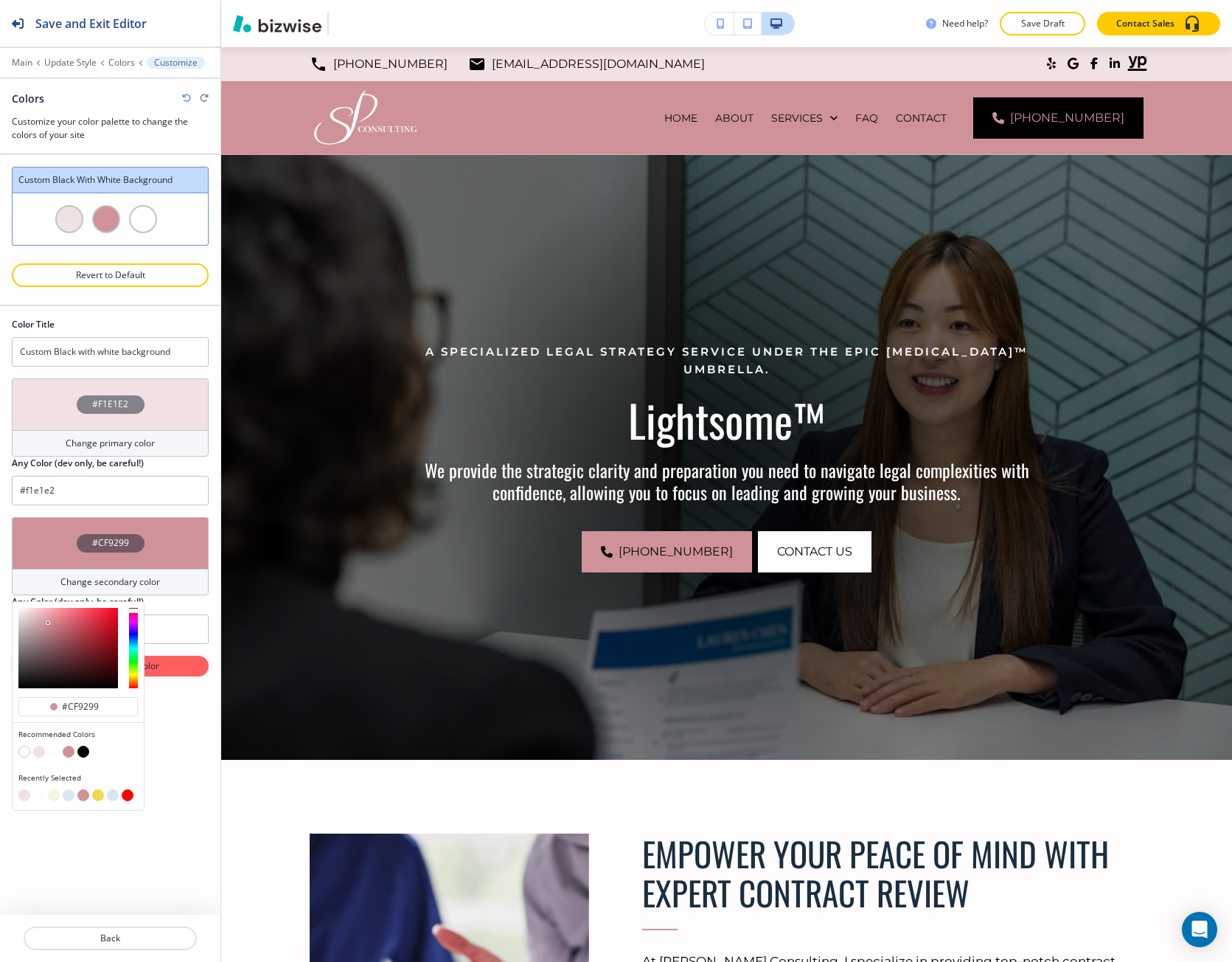
click at [55, 797] on button "button" at bounding box center [54, 795] width 11 height 11
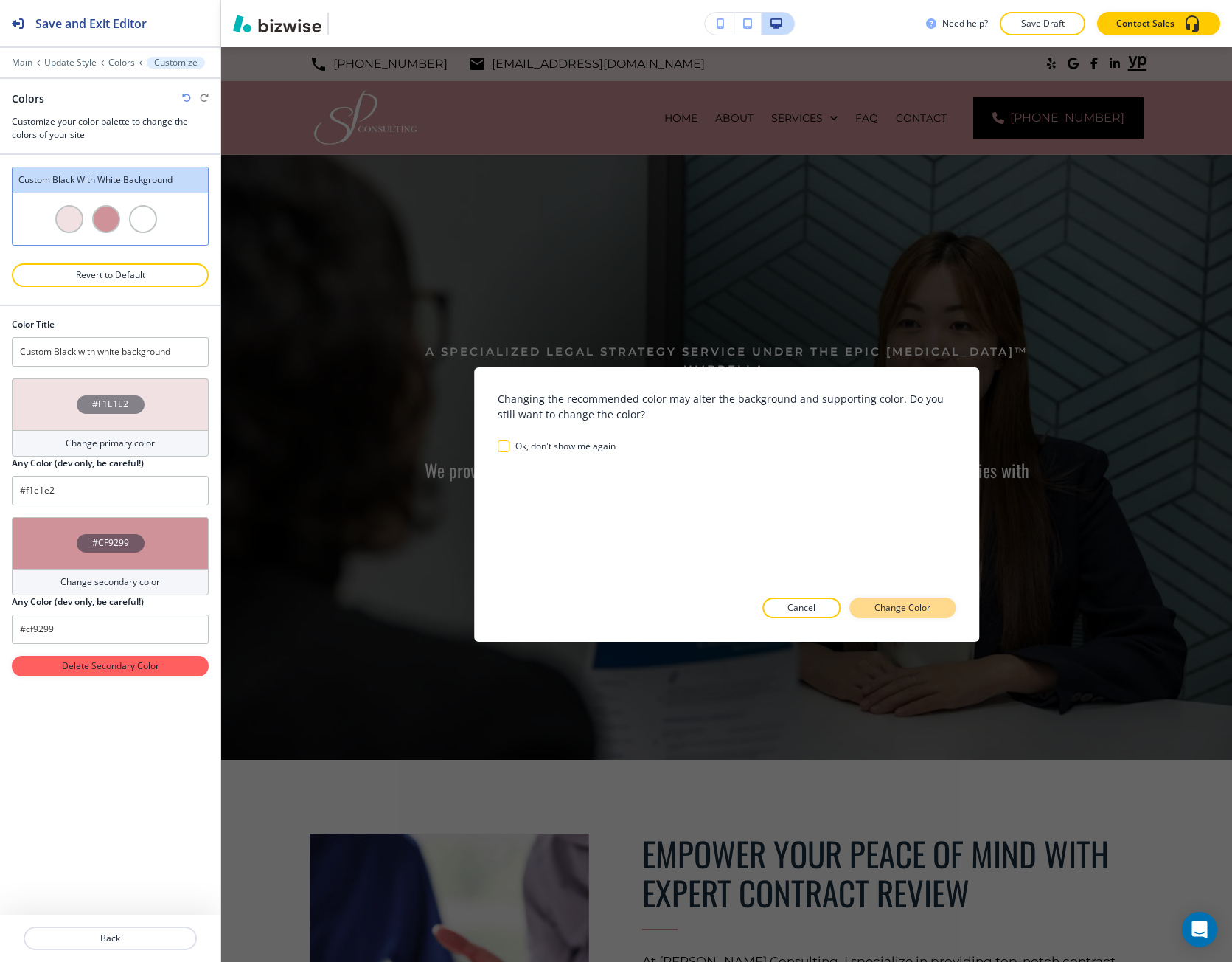
click at [882, 616] on button "Change Color" at bounding box center [903, 607] width 106 height 20
type input "#f7f4e1"
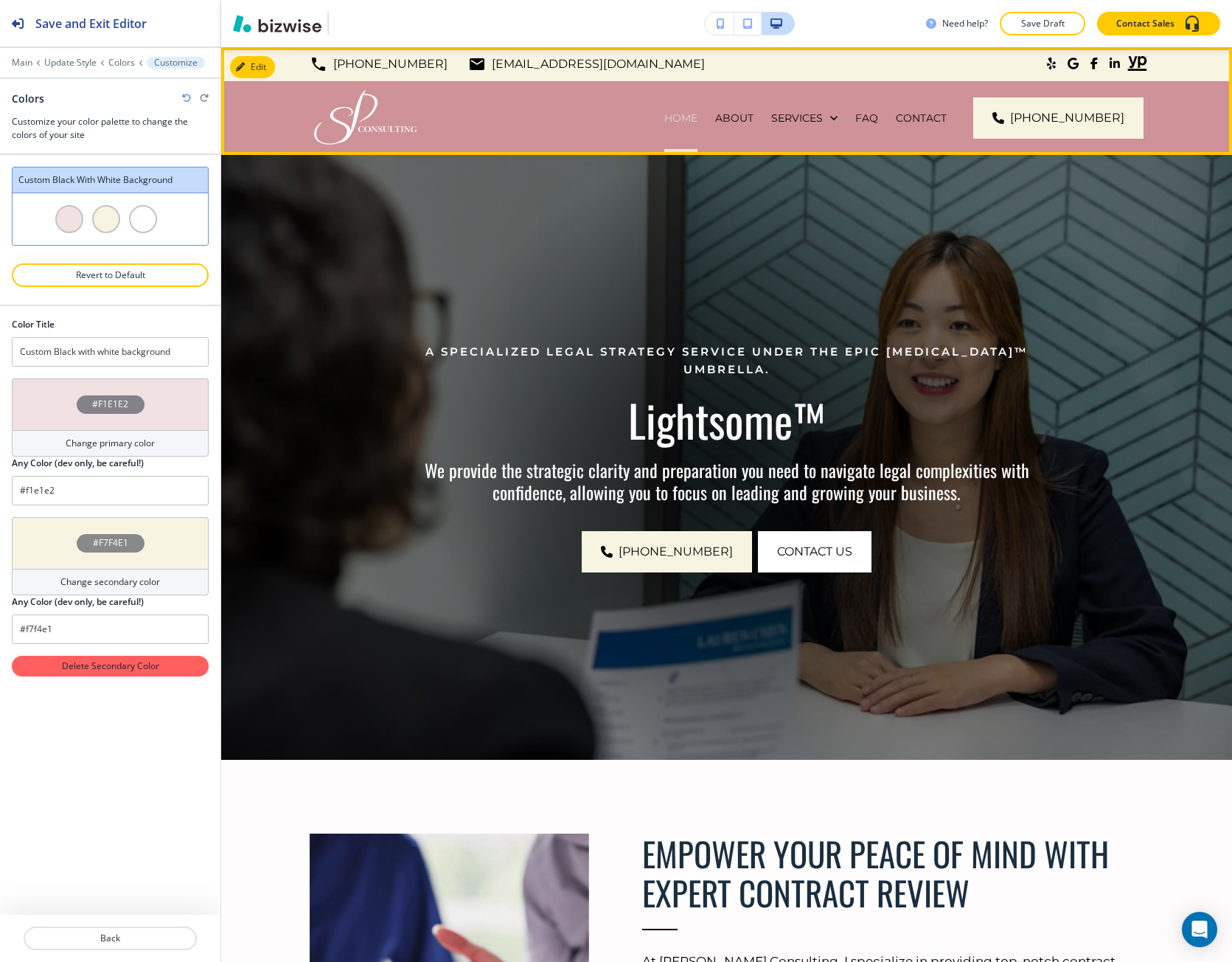
click at [697, 118] on p "HOME" at bounding box center [681, 118] width 34 height 15
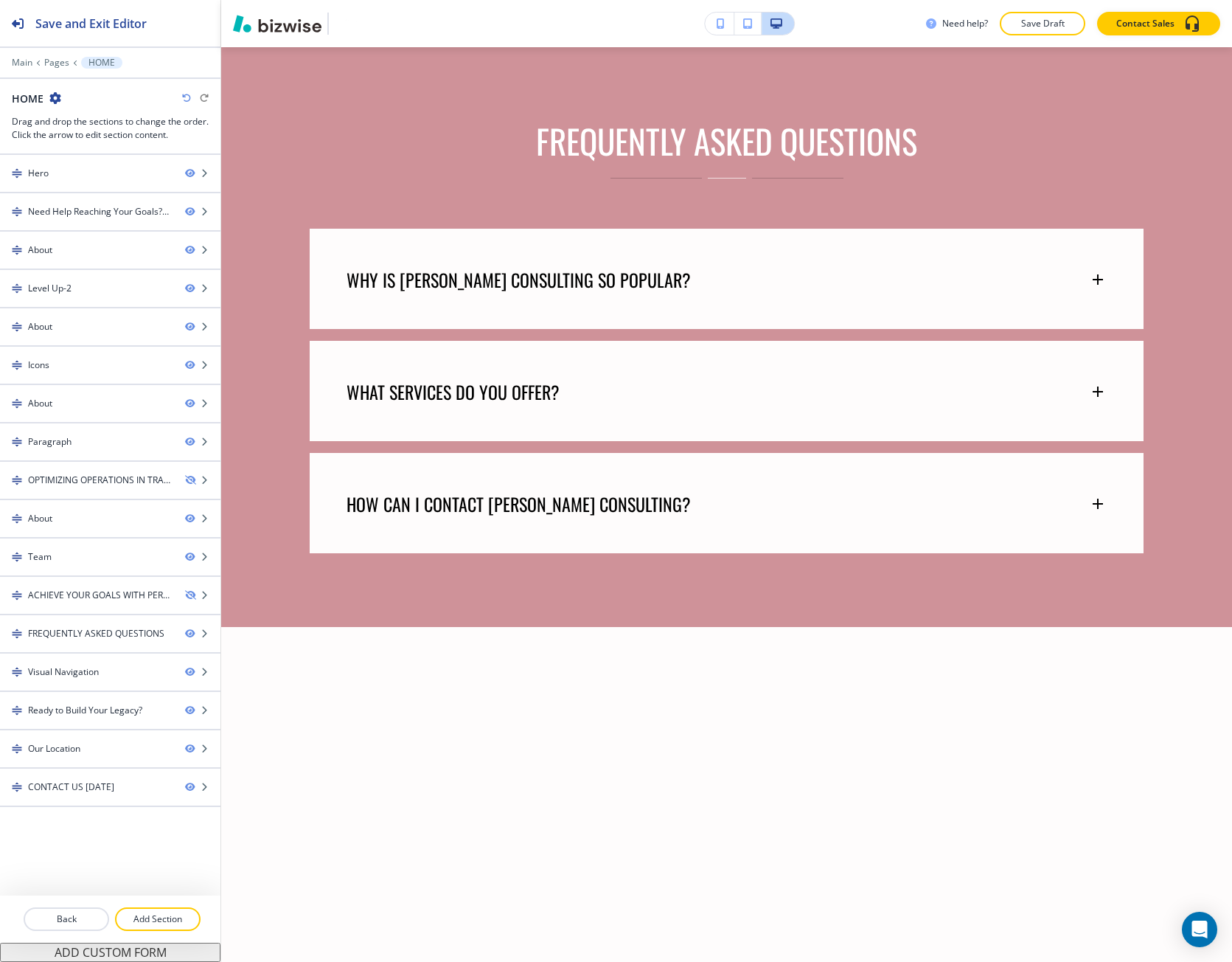
scroll to position [5753, 0]
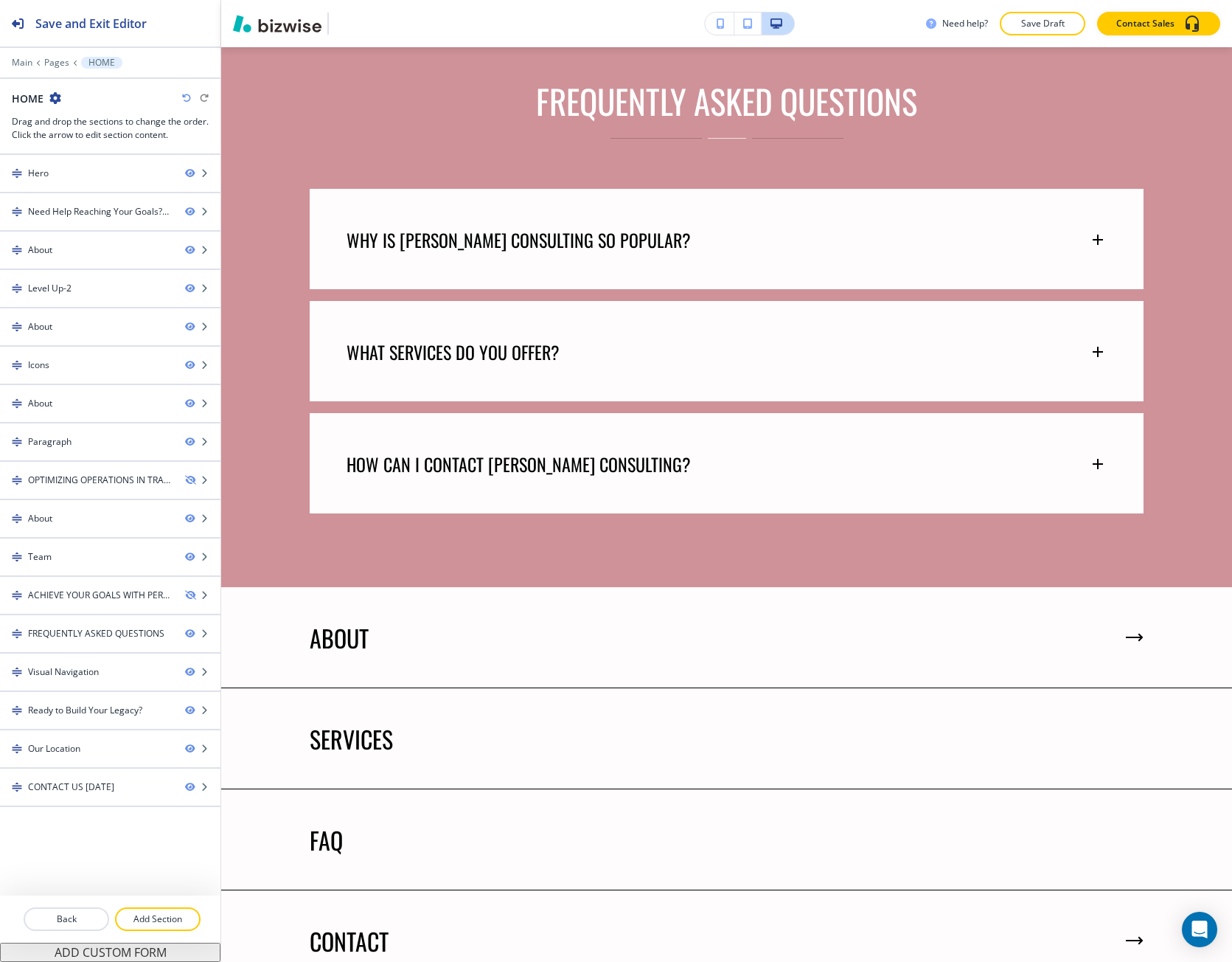
click at [184, 102] on icon "button" at bounding box center [187, 97] width 9 height 9
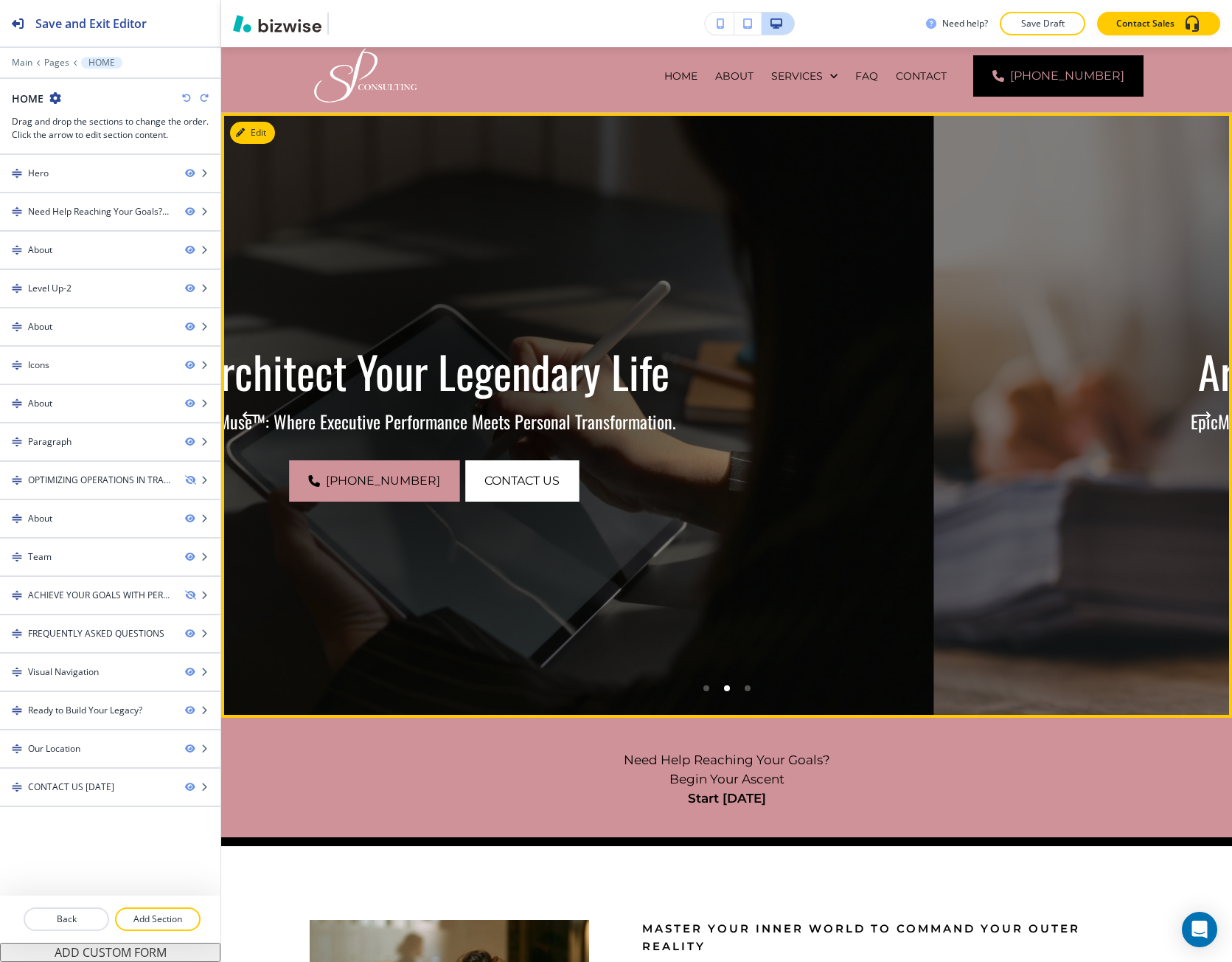
scroll to position [0, 0]
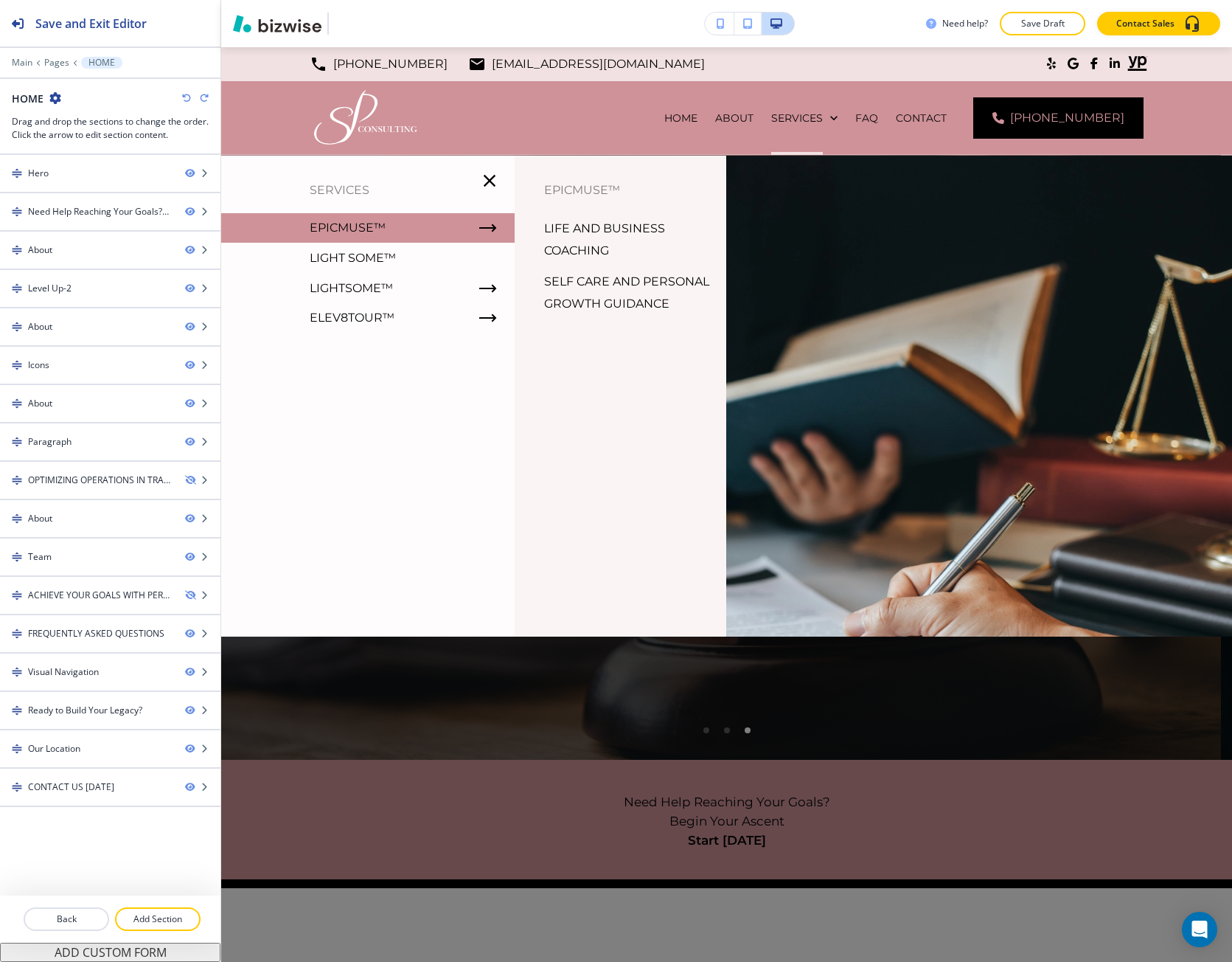
click at [358, 264] on p "Light some™" at bounding box center [352, 258] width 86 height 22
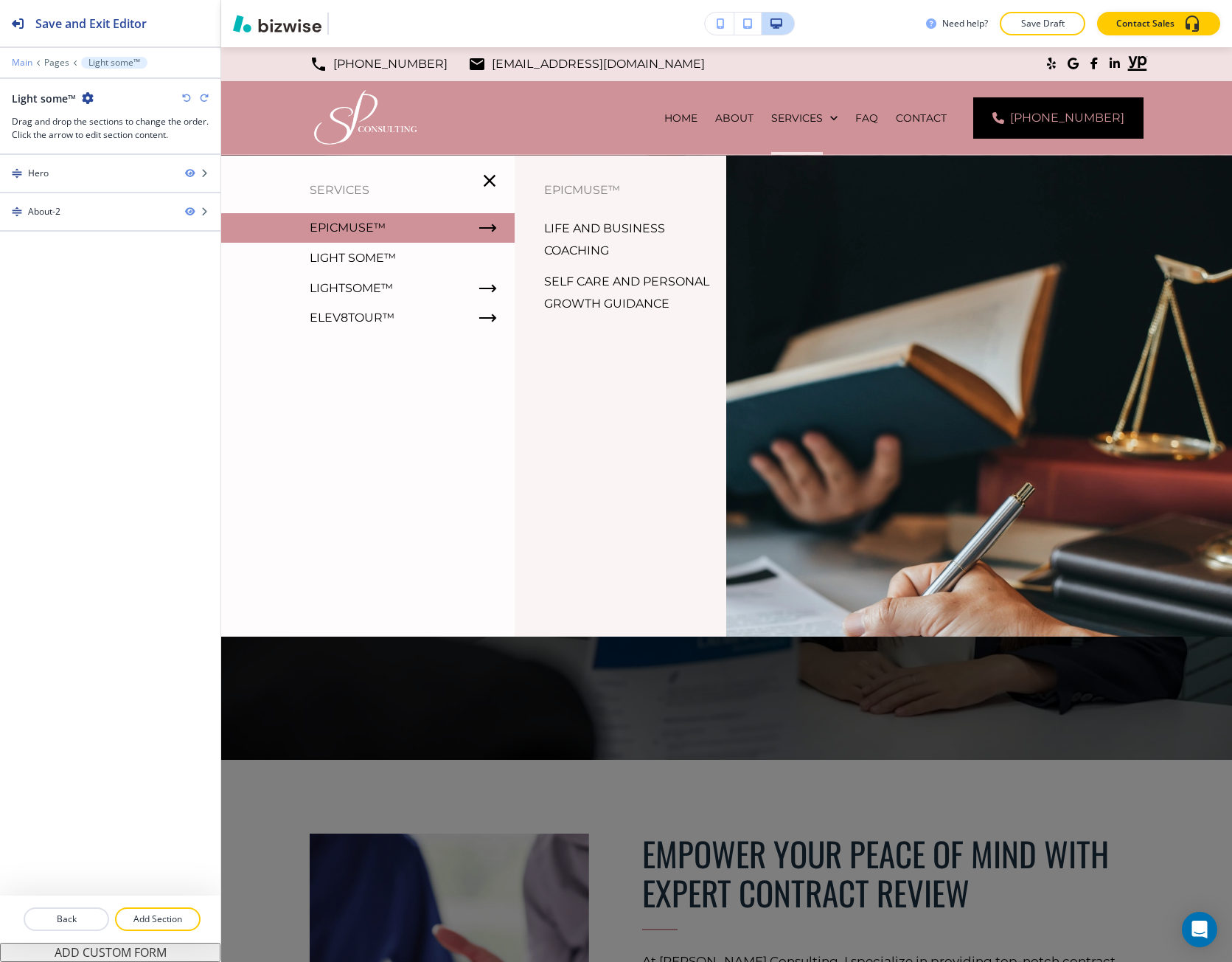
click at [29, 63] on p "Main" at bounding box center [21, 62] width 20 height 11
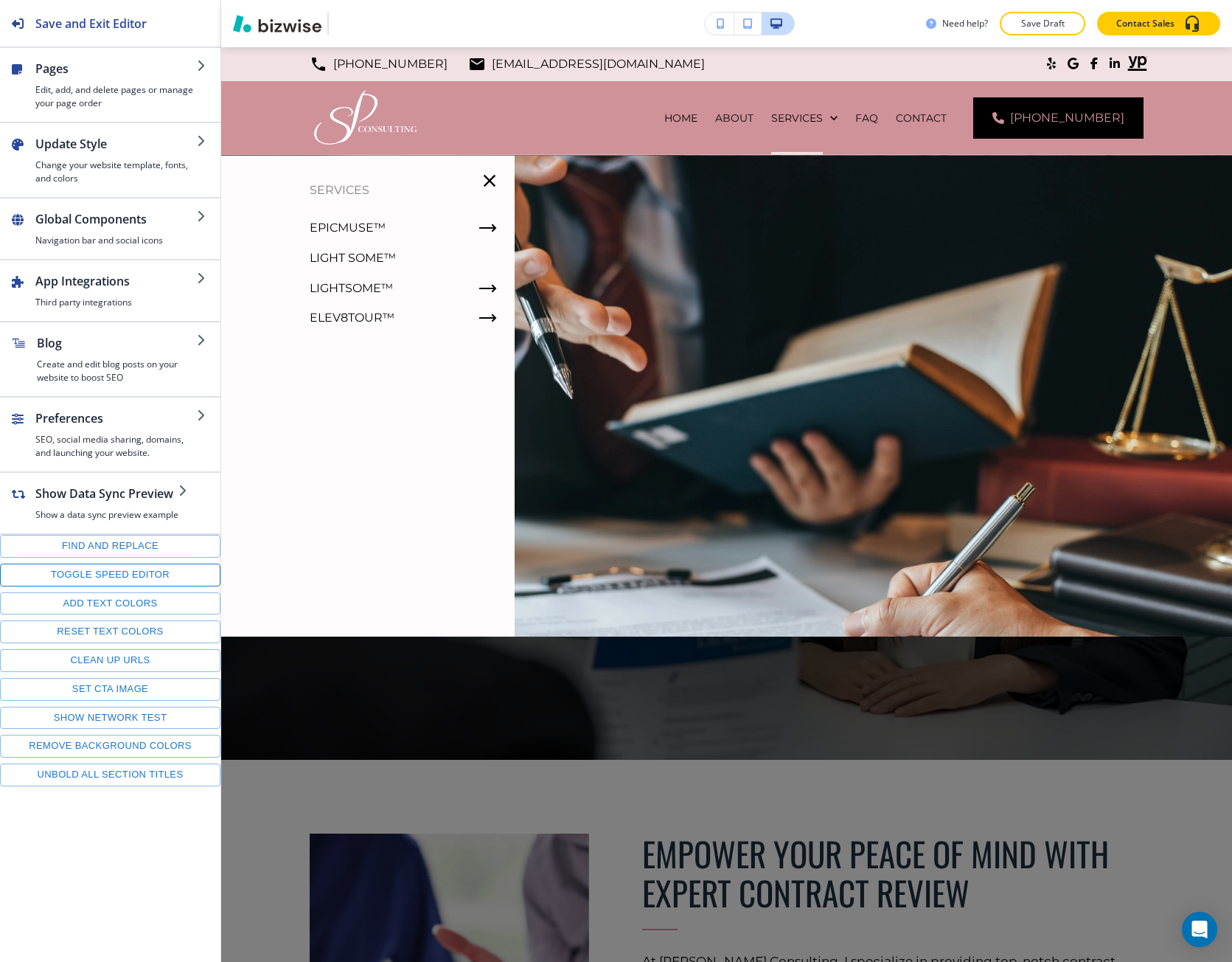
click at [113, 569] on button "Toggle speed editor" at bounding box center [110, 575] width 220 height 23
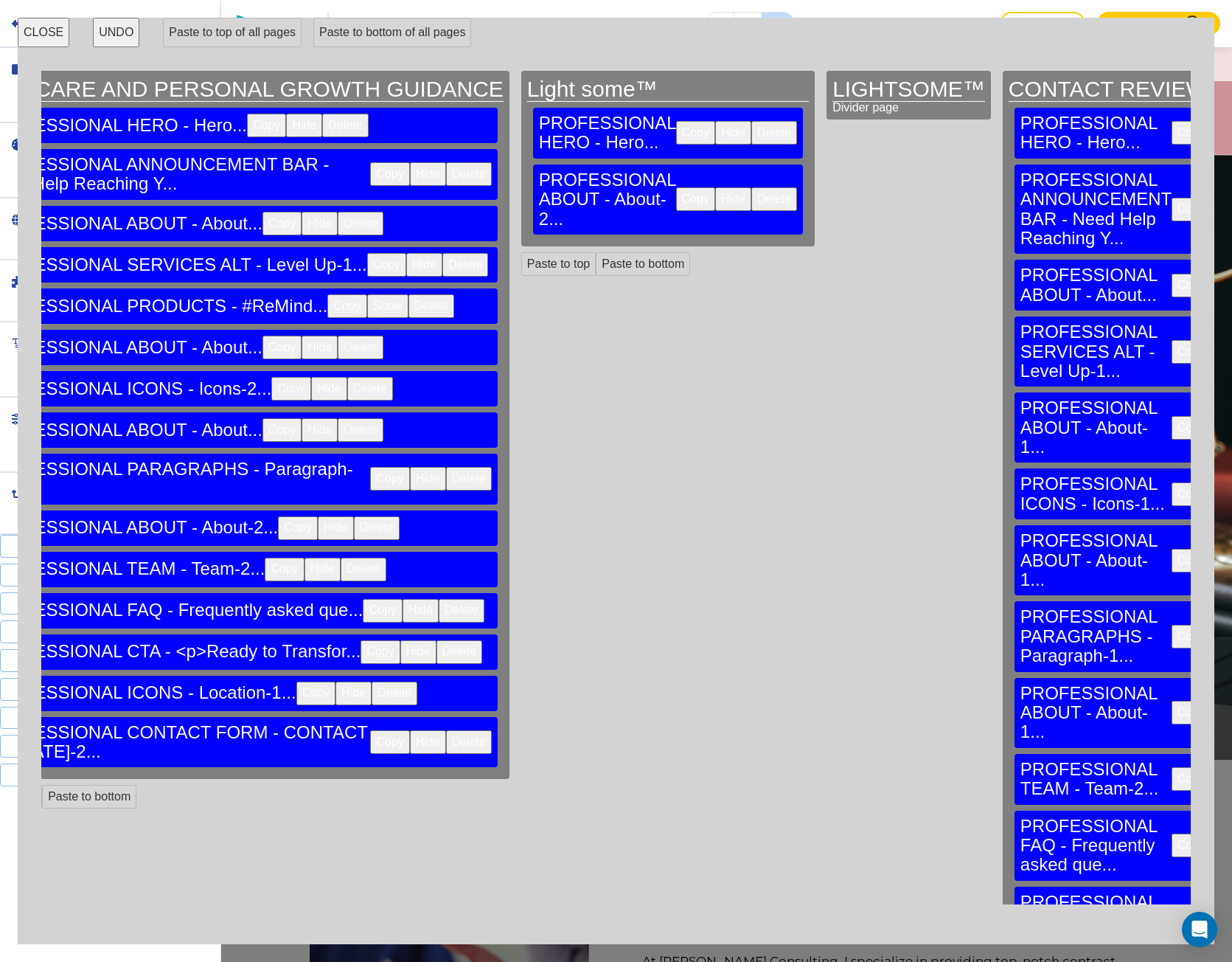
scroll to position [0, 1622]
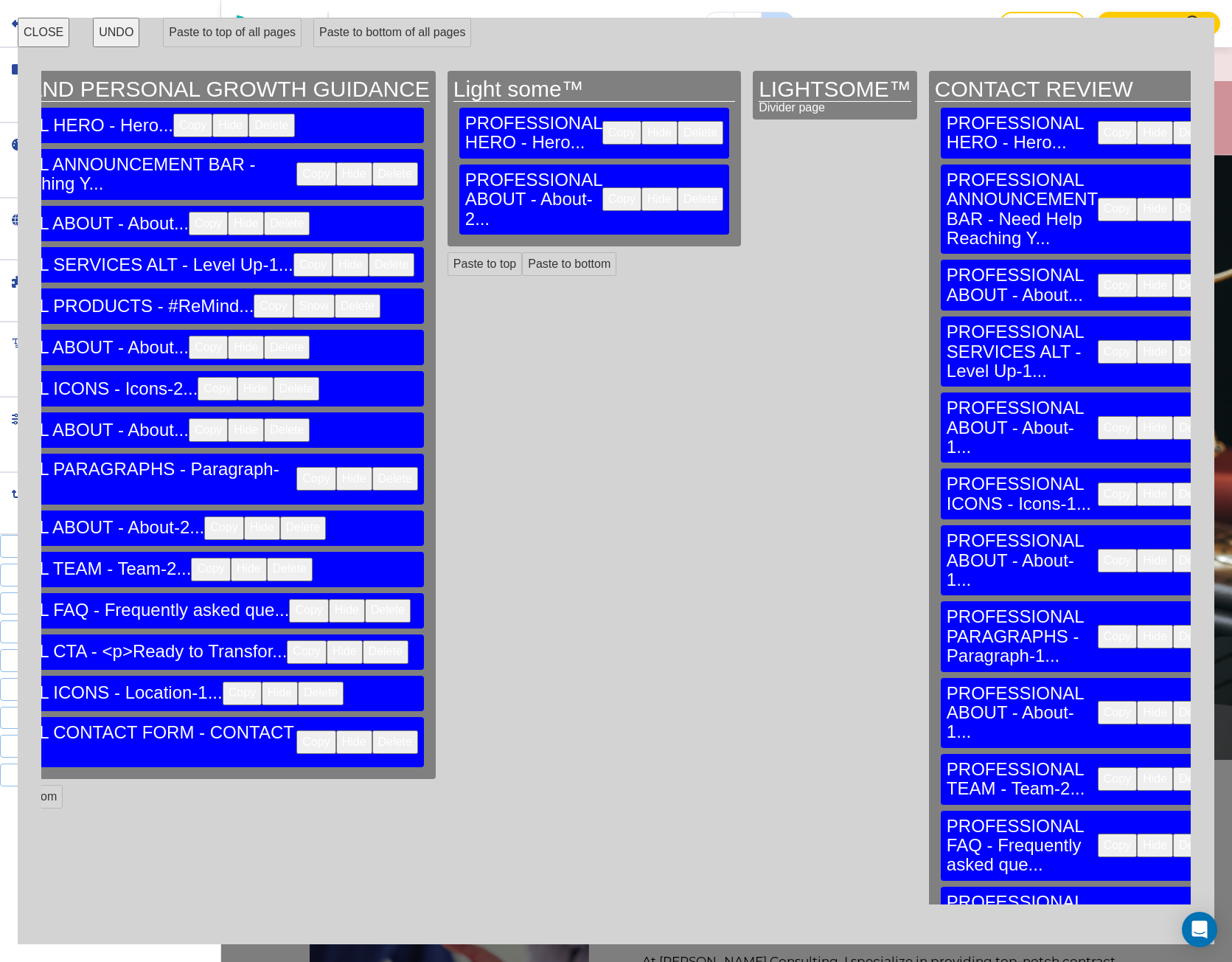
click at [1098, 340] on button "Copy" at bounding box center [1117, 351] width 39 height 24
click at [522, 252] on button "Paste to bottom" at bounding box center [569, 264] width 94 height 24
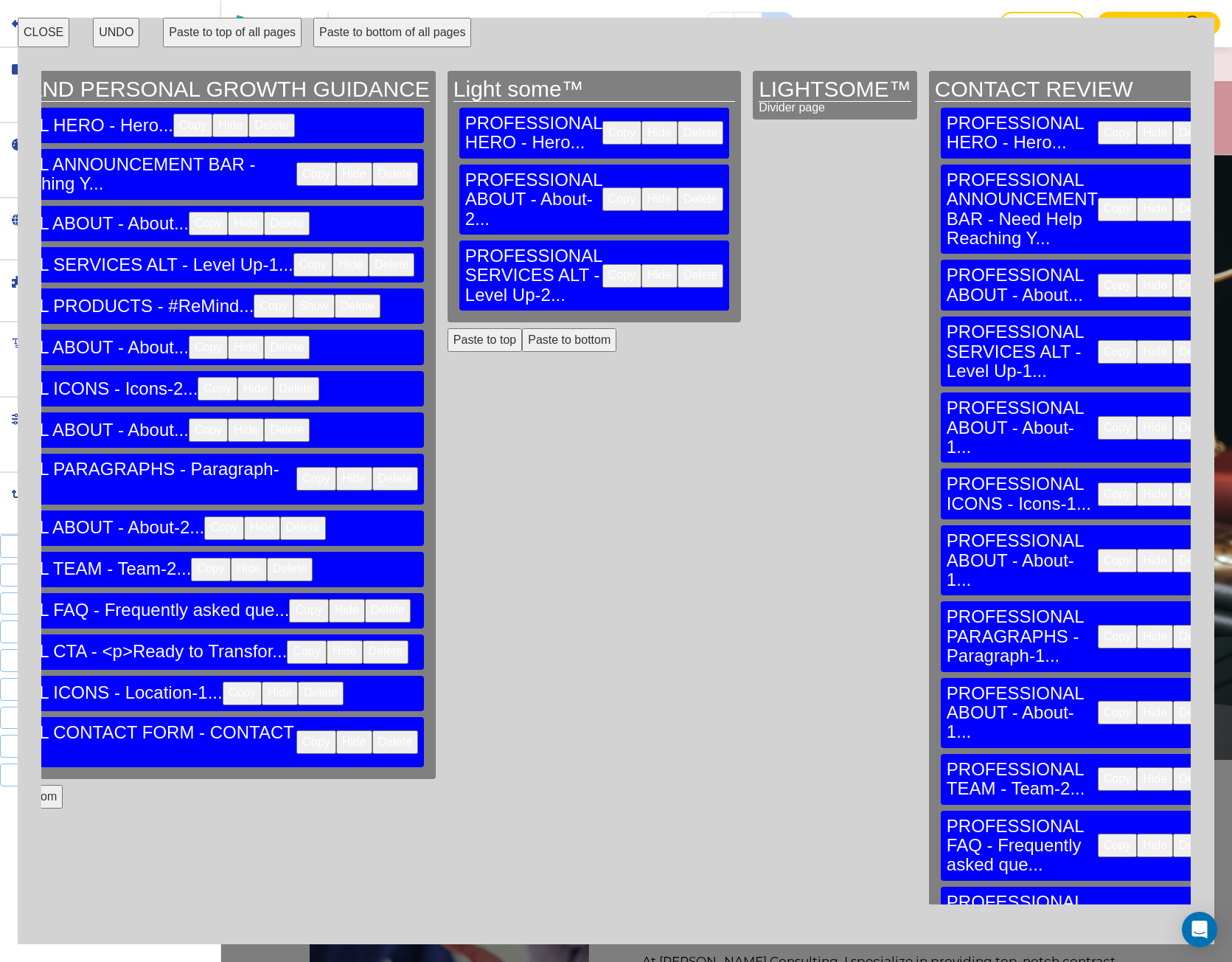
click at [1098, 416] on button "Copy" at bounding box center [1117, 427] width 39 height 24
click at [522, 328] on button "Paste to bottom" at bounding box center [569, 340] width 94 height 24
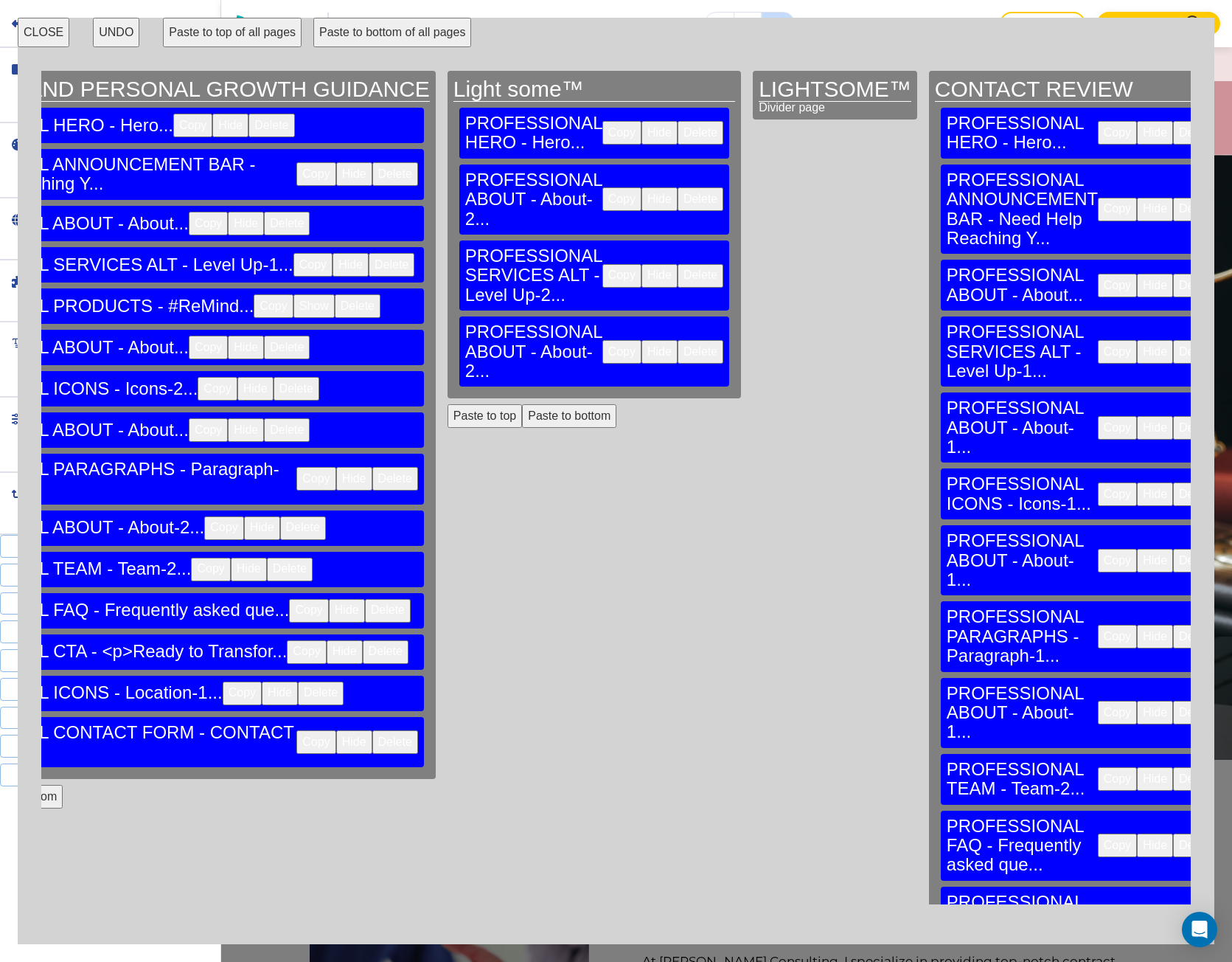
click at [1098, 482] on button "Copy" at bounding box center [1117, 494] width 39 height 24
click at [522, 404] on button "Paste to bottom" at bounding box center [569, 416] width 94 height 24
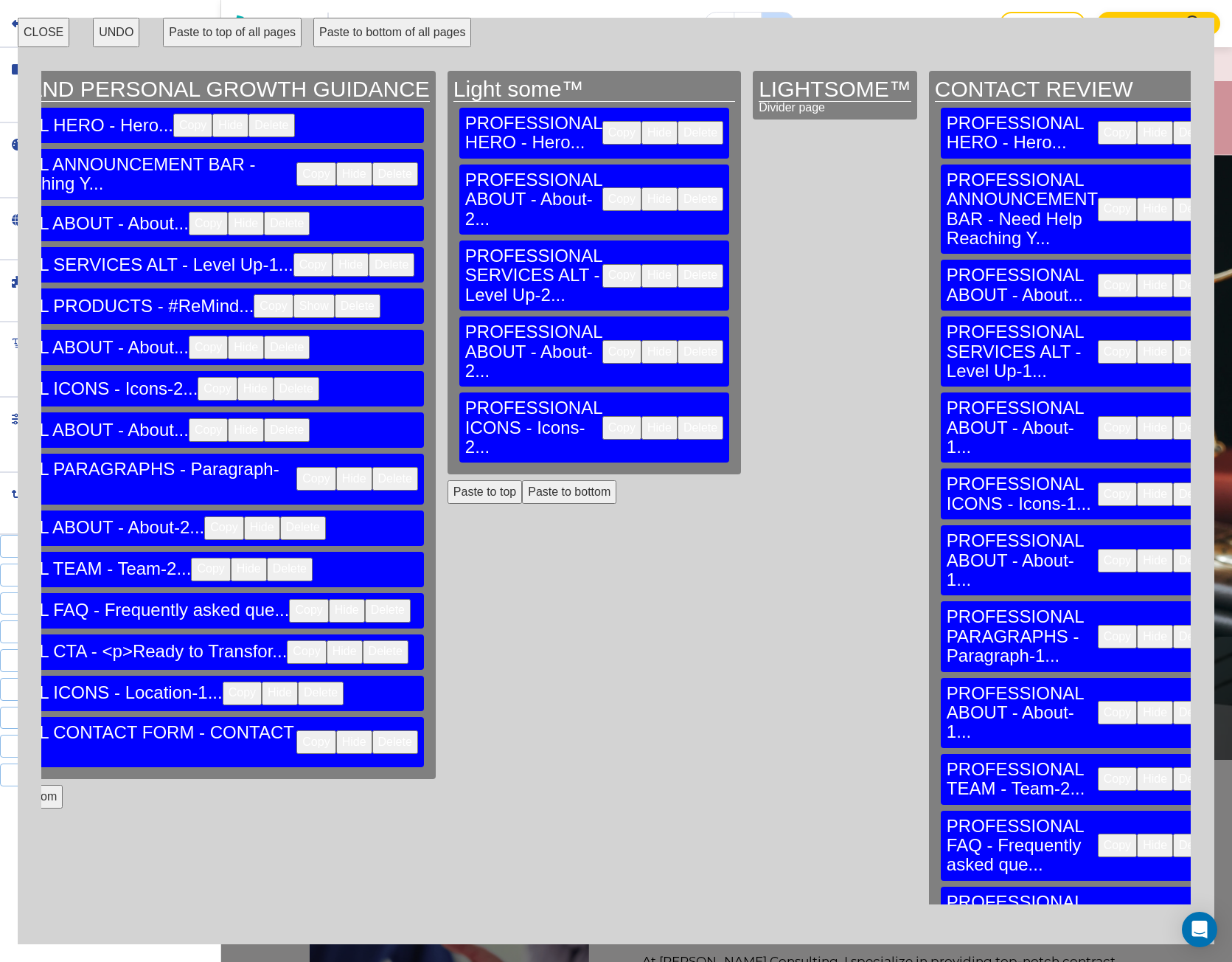
click at [1098, 549] on button "Copy" at bounding box center [1117, 560] width 39 height 24
click at [522, 481] on button "Paste to bottom" at bounding box center [569, 492] width 94 height 24
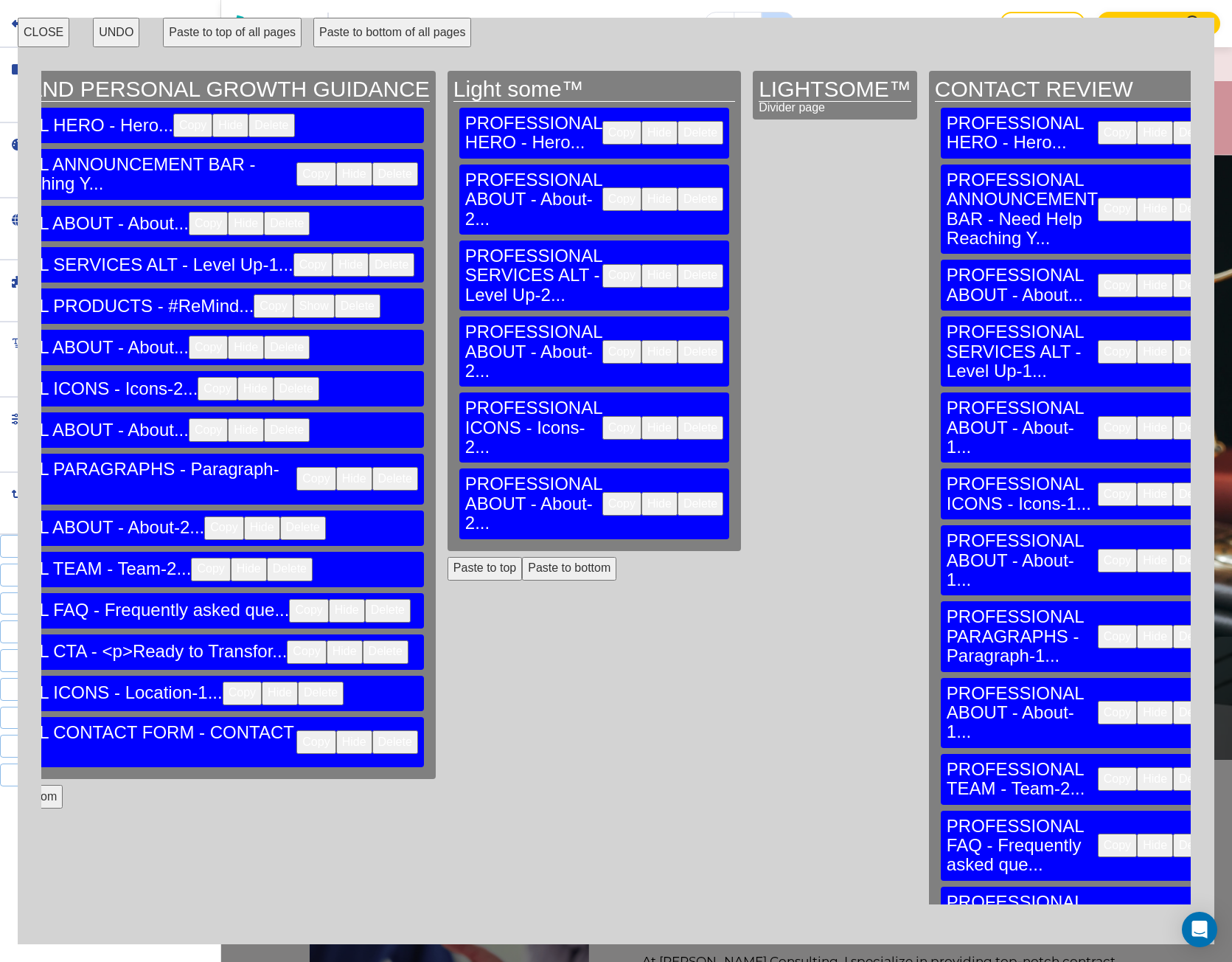
click at [1098, 625] on button "Copy" at bounding box center [1117, 636] width 39 height 24
click at [522, 557] on button "Paste to bottom" at bounding box center [569, 568] width 94 height 24
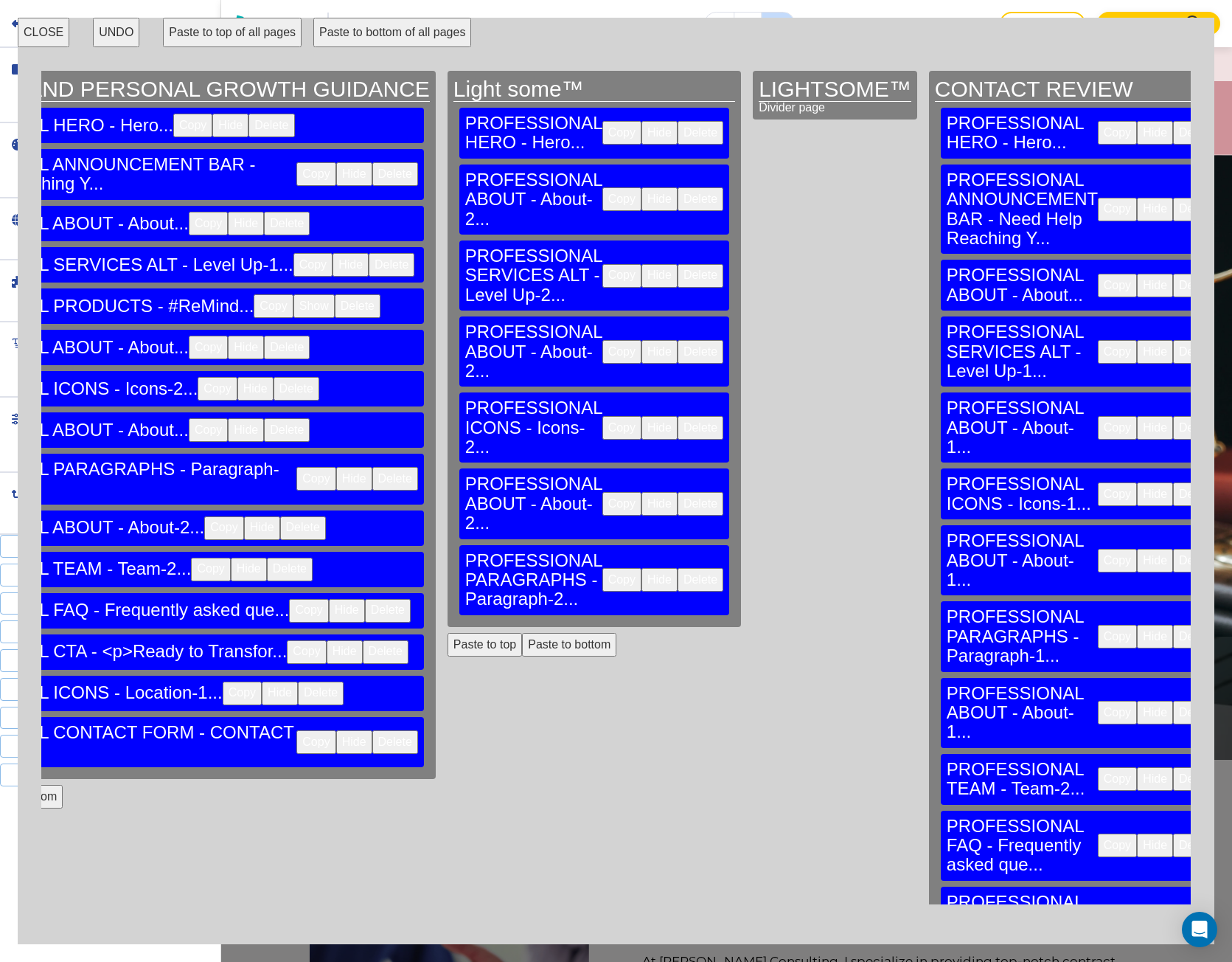
click at [1098, 701] on button "Copy" at bounding box center [1117, 712] width 39 height 24
click at [522, 633] on button "Paste to bottom" at bounding box center [569, 644] width 94 height 24
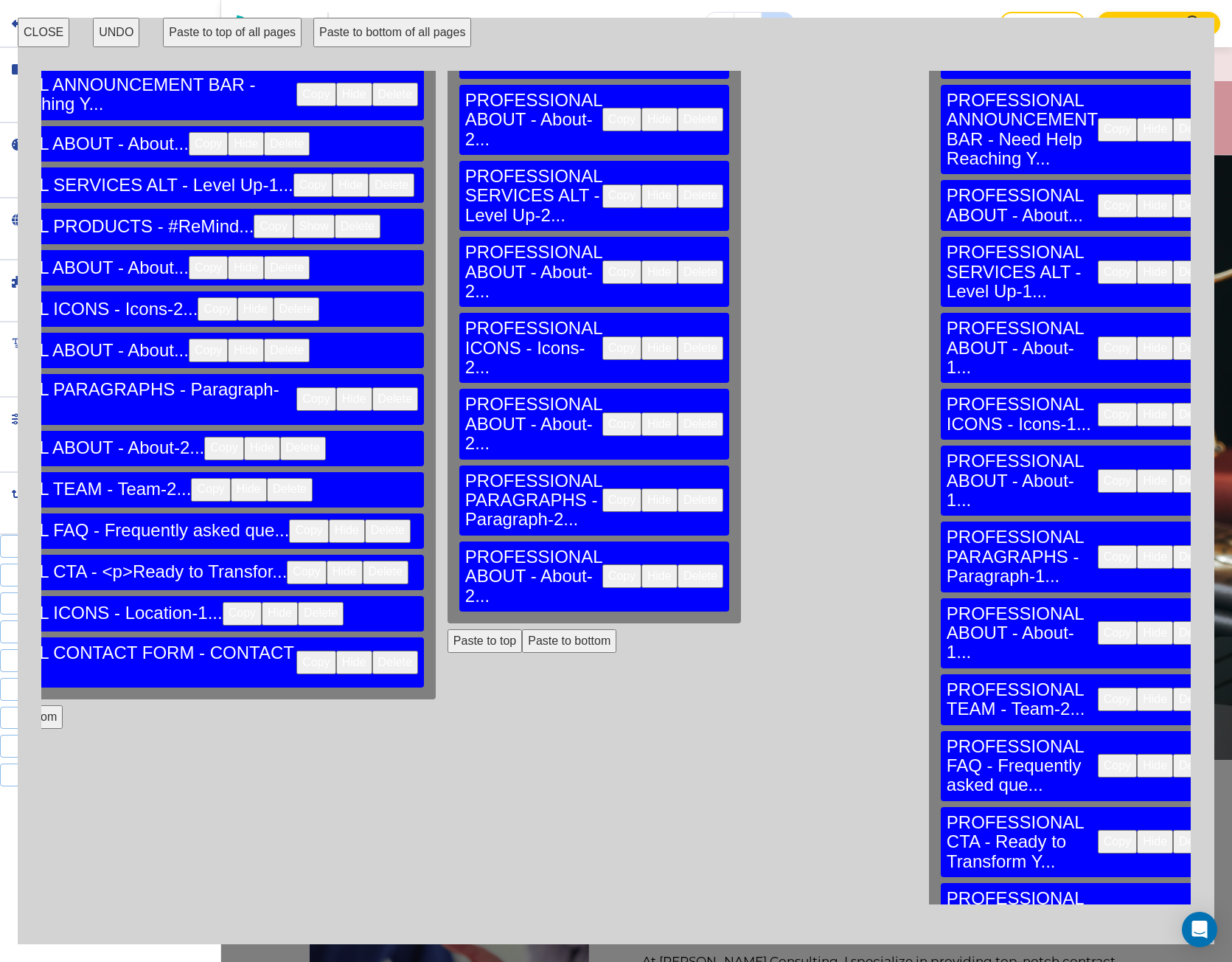
scroll to position [147, 1622]
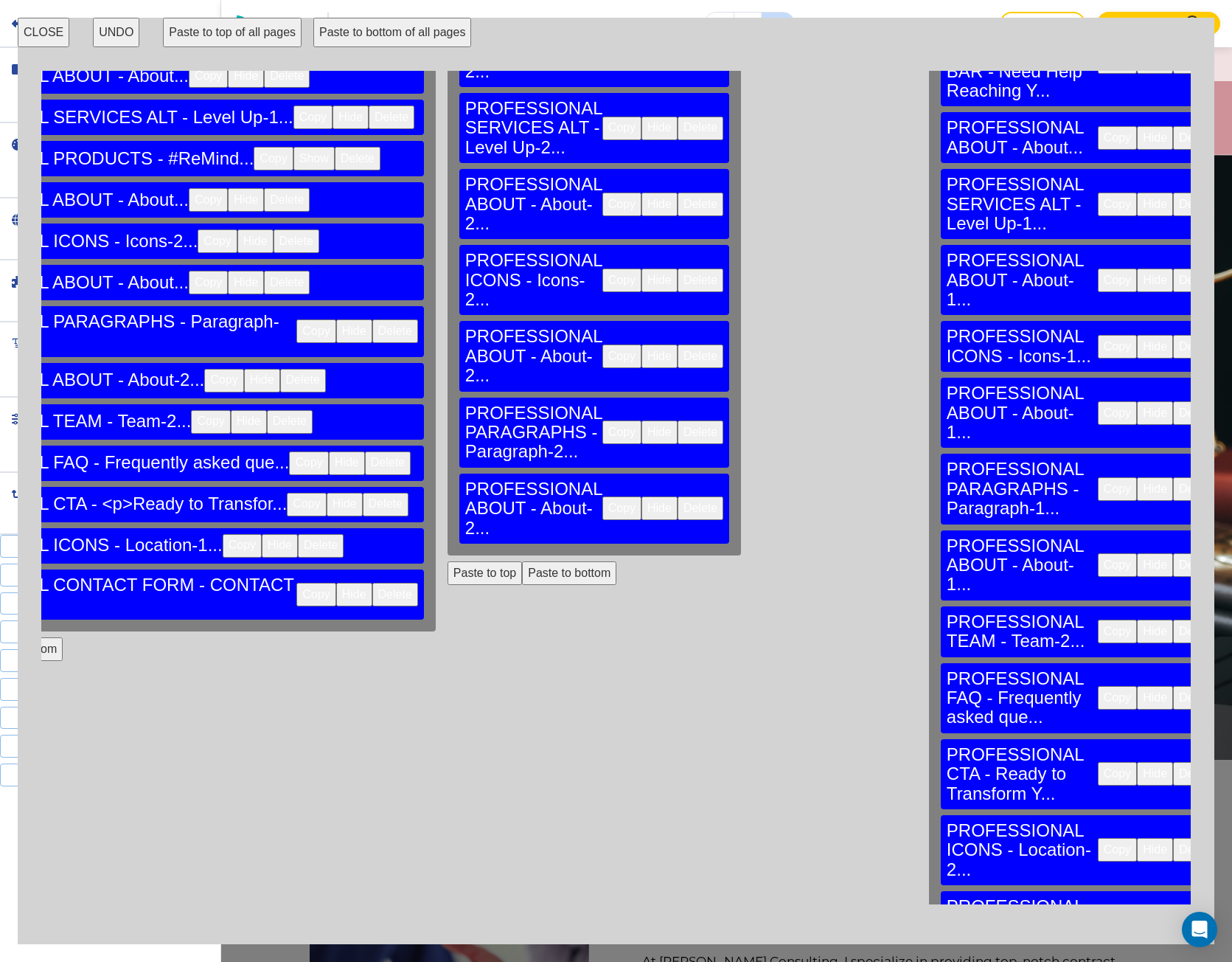
click at [1098, 620] on button "Copy" at bounding box center [1117, 631] width 39 height 24
click at [522, 562] on button "Paste to bottom" at bounding box center [569, 573] width 94 height 24
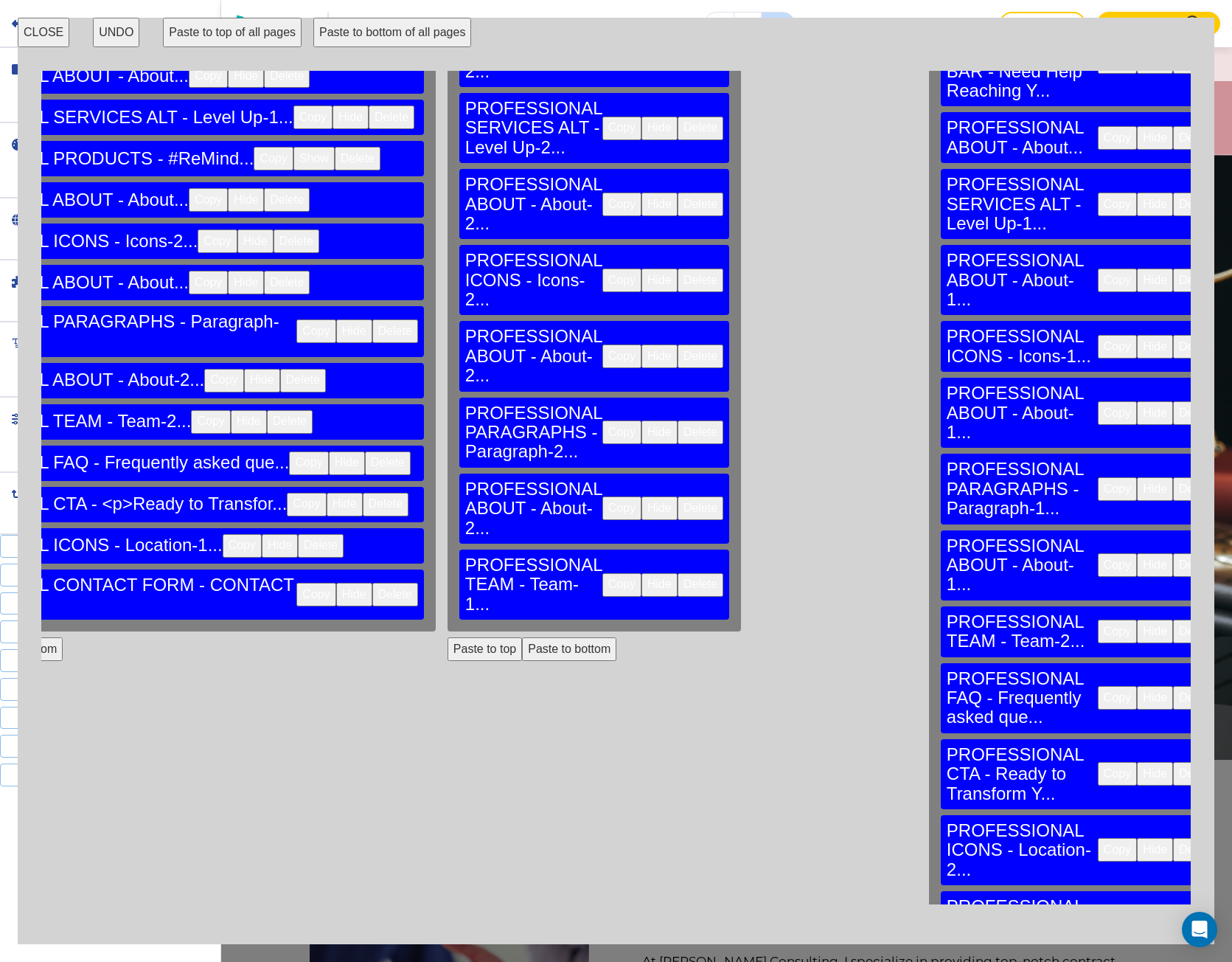
click at [1098, 686] on button "Copy" at bounding box center [1117, 698] width 39 height 24
click at [522, 637] on button "Paste to bottom" at bounding box center [569, 648] width 94 height 24
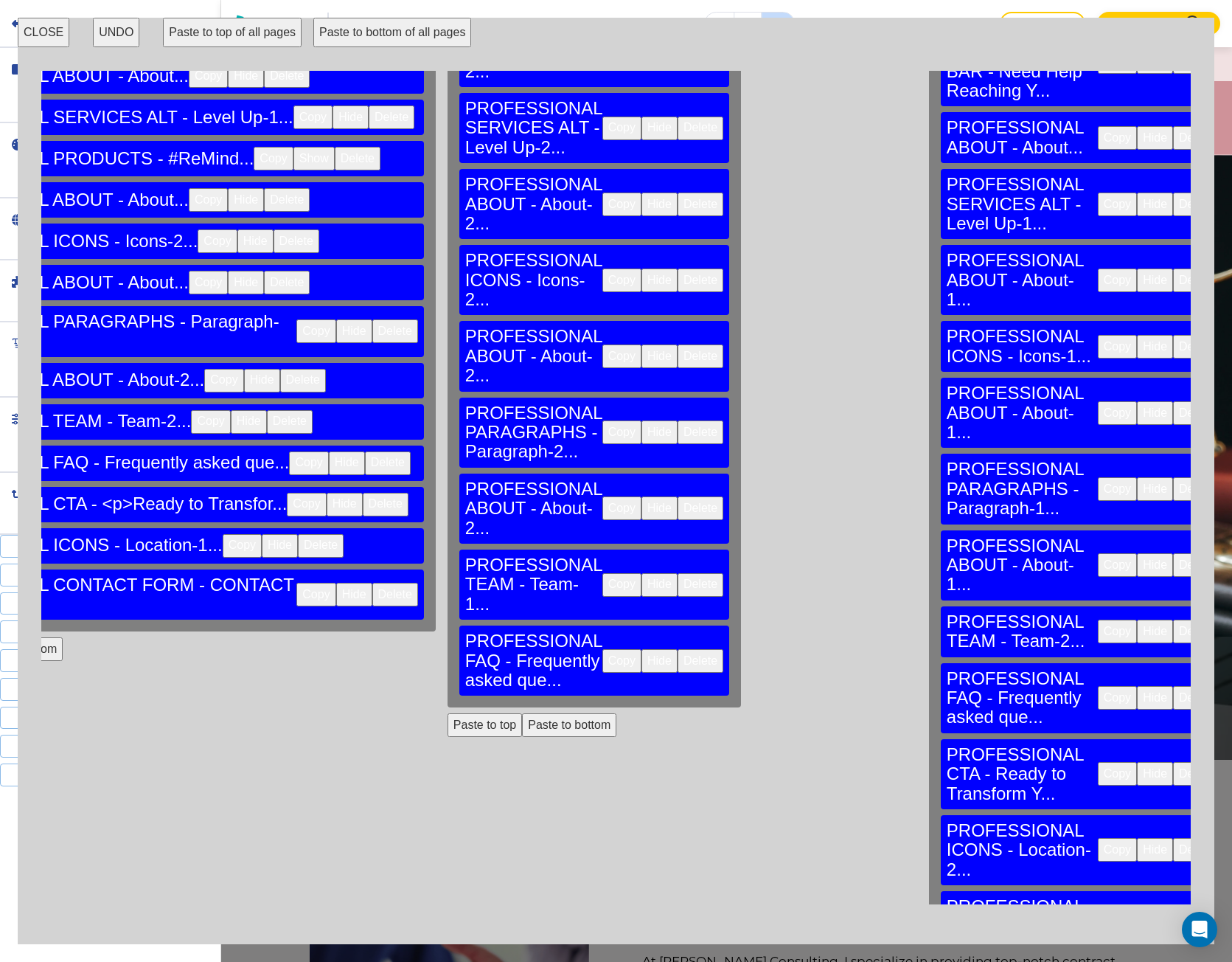
click at [1098, 762] on button "Copy" at bounding box center [1117, 774] width 39 height 24
click at [522, 713] on button "Paste to bottom" at bounding box center [569, 725] width 94 height 24
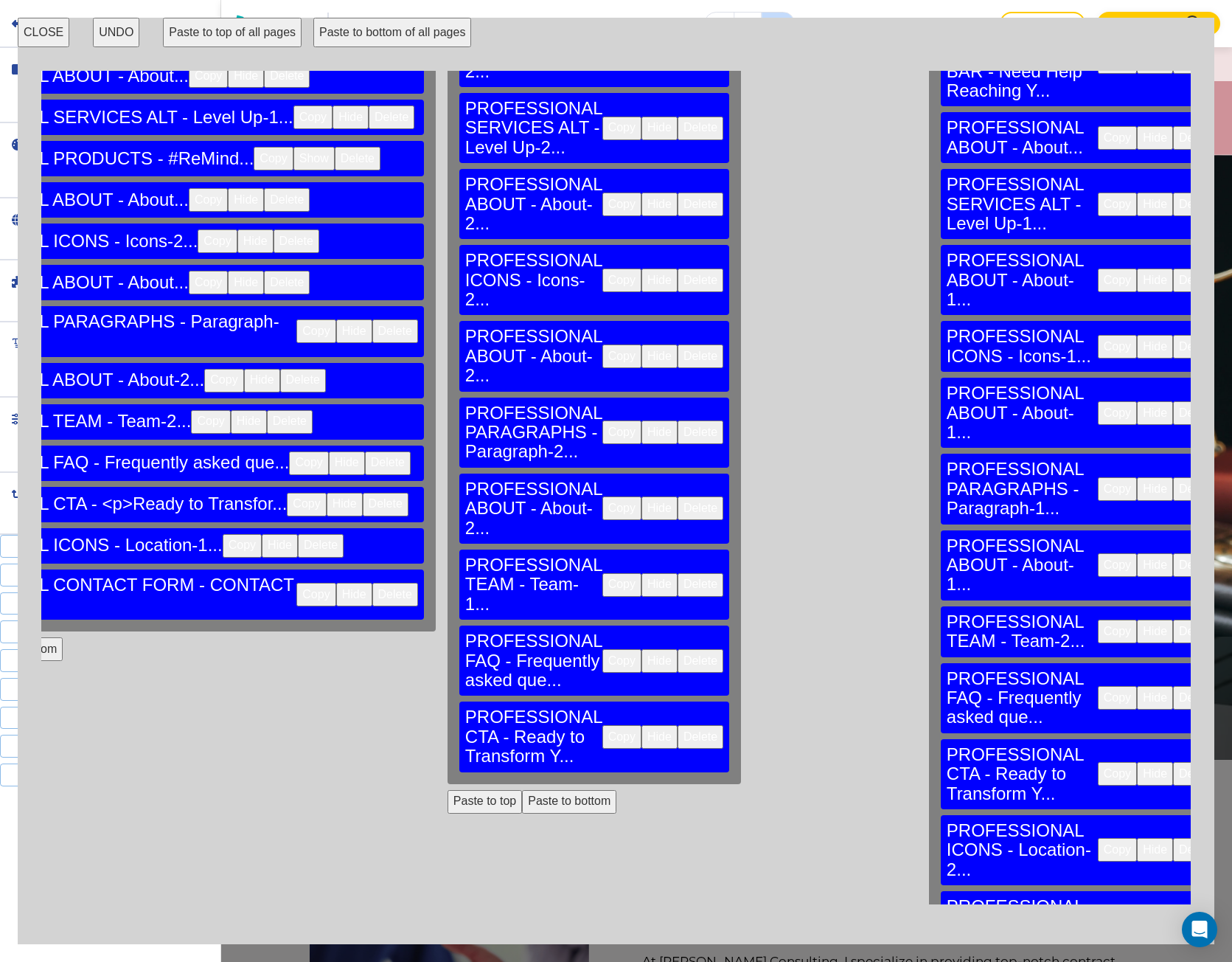
click at [1098, 838] on button "Copy" at bounding box center [1117, 849] width 39 height 24
click at [522, 790] on button "Paste to bottom" at bounding box center [569, 802] width 94 height 24
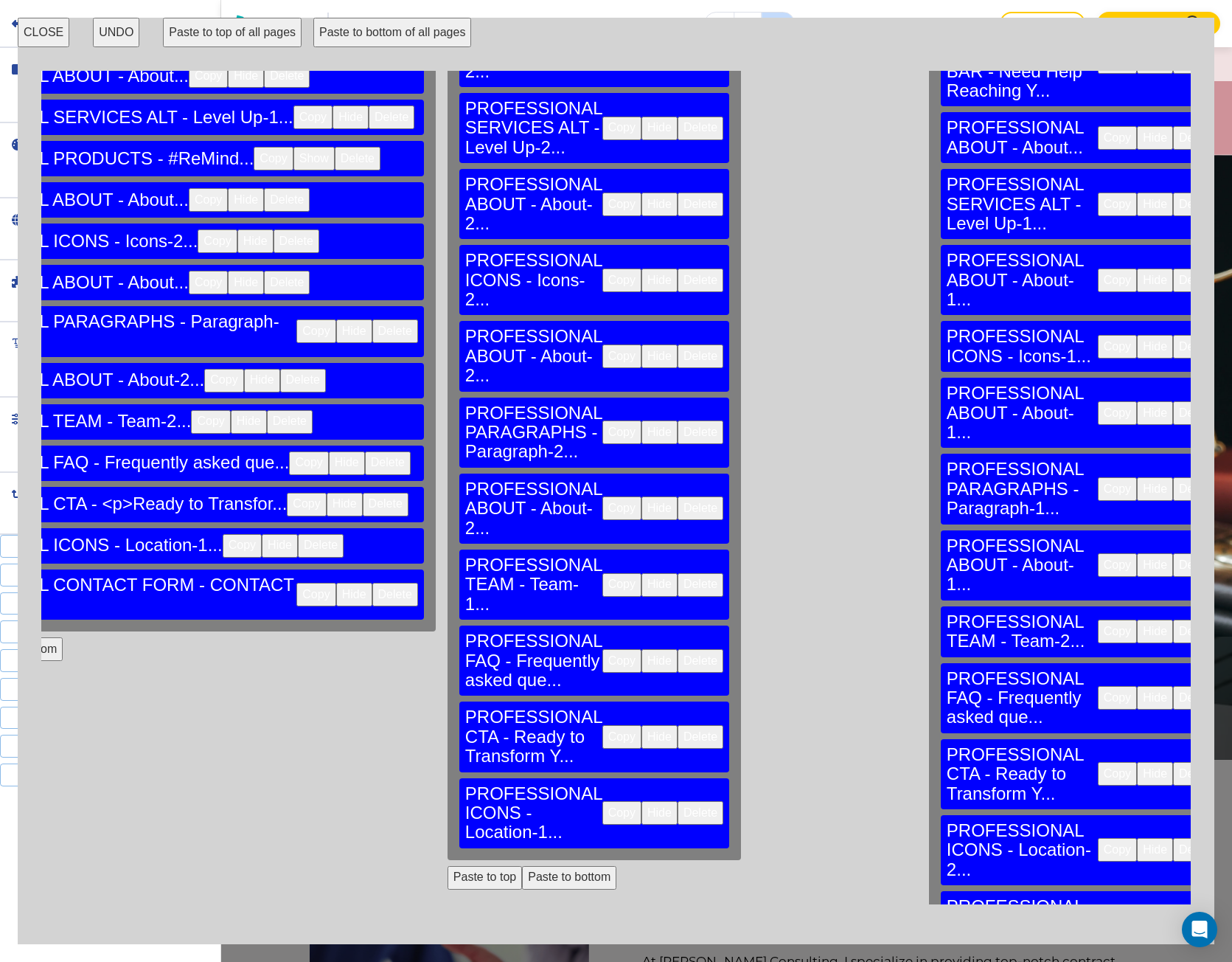
click at [1098, 924] on button "Copy" at bounding box center [1117, 936] width 39 height 24
click at [522, 866] on button "Paste to bottom" at bounding box center [569, 878] width 94 height 24
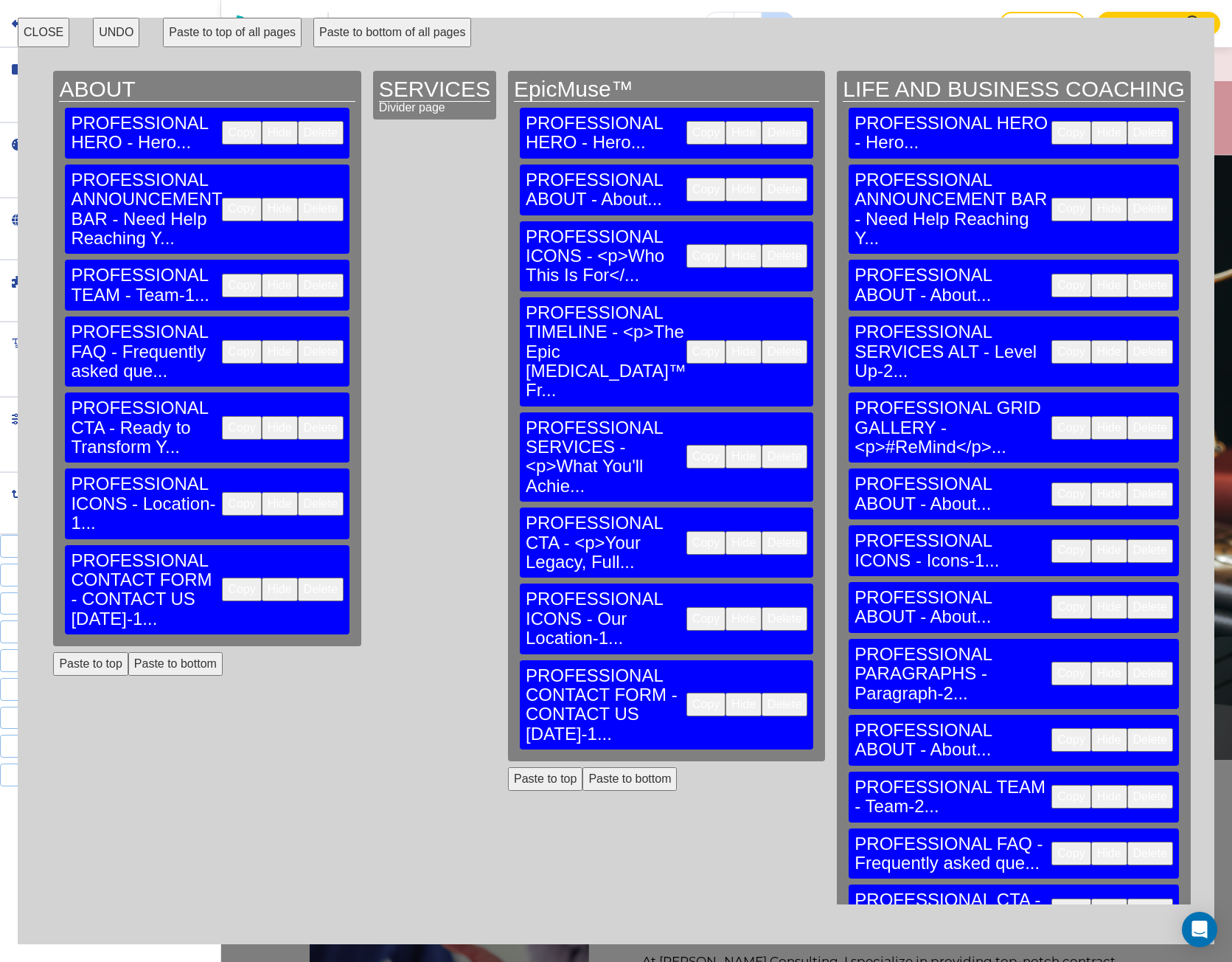
scroll to position [0, 295]
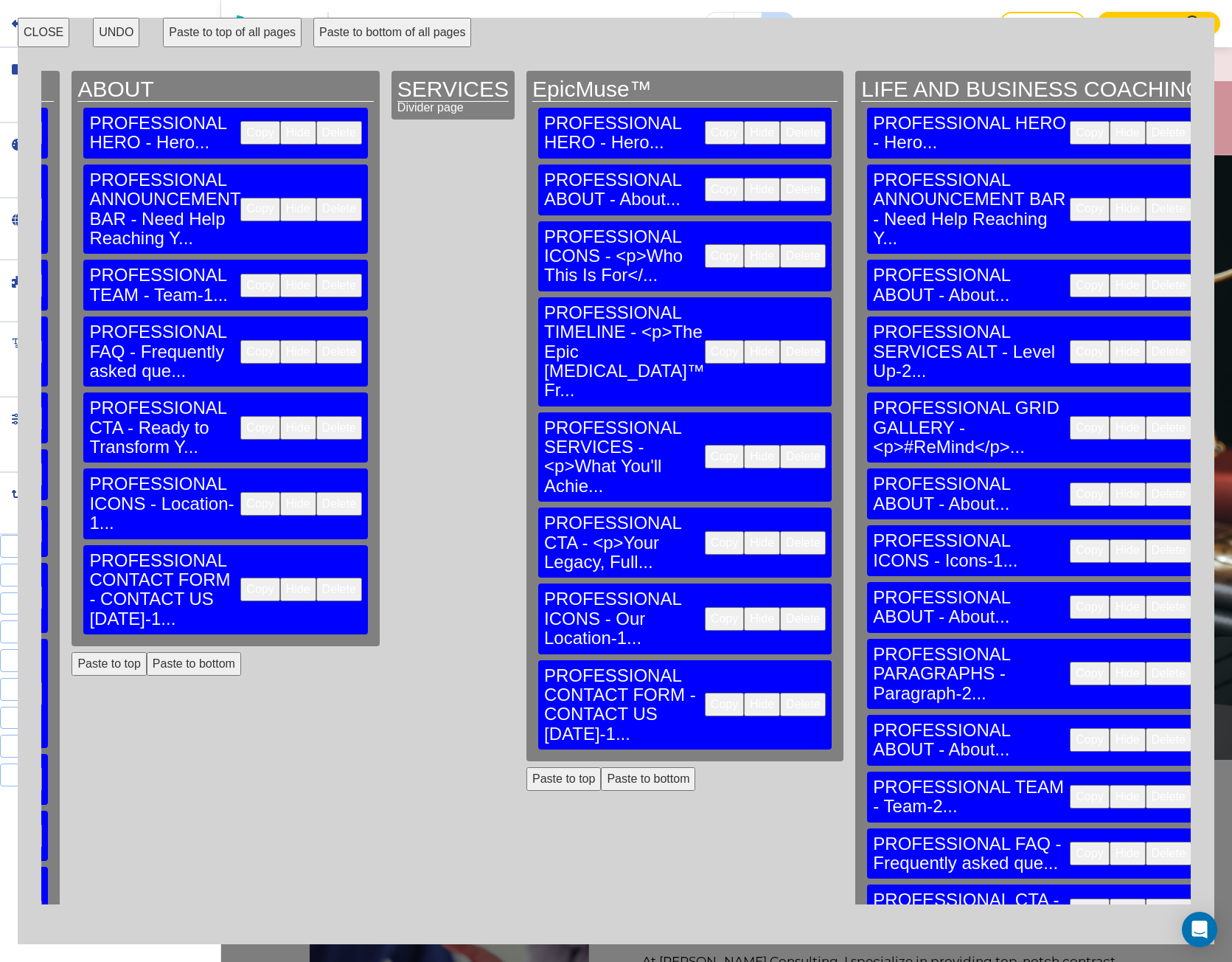
click at [601, 767] on button "Paste to bottom" at bounding box center [648, 779] width 94 height 24
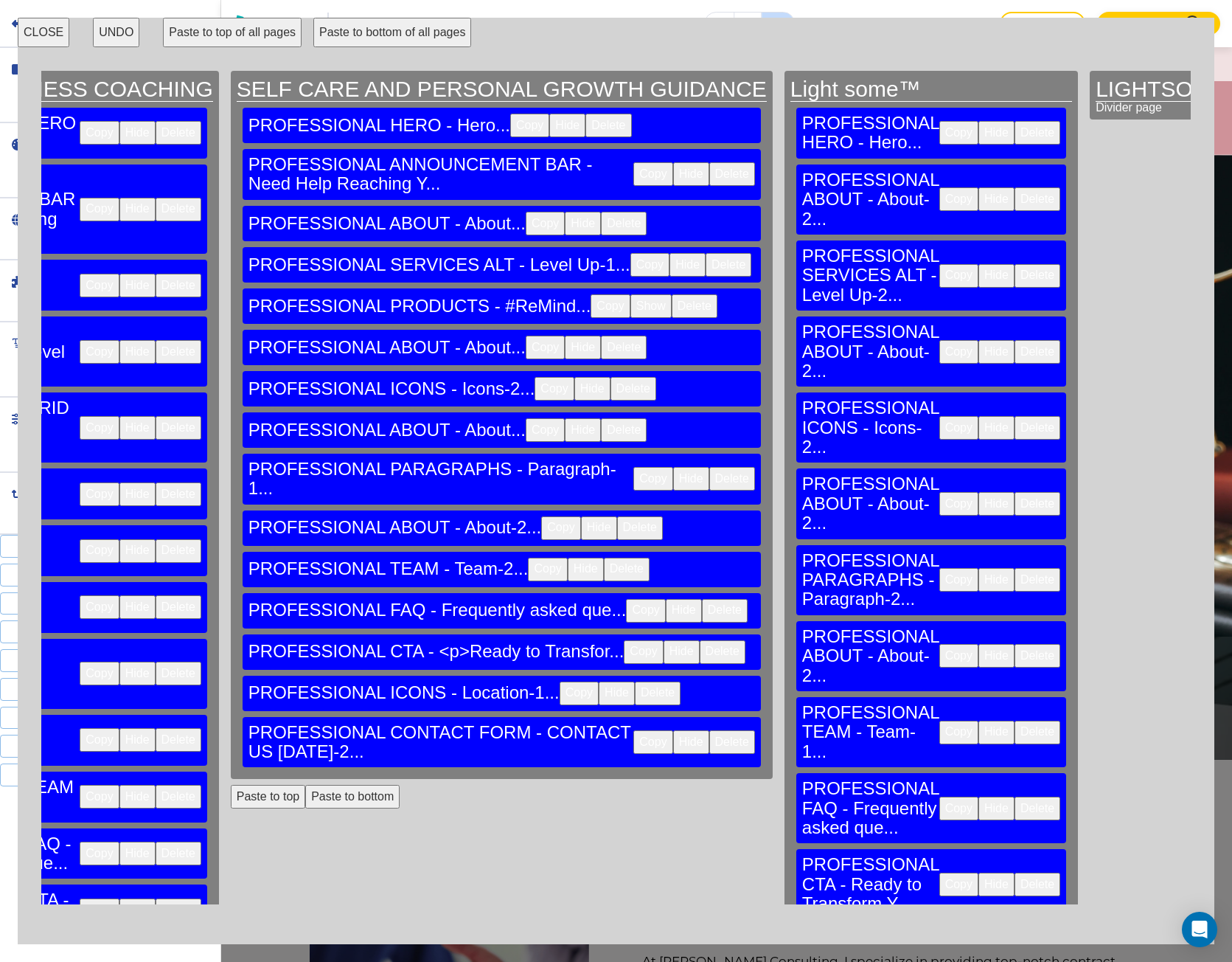
scroll to position [0, 1549]
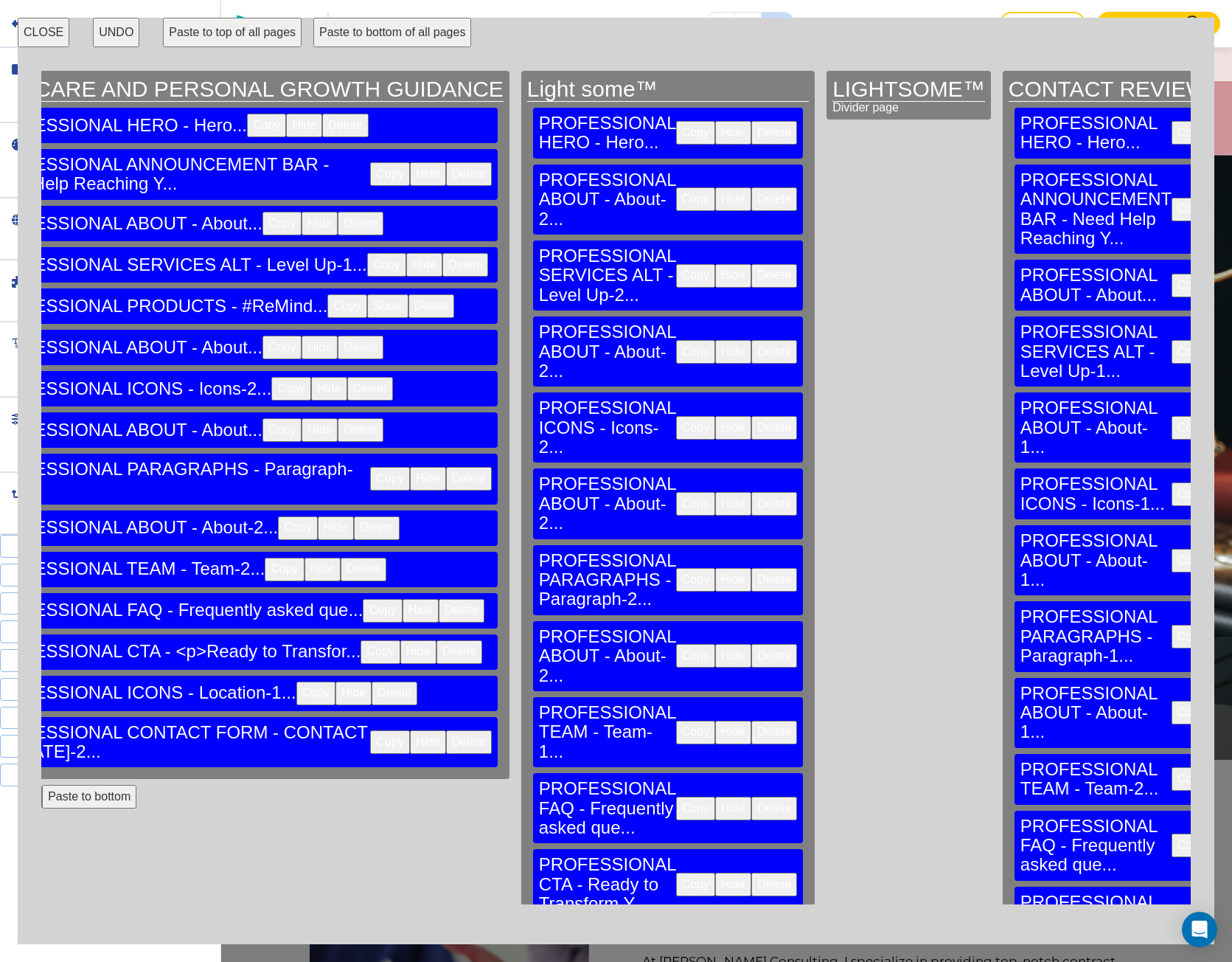
click at [1172, 767] on button "Copy" at bounding box center [1192, 779] width 39 height 24
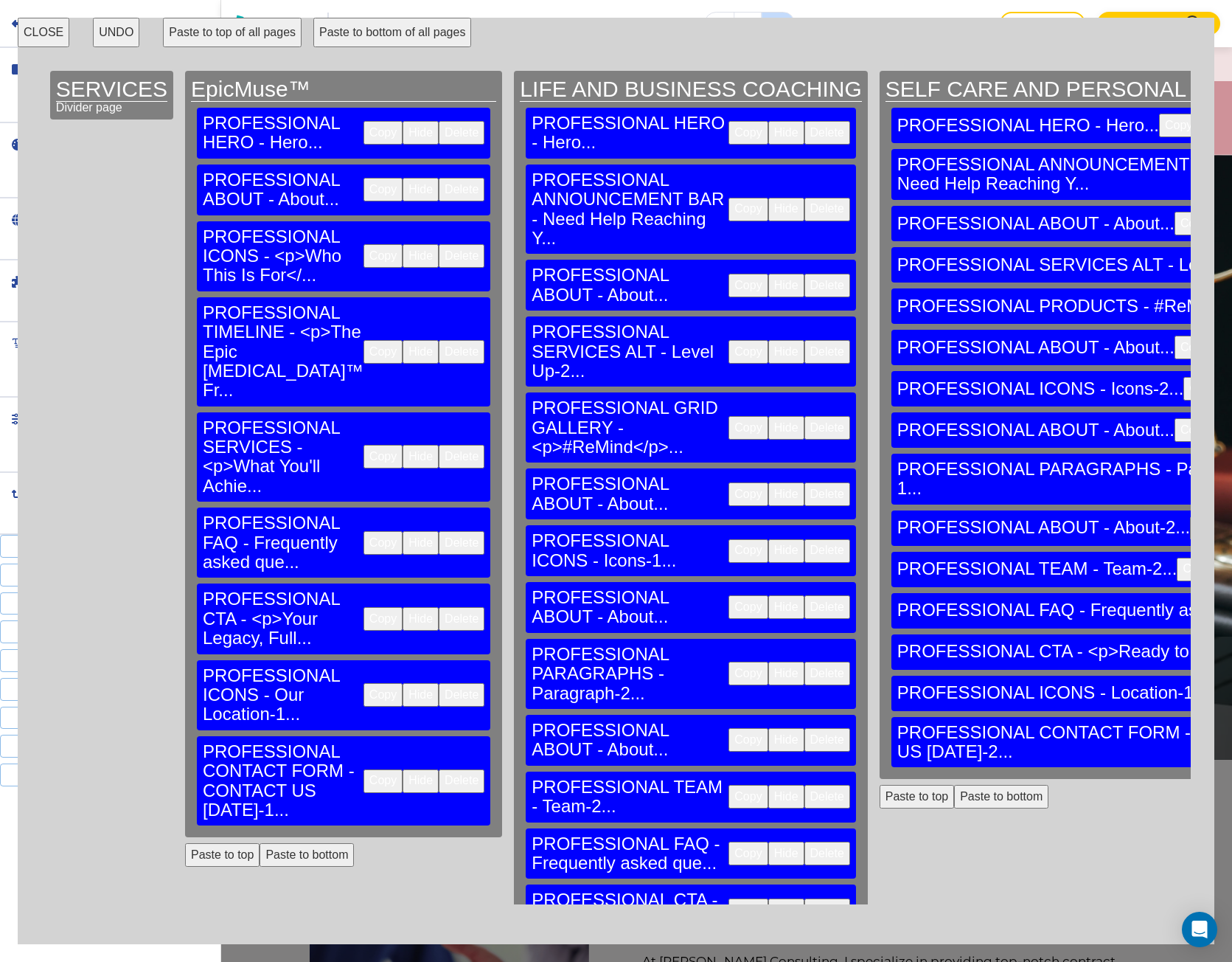
scroll to position [0, 368]
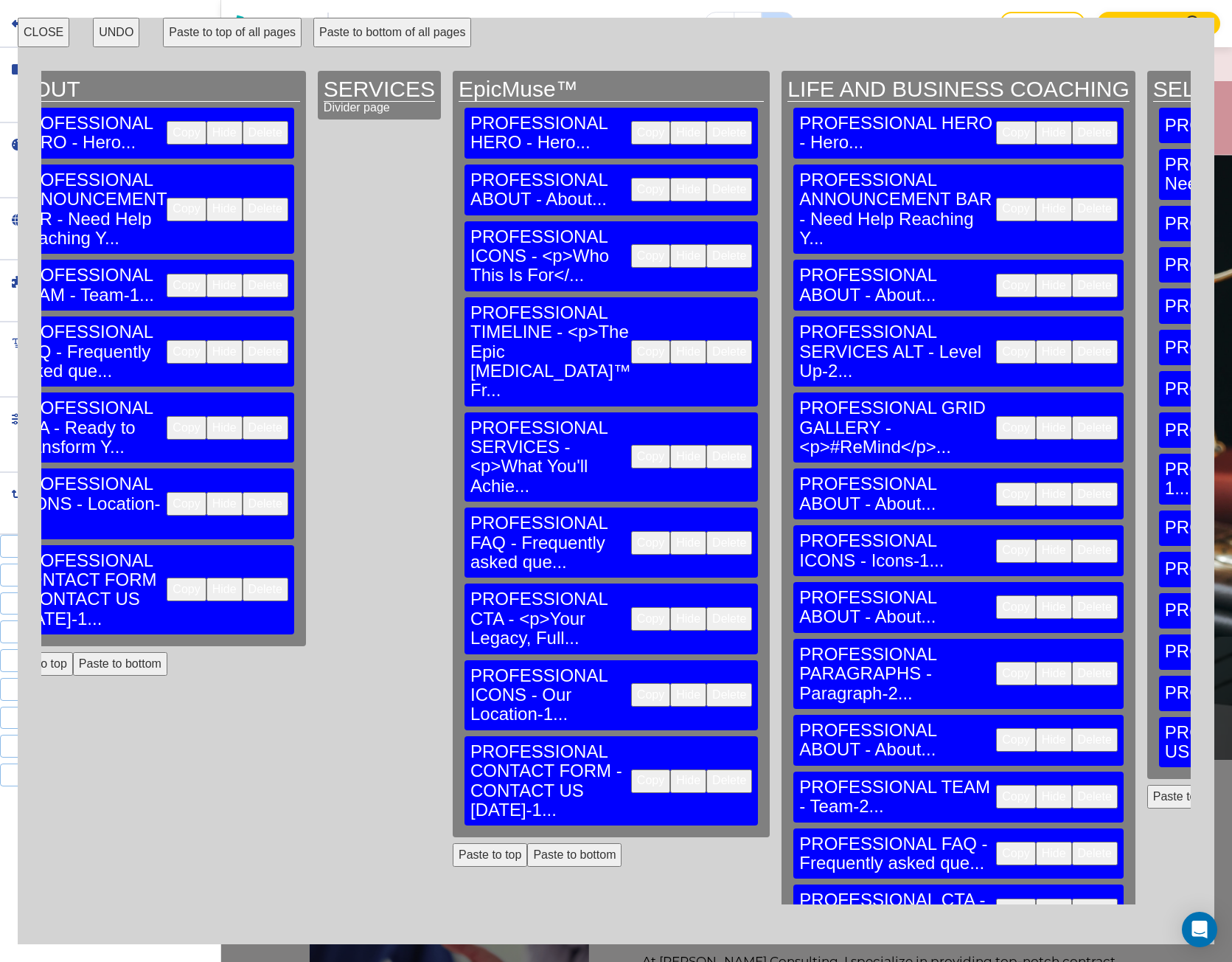
click at [527, 843] on button "Paste to bottom" at bounding box center [574, 855] width 94 height 24
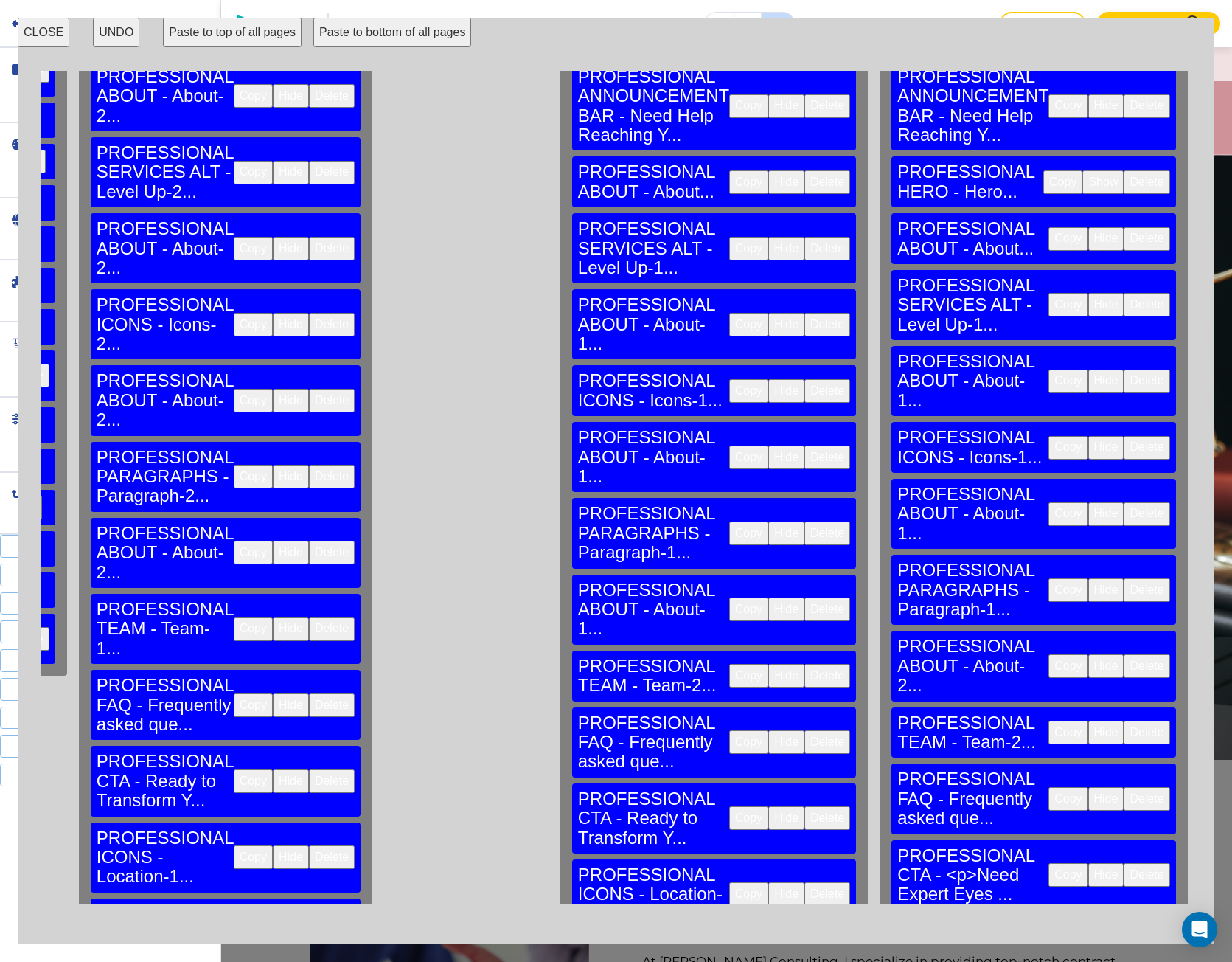
scroll to position [147, 1992]
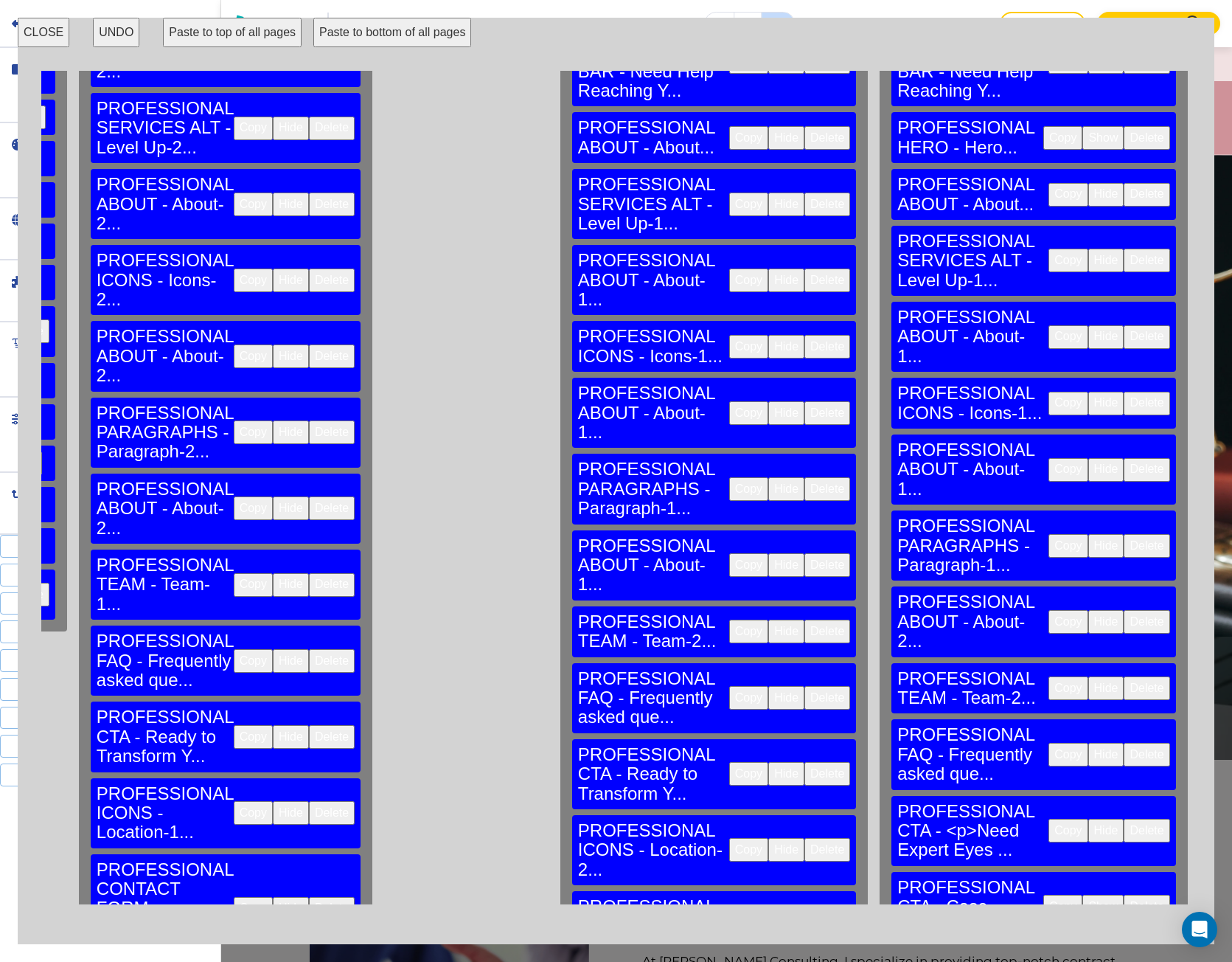
click at [1044, 895] on button "Copy" at bounding box center [1063, 906] width 39 height 24
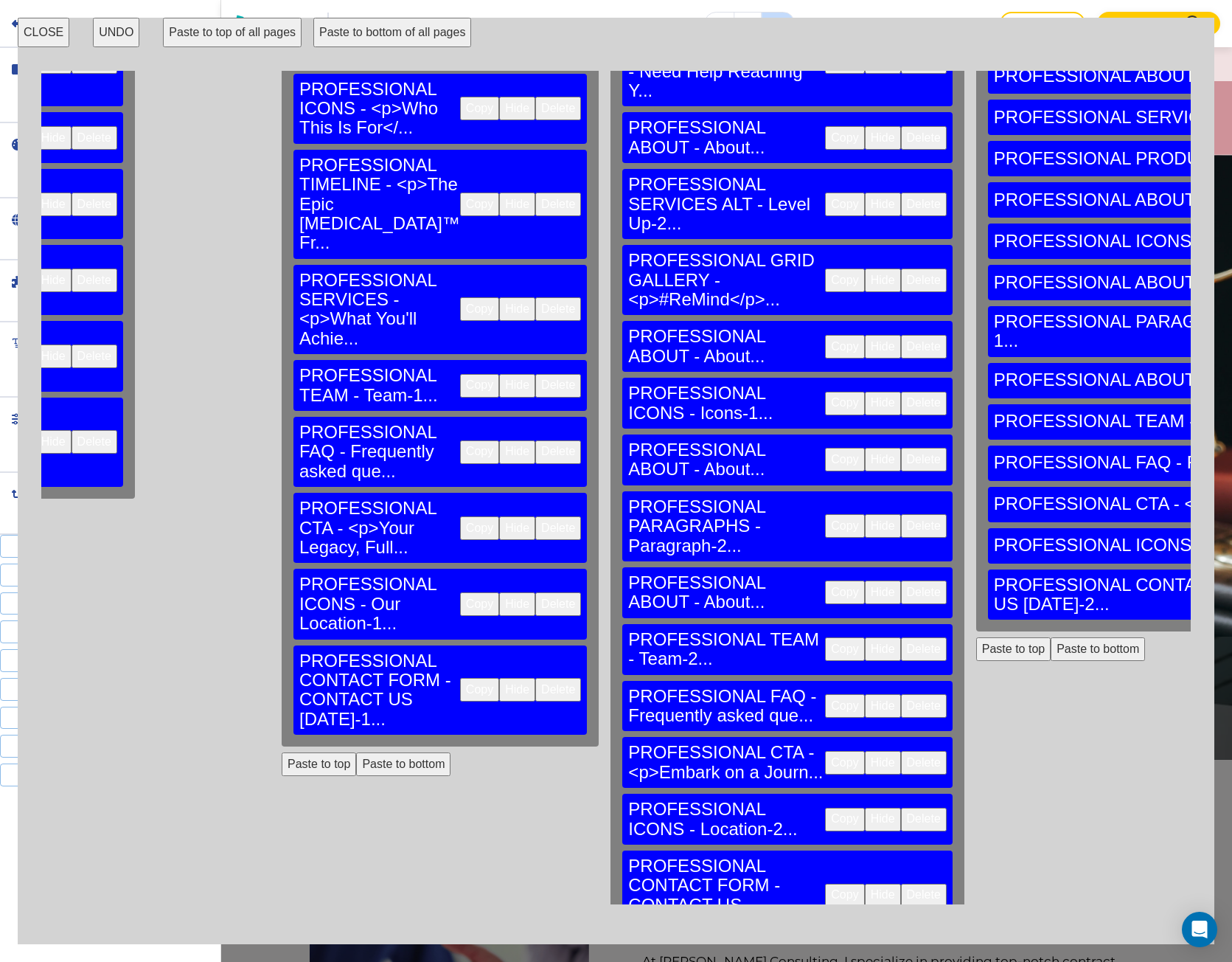
scroll to position [147, 221]
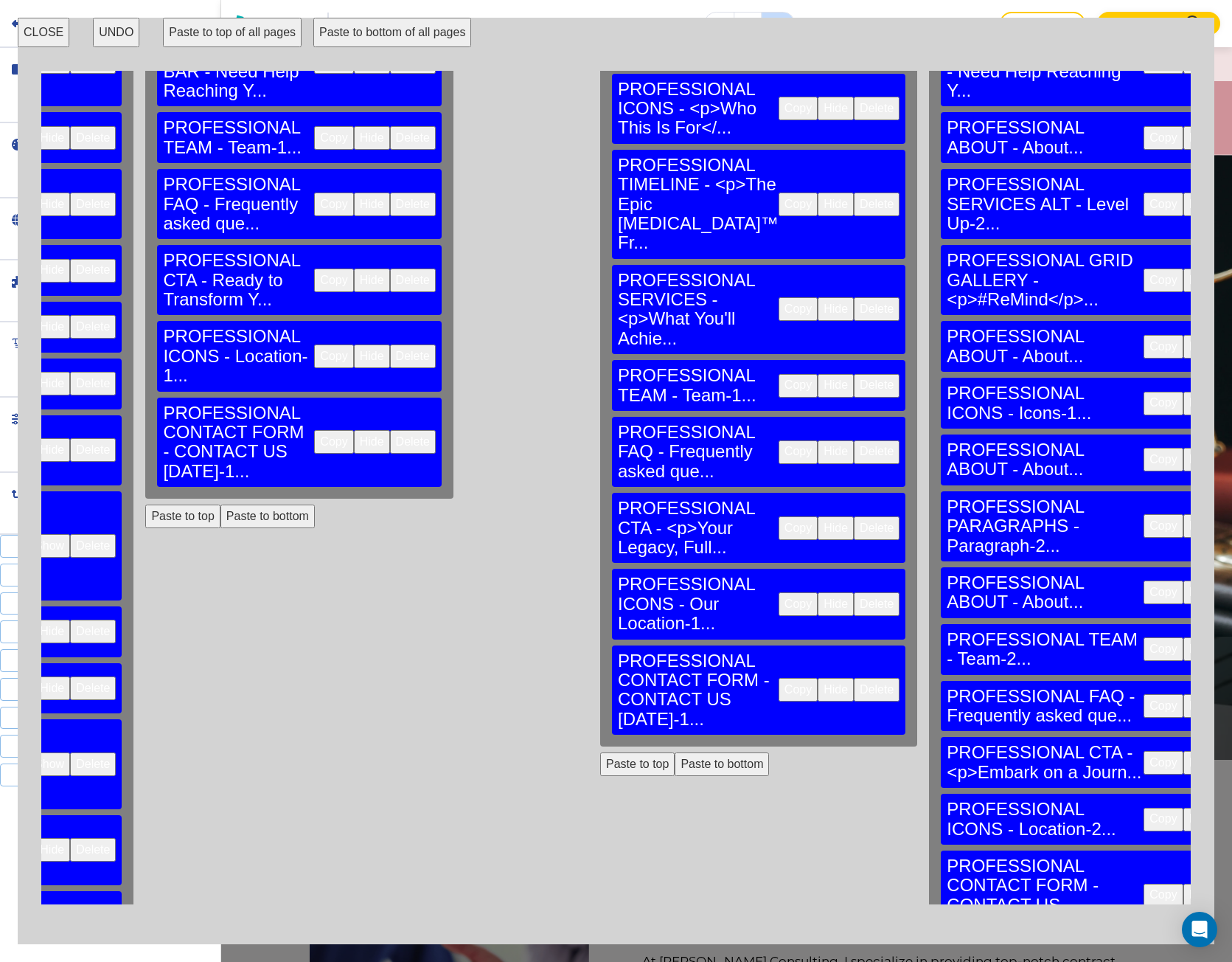
click at [675, 752] on button "Paste to bottom" at bounding box center [721, 764] width 94 height 24
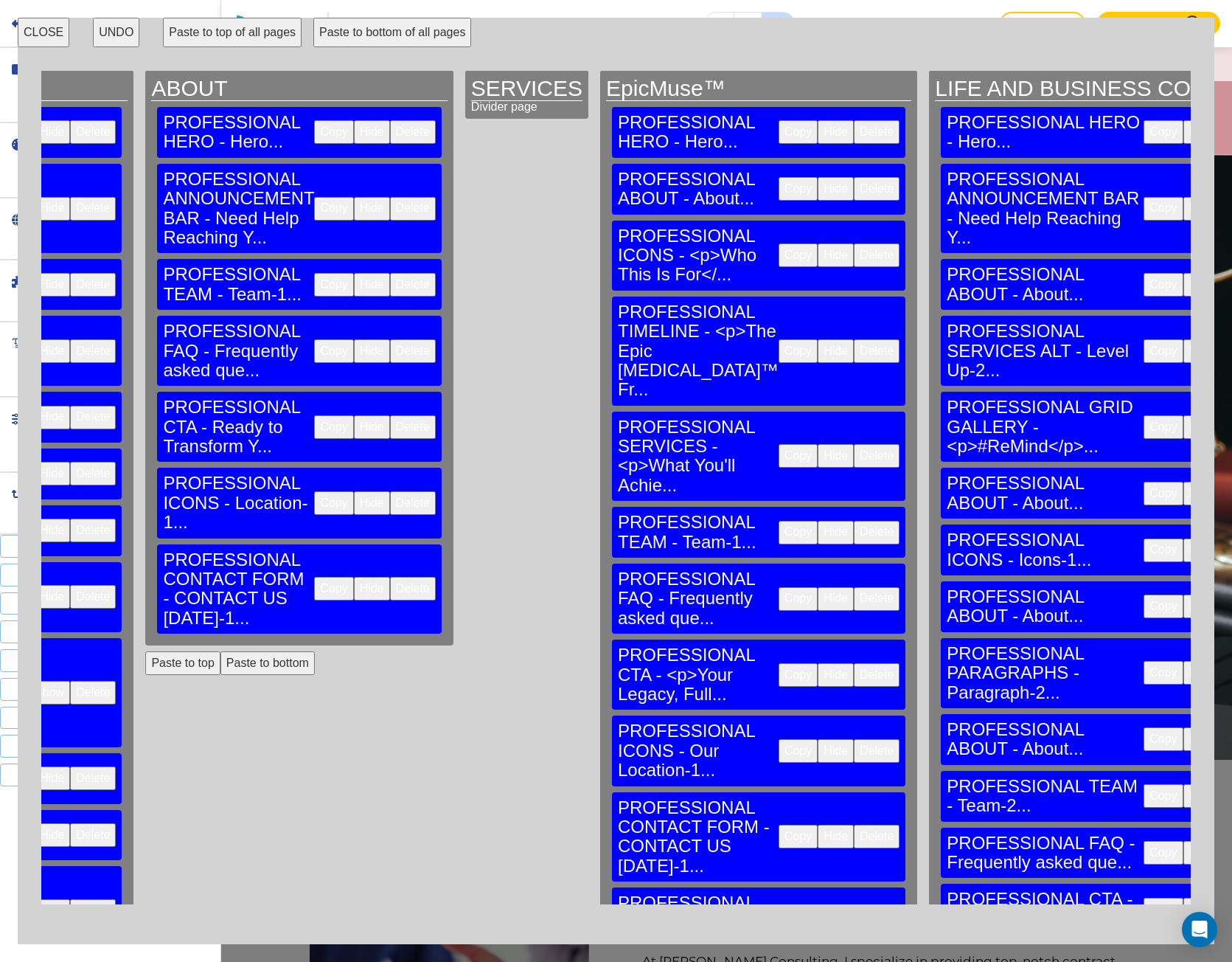
scroll to position [0, 221]
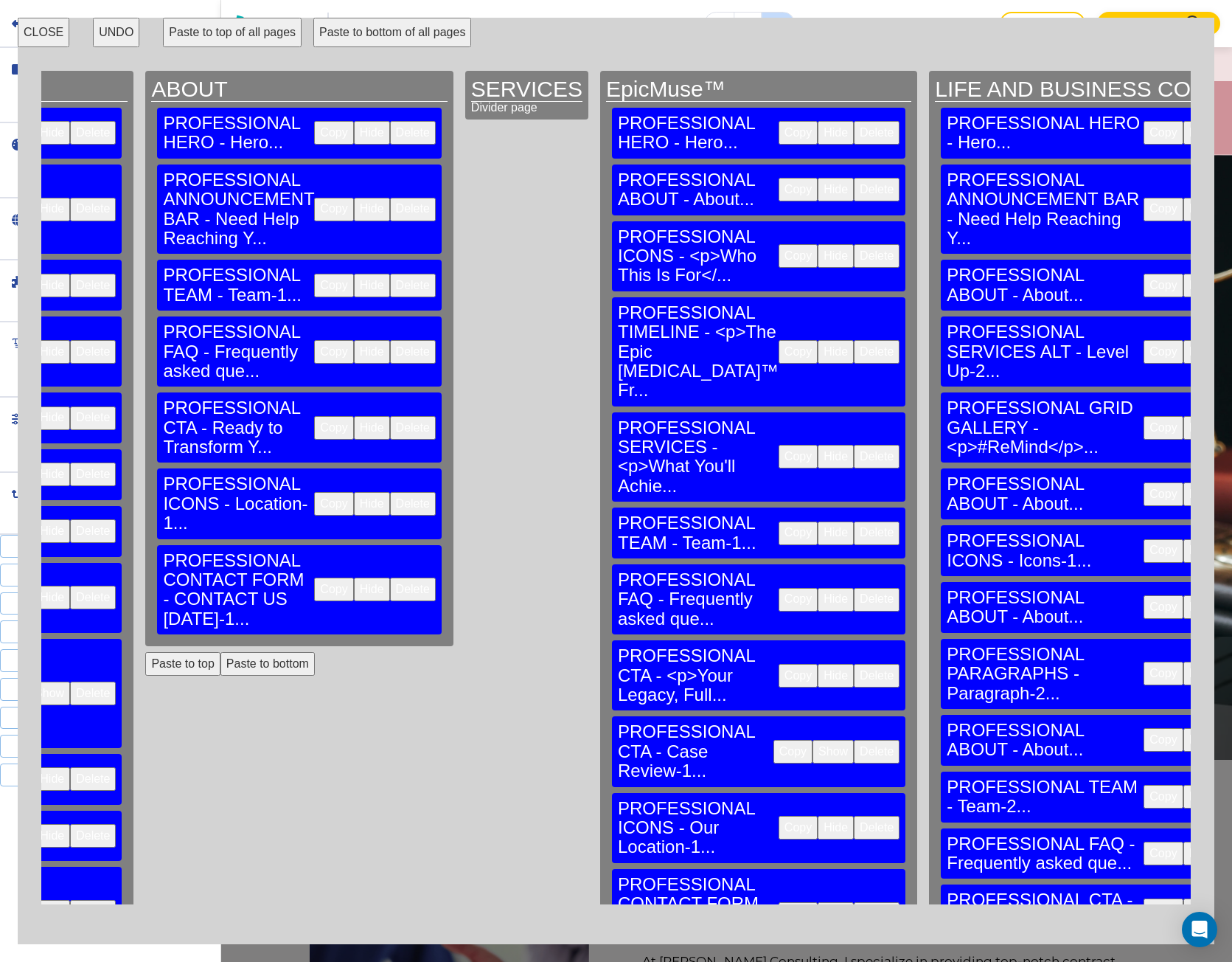
click at [31, 38] on button "CLOSE" at bounding box center [43, 33] width 52 height 29
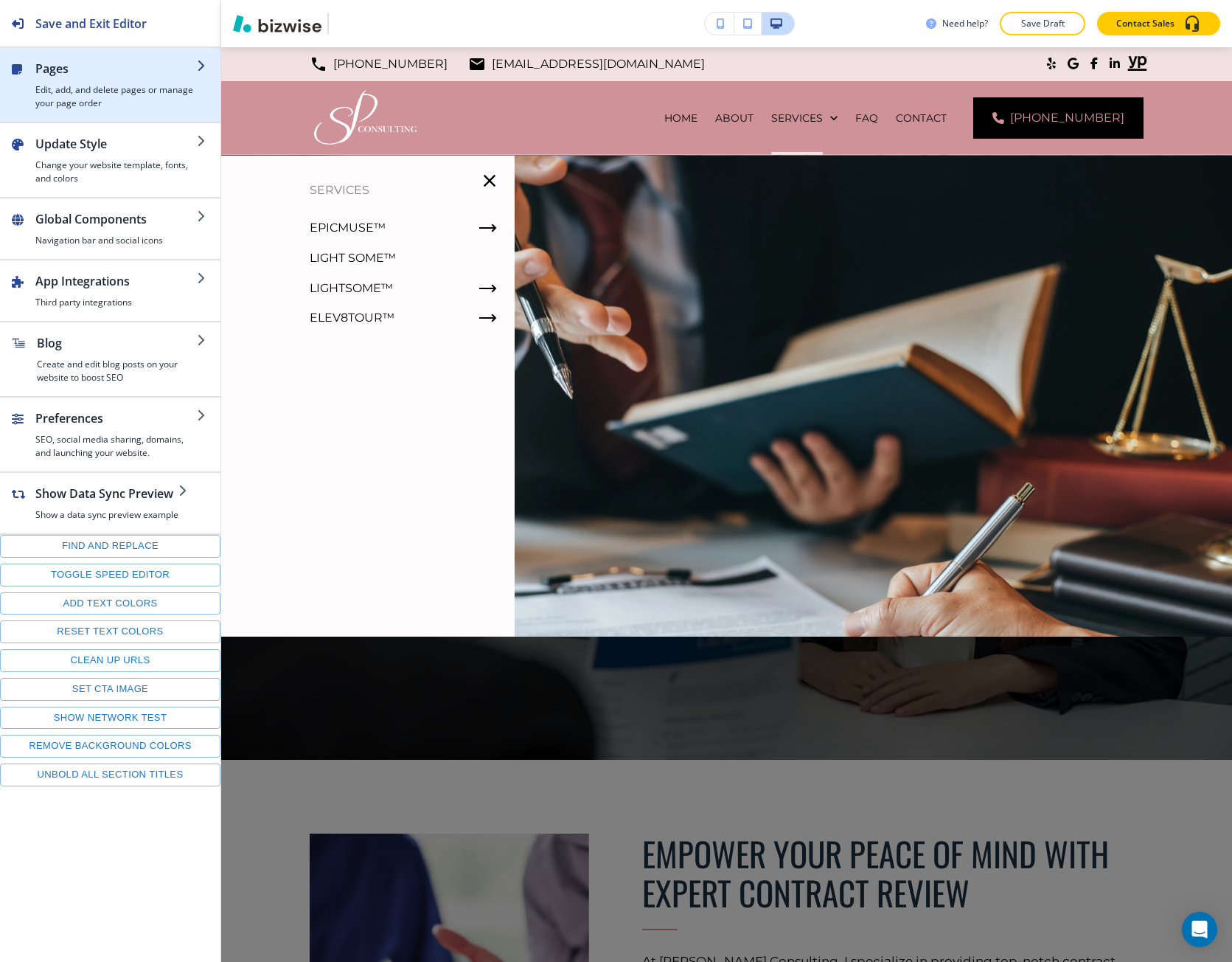
click at [55, 69] on h2 "Pages" at bounding box center [115, 69] width 161 height 18
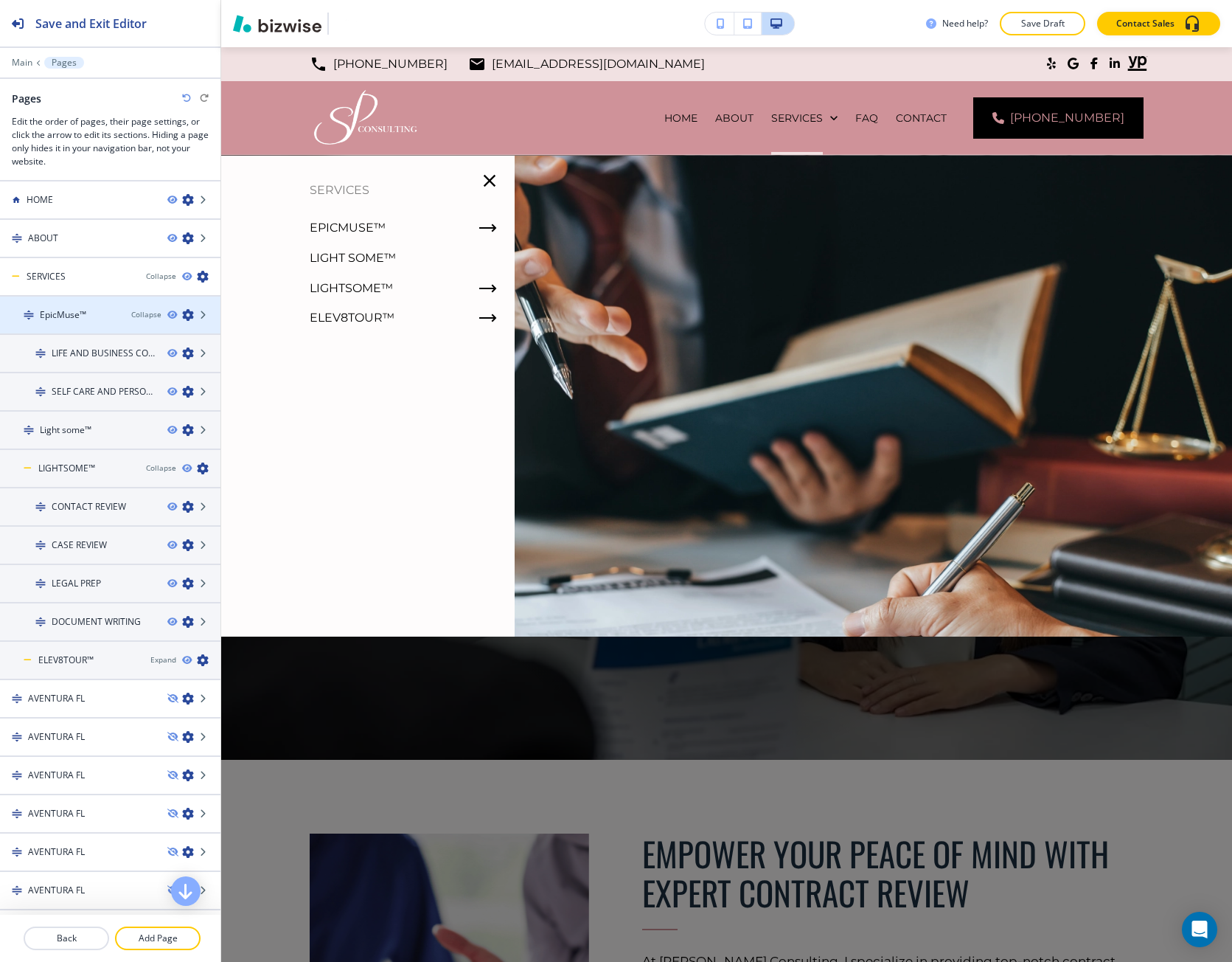
click at [87, 322] on div at bounding box center [110, 327] width 220 height 11
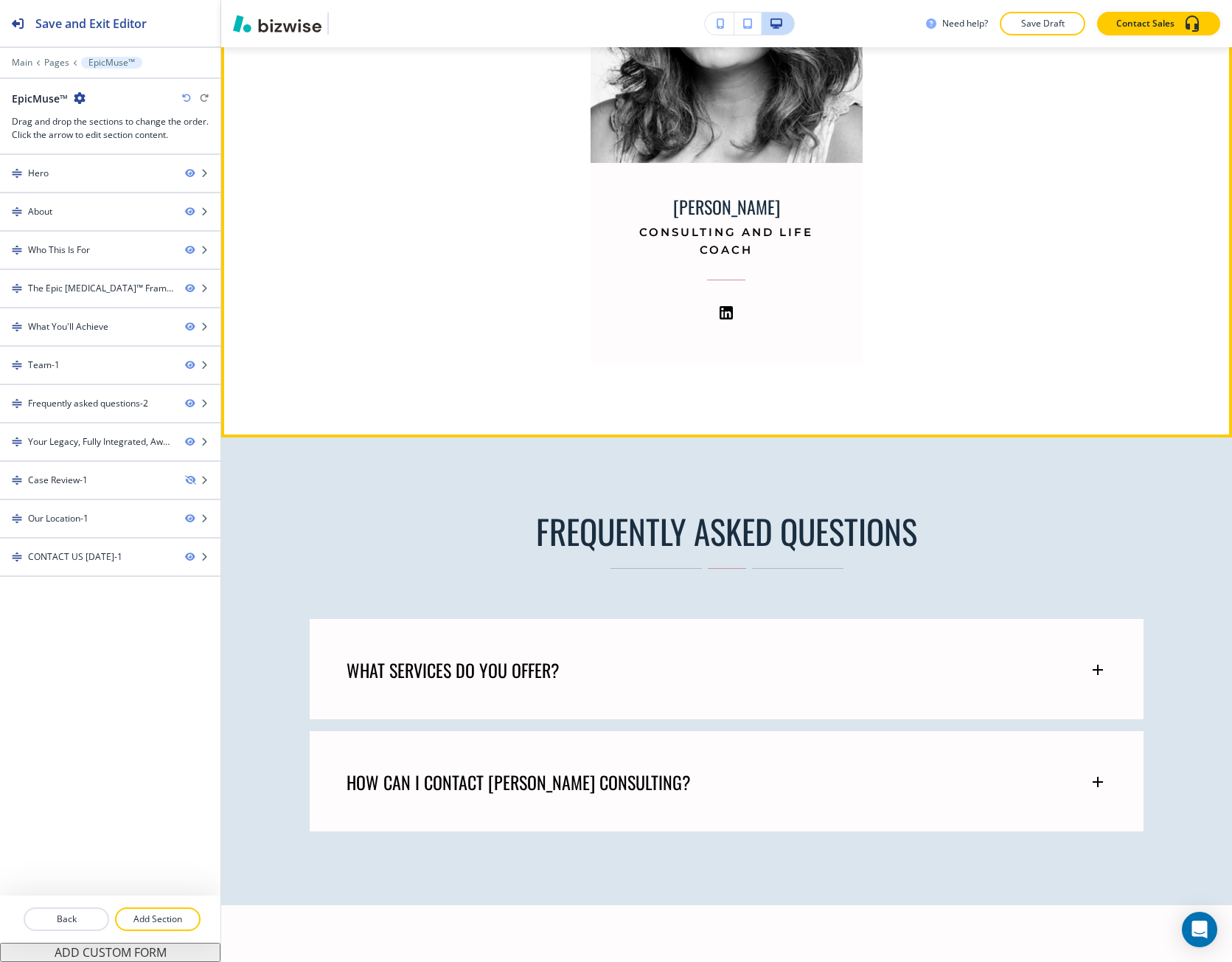
scroll to position [3762, 0]
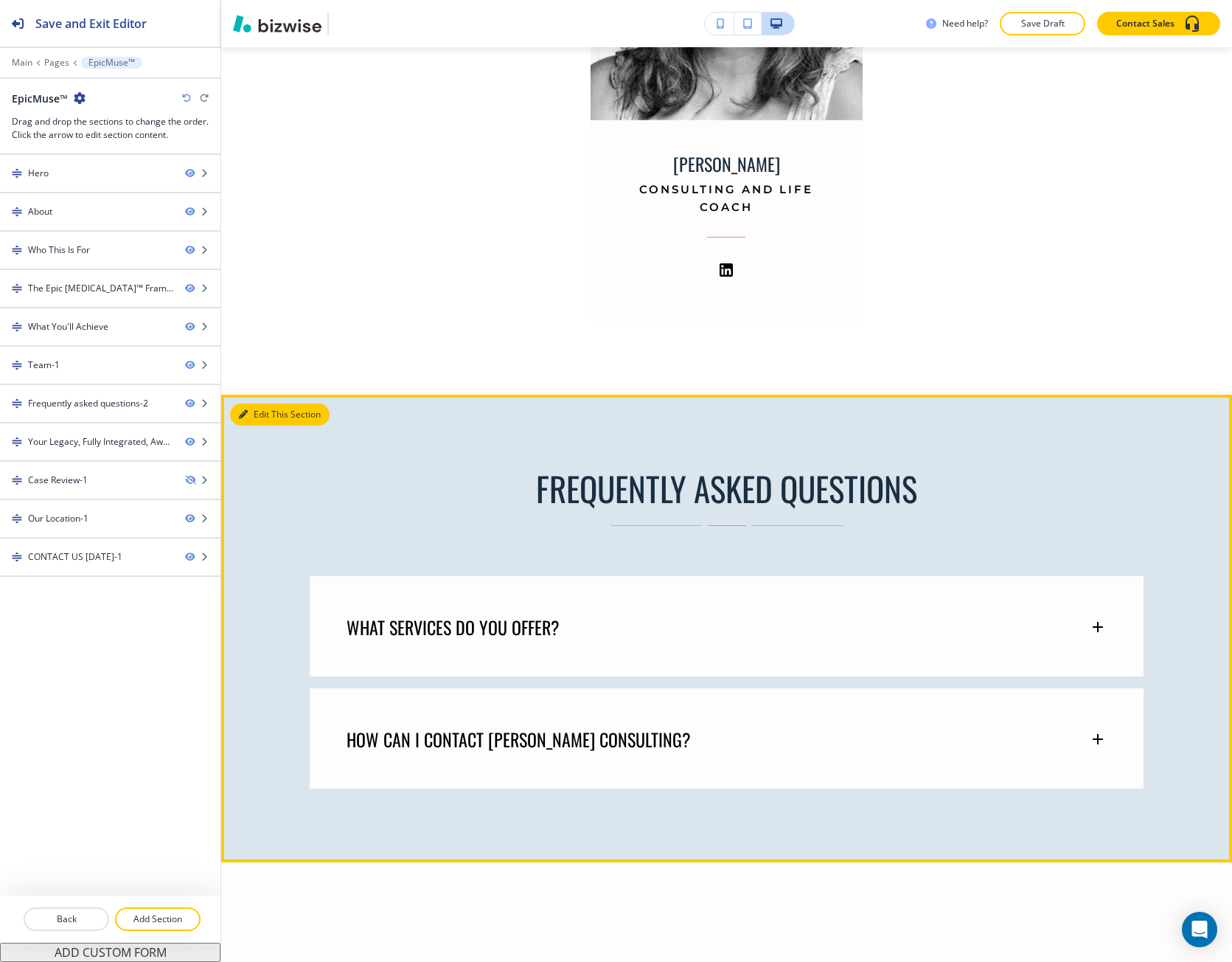
click at [253, 426] on button "Edit This Section" at bounding box center [280, 414] width 100 height 22
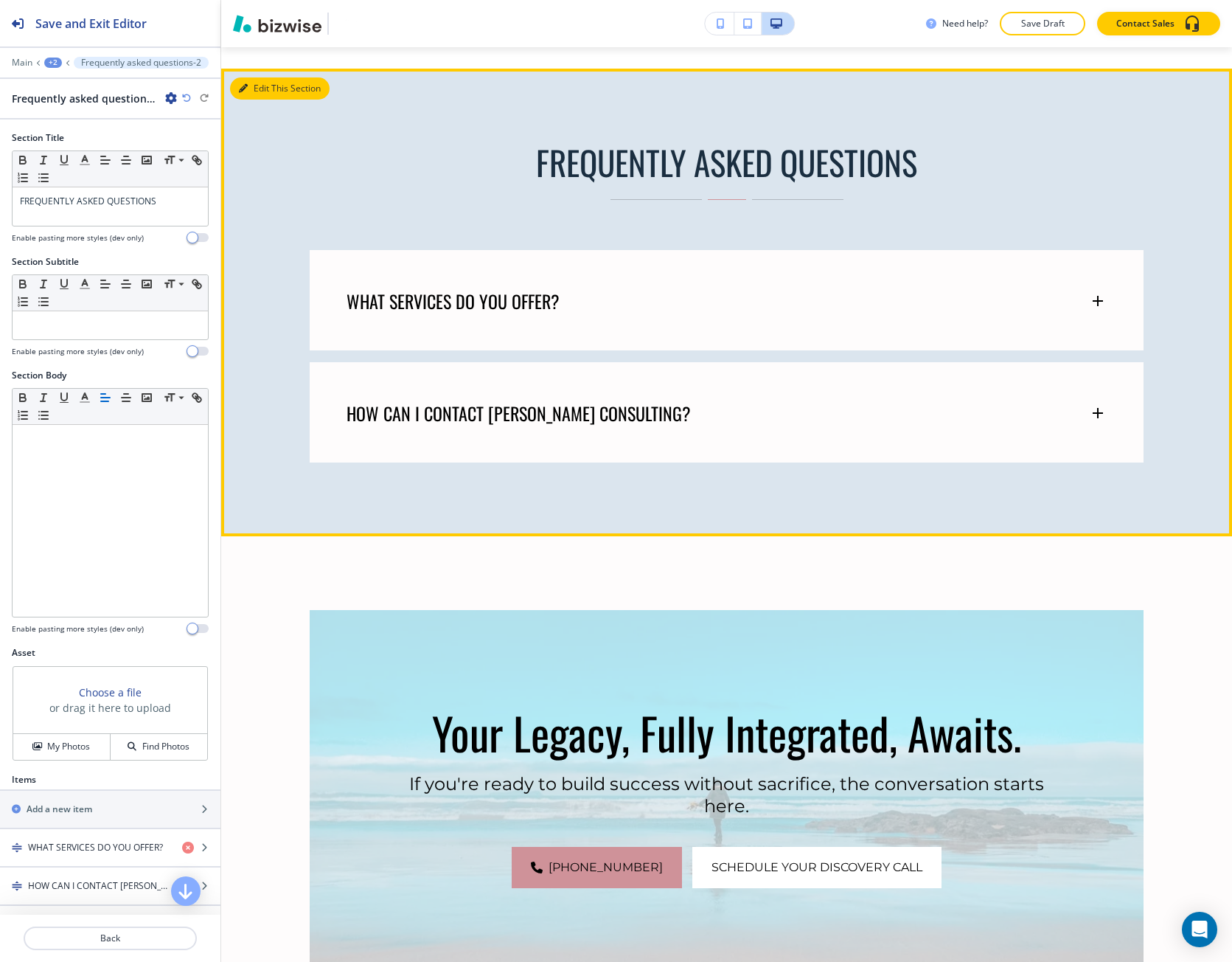
scroll to position [4113, 0]
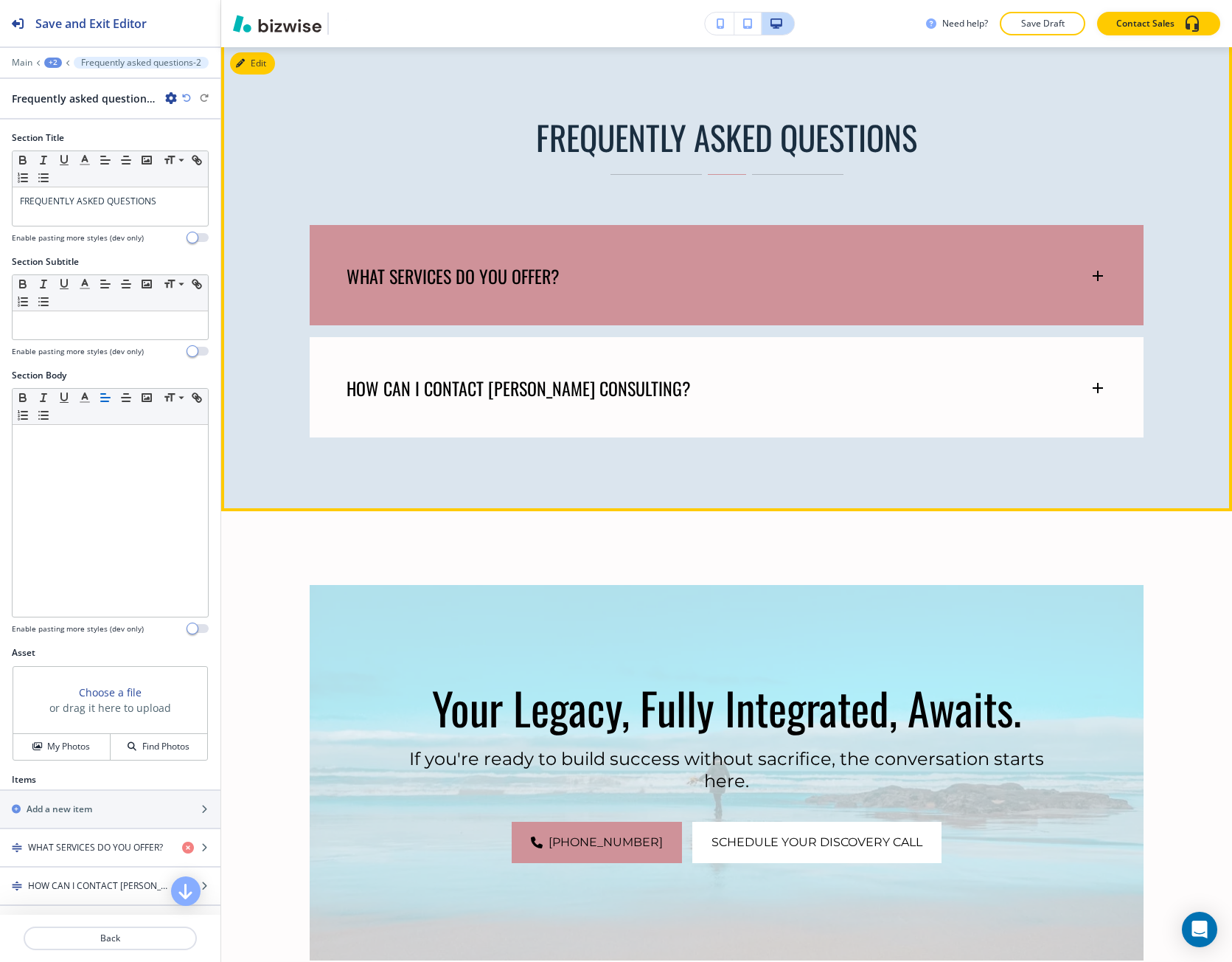
click at [370, 300] on div "WHAT SERVICES DO YOU OFFER?" at bounding box center [726, 269] width 834 height 87
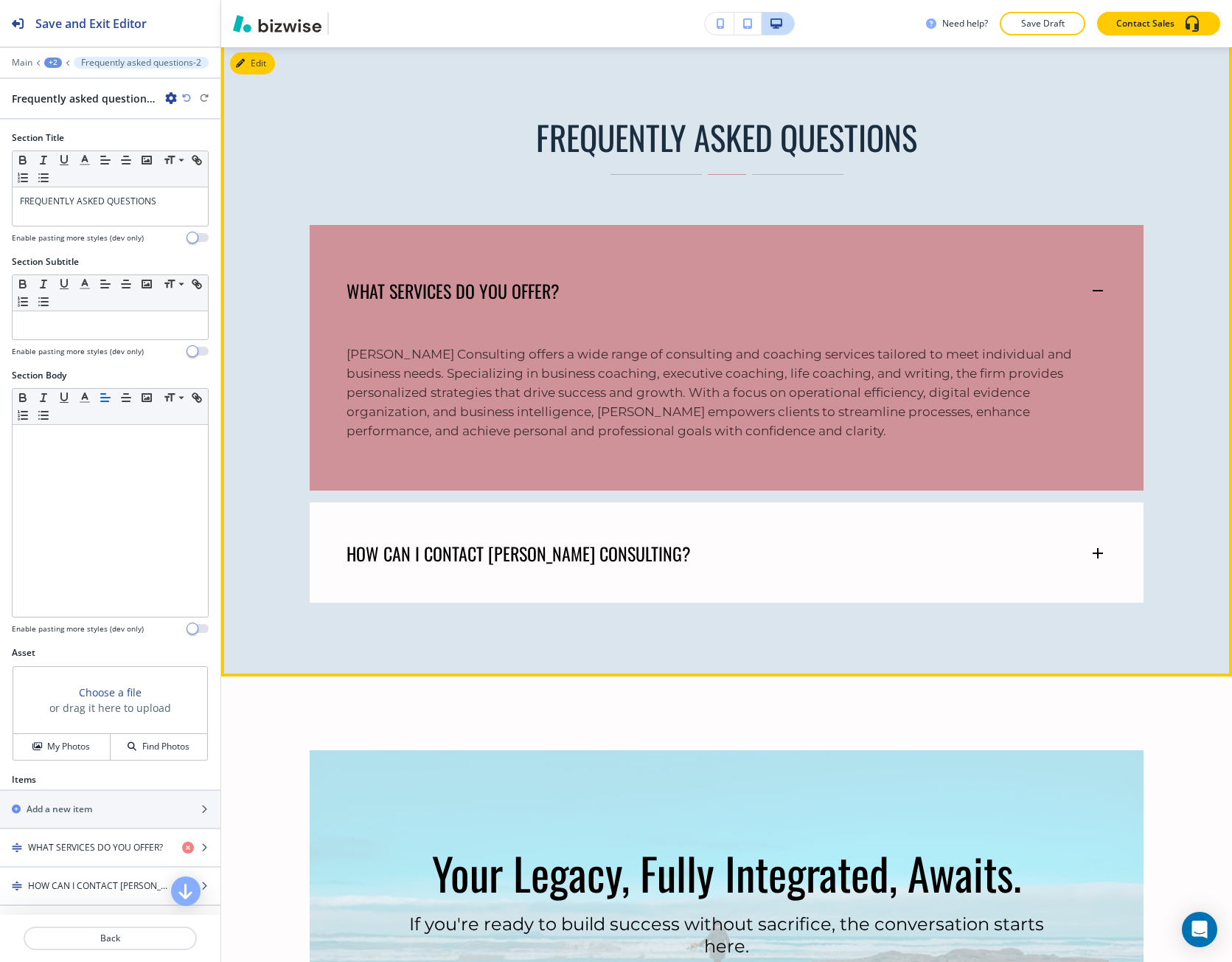
click at [370, 300] on p "WHAT SERVICES DO YOU OFFER?" at bounding box center [453, 290] width 213 height 22
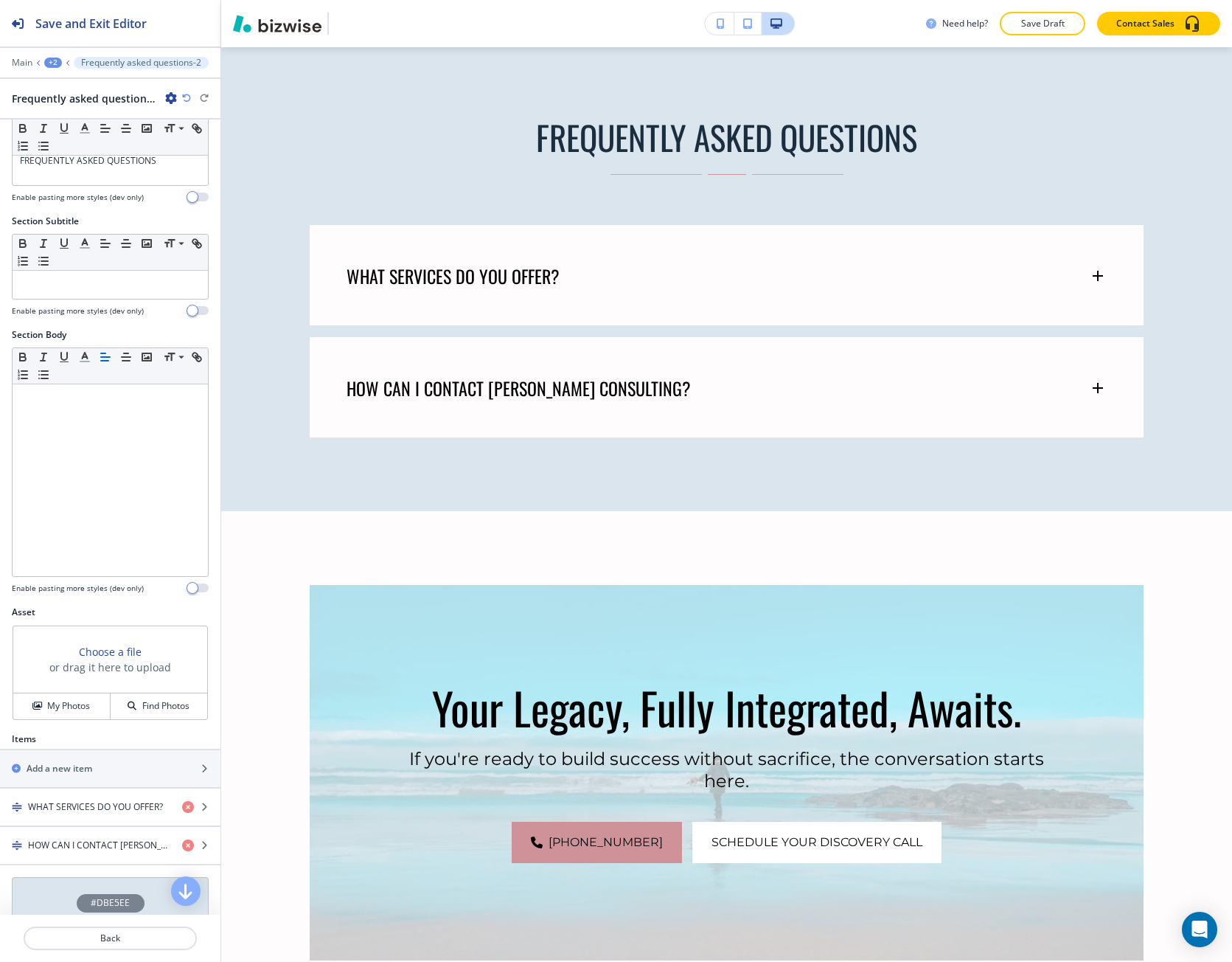
scroll to position [165, 0]
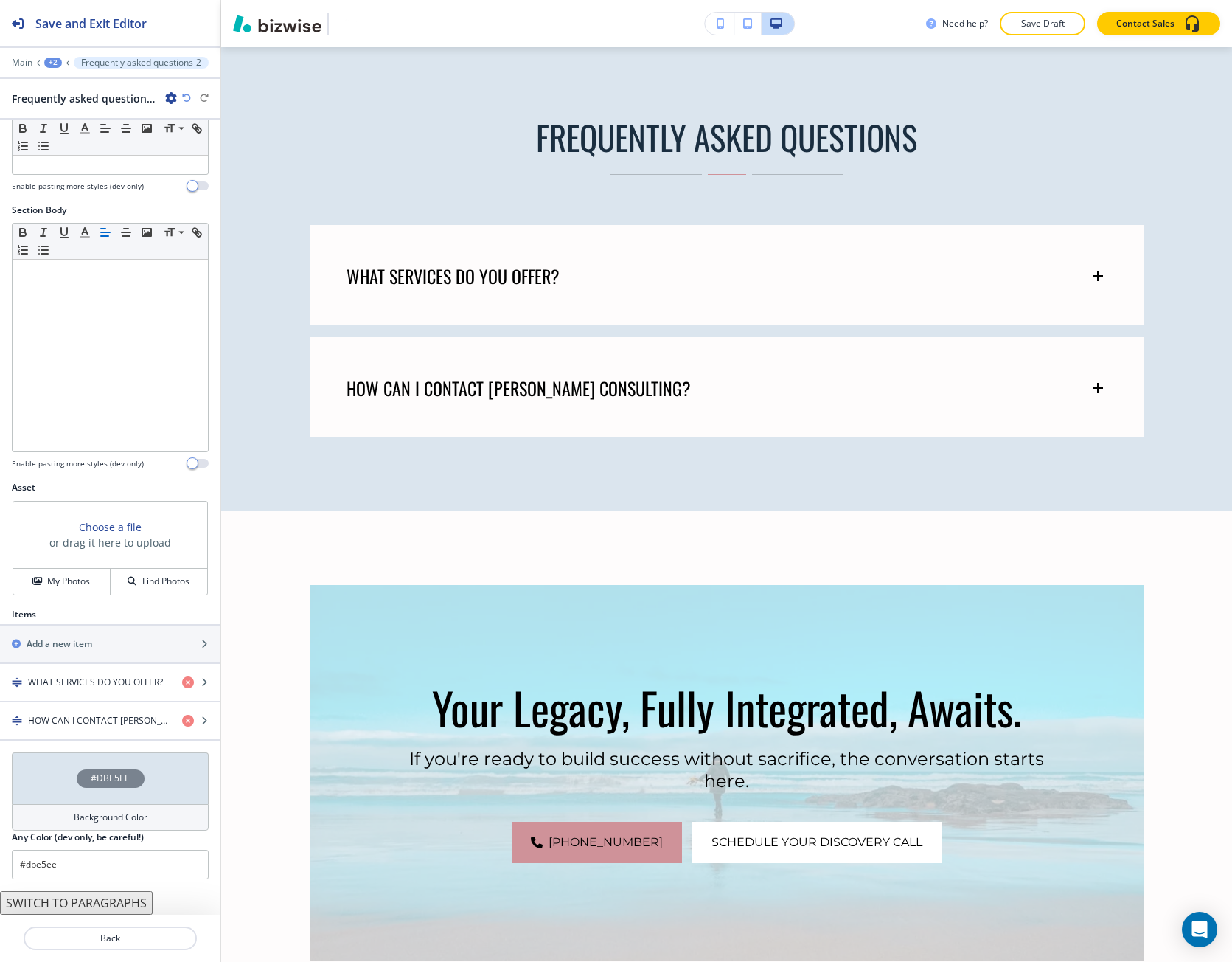
click at [91, 775] on h4 "#DBE5EE" at bounding box center [111, 778] width 39 height 13
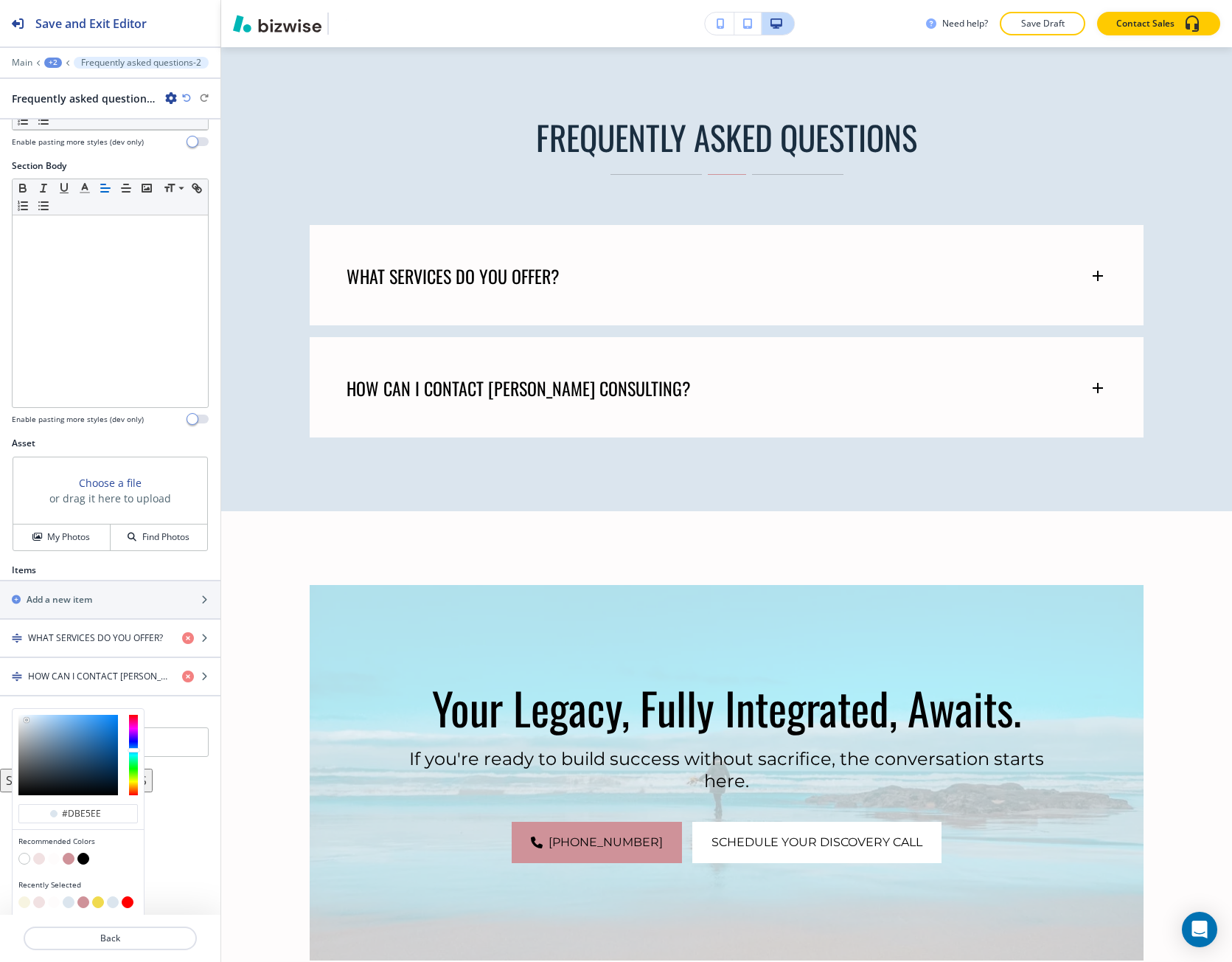
scroll to position [212, 0]
click at [25, 904] on button "button" at bounding box center [25, 899] width 11 height 11
type input "#f7f4e1"
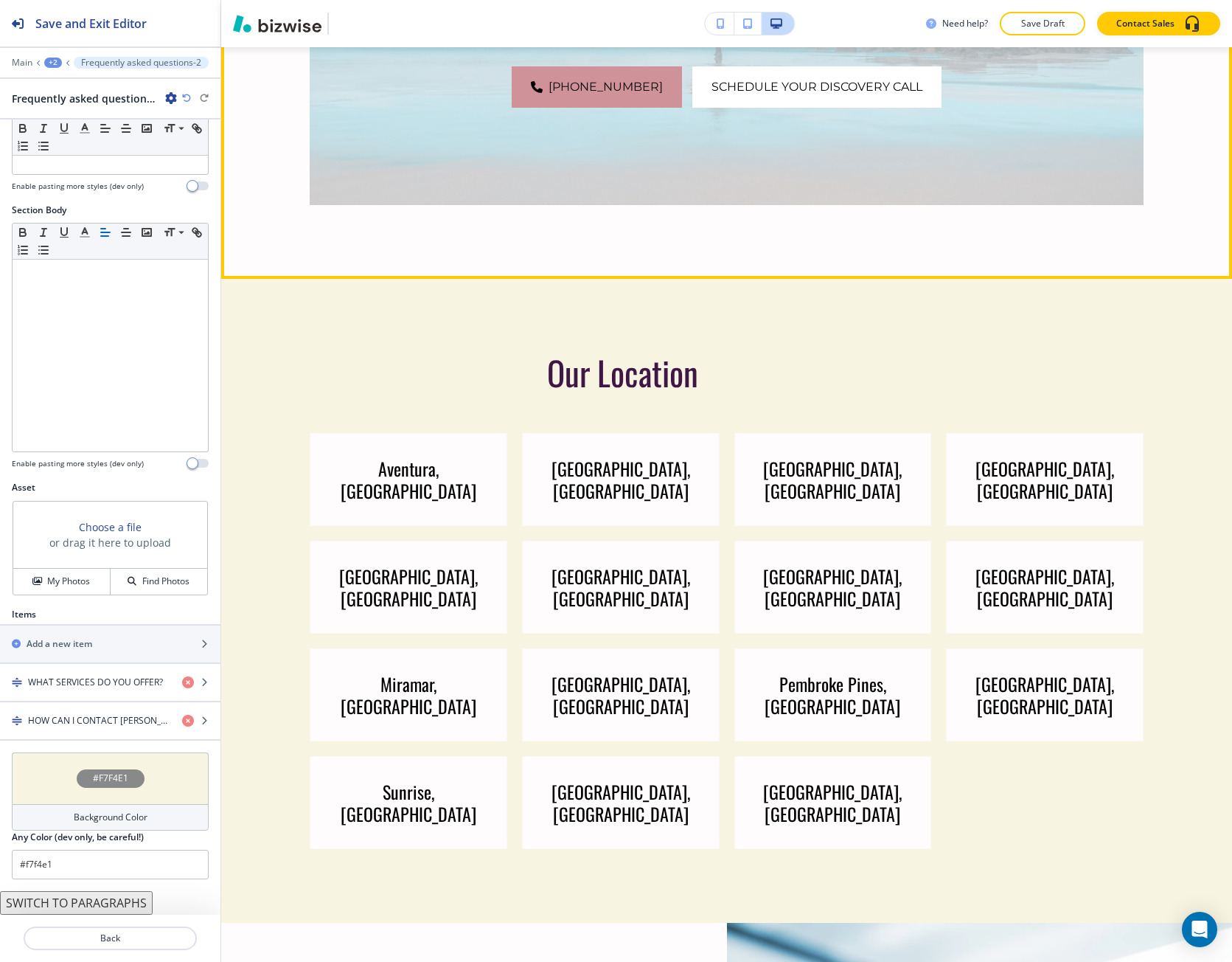
scroll to position [4998, 0]
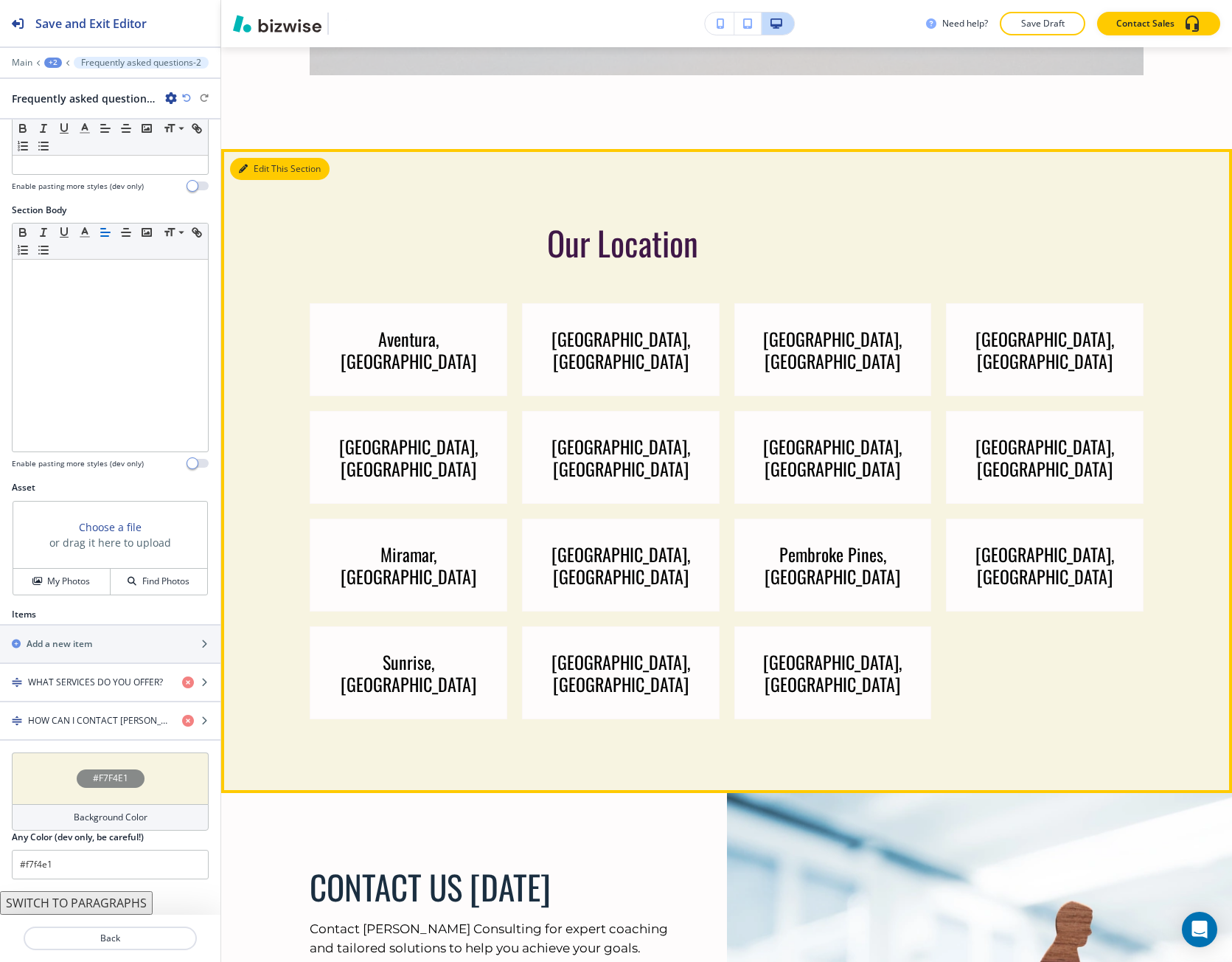
click at [248, 164] on button "Edit This Section" at bounding box center [280, 169] width 100 height 22
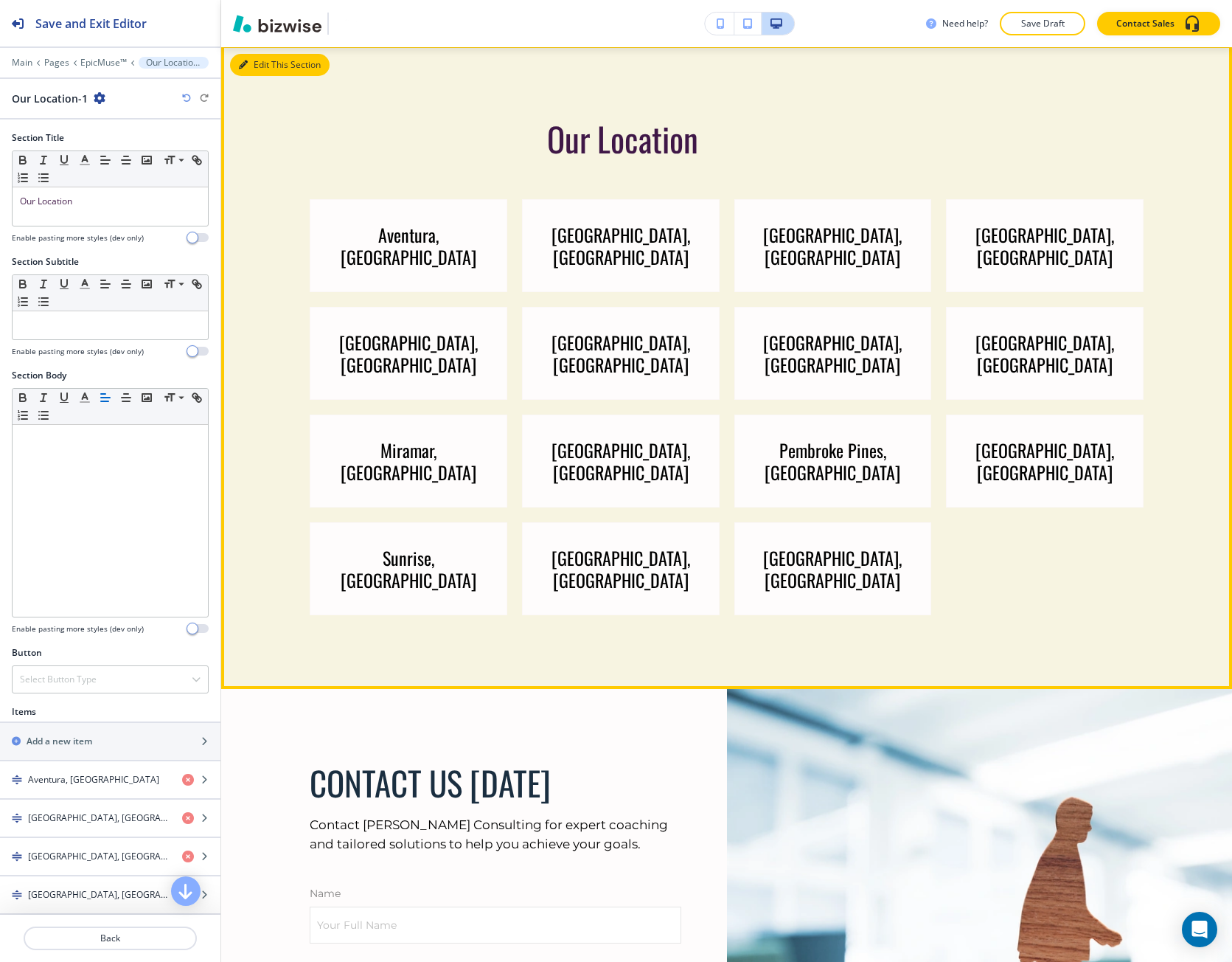
scroll to position [5104, 0]
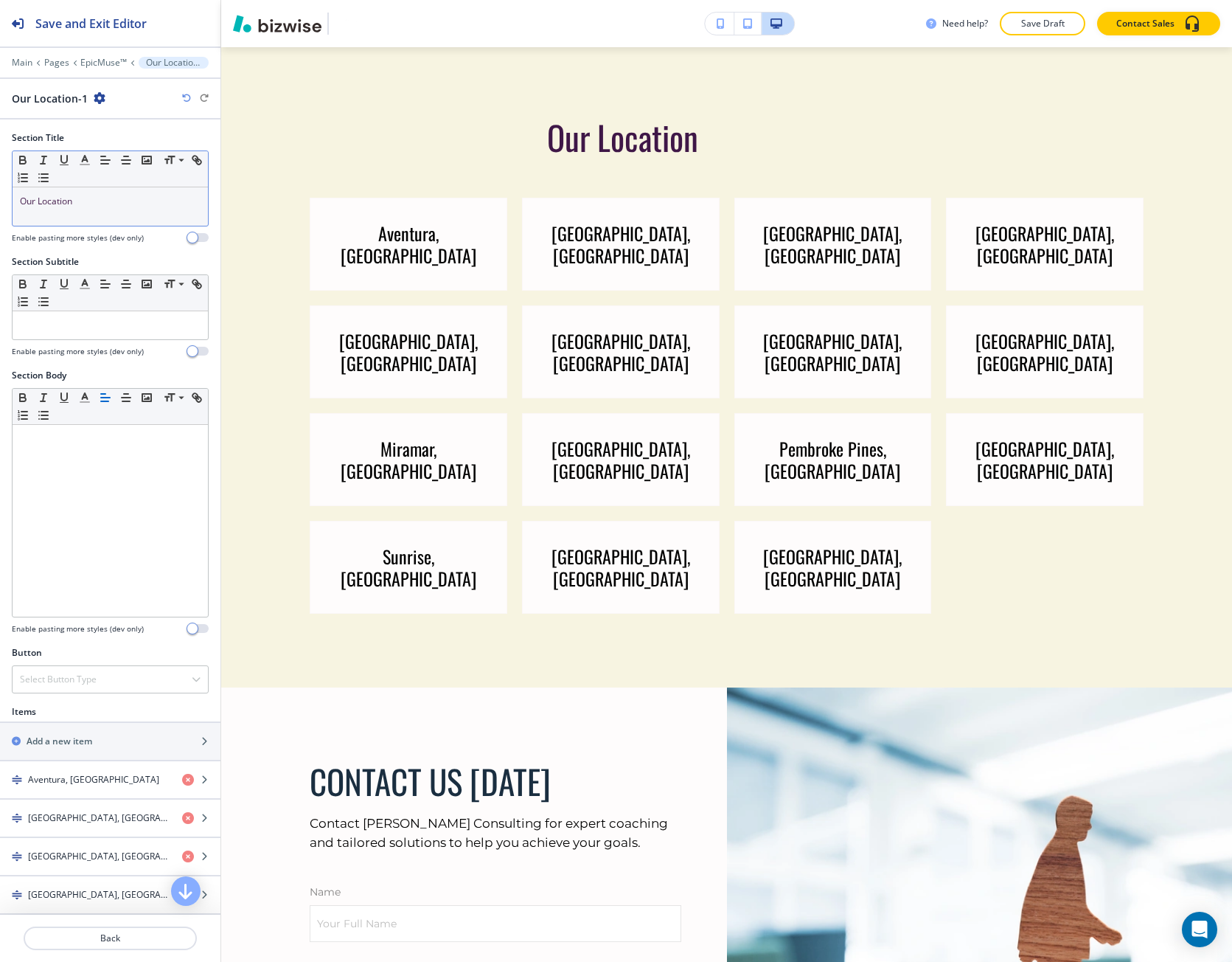
click at [96, 215] on div "Our Location" at bounding box center [110, 206] width 196 height 38
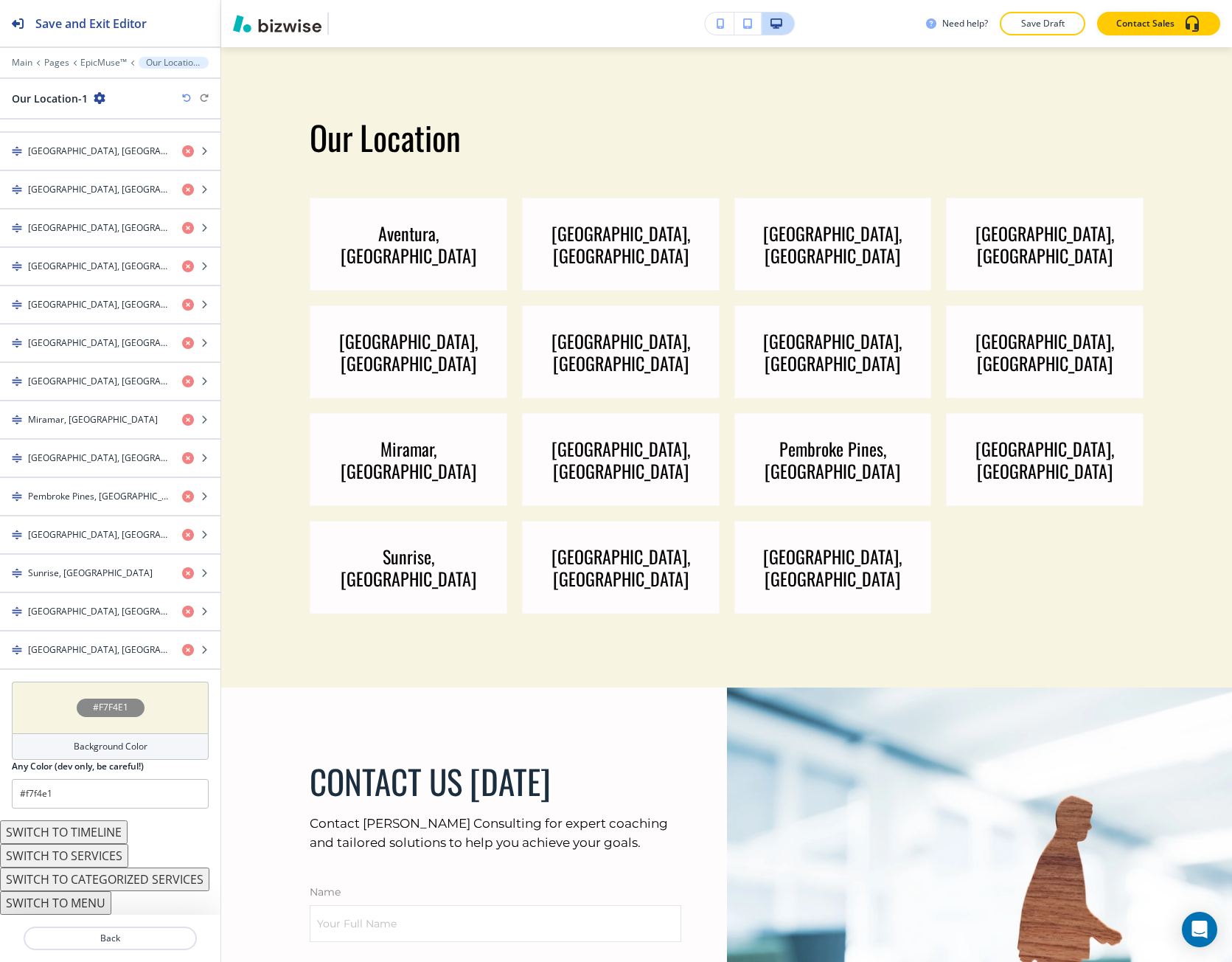
click at [79, 705] on div "#F7F4E1" at bounding box center [111, 707] width 68 height 19
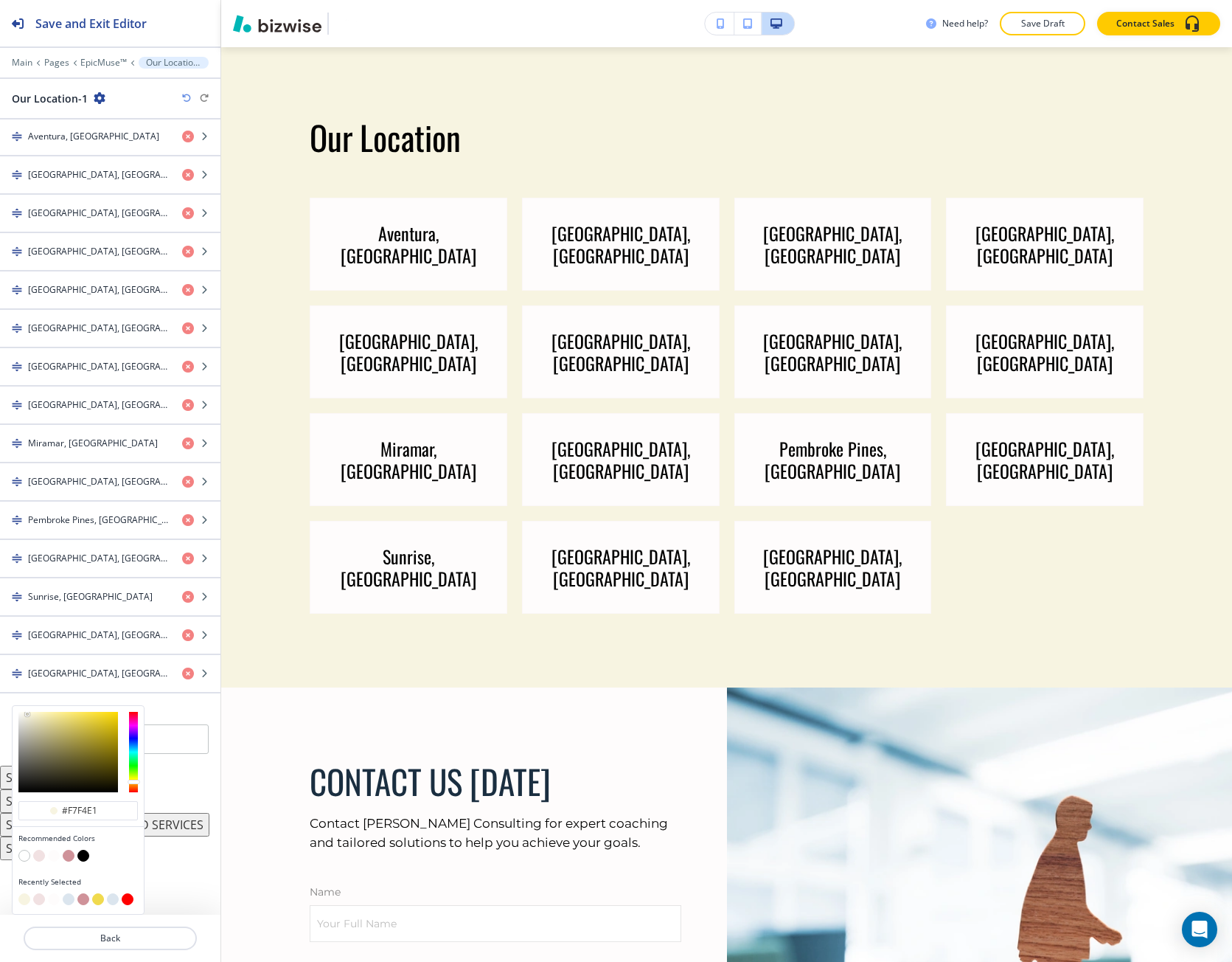
click at [70, 856] on button "button" at bounding box center [69, 856] width 11 height 11
type input "#cf9299"
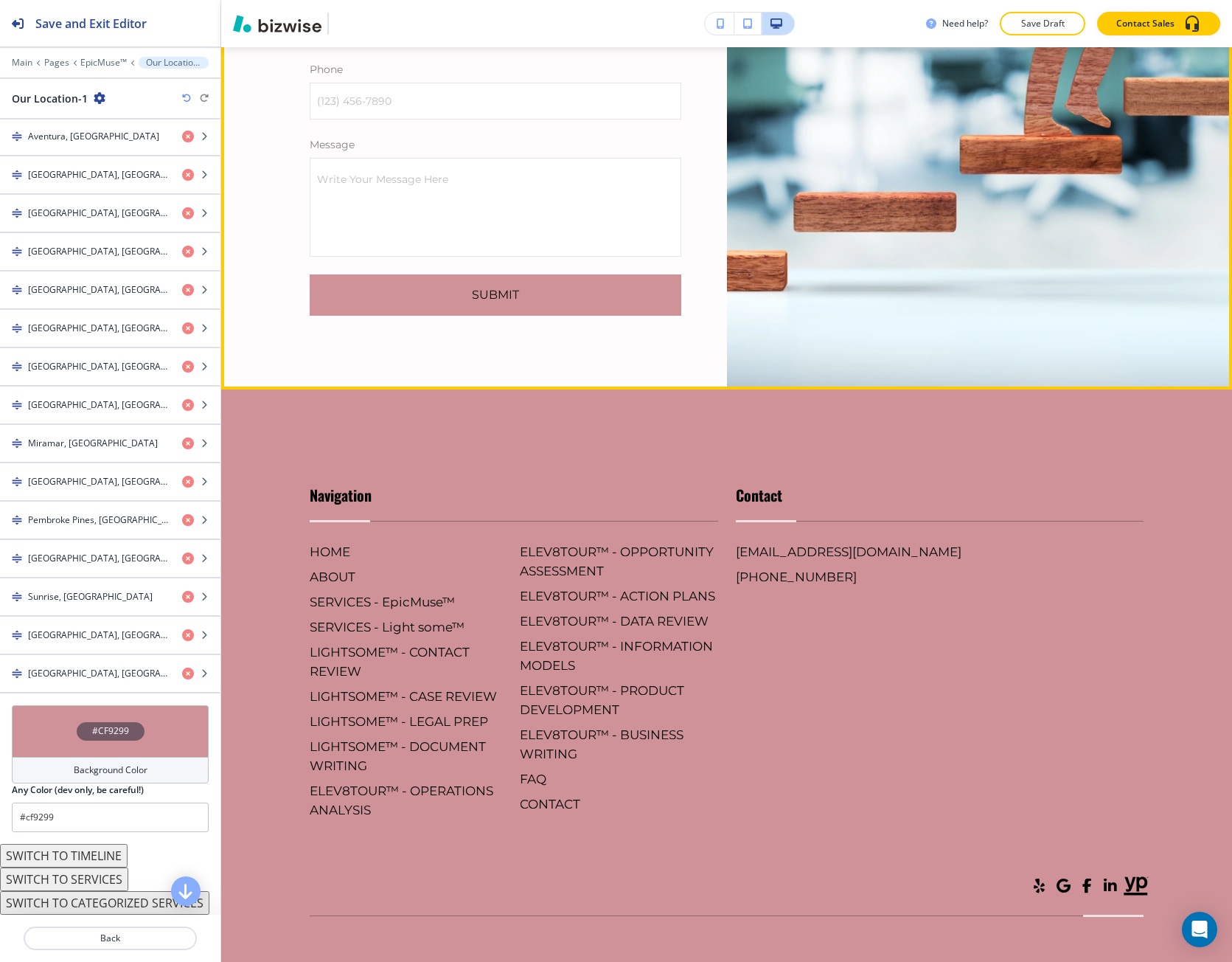
scroll to position [6128, 0]
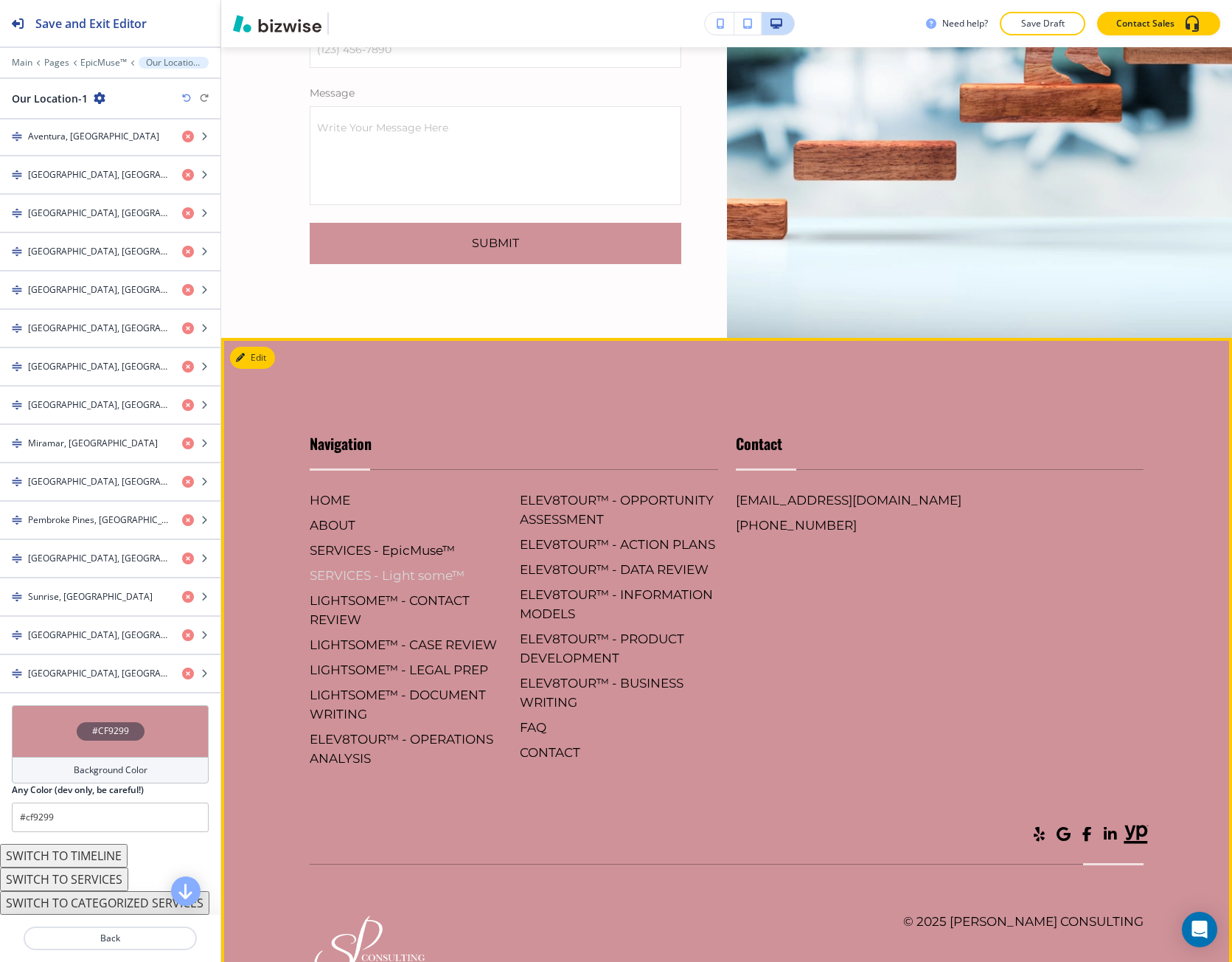
click at [372, 566] on h6 "SERVICES - Light some™" at bounding box center [408, 575] width 198 height 19
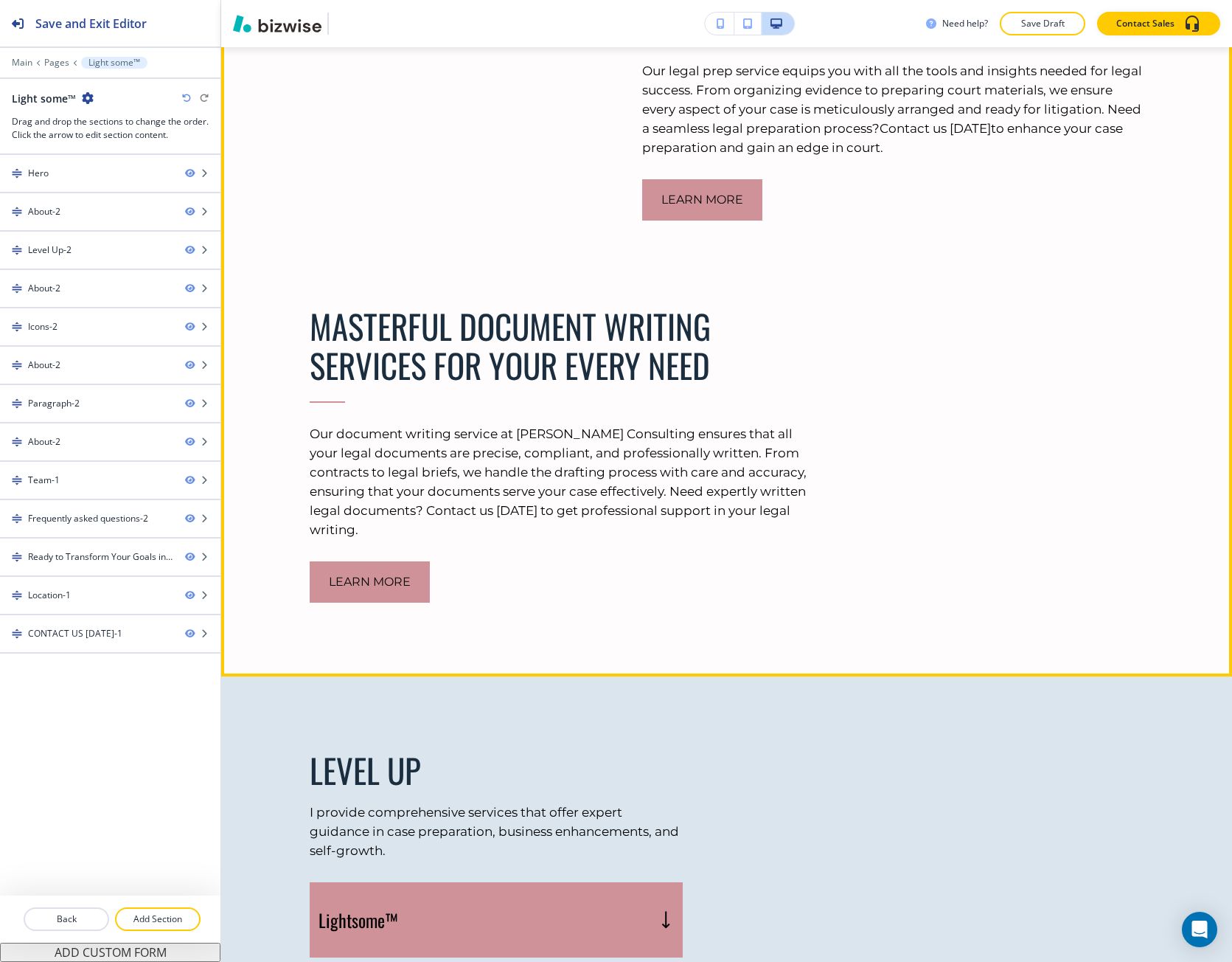
scroll to position [2213, 0]
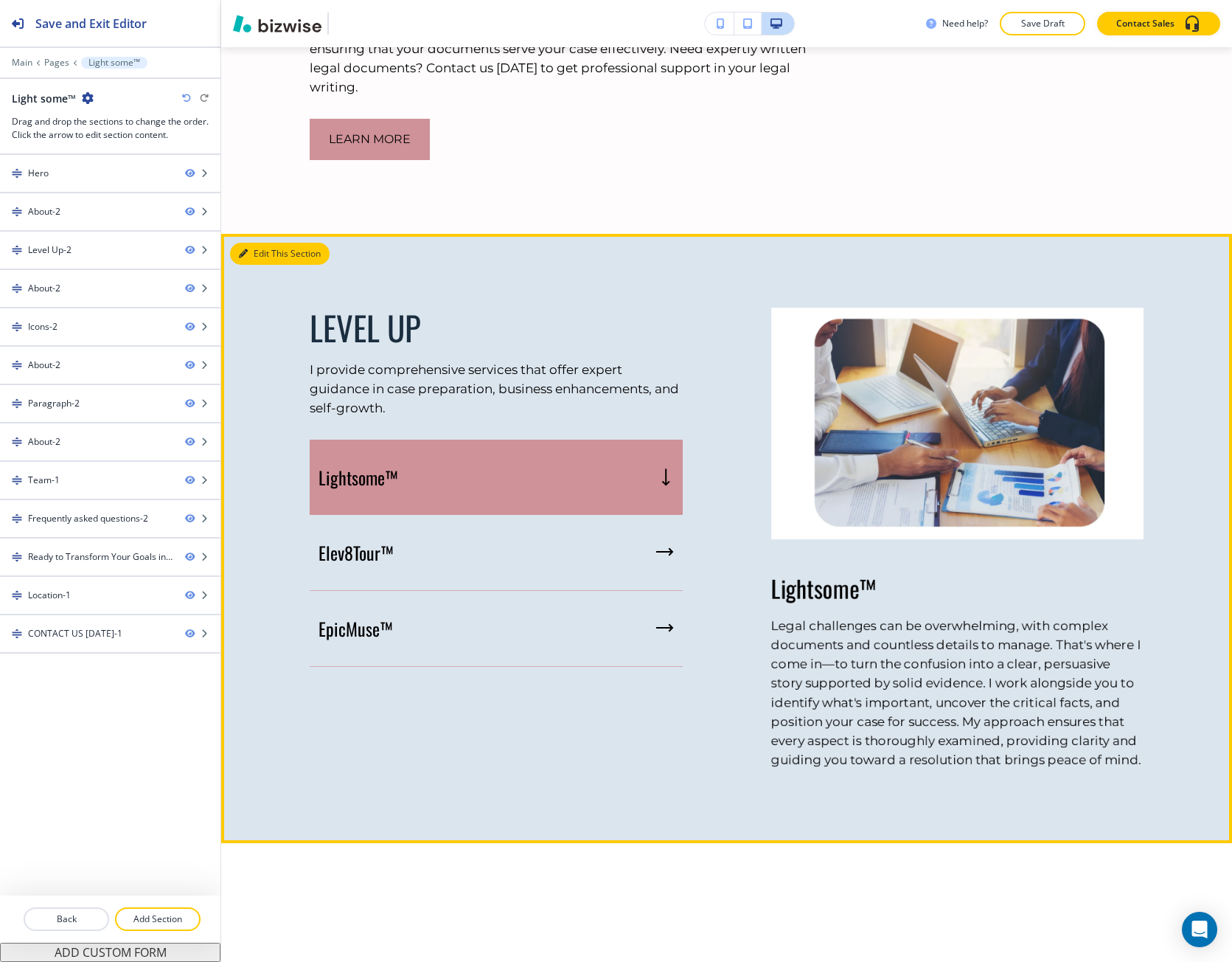
click at [255, 264] on button "Edit This Section" at bounding box center [280, 253] width 100 height 22
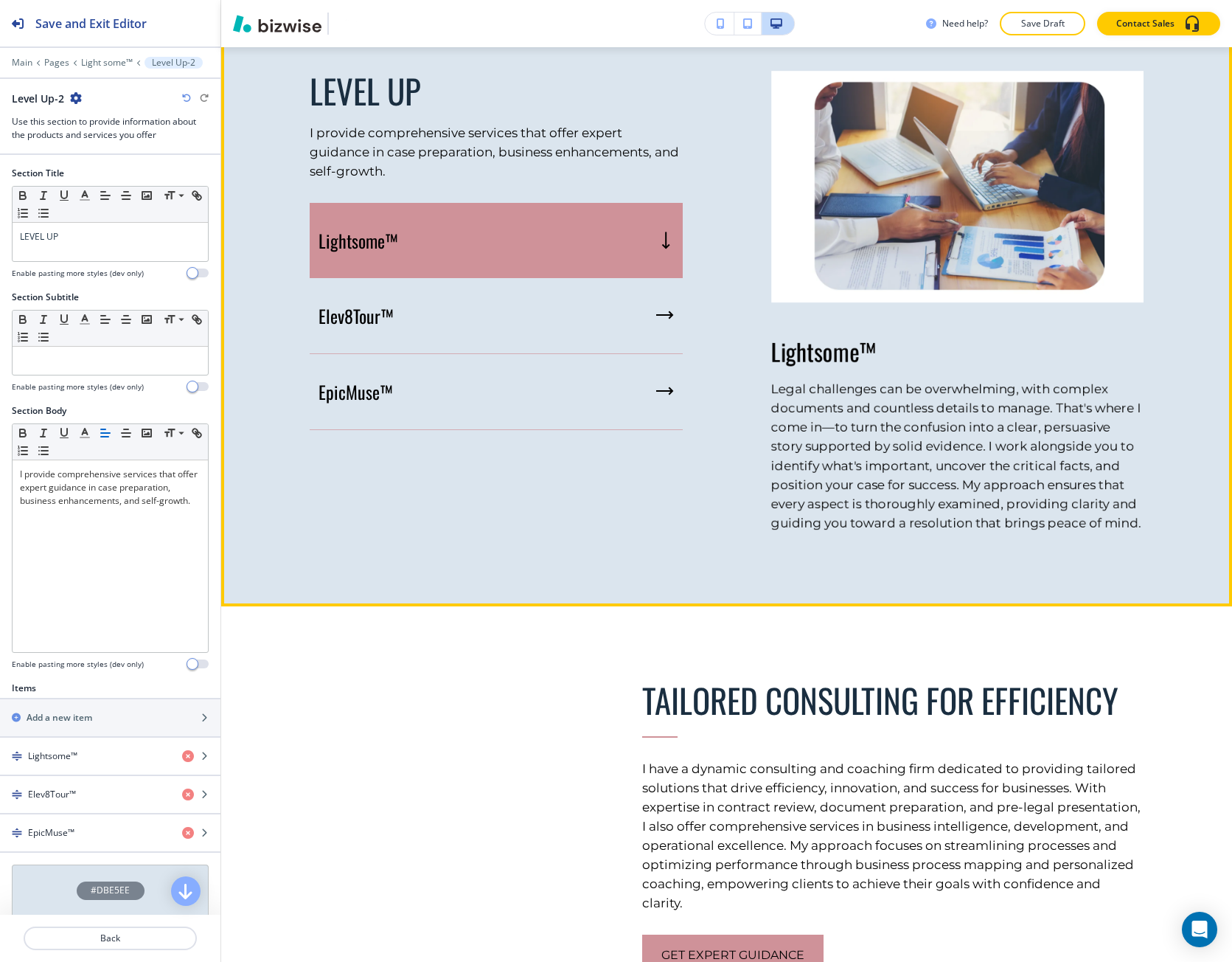
scroll to position [2482, 0]
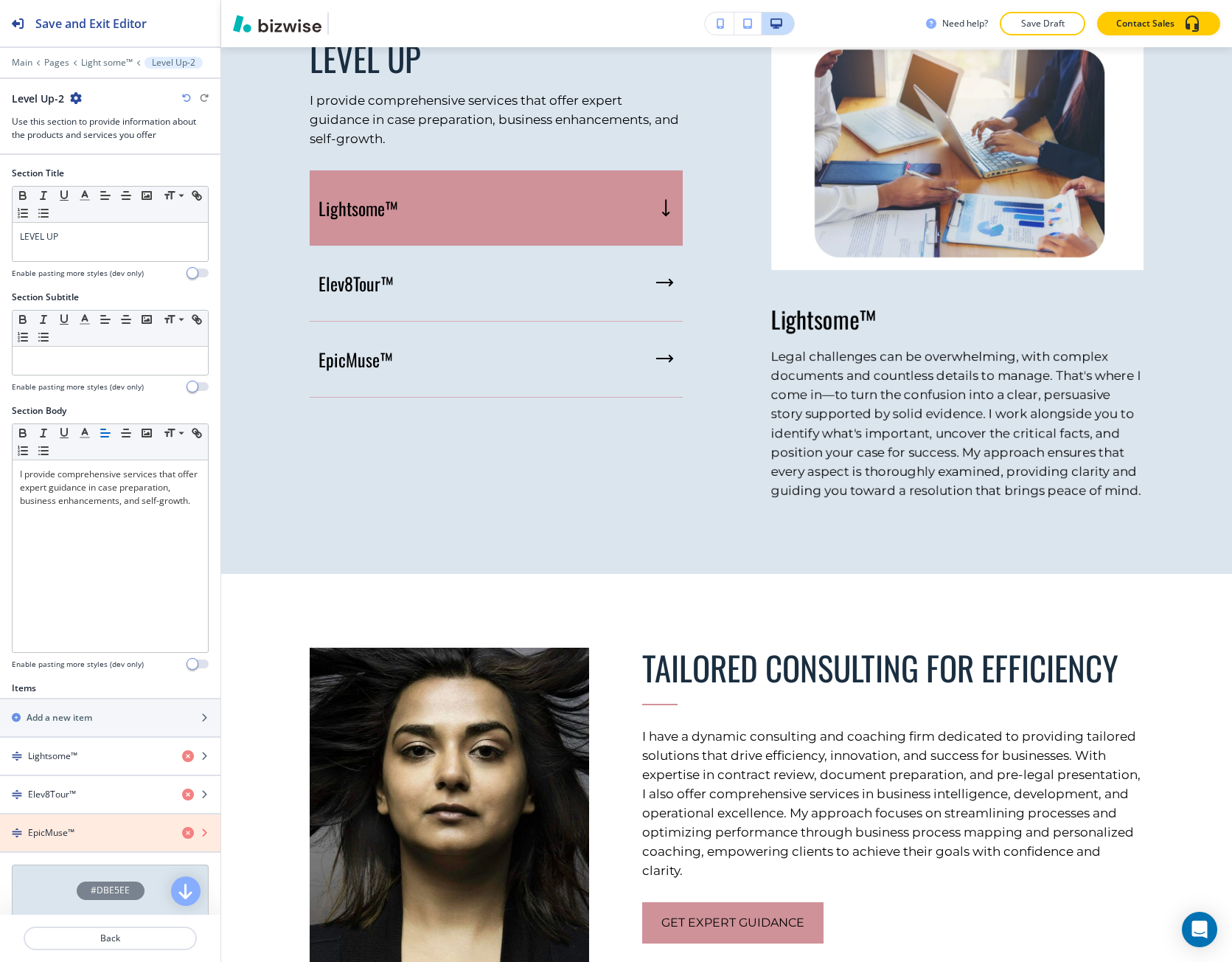
click at [183, 835] on icon "button" at bounding box center [188, 833] width 11 height 11
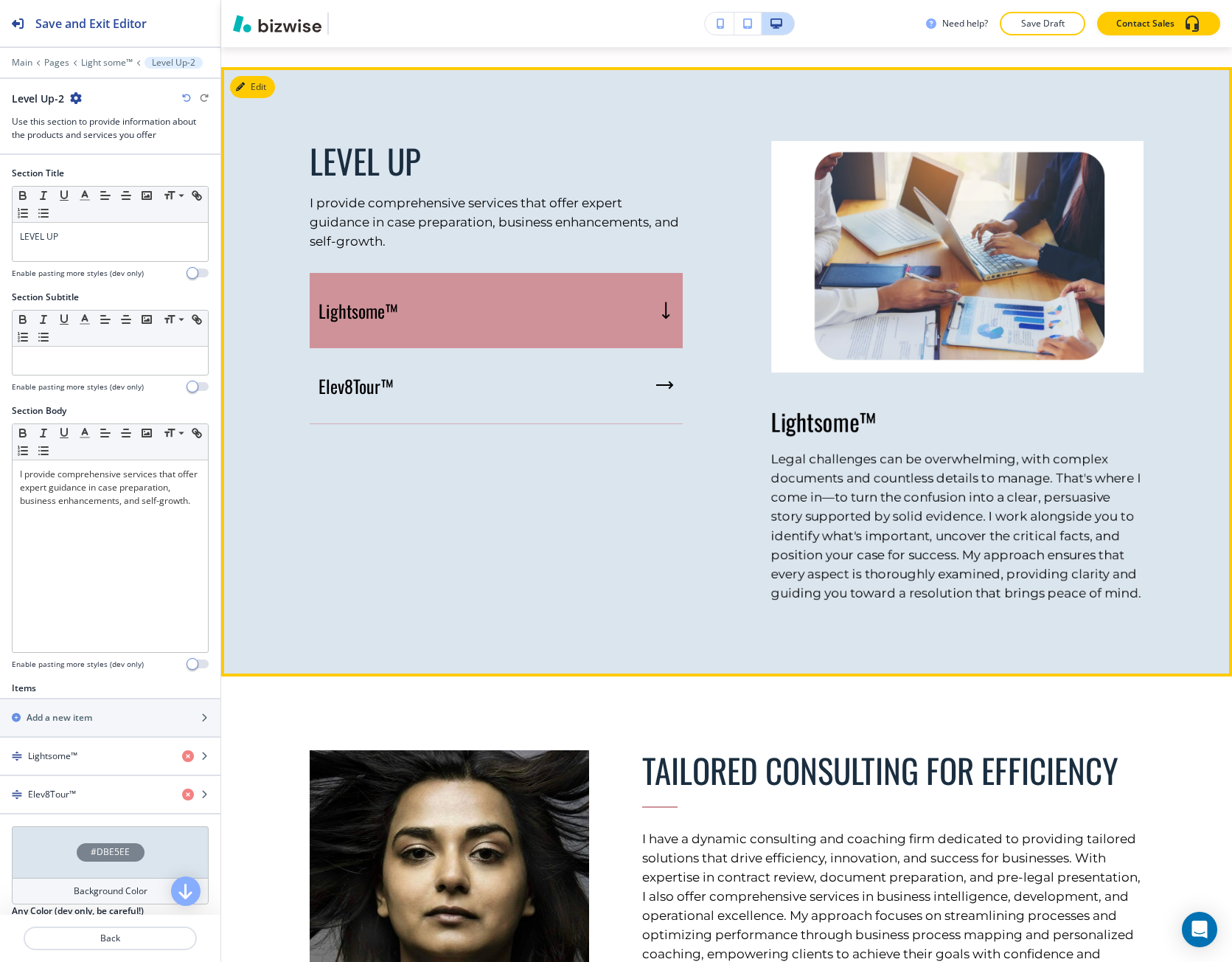
scroll to position [2334, 0]
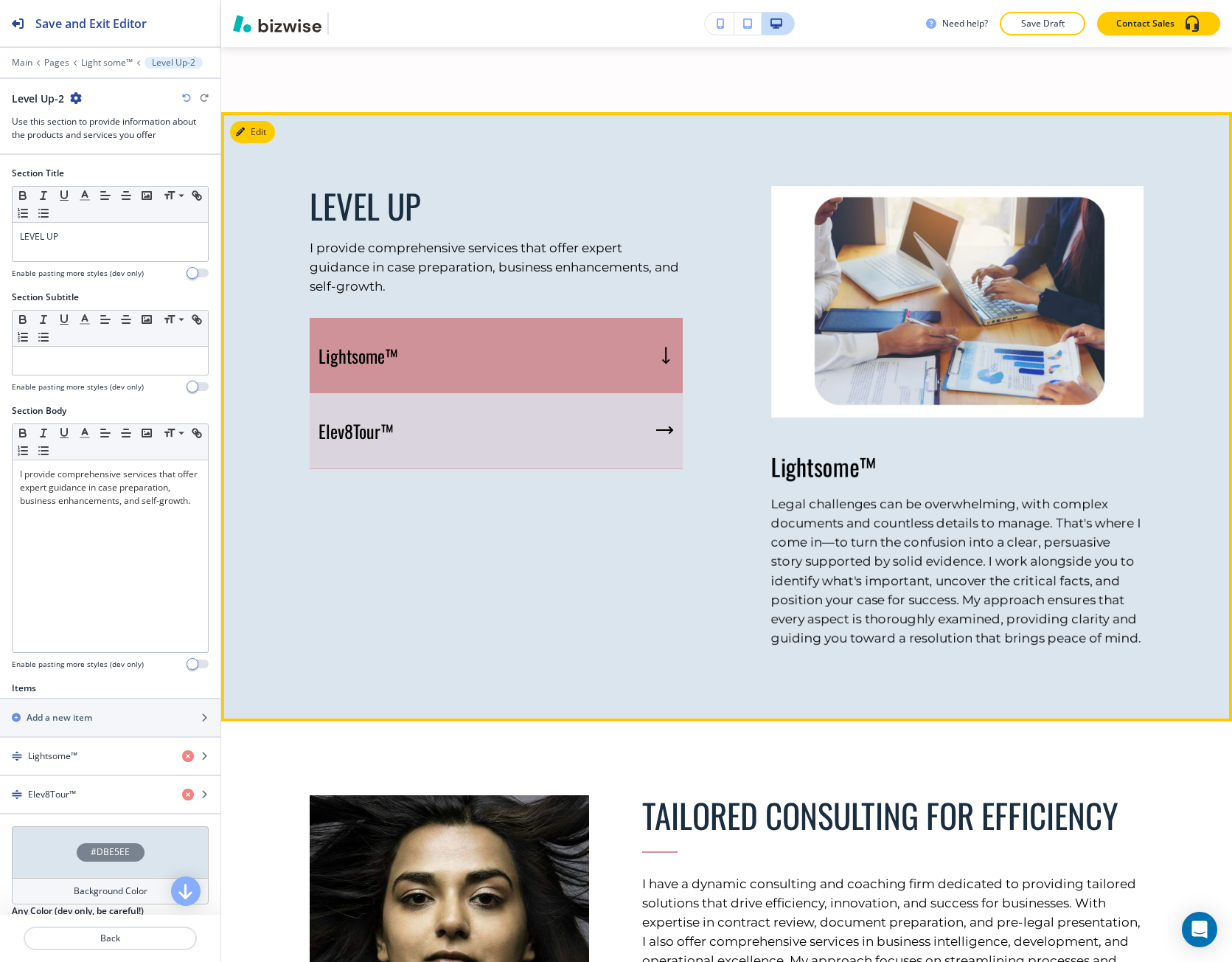
click at [359, 469] on div "Elev8Tour™" at bounding box center [496, 431] width 373 height 76
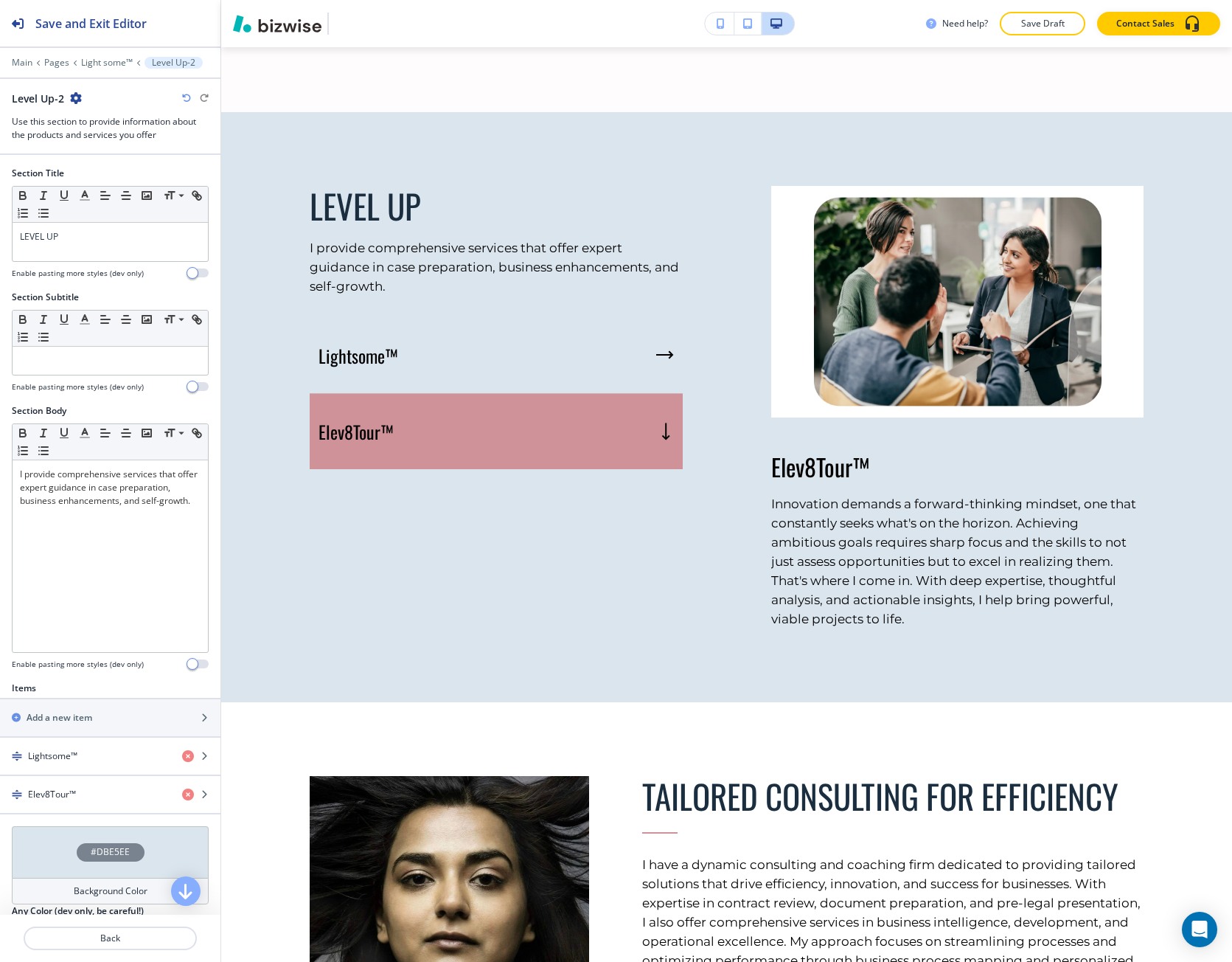
click at [81, 97] on icon "button" at bounding box center [76, 98] width 11 height 11
click at [107, 171] on p "Delete Section" at bounding box center [116, 175] width 75 height 13
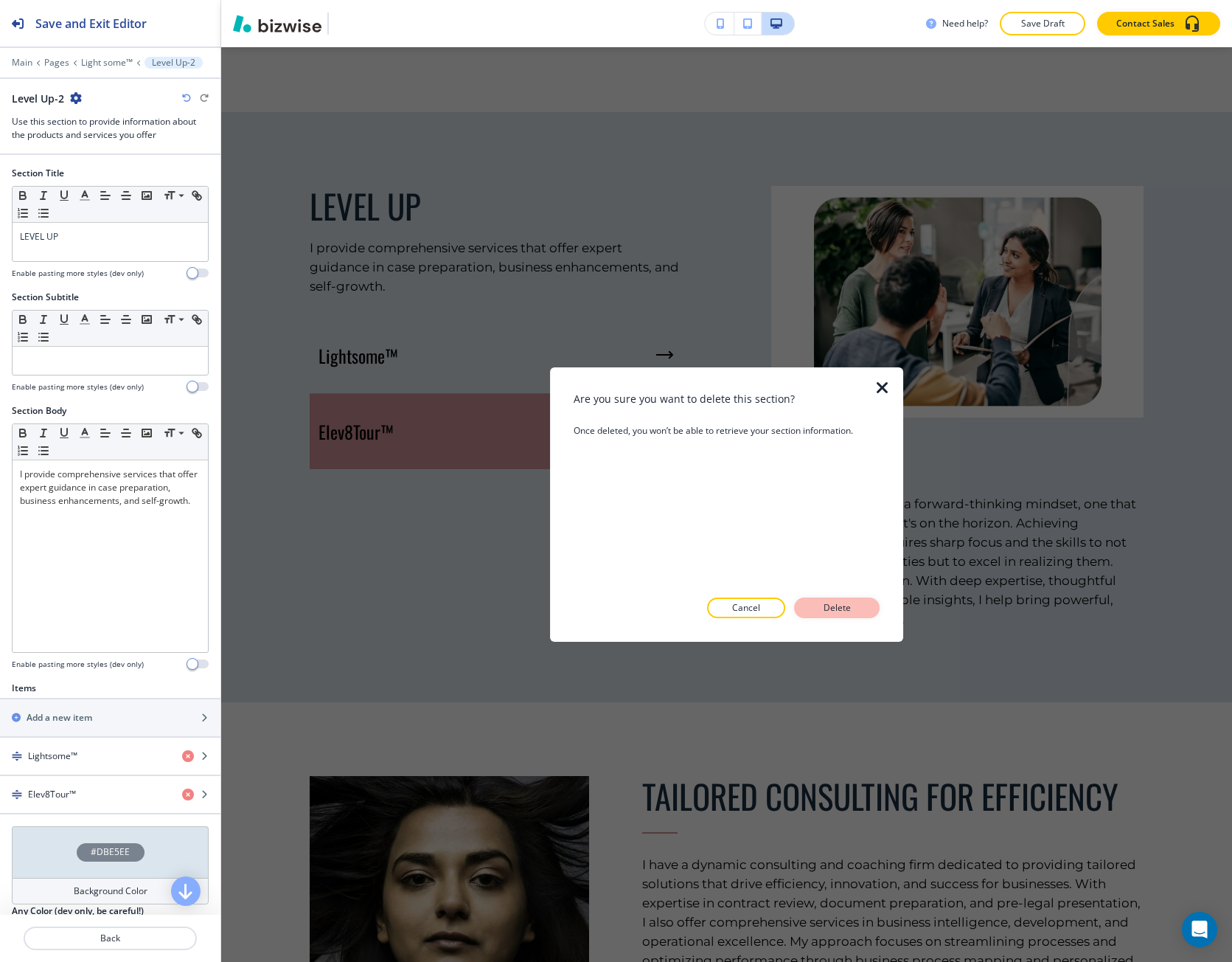
click at [821, 603] on p "Delete" at bounding box center [837, 607] width 35 height 13
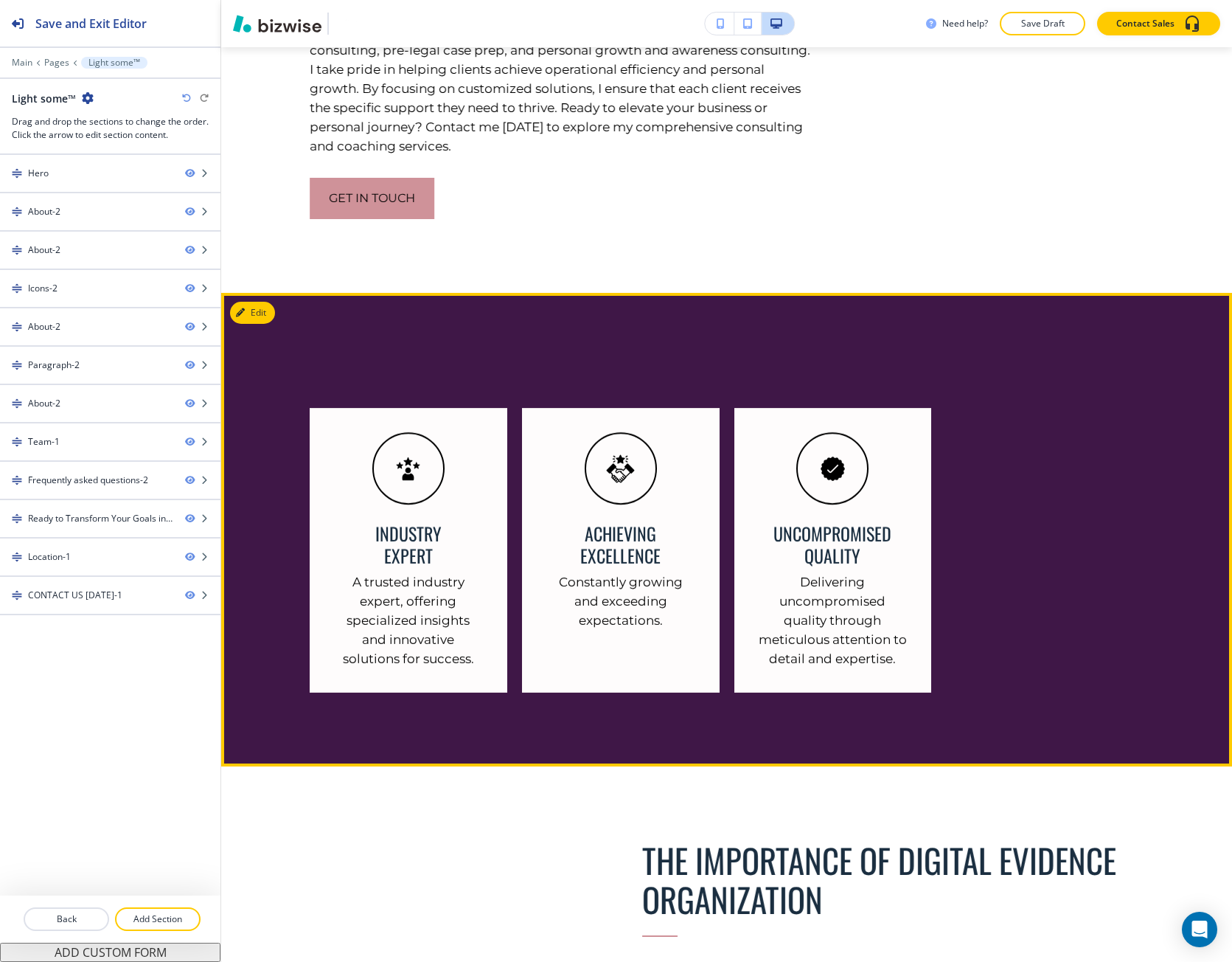
scroll to position [3441, 0]
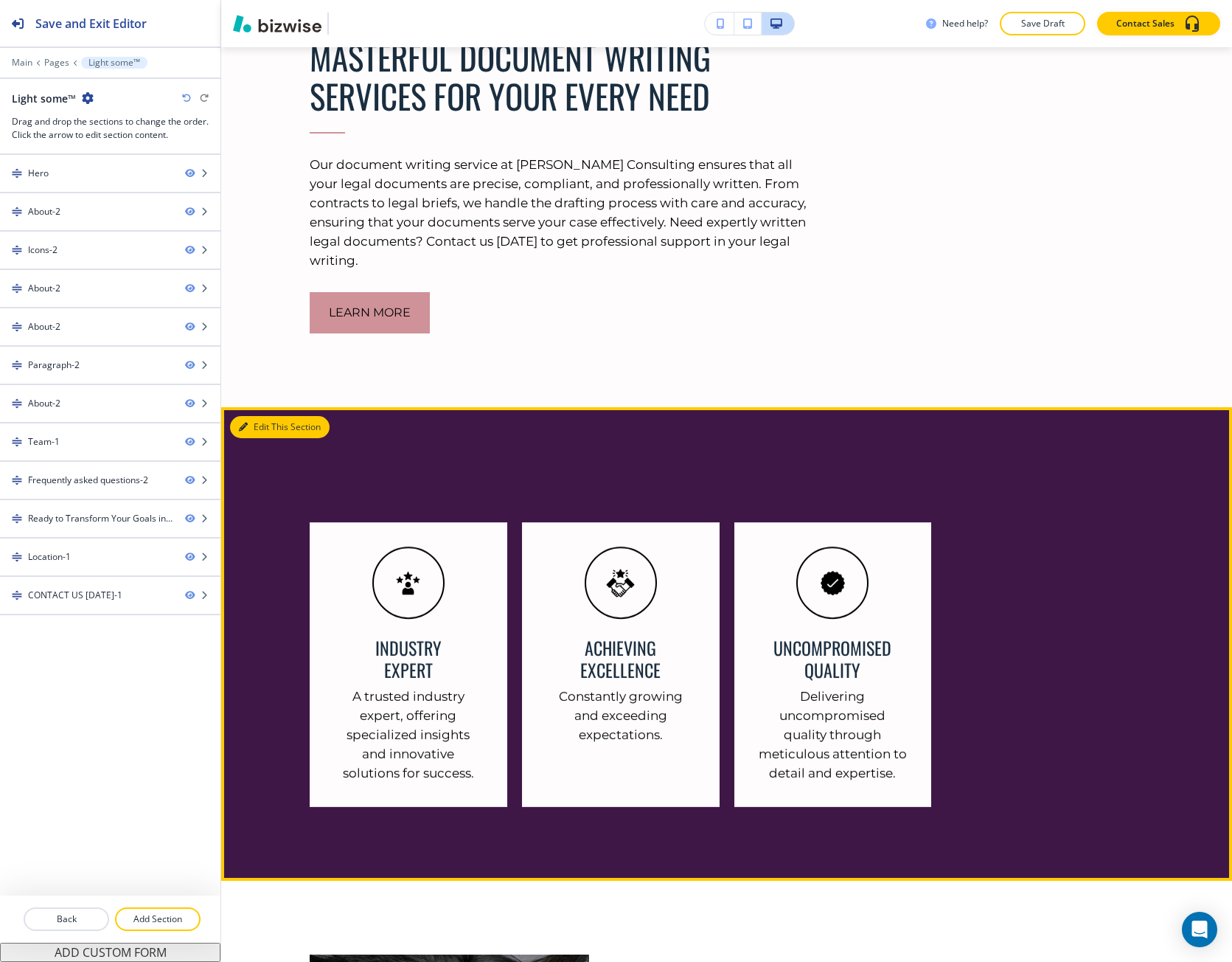
click at [259, 438] on button "Edit This Section" at bounding box center [280, 427] width 100 height 22
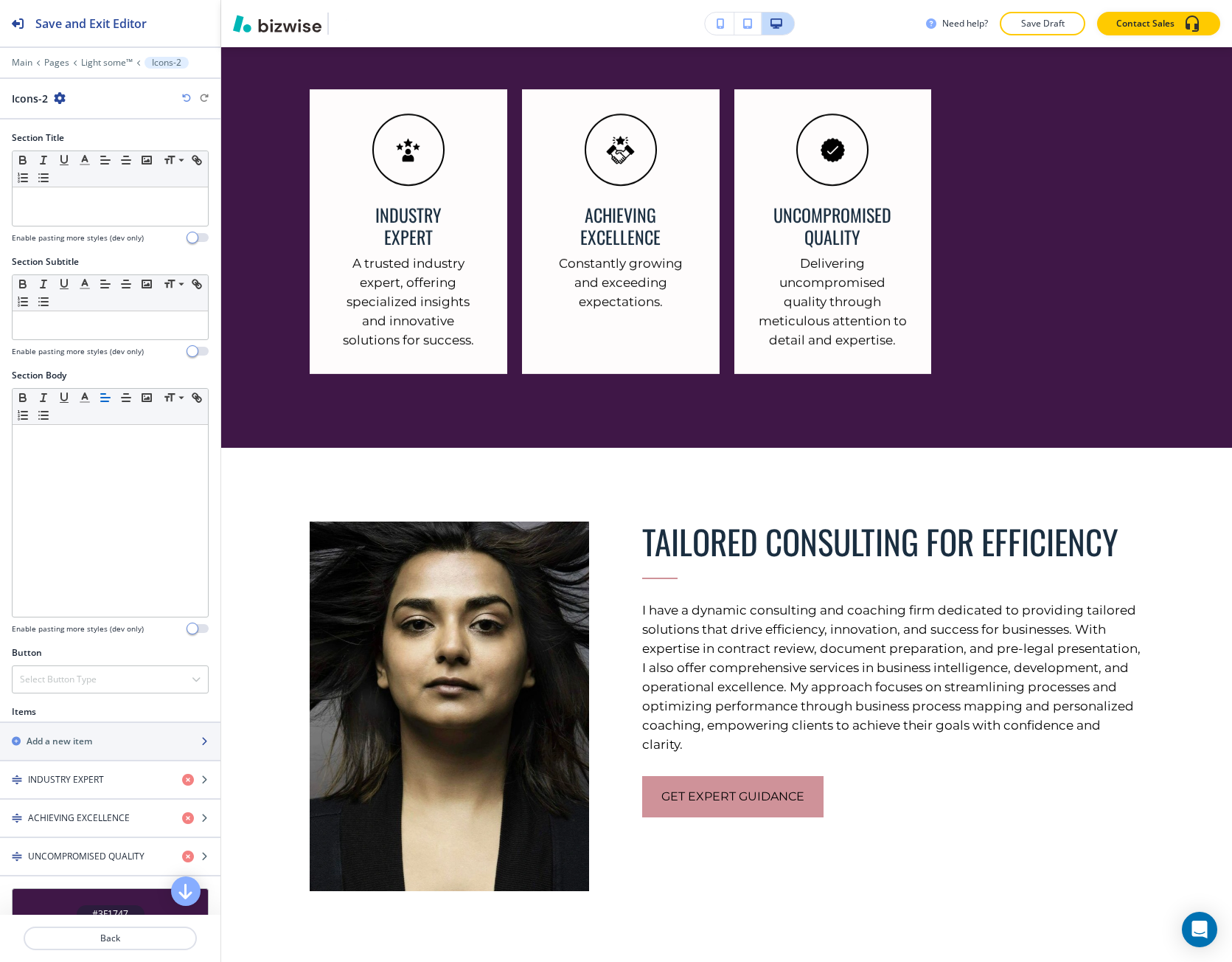
scroll to position [2482, 0]
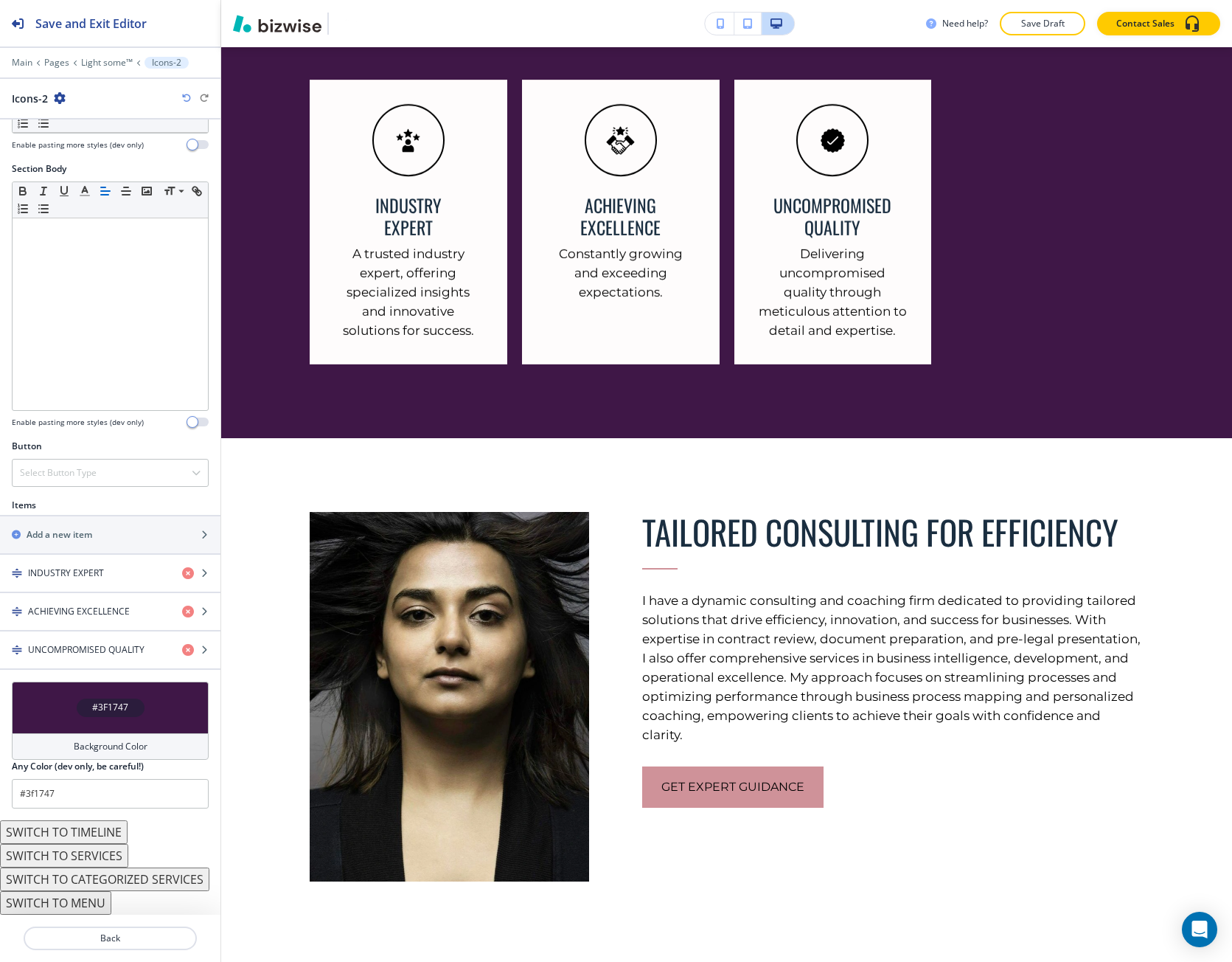
click at [70, 725] on div "#3F1747" at bounding box center [110, 707] width 197 height 52
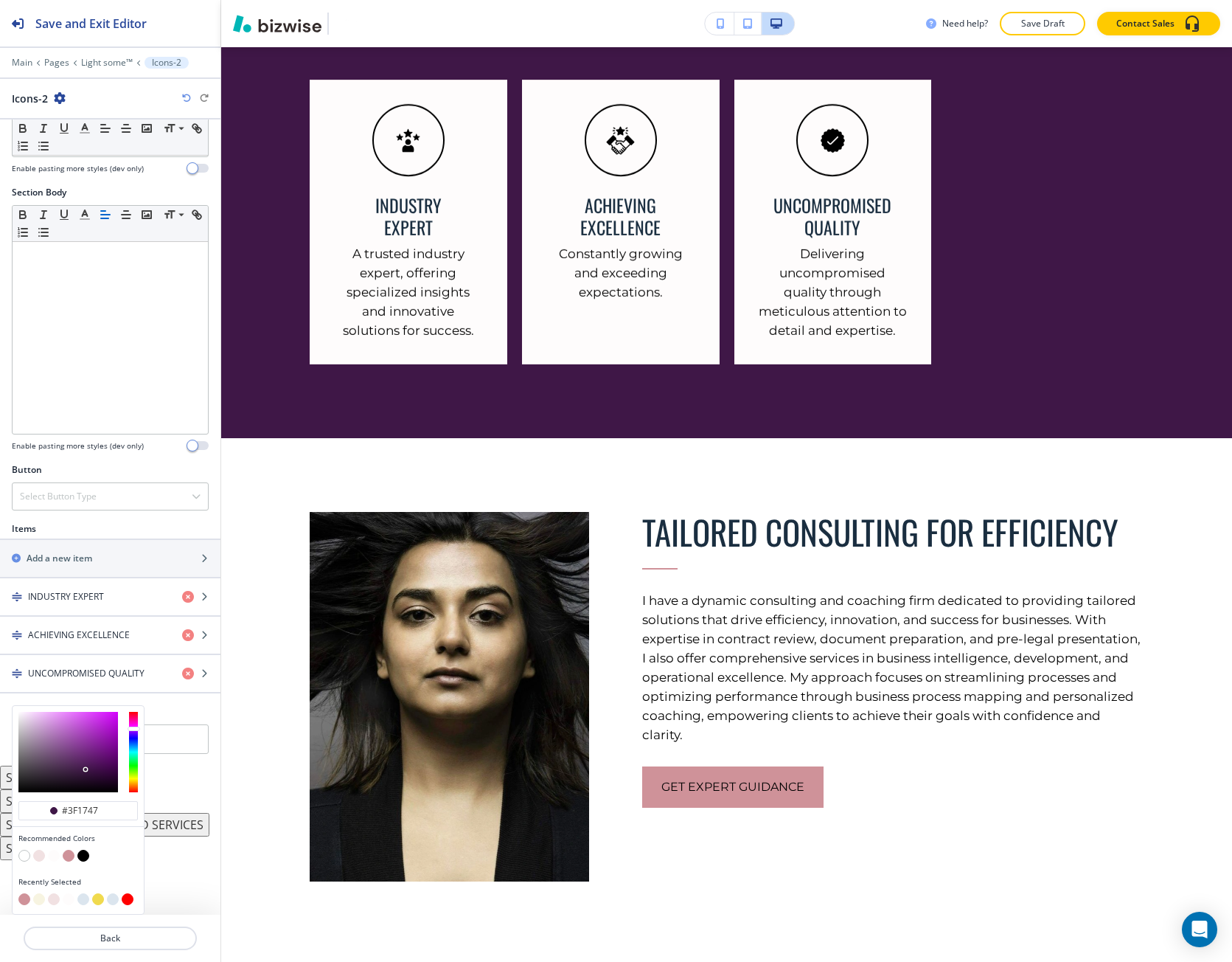
click at [70, 859] on button "button" at bounding box center [69, 856] width 11 height 11
type input "#cf9299"
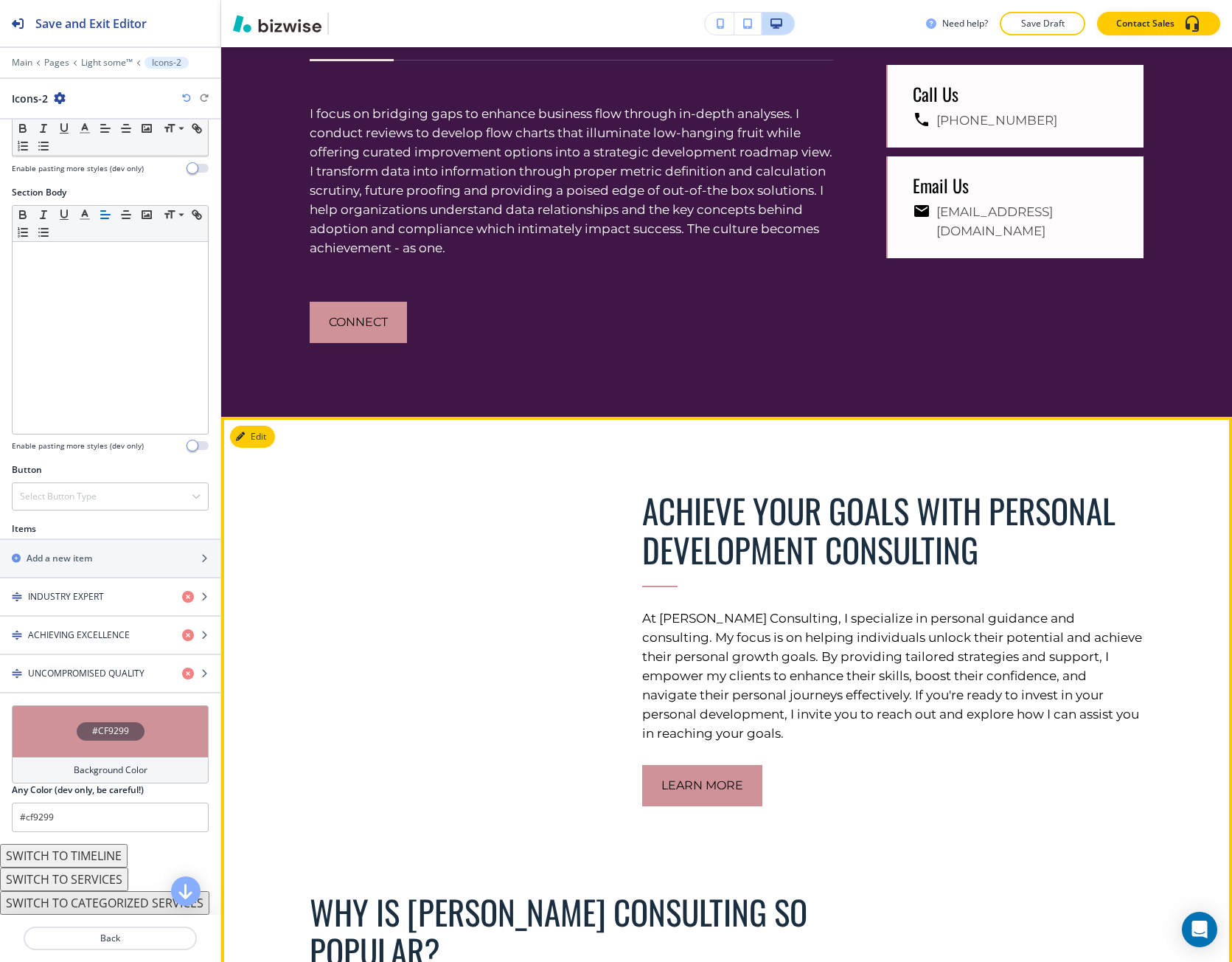
scroll to position [4252, 0]
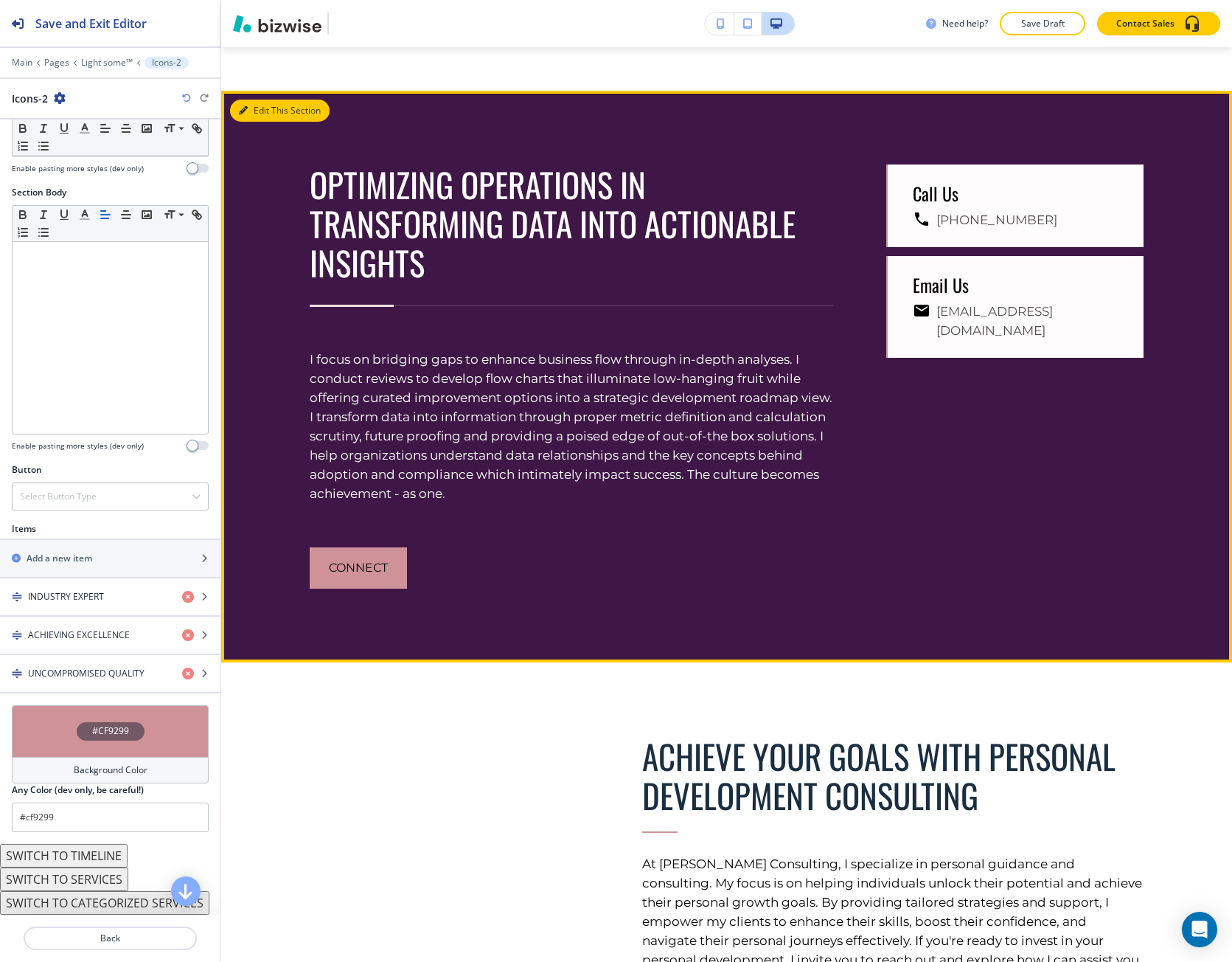
click at [258, 122] on button "Edit This Section" at bounding box center [280, 111] width 100 height 22
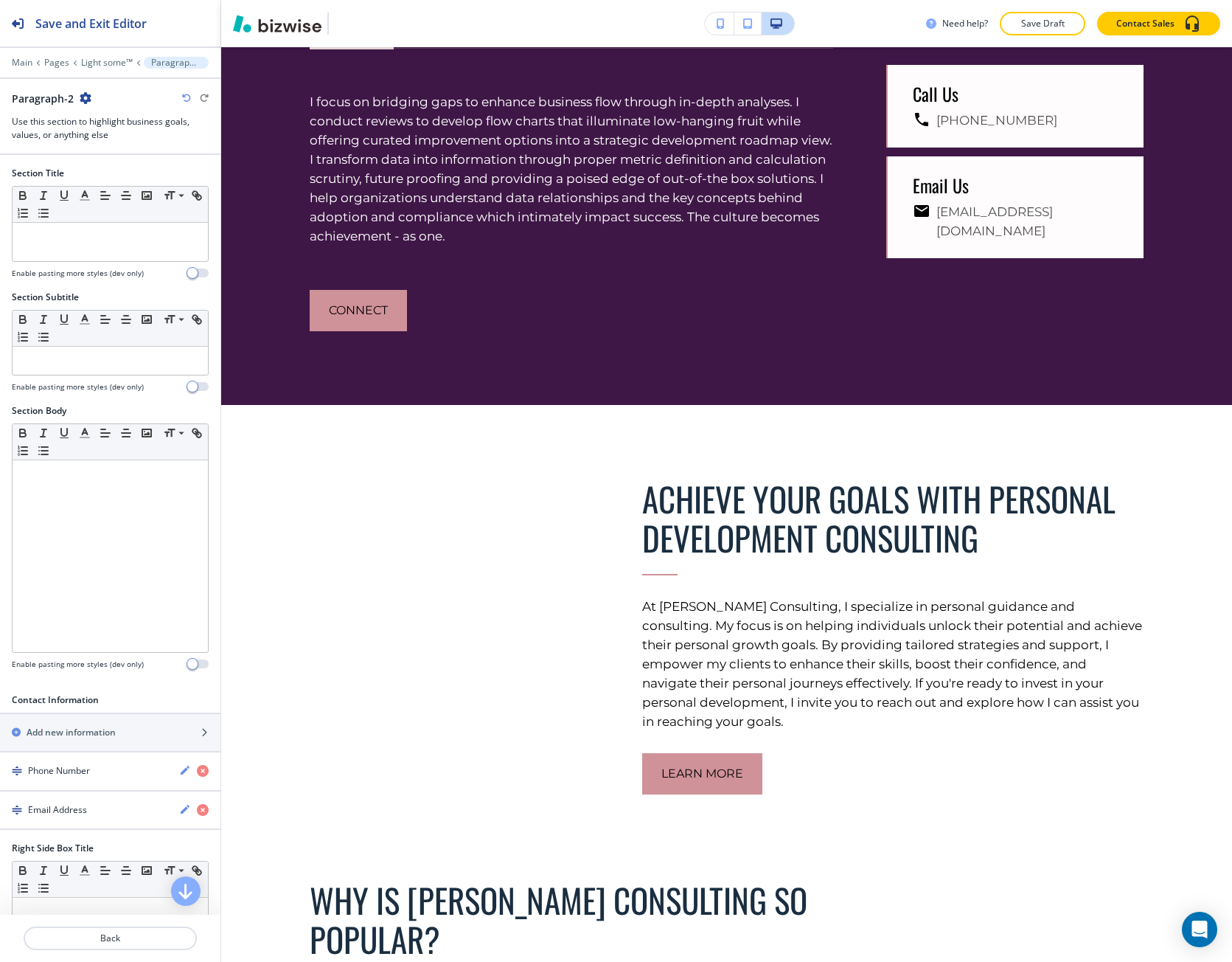
scroll to position [4553, 0]
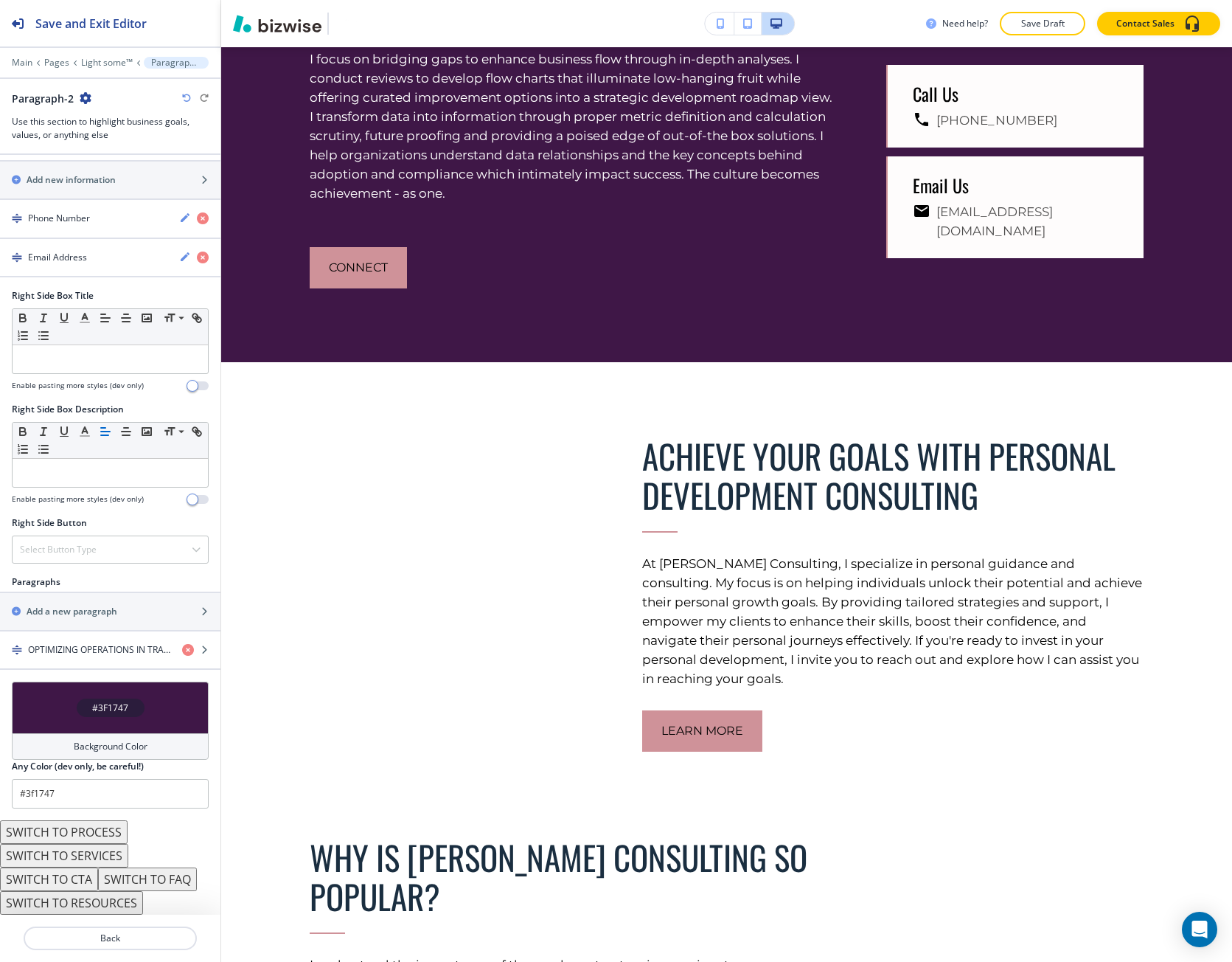
click at [119, 686] on div "#3F1747" at bounding box center [110, 707] width 197 height 52
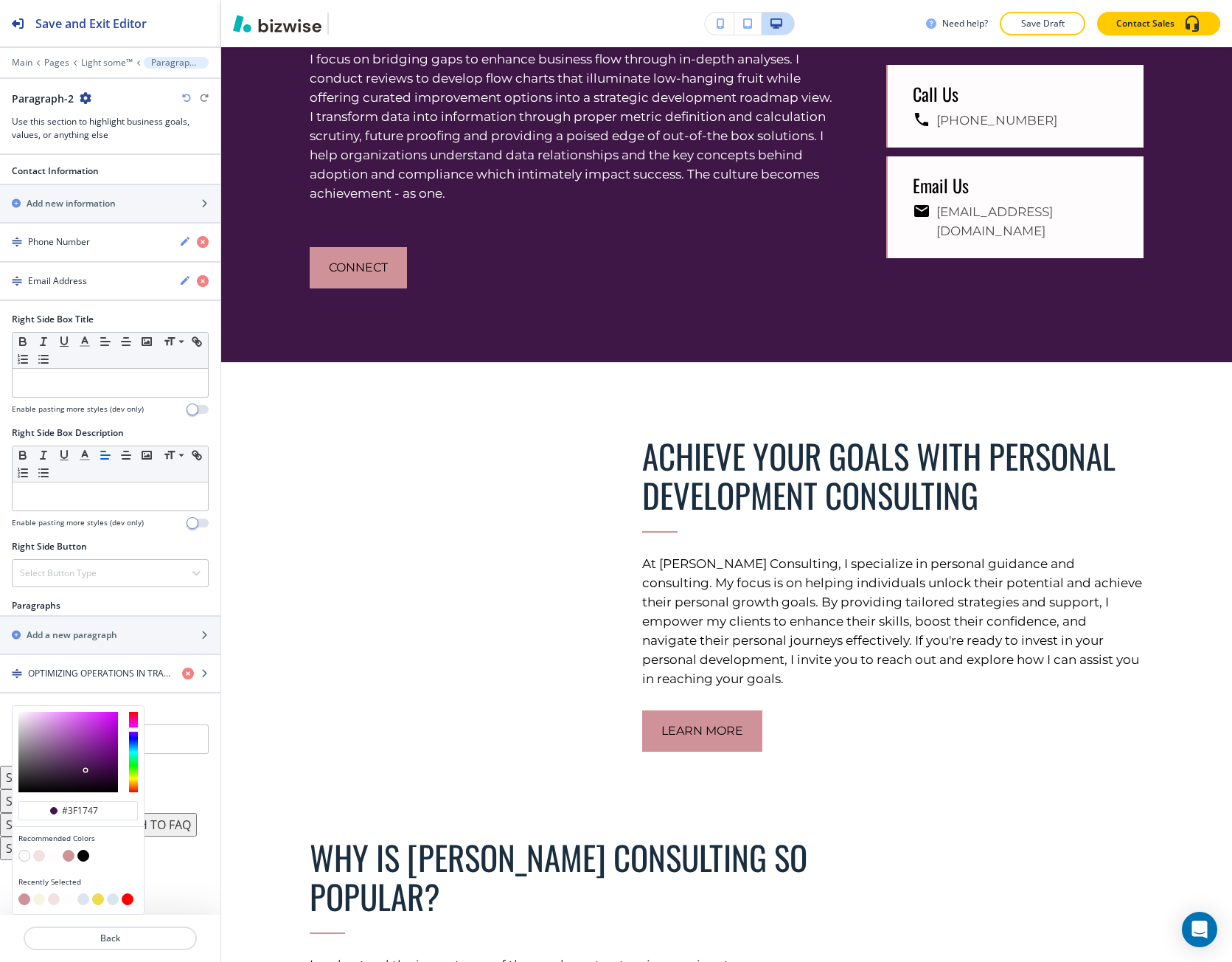
click at [70, 859] on button "button" at bounding box center [69, 856] width 11 height 11
type input "#cf9299"
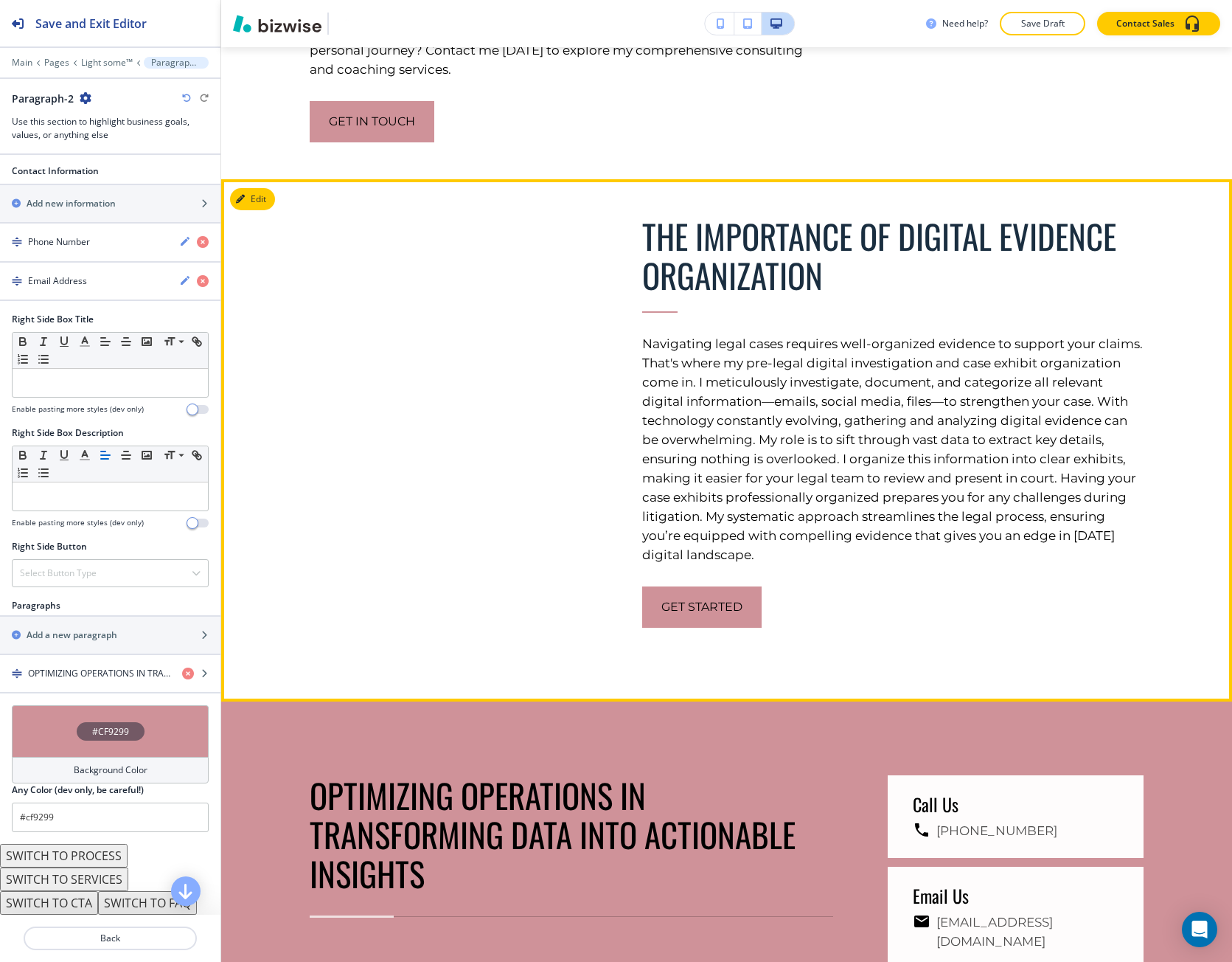
scroll to position [3520, 0]
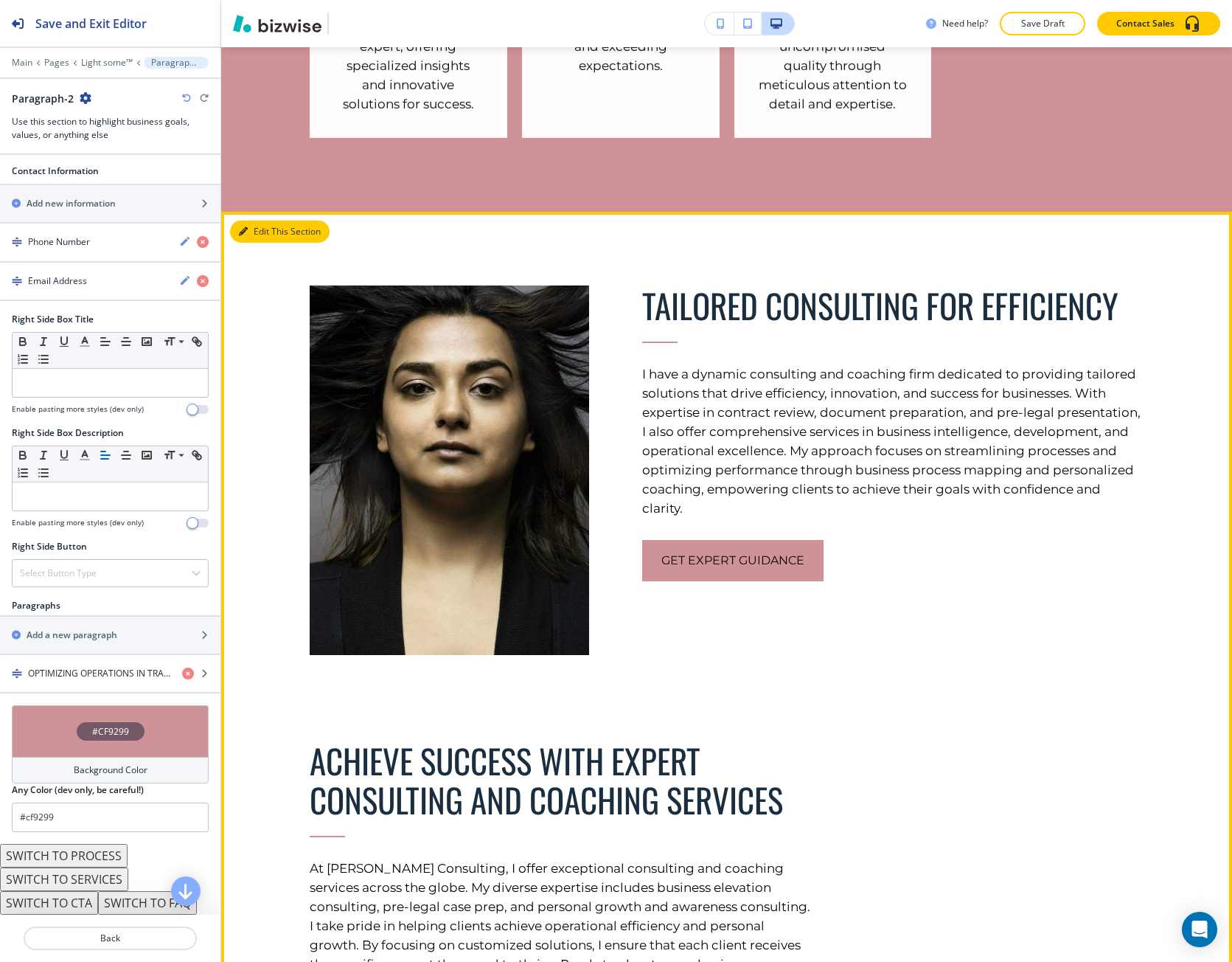
click at [259, 242] on button "Edit This Section" at bounding box center [280, 231] width 100 height 22
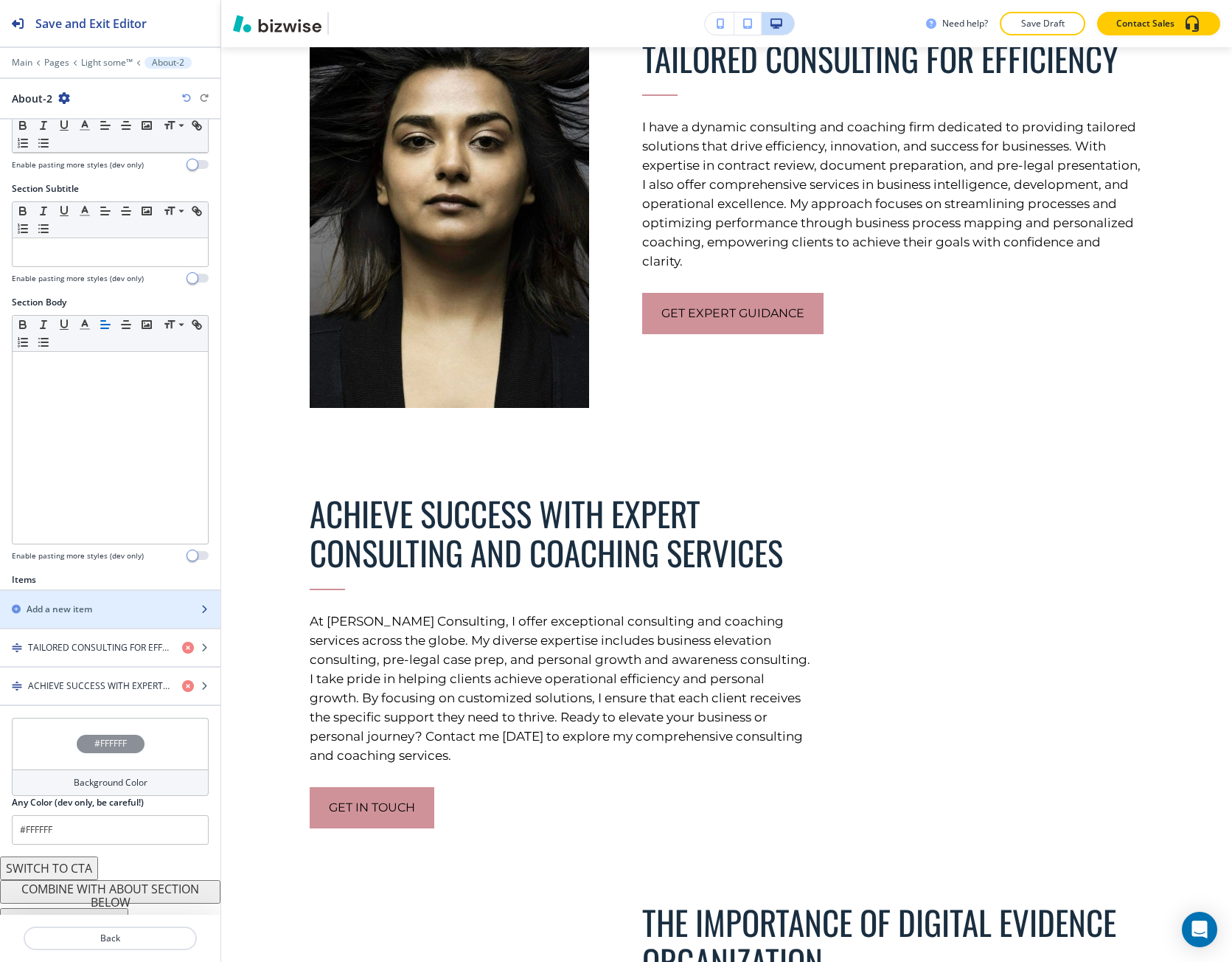
scroll to position [90, 0]
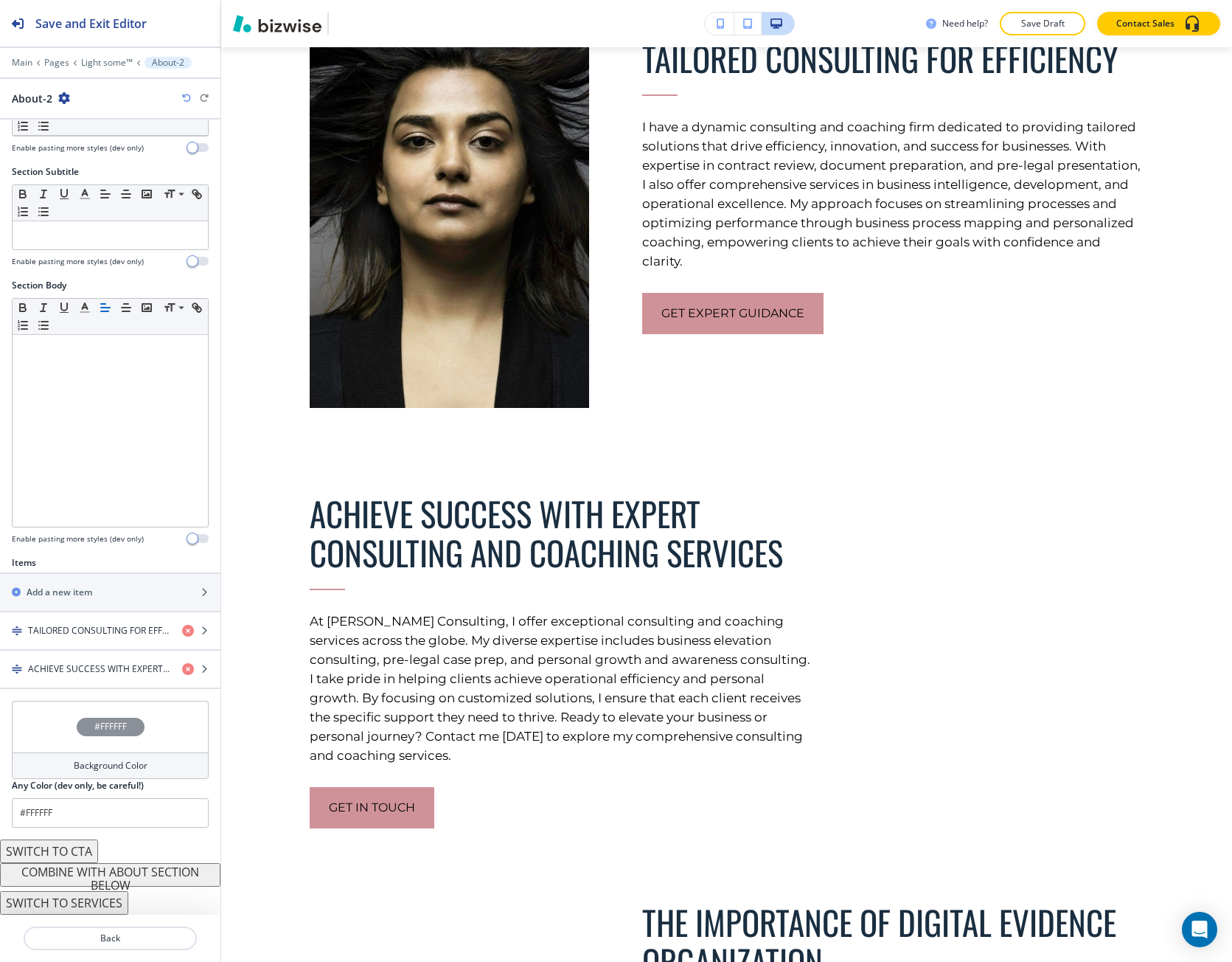
click at [88, 874] on button "COMBINE WITH ABOUT SECTION BELOW" at bounding box center [110, 874] width 220 height 24
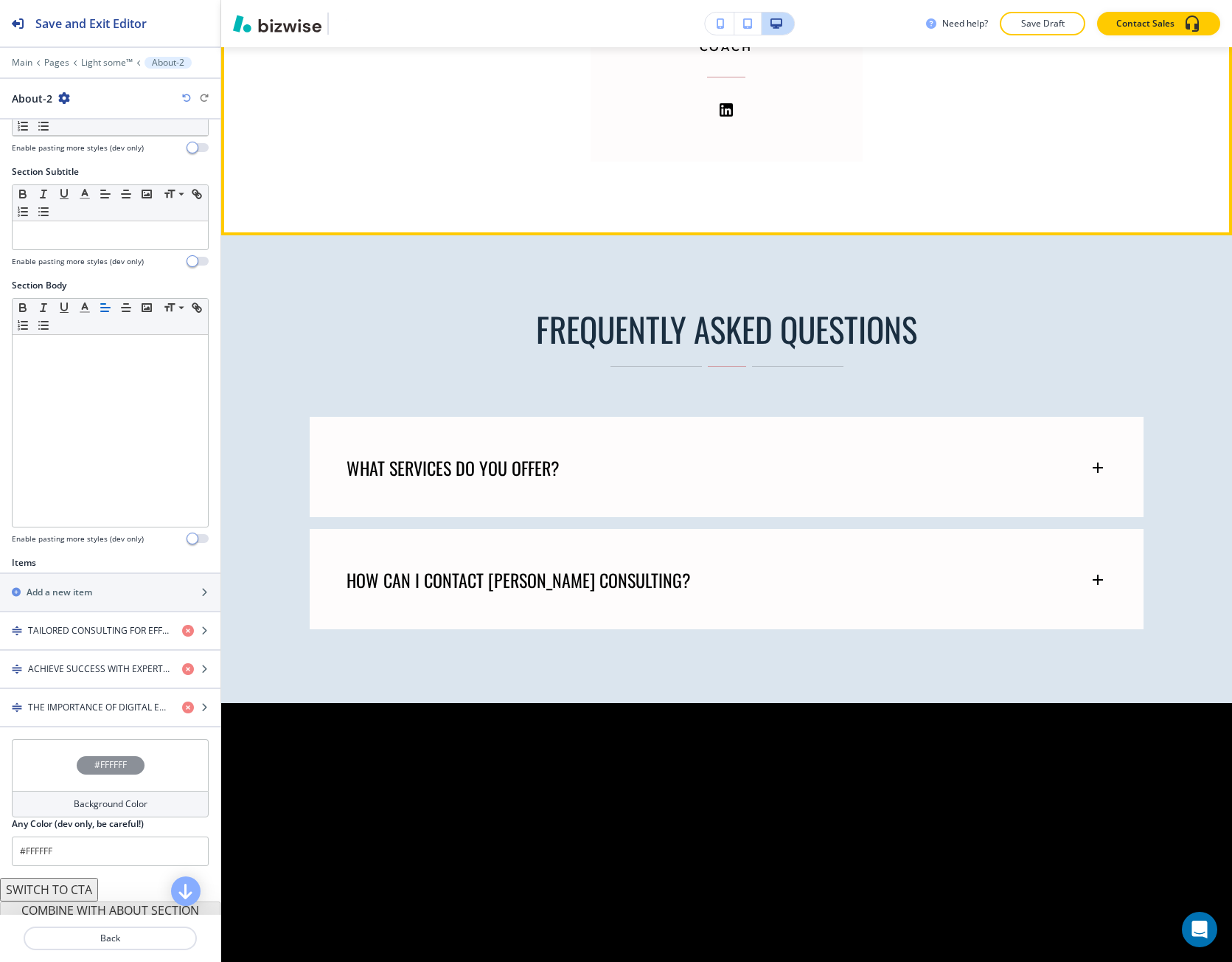
scroll to position [6644, 0]
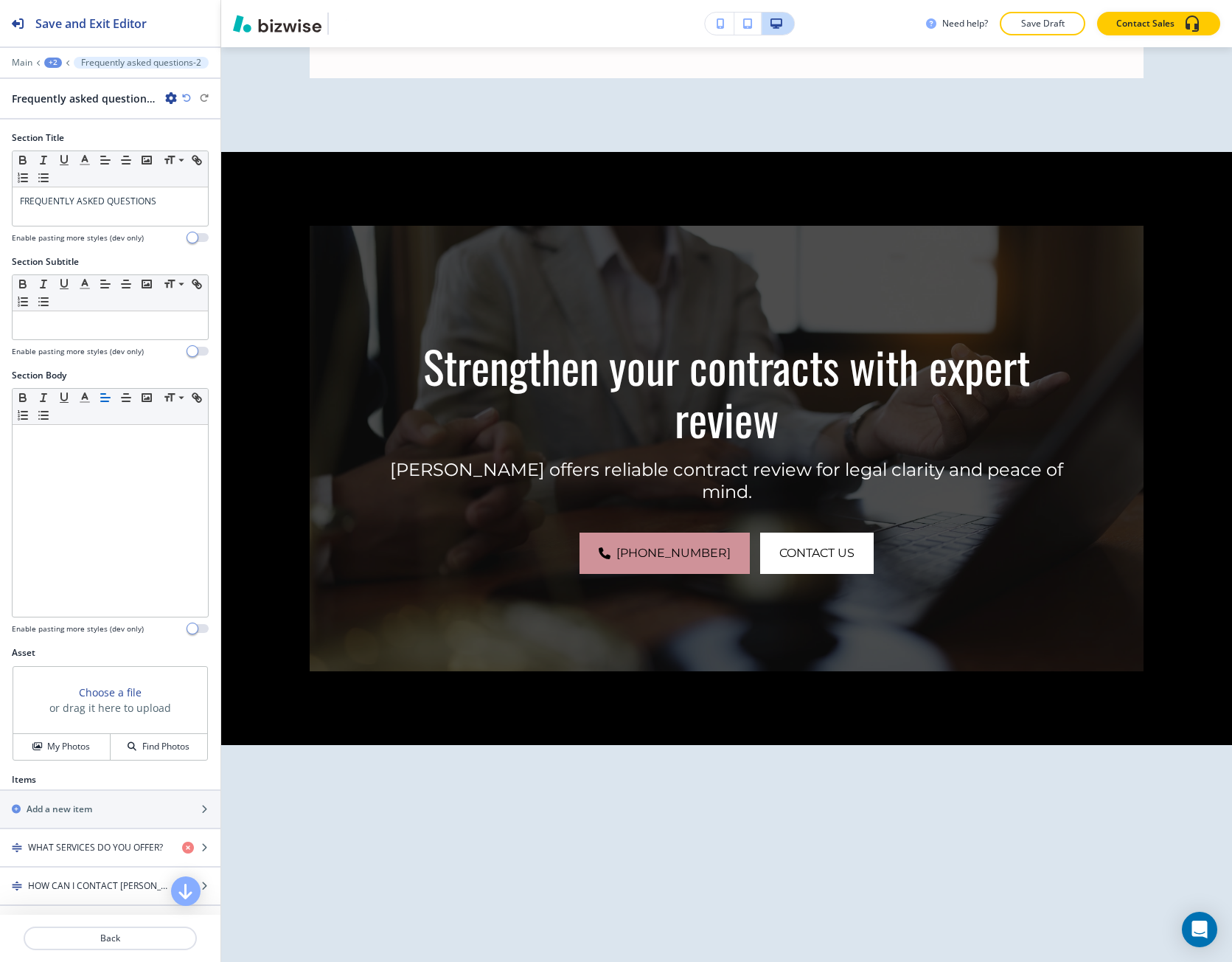
scroll to position [6864, 0]
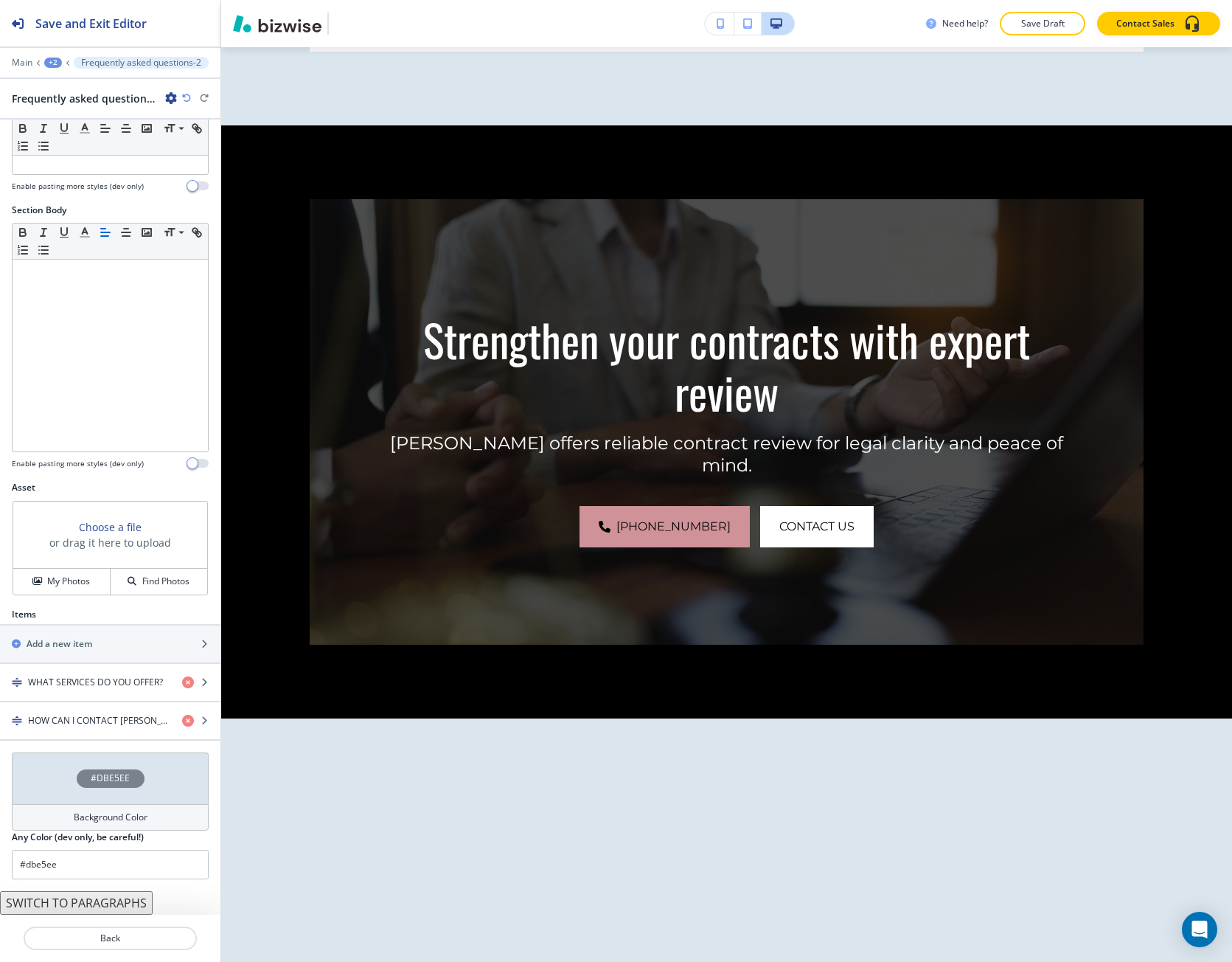
click at [64, 775] on div "#DBE5EE" at bounding box center [110, 778] width 197 height 52
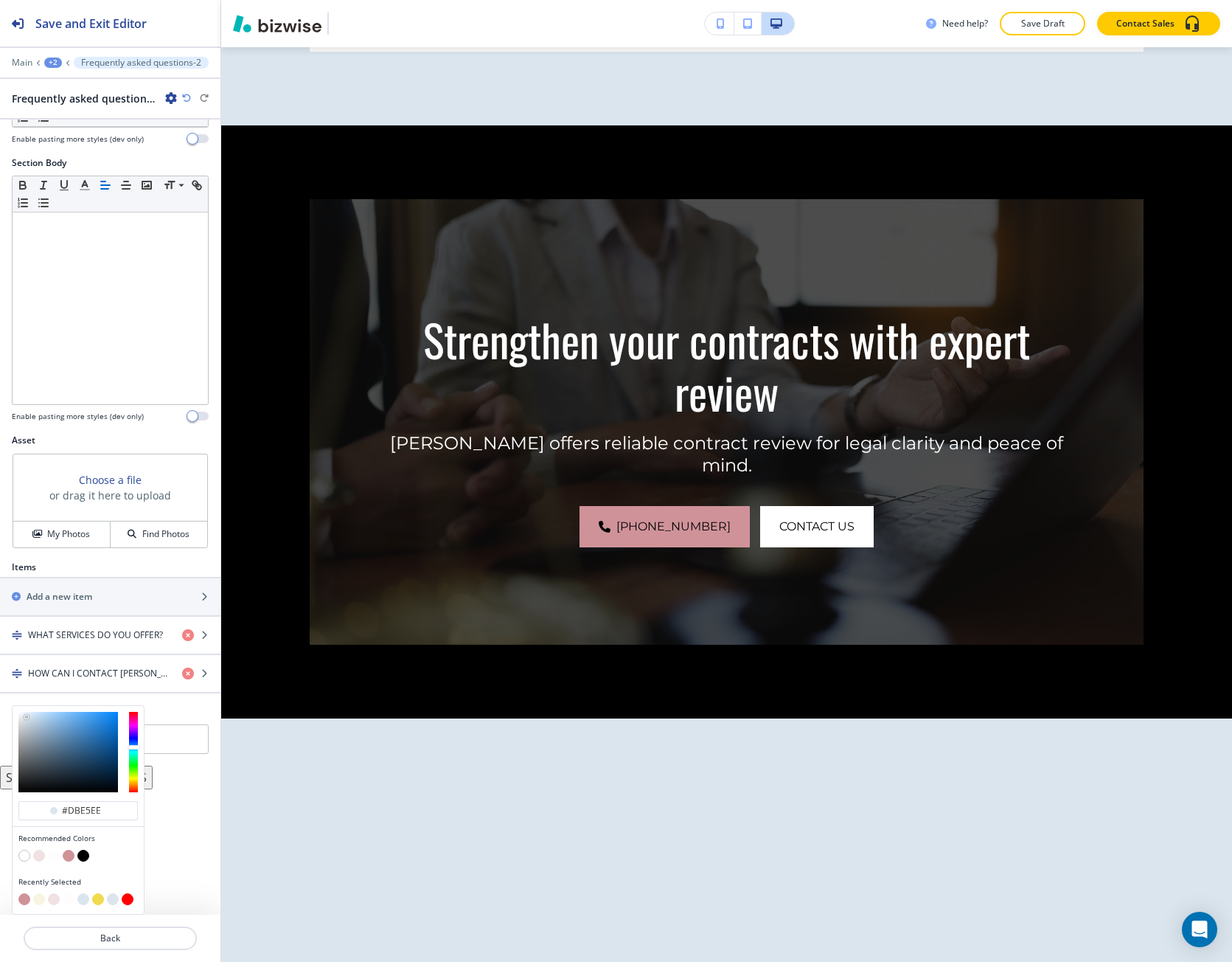
click at [43, 897] on button "button" at bounding box center [39, 899] width 11 height 11
type input "#f7f4e1"
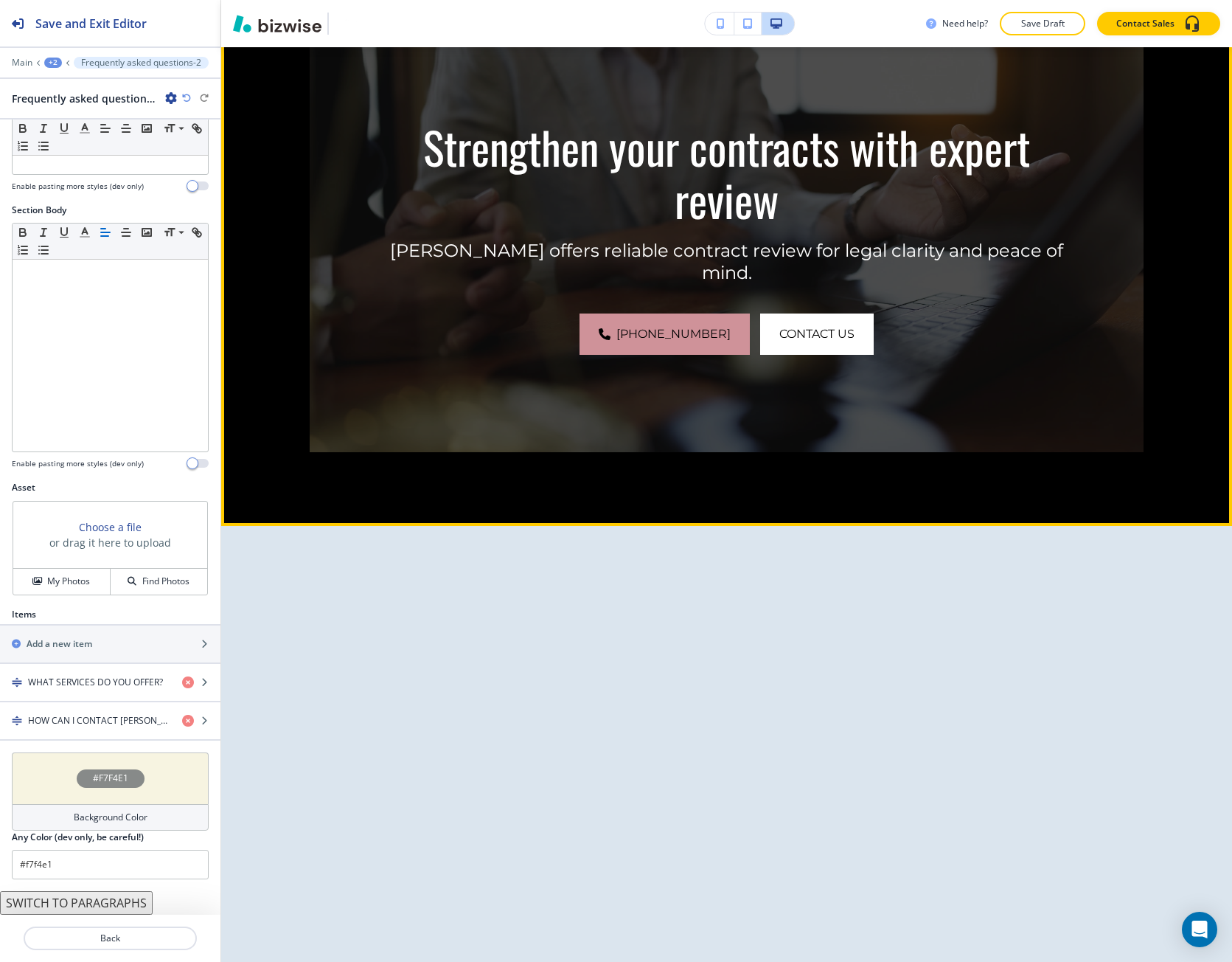
scroll to position [7159, 0]
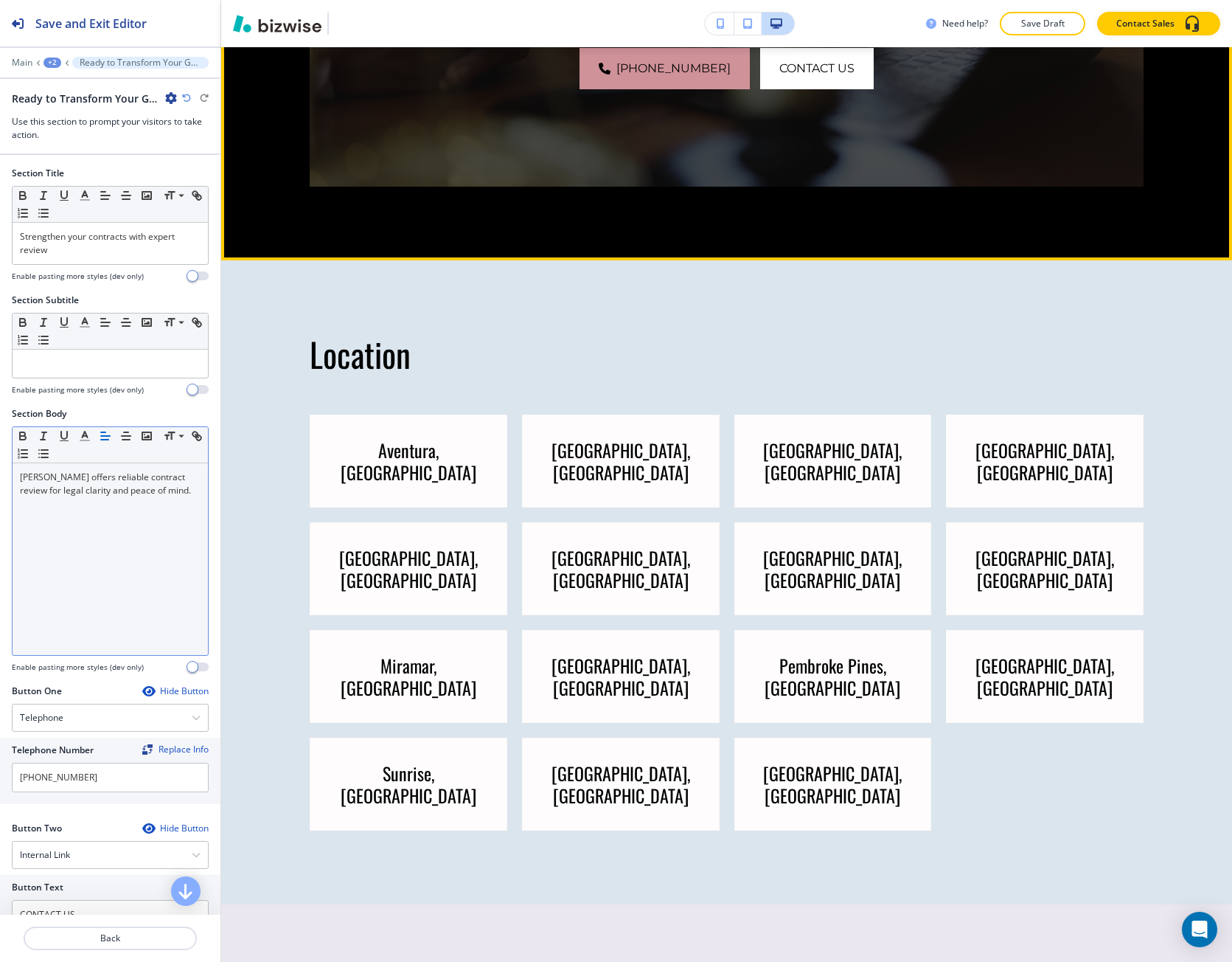
scroll to position [7332, 0]
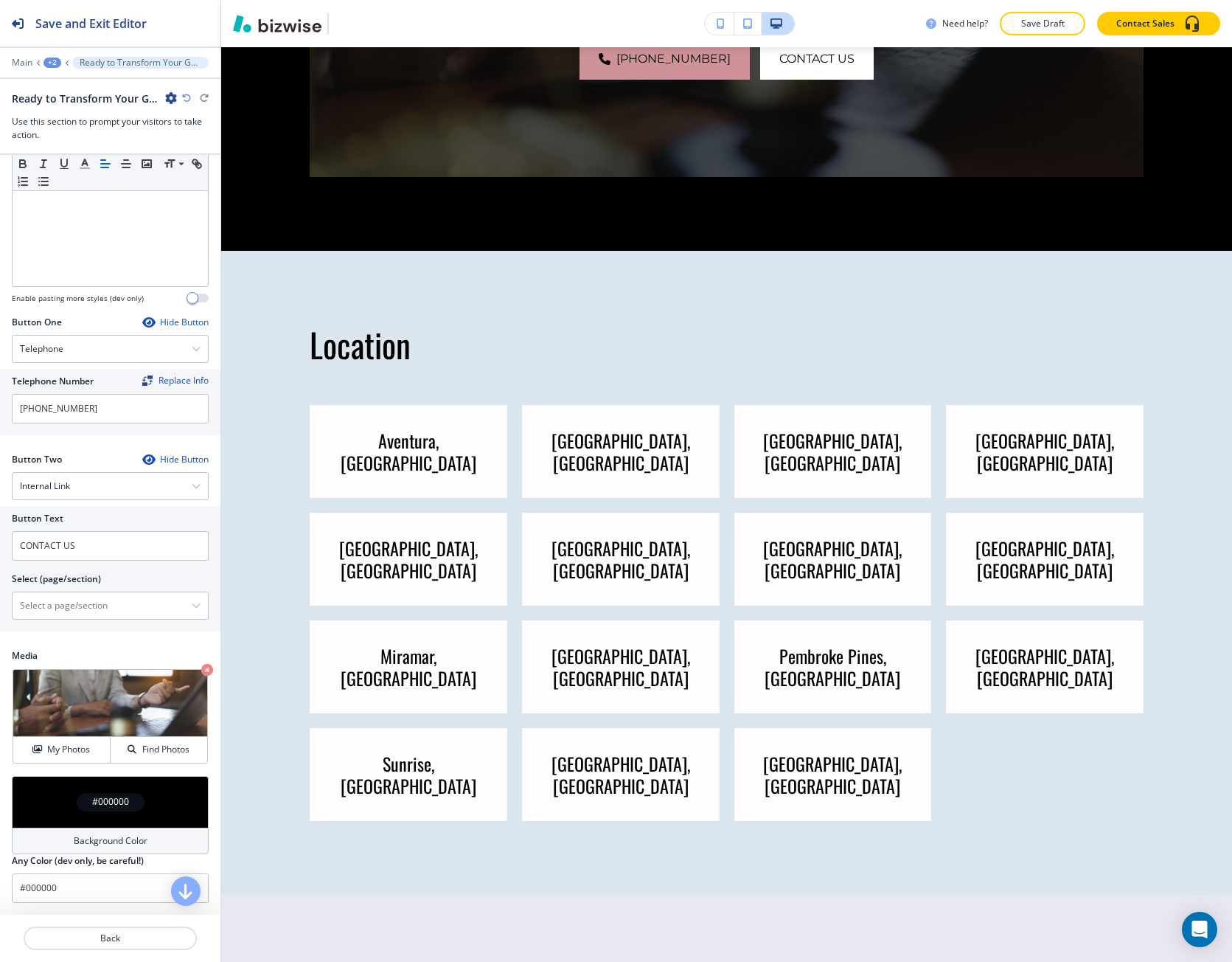
click at [102, 782] on div "#000000" at bounding box center [110, 802] width 197 height 52
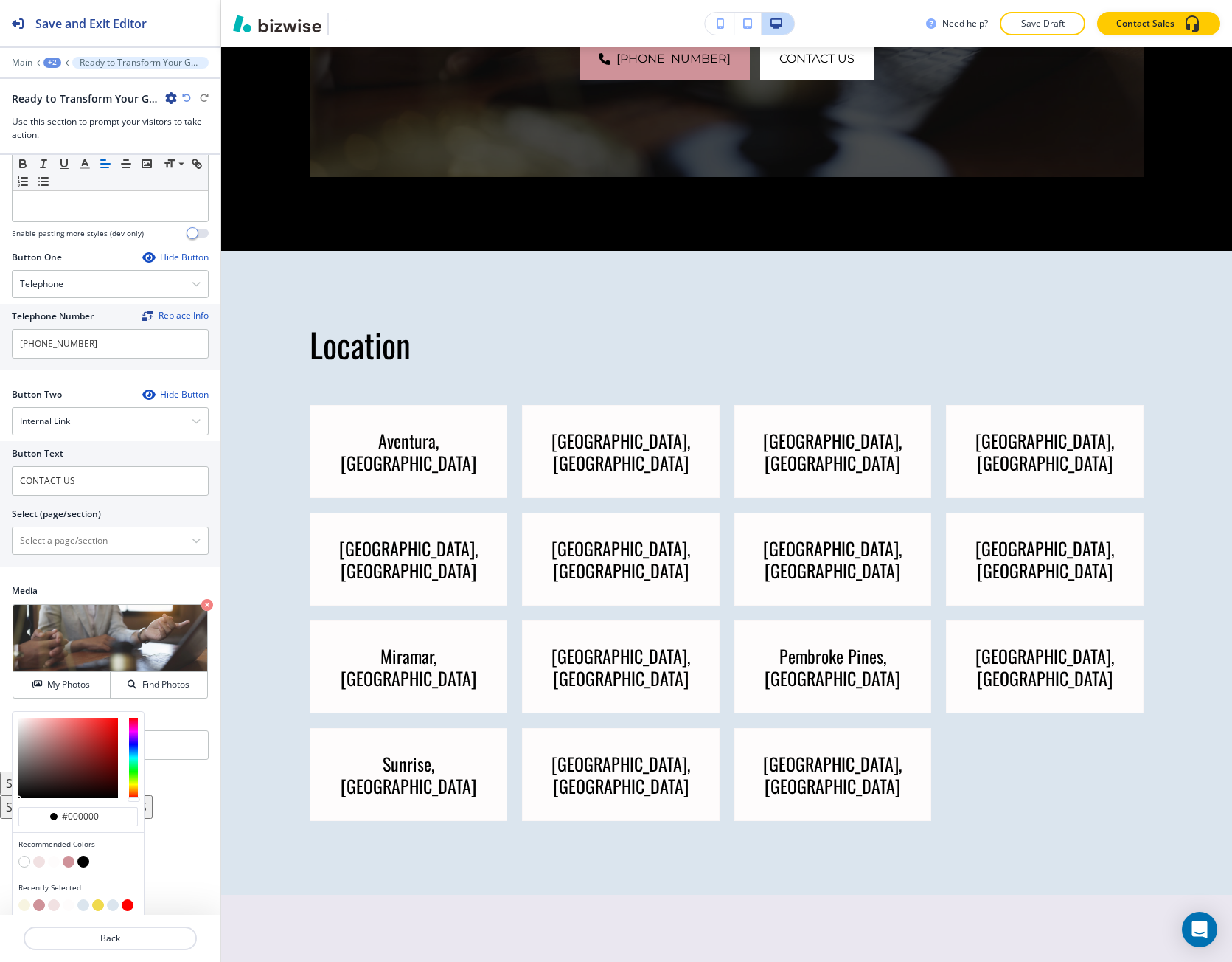
scroll to position [440, 0]
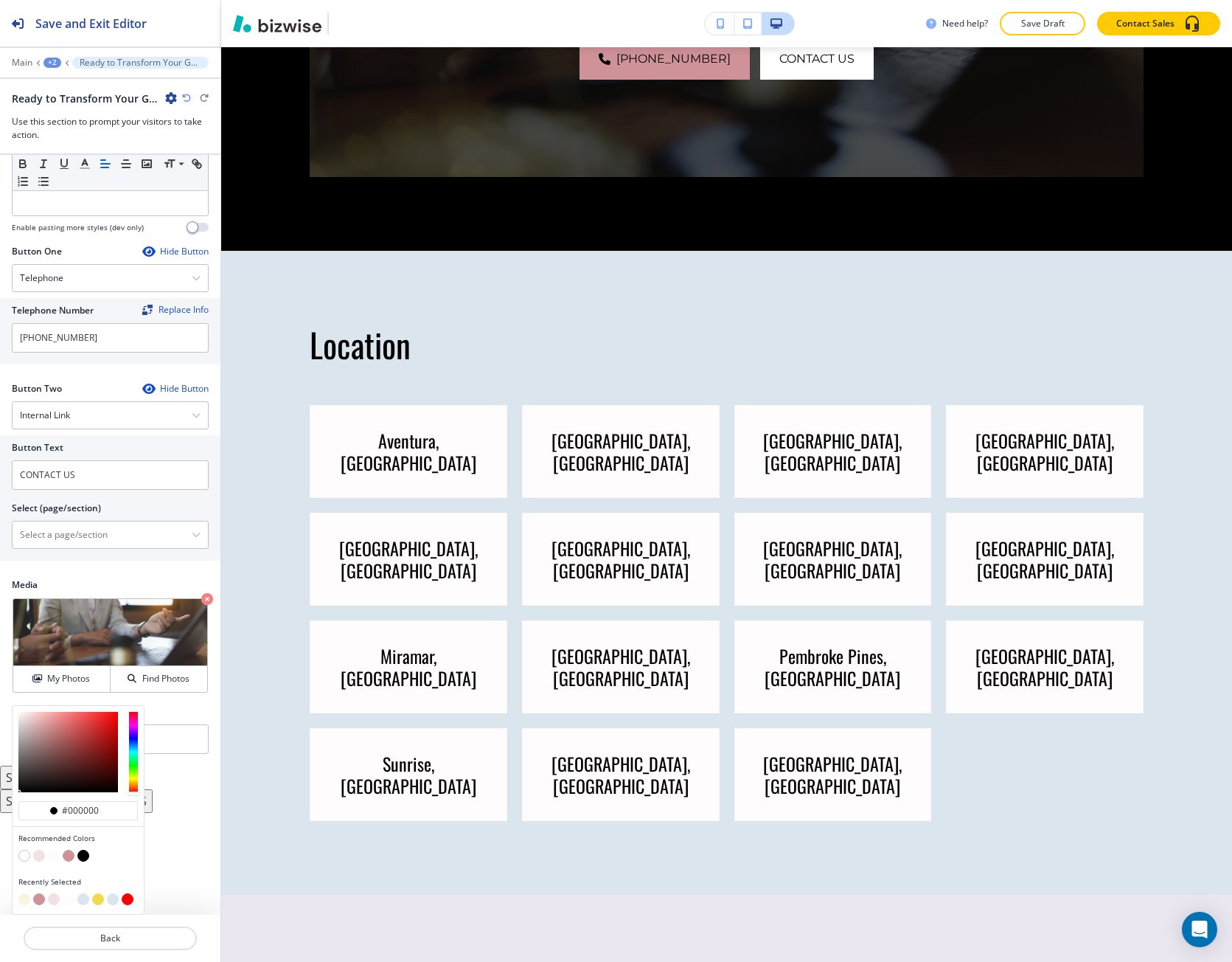
click at [38, 859] on button "button" at bounding box center [39, 856] width 11 height 11
type input "#f1e1e2"
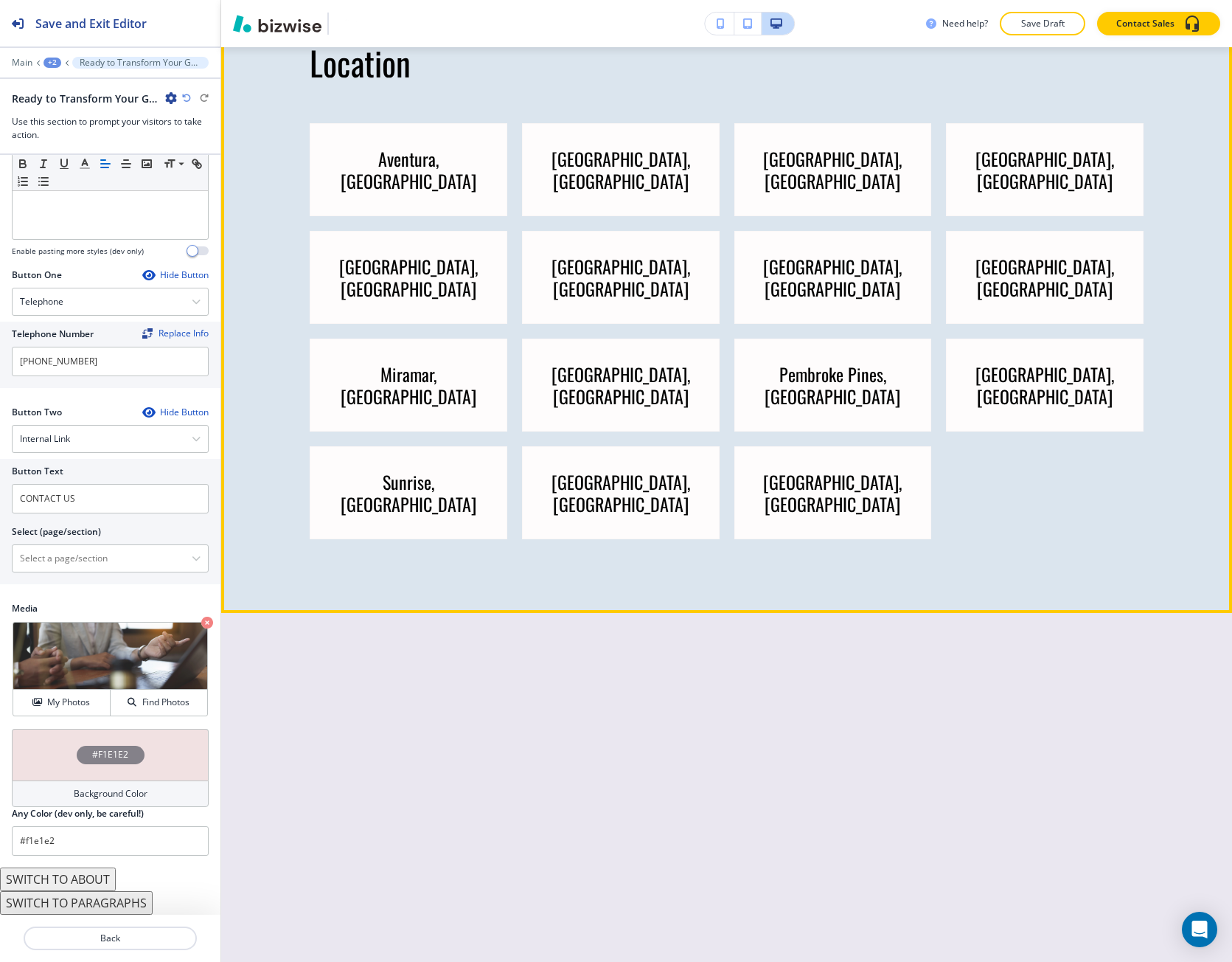
scroll to position [7627, 0]
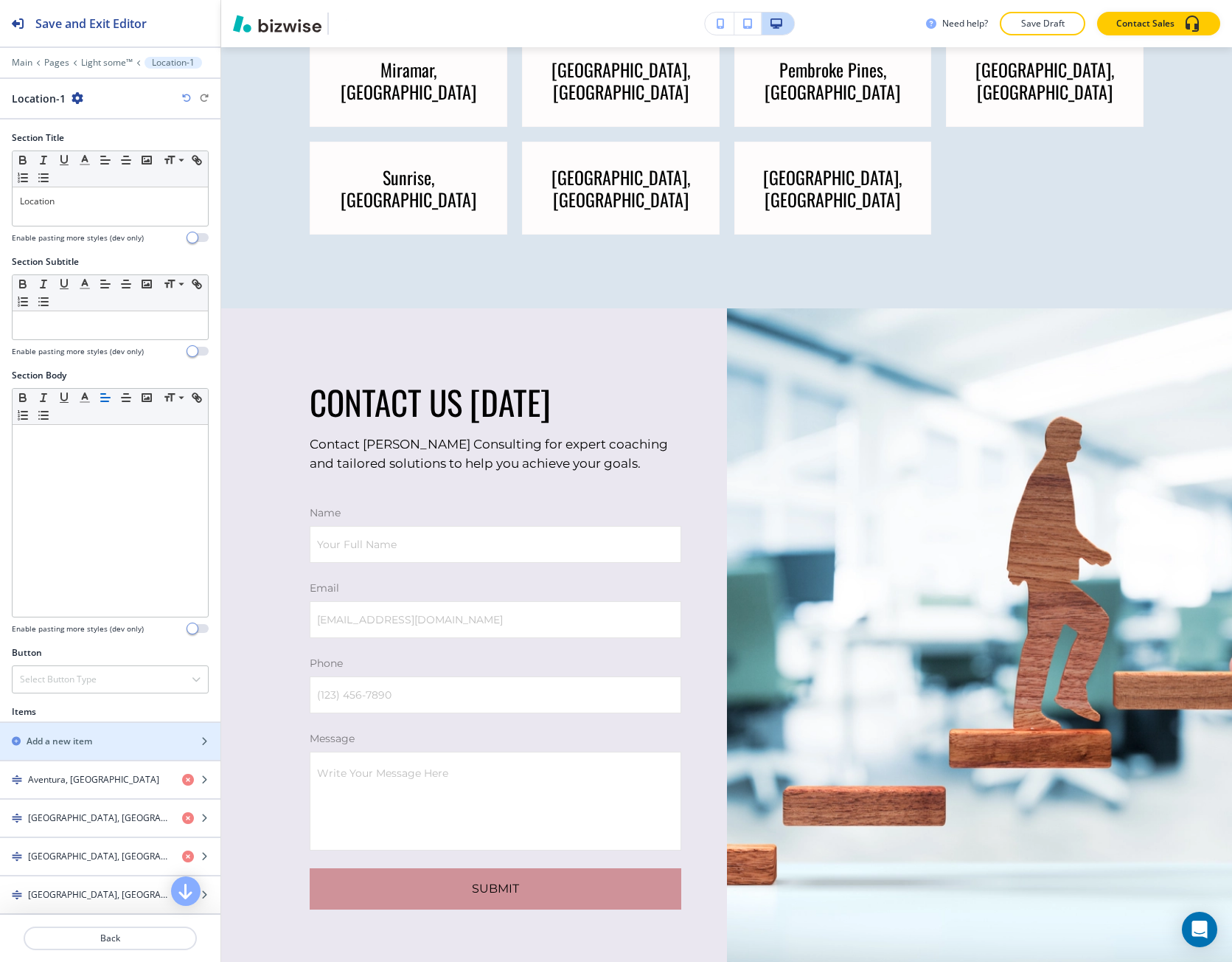
scroll to position [7925, 0]
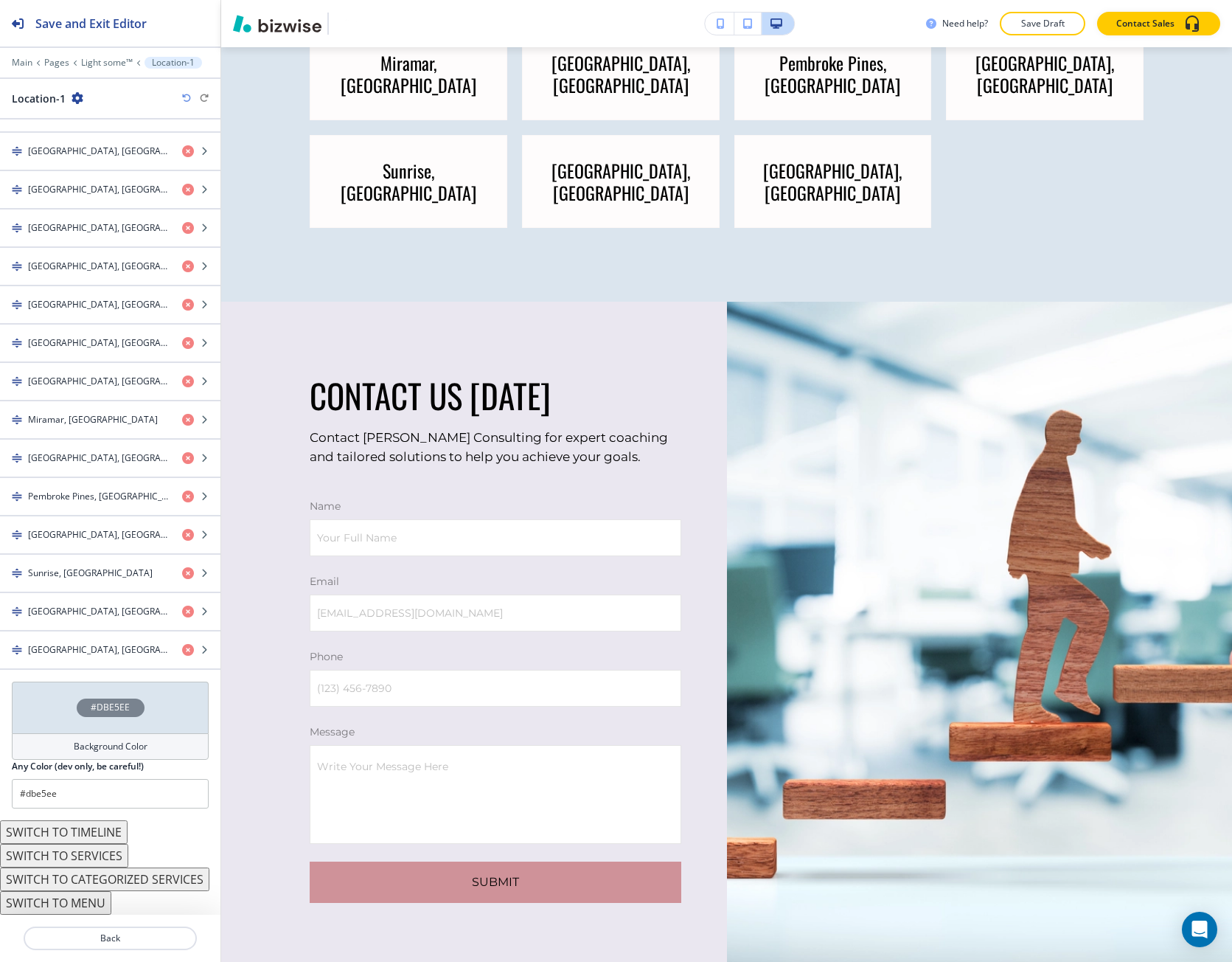
click at [91, 716] on div "#DBE5EE" at bounding box center [111, 707] width 68 height 19
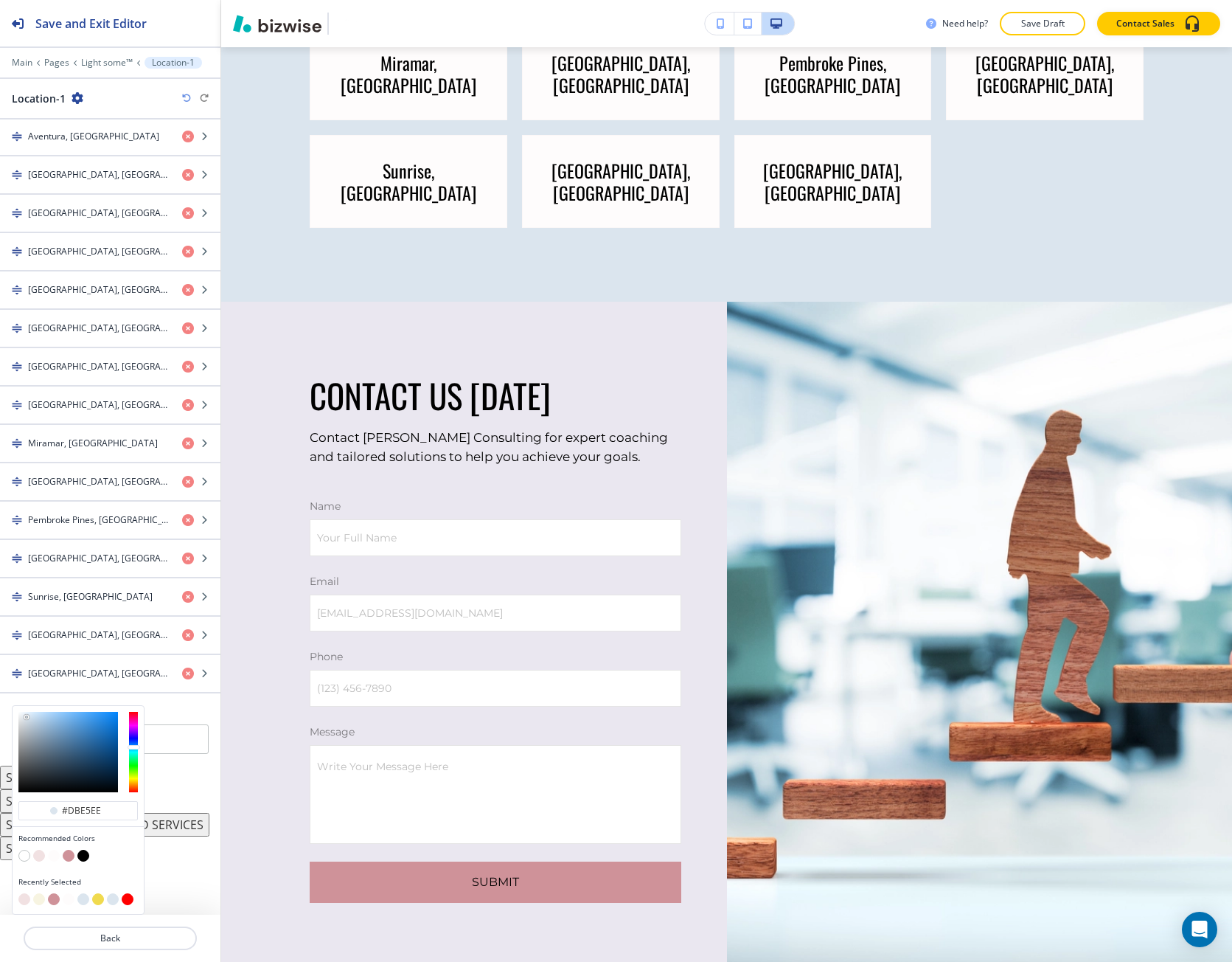
scroll to position [644, 0]
click at [65, 852] on button "button" at bounding box center [69, 856] width 11 height 11
type input "#cf9299"
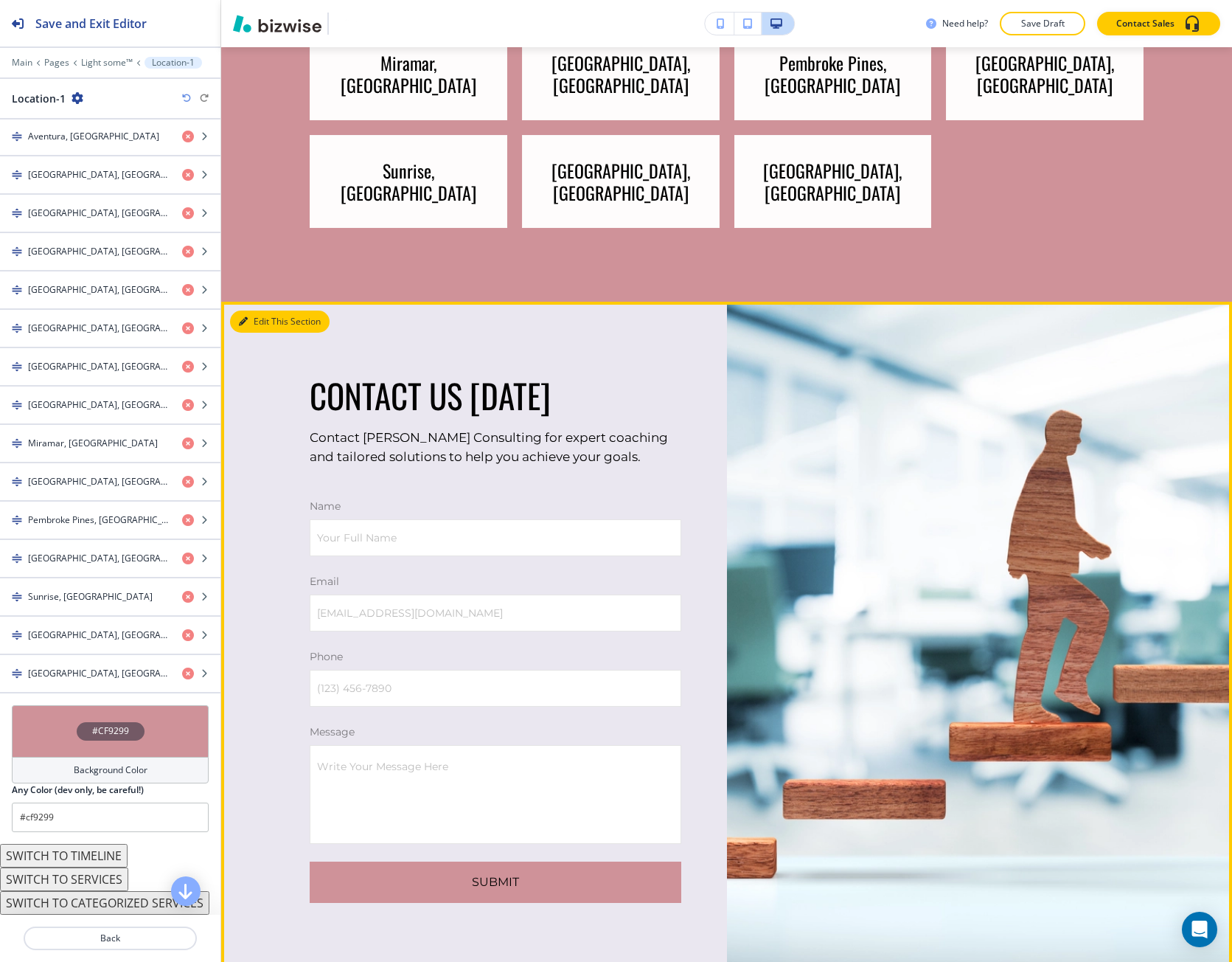
click at [231, 332] on button "Edit This Section" at bounding box center [280, 321] width 100 height 22
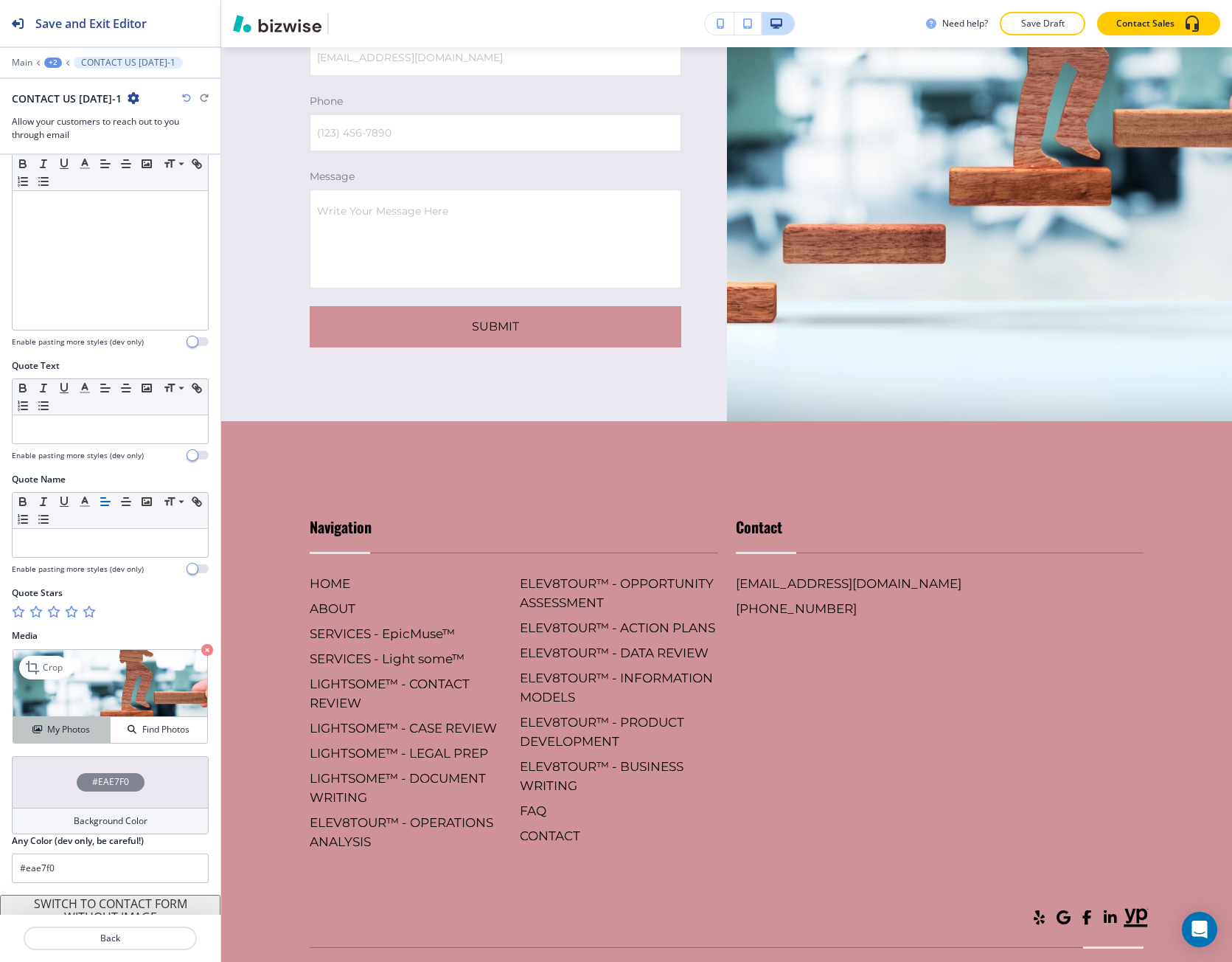
scroll to position [461, 0]
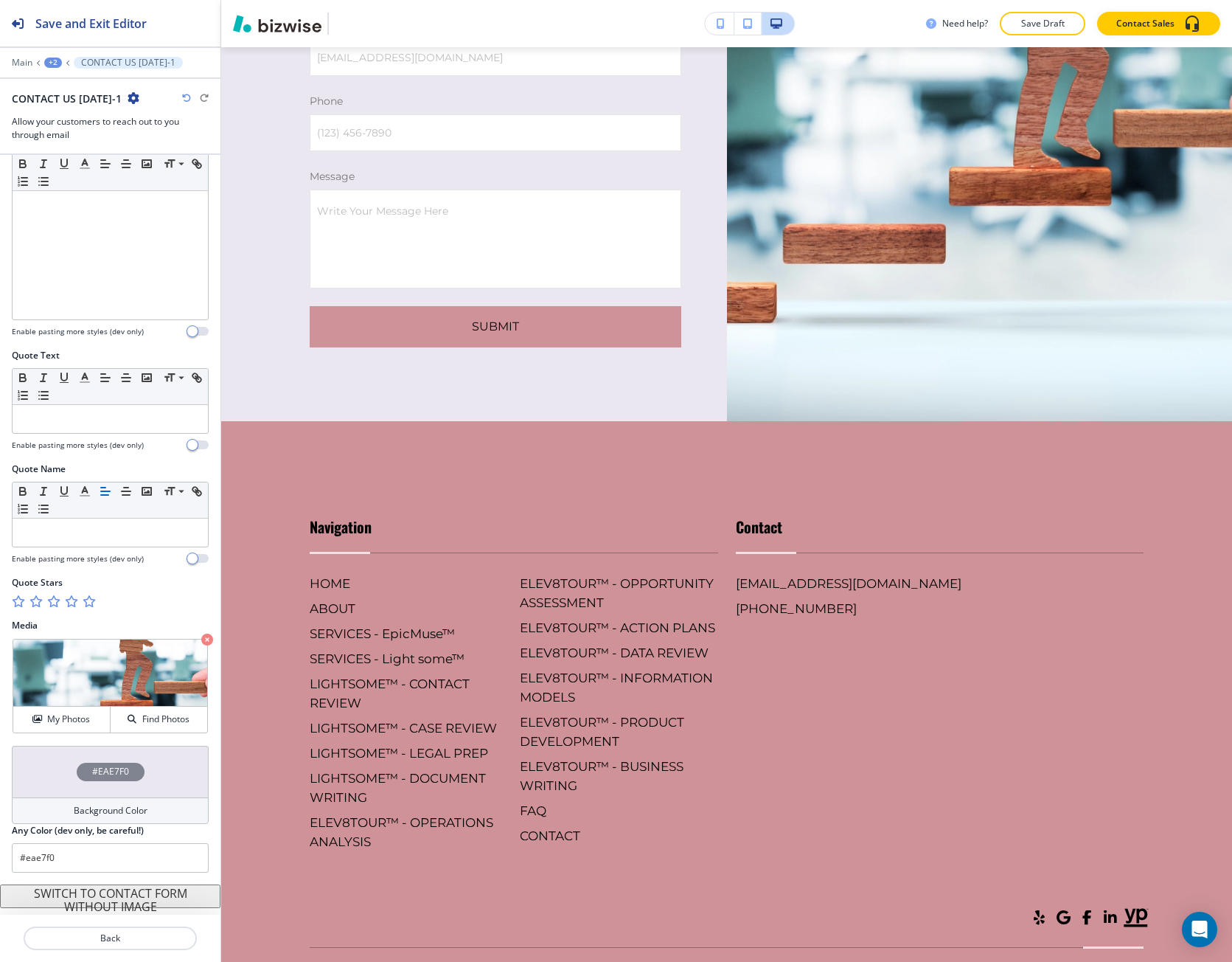
click at [77, 772] on div "#EAE7F0" at bounding box center [111, 772] width 68 height 19
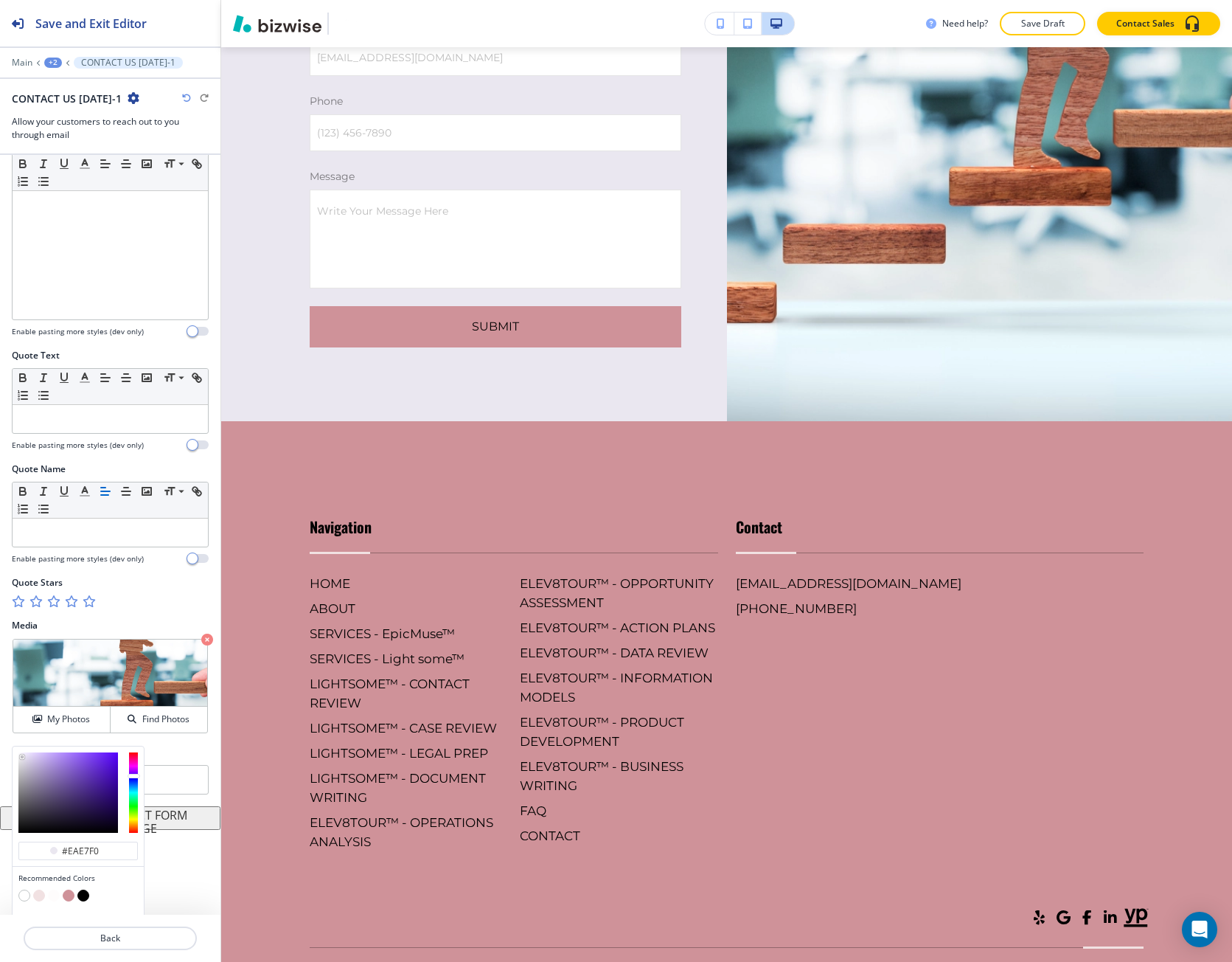
click at [41, 893] on button "button" at bounding box center [39, 896] width 11 height 11
type input "#f1e1e2"
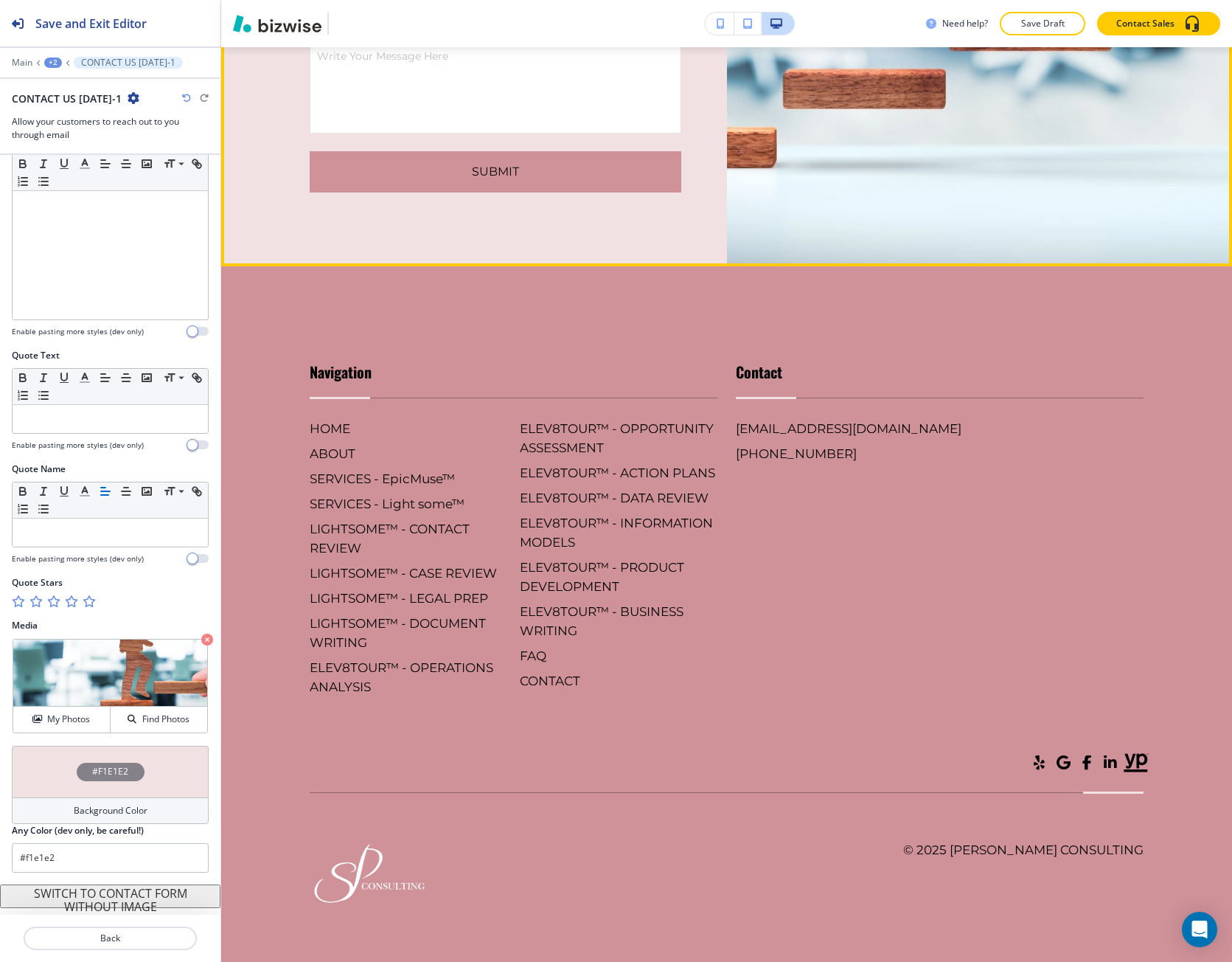
scroll to position [8701, 0]
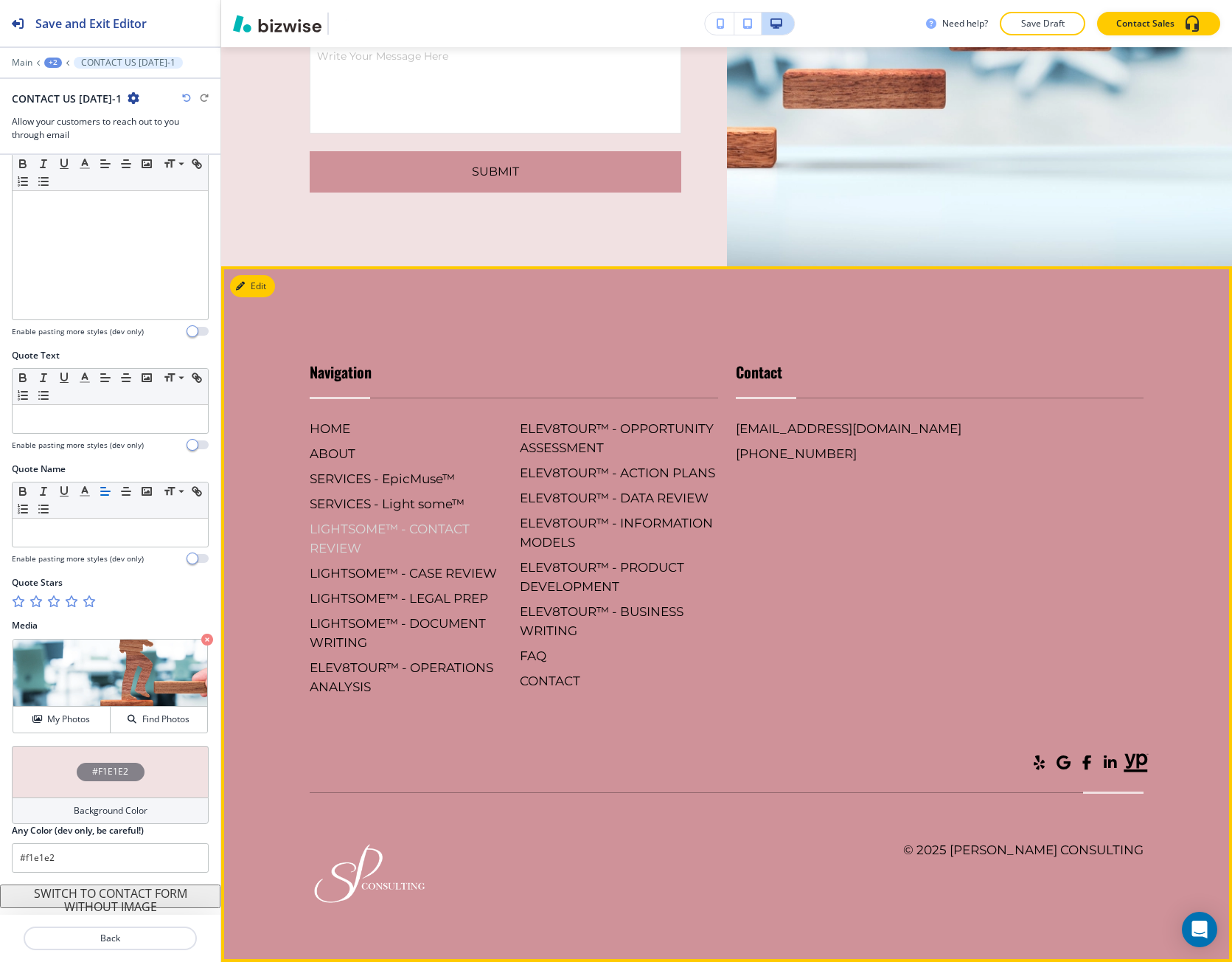
click at [410, 558] on h6 "LIGHTSOME™ - CONTACT REVIEW" at bounding box center [408, 538] width 198 height 38
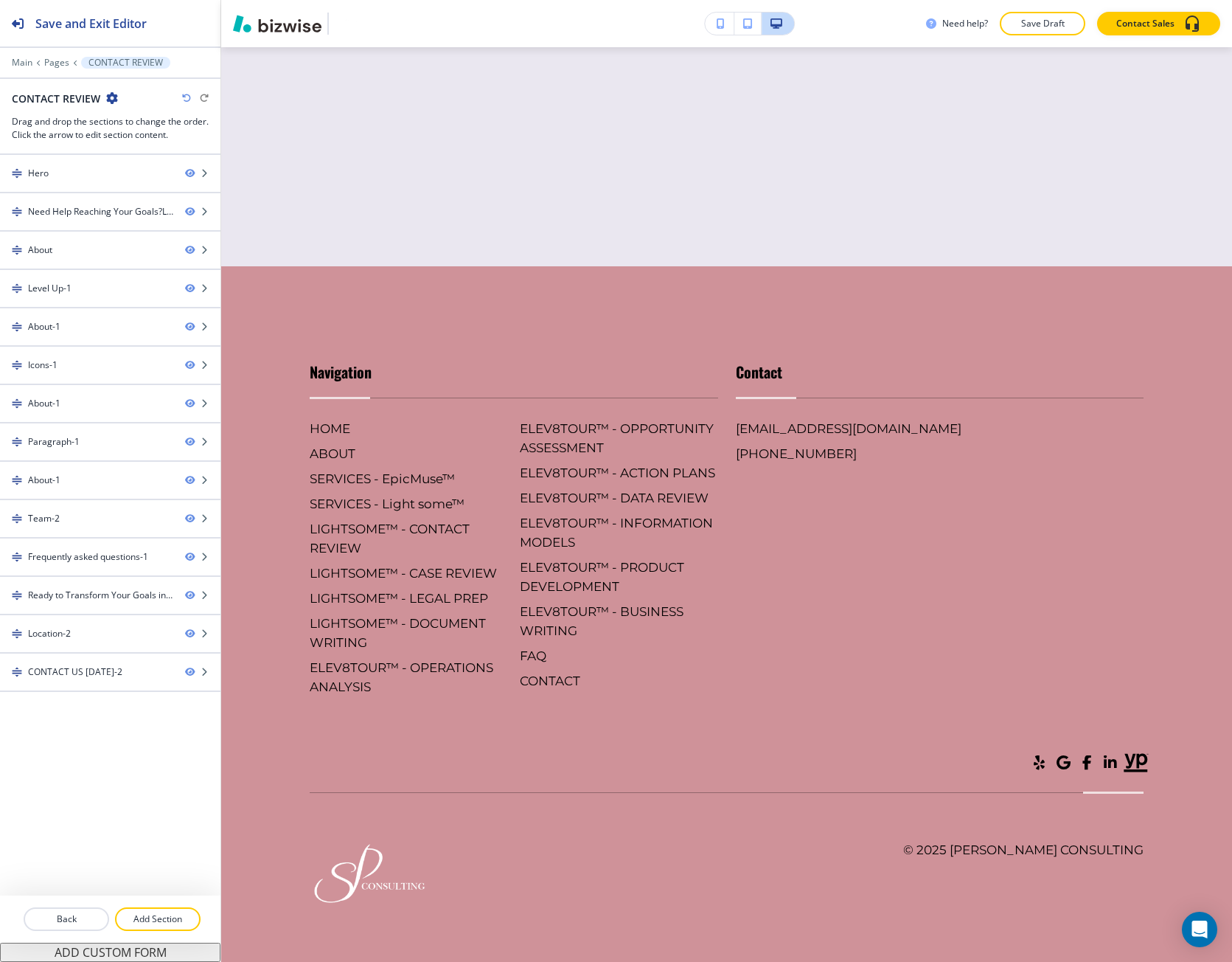
scroll to position [0, 0]
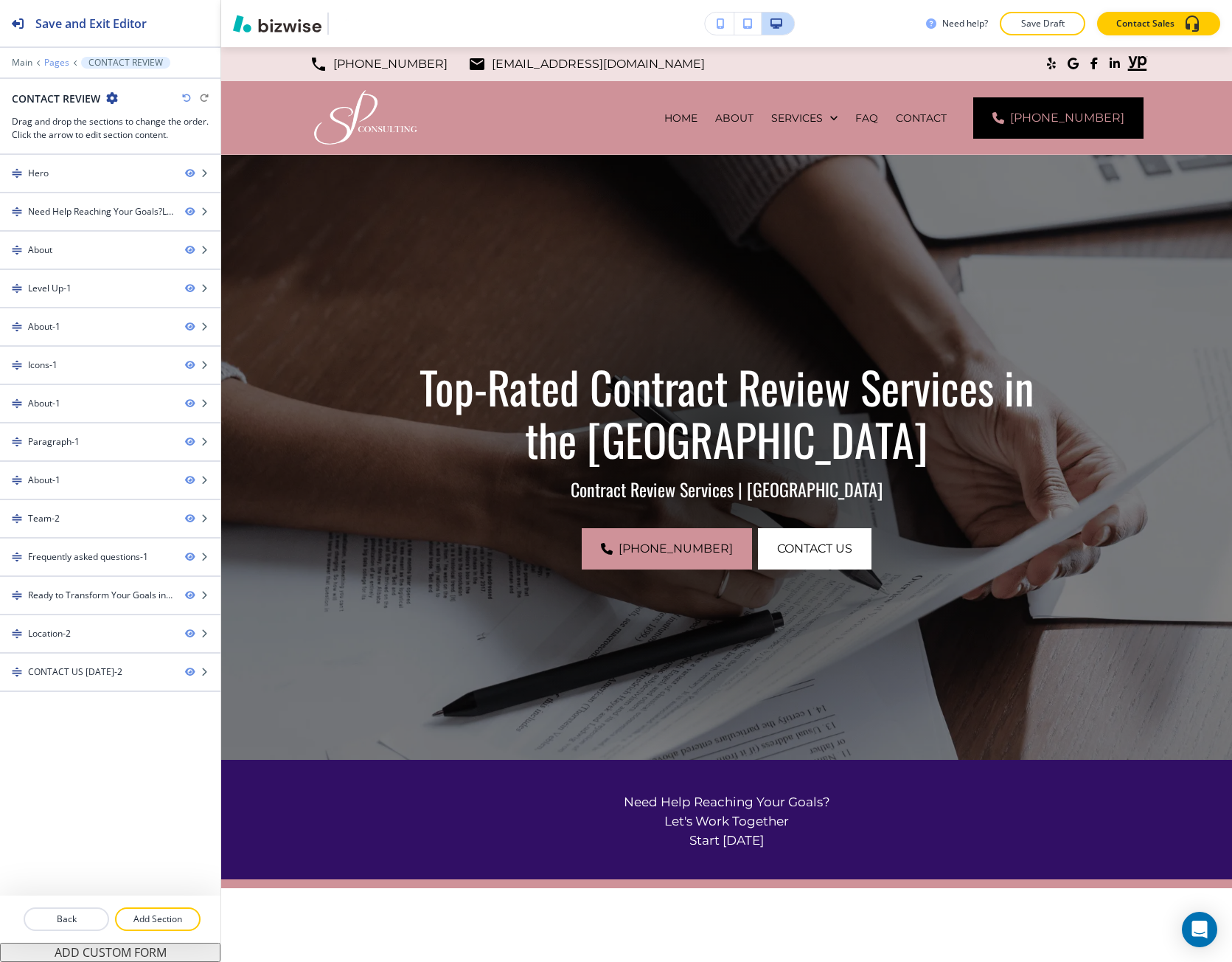
click at [56, 61] on p "Pages" at bounding box center [56, 62] width 25 height 11
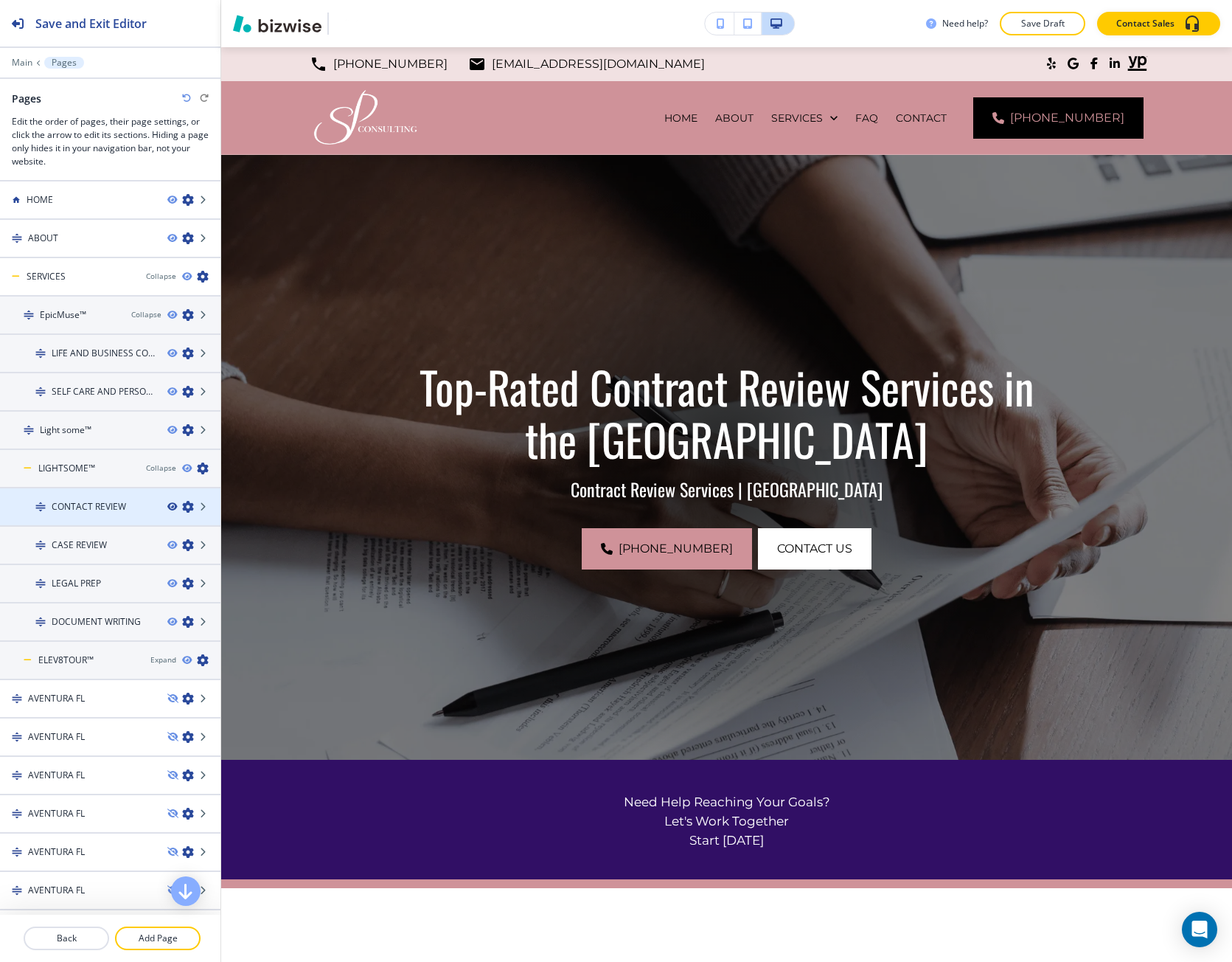
click at [168, 506] on icon "button" at bounding box center [172, 507] width 9 height 9
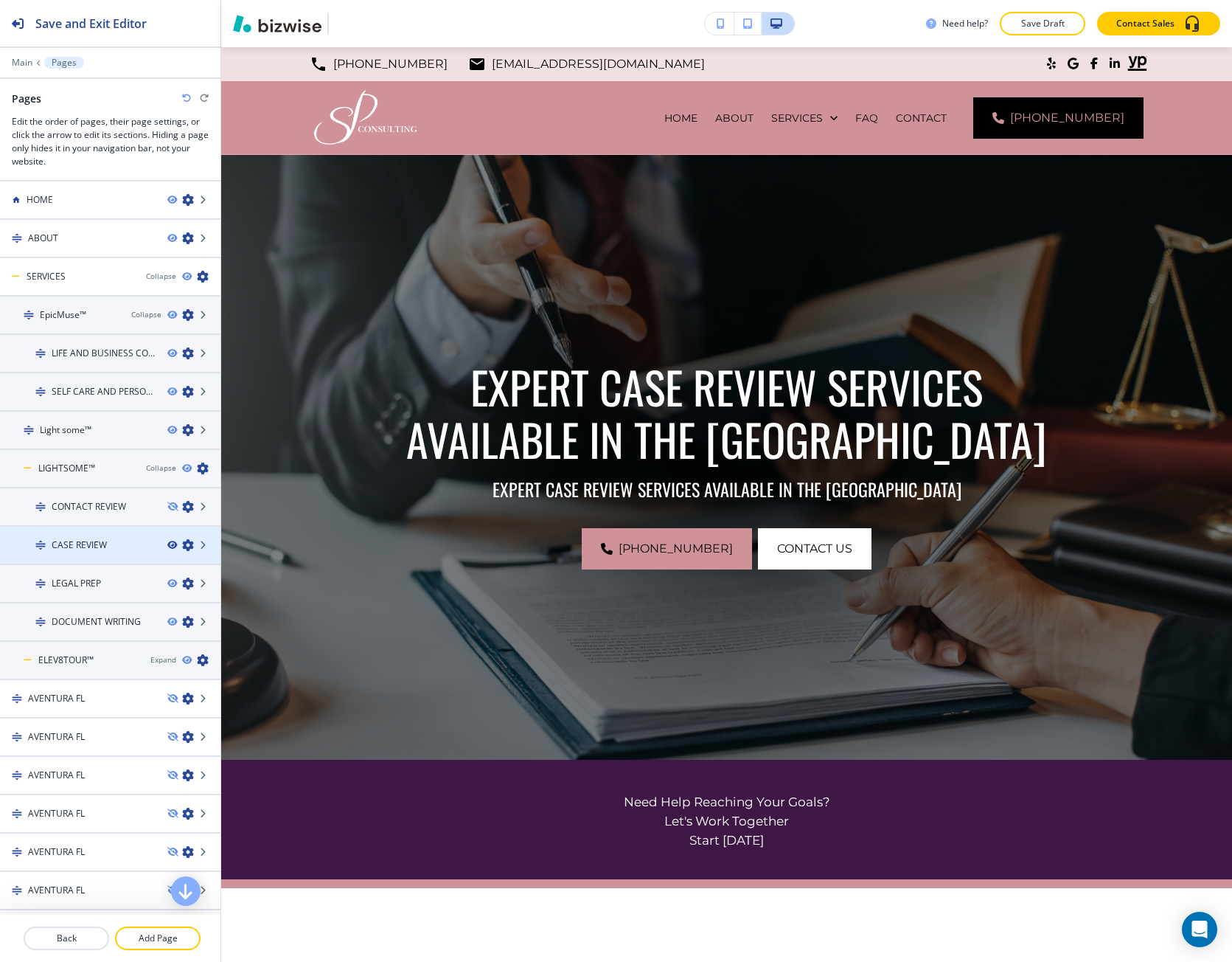
click at [168, 544] on icon "button" at bounding box center [172, 544] width 9 height 9
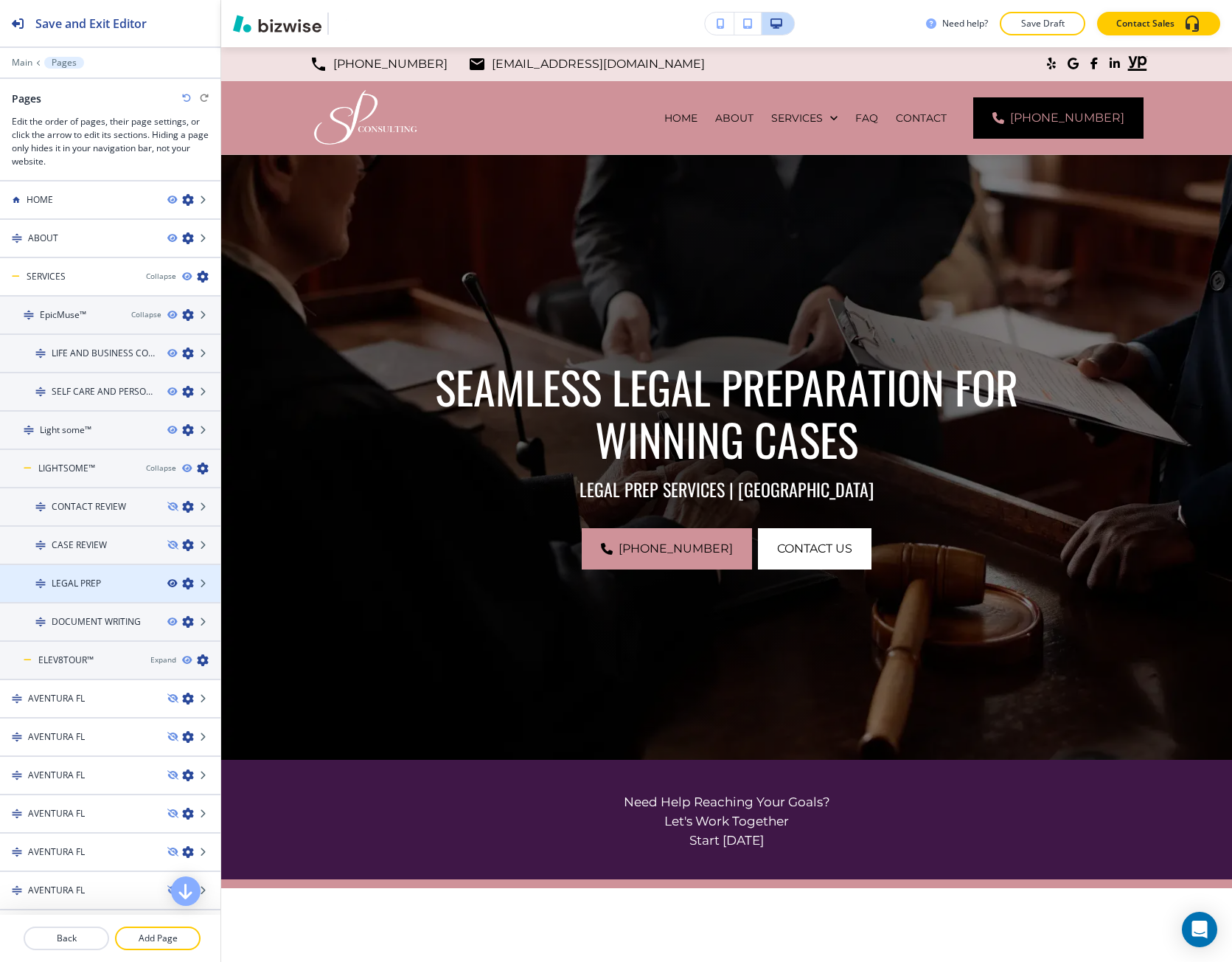
click at [168, 584] on icon "button" at bounding box center [172, 583] width 9 height 9
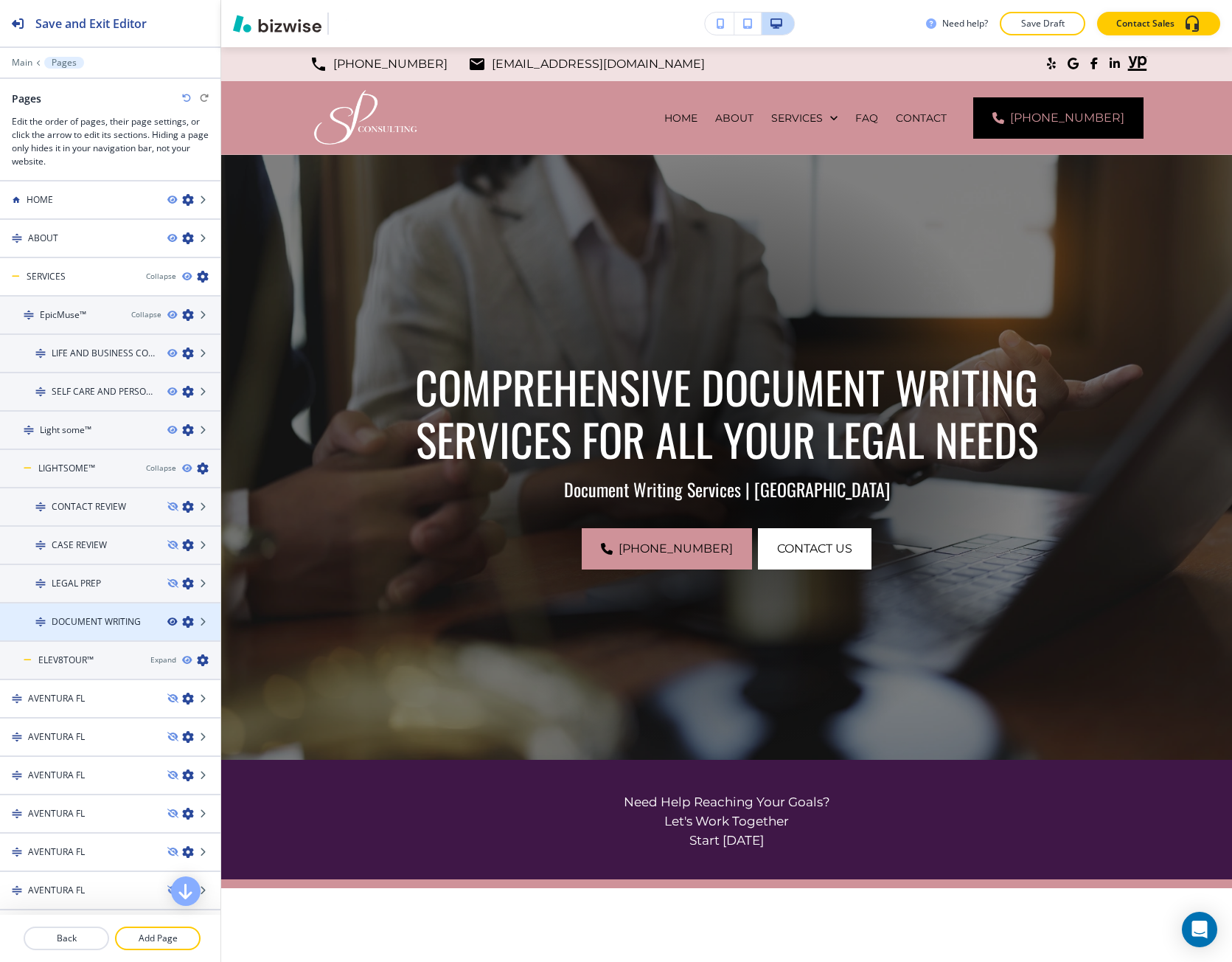
click at [168, 619] on icon "button" at bounding box center [172, 621] width 9 height 9
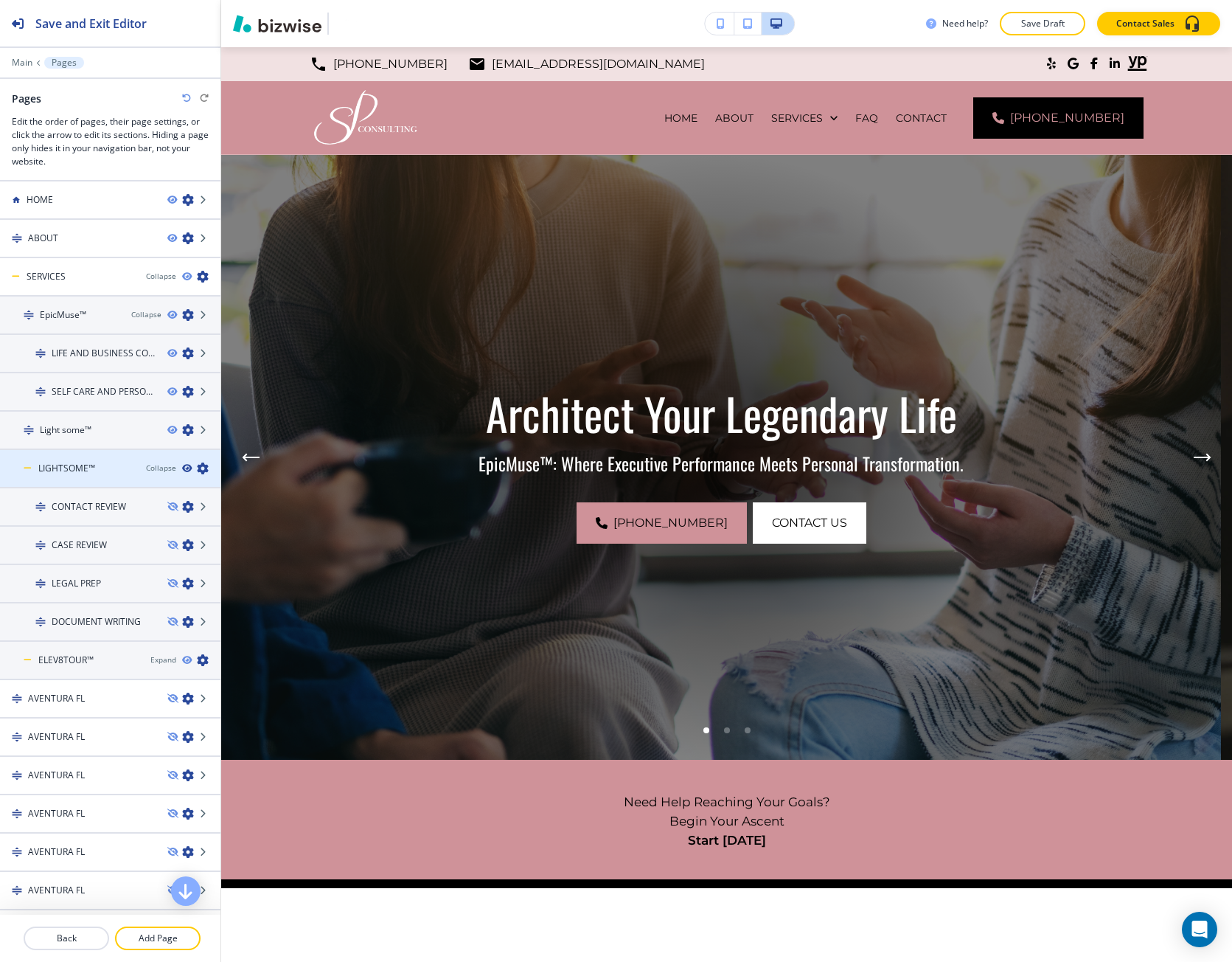
click at [183, 469] on icon "button" at bounding box center [187, 468] width 9 height 9
click at [197, 465] on icon "button" at bounding box center [203, 468] width 11 height 11
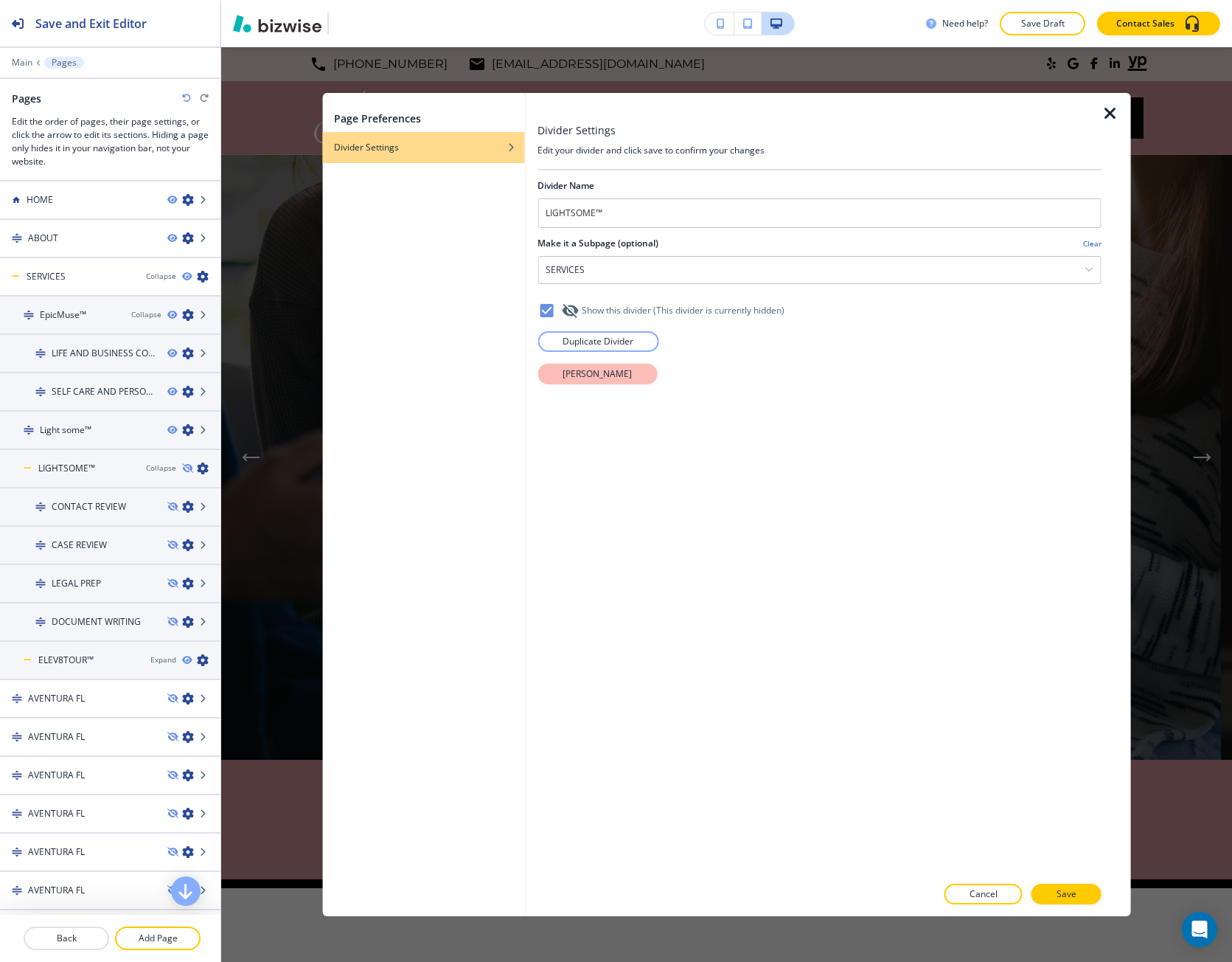
click at [588, 380] on p "Delete Divider" at bounding box center [597, 374] width 70 height 13
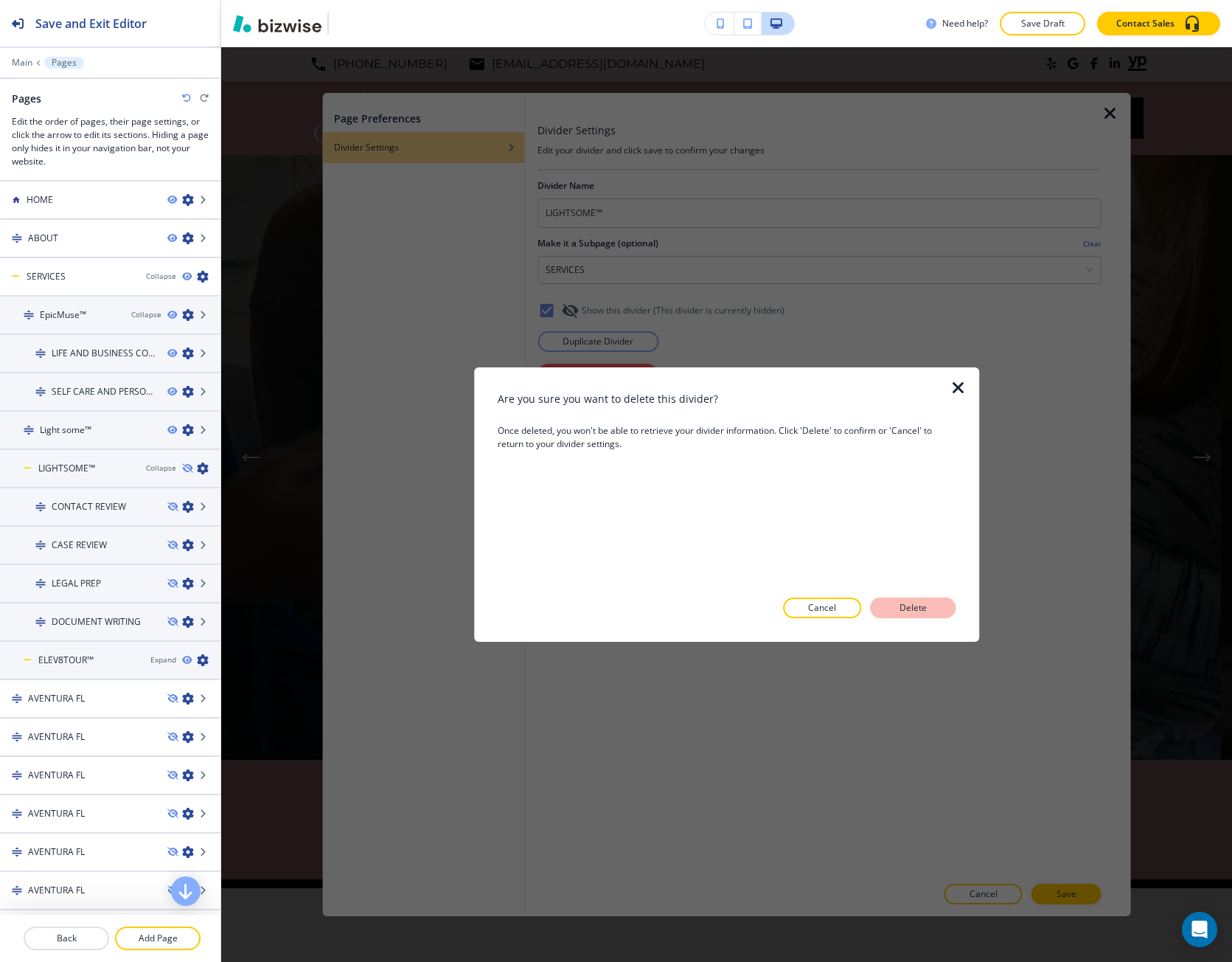
click at [928, 612] on p "Delete" at bounding box center [913, 607] width 35 height 13
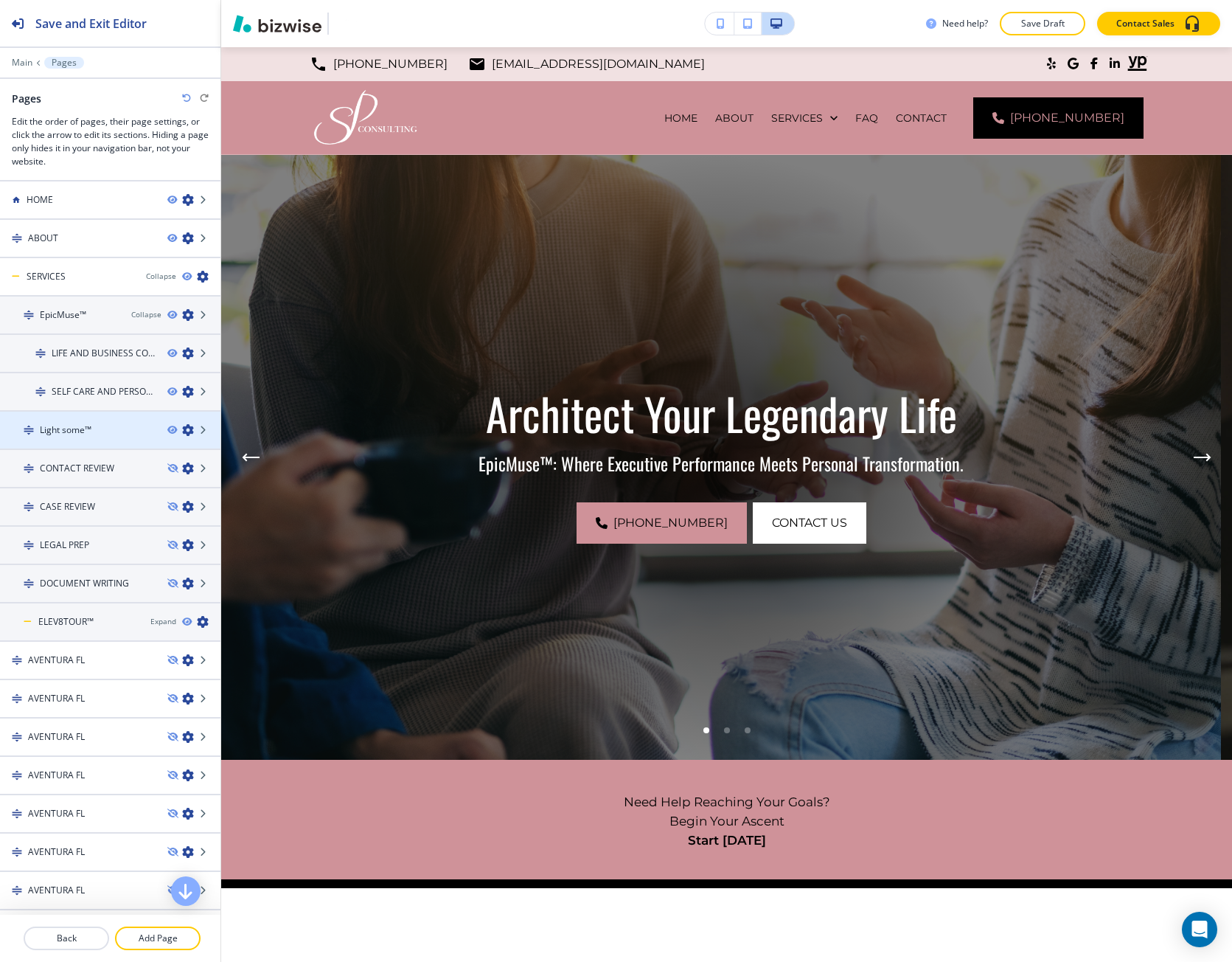
click at [183, 424] on icon "button" at bounding box center [188, 430] width 11 height 11
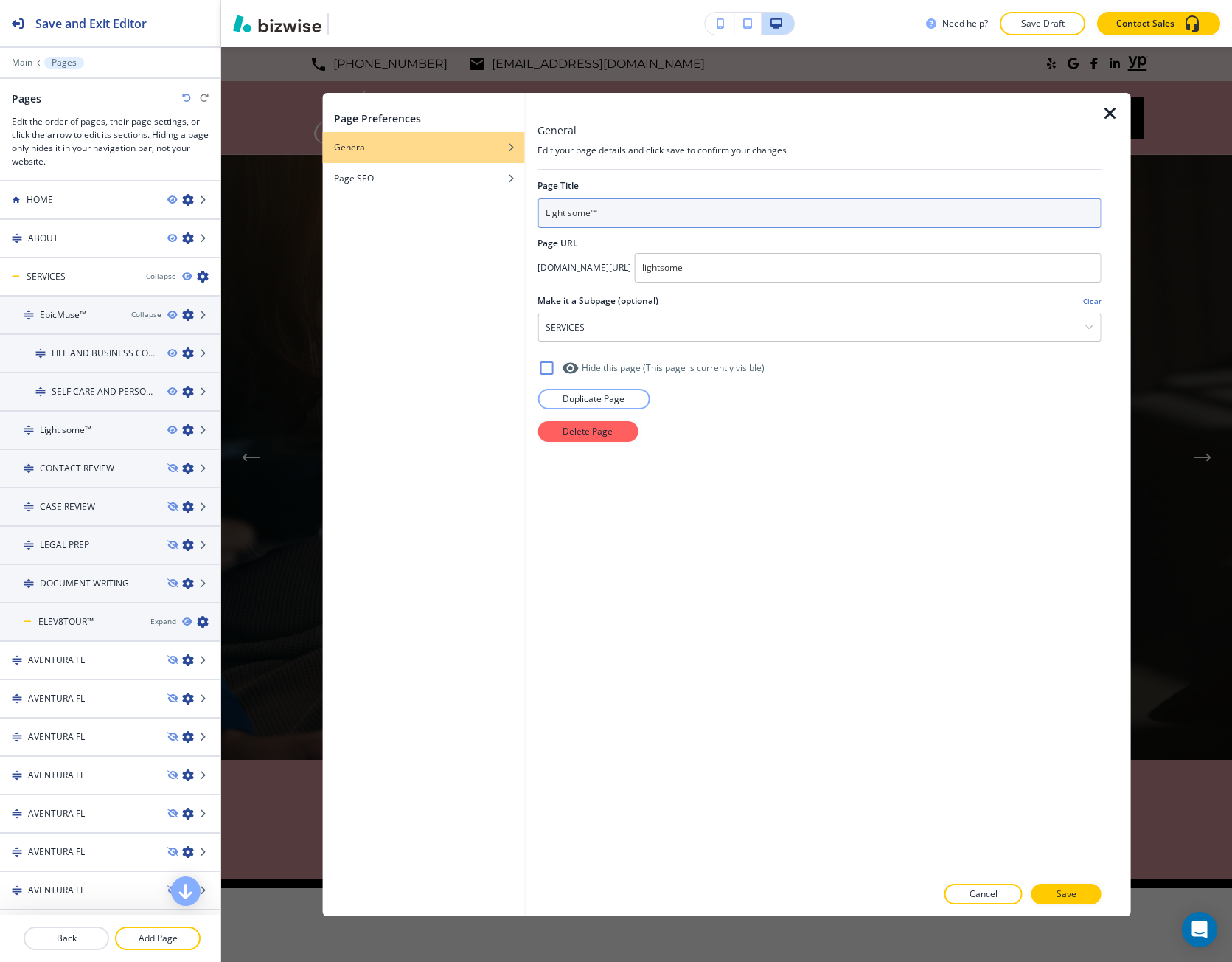
click at [573, 219] on input "Light some™" at bounding box center [819, 213] width 564 height 29
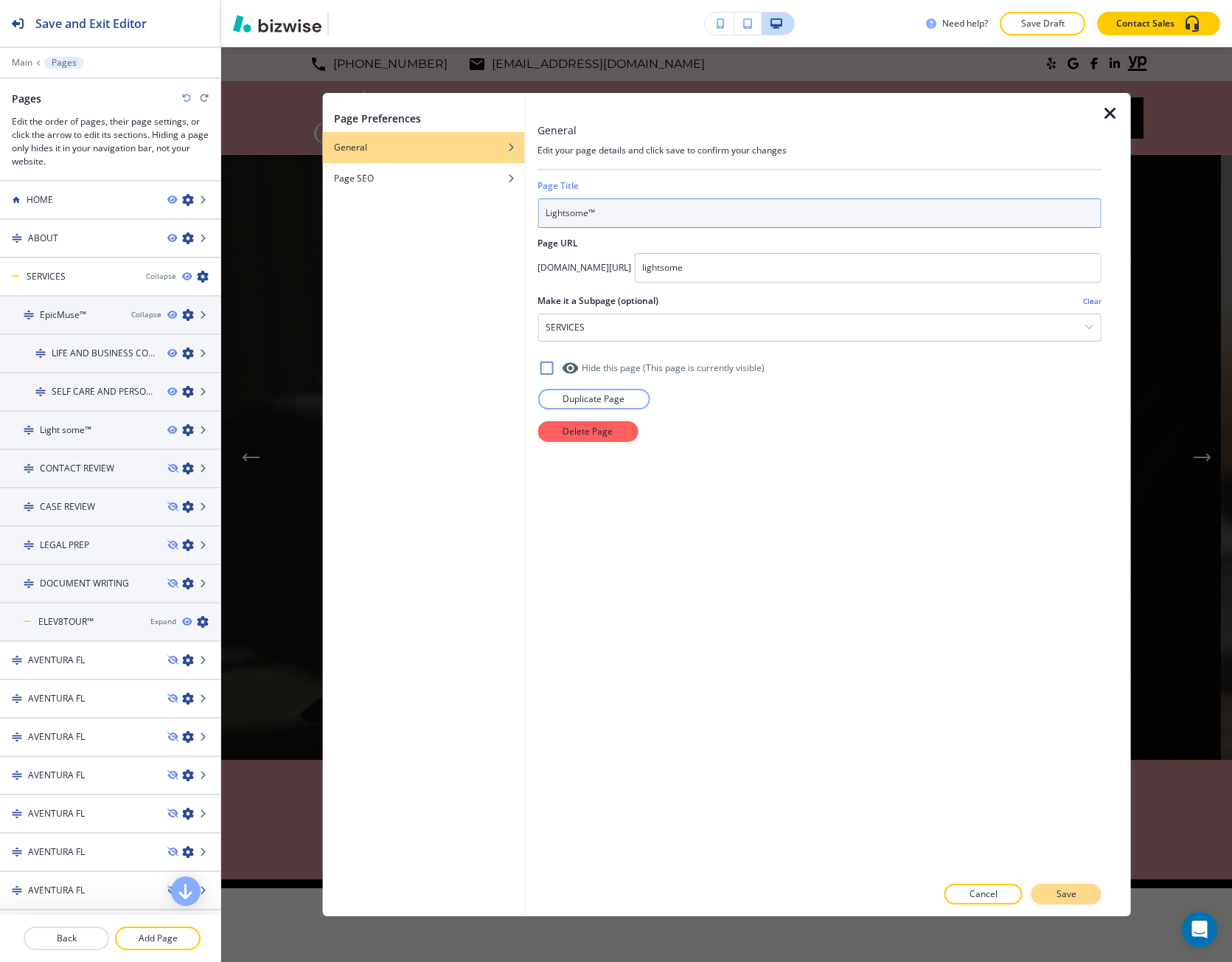
type input "Lightsome™"
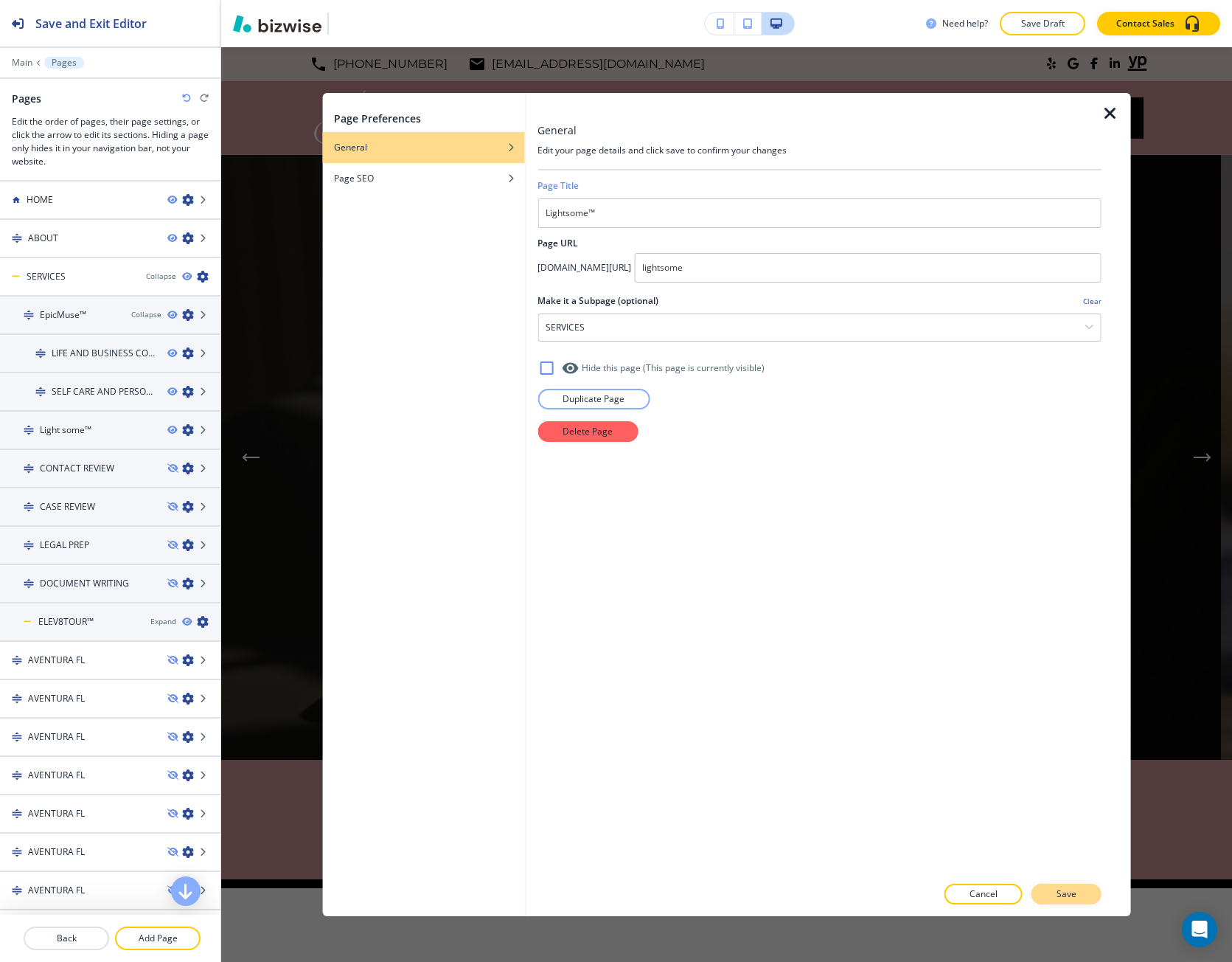
click at [1045, 892] on button "Save" at bounding box center [1067, 893] width 70 height 20
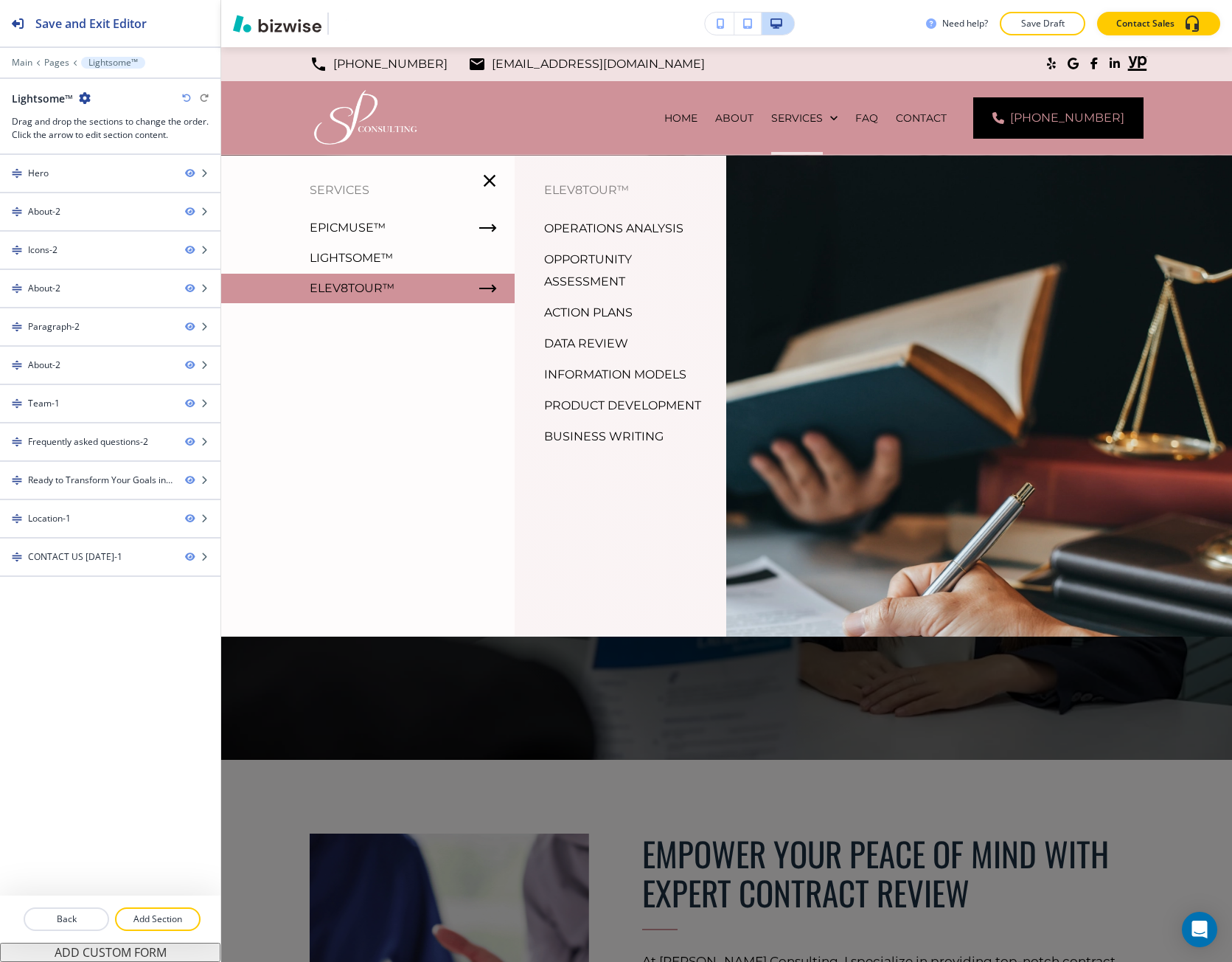
click at [369, 278] on p "ELEV8TOUR™" at bounding box center [352, 288] width 85 height 22
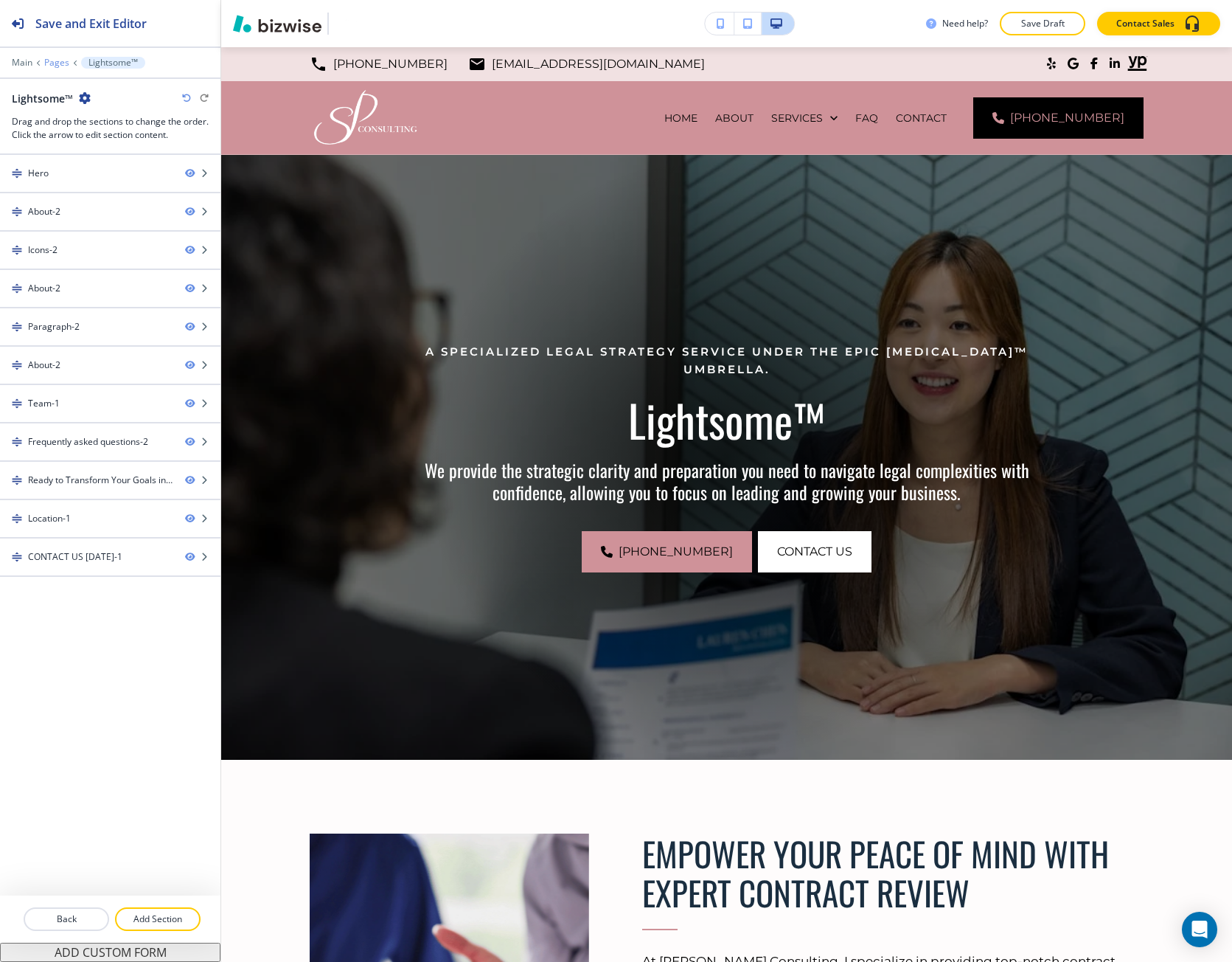
click at [53, 64] on p "Pages" at bounding box center [56, 62] width 25 height 11
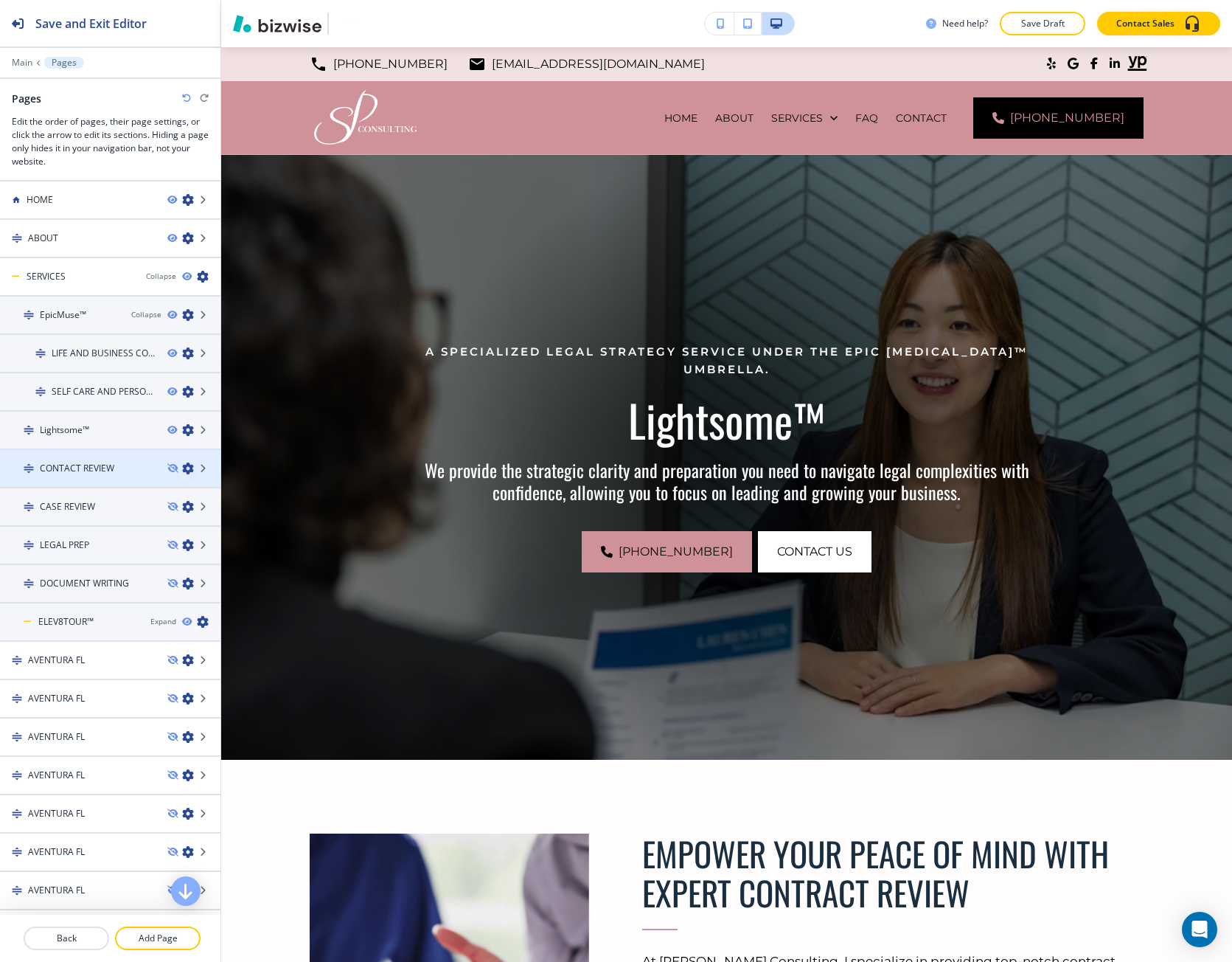
click at [183, 469] on icon "button" at bounding box center [188, 468] width 11 height 11
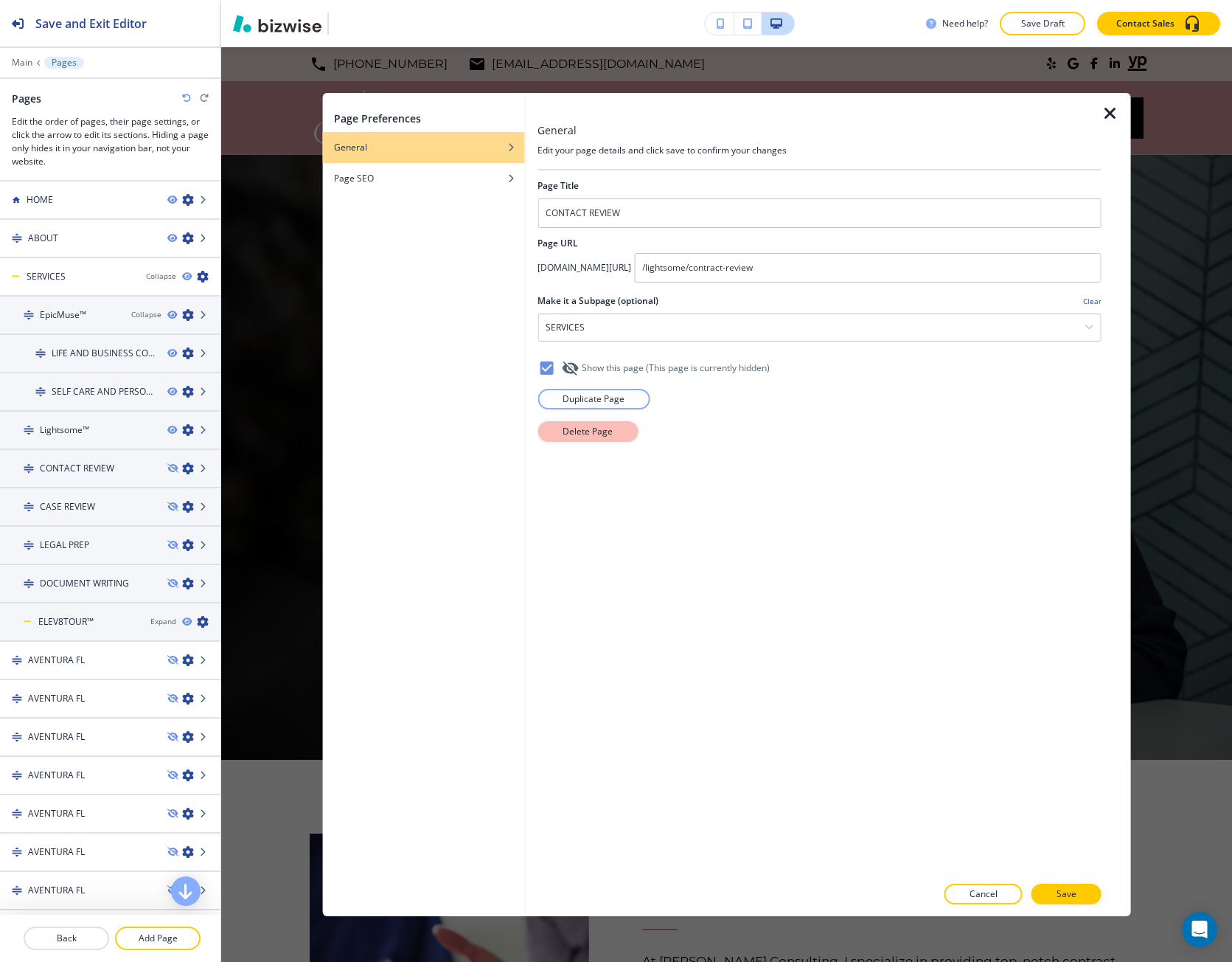
click at [581, 429] on p "Delete Page" at bounding box center [587, 431] width 50 height 13
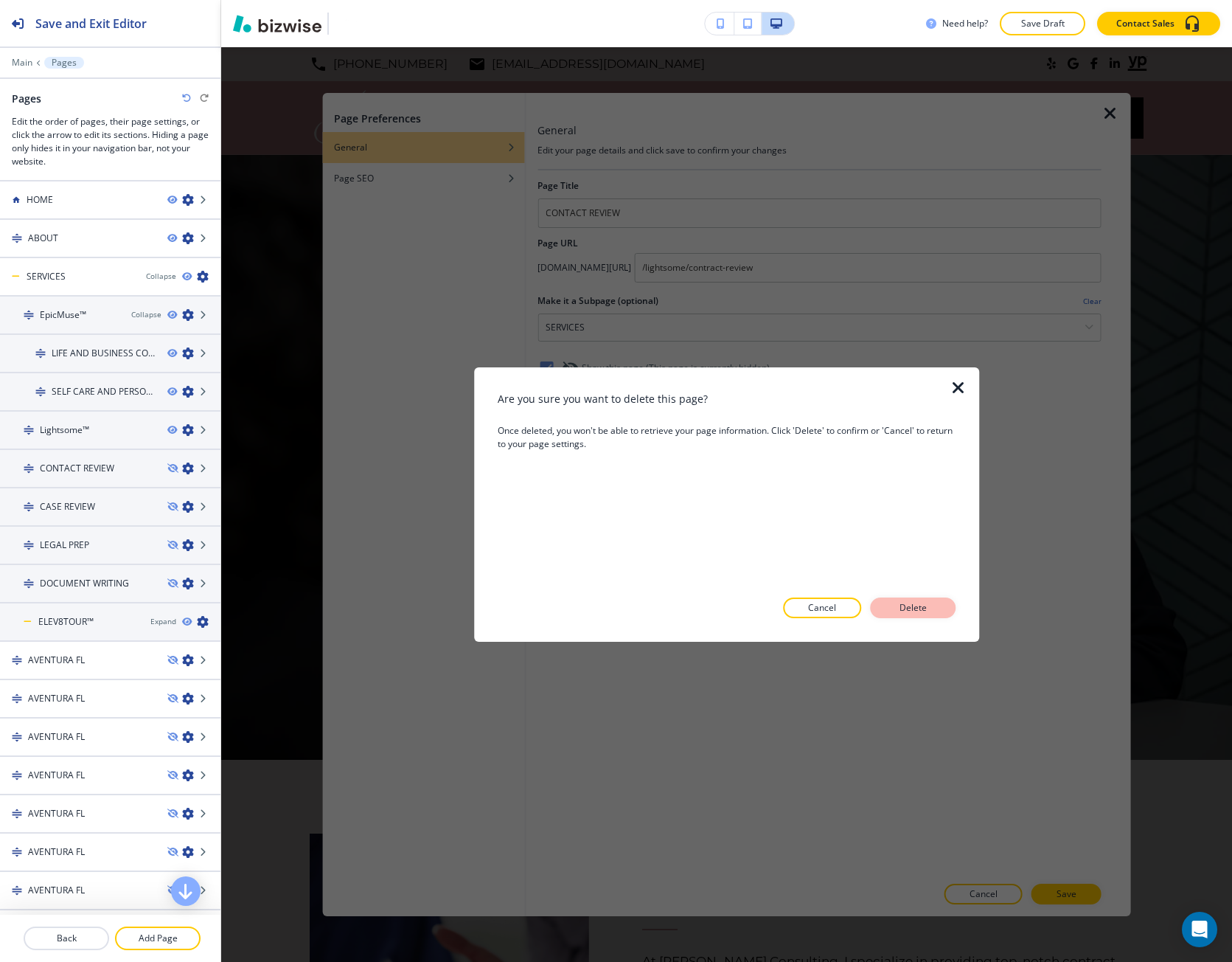
click at [914, 609] on p "Delete" at bounding box center [913, 607] width 35 height 13
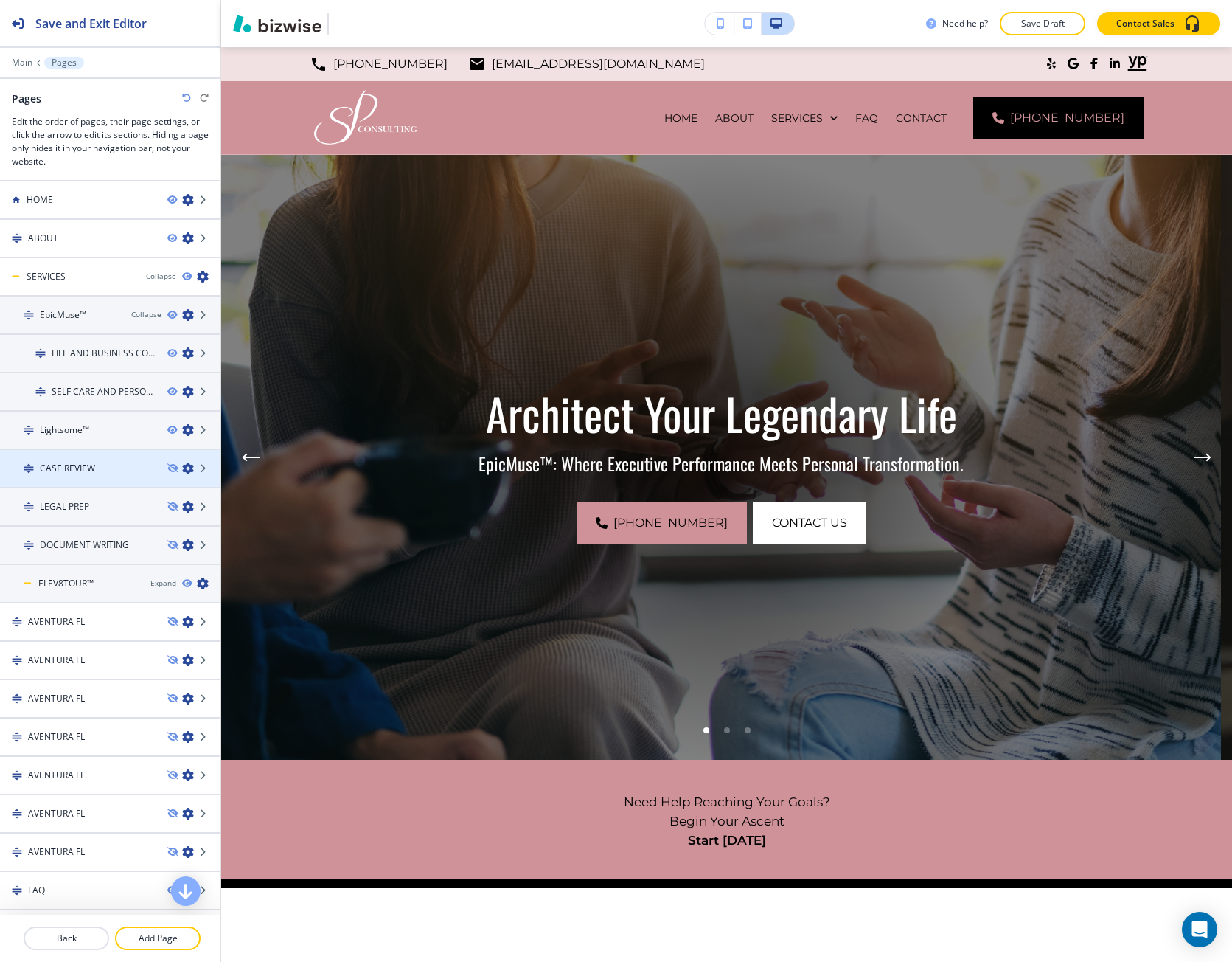
click at [183, 466] on icon "button" at bounding box center [188, 468] width 11 height 11
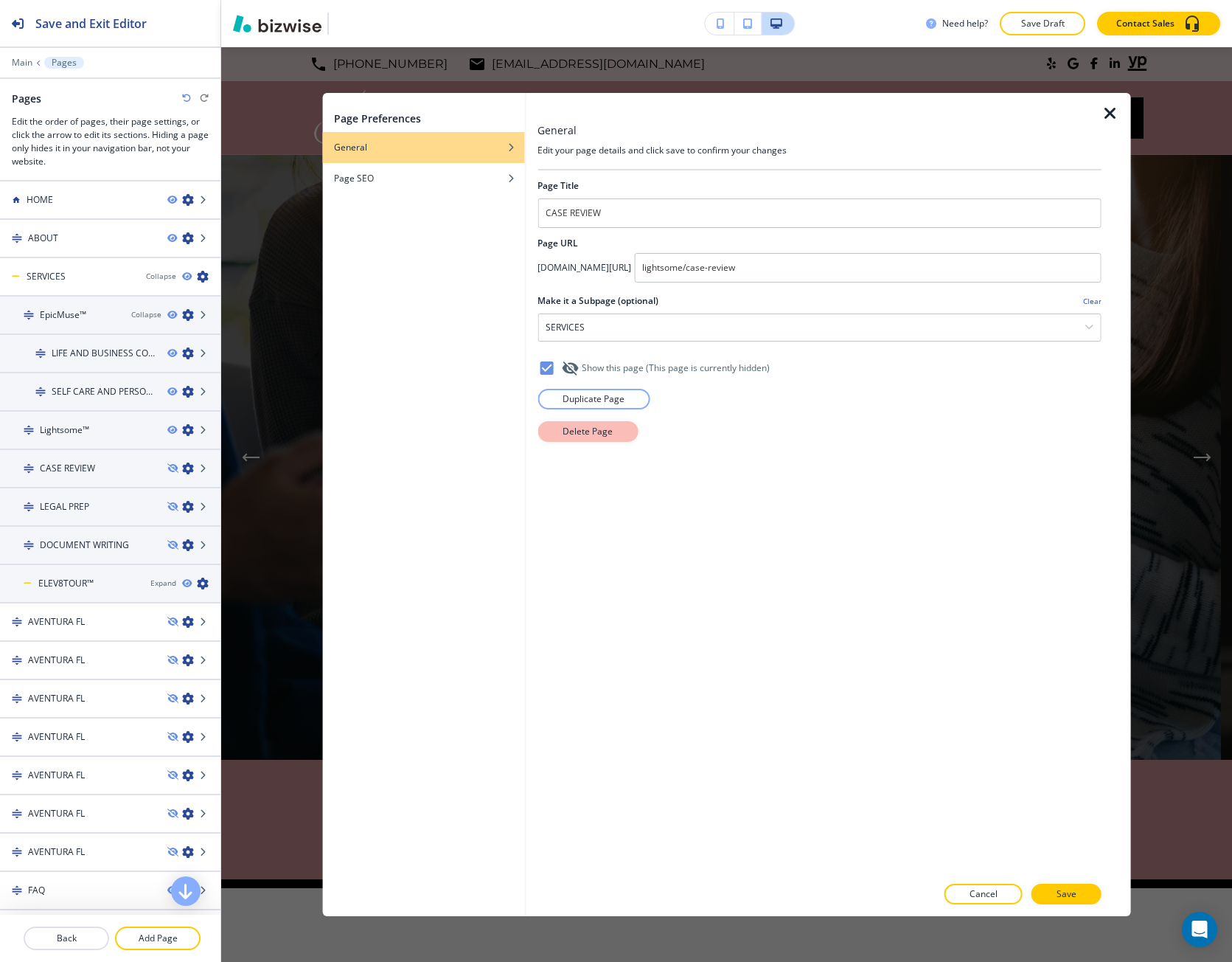
click at [553, 427] on button "Delete Page" at bounding box center [588, 431] width 101 height 20
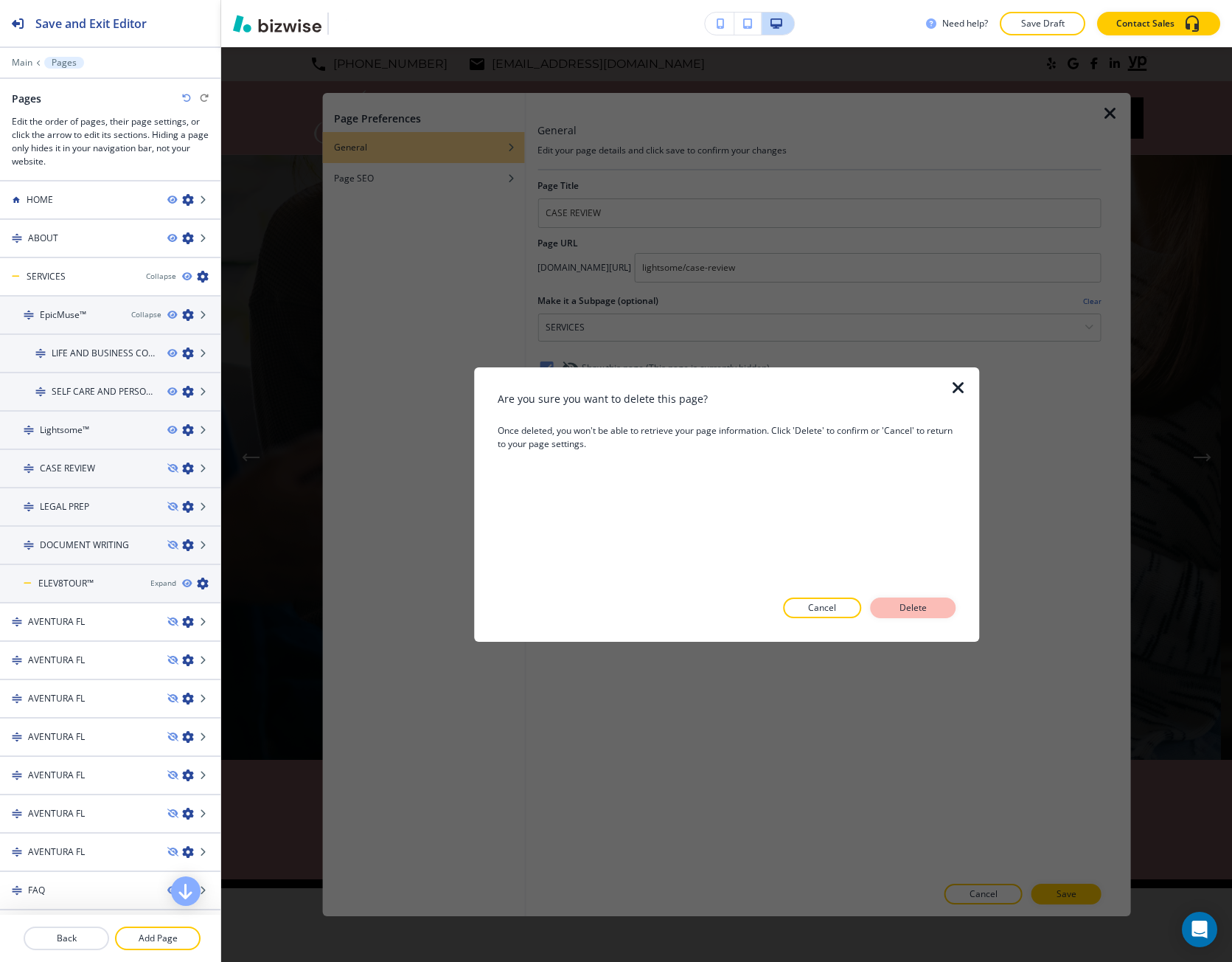
click at [930, 598] on button "Delete" at bounding box center [913, 607] width 86 height 20
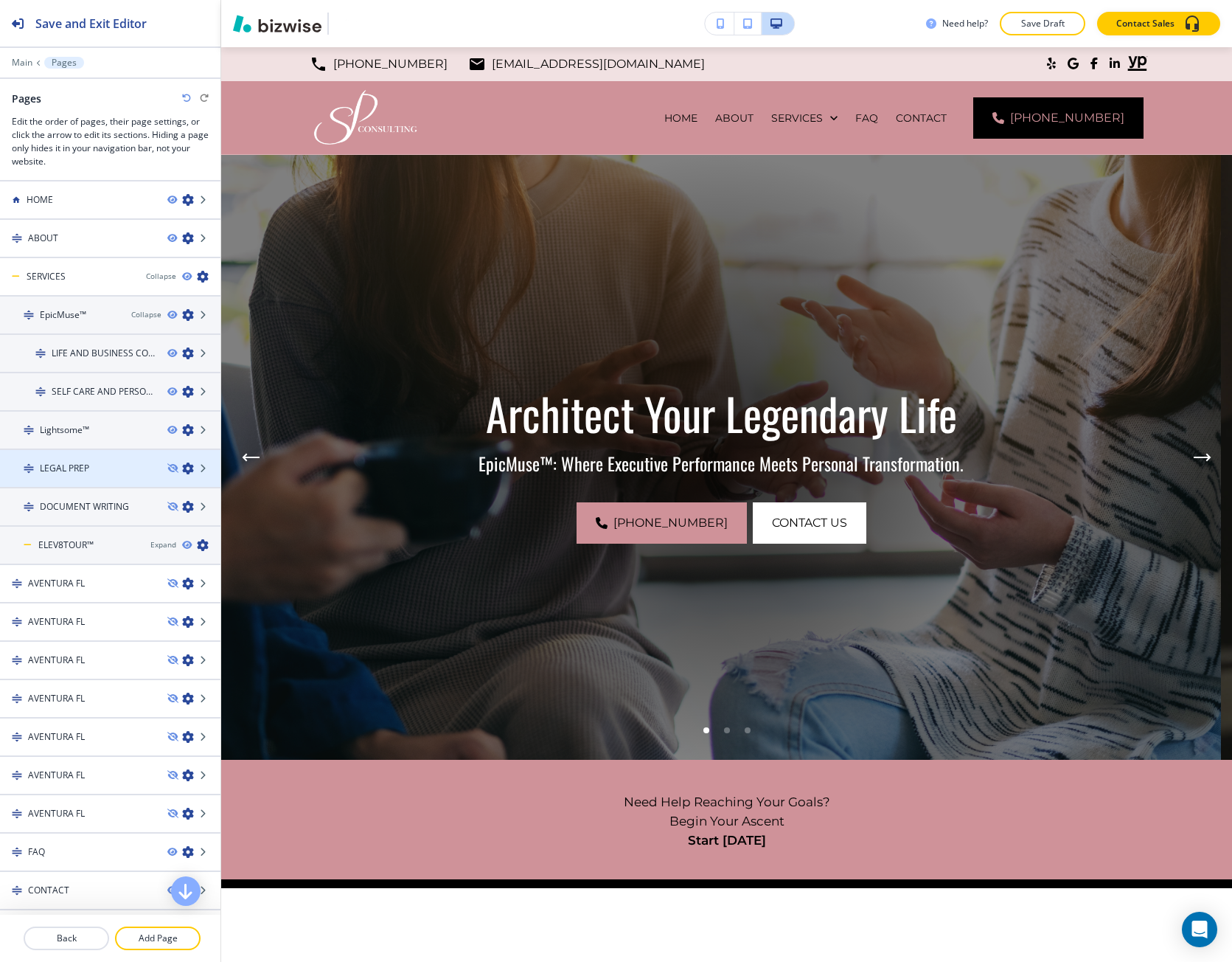
click at [183, 472] on icon "button" at bounding box center [188, 468] width 11 height 11
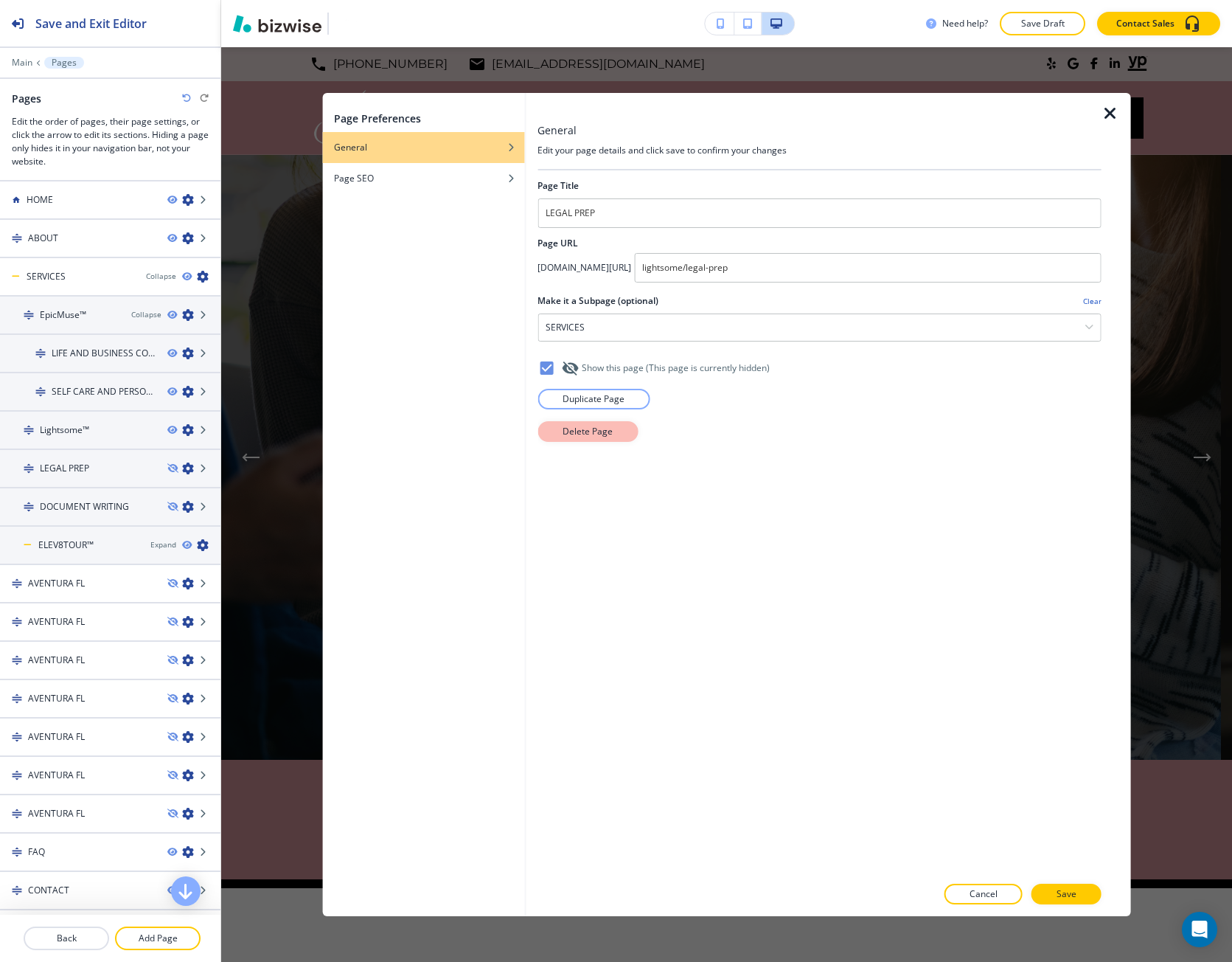
click at [576, 431] on p "Delete Page" at bounding box center [587, 431] width 50 height 13
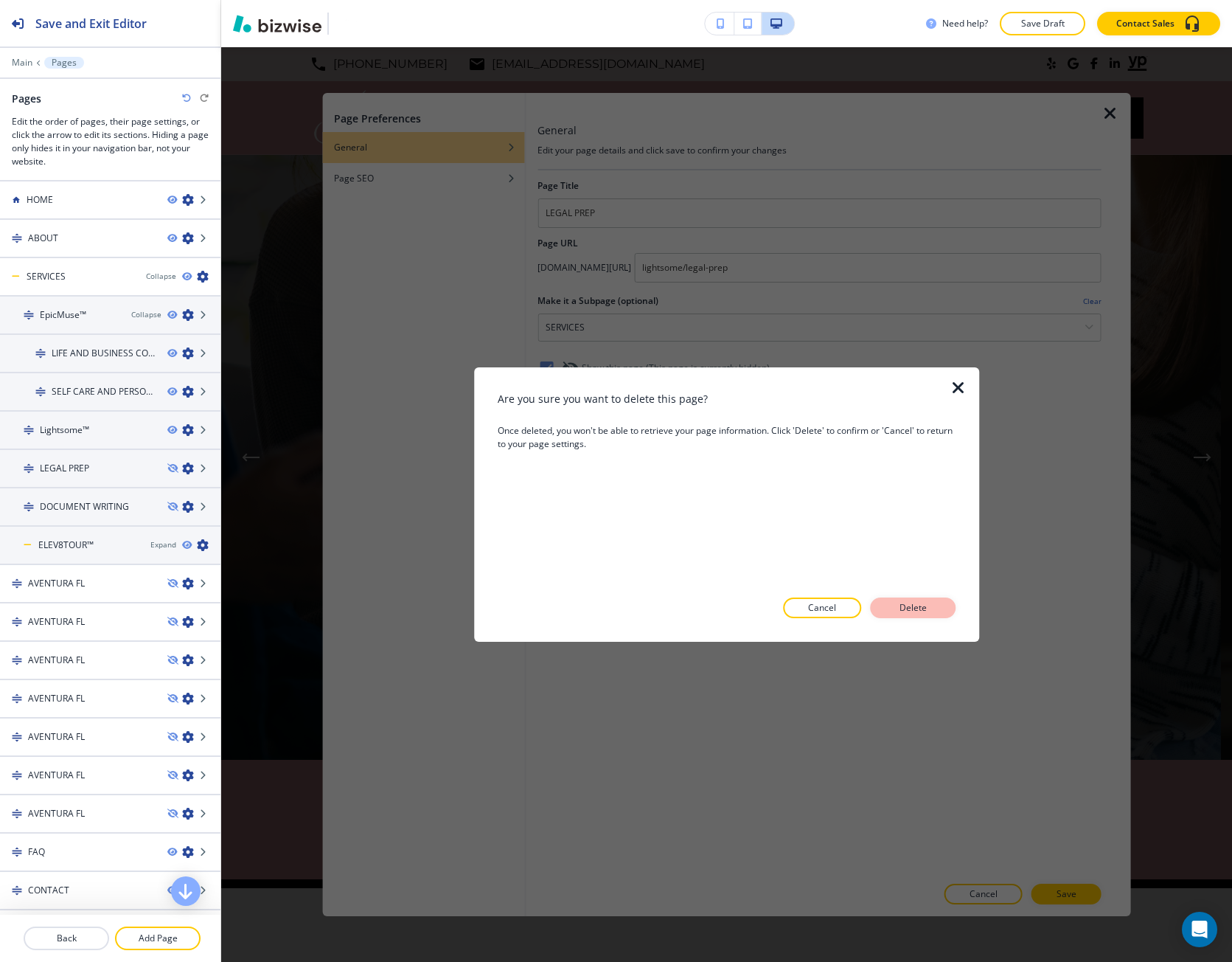
click at [933, 607] on button "Delete" at bounding box center [913, 607] width 86 height 20
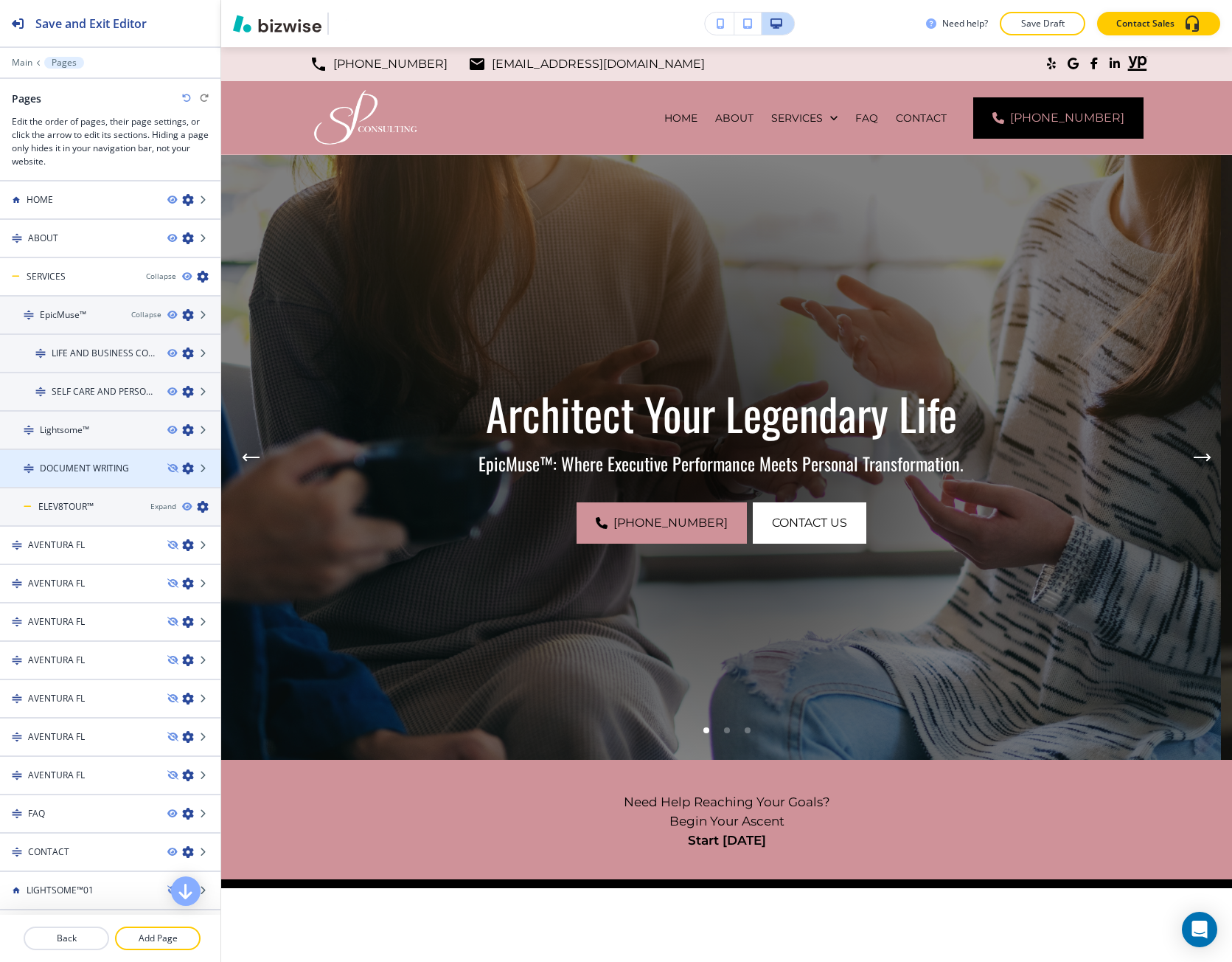
click at [183, 469] on icon "button" at bounding box center [188, 468] width 11 height 11
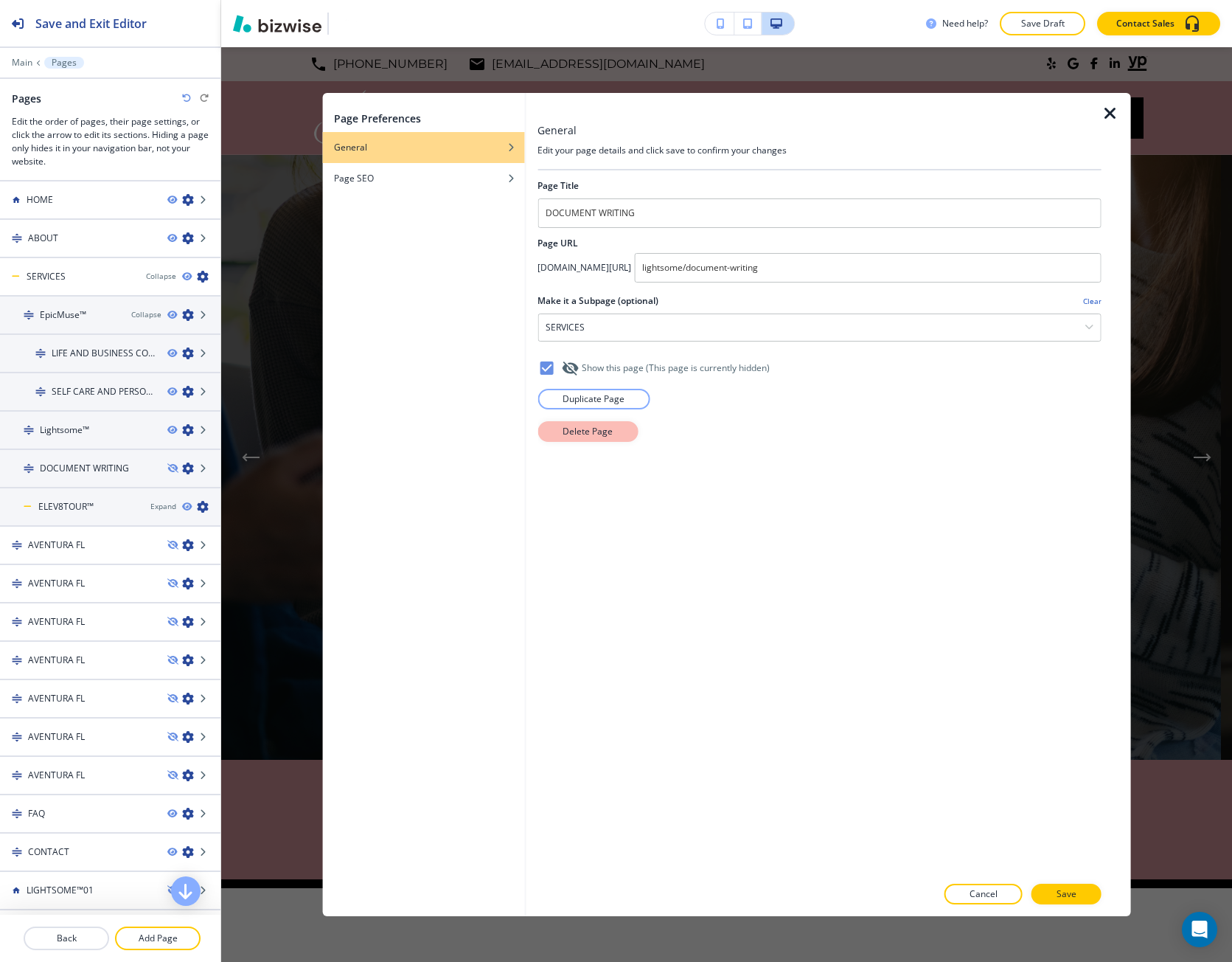
click at [559, 439] on button "Delete Page" at bounding box center [588, 431] width 101 height 20
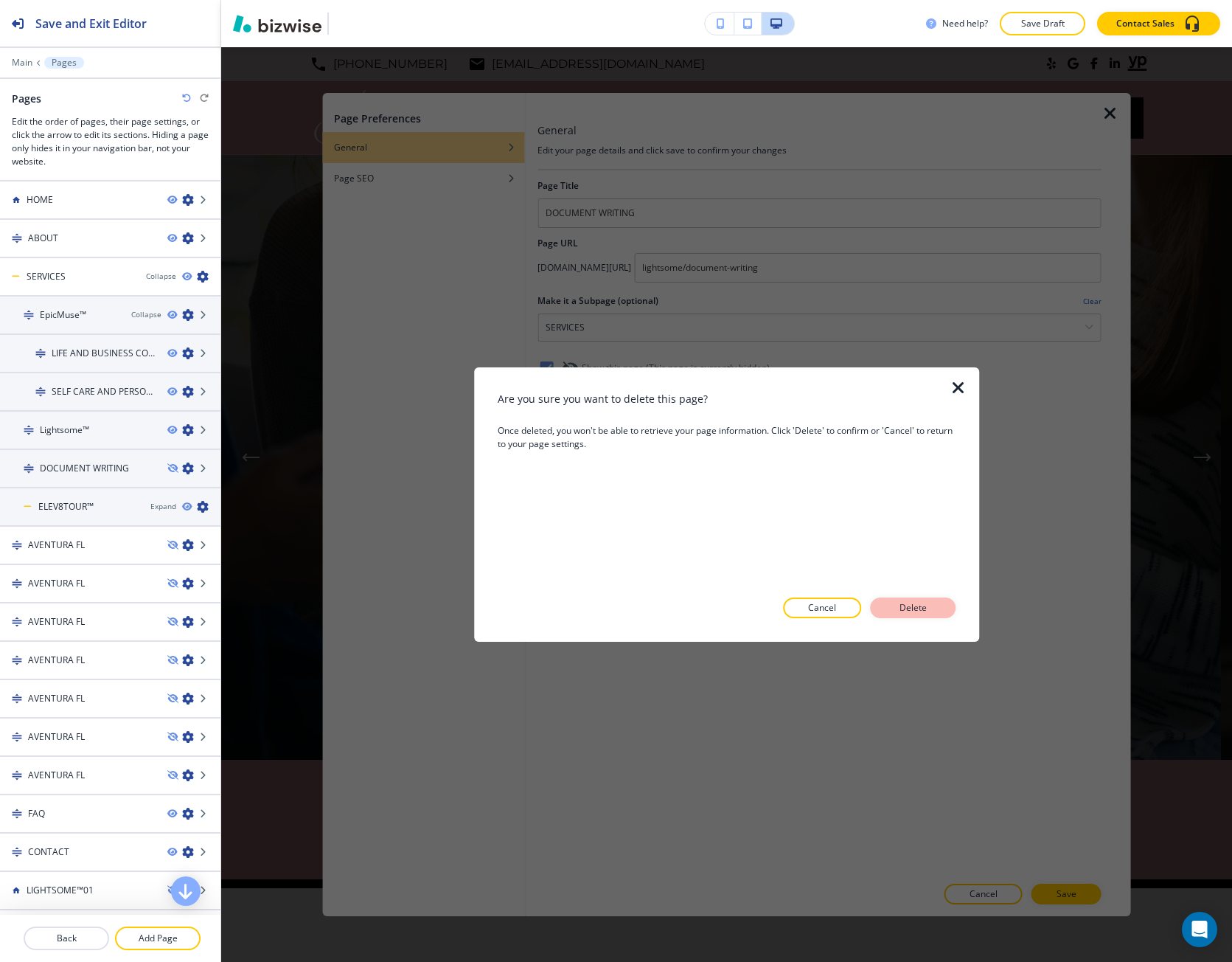
click at [913, 612] on p "Delete" at bounding box center [913, 607] width 35 height 13
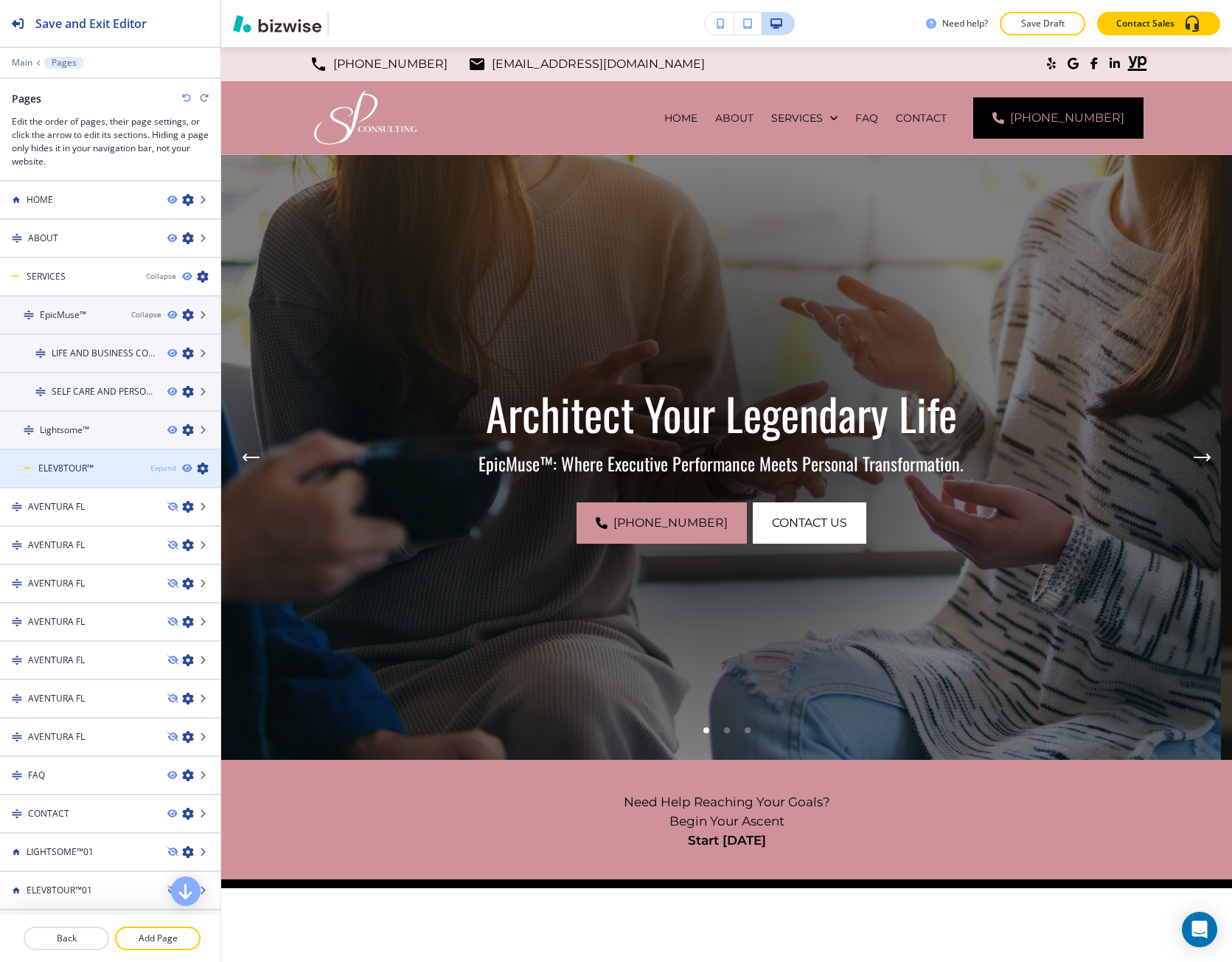
click at [152, 467] on div "Expand" at bounding box center [164, 468] width 26 height 11
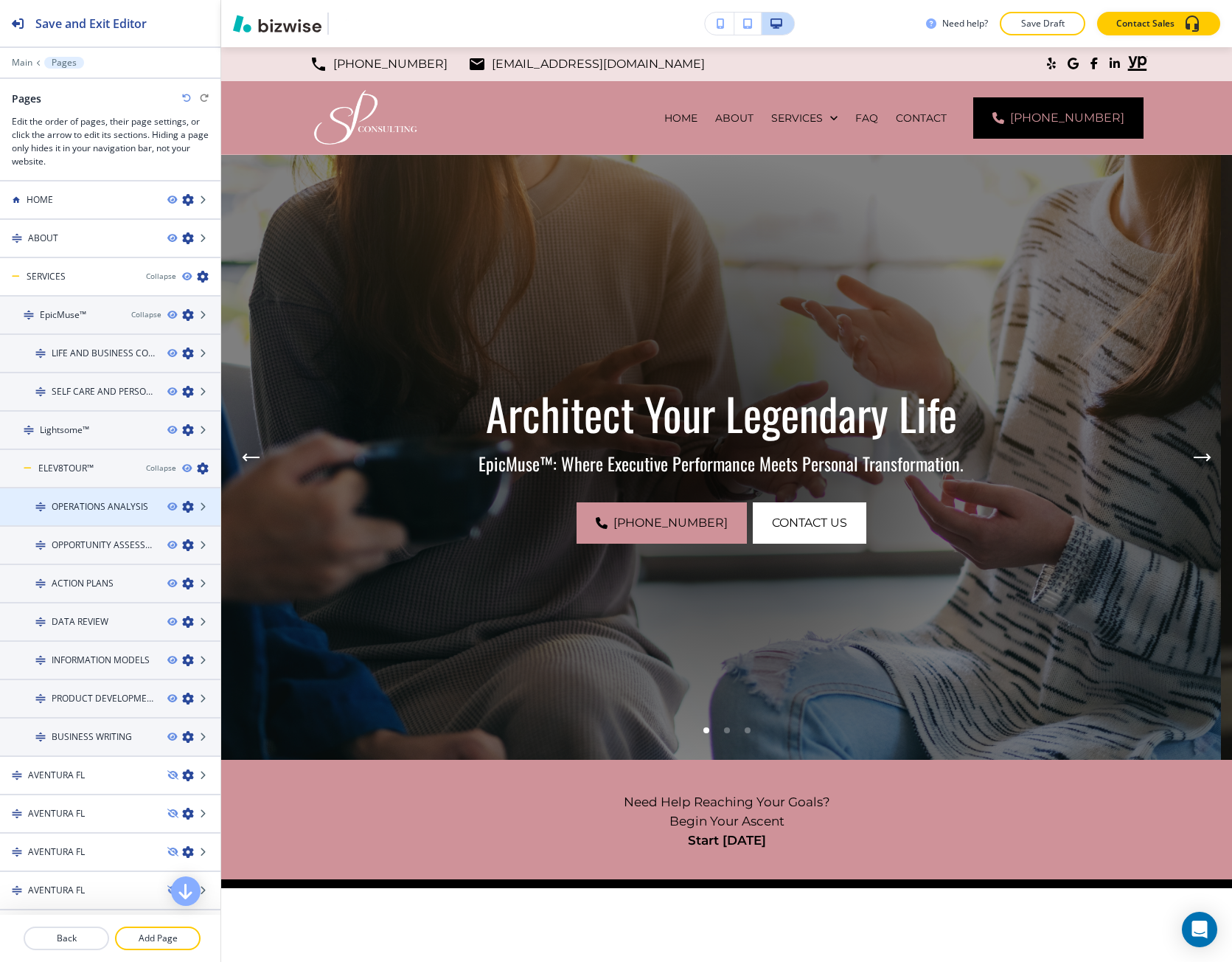
click at [105, 496] on div at bounding box center [110, 494] width 220 height 11
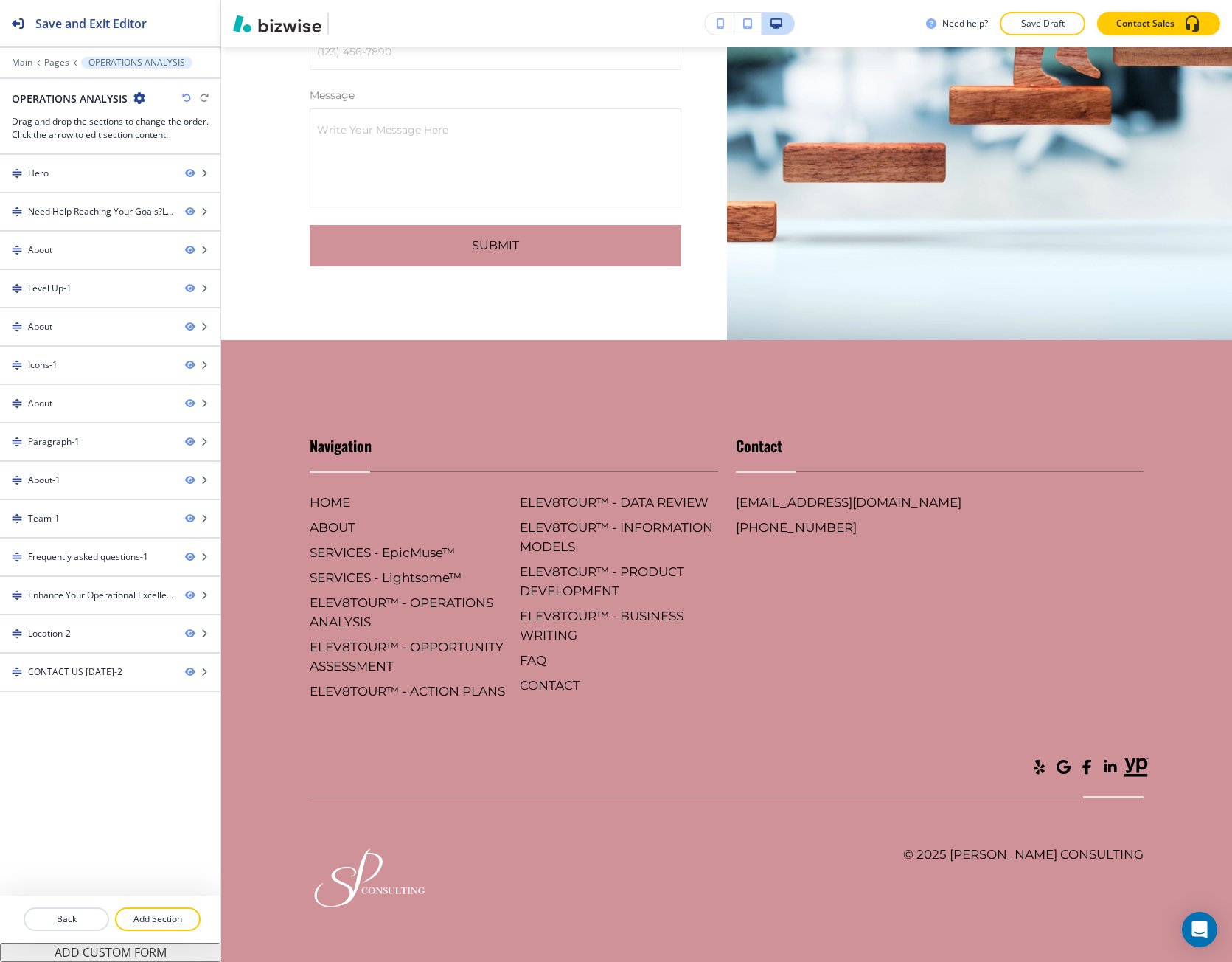
scroll to position [7966, 0]
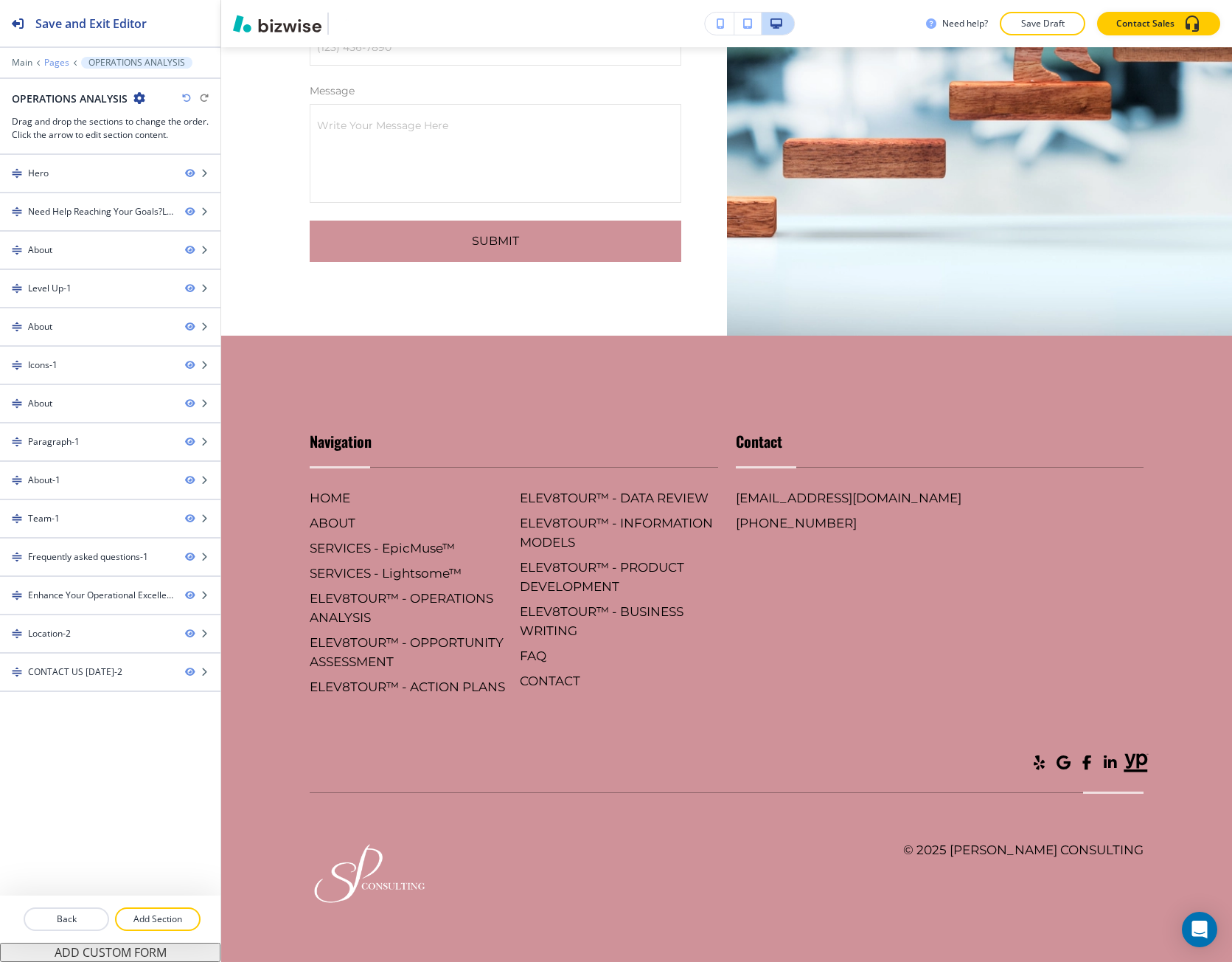
click at [55, 62] on p "Pages" at bounding box center [56, 62] width 25 height 11
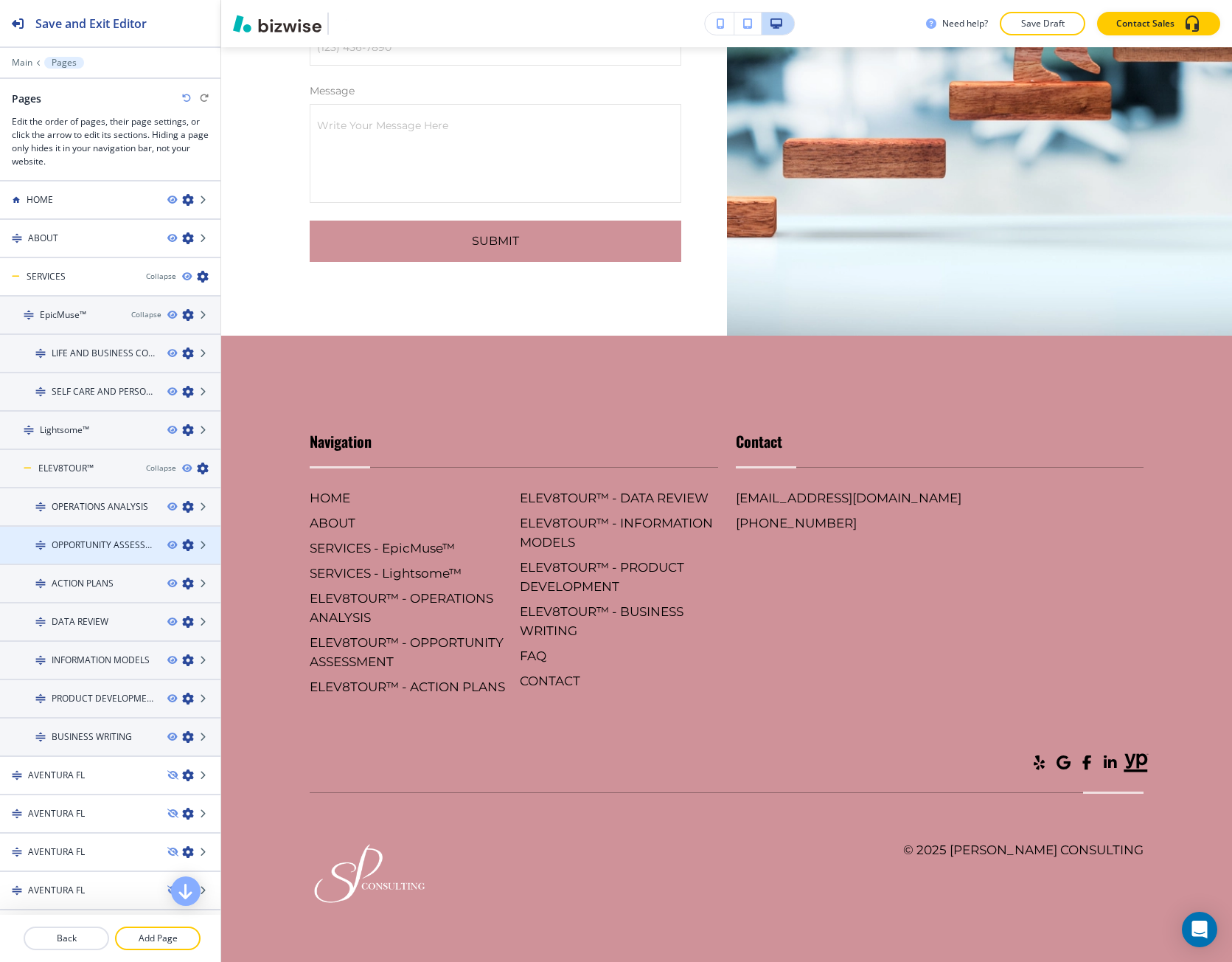
click at [97, 528] on div at bounding box center [110, 532] width 220 height 11
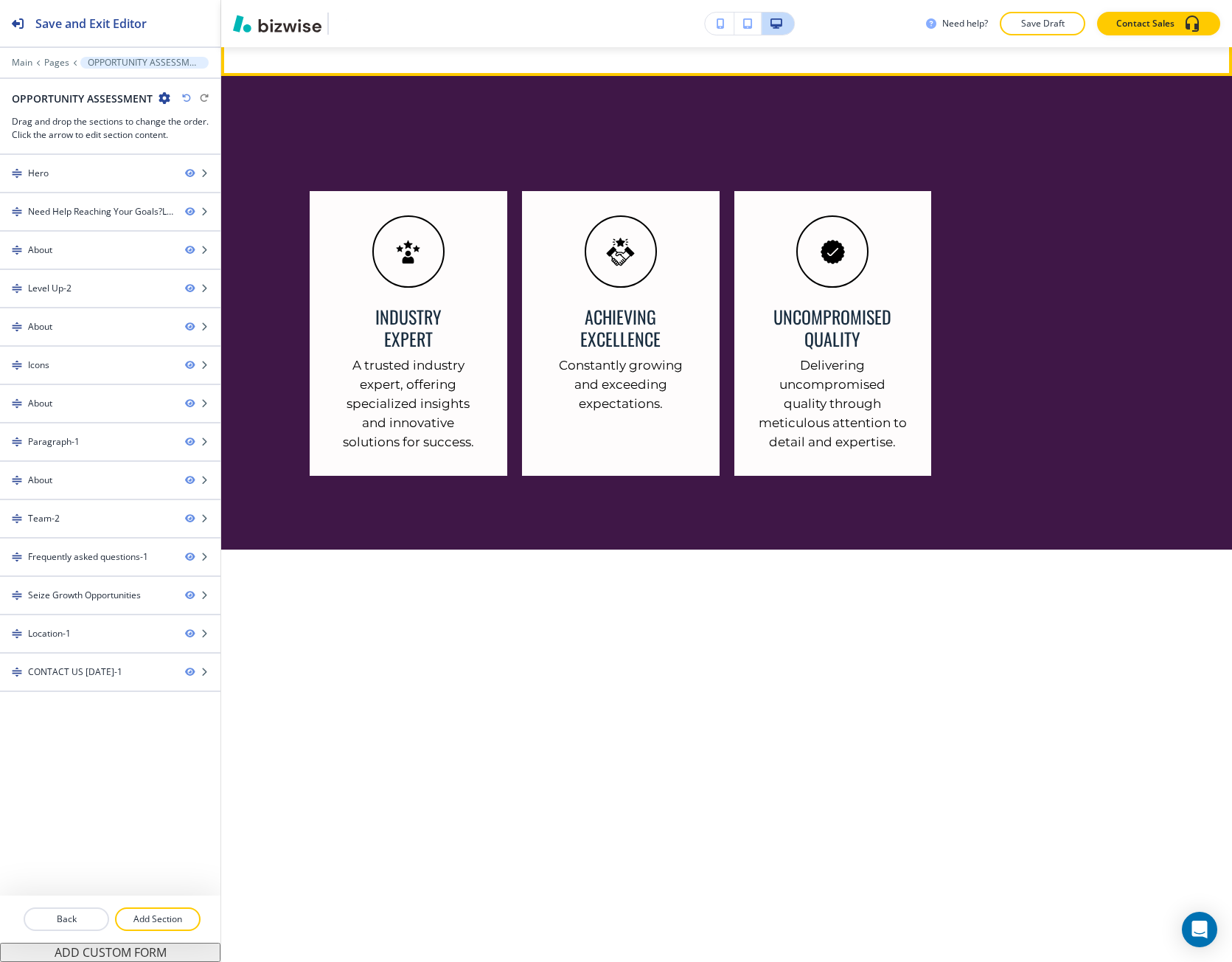
scroll to position [3098, 0]
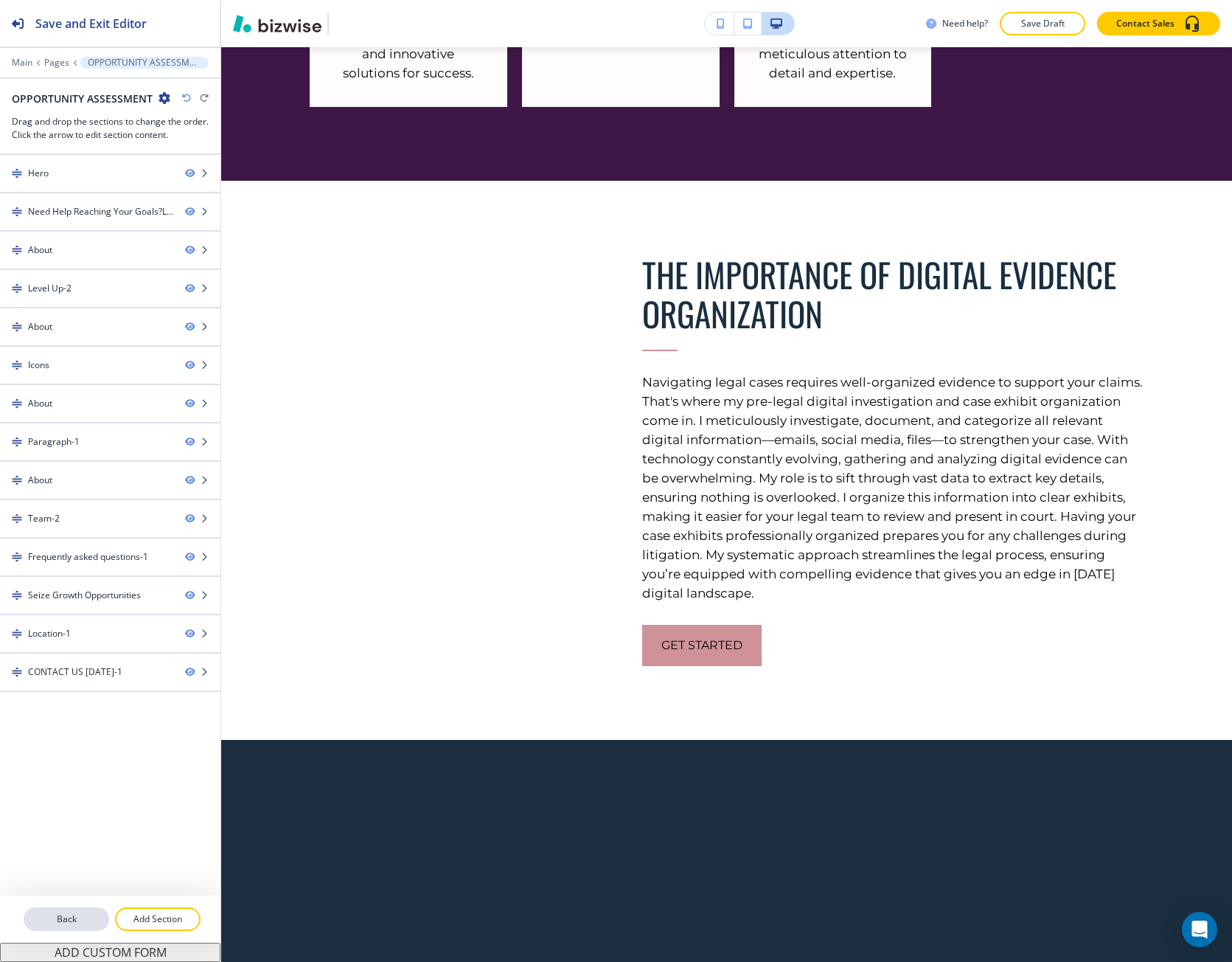
click at [83, 926] on button "Back" at bounding box center [66, 919] width 86 height 24
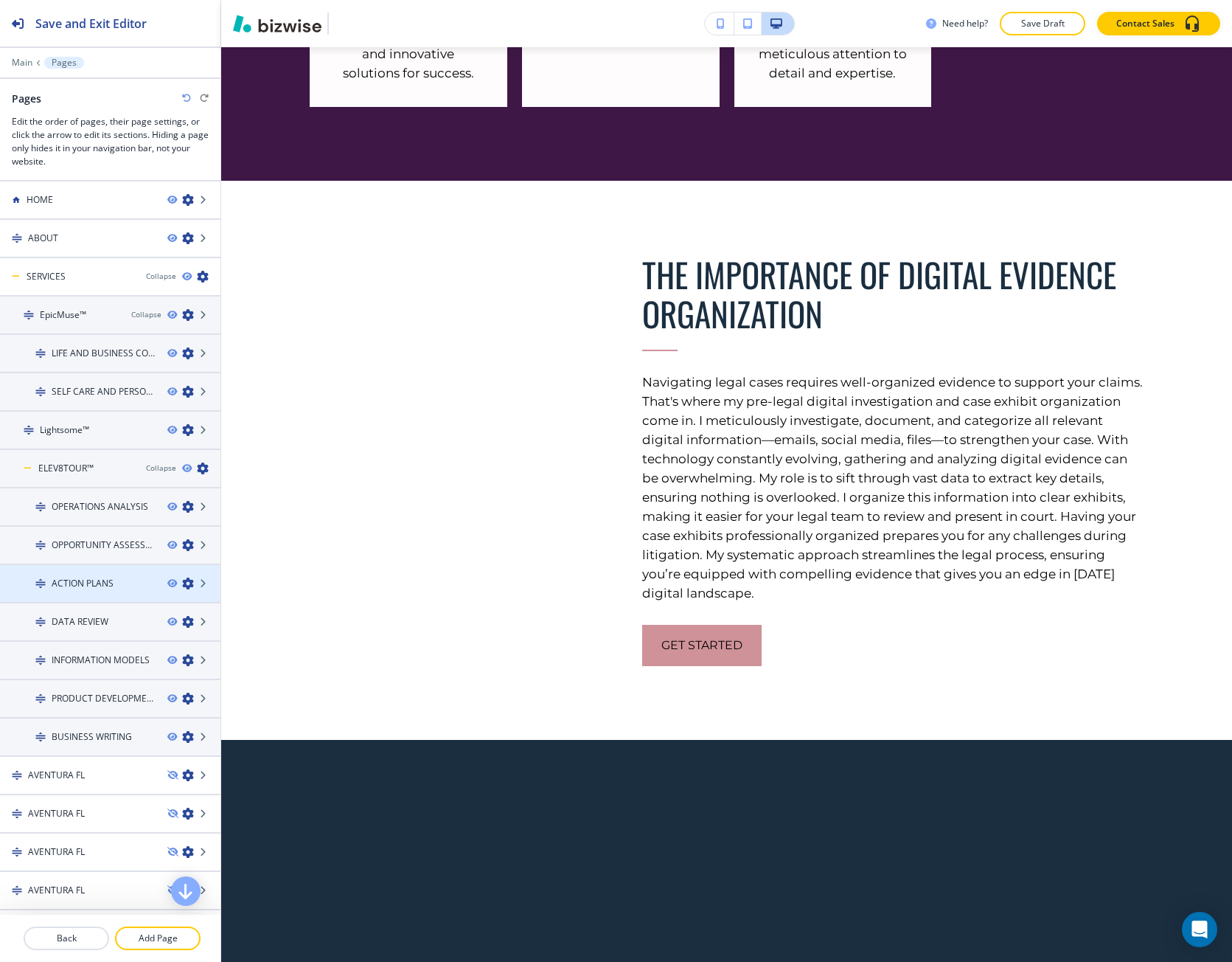
click at [79, 567] on div at bounding box center [110, 571] width 220 height 11
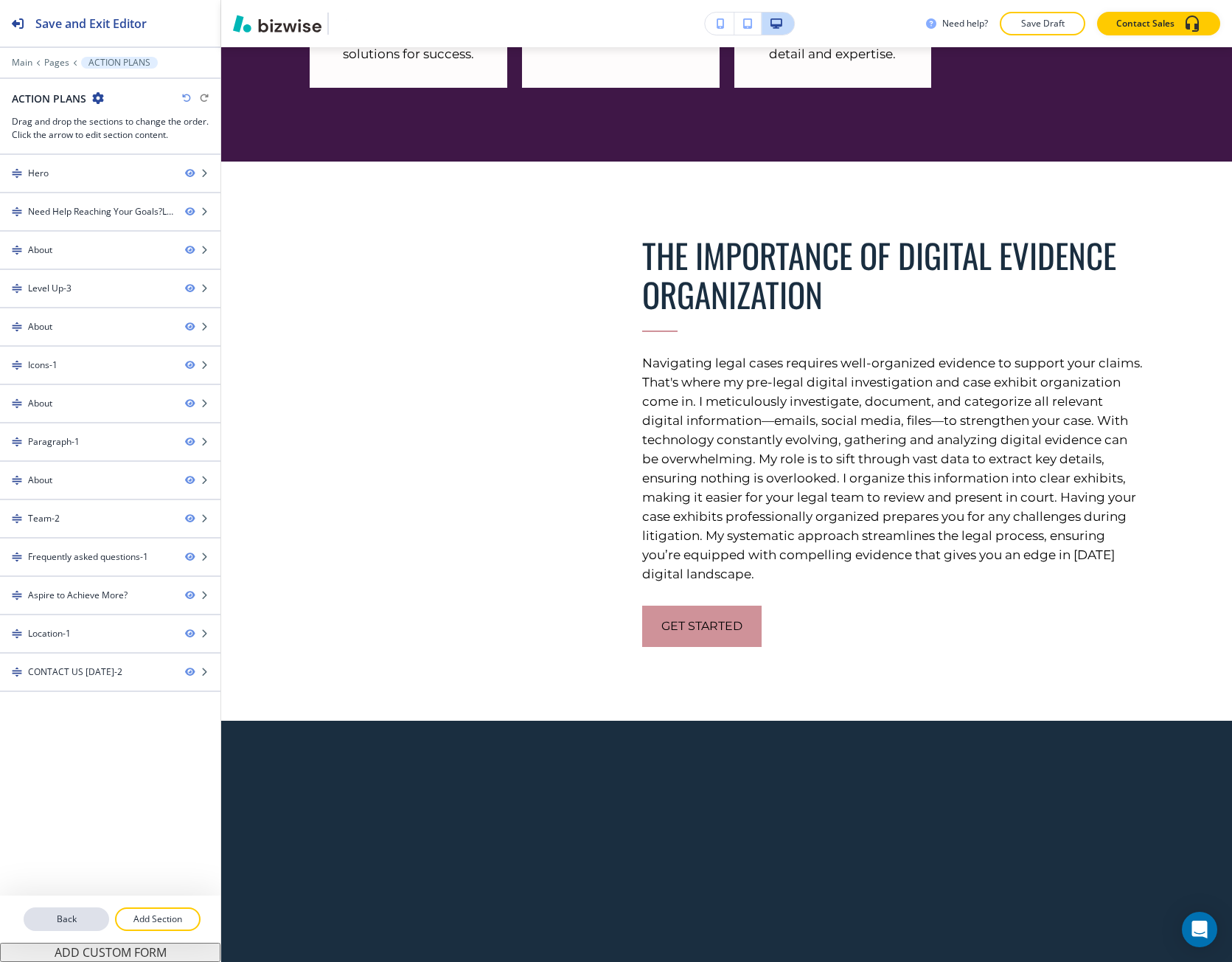
click at [42, 924] on p "Back" at bounding box center [66, 919] width 83 height 13
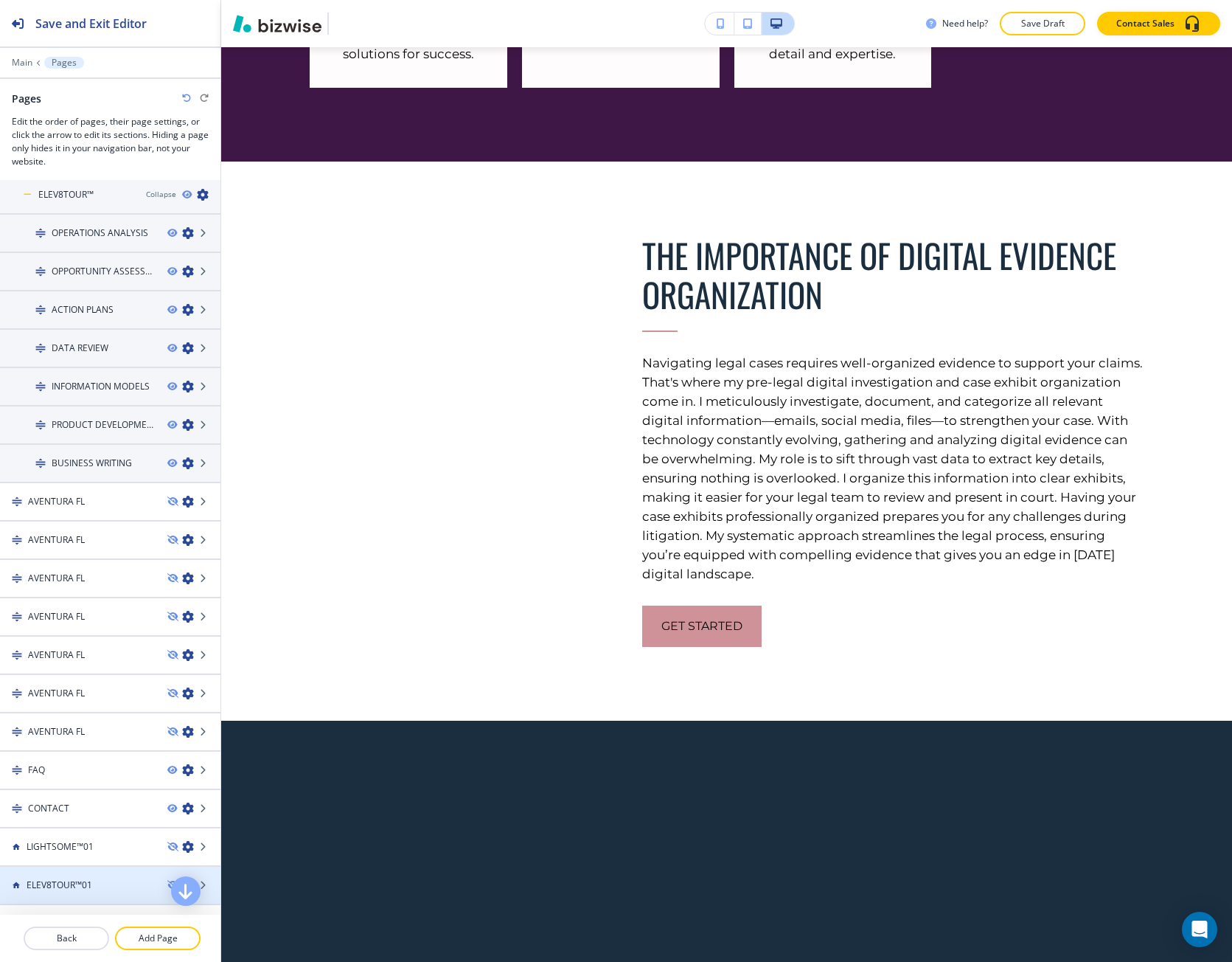
scroll to position [341, 0]
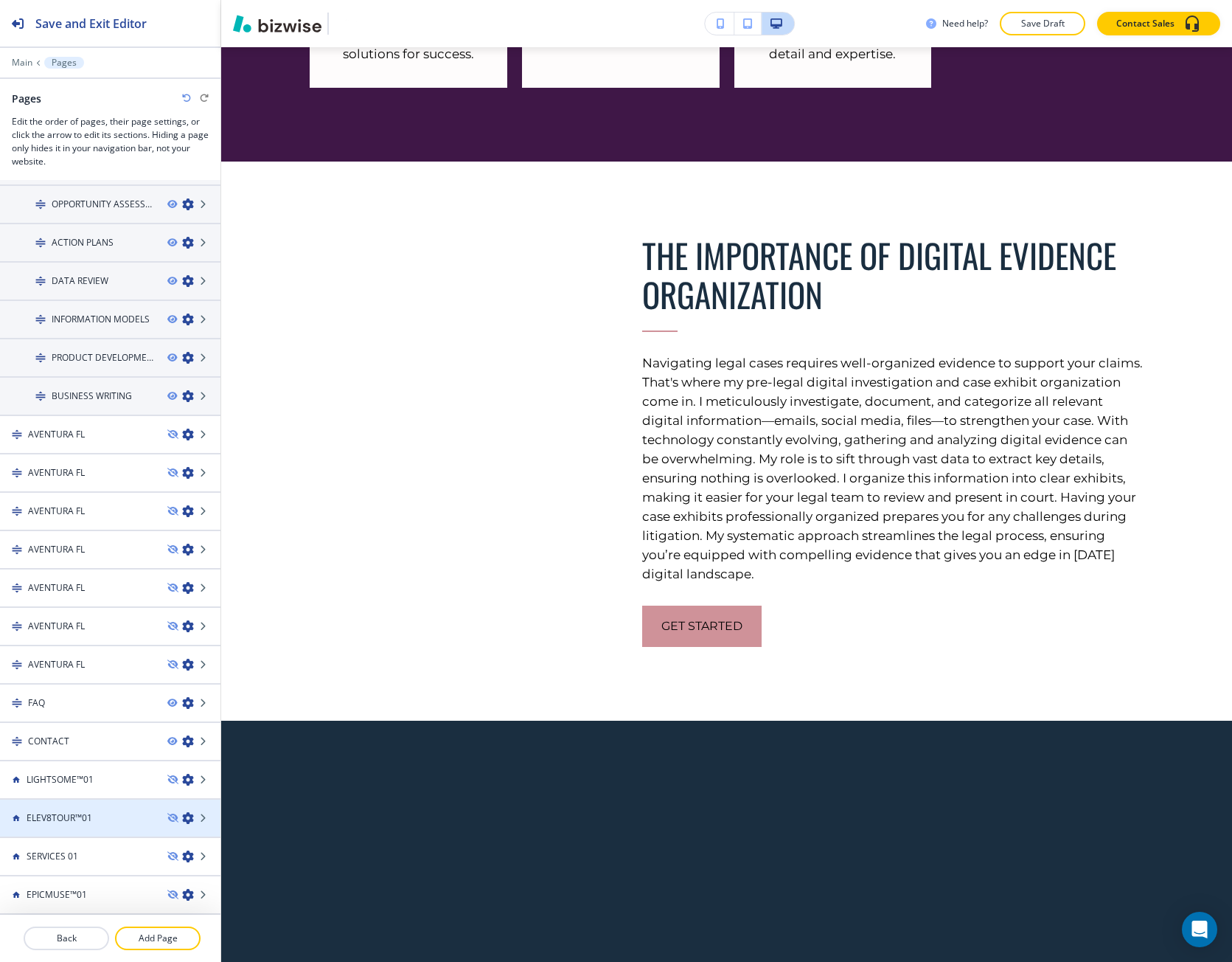
click at [183, 821] on icon "button" at bounding box center [188, 818] width 11 height 11
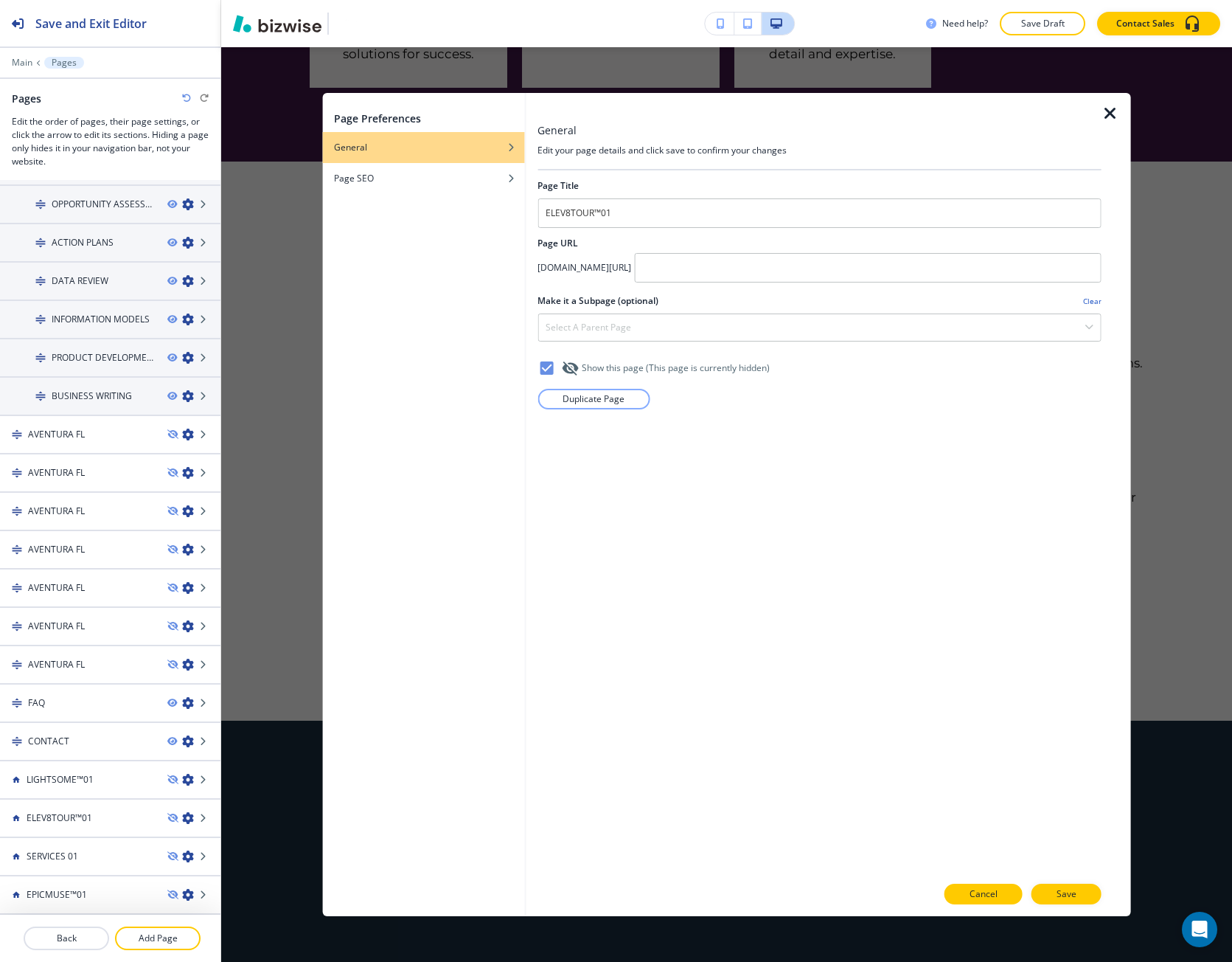
click at [965, 886] on button "Cancel" at bounding box center [983, 893] width 78 height 20
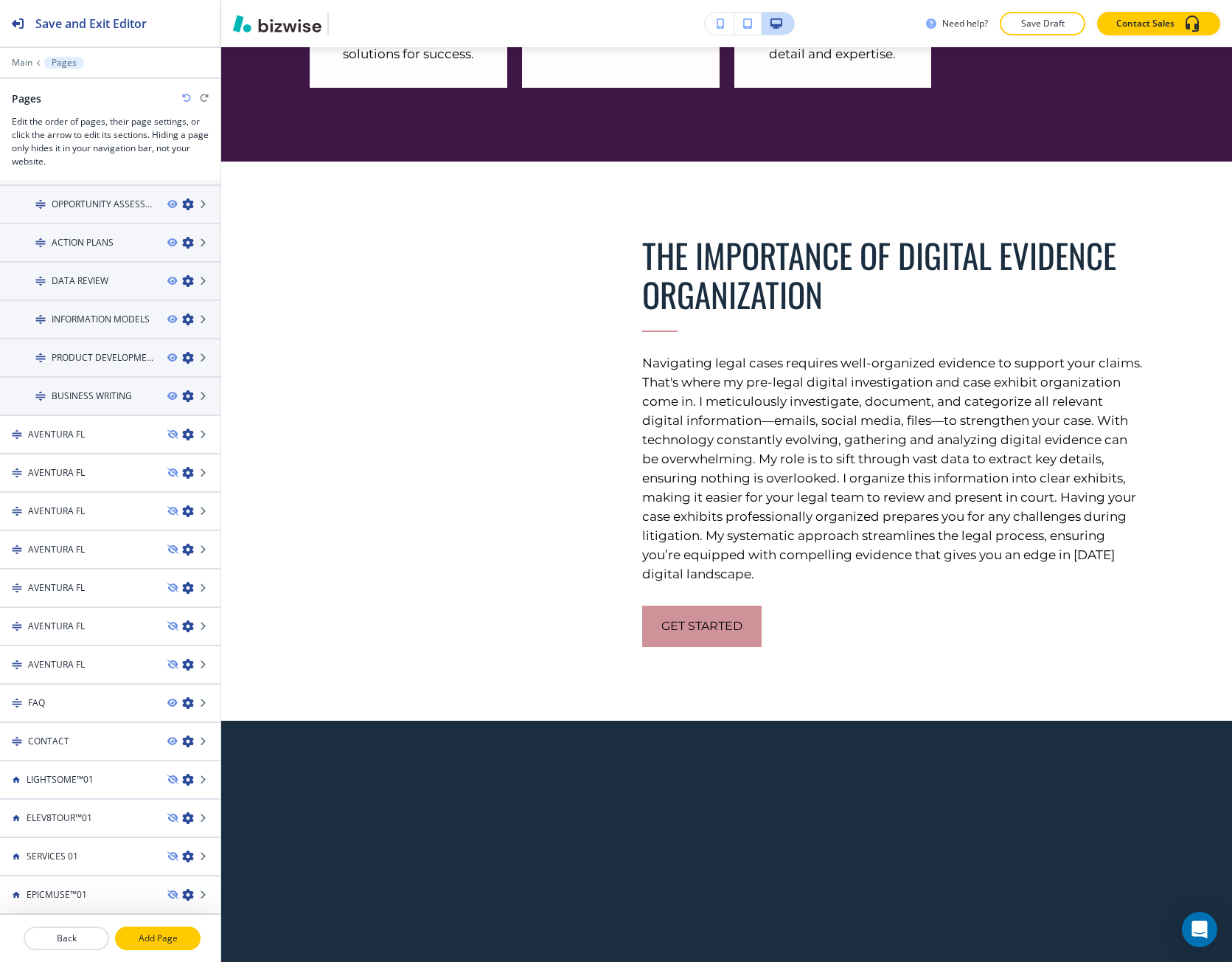
click at [144, 932] on p "Add Page" at bounding box center [157, 938] width 83 height 13
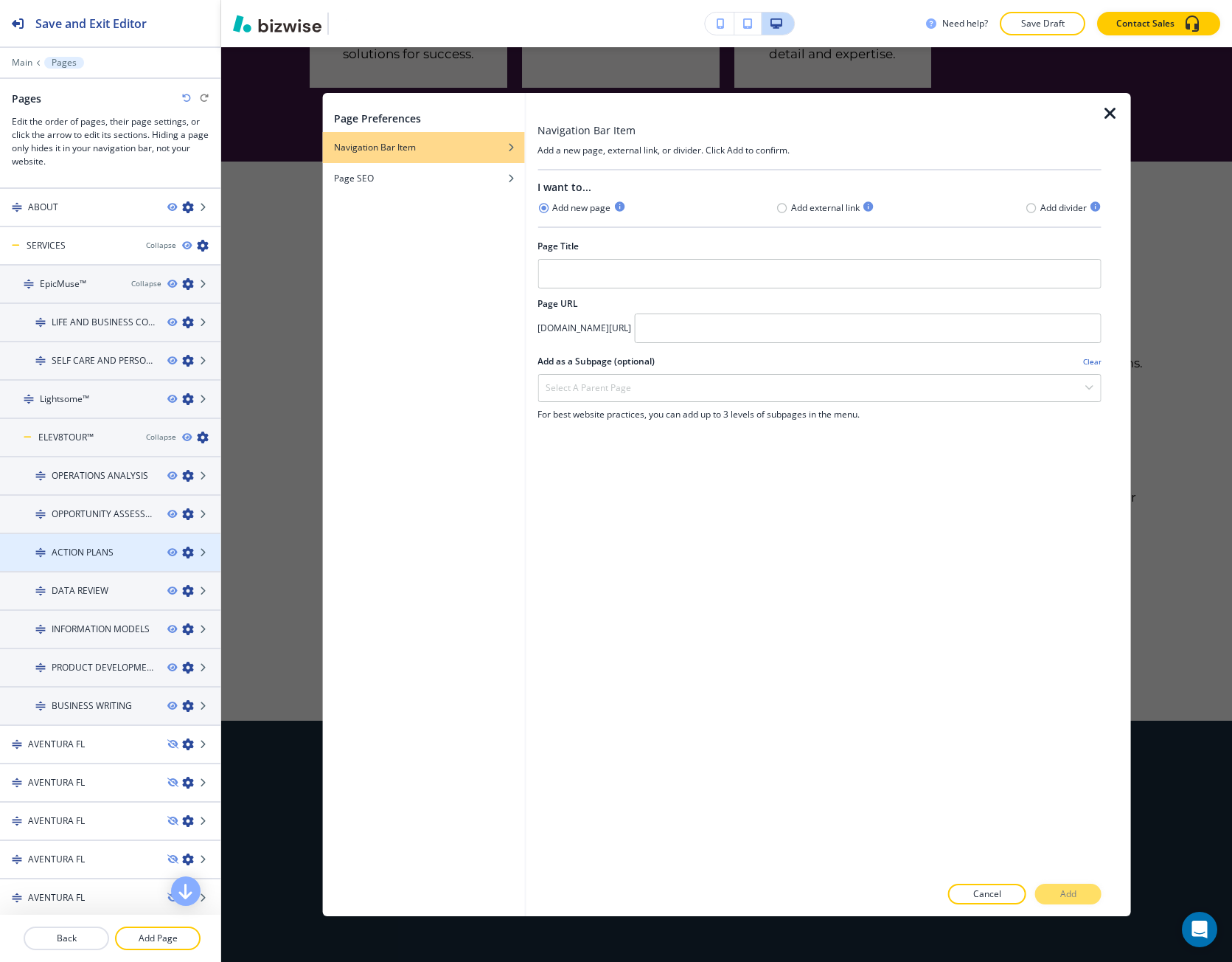
scroll to position [0, 0]
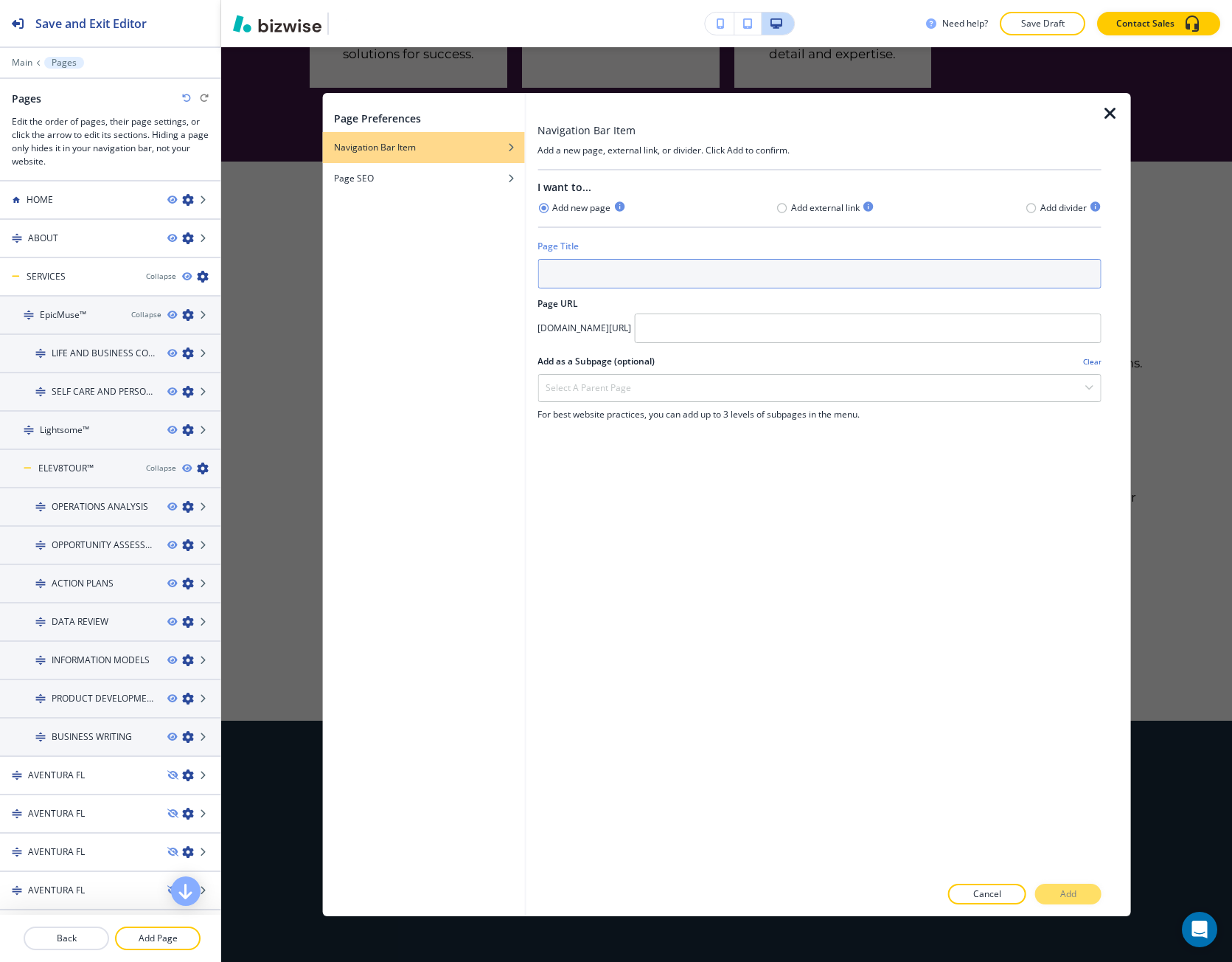
click at [617, 264] on input "text" at bounding box center [819, 273] width 564 height 29
click at [548, 282] on input "text" at bounding box center [819, 273] width 564 height 29
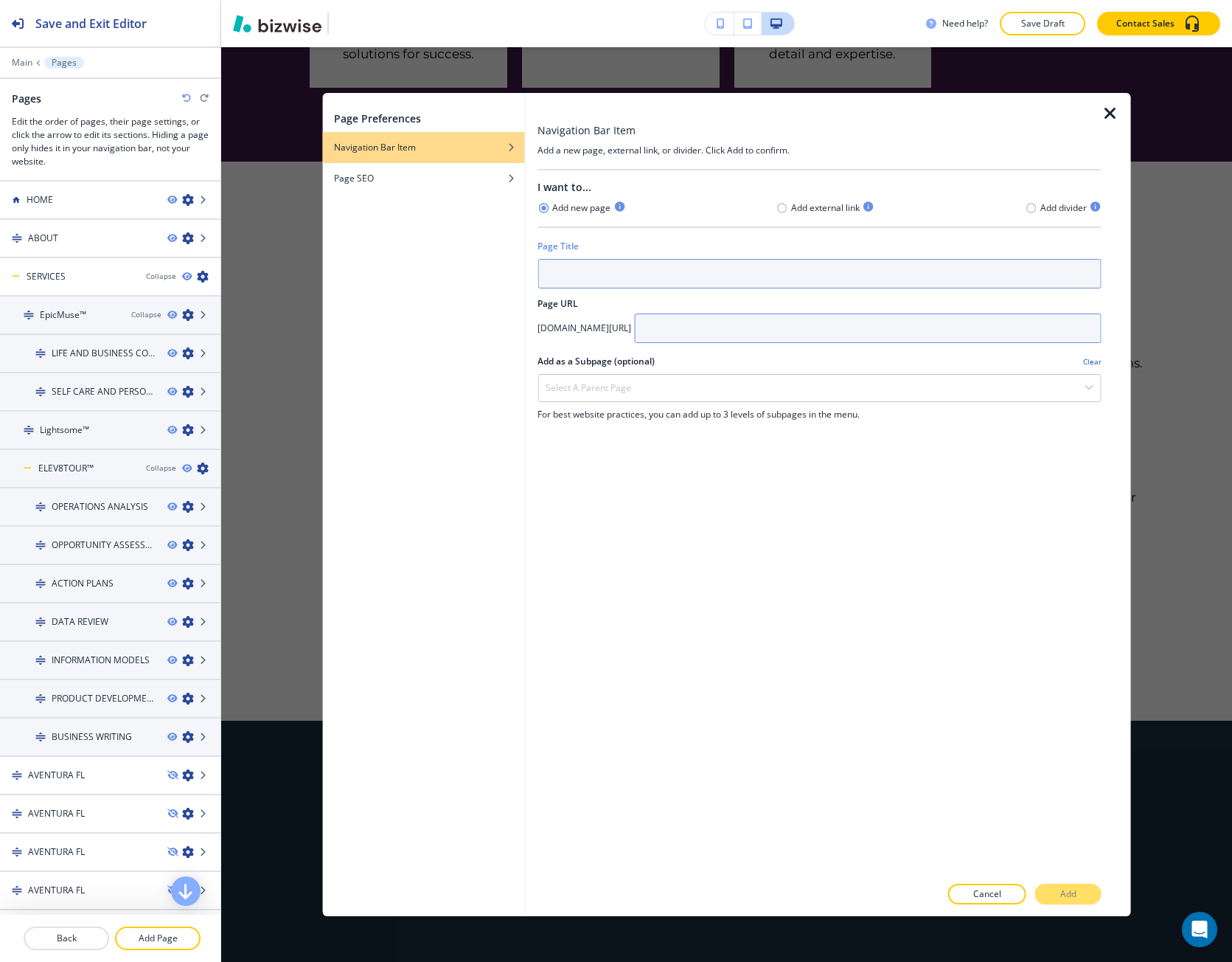
paste input "Elev8Tour™"
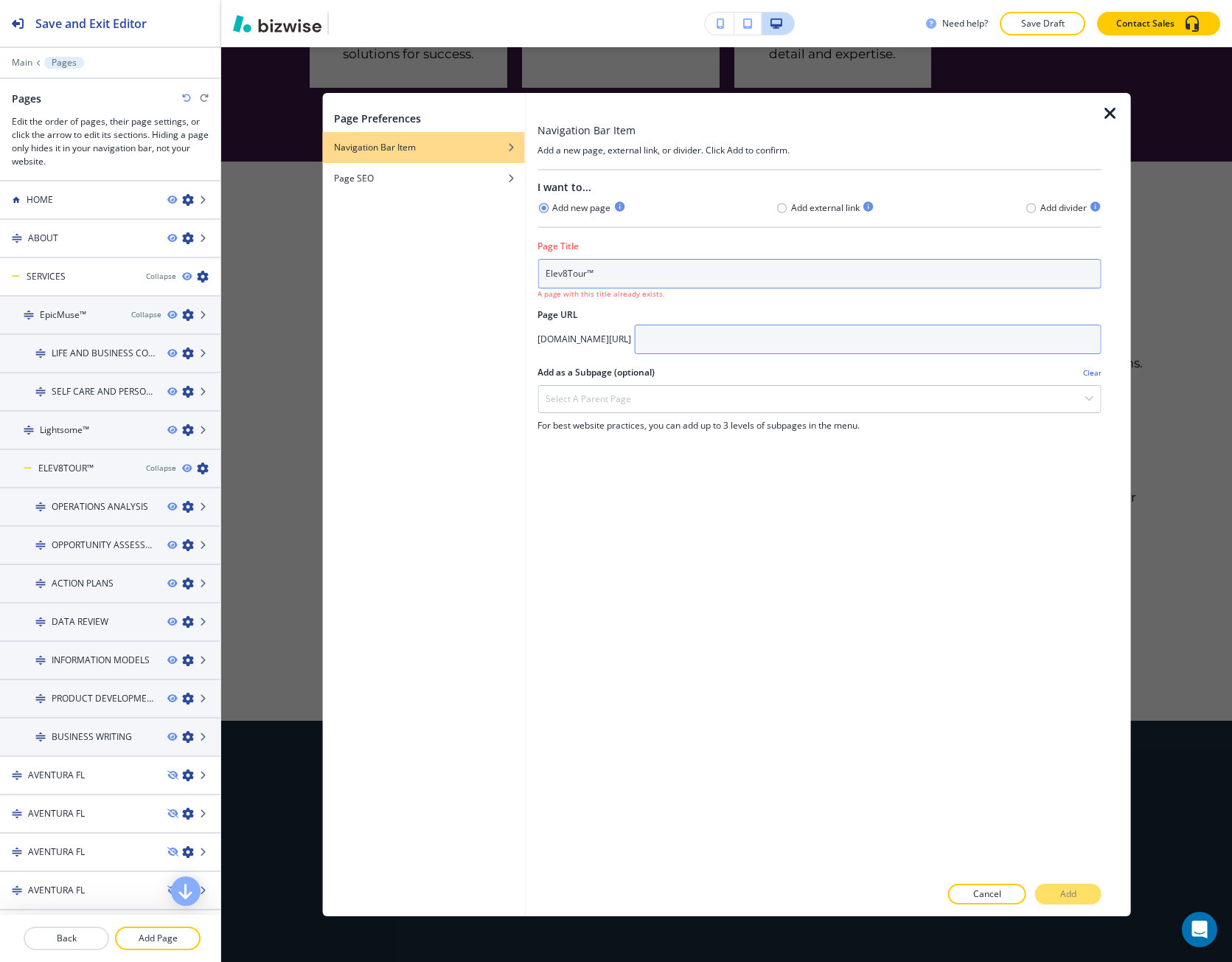
type input "Elev8Tour™"
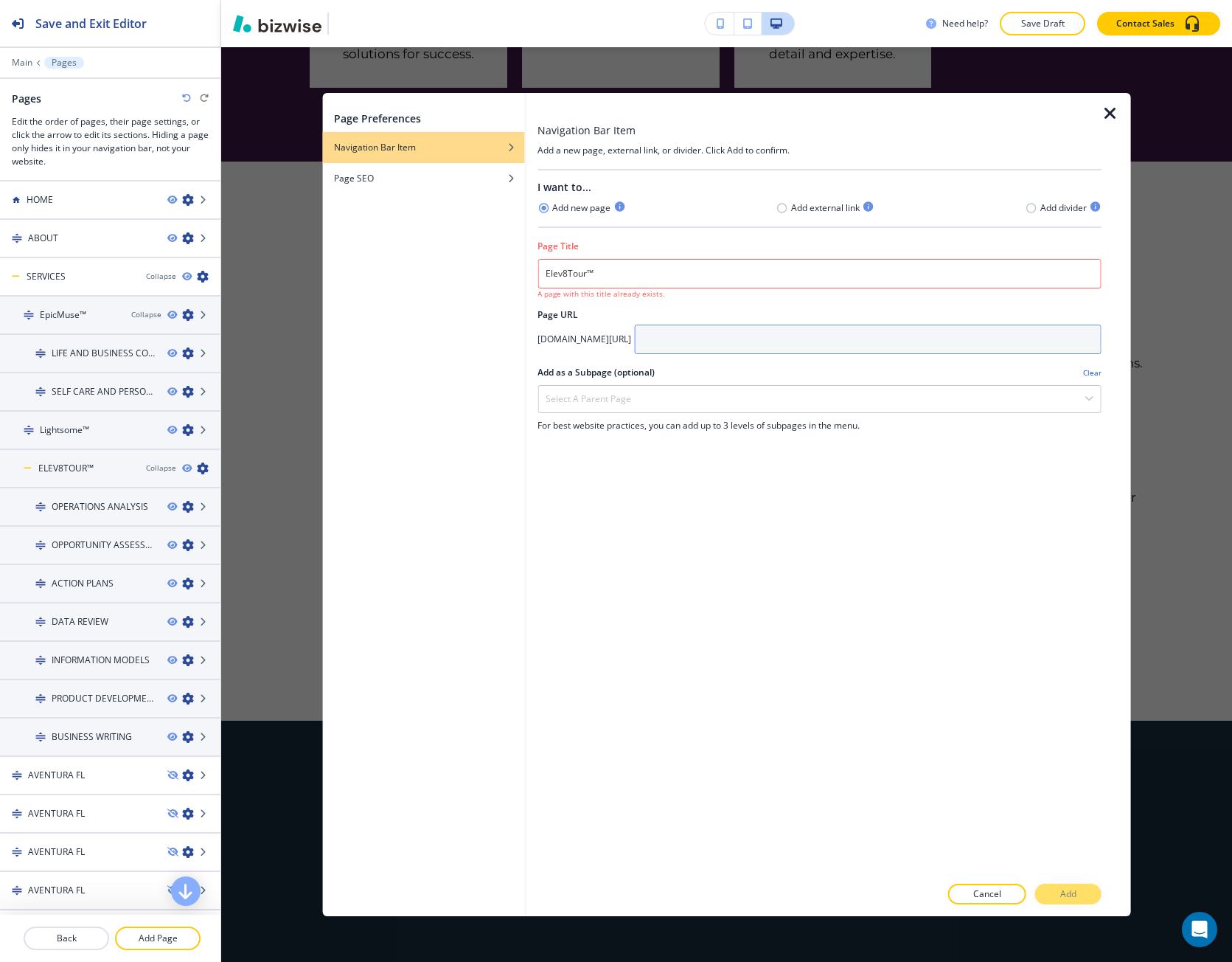
click at [852, 339] on input "text" at bounding box center [868, 339] width 467 height 29
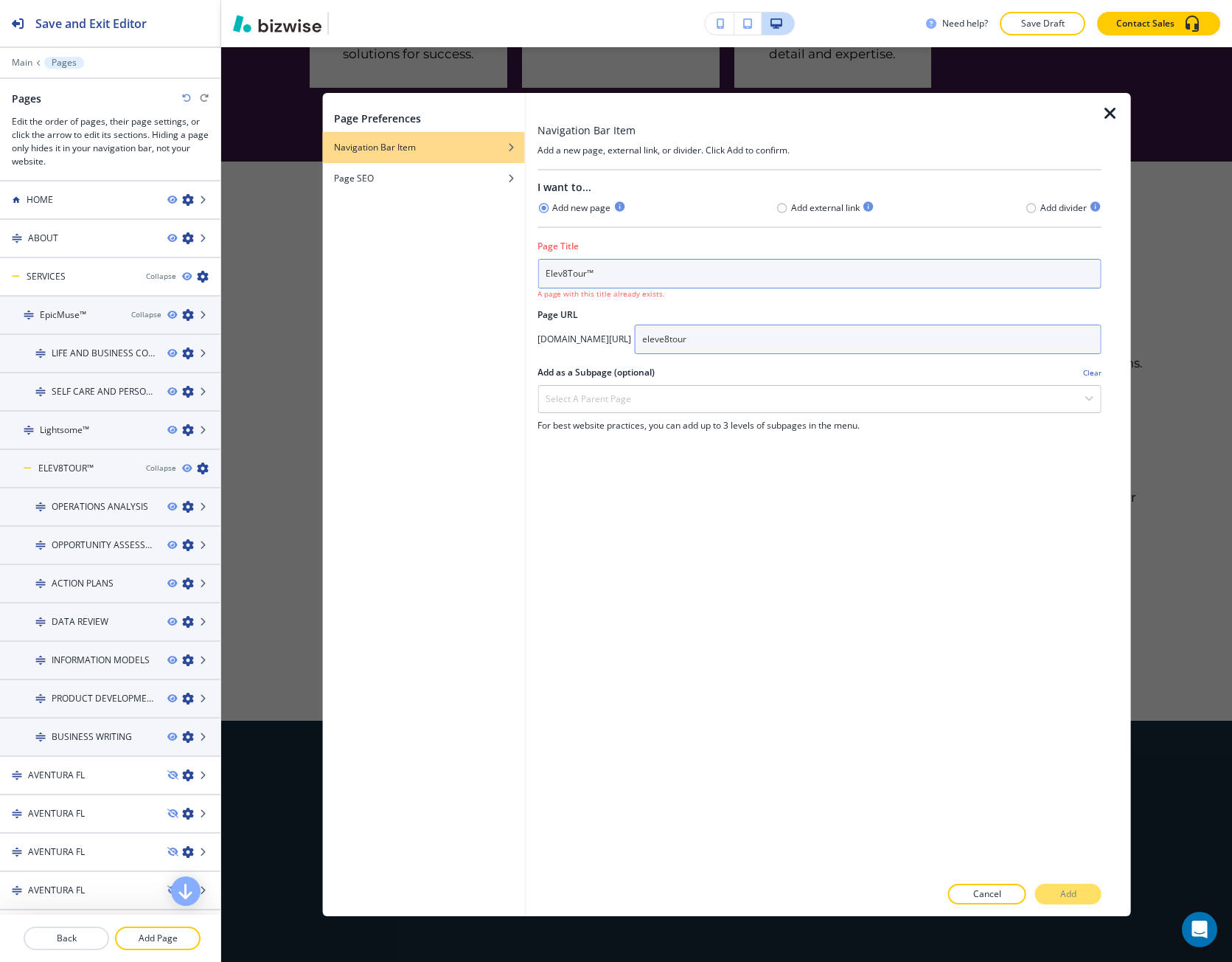
type input "eleve8tour"
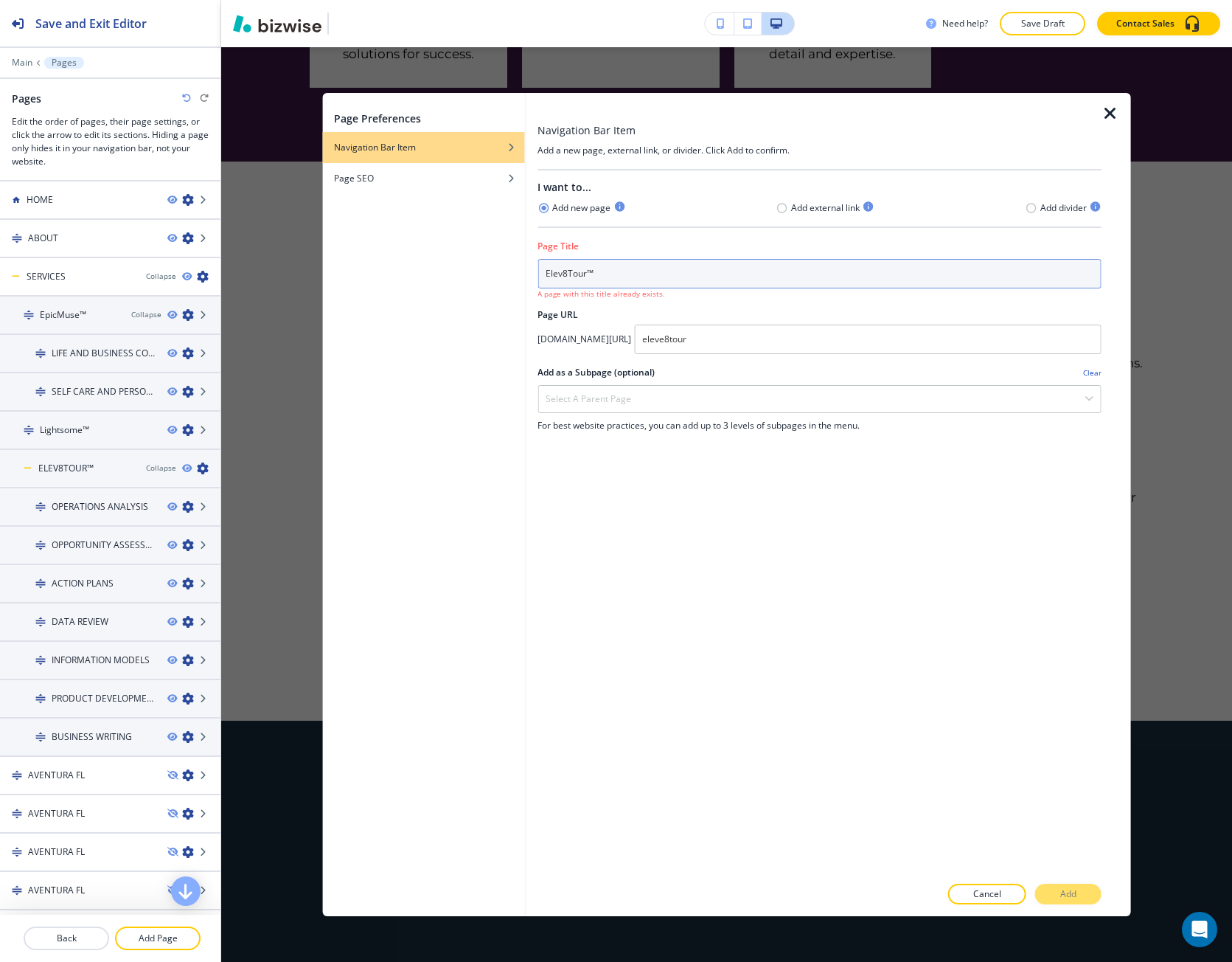
click at [568, 273] on input "Elev8Tour™" at bounding box center [819, 273] width 564 height 29
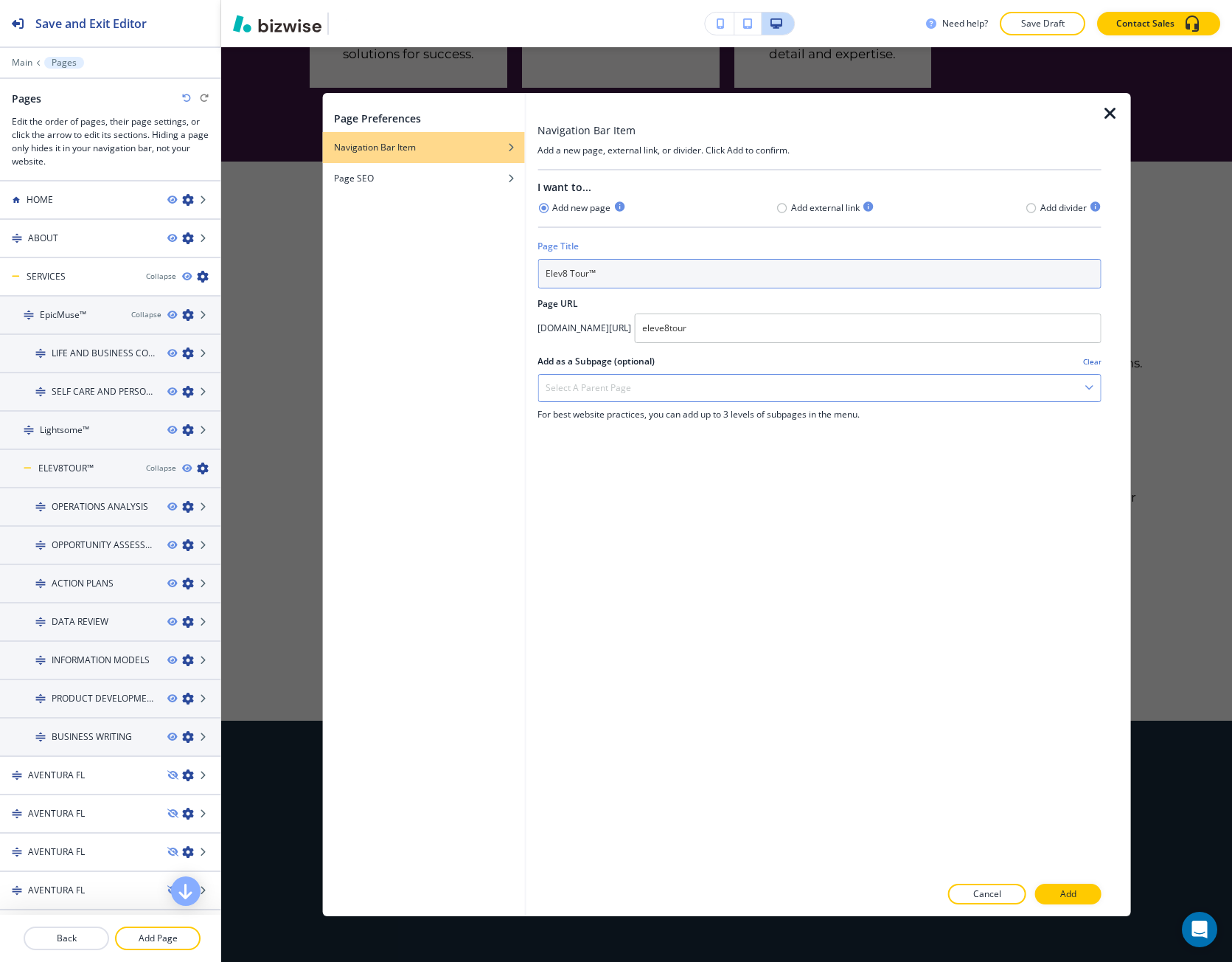
type input "Elev8 Tour™"
click at [747, 395] on div "Select a parent page" at bounding box center [819, 388] width 562 height 26
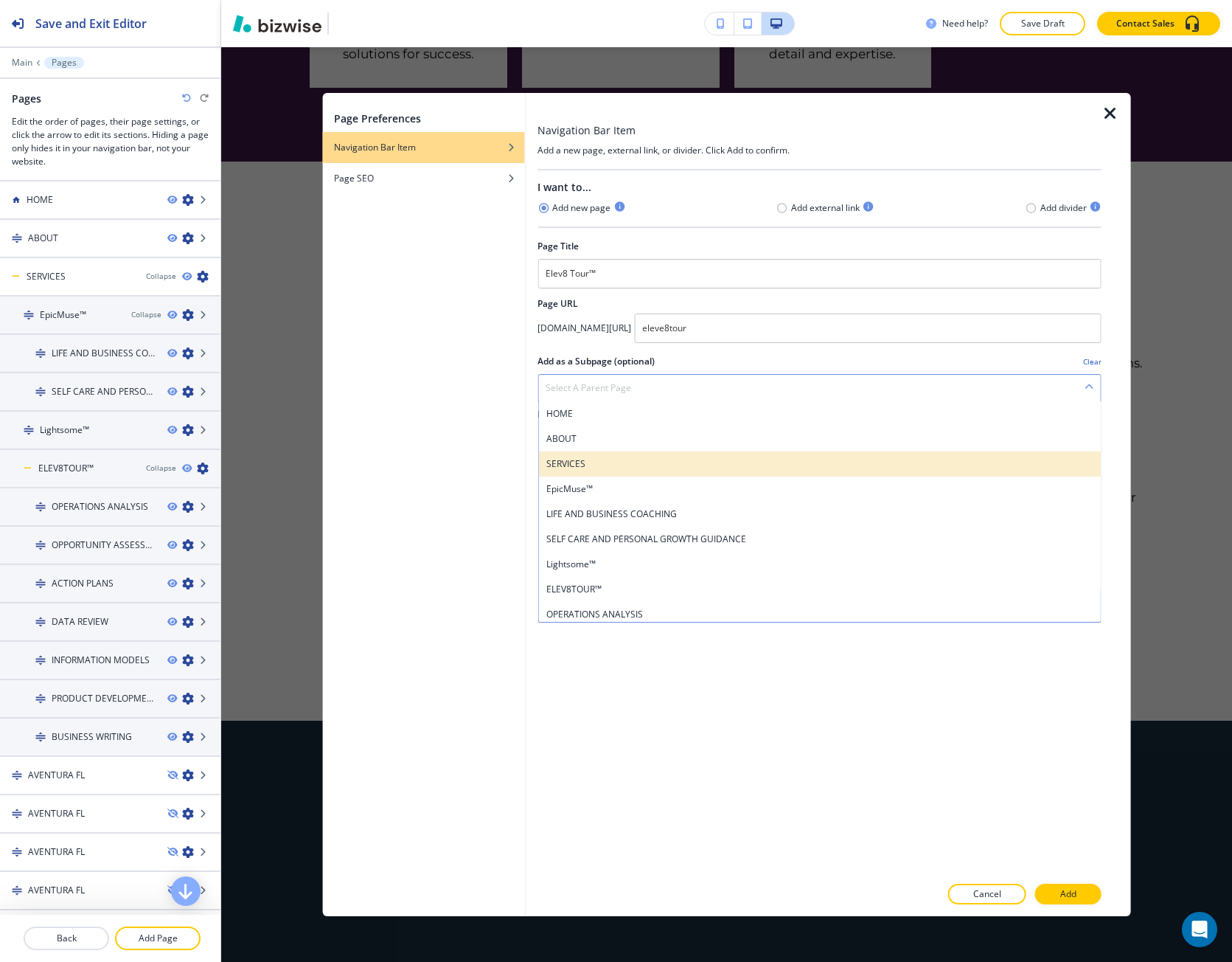
click at [670, 465] on h4 "SERVICES" at bounding box center [819, 464] width 548 height 13
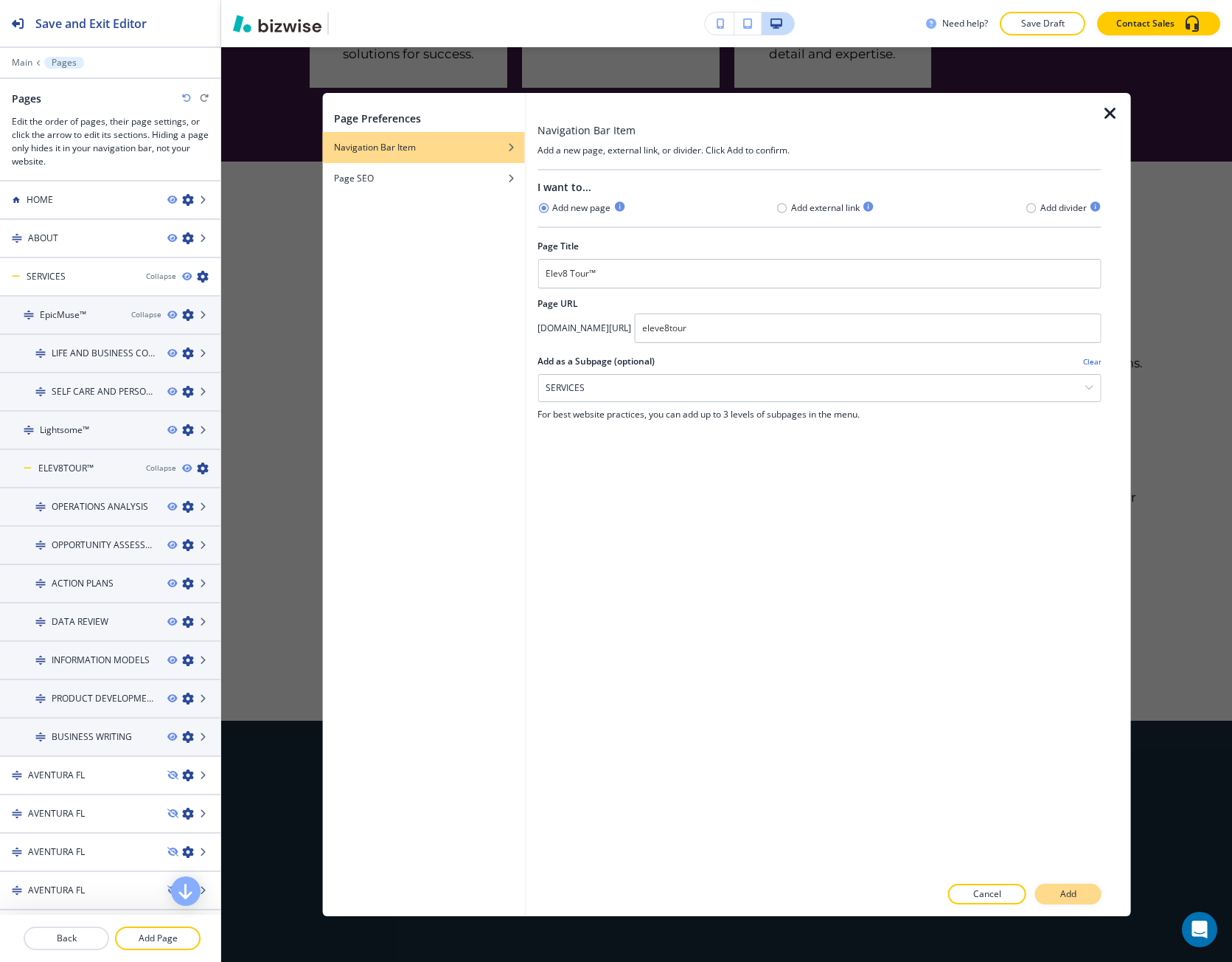
click at [1073, 897] on p "Add" at bounding box center [1069, 894] width 16 height 13
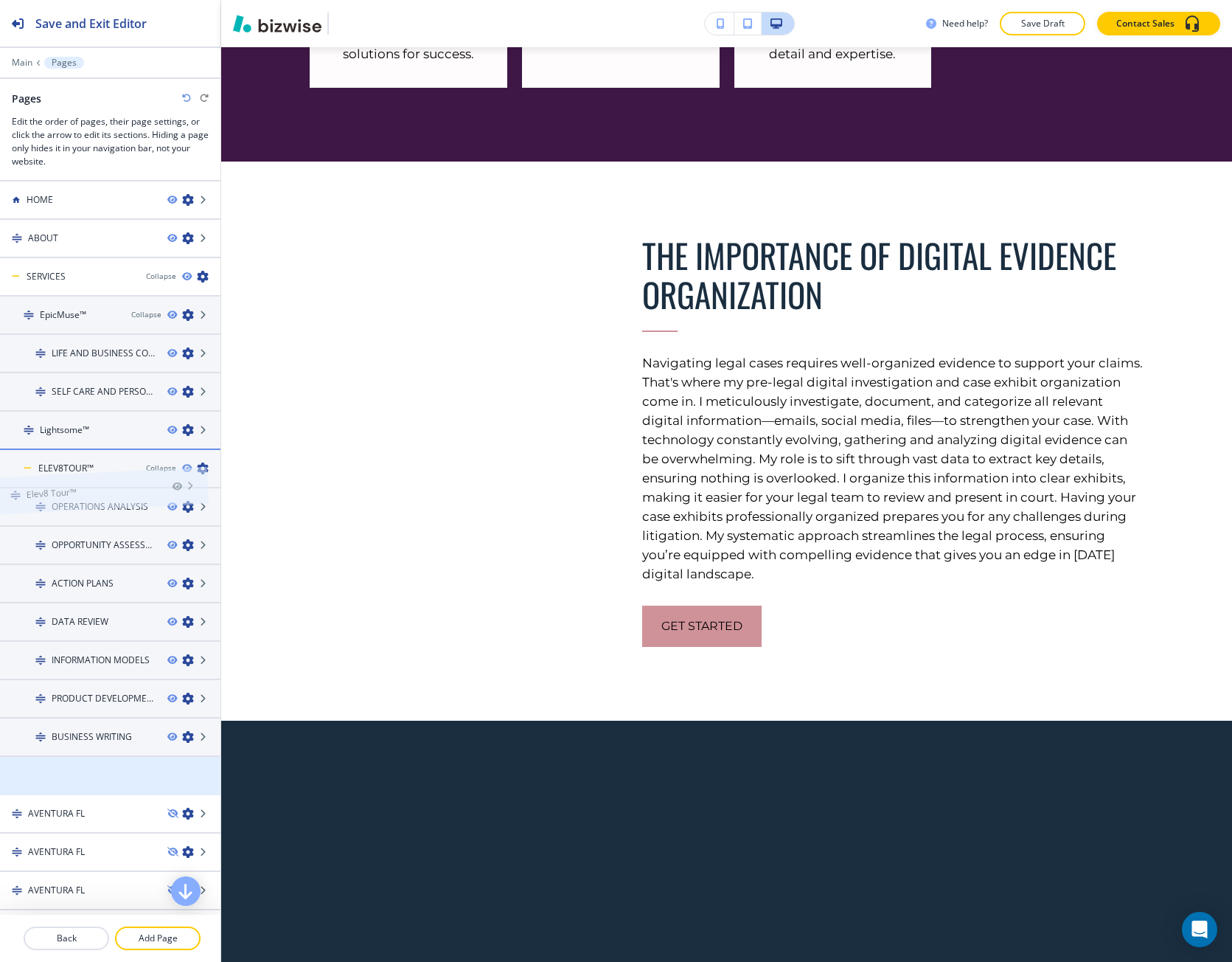
drag, startPoint x: 71, startPoint y: 772, endPoint x: 57, endPoint y: 462, distance: 310.3
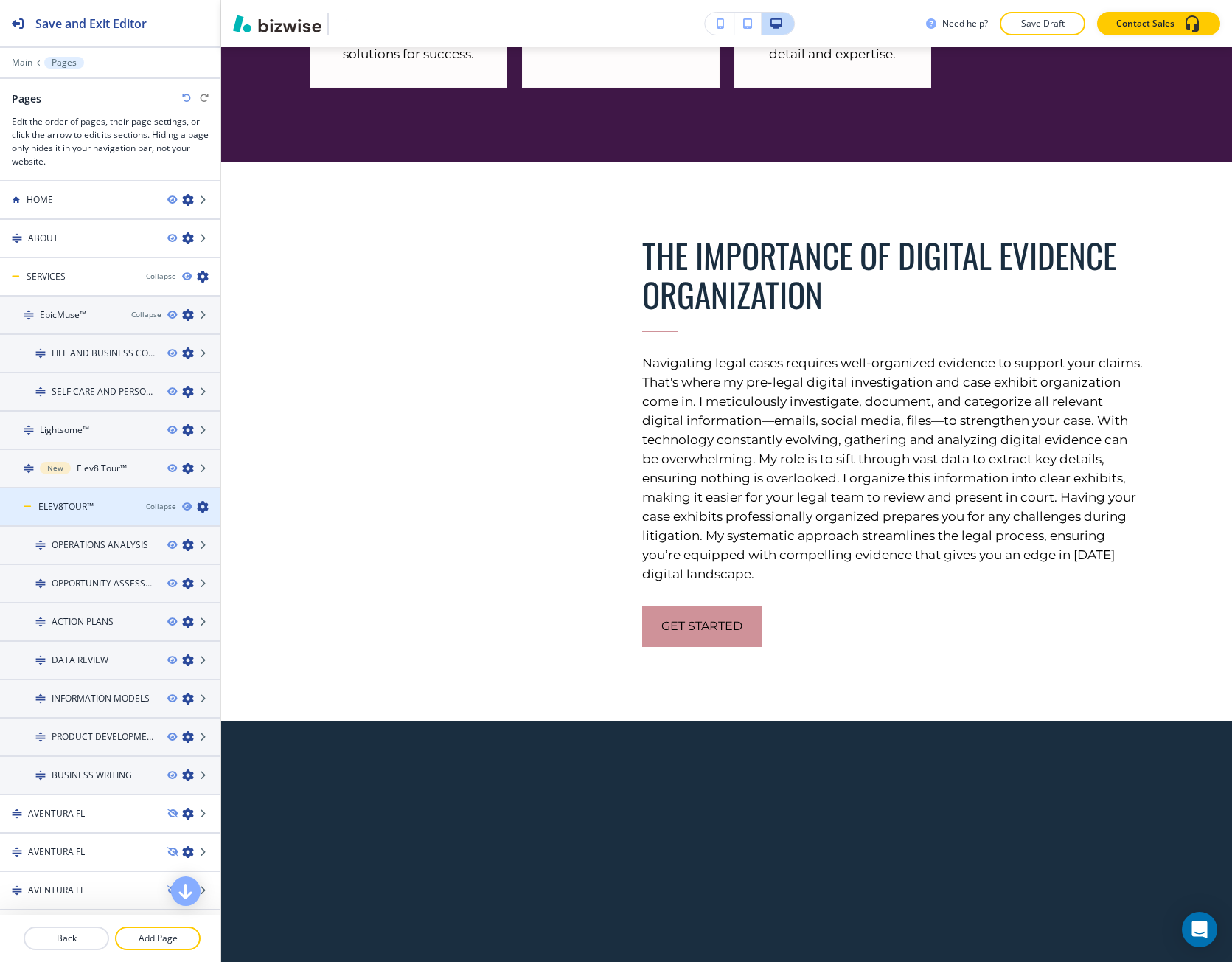
click at [197, 508] on icon "button" at bounding box center [203, 507] width 11 height 11
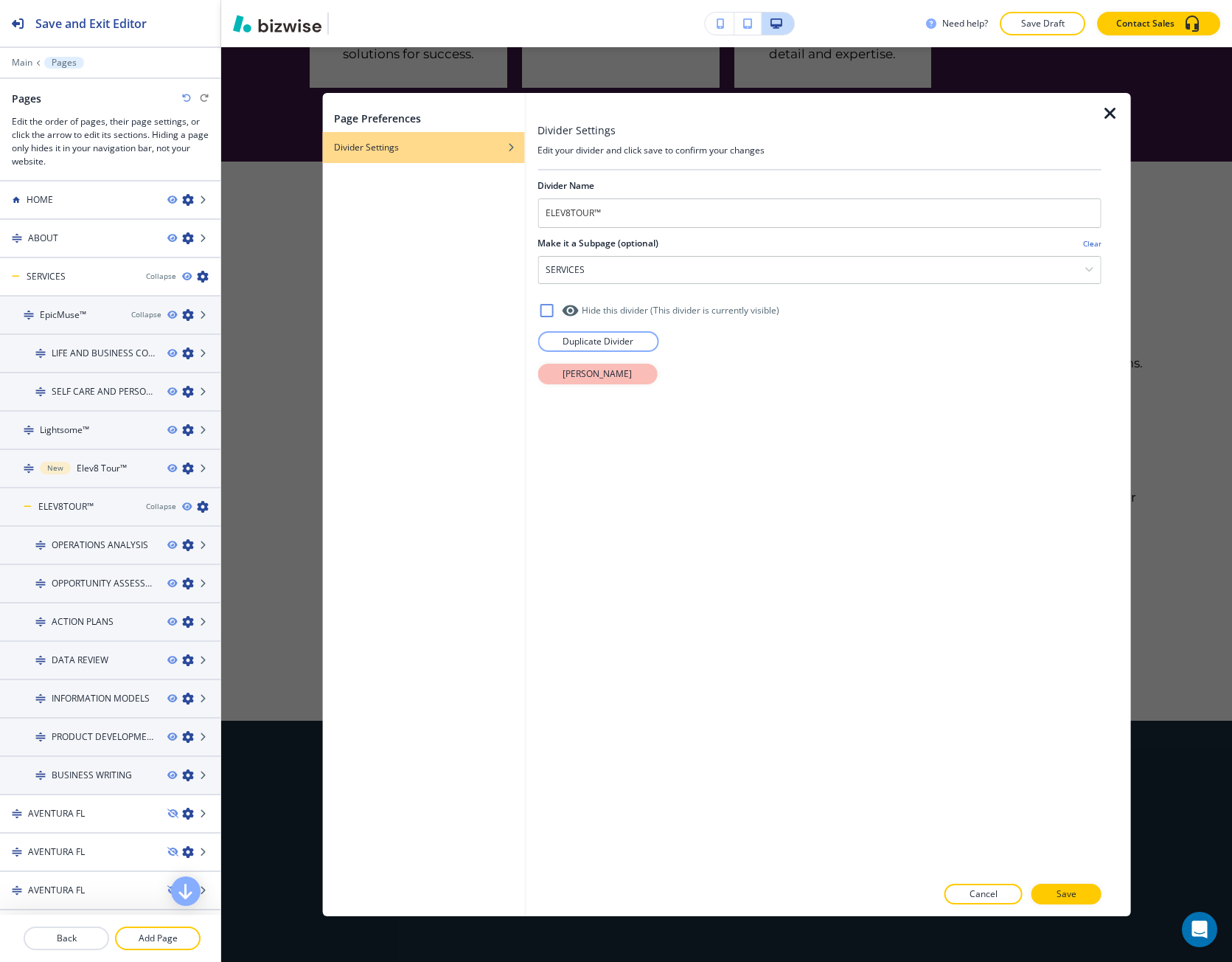
click at [630, 370] on button "Delete Divider" at bounding box center [598, 373] width 120 height 20
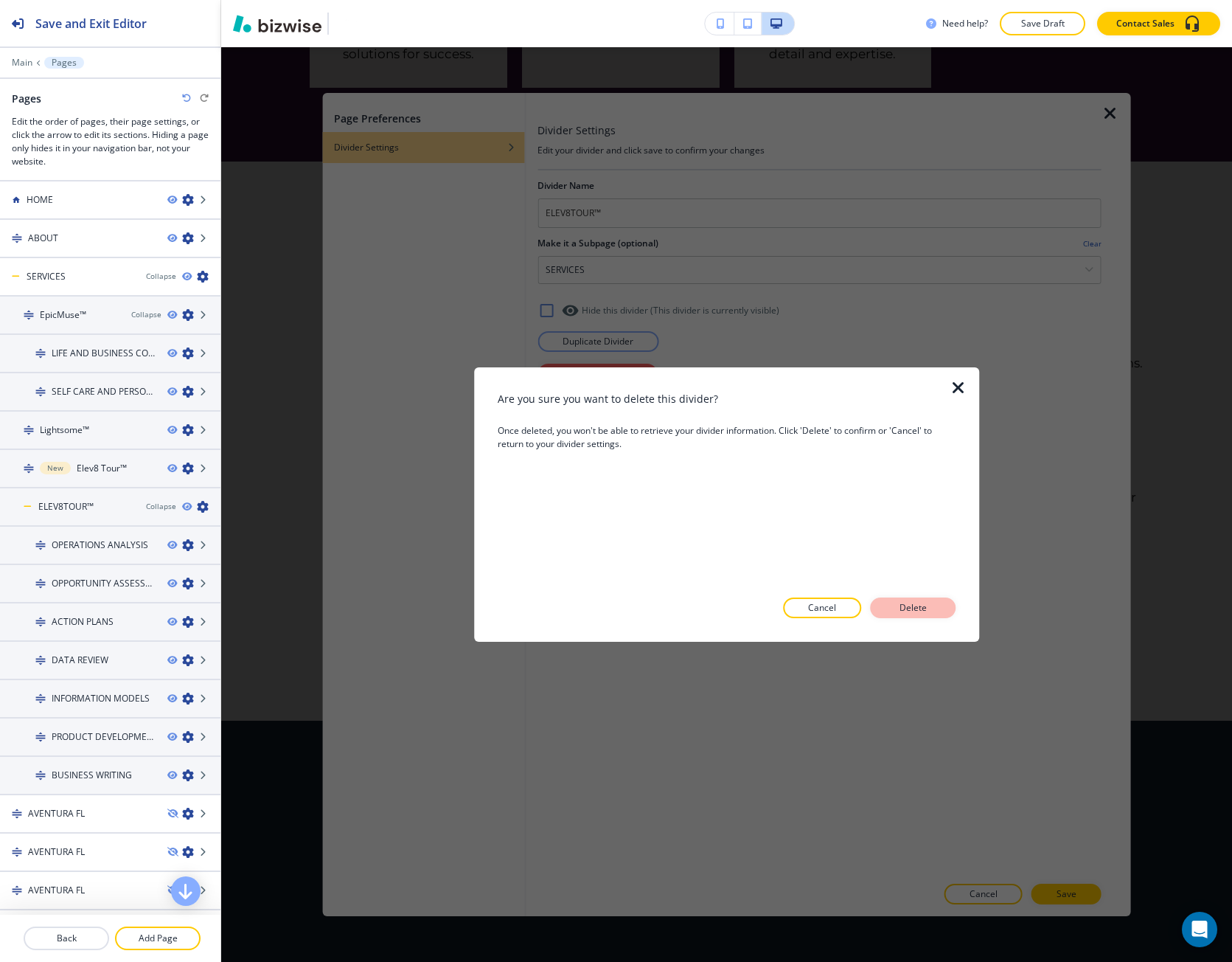
click at [900, 612] on p "Delete" at bounding box center [913, 607] width 35 height 13
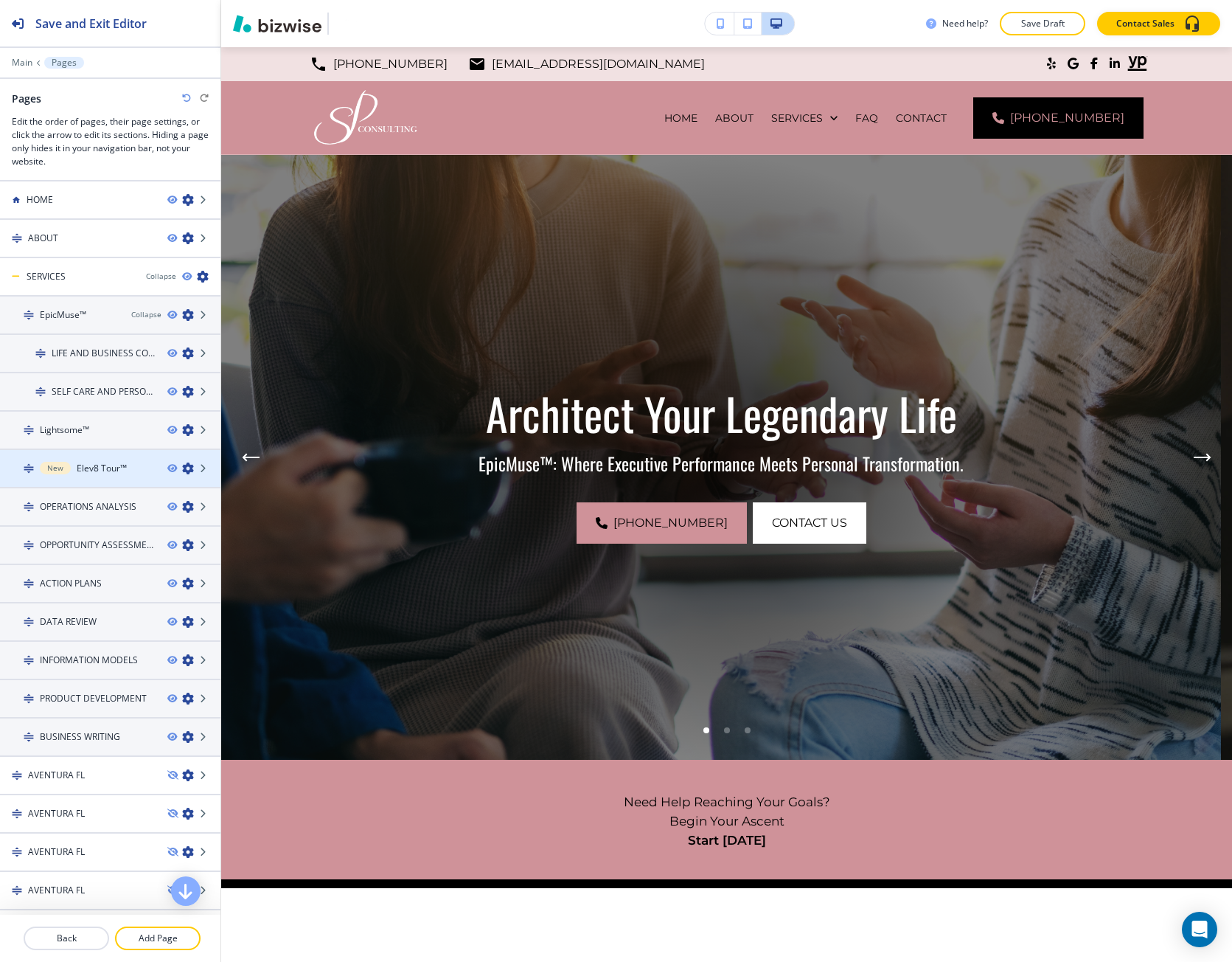
click at [183, 469] on icon "button" at bounding box center [188, 468] width 11 height 11
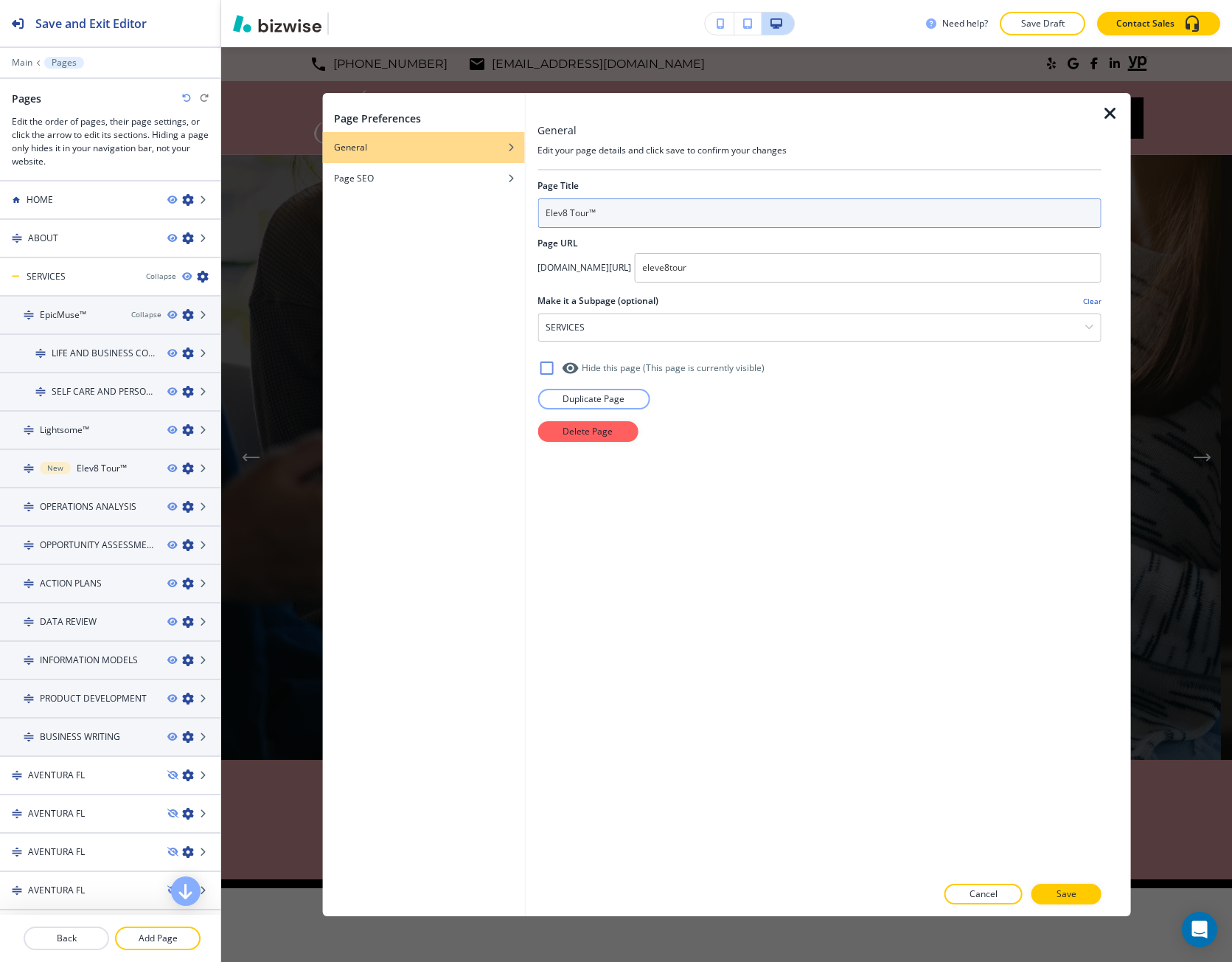
click at [570, 219] on input "Elev8 Tour™" at bounding box center [819, 213] width 564 height 29
type input "Elev8Tour™"
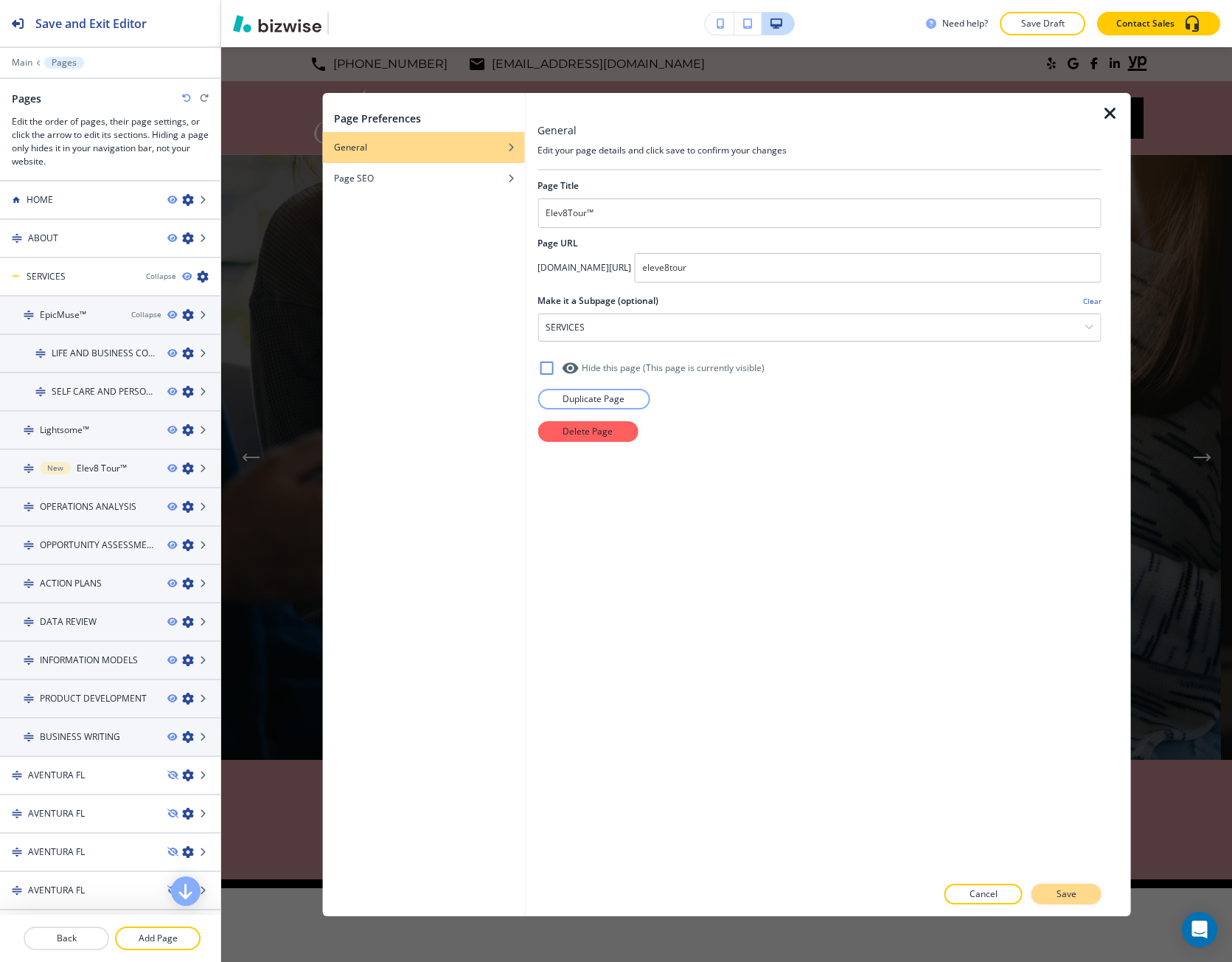
click at [1056, 892] on button "Save" at bounding box center [1067, 893] width 70 height 20
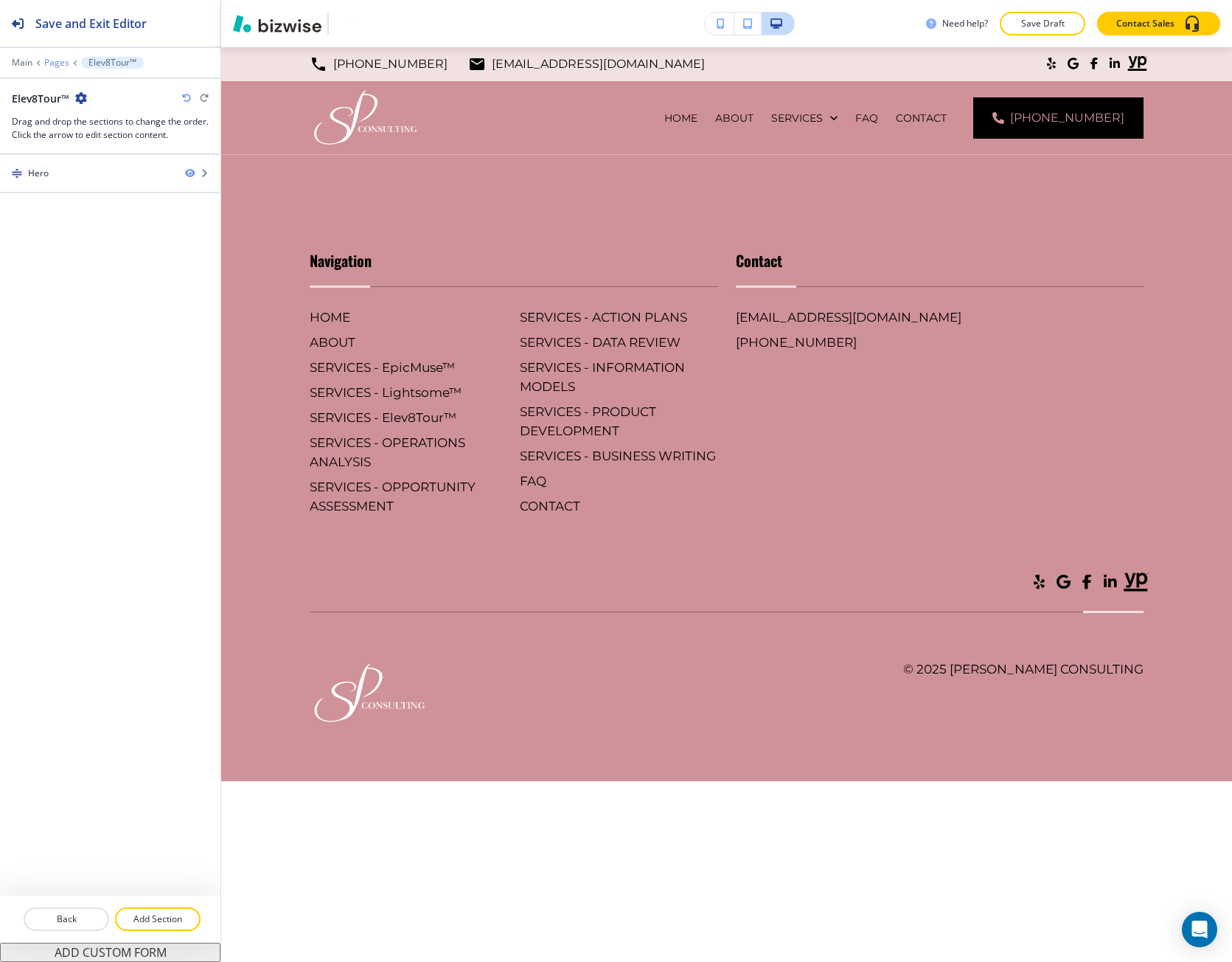
click at [63, 63] on p "Pages" at bounding box center [56, 62] width 25 height 11
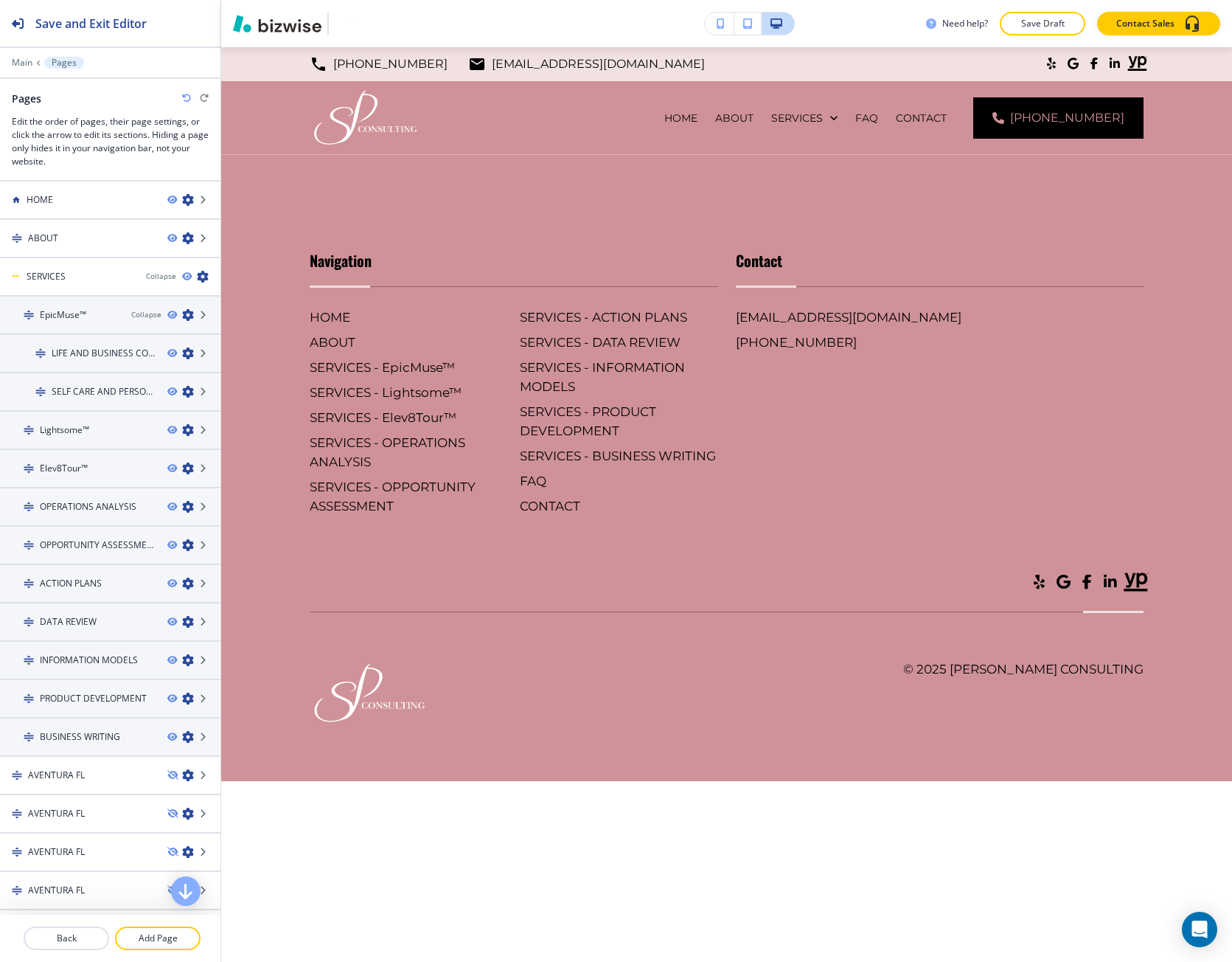
click at [26, 68] on div "Main Pages" at bounding box center [110, 62] width 197 height 11
click at [27, 61] on p "Main" at bounding box center [21, 62] width 20 height 11
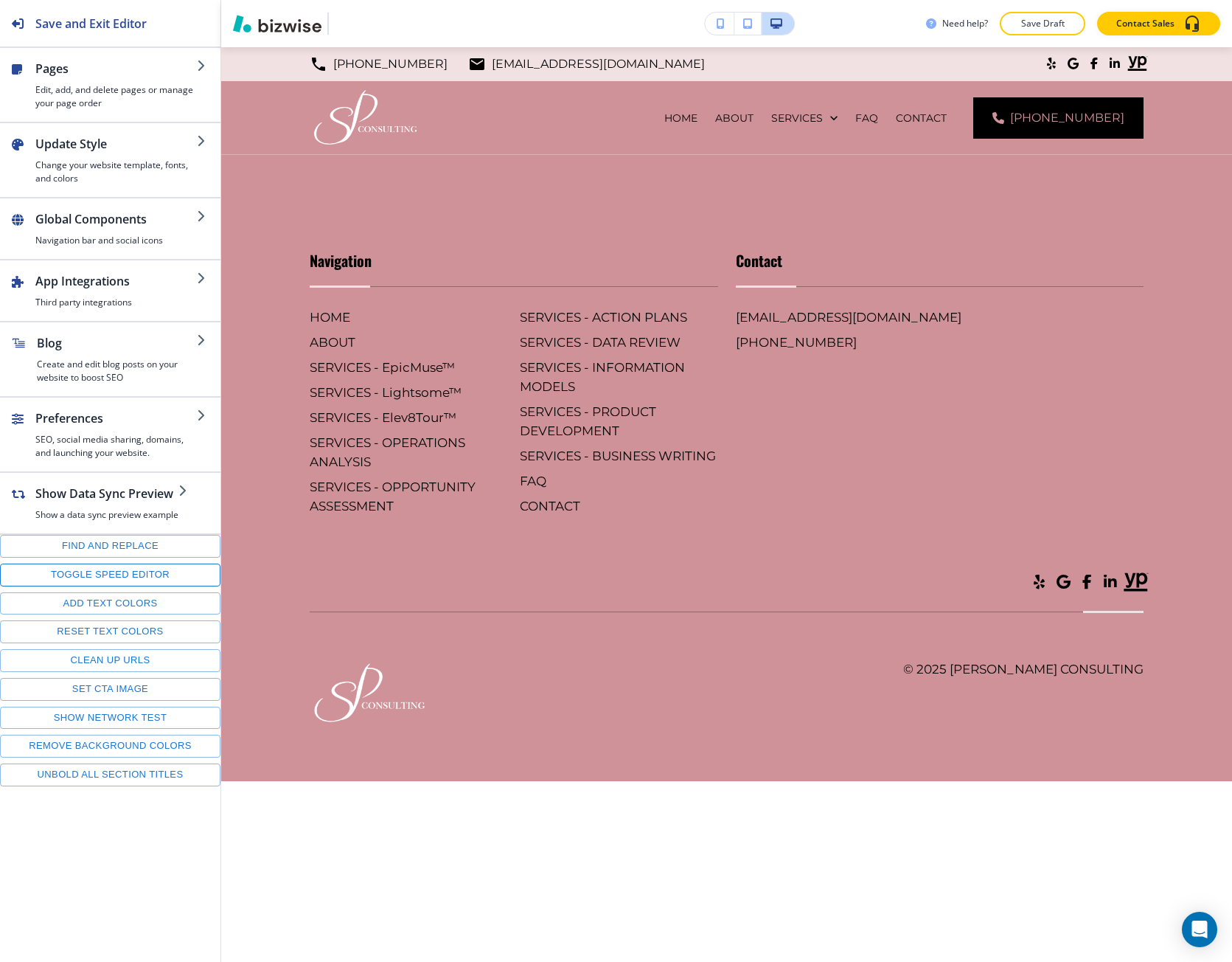
click at [136, 580] on button "Toggle speed editor" at bounding box center [110, 575] width 220 height 23
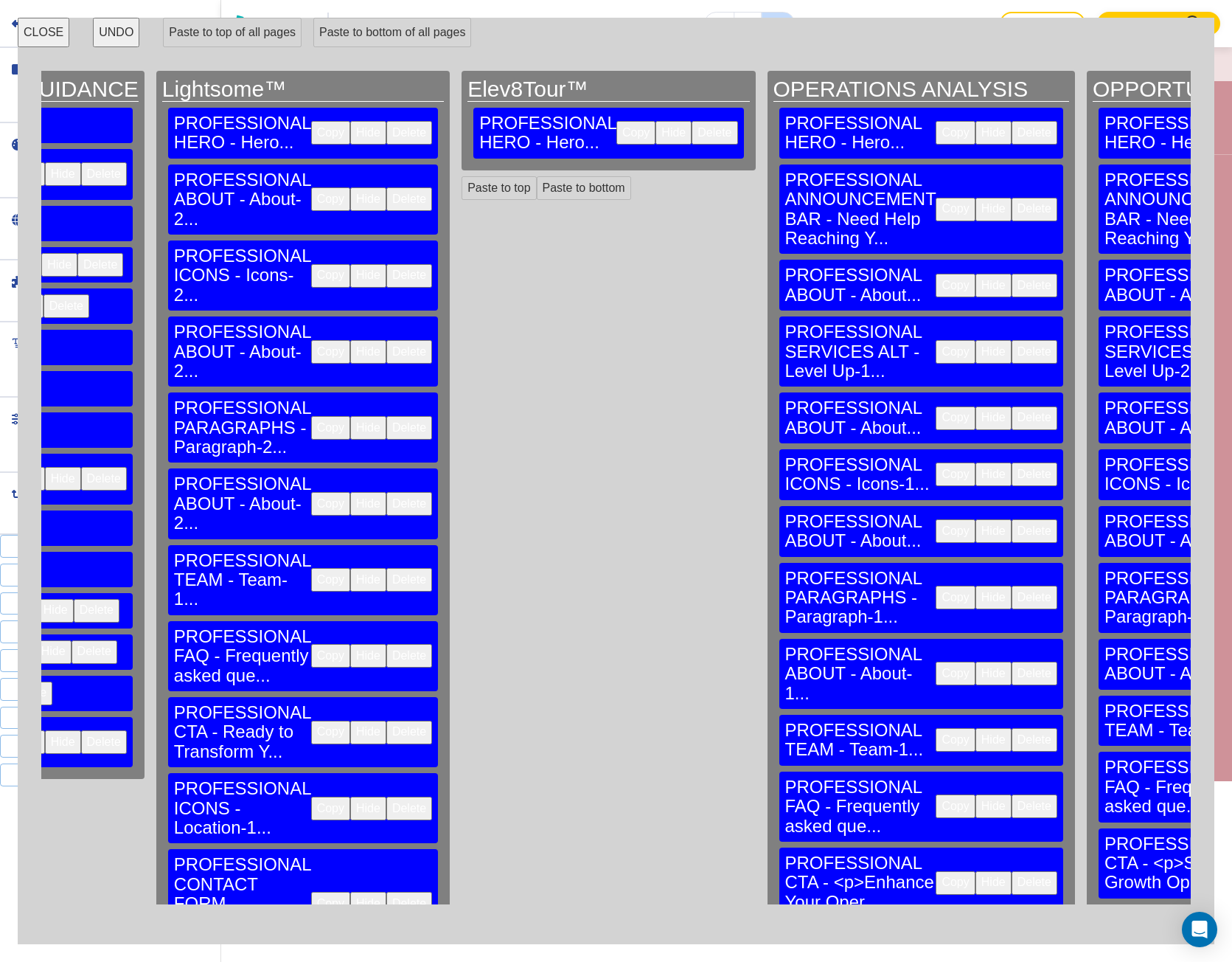
scroll to position [0, 1917]
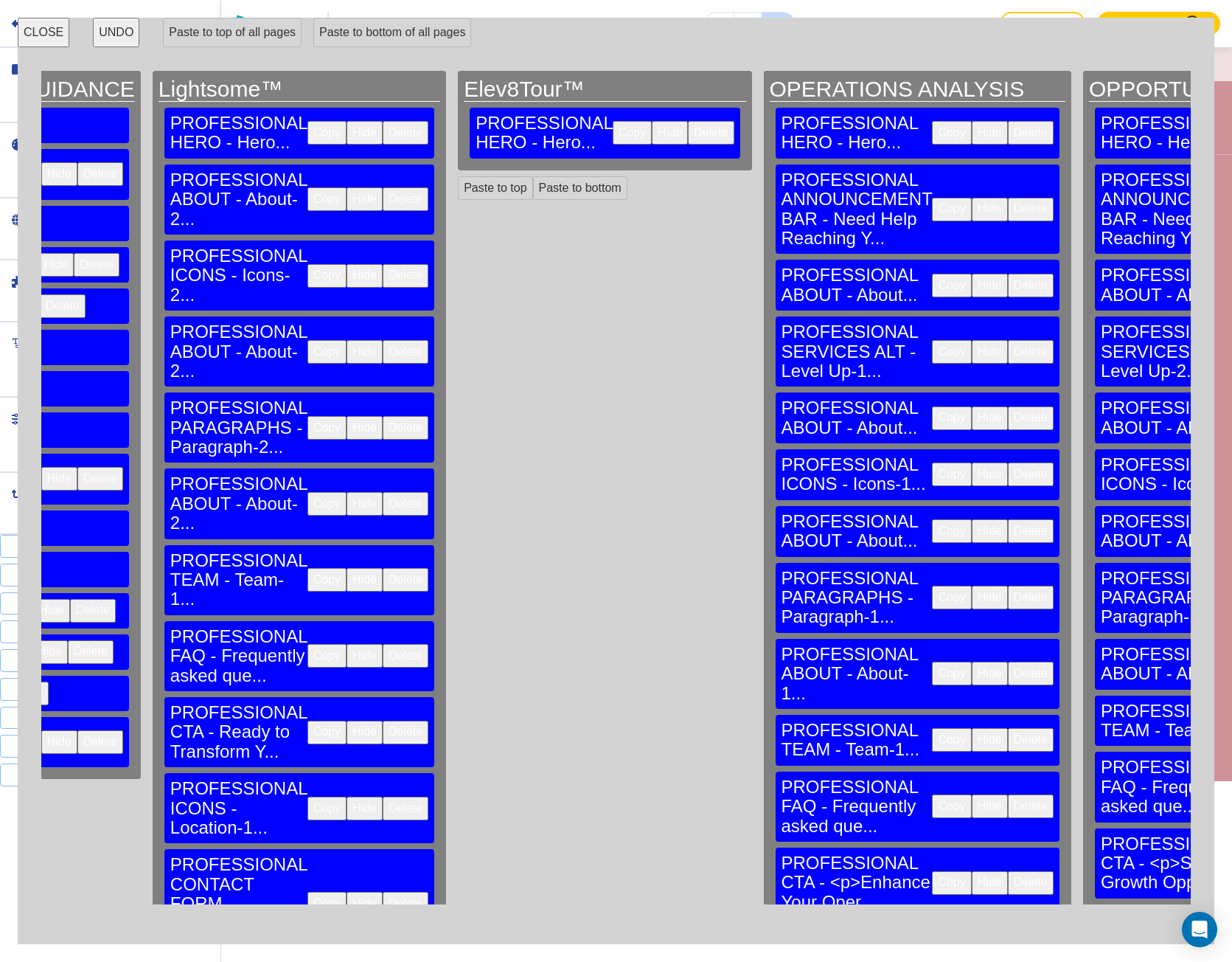
click at [932, 273] on button "Copy" at bounding box center [952, 285] width 39 height 24
click at [533, 176] on button "Paste to bottom" at bounding box center [580, 187] width 94 height 24
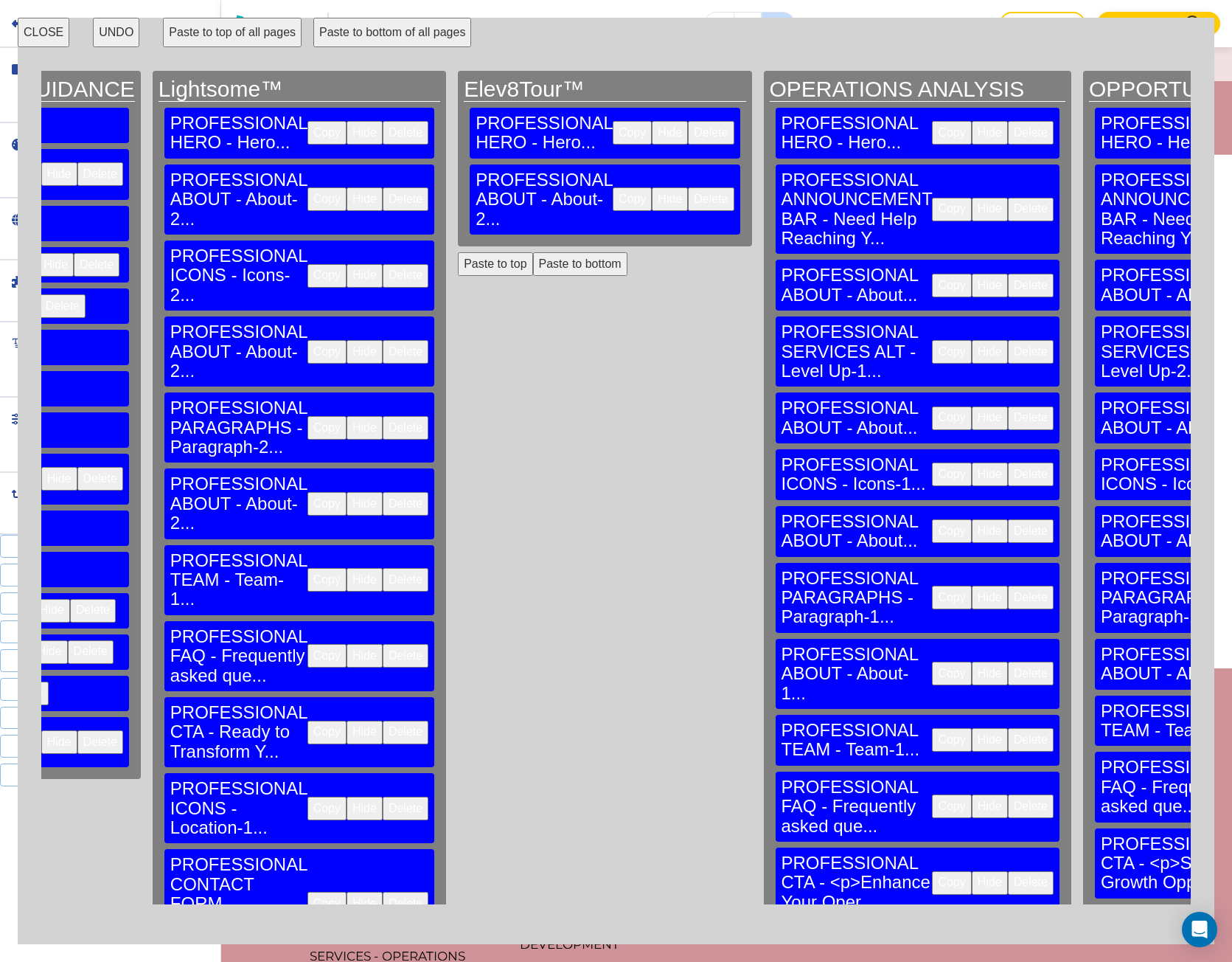
click at [533, 252] on button "Paste to bottom" at bounding box center [580, 264] width 94 height 24
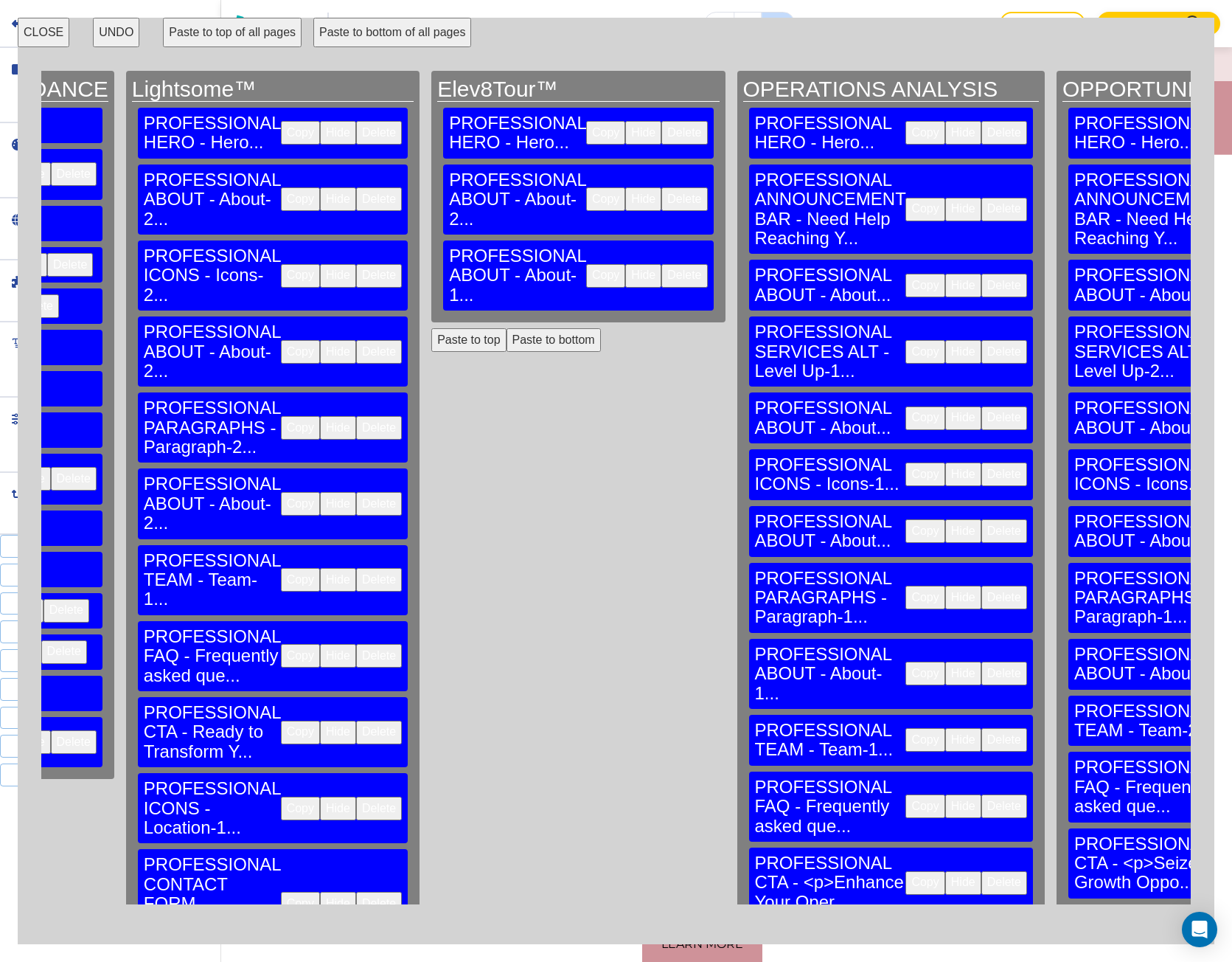
scroll to position [0, 1992]
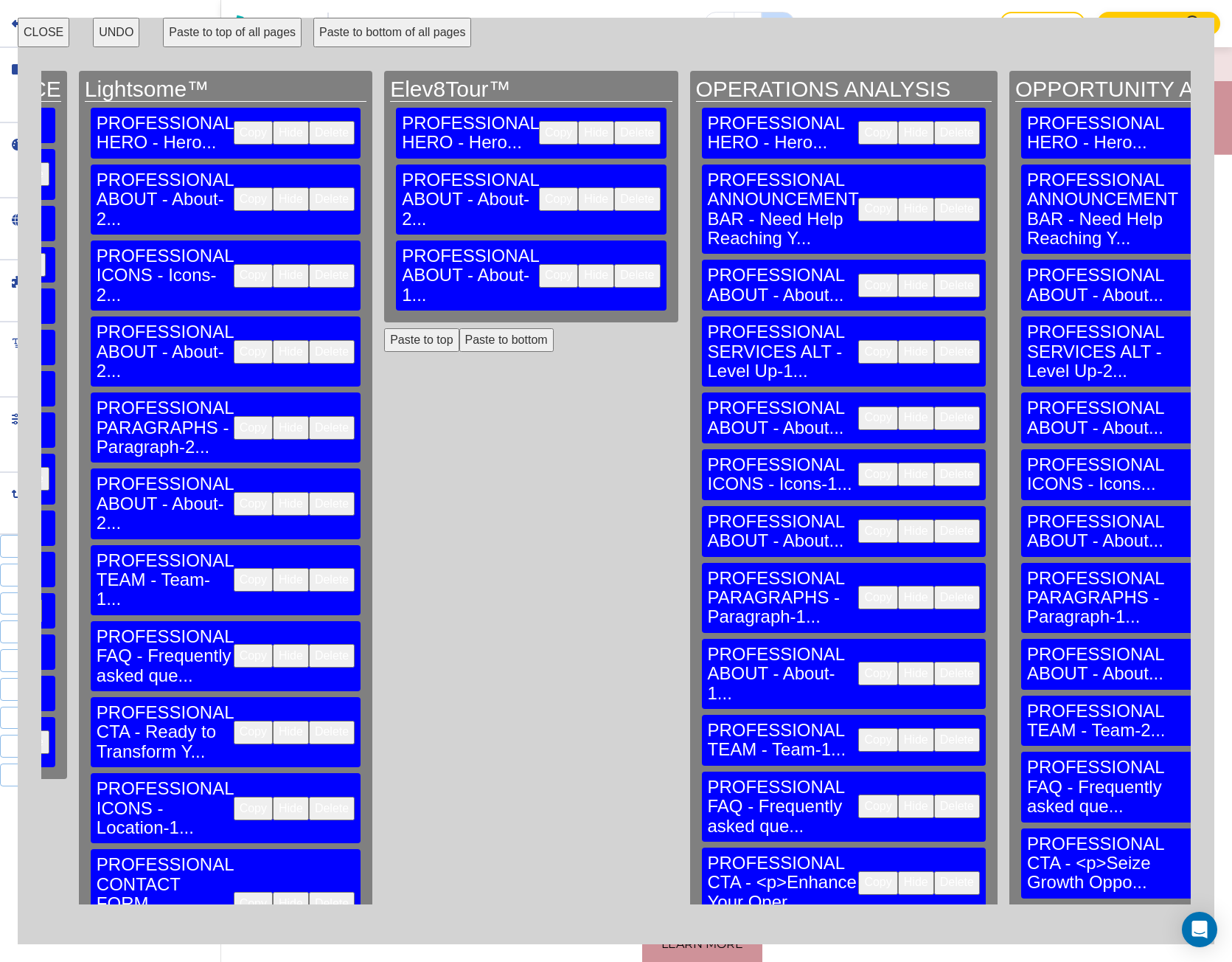
click at [459, 328] on button "Paste to bottom" at bounding box center [506, 340] width 94 height 24
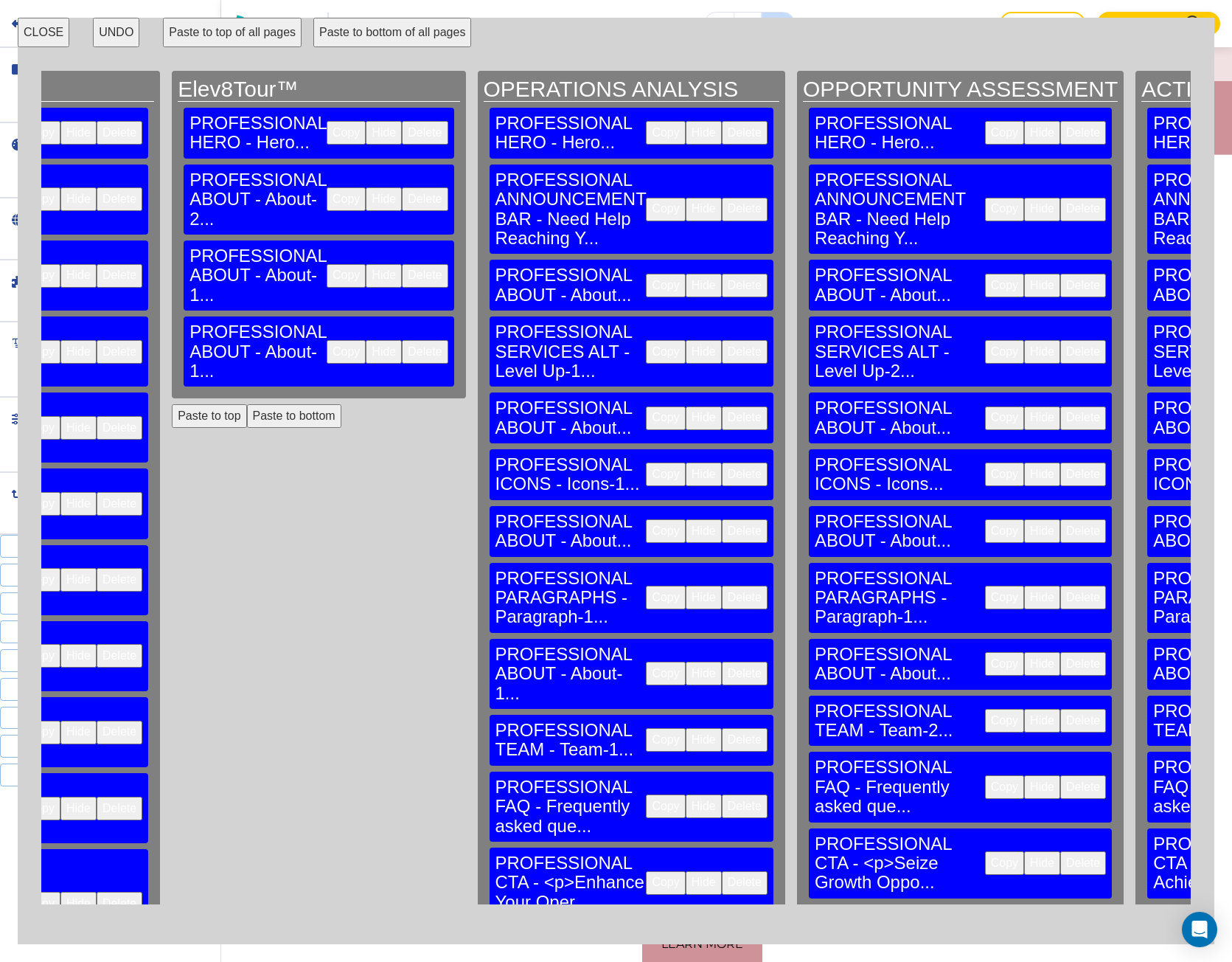
scroll to position [0, 2213]
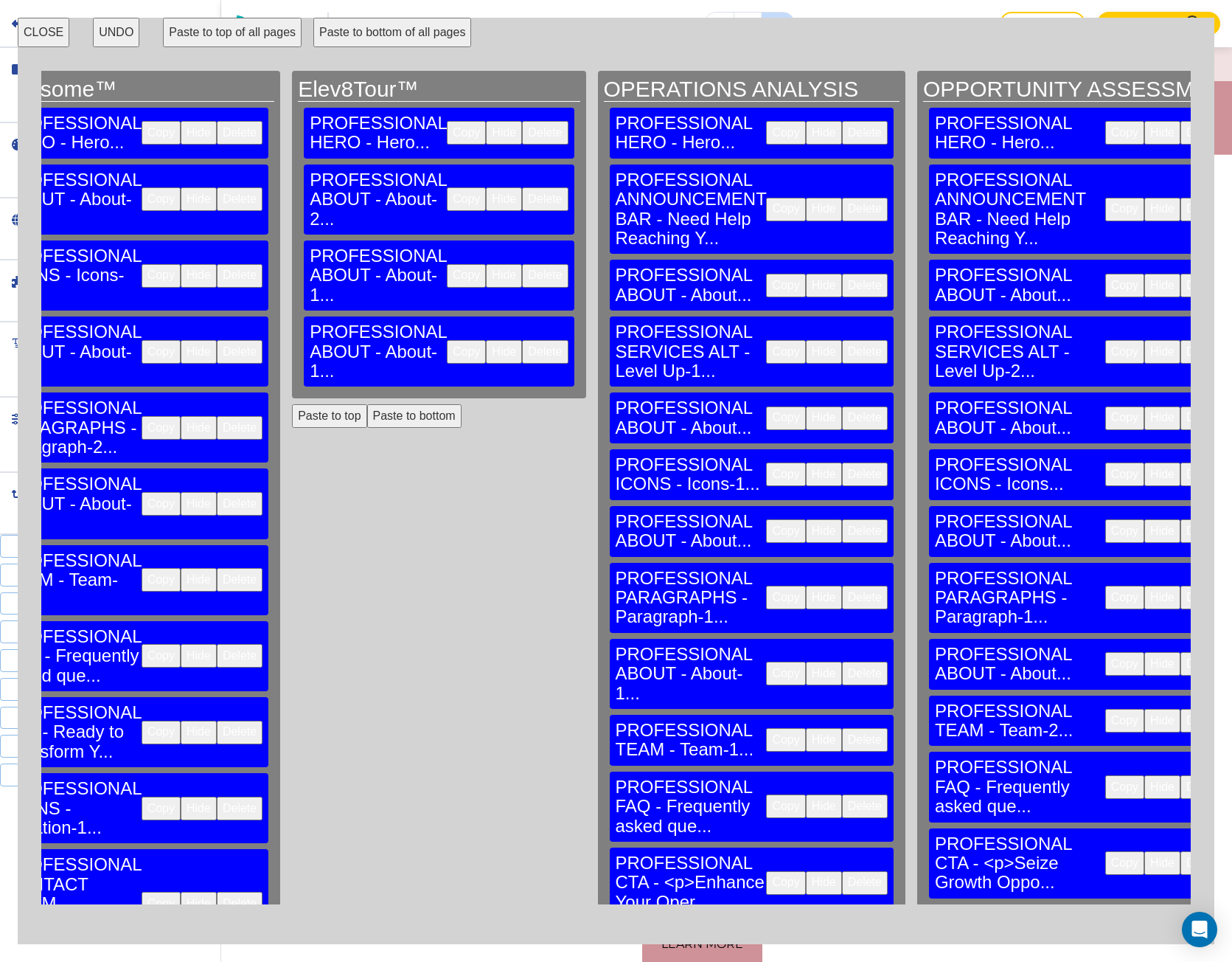
scroll to position [0, 1992]
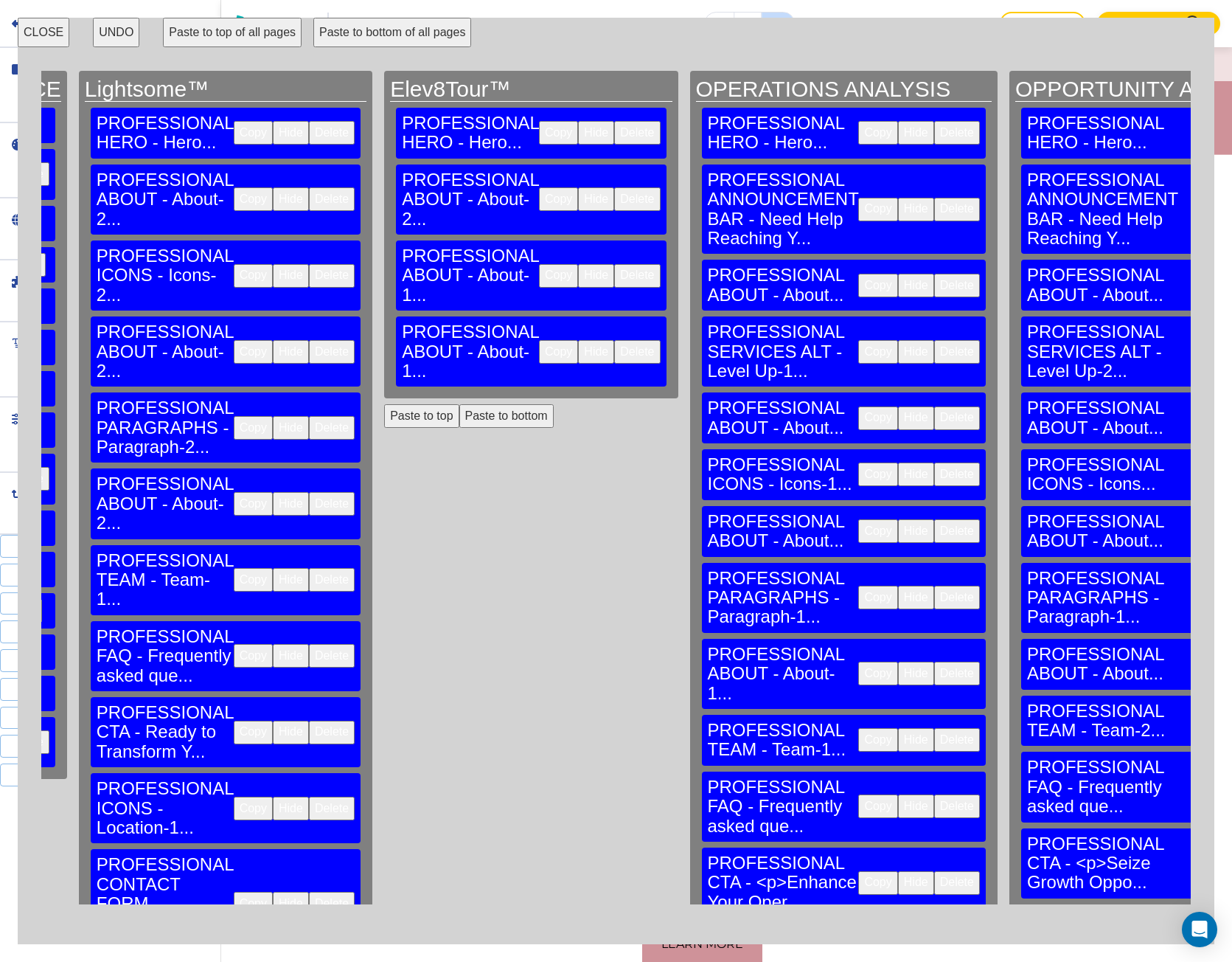
click at [459, 404] on button "Paste to bottom" at bounding box center [506, 416] width 94 height 24
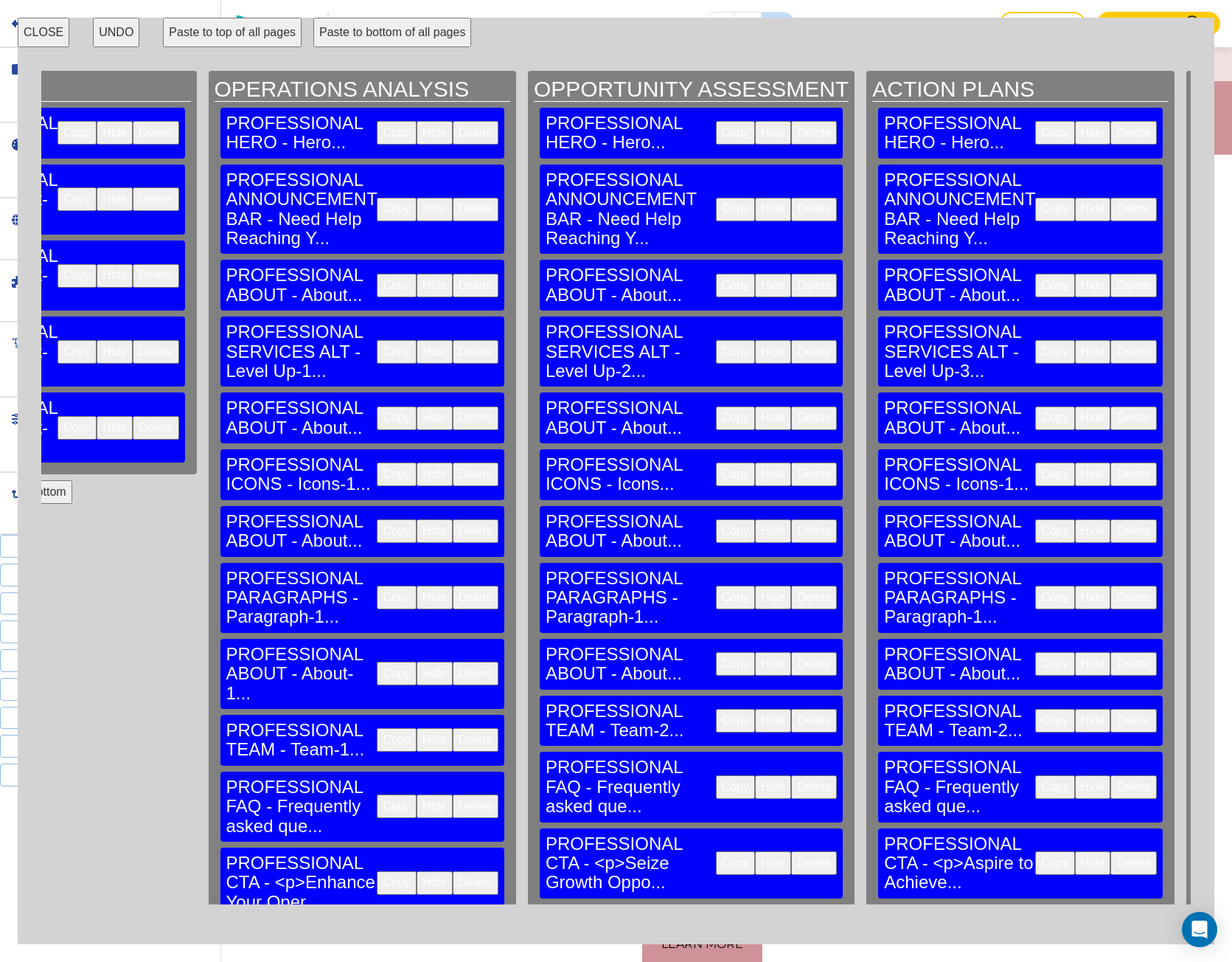
scroll to position [0, 2507]
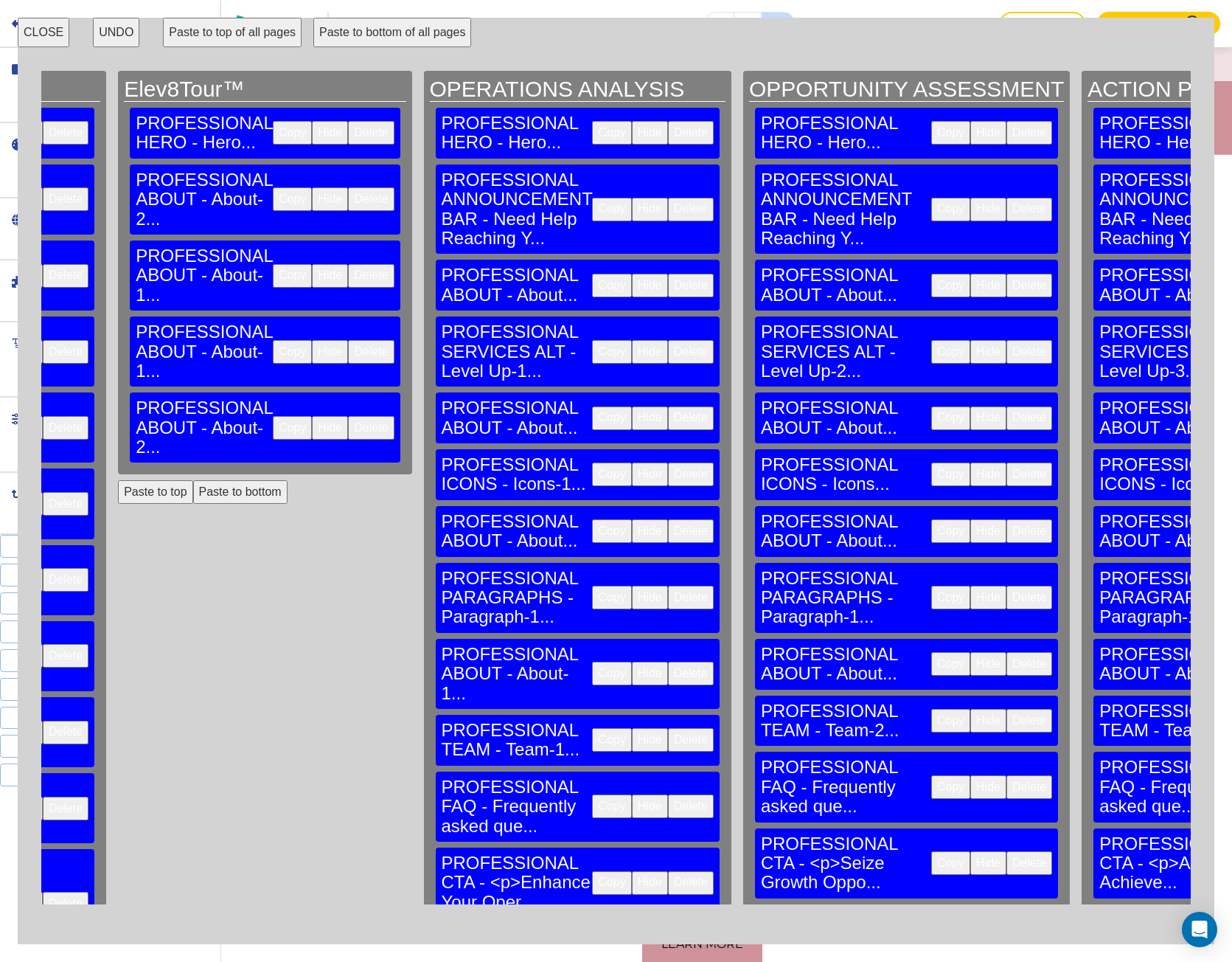
scroll to position [0, 1992]
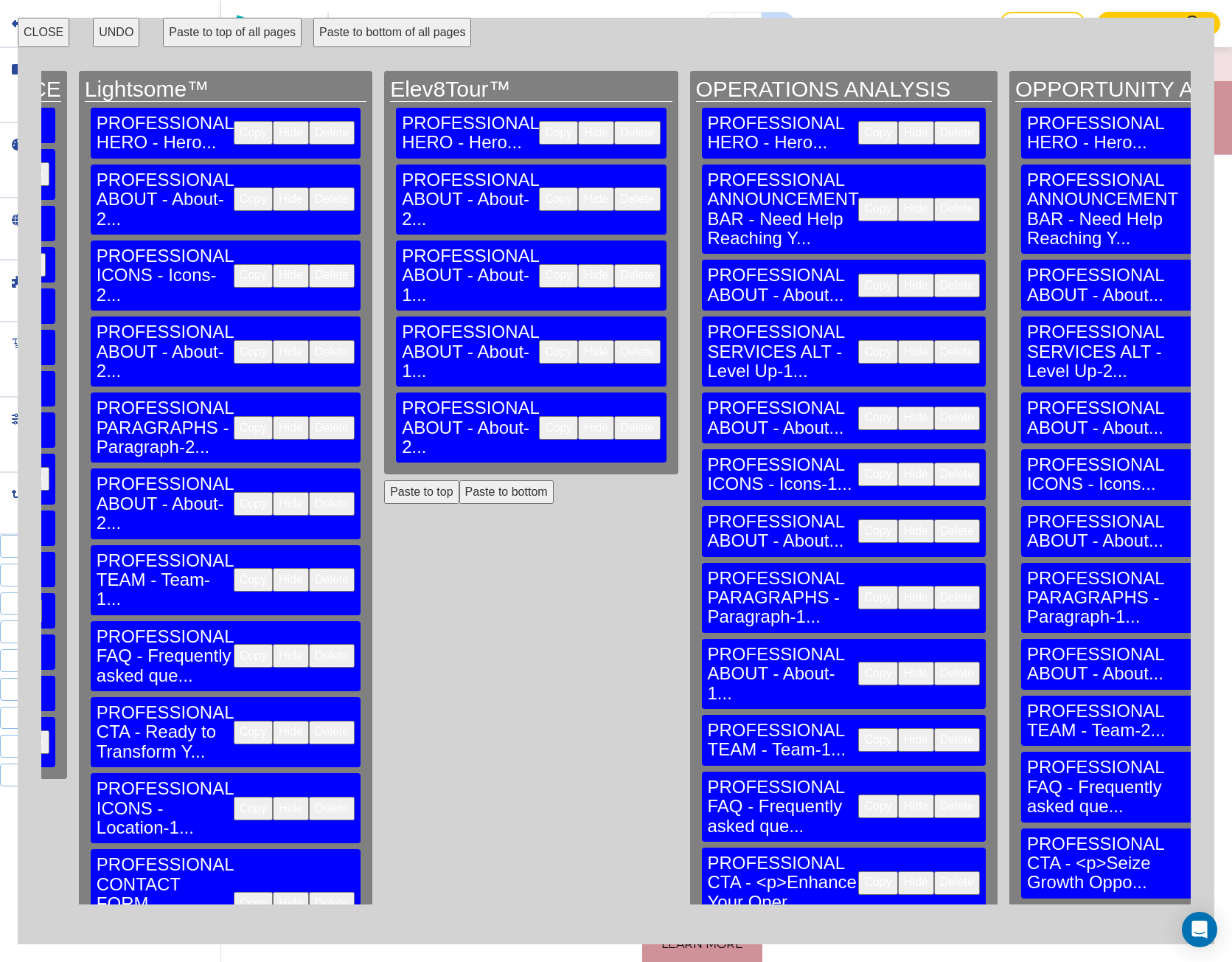
click at [459, 481] on button "Paste to bottom" at bounding box center [506, 492] width 94 height 24
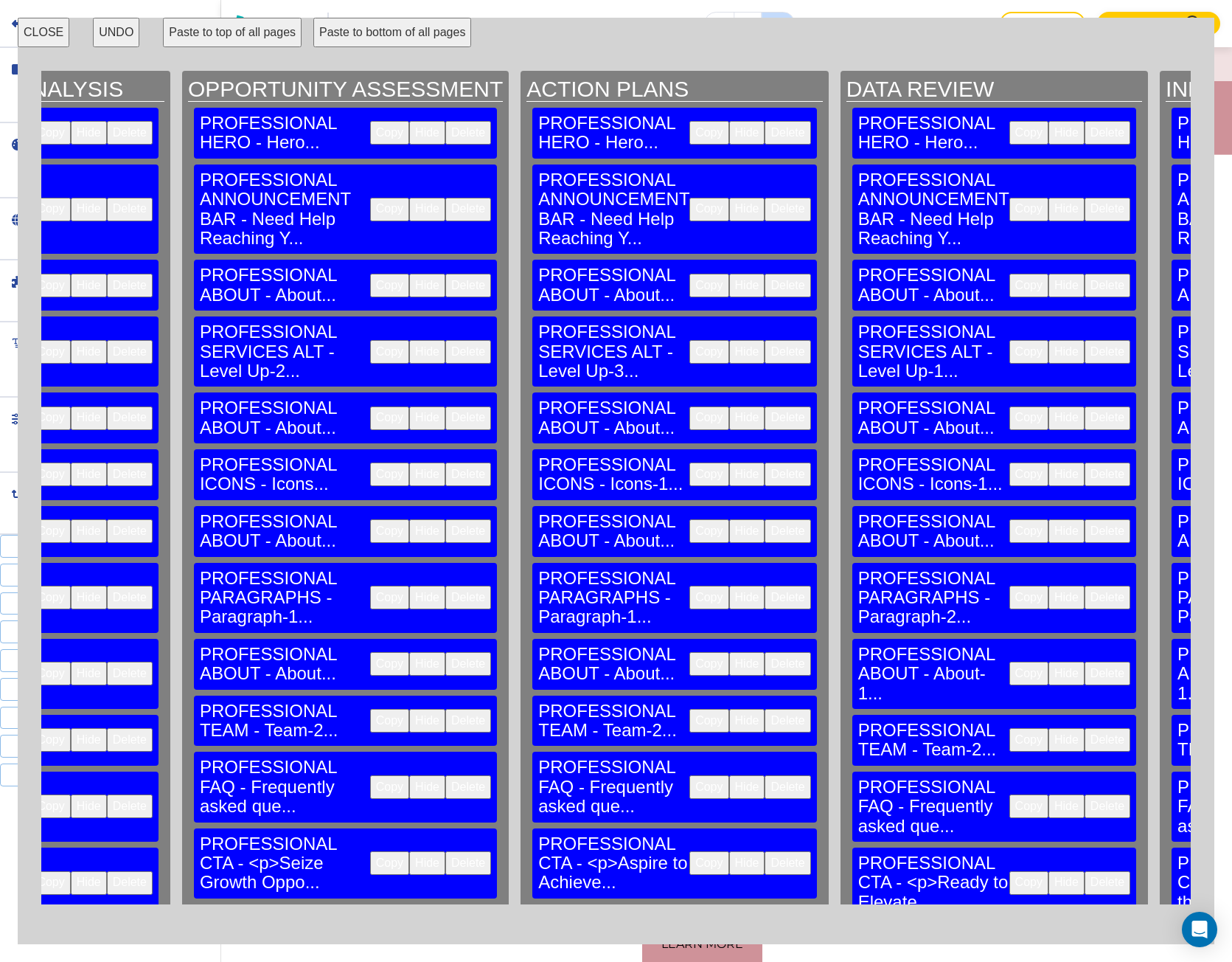
scroll to position [0, 2877]
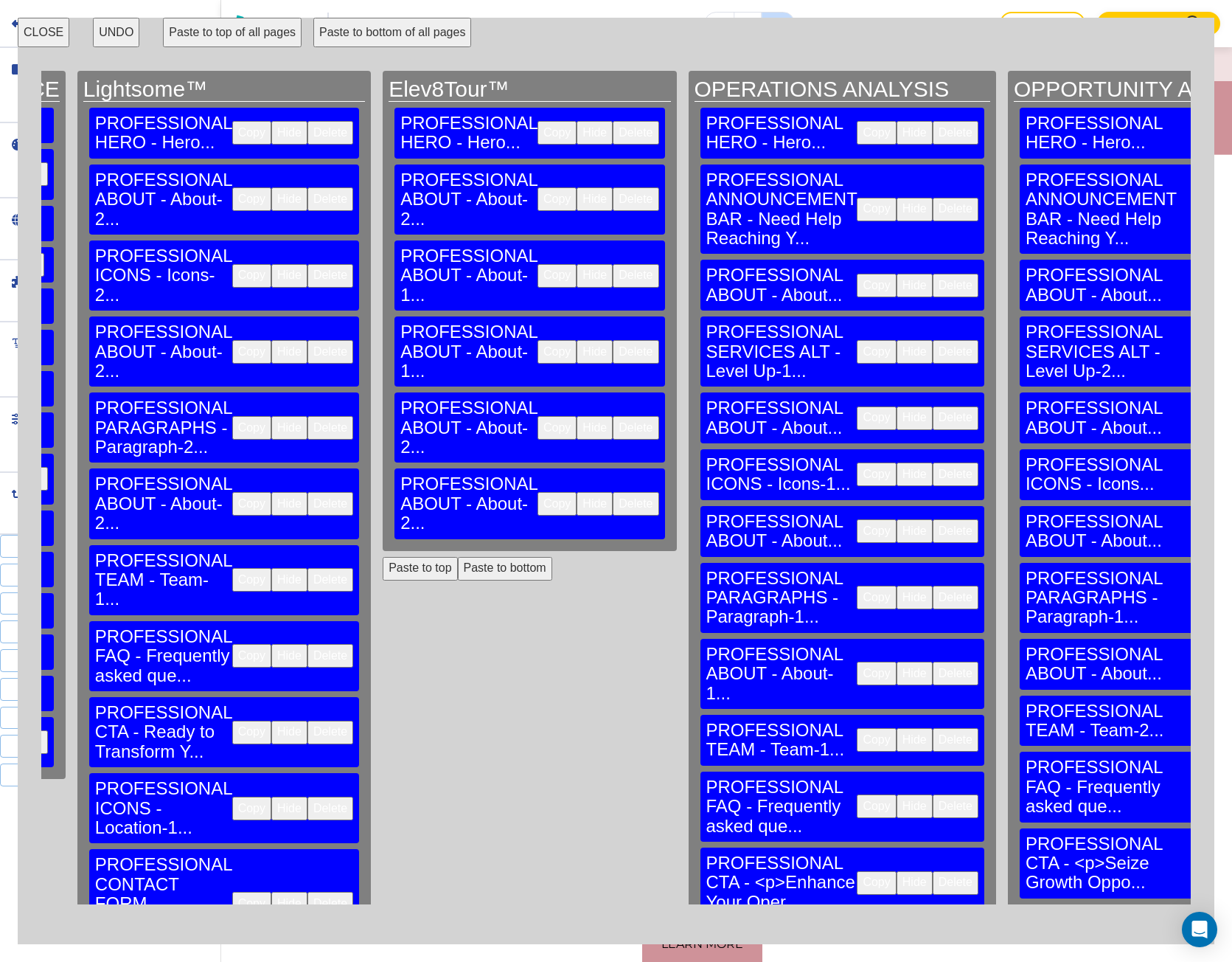
scroll to position [0, 1992]
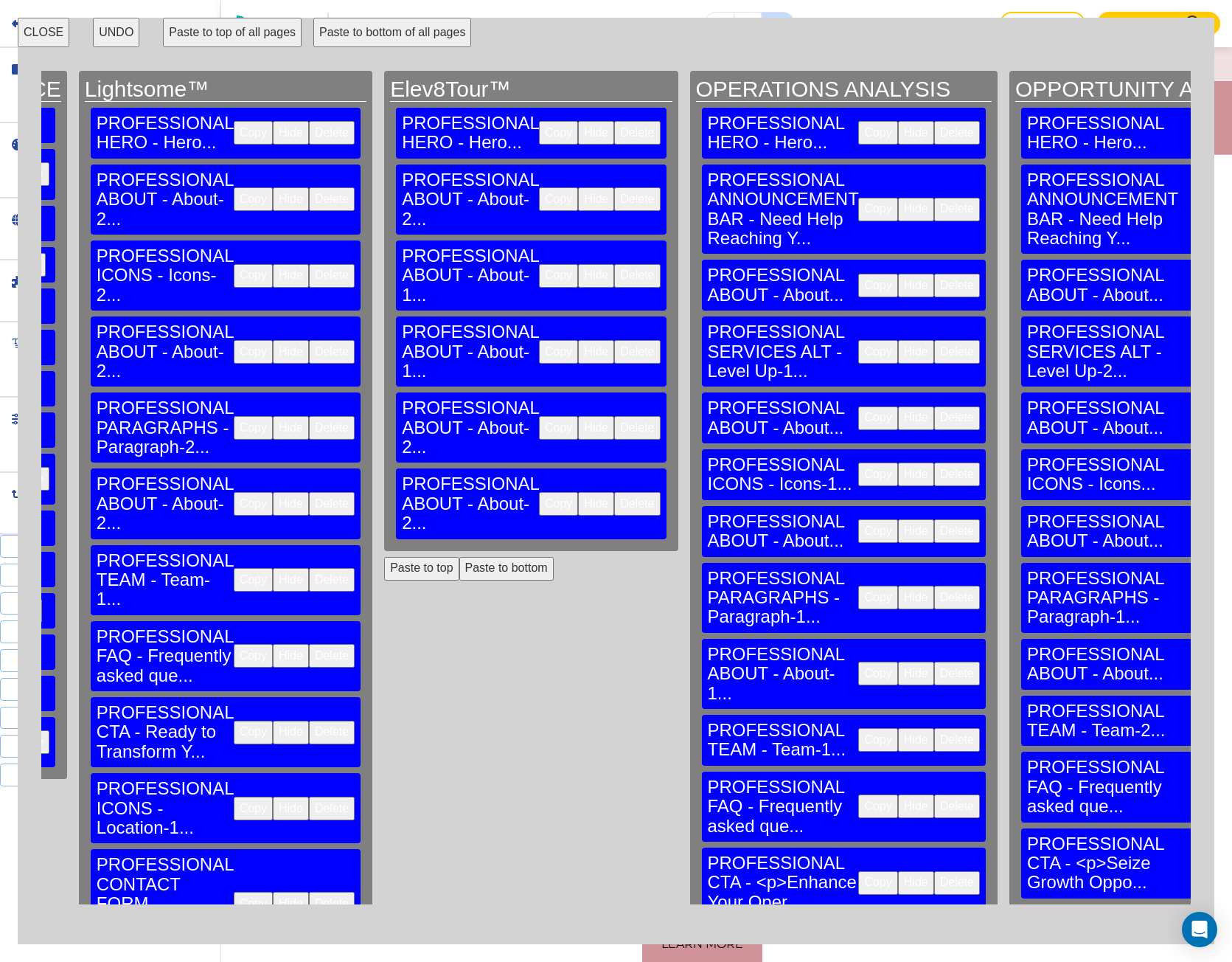
click at [459, 557] on button "Paste to bottom" at bounding box center [506, 568] width 94 height 24
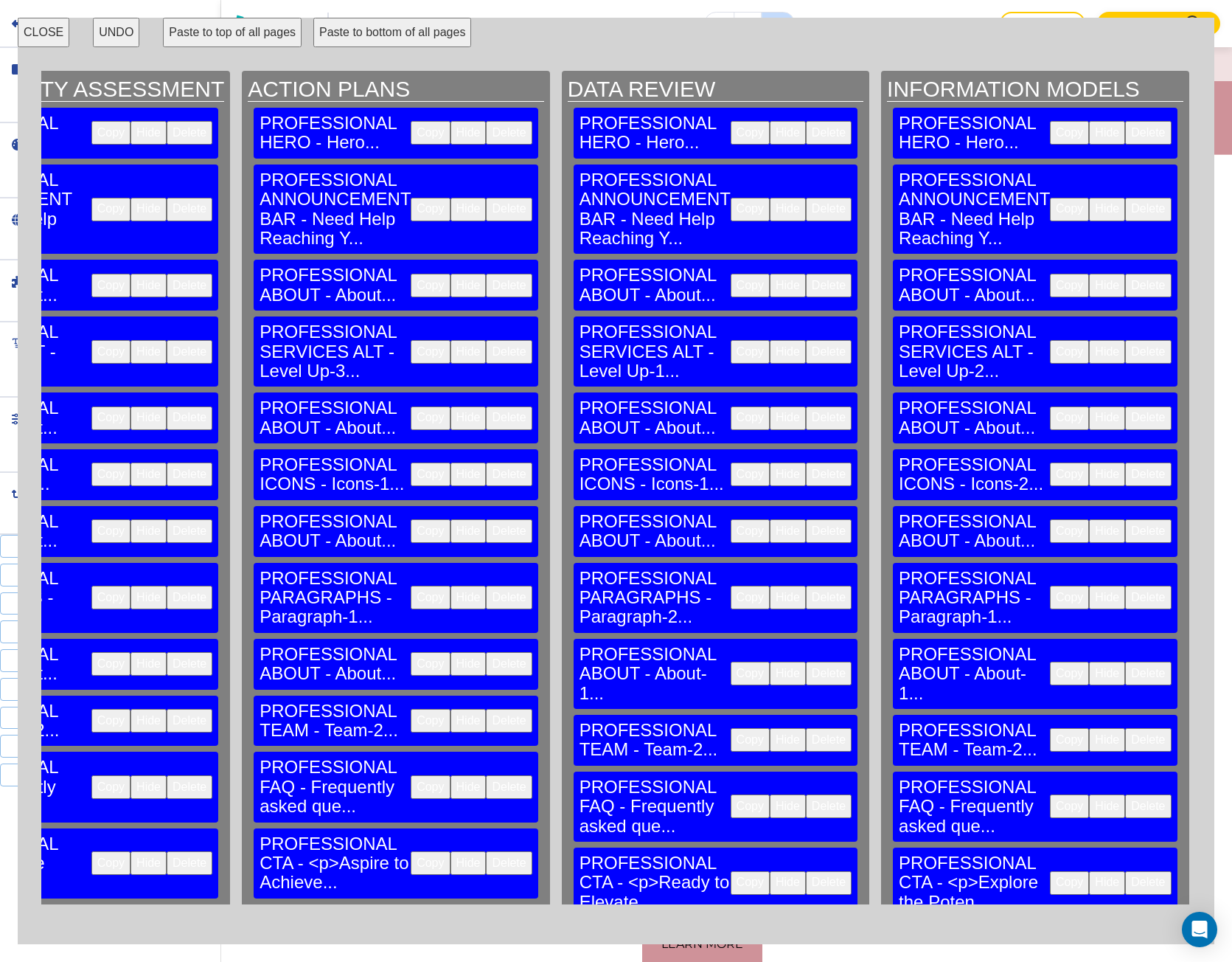
scroll to position [0, 3171]
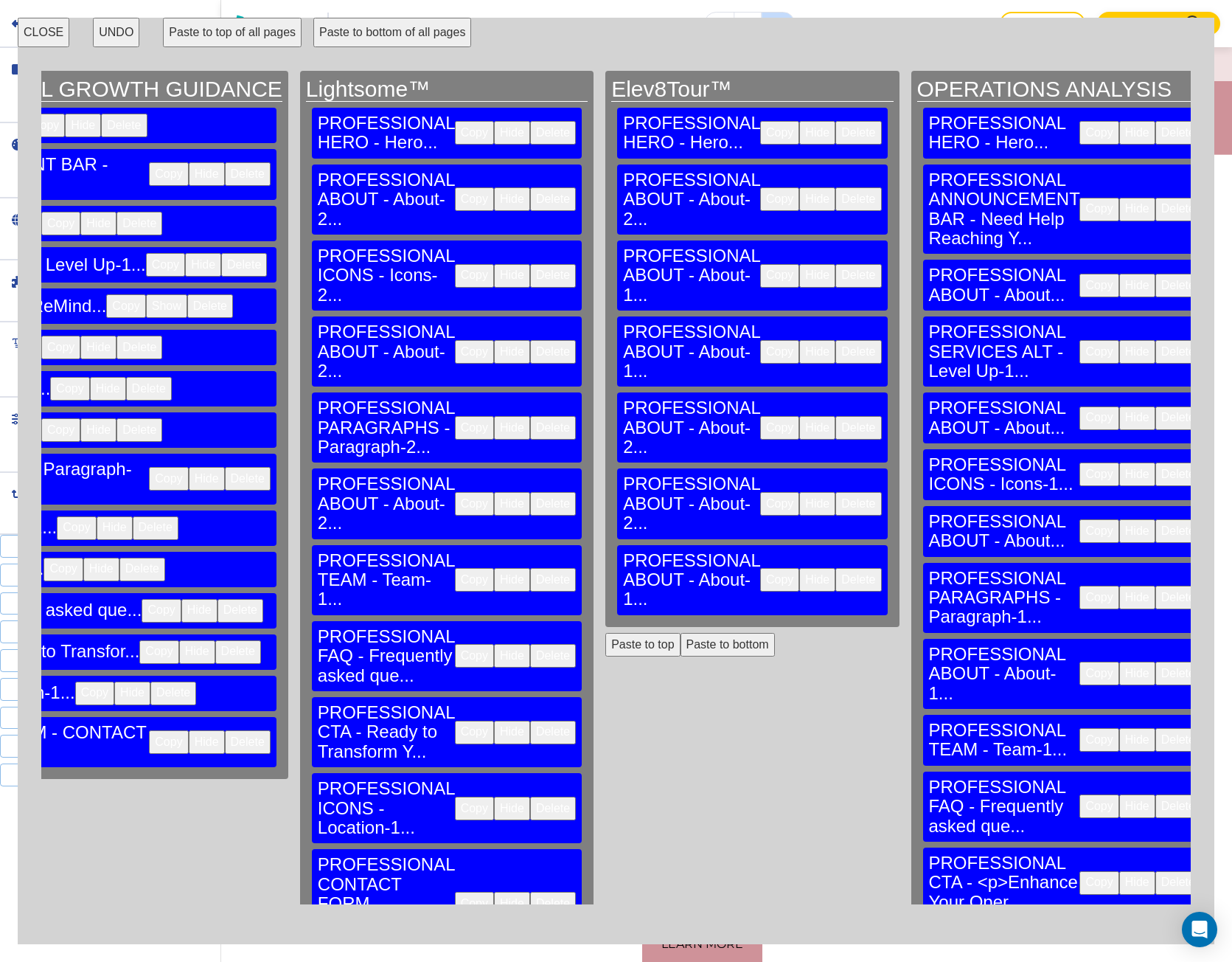
click at [681, 633] on button "Paste to bottom" at bounding box center [728, 644] width 94 height 24
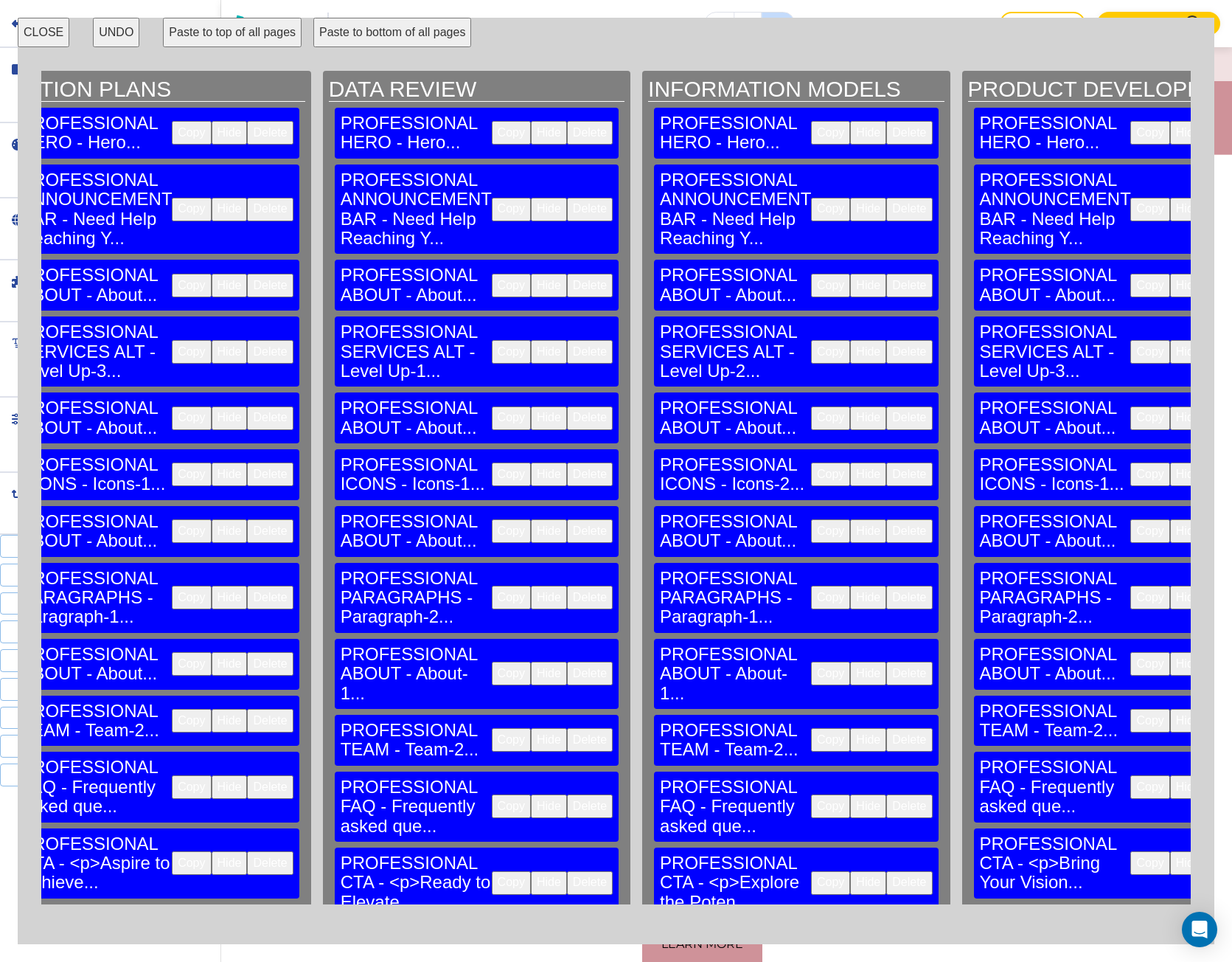
scroll to position [0, 3392]
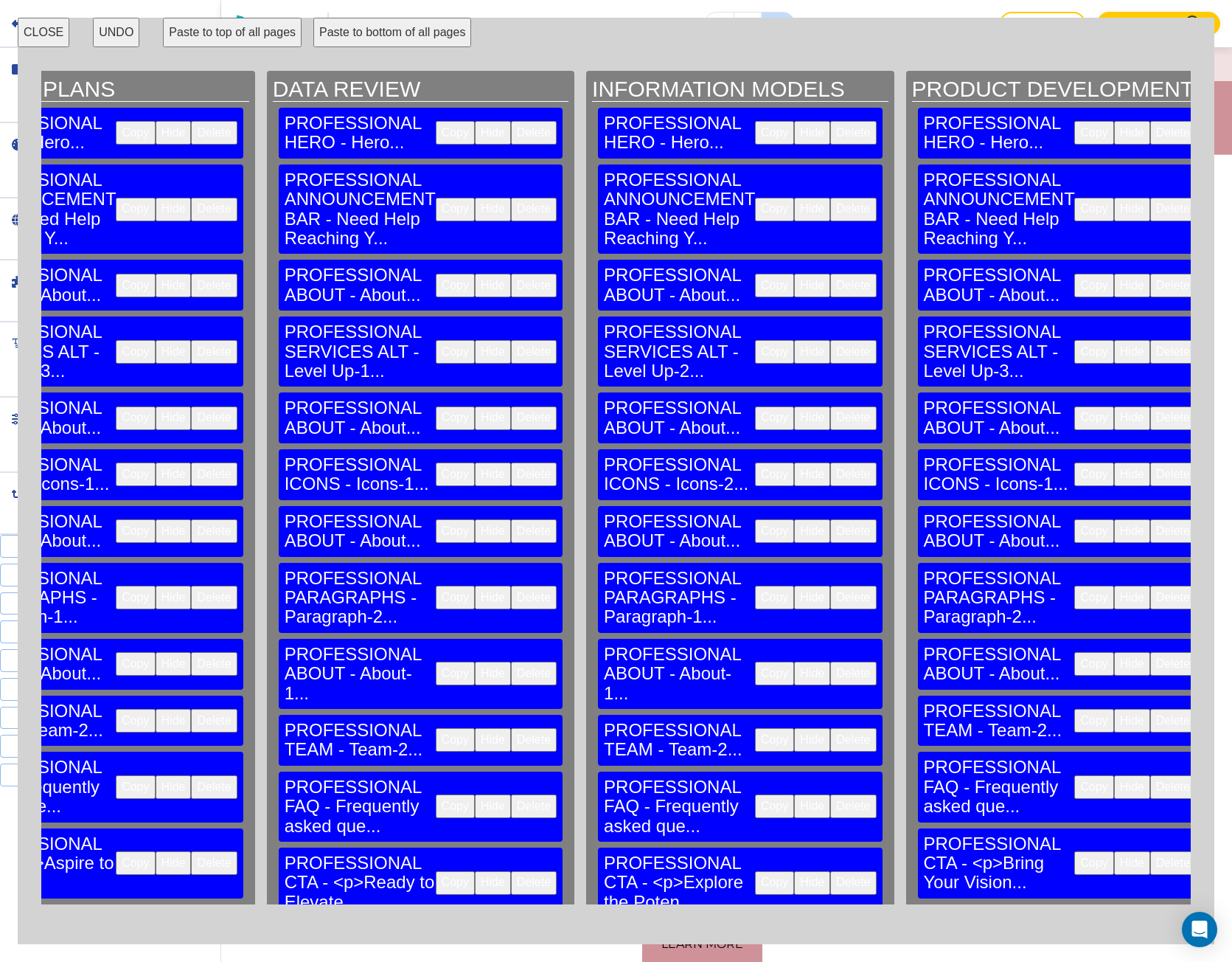
click at [47, 32] on button "CLOSE" at bounding box center [43, 33] width 52 height 29
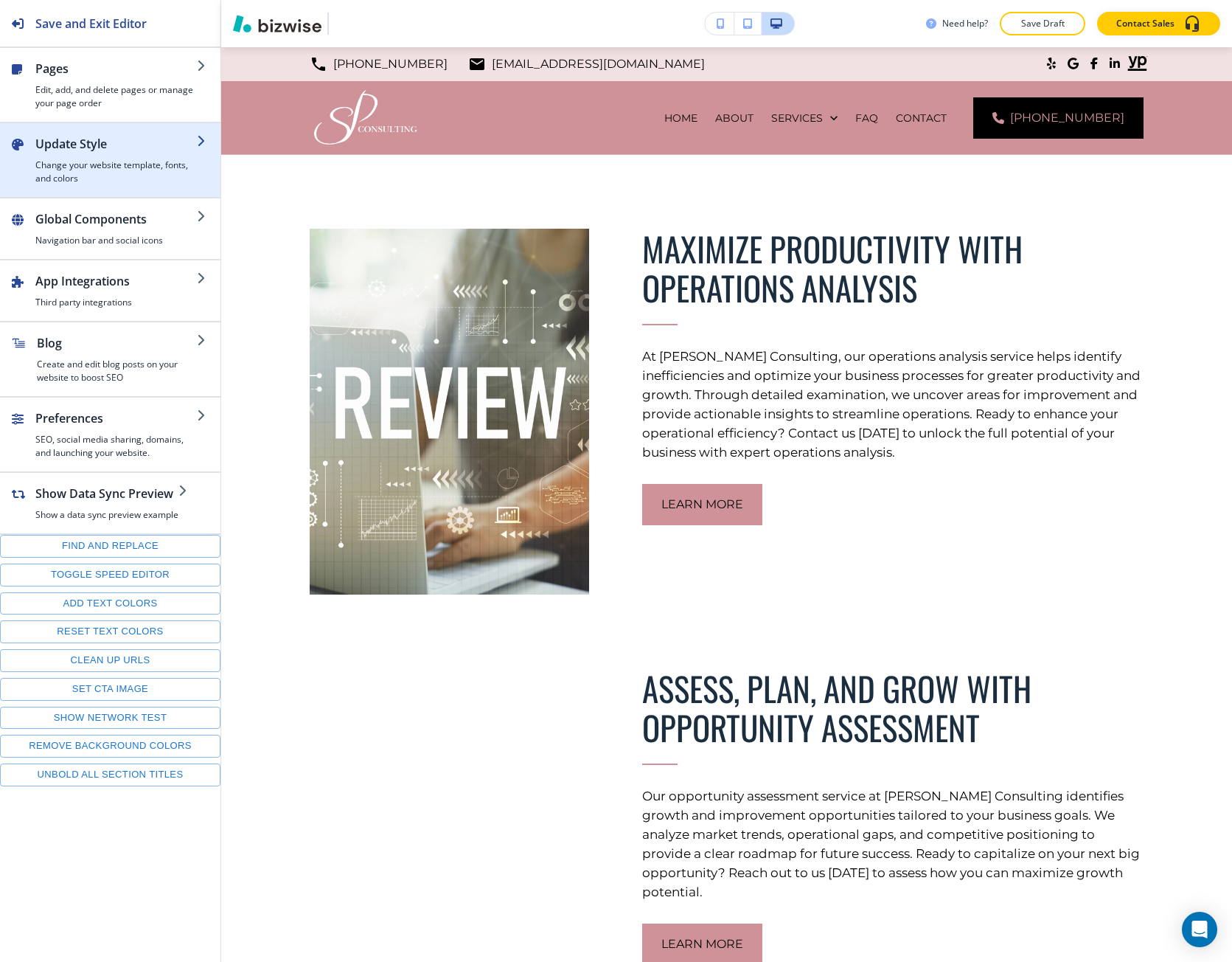
click at [118, 147] on h2 "Update Style" at bounding box center [115, 144] width 161 height 18
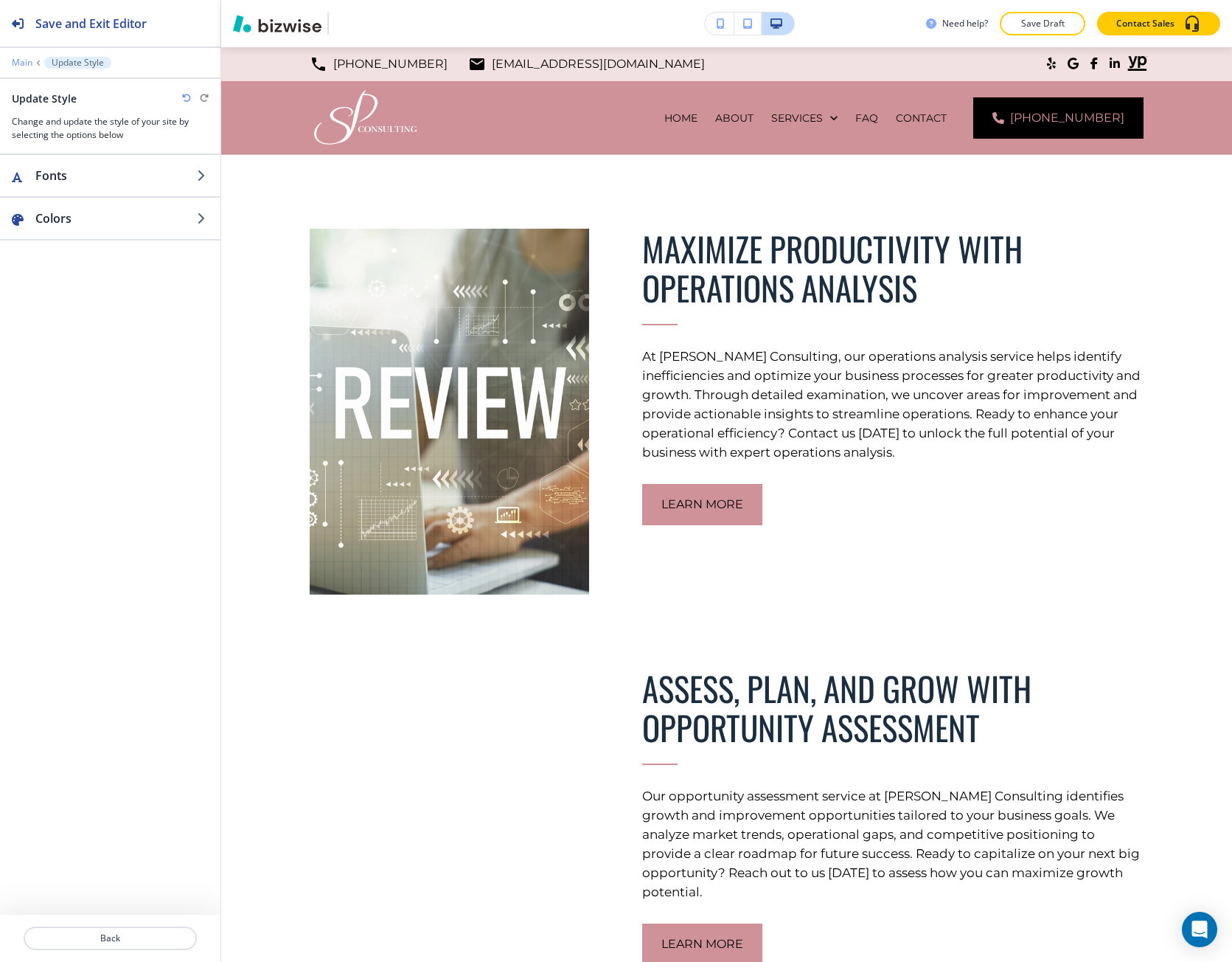
click at [20, 61] on p "Main" at bounding box center [21, 62] width 20 height 11
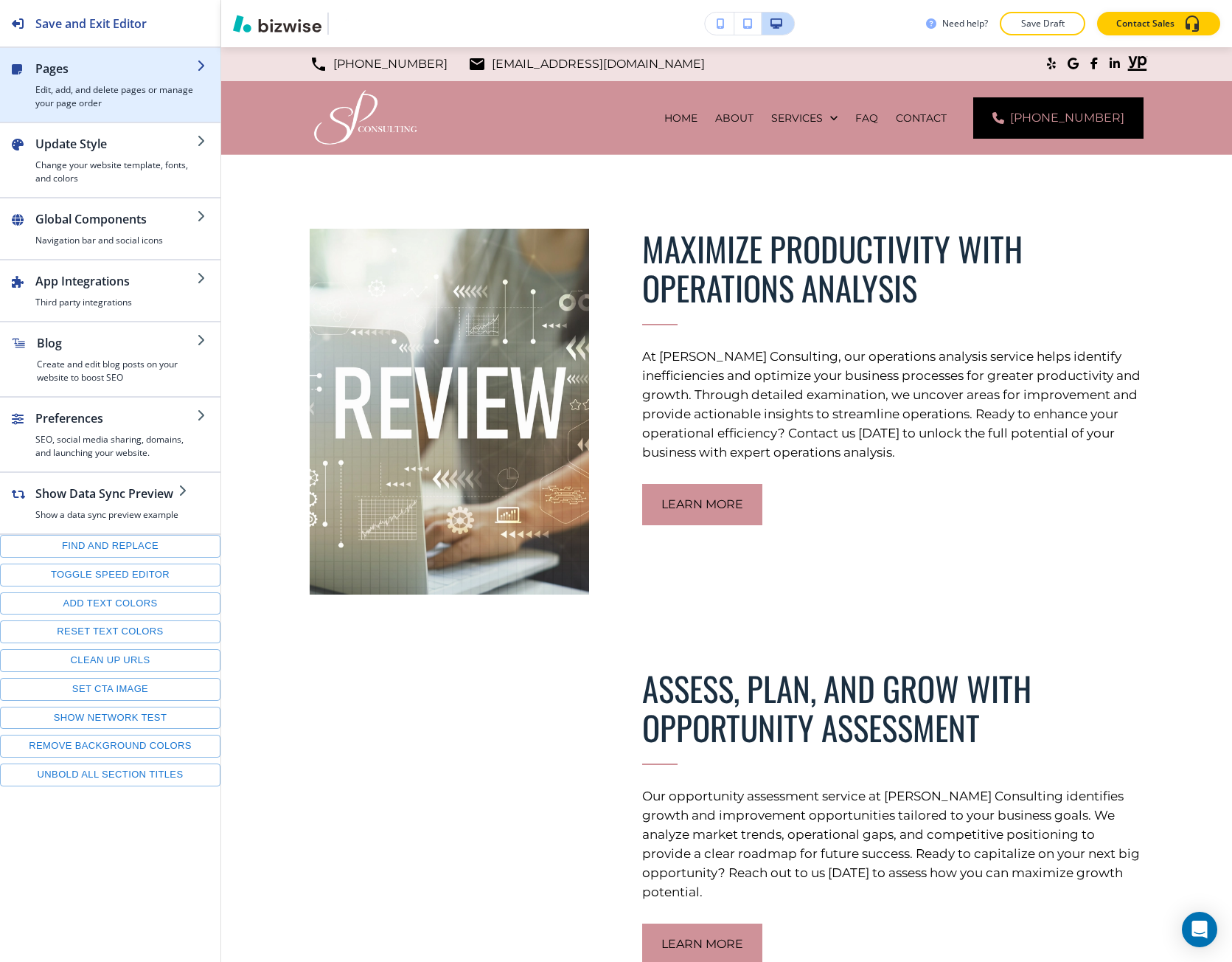
click at [86, 104] on h4 "Edit, add, and delete pages or manage your page order" at bounding box center [115, 97] width 161 height 26
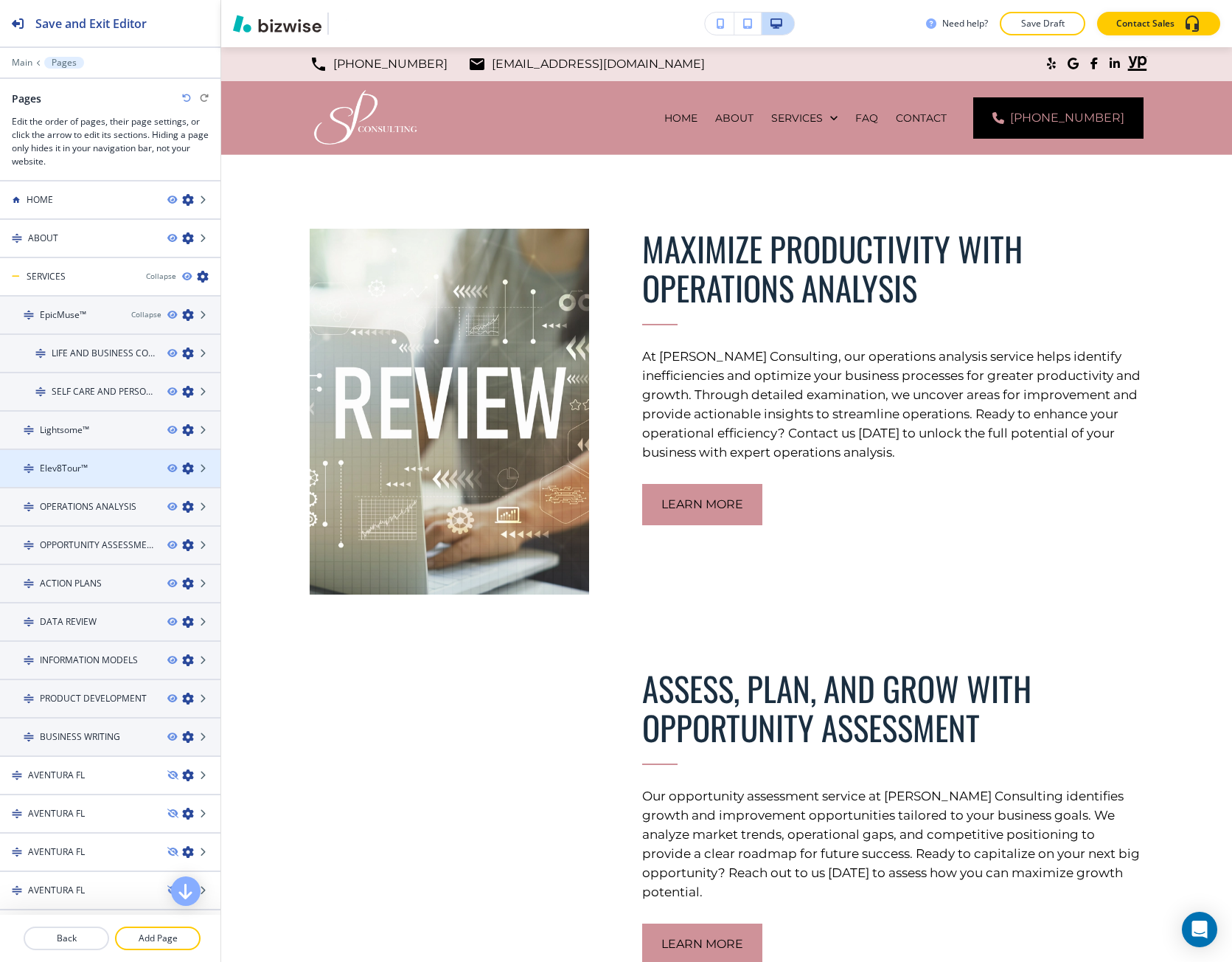
click at [85, 467] on h4 "Elev8Tour™" at bounding box center [64, 468] width 48 height 13
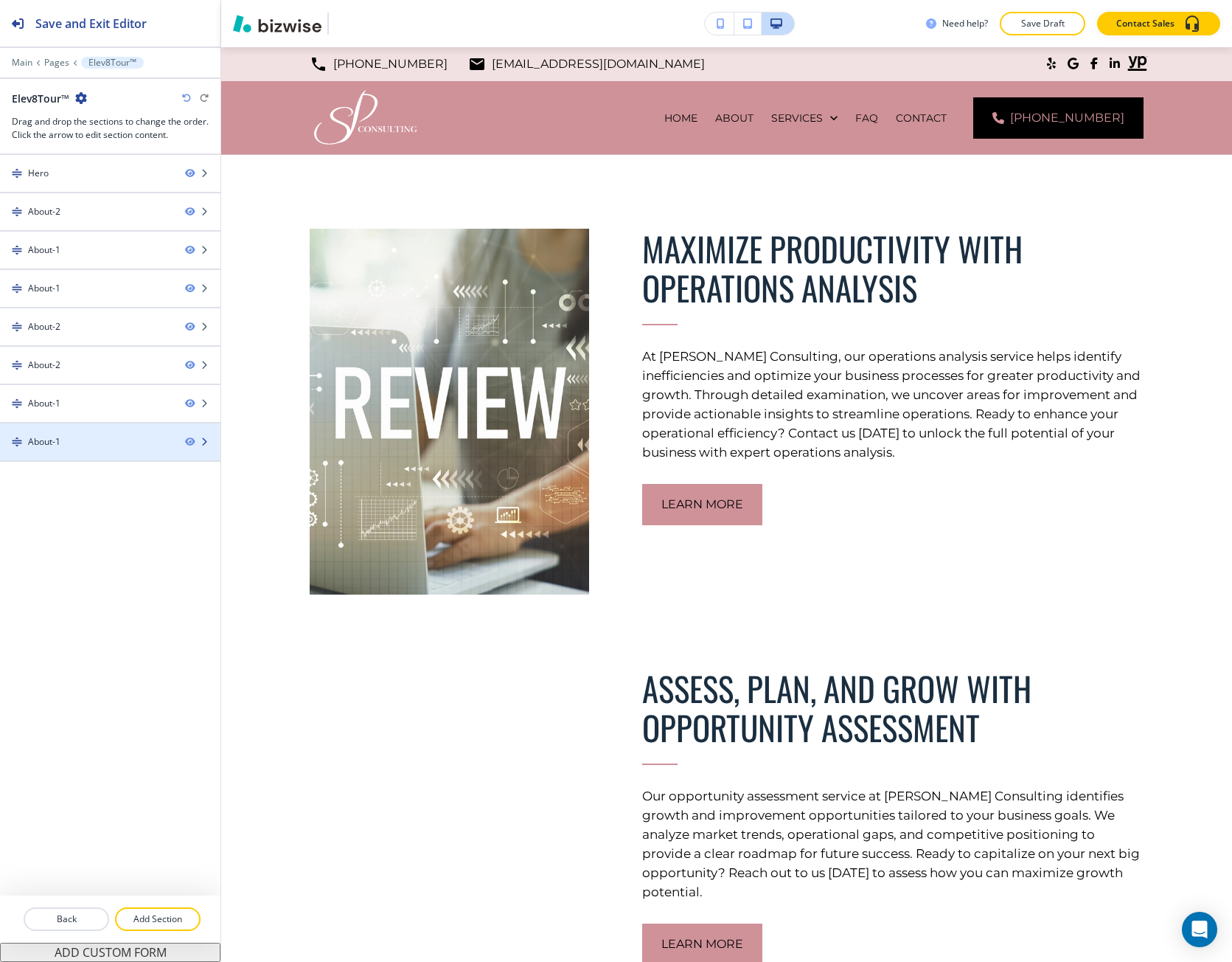
click at [82, 440] on div "About-1" at bounding box center [87, 442] width 174 height 13
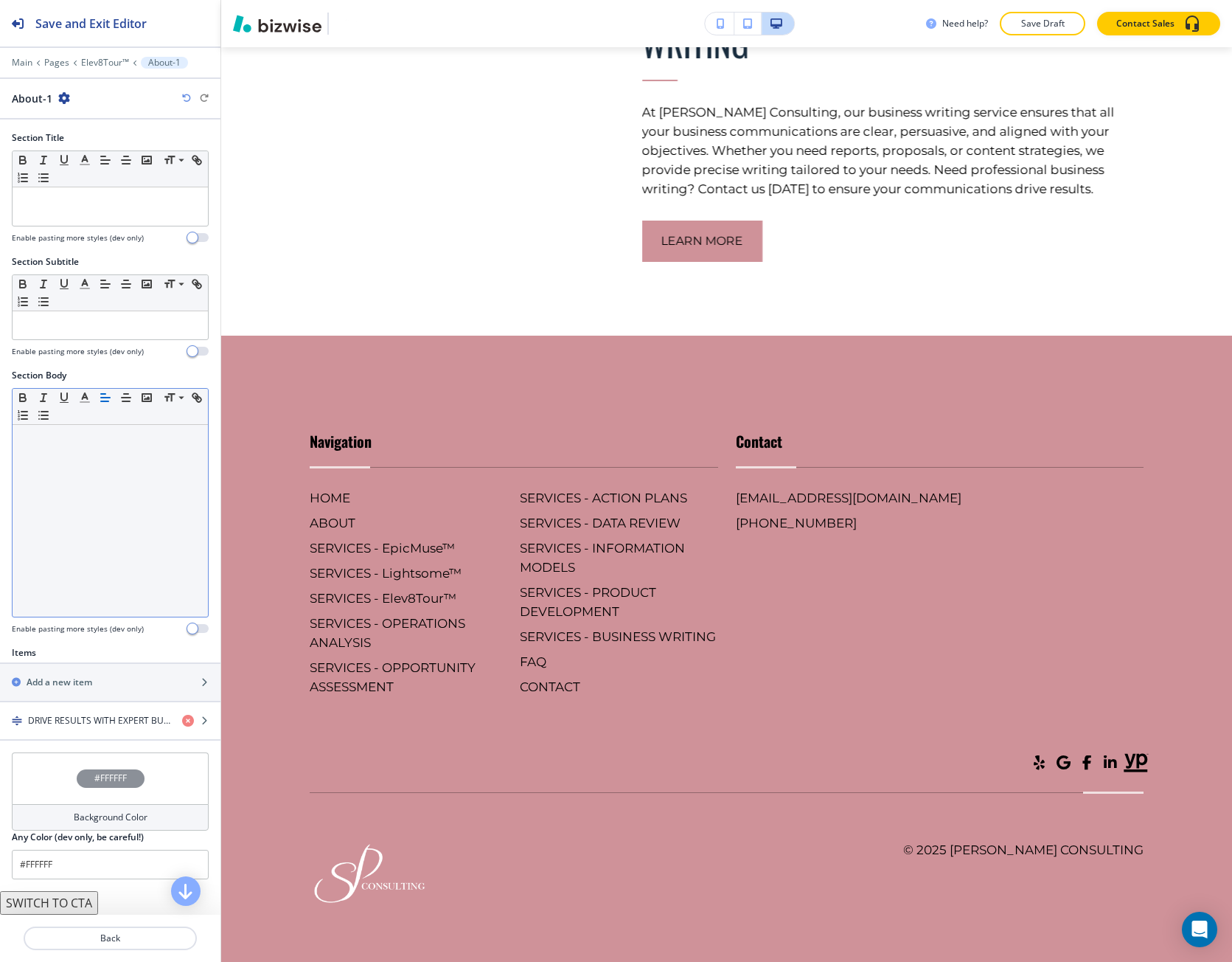
scroll to position [2543, 0]
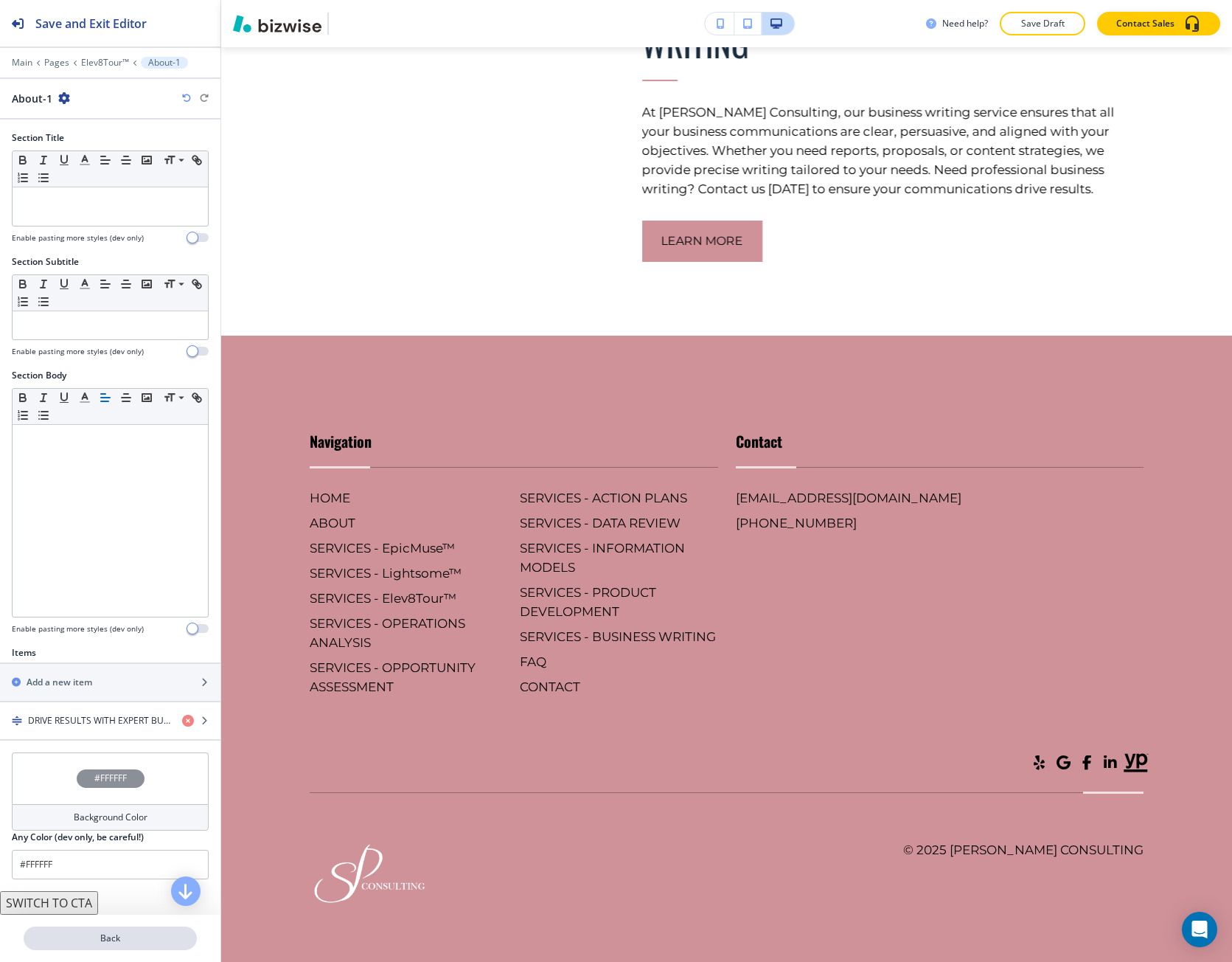
click at [115, 947] on button "Back" at bounding box center [111, 938] width 174 height 24
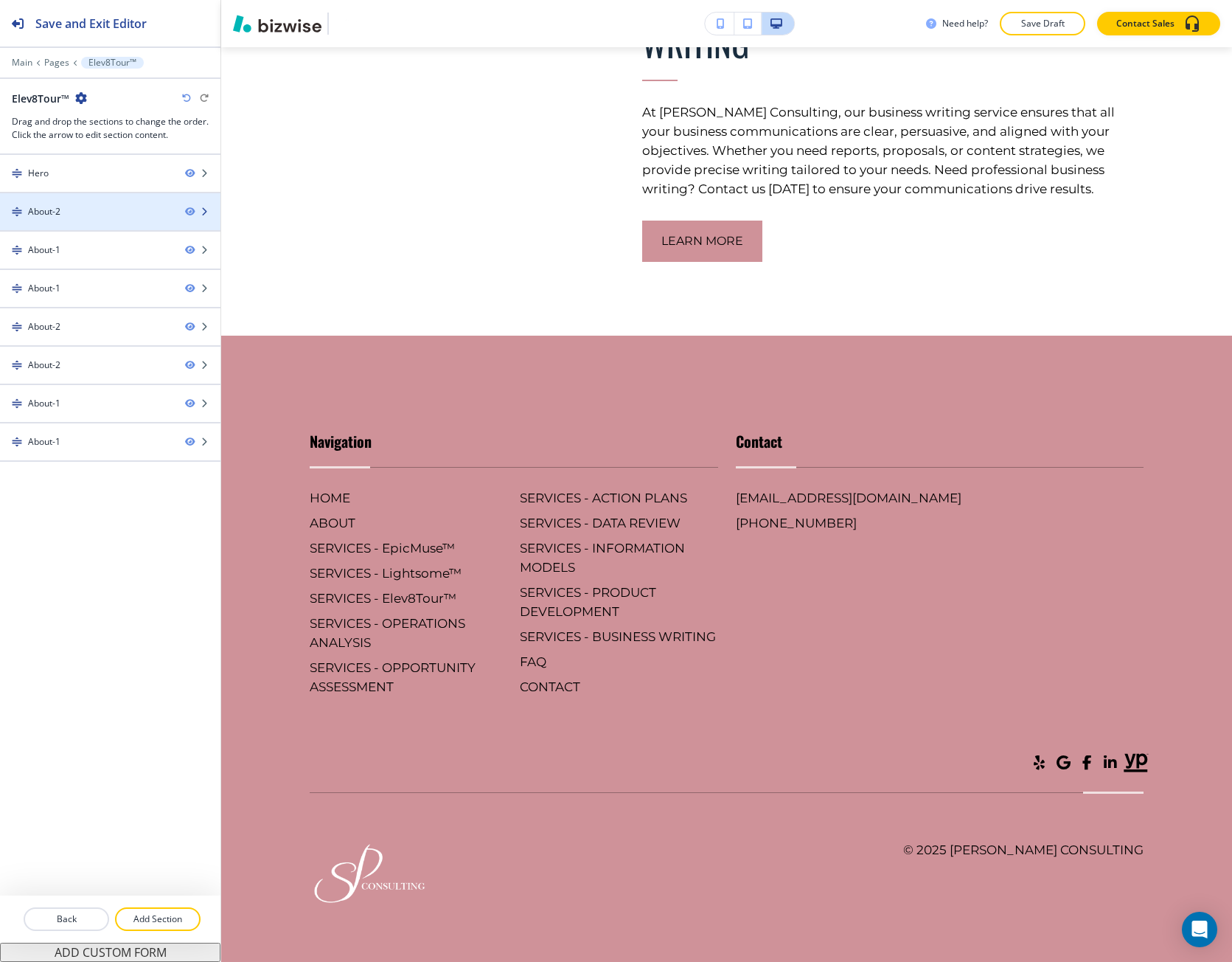
click at [95, 215] on div "About-2" at bounding box center [87, 211] width 174 height 13
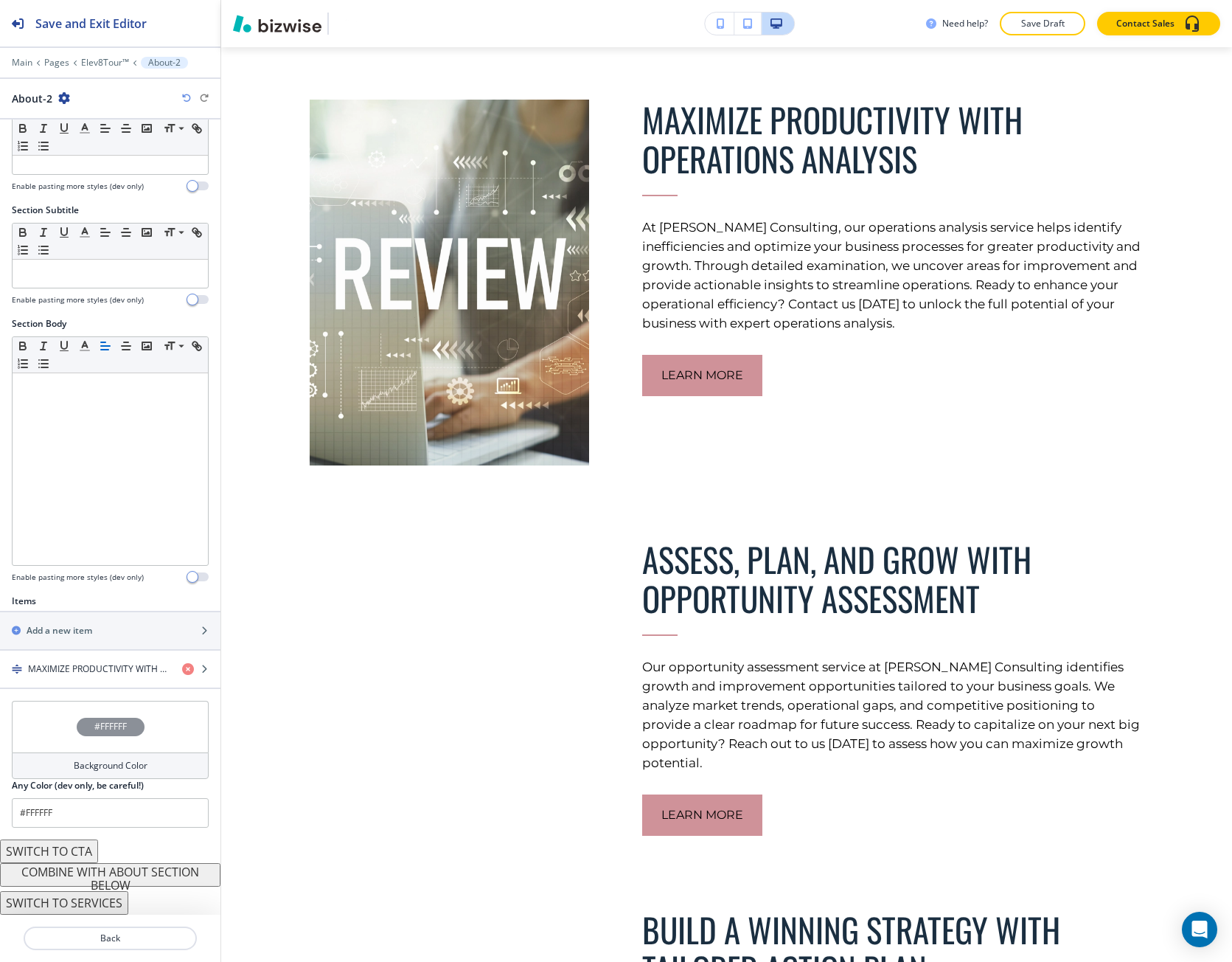
scroll to position [108, 0]
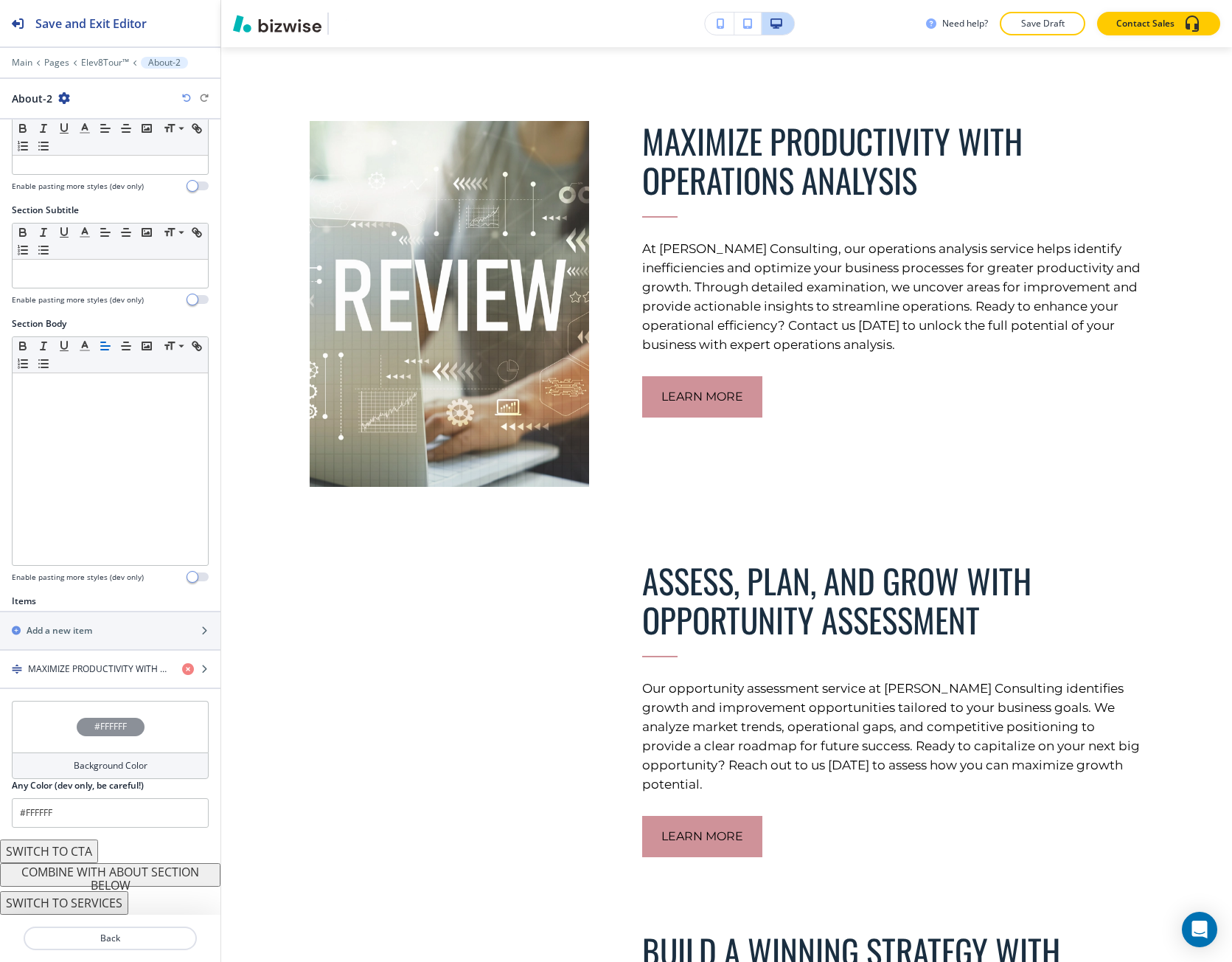
click at [108, 878] on button "COMBINE WITH ABOUT SECTION BELOW" at bounding box center [110, 874] width 220 height 24
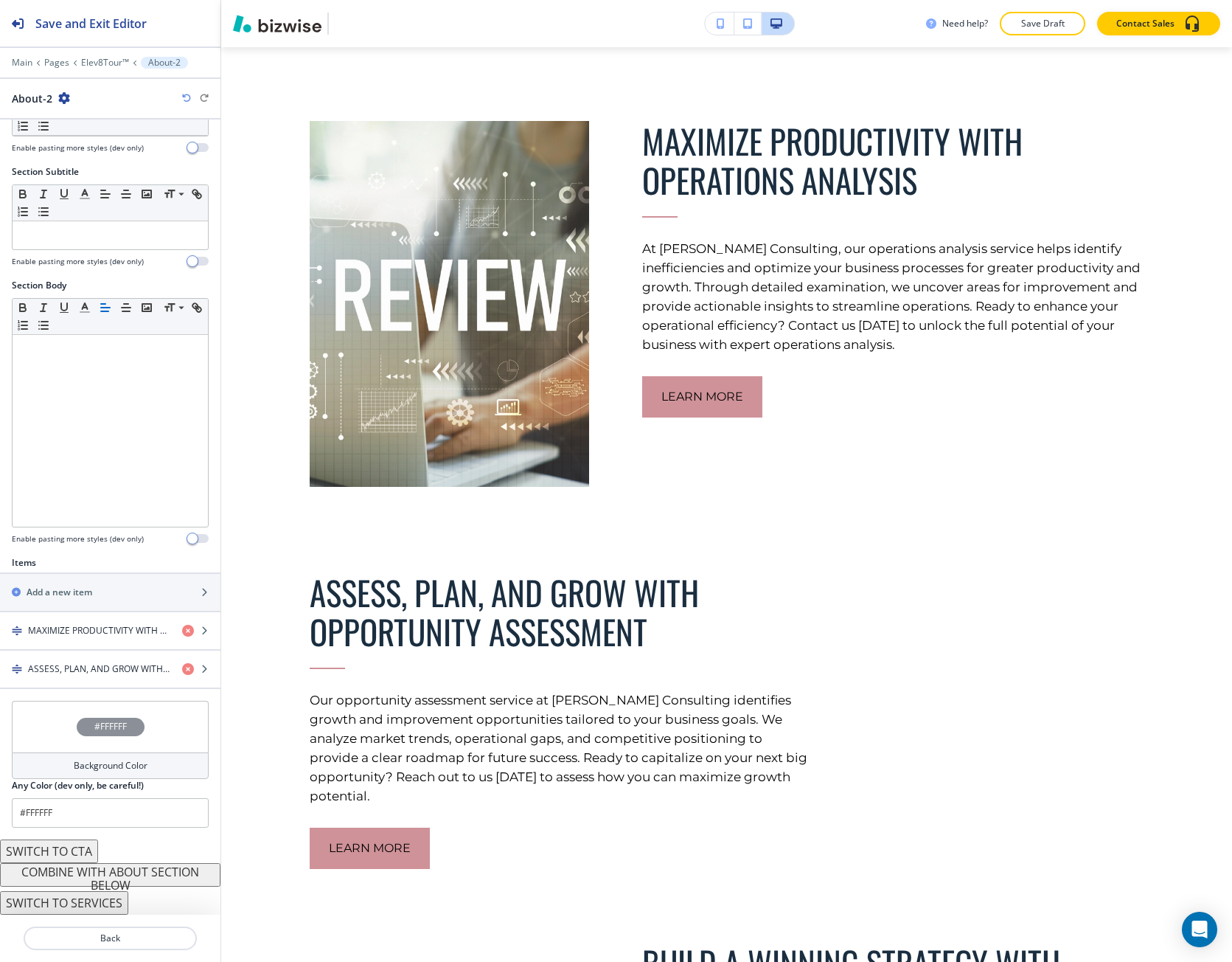
click at [105, 867] on button "COMBINE WITH ABOUT SECTION BELOW" at bounding box center [110, 874] width 220 height 24
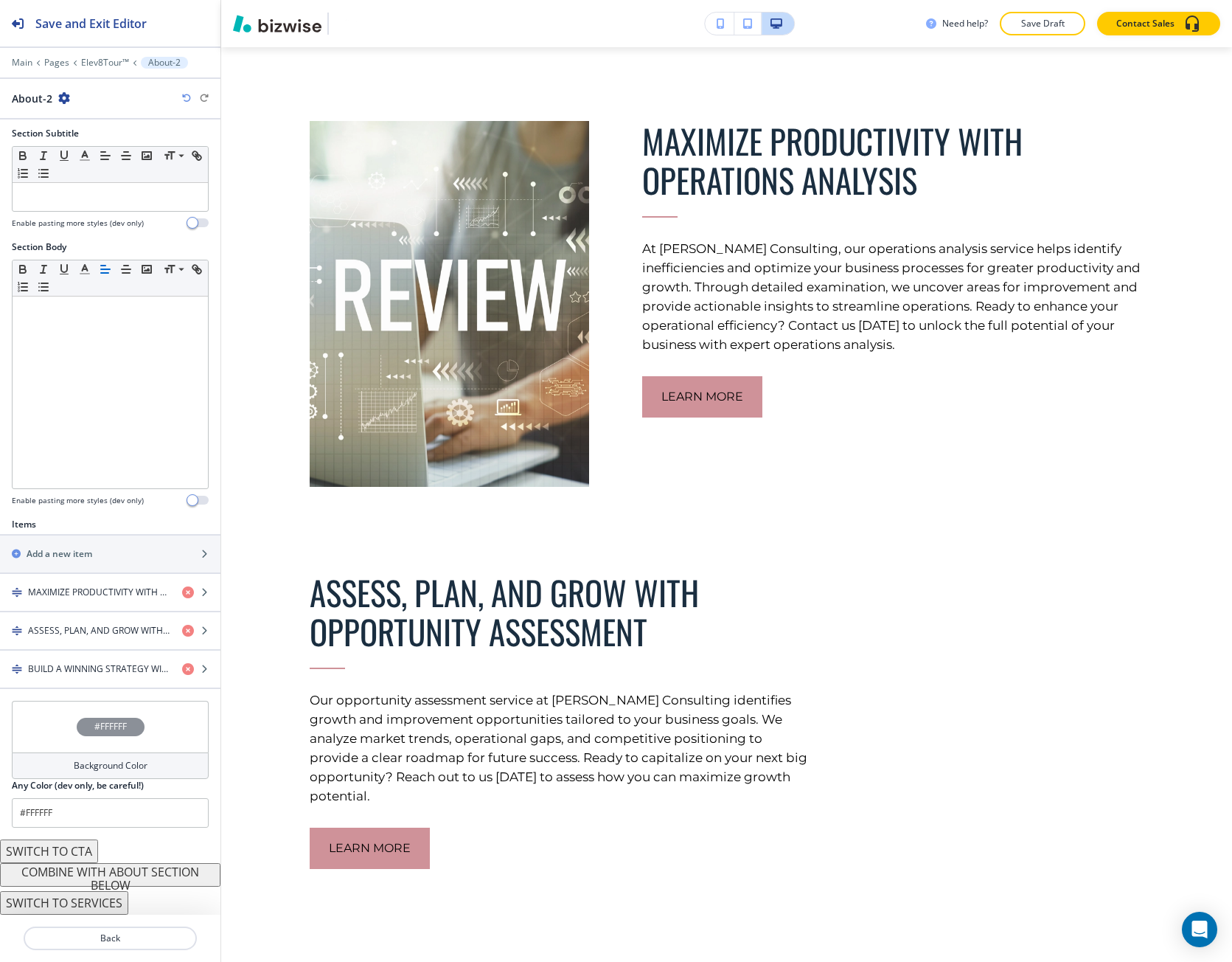
click at [105, 867] on button "COMBINE WITH ABOUT SECTION BELOW" at bounding box center [110, 874] width 220 height 24
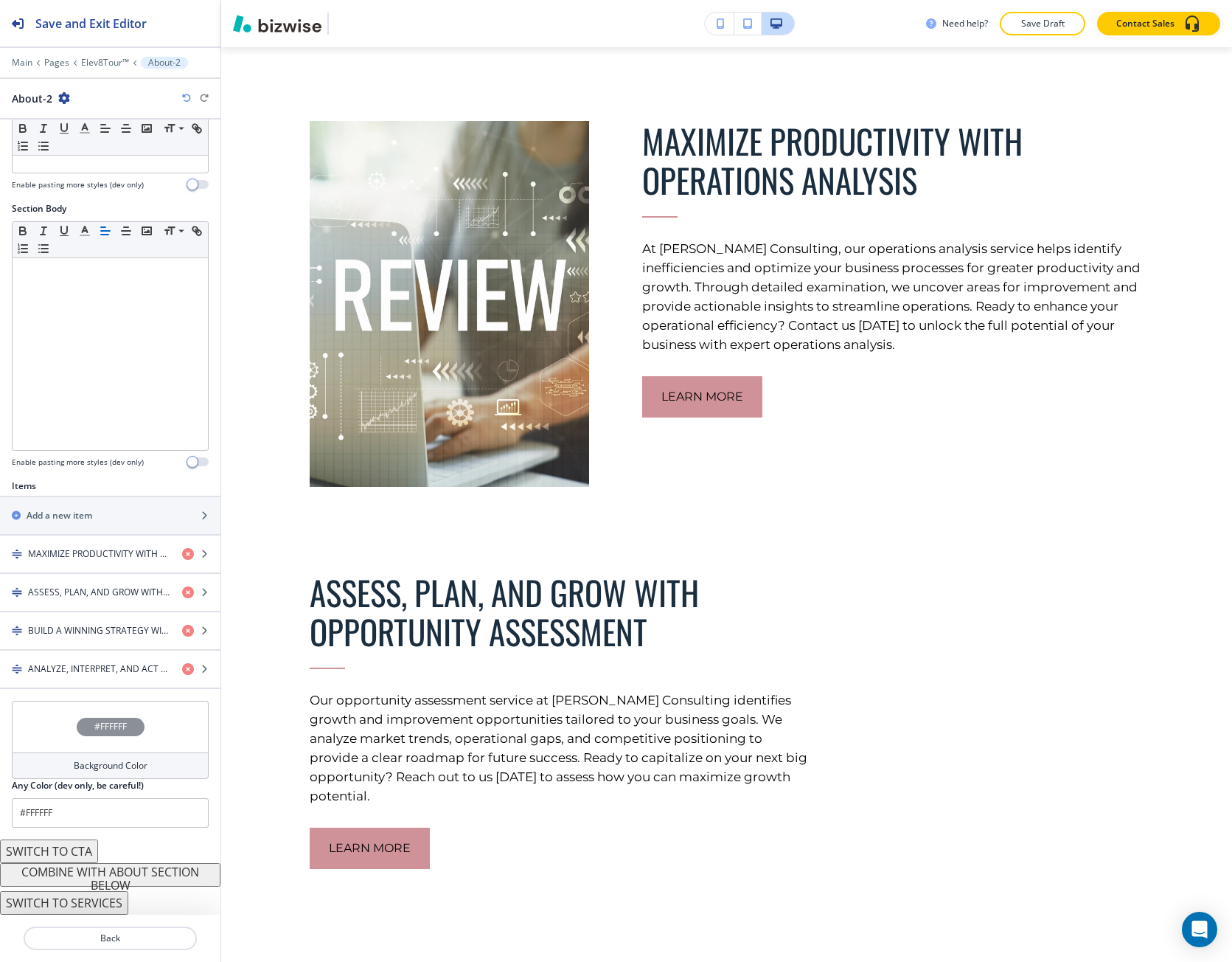
click at [124, 877] on button "COMBINE WITH ABOUT SECTION BELOW" at bounding box center [110, 874] width 220 height 24
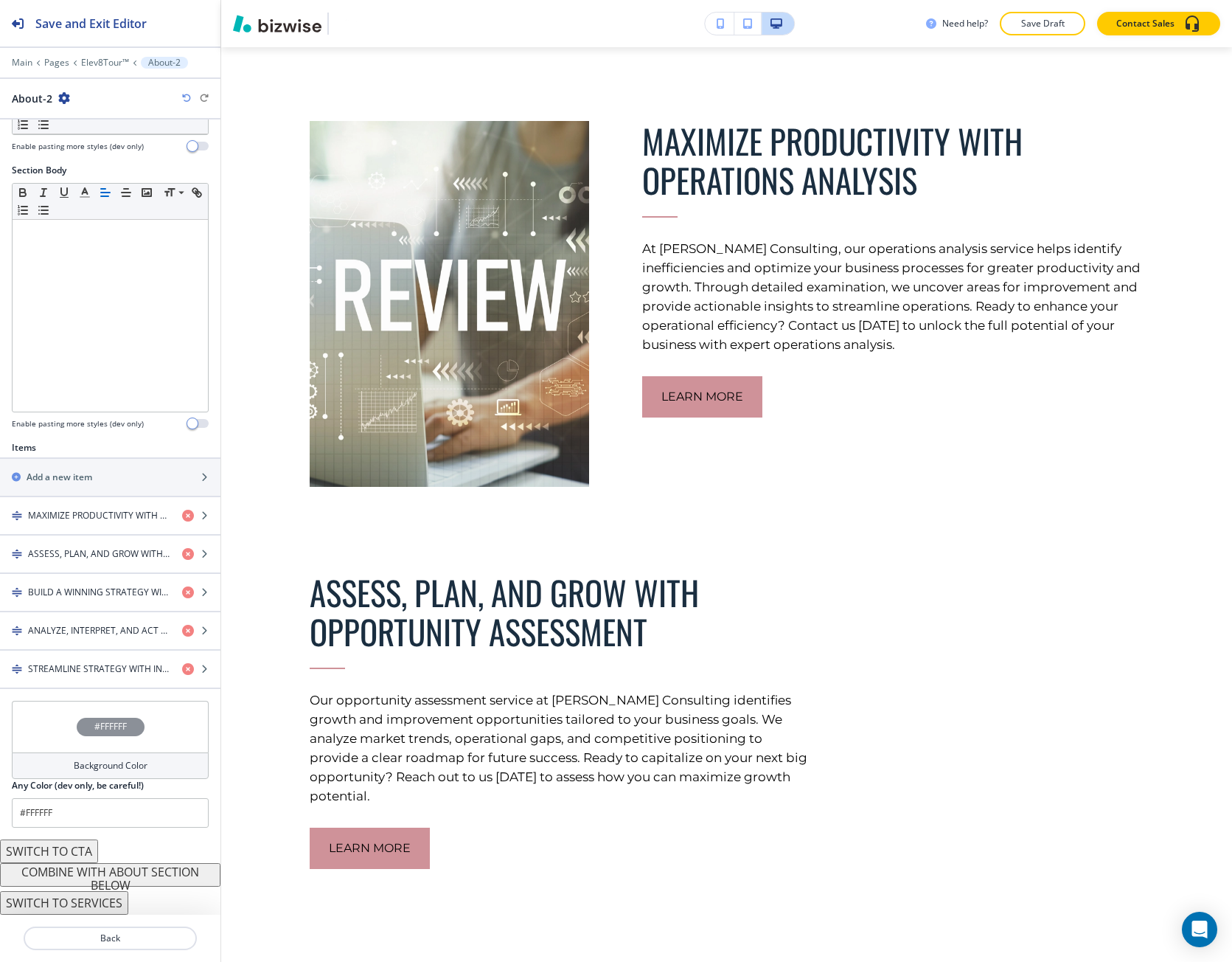
click at [124, 876] on button "COMBINE WITH ABOUT SECTION BELOW" at bounding box center [110, 874] width 220 height 24
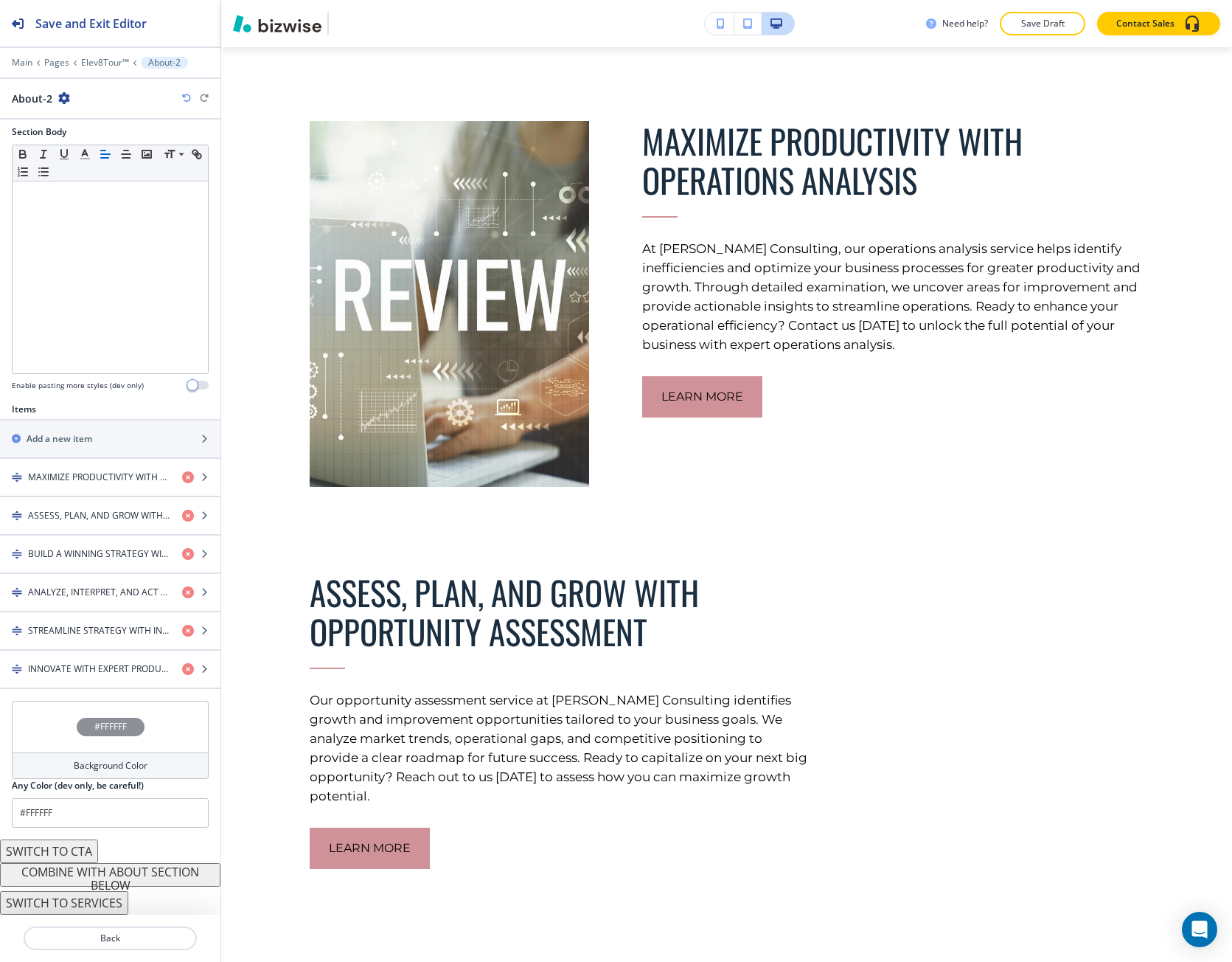
click at [124, 875] on button "COMBINE WITH ABOUT SECTION BELOW" at bounding box center [110, 874] width 220 height 24
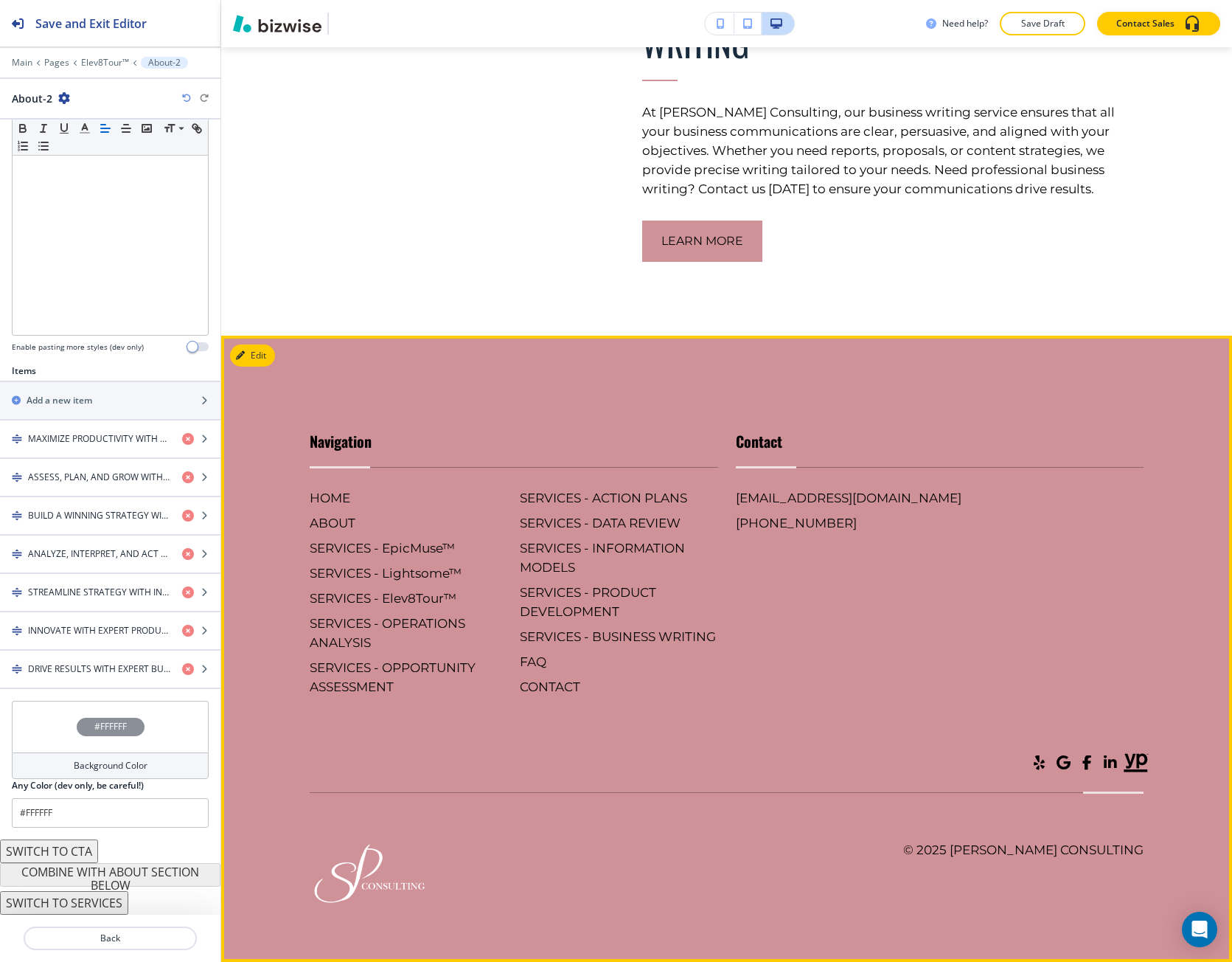
scroll to position [2821, 0]
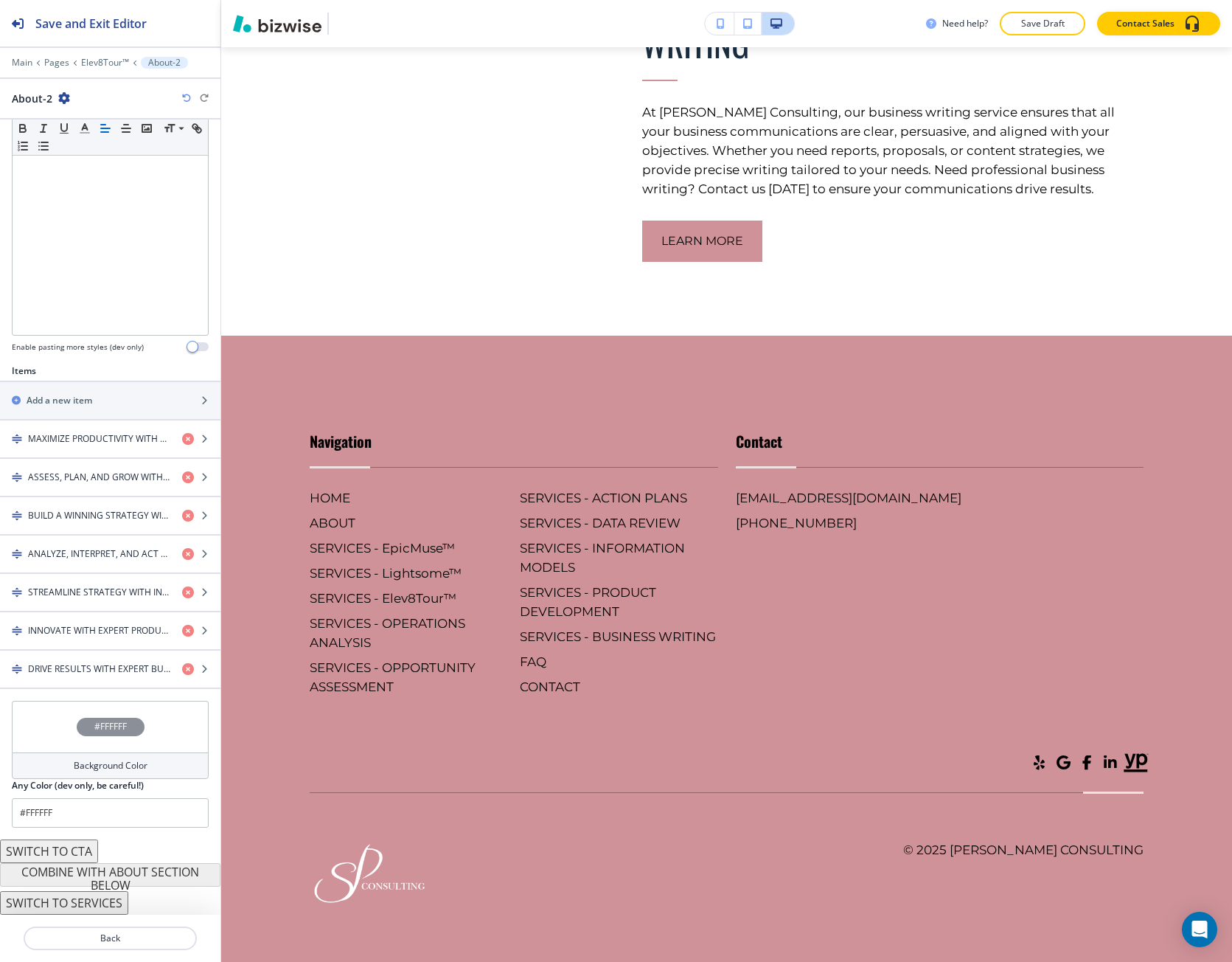
click at [47, 726] on div "#FFFFFF" at bounding box center [110, 726] width 197 height 52
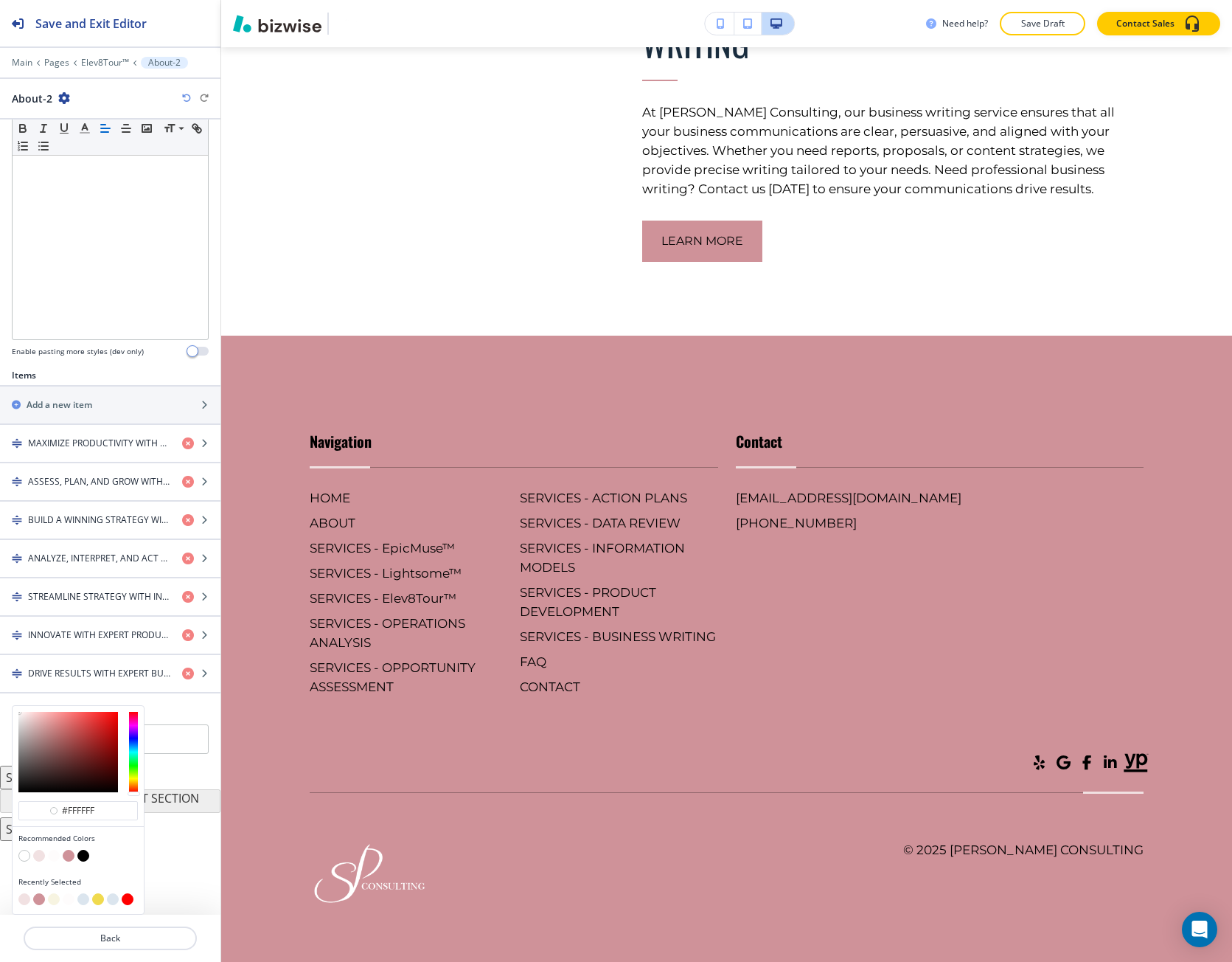
scroll to position [278, 0]
click at [42, 856] on button "button" at bounding box center [39, 856] width 11 height 11
type input "#f1e1e2"
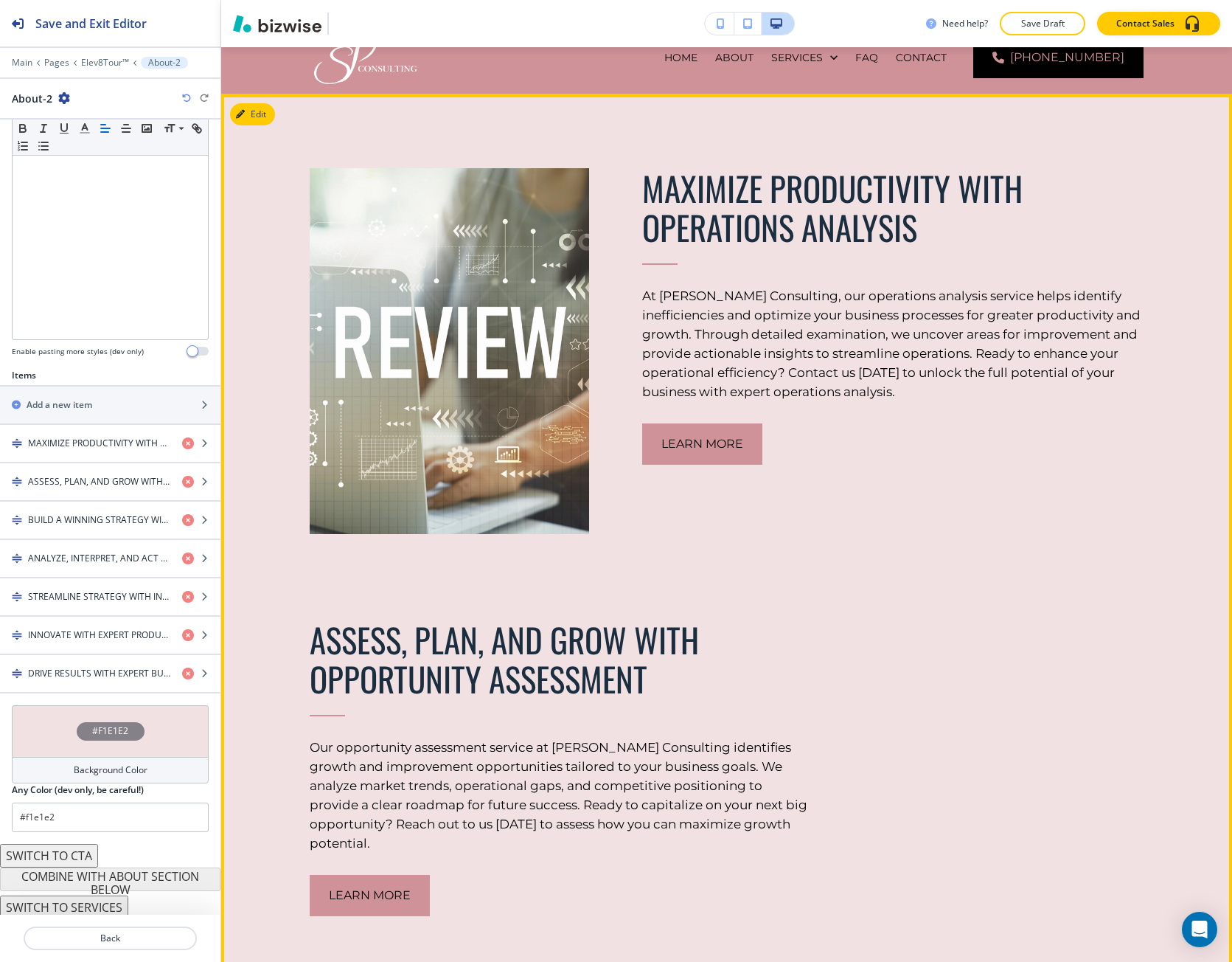
scroll to position [0, 0]
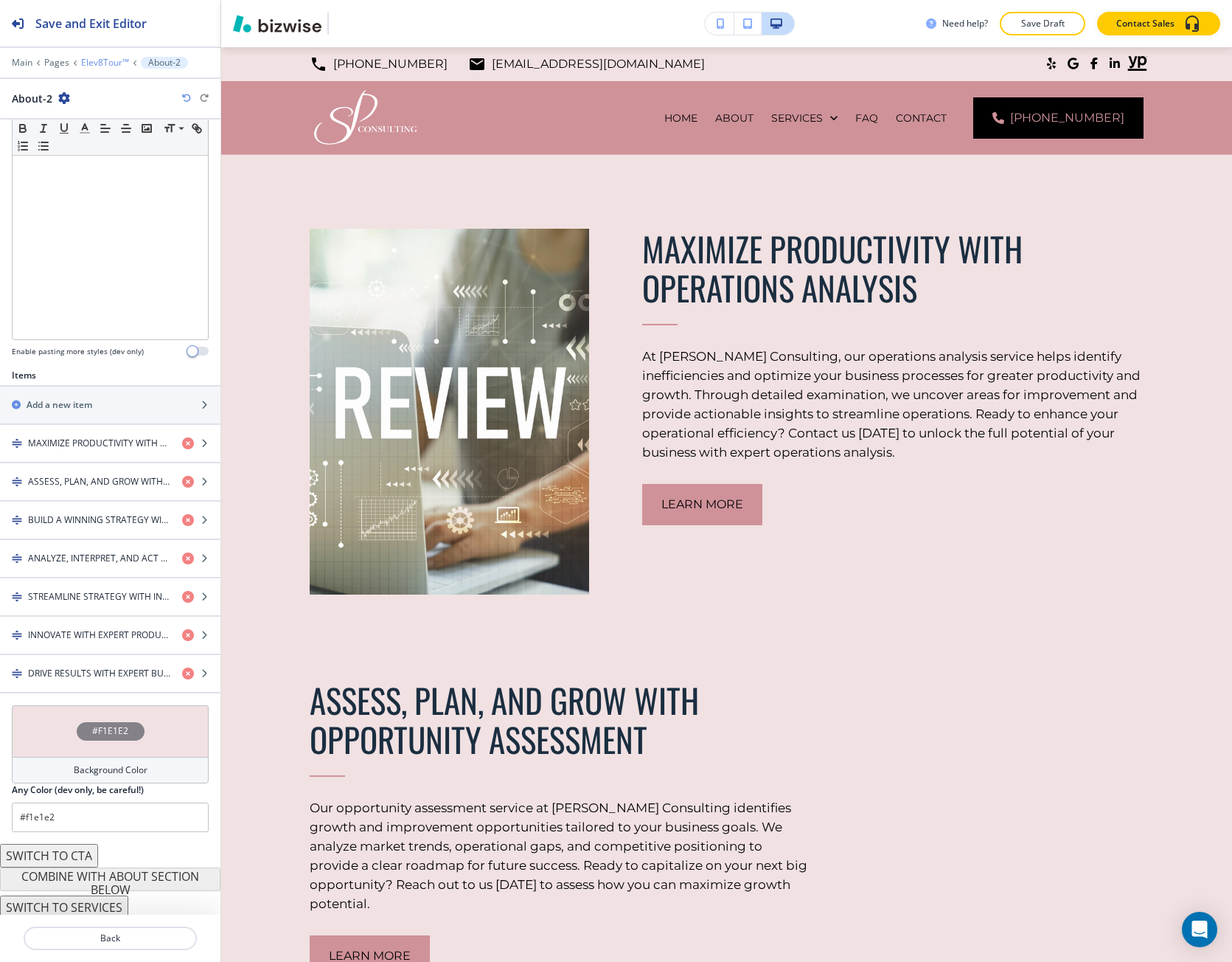
click at [104, 66] on p "Elev8Tour™" at bounding box center [105, 62] width 48 height 11
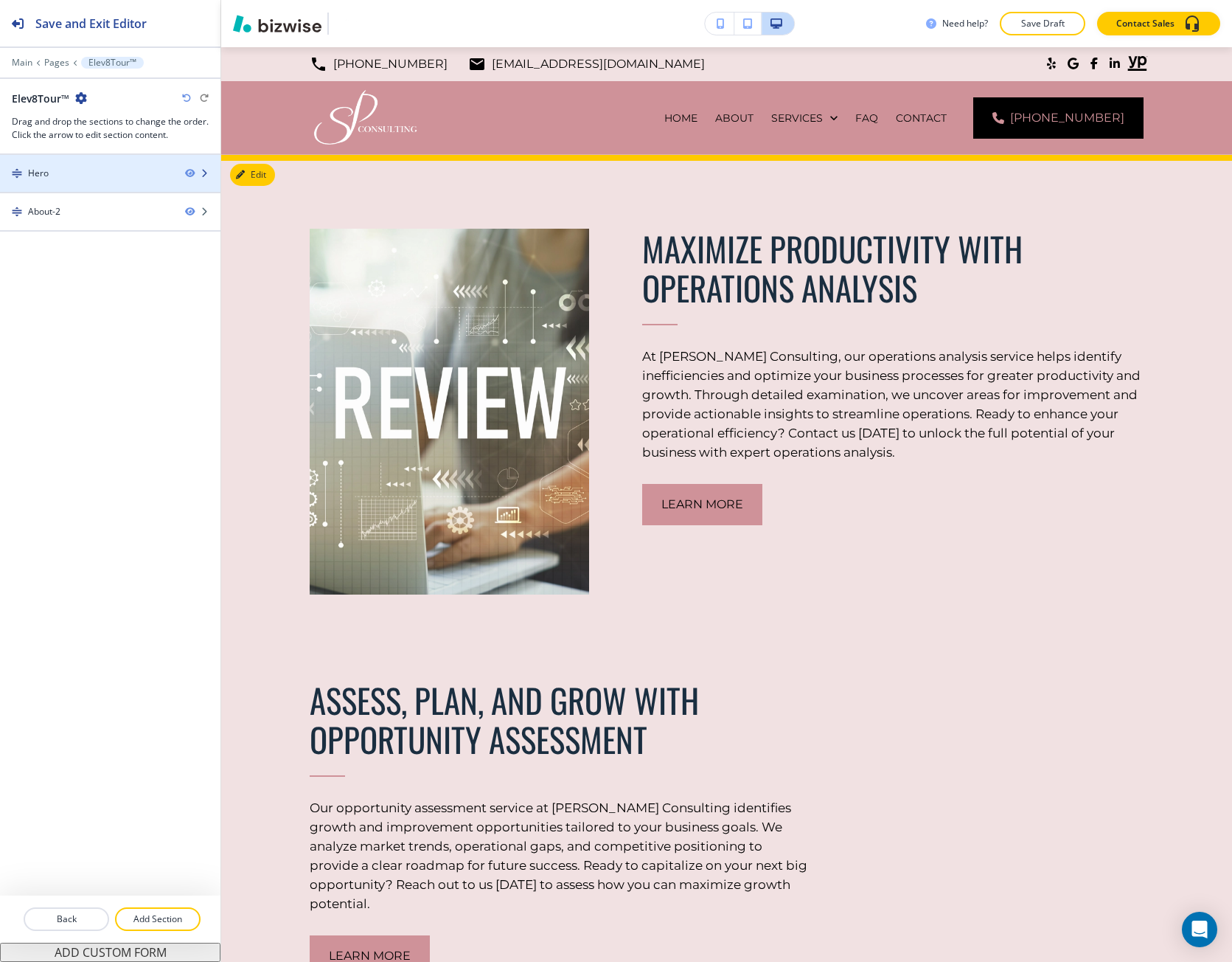
click at [100, 165] on div at bounding box center [110, 160] width 220 height 11
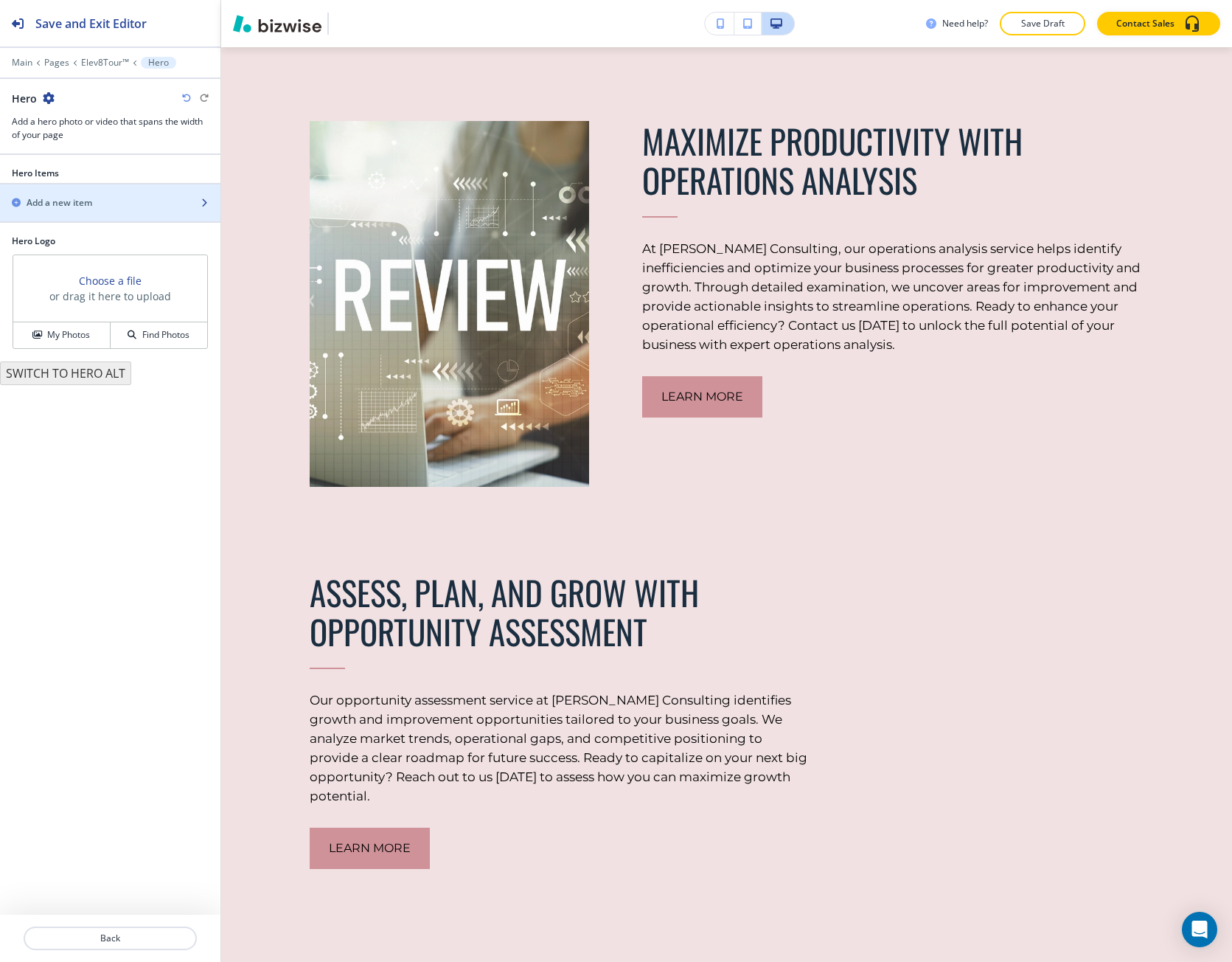
click at [82, 205] on h2 "Add a new item" at bounding box center [59, 203] width 65 height 13
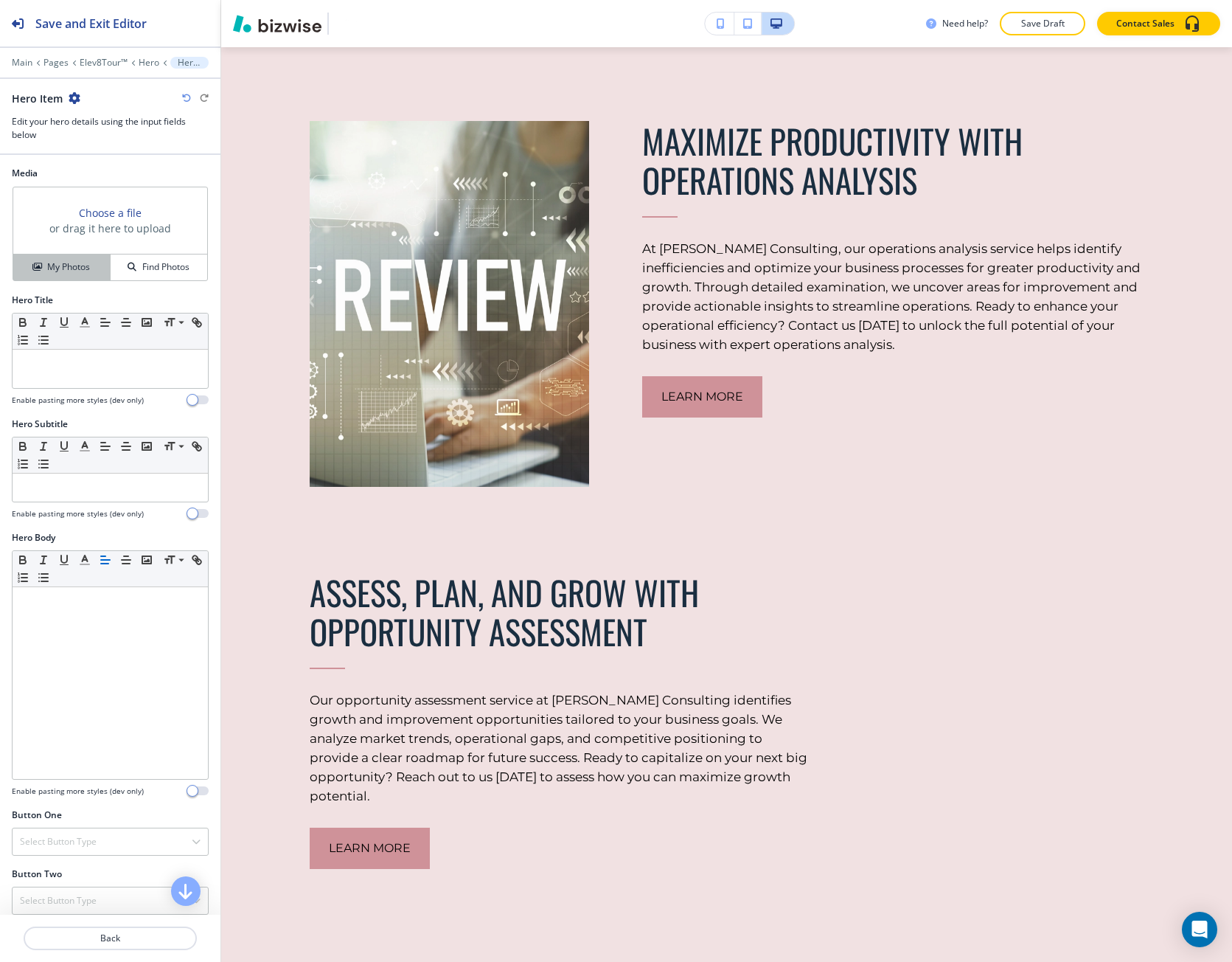
click at [92, 264] on div "My Photos" at bounding box center [61, 267] width 97 height 13
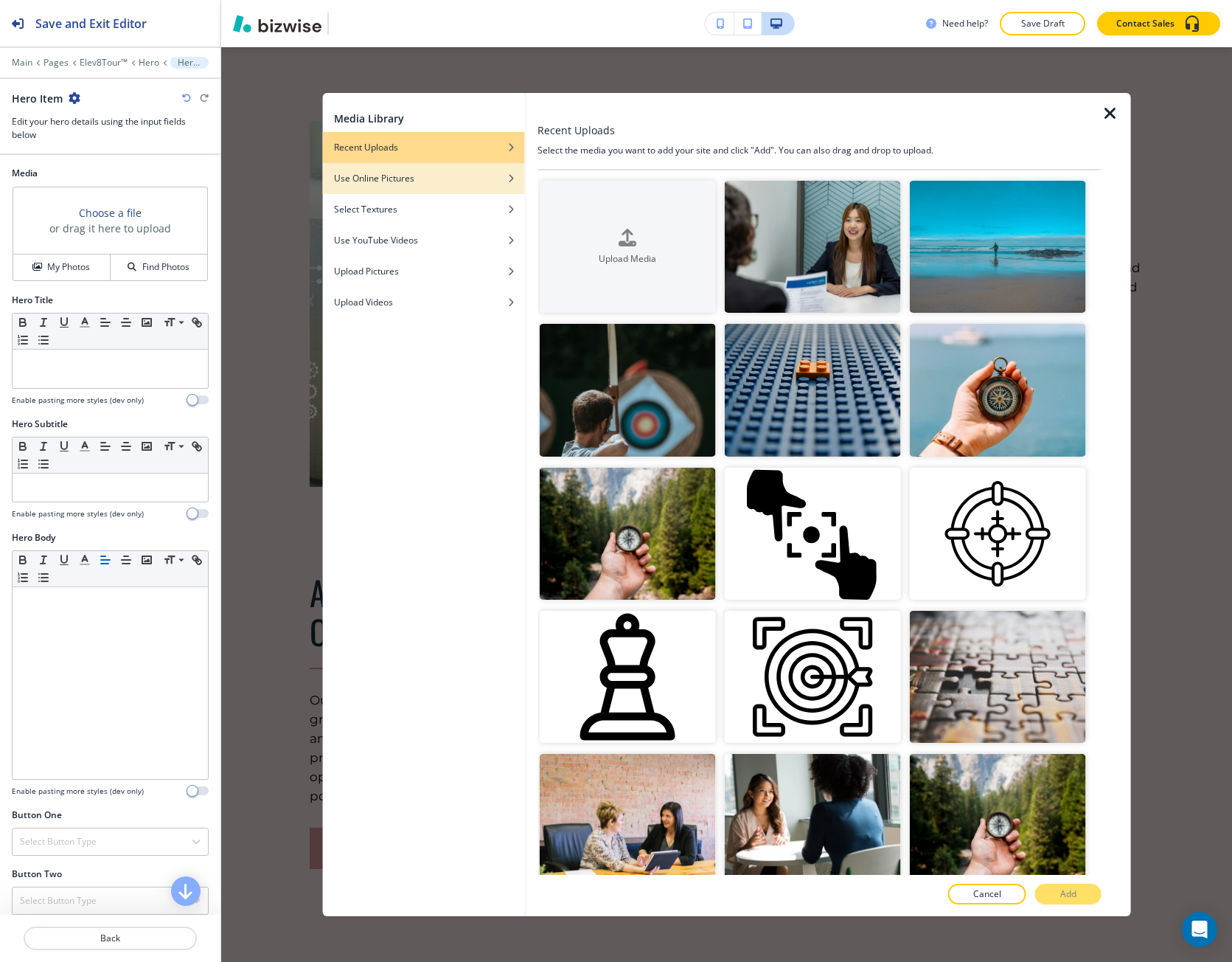
click at [420, 181] on div "Use Online Pictures" at bounding box center [423, 178] width 202 height 13
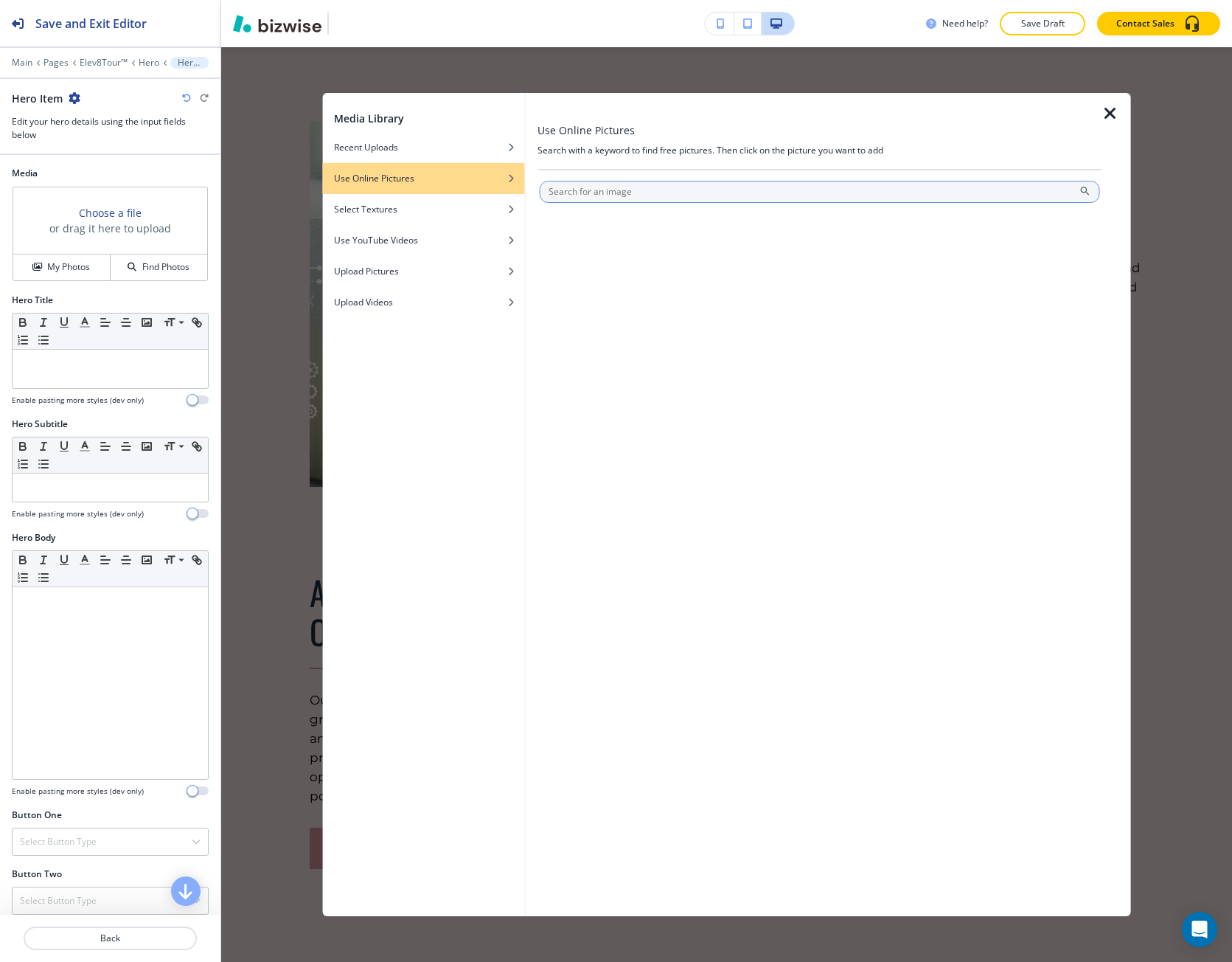
click at [588, 194] on input "text" at bounding box center [820, 192] width 562 height 22
type input "business strategy"
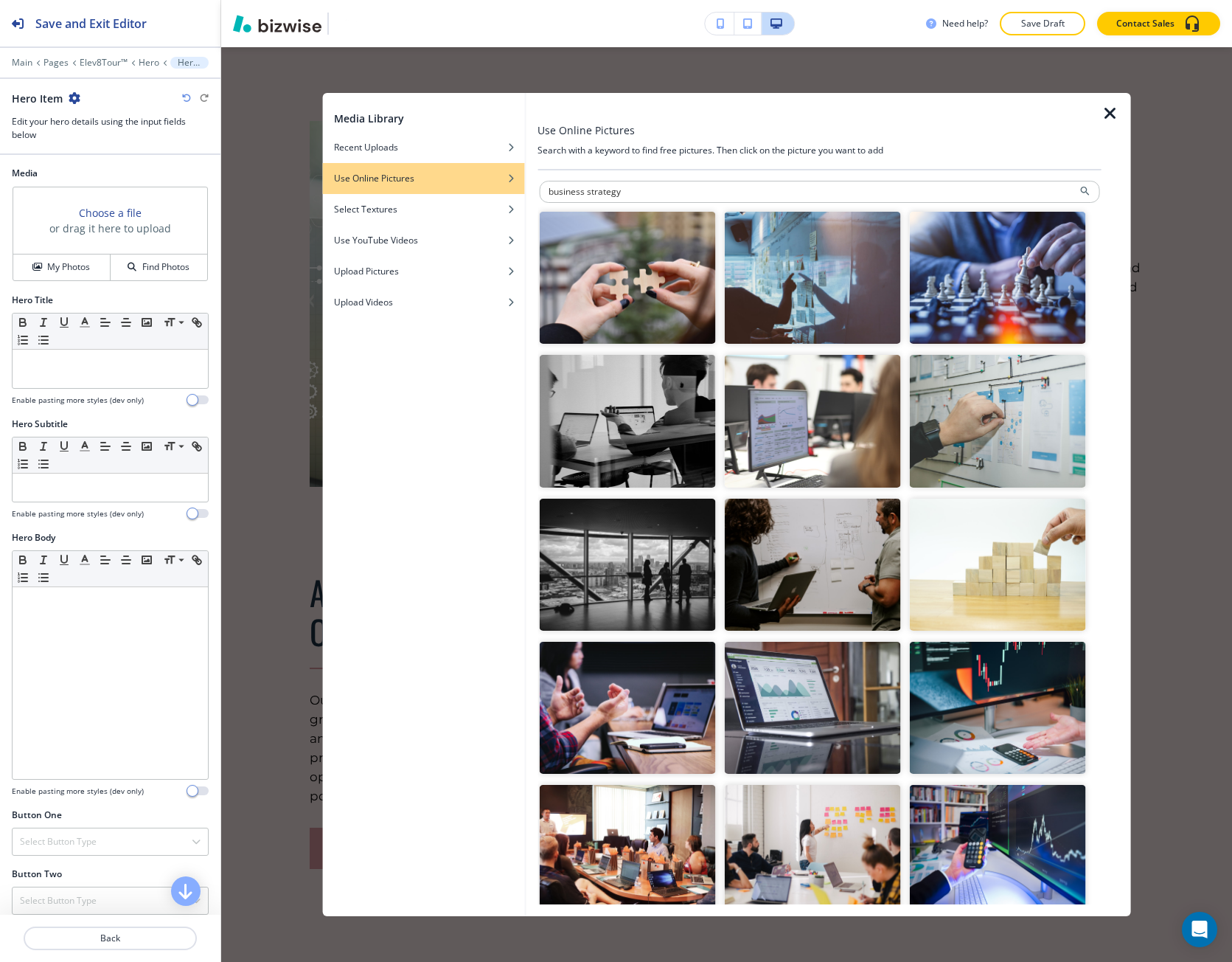
click at [855, 308] on img "button" at bounding box center [812, 278] width 176 height 132
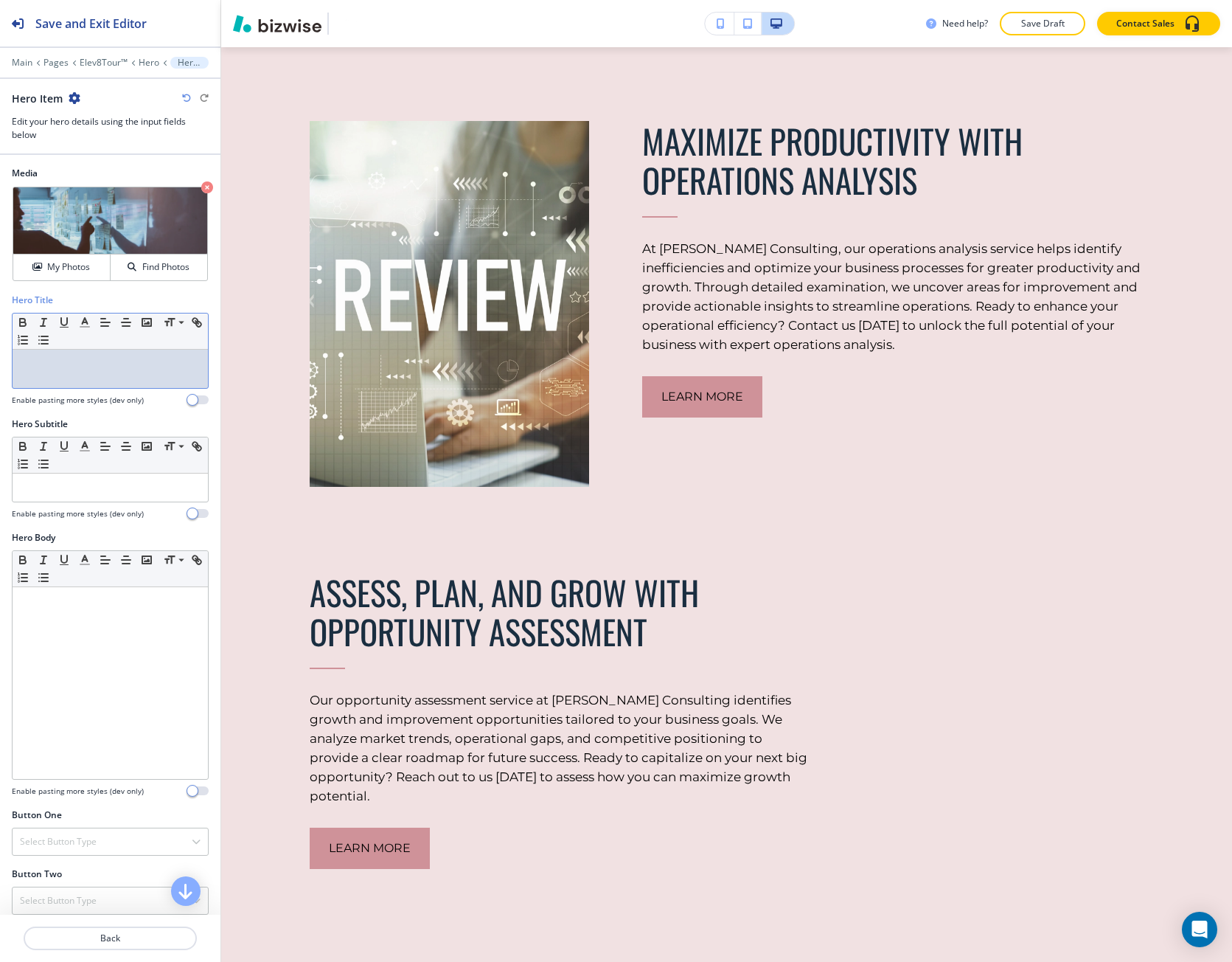
click at [133, 373] on div at bounding box center [110, 368] width 196 height 38
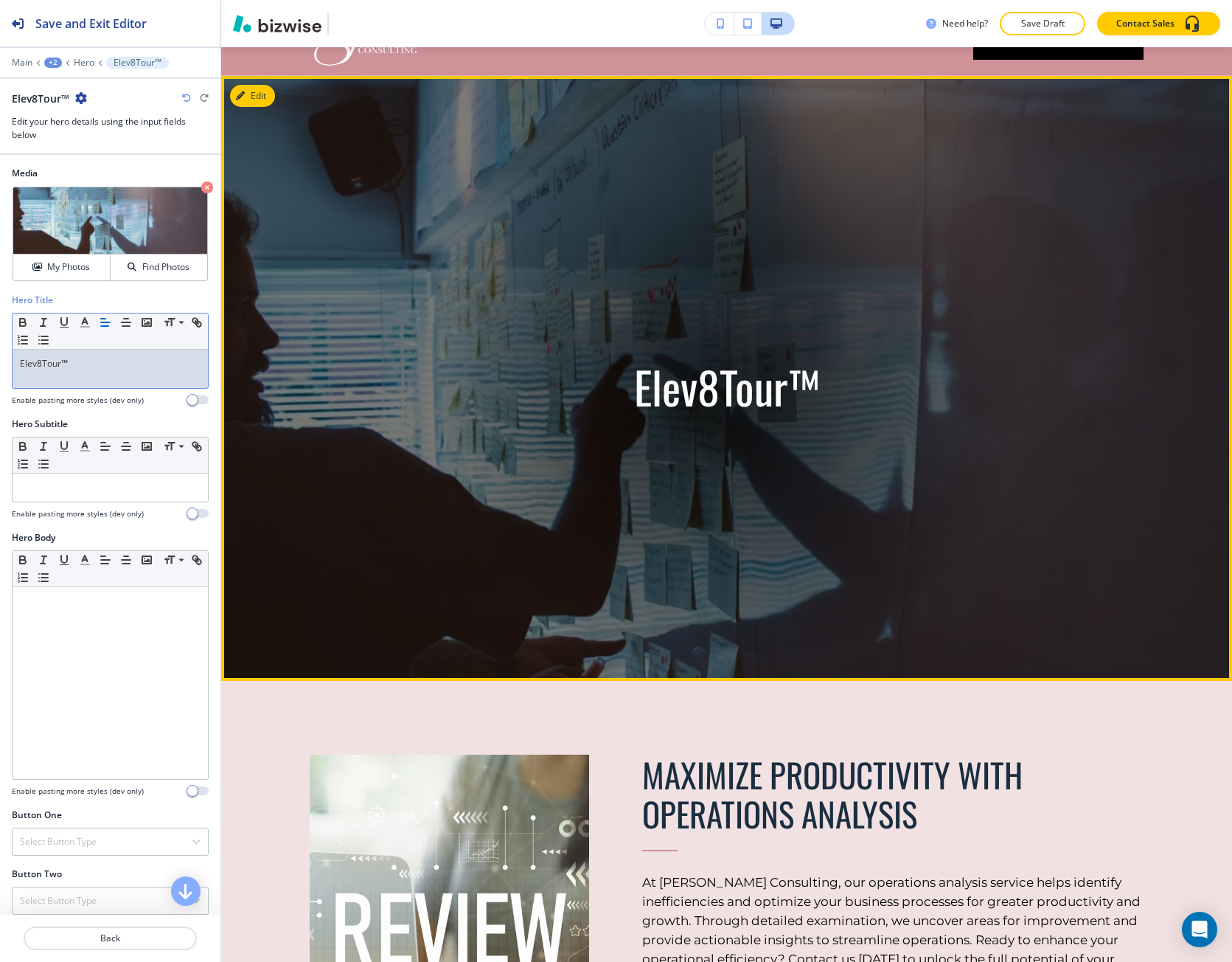
scroll to position [0, 0]
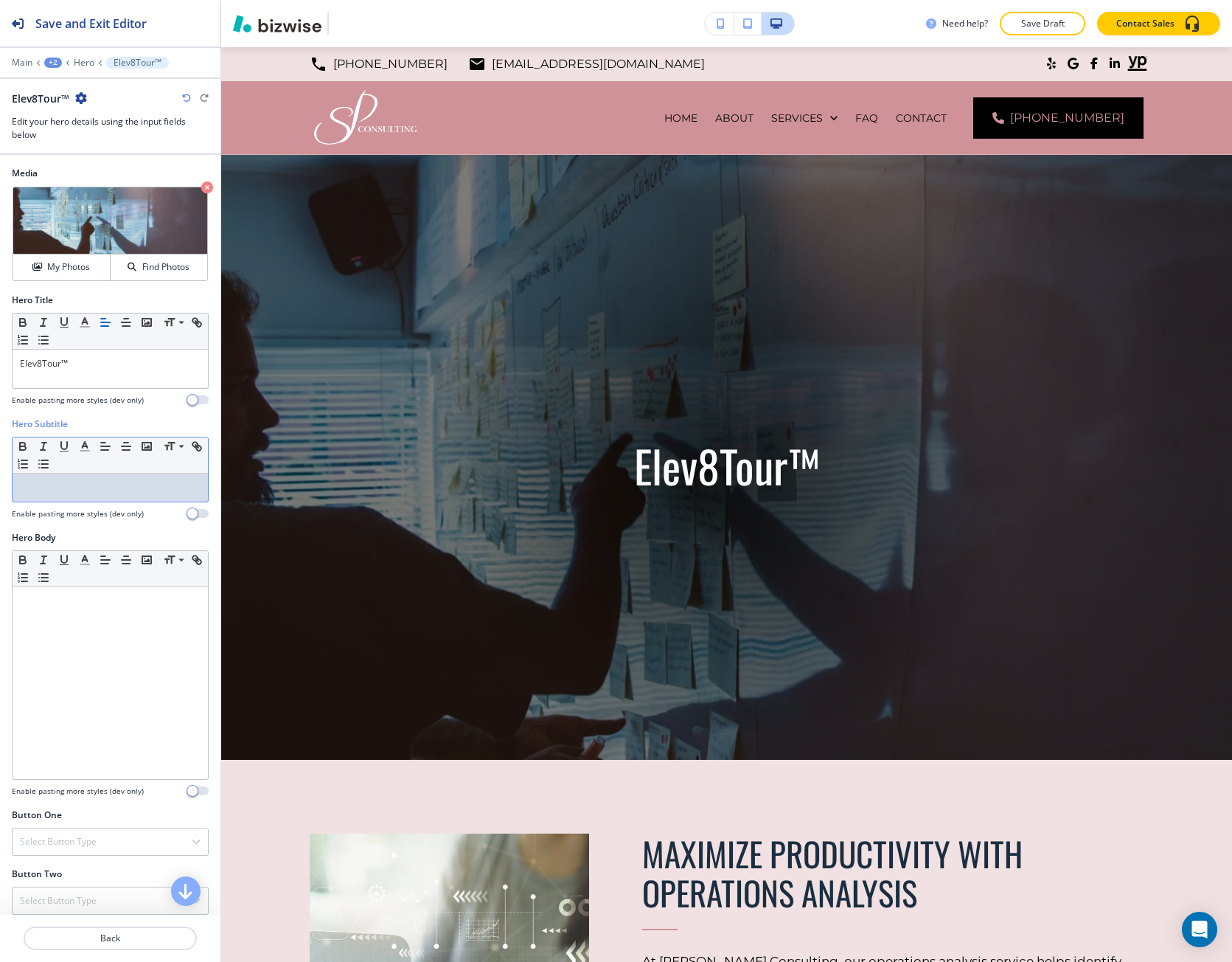
click at [68, 481] on p at bounding box center [110, 487] width 181 height 13
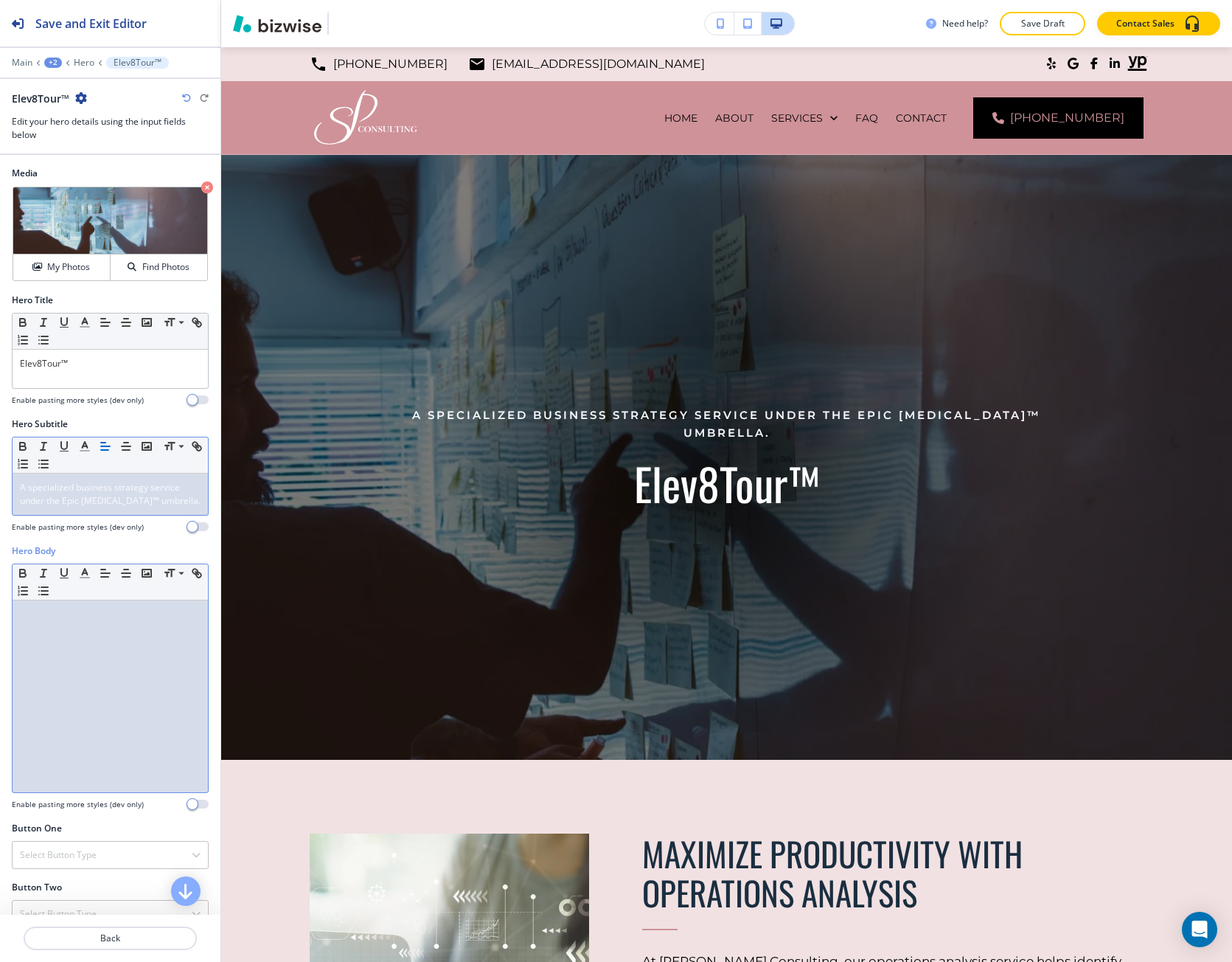
click at [65, 717] on div at bounding box center [110, 696] width 196 height 192
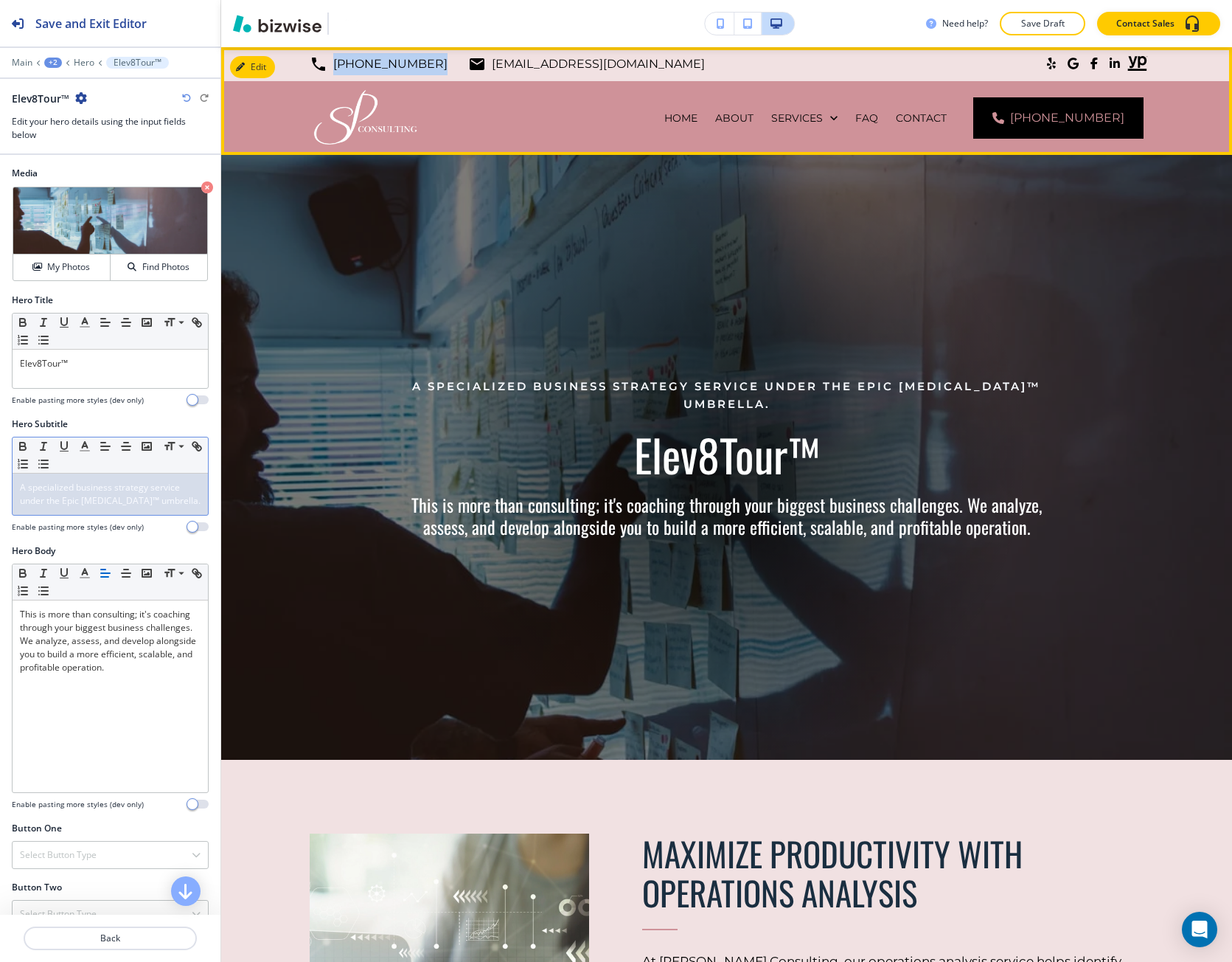
drag, startPoint x: 419, startPoint y: 70, endPoint x: 334, endPoint y: 66, distance: 85.1
click at [334, 66] on div "(615) 330-3561 connect@sumitapradhan.consulting" at bounding box center [507, 64] width 395 height 22
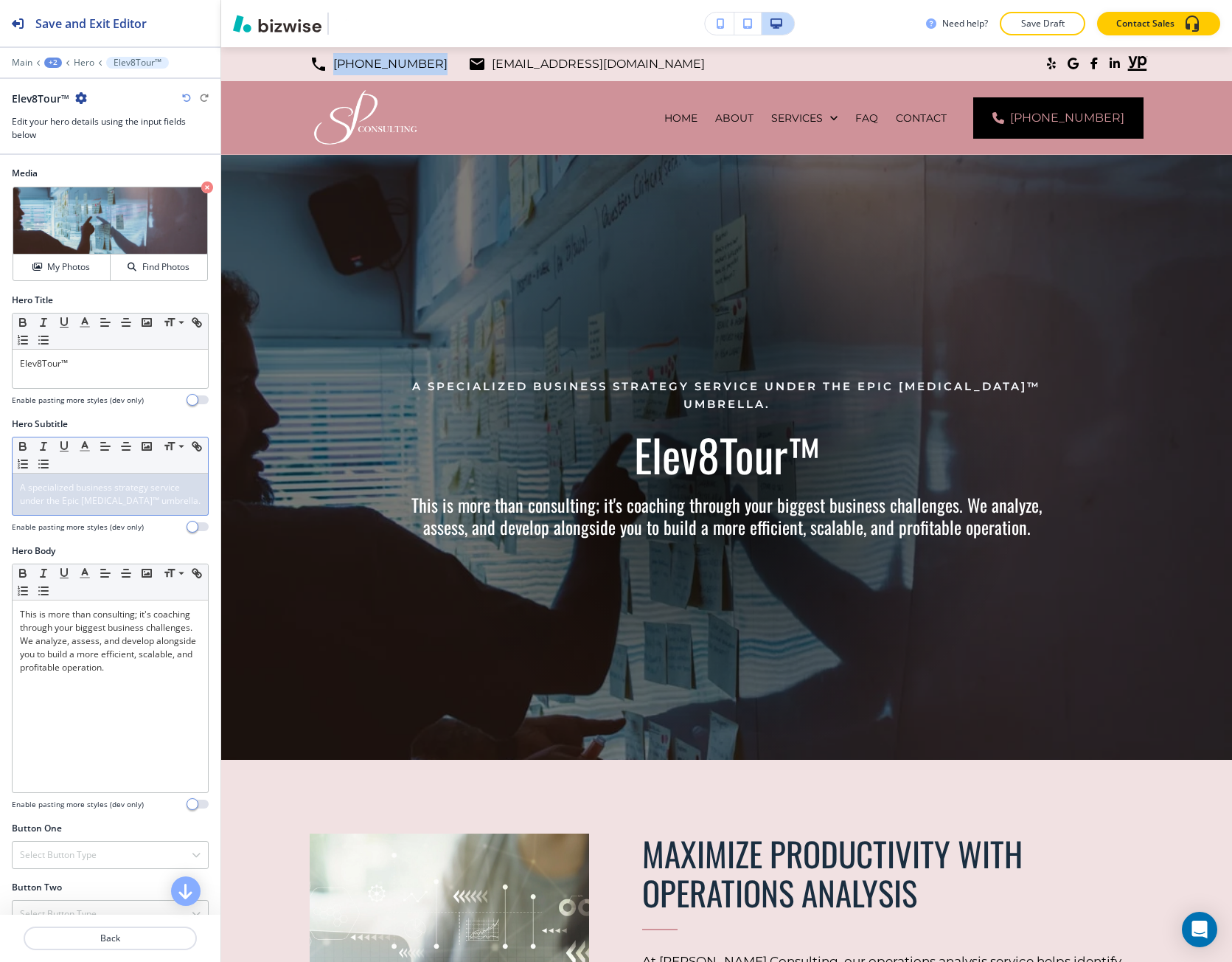
copy p "[PHONE_NUMBER]"
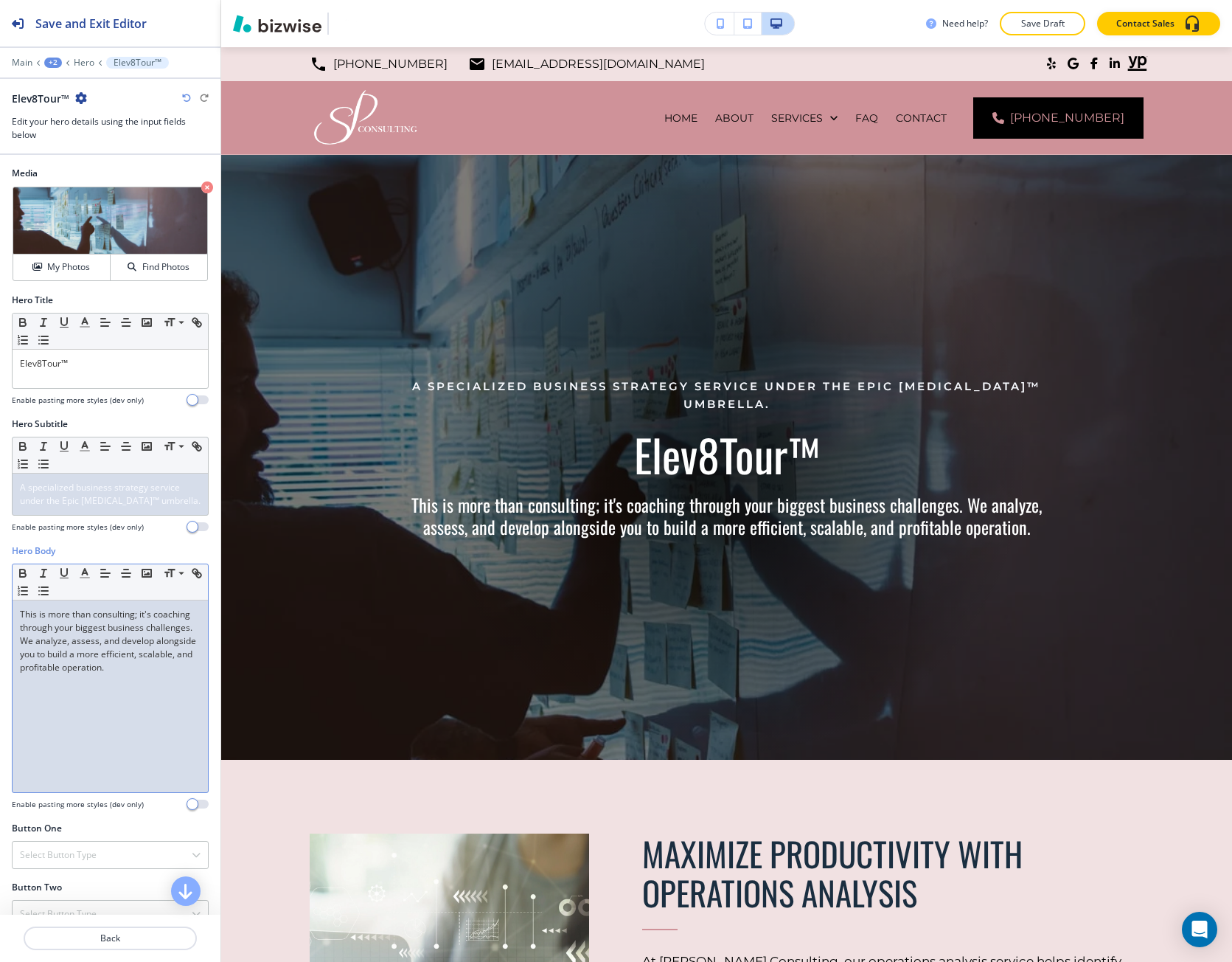
click at [101, 711] on div "This is more than consulting; it's coaching through your biggest business chall…" at bounding box center [110, 696] width 196 height 192
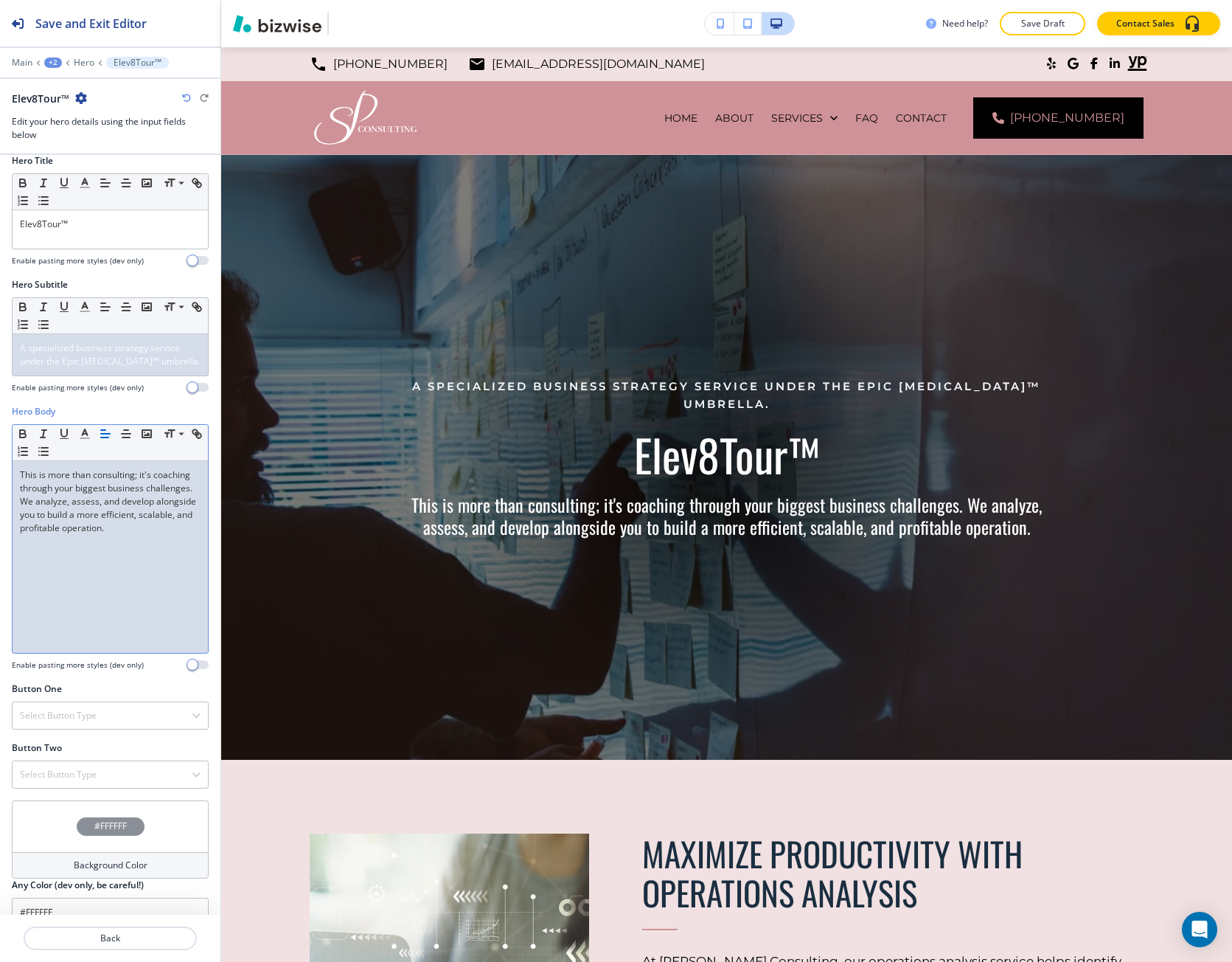
scroll to position [164, 0]
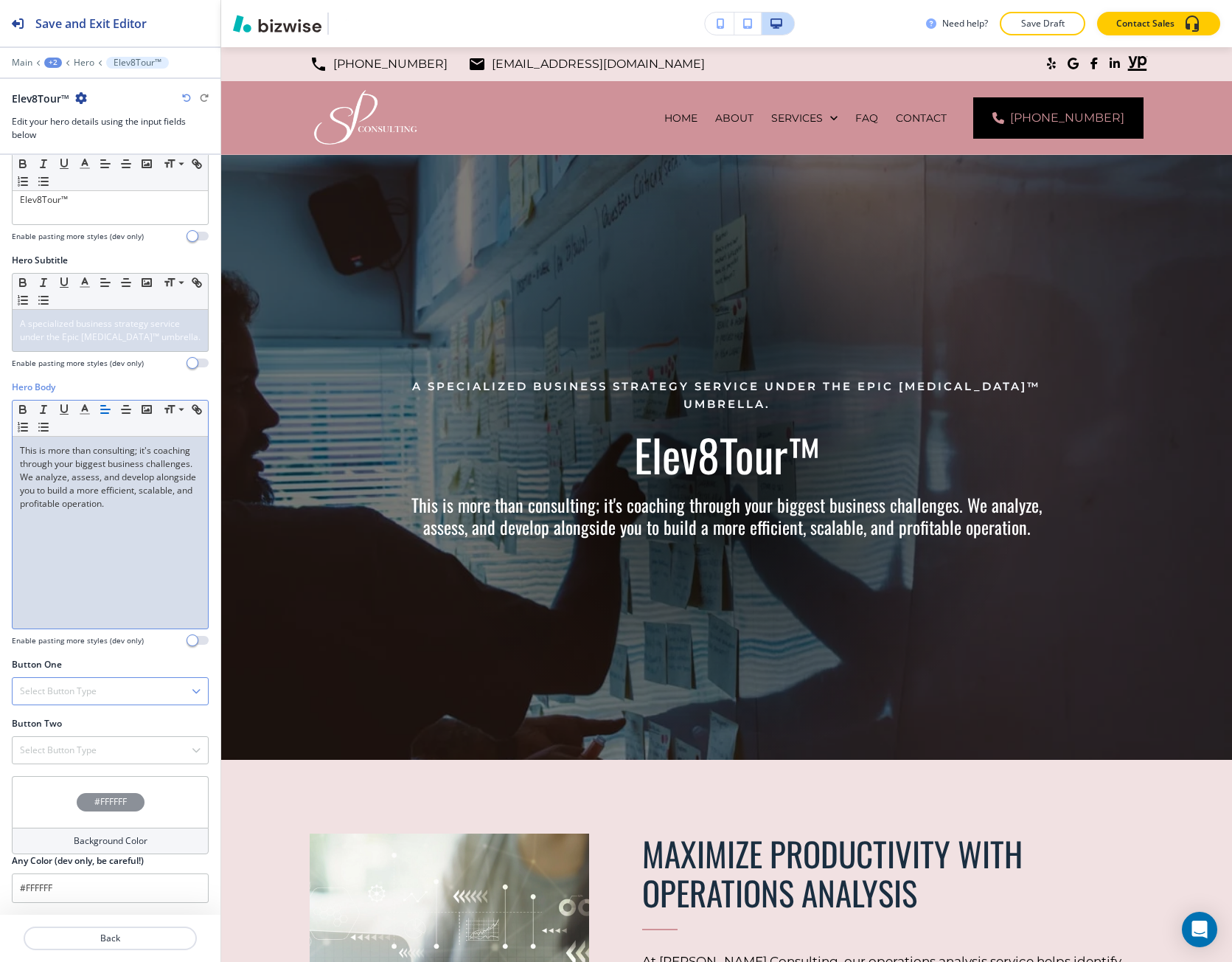
click at [82, 693] on h4 "Select Button Type" at bounding box center [58, 691] width 77 height 13
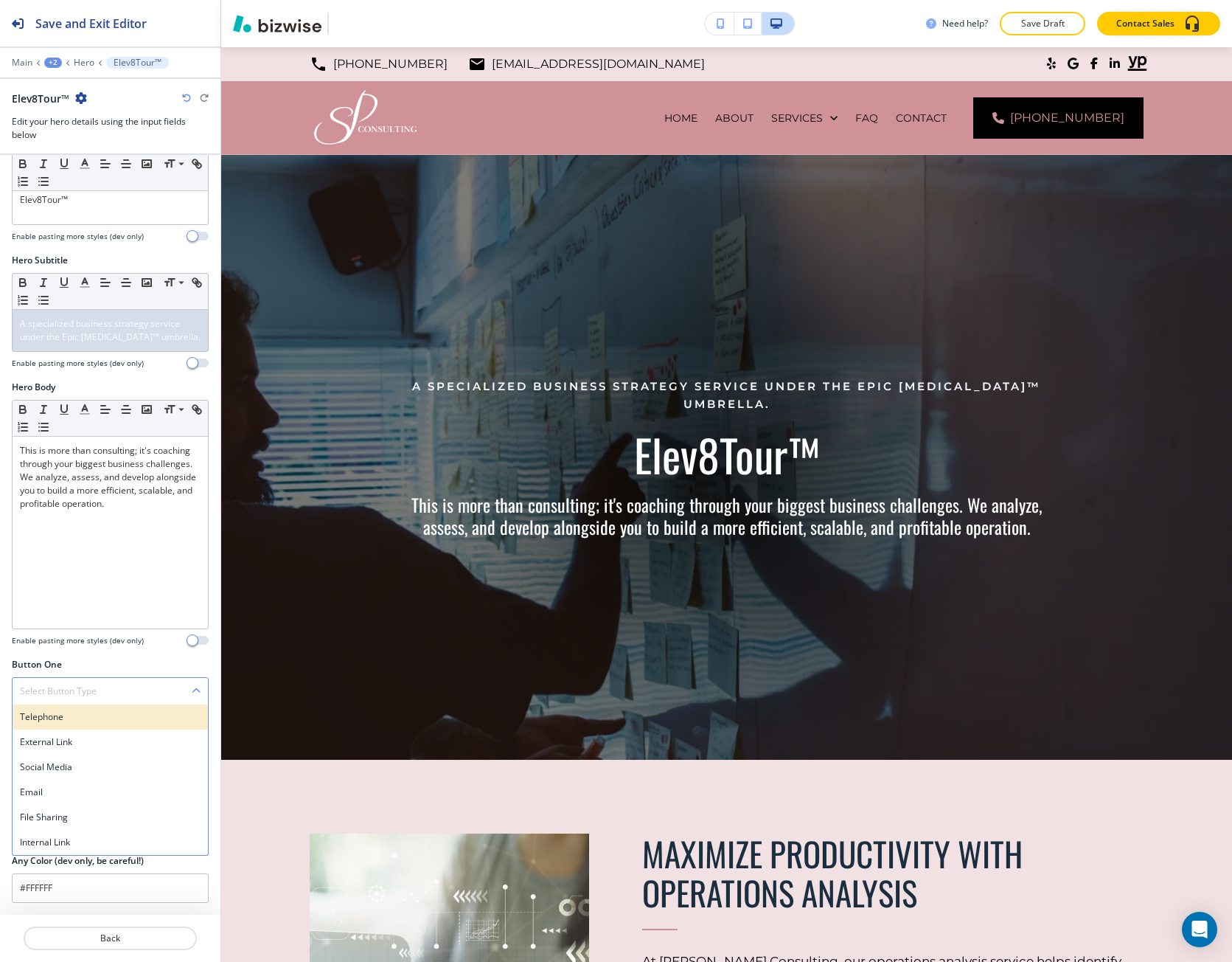
click at [55, 725] on div "Telephone" at bounding box center [110, 716] width 196 height 25
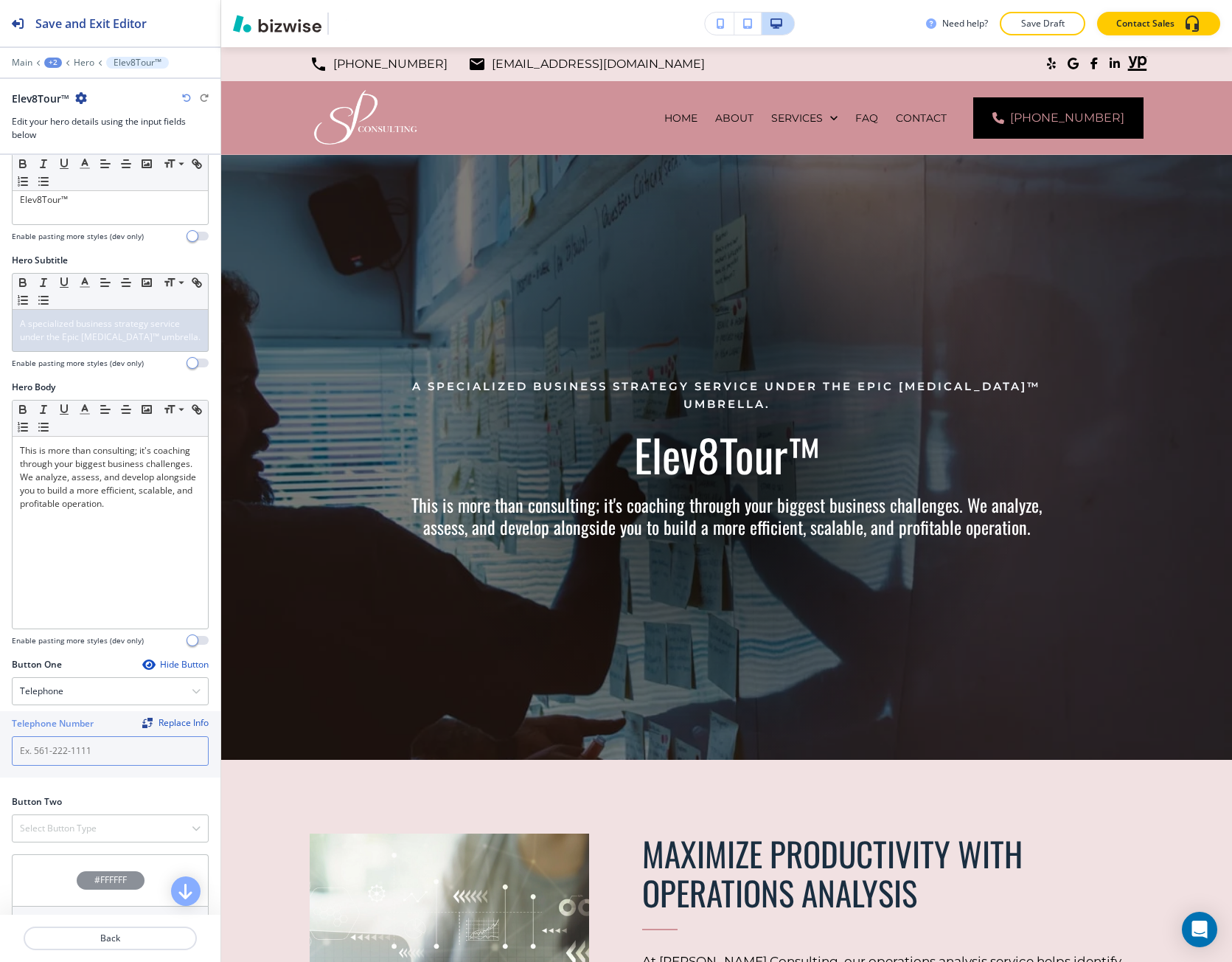
click at [65, 745] on input "text" at bounding box center [110, 751] width 197 height 29
paste input "[PHONE_NUMBER]"
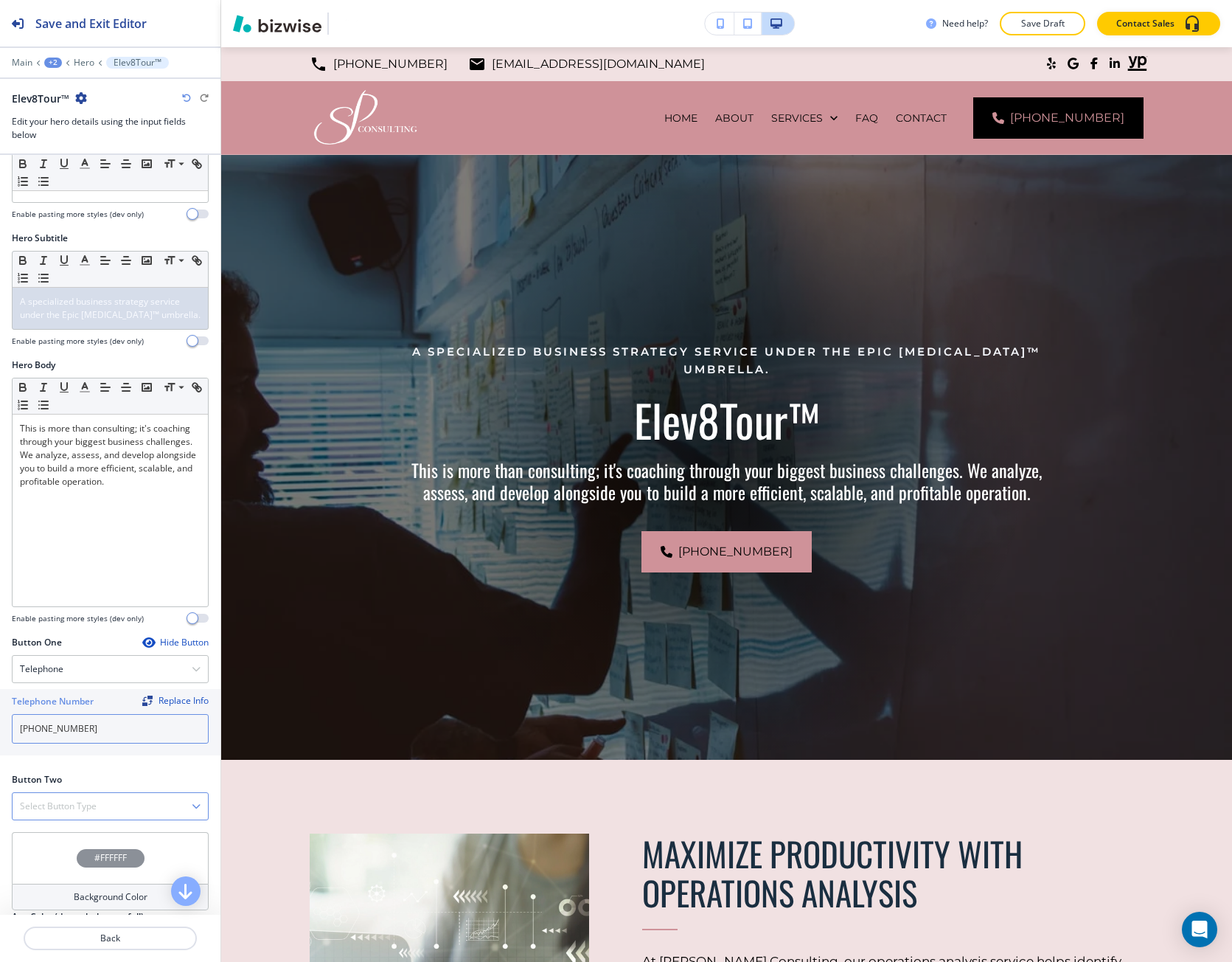
scroll to position [242, 0]
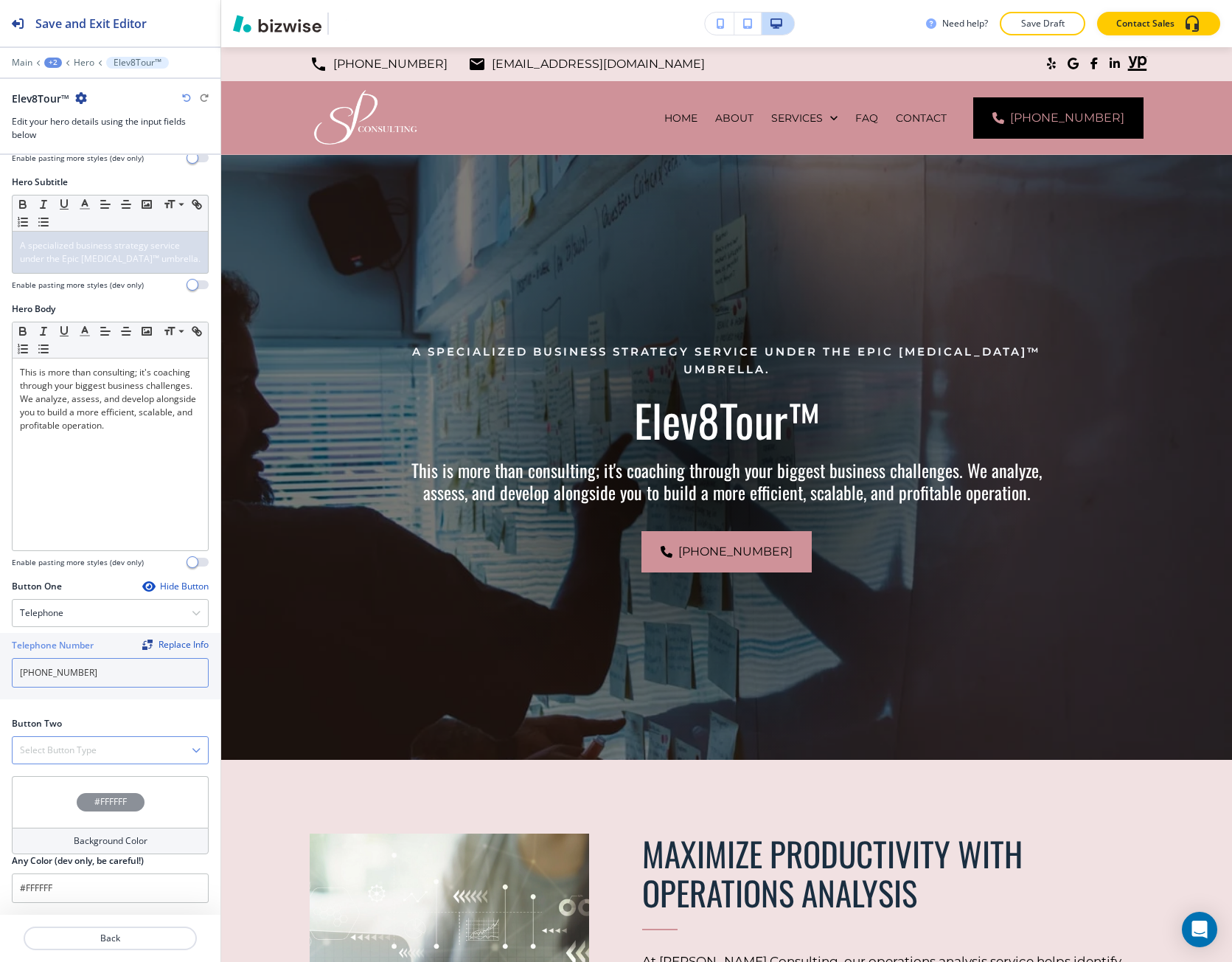
type input "[PHONE_NUMBER]"
click at [75, 756] on h4 "Select Button Type" at bounding box center [58, 750] width 77 height 13
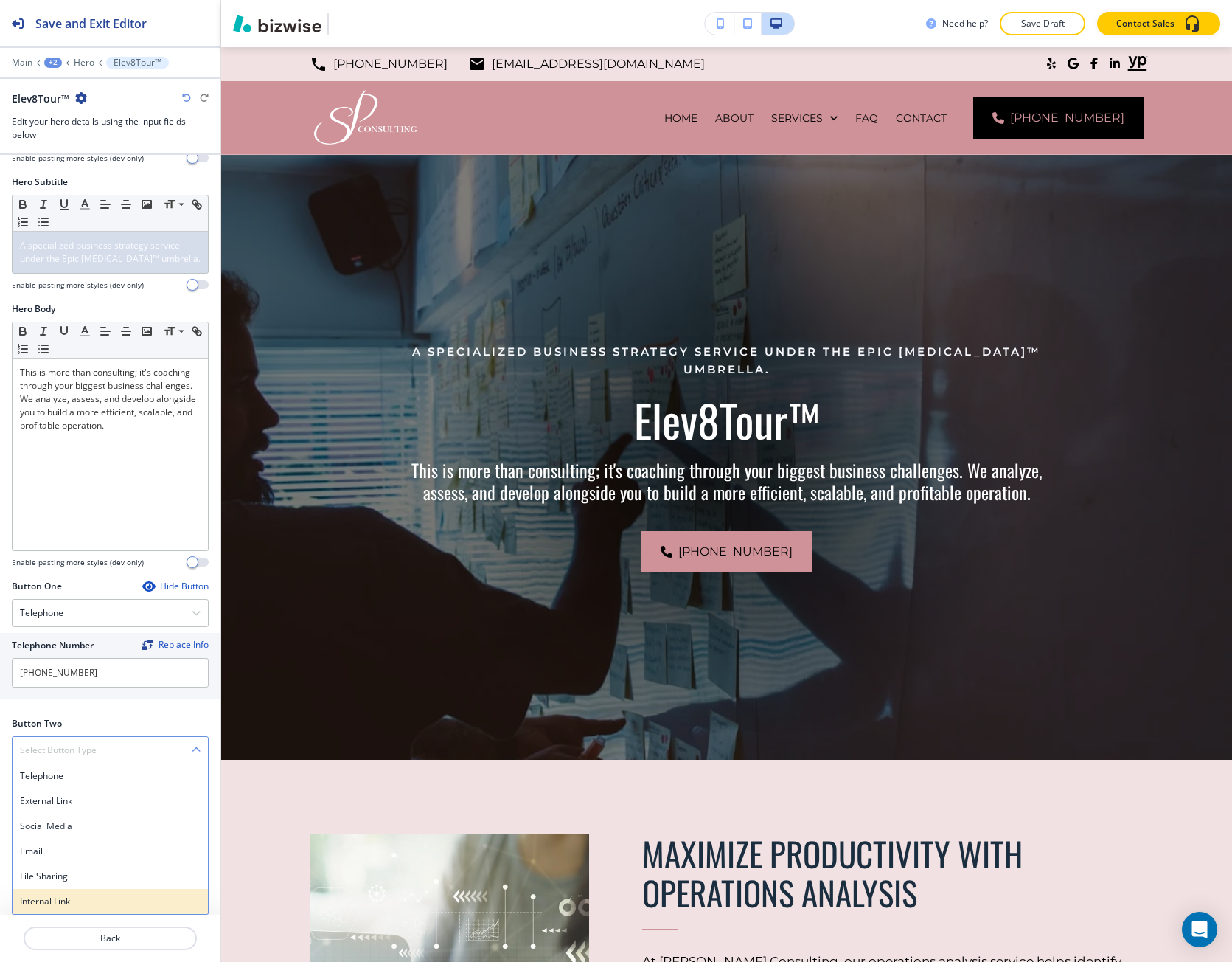
click at [40, 896] on h4 "Internal Link" at bounding box center [110, 901] width 181 height 13
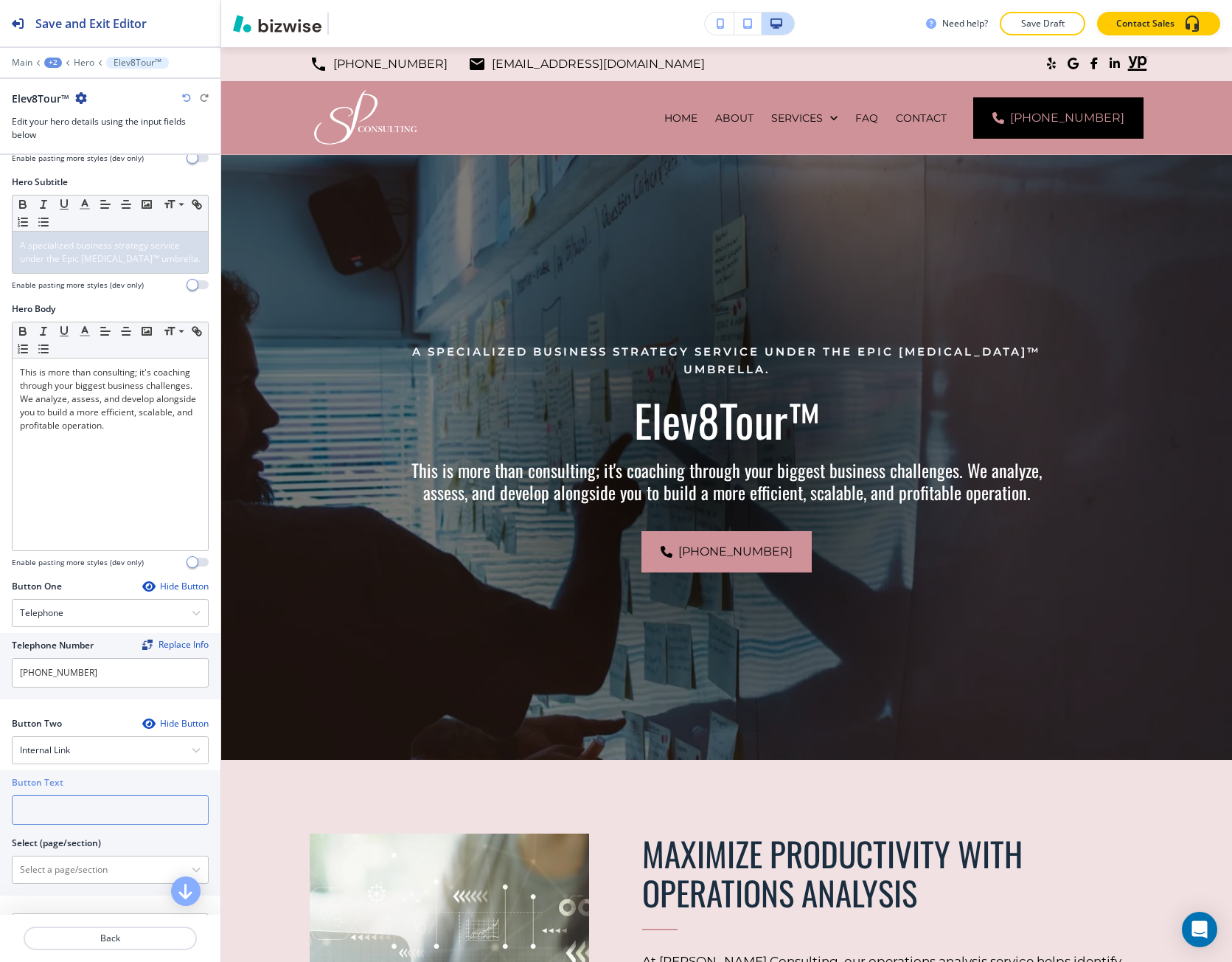
click at [69, 809] on input "text" at bounding box center [110, 810] width 197 height 29
type input "contact us"
click at [61, 878] on \(page\/section\) "Manual Input" at bounding box center [102, 869] width 179 height 25
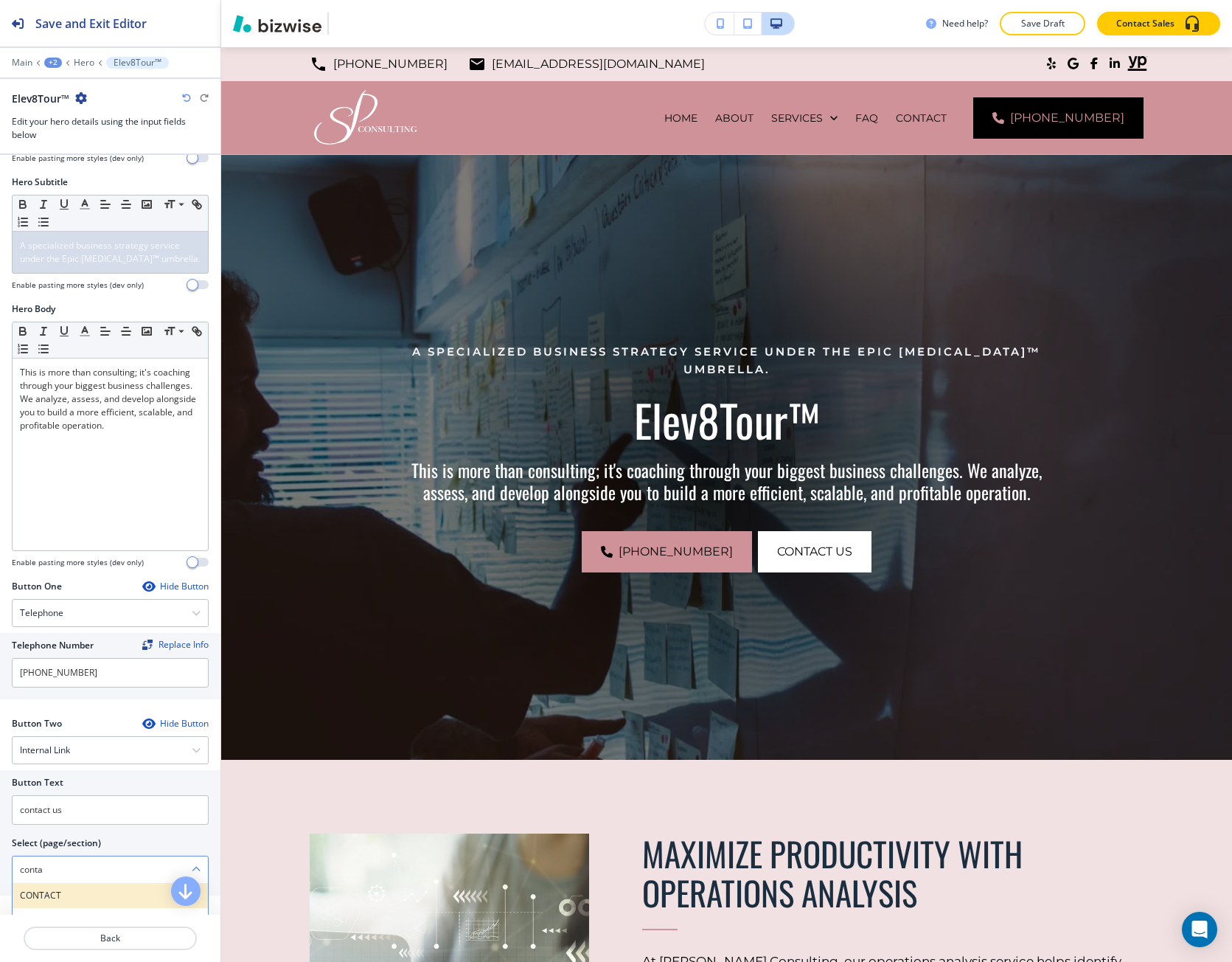
click at [49, 889] on h4 "CONTACT" at bounding box center [110, 896] width 181 height 13
type \(page\/section\) "CONTACT"
click at [76, 99] on icon "button" at bounding box center [81, 98] width 11 height 11
click at [99, 140] on button "Duplicate Elev8Tour™" at bounding box center [121, 150] width 94 height 26
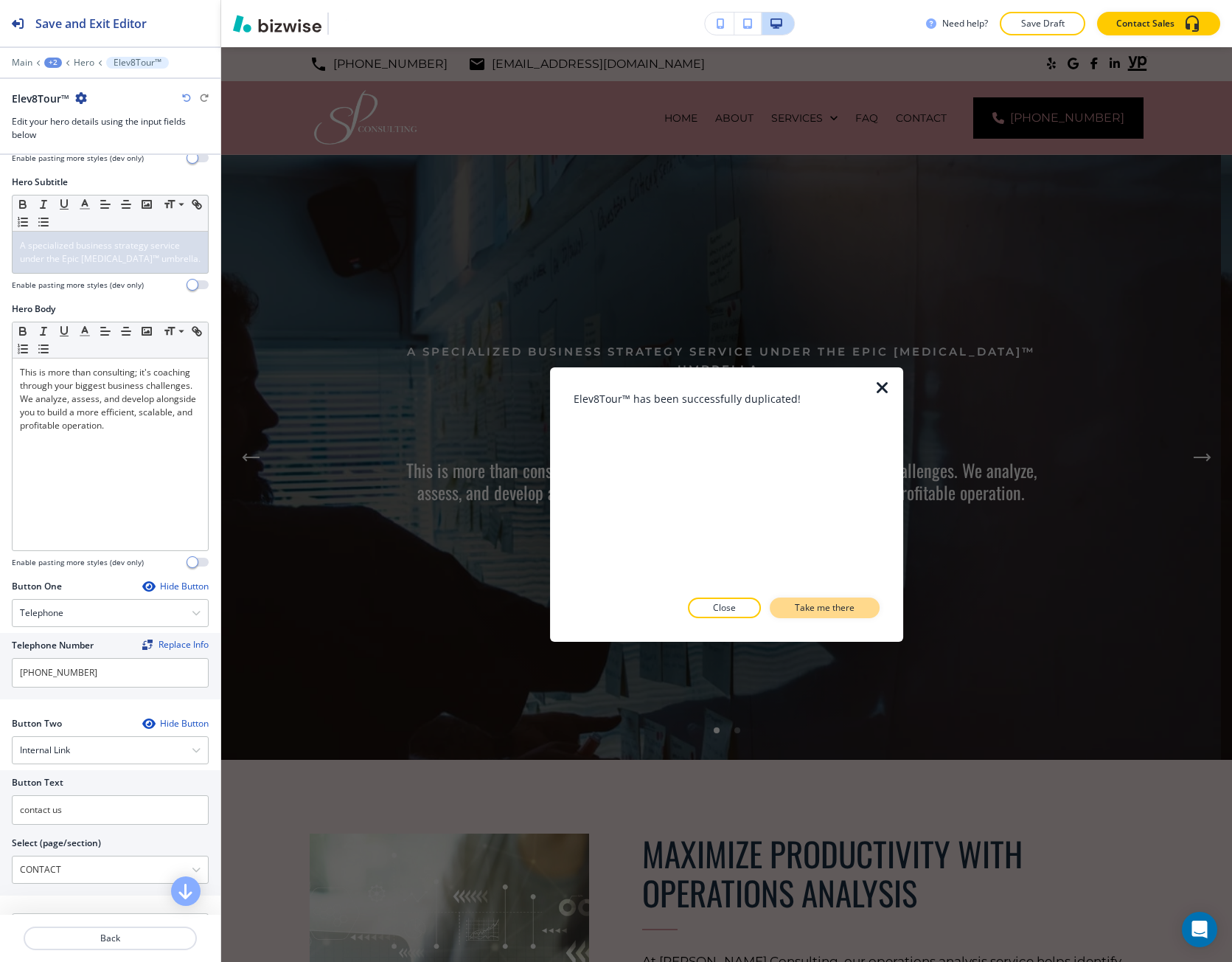
click at [810, 600] on button "Take me there" at bounding box center [825, 607] width 110 height 20
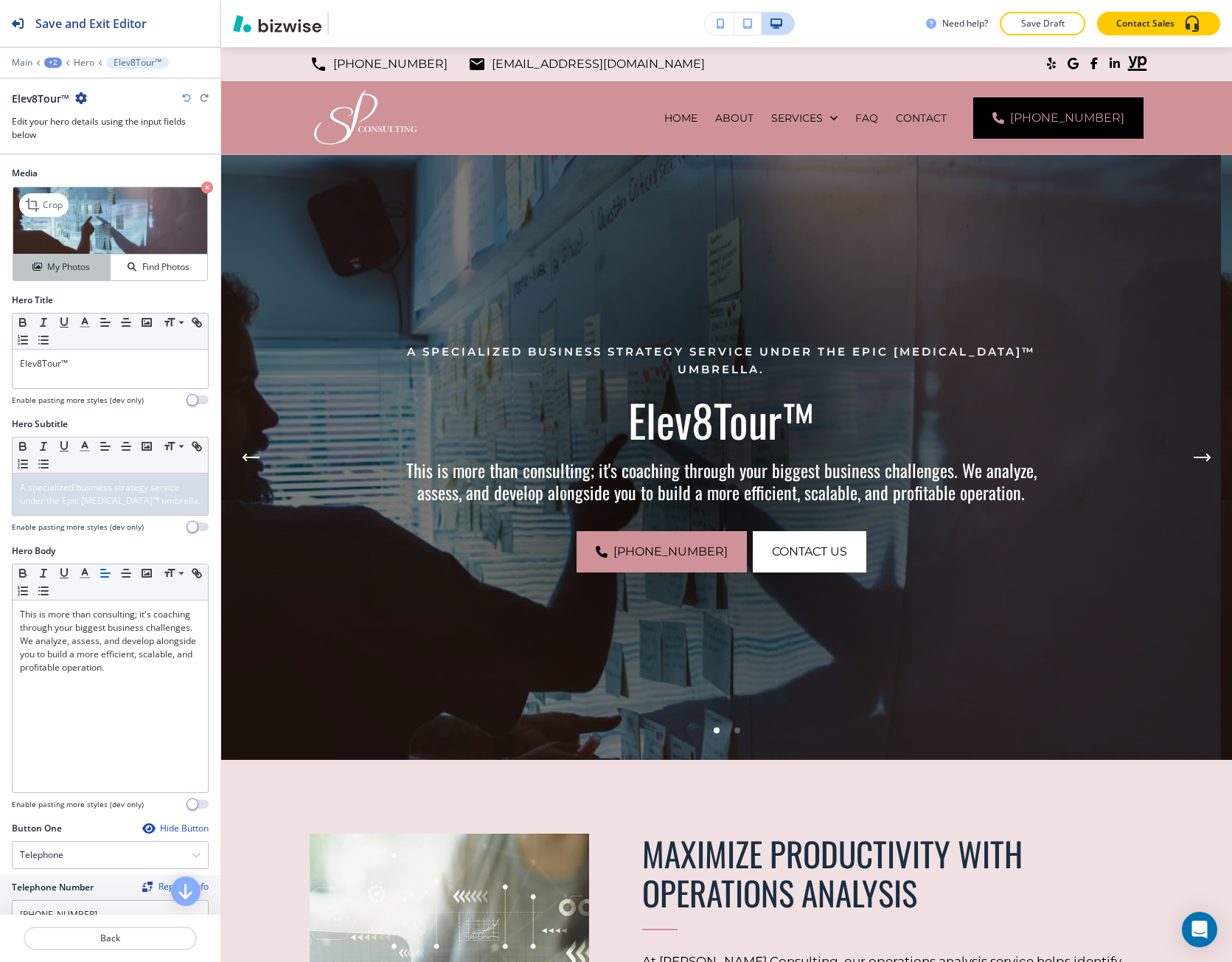
click at [93, 264] on div "My Photos" at bounding box center [61, 267] width 97 height 13
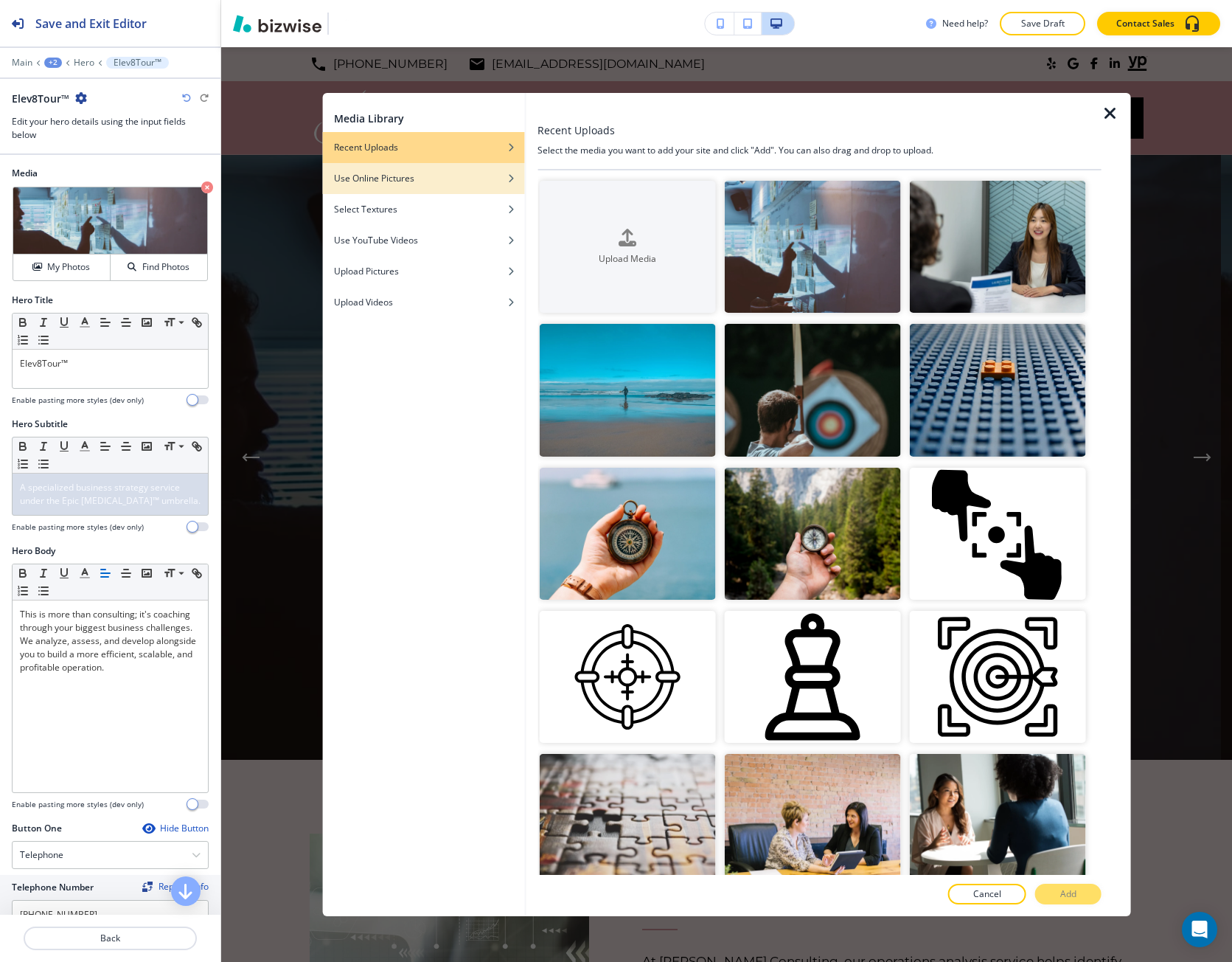
click at [463, 187] on div "button" at bounding box center [423, 189] width 202 height 9
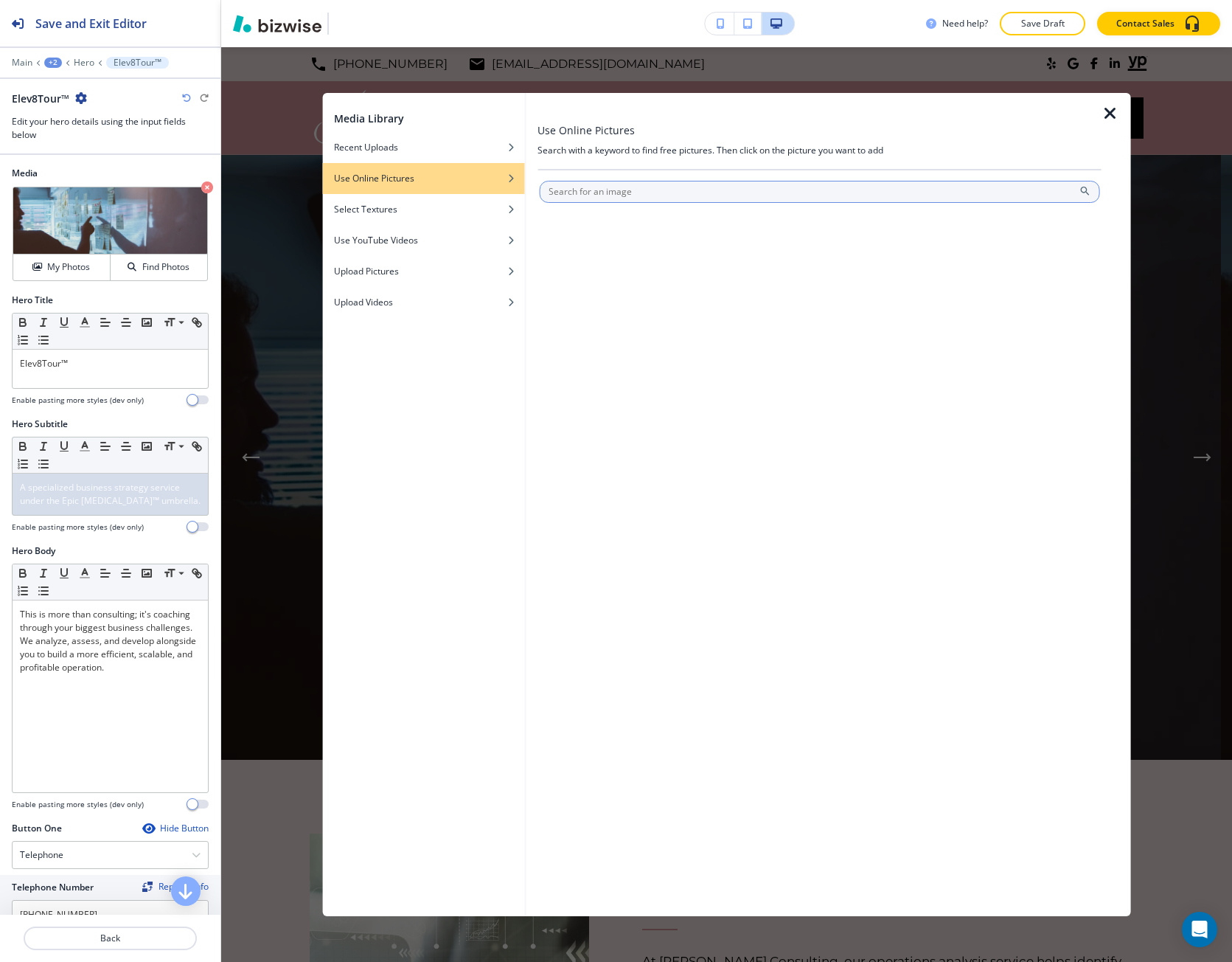
click at [569, 195] on input "text" at bounding box center [820, 192] width 562 height 22
paste input "Business Strategy"
type input "Business Strategy"
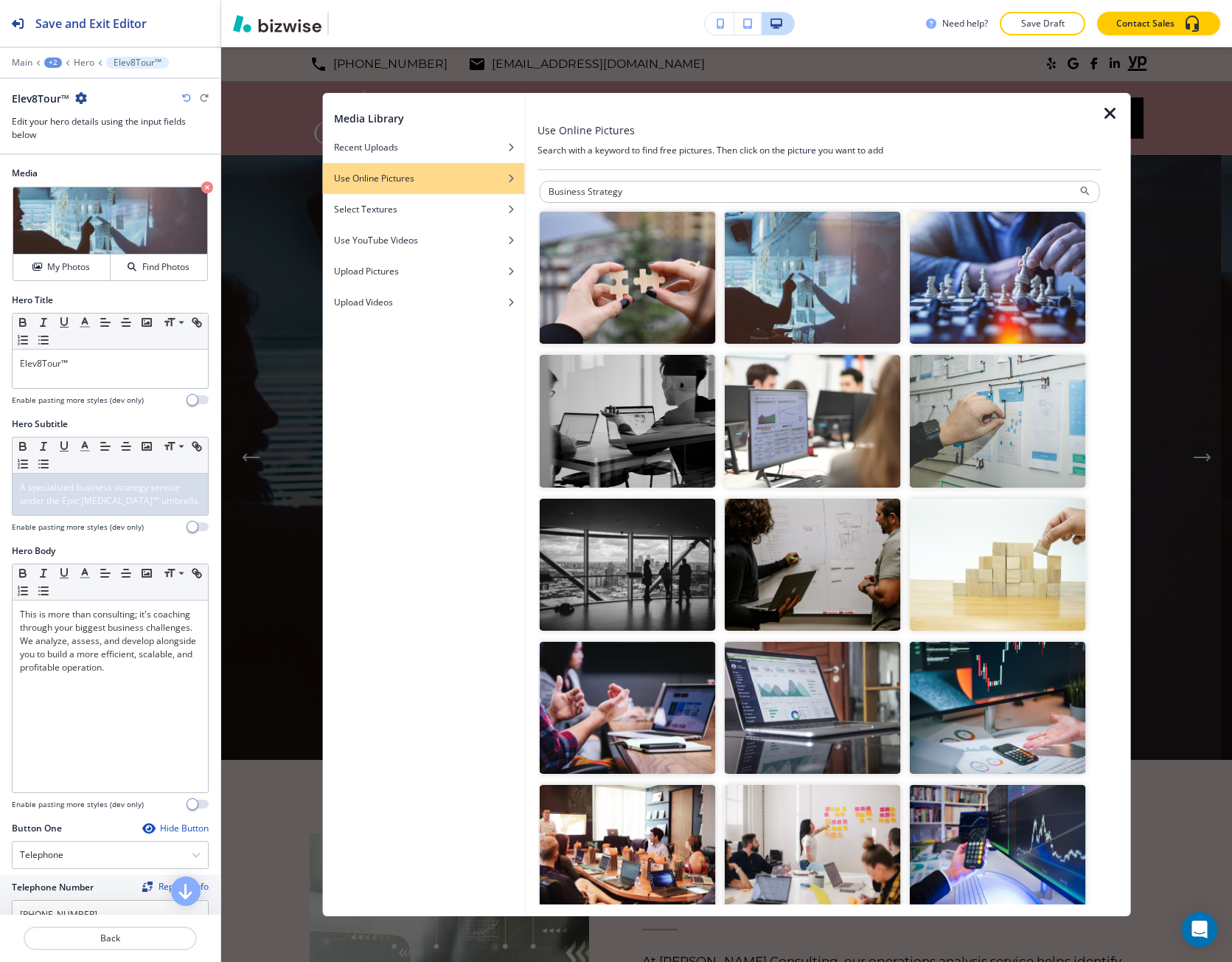
click at [1043, 662] on img "button" at bounding box center [997, 707] width 176 height 132
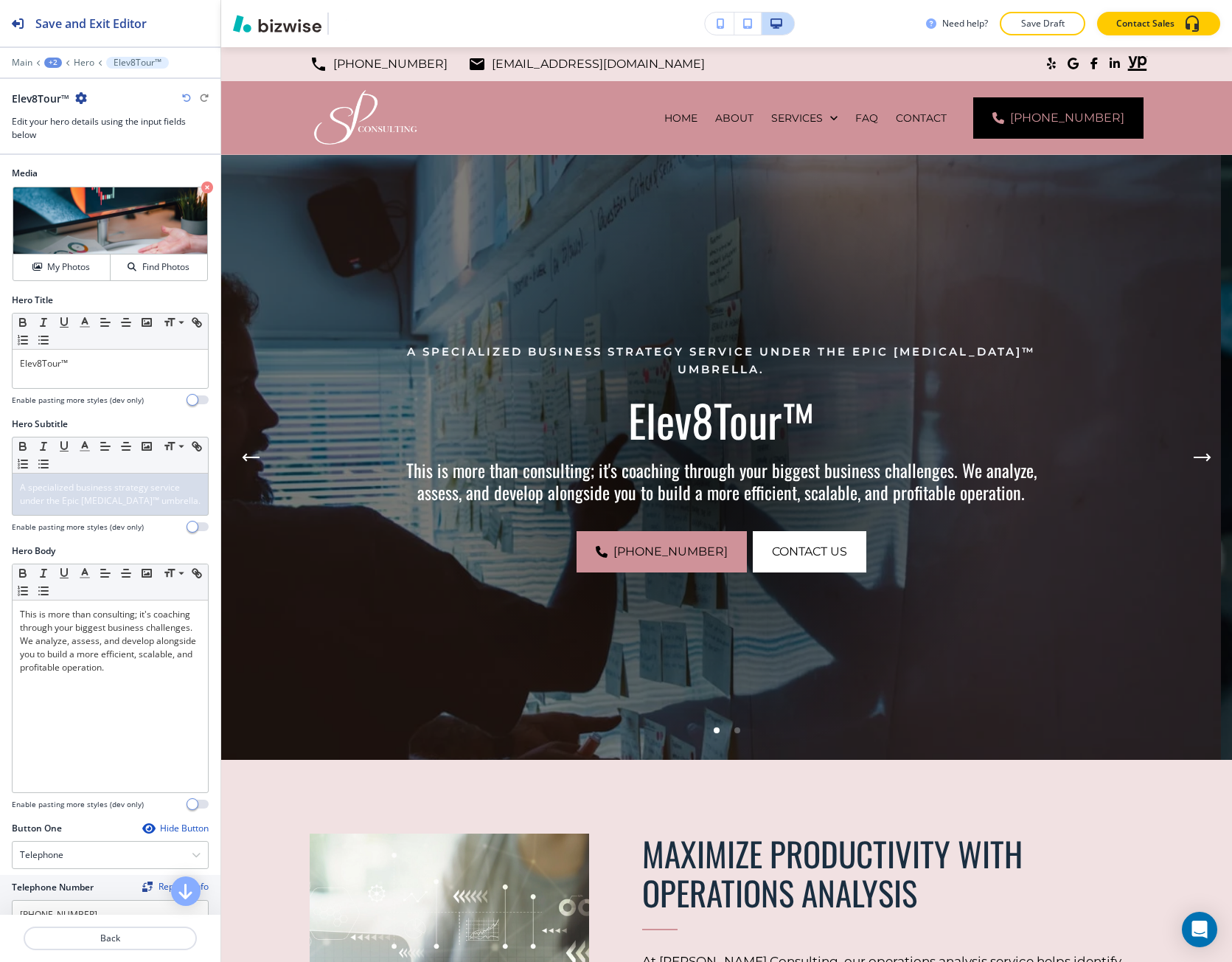
click at [56, 63] on div "+2" at bounding box center [53, 62] width 18 height 11
click at [71, 113] on p "Elev8Tour™" at bounding box center [92, 113] width 75 height 13
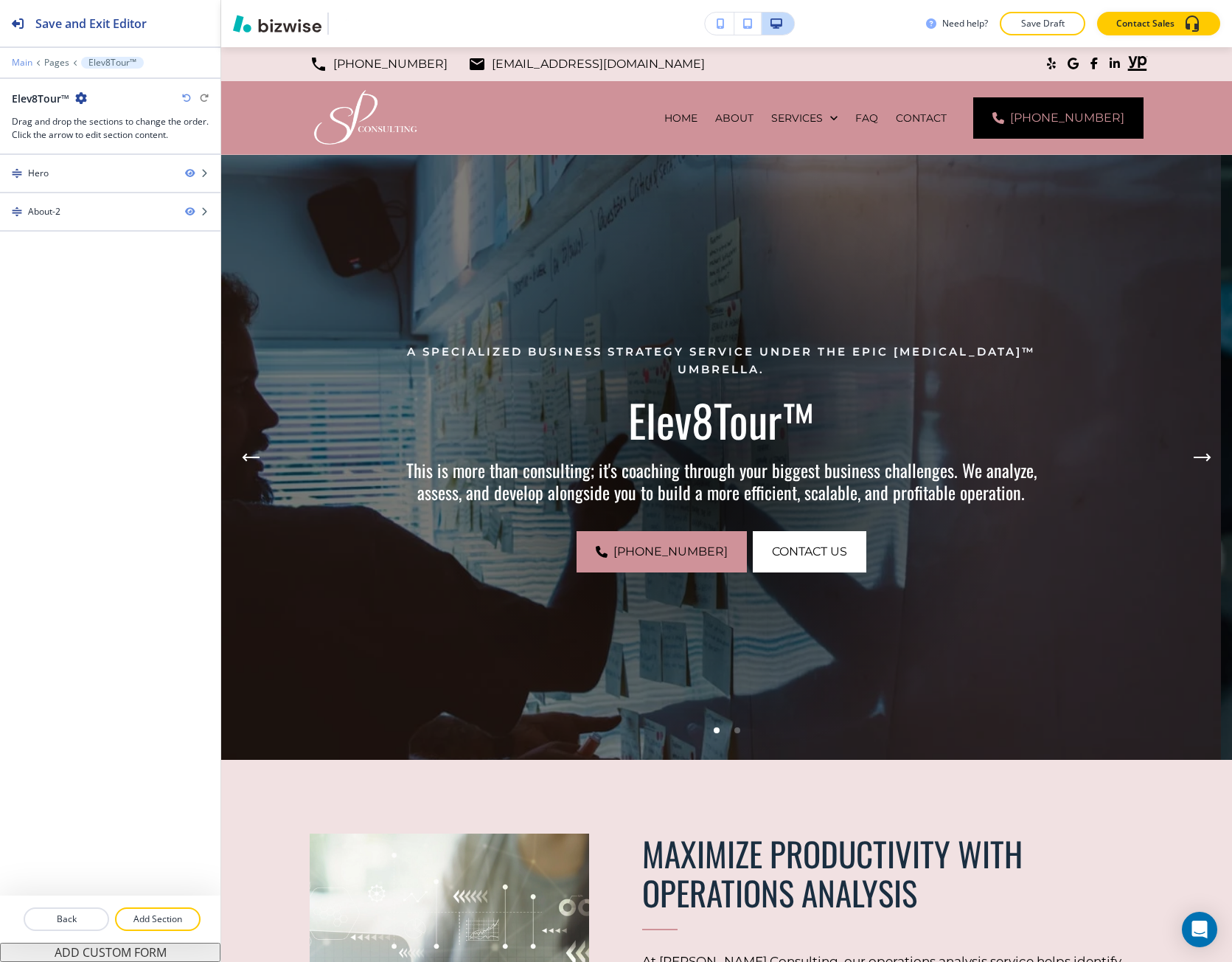
click at [31, 63] on p "Main" at bounding box center [21, 62] width 20 height 11
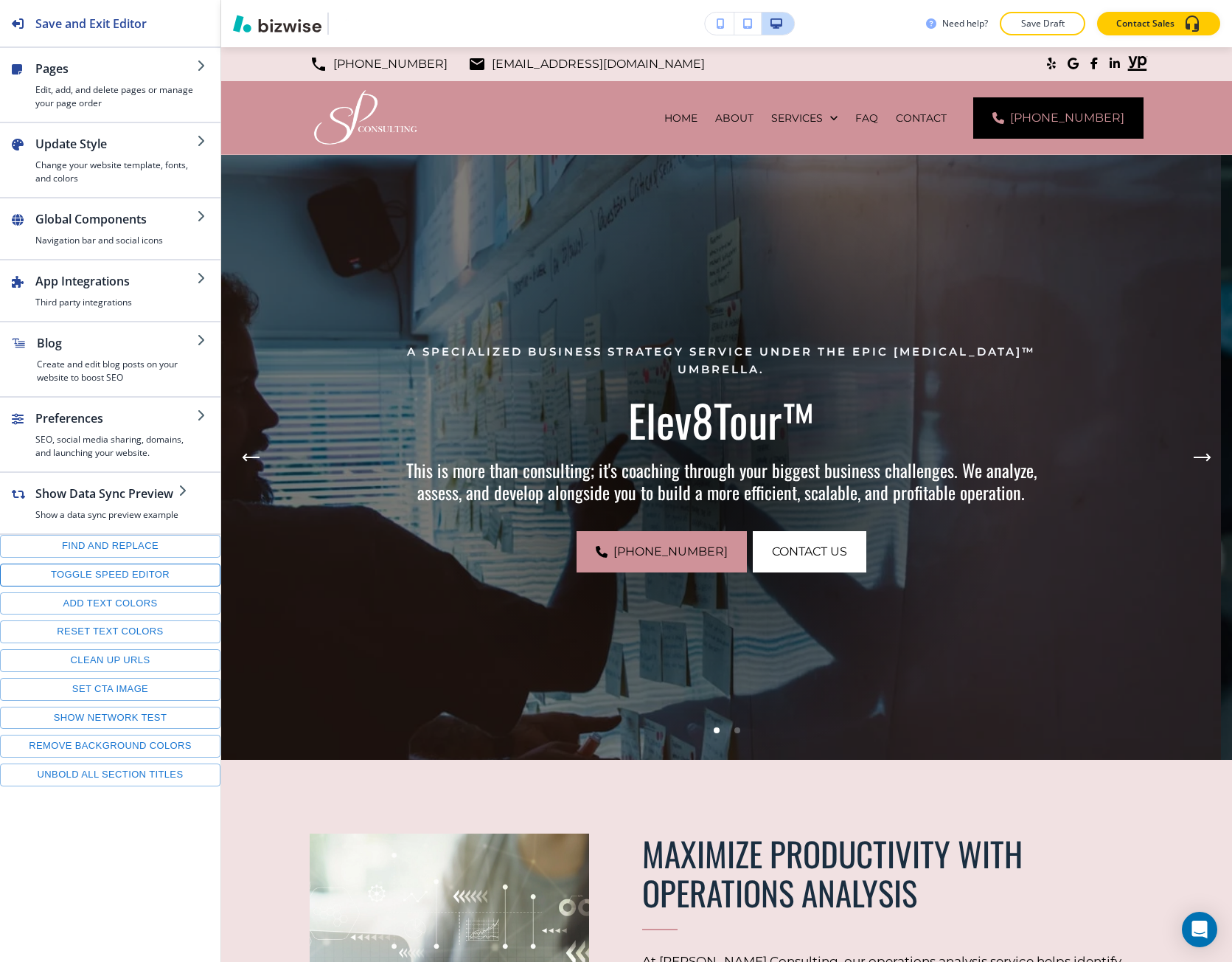
click at [98, 574] on button "Toggle speed editor" at bounding box center [110, 575] width 220 height 23
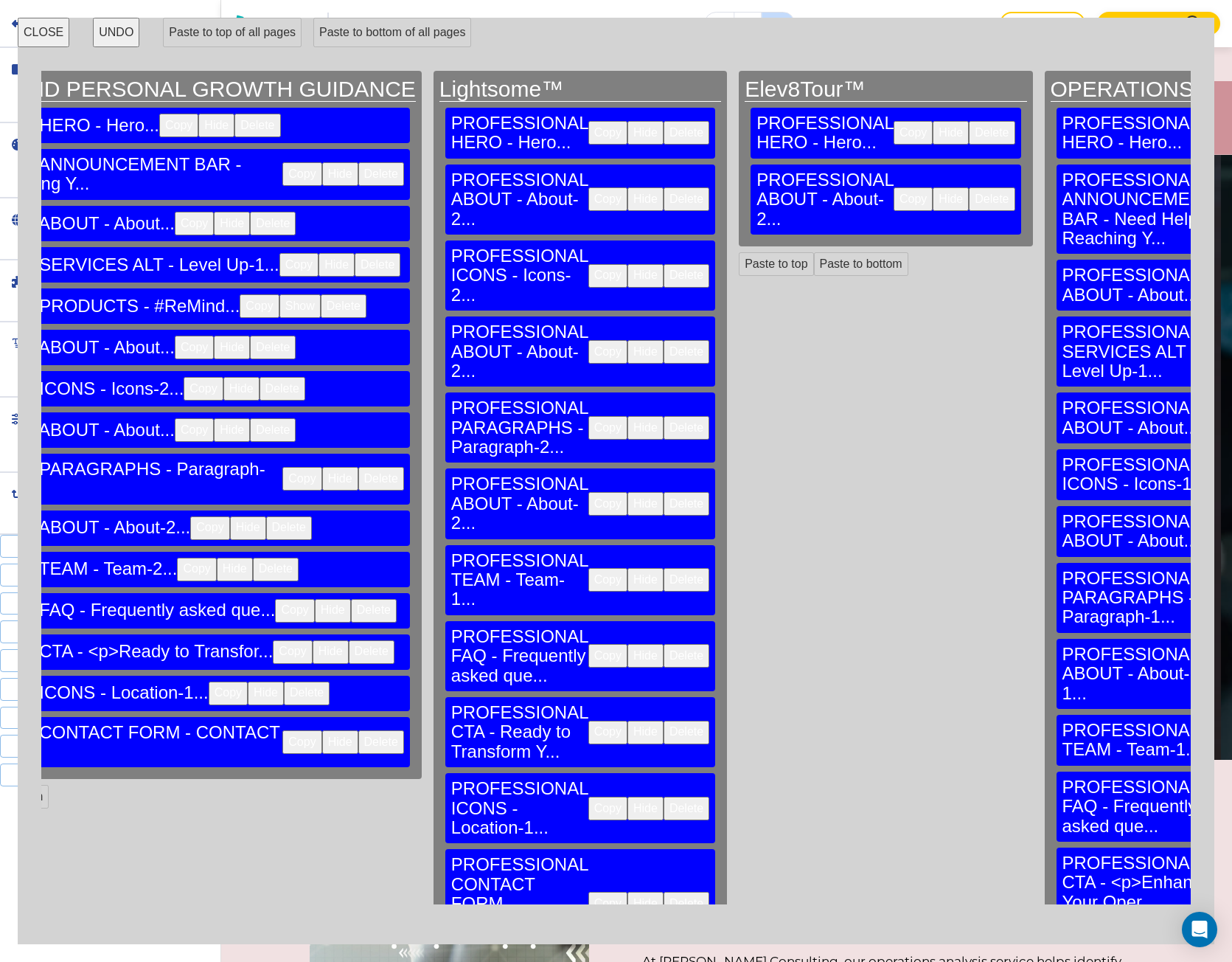
scroll to position [0, 1917]
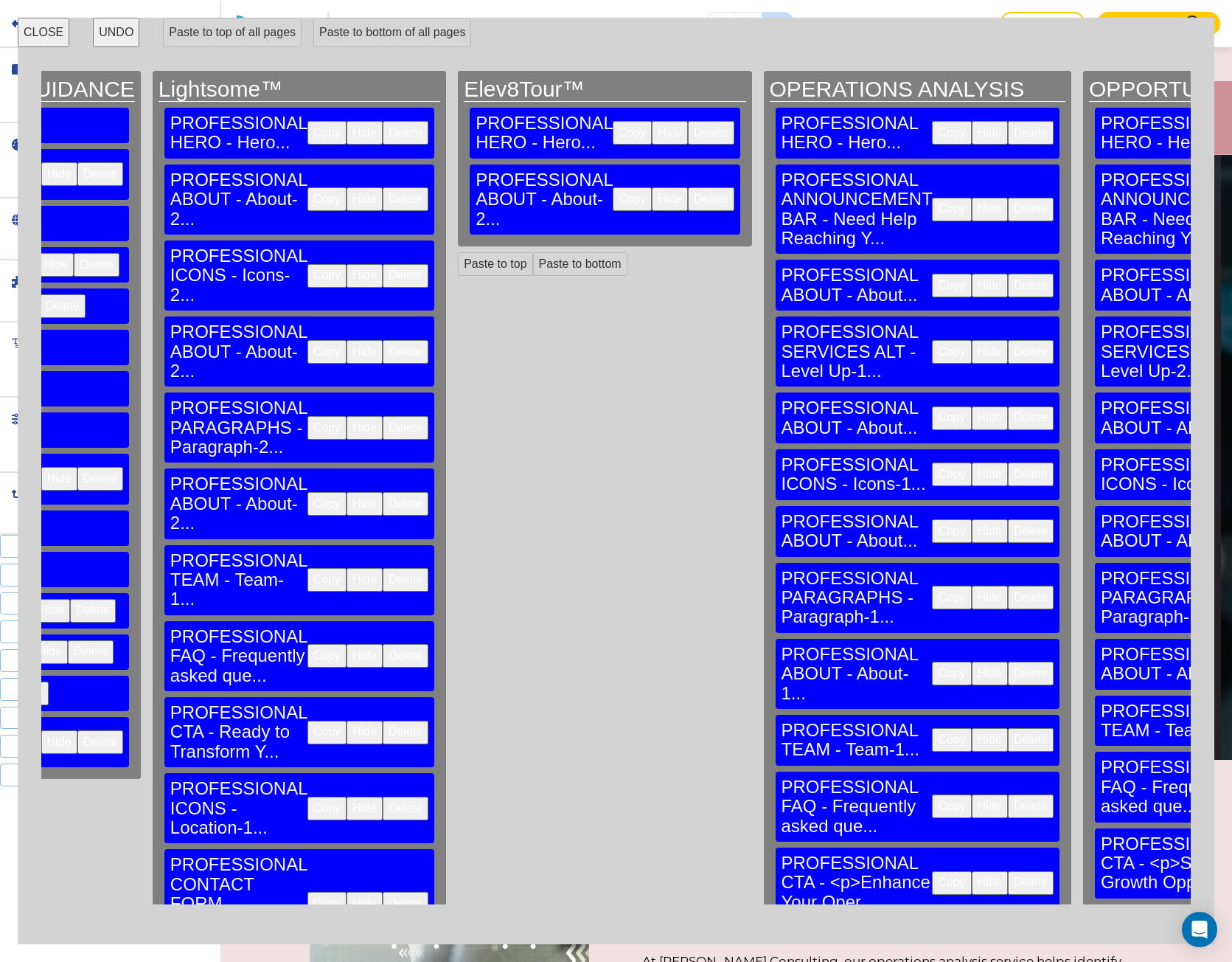
click at [932, 340] on button "Copy" at bounding box center [952, 351] width 39 height 24
click at [533, 252] on button "Paste to bottom" at bounding box center [580, 264] width 94 height 24
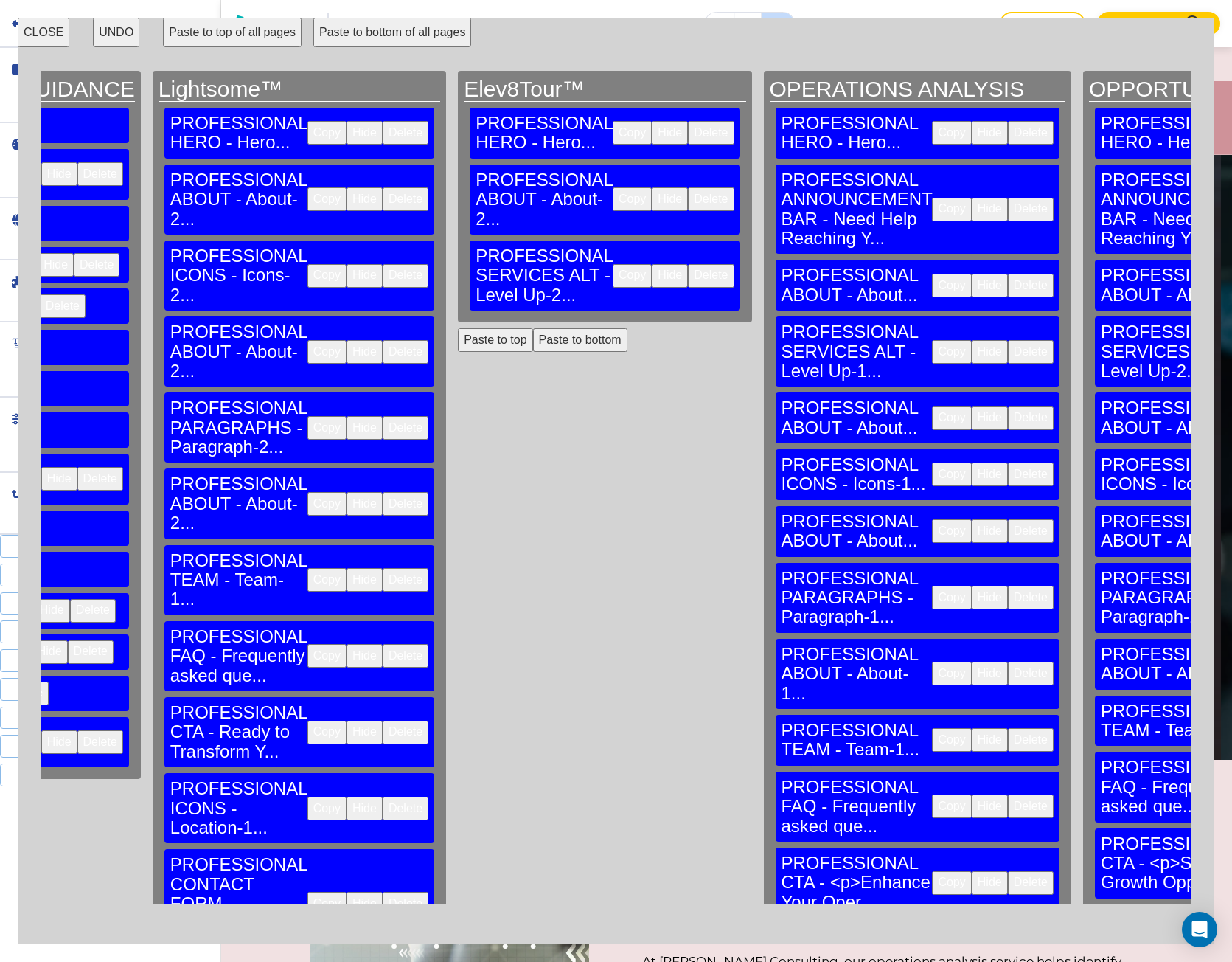
click at [932, 406] on button "Copy" at bounding box center [952, 418] width 39 height 24
click at [533, 328] on button "Paste to bottom" at bounding box center [580, 340] width 94 height 24
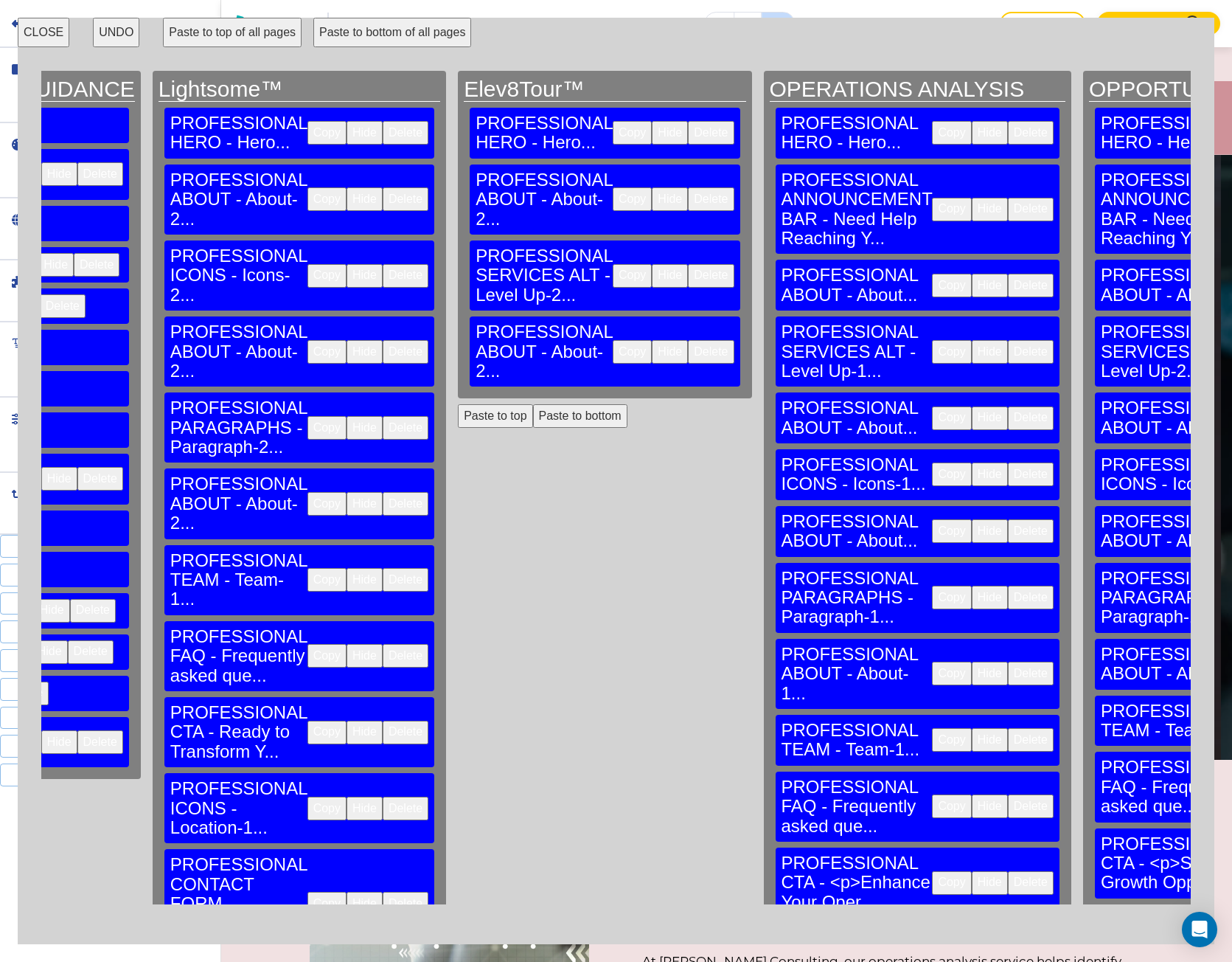
click at [932, 463] on button "Copy" at bounding box center [952, 474] width 39 height 24
click at [533, 404] on button "Paste to bottom" at bounding box center [580, 416] width 94 height 24
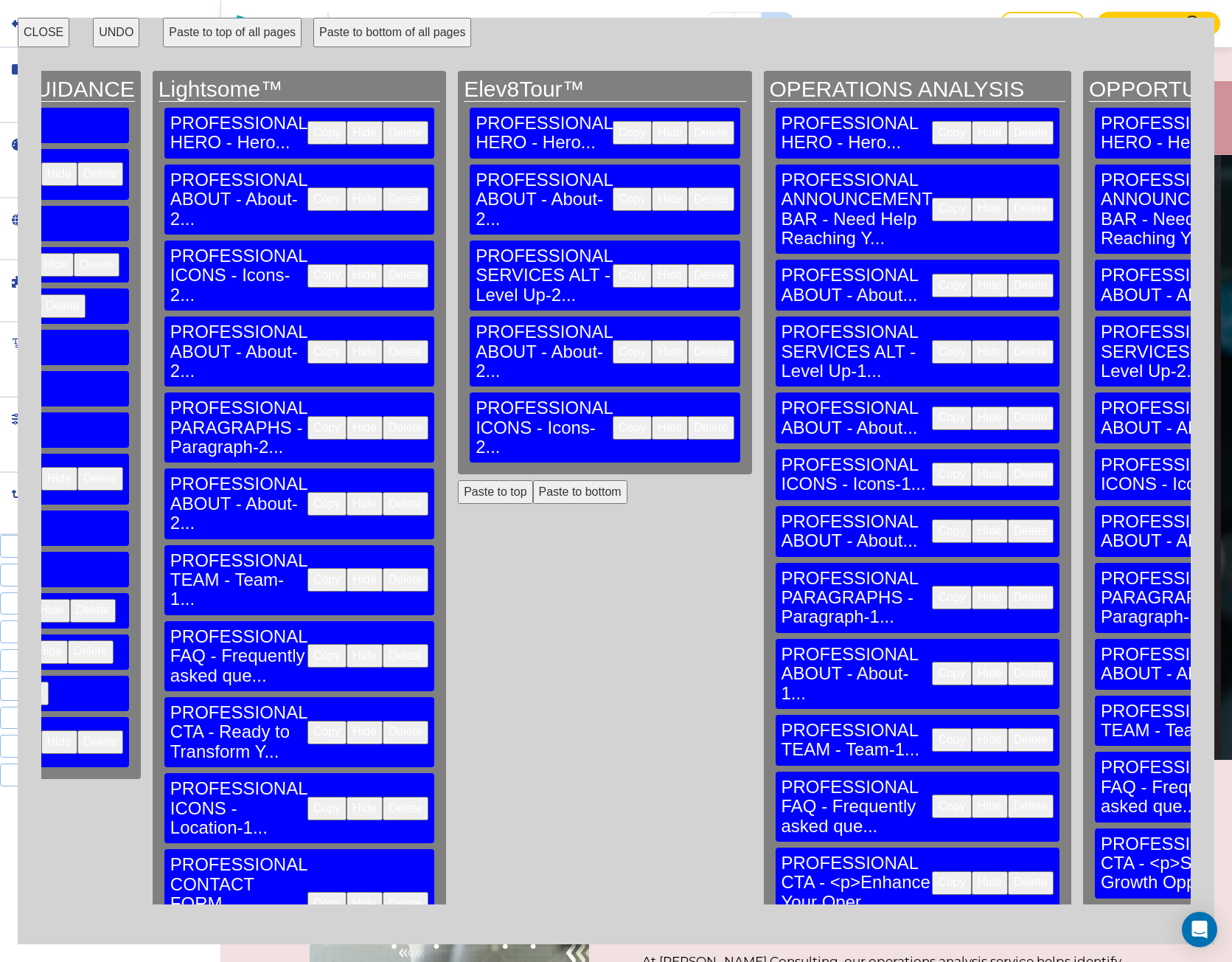
click at [932, 519] on button "Copy" at bounding box center [952, 531] width 39 height 24
click at [533, 481] on button "Paste to bottom" at bounding box center [580, 492] width 94 height 24
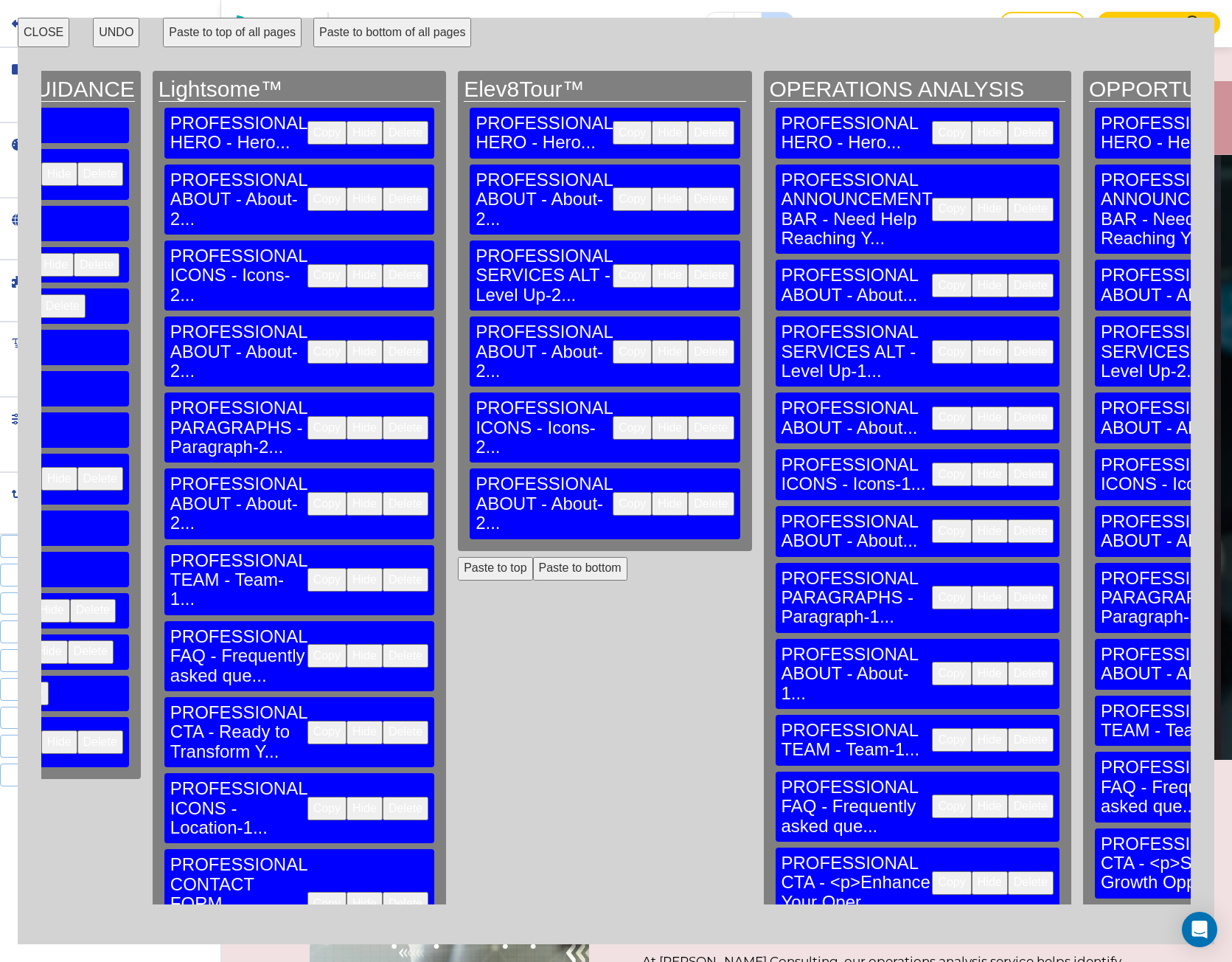
click at [932, 585] on button "Copy" at bounding box center [952, 597] width 39 height 24
click at [533, 557] on button "Paste to bottom" at bounding box center [580, 568] width 94 height 24
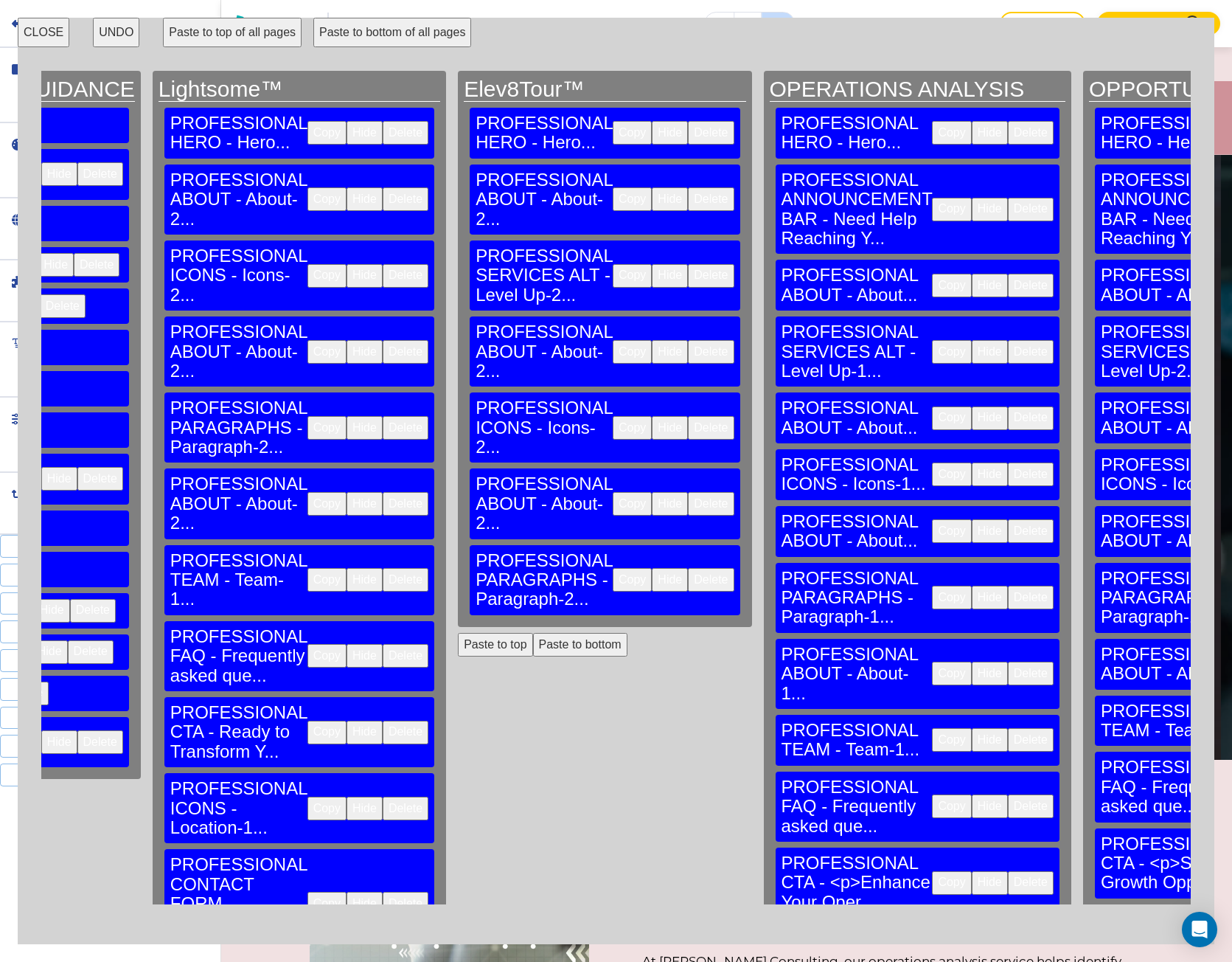
click at [932, 662] on button "Copy" at bounding box center [952, 673] width 39 height 24
click at [533, 633] on button "Paste to bottom" at bounding box center [580, 644] width 94 height 24
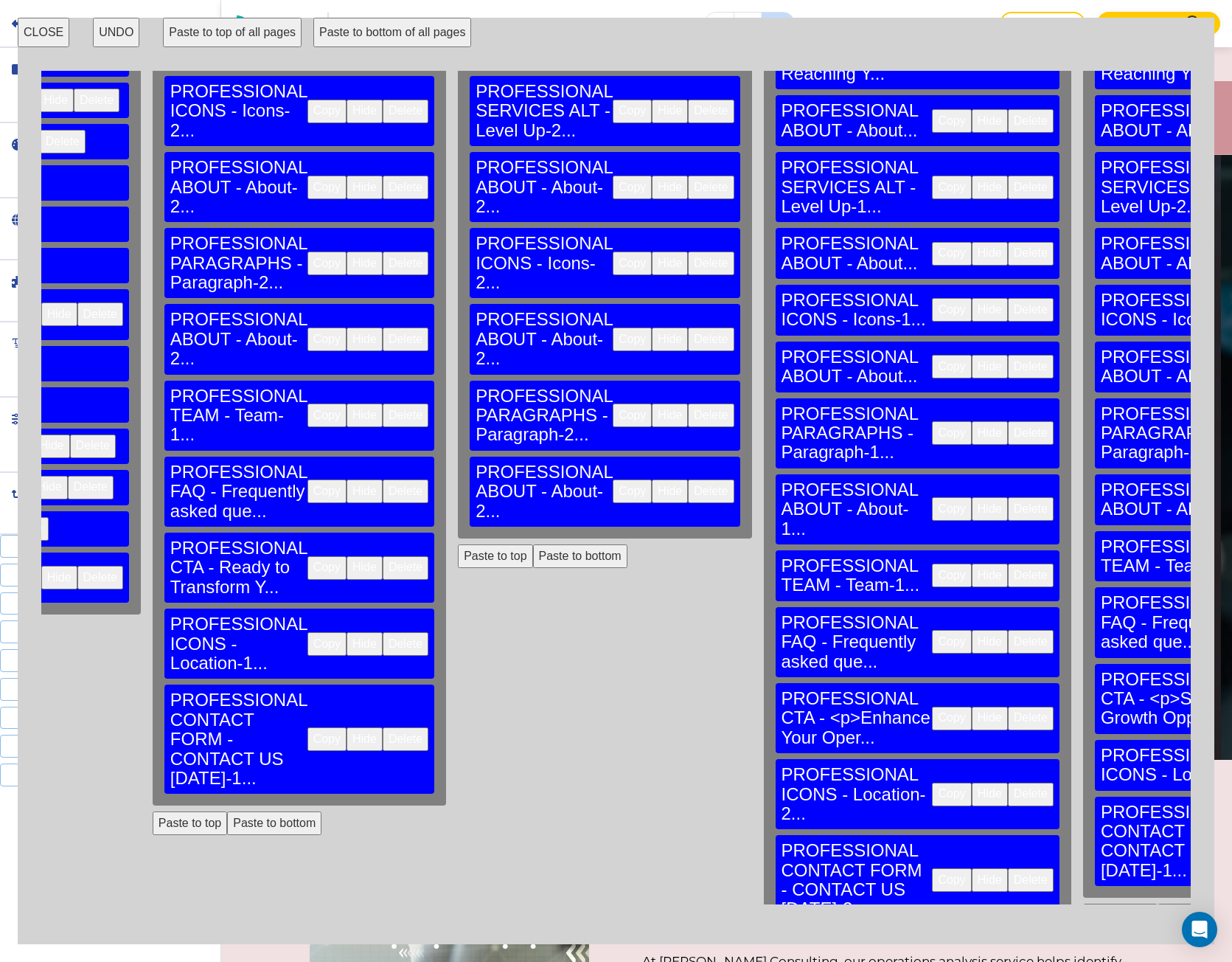
scroll to position [221, 1917]
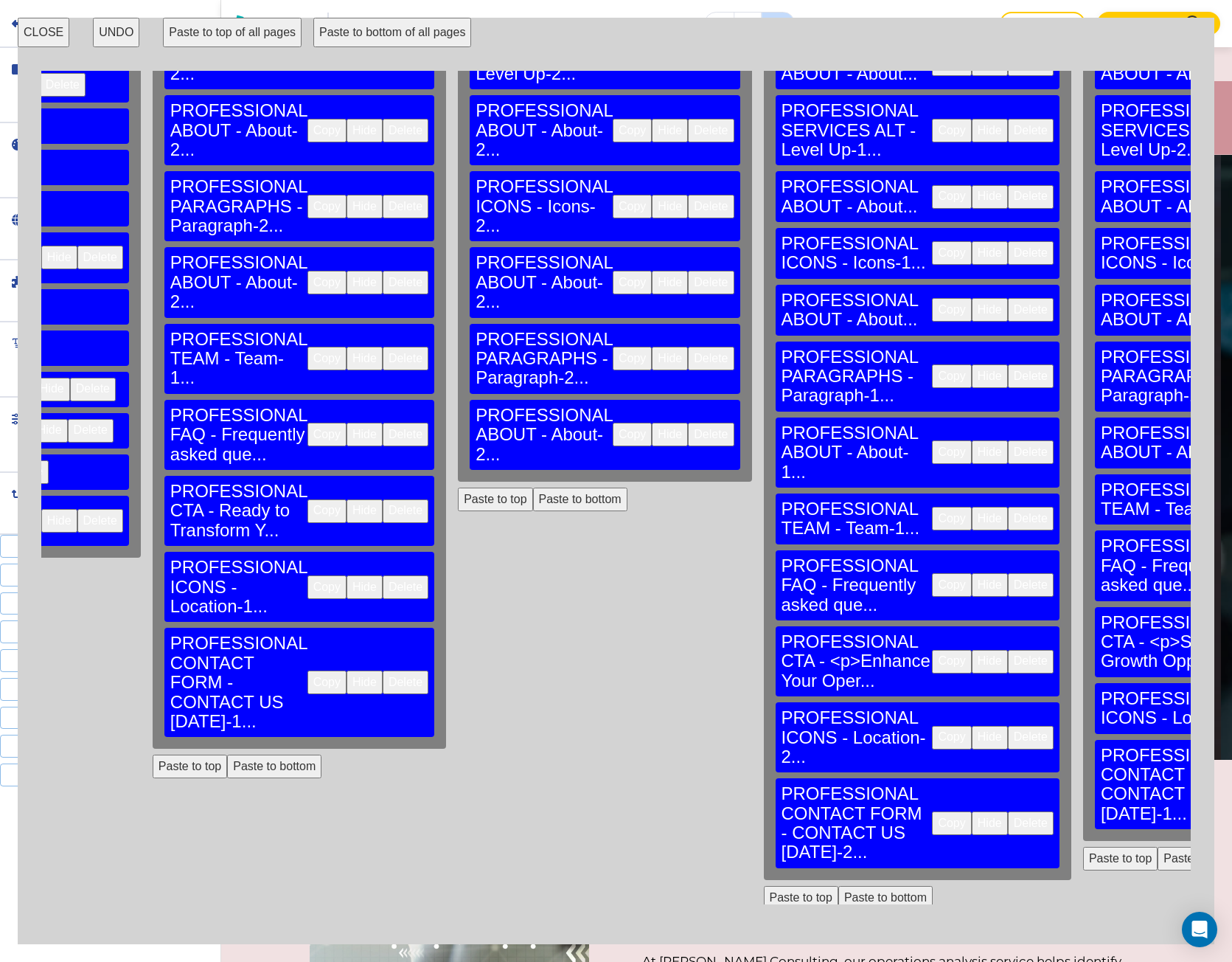
click at [932, 507] on button "Copy" at bounding box center [952, 518] width 39 height 24
click at [533, 488] on button "Paste to bottom" at bounding box center [580, 499] width 94 height 24
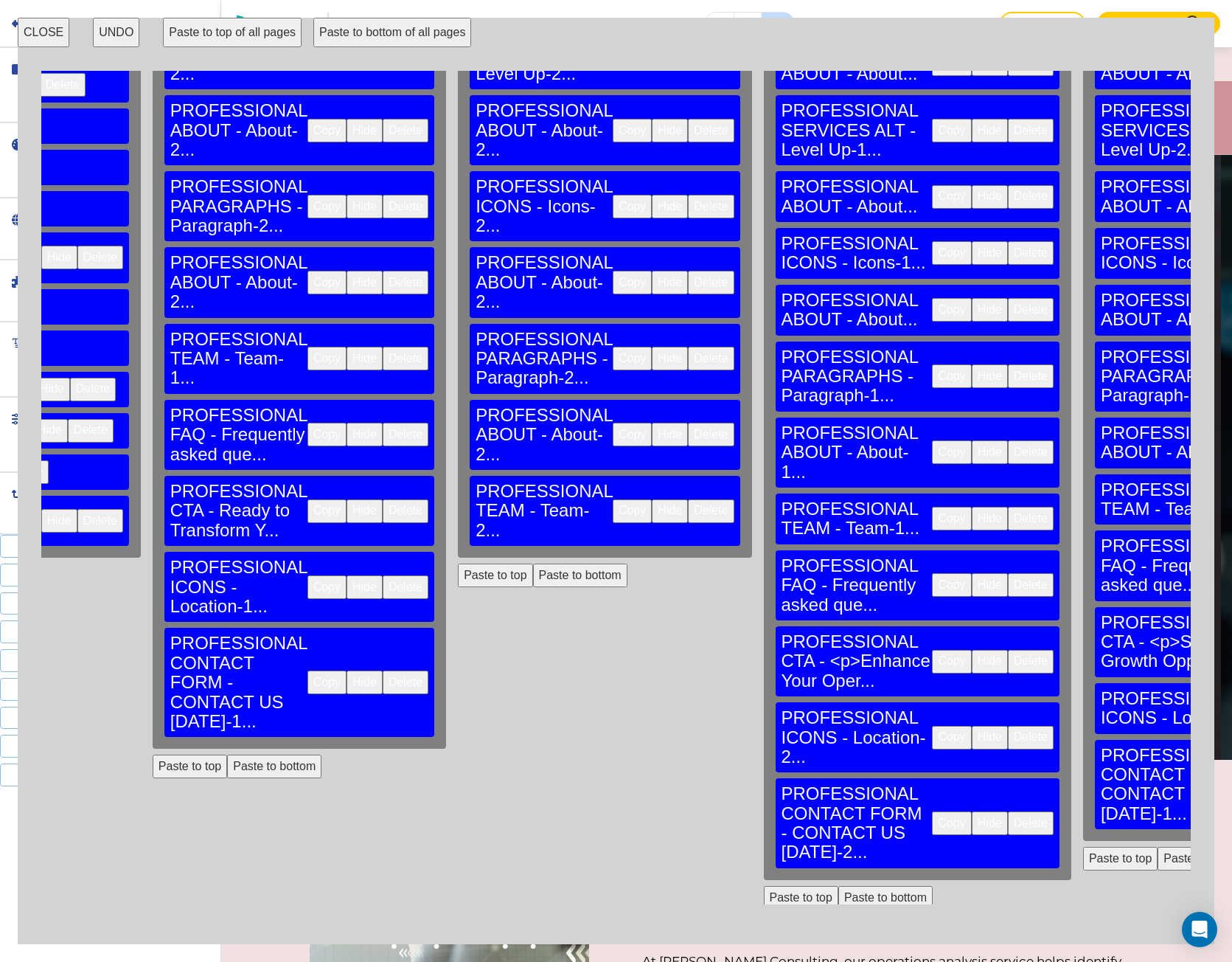
click at [932, 573] on button "Copy" at bounding box center [952, 585] width 39 height 24
click at [533, 563] on button "Paste to bottom" at bounding box center [580, 575] width 94 height 24
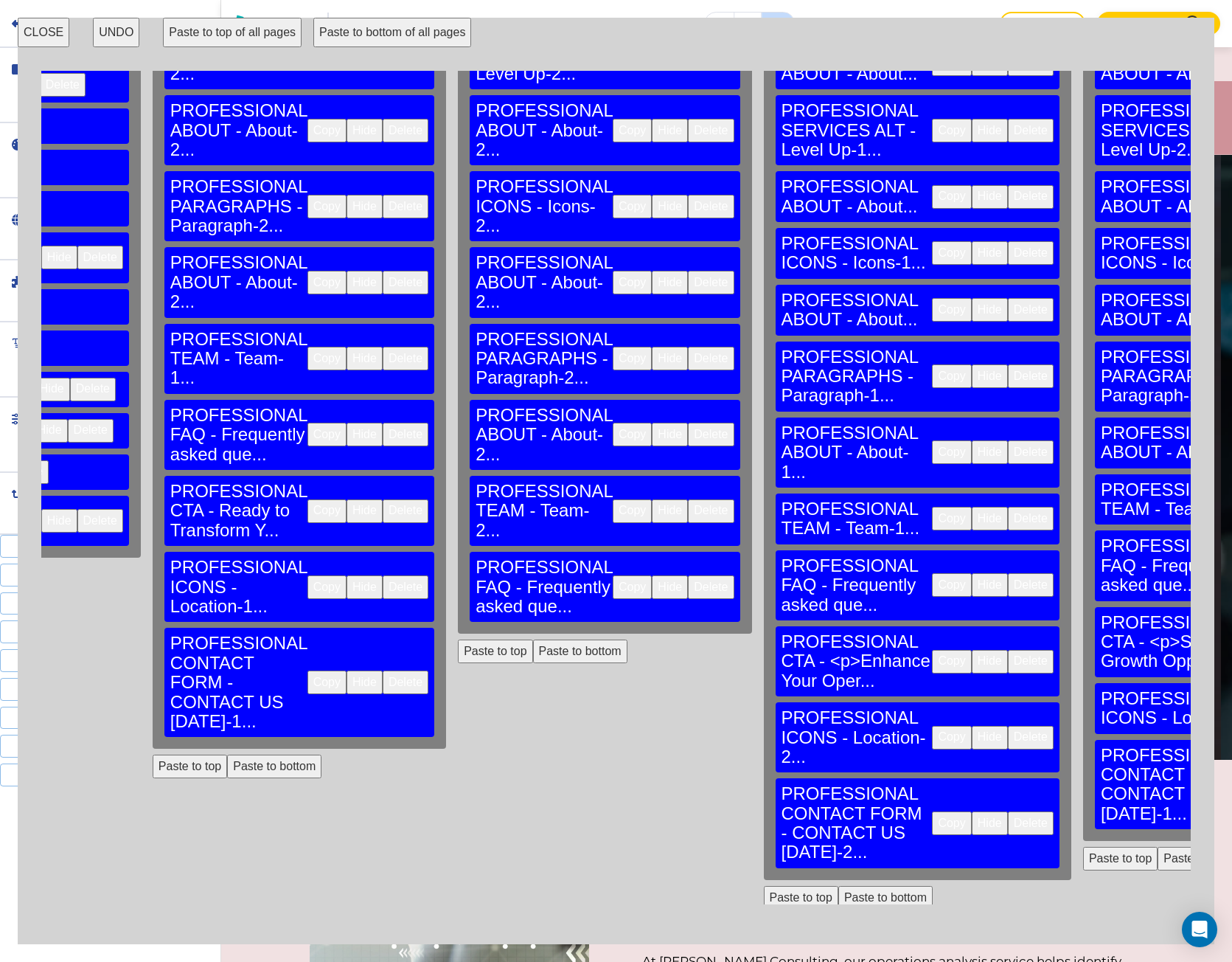
click at [932, 650] on button "Copy" at bounding box center [952, 662] width 39 height 24
click at [533, 639] on button "Paste to bottom" at bounding box center [580, 651] width 94 height 24
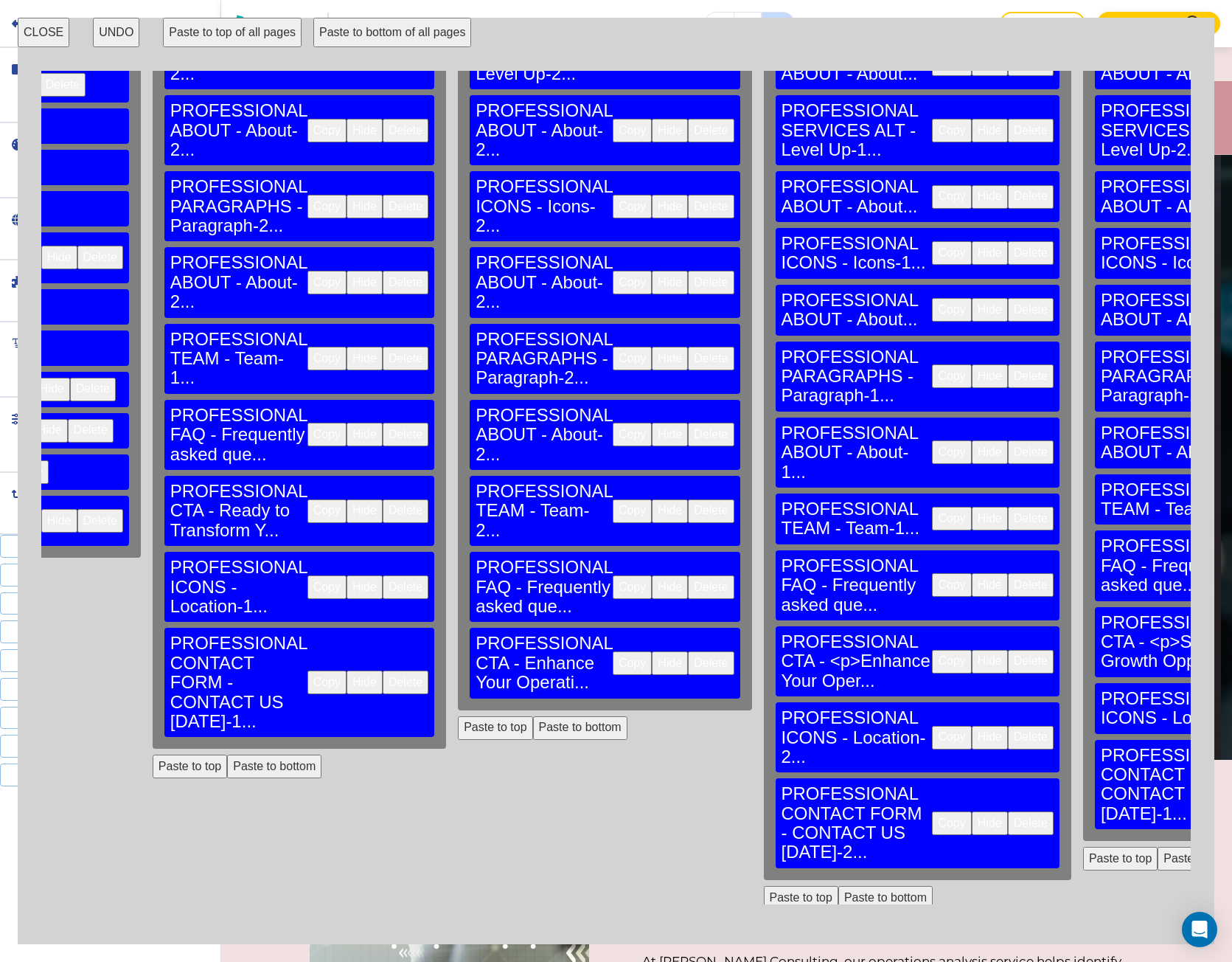
click at [932, 726] on button "Copy" at bounding box center [952, 738] width 39 height 24
click at [533, 716] on button "Paste to bottom" at bounding box center [580, 728] width 94 height 24
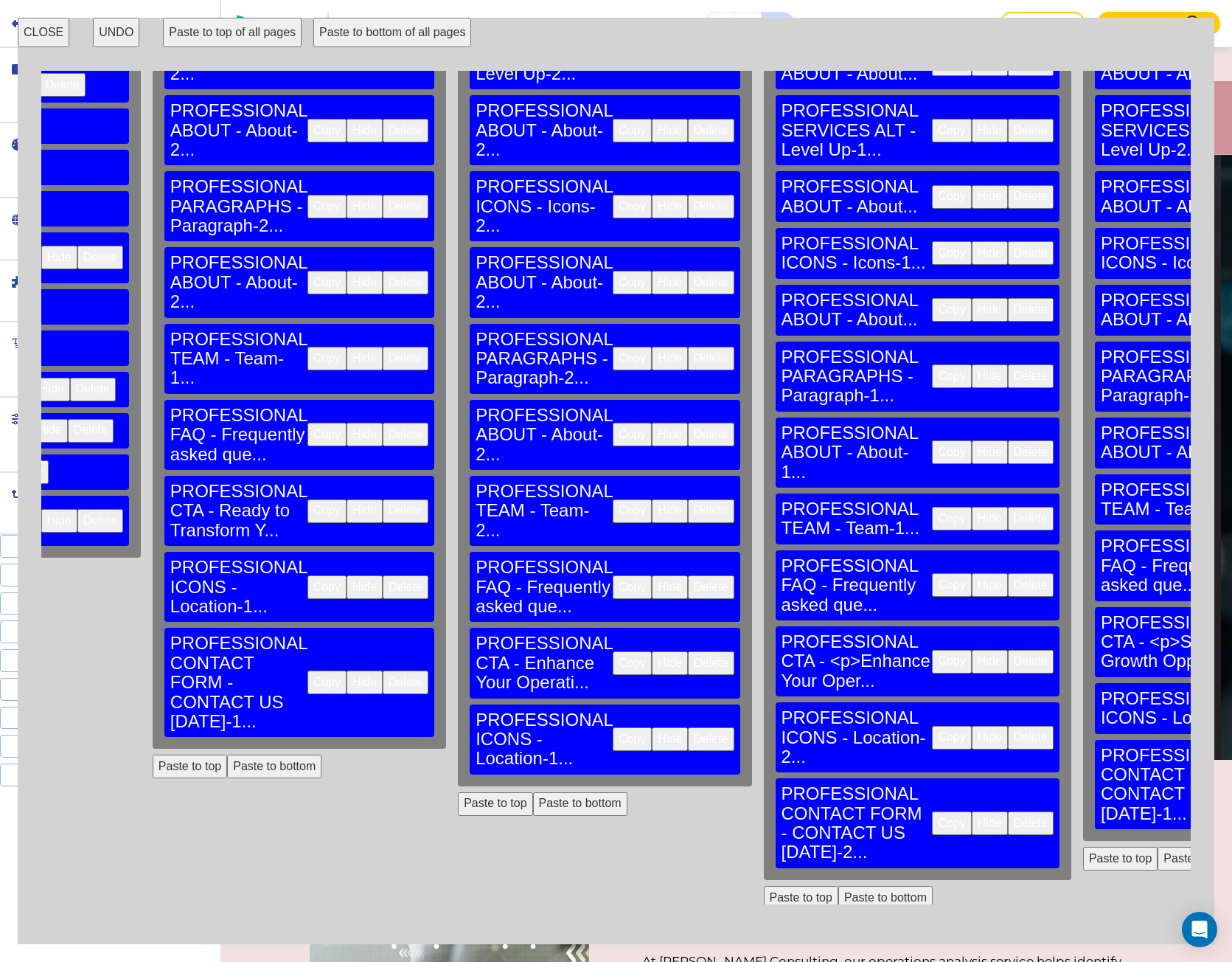
click at [932, 811] on button "Copy" at bounding box center [952, 823] width 39 height 24
click at [533, 793] on button "Paste to bottom" at bounding box center [580, 804] width 94 height 24
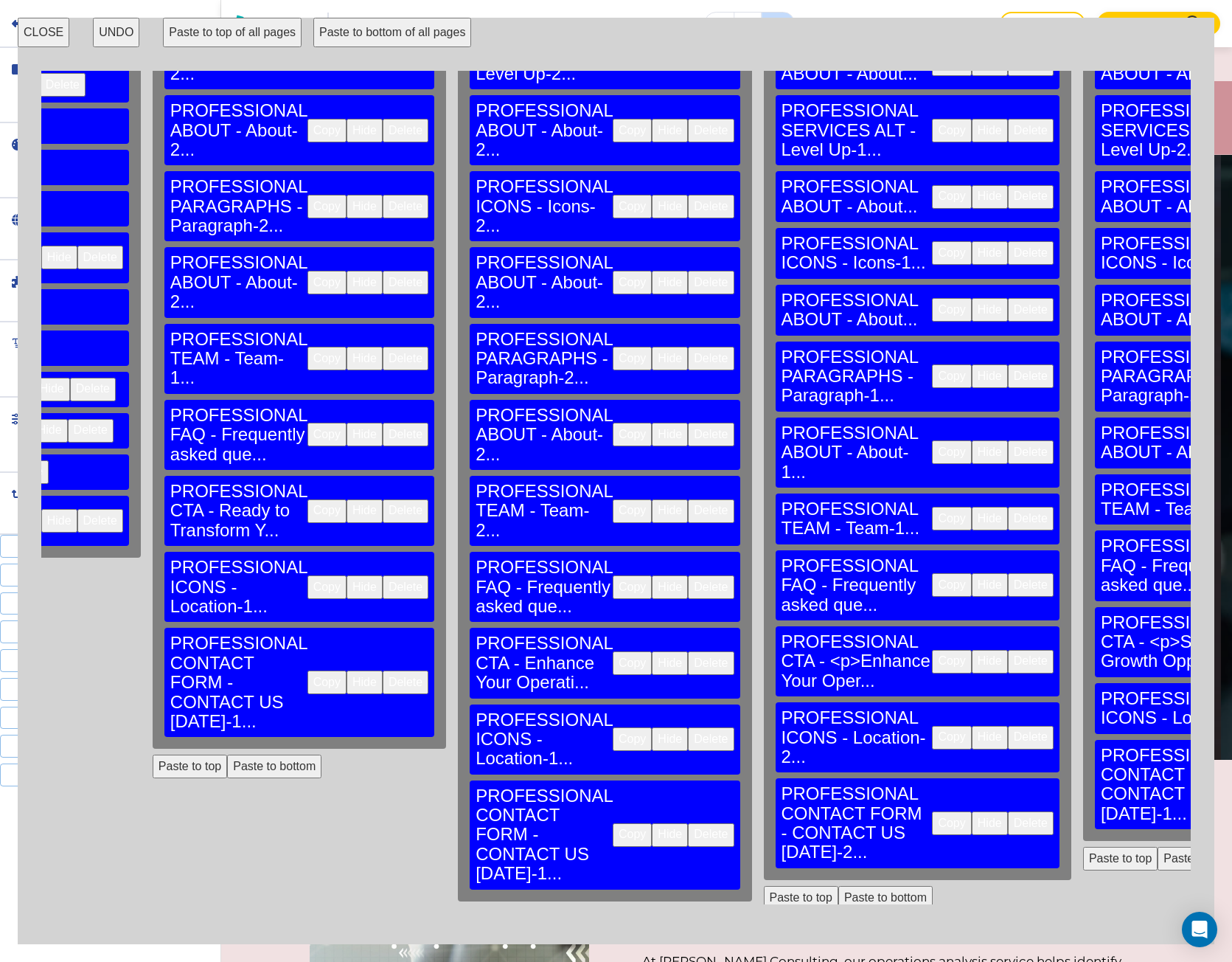
click at [36, 29] on button "CLOSE" at bounding box center [43, 33] width 52 height 29
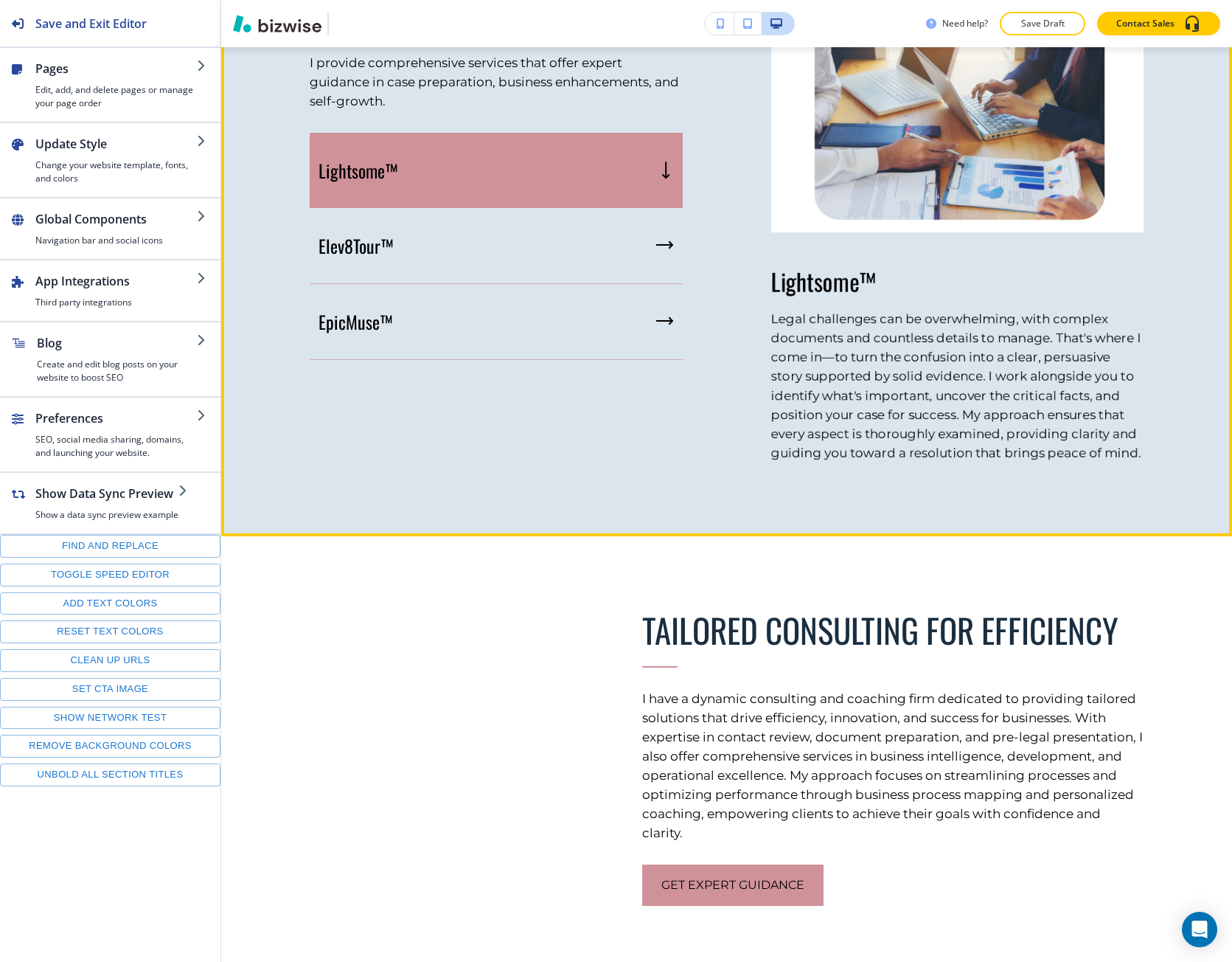
scroll to position [3540, 0]
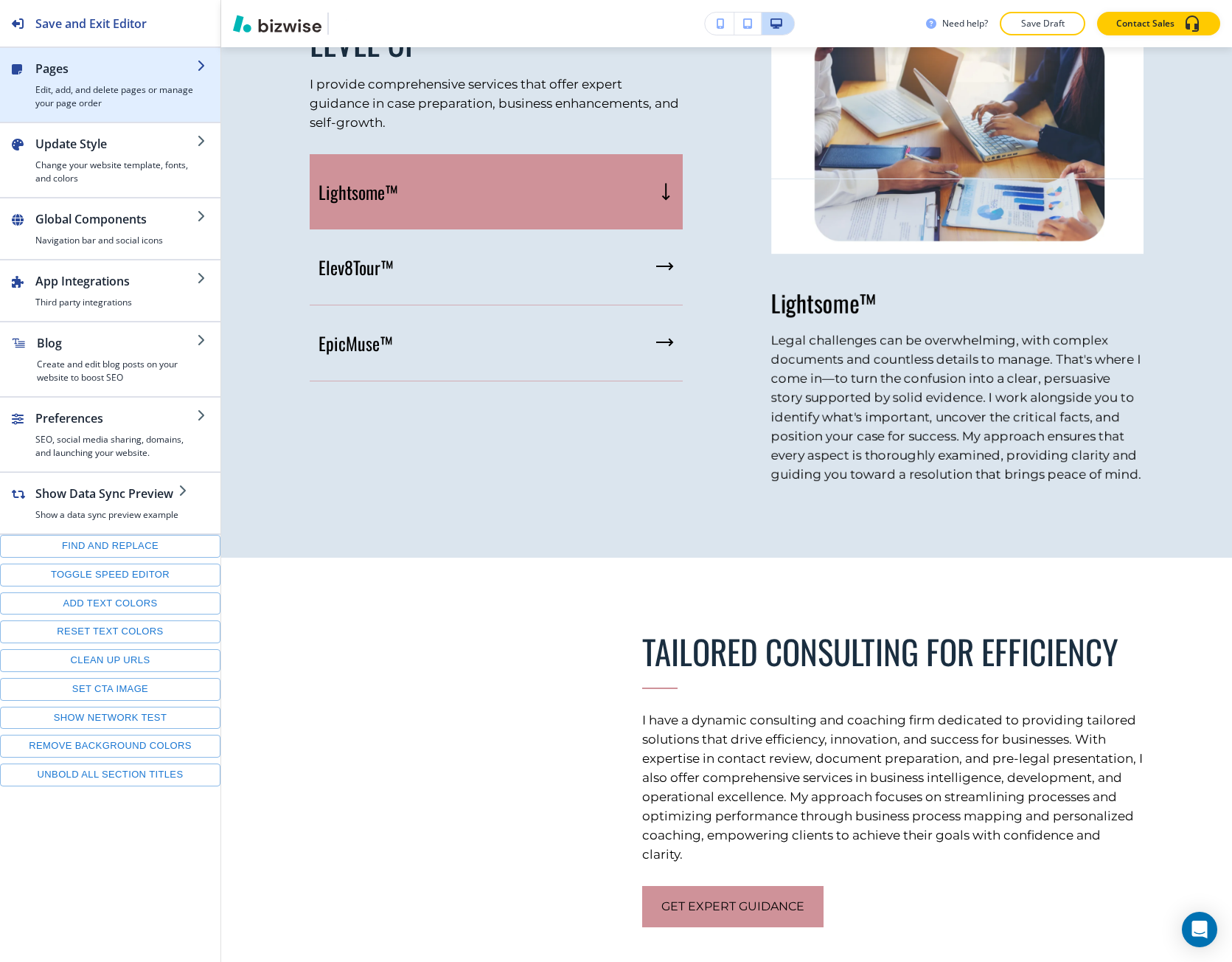
click at [150, 93] on h4 "Edit, add, and delete pages or manage your page order" at bounding box center [115, 97] width 161 height 26
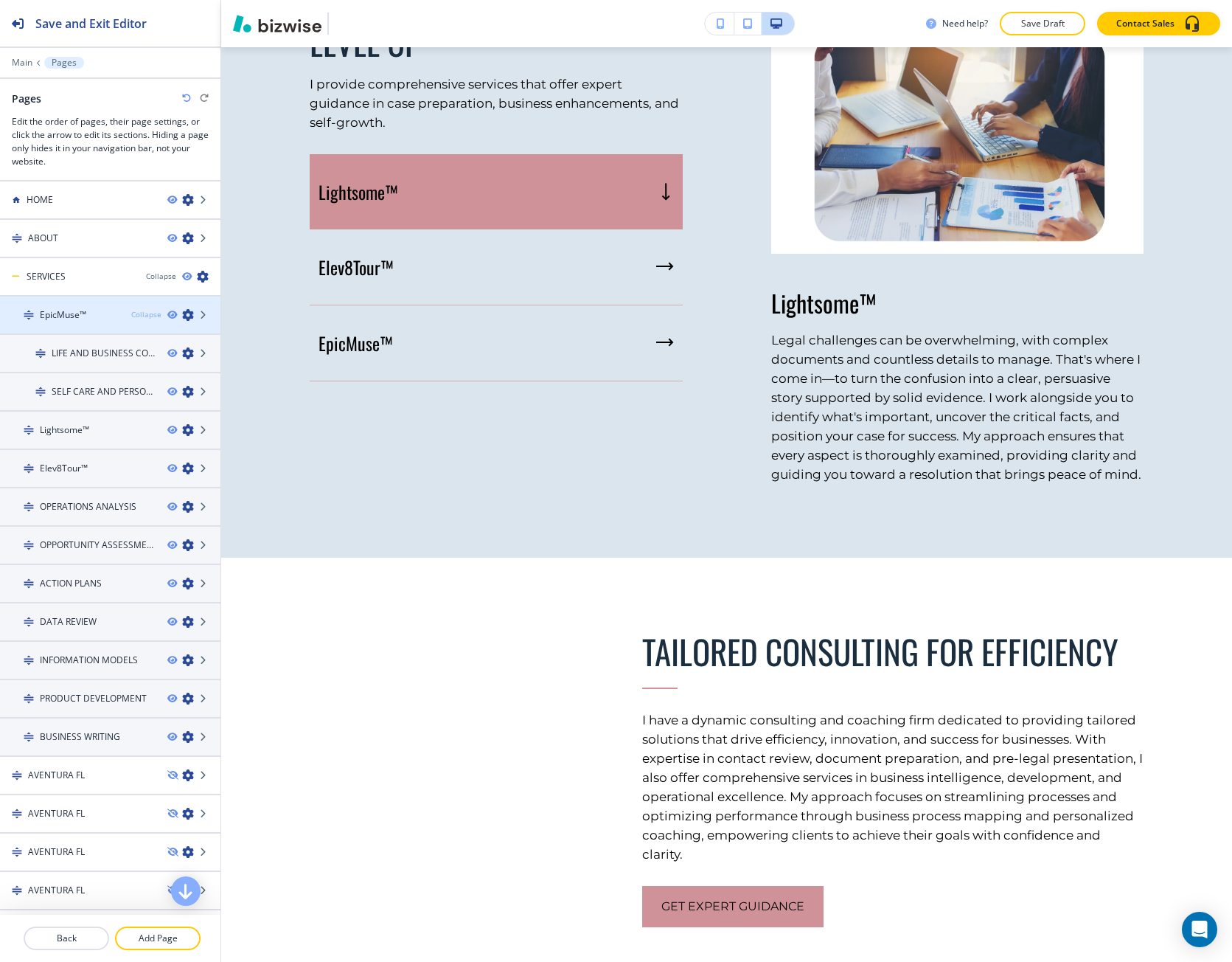
click at [145, 312] on div "Collapse" at bounding box center [146, 314] width 30 height 11
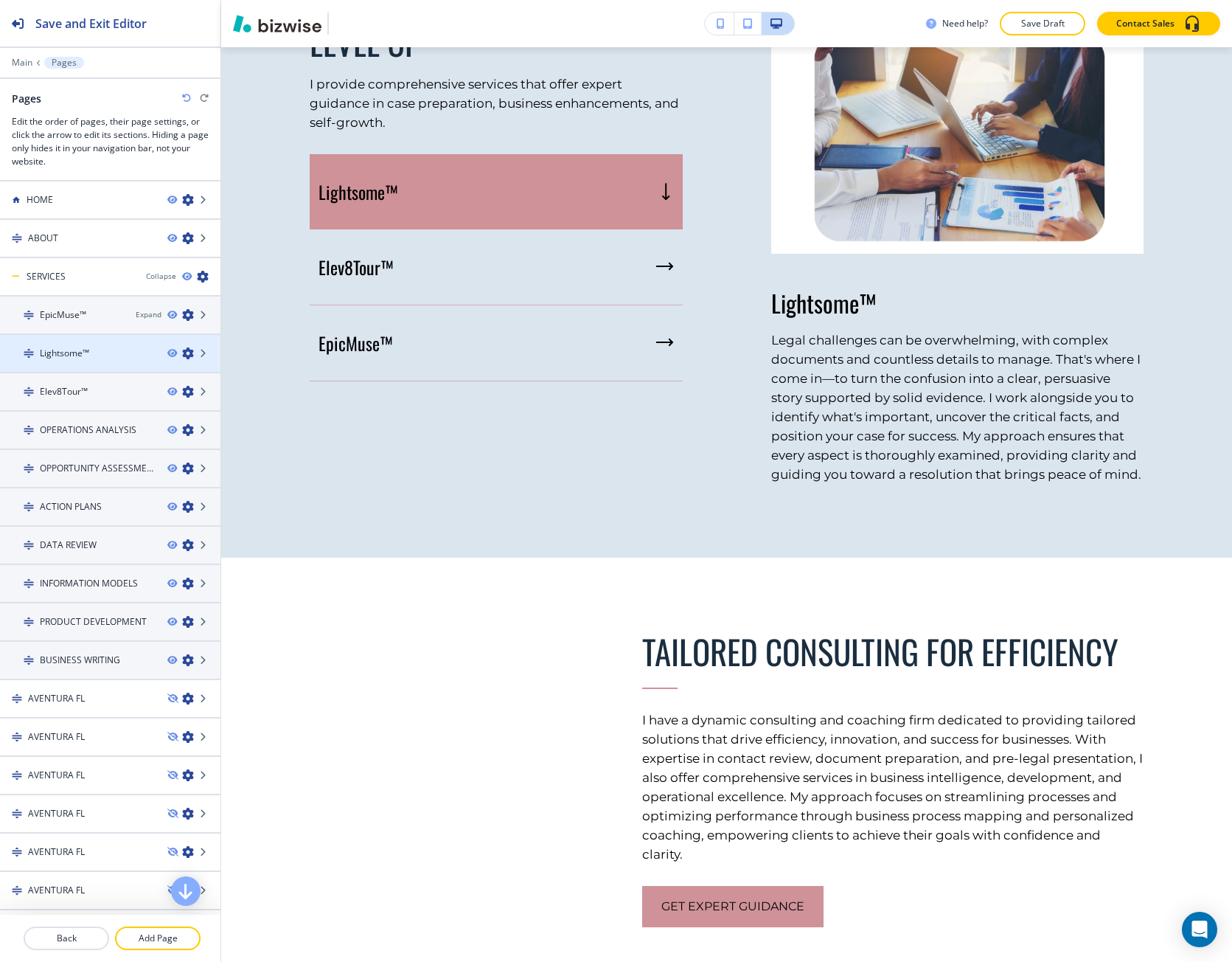
click at [93, 347] on div "Lightsome™" at bounding box center [78, 353] width 156 height 13
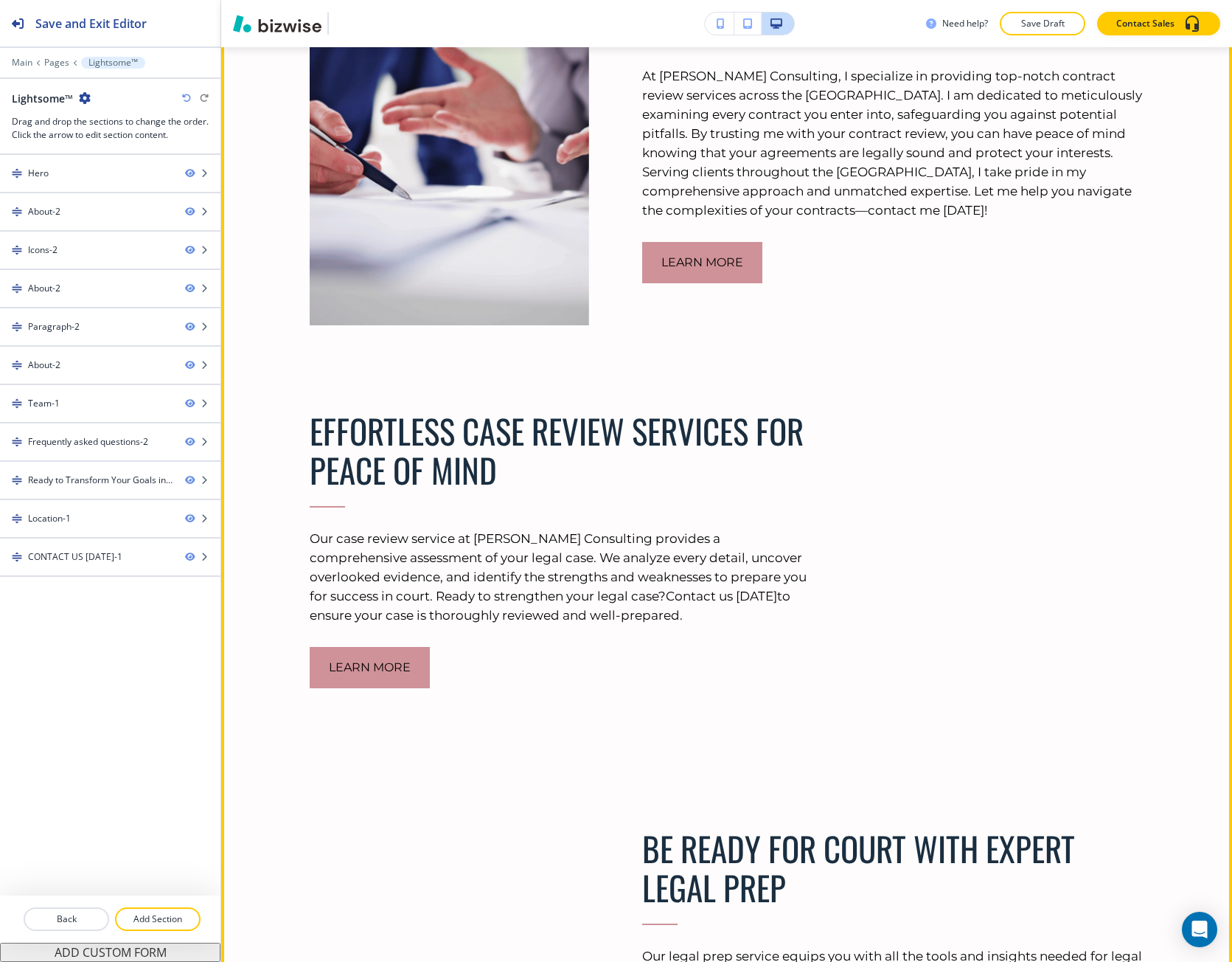
scroll to position [1328, 0]
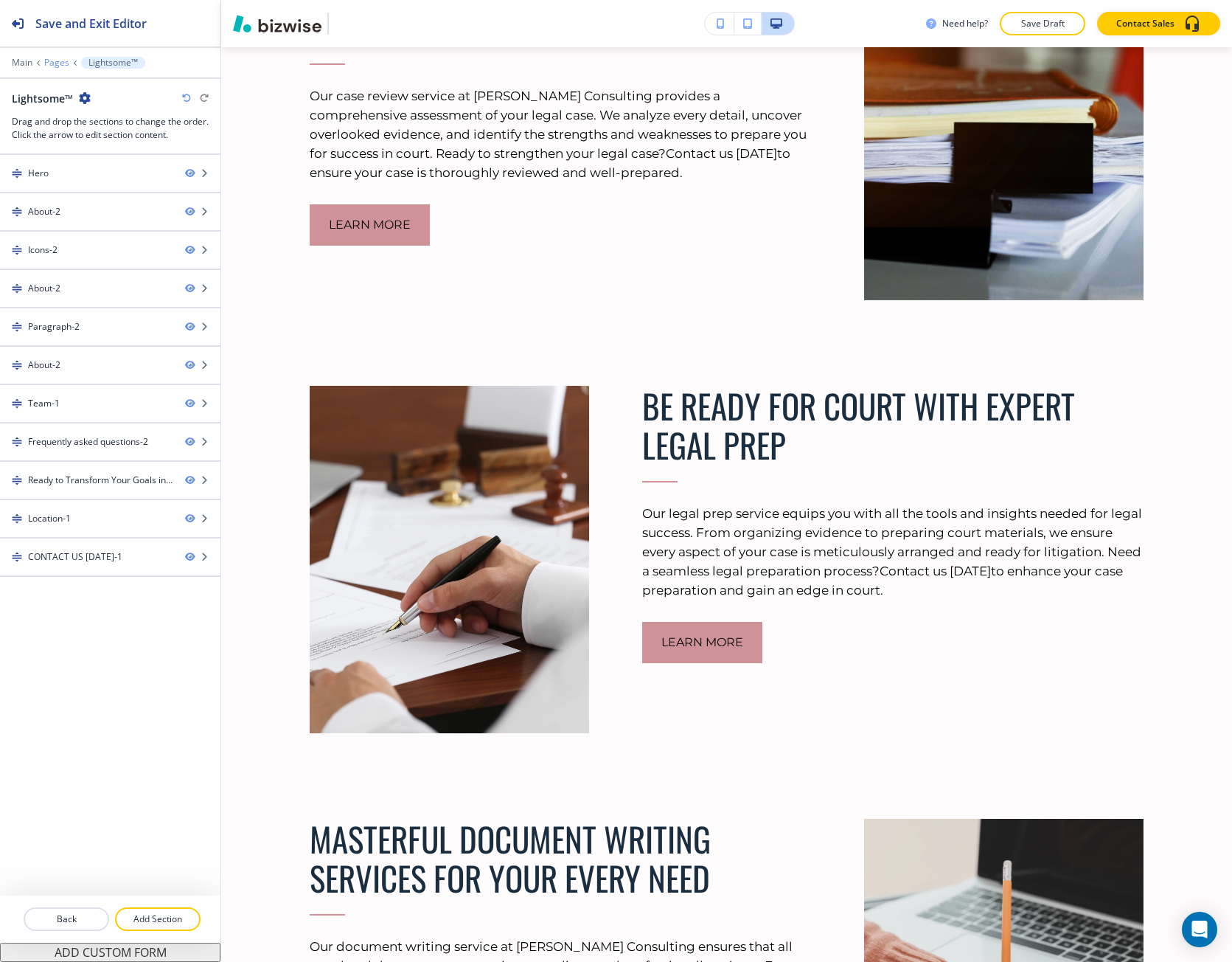
click at [55, 65] on p "Pages" at bounding box center [56, 62] width 25 height 11
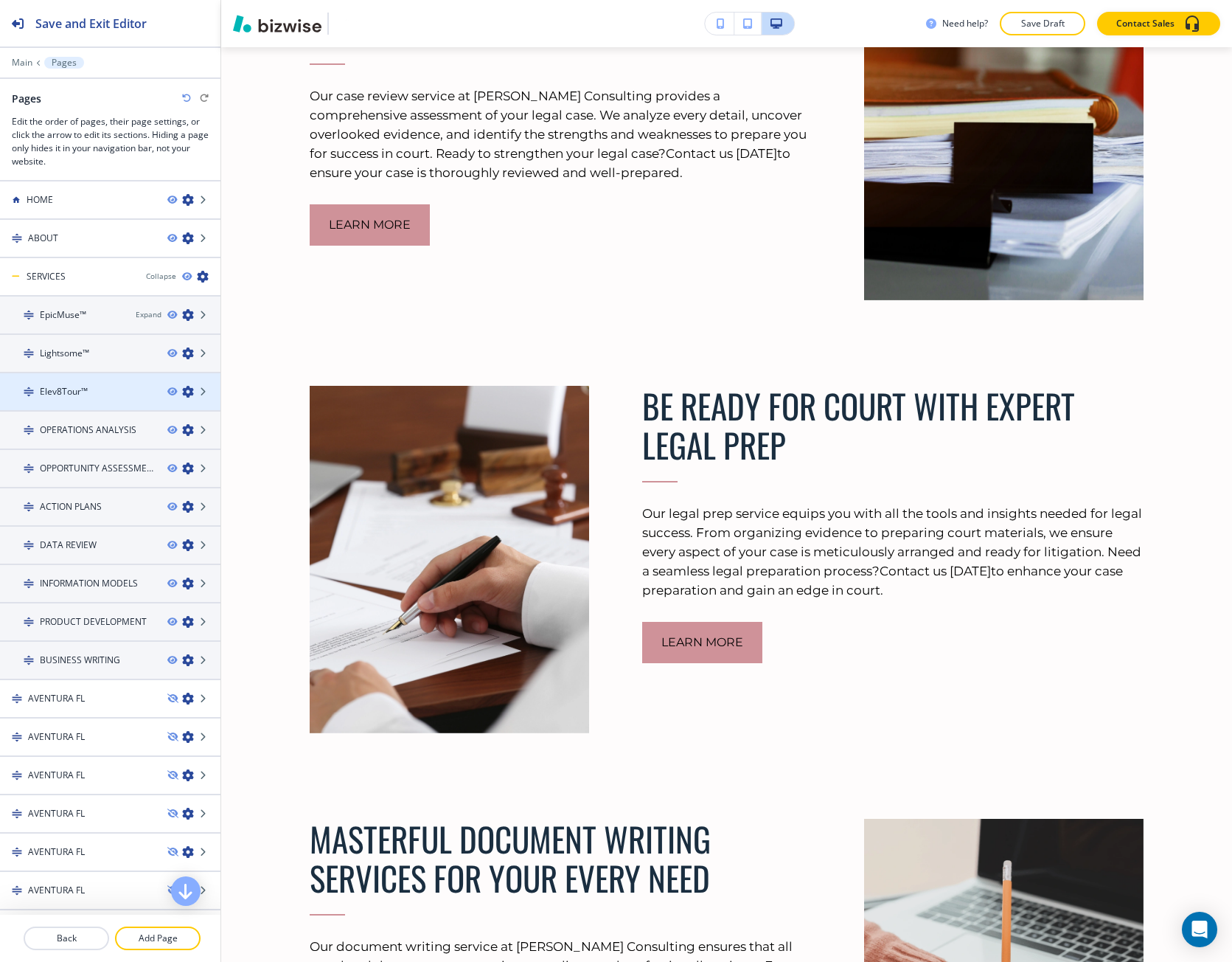
click at [71, 393] on h4 "Elev8Tour™" at bounding box center [64, 391] width 48 height 13
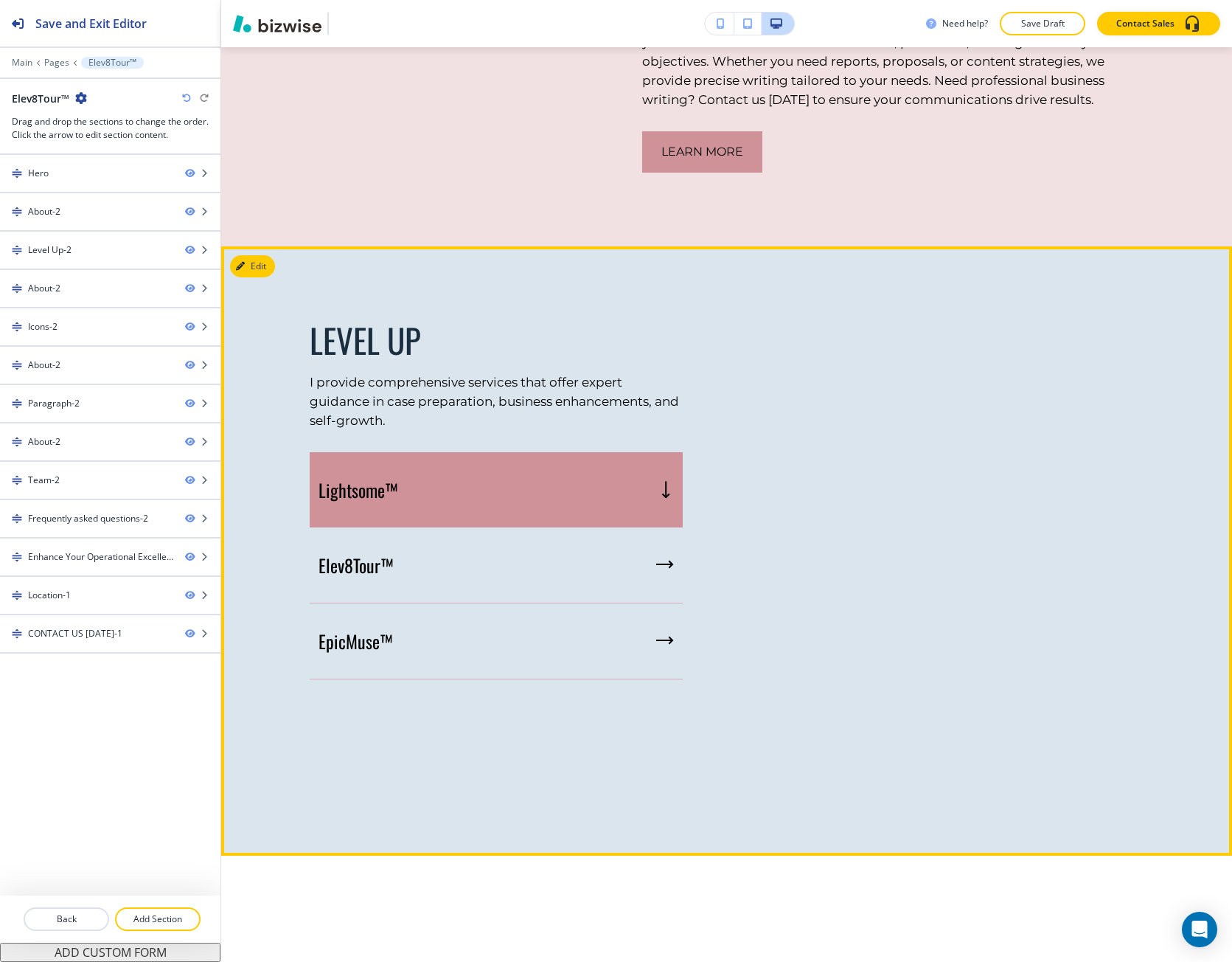
scroll to position [3540, 0]
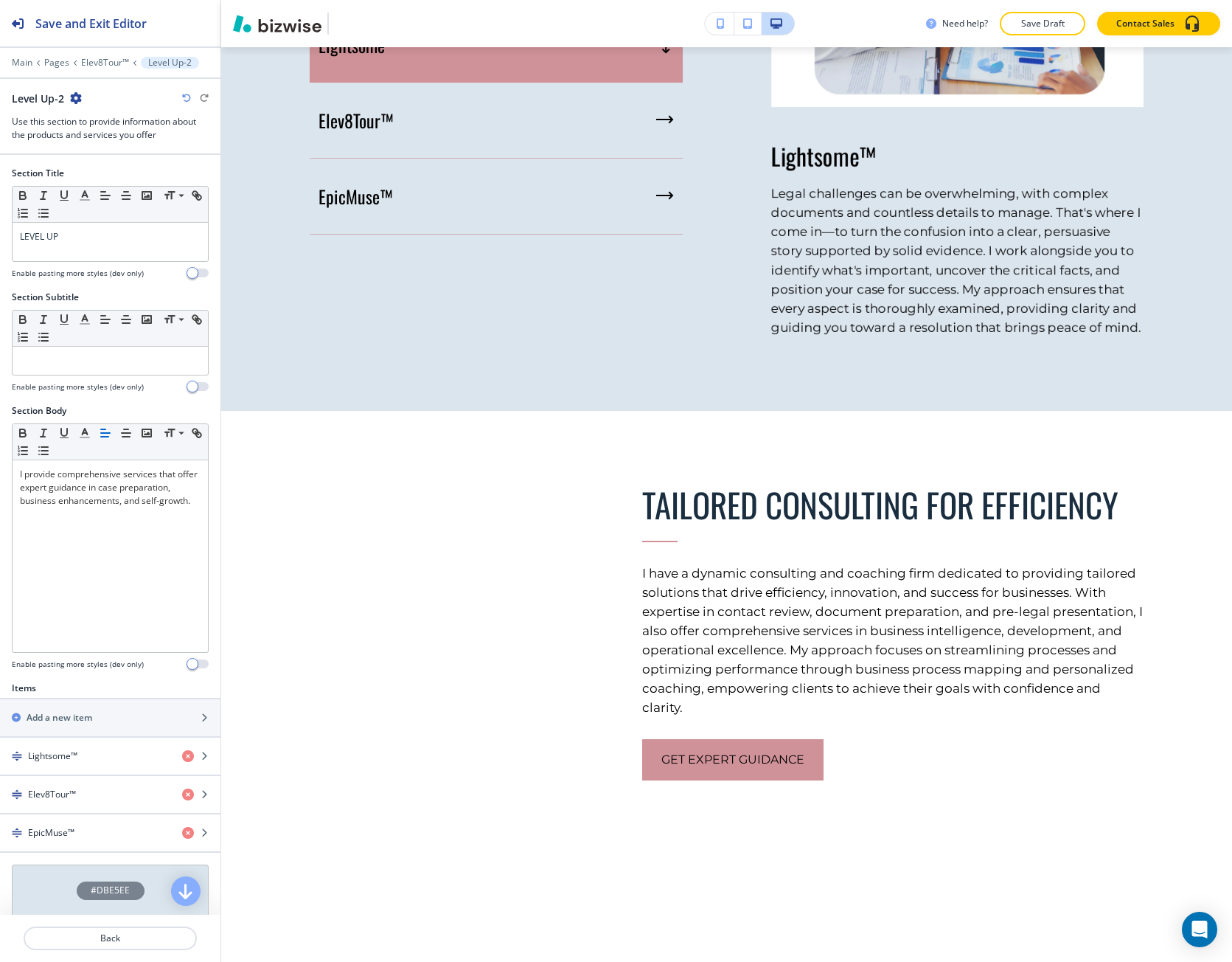
scroll to position [3696, 0]
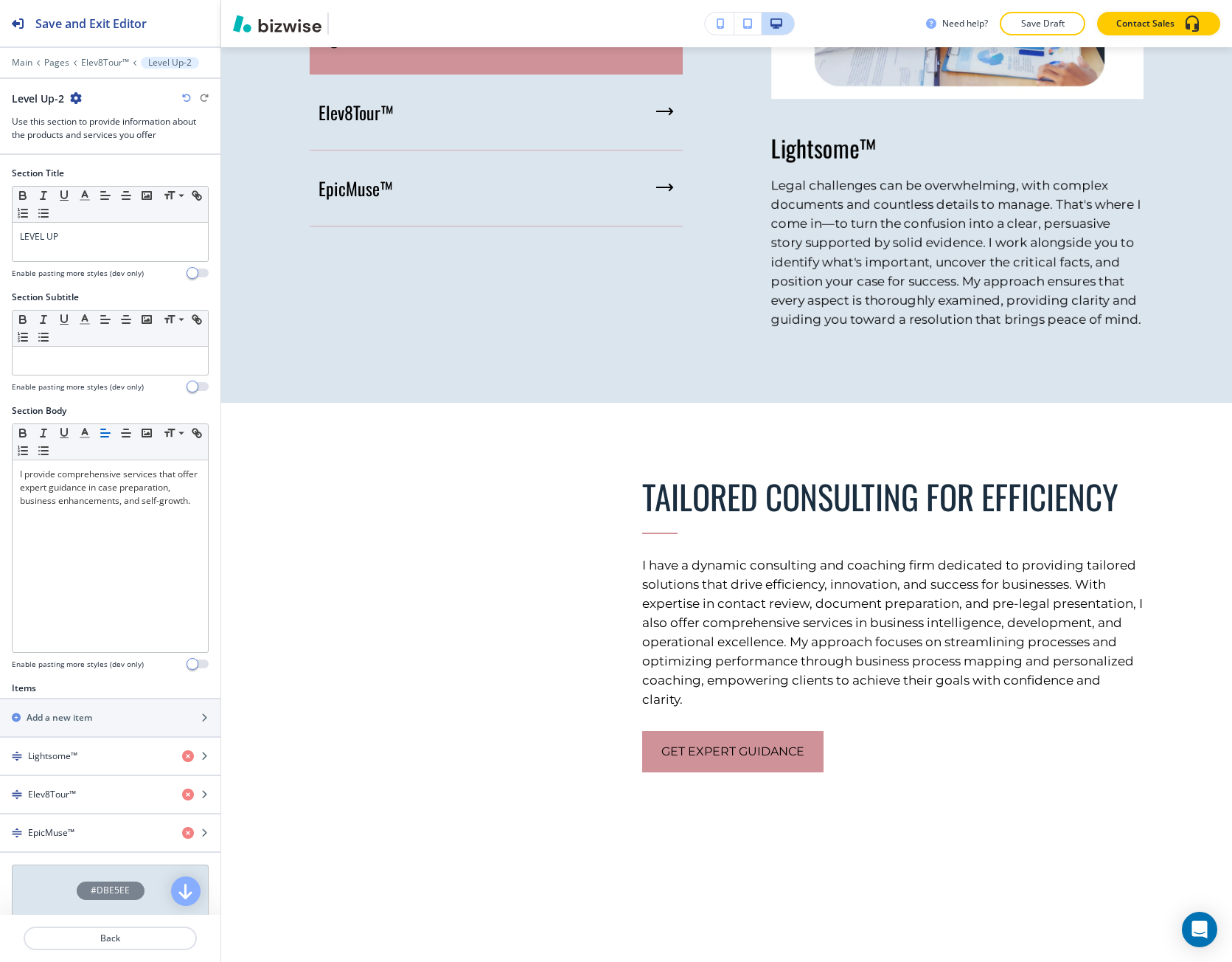
click at [78, 101] on icon "button" at bounding box center [76, 98] width 11 height 11
click at [93, 65] on p "Elev8Tour™" at bounding box center [105, 62] width 48 height 11
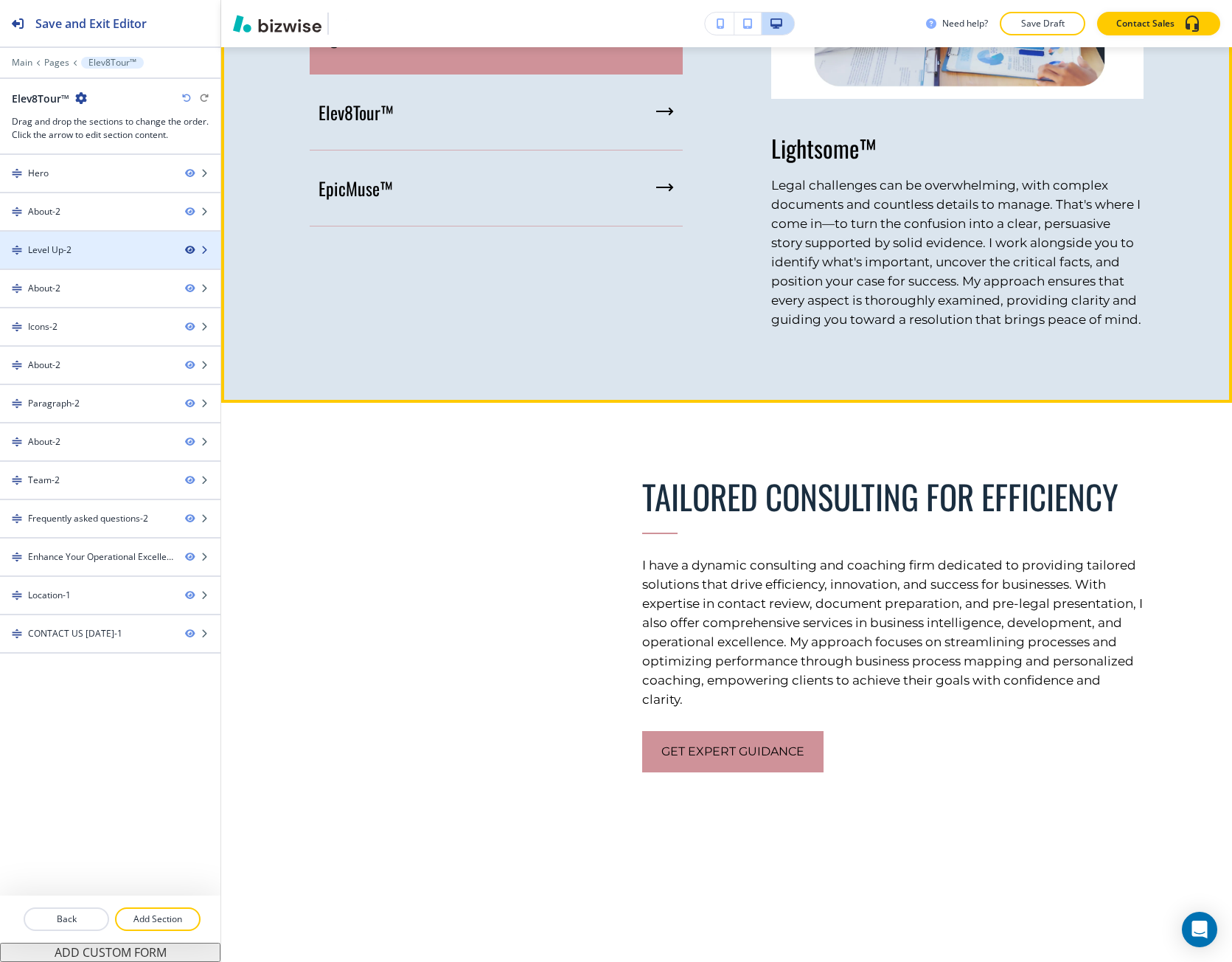
click at [189, 250] on icon "button" at bounding box center [189, 250] width 9 height 9
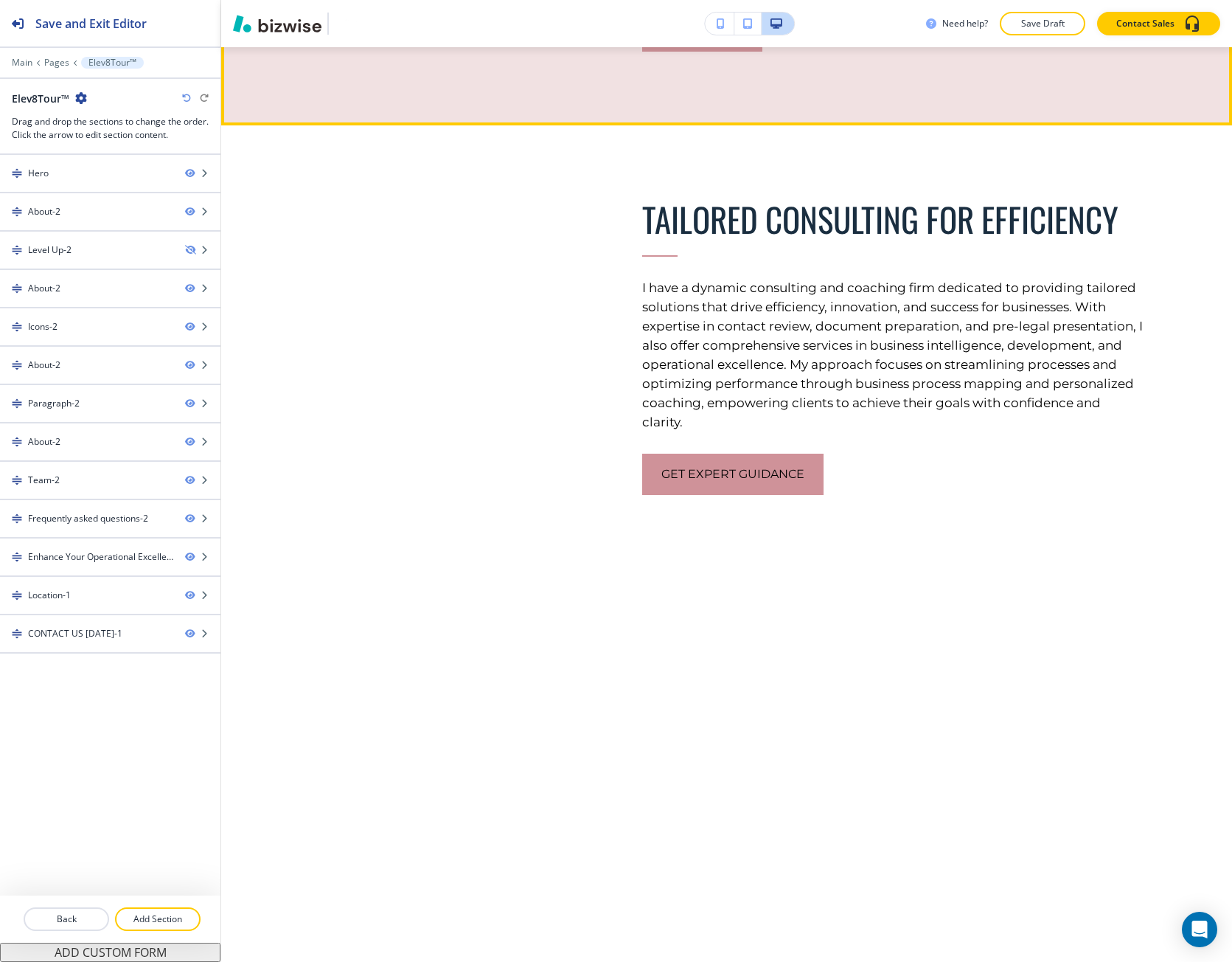
scroll to position [3439, 0]
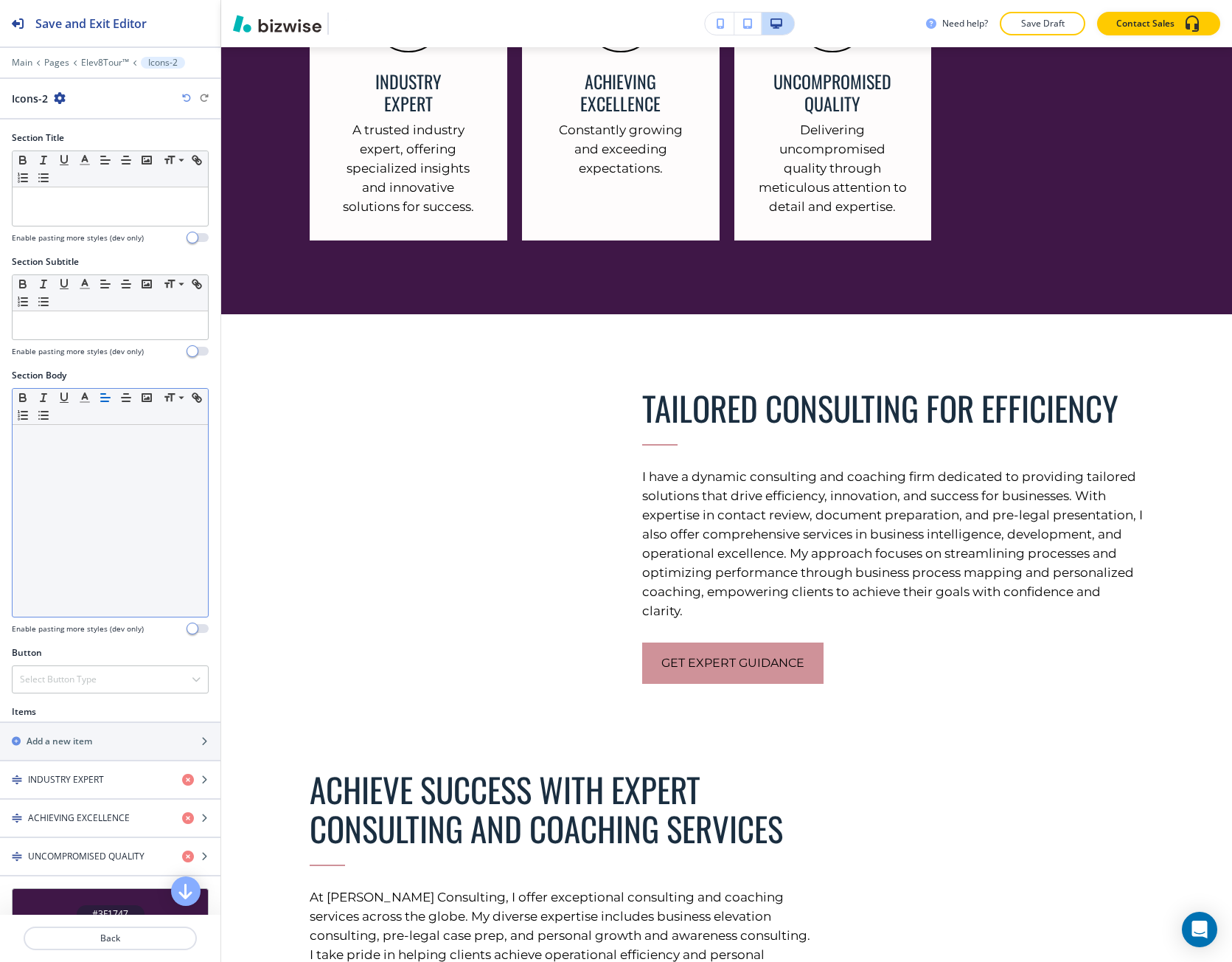
scroll to position [3696, 0]
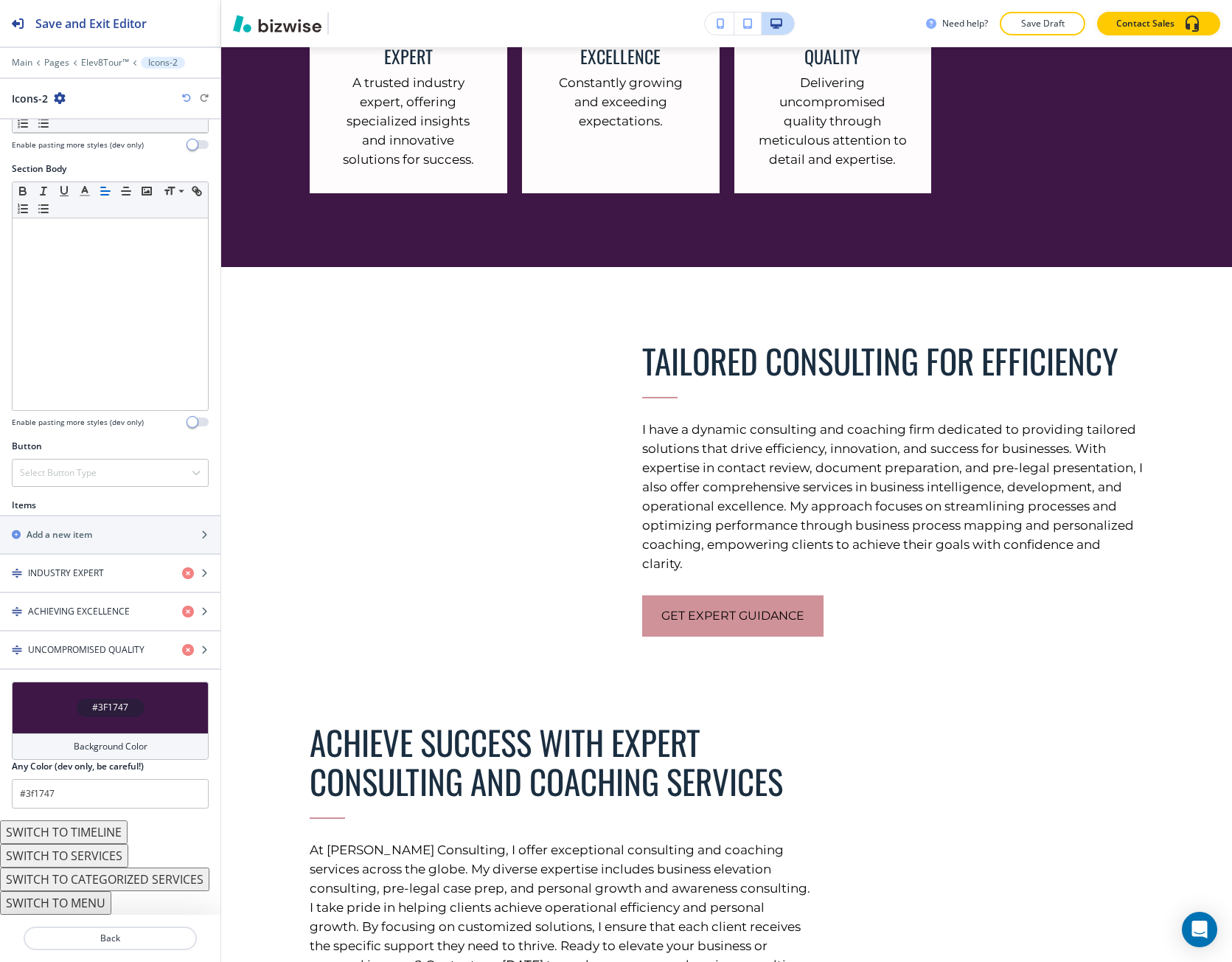
click at [114, 716] on div "#3F1747" at bounding box center [111, 707] width 68 height 19
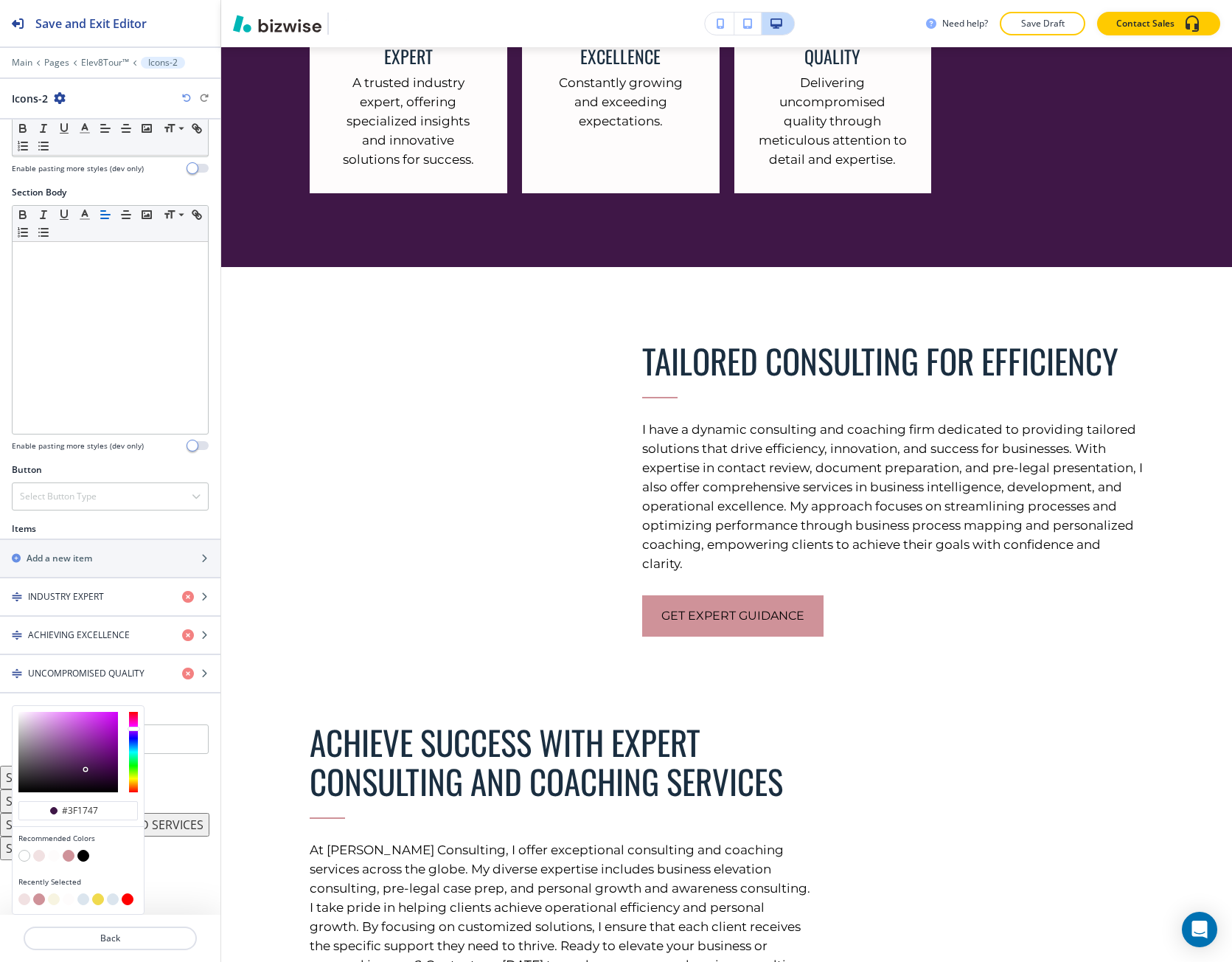
click at [83, 899] on button "button" at bounding box center [83, 899] width 11 height 11
type input "#DBE5EE"
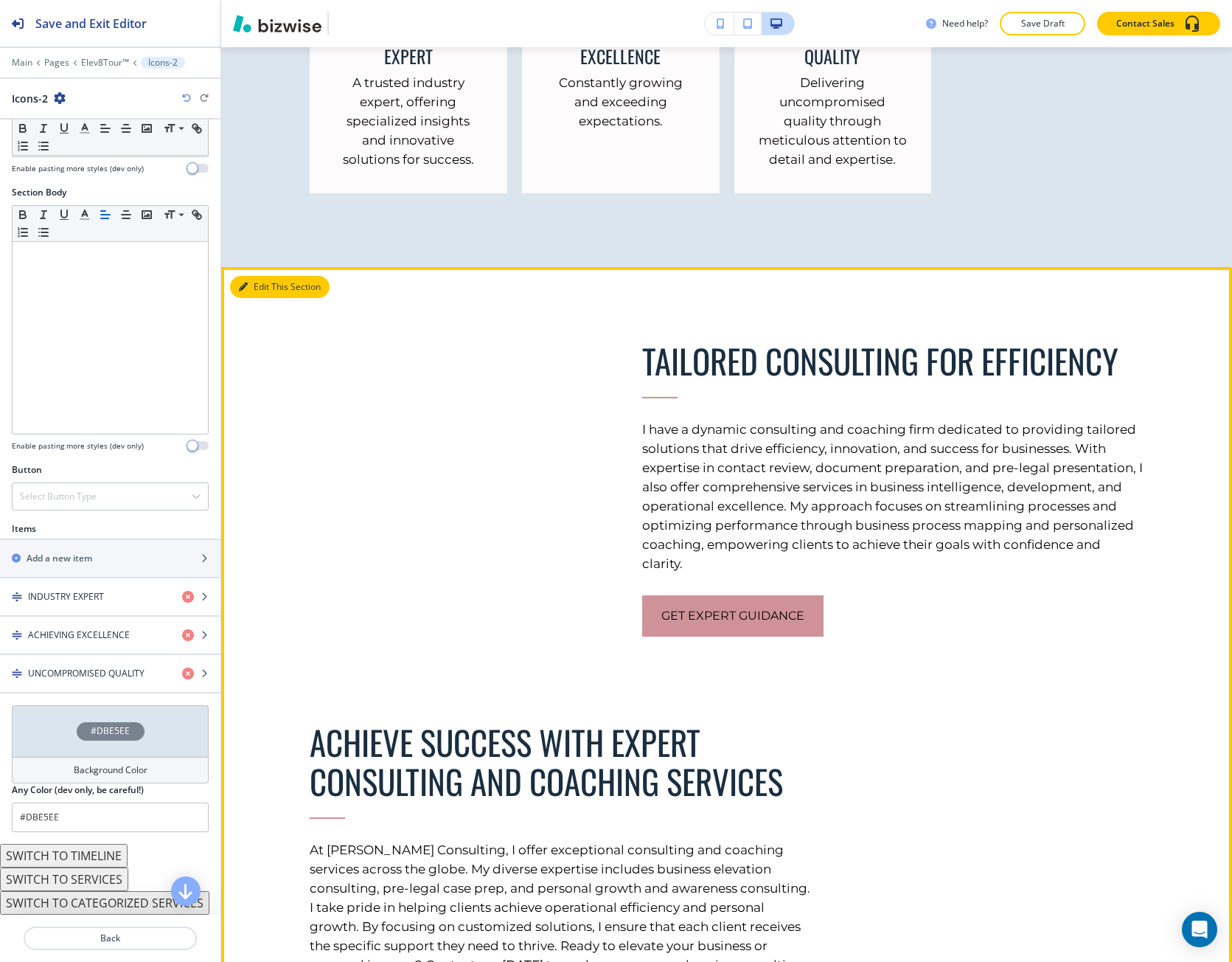
click at [244, 291] on icon "button" at bounding box center [243, 287] width 9 height 9
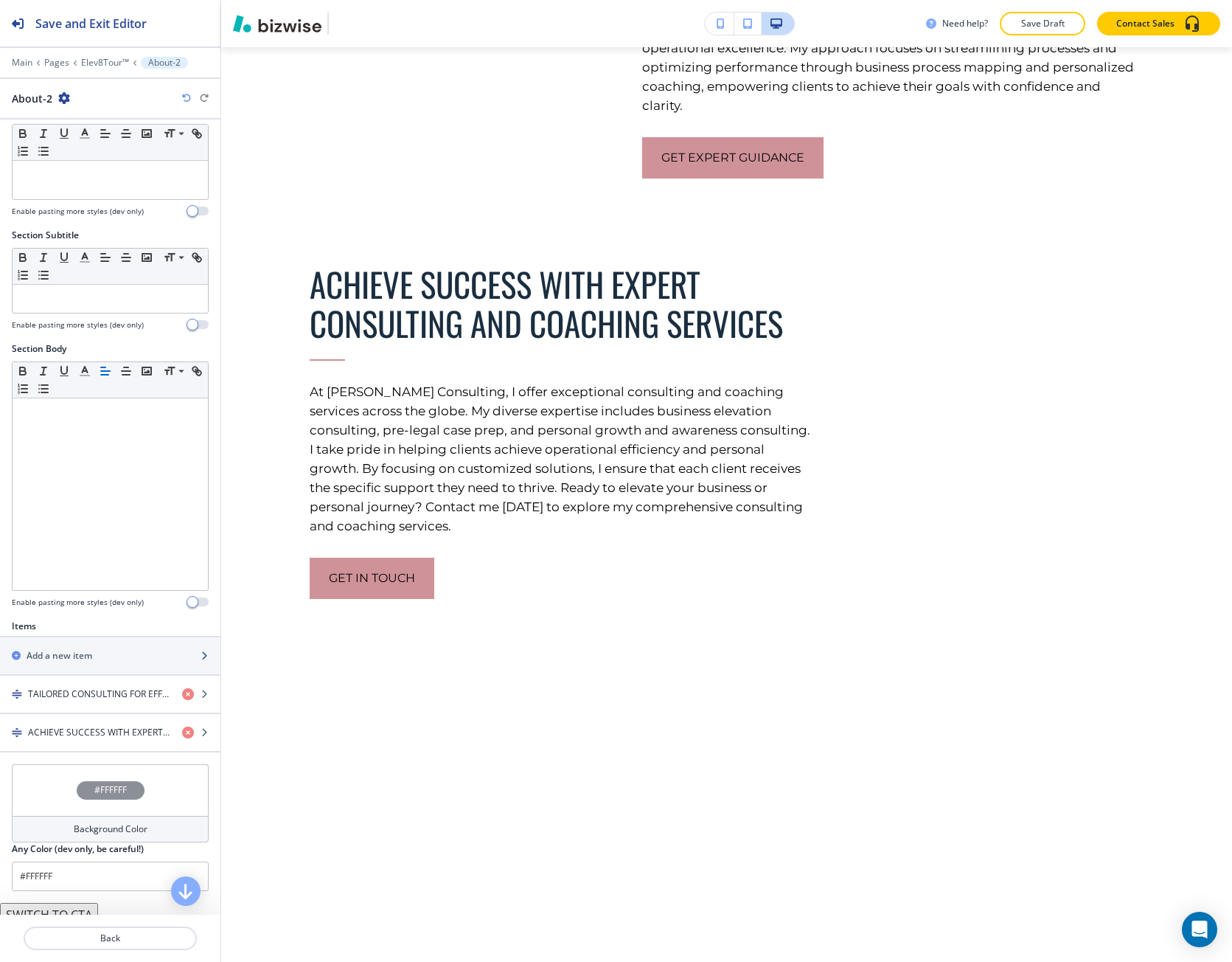
scroll to position [4169, 0]
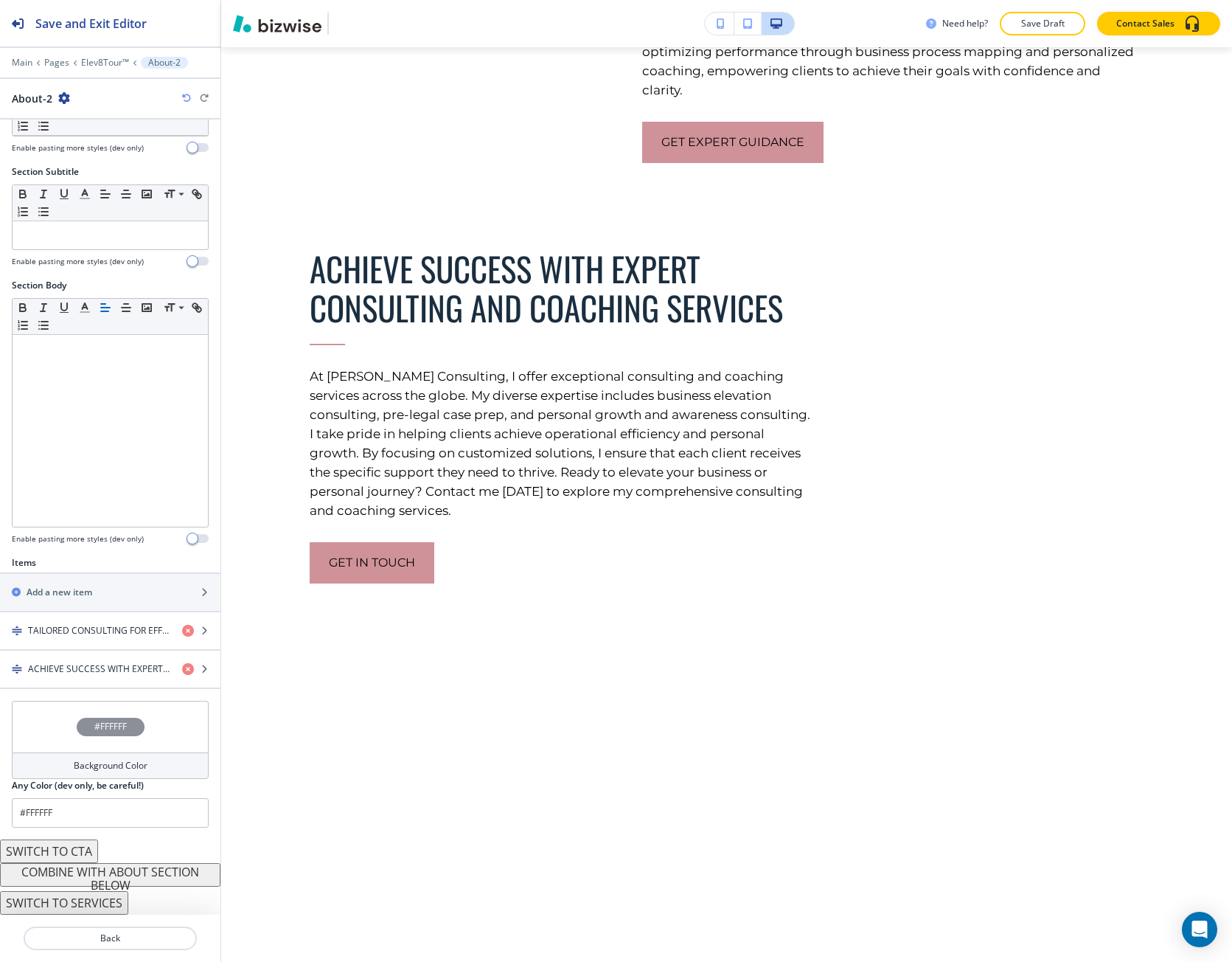
click at [104, 714] on div "#FFFFFF" at bounding box center [110, 726] width 197 height 52
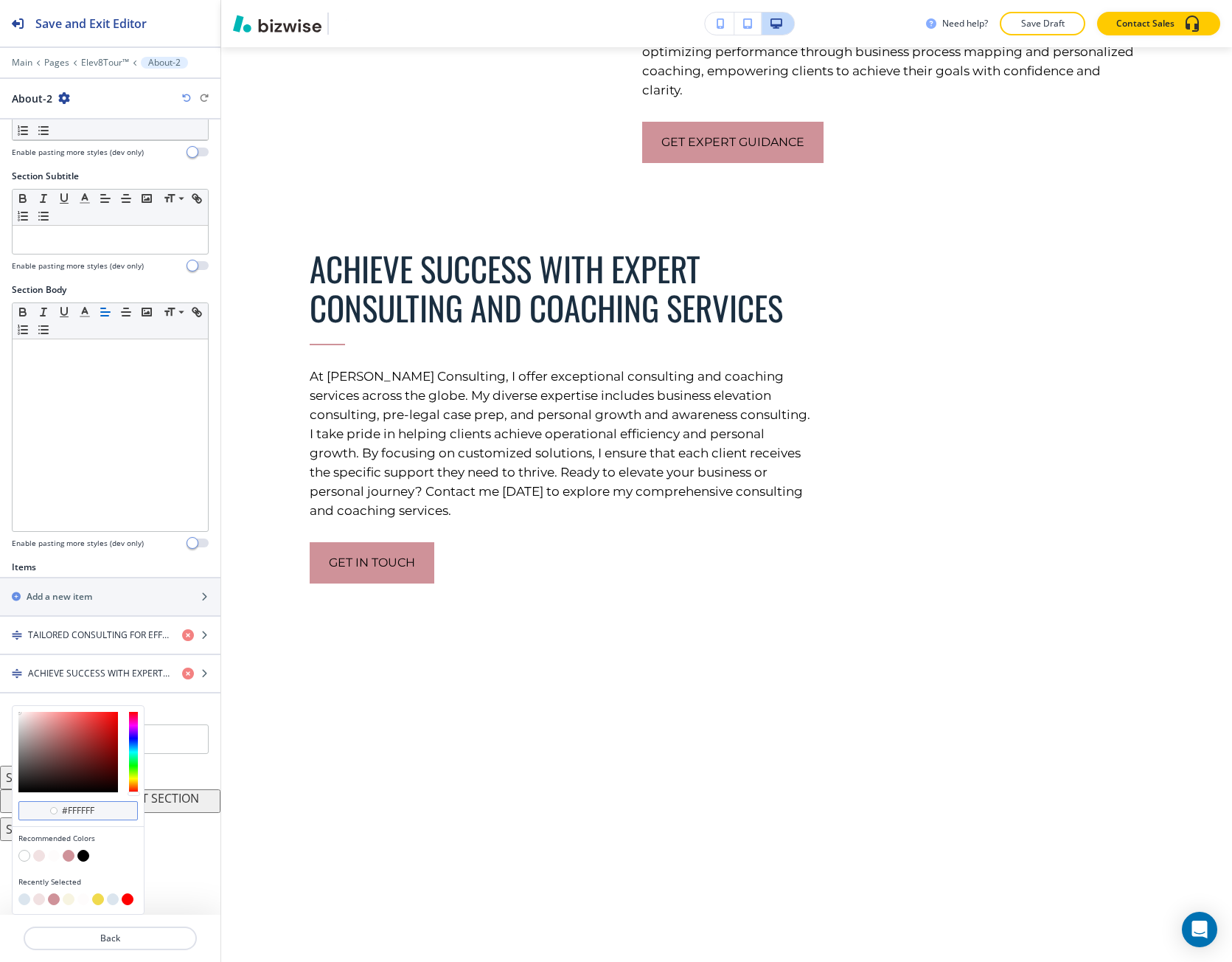
scroll to position [86, 0]
click at [50, 857] on button "button" at bounding box center [54, 856] width 11 height 11
type input "#fefcfc"
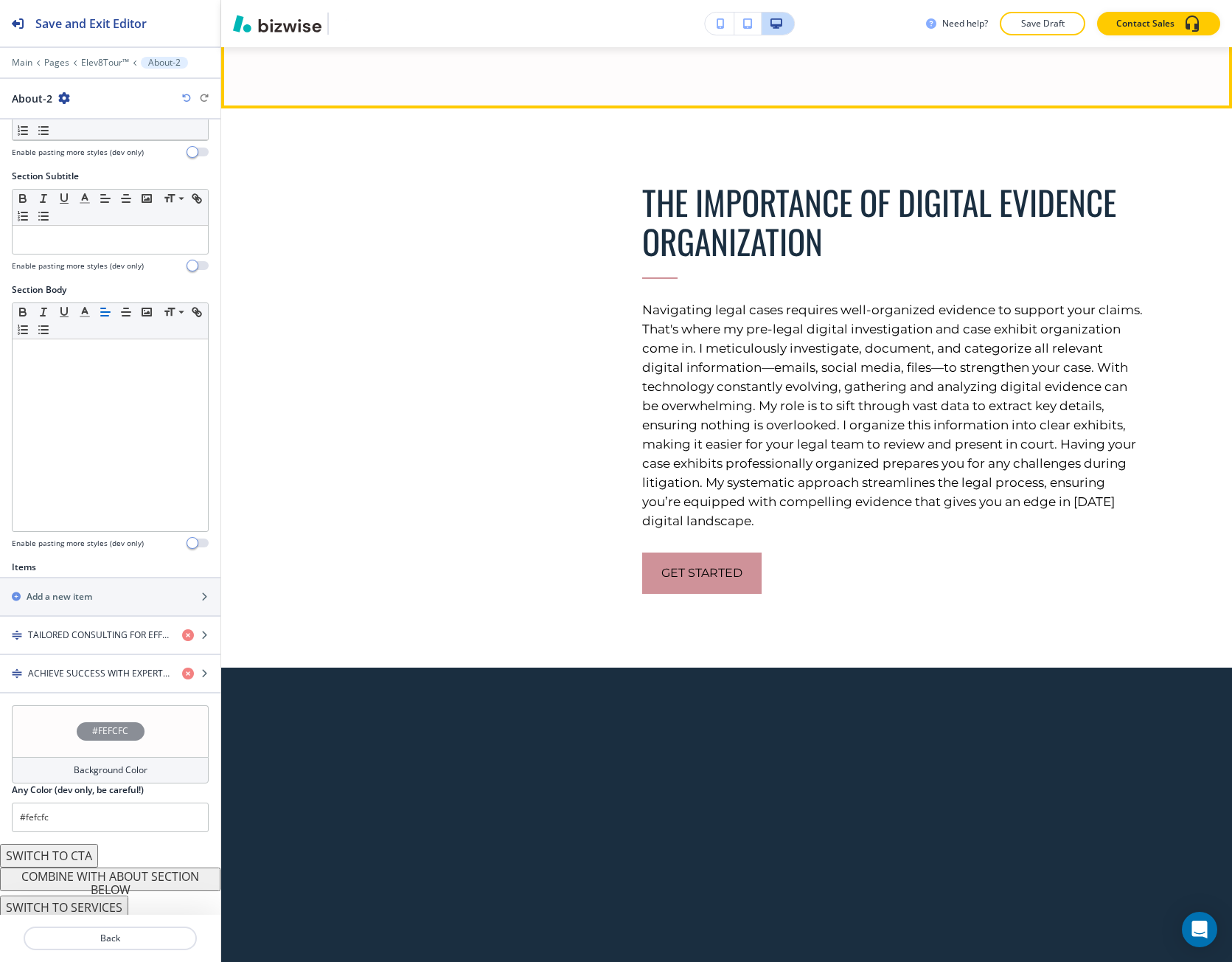
scroll to position [4980, 0]
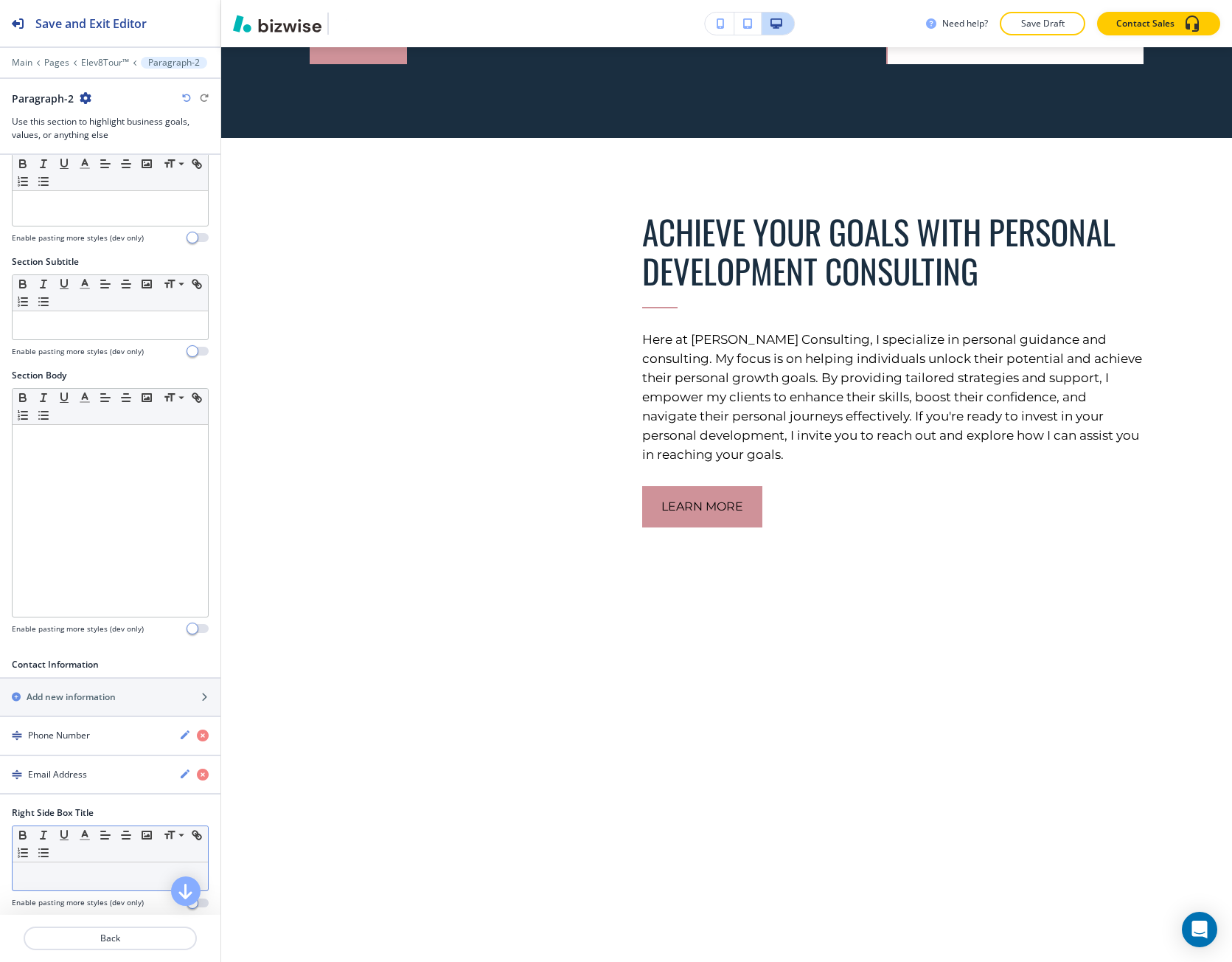
scroll to position [5826, 0]
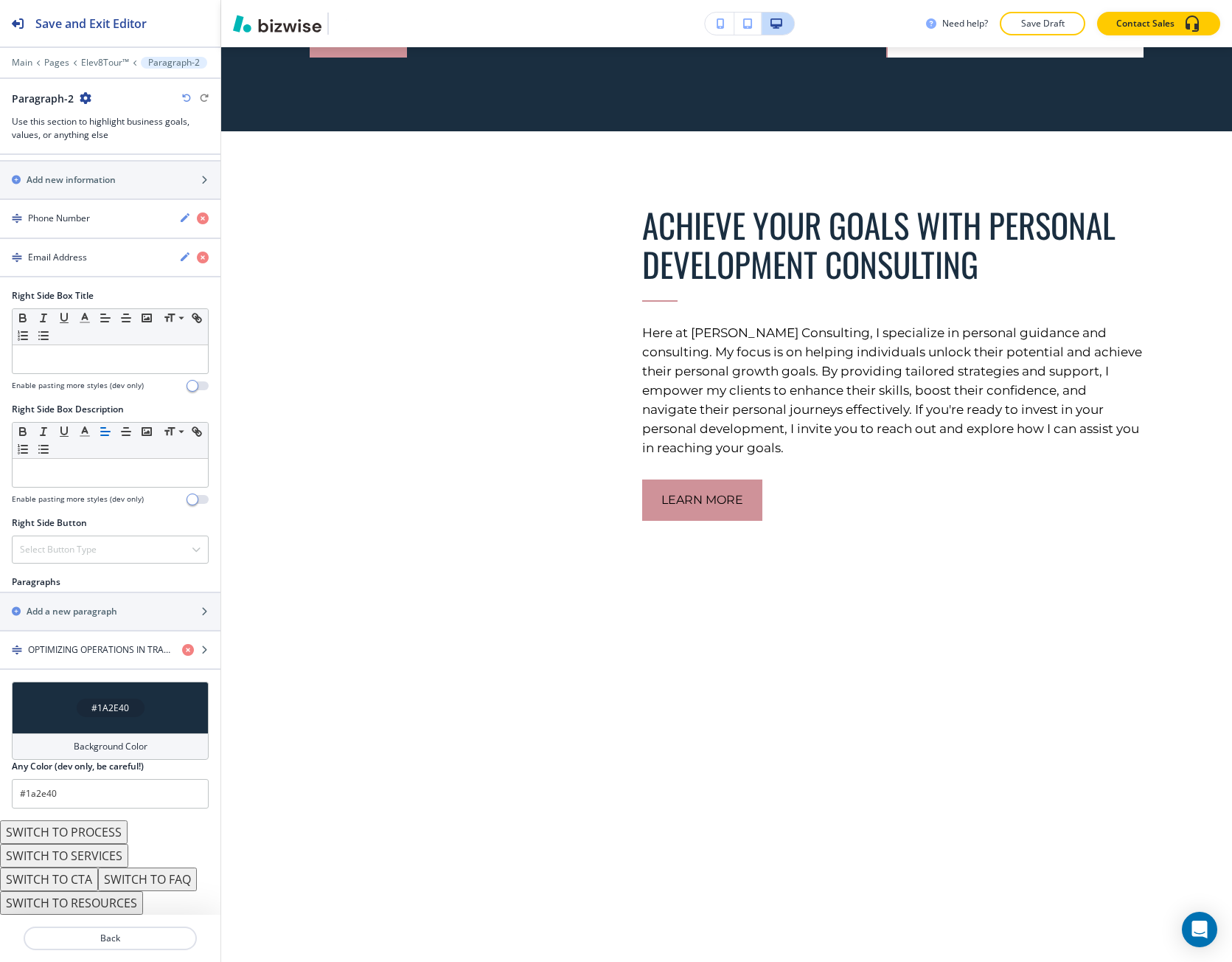
click at [108, 720] on div "#1A2E40" at bounding box center [110, 707] width 197 height 52
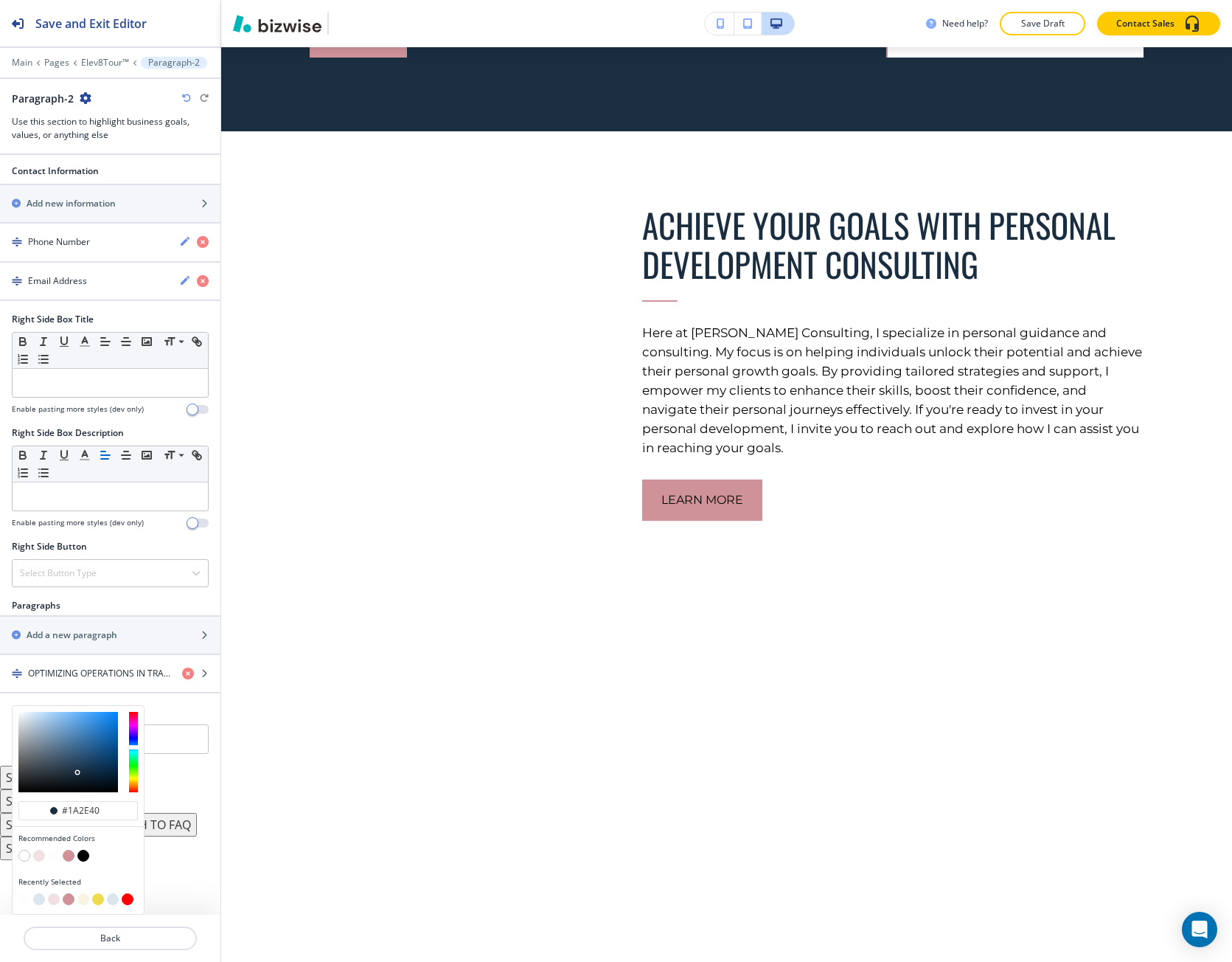
scroll to position [529, 0]
click at [70, 860] on button "button" at bounding box center [69, 856] width 11 height 11
type input "#cf9299"
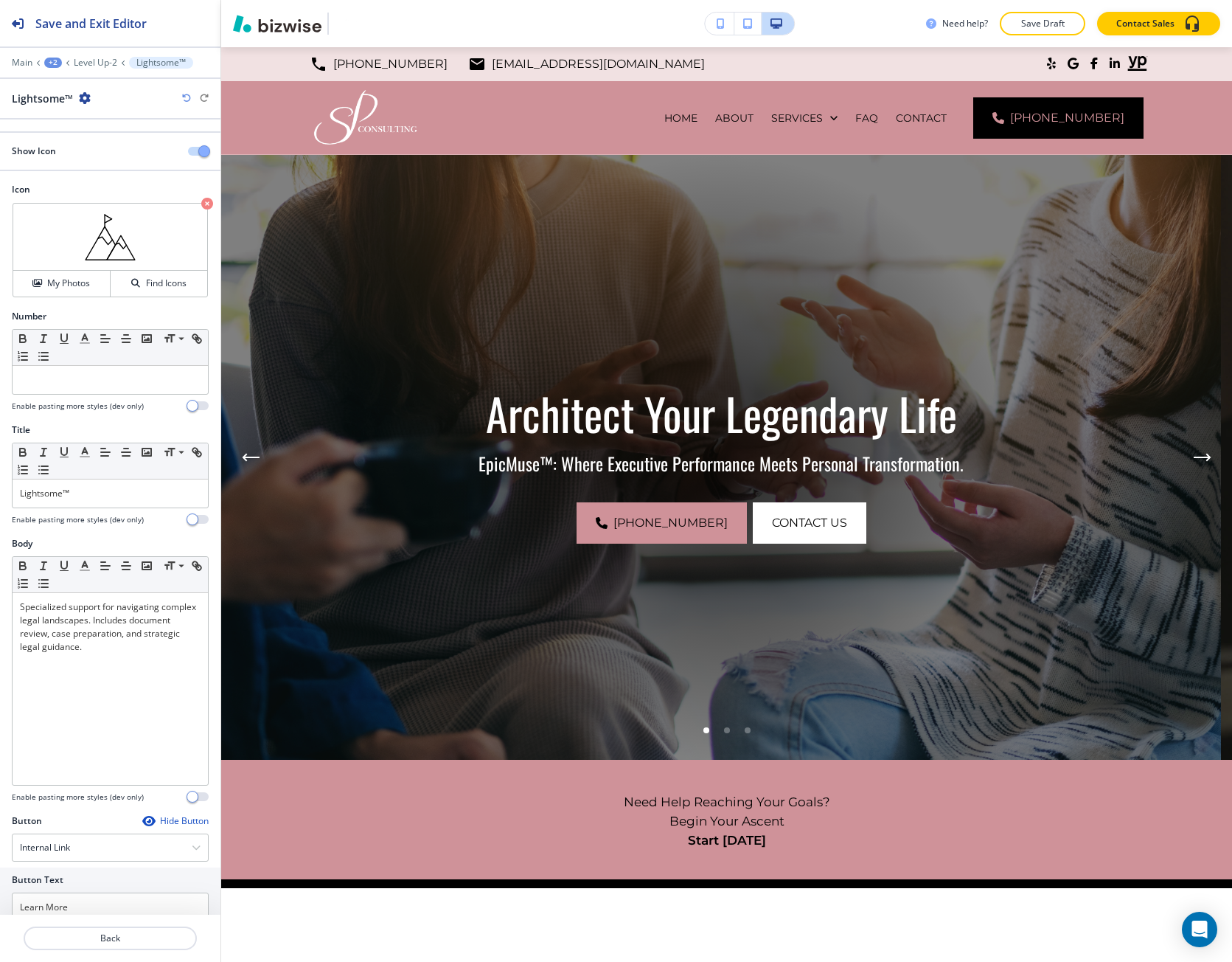
type \(page\/section\) "Light some™"
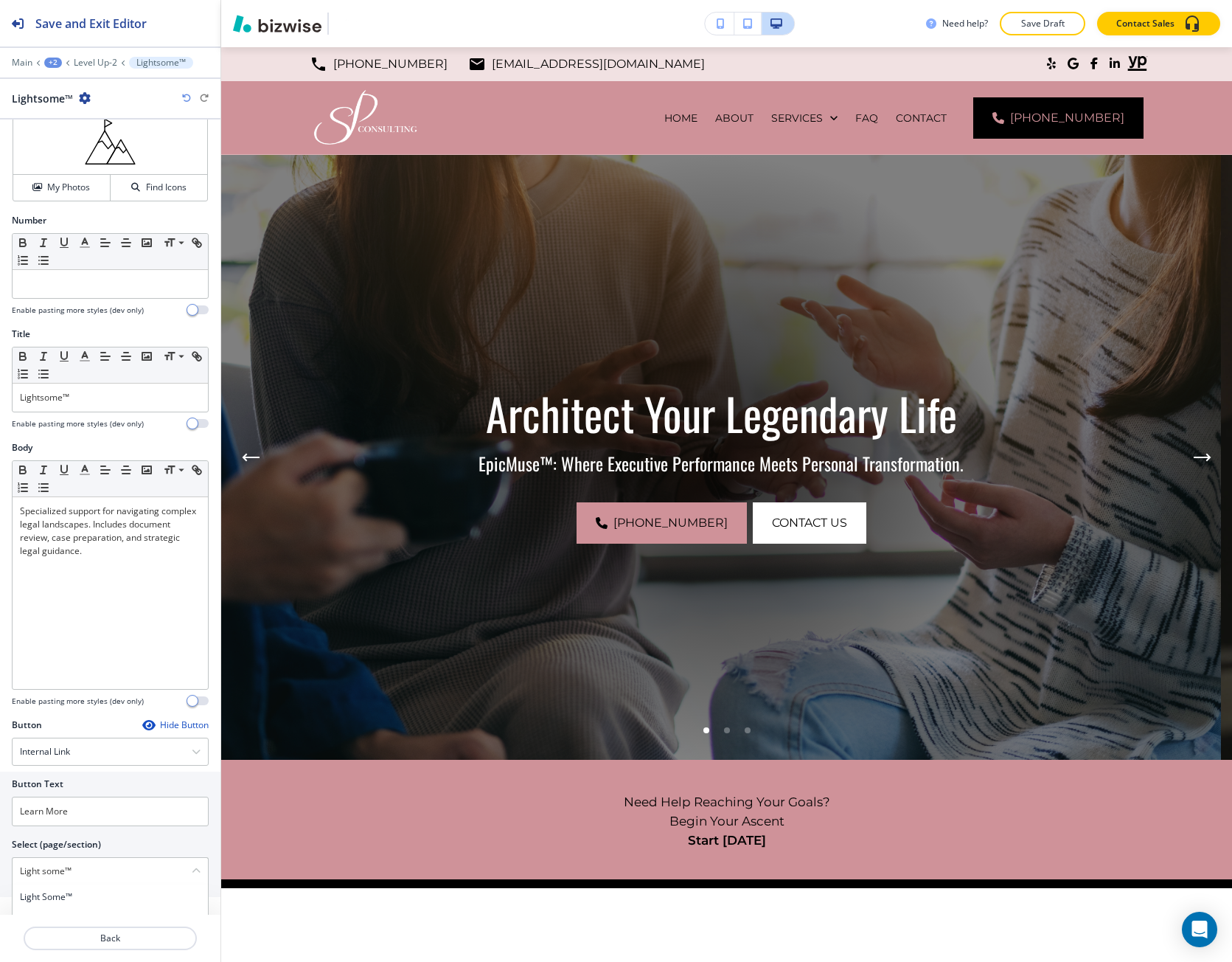
scroll to position [1567, 0]
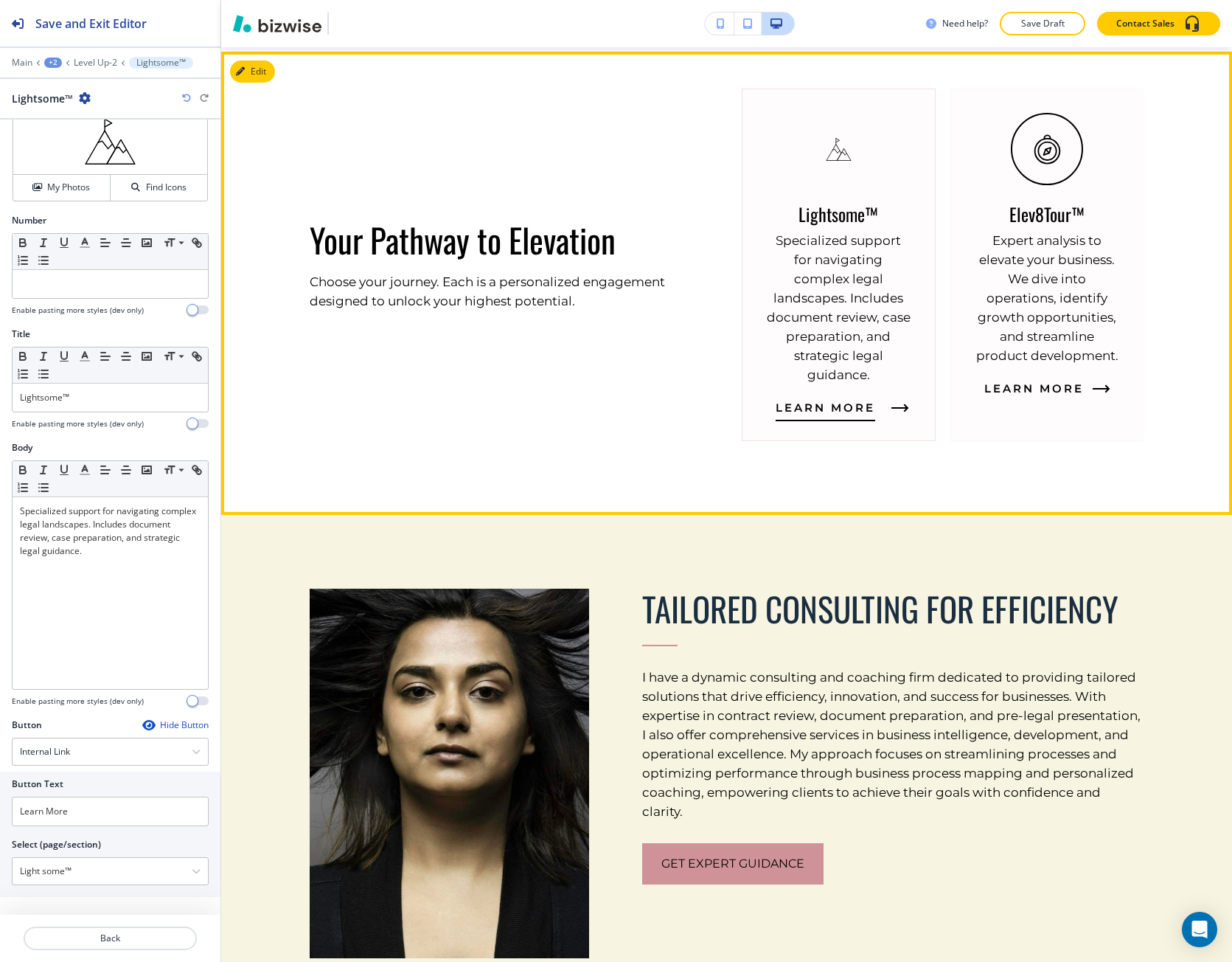
click at [791, 413] on div "Lightsome™ Specialized support for navigating complex legal landscapes. Include…" at bounding box center [838, 264] width 194 height 353
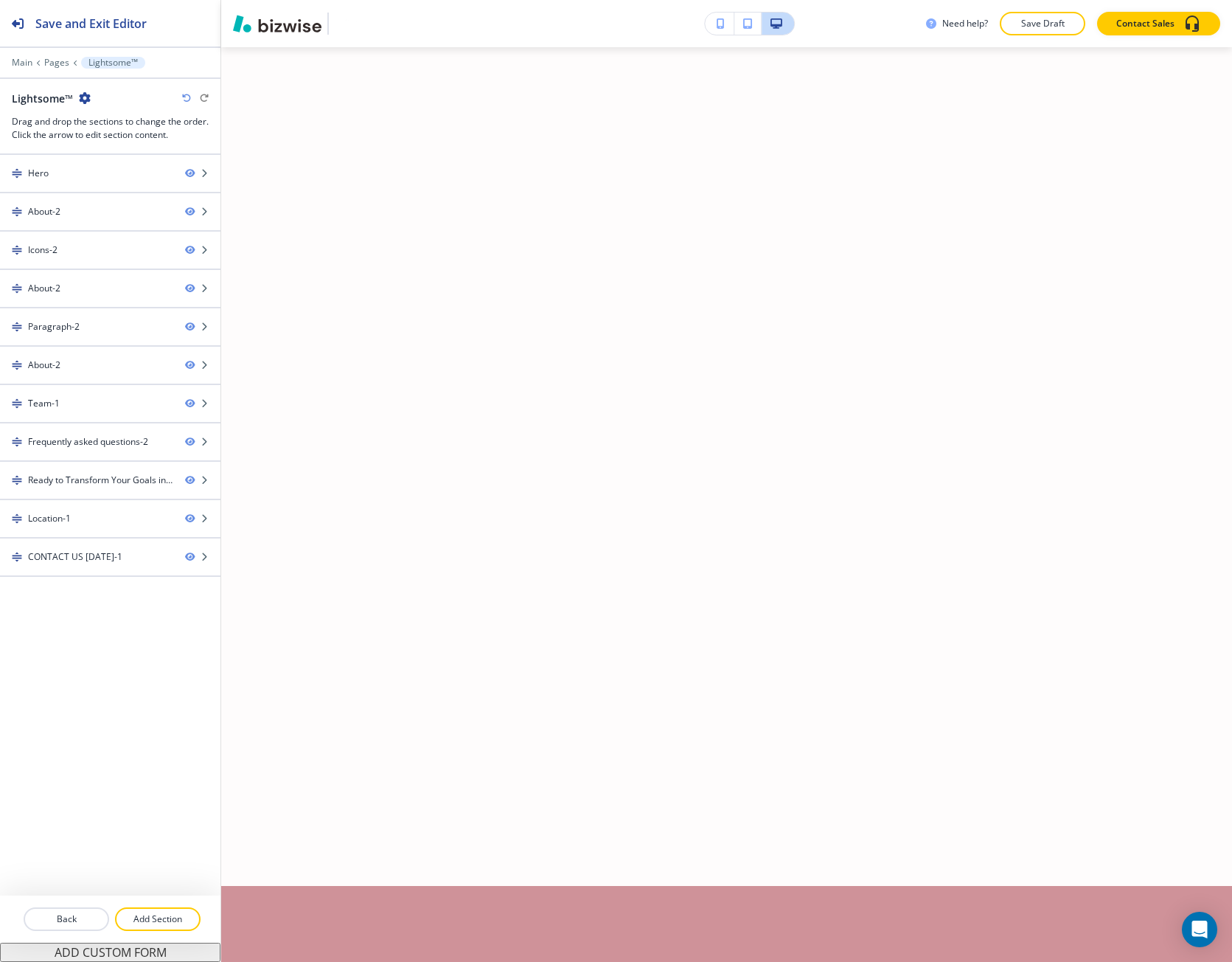
scroll to position [0, 0]
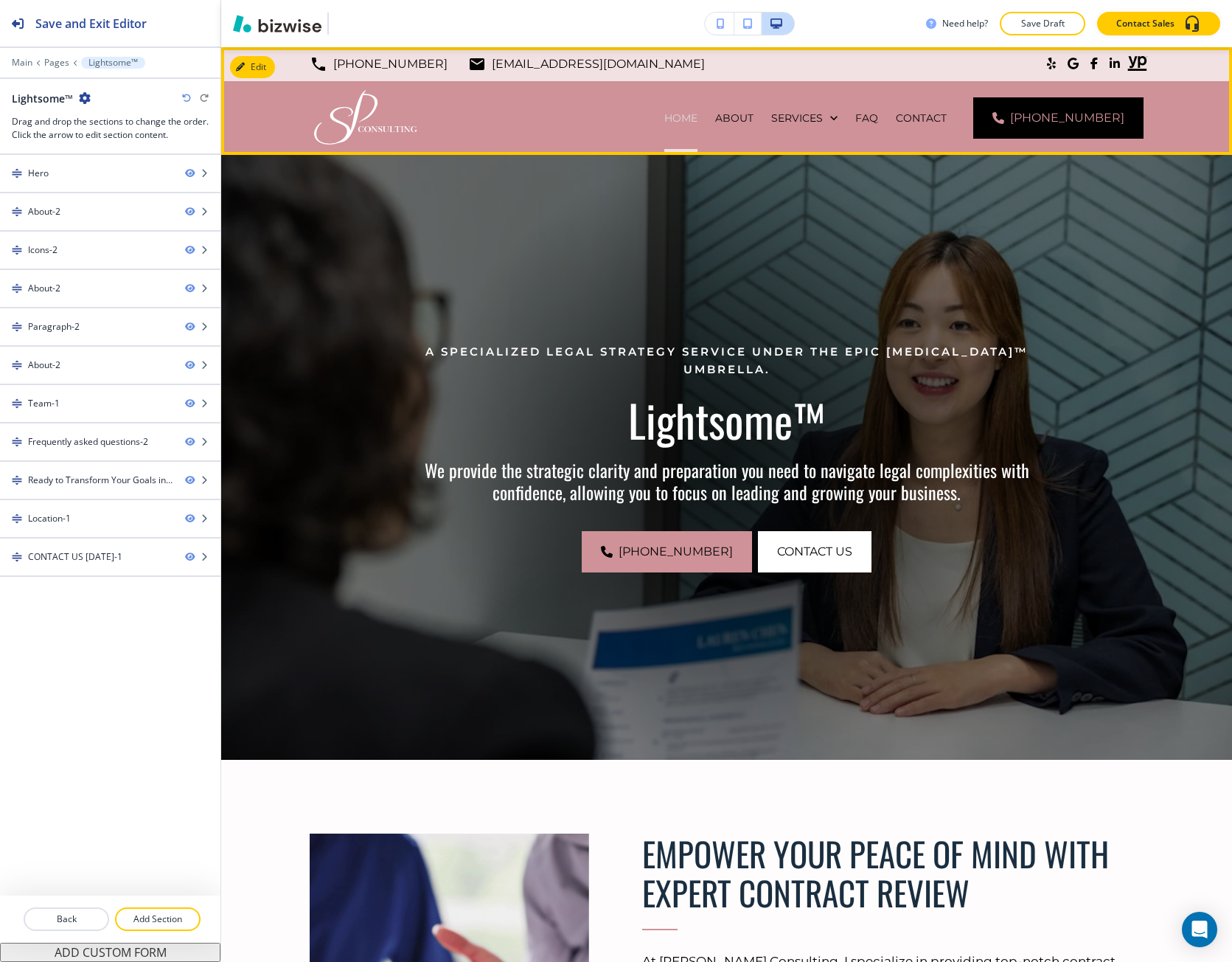
click at [696, 120] on p "HOME" at bounding box center [681, 118] width 34 height 15
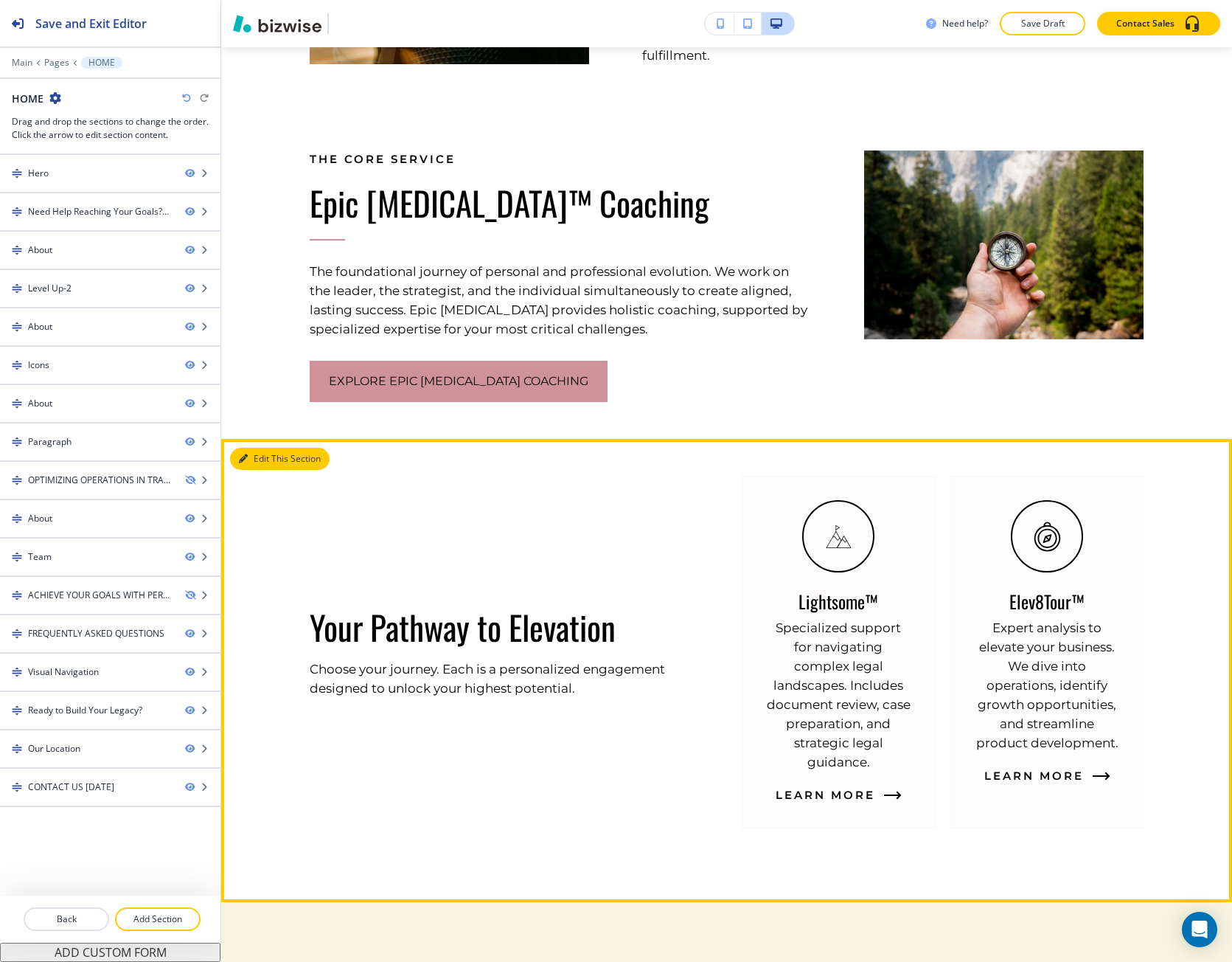
click at [248, 458] on button "Edit This Section" at bounding box center [280, 458] width 100 height 22
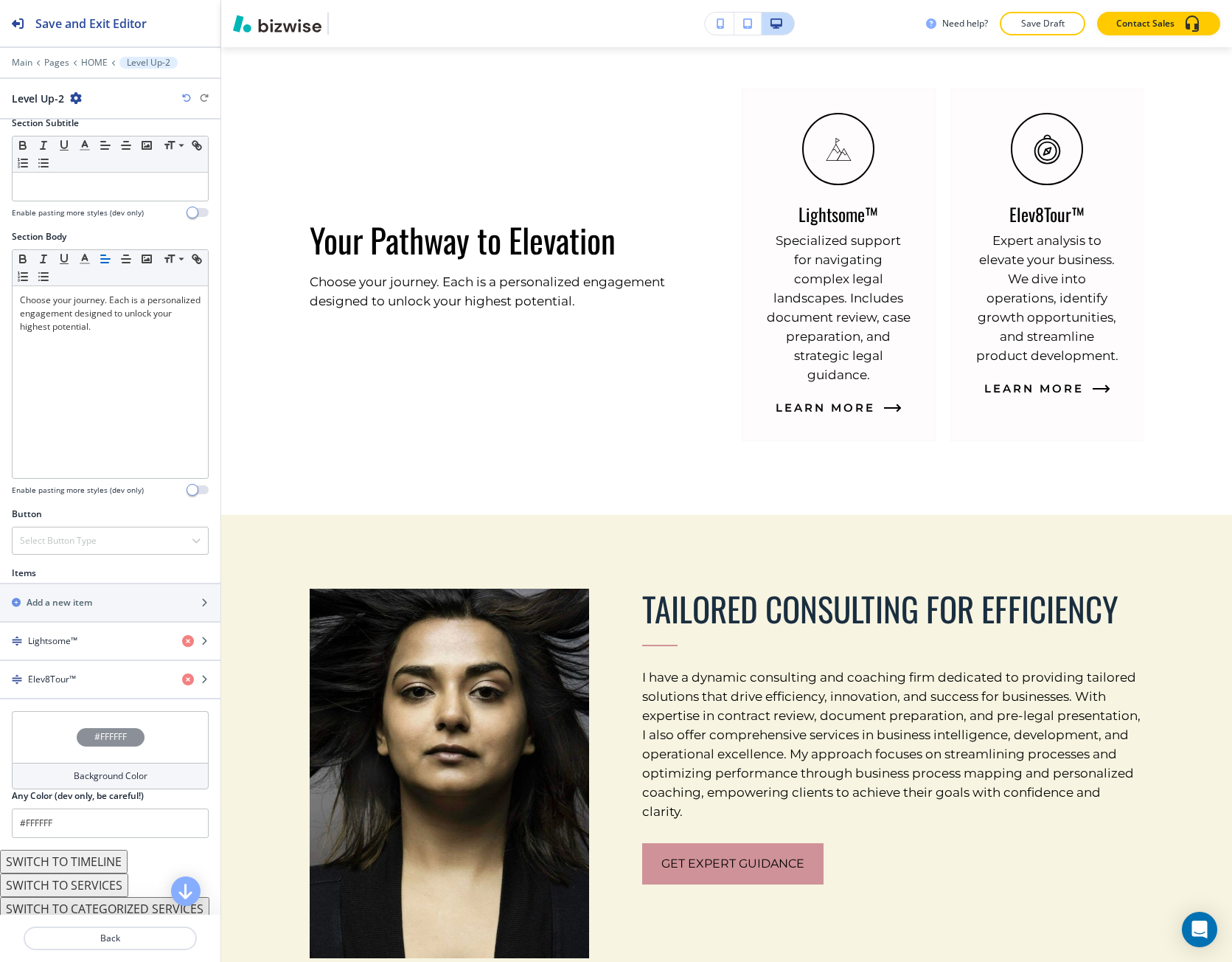
scroll to position [168, 0]
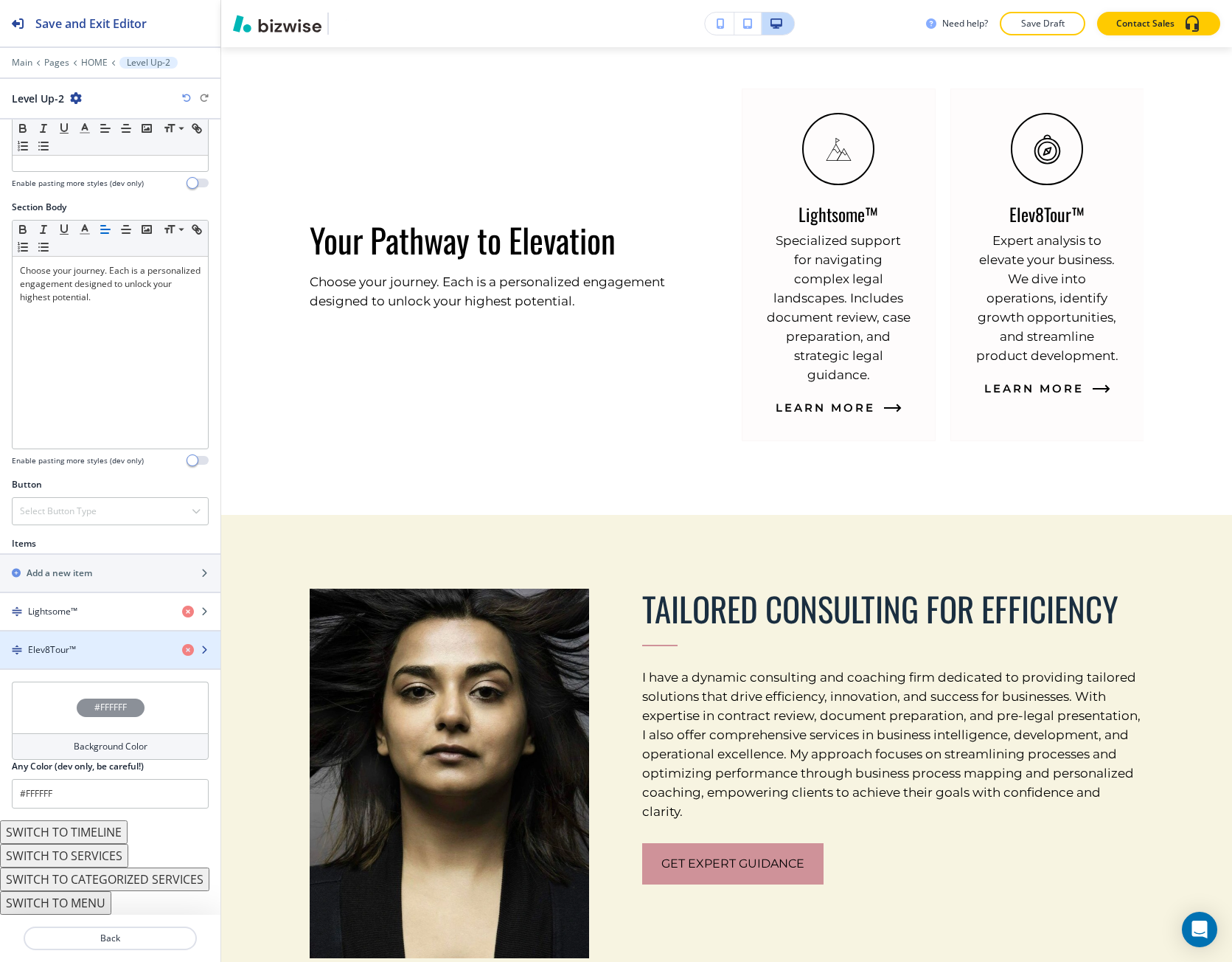
click at [75, 650] on h4 "Elev8Tour™" at bounding box center [52, 650] width 48 height 13
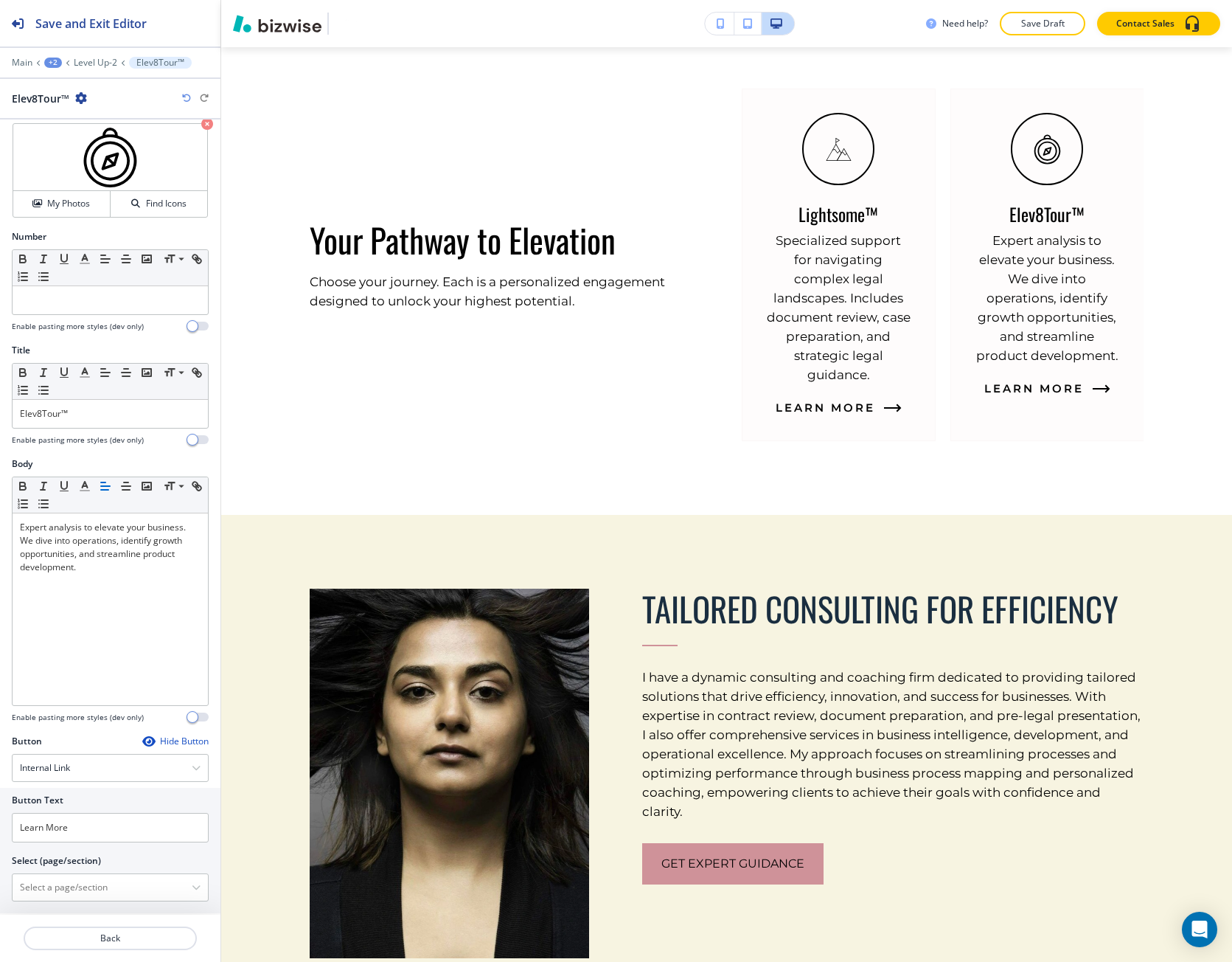
scroll to position [96, 0]
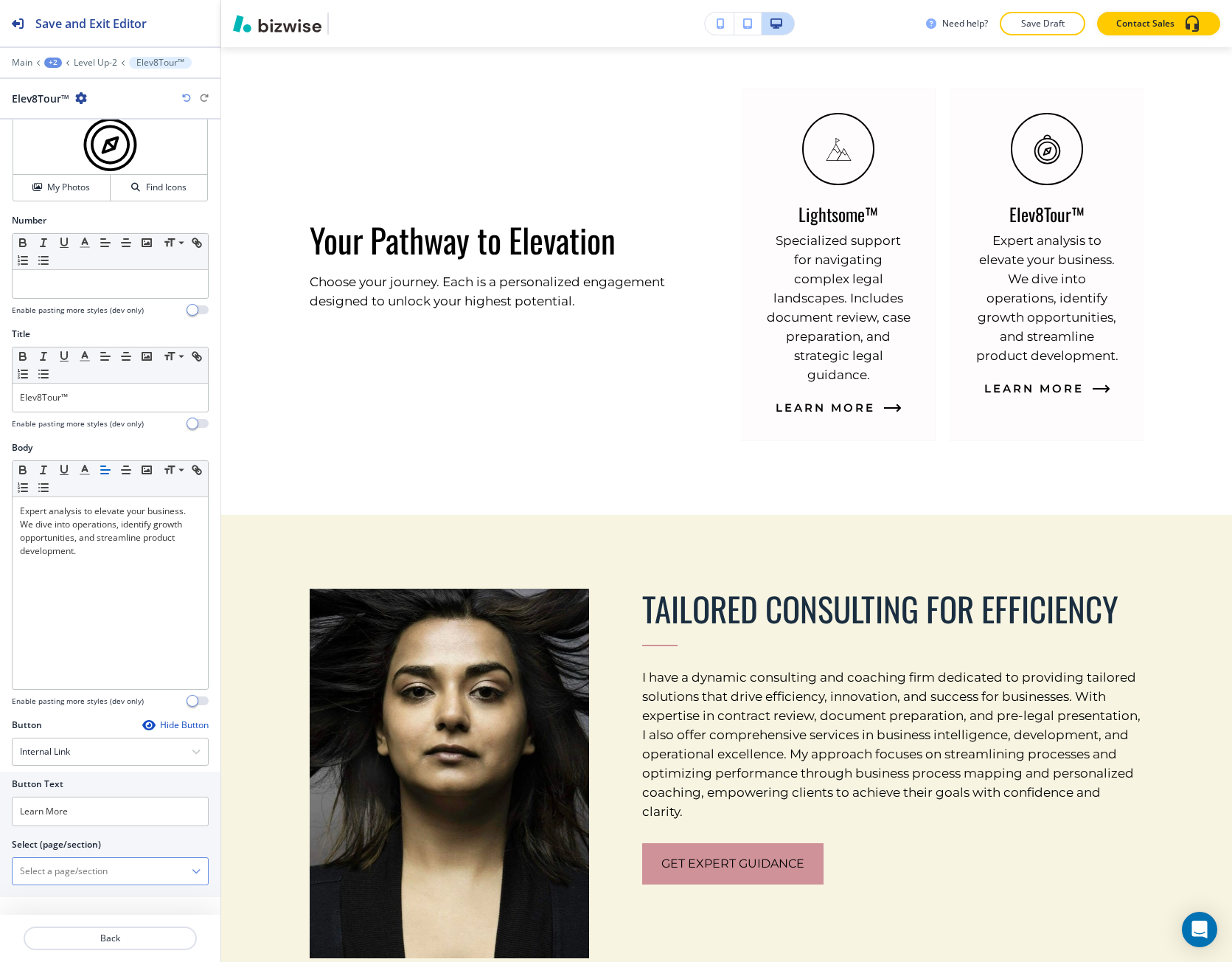
click at [78, 866] on \(page\/section\) "Manual Input" at bounding box center [102, 871] width 179 height 25
click at [74, 893] on h4 "Elev8Tour™" at bounding box center [110, 897] width 181 height 13
type \(page\/section\) "Elev8Tour™"
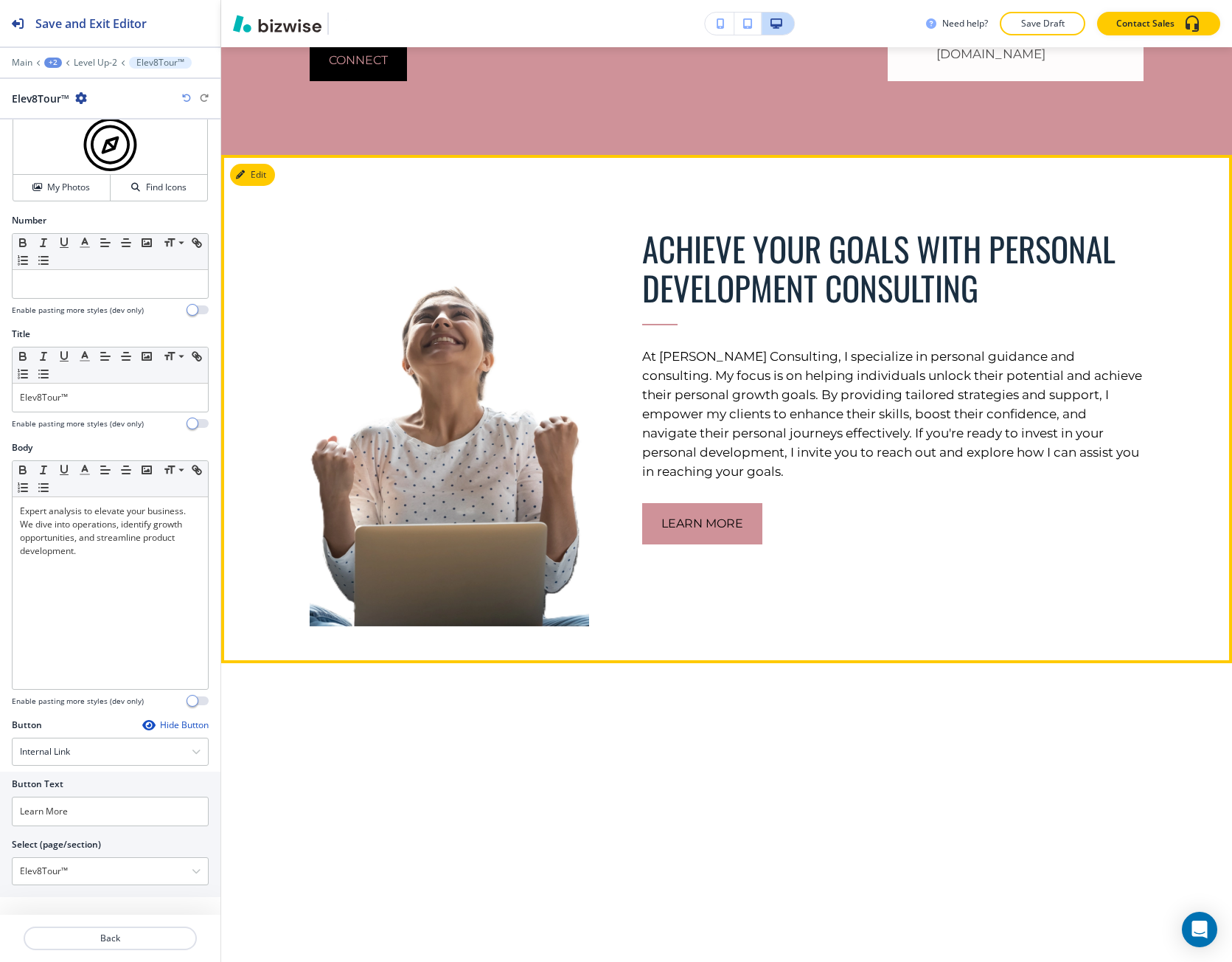
scroll to position [4665, 0]
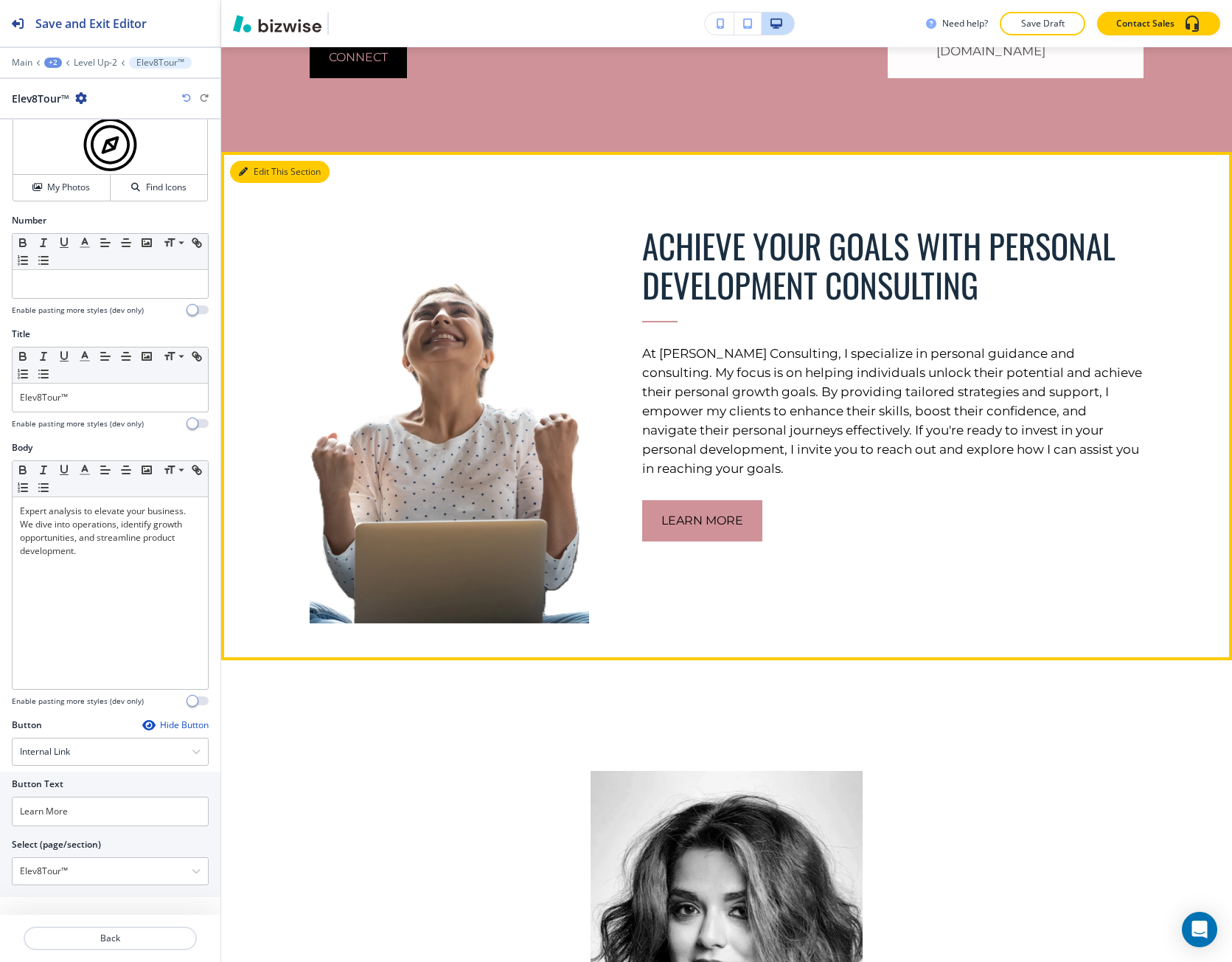
click at [255, 160] on button "Edit This Section" at bounding box center [280, 171] width 100 height 22
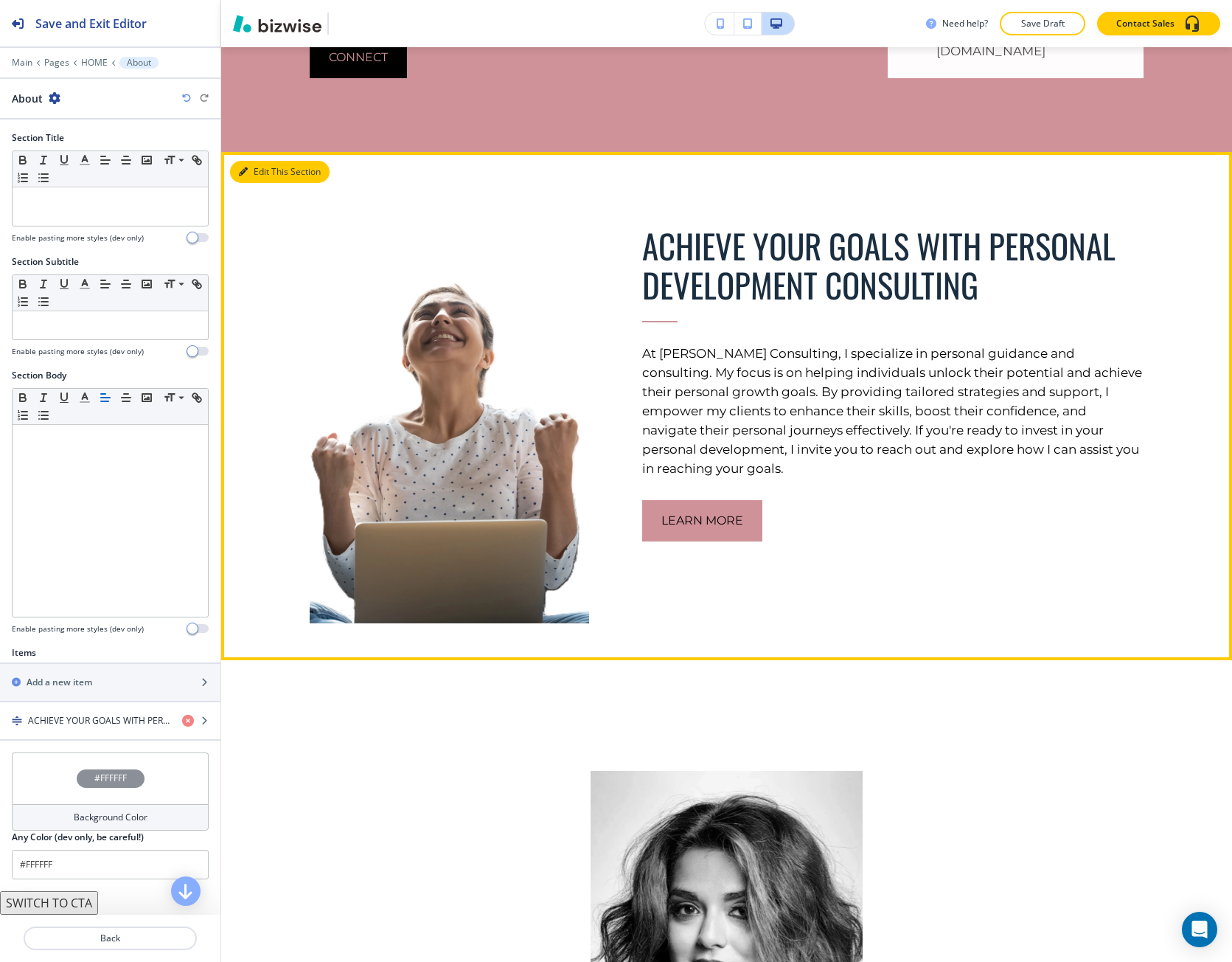
scroll to position [4746, 0]
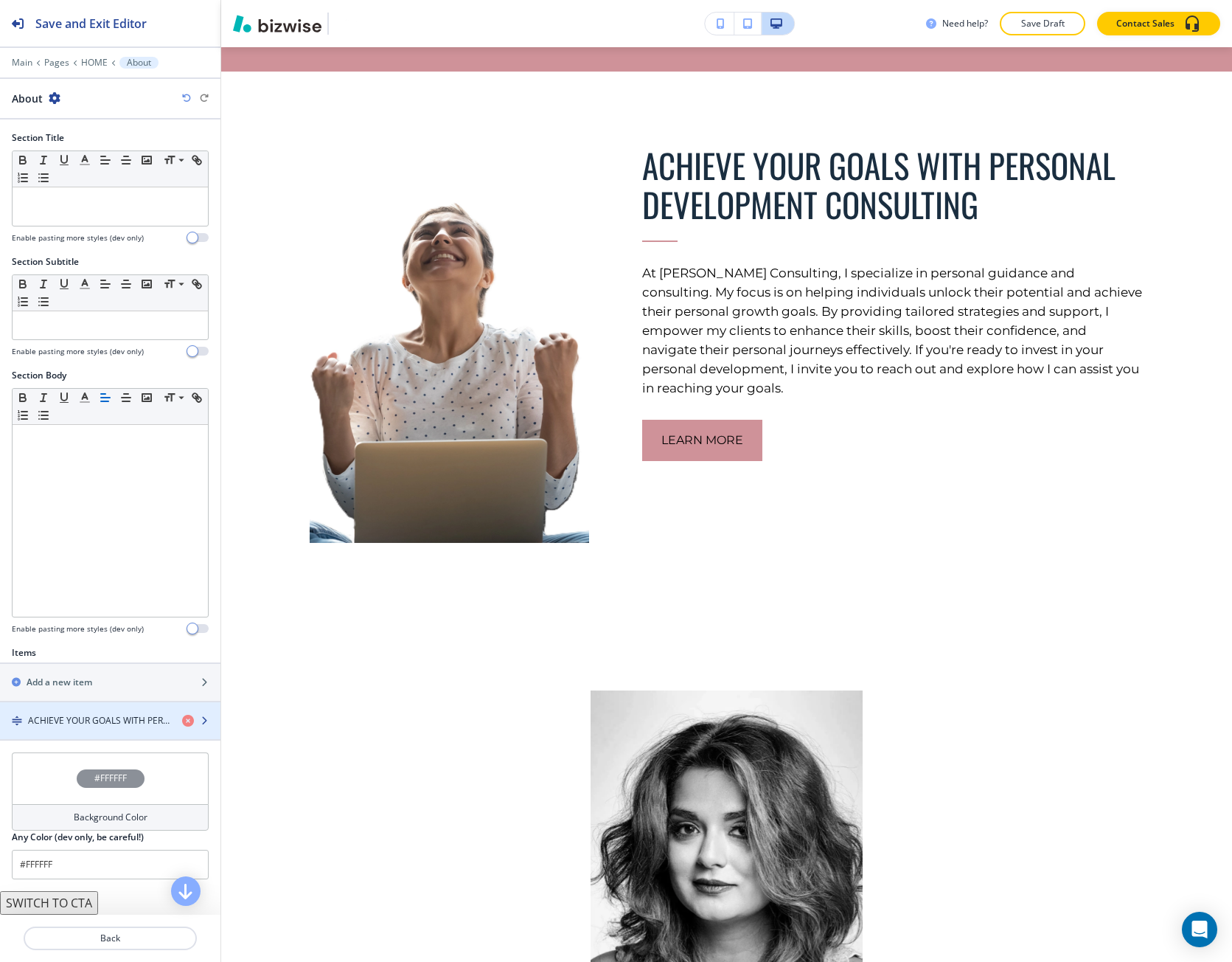
click at [29, 707] on div "button" at bounding box center [110, 708] width 220 height 11
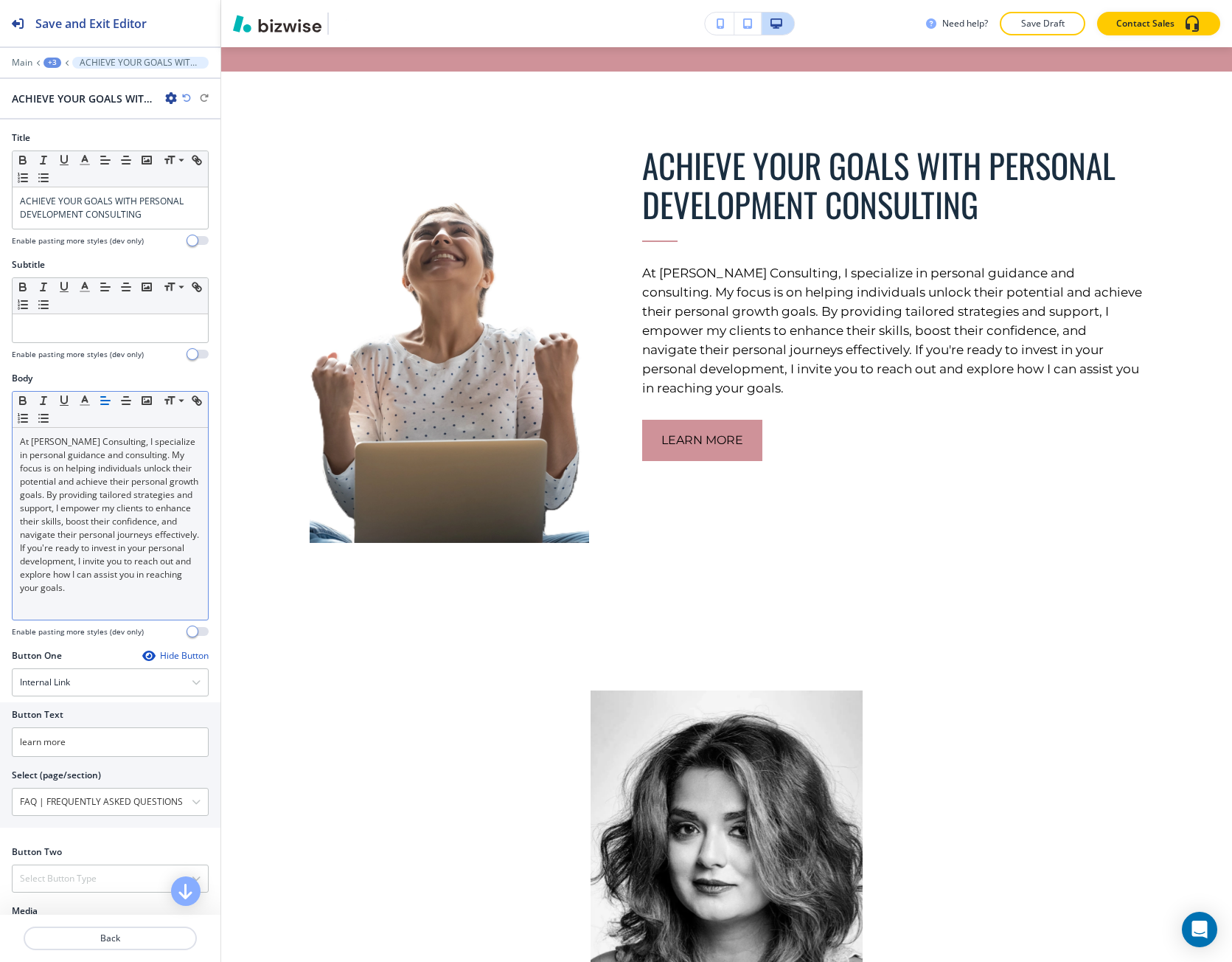
click at [51, 438] on p "At [PERSON_NAME] Consulting, I specialize in personal guidance and consulting. …" at bounding box center [110, 515] width 181 height 160
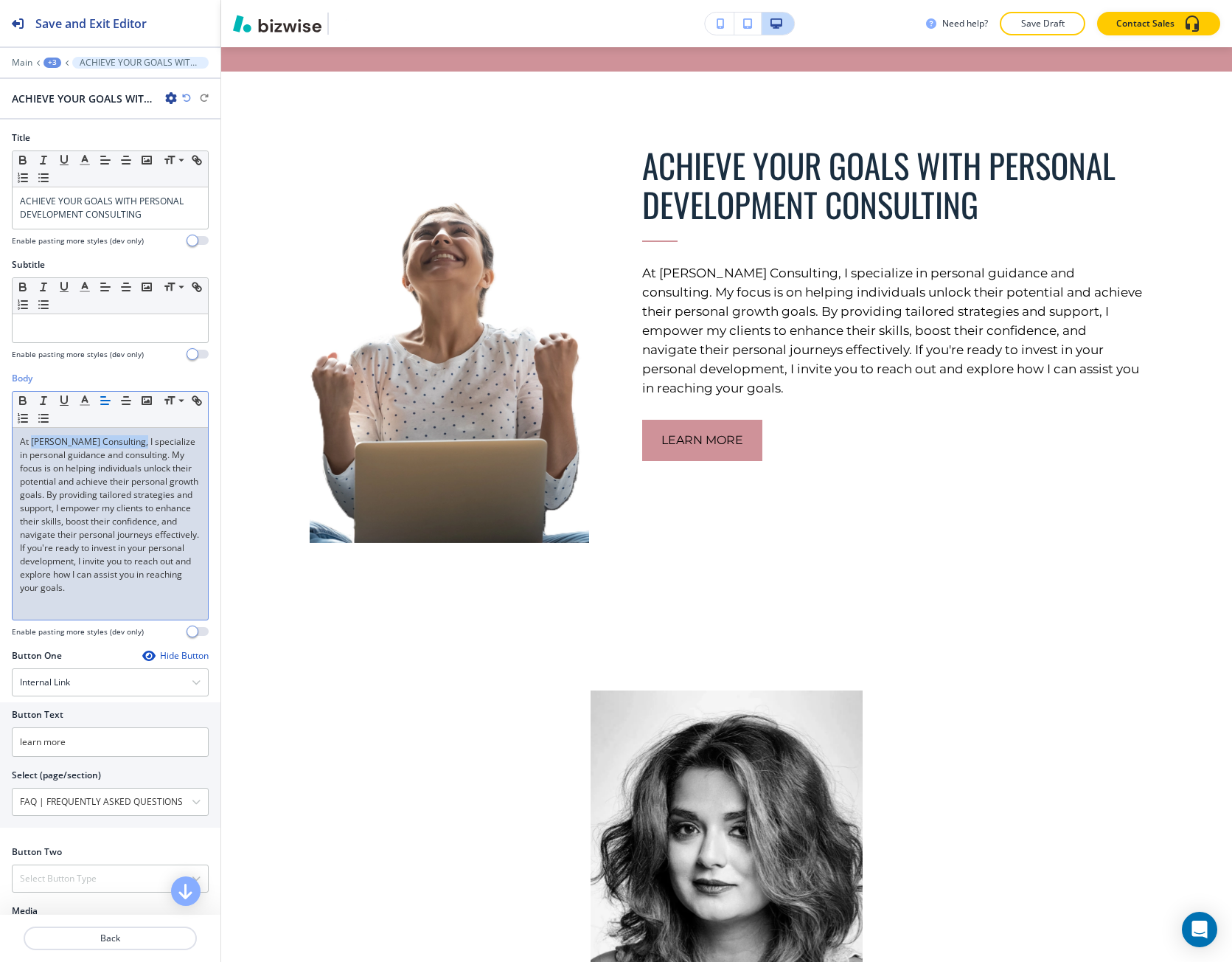
drag, startPoint x: 51, startPoint y: 438, endPoint x: 102, endPoint y: 444, distance: 51.4
click at [102, 444] on p "At [PERSON_NAME] Consulting, I specialize in personal guidance and consulting. …" at bounding box center [110, 515] width 181 height 160
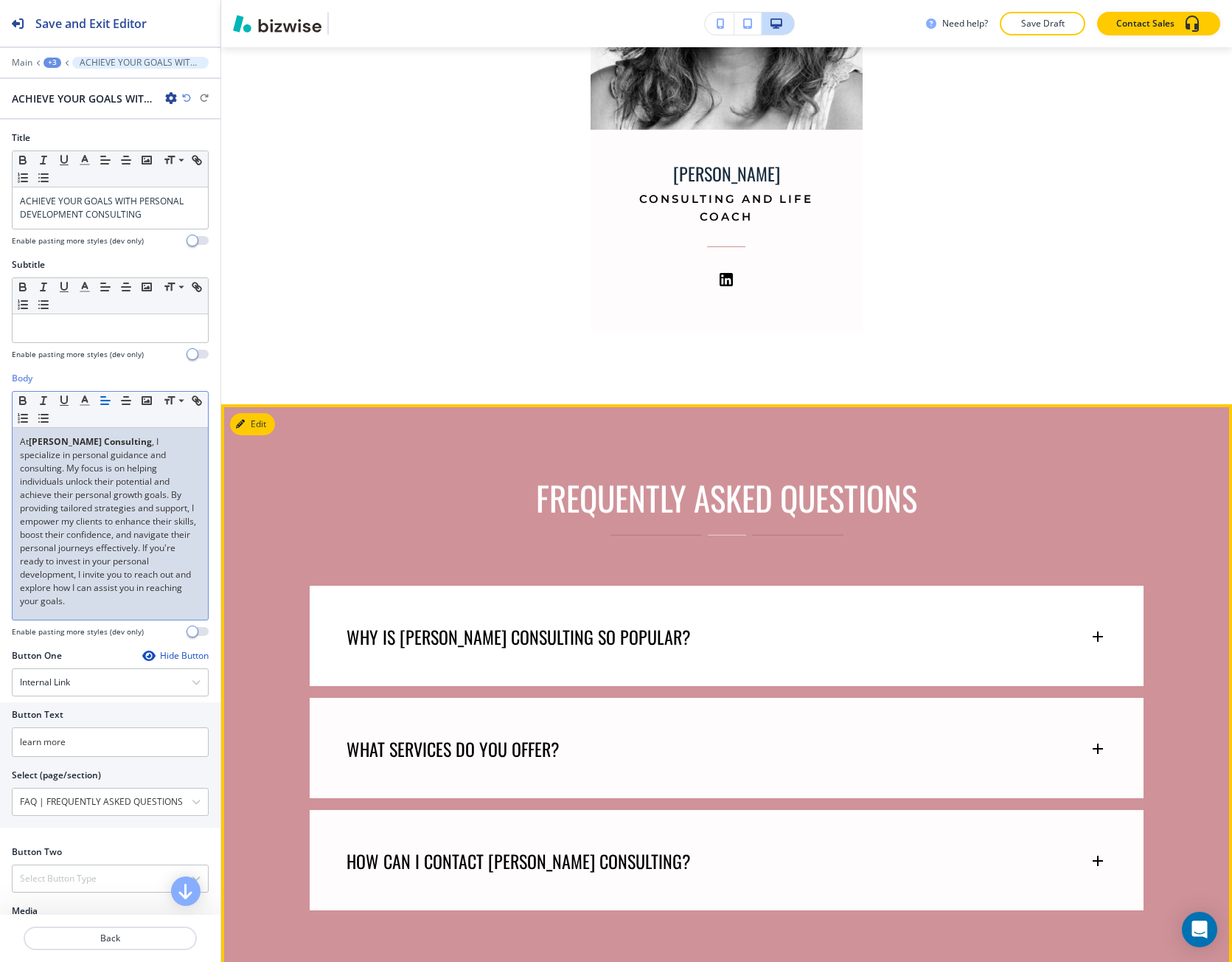
scroll to position [6073, 0]
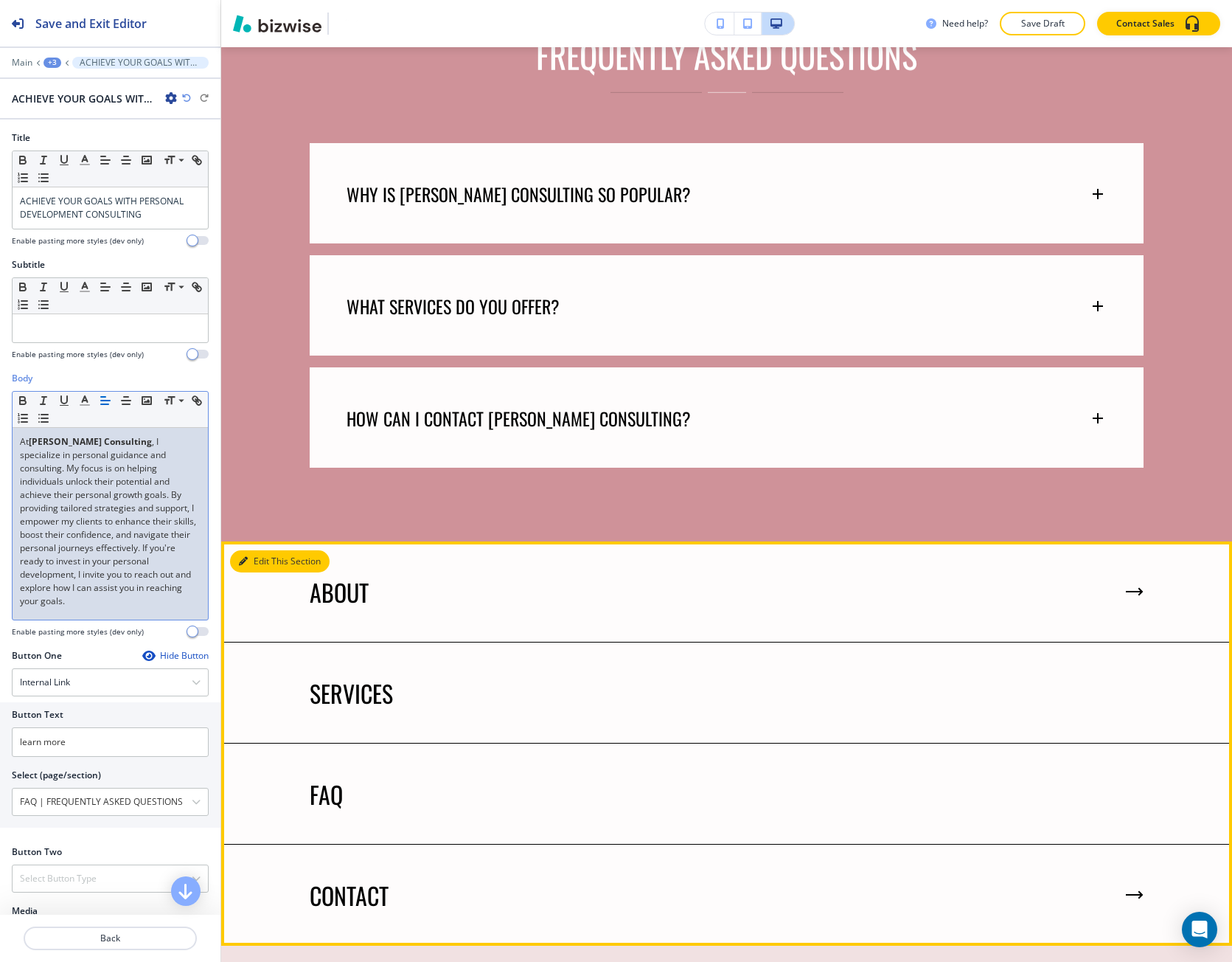
click at [257, 550] on button "Edit This Section" at bounding box center [280, 561] width 100 height 22
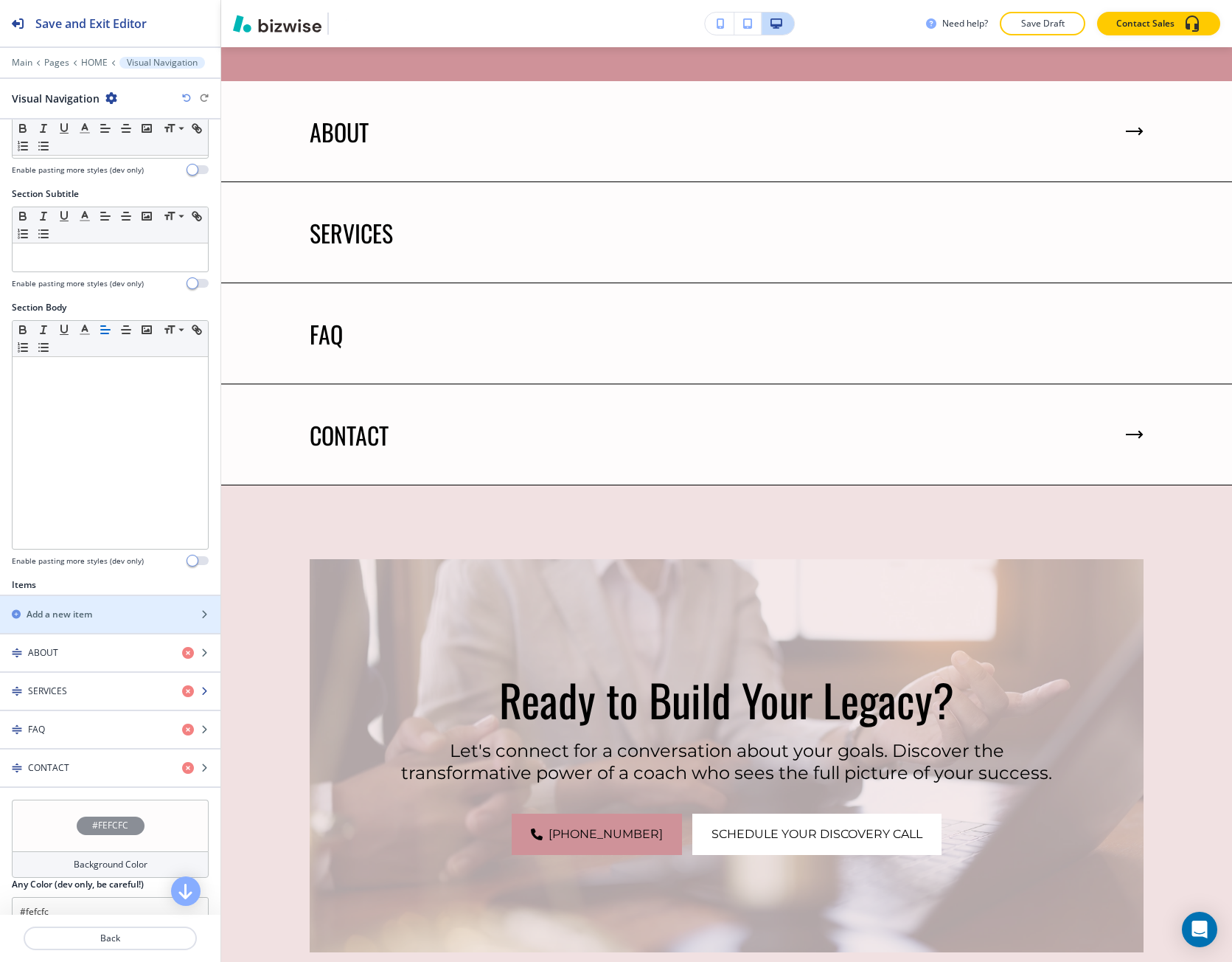
scroll to position [74, 0]
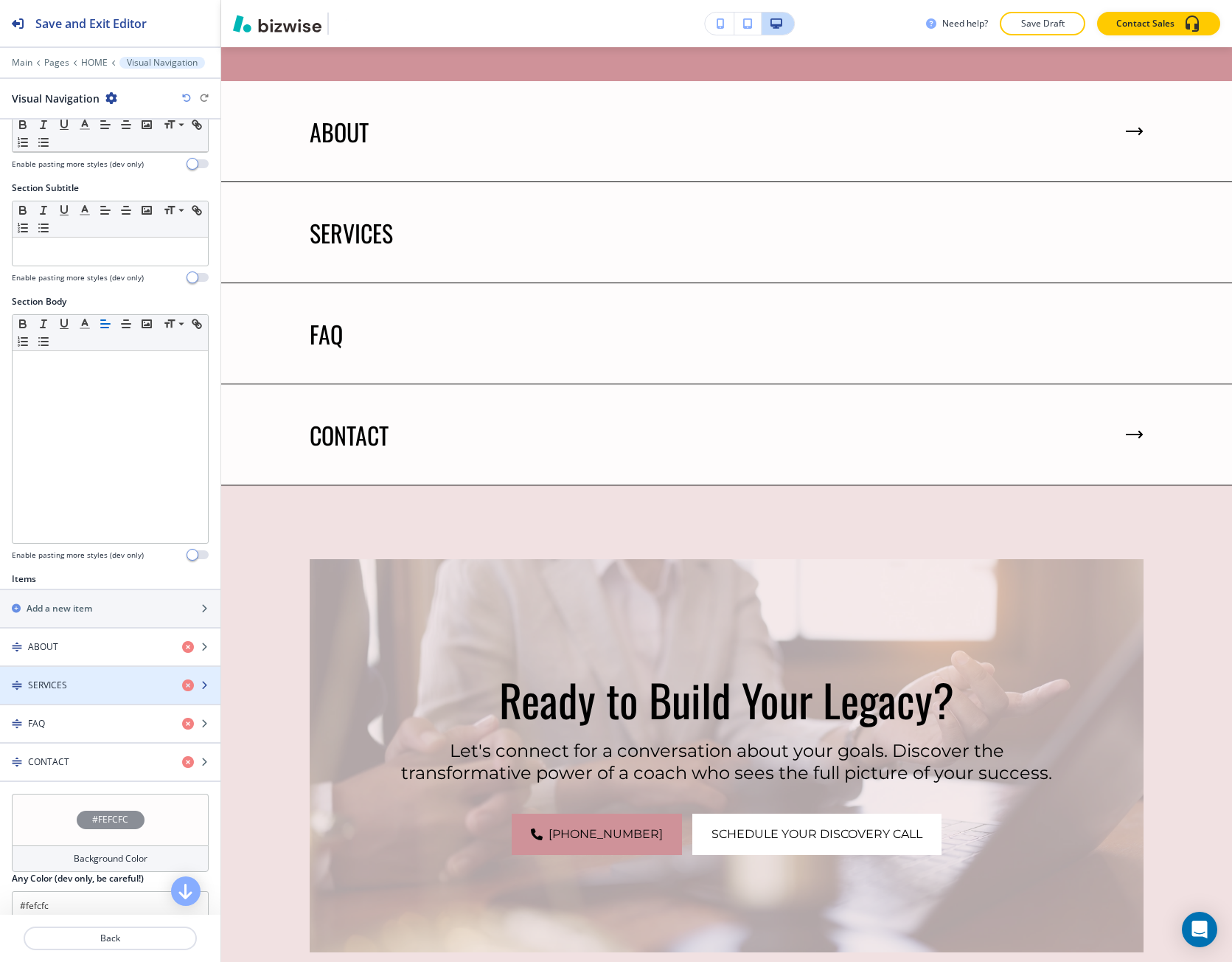
click at [71, 684] on div "SERVICES" at bounding box center [85, 685] width 170 height 13
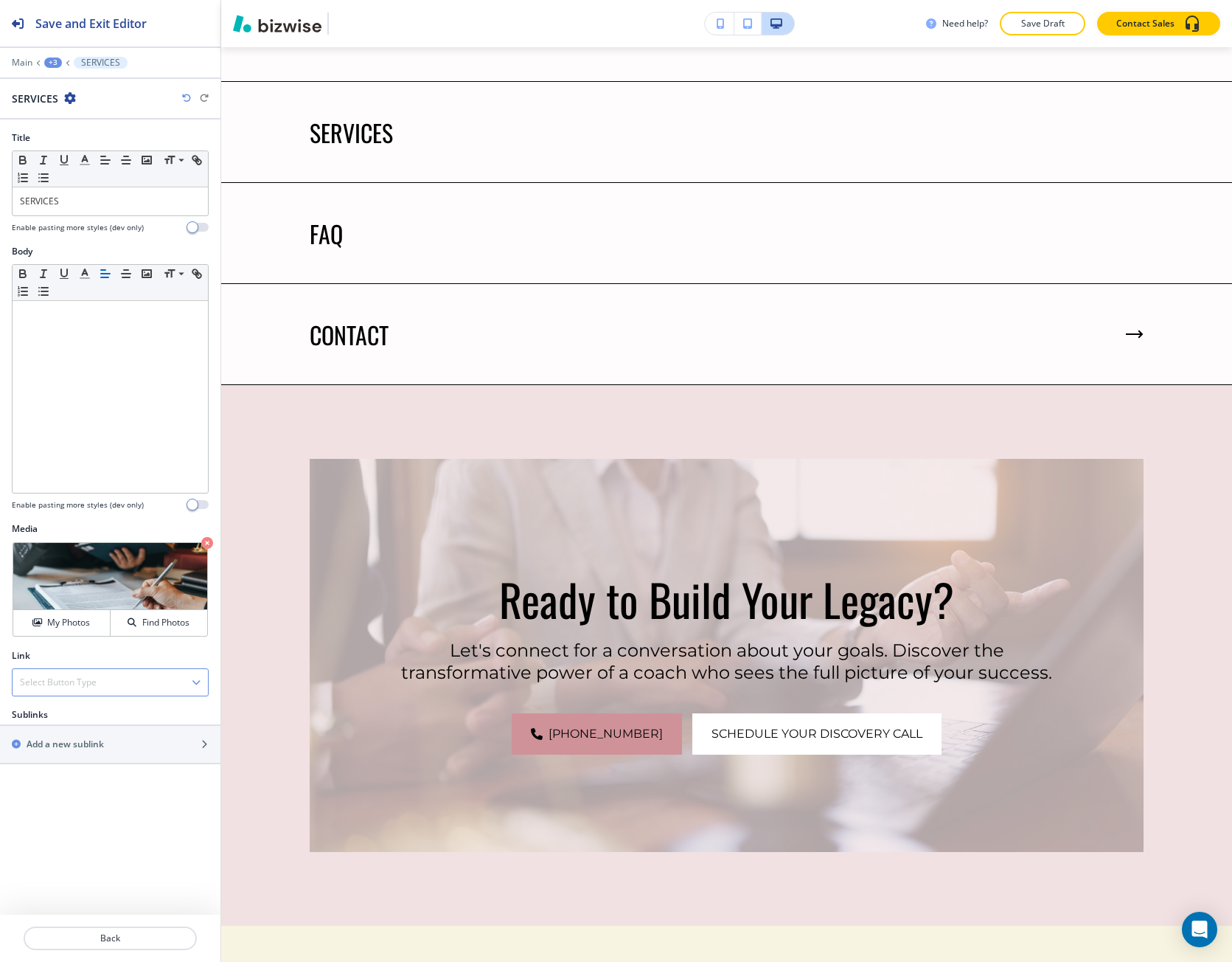
scroll to position [6635, 0]
click at [109, 733] on div "button" at bounding box center [110, 732] width 220 height 11
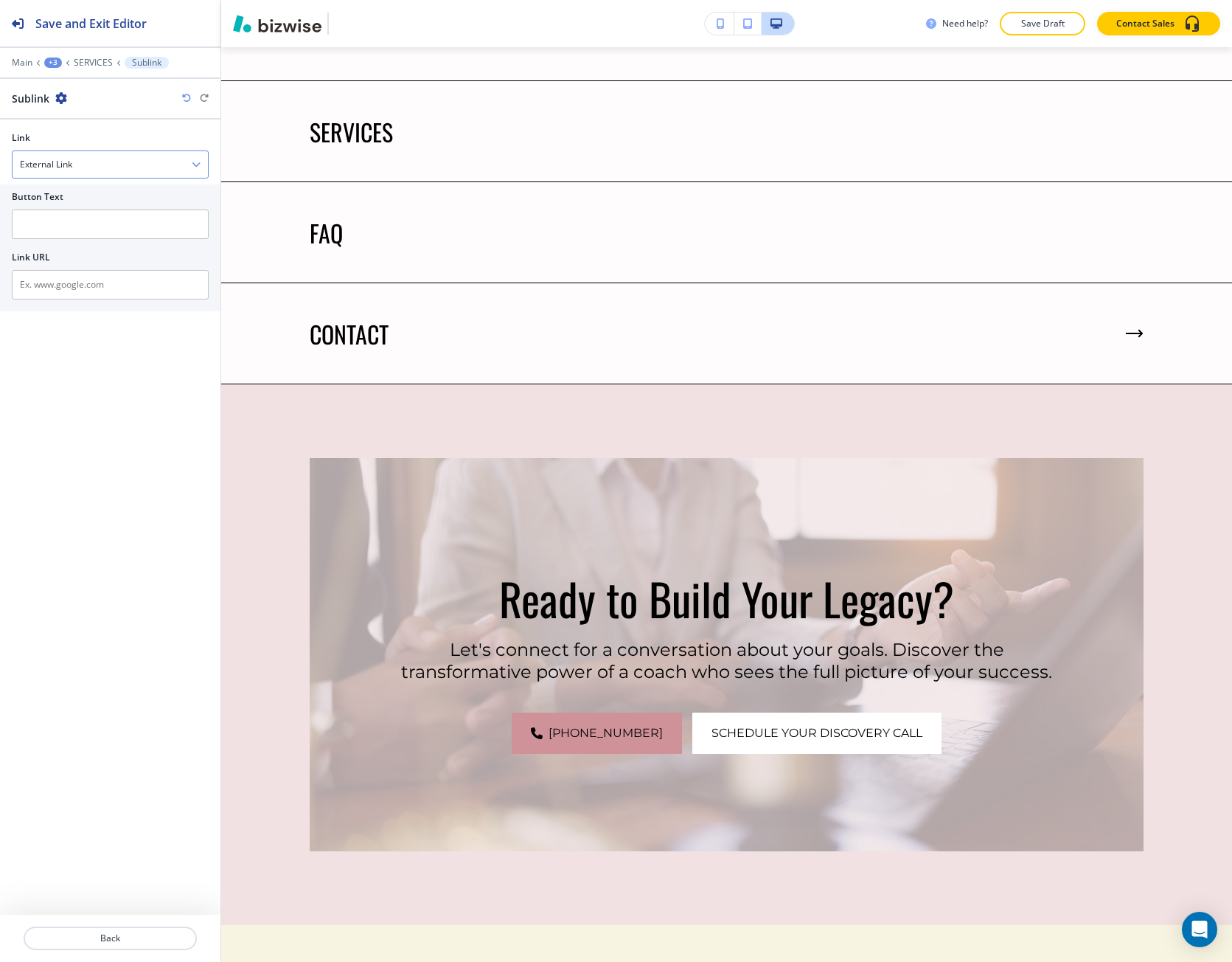
click at [122, 152] on div "External Link" at bounding box center [110, 165] width 196 height 26
click at [101, 210] on h4 "Internal Link" at bounding box center [110, 215] width 181 height 13
click at [48, 229] on input "text" at bounding box center [110, 224] width 197 height 29
paste input "Epic [MEDICAL_DATA]™"
click at [43, 227] on input "Epic [MEDICAL_DATA]™" at bounding box center [110, 224] width 197 height 29
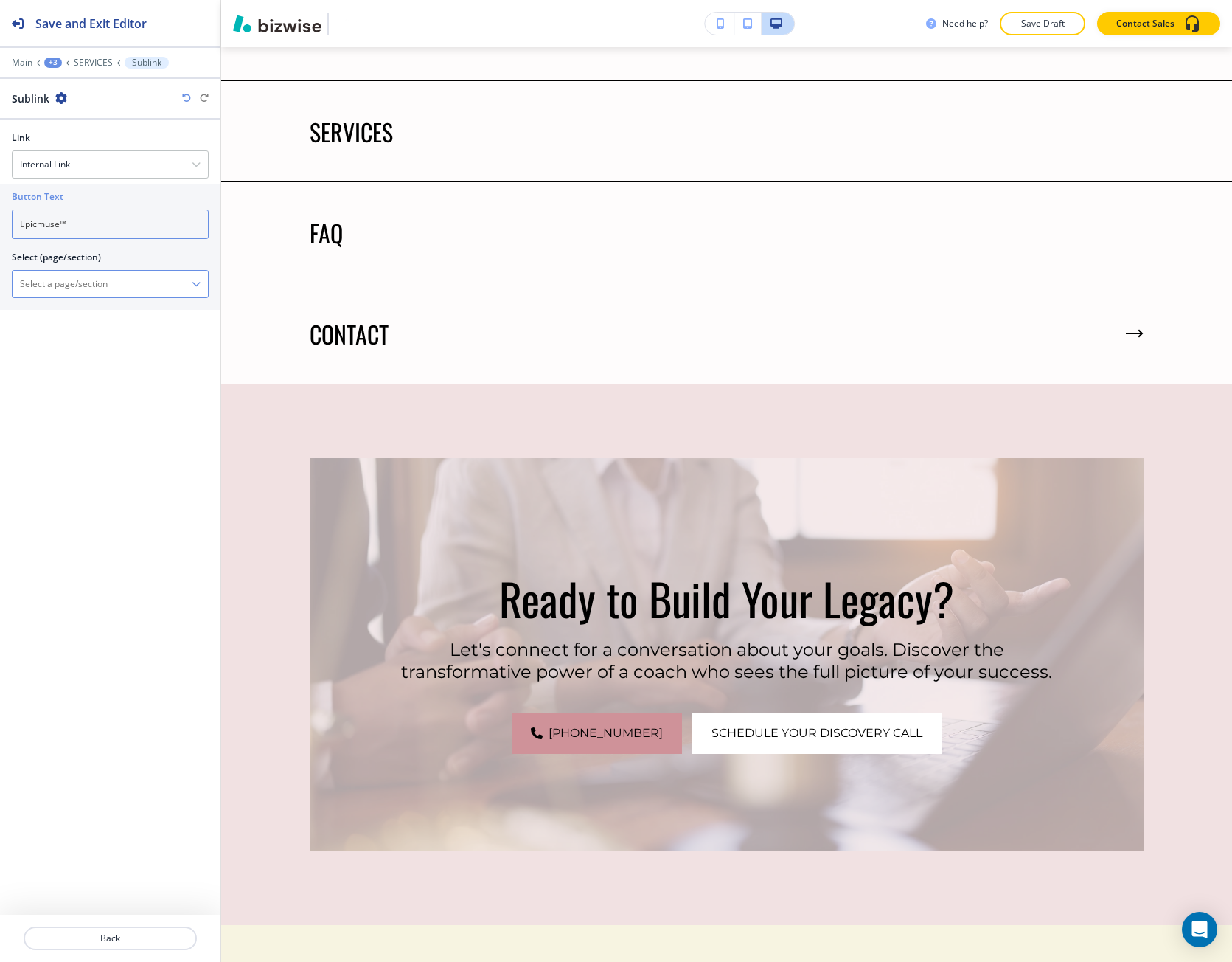
type input "Epicmuse™"
click at [77, 282] on \(page\/section\) "Manual Input" at bounding box center [102, 284] width 179 height 25
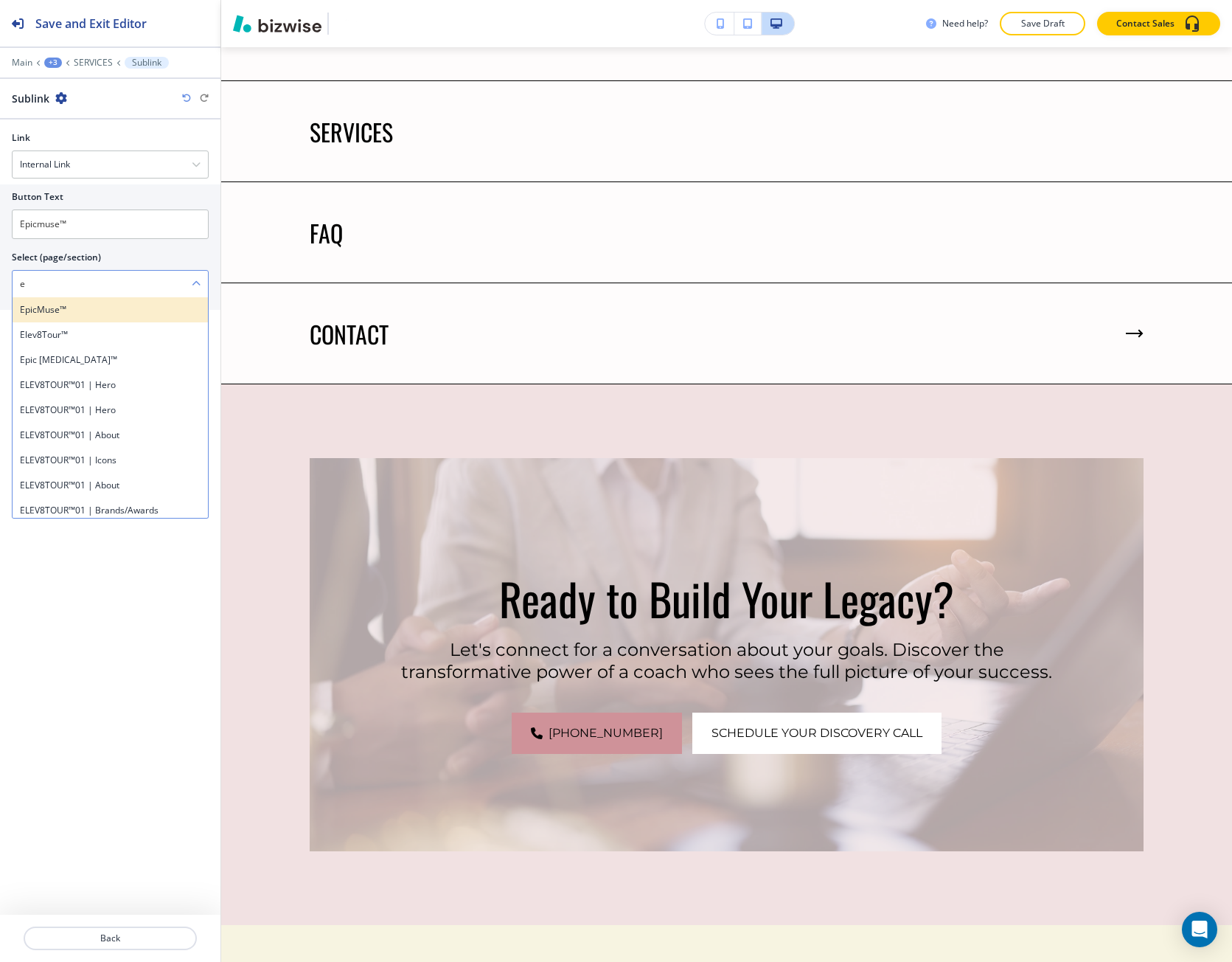
click at [59, 309] on h4 "EpicMuse™" at bounding box center [110, 309] width 181 height 13
type \(page\/section\) "EpicMuse™"
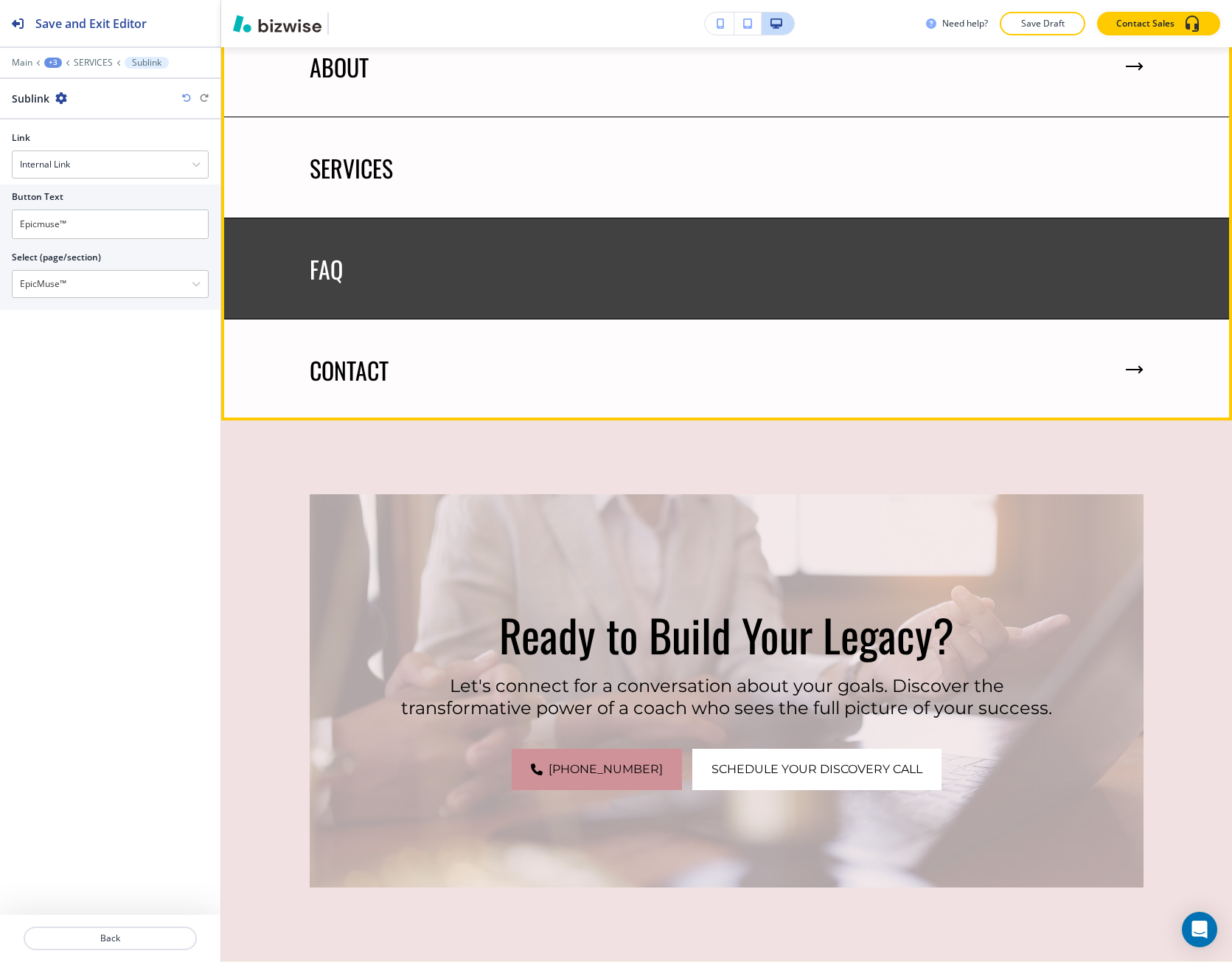
scroll to position [6414, 0]
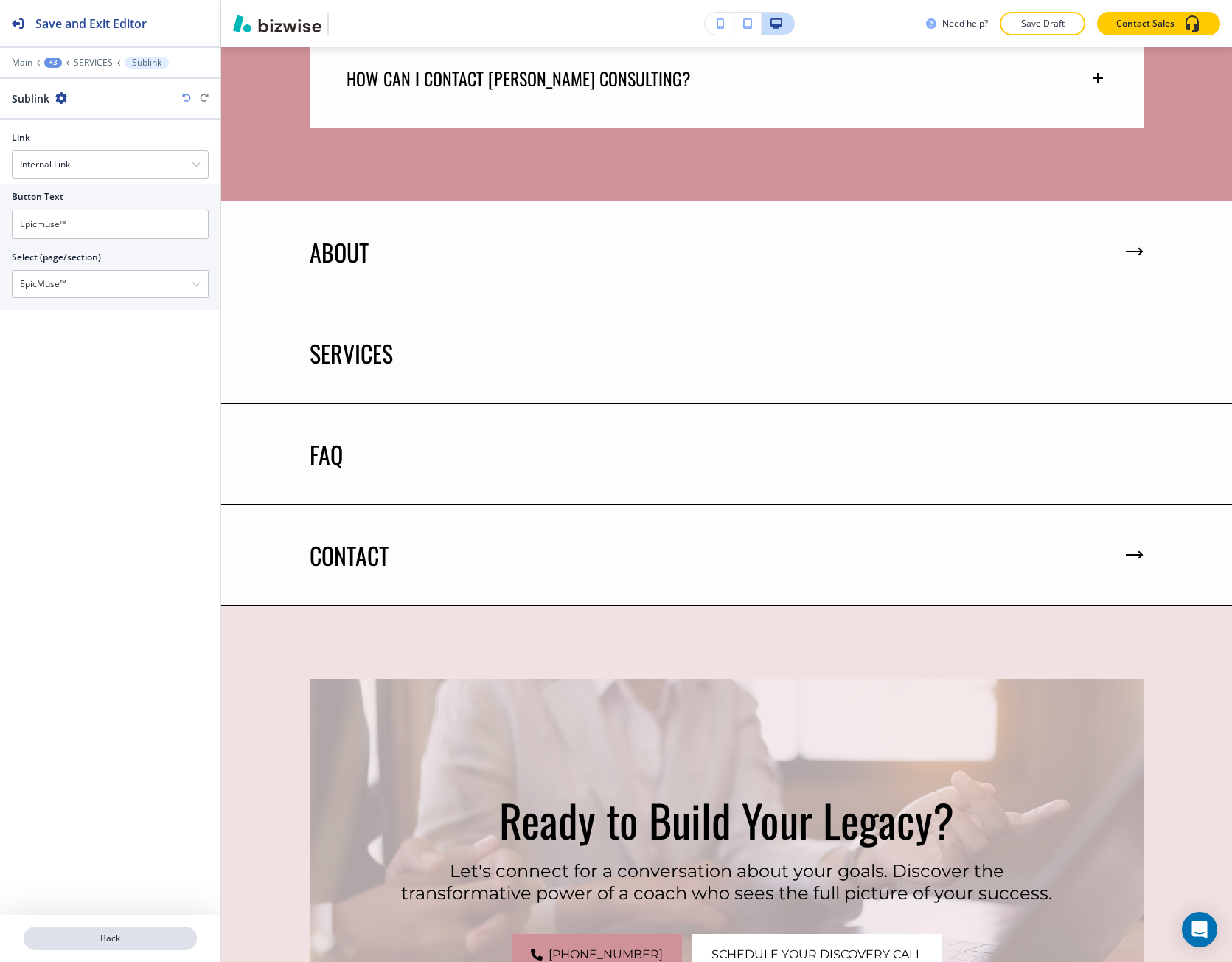
click at [156, 930] on button "Back" at bounding box center [111, 938] width 174 height 24
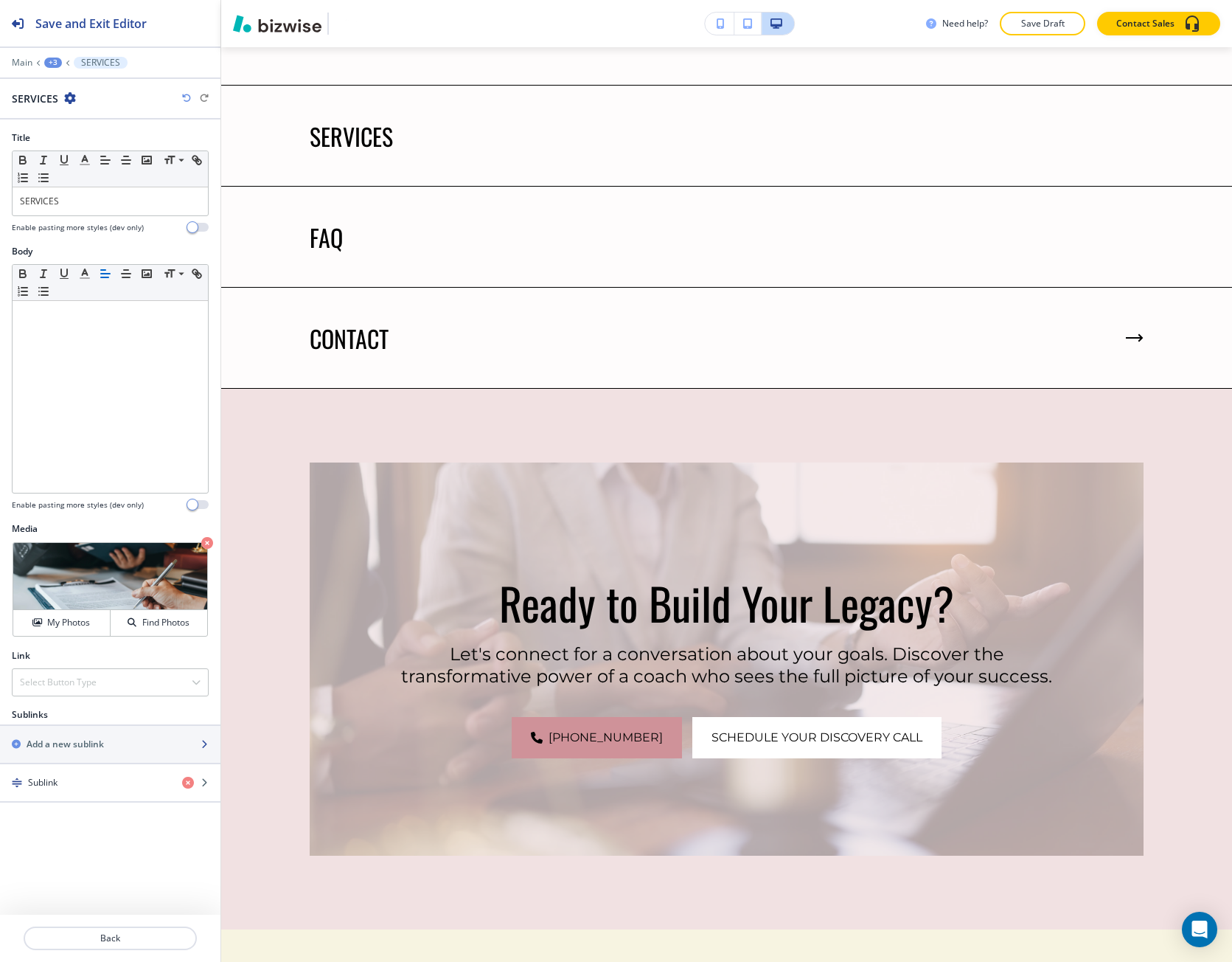
scroll to position [6635, 0]
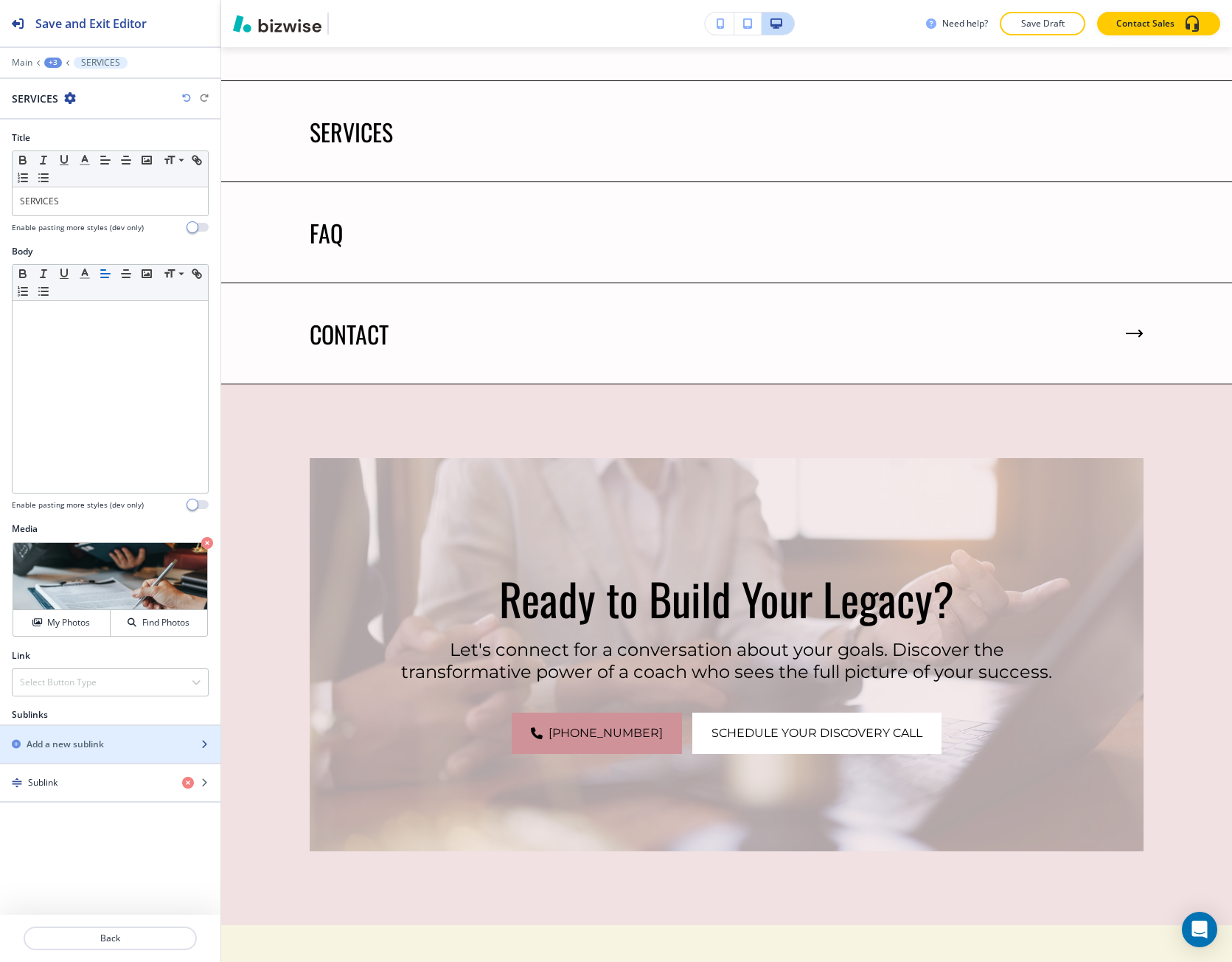
click at [83, 734] on div "button" at bounding box center [110, 732] width 220 height 11
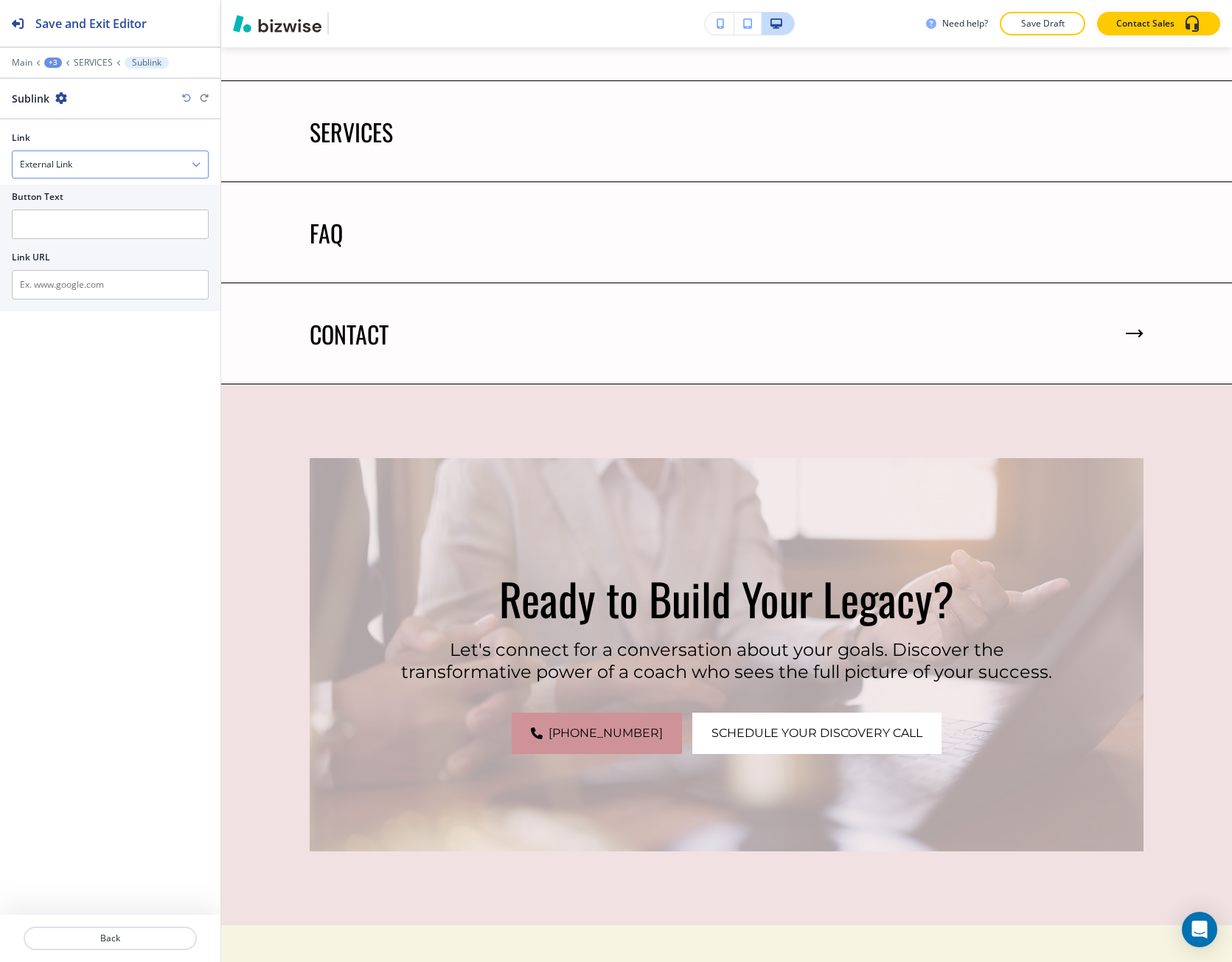
click at [61, 164] on h4 "External Link" at bounding box center [46, 165] width 52 height 13
click at [64, 209] on h4 "Internal Link" at bounding box center [110, 215] width 181 height 13
click at [65, 226] on input "text" at bounding box center [110, 224] width 197 height 29
paste input "Lightsome™"
type input "Lightsome™"
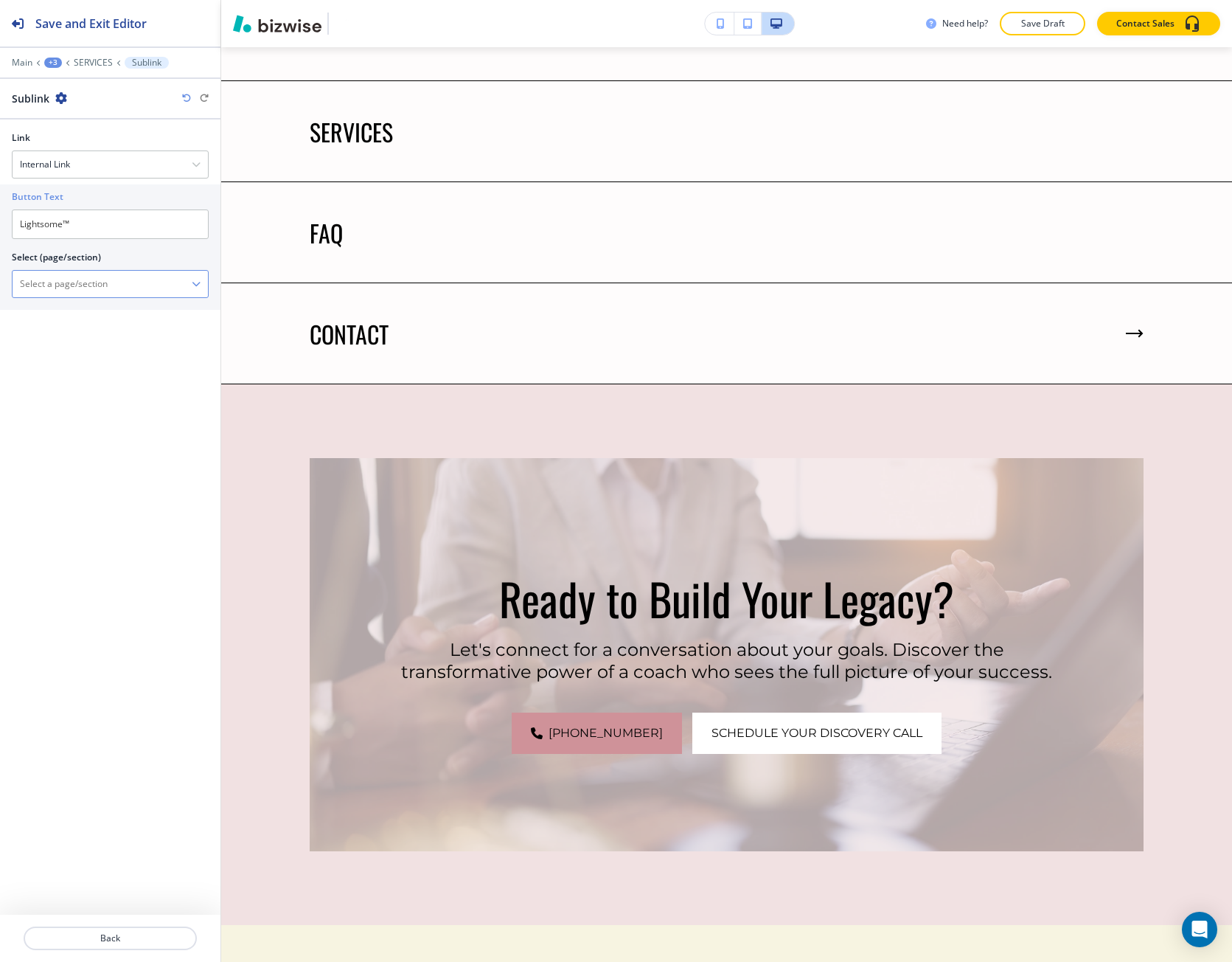
click at [65, 289] on \(page\/section\) "Manual Input" at bounding box center [102, 284] width 179 height 25
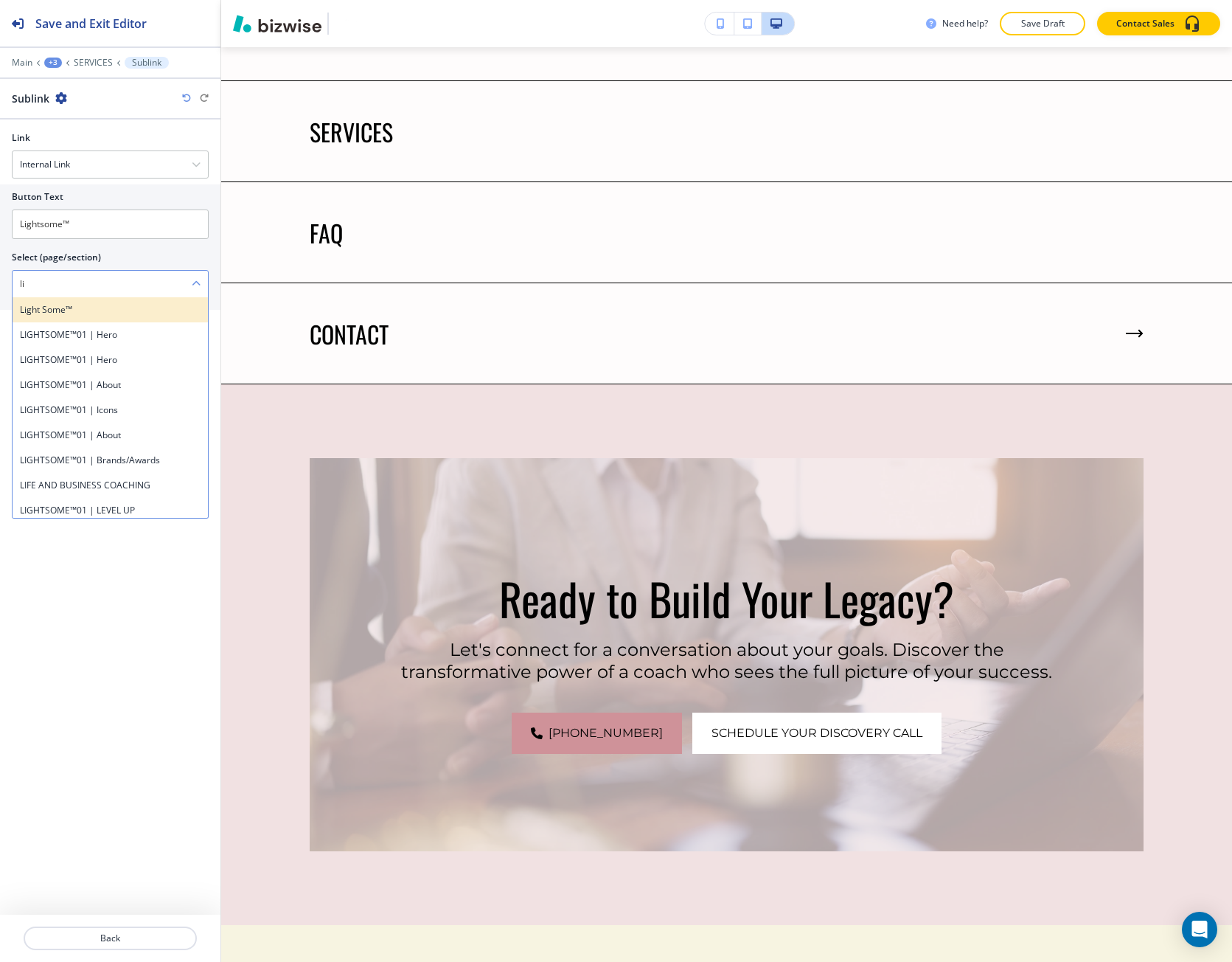
click at [65, 309] on h4 "Light some™" at bounding box center [110, 309] width 181 height 13
type \(page\/section\) "Light some™"
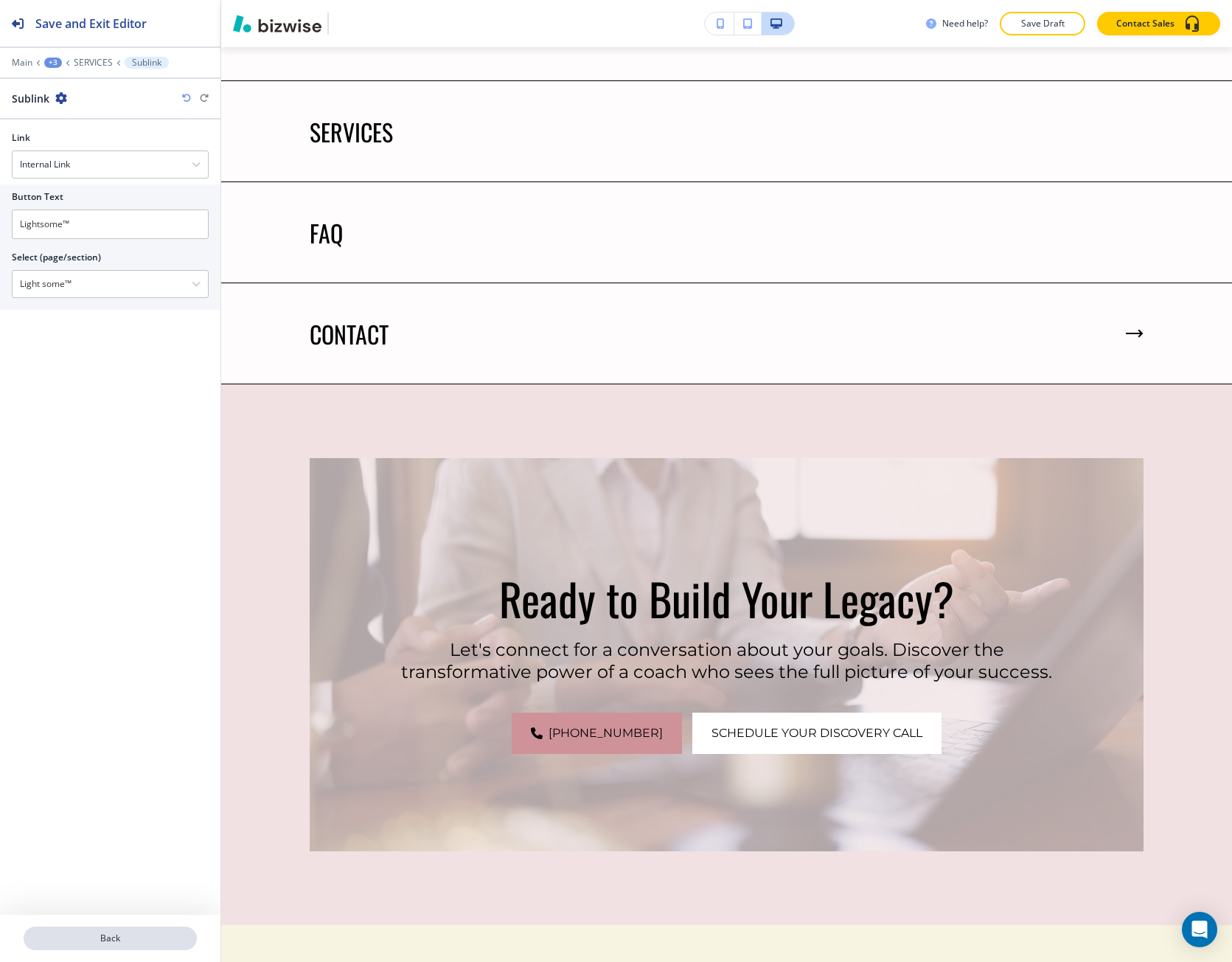
click at [52, 935] on p "Back" at bounding box center [111, 938] width 170 height 13
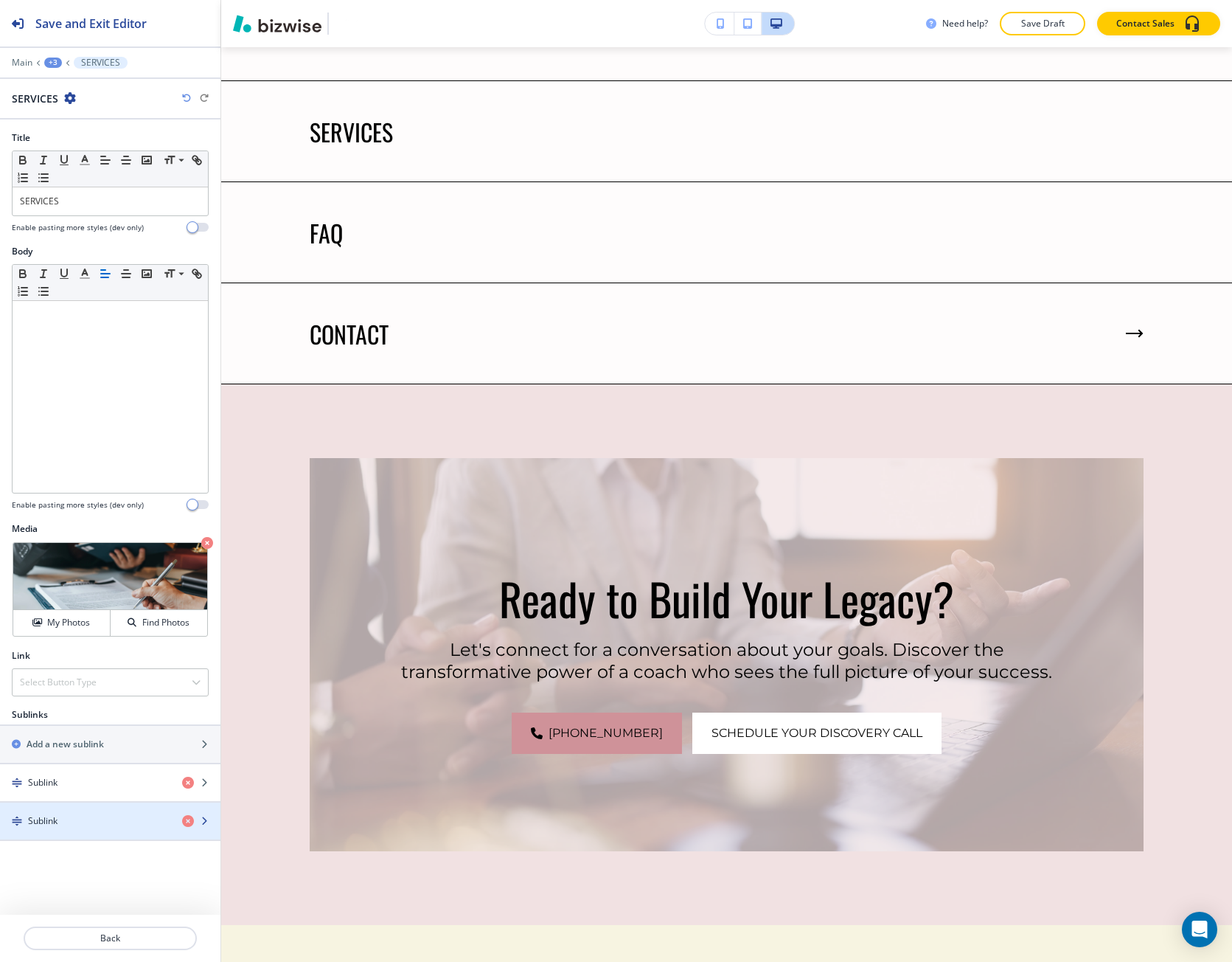
click at [77, 815] on div "Sublink" at bounding box center [85, 821] width 170 height 13
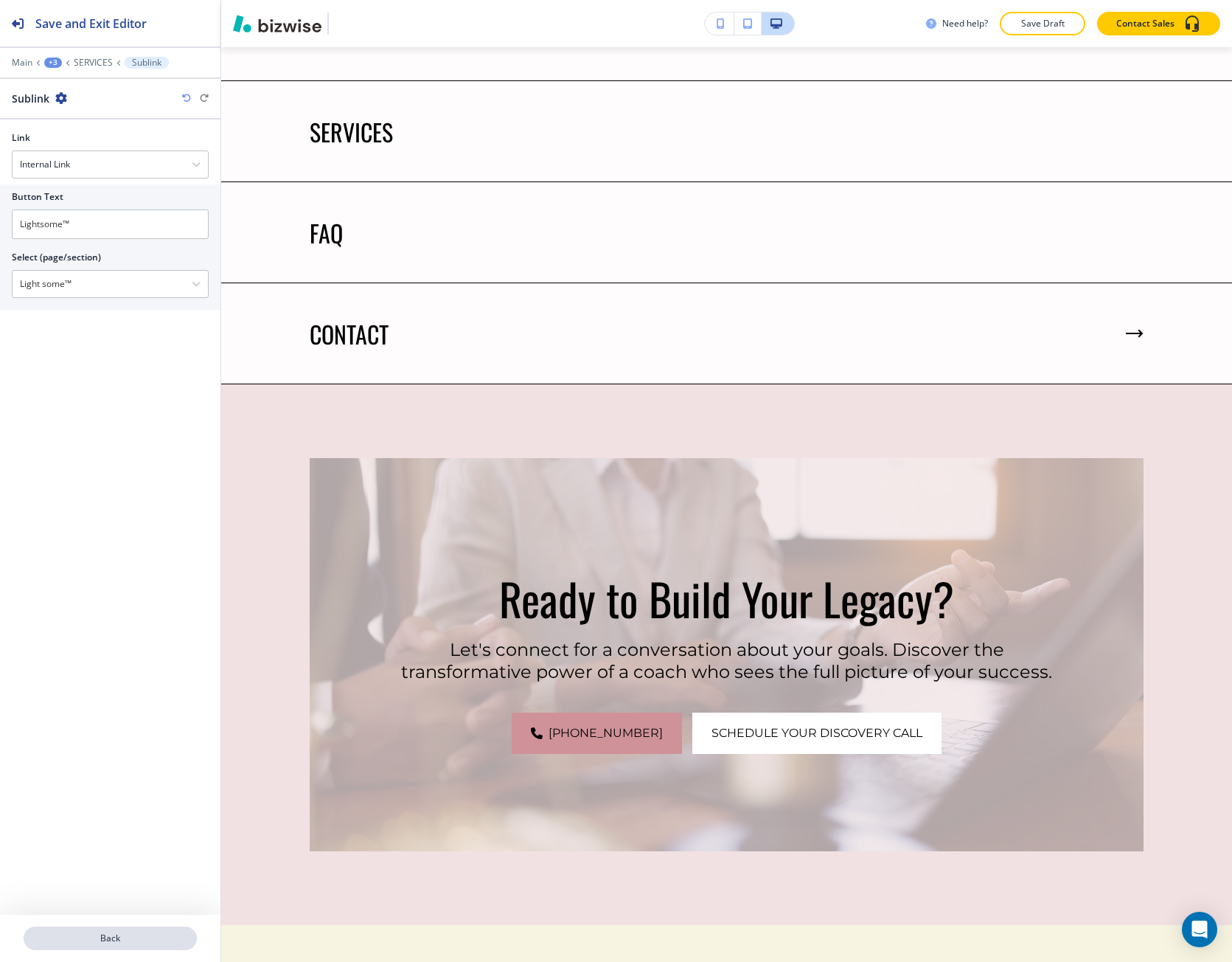
click at [97, 931] on button "Back" at bounding box center [111, 938] width 174 height 24
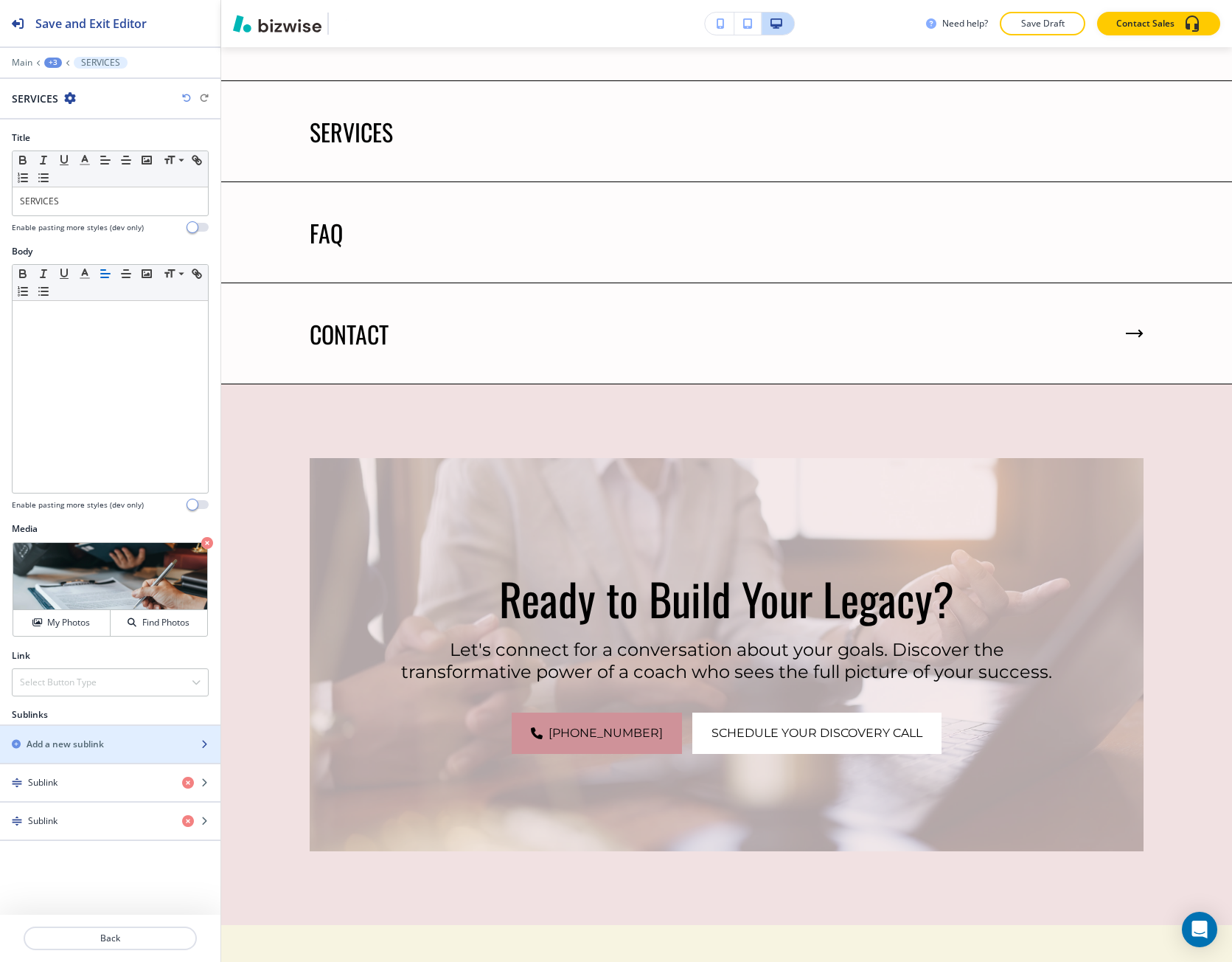
click at [82, 745] on h2 "Add a new sublink" at bounding box center [65, 744] width 78 height 13
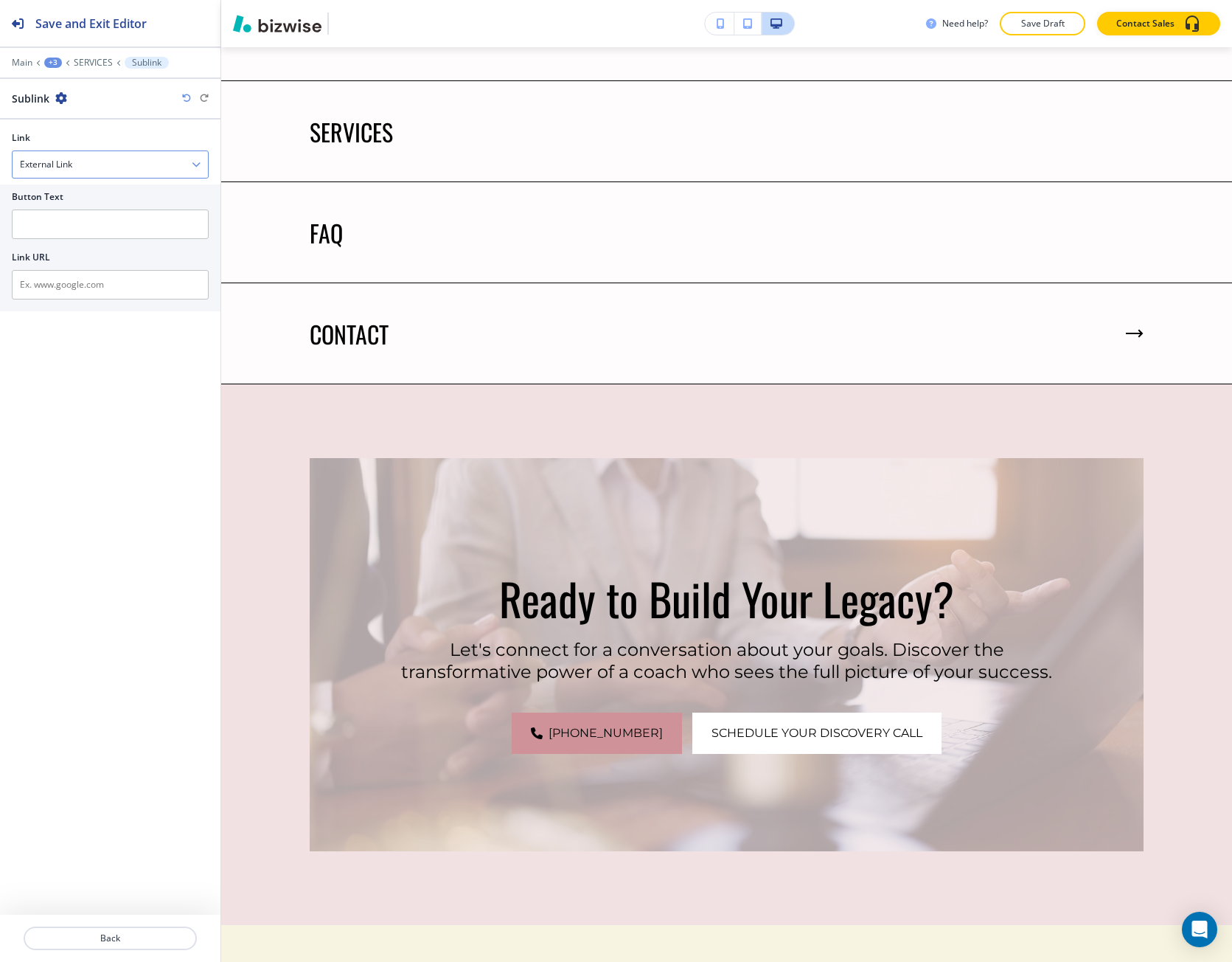
click at [56, 161] on h4 "External Link" at bounding box center [46, 165] width 52 height 13
click at [65, 206] on div "Internal Link" at bounding box center [110, 215] width 196 height 25
click at [65, 243] on div at bounding box center [110, 245] width 197 height 11
click at [53, 223] on input "text" at bounding box center [110, 224] width 197 height 29
paste input "Elev8Tour™"
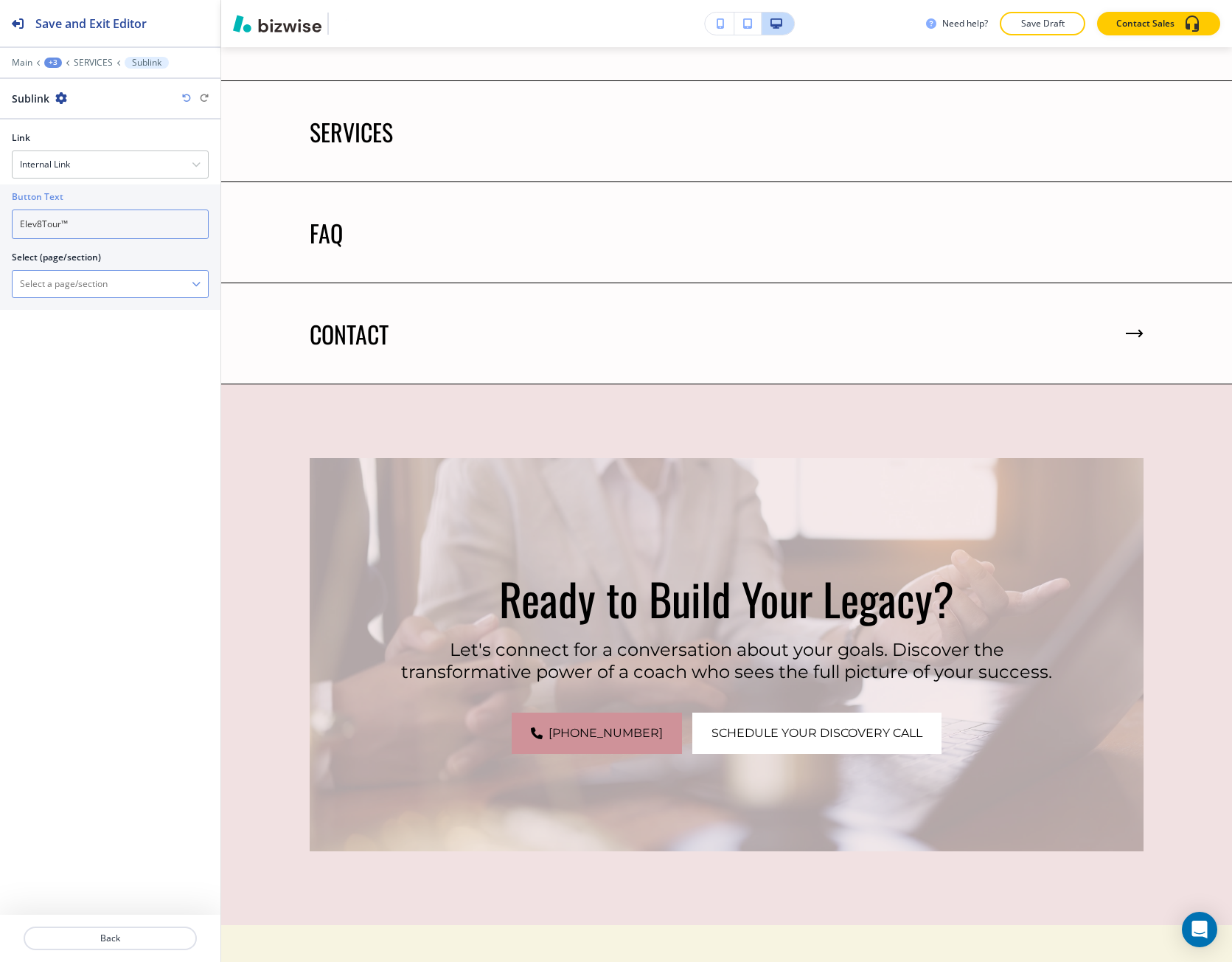
type input "Elev8Tour™"
click at [70, 278] on \(page\/section\) "Manual Input" at bounding box center [102, 284] width 179 height 25
paste \(page\/section\) "Elev8Tour™"
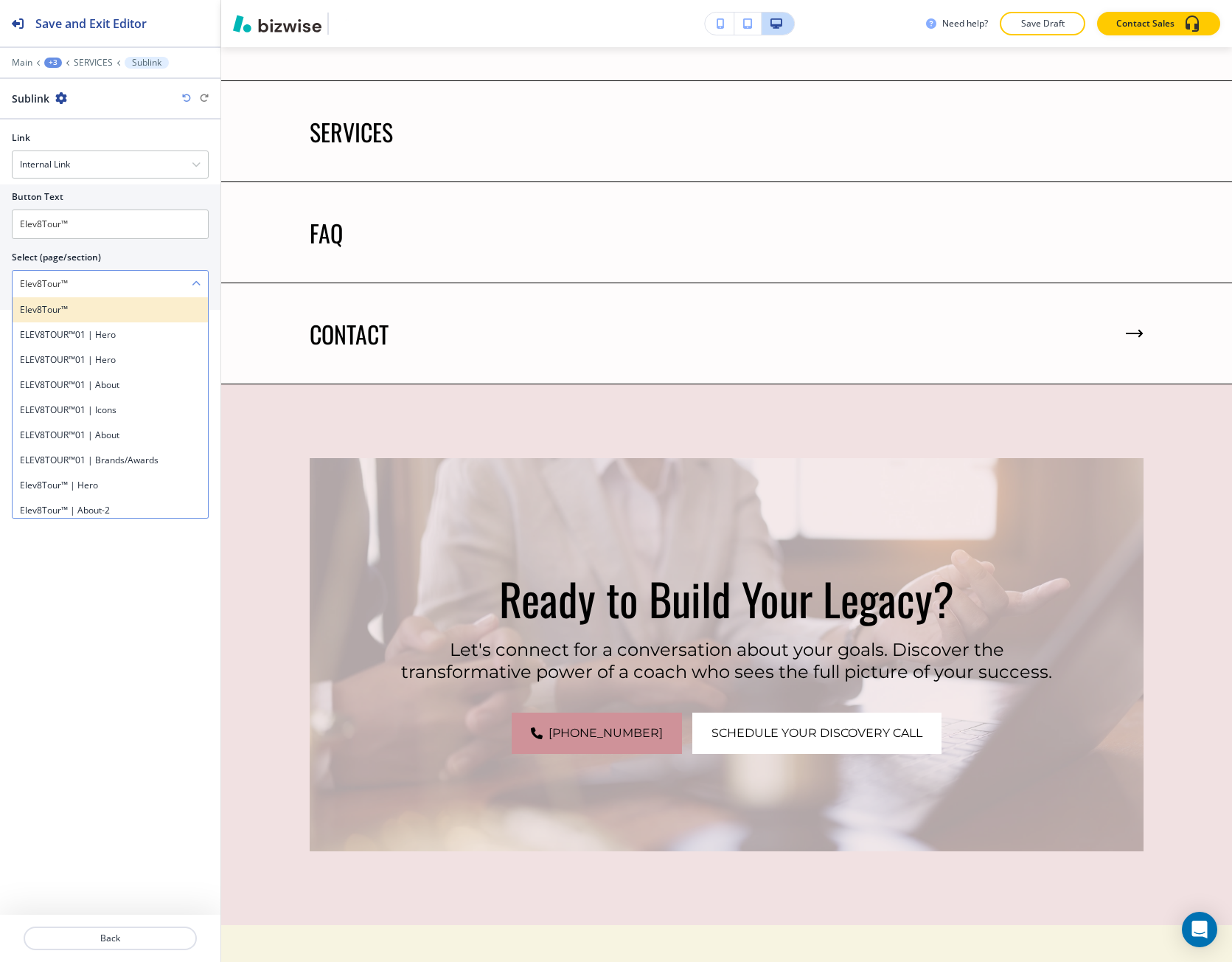
type \(page\/section\) "Elev8Tour™"
click at [65, 305] on h4 "Elev8Tour™" at bounding box center [110, 309] width 181 height 13
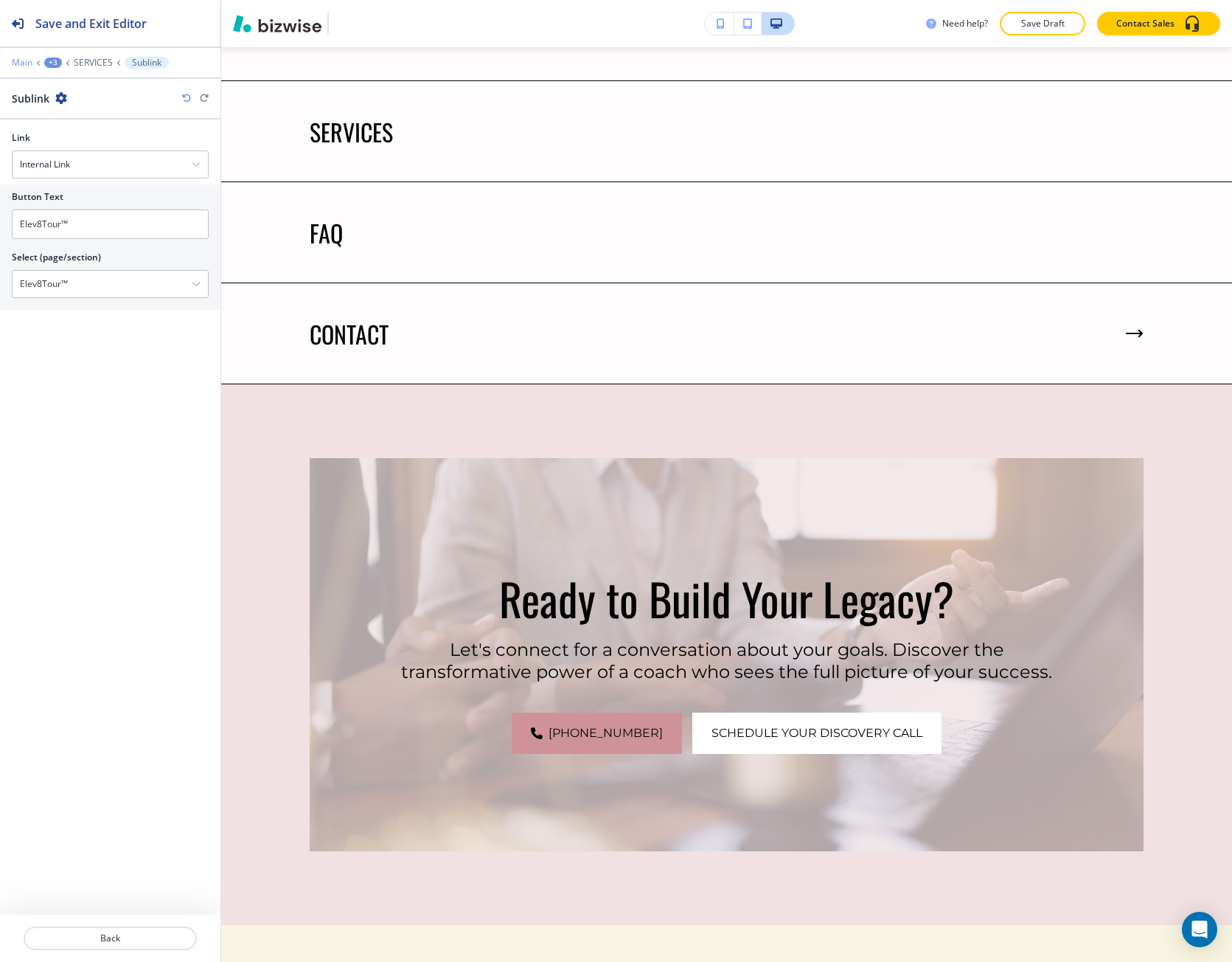
click at [31, 59] on p "Main" at bounding box center [21, 62] width 20 height 11
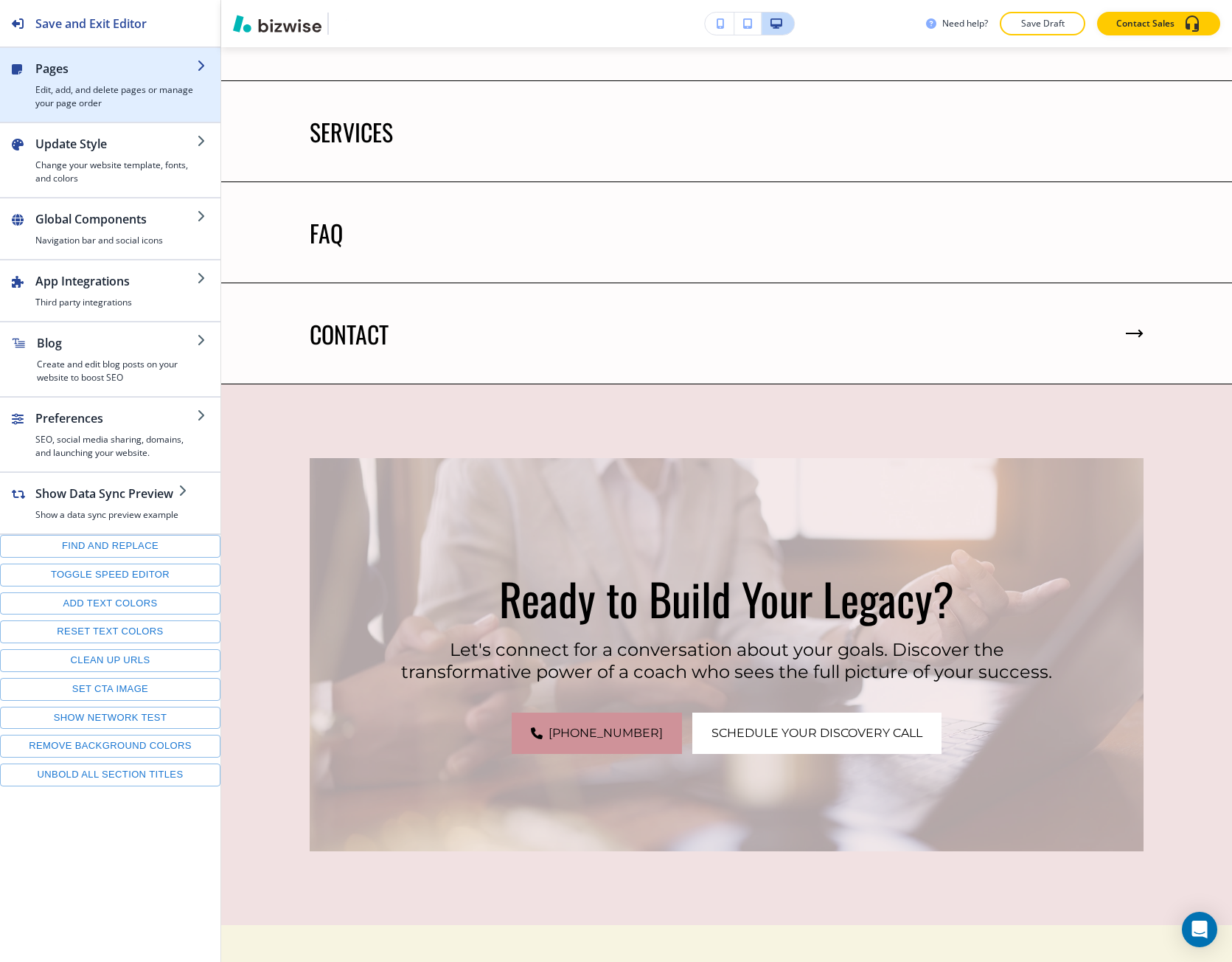
click at [48, 101] on h4 "Edit, add, and delete pages or manage your page order" at bounding box center [115, 97] width 161 height 26
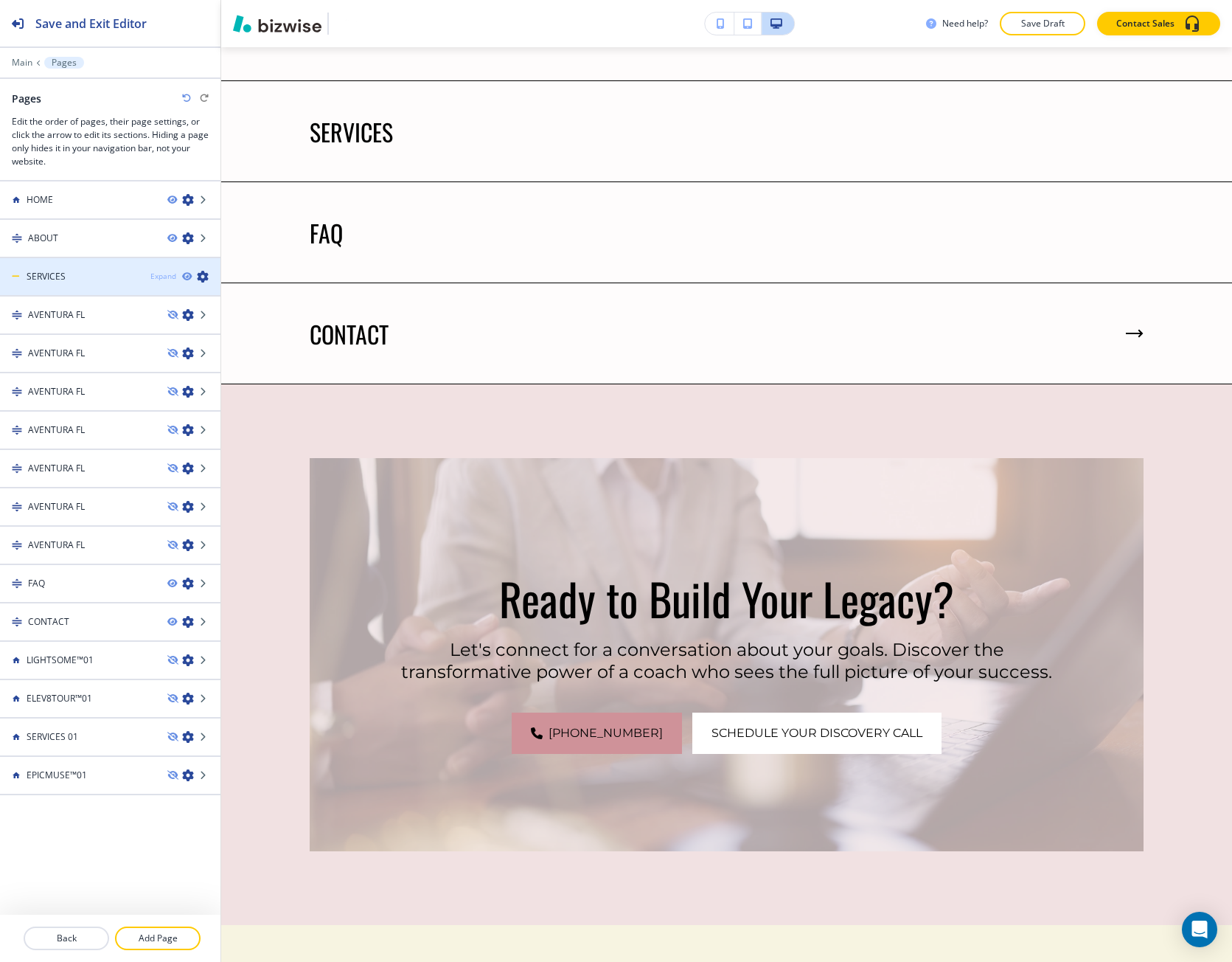
click at [162, 273] on div "Expand" at bounding box center [164, 277] width 26 height 11
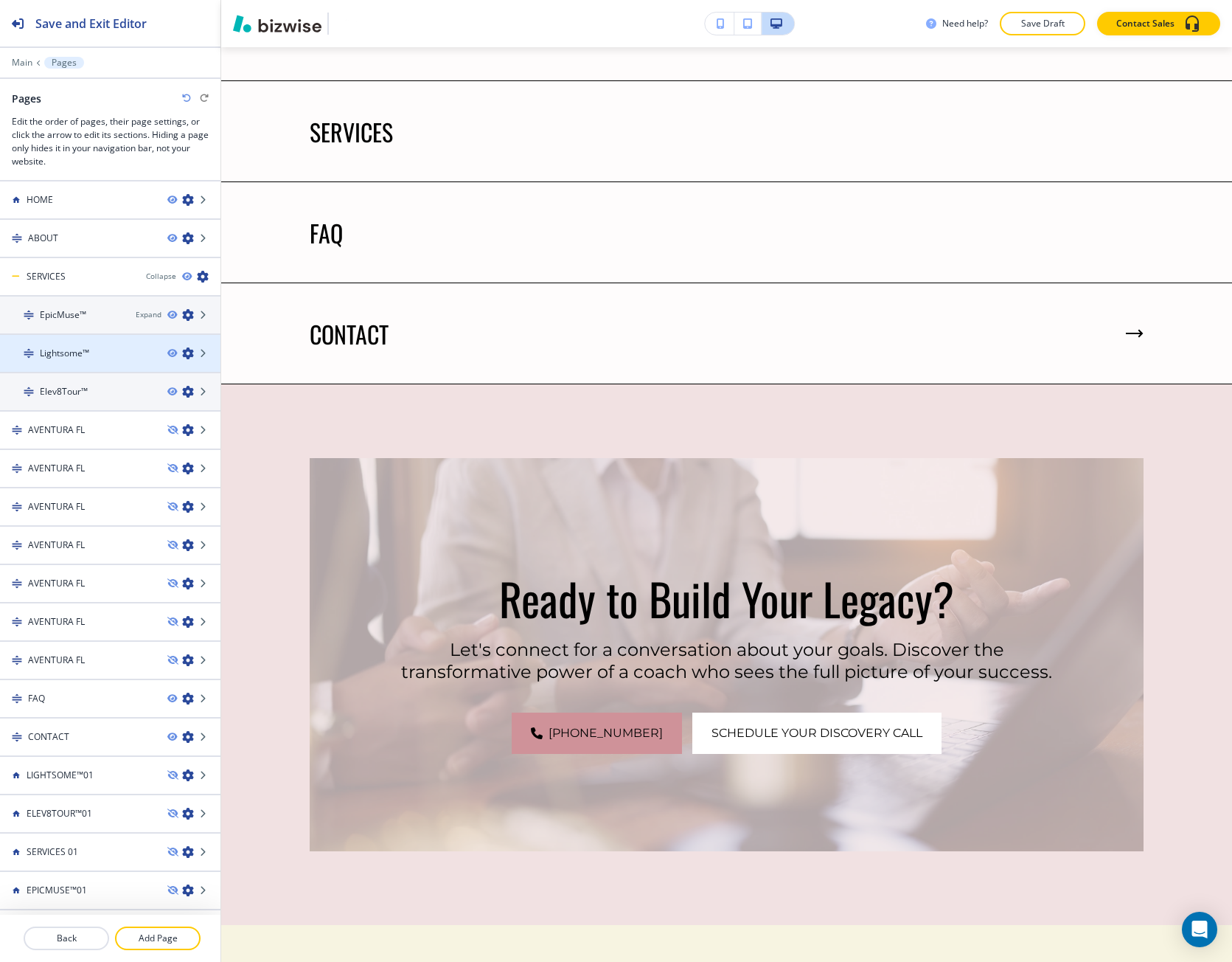
click at [183, 355] on icon "button" at bounding box center [188, 353] width 11 height 11
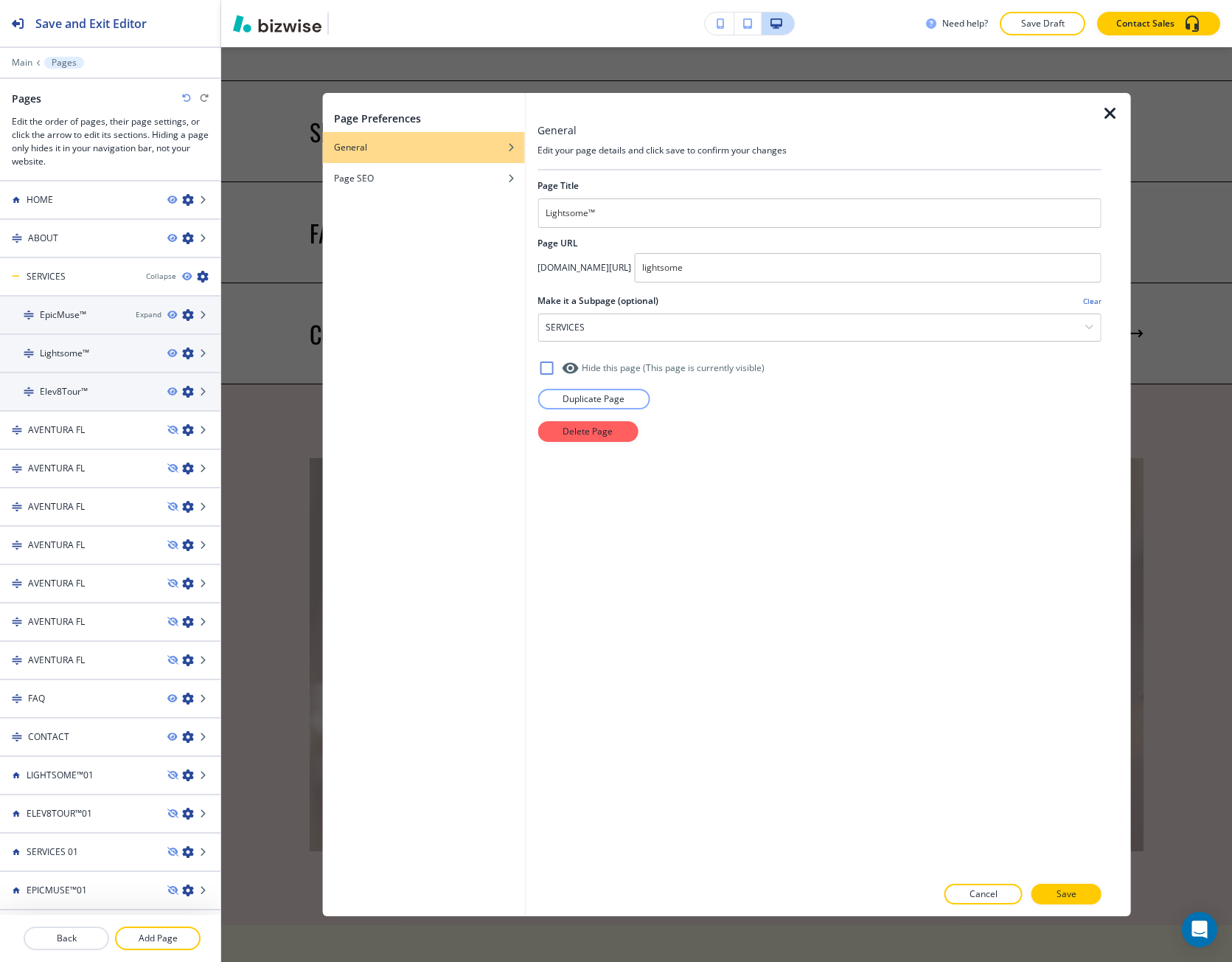
click at [1106, 112] on icon "button" at bounding box center [1111, 114] width 18 height 18
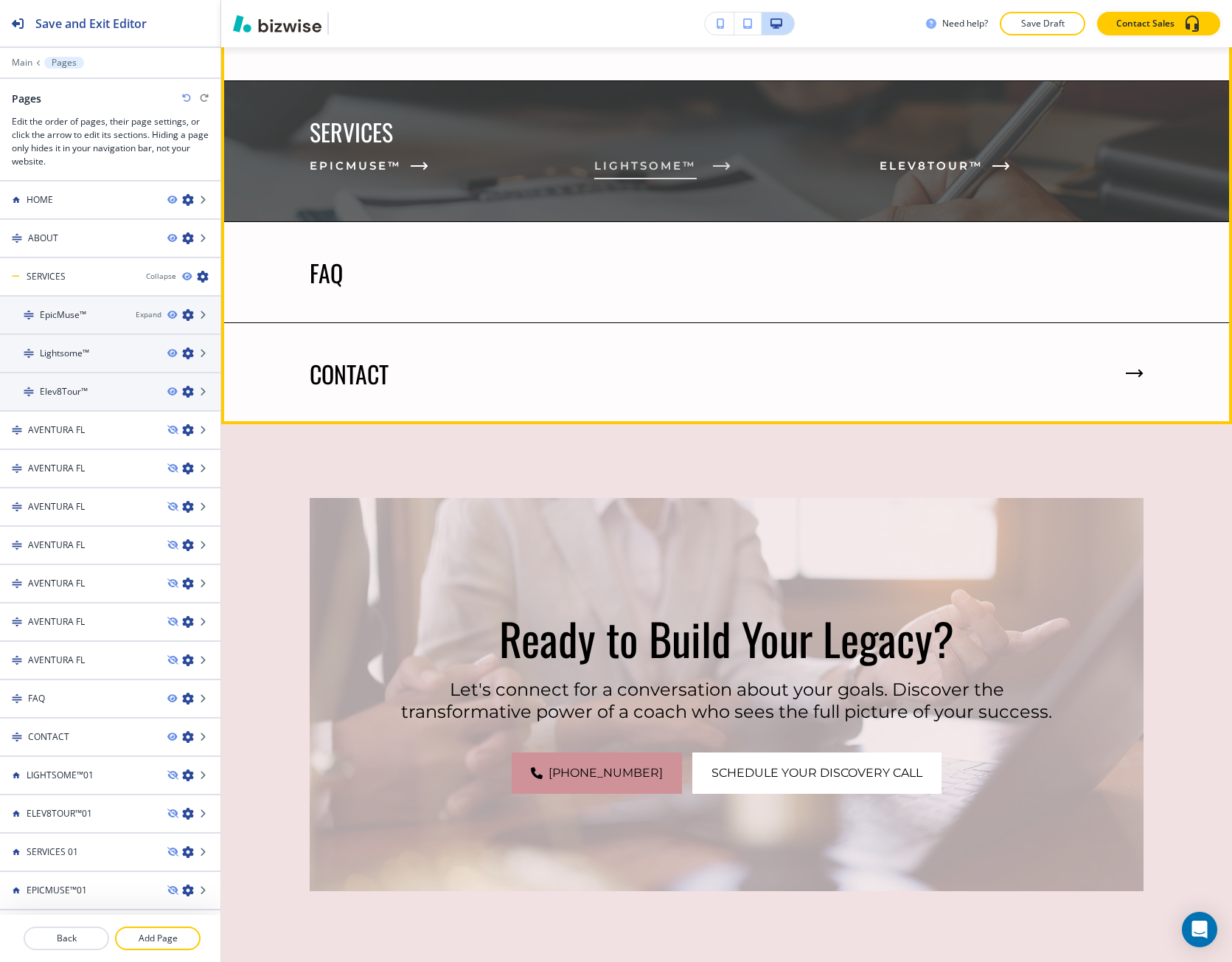
click at [638, 157] on span "Lightsome™" at bounding box center [645, 166] width 102 height 18
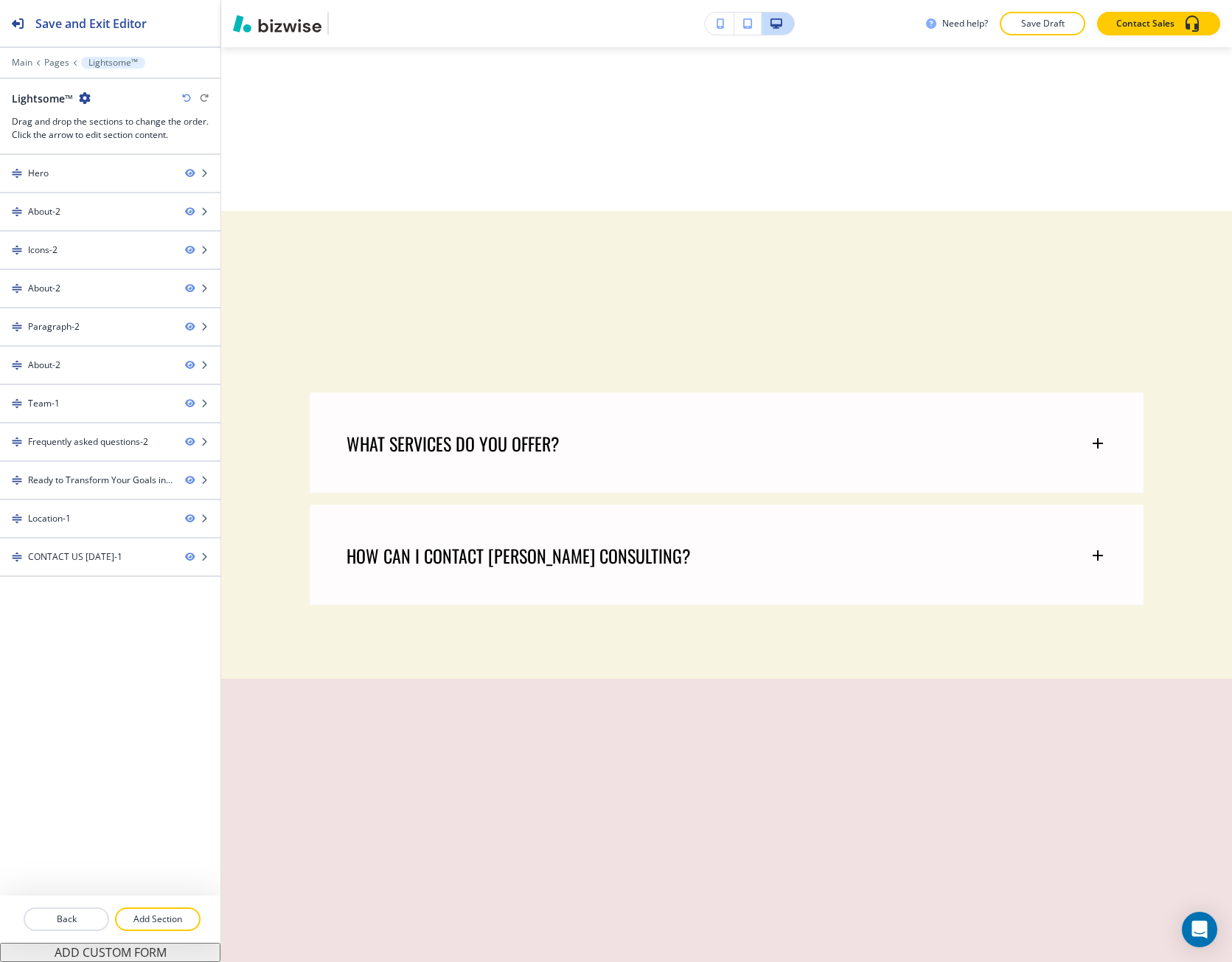
scroll to position [0, 0]
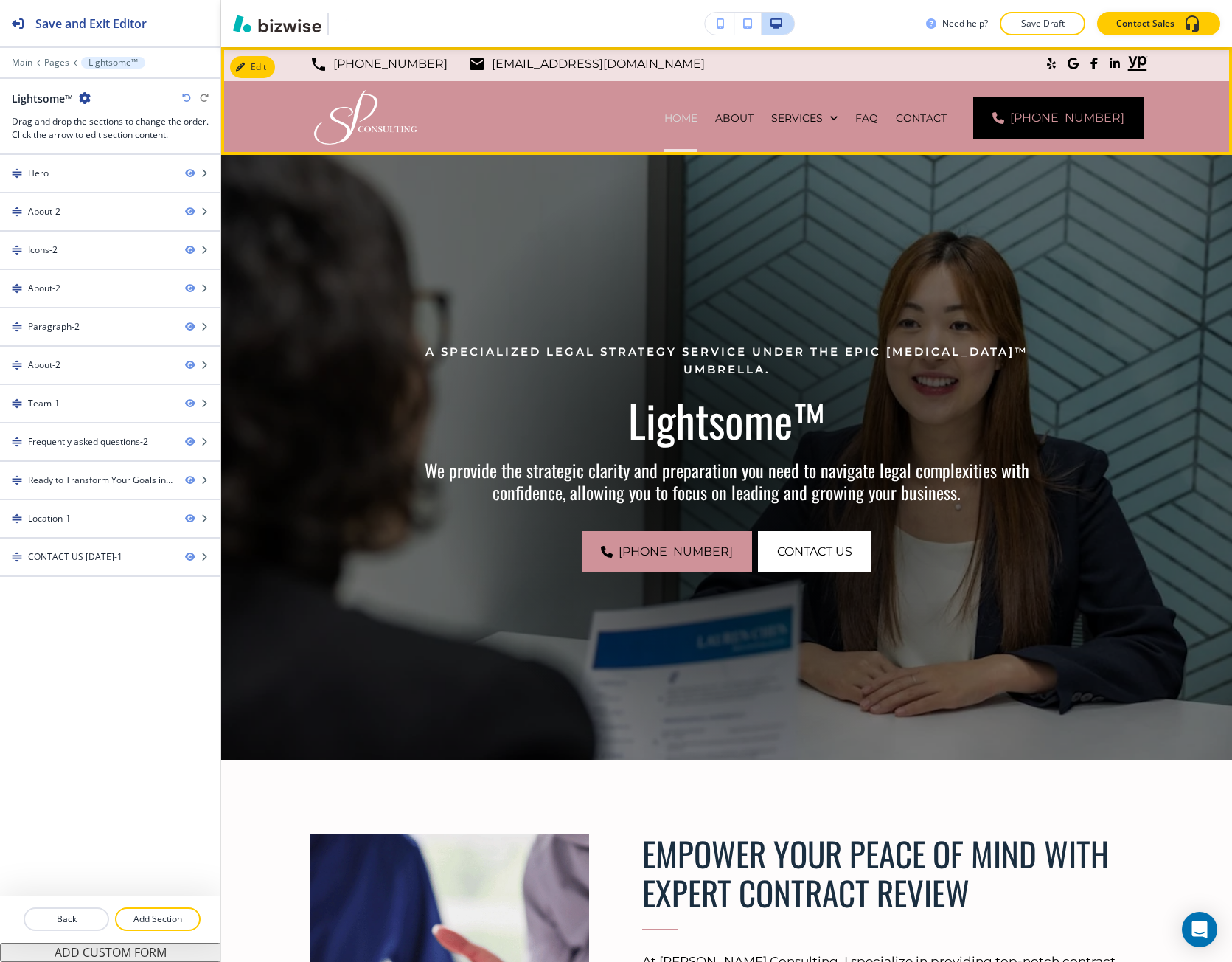
click at [697, 115] on p "HOME" at bounding box center [681, 118] width 34 height 15
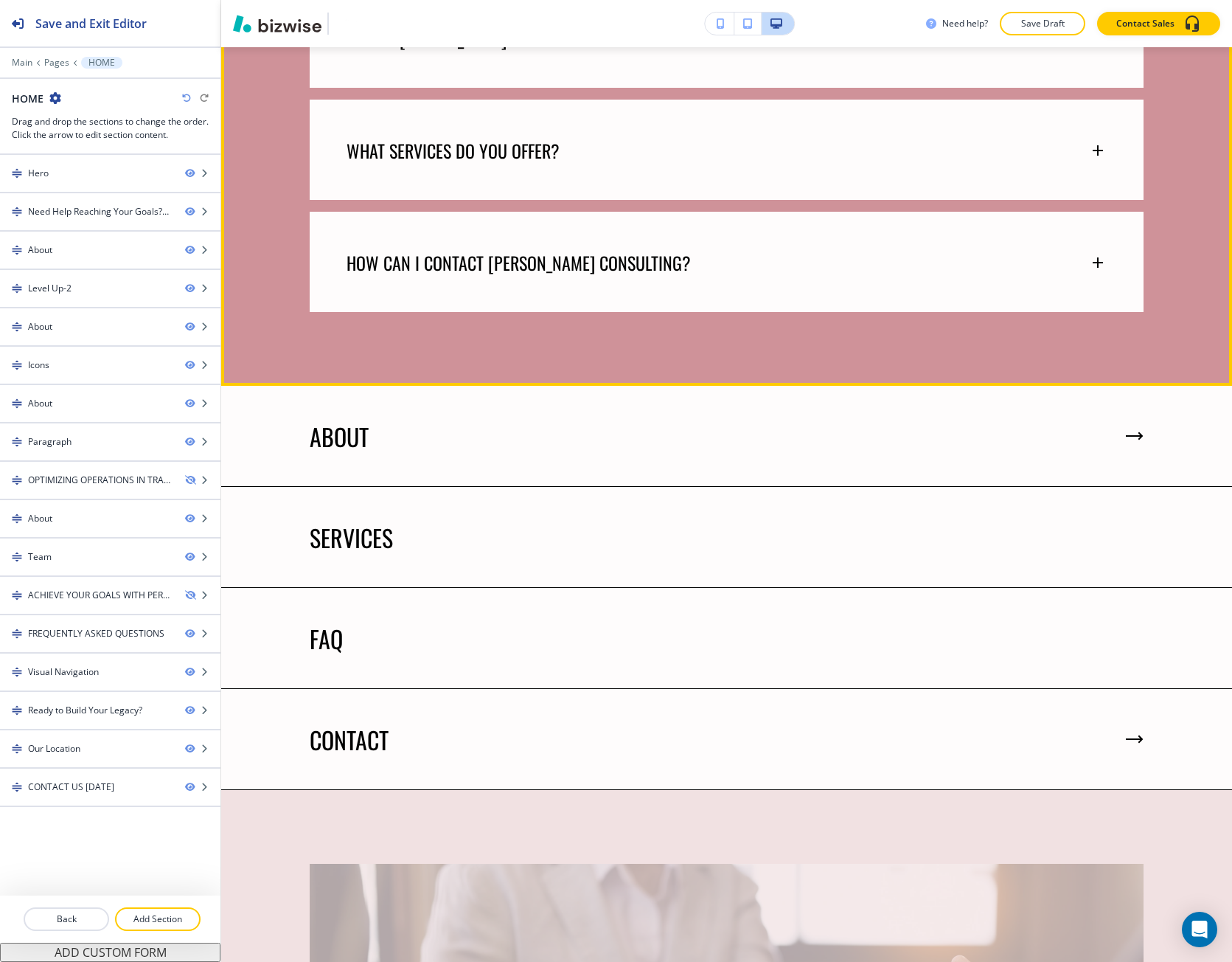
scroll to position [6196, 0]
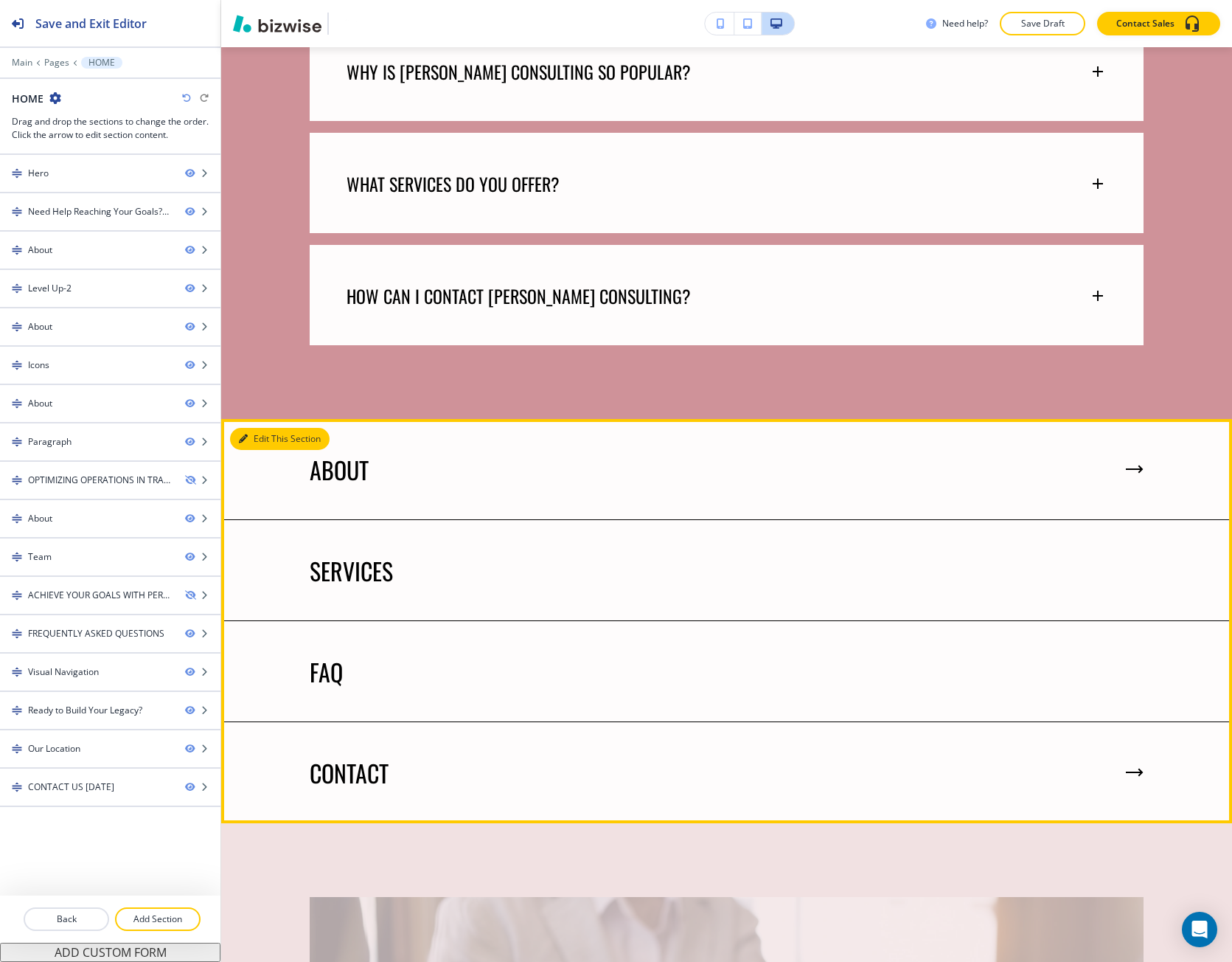
click at [243, 428] on button "Edit This Section" at bounding box center [280, 439] width 100 height 22
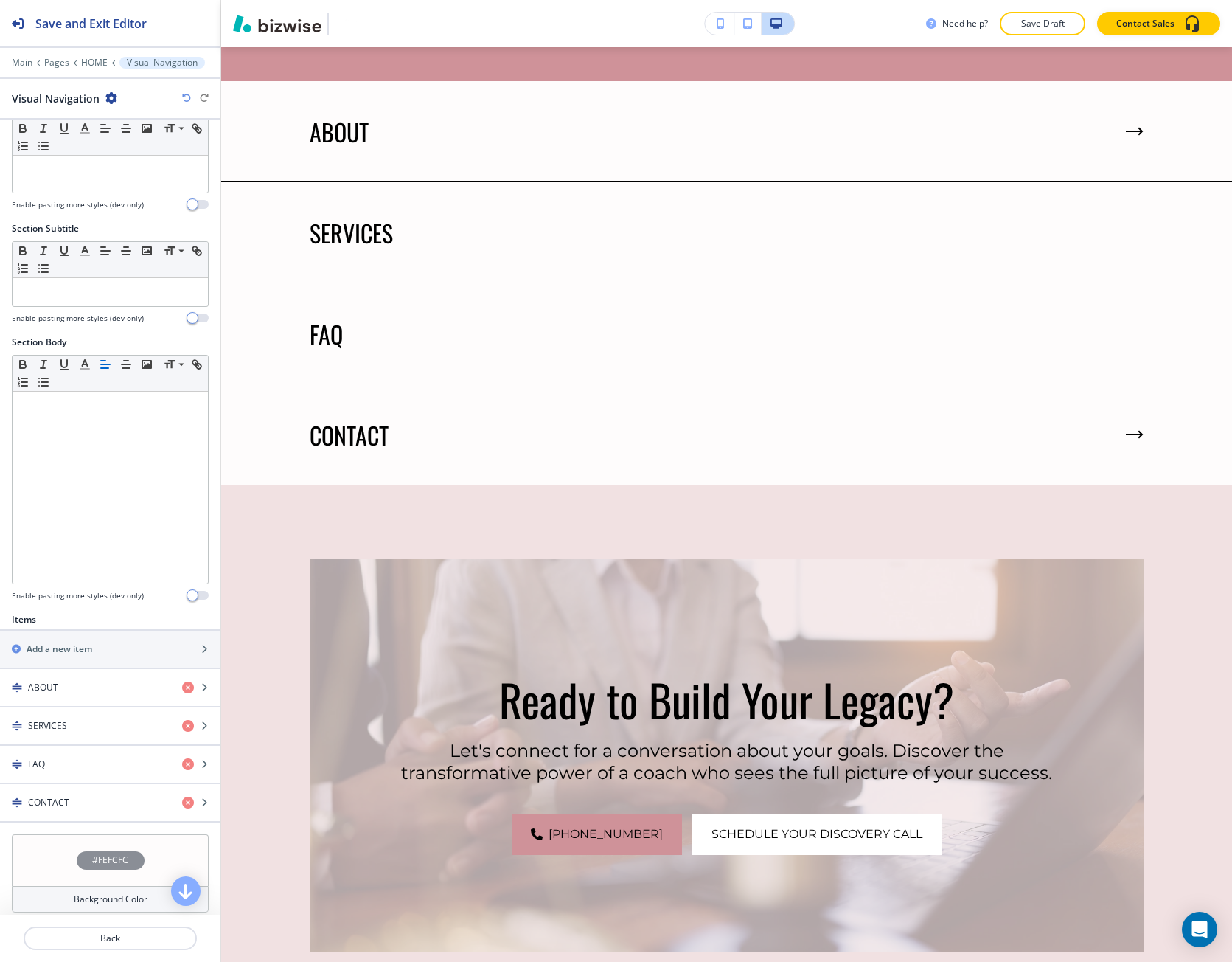
scroll to position [133, 0]
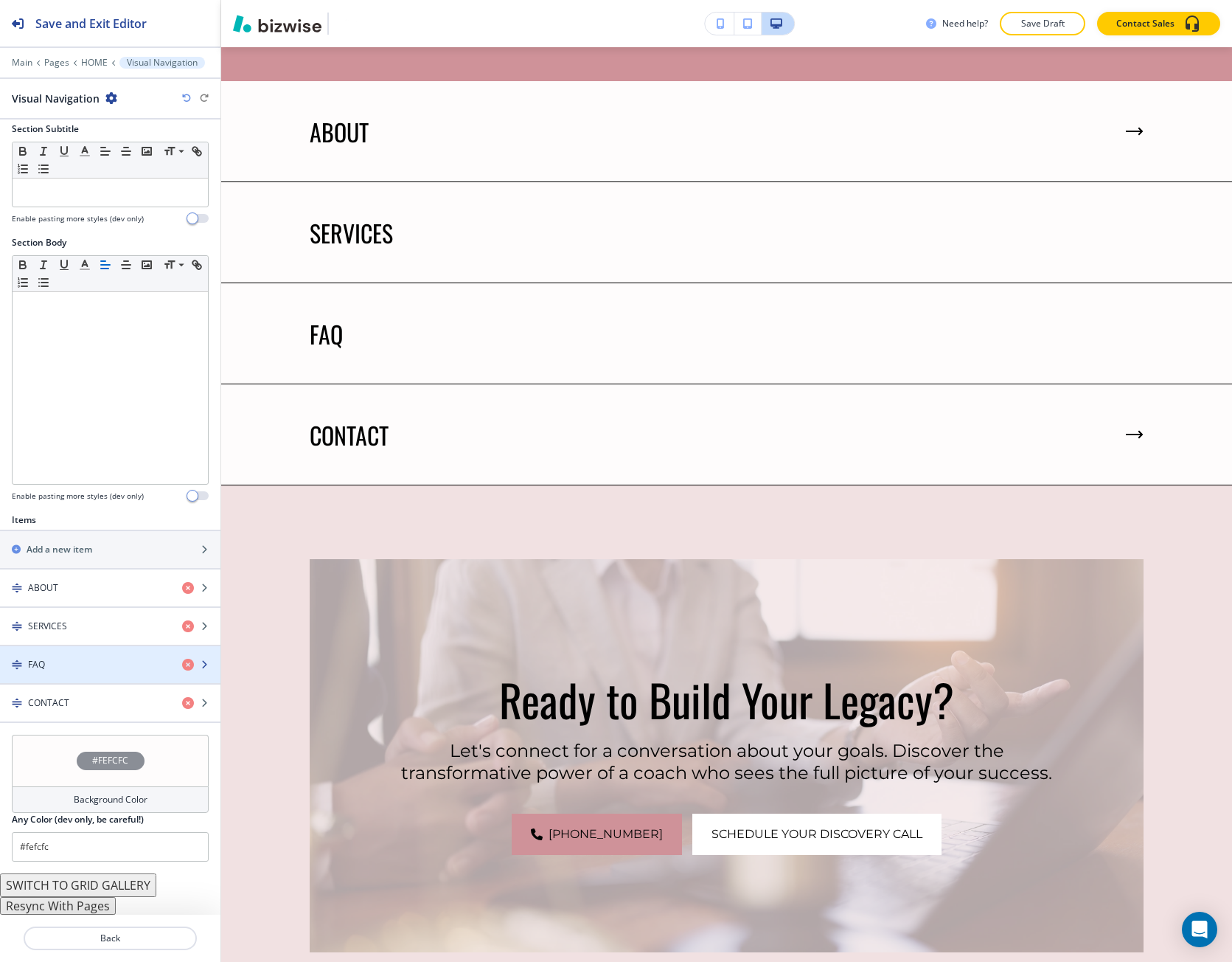
click at [43, 667] on h4 "FAQ" at bounding box center [36, 665] width 17 height 13
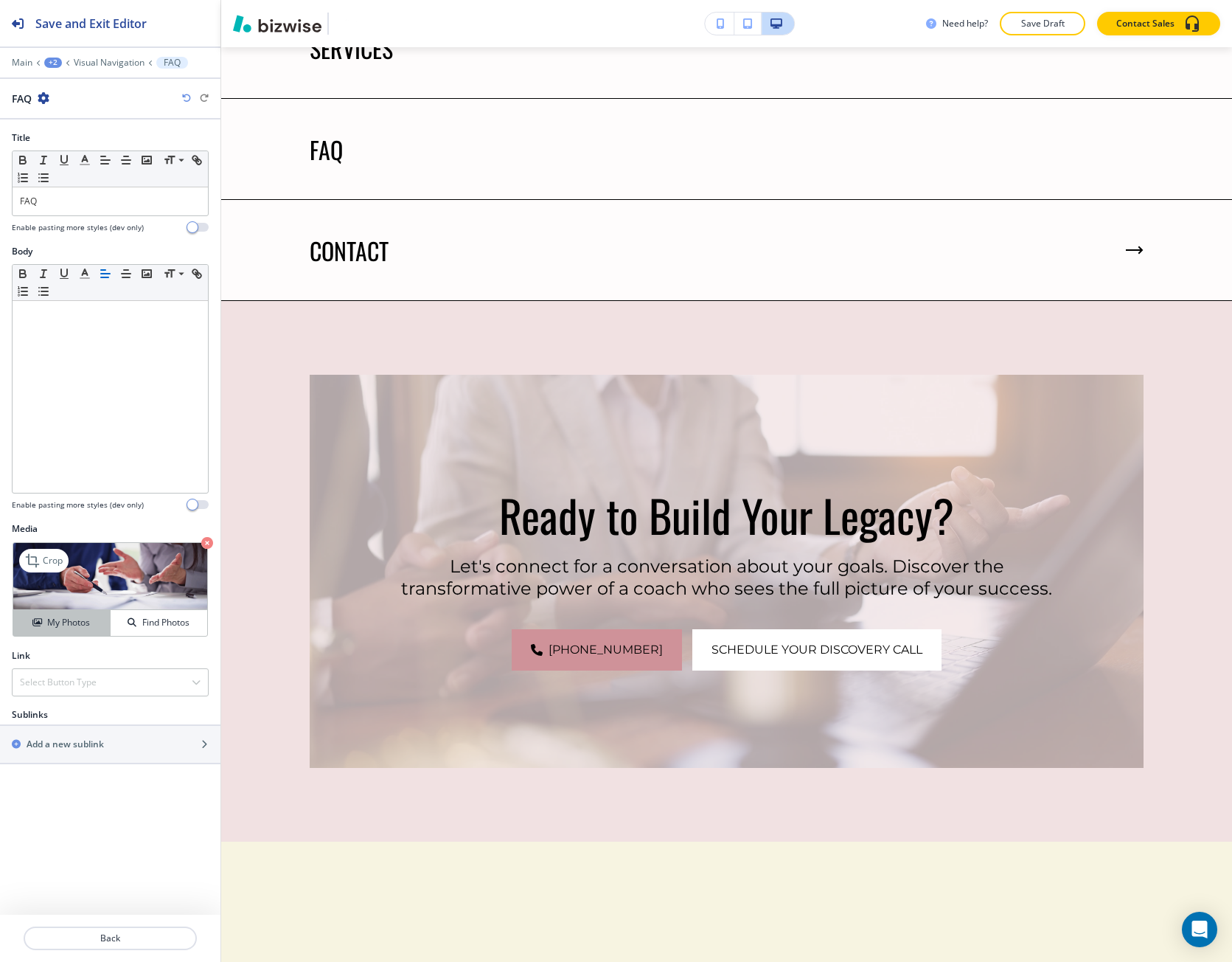
scroll to position [6736, 0]
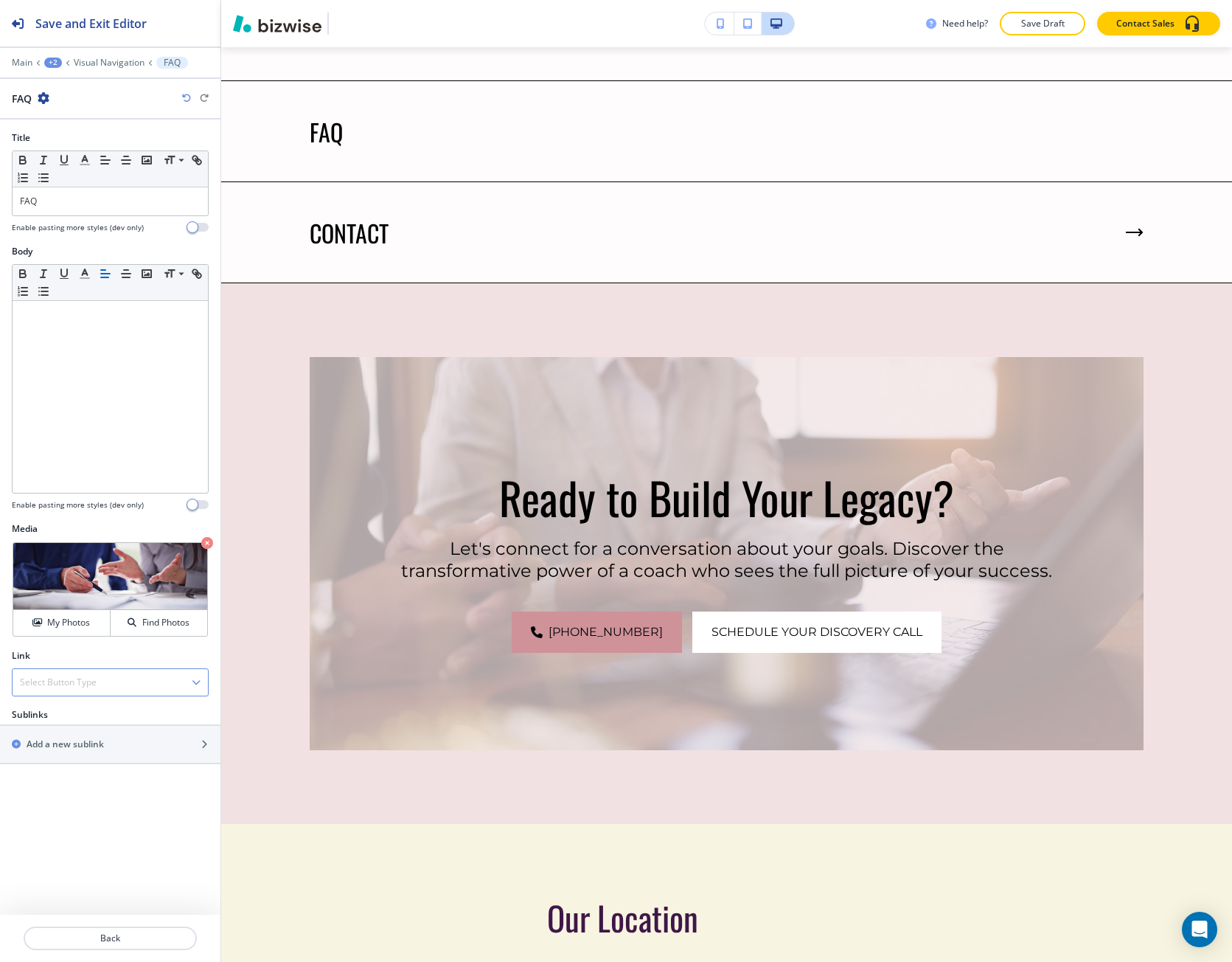
click at [79, 690] on div "Select Button Type" at bounding box center [110, 682] width 196 height 26
click at [75, 729] on h4 "Internal Link" at bounding box center [110, 733] width 181 height 13
click at [75, 729] on \(page\/section\) "Manual Input" at bounding box center [102, 741] width 179 height 25
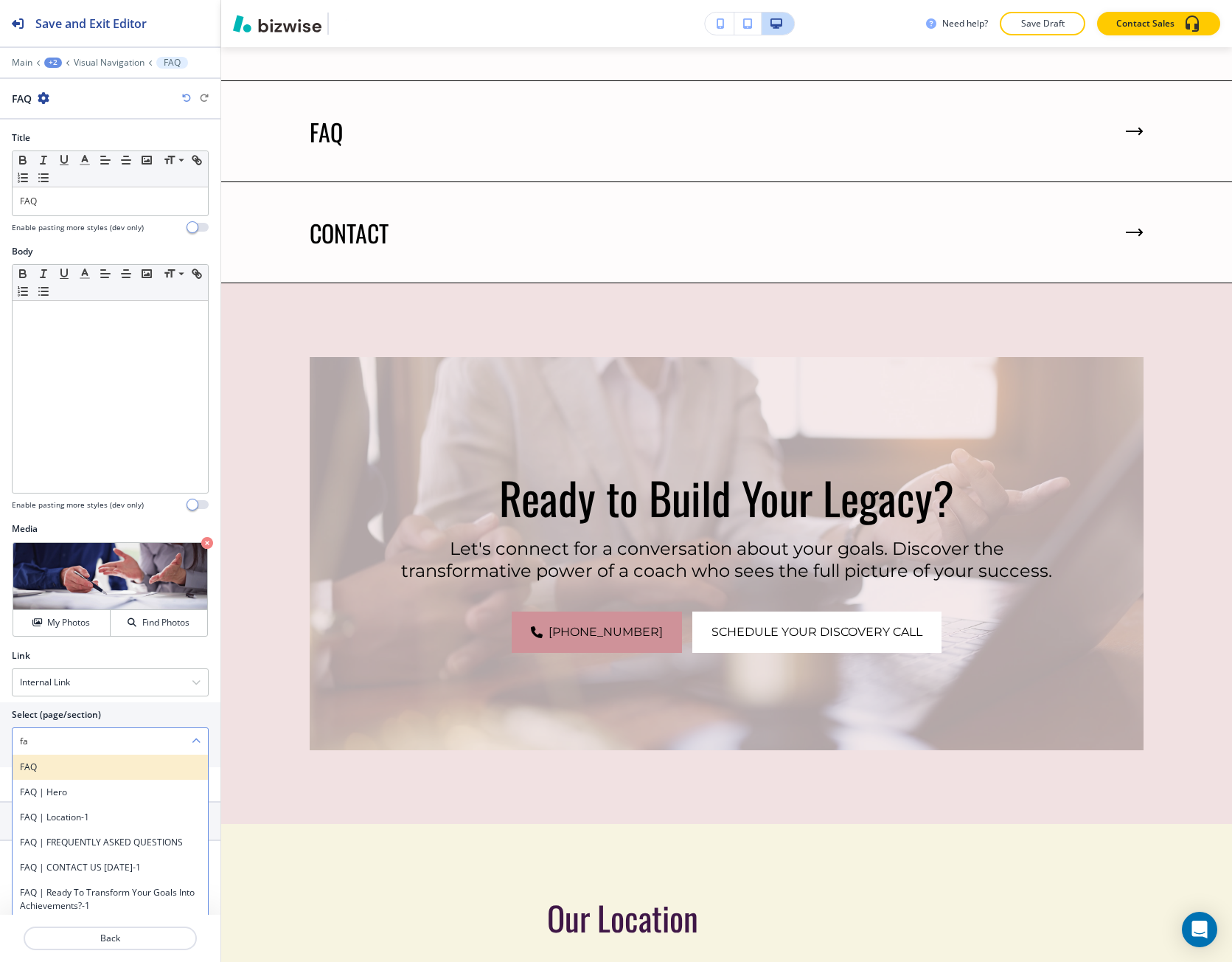
click at [43, 763] on h4 "FAQ" at bounding box center [110, 767] width 181 height 13
type \(page\/section\) "FAQ"
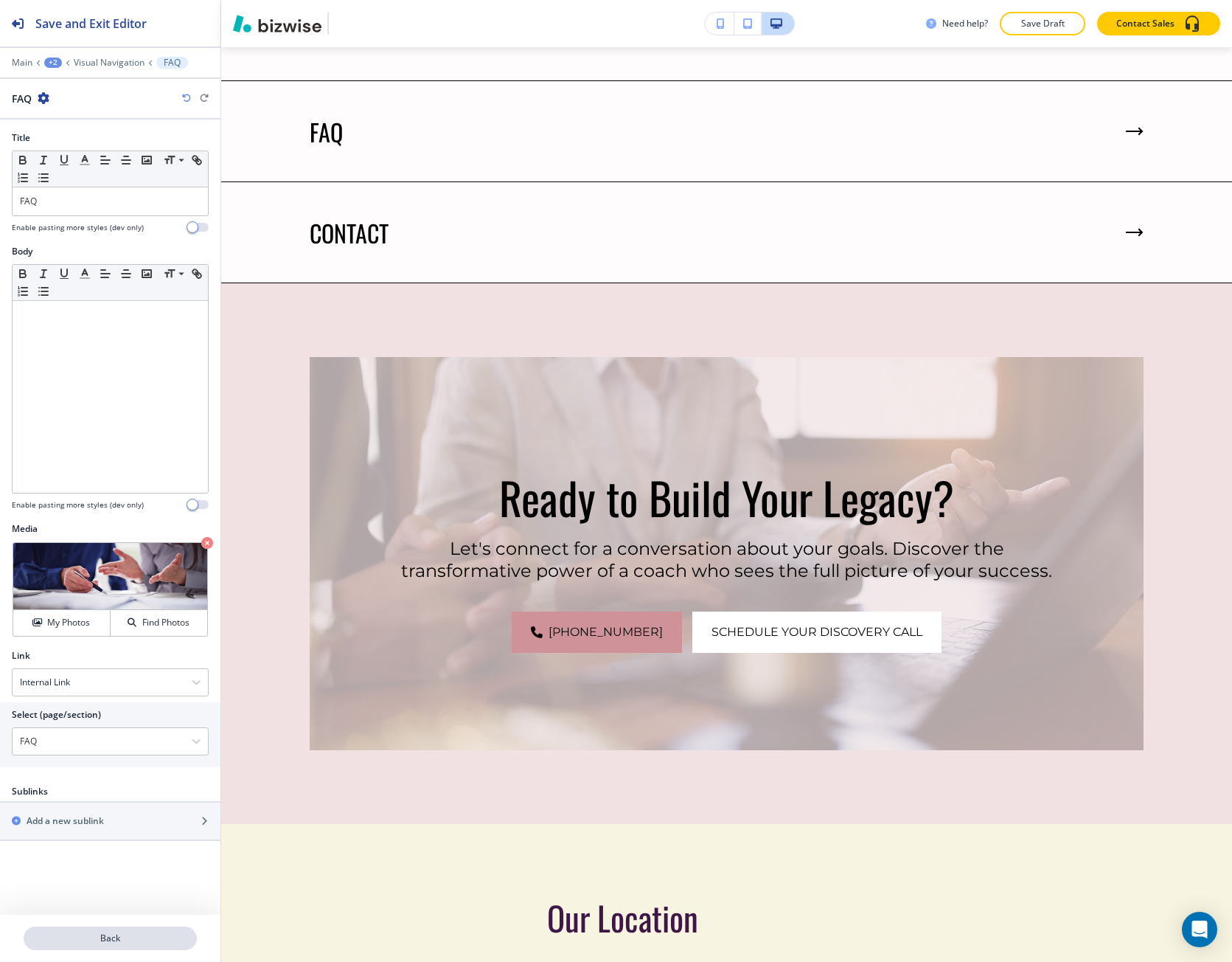
click at [90, 937] on p "Back" at bounding box center [111, 938] width 170 height 13
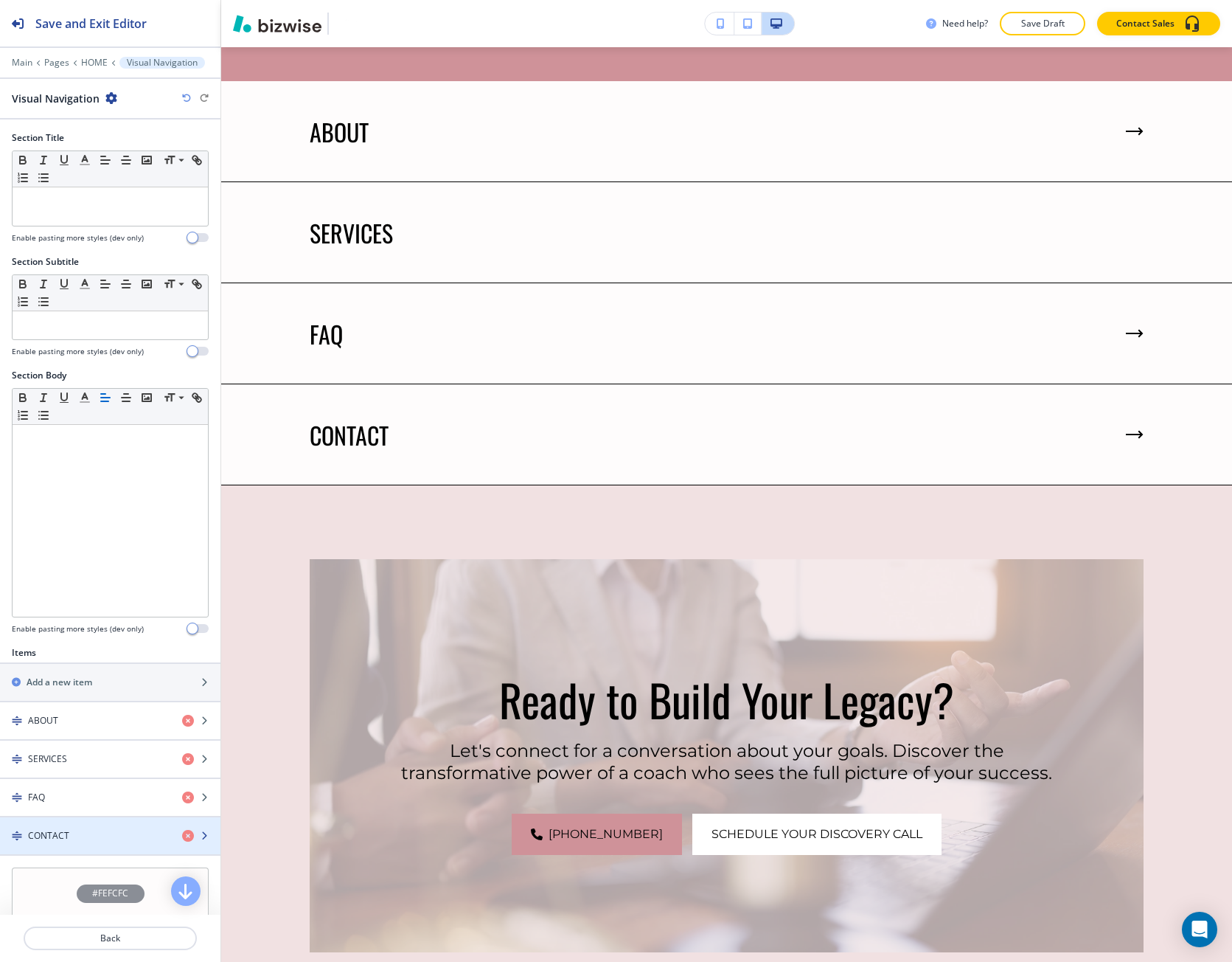
click at [75, 845] on div "button" at bounding box center [110, 848] width 220 height 11
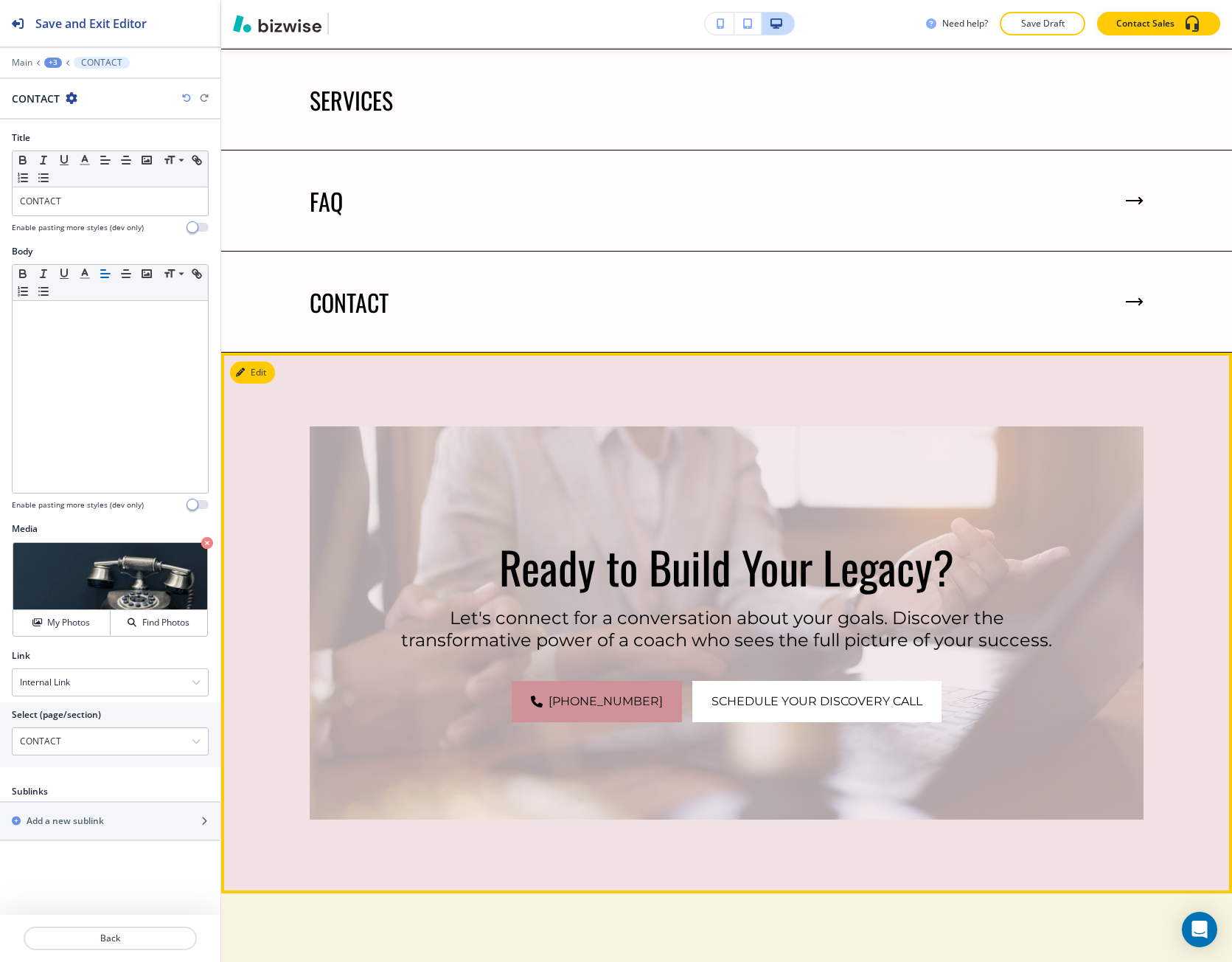
scroll to position [6615, 0]
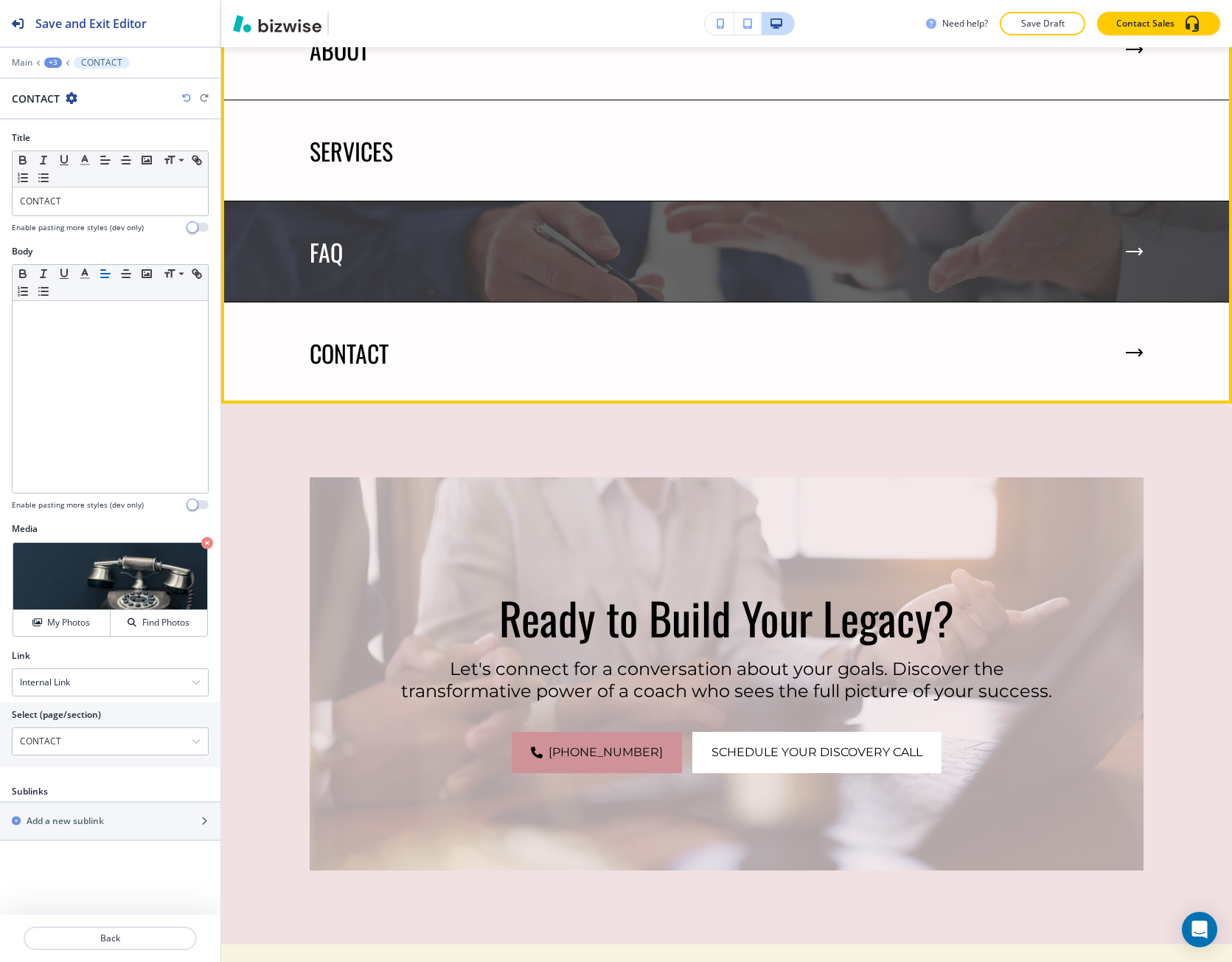
click at [323, 238] on p "FAQ" at bounding box center [326, 252] width 34 height 28
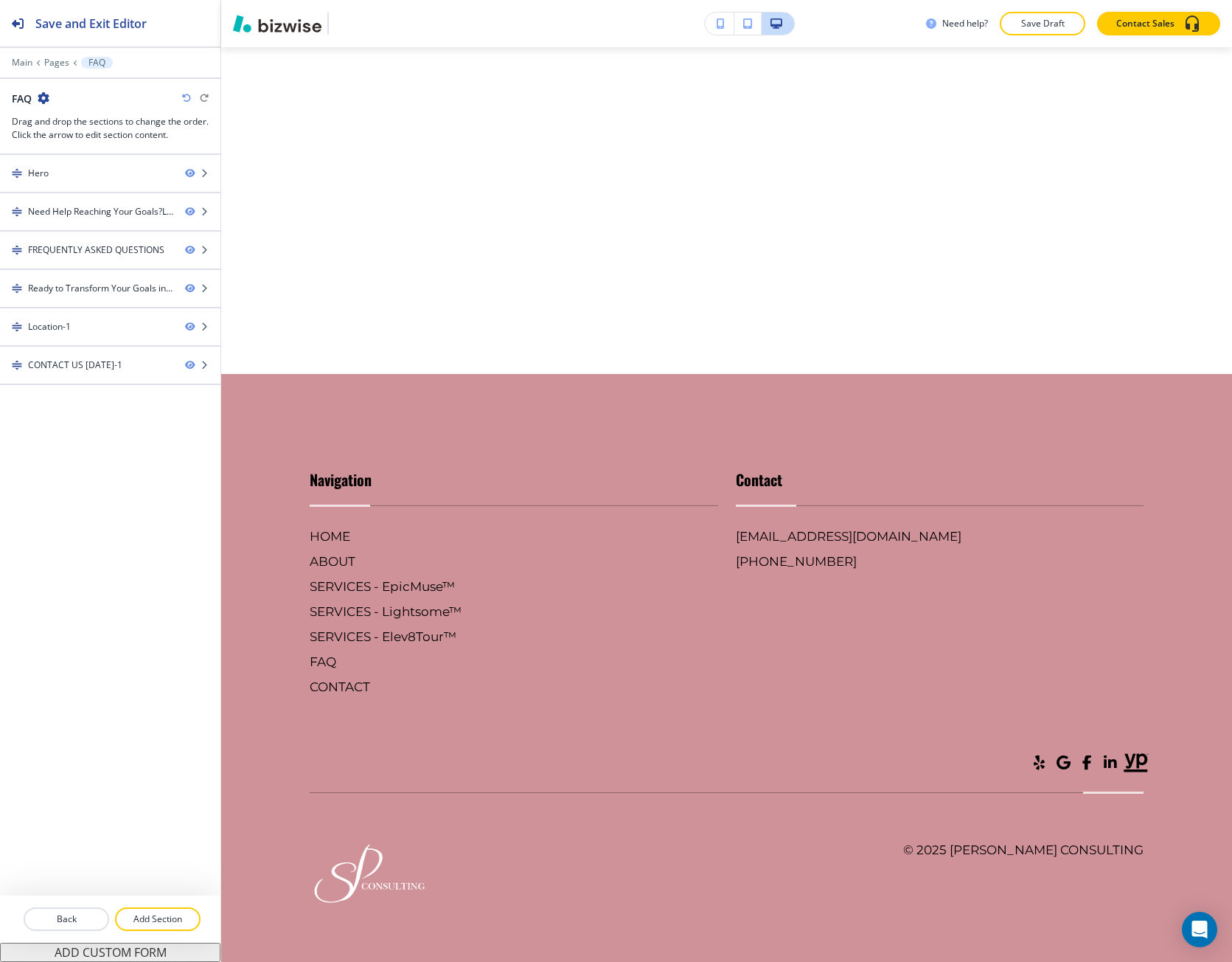
scroll to position [0, 0]
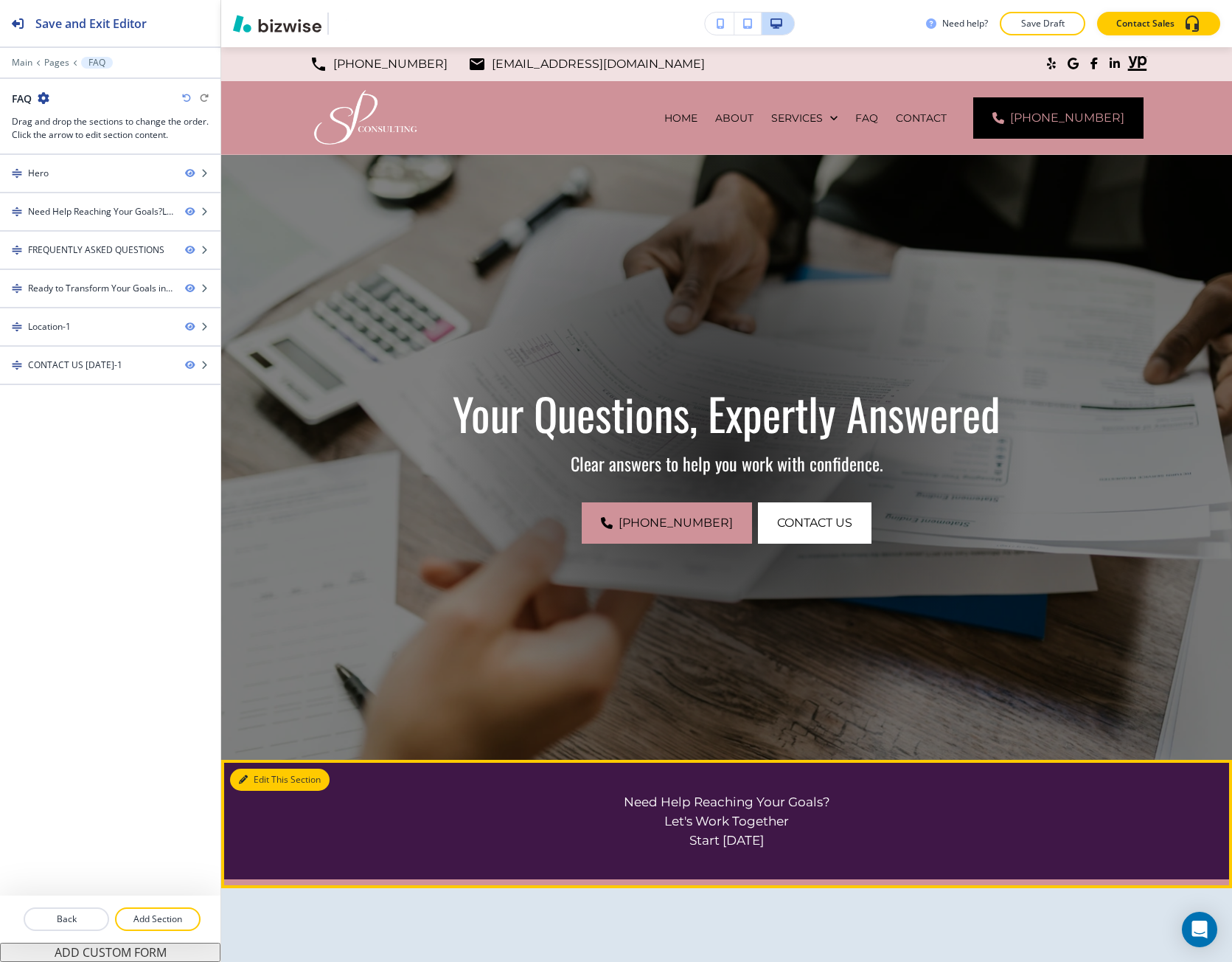
click at [267, 772] on button "Edit This Section" at bounding box center [280, 779] width 100 height 22
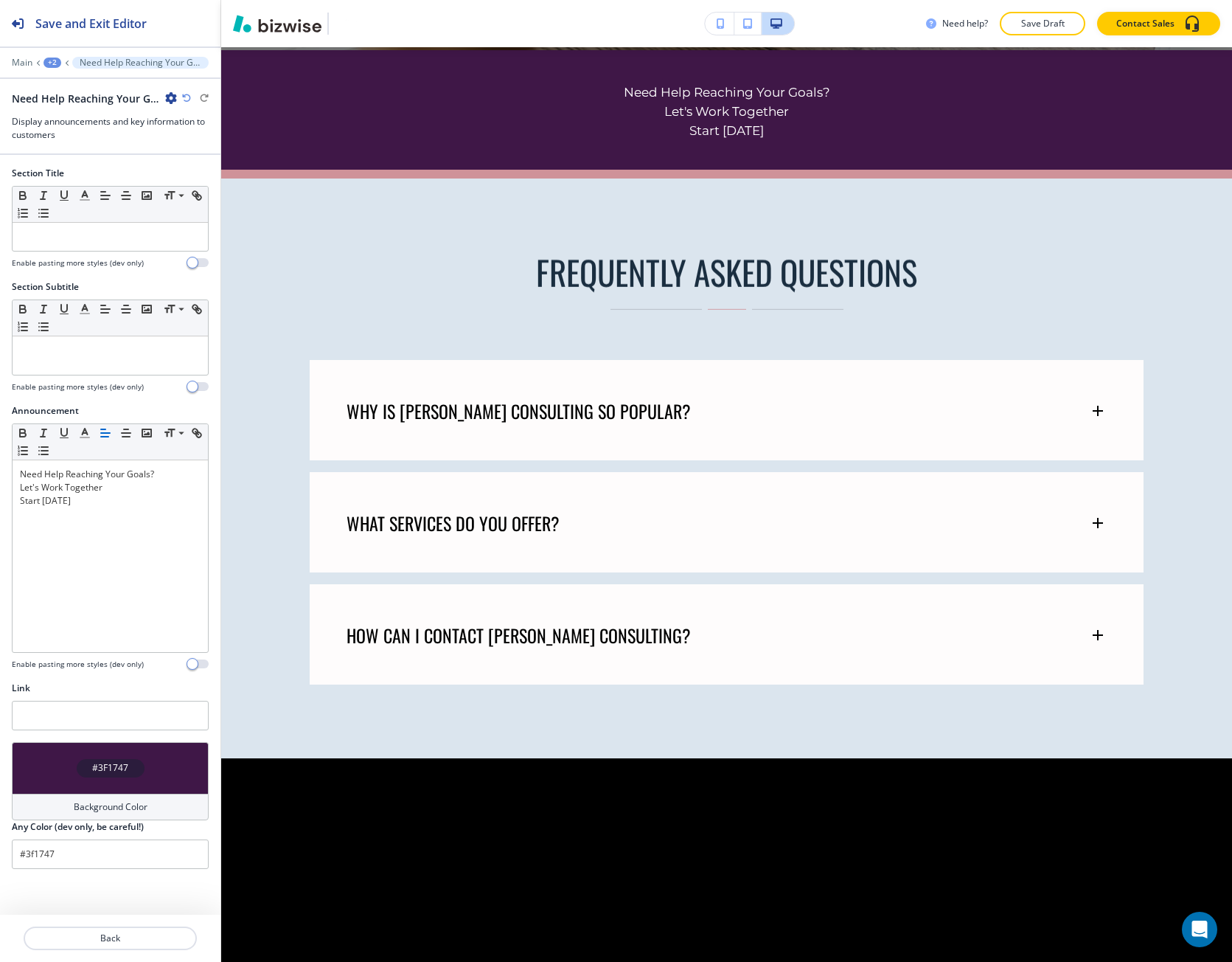
scroll to position [712, 0]
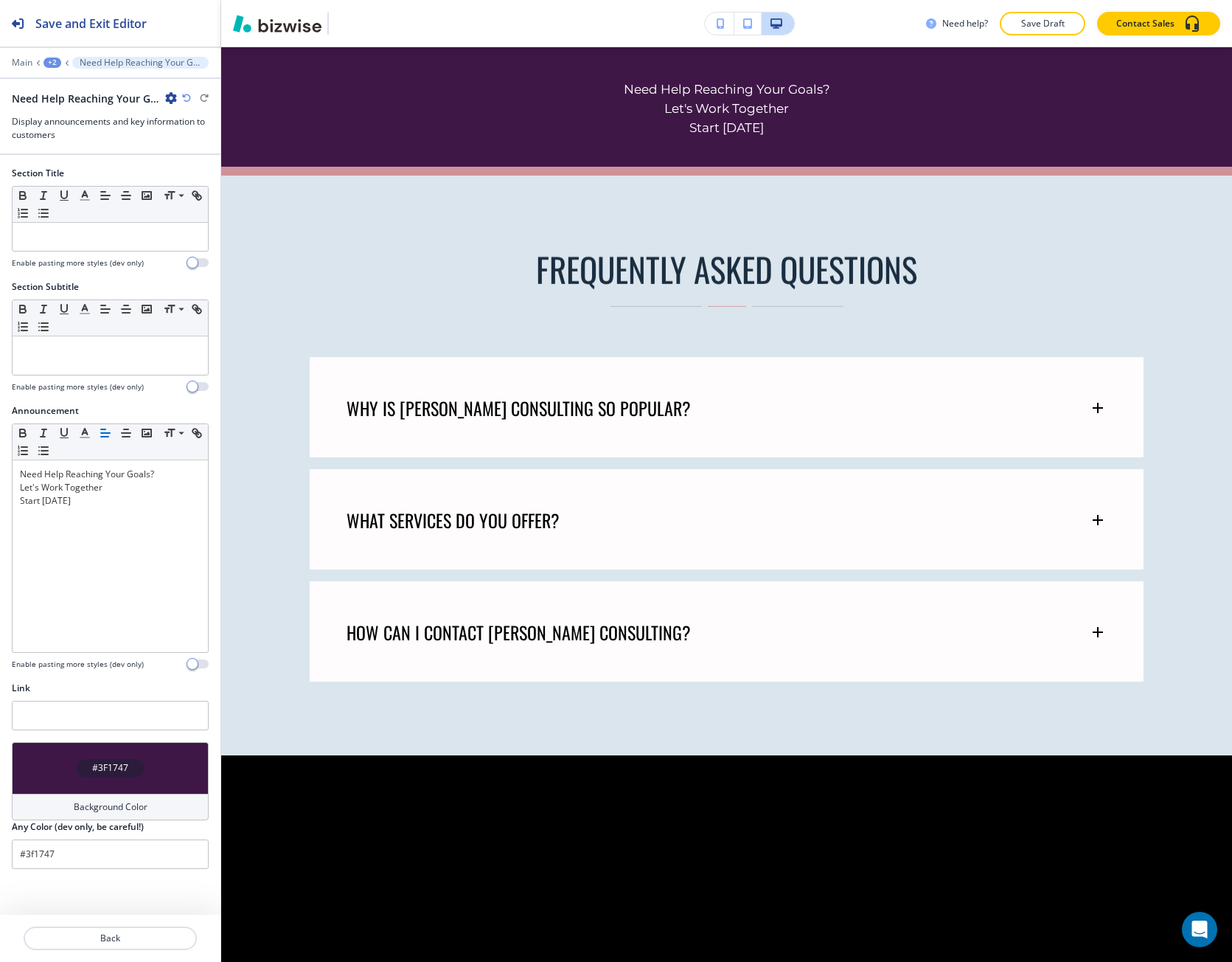
click at [128, 759] on div "#3F1747" at bounding box center [111, 768] width 68 height 19
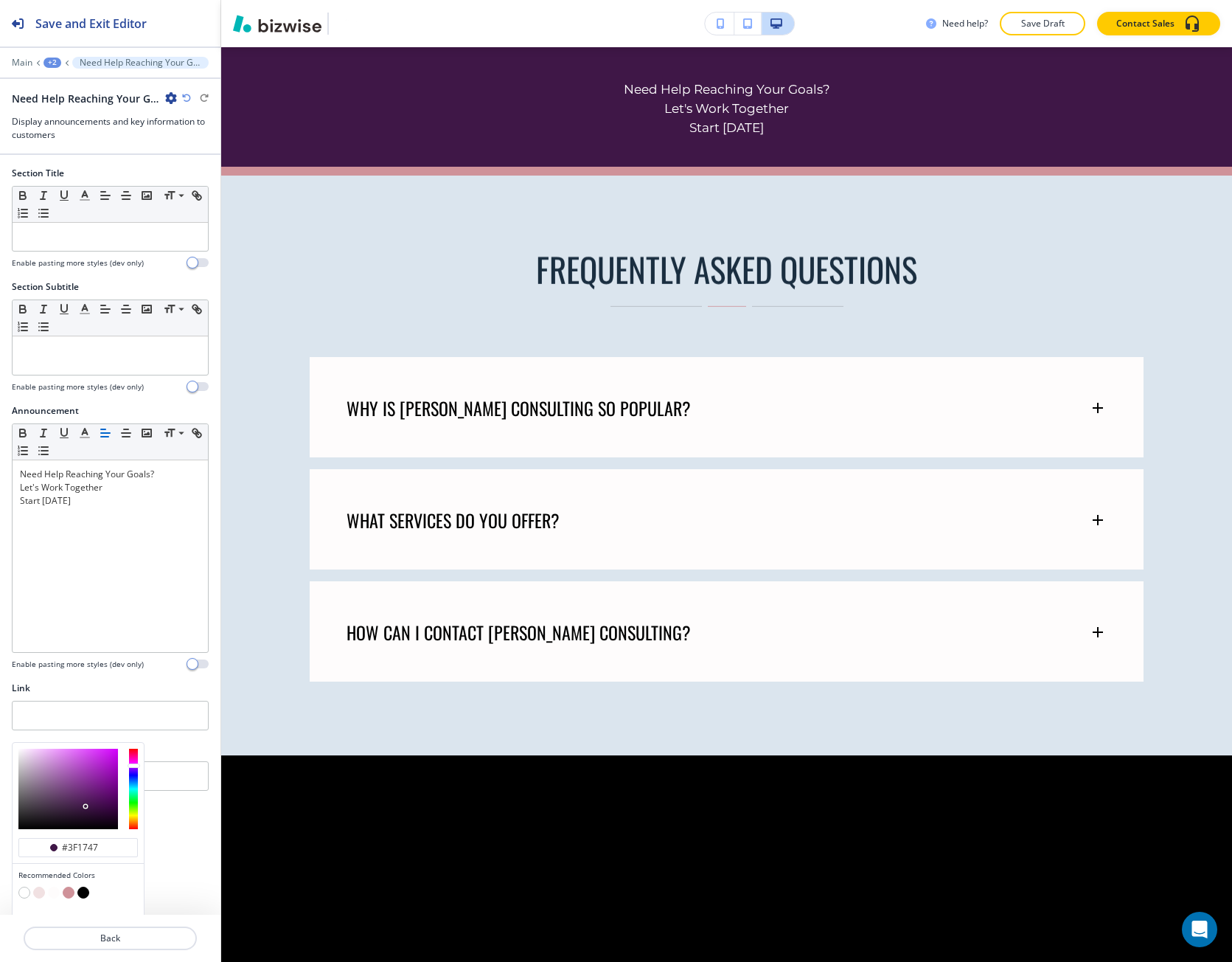
click at [70, 890] on button "button" at bounding box center [69, 892] width 11 height 11
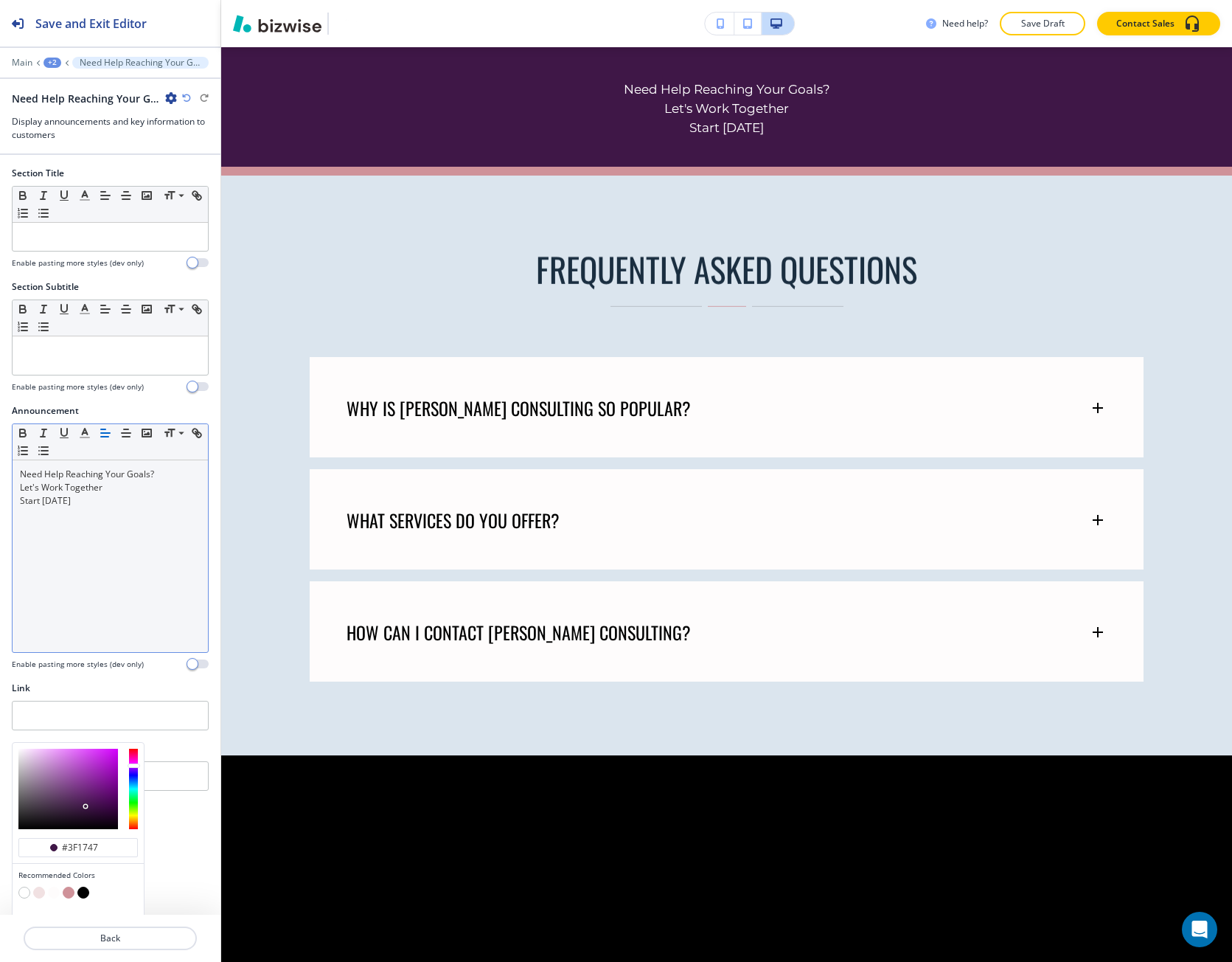
type input "#cf9299"
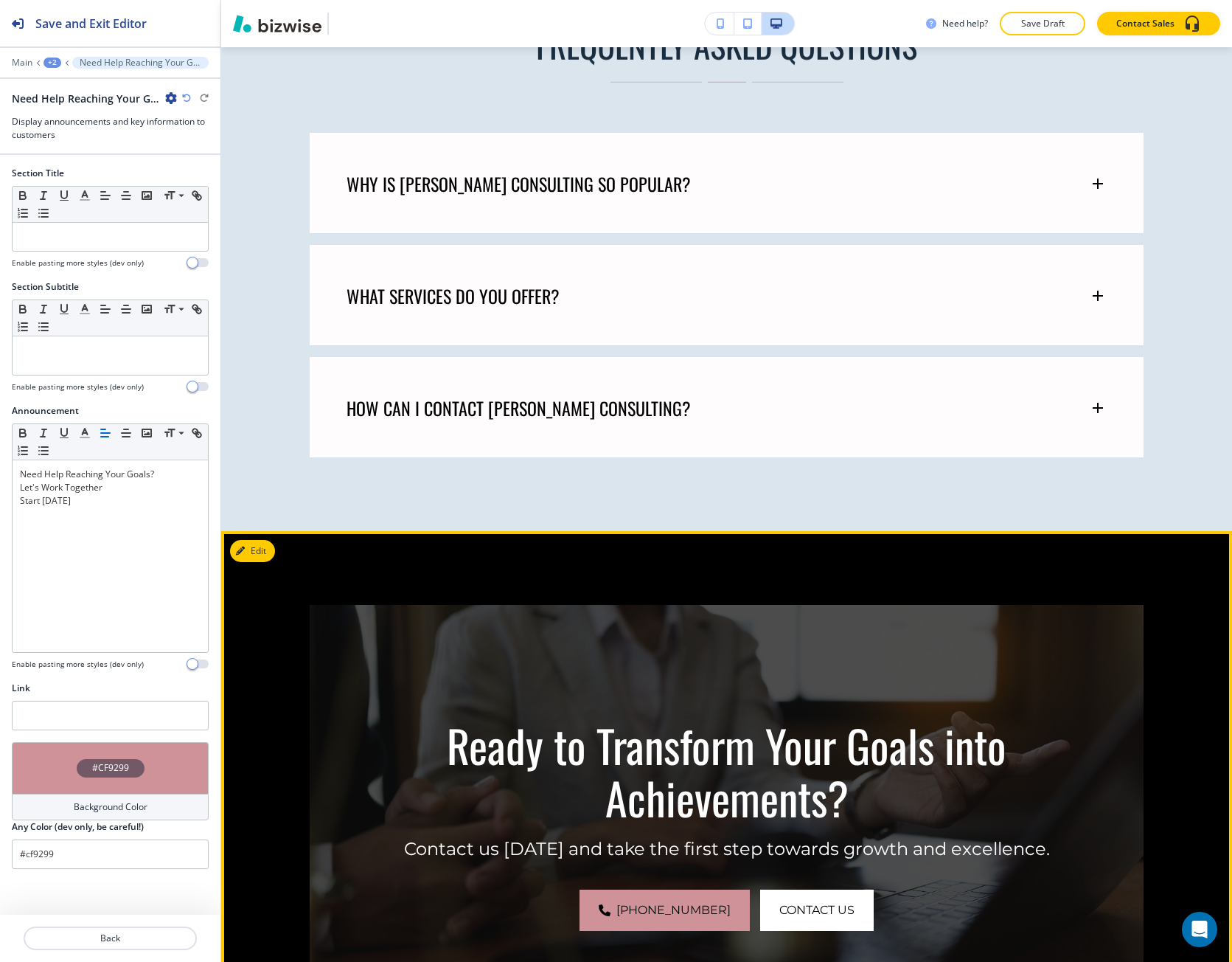
scroll to position [1008, 0]
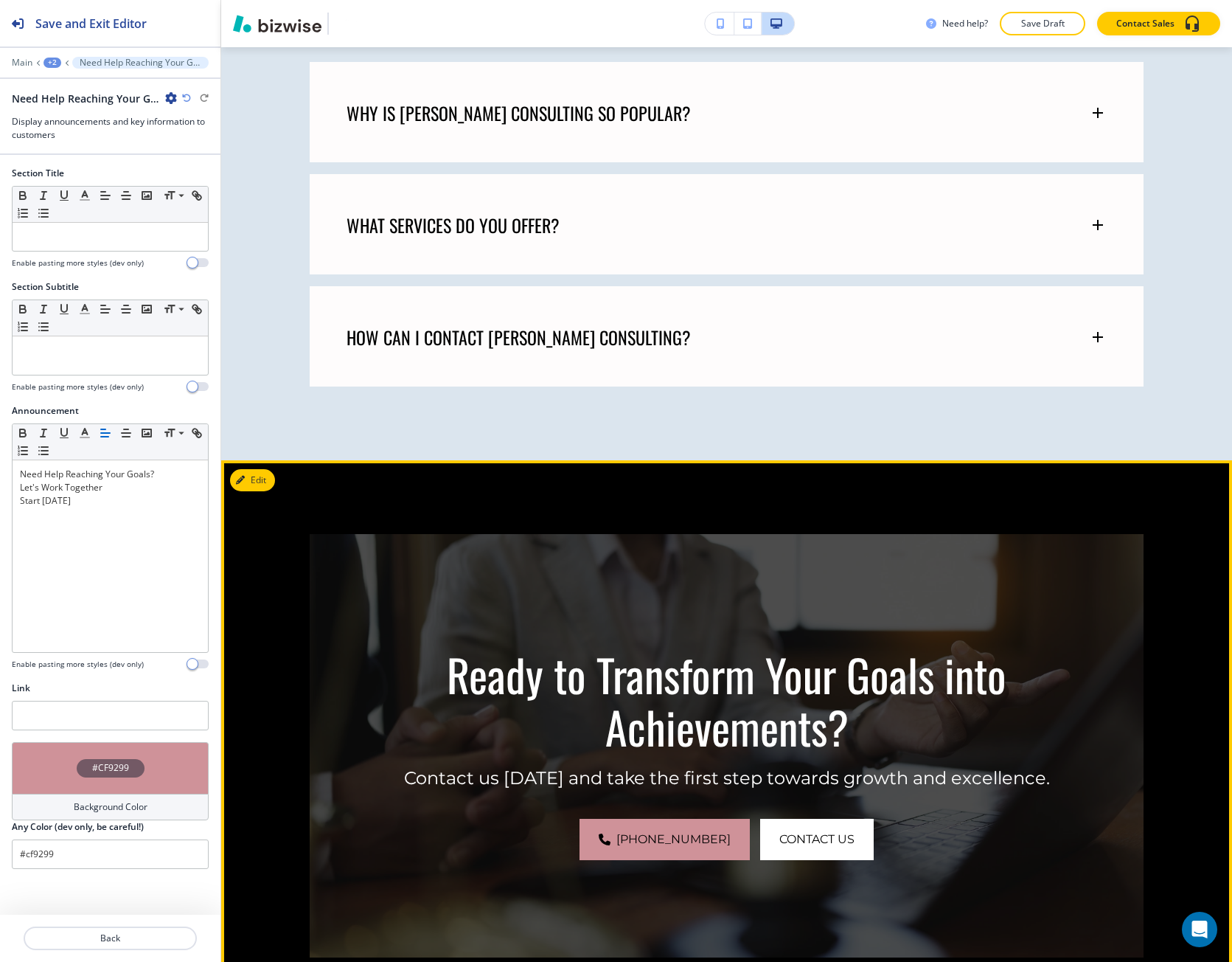
click at [246, 466] on div "Ready to Transform Your Goals into Achievements? Contact us [DATE] and take the…" at bounding box center [726, 745] width 1011 height 571
click at [244, 480] on icon "button" at bounding box center [243, 480] width 9 height 9
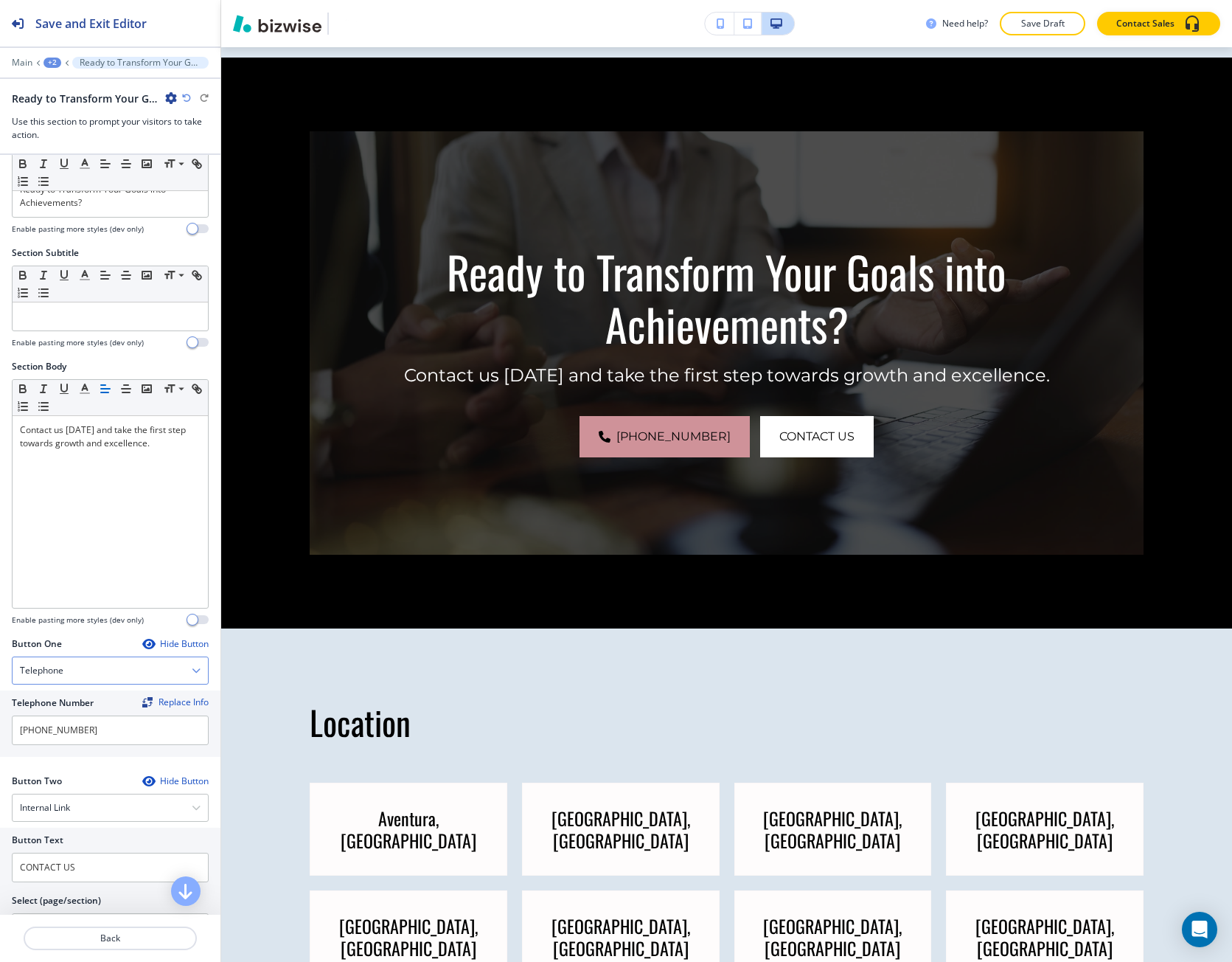
scroll to position [1420, 0]
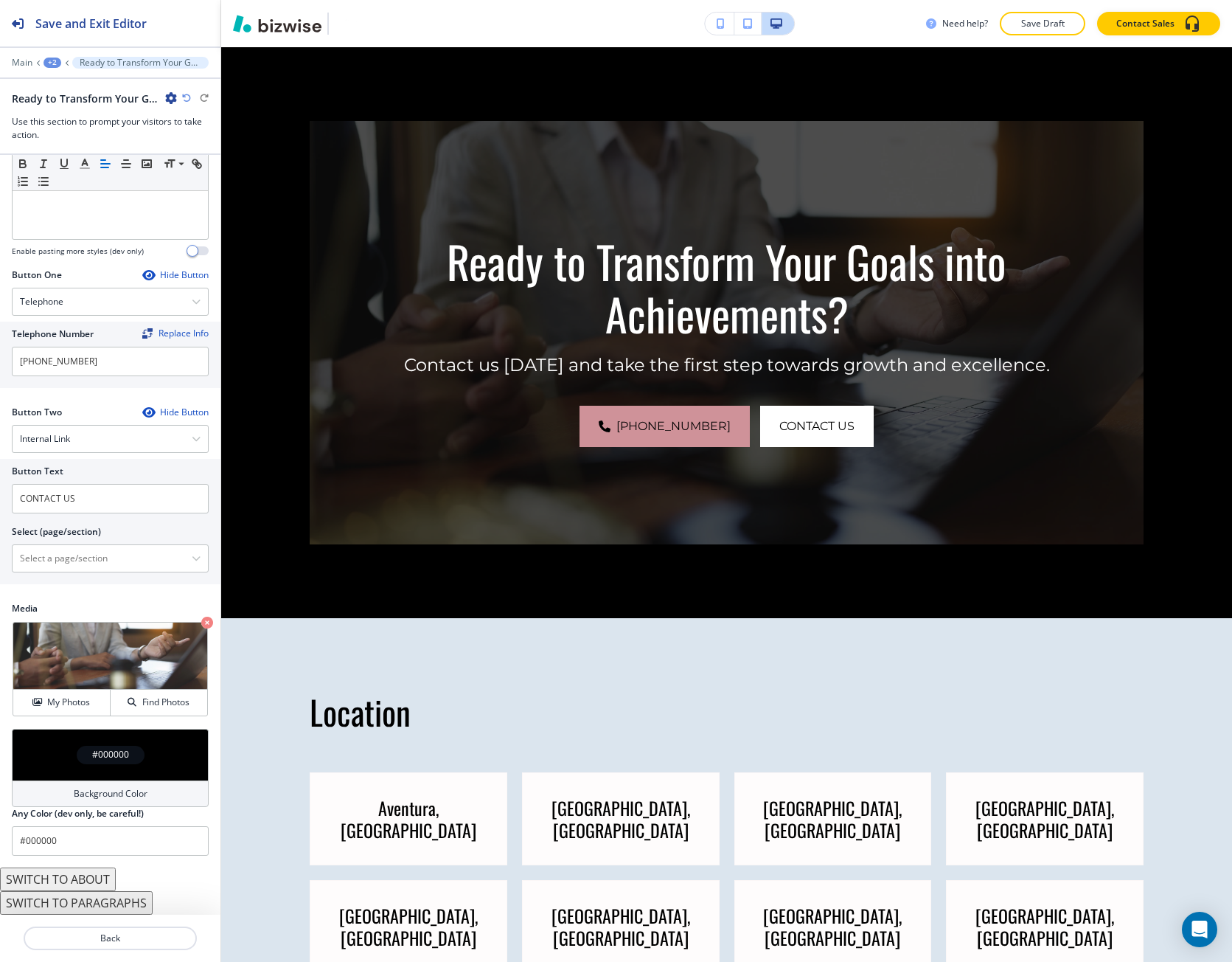
click at [101, 743] on div "#000000" at bounding box center [110, 754] width 197 height 52
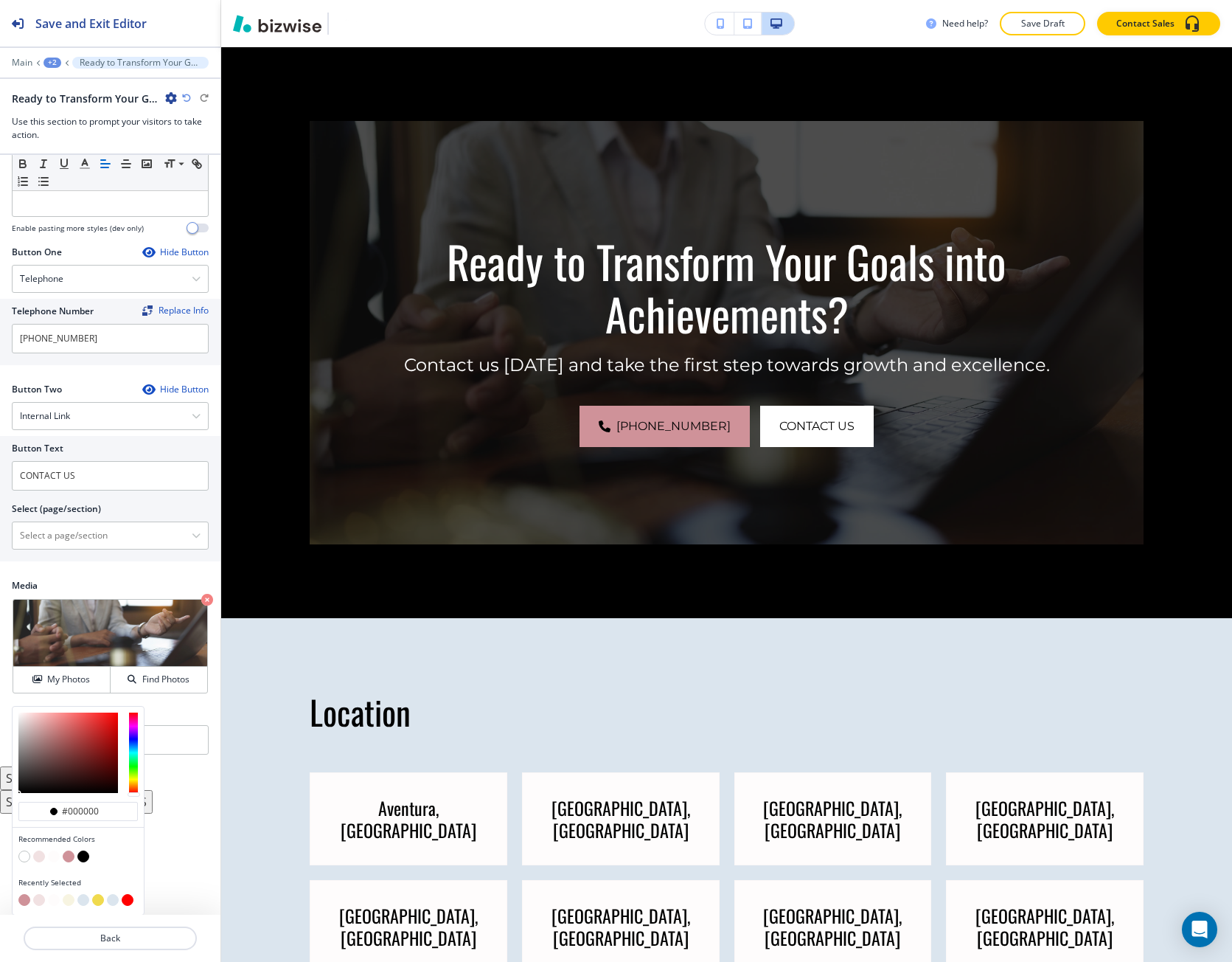
scroll to position [440, 0]
click at [55, 903] on button "button" at bounding box center [54, 899] width 11 height 11
type input "#fefcfc"
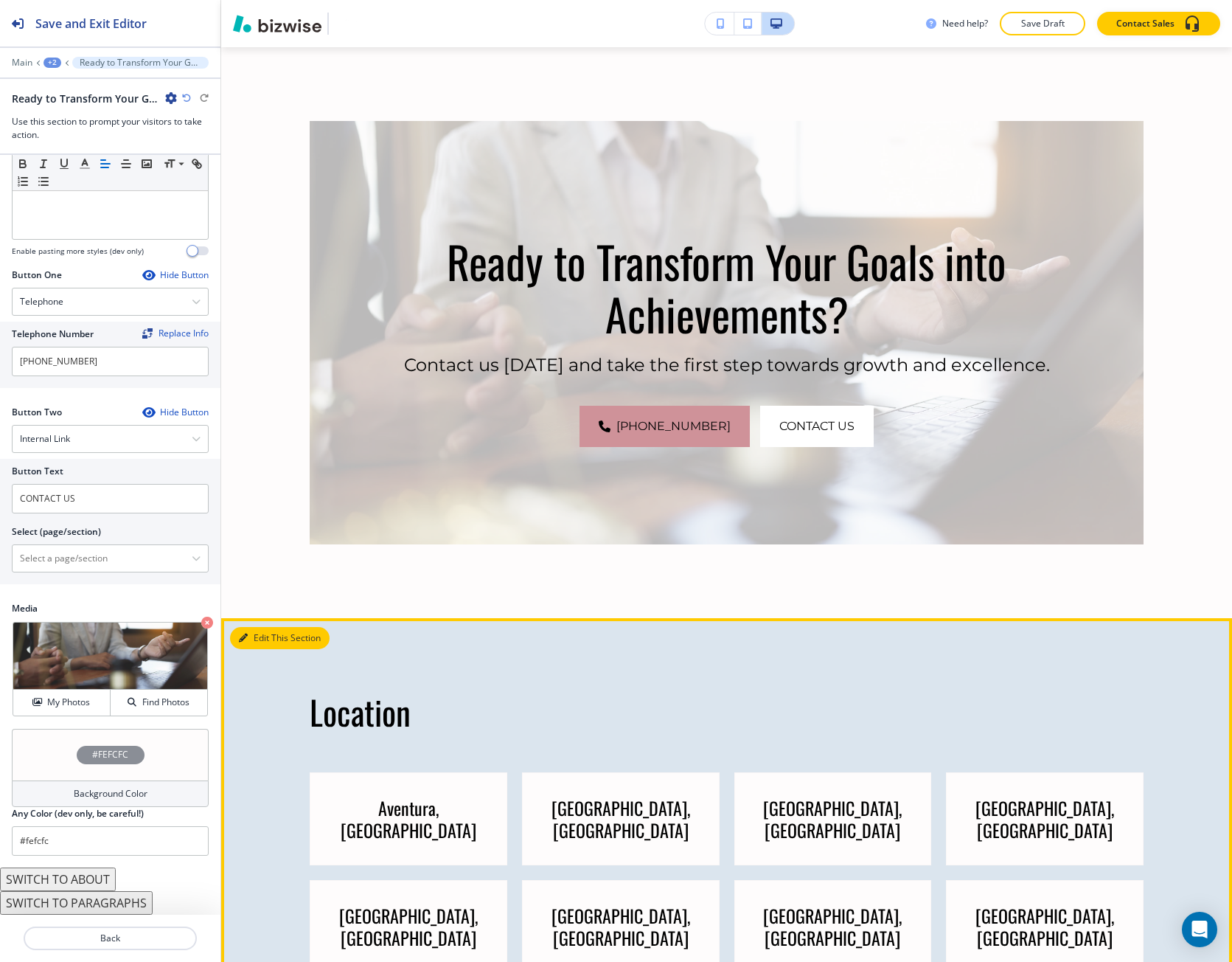
click at [253, 638] on button "Edit This Section" at bounding box center [280, 638] width 100 height 22
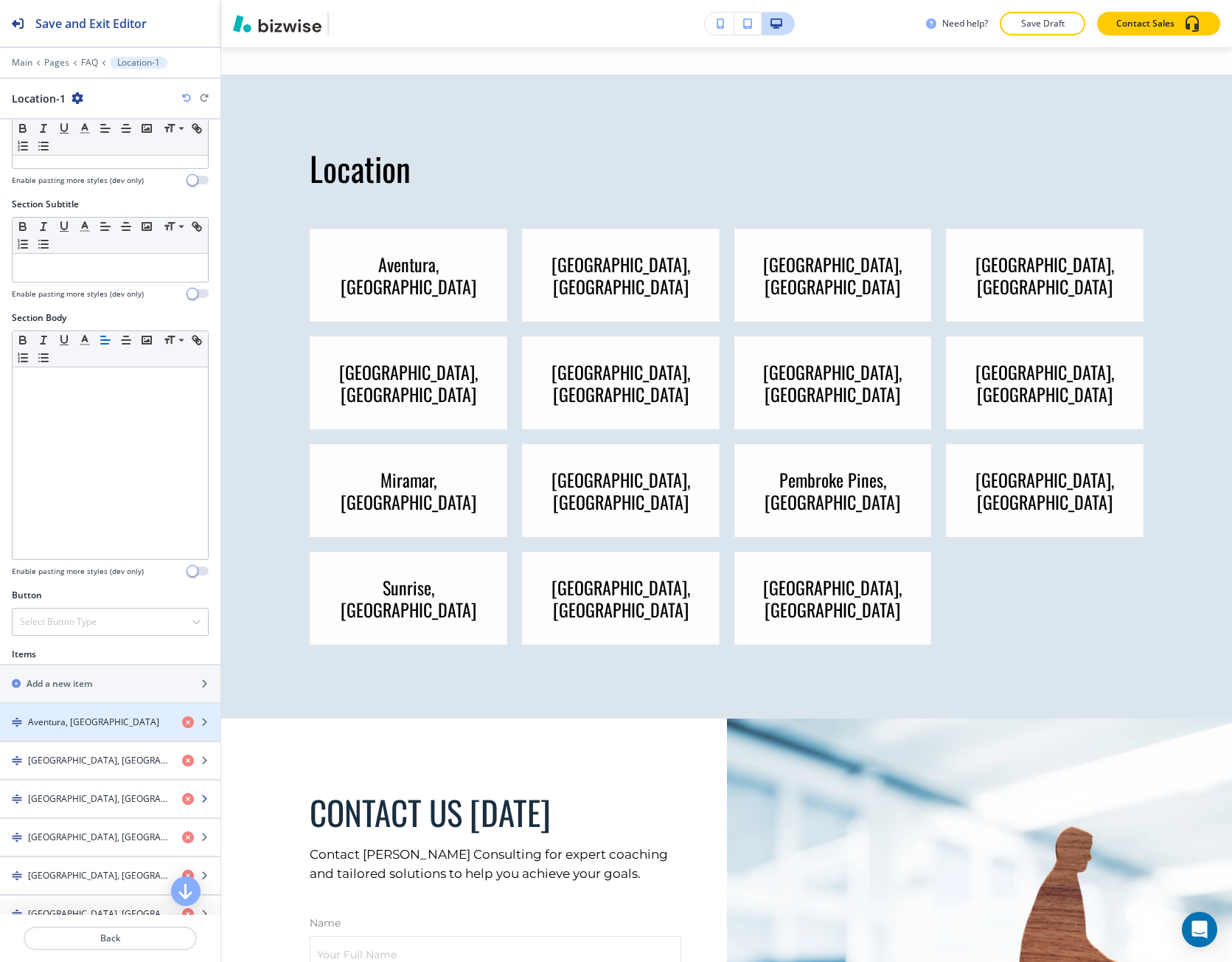
scroll to position [1992, 0]
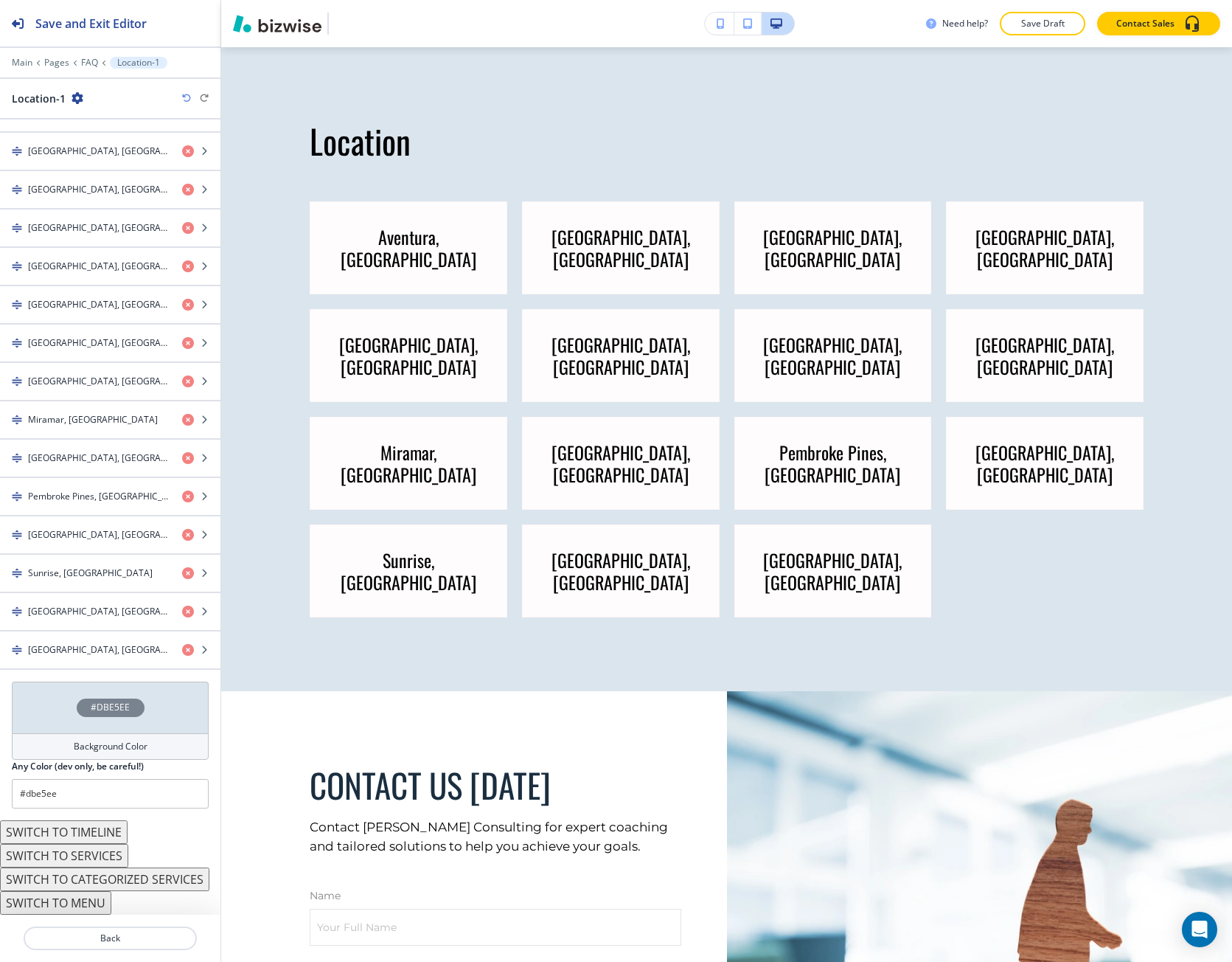
click at [107, 708] on h4 "#DBE5EE" at bounding box center [111, 707] width 39 height 13
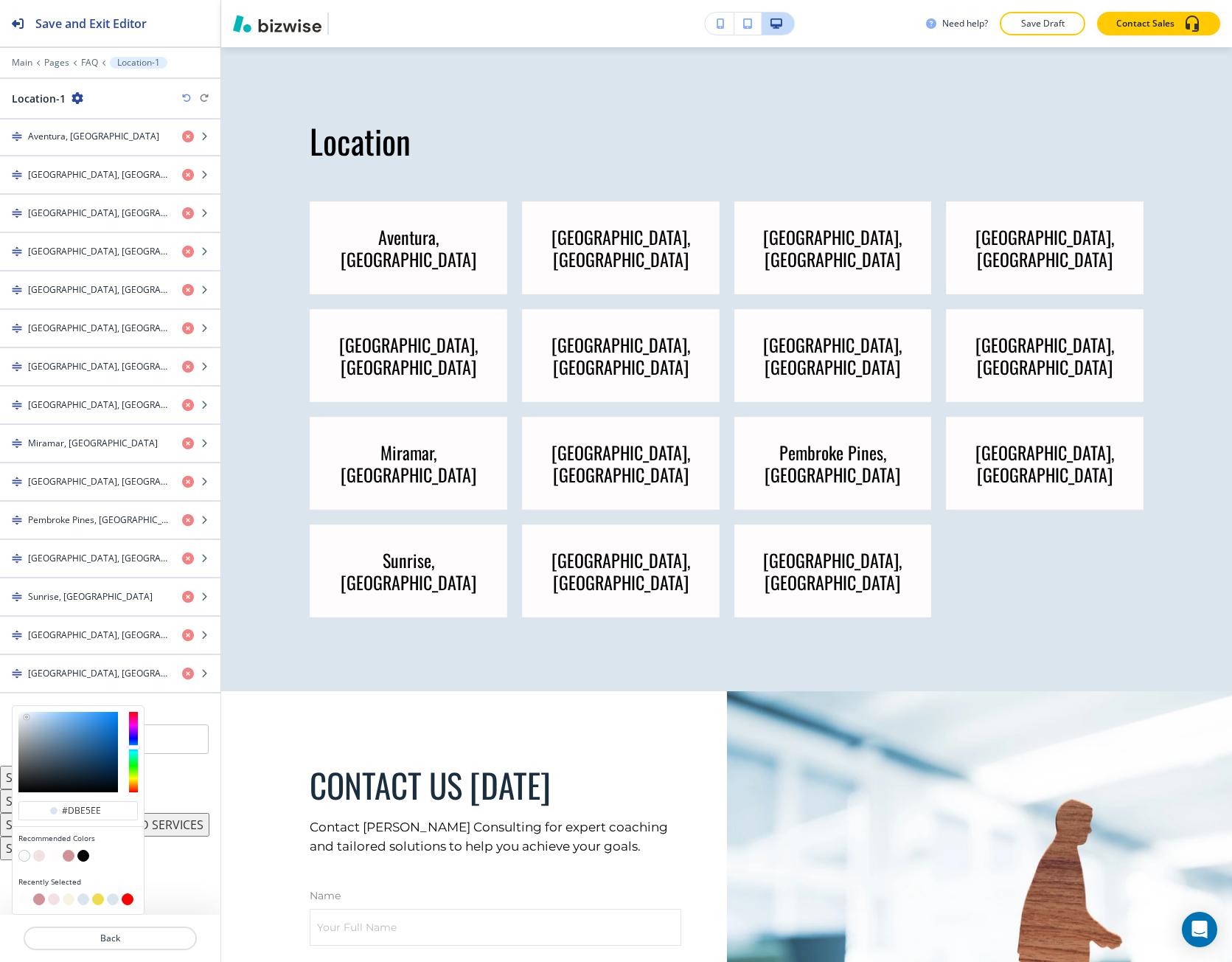
scroll to position [644, 0]
click at [38, 855] on button "button" at bounding box center [39, 856] width 11 height 11
type input "#f1e1e2"
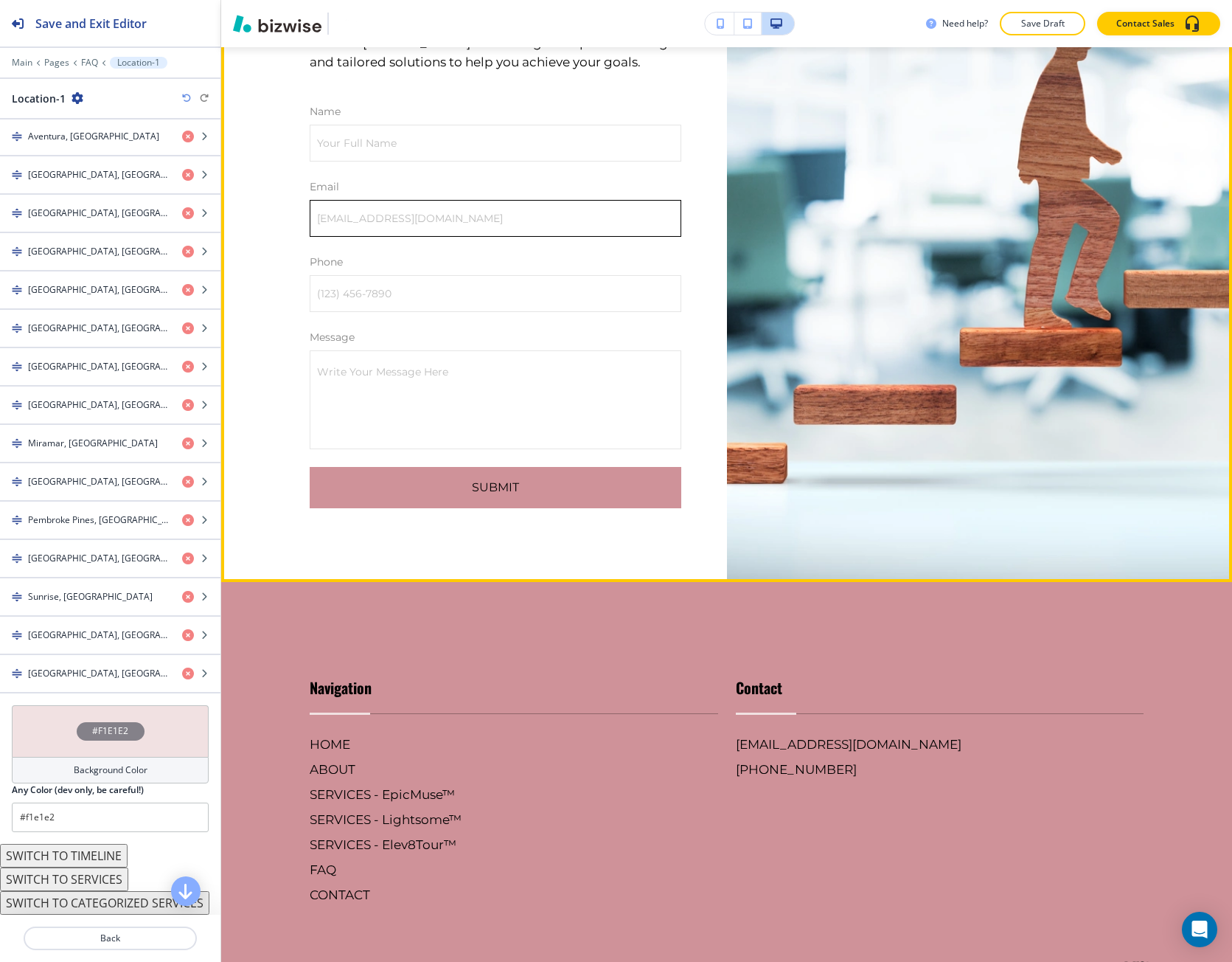
scroll to position [2803, 0]
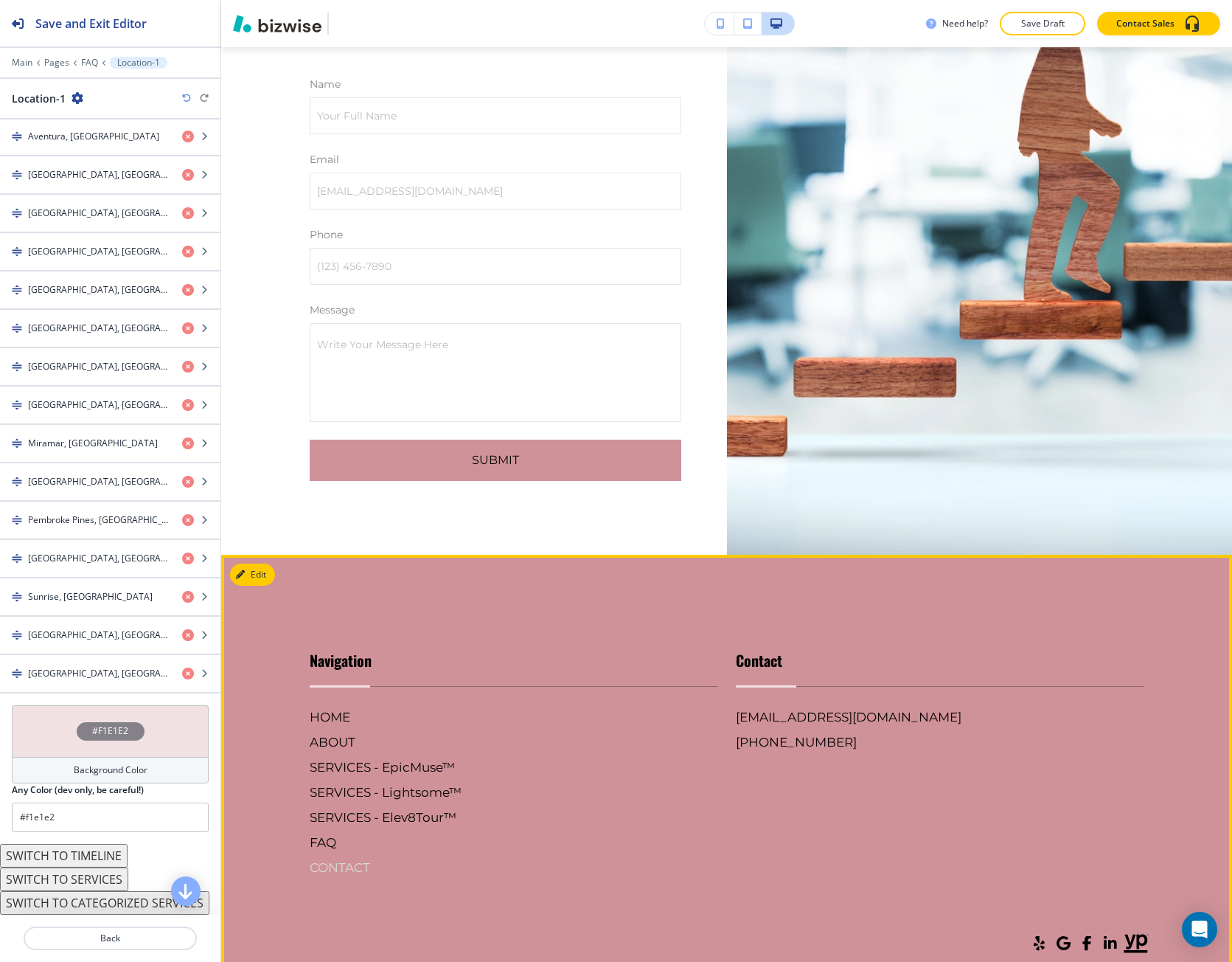
click at [330, 858] on h6 "CONTACT" at bounding box center [513, 867] width 408 height 19
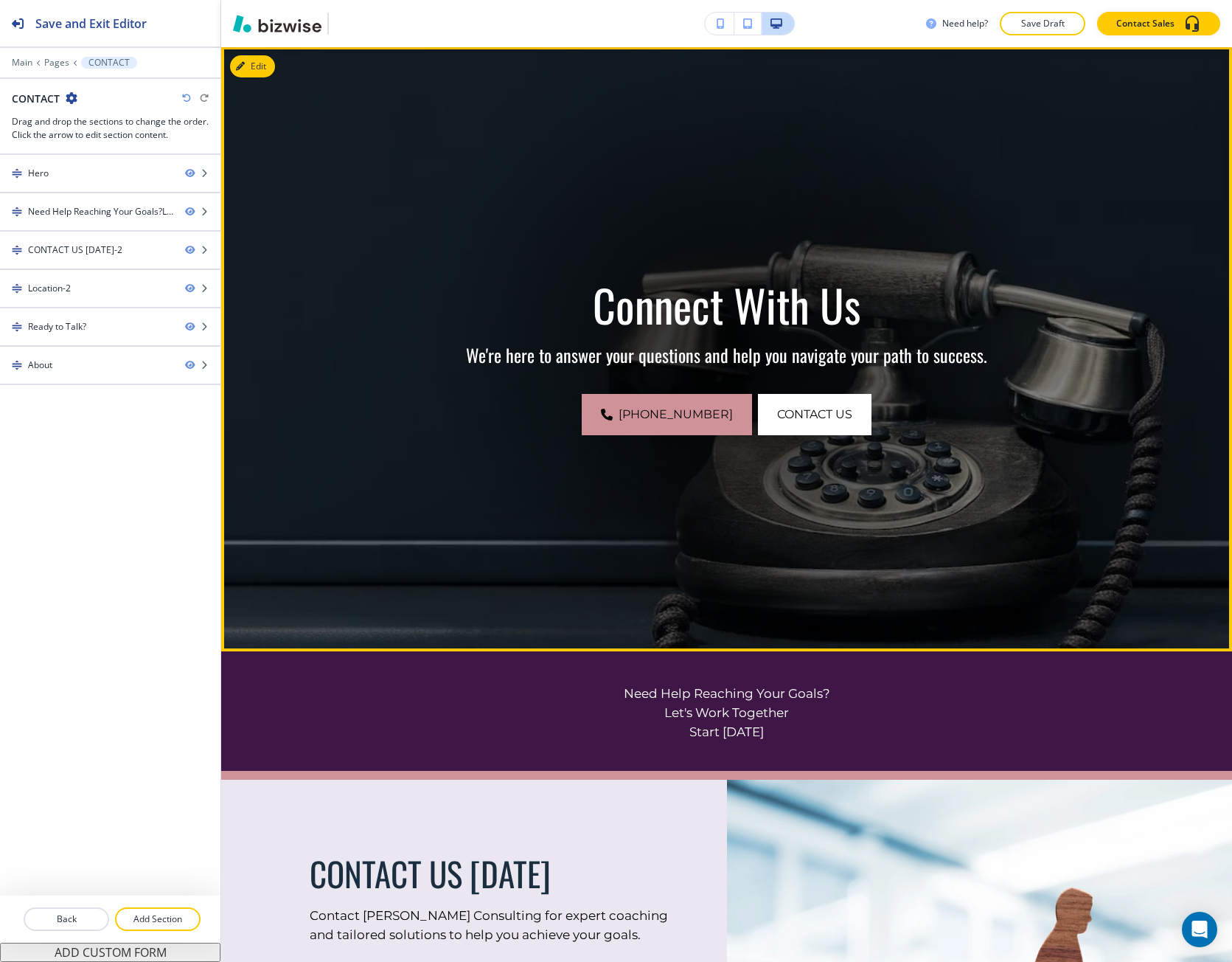
scroll to position [221, 0]
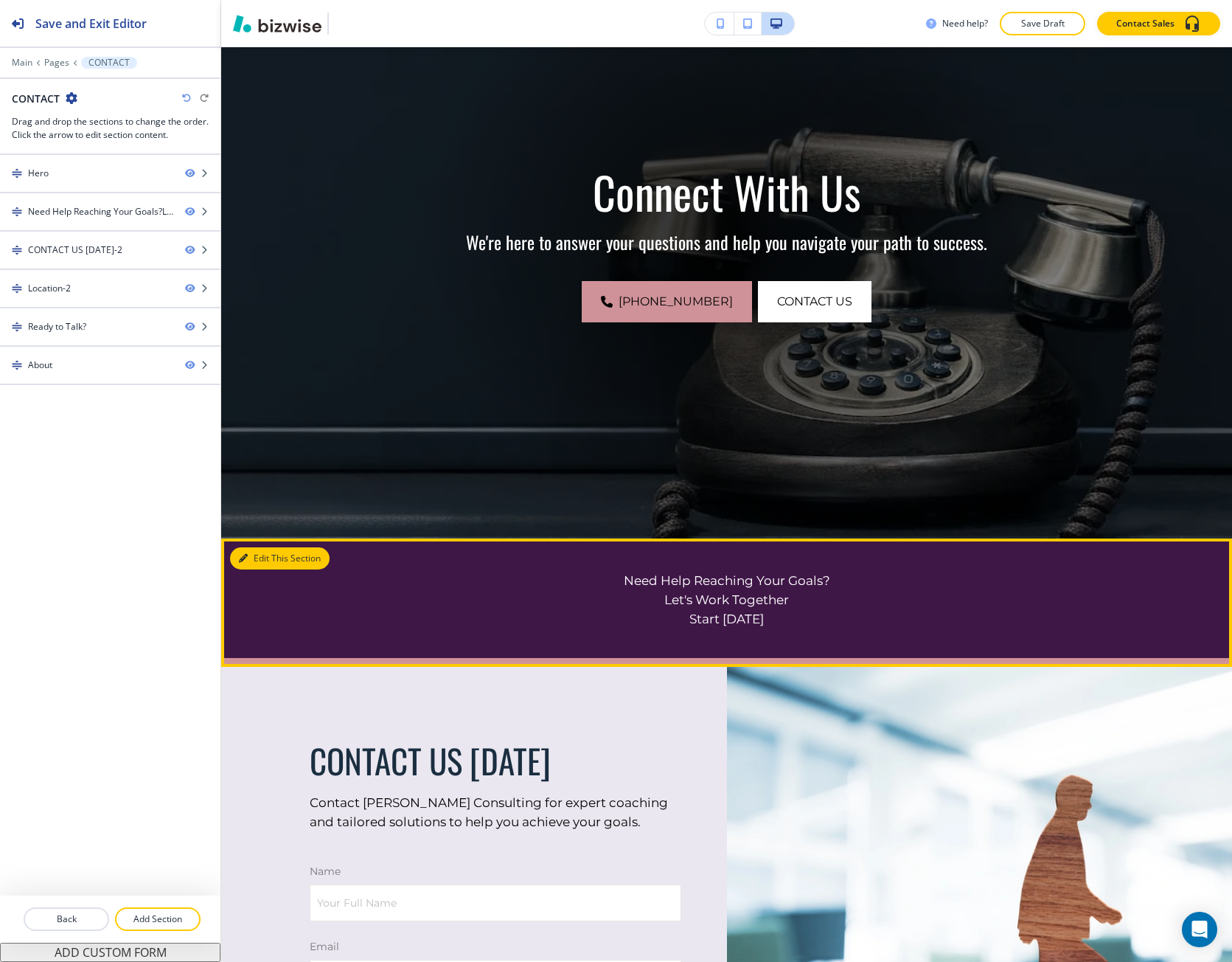
click at [245, 555] on icon "button" at bounding box center [243, 558] width 9 height 9
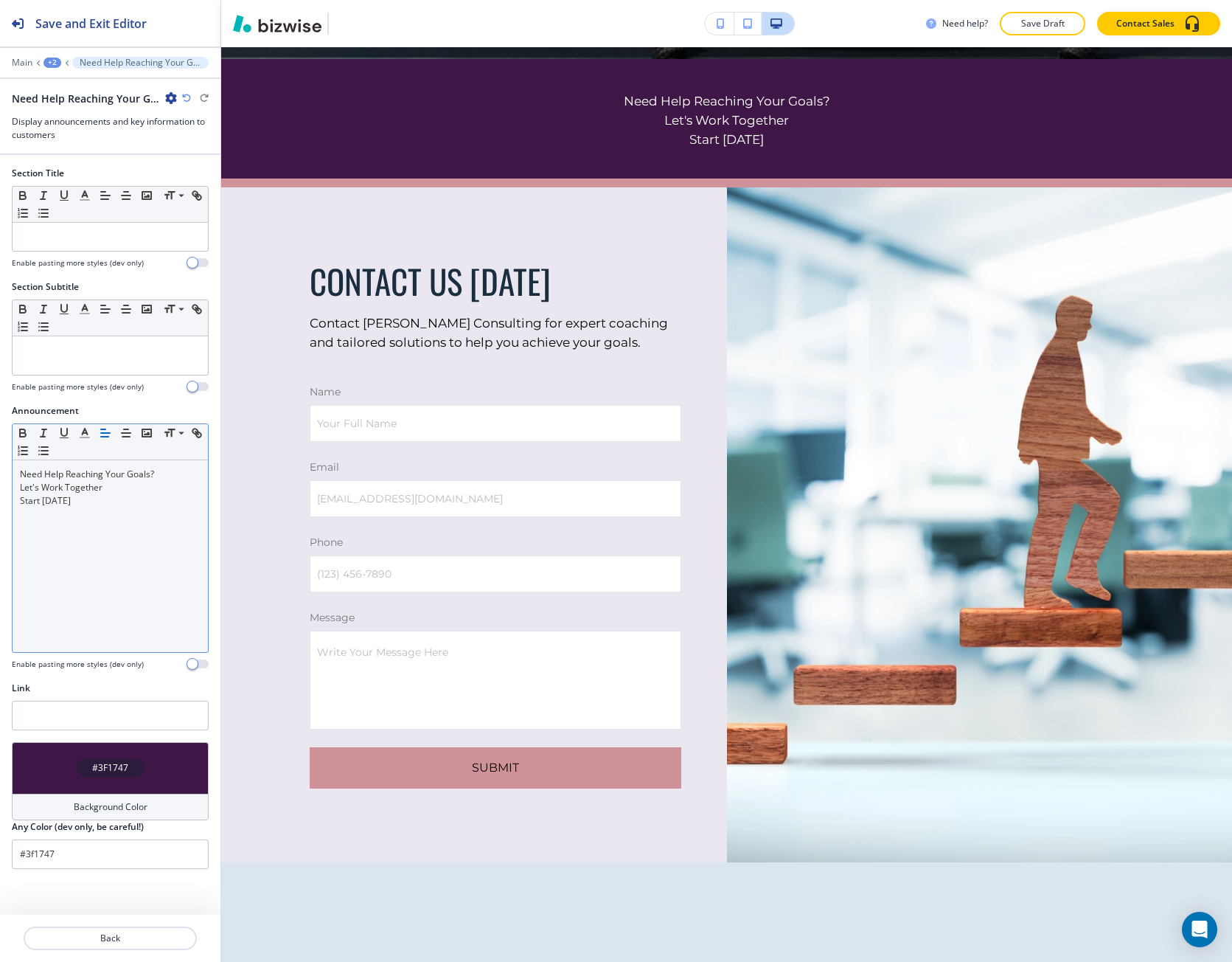
scroll to position [712, 0]
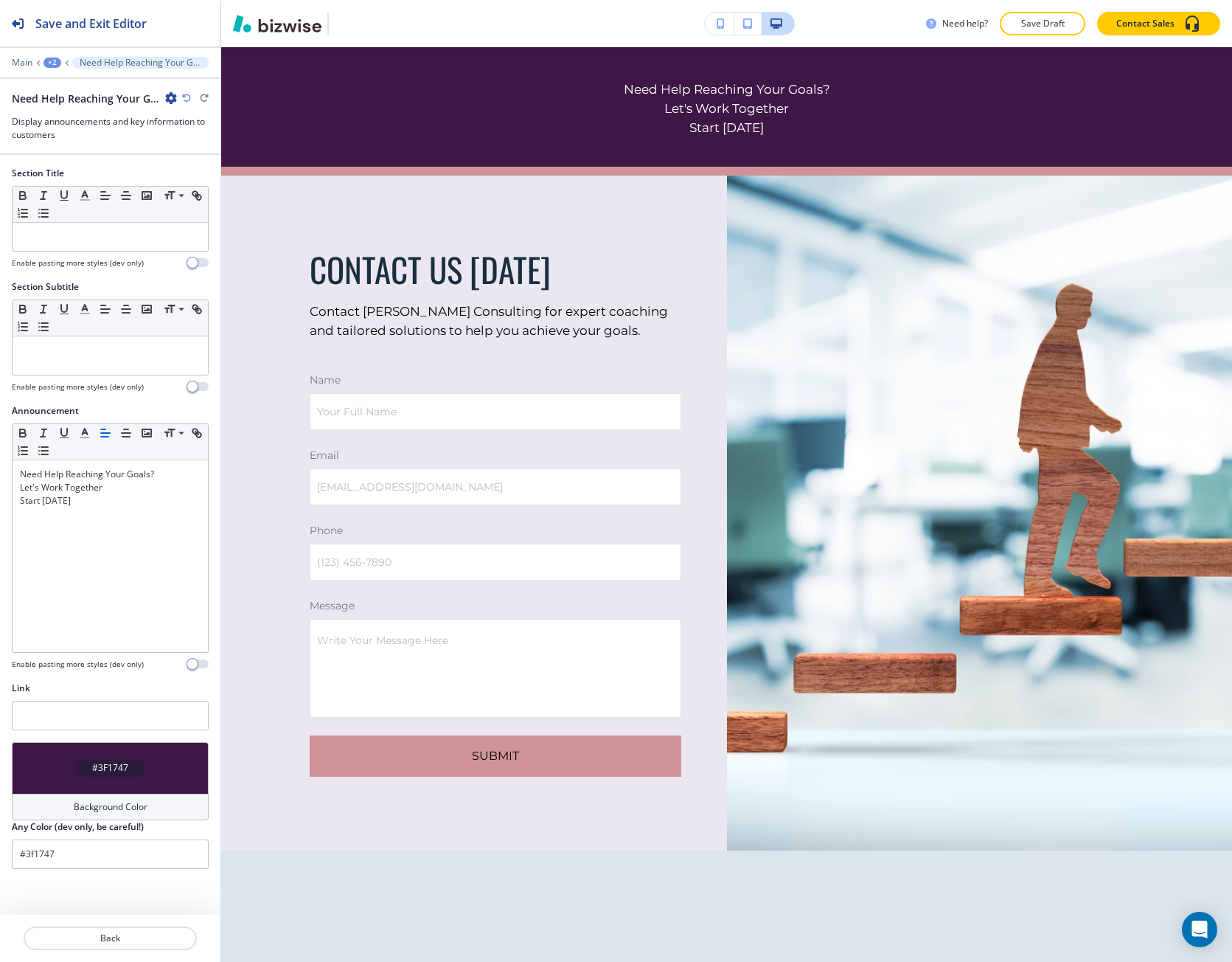
click at [79, 791] on div "#3F1747" at bounding box center [110, 767] width 197 height 52
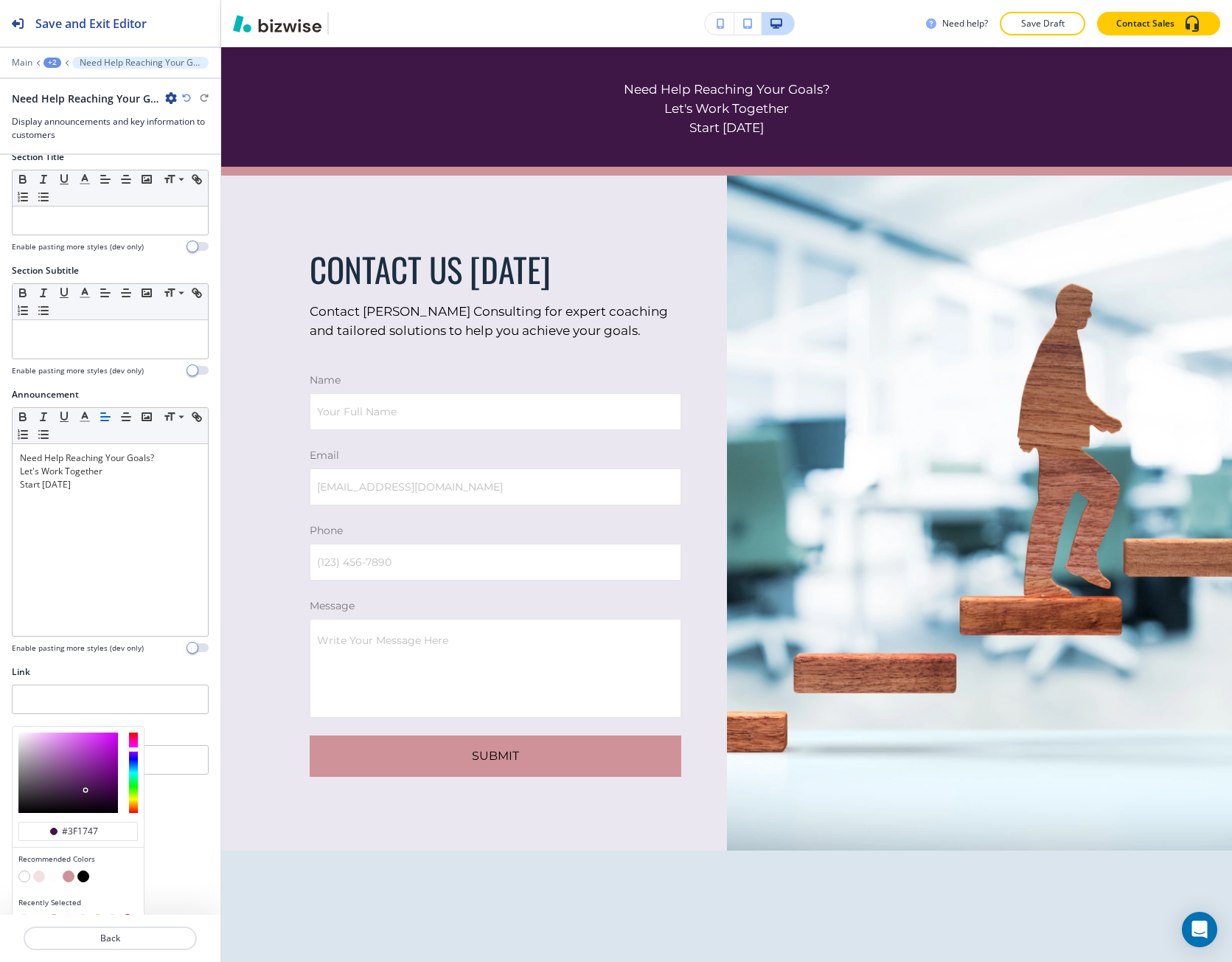
scroll to position [37, 0]
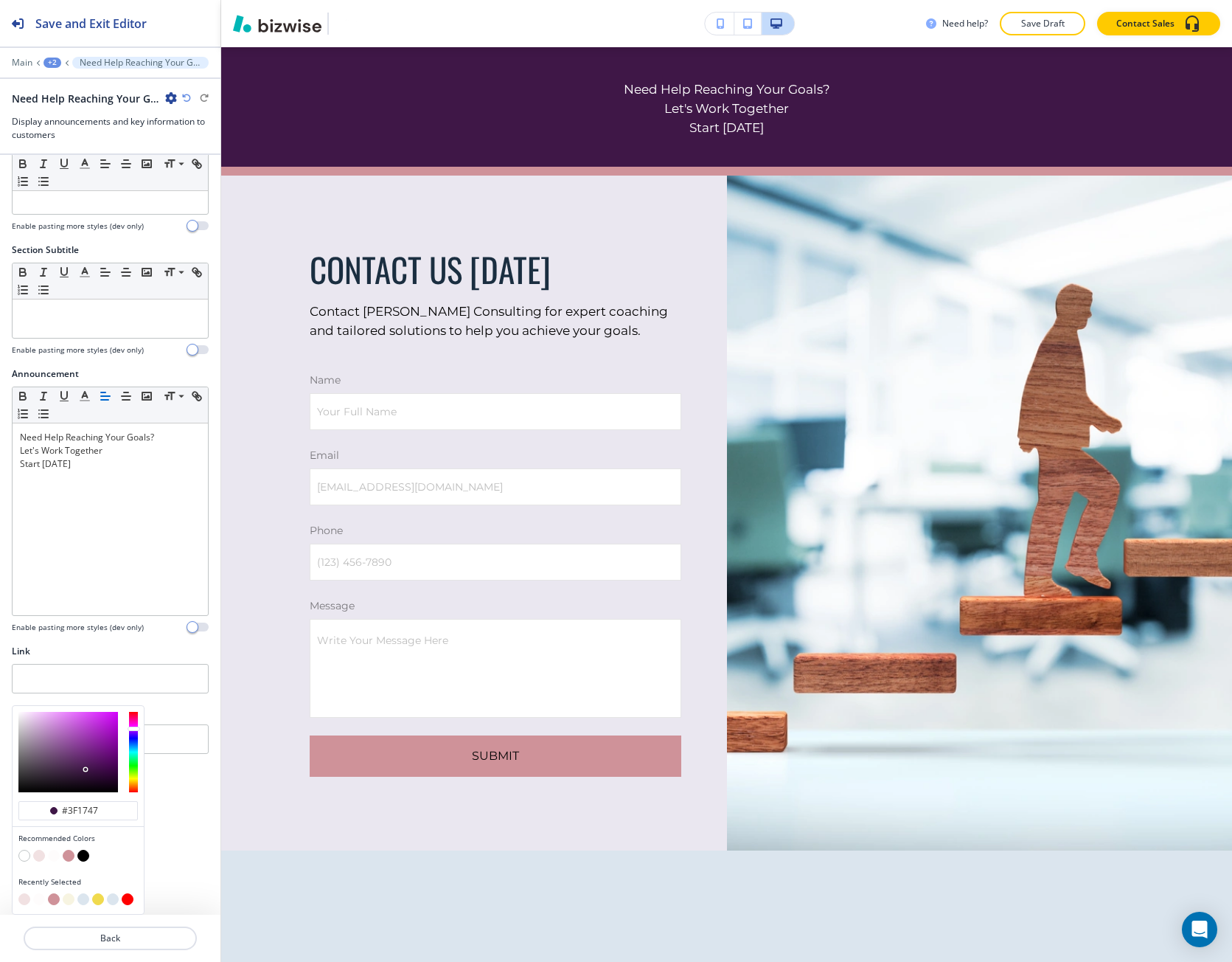
click at [70, 856] on button "button" at bounding box center [69, 856] width 11 height 11
type input "#cf9299"
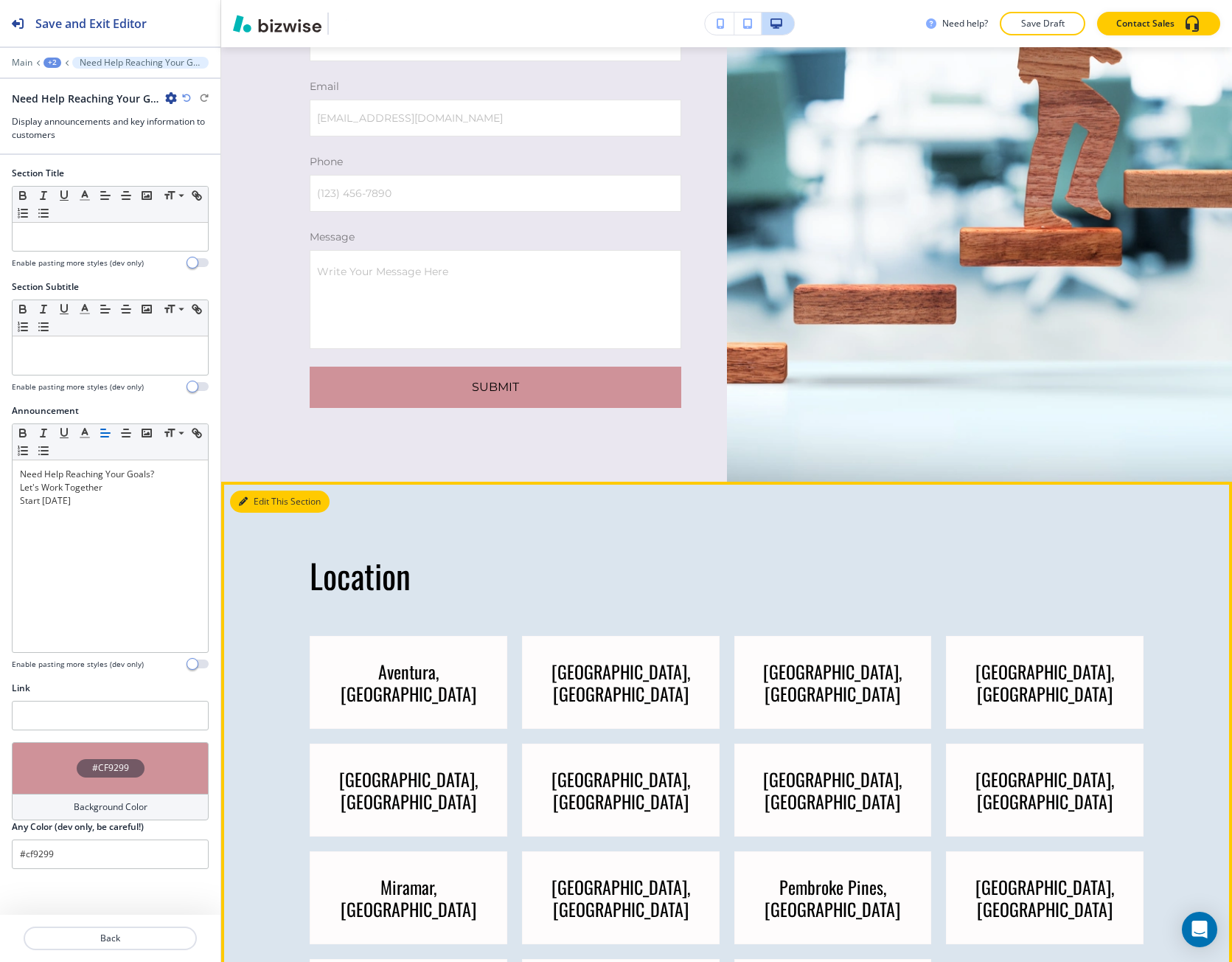
click at [246, 503] on icon "button" at bounding box center [243, 501] width 9 height 9
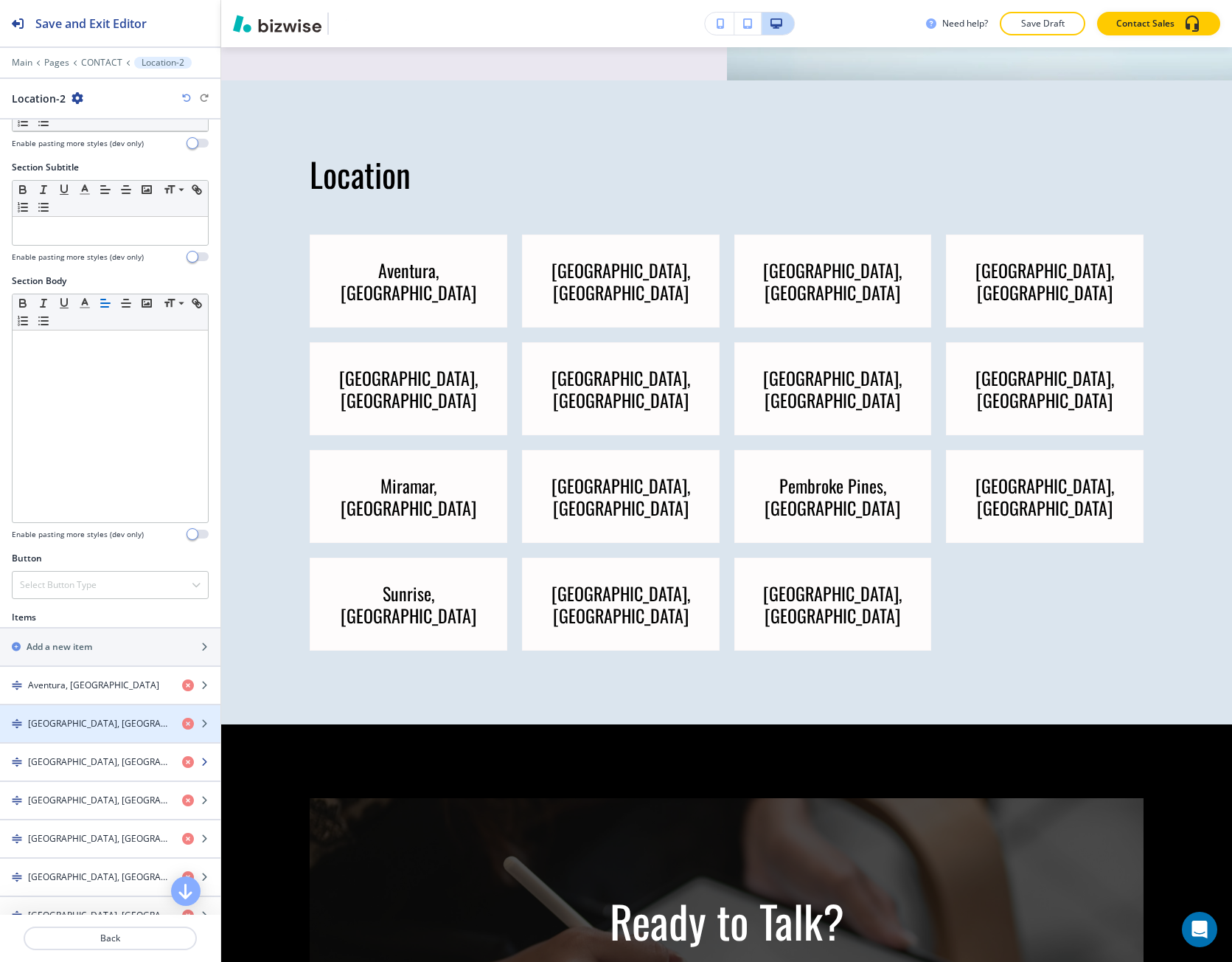
scroll to position [1515, 0]
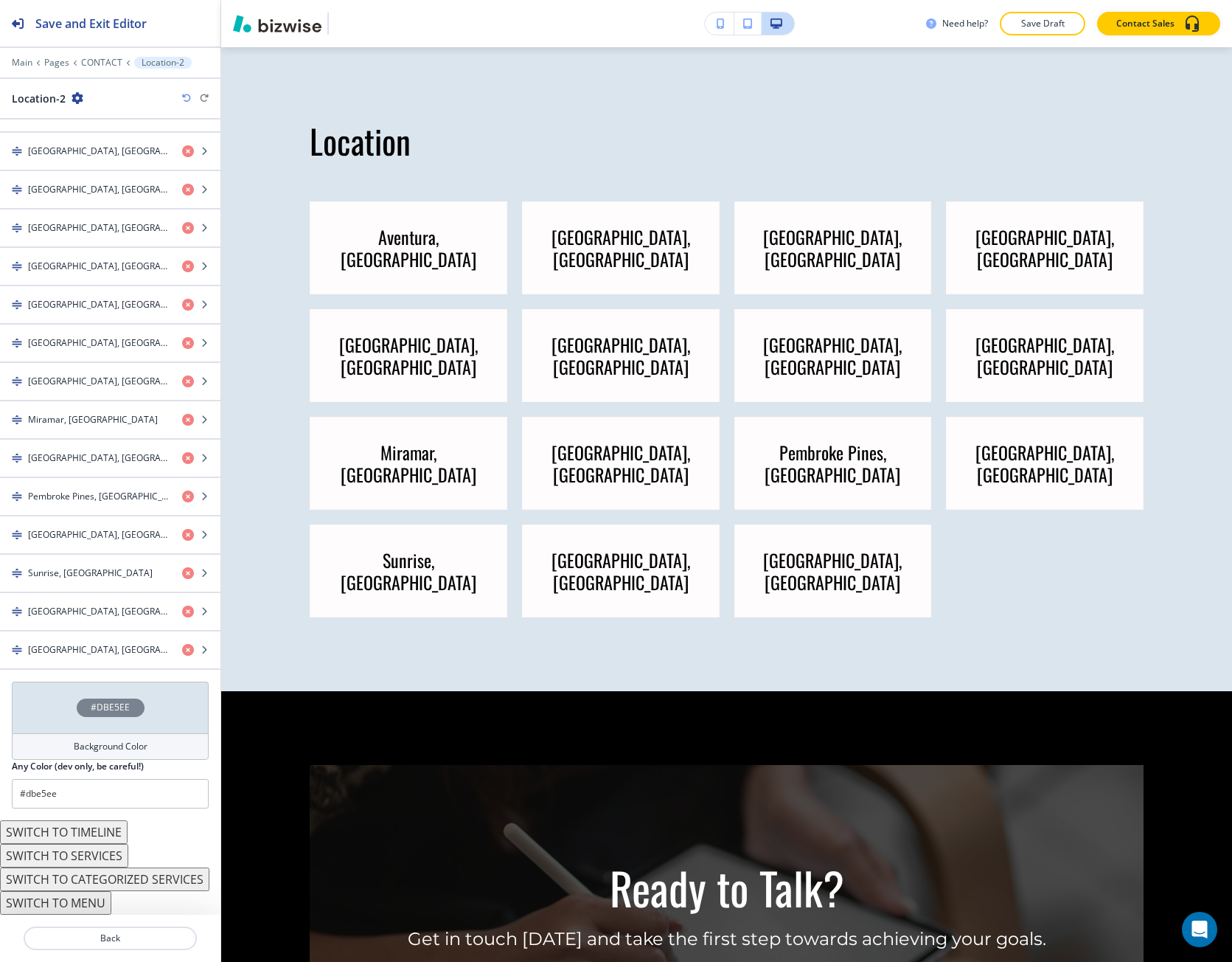
click at [83, 761] on h2 "Any Color (dev only, be careful!)" at bounding box center [77, 766] width 132 height 13
click at [70, 738] on div "Background Color" at bounding box center [110, 747] width 197 height 26
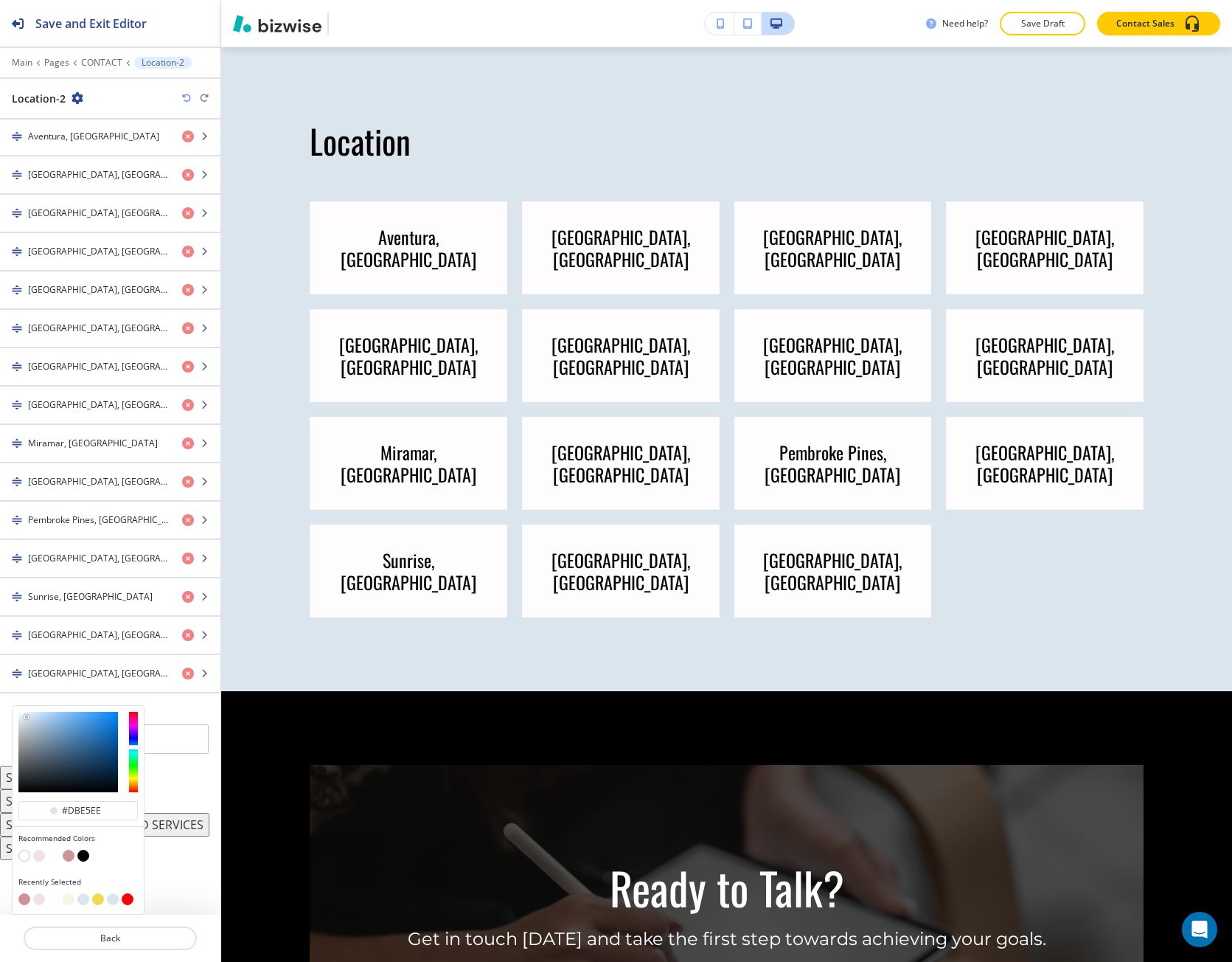
click at [56, 859] on button "button" at bounding box center [54, 856] width 11 height 11
type input "#fefcfc"
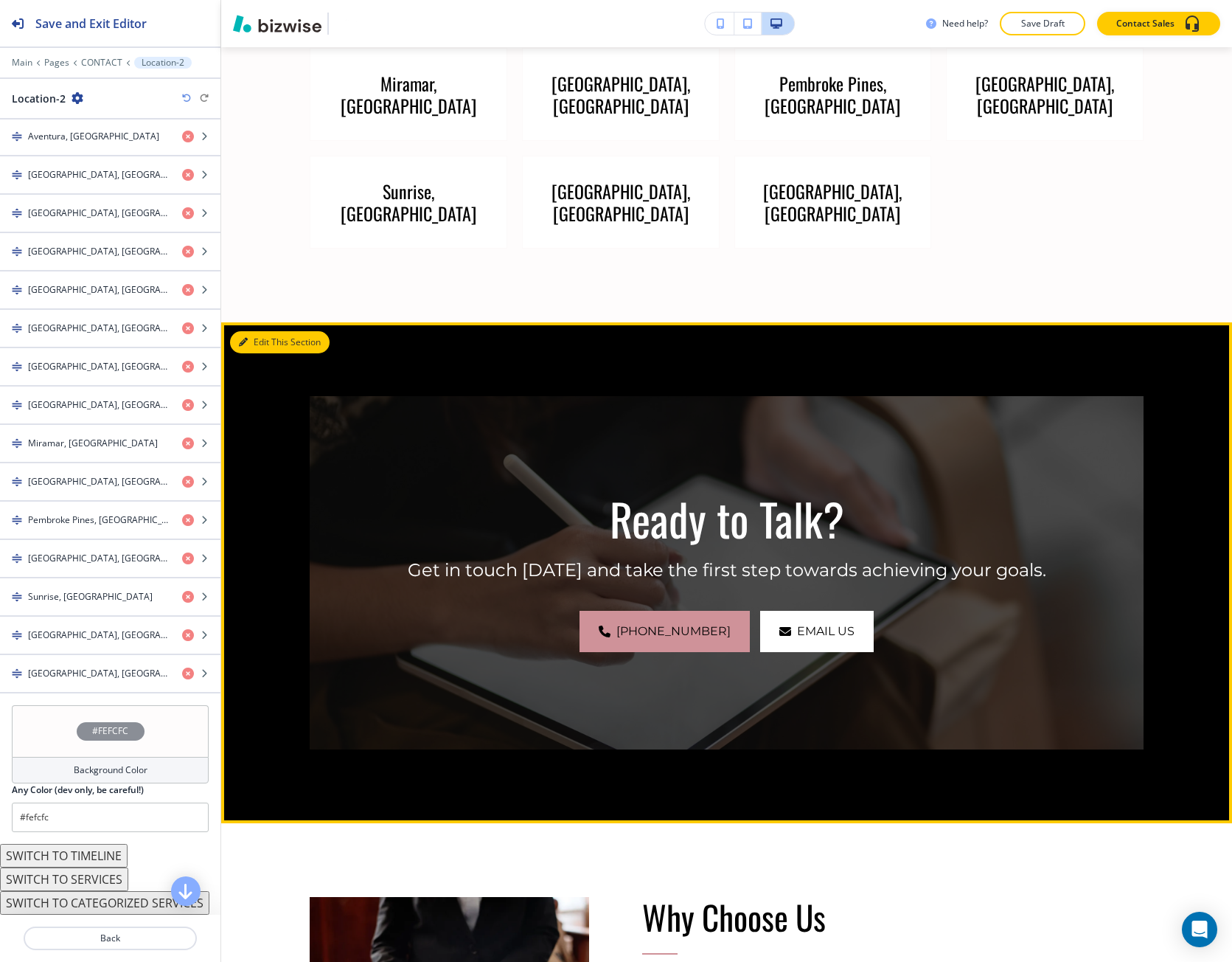
click at [242, 338] on icon "button" at bounding box center [243, 342] width 9 height 9
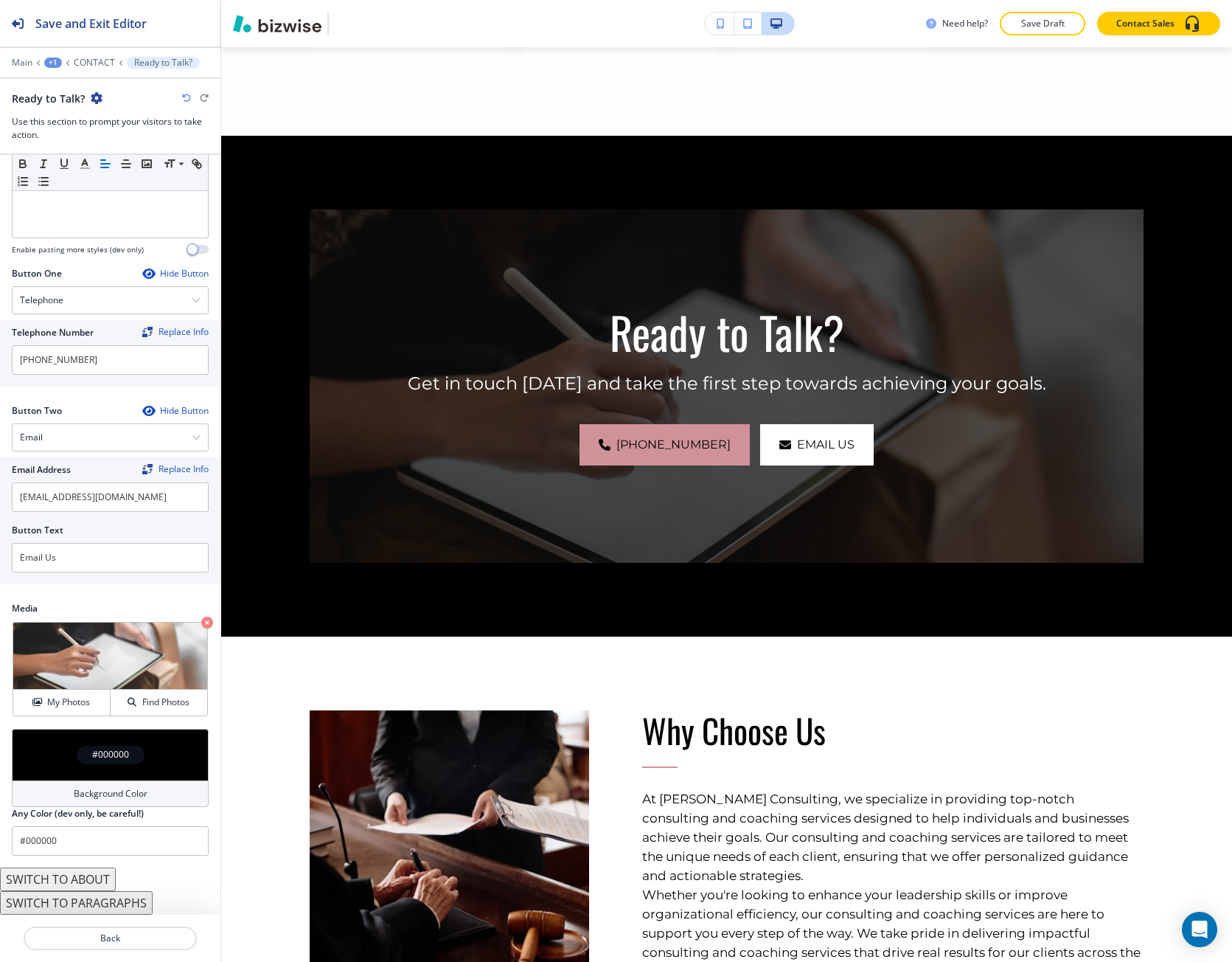
click at [70, 741] on div "#000000" at bounding box center [110, 754] width 197 height 52
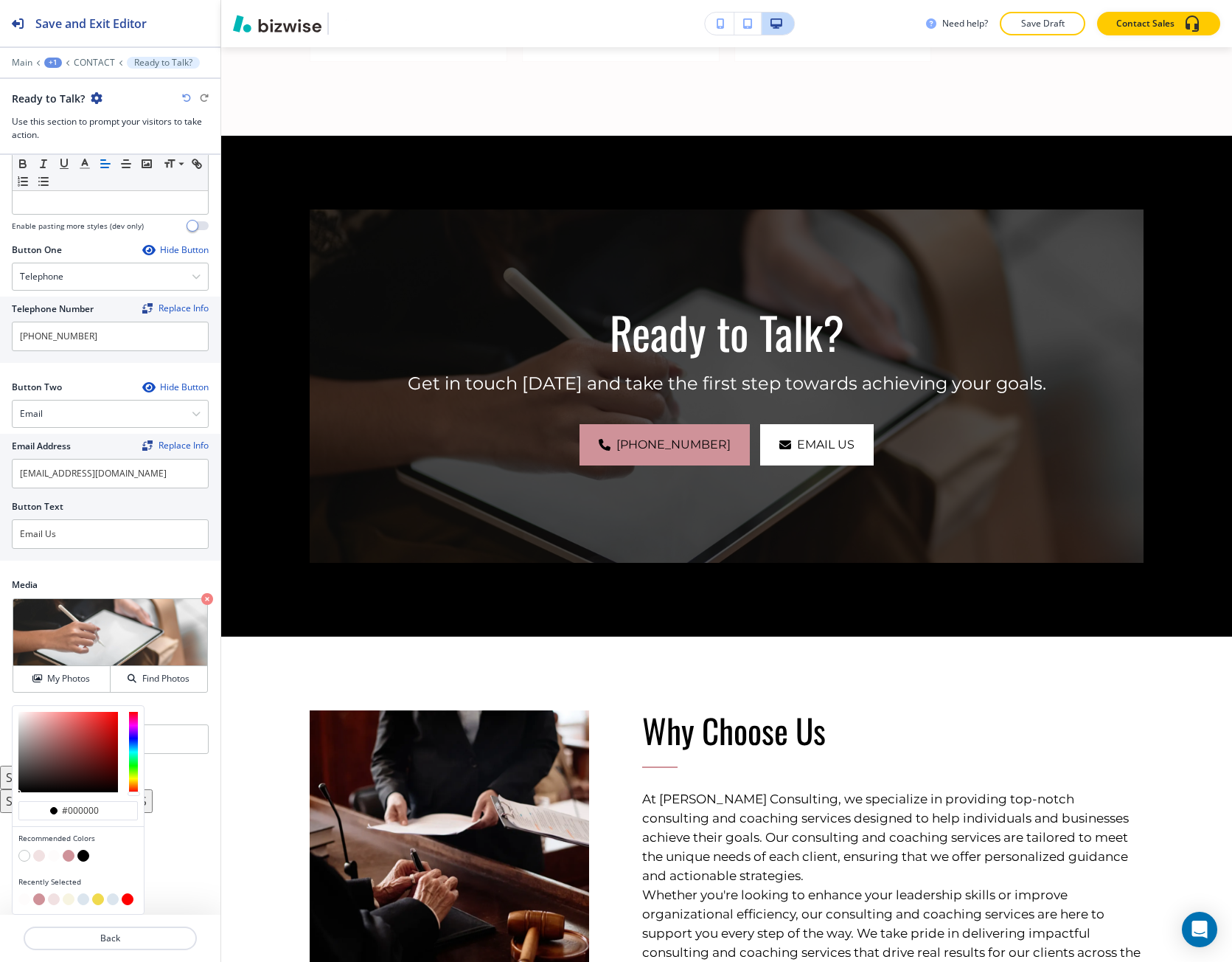
click at [86, 901] on button "button" at bounding box center [83, 899] width 11 height 11
type input "#DBE5EE"
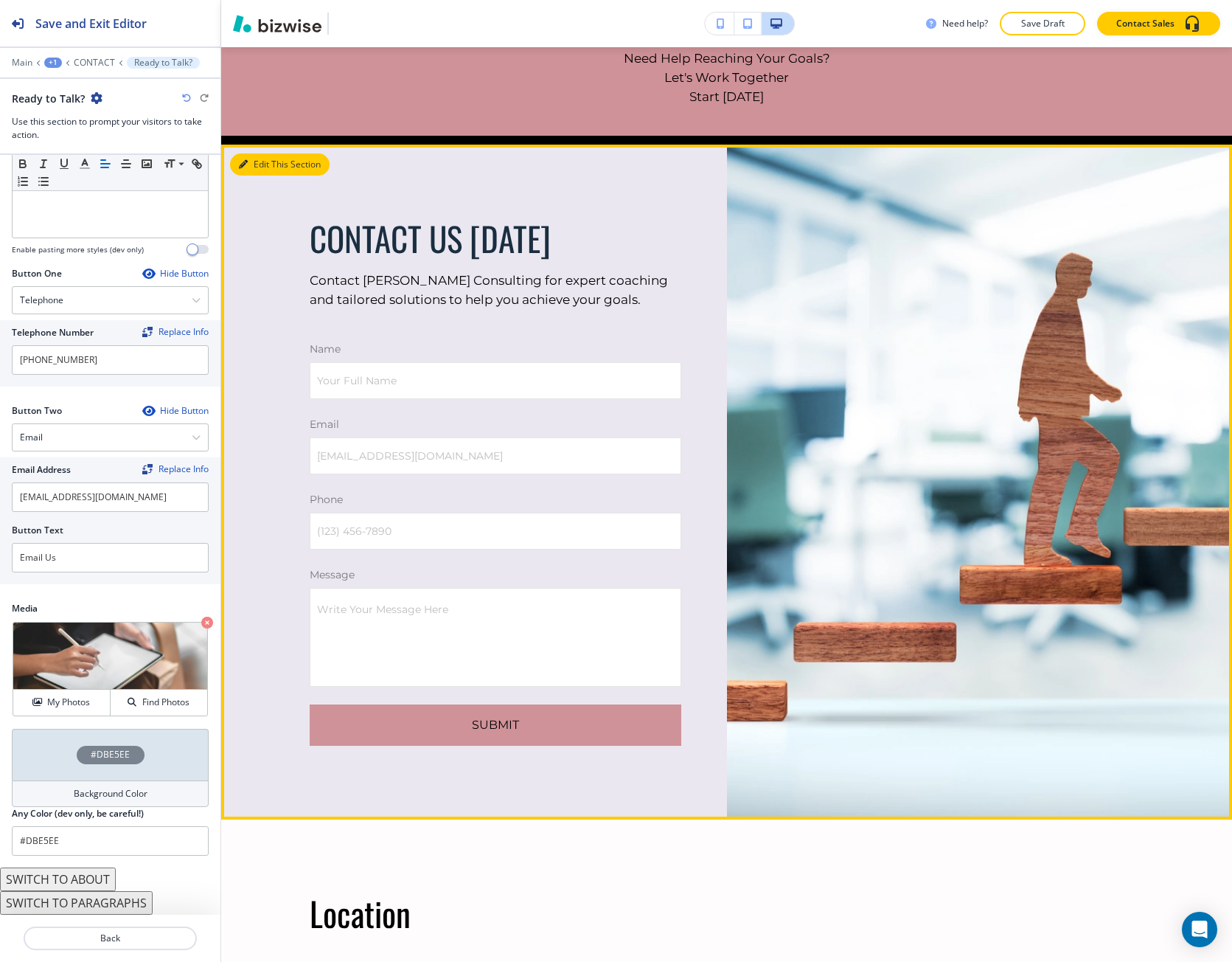
click at [242, 167] on icon "button" at bounding box center [243, 165] width 9 height 9
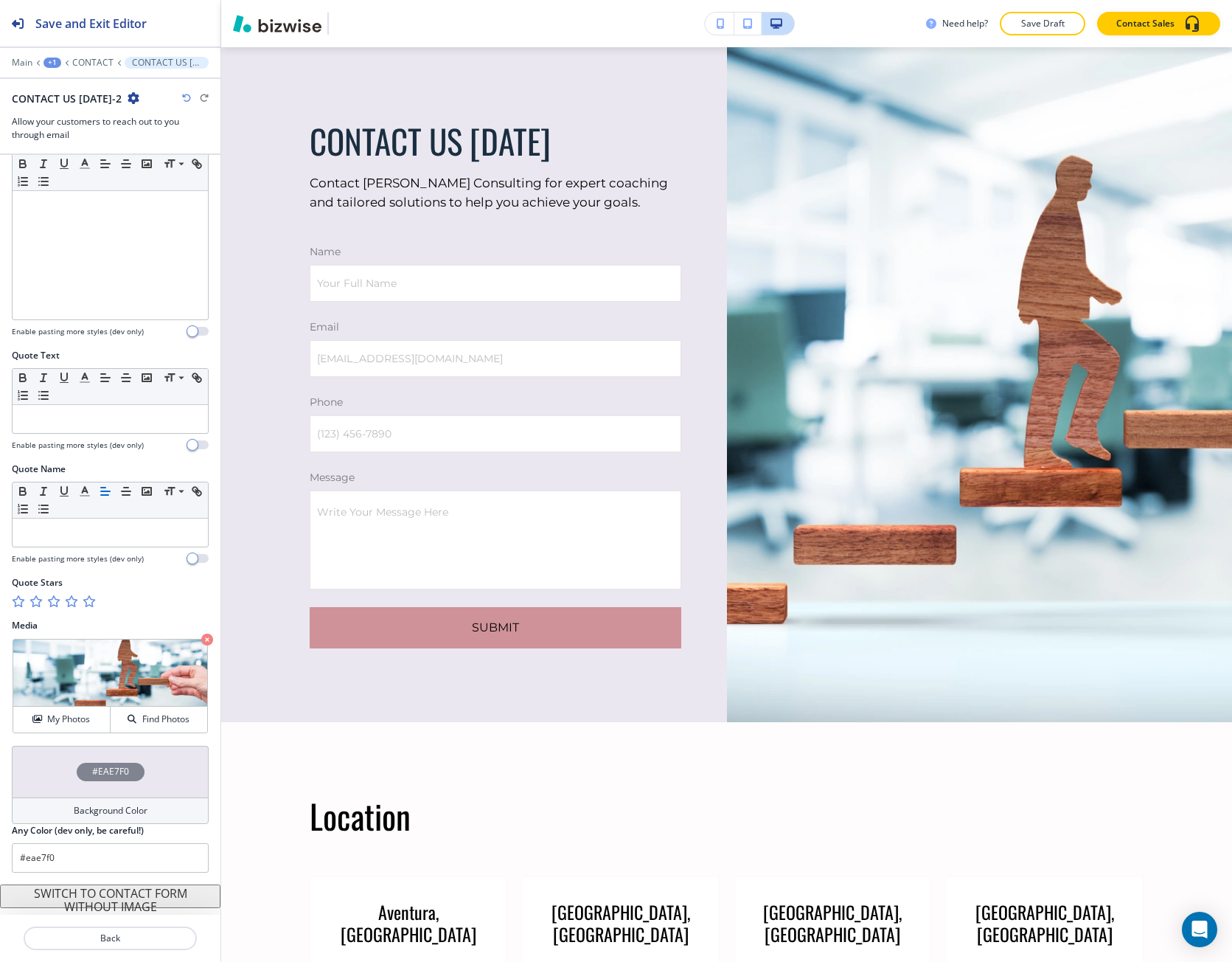
click at [82, 756] on div "#EAE7F0" at bounding box center [110, 771] width 197 height 52
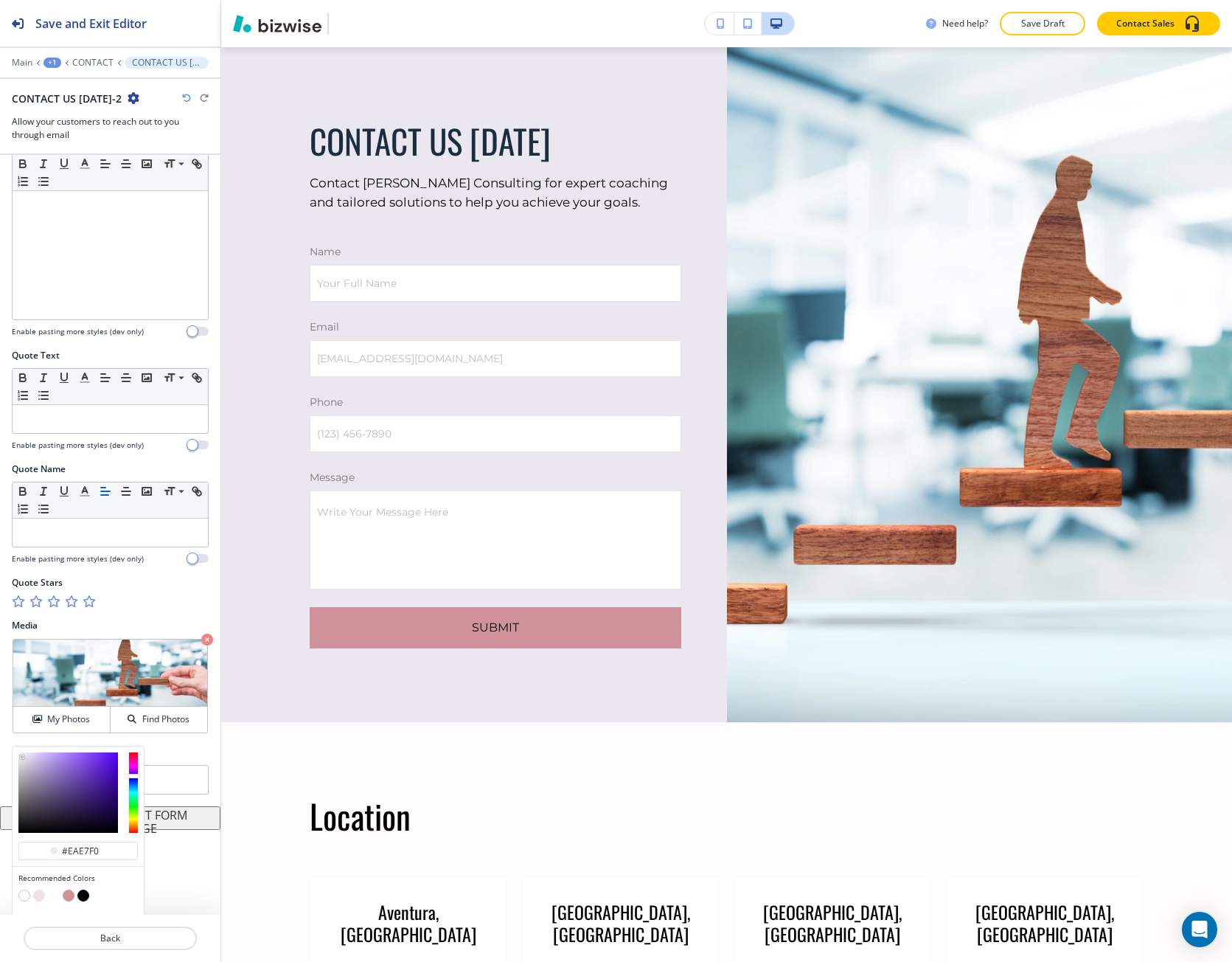
click at [38, 895] on button "button" at bounding box center [39, 896] width 11 height 11
type input "#f1e1e2"
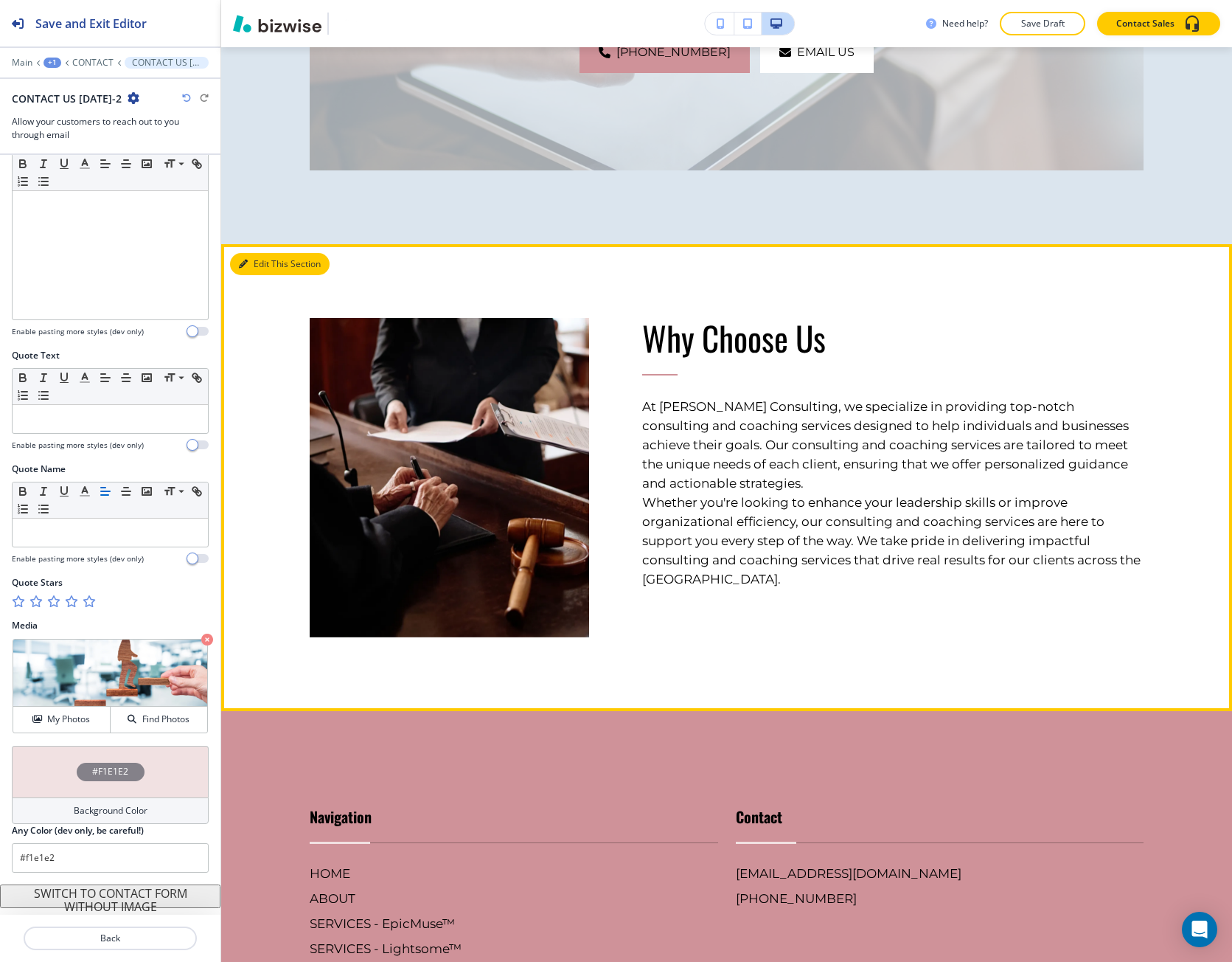
click at [264, 253] on button "Edit This Section" at bounding box center [280, 264] width 100 height 22
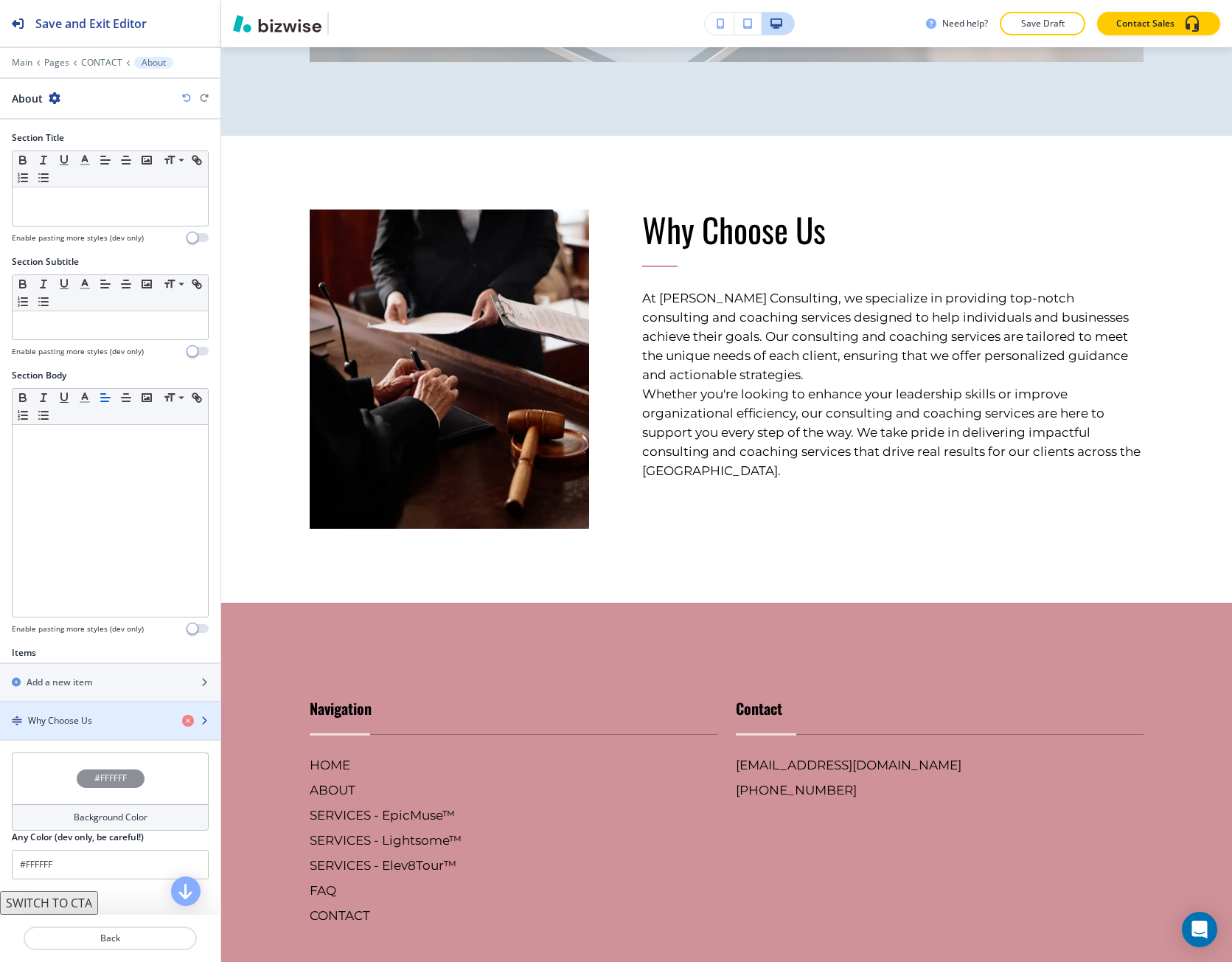
click at [107, 729] on div "button" at bounding box center [110, 733] width 220 height 11
click at [106, 719] on div "Why Choose Us" at bounding box center [85, 720] width 170 height 13
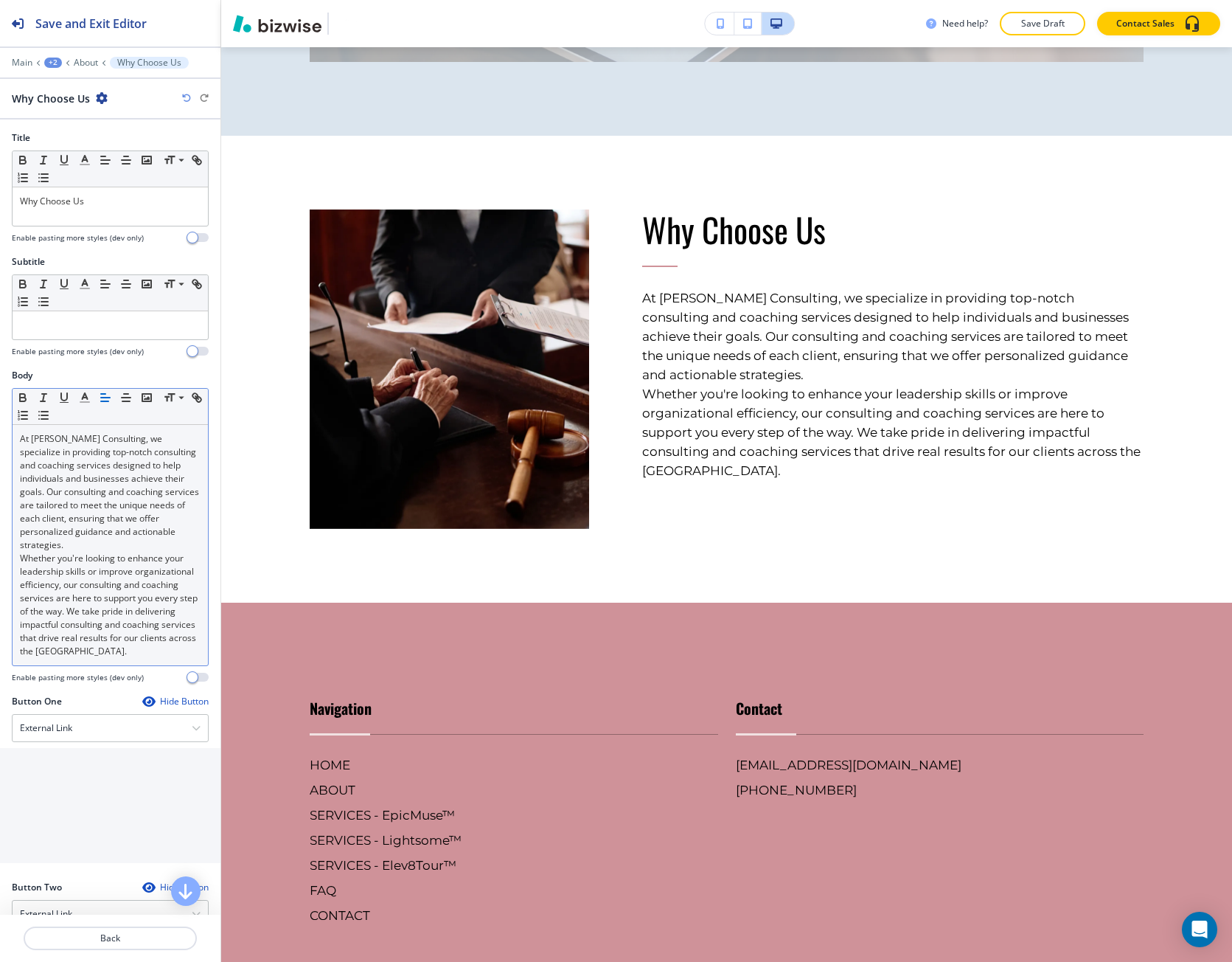
click at [103, 552] on p "At [PERSON_NAME] Consulting, we specialize in providing top-notch consulting an…" at bounding box center [110, 492] width 181 height 120
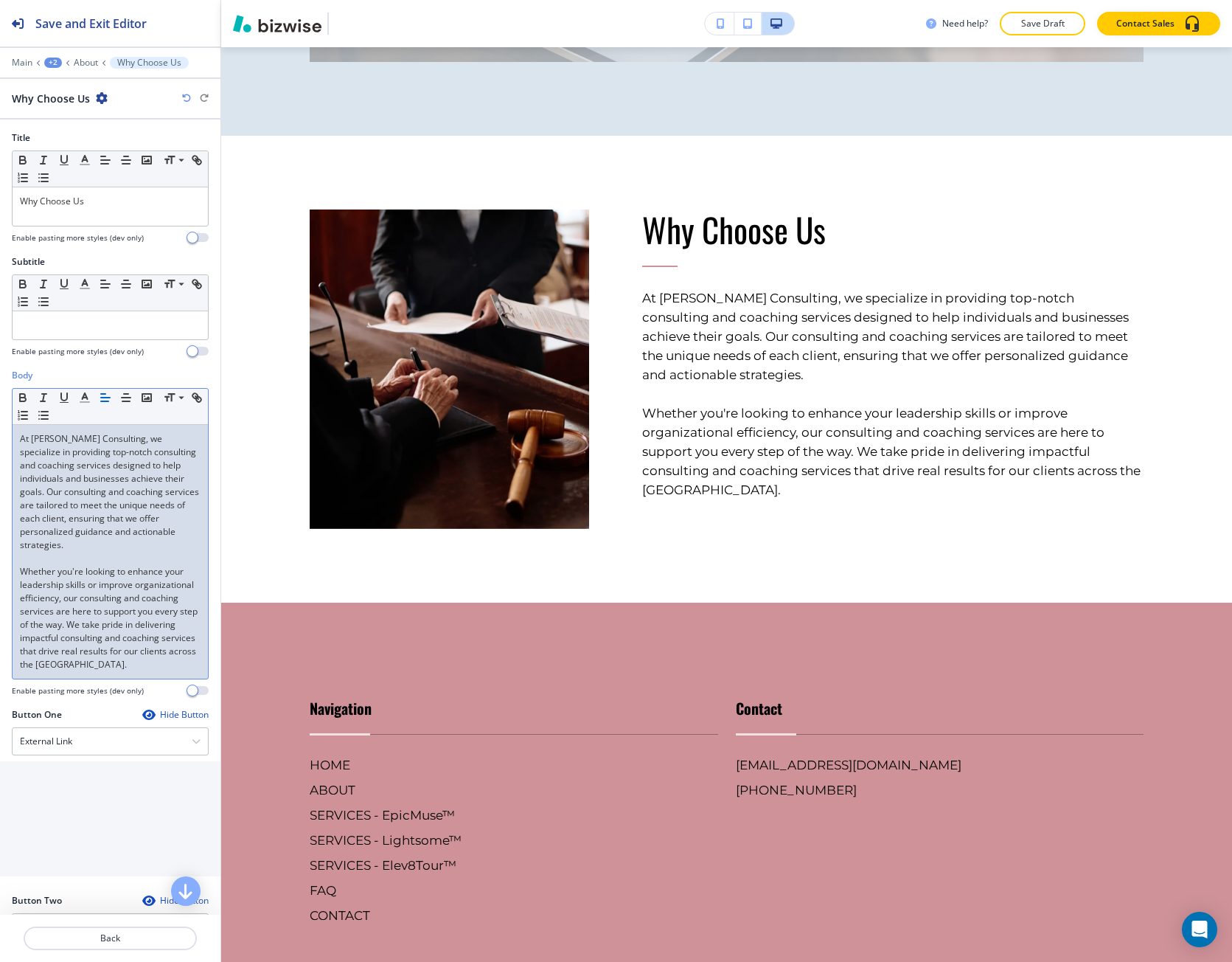
click at [47, 432] on p "At [PERSON_NAME] Consulting, we specialize in providing top-notch consulting an…" at bounding box center [110, 492] width 181 height 120
drag, startPoint x: 47, startPoint y: 432, endPoint x: 106, endPoint y: 438, distance: 59.3
click at [106, 438] on p "At [PERSON_NAME] Consulting, we specialize in providing top-notch consulting an…" at bounding box center [110, 492] width 181 height 120
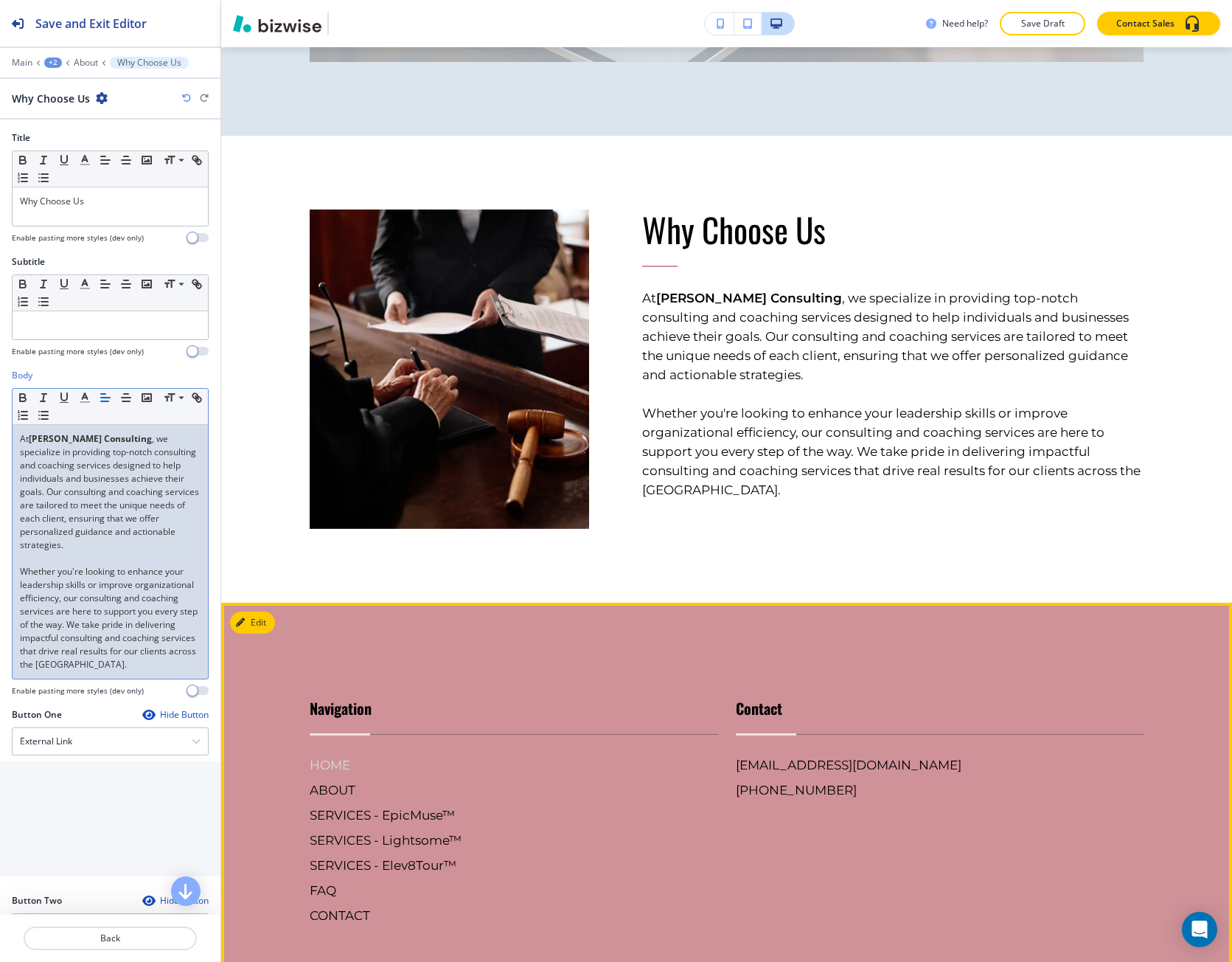
click at [310, 756] on h6 "HOME" at bounding box center [513, 765] width 408 height 19
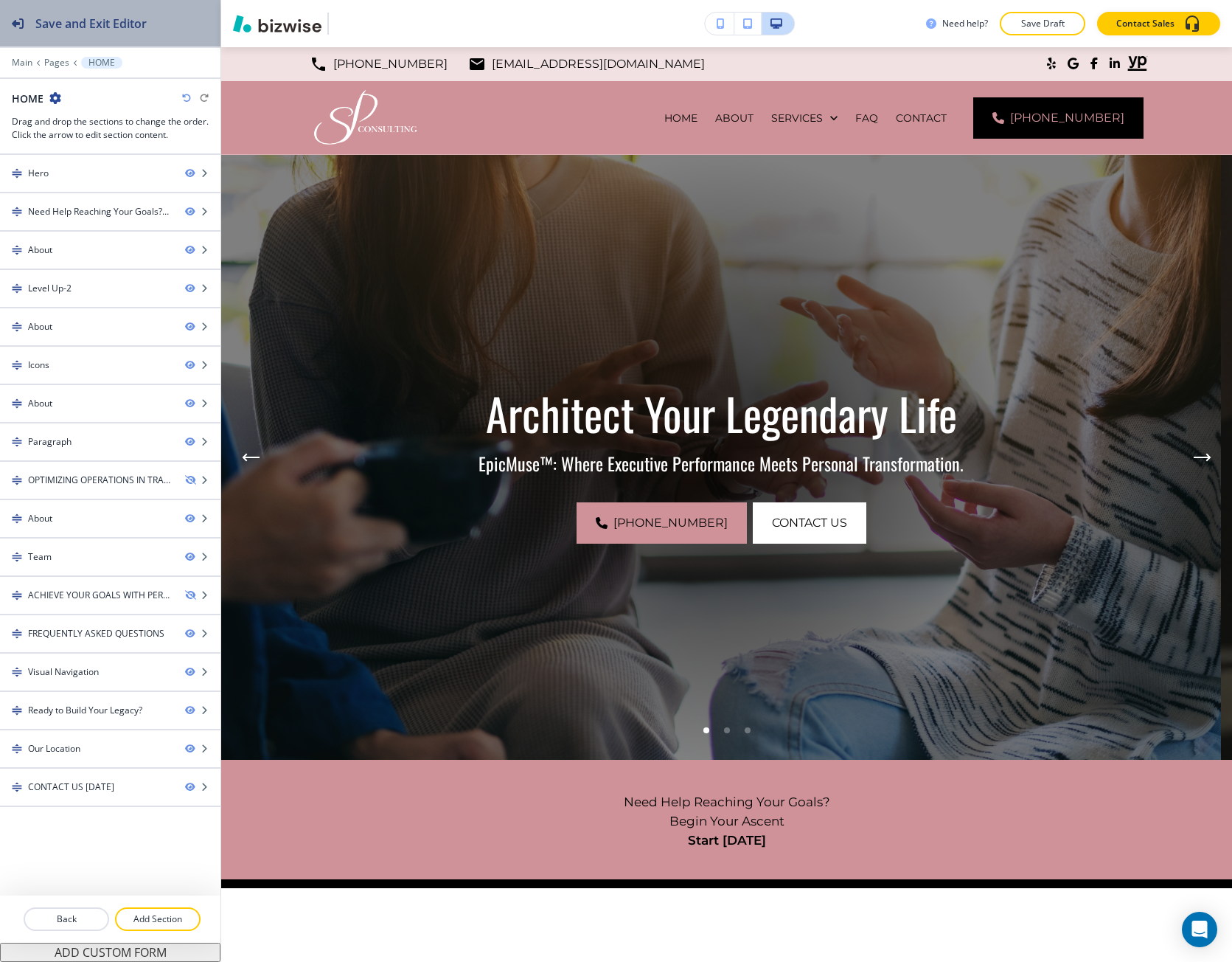
click at [64, 7] on div "Save and Exit Editor" at bounding box center [73, 23] width 147 height 47
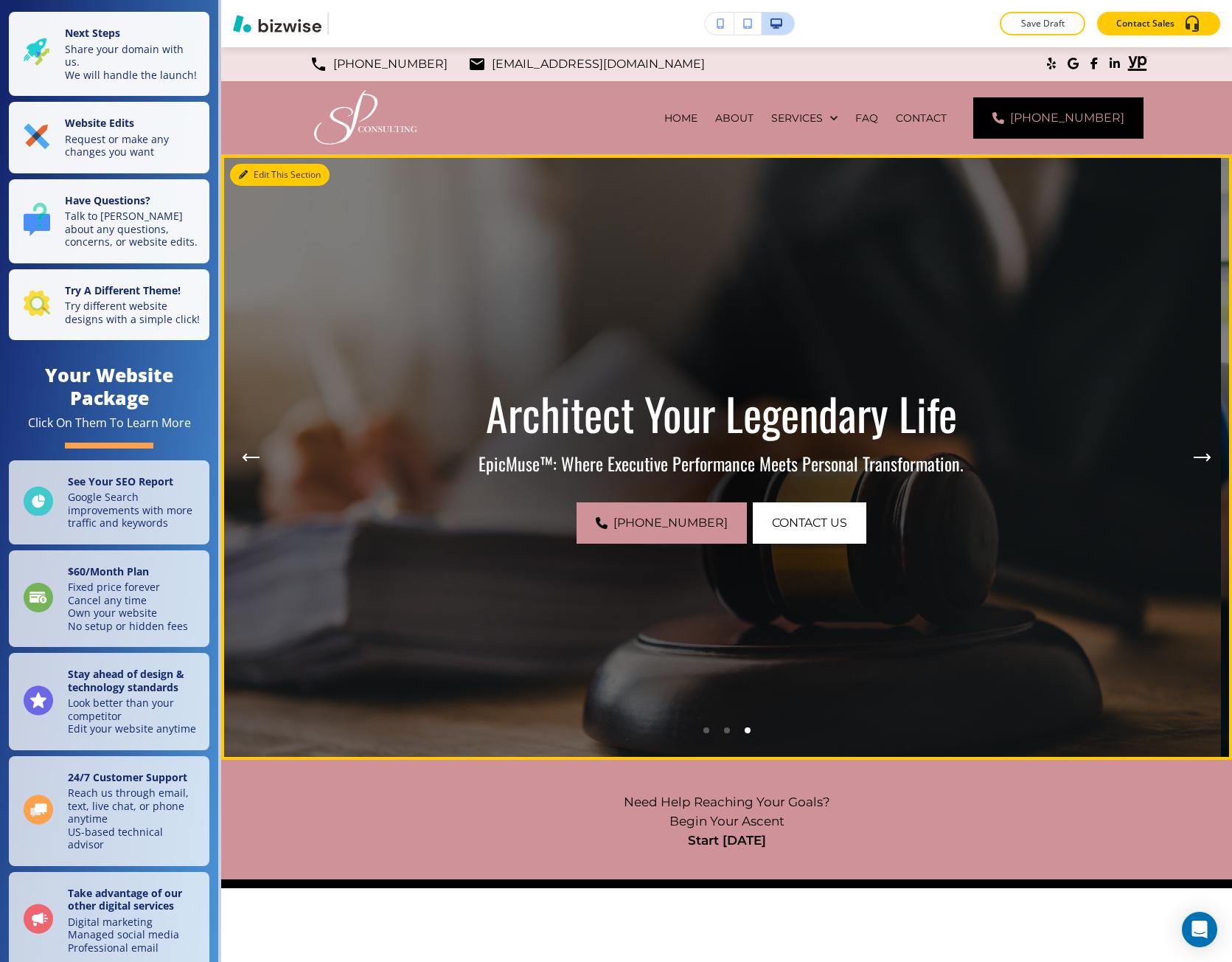
click at [247, 177] on icon "button" at bounding box center [243, 174] width 9 height 9
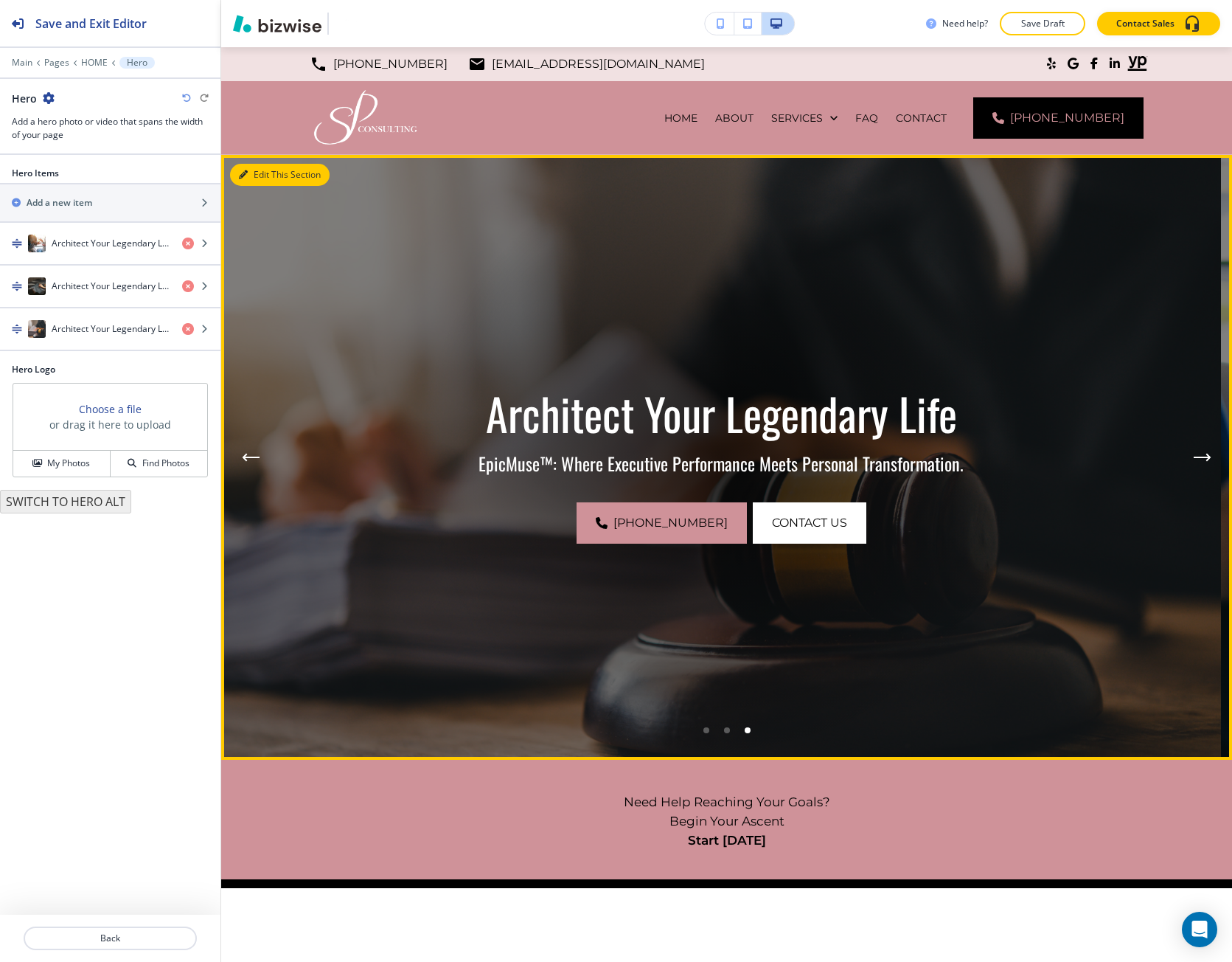
scroll to position [108, 0]
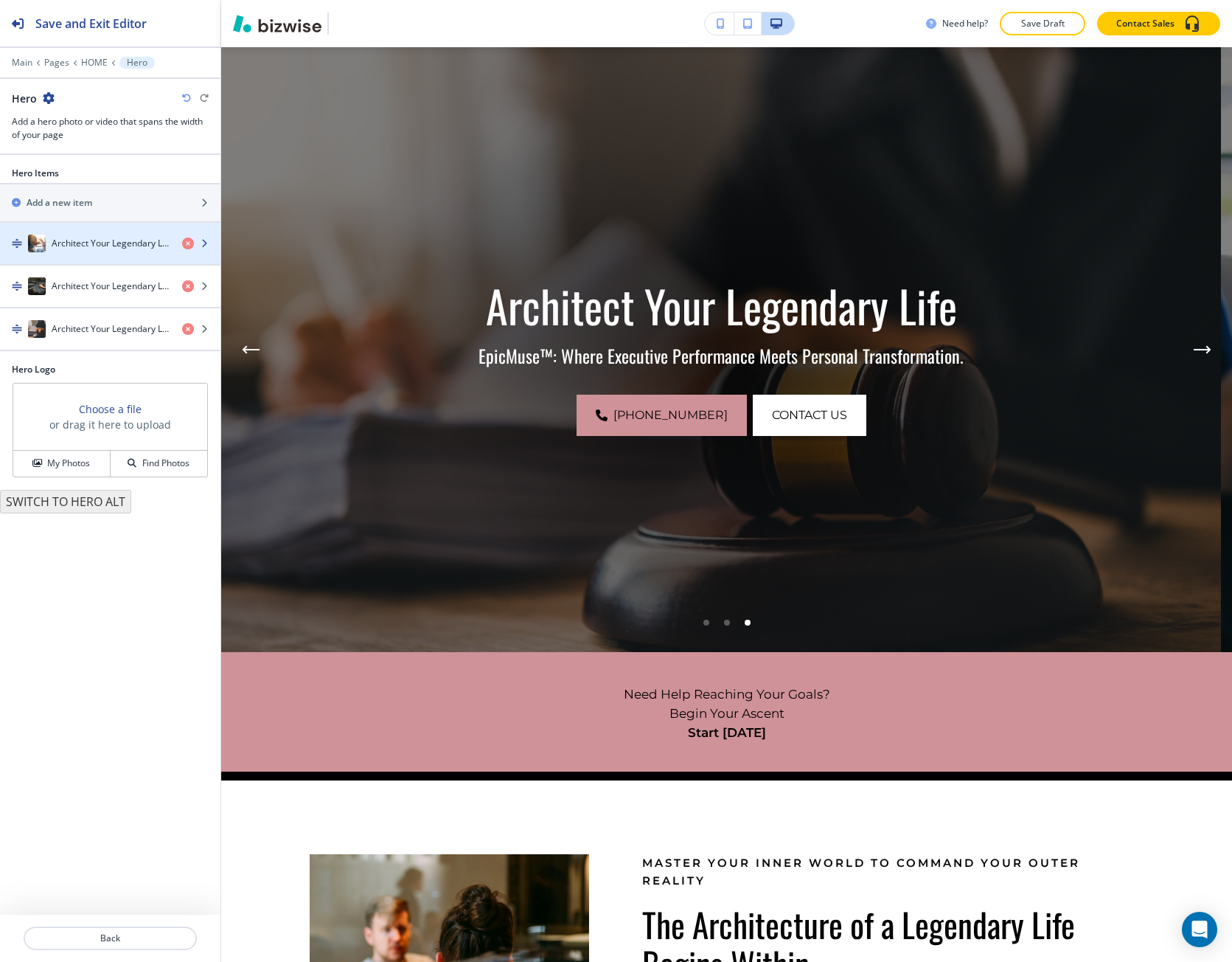
click at [135, 253] on div "button" at bounding box center [110, 258] width 220 height 11
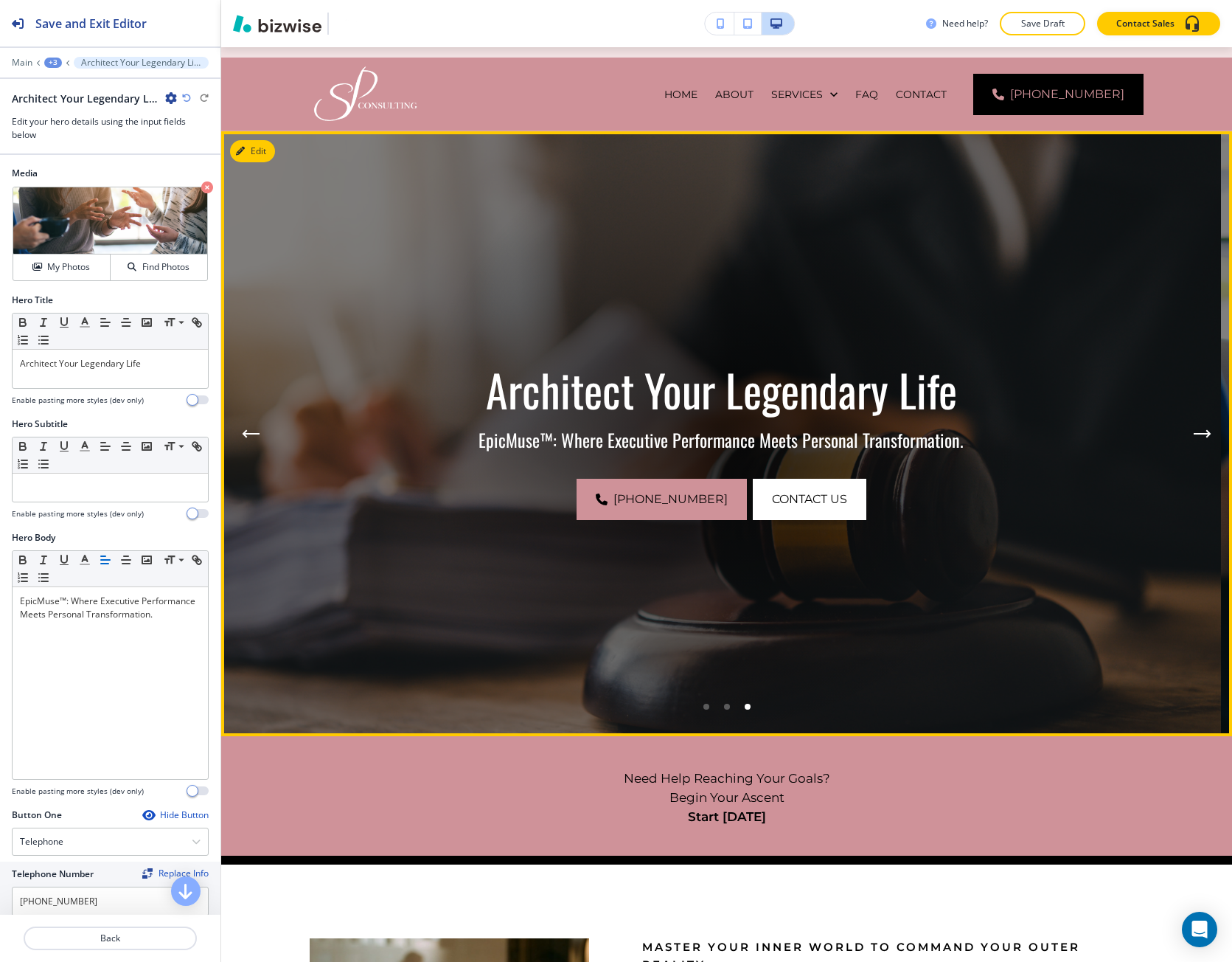
scroll to position [0, 0]
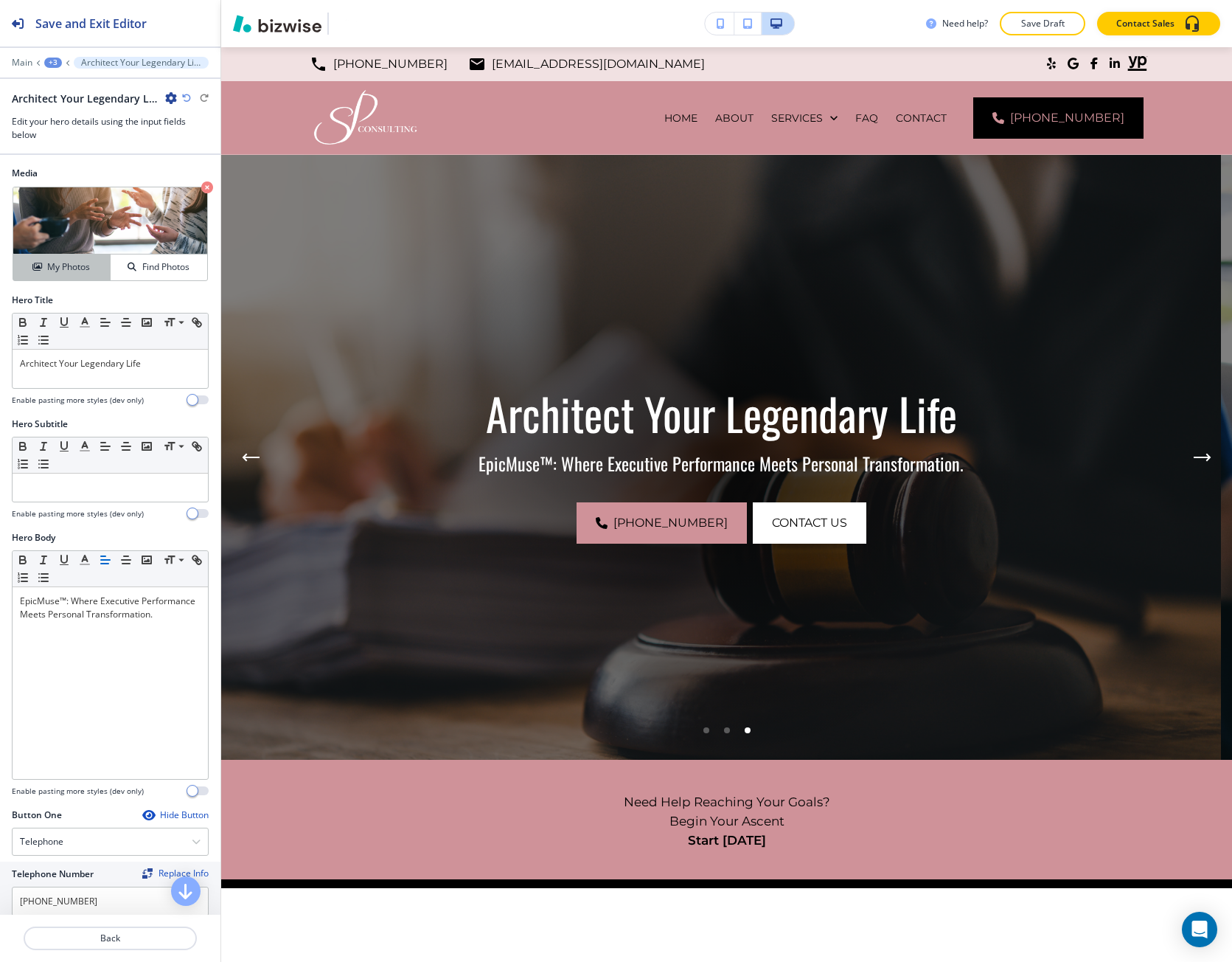
click at [73, 270] on h4 "My Photos" at bounding box center [69, 267] width 43 height 13
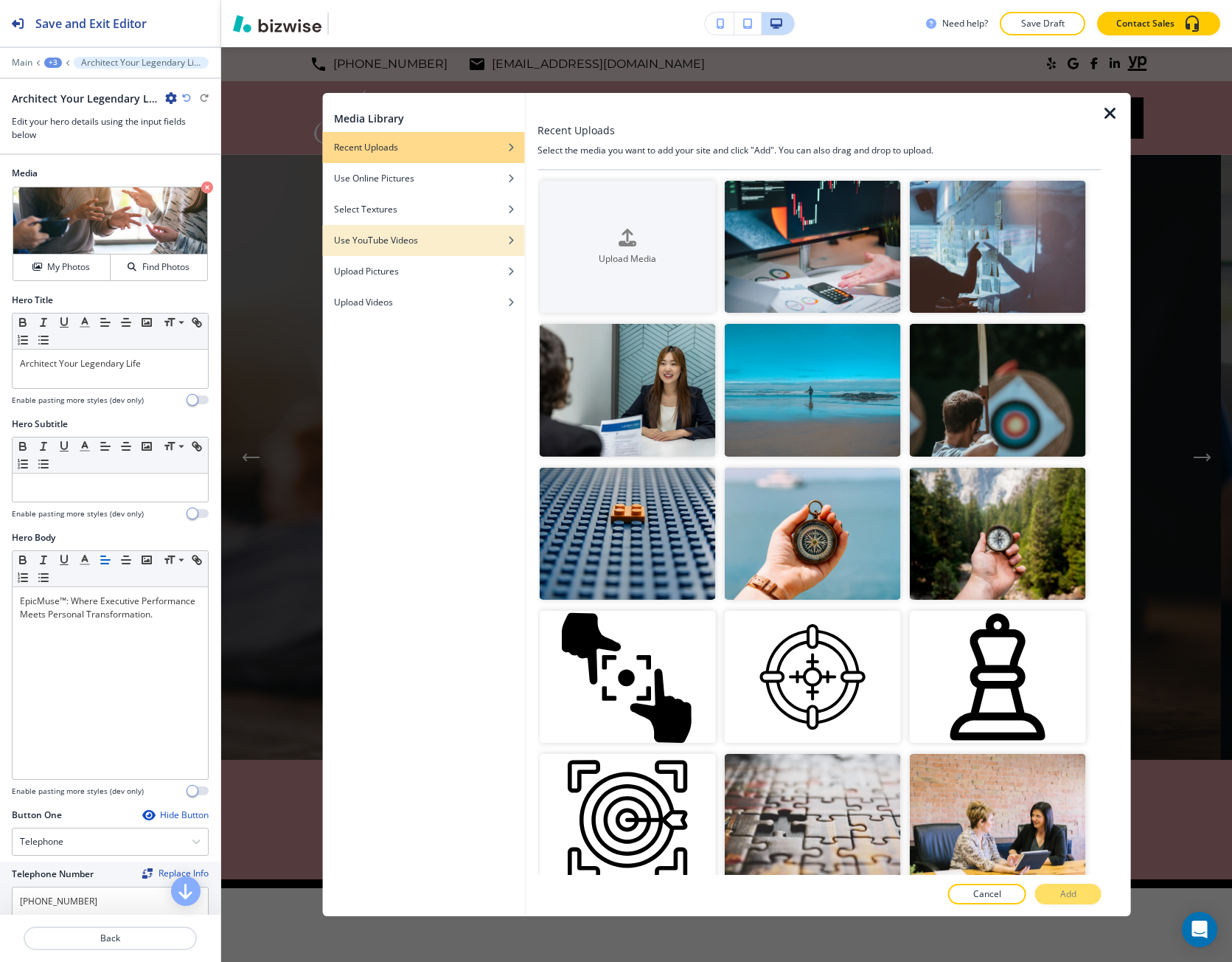
click at [472, 234] on div "Use YouTube Videos" at bounding box center [423, 241] width 202 height 13
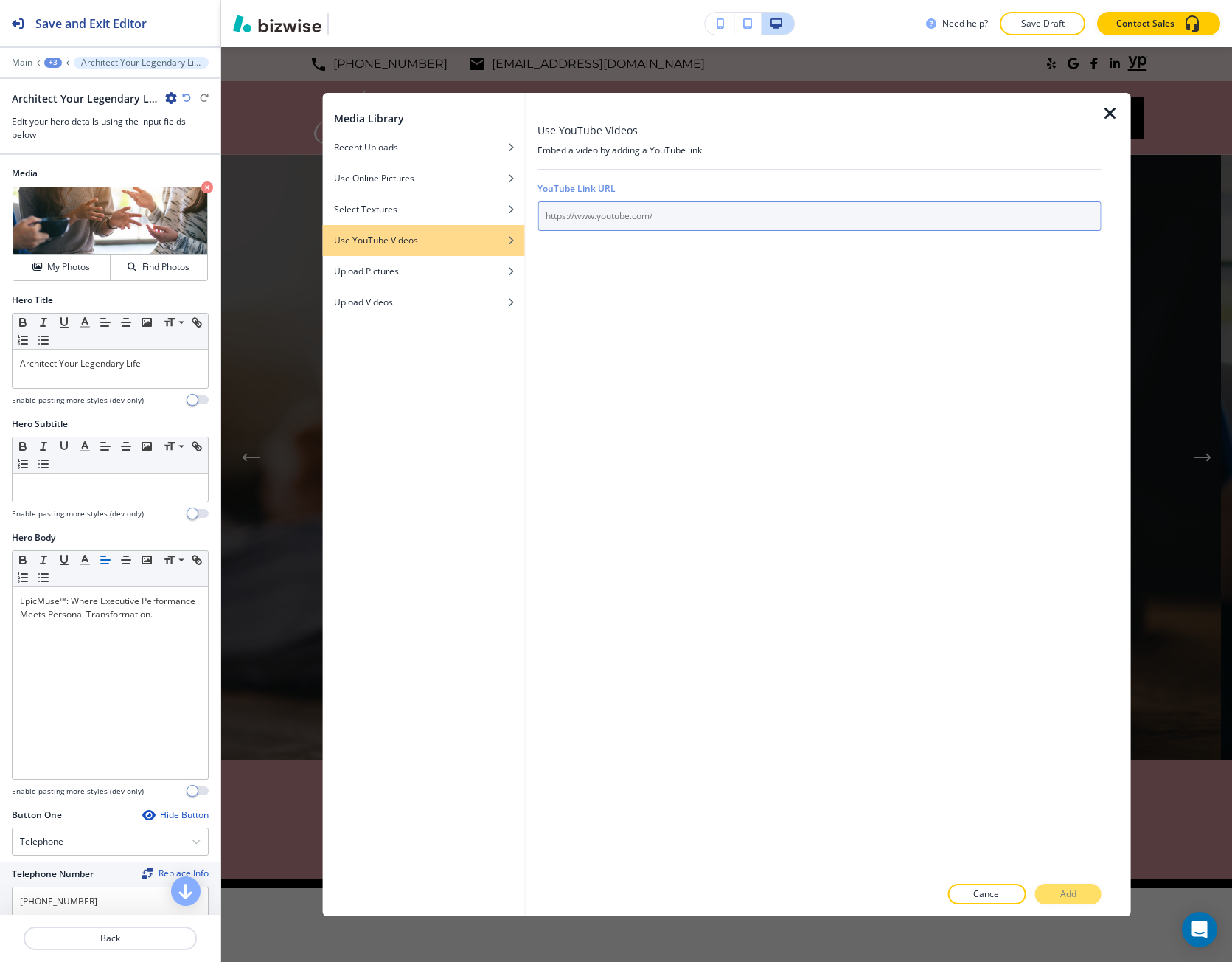
click at [569, 213] on input "text" at bounding box center [819, 216] width 564 height 29
click at [1111, 112] on icon "button" at bounding box center [1111, 114] width 18 height 18
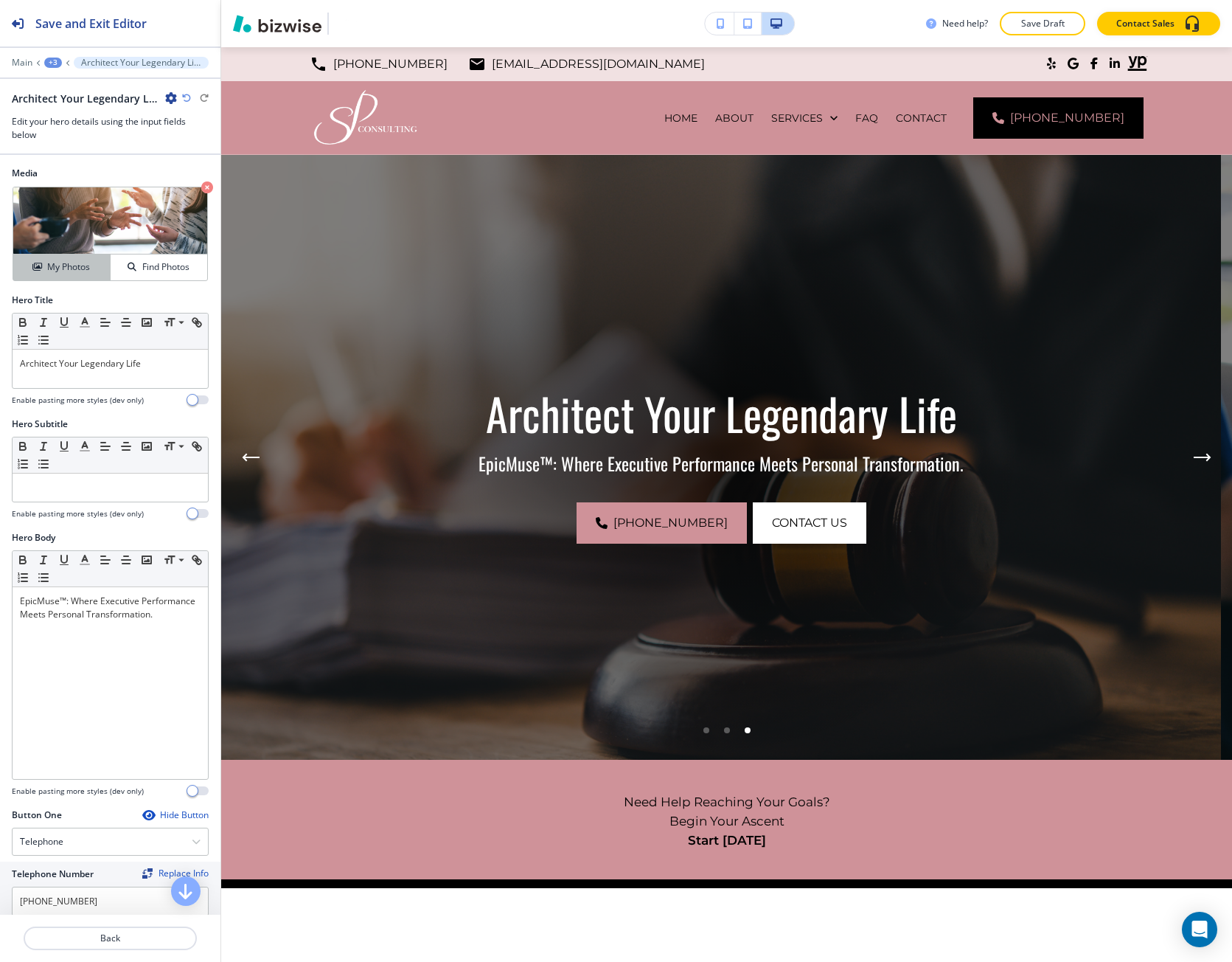
click at [78, 267] on h4 "My Photos" at bounding box center [69, 267] width 43 height 13
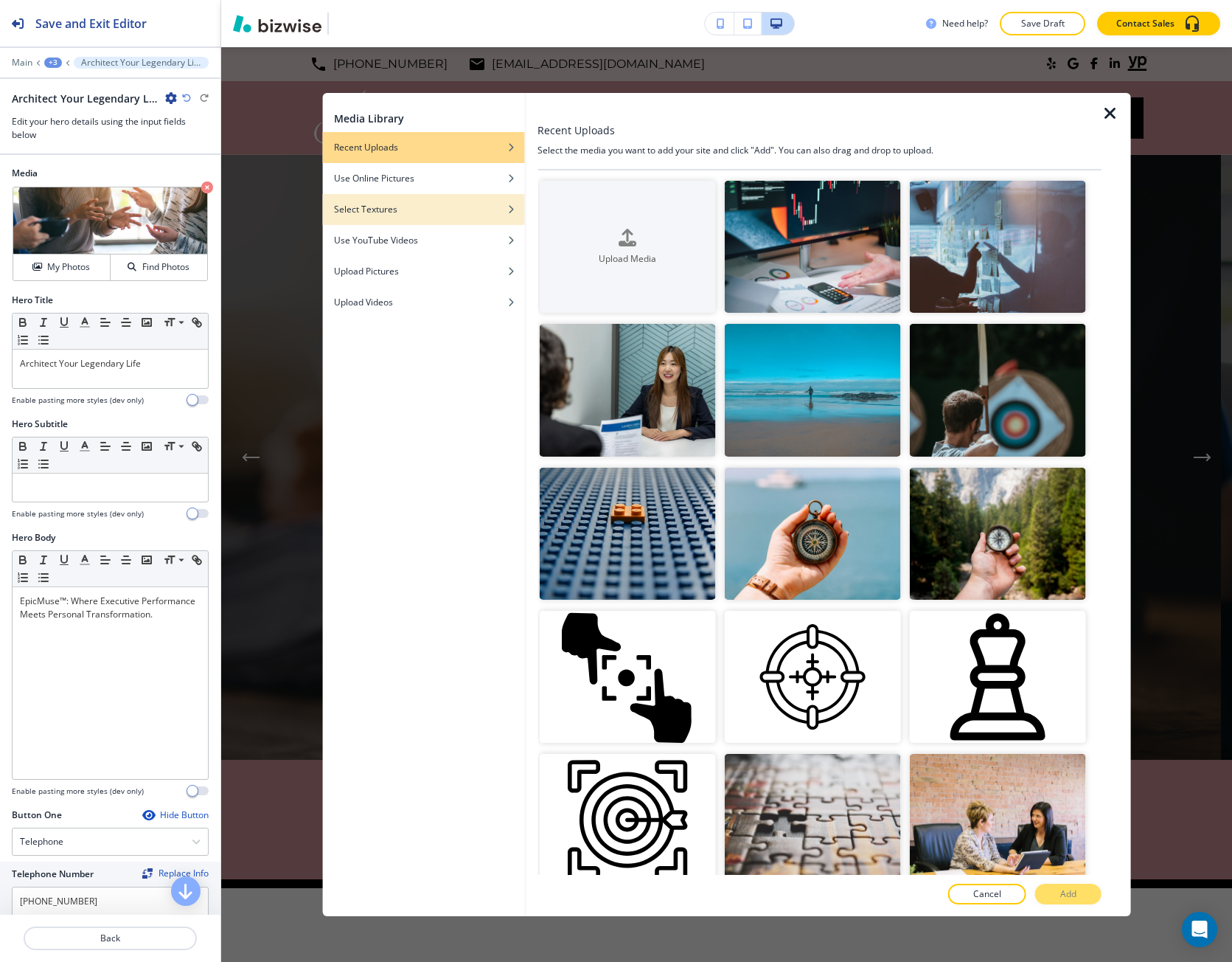
click at [465, 208] on div "Select Textures" at bounding box center [423, 210] width 202 height 13
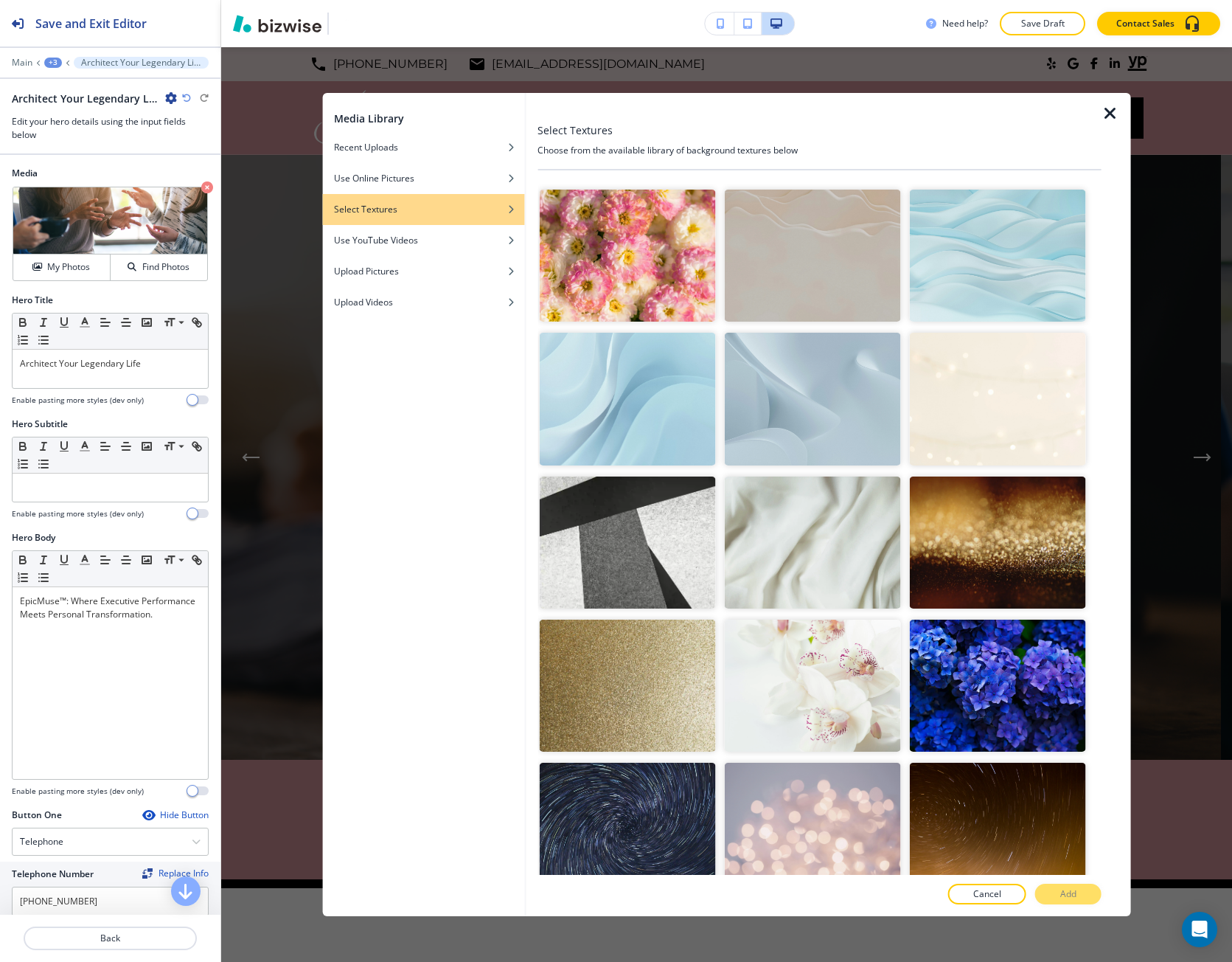
scroll to position [443, 0]
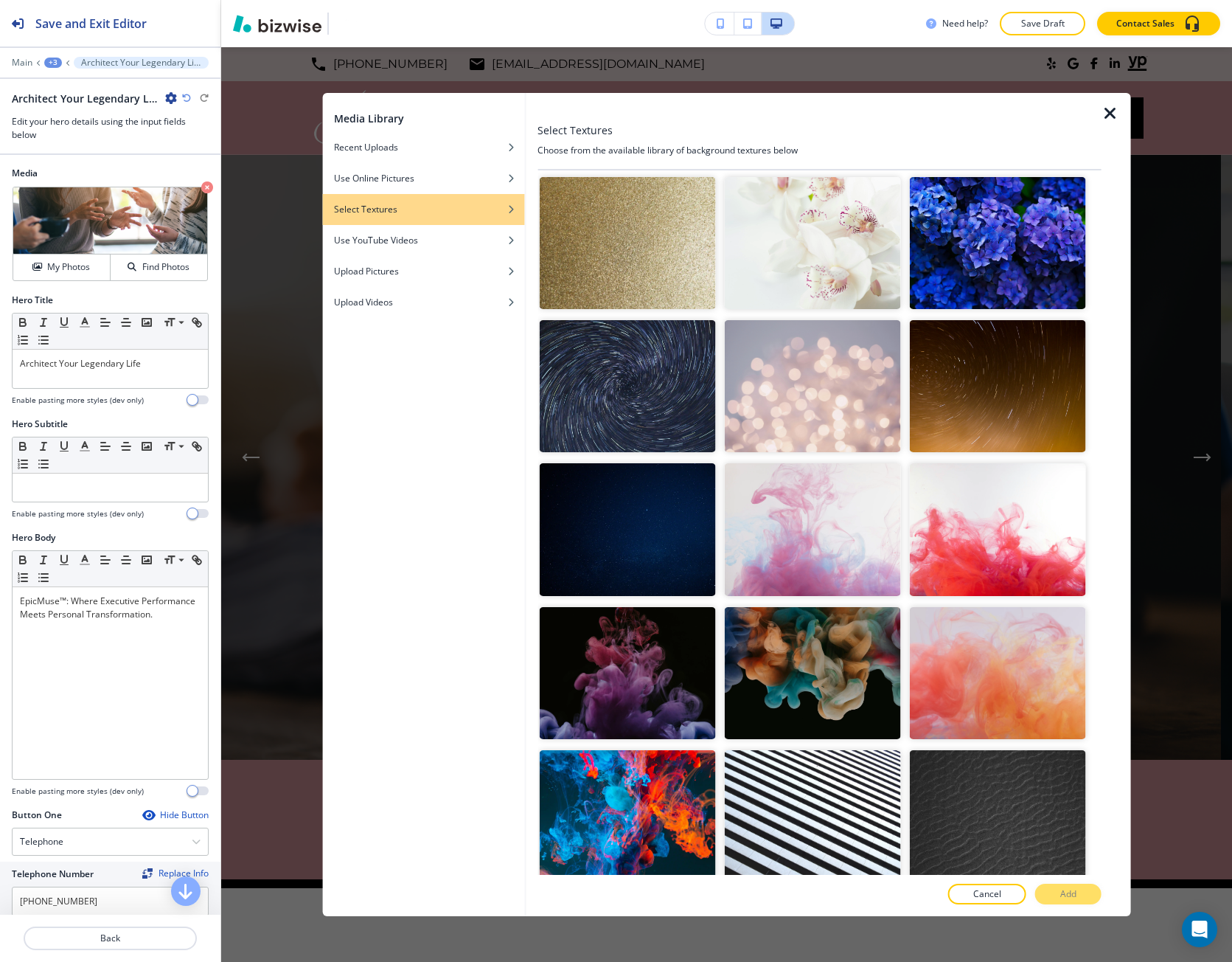
click at [621, 254] on img "button" at bounding box center [627, 242] width 176 height 132
click at [1059, 897] on button "Add" at bounding box center [1068, 893] width 66 height 20
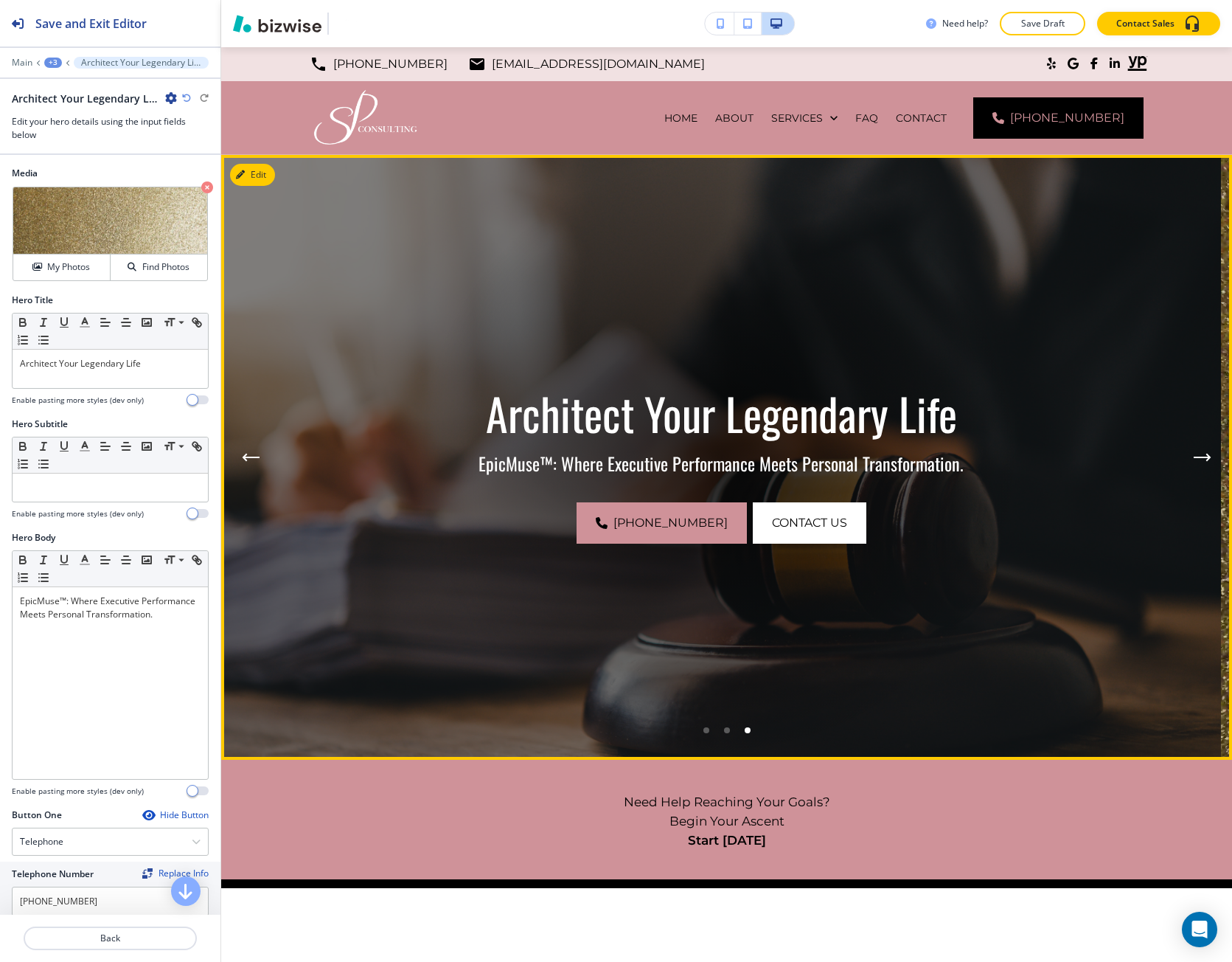
click at [1188, 450] on button "Next Hero Image" at bounding box center [1203, 458] width 29 height 29
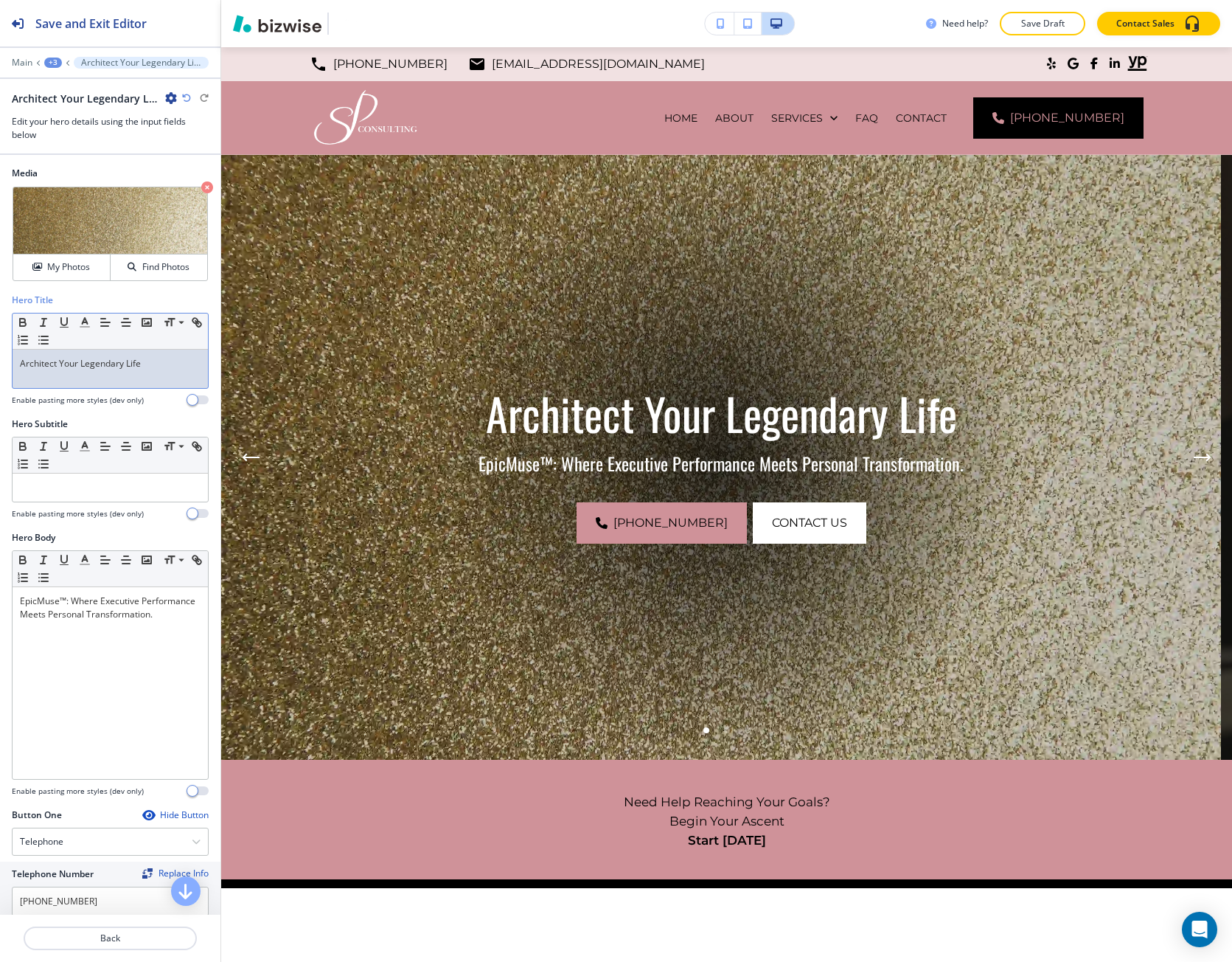
click at [103, 379] on div "Architect Your Legendary Life" at bounding box center [110, 368] width 196 height 38
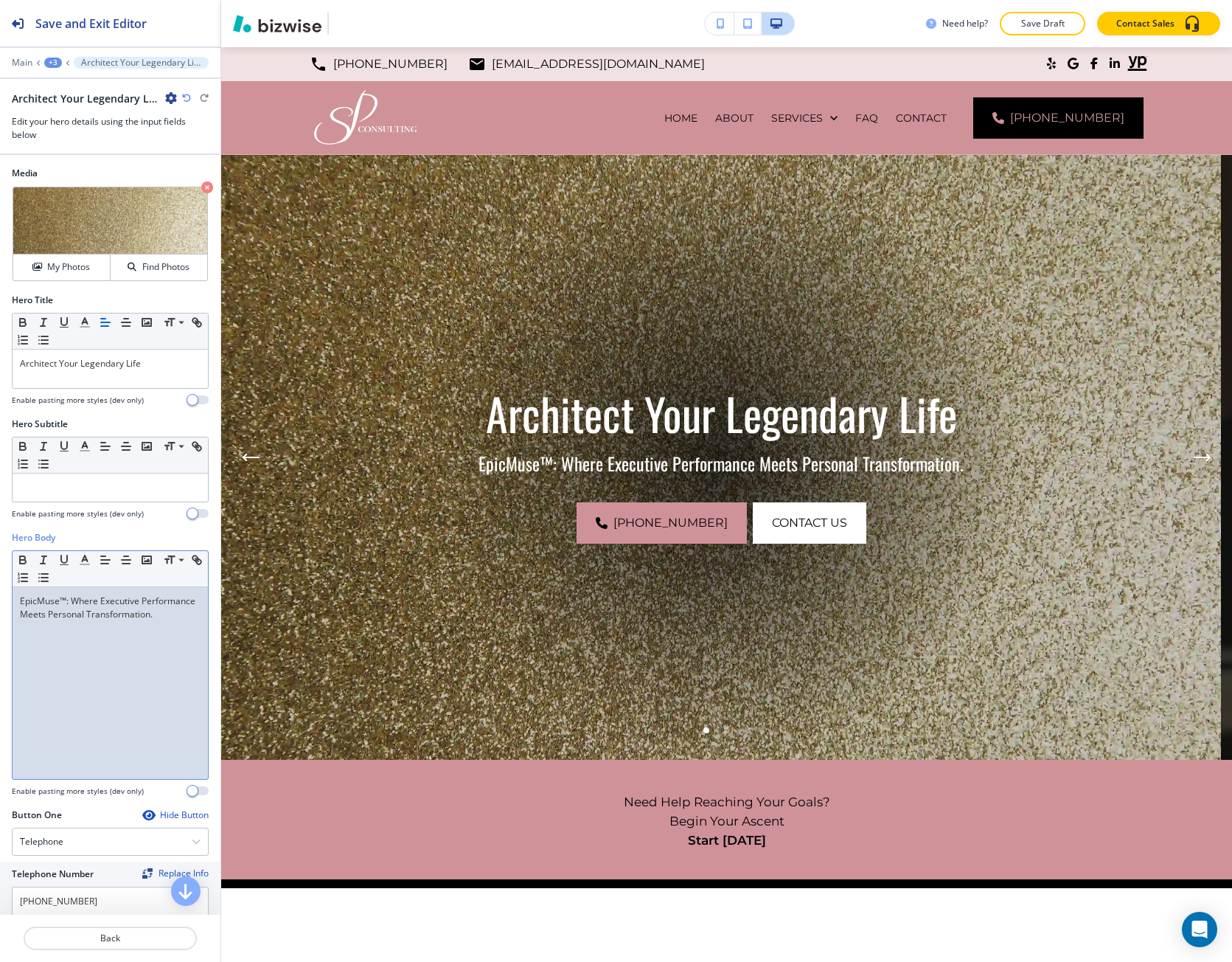
click at [80, 604] on p "EpicMuse™: Where Executive Performance Meets Personal Transformation." at bounding box center [110, 607] width 181 height 26
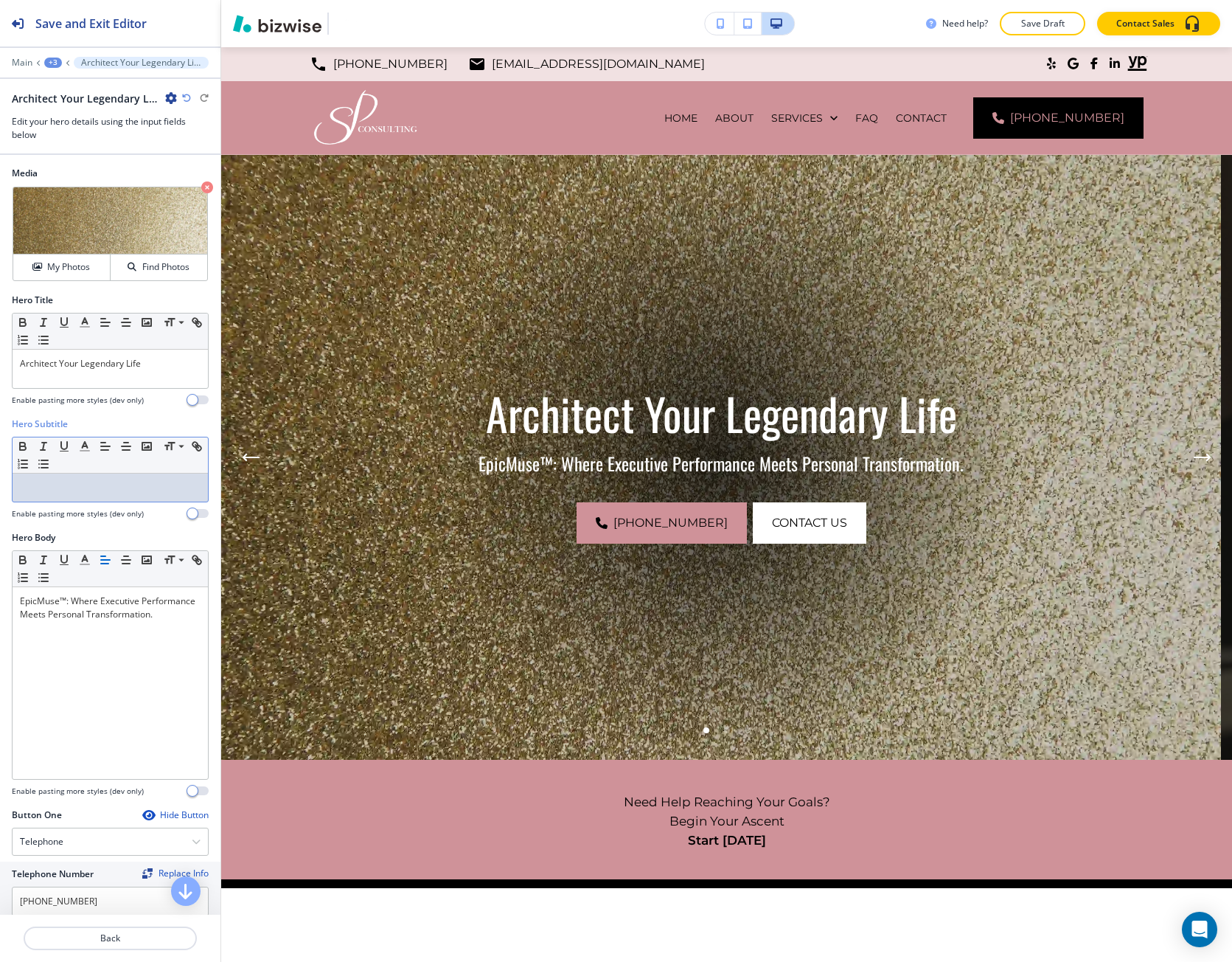
click at [34, 482] on p at bounding box center [110, 487] width 181 height 13
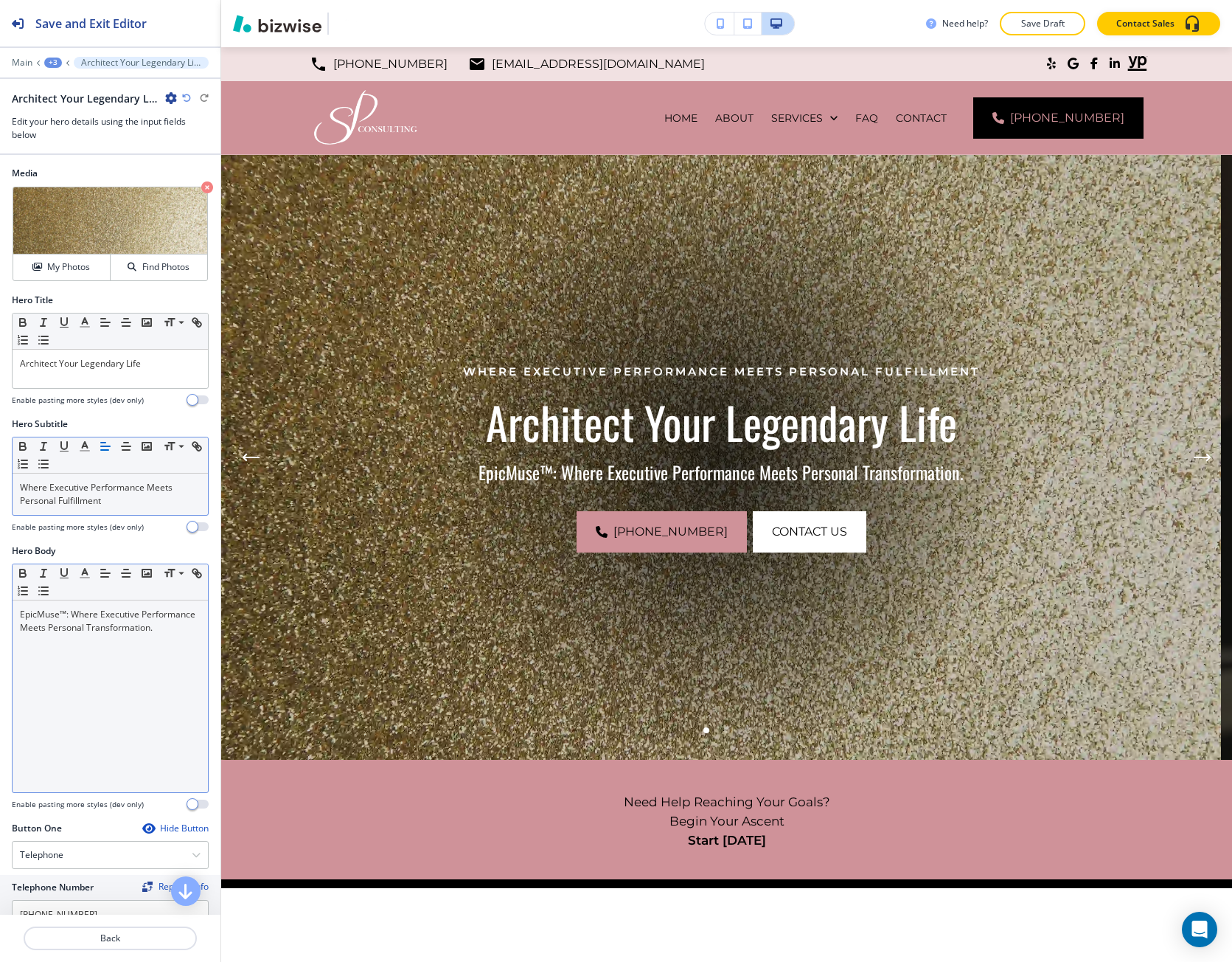
click at [48, 702] on div "EpicMuse™: Where Executive Performance Meets Personal Transformation." at bounding box center [110, 696] width 196 height 192
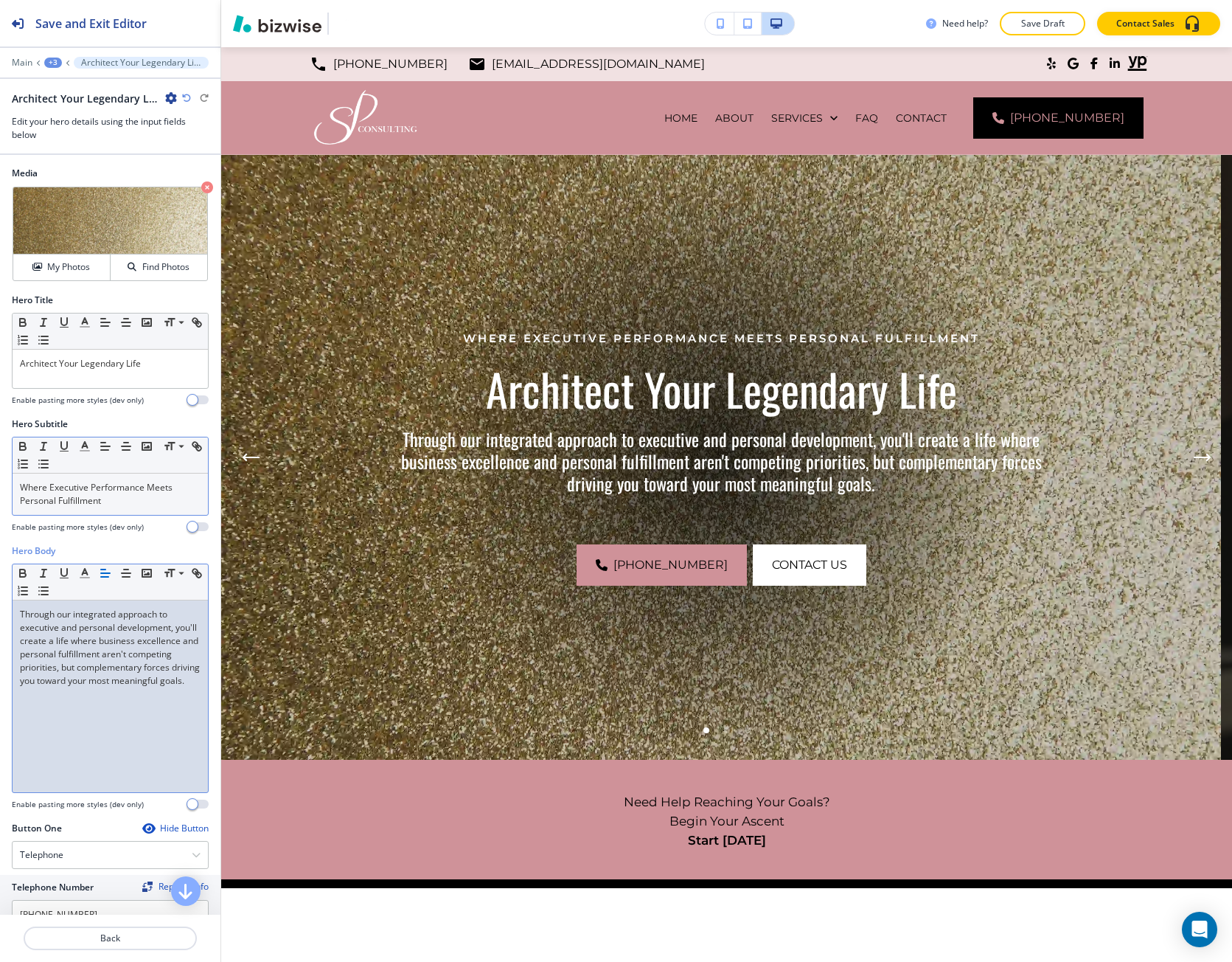
scroll to position [0, 0]
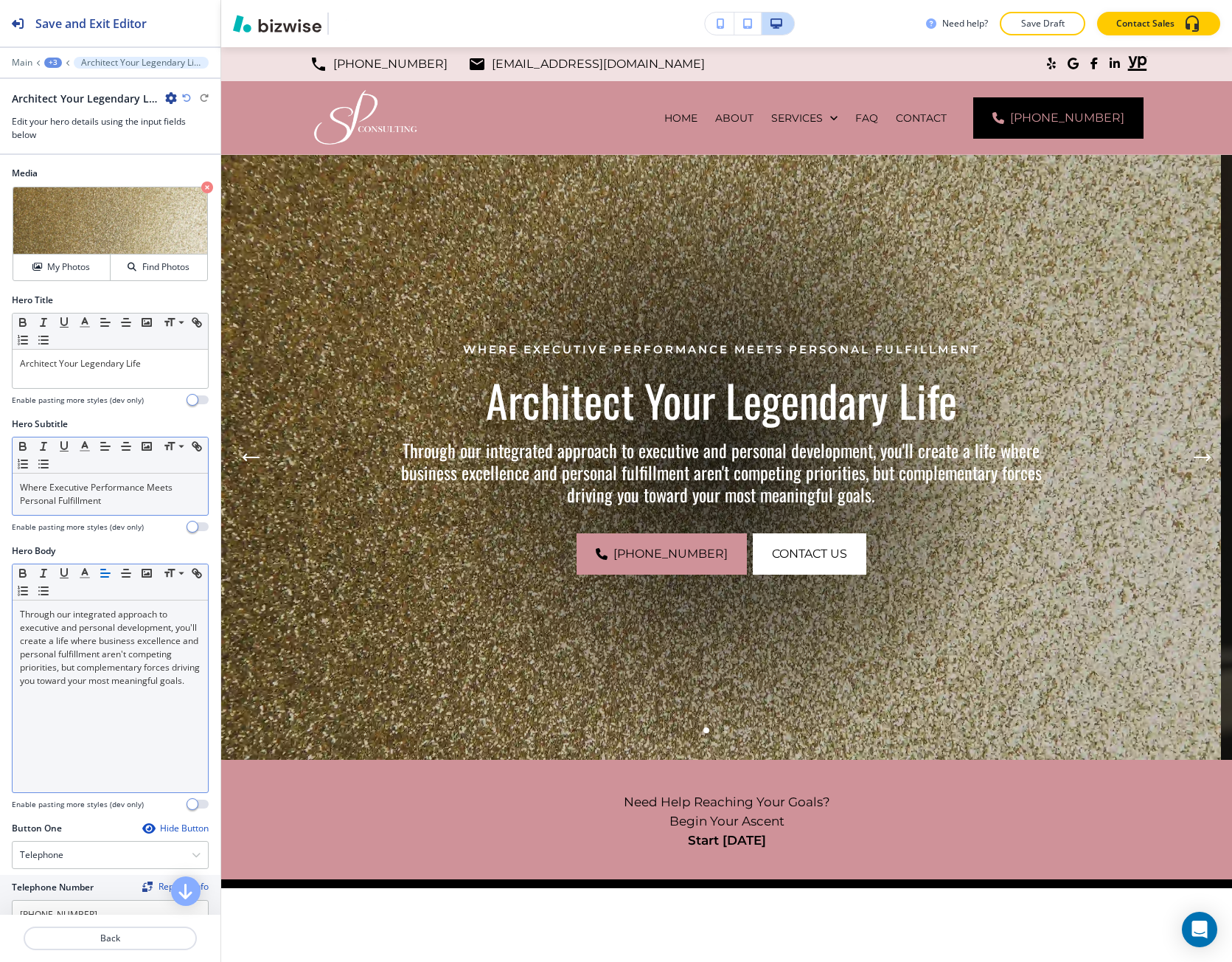
click at [83, 707] on div "Through our integrated approach to executive and personal development, you'll c…" at bounding box center [110, 696] width 196 height 192
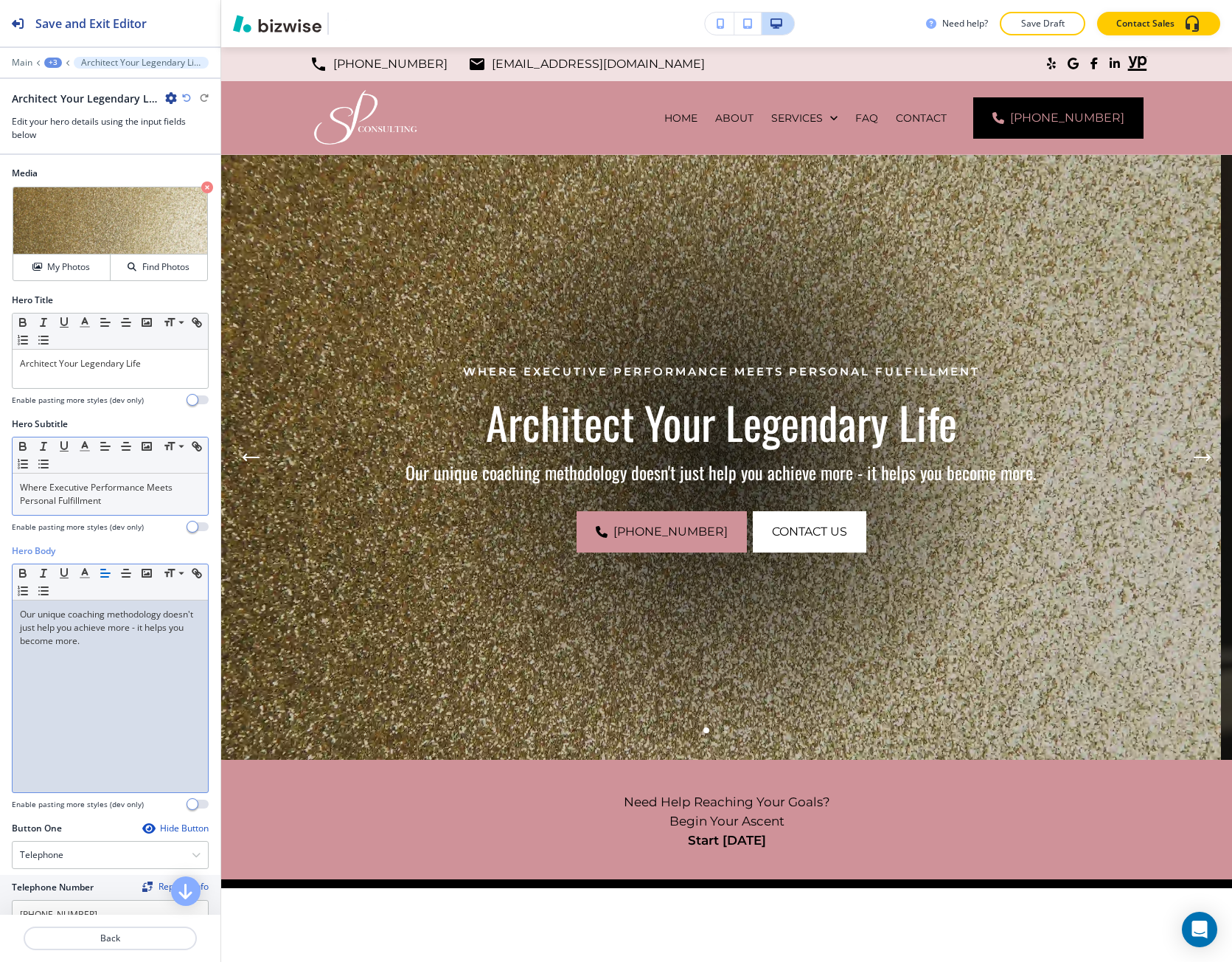
click at [129, 648] on div "Our unique coaching methodology doesn't just help you achieve more - it helps y…" at bounding box center [110, 696] width 196 height 192
copy p "Our unique coaching methodology doesn't just help you achieve more - it helps y…"
click at [120, 934] on p "Back" at bounding box center [111, 938] width 170 height 13
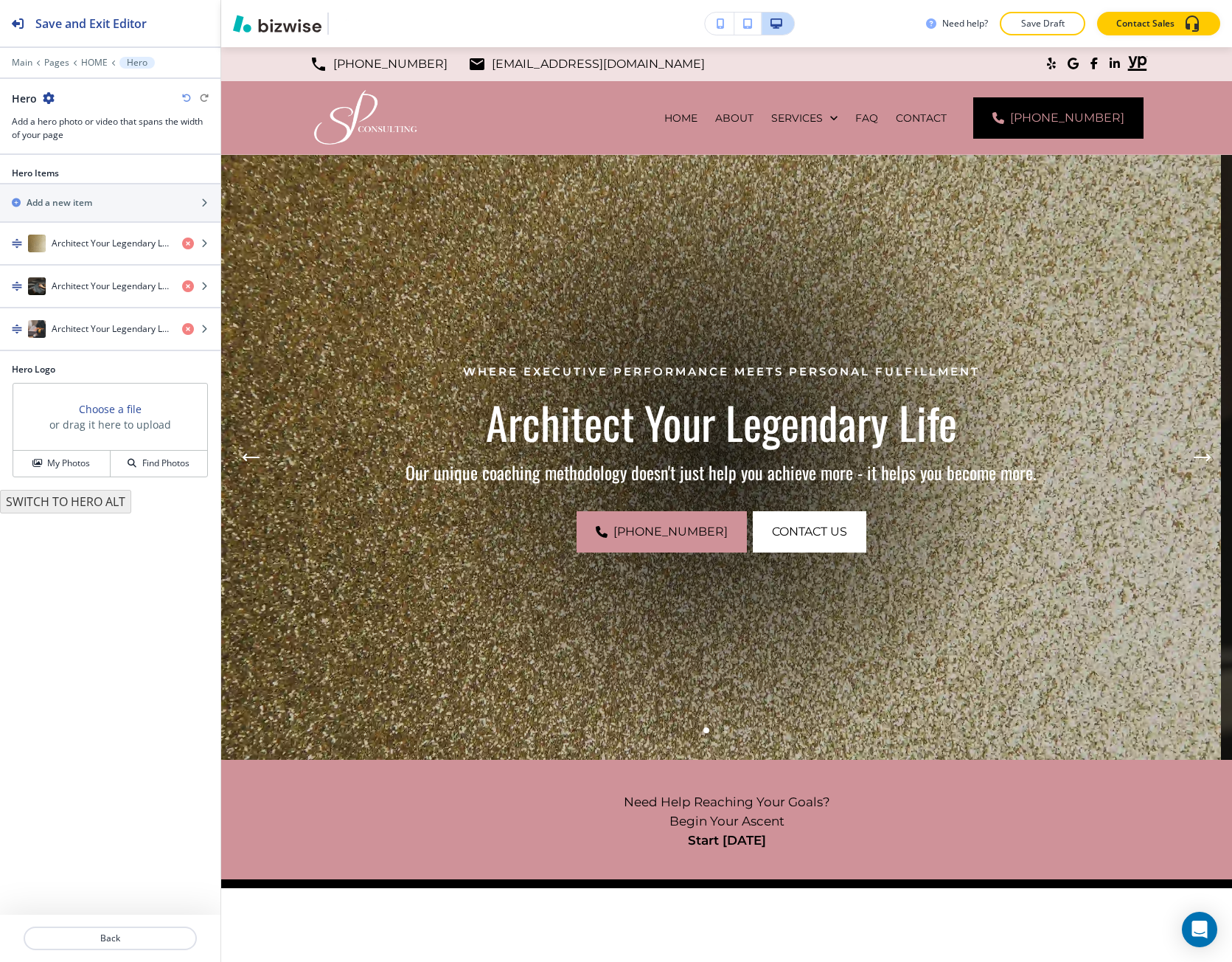
scroll to position [108, 0]
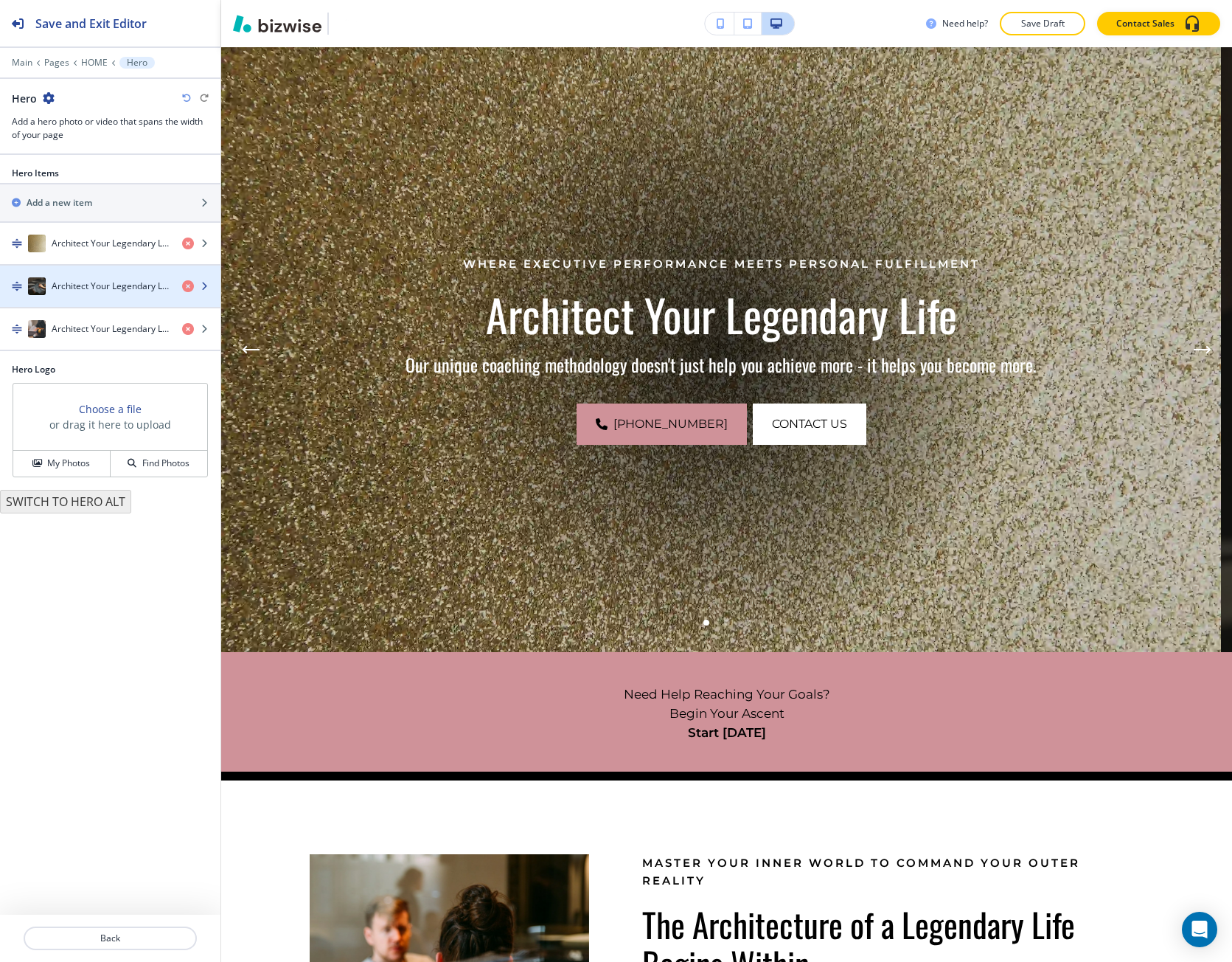
click at [85, 296] on div "button" at bounding box center [110, 300] width 220 height 11
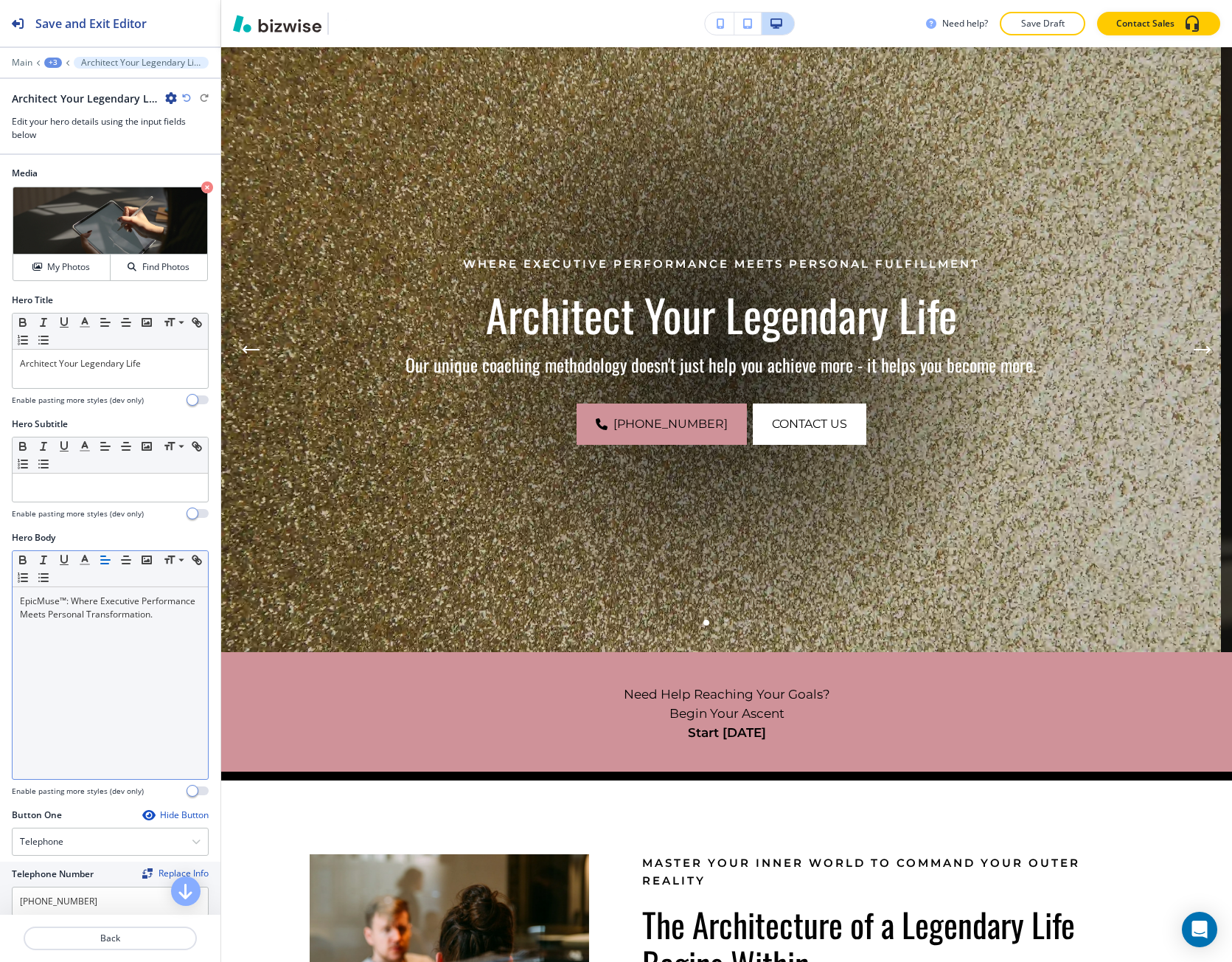
click at [102, 615] on p "EpicMuse™: Where Executive Performance Meets Personal Transformation." at bounding box center [110, 607] width 181 height 26
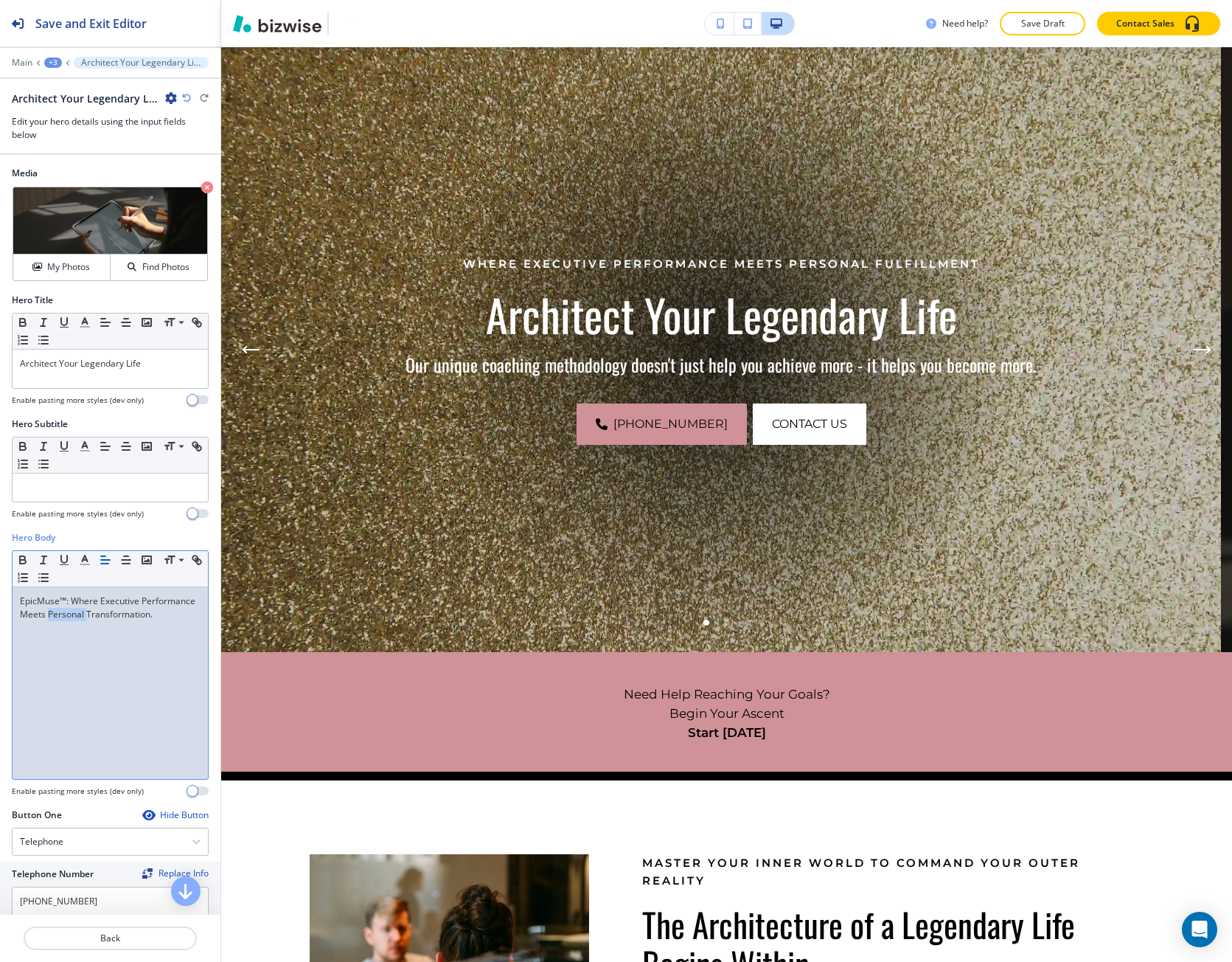
click at [102, 615] on p "EpicMuse™: Where Executive Performance Meets Personal Transformation." at bounding box center [110, 607] width 181 height 26
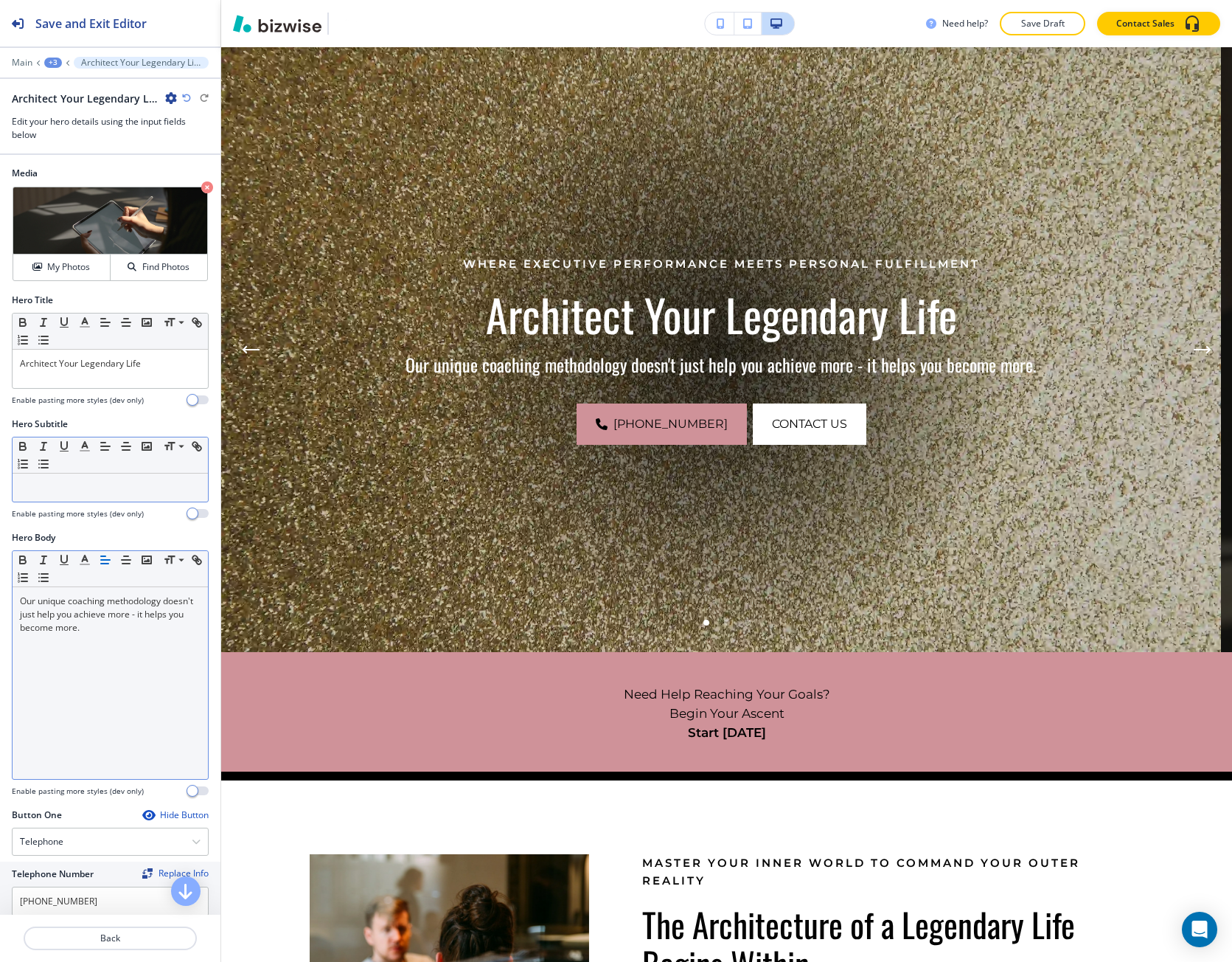
click at [59, 497] on div at bounding box center [110, 487] width 196 height 28
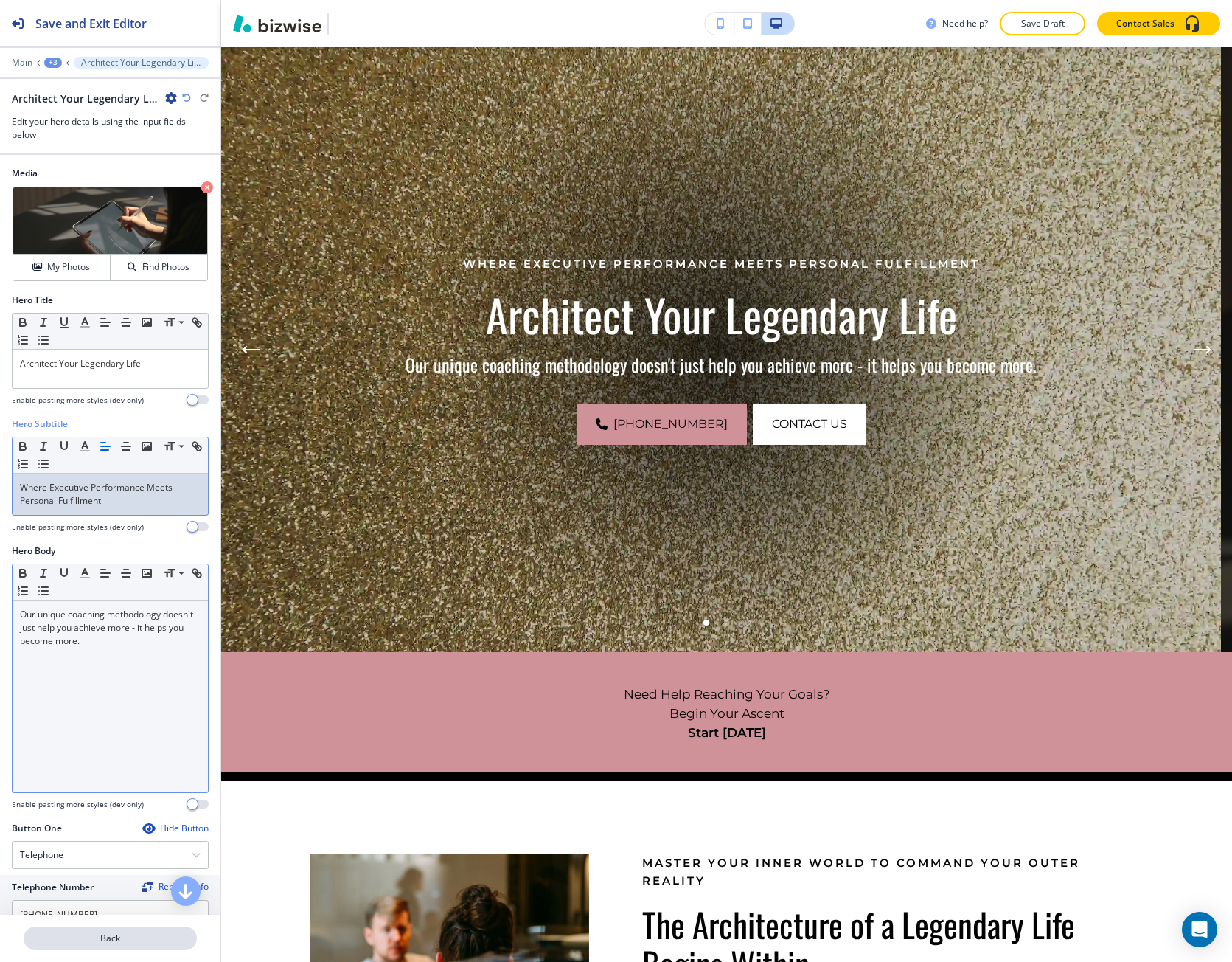
click at [141, 938] on p "Back" at bounding box center [111, 938] width 170 height 13
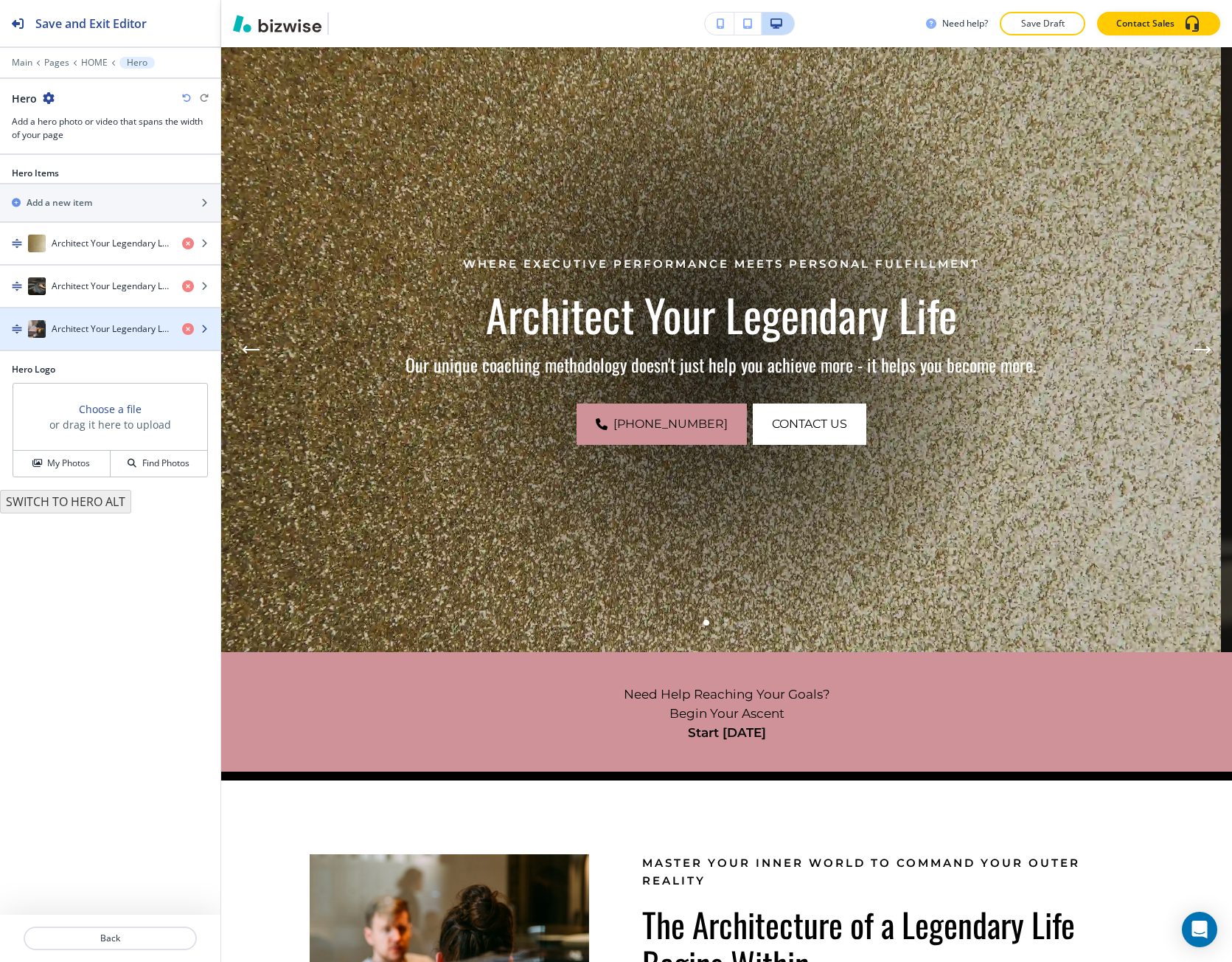
click at [116, 317] on div "button" at bounding box center [110, 314] width 220 height 11
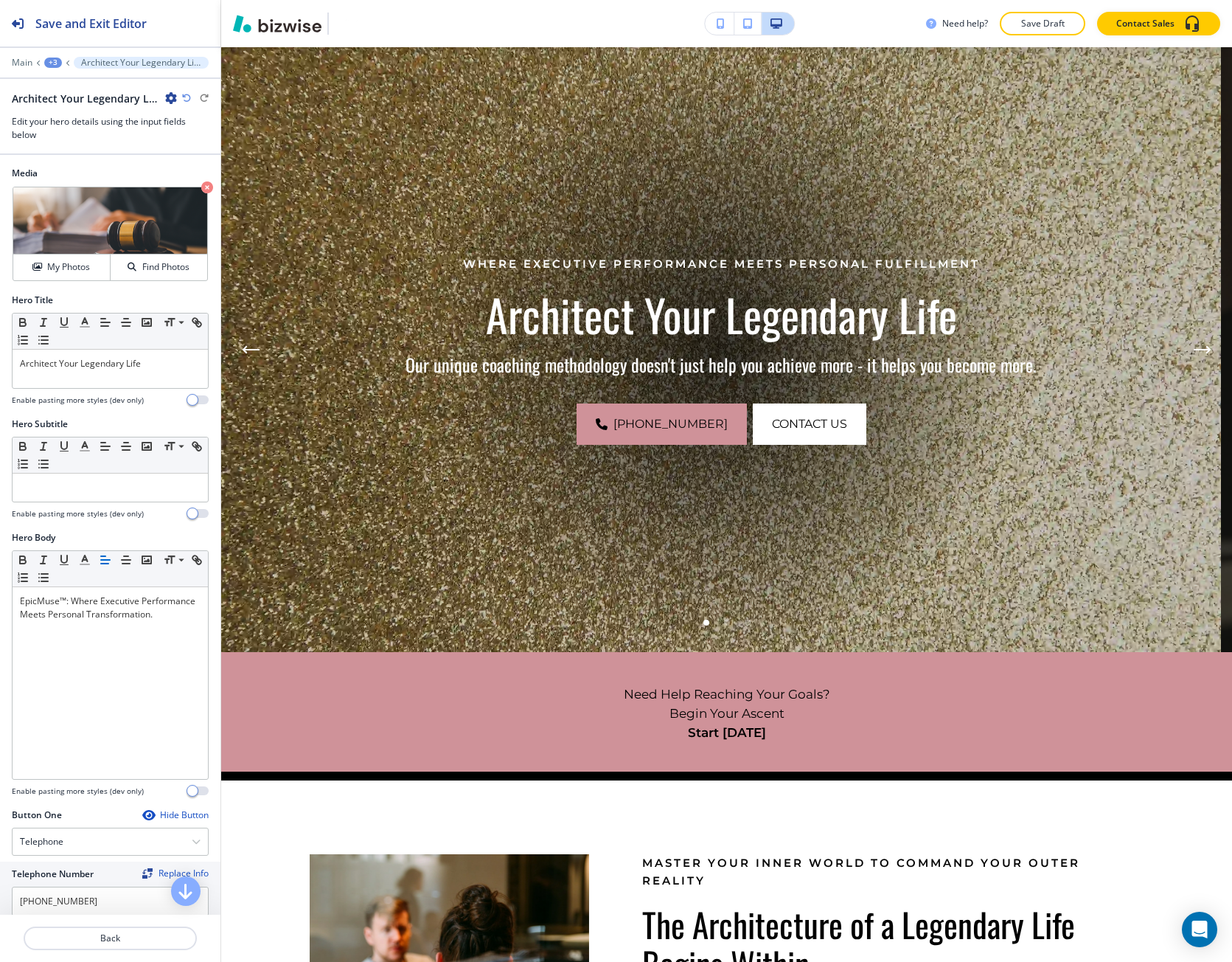
click at [85, 503] on div at bounding box center [110, 505] width 197 height 6
click at [68, 488] on p at bounding box center [110, 487] width 181 height 13
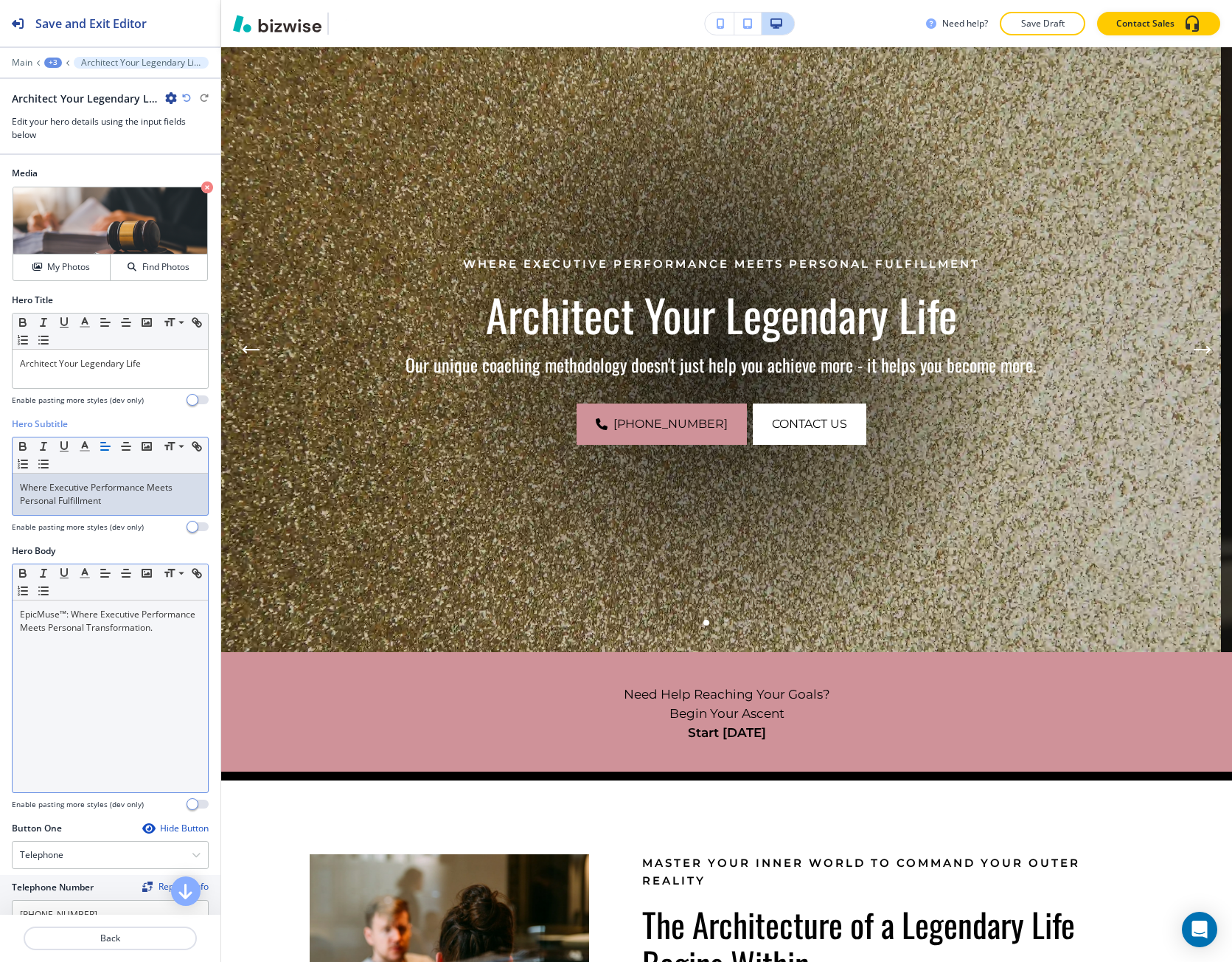
click at [81, 630] on p "EpicMuse™: Where Executive Performance Meets Personal Transformation." at bounding box center [110, 621] width 181 height 26
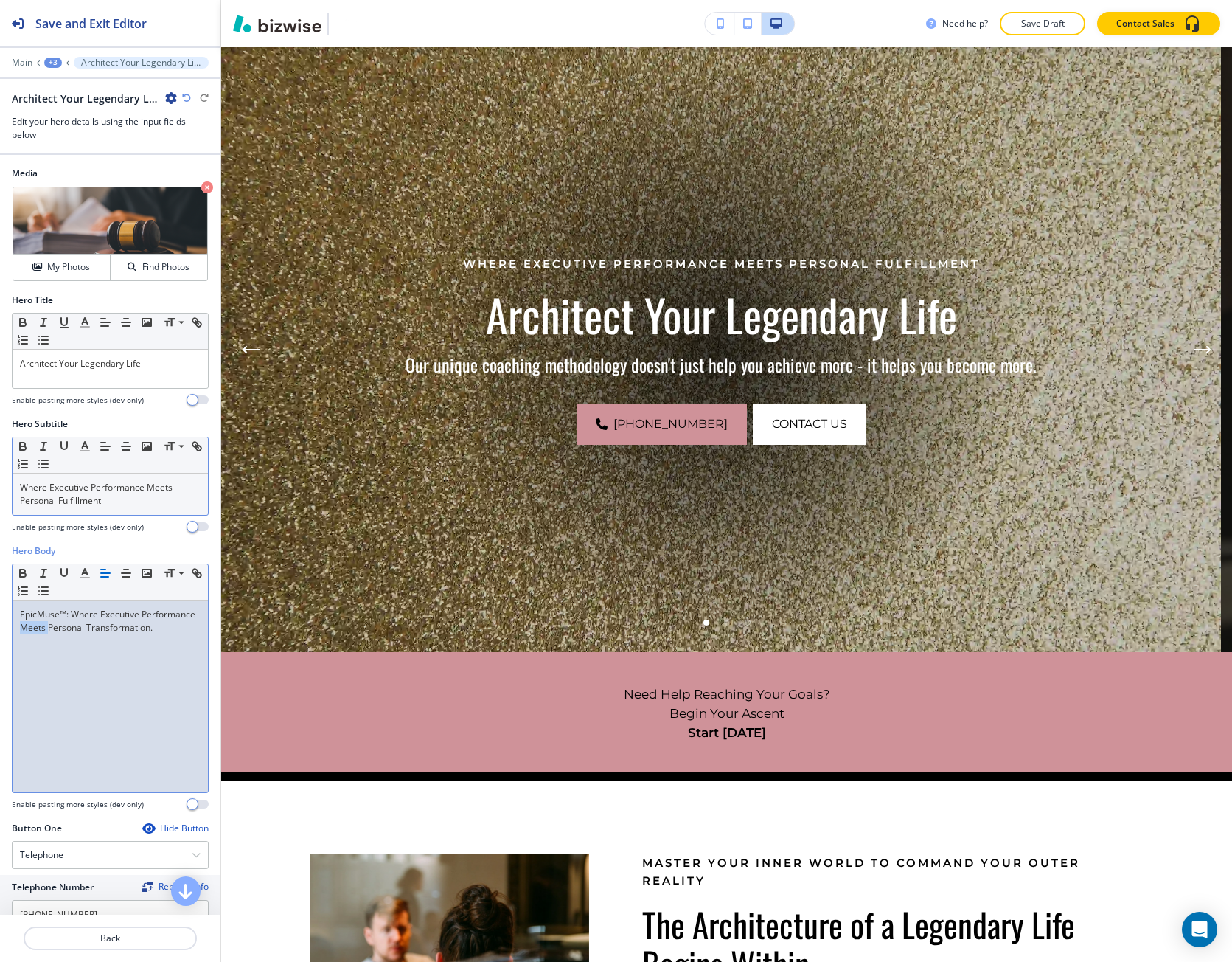
click at [81, 630] on p "EpicMuse™: Where Executive Performance Meets Personal Transformation." at bounding box center [110, 621] width 181 height 26
click at [81, 630] on p "EpicMuse™: Where Executive Performance Meets Personal Transformation." at bounding box center [110, 621] width 181 height 26
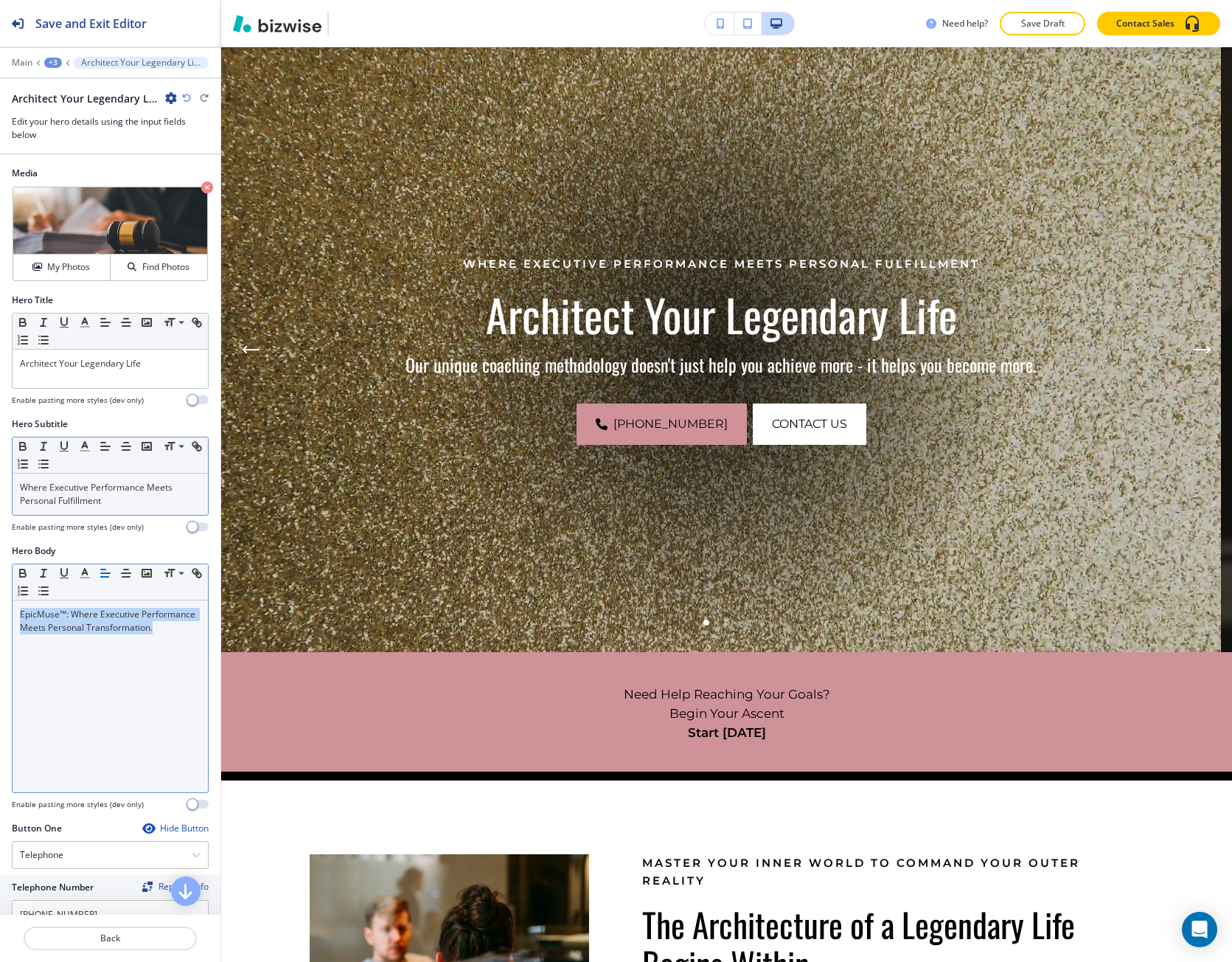
click at [55, 703] on div "EpicMuse™: Where Executive Performance Meets Personal Transformation." at bounding box center [110, 696] width 196 height 192
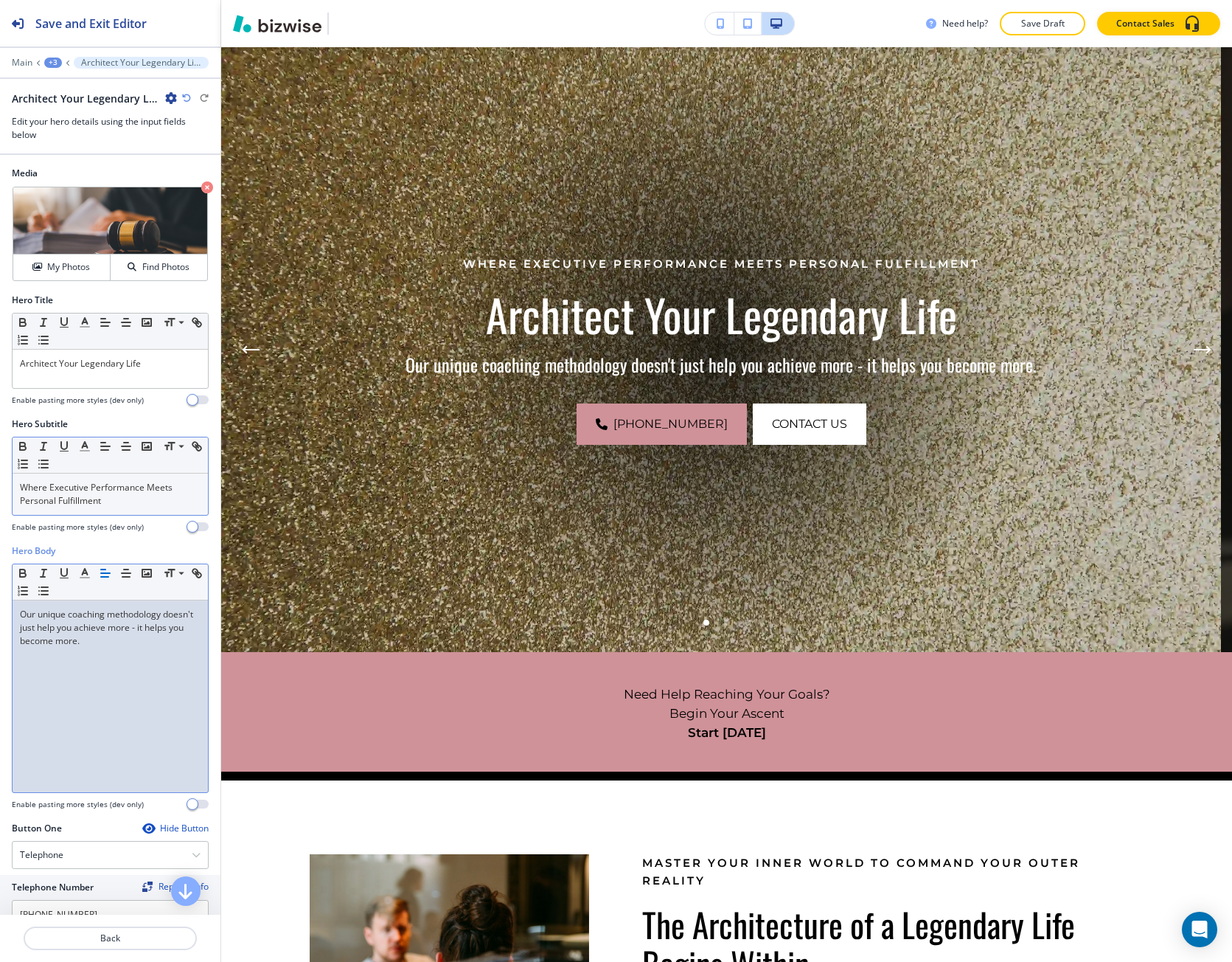
click at [128, 499] on p "Where Executive Performance Meets Personal Fulfillment" at bounding box center [110, 494] width 181 height 26
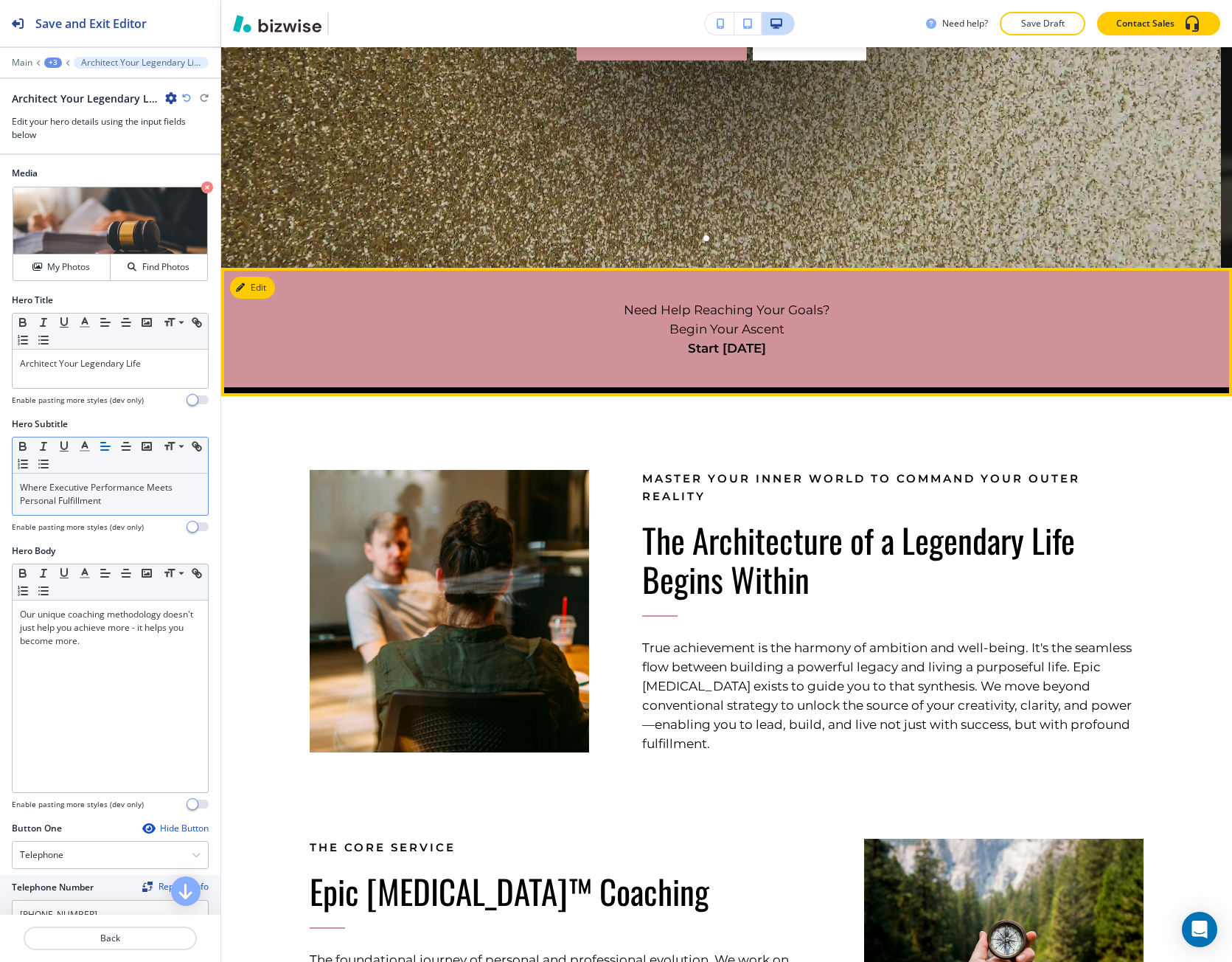
scroll to position [590, 0]
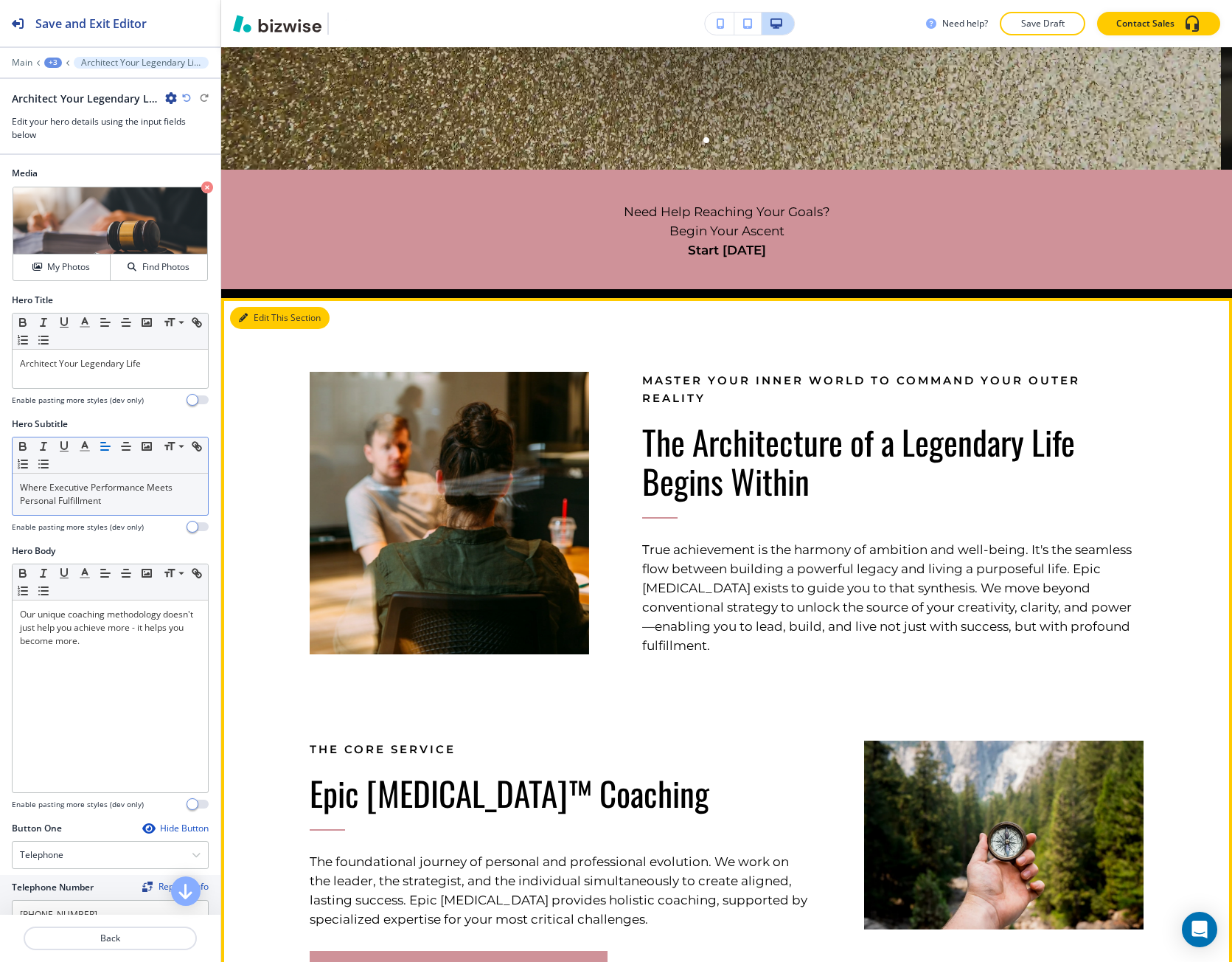
click at [264, 310] on button "Edit This Section" at bounding box center [280, 318] width 100 height 22
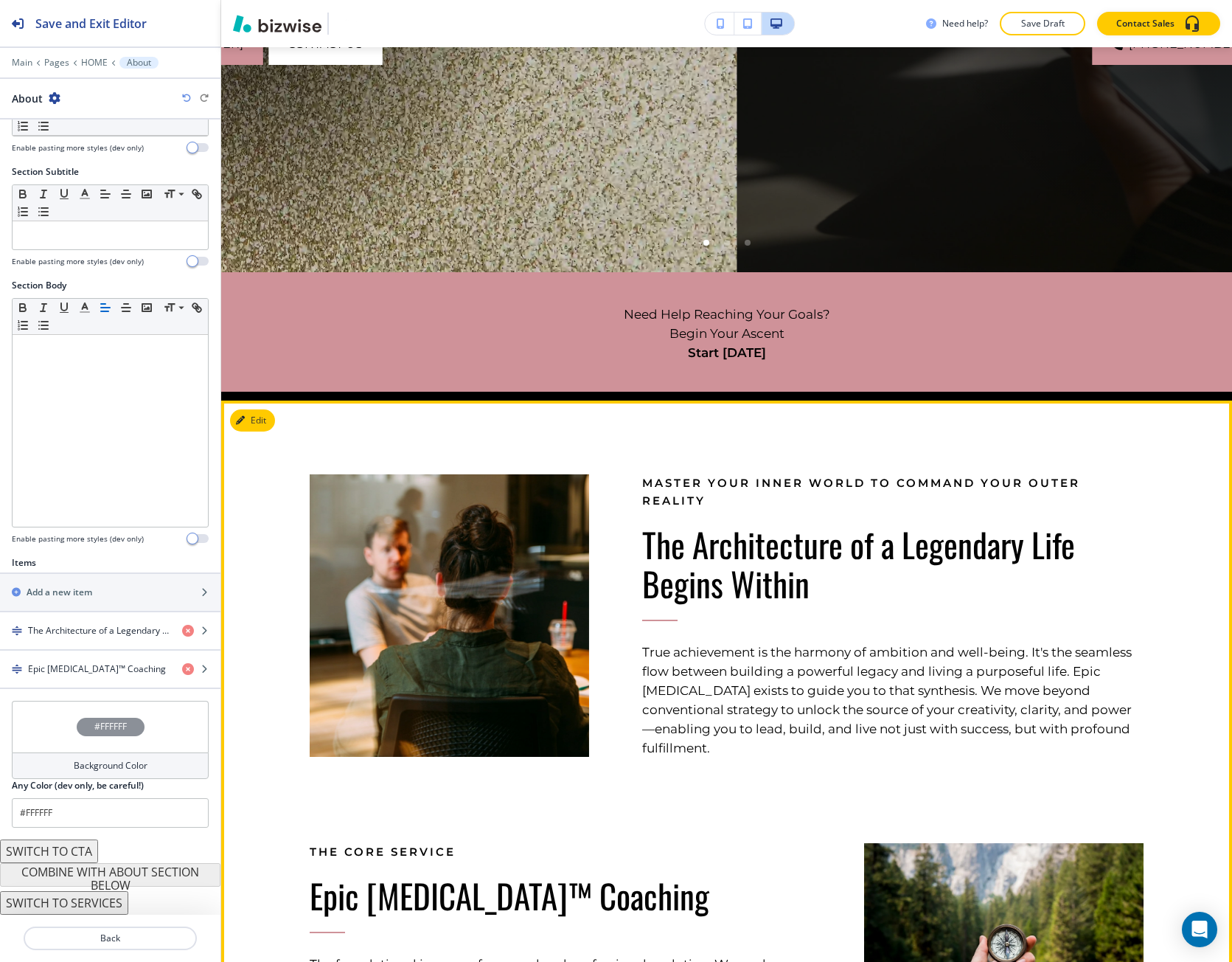
scroll to position [399, 0]
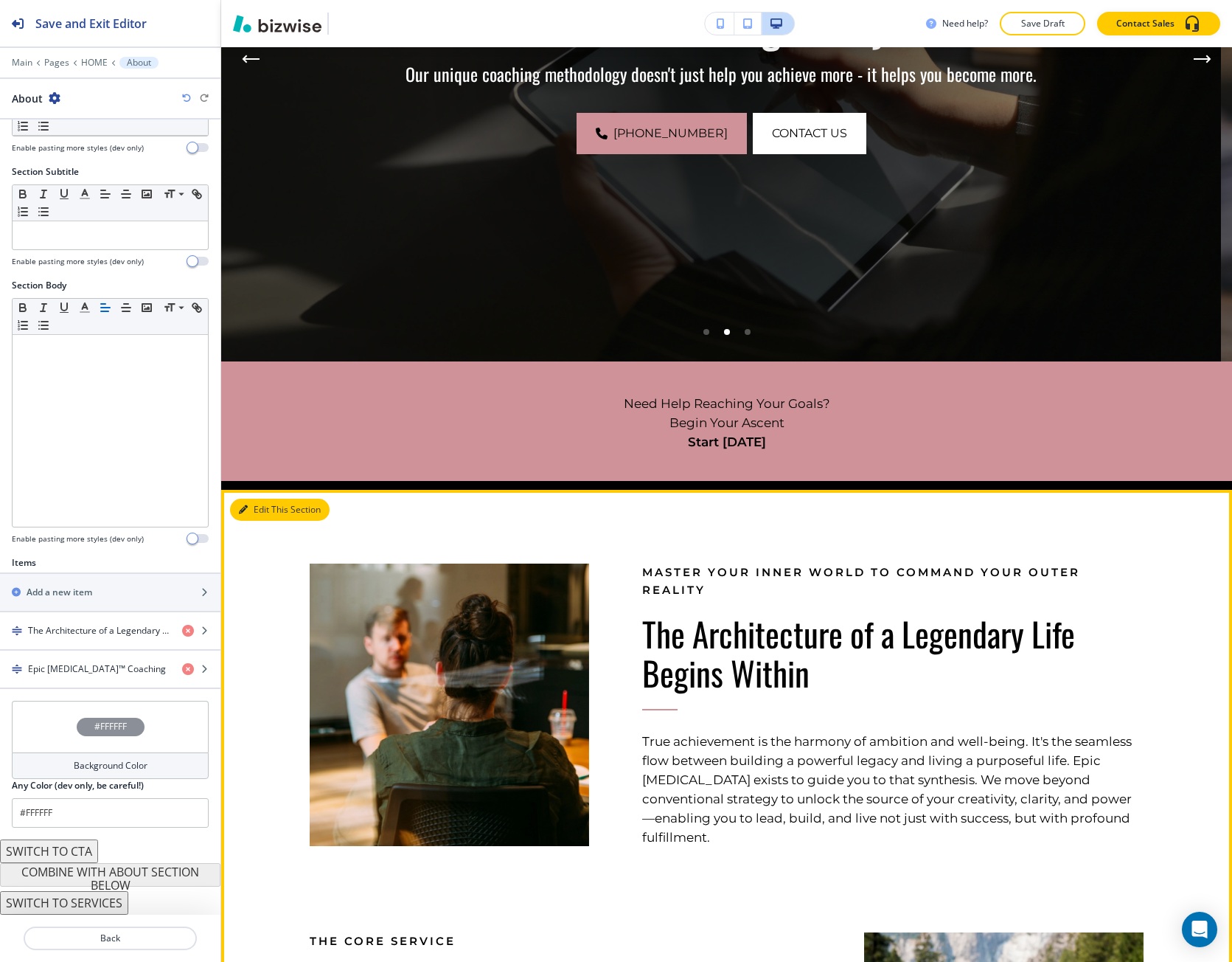
click at [264, 514] on button "Edit This Section" at bounding box center [280, 509] width 100 height 22
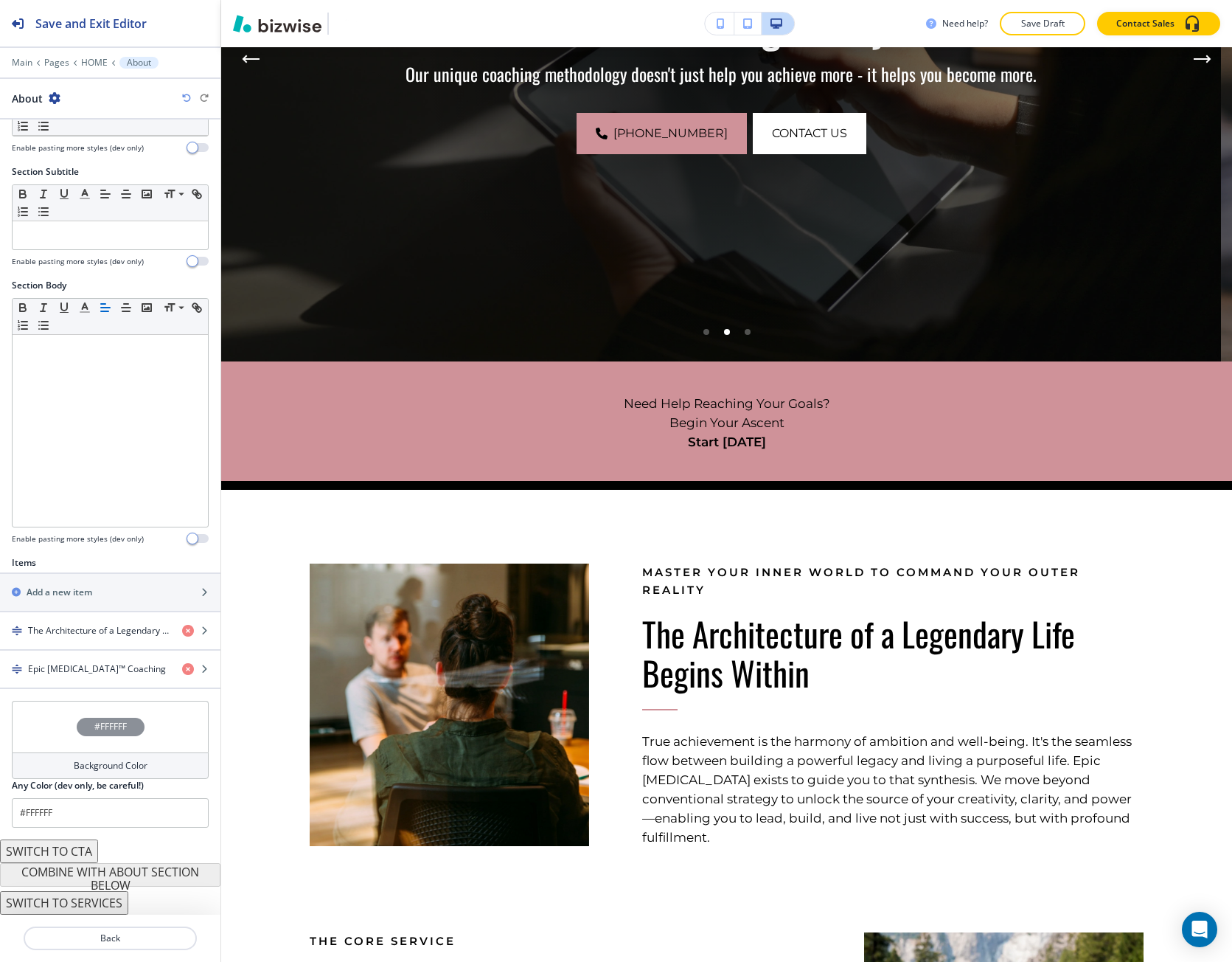
click at [84, 729] on div "#FFFFFF" at bounding box center [111, 727] width 68 height 19
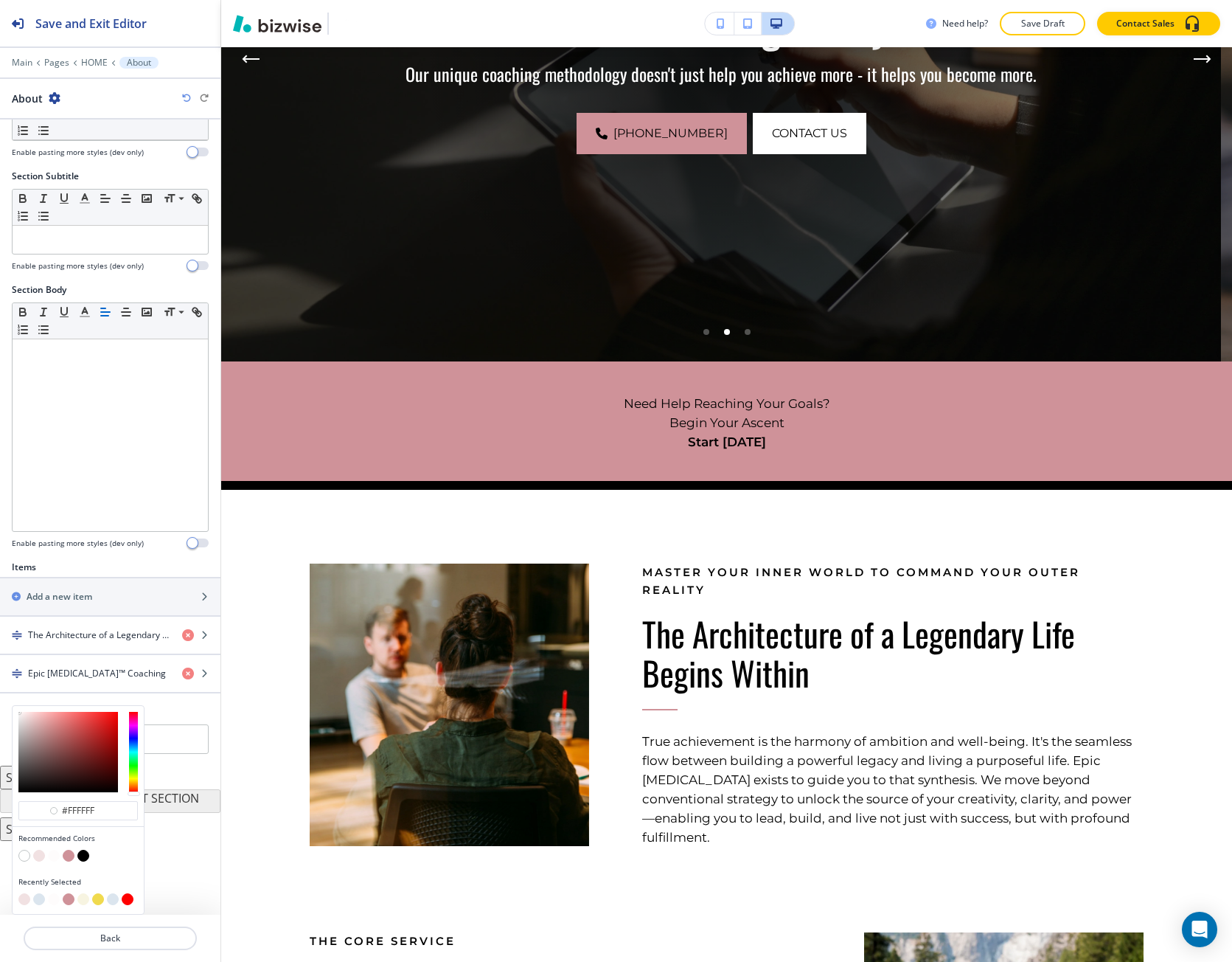
click at [50, 860] on button "button" at bounding box center [54, 856] width 11 height 11
type input "#fefcfc"
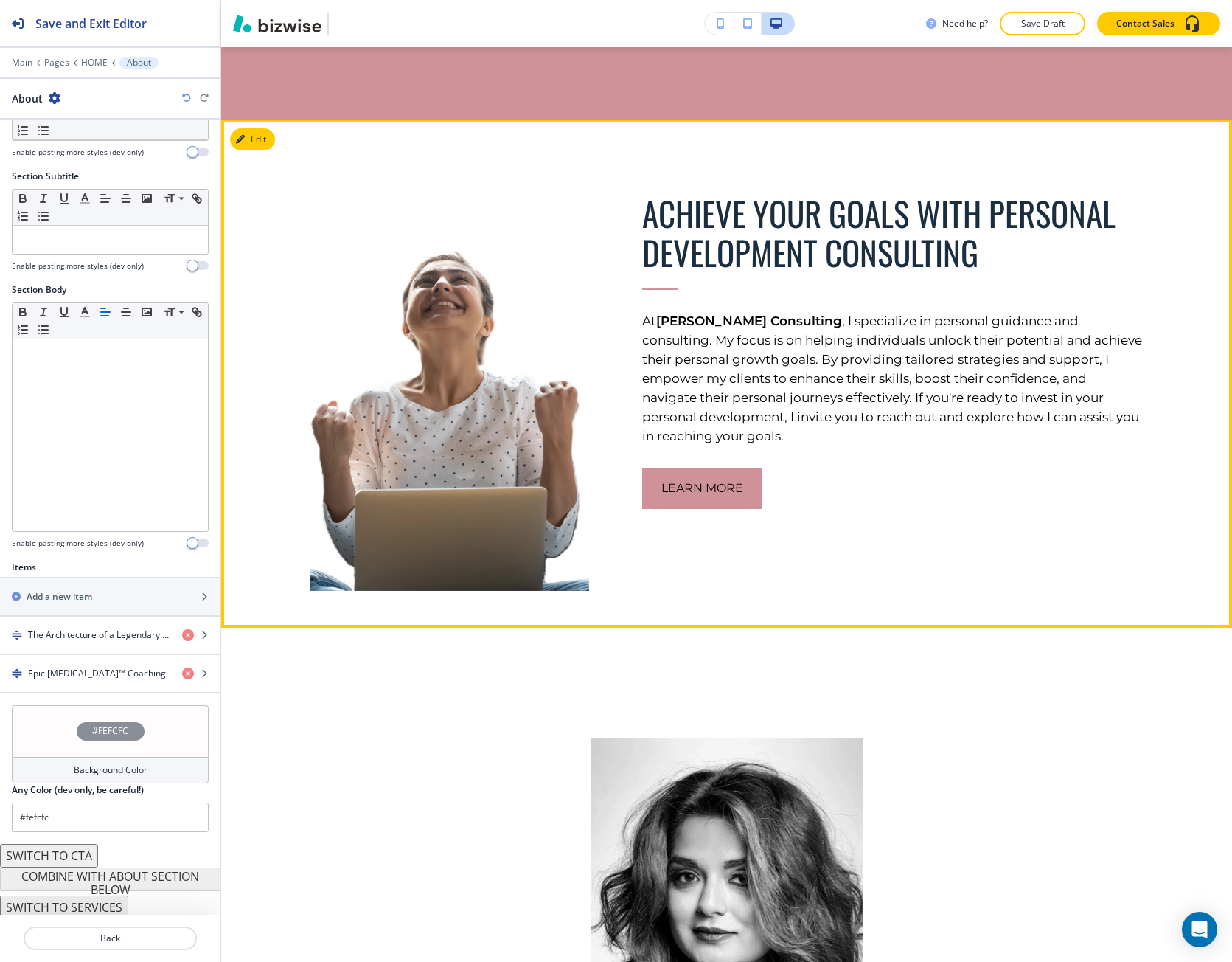
scroll to position [5119, 0]
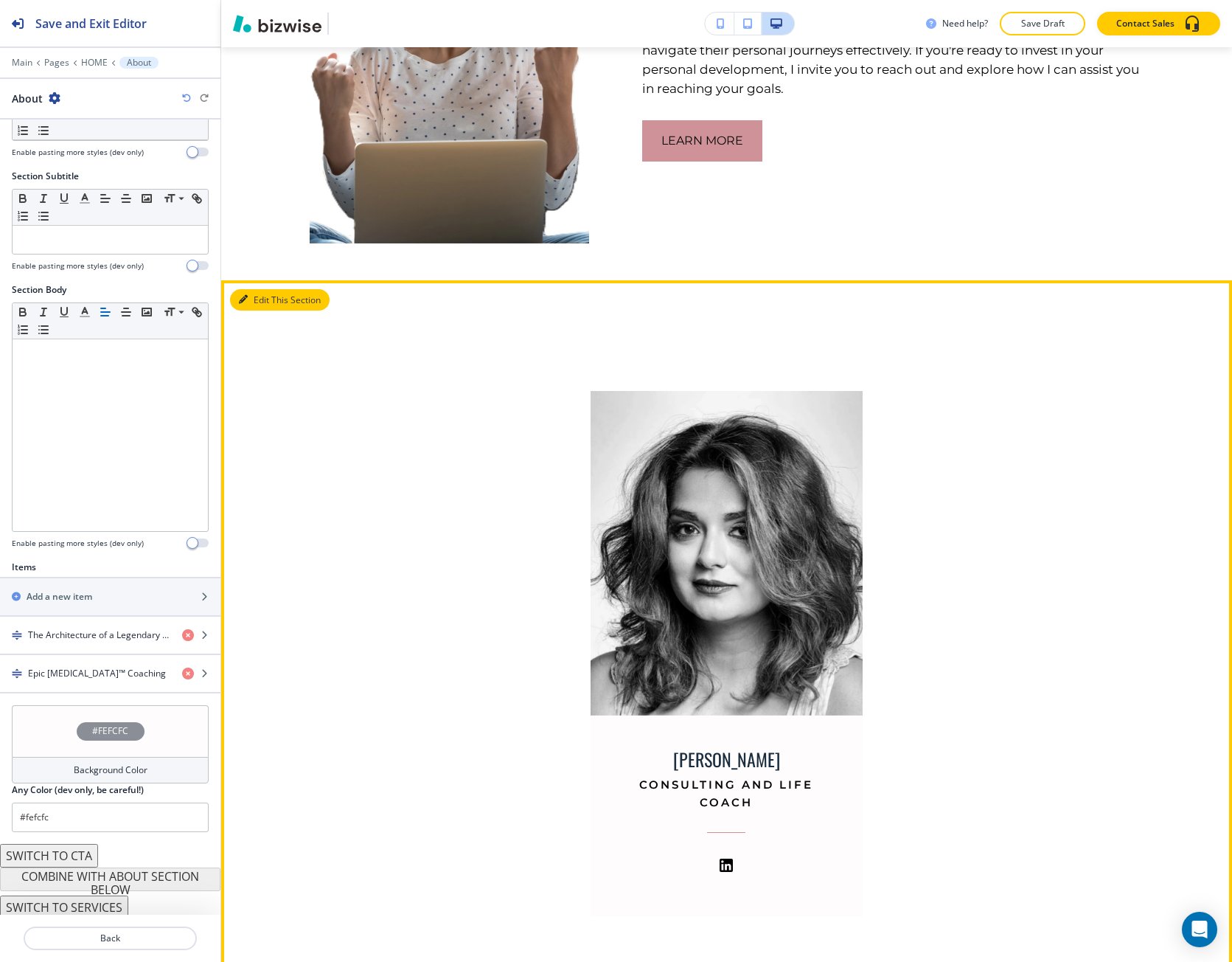
click at [262, 289] on button "Edit This Section" at bounding box center [280, 300] width 100 height 22
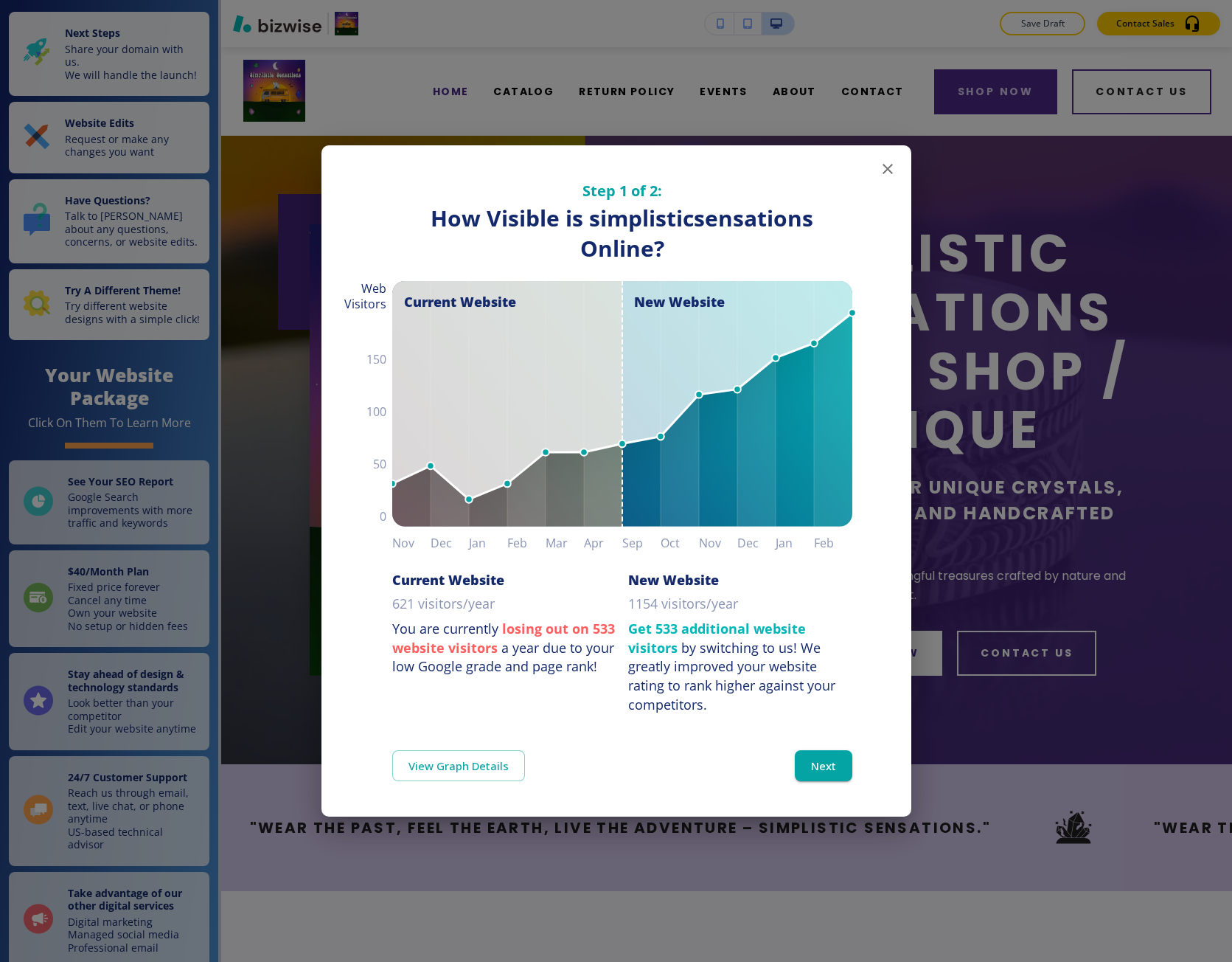
click at [1000, 751] on div "Step 1 of 2: How Visible are You Online? How Visible is simplisticsensations On…" at bounding box center [616, 481] width 1232 height 962
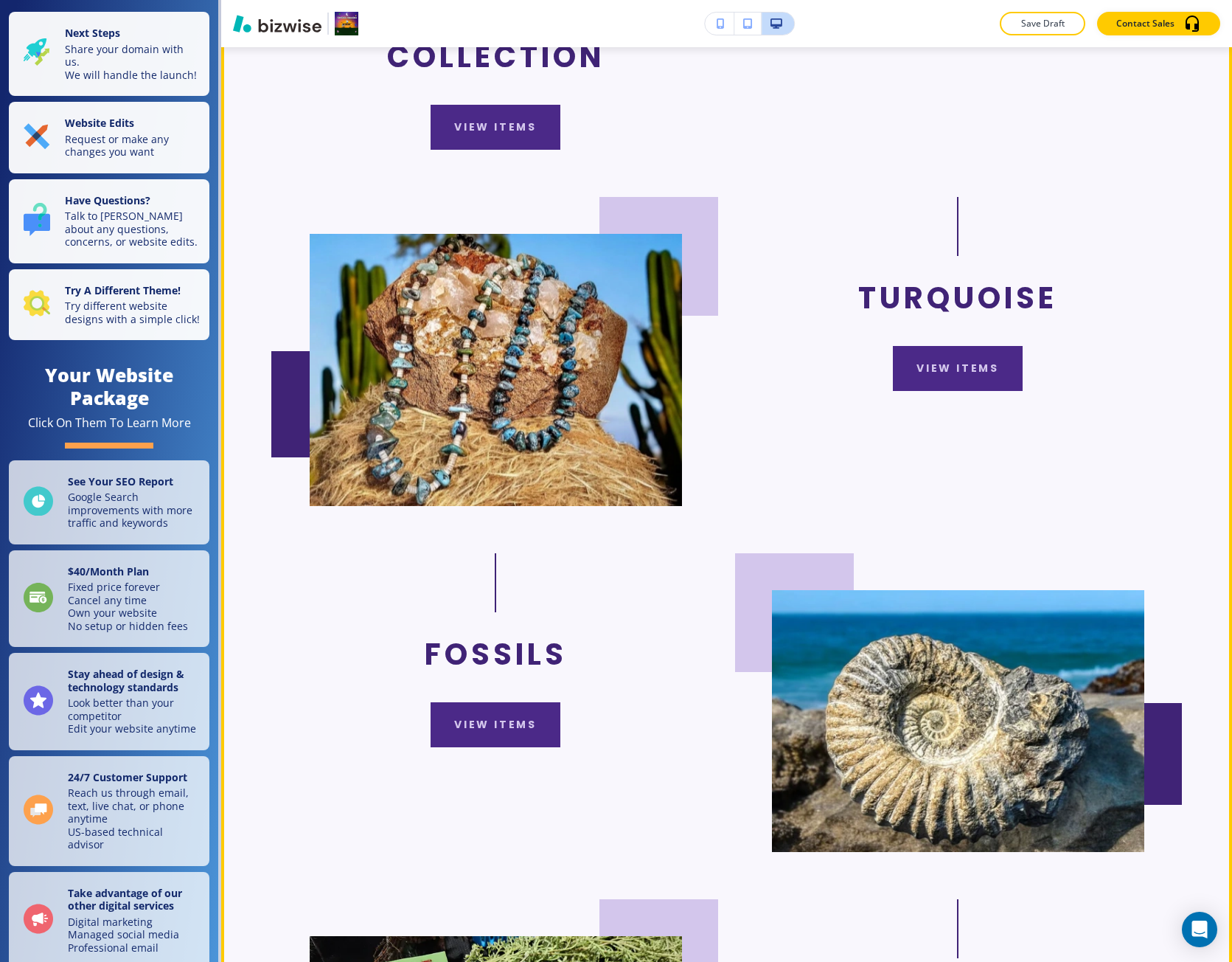
scroll to position [1549, 0]
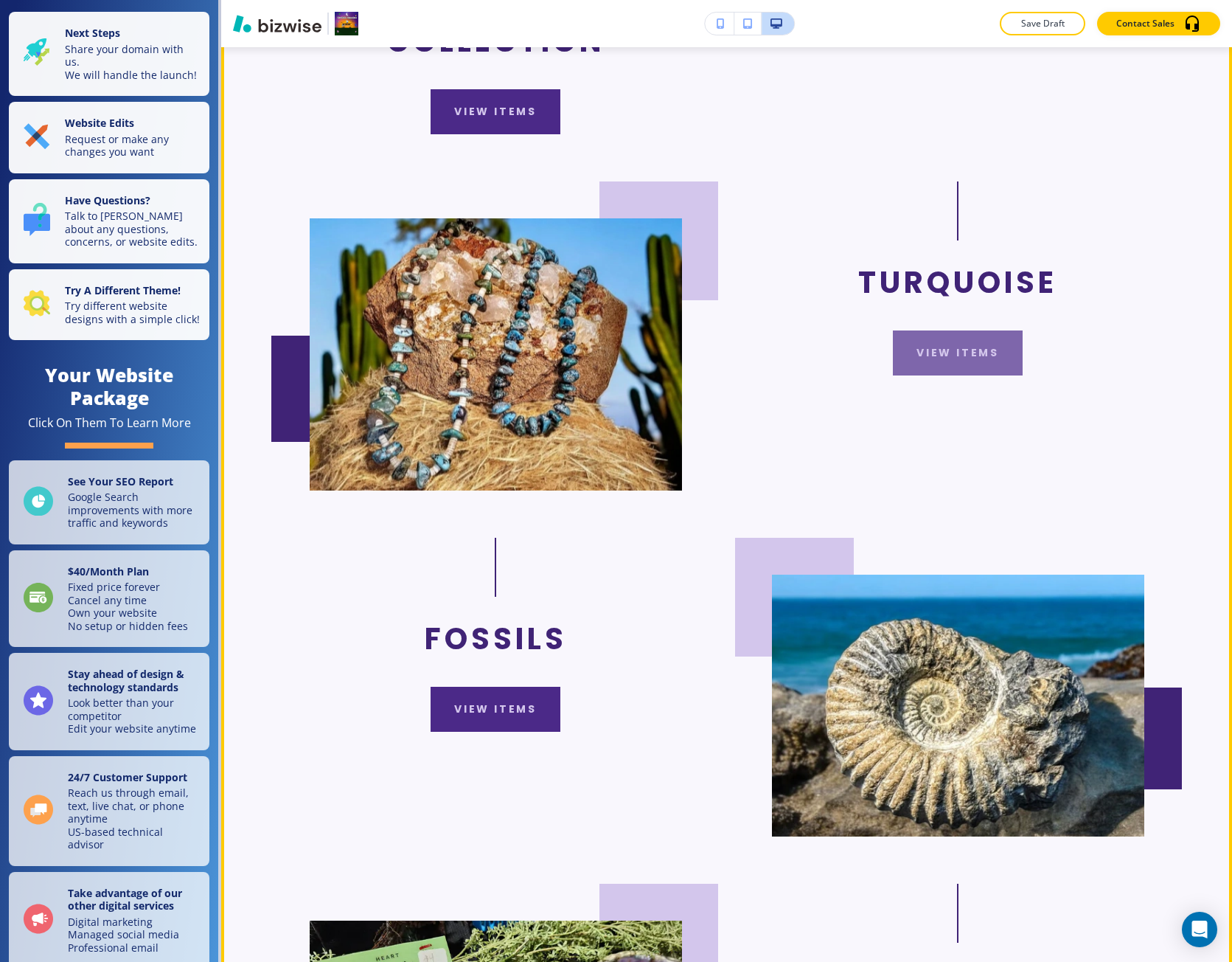
click at [944, 376] on button "view items" at bounding box center [958, 353] width 130 height 45
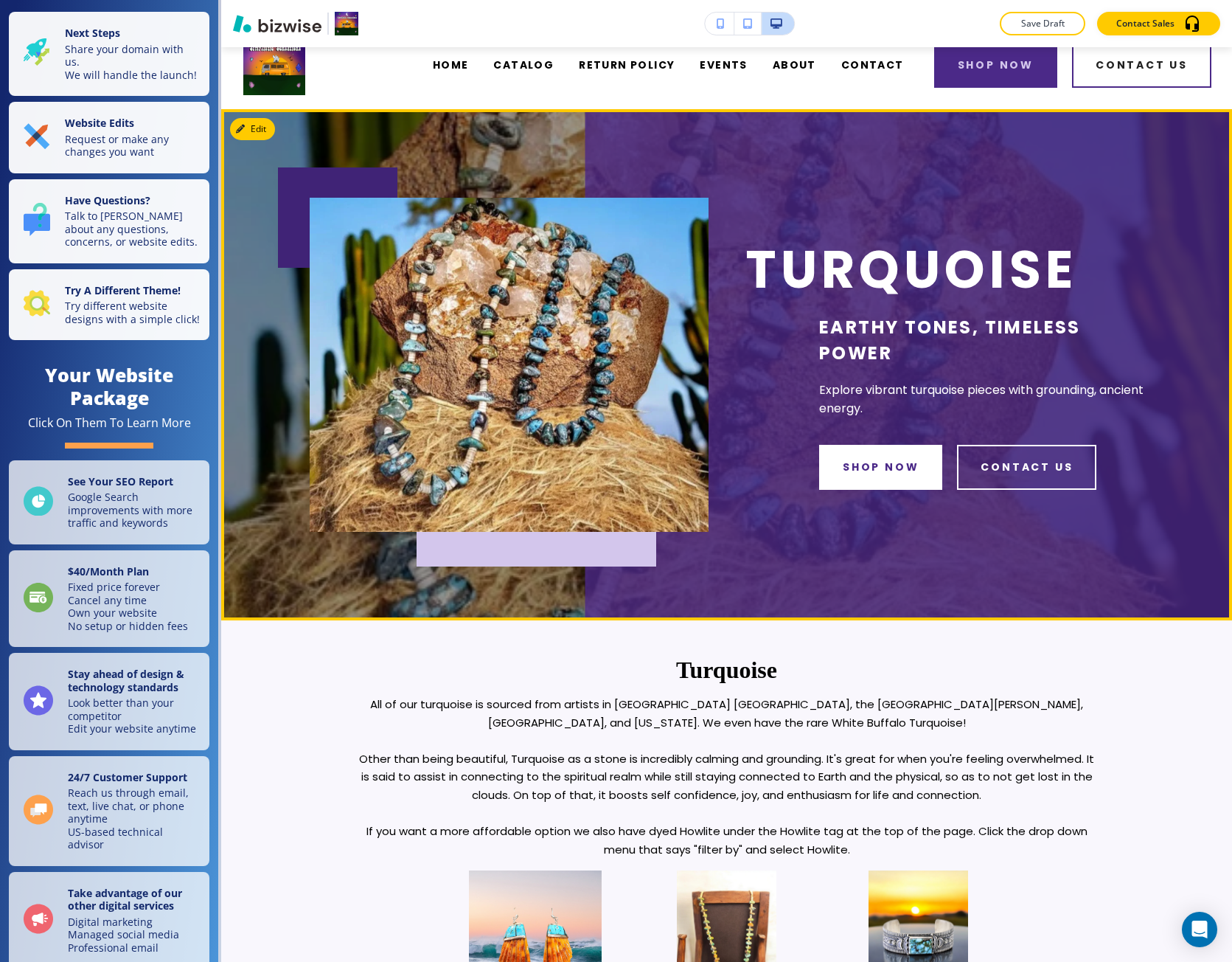
scroll to position [0, 0]
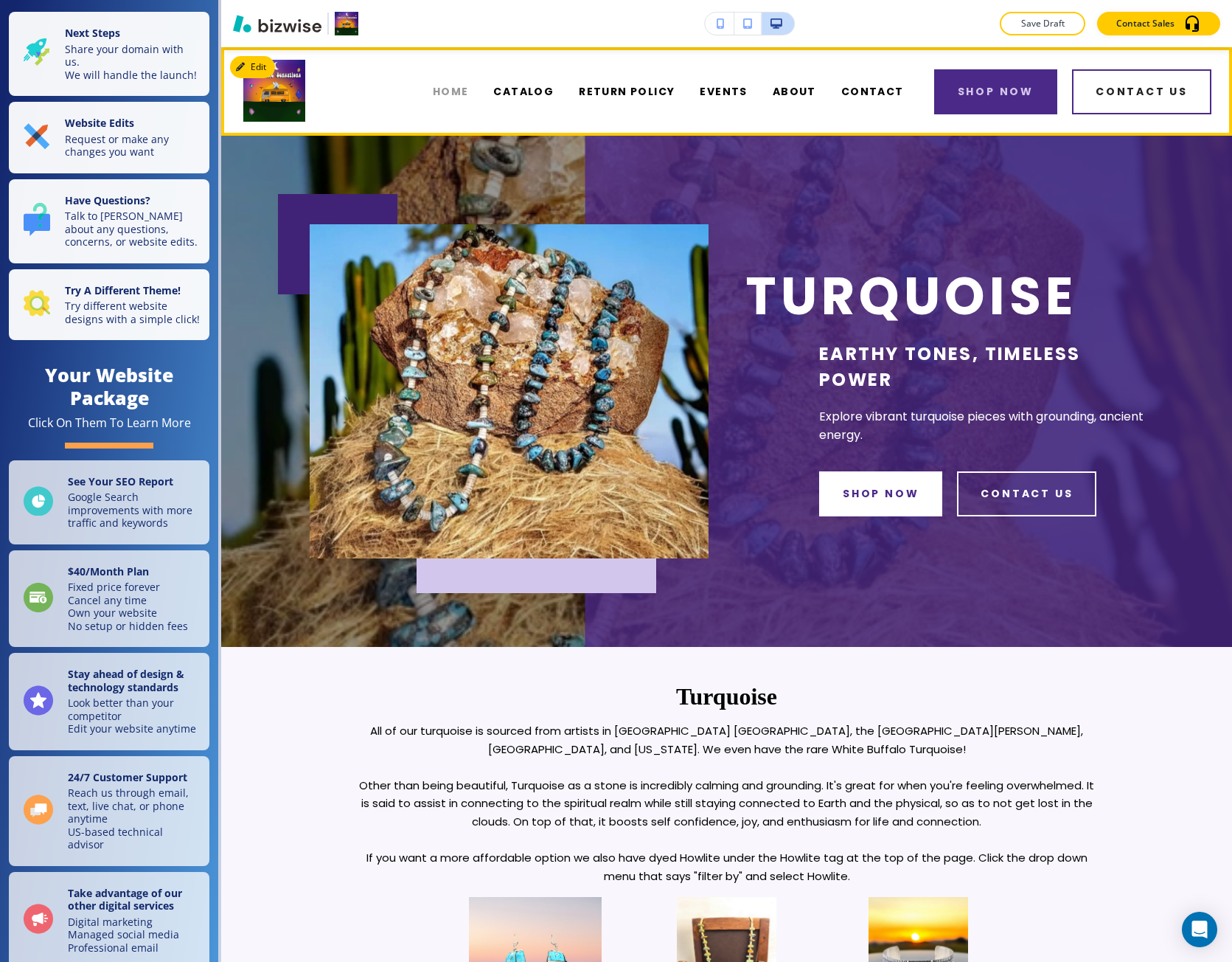
click at [469, 94] on span "HOME" at bounding box center [451, 92] width 36 height 16
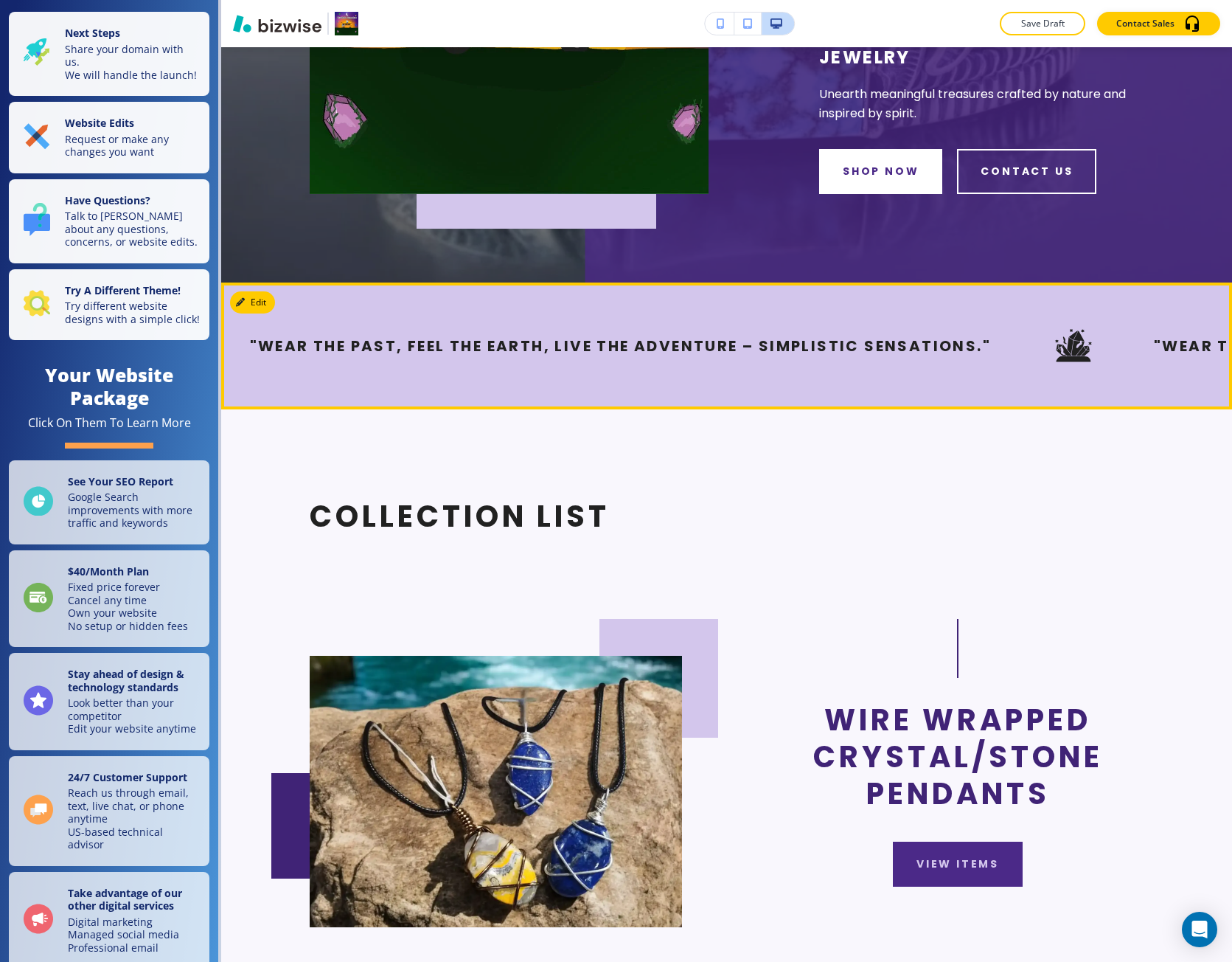
scroll to position [590, 0]
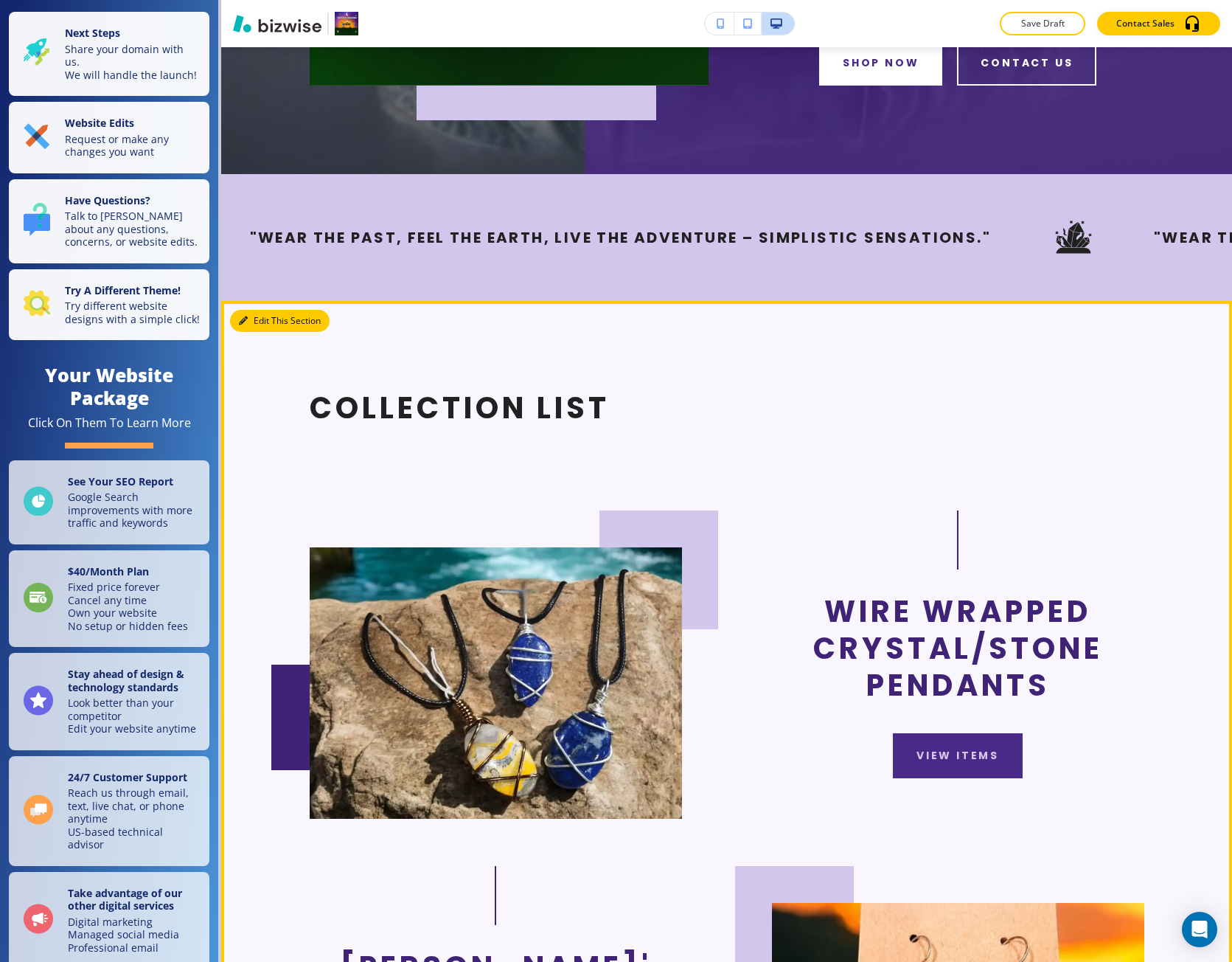
click at [250, 331] on button "Edit This Section" at bounding box center [280, 320] width 100 height 22
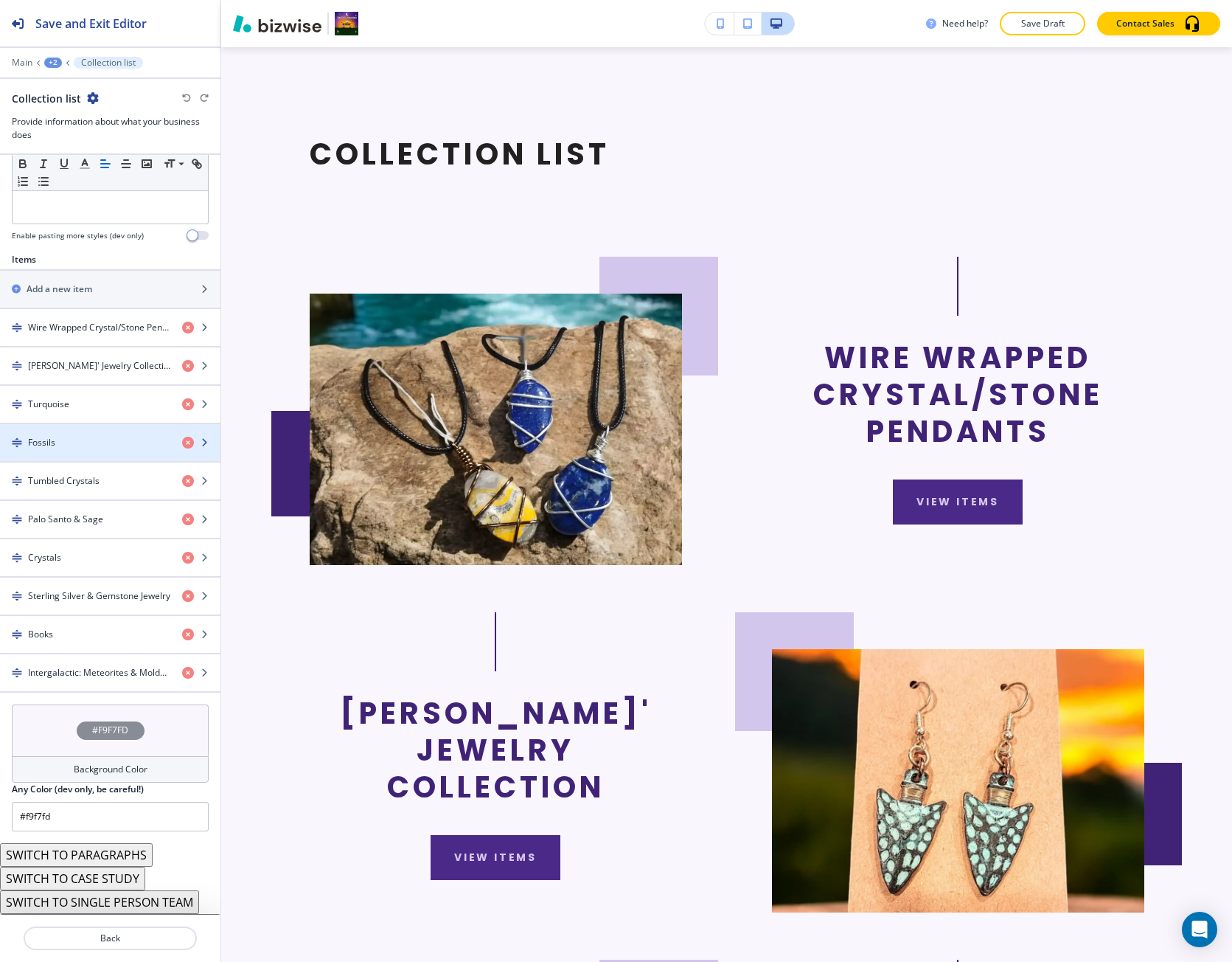
scroll to position [443, 0]
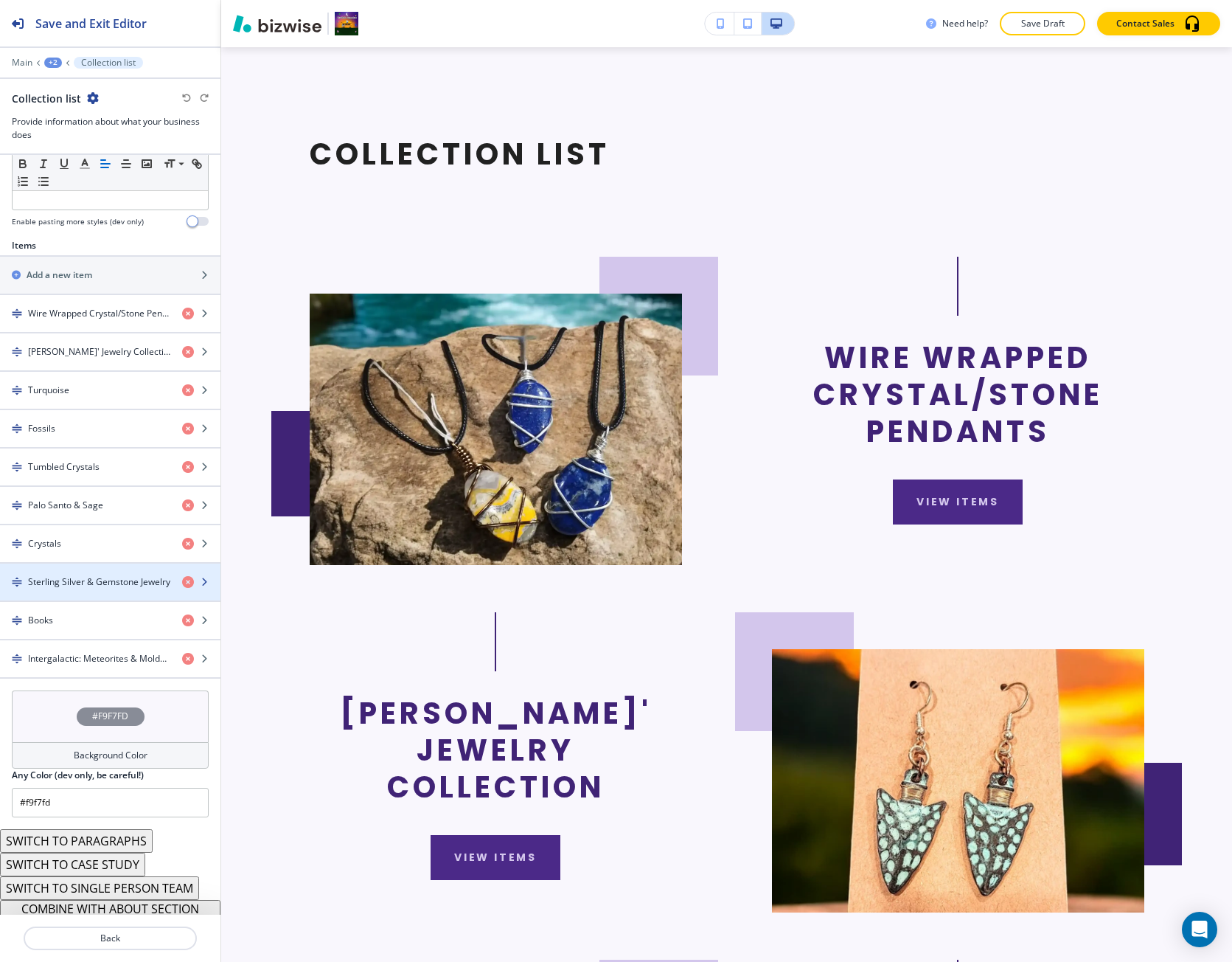
click at [85, 565] on div "button" at bounding box center [110, 569] width 220 height 11
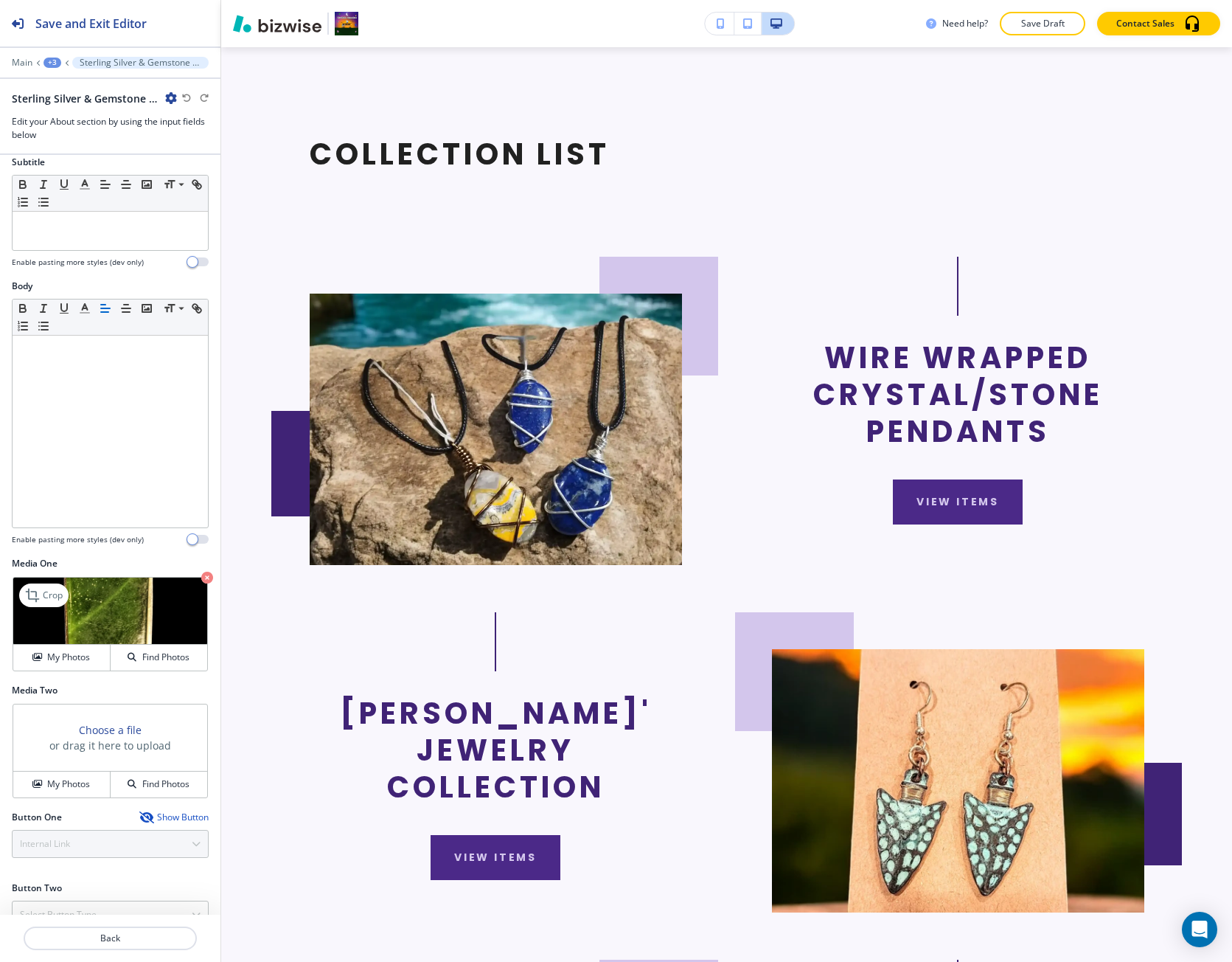
scroll to position [151, 0]
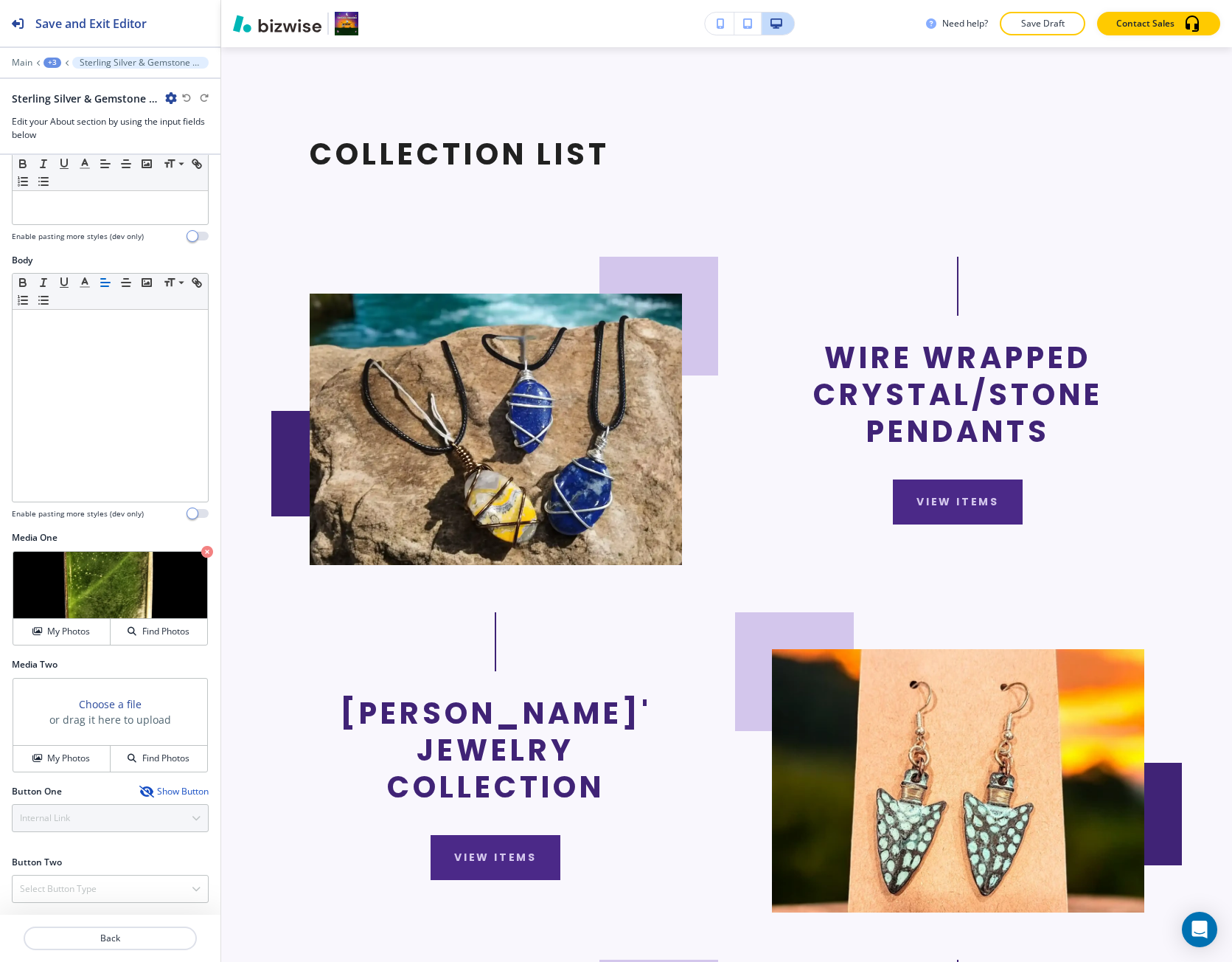
click at [155, 795] on div "Show Button" at bounding box center [174, 791] width 70 height 11
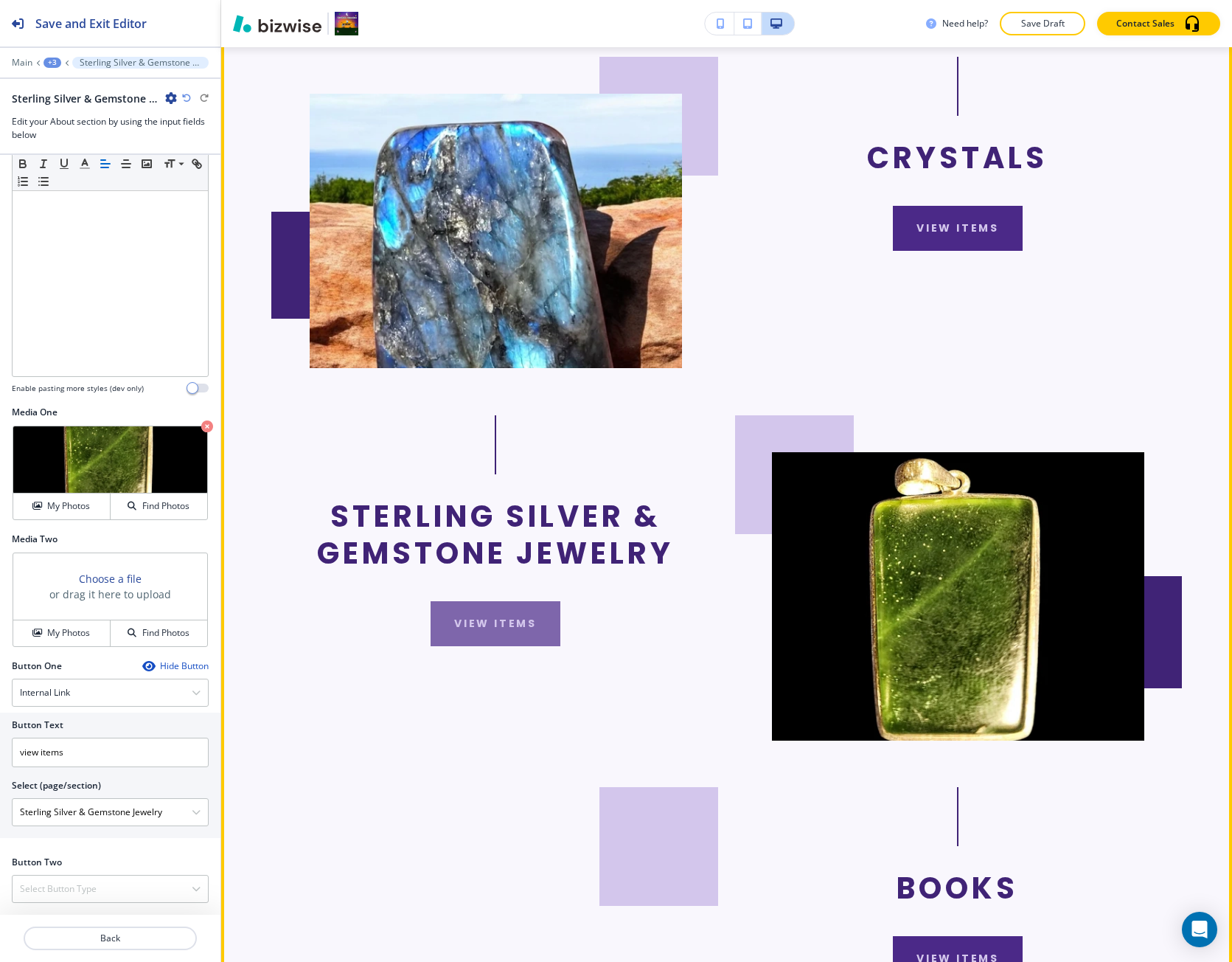
scroll to position [3131, 0]
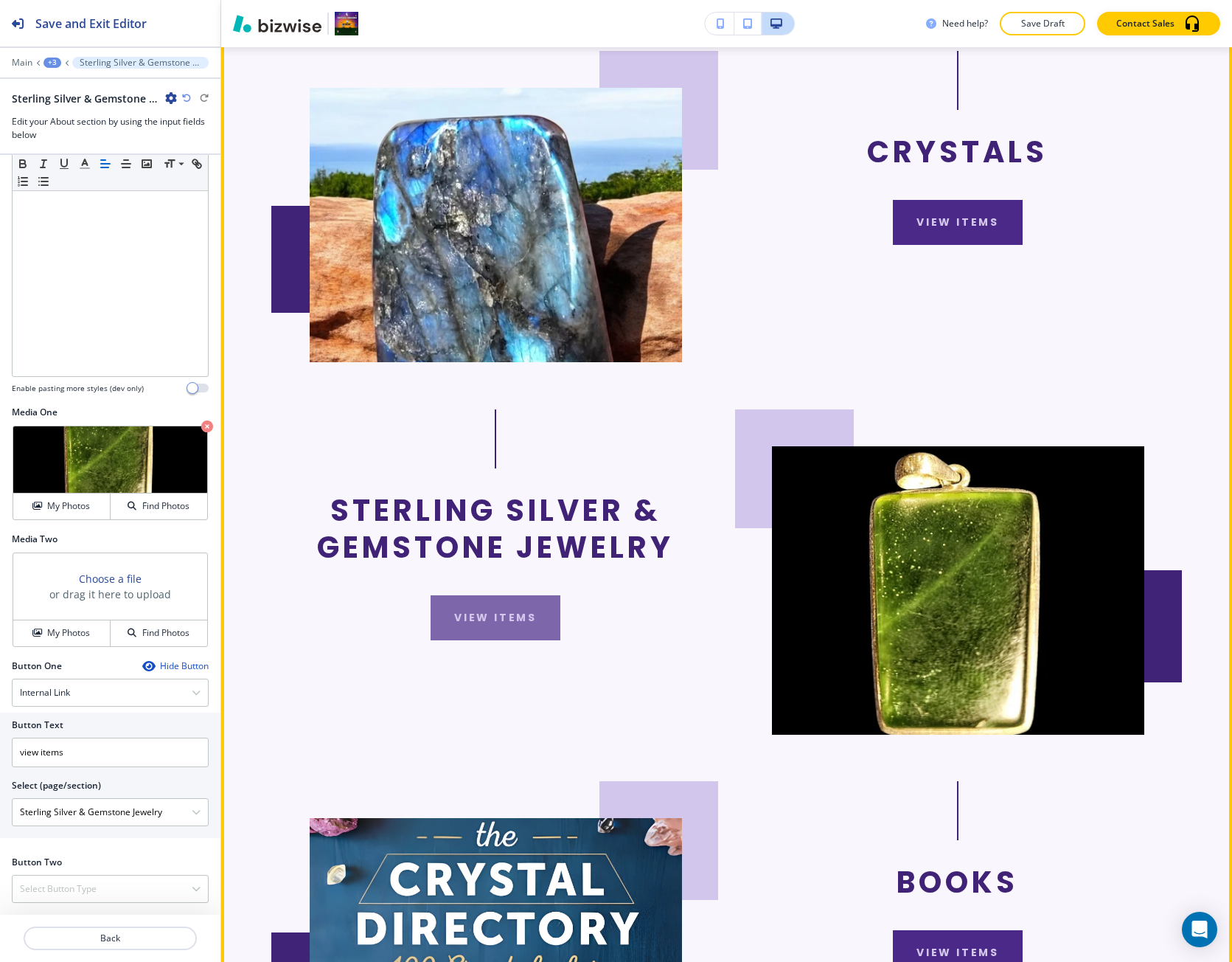
click at [538, 598] on button "view items" at bounding box center [495, 617] width 130 height 45
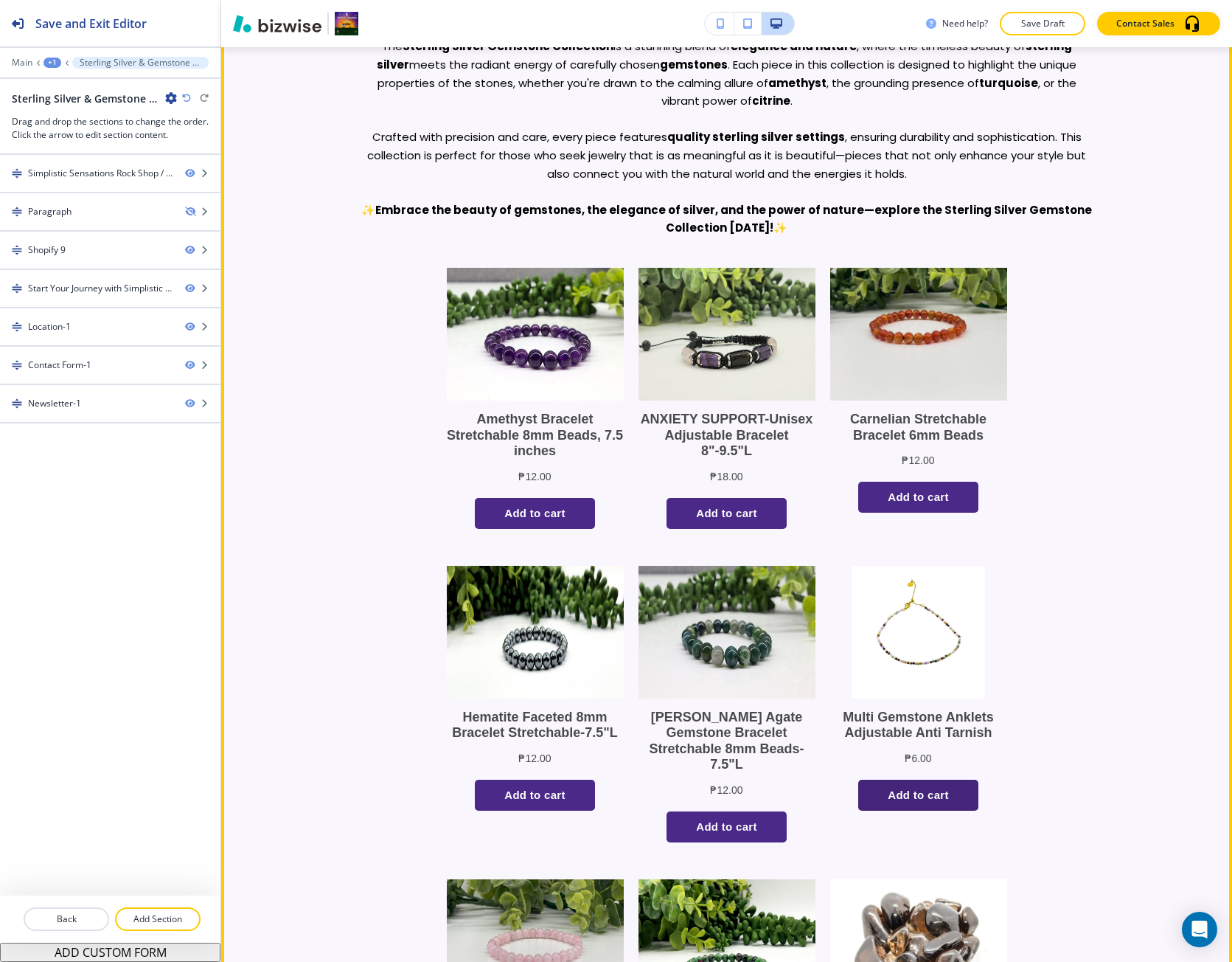
scroll to position [738, 0]
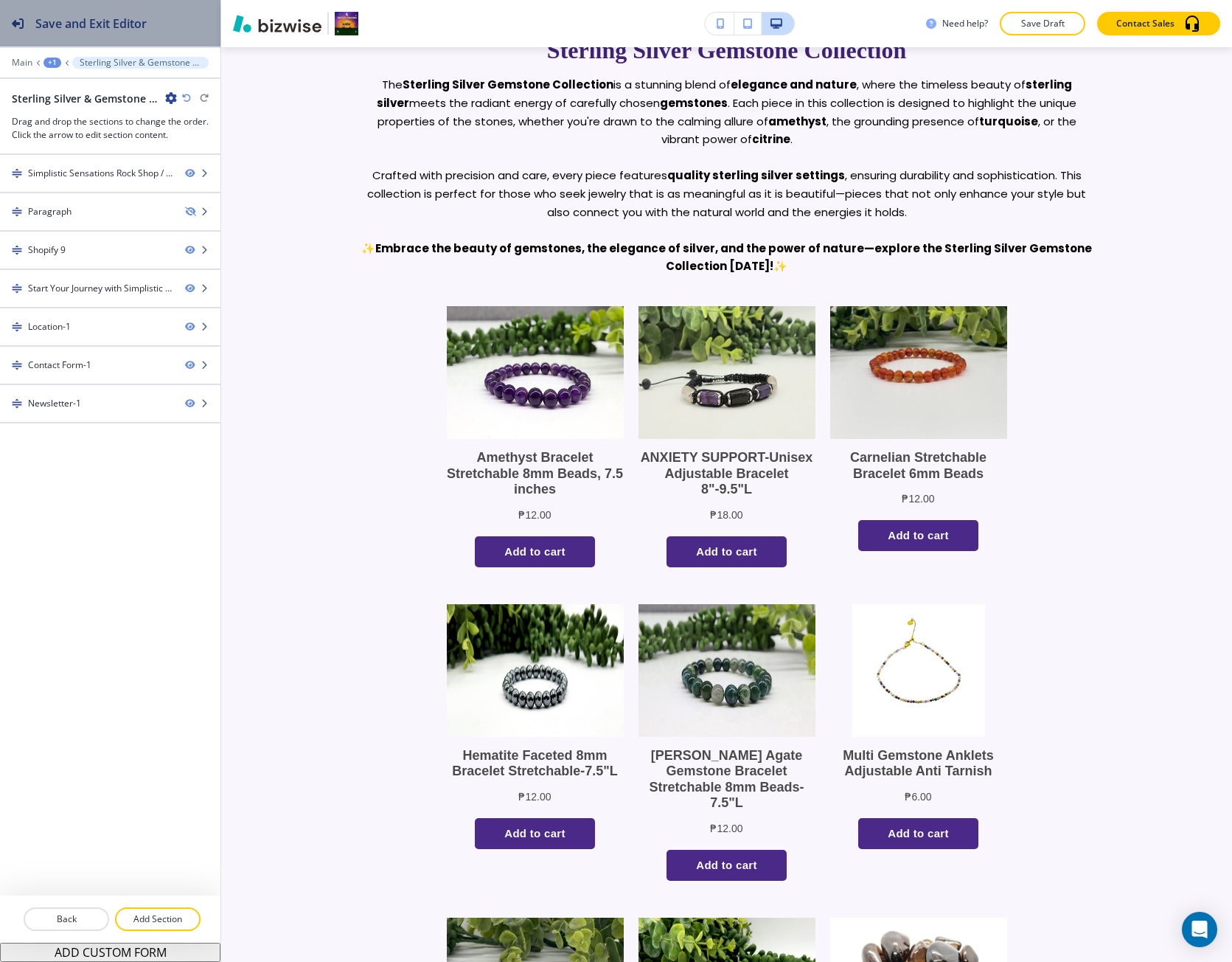
click at [192, 13] on button "Save and Exit Editor" at bounding box center [110, 23] width 220 height 47
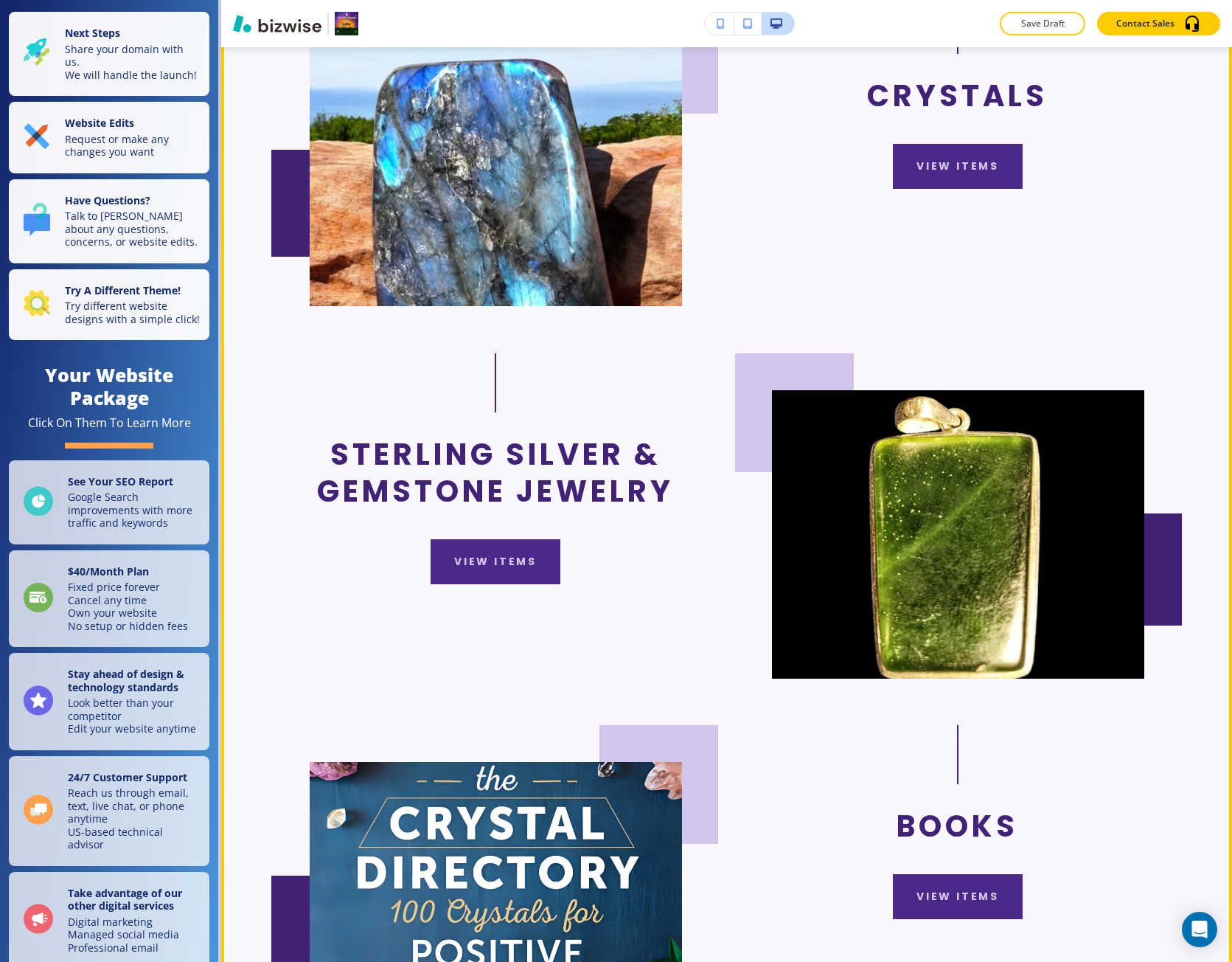
scroll to position [3319, 0]
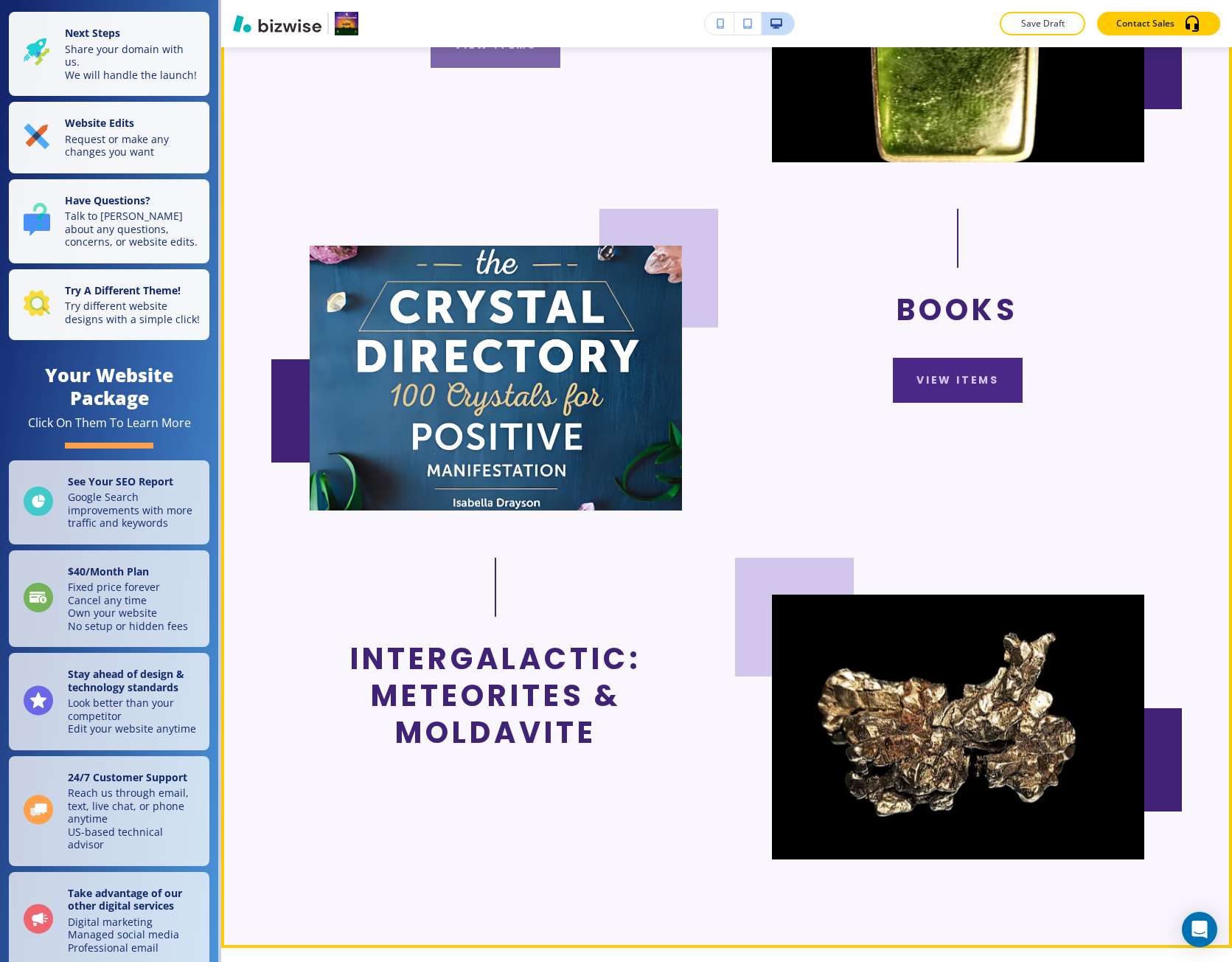
click at [461, 68] on button "view items" at bounding box center [495, 45] width 130 height 45
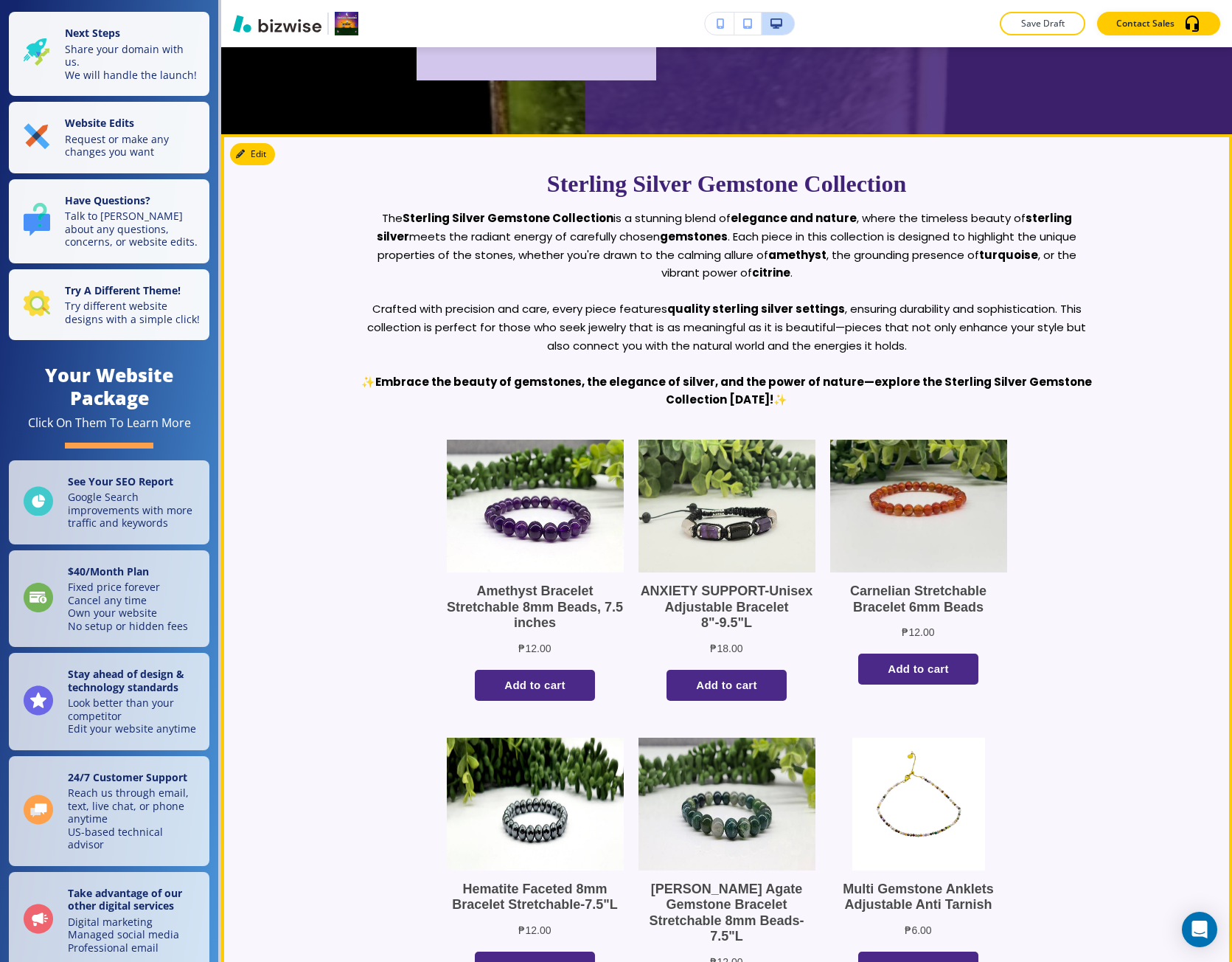
scroll to position [590, 0]
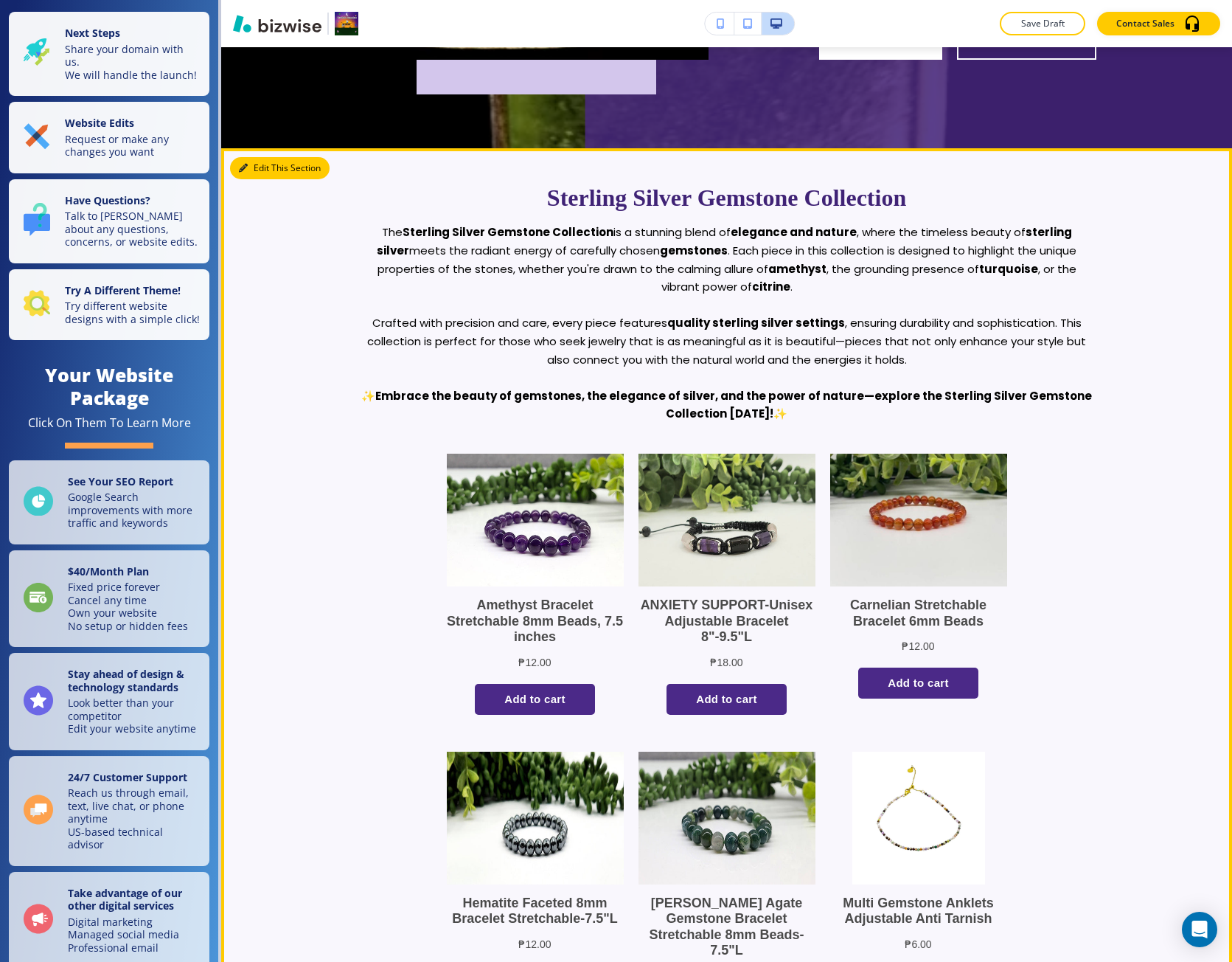
click at [262, 174] on button "Edit This Section" at bounding box center [280, 168] width 100 height 22
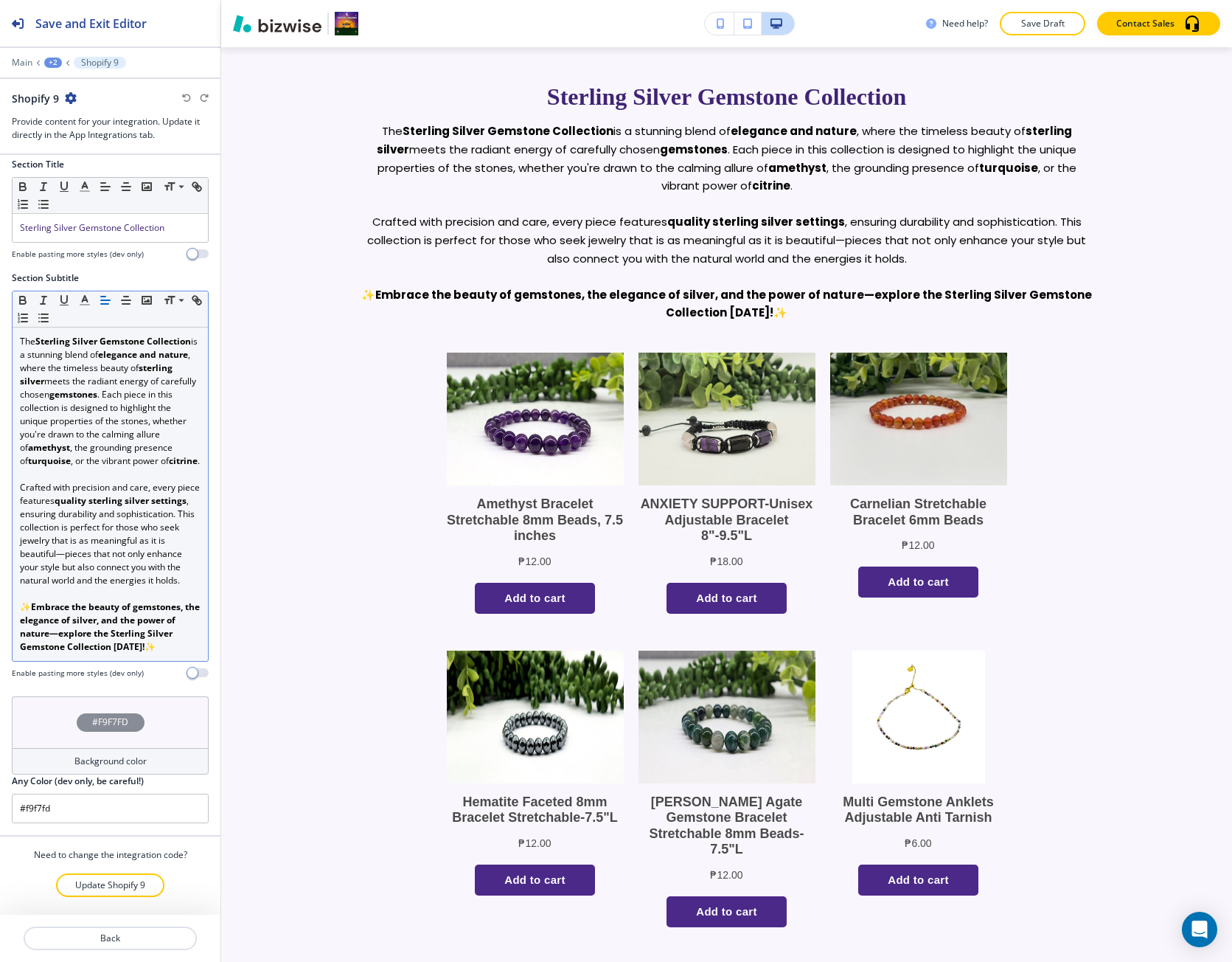
scroll to position [48, 0]
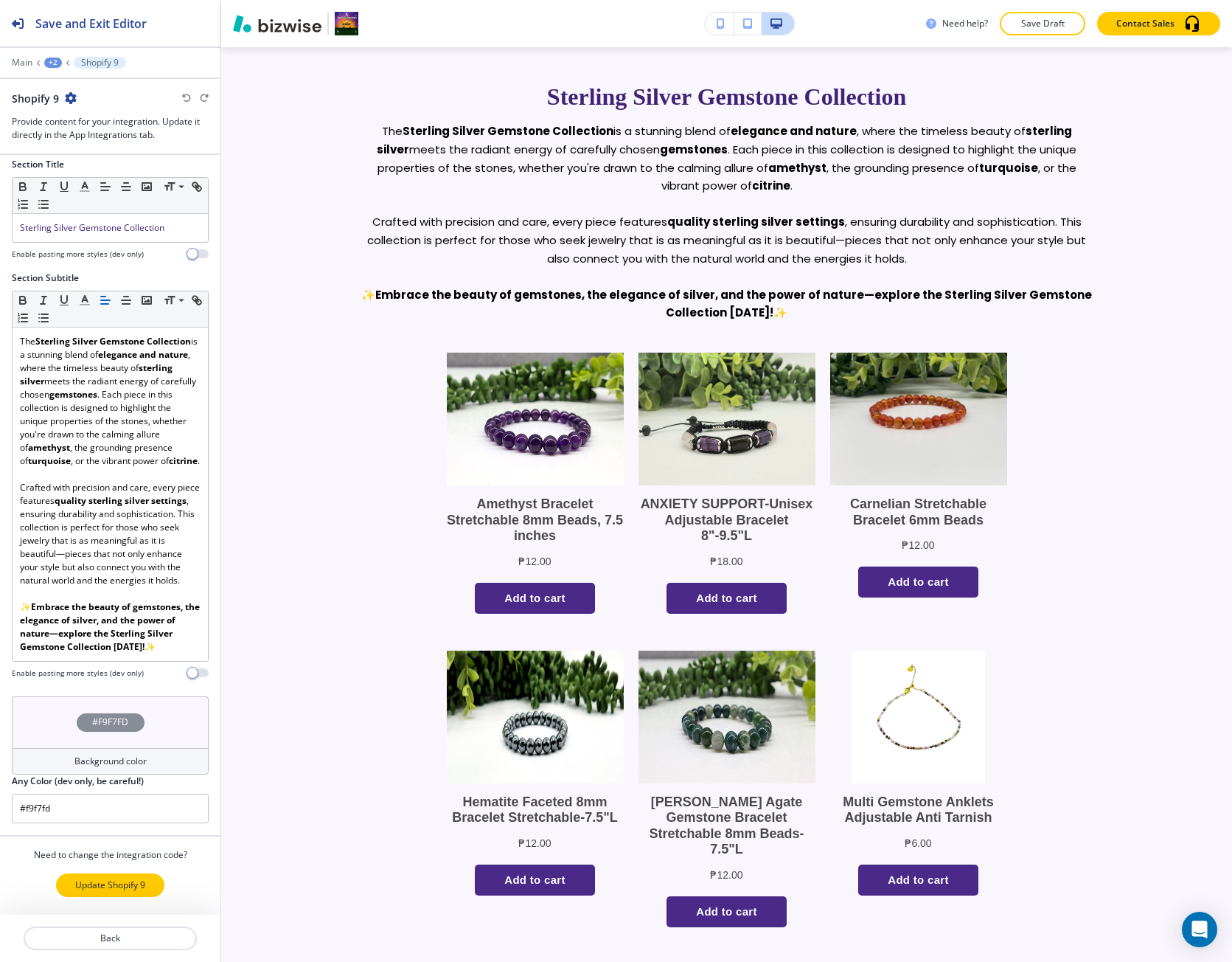
click at [117, 878] on p "Update Shopify 9" at bounding box center [111, 885] width 70 height 13
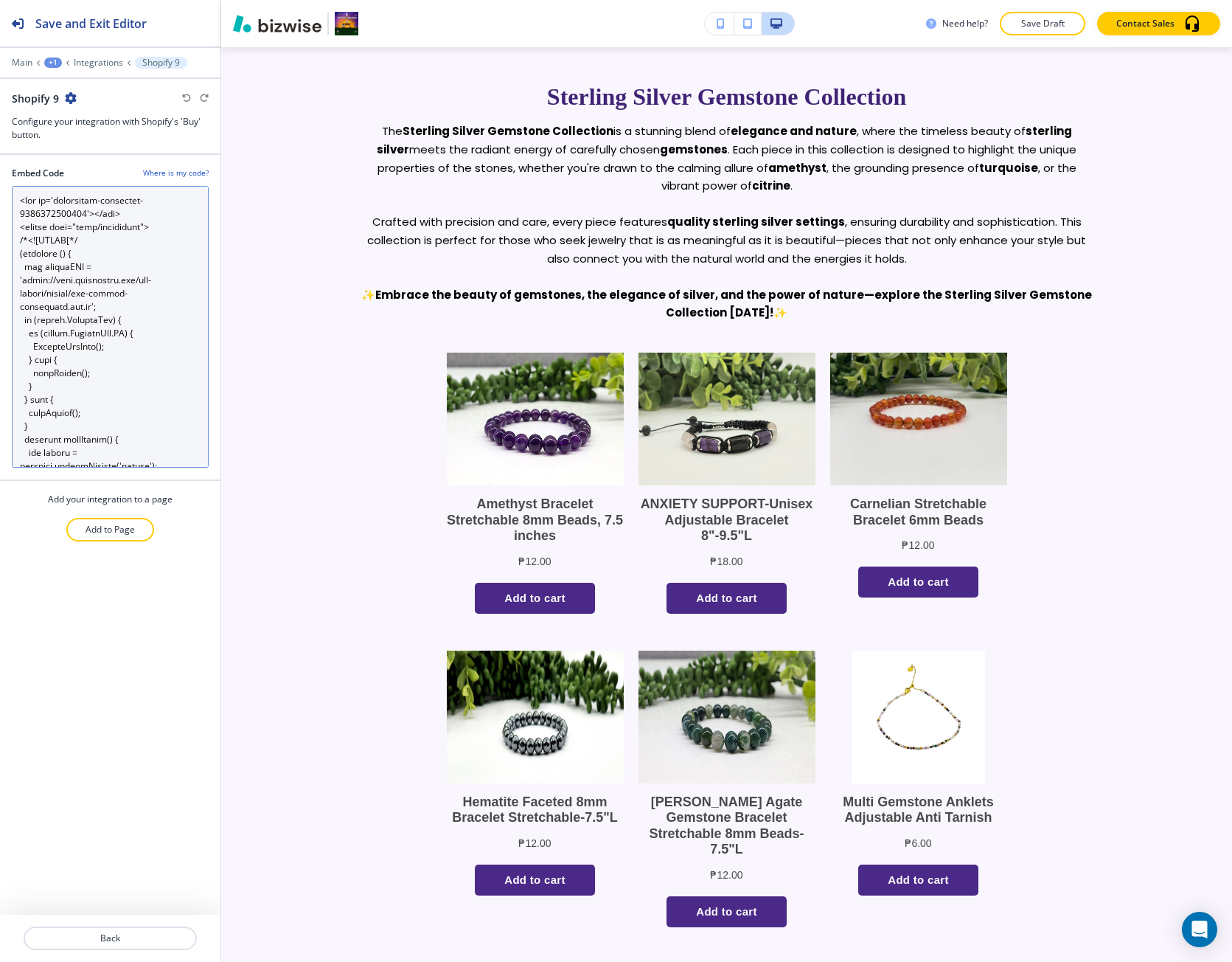
click at [92, 409] on Code "Embed Code" at bounding box center [110, 327] width 197 height 282
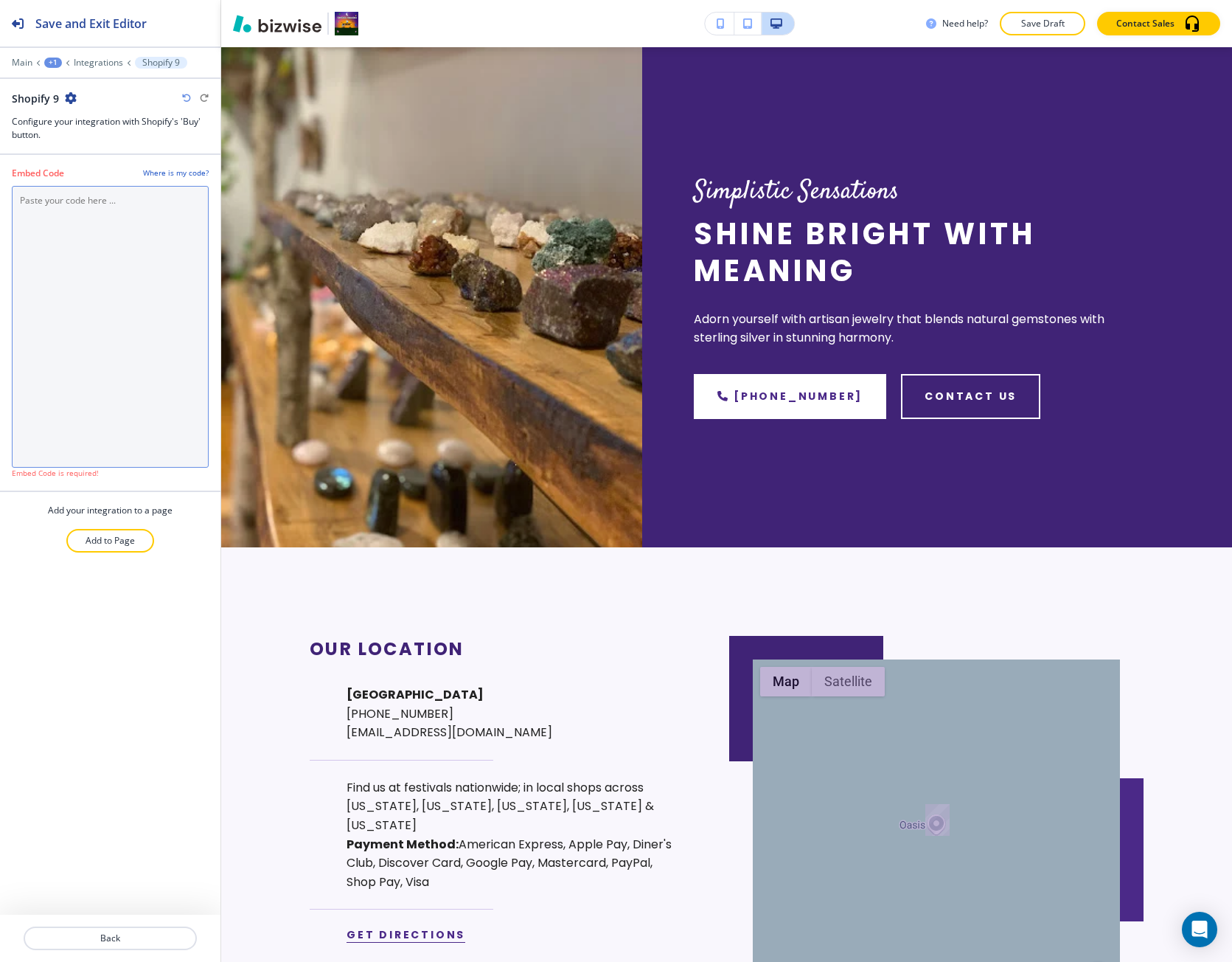
paste Code "<div id='collection-component-1756758394886'></div> <script type="text/javascri…"
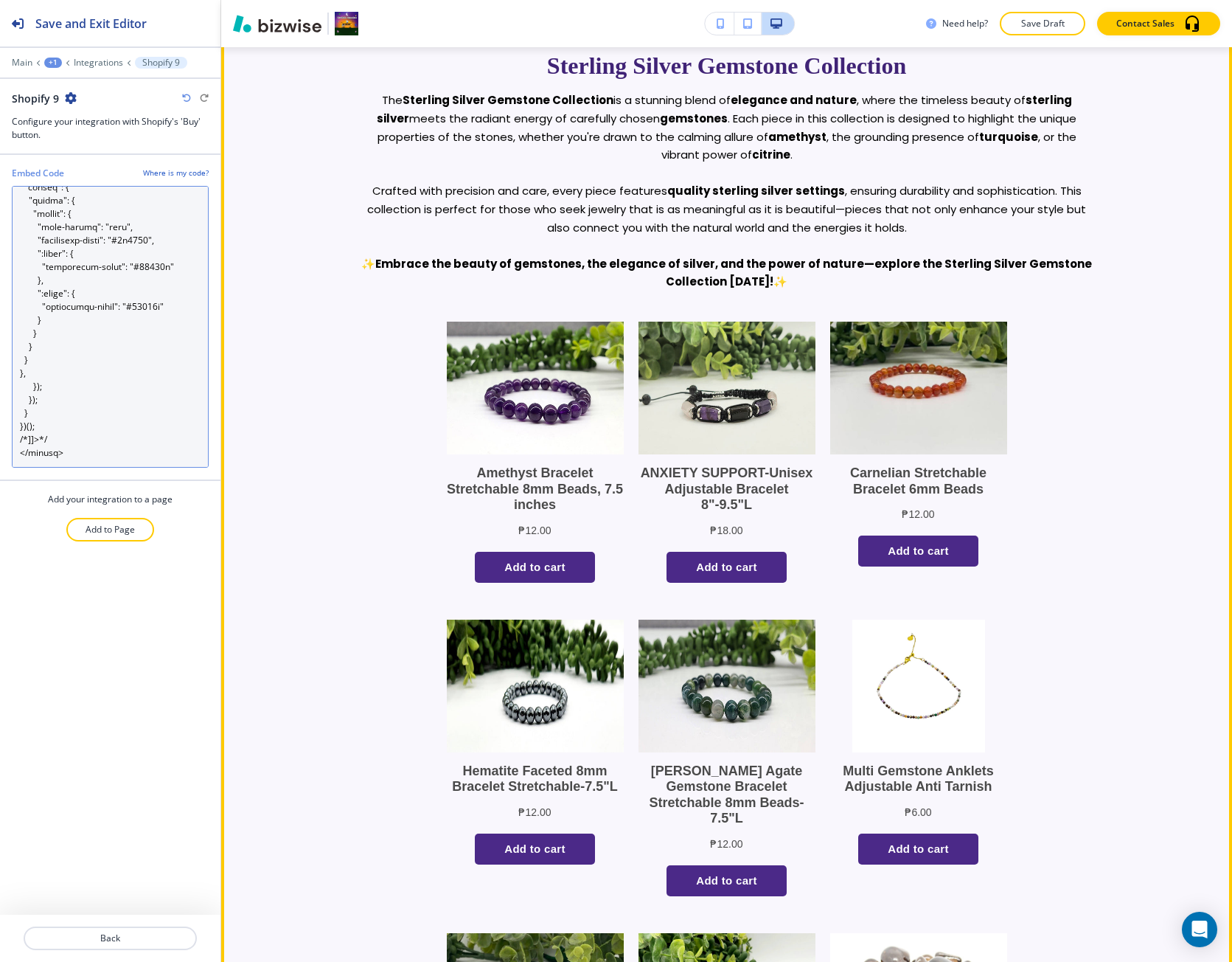
scroll to position [691, 0]
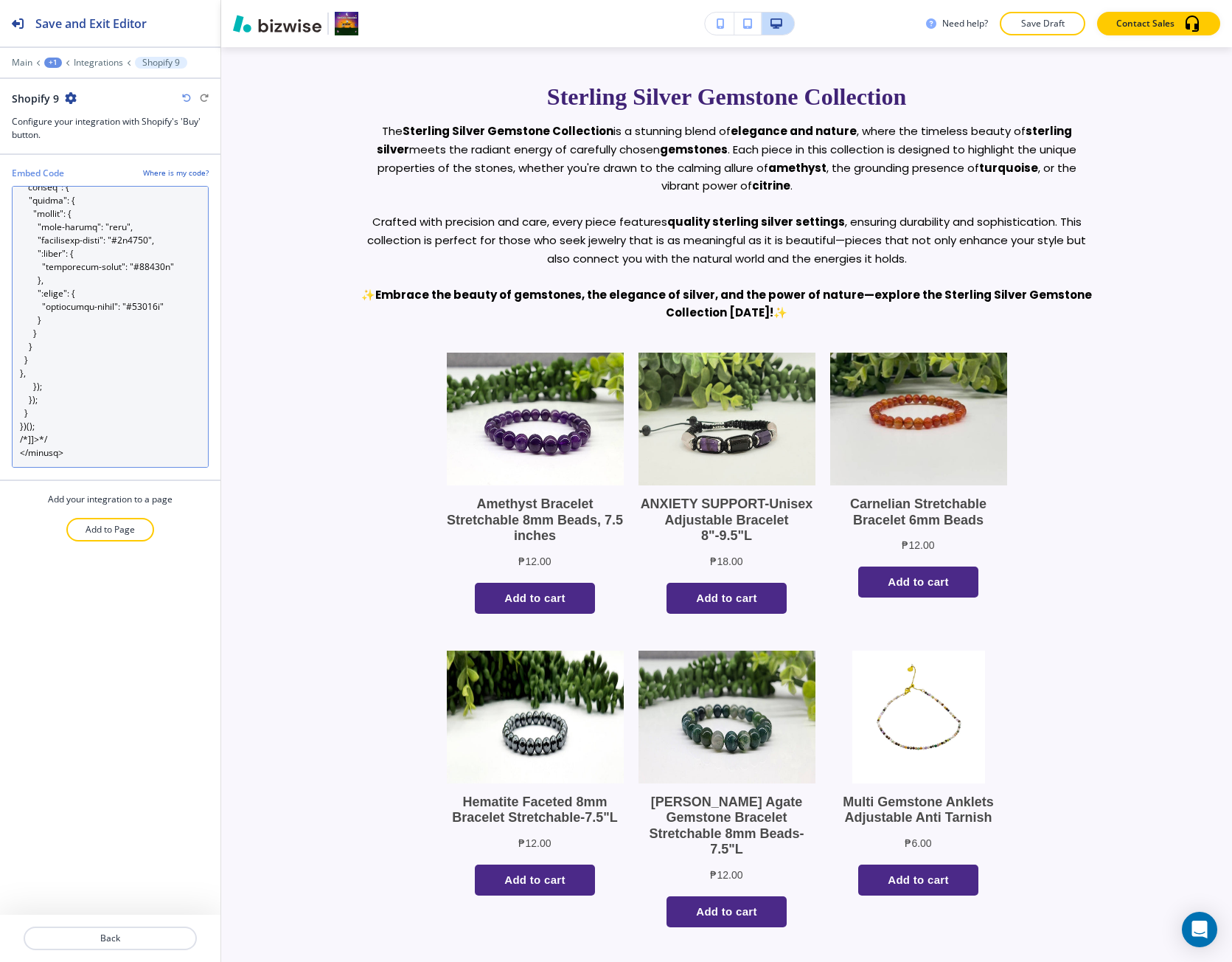
type Code "<div id='collection-component-1756758394886'></div> <script type="text/javascri…"
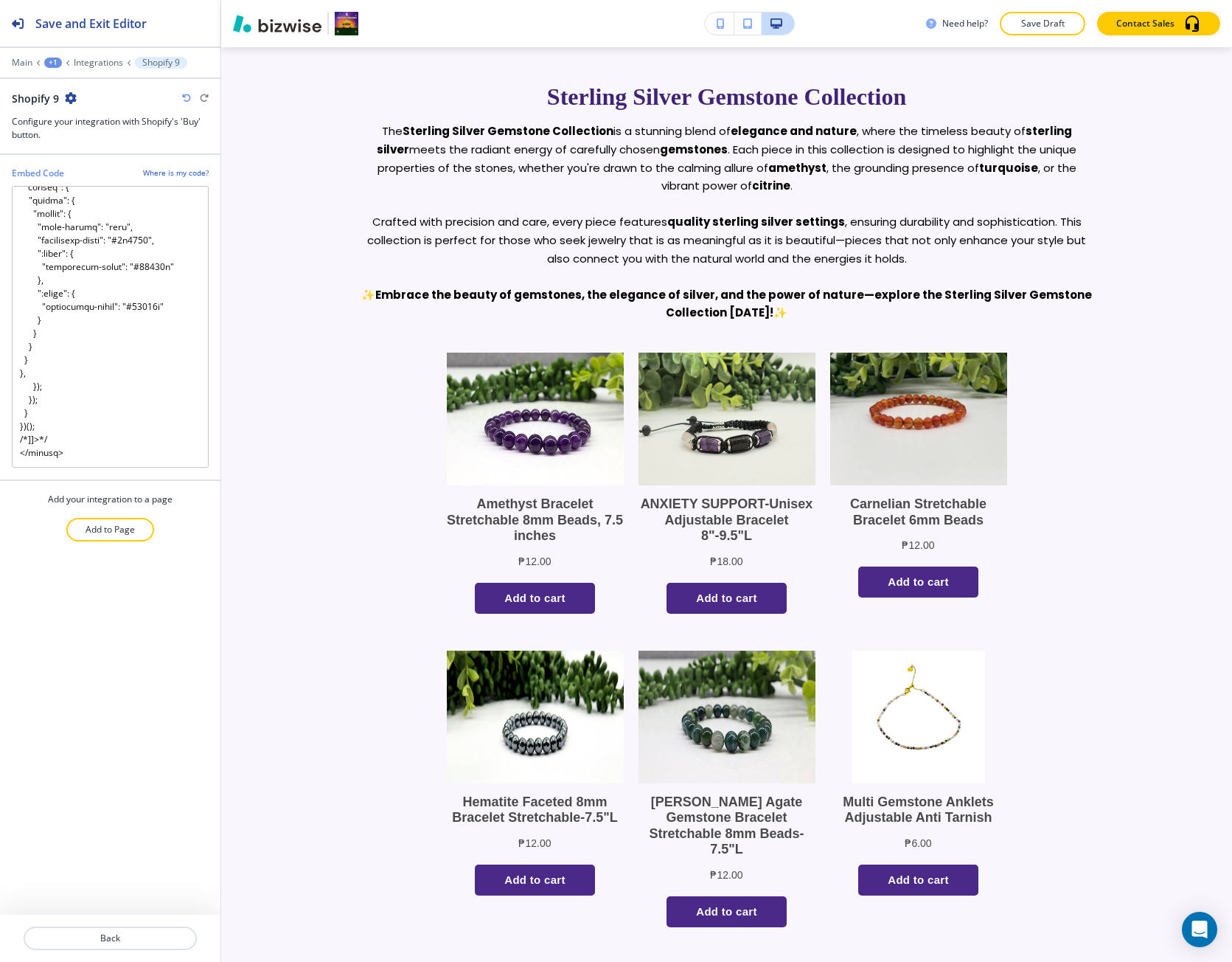
click at [715, 20] on button "button" at bounding box center [720, 23] width 29 height 22
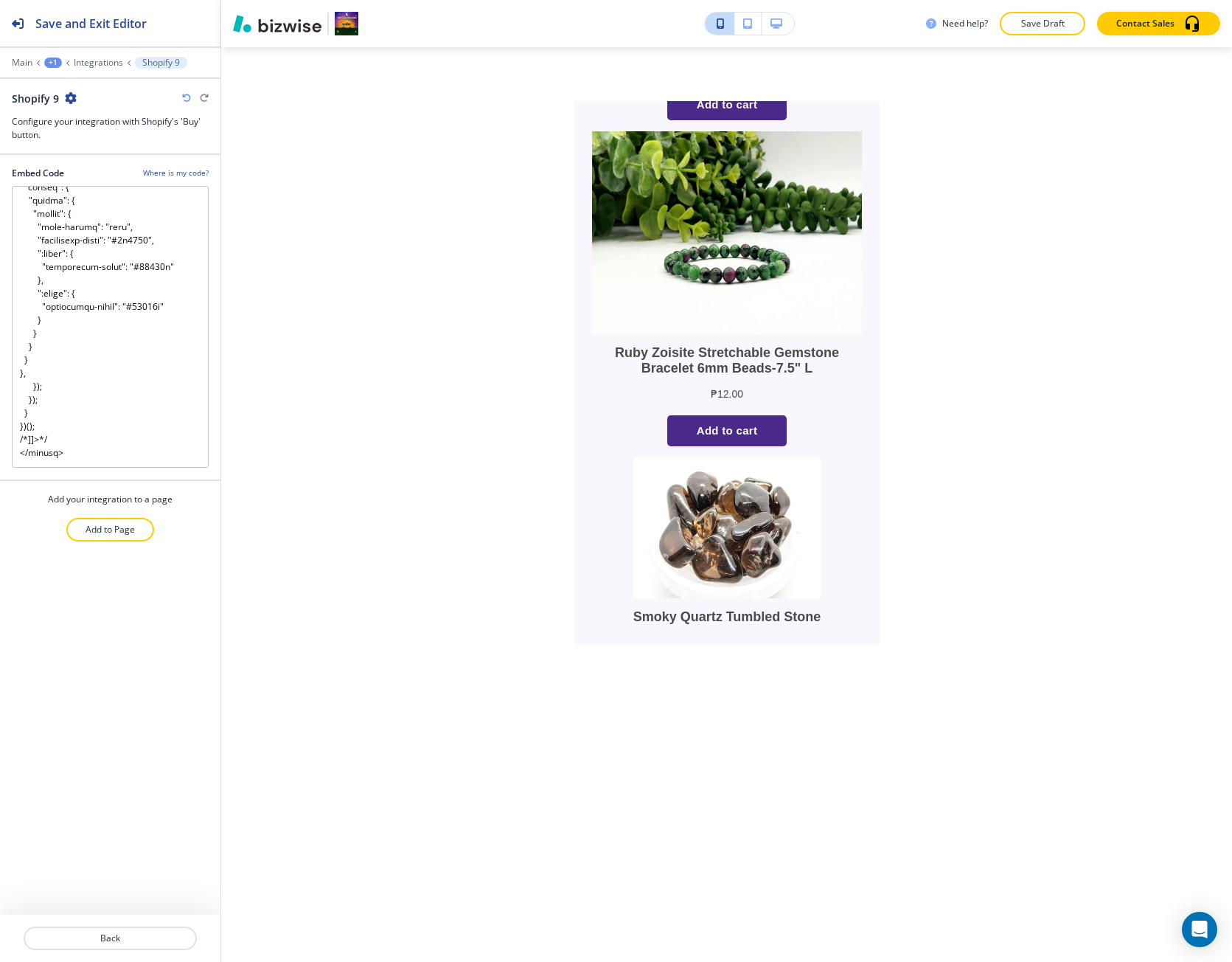
scroll to position [3531, 0]
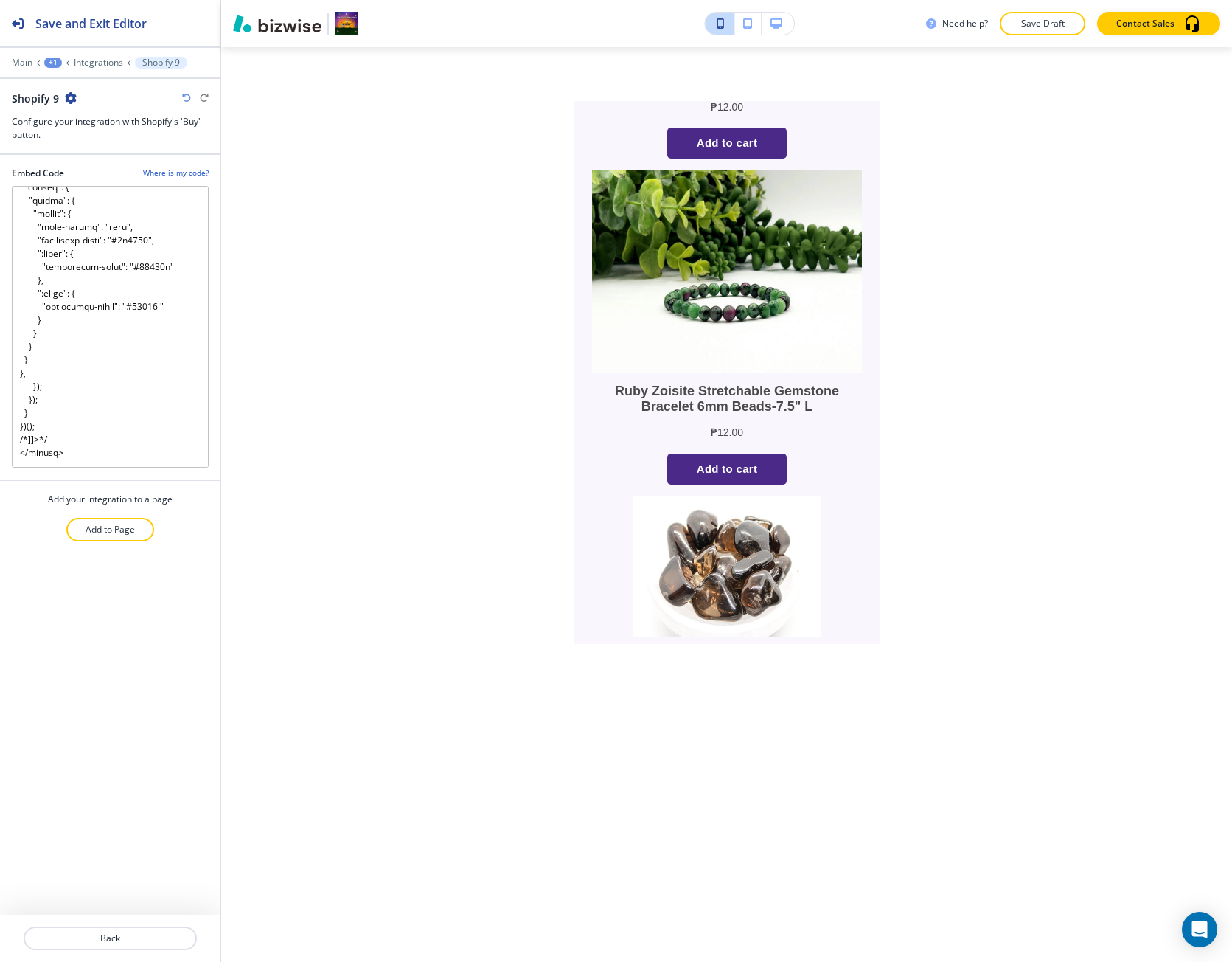
click at [766, 19] on button "button" at bounding box center [778, 23] width 33 height 22
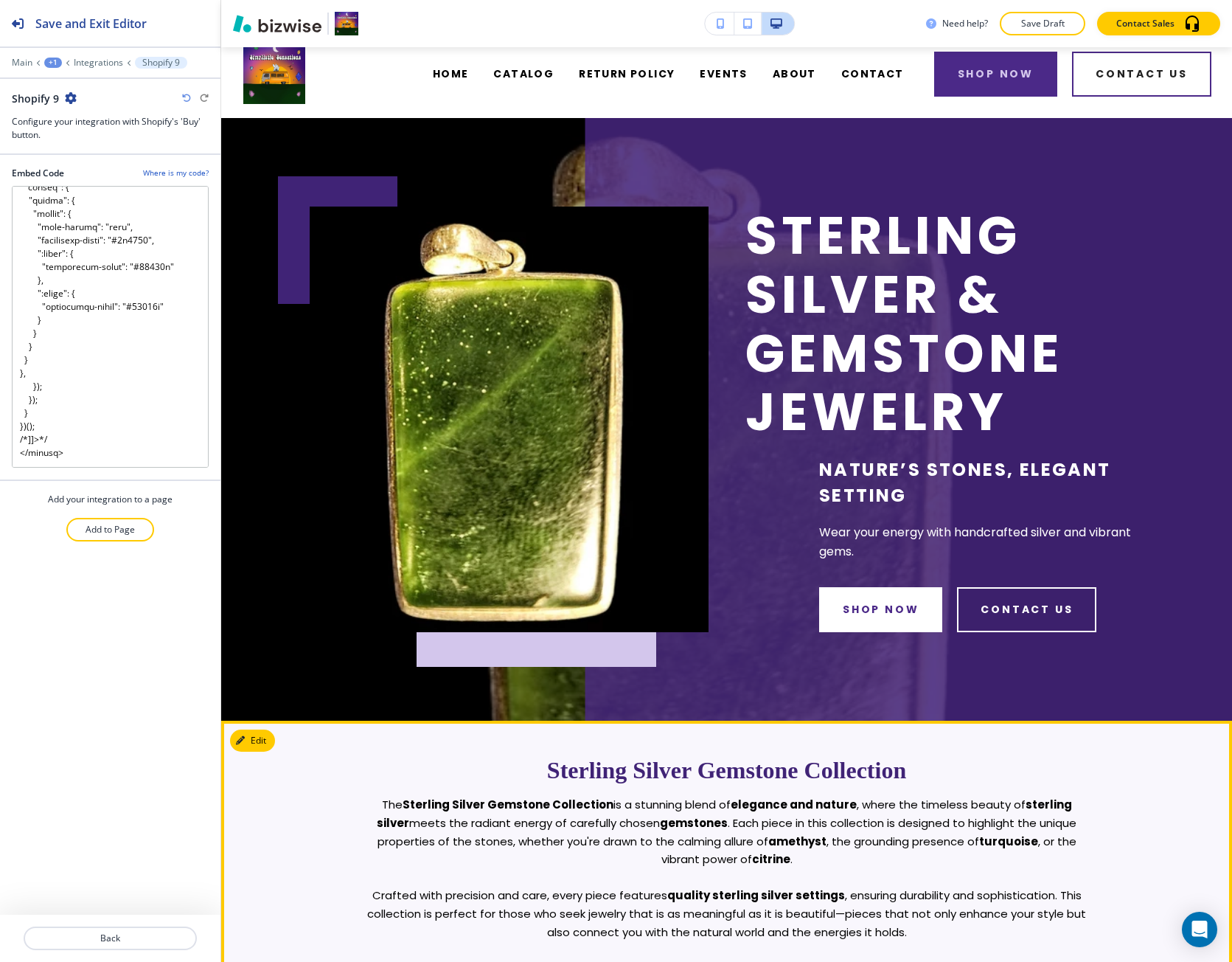
scroll to position [0, 0]
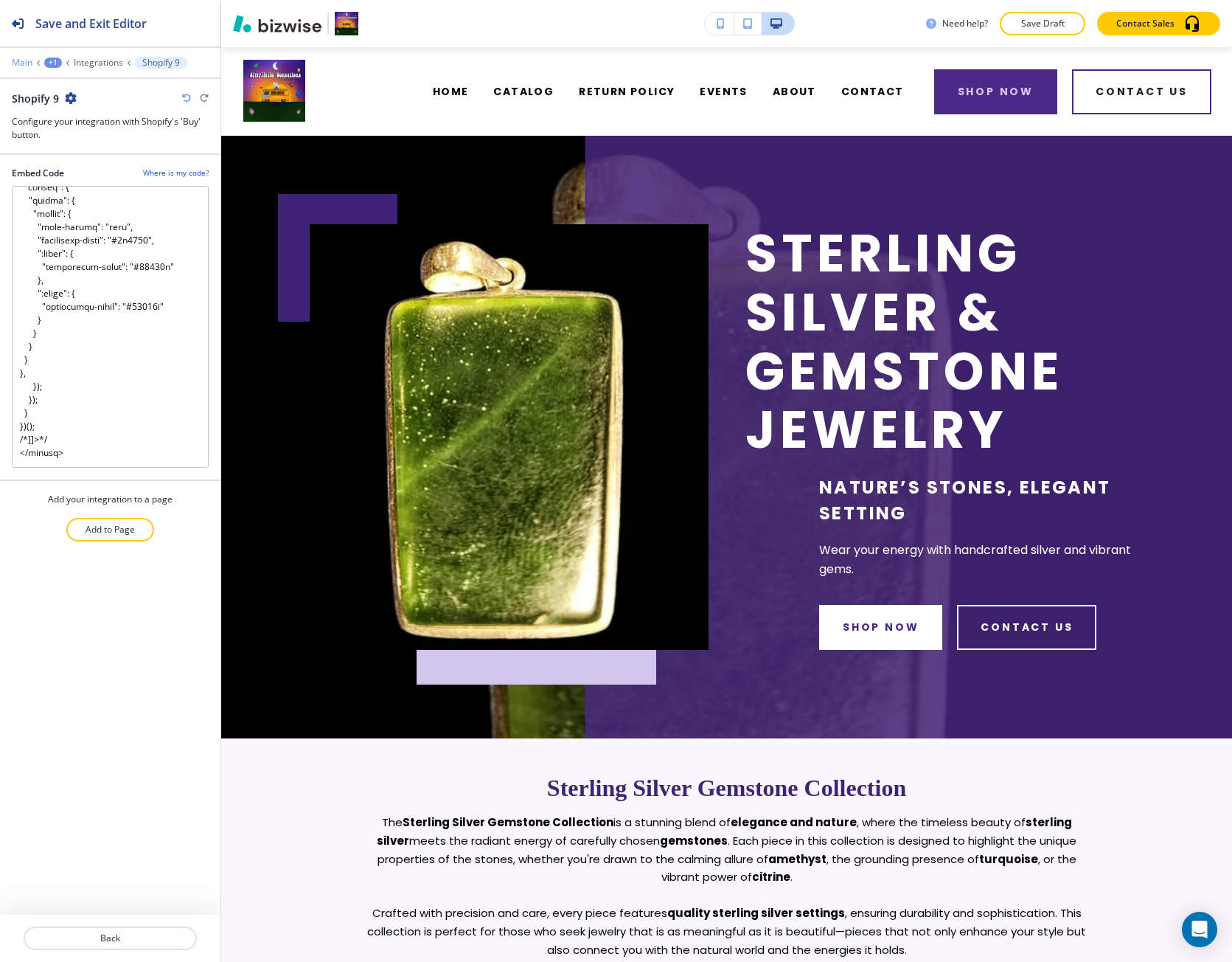
click at [29, 57] on p "Main" at bounding box center [21, 62] width 20 height 11
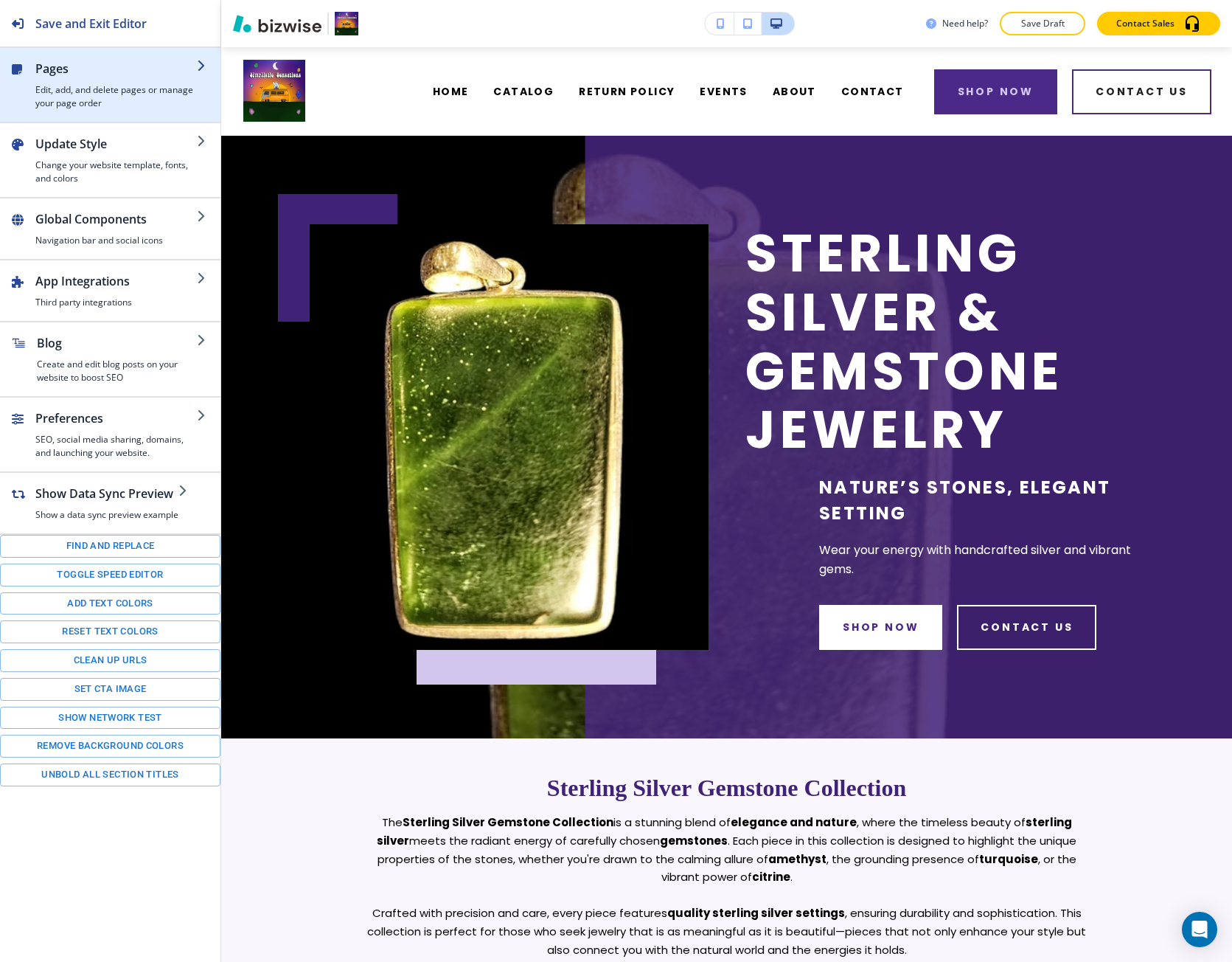
click at [48, 79] on div "button" at bounding box center [115, 80] width 161 height 6
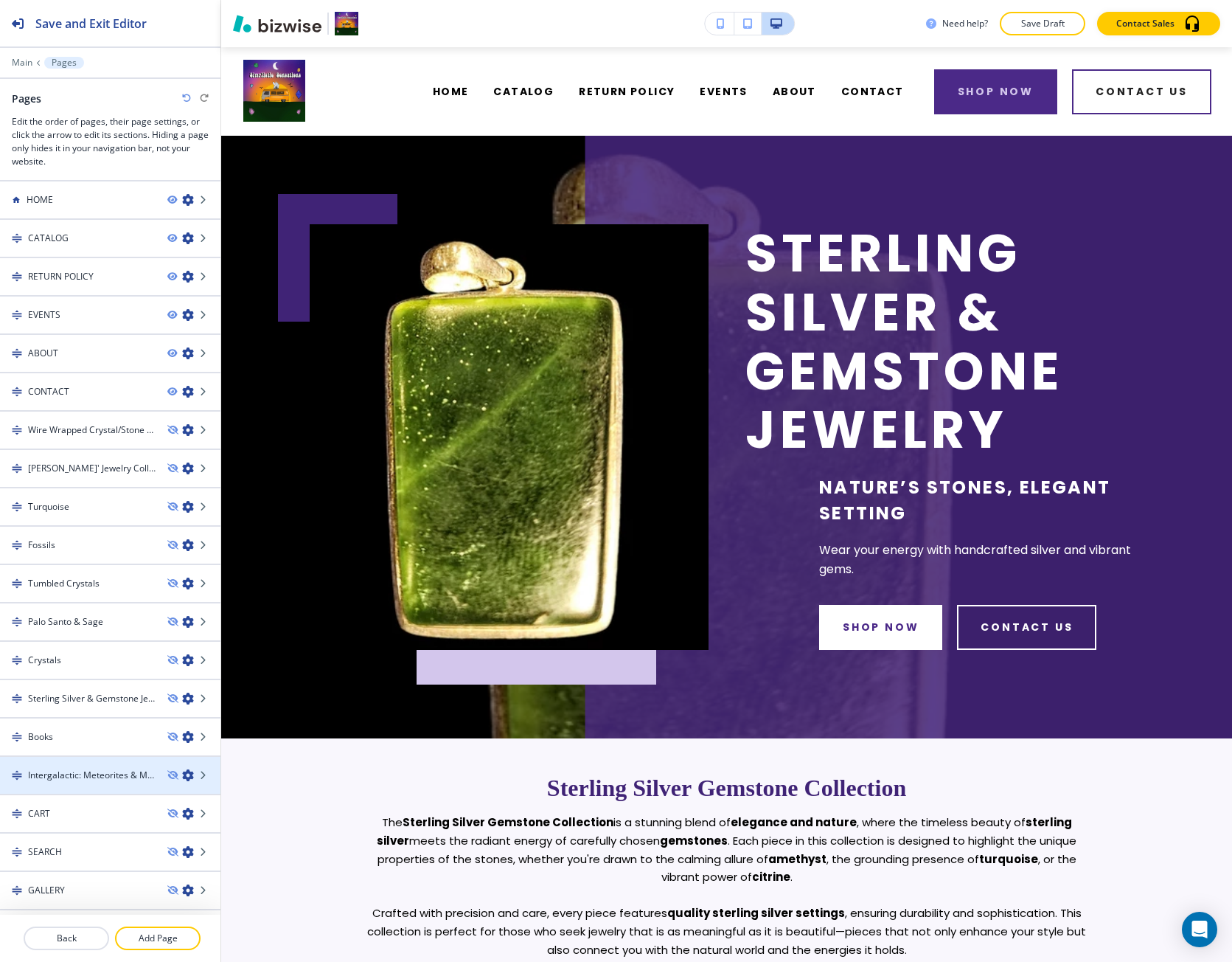
click at [73, 764] on div at bounding box center [110, 762] width 220 height 11
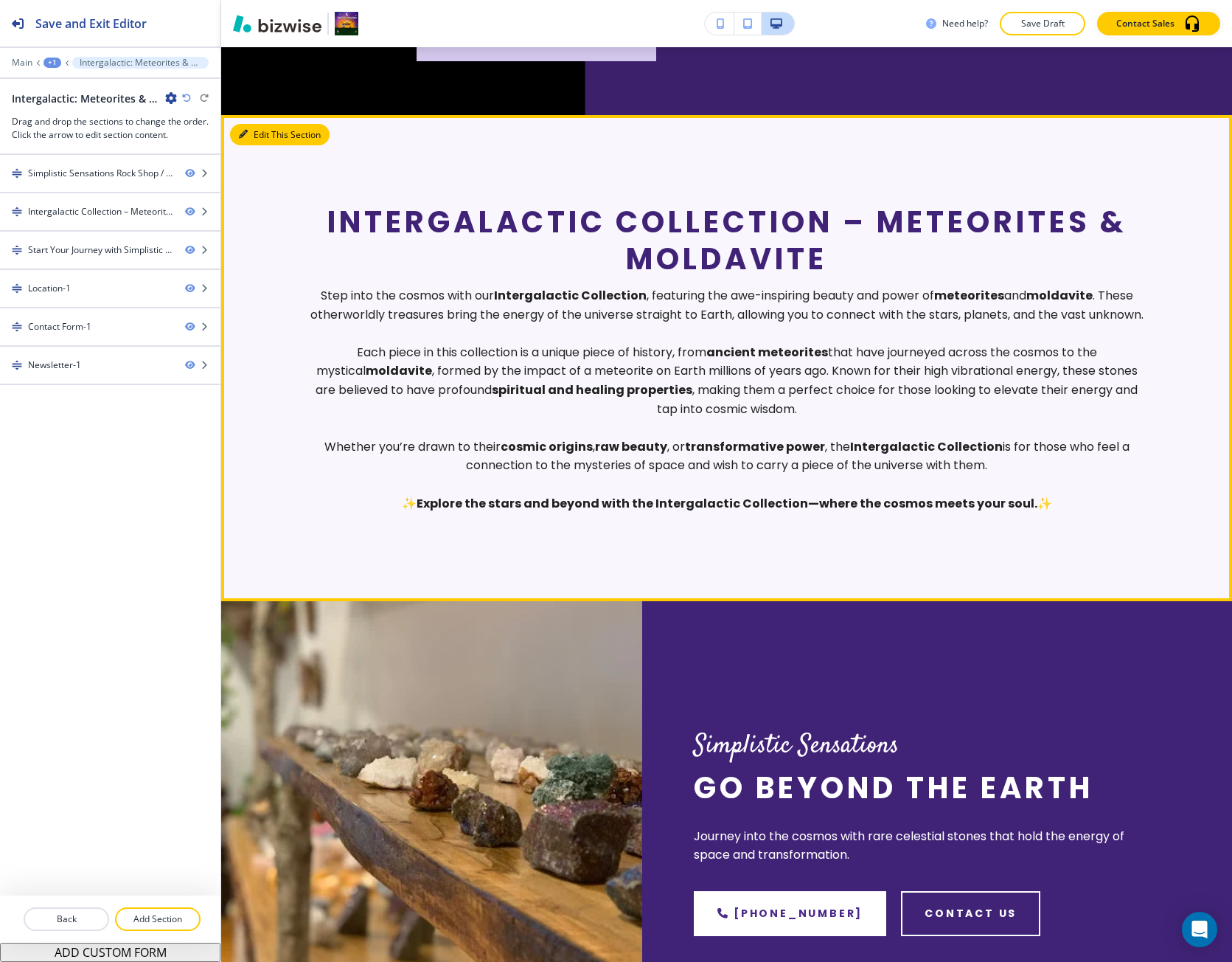
click at [250, 130] on button "Edit This Section" at bounding box center [280, 134] width 100 height 22
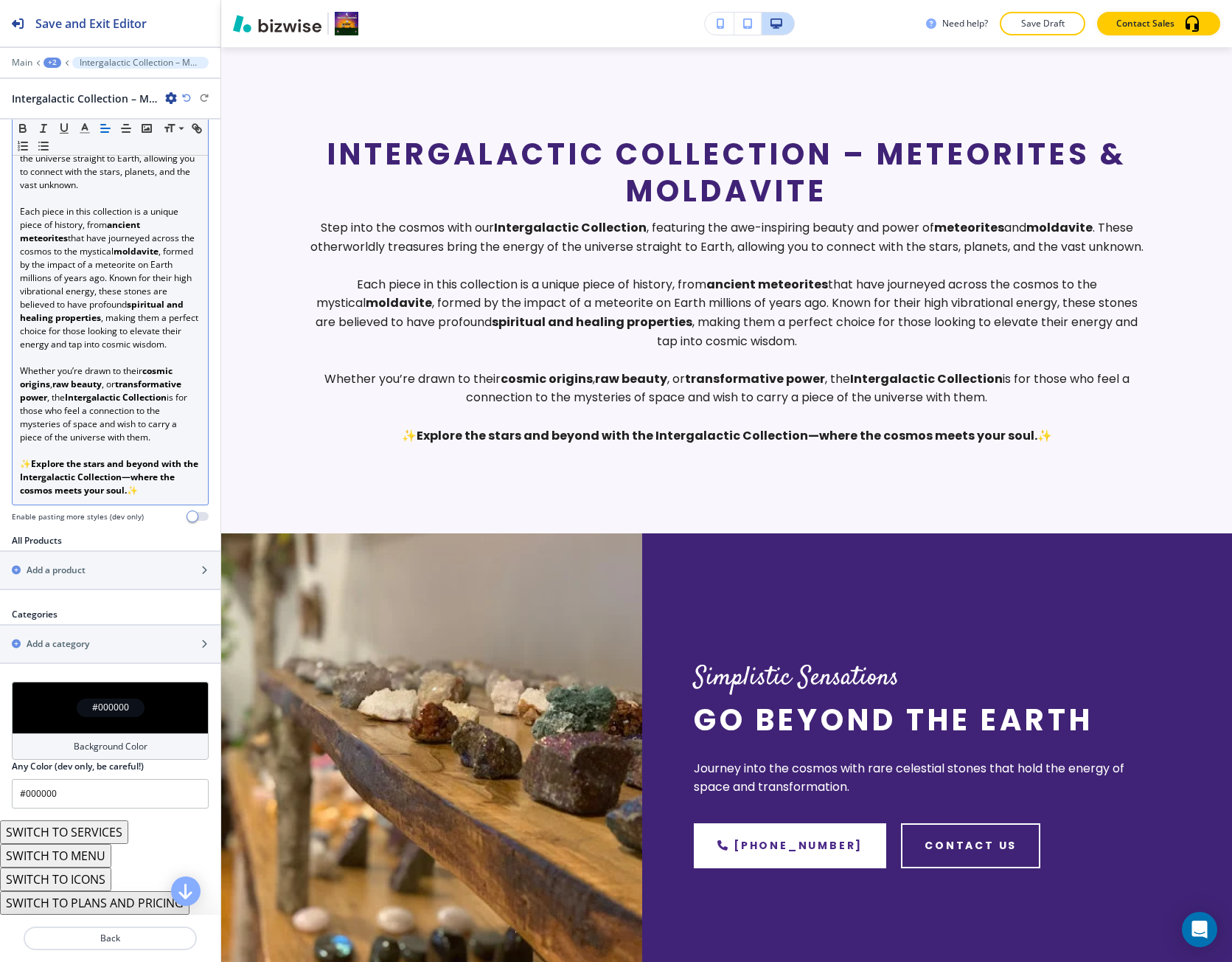
scroll to position [373, 0]
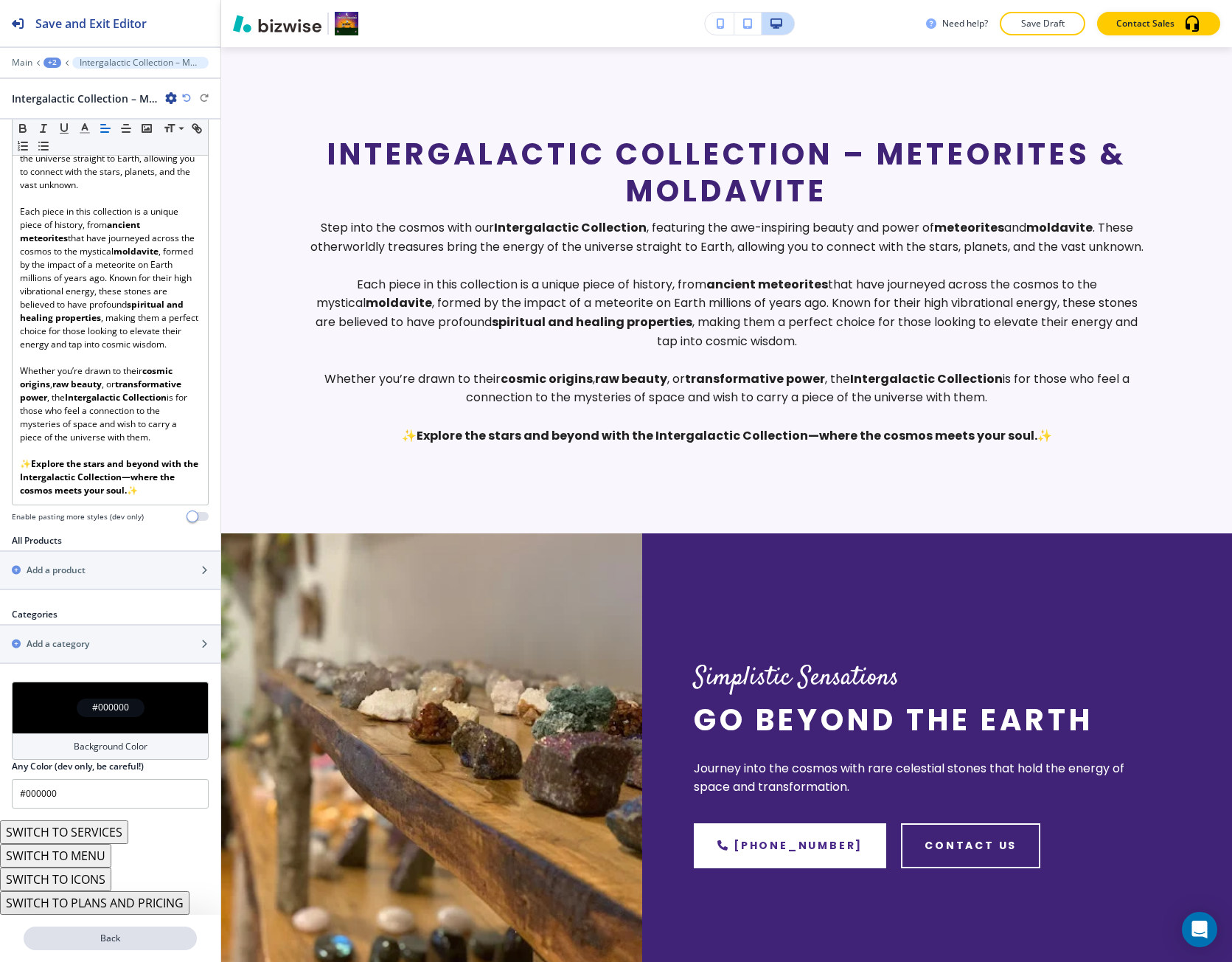
click at [103, 933] on p "Back" at bounding box center [111, 938] width 170 height 13
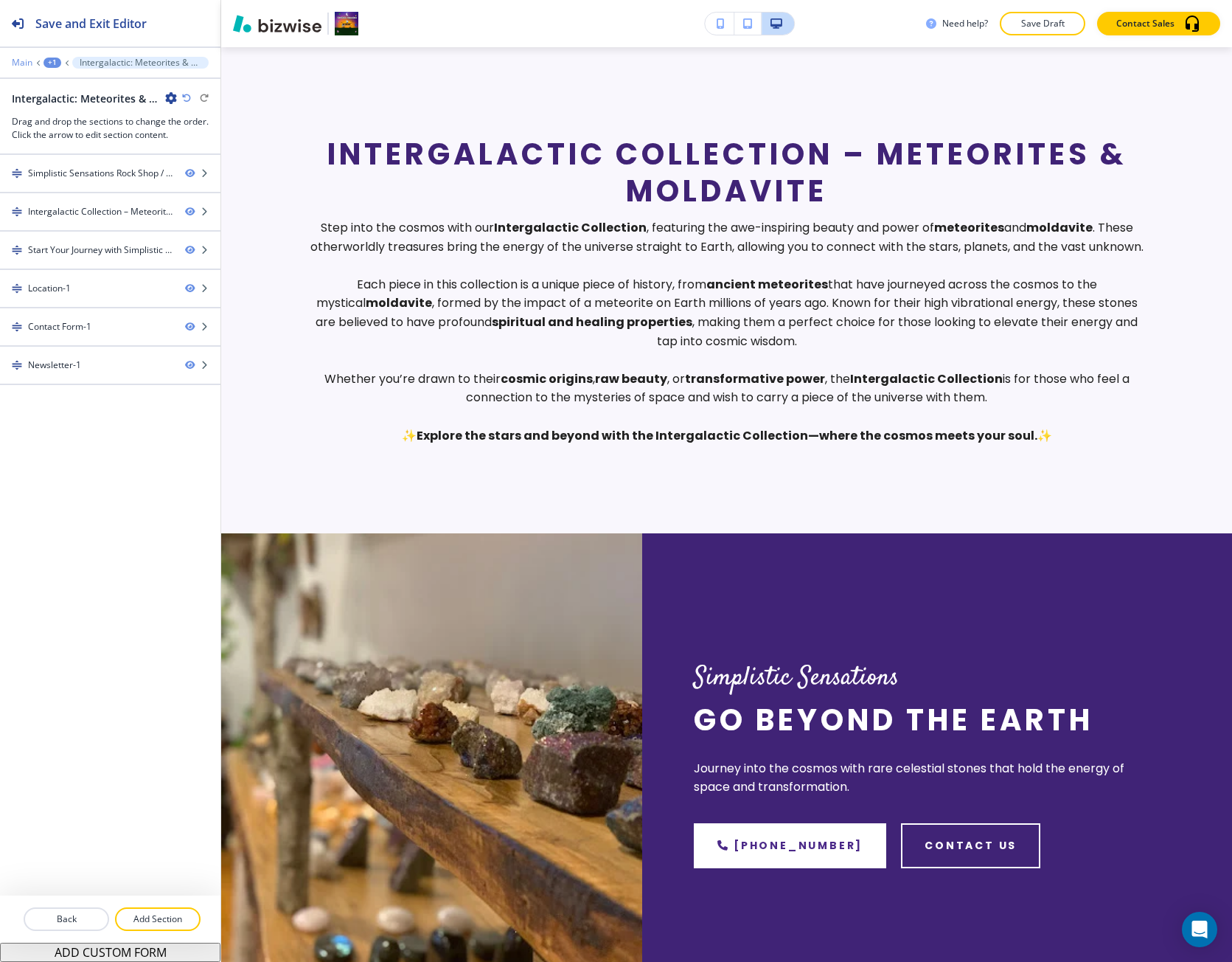
click at [32, 67] on p "Main" at bounding box center [21, 62] width 20 height 11
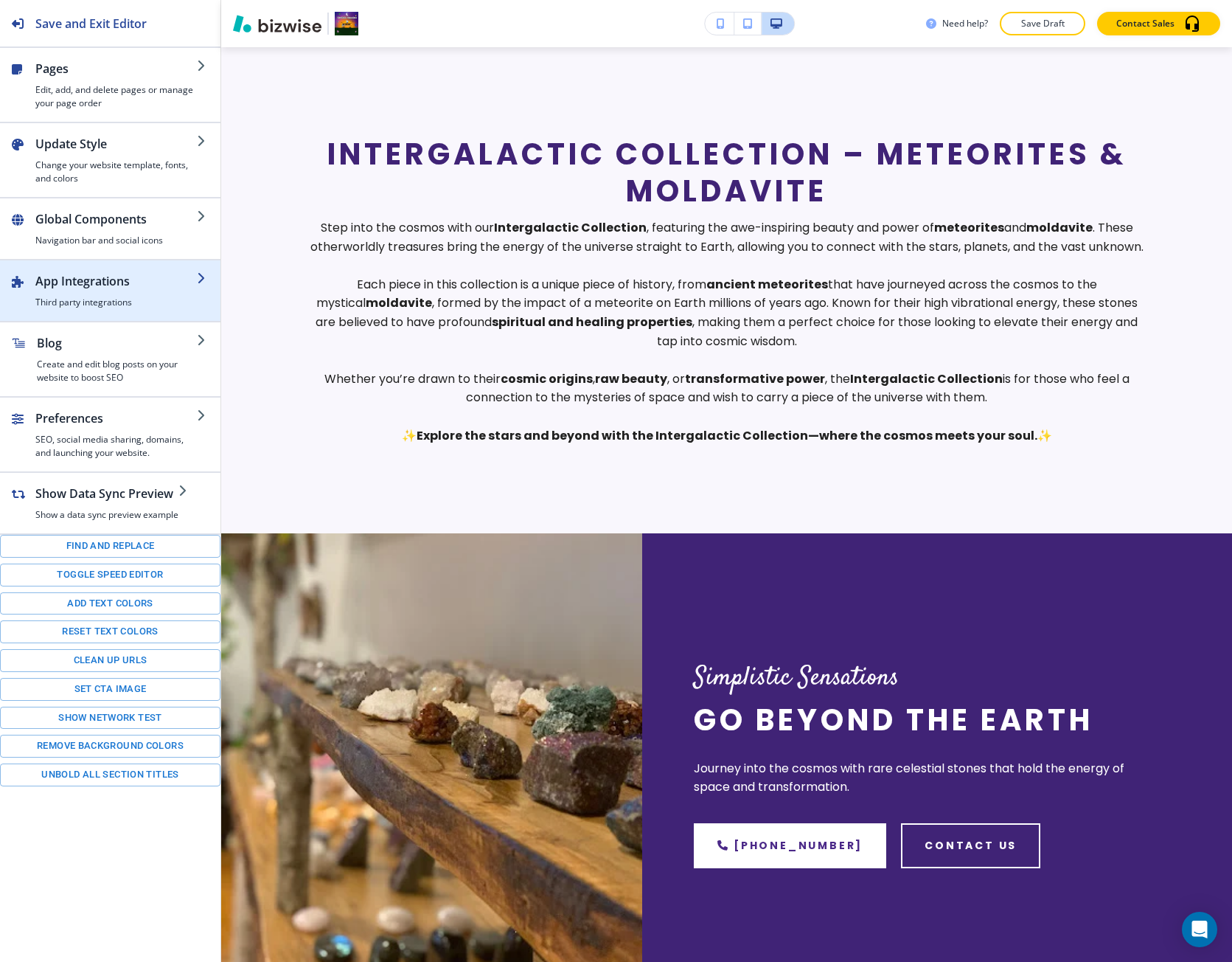
click at [113, 297] on h4 "Third party integrations" at bounding box center [115, 302] width 161 height 13
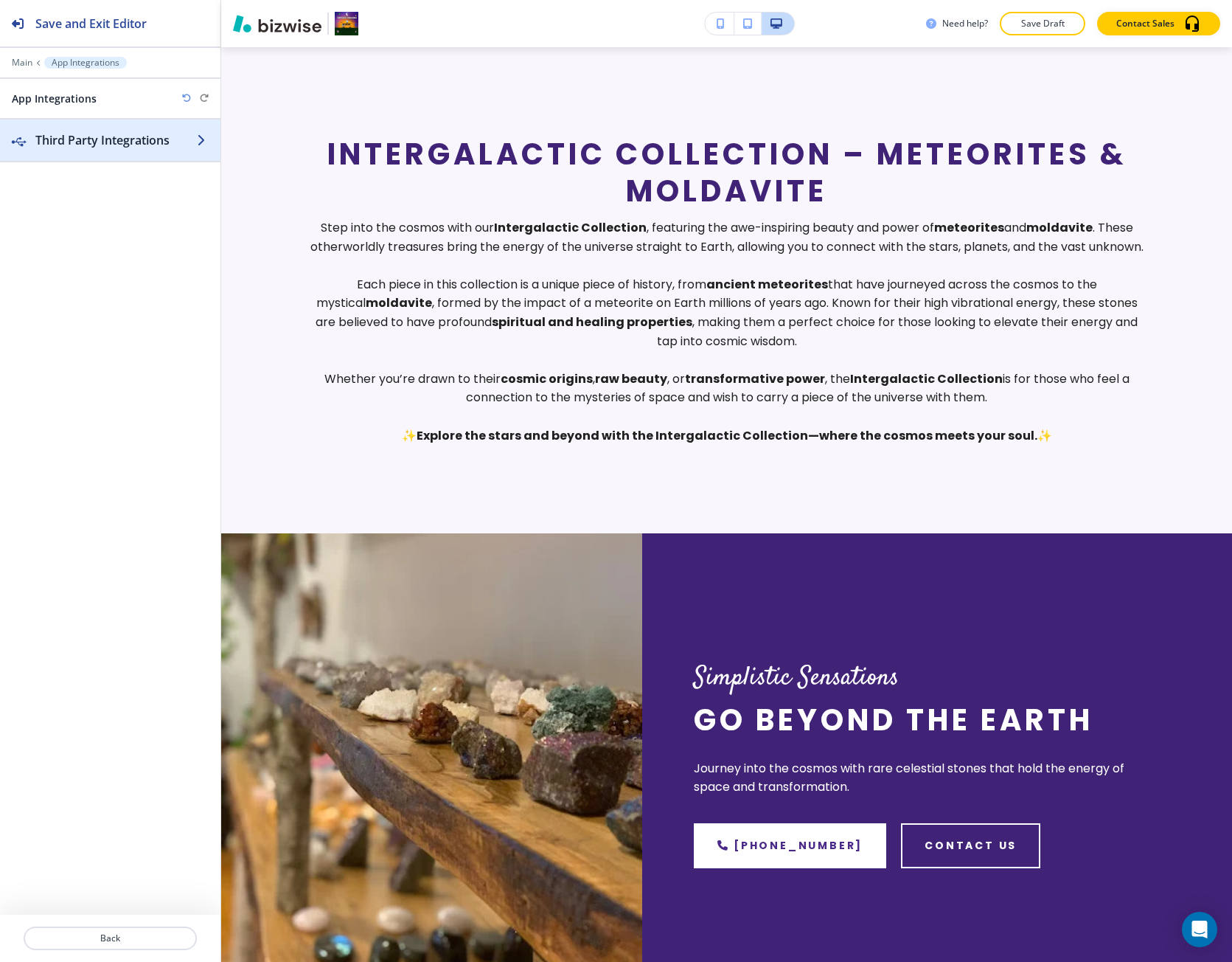
click at [88, 147] on h2 "Third Party Integrations" at bounding box center [115, 140] width 161 height 18
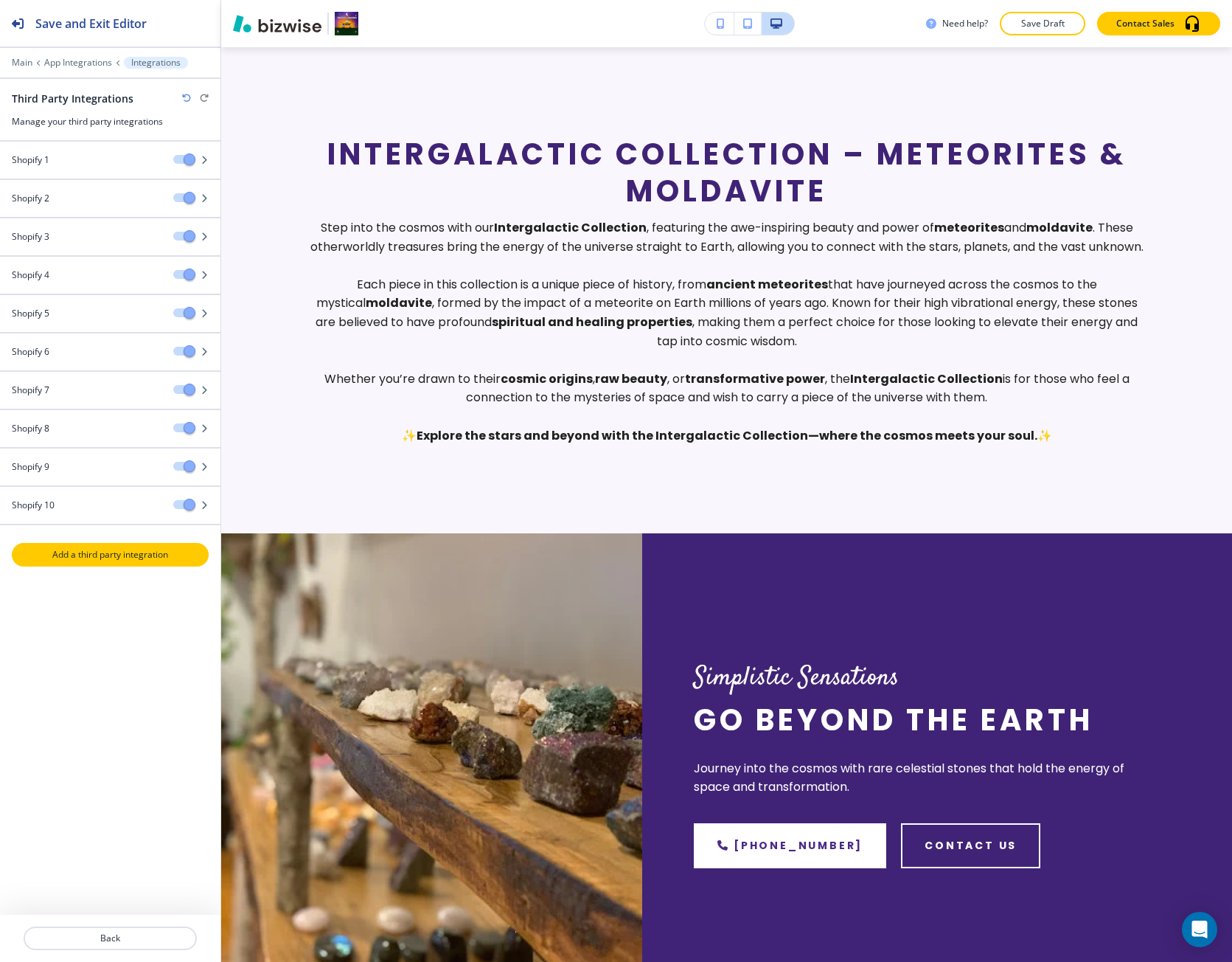
click at [100, 559] on p "Add a third party integration" at bounding box center [110, 554] width 194 height 13
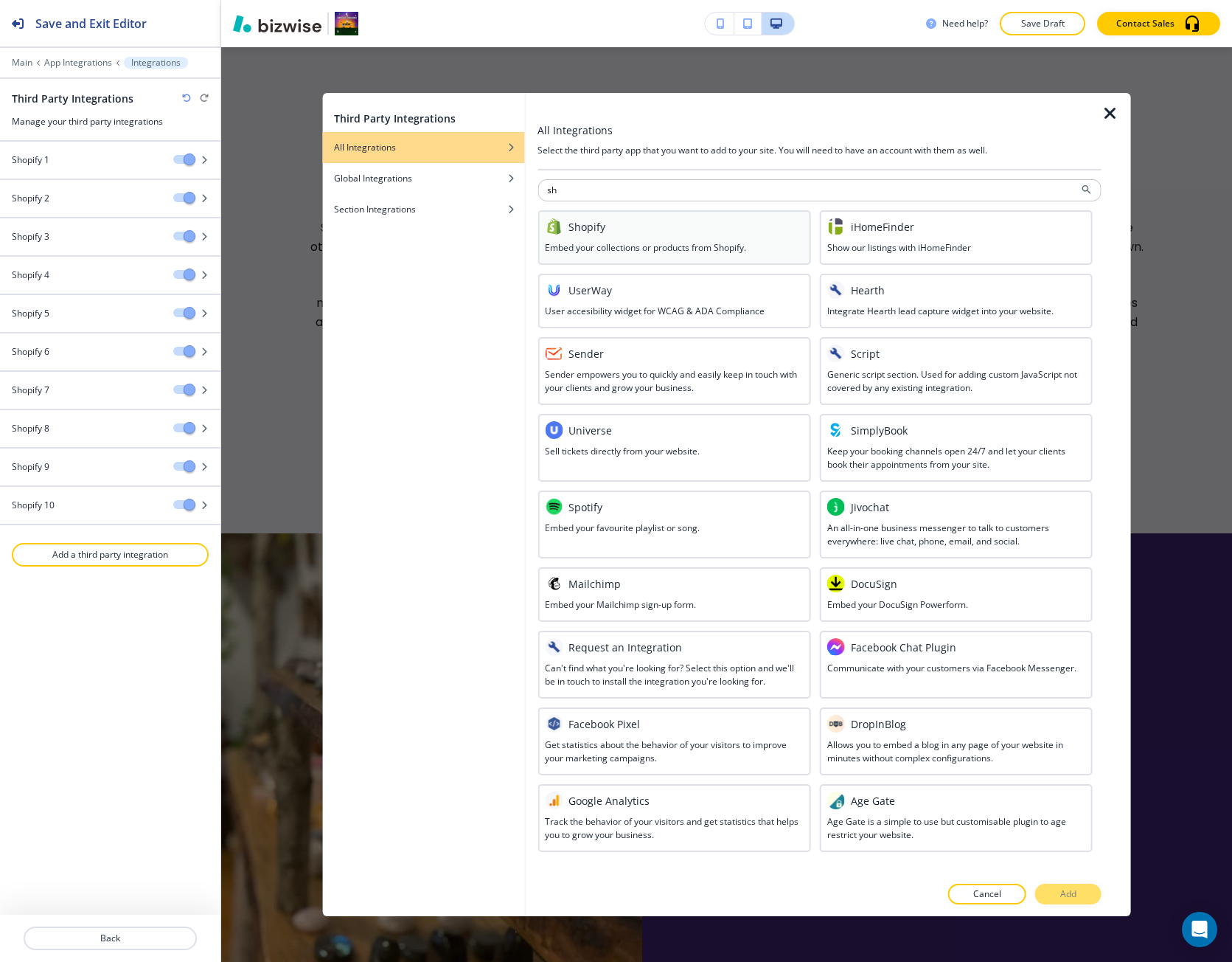
type input "sh"
click at [658, 239] on div at bounding box center [674, 237] width 258 height 6
click at [1059, 897] on button "Add" at bounding box center [1068, 893] width 66 height 20
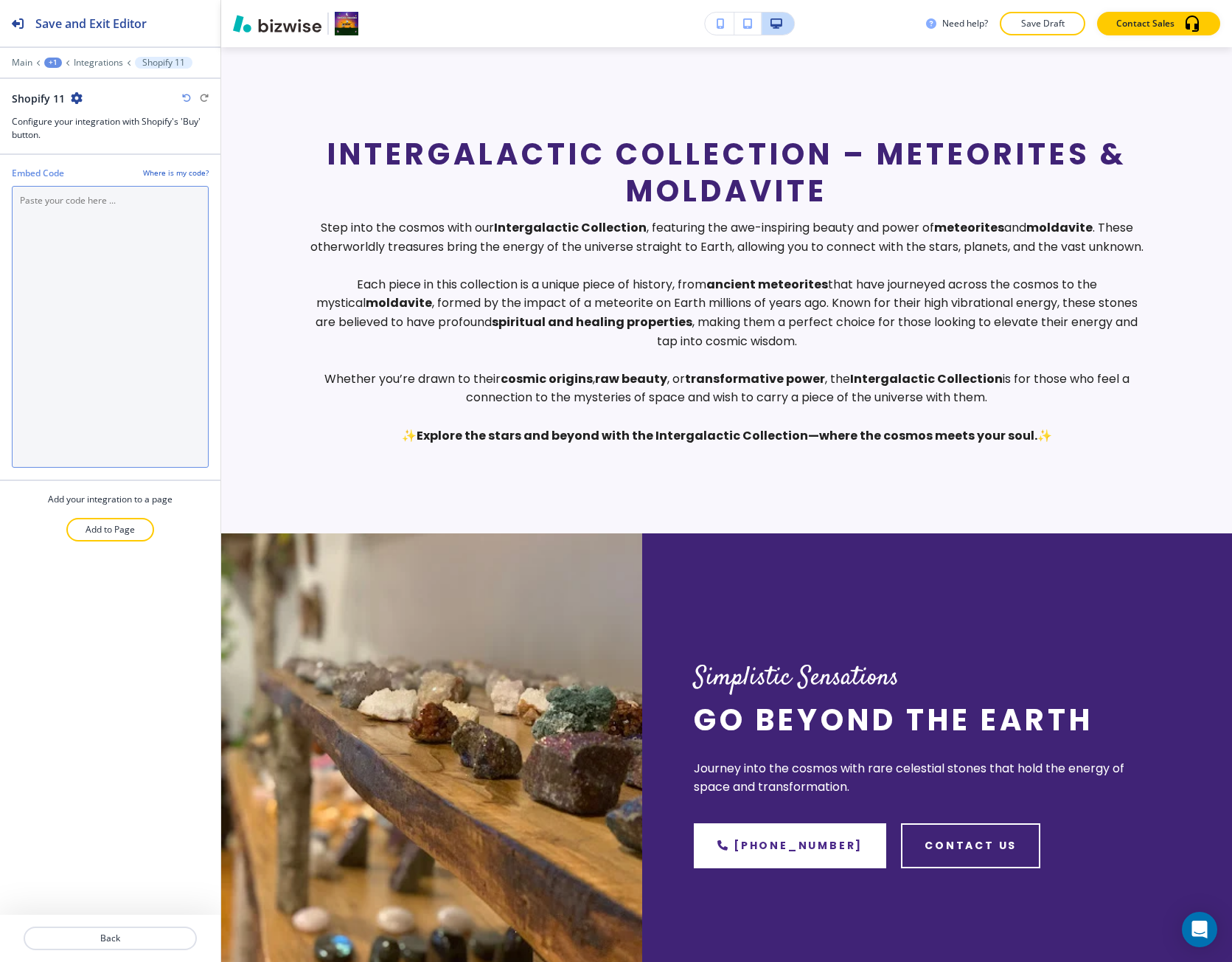
click at [95, 443] on Code "Embed Code" at bounding box center [110, 327] width 197 height 282
paste Code "<div id='collection-component-1756758543623'></div> <script type="text/javascri…"
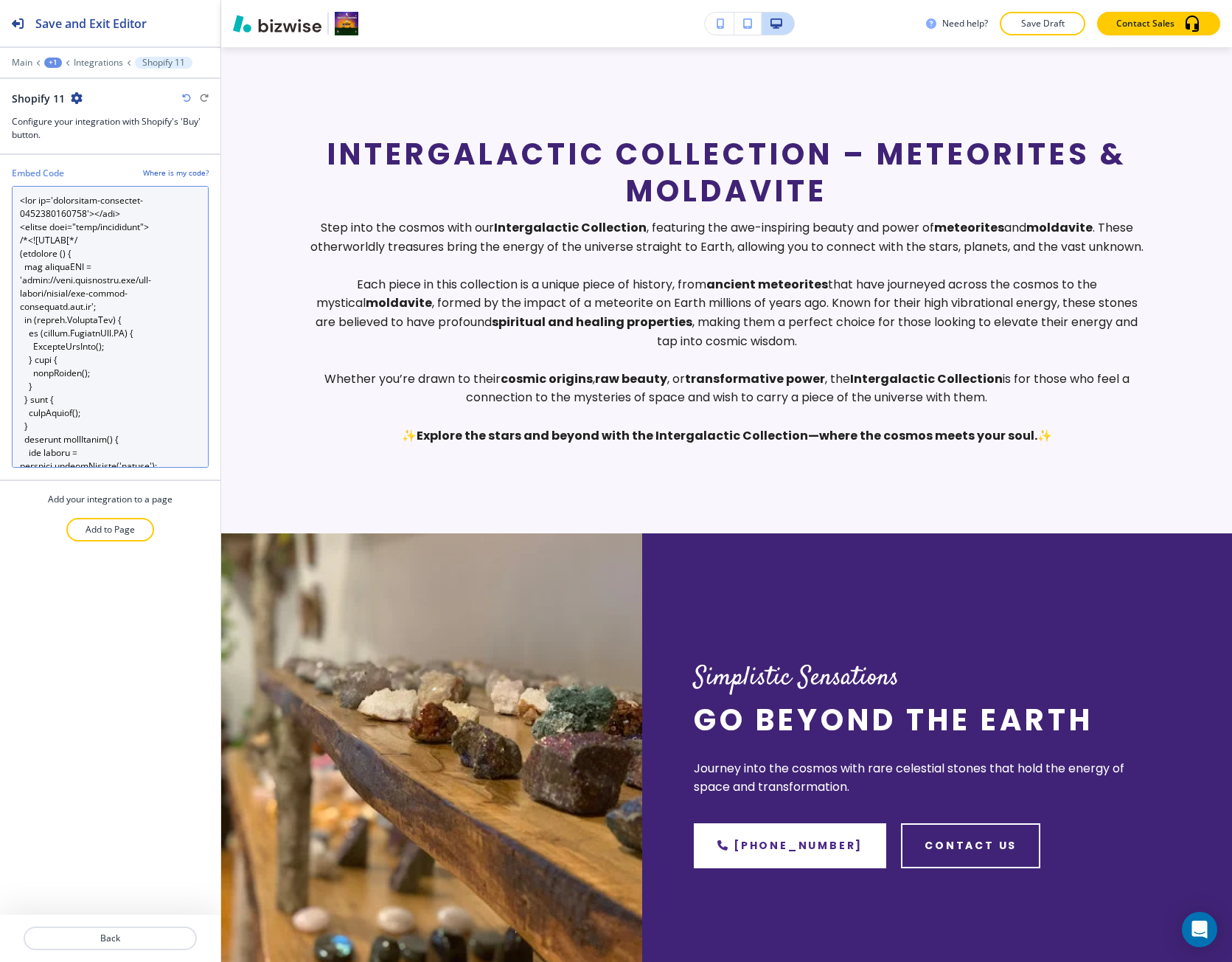
scroll to position [2010, 0]
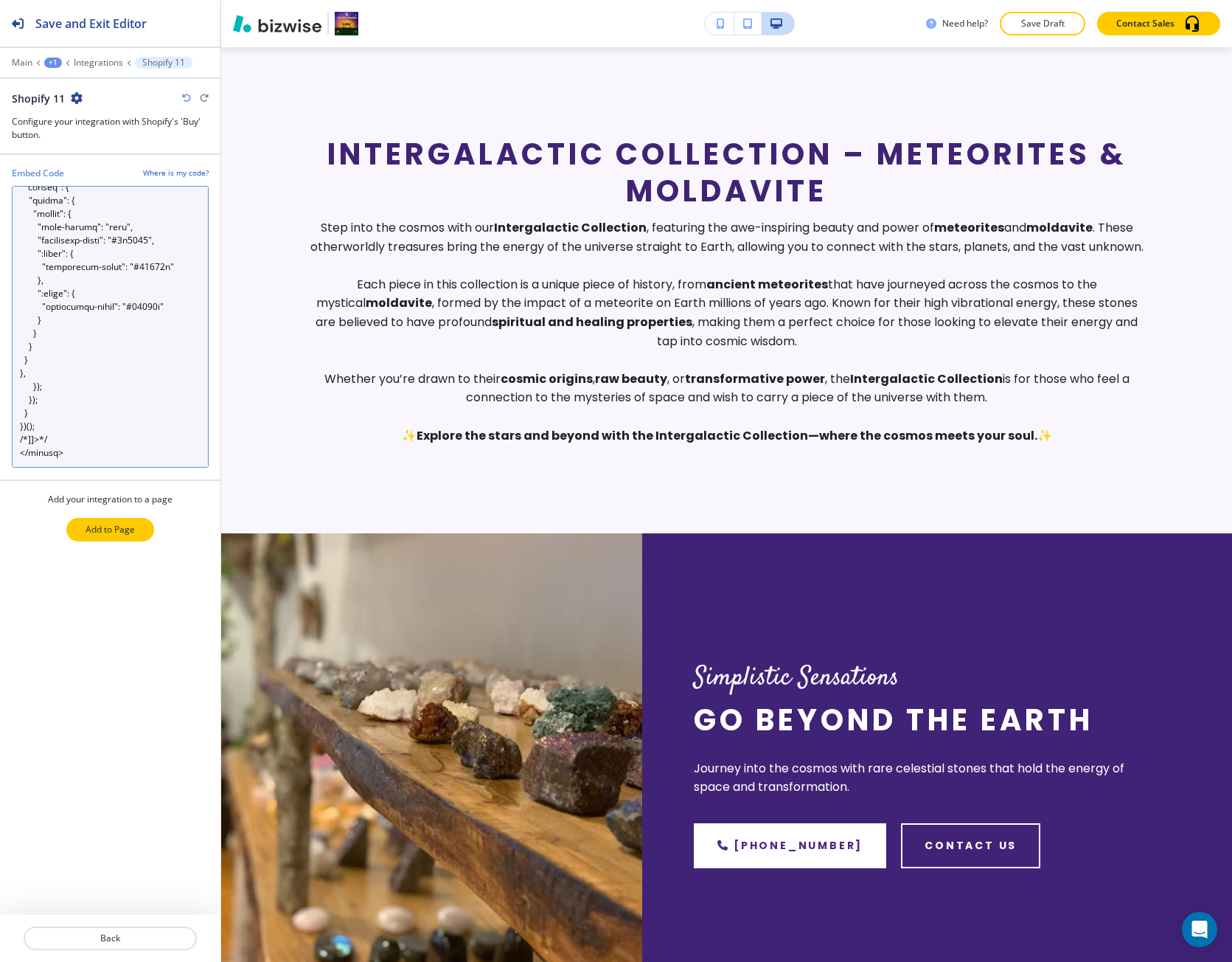
type Code "<div id='collection-component-1756758543623'></div> <script type="text/javascri…"
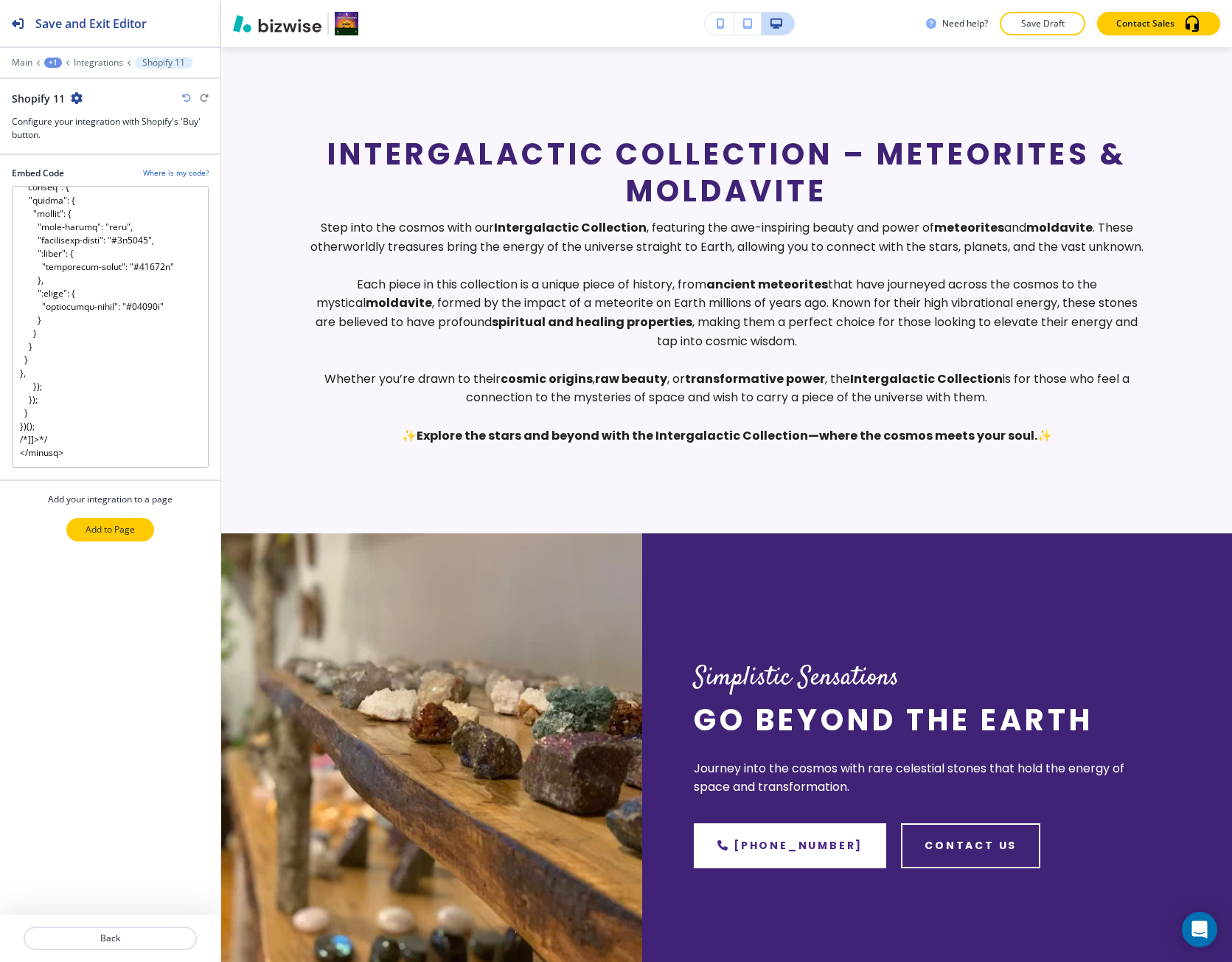
click at [123, 537] on button "Add to Page" at bounding box center [110, 529] width 88 height 24
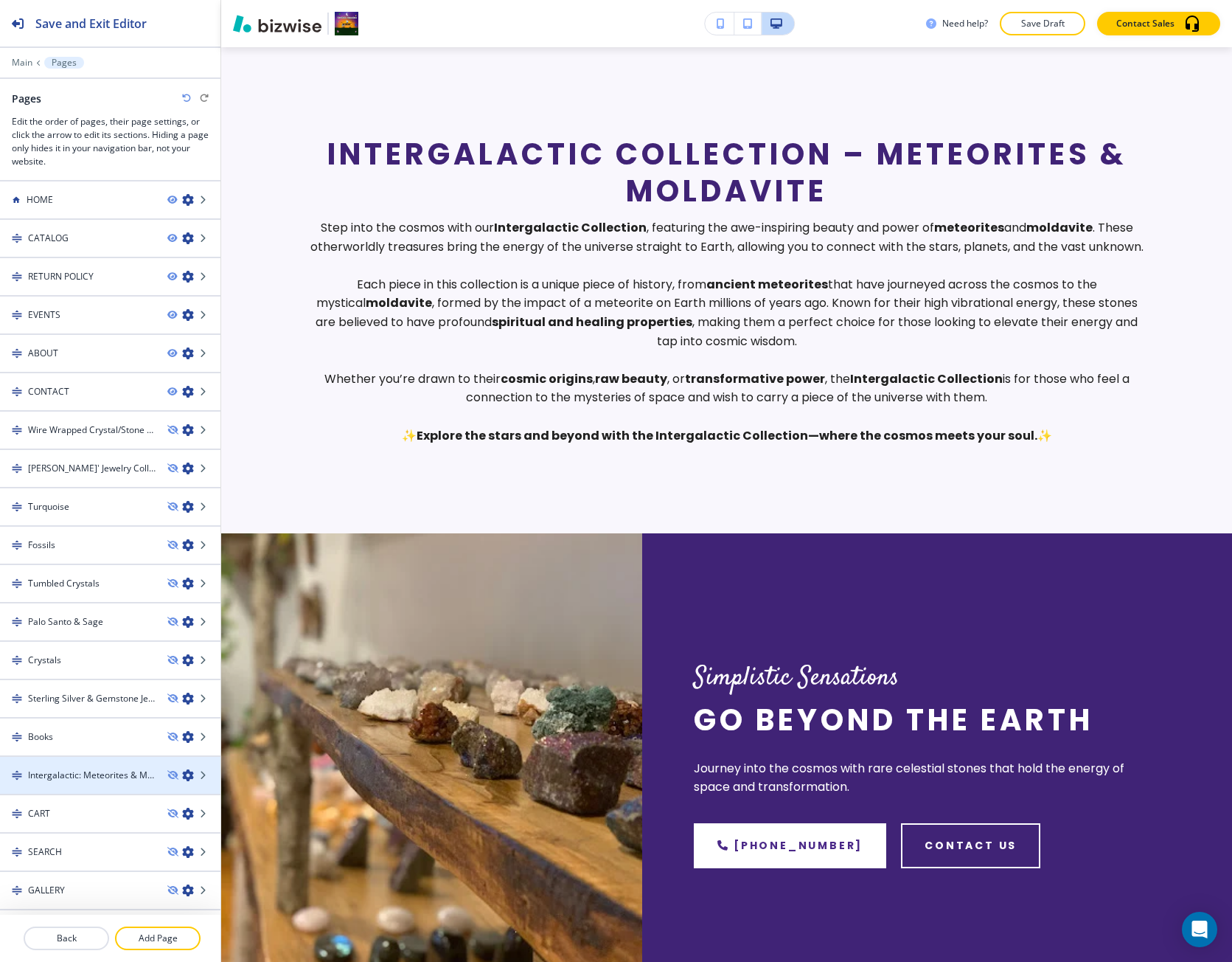
click at [103, 769] on h4 "Intergalactic: Meteorites & Moldavite" at bounding box center [92, 775] width 128 height 13
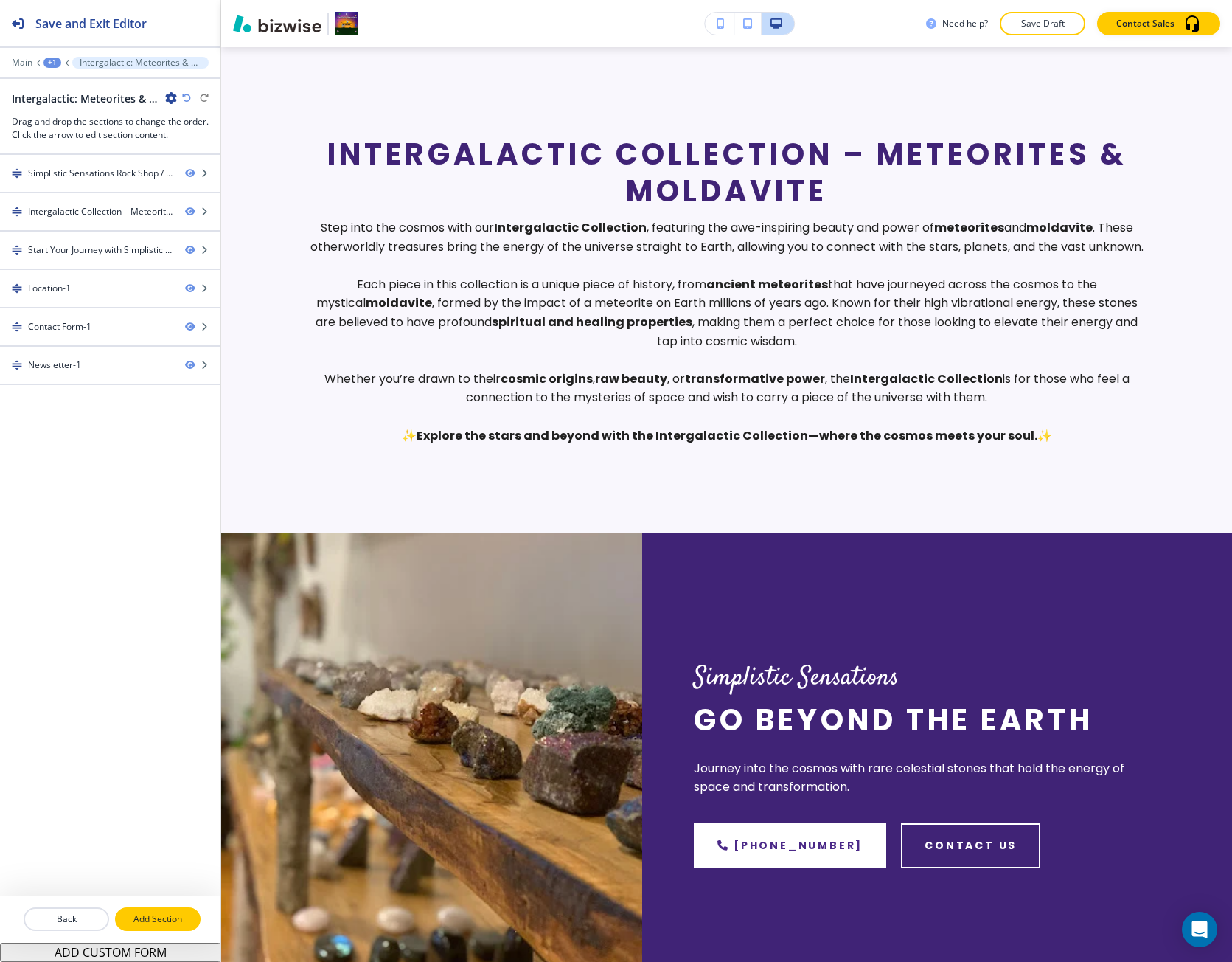
click at [127, 915] on p "Add Section" at bounding box center [157, 919] width 83 height 13
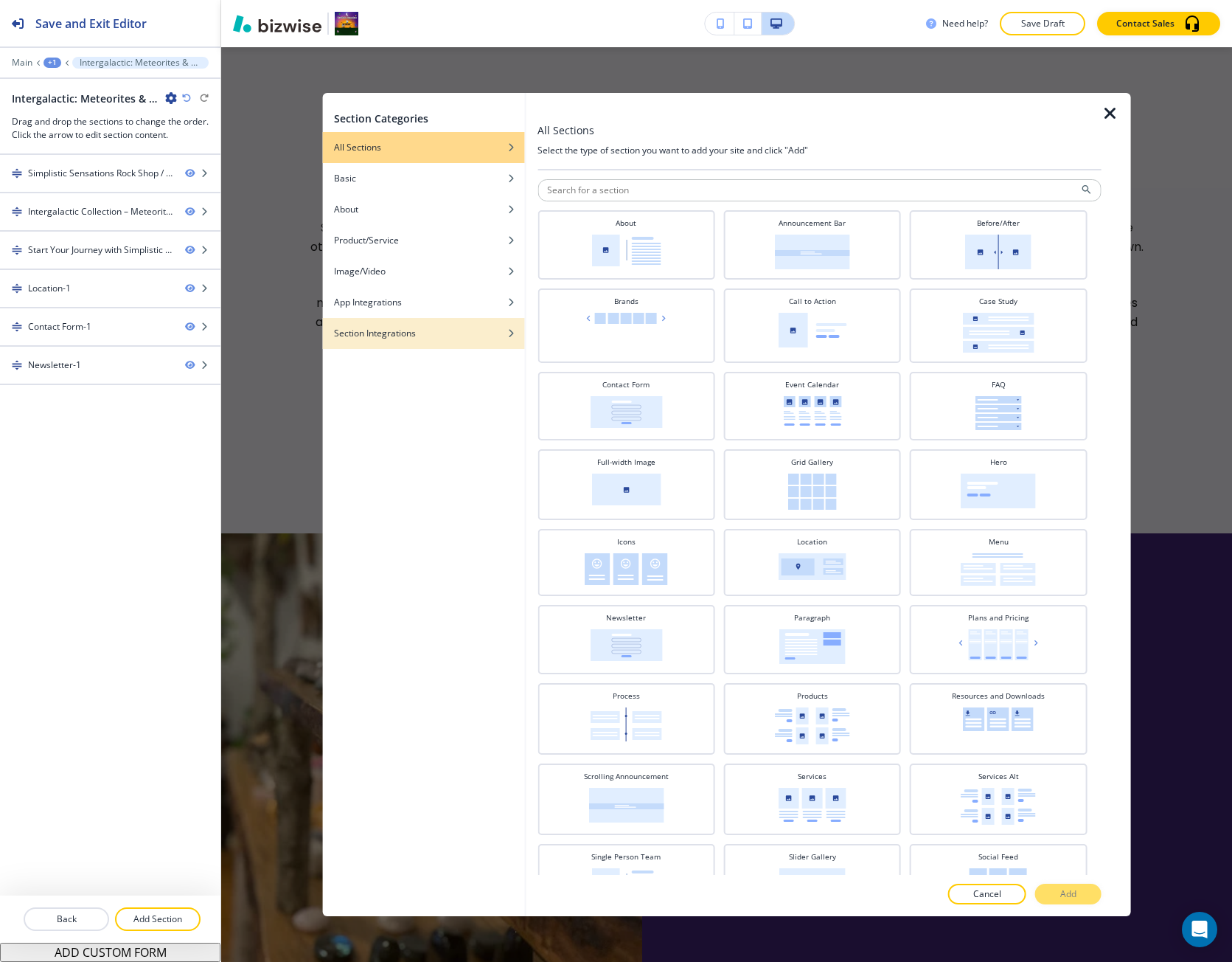
click at [395, 336] on h4 "Section Integrations" at bounding box center [375, 333] width 82 height 13
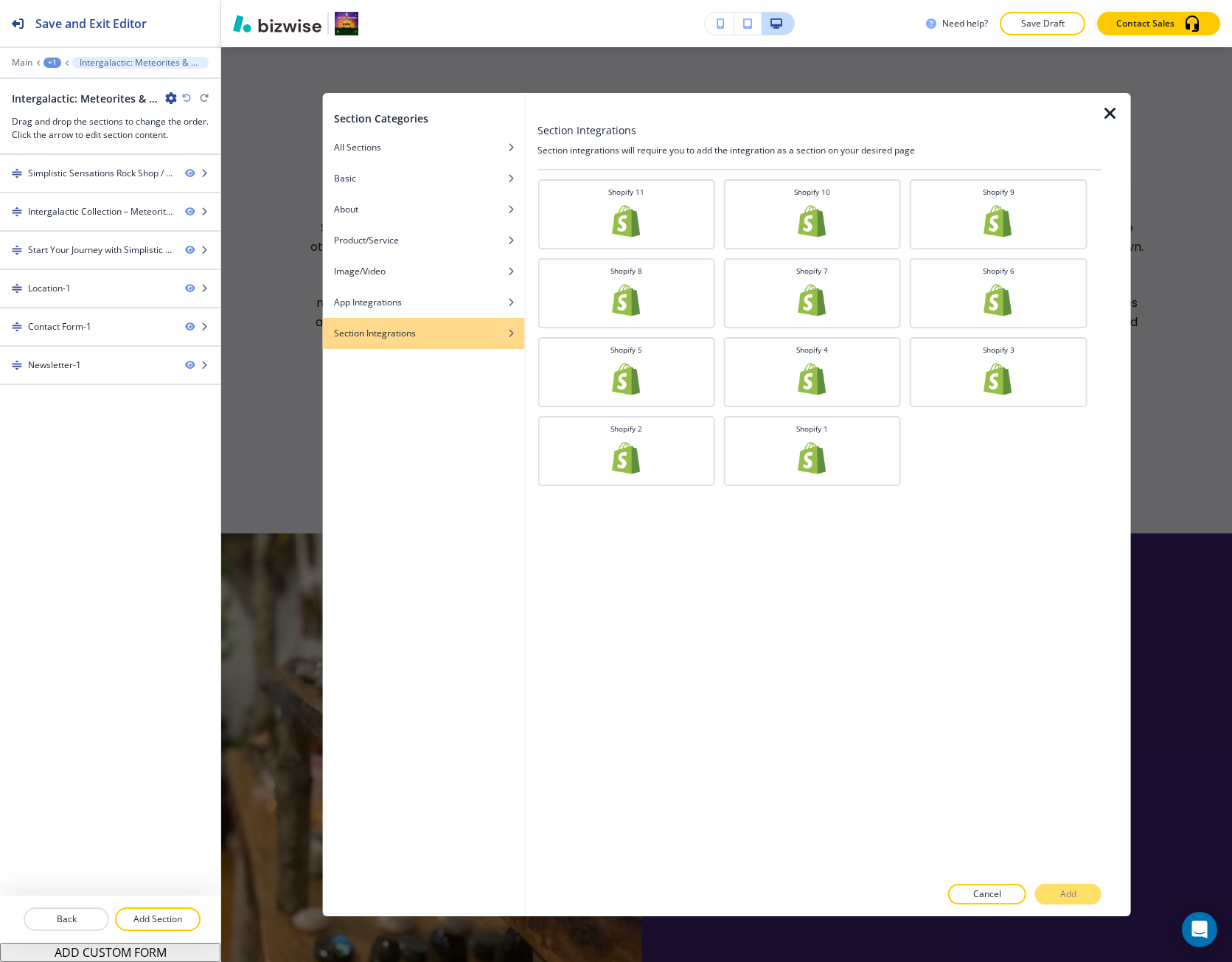
click at [562, 250] on div at bounding box center [819, 254] width 564 height 9
click at [568, 237] on div "Shopify 11" at bounding box center [626, 213] width 162 height 52
click at [1058, 896] on button "Add" at bounding box center [1068, 893] width 66 height 20
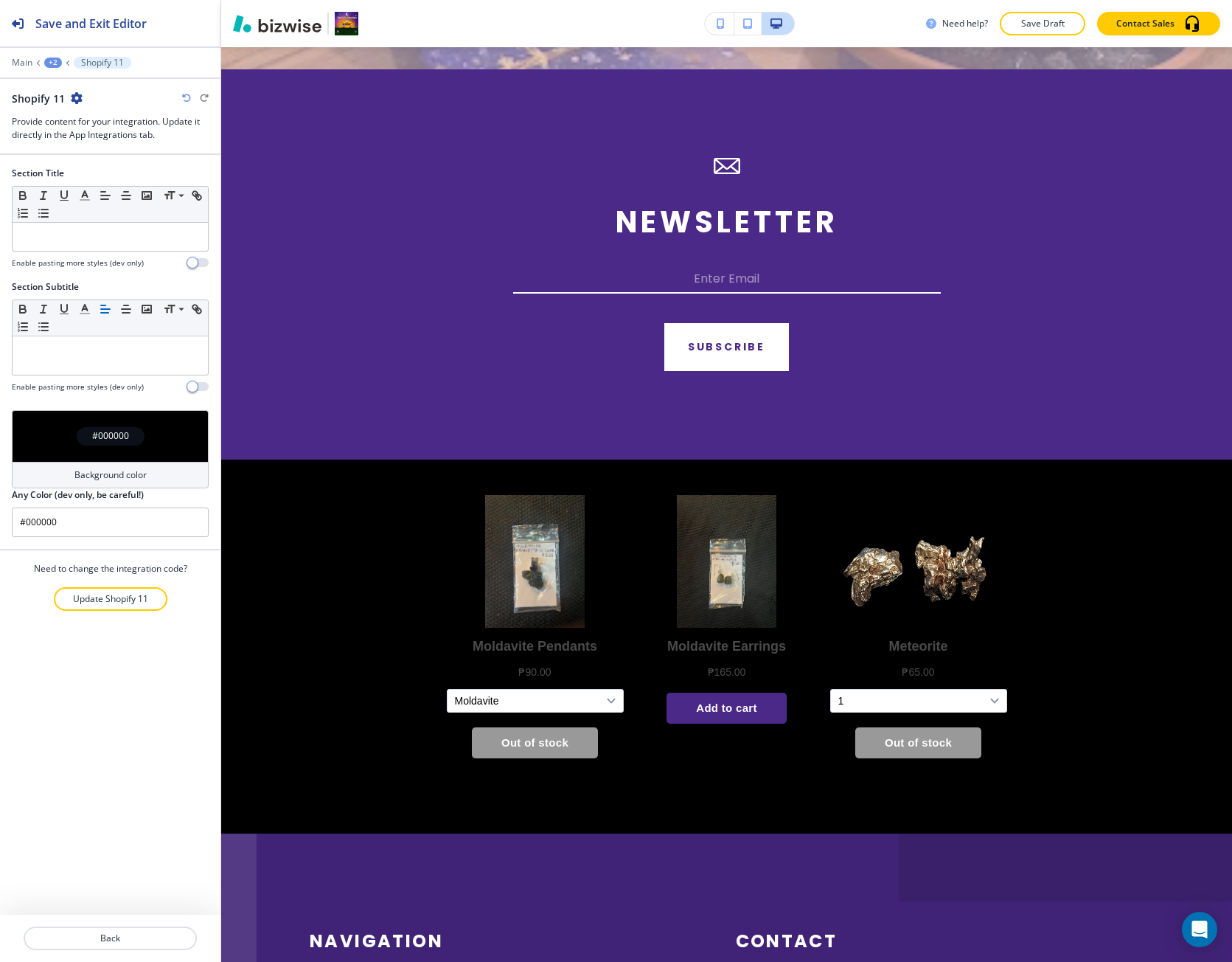
scroll to position [3047, 0]
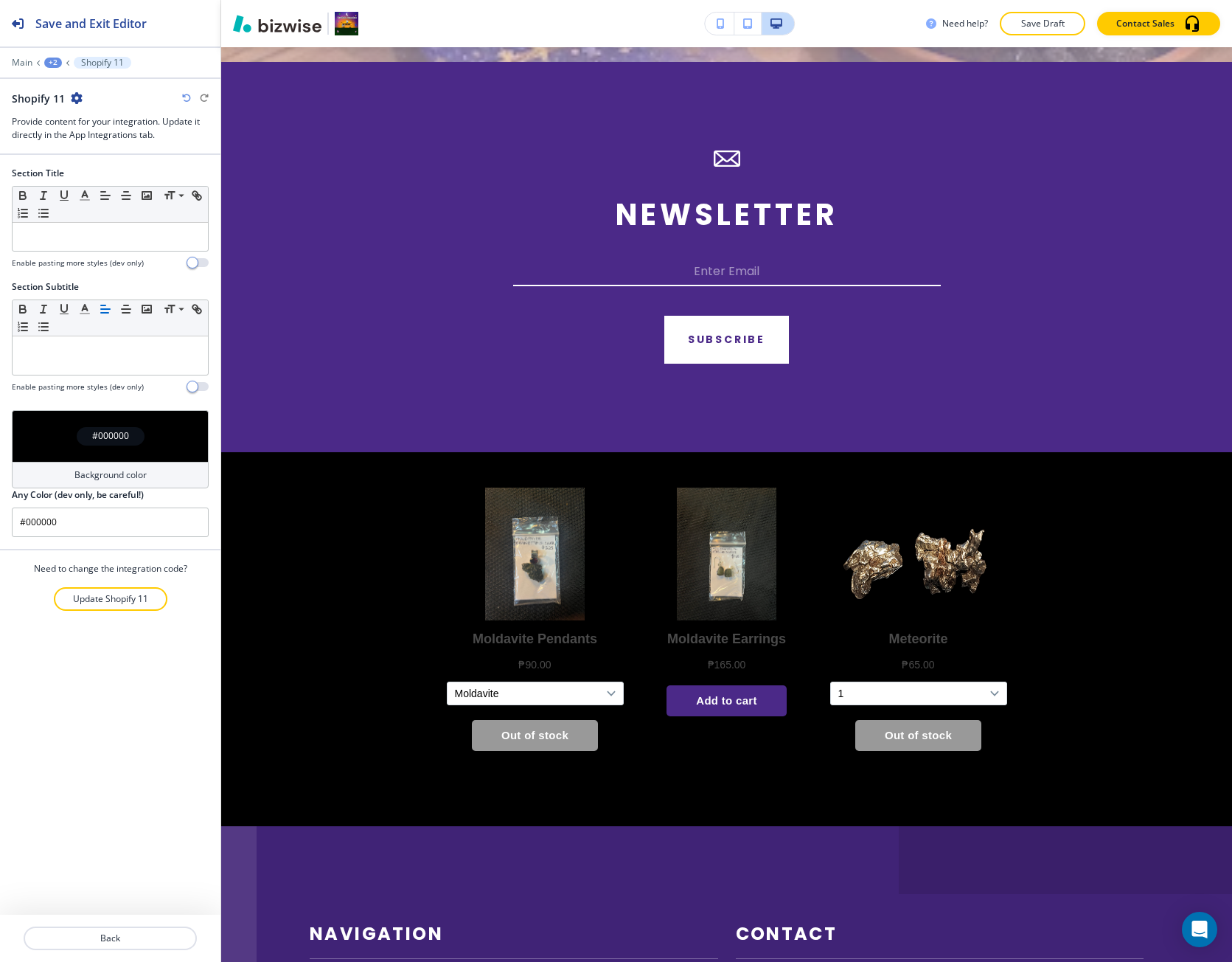
click at [51, 68] on div "Main +2 Shopify 11" at bounding box center [110, 62] width 197 height 11
click at [51, 61] on div "+2" at bounding box center [53, 62] width 18 height 11
click at [78, 105] on button "Intergalactic: Meteorites & Moldavite" at bounding box center [91, 113] width 94 height 26
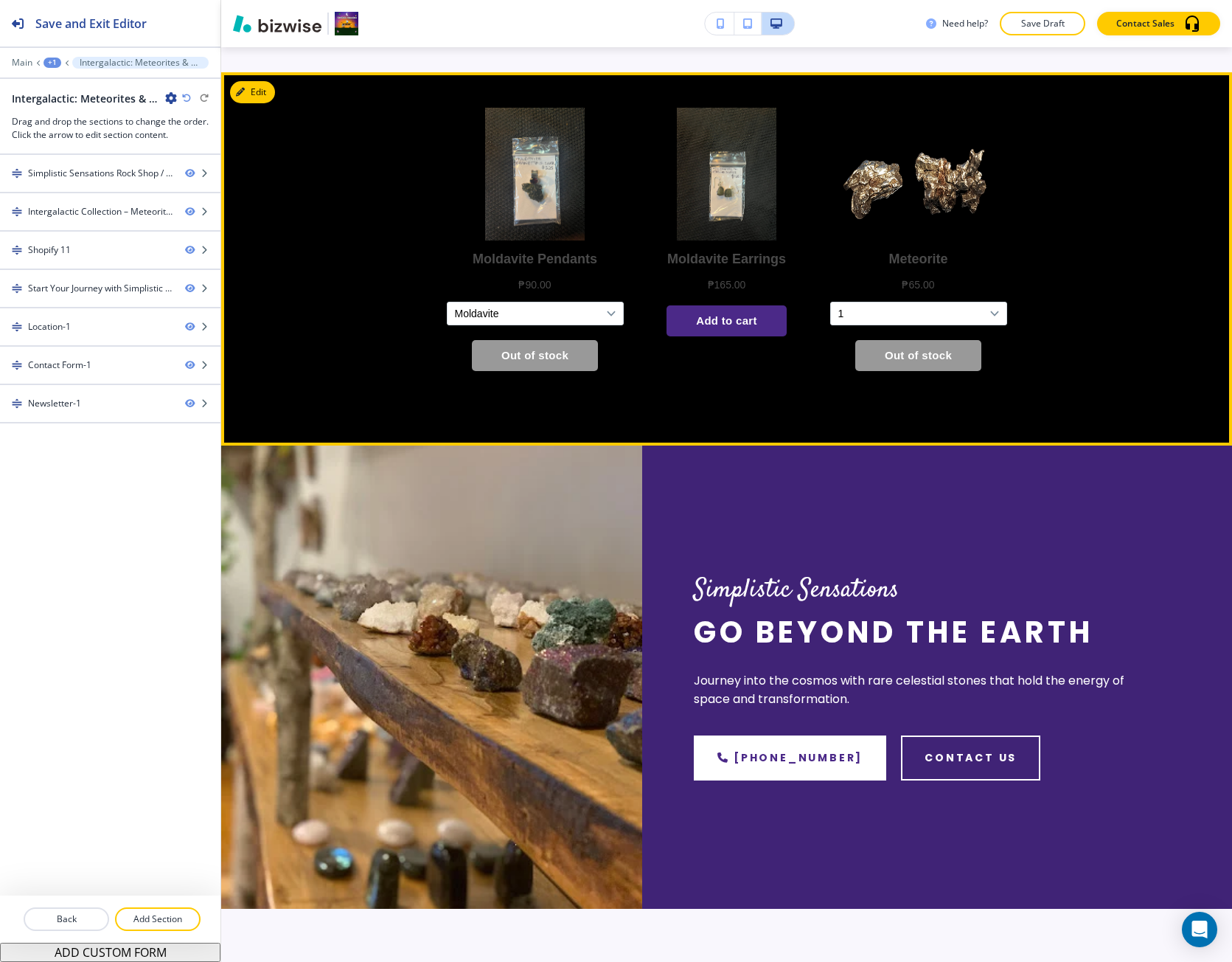
scroll to position [1015, 0]
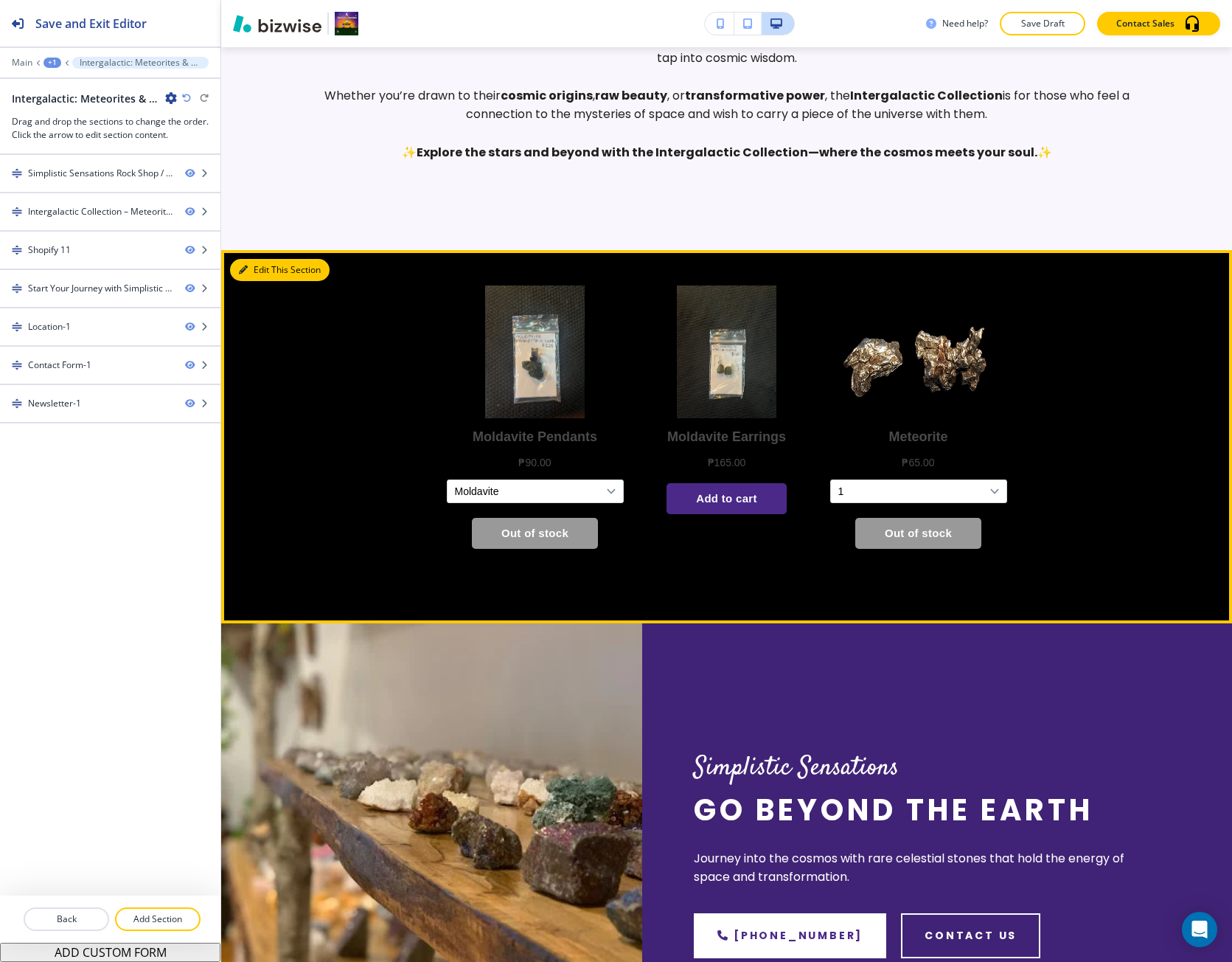
click at [247, 281] on button "Edit This Section" at bounding box center [280, 269] width 100 height 22
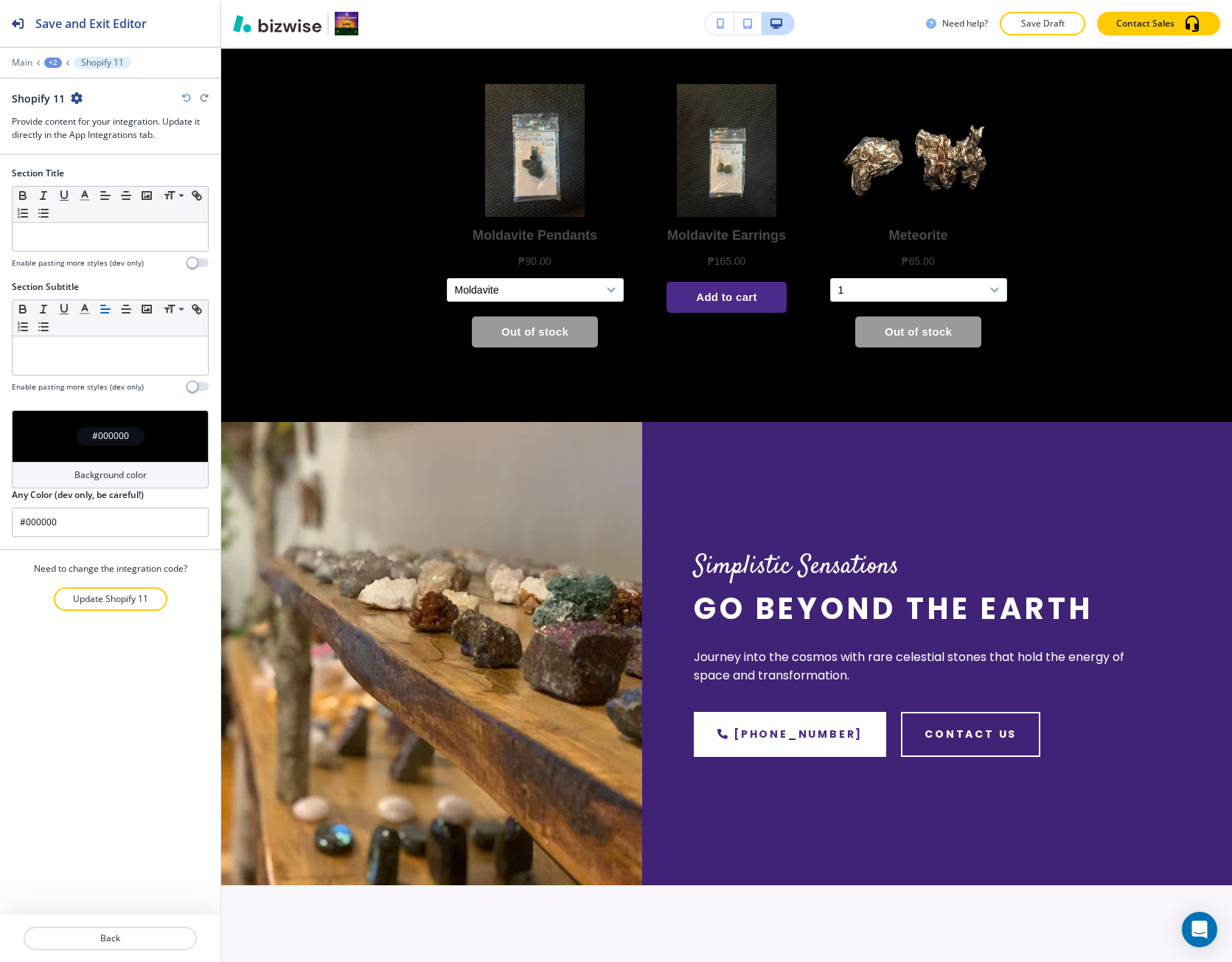
scroll to position [1236, 0]
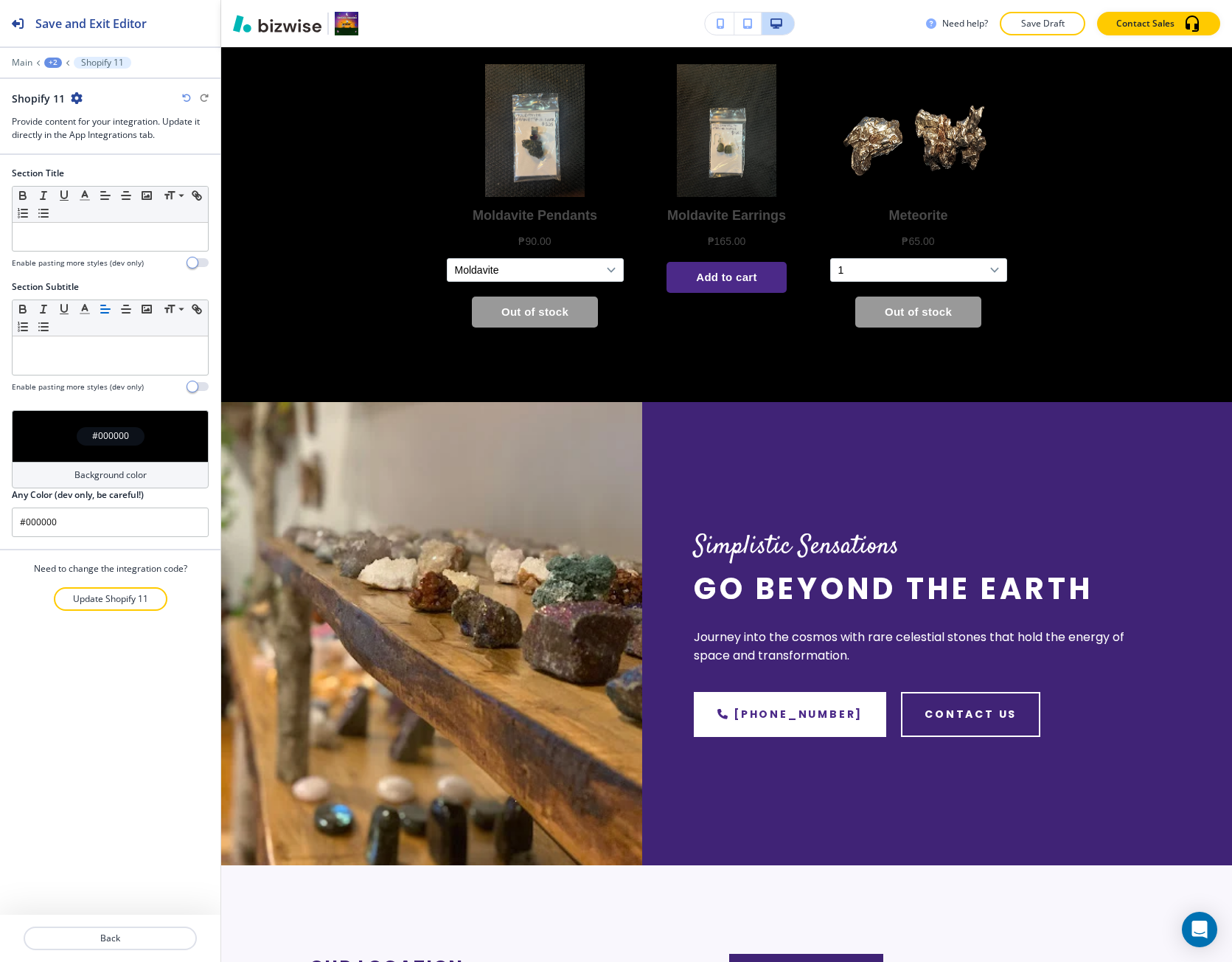
click at [117, 453] on div "#000000" at bounding box center [110, 436] width 197 height 52
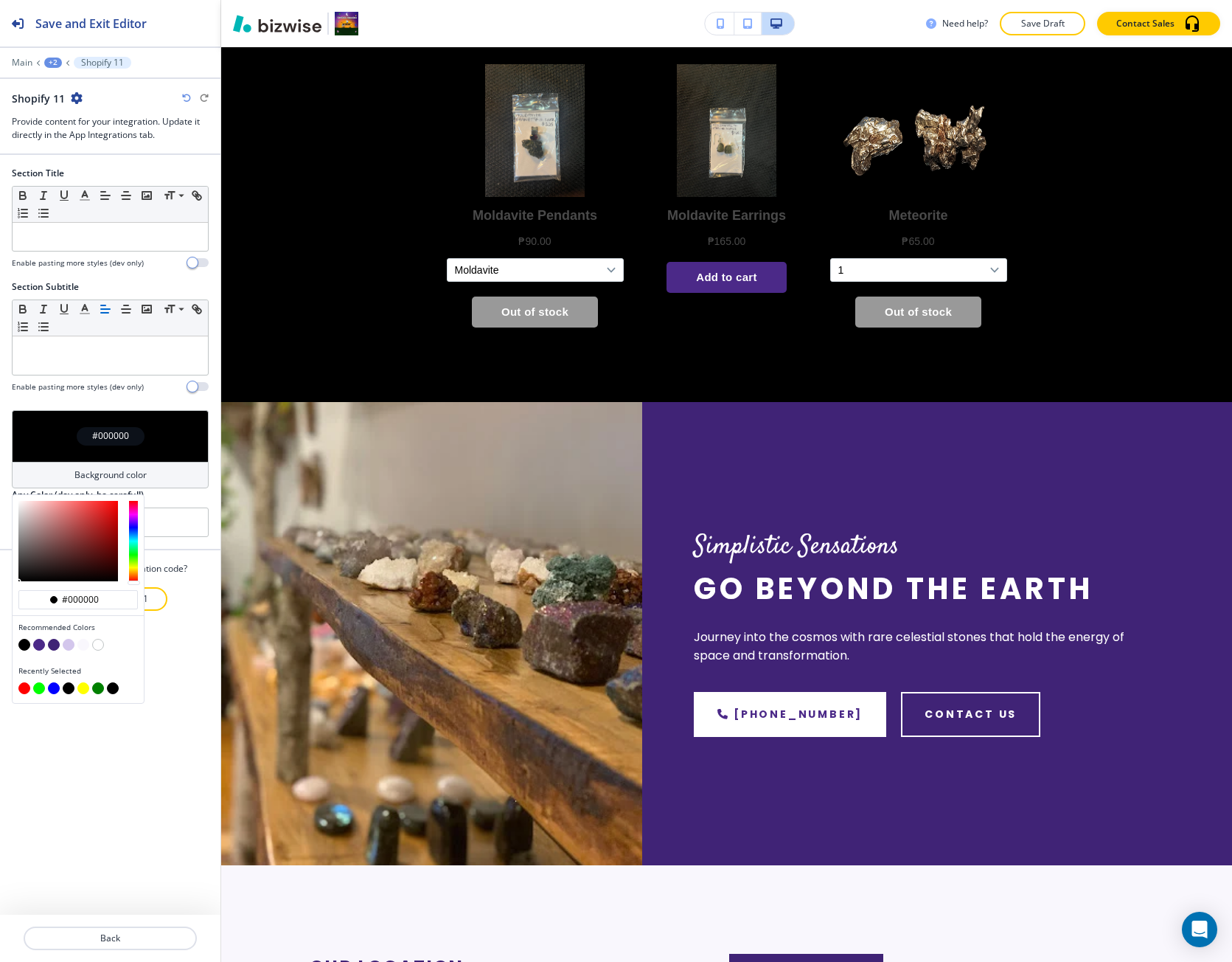
click at [84, 647] on button "button" at bounding box center [83, 644] width 11 height 11
type input "#f9f7fd"
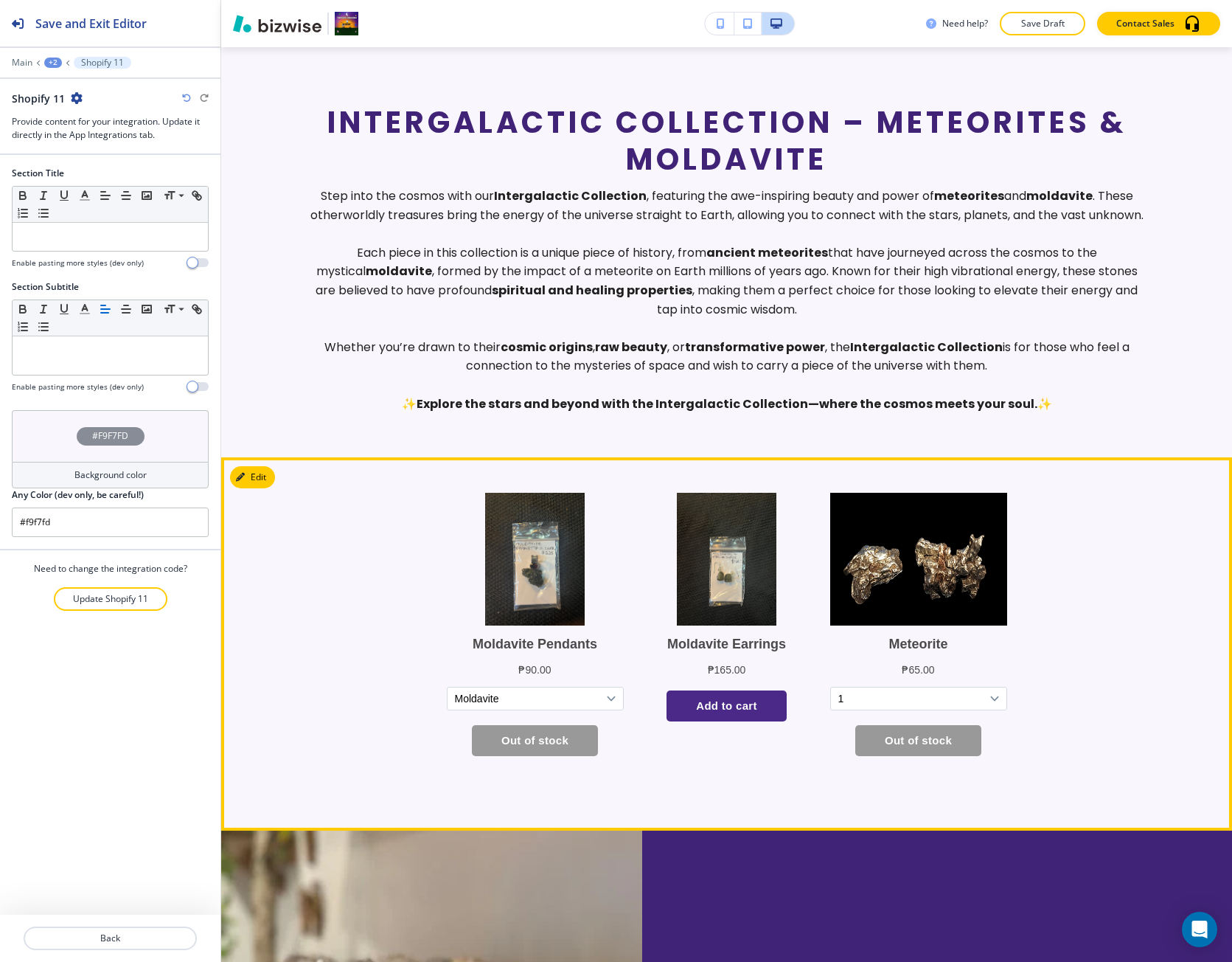
scroll to position [720, 0]
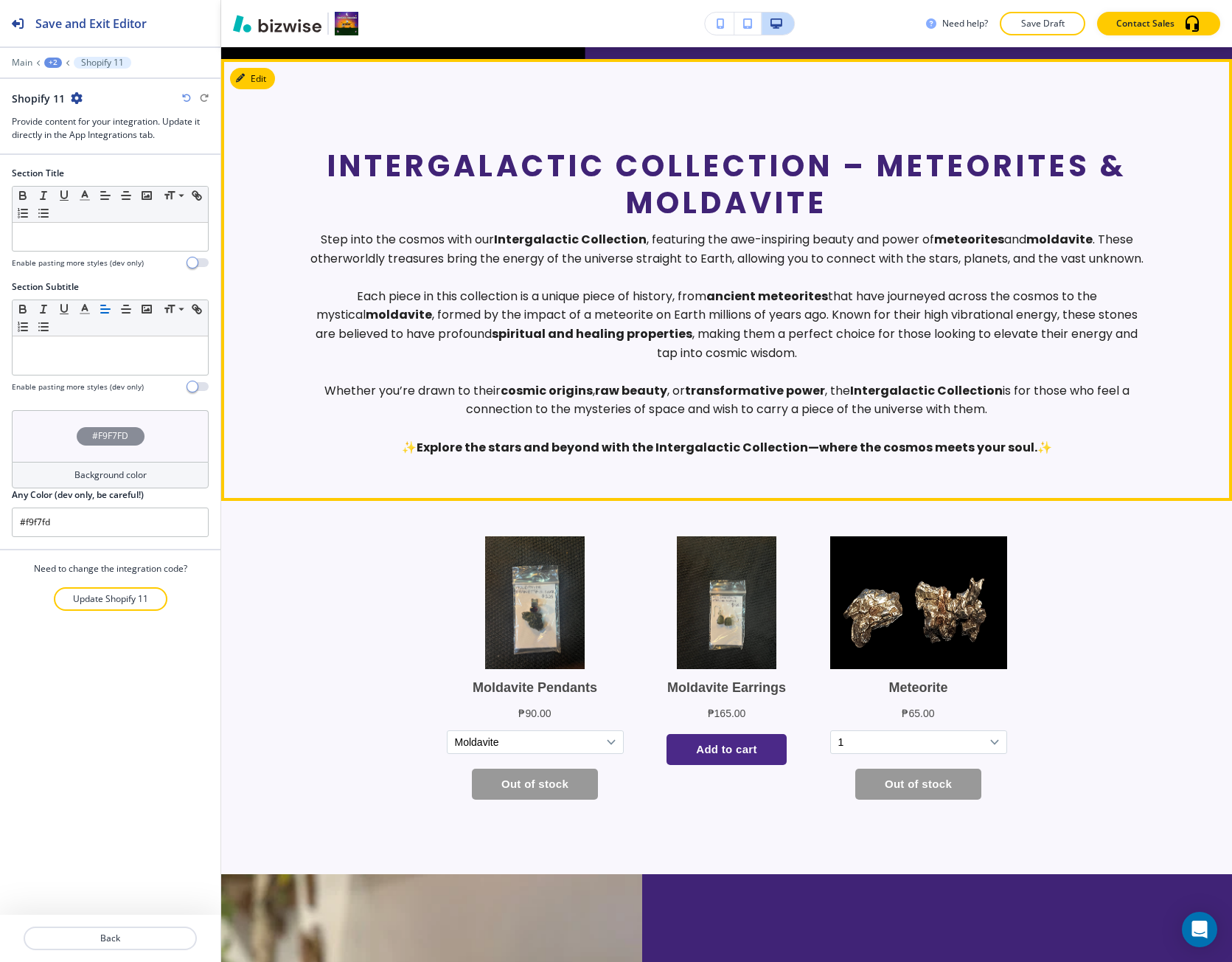
click at [350, 162] on span "Intergalactic Collection – Meteorites & Moldavite" at bounding box center [732, 183] width 809 height 78
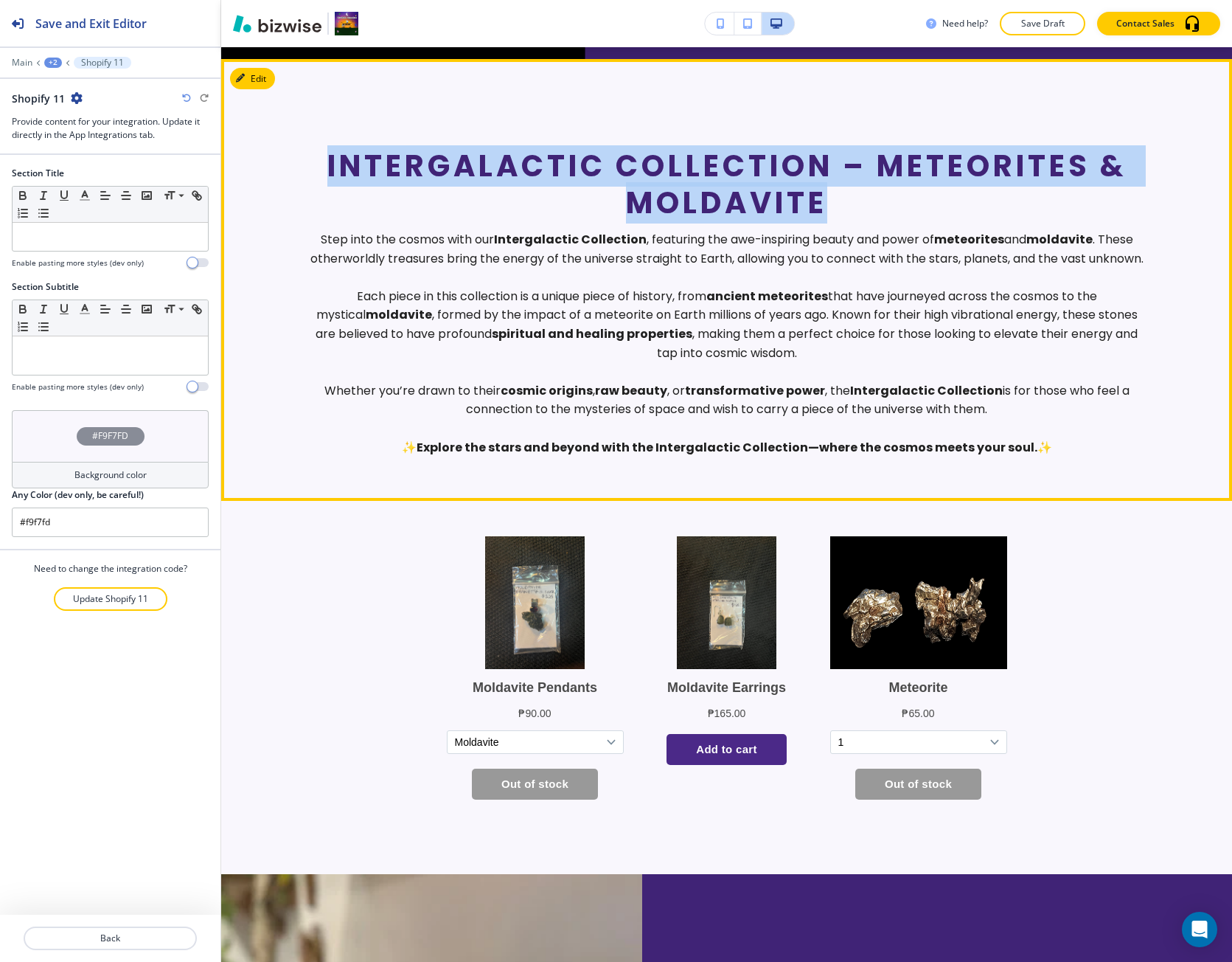
drag, startPoint x: 350, startPoint y: 162, endPoint x: 616, endPoint y: 194, distance: 267.9
click at [616, 194] on p "Intergalactic Collection – Meteorites & Moldavite" at bounding box center [726, 184] width 834 height 74
copy span "Intergalactic Collection – Meteorites & Moldavite"
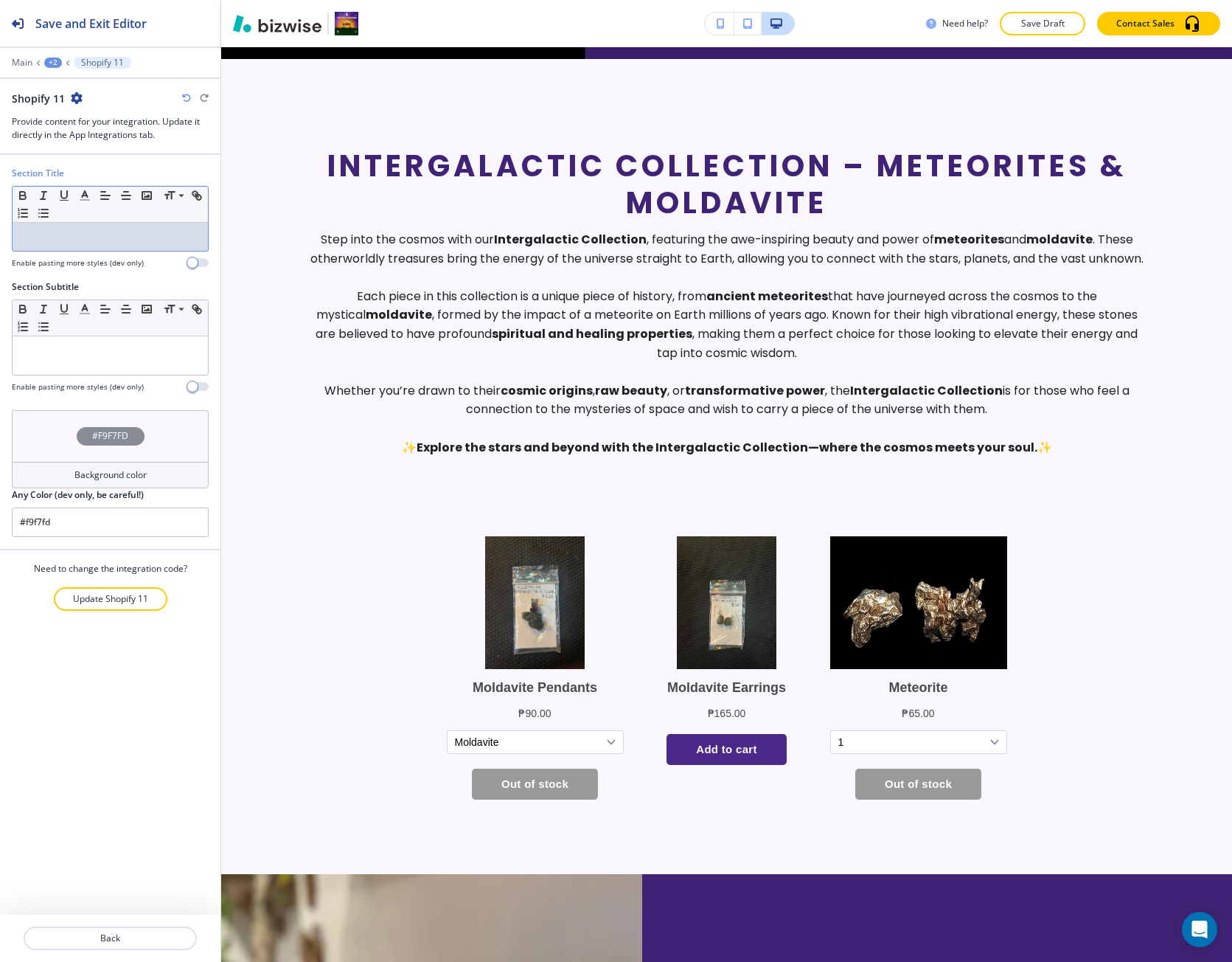
click at [65, 238] on p at bounding box center [110, 237] width 181 height 13
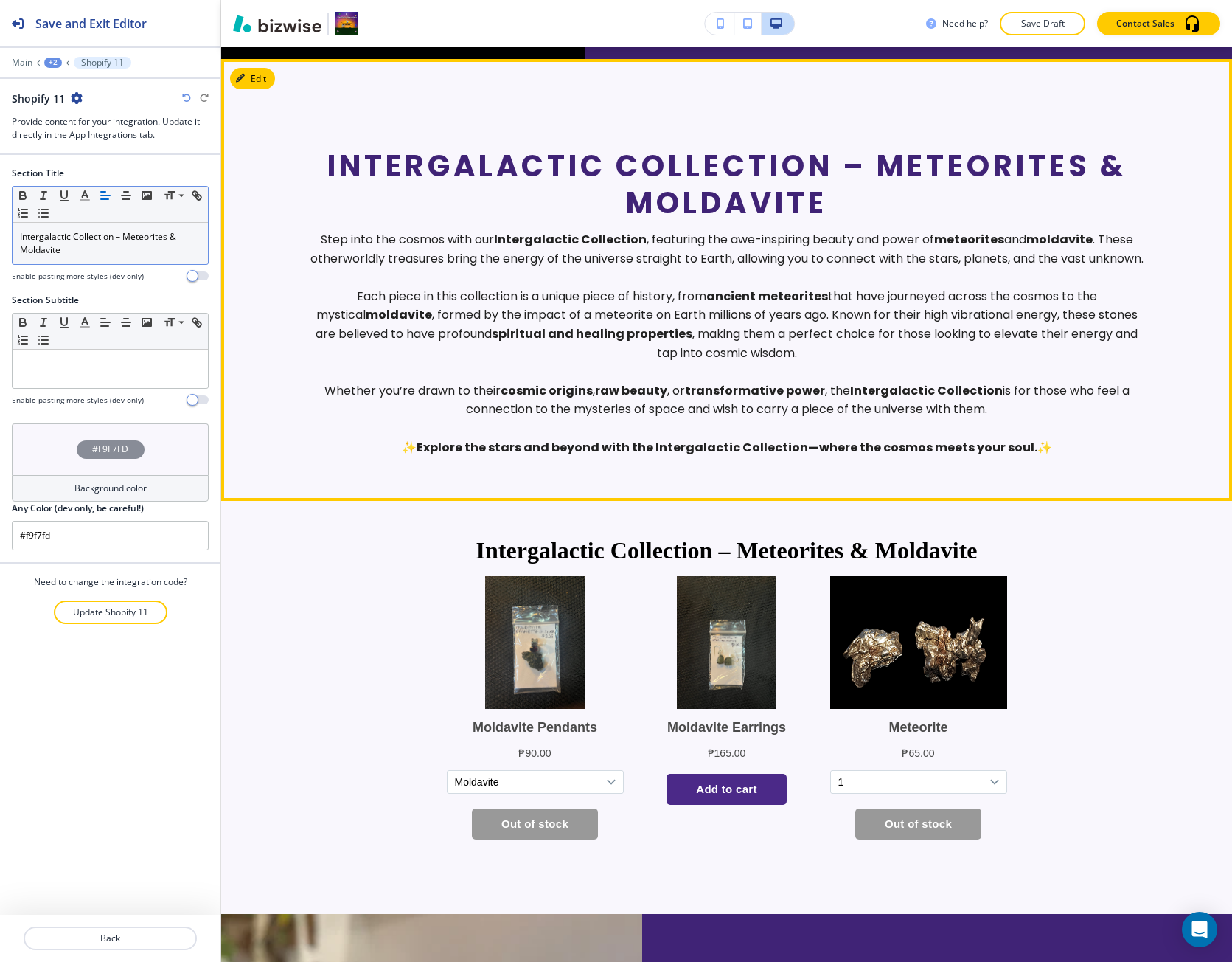
click at [332, 237] on p "Step into the cosmos with our Intergalactic Collection , featuring the awe-insp…" at bounding box center [726, 249] width 834 height 38
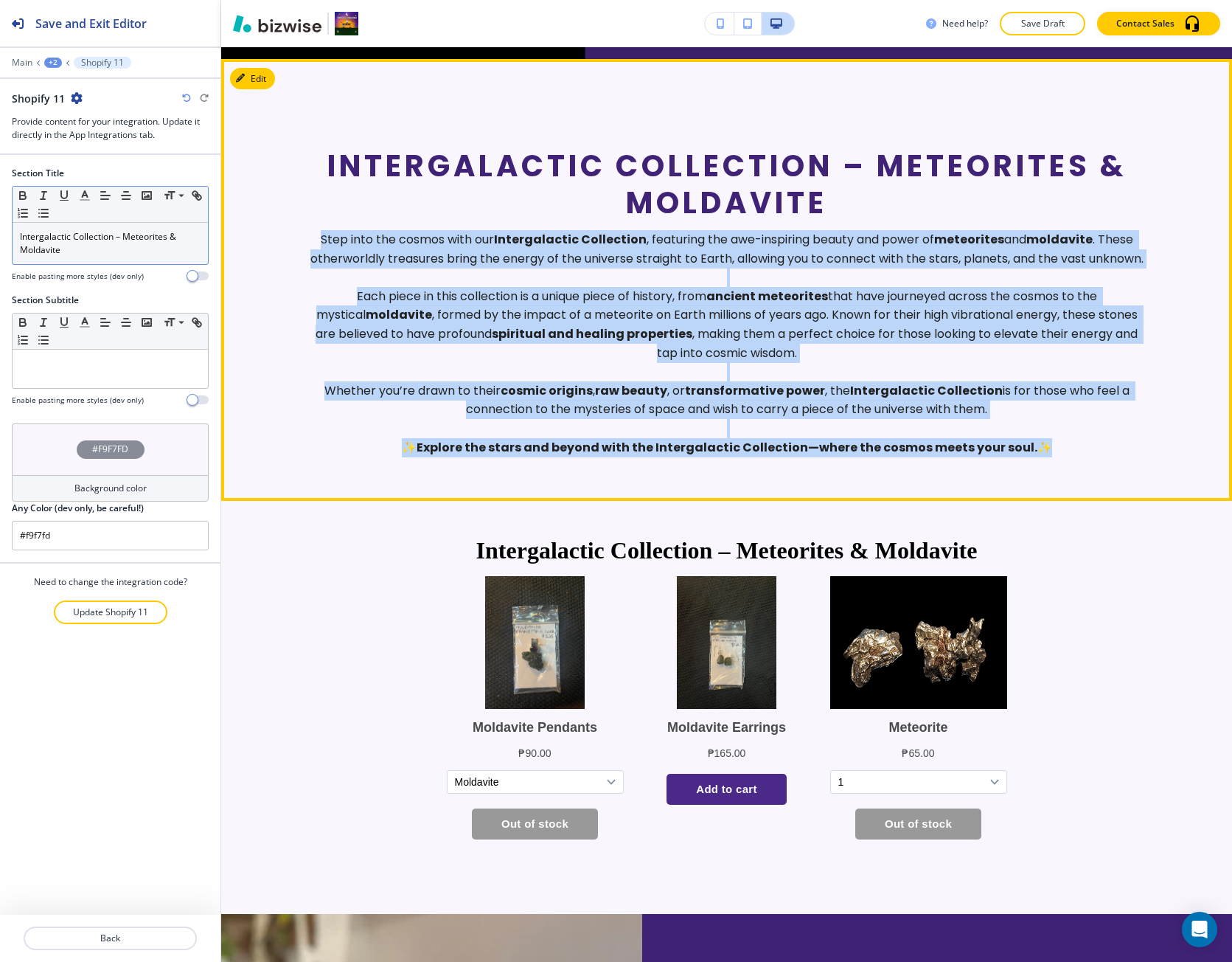
drag, startPoint x: 332, startPoint y: 237, endPoint x: 1063, endPoint y: 476, distance: 769.1
click at [1063, 476] on section "Intergalactic Collection – Meteorites & Moldavite Step into the cosmos with our…" at bounding box center [726, 280] width 1011 height 442
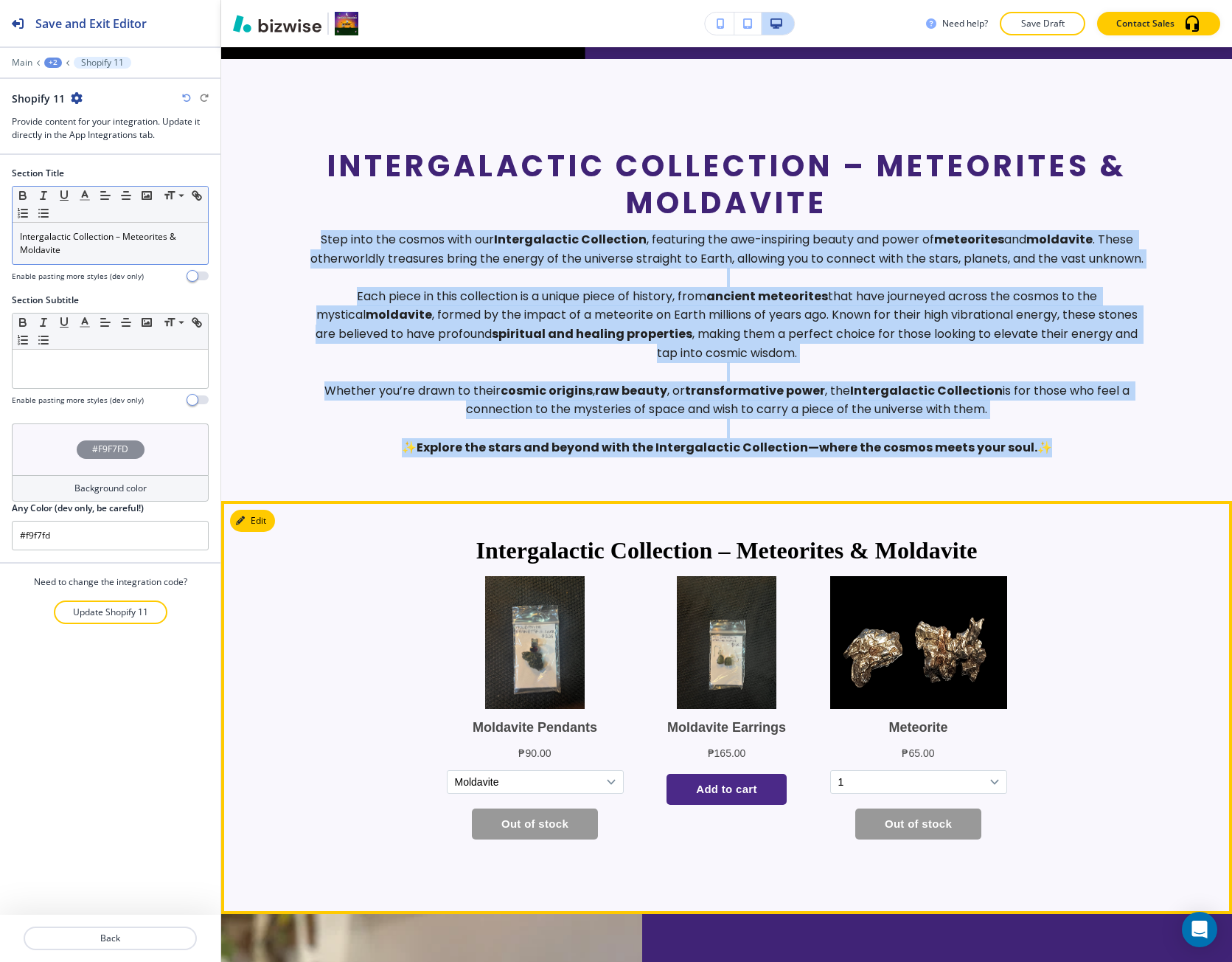
copy p "Step into the cosmos with our Intergalactic Collection , featuring the awe-insp…"
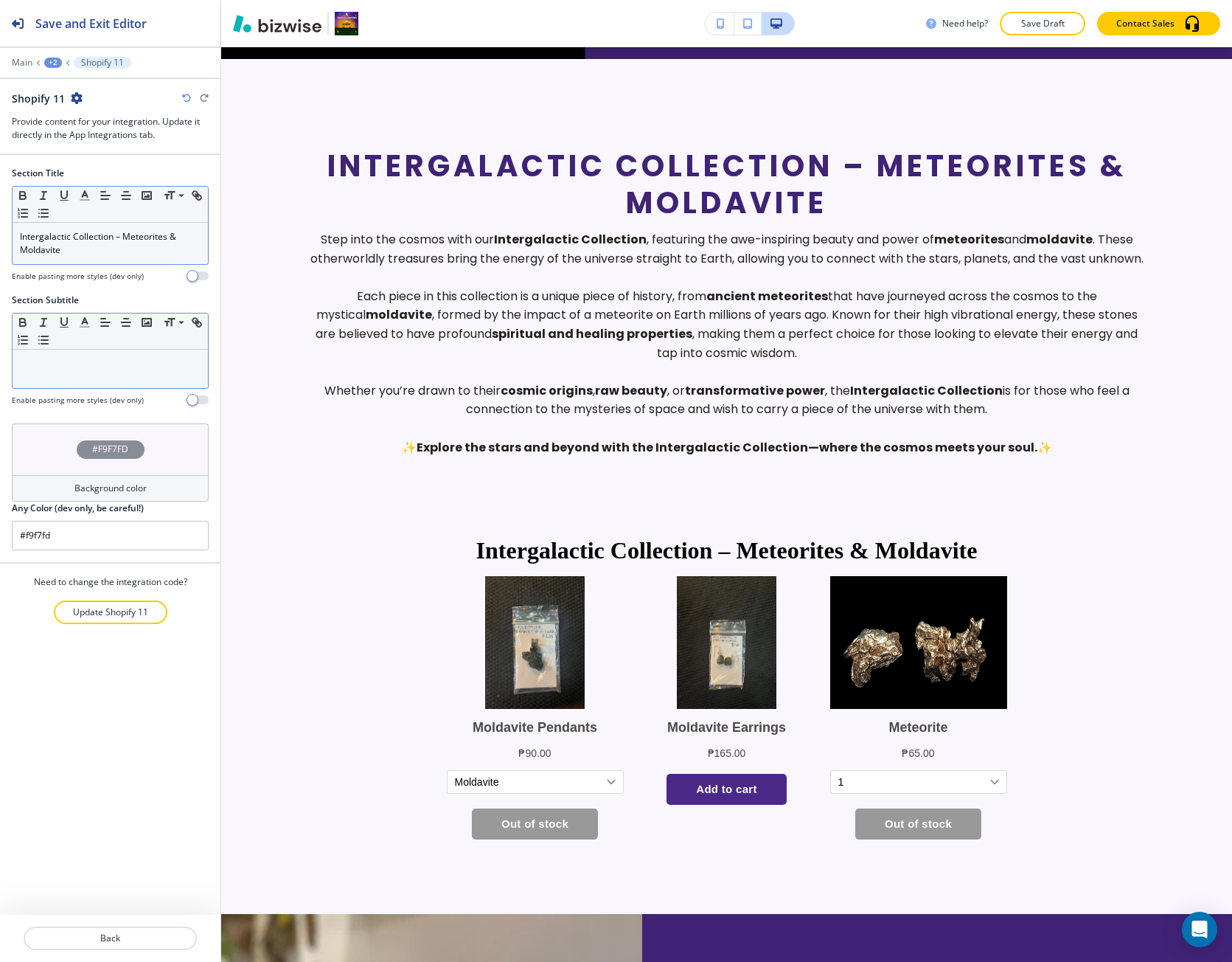
click at [90, 375] on div at bounding box center [110, 368] width 196 height 38
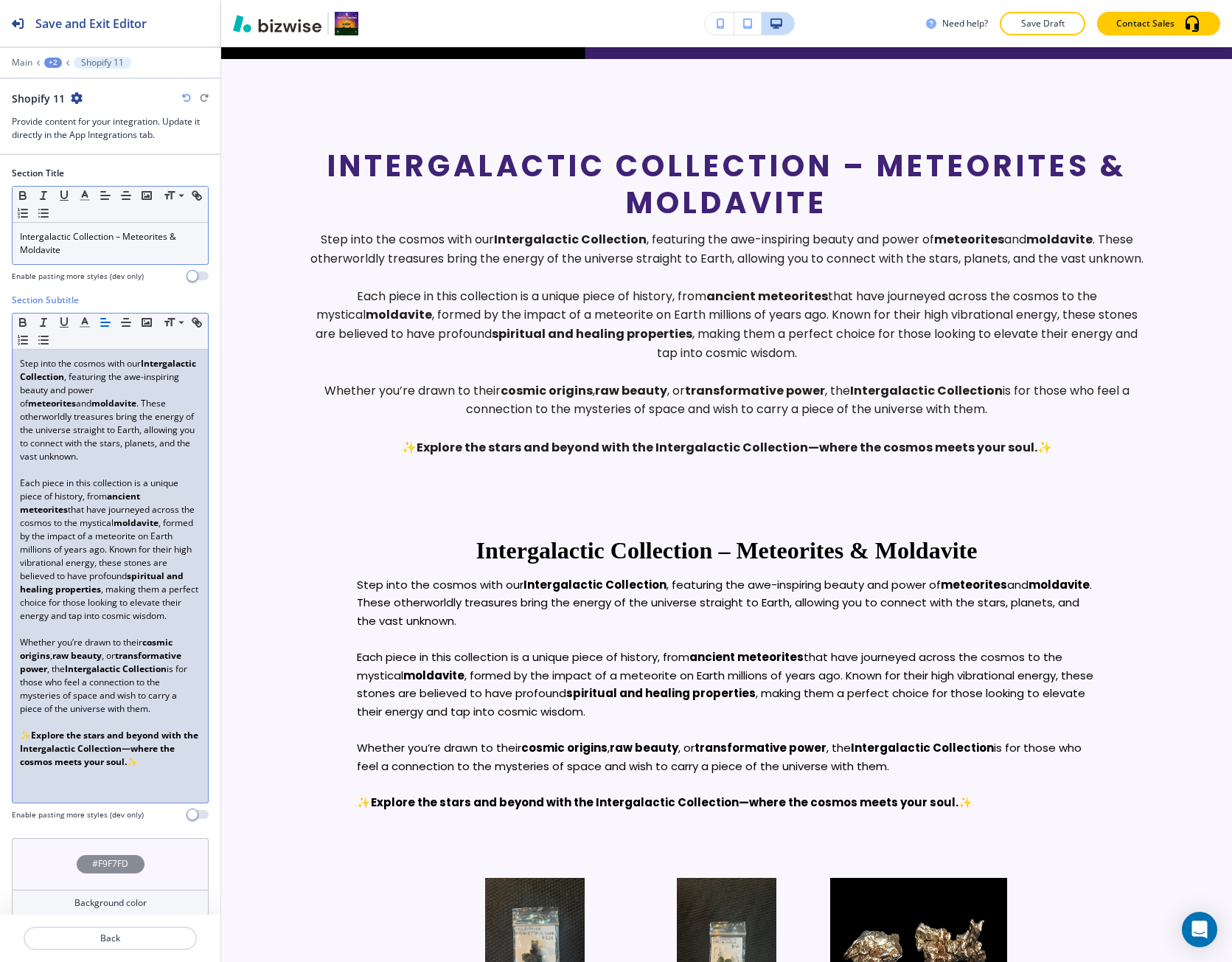
scroll to position [0, 0]
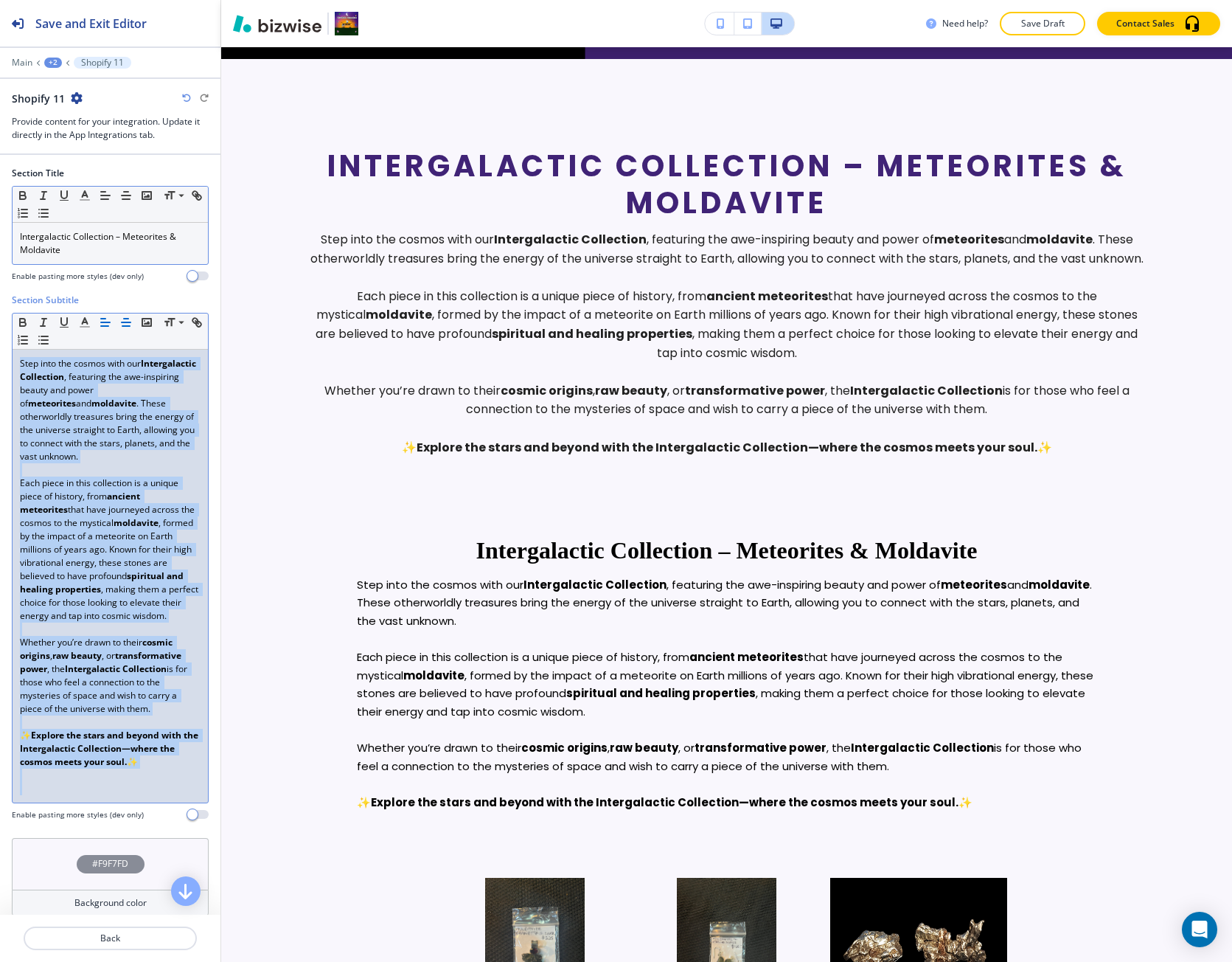
click at [121, 324] on icon "button" at bounding box center [126, 323] width 13 height 13
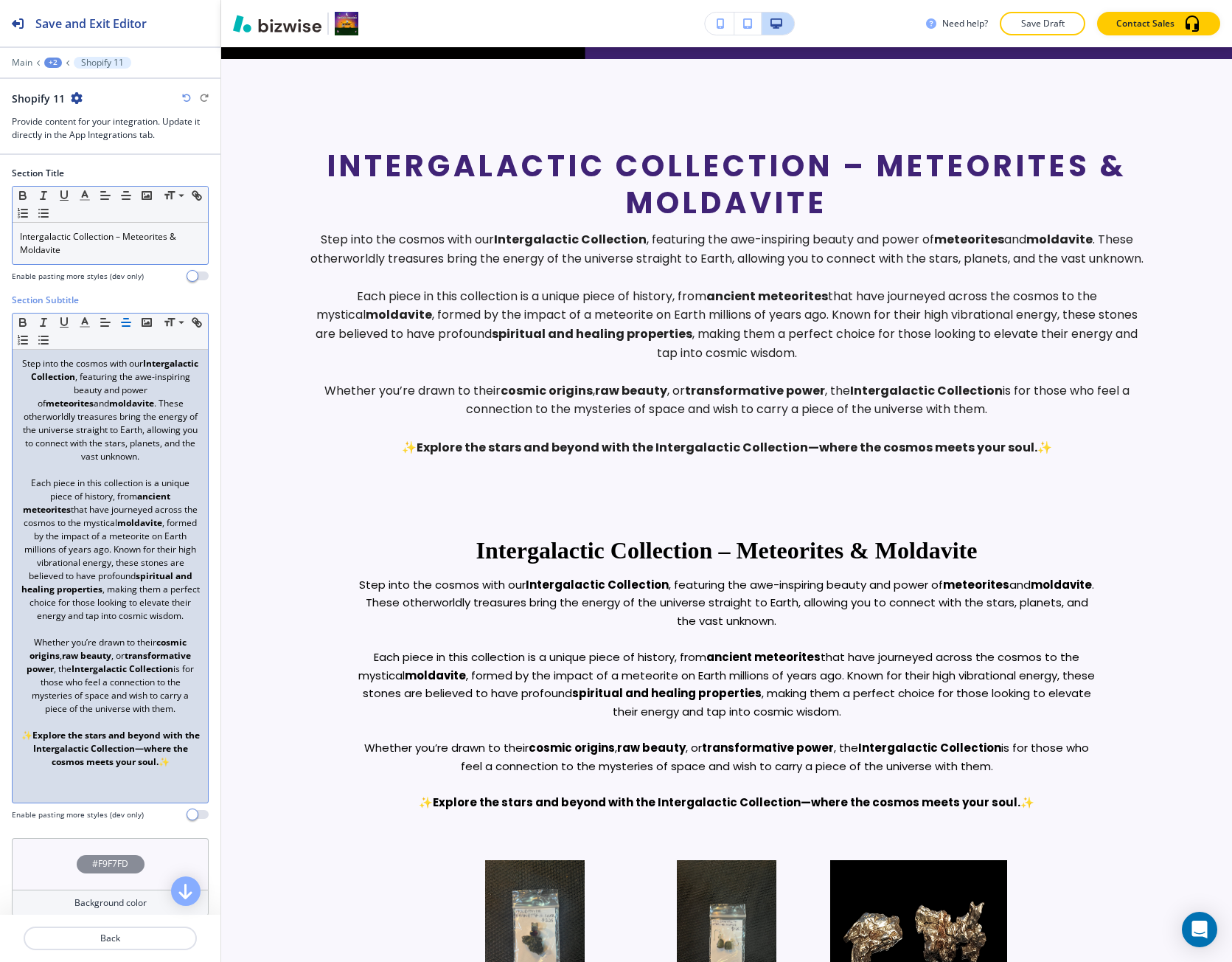
click at [106, 252] on p "Intergalactic Collection – Meteorites & Moldavite" at bounding box center [110, 243] width 181 height 26
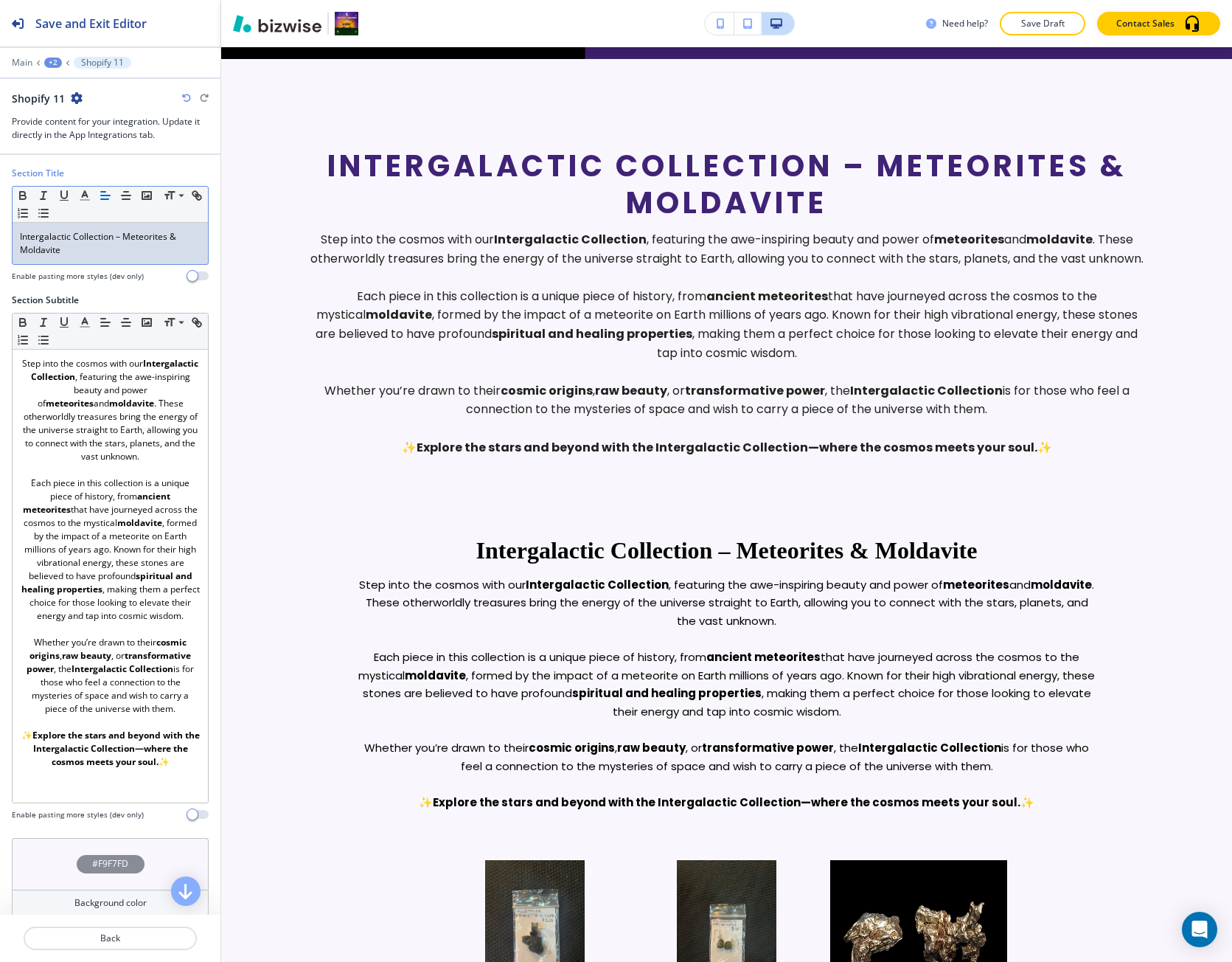
click at [106, 252] on p "Intergalactic Collection – Meteorites & Moldavite" at bounding box center [110, 243] width 181 height 26
click at [79, 204] on button "button" at bounding box center [84, 196] width 20 height 18
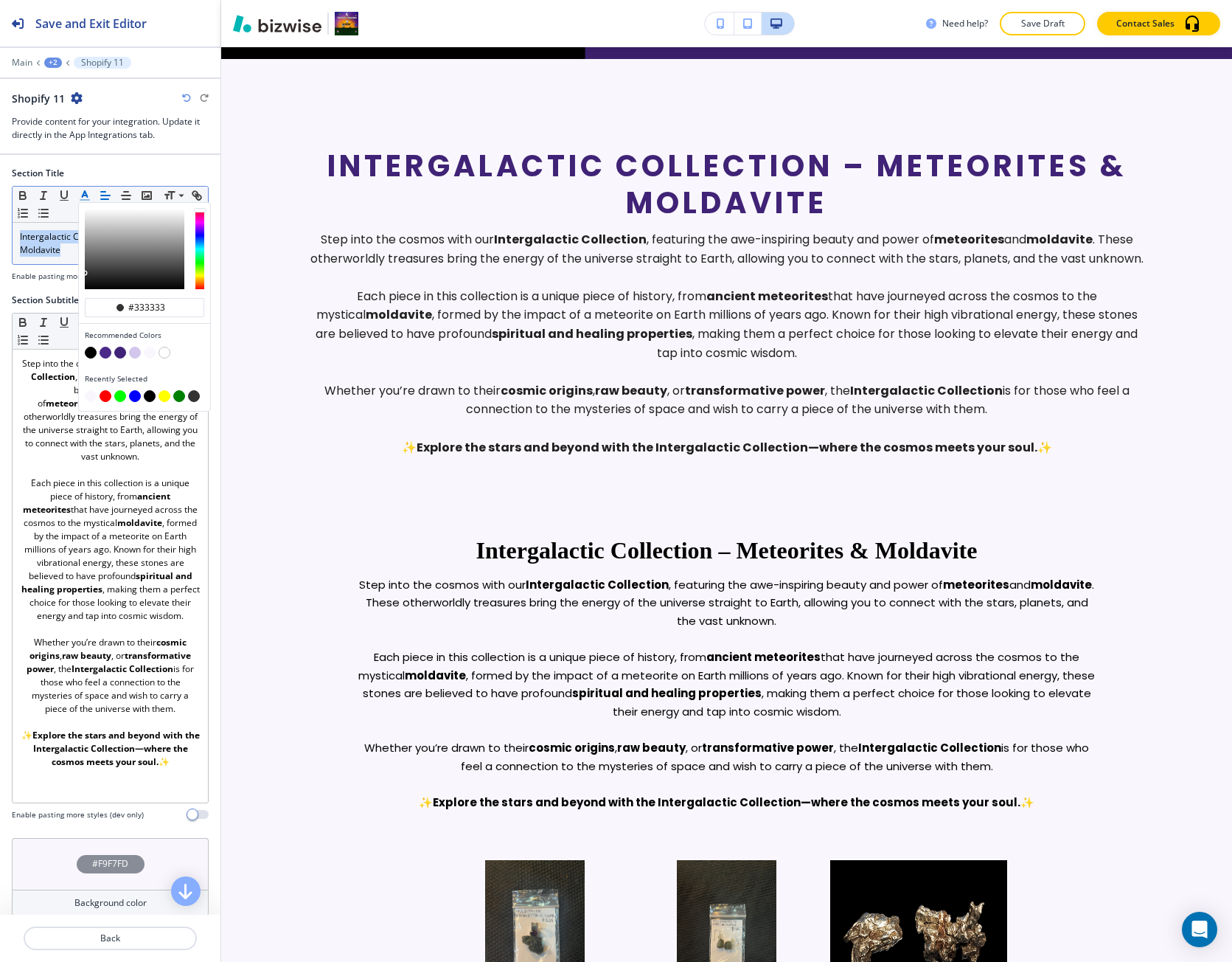
click at [108, 352] on button "button" at bounding box center [106, 352] width 11 height 11
type input "#4b2988"
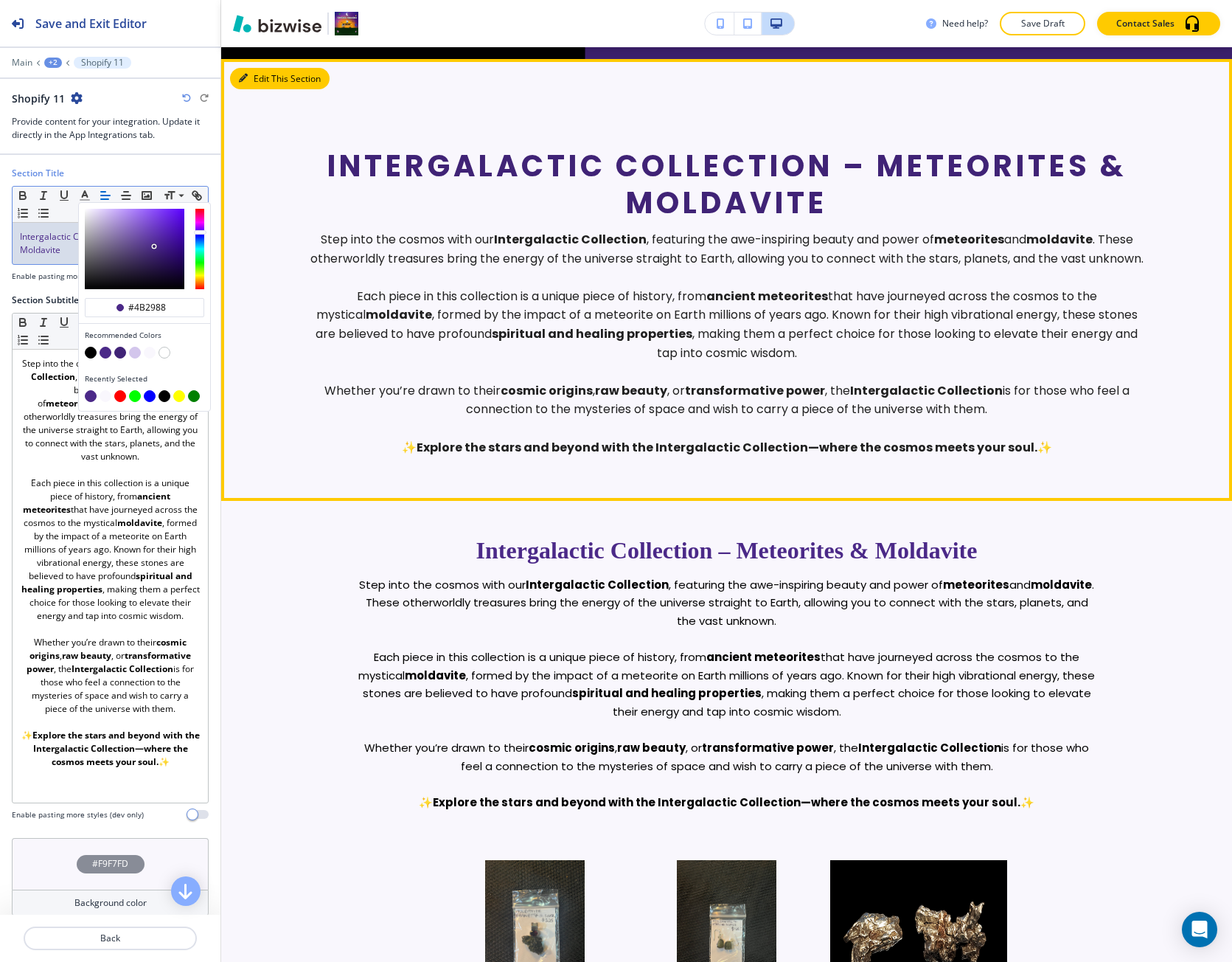
click at [252, 86] on button "Edit This Section" at bounding box center [280, 79] width 100 height 22
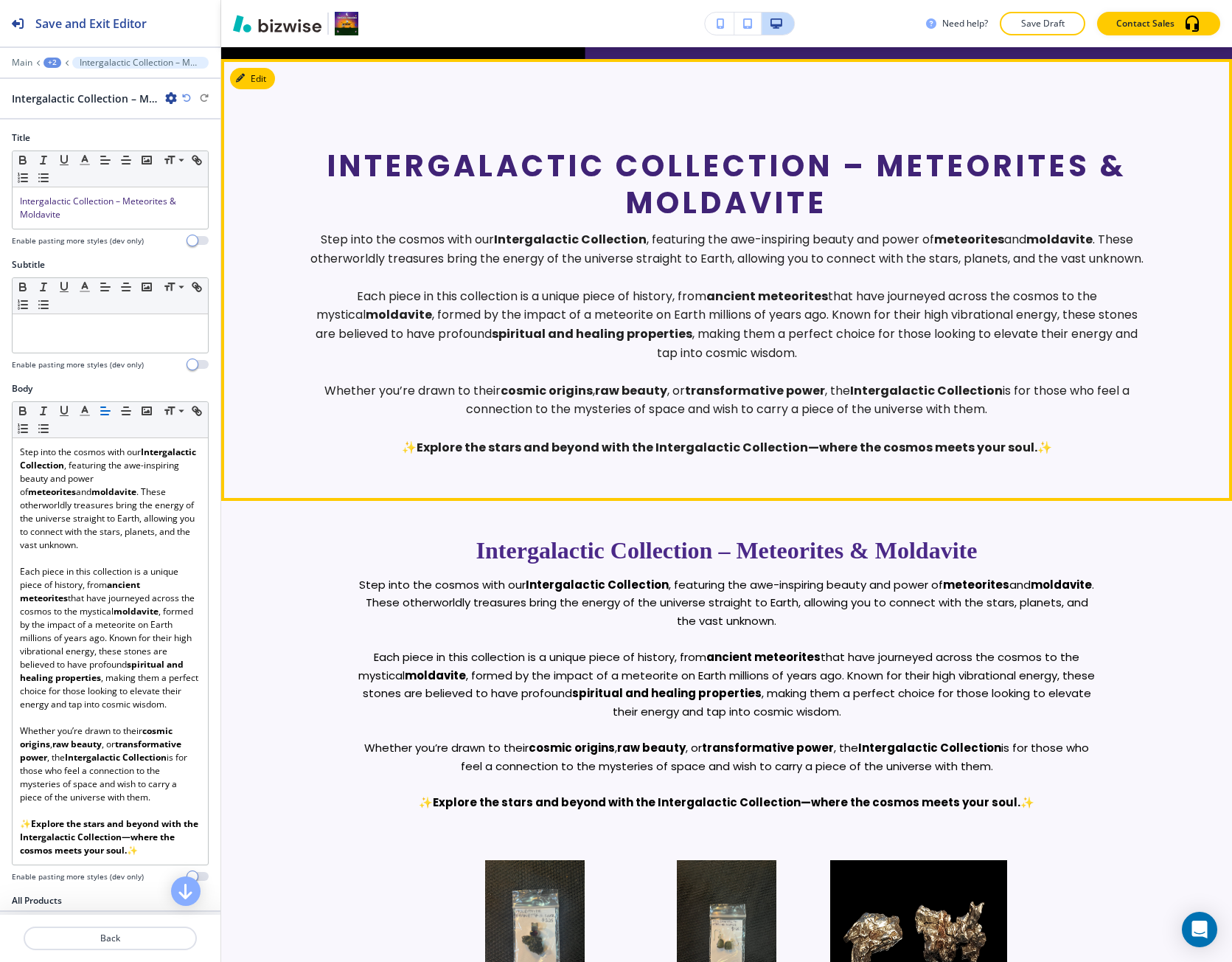
scroll to position [732, 0]
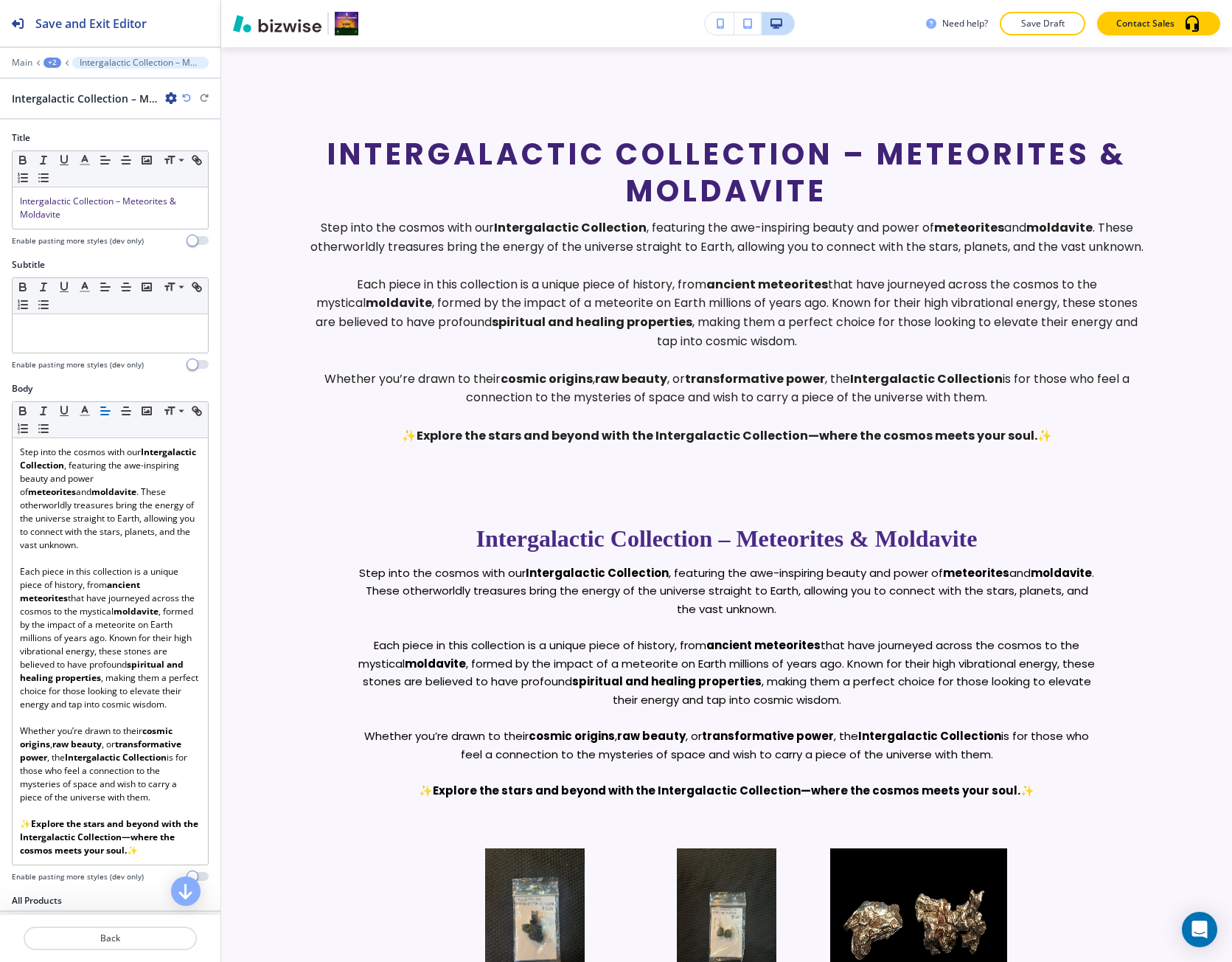
click at [175, 106] on div "Intergalactic Collection – Meteorites & Moldavite" at bounding box center [94, 98] width 165 height 16
click at [168, 101] on icon "button" at bounding box center [171, 98] width 11 height 11
click at [189, 180] on p "Delete Section" at bounding box center [213, 175] width 75 height 13
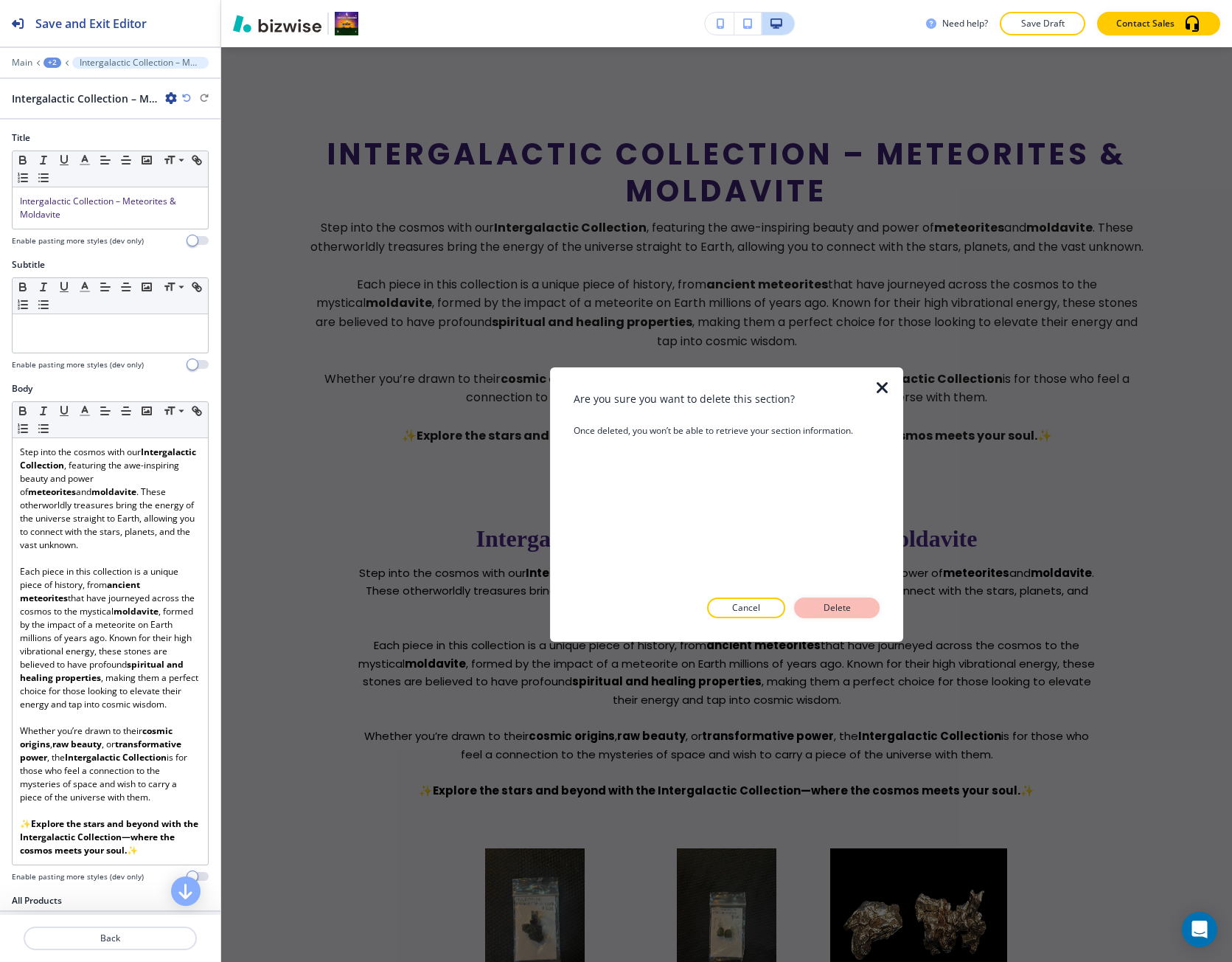
click at [816, 607] on button "Delete" at bounding box center [837, 607] width 86 height 20
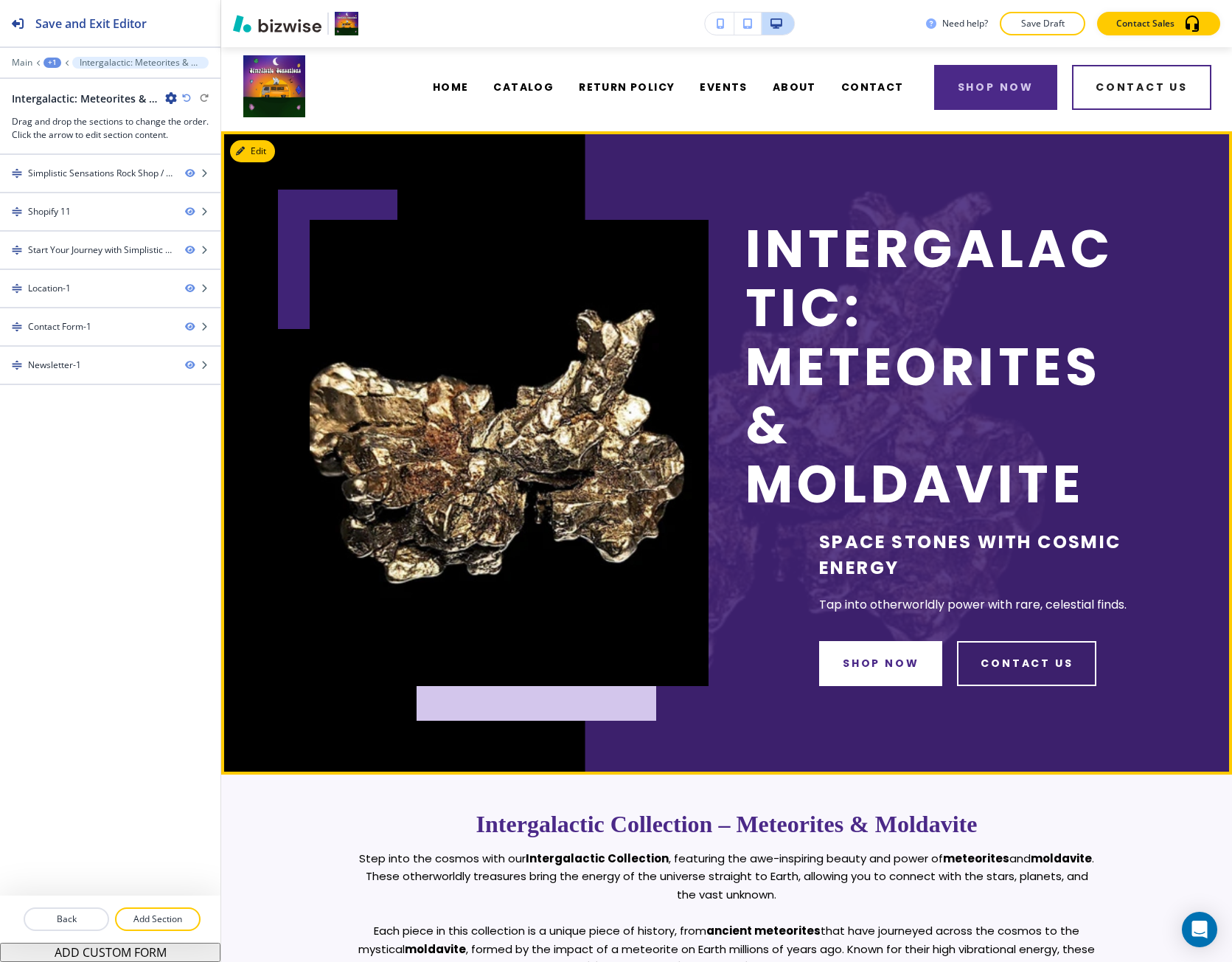
scroll to position [0, 0]
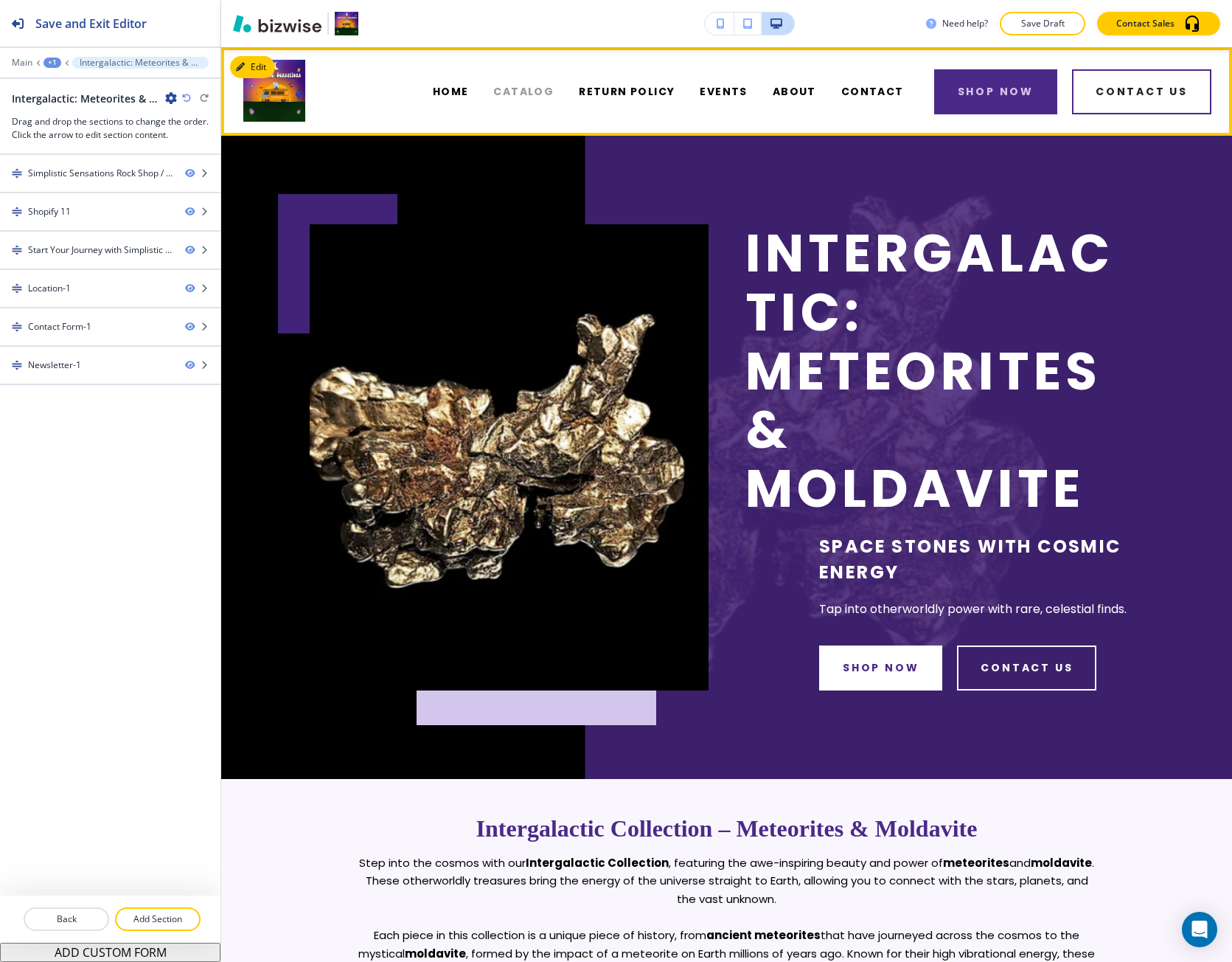
click at [554, 88] on span "CATALOG" at bounding box center [524, 92] width 61 height 16
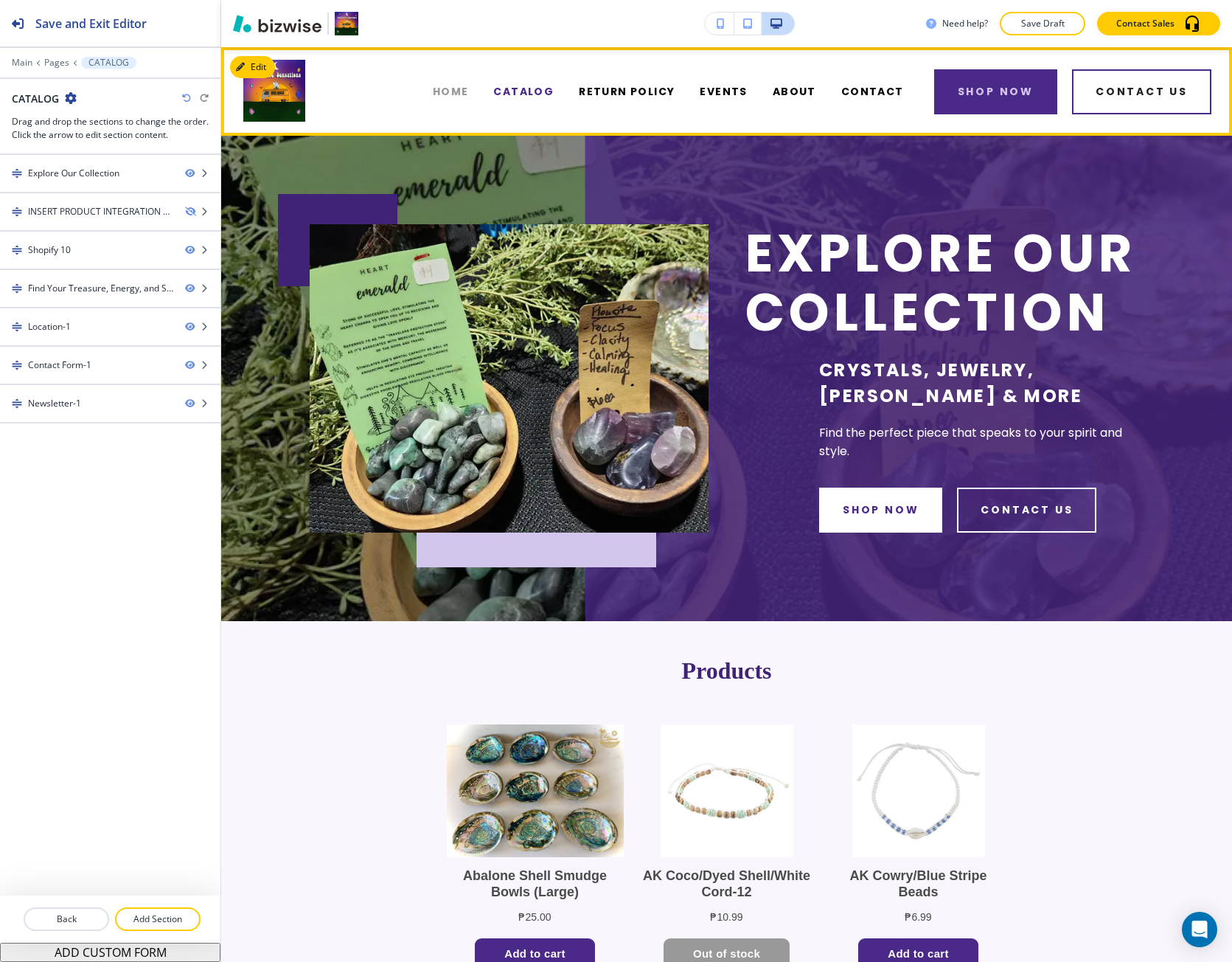
click at [459, 87] on span "HOME" at bounding box center [451, 92] width 36 height 16
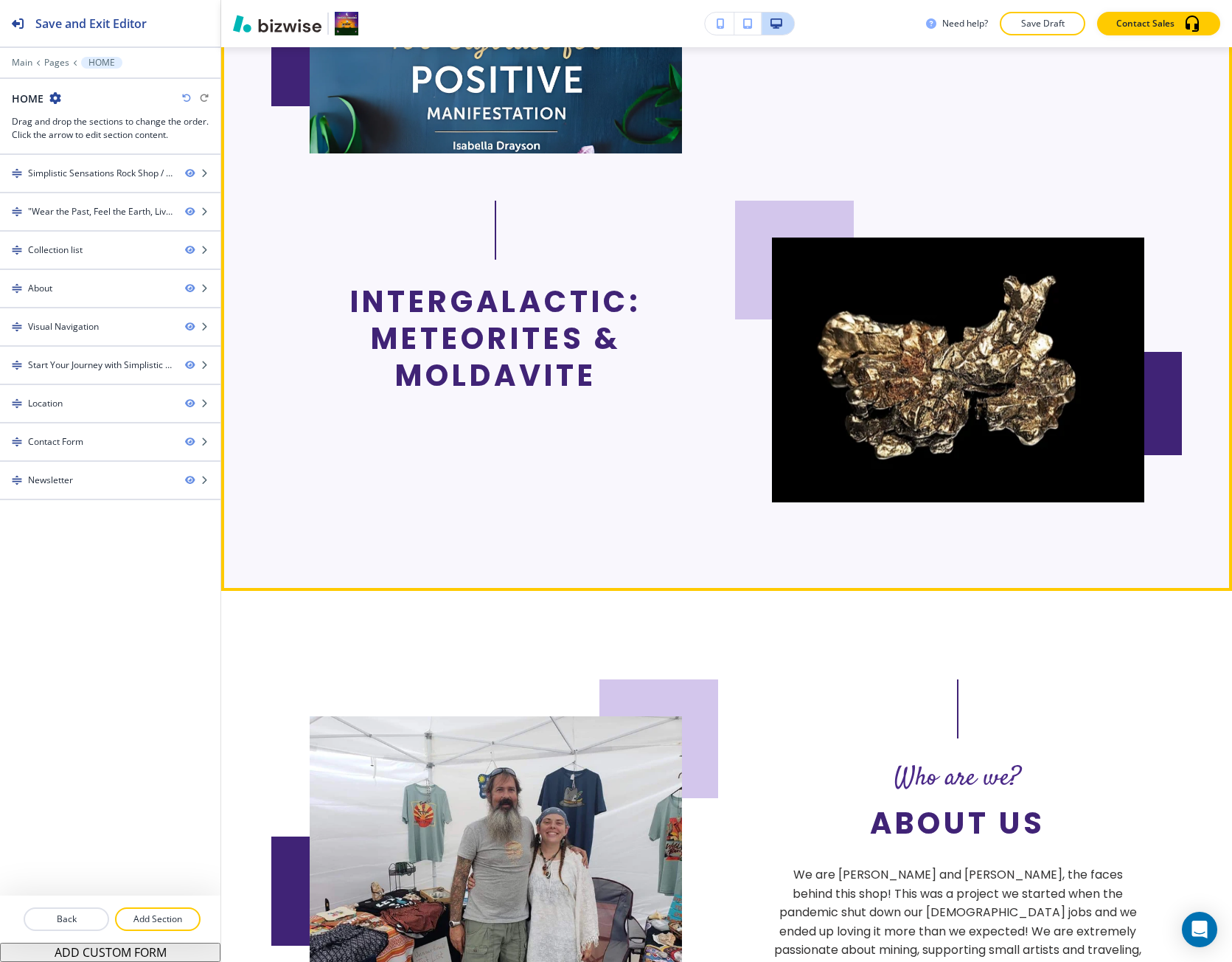
scroll to position [3762, 0]
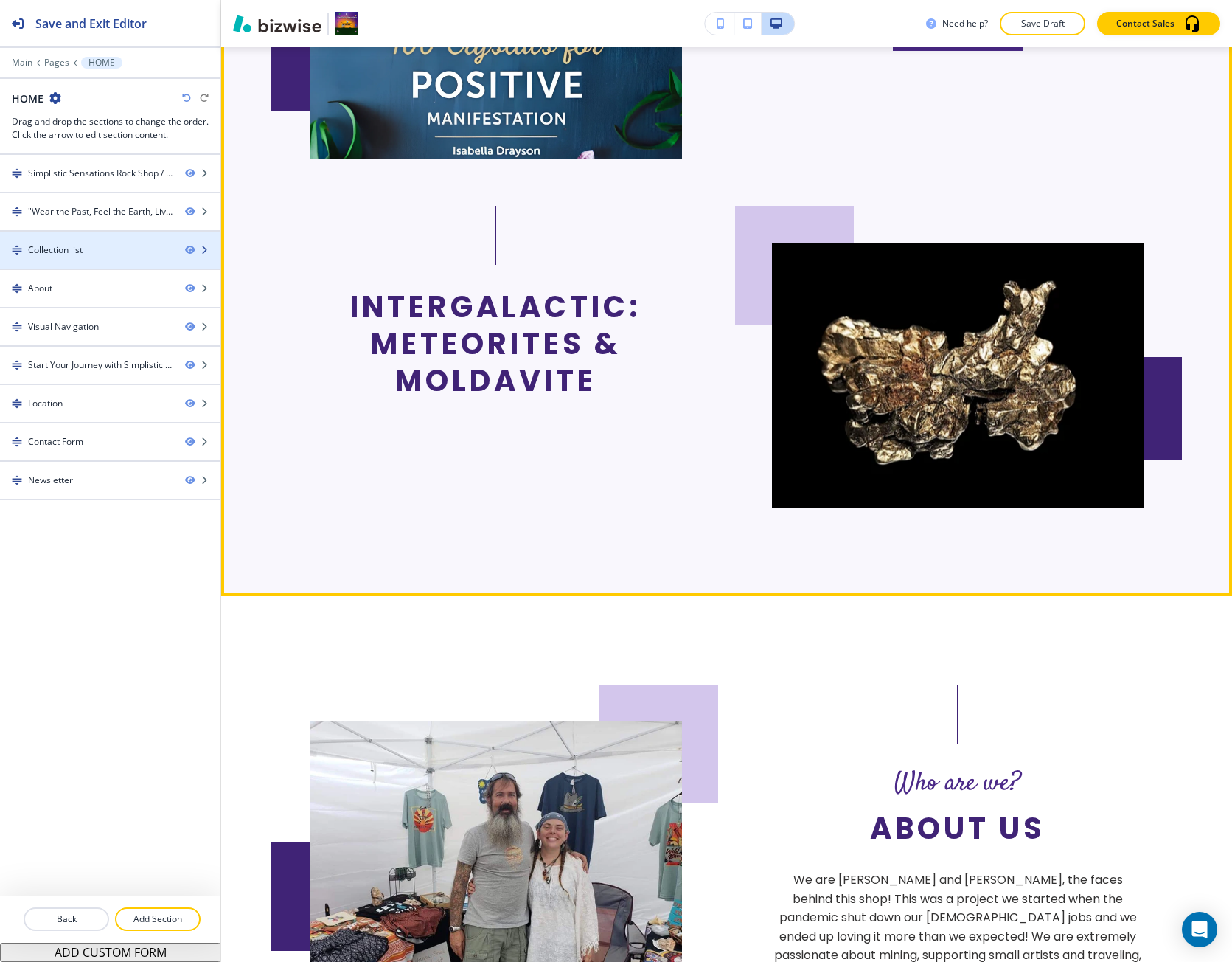
click at [87, 236] on div at bounding box center [110, 237] width 220 height 11
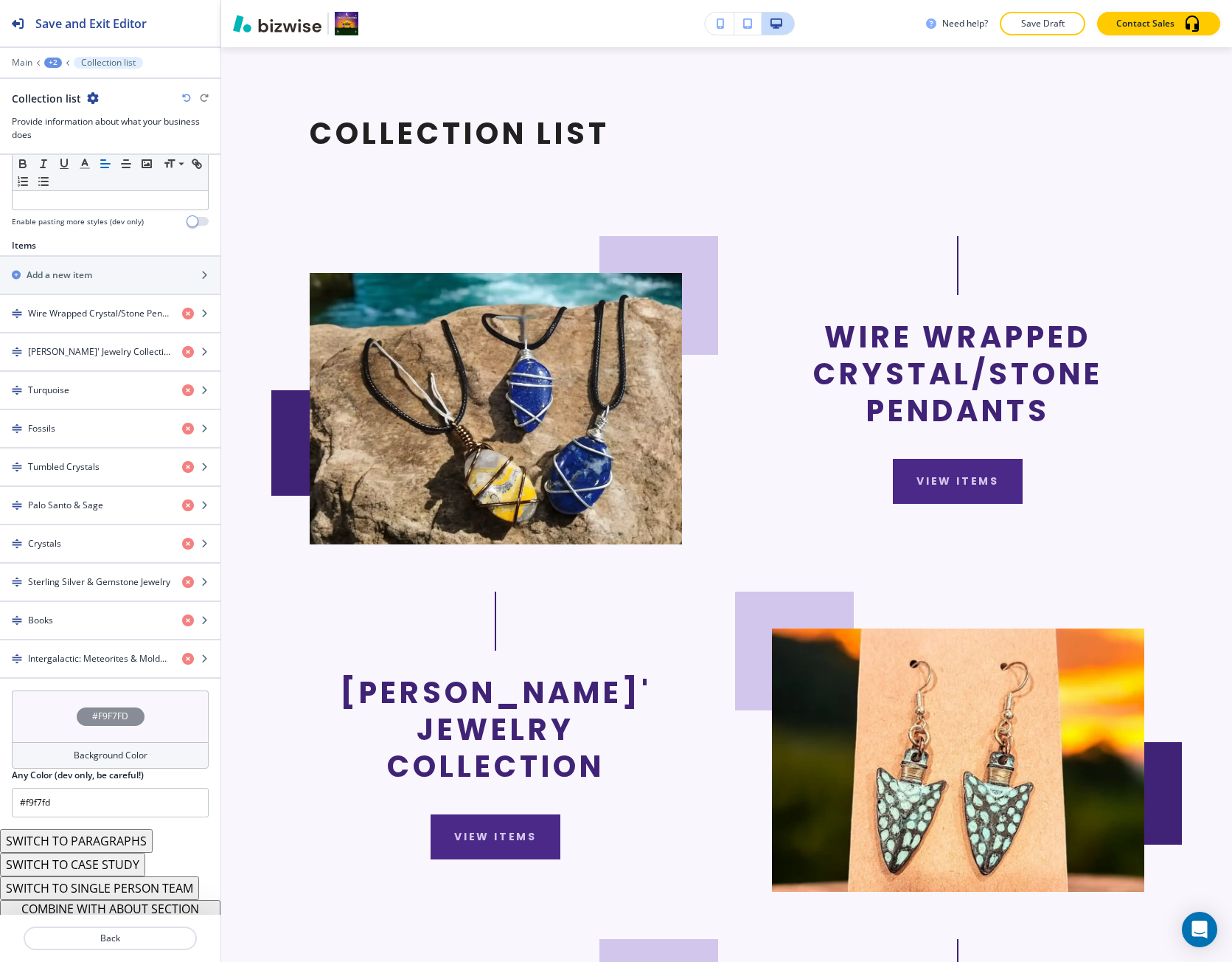
scroll to position [844, 0]
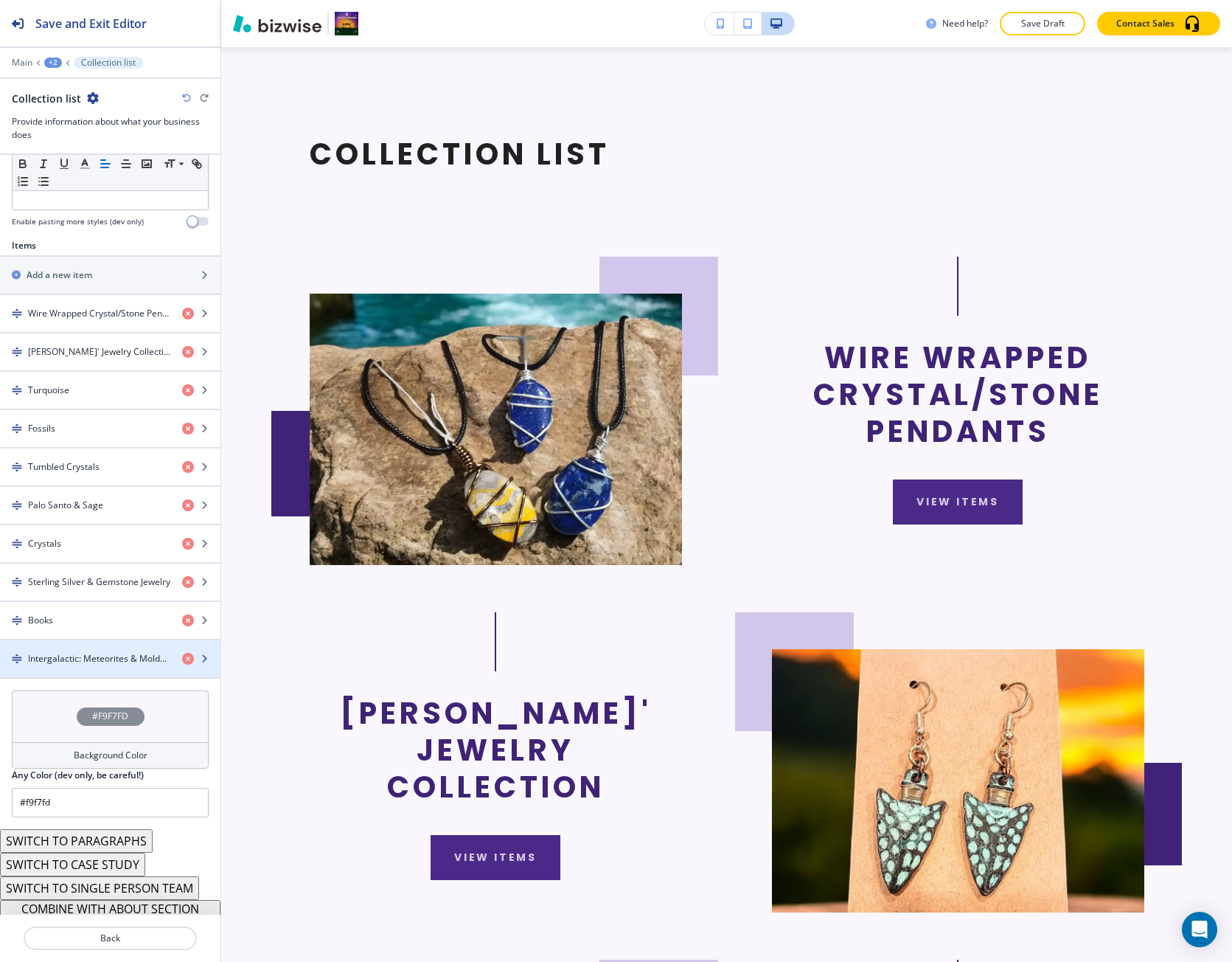
click at [76, 659] on h4 "Intergalactic: Meteorites & Moldavite" at bounding box center [99, 658] width 142 height 13
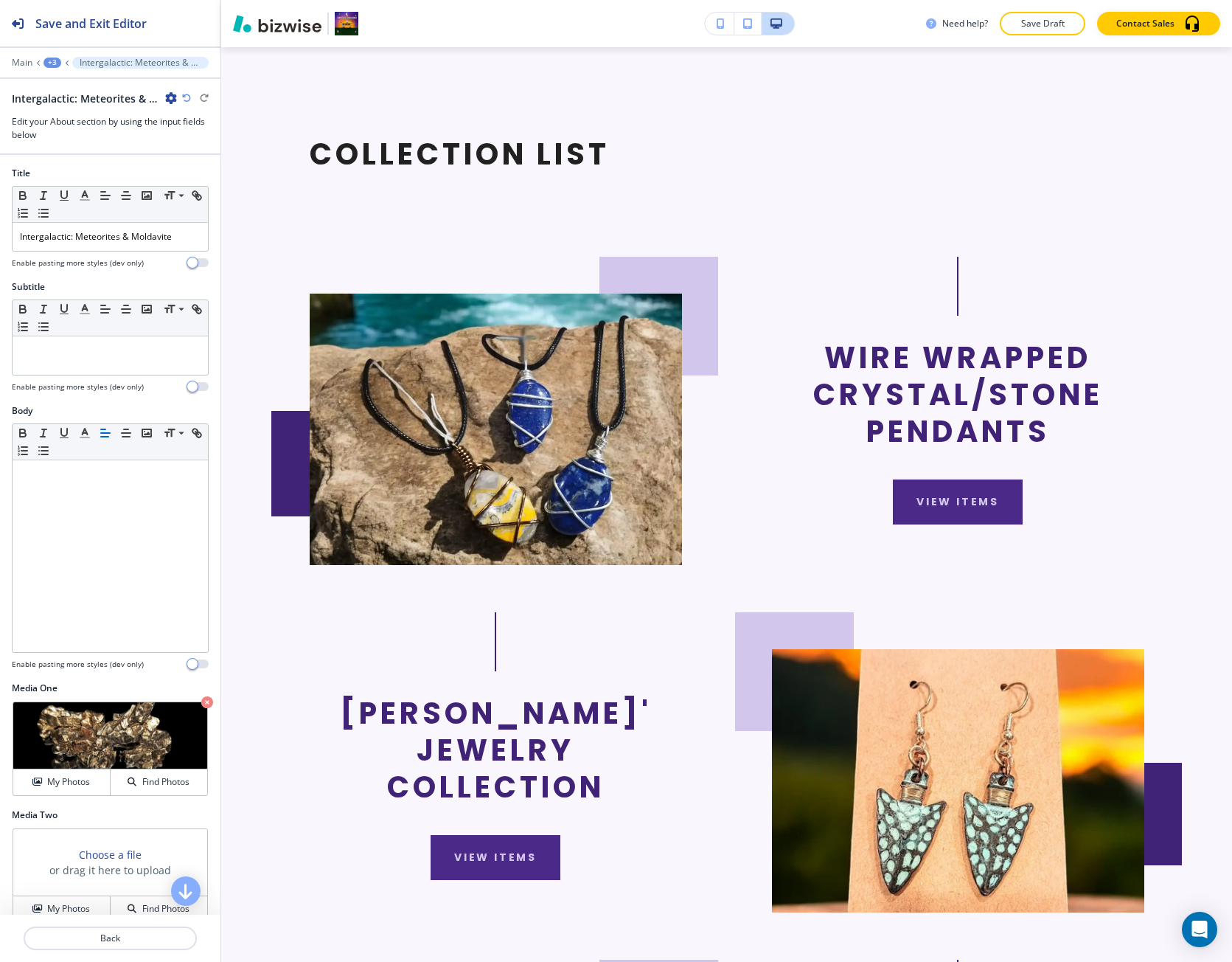
scroll to position [151, 0]
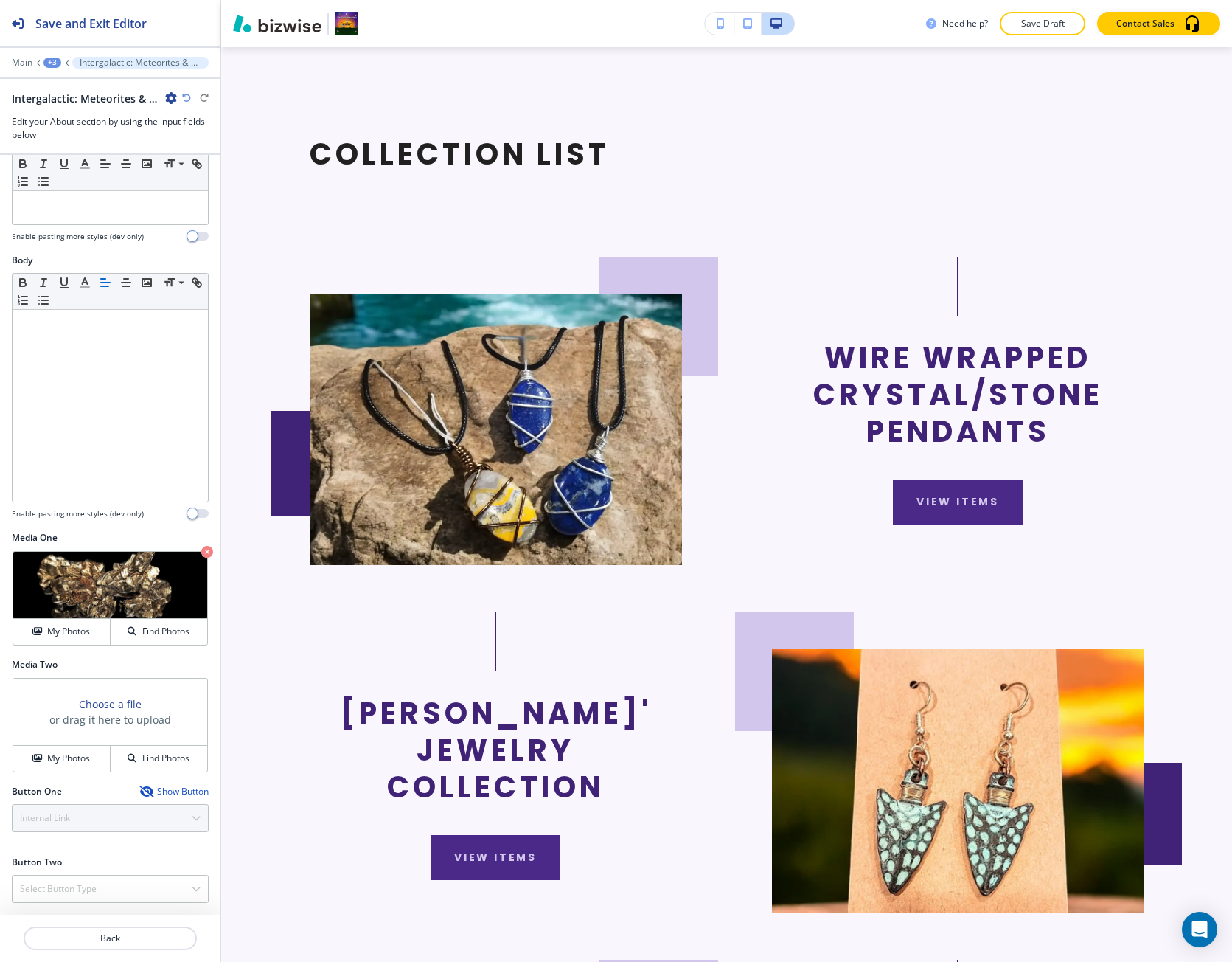
click at [150, 793] on div "Show Button" at bounding box center [174, 791] width 70 height 11
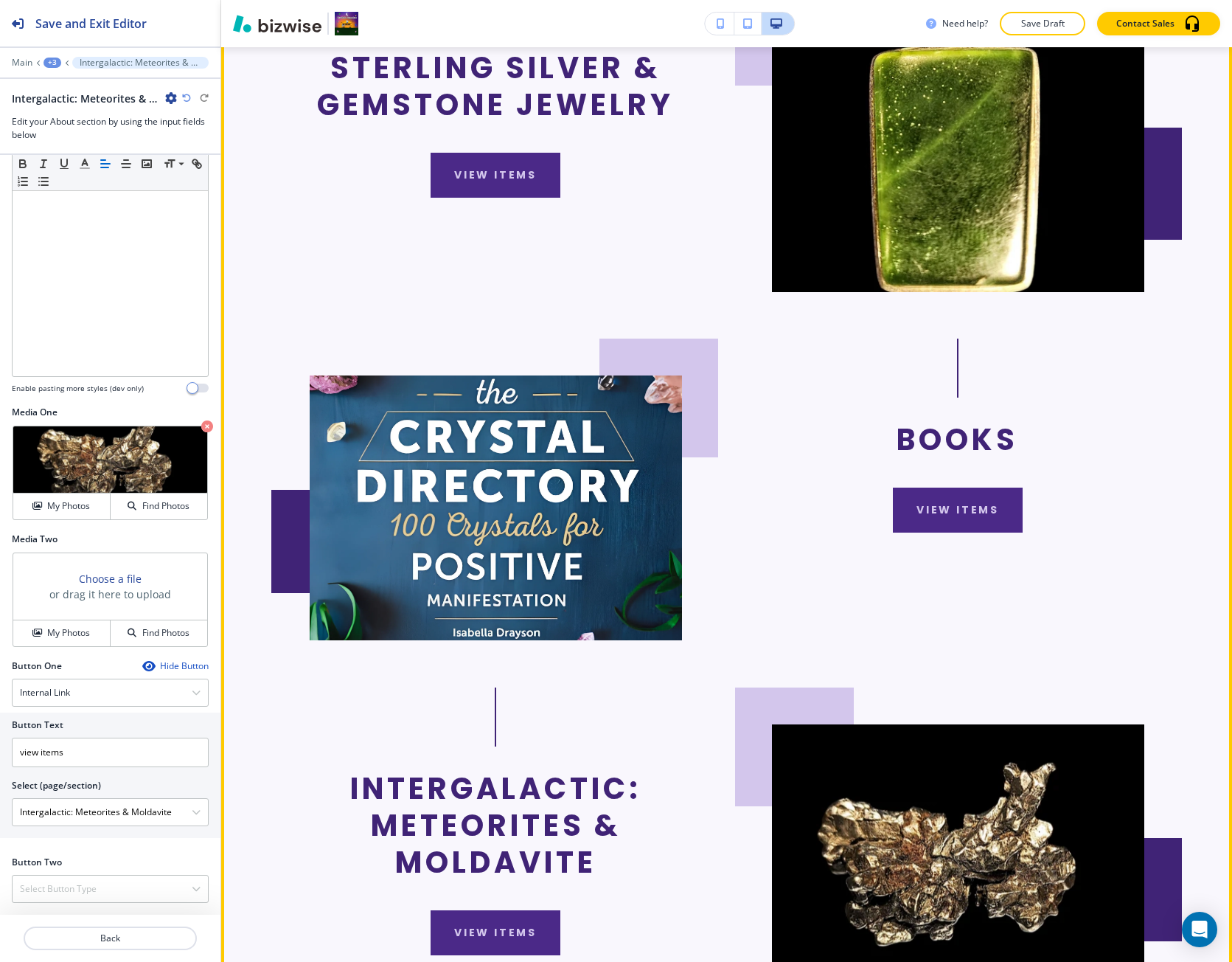
scroll to position [3942, 0]
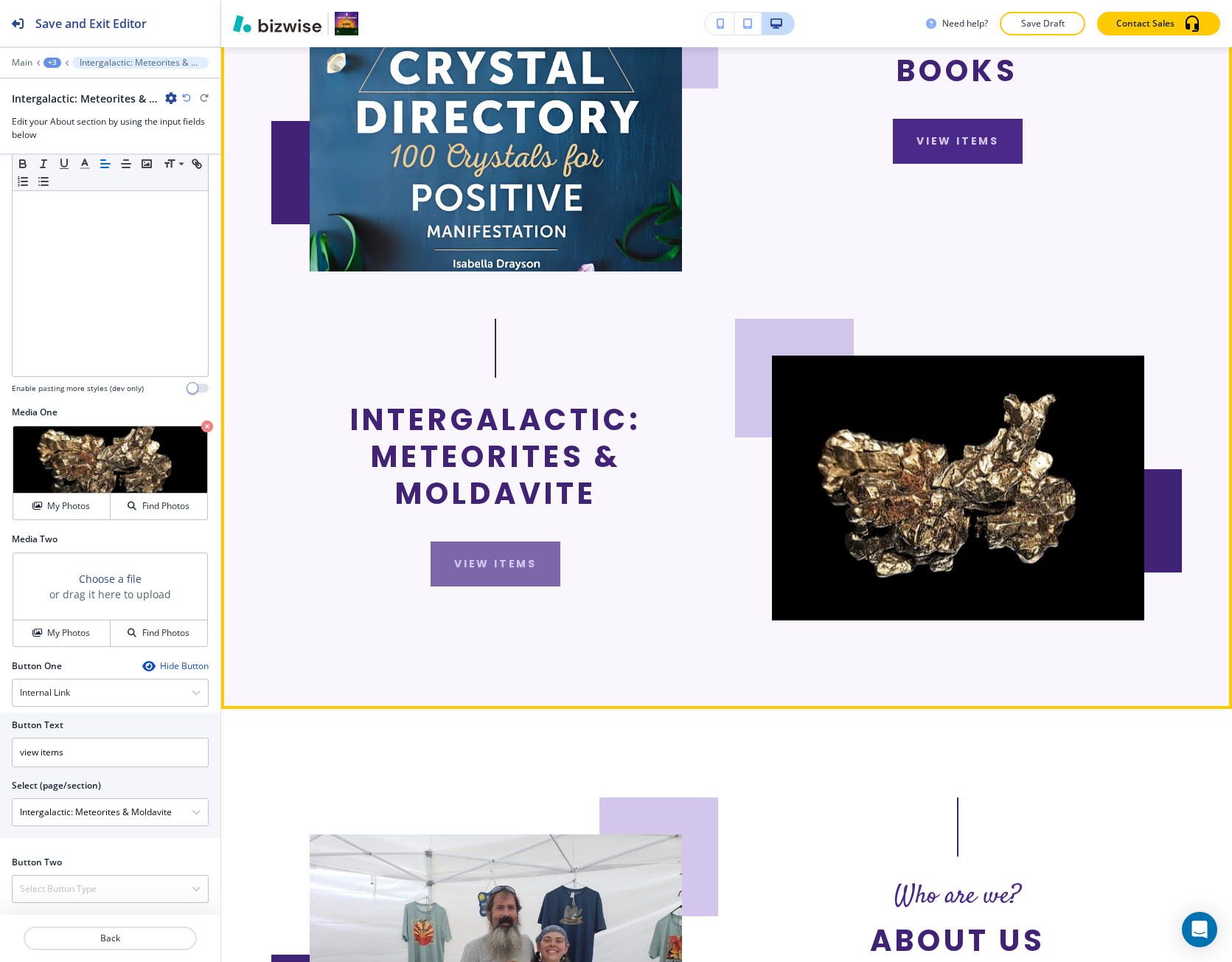
click at [478, 541] on button "view items" at bounding box center [495, 563] width 130 height 45
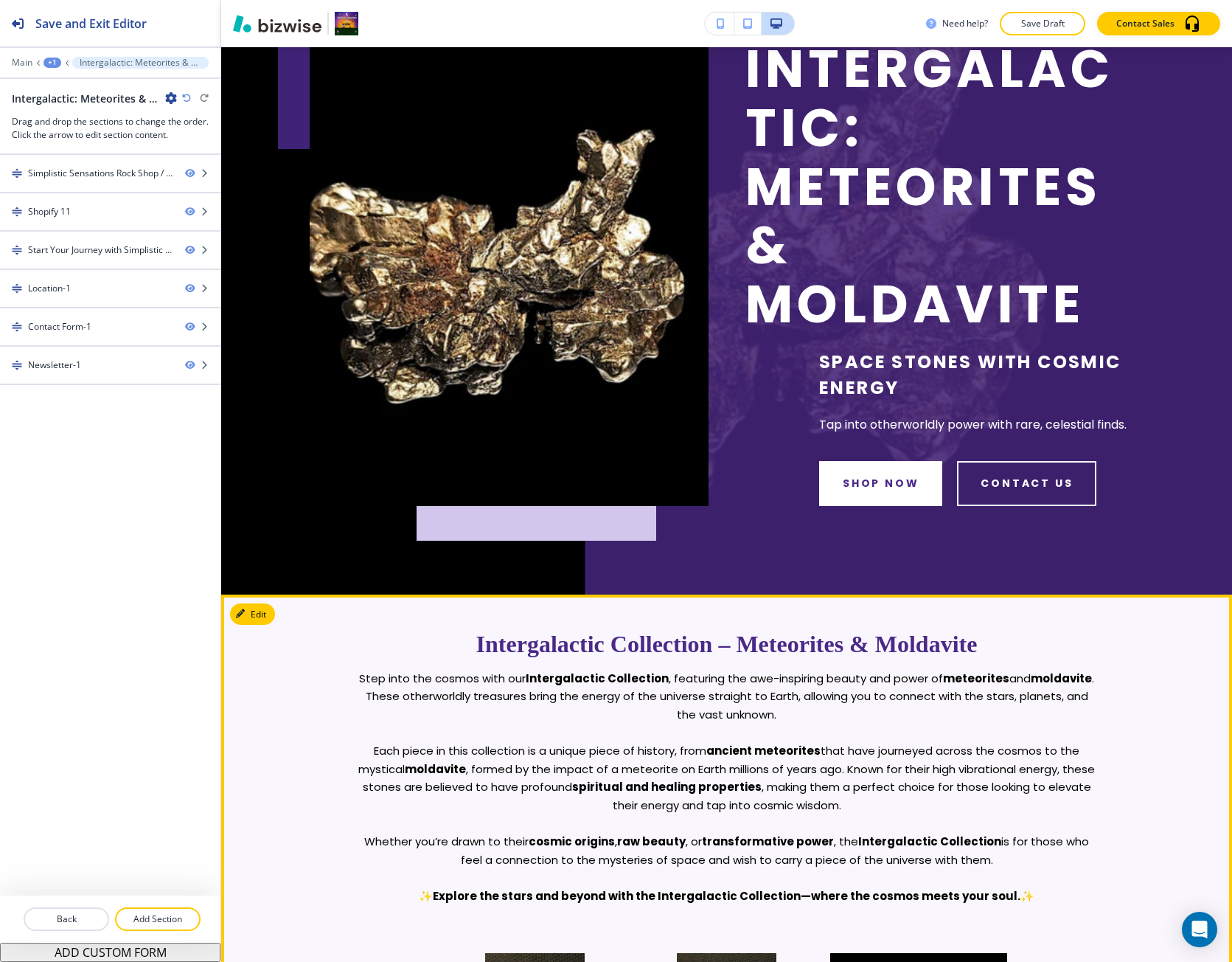
scroll to position [0, 0]
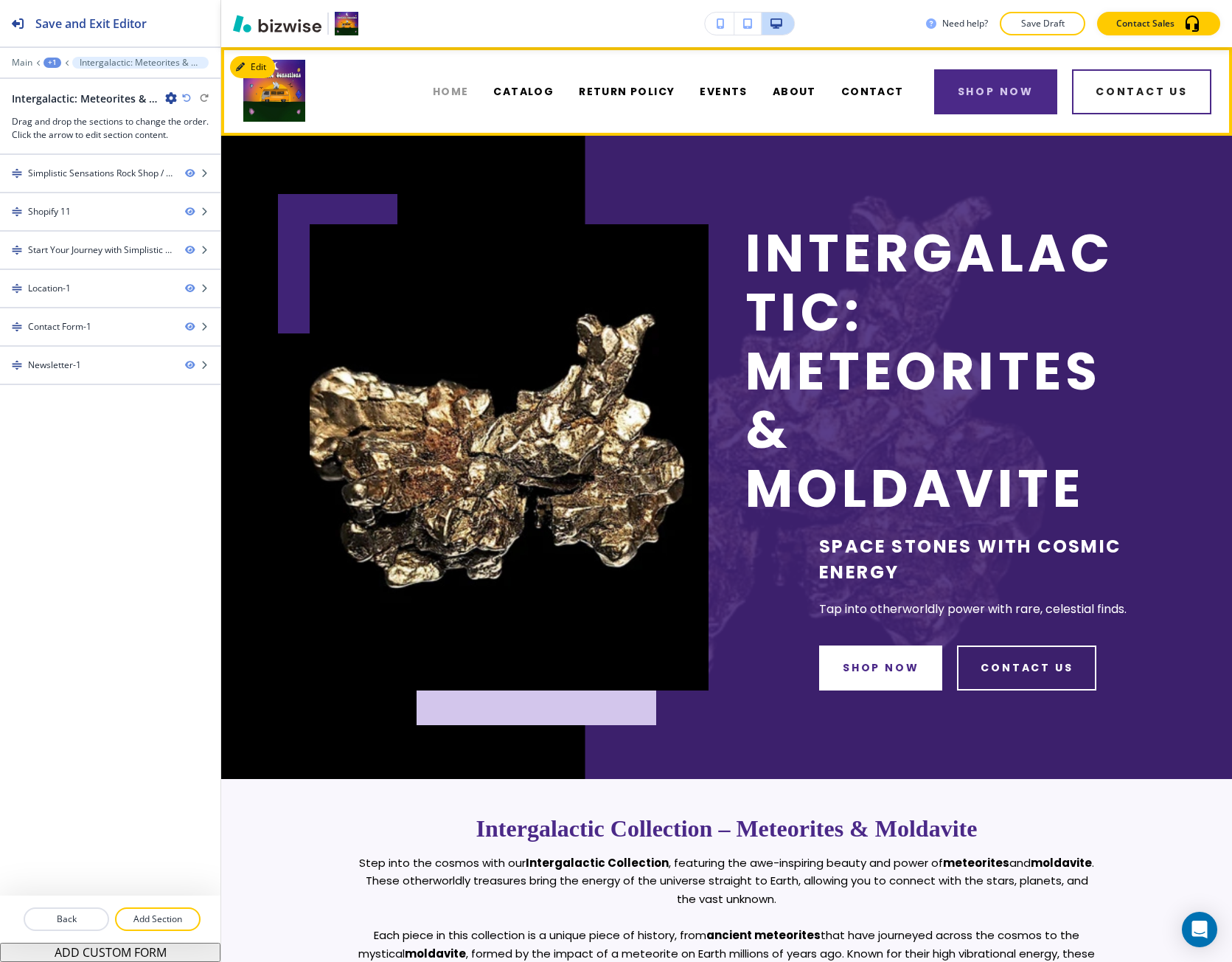
click at [450, 86] on span "HOME" at bounding box center [451, 92] width 36 height 16
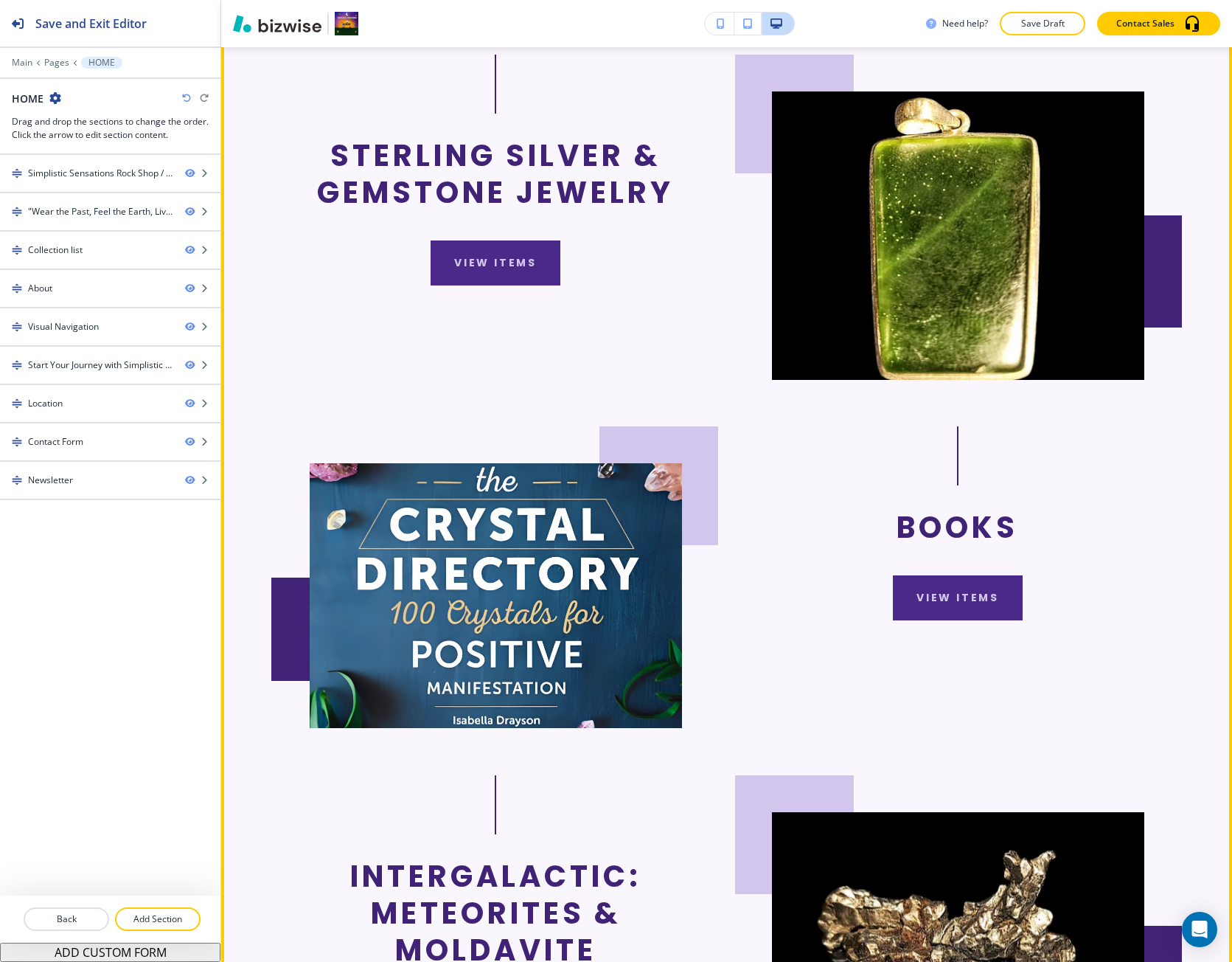
scroll to position [3172, 0]
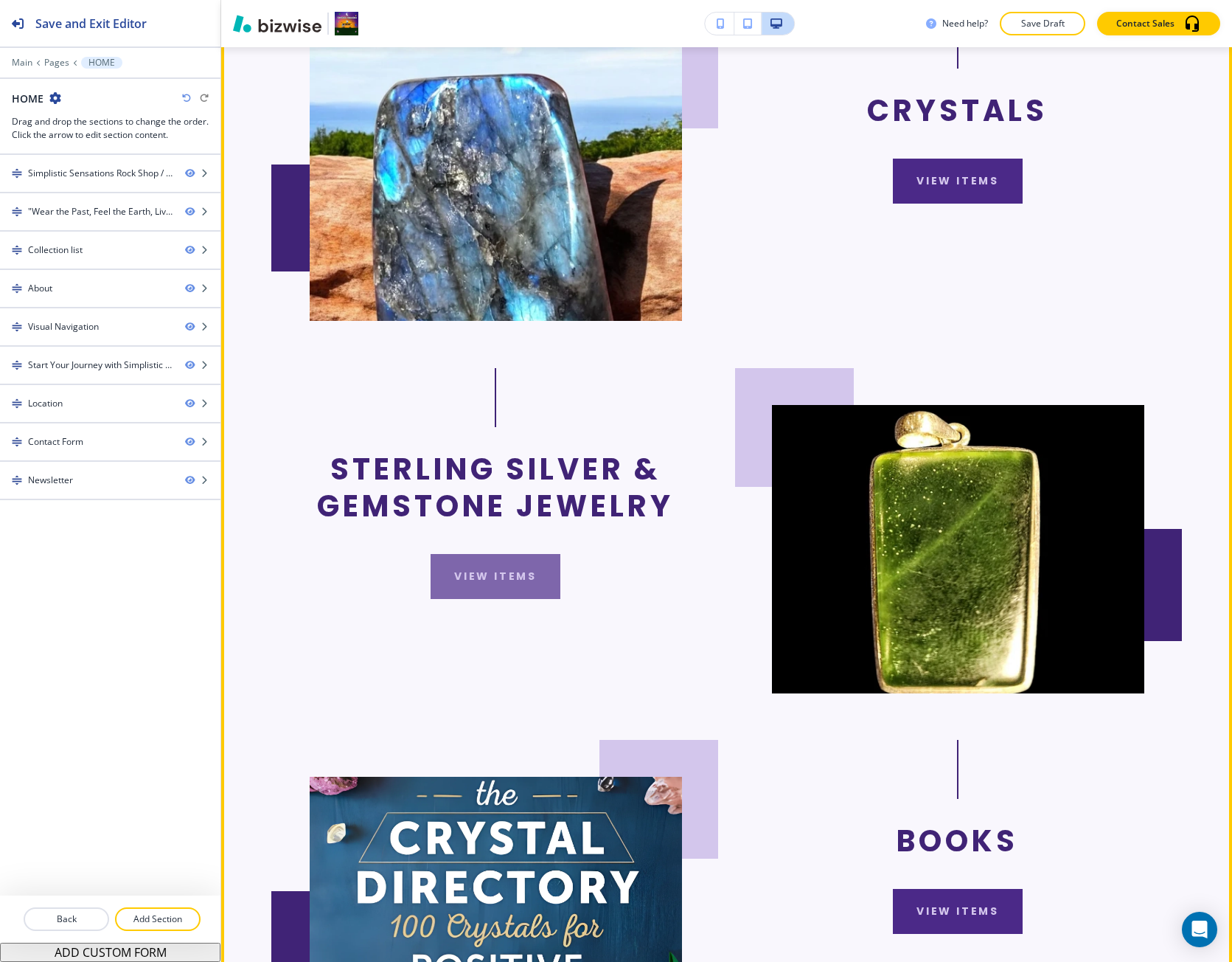
click at [451, 554] on button "view items" at bounding box center [495, 576] width 130 height 45
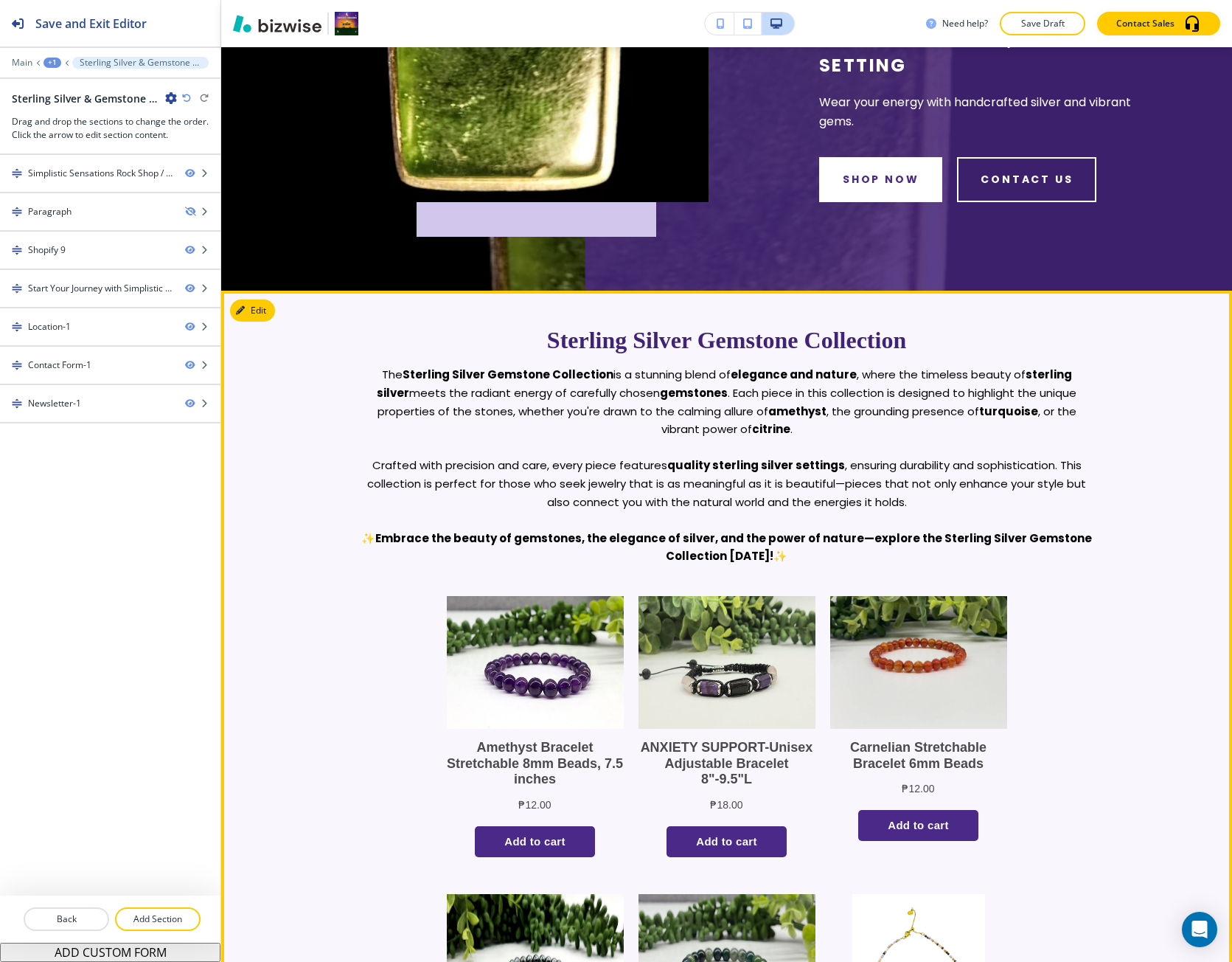
scroll to position [443, 0]
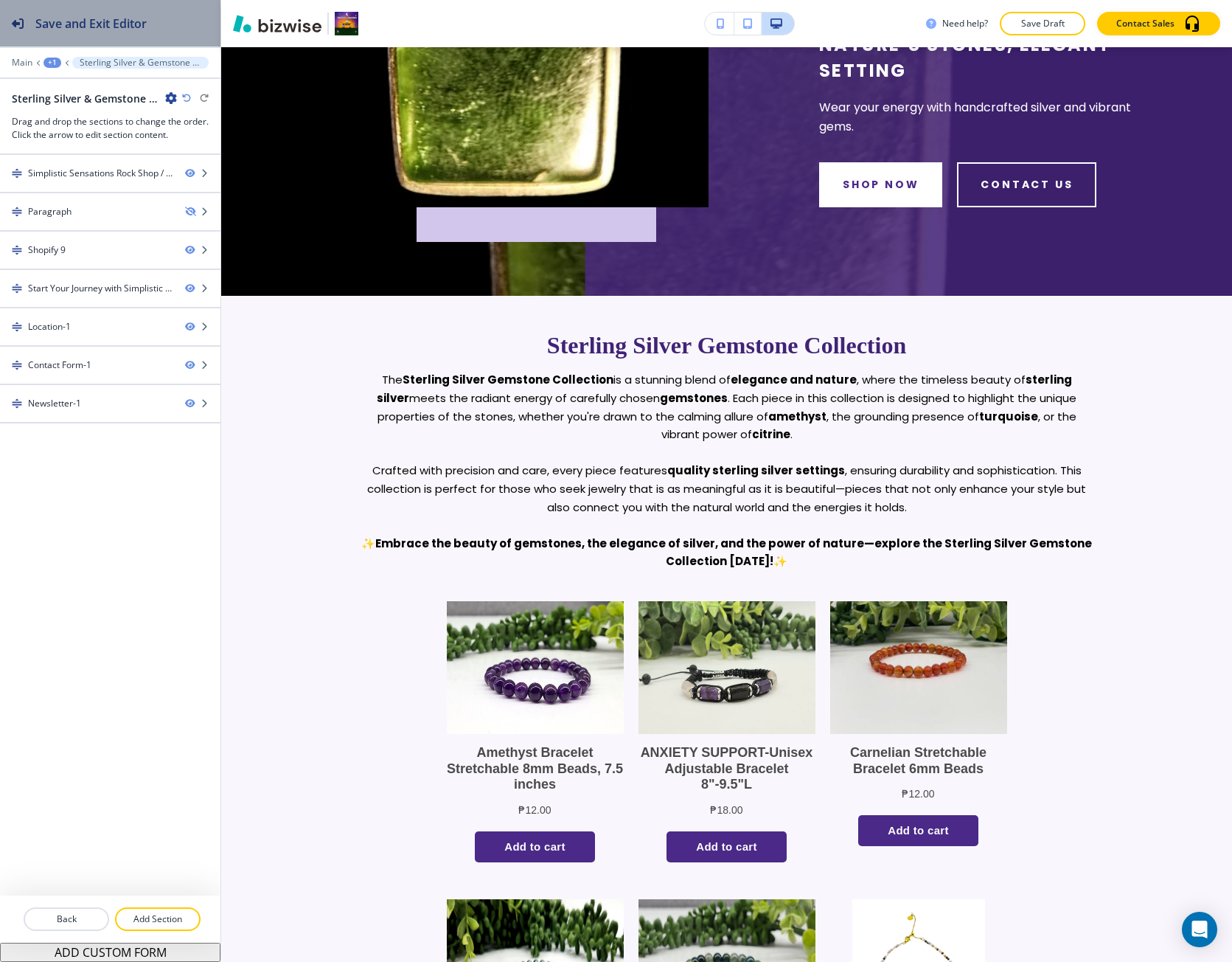
click at [194, 17] on button "Save and Exit Editor" at bounding box center [110, 23] width 220 height 47
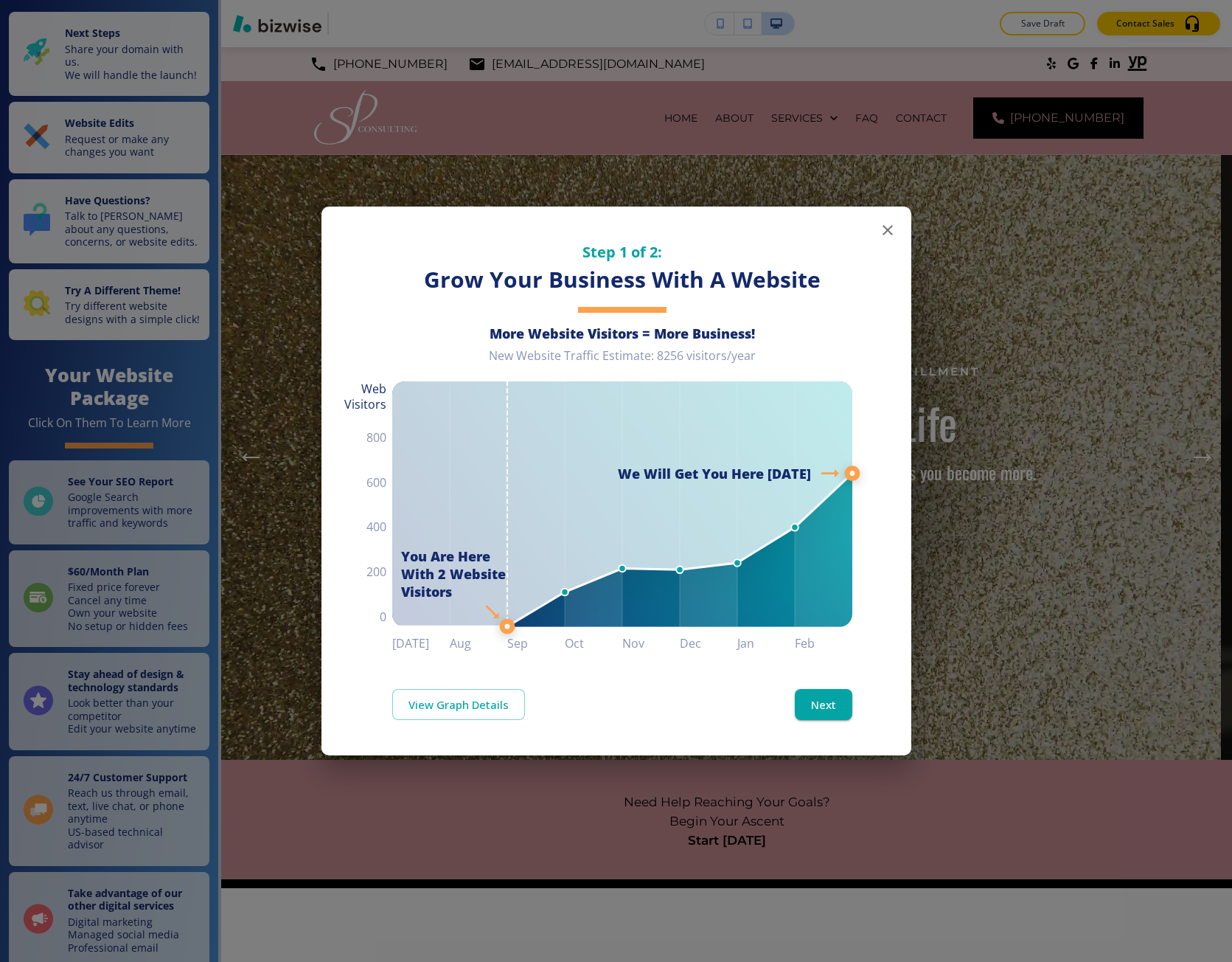
click at [1057, 509] on div "Step 1 of 2: Grow Your Business With A Website More Website Visitors = More Bus…" at bounding box center [616, 481] width 1232 height 962
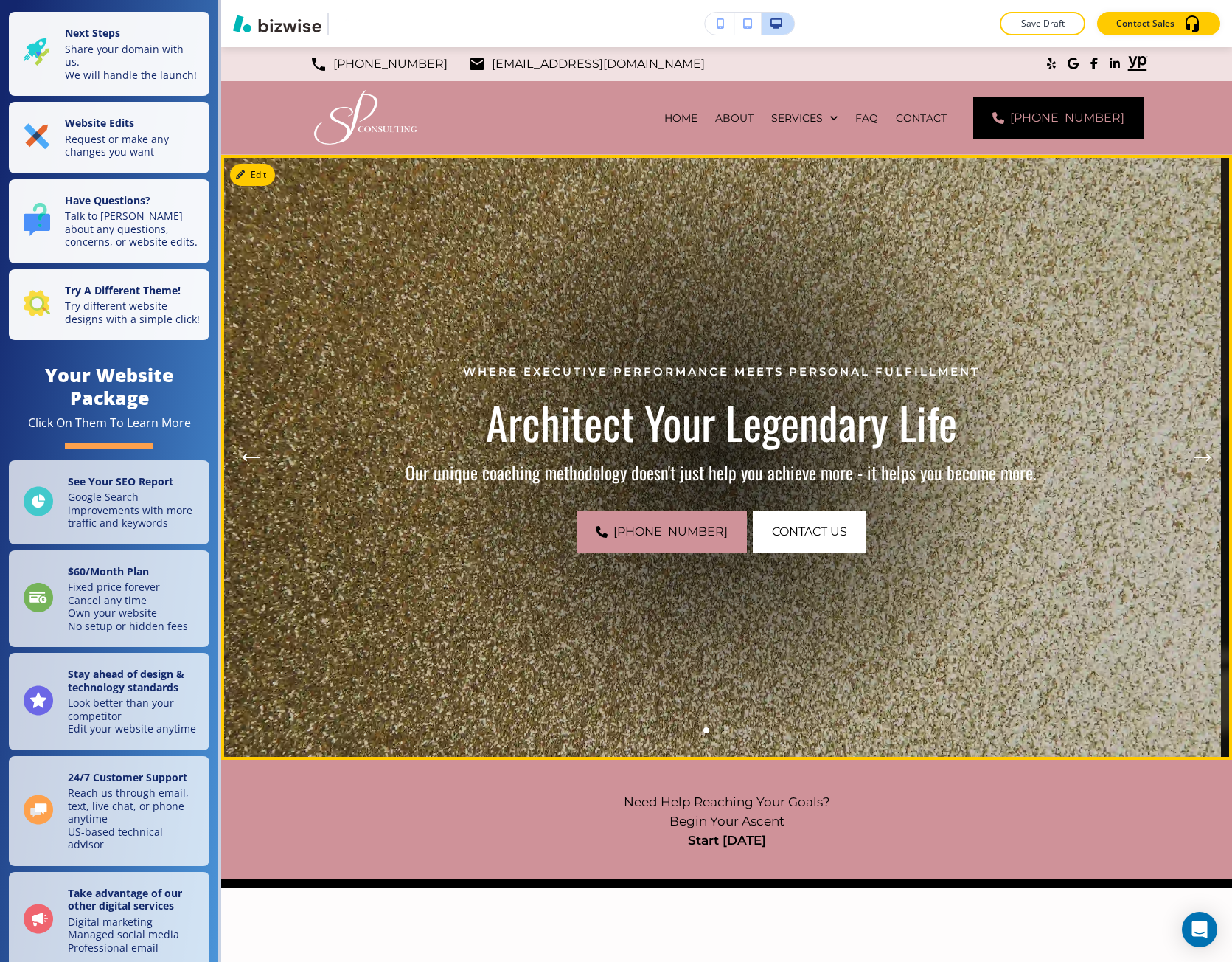
click at [1188, 449] on button "Next Hero Image" at bounding box center [1203, 458] width 29 height 29
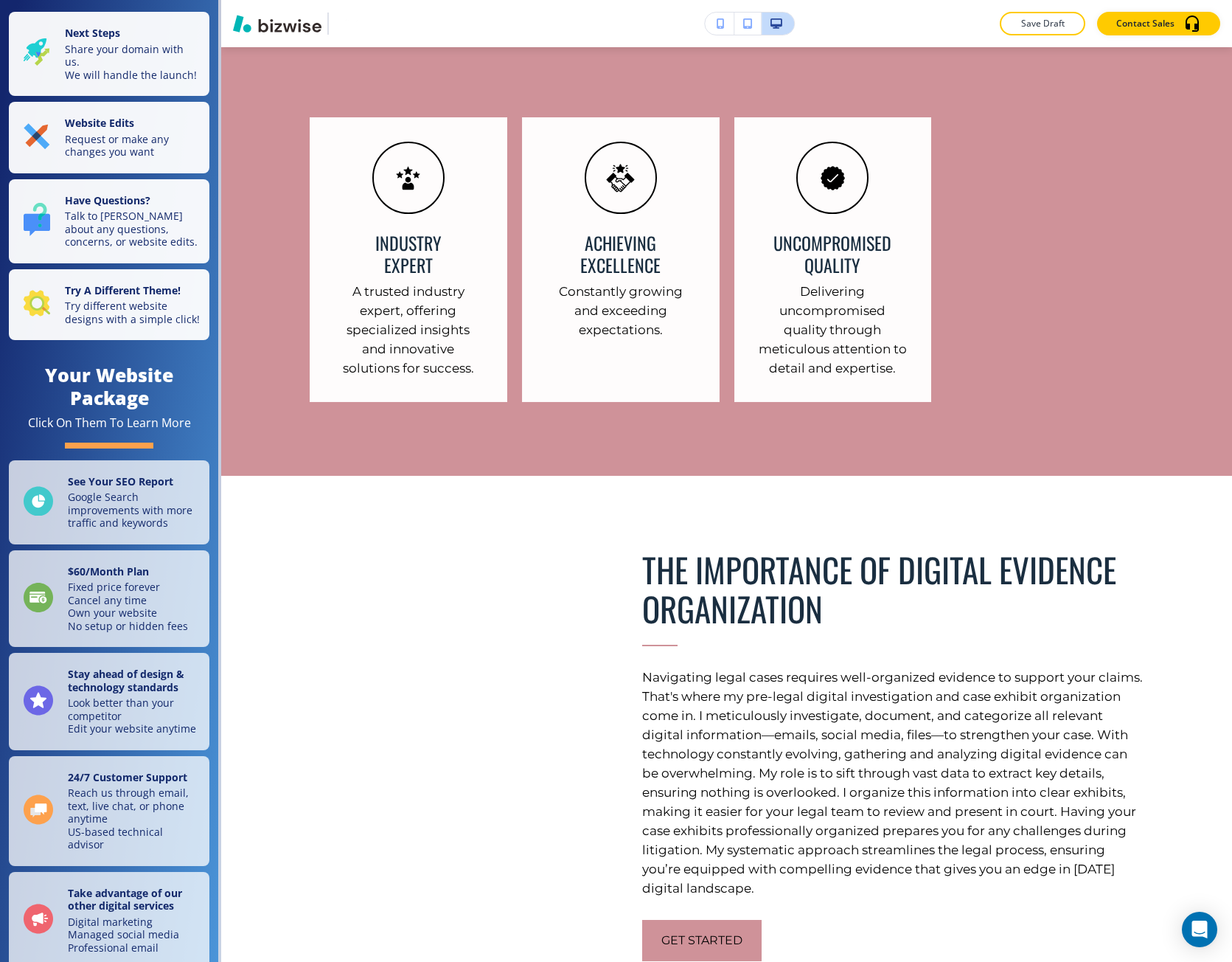
scroll to position [3319, 0]
